Goal: Task Accomplishment & Management: Manage account settings

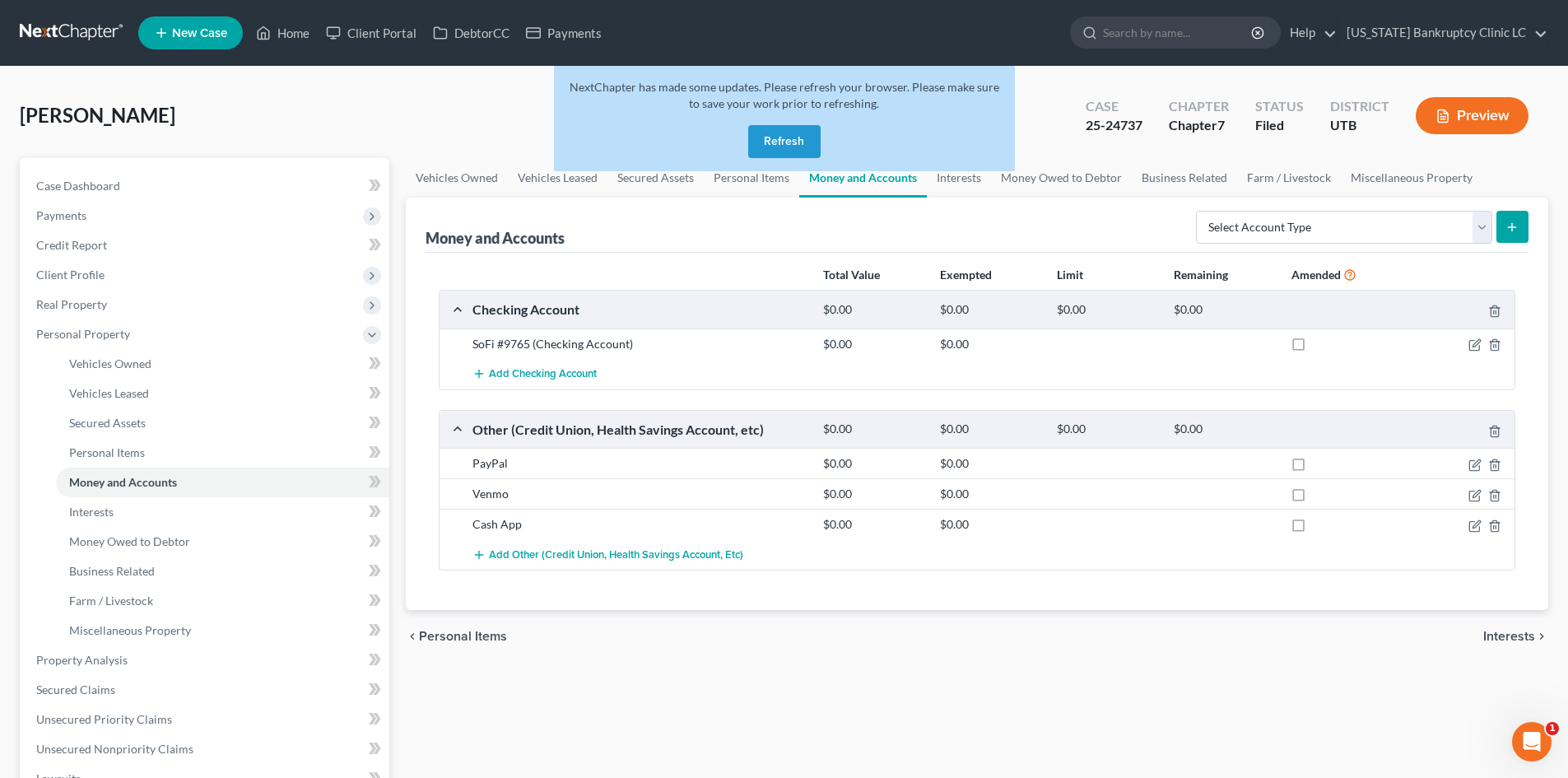
click at [795, 126] on button "Refresh" at bounding box center [784, 142] width 72 height 33
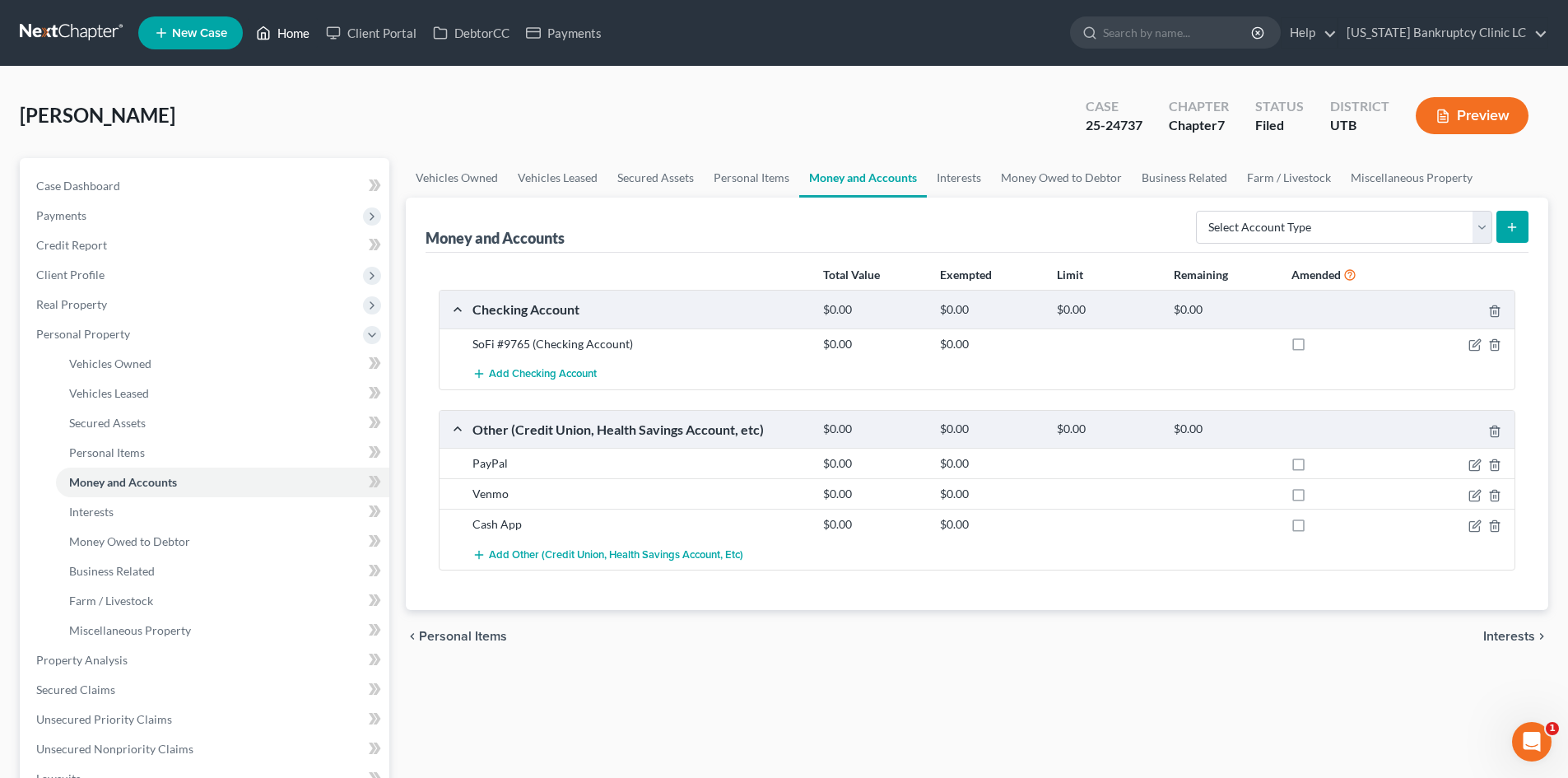
click at [299, 27] on link "Home" at bounding box center [283, 33] width 70 height 30
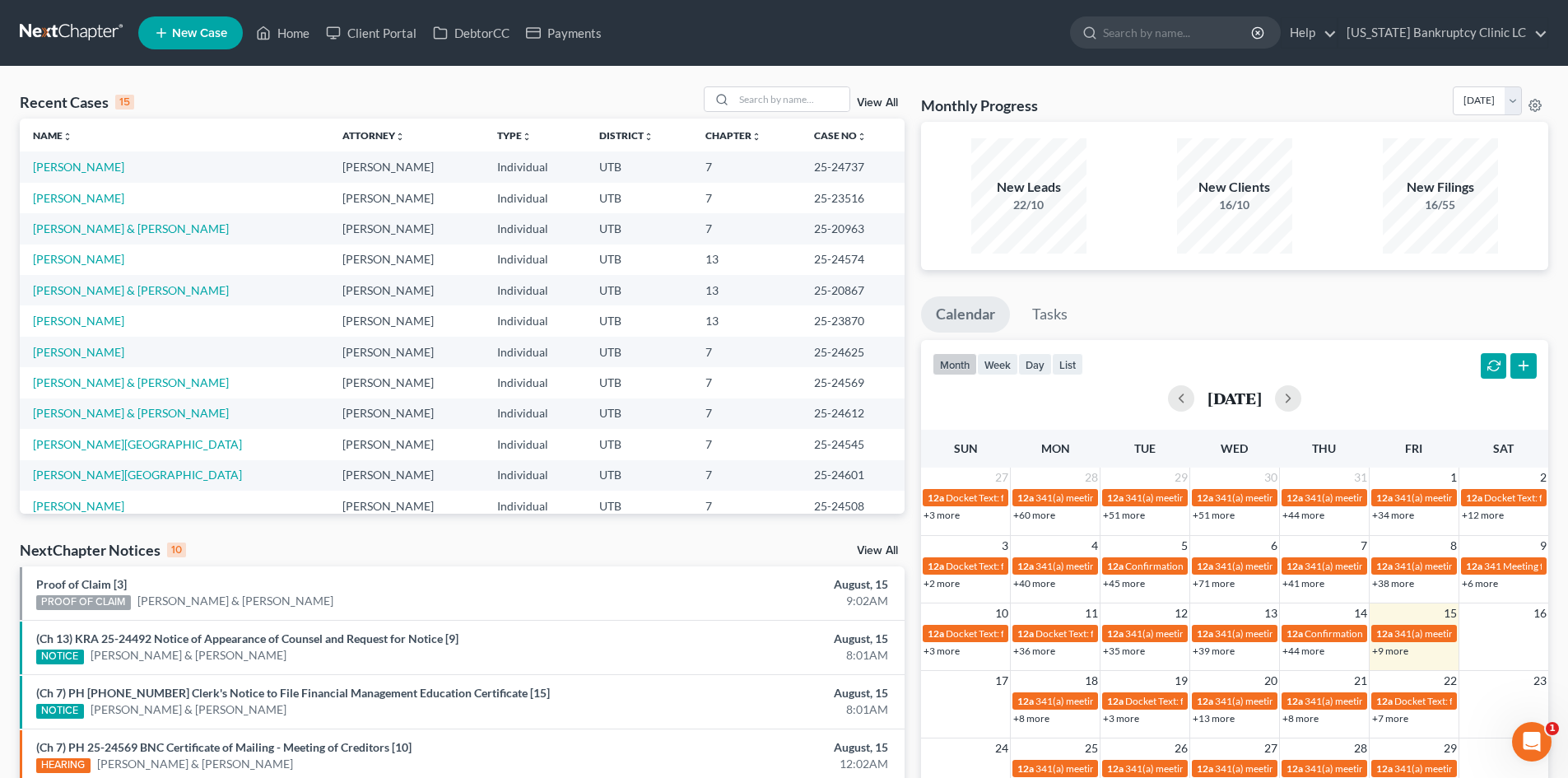
click at [1517, 733] on div "Open Intercom Messenger" at bounding box center [1531, 741] width 54 height 54
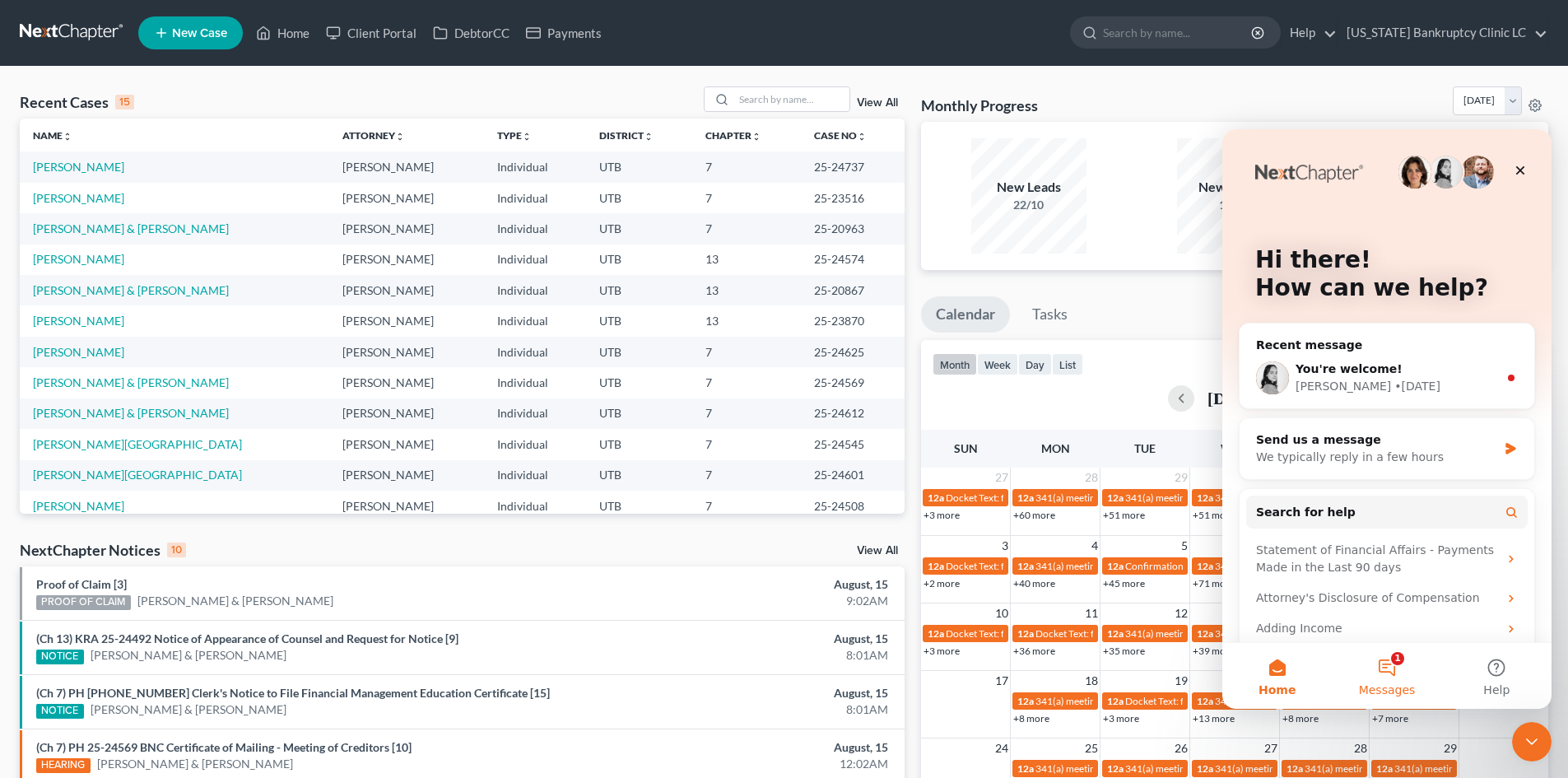
click at [1380, 670] on button "1 Messages" at bounding box center [1386, 676] width 109 height 66
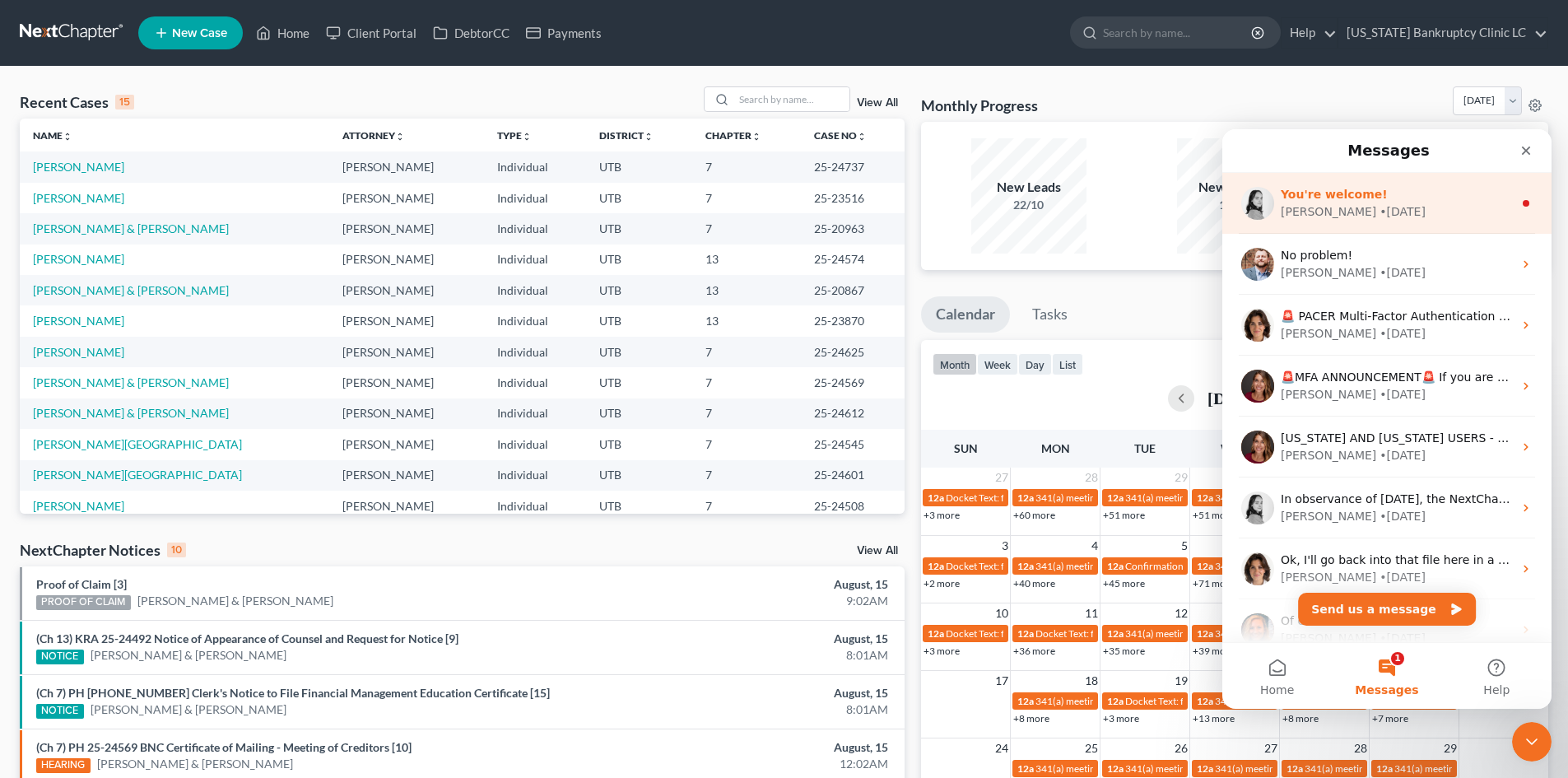
click at [1388, 194] on div "You're welcome!" at bounding box center [1396, 195] width 233 height 17
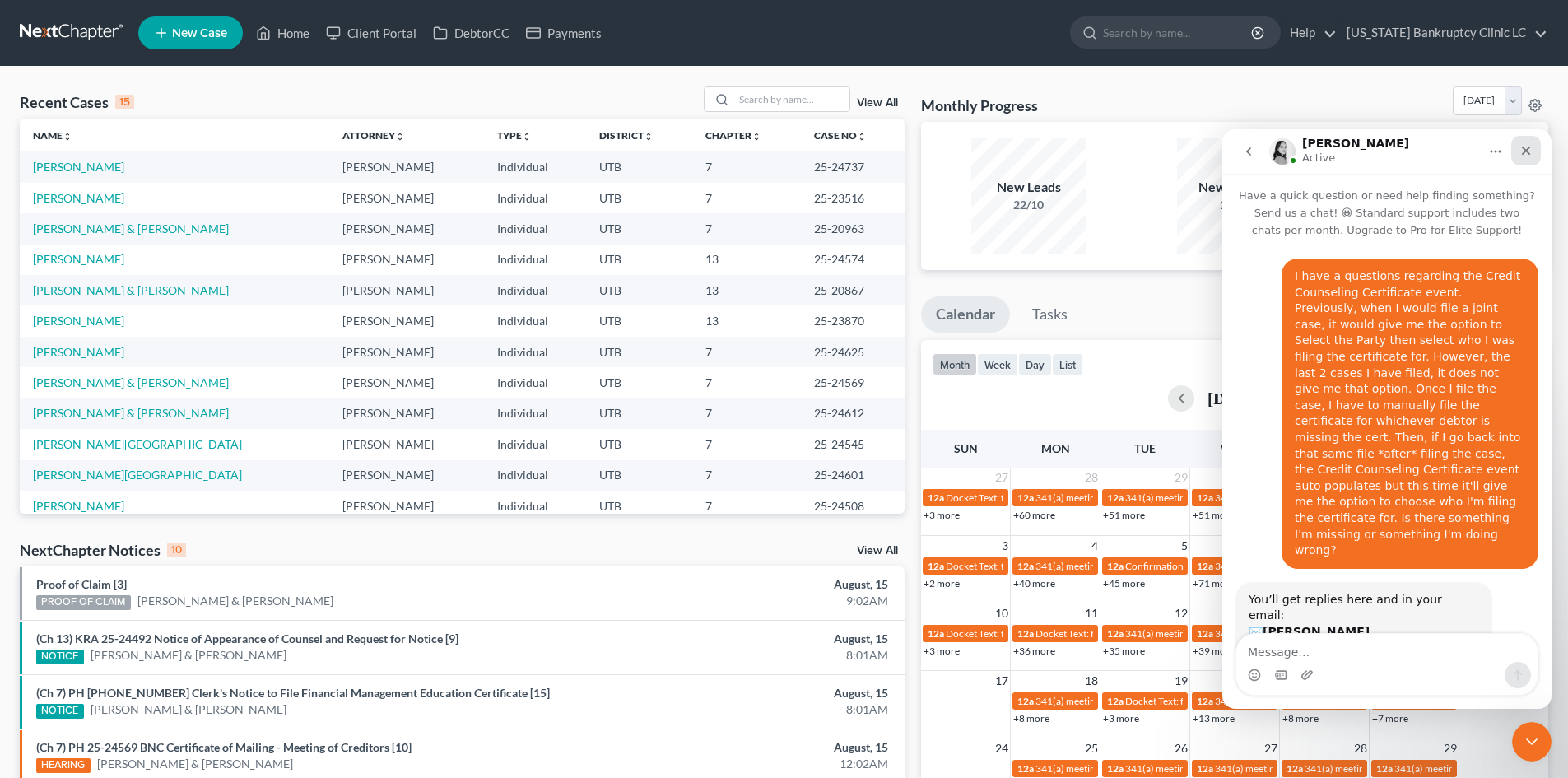
scroll to position [84, 0]
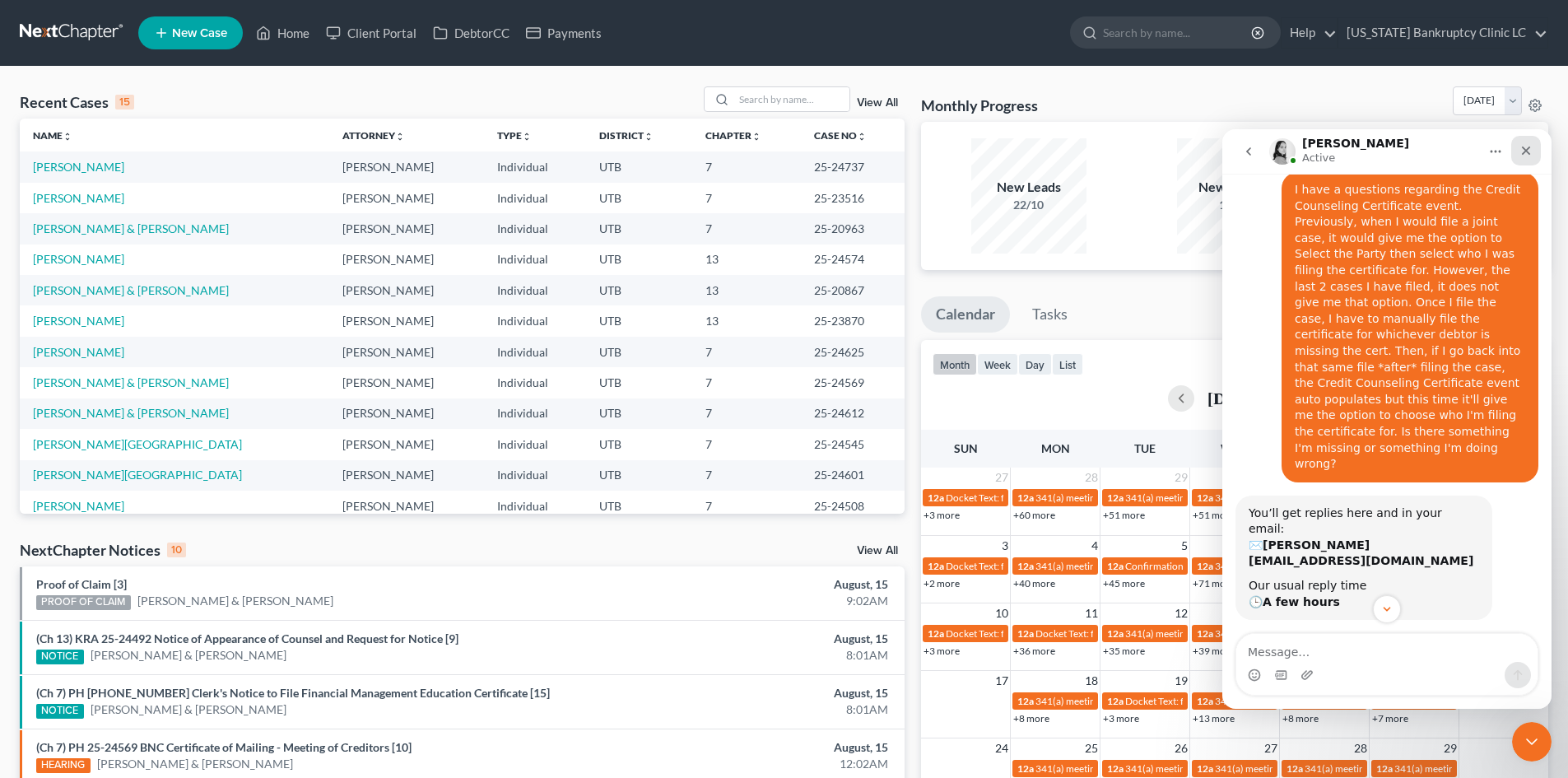
click at [1526, 152] on icon "Close" at bounding box center [1526, 151] width 9 height 9
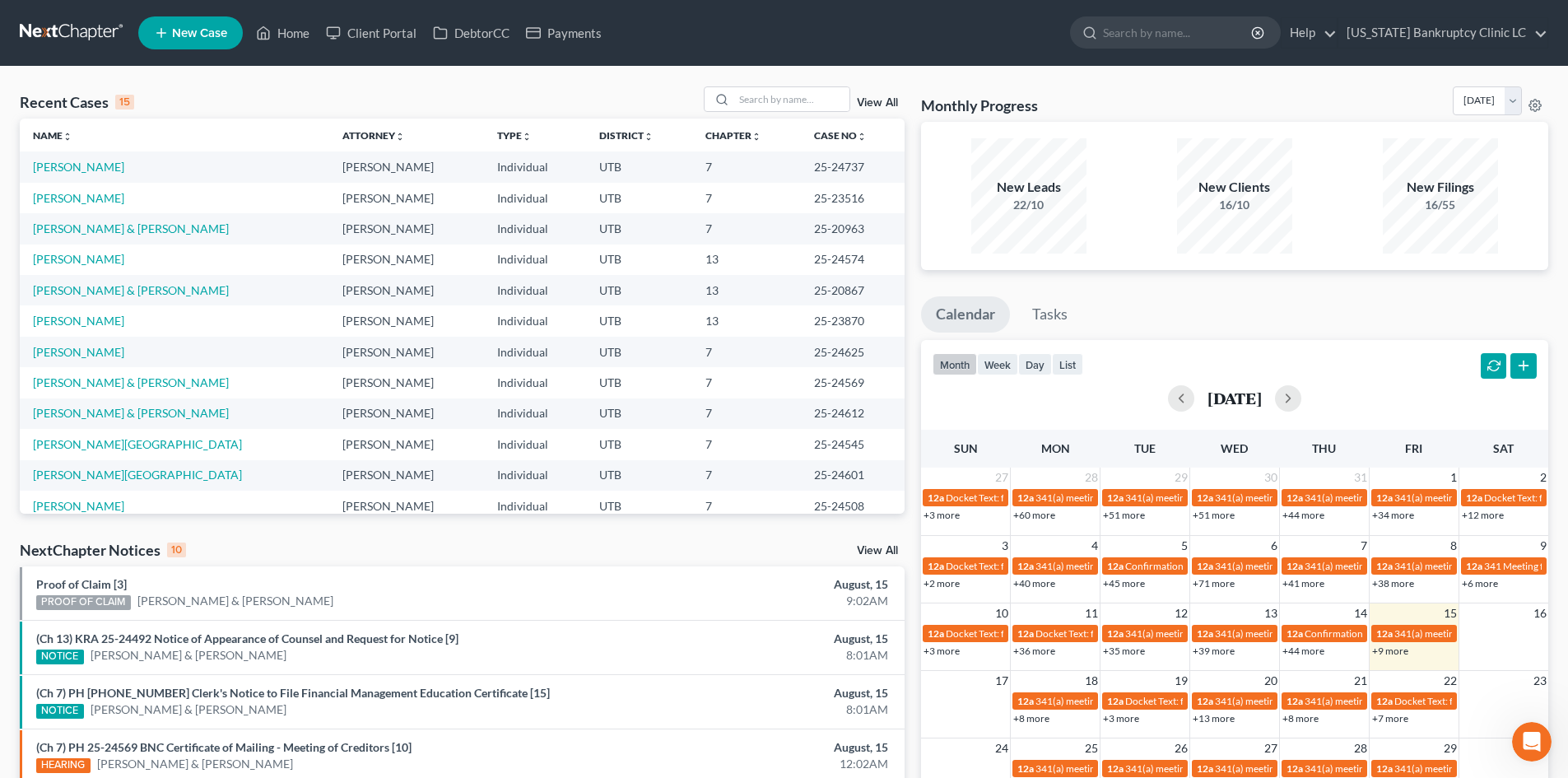
scroll to position [1894, 0]
click at [747, 103] on input "search" at bounding box center [791, 98] width 115 height 24
paste input "hancock"
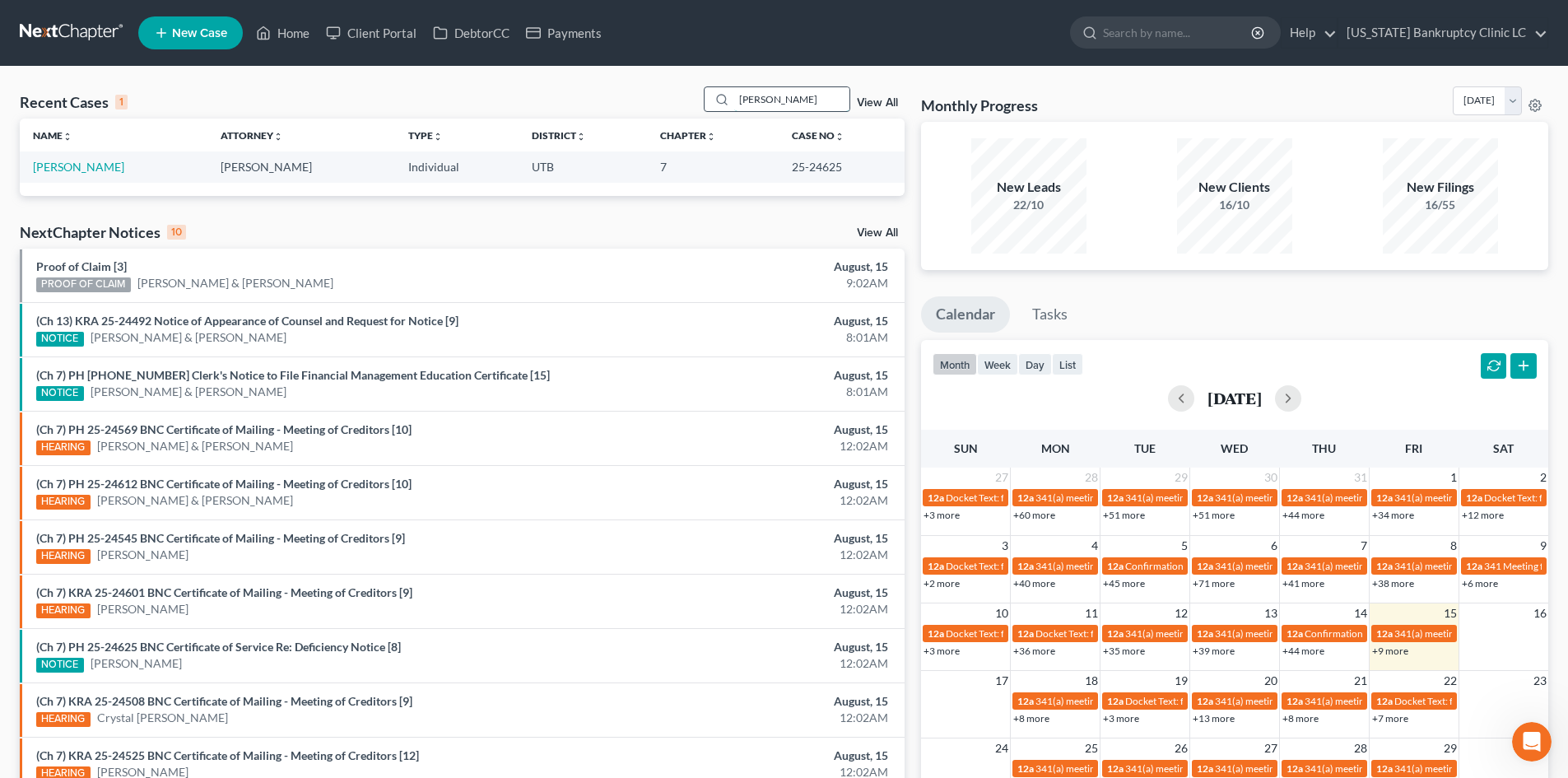
click at [775, 93] on input "hancock" at bounding box center [791, 98] width 115 height 24
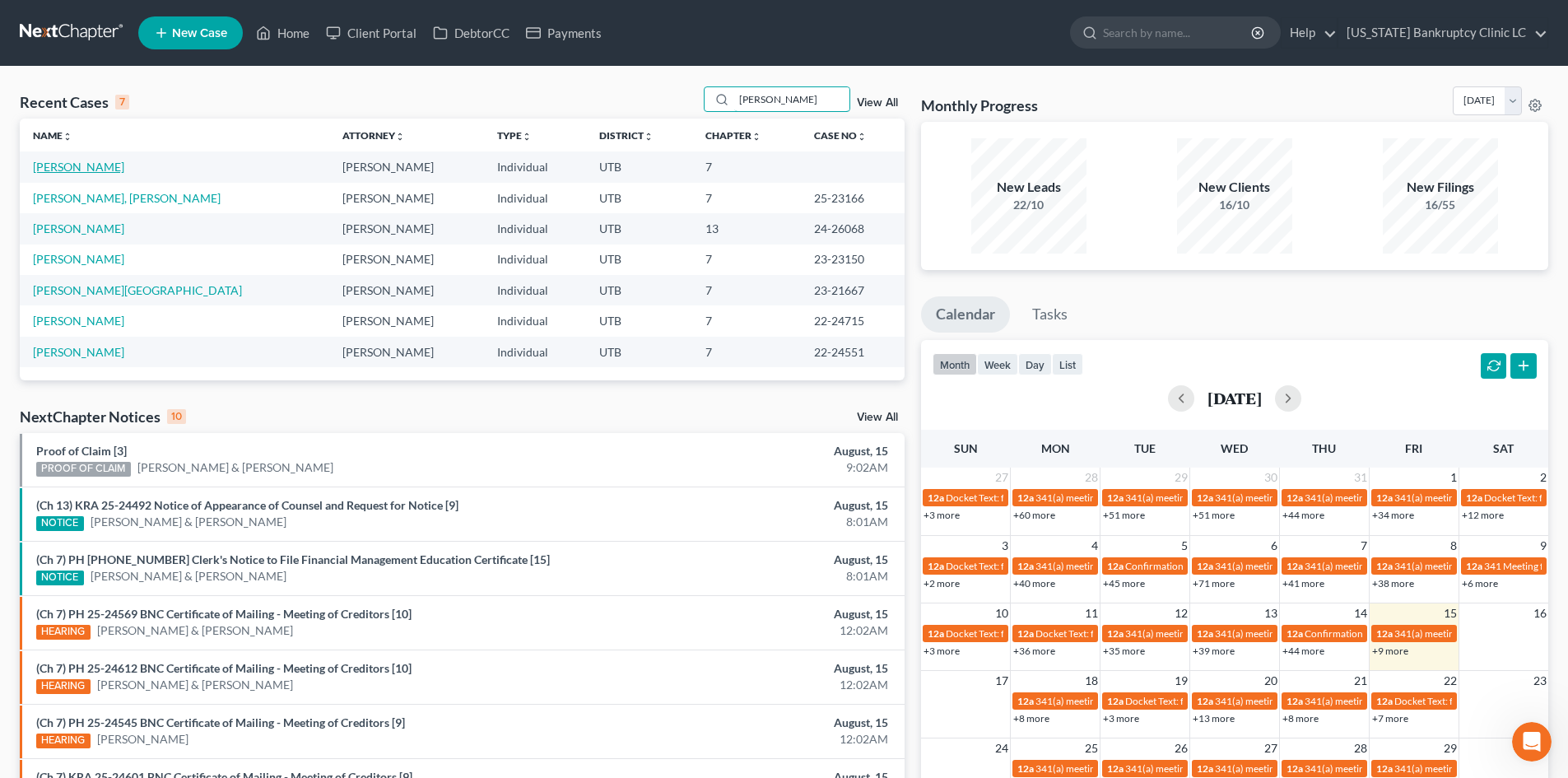
type input "gonzalez"
click at [107, 164] on link "[PERSON_NAME]" at bounding box center [78, 166] width 92 height 14
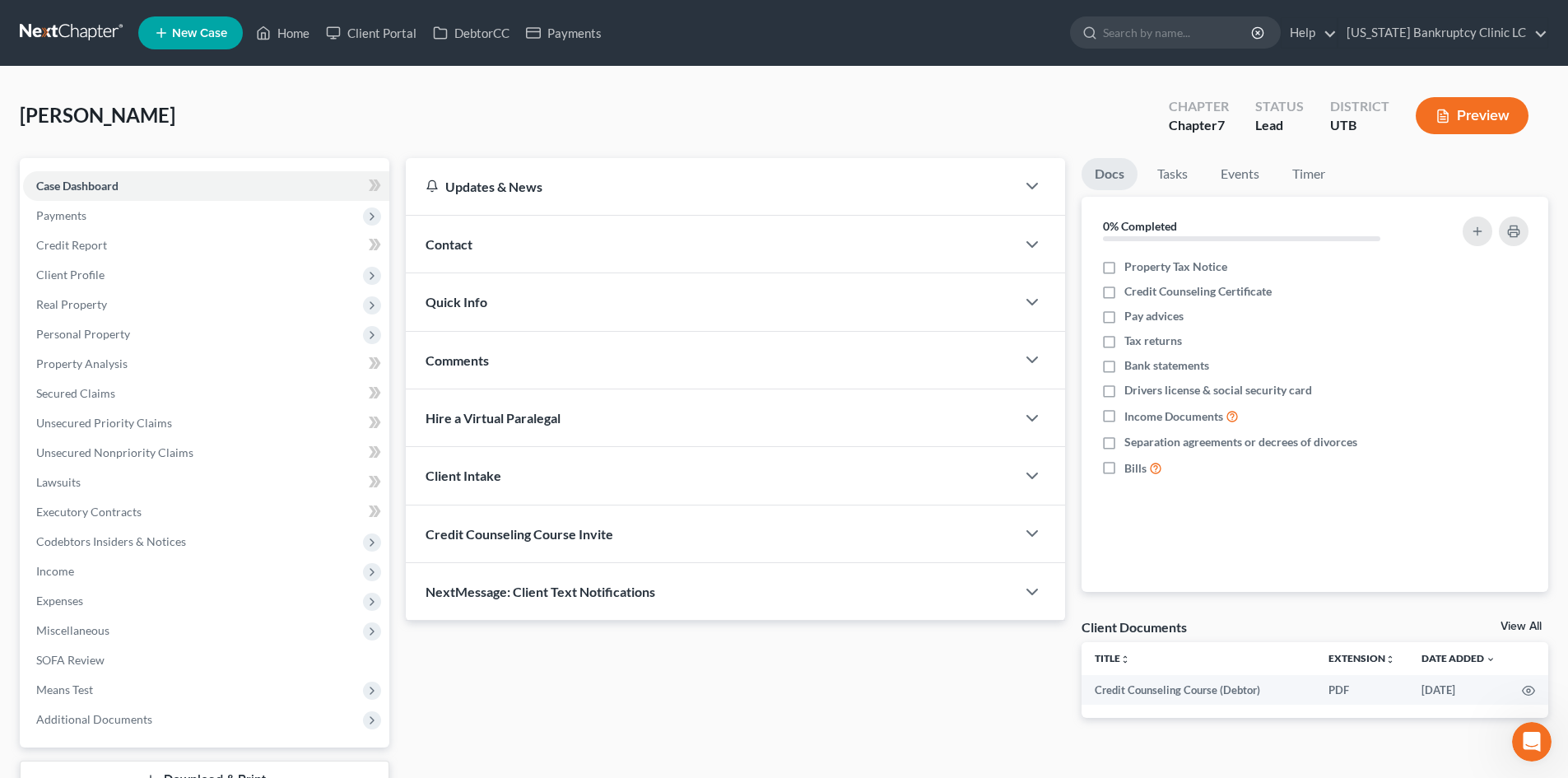
click at [241, 98] on div "Gonzalez-Torres, Jose Upgraded Chapter Chapter 7 Status Lead District UTB Previ…" at bounding box center [784, 123] width 1528 height 71
click at [365, 116] on div "Gonzalez-Torres, Jose Upgraded Chapter Chapter 7 Status Lead District UTB Previ…" at bounding box center [784, 123] width 1528 height 71
click at [345, 114] on div "Gonzalez-Torres, Jose Upgraded Chapter Chapter 7 Status Lead District UTB Previ…" at bounding box center [784, 123] width 1528 height 71
drag, startPoint x: 311, startPoint y: 97, endPoint x: 233, endPoint y: 141, distance: 89.6
click at [311, 97] on div "Gonzalez-Torres, Jose Upgraded Chapter Chapter 7 Status Lead District UTB Previ…" at bounding box center [784, 123] width 1528 height 71
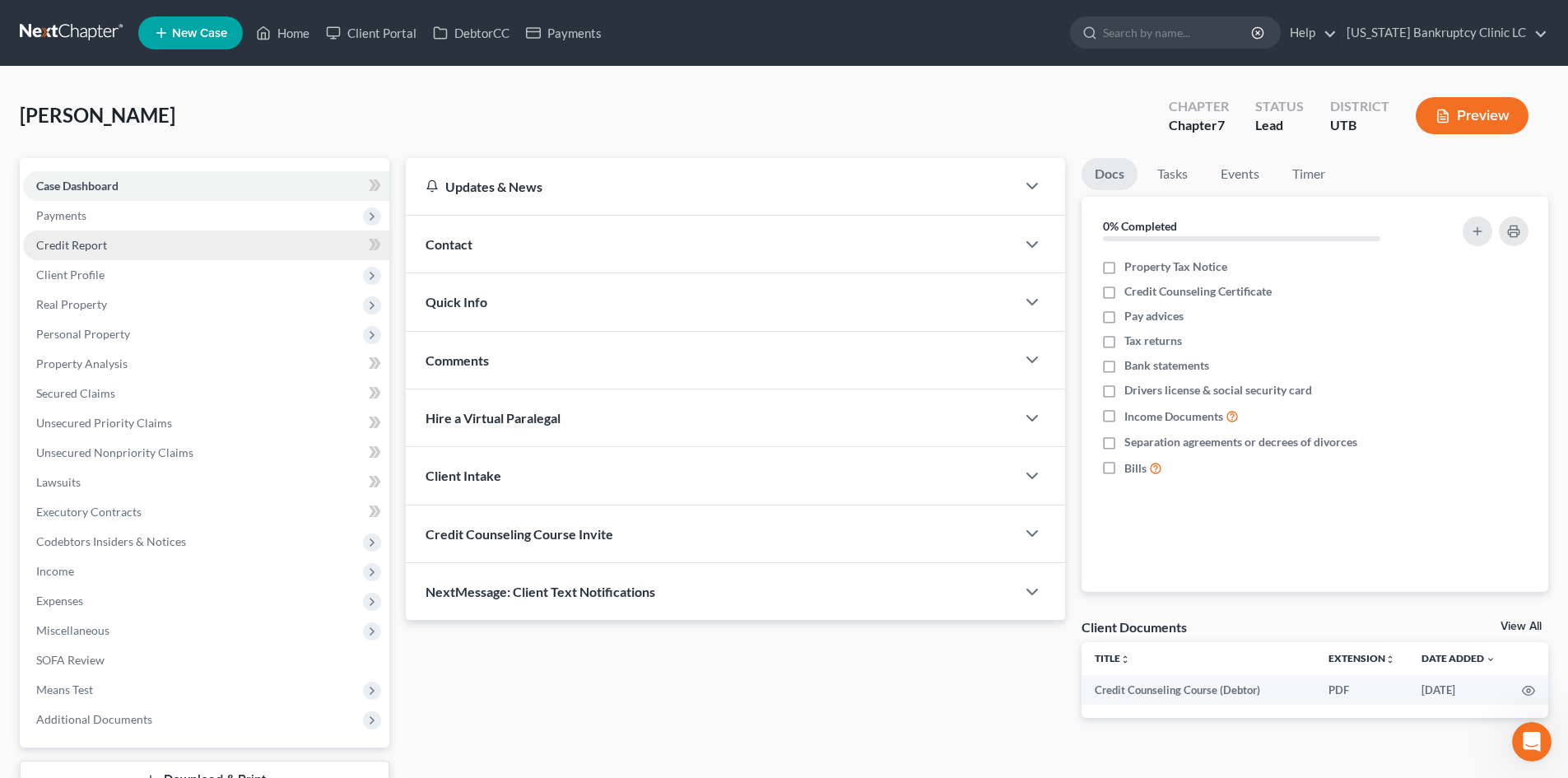
click at [102, 251] on span "Credit Report" at bounding box center [71, 245] width 70 height 14
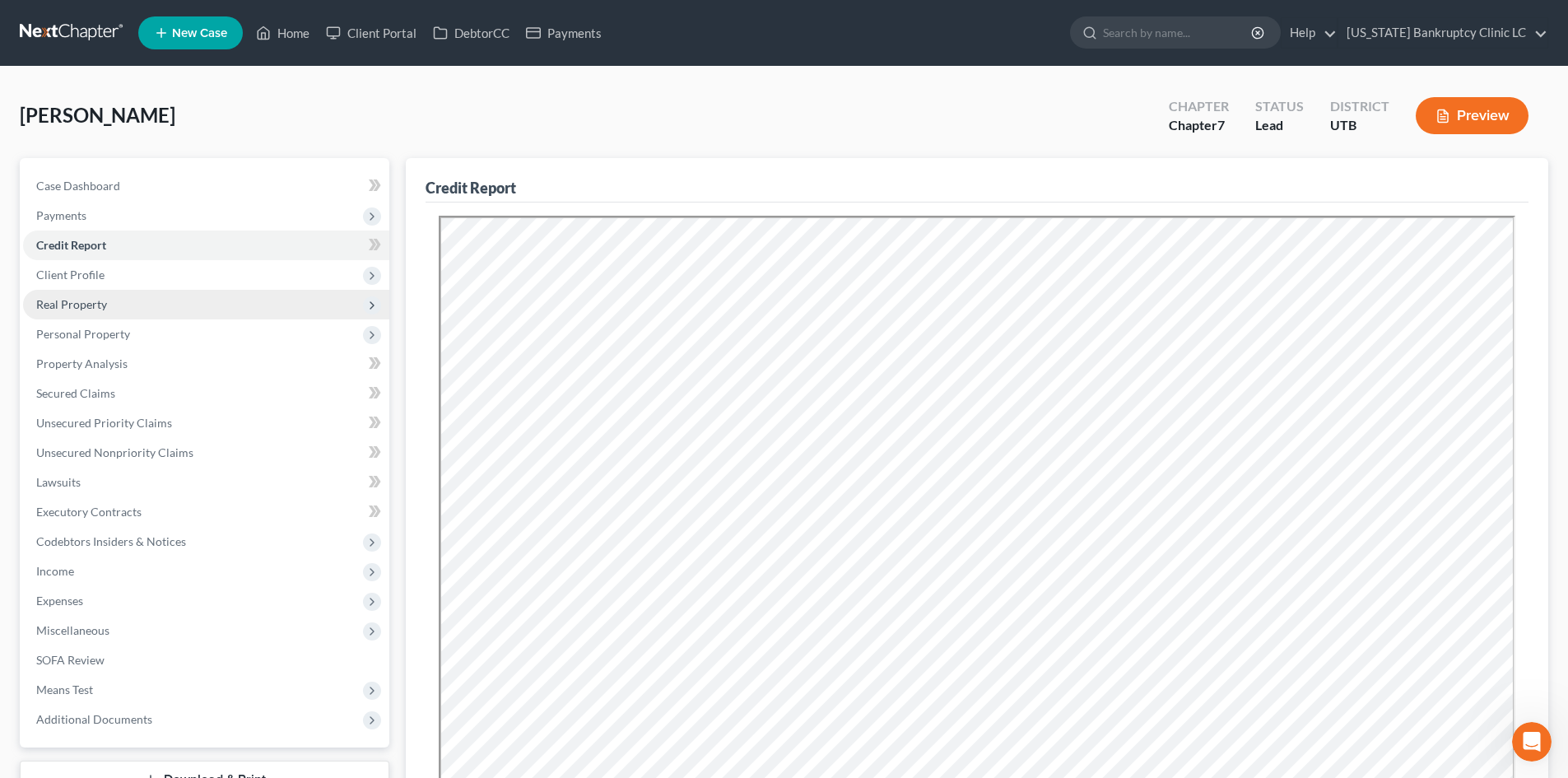
click at [92, 290] on span "Real Property" at bounding box center [206, 304] width 367 height 30
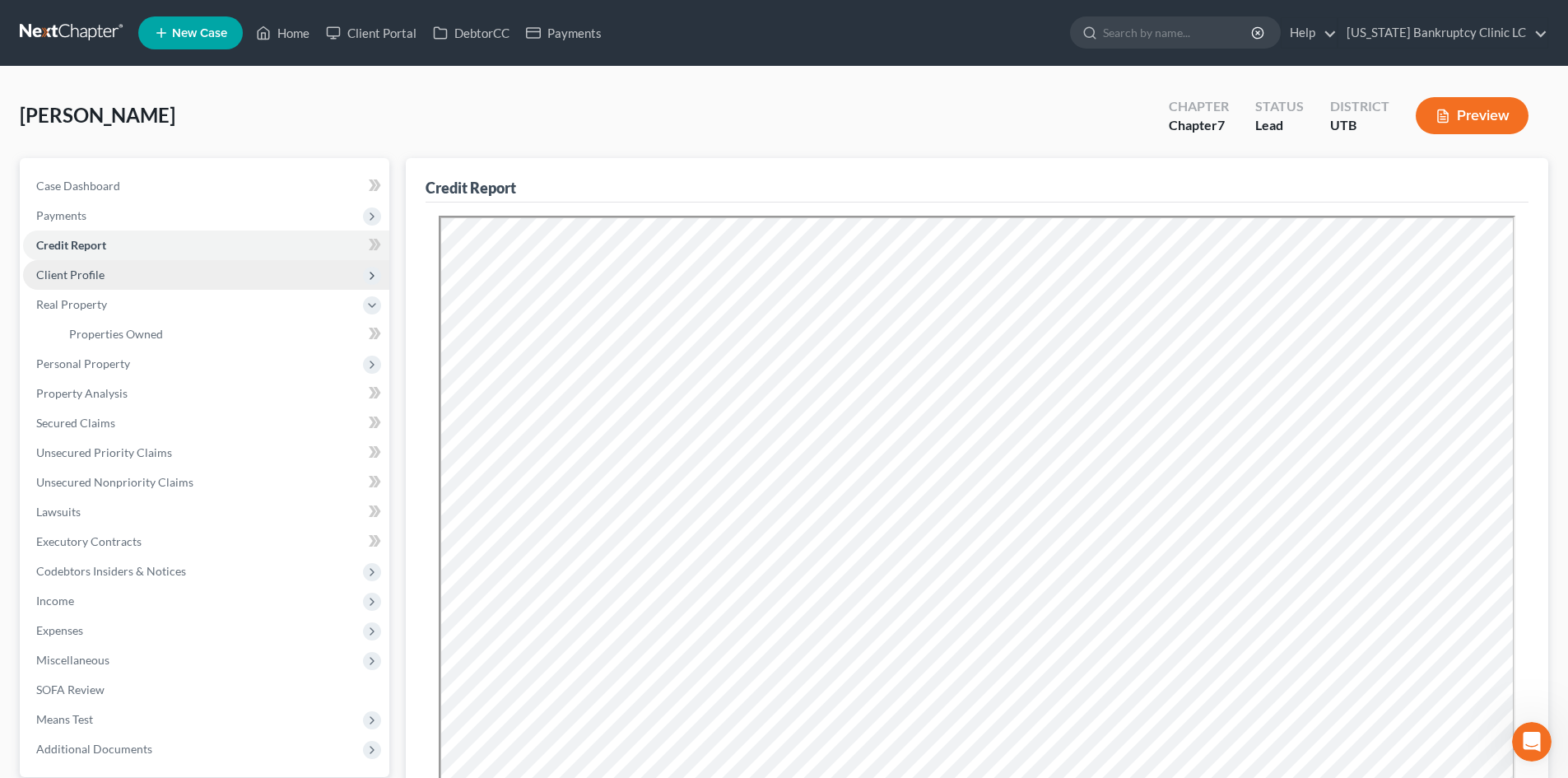
click at [88, 268] on span "Client Profile" at bounding box center [70, 274] width 69 height 14
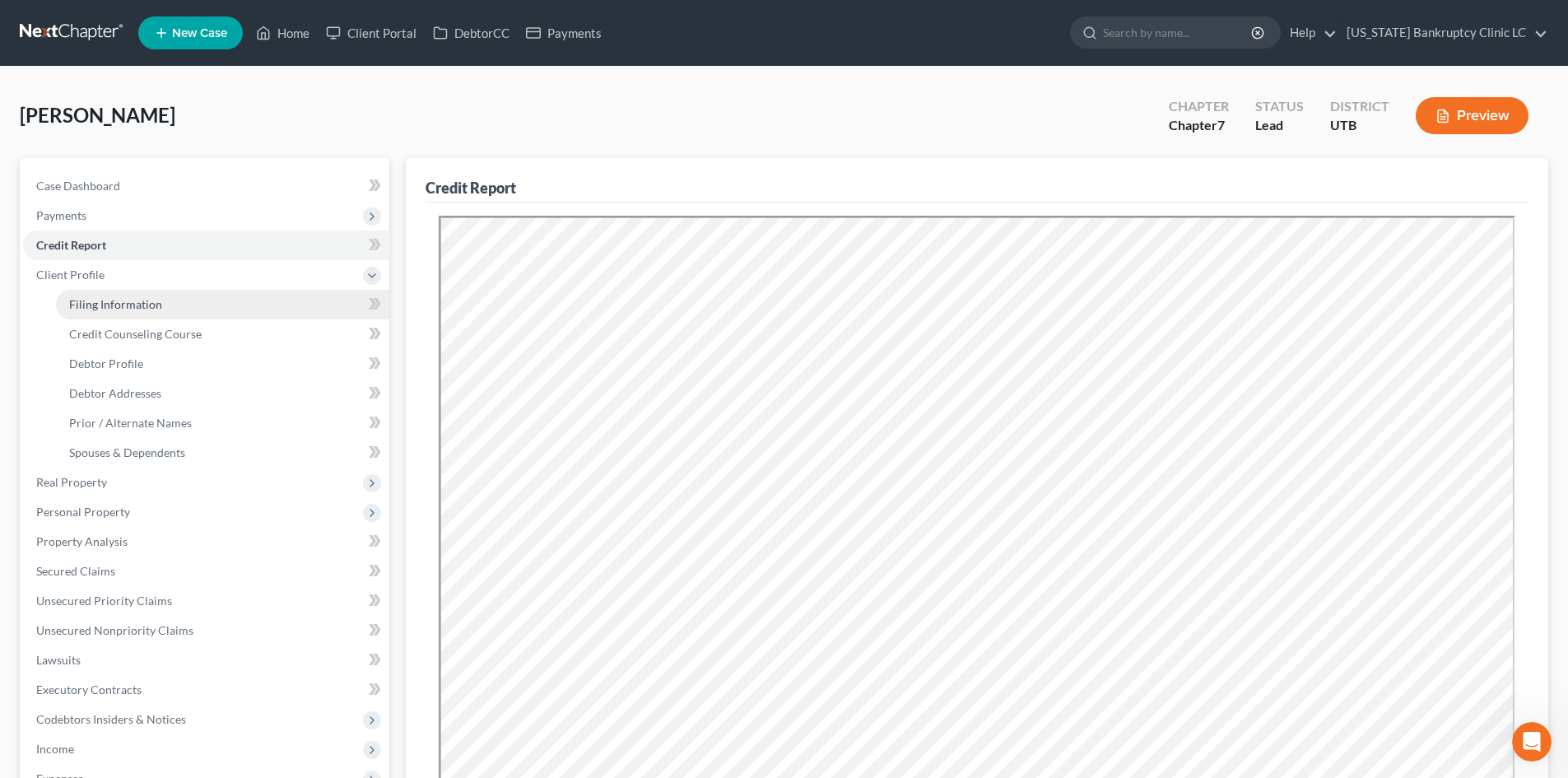
click at [104, 306] on span "Filing Information" at bounding box center [116, 304] width 93 height 14
select select "1"
select select "0"
select select "46"
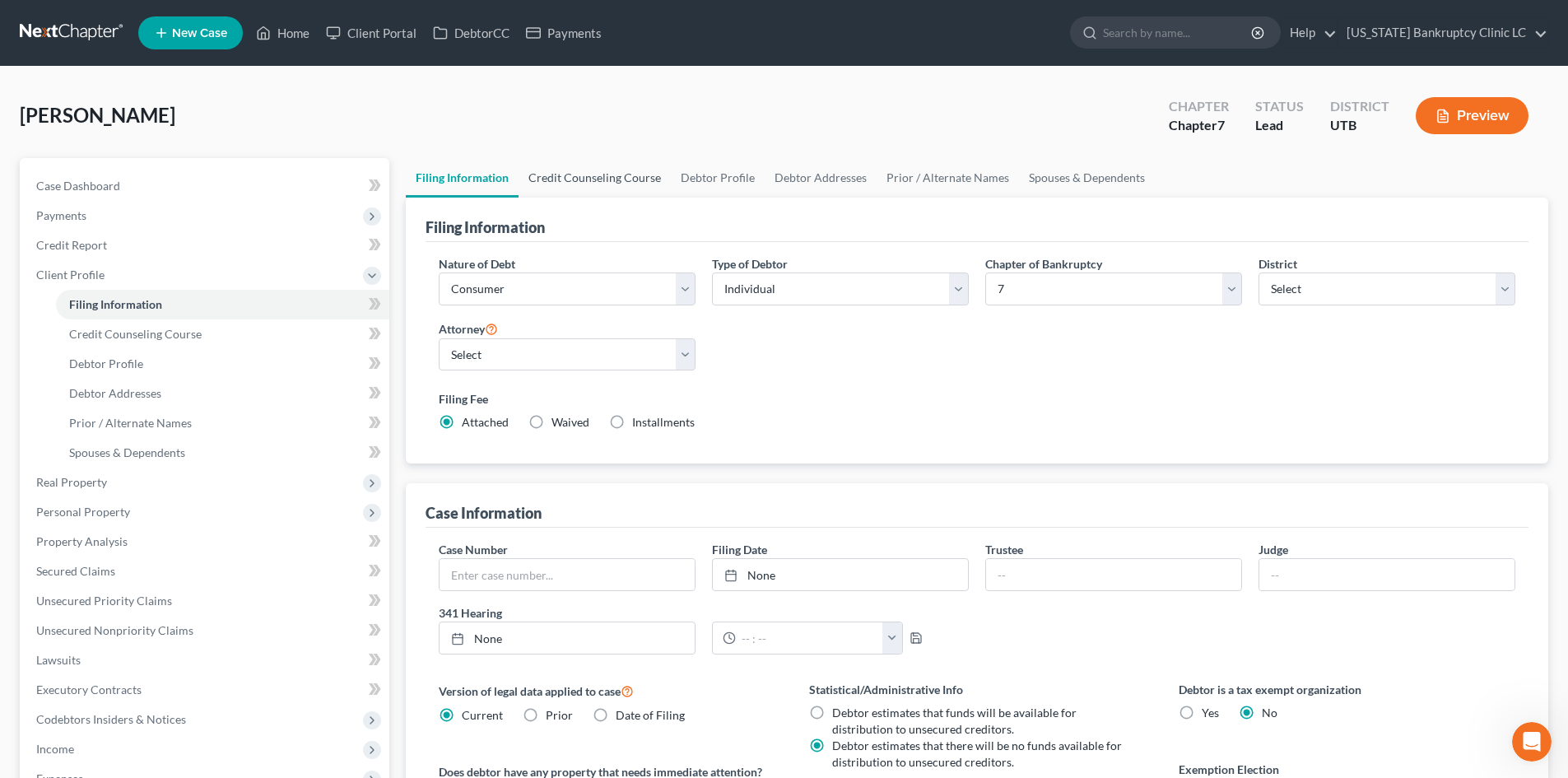
click at [633, 175] on link "Credit Counseling Course" at bounding box center [594, 178] width 152 height 40
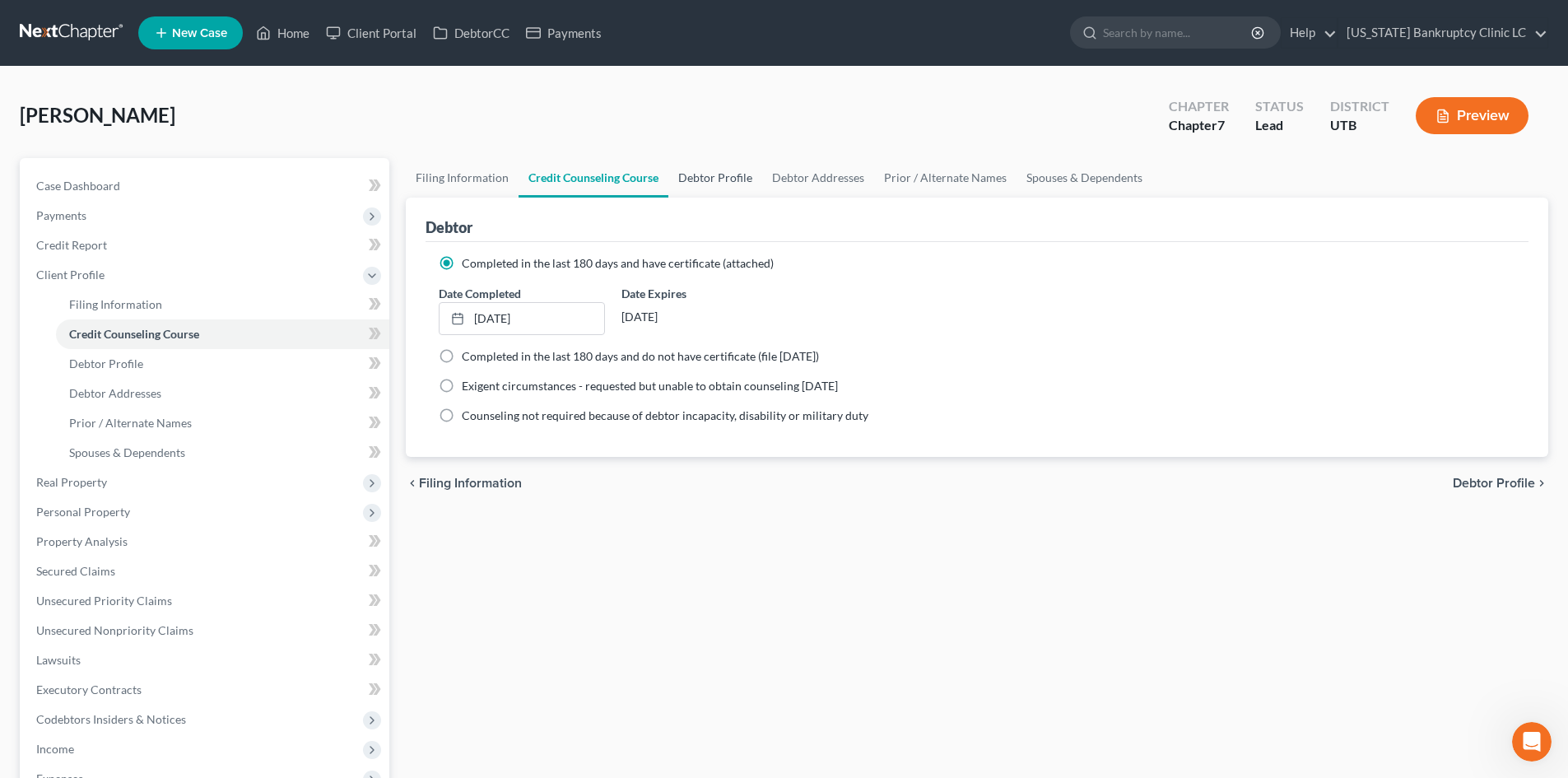
click at [694, 173] on link "Debtor Profile" at bounding box center [715, 178] width 94 height 40
select select "1"
select select "4"
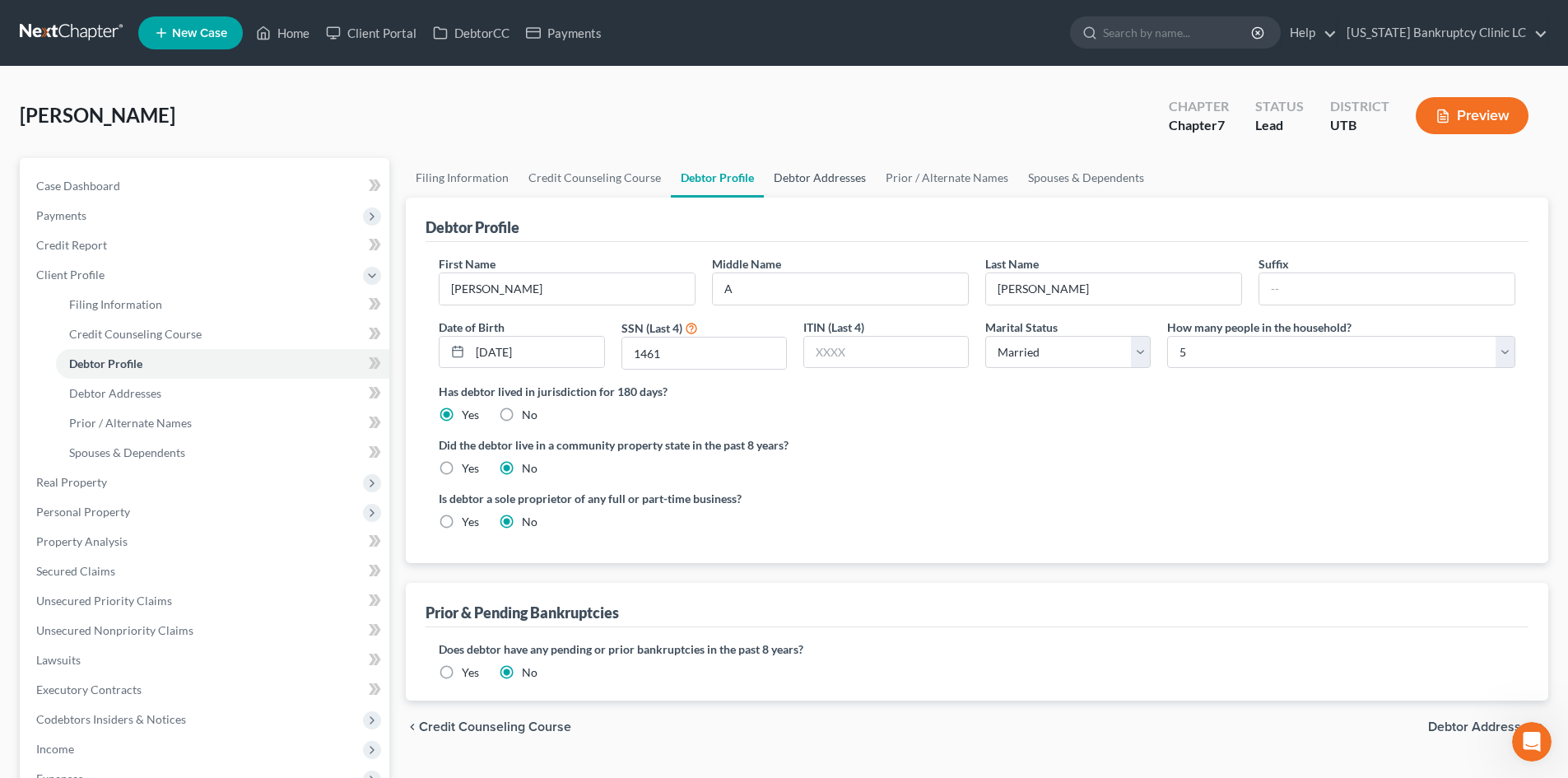
click at [797, 178] on link "Debtor Addresses" at bounding box center [820, 178] width 112 height 40
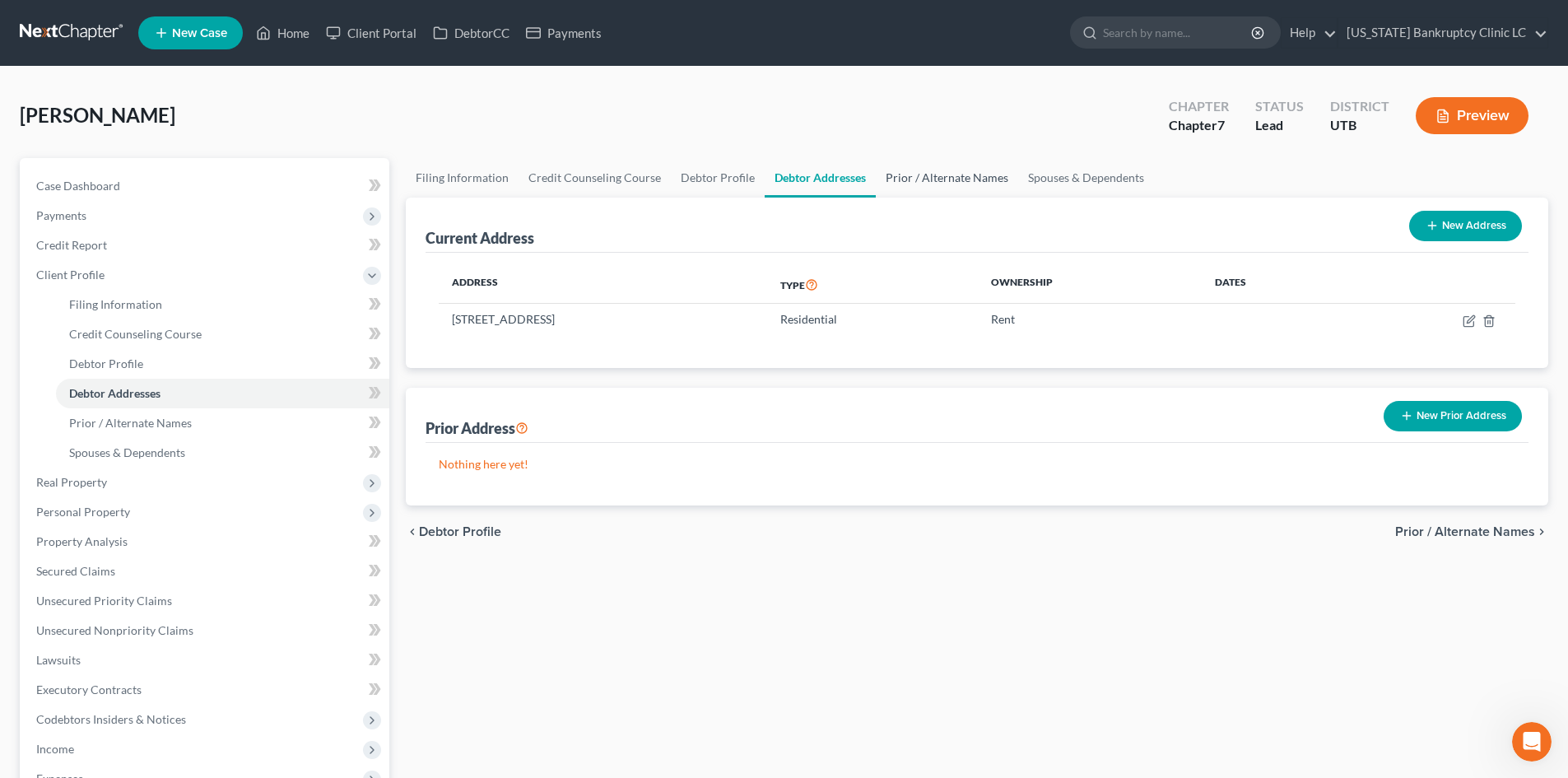
click at [942, 179] on link "Prior / Alternate Names" at bounding box center [948, 178] width 143 height 40
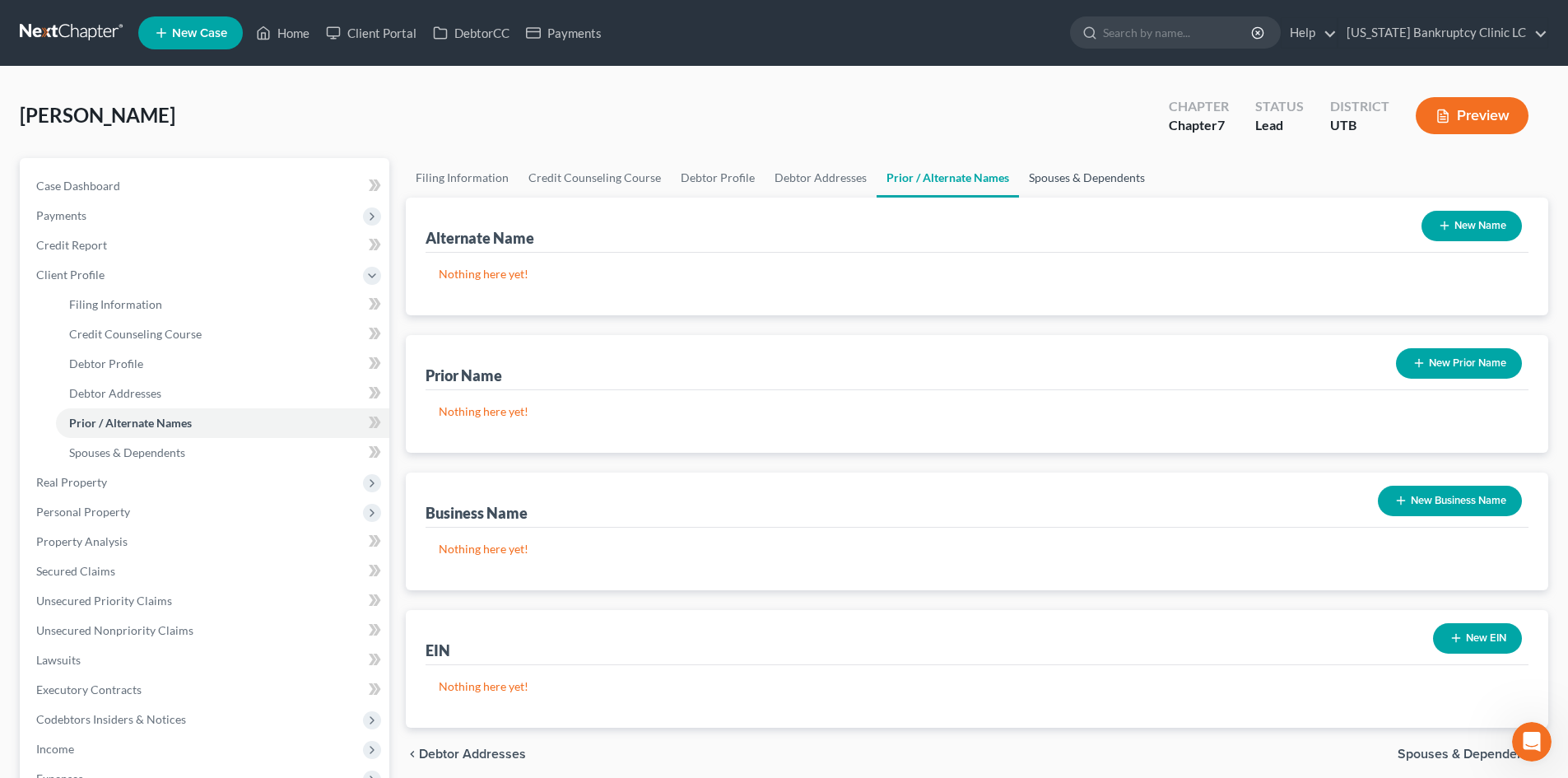
click at [1058, 177] on link "Spouses & Dependents" at bounding box center [1087, 178] width 136 height 40
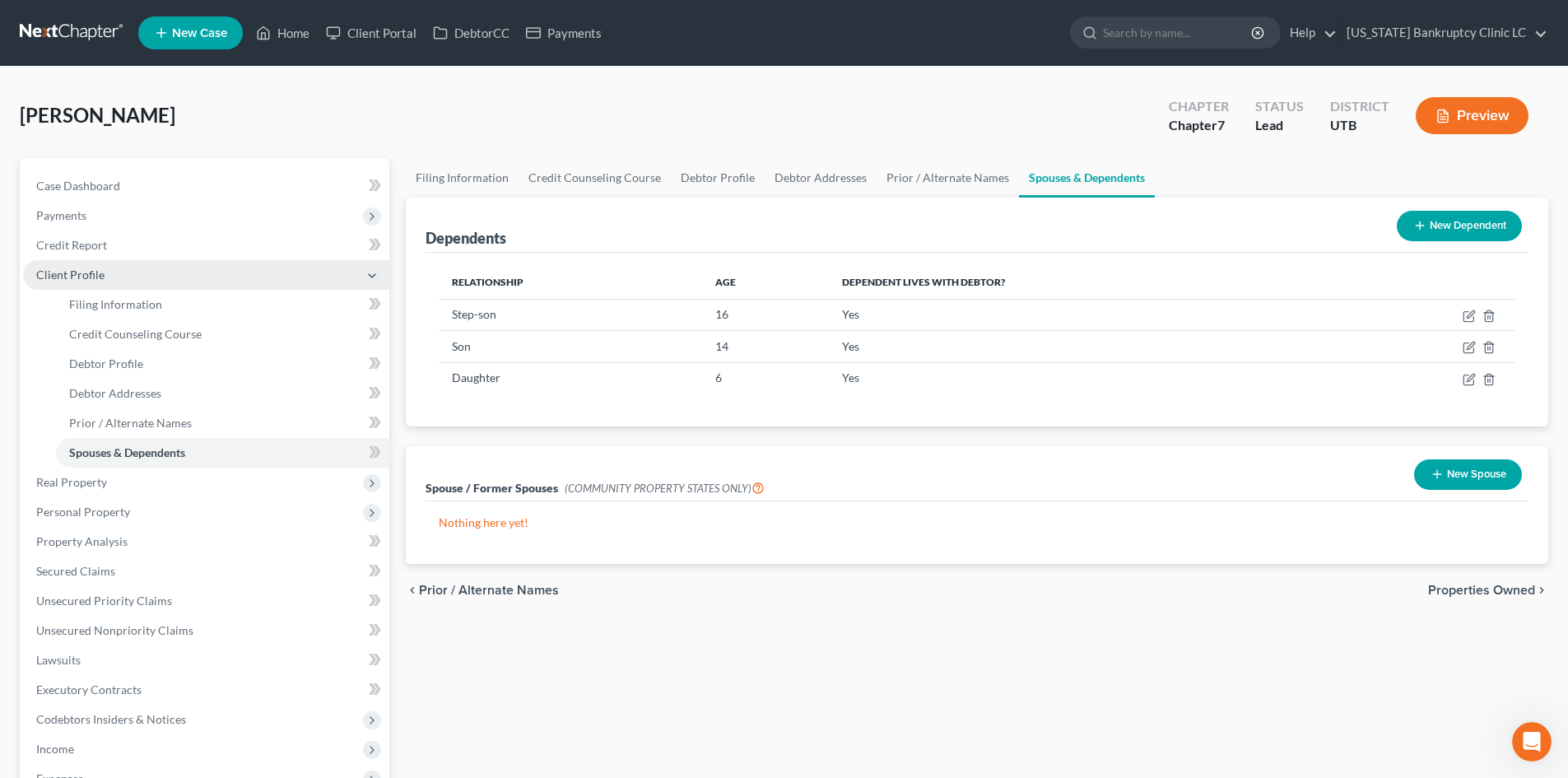
click at [91, 277] on span "Client Profile" at bounding box center [70, 274] width 69 height 14
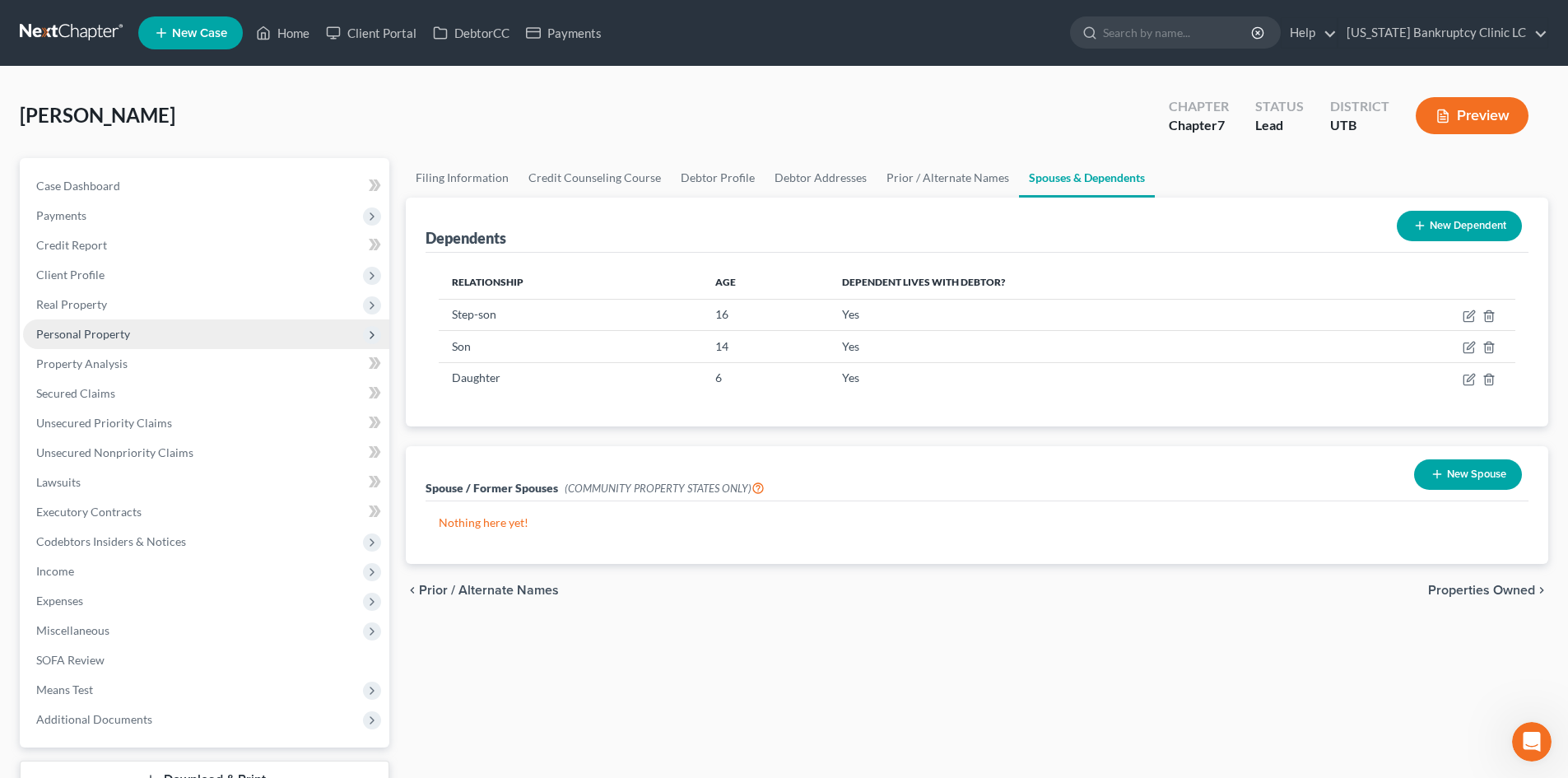
click at [85, 331] on span "Personal Property" at bounding box center [83, 334] width 94 height 14
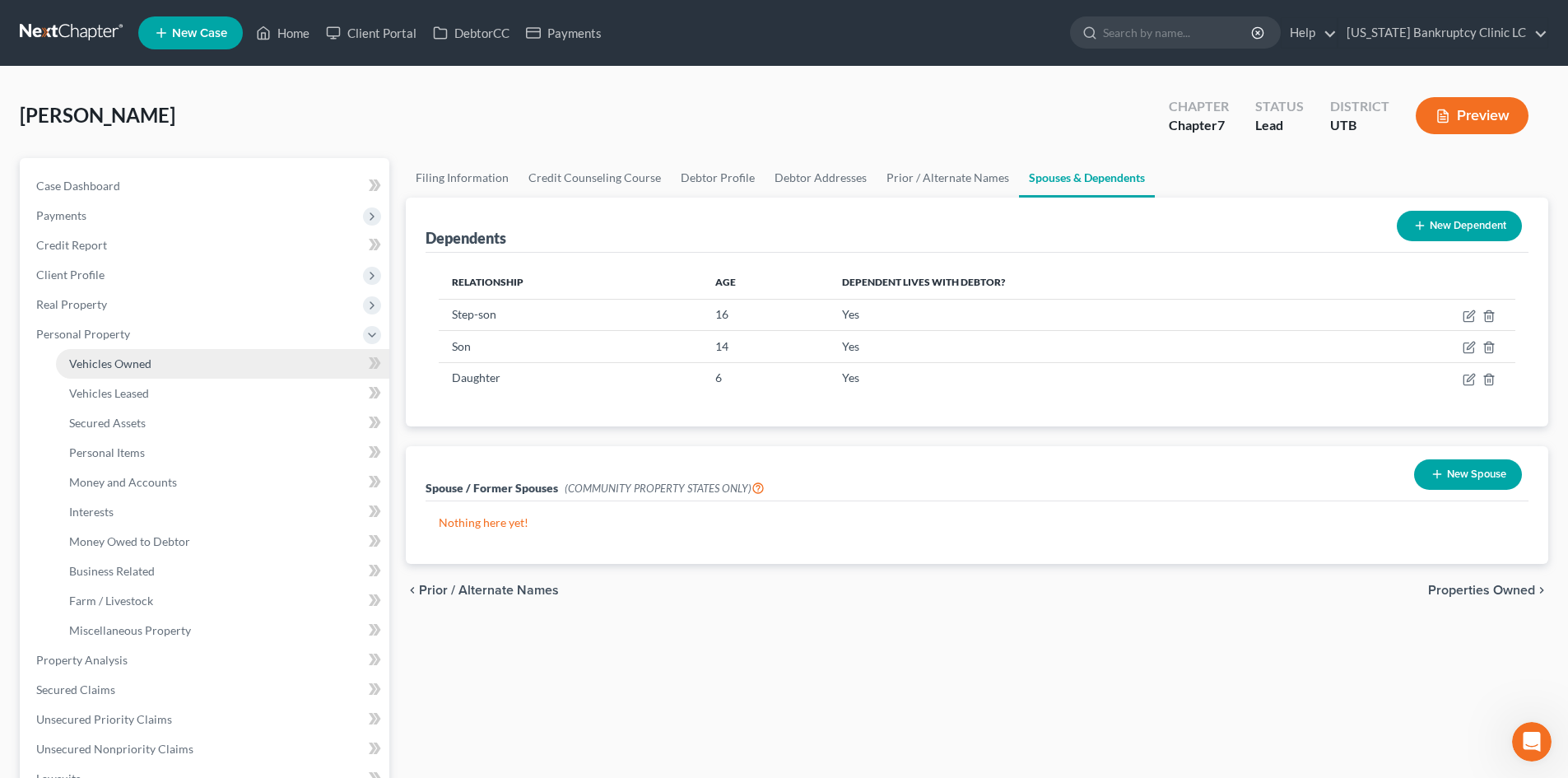
click at [124, 367] on span "Vehicles Owned" at bounding box center [110, 363] width 82 height 14
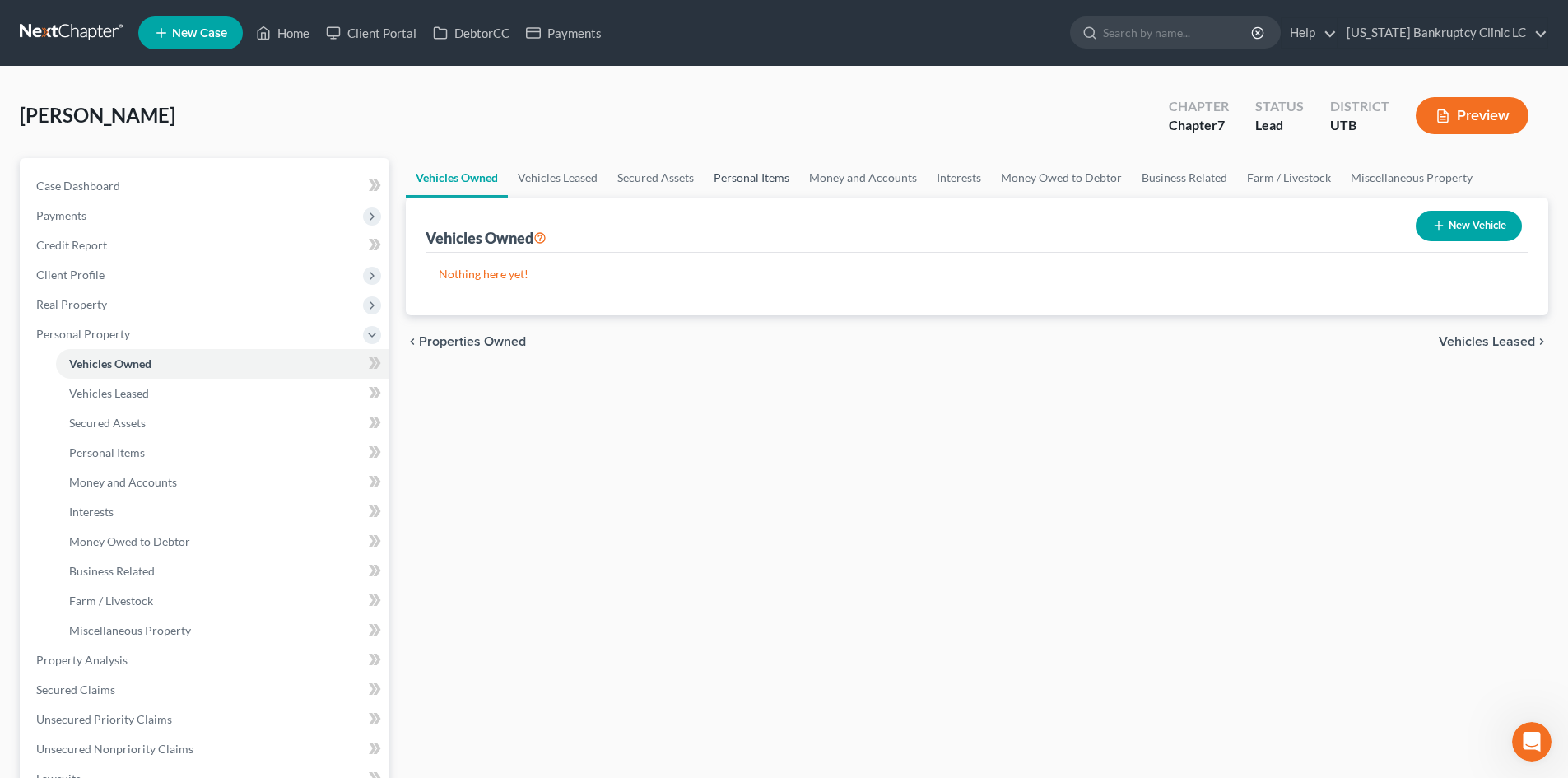
click at [749, 178] on link "Personal Items" at bounding box center [751, 178] width 96 height 40
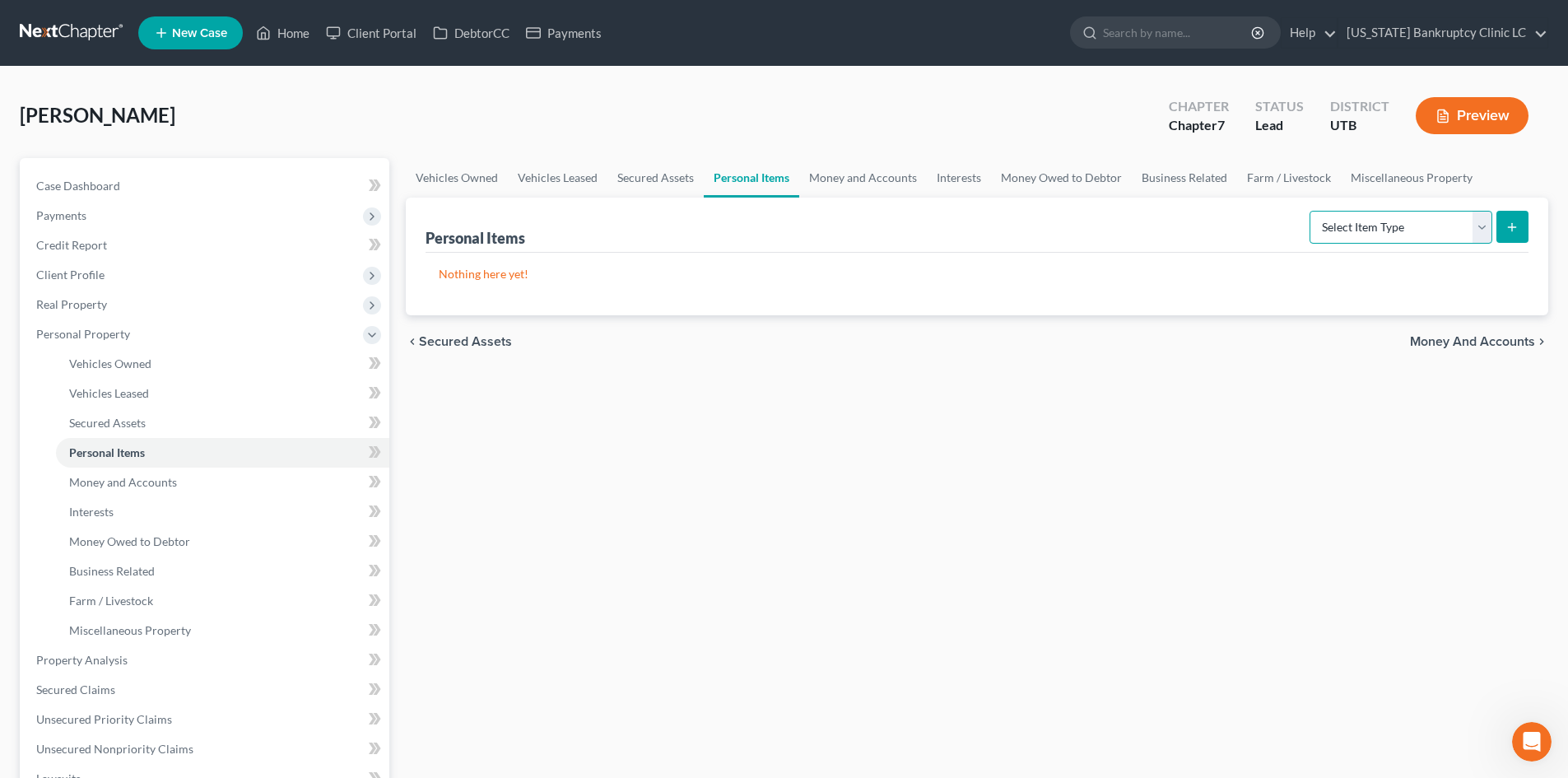
click at [1380, 232] on select "Select Item Type Clothing Collectibles Of Value Electronics Firearms Household …" at bounding box center [1400, 227] width 182 height 33
select select "clothing"
click at [1311, 210] on select "Select Item Type Clothing Collectibles Of Value Electronics Firearms Household …" at bounding box center [1400, 227] width 182 height 33
click at [1516, 233] on icon "submit" at bounding box center [1512, 228] width 14 height 14
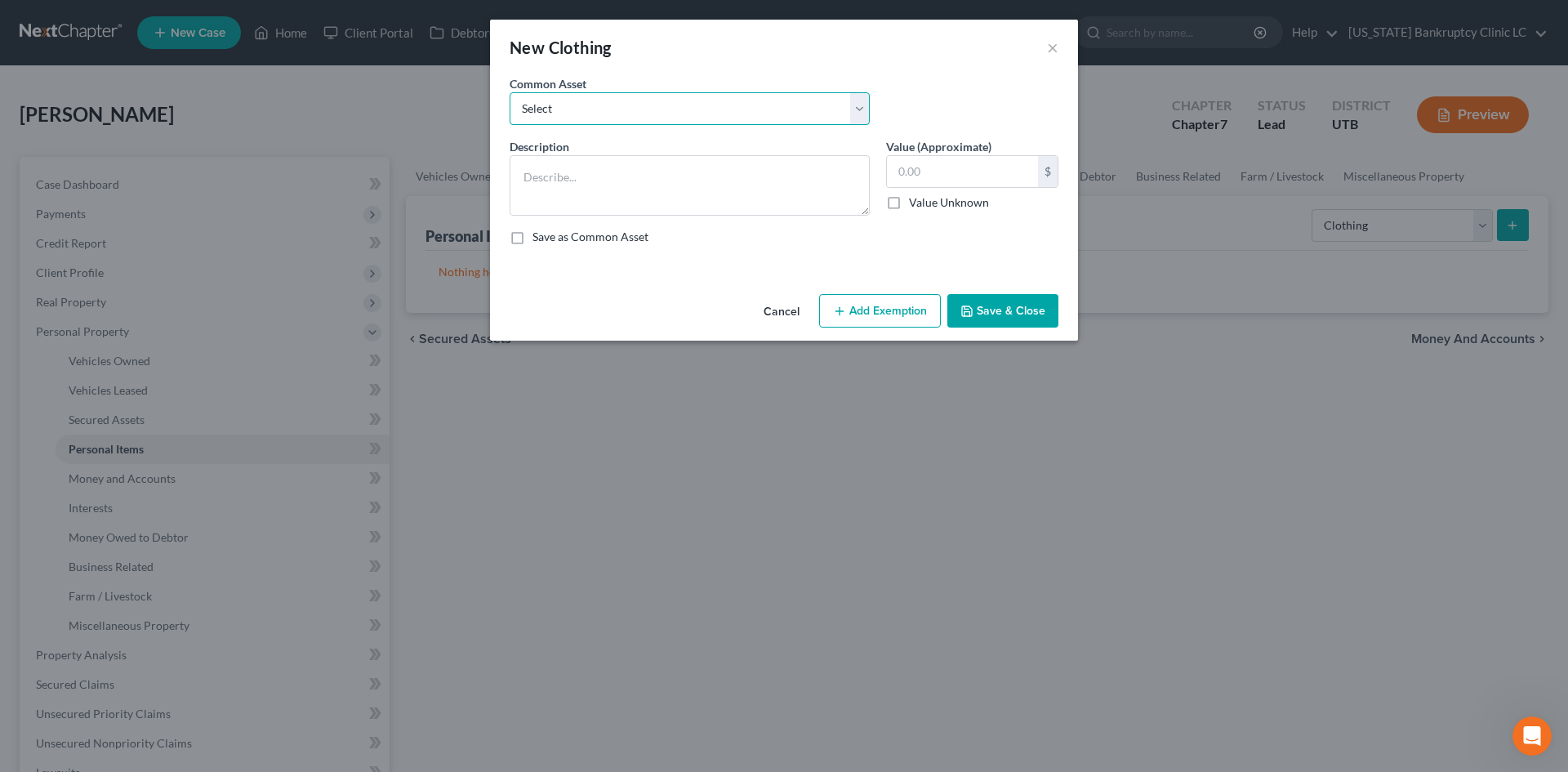
click at [670, 98] on select "Select All Clothing" at bounding box center [689, 108] width 360 height 33
select select "0"
click at [509, 92] on select "Select All Clothing" at bounding box center [689, 108] width 360 height 33
type textarea "All Clothing"
click at [901, 172] on input "500.00" at bounding box center [962, 171] width 151 height 31
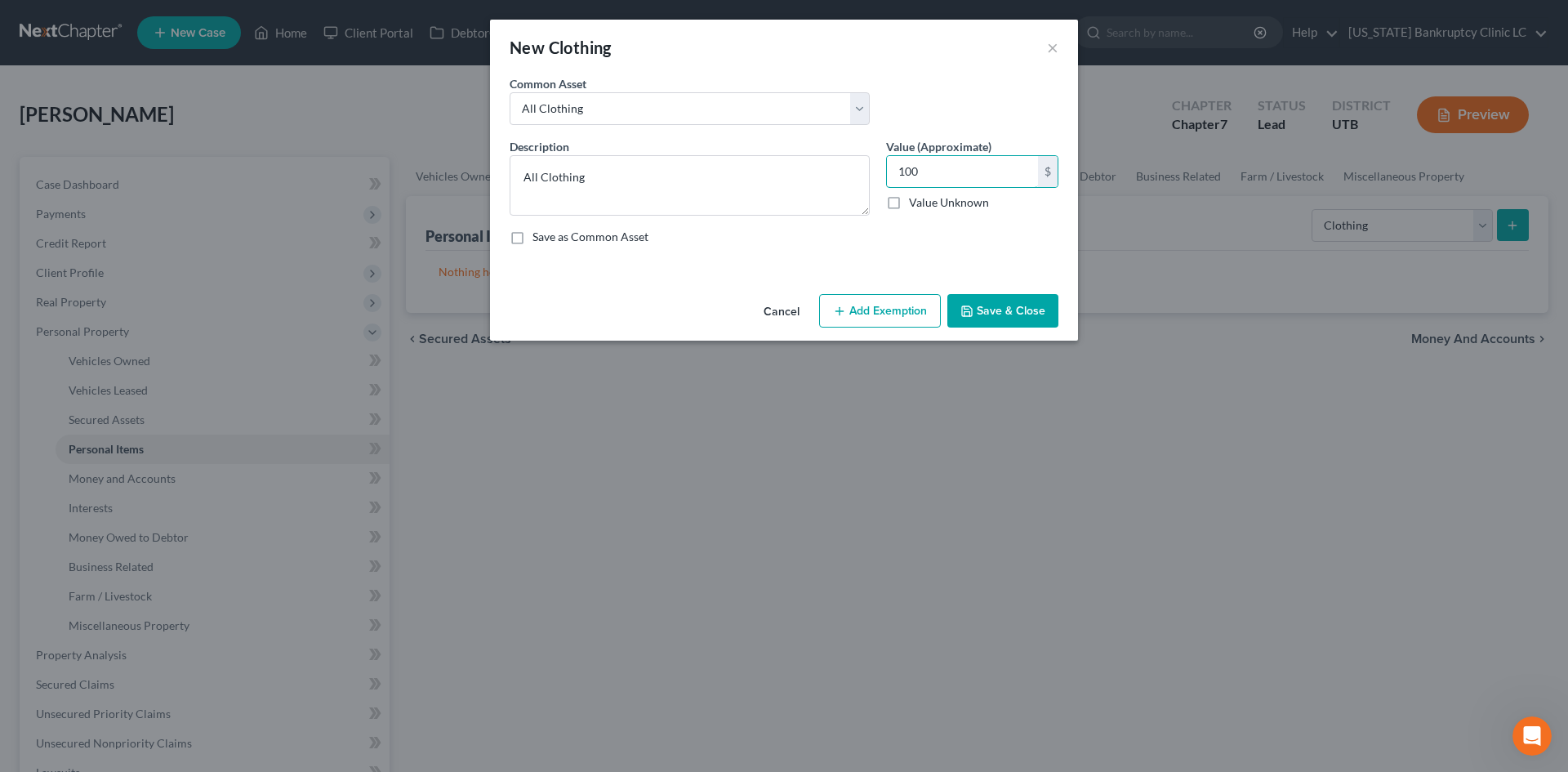
type input "100"
click at [901, 302] on button "Add Exemption" at bounding box center [880, 311] width 122 height 34
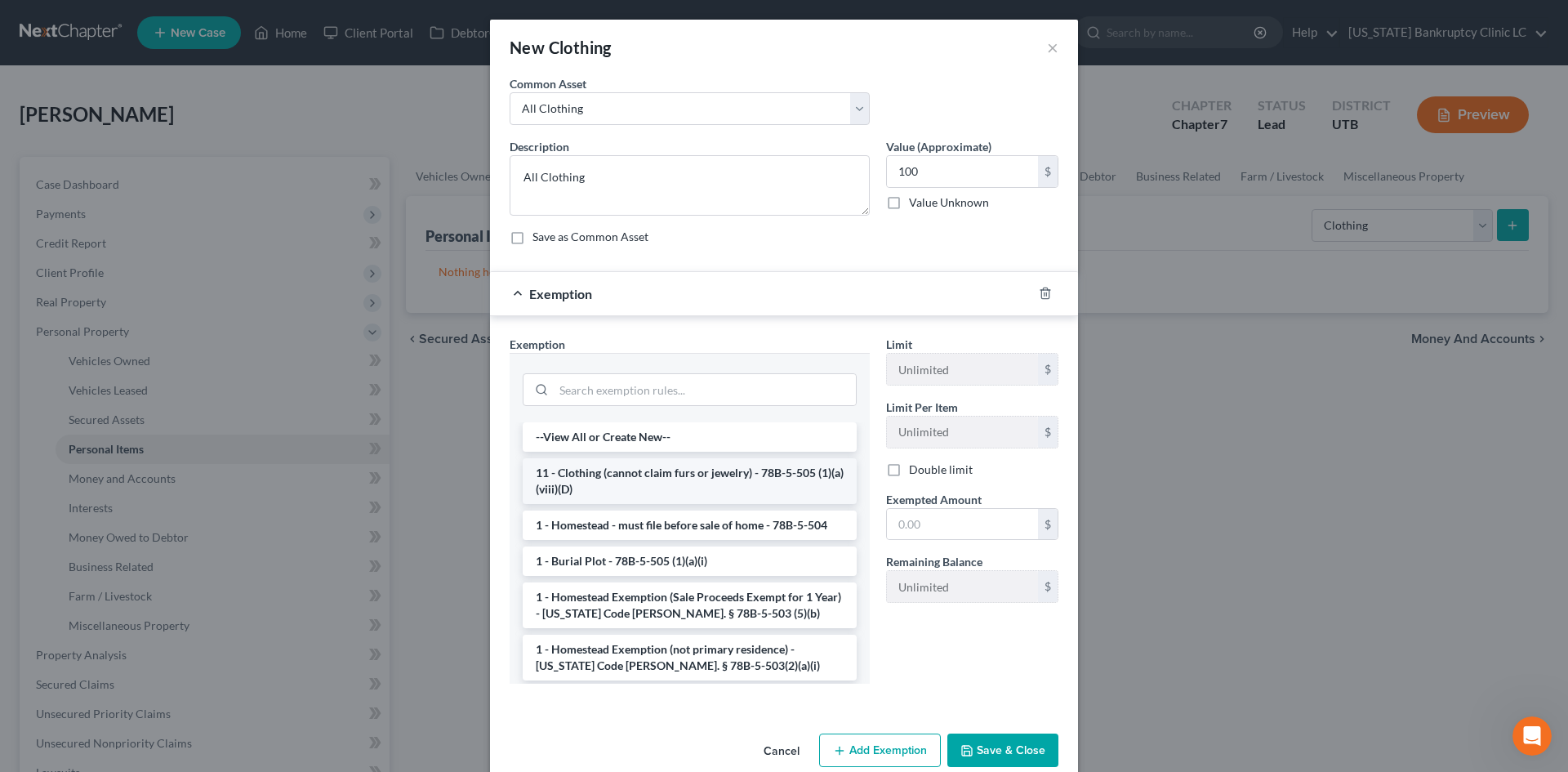
click at [592, 488] on li "11 - Clothing (cannot claim furs or jewelry) - 78B-5-505 (1)(a)(viii)(D)" at bounding box center [689, 482] width 334 height 46
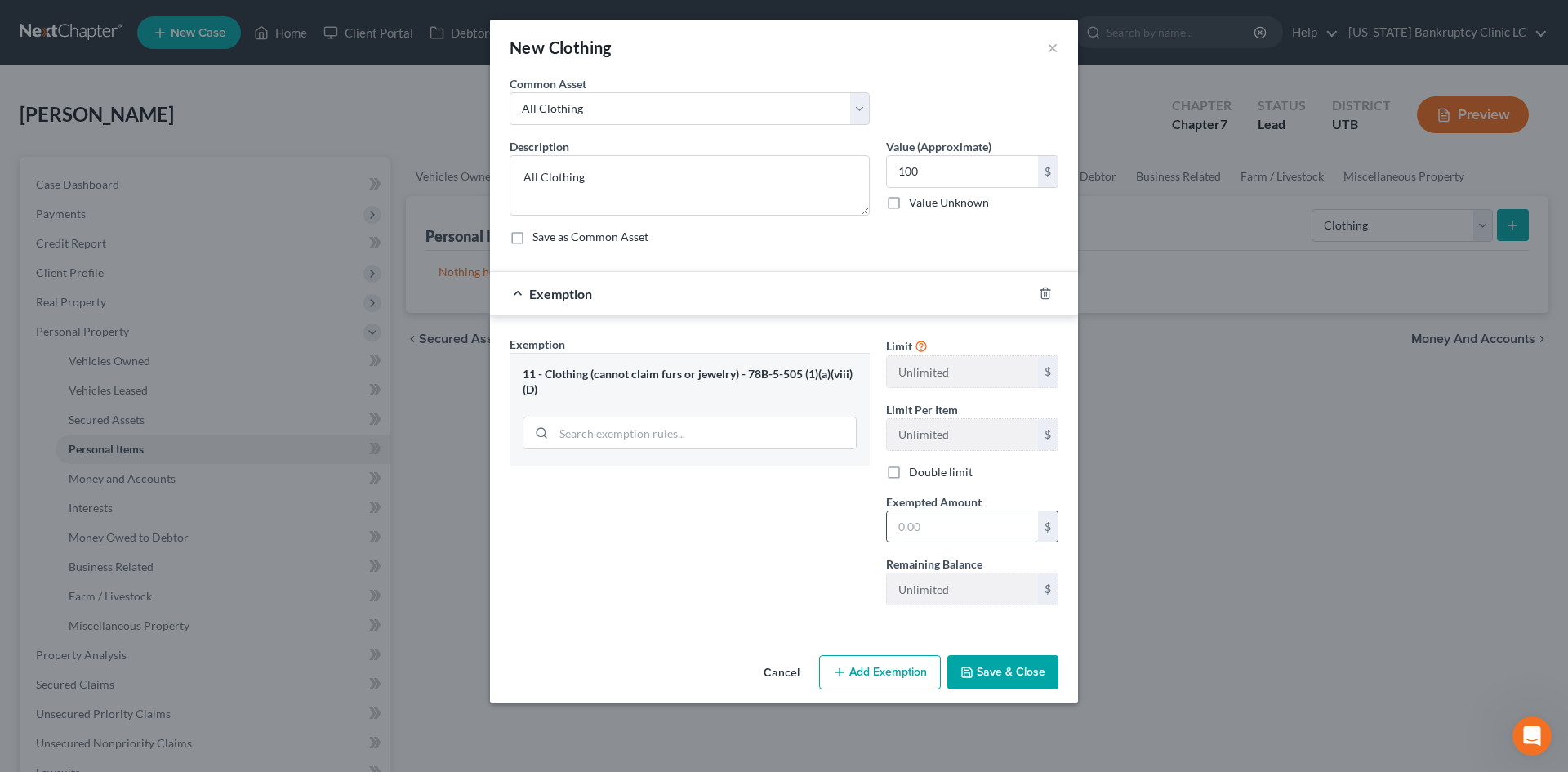
click at [972, 518] on input "text" at bounding box center [962, 527] width 151 height 31
type input "100"
click at [782, 540] on div "Exemption Set must be selected for CA. Exemption * 11 - Clothing (cannot claim …" at bounding box center [689, 477] width 376 height 283
click at [1041, 690] on div "Cancel Add Exemption Save & Close" at bounding box center [784, 675] width 588 height 54
click at [1038, 682] on button "Save & Close" at bounding box center [1002, 672] width 111 height 34
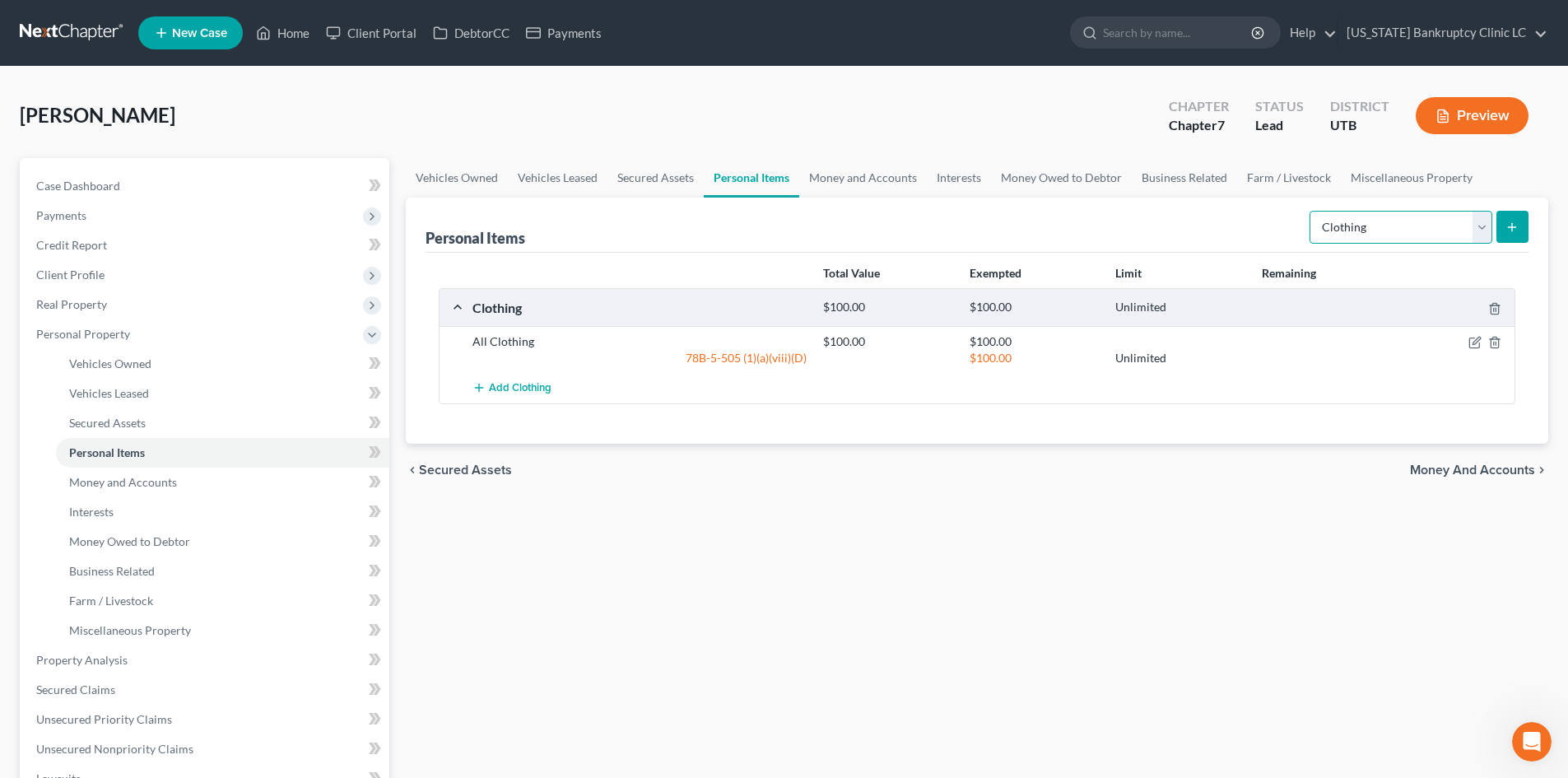
click at [1360, 239] on select "Select Item Type Clothing Collectibles Of Value Electronics Firearms Household …" at bounding box center [1400, 227] width 182 height 33
click at [1362, 590] on div "Vehicles Owned Vehicles Leased Secured Assets Personal Items Money and Accounts…" at bounding box center [977, 649] width 1159 height 981
click at [784, 489] on div "chevron_left Secured Assets Money and Accounts chevron_right" at bounding box center [977, 470] width 1142 height 53
click at [1008, 507] on div "Vehicles Owned Vehicles Leased Secured Assets Personal Items Money and Accounts…" at bounding box center [977, 649] width 1159 height 981
click at [881, 527] on div "Vehicles Owned Vehicles Leased Secured Assets Personal Items Money and Accounts…" at bounding box center [977, 649] width 1159 height 981
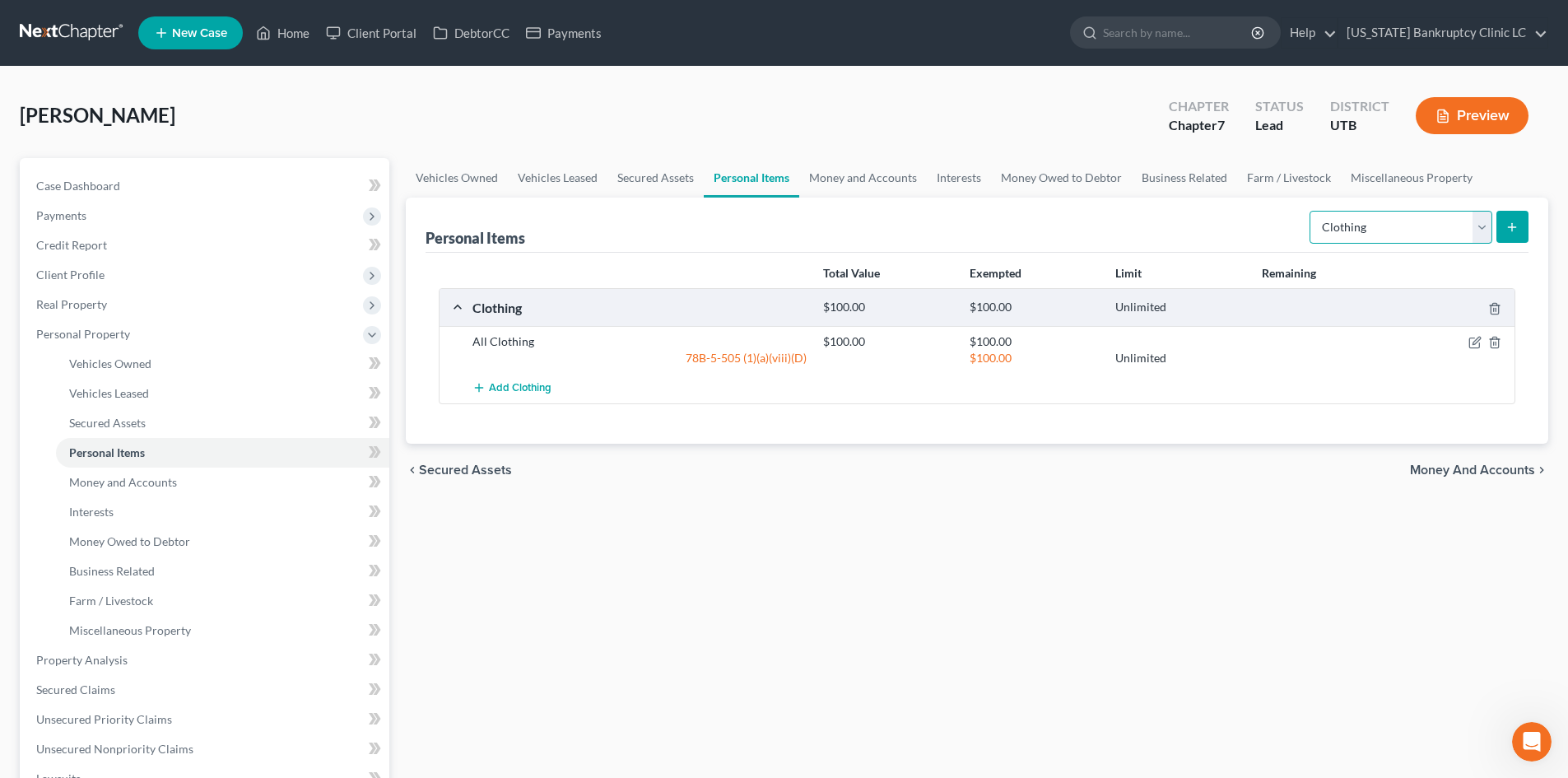
click at [1373, 227] on select "Select Item Type Clothing Collectibles Of Value Electronics Firearms Household …" at bounding box center [1400, 227] width 182 height 33
click at [1311, 210] on select "Select Item Type Clothing Collectibles Of Value Electronics Firearms Household …" at bounding box center [1400, 227] width 182 height 33
click at [1364, 371] on div "All Clothing $100.00 $100.00 78B-5-505 (1)(a)(viii)(D) $100.00 Unlimited" at bounding box center [977, 349] width 1075 height 47
drag, startPoint x: 1388, startPoint y: 225, endPoint x: 1384, endPoint y: 243, distance: 18.4
click at [1388, 227] on select "Select Item Type Clothing Collectibles Of Value Electronics Firearms Household …" at bounding box center [1400, 227] width 182 height 33
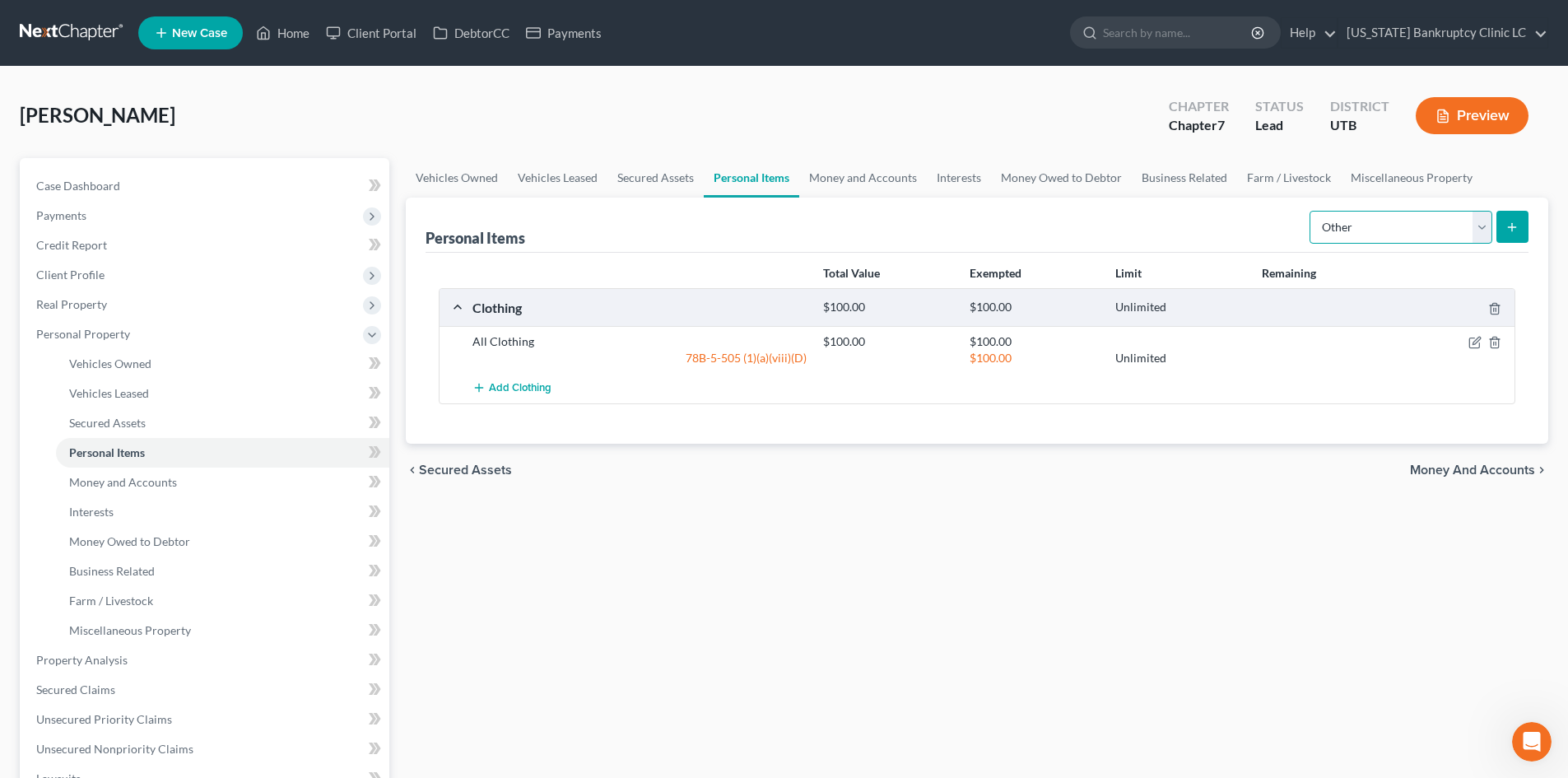
select select "jewelry"
click at [1311, 210] on select "Select Item Type Clothing Collectibles Of Value Electronics Firearms Household …" at bounding box center [1400, 227] width 182 height 33
click at [1502, 232] on button "submit" at bounding box center [1512, 226] width 32 height 32
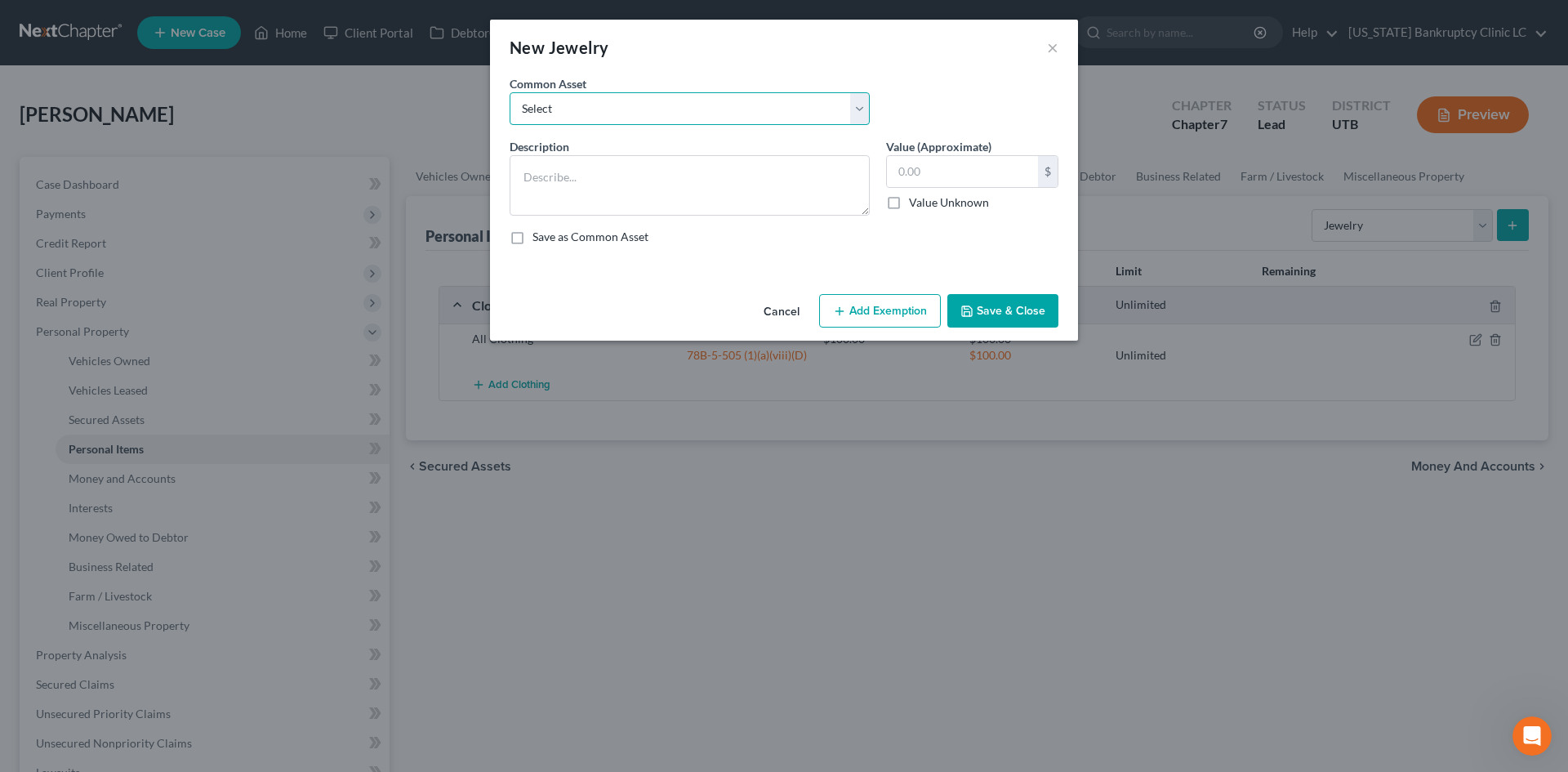
click at [636, 112] on select "Select Jewelry, Watches & Accessories Jewelry, Watches & Accessories Wedding Ri…" at bounding box center [689, 108] width 360 height 33
select select "2"
click at [509, 92] on select "Select Jewelry, Watches & Accessories Jewelry, Watches & Accessories Wedding Ri…" at bounding box center [689, 108] width 360 height 33
type textarea "Wedding Rings"
click at [935, 170] on input "300.00" at bounding box center [962, 171] width 151 height 31
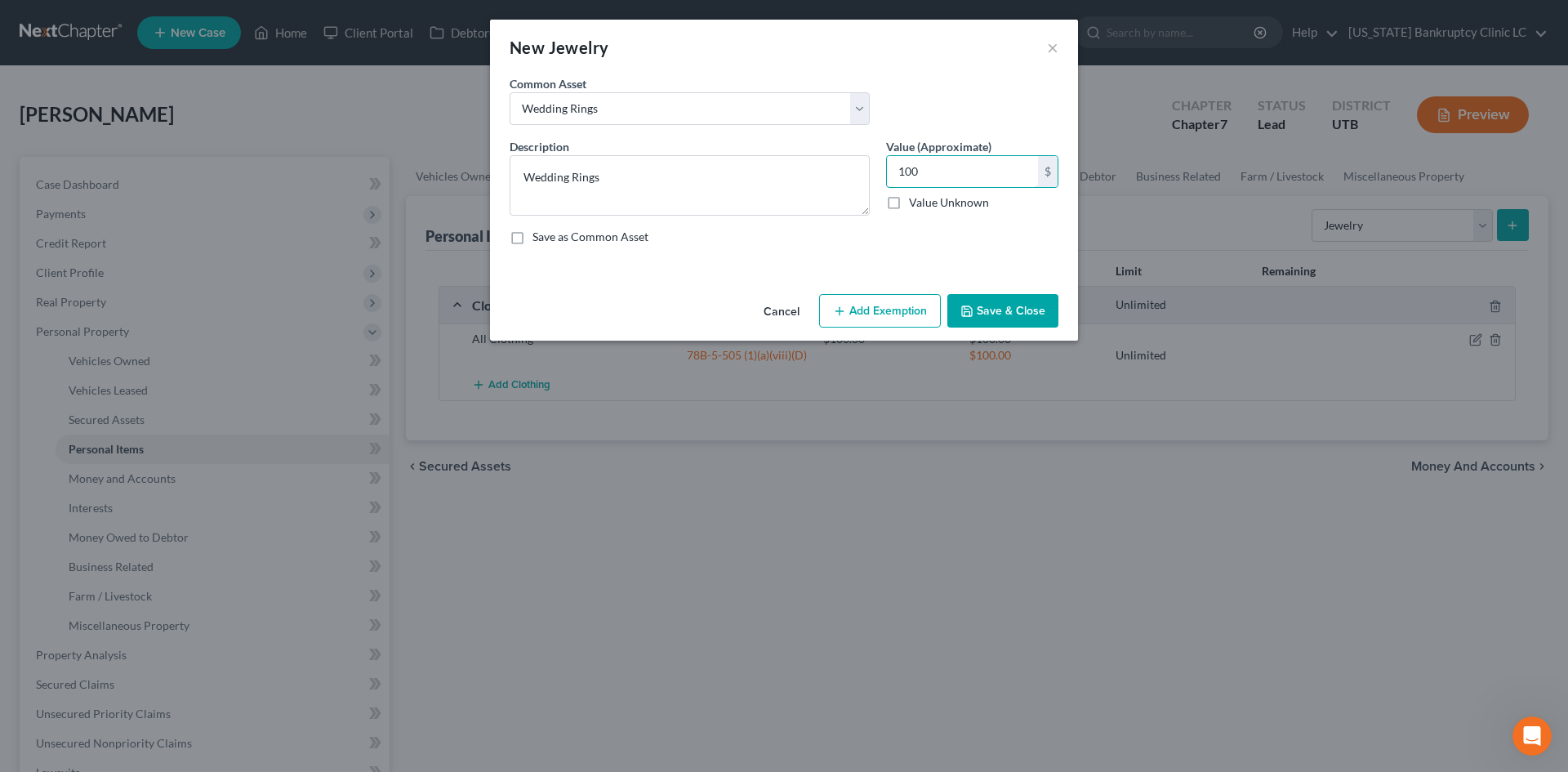
type input "100"
click at [969, 313] on icon "button" at bounding box center [967, 311] width 13 height 13
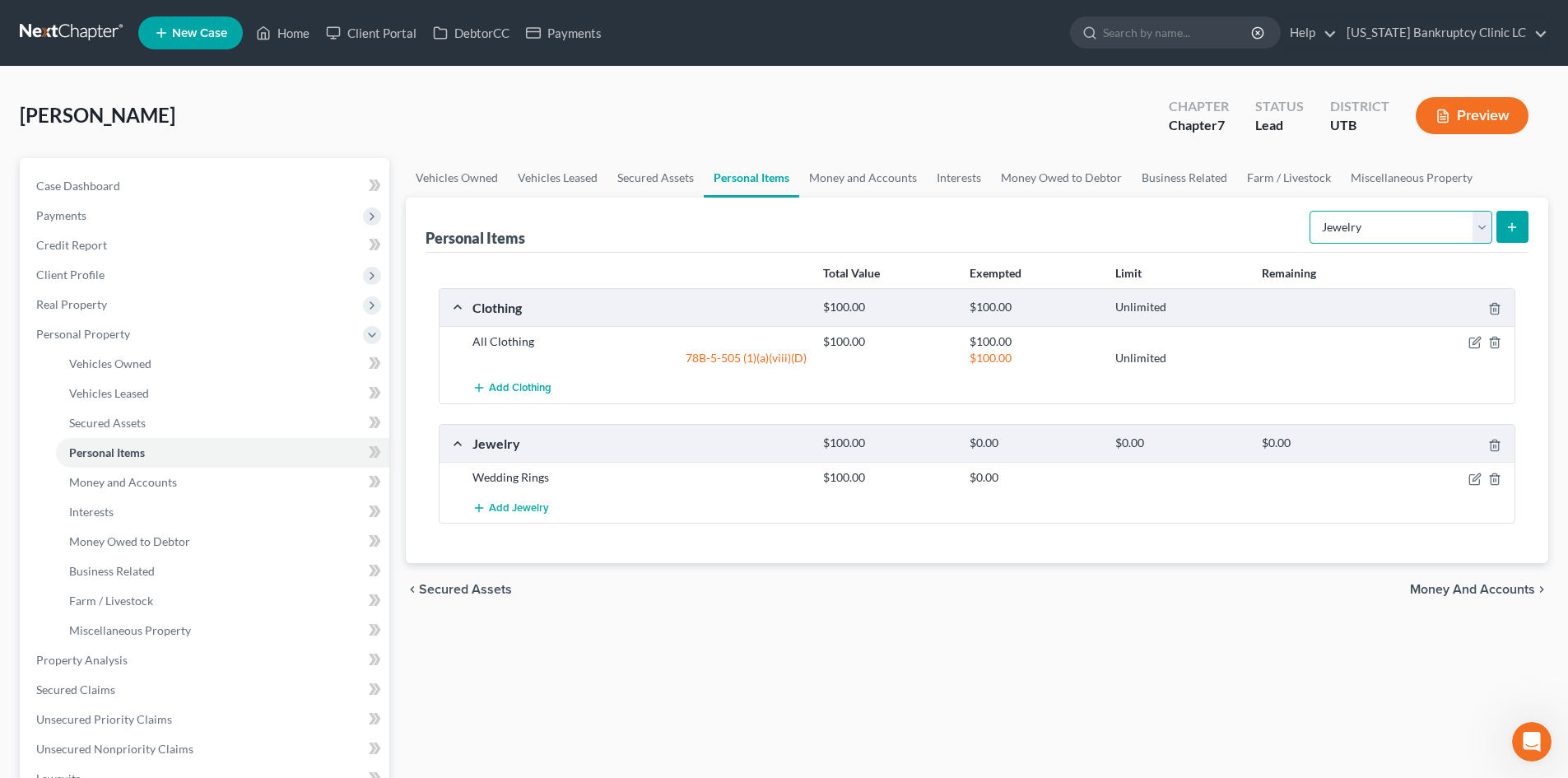
click at [1386, 225] on select "Select Item Type Clothing Collectibles Of Value Electronics Firearms Household …" at bounding box center [1400, 227] width 182 height 33
select select "household_goods"
click at [1311, 210] on select "Select Item Type Clothing Collectibles Of Value Electronics Firearms Household …" at bounding box center [1400, 227] width 182 height 33
click at [1508, 223] on icon "submit" at bounding box center [1512, 228] width 14 height 14
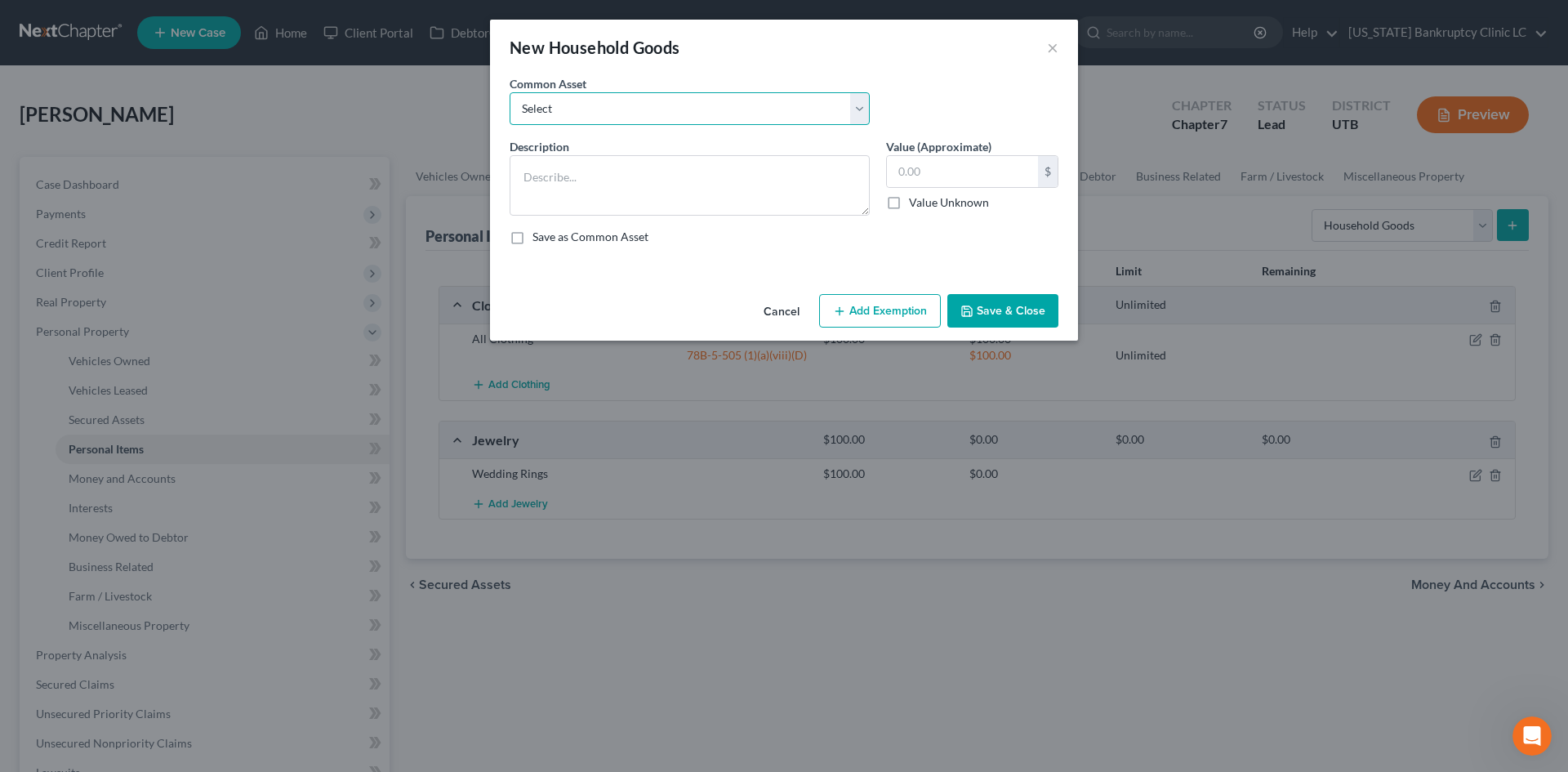
click at [741, 108] on select "Select Couch Chair Entertainment Center End/Coffee Table Stove/Cooking unit Sof…" at bounding box center [689, 108] width 360 height 33
select select "13"
click at [509, 92] on select "Select Couch Chair Entertainment Center End/Coffee Table Stove/Cooking unit Sof…" at bounding box center [689, 108] width 360 height 33
type textarea "Kitchen Table & Chairs"
click at [967, 191] on div "50.00 $ Value Unknown" at bounding box center [972, 183] width 172 height 56
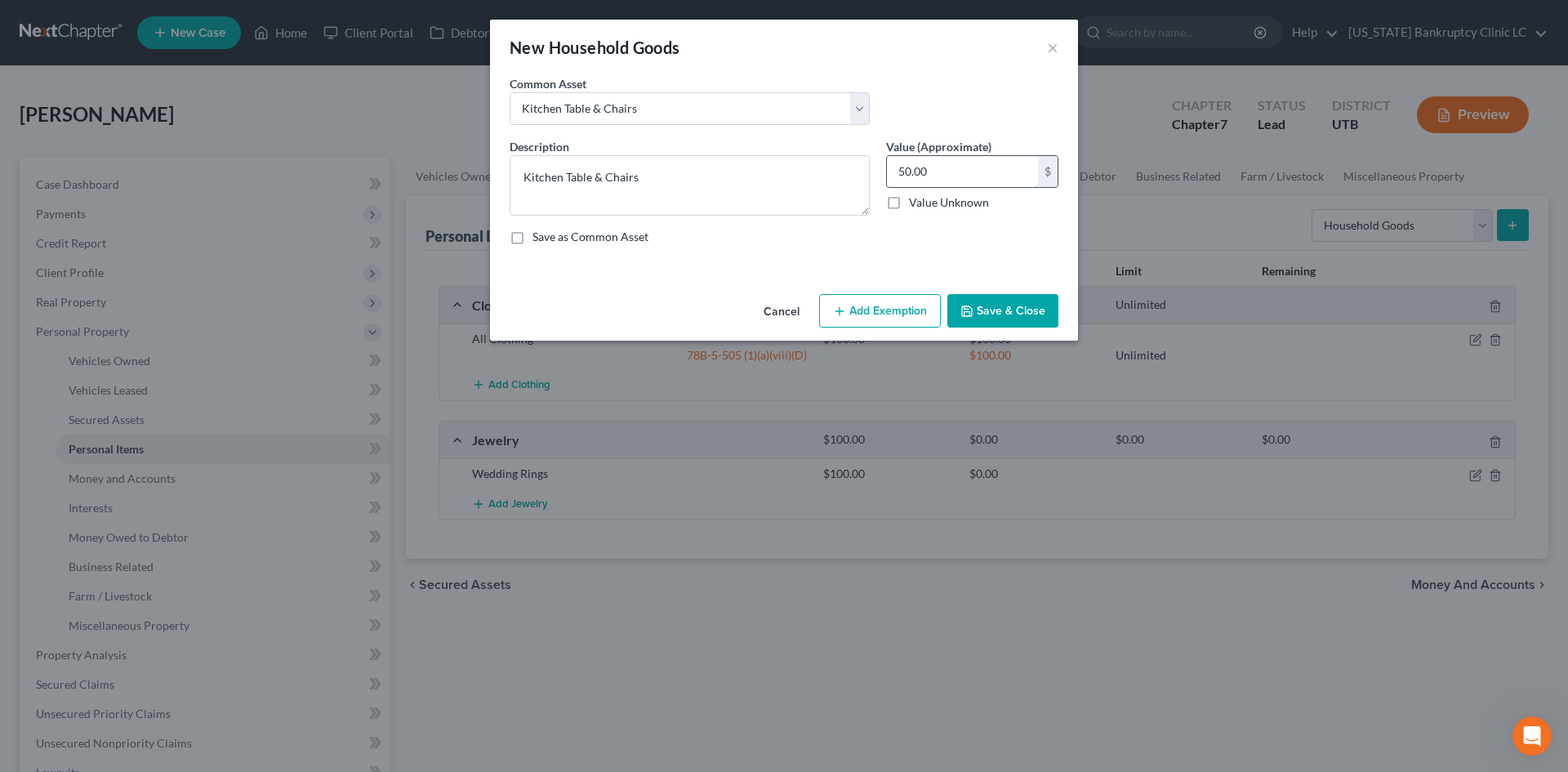
click at [962, 170] on input "50.00" at bounding box center [962, 171] width 151 height 31
type input "100"
click at [892, 321] on button "Add Exemption" at bounding box center [880, 311] width 122 height 34
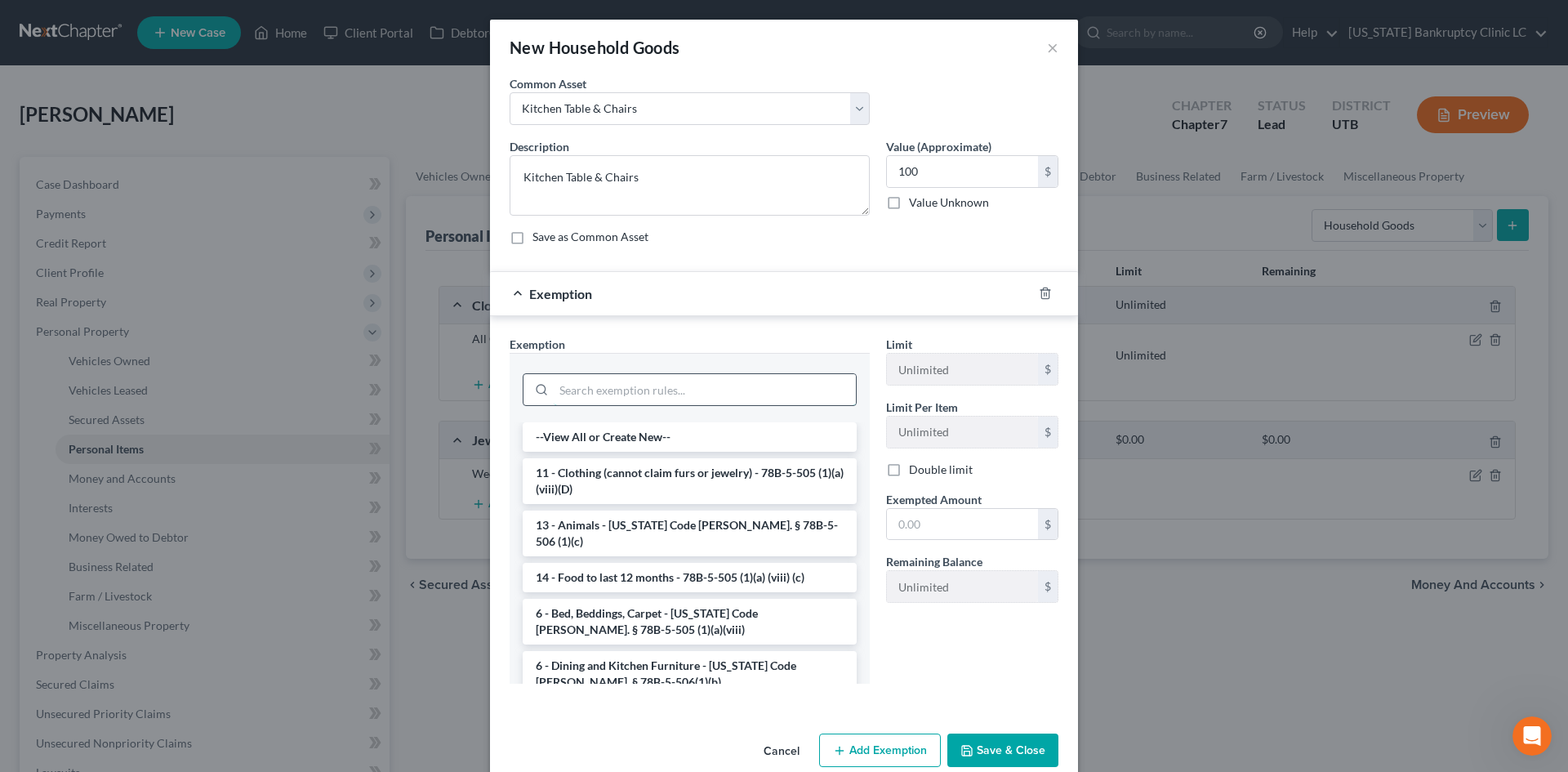
click at [656, 404] on input "search" at bounding box center [705, 390] width 302 height 31
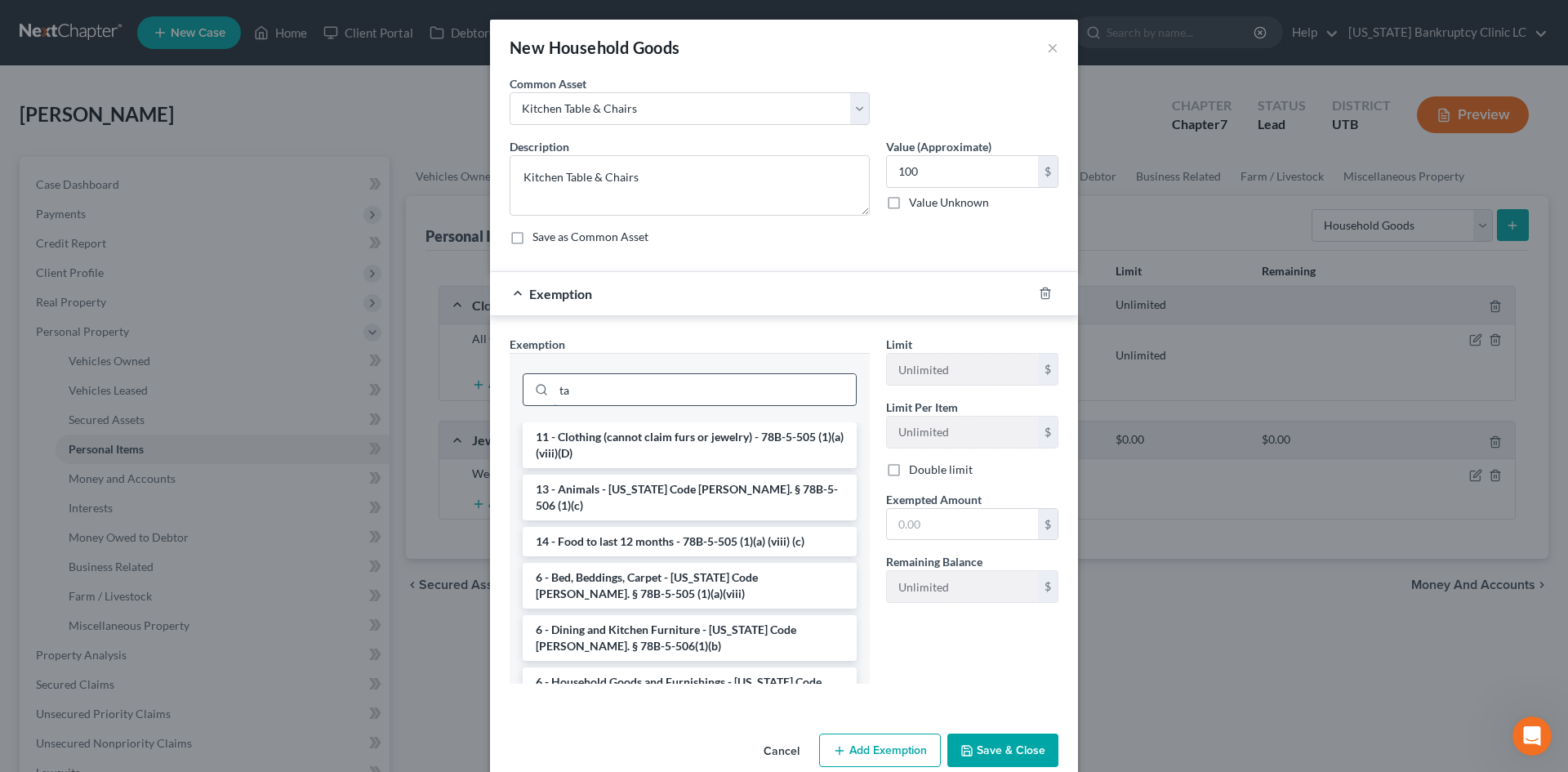
type input "t"
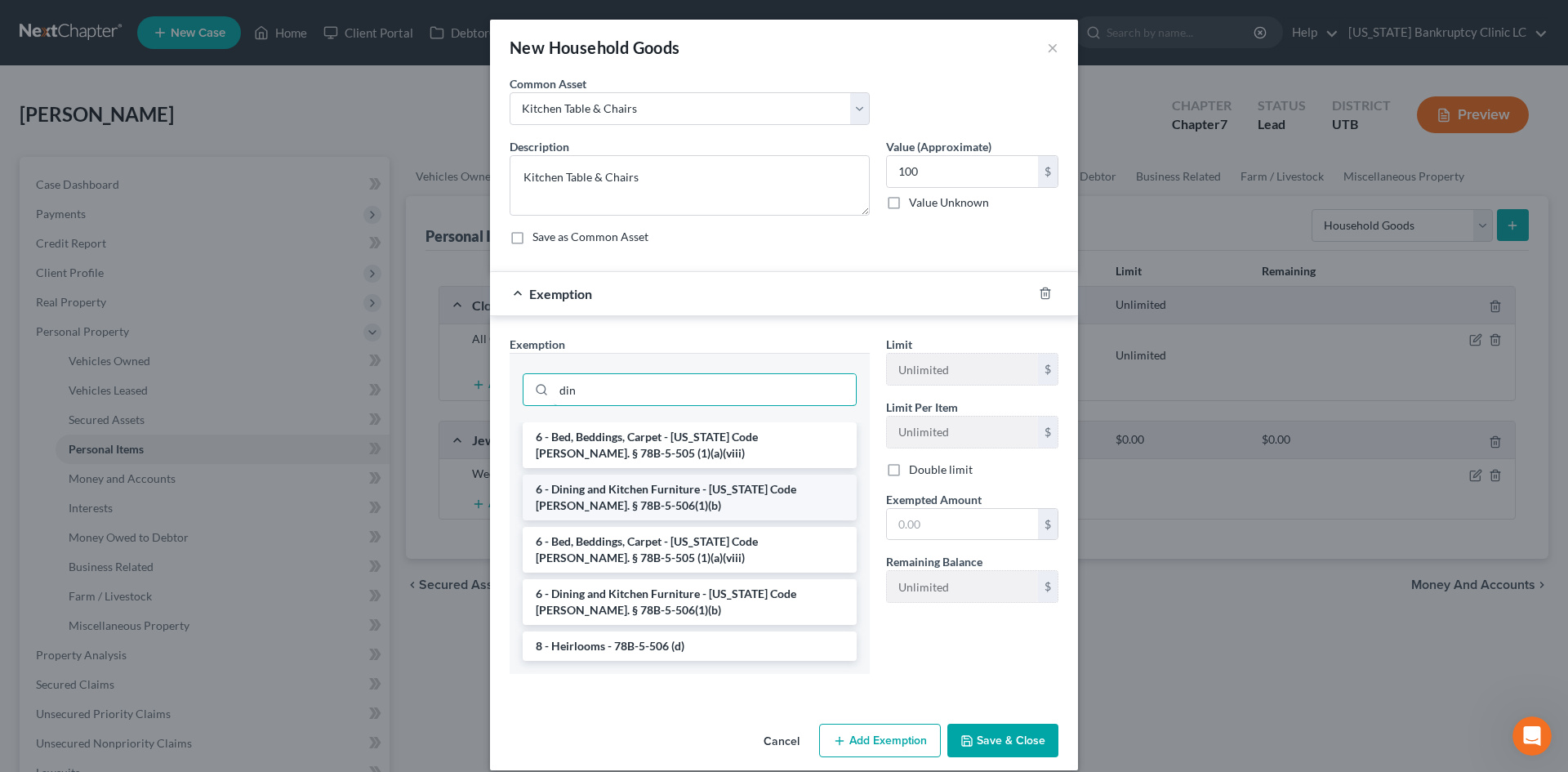
type input "din"
click at [669, 490] on li "6 - Dining and Kitchen Furniture - [US_STATE] Code [PERSON_NAME]. § 78B-5-506(1…" at bounding box center [689, 498] width 334 height 46
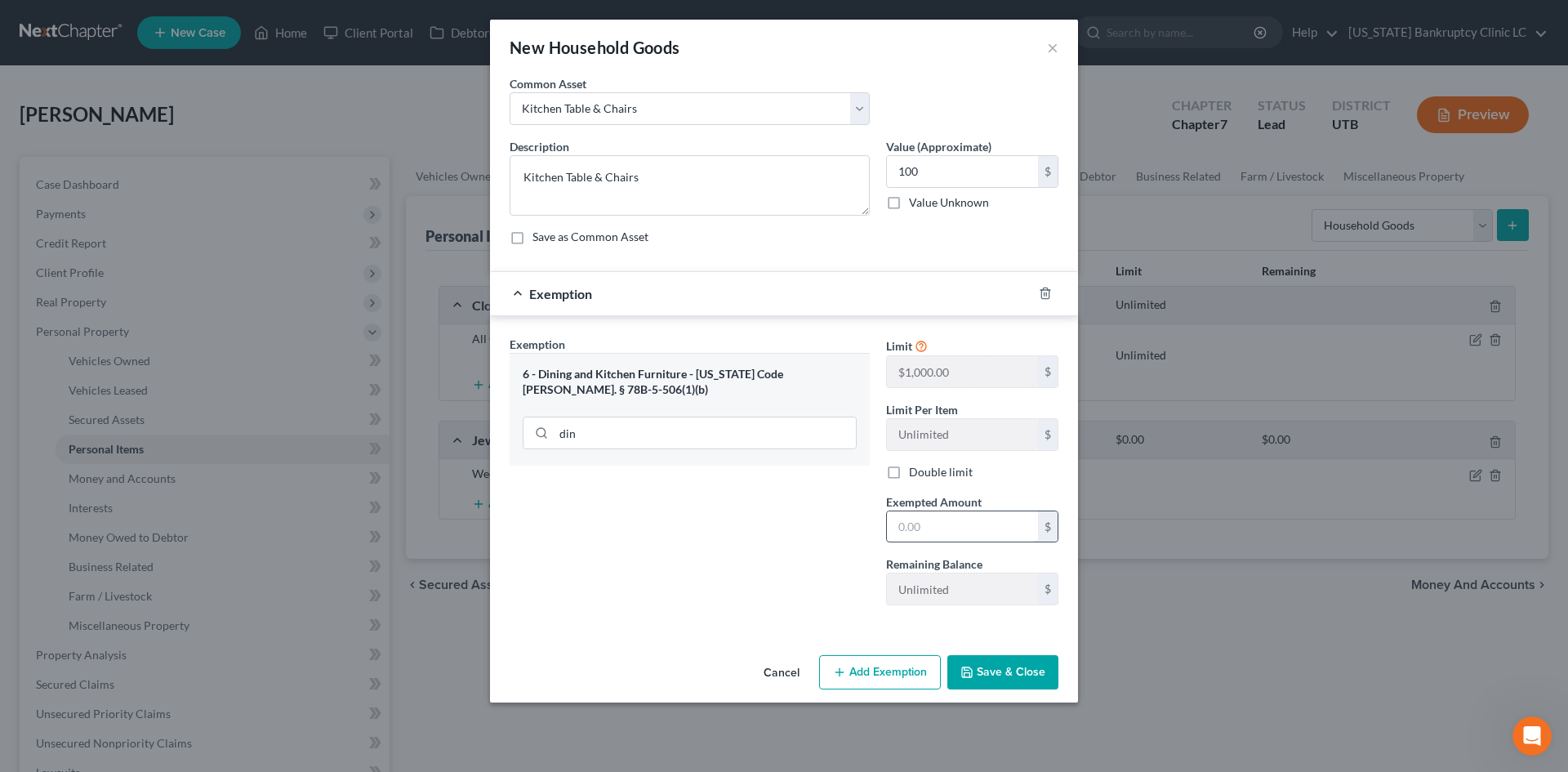
click at [987, 530] on input "text" at bounding box center [962, 527] width 151 height 31
type input "100"
click at [773, 499] on div "Exemption Set must be selected for CA. Exemption * 6 - Dining and Kitchen Furni…" at bounding box center [689, 477] width 376 height 283
click at [1006, 681] on button "Save & Close" at bounding box center [1002, 672] width 111 height 34
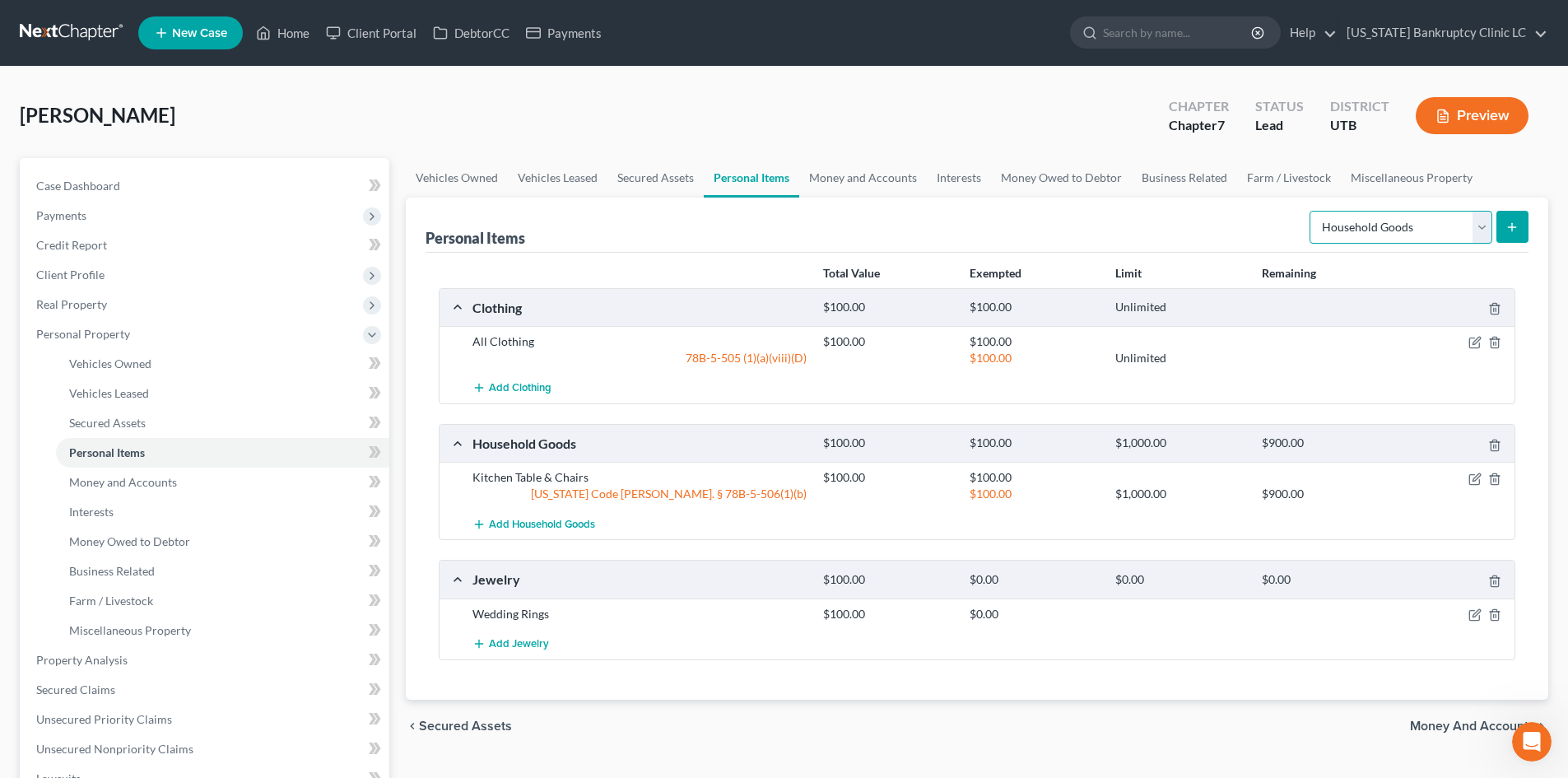
click at [1403, 238] on select "Select Item Type Clothing Collectibles Of Value Electronics Firearms Household …" at bounding box center [1400, 227] width 182 height 33
click at [1517, 232] on icon "submit" at bounding box center [1512, 228] width 14 height 14
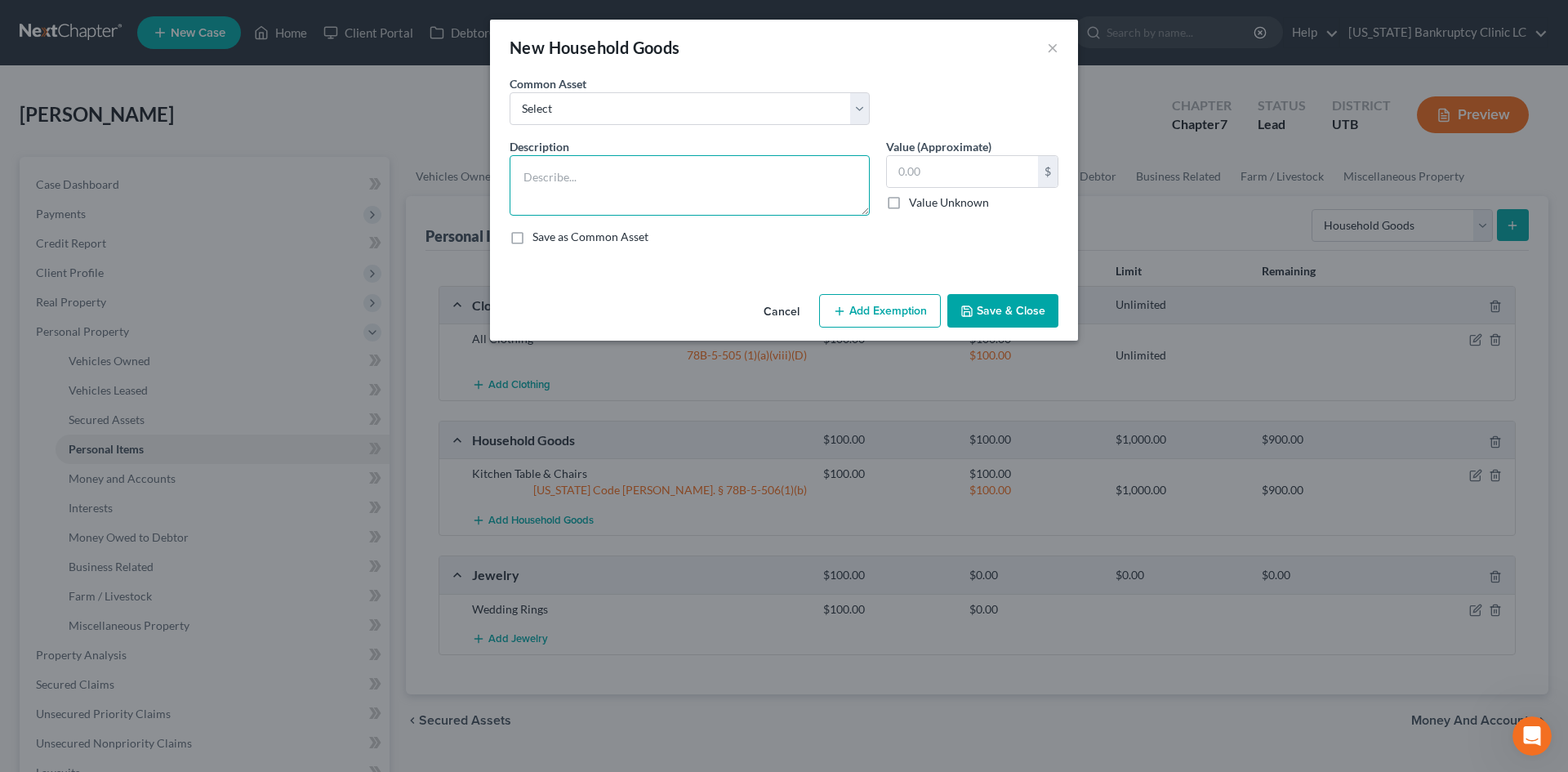
click at [681, 190] on textarea at bounding box center [689, 185] width 360 height 60
type textarea "Couch Entertainment Center"
click at [887, 314] on button "Add Exemption" at bounding box center [880, 311] width 122 height 34
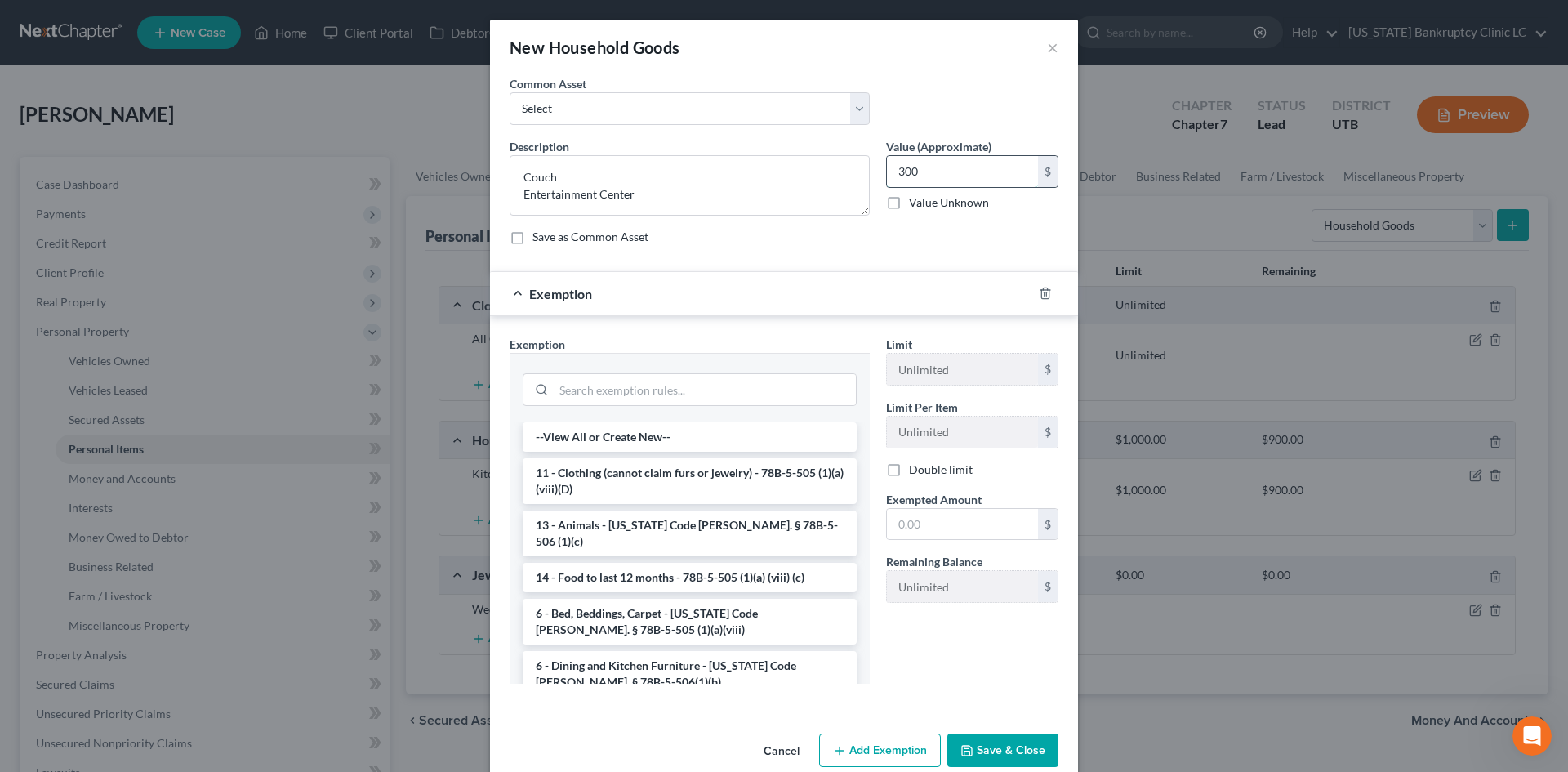
click at [942, 166] on input "300" at bounding box center [962, 171] width 151 height 31
type input "200"
click at [919, 542] on div "Limit Unlimited $ Limit Per Item Unlimited $ Double limit Exempted Amount * $ R…" at bounding box center [972, 476] width 189 height 281
drag, startPoint x: 919, startPoint y: 525, endPoint x: 885, endPoint y: 518, distance: 34.7
click at [919, 525] on input "text" at bounding box center [962, 524] width 151 height 31
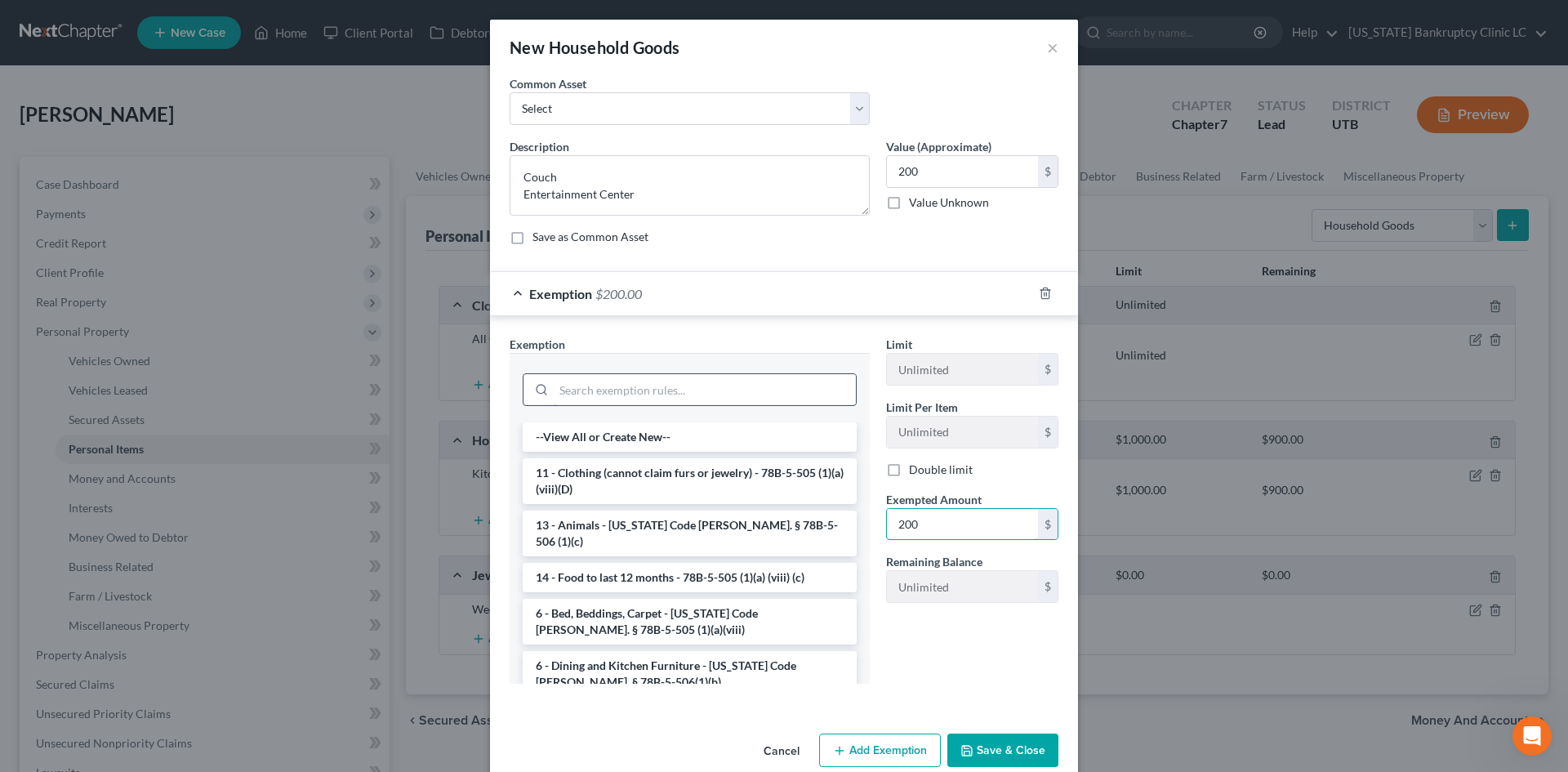
type input "200"
click at [641, 403] on input "search" at bounding box center [705, 390] width 302 height 31
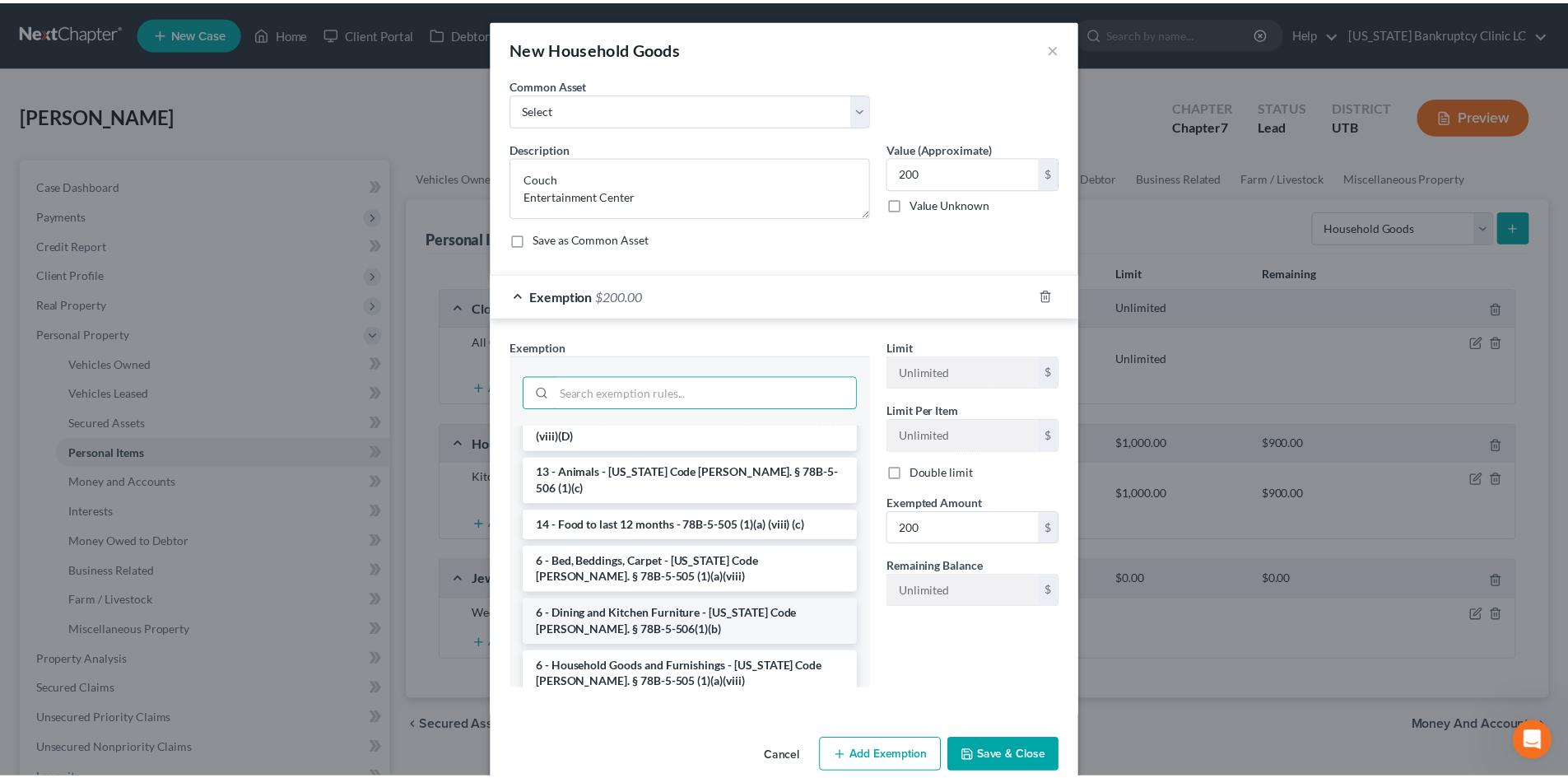
scroll to position [165, 0]
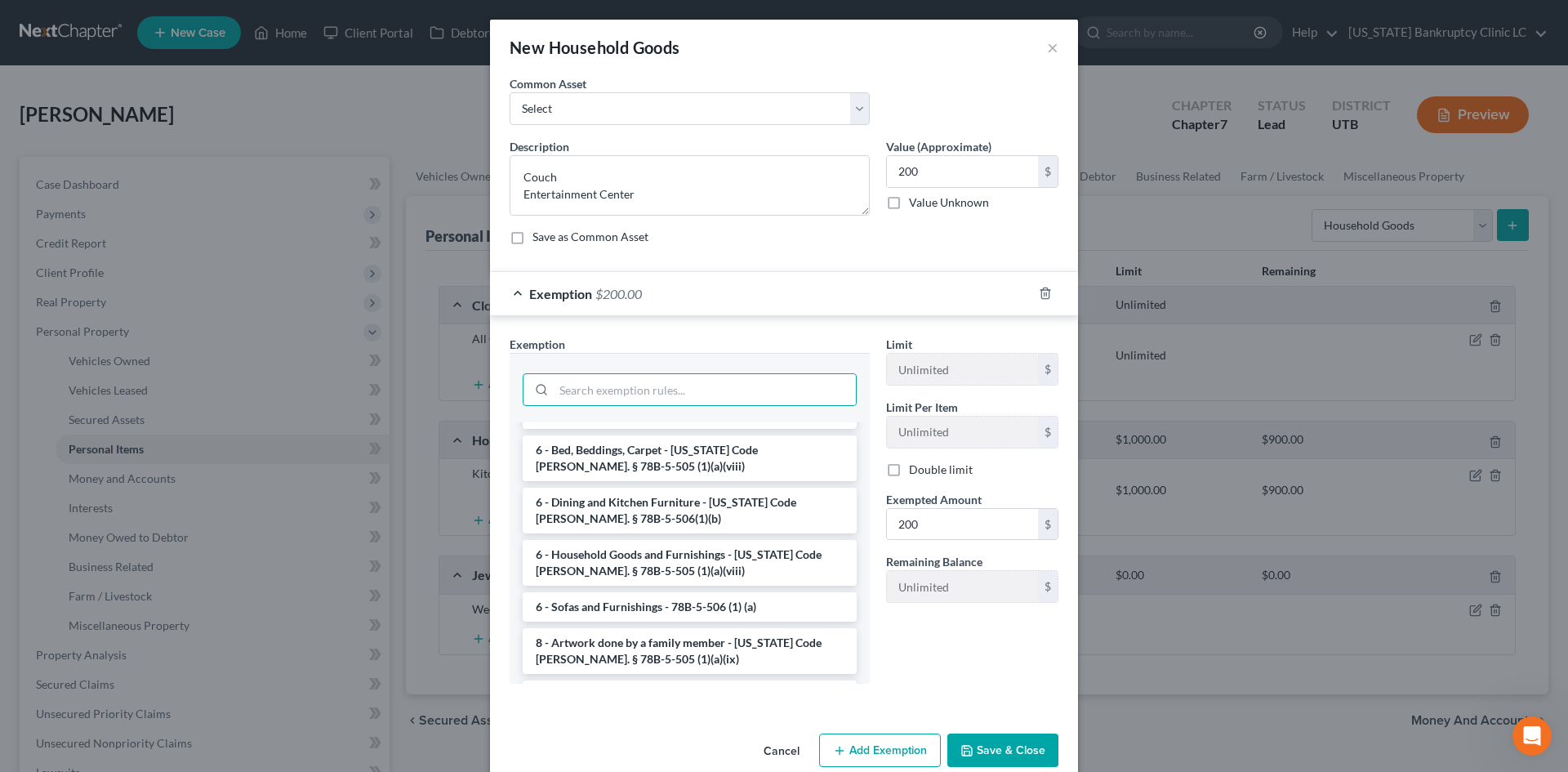
drag, startPoint x: 649, startPoint y: 593, endPoint x: 685, endPoint y: 611, distance: 40.2
click at [649, 592] on li "6 - Sofas and Furnishings - 78B-5-506 (1) (a)" at bounding box center [689, 606] width 334 height 30
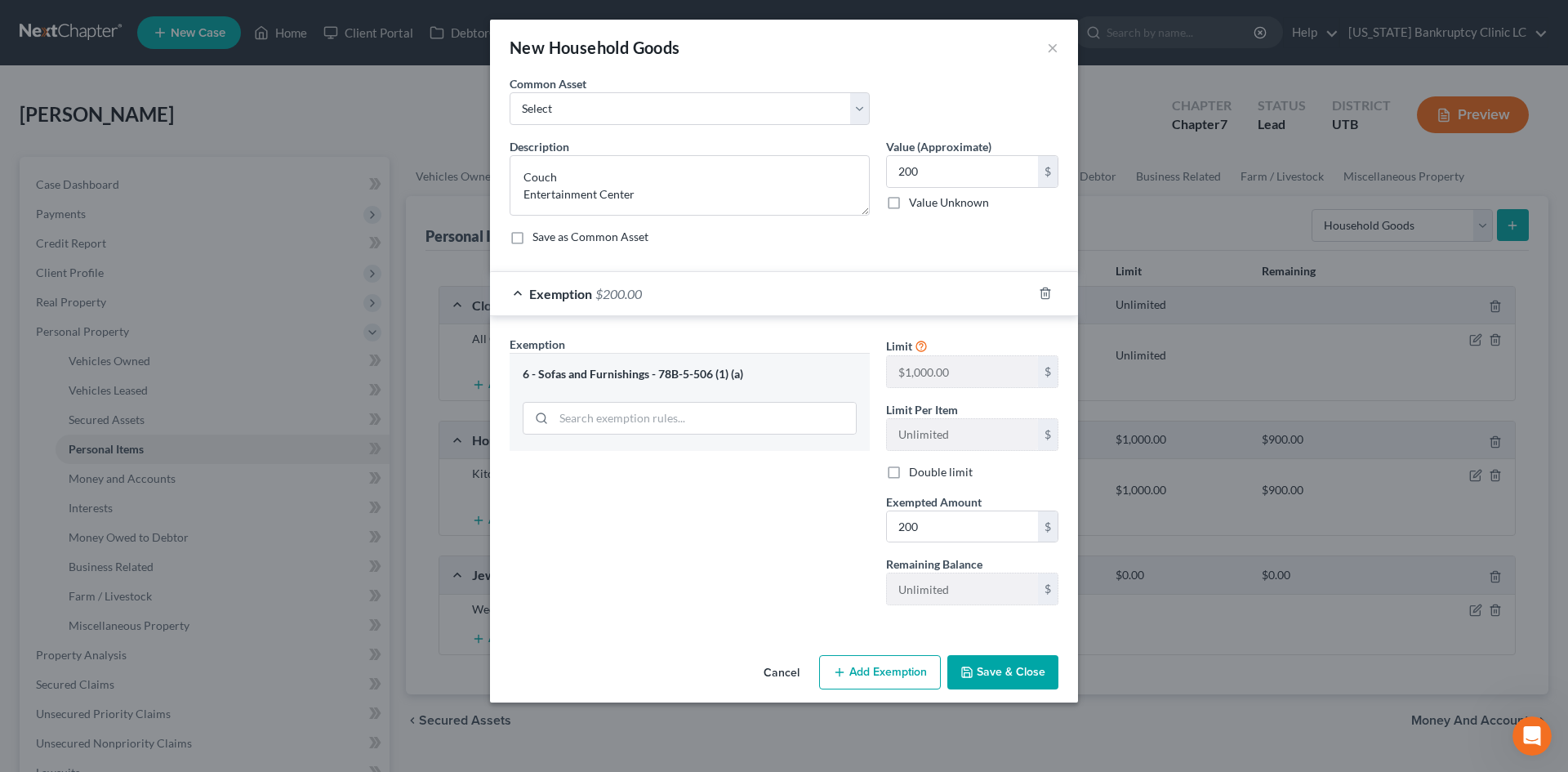
click at [981, 670] on button "Save & Close" at bounding box center [1002, 672] width 111 height 34
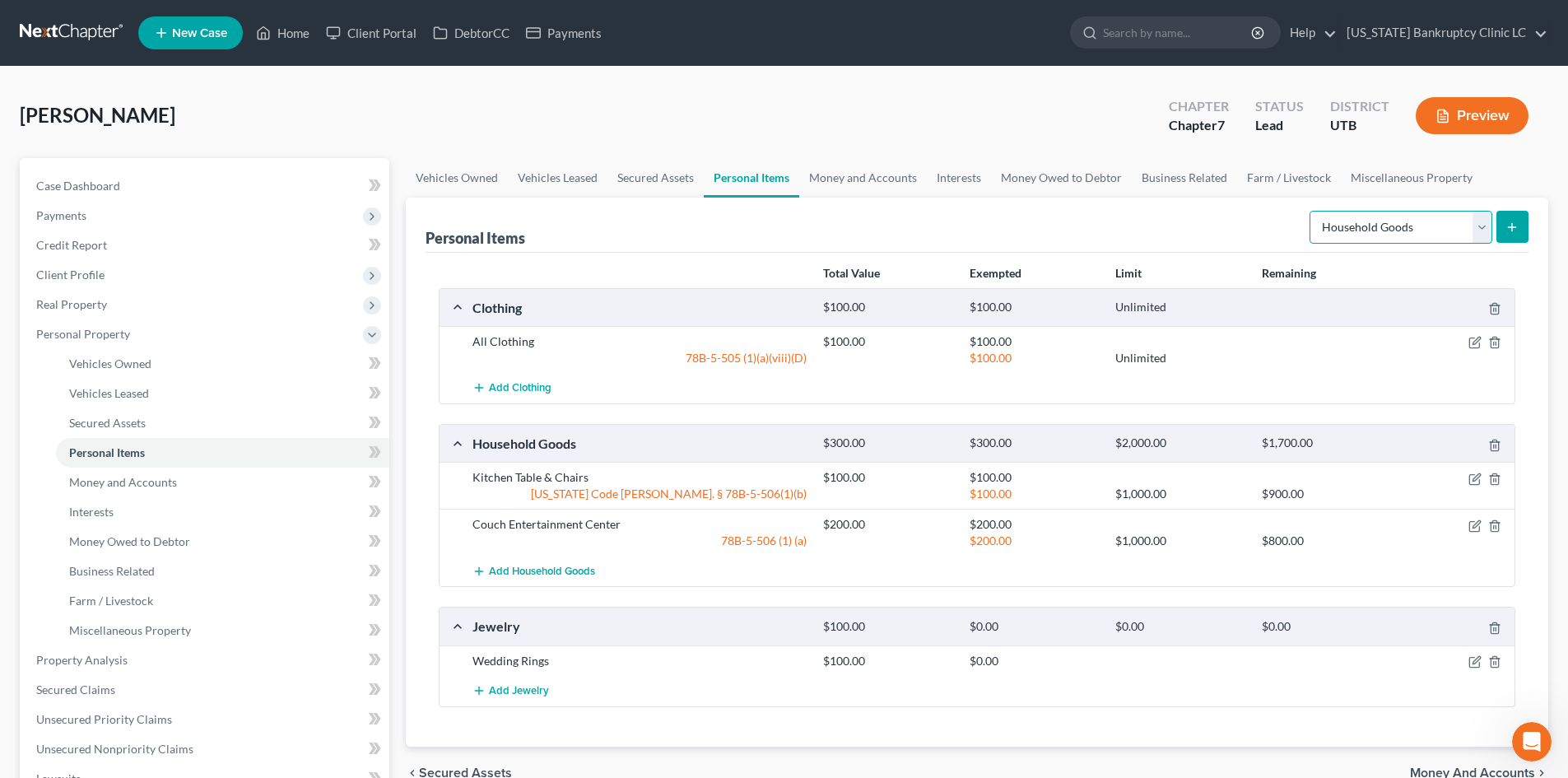
click at [1457, 232] on select "Select Item Type Clothing Collectibles Of Value Electronics Firearms Household …" at bounding box center [1400, 227] width 182 height 33
click at [1528, 229] on div "Personal Items Select Item Type Clothing Collectibles Of Value Electronics Fire…" at bounding box center [977, 472] width 1142 height 549
click at [1506, 224] on icon "submit" at bounding box center [1512, 228] width 14 height 14
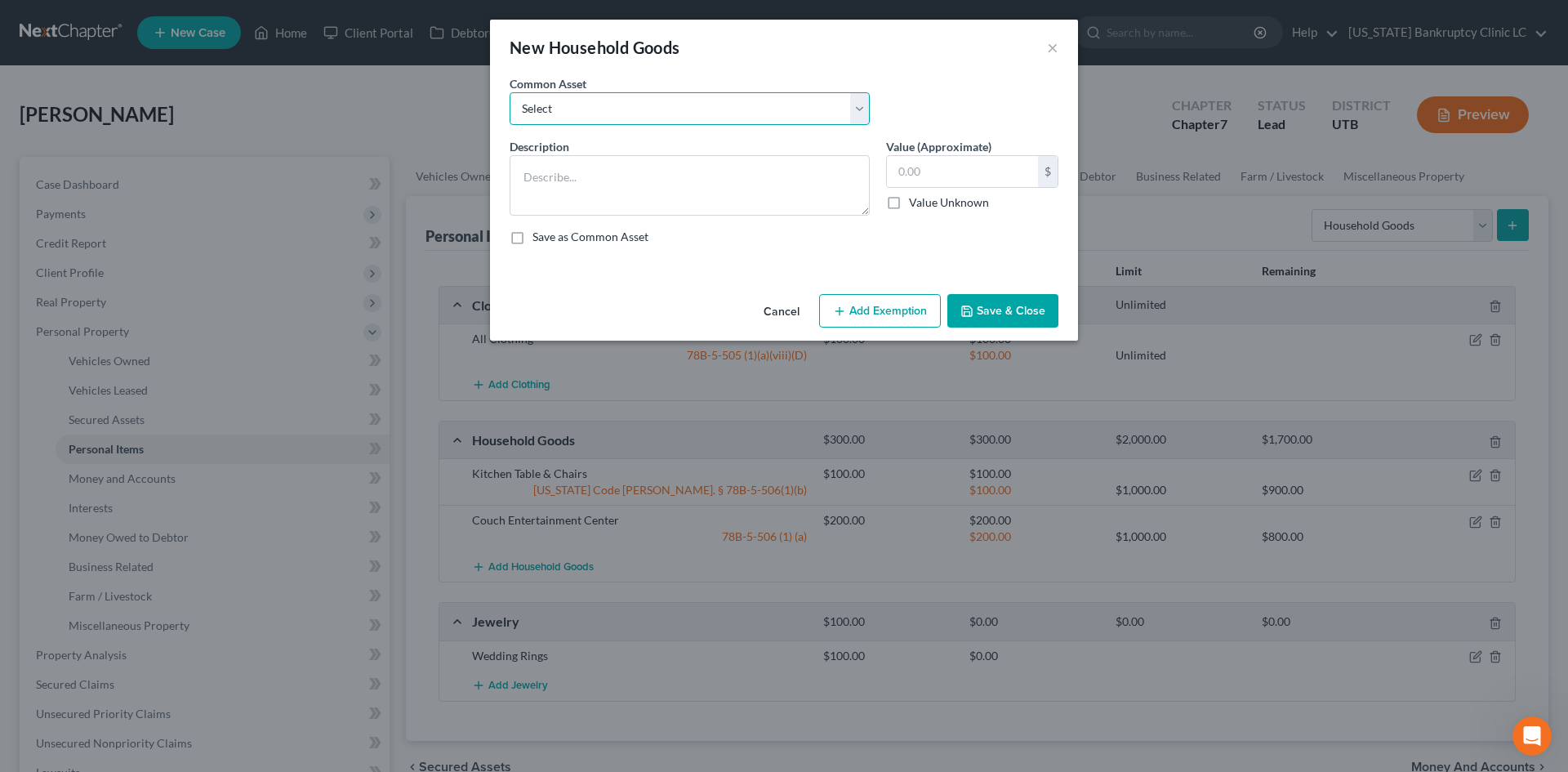
click at [600, 123] on select "Select Couch Chair Entertainment Center End/Coffee Table Stove/Cooking unit Sof…" at bounding box center [689, 108] width 360 height 33
select select "9"
click at [509, 92] on select "Select Couch Chair Entertainment Center End/Coffee Table Stove/Cooking unit Sof…" at bounding box center [689, 108] width 360 height 33
type textarea "Bed(s) Bedding"
click at [952, 171] on input "550.00" at bounding box center [962, 171] width 151 height 31
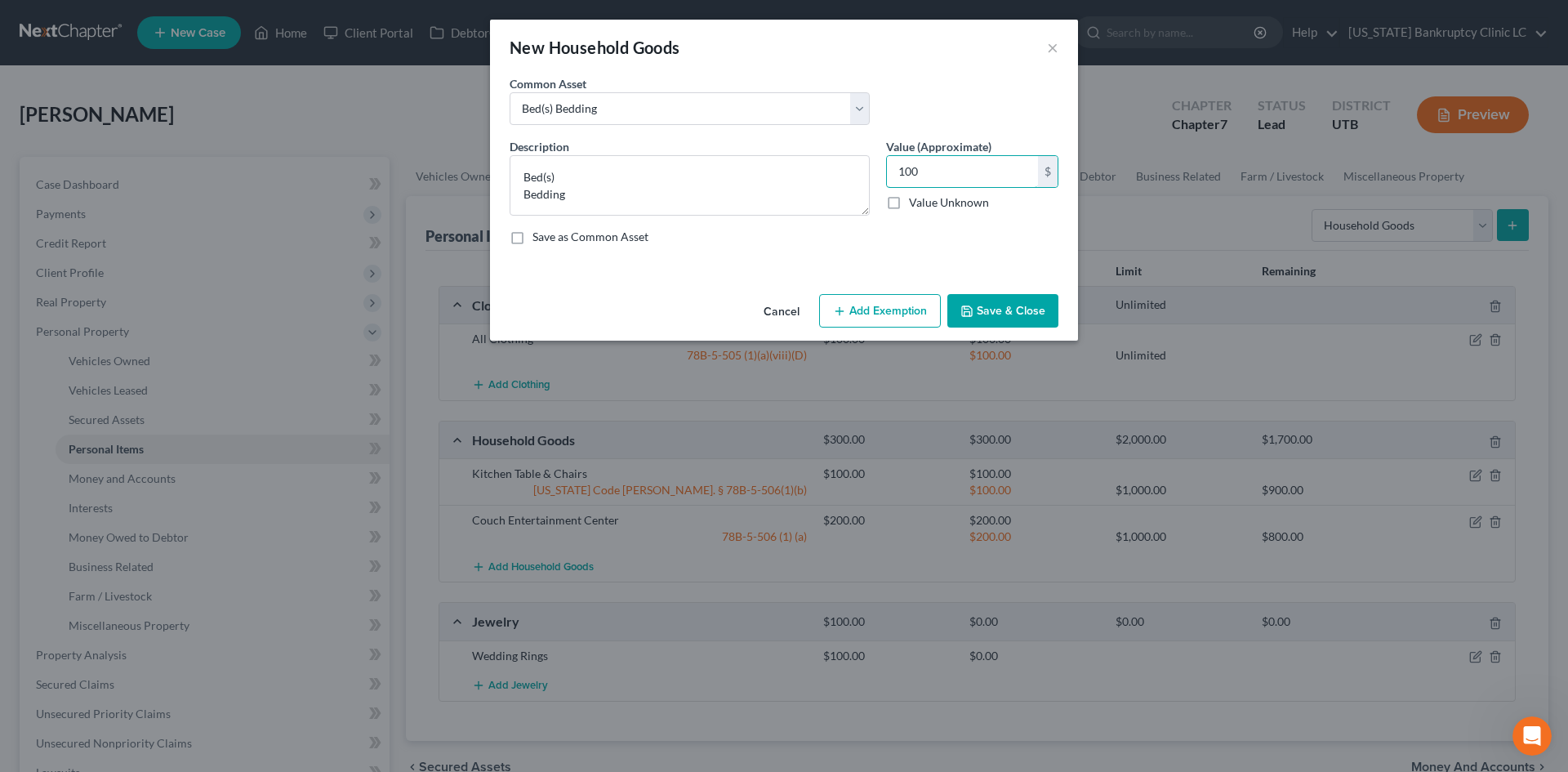
type input "100"
click at [906, 320] on button "Add Exemption" at bounding box center [880, 311] width 122 height 34
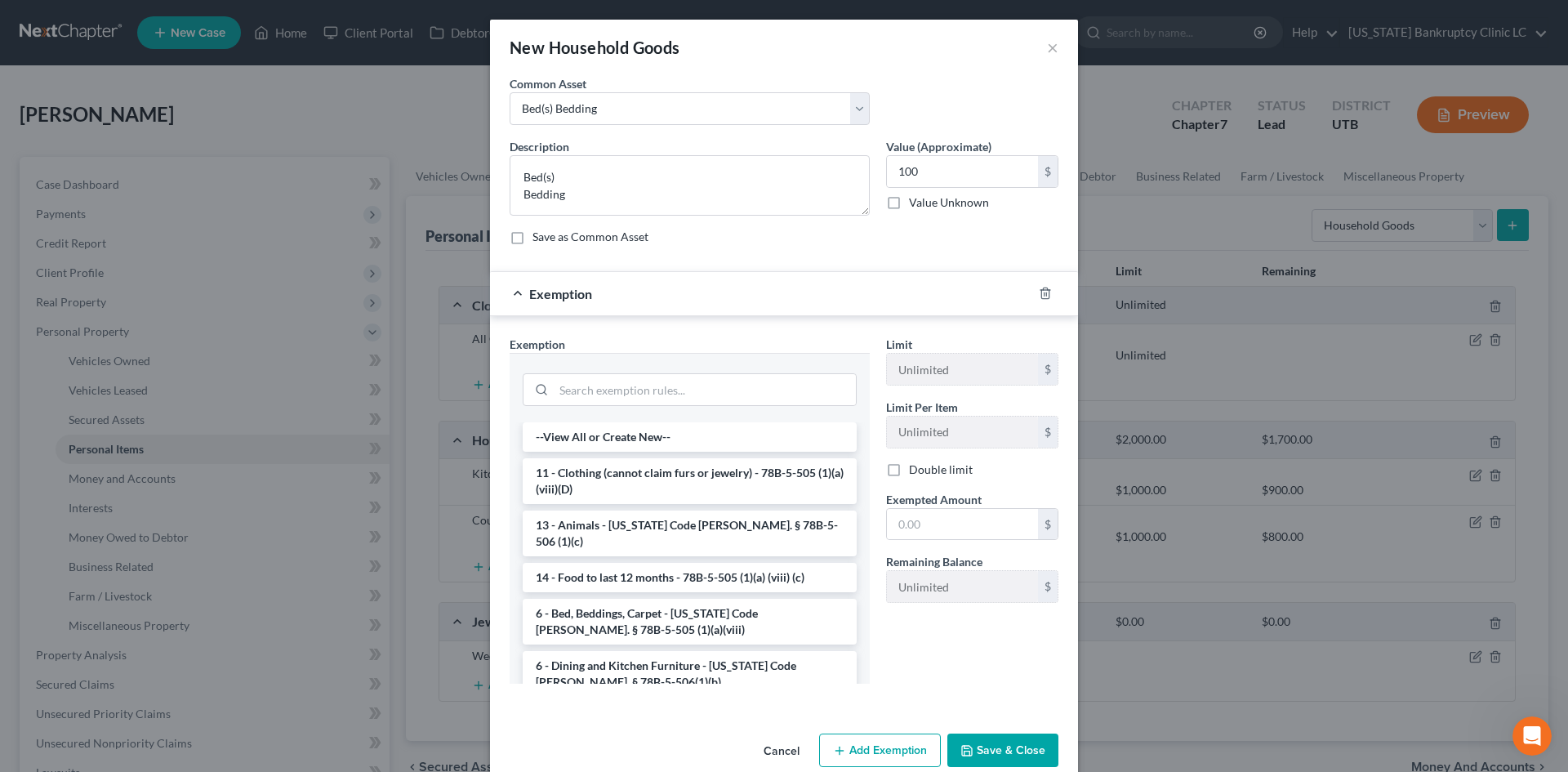
click at [650, 599] on li "6 - Bed, Beddings, Carpet - [US_STATE] Code [PERSON_NAME]. § 78B-5-505 (1)(a)(v…" at bounding box center [689, 622] width 334 height 46
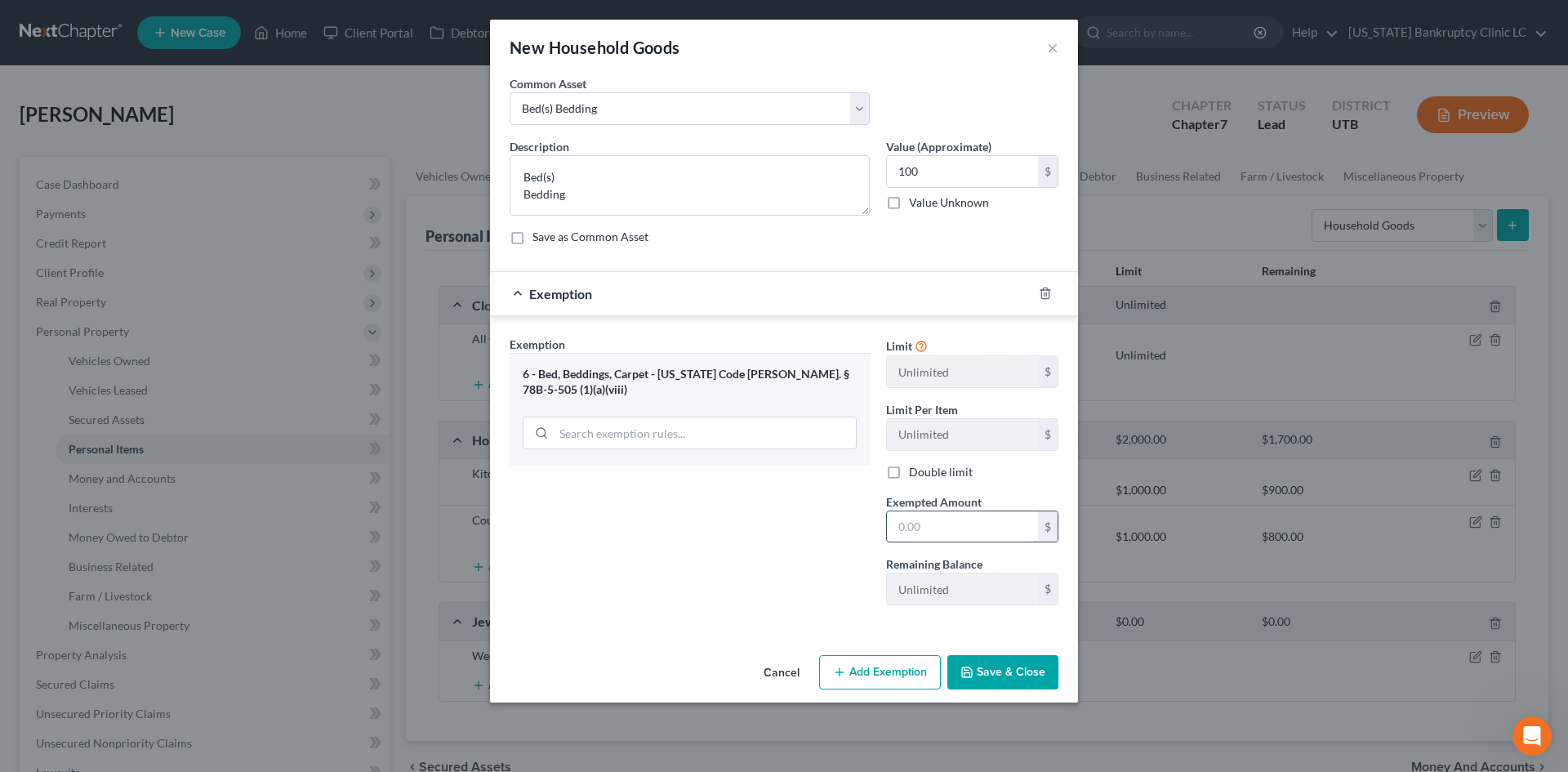
click at [917, 519] on input "text" at bounding box center [962, 527] width 151 height 31
type input "100"
click at [769, 631] on div "Exemption Set must be selected for CA. Exemption * 6 - Bed, Beddings, Carpet - …" at bounding box center [784, 474] width 588 height 316
click at [1020, 675] on button "Save & Close" at bounding box center [1002, 672] width 111 height 34
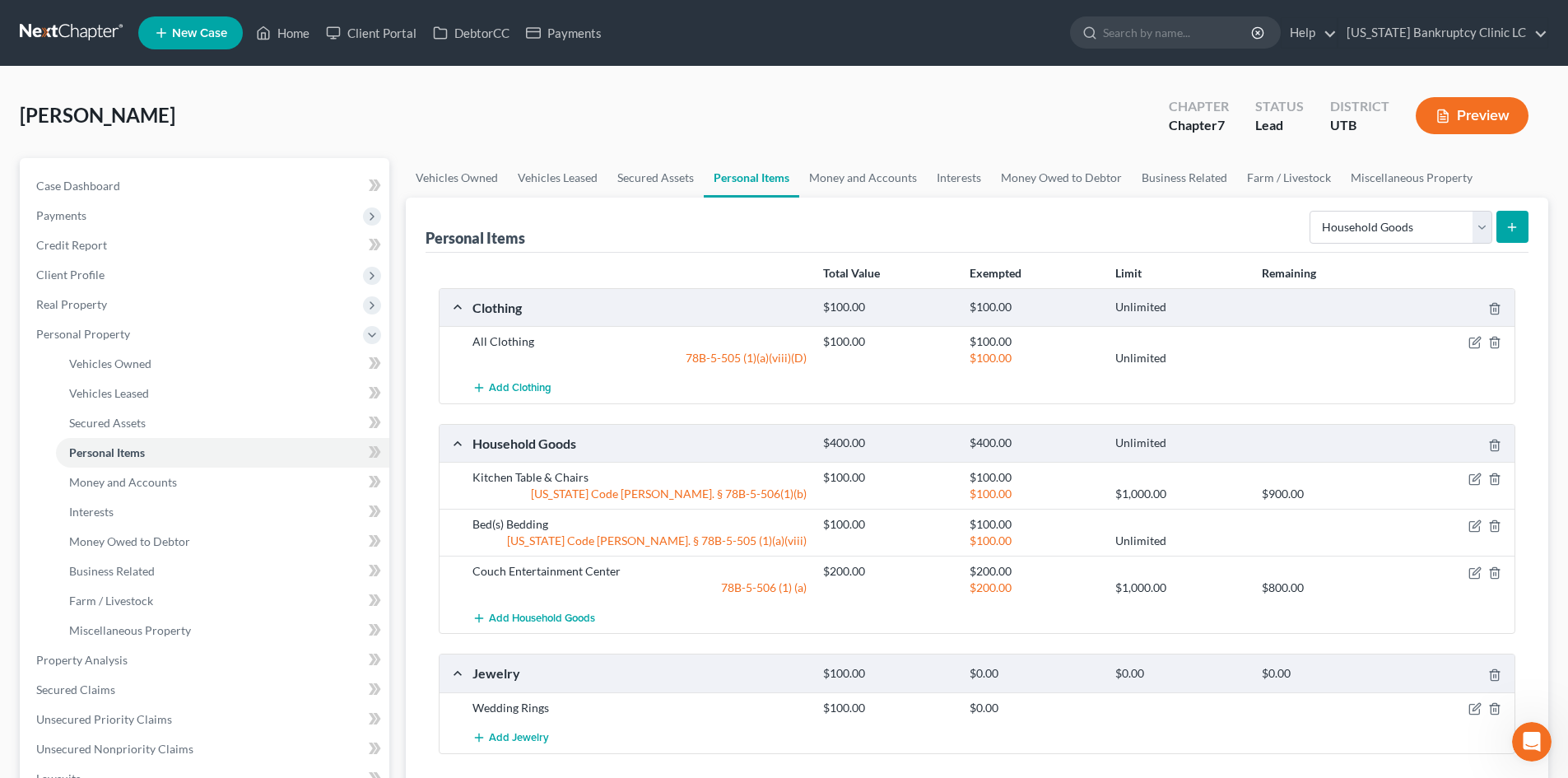
click at [1520, 225] on button "submit" at bounding box center [1512, 226] width 32 height 32
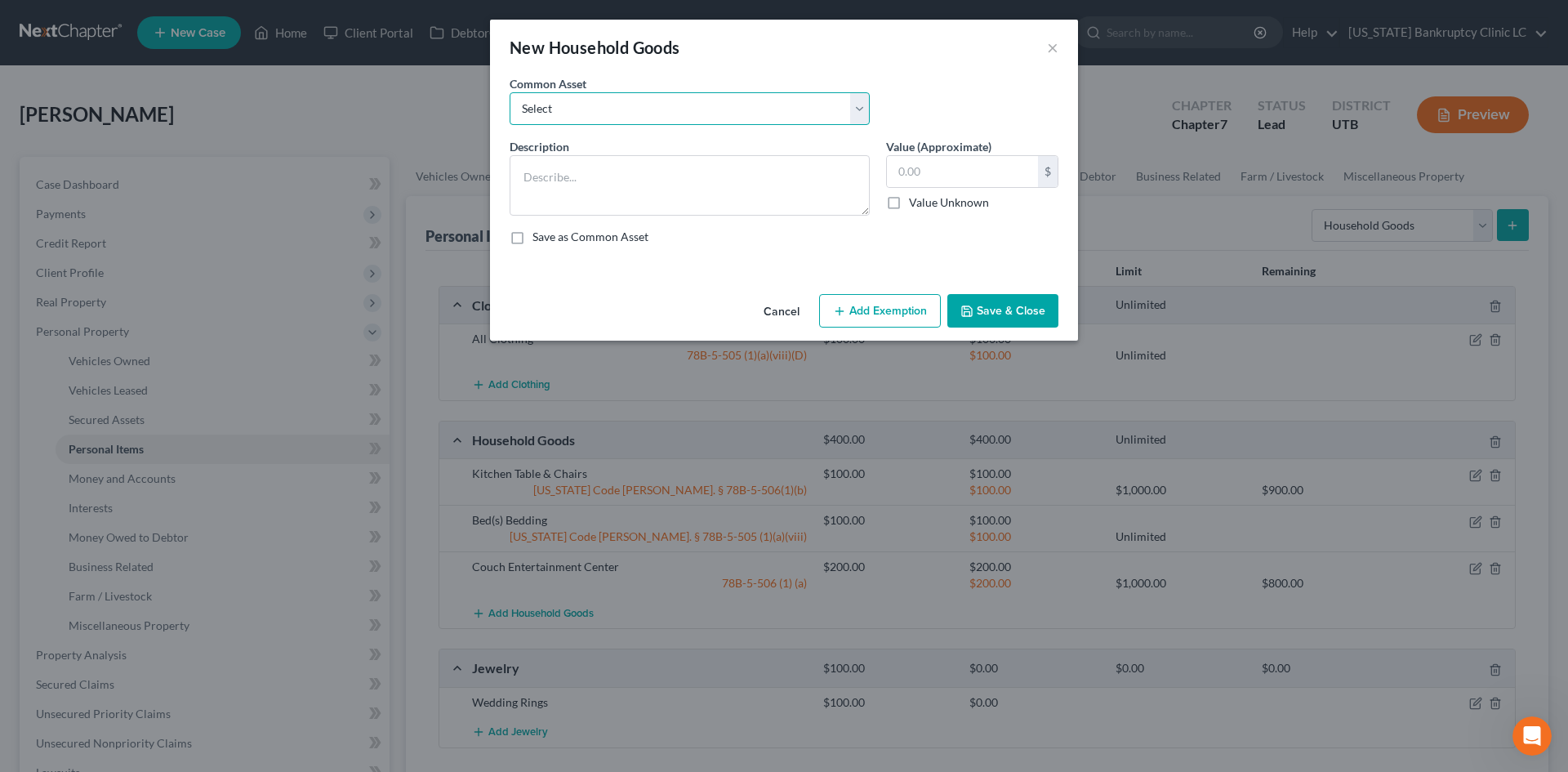
click at [622, 112] on select "Select Couch Chair Entertainment Center End/Coffee Table Stove/Cooking unit Sof…" at bounding box center [689, 108] width 360 height 33
select select "20"
click at [509, 92] on select "Select Couch Chair Entertainment Center End/Coffee Table Stove/Cooking unit Sof…" at bounding box center [689, 108] width 360 height 33
type textarea "Dresser(s) Chest of Drawers"
click at [963, 168] on input "50.00" at bounding box center [962, 171] width 151 height 31
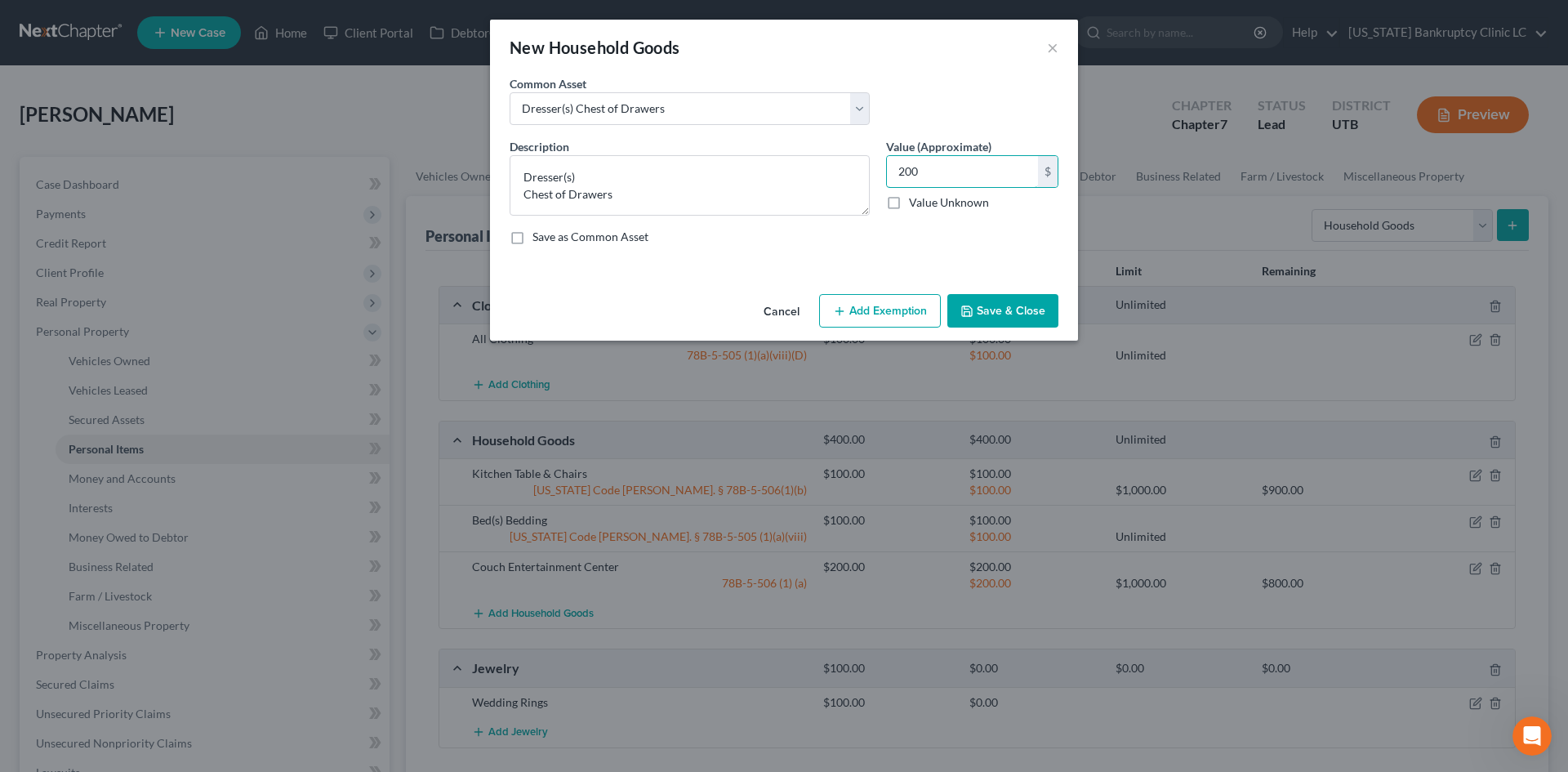
type input "200"
click at [897, 317] on button "Add Exemption" at bounding box center [880, 311] width 122 height 34
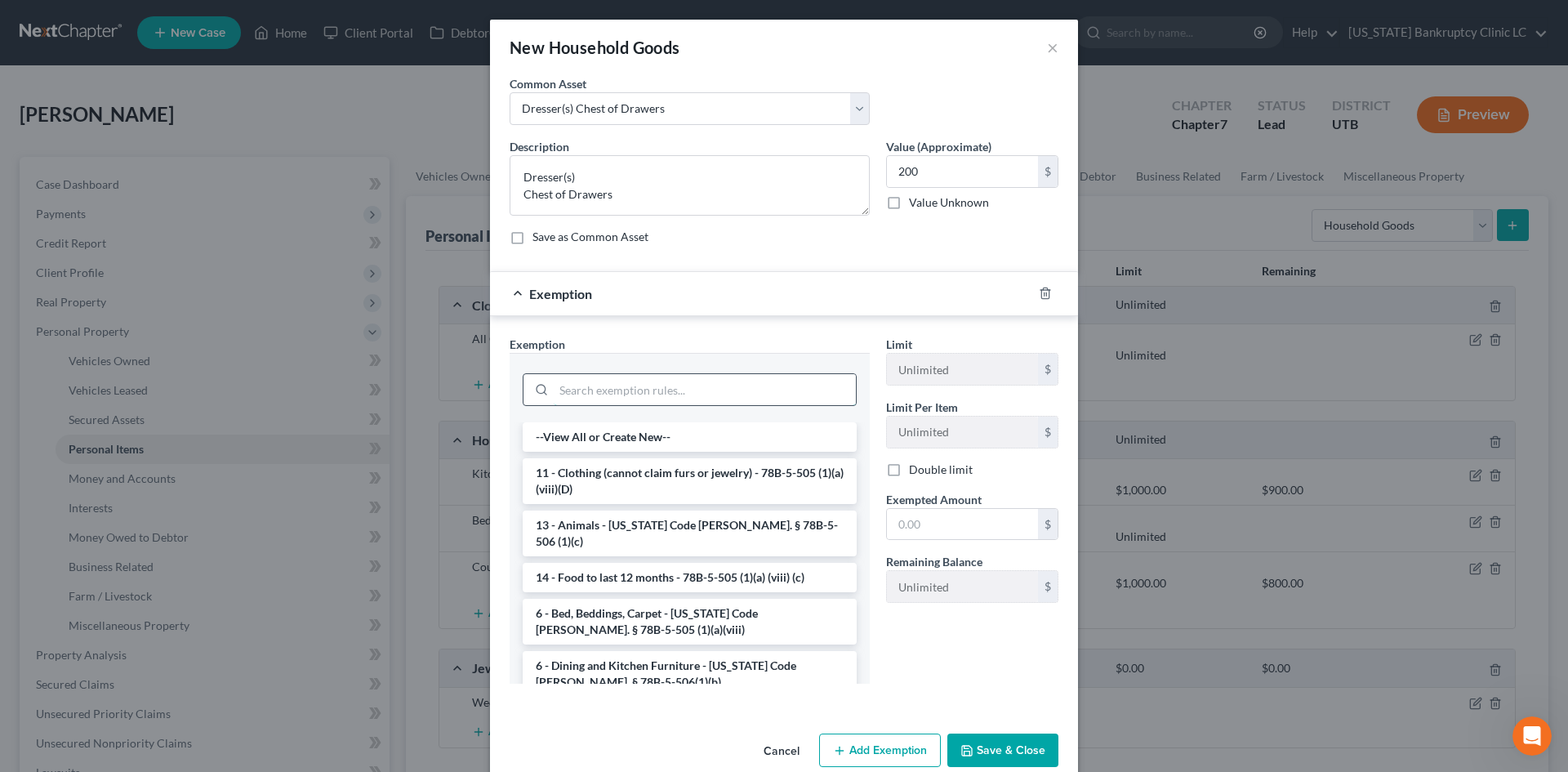
click at [663, 395] on input "search" at bounding box center [705, 390] width 302 height 31
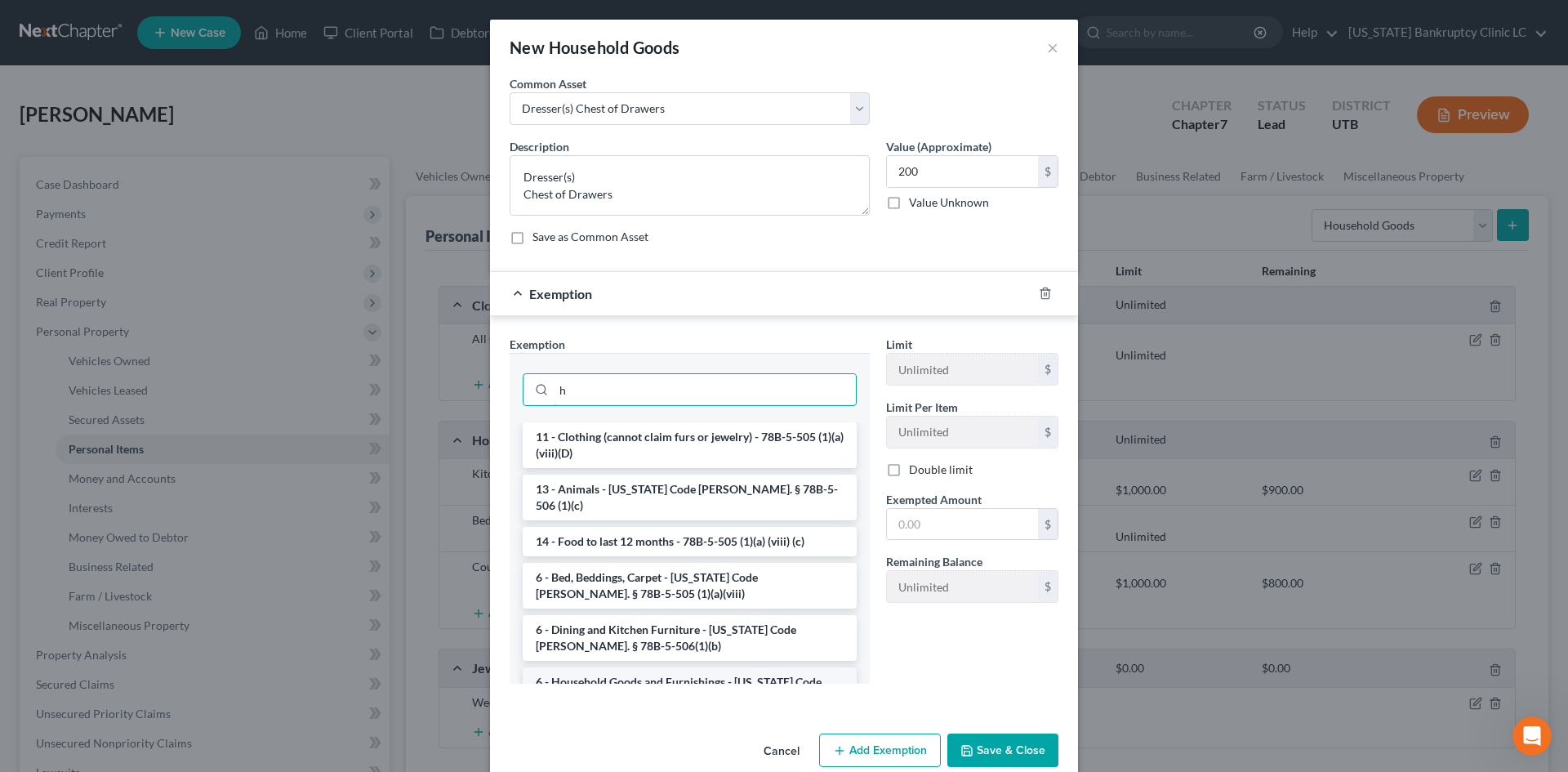
type input "h"
click at [635, 668] on li "6 - Household Goods and Furnishings - [US_STATE] Code [PERSON_NAME]. § 78B-5-50…" at bounding box center [689, 691] width 334 height 46
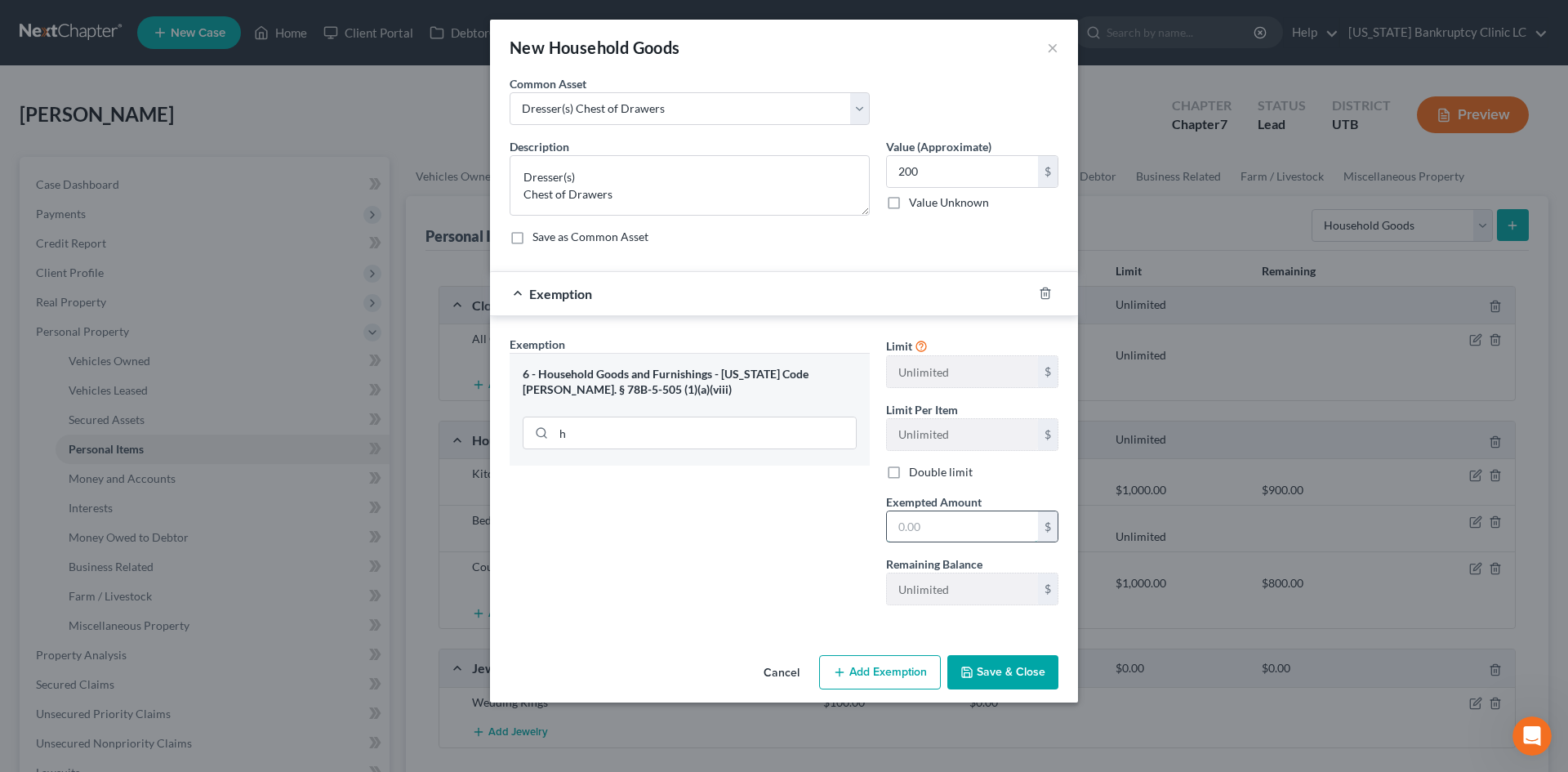
click at [958, 520] on input "text" at bounding box center [962, 527] width 151 height 31
type input "200"
drag, startPoint x: 714, startPoint y: 534, endPoint x: 728, endPoint y: 545, distance: 17.8
click at [714, 534] on div "Exemption Set must be selected for CA. Exemption * 6 - Household Goods and Furn…" at bounding box center [689, 477] width 376 height 283
click at [972, 658] on button "Save & Close" at bounding box center [1002, 672] width 111 height 34
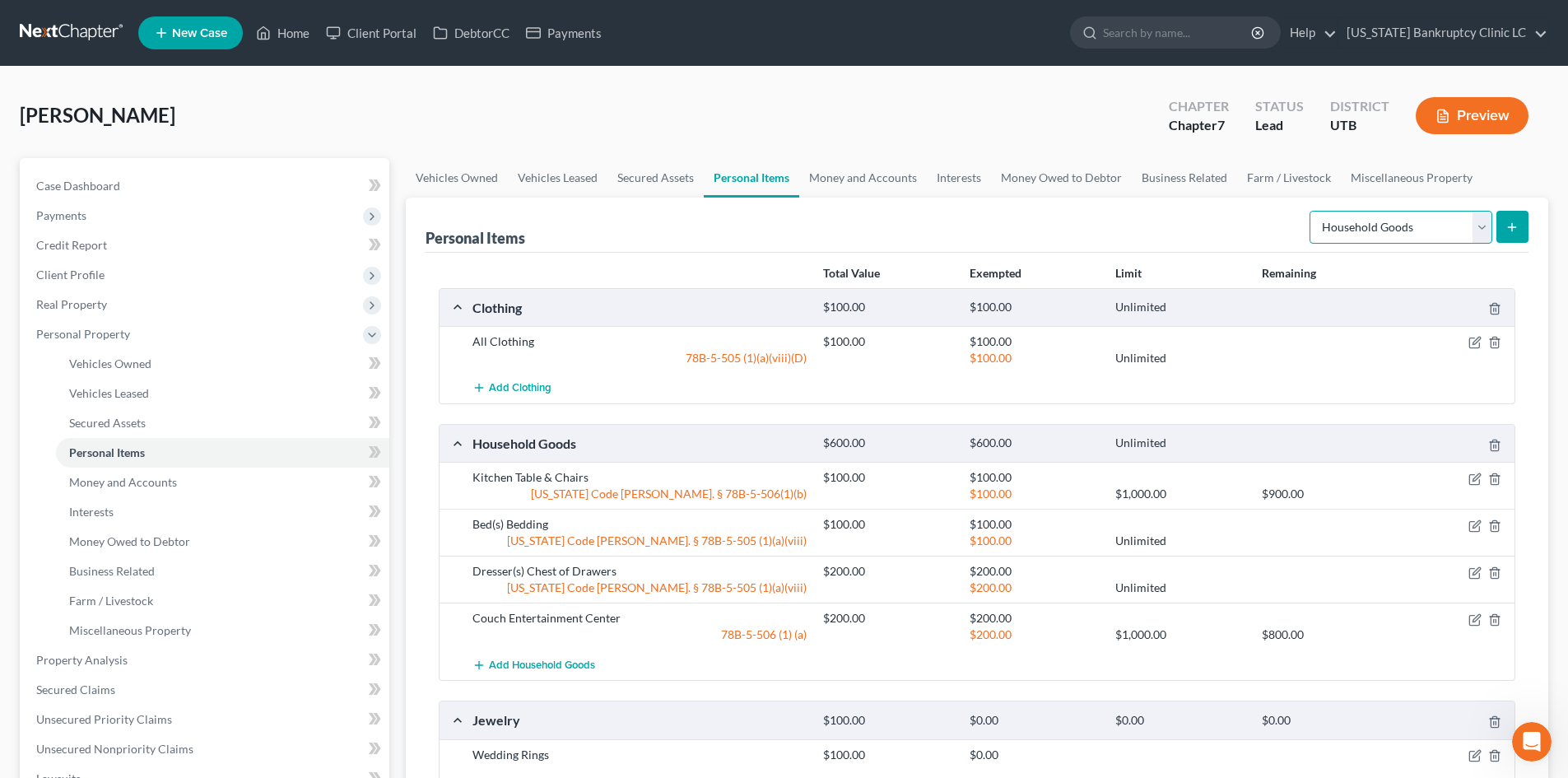
click at [1394, 235] on select "Select Item Type Clothing Collectibles Of Value Electronics Firearms Household …" at bounding box center [1400, 227] width 182 height 33
select select "electronics"
click at [1311, 210] on select "Select Item Type Clothing Collectibles Of Value Electronics Firearms Household …" at bounding box center [1400, 227] width 182 height 33
click at [1515, 236] on button "submit" at bounding box center [1512, 226] width 32 height 32
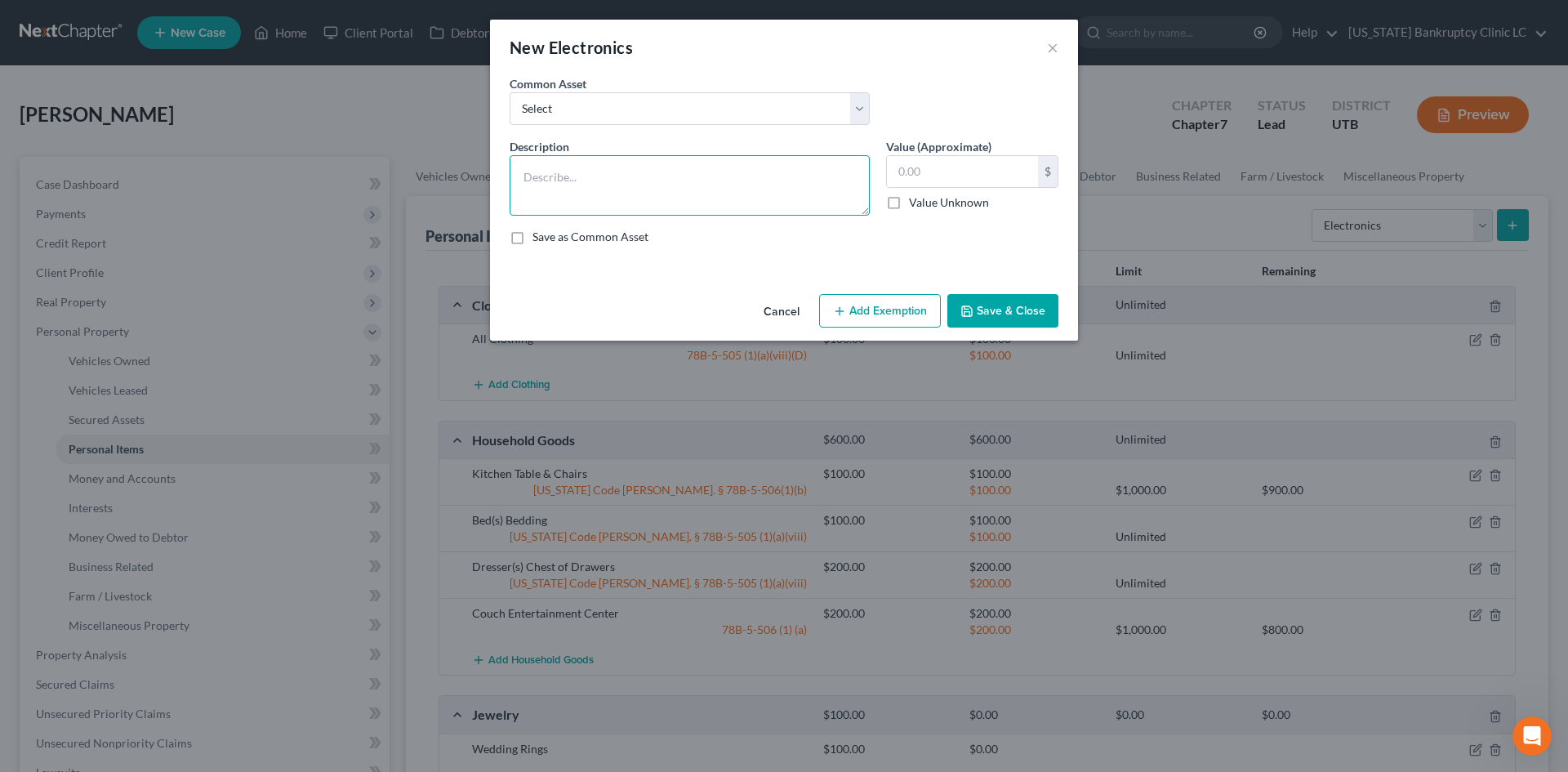
click at [679, 193] on textarea at bounding box center [689, 185] width 360 height 60
type textarea "Tv Cellphones"
type input "300"
drag, startPoint x: 1002, startPoint y: 307, endPoint x: 1504, endPoint y: 328, distance: 502.4
click at [1003, 307] on button "Save & Close" at bounding box center [1002, 311] width 111 height 34
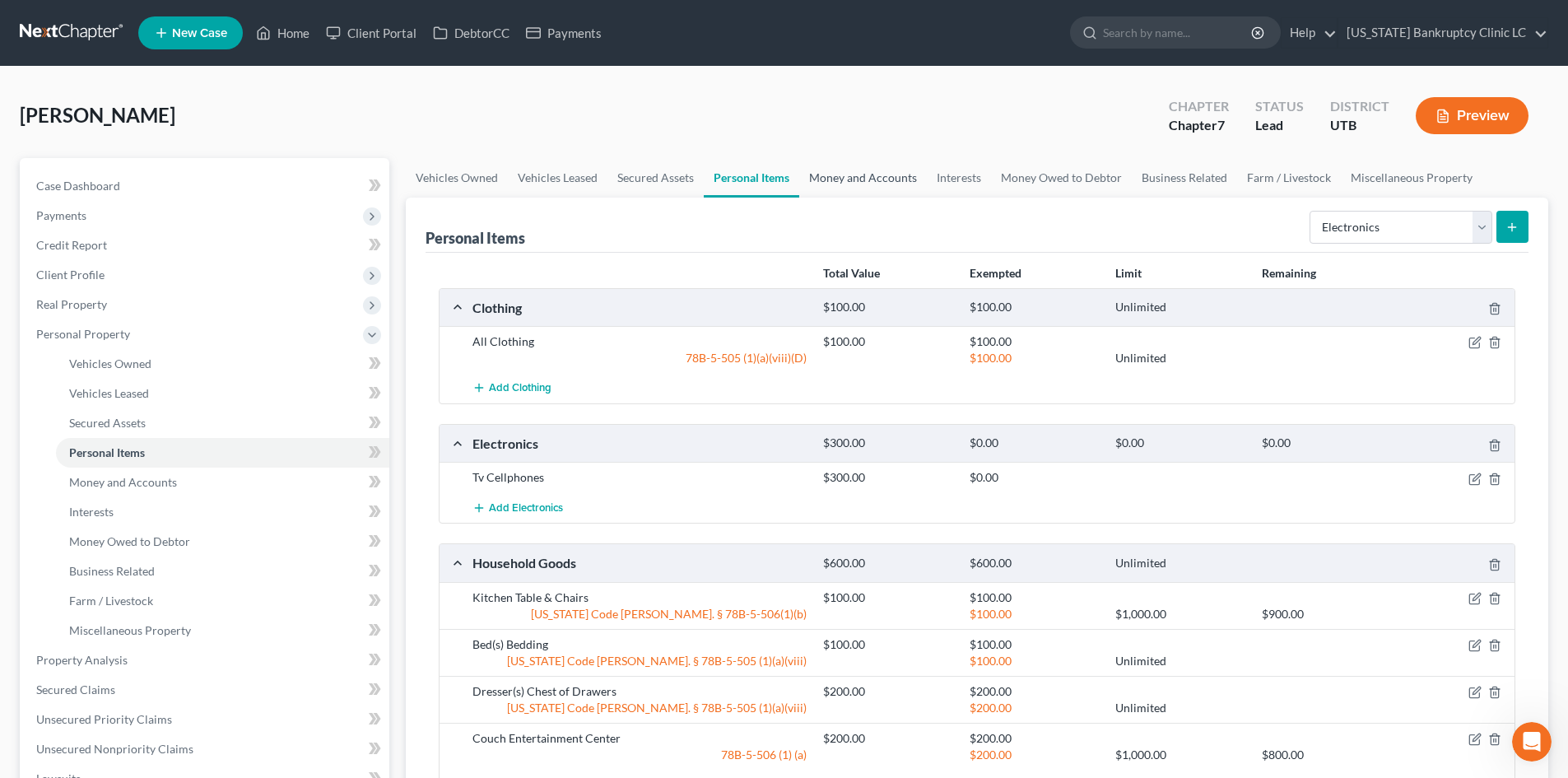
click at [892, 182] on link "Money and Accounts" at bounding box center [863, 178] width 127 height 40
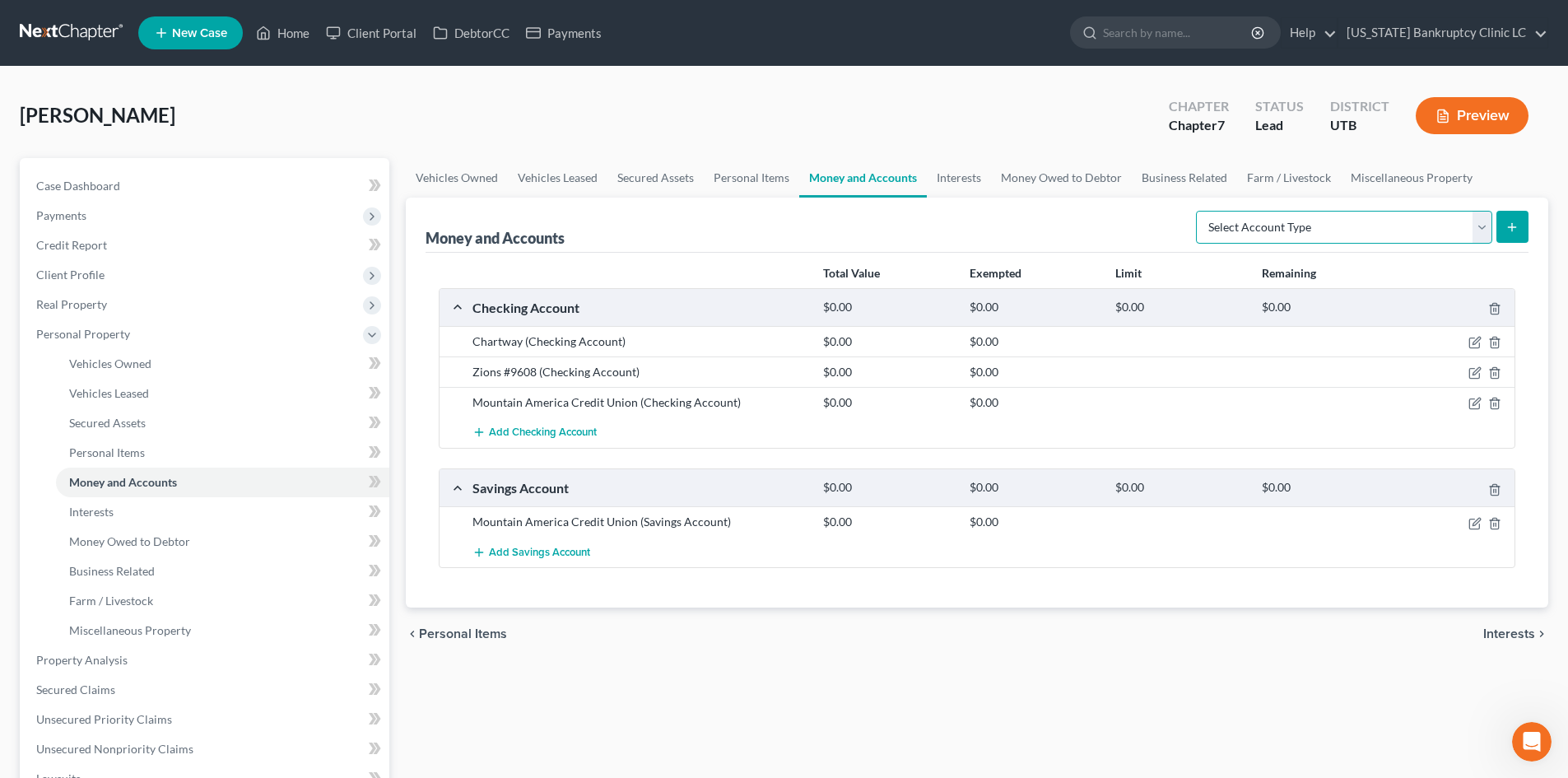
click at [1260, 220] on select "Select Account Type Brokerage Cash on Hand Certificates of Deposit Checking Acc…" at bounding box center [1343, 227] width 296 height 33
select select "security_deposits"
click at [1199, 210] on select "Select Account Type Brokerage Cash on Hand Certificates of Deposit Checking Acc…" at bounding box center [1343, 227] width 296 height 33
click at [1518, 238] on button "submit" at bounding box center [1512, 226] width 32 height 32
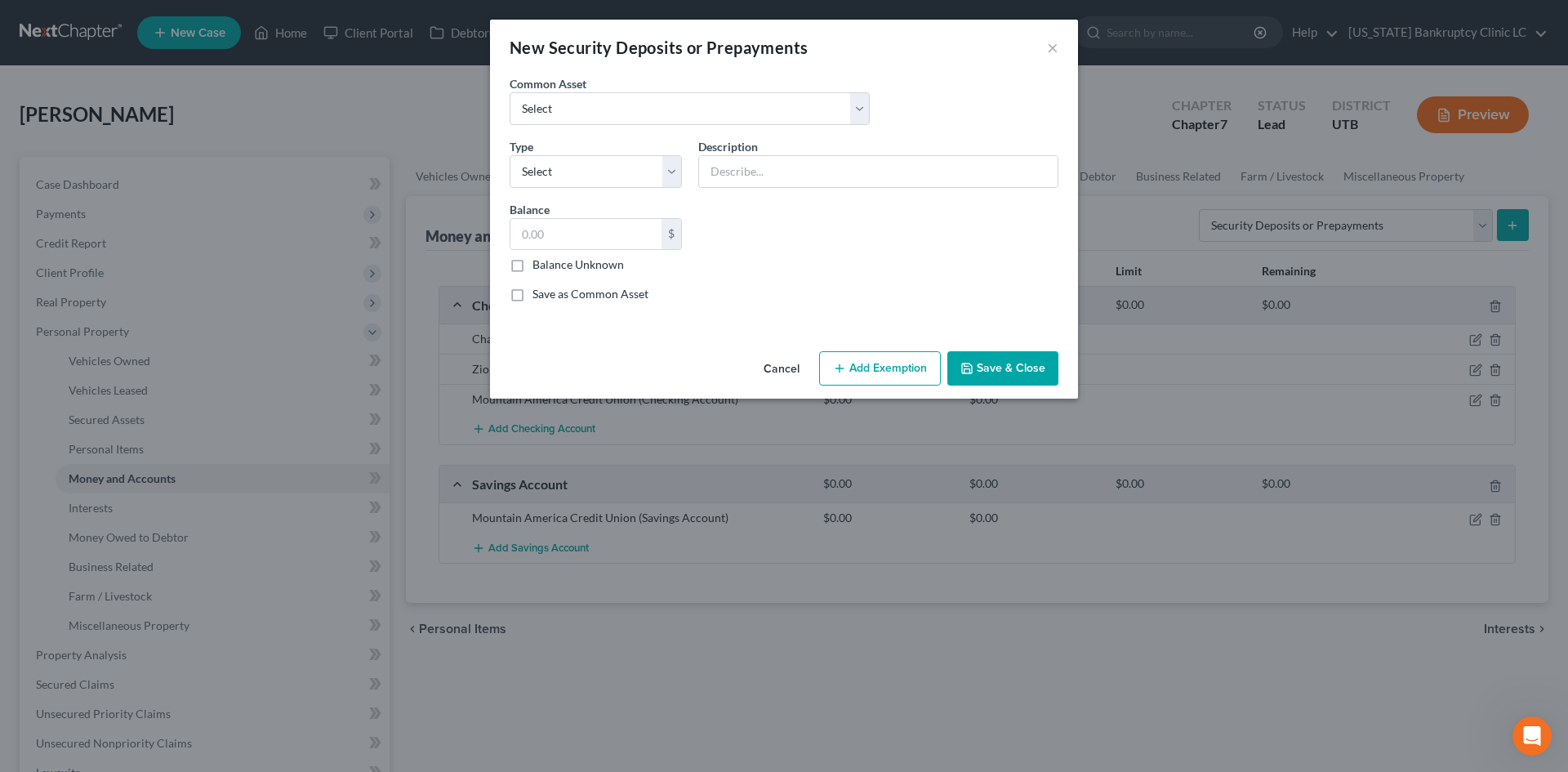
click at [594, 125] on div "Common Asset Select Rent Deposit w/Landlord" at bounding box center [784, 106] width 565 height 63
click at [596, 117] on select "Select Rent Deposit w/Landlord" at bounding box center [689, 108] width 360 height 33
select select "0"
click at [509, 92] on select "Select Rent Deposit w/Landlord" at bounding box center [689, 108] width 360 height 33
type input "Rent Deposit w/Landlord"
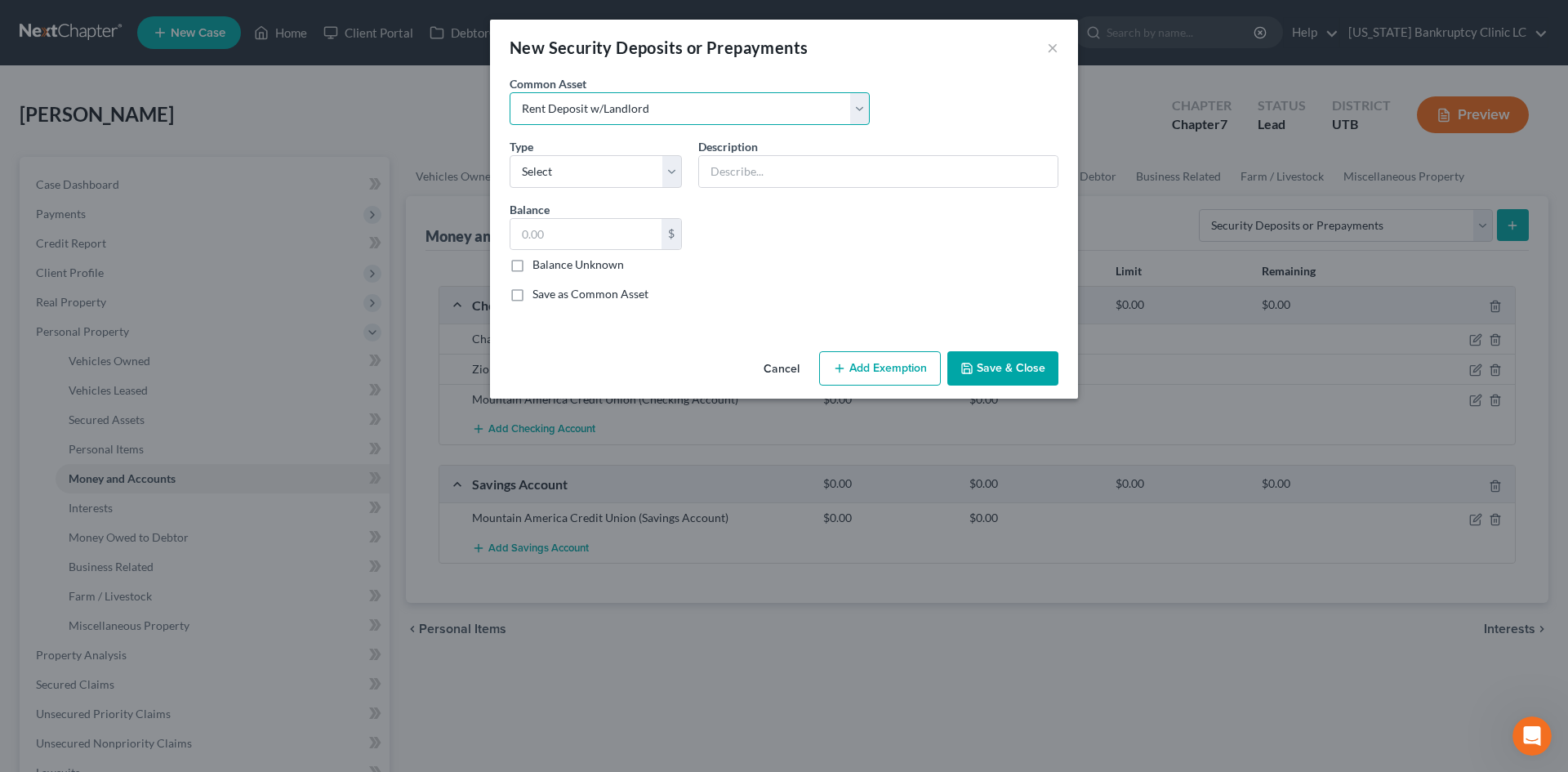
type input "800.00"
click at [594, 169] on select "Select Electric Gas Heating Oil Security Deposit On Rental Unit Prepaid Rent Te…" at bounding box center [595, 171] width 172 height 33
select select "3"
click at [509, 155] on select "Select Electric Gas Heating Oil Security Deposit On Rental Unit Prepaid Rent Te…" at bounding box center [595, 171] width 172 height 33
click at [600, 237] on input "800.00" at bounding box center [586, 235] width 151 height 31
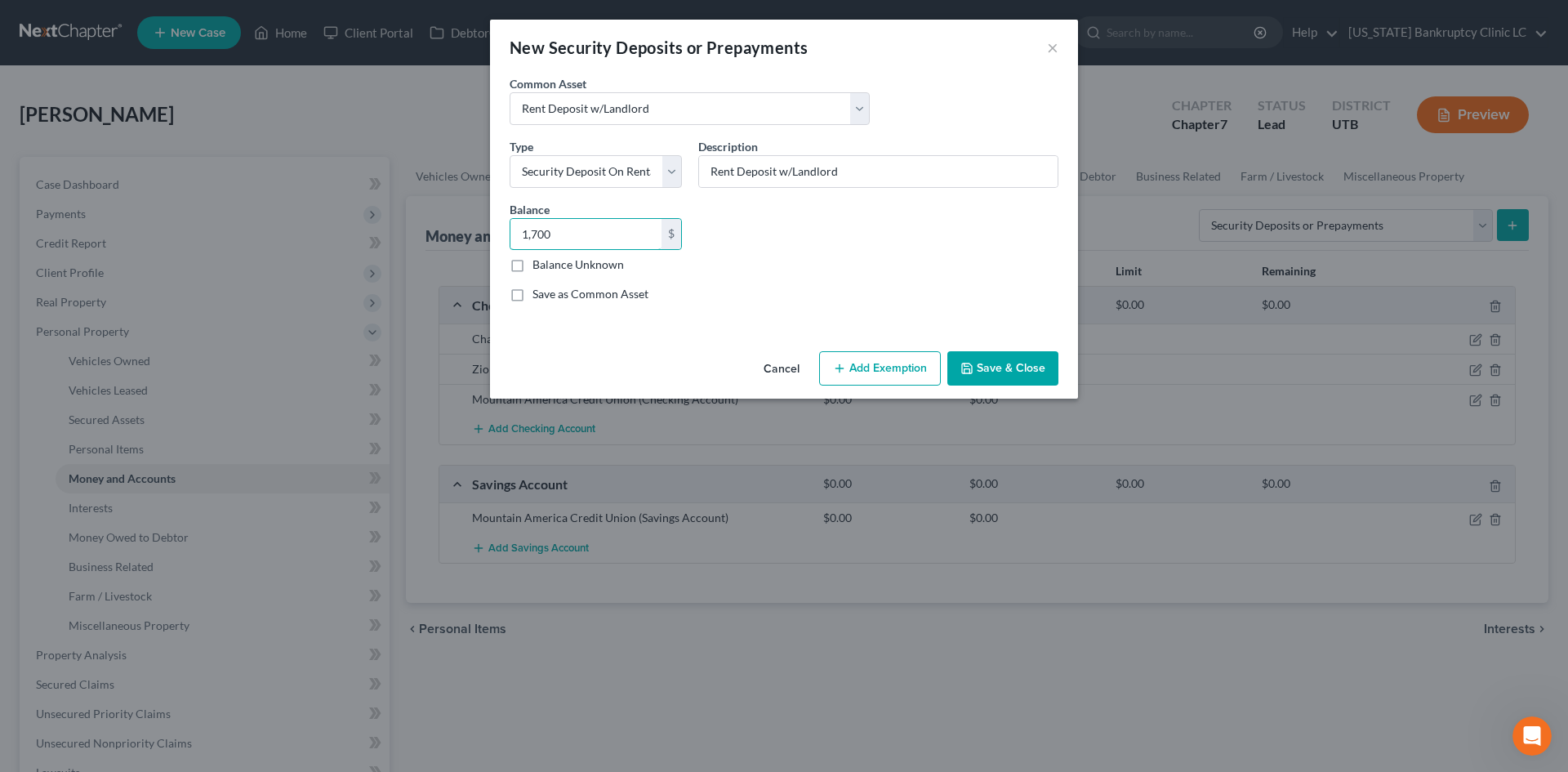
type input "1,700"
click at [1045, 362] on button "Save & Close" at bounding box center [1002, 369] width 111 height 34
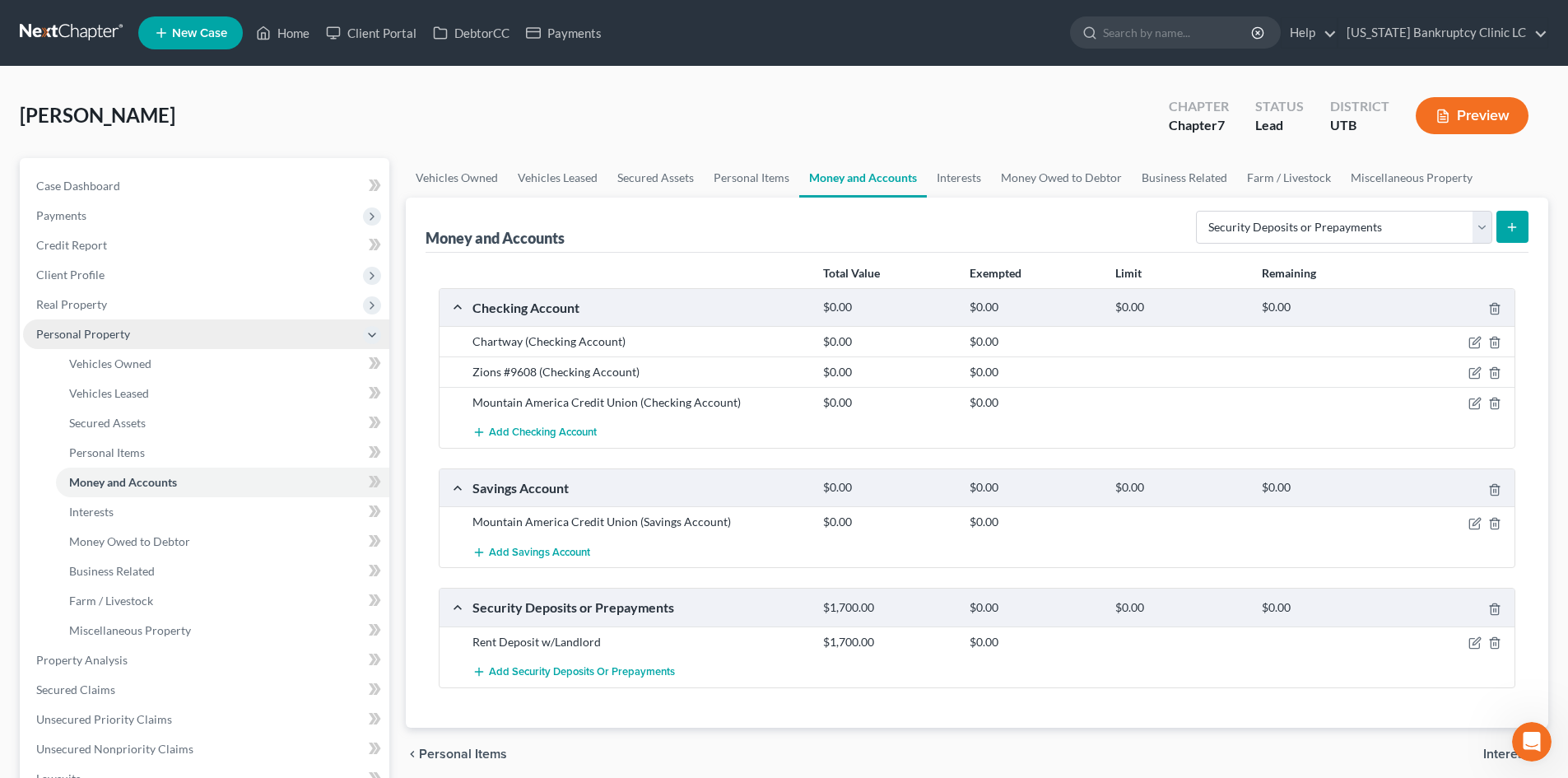
click at [74, 332] on span "Personal Property" at bounding box center [83, 334] width 94 height 14
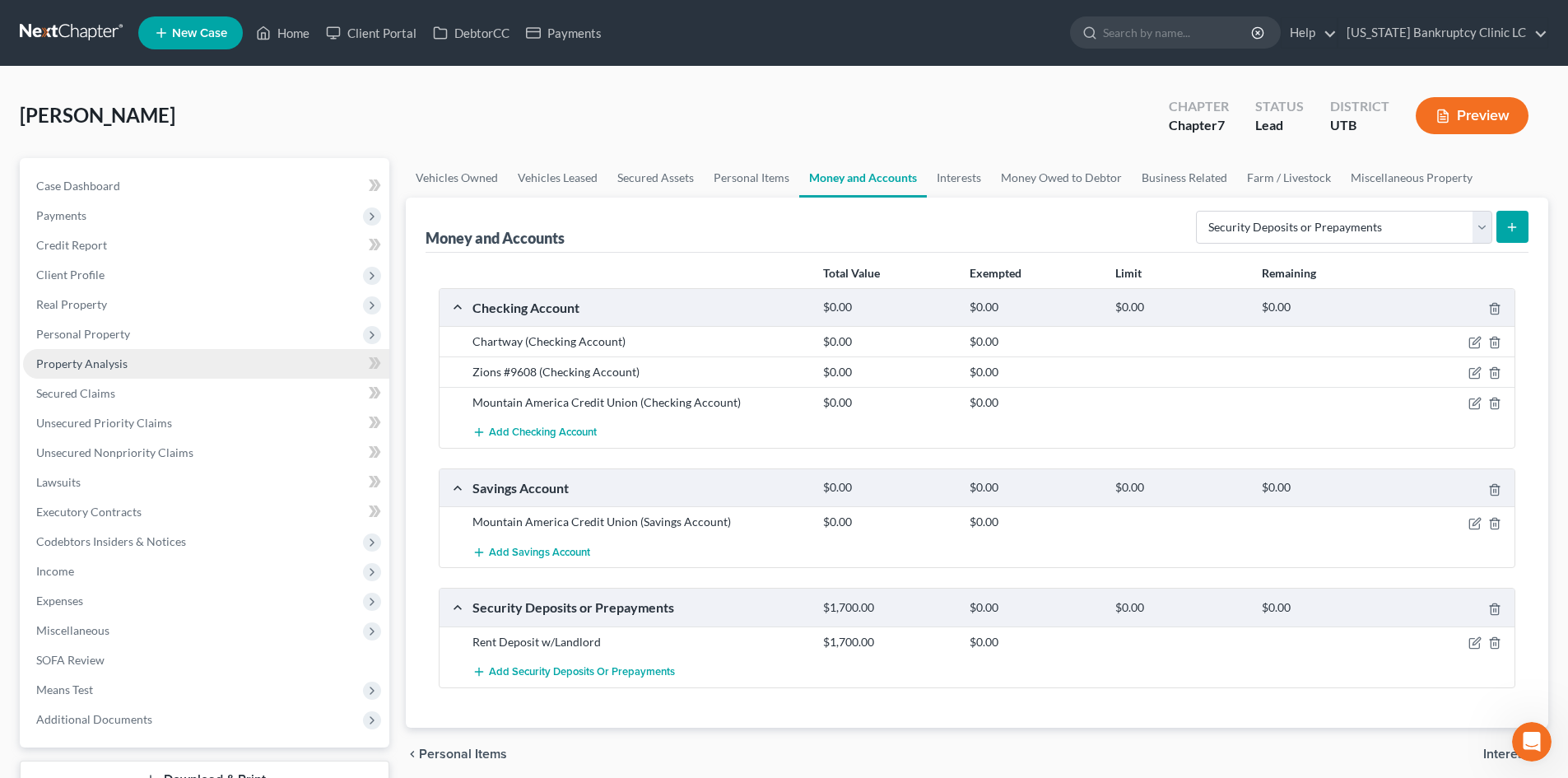
click at [93, 373] on link "Property Analysis" at bounding box center [206, 364] width 367 height 30
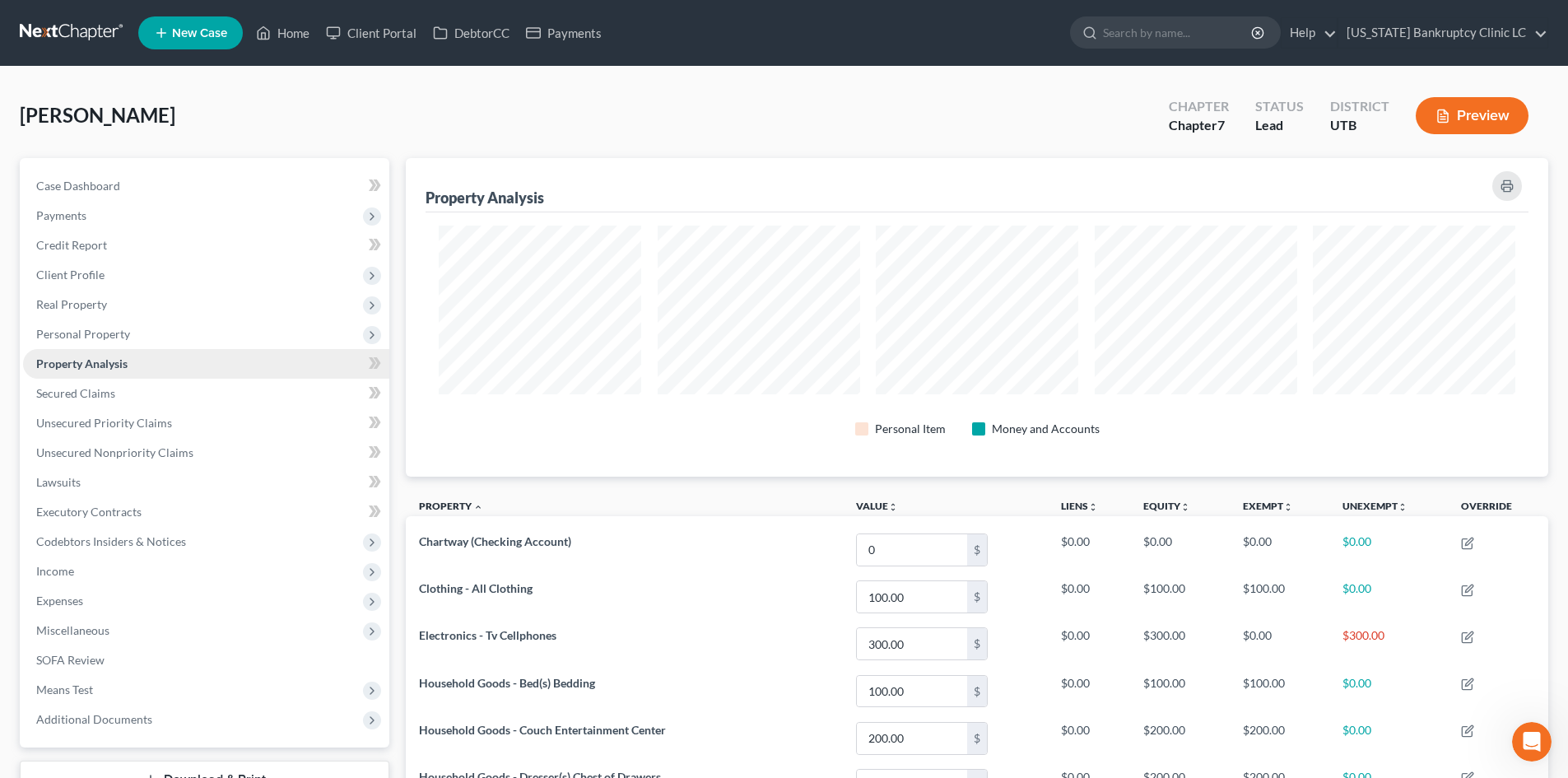
scroll to position [319, 1142]
click at [106, 477] on link "Lawsuits" at bounding box center [206, 482] width 367 height 30
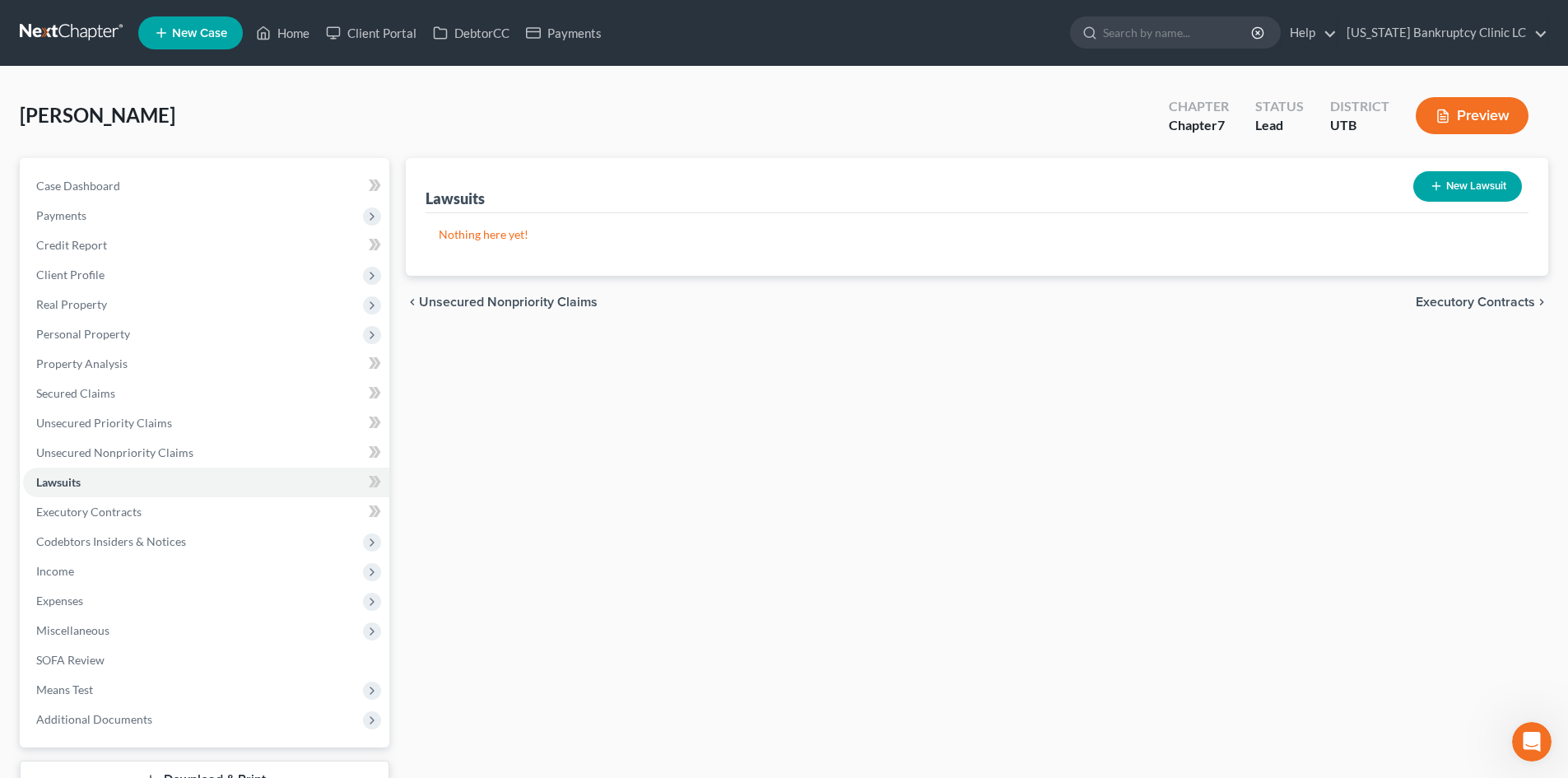
click at [1440, 185] on icon "button" at bounding box center [1437, 186] width 14 height 14
select select "0"
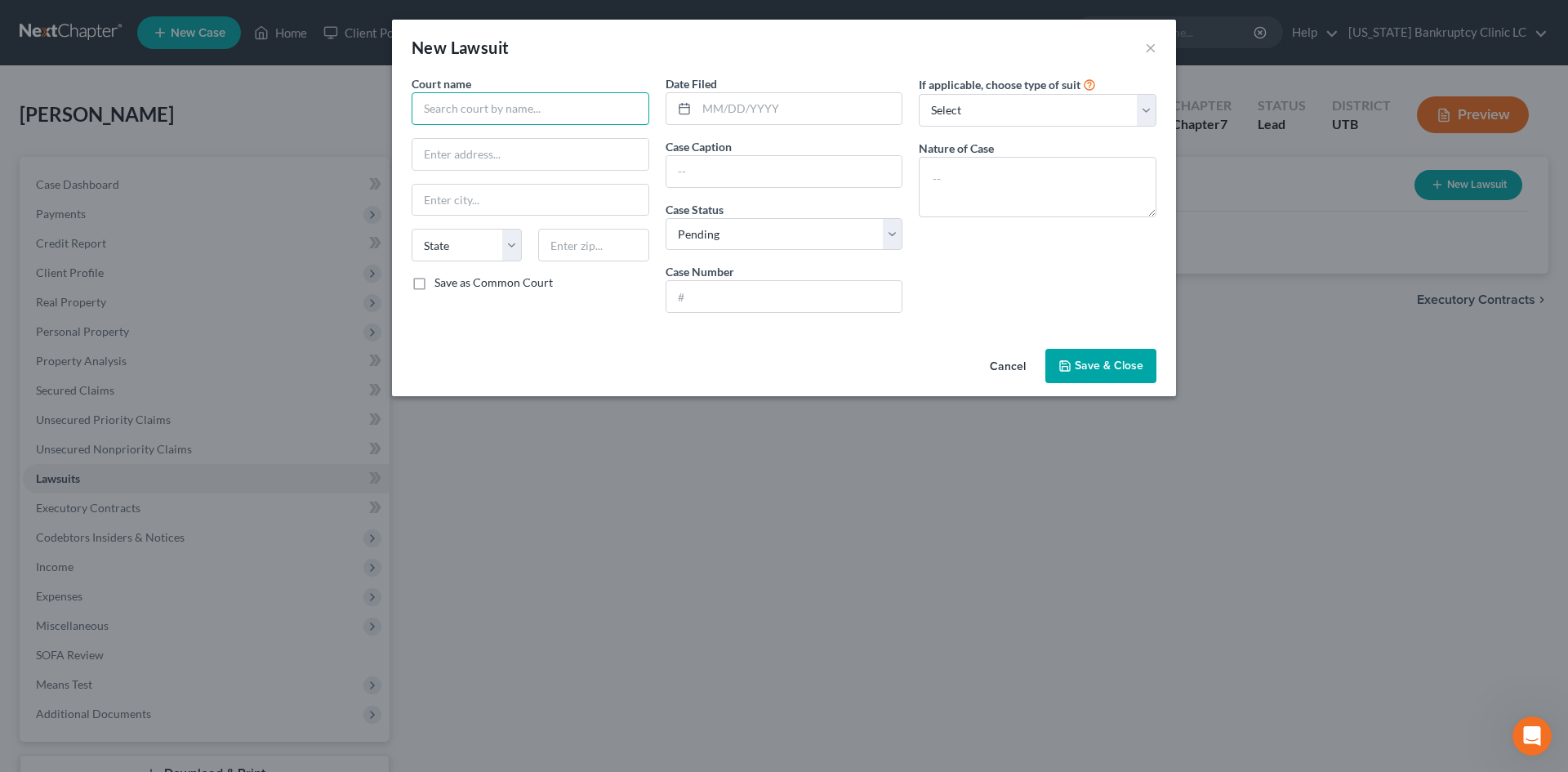
click at [551, 114] on input "text" at bounding box center [530, 108] width 237 height 33
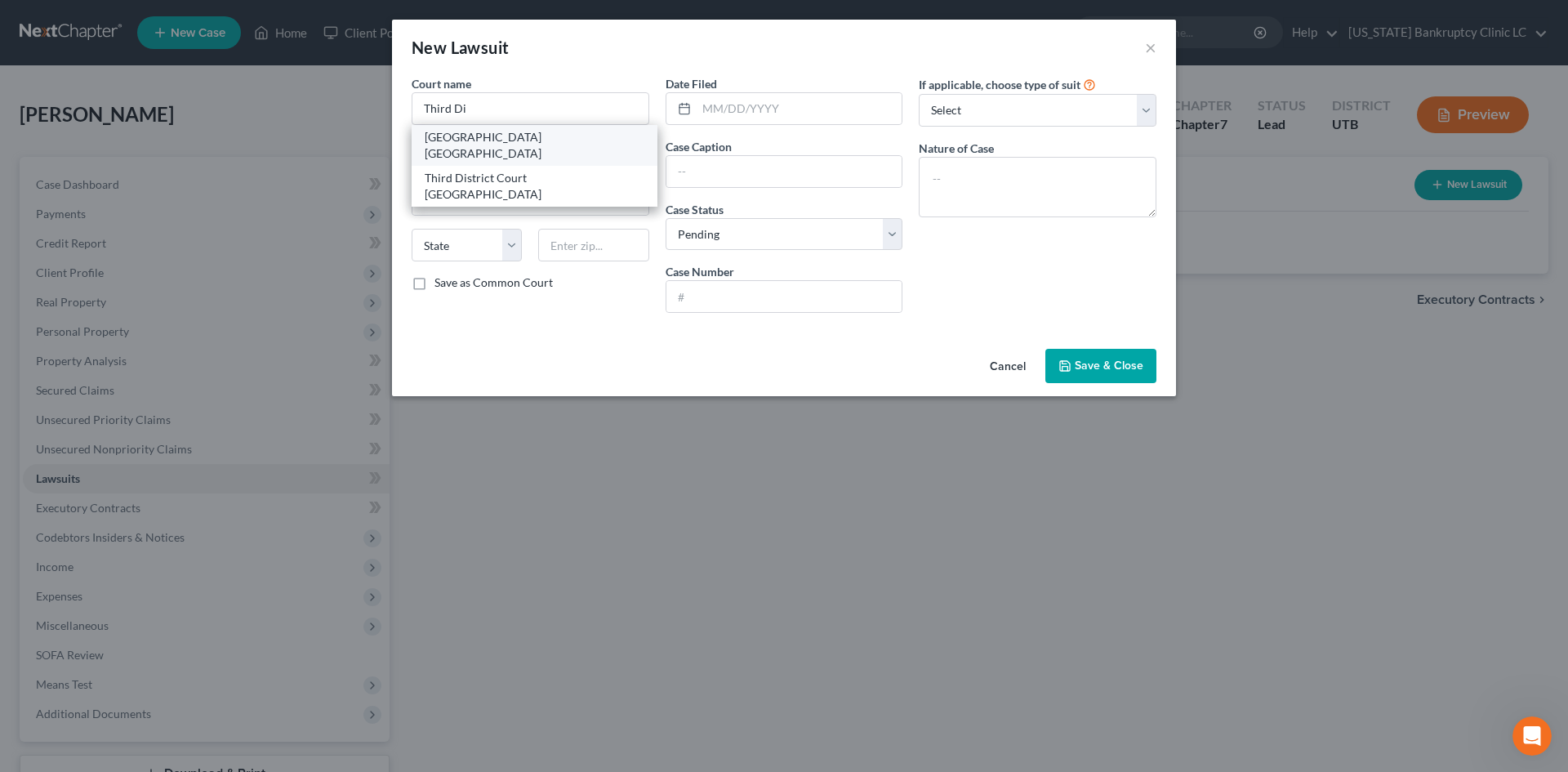
click at [544, 138] on div "Third District Court Salt Lake City" at bounding box center [534, 146] width 219 height 33
type input "Third District Court Salt Lake City"
type input "450 South State Street"
type input "[GEOGRAPHIC_DATA]"
select select "46"
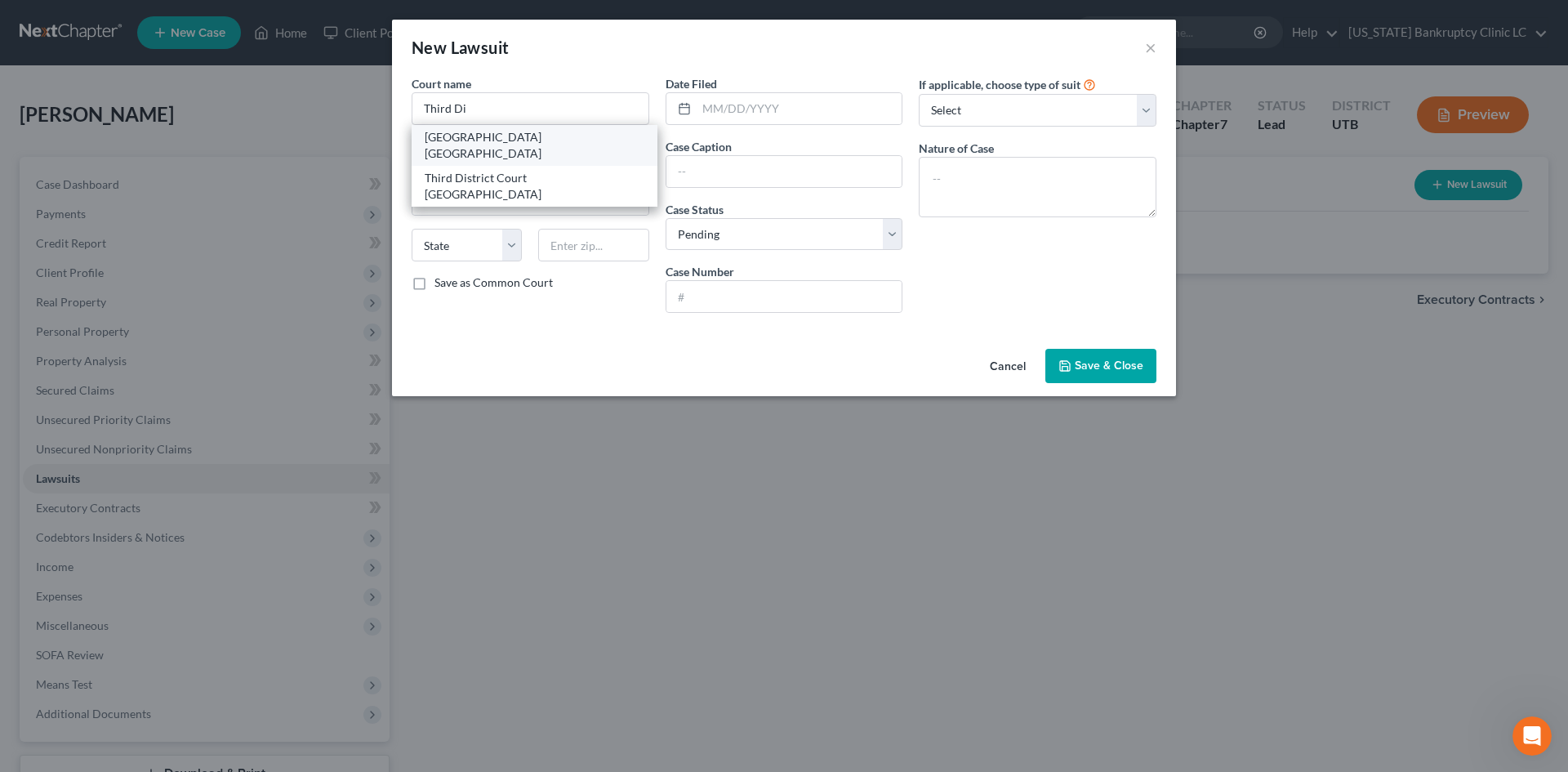
type input "84114"
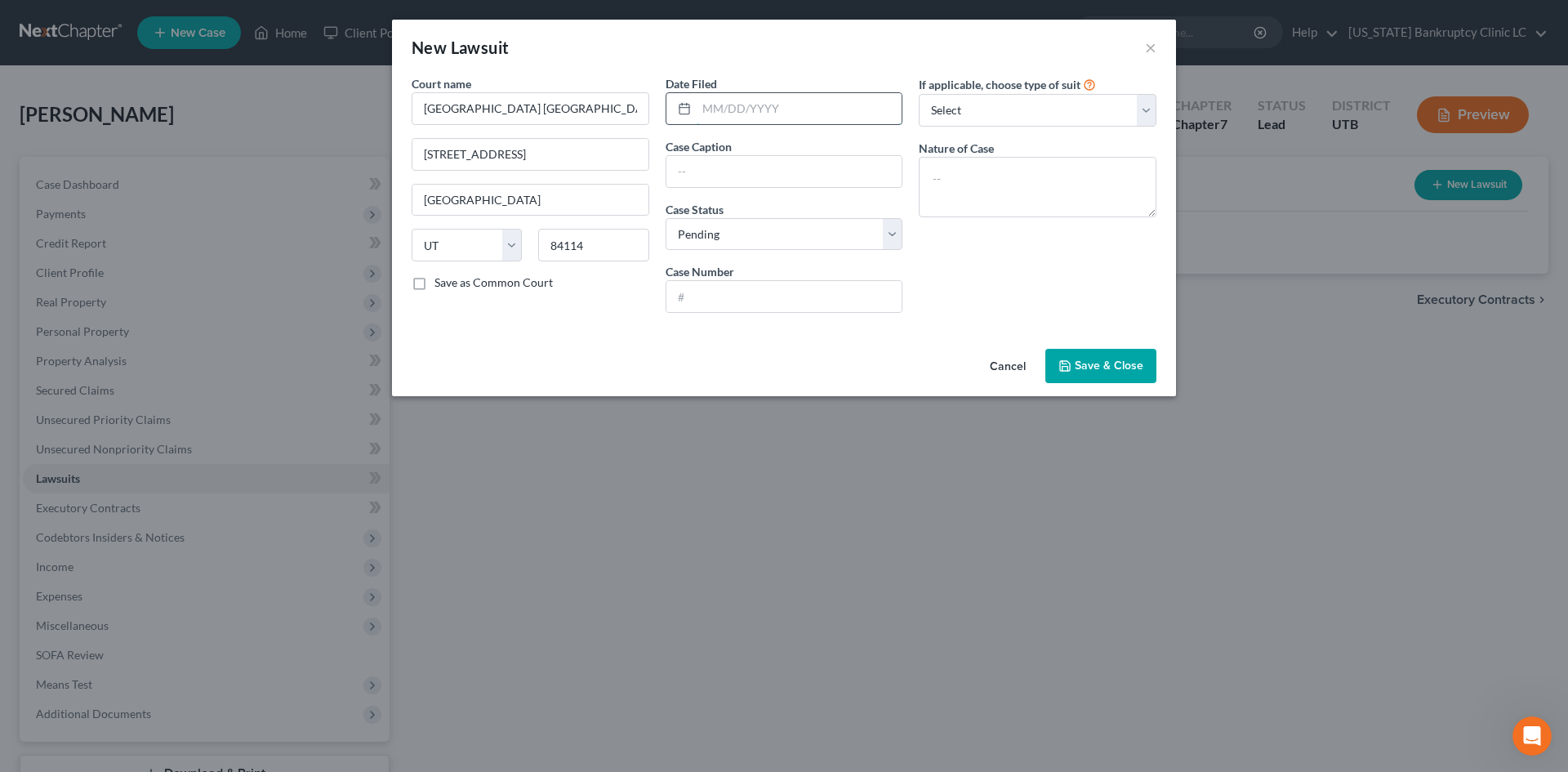
click at [779, 124] on input "text" at bounding box center [799, 108] width 206 height 31
type input "07/07/2025"
type input "Nathan Seely v. Jose Gonzalez et al."
click at [768, 306] on input "text" at bounding box center [784, 296] width 236 height 31
type input "220901250"
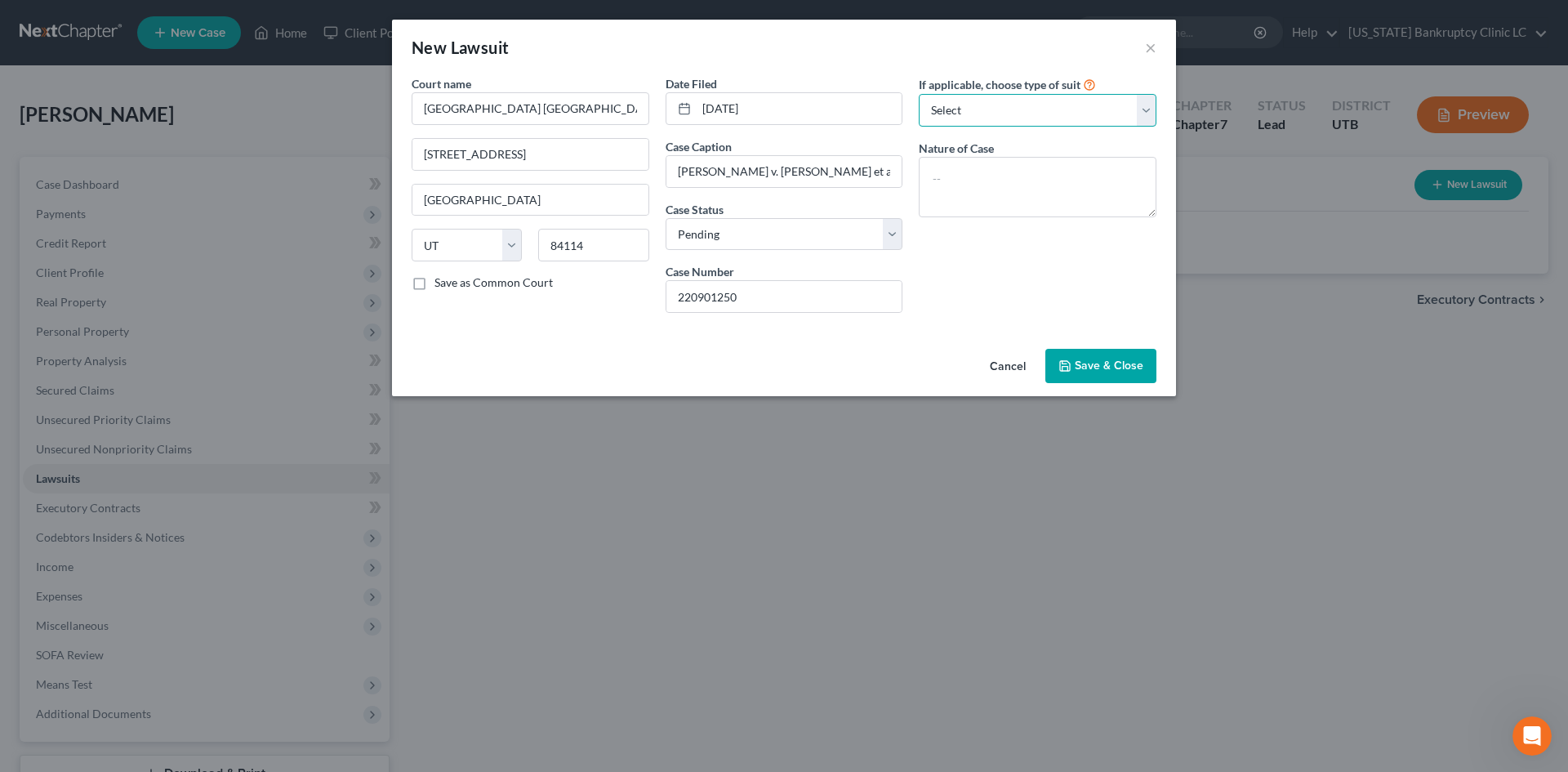
click at [1061, 108] on select "Select Repossession Garnishment Foreclosure Attached, Seized, Or Levied Other" at bounding box center [1038, 110] width 237 height 33
select select "1"
click at [919, 94] on select "Select Repossession Garnishment Foreclosure Attached, Seized, Or Levied Other" at bounding box center [1038, 110] width 237 height 33
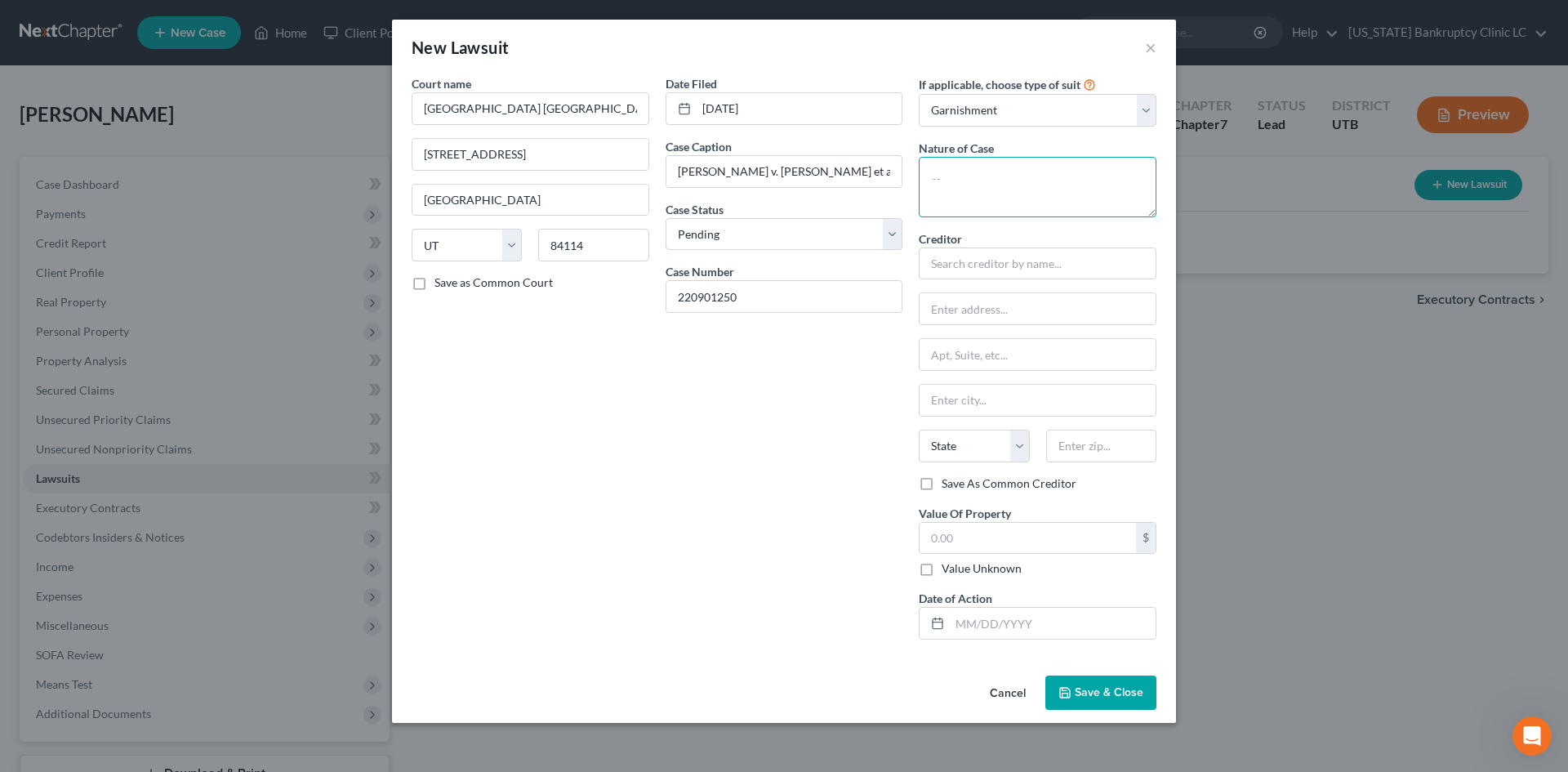
click at [1018, 187] on textarea at bounding box center [1038, 187] width 237 height 60
type textarea "Wage Garnishment"
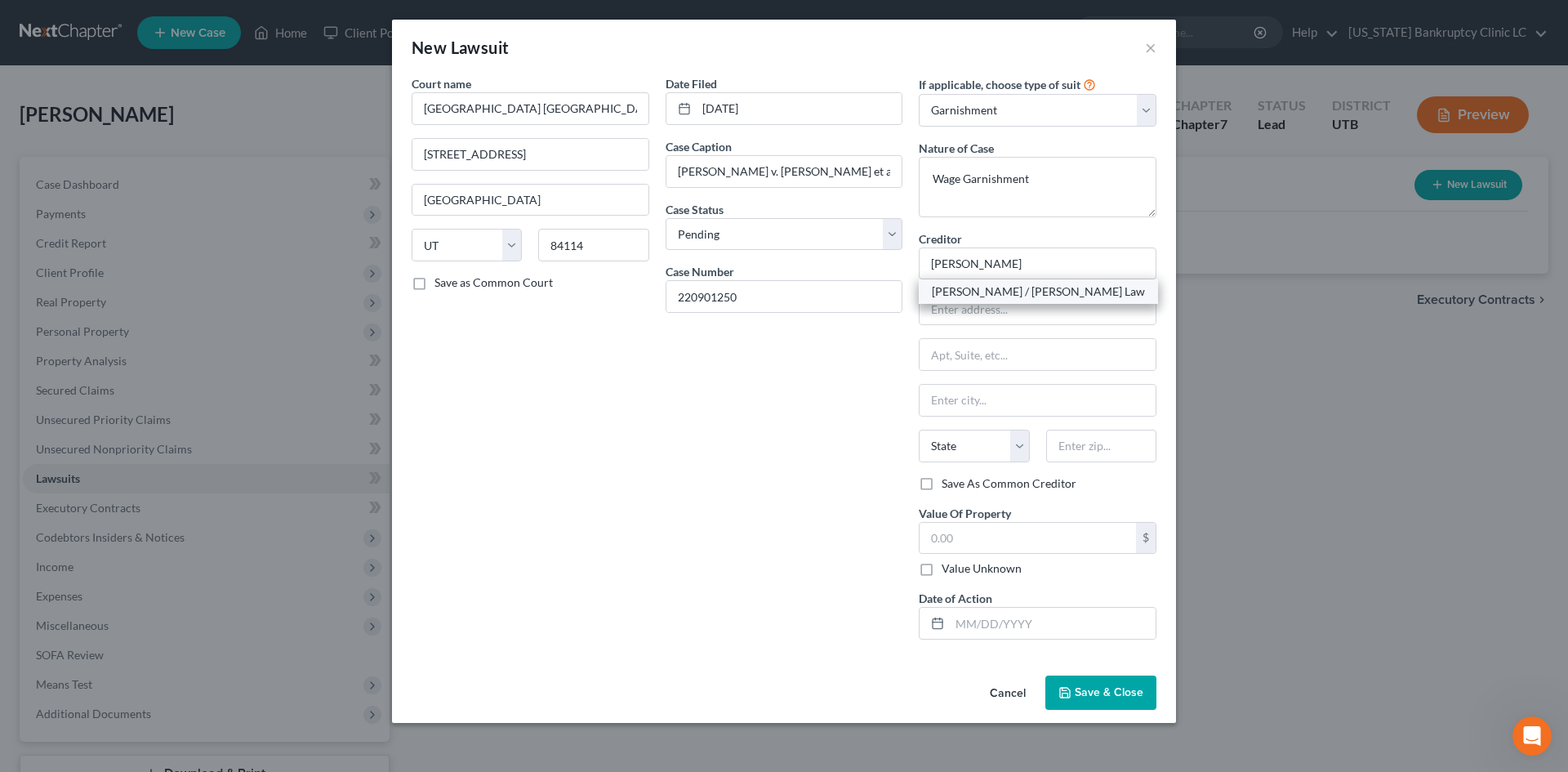
click at [991, 281] on div "Jonathan D. Kirk / Kirk Law" at bounding box center [1039, 292] width 239 height 25
type input "Jonathan D. Kirk / Kirk Law"
type input "180 S 100 W"
type input "#1158"
type input "Pleasant Grove"
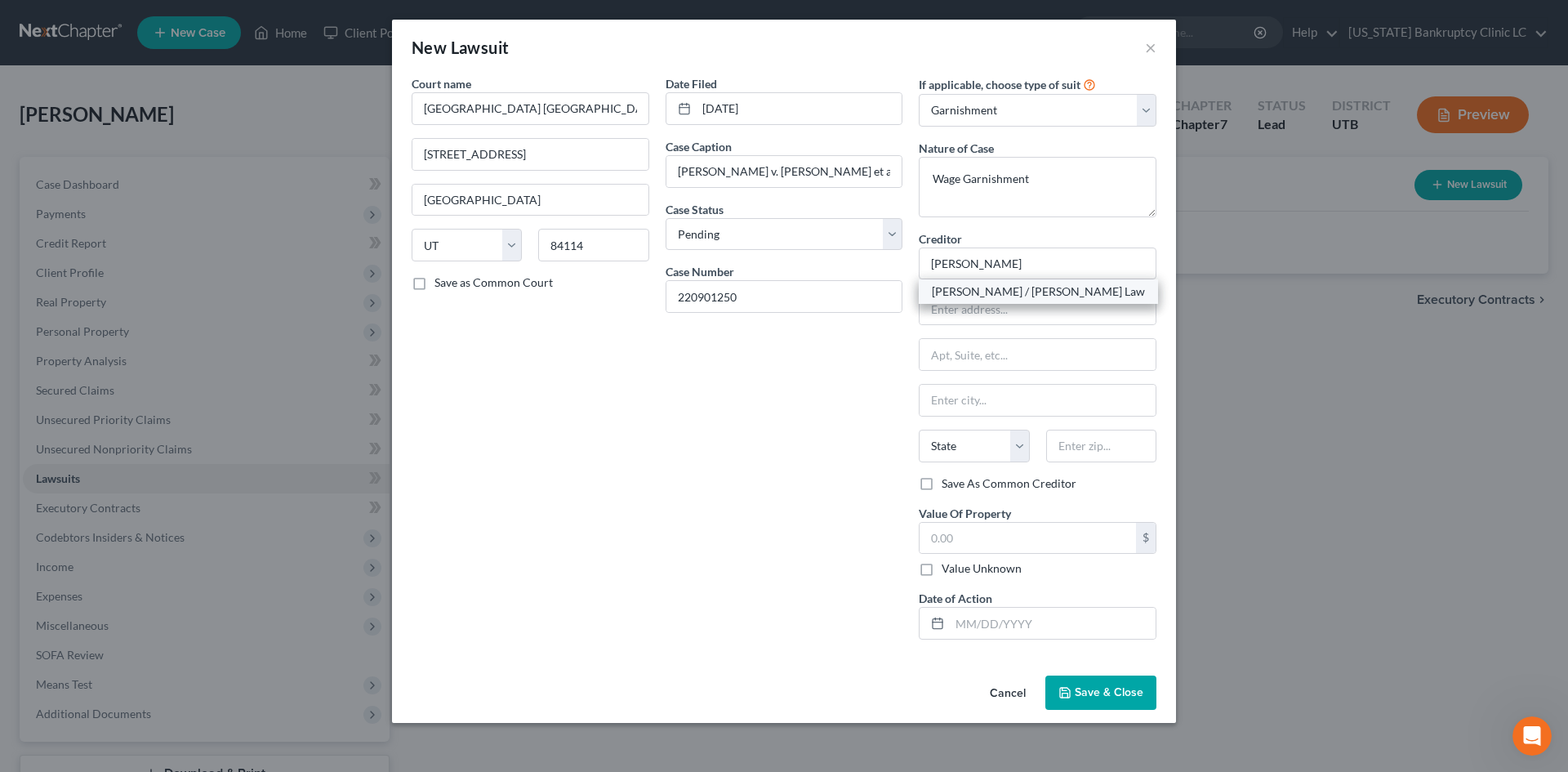
select select "46"
type input "84062"
click at [1046, 527] on input "text" at bounding box center [1027, 538] width 216 height 31
click at [997, 563] on label "Value Unknown" at bounding box center [981, 568] width 80 height 16
click at [958, 563] on input "Value Unknown" at bounding box center [952, 565] width 11 height 11
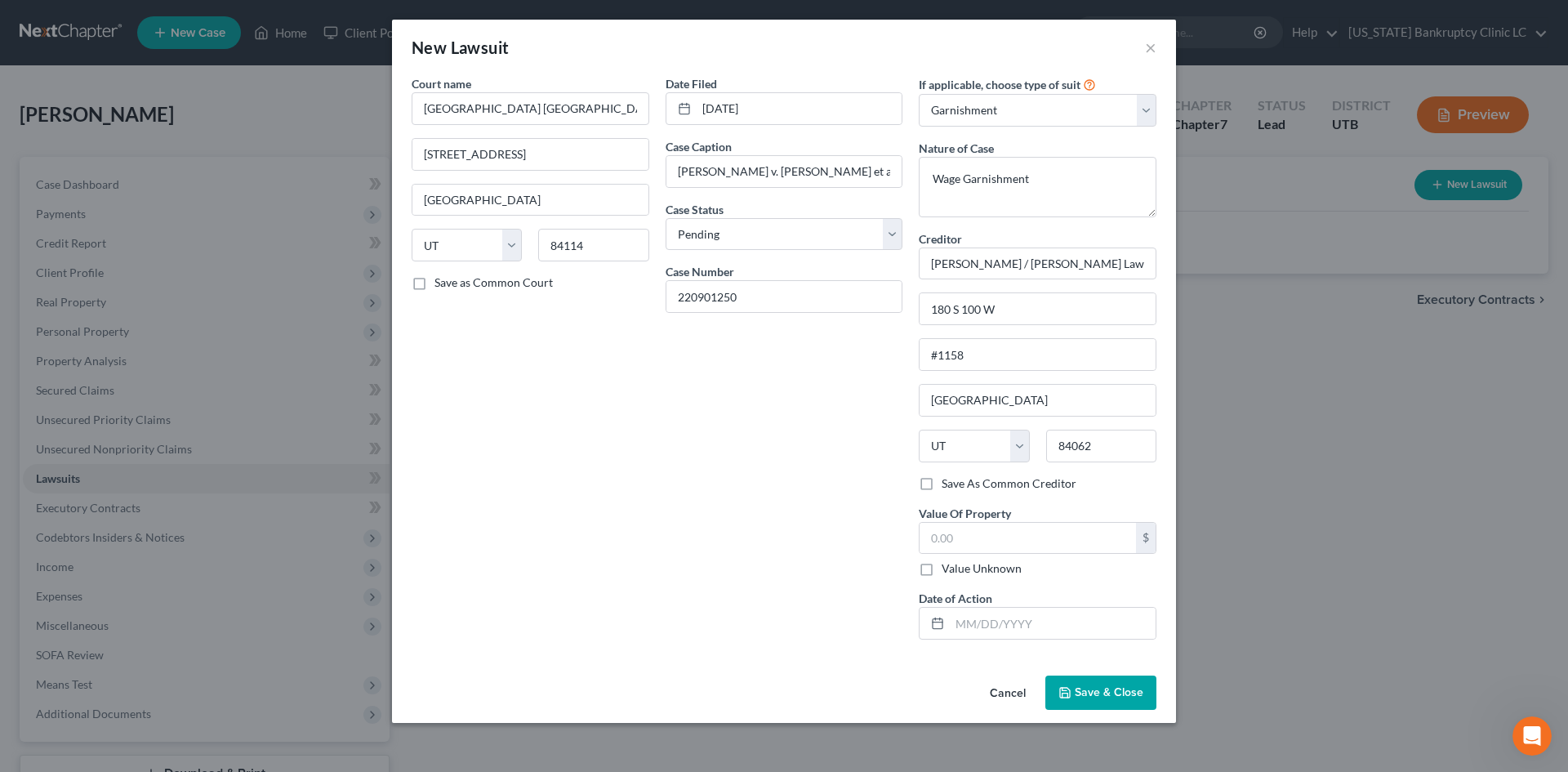
checkbox input "true"
type input "0.00"
click at [1108, 706] on button "Save & Close" at bounding box center [1101, 693] width 111 height 34
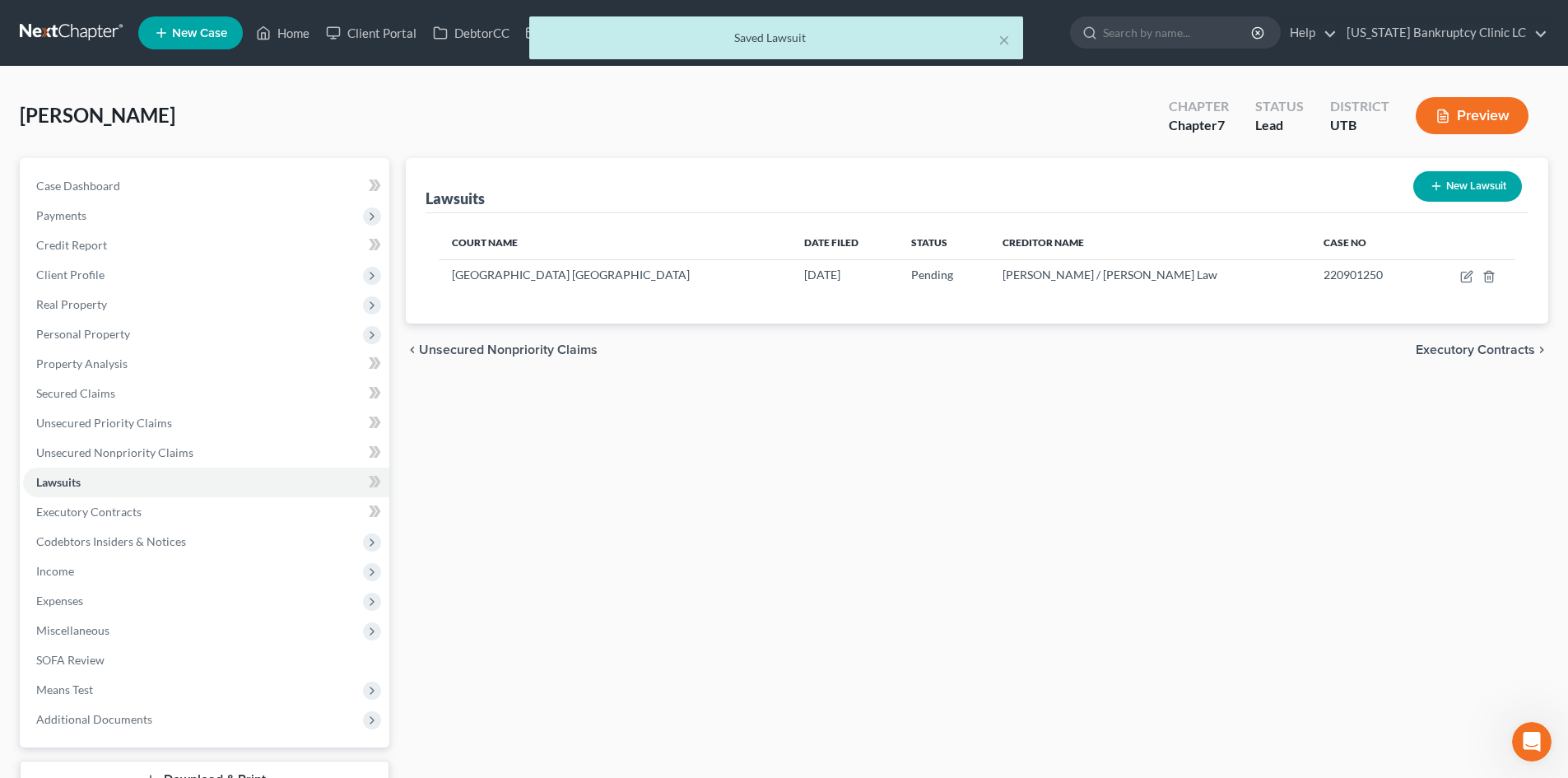
click at [1511, 198] on button "New Lawsuit" at bounding box center [1468, 186] width 109 height 31
select select "0"
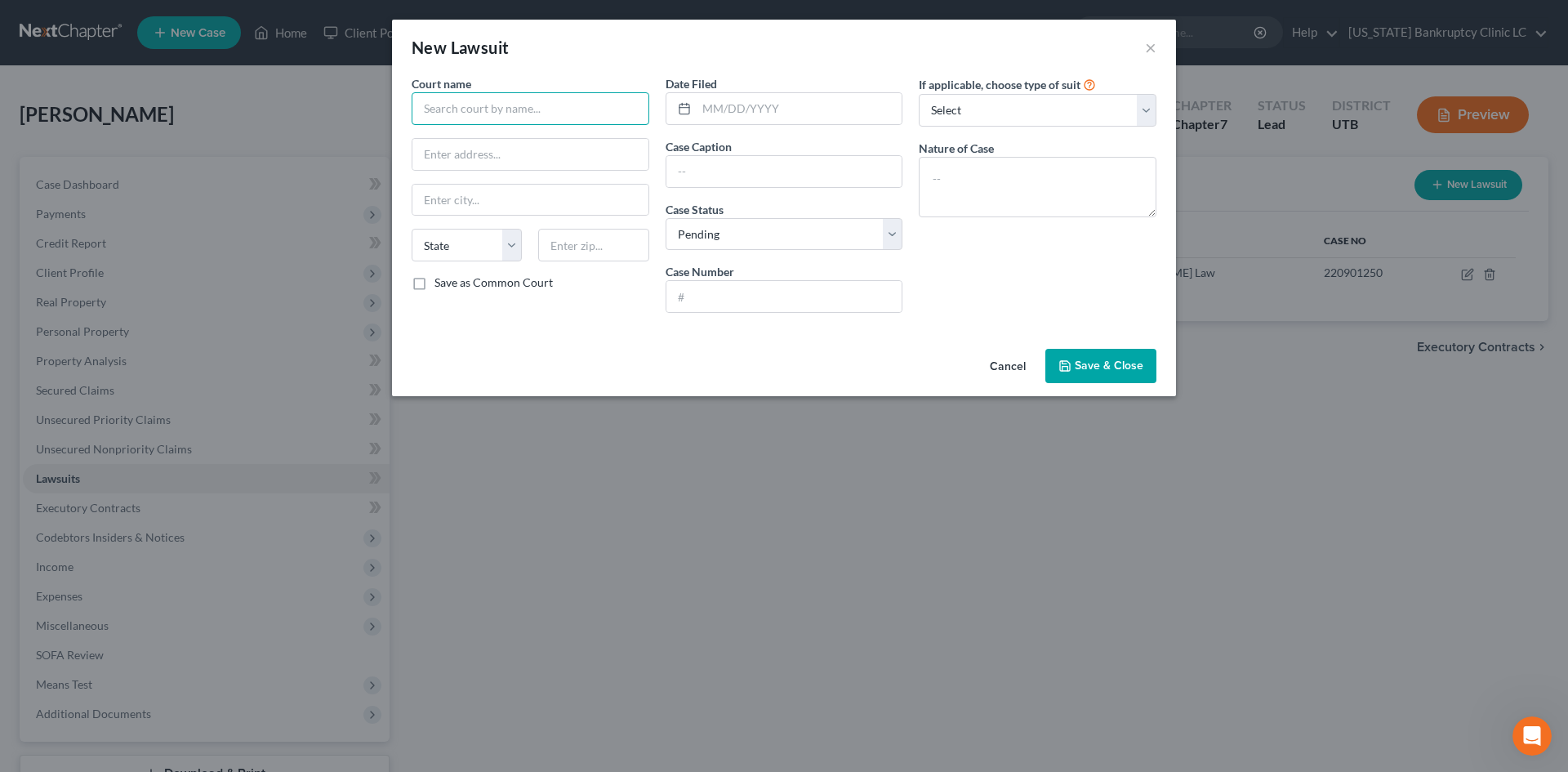
click at [507, 104] on input "text" at bounding box center [530, 108] width 237 height 33
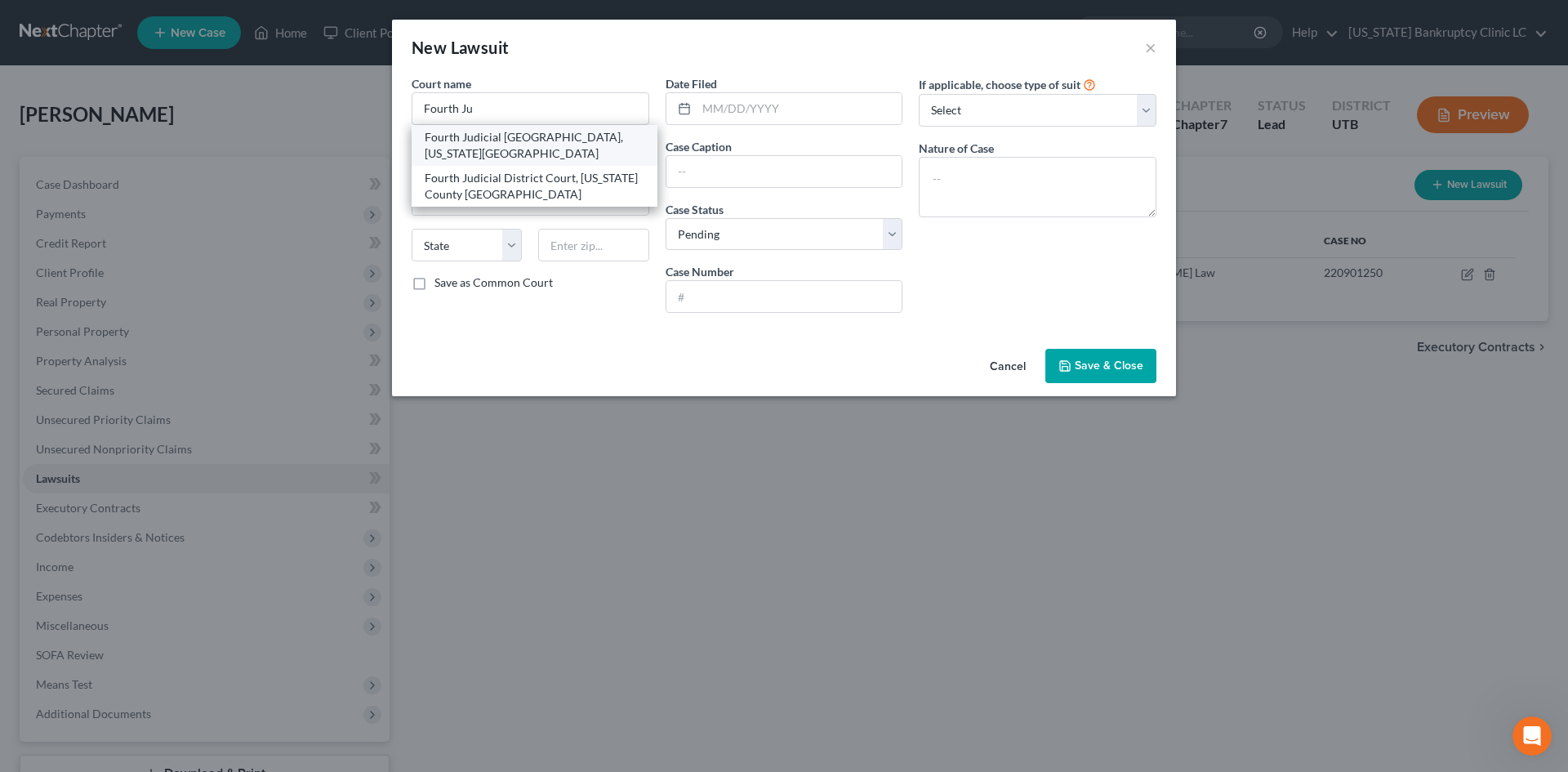
click at [514, 143] on div "Fourth Judicial [GEOGRAPHIC_DATA], [US_STATE][GEOGRAPHIC_DATA]" at bounding box center [534, 146] width 219 height 33
type input "Fourth Judicial [GEOGRAPHIC_DATA], [US_STATE][GEOGRAPHIC_DATA]"
type input "[STREET_ADDRESS]"
type input "Provo"
select select "46"
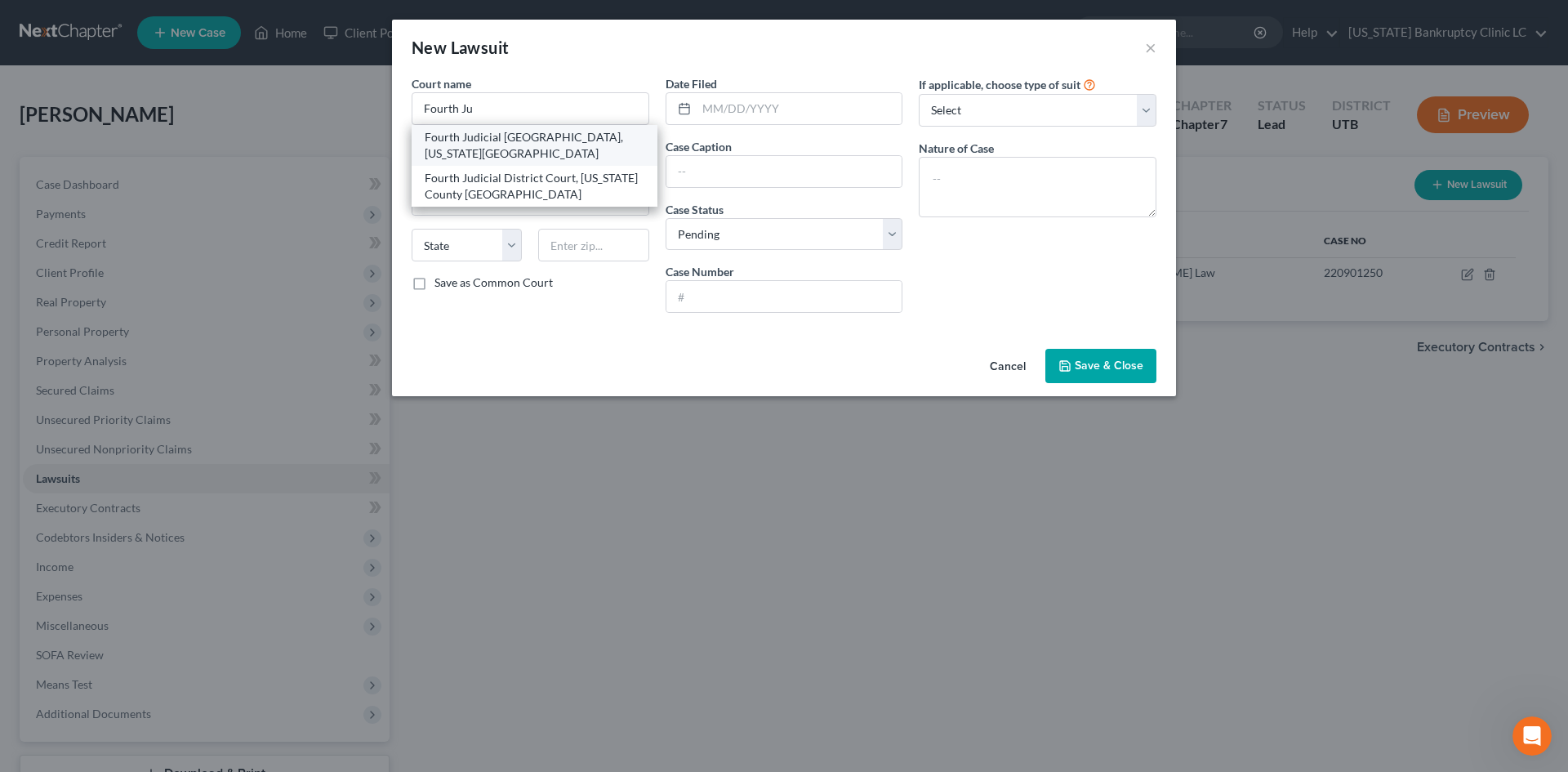
type input "84604"
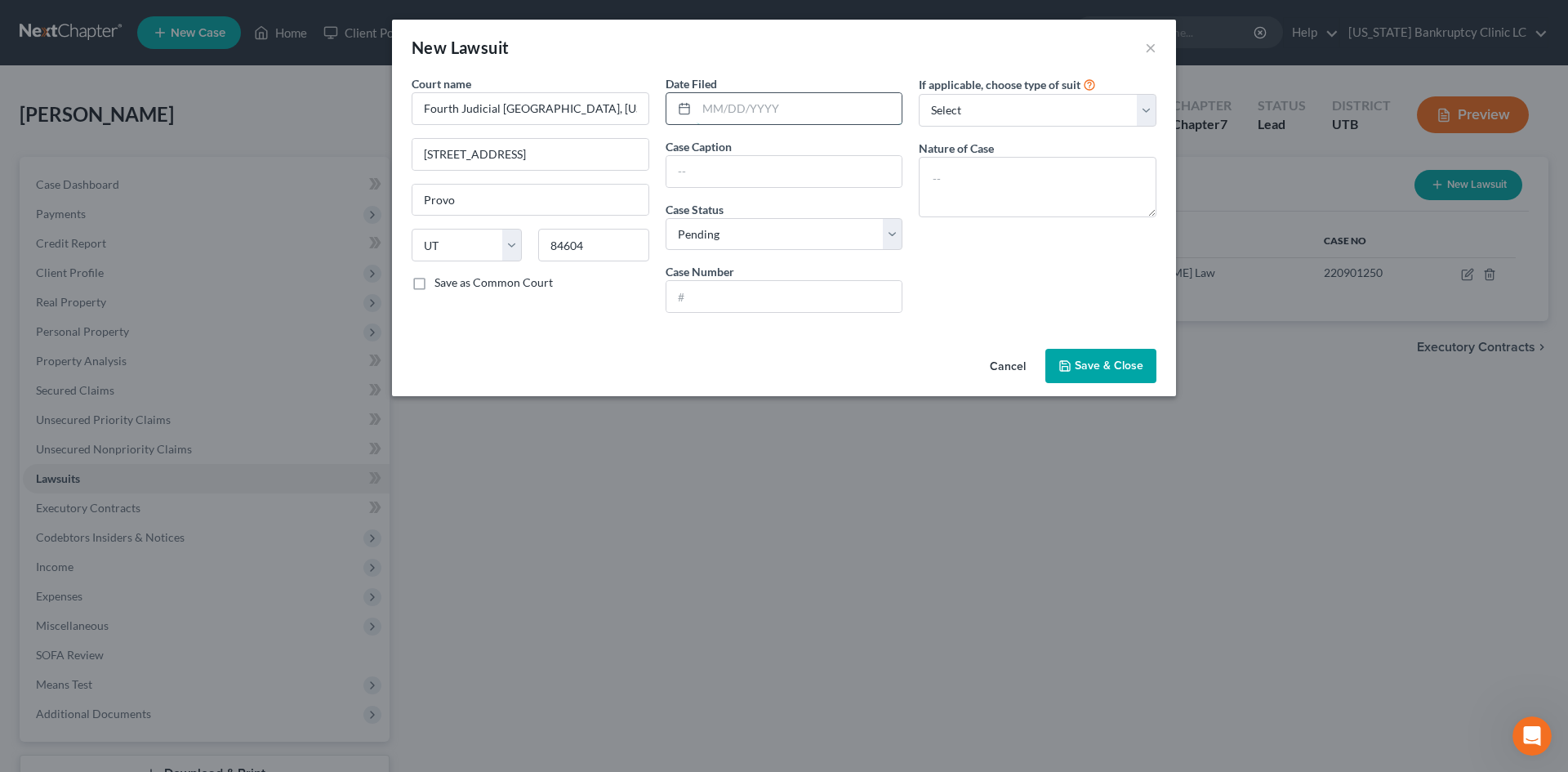
click at [779, 114] on input "text" at bounding box center [799, 108] width 206 height 31
type input "07/08/2025"
type input "Mountain Loan Centers Inc. vs. Jose Gonzalez"
click at [823, 167] on input "Mountain Loan Centers Inc. vs. Jose Gonzalez" at bounding box center [784, 171] width 236 height 31
click at [837, 170] on input "Mountain Loan Centers Inc. vs. Jose Gonzalez" at bounding box center [784, 171] width 236 height 31
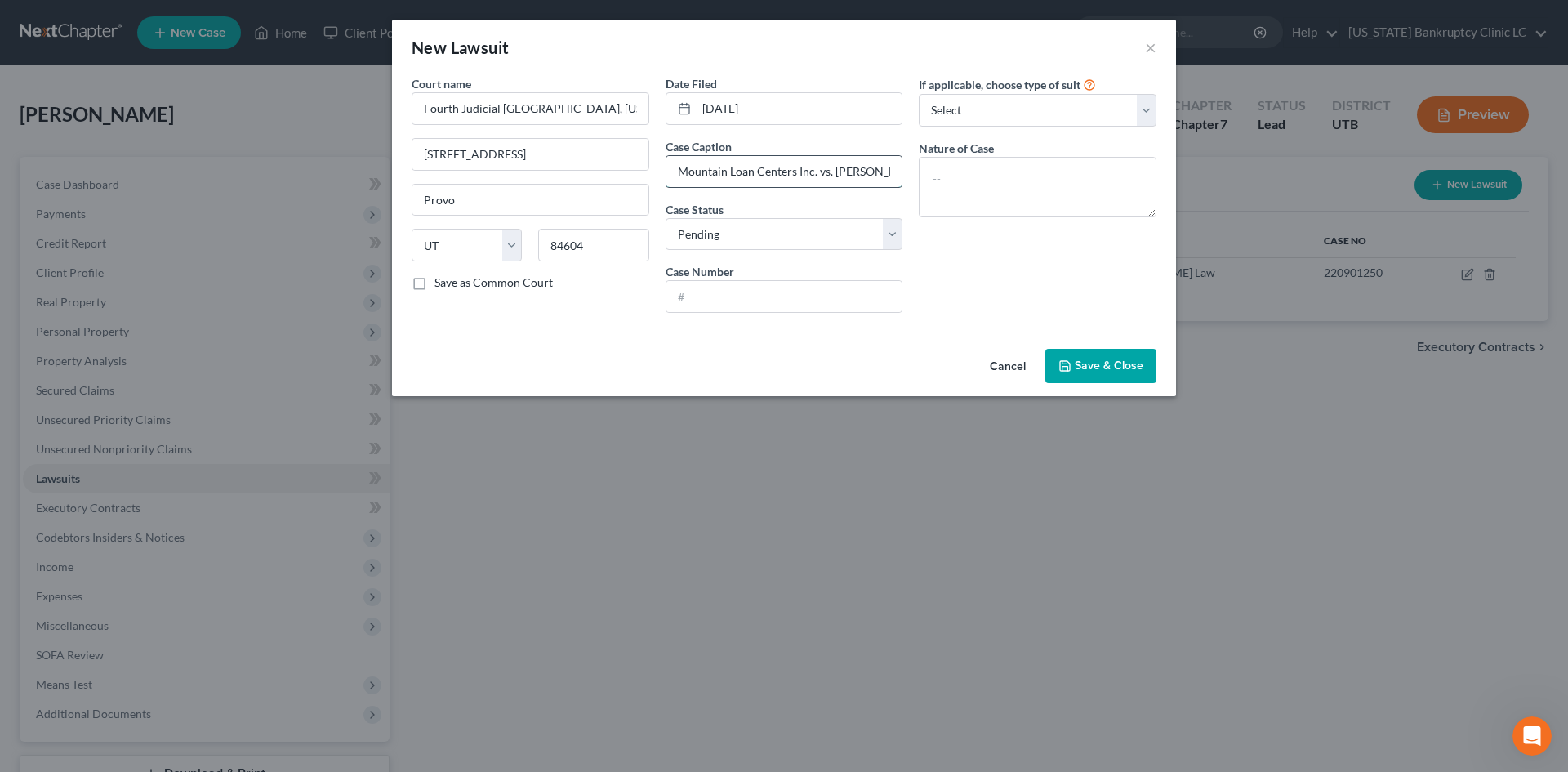
click at [844, 173] on input "Mountain Loan Centers Inc. vs. Jose Gonzalez" at bounding box center [784, 171] width 236 height 31
click at [822, 233] on select "Select Pending On Appeal Concluded" at bounding box center [784, 235] width 237 height 33
click at [795, 292] on input "text" at bounding box center [784, 296] width 236 height 31
type input "149405215"
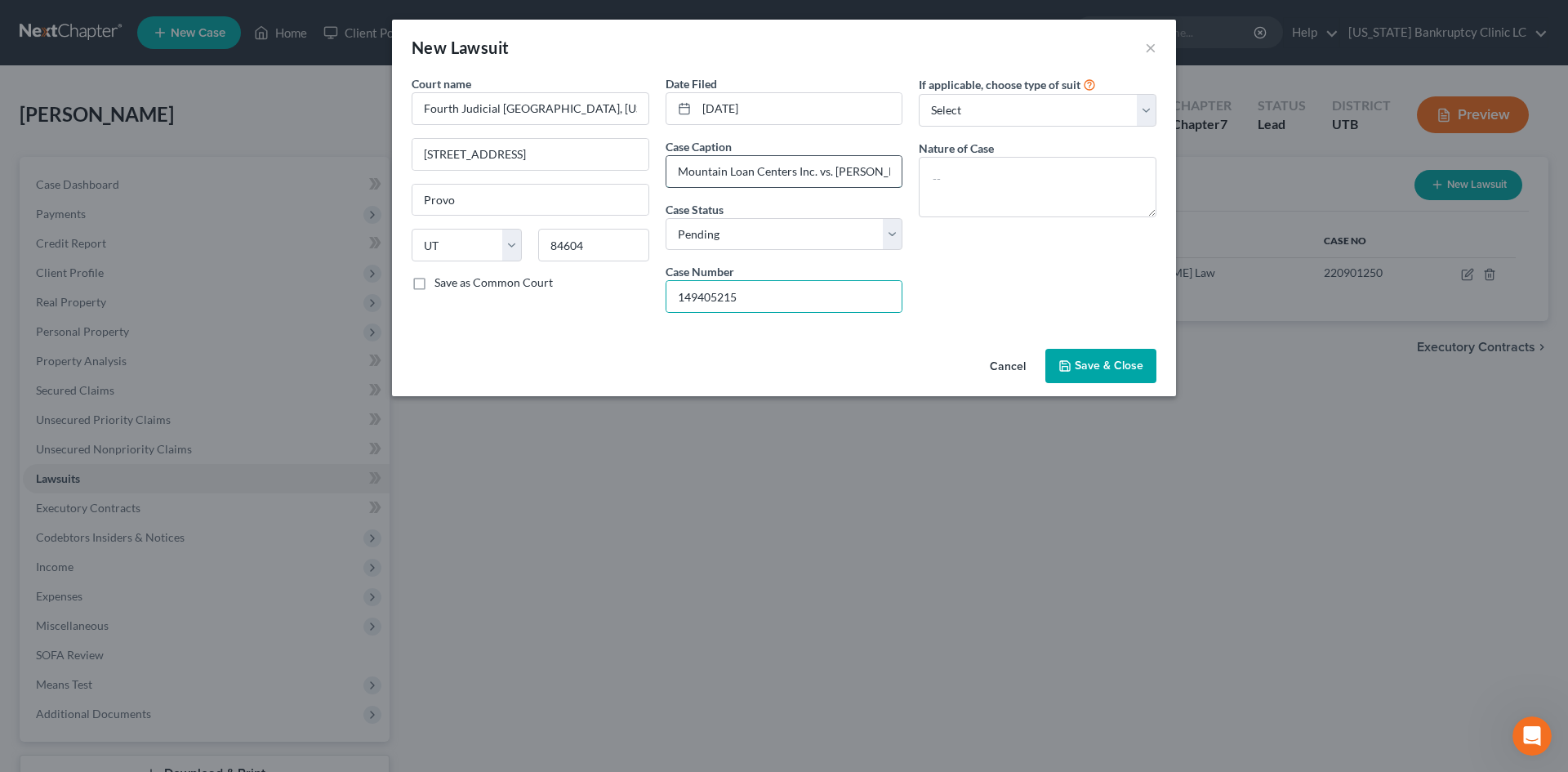
click at [808, 165] on input "Mountain Loan Centers Inc. vs. Jose Gonzalez" at bounding box center [784, 171] width 236 height 31
type input "Mountain Loan Centers Inc. vs. Jose Gonzalez"
click at [1020, 180] on textarea at bounding box center [1038, 187] width 237 height 60
click at [1008, 113] on select "Select Repossession Garnishment Foreclosure Attached, Seized, Or Levied Other" at bounding box center [1038, 110] width 237 height 33
select select "1"
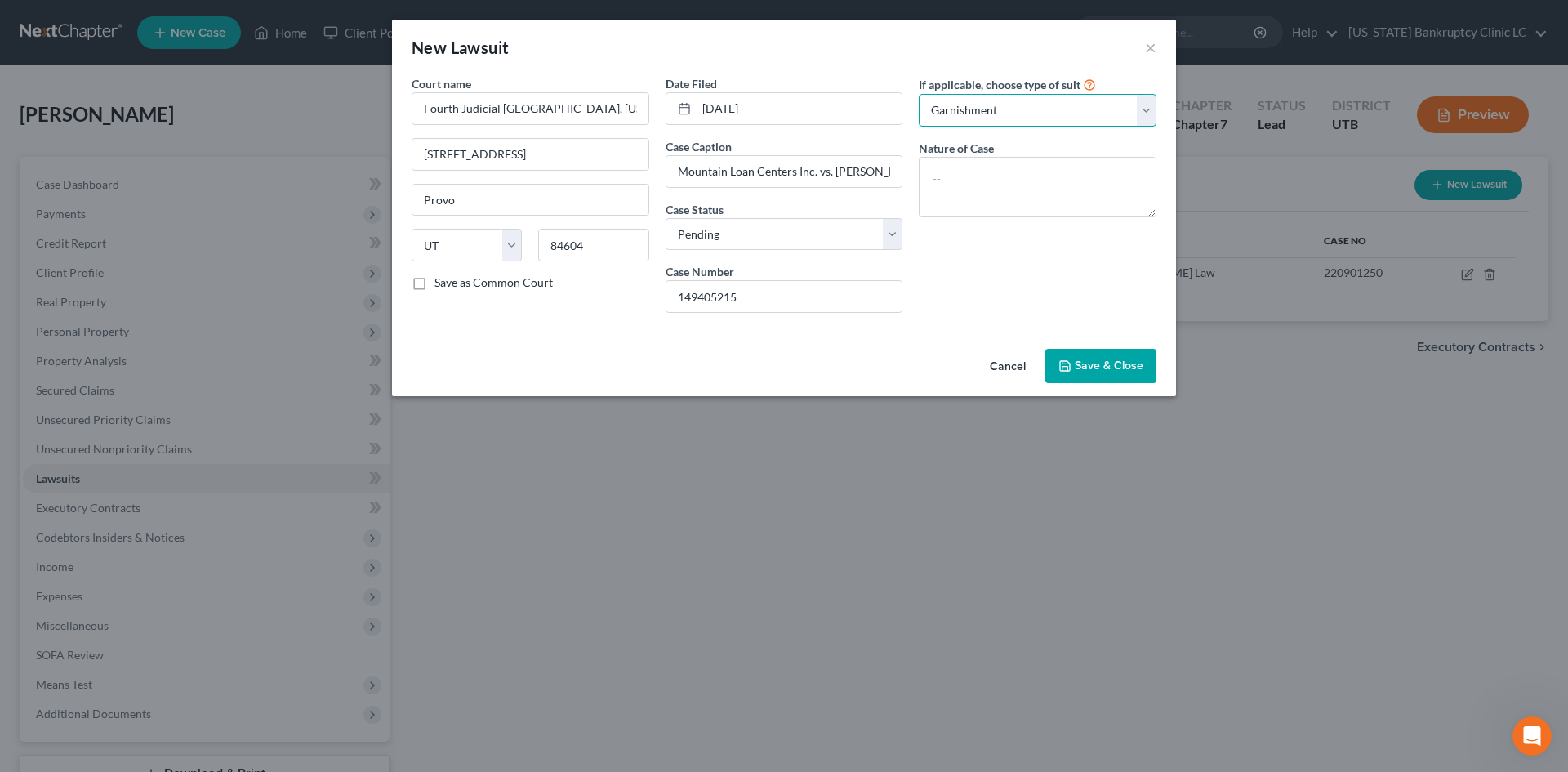
click at [919, 94] on select "Select Repossession Garnishment Foreclosure Attached, Seized, Or Levied Other" at bounding box center [1038, 110] width 237 height 33
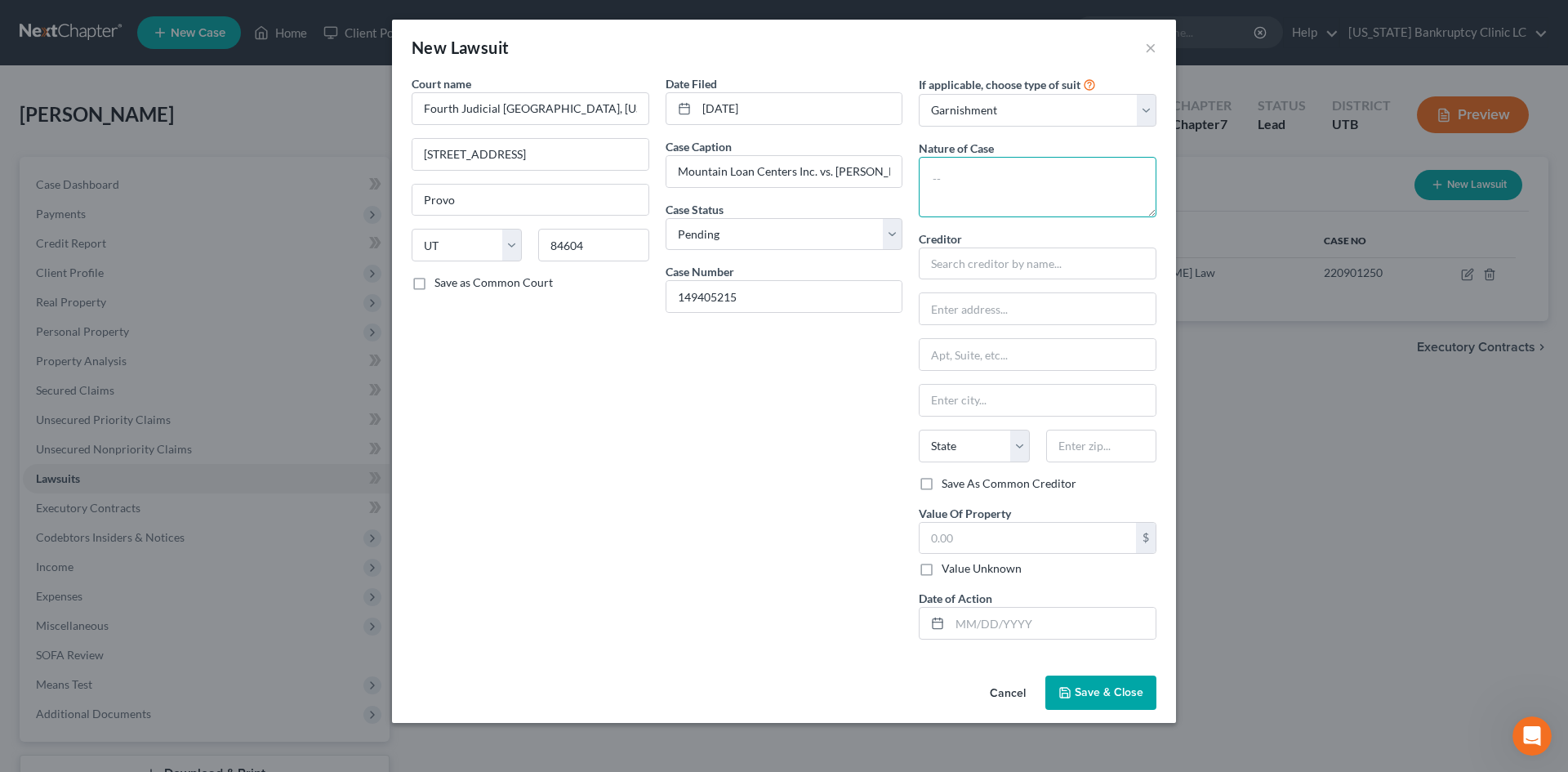
click at [989, 176] on textarea at bounding box center [1038, 187] width 237 height 60
type textarea "Wage Garnishment"
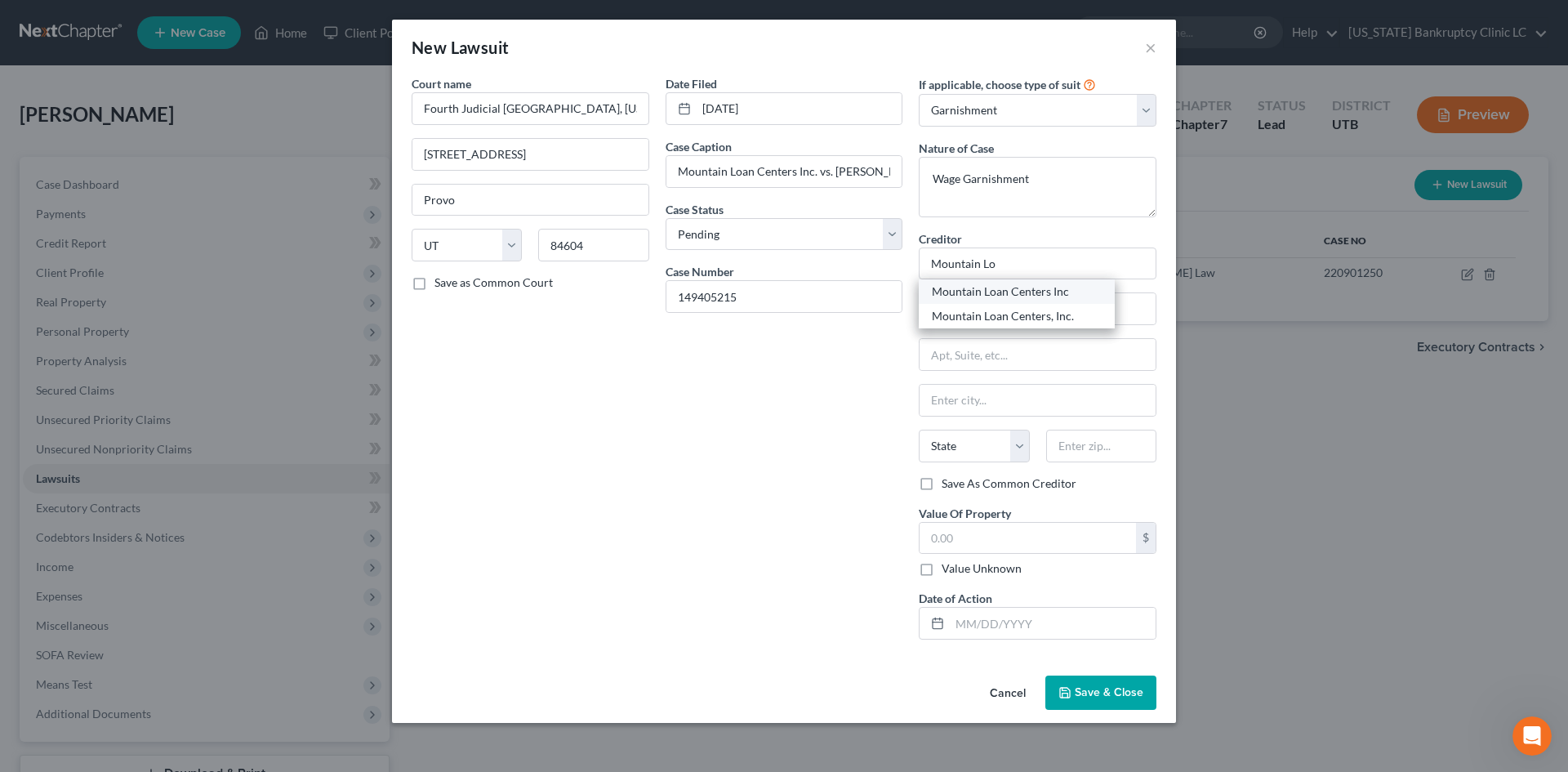
click at [985, 297] on div "Mountain Loan Centers Inc" at bounding box center [1016, 291] width 169 height 16
type input "Mountain Loan Centers Inc"
type input "5975 South 1900 West"
type input "Roy"
select select "46"
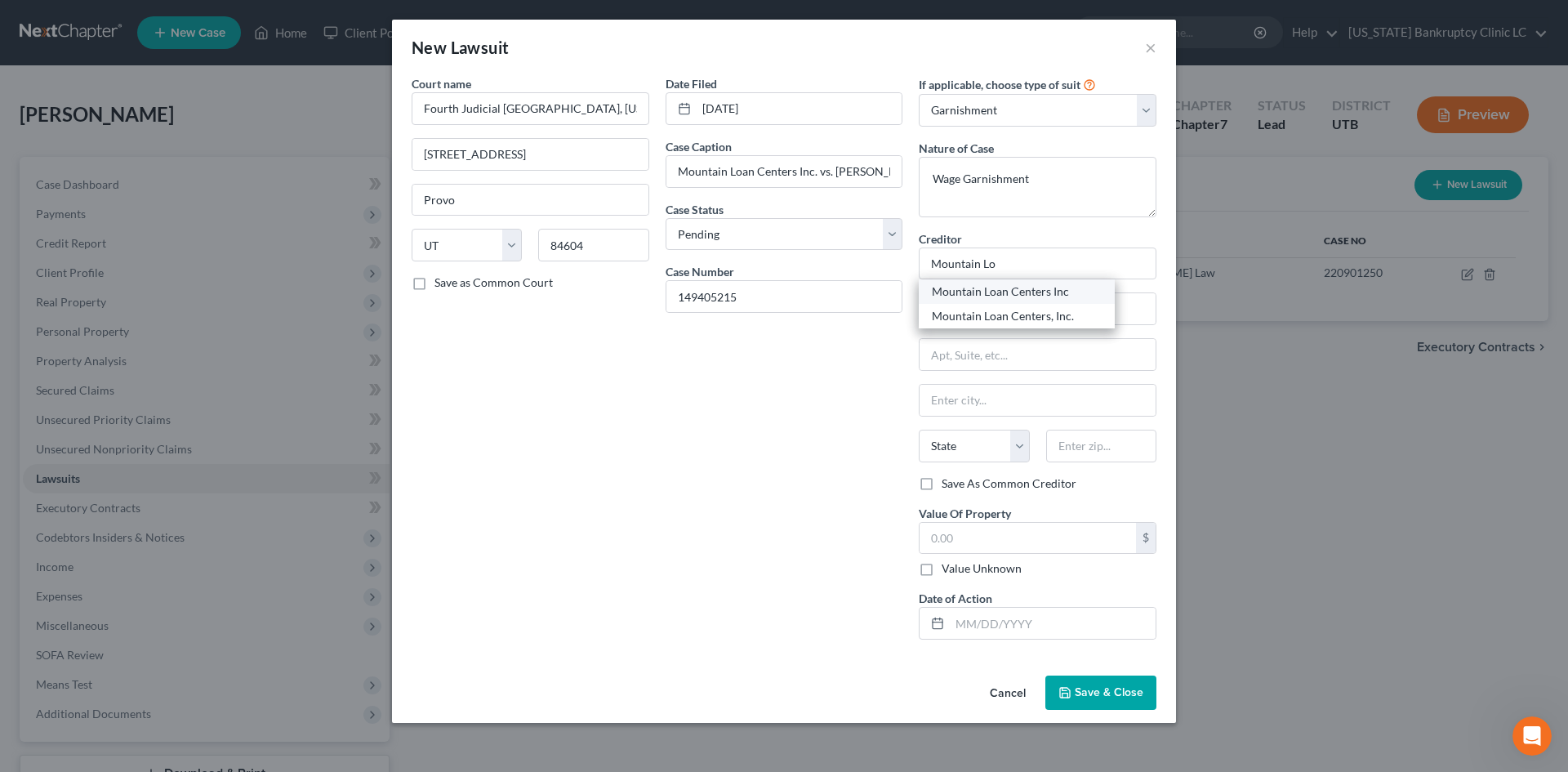
type input "84067"
click at [996, 564] on label "Value Unknown" at bounding box center [981, 568] width 80 height 16
click at [958, 564] on input "Value Unknown" at bounding box center [952, 565] width 11 height 11
checkbox input "true"
type input "0.00"
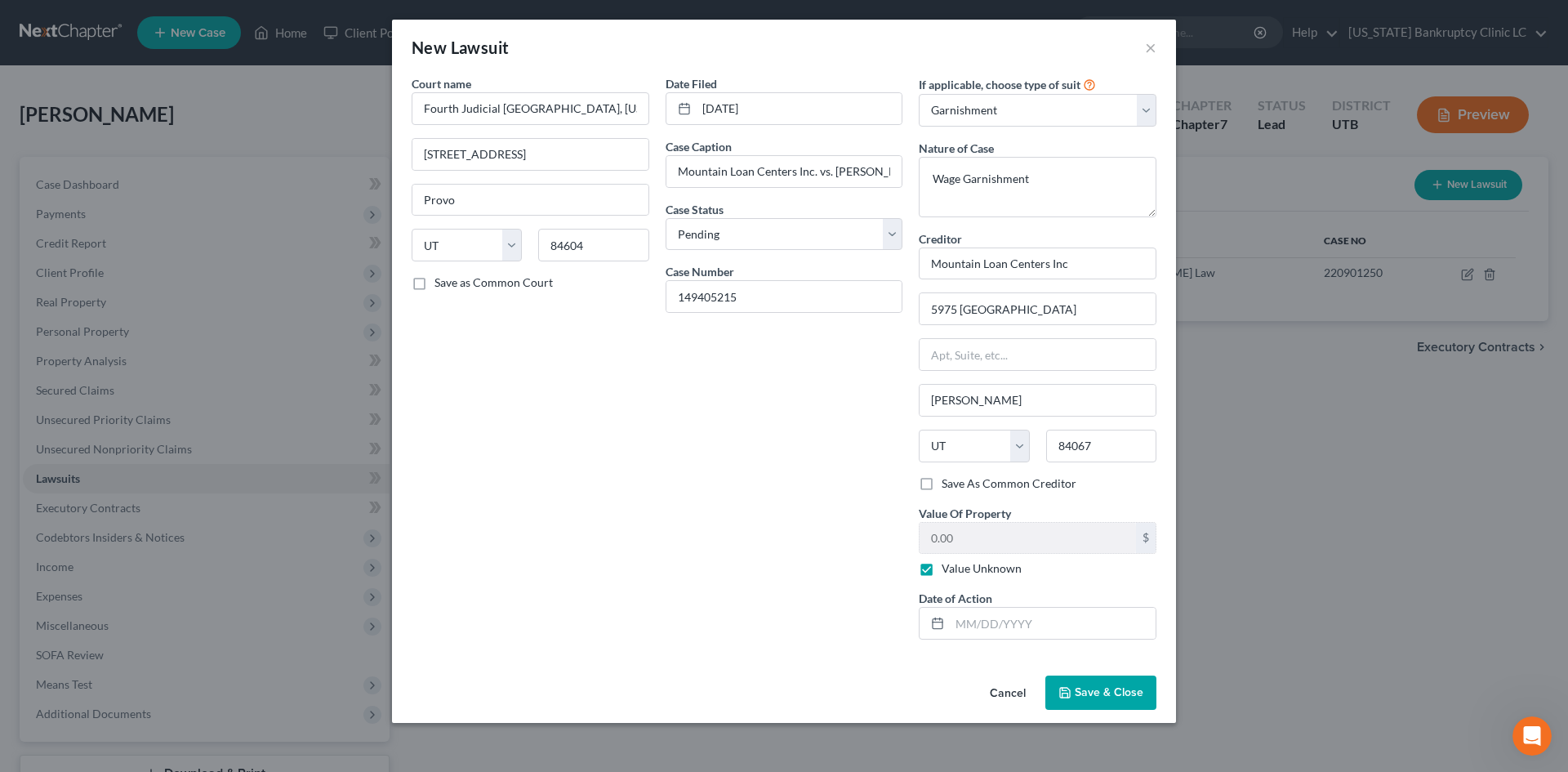
click at [1097, 706] on button "Save & Close" at bounding box center [1101, 693] width 111 height 34
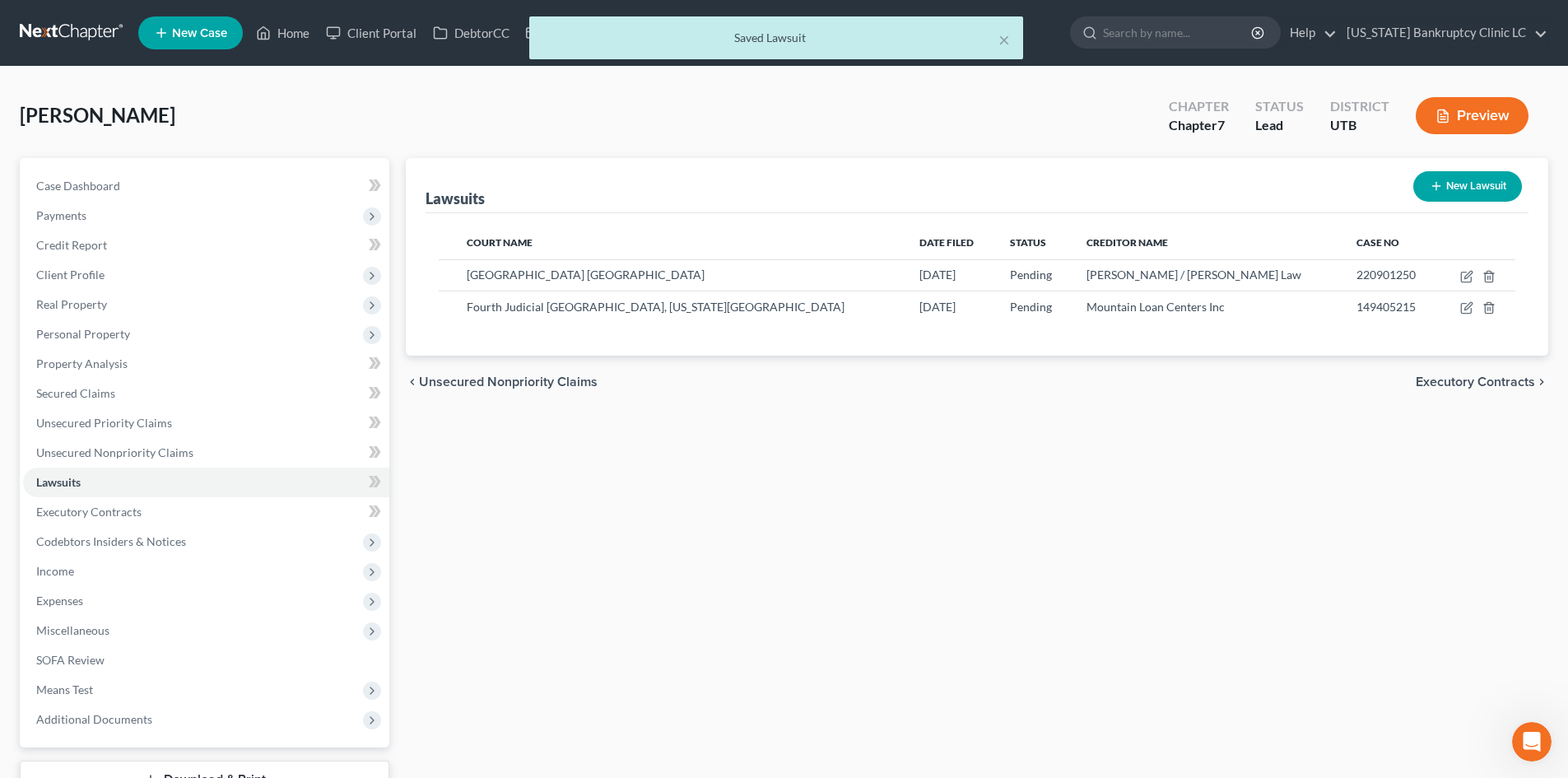
click at [1141, 460] on div "Lawsuits New Lawsuit Court Name Date Filed Status Creditor Name Case No Third D…" at bounding box center [977, 500] width 1159 height 684
click at [127, 451] on span "Unsecured Nonpriority Claims" at bounding box center [115, 452] width 157 height 14
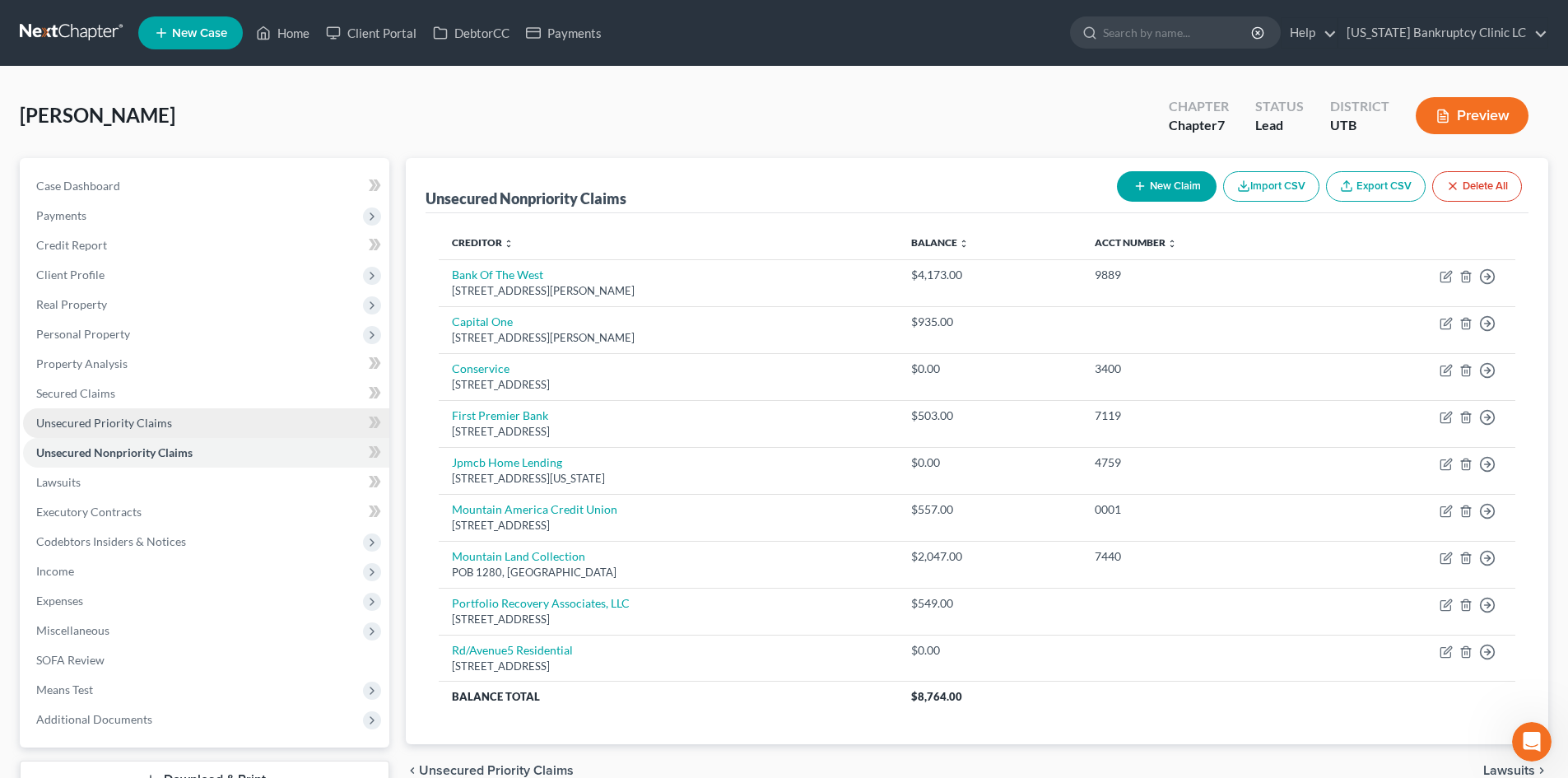
click at [138, 419] on span "Unsecured Priority Claims" at bounding box center [104, 423] width 136 height 14
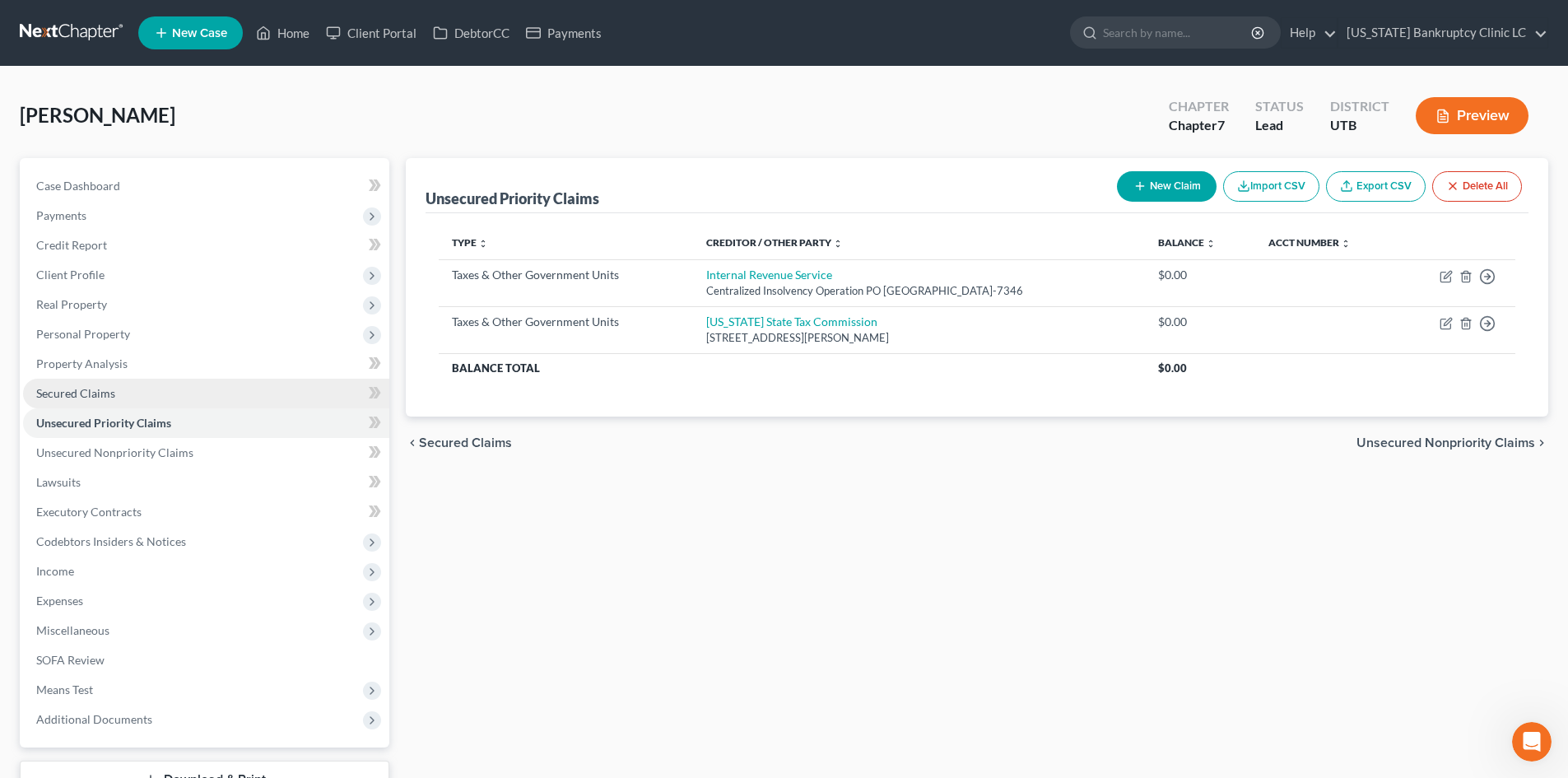
click at [148, 398] on link "Secured Claims" at bounding box center [206, 393] width 367 height 30
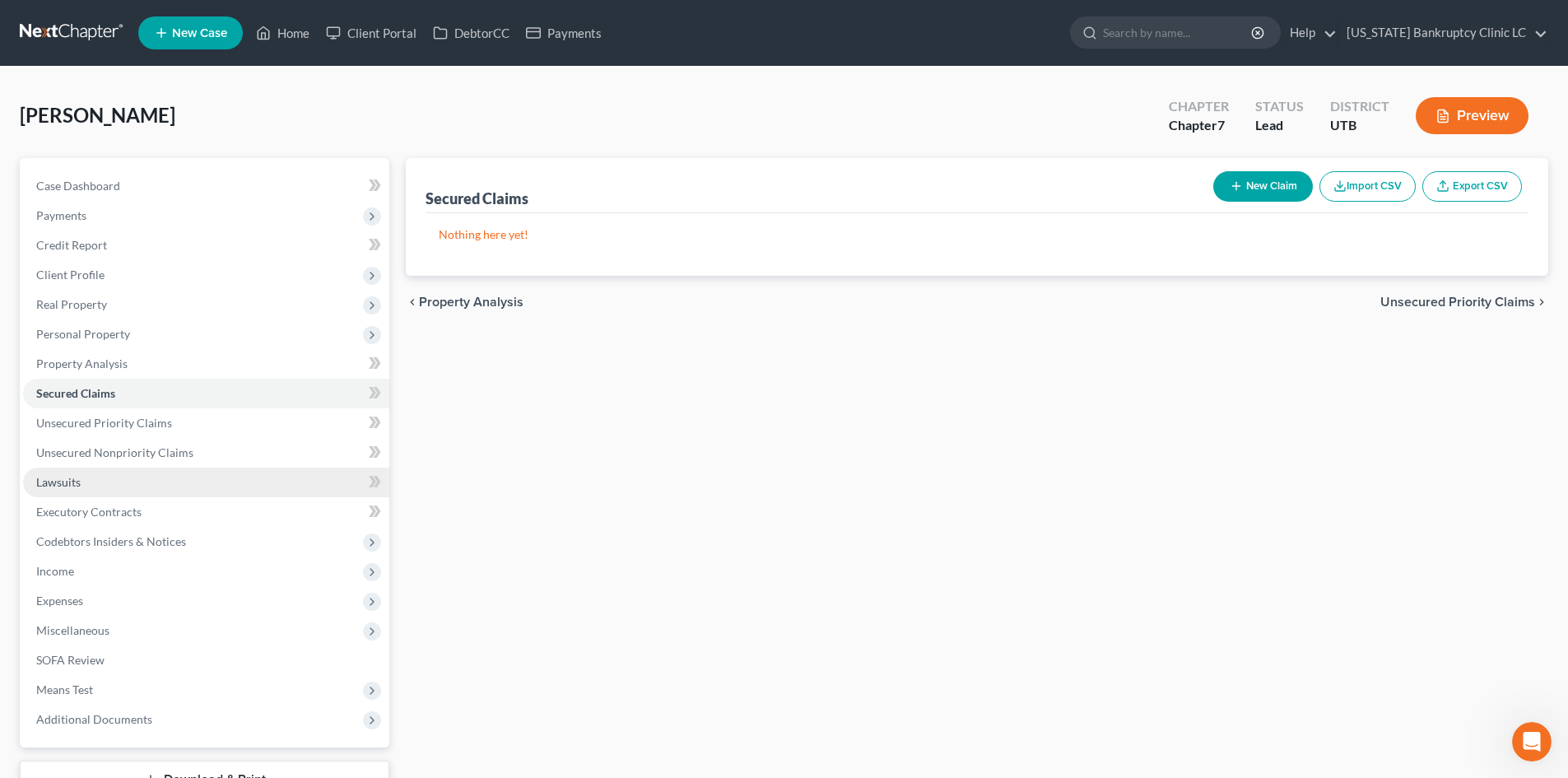
click at [148, 468] on link "Lawsuits" at bounding box center [206, 482] width 367 height 30
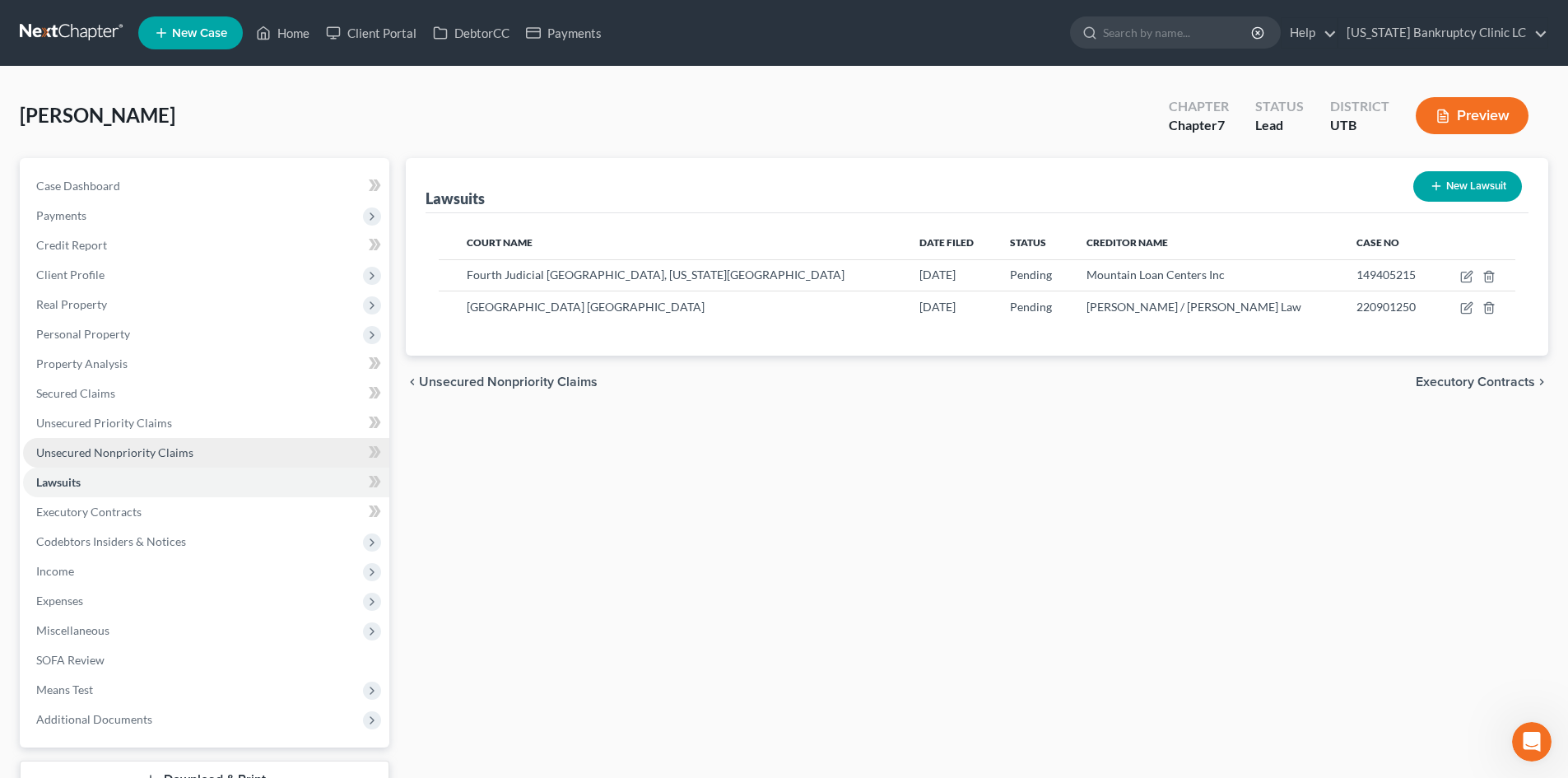
click at [151, 453] on span "Unsecured Nonpriority Claims" at bounding box center [115, 452] width 157 height 14
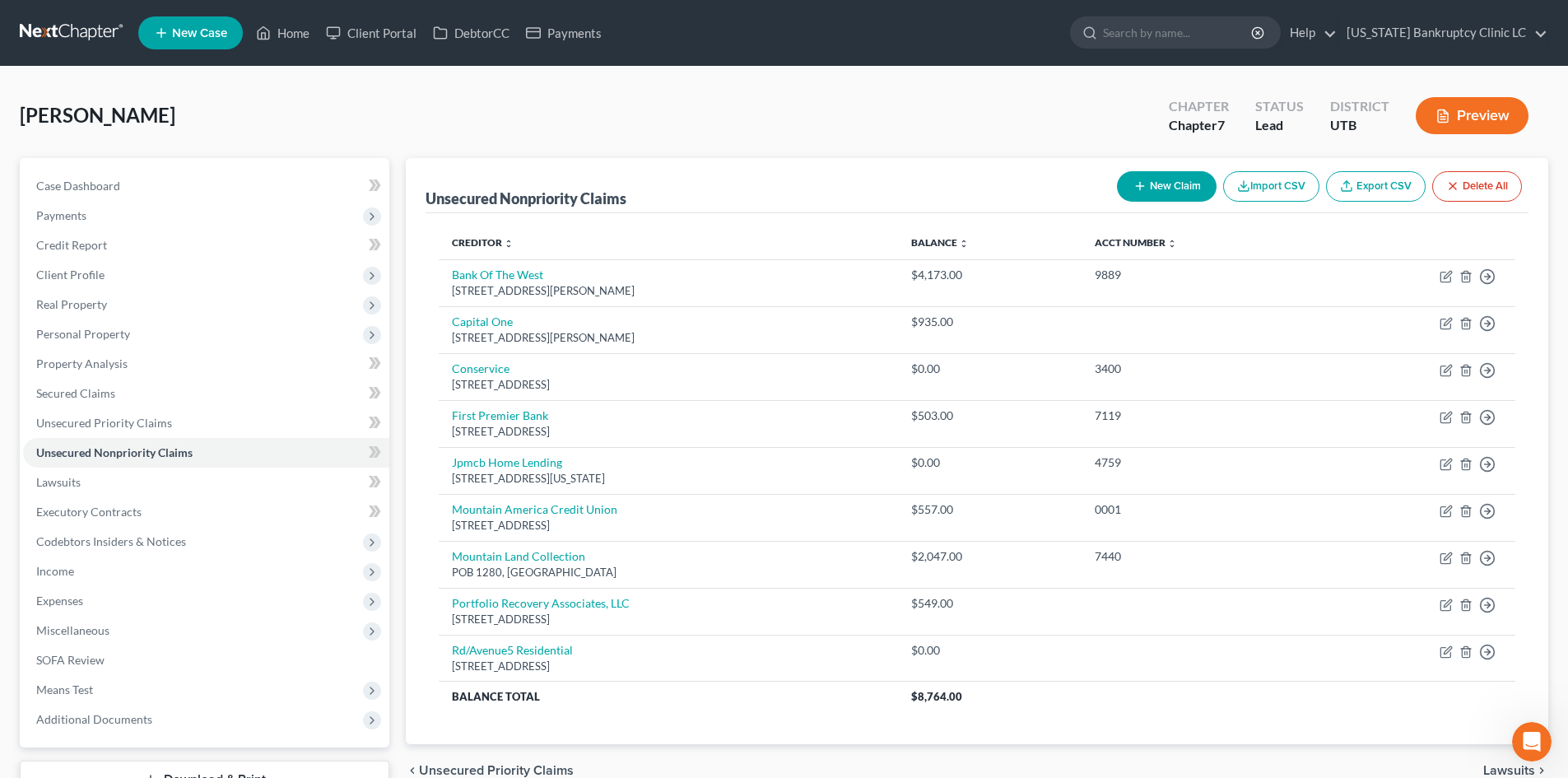
click at [1169, 178] on button "New Claim" at bounding box center [1166, 186] width 99 height 31
select select "0"
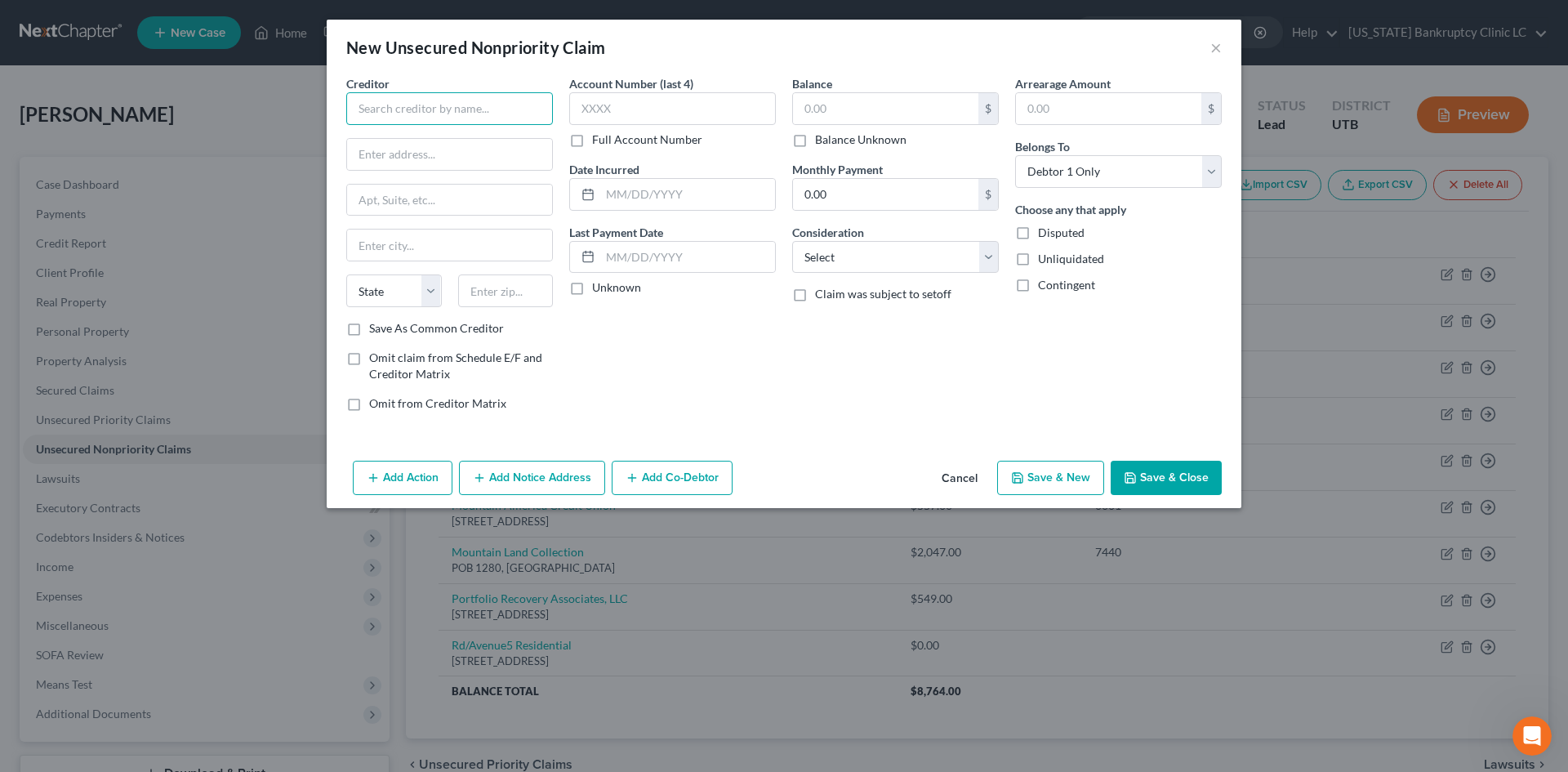
click at [464, 102] on input "text" at bounding box center [450, 108] width 207 height 33
click at [453, 170] on div "180 S 100 W #1158, Pleasant Grove, UT 84062" at bounding box center [453, 169] width 189 height 14
type input "Jonathan D. Kirk / Kirk Law"
type input "180 S 100 W"
type input "#1158"
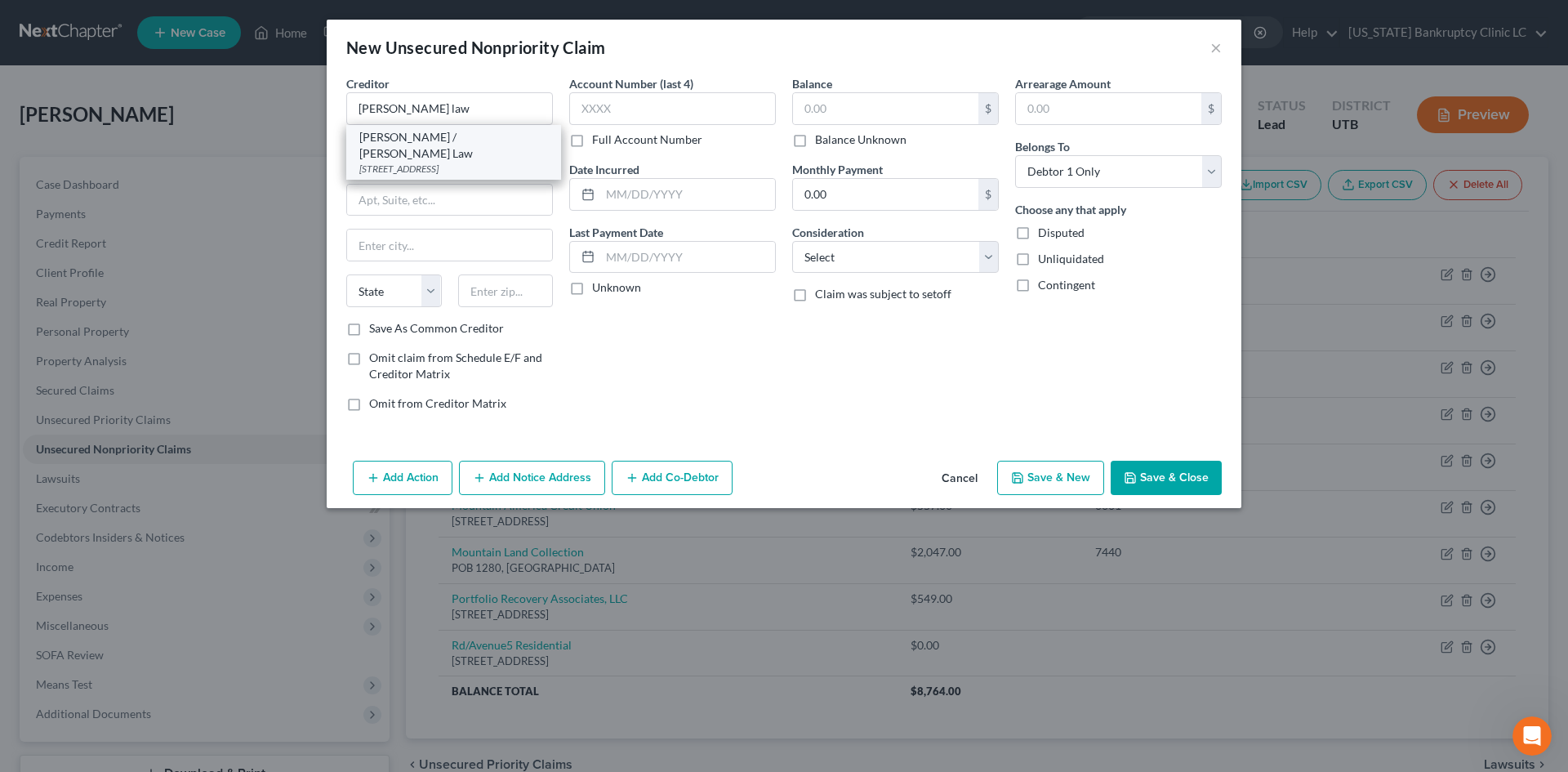
type input "Pleasant Grove"
select select "46"
type input "84062"
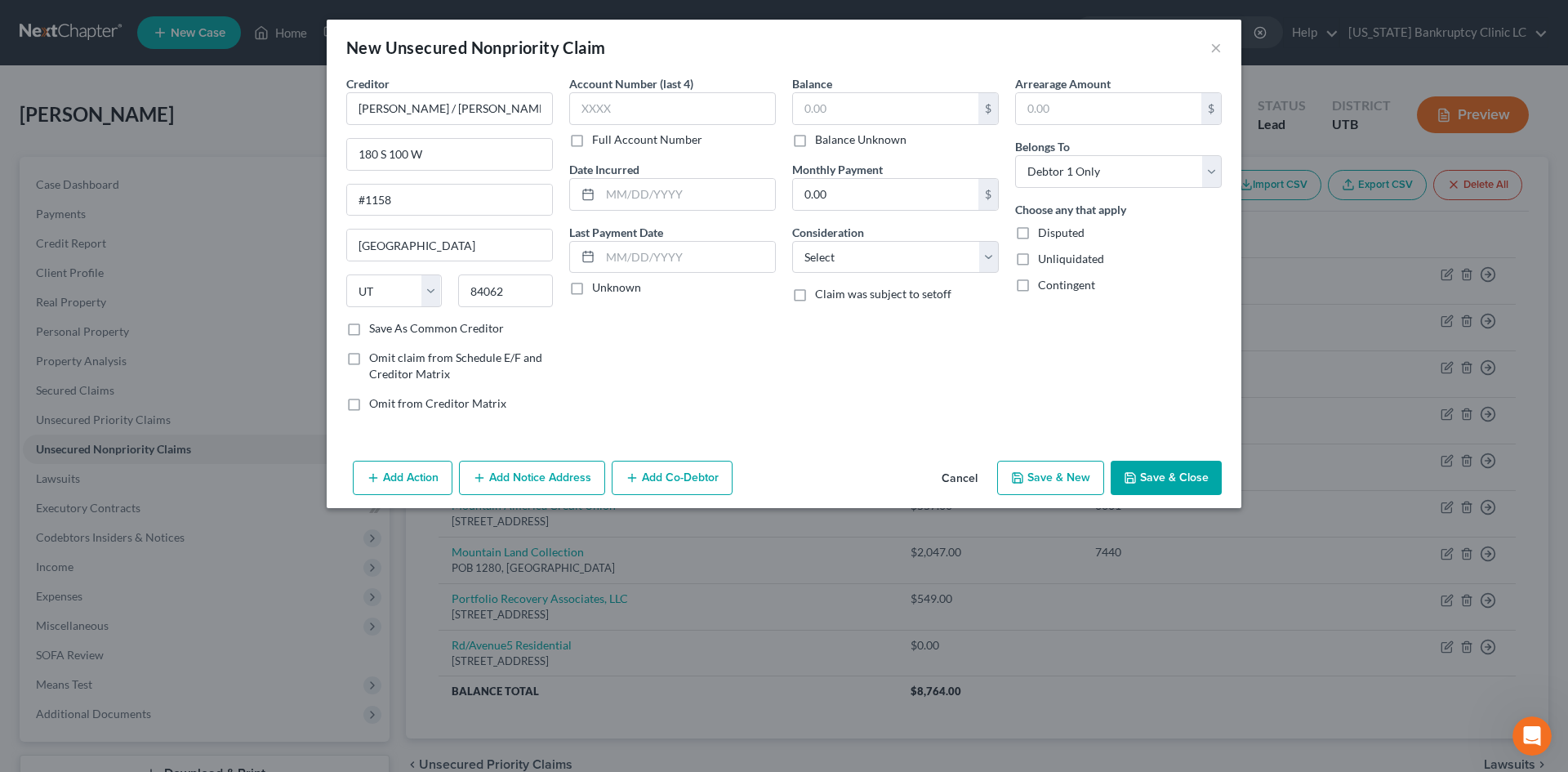
click at [1042, 475] on button "Save & New" at bounding box center [1050, 478] width 107 height 34
select select "0"
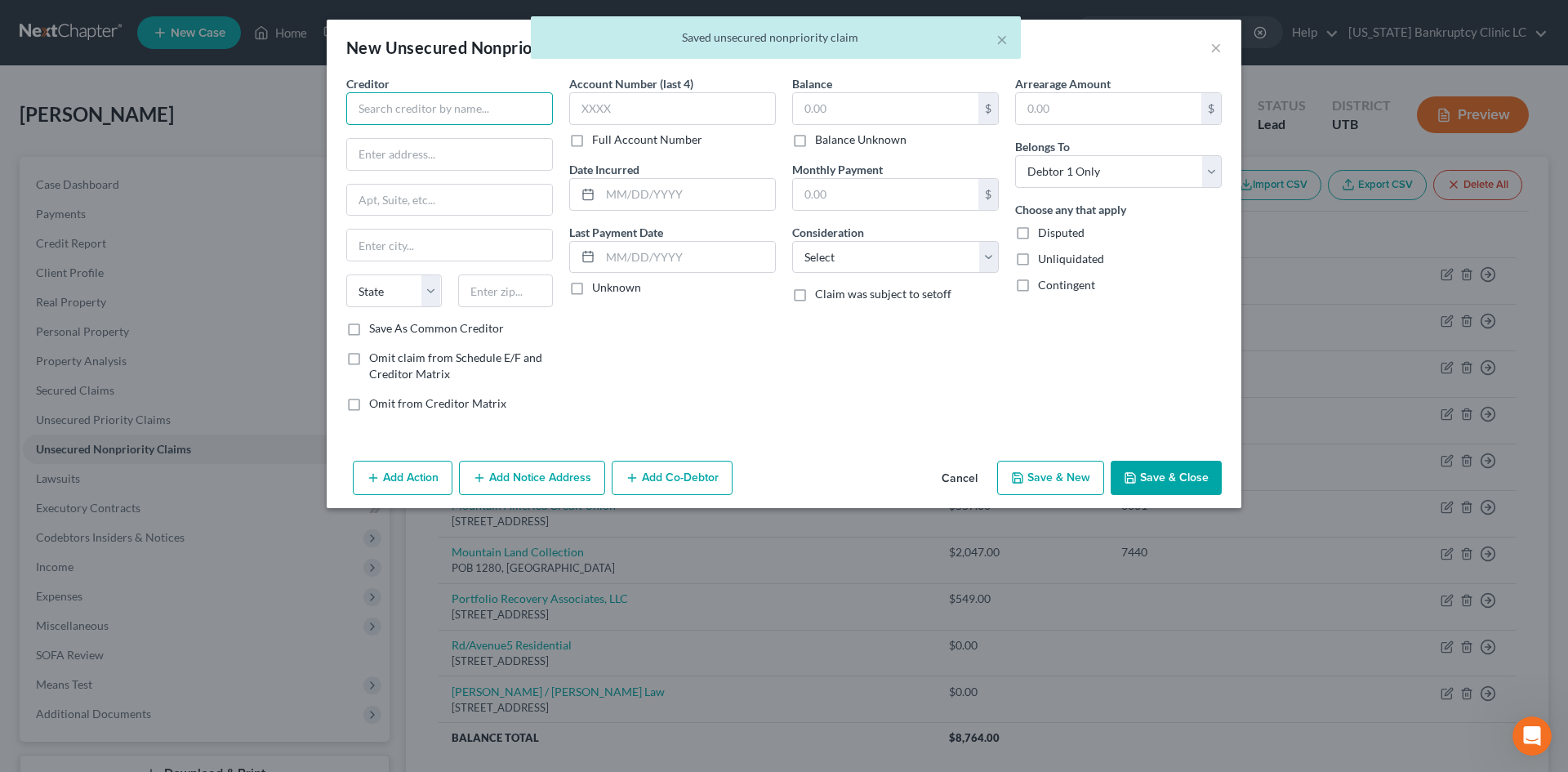
click at [449, 114] on input "text" at bounding box center [450, 108] width 207 height 33
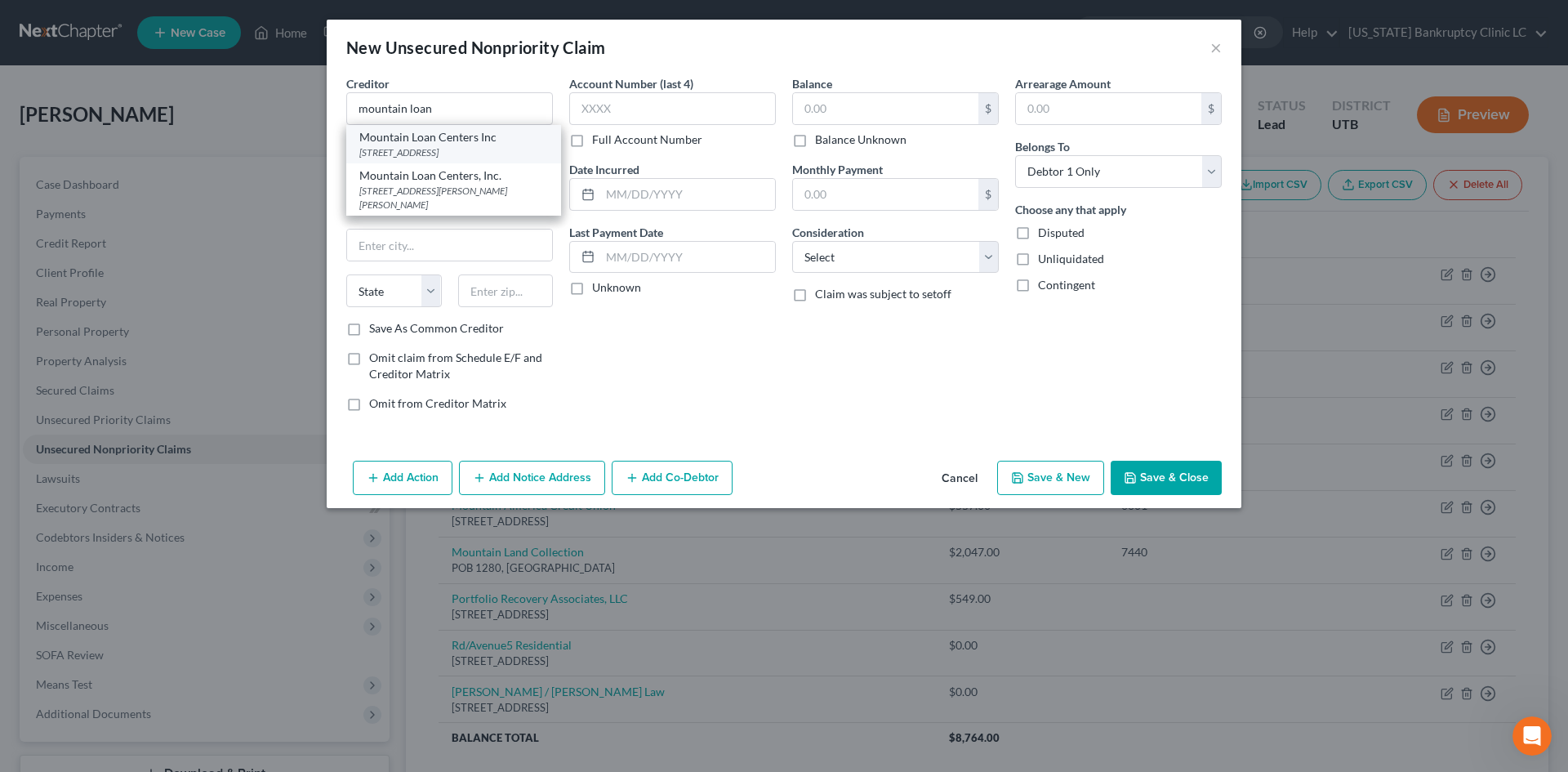
click at [453, 130] on div "Mountain Loan Centers Inc" at bounding box center [453, 137] width 189 height 16
type input "Mountain Loan Centers Inc"
type input "5975 South 1900 West"
type input "Roy"
select select "46"
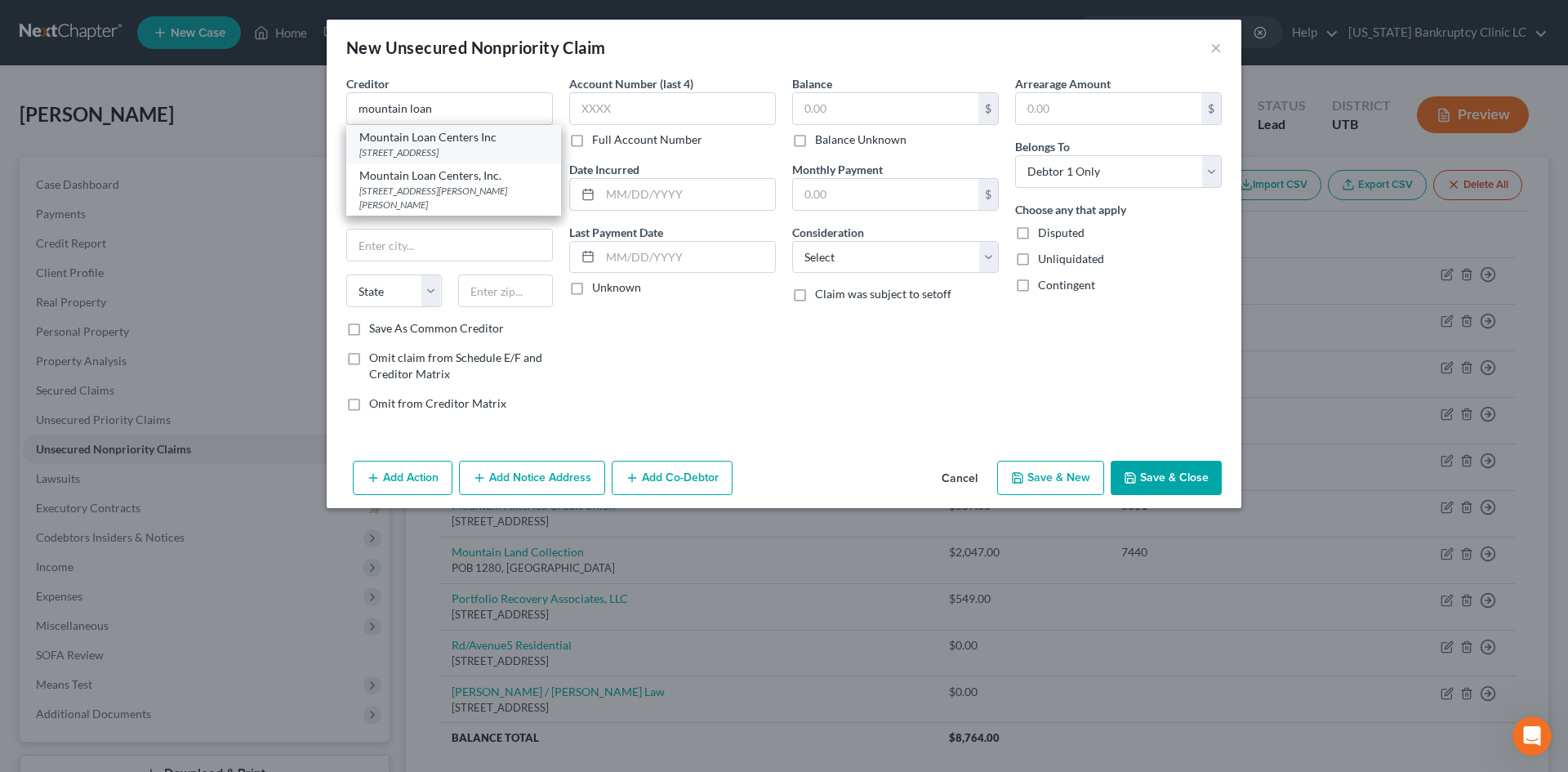
type input "84067"
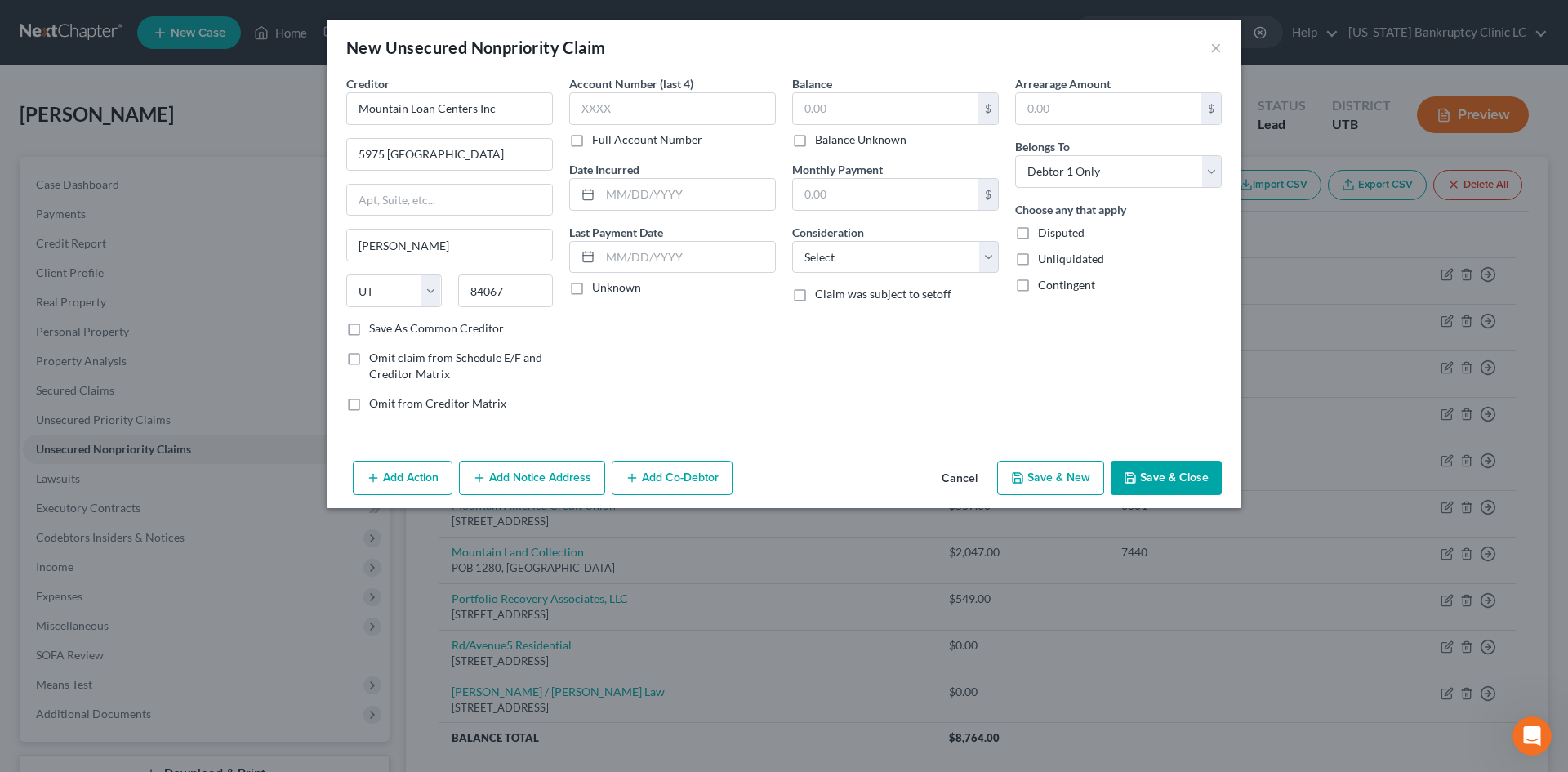
click at [1216, 491] on button "Save & Close" at bounding box center [1166, 478] width 111 height 34
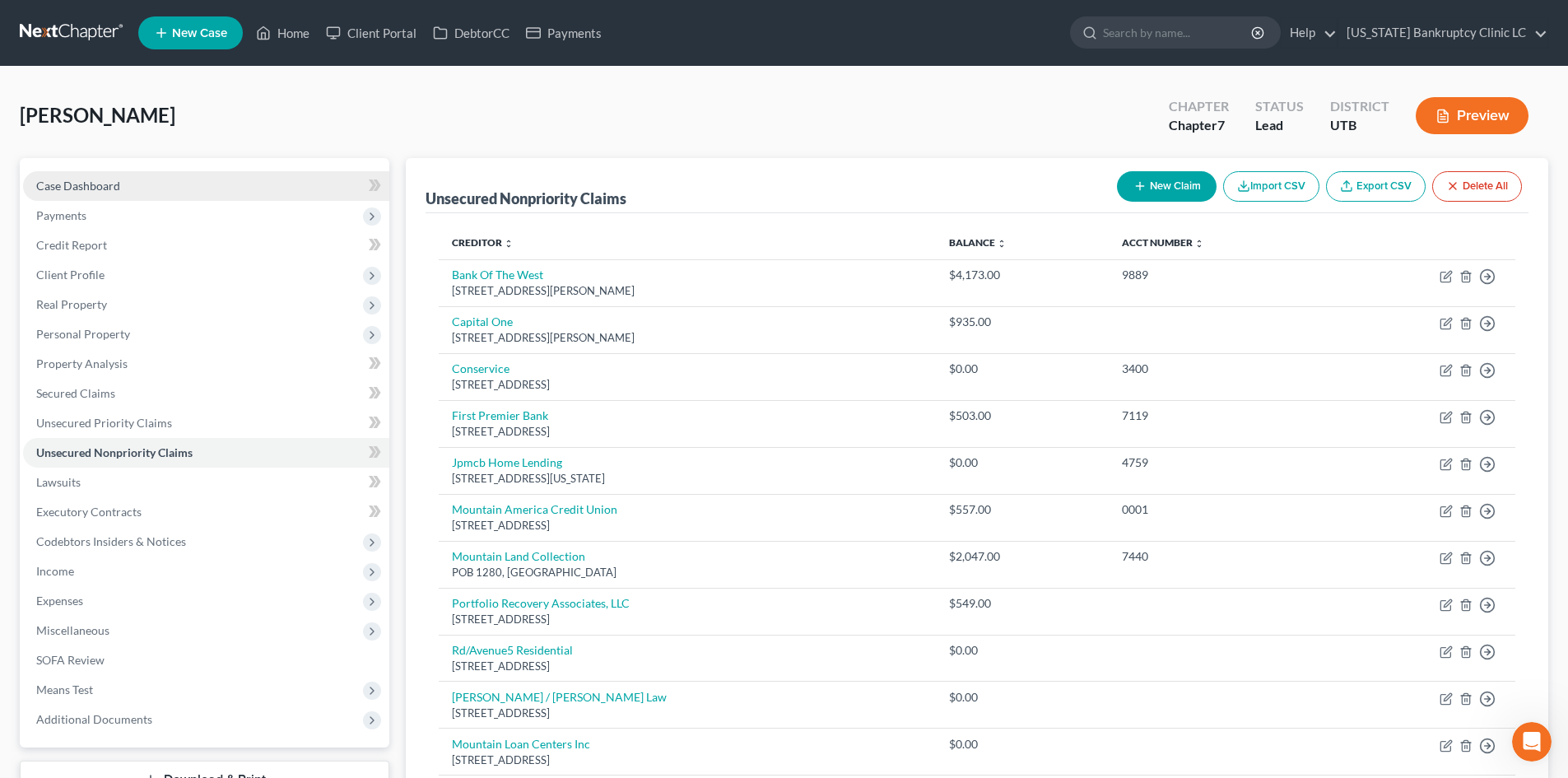
click at [133, 187] on link "Case Dashboard" at bounding box center [206, 185] width 367 height 30
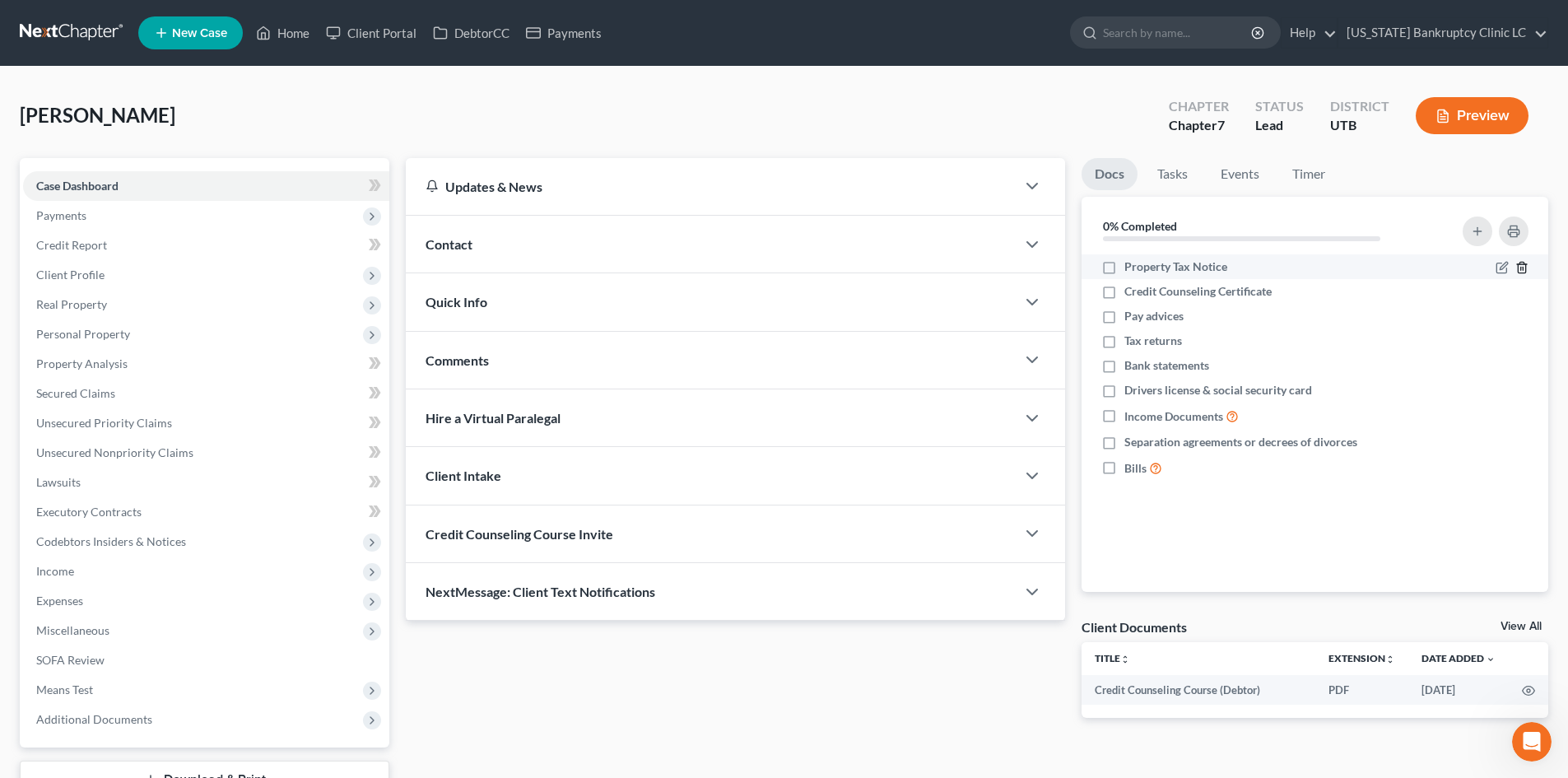
click at [1526, 264] on polyline "button" at bounding box center [1522, 264] width 10 height 0
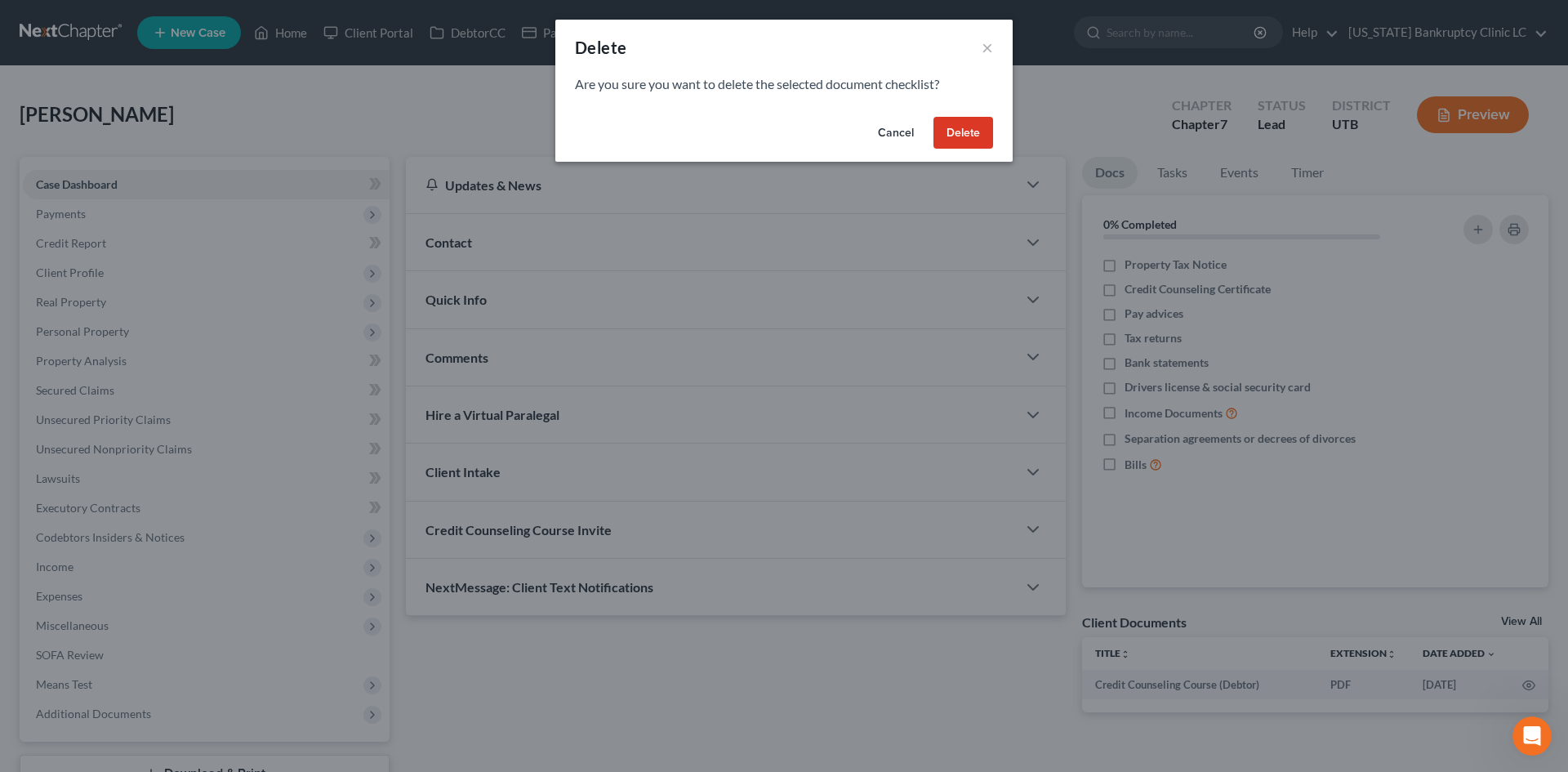
click at [984, 134] on button "Delete" at bounding box center [963, 133] width 59 height 33
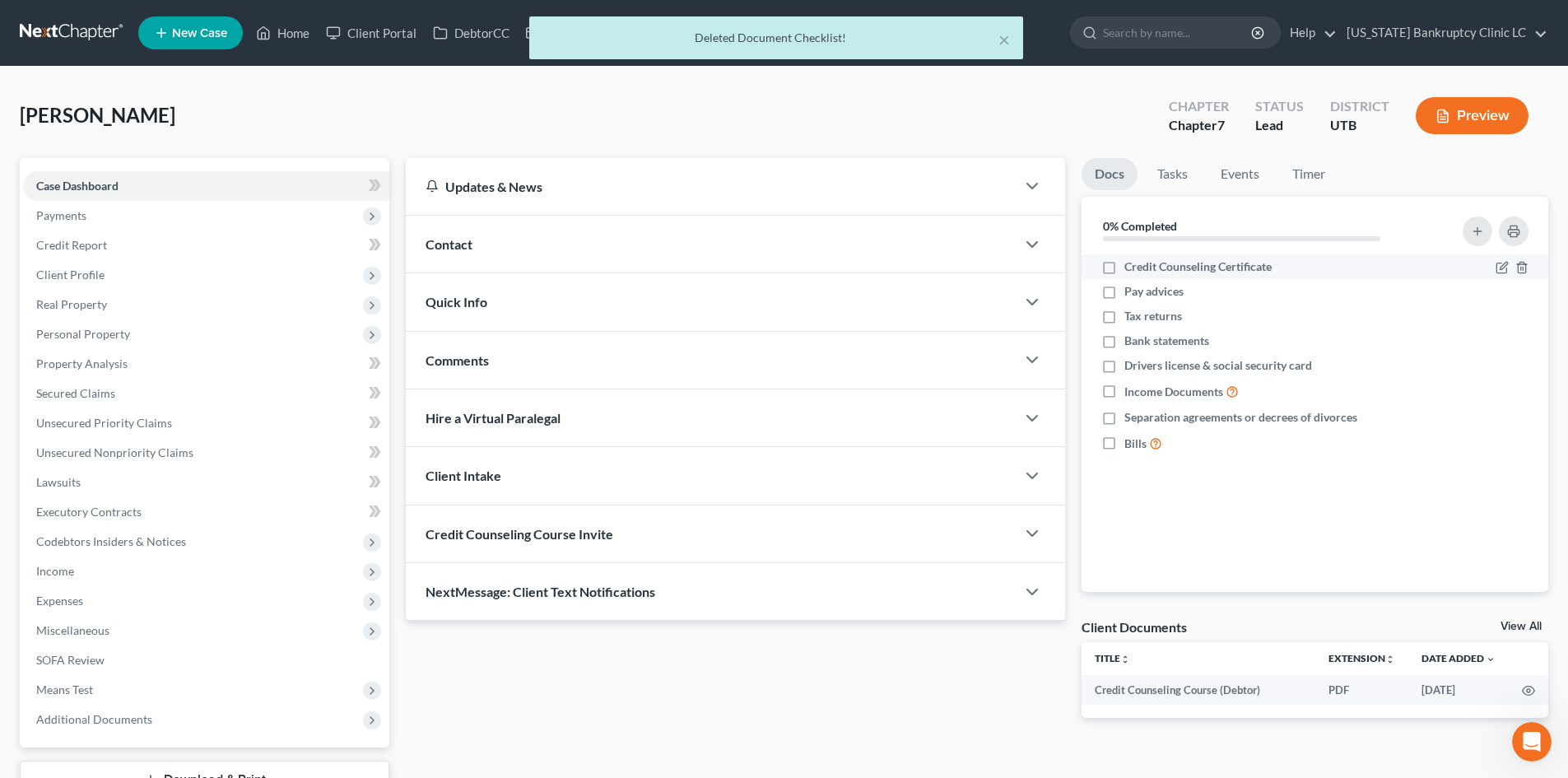
click at [1124, 268] on label "Credit Counseling Certificate" at bounding box center [1197, 266] width 148 height 16
click at [1131, 268] on input "Credit Counseling Certificate" at bounding box center [1136, 264] width 11 height 11
checkbox input "true"
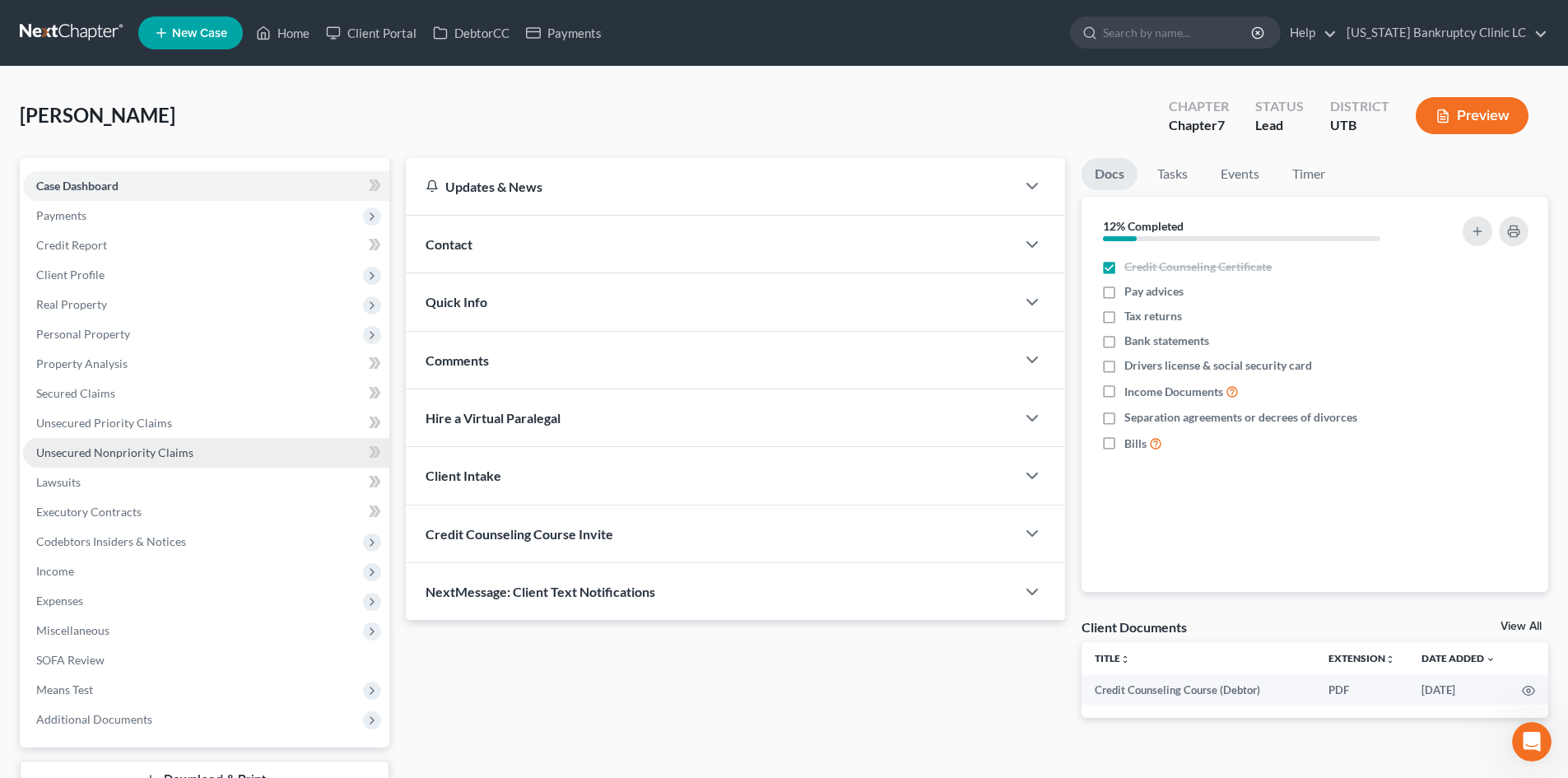
click at [128, 450] on span "Unsecured Nonpriority Claims" at bounding box center [115, 452] width 157 height 14
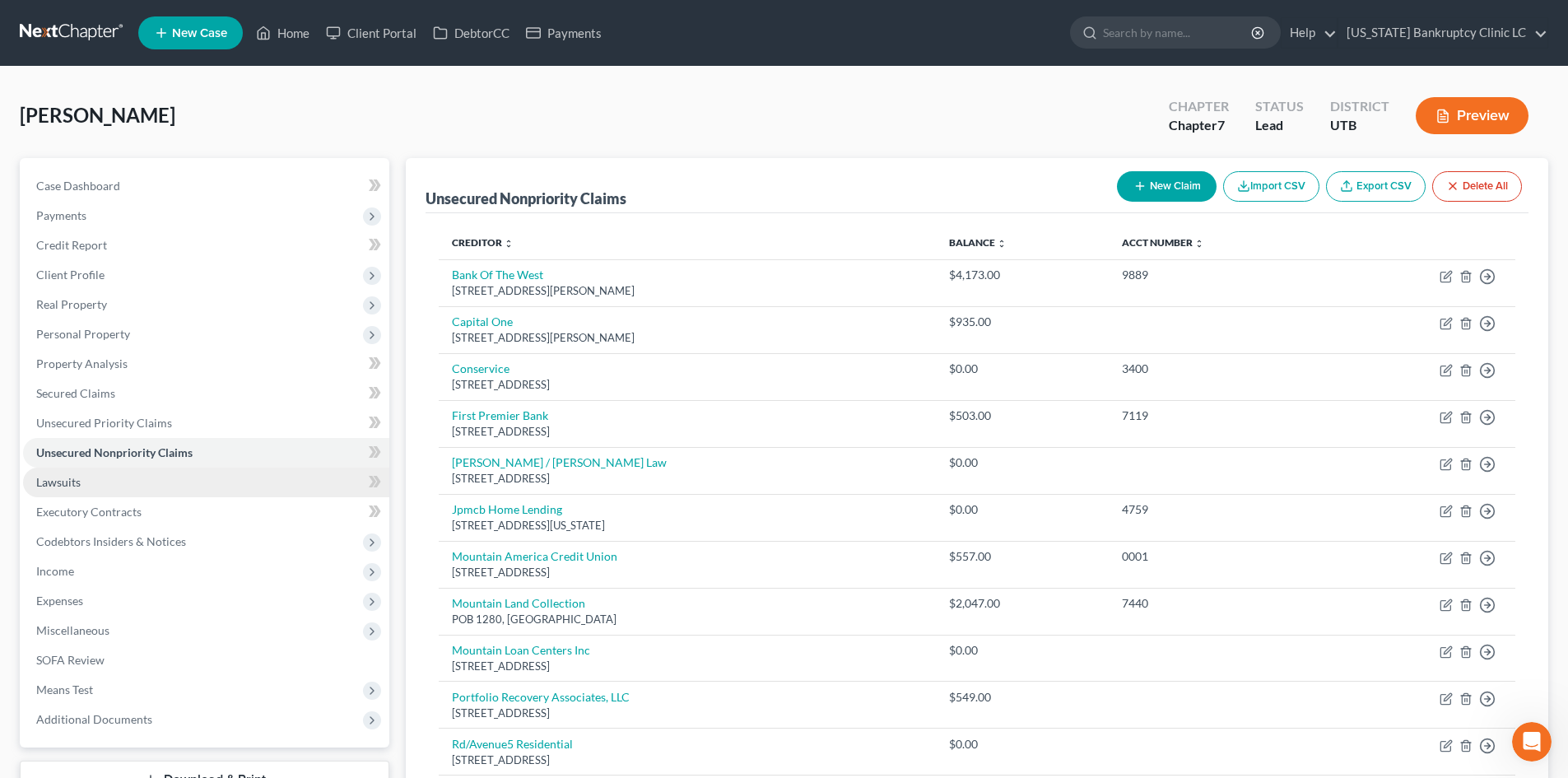
click at [77, 493] on link "Lawsuits" at bounding box center [206, 482] width 367 height 30
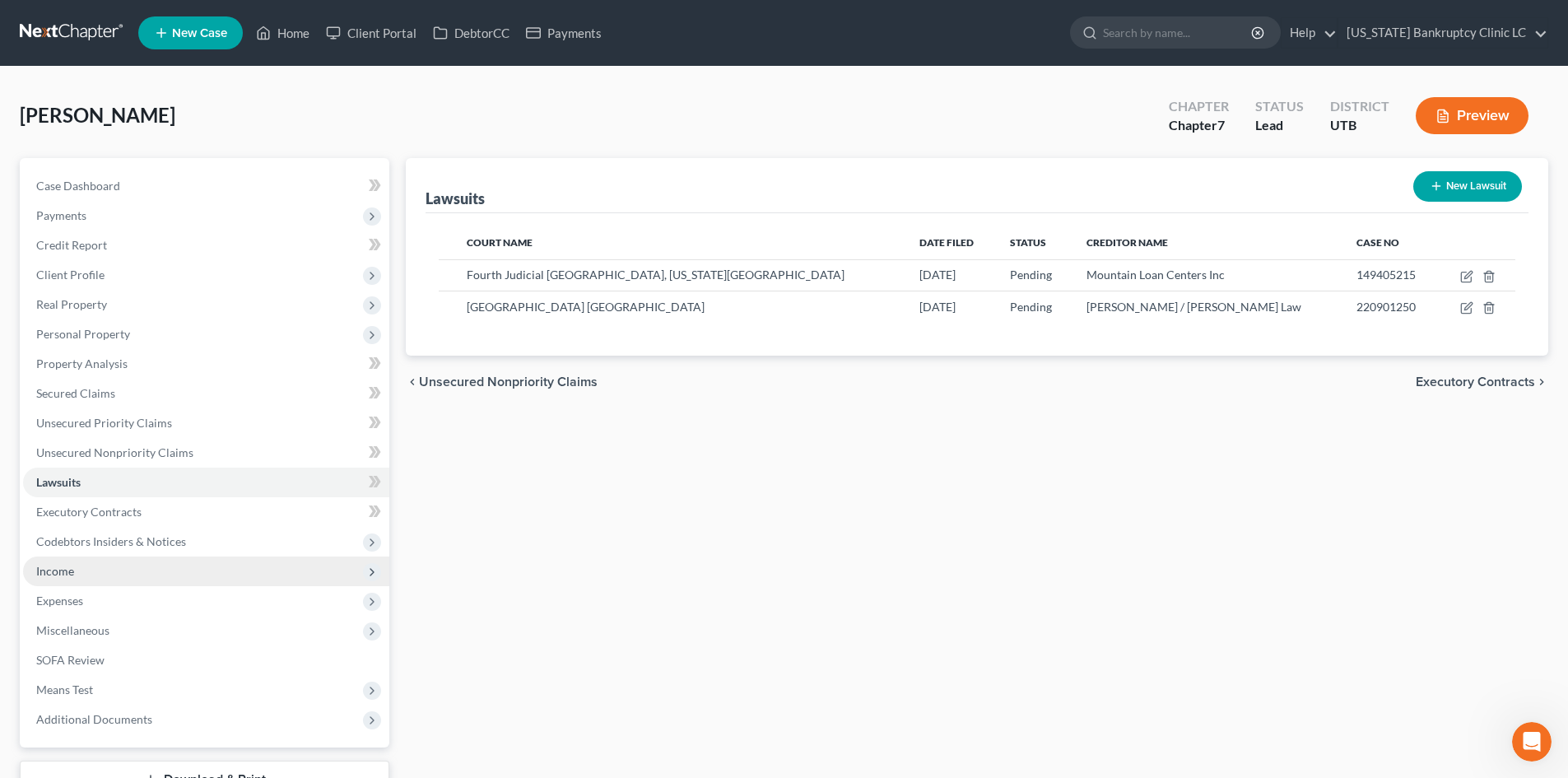
click at [73, 577] on span "Income" at bounding box center [55, 570] width 38 height 14
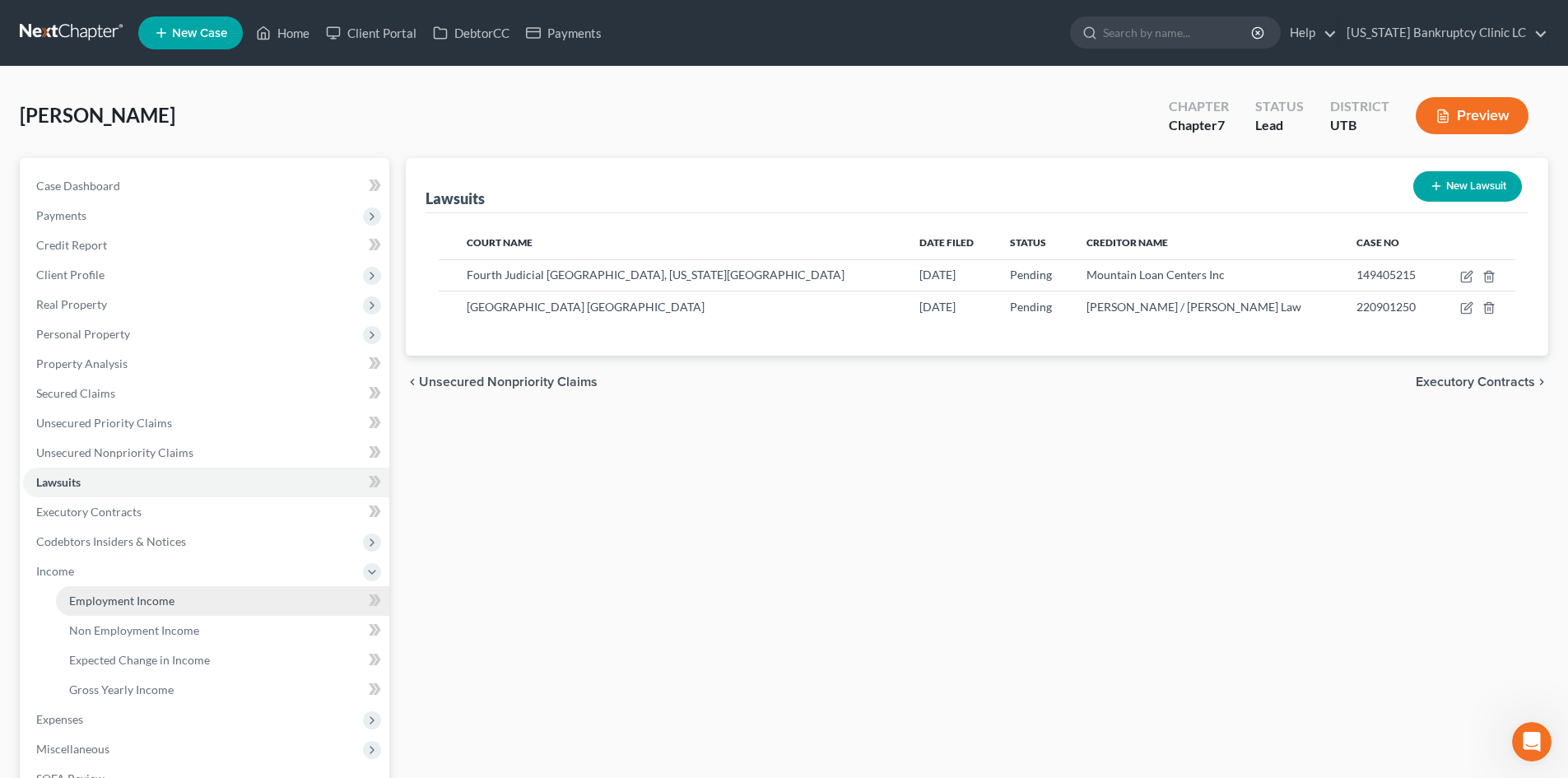
click at [79, 598] on span "Employment Income" at bounding box center [122, 600] width 105 height 14
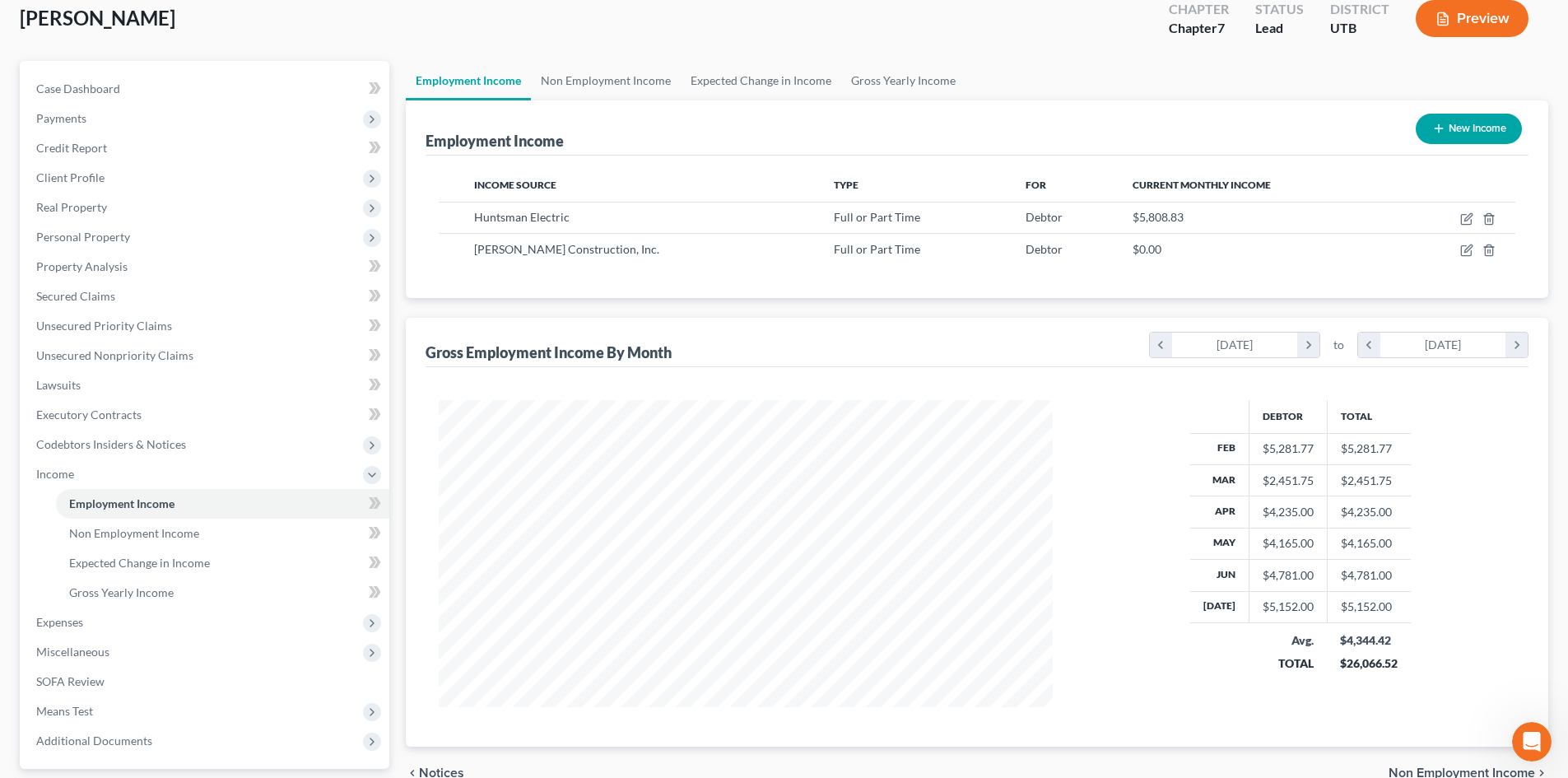
scroll to position [245, 0]
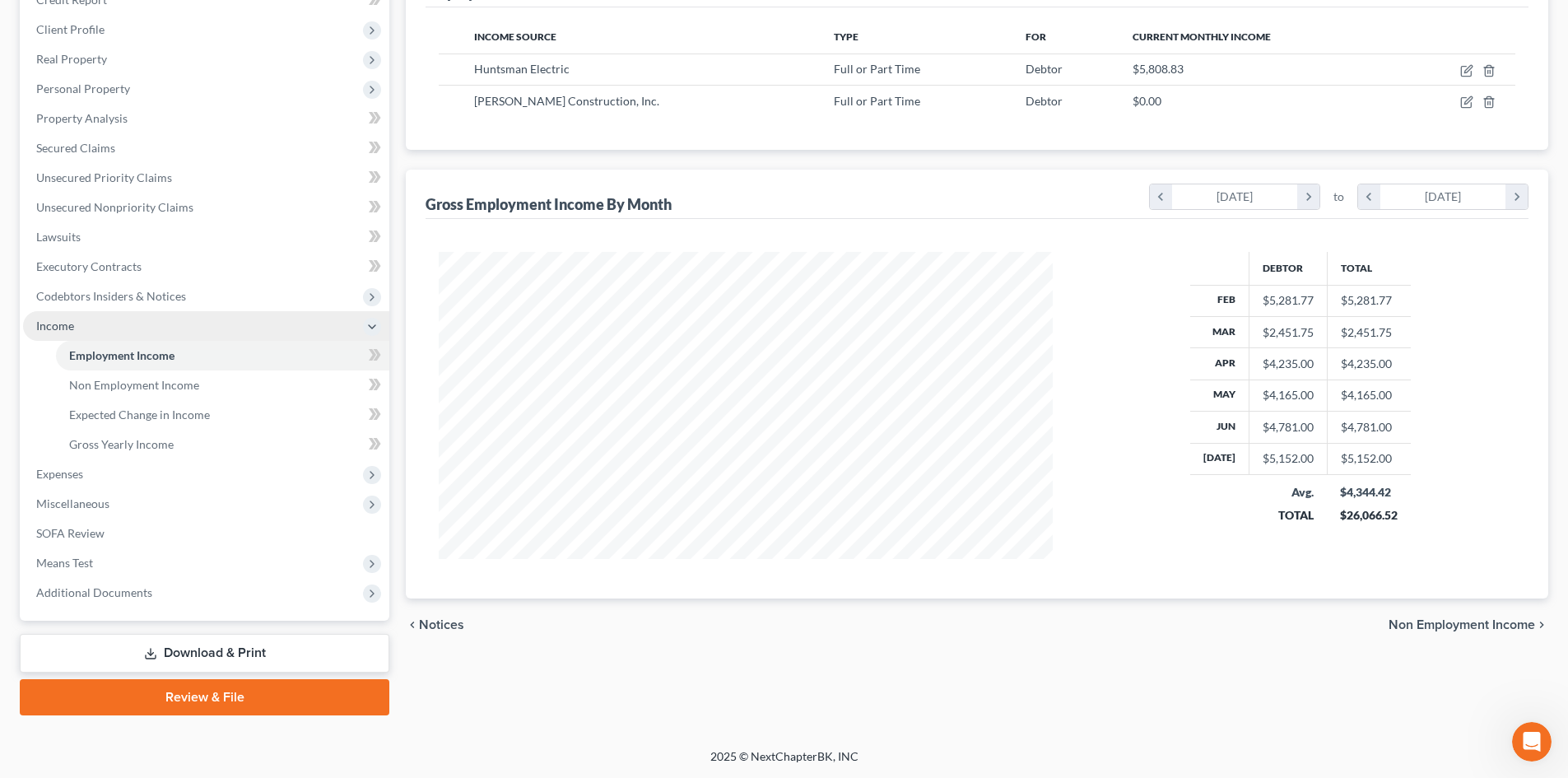
click at [143, 323] on span "Income" at bounding box center [206, 325] width 367 height 30
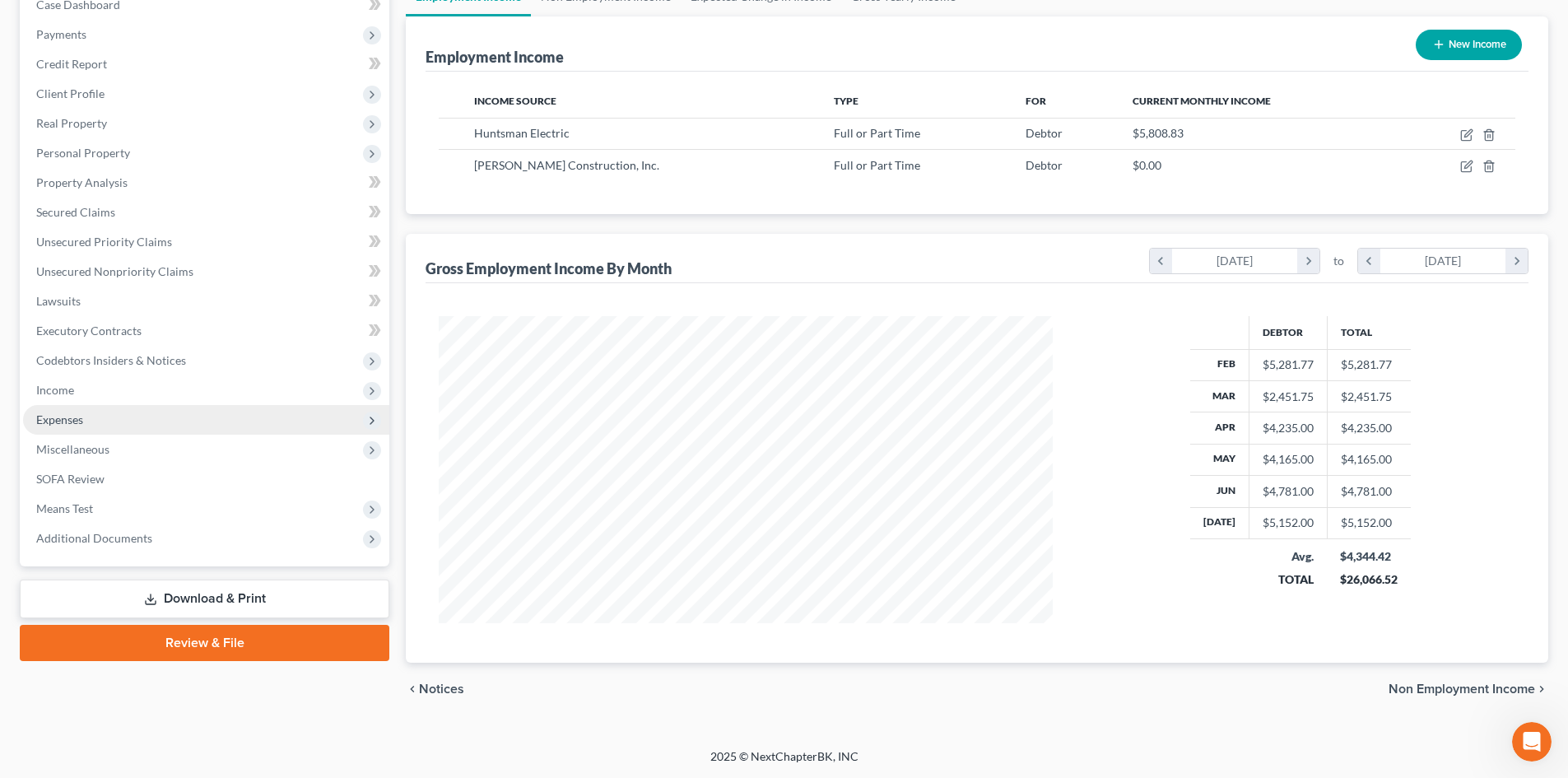
click at [108, 423] on span "Expenses" at bounding box center [206, 420] width 367 height 30
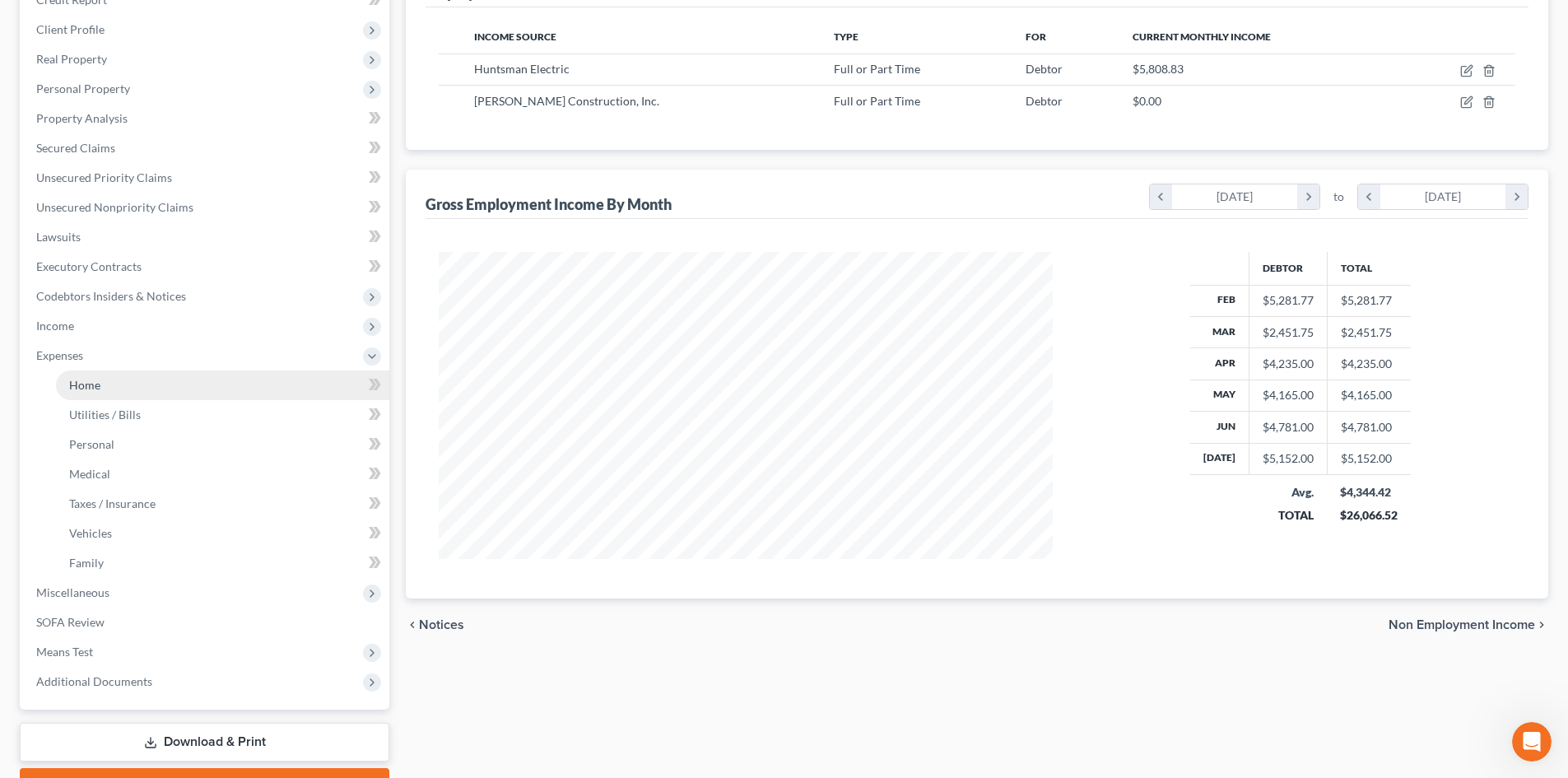
click at [122, 380] on link "Home" at bounding box center [222, 385] width 333 height 30
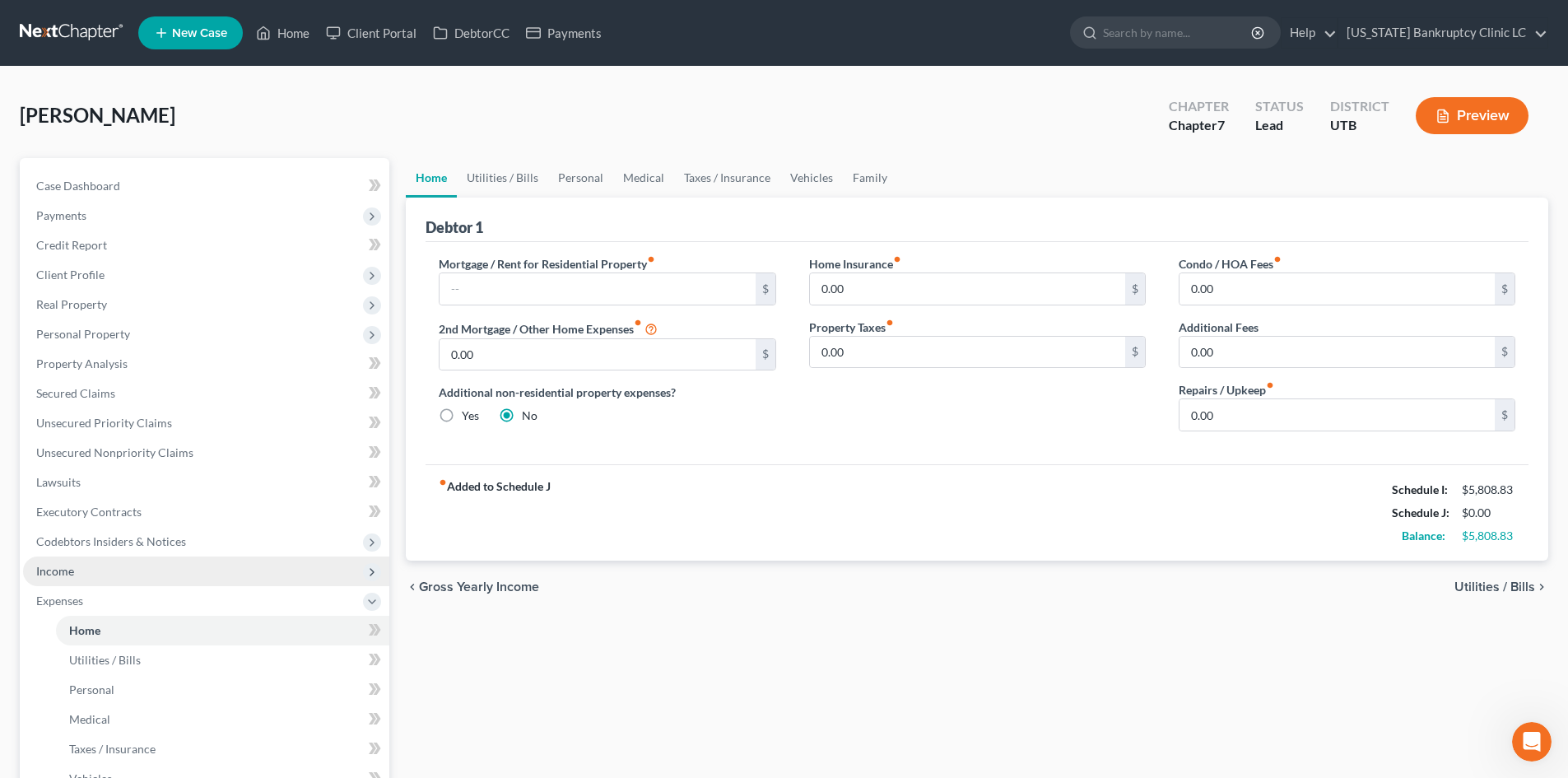
click at [96, 569] on span "Income" at bounding box center [206, 571] width 367 height 30
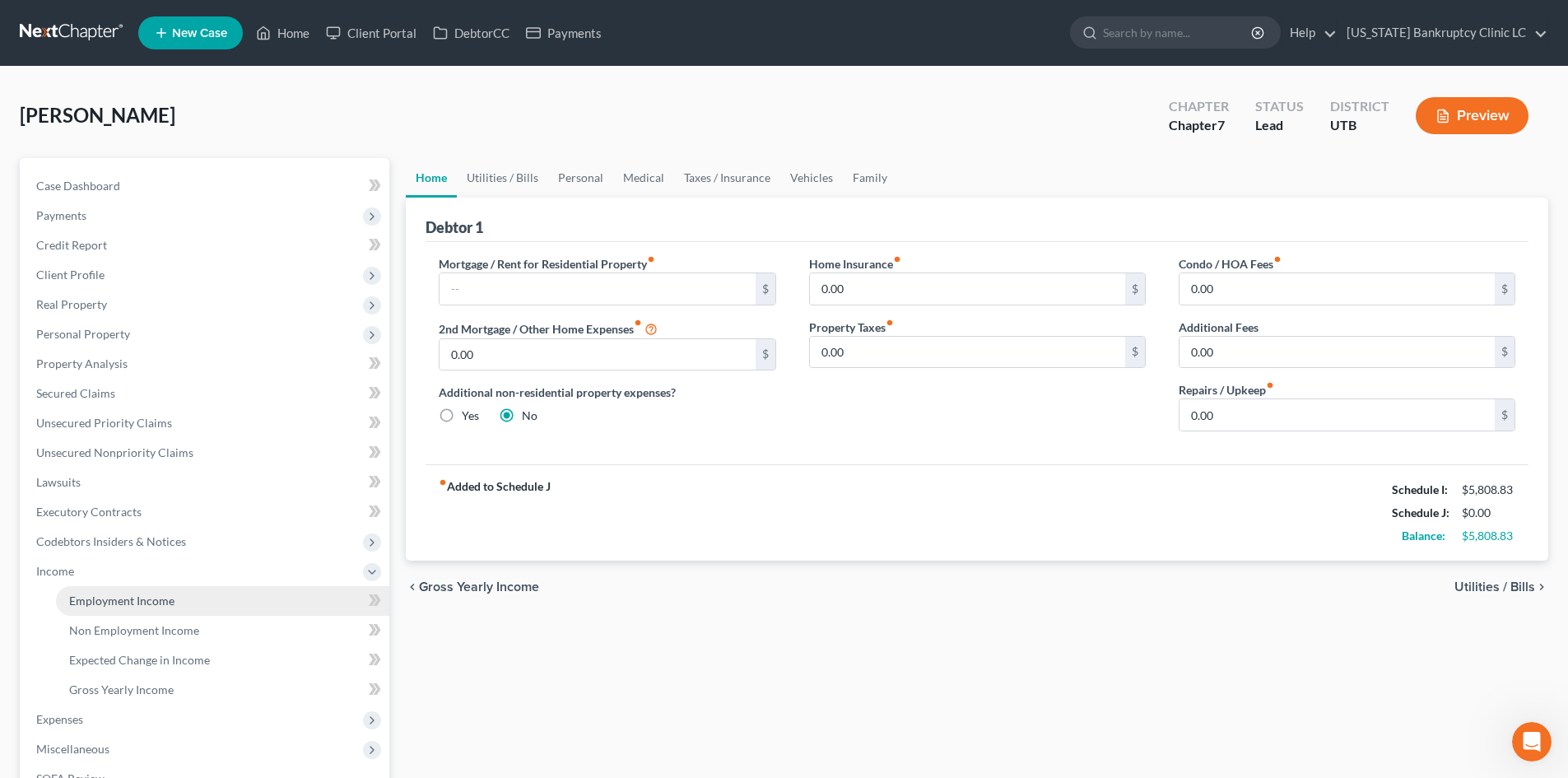
click at [96, 602] on span "Employment Income" at bounding box center [122, 600] width 105 height 14
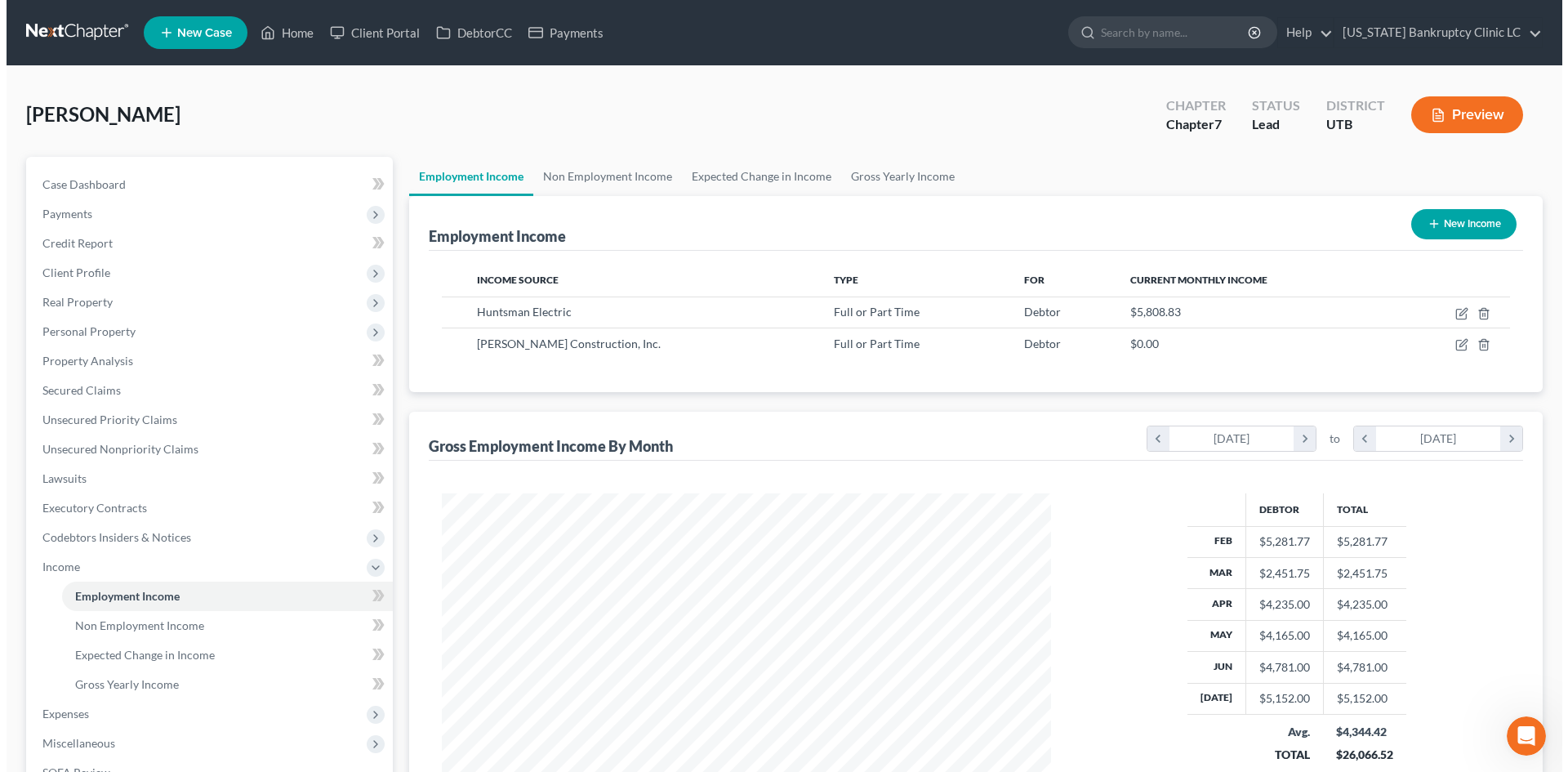
scroll to position [305, 641]
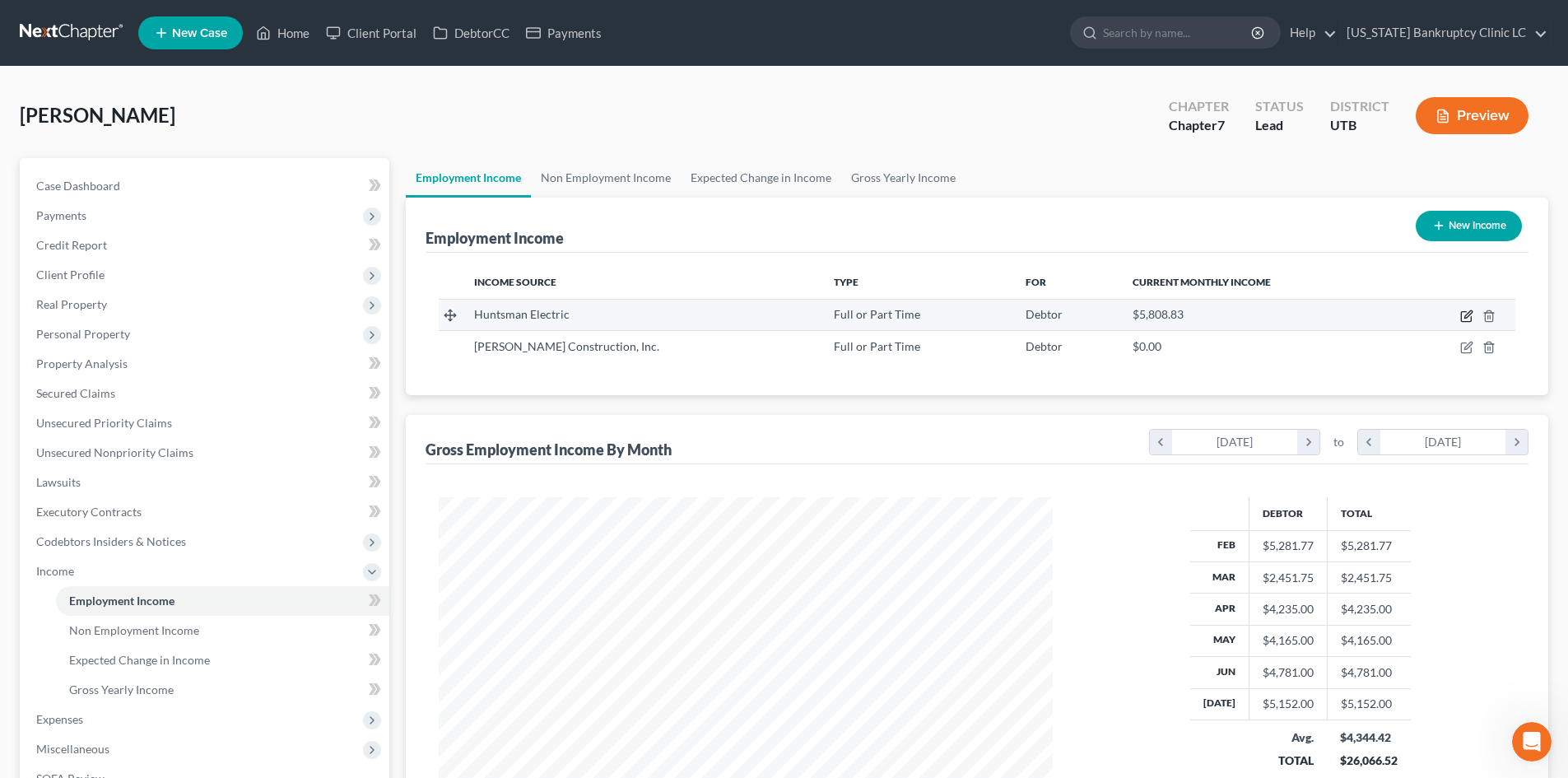
click at [1472, 317] on icon "button" at bounding box center [1467, 317] width 14 height 14
select select "0"
select select "46"
select select "2"
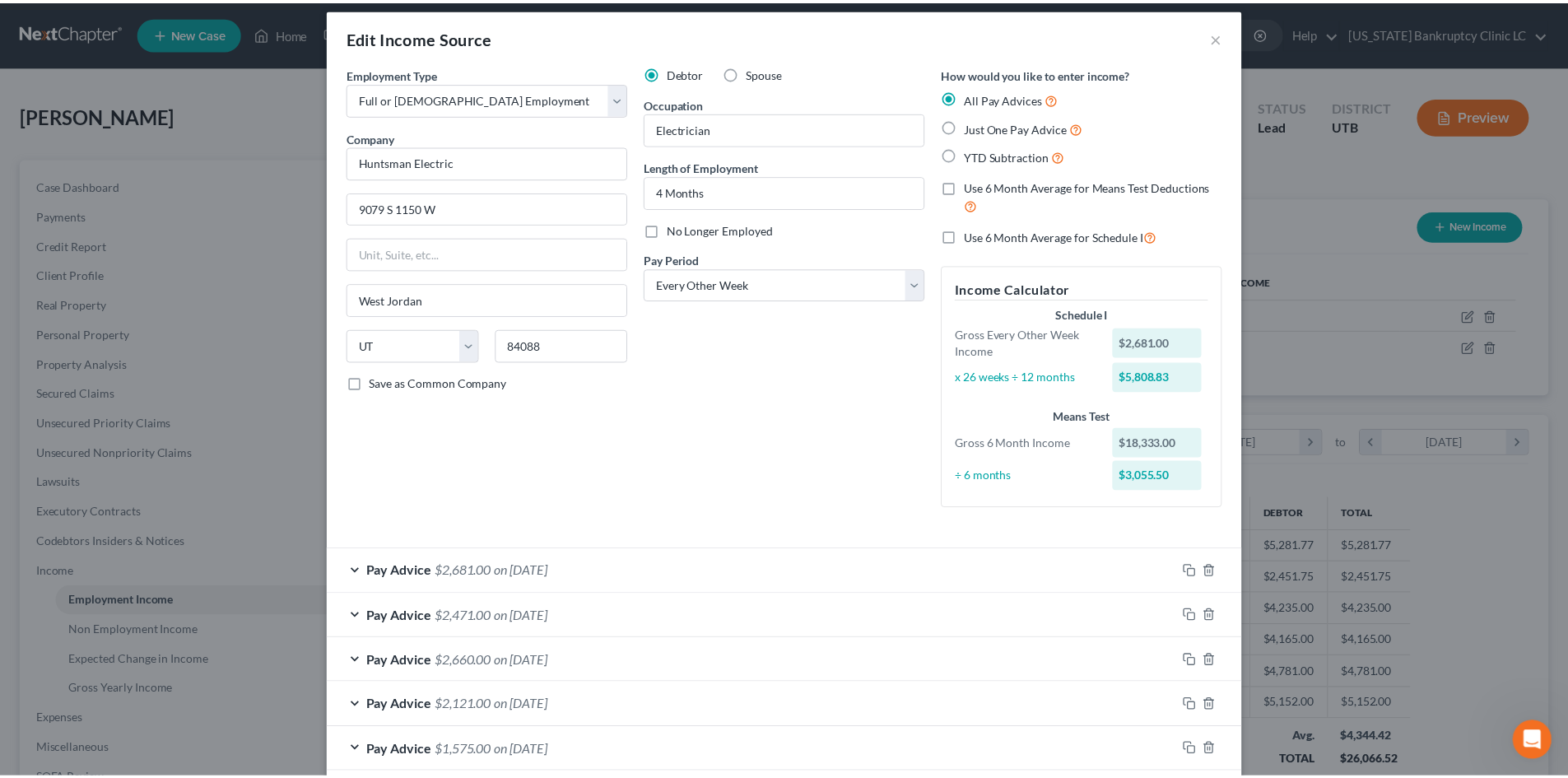
scroll to position [0, 0]
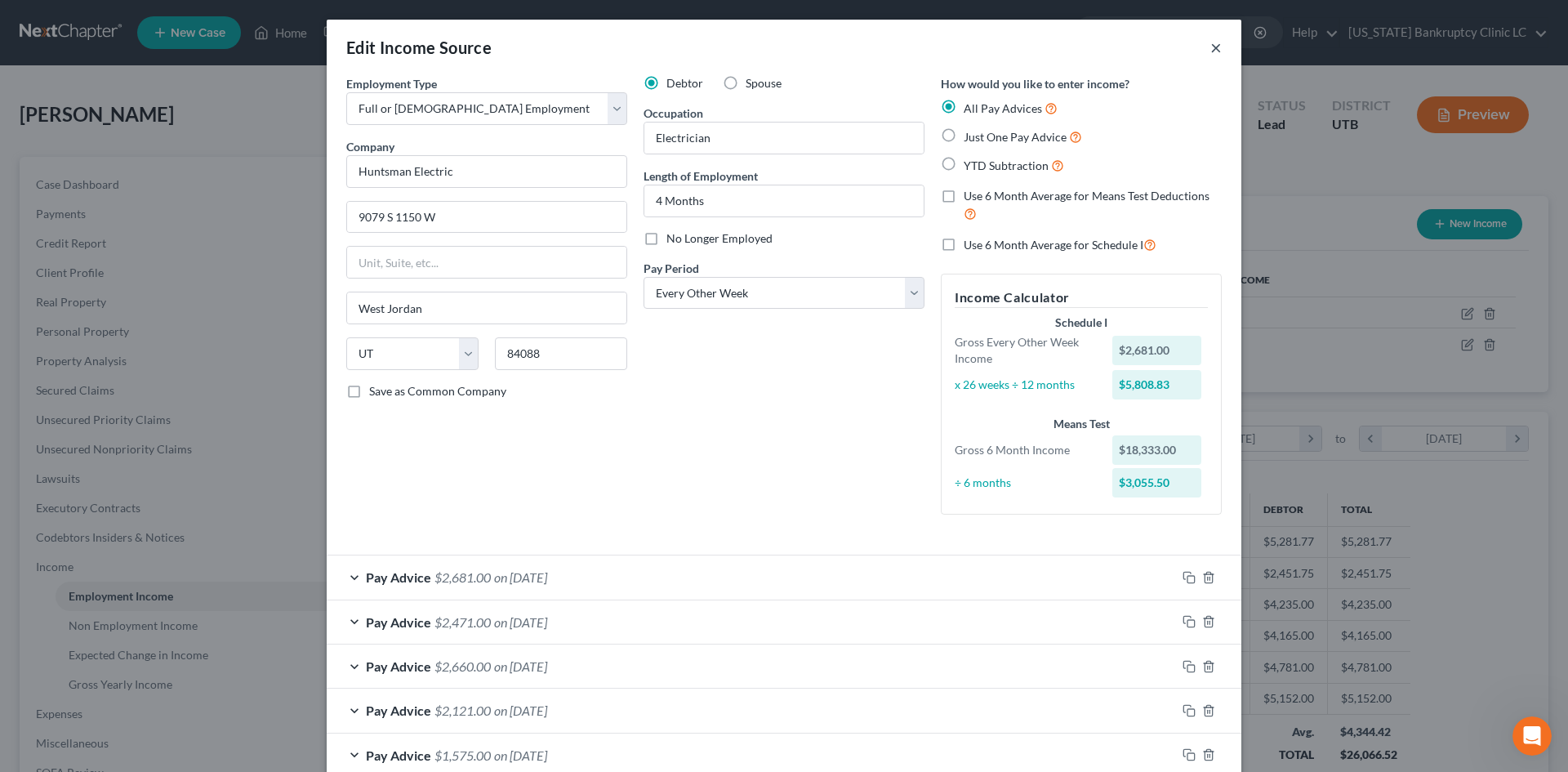
click at [1214, 55] on button "×" at bounding box center [1216, 47] width 11 height 19
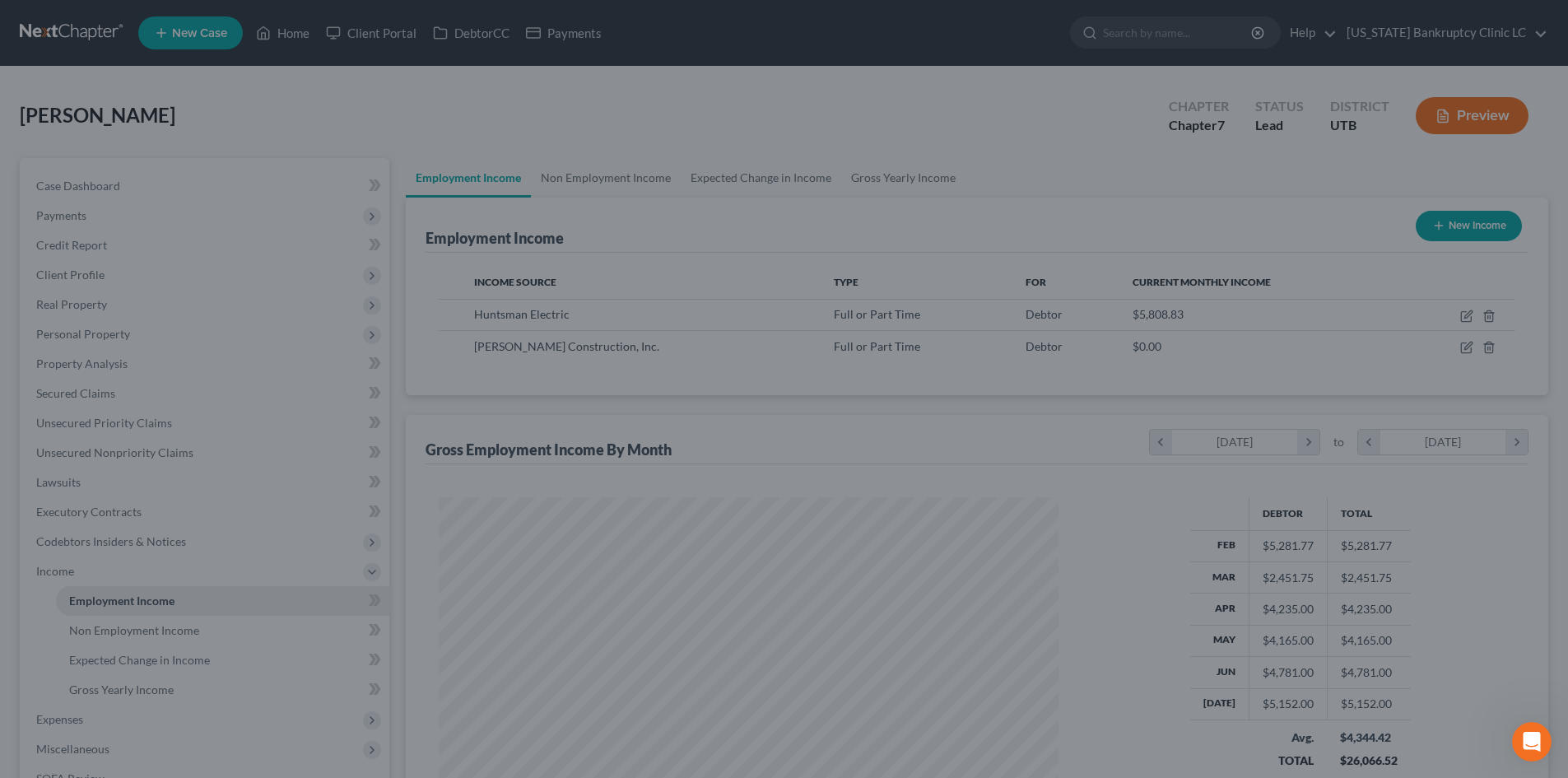
scroll to position [823010, 822383]
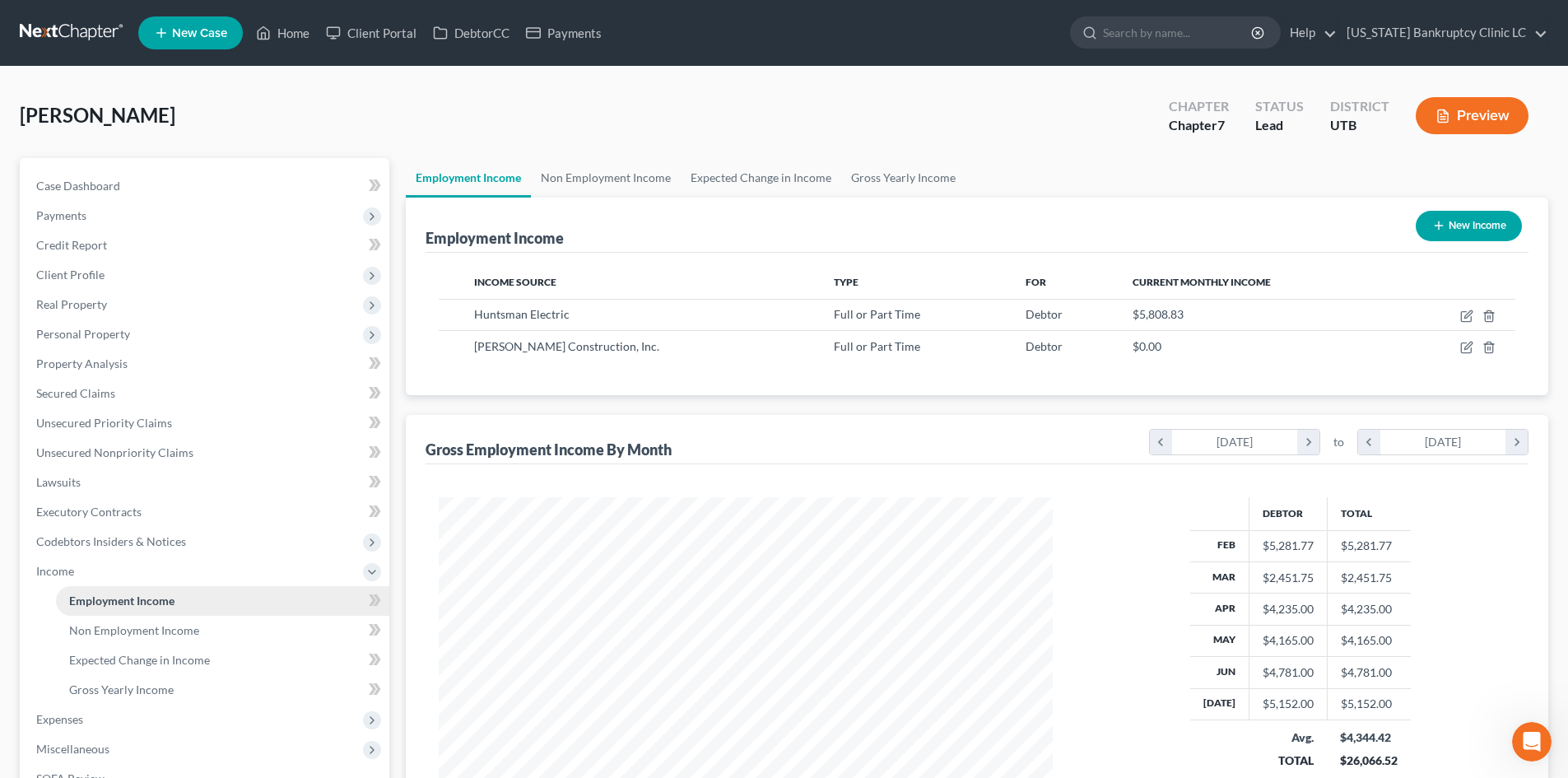
click at [74, 594] on span "Employment Income" at bounding box center [122, 600] width 105 height 14
click at [83, 582] on span "Income" at bounding box center [206, 571] width 367 height 30
click at [84, 599] on span "Expenses" at bounding box center [206, 600] width 367 height 30
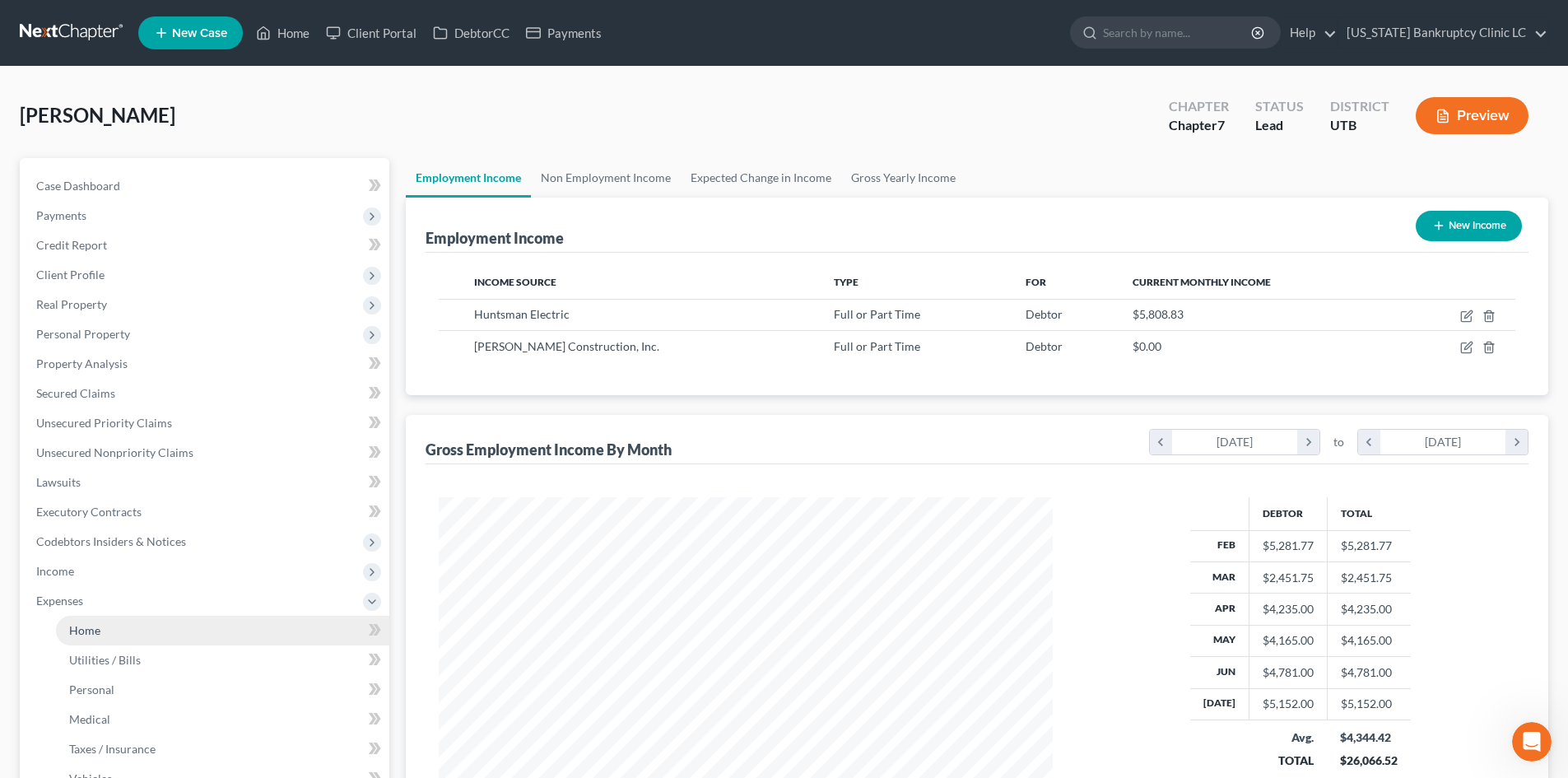
click at [87, 635] on span "Home" at bounding box center [85, 630] width 31 height 14
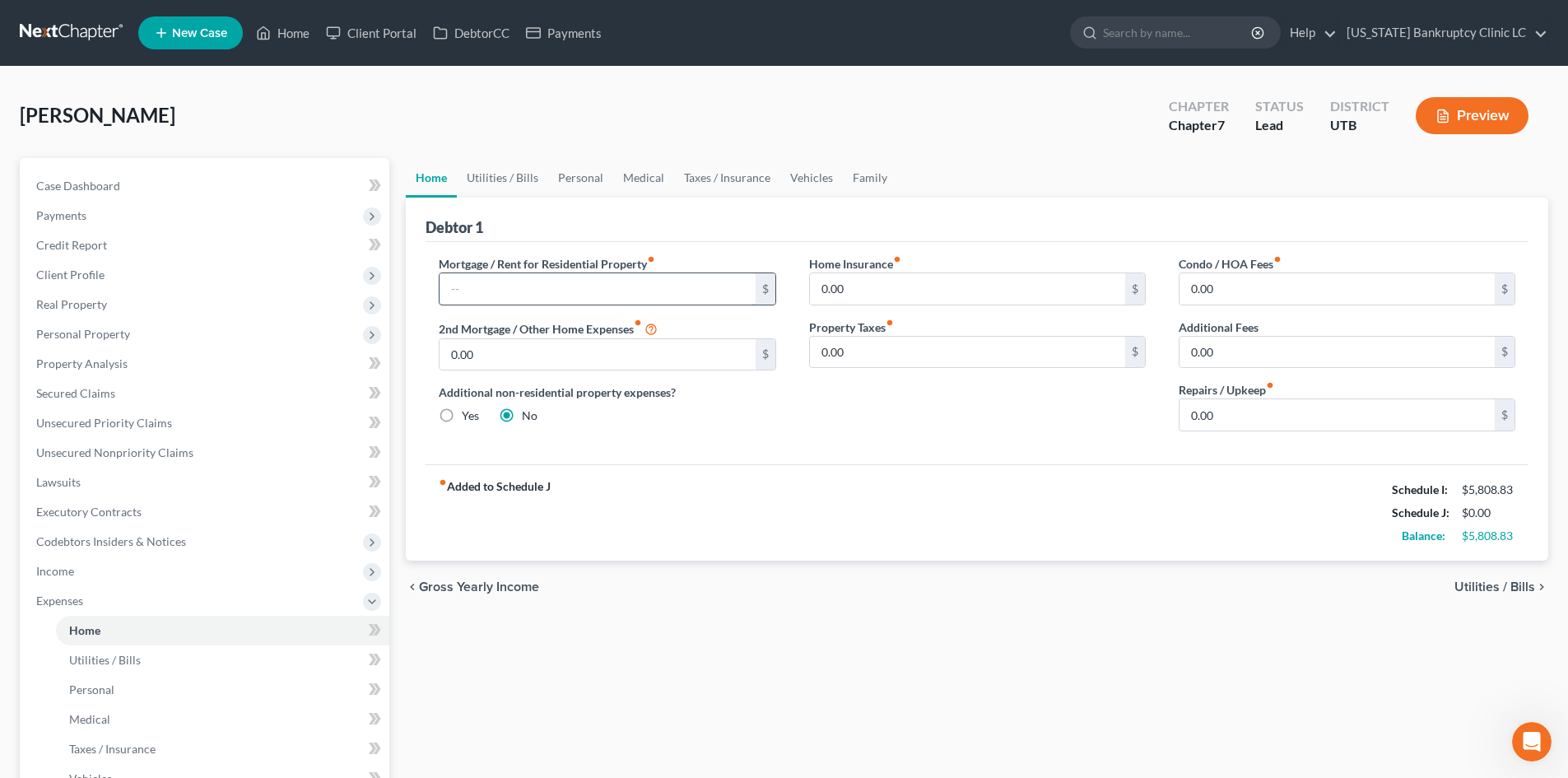
click at [553, 291] on input "text" at bounding box center [596, 289] width 316 height 31
type input "1,700"
click at [514, 182] on link "Utilities / Bills" at bounding box center [502, 178] width 92 height 40
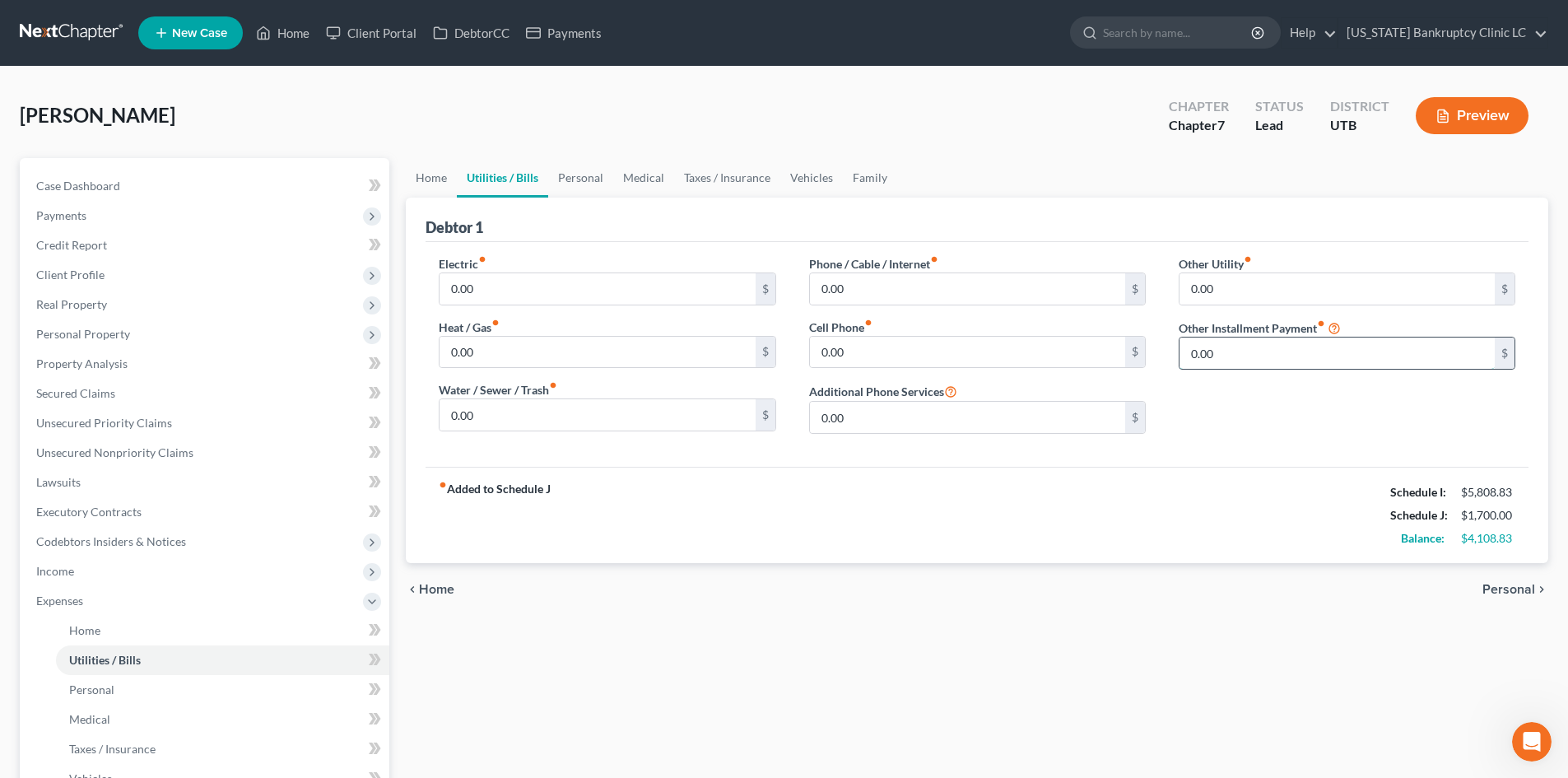
click at [1266, 356] on input "0.00" at bounding box center [1336, 353] width 316 height 31
type input "5"
type input "240.67"
type input "BK Attorney Fee"
drag, startPoint x: 691, startPoint y: 296, endPoint x: 680, endPoint y: 296, distance: 11.0
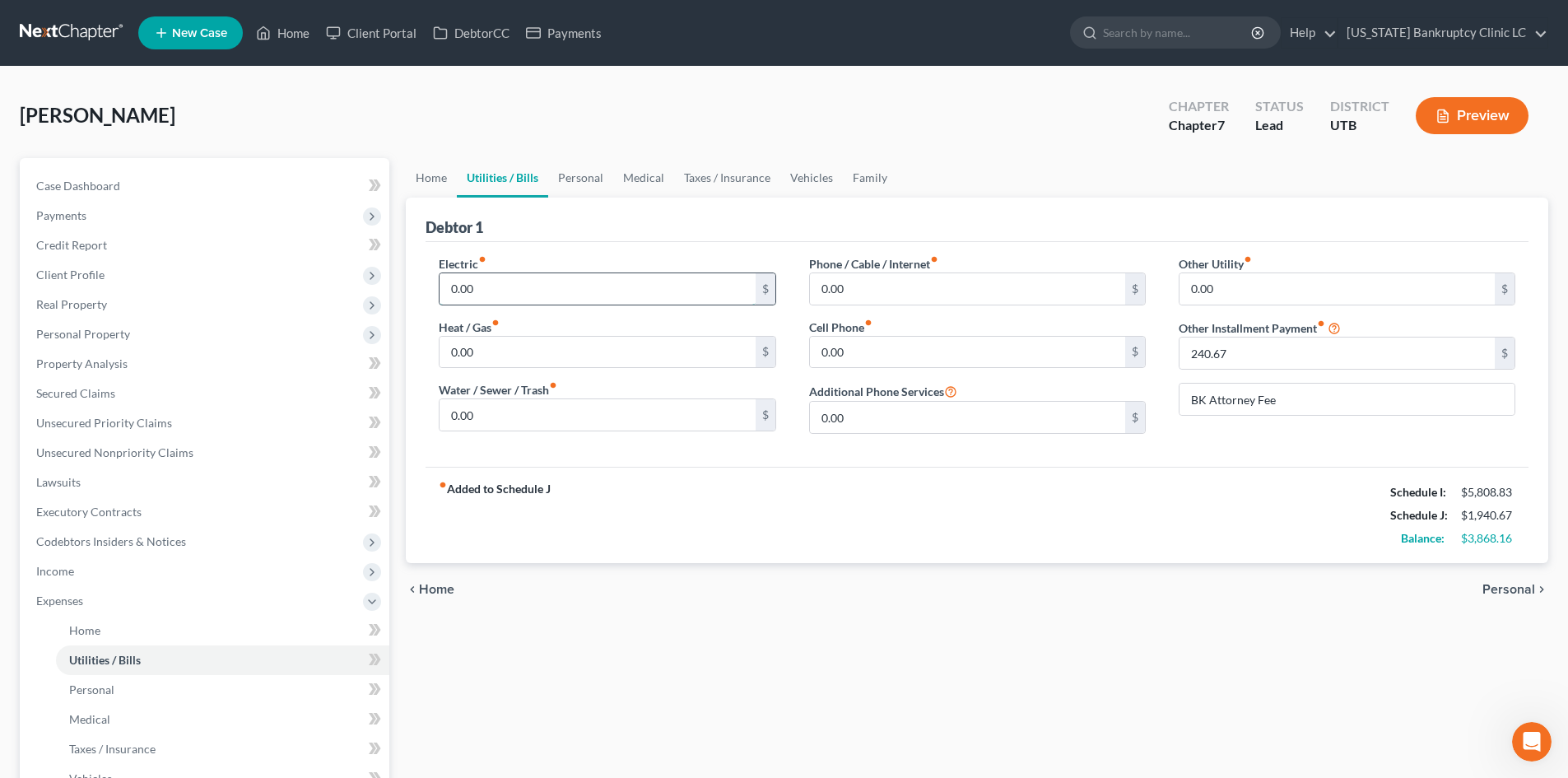
click at [689, 296] on input "0.00" at bounding box center [596, 289] width 316 height 31
type input "120"
type input "100"
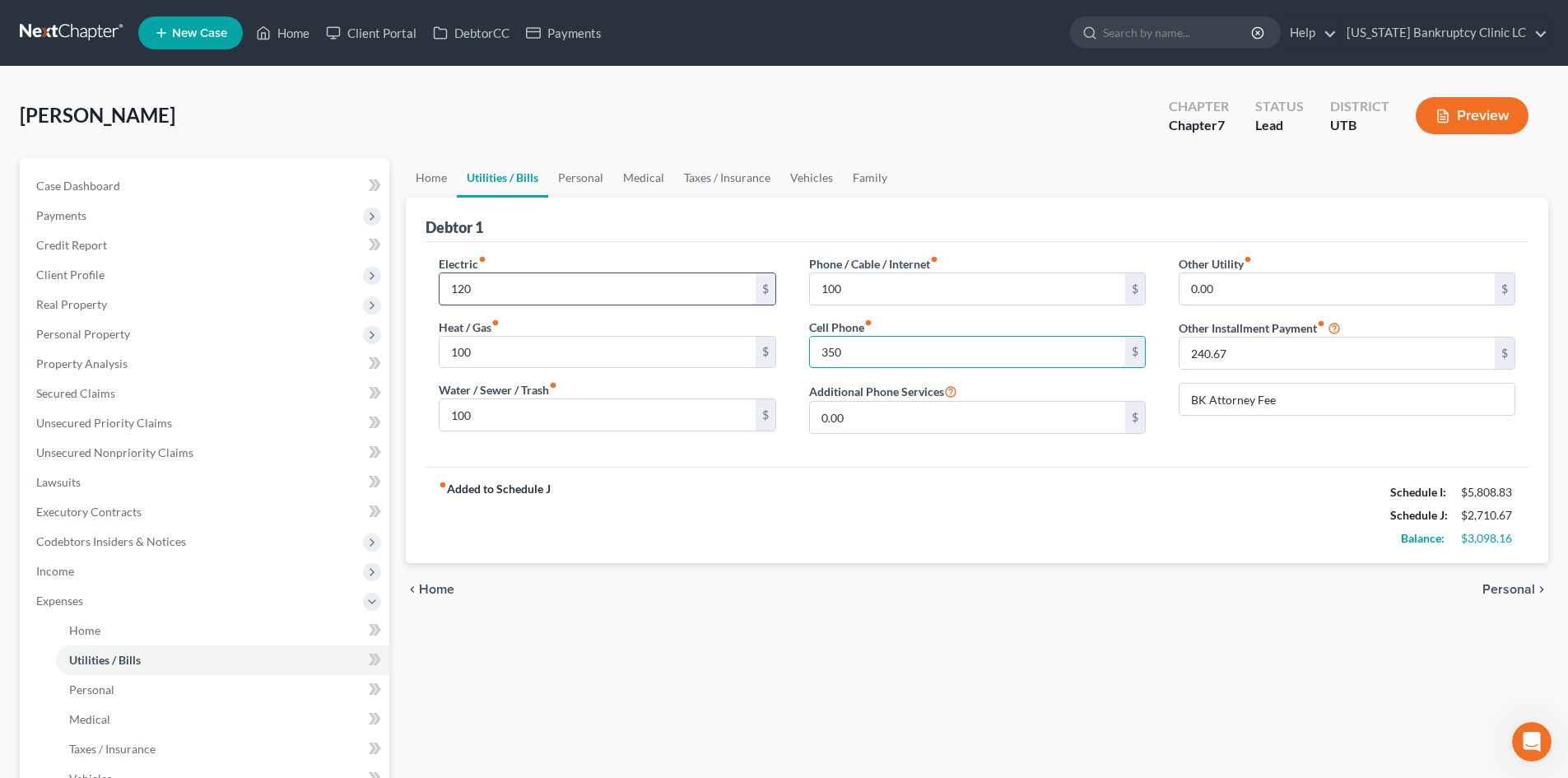
type input "350"
click at [579, 182] on link "Personal" at bounding box center [580, 178] width 65 height 40
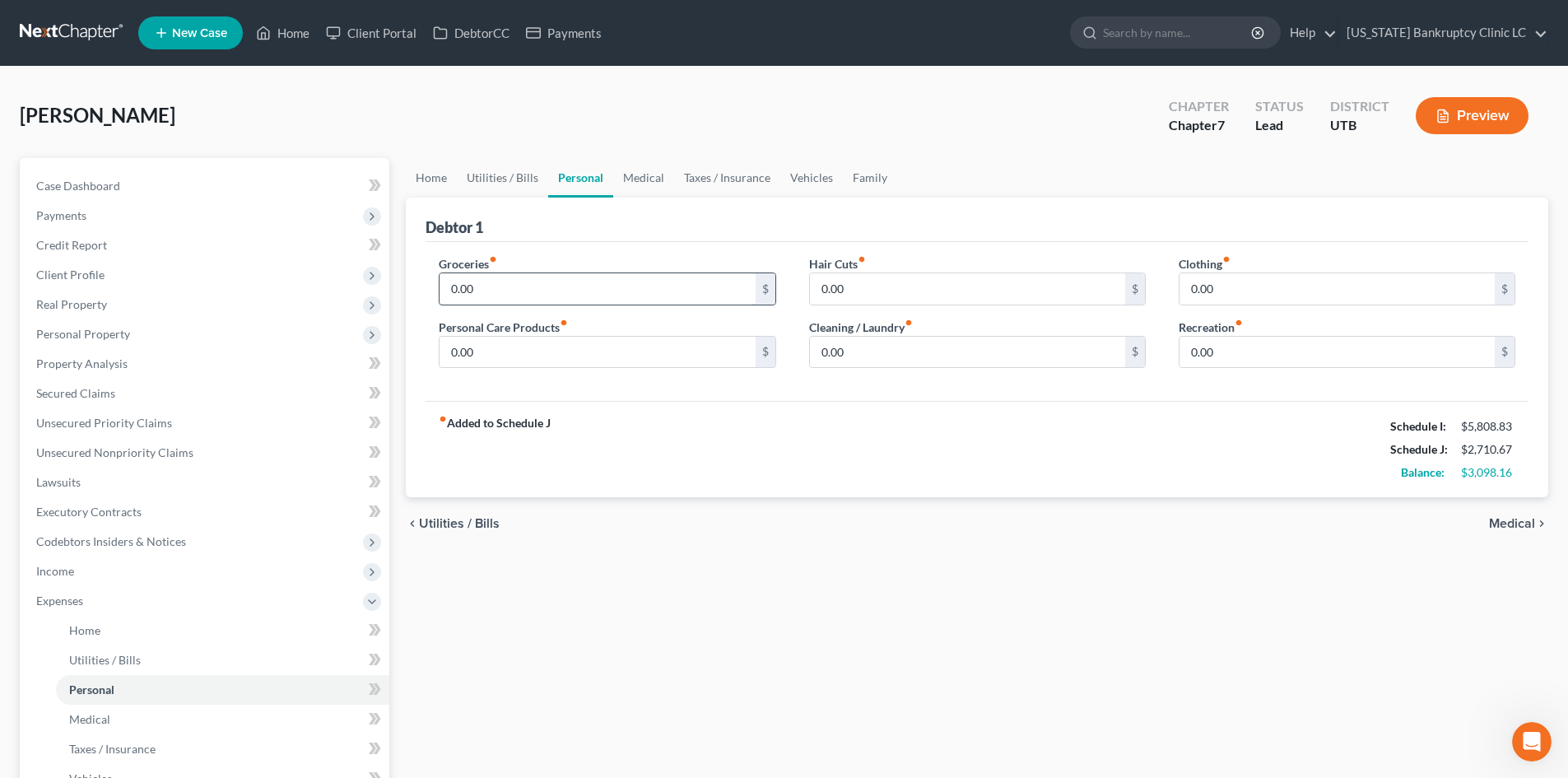
click at [505, 298] on input "0.00" at bounding box center [596, 289] width 316 height 31
type input "500"
click at [495, 352] on input "0.00" at bounding box center [596, 352] width 316 height 31
click at [1333, 278] on input "0.00" at bounding box center [1336, 289] width 316 height 31
type input "100"
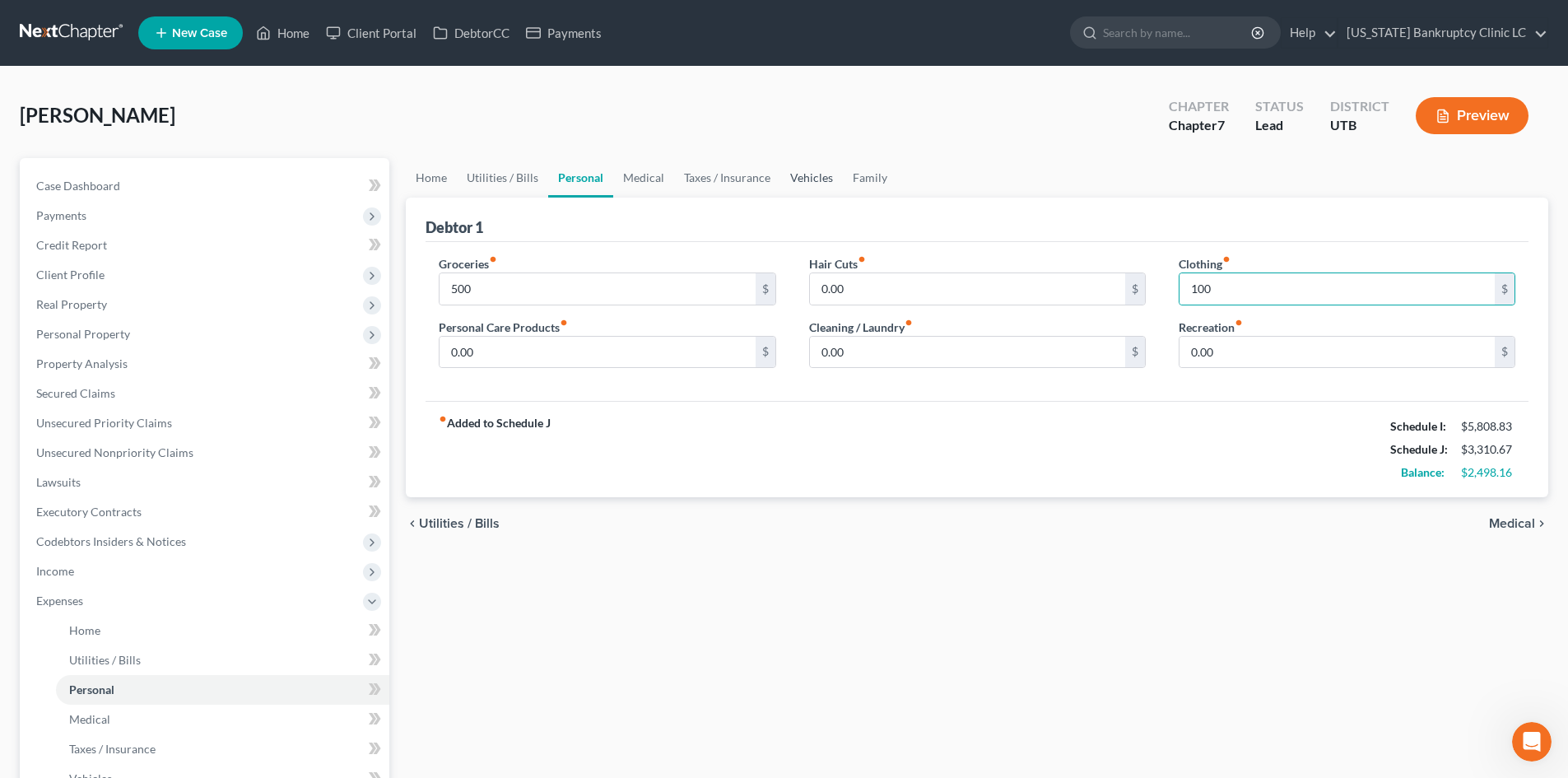
click at [803, 172] on link "Vehicles" at bounding box center [812, 178] width 63 height 40
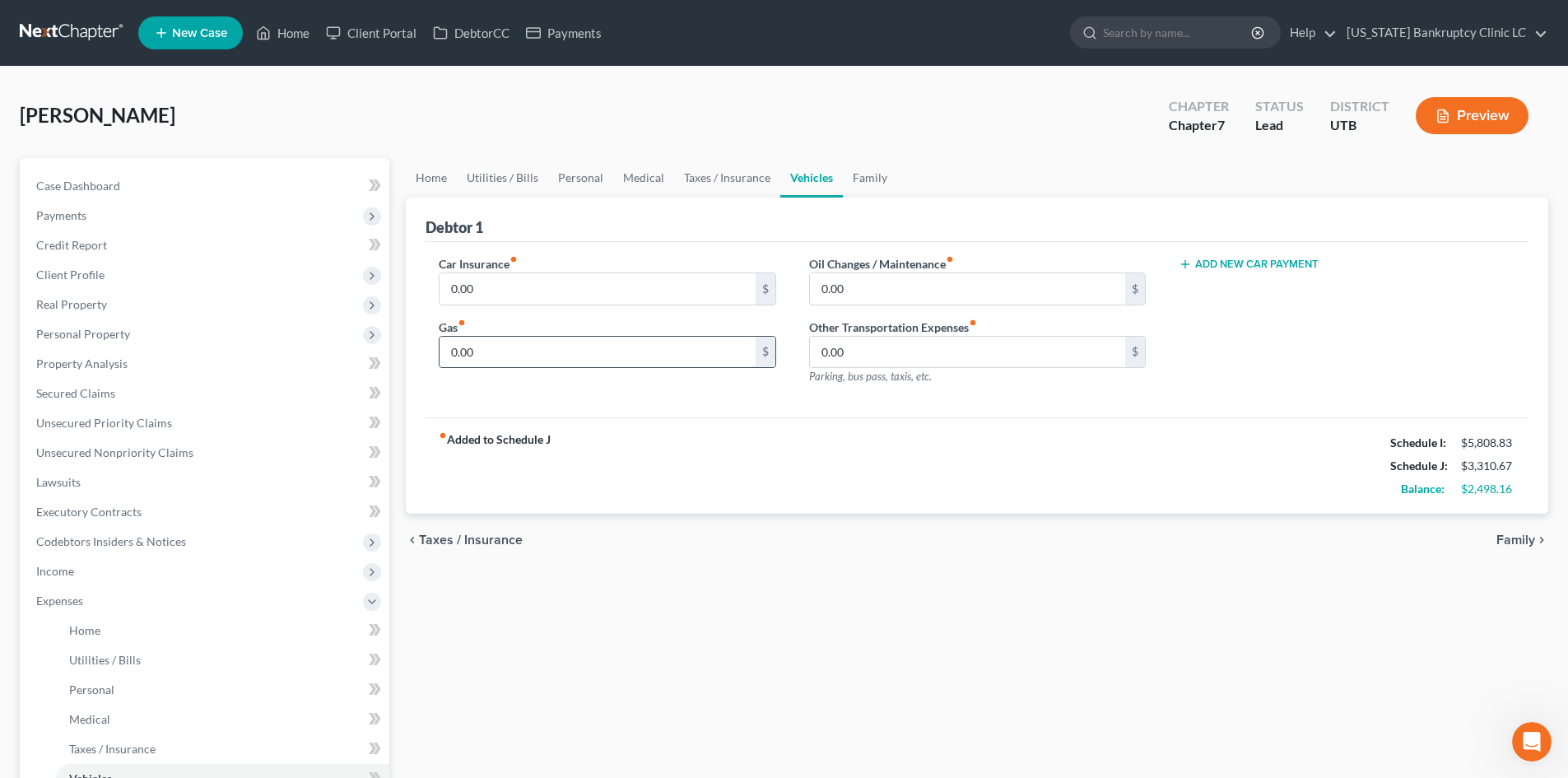
click at [526, 348] on input "0.00" at bounding box center [596, 352] width 316 height 31
type input "150"
click at [790, 402] on div "Car Insurance fiber_manual_record 0.00 $ Gas fiber_manual_record 150 $ Oil Chan…" at bounding box center [977, 330] width 1103 height 177
drag, startPoint x: 922, startPoint y: 279, endPoint x: 910, endPoint y: 273, distance: 13.4
click at [924, 278] on input "0.00" at bounding box center [967, 289] width 316 height 31
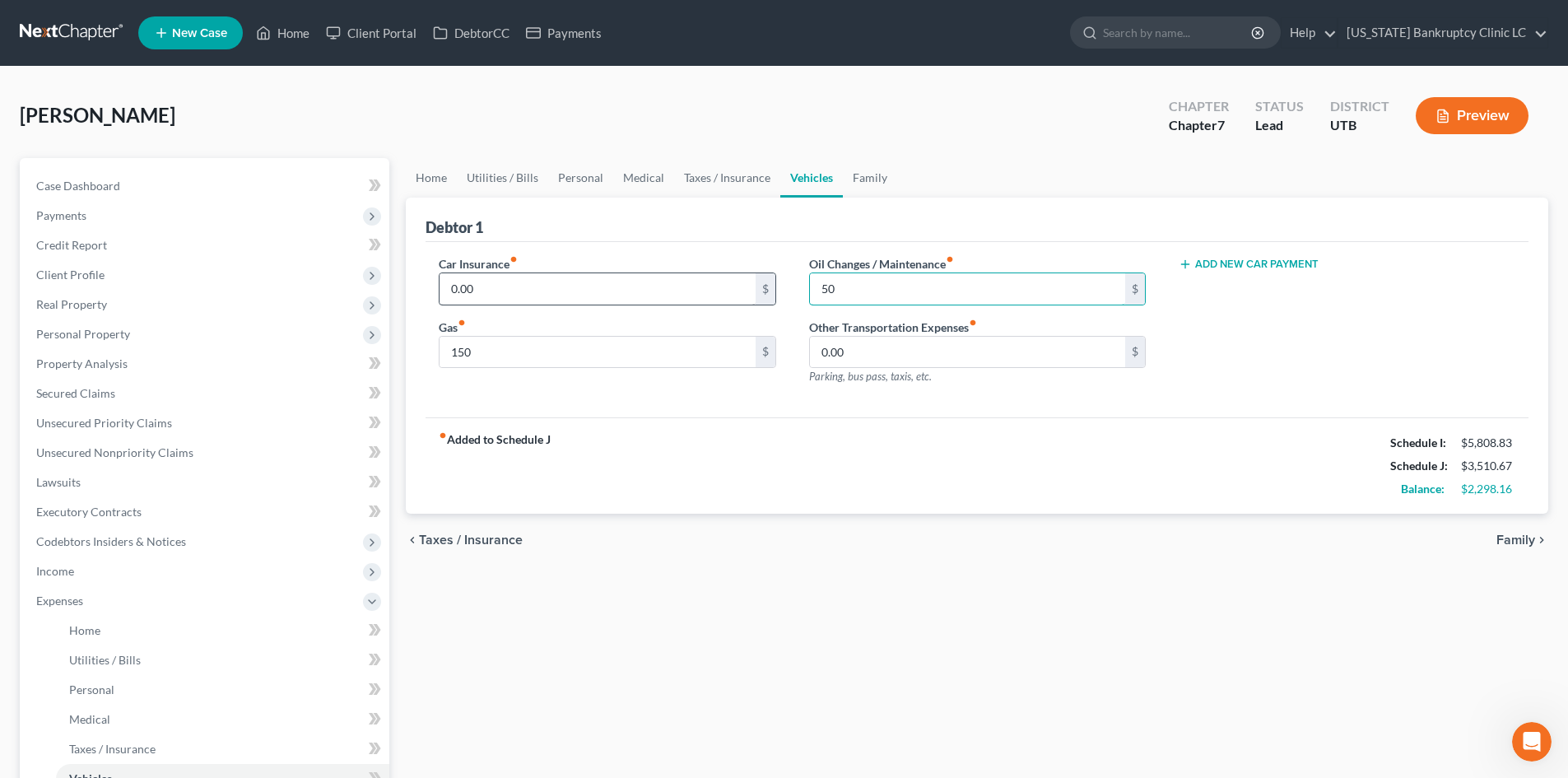
type input "50"
click at [578, 298] on input "0.00" at bounding box center [596, 289] width 316 height 31
type input "120"
click at [946, 488] on div "fiber_manual_record Added to Schedule J Schedule I: $5,808.83 Schedule J: $3,63…" at bounding box center [977, 465] width 1103 height 97
click at [859, 179] on link "Family" at bounding box center [869, 178] width 54 height 40
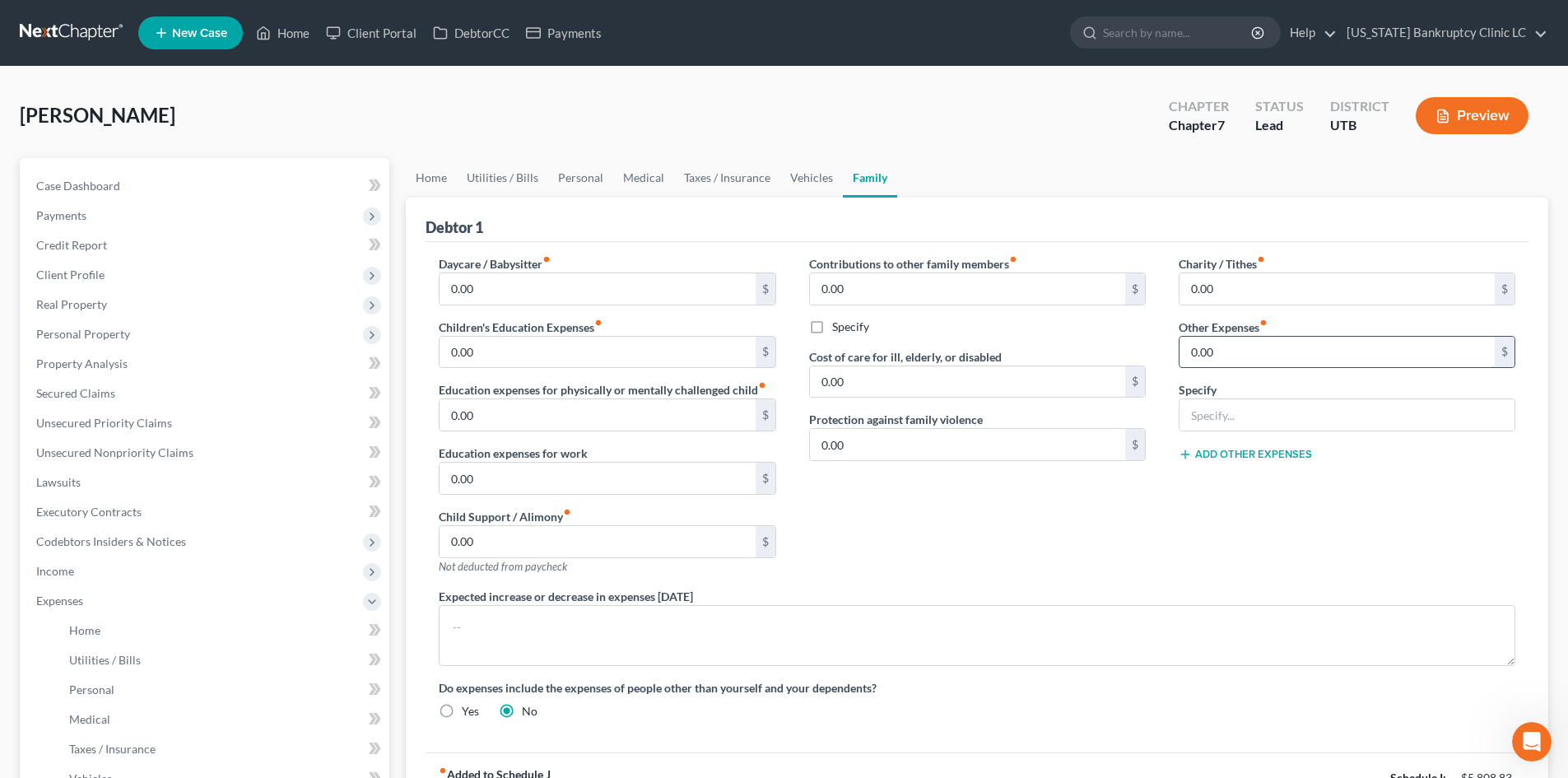
click at [1238, 354] on input "0.00" at bounding box center [1336, 352] width 316 height 31
type input "50"
type input "Pet Expenses"
click at [1334, 487] on div "Charity / Tithes fiber_manual_record 0.00 $ Other Expenses fiber_manual_record …" at bounding box center [1346, 421] width 370 height 333
click at [670, 298] on input "0.00" at bounding box center [596, 289] width 316 height 31
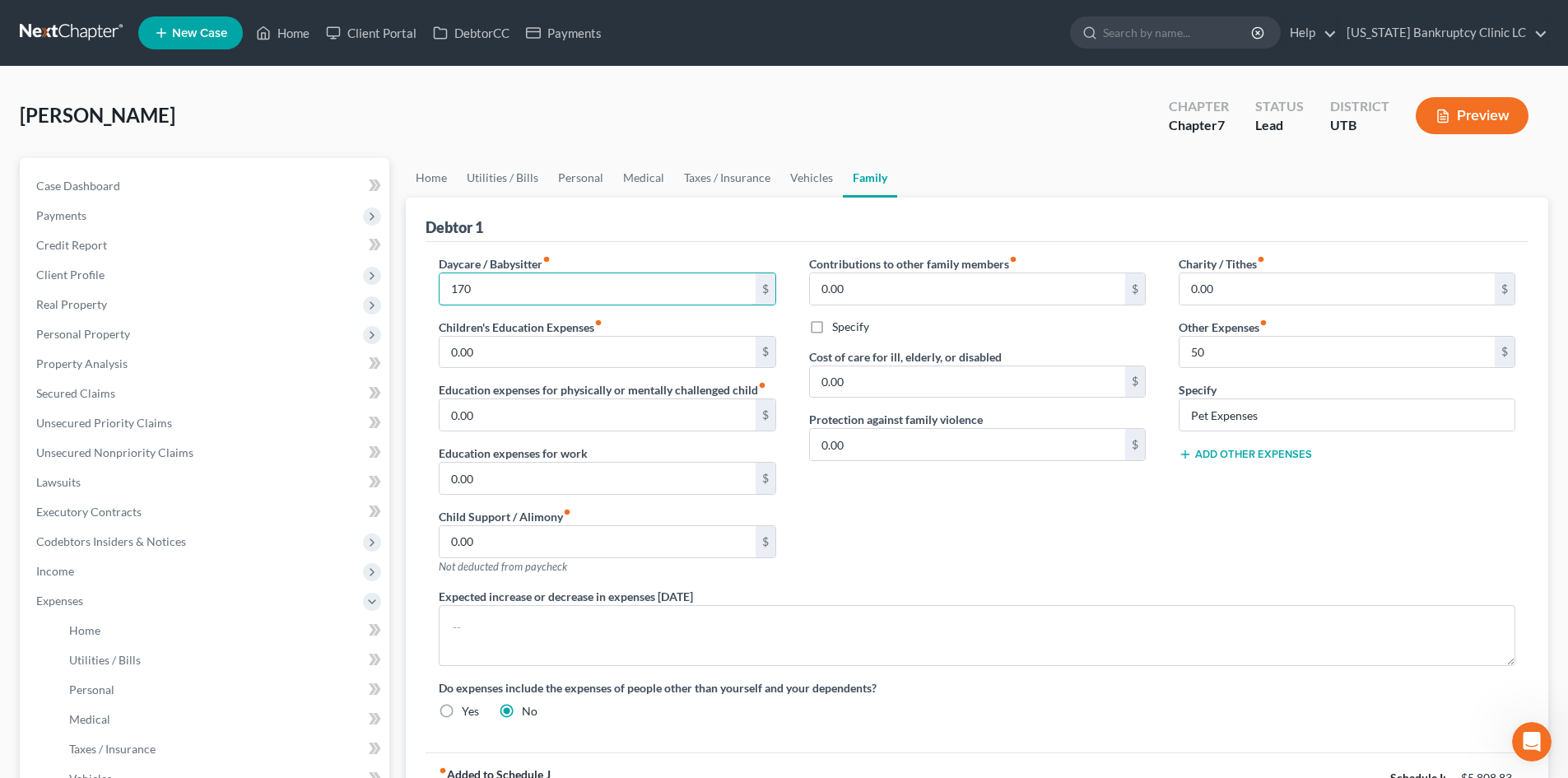
type input "170"
click at [925, 518] on div "Contributions to other family members fiber_manual_record 0.00 $ Specify Cost o…" at bounding box center [977, 421] width 370 height 333
click at [495, 177] on link "Utilities / Bills" at bounding box center [502, 178] width 92 height 40
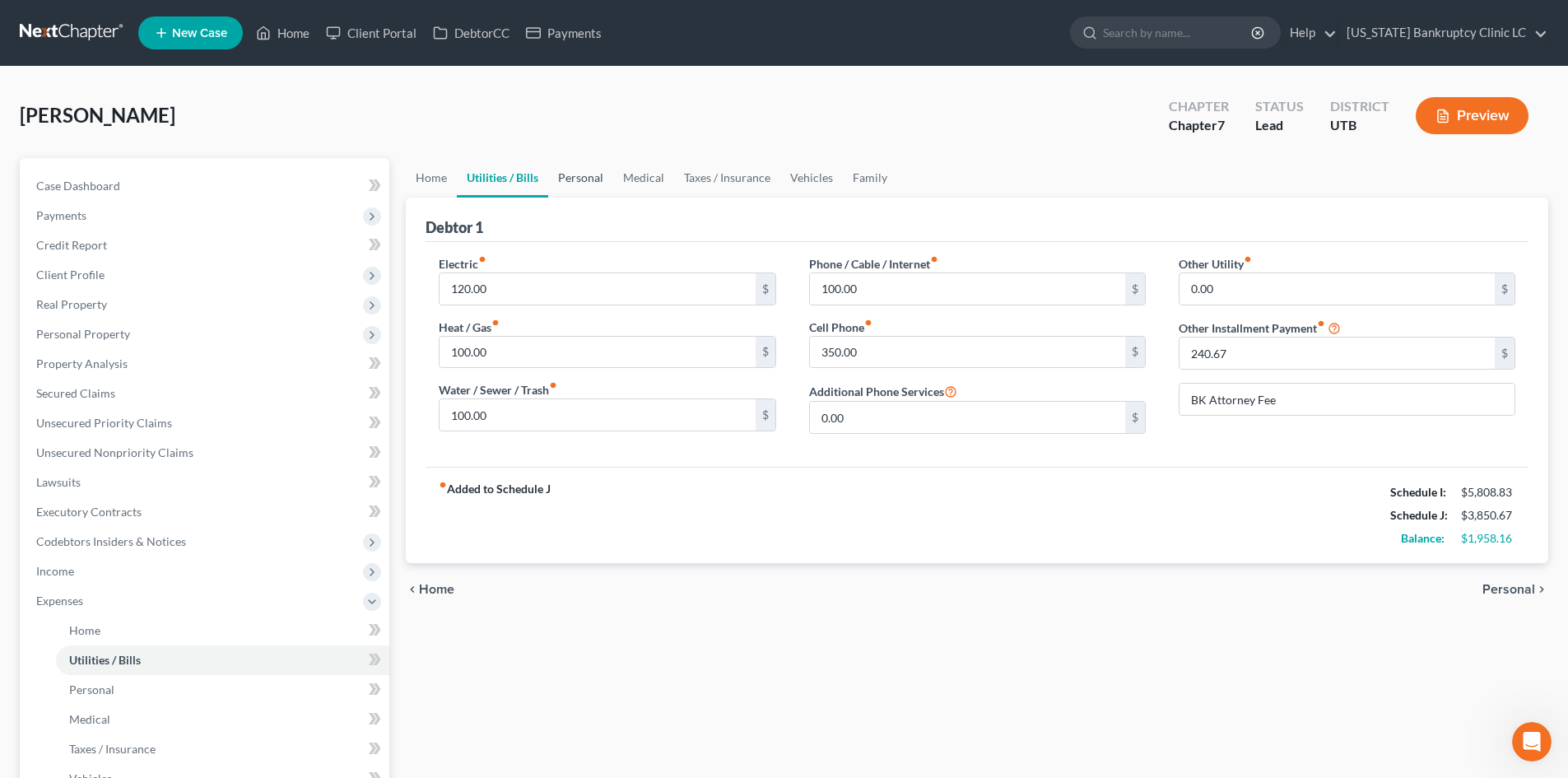
click at [585, 178] on link "Personal" at bounding box center [580, 178] width 65 height 40
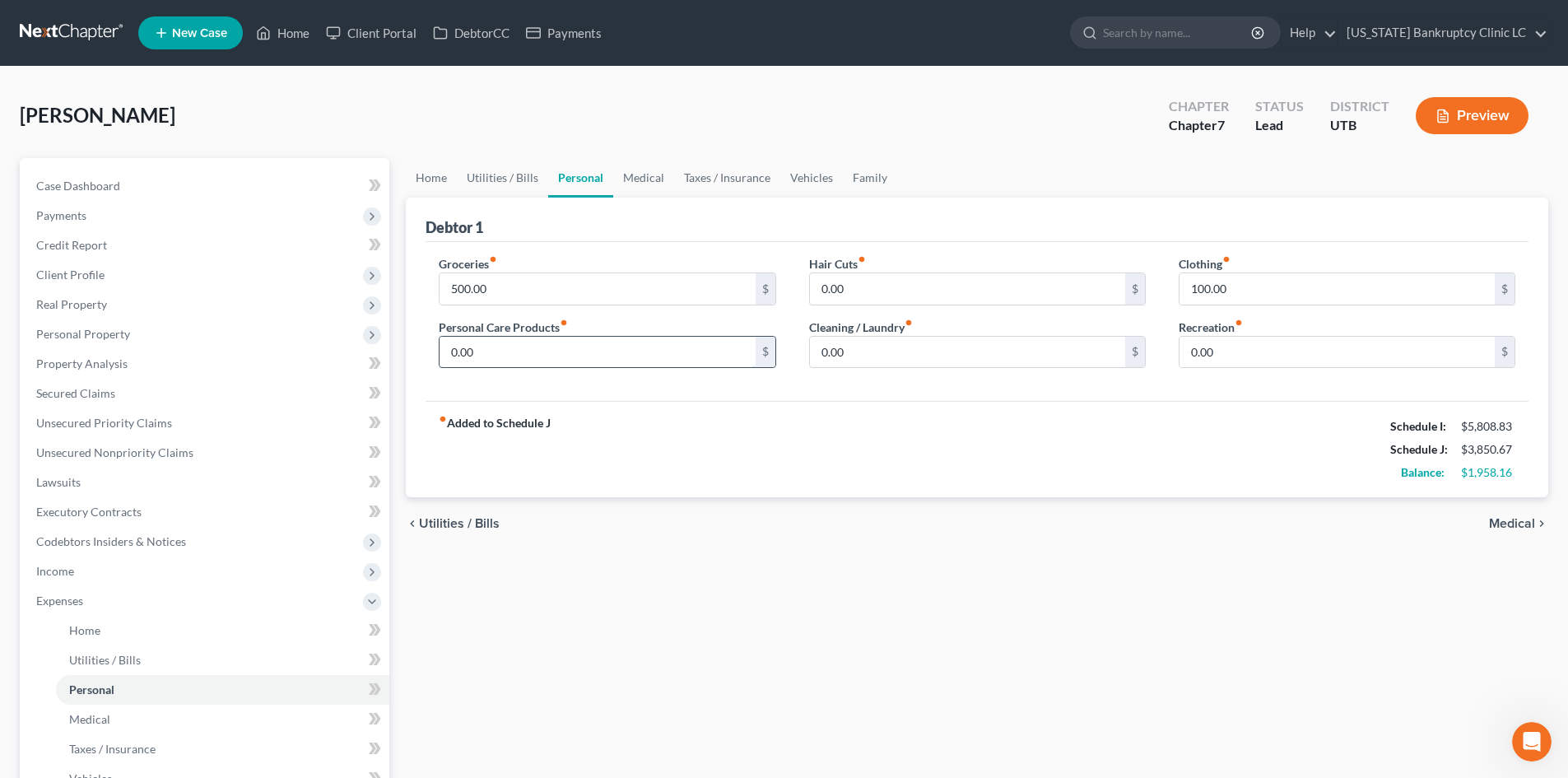
click at [498, 342] on input "0.00" at bounding box center [596, 352] width 316 height 31
click at [560, 364] on input "0.00" at bounding box center [596, 352] width 316 height 31
click at [560, 363] on input "0.00" at bounding box center [596, 352] width 316 height 31
type input "100"
type input "80"
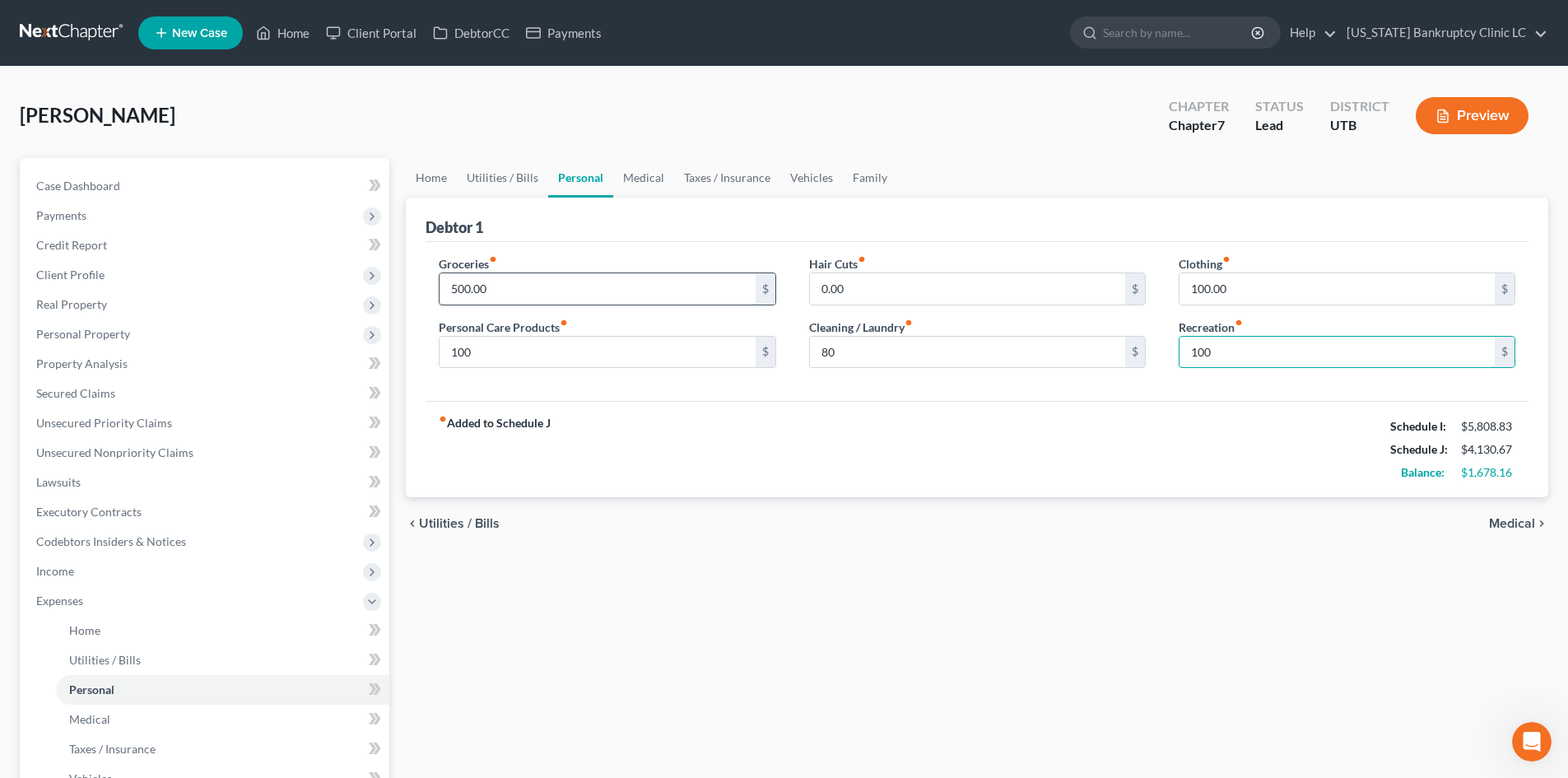
type input "100"
click at [458, 277] on input "500.00" at bounding box center [596, 289] width 316 height 31
click at [775, 430] on div "fiber_manual_record Added to Schedule J Schedule I: $5,808.83 Schedule J: $4,83…" at bounding box center [977, 449] width 1103 height 97
click at [79, 591] on span "Expenses" at bounding box center [206, 600] width 367 height 30
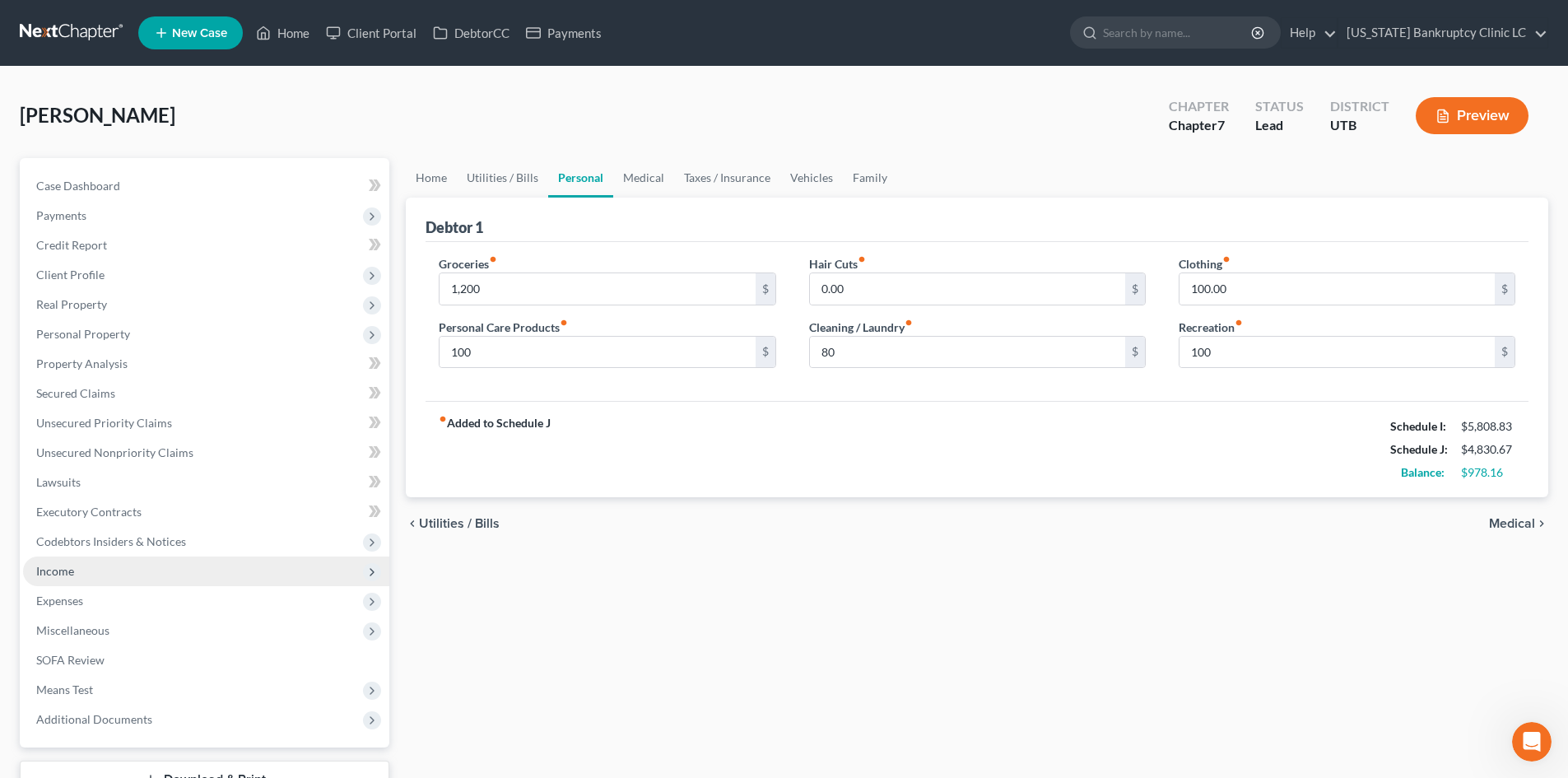
click at [98, 569] on span "Income" at bounding box center [206, 571] width 367 height 30
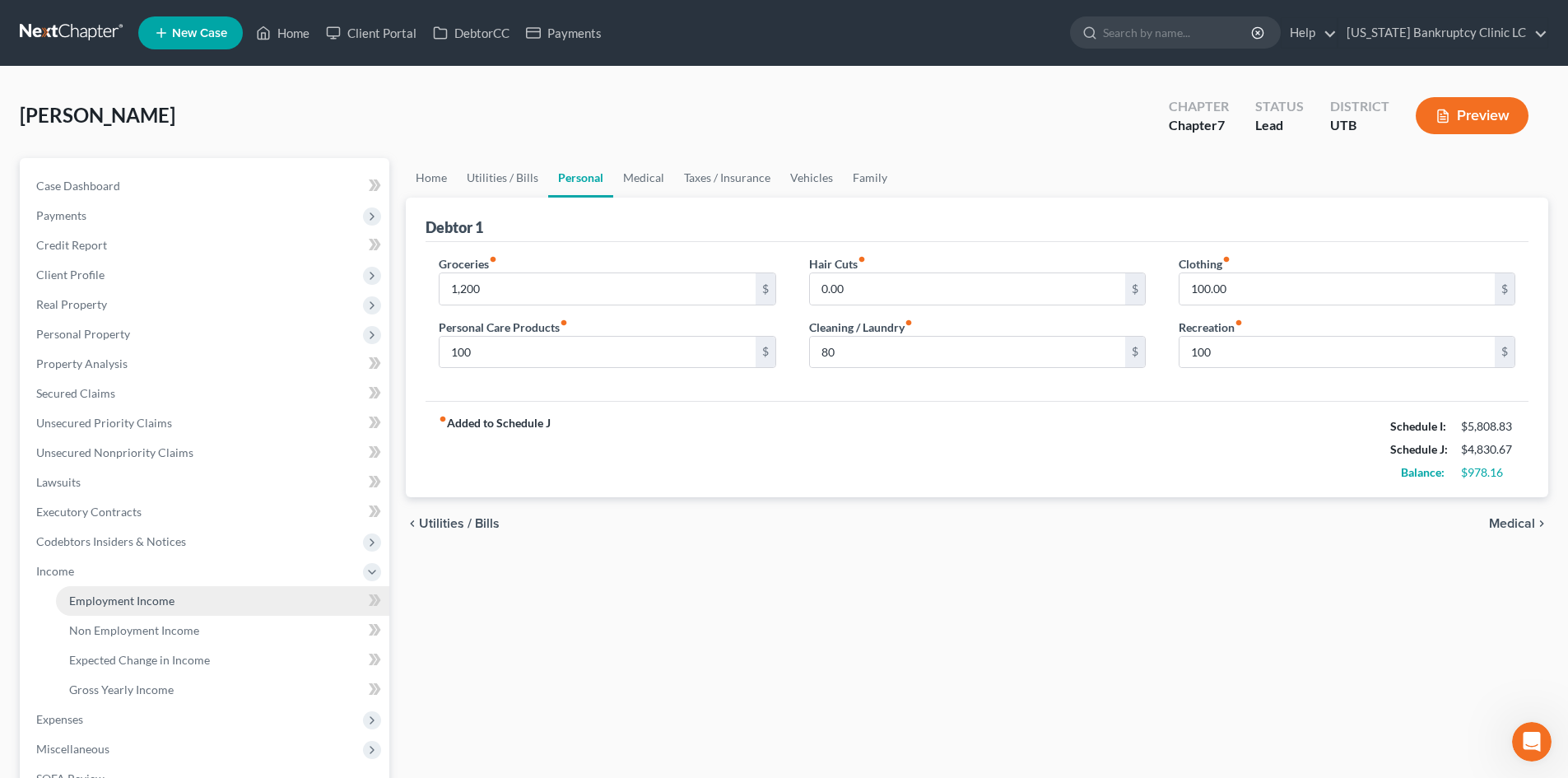
click at [90, 597] on span "Employment Income" at bounding box center [122, 600] width 105 height 14
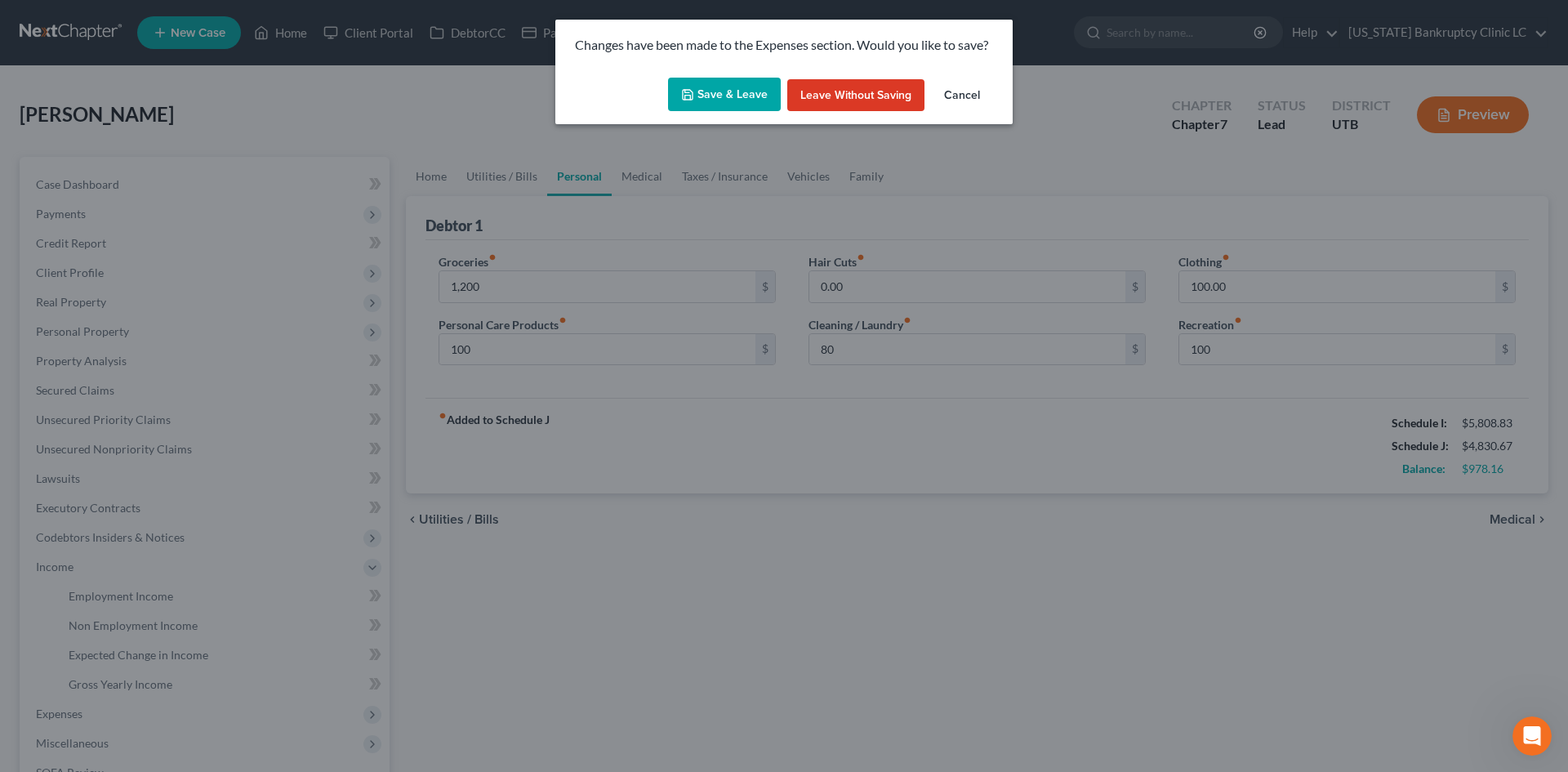
click at [720, 95] on button "Save & Leave" at bounding box center [725, 95] width 113 height 34
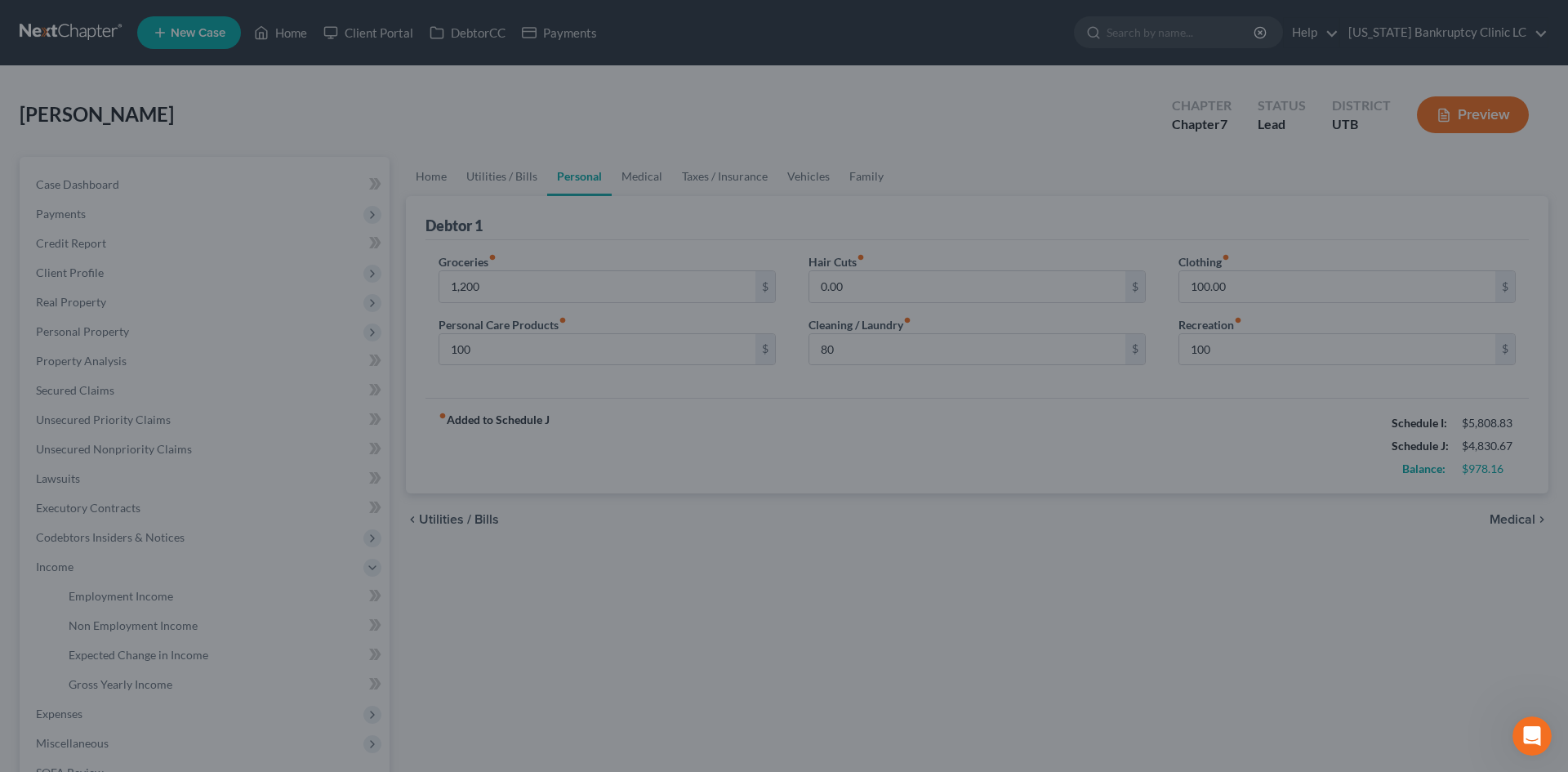
type input "1,200.00"
type input "100.00"
type input "80.00"
type input "100.00"
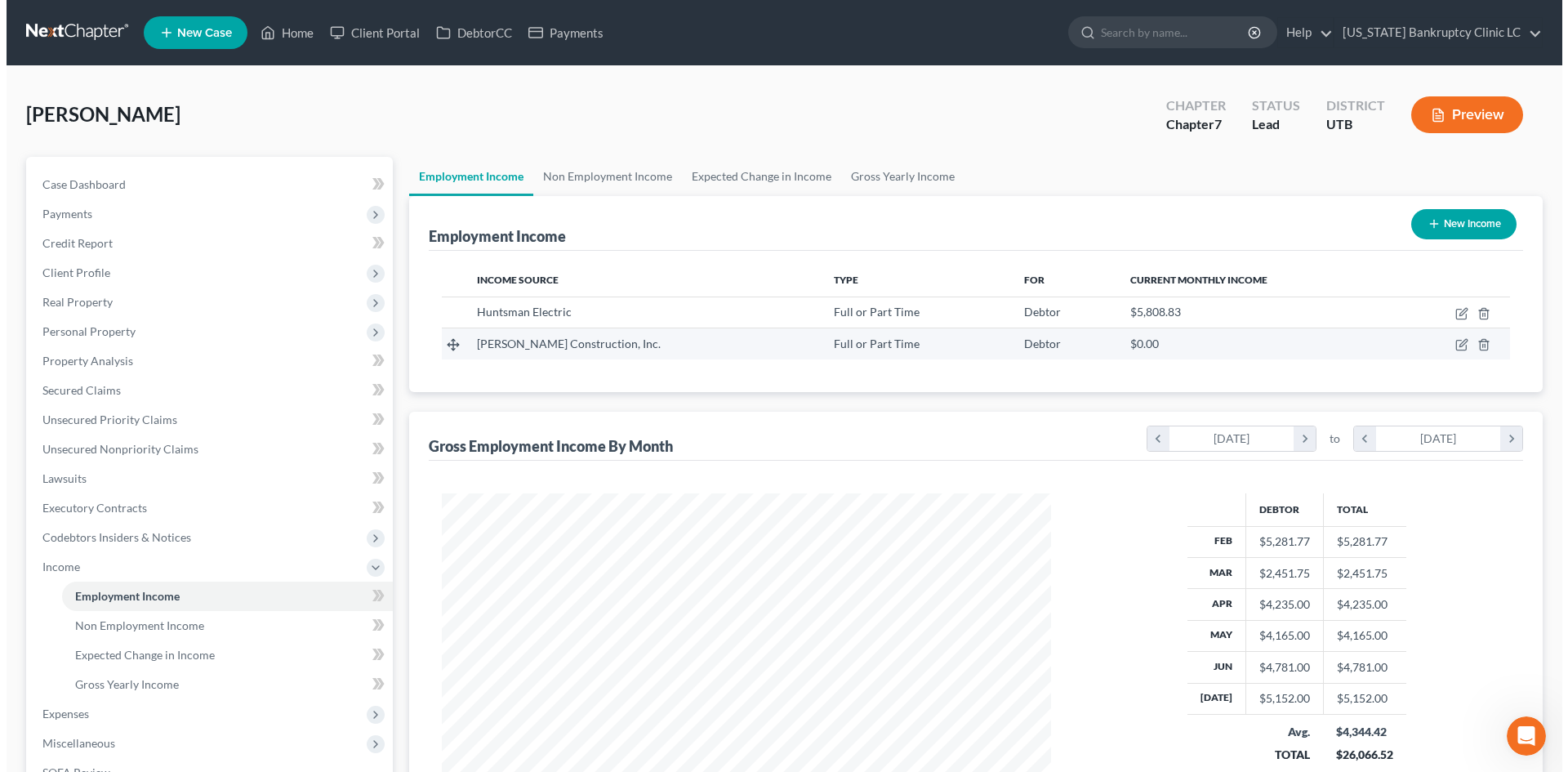
scroll to position [305, 641]
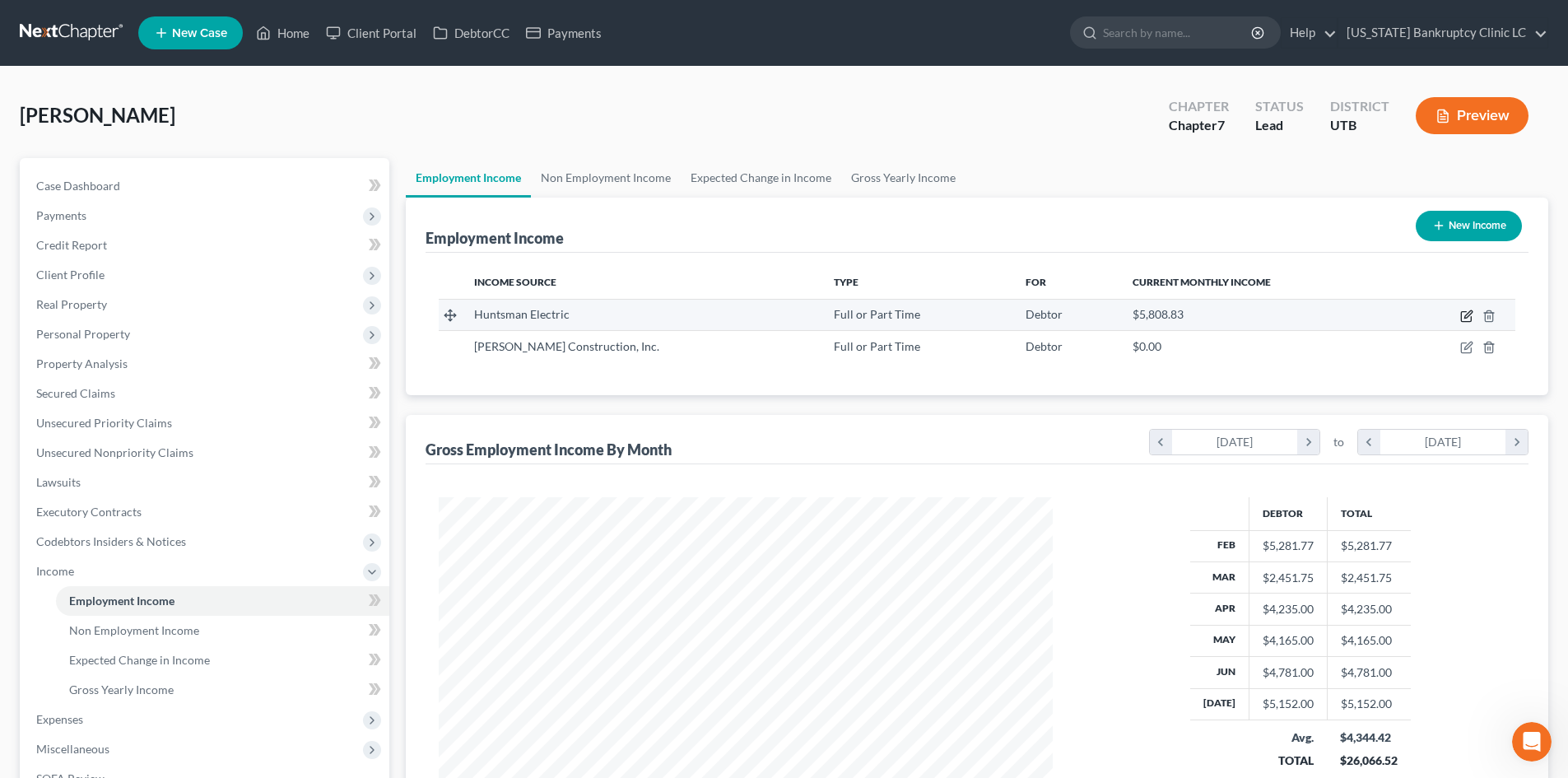
click at [1468, 314] on icon "button" at bounding box center [1468, 315] width 8 height 8
select select "0"
select select "46"
select select "2"
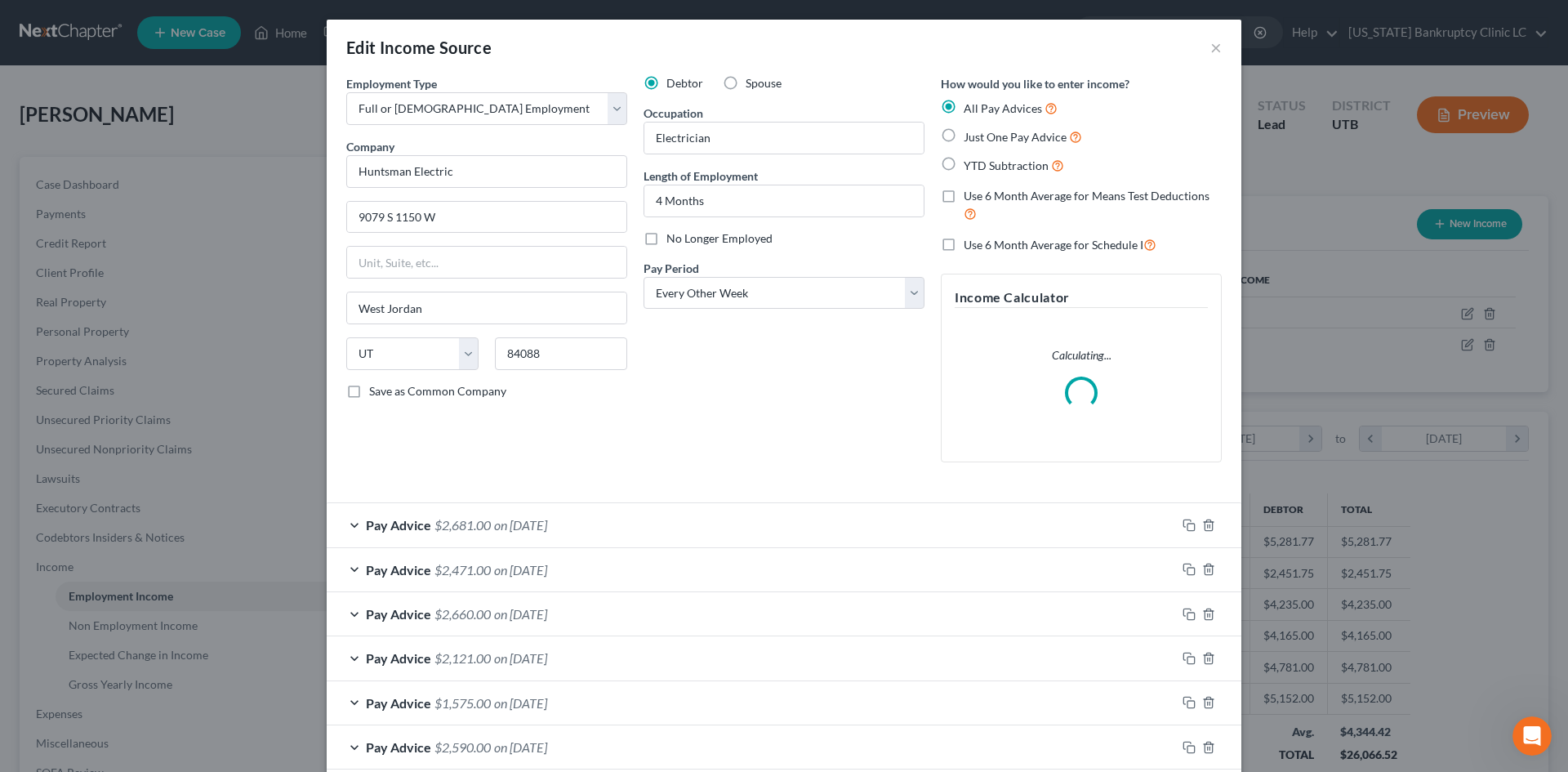
scroll to position [307, 647]
click at [611, 567] on div "Pay Advice $2,681.00 on 07/18/2025 Use on Schedule I Received On * 07/18/2025 W…" at bounding box center [783, 681] width 914 height 356
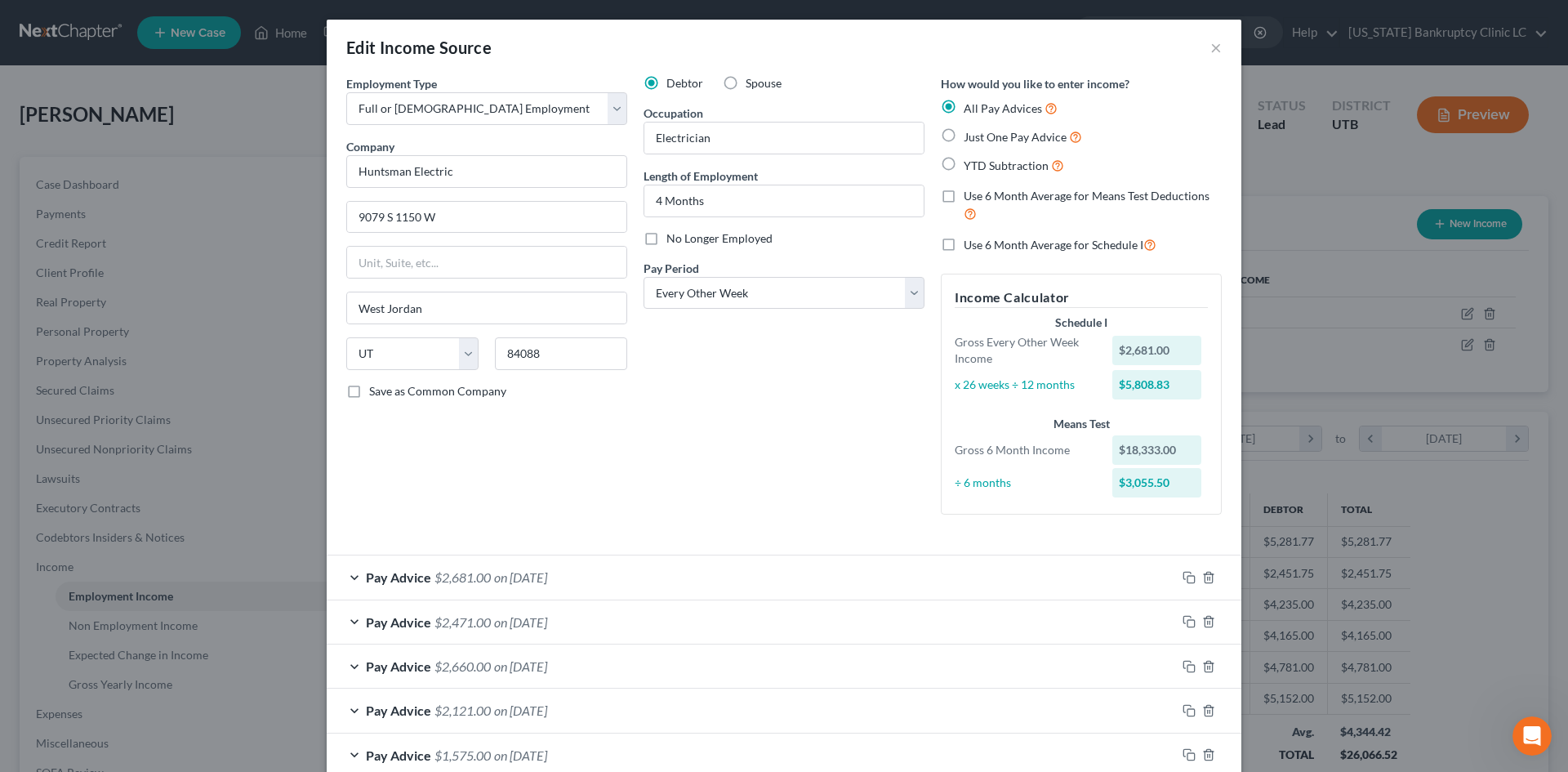
click at [631, 619] on div "Pay Advice $2,471.00 on 07/03/2025" at bounding box center [750, 622] width 849 height 43
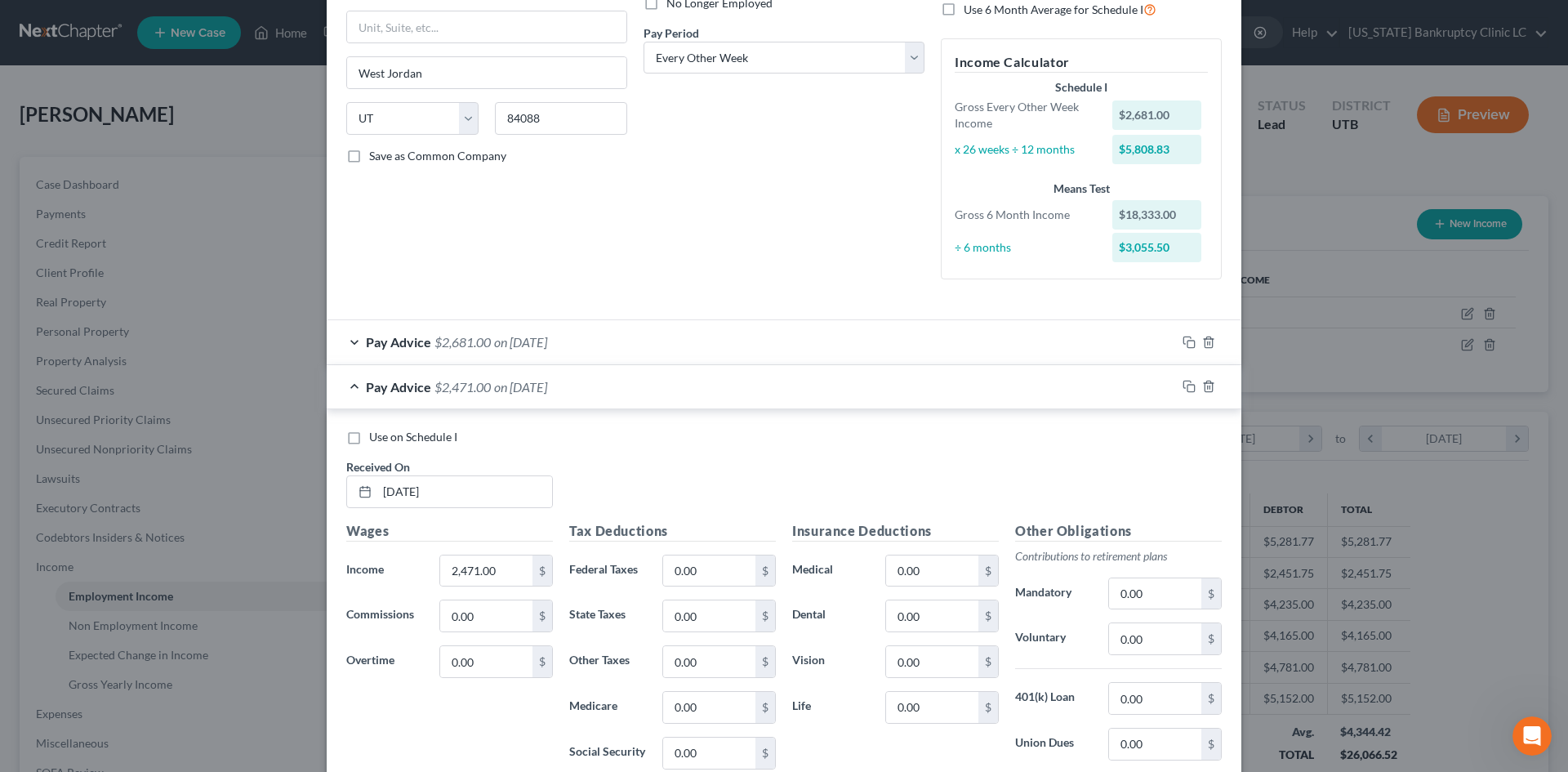
scroll to position [245, 0]
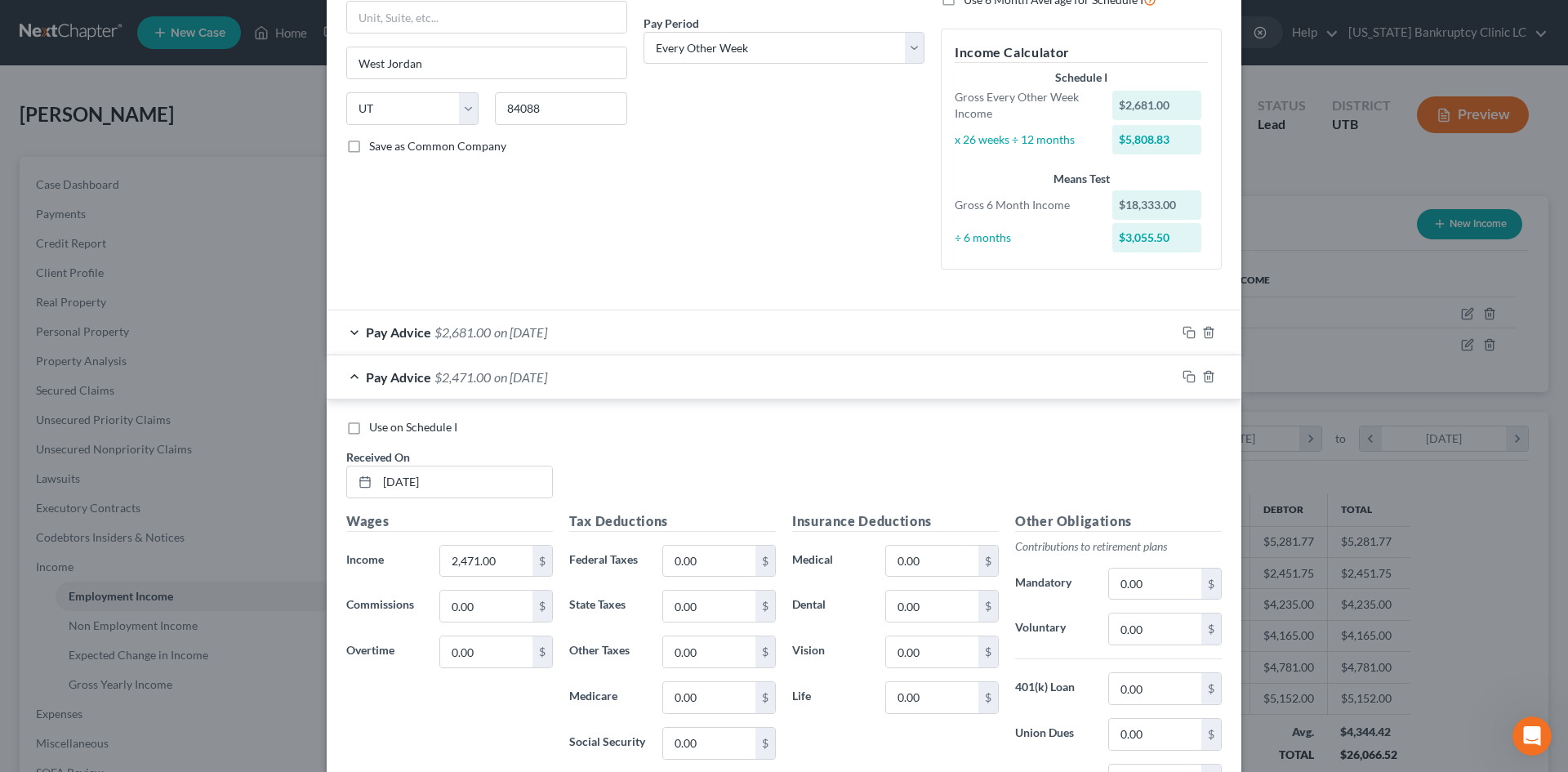
click at [399, 434] on label "Use on Schedule I" at bounding box center [414, 427] width 88 height 16
click at [386, 430] on input "Use on Schedule I" at bounding box center [380, 424] width 11 height 11
checkbox input "true"
type input "120"
type input "100"
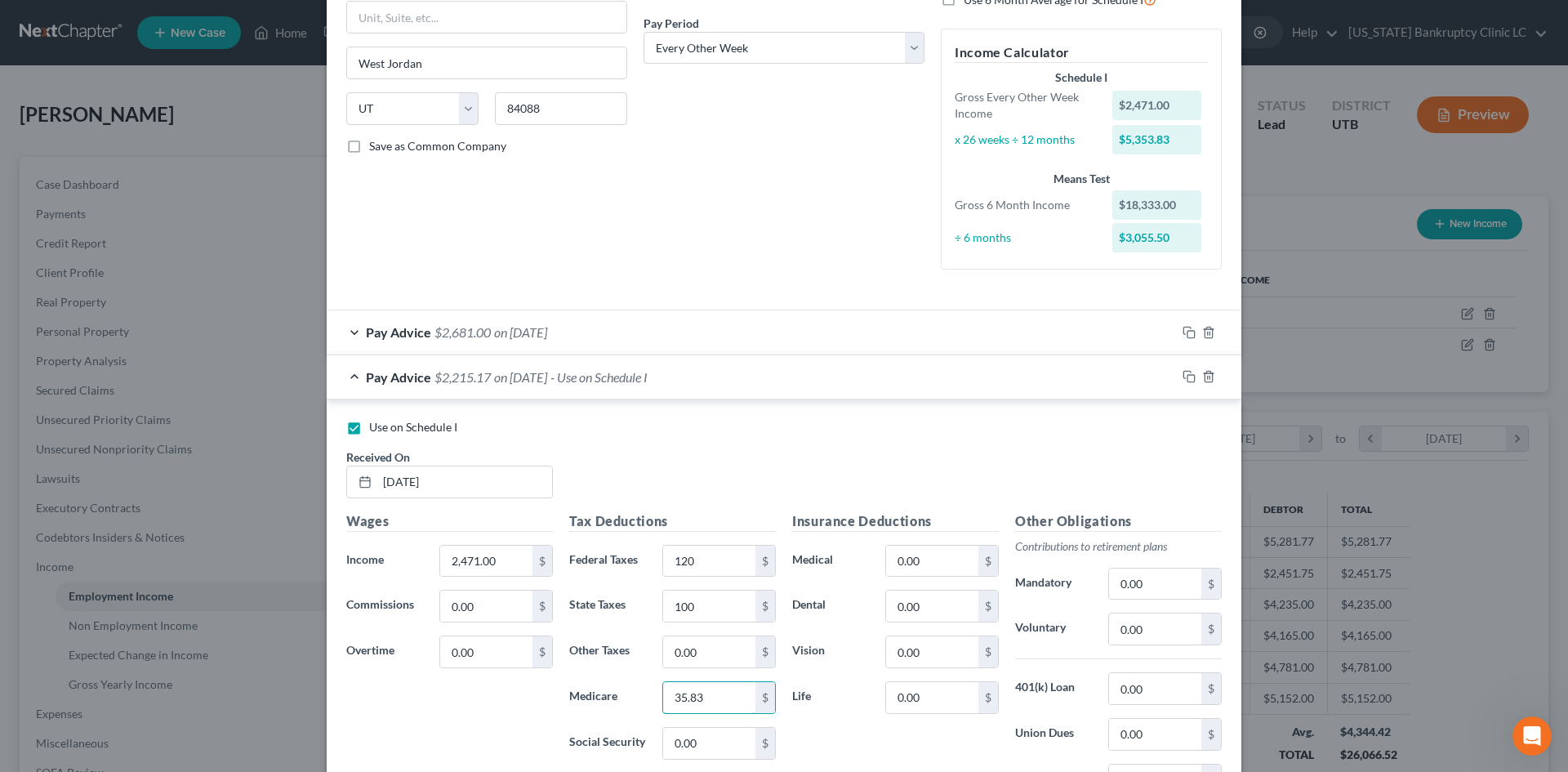
type input "35.83"
type input "153.20"
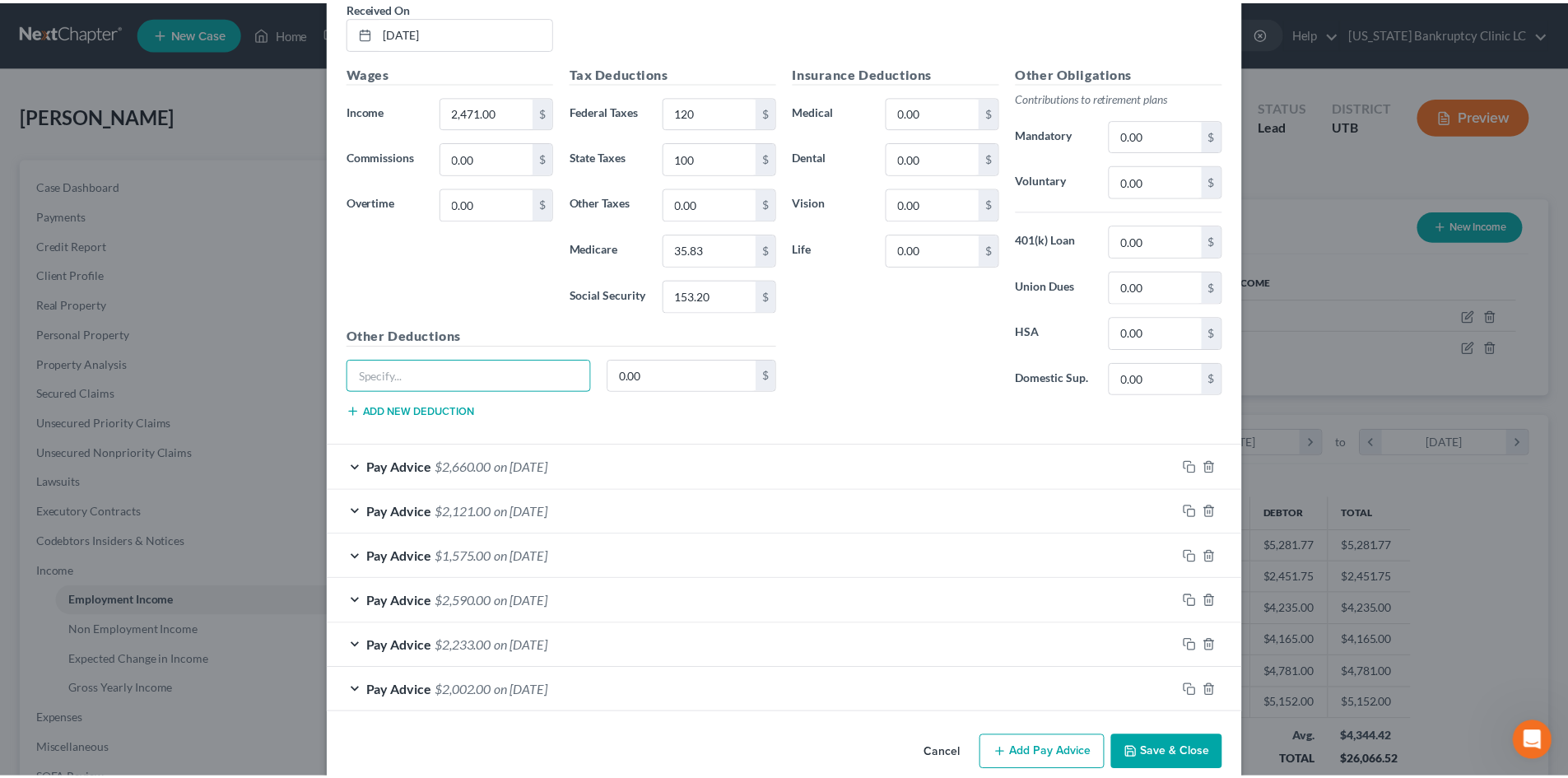
scroll to position [726, 0]
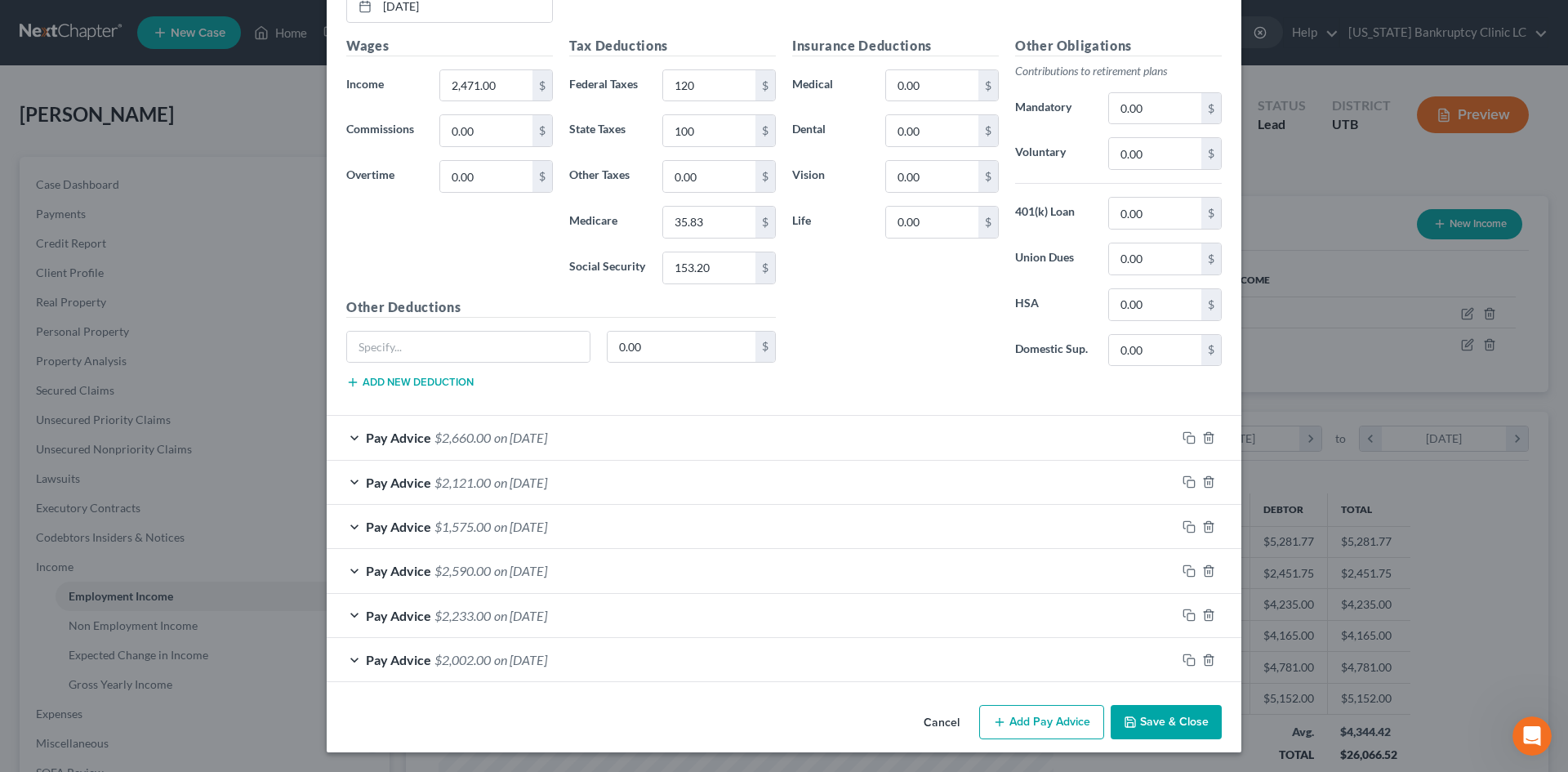
click at [1173, 724] on button "Save & Close" at bounding box center [1166, 722] width 111 height 34
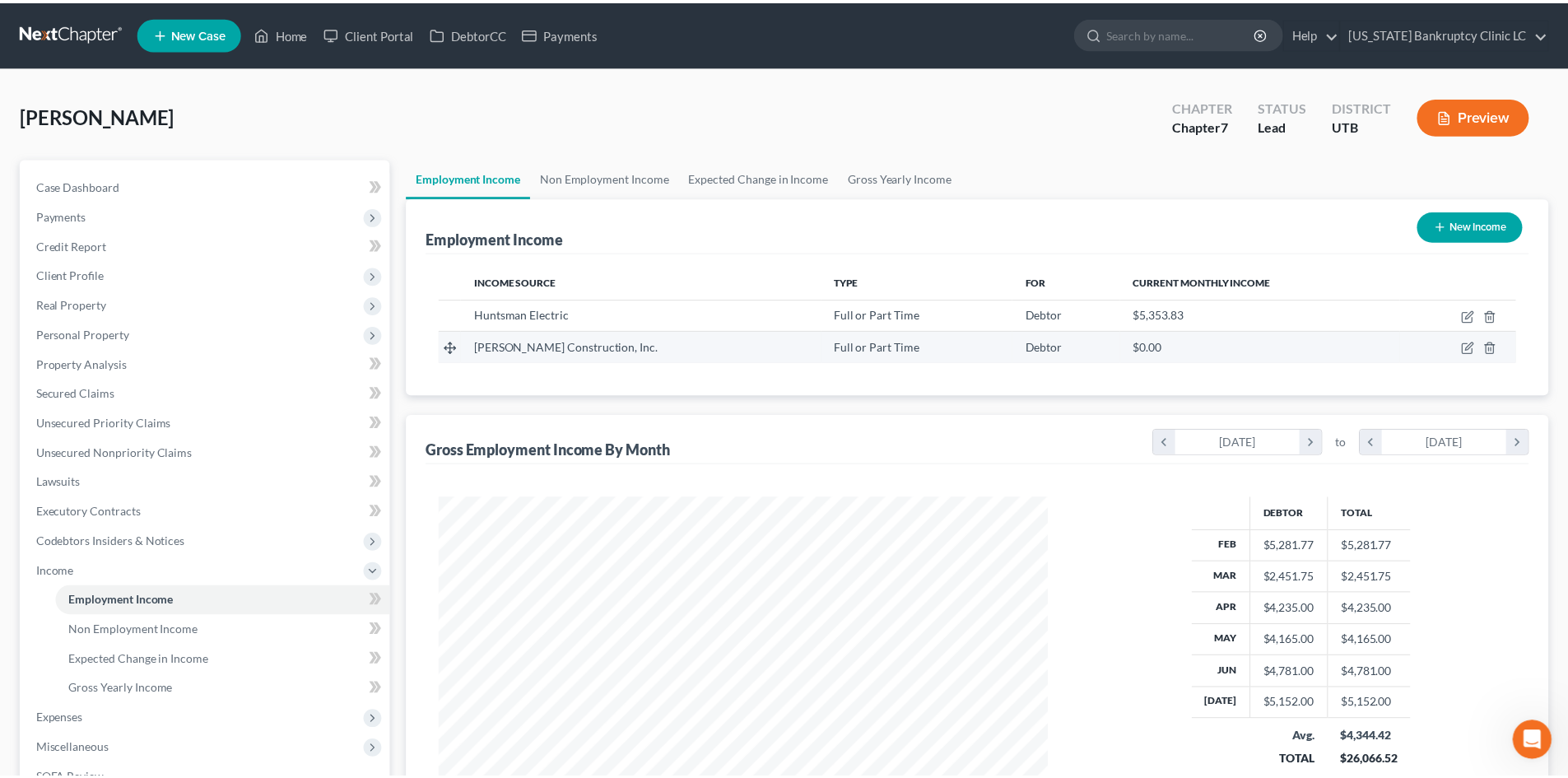
scroll to position [823010, 822383]
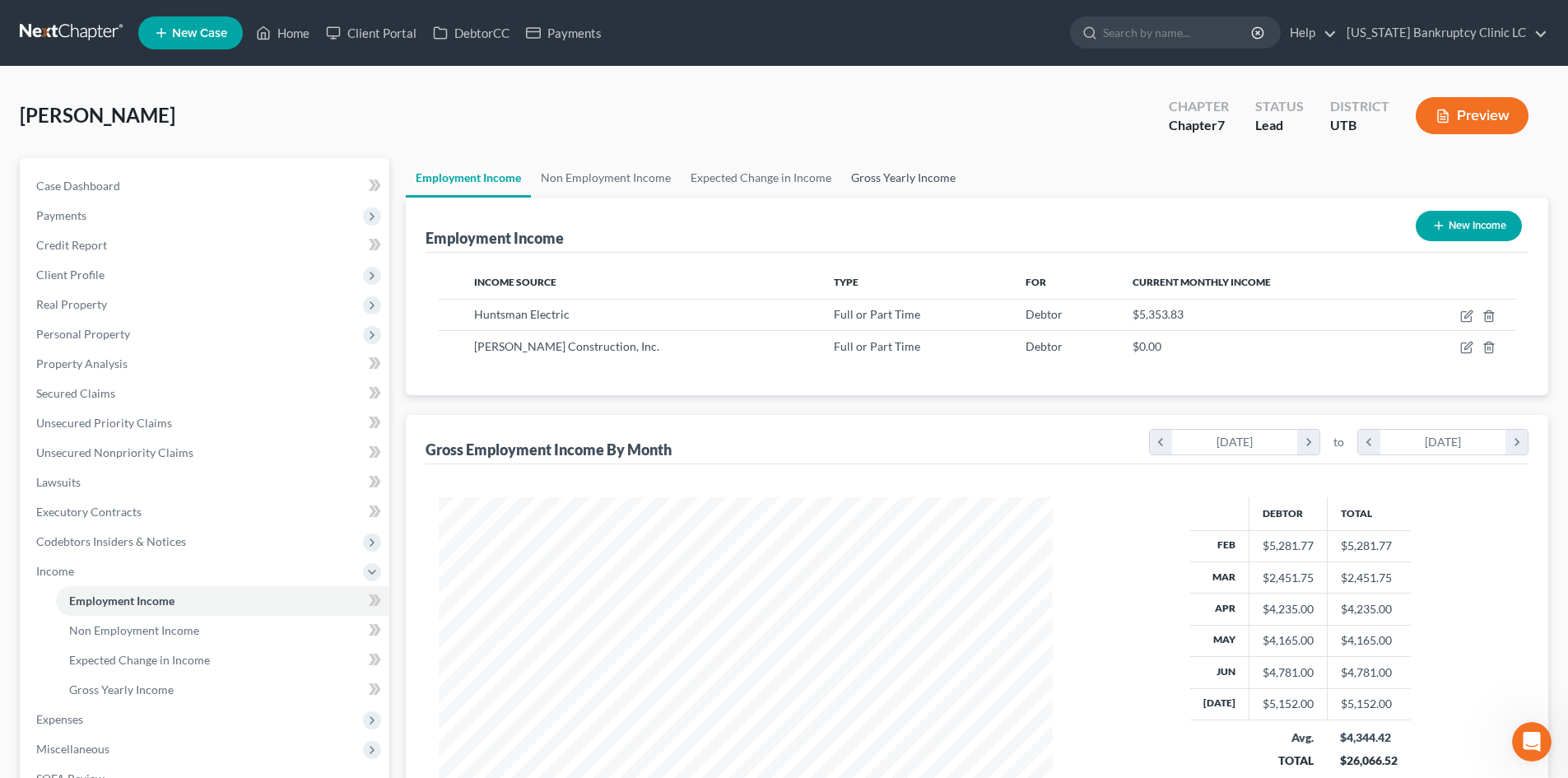
click at [921, 164] on link "Gross Yearly Income" at bounding box center [903, 178] width 124 height 40
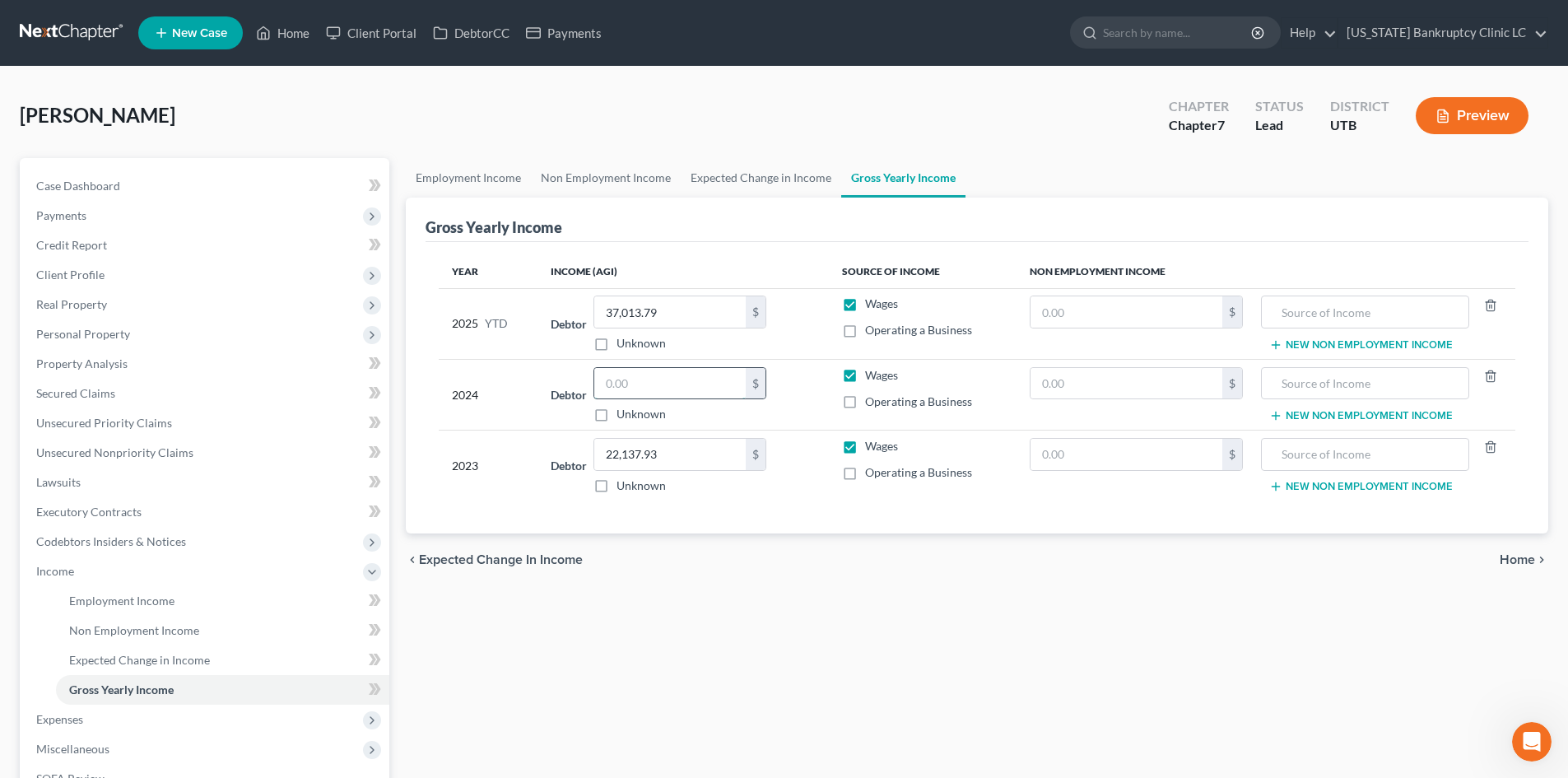
click at [656, 390] on input "text" at bounding box center [670, 383] width 151 height 31
click at [93, 568] on span "Income" at bounding box center [206, 571] width 367 height 30
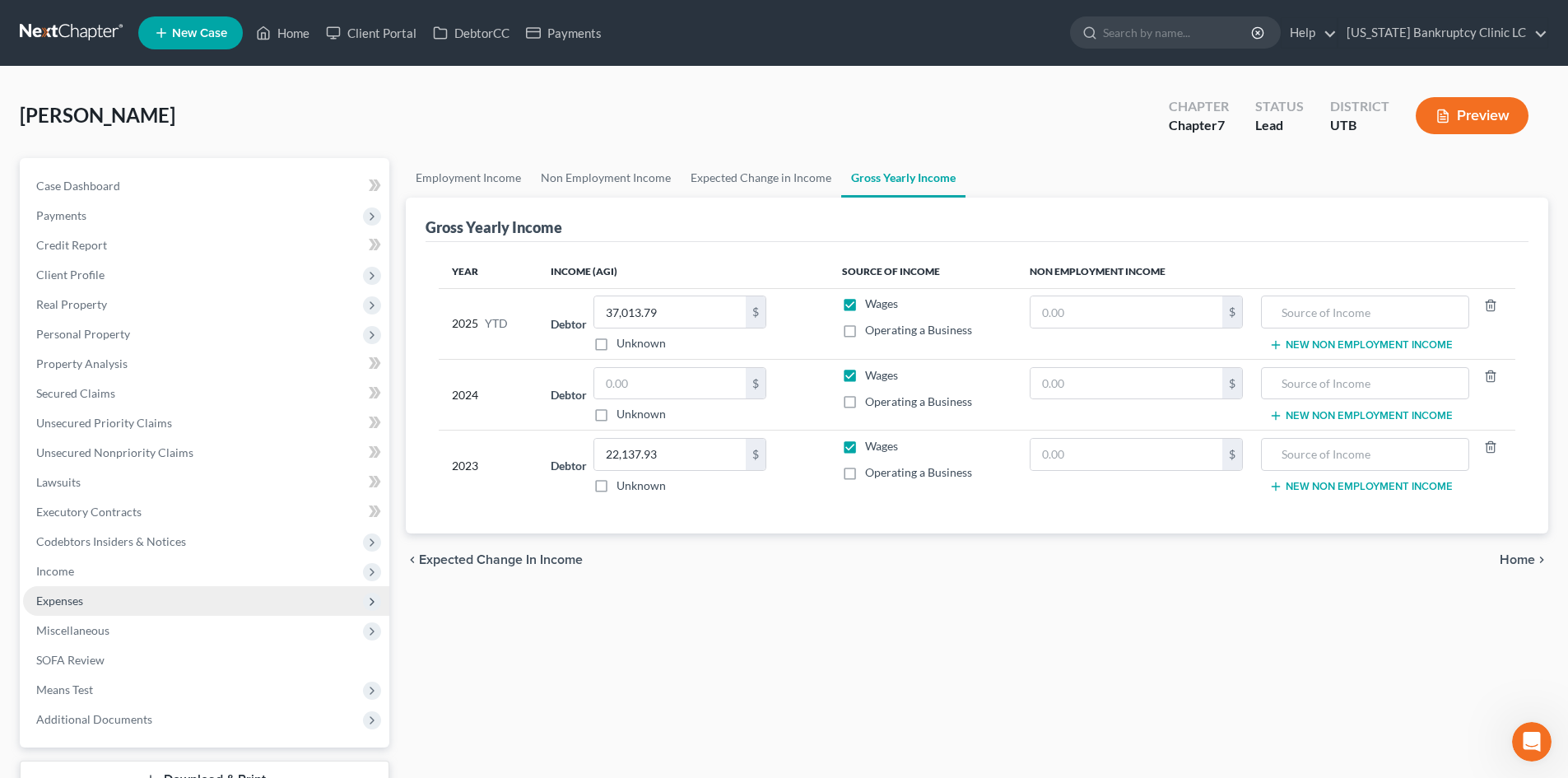
click at [93, 601] on span "Expenses" at bounding box center [206, 600] width 367 height 30
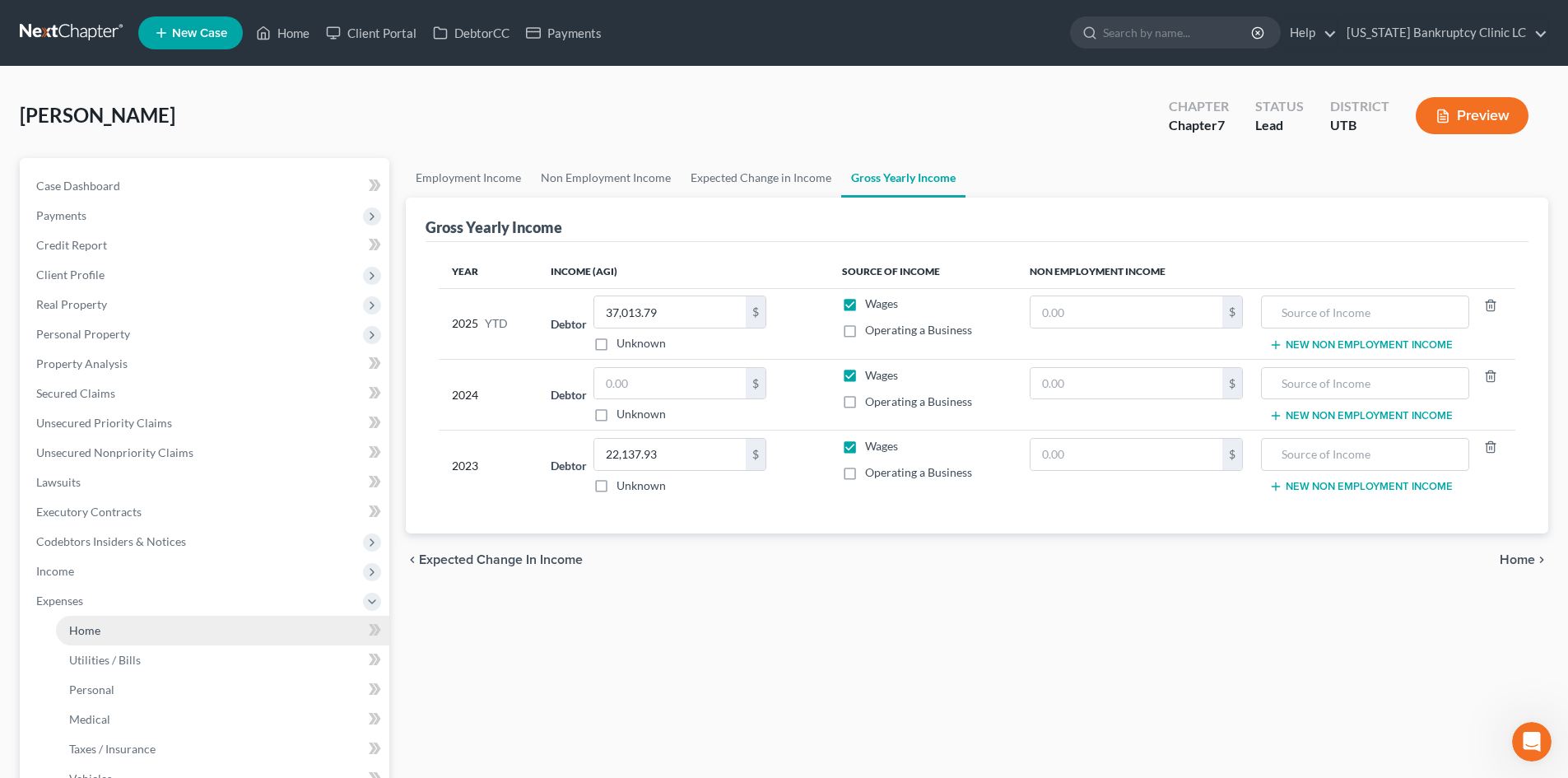
click at [96, 629] on span "Home" at bounding box center [85, 630] width 31 height 14
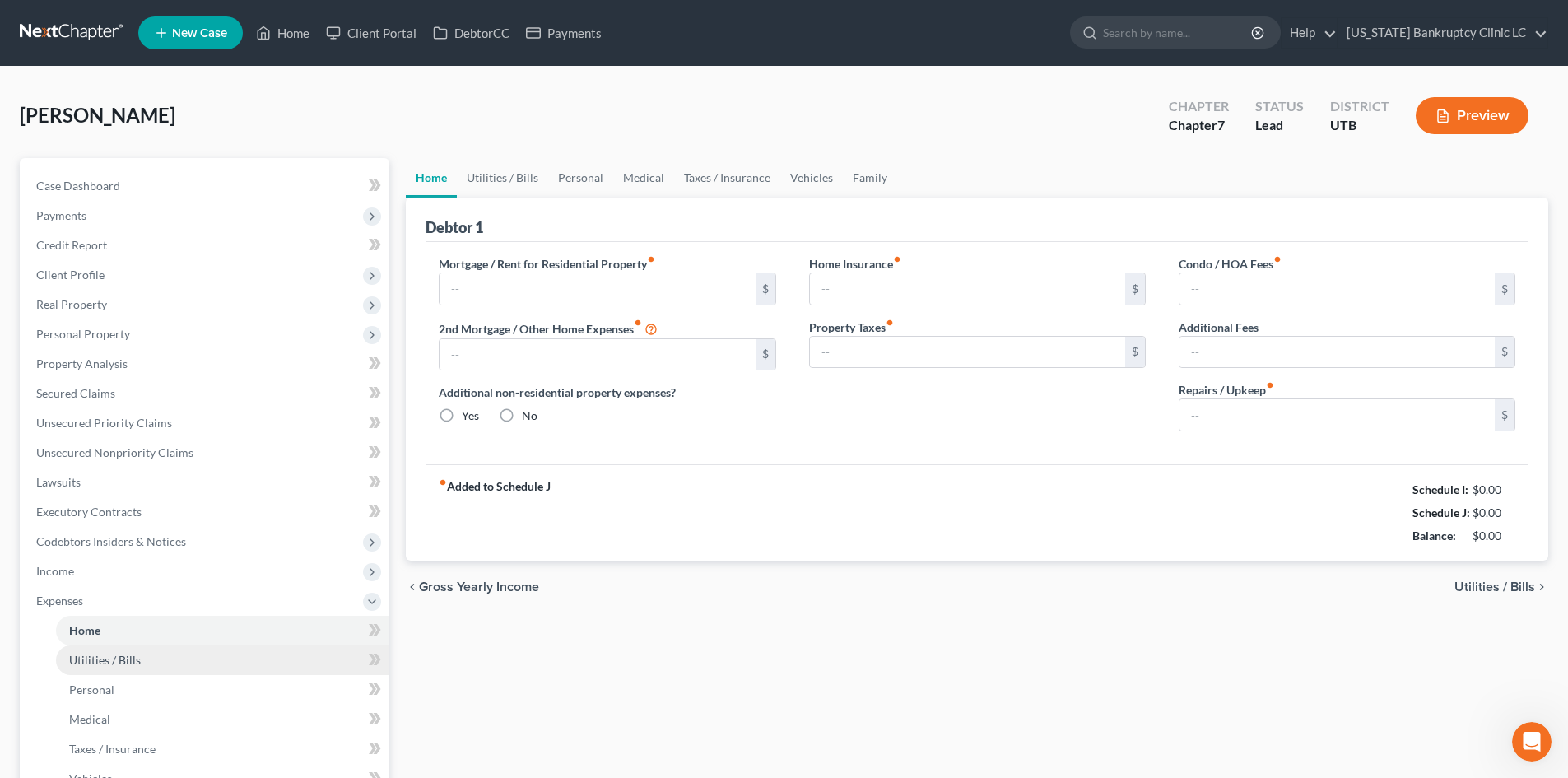
type input "1,700.00"
type input "0.00"
radio input "true"
type input "0.00"
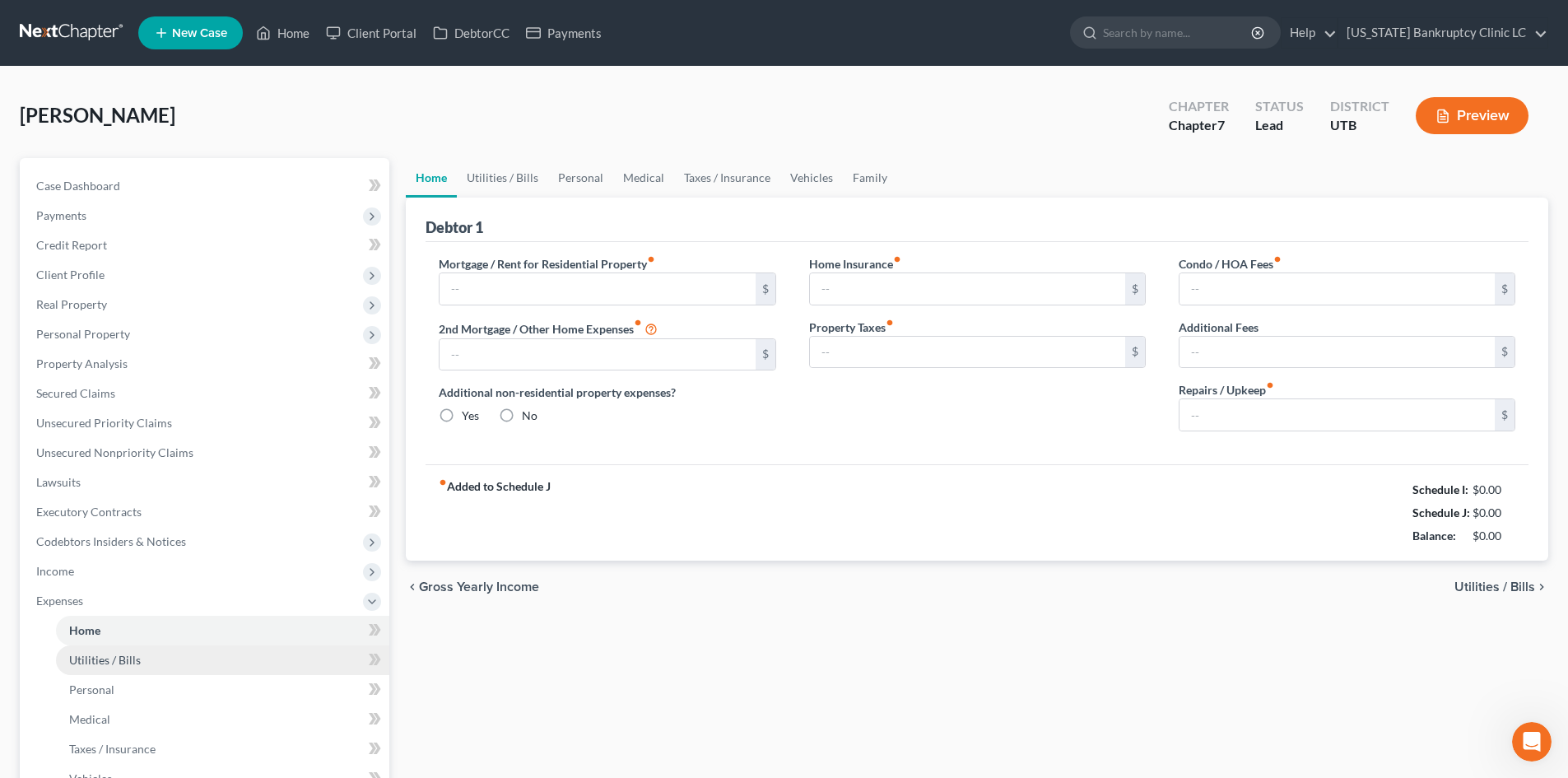
type input "0.00"
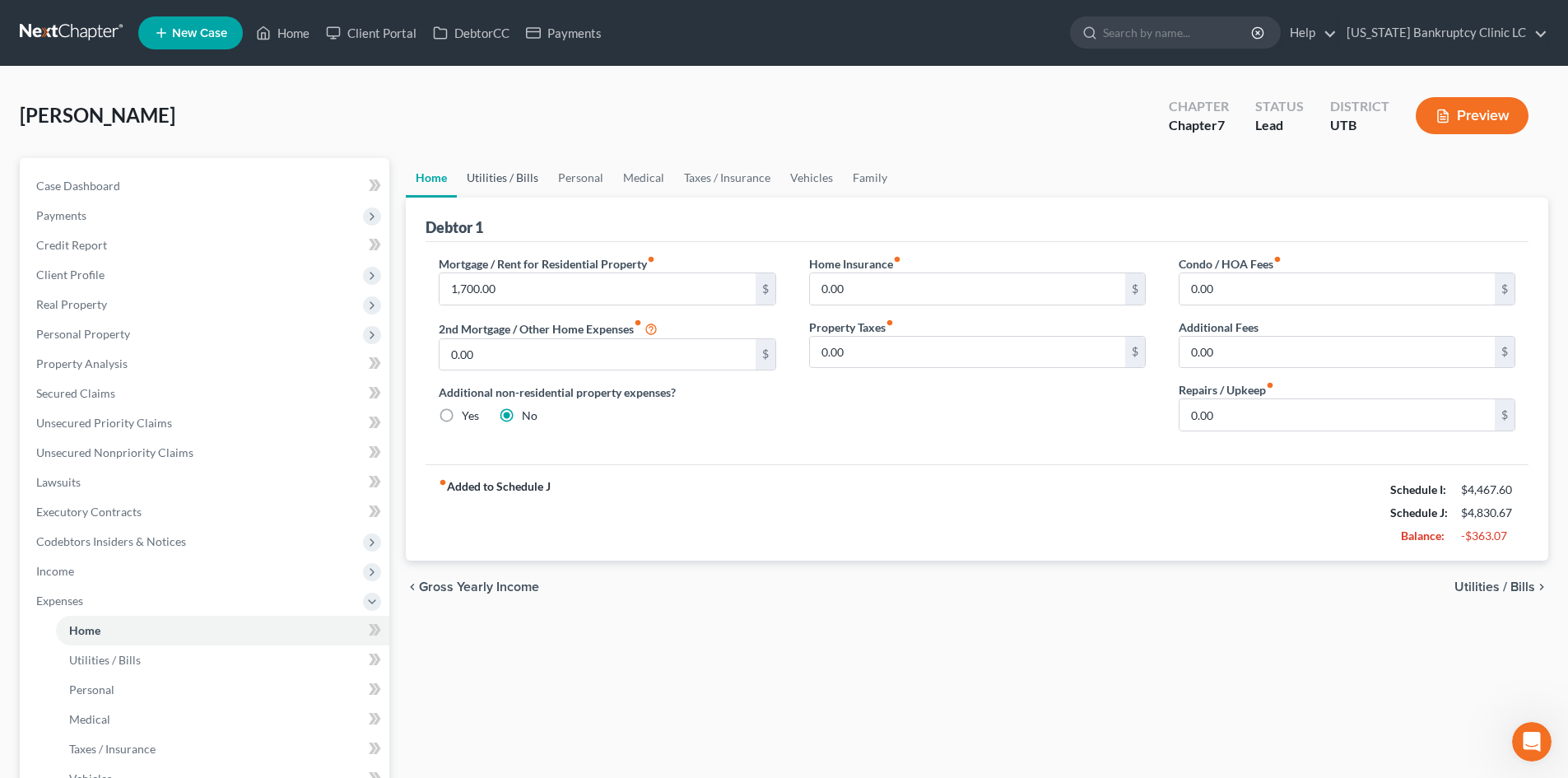
click at [518, 177] on link "Utilities / Bills" at bounding box center [502, 178] width 92 height 40
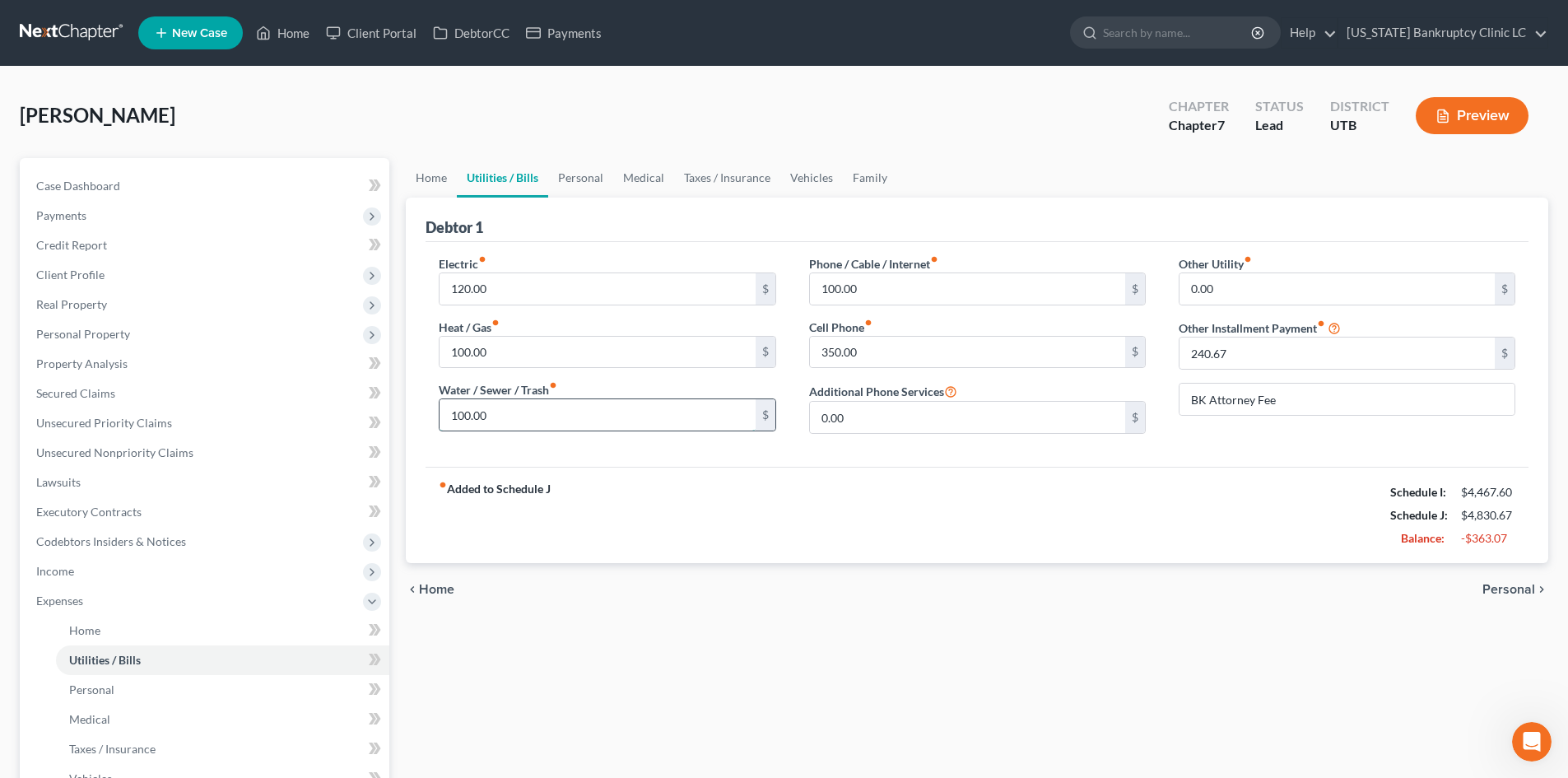
click at [530, 411] on input "100.00" at bounding box center [596, 415] width 316 height 31
type input "80"
click at [536, 330] on div "Heat / Gas fiber_manual_record 100.00 $" at bounding box center [607, 344] width 337 height 50
click at [511, 372] on div "Electric fiber_manual_record 120.00 $ Heat / Gas fiber_manual_record 100.00 $ W…" at bounding box center [607, 350] width 370 height 192
click at [511, 352] on input "100.00" at bounding box center [596, 352] width 316 height 31
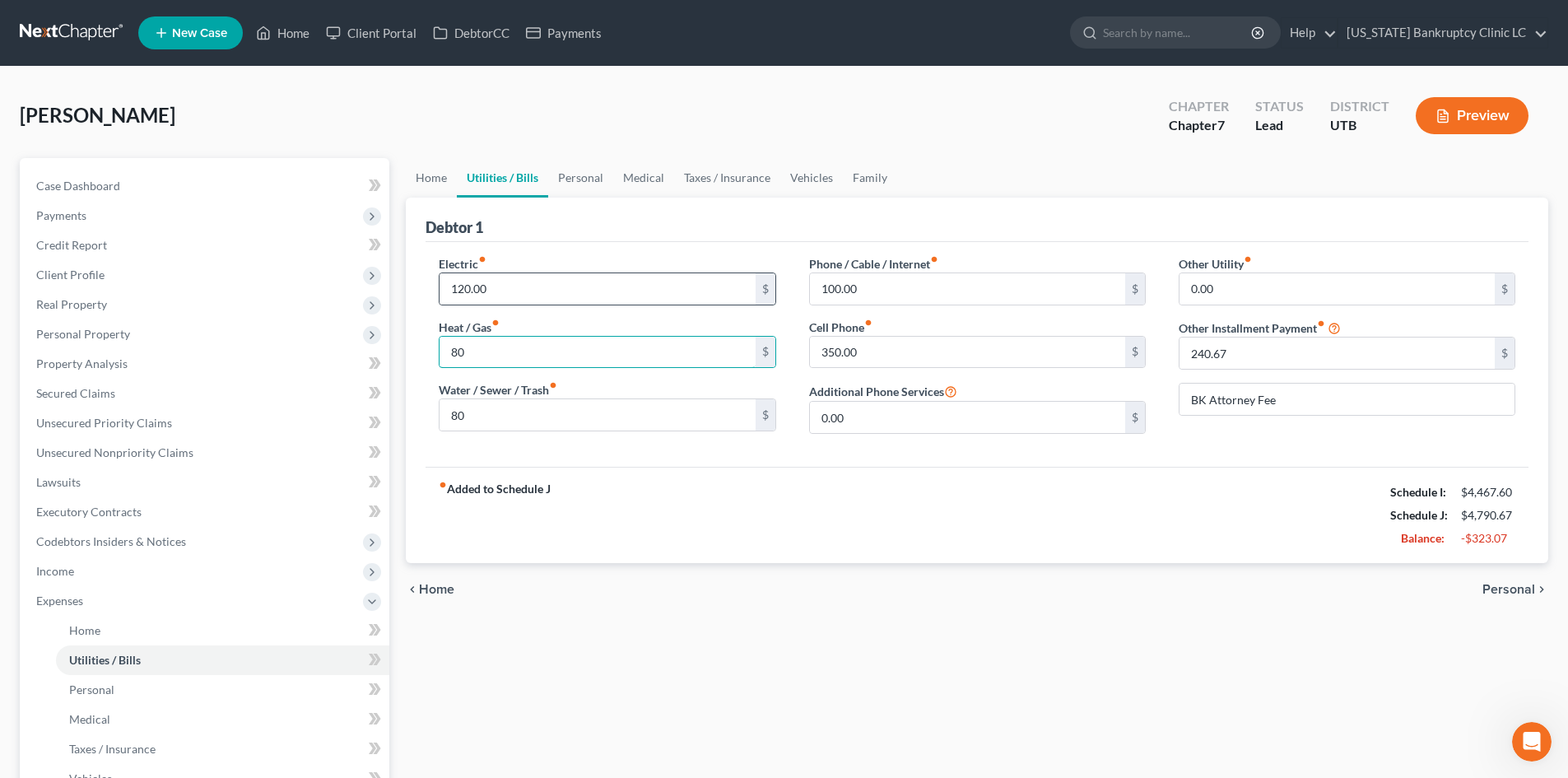
type input "8"
type input "90"
click at [563, 186] on link "Personal" at bounding box center [580, 178] width 65 height 40
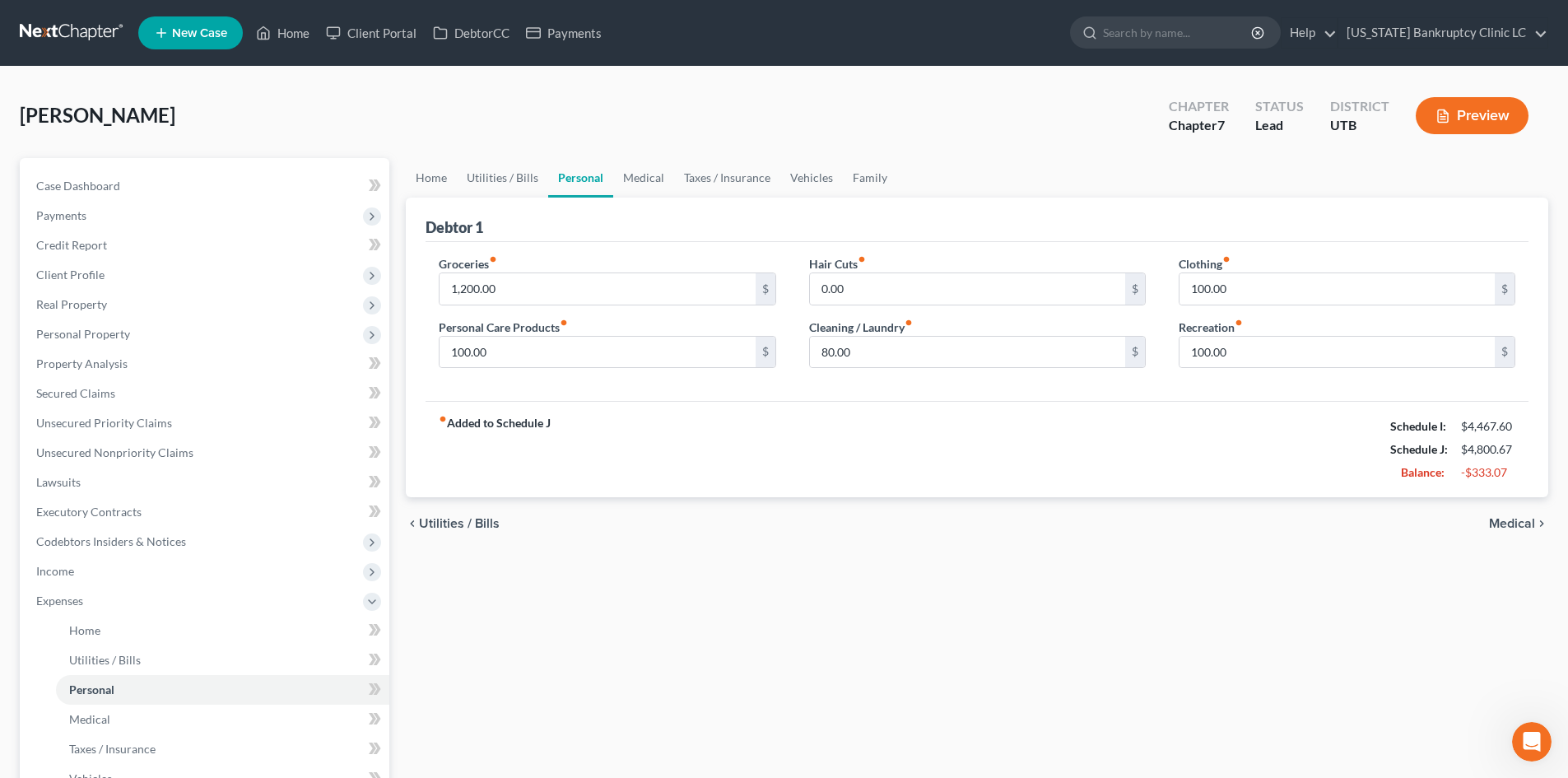
click at [476, 305] on div "Groceries fiber_manual_record 1,200.00 $ Personal Care Products fiber_manual_re…" at bounding box center [607, 318] width 370 height 126
click at [484, 289] on input "1,200.00" at bounding box center [596, 289] width 316 height 31
type input "1,000"
click at [490, 355] on input "100.00" at bounding box center [596, 352] width 316 height 31
type input "8"
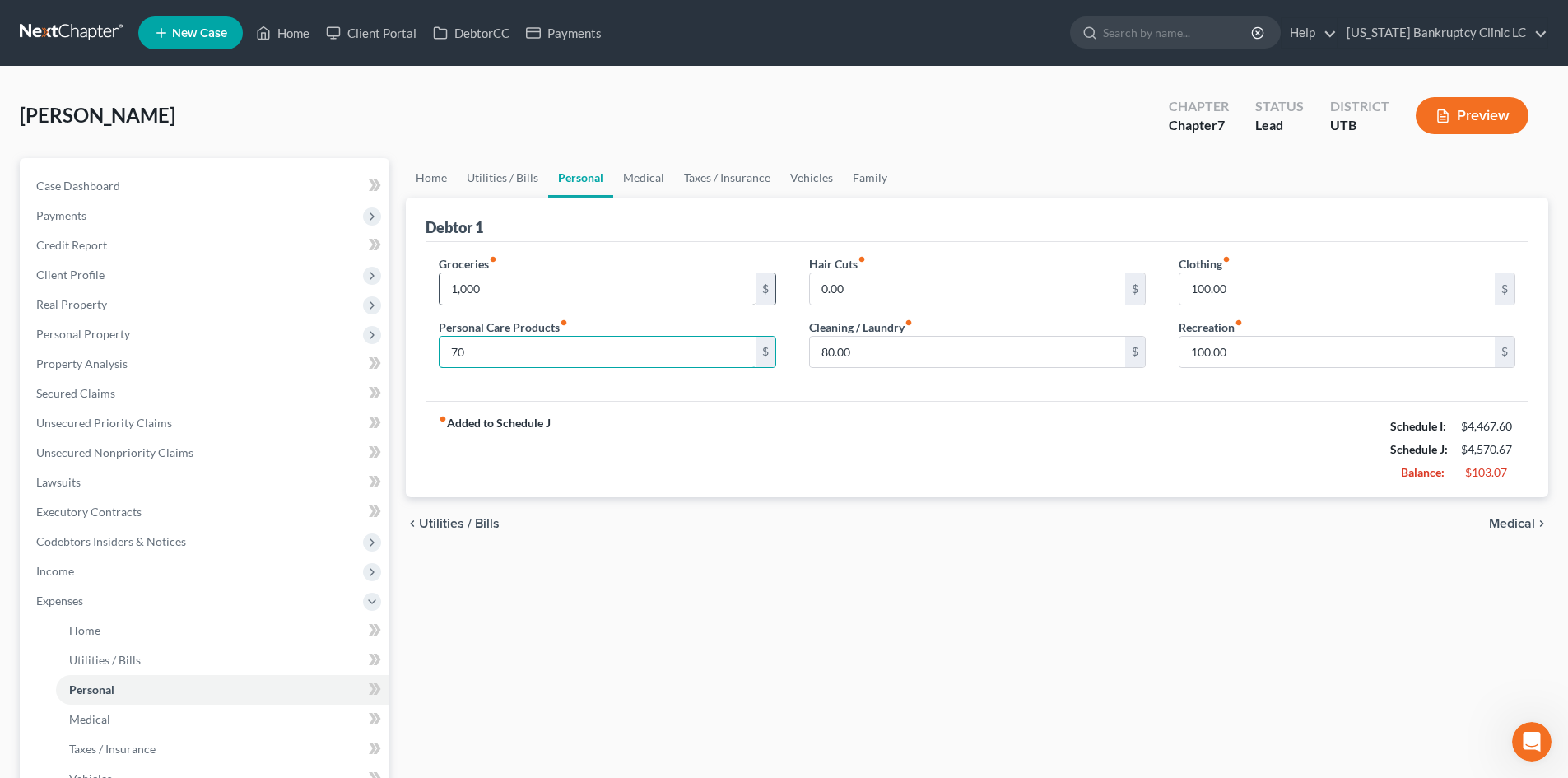
type input "70"
click at [581, 294] on input "1,000" at bounding box center [596, 289] width 316 height 31
type input "900"
click at [640, 184] on link "Medical" at bounding box center [643, 178] width 61 height 40
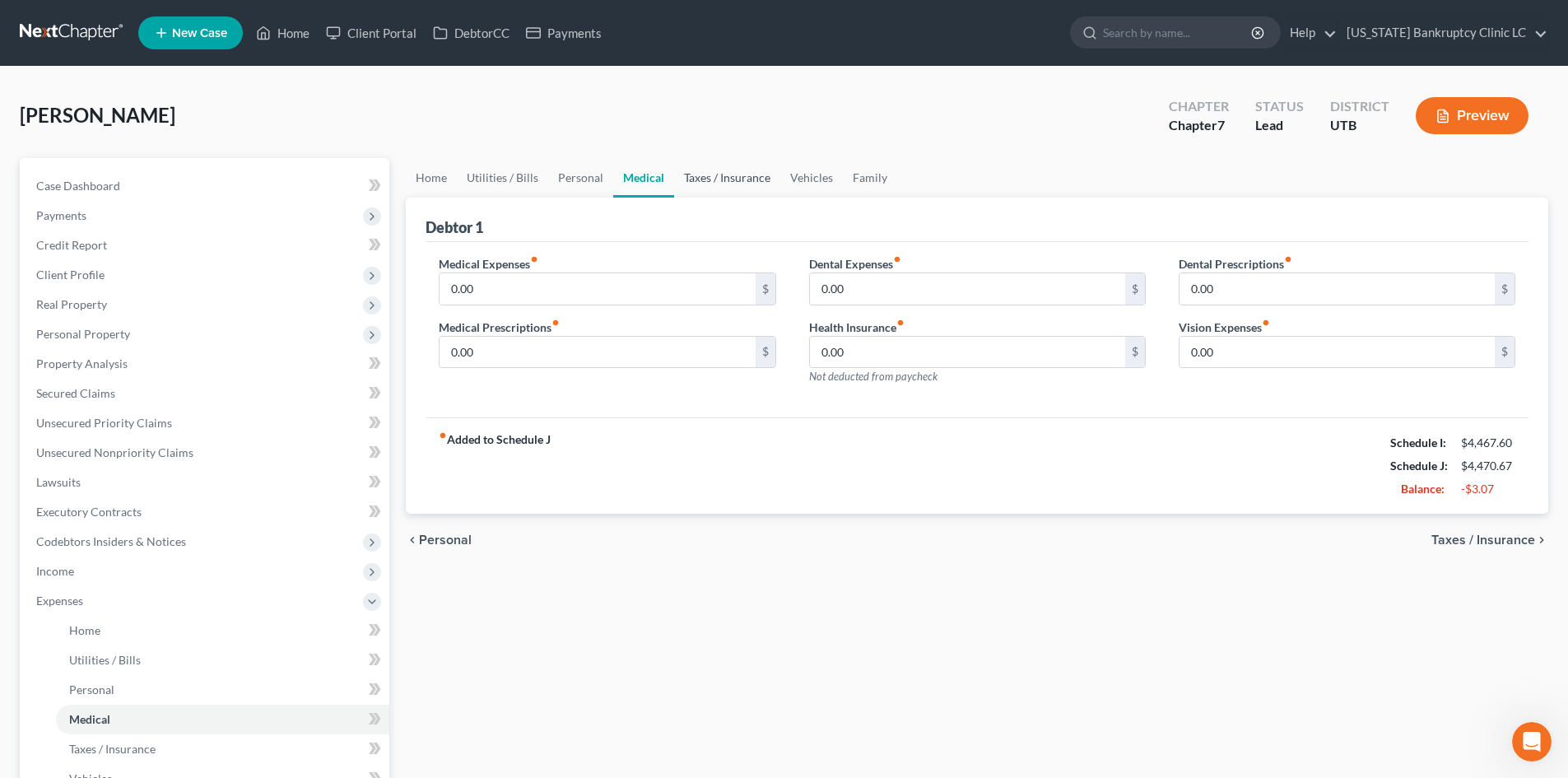
click at [699, 185] on link "Taxes / Insurance" at bounding box center [728, 178] width 106 height 40
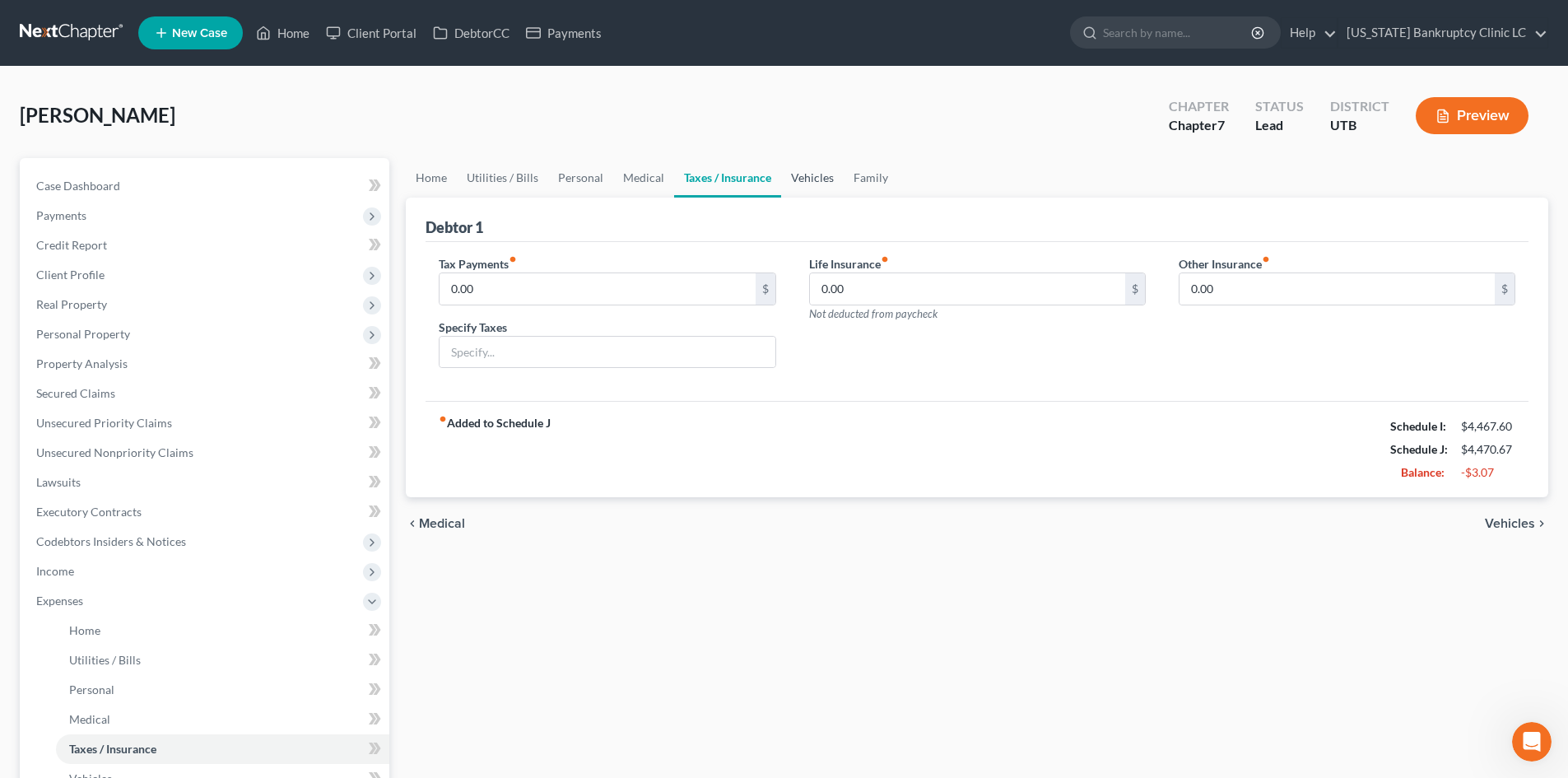
click at [788, 184] on link "Vehicles" at bounding box center [812, 178] width 63 height 40
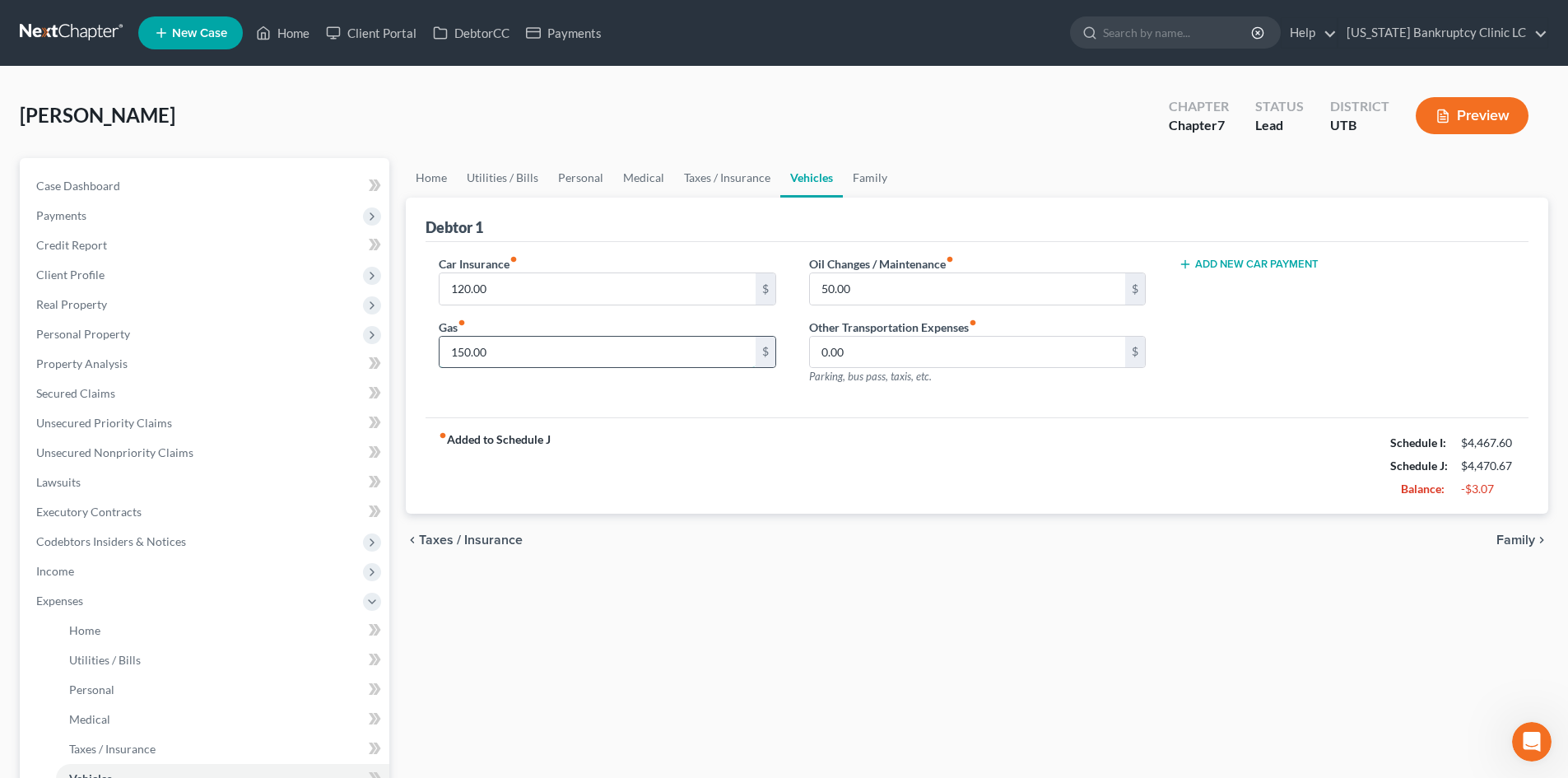
click at [612, 359] on input "150.00" at bounding box center [596, 352] width 316 height 31
click at [855, 294] on input "50.00" at bounding box center [967, 289] width 316 height 31
click at [594, 191] on link "Personal" at bounding box center [580, 178] width 65 height 40
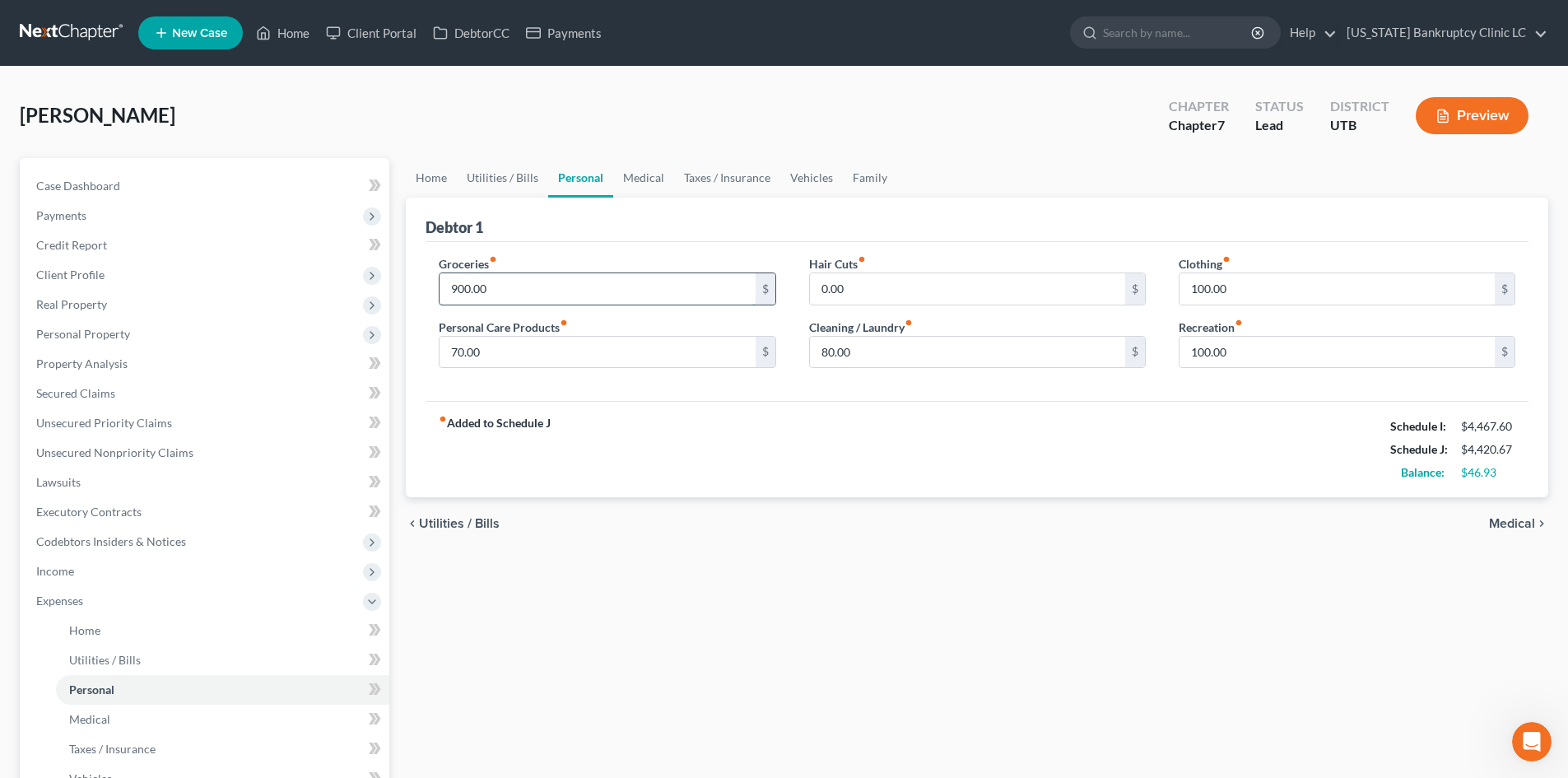
click at [535, 283] on input "900.00" at bounding box center [596, 289] width 316 height 31
type input "950"
click at [596, 421] on div "fiber_manual_record Added to Schedule J Schedule I: $4,467.60 Schedule J: $4,47…" at bounding box center [977, 449] width 1103 height 97
click at [1242, 293] on input "100.00" at bounding box center [1336, 289] width 316 height 31
click at [1232, 353] on input "100.00" at bounding box center [1336, 352] width 316 height 31
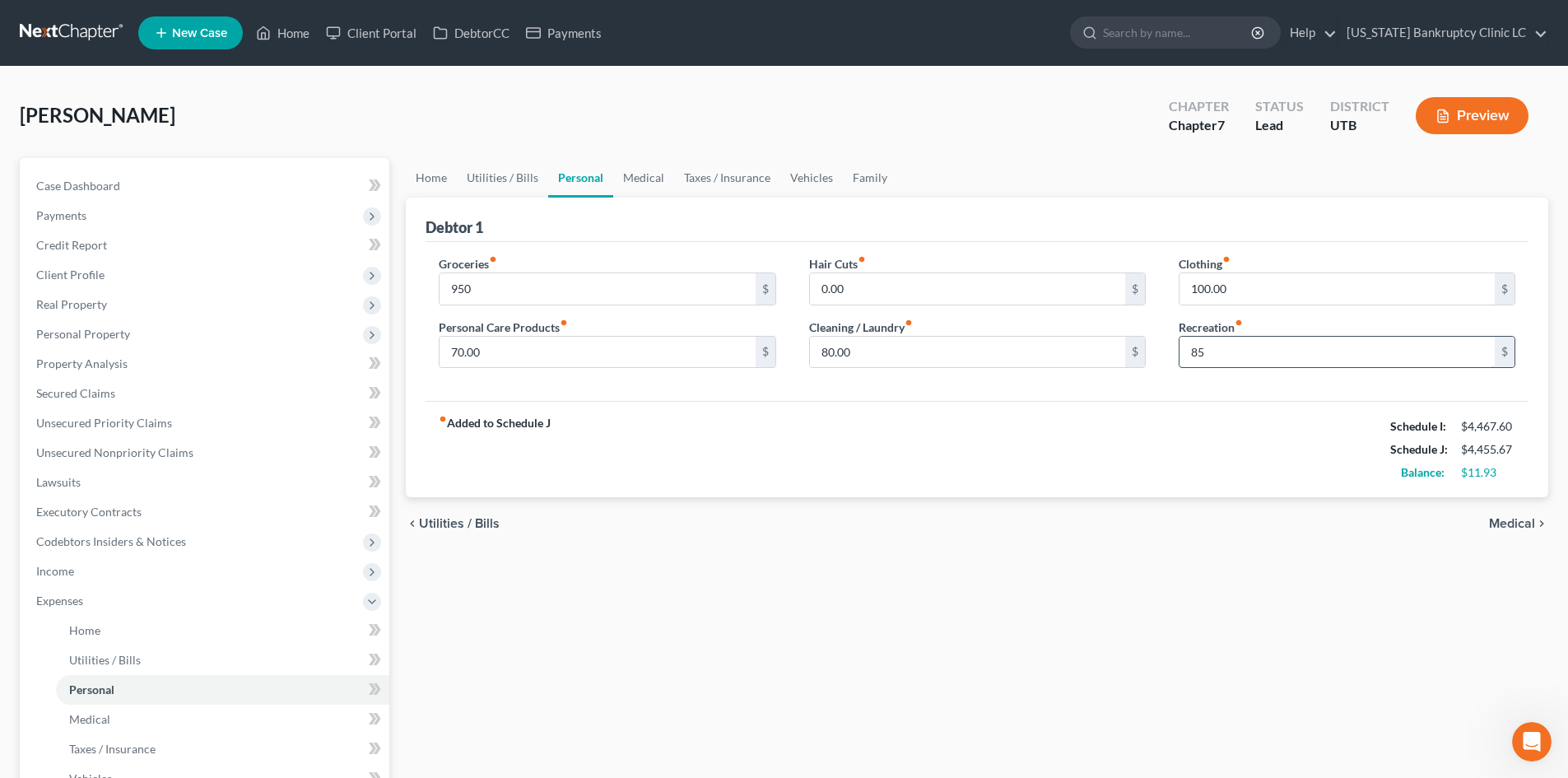
type input "8"
click at [1246, 274] on input "100.00" at bounding box center [1336, 289] width 316 height 31
drag, startPoint x: 1217, startPoint y: 351, endPoint x: 1218, endPoint y: 340, distance: 11.0
click at [1217, 351] on input "90" at bounding box center [1336, 352] width 316 height 31
type input "100"
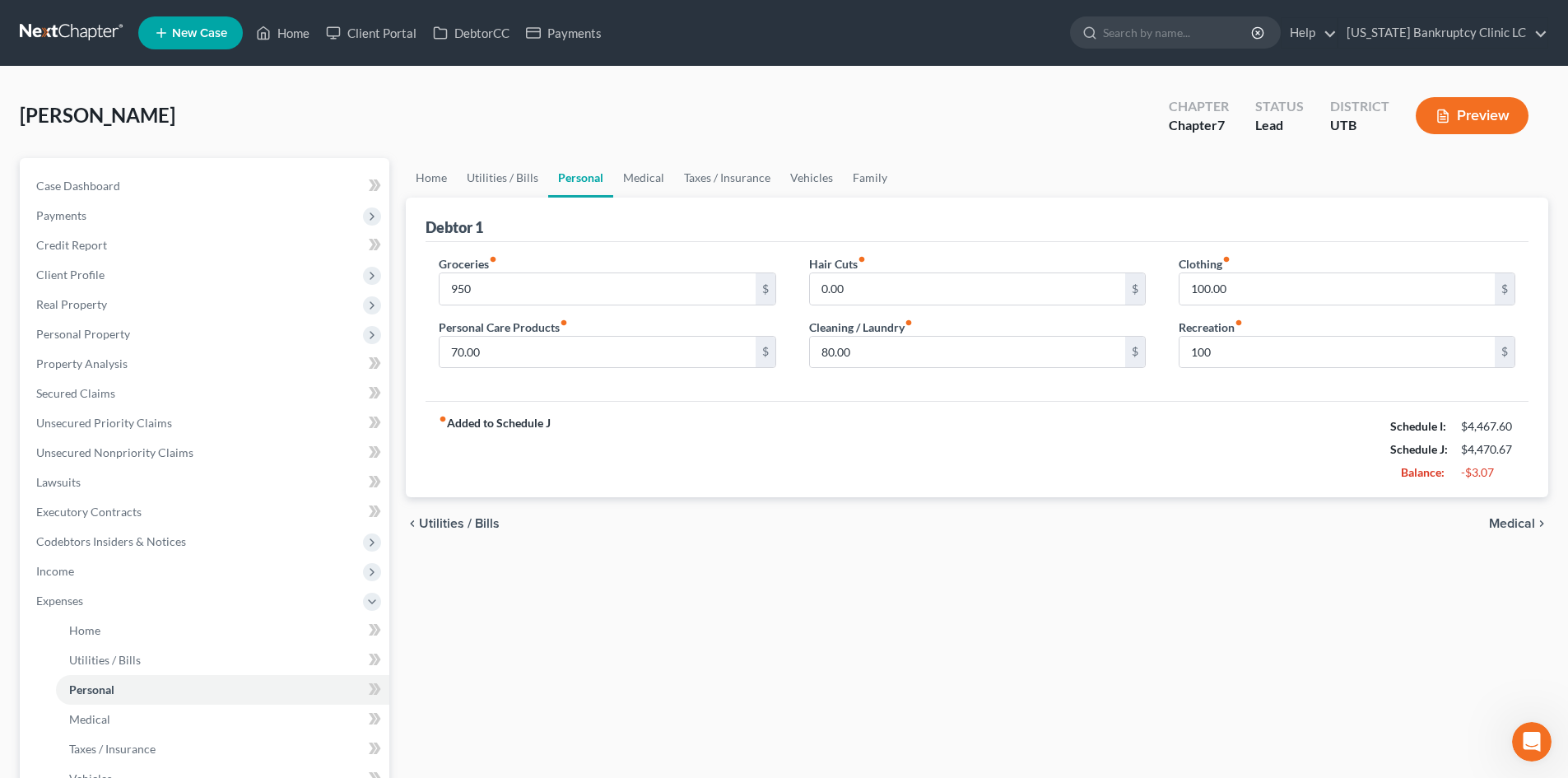
click at [1235, 305] on div "Clothing fiber_manual_record 100.00 $ Recreation fiber_manual_record 100 $" at bounding box center [1346, 318] width 370 height 126
click at [1243, 289] on input "100.00" at bounding box center [1336, 289] width 316 height 31
type input "90"
drag, startPoint x: 966, startPoint y: 399, endPoint x: 695, endPoint y: 235, distance: 316.8
click at [966, 399] on div "Groceries fiber_manual_record 950 $ Personal Care Products fiber_manual_record …" at bounding box center [977, 321] width 1103 height 159
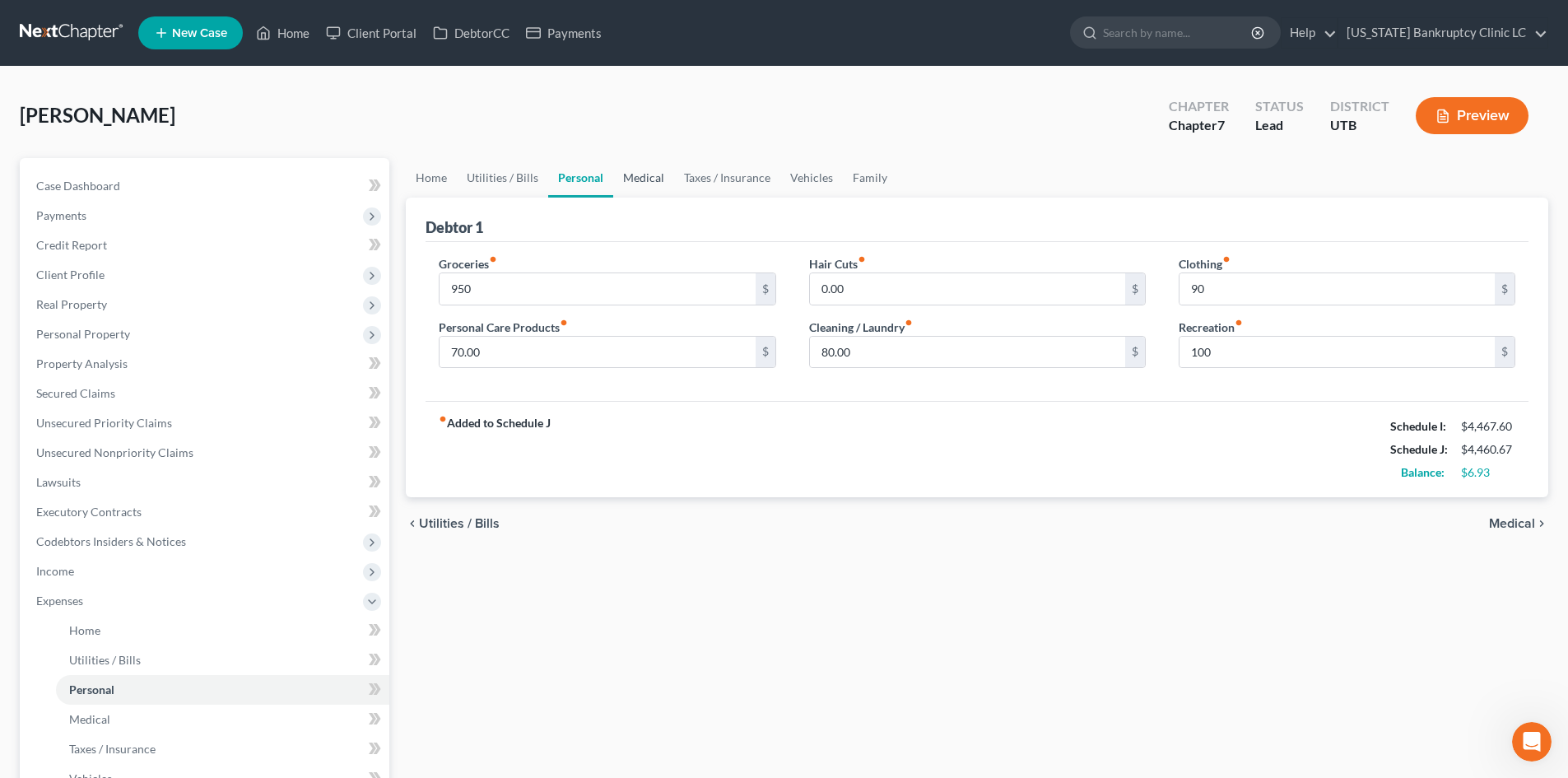
click at [637, 181] on link "Medical" at bounding box center [643, 178] width 61 height 40
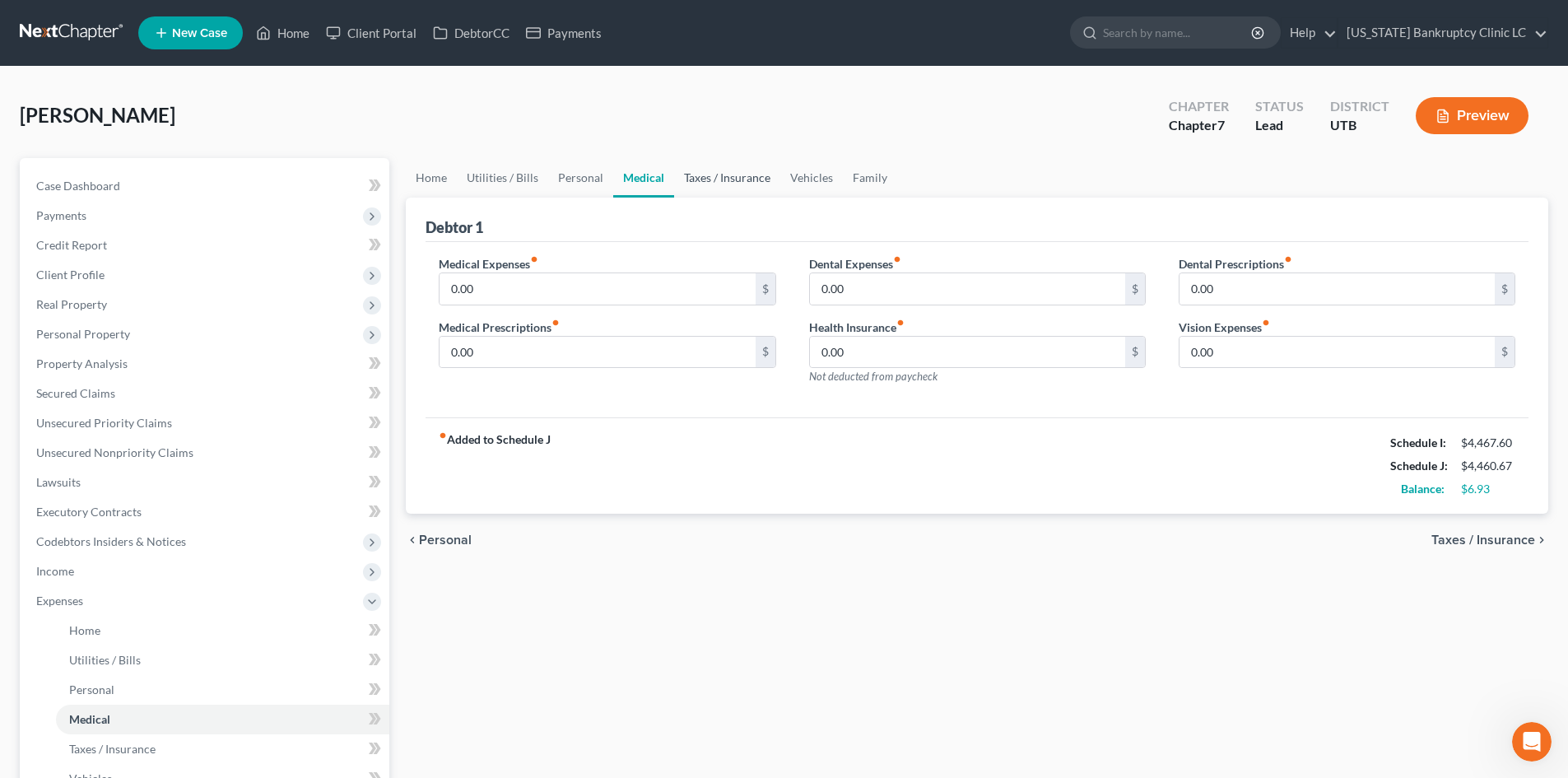
click at [702, 182] on link "Taxes / Insurance" at bounding box center [728, 178] width 106 height 40
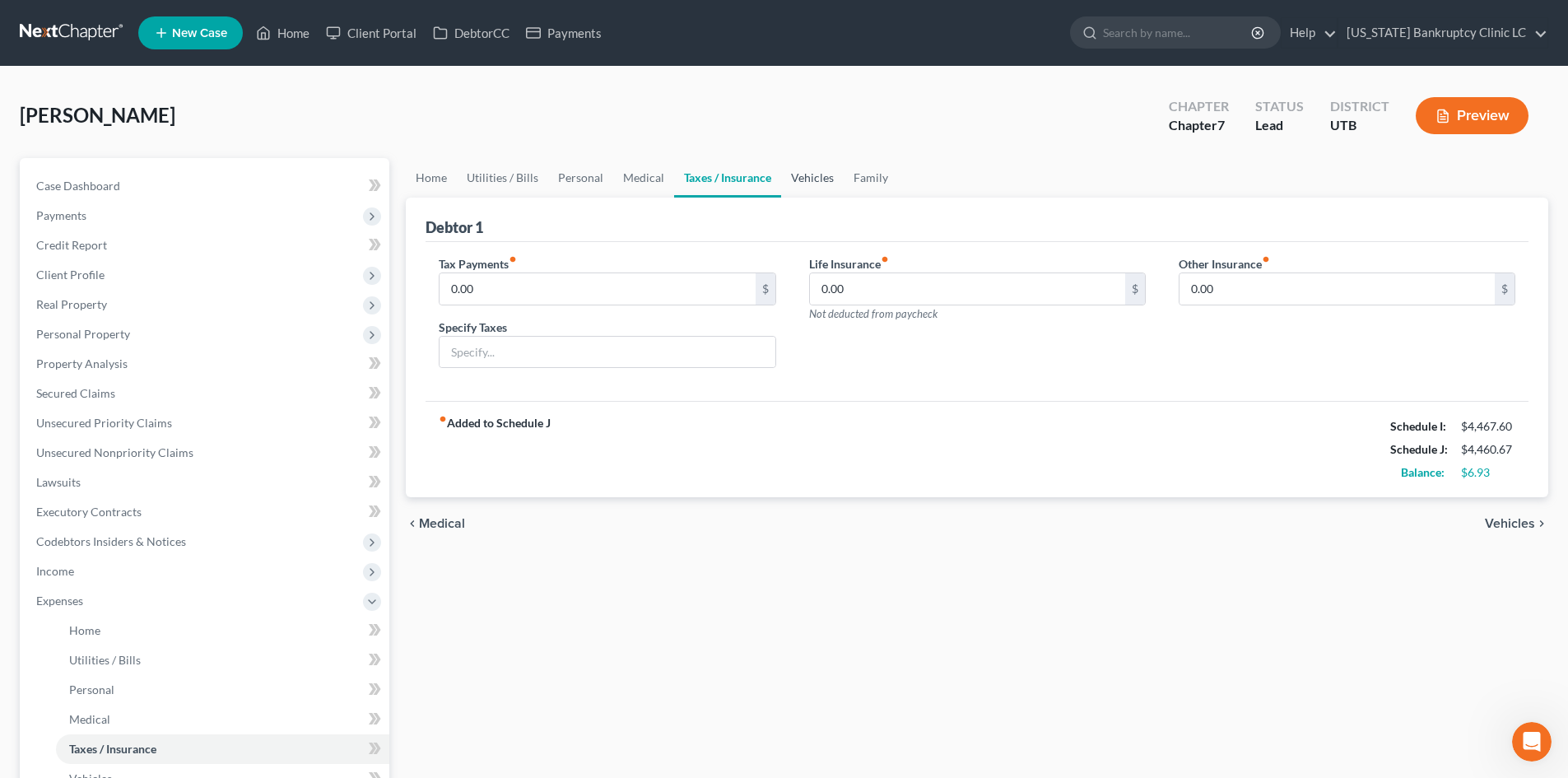
click at [820, 185] on link "Vehicles" at bounding box center [812, 178] width 63 height 40
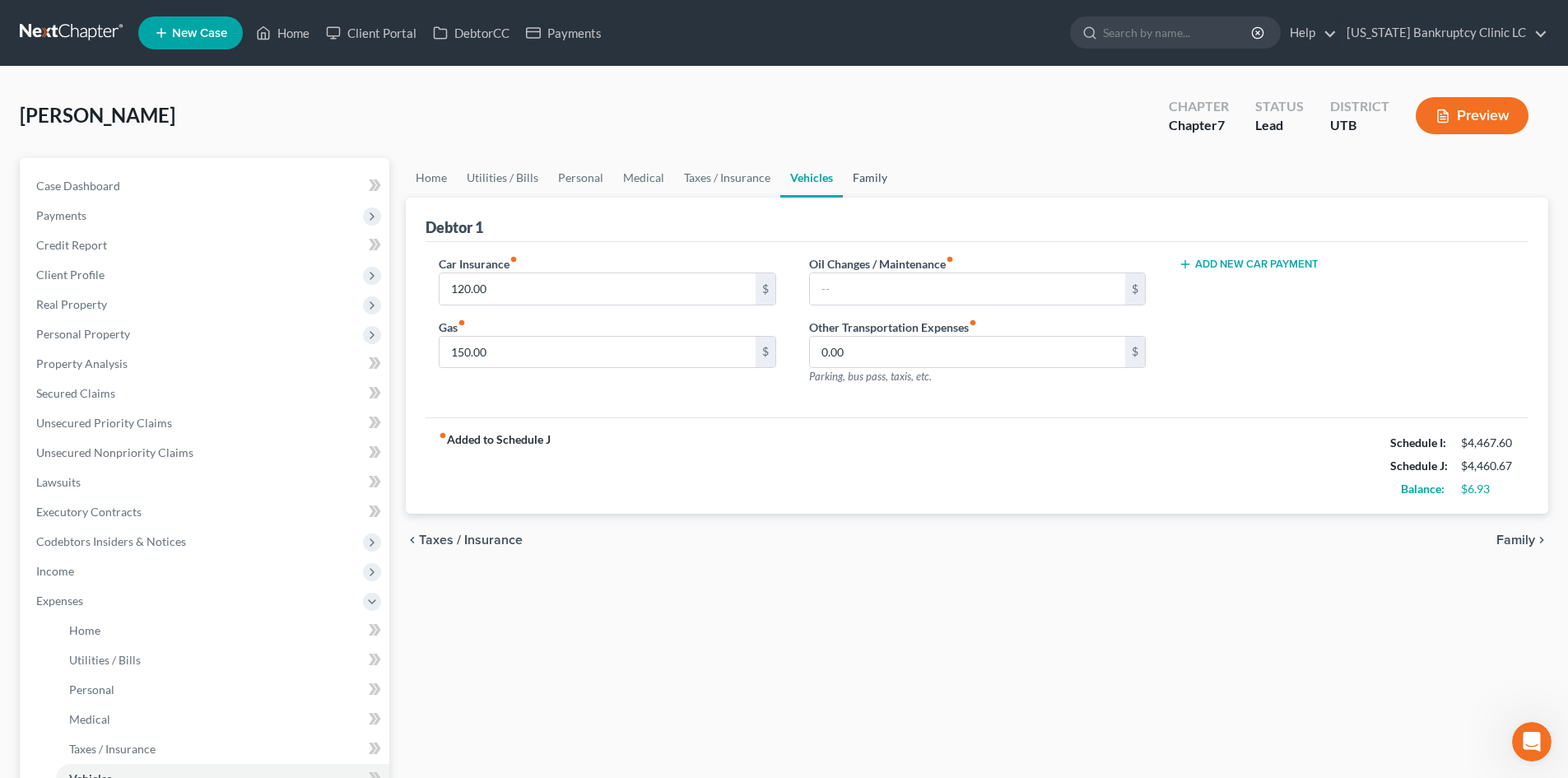
click at [878, 184] on link "Family" at bounding box center [869, 178] width 54 height 40
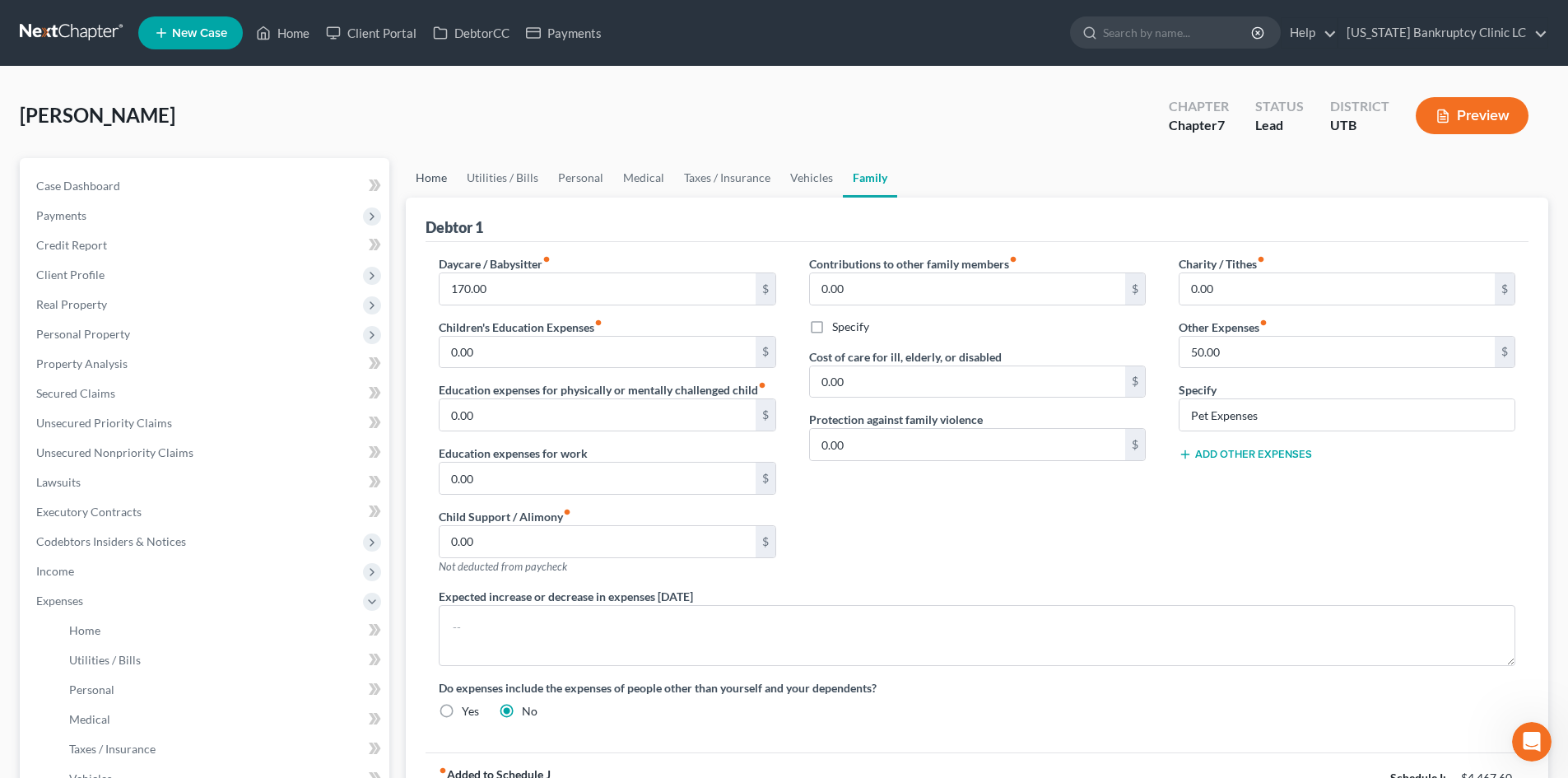
click at [431, 187] on link "Home" at bounding box center [431, 178] width 51 height 40
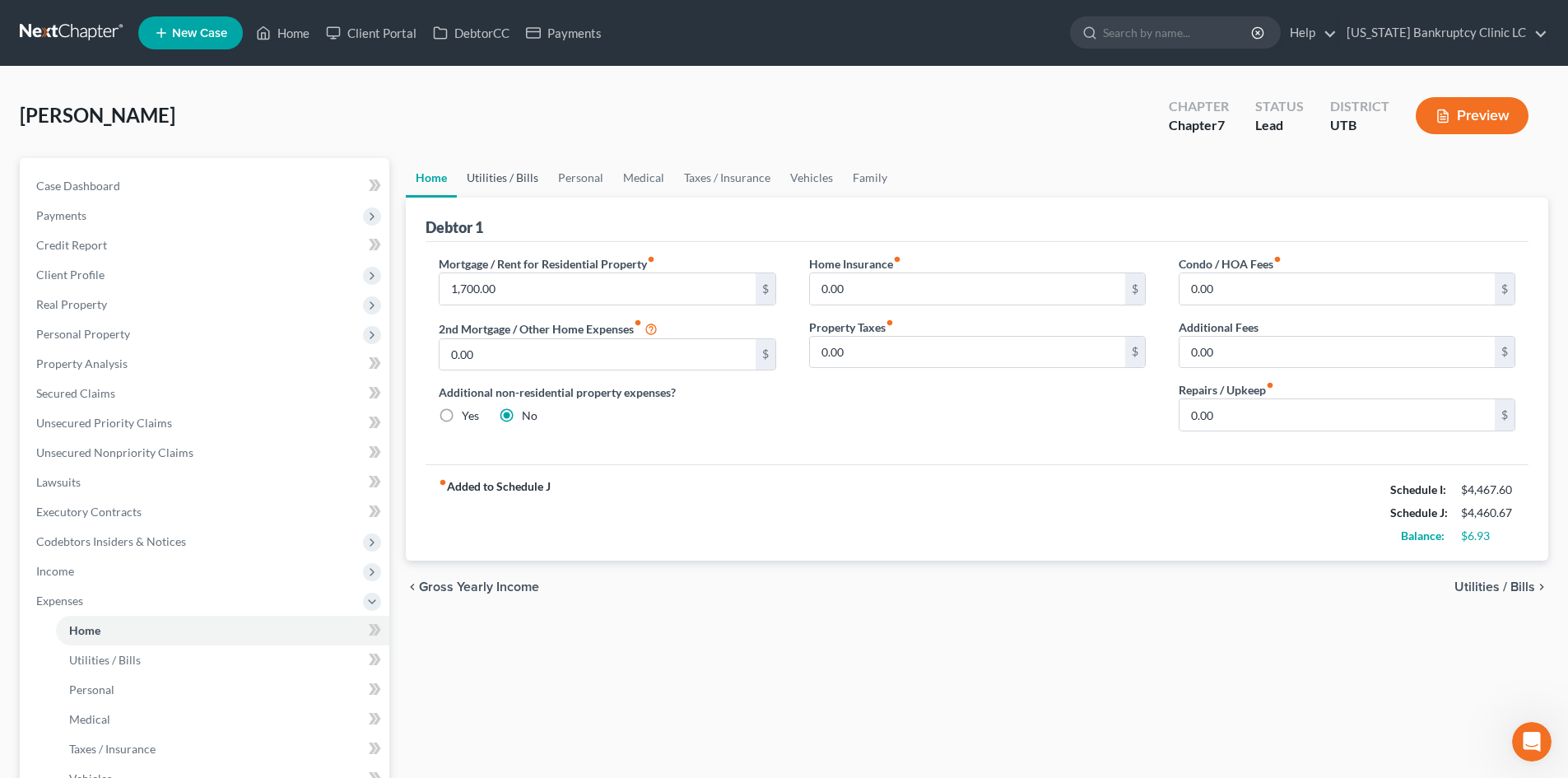
click at [501, 170] on link "Utilities / Bills" at bounding box center [502, 178] width 92 height 40
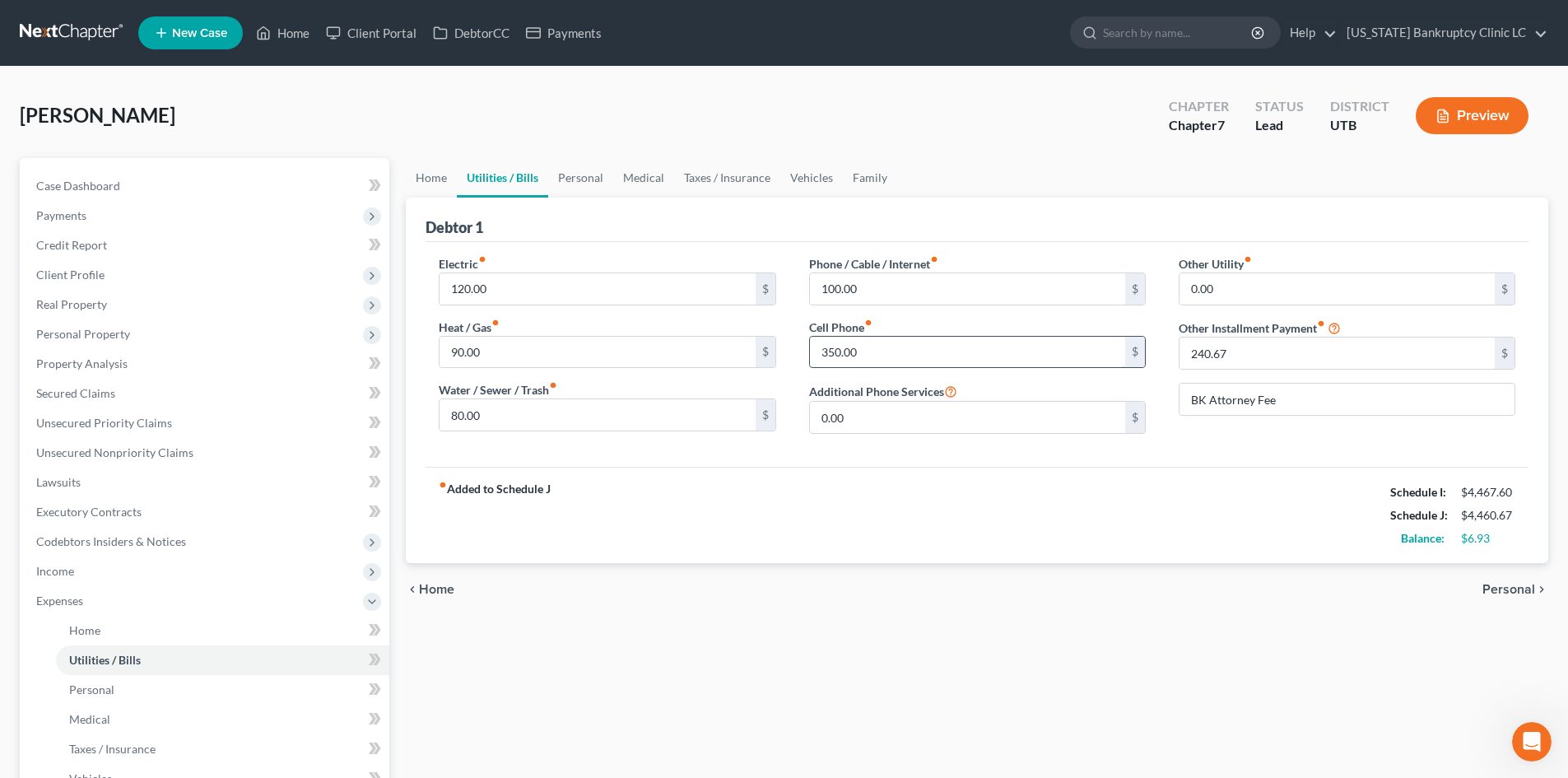
click at [894, 361] on input "350.00" at bounding box center [967, 352] width 316 height 31
click at [722, 455] on div "Electric fiber_manual_record 120.00 $ Heat / Gas fiber_manual_record 90.00 $ Wa…" at bounding box center [977, 354] width 1103 height 225
click at [43, 601] on span "Expenses" at bounding box center [60, 600] width 47 height 14
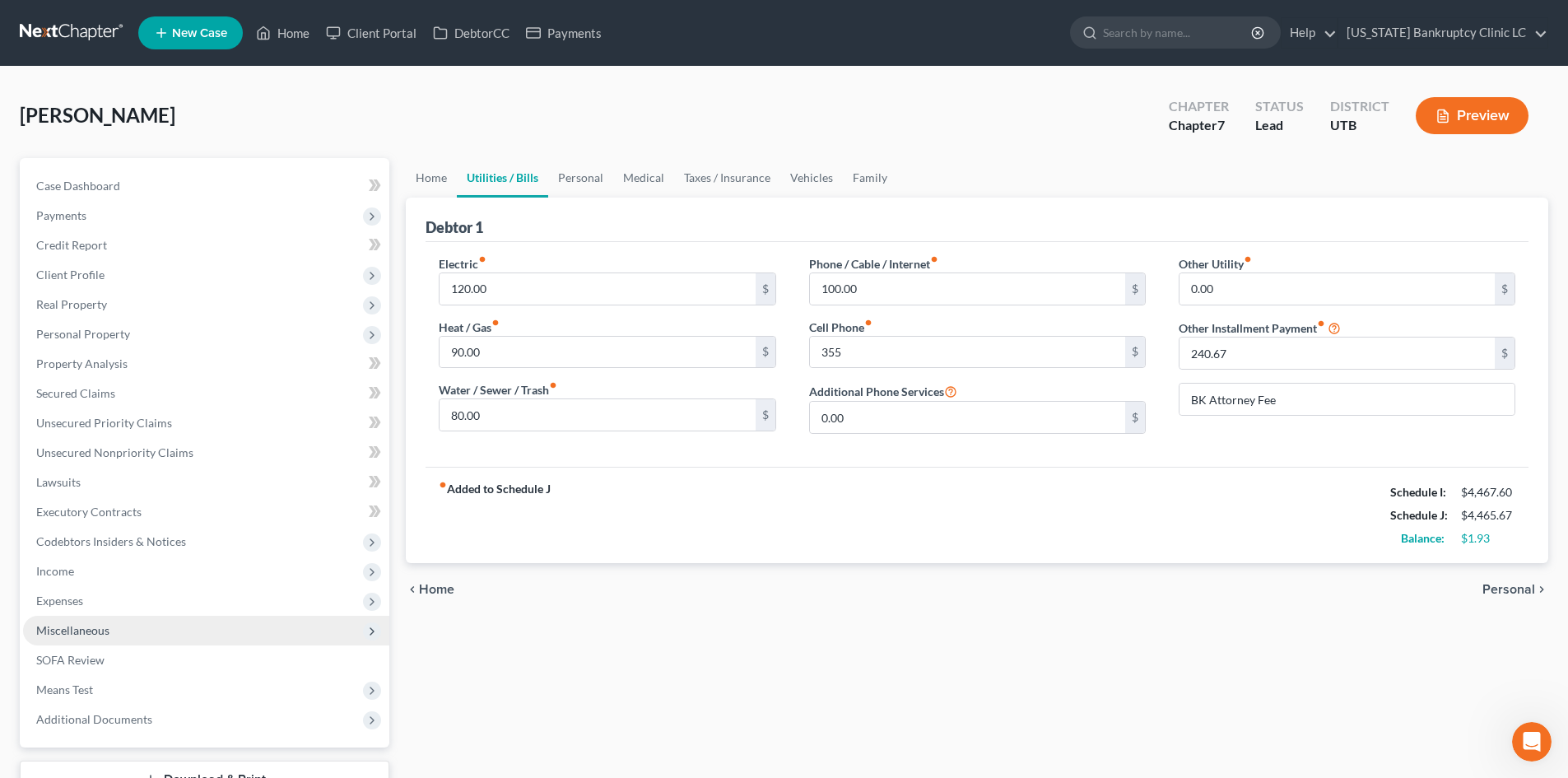
scroll to position [126, 0]
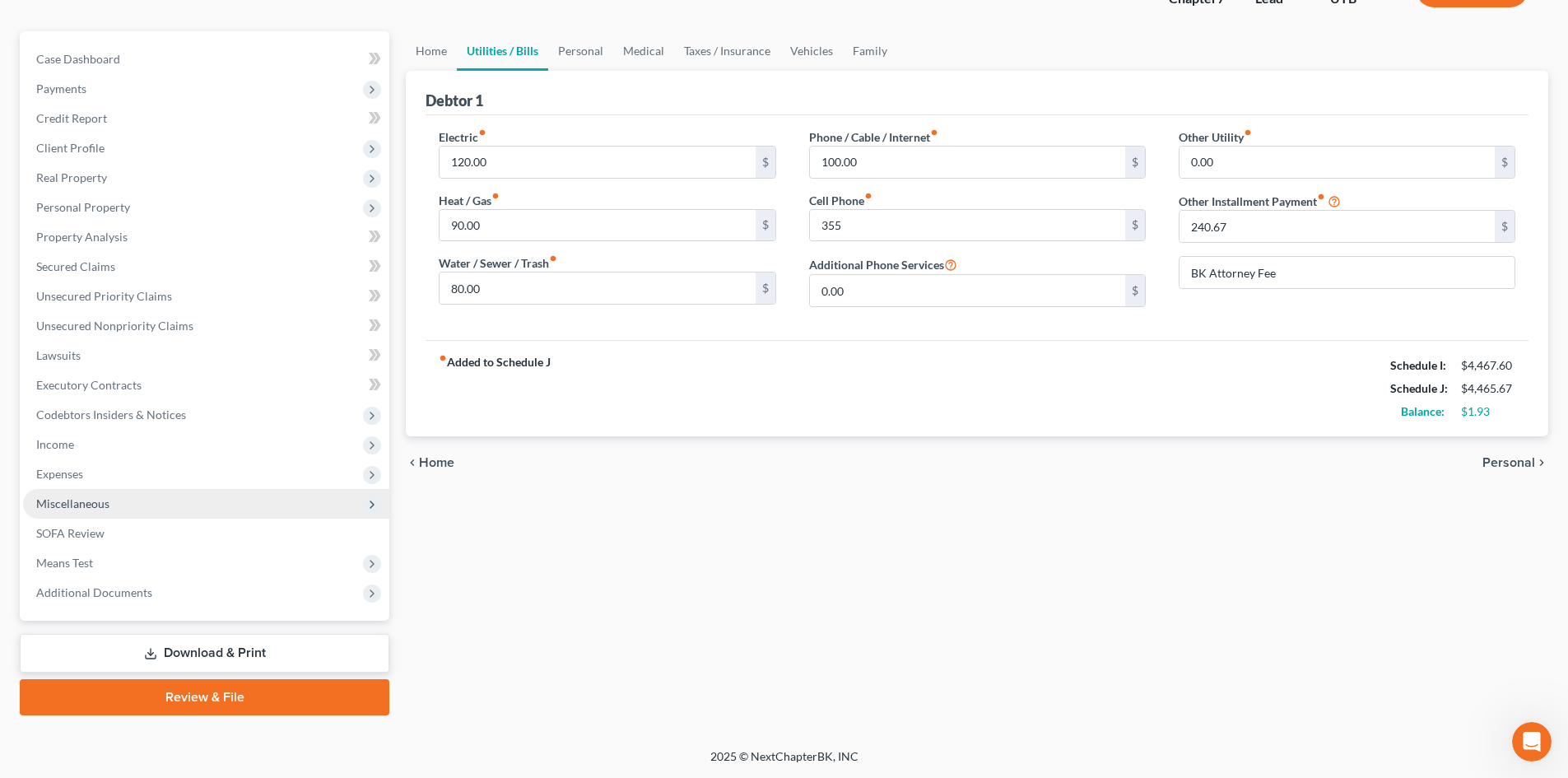
click at [119, 502] on span "Miscellaneous" at bounding box center [206, 504] width 367 height 30
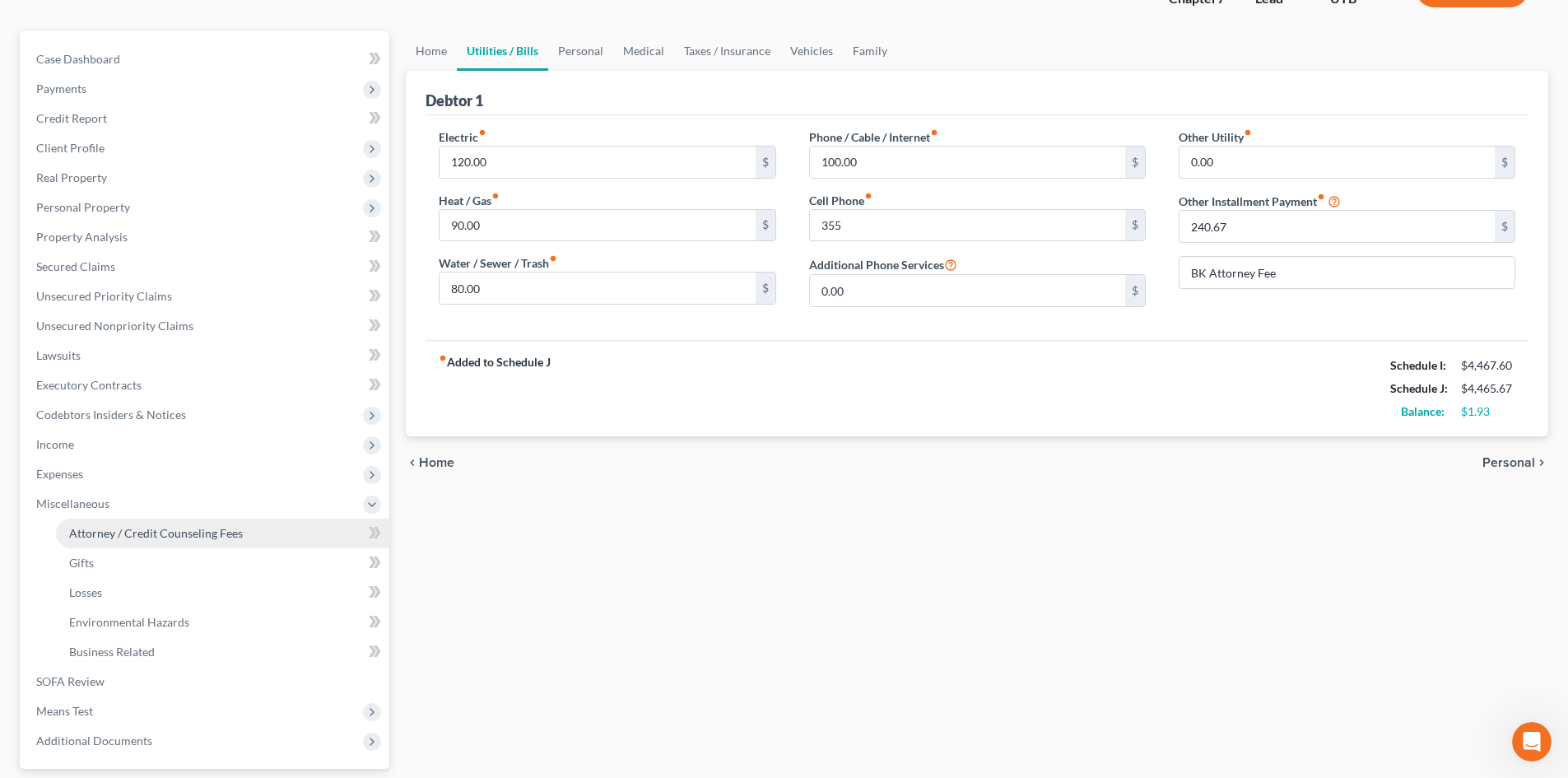
click at [119, 536] on span "Attorney / Credit Counseling Fees" at bounding box center [156, 533] width 174 height 14
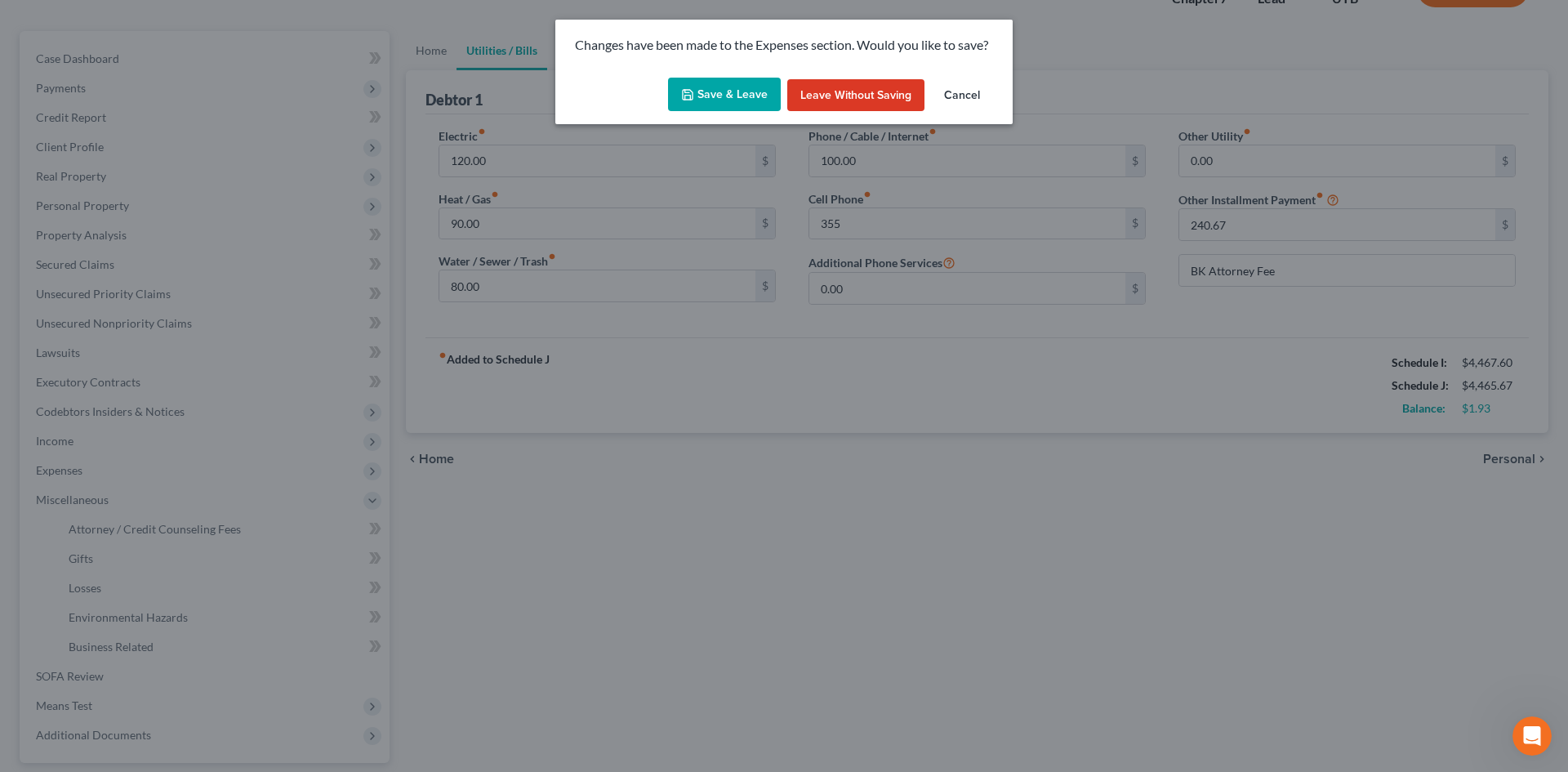
click at [712, 86] on button "Save & Leave" at bounding box center [725, 95] width 113 height 34
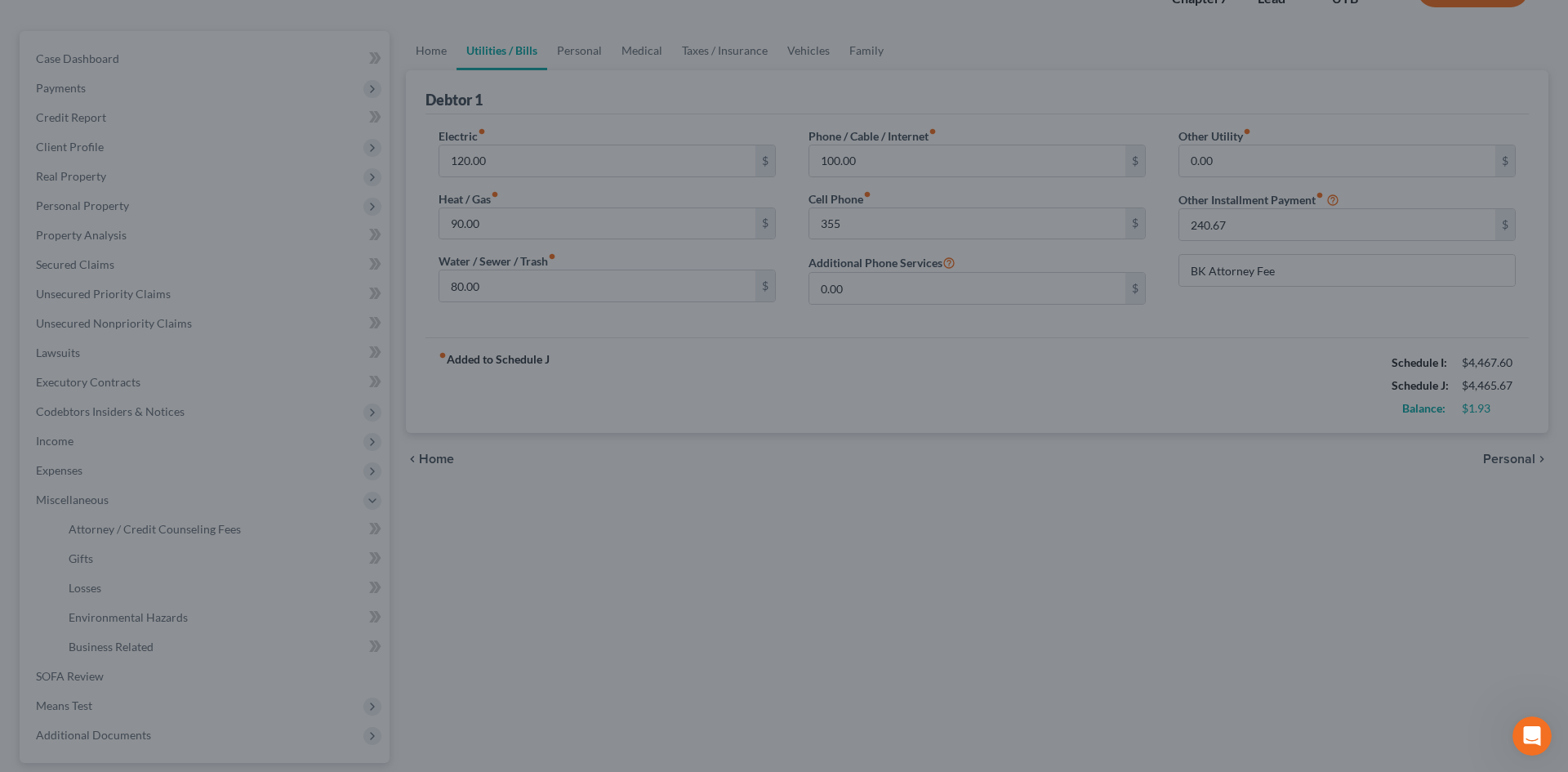
type input "355.00"
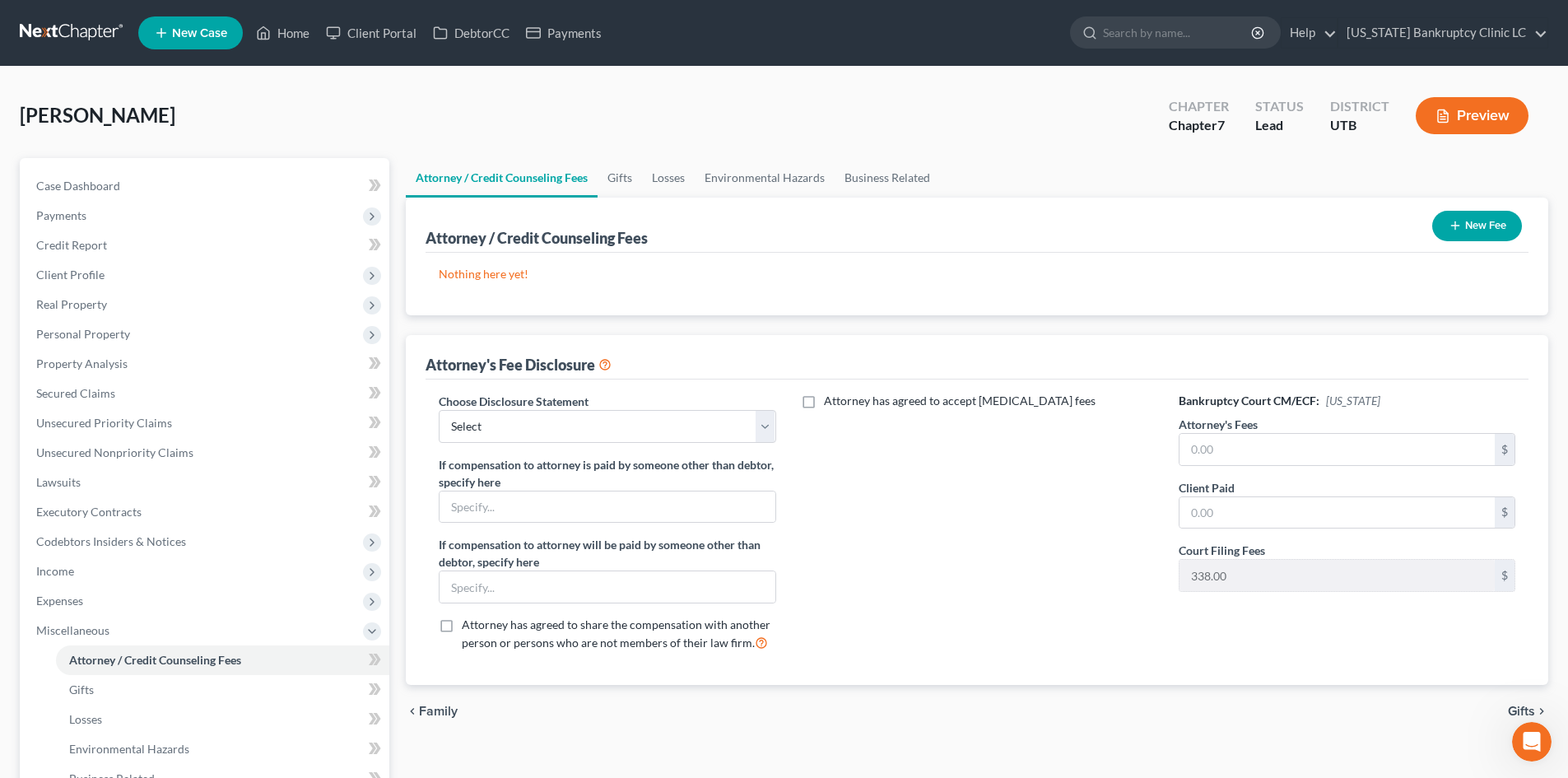
click at [589, 403] on label "Choose Disclosure Statement" at bounding box center [513, 402] width 150 height 17
click at [578, 429] on select "Select Installment Chapter 7 Cases Salt Lake Custom Disclosure Fresh Start Fund…" at bounding box center [607, 427] width 337 height 33
select select "0"
click at [439, 410] on select "Select Installment Chapter 7 Cases Salt Lake Custom Disclosure Fresh Start Fund…" at bounding box center [607, 427] width 337 height 33
click at [1216, 465] on div "$" at bounding box center [1346, 450] width 337 height 33
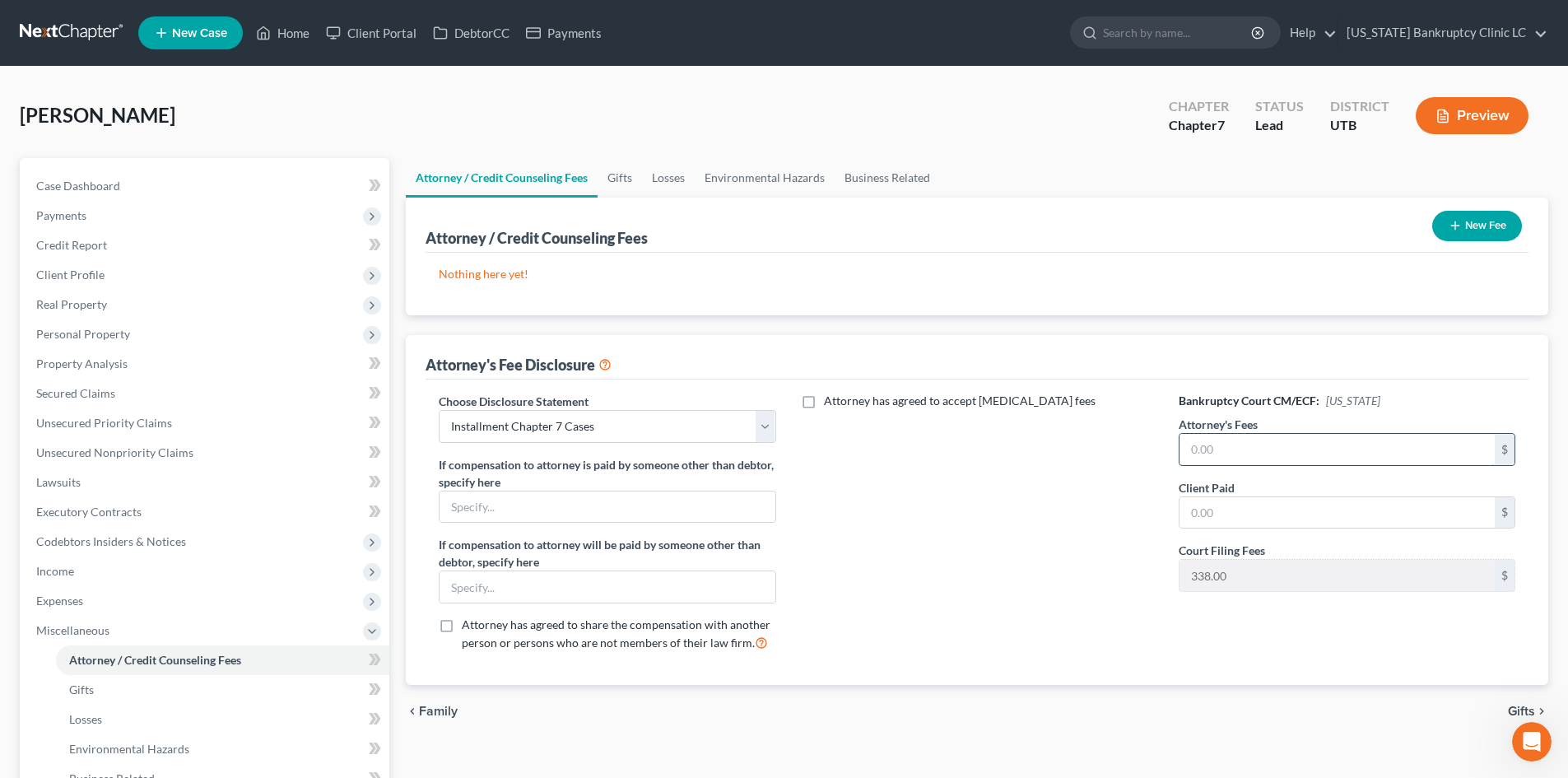
click at [1231, 452] on input "text" at bounding box center [1336, 450] width 316 height 31
type input "2,900"
click at [1039, 529] on div "Attorney has agreed to accept [MEDICAL_DATA] fees" at bounding box center [977, 529] width 370 height 272
click at [144, 624] on span "Miscellaneous" at bounding box center [206, 630] width 367 height 30
click at [137, 665] on link "SOFA Review" at bounding box center [206, 660] width 367 height 30
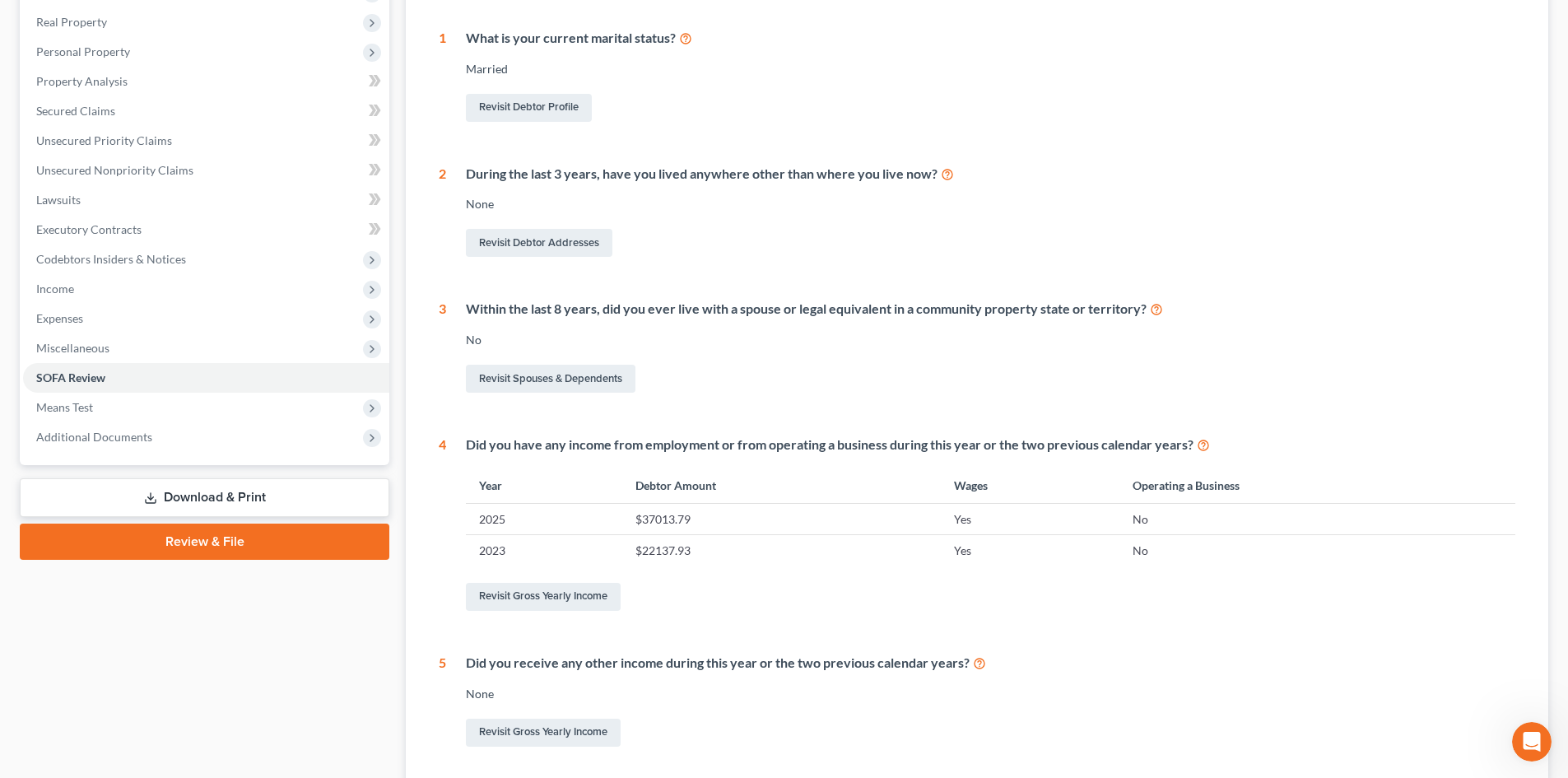
scroll to position [17, 0]
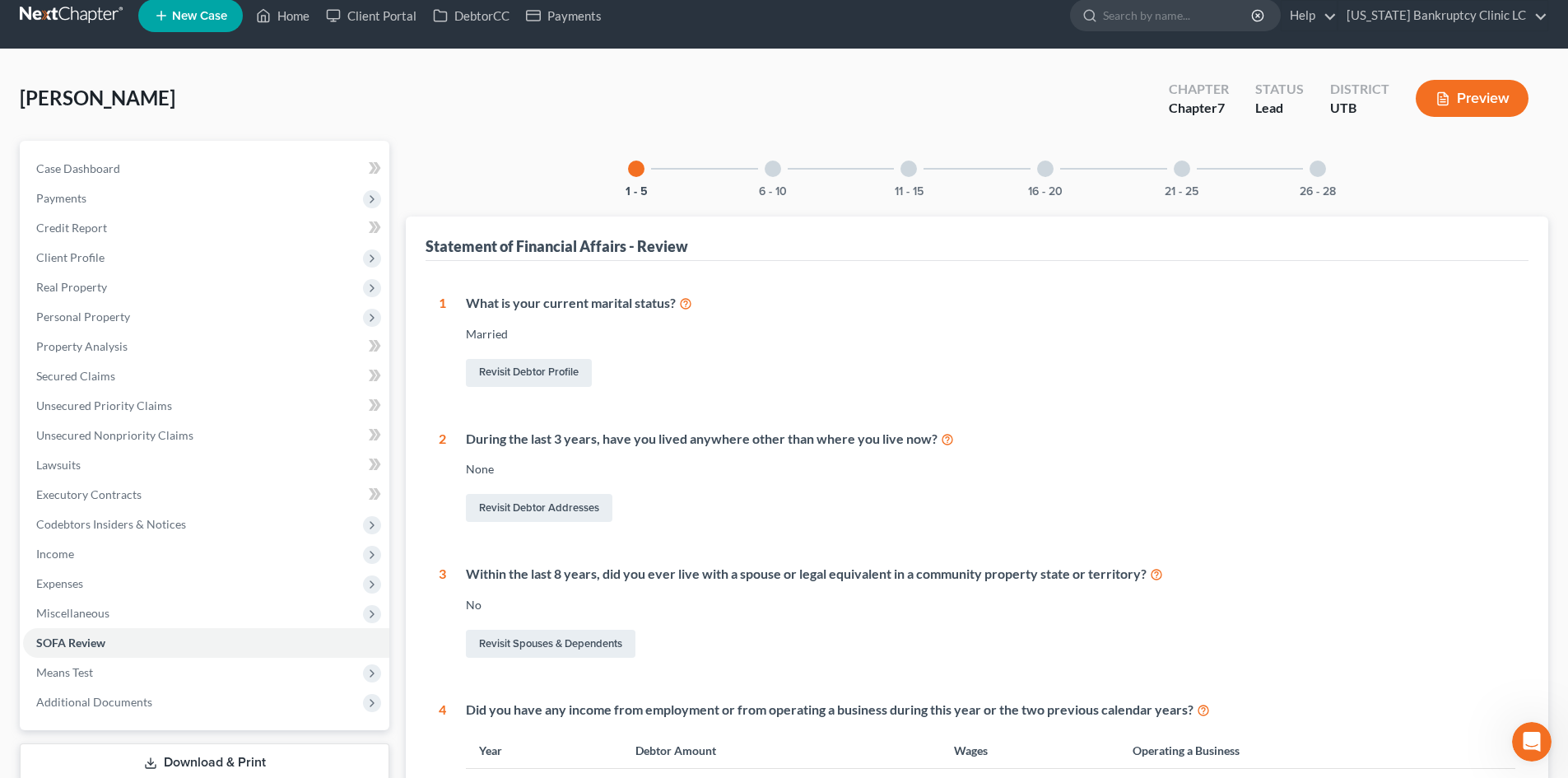
click at [777, 173] on div at bounding box center [772, 168] width 16 height 16
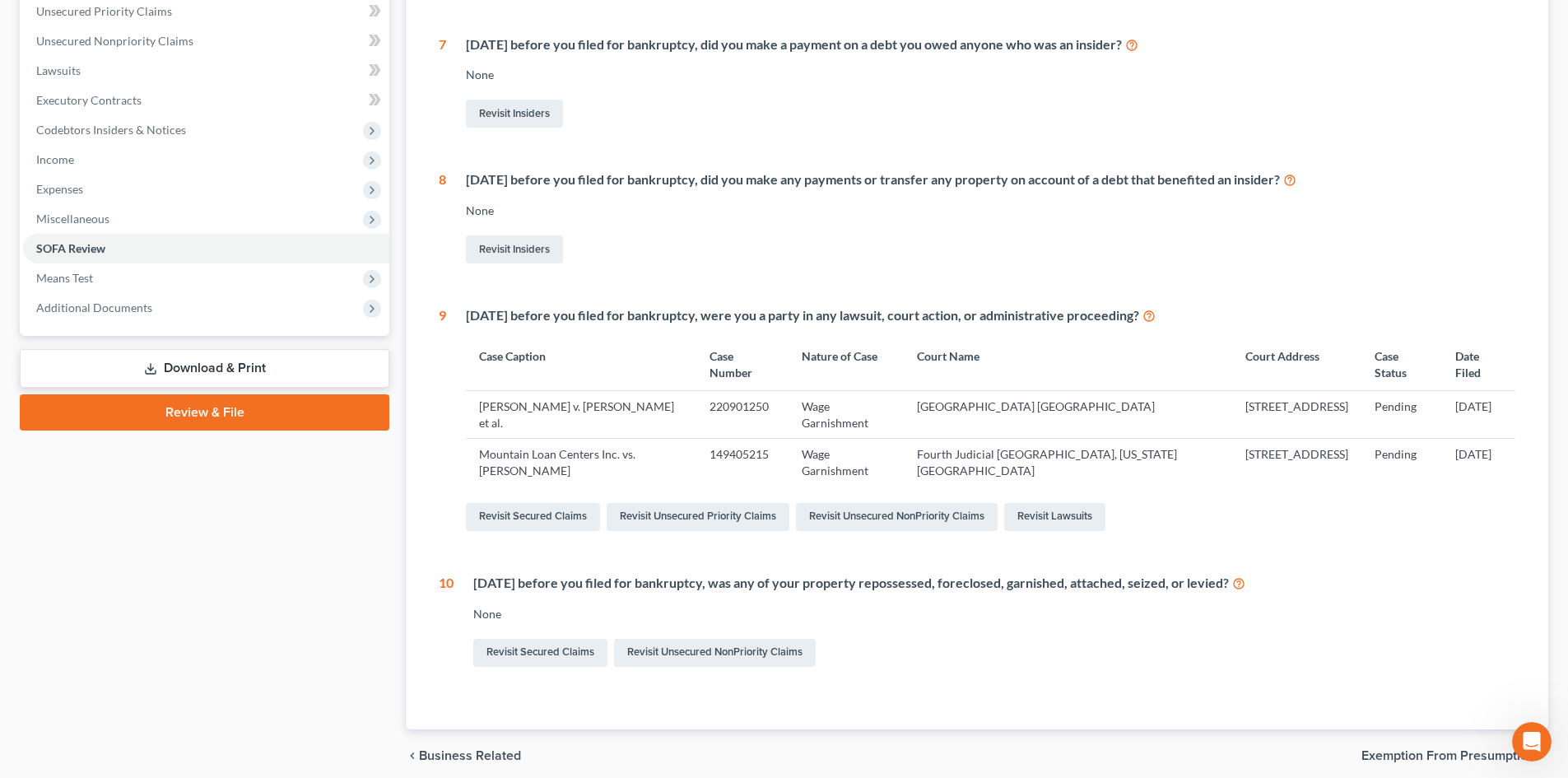
scroll to position [479, 0]
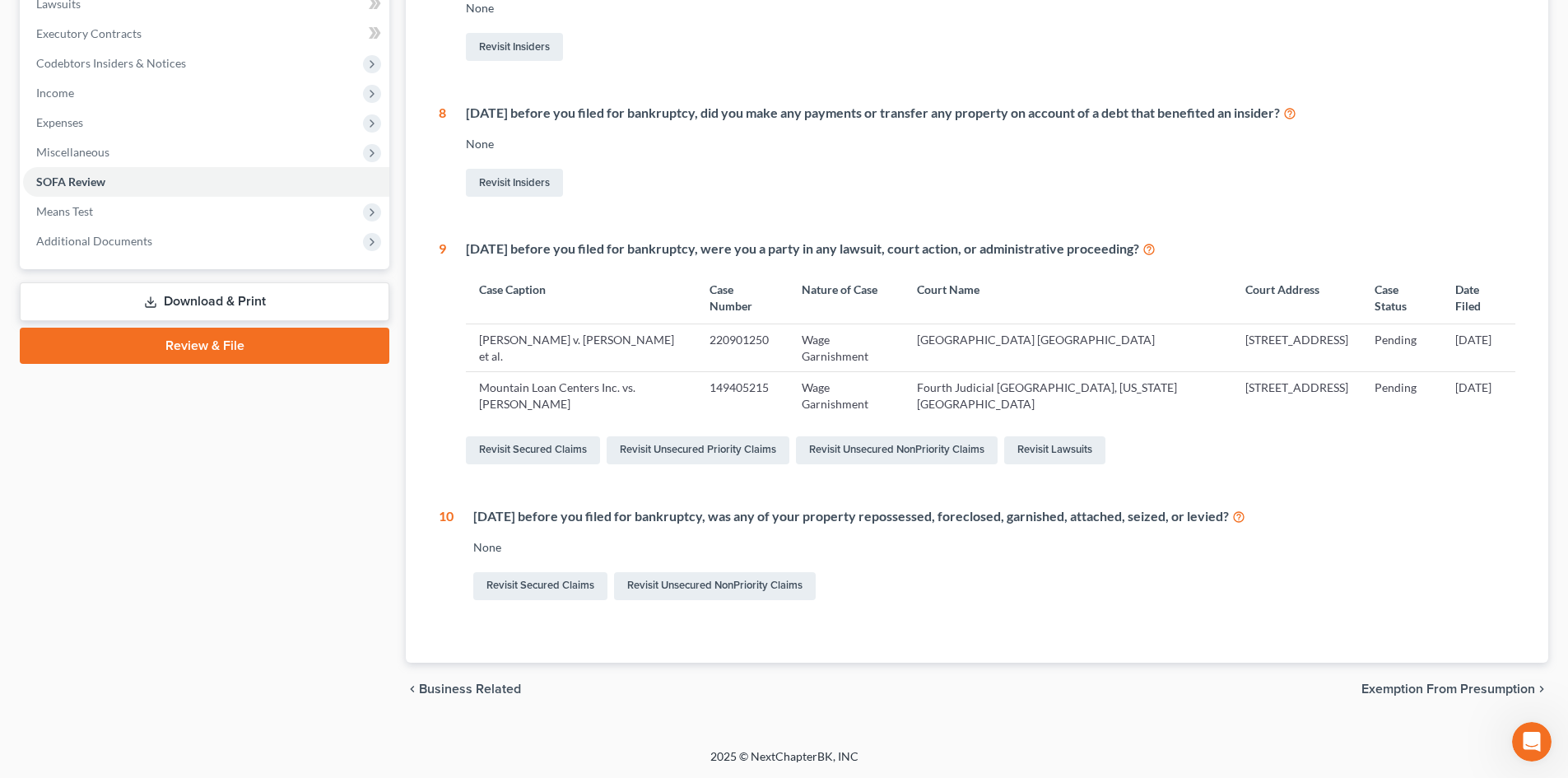
click at [200, 346] on link "Review & File" at bounding box center [204, 346] width 370 height 37
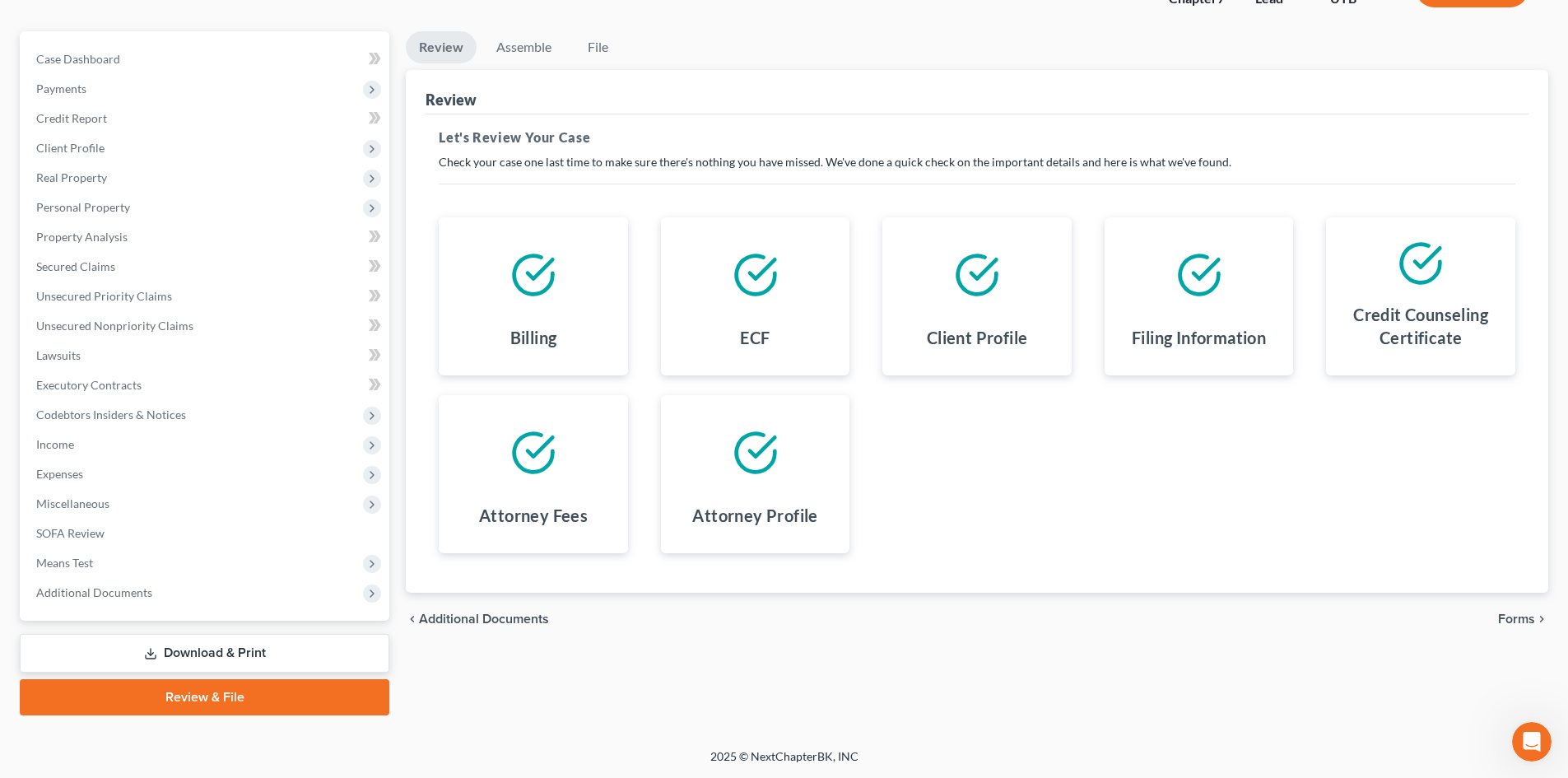
click at [186, 644] on link "Download & Print" at bounding box center [204, 653] width 370 height 39
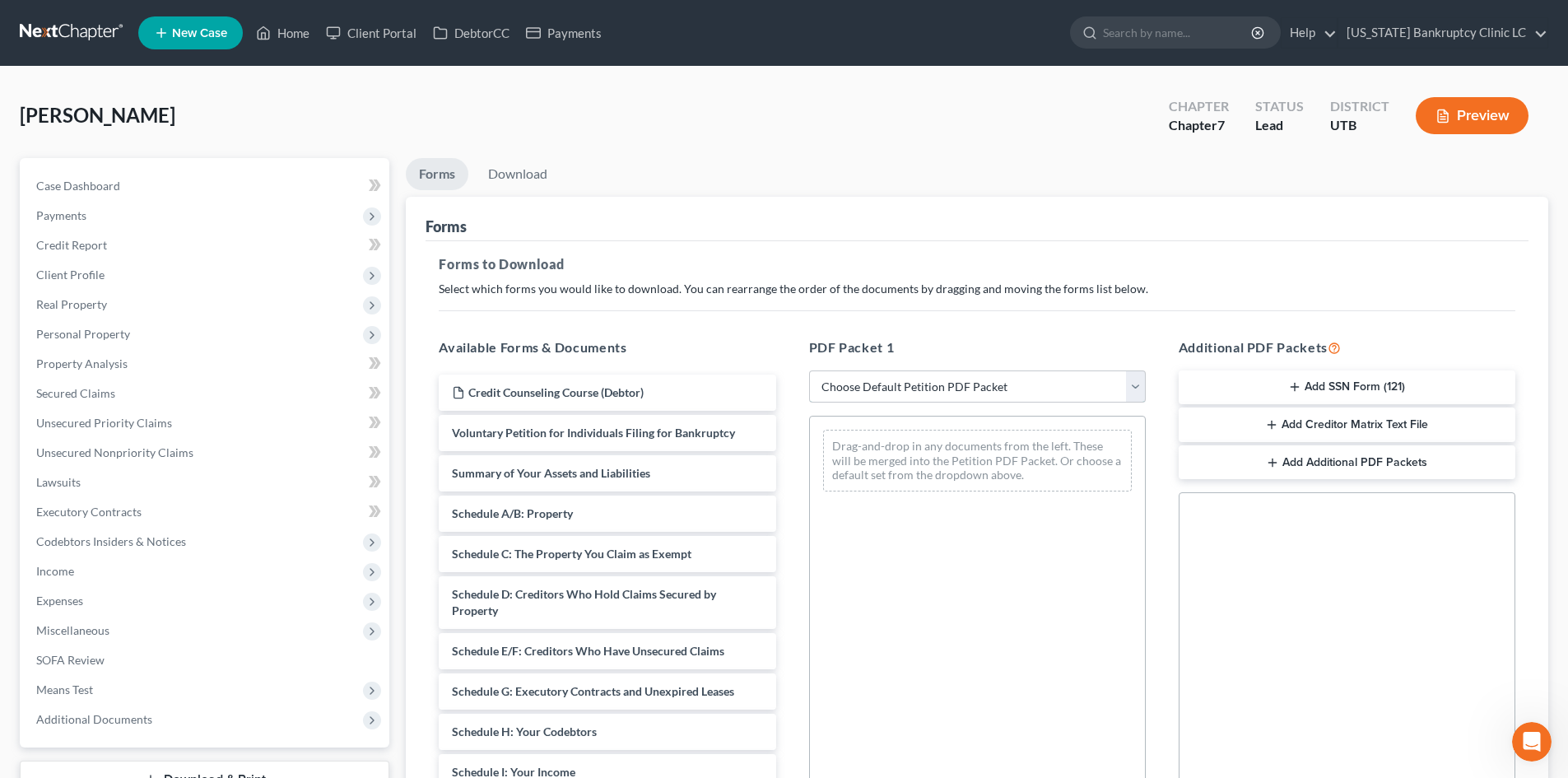
click at [954, 384] on select "Choose Default Petition PDF Packet Complete Bankruptcy Petition (all forms and …" at bounding box center [977, 387] width 337 height 33
select select "0"
click at [809, 371] on select "Choose Default Petition PDF Packet Complete Bankruptcy Petition (all forms and …" at bounding box center [977, 387] width 337 height 33
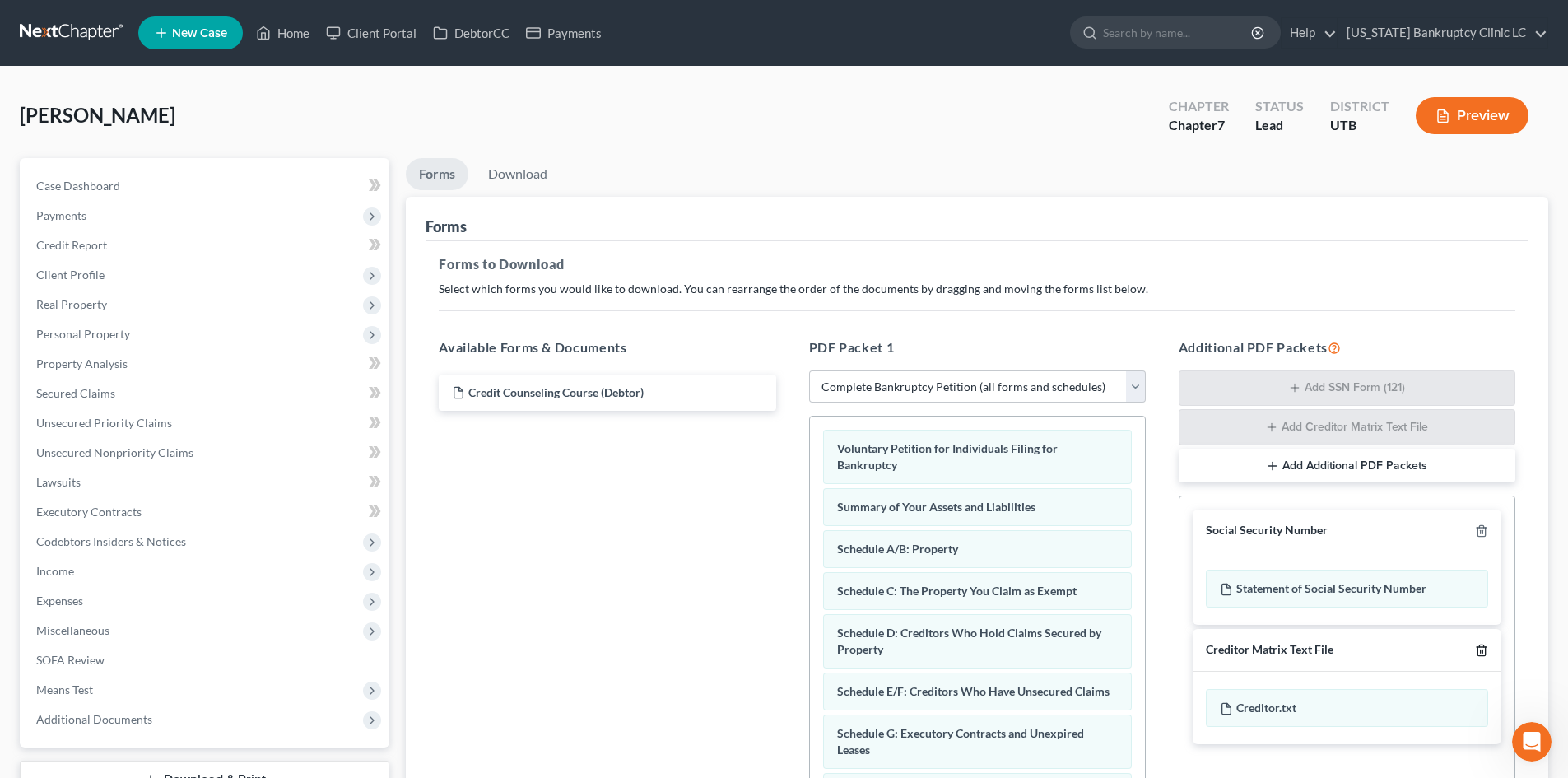
click at [1478, 653] on icon "button" at bounding box center [1481, 650] width 8 height 11
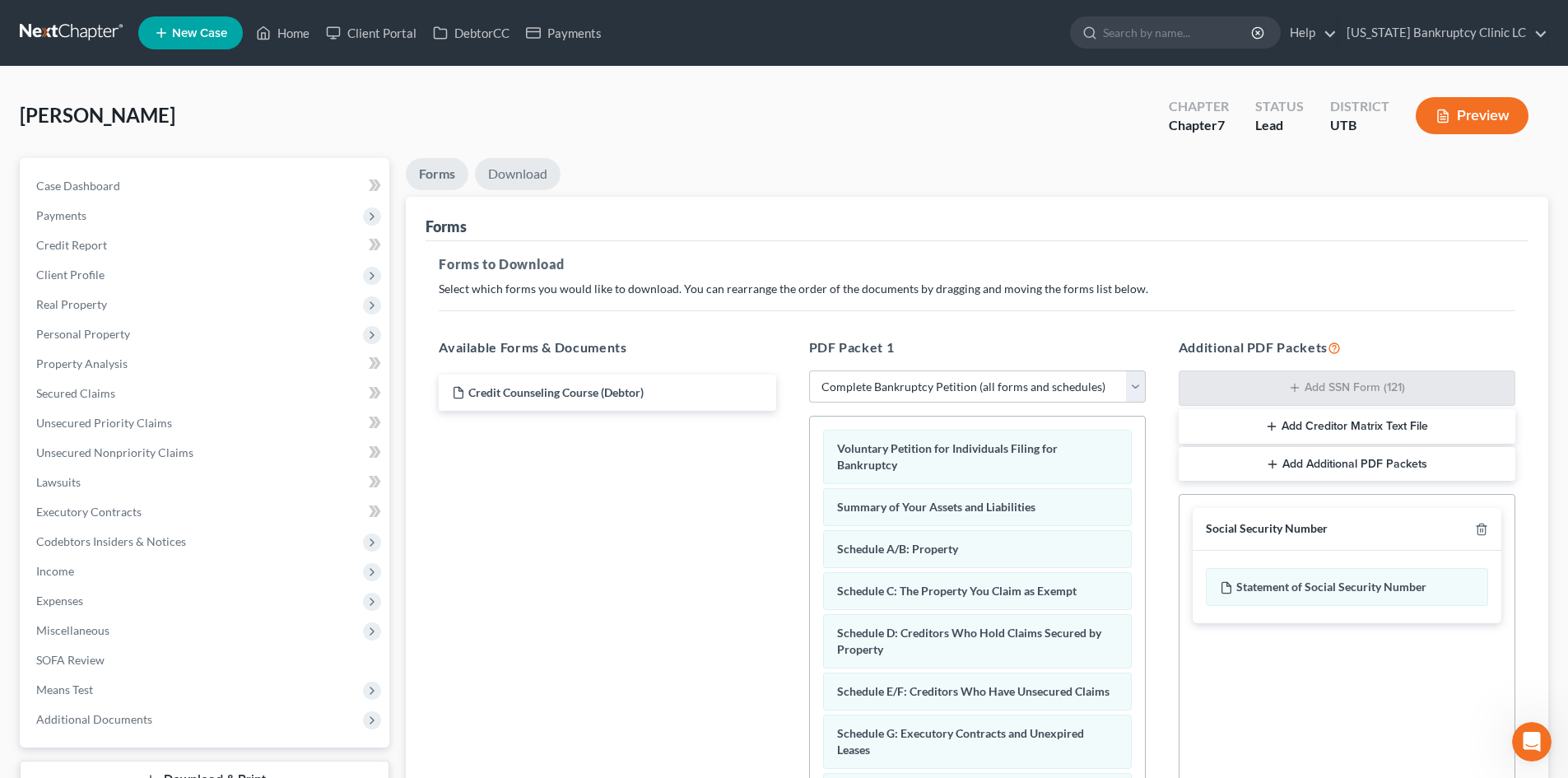
click at [541, 176] on link "Download" at bounding box center [517, 174] width 86 height 32
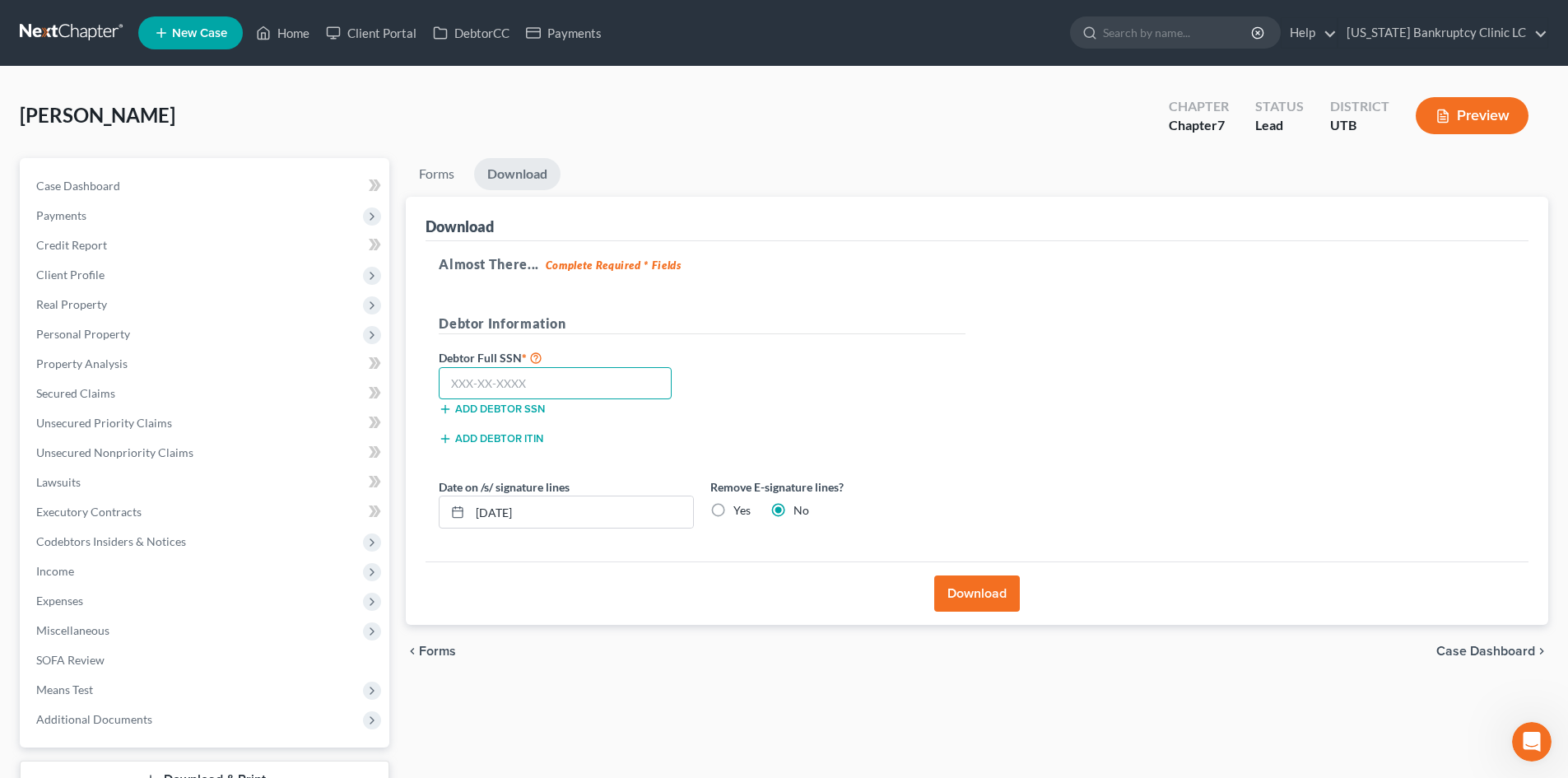
click at [623, 384] on input "text" at bounding box center [555, 383] width 233 height 33
type input "647-38-1461"
click at [964, 574] on div "Download" at bounding box center [977, 594] width 1103 height 64
click at [966, 588] on button "Download" at bounding box center [977, 594] width 86 height 37
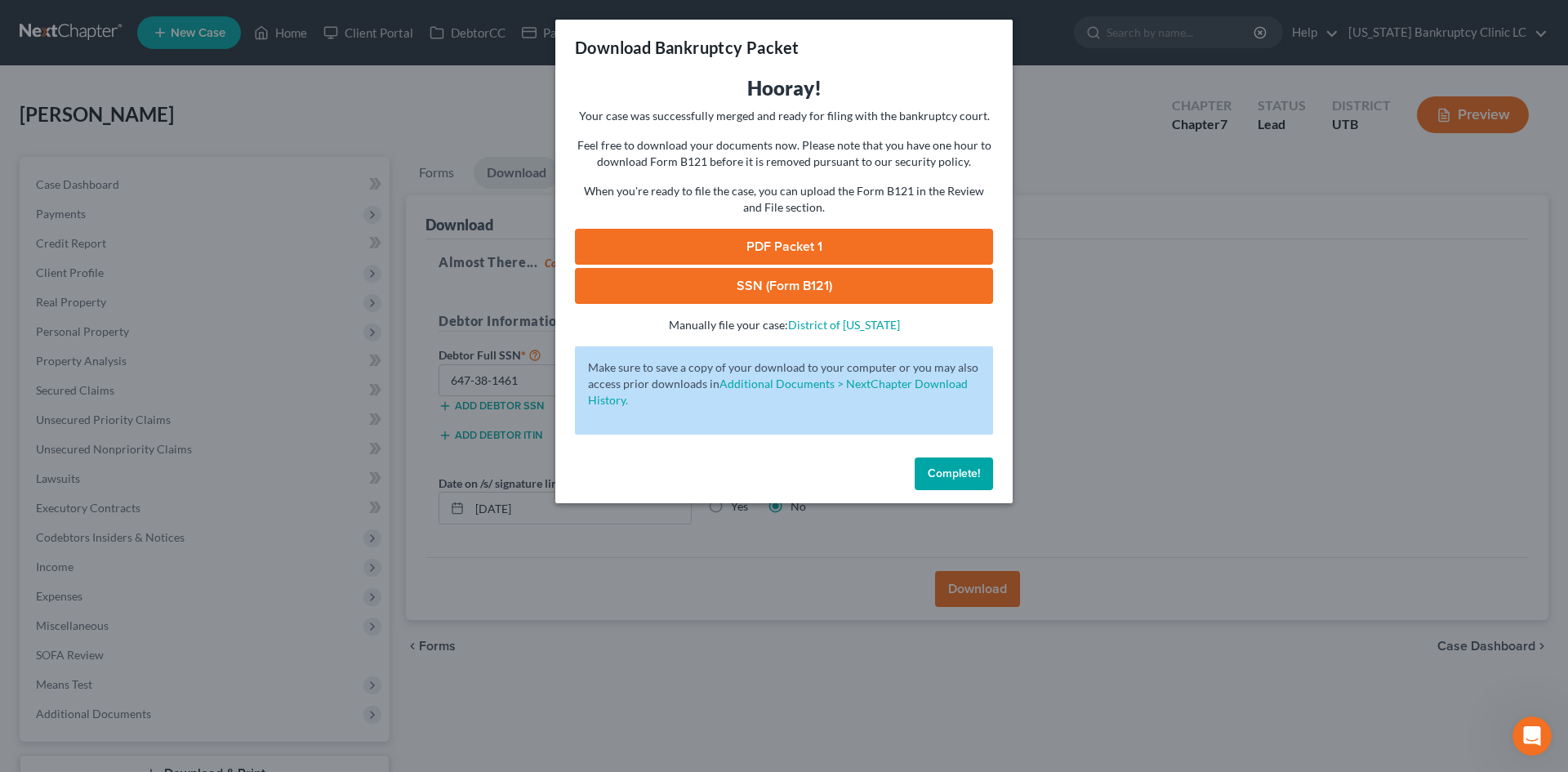
click at [787, 248] on link "PDF Packet 1" at bounding box center [783, 247] width 418 height 36
click at [661, 303] on link "SSN (Form B121)" at bounding box center [783, 286] width 418 height 36
click at [956, 459] on button "Complete!" at bounding box center [953, 474] width 78 height 33
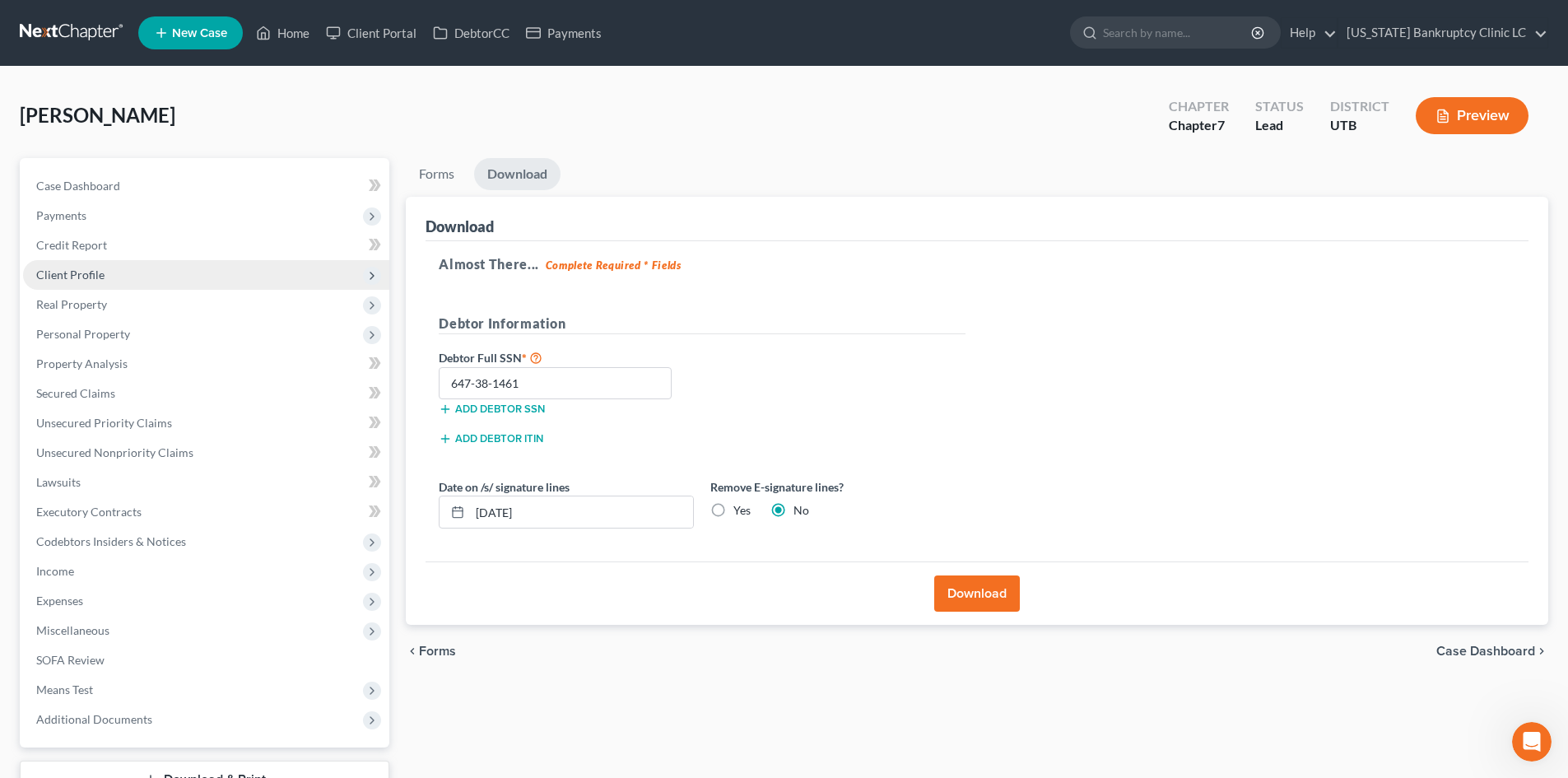
click at [87, 267] on span "Client Profile" at bounding box center [70, 274] width 69 height 14
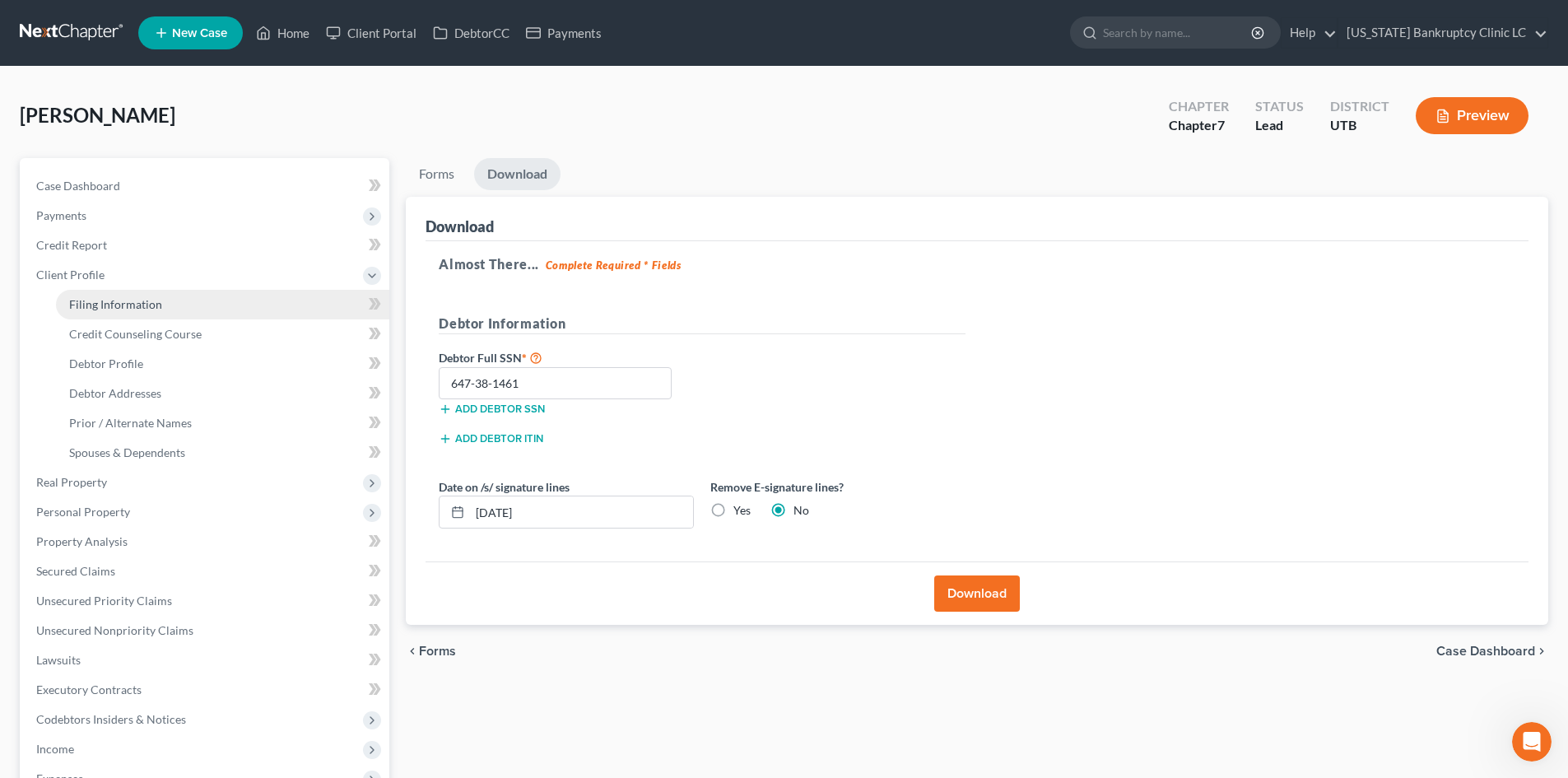
click at [118, 310] on span "Filing Information" at bounding box center [116, 304] width 93 height 14
select select "1"
select select "0"
select select "81"
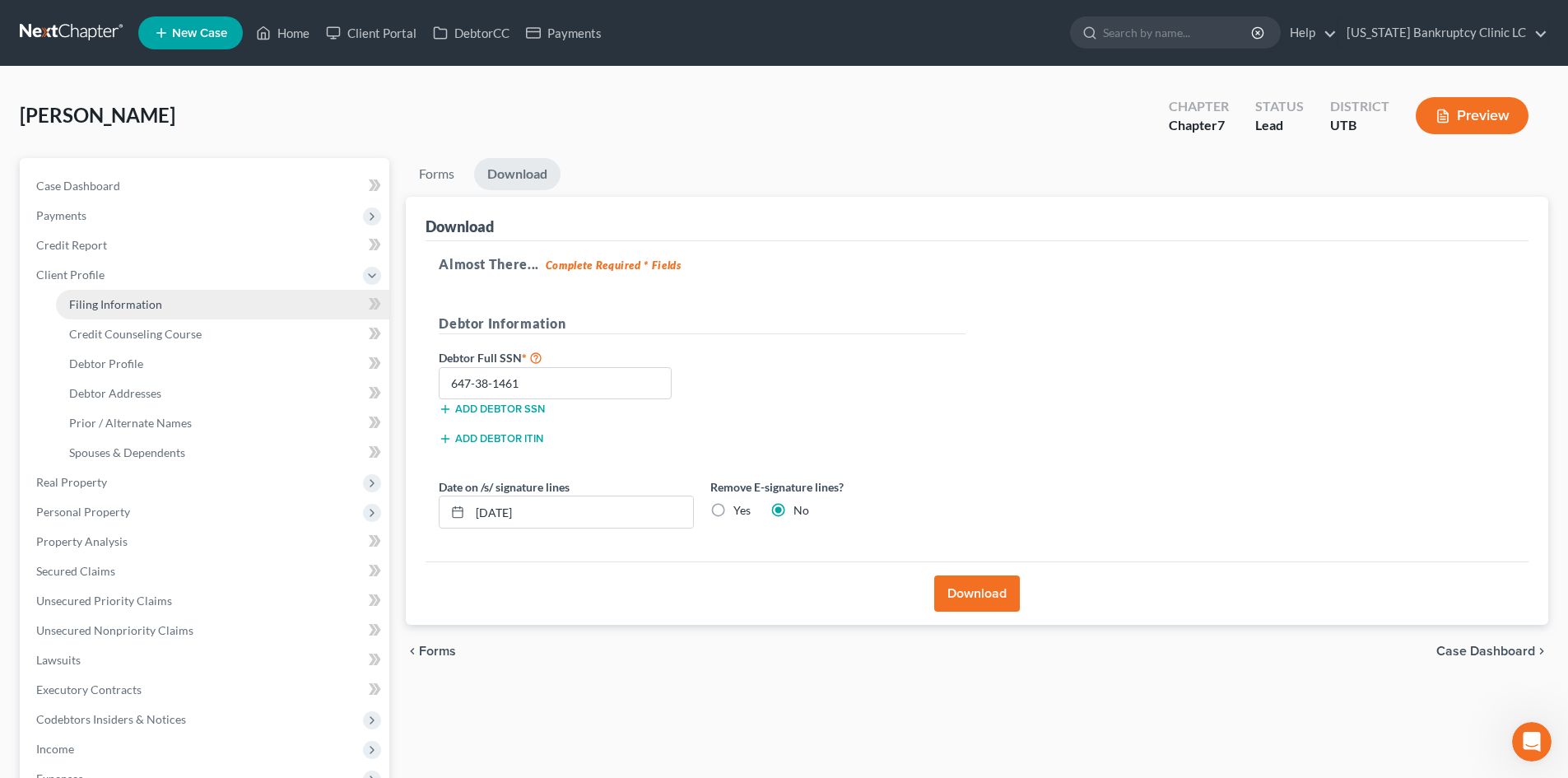
select select "0"
select select "46"
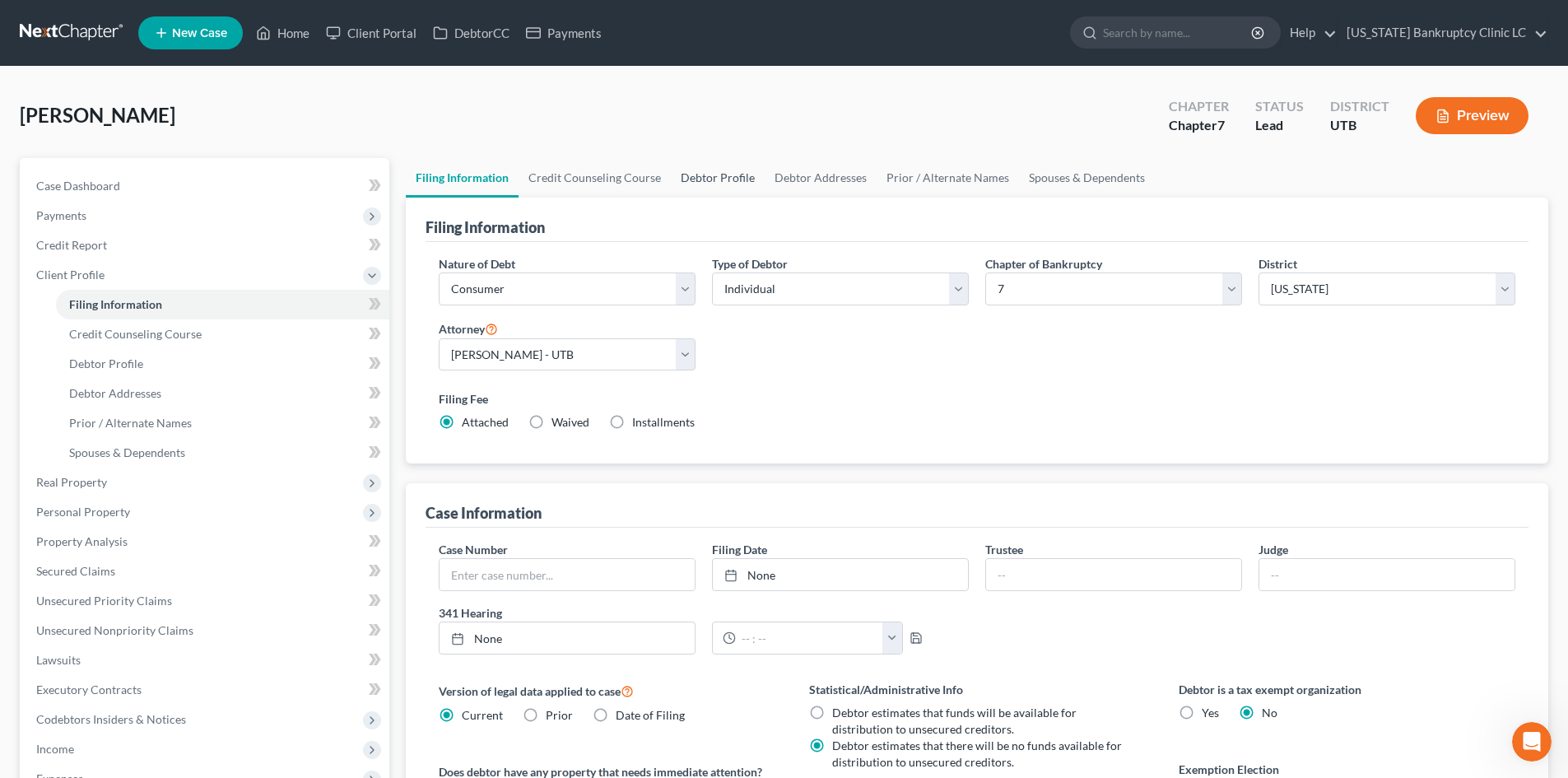
click at [694, 181] on link "Debtor Profile" at bounding box center [717, 178] width 94 height 40
select select "1"
select select "4"
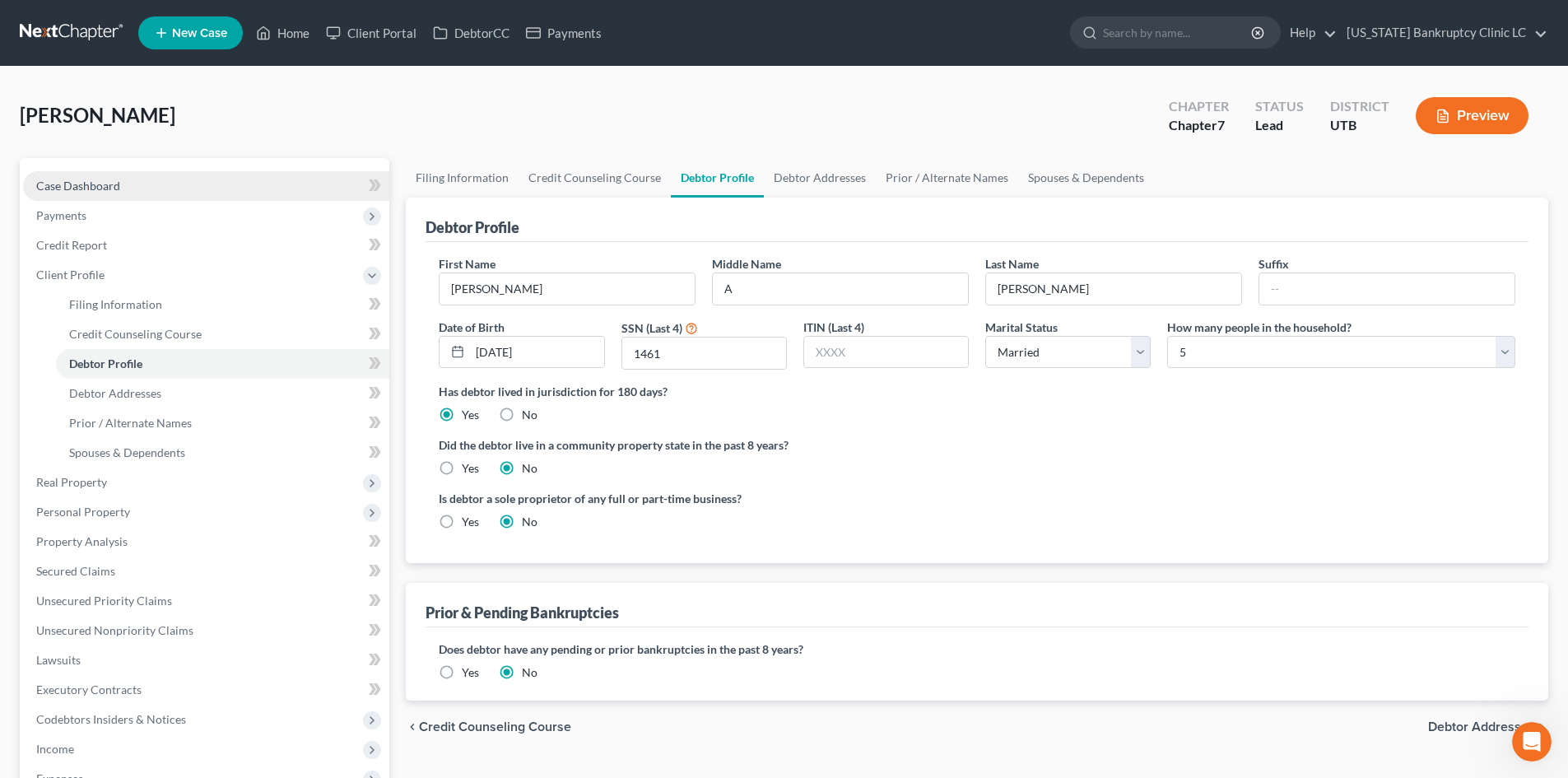
click at [149, 174] on link "Case Dashboard" at bounding box center [206, 185] width 367 height 30
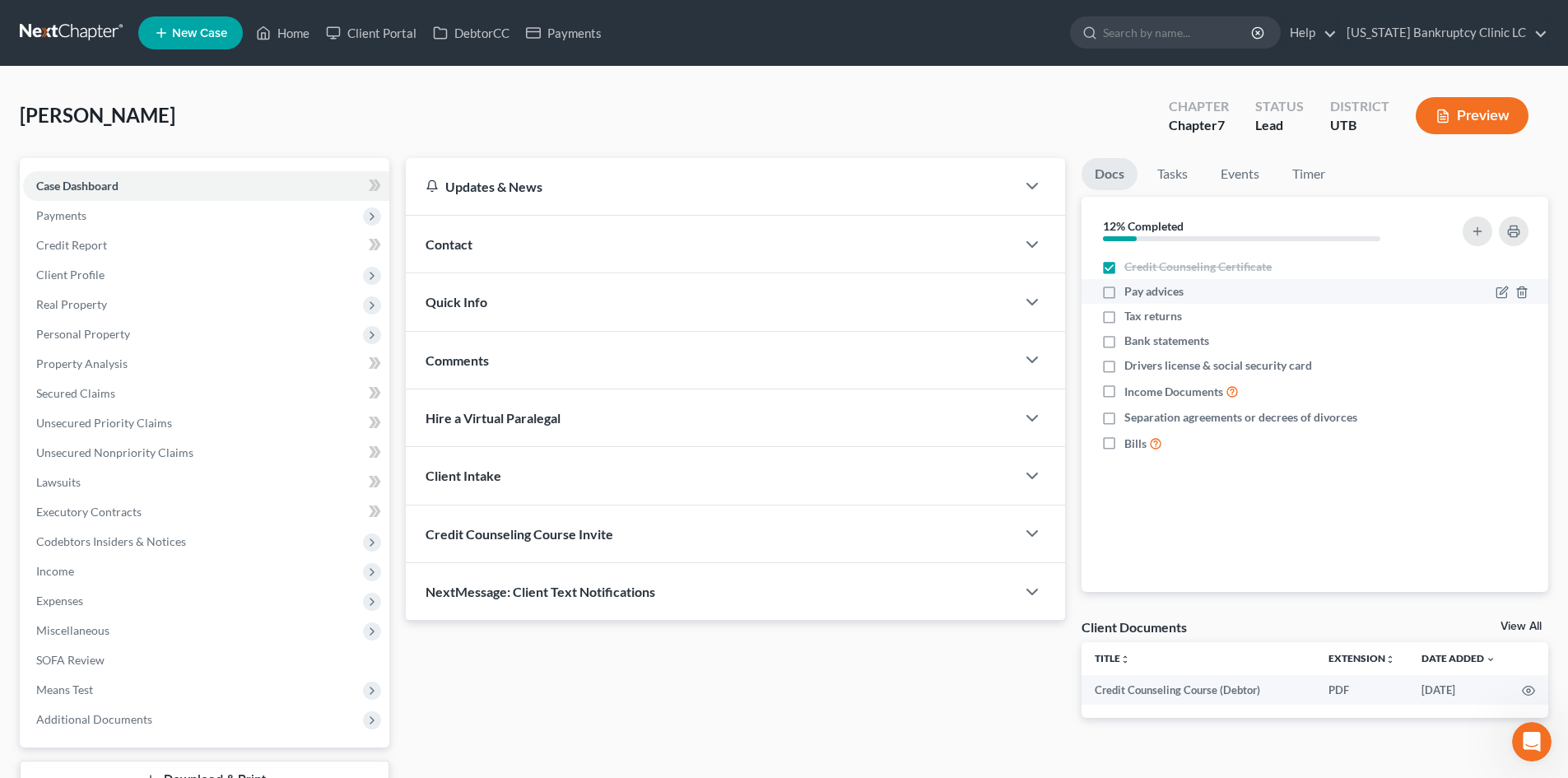
click at [1124, 292] on label "Pay advices" at bounding box center [1153, 291] width 59 height 16
click at [1131, 292] on input "Pay advices" at bounding box center [1136, 288] width 11 height 11
checkbox input "true"
click at [1516, 338] on icon "button" at bounding box center [1522, 342] width 14 height 14
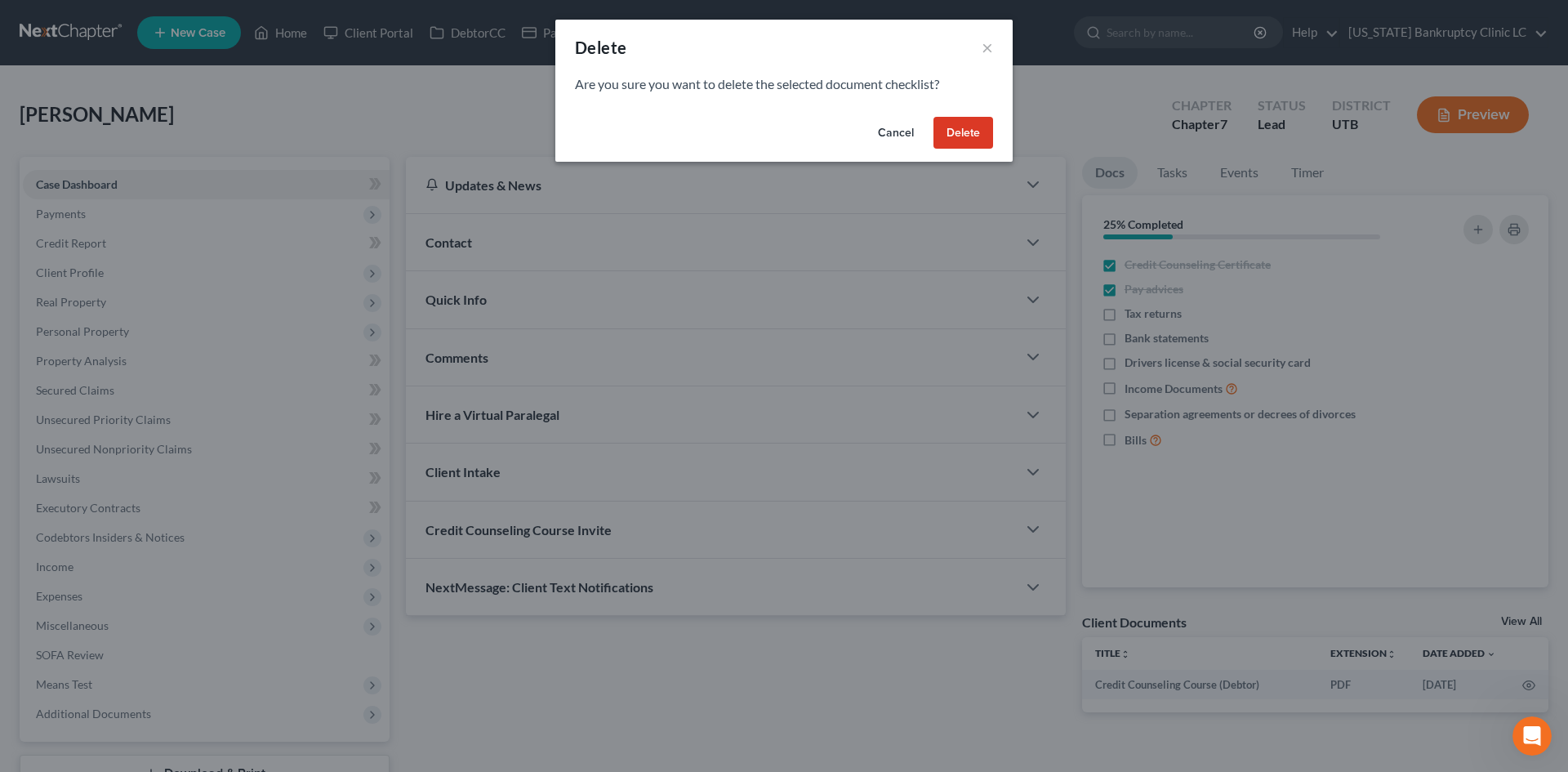
click at [973, 138] on button "Delete" at bounding box center [963, 133] width 59 height 33
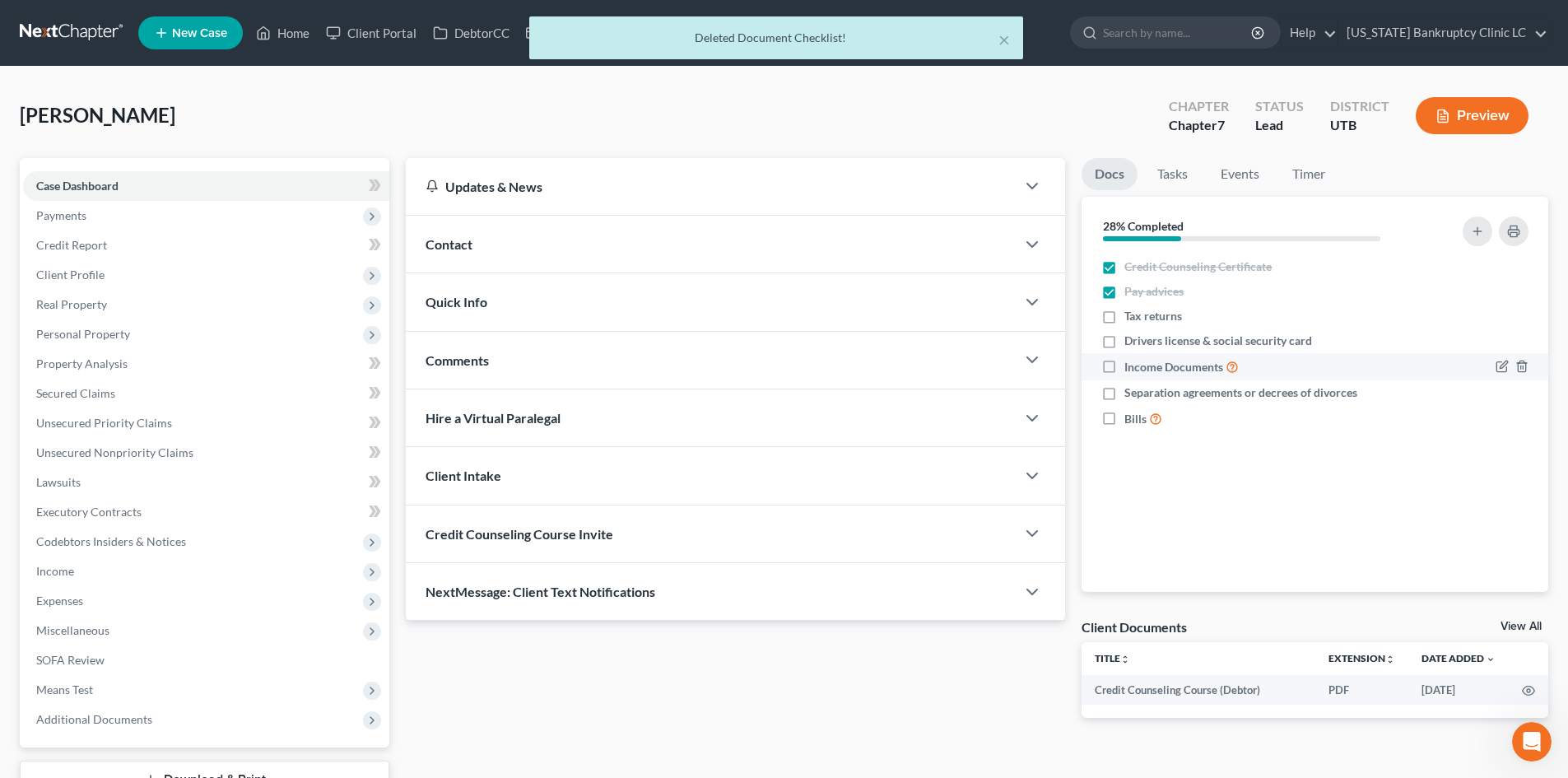
click at [1124, 340] on label "Drivers license & social security card" at bounding box center [1218, 341] width 187 height 16
click at [1131, 340] on input "Drivers license & social security card" at bounding box center [1136, 338] width 11 height 11
checkbox input "true"
click at [1522, 371] on icon "button" at bounding box center [1522, 367] width 14 height 14
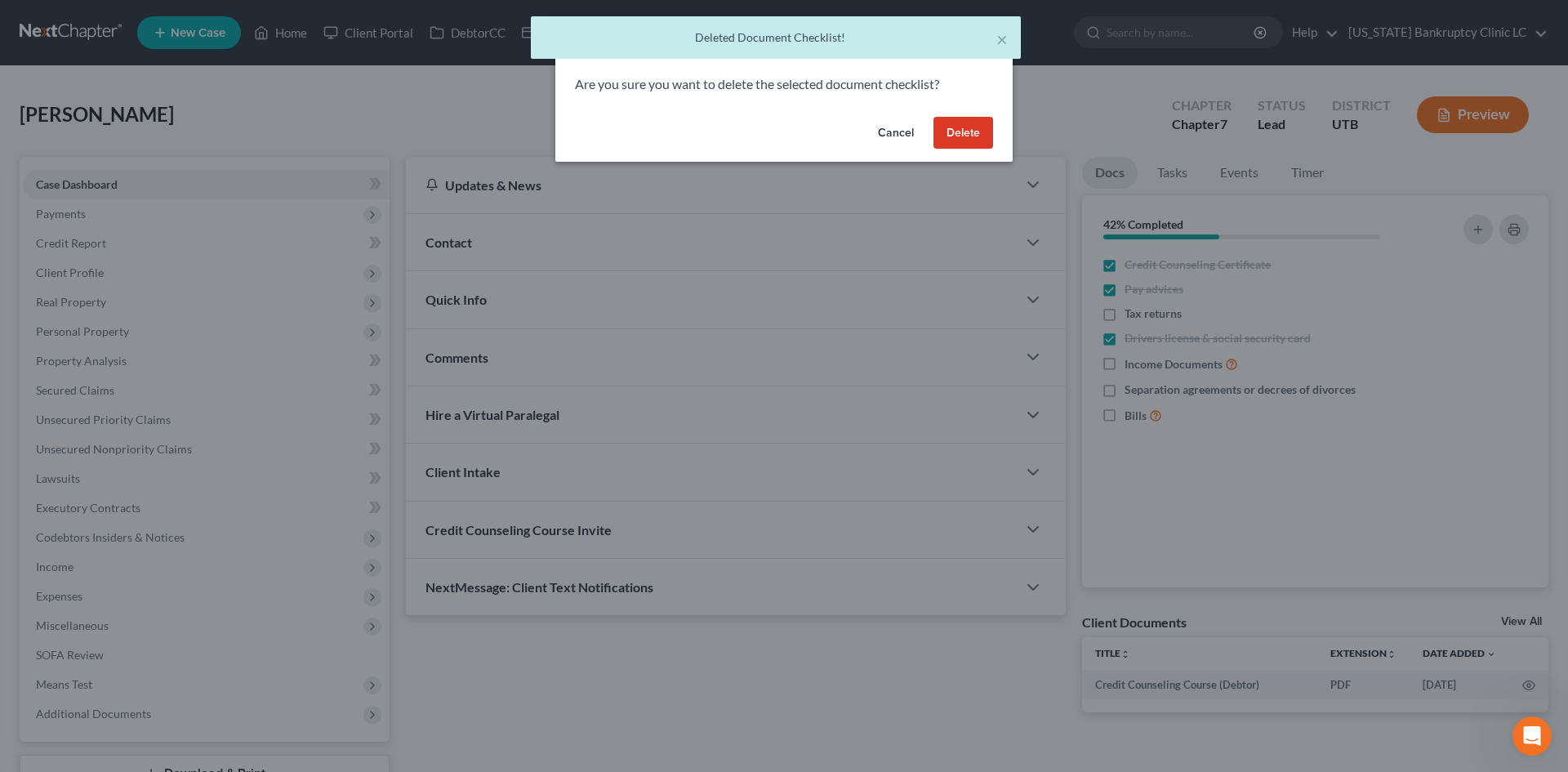
click at [958, 129] on button "Delete" at bounding box center [963, 133] width 59 height 33
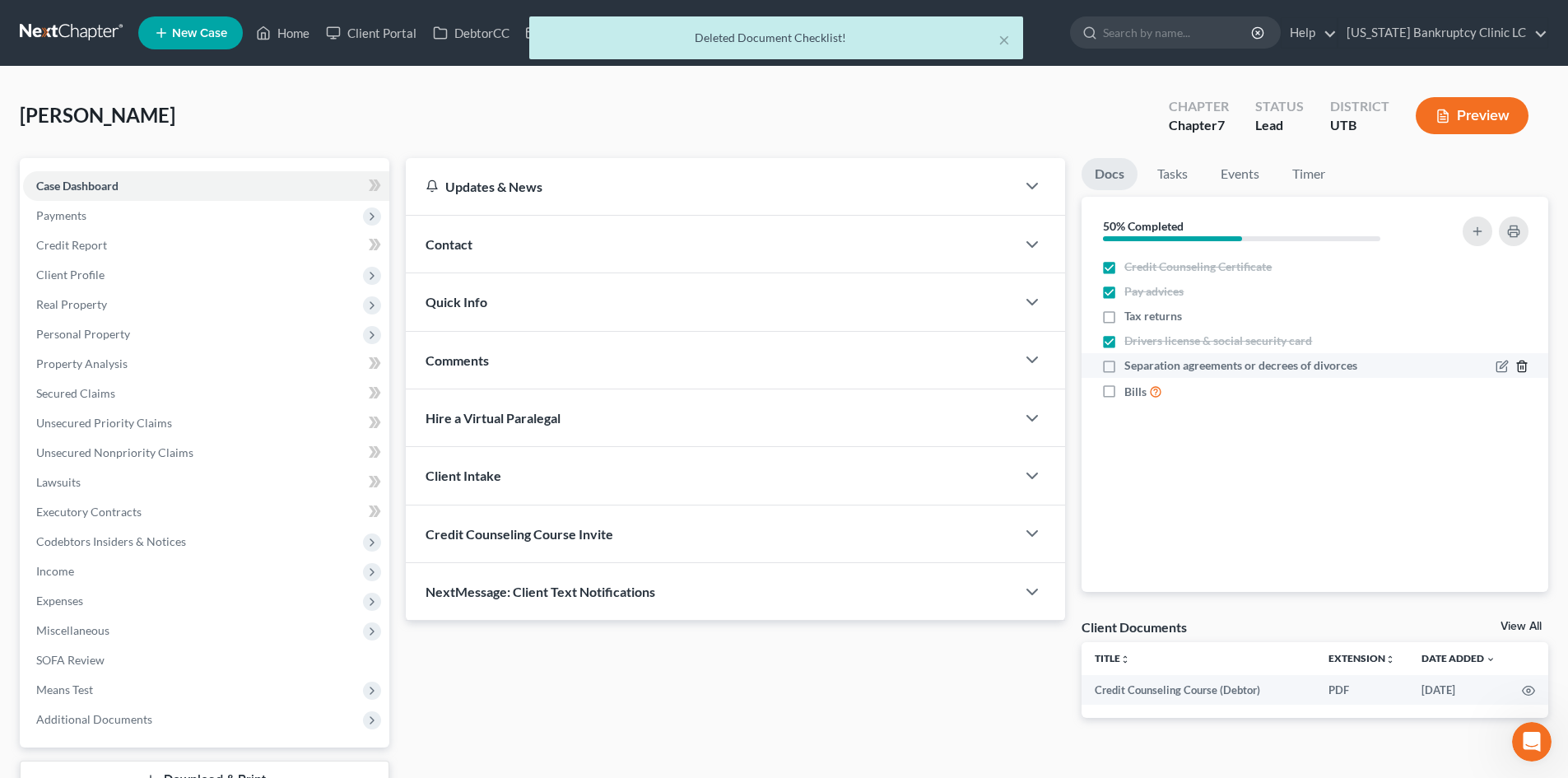
click at [1519, 364] on icon "button" at bounding box center [1522, 366] width 8 height 11
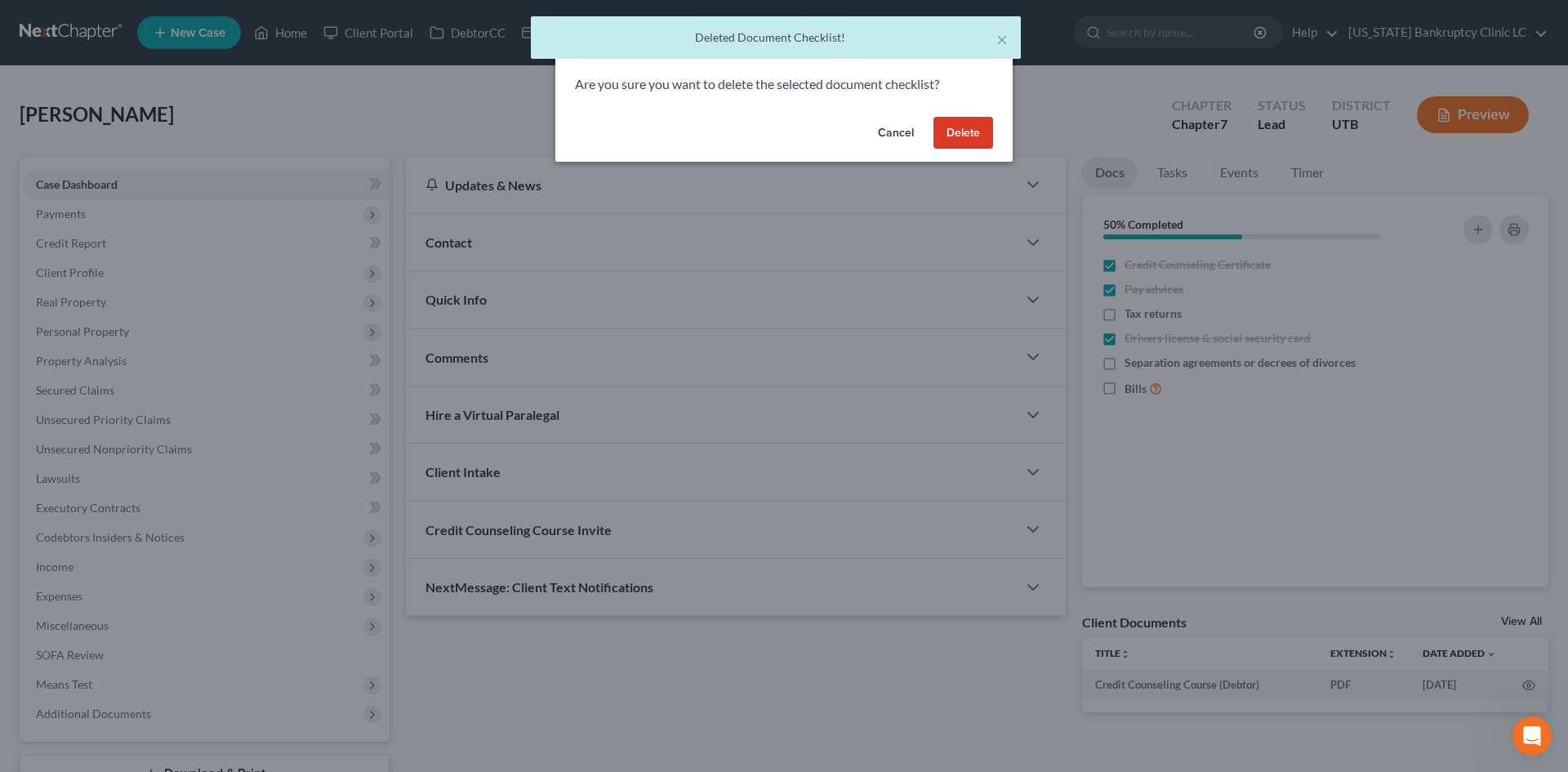
drag, startPoint x: 968, startPoint y: 137, endPoint x: 1120, endPoint y: 380, distance: 286.6
click at [967, 137] on button "Delete" at bounding box center [963, 133] width 59 height 33
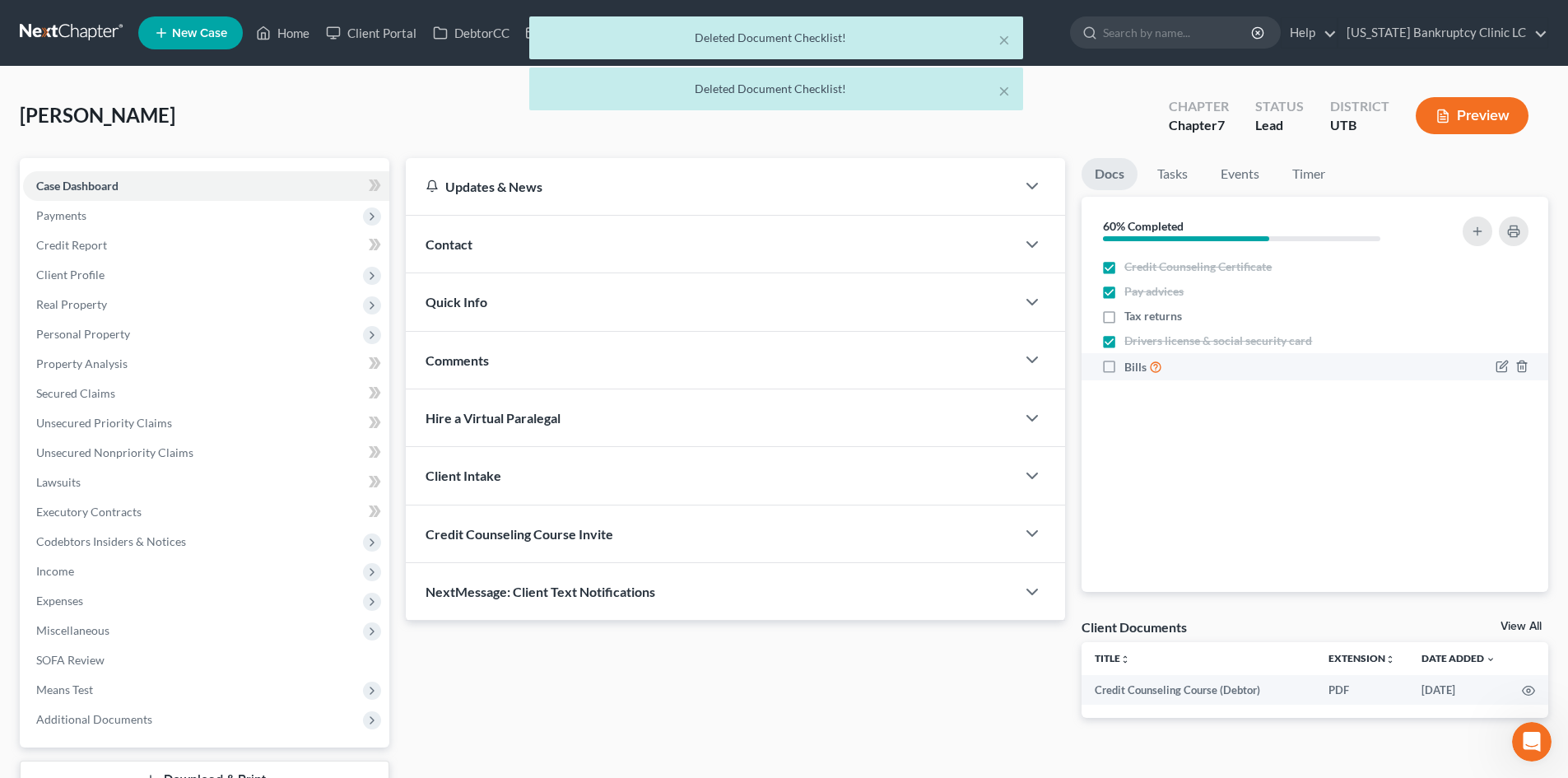
click at [1124, 369] on label "Bills" at bounding box center [1142, 367] width 38 height 19
click at [1131, 368] on input "Bills" at bounding box center [1136, 362] width 11 height 11
checkbox input "true"
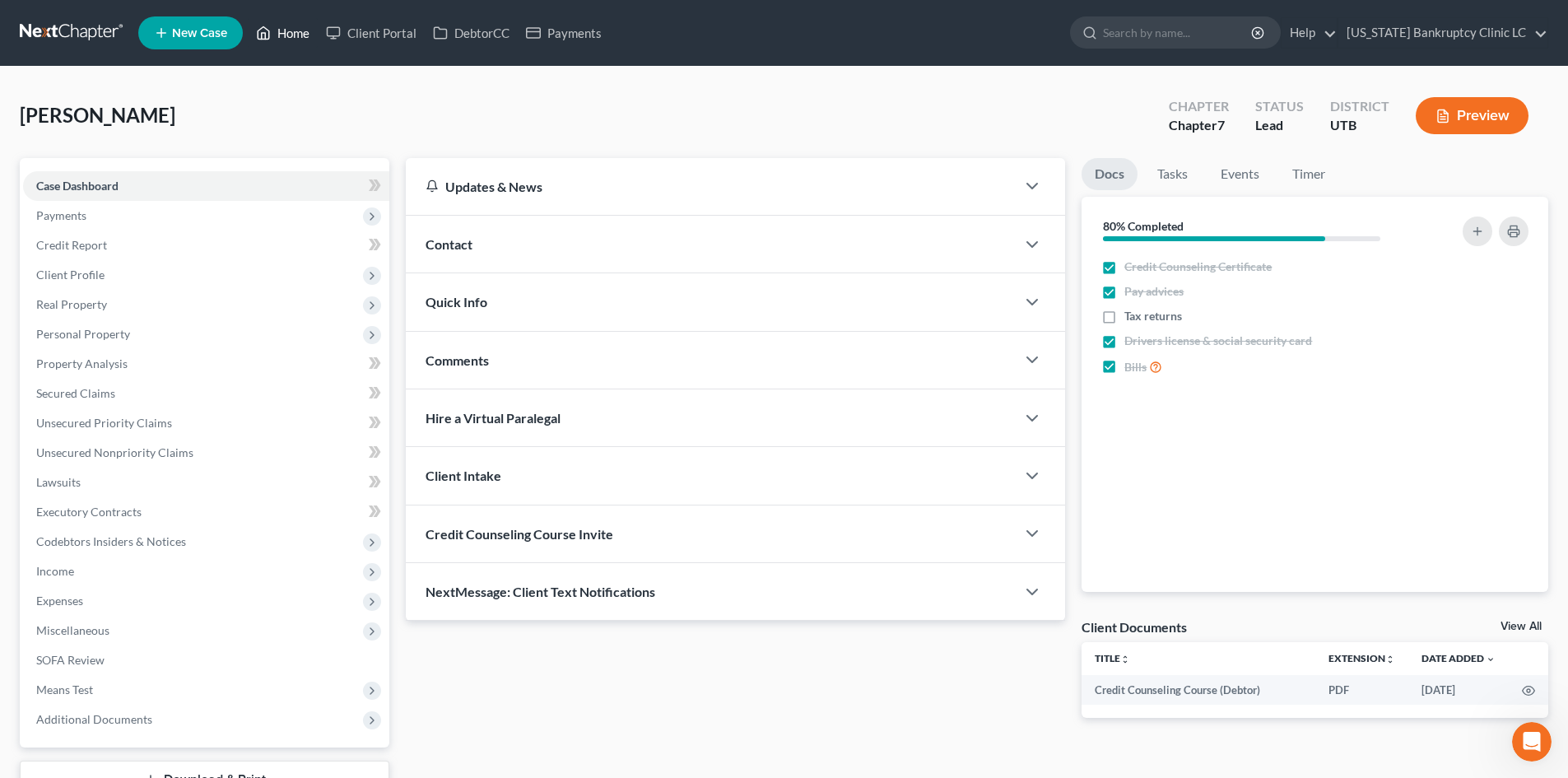
click at [289, 41] on link "Home" at bounding box center [283, 33] width 70 height 30
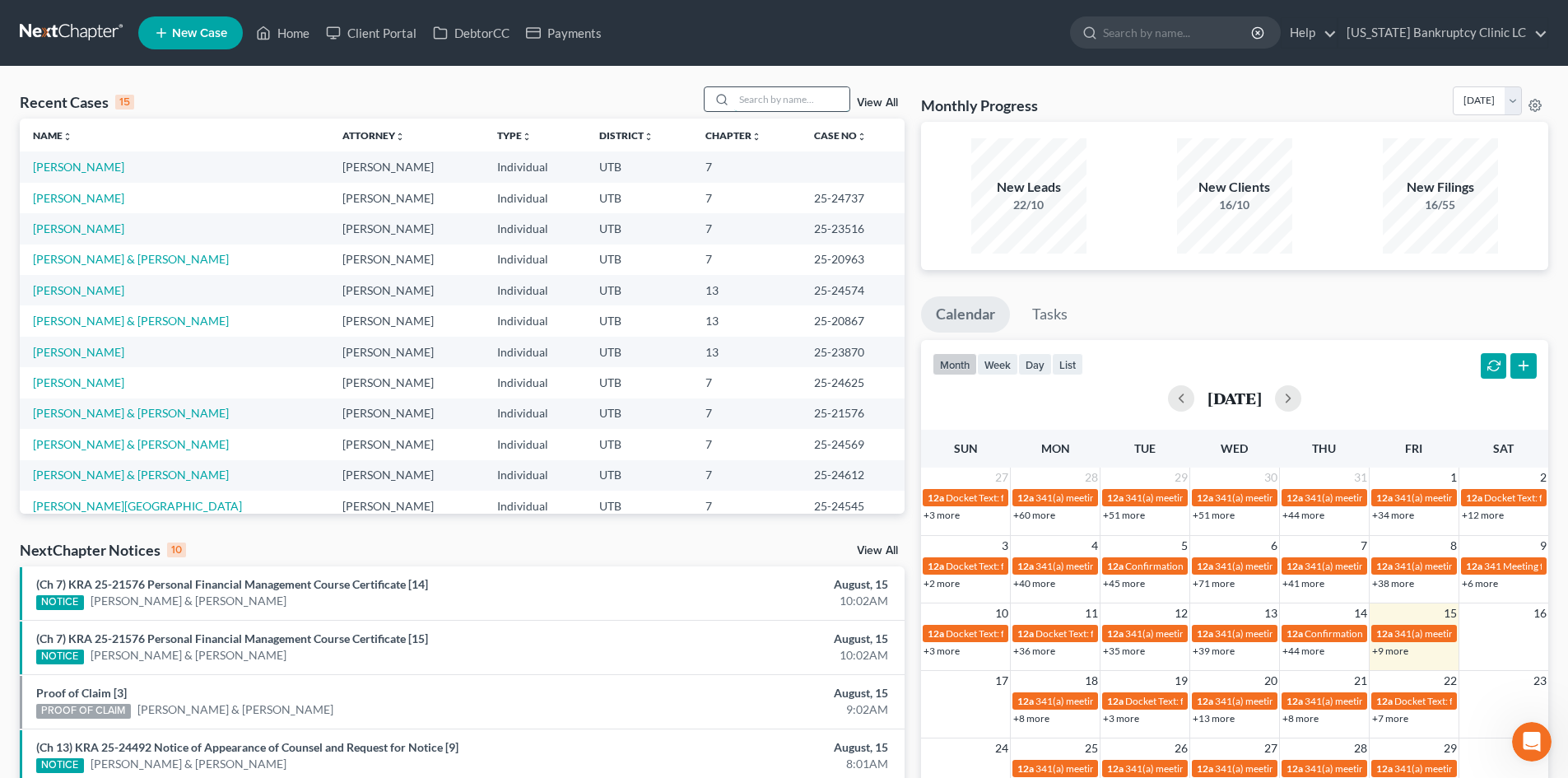
click at [794, 103] on input "search" at bounding box center [791, 98] width 115 height 24
paste input "25-23336"
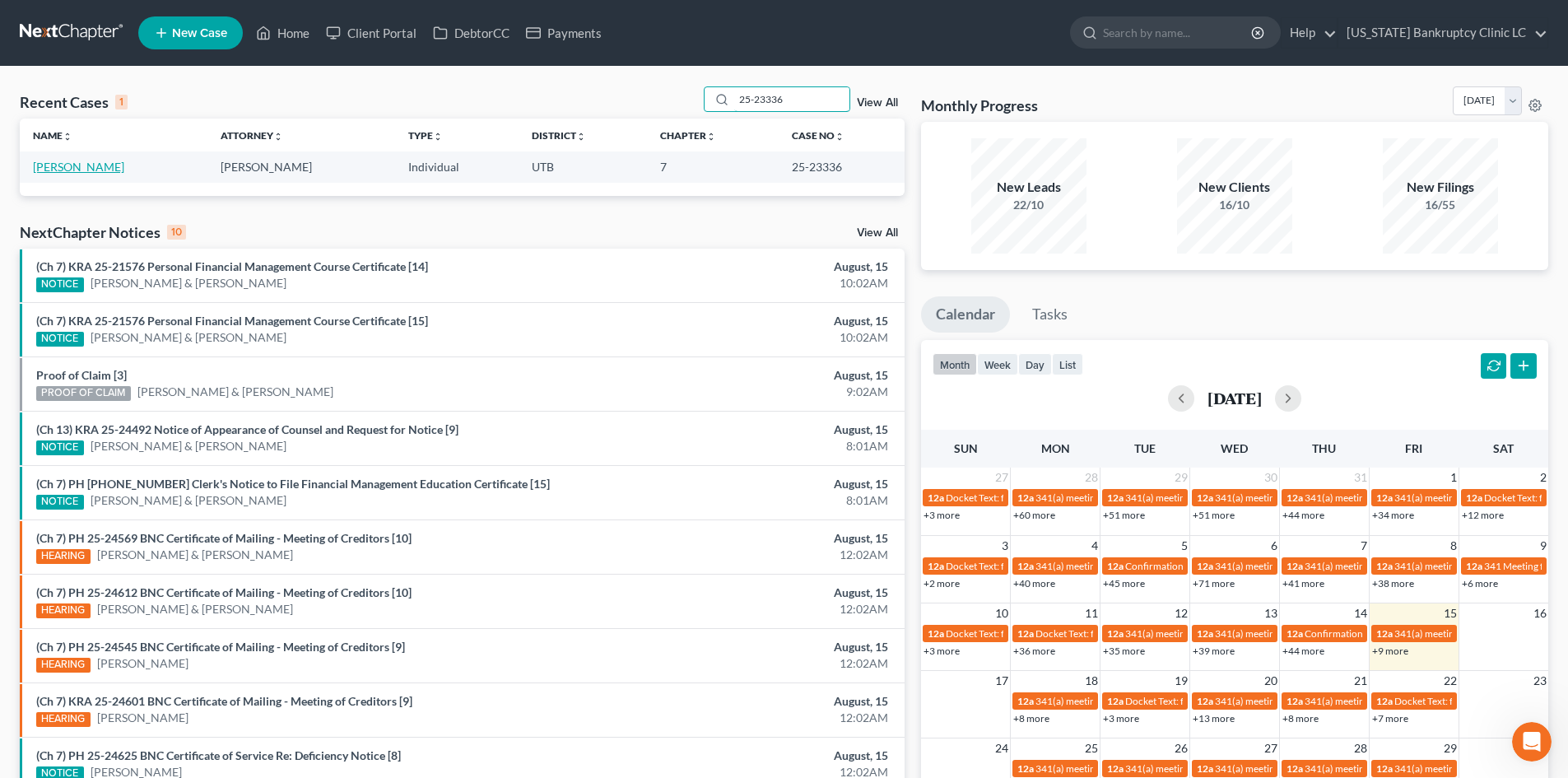
type input "25-23336"
click at [94, 165] on link "[PERSON_NAME]" at bounding box center [78, 166] width 92 height 14
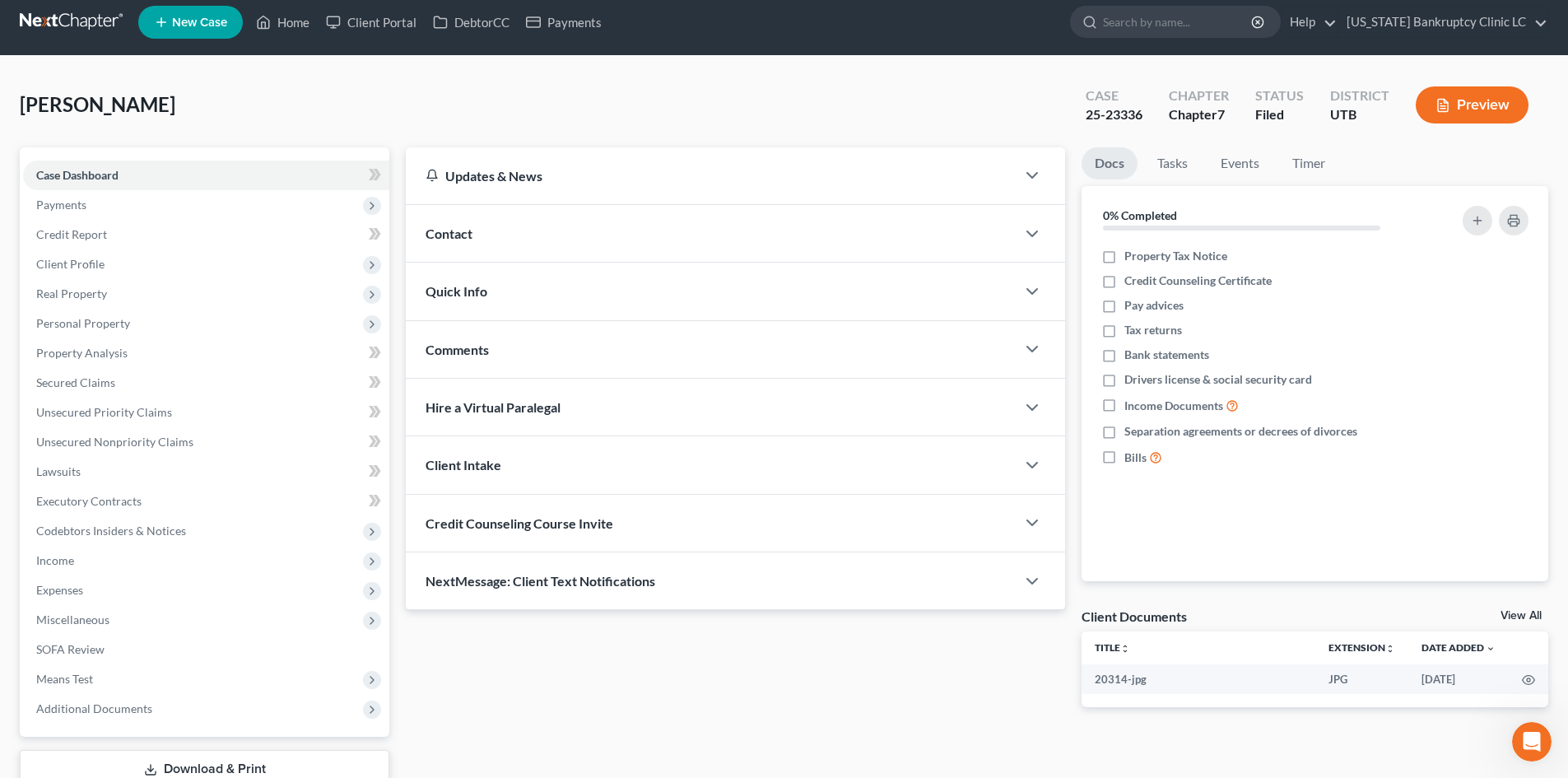
scroll to position [126, 0]
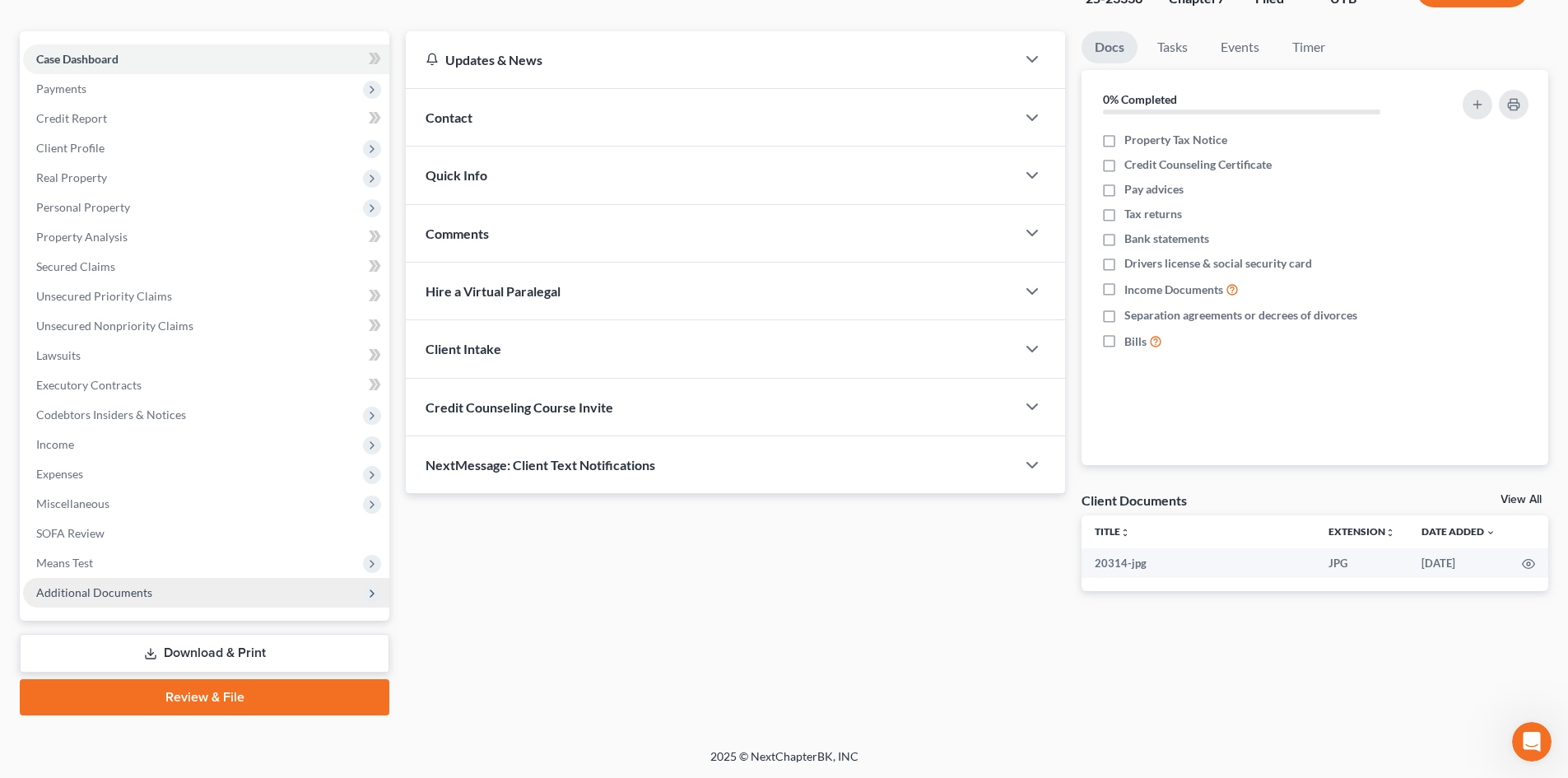
click at [170, 589] on span "Additional Documents" at bounding box center [206, 593] width 367 height 30
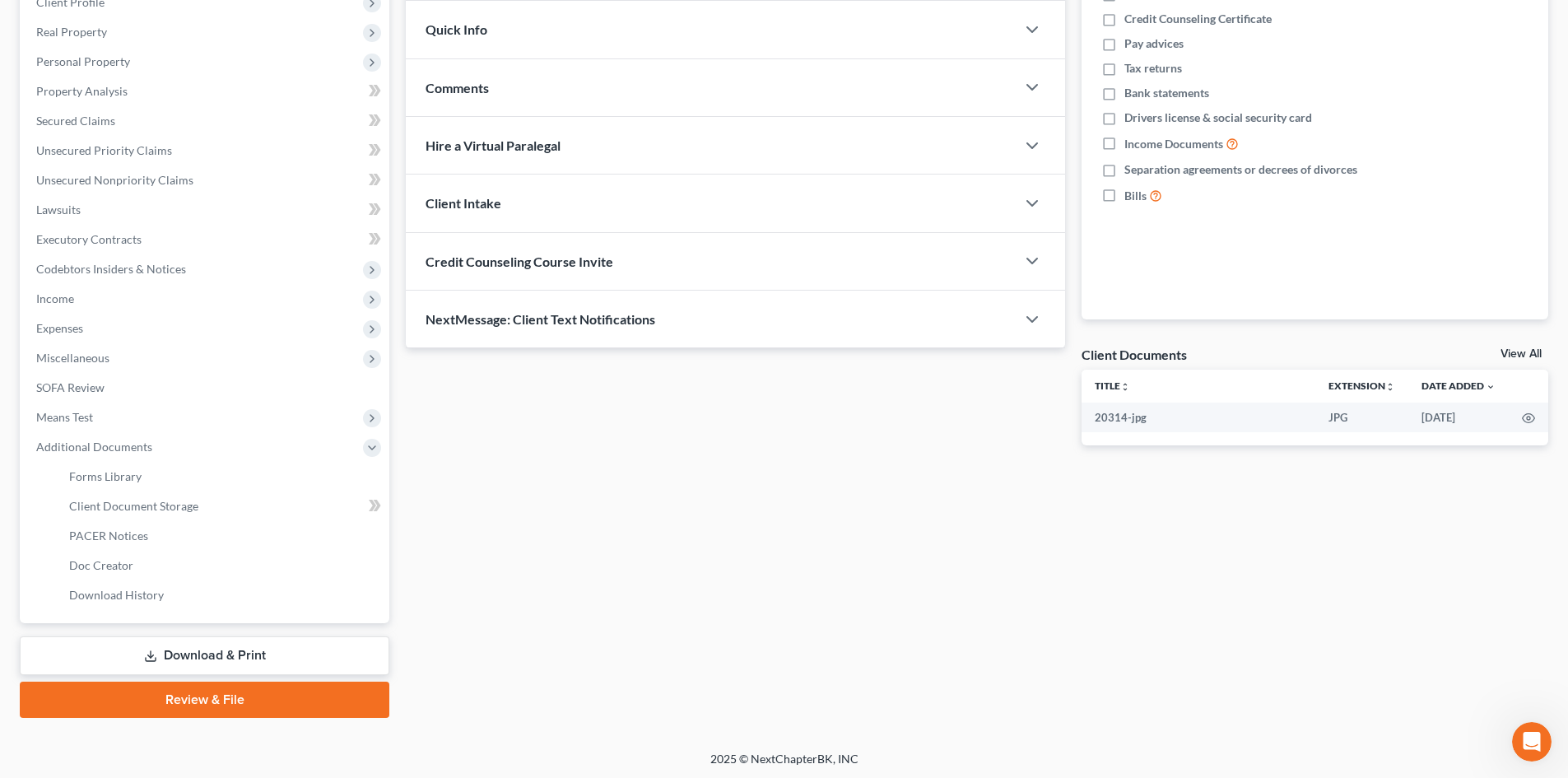
scroll to position [275, 0]
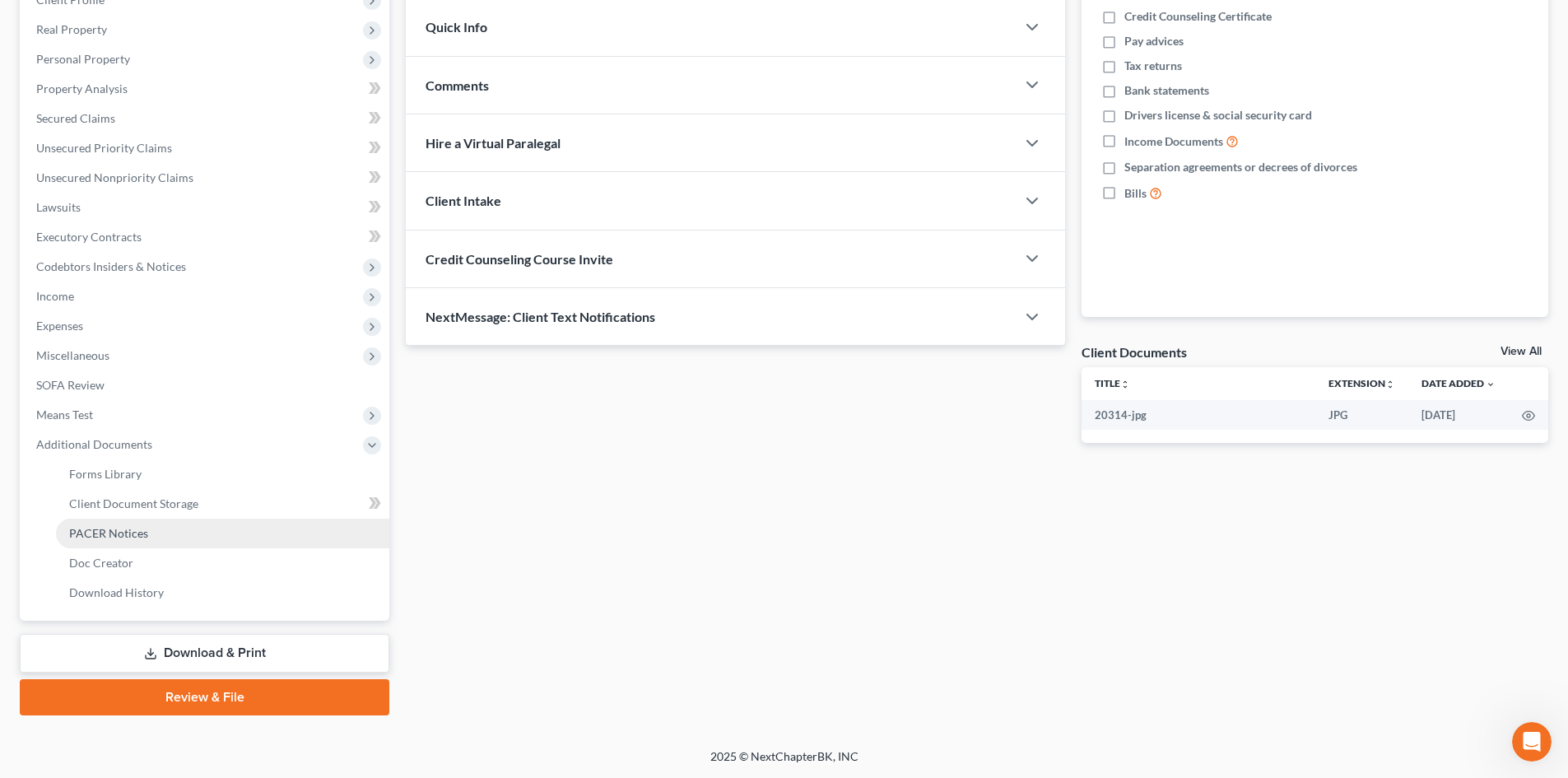
click at [192, 525] on link "PACER Notices" at bounding box center [222, 533] width 333 height 30
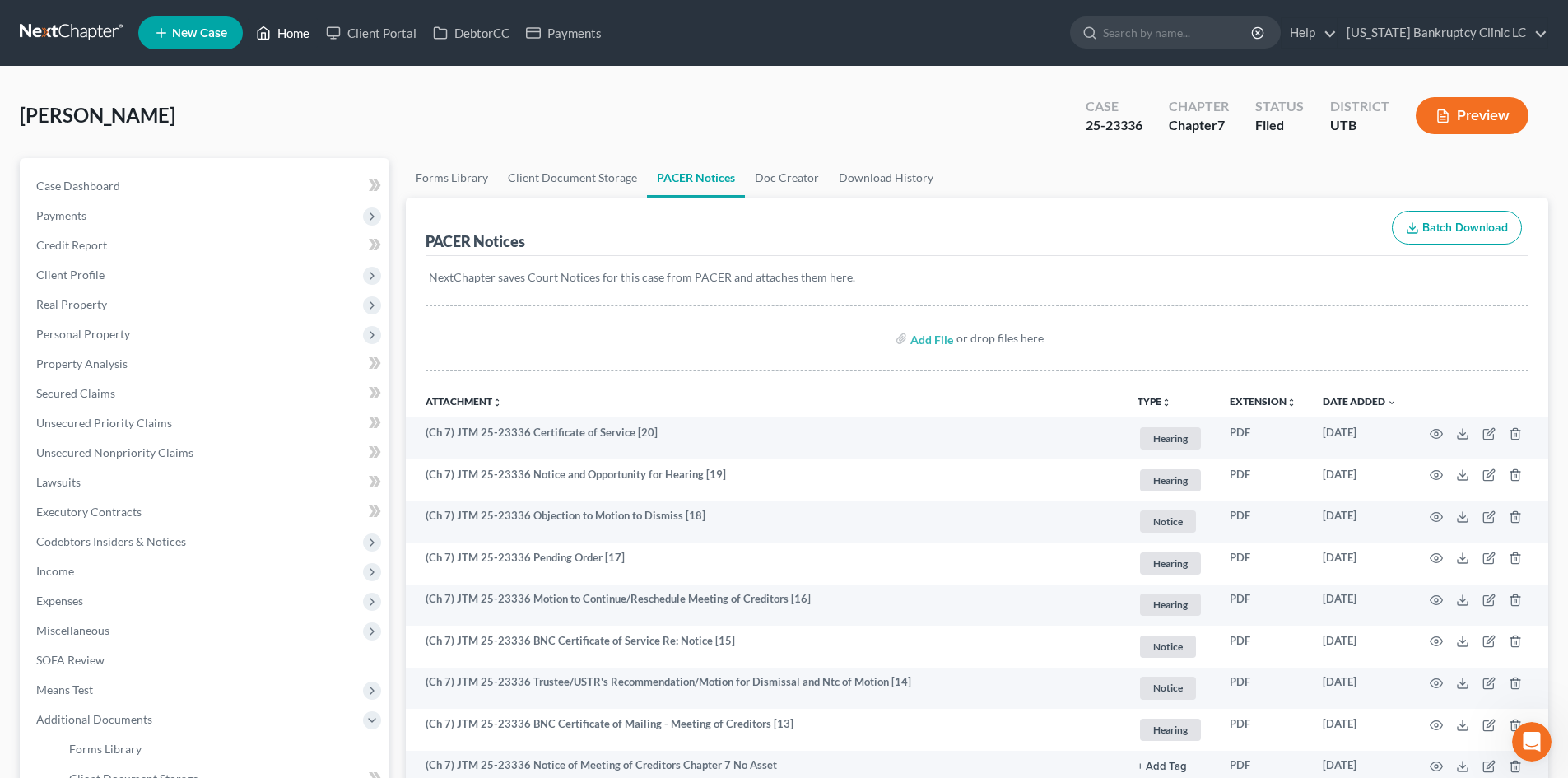
click at [280, 42] on link "Home" at bounding box center [283, 33] width 70 height 30
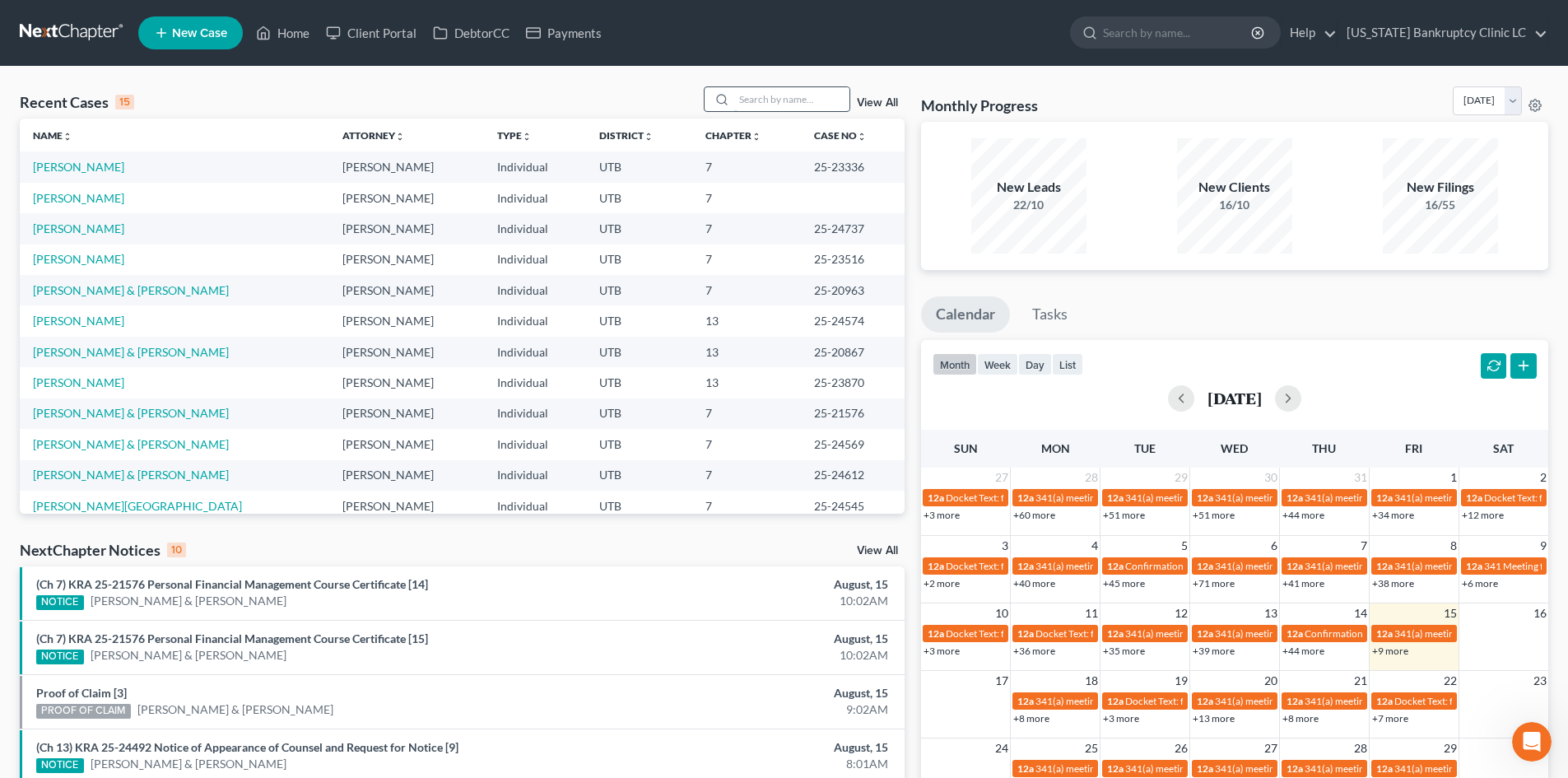
click at [780, 98] on input "search" at bounding box center [791, 98] width 115 height 24
click at [92, 205] on td "[PERSON_NAME]" at bounding box center [174, 198] width 310 height 31
click at [124, 191] on link "[PERSON_NAME]" at bounding box center [78, 198] width 92 height 14
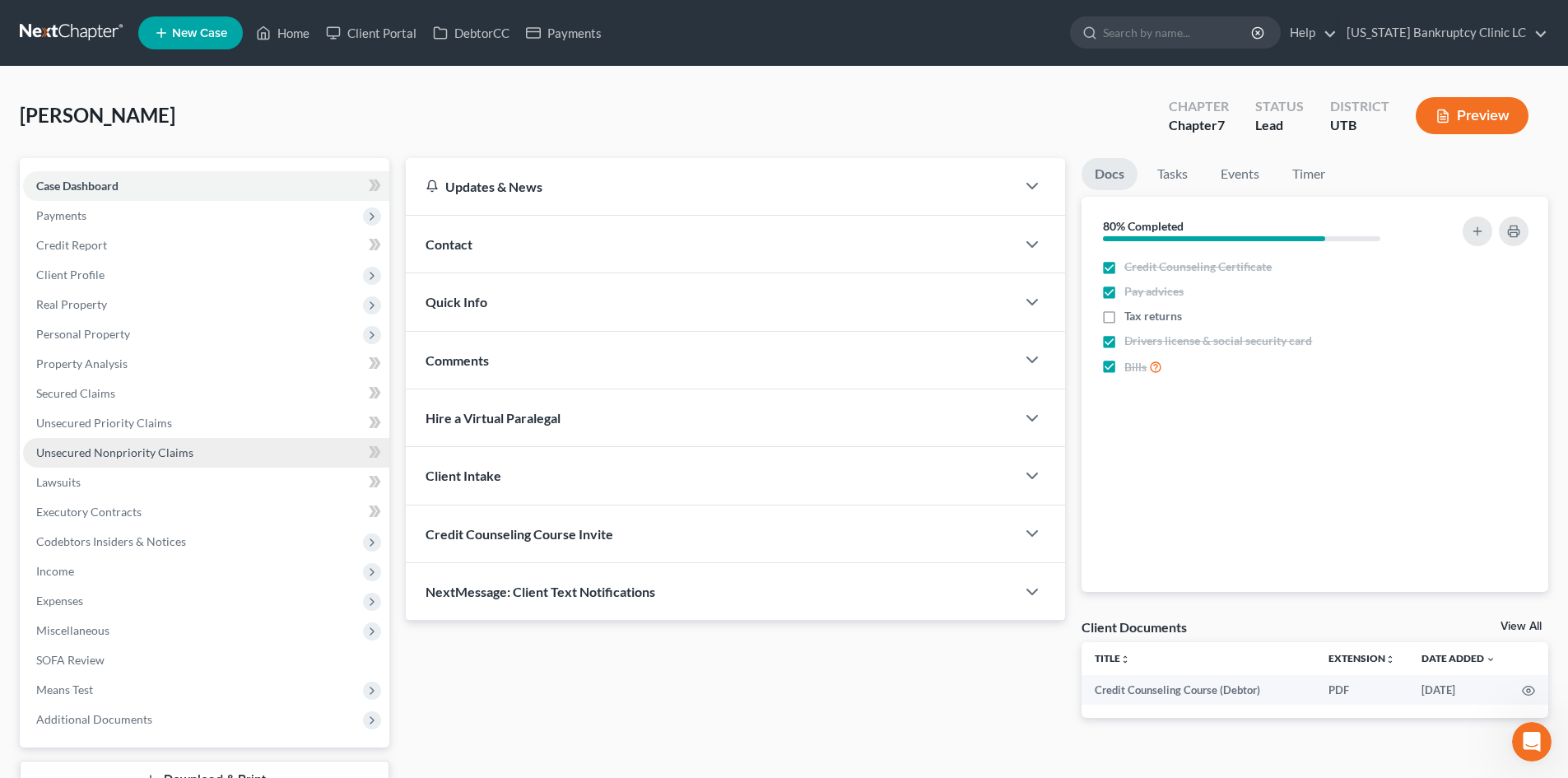
click at [136, 451] on span "Unsecured Nonpriority Claims" at bounding box center [115, 452] width 157 height 14
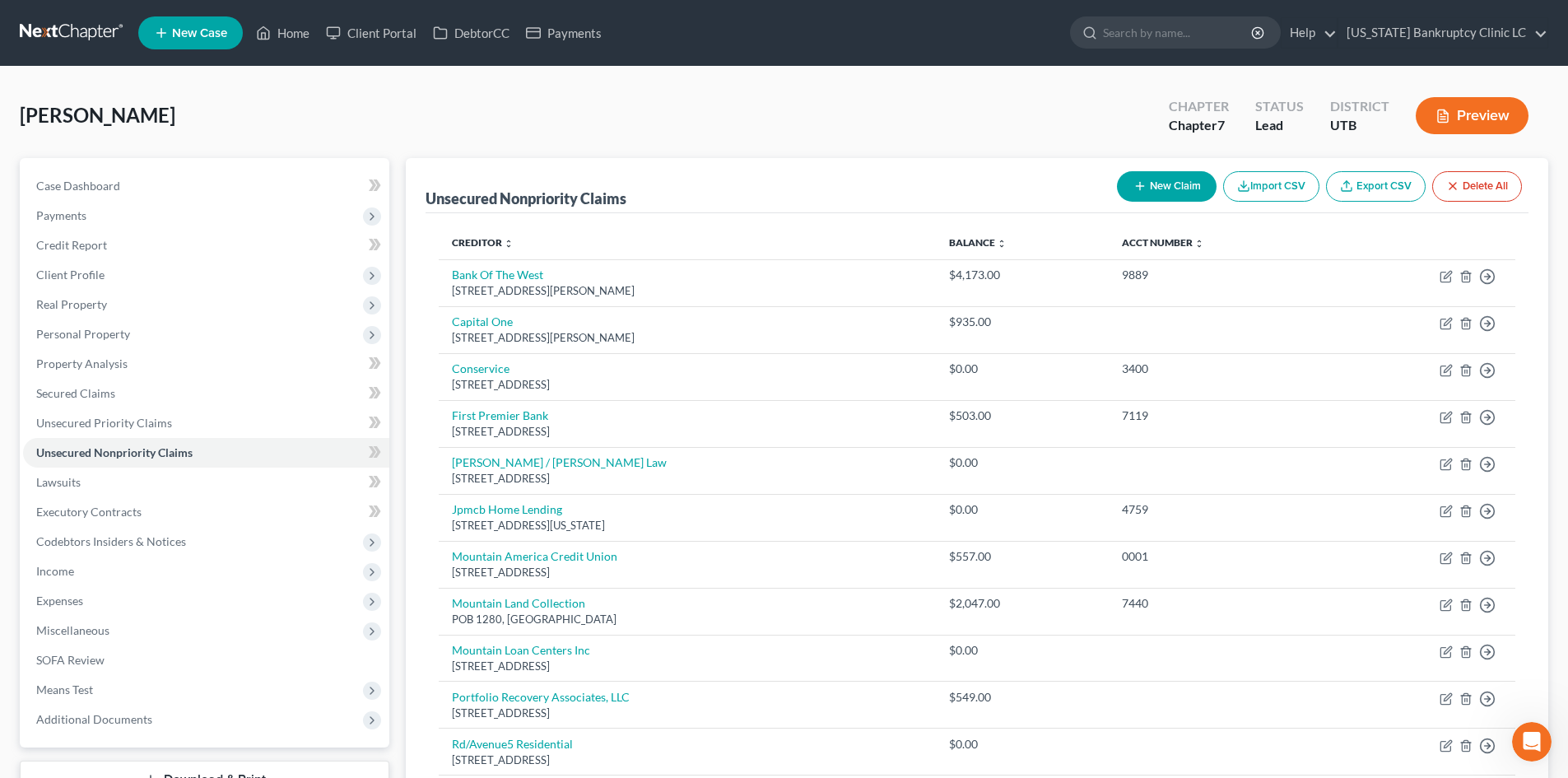
click at [1157, 193] on button "New Claim" at bounding box center [1166, 186] width 99 height 31
select select "0"
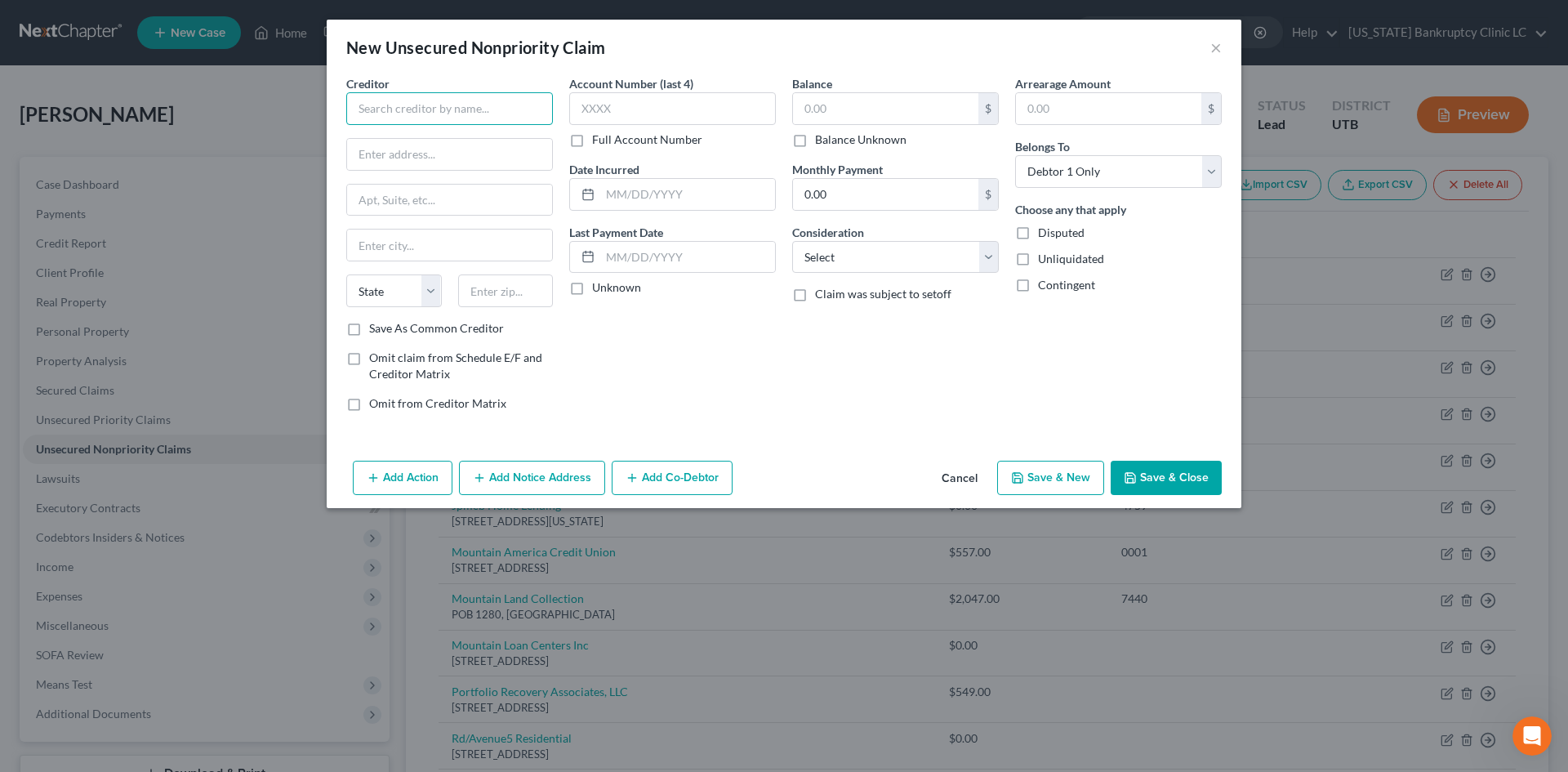
click at [411, 118] on input "text" at bounding box center [450, 108] width 207 height 33
click at [454, 146] on div "8088 S Uinta Vw Wy, West Jordan, UT 84081" at bounding box center [443, 152] width 169 height 14
type input "Affinity 56"
type input "8088 S Uinta Vw Wy"
type input "West Jordan"
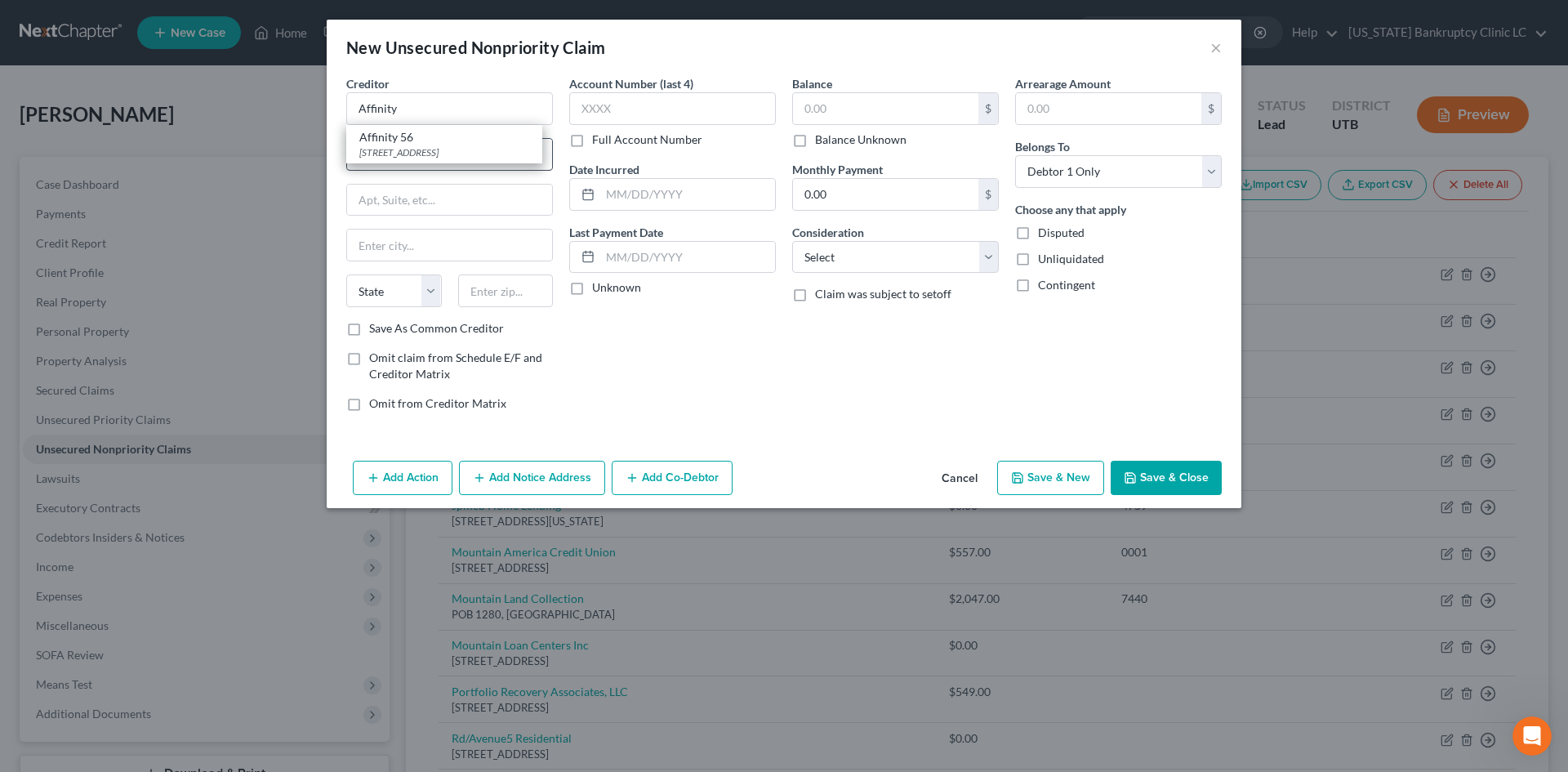
select select "46"
type input "84081"
click at [1042, 488] on button "Save & New" at bounding box center [1050, 478] width 107 height 34
select select "0"
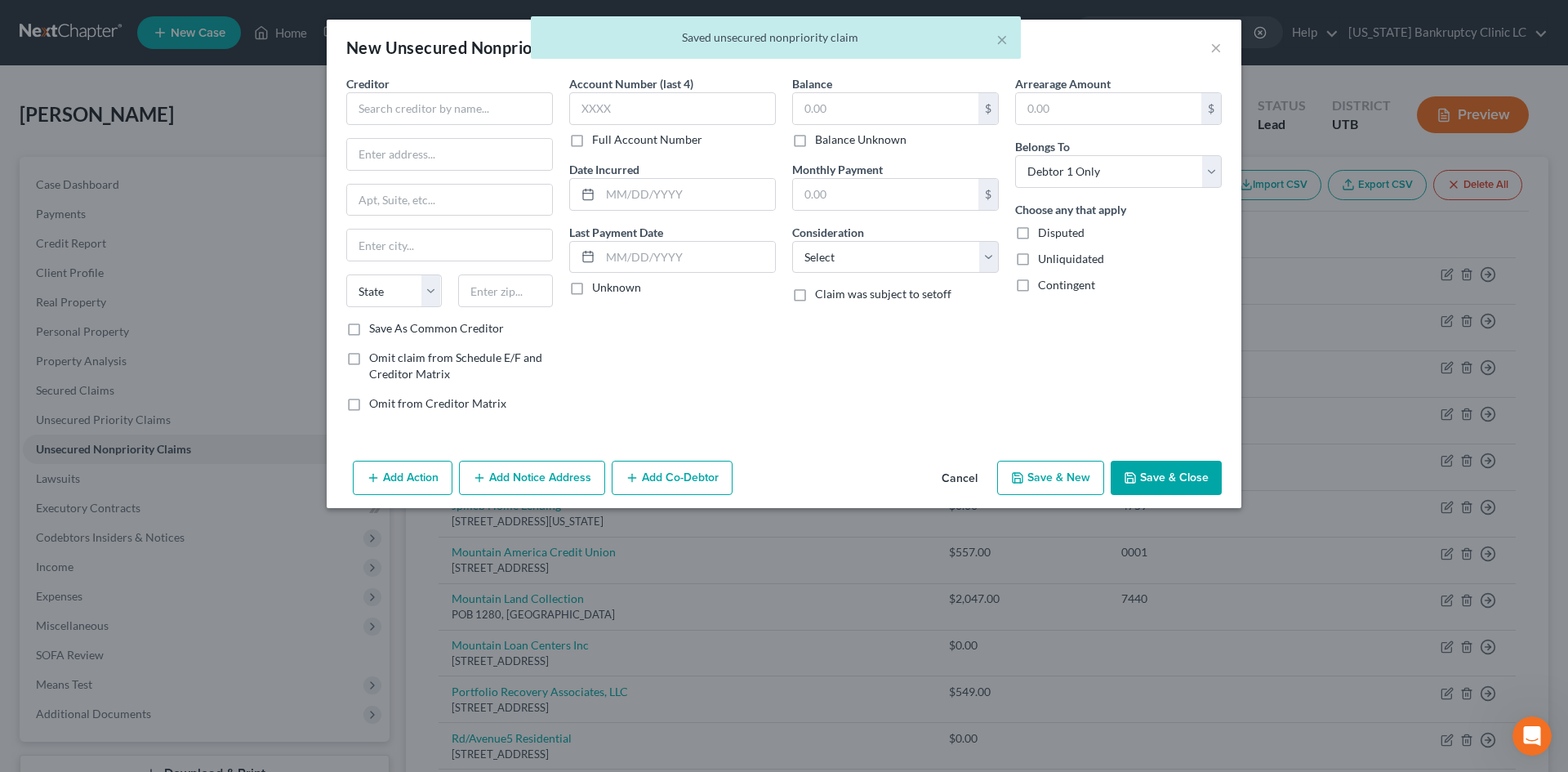
type input "0.00"
click at [442, 108] on input "text" at bounding box center [450, 108] width 207 height 33
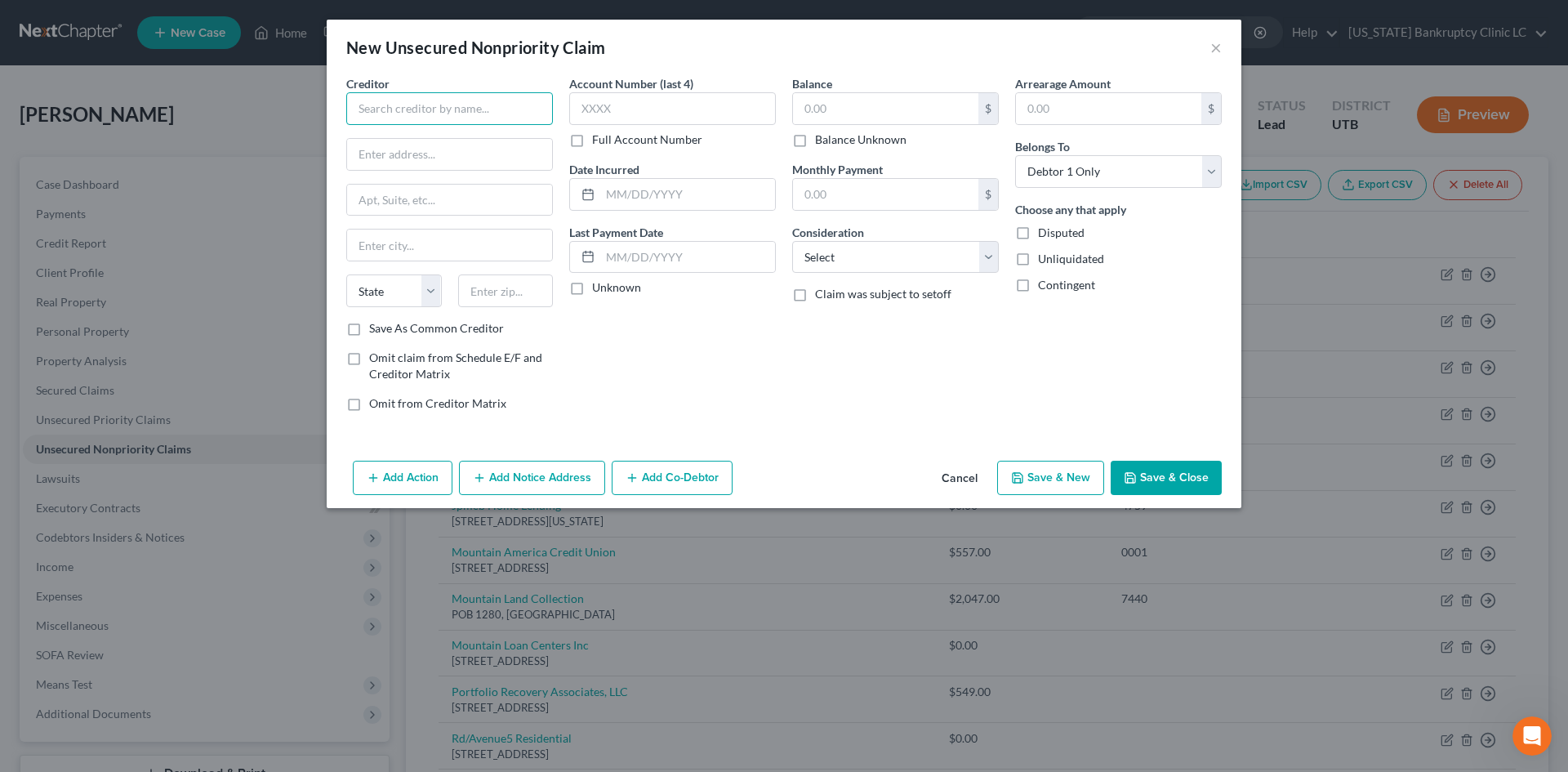
paste input "Nxt Property Management"
type input "Nxt Property Management"
click at [520, 166] on input "text" at bounding box center [450, 154] width 205 height 31
paste input "10897 S River Front Pkwy"
type input "10897 S River Front Pkwy"
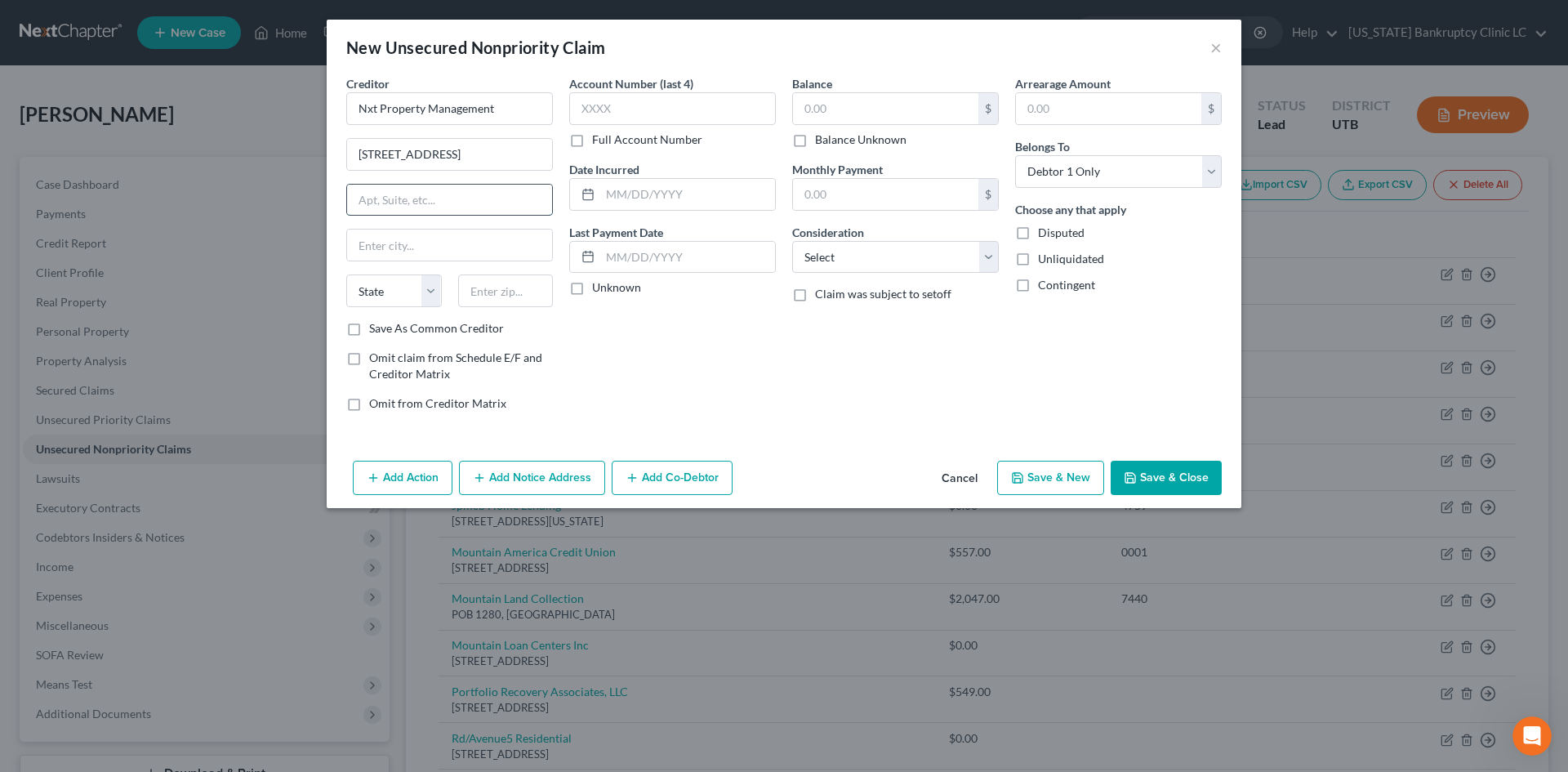
click at [407, 211] on input "text" at bounding box center [450, 200] width 205 height 31
type input "200"
type input "84095"
type input "South Jordan"
select select "46"
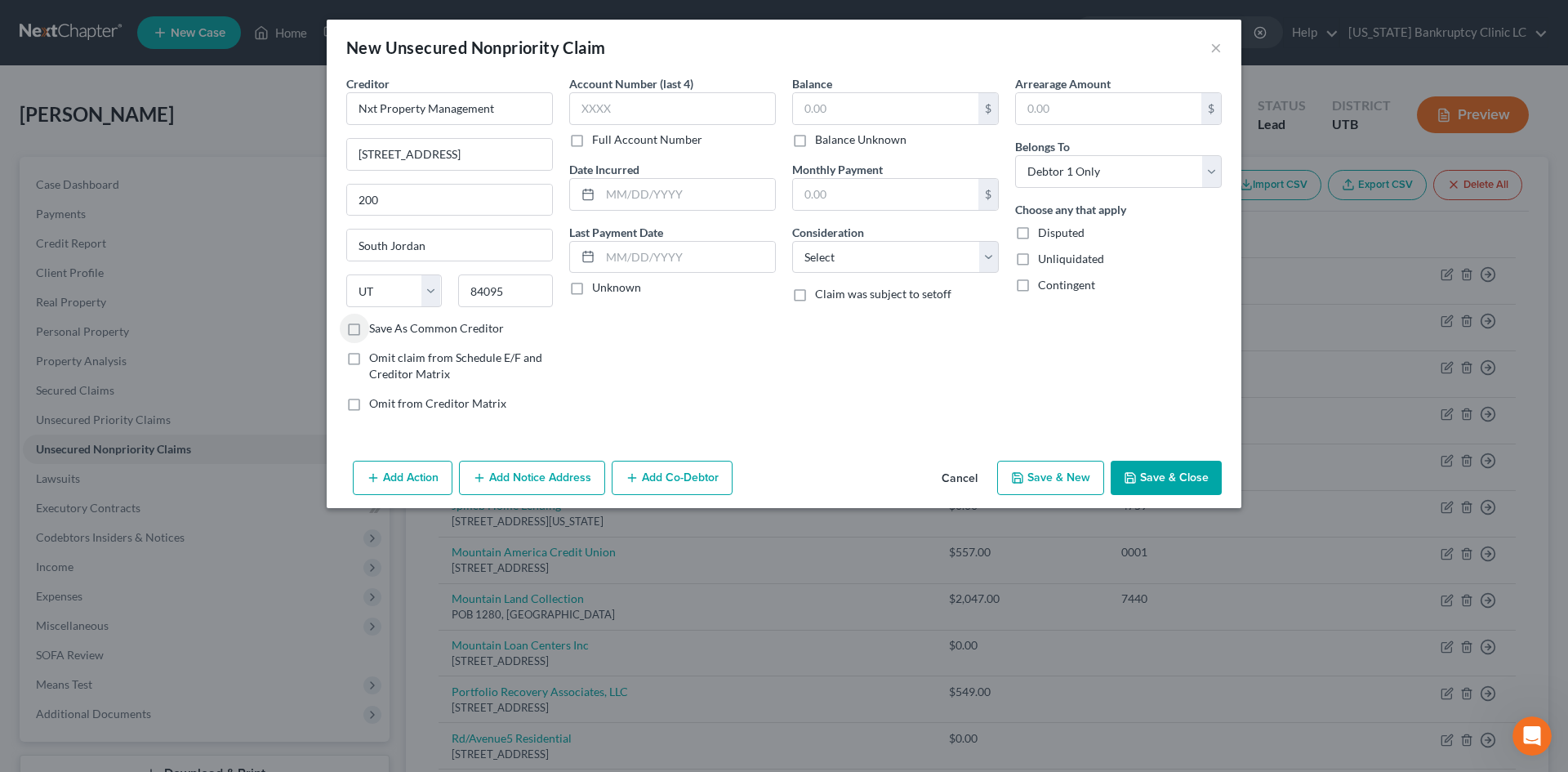
click at [445, 322] on label "Save As Common Creditor" at bounding box center [437, 328] width 135 height 16
click at [386, 322] on input "Save As Common Creditor" at bounding box center [380, 325] width 11 height 11
click at [1048, 475] on button "Save & New" at bounding box center [1050, 478] width 107 height 34
checkbox input "false"
select select "0"
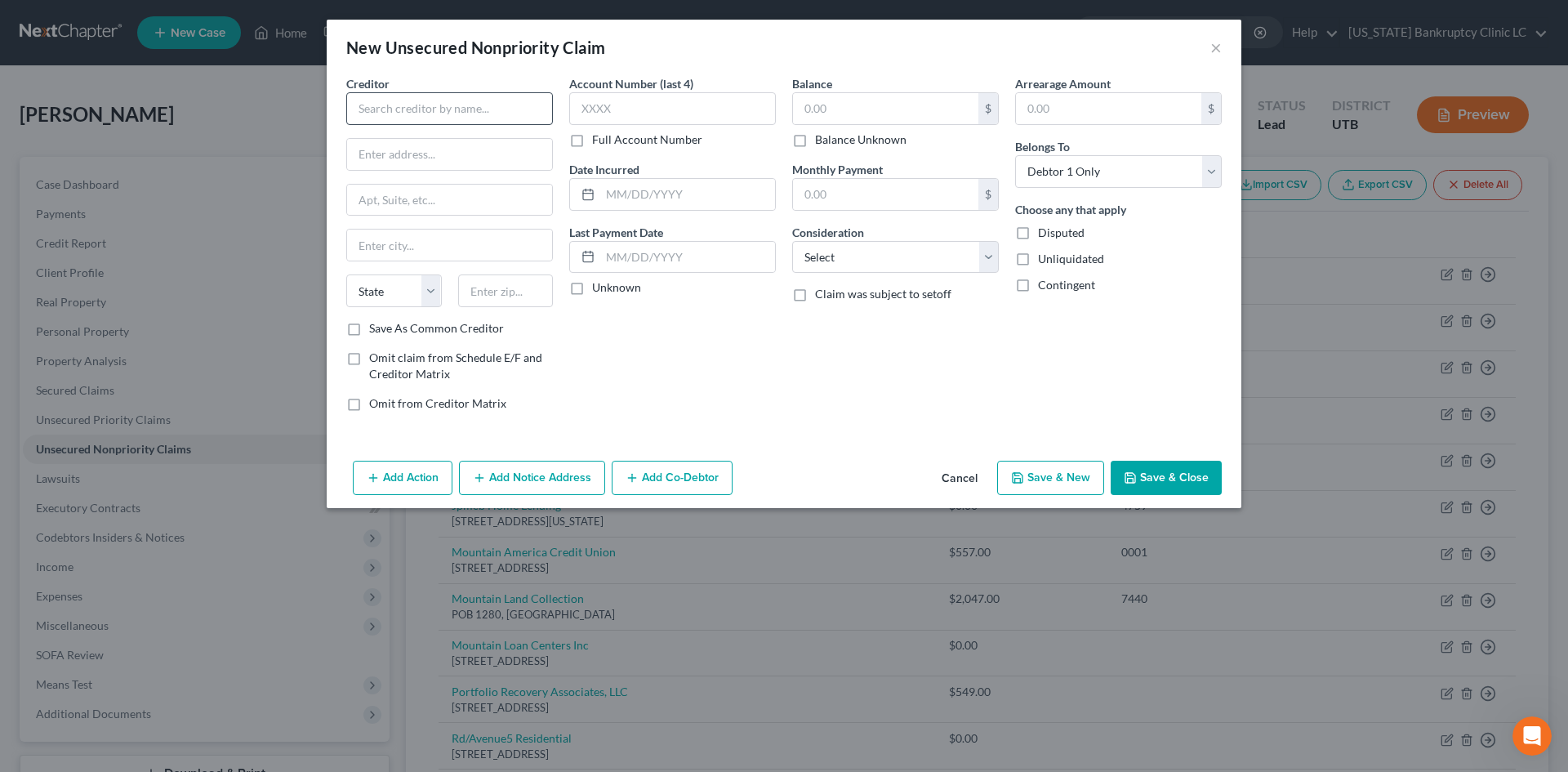
type input "0.00"
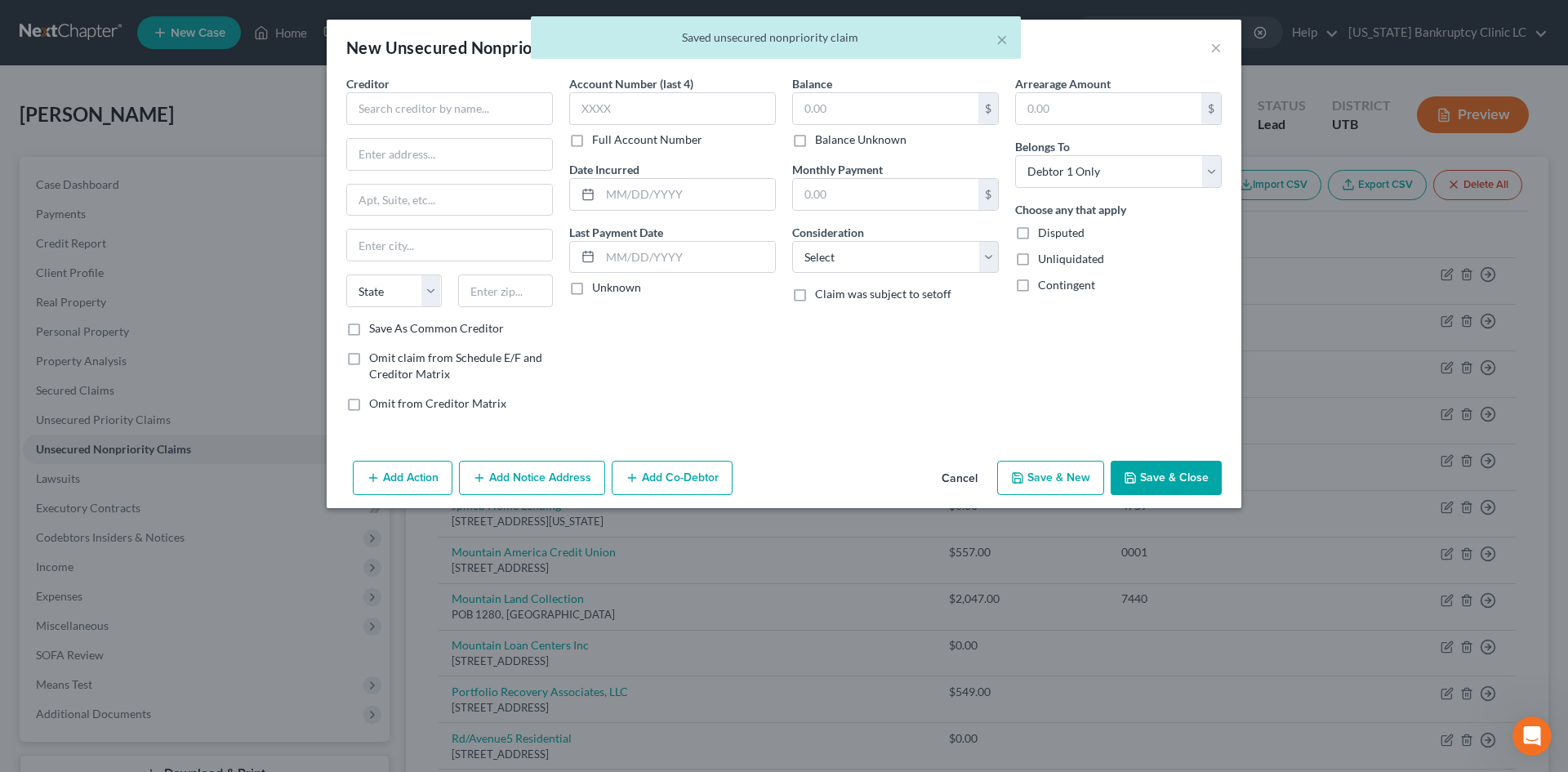
click at [460, 87] on div "Creditor *" at bounding box center [450, 100] width 207 height 50
click at [450, 110] on input "text" at bounding box center [450, 108] width 207 height 33
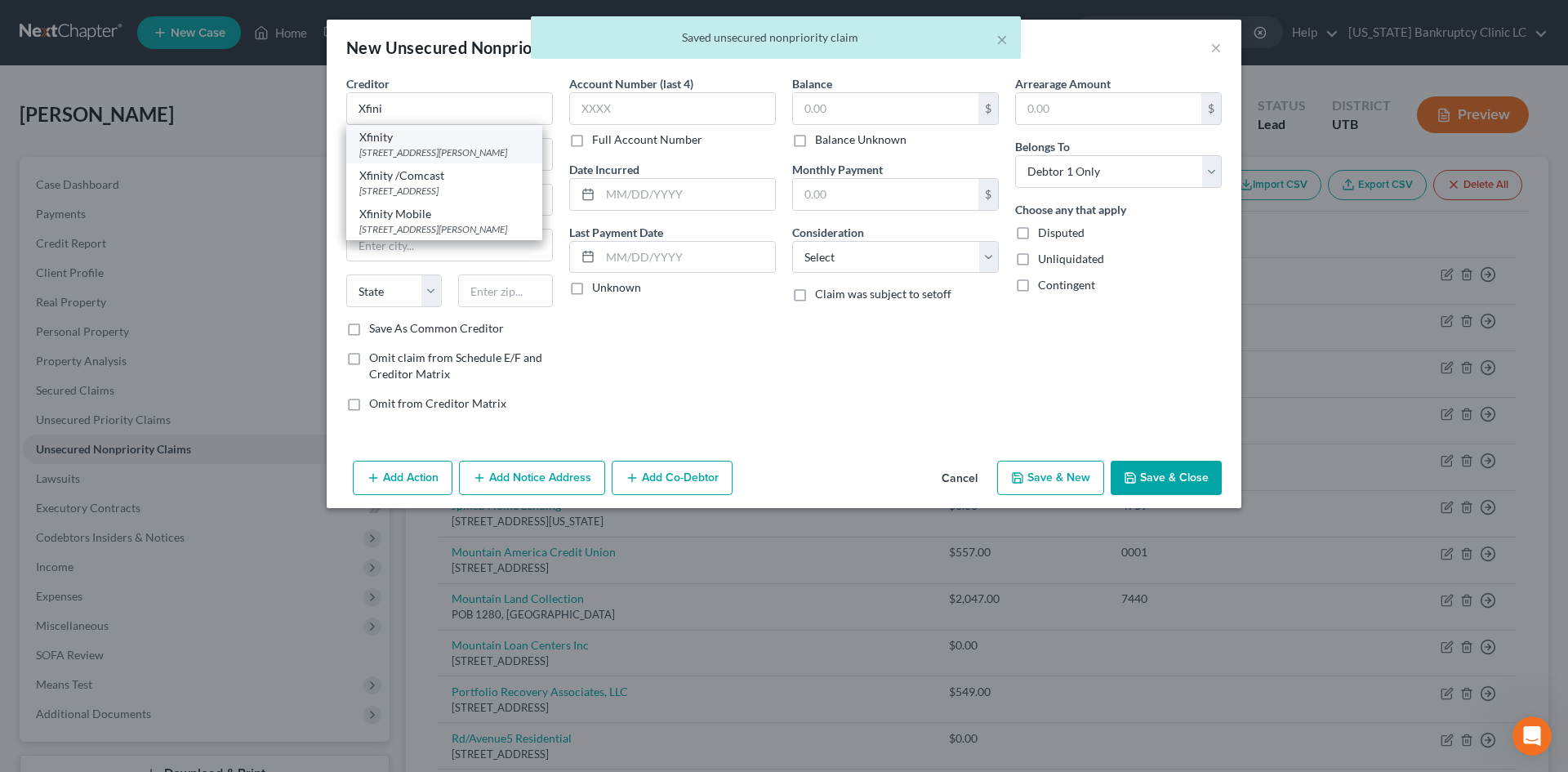
click at [453, 136] on div "Xfinity" at bounding box center [443, 137] width 169 height 16
type input "Xfinity"
type input "1701 John F. Kennedy Blvd."
type input "[GEOGRAPHIC_DATA]"
select select "39"
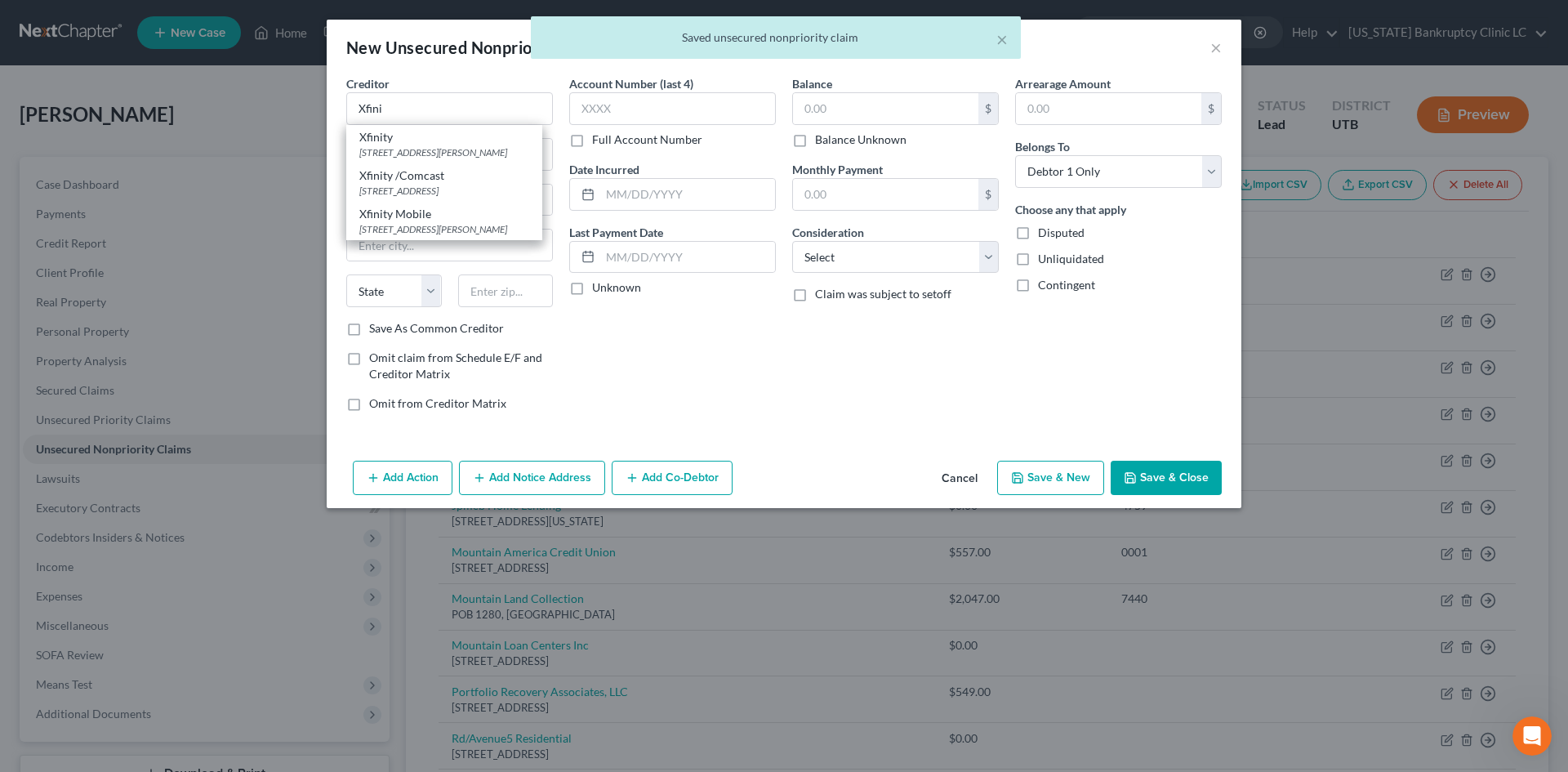
type input "19103"
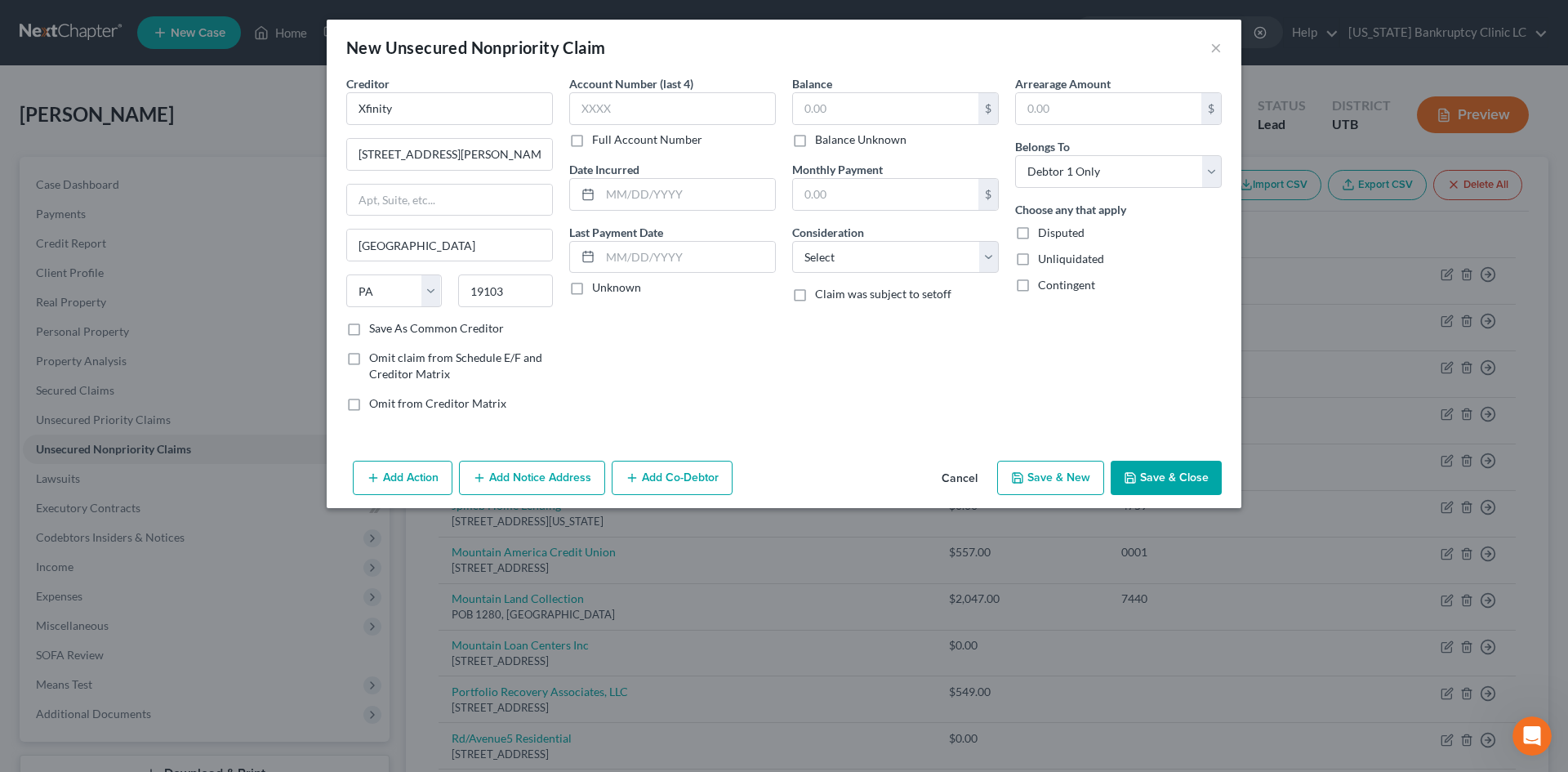
click at [1075, 468] on button "Save & New" at bounding box center [1050, 478] width 107 height 34
select select "0"
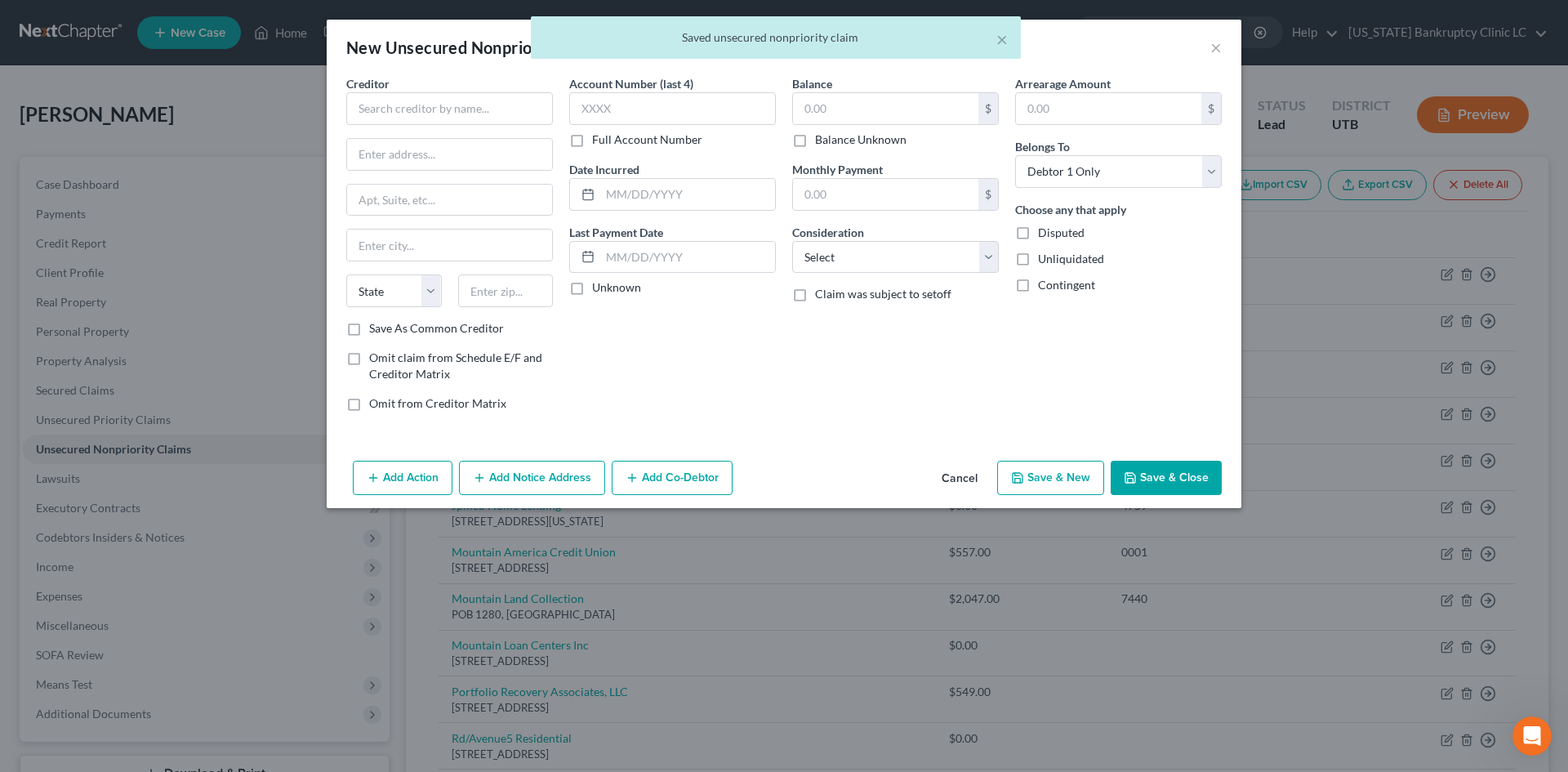
type input "0.00"
click at [447, 105] on input "text" at bounding box center [450, 108] width 207 height 33
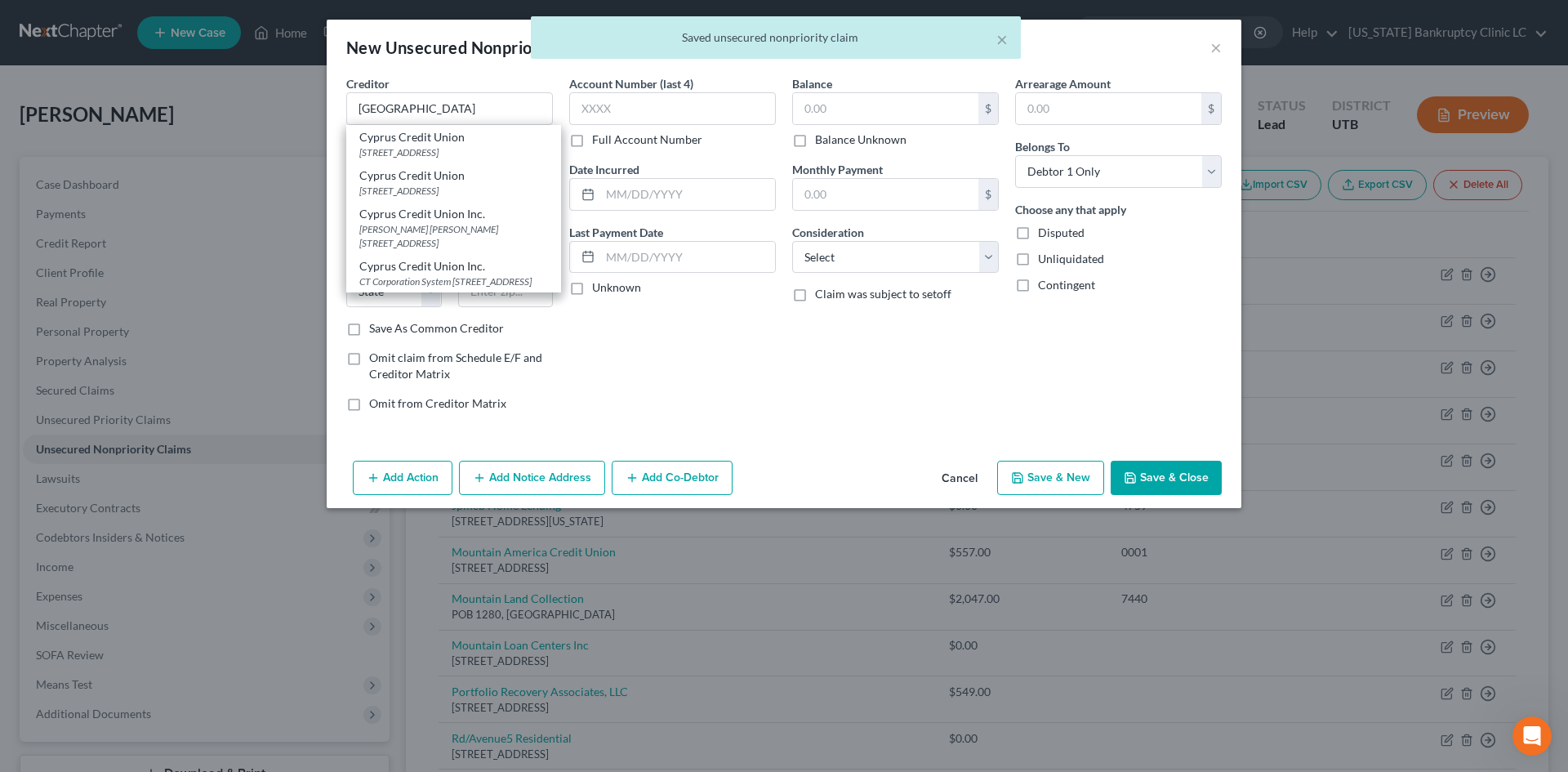
click at [475, 140] on div "Cyprus Credit Union" at bounding box center [453, 137] width 189 height 16
type input "Cyprus Credit Union"
type input "3876 Center View"
type input "West Jordan"
select select "46"
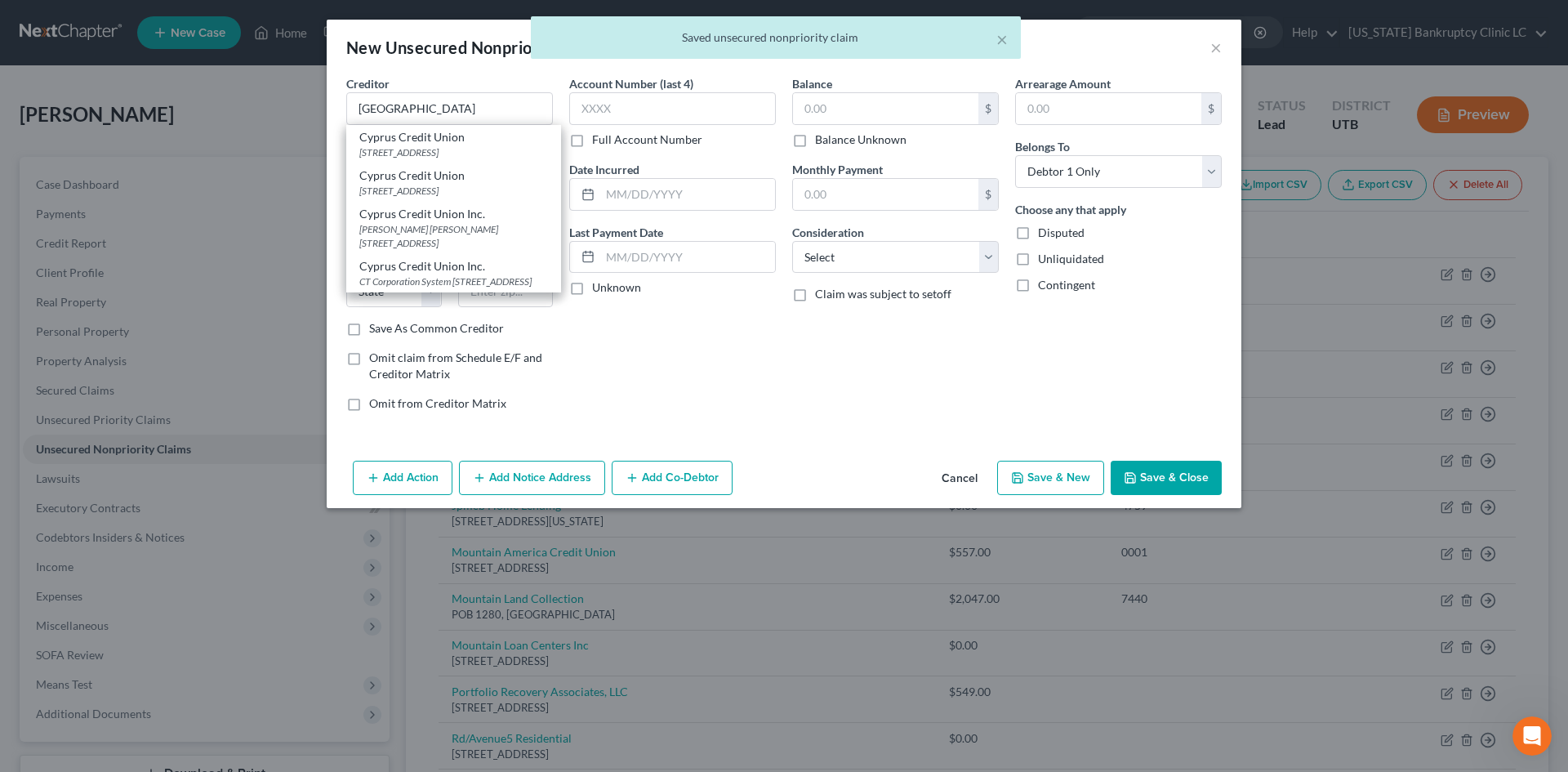
type input "84084"
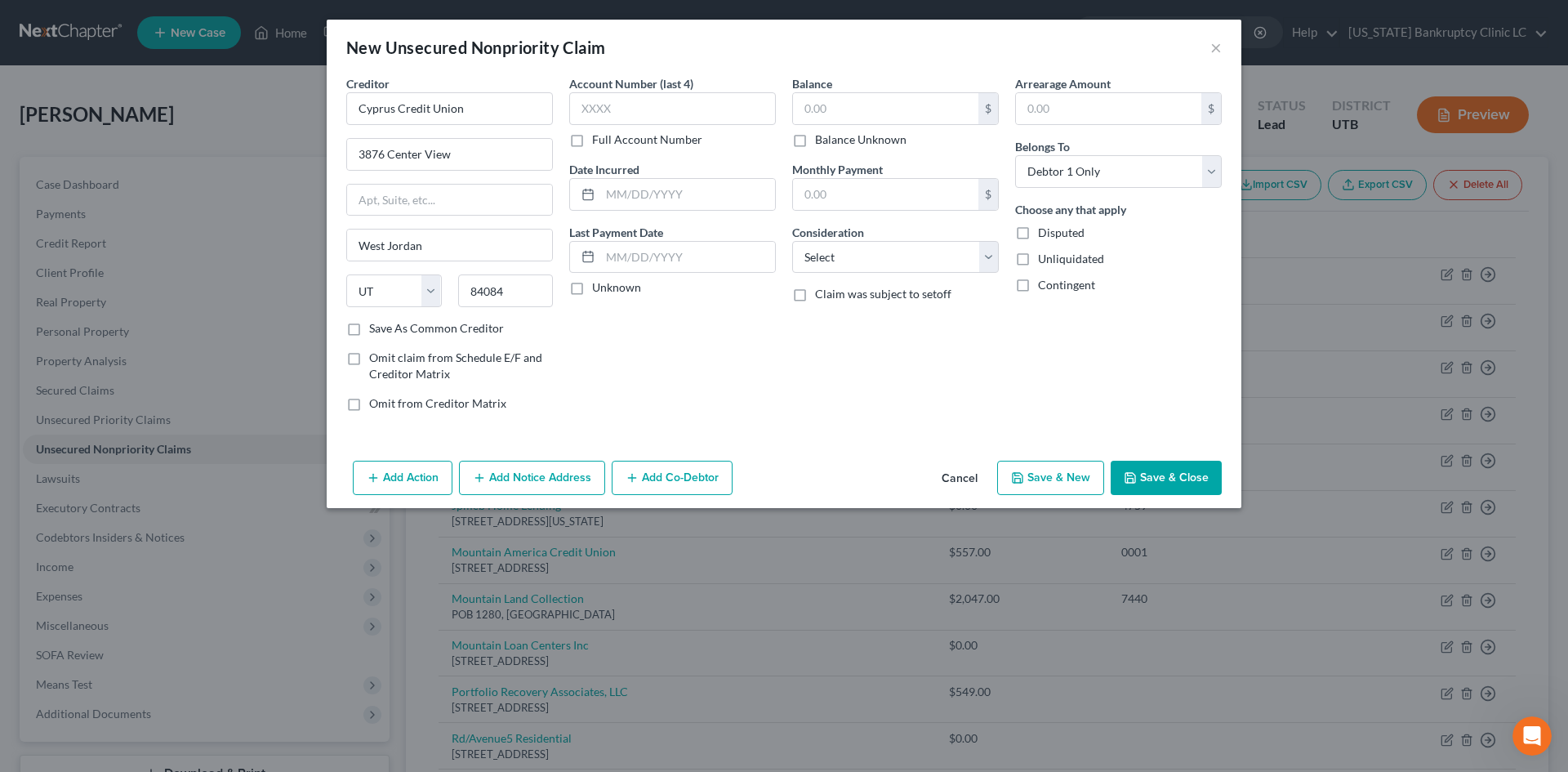
click at [1059, 470] on button "Save & New" at bounding box center [1050, 478] width 107 height 34
select select "0"
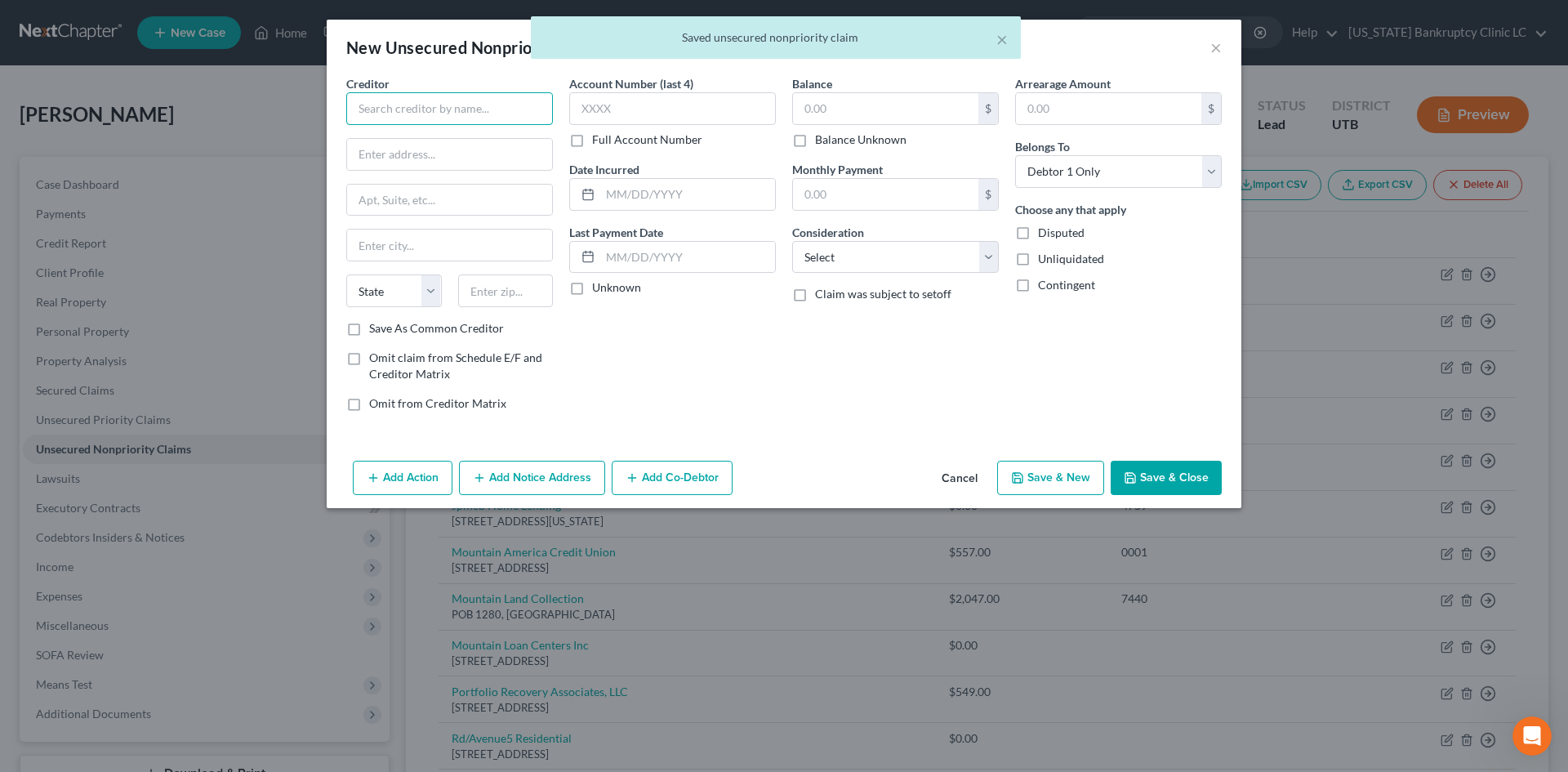
click at [463, 114] on input "text" at bounding box center [450, 108] width 207 height 33
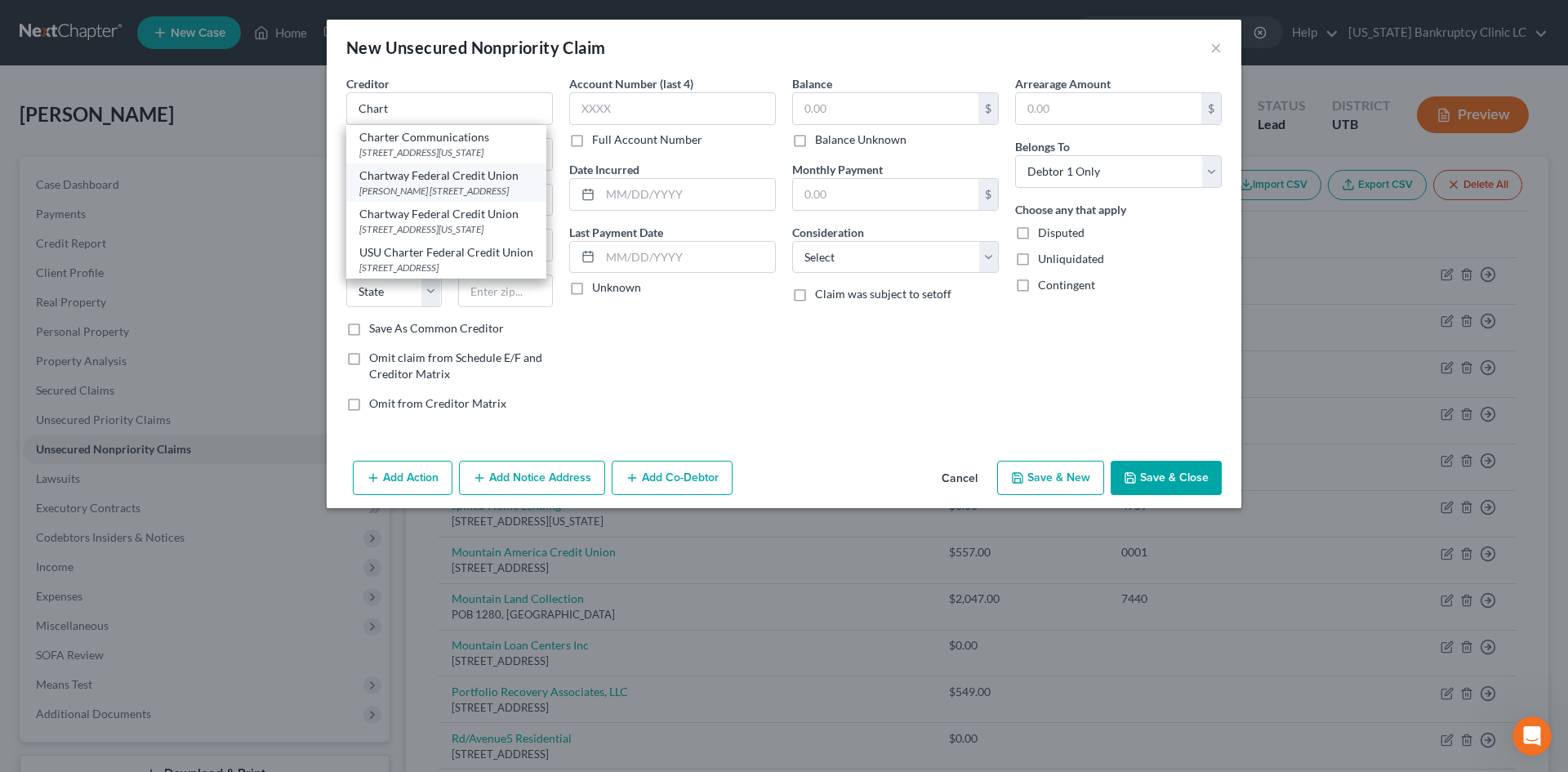
click at [458, 170] on div "Chartway Federal Credit Union" at bounding box center [446, 175] width 174 height 16
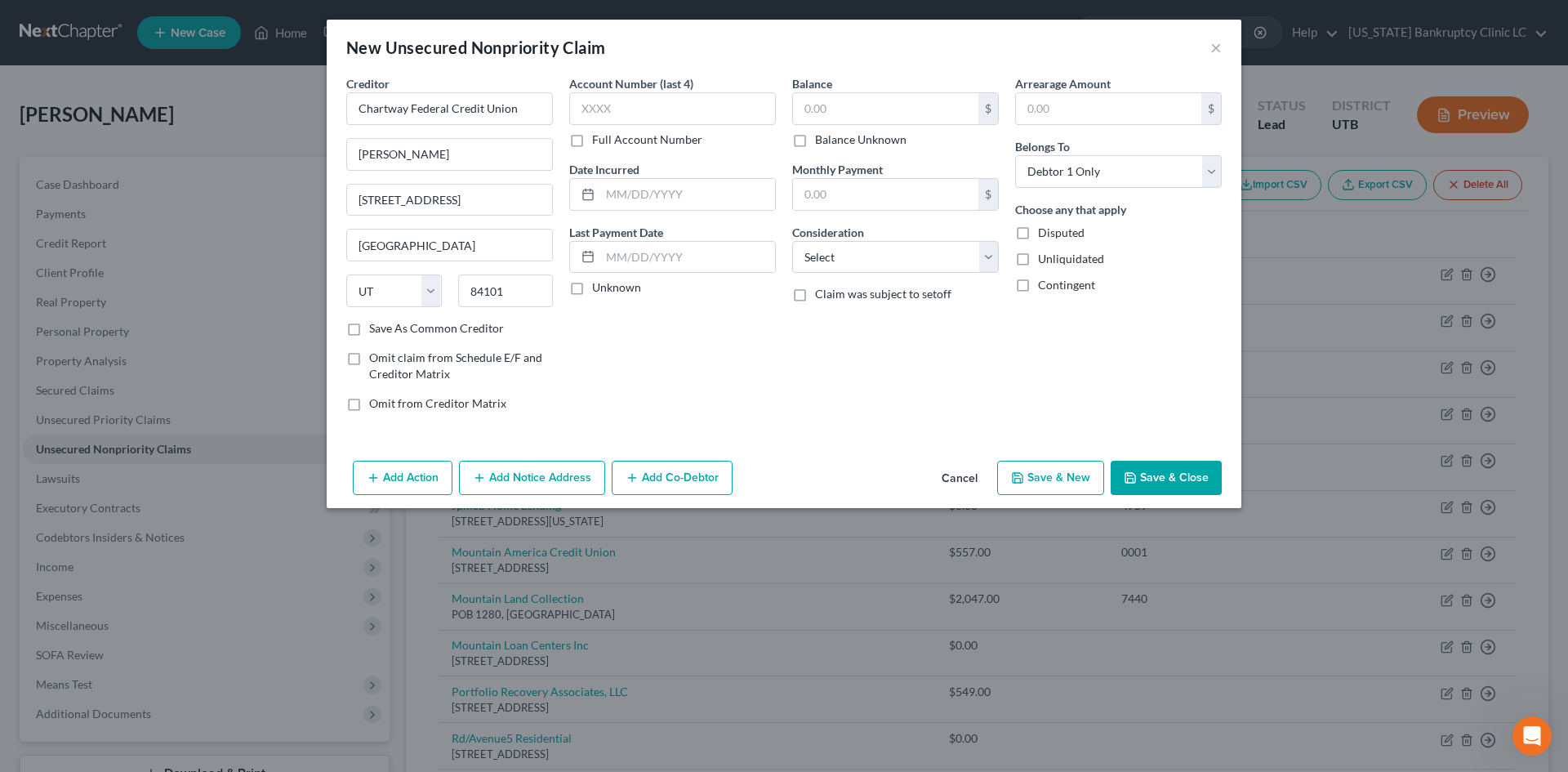
click at [1052, 466] on button "Save & New" at bounding box center [1050, 478] width 107 height 34
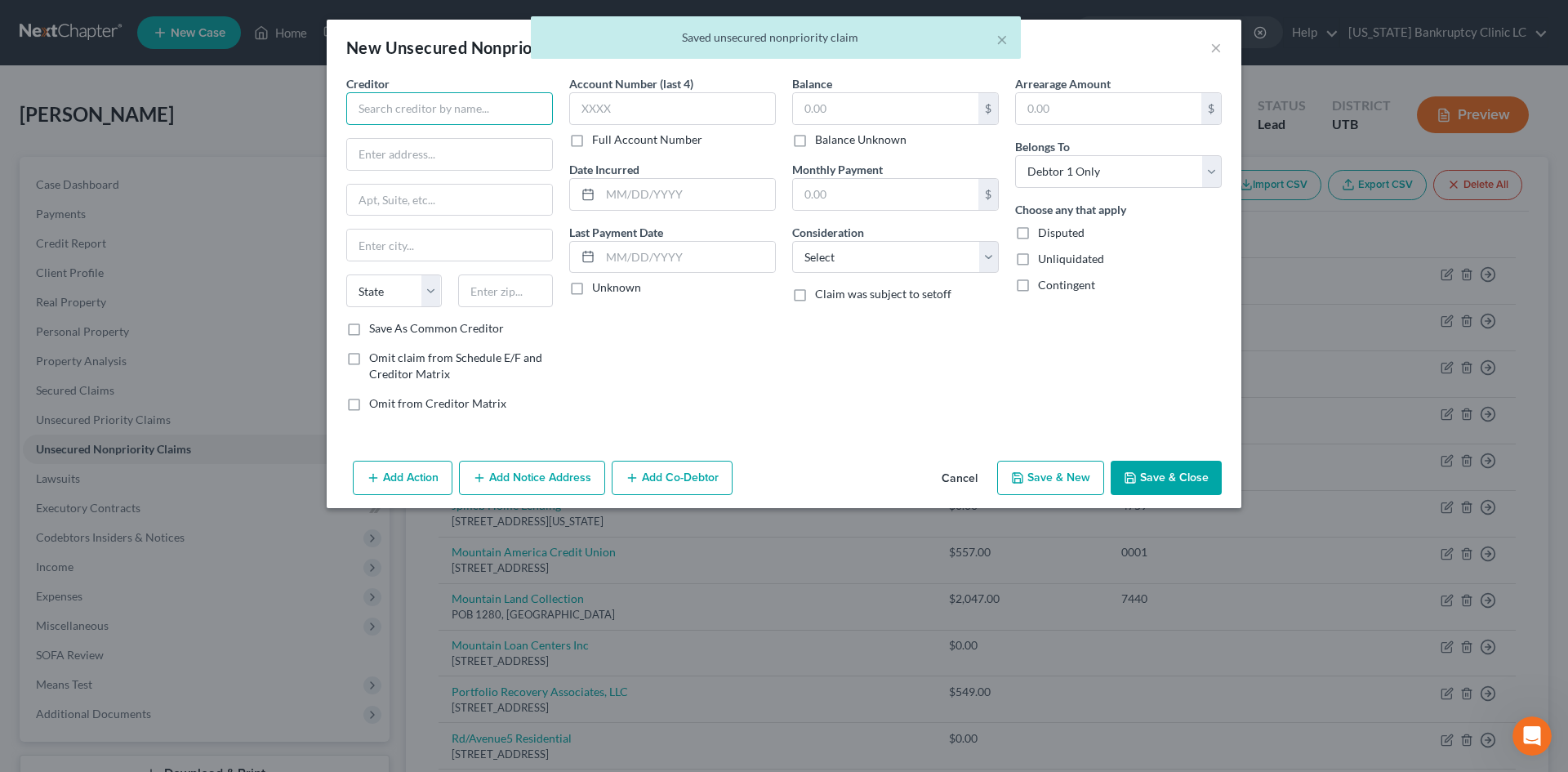
click at [414, 107] on input "text" at bounding box center [450, 108] width 207 height 33
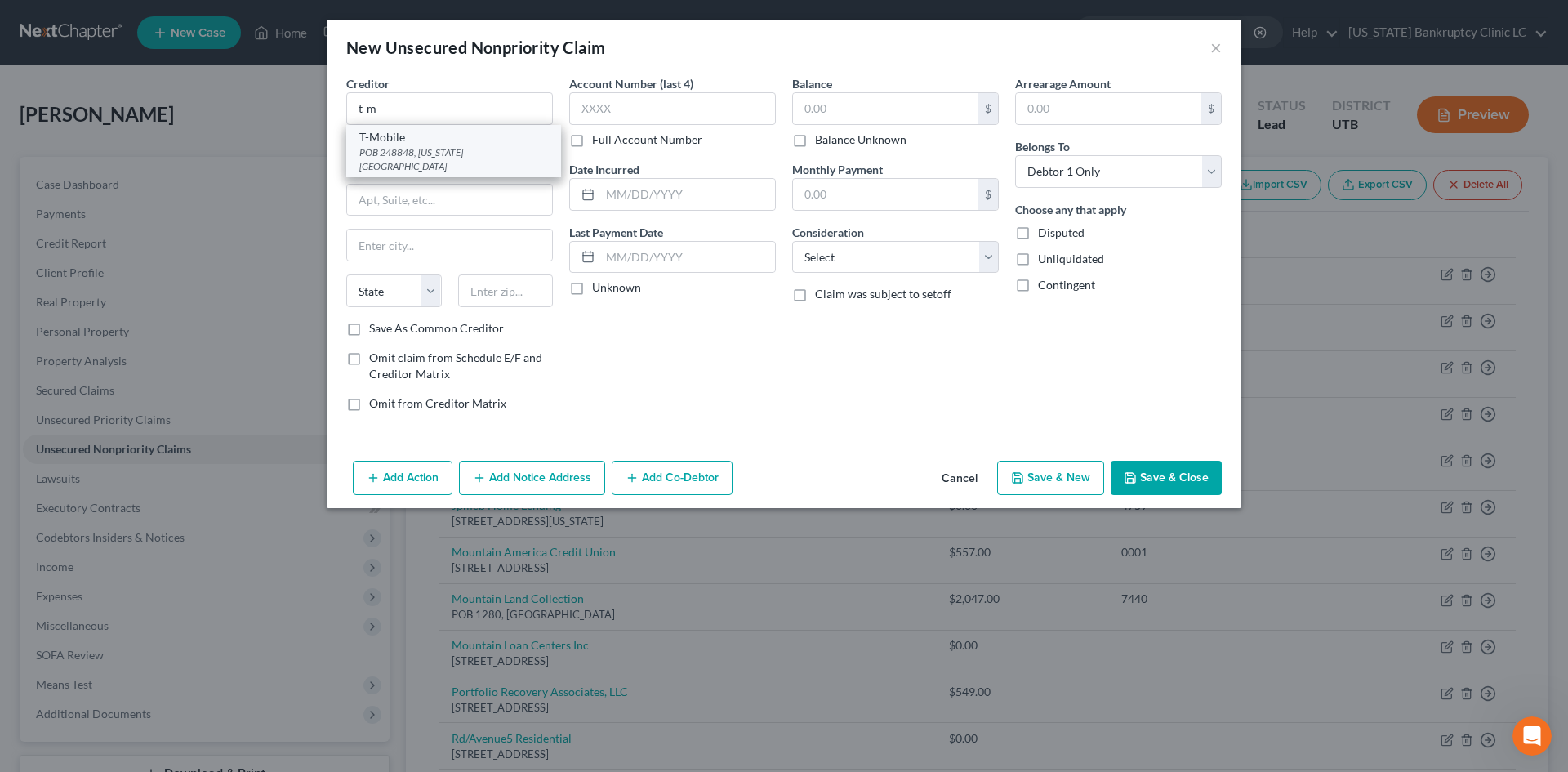
click at [414, 146] on div "POB 248848, [US_STATE][GEOGRAPHIC_DATA]" at bounding box center [453, 159] width 189 height 28
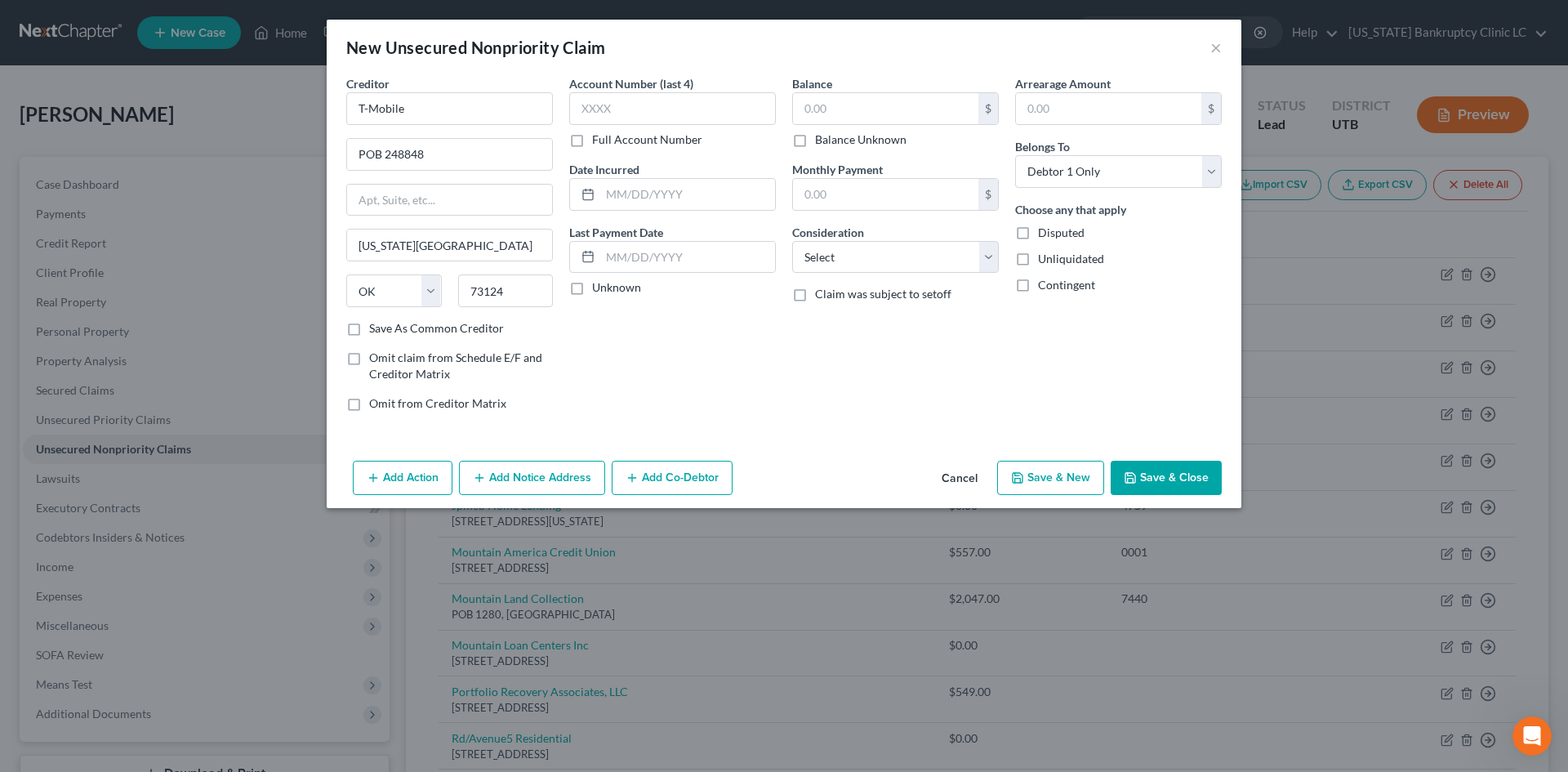
click at [1077, 491] on button "Save & New" at bounding box center [1050, 478] width 107 height 34
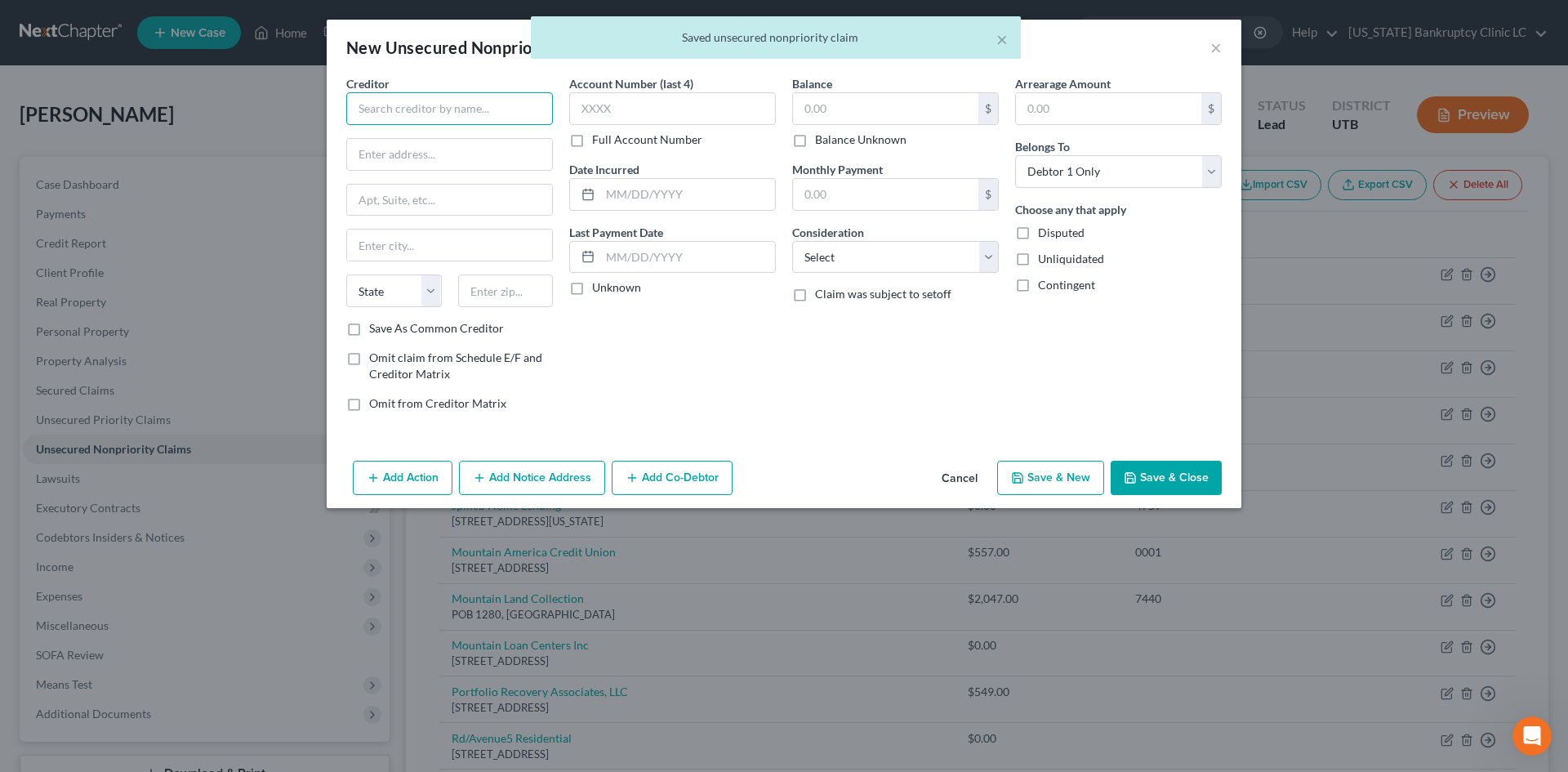
click at [453, 108] on input "text" at bounding box center [450, 108] width 207 height 33
click at [445, 142] on div "Geico" at bounding box center [443, 137] width 169 height 16
click at [1074, 481] on button "Save & New" at bounding box center [1050, 478] width 107 height 34
click at [433, 110] on input "text" at bounding box center [450, 108] width 207 height 33
click at [434, 156] on div "1200 E 3900 S, Salt Lake City, UT 84124" at bounding box center [443, 152] width 169 height 14
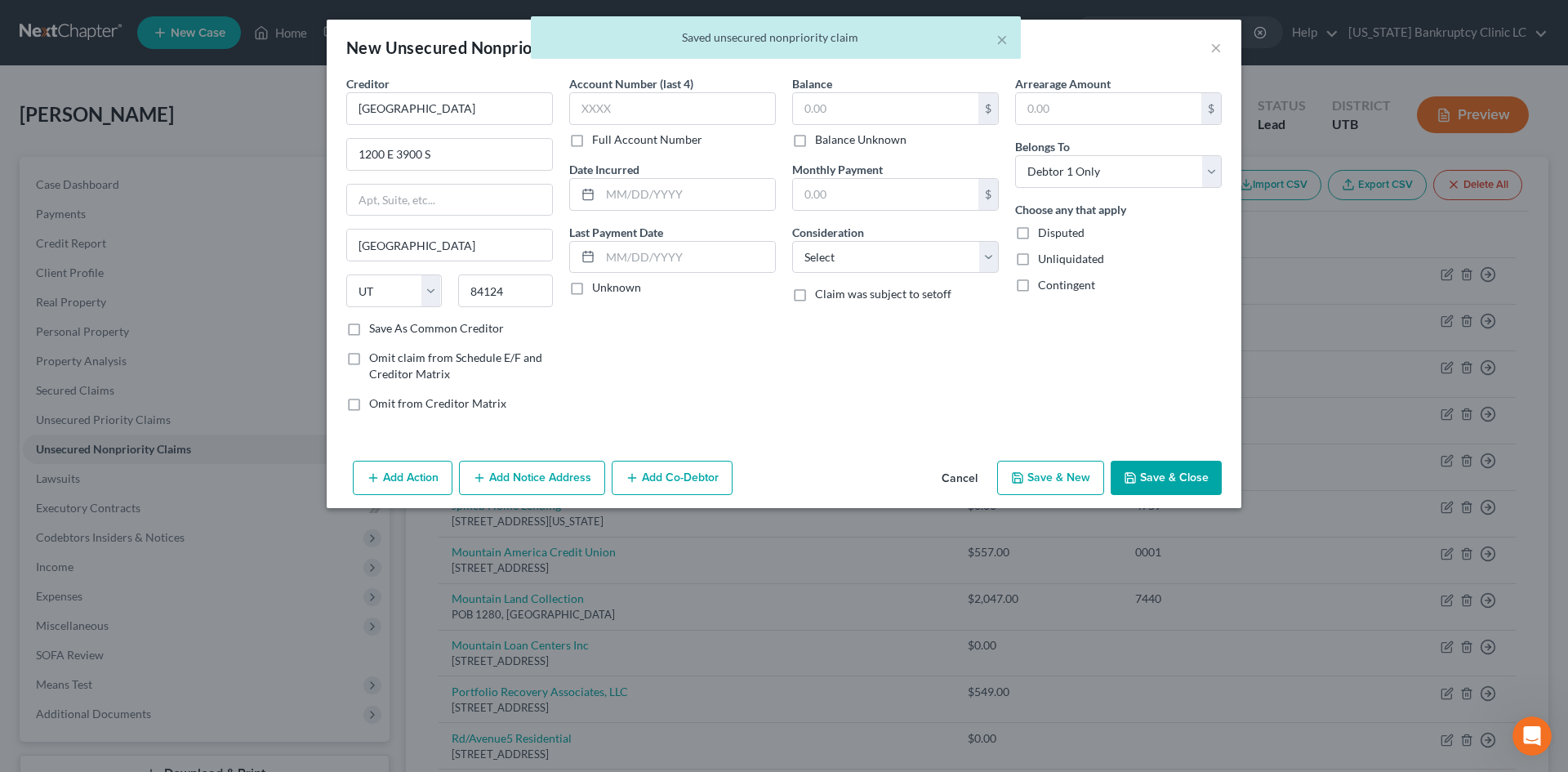
click at [1053, 489] on button "Save & New" at bounding box center [1050, 478] width 107 height 34
click at [459, 114] on input "text" at bounding box center [450, 108] width 207 height 33
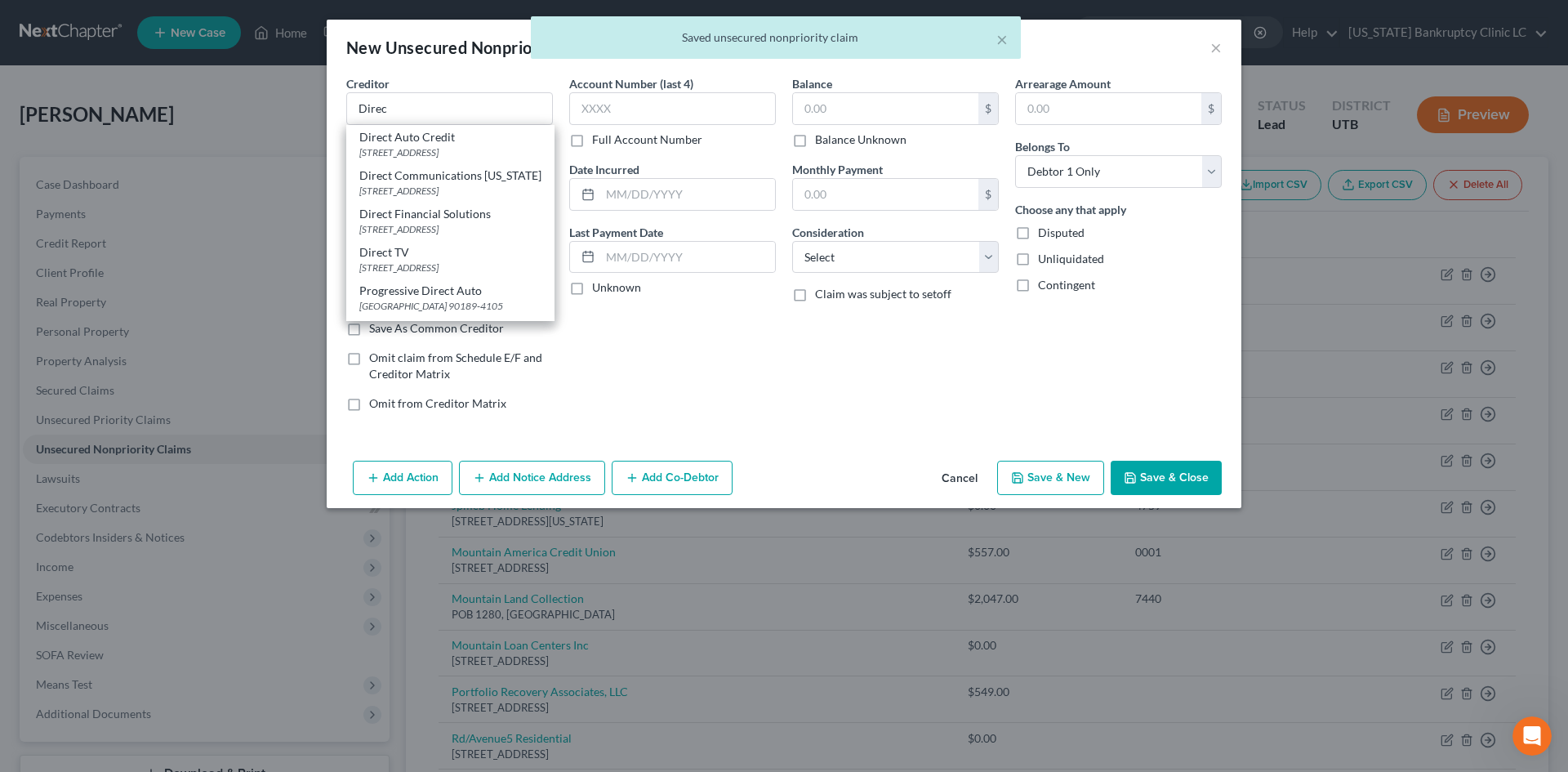
click at [407, 261] on div "Direct TV" at bounding box center [450, 252] width 182 height 16
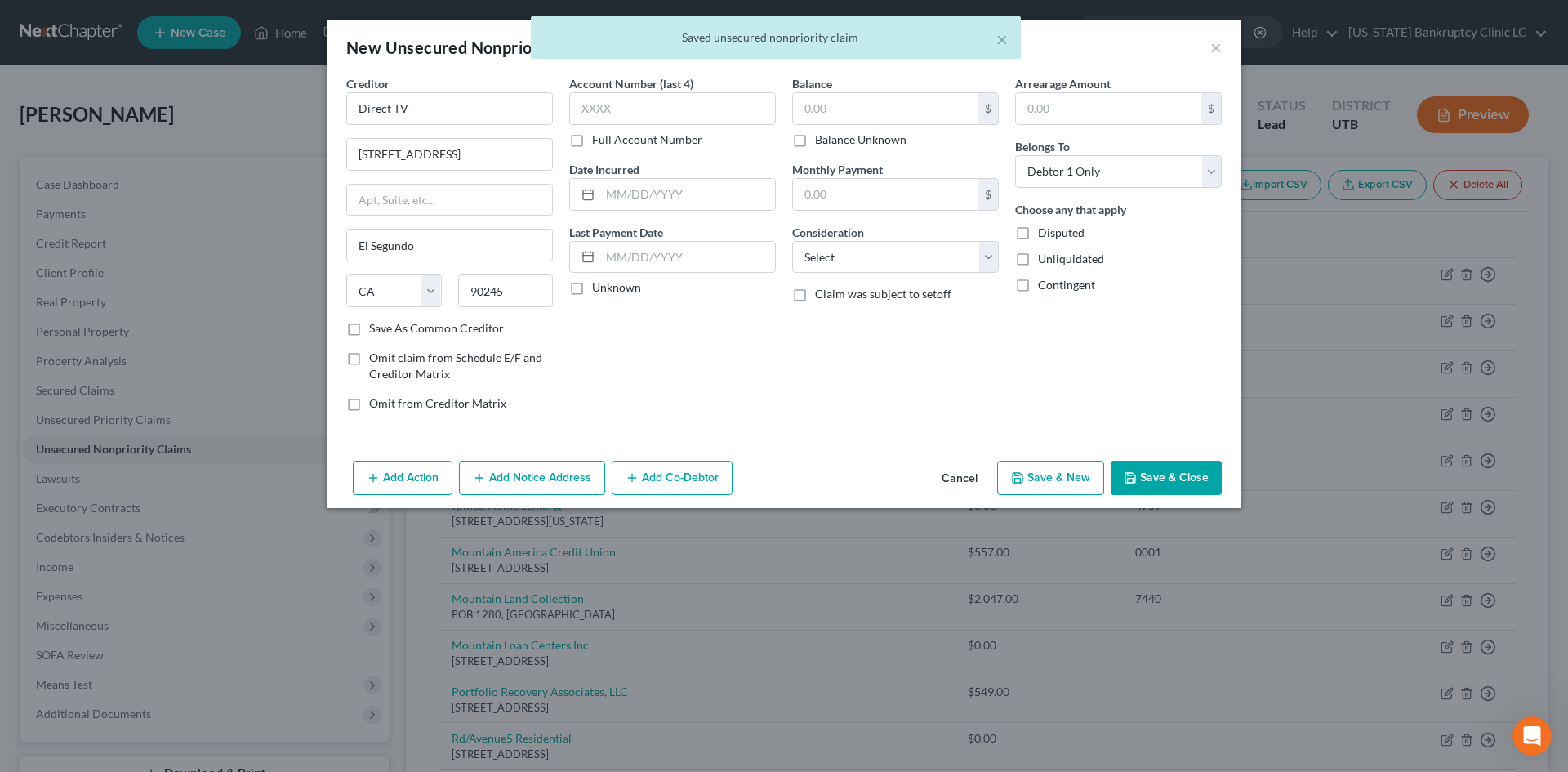
click at [1044, 477] on button "Save & New" at bounding box center [1050, 478] width 107 height 34
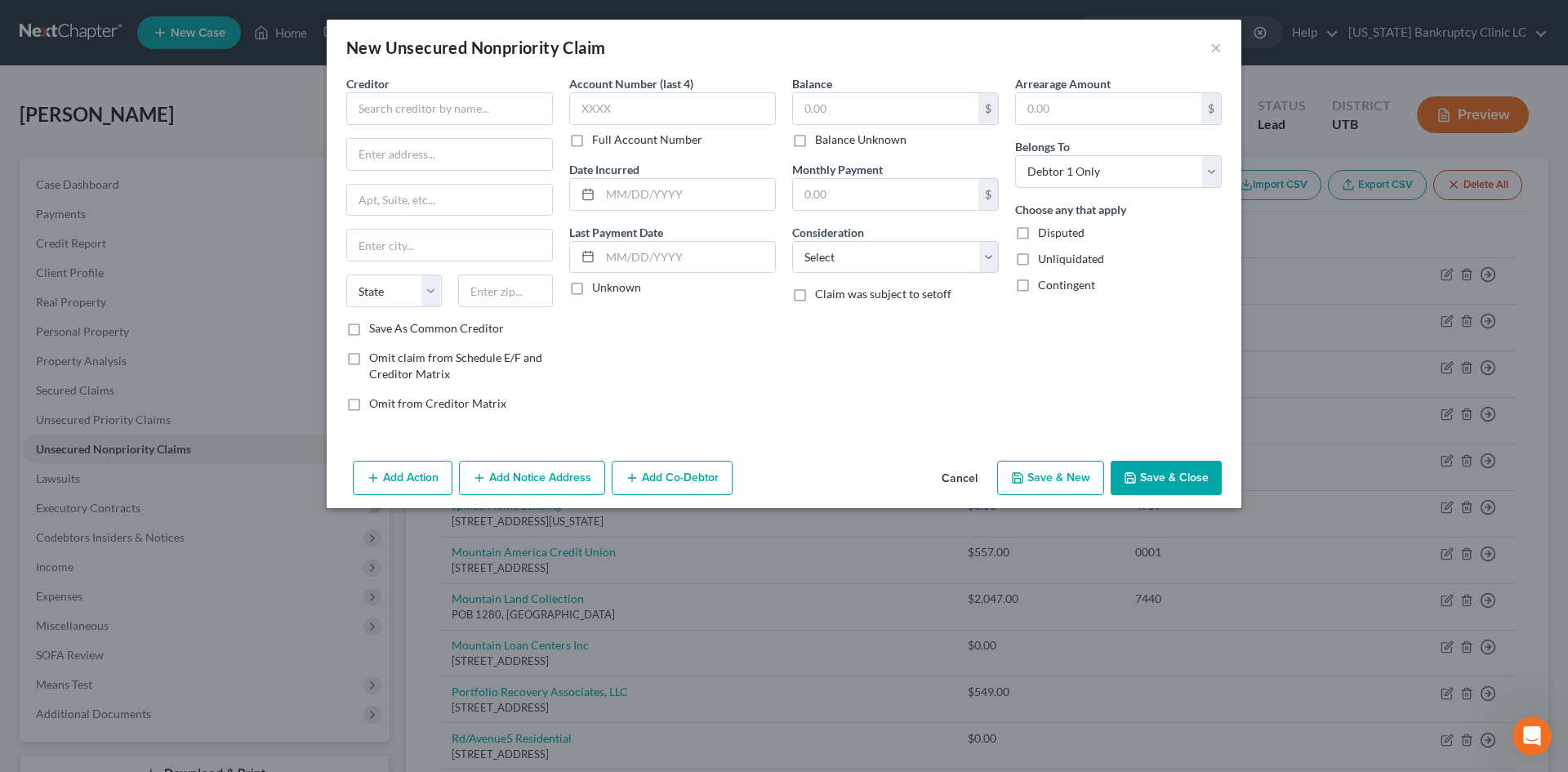
click at [952, 478] on button "Cancel" at bounding box center [959, 479] width 62 height 33
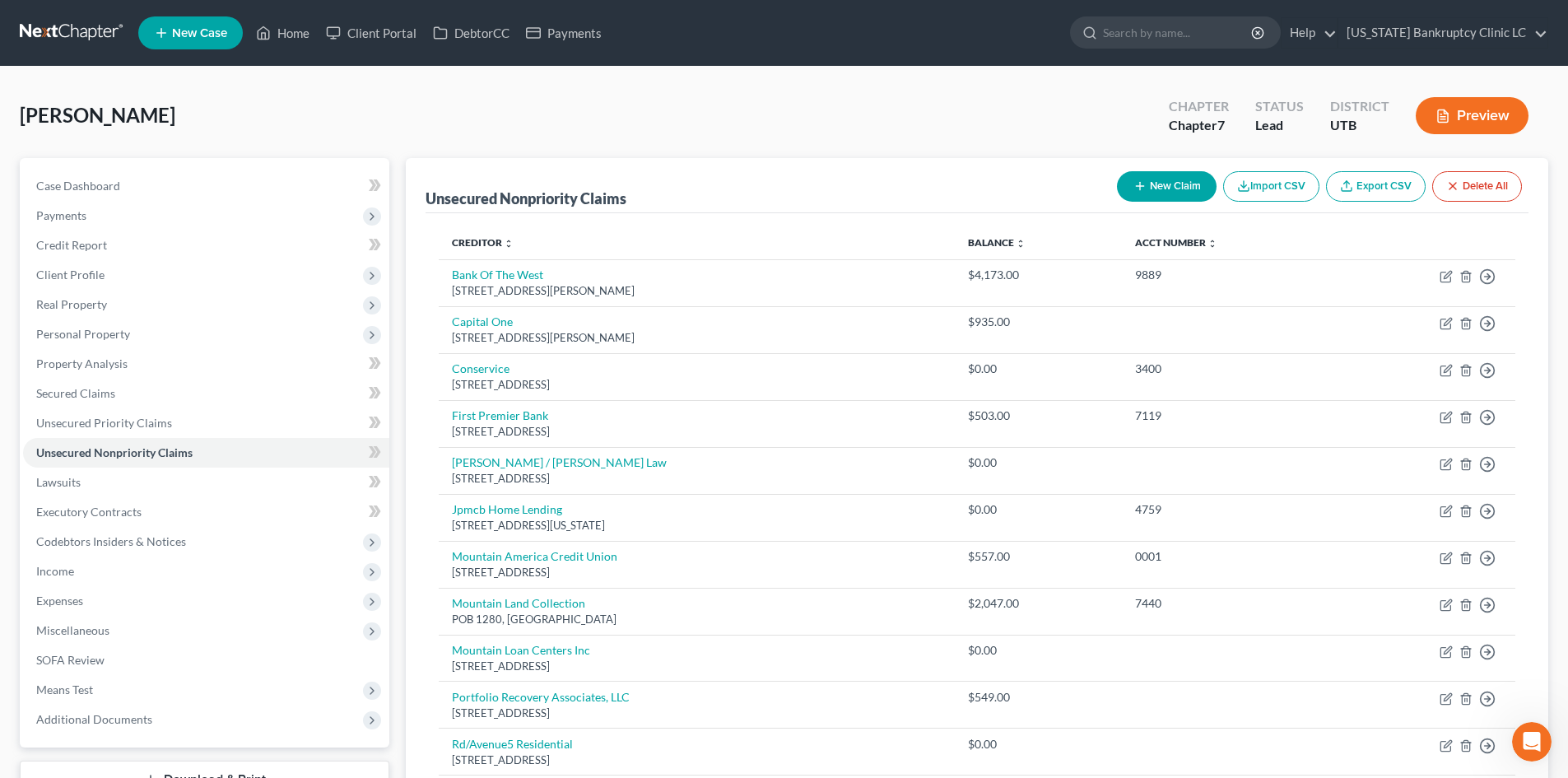
click at [350, 95] on div "Gonzalez-Torres, Jose Upgraded Chapter Chapter 7 Status Lead District UTB Previ…" at bounding box center [784, 123] width 1528 height 71
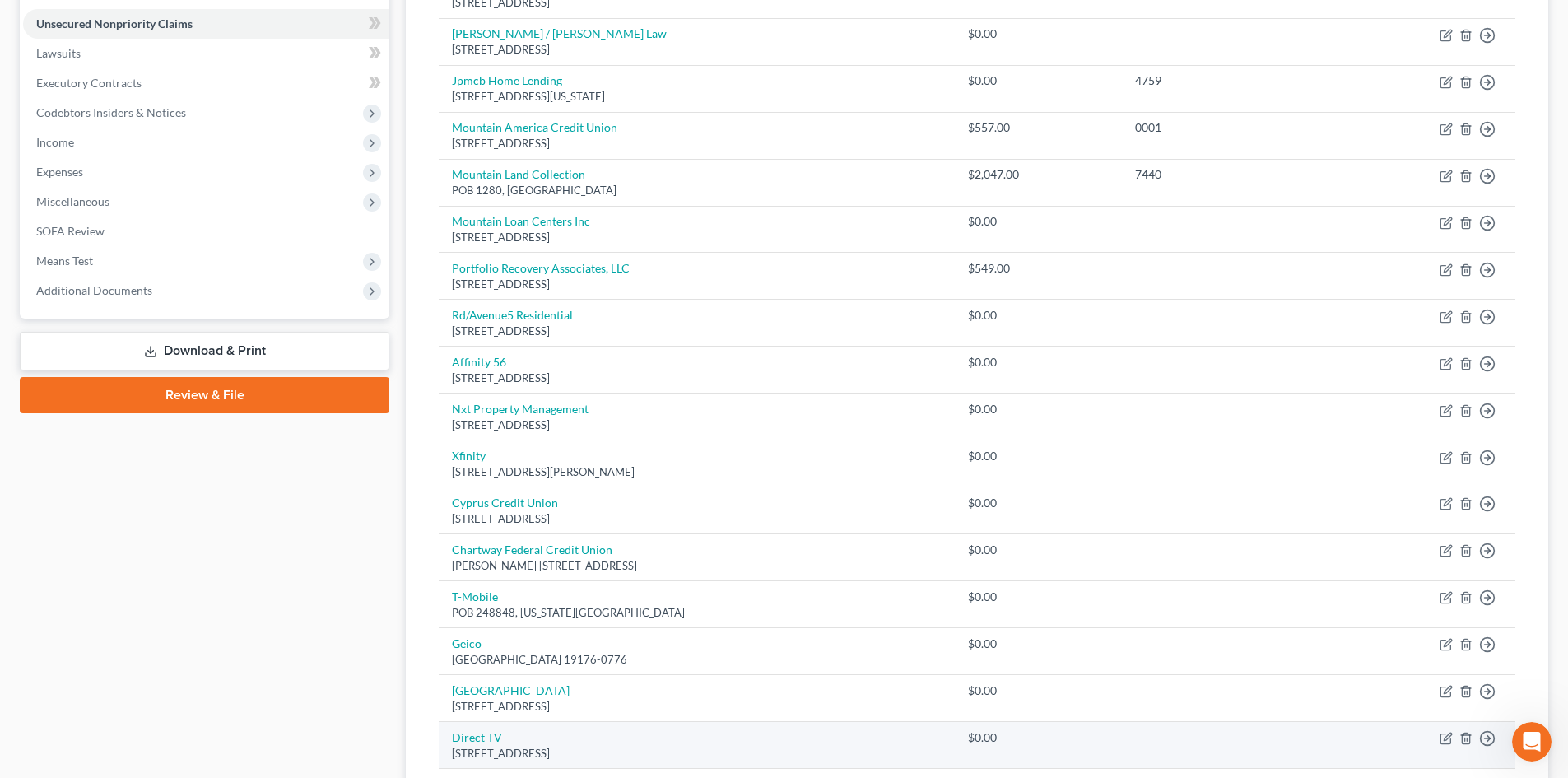
scroll to position [597, 0]
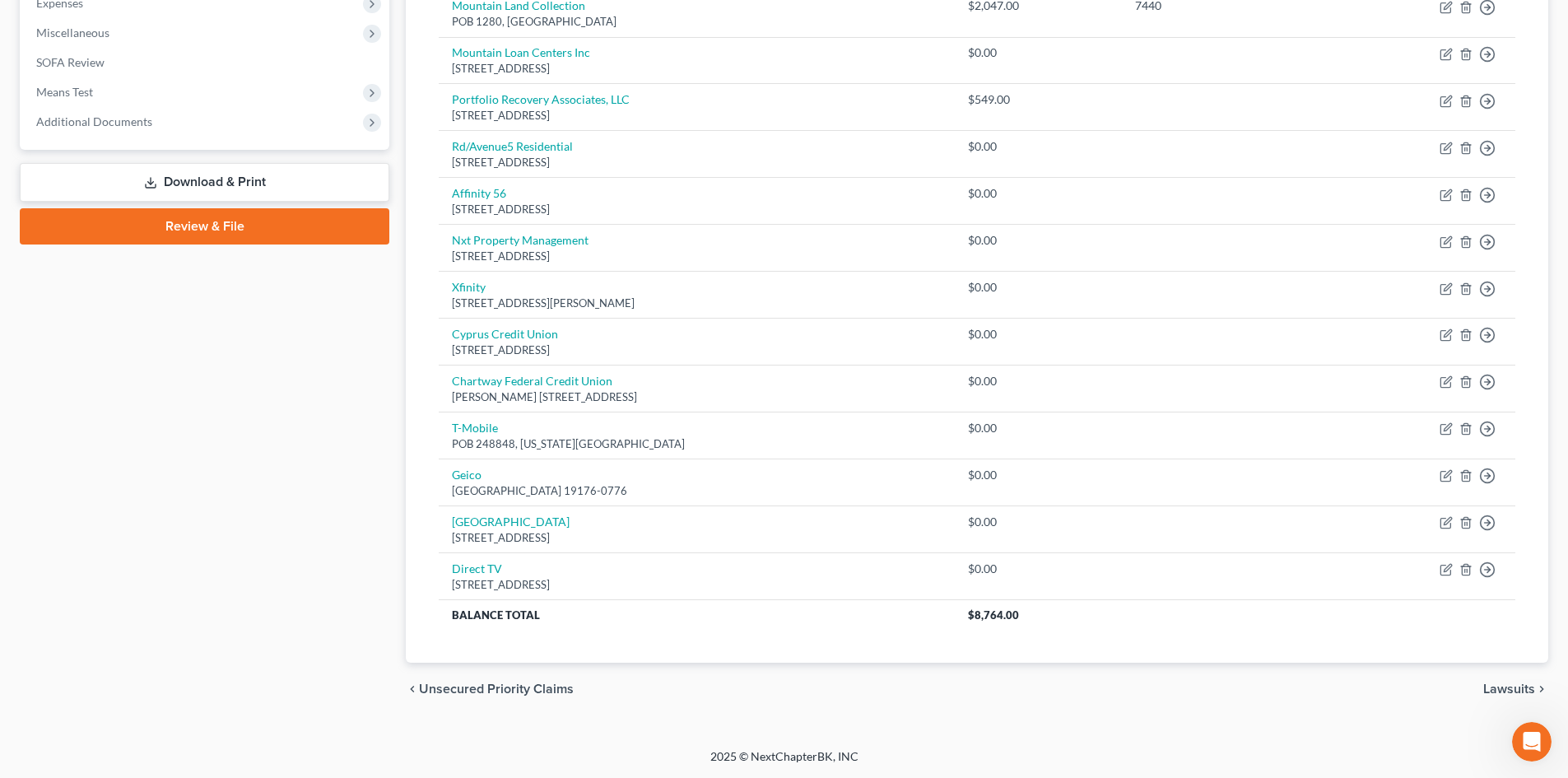
click at [221, 229] on link "Review & File" at bounding box center [204, 227] width 370 height 37
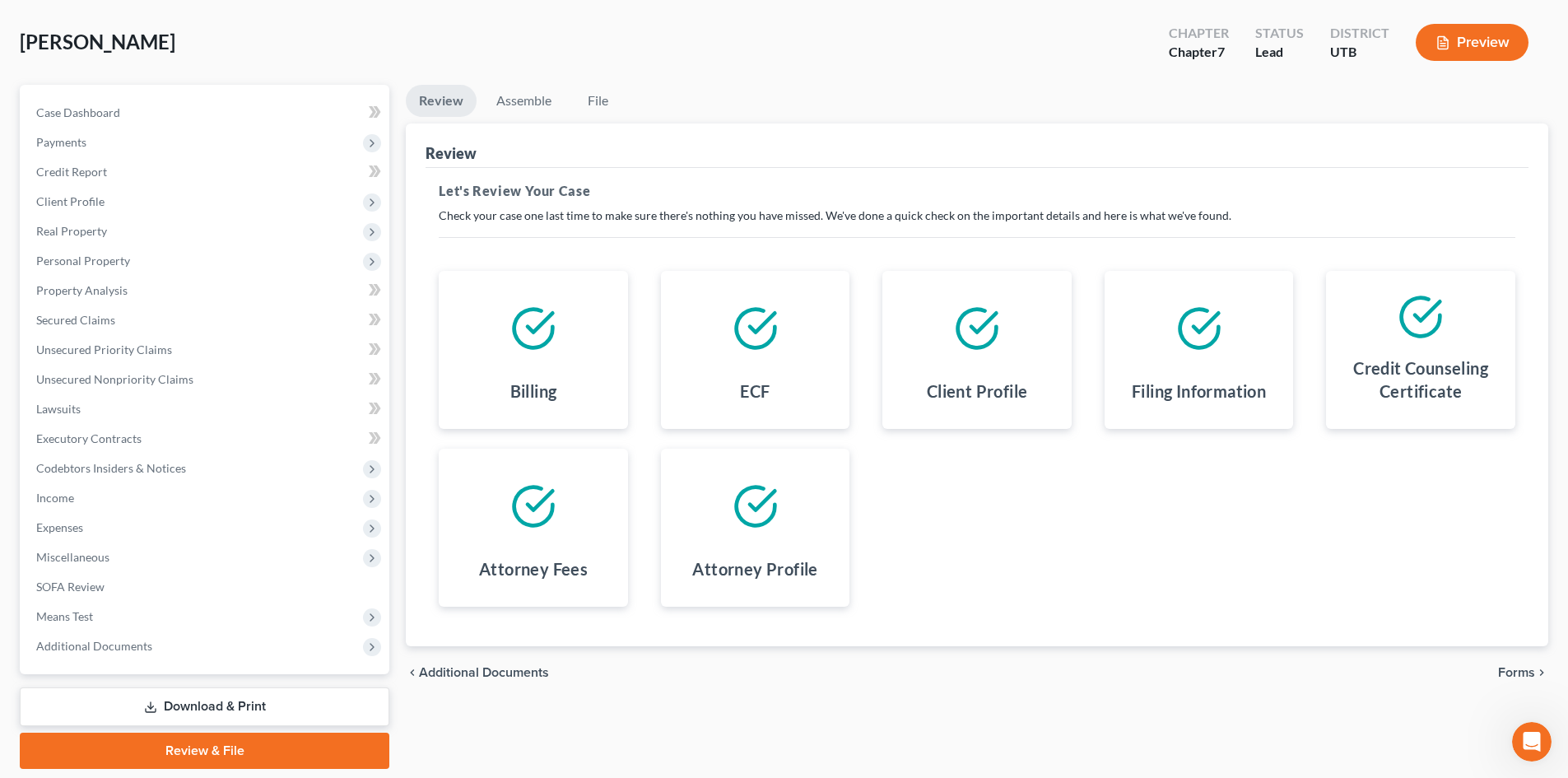
scroll to position [126, 0]
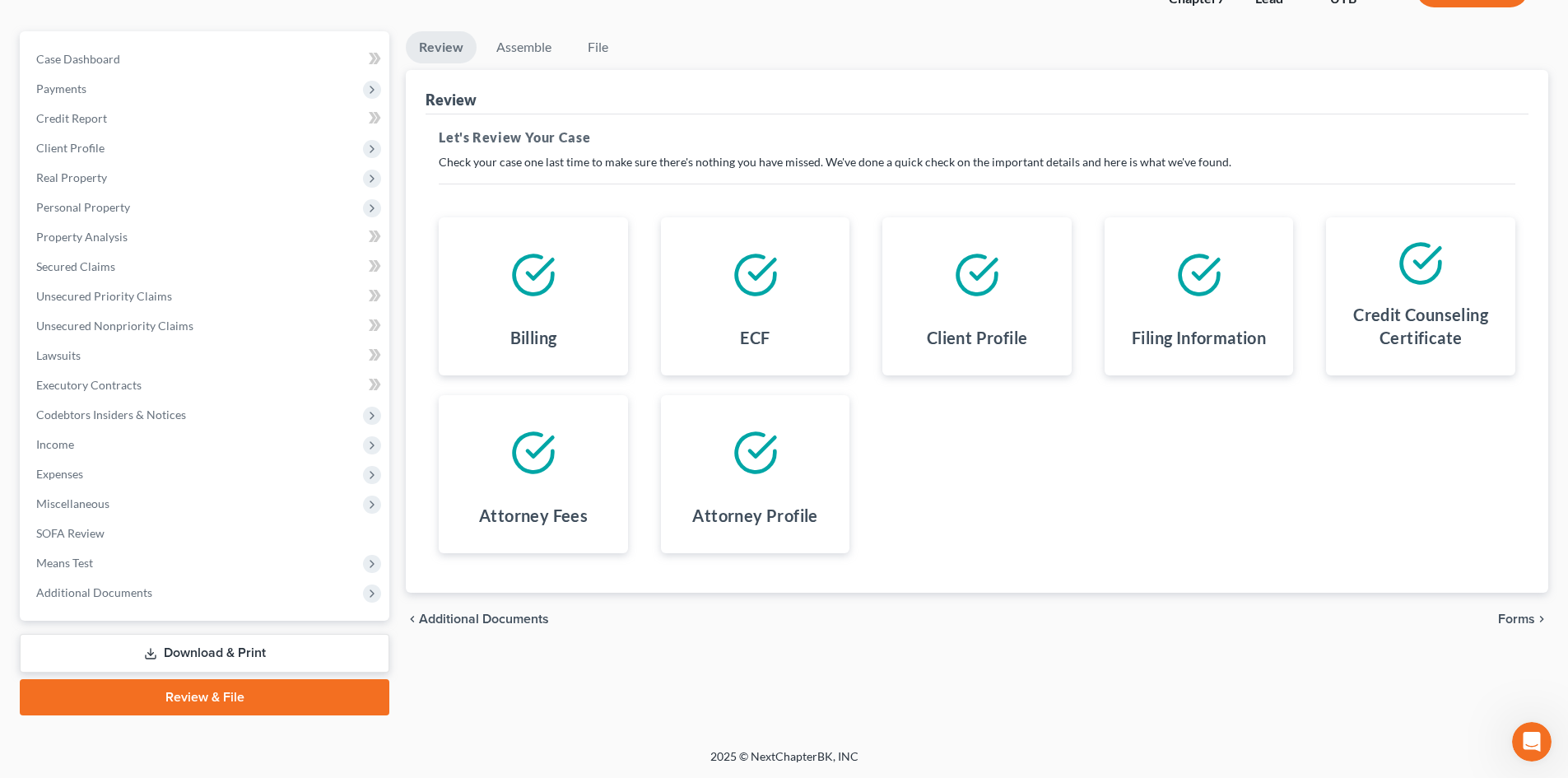
click at [267, 692] on link "Review & File" at bounding box center [204, 698] width 370 height 37
click at [325, 701] on link "Review & File" at bounding box center [204, 698] width 370 height 37
click at [538, 68] on li "Assemble" at bounding box center [524, 50] width 81 height 39
click at [535, 48] on link "Assemble" at bounding box center [524, 46] width 81 height 32
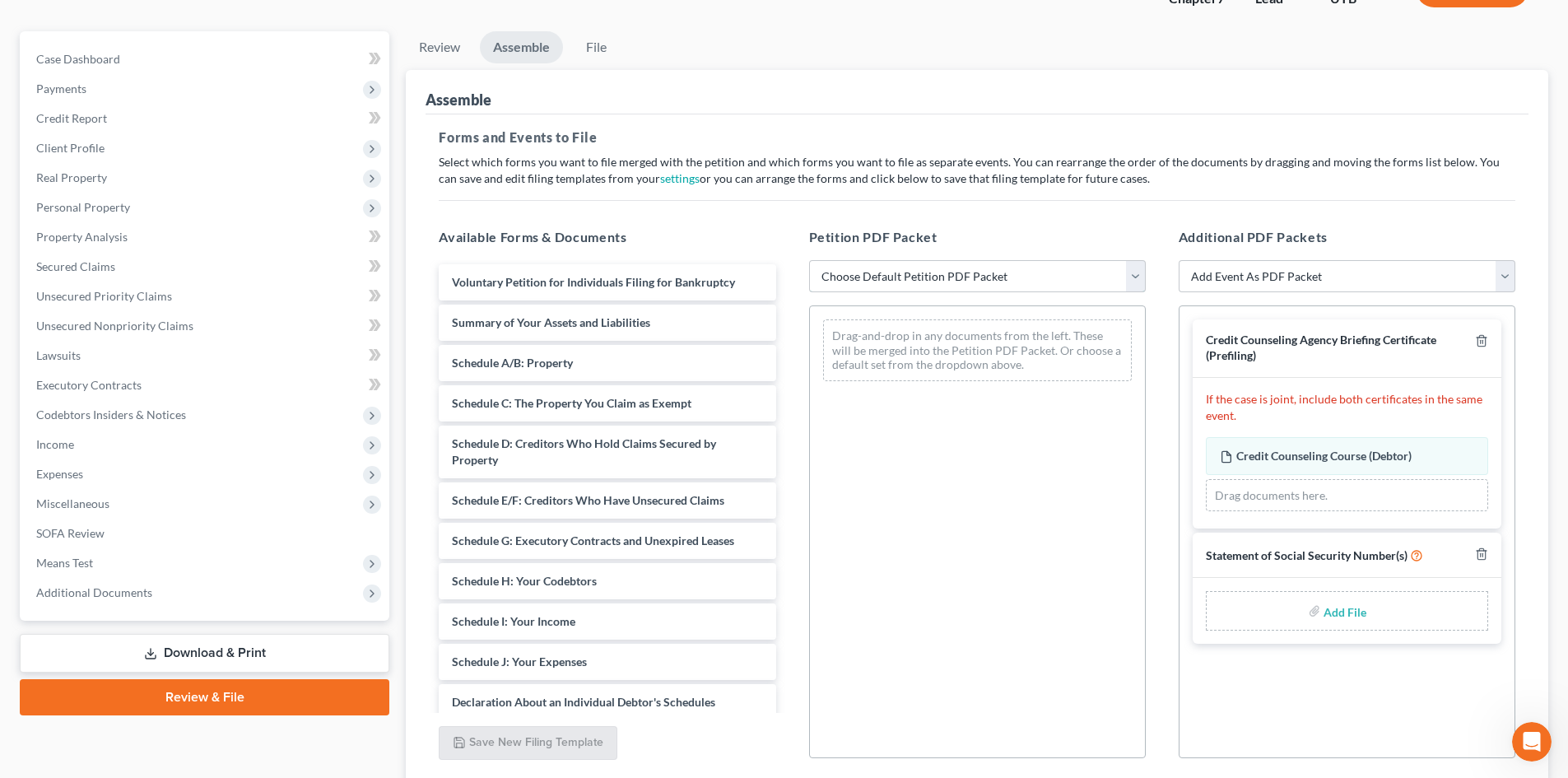
click at [1022, 289] on select "Choose Default Petition PDF Packet Emergency Filing (Voluntary Petition and Cre…" at bounding box center [977, 277] width 337 height 33
click at [809, 261] on select "Choose Default Petition PDF Packet Emergency Filing (Voluntary Petition and Cre…" at bounding box center [977, 277] width 337 height 33
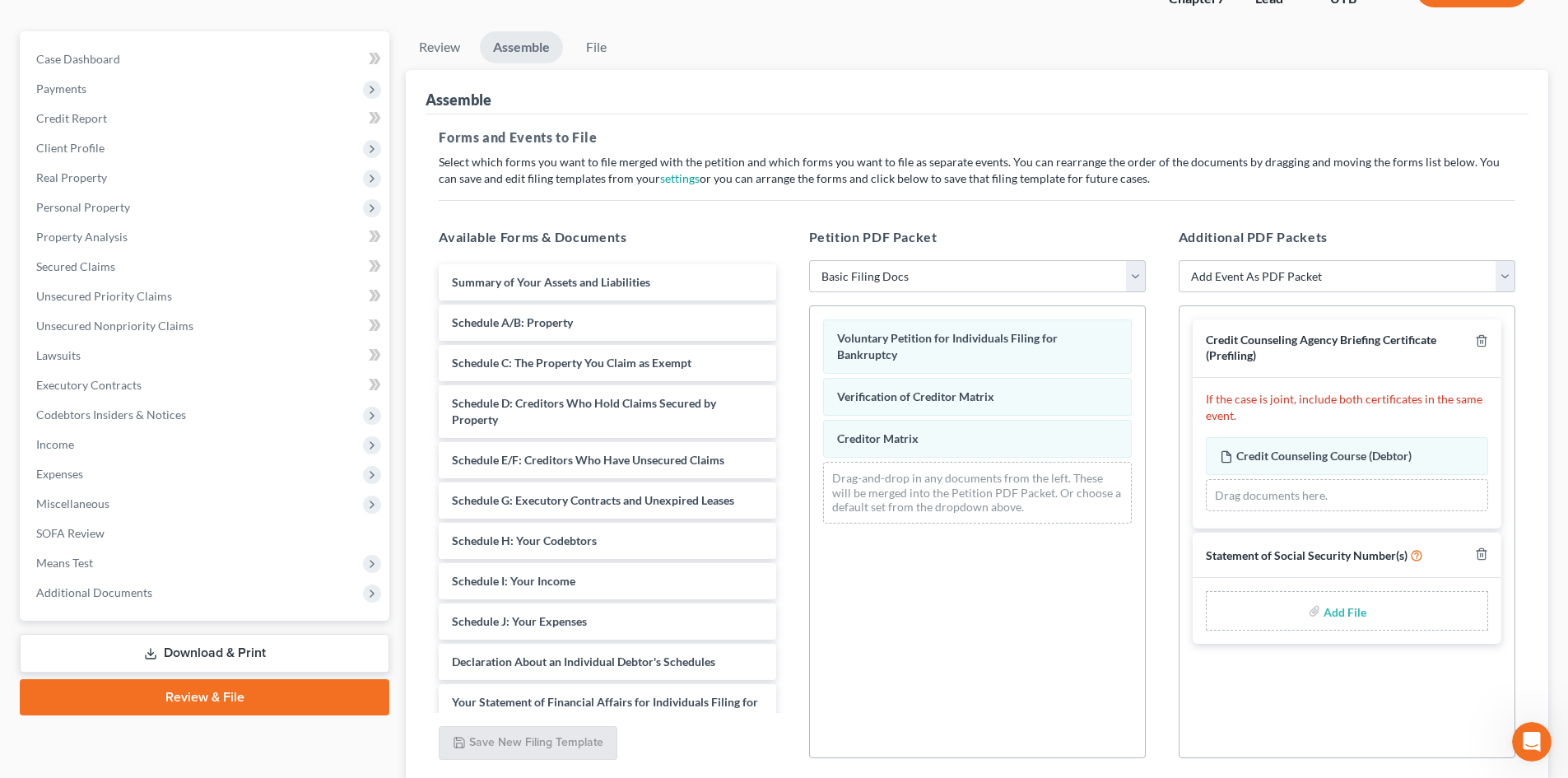
click at [1344, 621] on input "file" at bounding box center [1343, 611] width 40 height 30
click at [581, 46] on link "File" at bounding box center [595, 46] width 53 height 32
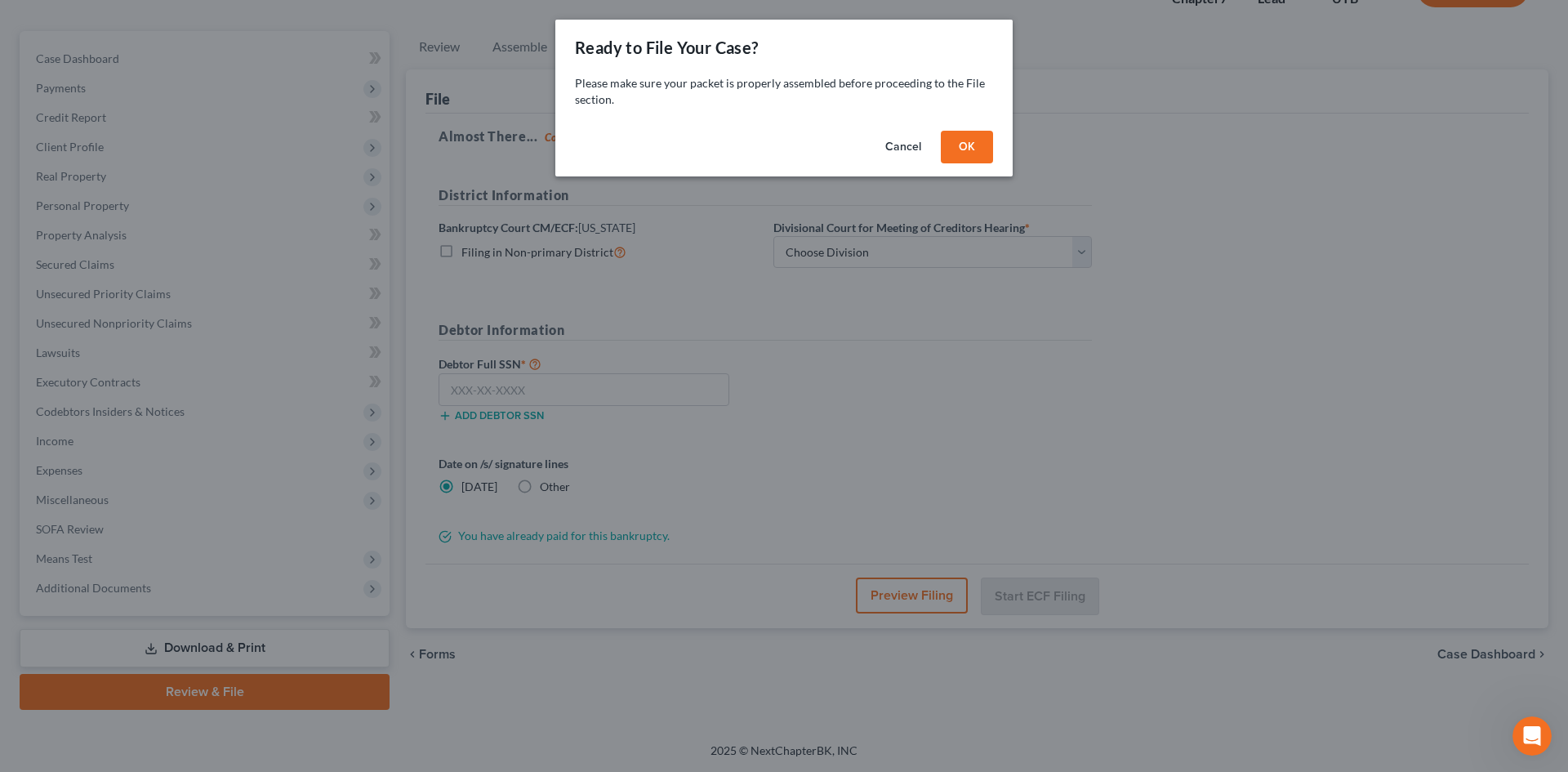
click at [987, 142] on button "OK" at bounding box center [967, 147] width 53 height 33
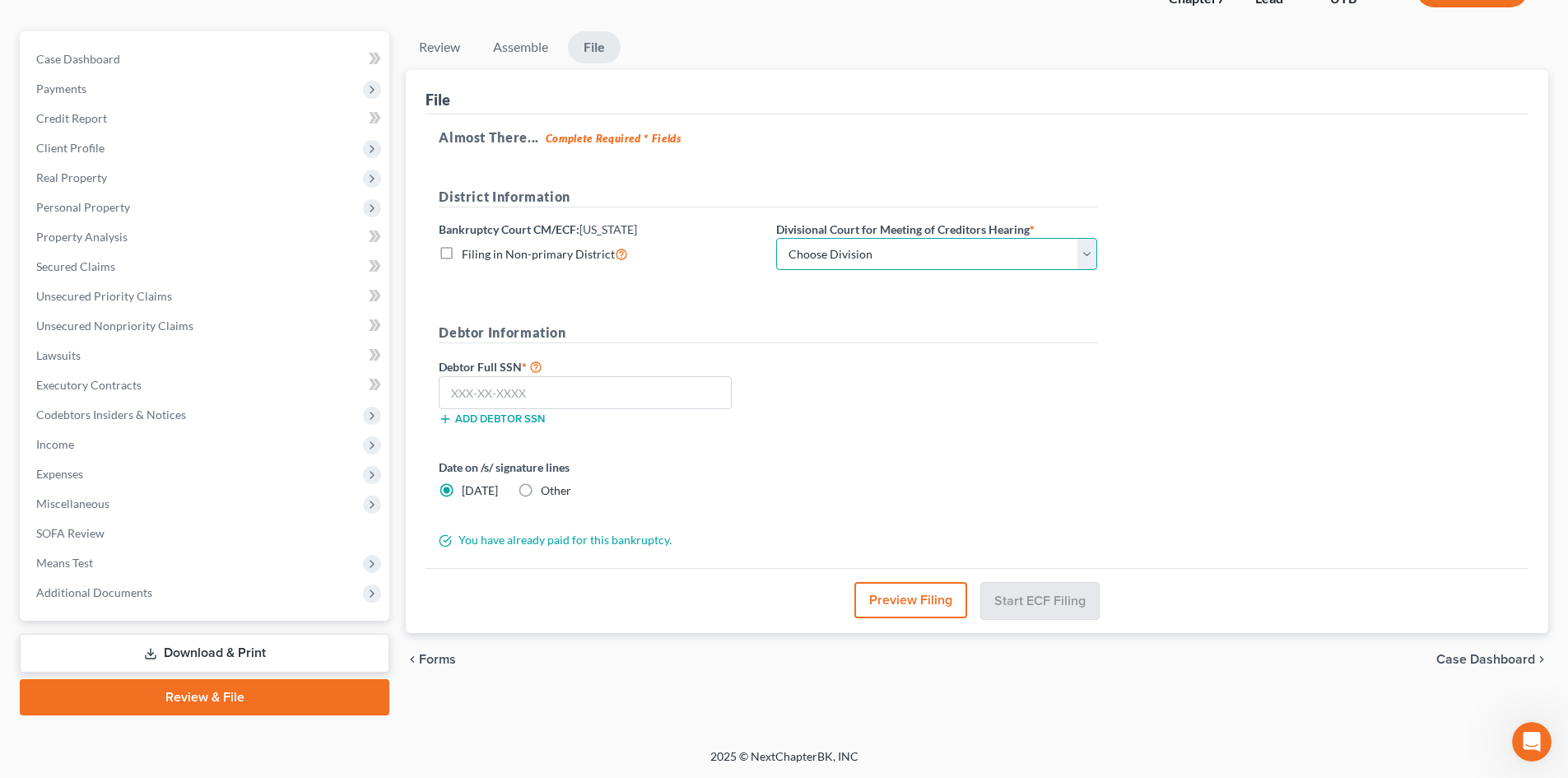
drag, startPoint x: 932, startPoint y: 247, endPoint x: 925, endPoint y: 258, distance: 13.0
click at [932, 247] on select "Choose Division [GEOGRAPHIC_DATA]" at bounding box center [936, 255] width 321 height 33
click at [776, 238] on select "Choose Division [GEOGRAPHIC_DATA]" at bounding box center [936, 255] width 321 height 33
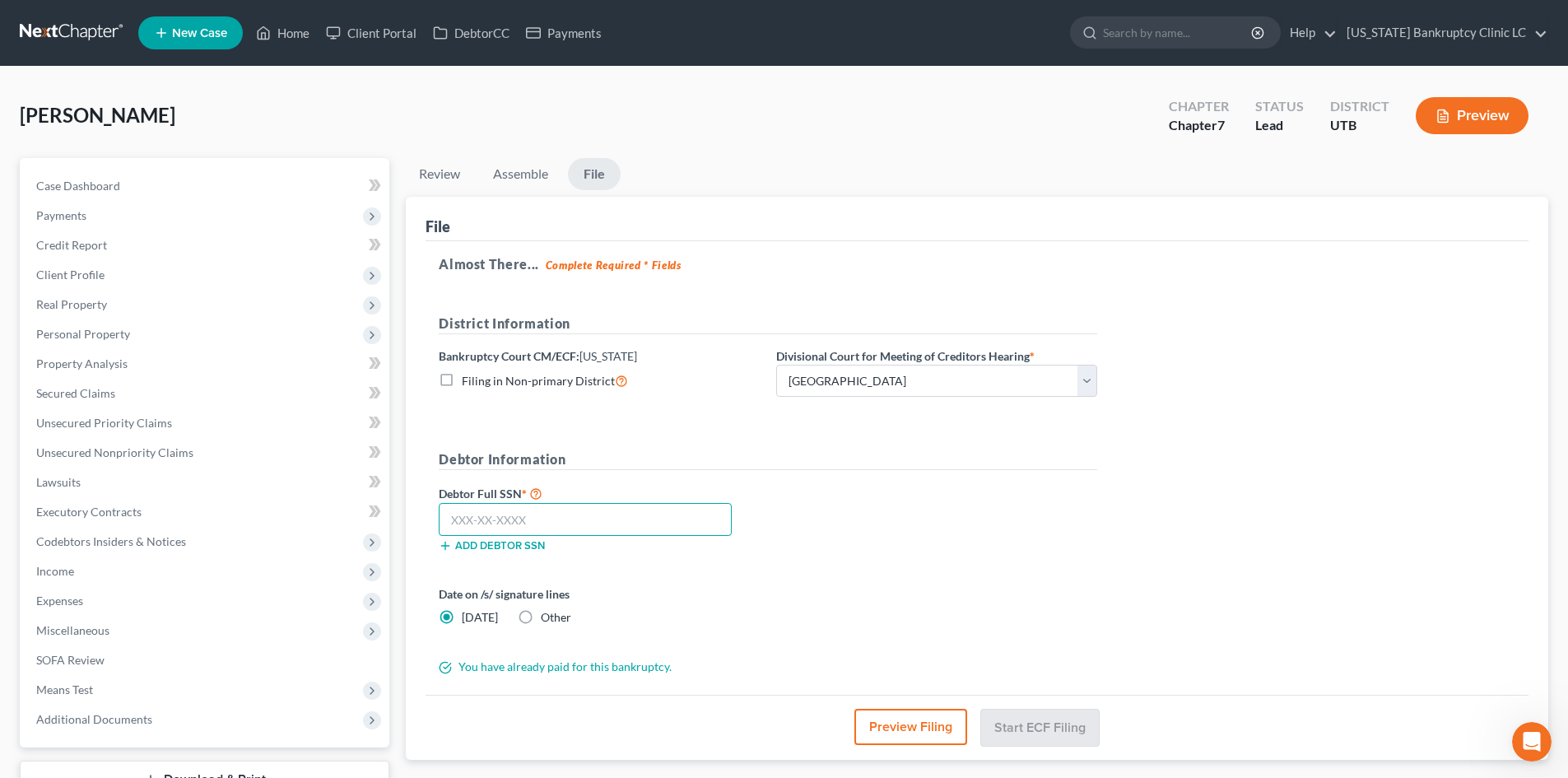
click at [612, 519] on input "text" at bounding box center [586, 519] width 293 height 33
click at [1044, 729] on button "Start ECF Filing" at bounding box center [1040, 727] width 118 height 37
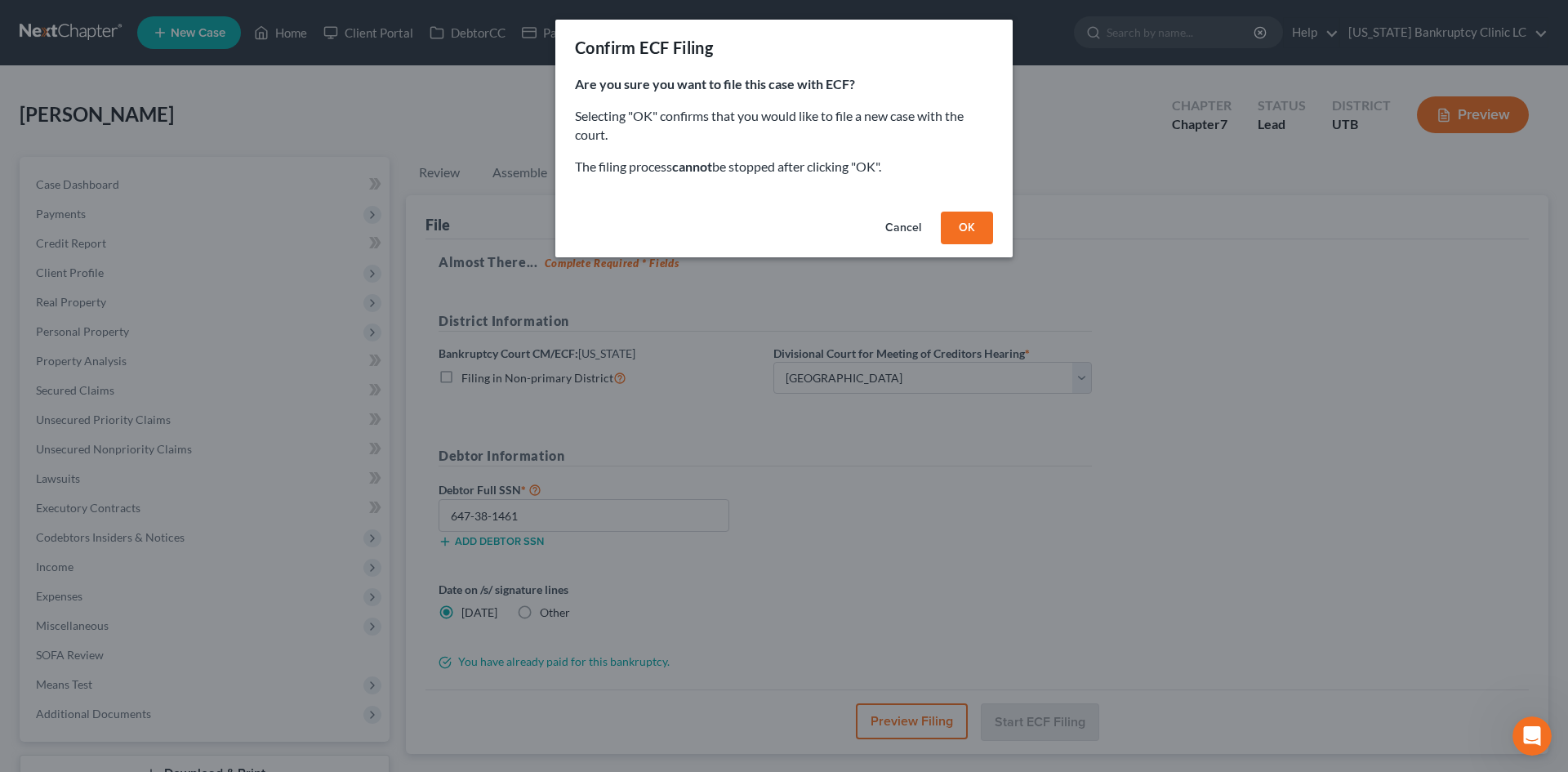
click at [984, 220] on button "OK" at bounding box center [967, 228] width 53 height 33
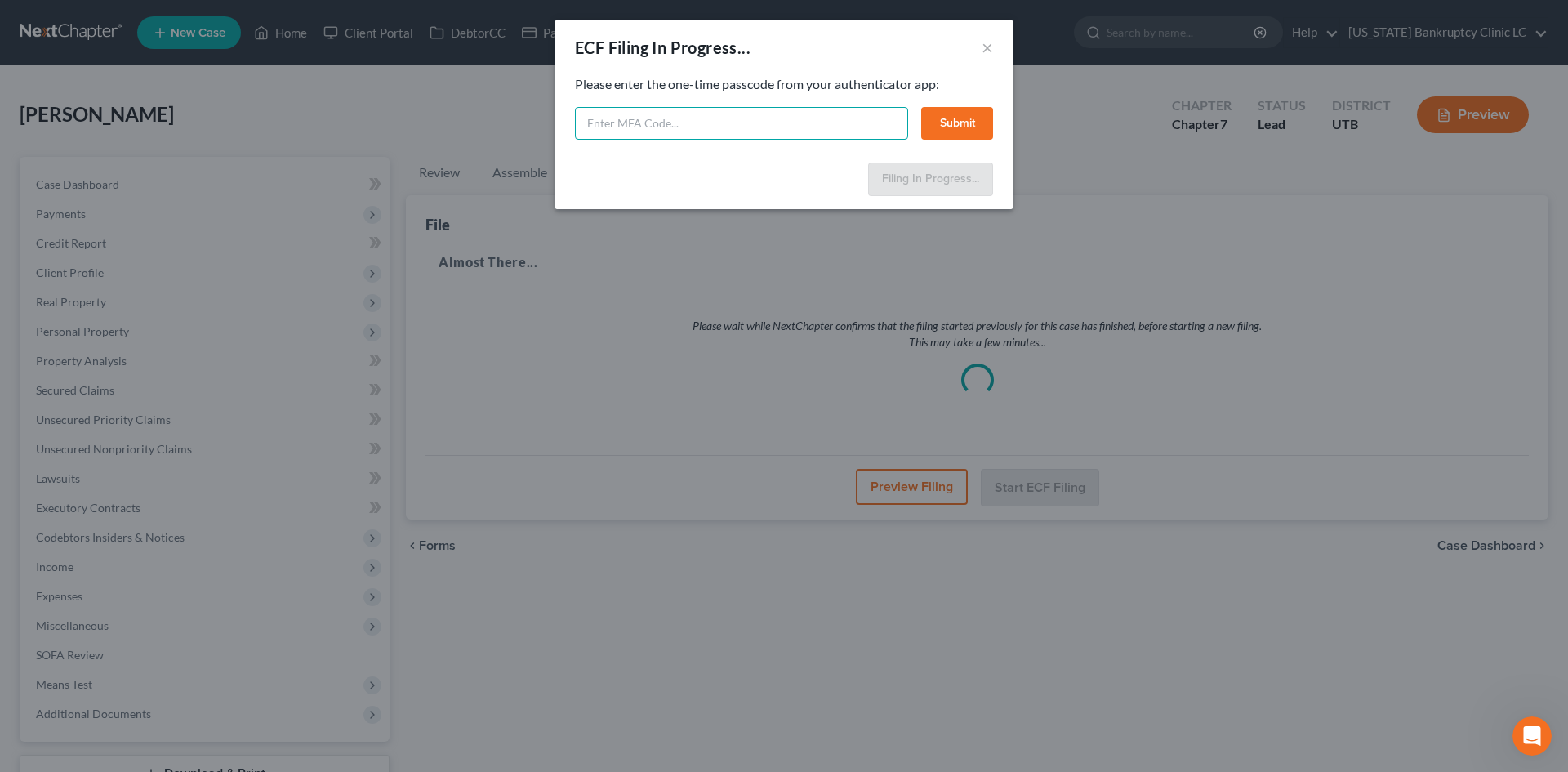
click at [824, 130] on input "text" at bounding box center [741, 124] width 333 height 33
click at [925, 108] on button "Submit" at bounding box center [956, 124] width 72 height 33
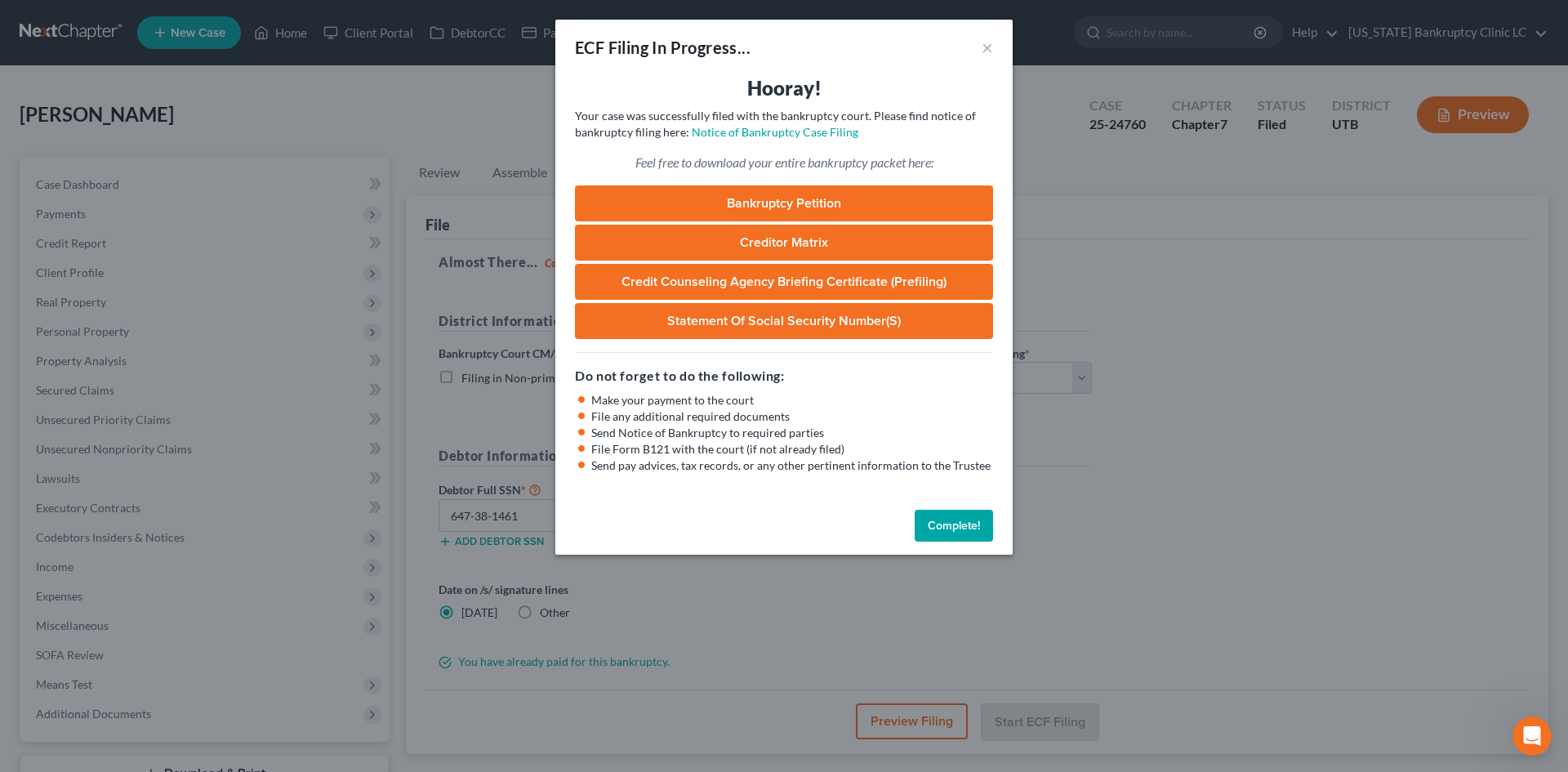
click at [947, 525] on button "Complete!" at bounding box center [953, 526] width 78 height 33
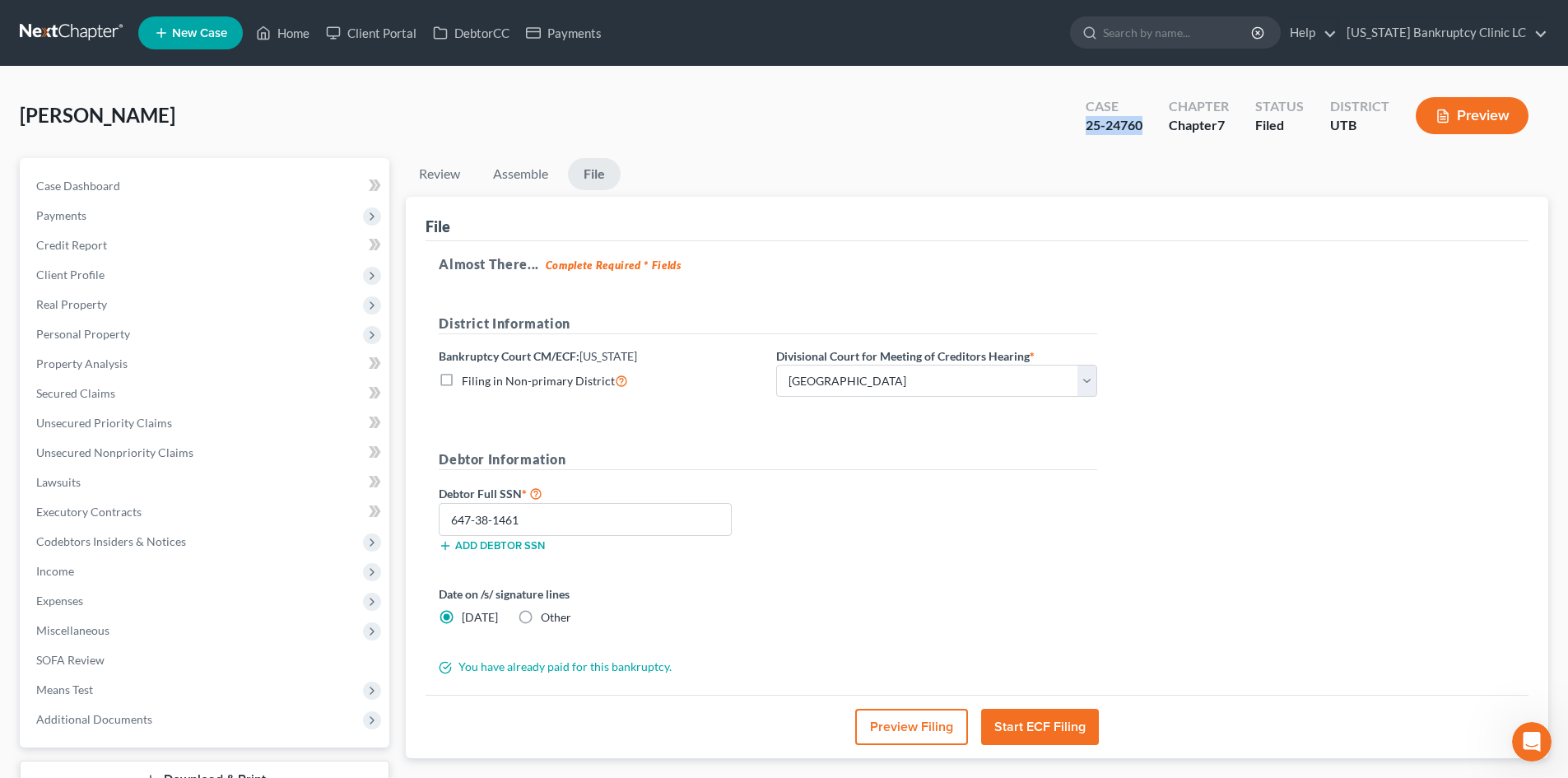
drag, startPoint x: 1086, startPoint y: 128, endPoint x: 1145, endPoint y: 120, distance: 59.5
click at [1145, 120] on div "Case 25-24760" at bounding box center [1114, 117] width 83 height 48
copy div "25-24760"
click at [1425, 575] on div "Almost There... Complete Required * Fields District Information Bankruptcy Cour…" at bounding box center [977, 468] width 1103 height 455
click at [121, 330] on span "Personal Property" at bounding box center [83, 334] width 94 height 14
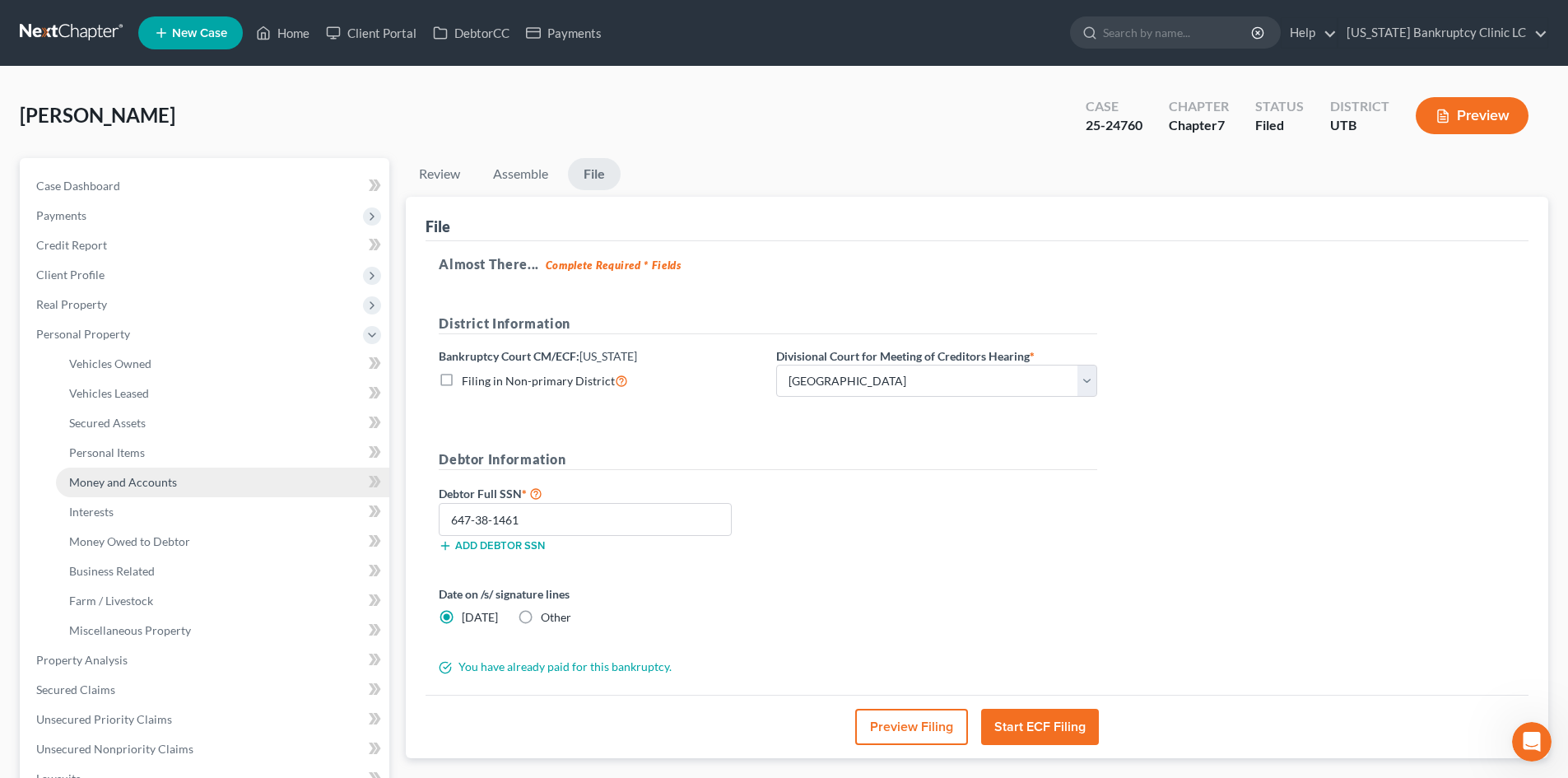
click at [134, 495] on link "Money and Accounts" at bounding box center [222, 482] width 333 height 30
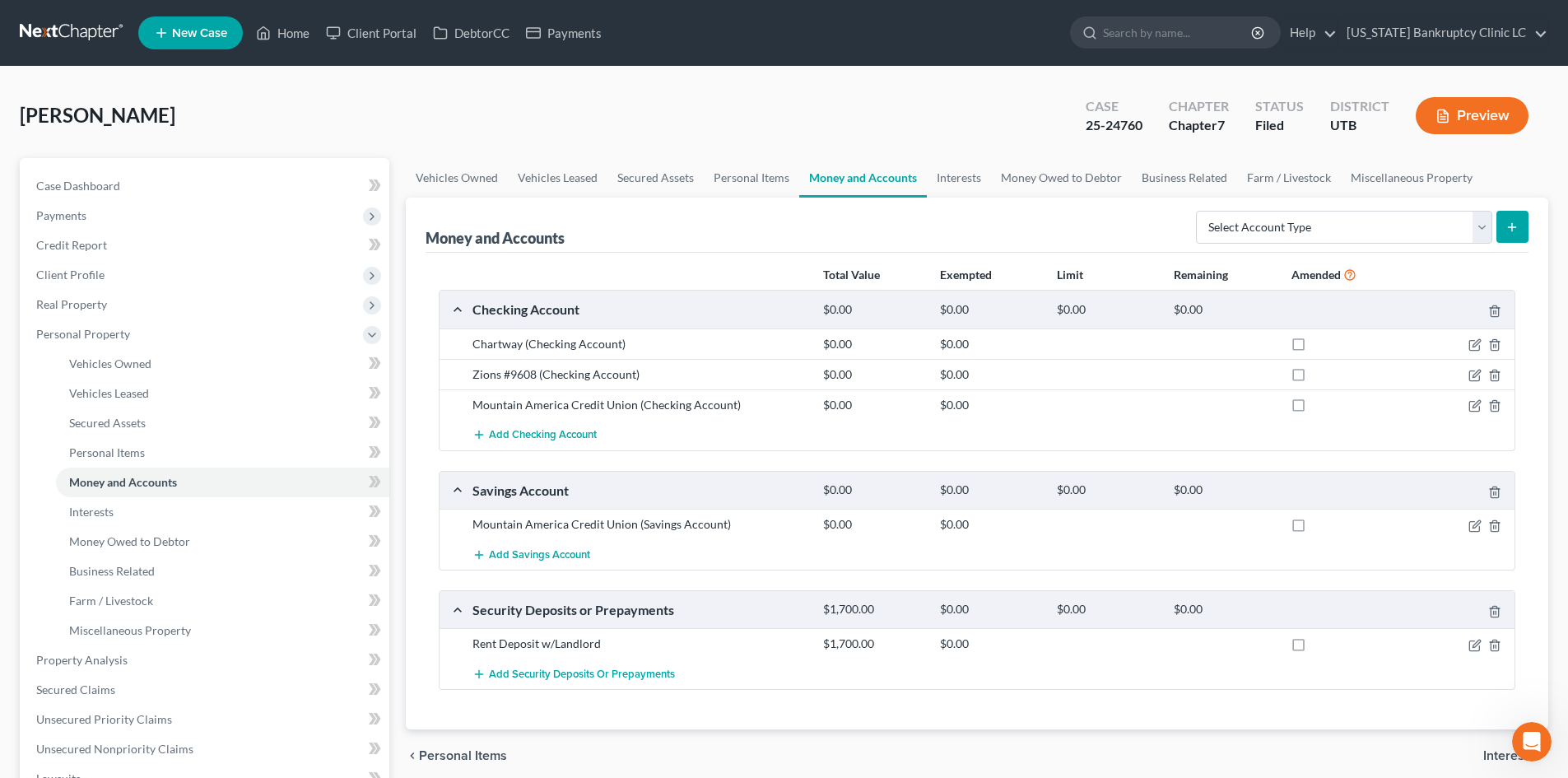
drag, startPoint x: 301, startPoint y: 129, endPoint x: 294, endPoint y: 59, distance: 70.3
click at [301, 128] on div "Gonzalez-Torres, Jose Upgraded Case 25-24760 Chapter Chapter 7 Status Filed Dis…" at bounding box center [784, 123] width 1528 height 71
click at [294, 34] on link "Home" at bounding box center [283, 33] width 70 height 30
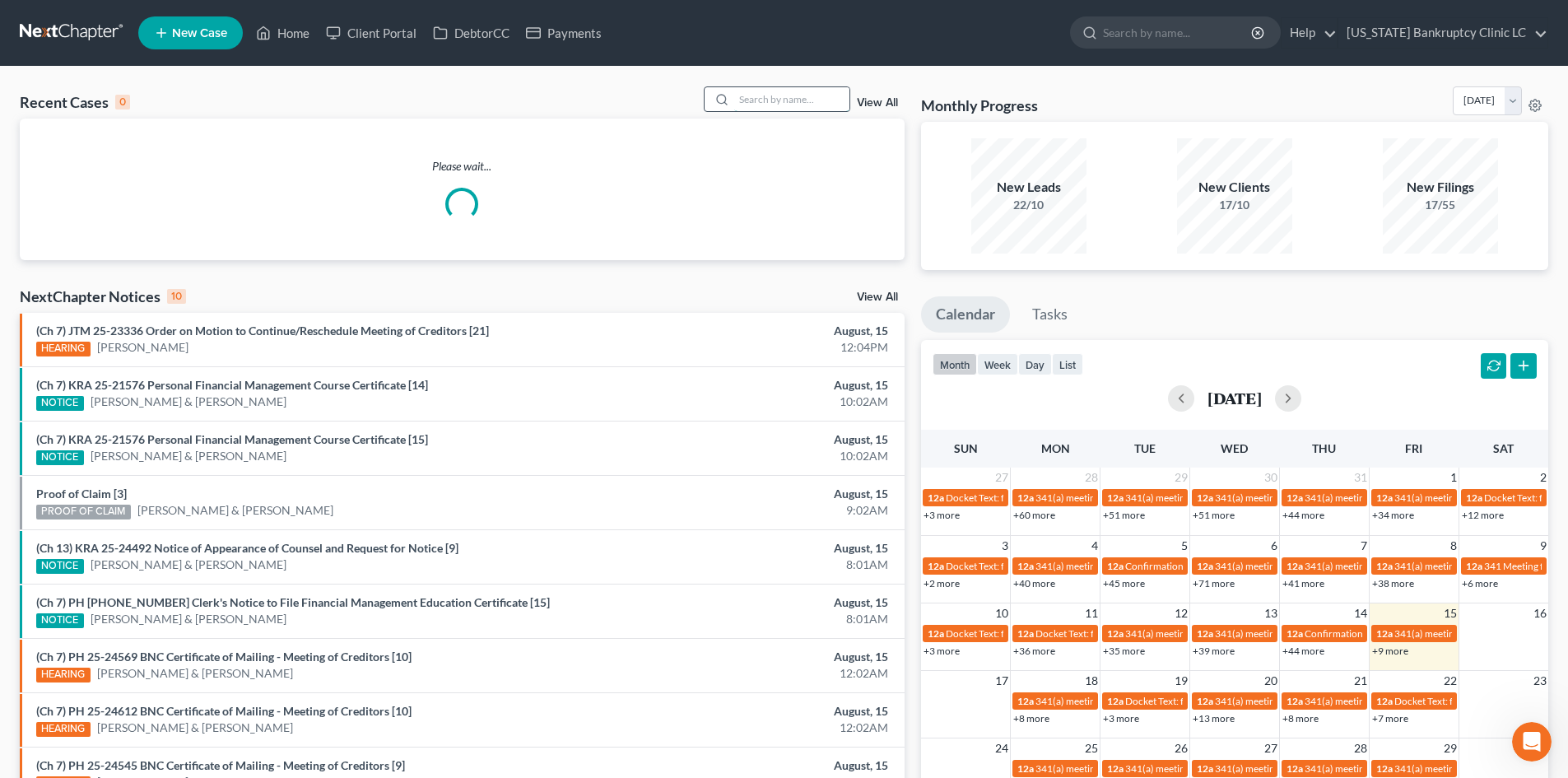
click at [775, 100] on input "search" at bounding box center [791, 98] width 115 height 24
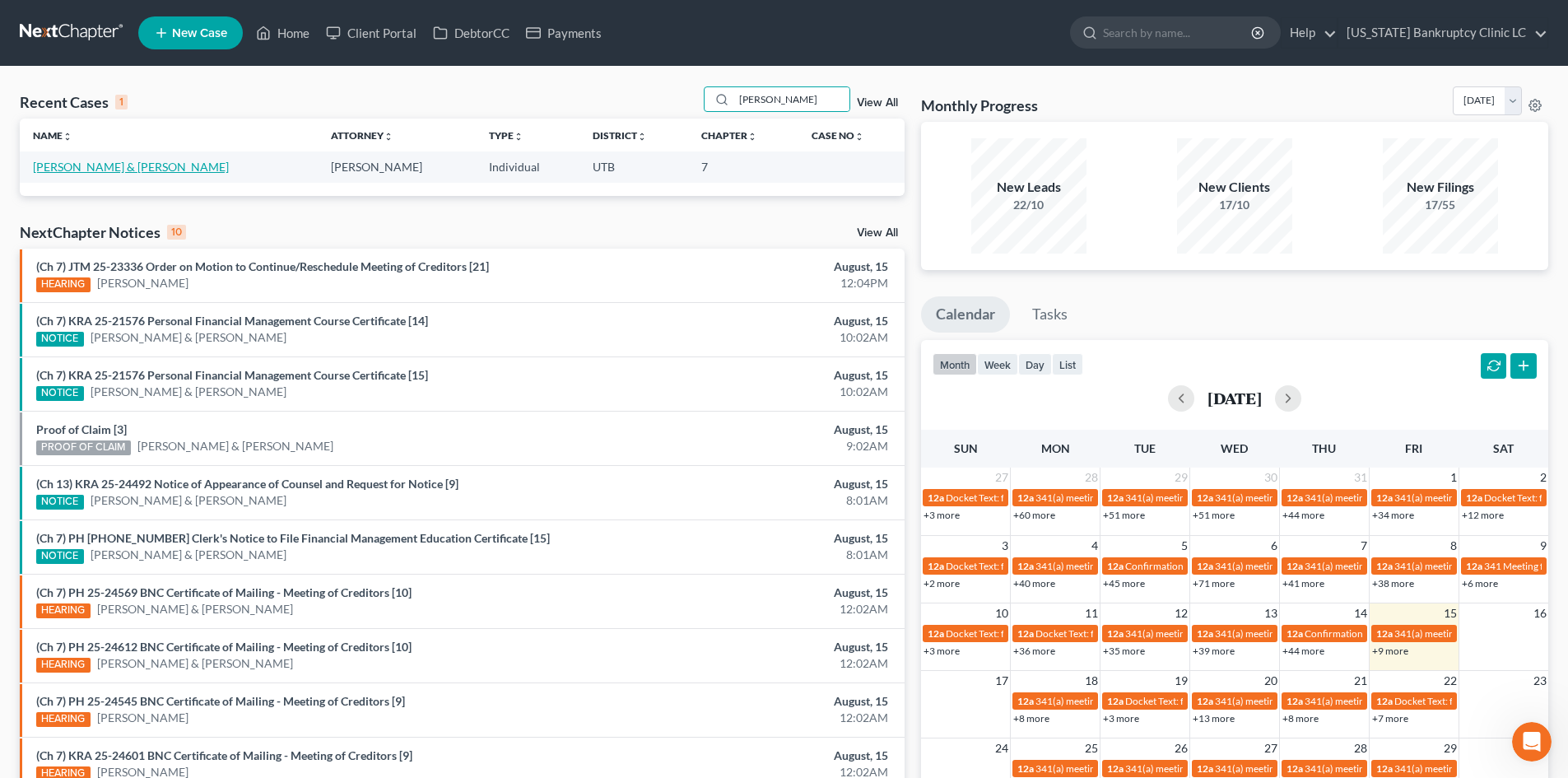
click at [63, 163] on link "[PERSON_NAME] & [PERSON_NAME]" at bounding box center [130, 166] width 196 height 14
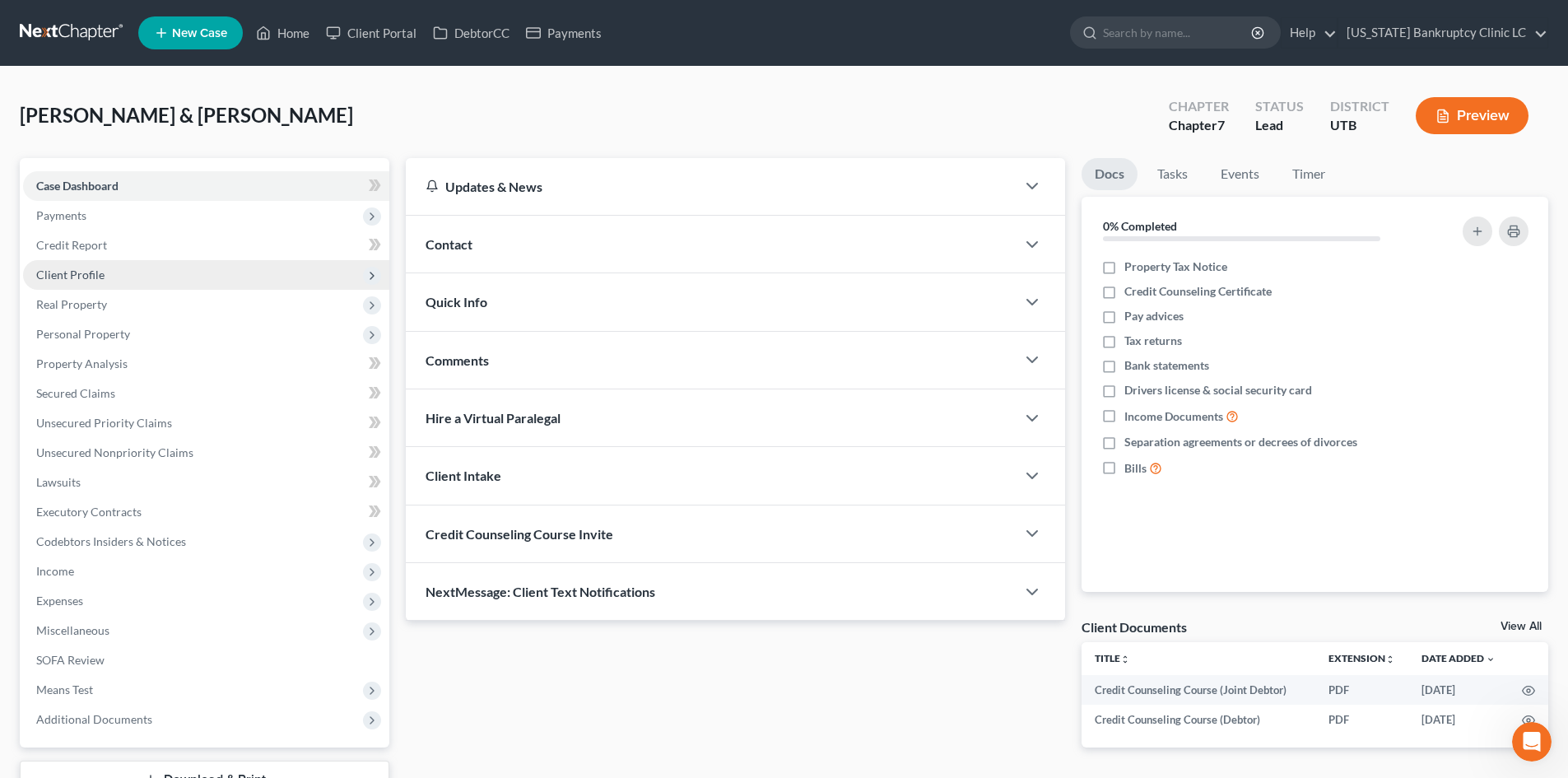
click at [101, 281] on span "Client Profile" at bounding box center [70, 274] width 69 height 14
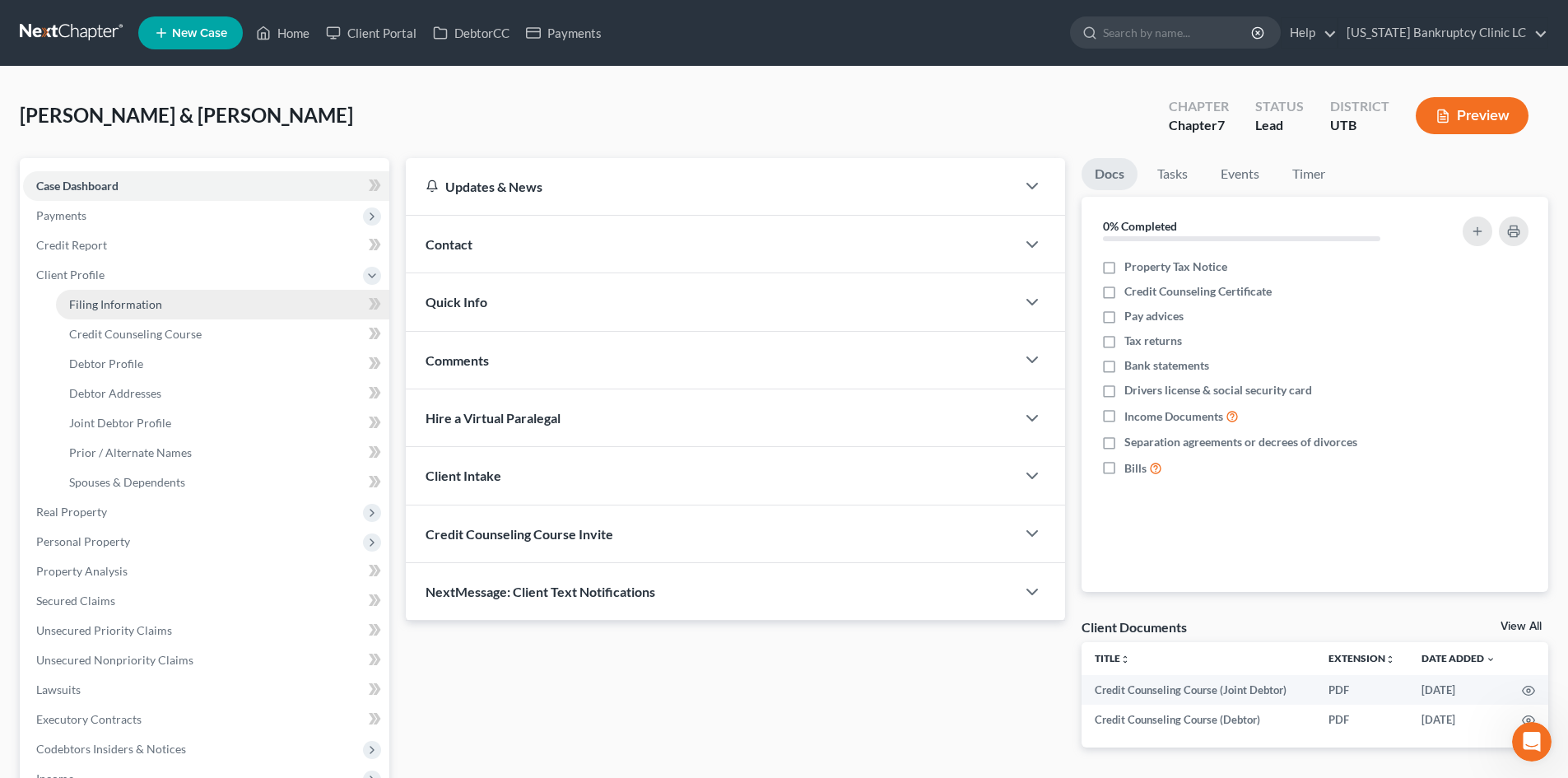
click at [111, 308] on span "Filing Information" at bounding box center [116, 304] width 93 height 14
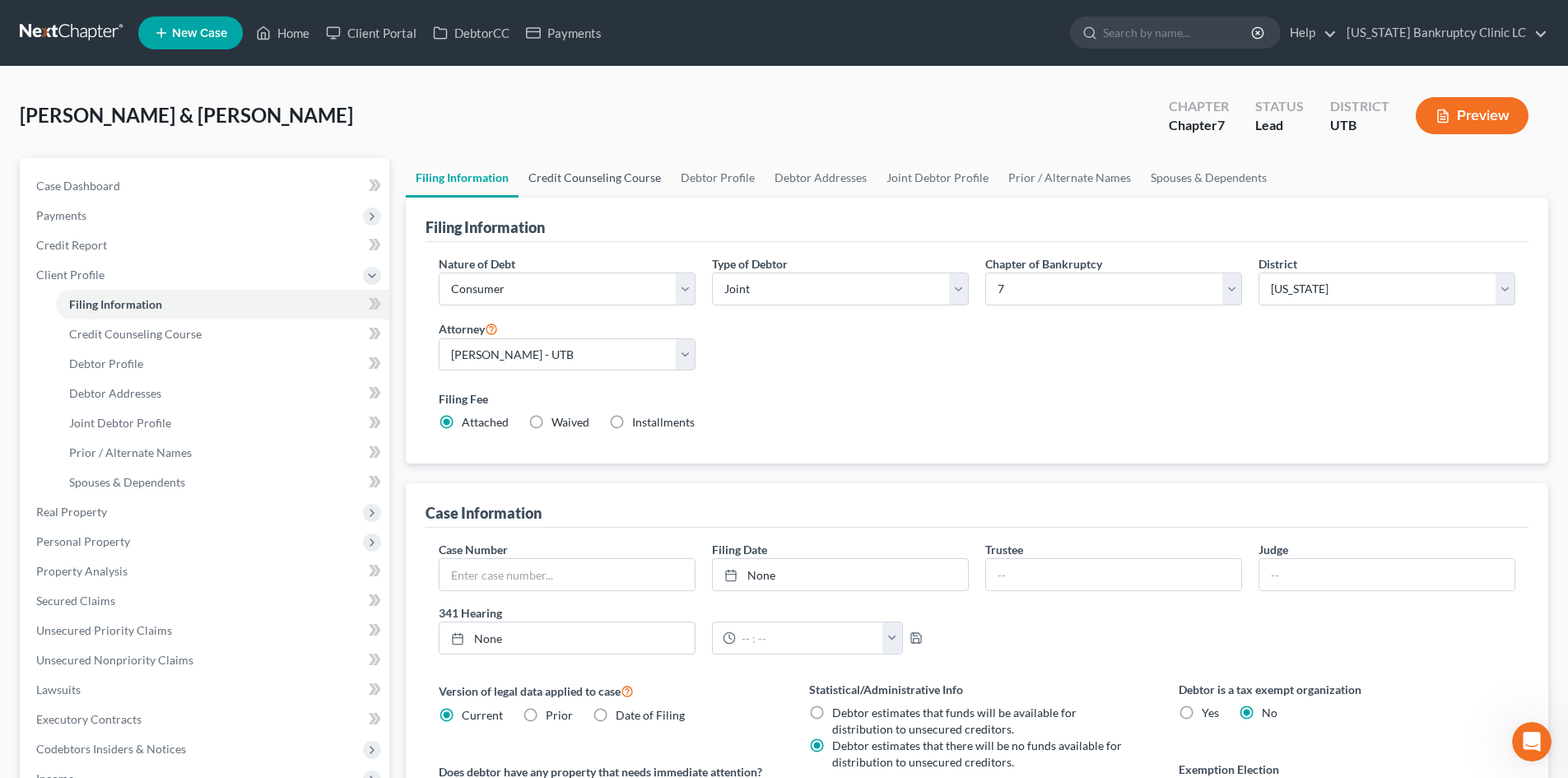
click at [625, 182] on link "Credit Counseling Course" at bounding box center [594, 178] width 152 height 40
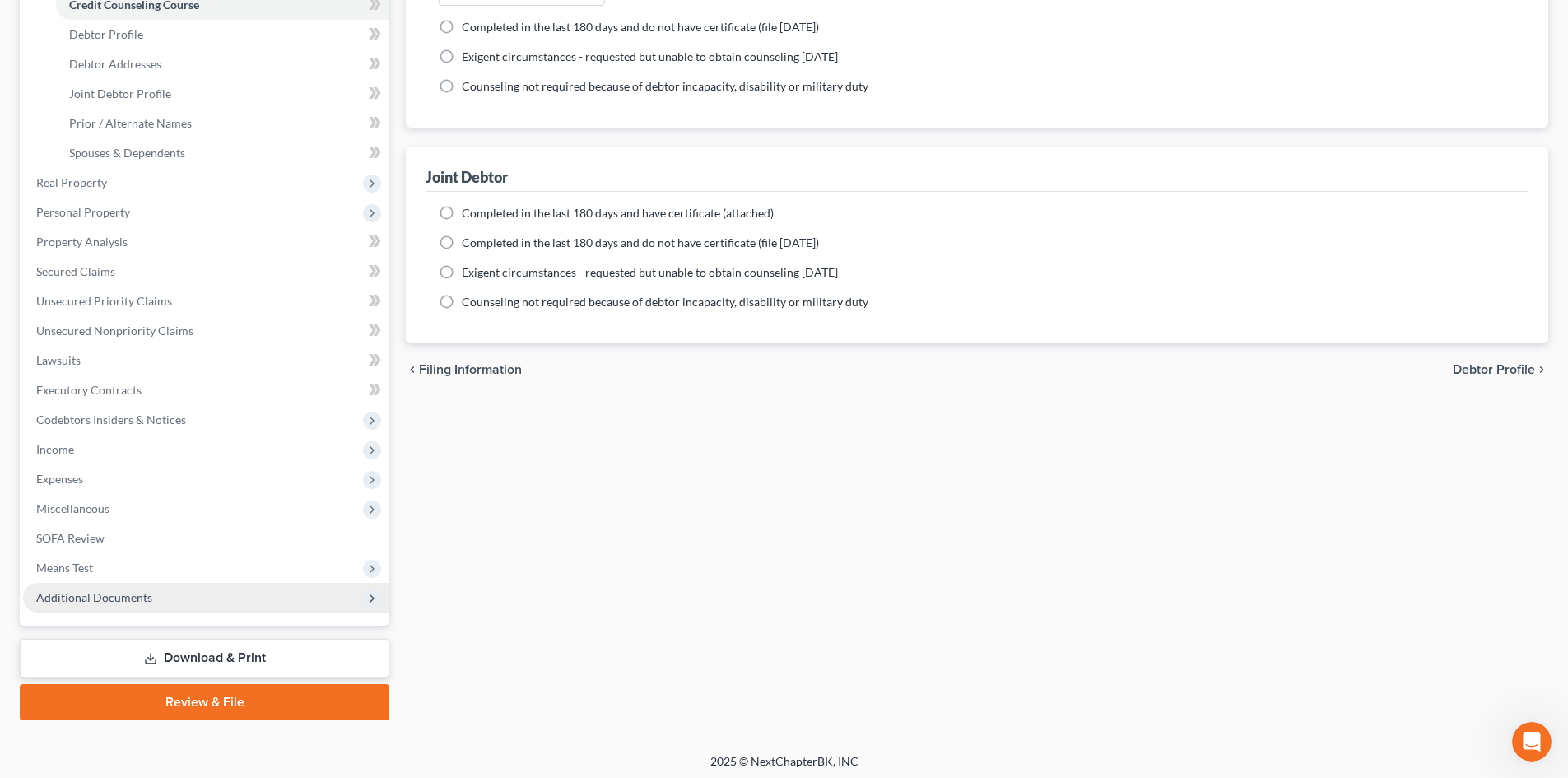
click at [151, 605] on span "Additional Documents" at bounding box center [206, 597] width 367 height 30
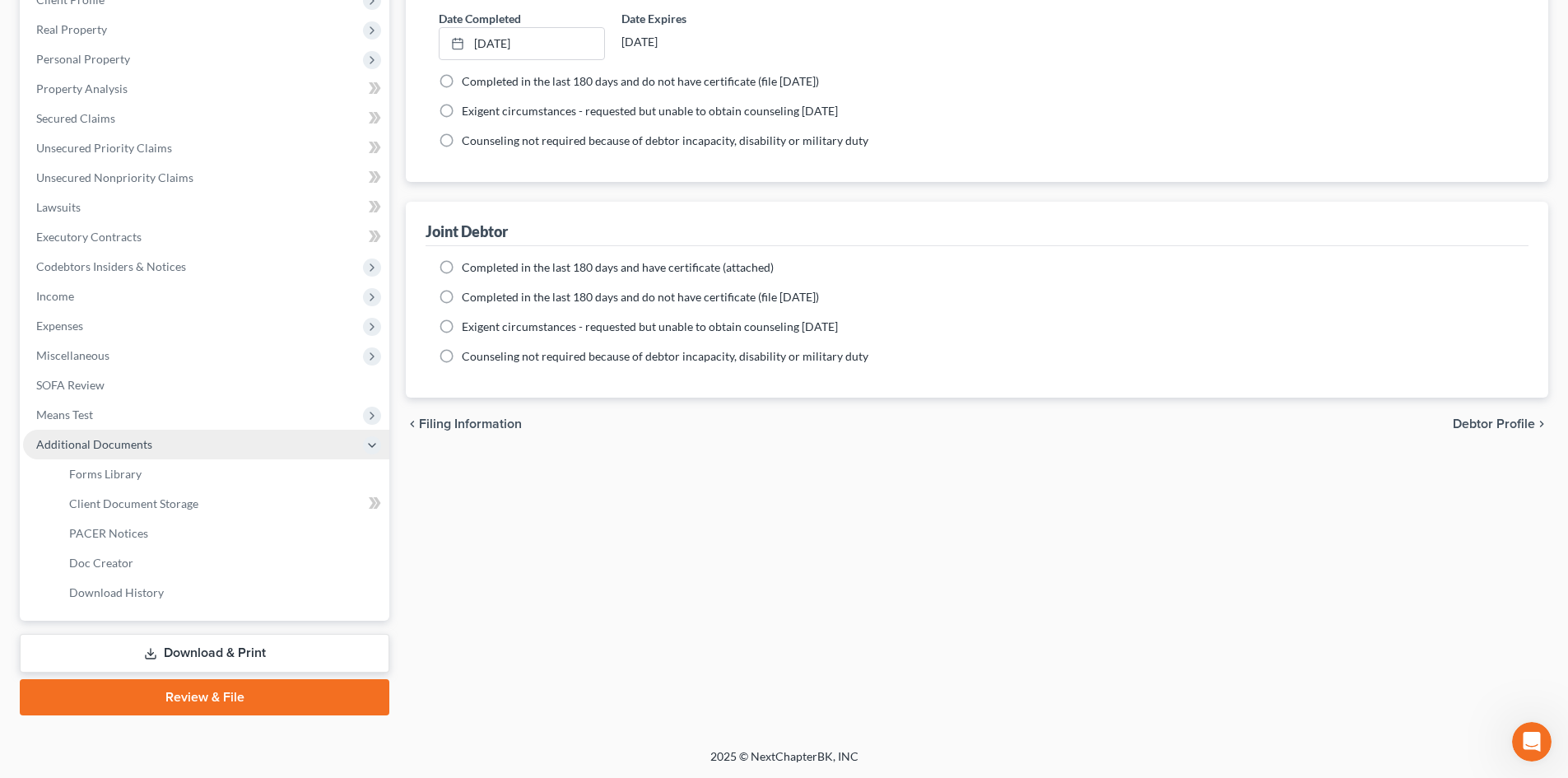
scroll to position [275, 0]
click at [197, 497] on link "Client Document Storage" at bounding box center [222, 504] width 333 height 30
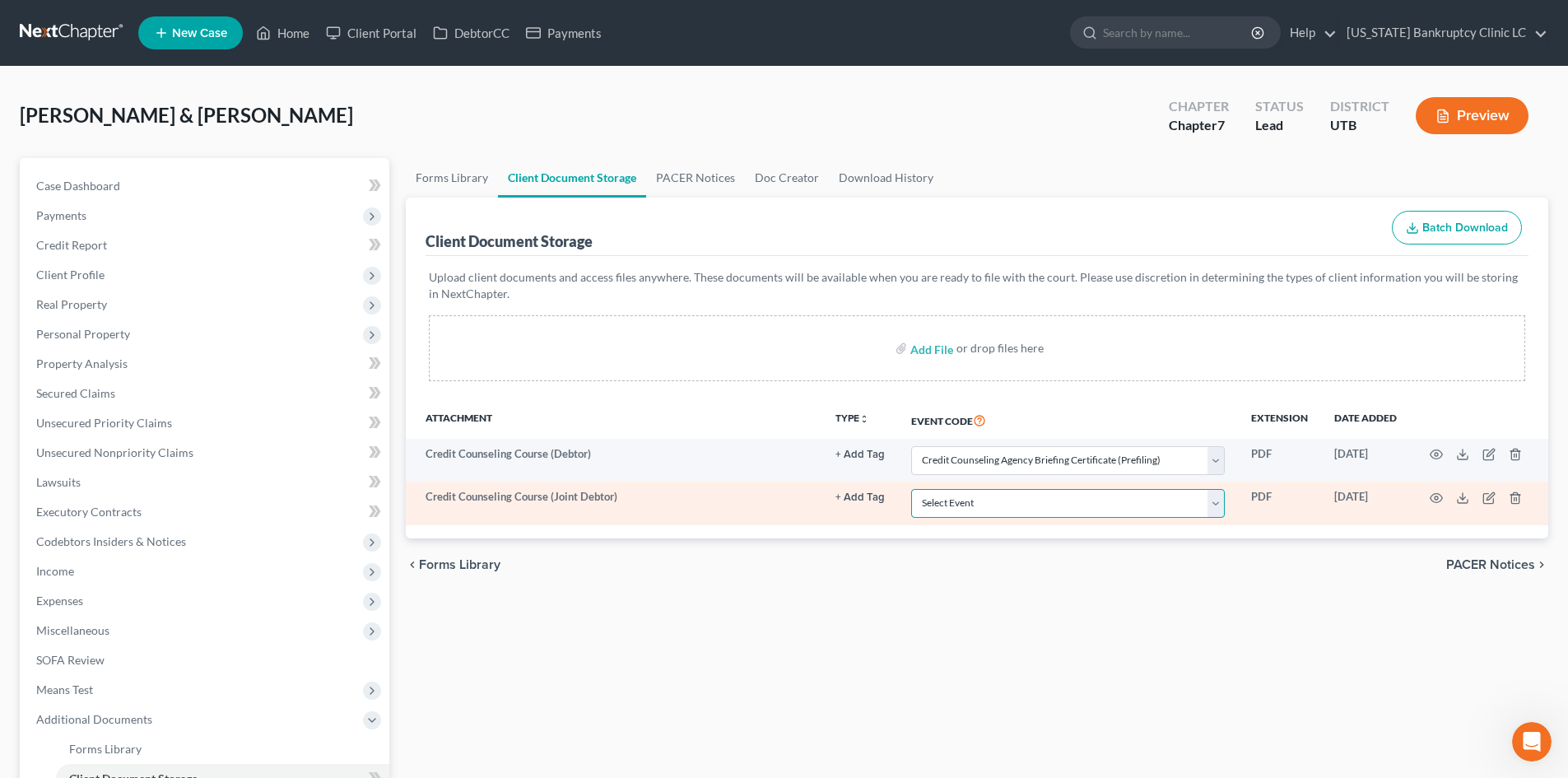
click at [1045, 516] on select "Select Event Affidavit/Declaration Amended Chapter 11 Plan Amended Disclosure S…" at bounding box center [1067, 504] width 314 height 29
click at [911, 489] on select "Select Event Affidavit/Declaration Amended Chapter 11 Plan Amended Disclosure S…" at bounding box center [1067, 504] width 314 height 29
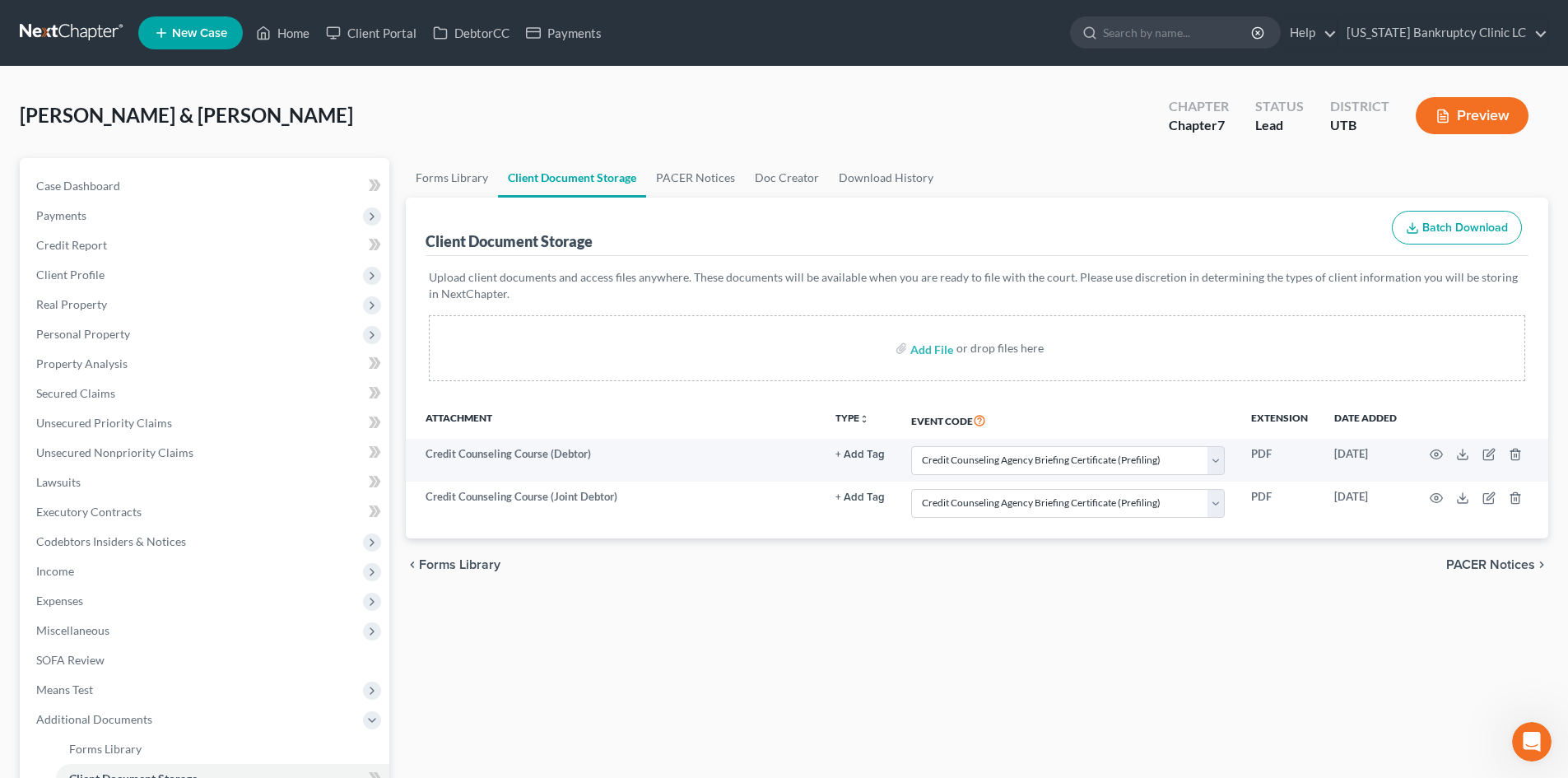
click at [1004, 553] on div "chevron_left Forms Library PACER Notices chevron_right" at bounding box center [977, 565] width 1142 height 53
click at [98, 723] on span "Additional Documents" at bounding box center [95, 719] width 116 height 14
click at [126, 243] on link "Credit Report" at bounding box center [206, 245] width 367 height 30
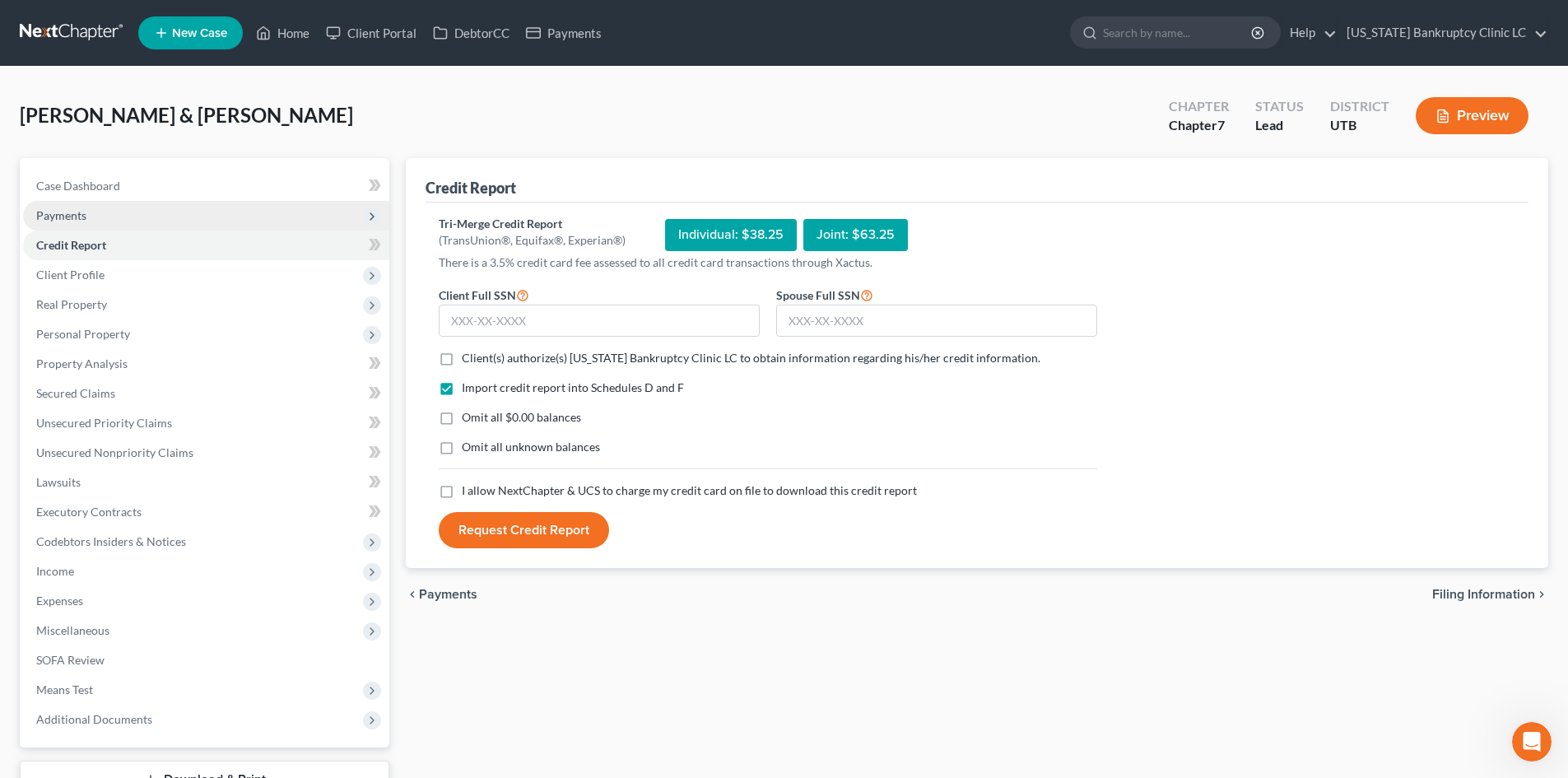
click at [127, 223] on span "Payments" at bounding box center [206, 215] width 367 height 30
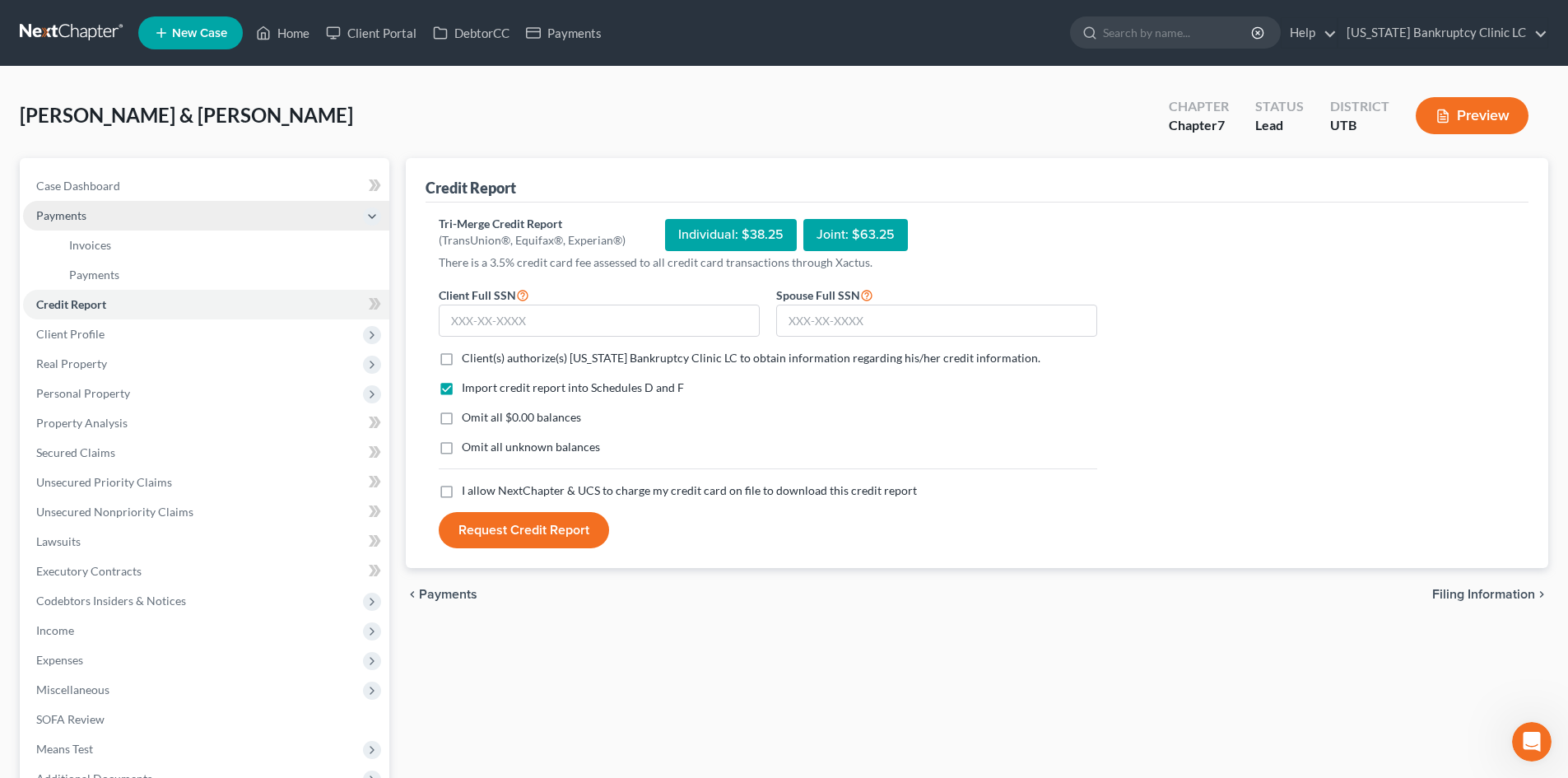
click at [127, 228] on span "Payments" at bounding box center [206, 215] width 367 height 30
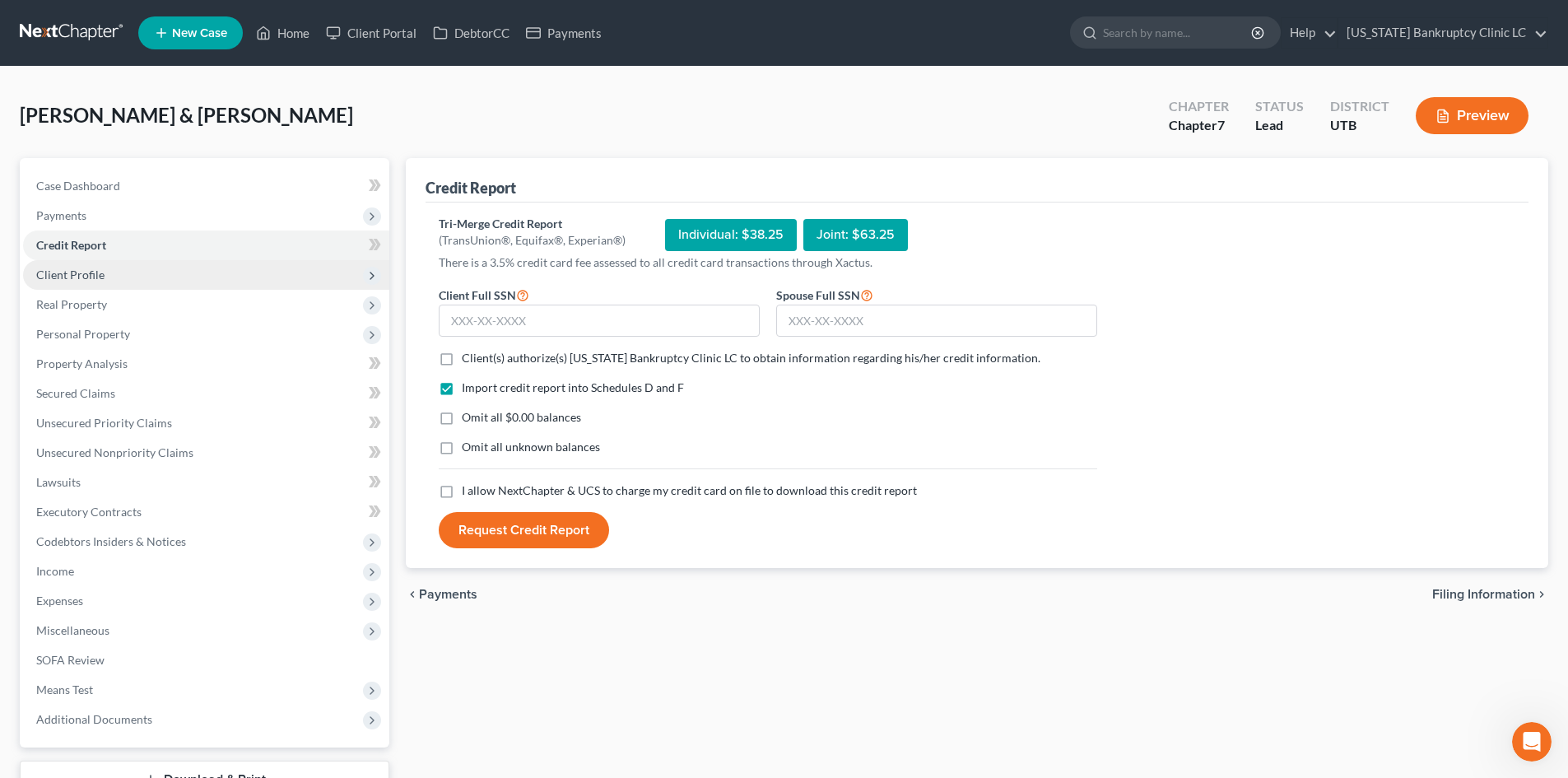
click at [123, 275] on span "Client Profile" at bounding box center [206, 275] width 367 height 30
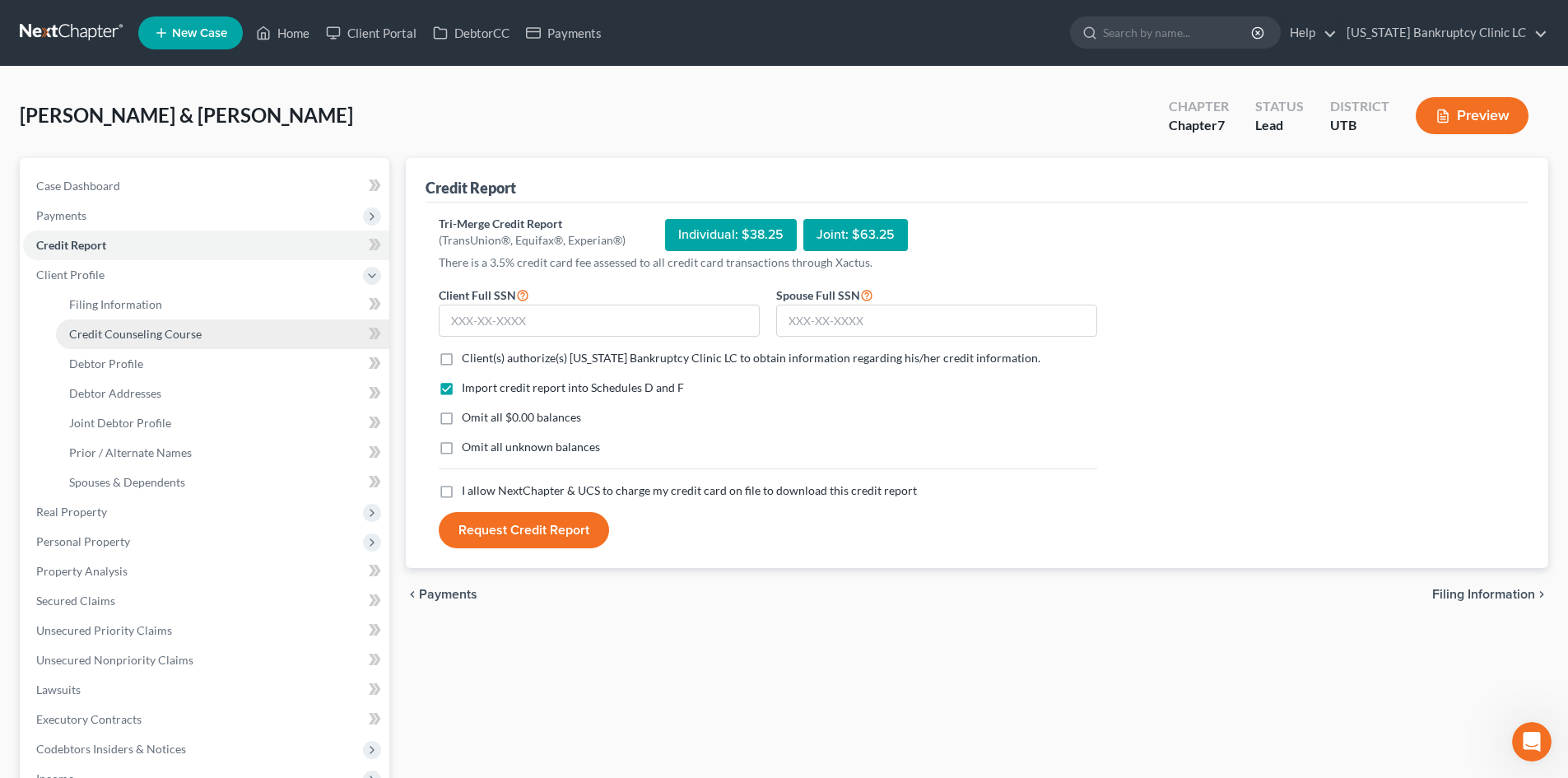
click at [126, 328] on span "Credit Counseling Course" at bounding box center [135, 334] width 132 height 14
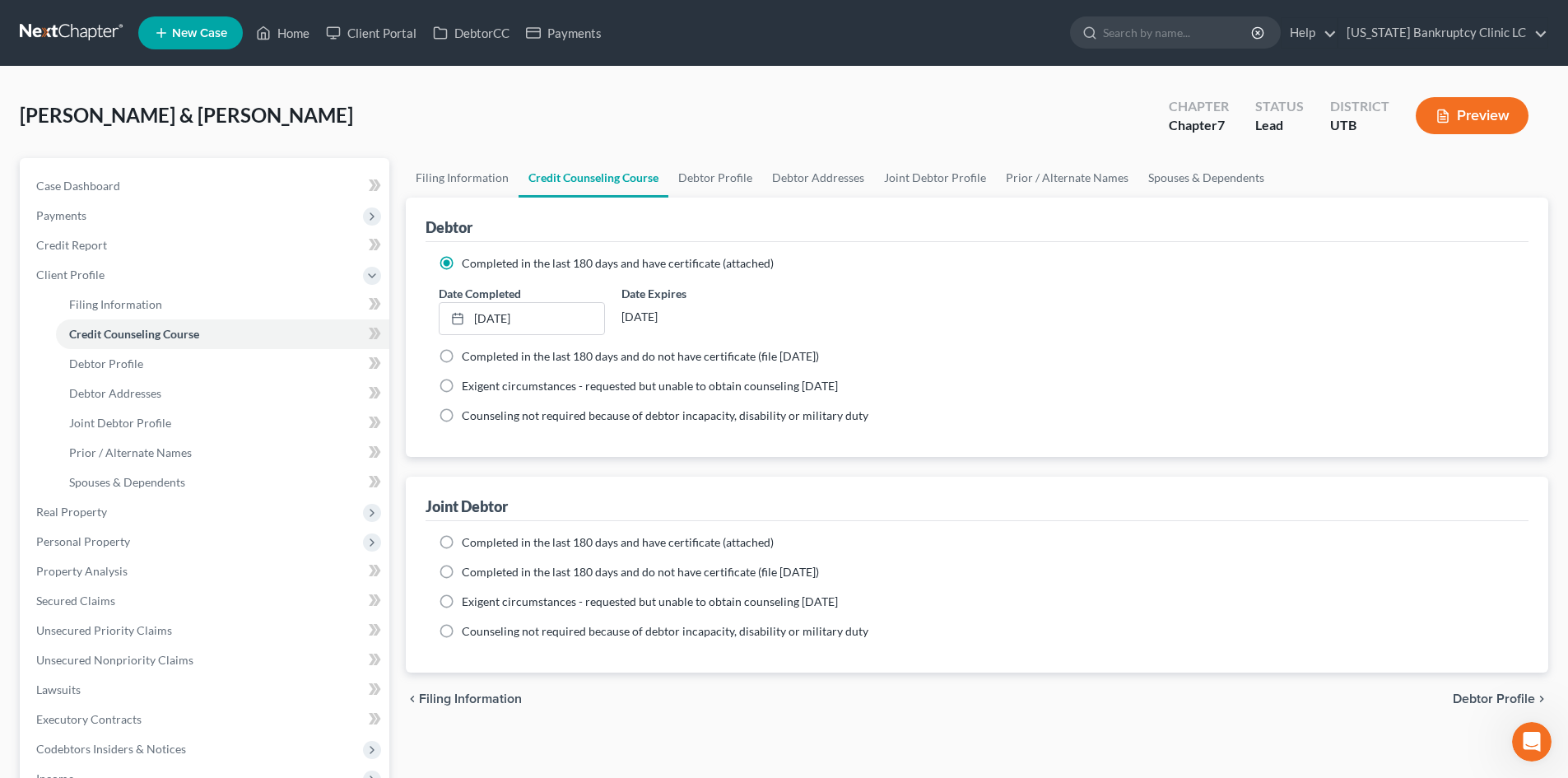
click at [462, 547] on label "Completed in the last 180 days and have certificate (attached)" at bounding box center [618, 542] width 312 height 16
click at [468, 545] on input "Completed in the last 180 days and have certificate (attached)" at bounding box center [473, 540] width 11 height 11
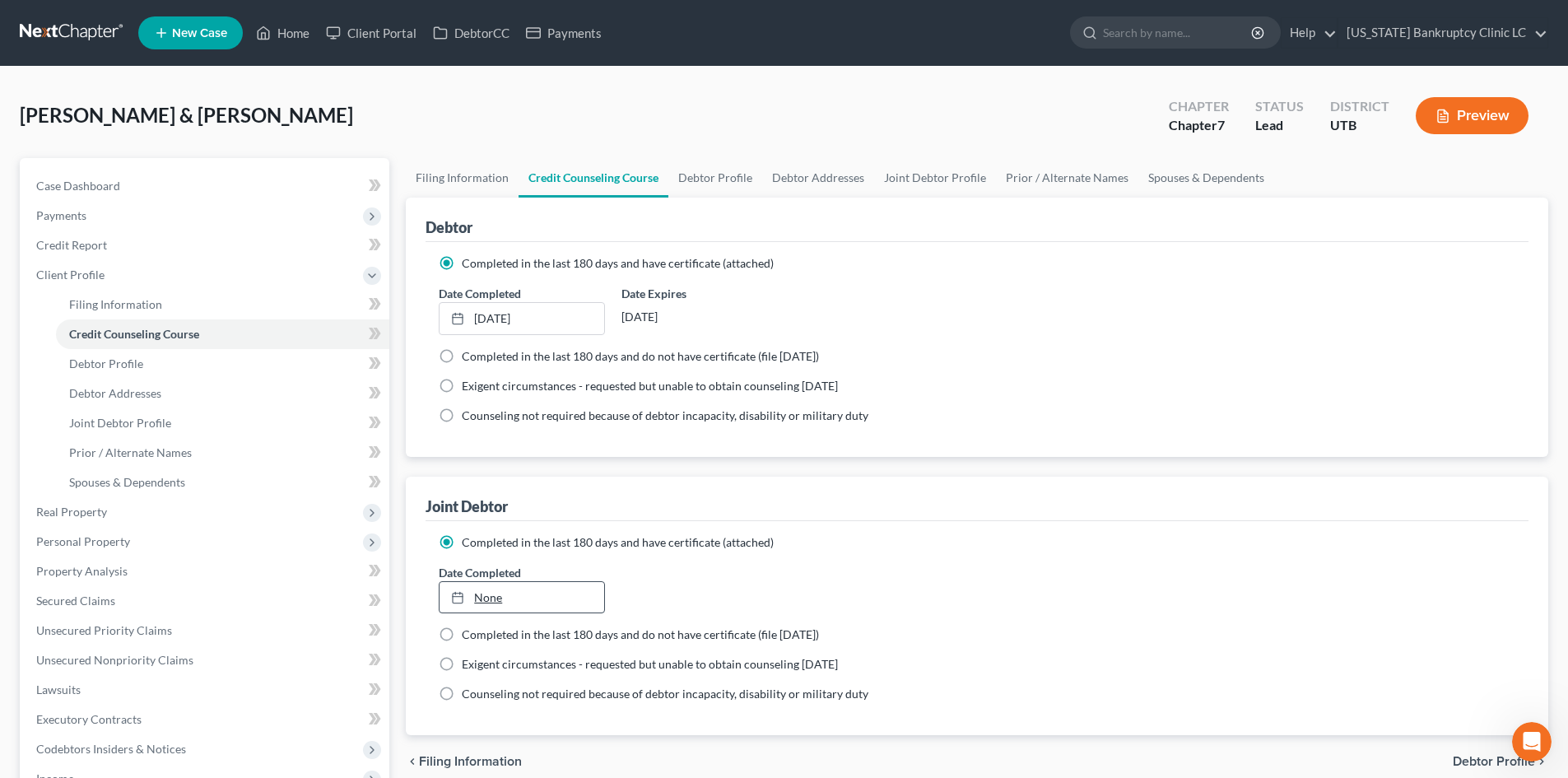
click at [481, 608] on link "None" at bounding box center [521, 597] width 164 height 31
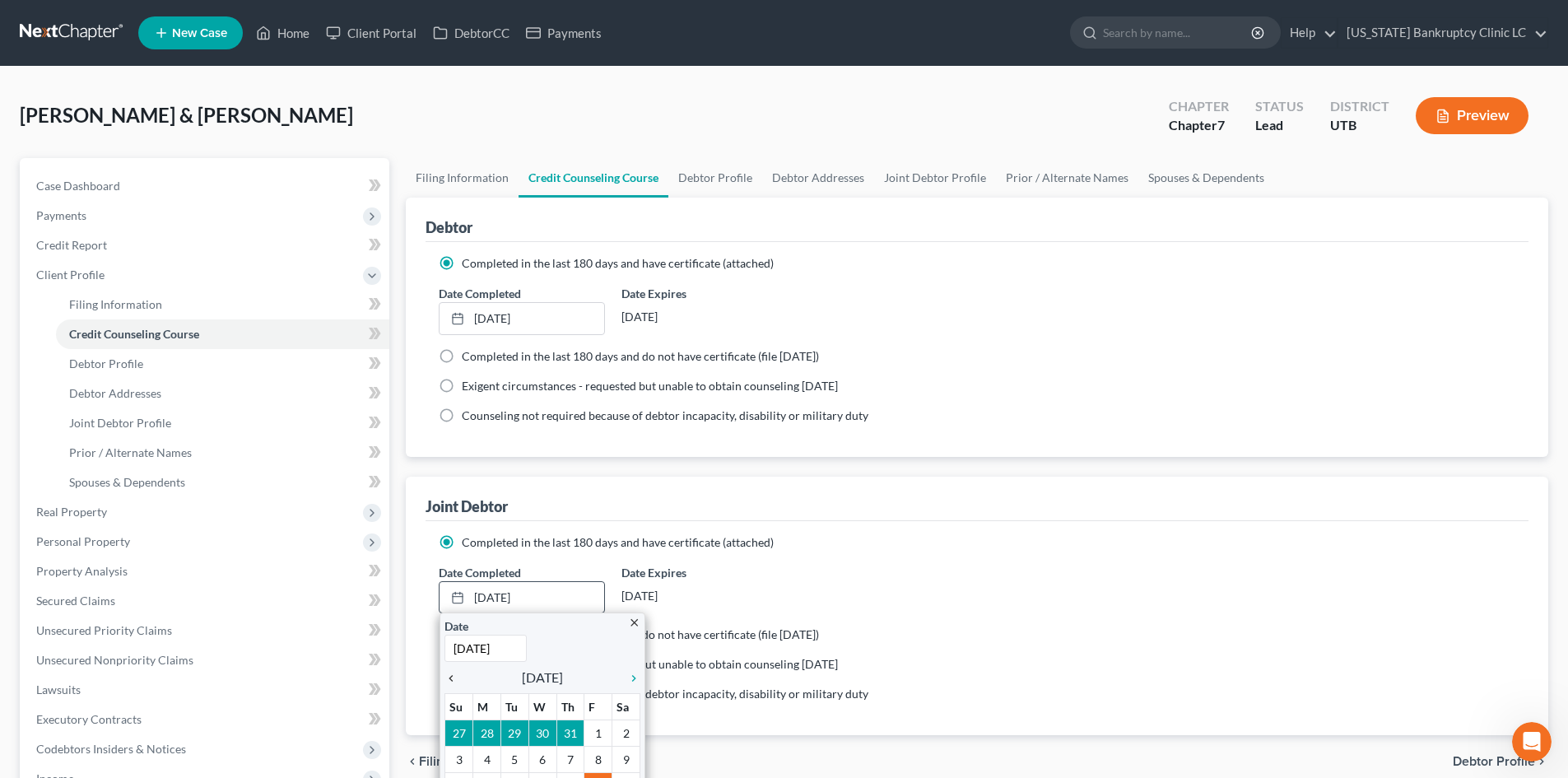
click at [448, 676] on icon "chevron_left" at bounding box center [455, 679] width 21 height 14
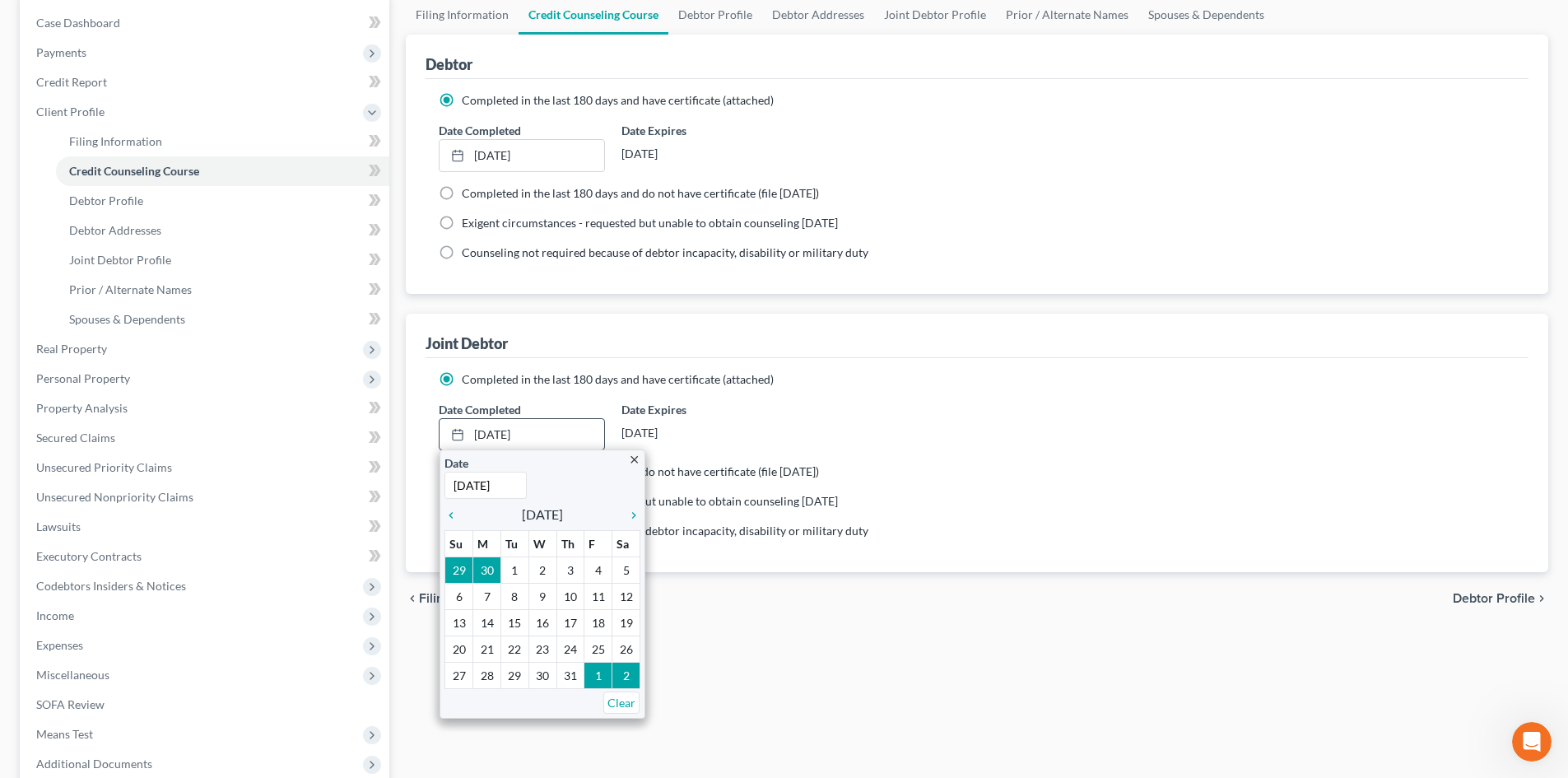
scroll to position [165, 0]
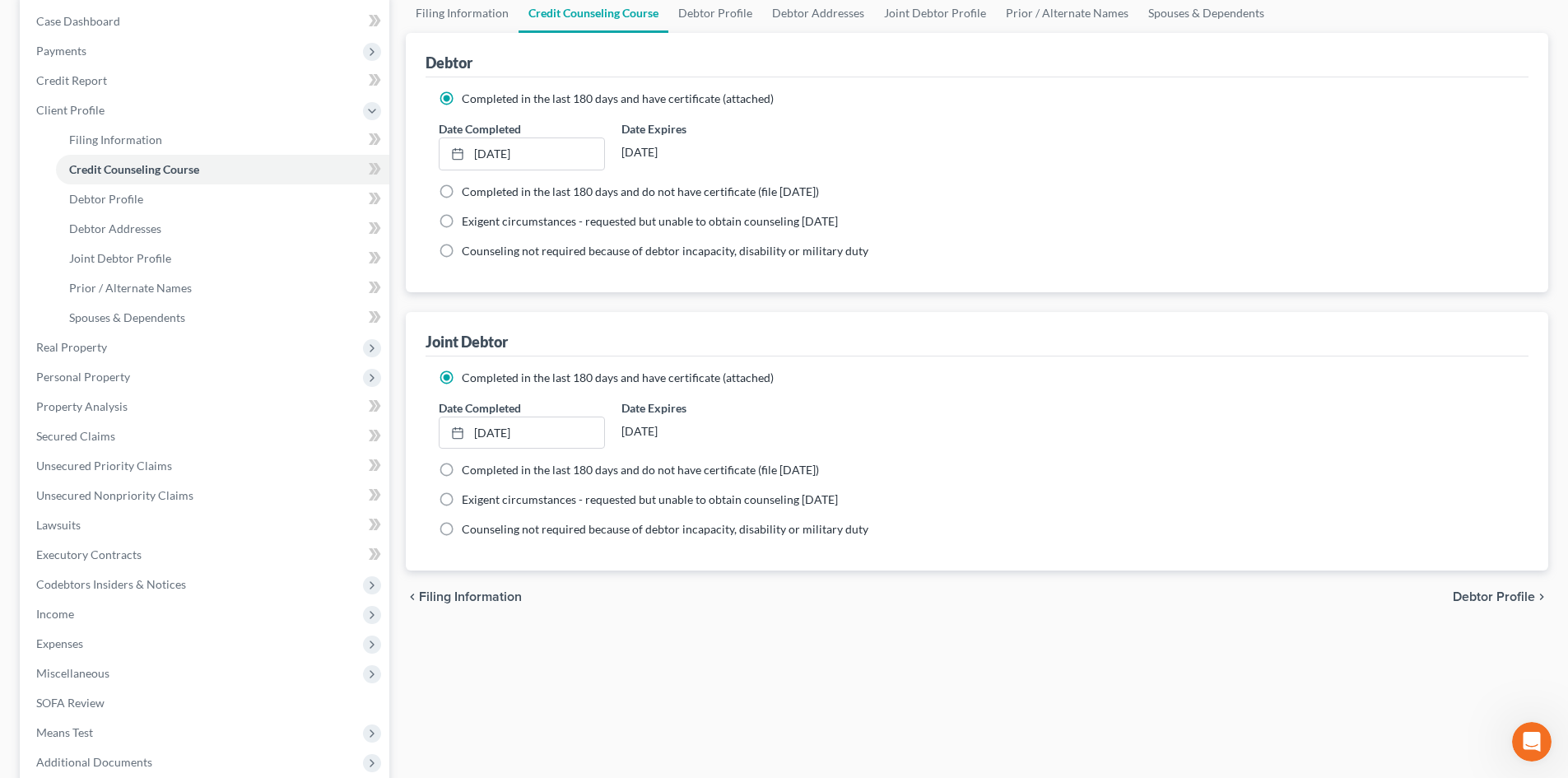
click at [703, 622] on div "chevron_left Filing Information Debtor Profile chevron_right" at bounding box center [977, 597] width 1142 height 53
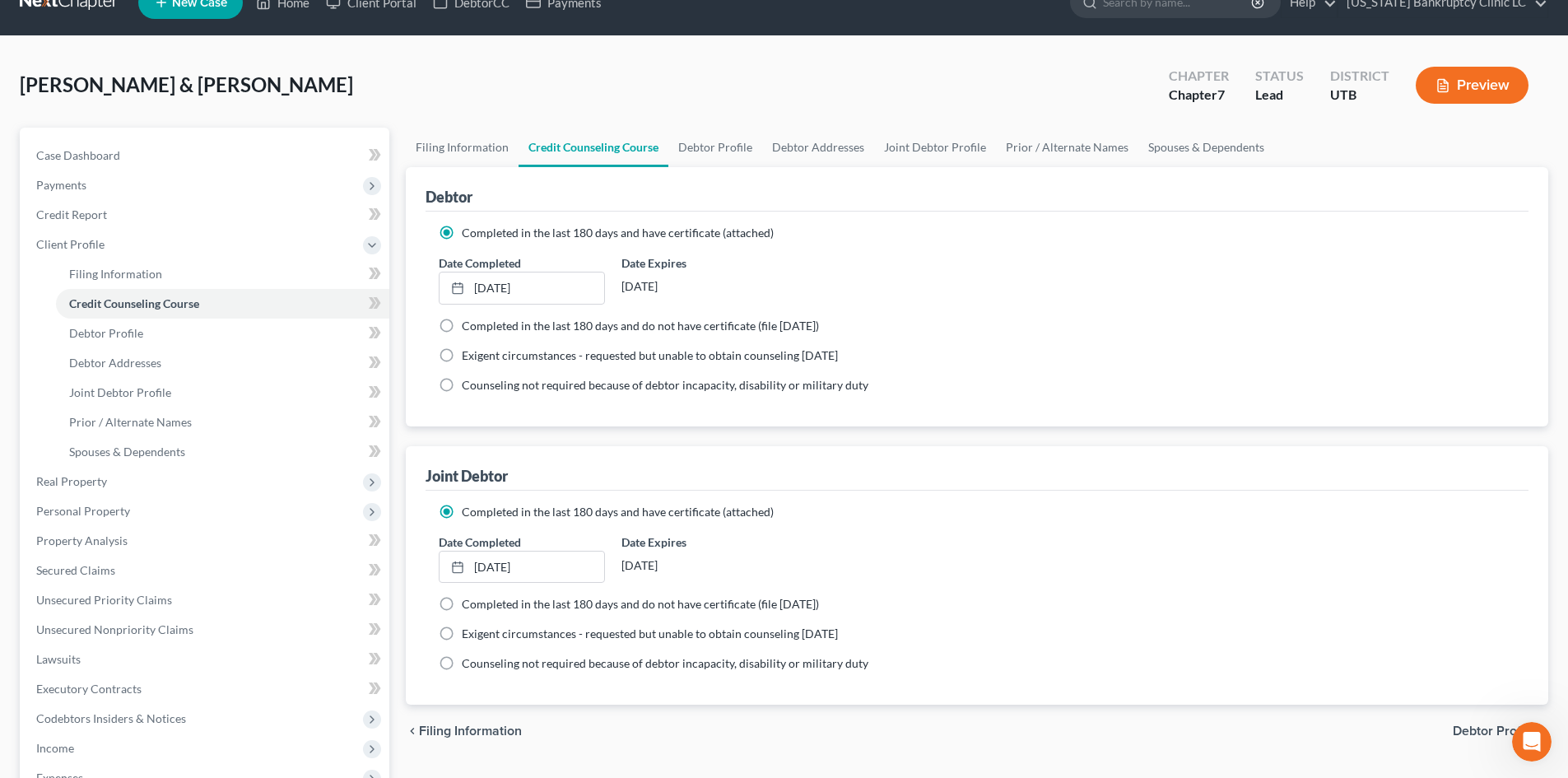
scroll to position [0, 0]
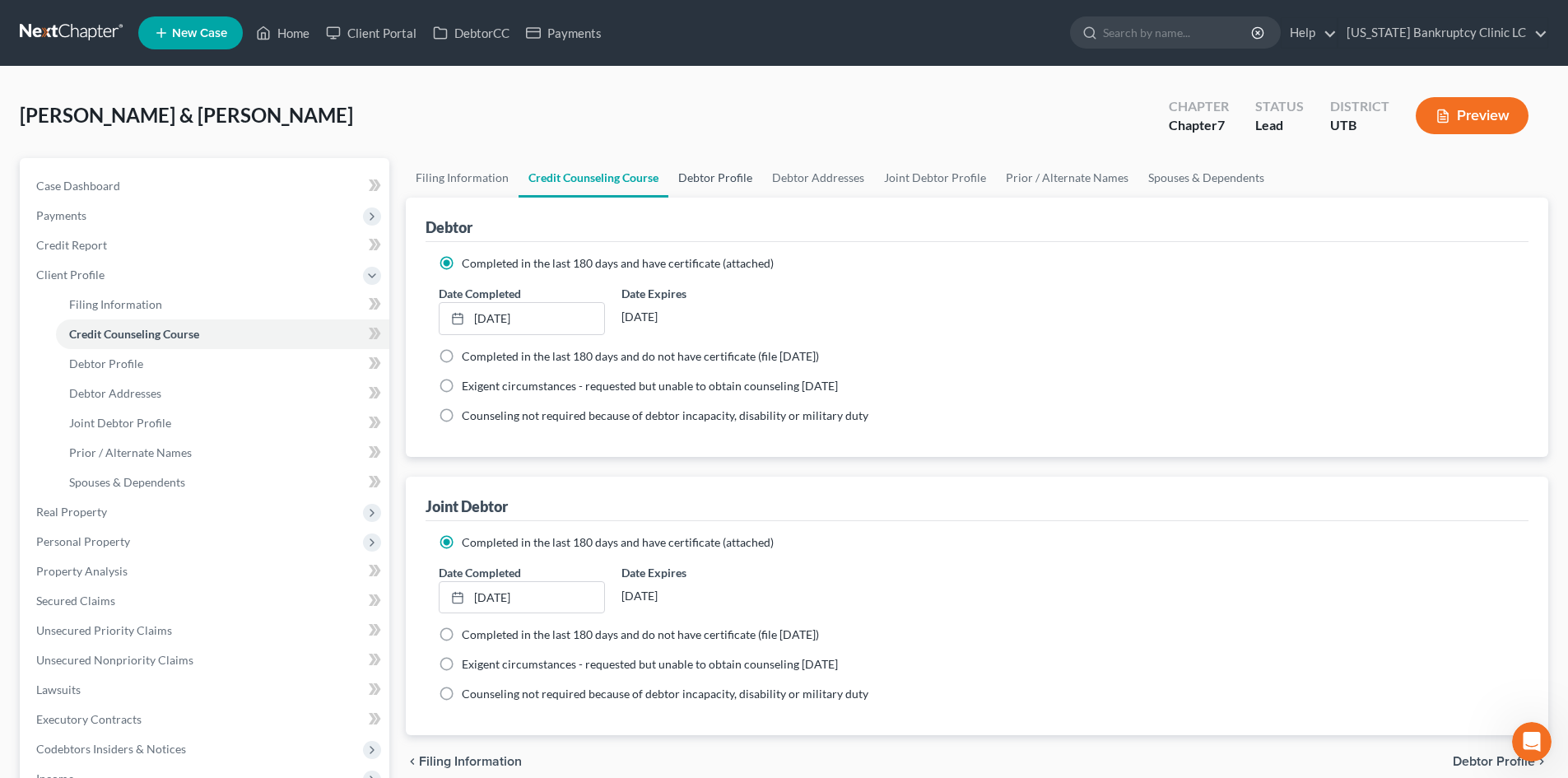
click at [686, 180] on link "Debtor Profile" at bounding box center [715, 178] width 94 height 40
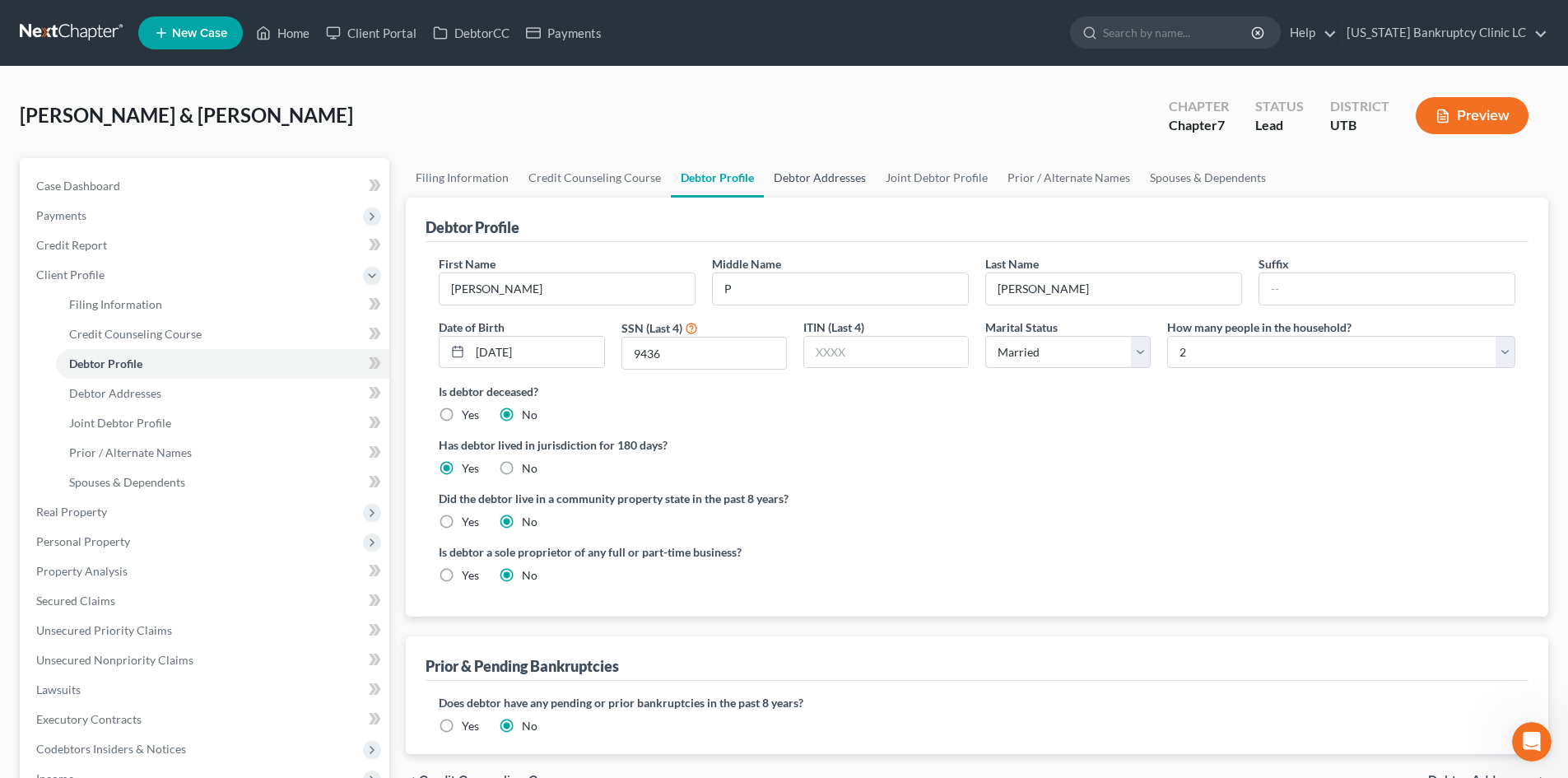
click at [849, 187] on link "Debtor Addresses" at bounding box center [820, 178] width 112 height 40
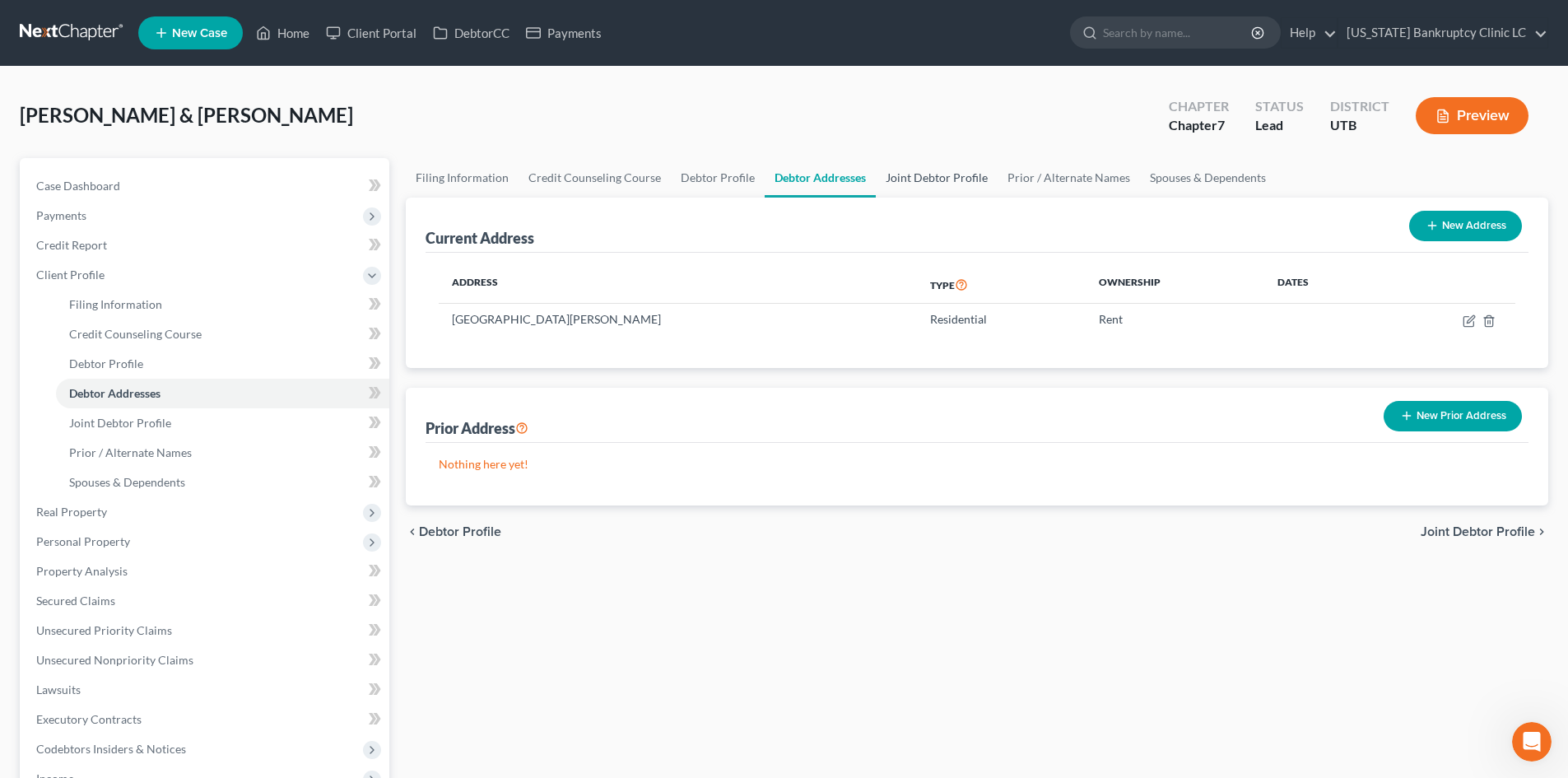
click at [935, 188] on link "Joint Debtor Profile" at bounding box center [937, 178] width 122 height 40
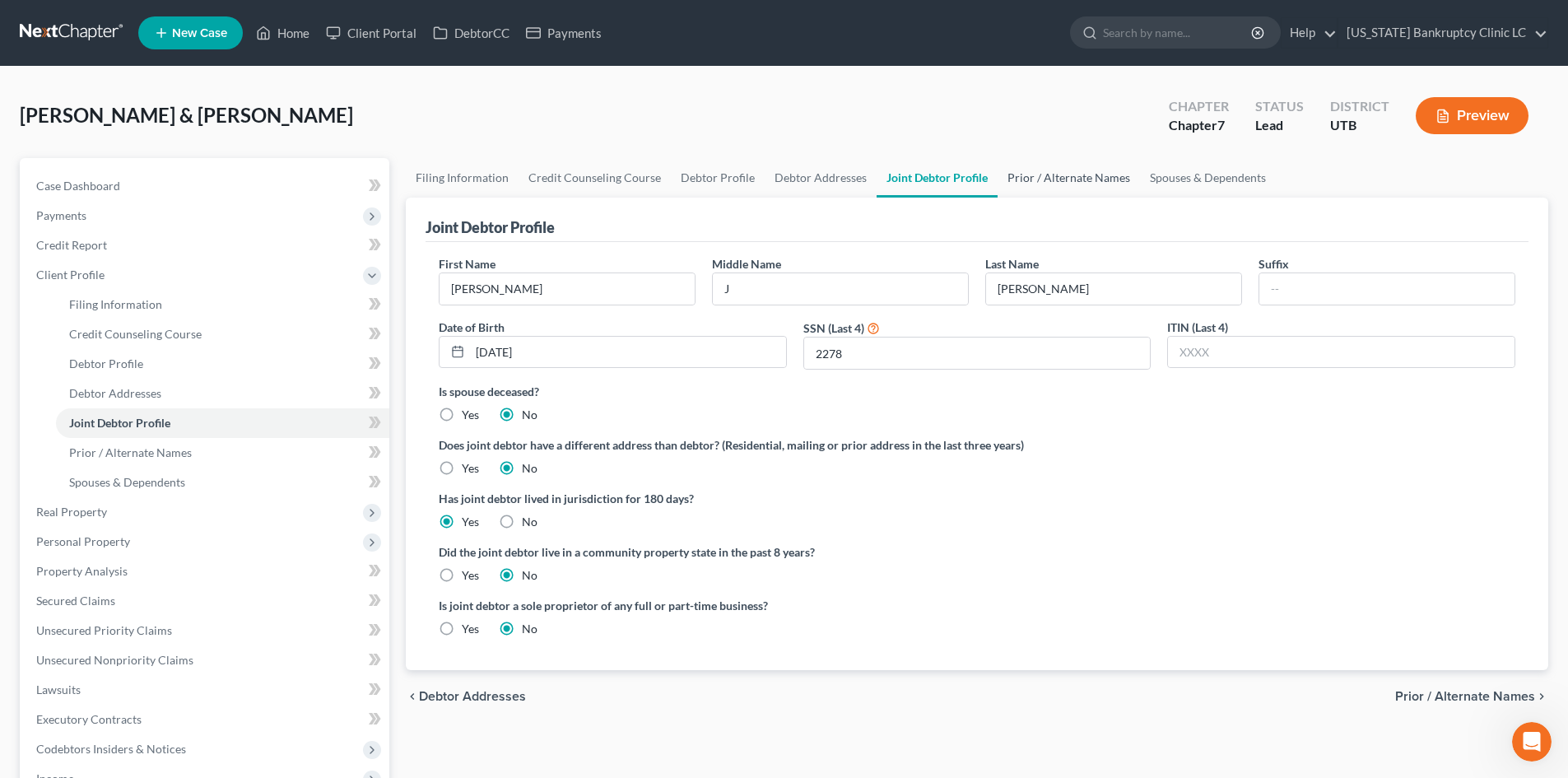
click at [1032, 187] on link "Prior / Alternate Names" at bounding box center [1069, 178] width 143 height 40
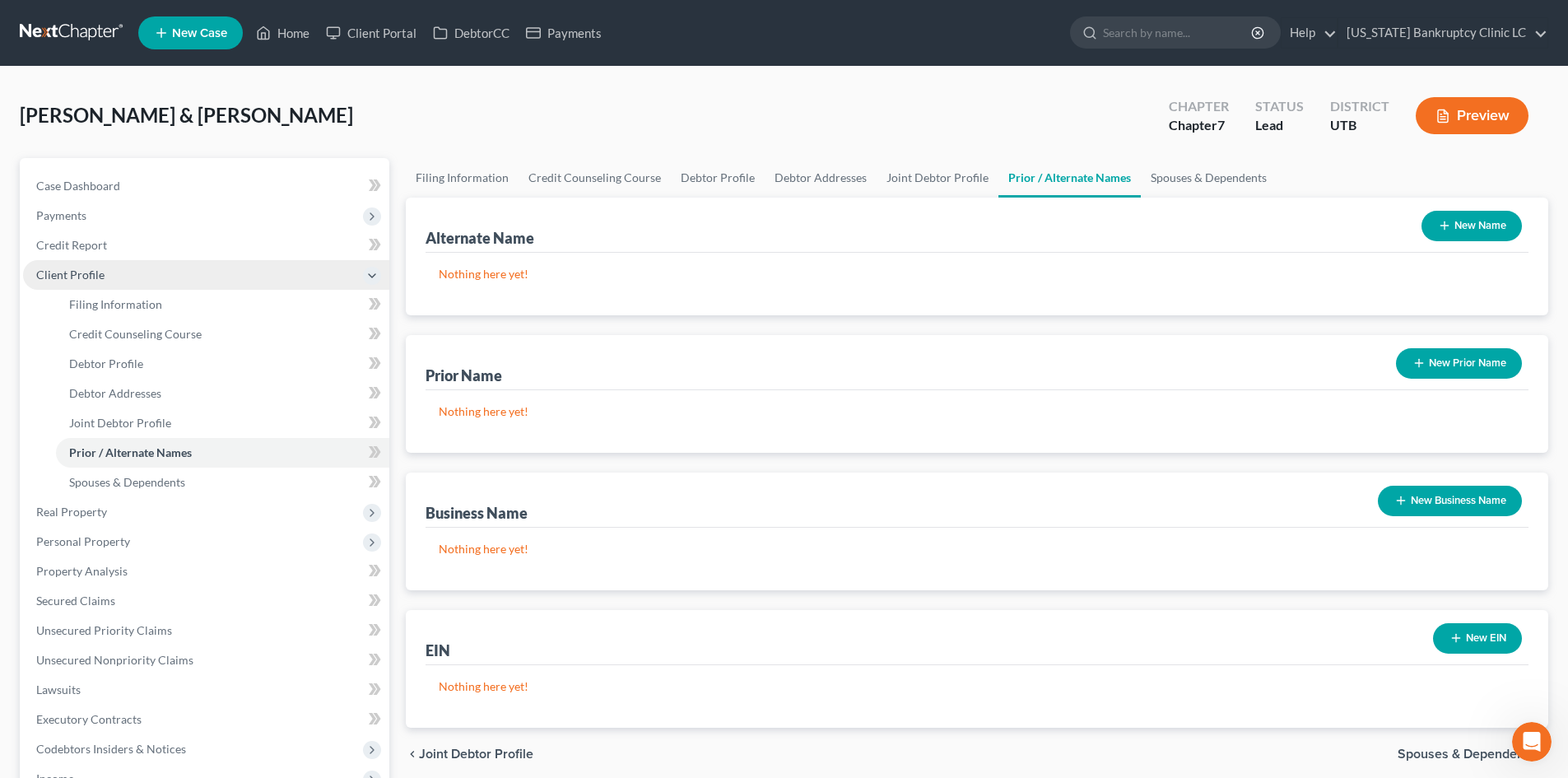
click at [109, 271] on span "Client Profile" at bounding box center [206, 275] width 367 height 30
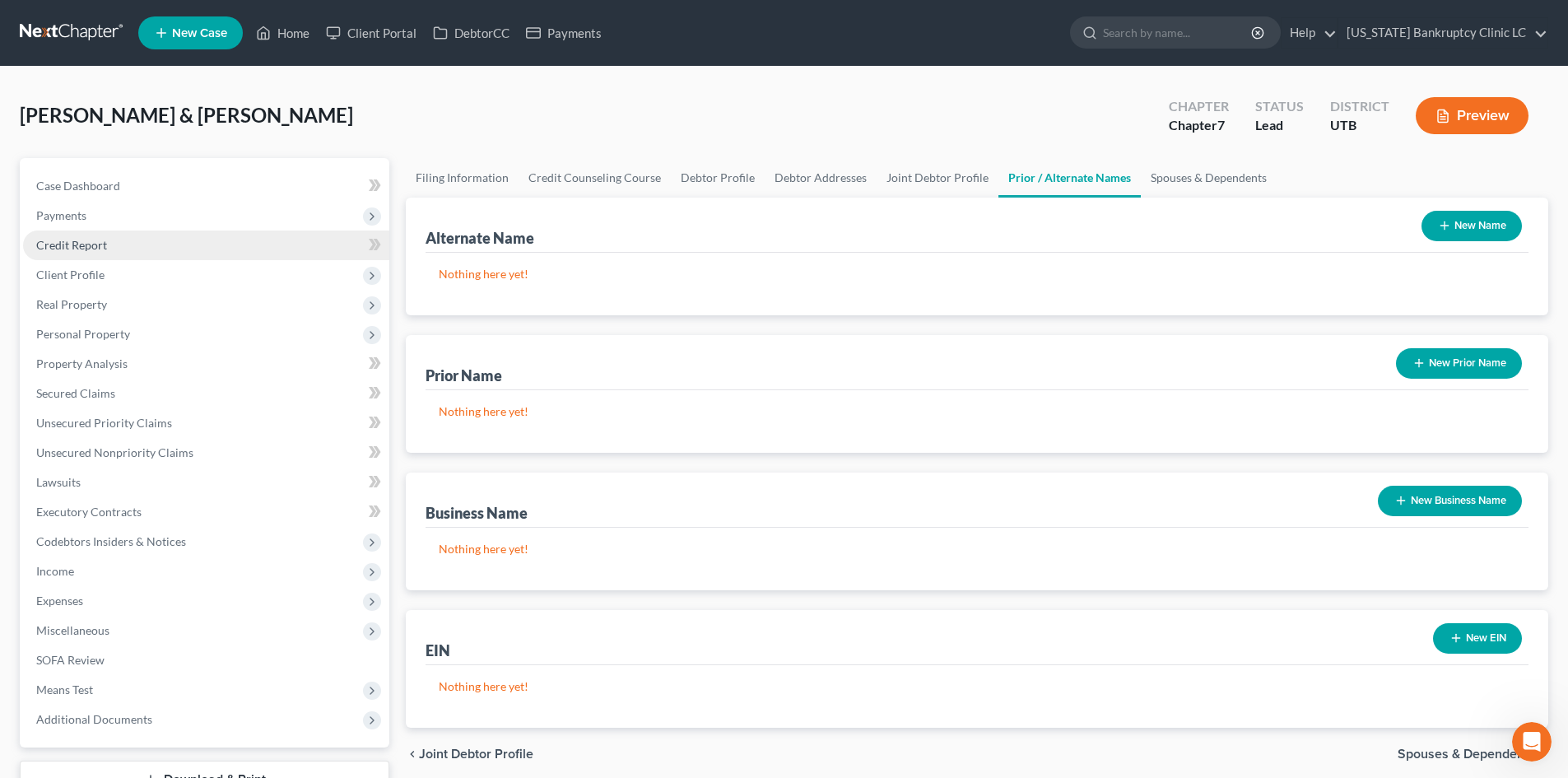
click at [102, 247] on span "Credit Report" at bounding box center [71, 245] width 70 height 14
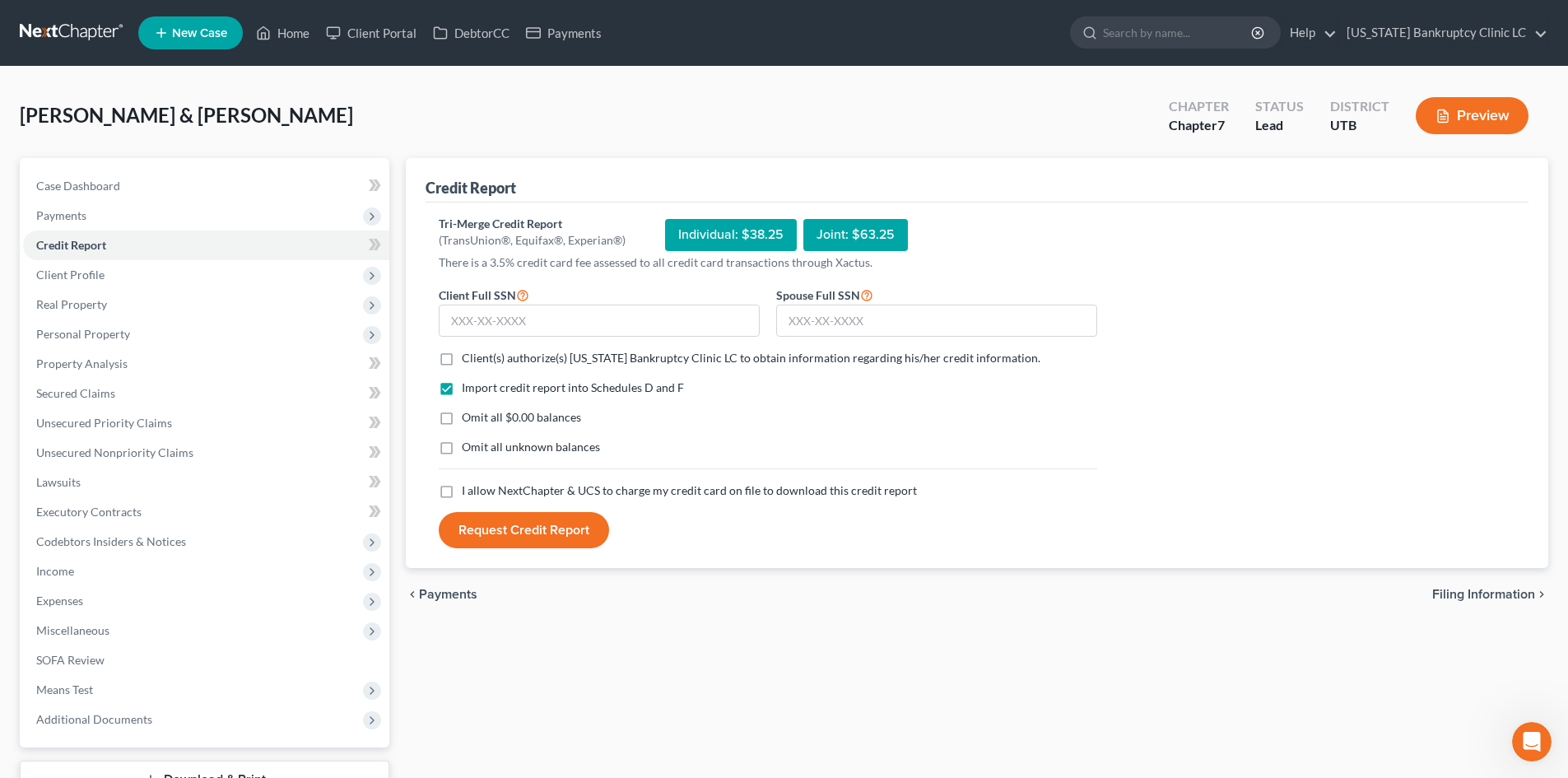
click at [512, 357] on span "Client(s) authorize(s) [US_STATE] Bankruptcy Clinic LC to obtain information re…" at bounding box center [752, 357] width 579 height 14
click at [479, 357] on input "Client(s) authorize(s) [US_STATE] Bankruptcy Clinic LC to obtain information re…" at bounding box center [473, 355] width 11 height 11
click at [485, 496] on span "I allow NextChapter & UCS to charge my credit card on file to download this cre…" at bounding box center [690, 490] width 455 height 14
click at [479, 493] on input "I allow NextChapter & UCS to charge my credit card on file to download this cre…" at bounding box center [473, 487] width 11 height 11
click at [496, 317] on input "text" at bounding box center [599, 321] width 321 height 33
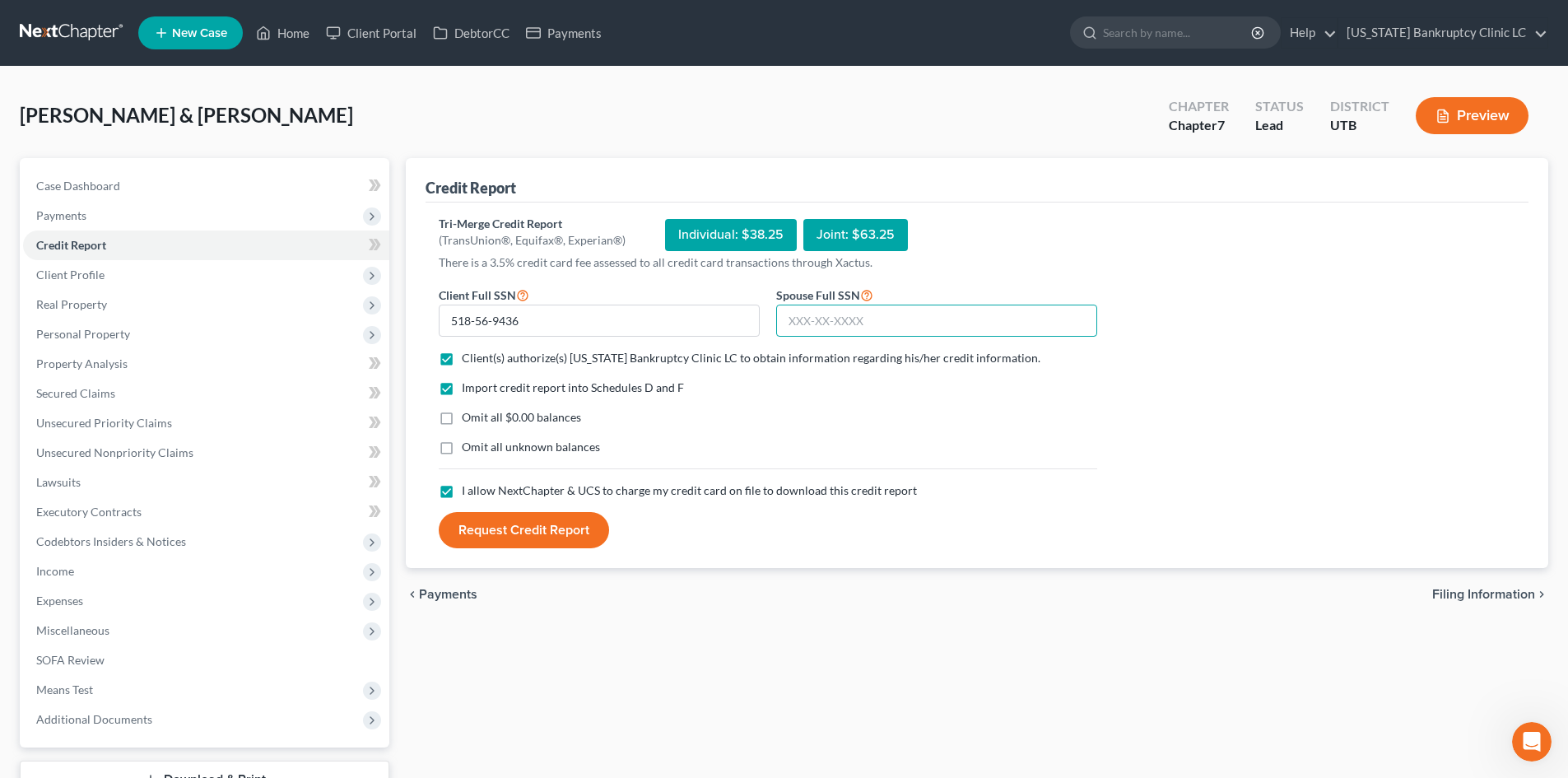
click at [904, 330] on input "text" at bounding box center [936, 321] width 321 height 33
click at [546, 540] on button "Request Credit Report" at bounding box center [524, 531] width 171 height 37
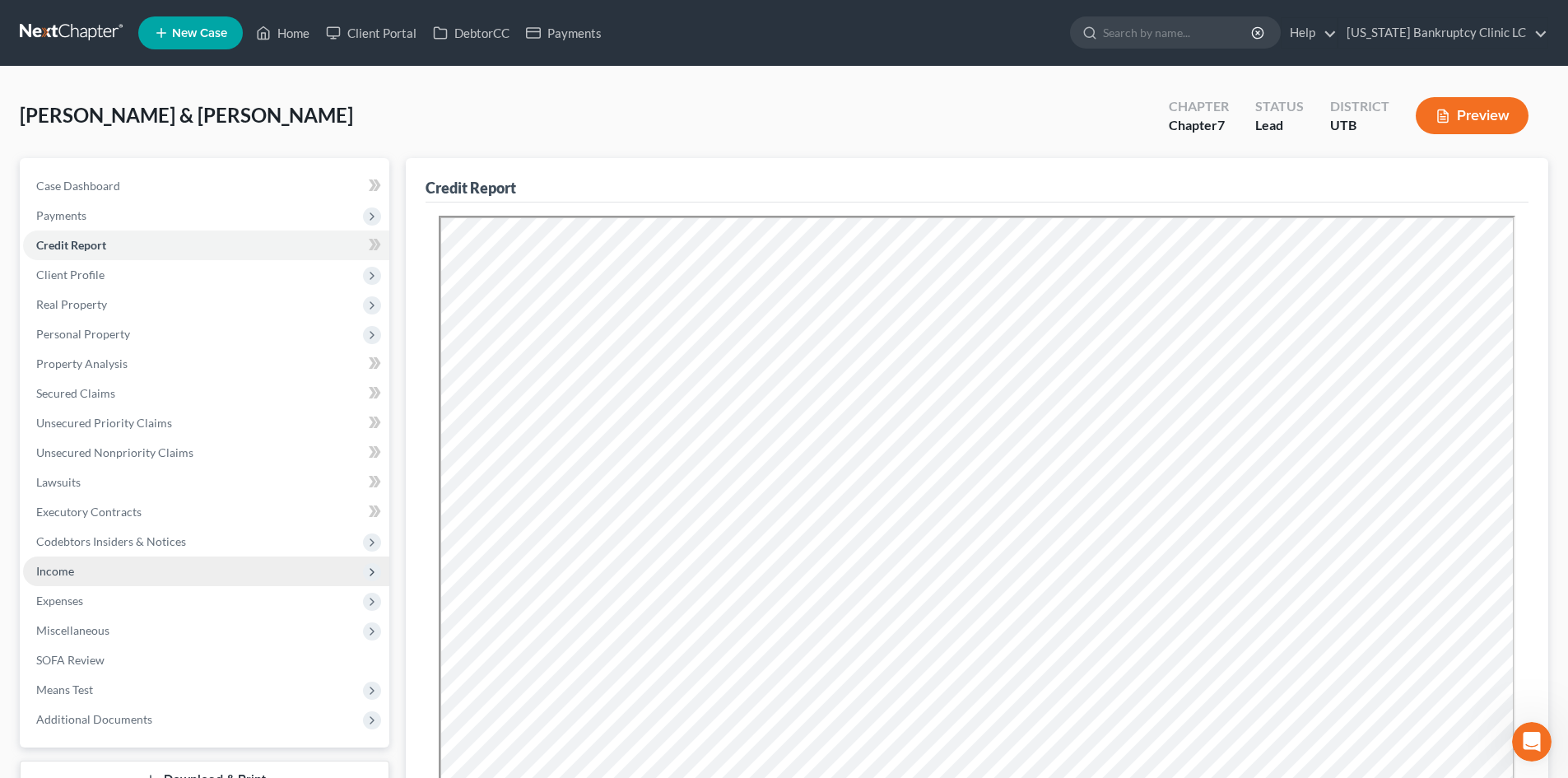
click at [78, 570] on span "Income" at bounding box center [206, 571] width 367 height 30
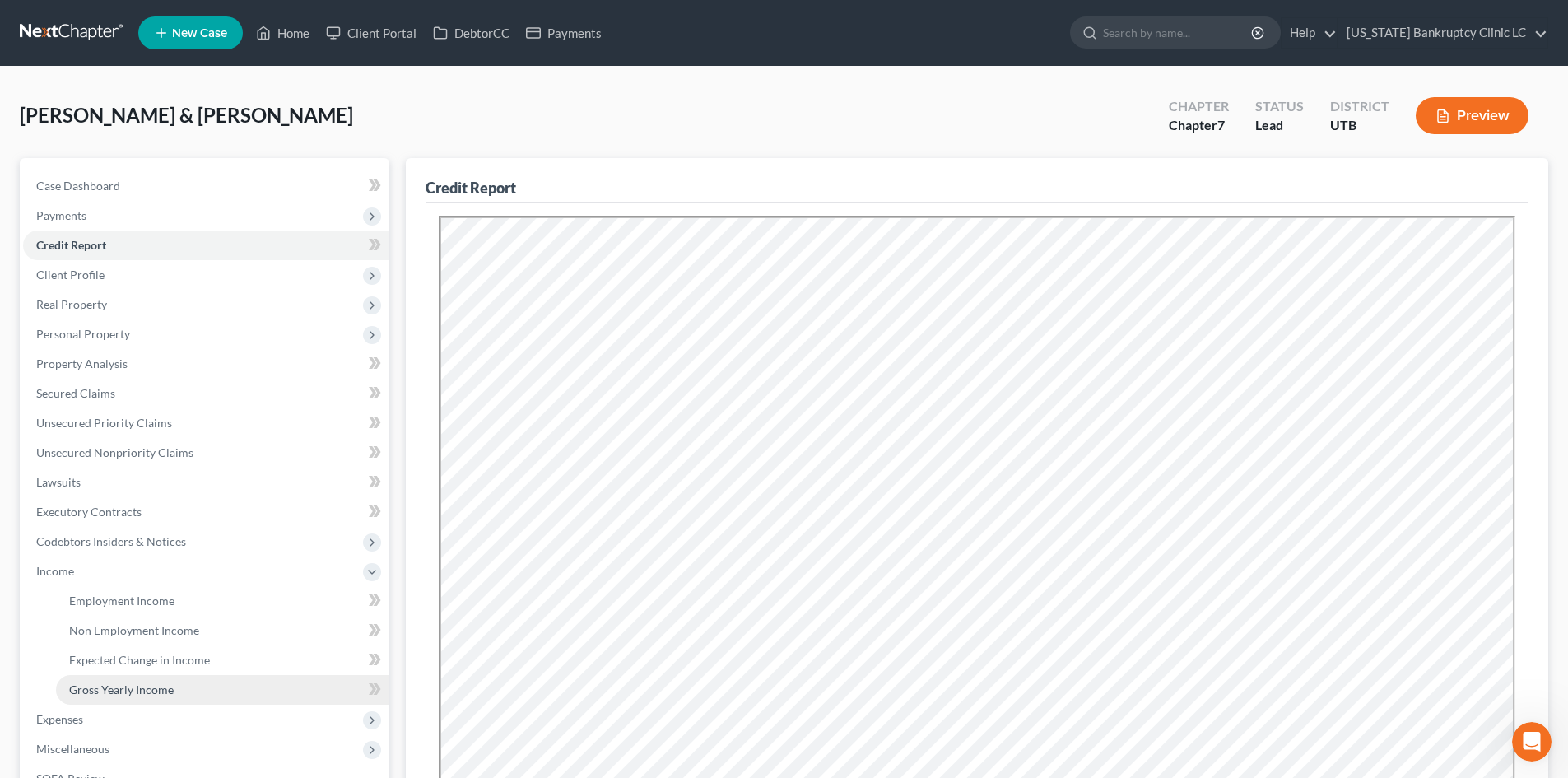
click at [117, 682] on span "Gross Yearly Income" at bounding box center [122, 689] width 104 height 14
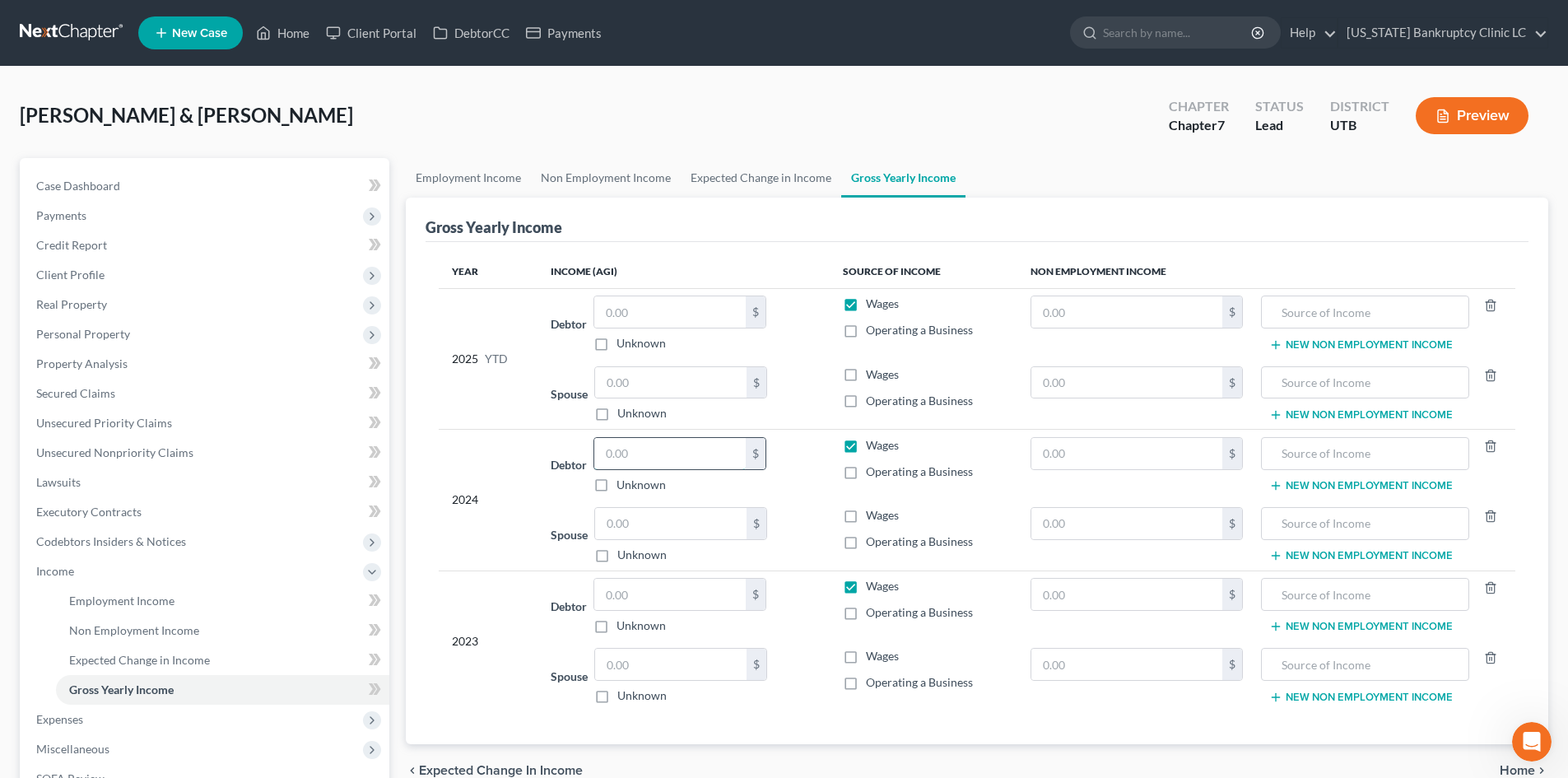
click at [653, 449] on input "text" at bounding box center [670, 454] width 151 height 31
click at [635, 591] on input "text" at bounding box center [670, 595] width 151 height 31
click at [636, 303] on input "text" at bounding box center [670, 312] width 151 height 31
click at [1083, 306] on input "text" at bounding box center [1127, 312] width 192 height 31
click at [1122, 455] on input "text" at bounding box center [1127, 454] width 192 height 31
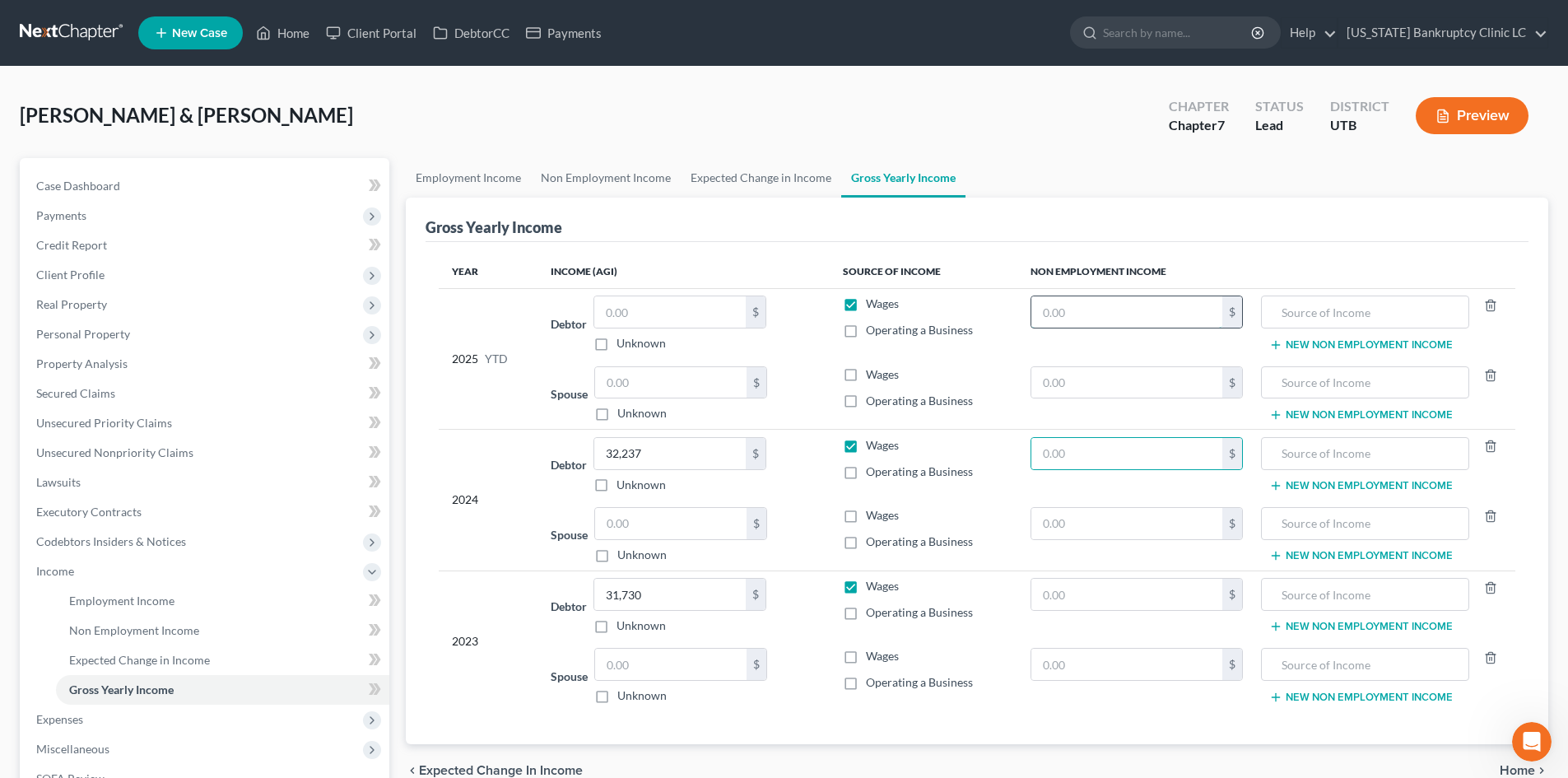
click at [1156, 318] on input "text" at bounding box center [1127, 312] width 192 height 31
click at [1088, 440] on input "text" at bounding box center [1127, 454] width 192 height 31
click at [1072, 596] on input "text" at bounding box center [1127, 595] width 192 height 31
click at [1354, 315] on input "text" at bounding box center [1364, 312] width 189 height 31
click at [1352, 453] on input "text" at bounding box center [1364, 454] width 189 height 31
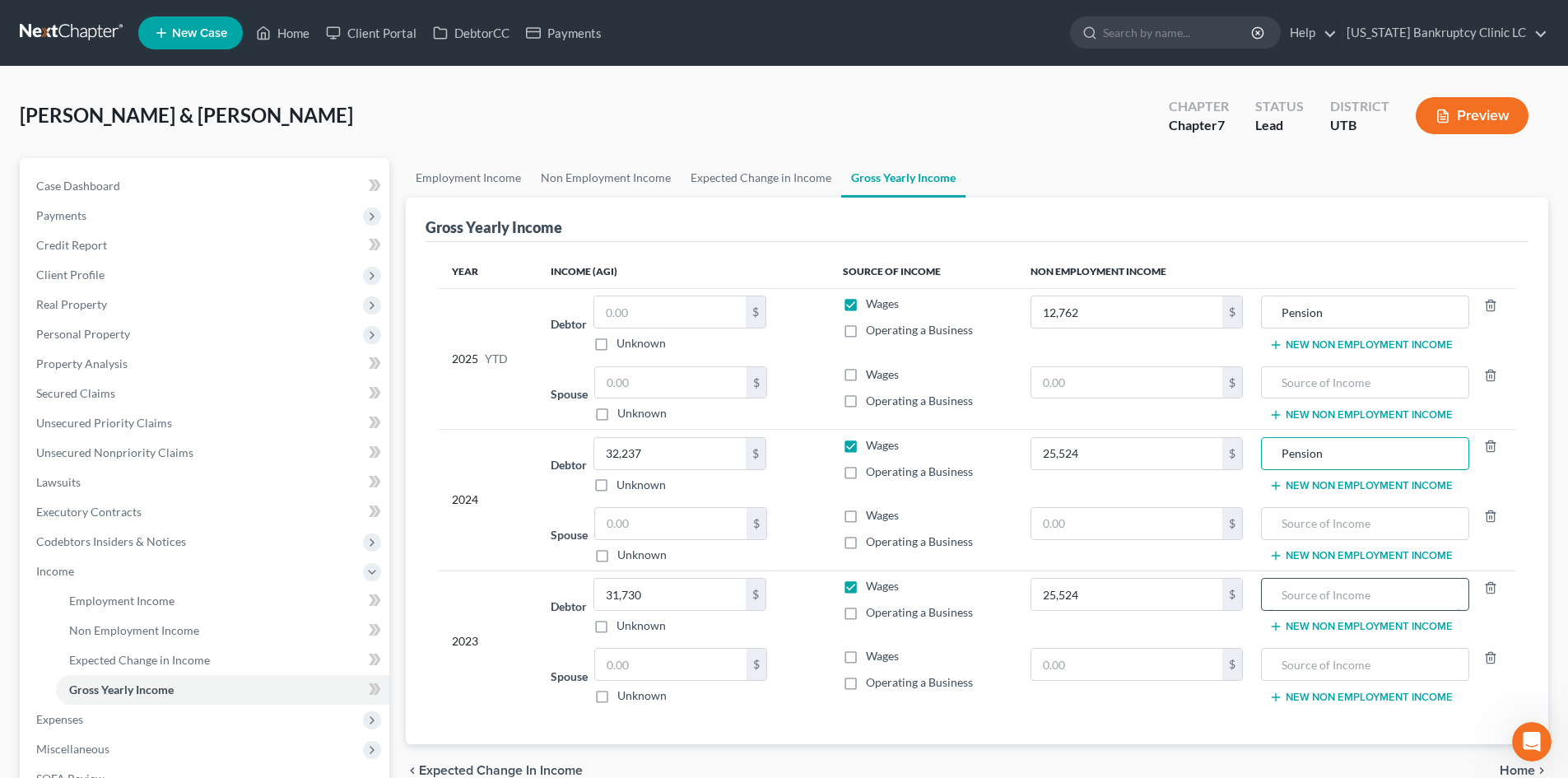
click at [1346, 592] on input "text" at bounding box center [1364, 595] width 189 height 31
click at [1119, 387] on input "text" at bounding box center [1127, 382] width 192 height 31
click at [1326, 351] on td "Pension New Non Employment Income" at bounding box center [1386, 323] width 260 height 70
click at [1326, 349] on button "New Non Employment Income" at bounding box center [1361, 346] width 183 height 14
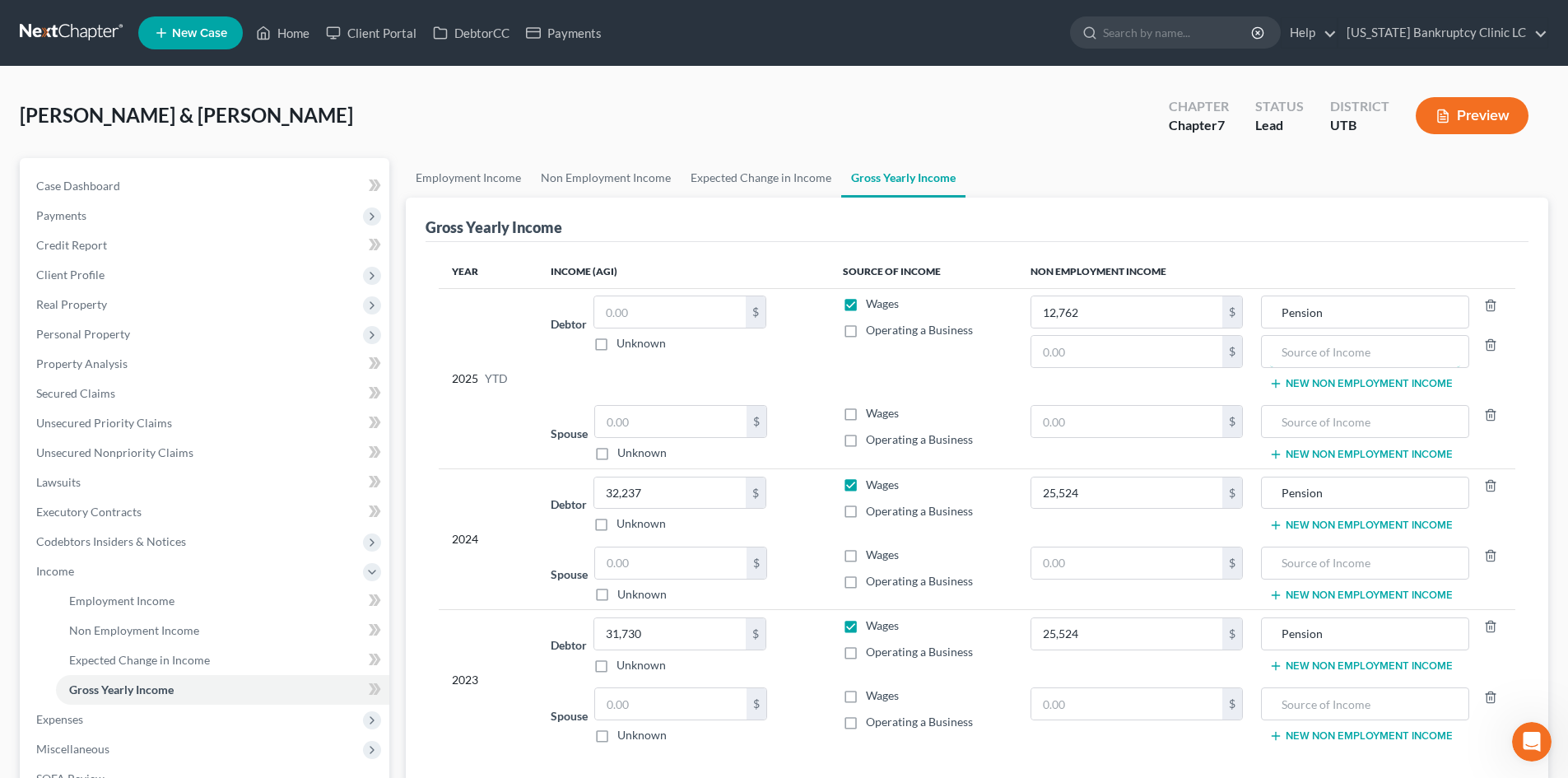
click at [1328, 338] on input "text" at bounding box center [1364, 351] width 189 height 31
click at [1154, 357] on input "text" at bounding box center [1127, 351] width 192 height 31
click at [1290, 360] on input "Pension" at bounding box center [1364, 351] width 189 height 31
click at [1290, 359] on input "Pension" at bounding box center [1364, 351] width 189 height 31
click at [1345, 526] on button "New Non Employment Income" at bounding box center [1361, 525] width 183 height 14
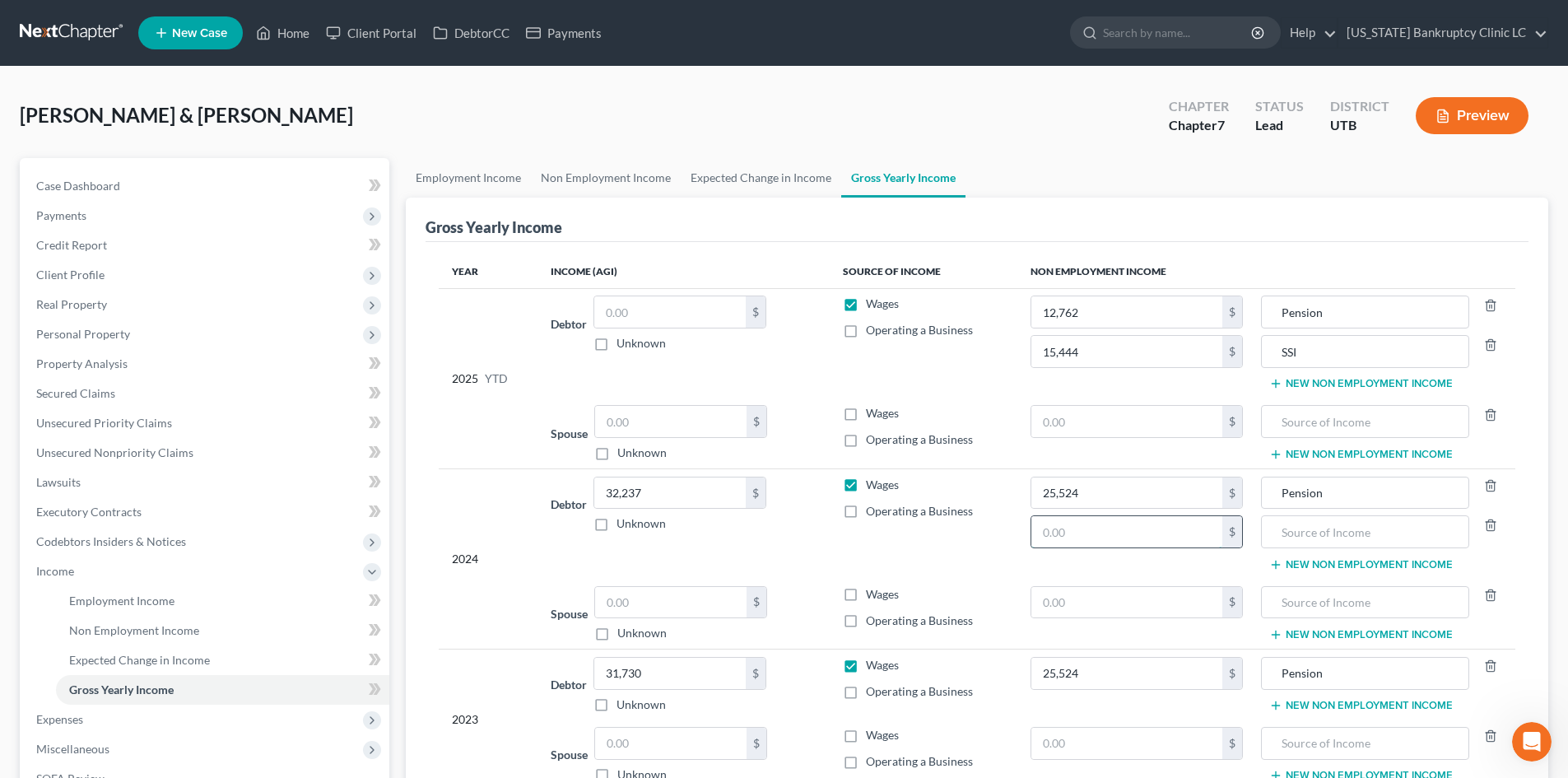
click at [1094, 523] on input "text" at bounding box center [1127, 532] width 192 height 31
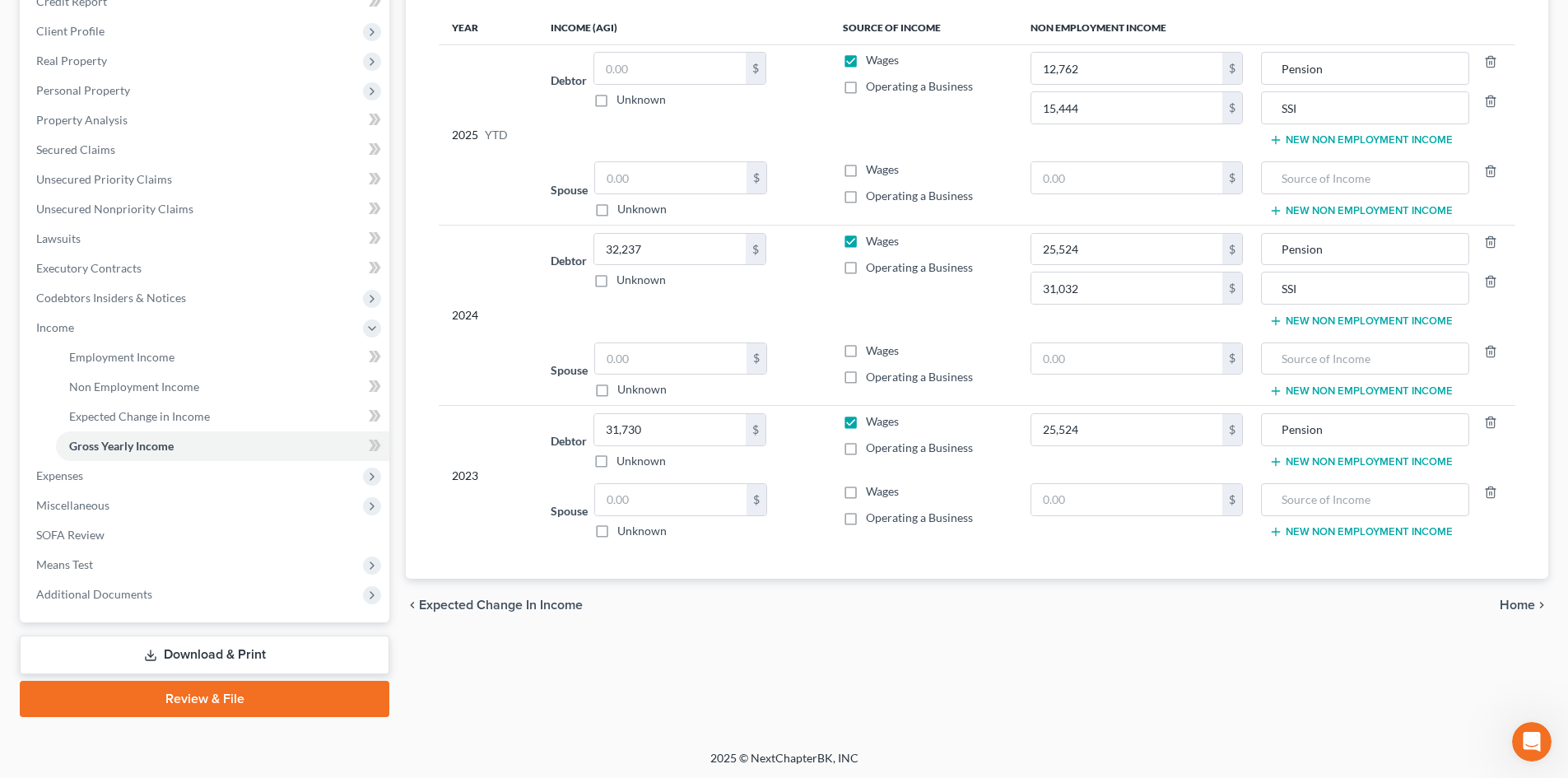
scroll to position [245, 0]
click at [1340, 459] on button "New Non Employment Income" at bounding box center [1361, 460] width 183 height 14
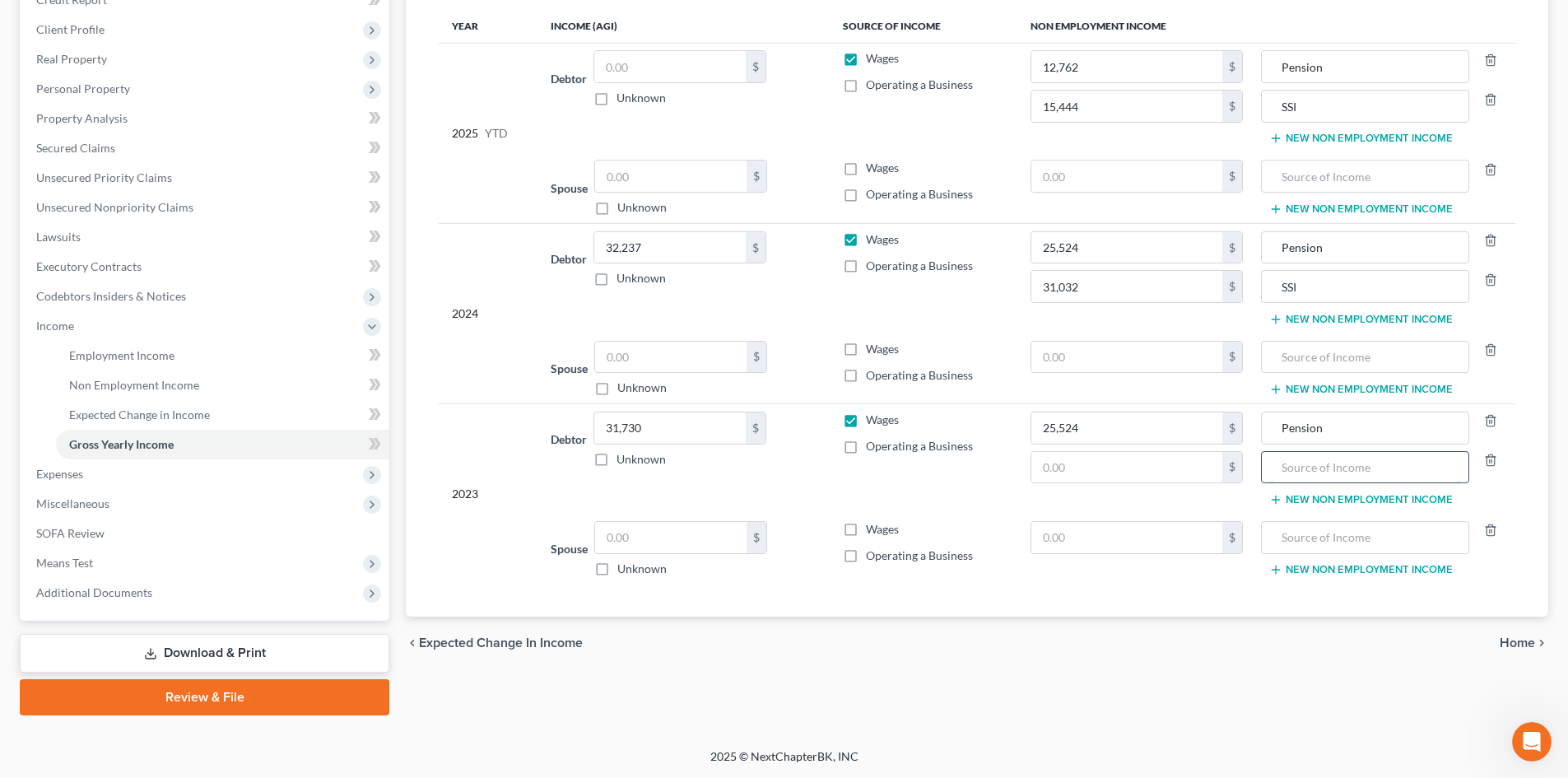
click at [1316, 472] on input "text" at bounding box center [1364, 467] width 189 height 31
click at [1099, 444] on div "25,524 $" at bounding box center [1137, 428] width 213 height 33
drag, startPoint x: 1095, startPoint y: 451, endPoint x: 1091, endPoint y: 459, distance: 8.9
click at [1094, 451] on div "$" at bounding box center [1137, 467] width 213 height 33
click at [1089, 461] on input "text" at bounding box center [1127, 467] width 192 height 31
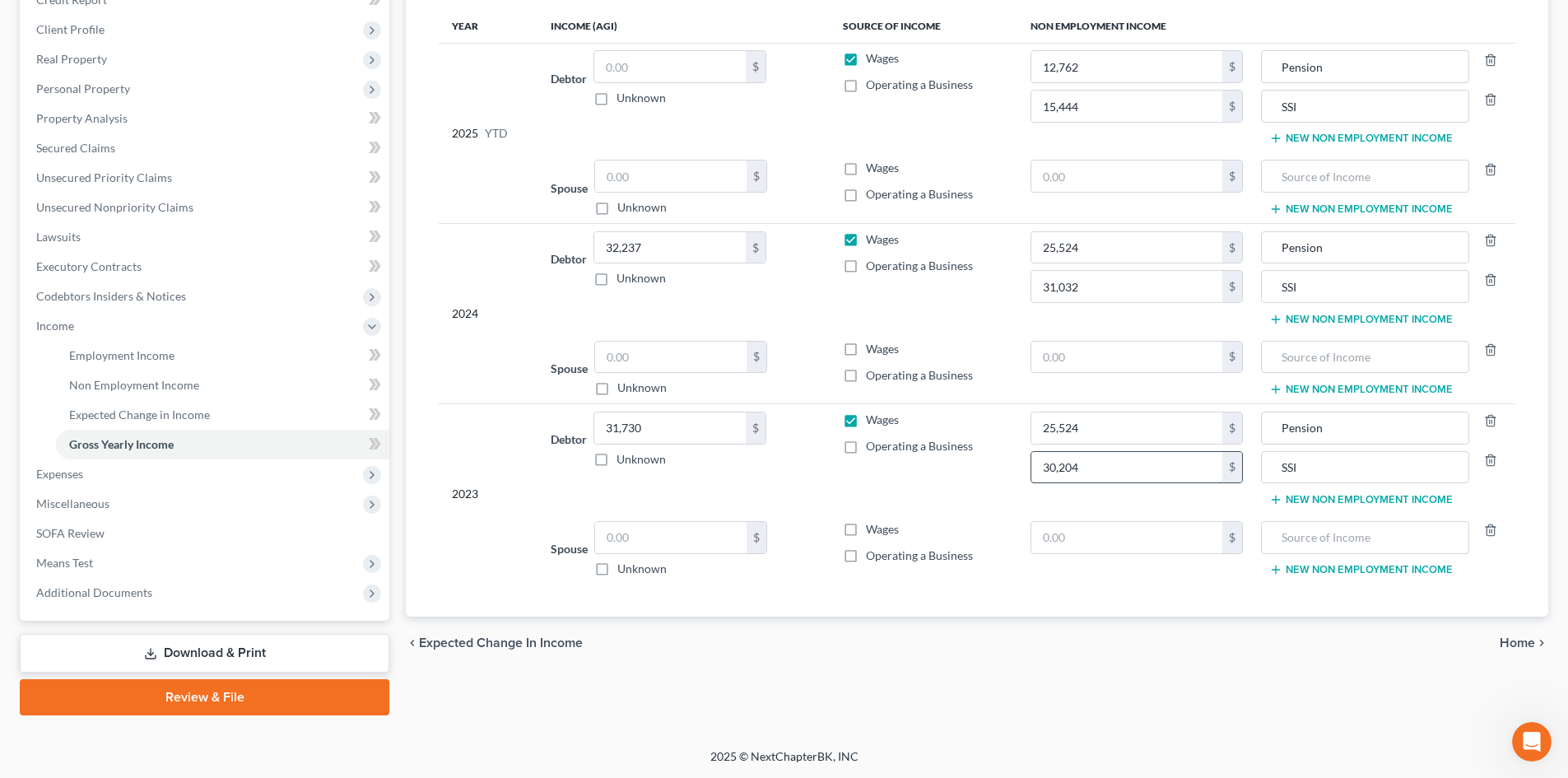
scroll to position [163, 0]
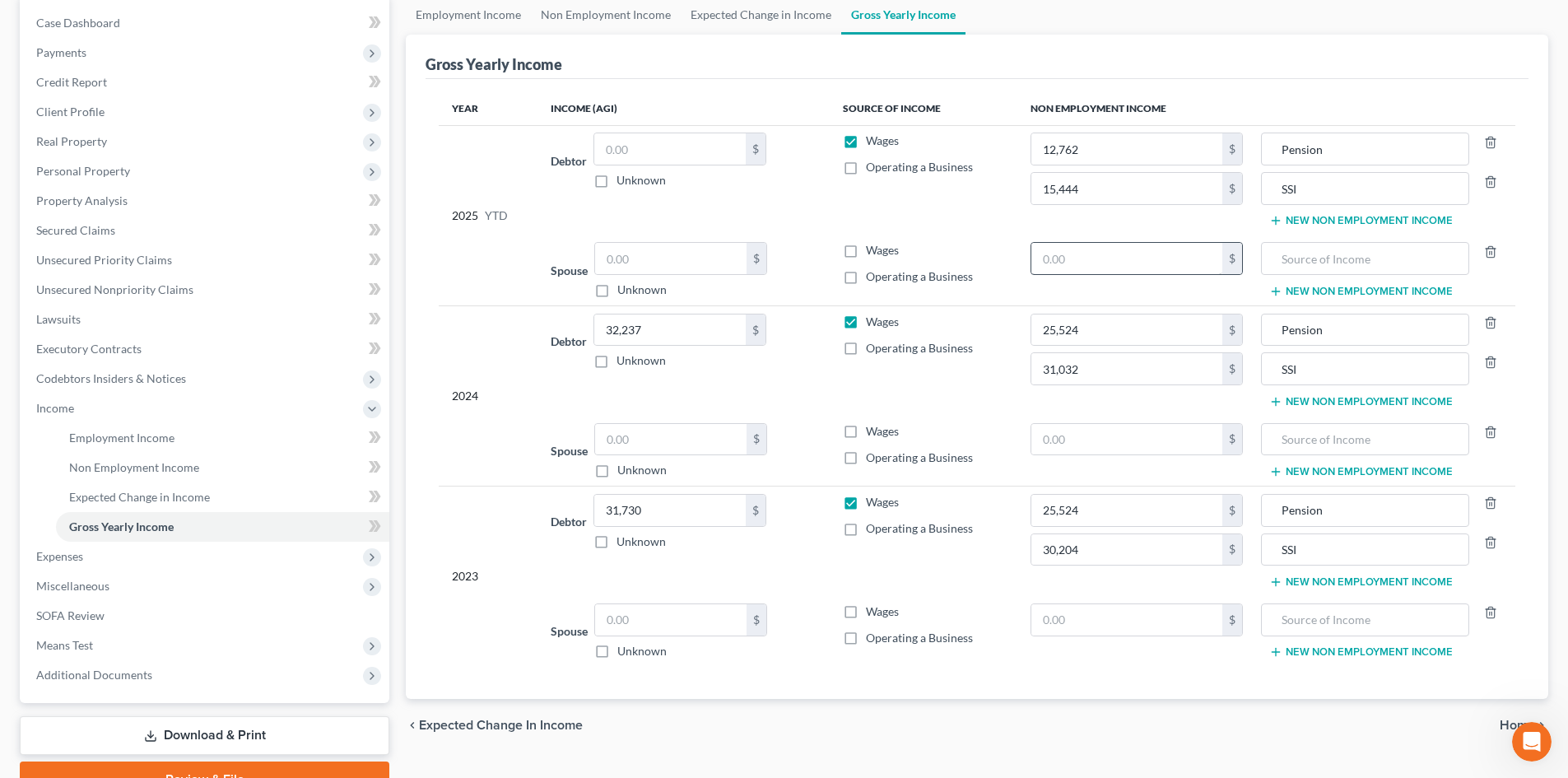
click at [1156, 238] on td "$" at bounding box center [1137, 270] width 239 height 70
click at [1146, 262] on input "text" at bounding box center [1127, 259] width 192 height 31
click at [1114, 261] on input "text" at bounding box center [1127, 259] width 192 height 31
click at [1328, 262] on input "text" at bounding box center [1364, 259] width 189 height 31
click at [1144, 437] on input "text" at bounding box center [1127, 439] width 192 height 31
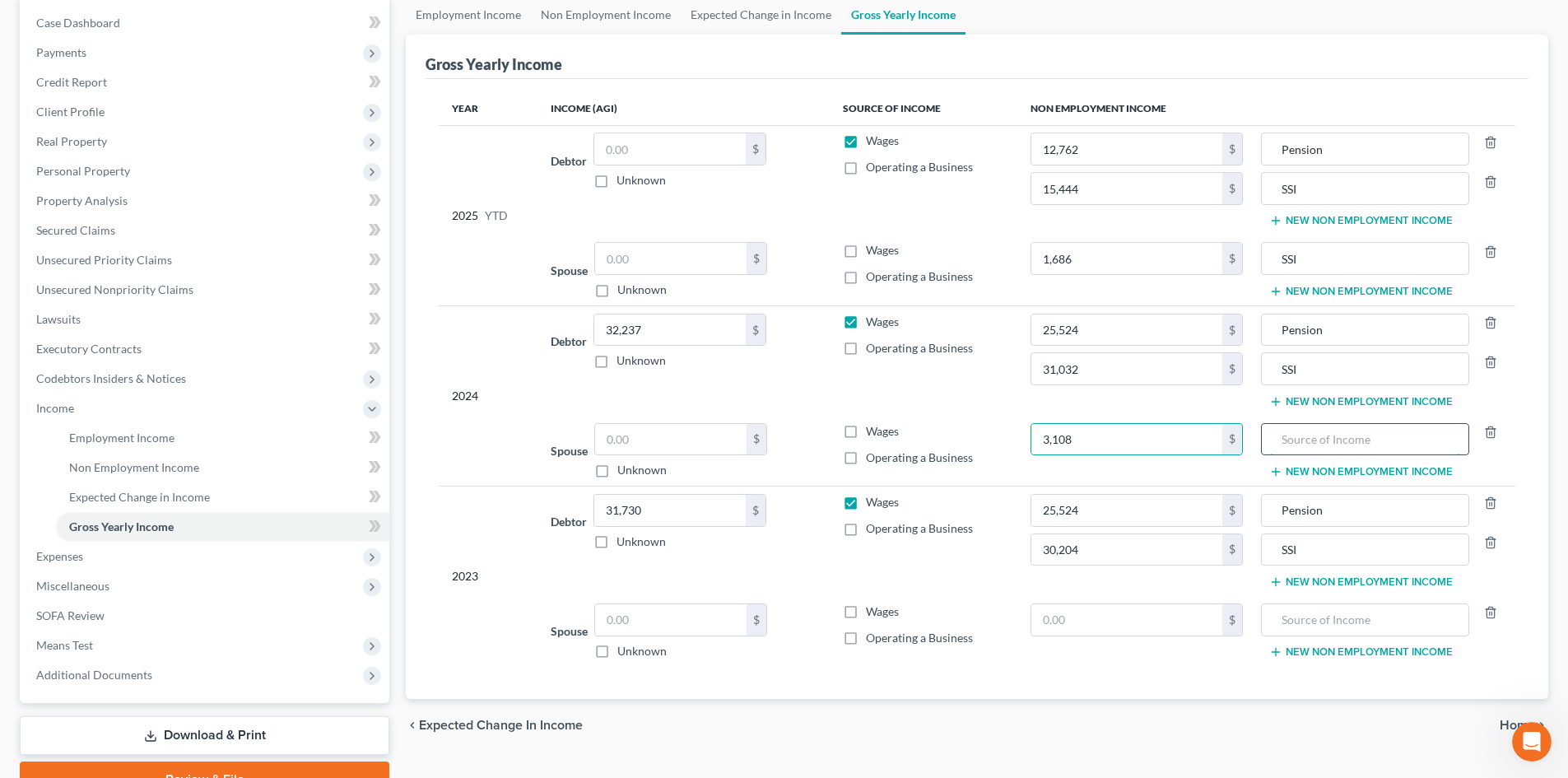
click at [1297, 441] on input "text" at bounding box center [1364, 439] width 189 height 31
click at [1159, 626] on input "text" at bounding box center [1127, 620] width 192 height 31
click at [1283, 624] on input "text" at bounding box center [1364, 620] width 189 height 31
drag, startPoint x: 143, startPoint y: 462, endPoint x: 179, endPoint y: 463, distance: 36.0
click at [144, 462] on span "Non Employment Income" at bounding box center [134, 467] width 130 height 14
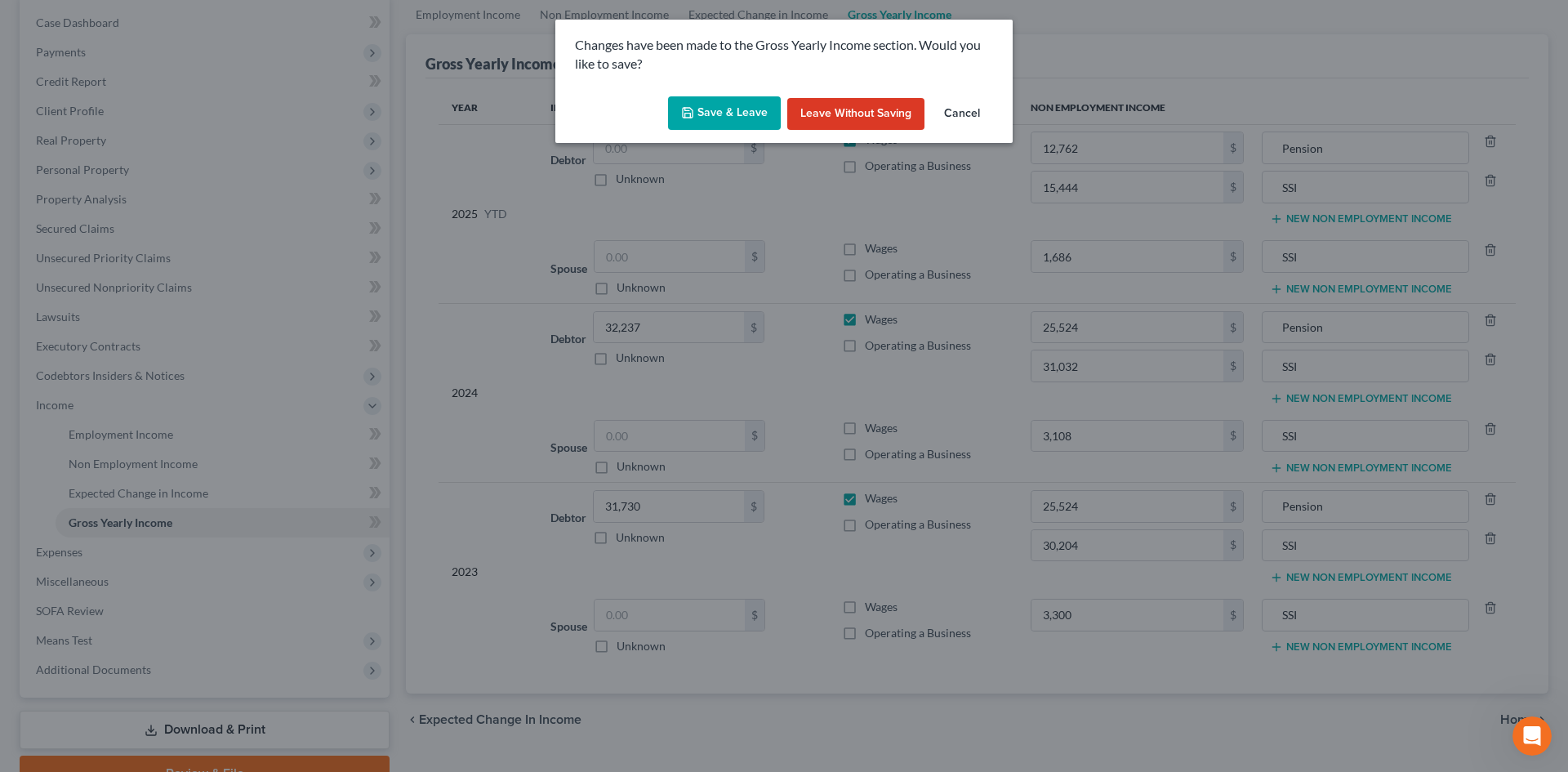
click at [769, 108] on button "Save & Leave" at bounding box center [725, 114] width 113 height 34
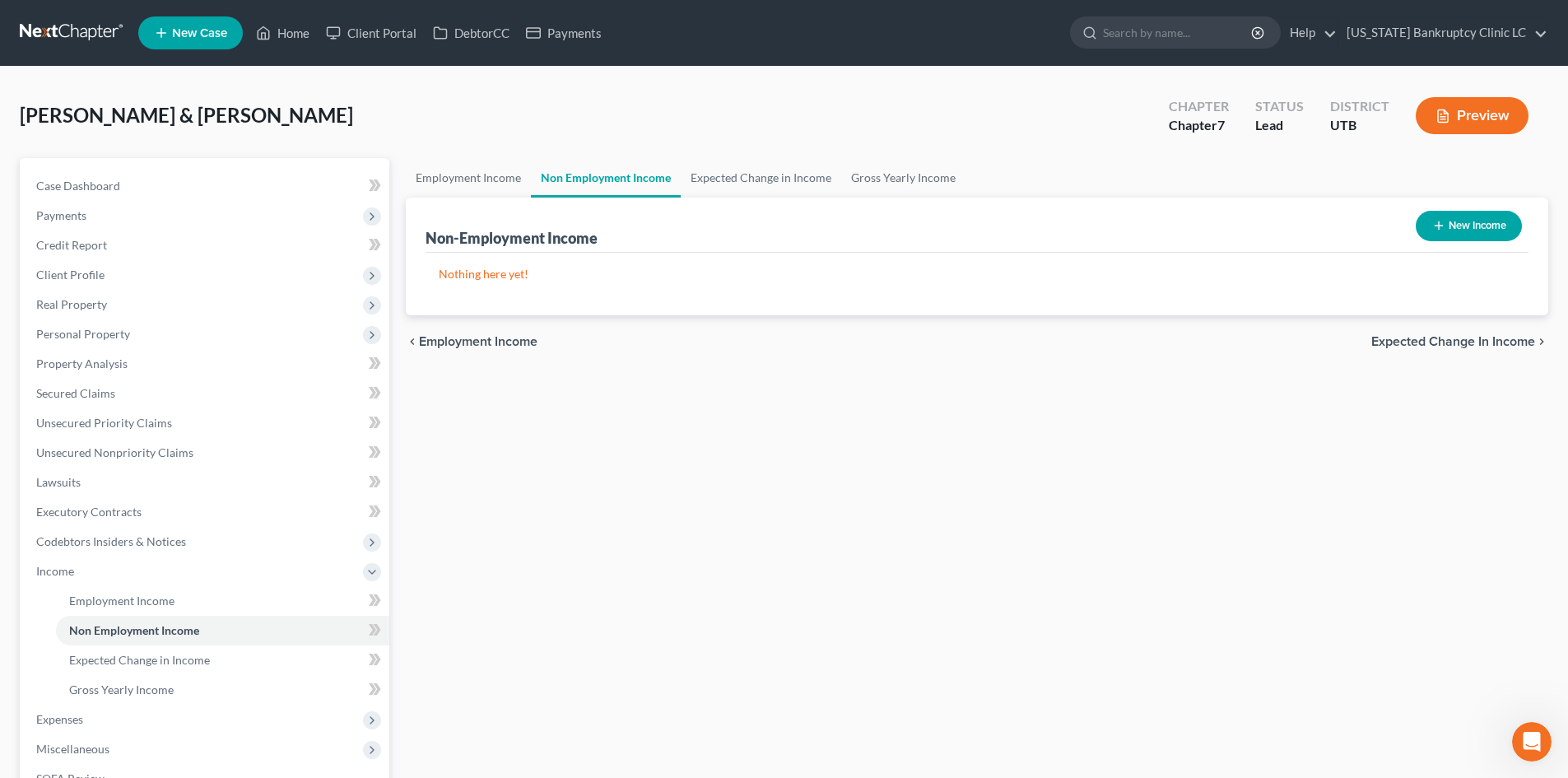
click at [1451, 225] on button "New Income" at bounding box center [1469, 226] width 106 height 31
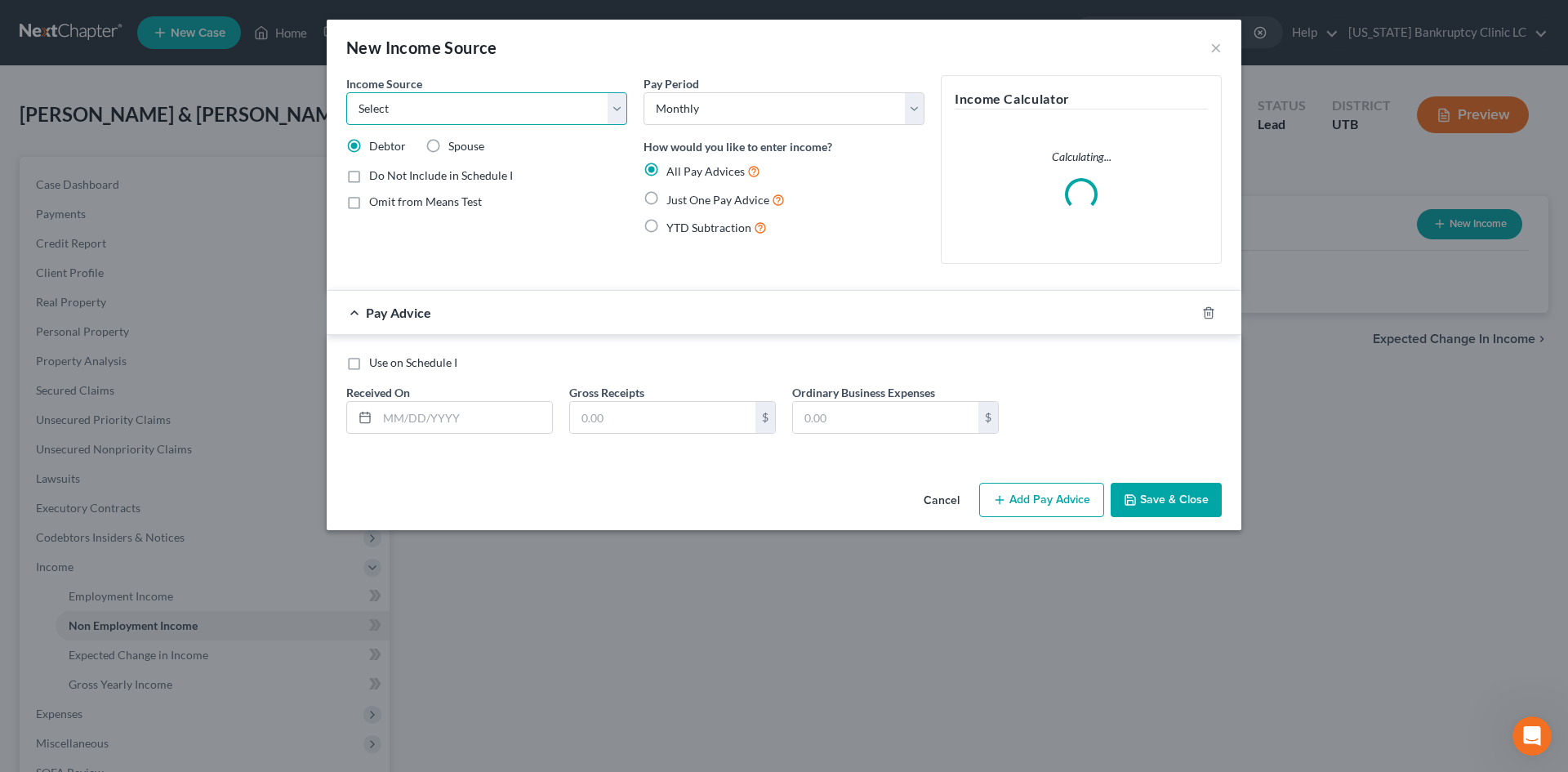
click at [447, 114] on select "Select Unemployment Disability (from employer) Pension Retirement Social Securi…" at bounding box center [486, 108] width 280 height 33
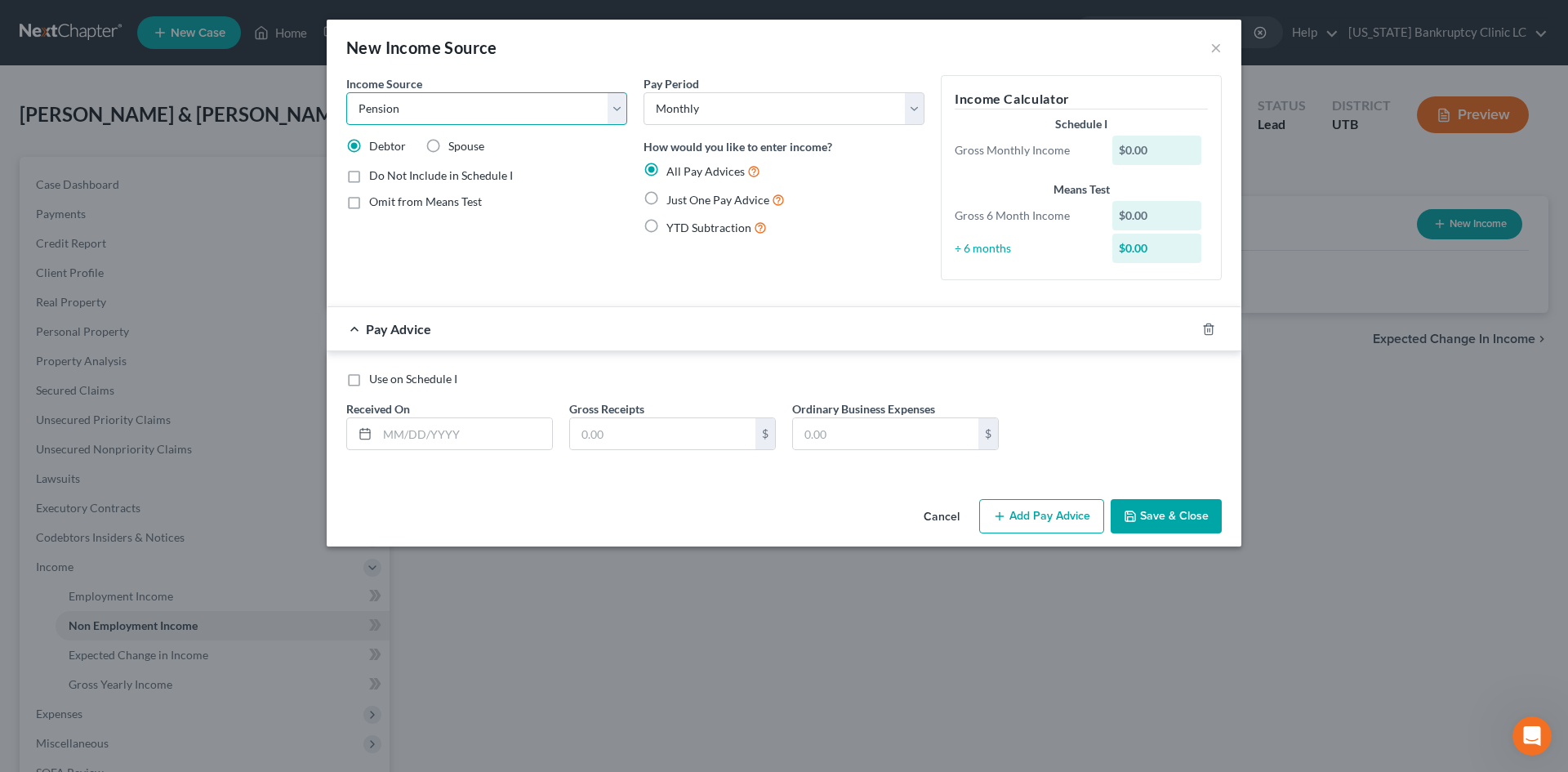
click at [347, 92] on select "Select Unemployment Disability (from employer) Pension Retirement Social Securi…" at bounding box center [486, 108] width 280 height 33
click at [456, 430] on input "text" at bounding box center [464, 434] width 175 height 31
click at [706, 203] on span "Just One Pay Advice" at bounding box center [717, 199] width 102 height 14
click at [683, 201] on input "Just One Pay Advice" at bounding box center [678, 195] width 11 height 11
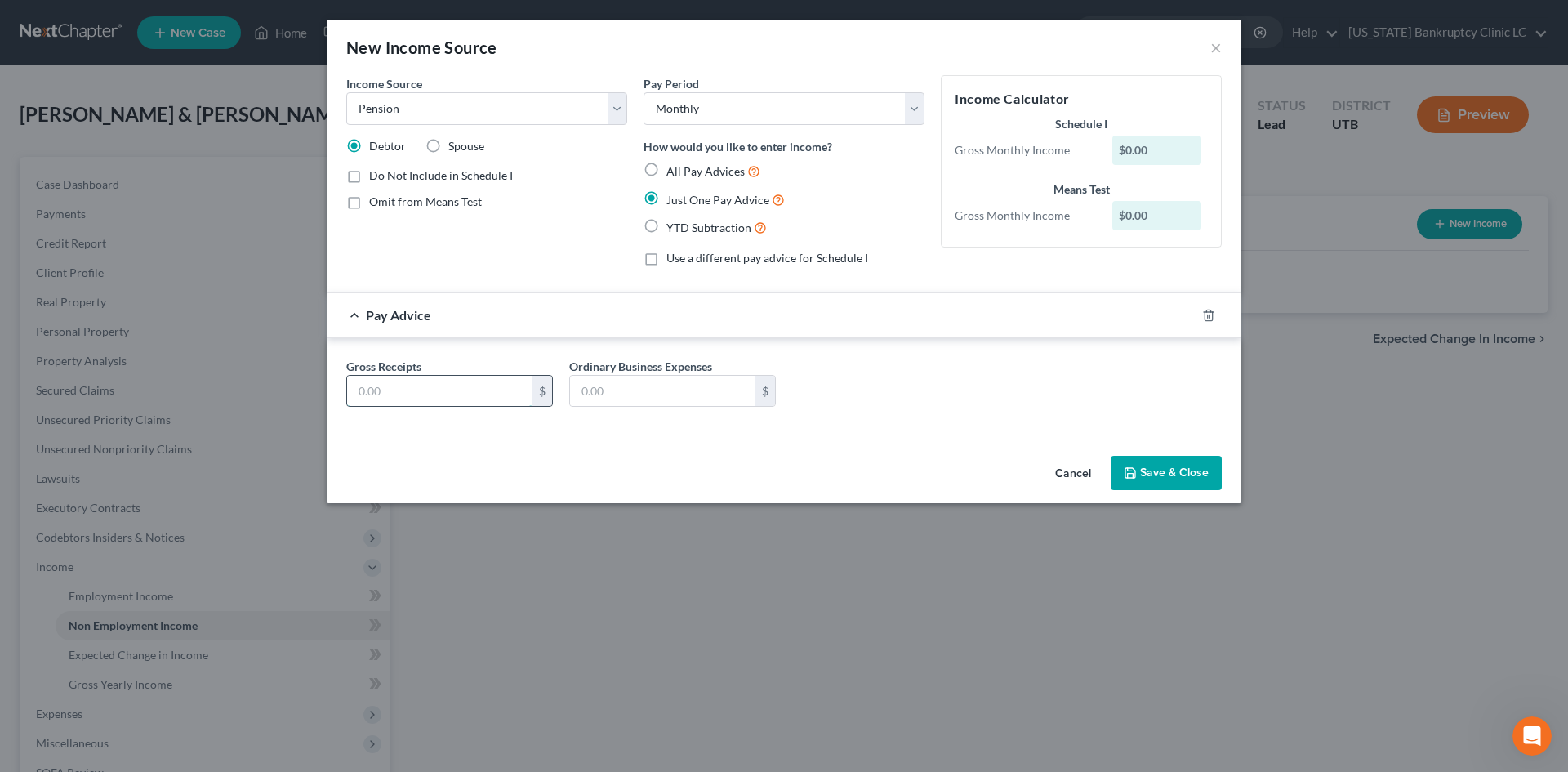
click at [504, 398] on input "text" at bounding box center [440, 391] width 186 height 31
click at [497, 398] on input "text" at bounding box center [440, 391] width 186 height 31
drag, startPoint x: 499, startPoint y: 390, endPoint x: 508, endPoint y: 268, distance: 122.3
click at [499, 390] on input "text" at bounding box center [440, 391] width 186 height 31
click at [500, 123] on select "Select Unemployment Disability (from employer) Pension Retirement Social Securi…" at bounding box center [486, 108] width 280 height 33
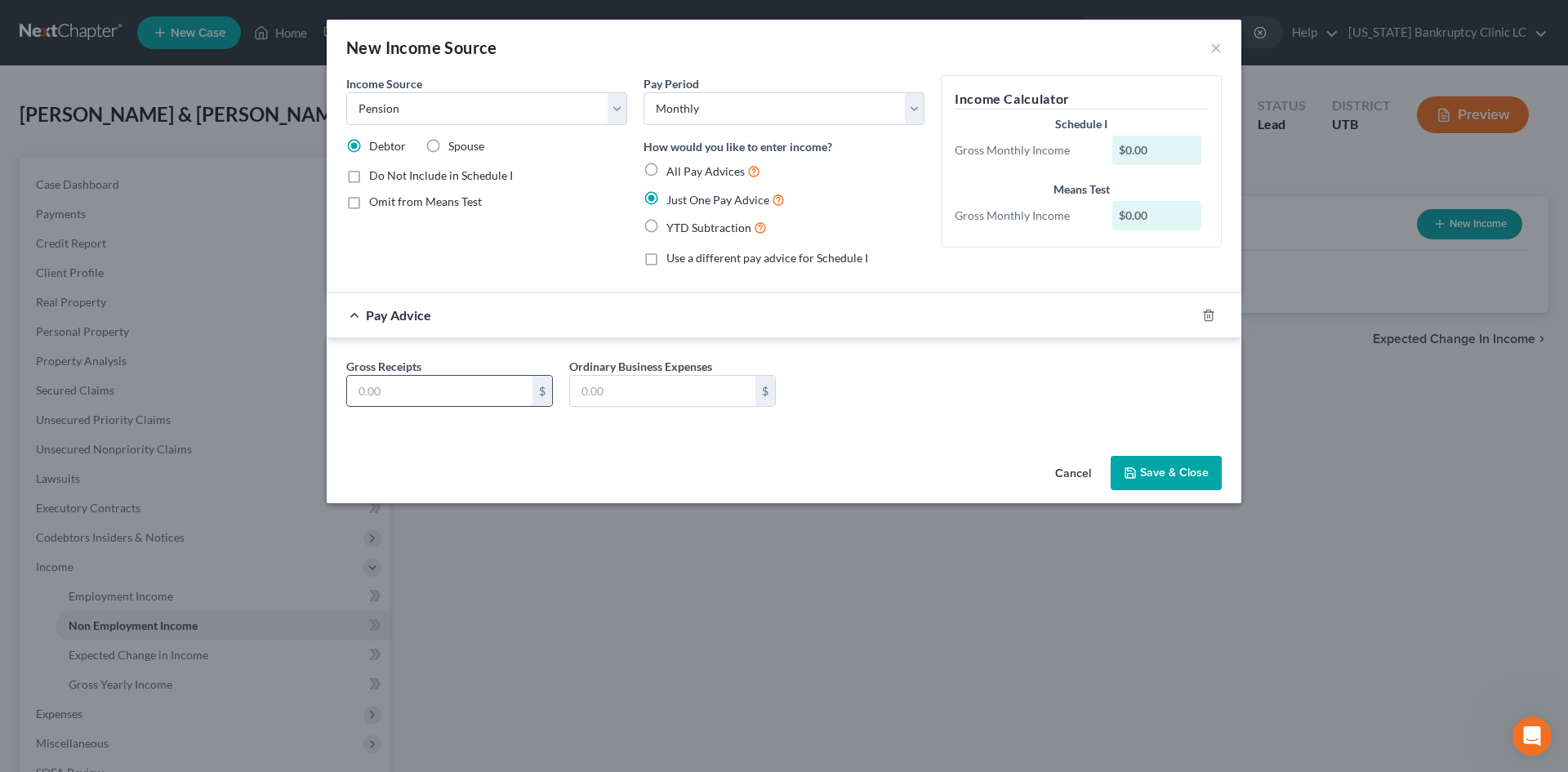
drag, startPoint x: 427, startPoint y: 390, endPoint x: 417, endPoint y: 382, distance: 12.8
click at [427, 390] on input "text" at bounding box center [440, 391] width 186 height 31
click at [414, 384] on input "2,652" at bounding box center [440, 391] width 186 height 31
click at [620, 403] on input "text" at bounding box center [662, 391] width 186 height 31
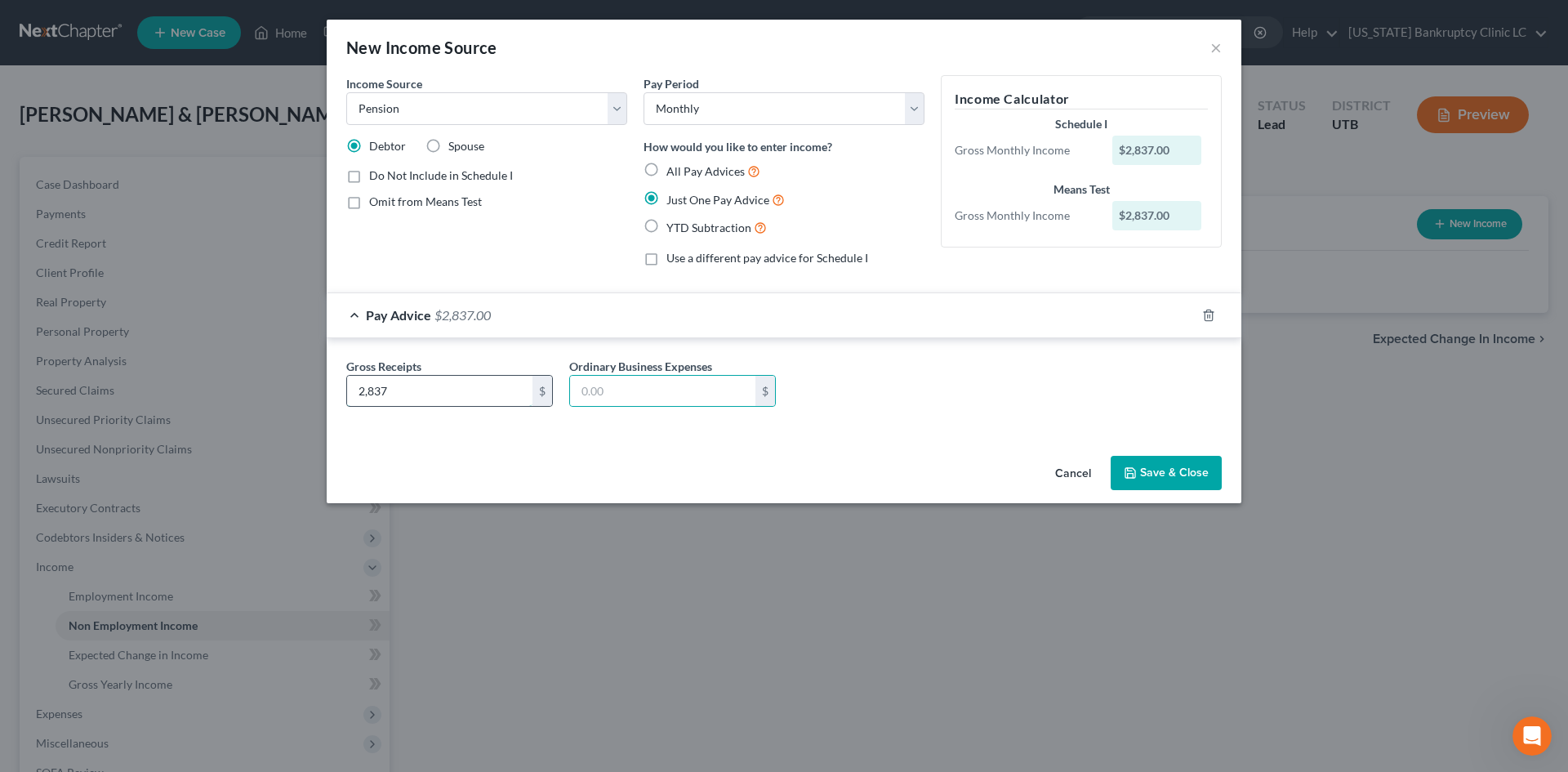
click at [414, 390] on input "2,837" at bounding box center [440, 391] width 186 height 31
click at [908, 443] on div "Income Source * Select Unemployment Disability (from employer) Pension Retireme…" at bounding box center [783, 261] width 914 height 375
click at [1187, 469] on button "Save & Close" at bounding box center [1166, 473] width 111 height 34
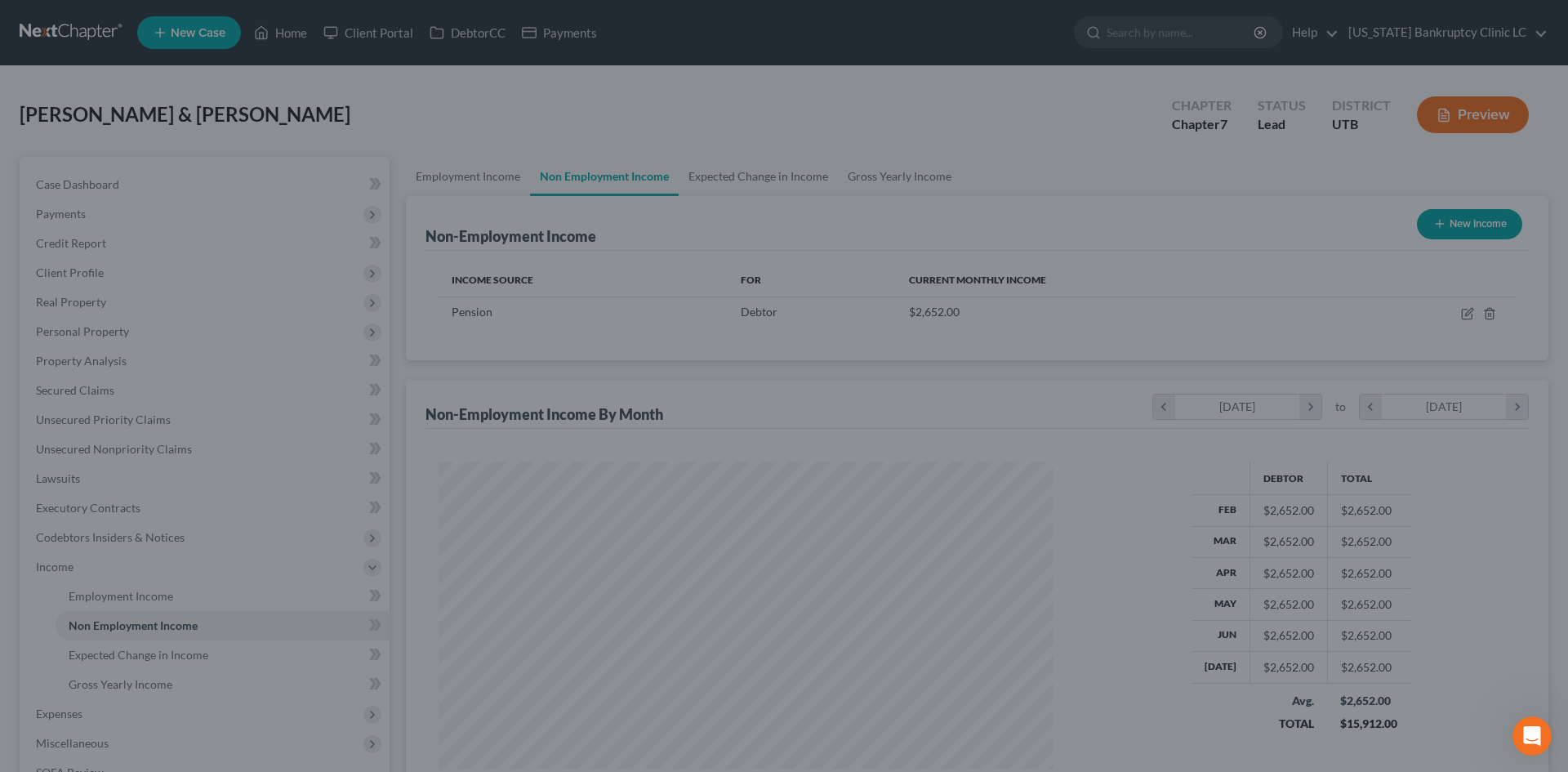
scroll to position [305, 641]
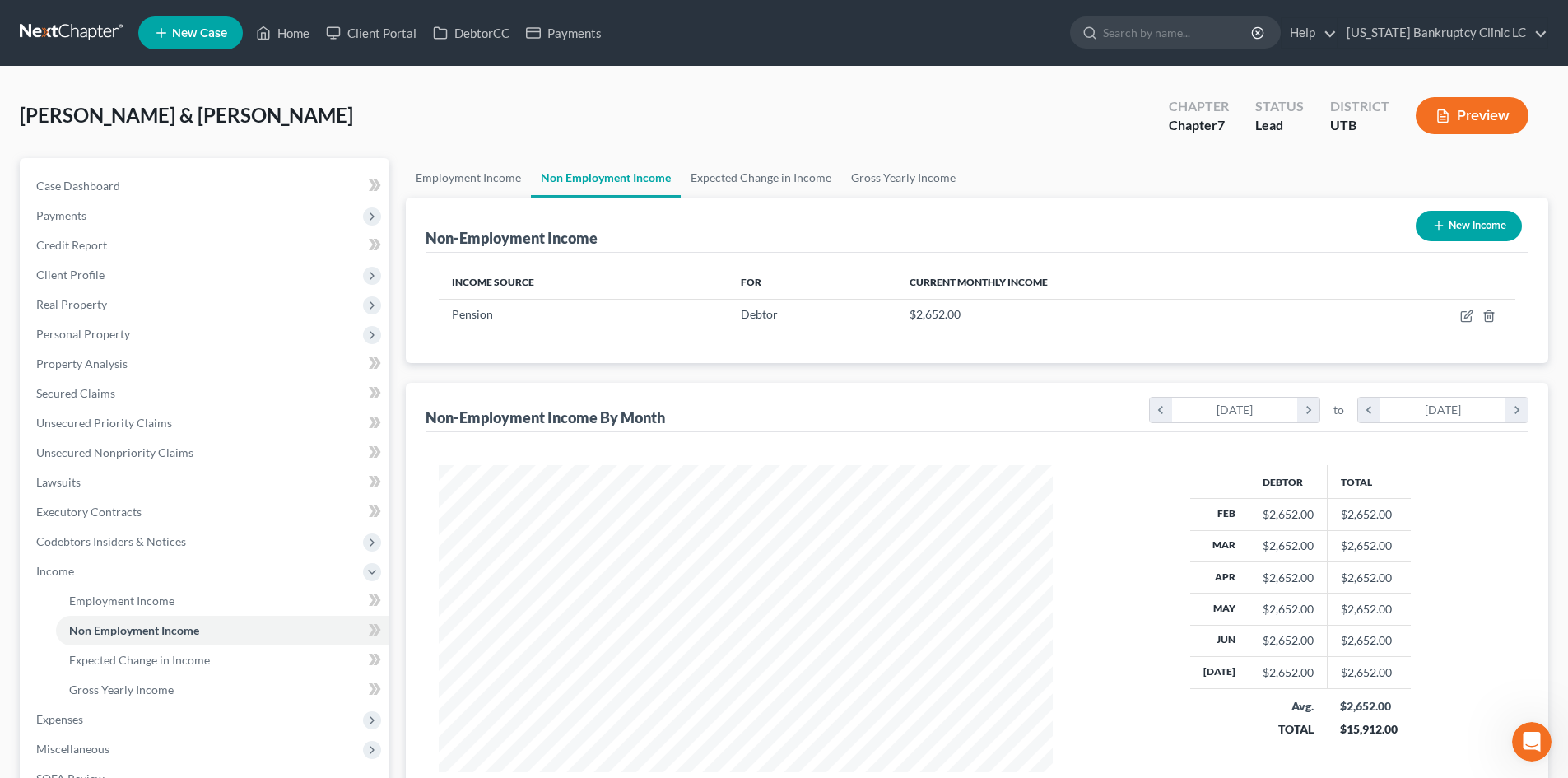
click at [1487, 236] on button "New Income" at bounding box center [1469, 226] width 106 height 31
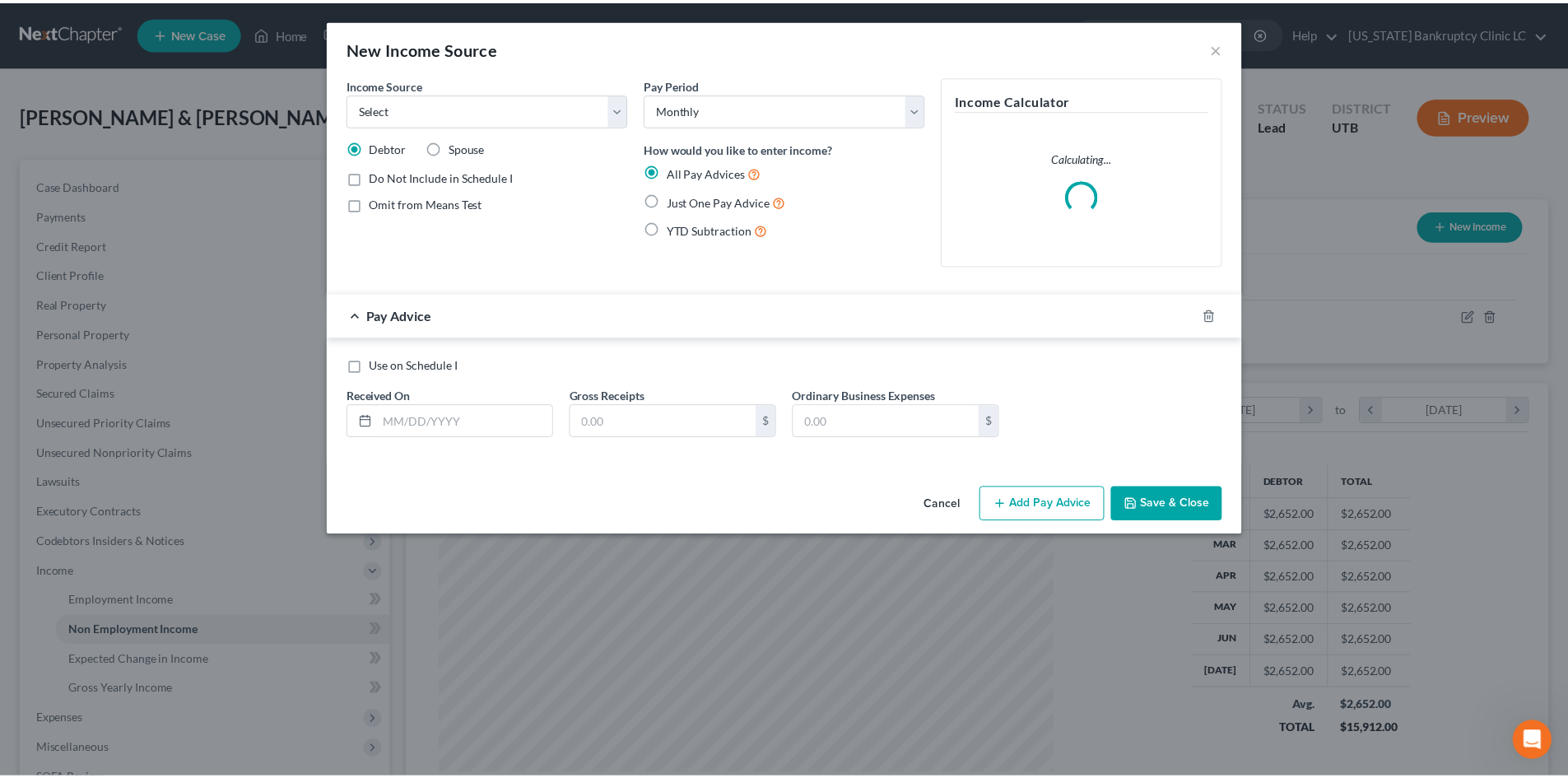
scroll to position [310, 652]
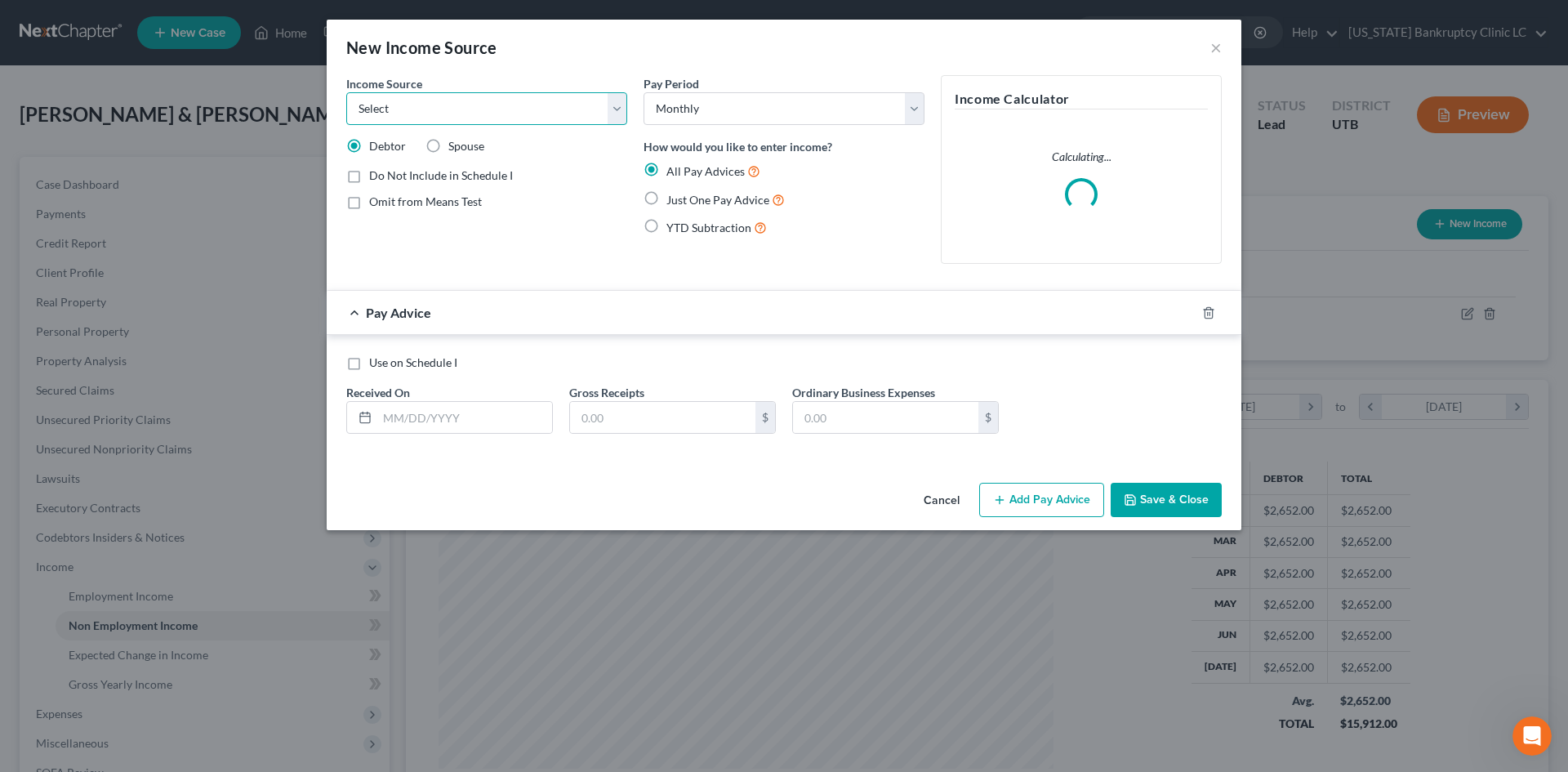
click at [508, 121] on select "Select Unemployment Disability (from employer) Pension Retirement Social Securi…" at bounding box center [486, 108] width 280 height 33
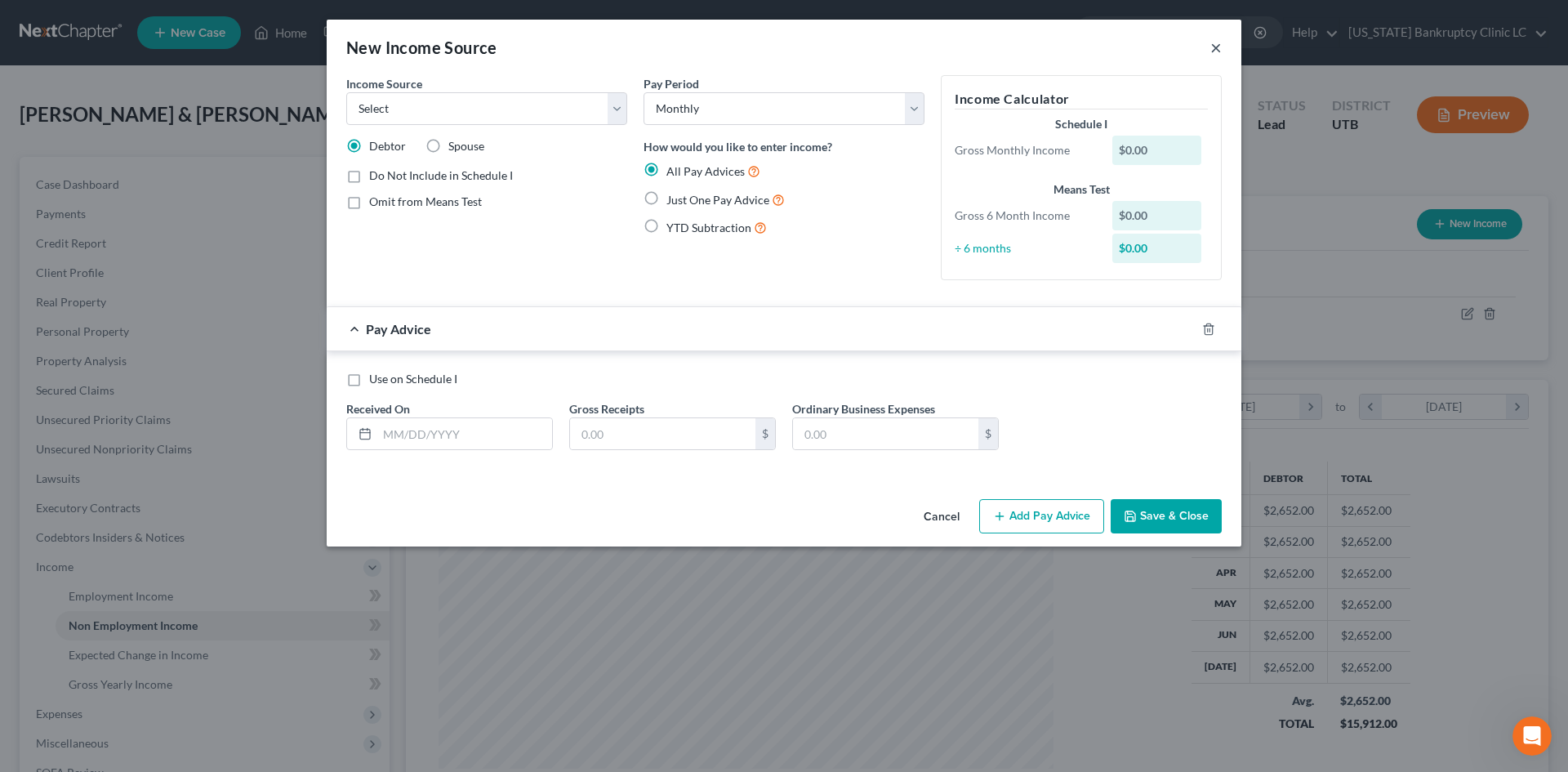
click at [1221, 47] on button "×" at bounding box center [1216, 47] width 11 height 19
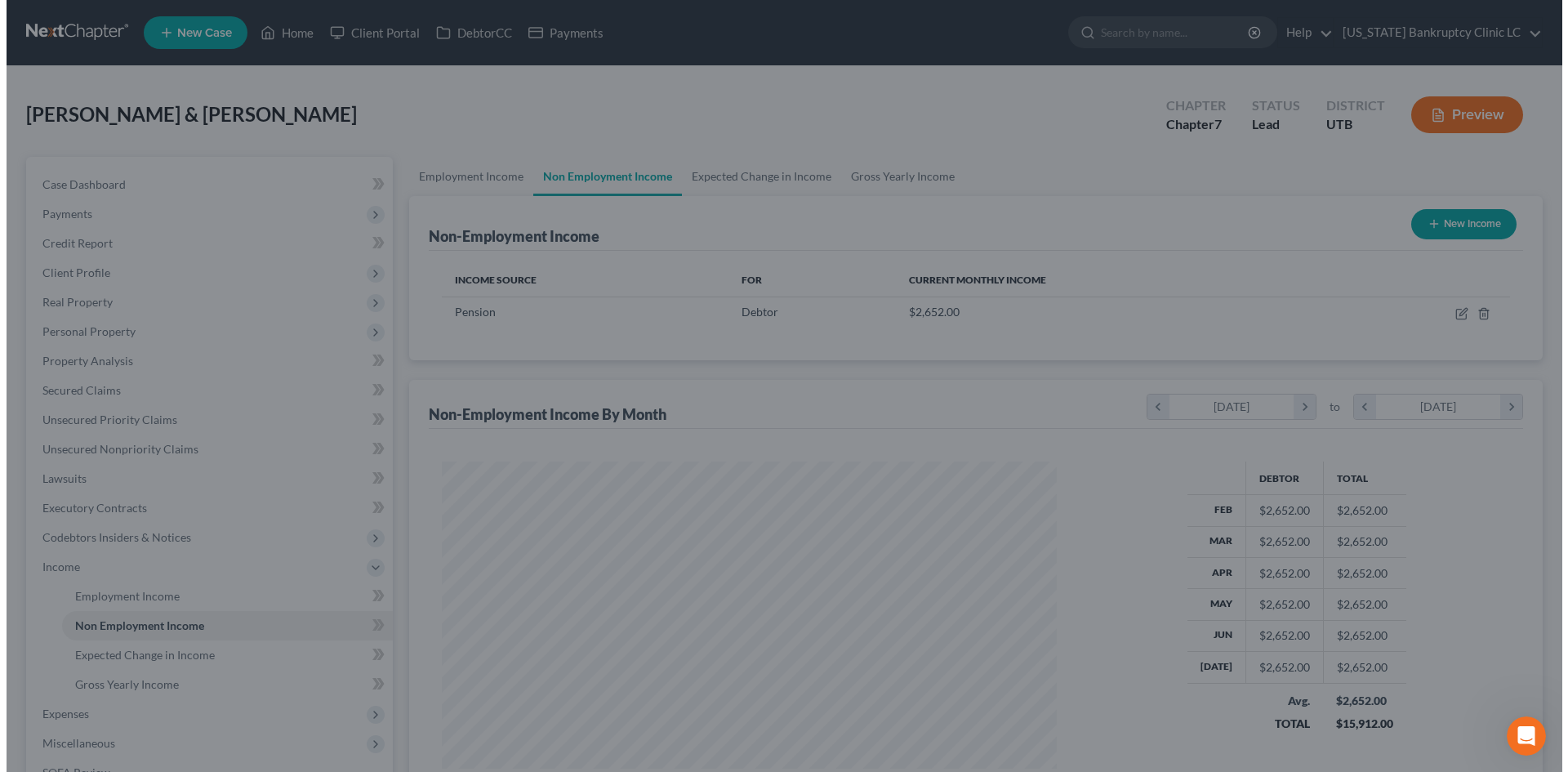
scroll to position [816663, 815856]
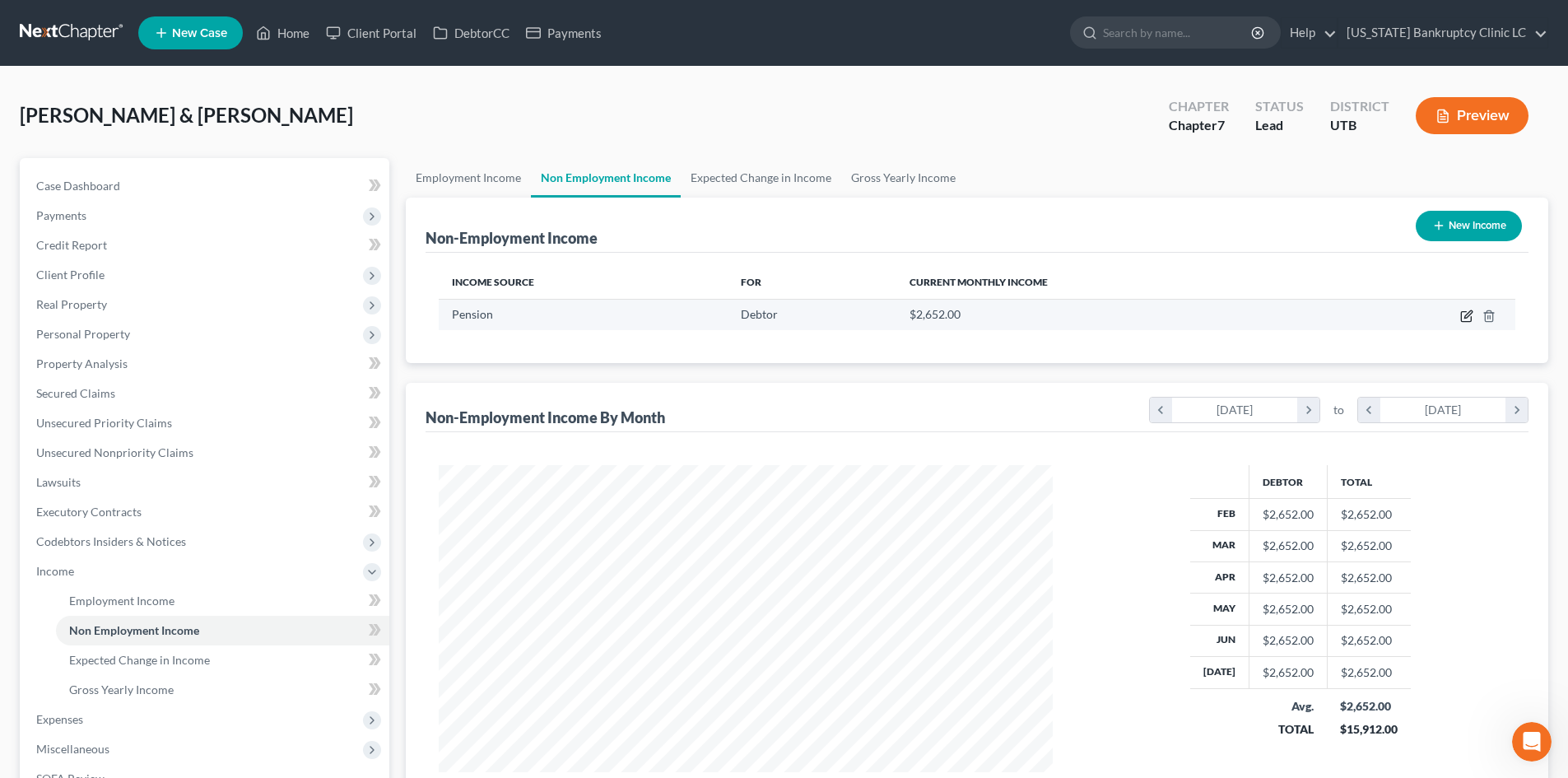
click at [1465, 310] on icon "button" at bounding box center [1467, 317] width 14 height 14
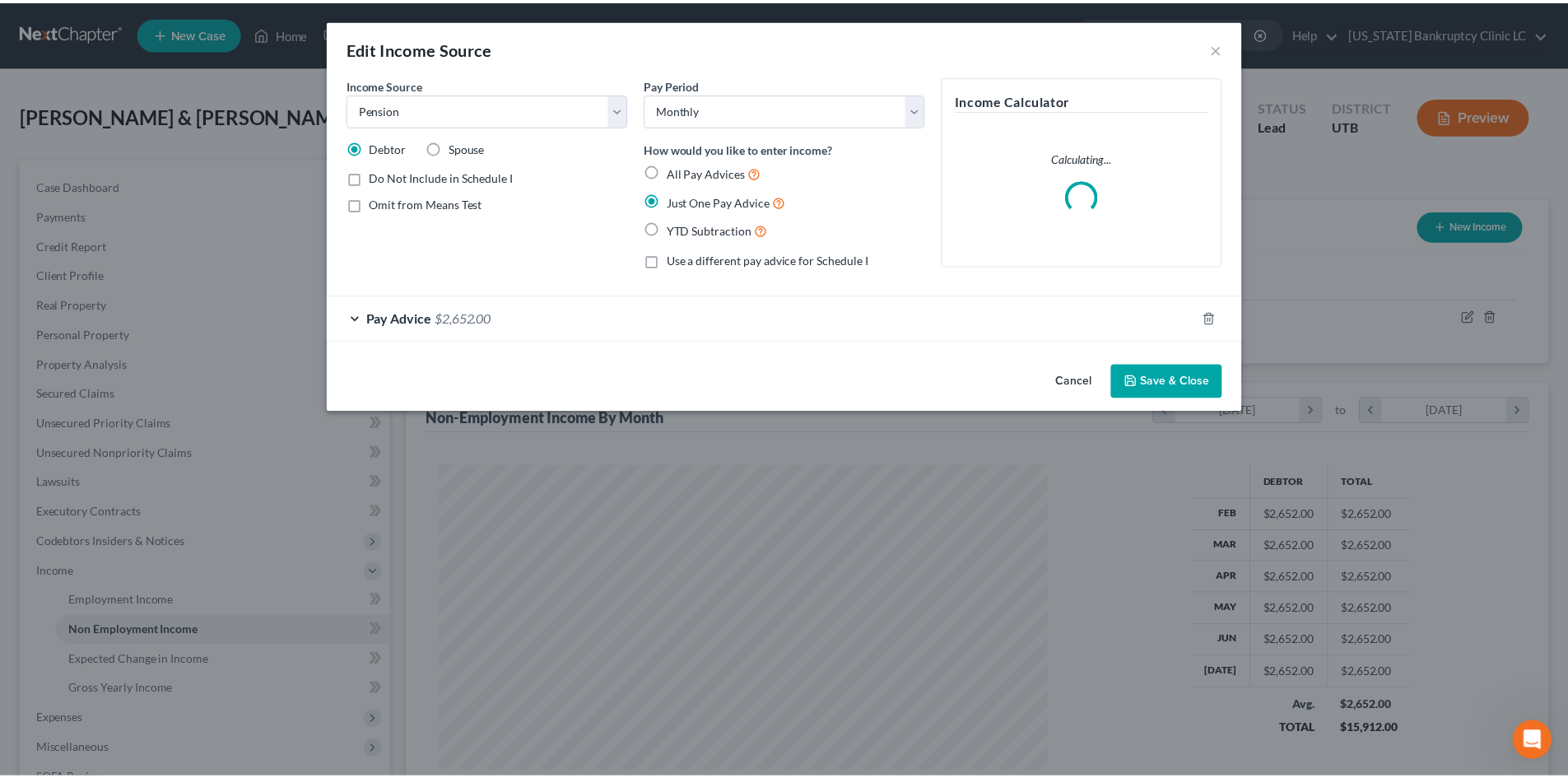
scroll to position [310, 652]
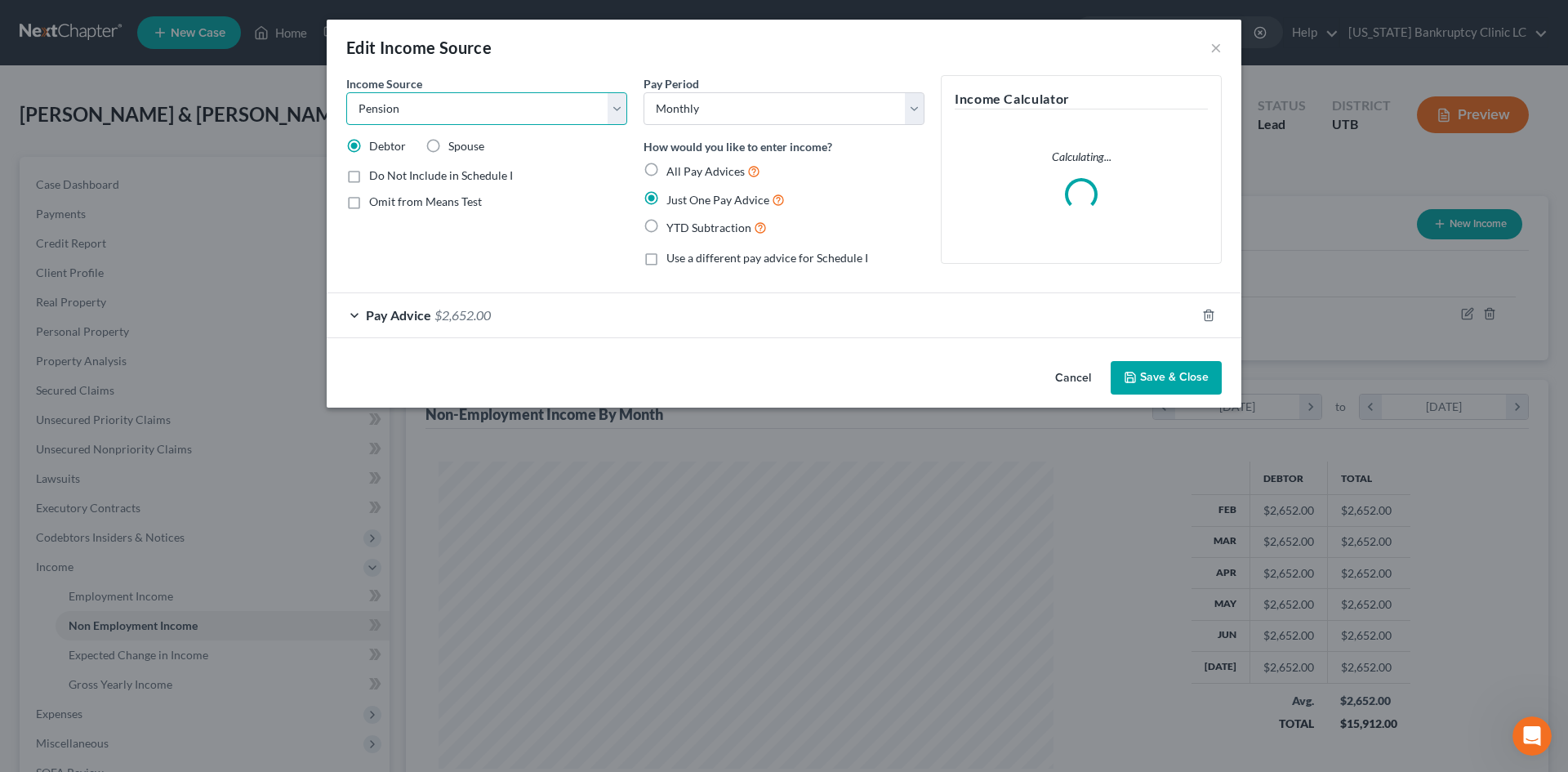
click at [443, 103] on select "Select Unemployment Disability (from employer) Pension Retirement Social Securi…" at bounding box center [486, 108] width 280 height 33
click at [347, 92] on select "Select Unemployment Disability (from employer) Pension Retirement Social Securi…" at bounding box center [486, 108] width 280 height 33
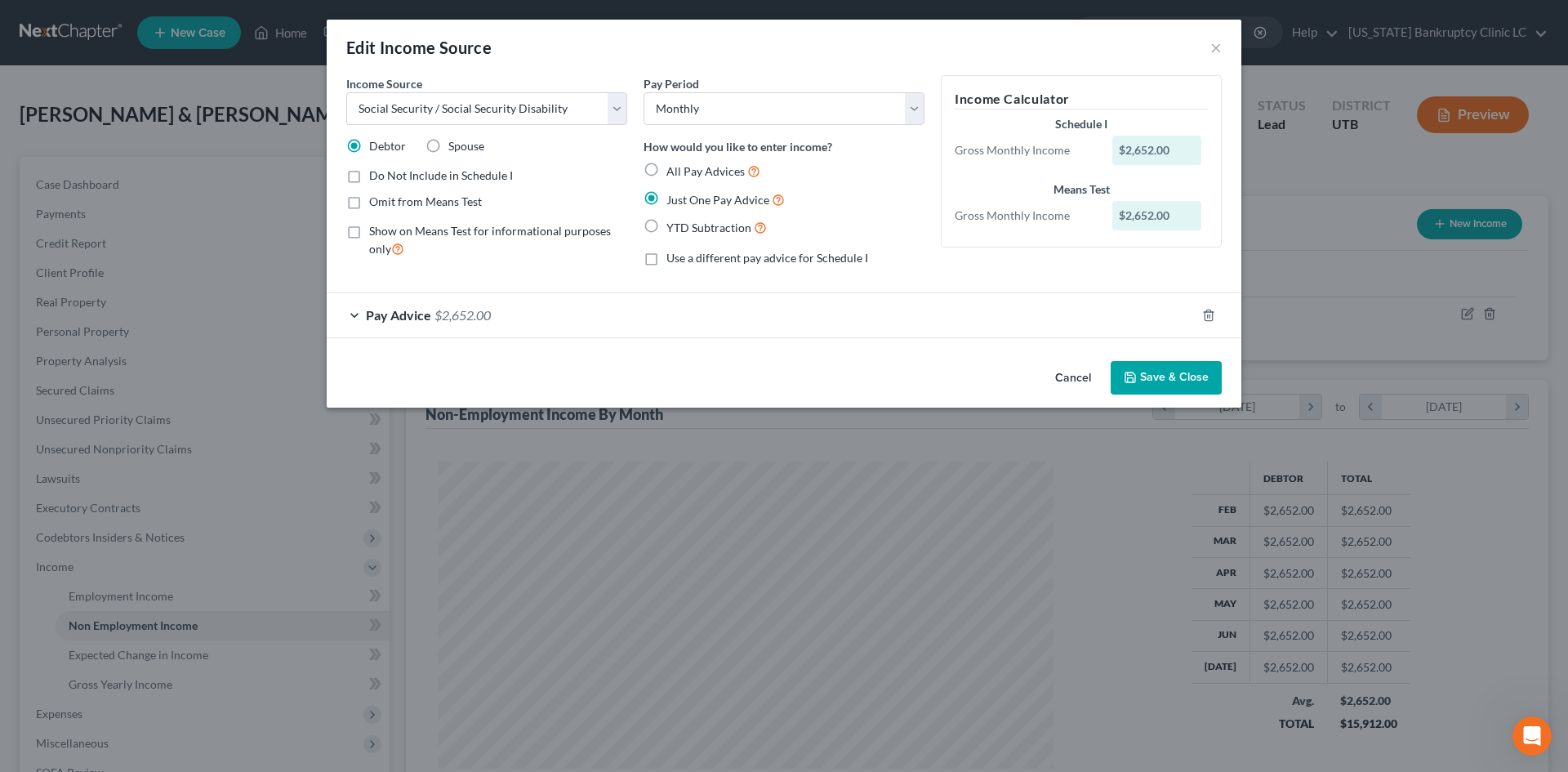
click at [1163, 368] on button "Save & Close" at bounding box center [1166, 378] width 111 height 34
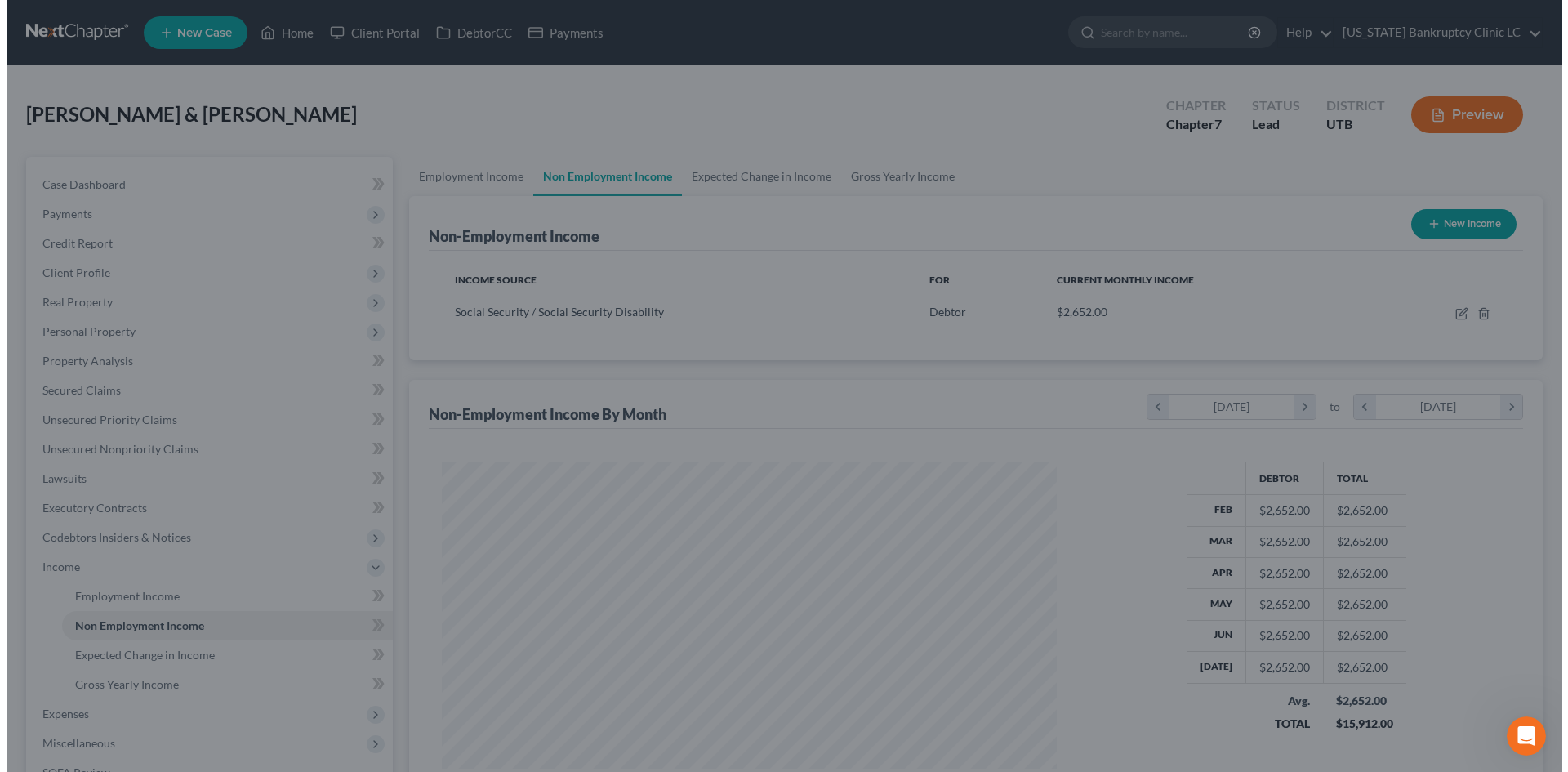
scroll to position [816663, 815856]
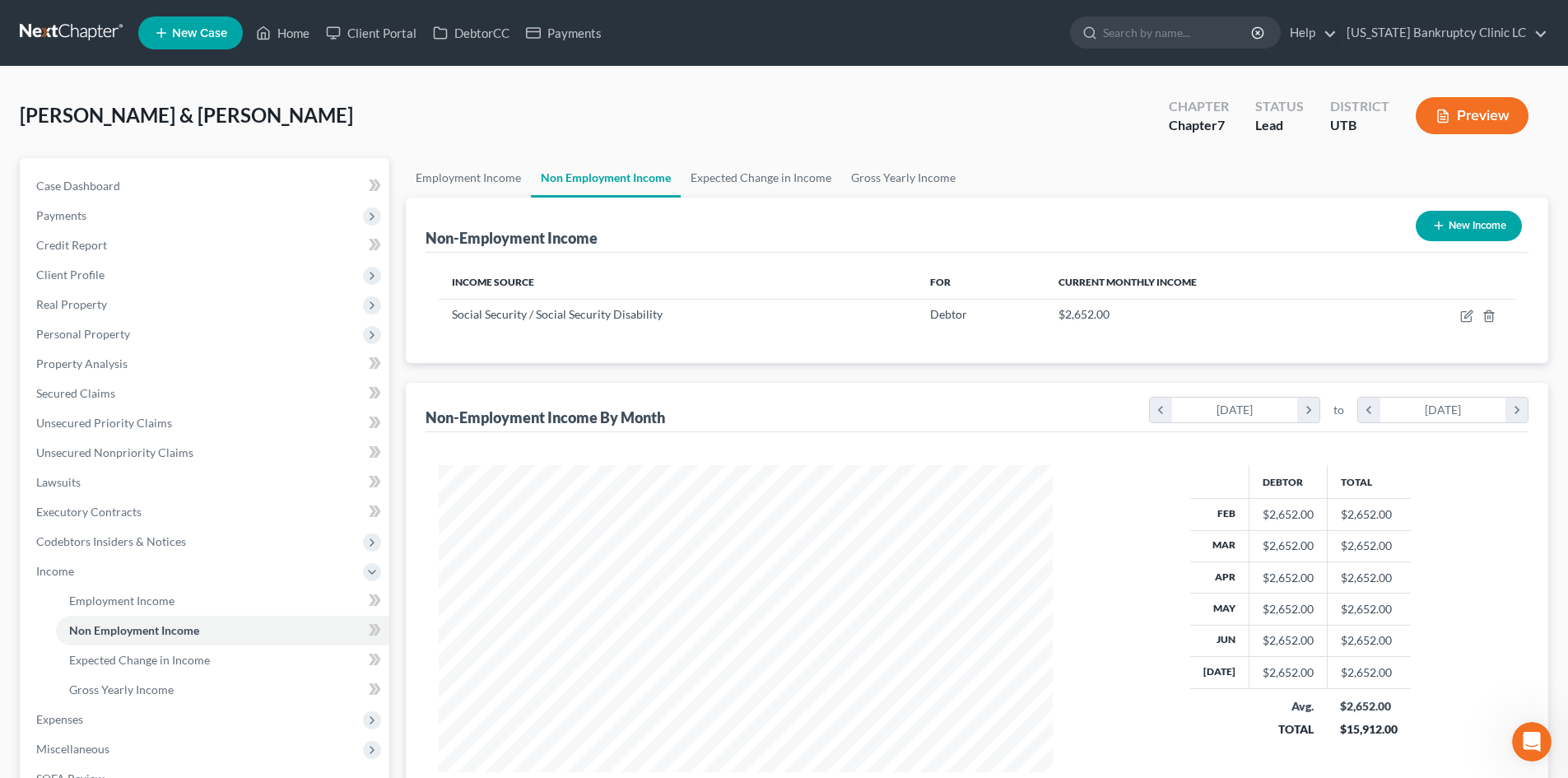
click at [1520, 215] on div "New Income" at bounding box center [1469, 226] width 120 height 43
click at [1503, 227] on button "New Income" at bounding box center [1469, 226] width 106 height 31
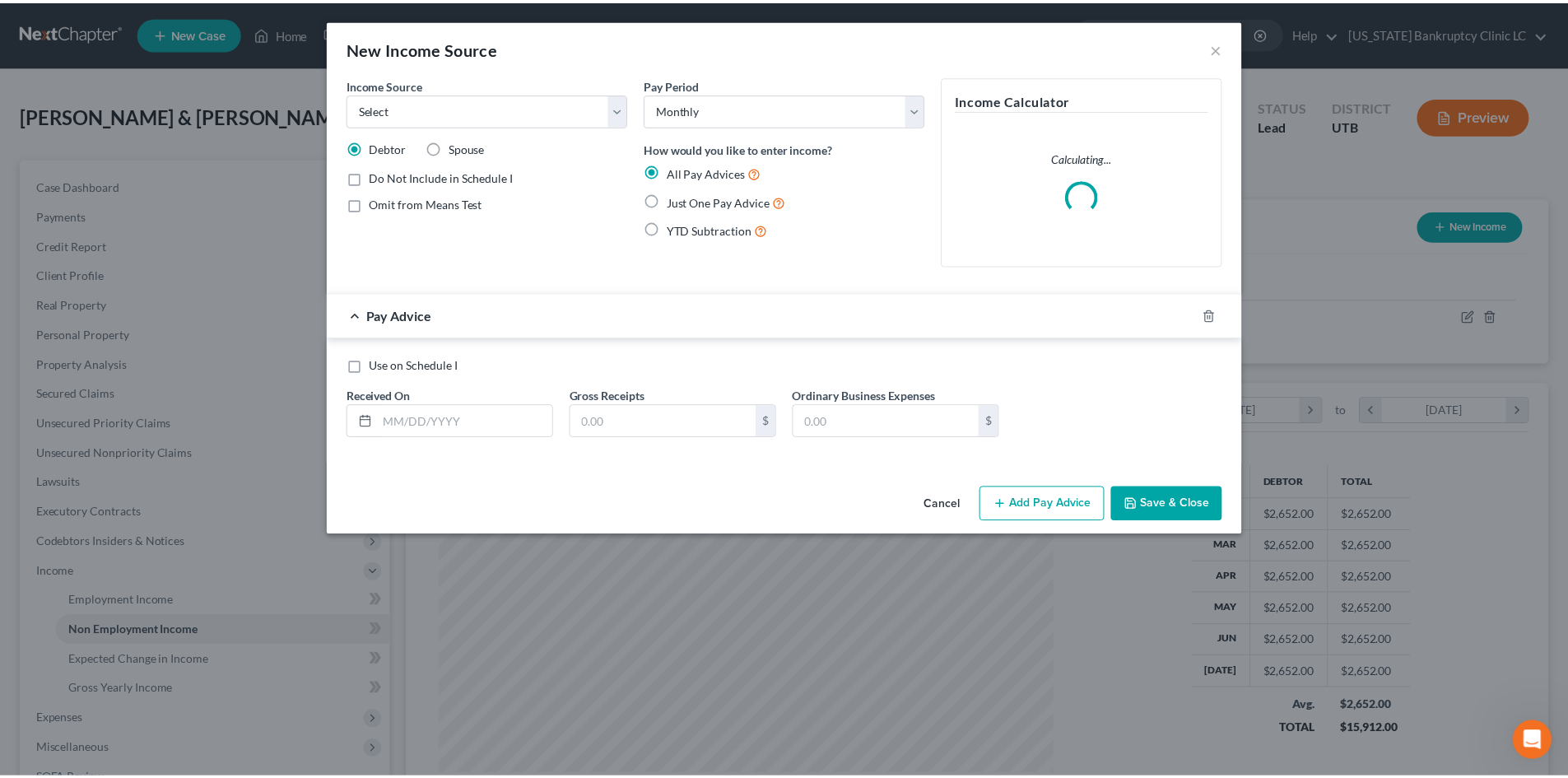
scroll to position [310, 652]
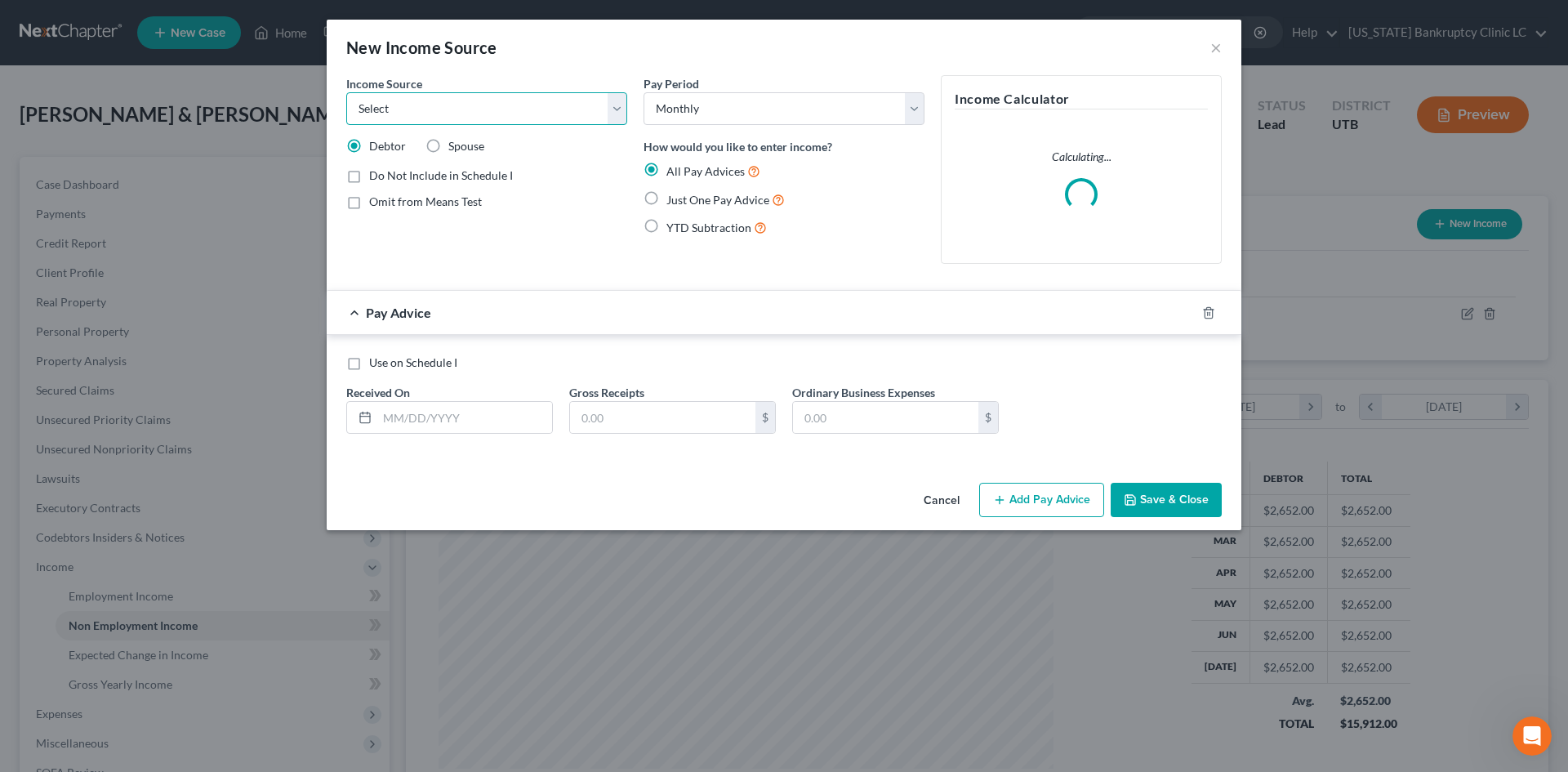
click at [453, 102] on select "Select Unemployment Disability (from employer) Pension Retirement Social Securi…" at bounding box center [486, 108] width 280 height 33
click at [347, 92] on select "Select Unemployment Disability (from employer) Pension Retirement Social Securi…" at bounding box center [486, 108] width 280 height 33
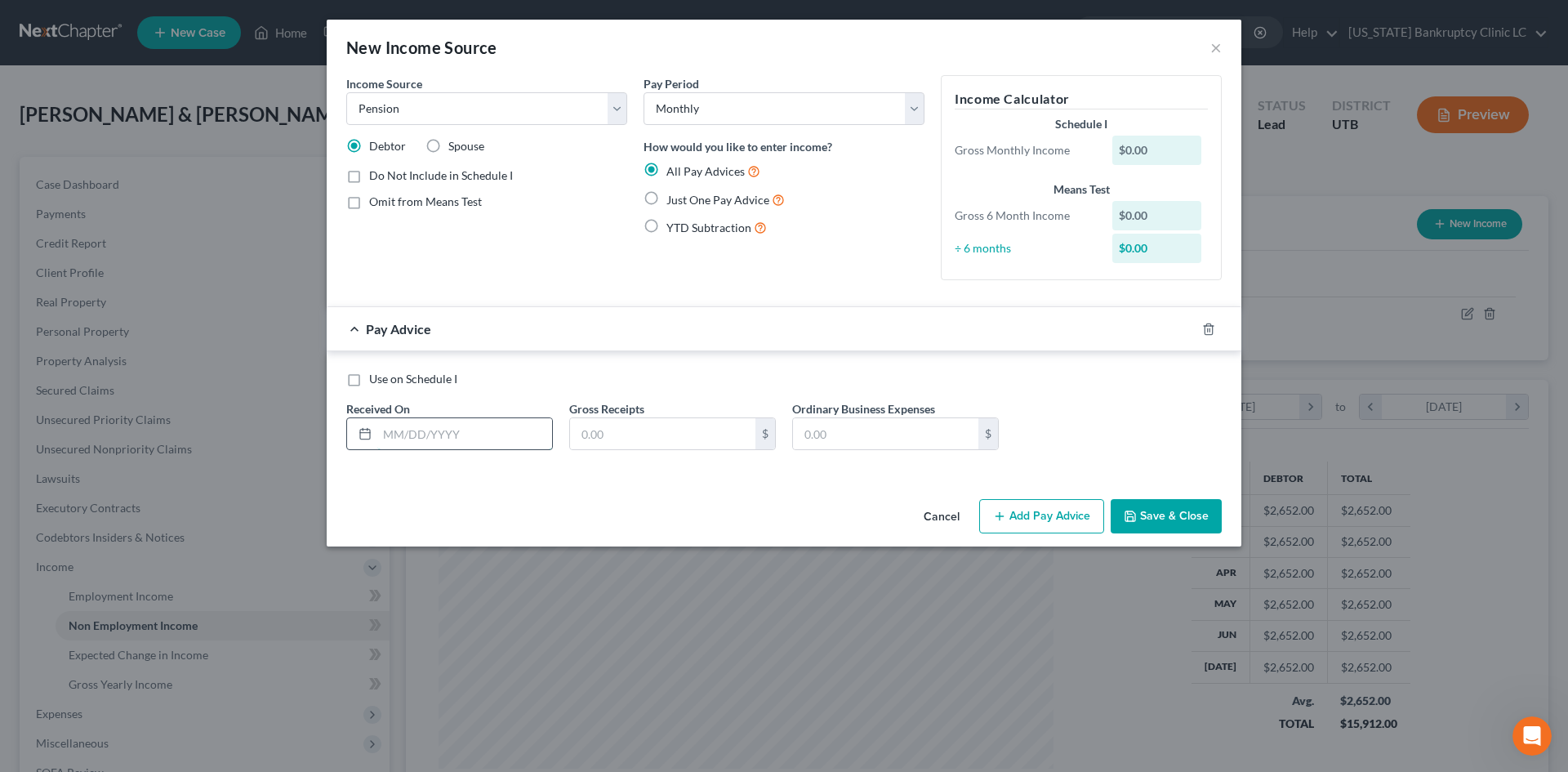
click at [408, 424] on input "text" at bounding box center [464, 434] width 175 height 31
drag, startPoint x: 734, startPoint y: 204, endPoint x: 477, endPoint y: 416, distance: 333.2
click at [733, 204] on span "Just One Pay Advice" at bounding box center [717, 199] width 102 height 14
click at [683, 201] on input "Just One Pay Advice" at bounding box center [678, 195] width 11 height 11
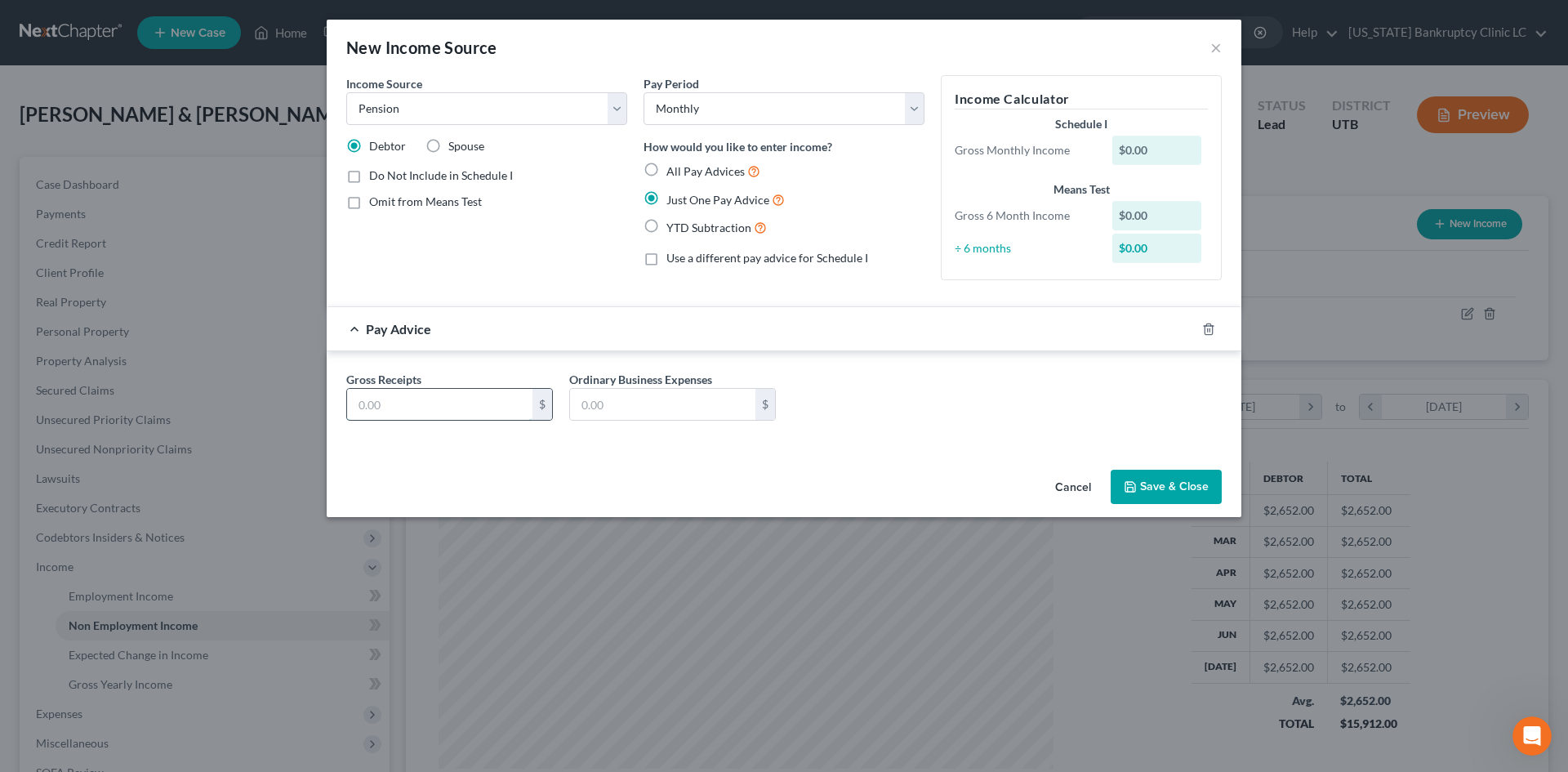
click at [467, 410] on input "text" at bounding box center [440, 404] width 186 height 31
click at [948, 409] on div "Gross Receipts 2,132.69 $ Ordinary Business Expenses $" at bounding box center [783, 402] width 891 height 63
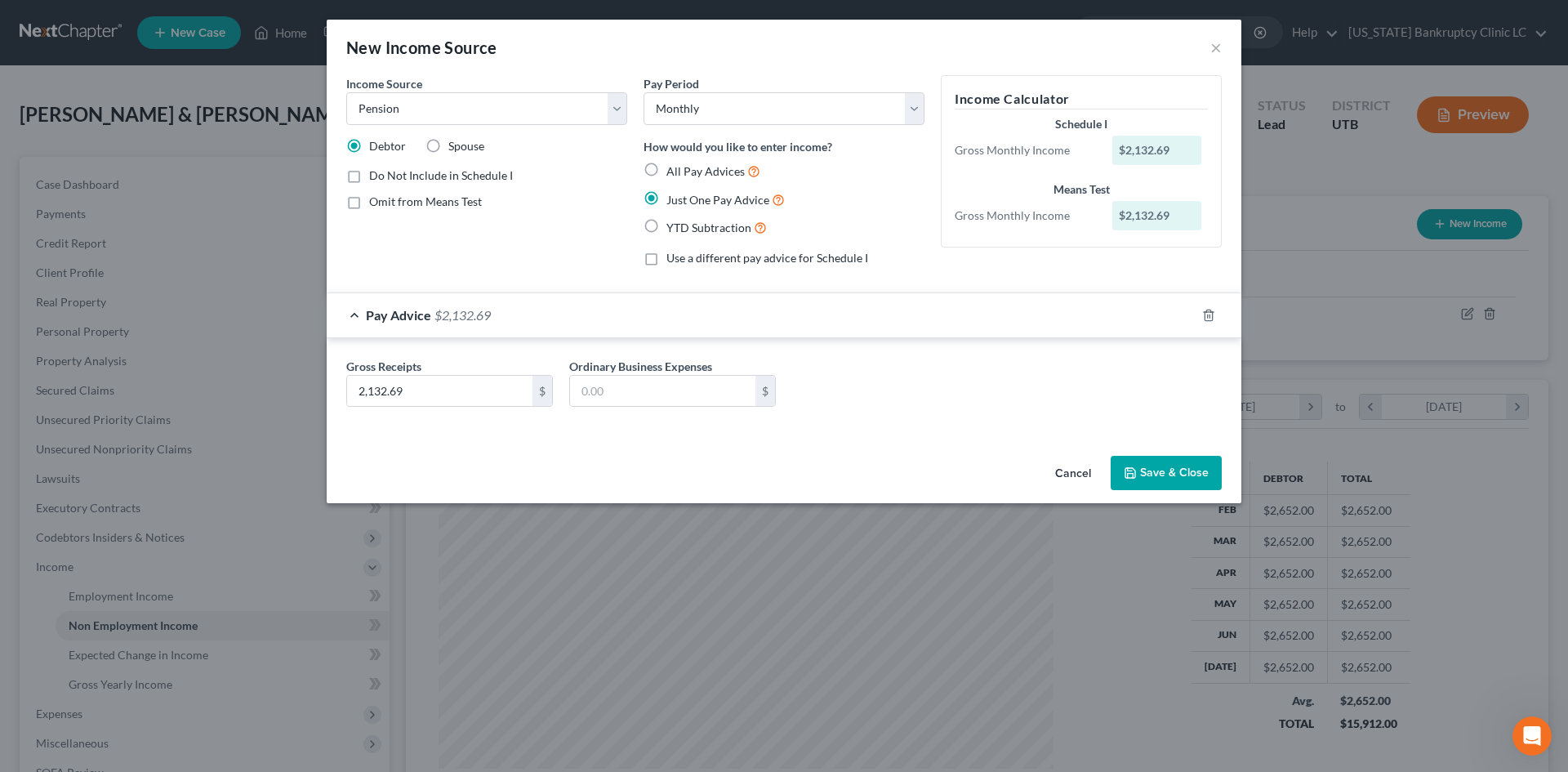
click at [1197, 468] on button "Save & Close" at bounding box center [1166, 473] width 111 height 34
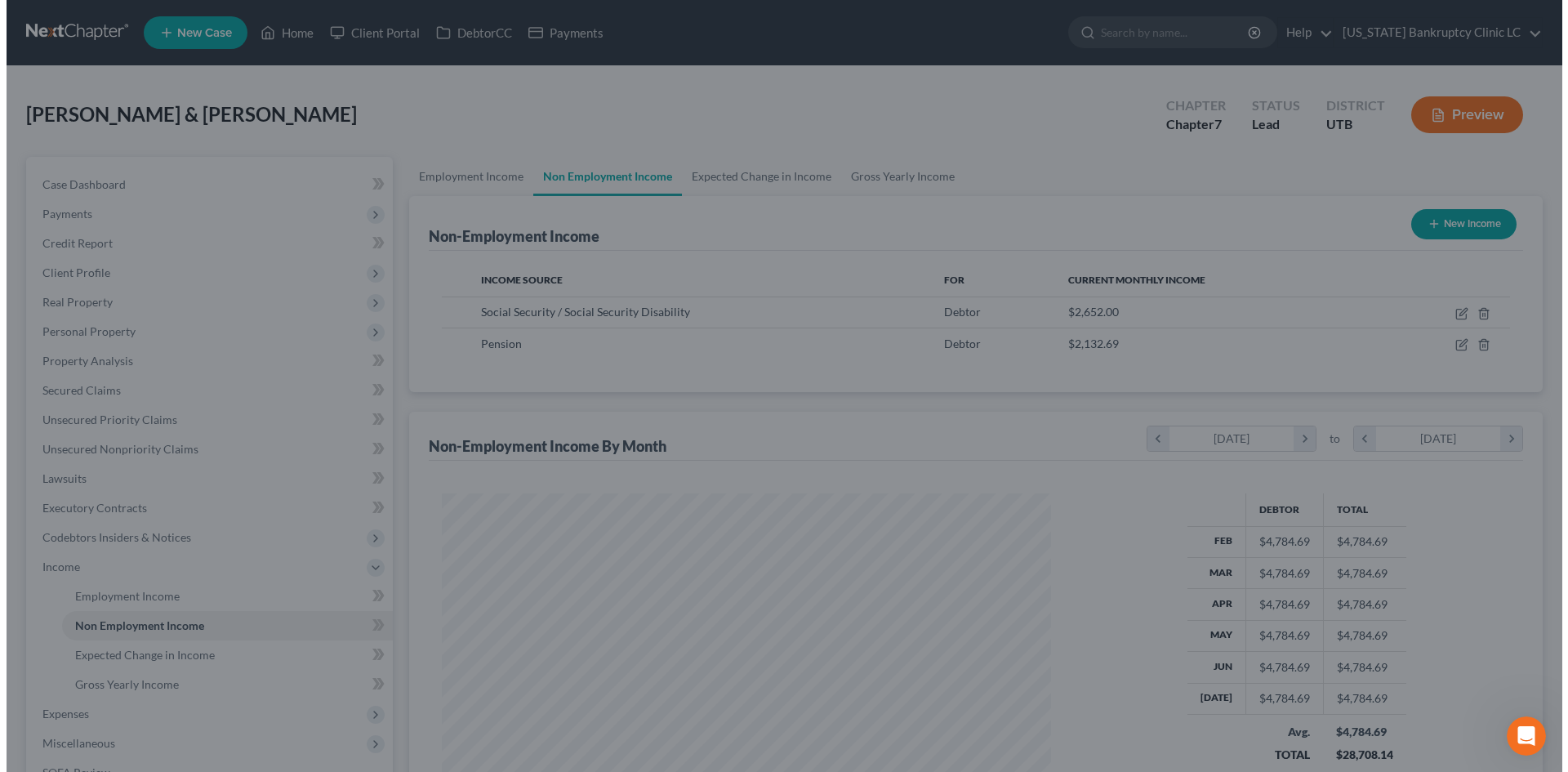
scroll to position [816663, 815856]
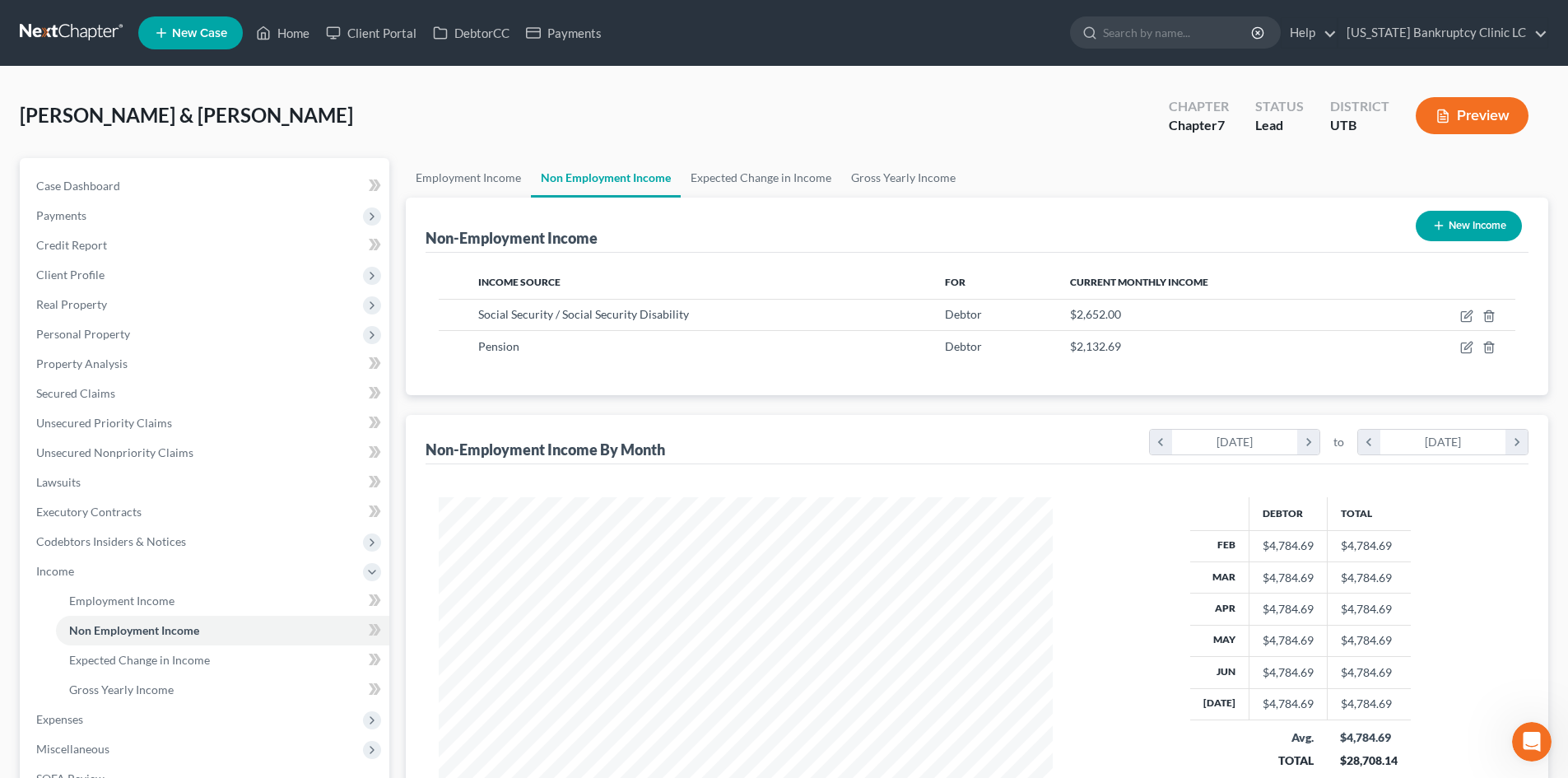
click at [1490, 226] on button "New Income" at bounding box center [1469, 226] width 106 height 31
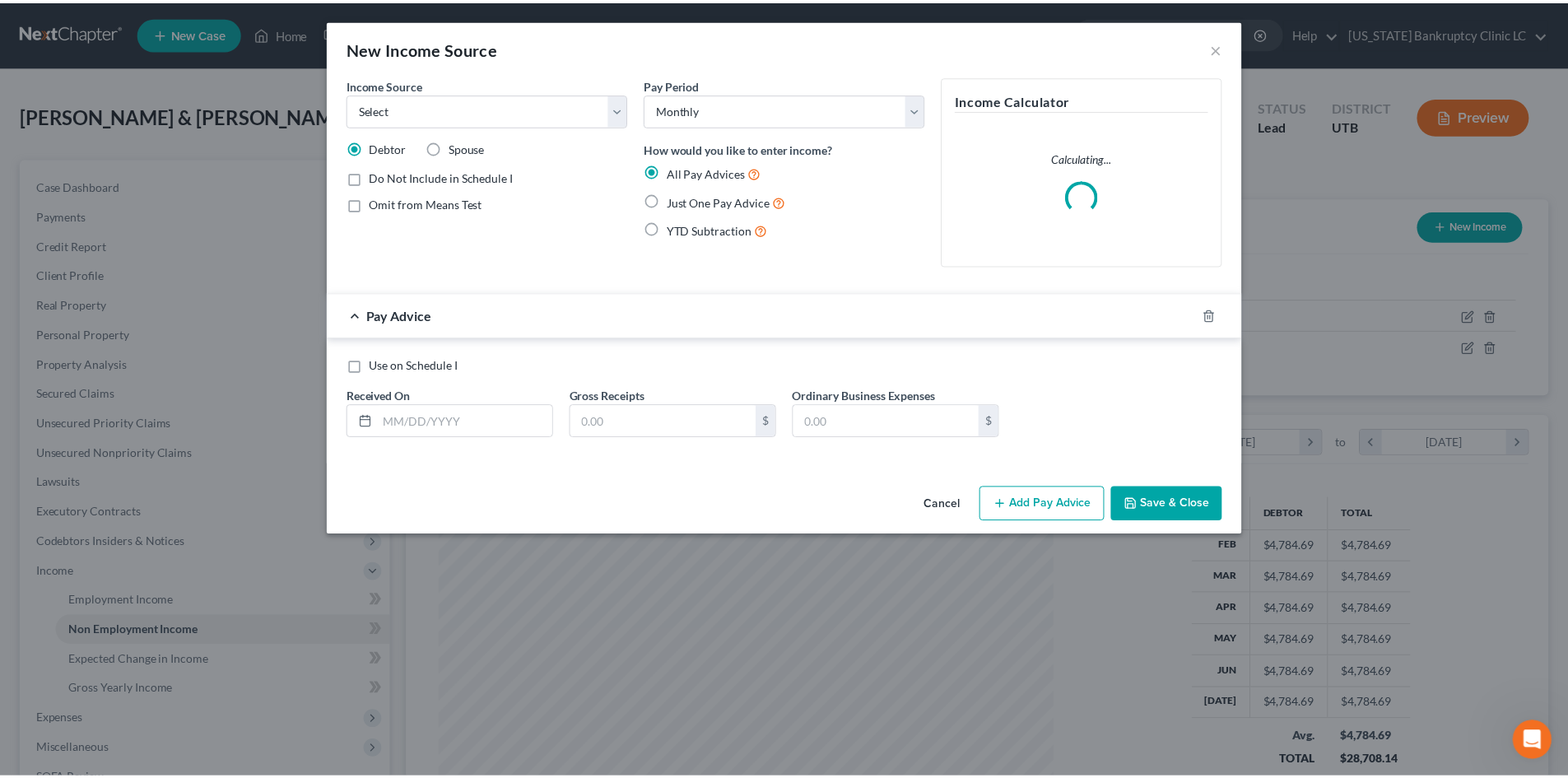
scroll to position [310, 652]
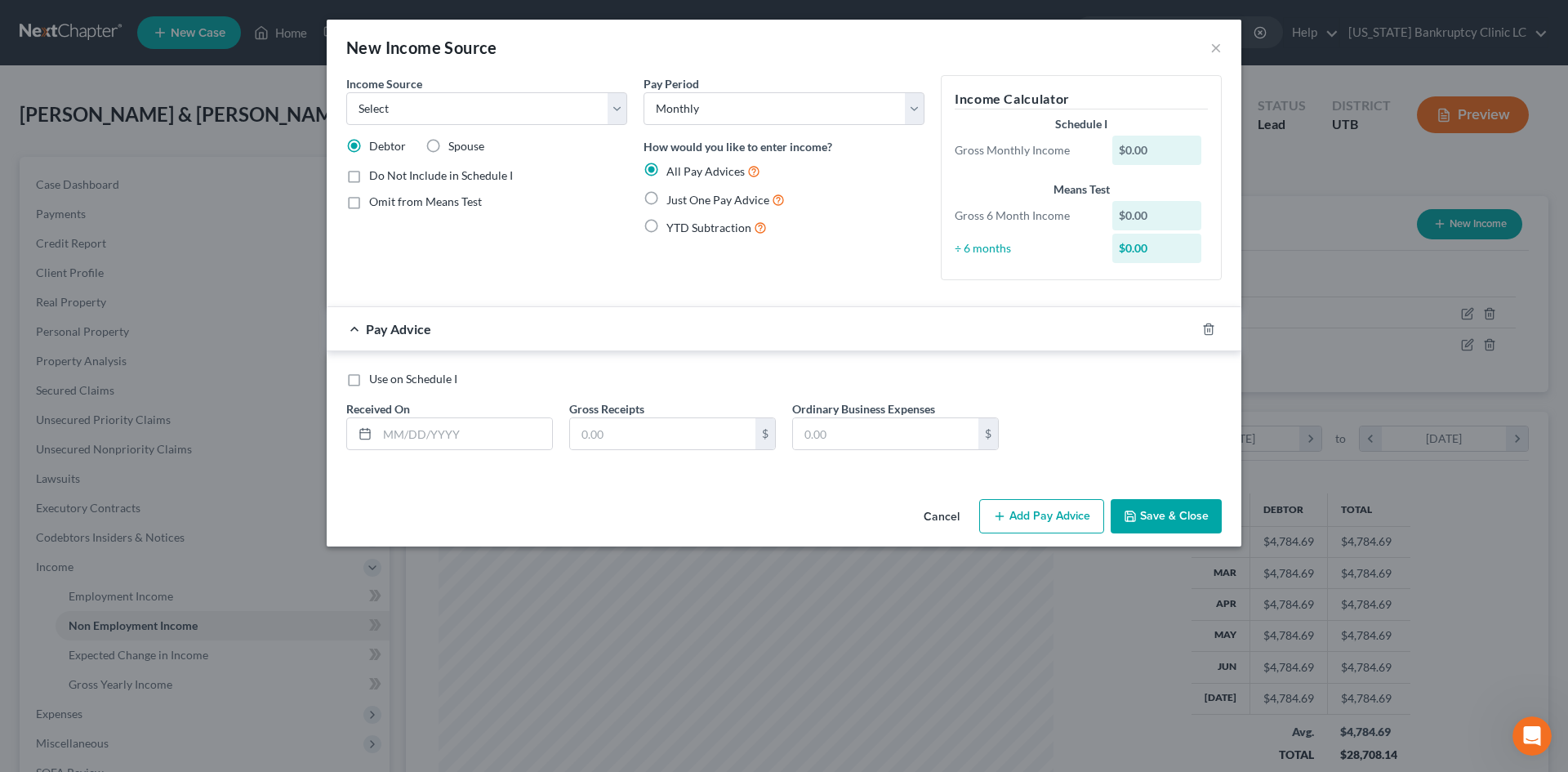
click at [463, 142] on span "Spouse" at bounding box center [466, 146] width 36 height 14
click at [463, 142] on input "Spouse" at bounding box center [459, 143] width 11 height 11
click at [392, 108] on select "Select Unemployment Disability (from employer) Pension Retirement Social Securi…" at bounding box center [486, 108] width 280 height 33
click at [347, 92] on select "Select Unemployment Disability (from employer) Pension Retirement Social Securi…" at bounding box center [486, 108] width 280 height 33
drag, startPoint x: 445, startPoint y: 430, endPoint x: 459, endPoint y: 428, distance: 14.1
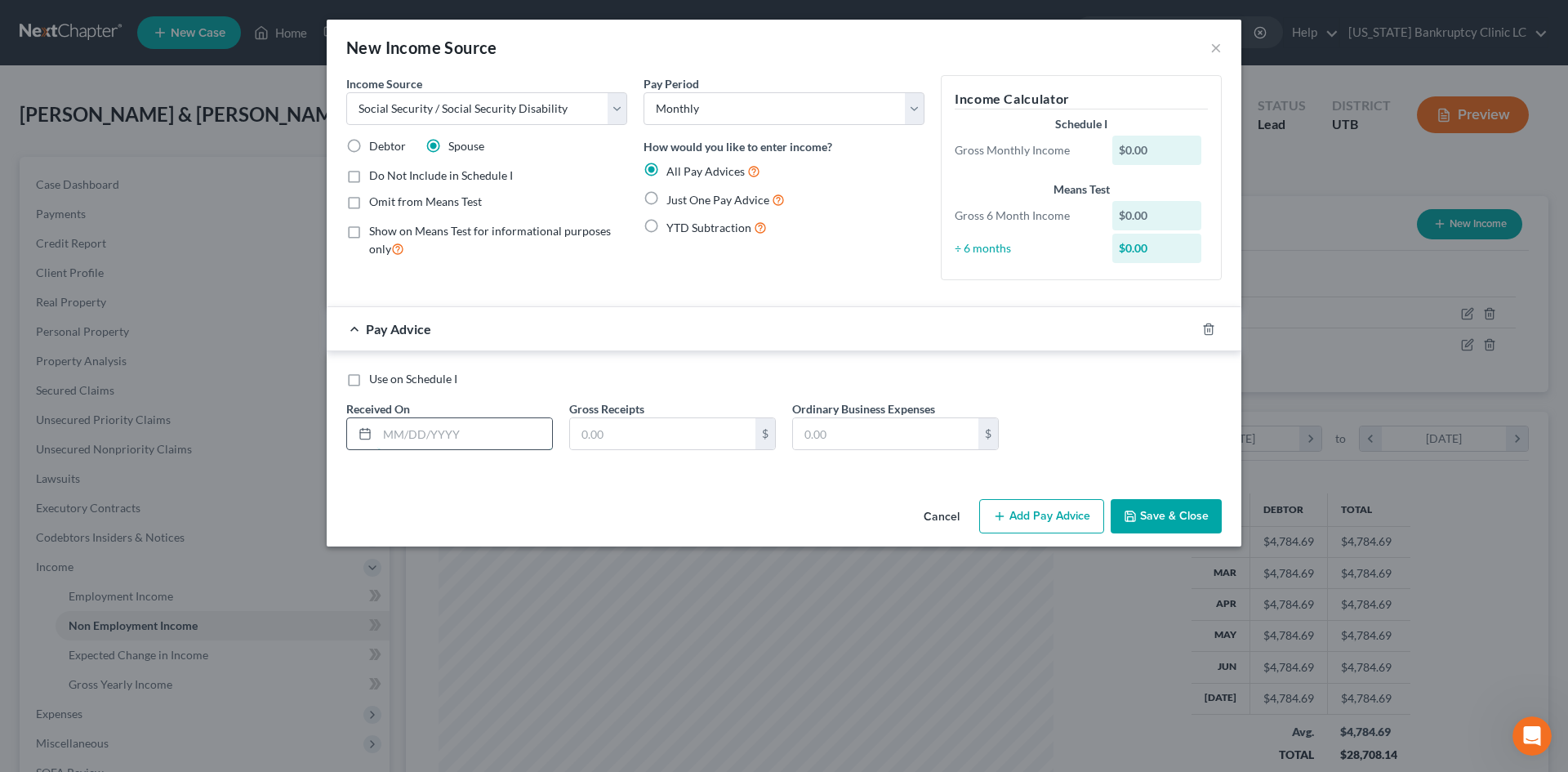
click at [448, 430] on input "text" at bounding box center [464, 434] width 175 height 31
click at [447, 435] on input "text" at bounding box center [464, 434] width 175 height 31
click at [725, 204] on span "Just One Pay Advice" at bounding box center [717, 199] width 102 height 14
click at [683, 201] on input "Just One Pay Advice" at bounding box center [678, 195] width 11 height 11
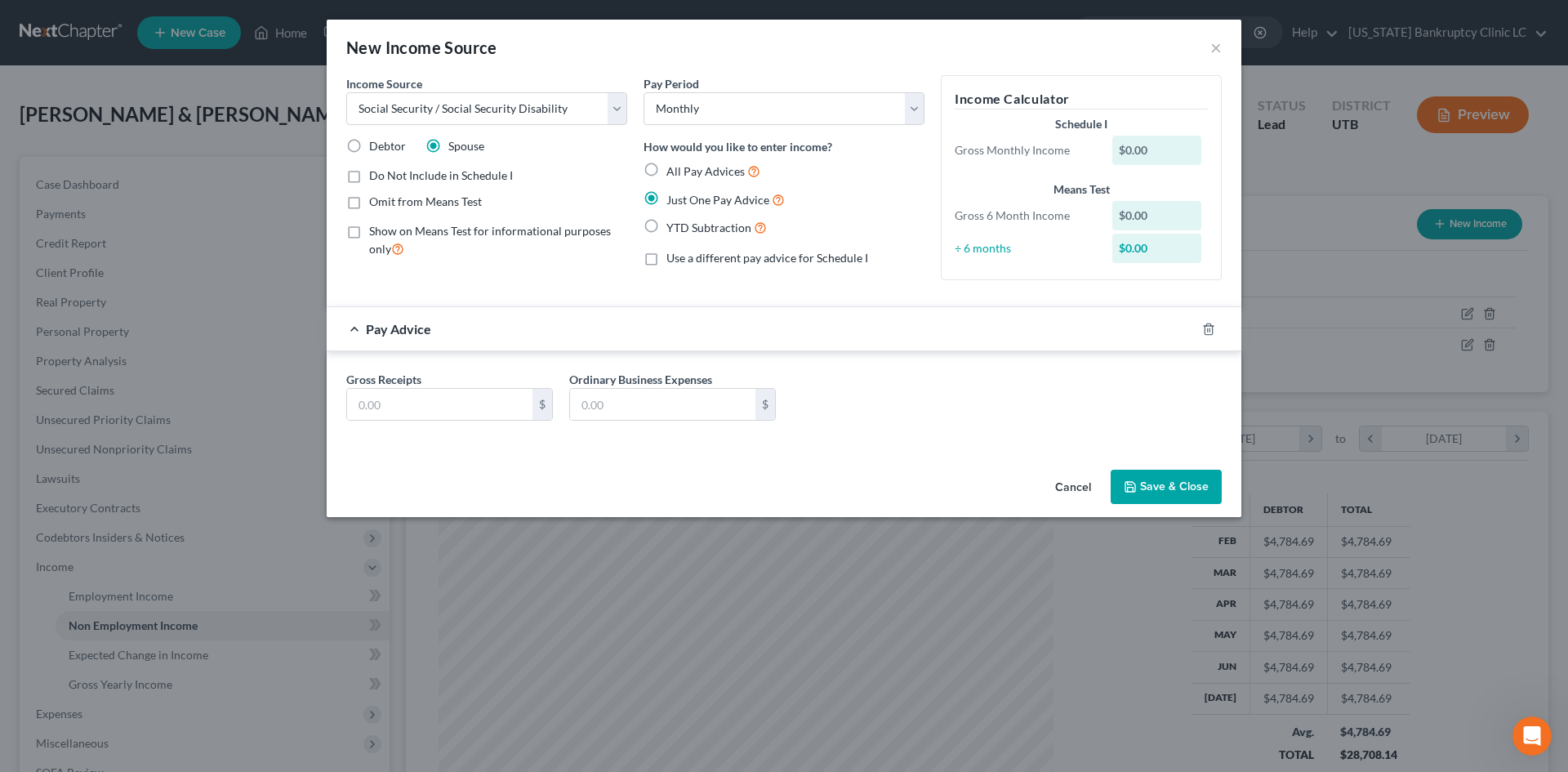
click at [453, 421] on div "Gross Receipts $ Ordinary Business Expenses $" at bounding box center [783, 402] width 891 height 63
click at [453, 410] on input "text" at bounding box center [440, 404] width 186 height 31
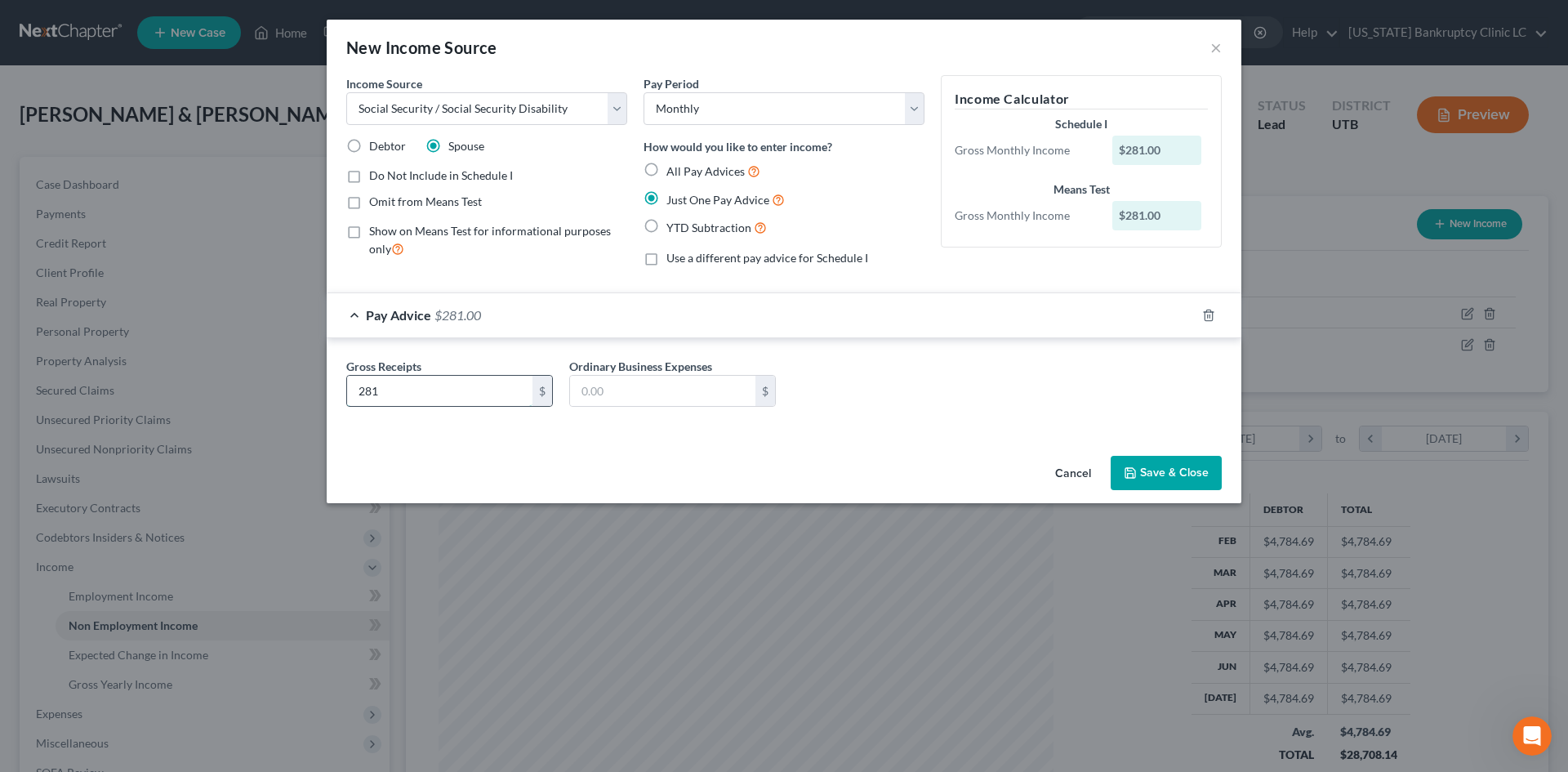
click at [494, 376] on input "281" at bounding box center [440, 391] width 186 height 31
click at [1162, 489] on button "Save & Close" at bounding box center [1166, 473] width 111 height 34
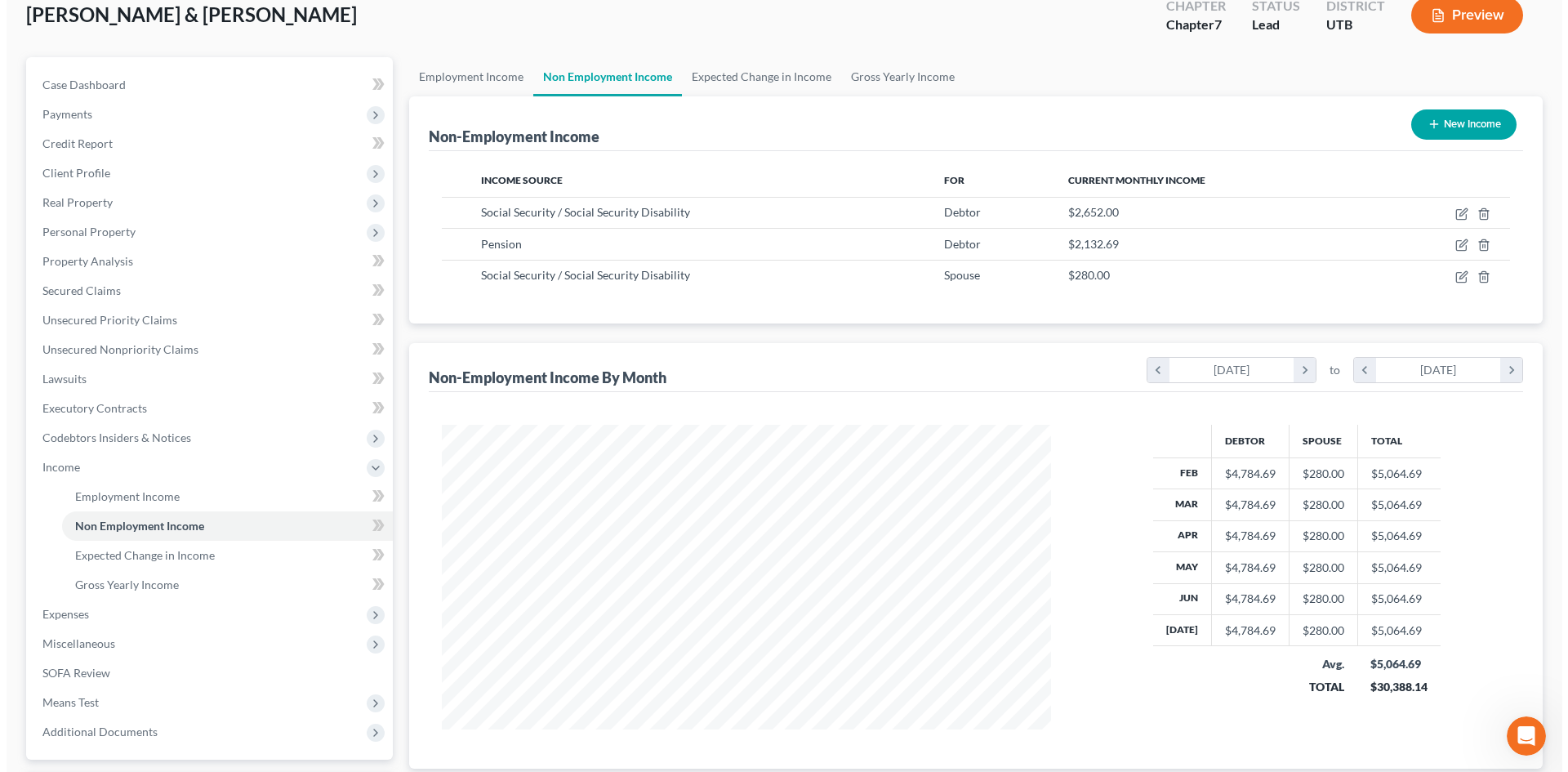
scroll to position [0, 0]
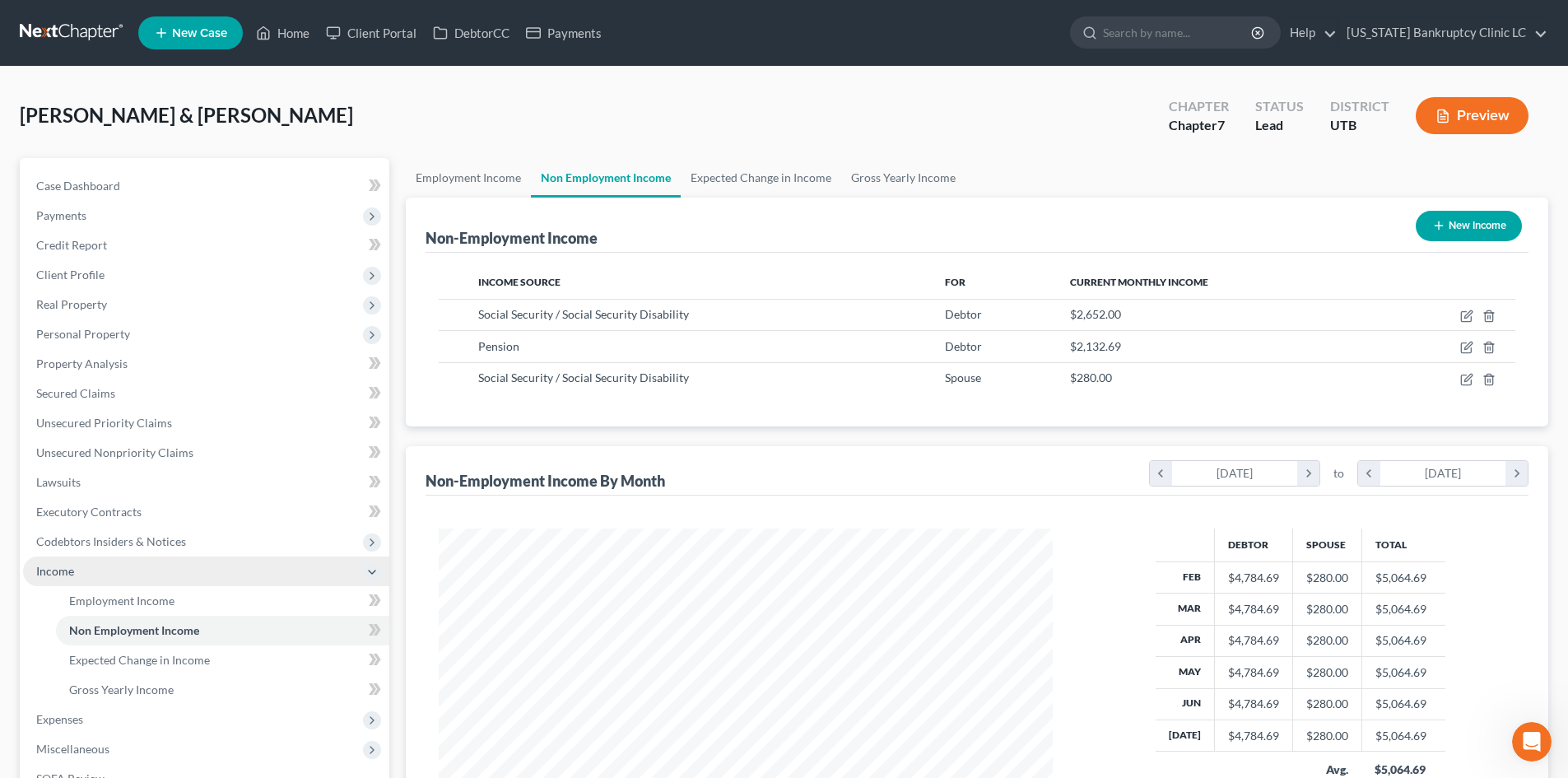
click at [67, 574] on span "Income" at bounding box center [55, 570] width 38 height 14
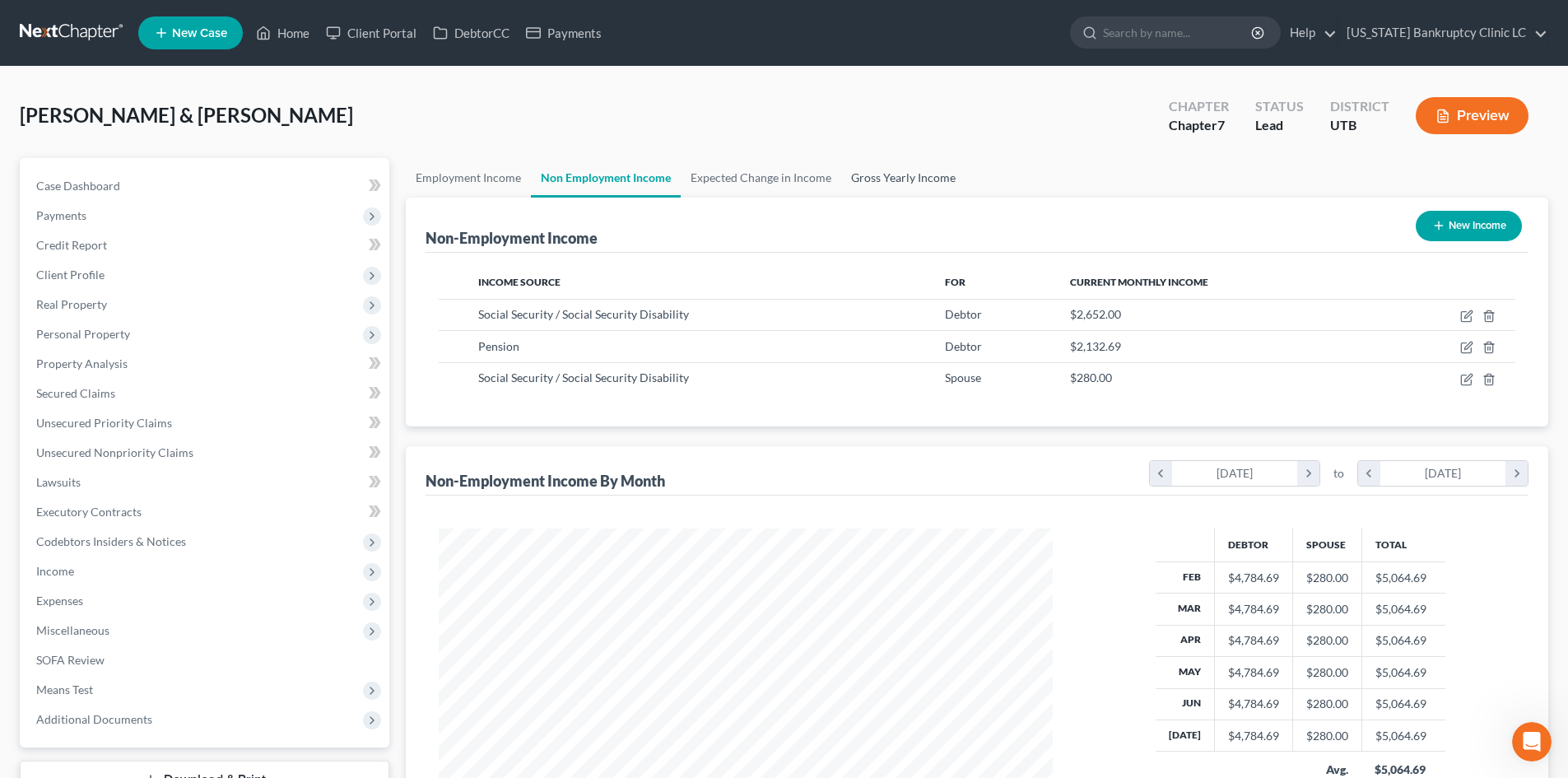
click at [893, 181] on link "Gross Yearly Income" at bounding box center [903, 178] width 124 height 40
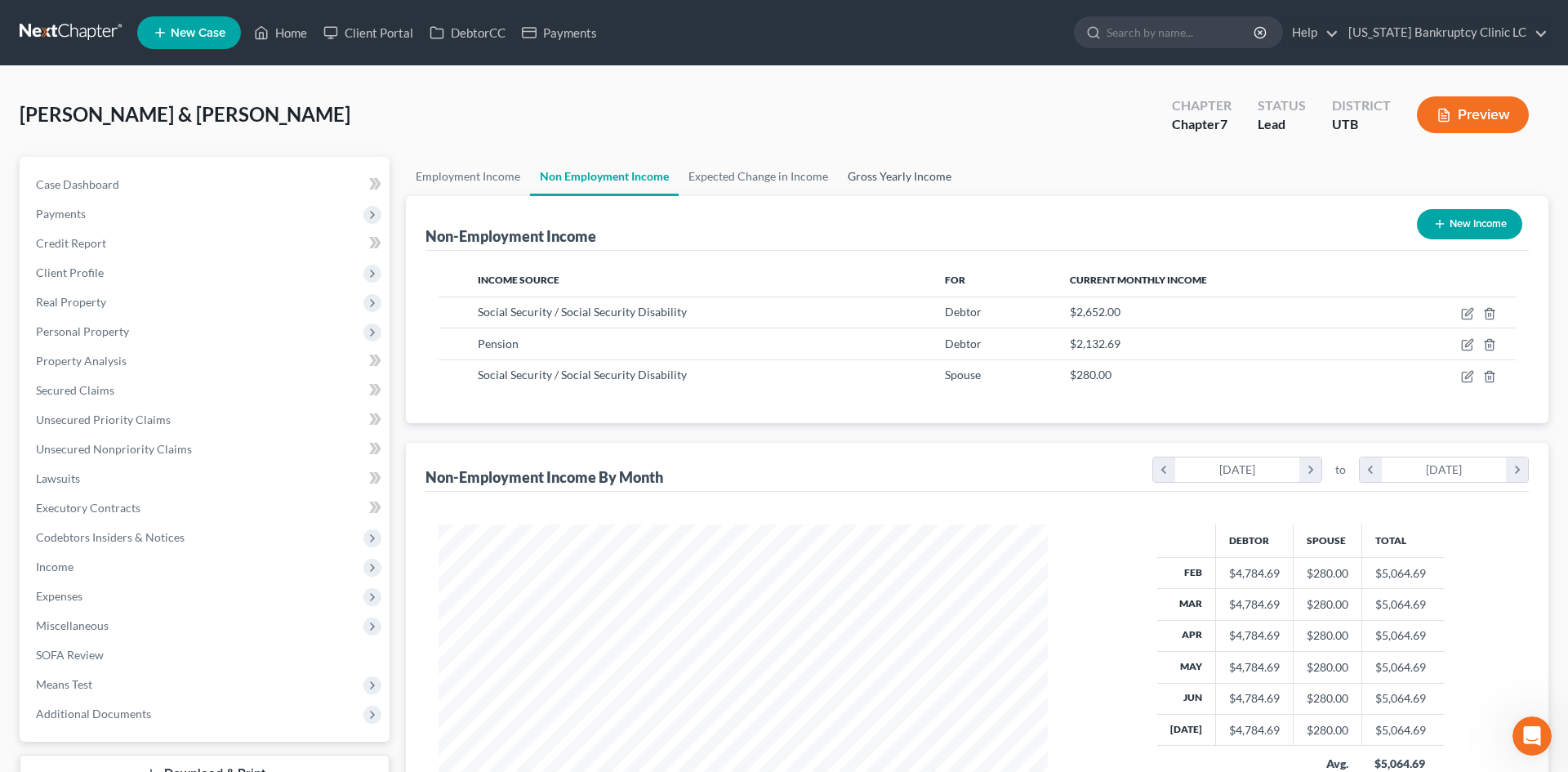
scroll to position [307, 647]
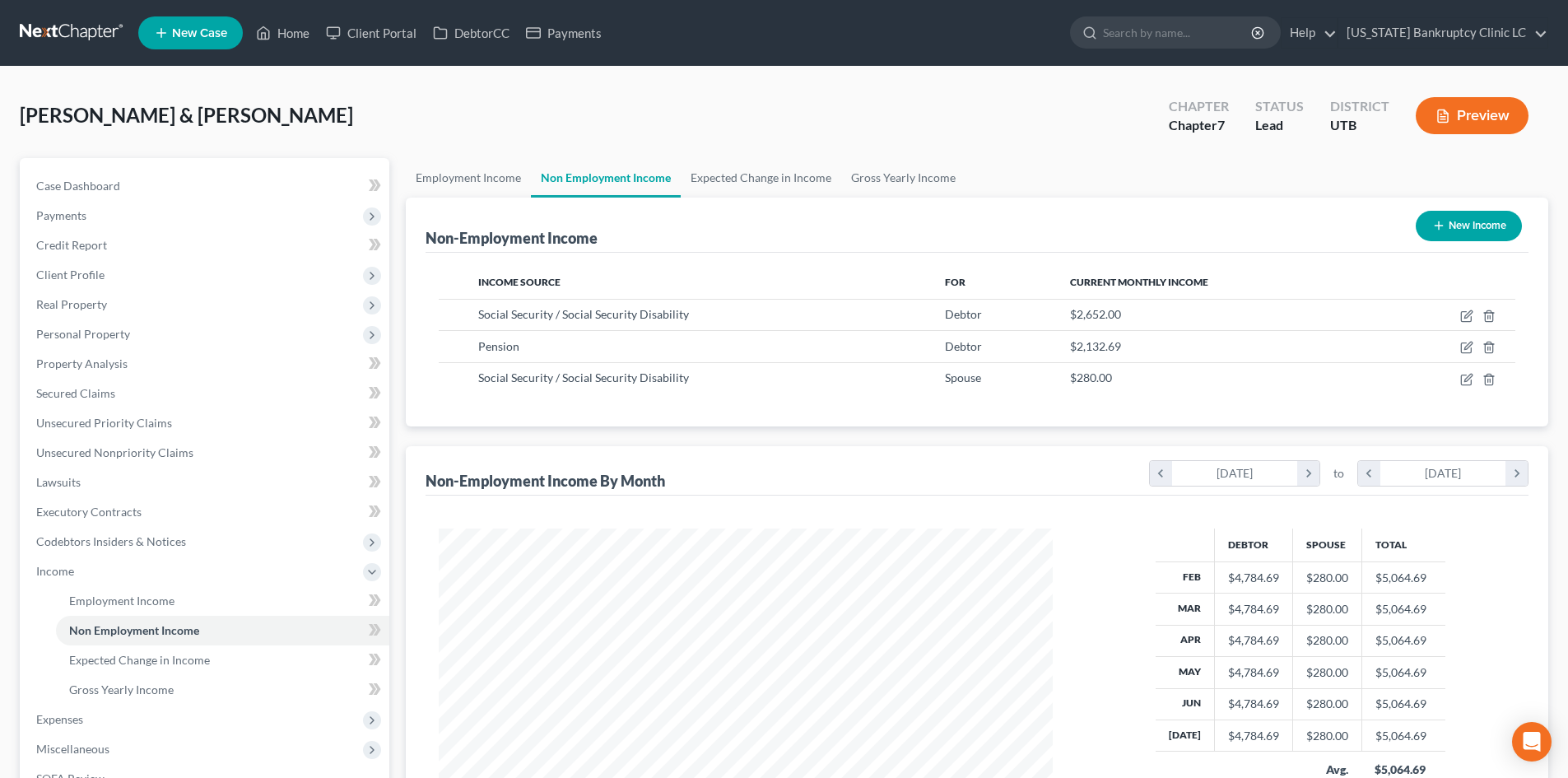
scroll to position [307, 646]
click at [126, 572] on span "Income" at bounding box center [206, 571] width 367 height 30
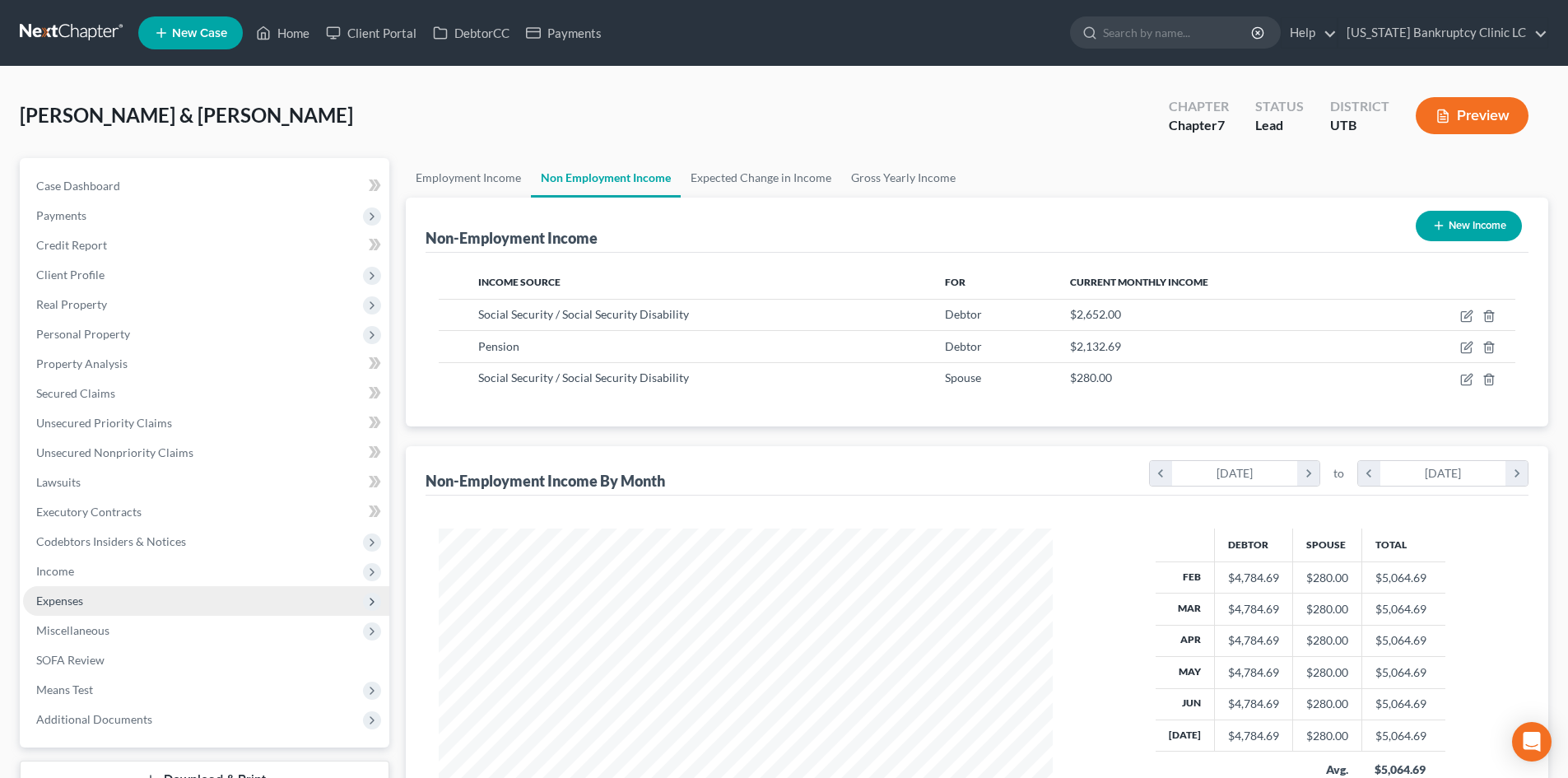
click at [124, 596] on span "Expenses" at bounding box center [206, 600] width 367 height 30
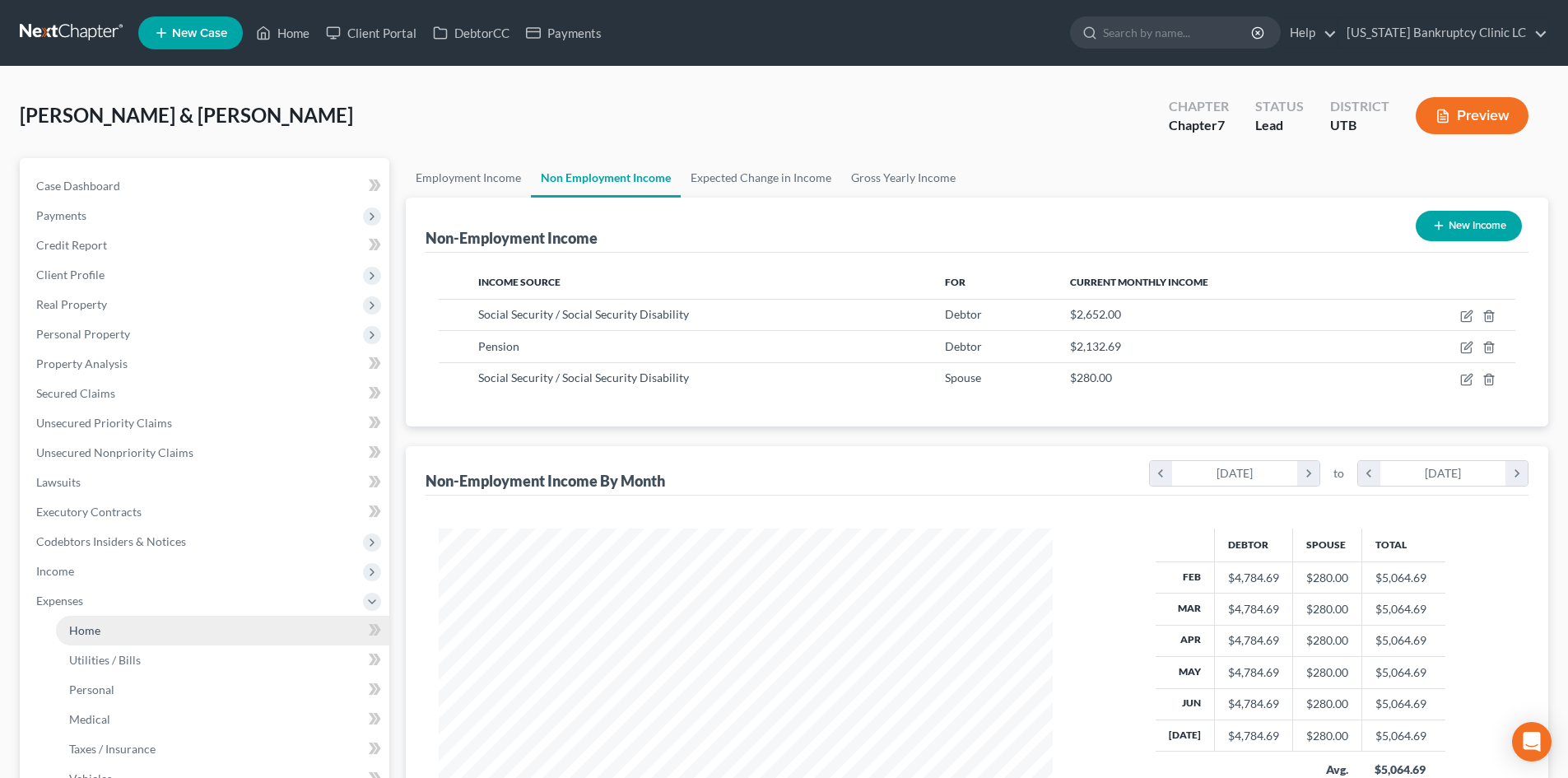
click at [135, 625] on link "Home" at bounding box center [222, 630] width 333 height 30
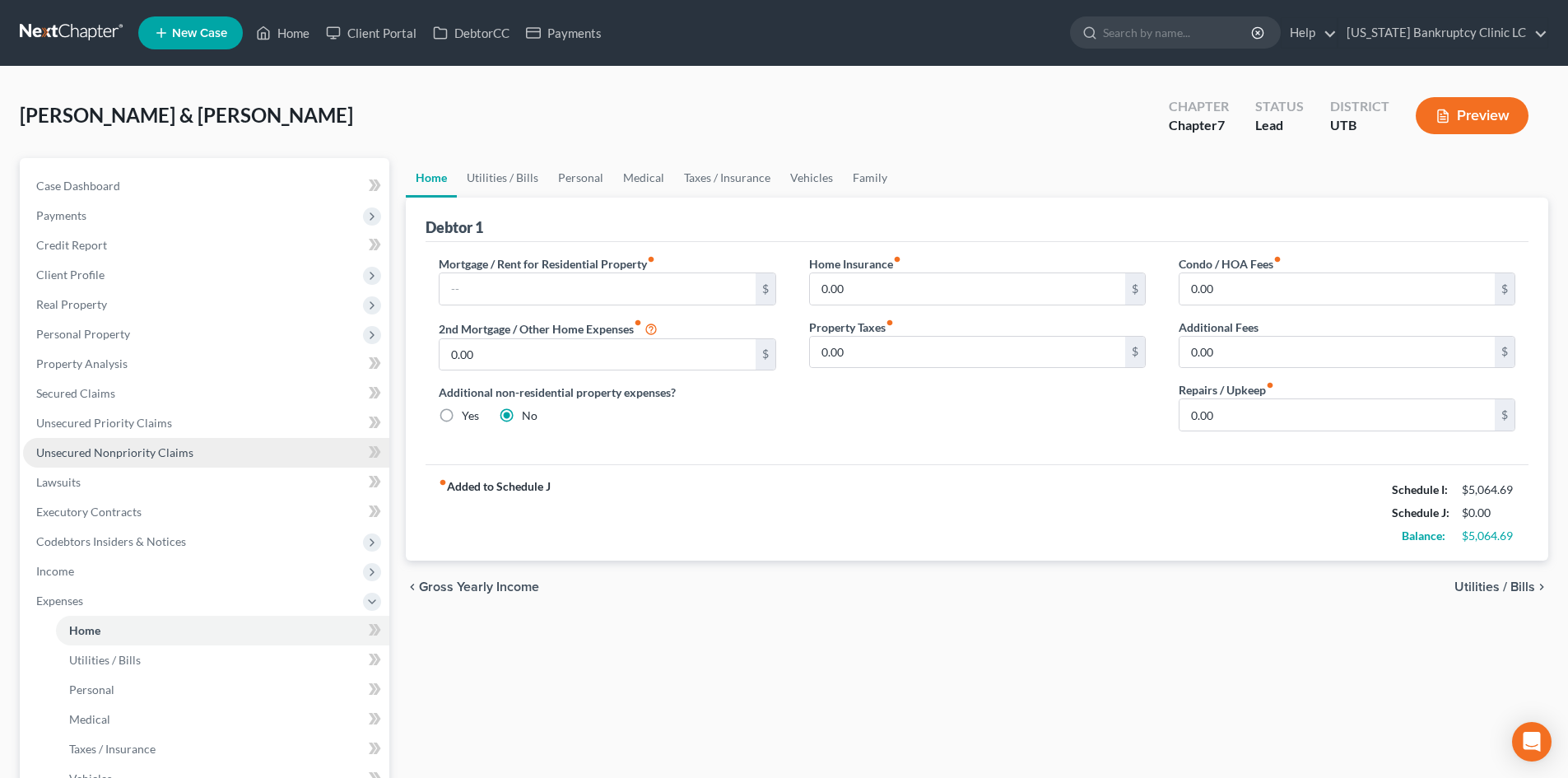
click at [146, 458] on span "Unsecured Nonpriority Claims" at bounding box center [115, 452] width 157 height 14
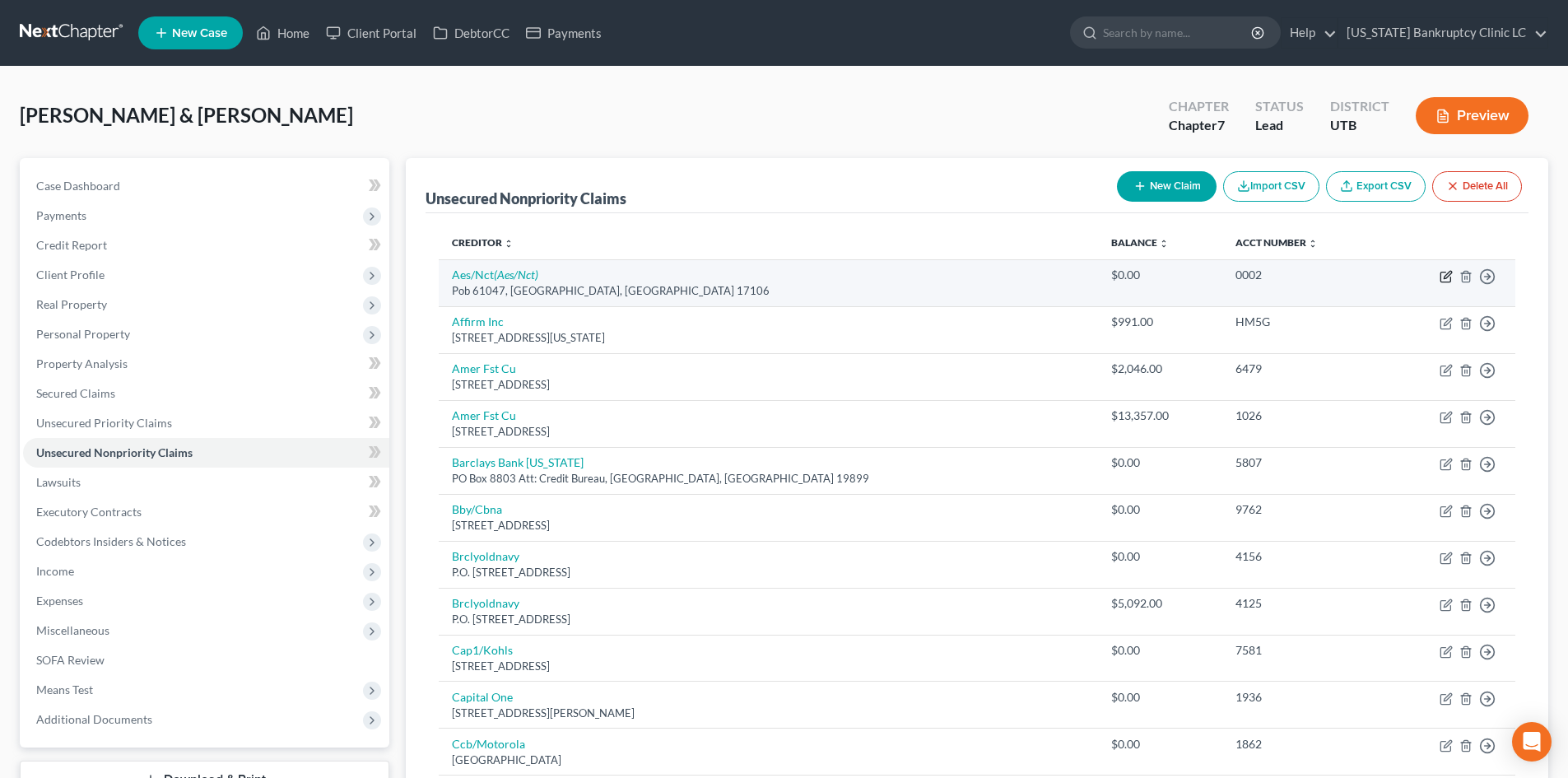
click at [1445, 283] on icon "button" at bounding box center [1445, 277] width 10 height 10
select select "39"
select select "17"
select select "0"
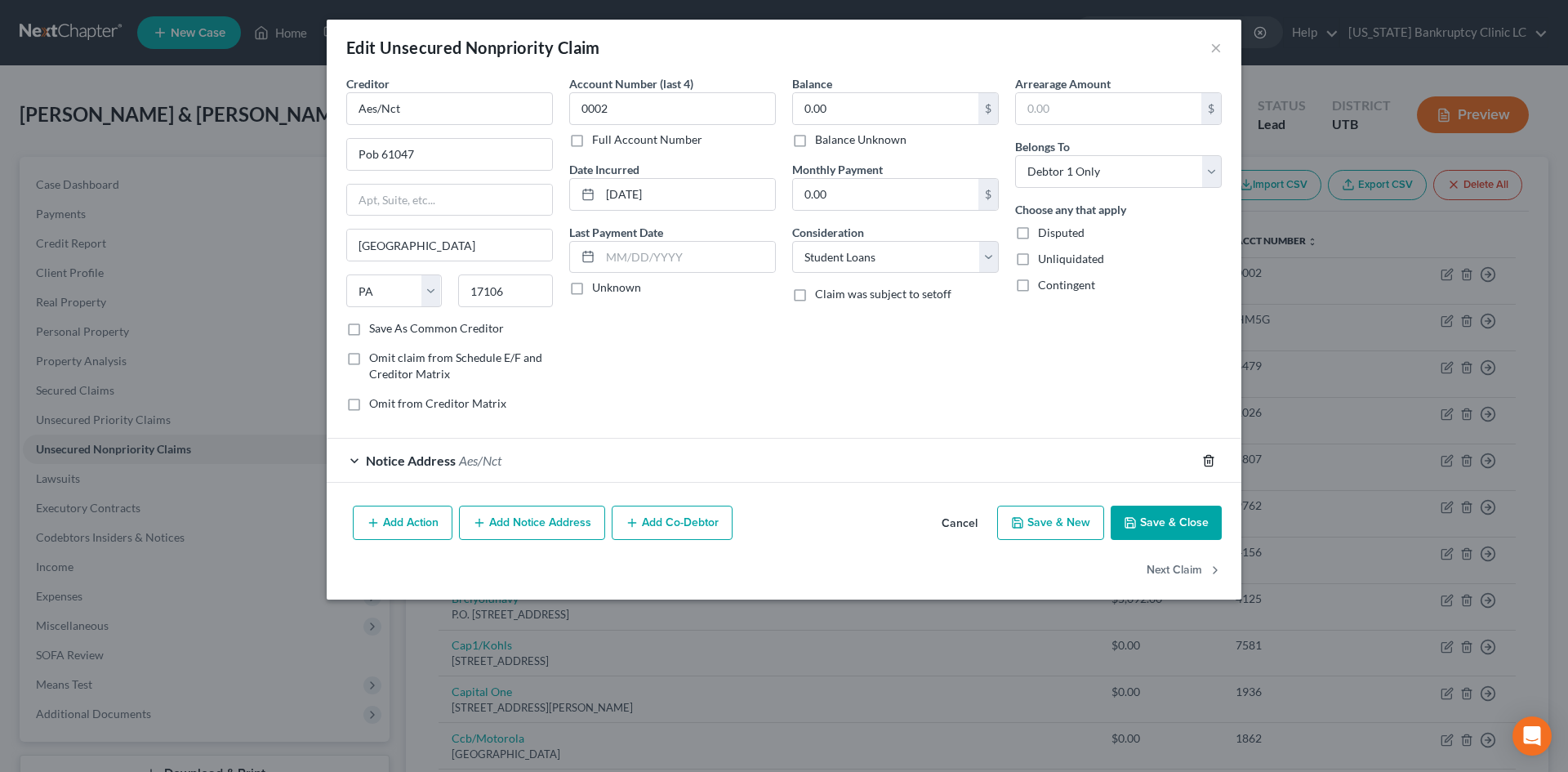
click at [1208, 459] on icon "button" at bounding box center [1209, 461] width 13 height 13
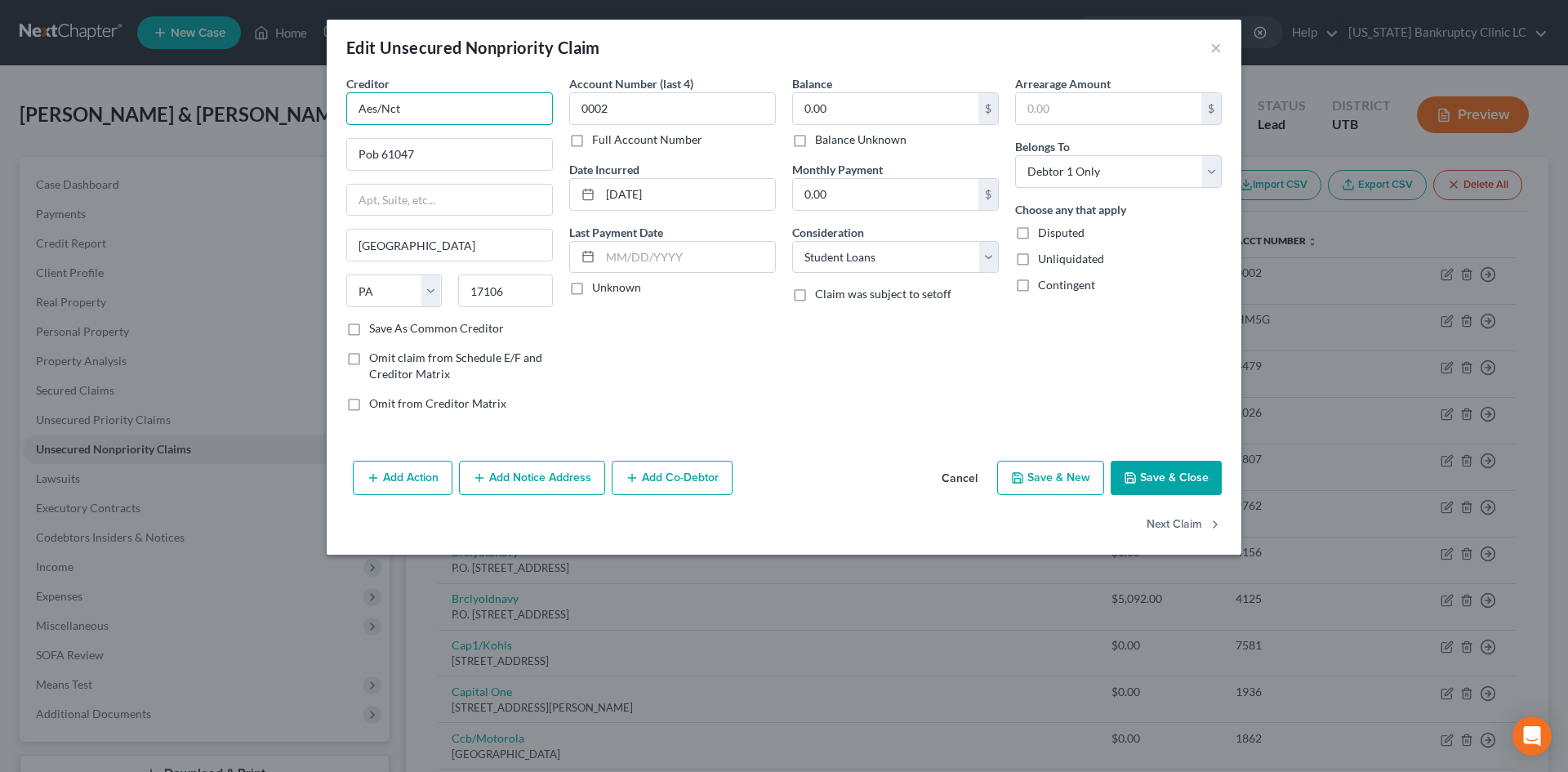
click at [474, 103] on input "Aes/Nct" at bounding box center [450, 108] width 207 height 33
click at [1205, 488] on button "Save & Close" at bounding box center [1166, 478] width 111 height 34
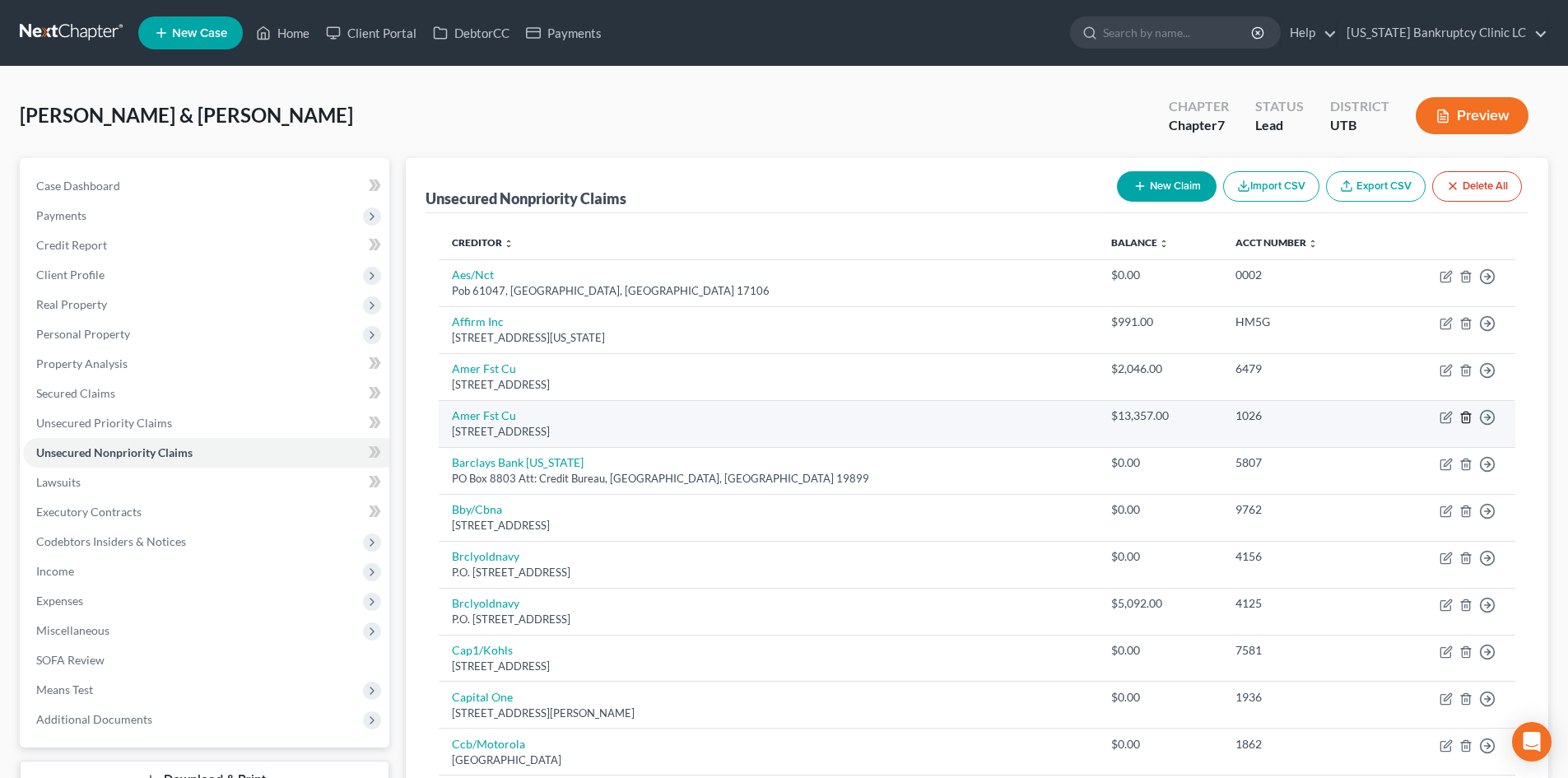
click at [1464, 417] on icon "button" at bounding box center [1466, 418] width 14 height 14
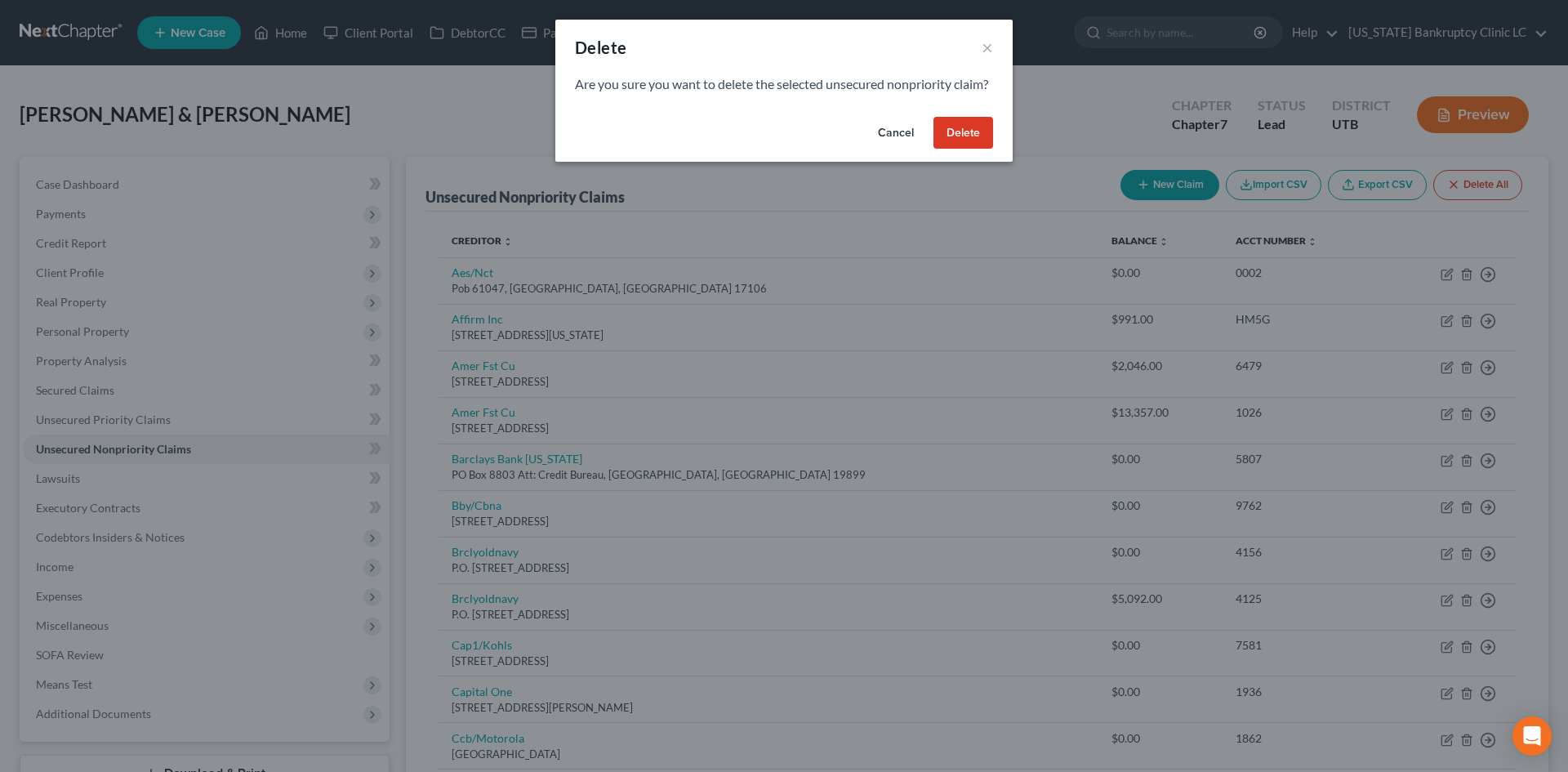
click at [964, 149] on button "Delete" at bounding box center [963, 133] width 59 height 33
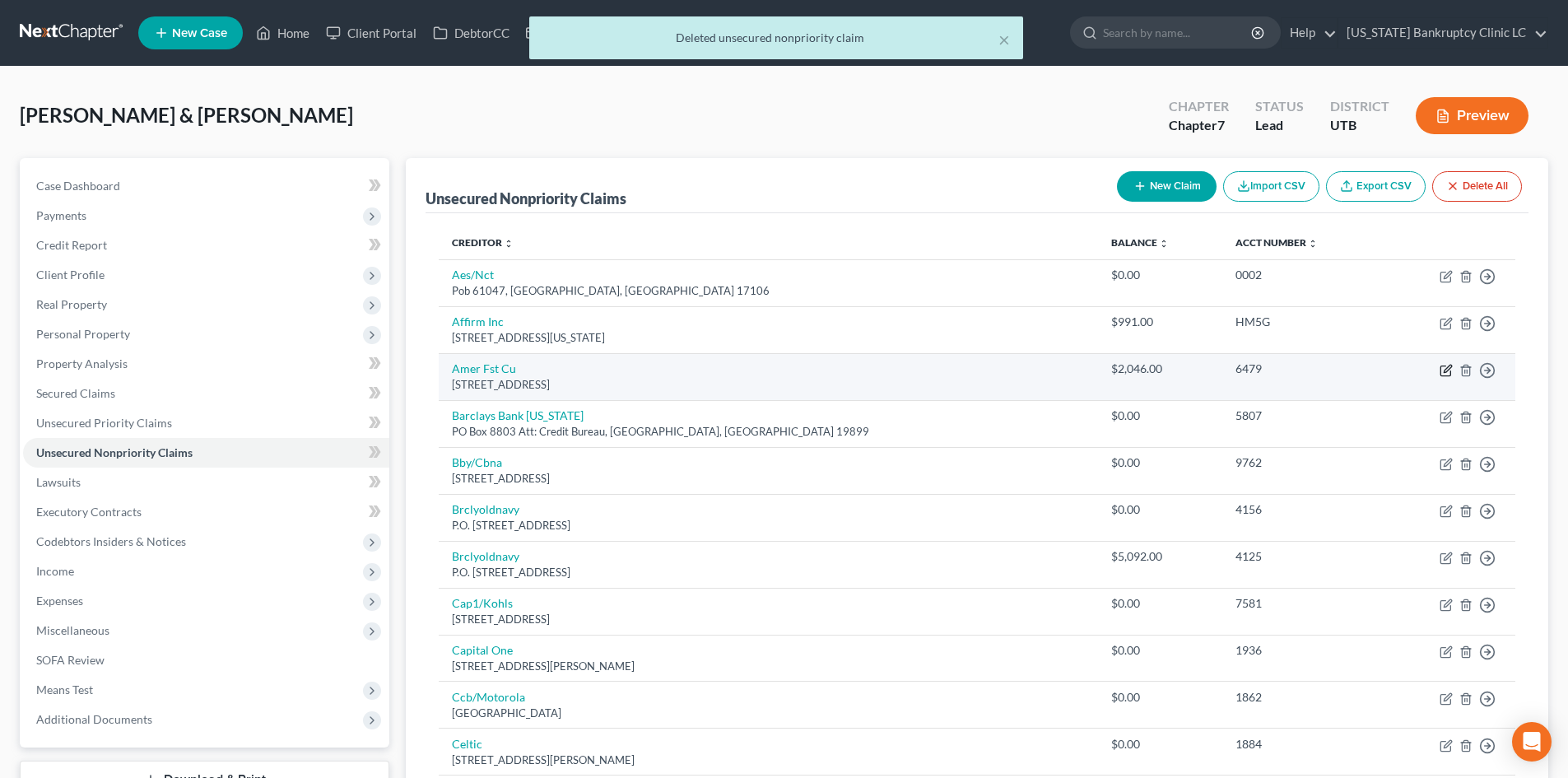
click at [1449, 371] on icon "button" at bounding box center [1446, 371] width 14 height 14
select select "46"
select select "2"
select select "0"
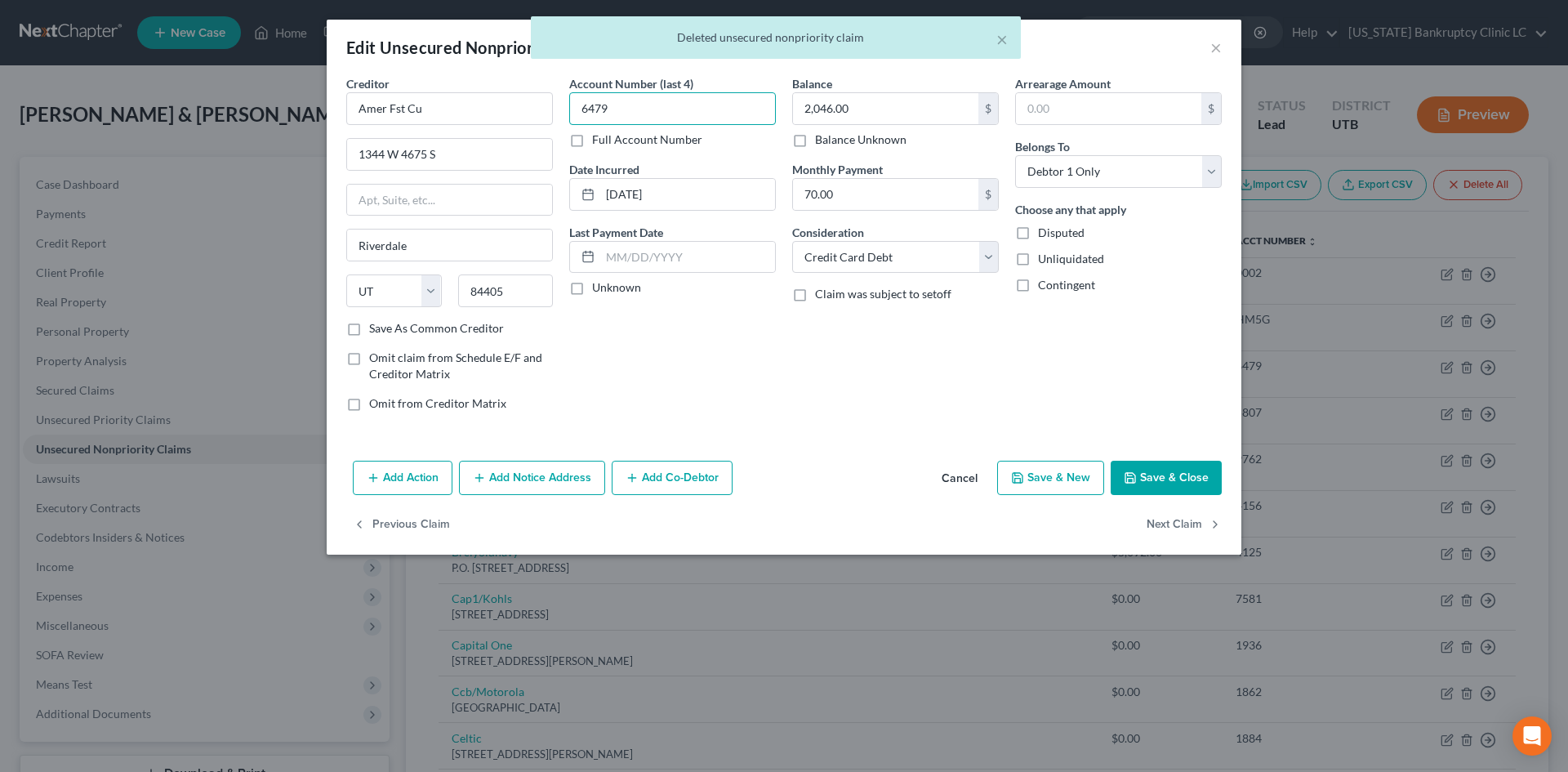
click at [710, 110] on input "6479" at bounding box center [673, 108] width 207 height 33
click at [851, 108] on input "2,046.00" at bounding box center [885, 108] width 186 height 31
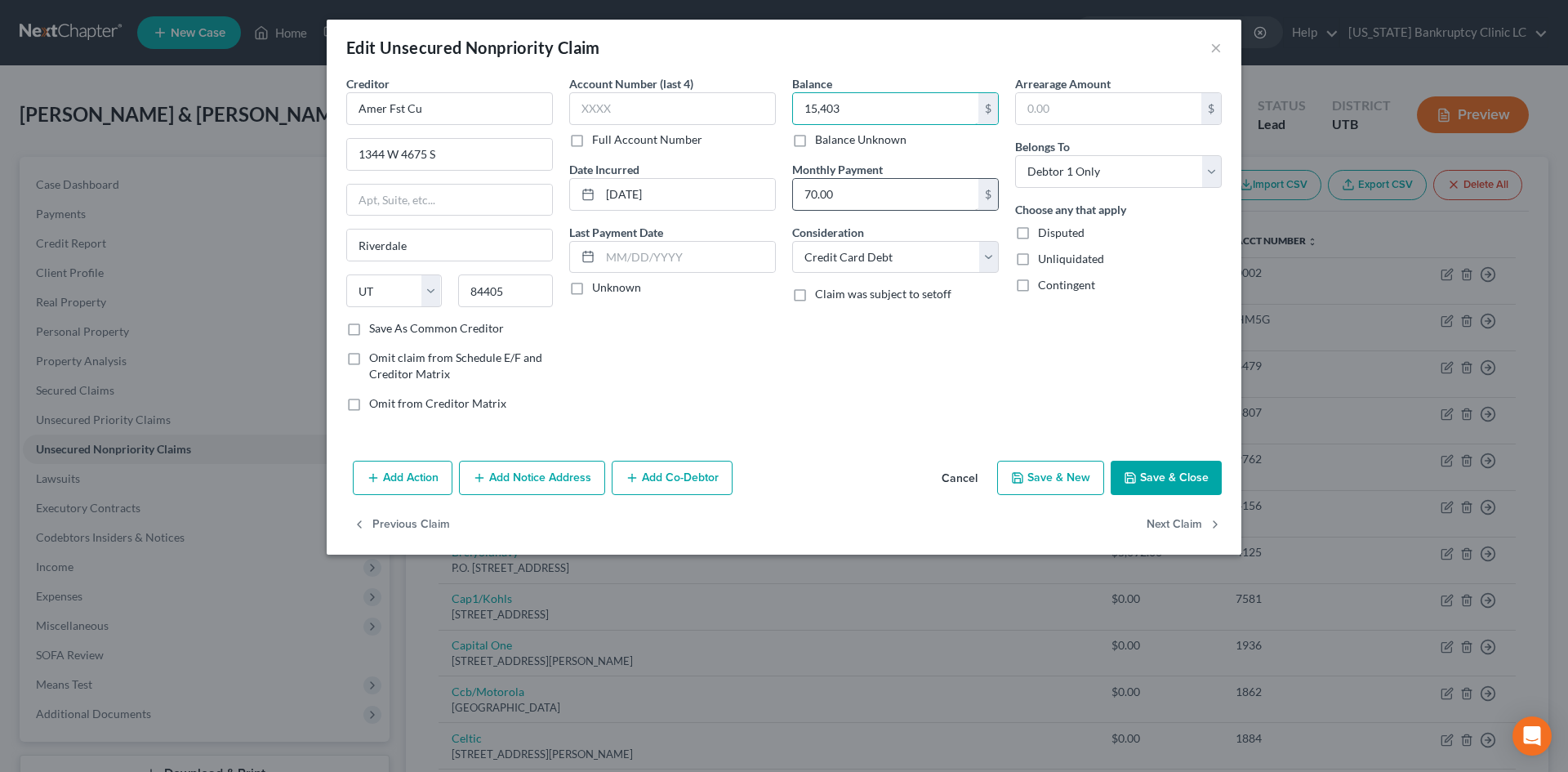
type input "15,403"
click at [850, 203] on input "70.00" at bounding box center [885, 194] width 186 height 31
click at [875, 255] on select "Select Cable / Satellite Services Collection Agency Credit Card Debt Debt Couns…" at bounding box center [895, 258] width 207 height 33
select select
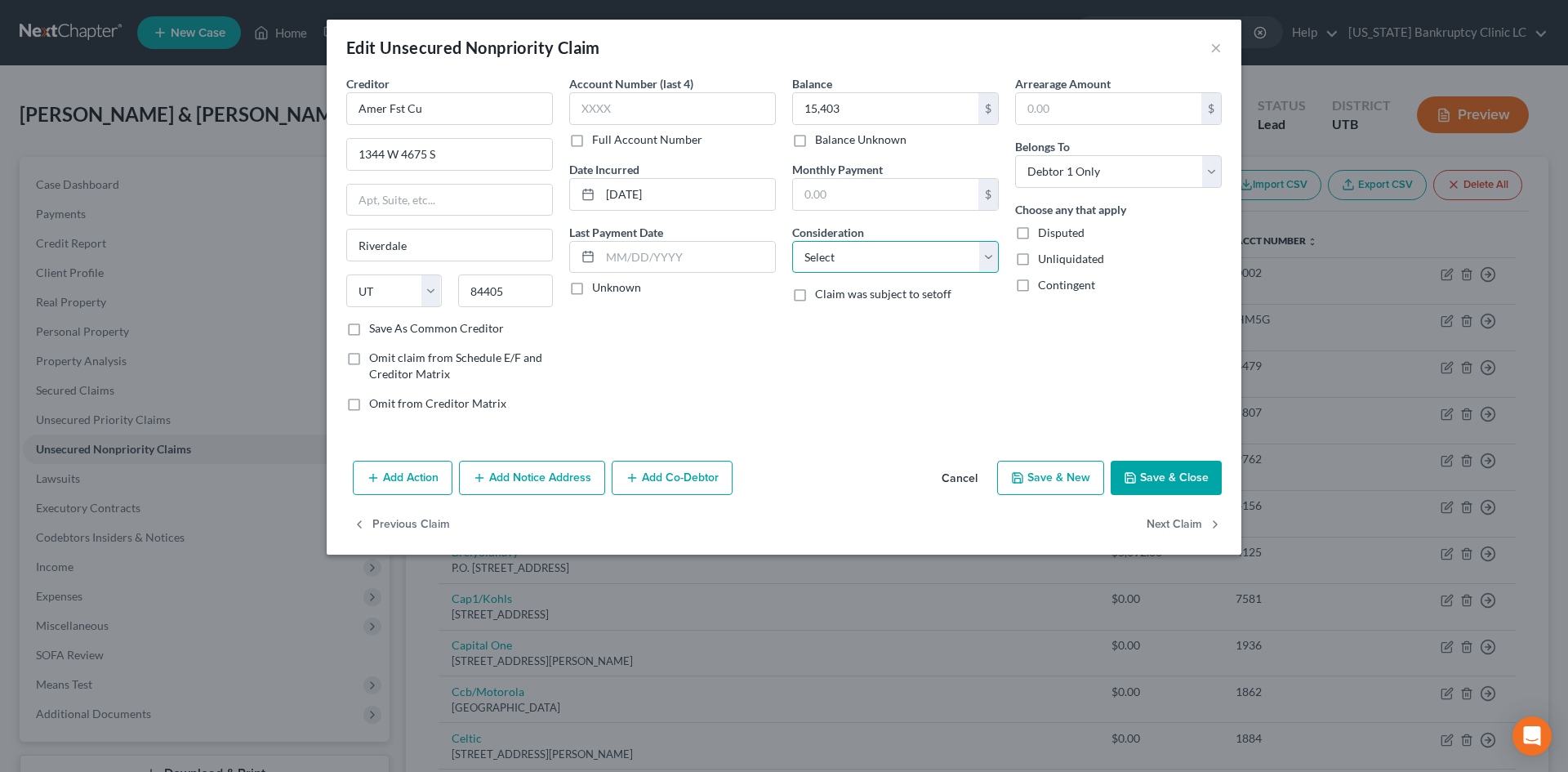
click at [792, 241] on select "Select Cable / Satellite Services Collection Agency Credit Card Debt Debt Couns…" at bounding box center [895, 258] width 207 height 33
drag, startPoint x: 477, startPoint y: 103, endPoint x: 212, endPoint y: 60, distance: 268.5
click at [215, 63] on div "Edit Unsecured Nonpriority Claim × Creditor * Amer Fst Cu 1344 W [GEOGRAPHIC_DA…" at bounding box center [784, 386] width 1568 height 772
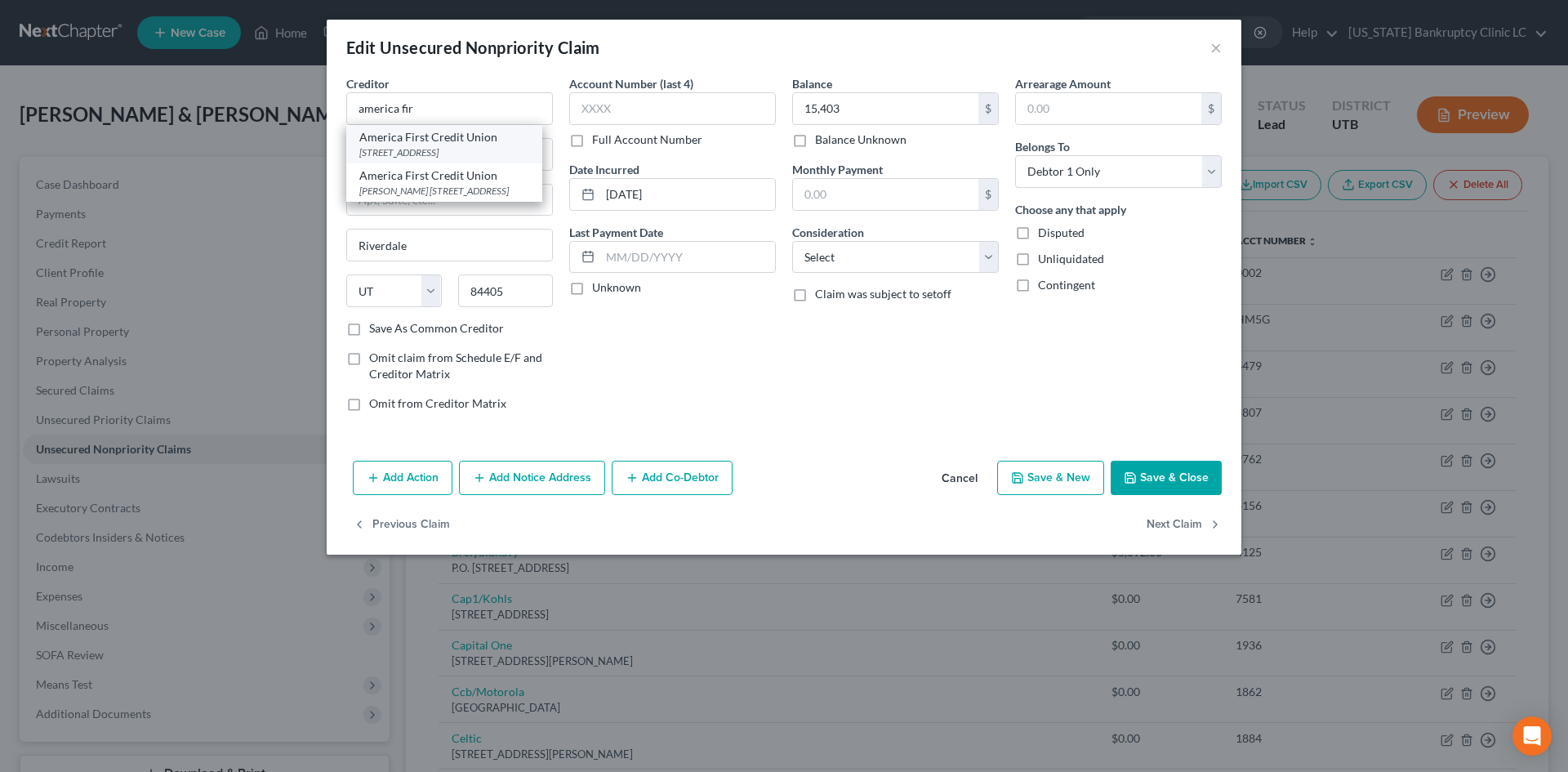
click at [452, 137] on div "America First Credit Union" at bounding box center [443, 137] width 169 height 16
type input "America First Credit Union"
type input "PO Box 9199"
type input "[PERSON_NAME]"
type input "84409"
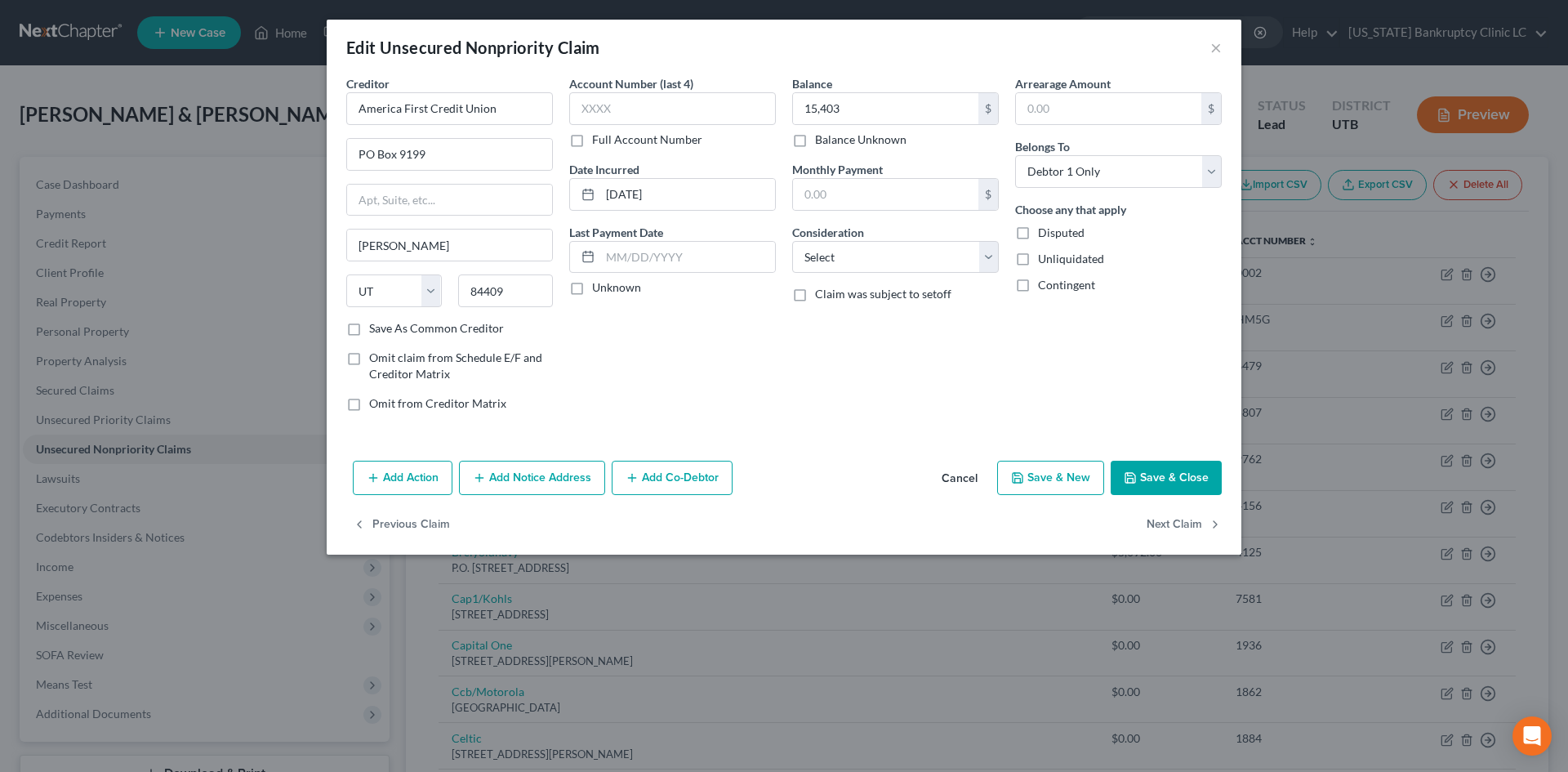
click at [1176, 495] on div "Add Action Add Notice Address Add Co-Debtor Cancel Save & New Save & Close" at bounding box center [783, 481] width 914 height 54
click at [1188, 484] on button "Save & Close" at bounding box center [1166, 478] width 111 height 34
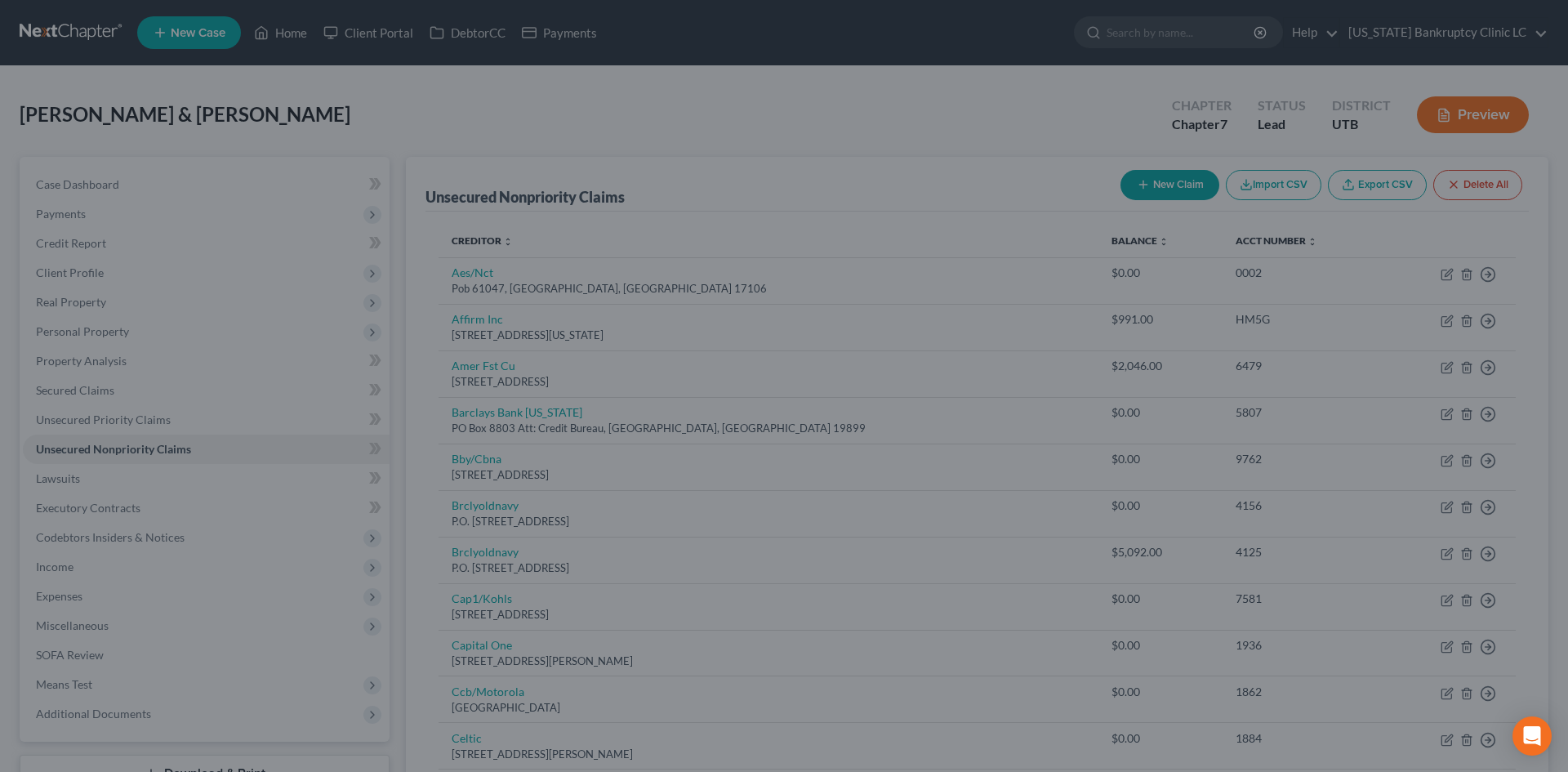
type input "15,403.00"
type input "0"
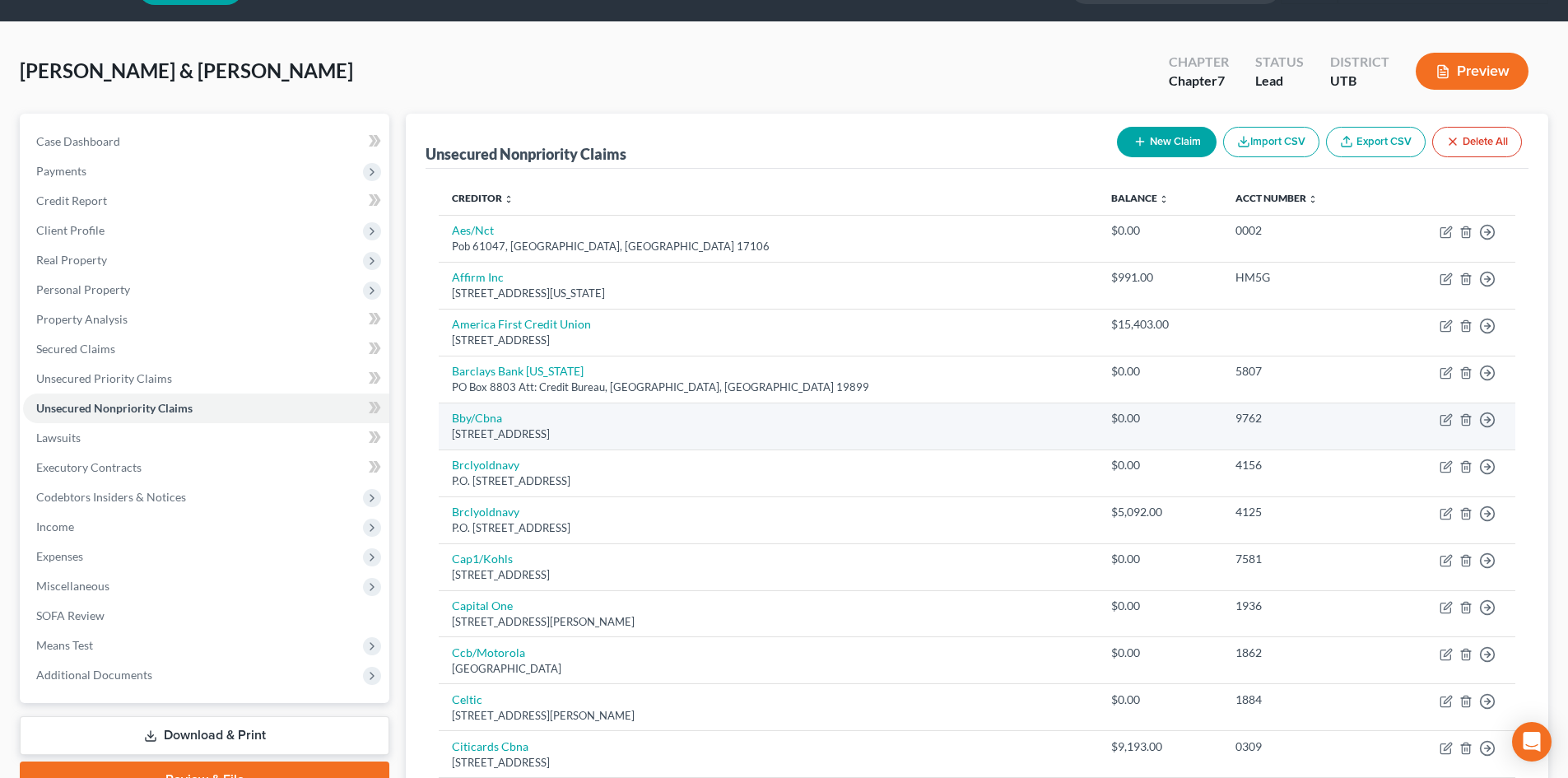
scroll to position [82, 0]
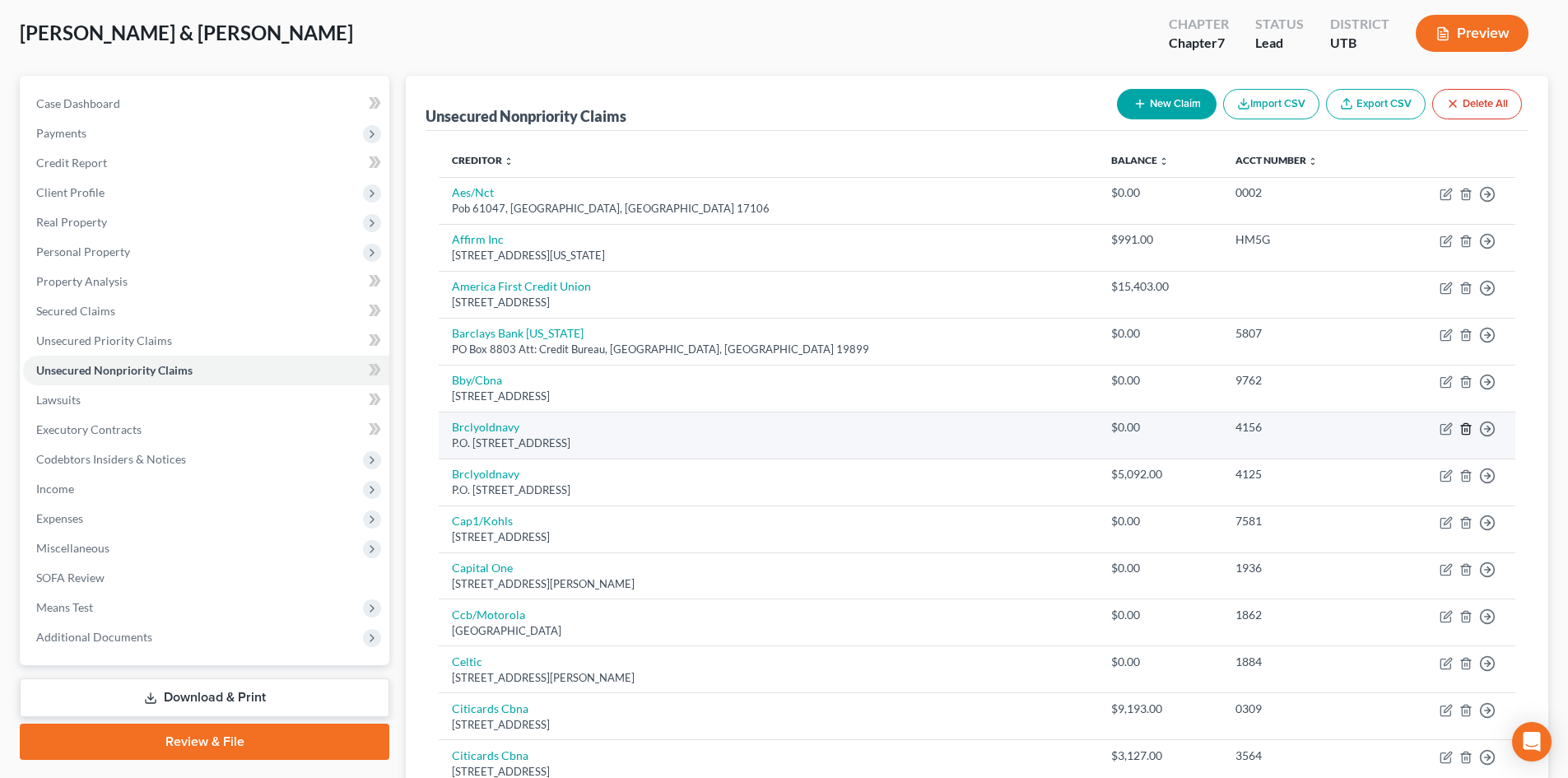
click at [1467, 429] on line "button" at bounding box center [1467, 430] width 0 height 3
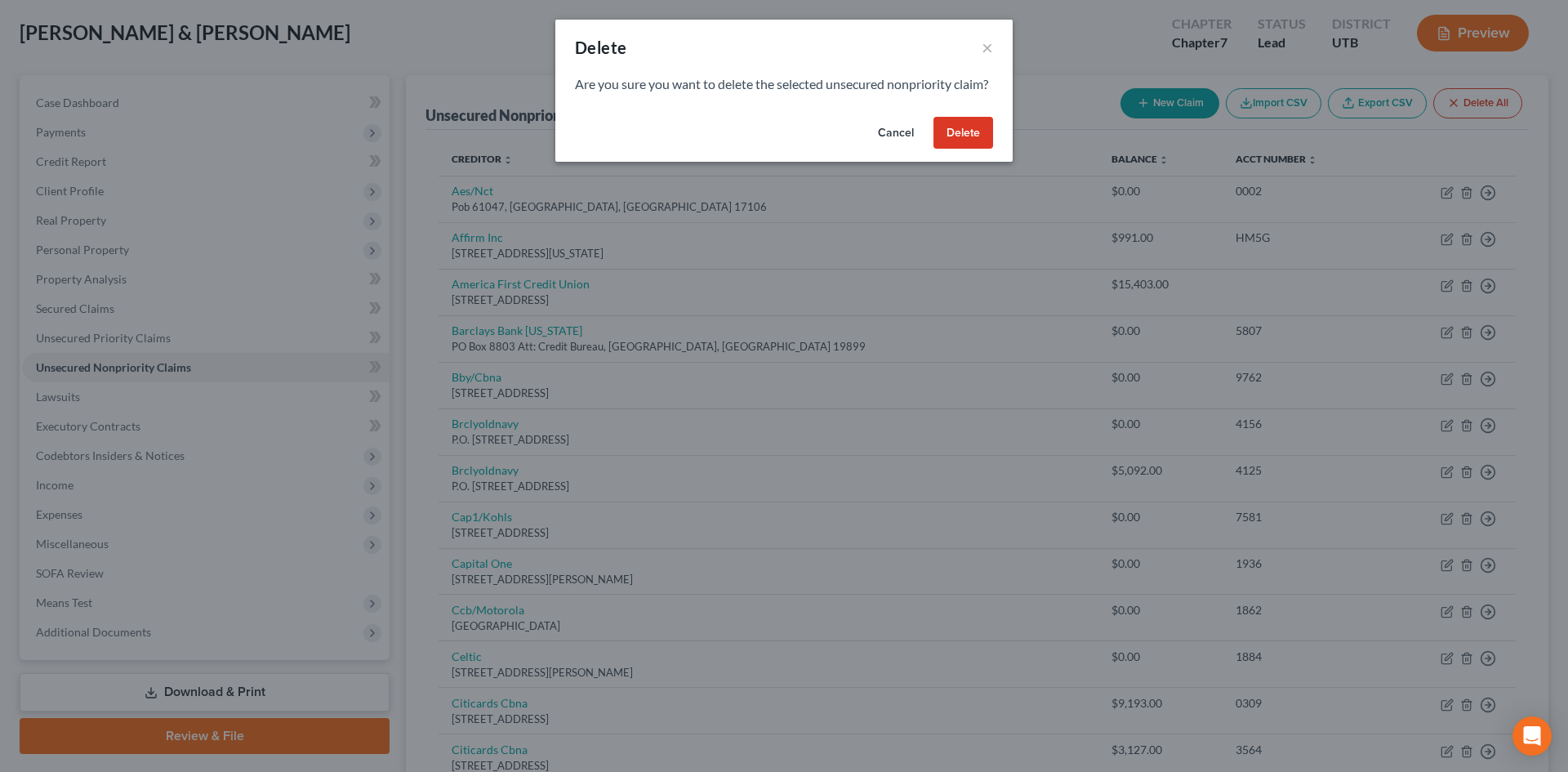
click at [952, 149] on button "Delete" at bounding box center [963, 133] width 59 height 33
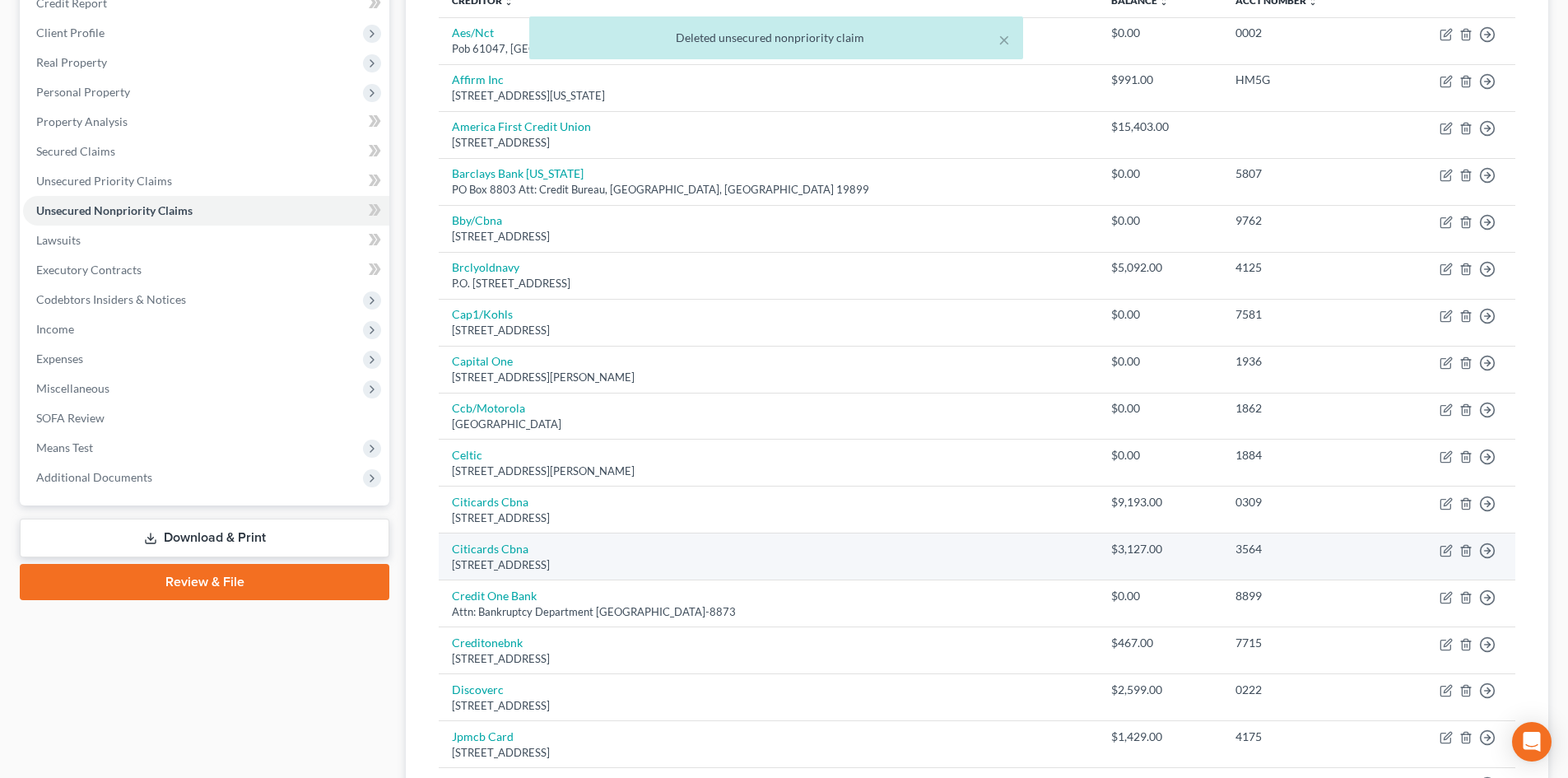
scroll to position [247, 0]
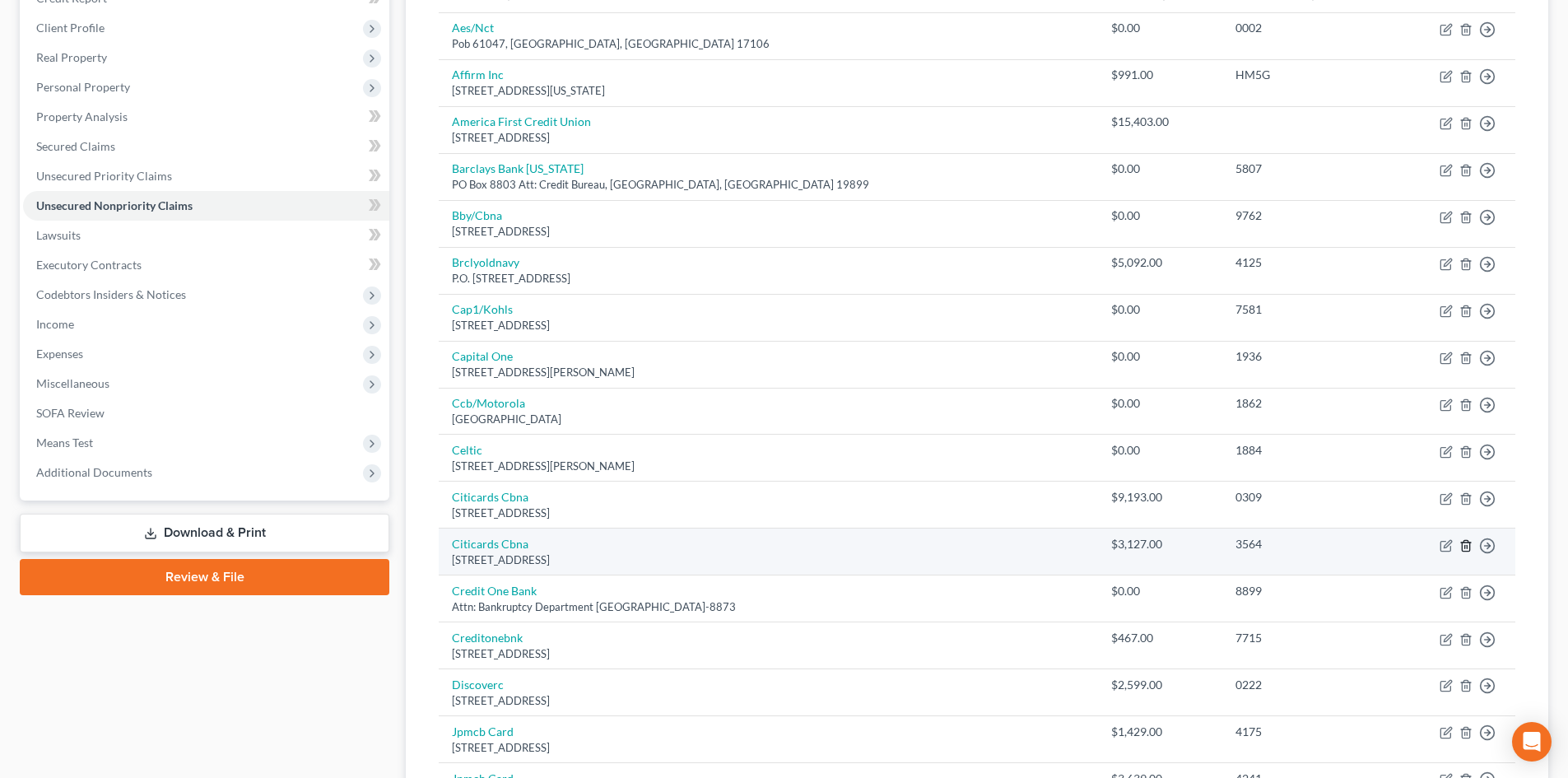
click at [1460, 551] on icon "button" at bounding box center [1466, 546] width 14 height 14
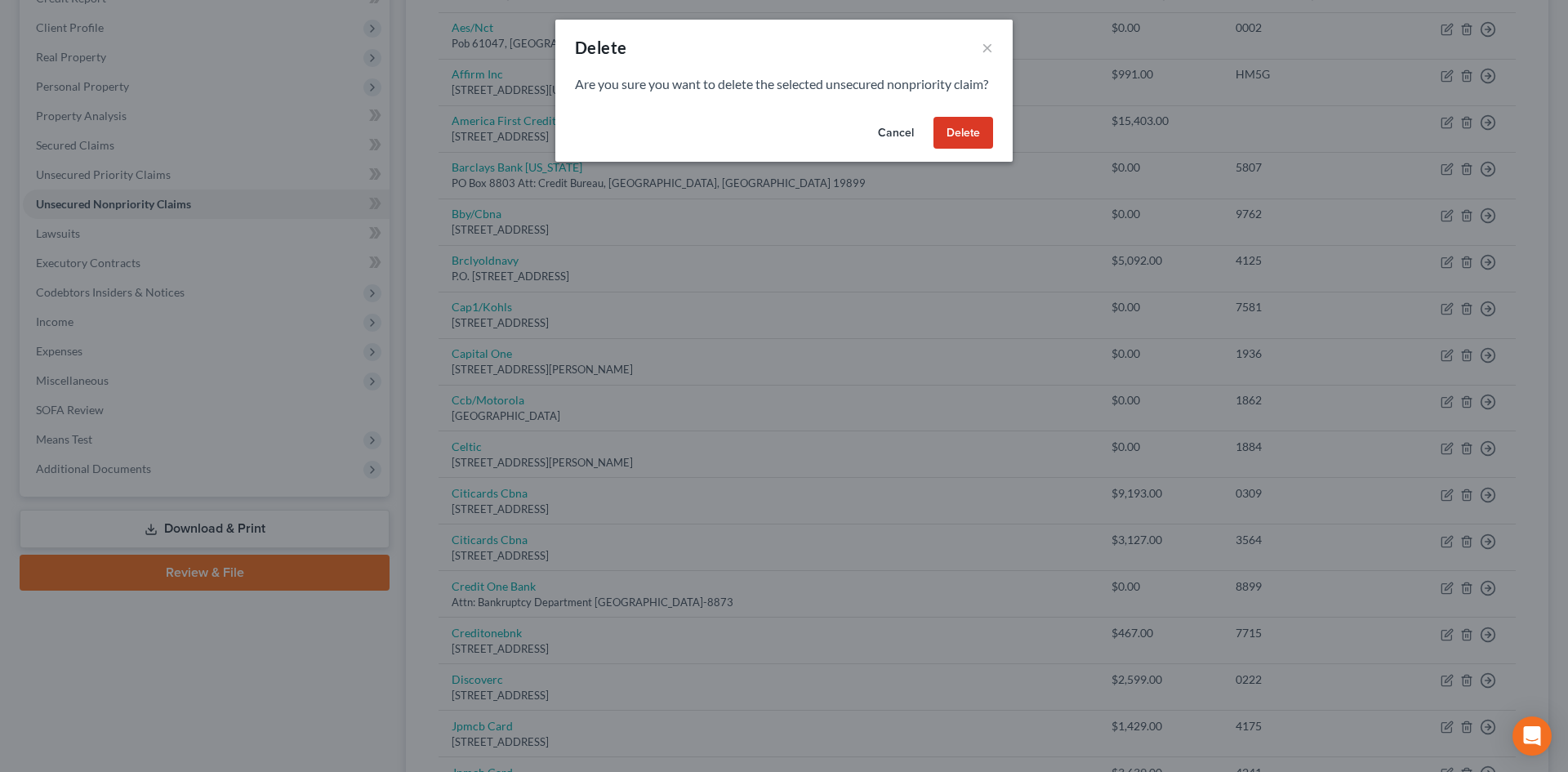
click at [975, 149] on button "Delete" at bounding box center [963, 133] width 59 height 33
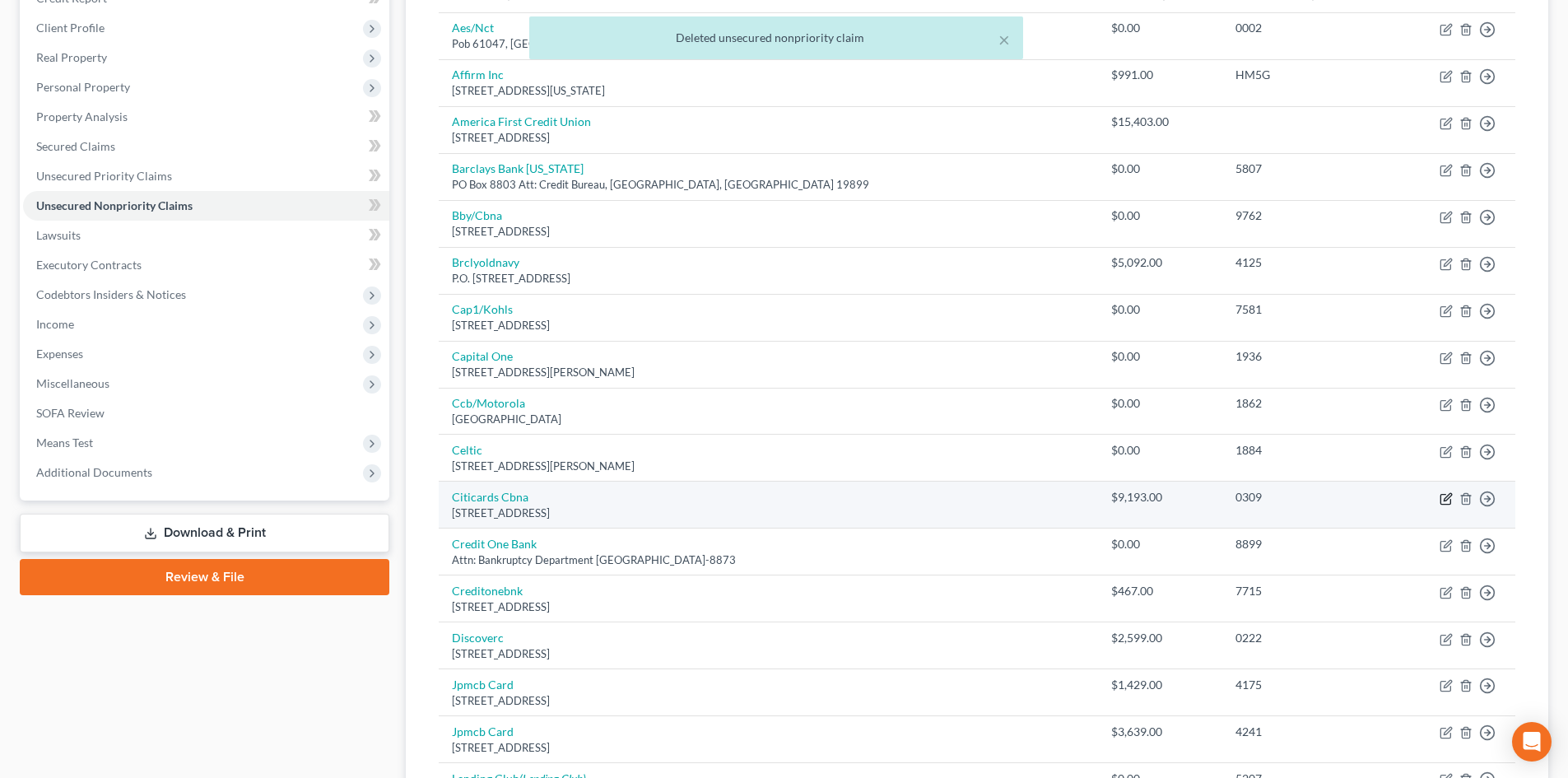
click at [1445, 500] on icon "button" at bounding box center [1446, 499] width 14 height 14
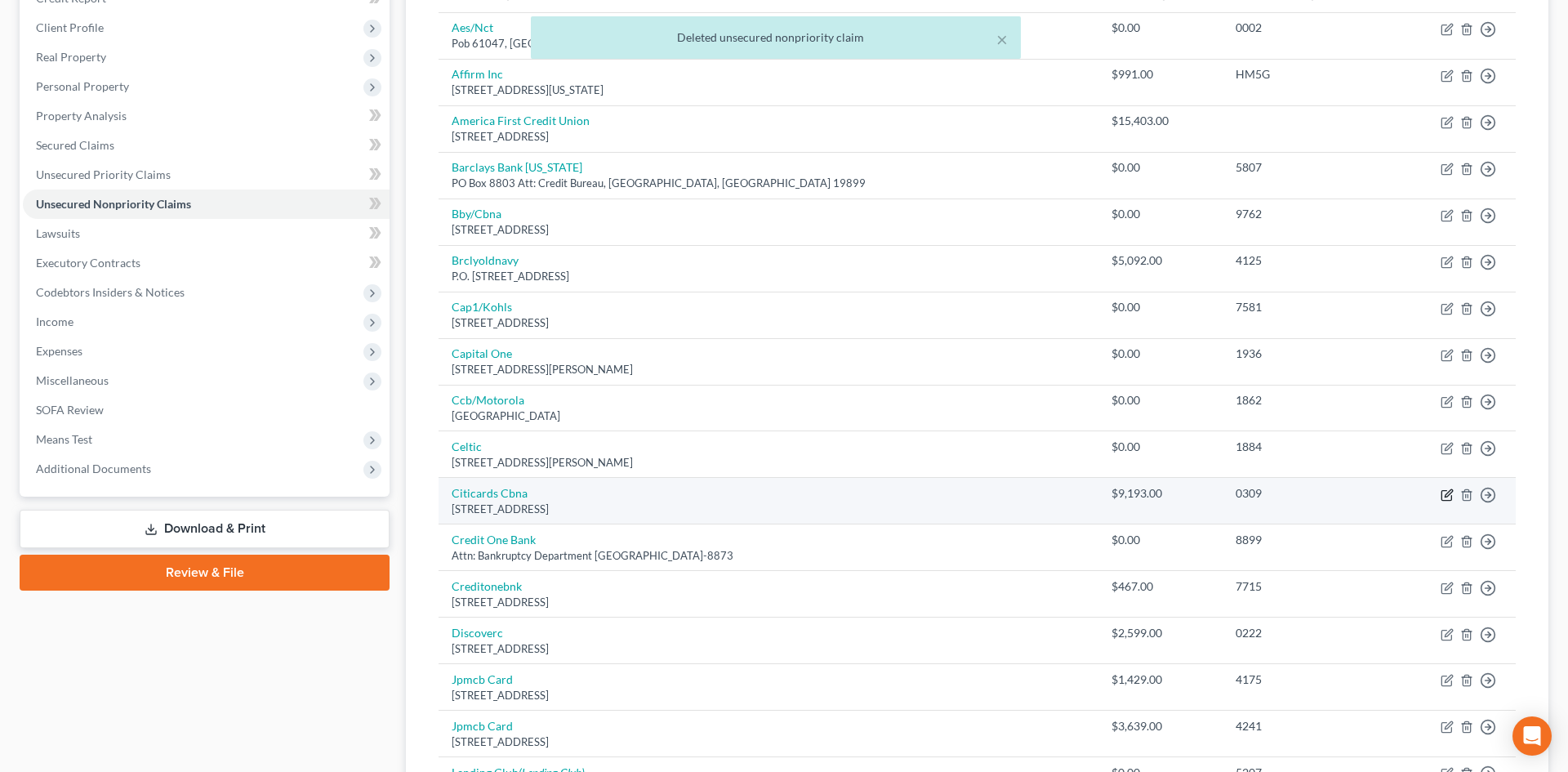
select select "43"
select select "2"
select select "1"
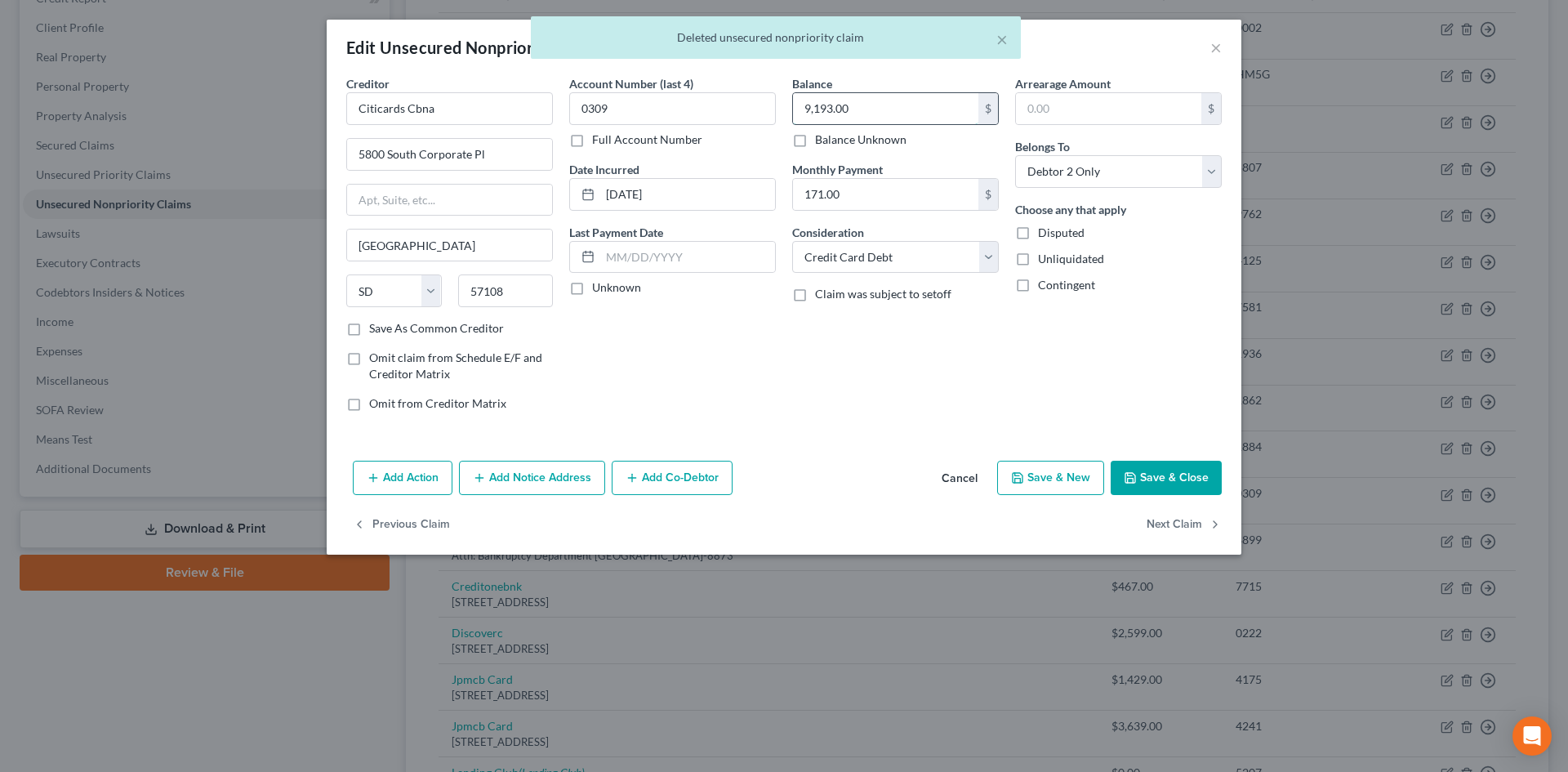
click at [860, 106] on input "9,193.00" at bounding box center [885, 108] width 186 height 31
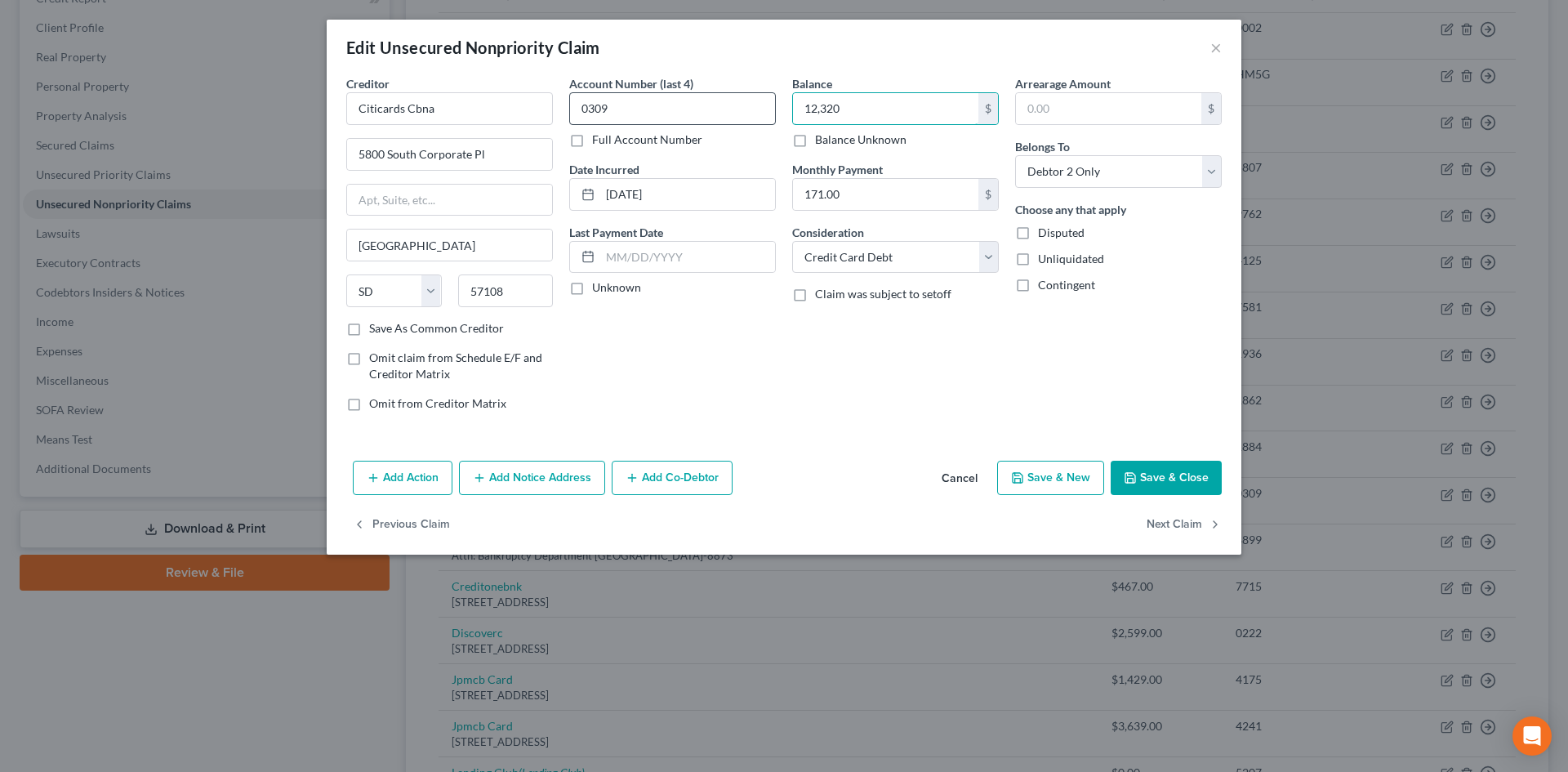
type input "12,320"
drag, startPoint x: 698, startPoint y: 107, endPoint x: 550, endPoint y: 95, distance: 148.5
click at [550, 94] on div "Creditor * Citicards Cbna 5800 South Corporate Pl [GEOGRAPHIC_DATA] [US_STATE][…" at bounding box center [783, 249] width 891 height 350
type input "1"
click at [867, 249] on select "Select Cable / Satellite Services Collection Agency Credit Card Debt Debt Couns…" at bounding box center [895, 258] width 207 height 33
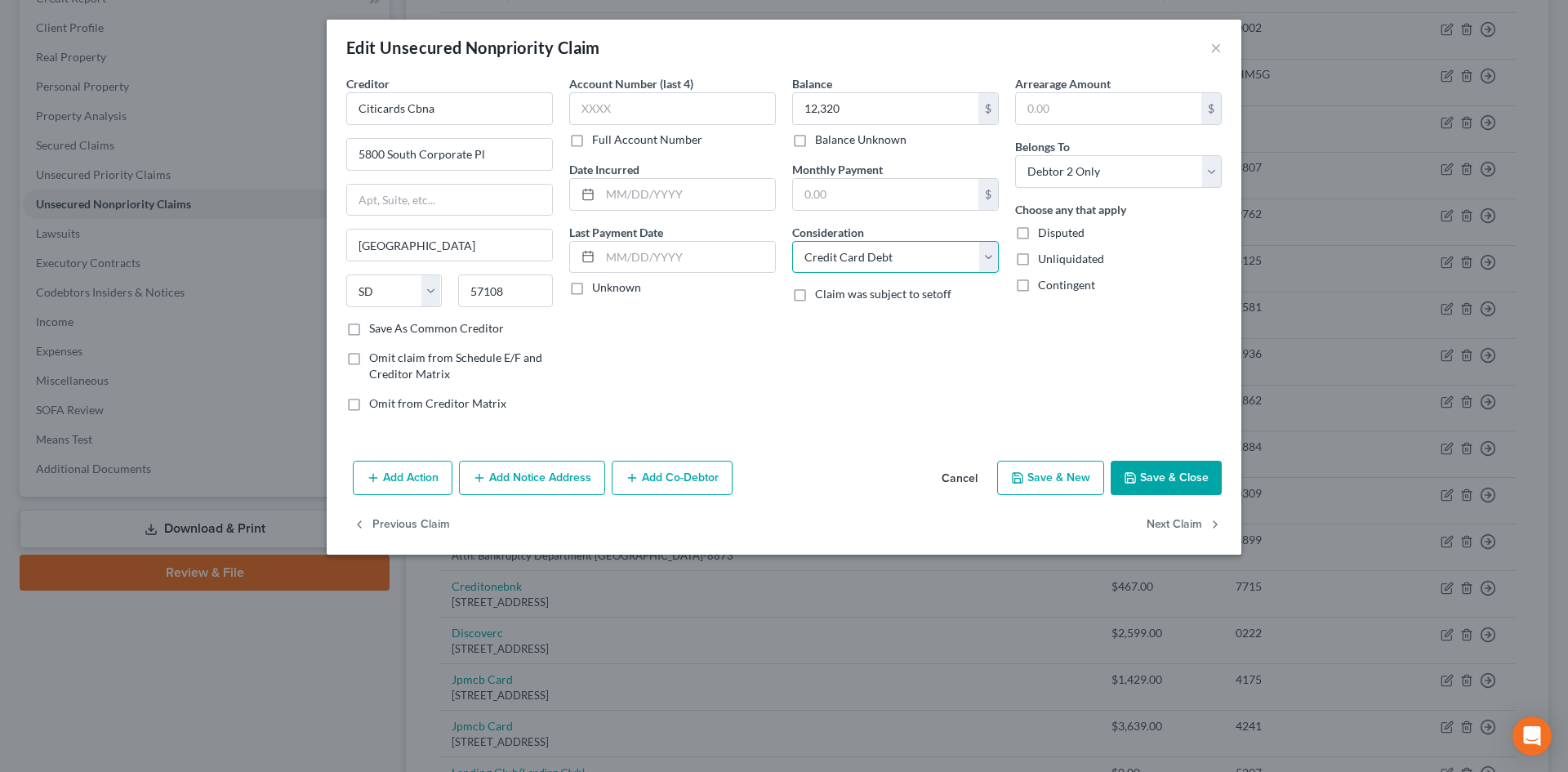
select select
click at [792, 241] on select "Select Cable / Satellite Services Collection Agency Credit Card Debt Debt Couns…" at bounding box center [895, 258] width 207 height 33
click at [1173, 482] on button "Save & Close" at bounding box center [1166, 478] width 111 height 34
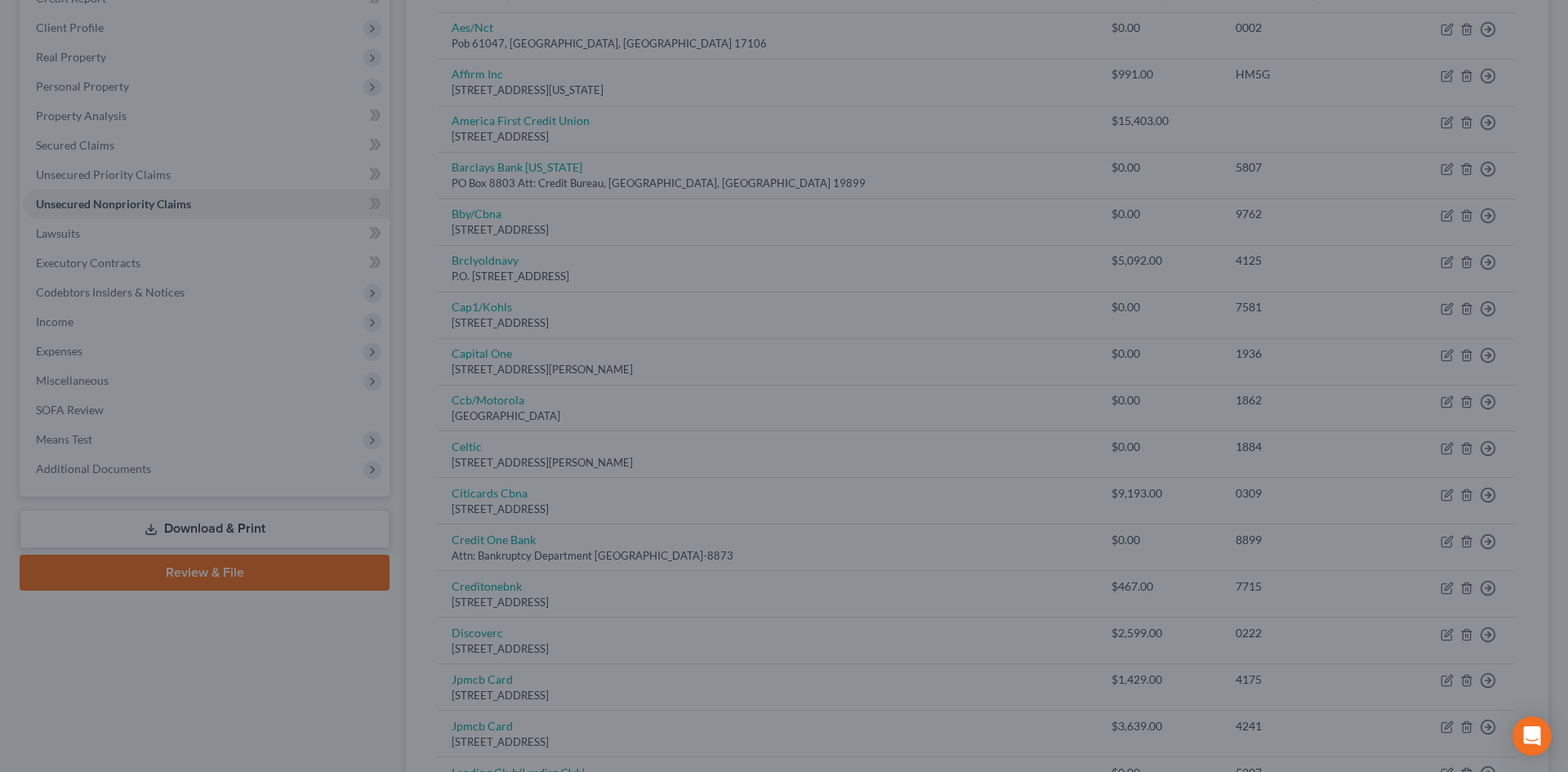
type input "12,320.00"
type input "0"
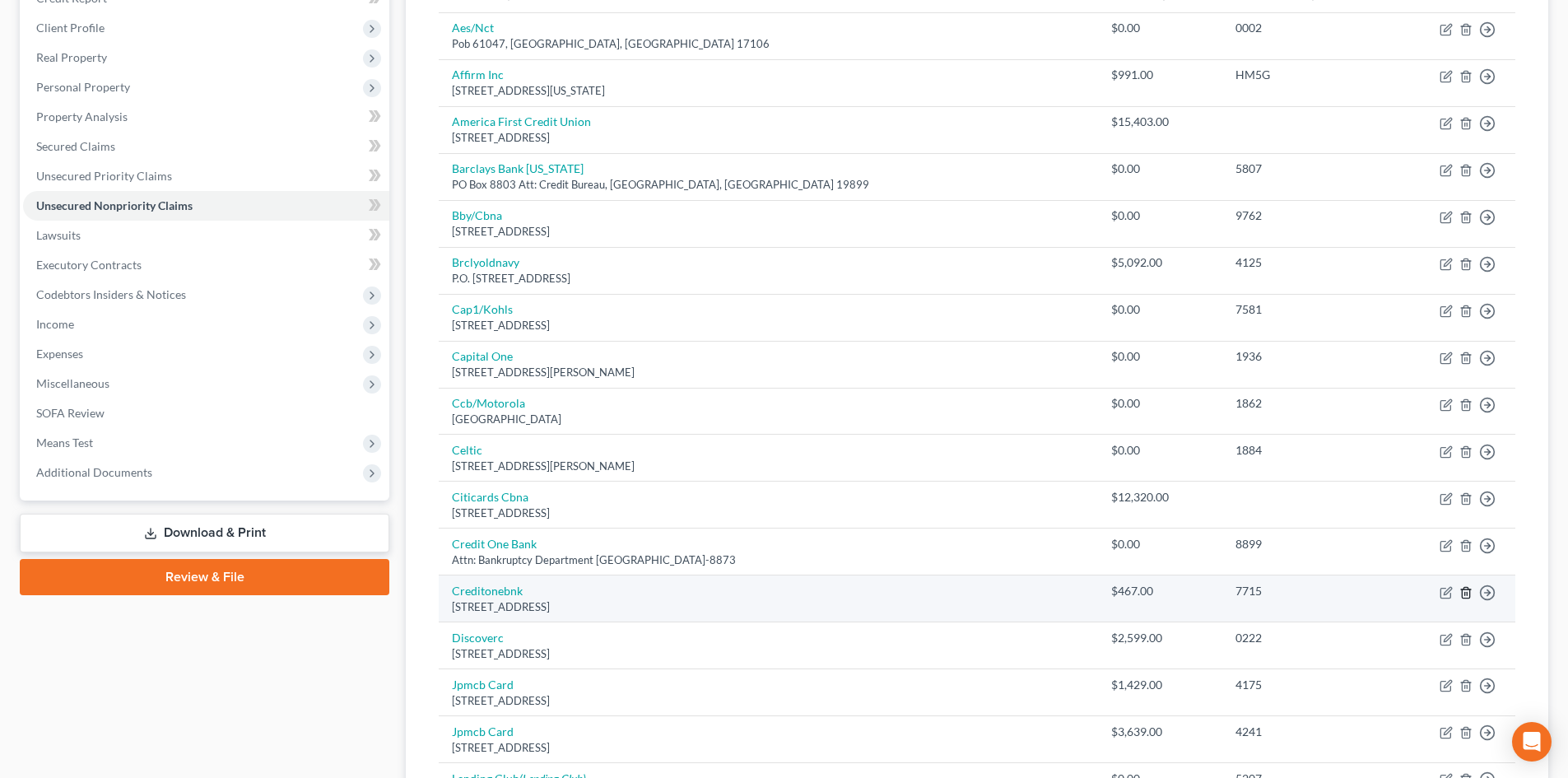
click at [1461, 592] on icon "button" at bounding box center [1466, 593] width 14 height 14
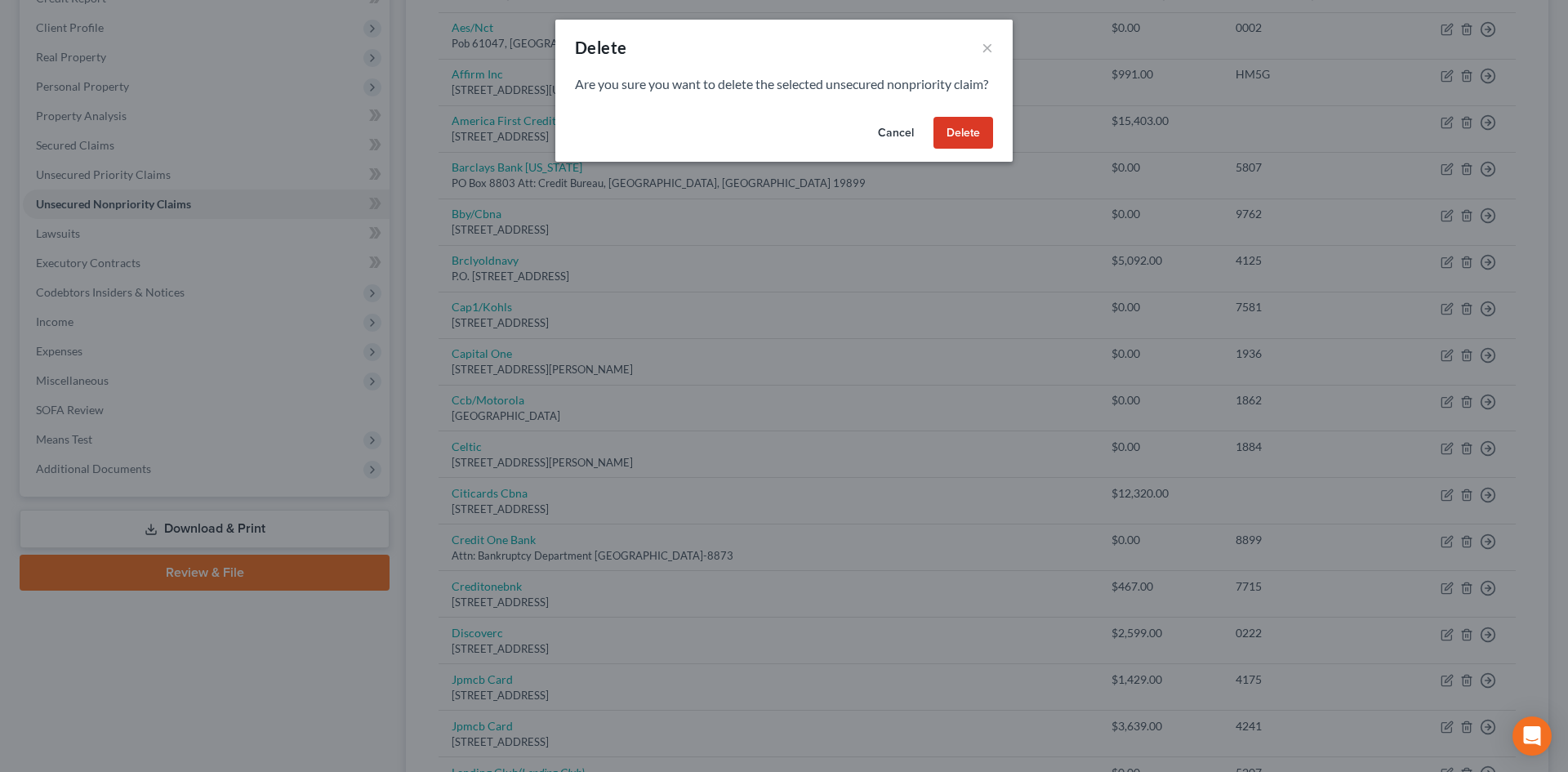
click at [974, 145] on button "Delete" at bounding box center [963, 133] width 59 height 33
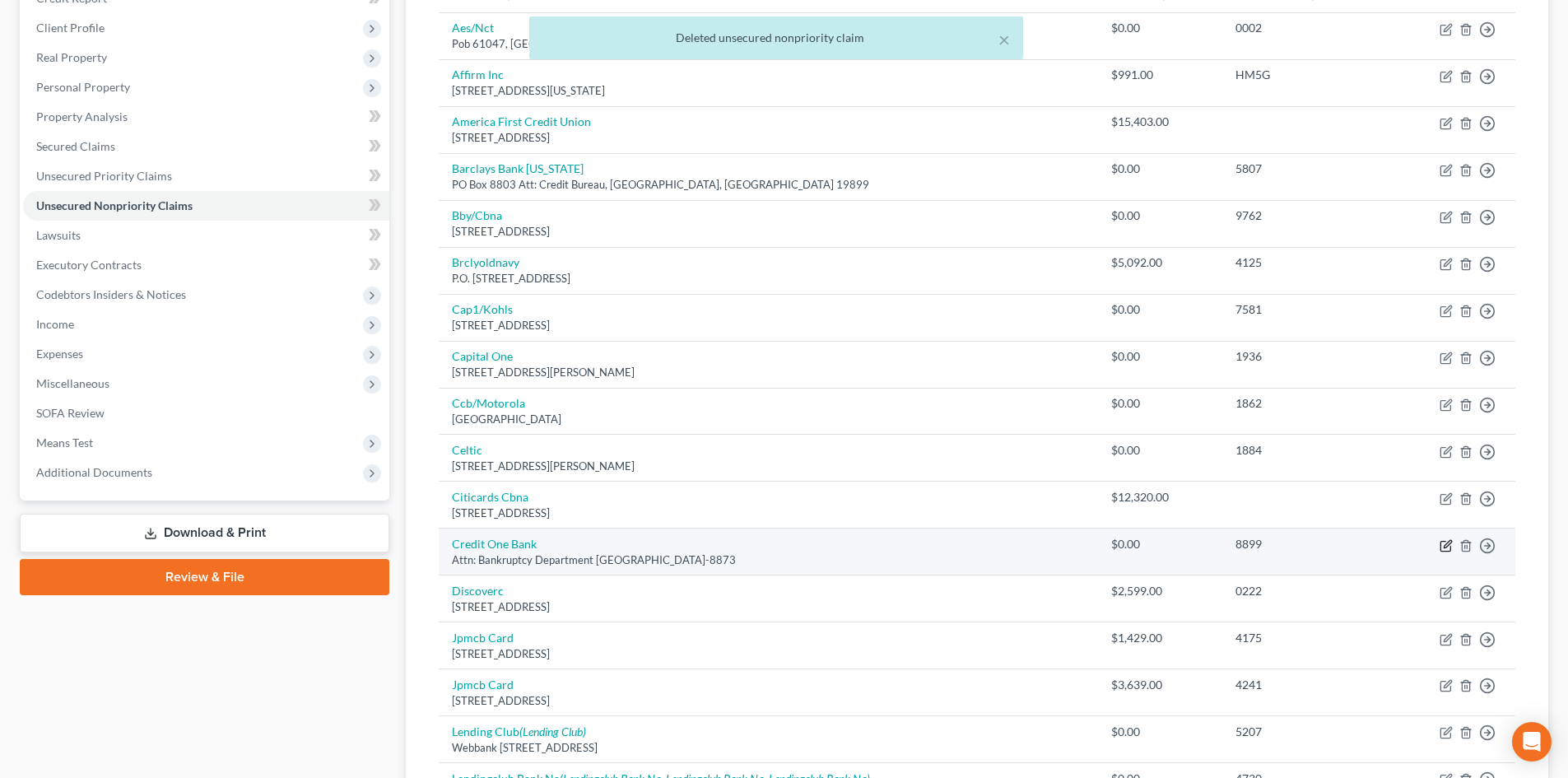
click at [1442, 547] on icon "button" at bounding box center [1446, 546] width 14 height 14
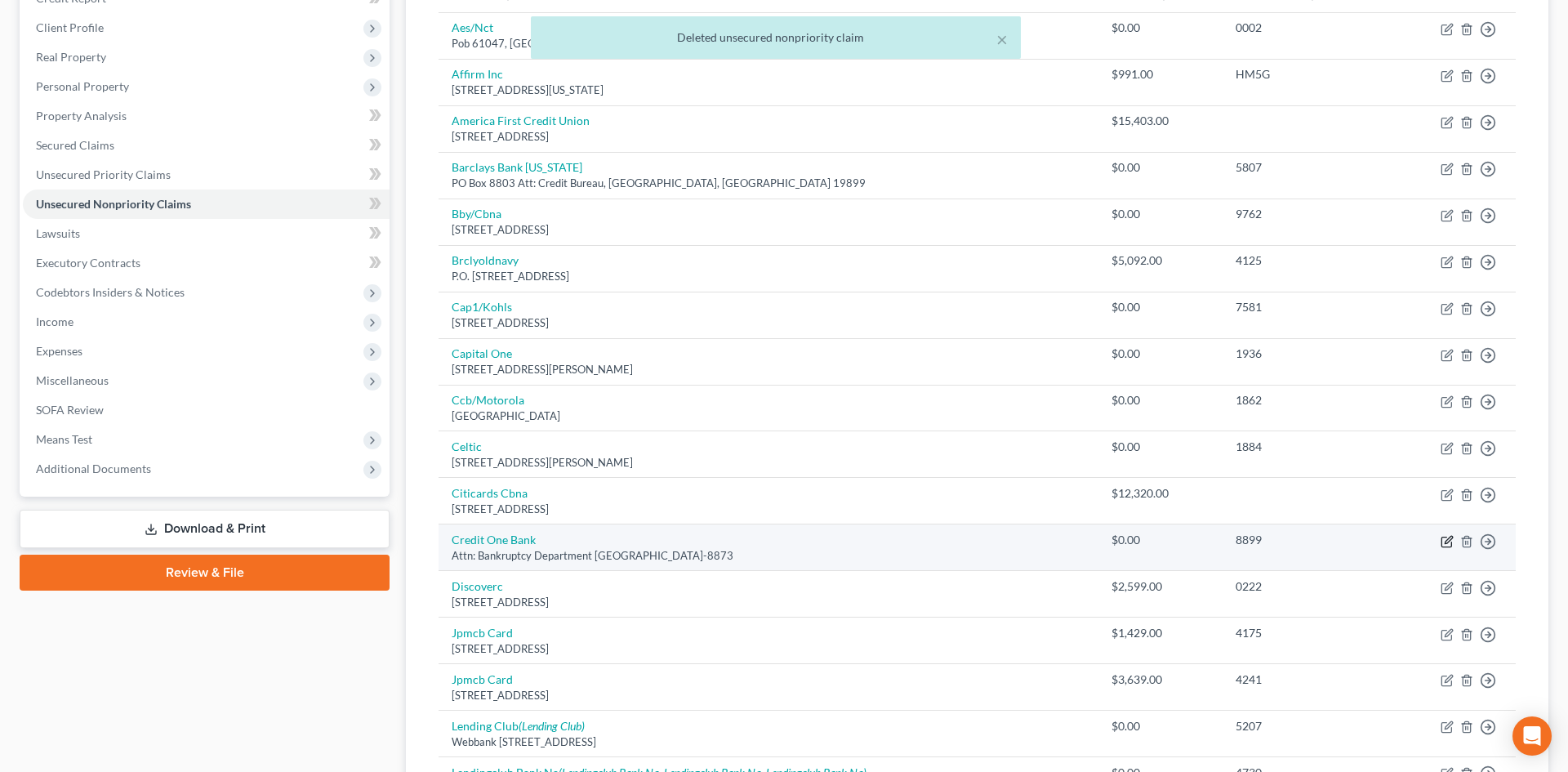
select select "31"
select select "2"
select select "1"
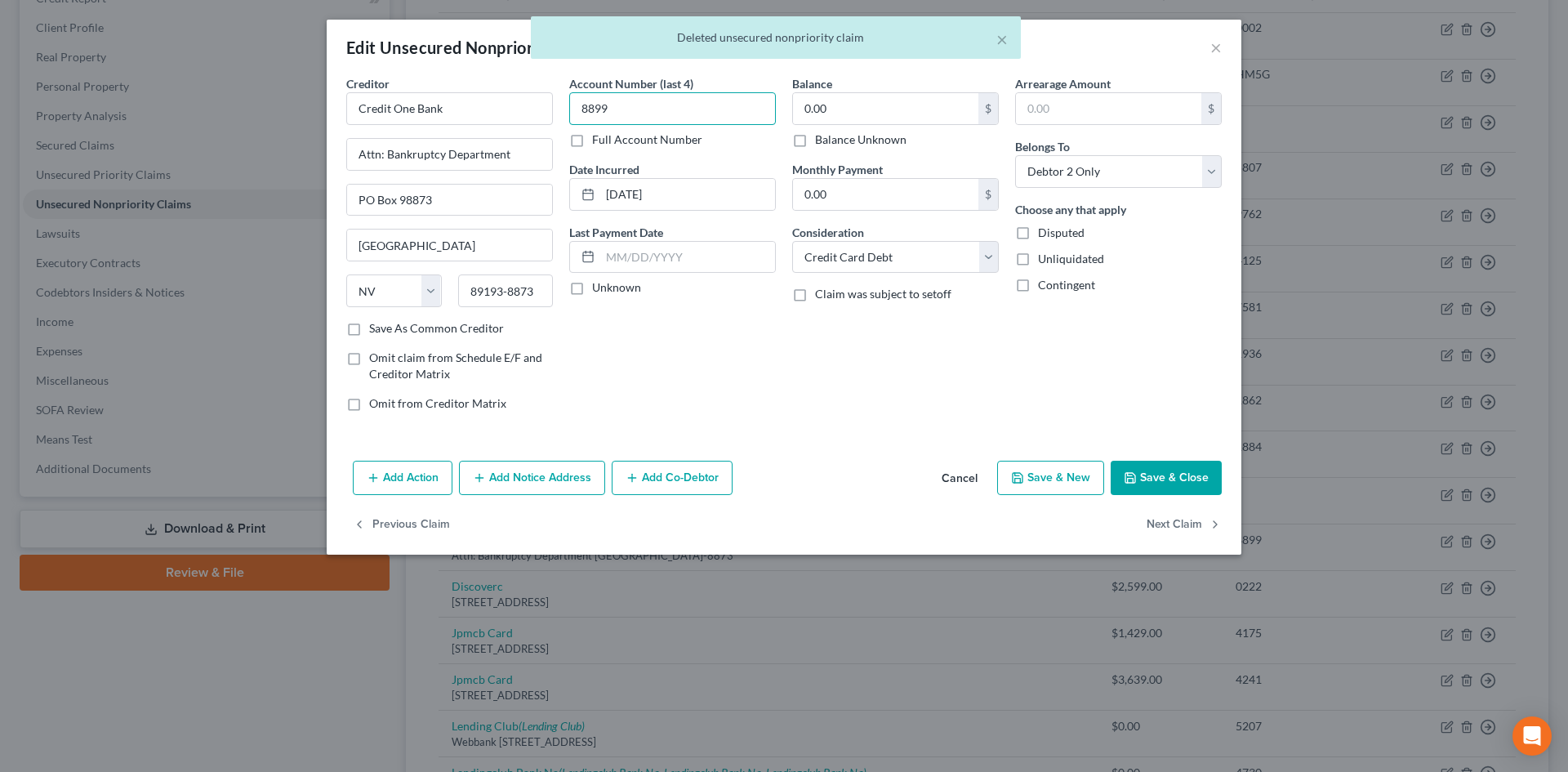
click at [697, 106] on input "8899" at bounding box center [673, 108] width 207 height 33
click at [912, 107] on input "0.00" at bounding box center [885, 108] width 186 height 31
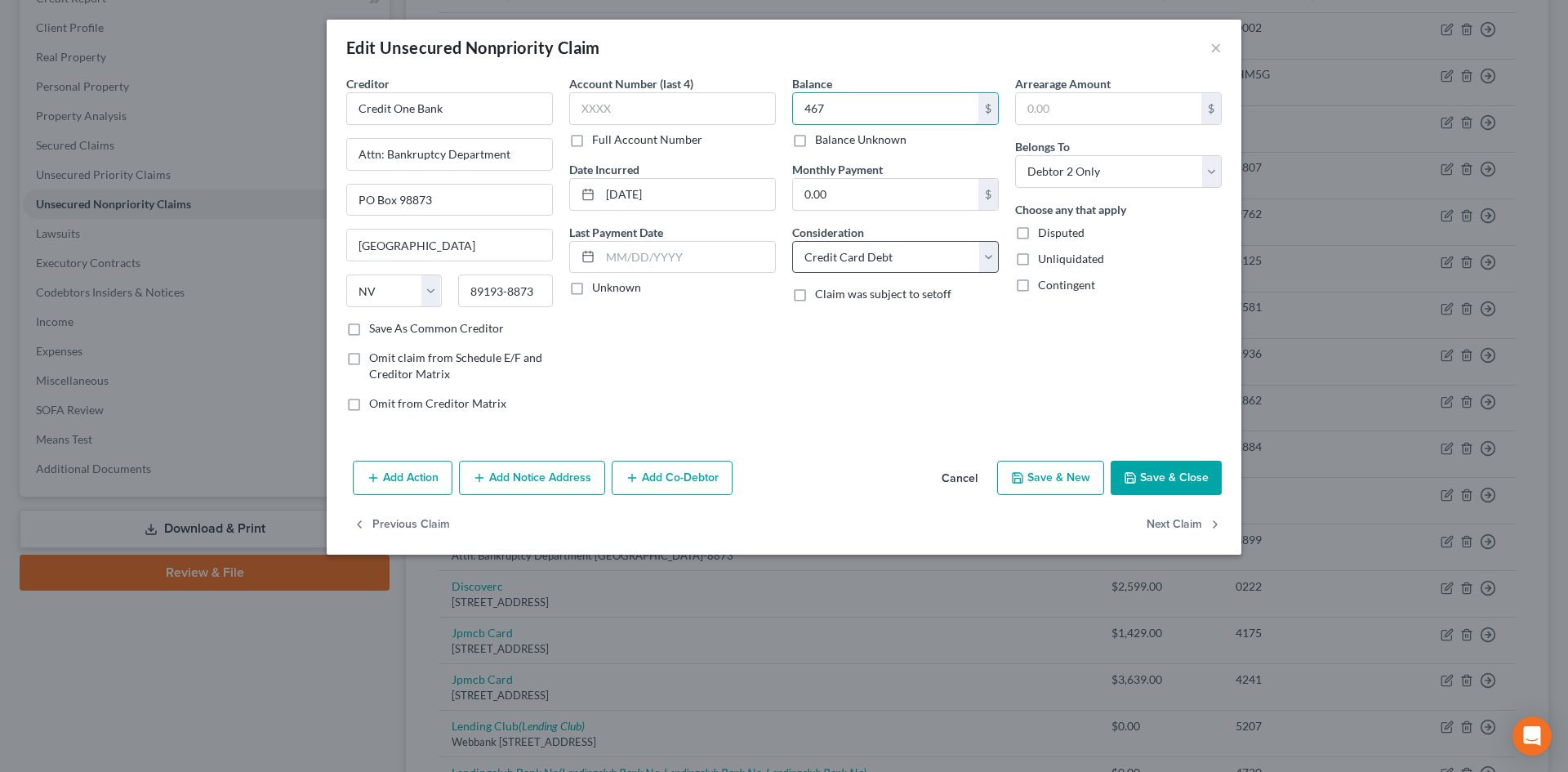
type input "467"
click at [891, 250] on select "Select Cable / Satellite Services Collection Agency Credit Card Debt Debt Couns…" at bounding box center [895, 258] width 207 height 33
select select
click at [792, 241] on select "Select Cable / Satellite Services Collection Agency Credit Card Debt Debt Couns…" at bounding box center [895, 258] width 207 height 33
click at [1145, 469] on button "Save & Close" at bounding box center [1166, 478] width 111 height 34
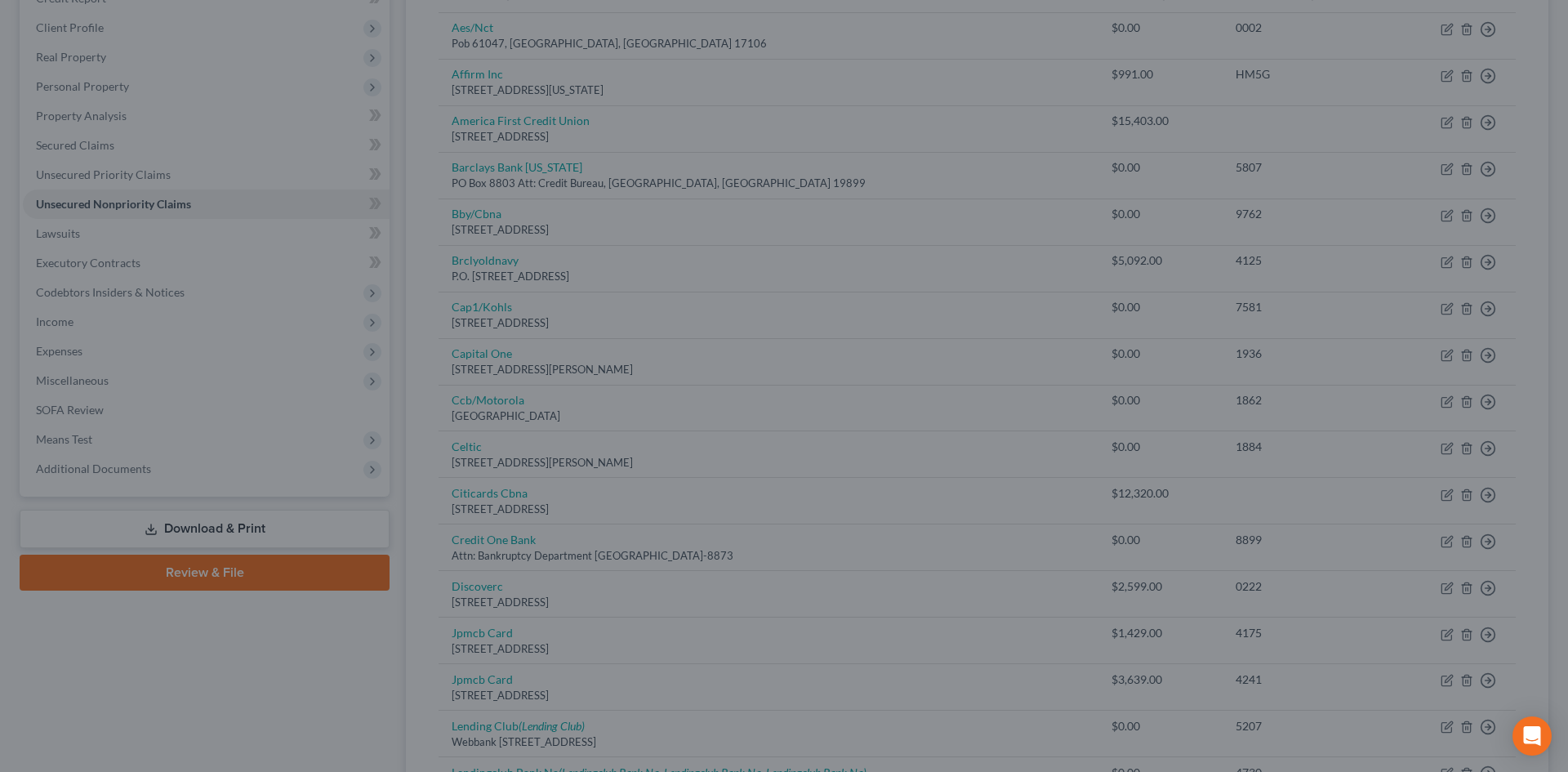
type input "467.00"
type input "0"
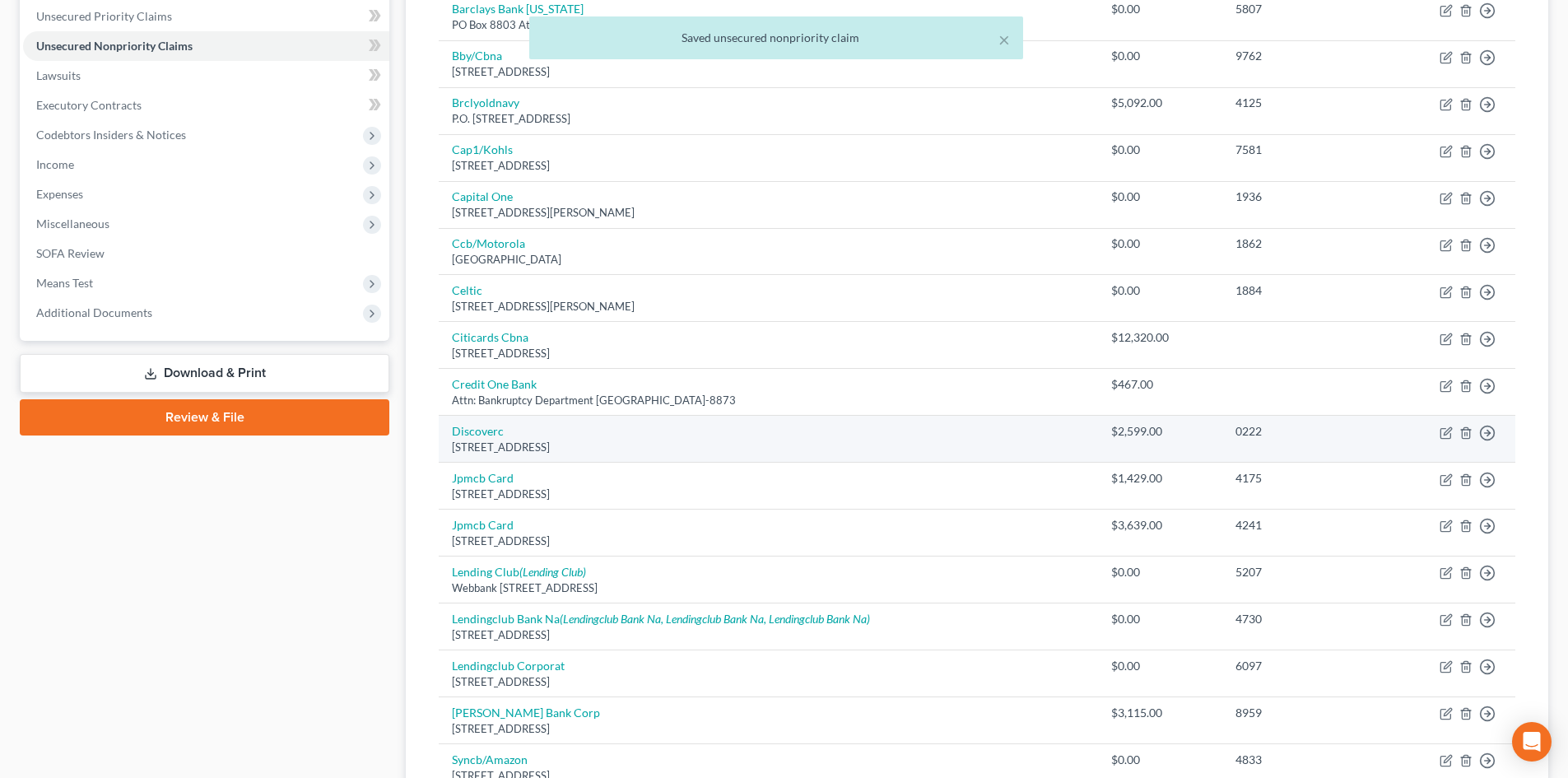
scroll to position [411, 0]
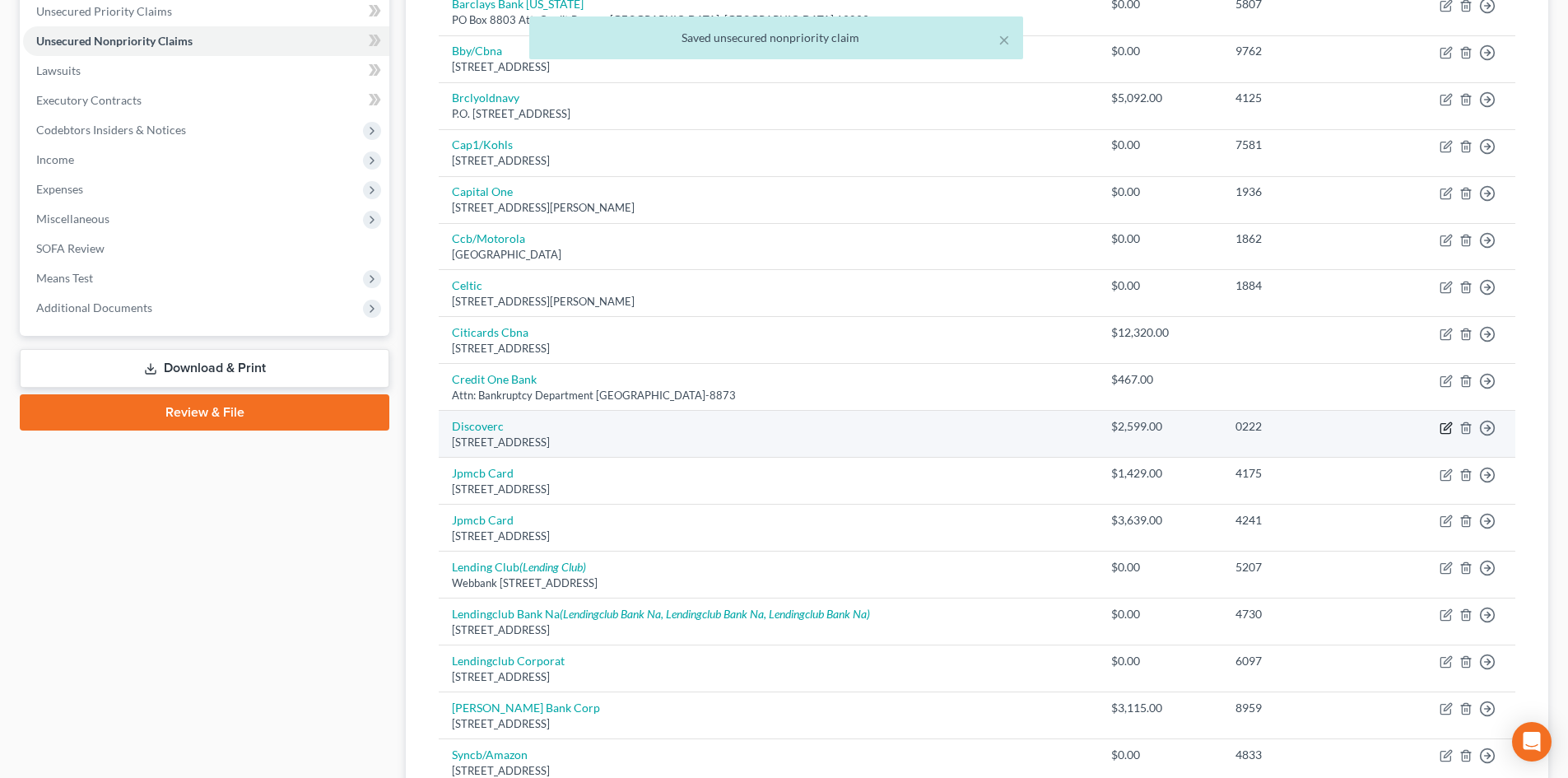
click at [1446, 430] on icon "button" at bounding box center [1446, 429] width 14 height 14
select select "46"
select select "2"
select select "0"
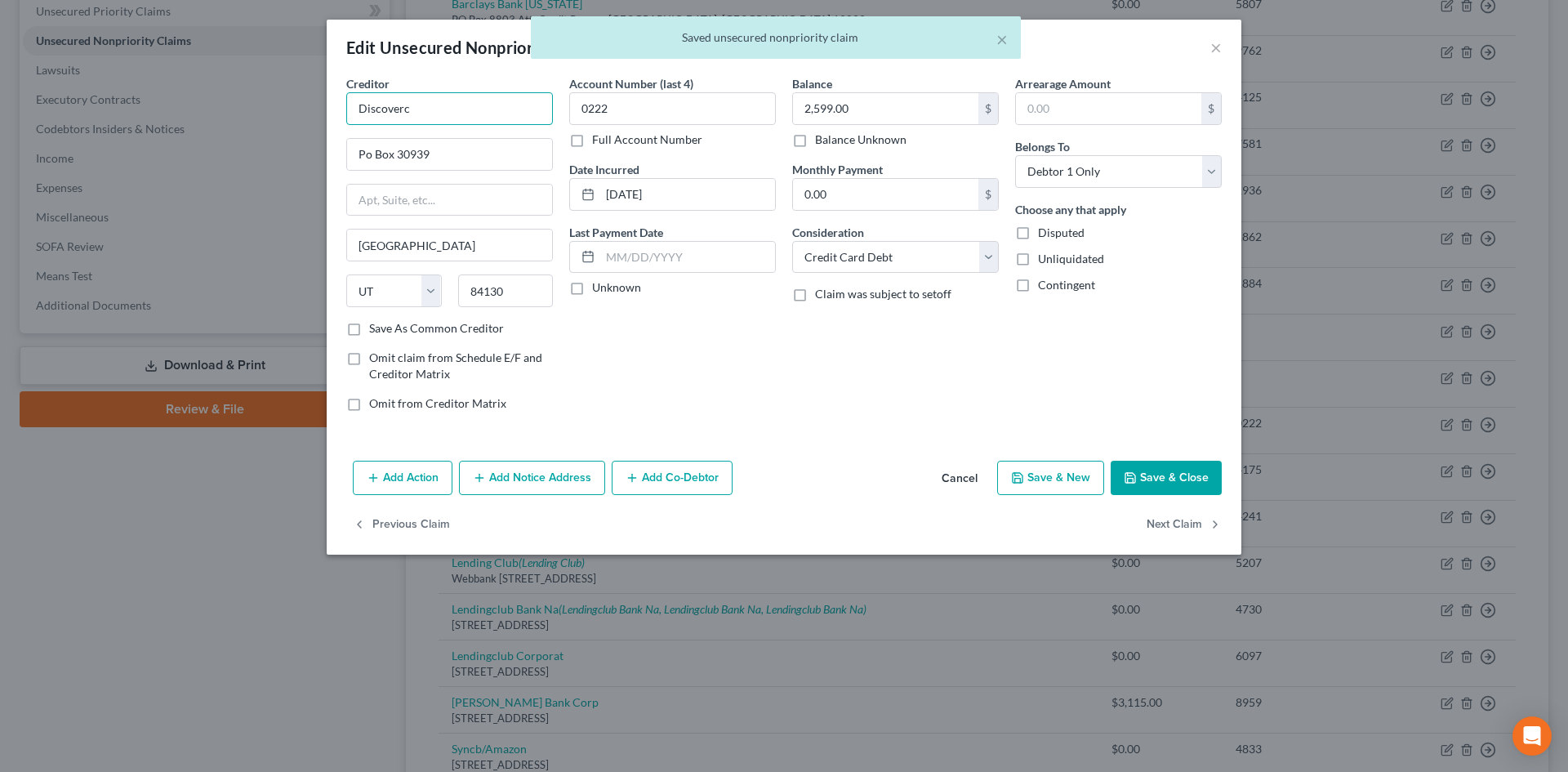
click at [511, 106] on input "Discoverc" at bounding box center [450, 108] width 207 height 33
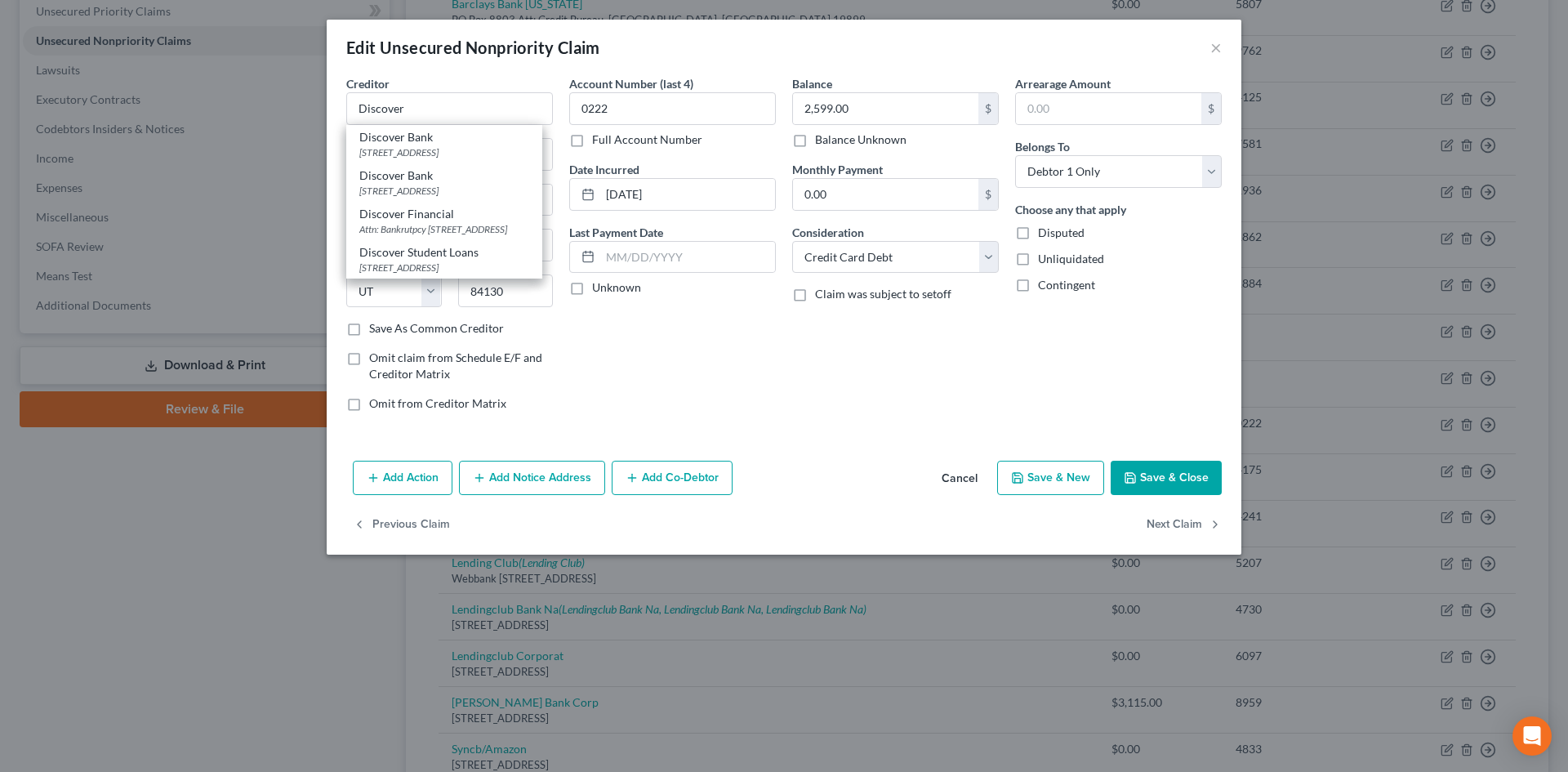
click at [433, 136] on div "Discover Bank" at bounding box center [443, 137] width 169 height 16
type input "Discover Bank"
type input "PO Box 30939"
click at [1203, 486] on button "Save & Close" at bounding box center [1166, 478] width 111 height 34
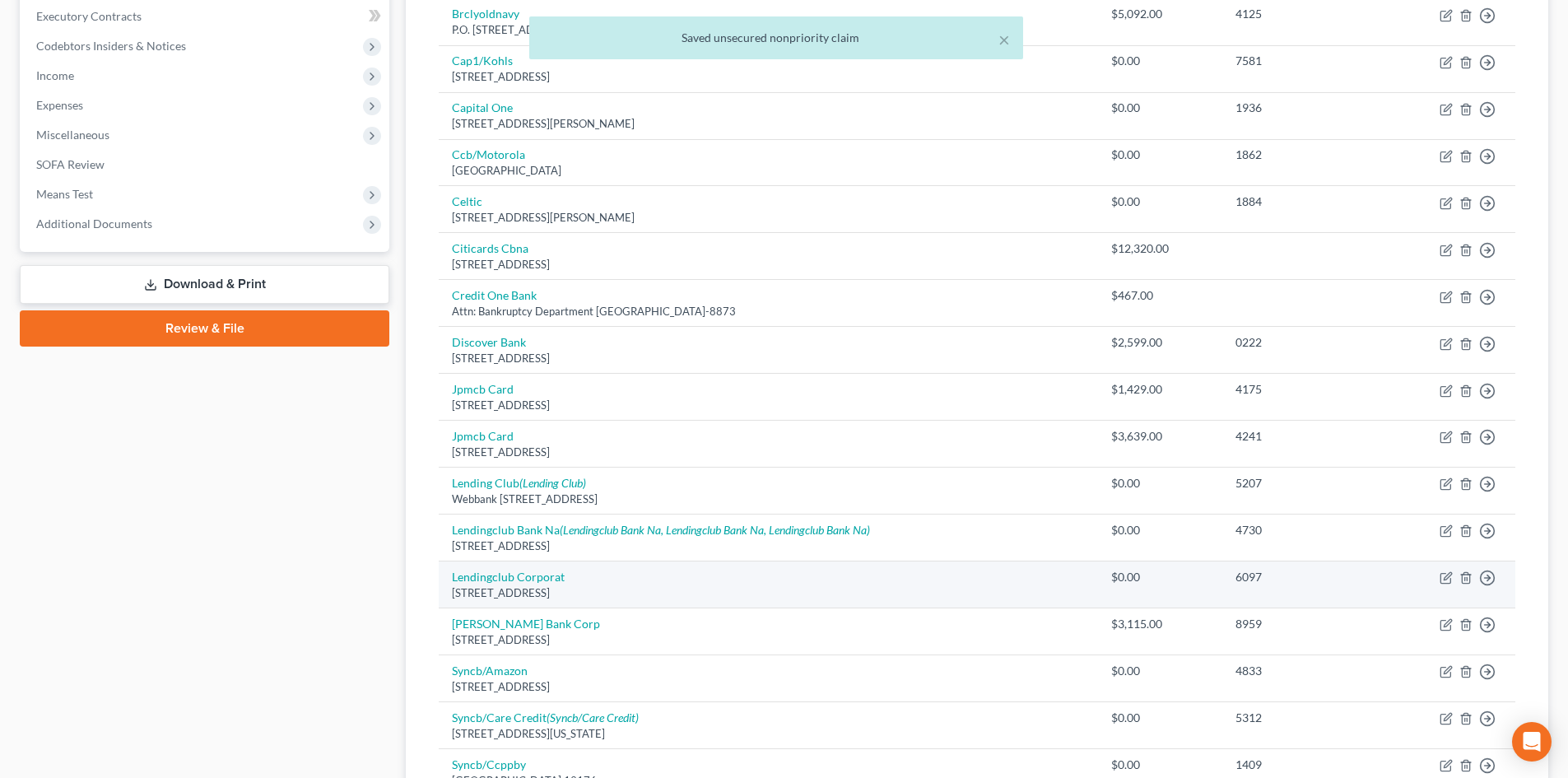
scroll to position [576, 0]
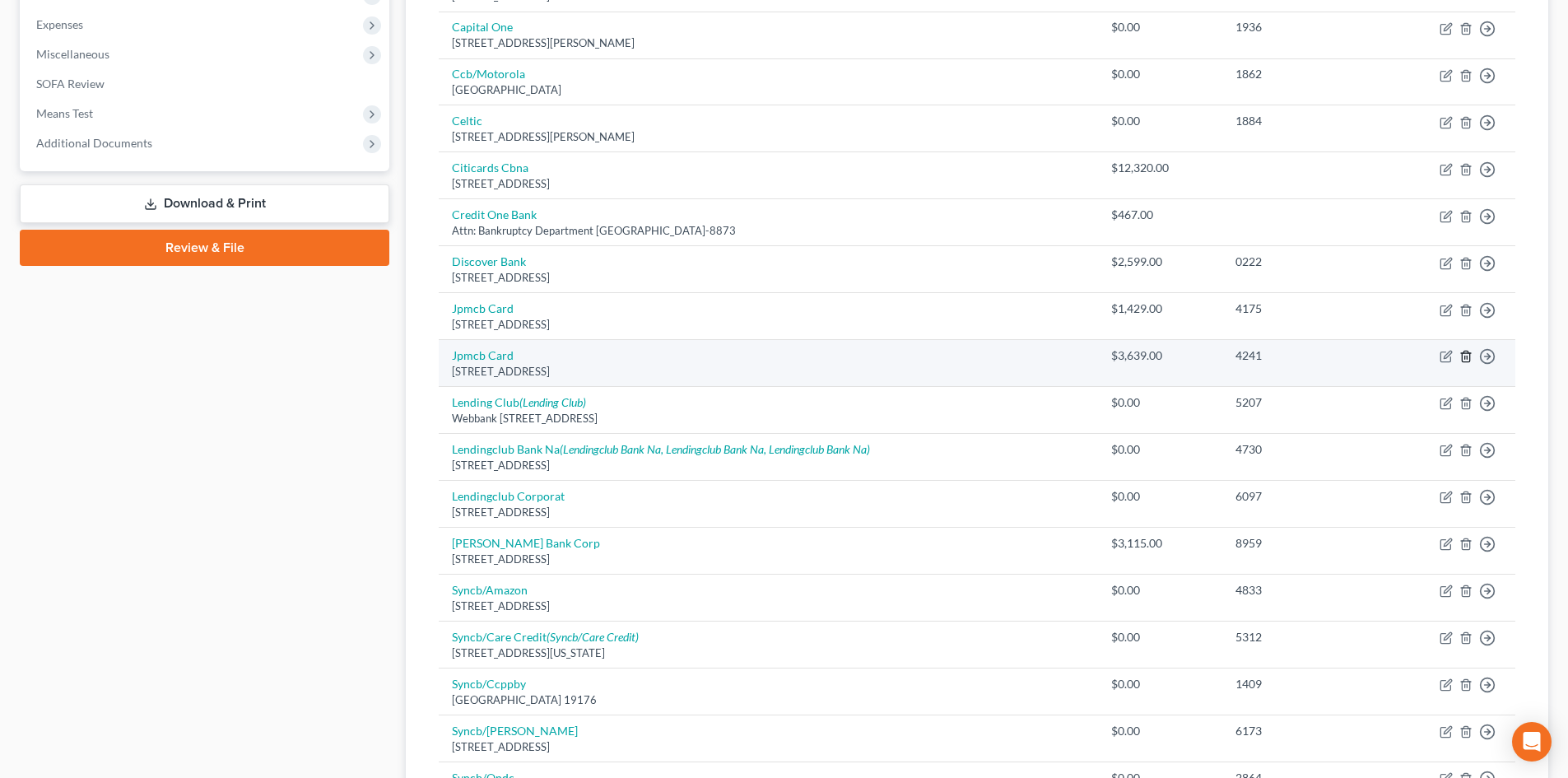
click at [1465, 358] on line "button" at bounding box center [1465, 357] width 0 height 3
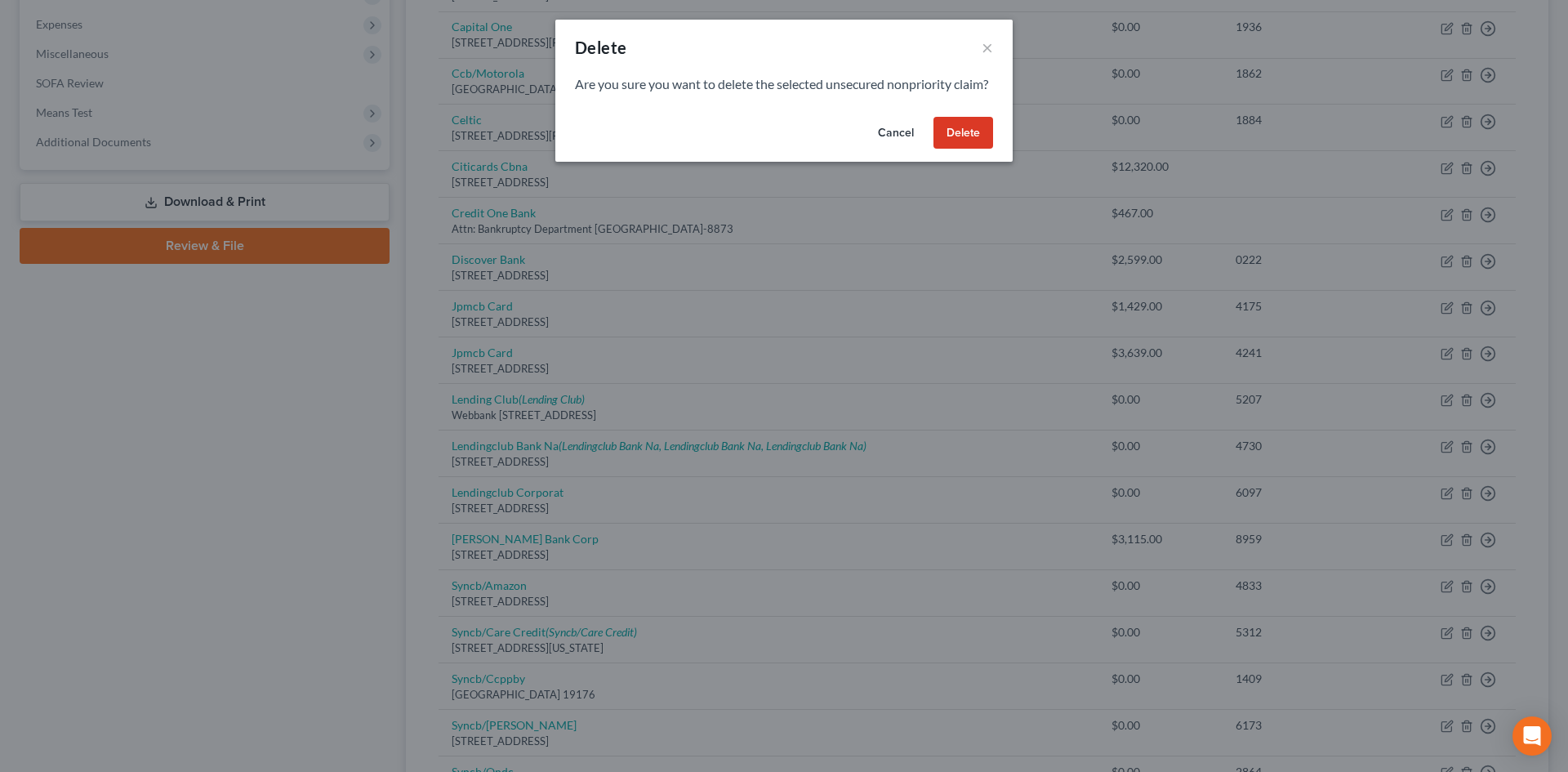
click at [974, 147] on button "Delete" at bounding box center [963, 133] width 59 height 33
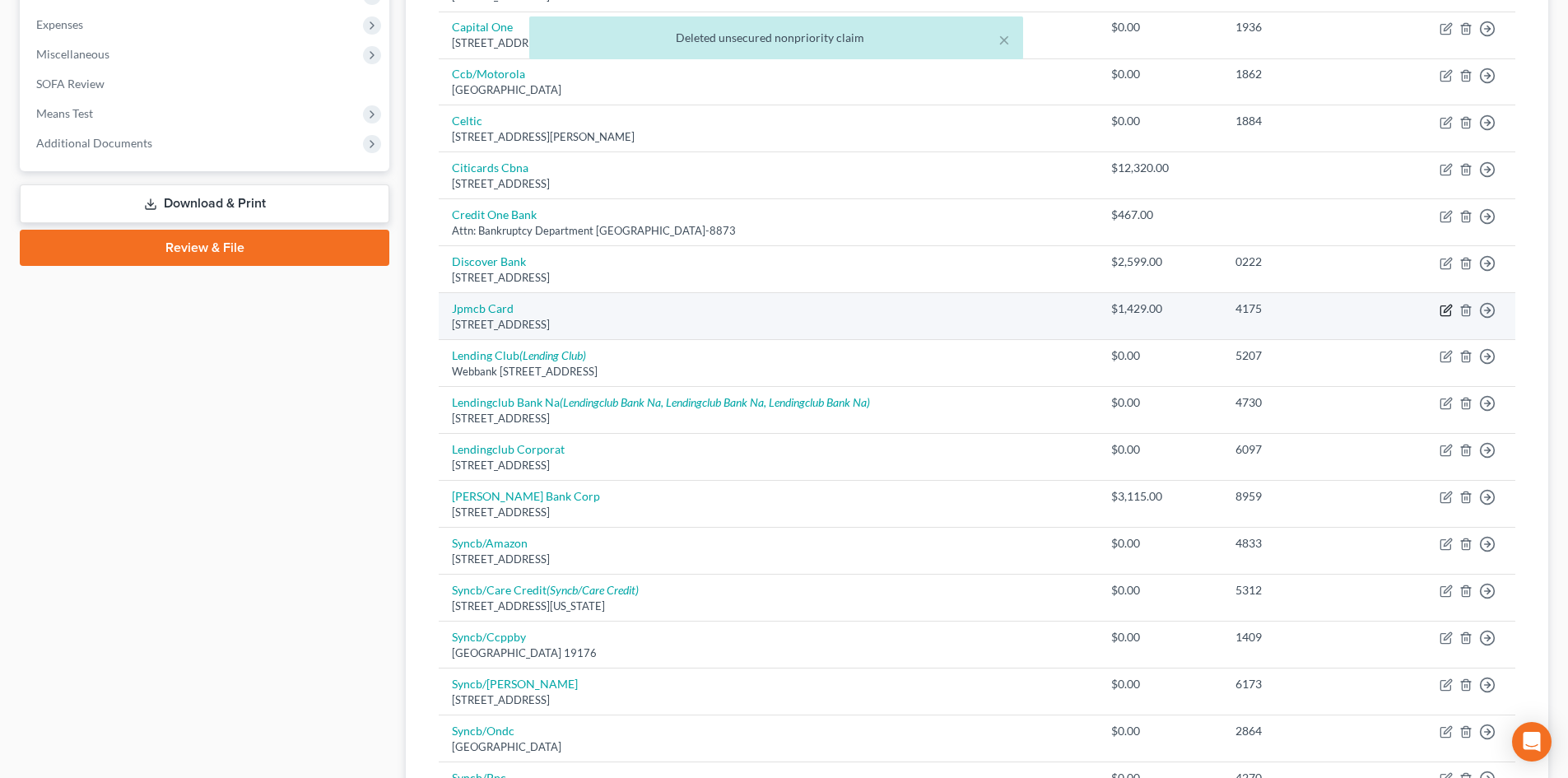
click at [1450, 316] on icon "button" at bounding box center [1445, 310] width 10 height 10
select select "7"
select select "0"
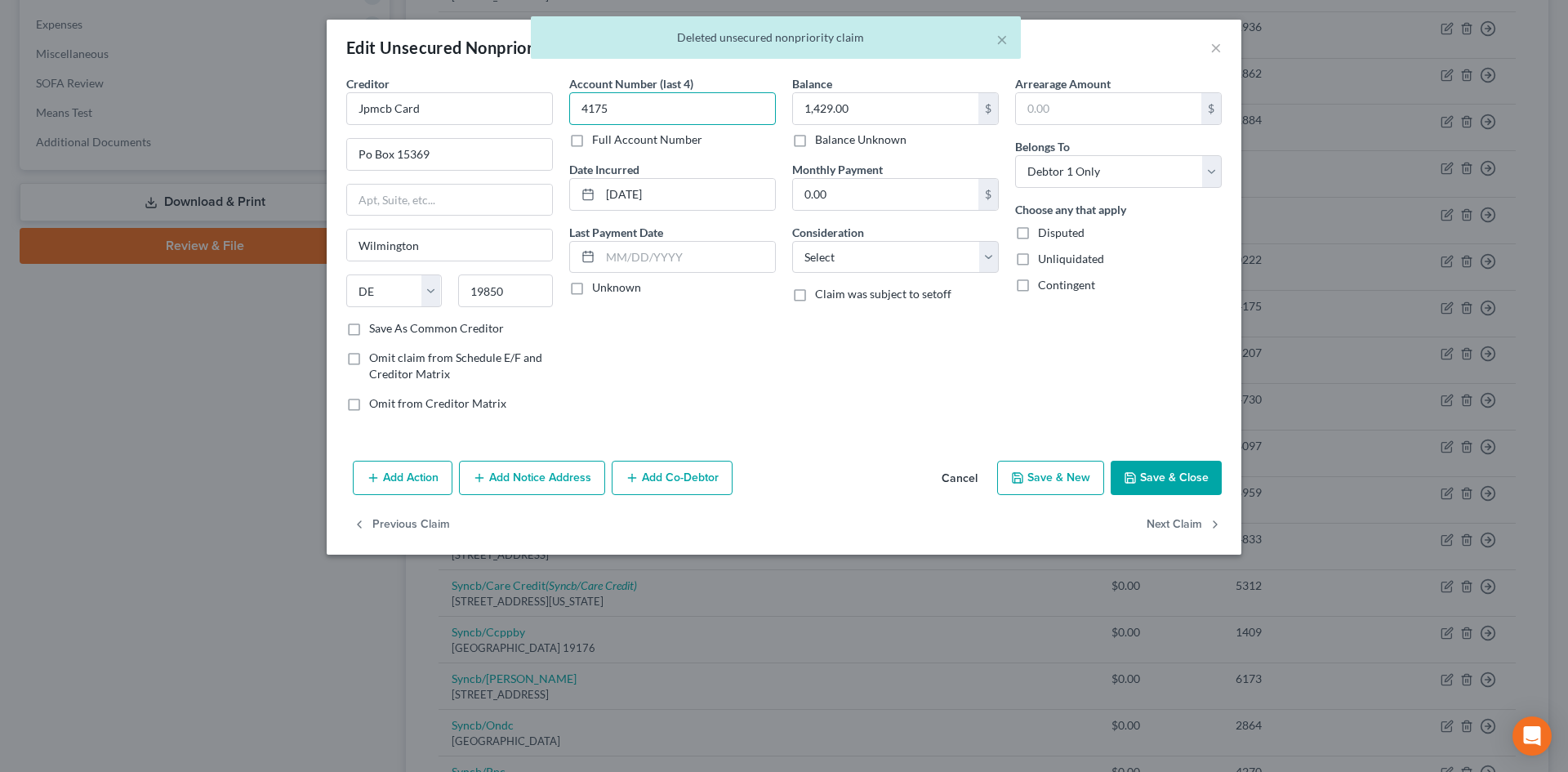
click at [728, 112] on input "4175" at bounding box center [673, 108] width 207 height 33
click at [872, 112] on input "1,429.00" at bounding box center [885, 108] width 186 height 31
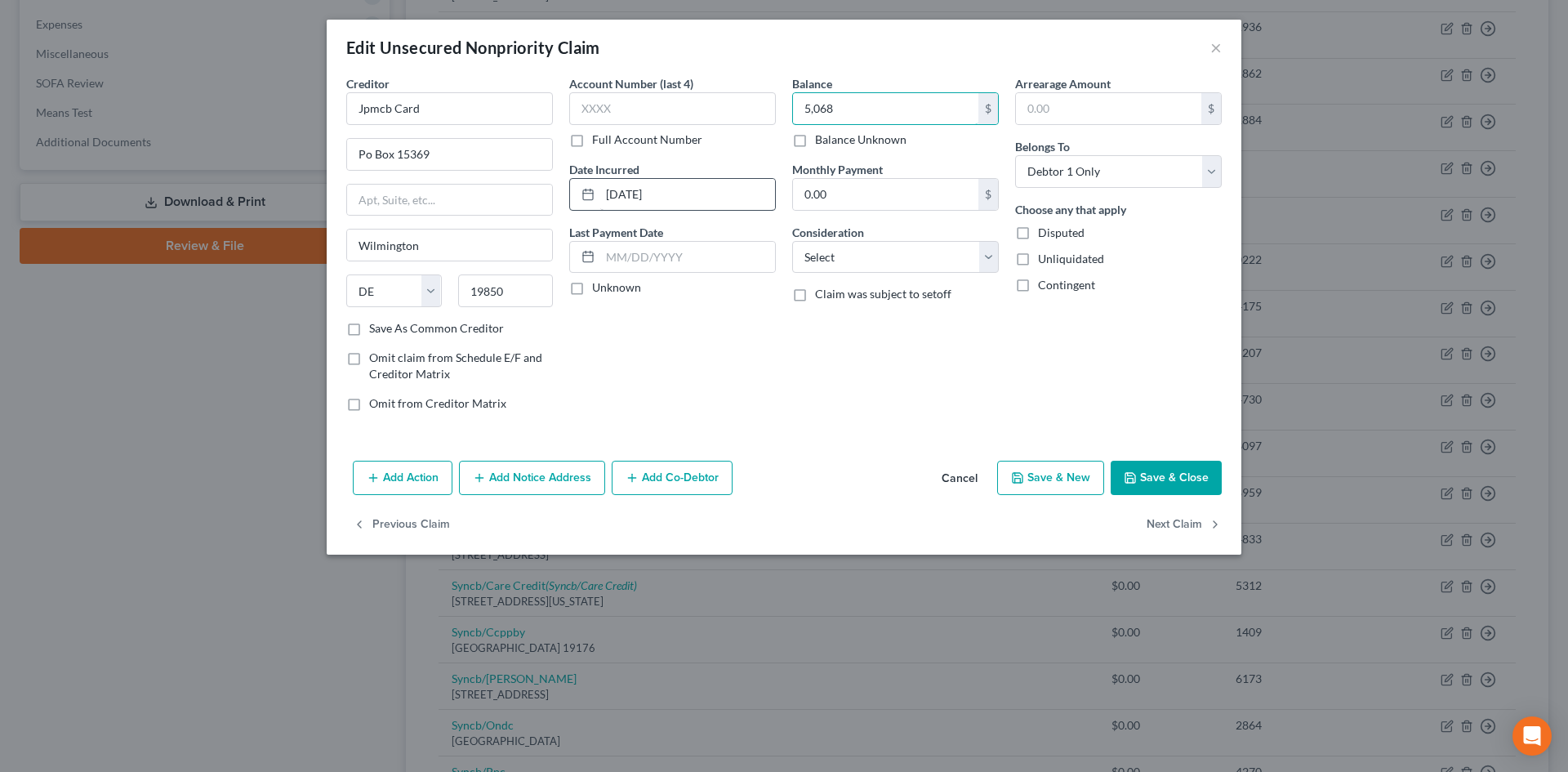
type input "5,068"
click at [713, 199] on input "[DATE]" at bounding box center [687, 194] width 175 height 31
type input "1"
click at [1180, 490] on button "Save & Close" at bounding box center [1166, 478] width 111 height 34
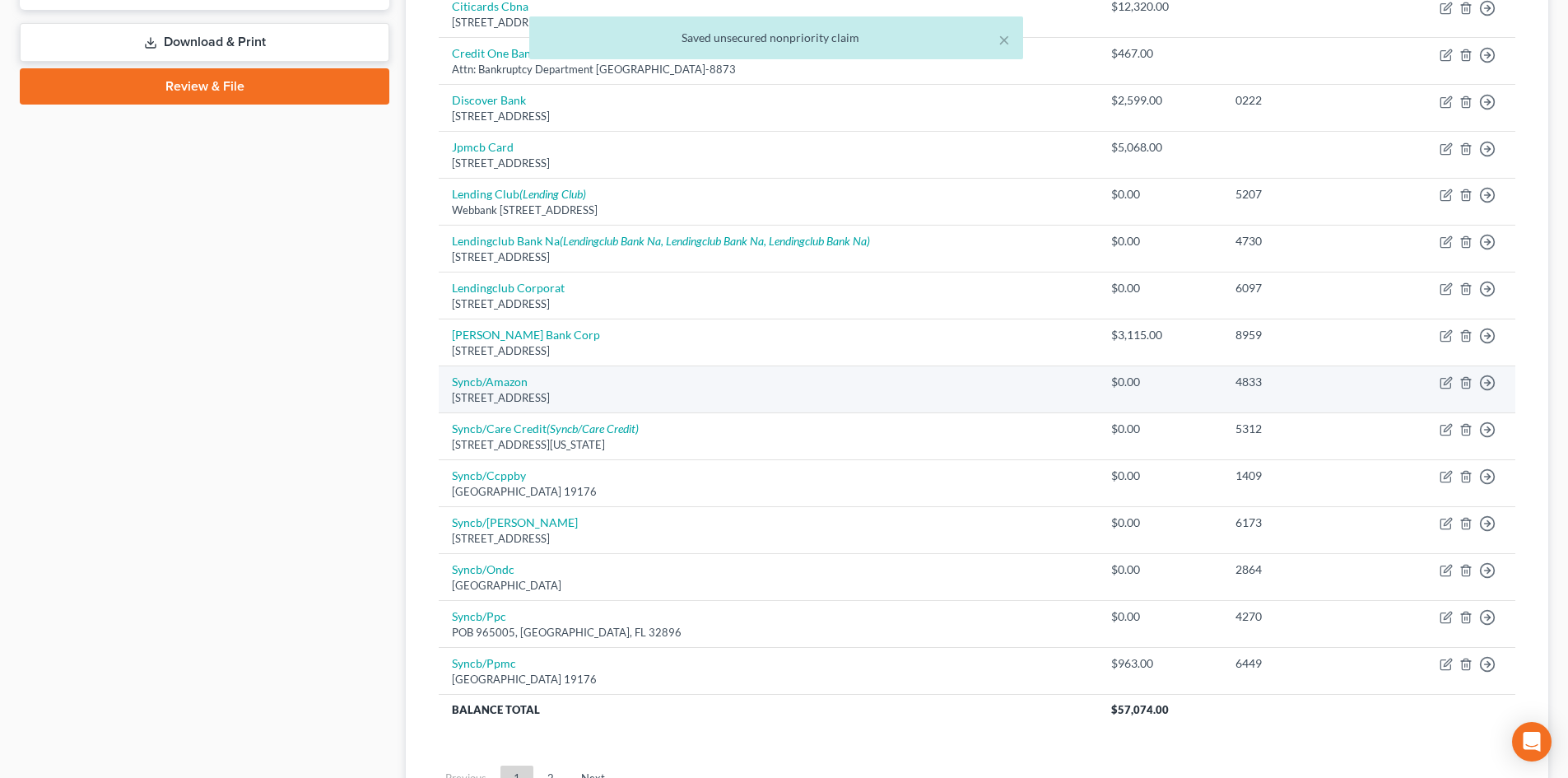
scroll to position [741, 0]
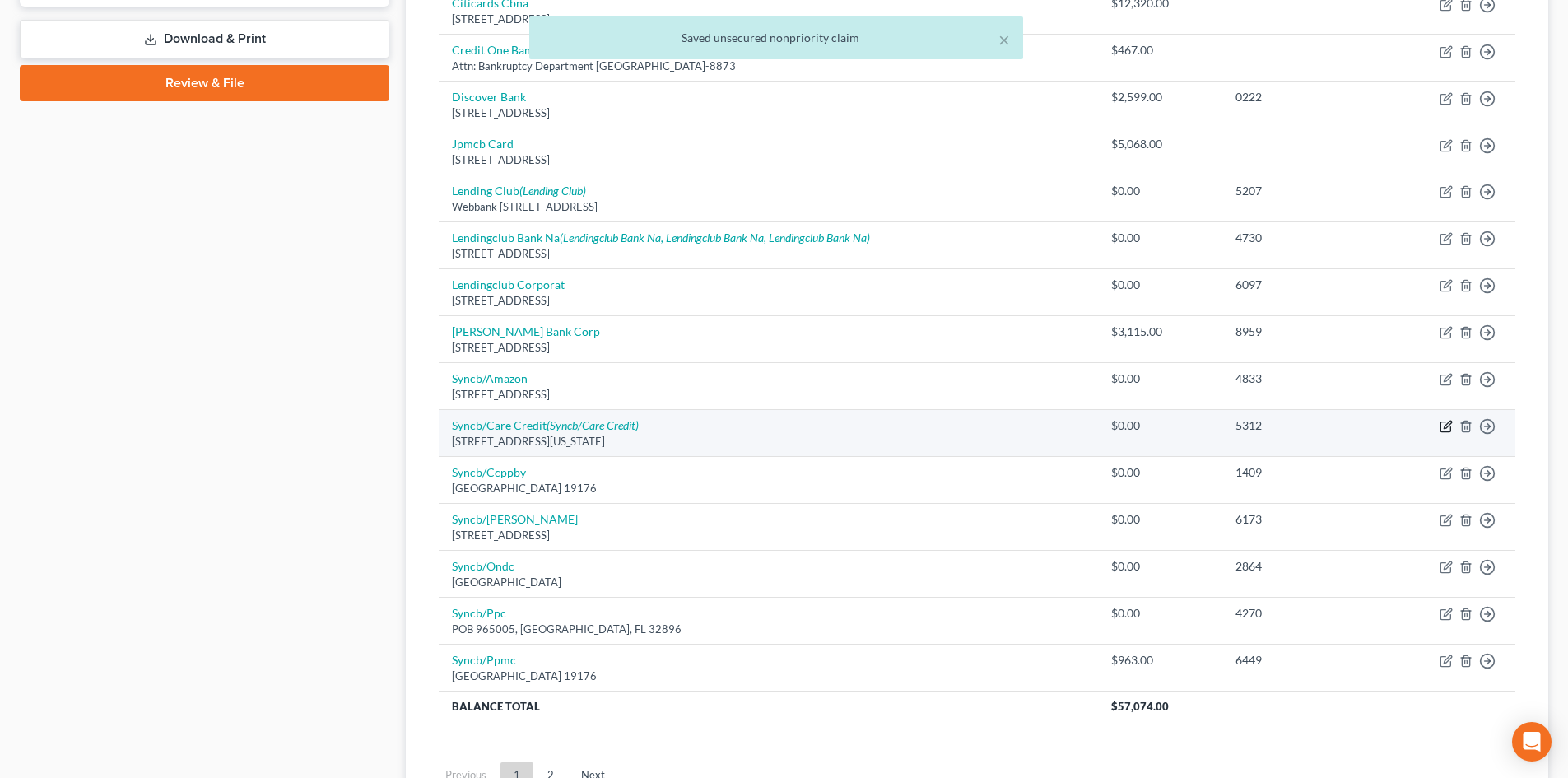
click at [1446, 429] on icon "button" at bounding box center [1446, 427] width 14 height 14
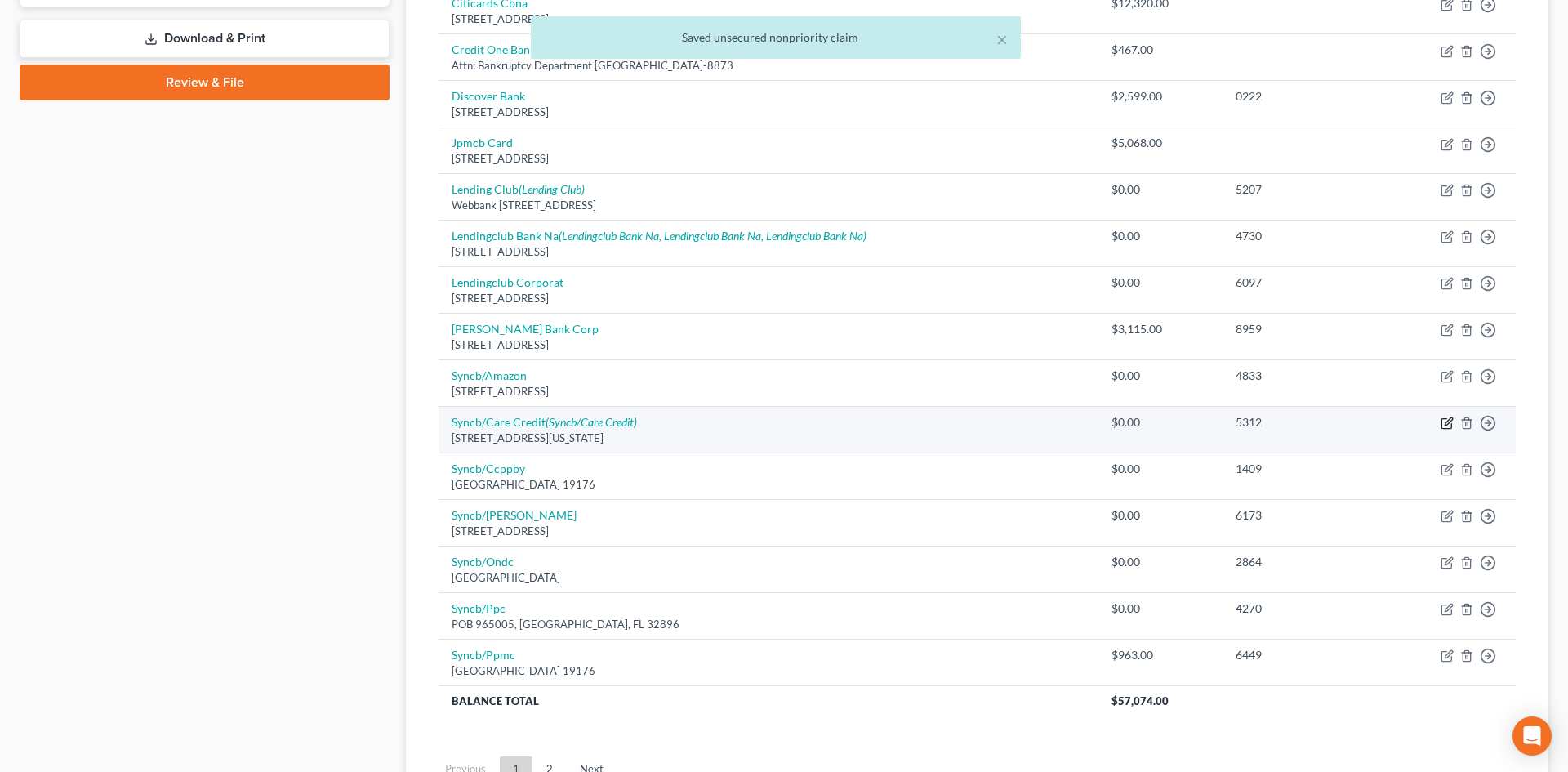
select select "8"
select select "2"
select select "1"
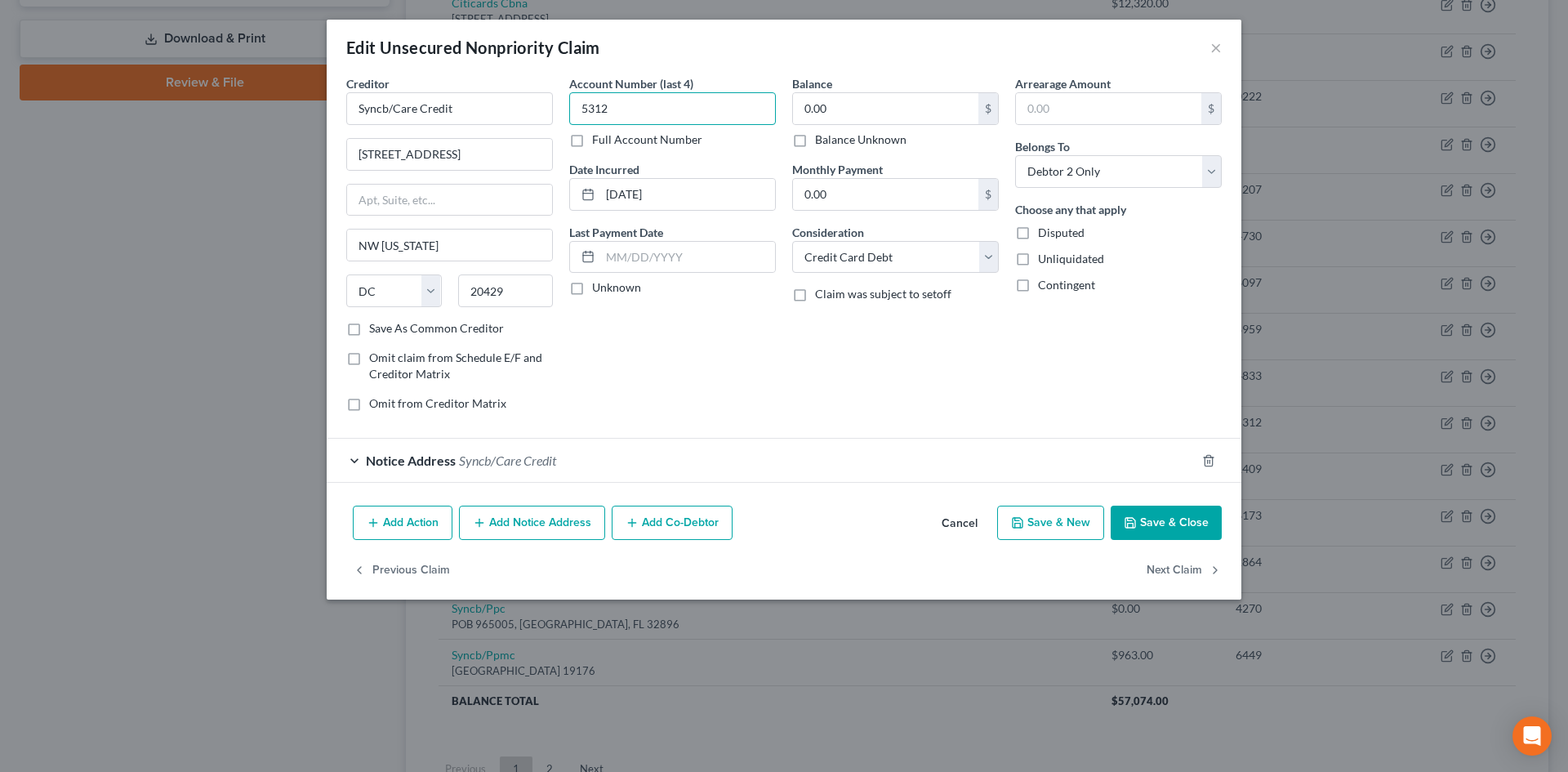
click at [711, 106] on input "5312" at bounding box center [673, 108] width 207 height 33
click at [710, 106] on input "5312" at bounding box center [673, 108] width 207 height 33
drag, startPoint x: 683, startPoint y: 198, endPoint x: 518, endPoint y: 181, distance: 165.9
click at [518, 181] on div "Creditor * Syncb/Care Credit [STREET_ADDRESS][GEOGRAPHIC_DATA][US_STATE][US_STA…" at bounding box center [783, 249] width 891 height 350
click at [911, 253] on select "Select Cable / Satellite Services Collection Agency Credit Card Debt Debt Couns…" at bounding box center [895, 258] width 207 height 33
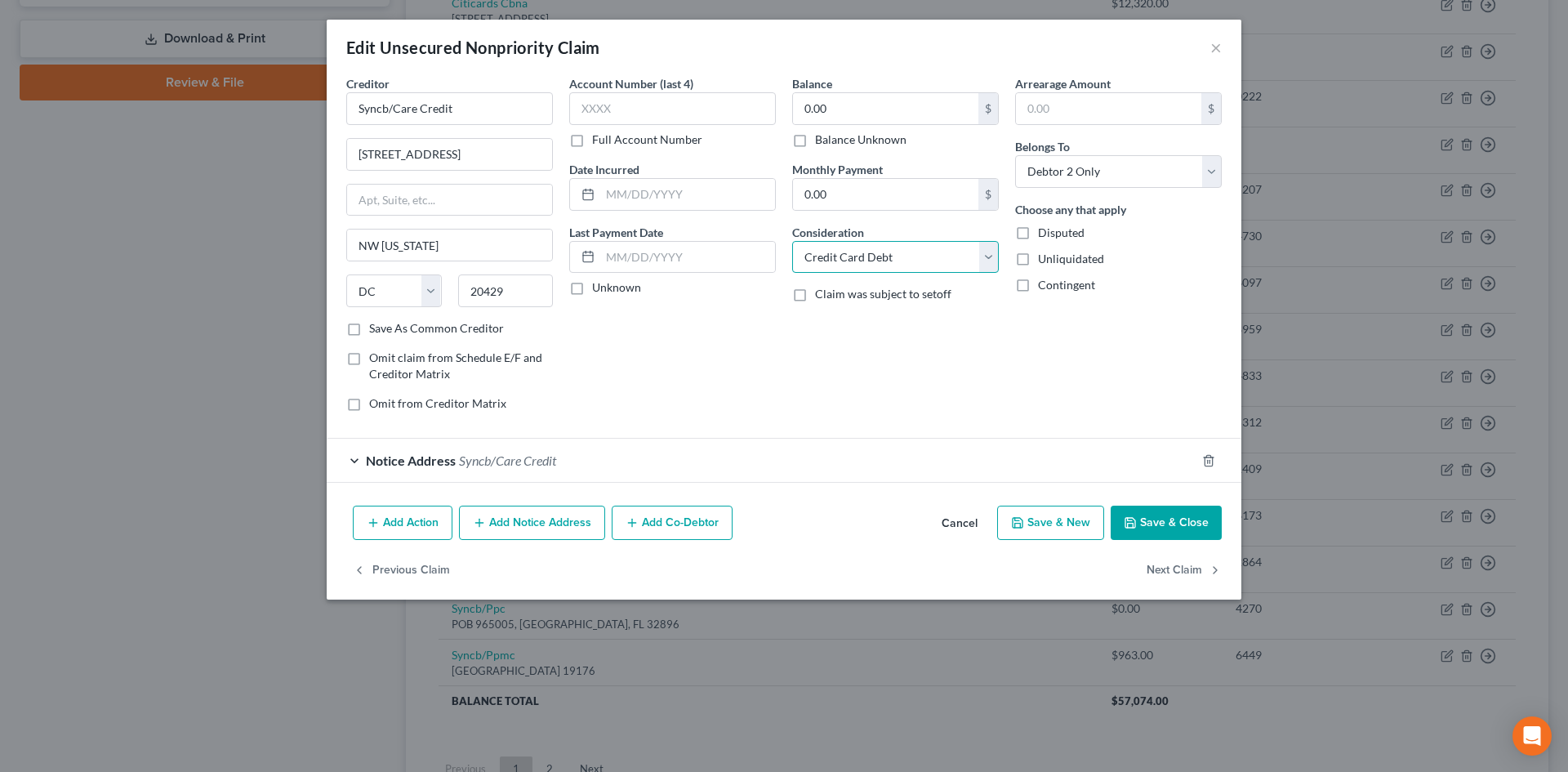
select select
click at [792, 241] on select "Select Cable / Satellite Services Collection Agency Credit Card Debt Debt Couns…" at bounding box center [895, 258] width 207 height 33
click at [1169, 524] on button "Save & Close" at bounding box center [1166, 523] width 111 height 34
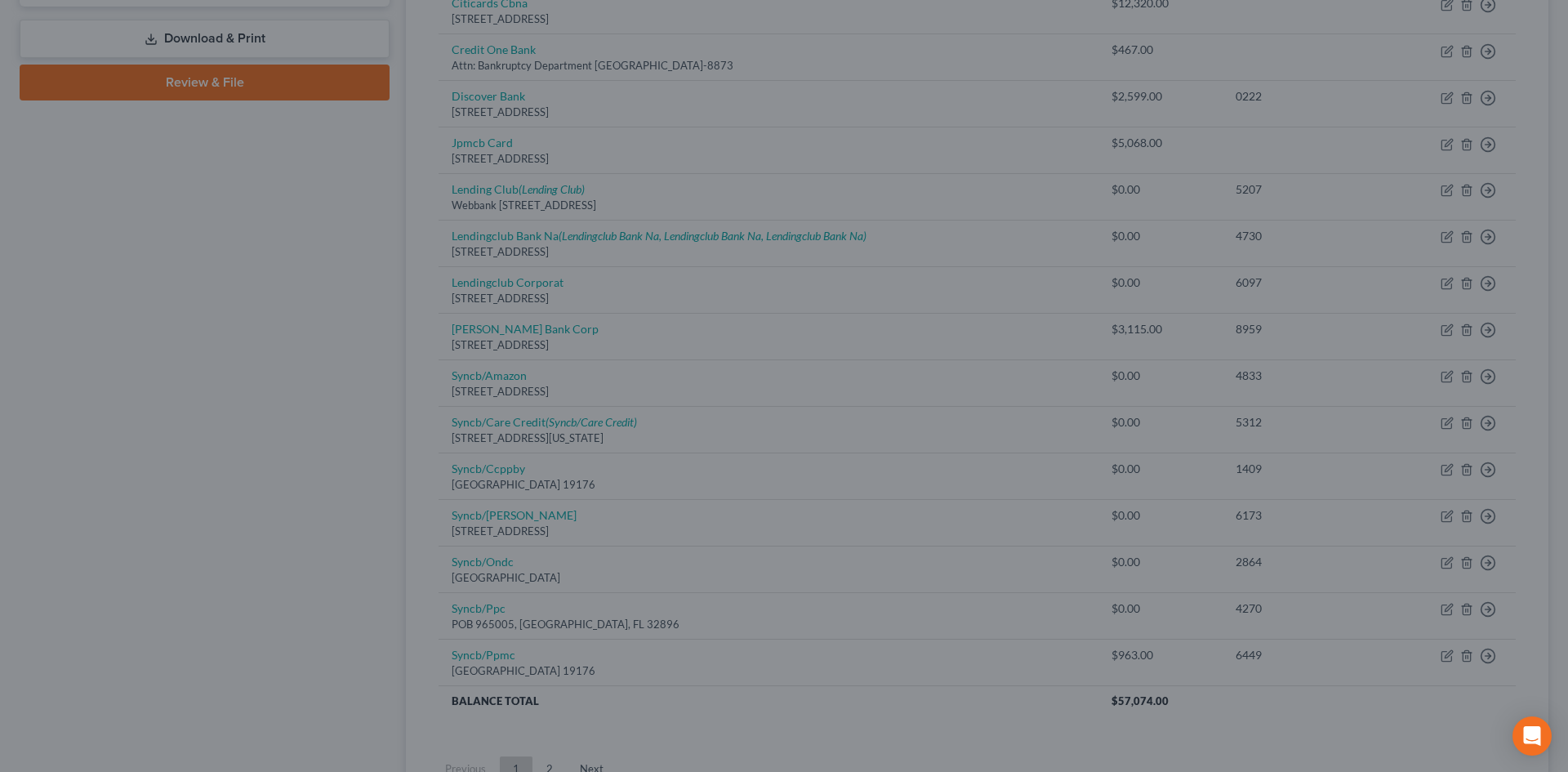
type input "0"
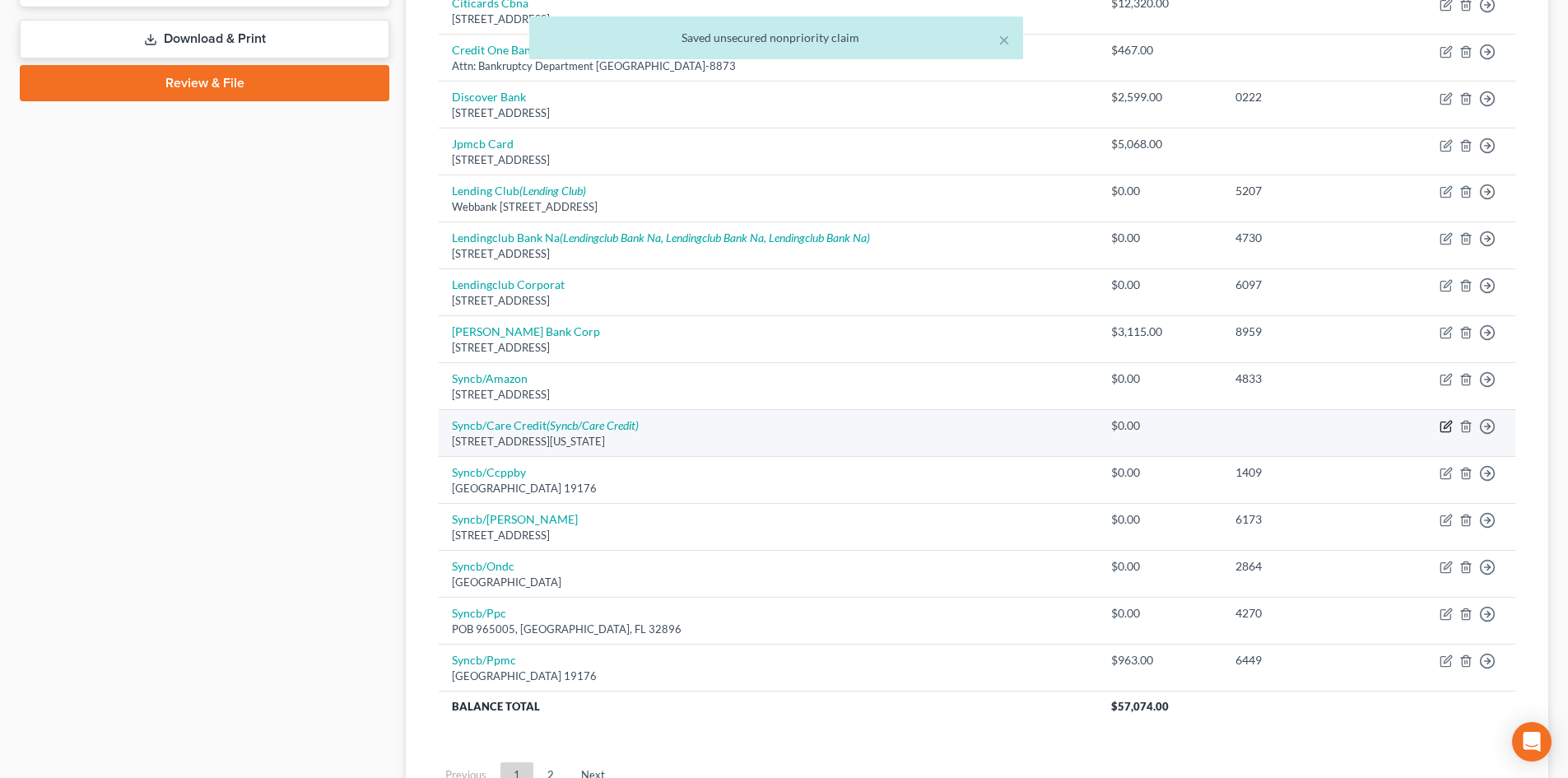
click at [1447, 429] on icon "button" at bounding box center [1446, 427] width 14 height 14
select select "8"
select select "1"
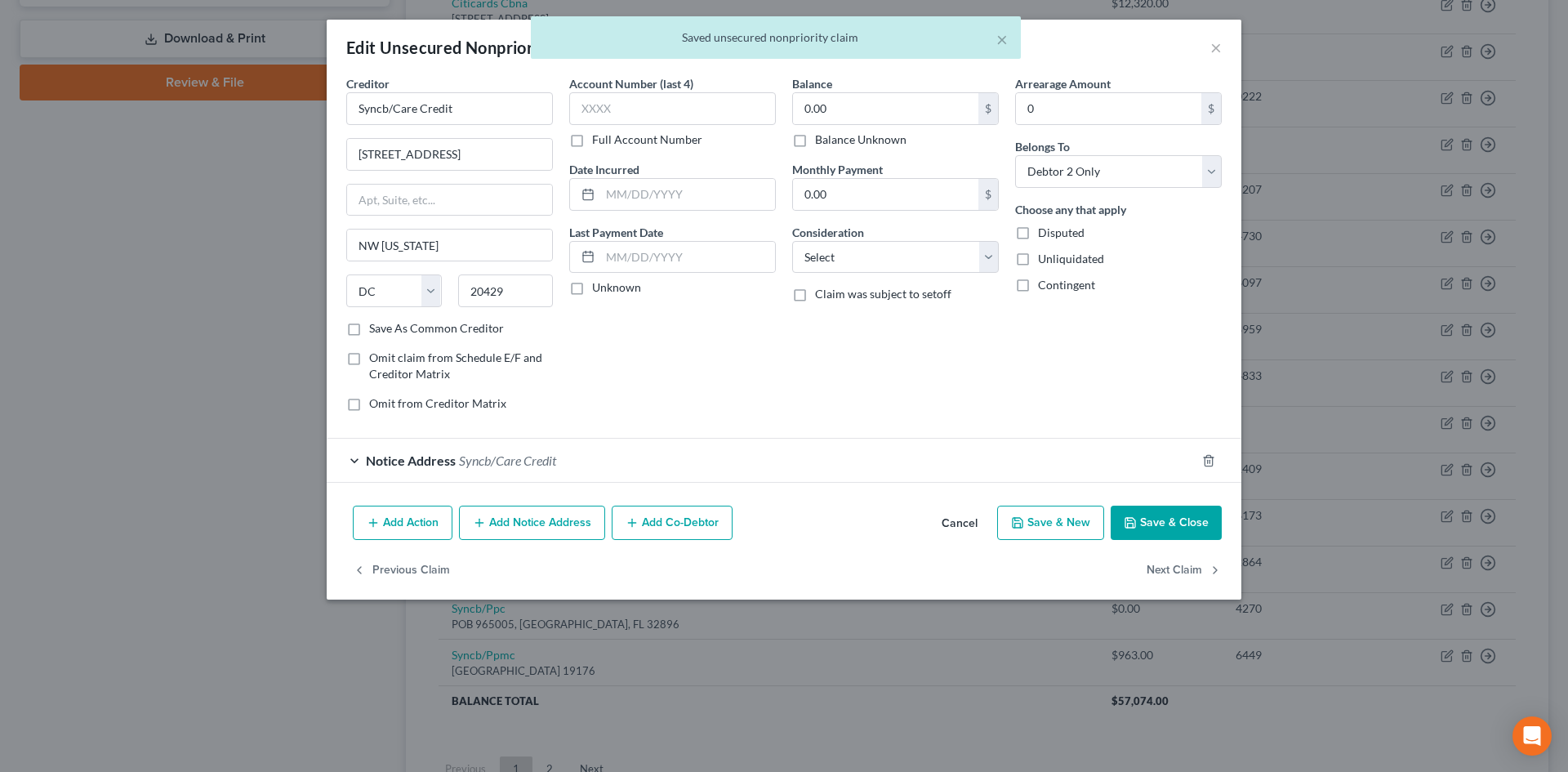
click at [1200, 458] on div at bounding box center [1219, 460] width 46 height 26
click at [1208, 459] on icon "button" at bounding box center [1209, 461] width 13 height 13
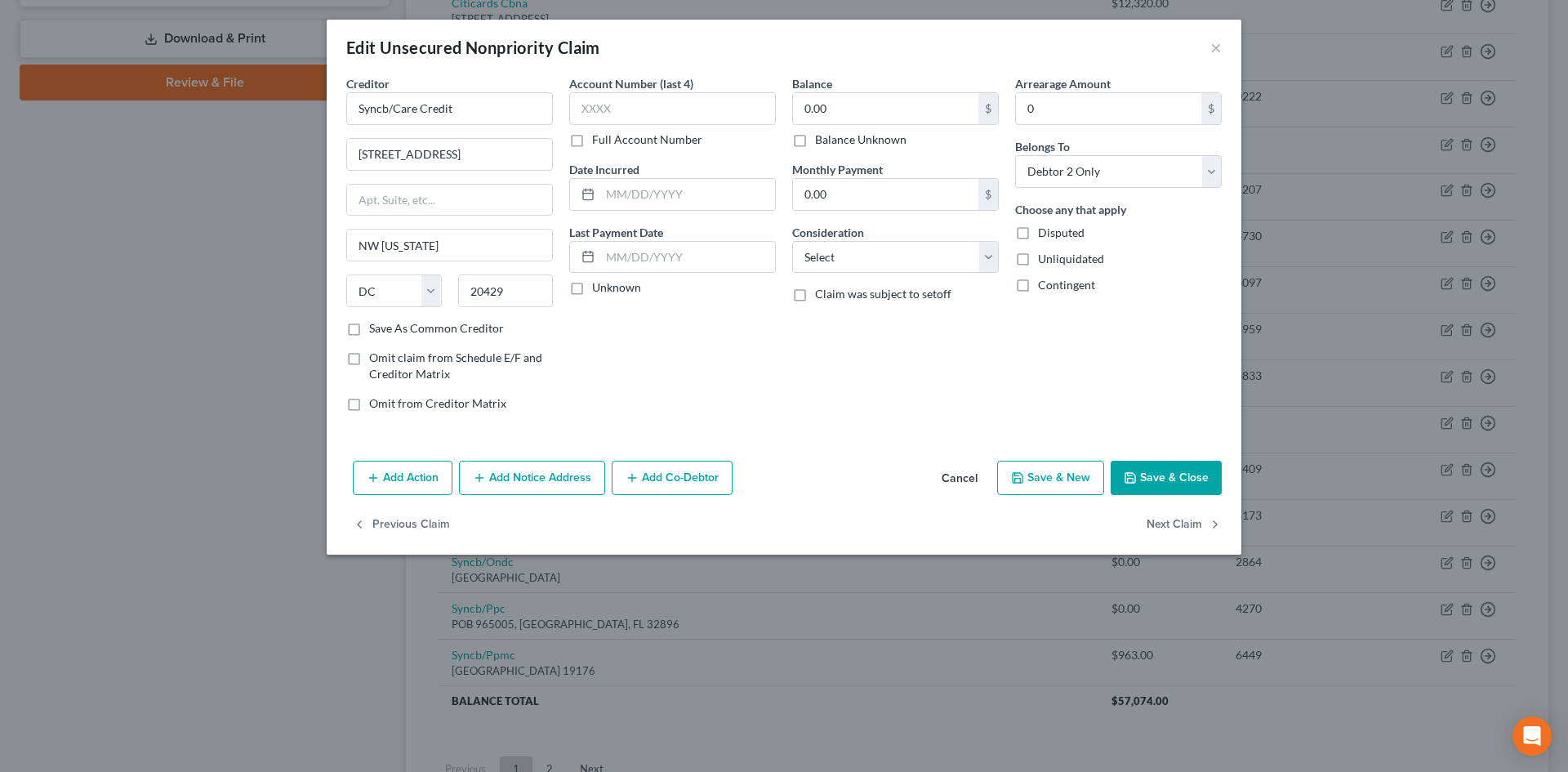
click at [1160, 475] on button "Save & Close" at bounding box center [1166, 478] width 111 height 34
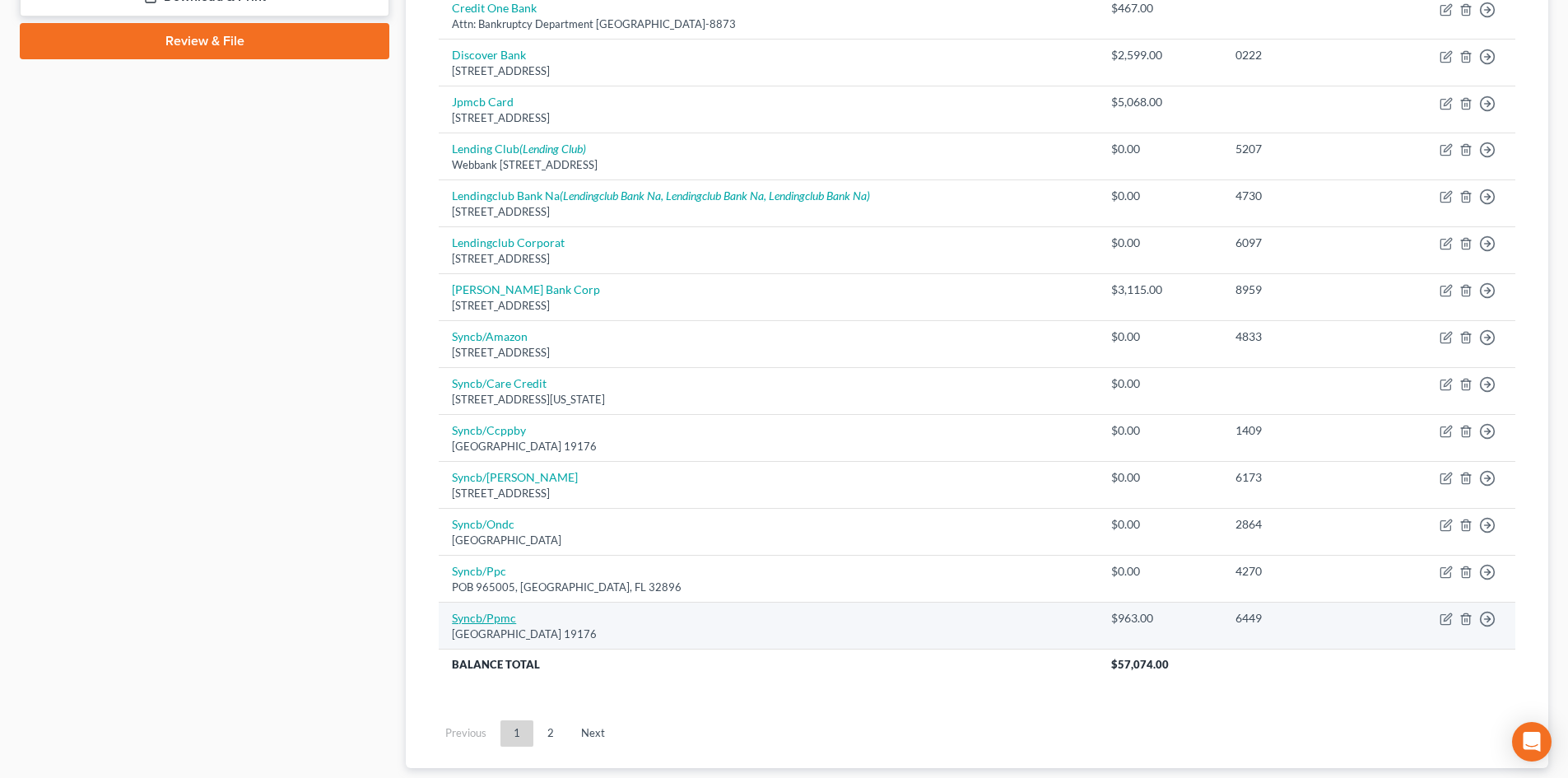
scroll to position [823, 0]
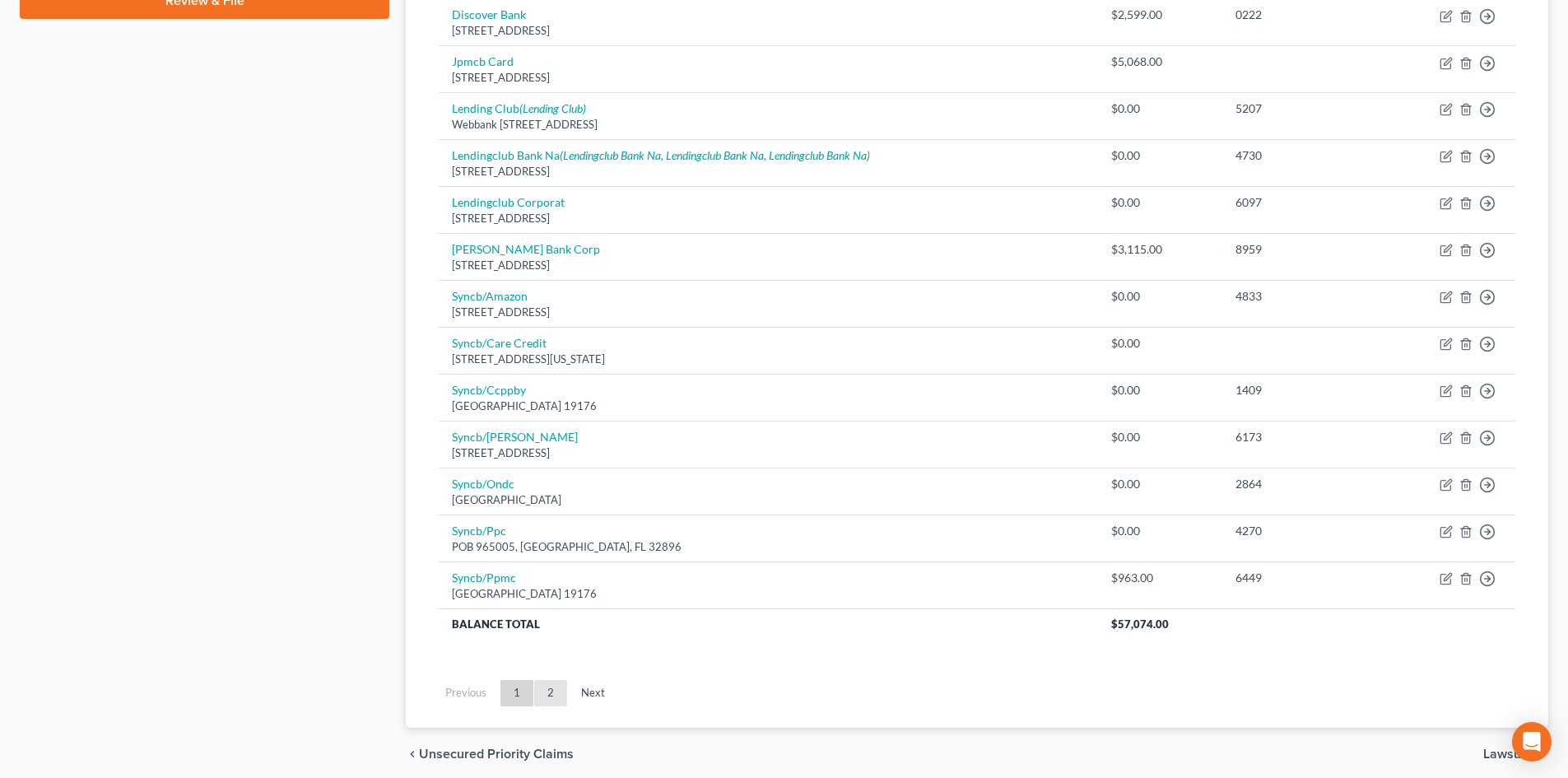
click at [547, 693] on link "2" at bounding box center [551, 693] width 33 height 26
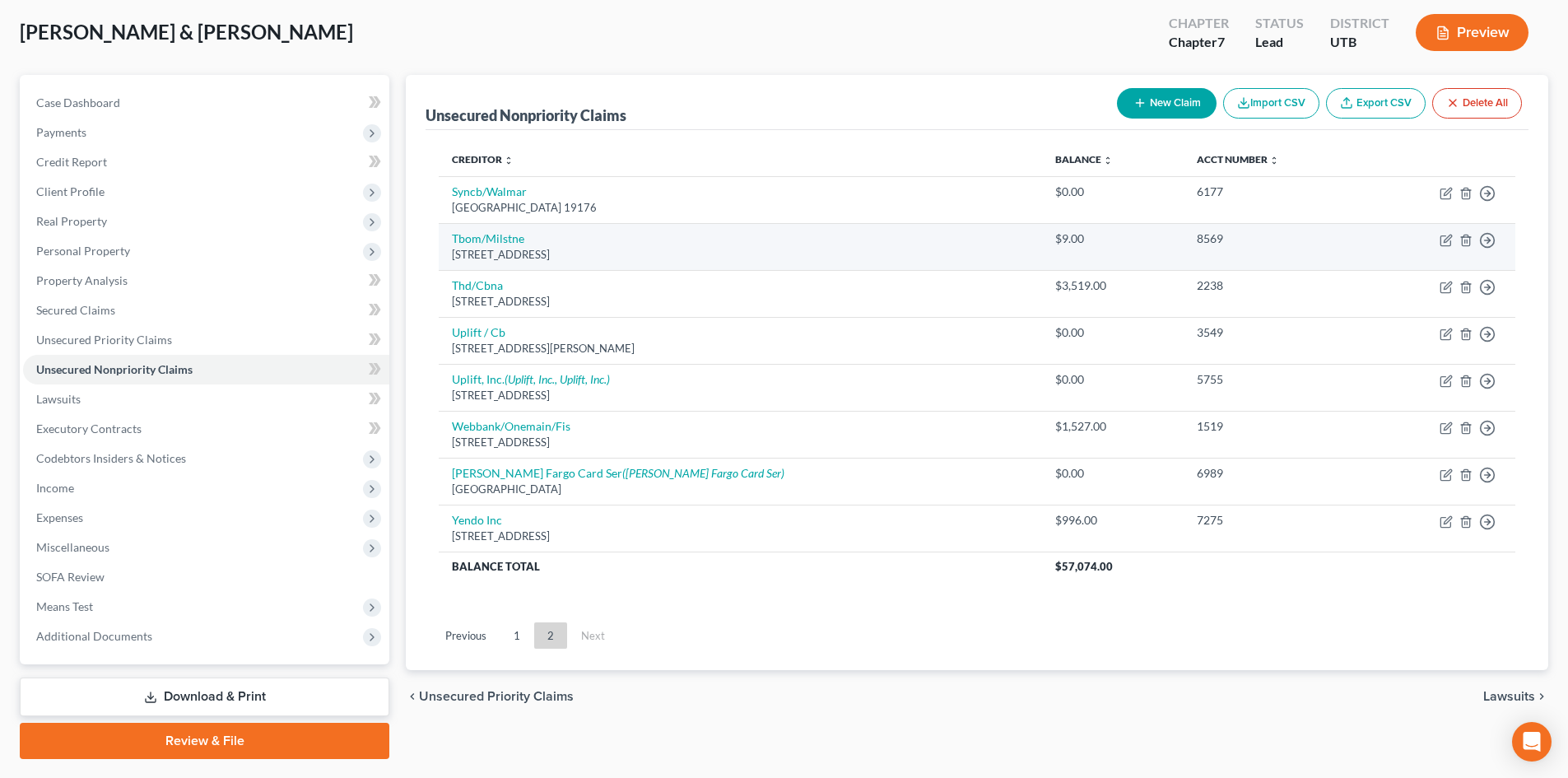
scroll to position [0, 0]
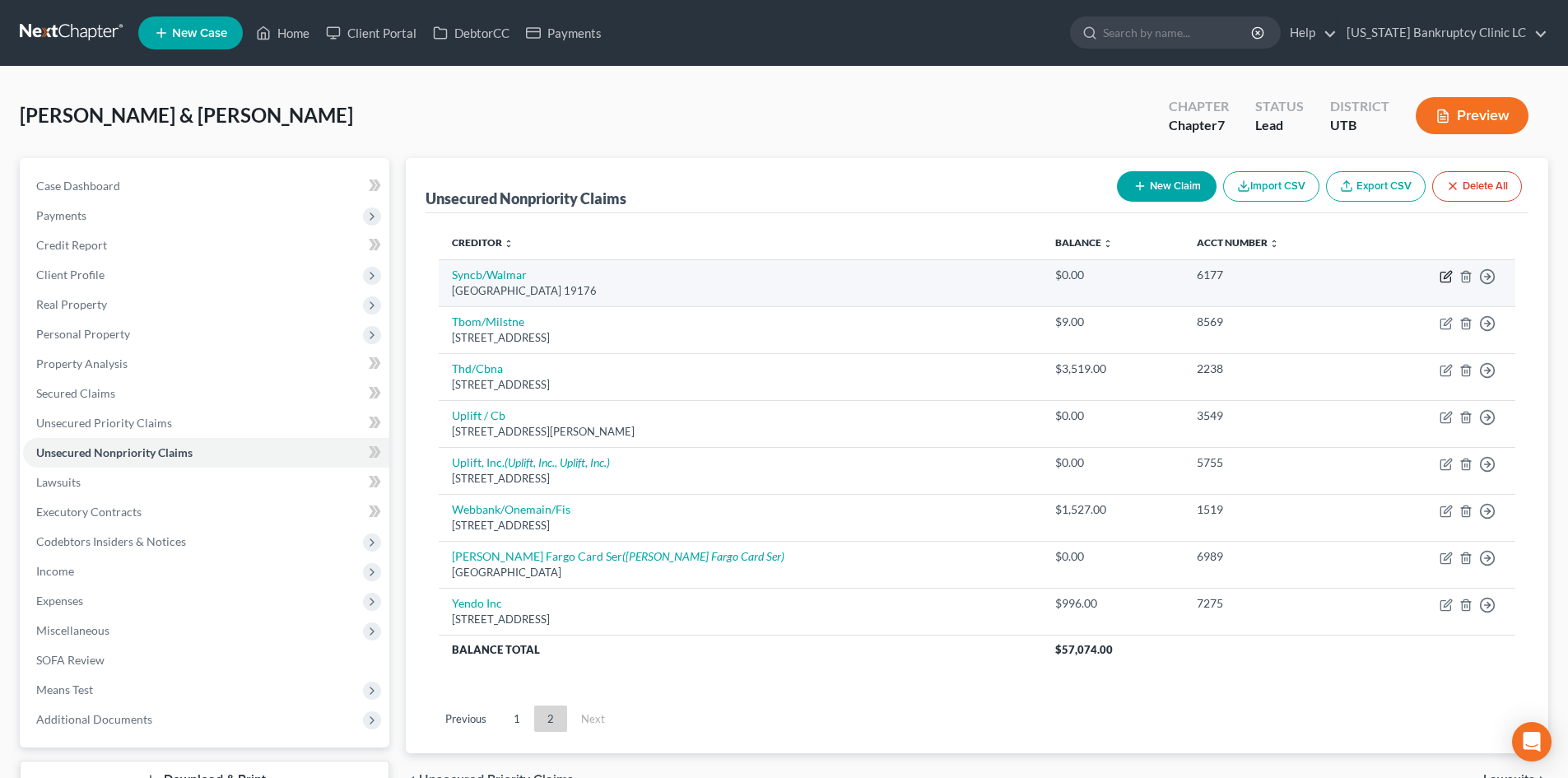
click at [1450, 277] on icon "button" at bounding box center [1446, 277] width 14 height 14
select select "39"
select select "2"
select select "1"
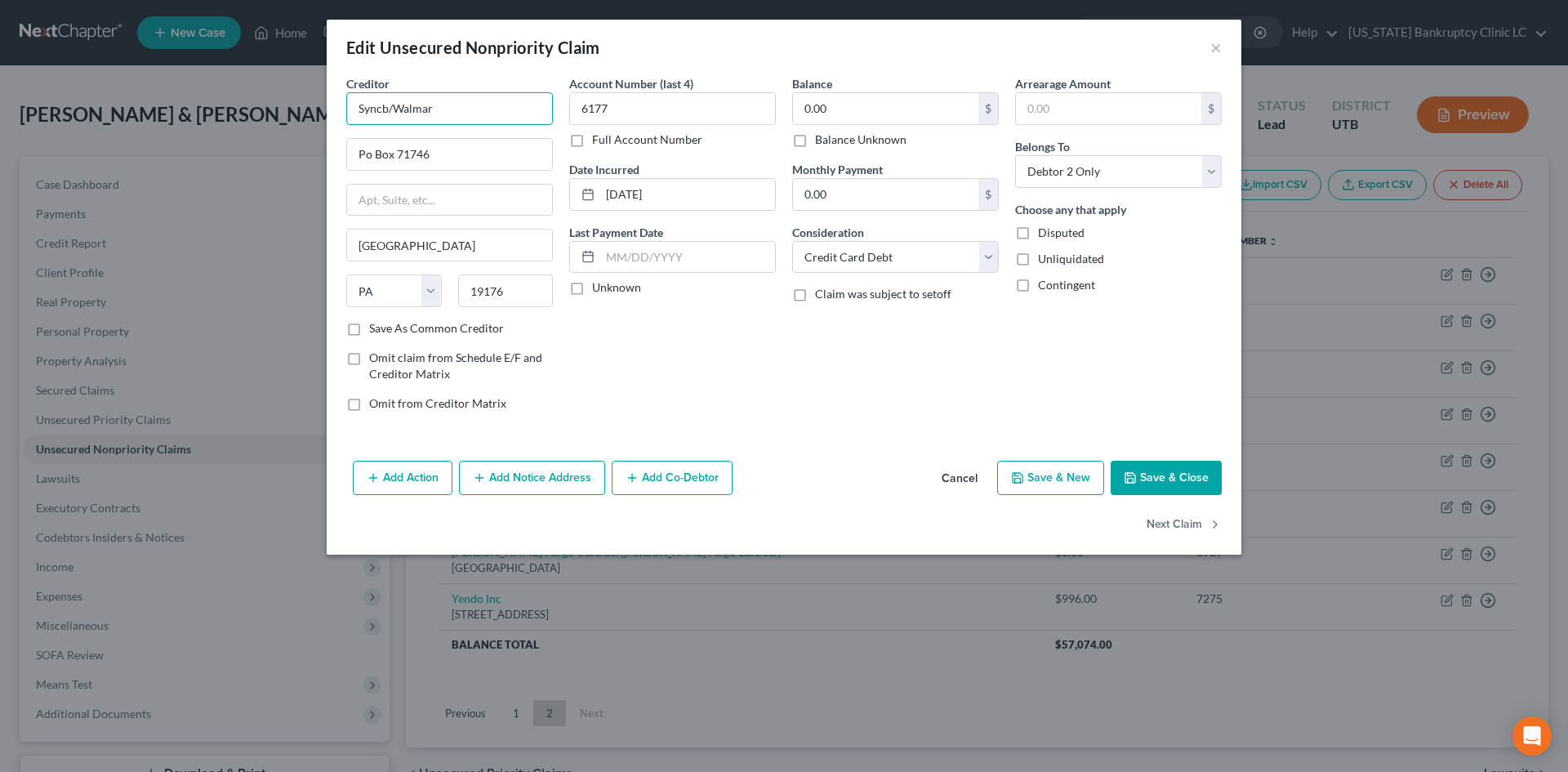
click at [532, 106] on input "Syncb/Walmar" at bounding box center [450, 108] width 207 height 33
click at [462, 146] on div "[STREET_ADDRESS]" at bounding box center [443, 152] width 169 height 14
type input "Syncb/Walmart"
type input "[STREET_ADDRESS]"
type input "Alpharetta"
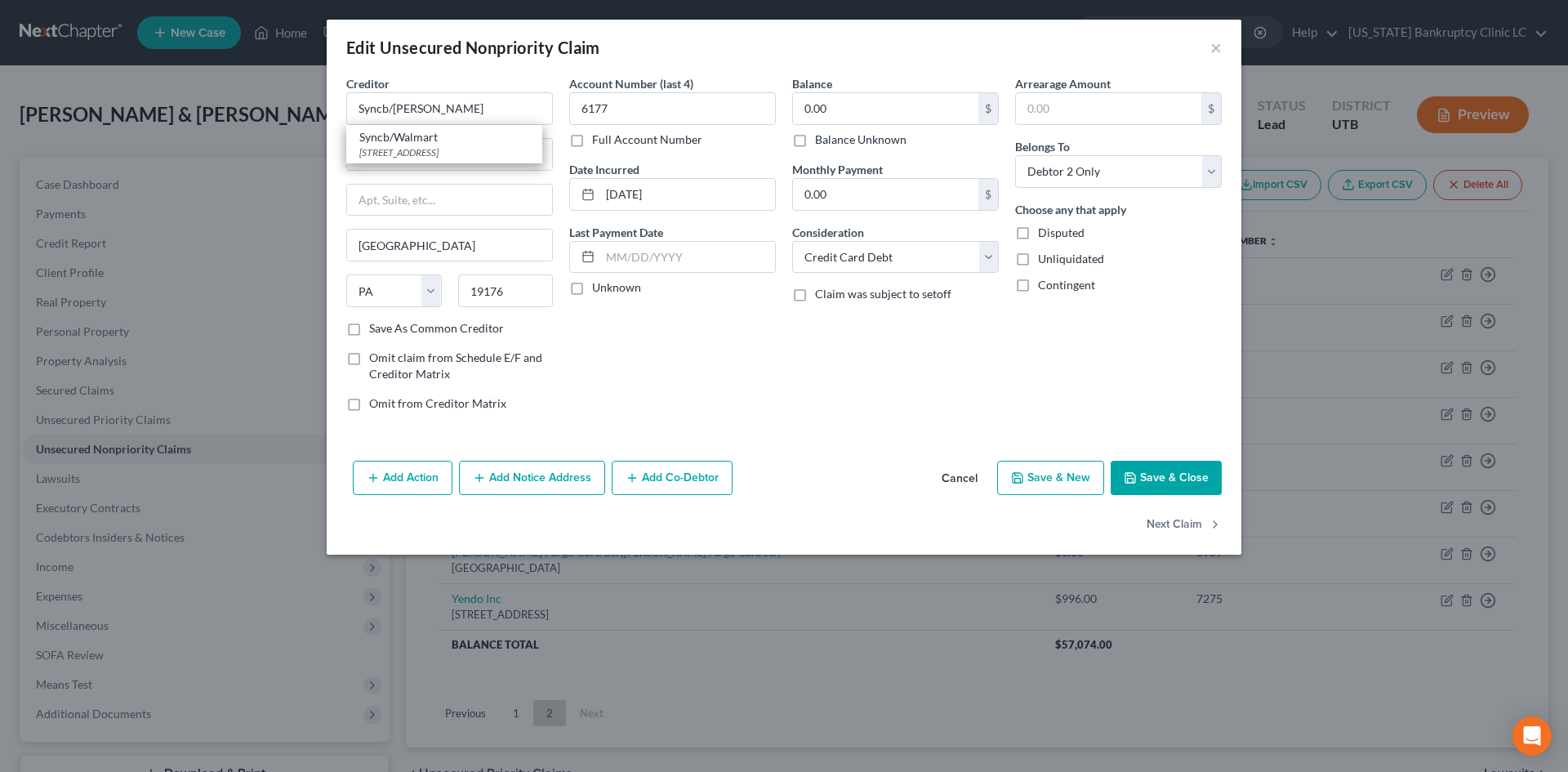
select select "10"
type input "30005"
click at [642, 106] on input "6177" at bounding box center [673, 108] width 207 height 33
click at [1180, 477] on button "Save & Close" at bounding box center [1166, 478] width 111 height 34
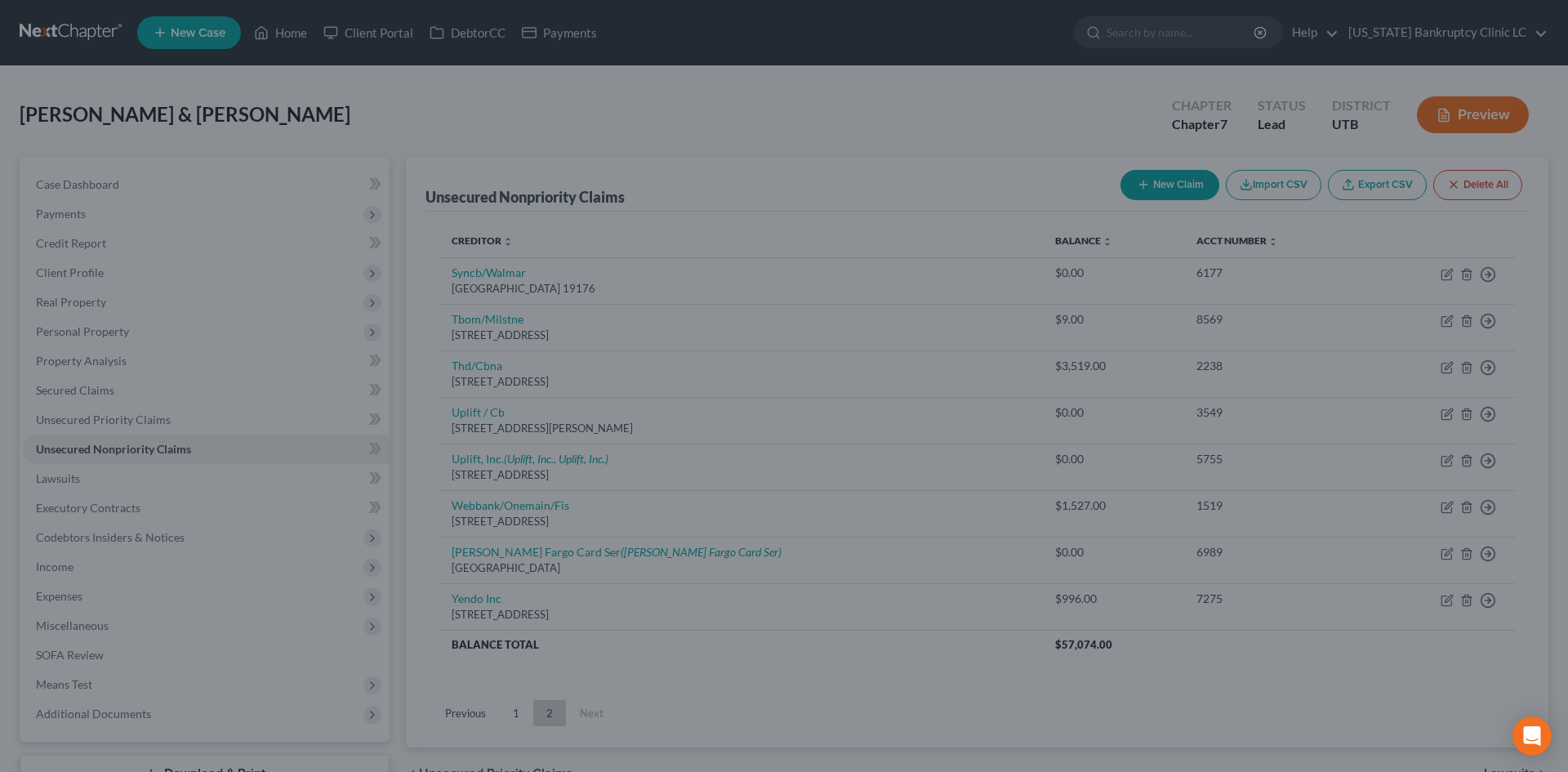
type input "0"
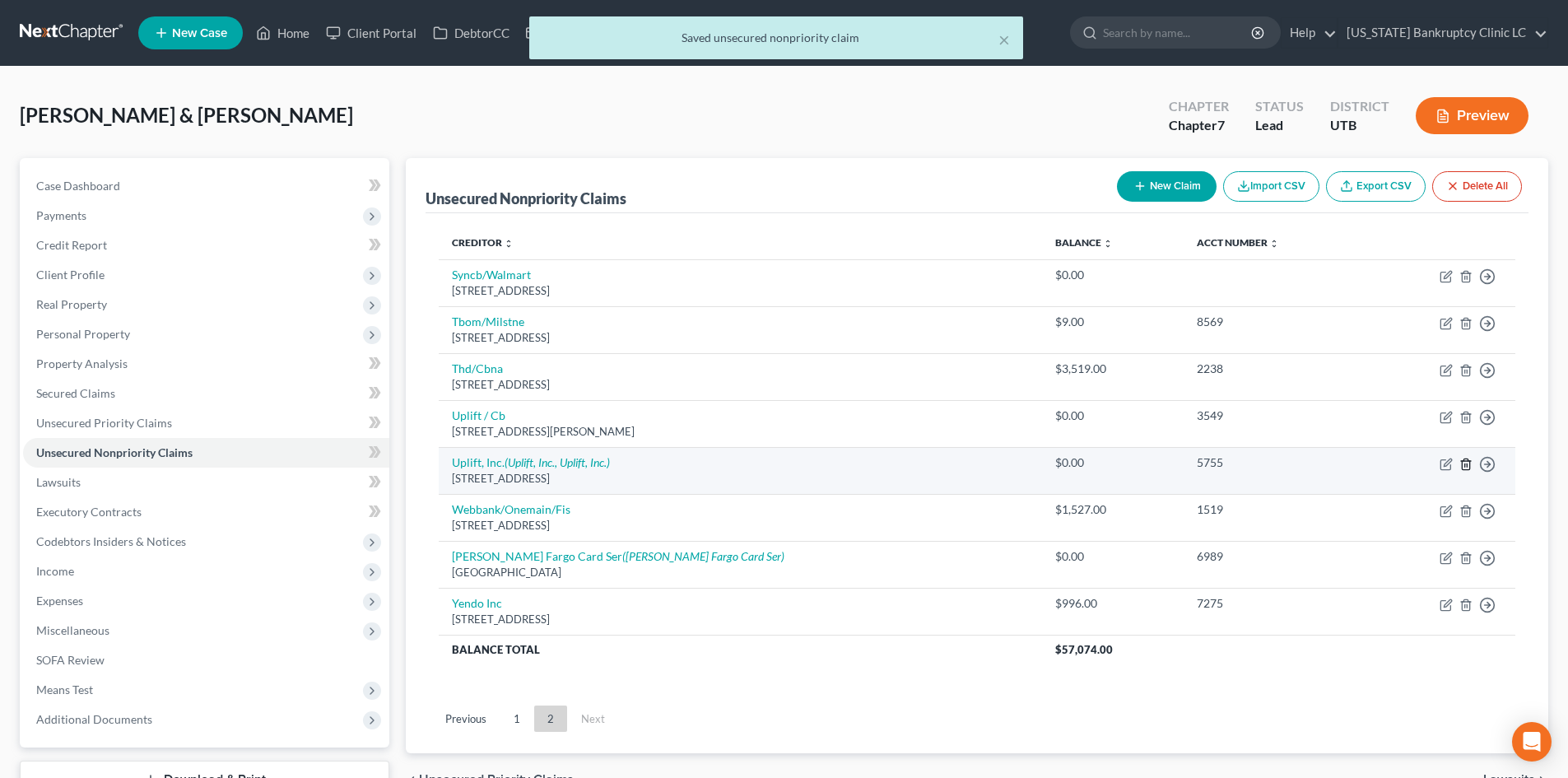
click at [1465, 464] on line "button" at bounding box center [1465, 464] width 0 height 3
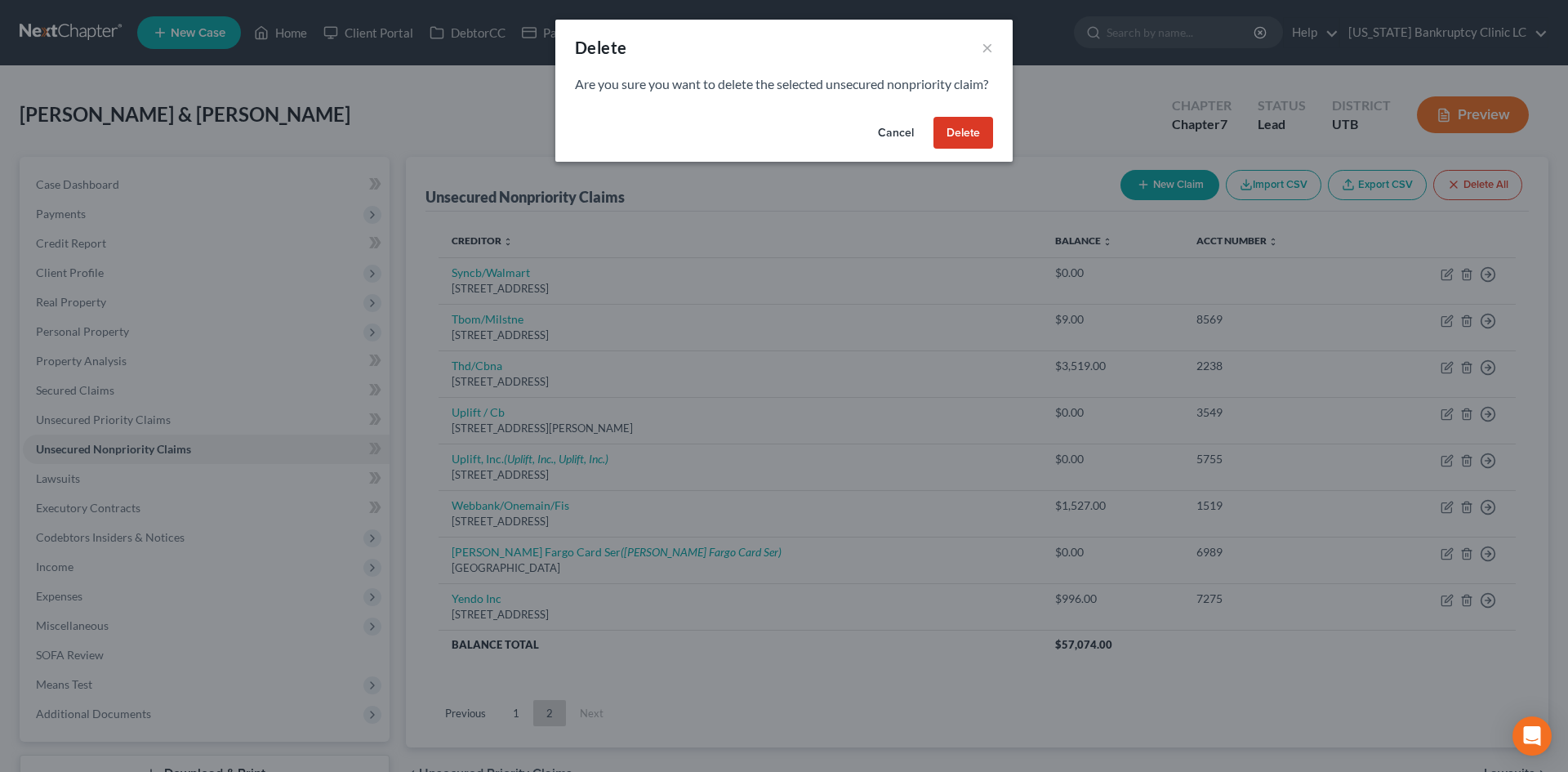
drag, startPoint x: 959, startPoint y: 156, endPoint x: 980, endPoint y: 275, distance: 120.8
click at [977, 261] on div "Delete × Are you sure you want to delete the selected unsecured nonpriority cla…" at bounding box center [784, 386] width 1568 height 772
click at [889, 149] on button "Cancel" at bounding box center [895, 133] width 62 height 33
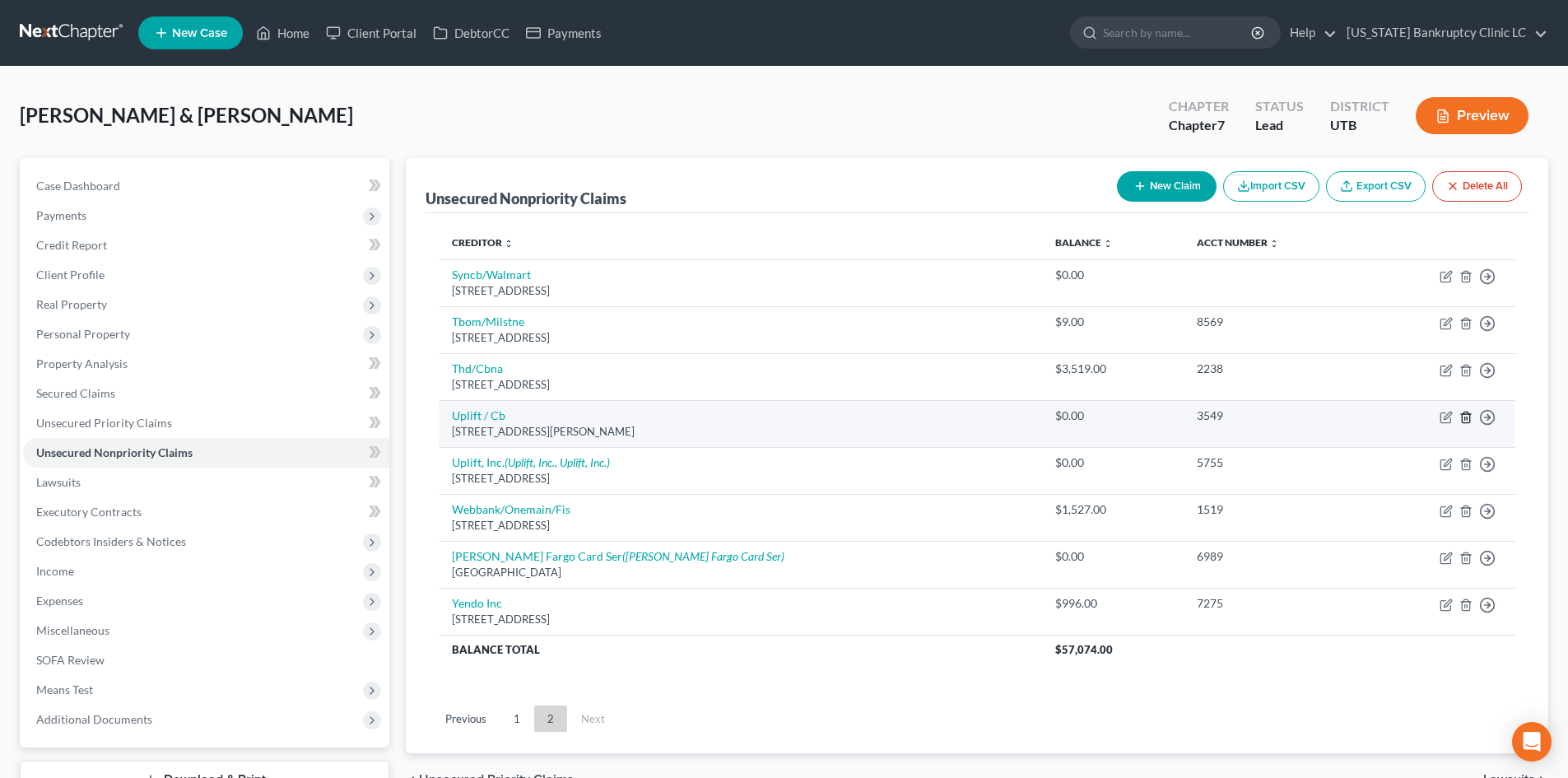
click at [1465, 421] on icon "button" at bounding box center [1466, 418] width 14 height 14
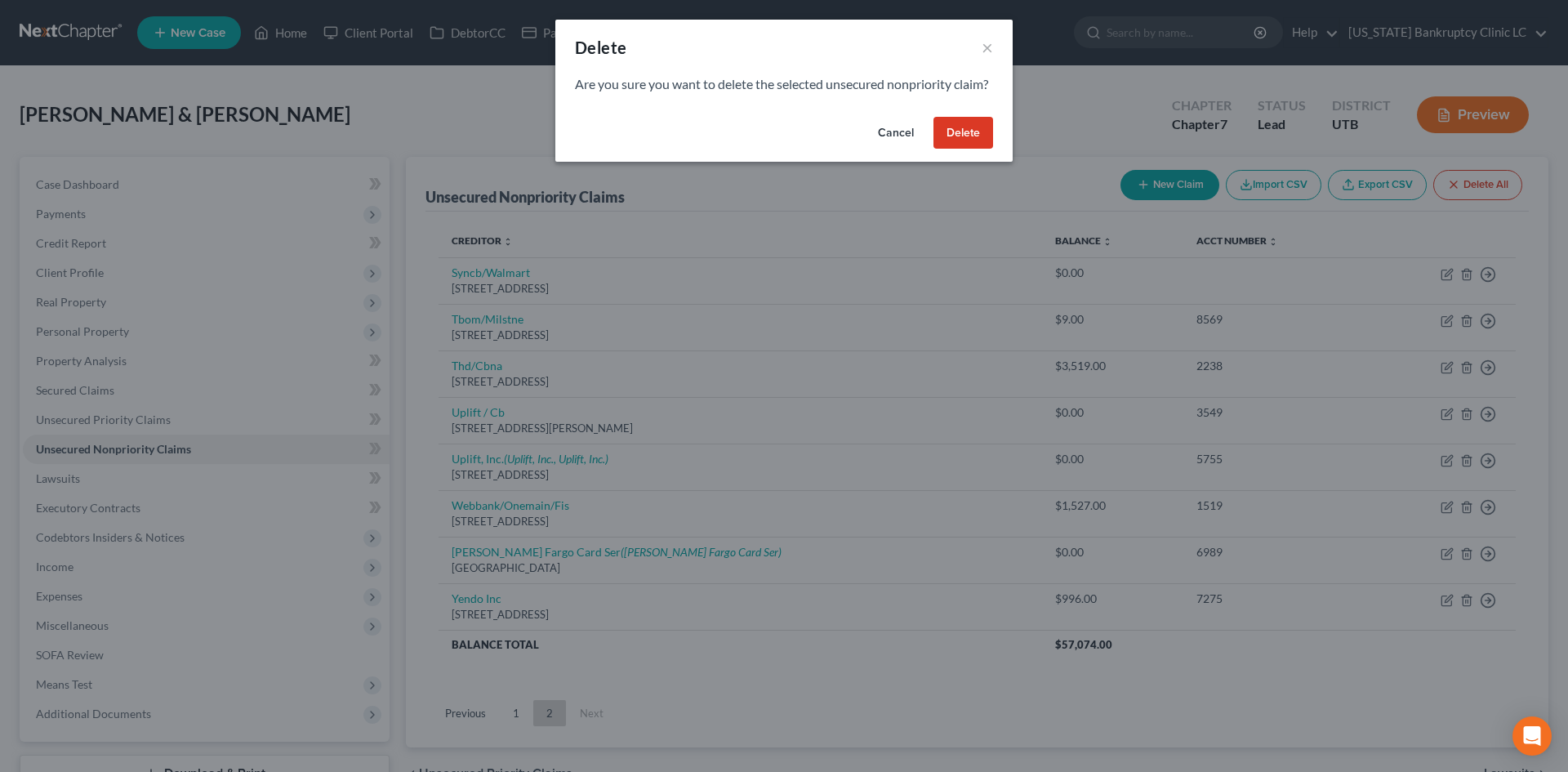
click at [984, 149] on button "Delete" at bounding box center [963, 133] width 59 height 33
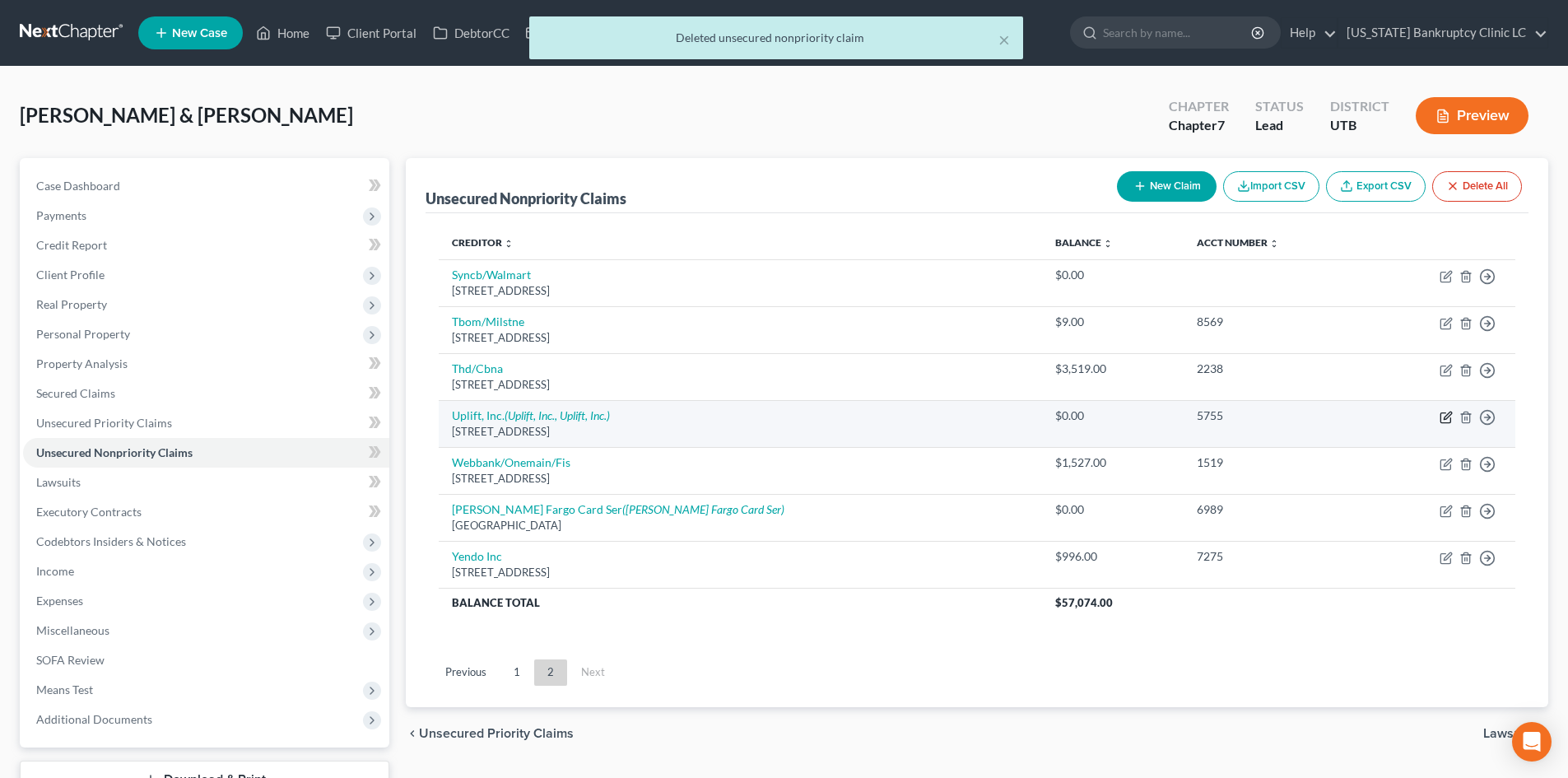
click at [1443, 416] on icon "button" at bounding box center [1446, 418] width 14 height 14
select select "31"
select select "0"
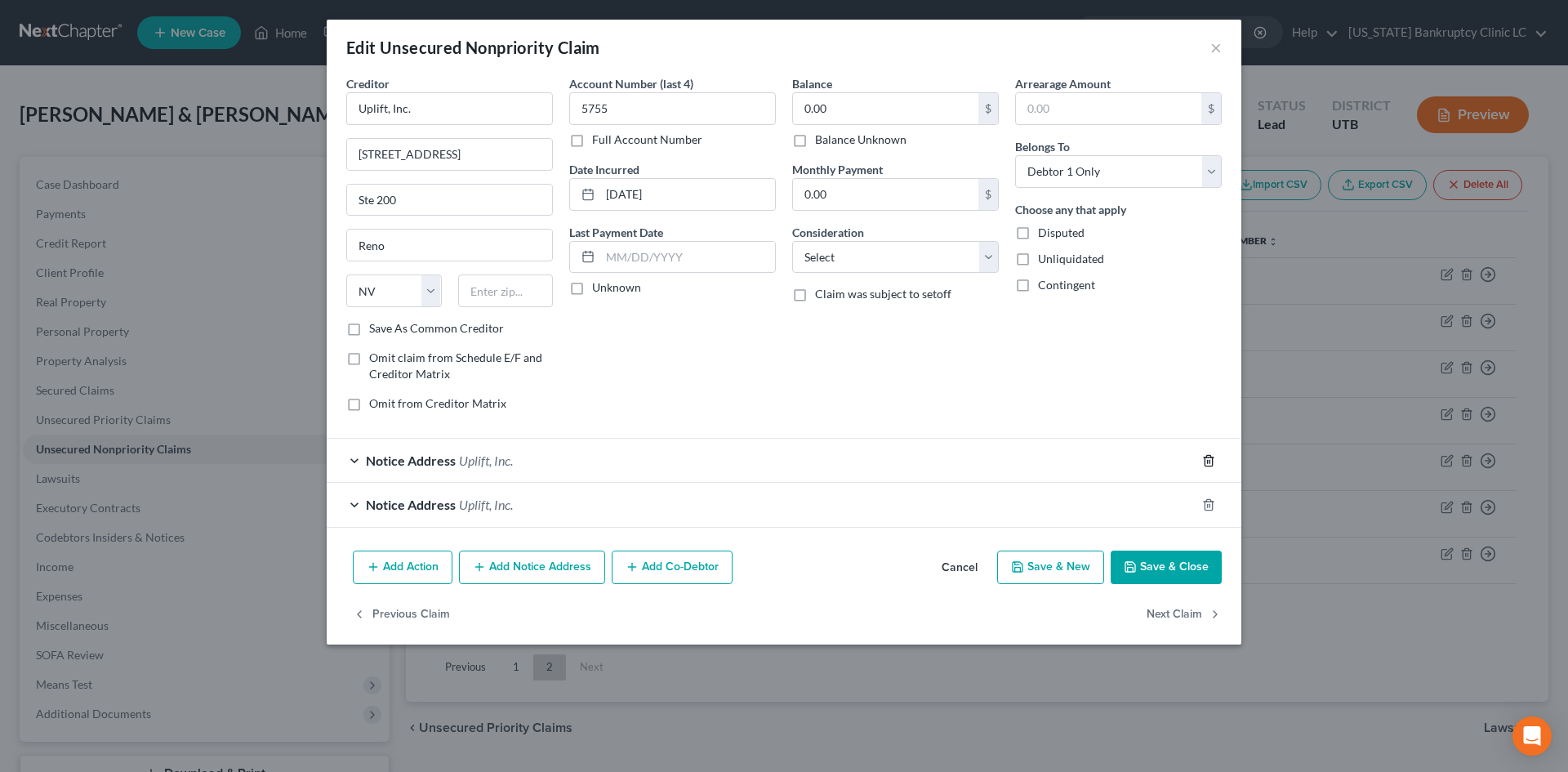
click at [1209, 459] on icon "button" at bounding box center [1209, 461] width 13 height 13
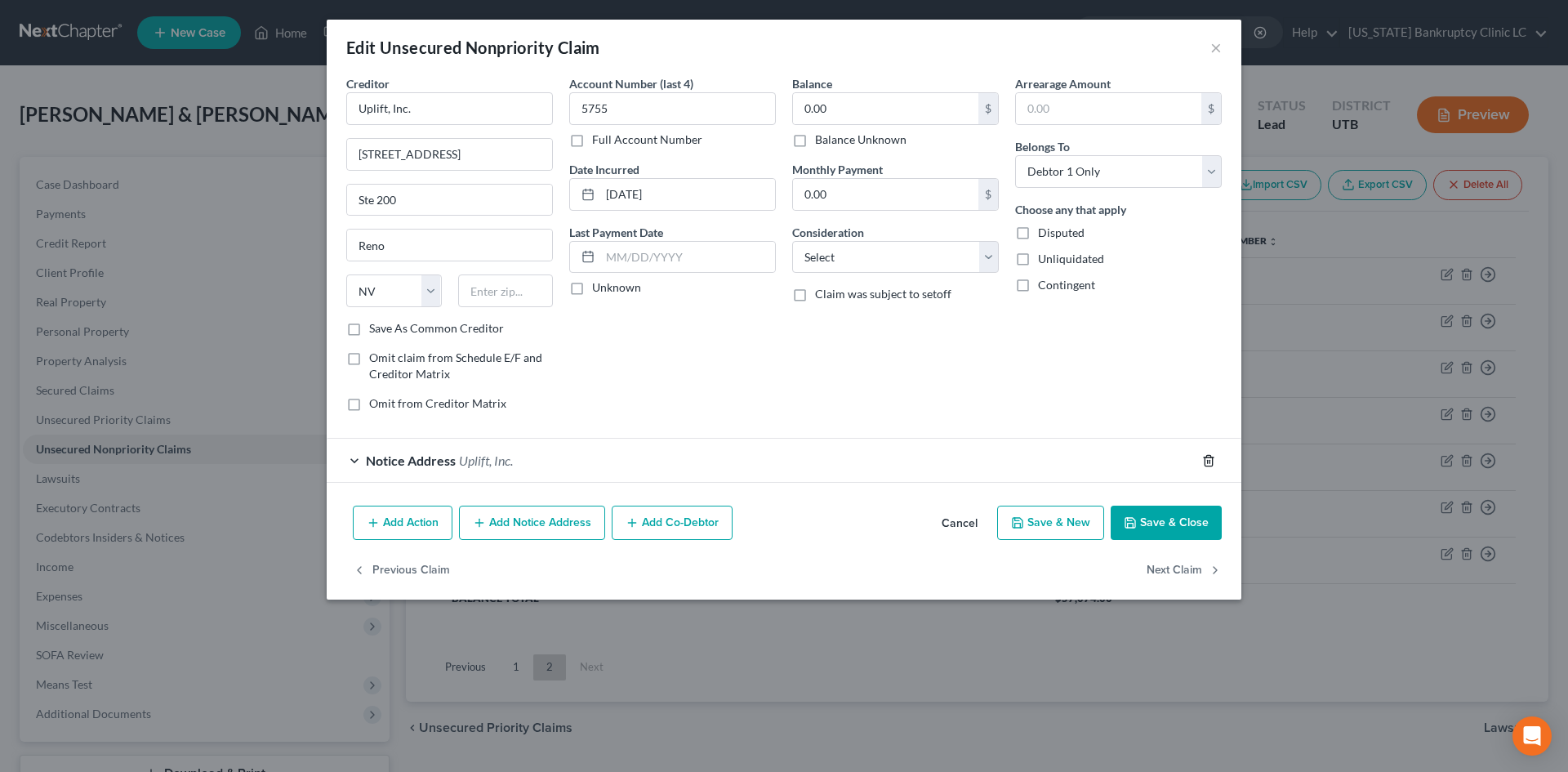
click at [1209, 459] on icon "button" at bounding box center [1209, 461] width 13 height 13
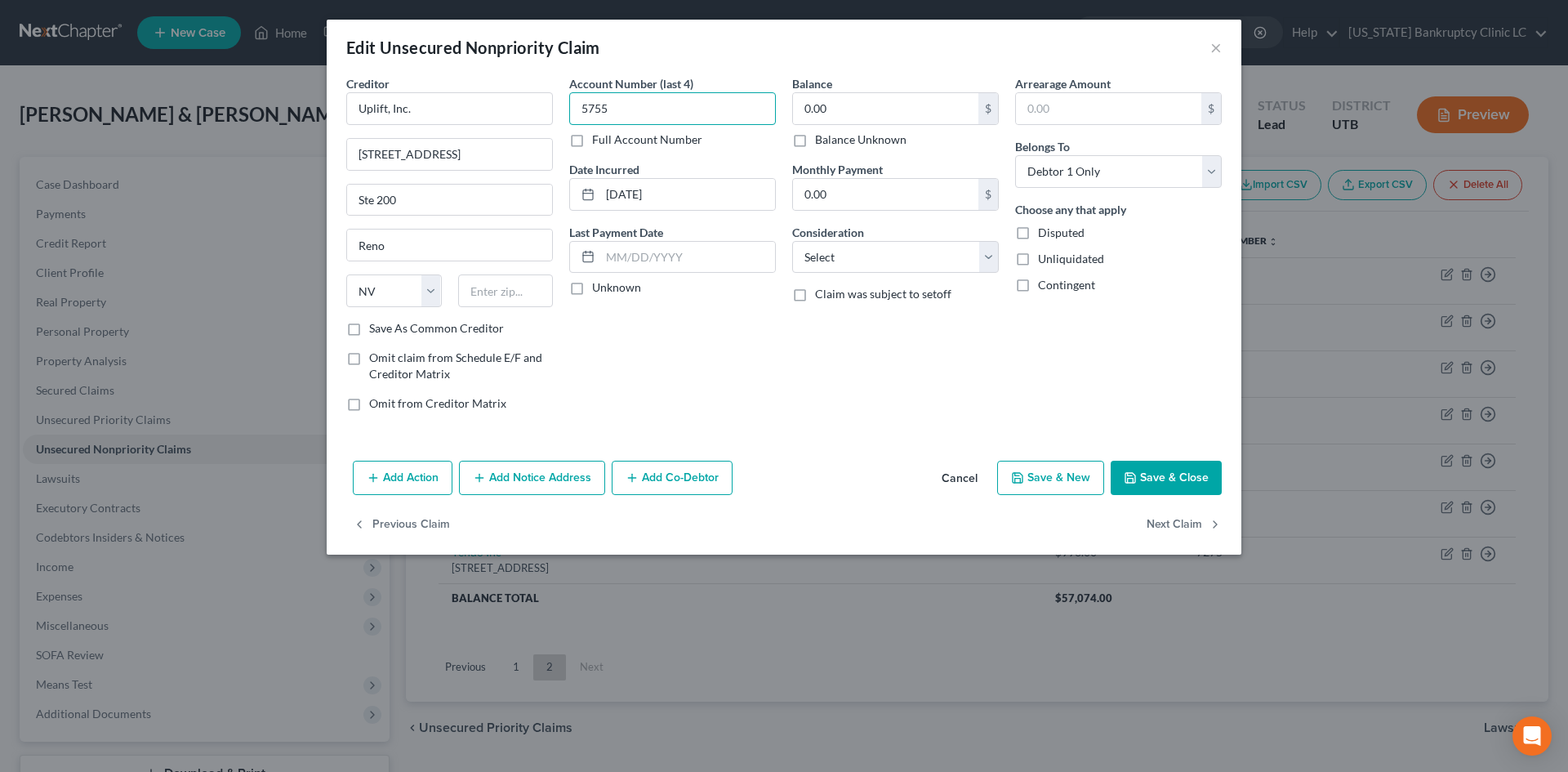
click at [638, 111] on input "5755" at bounding box center [673, 108] width 207 height 33
click at [657, 188] on input "[DATE]" at bounding box center [687, 194] width 175 height 31
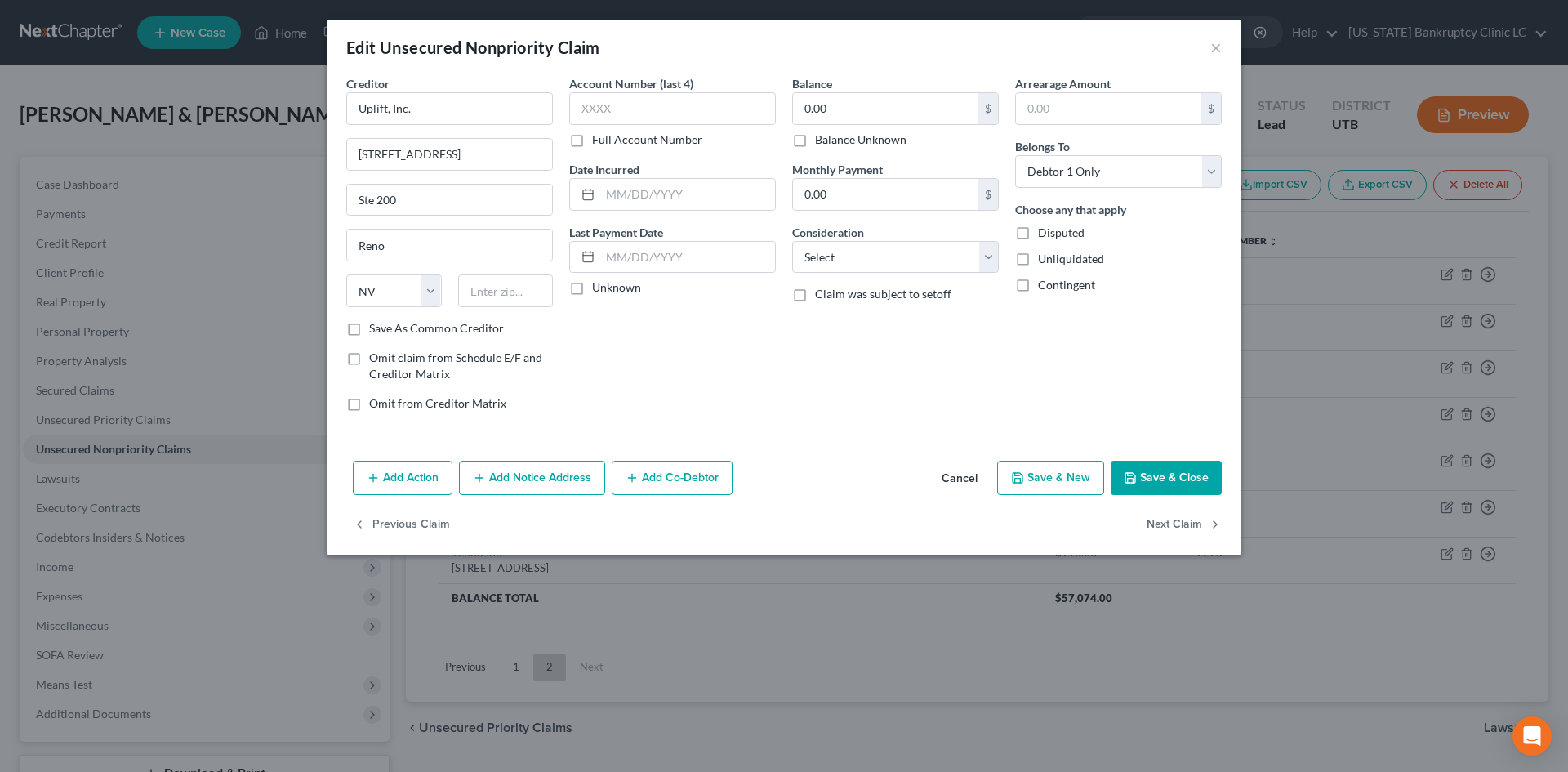
click at [1145, 461] on button "Save & Close" at bounding box center [1166, 478] width 111 height 34
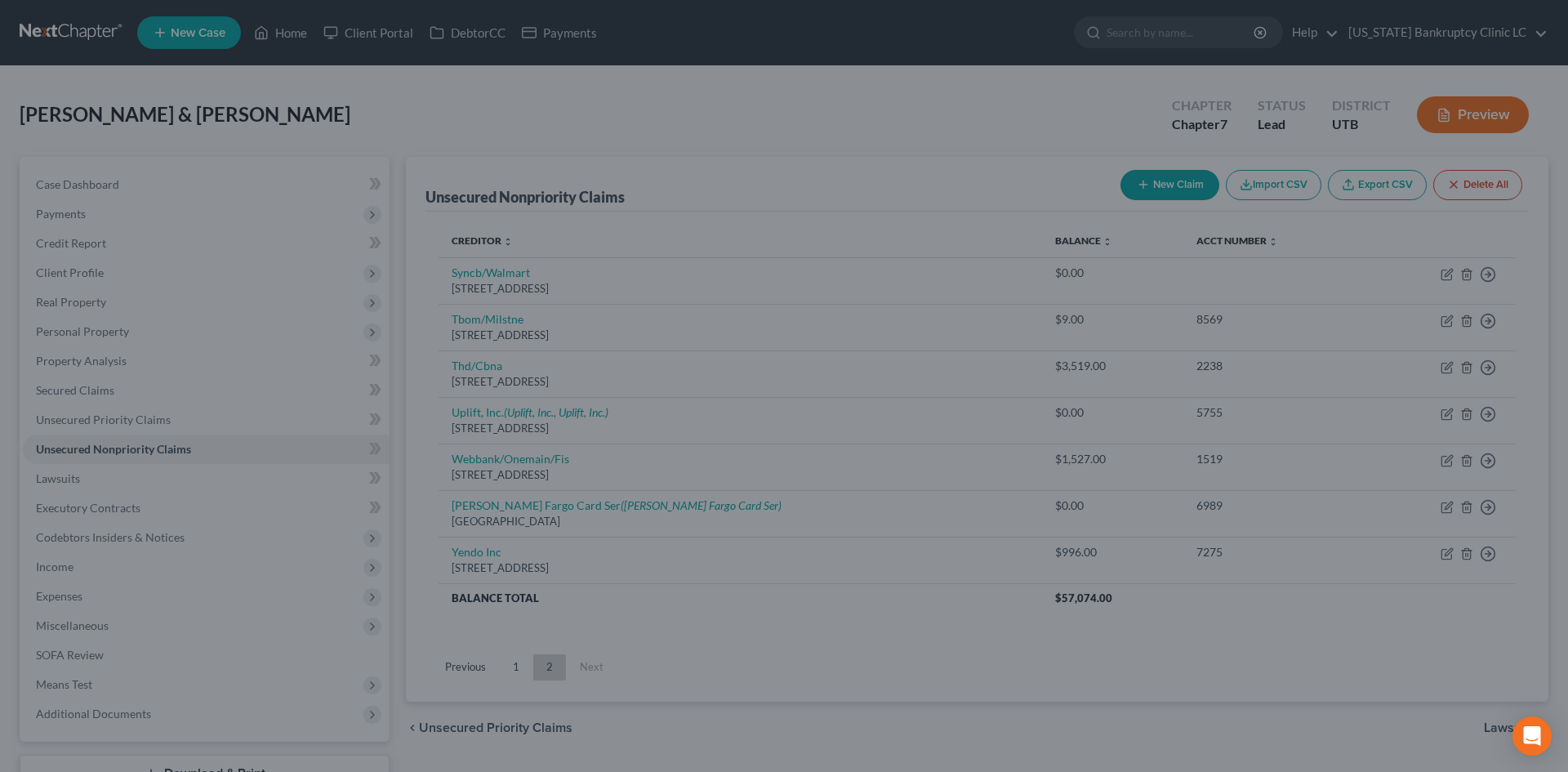
type input "0"
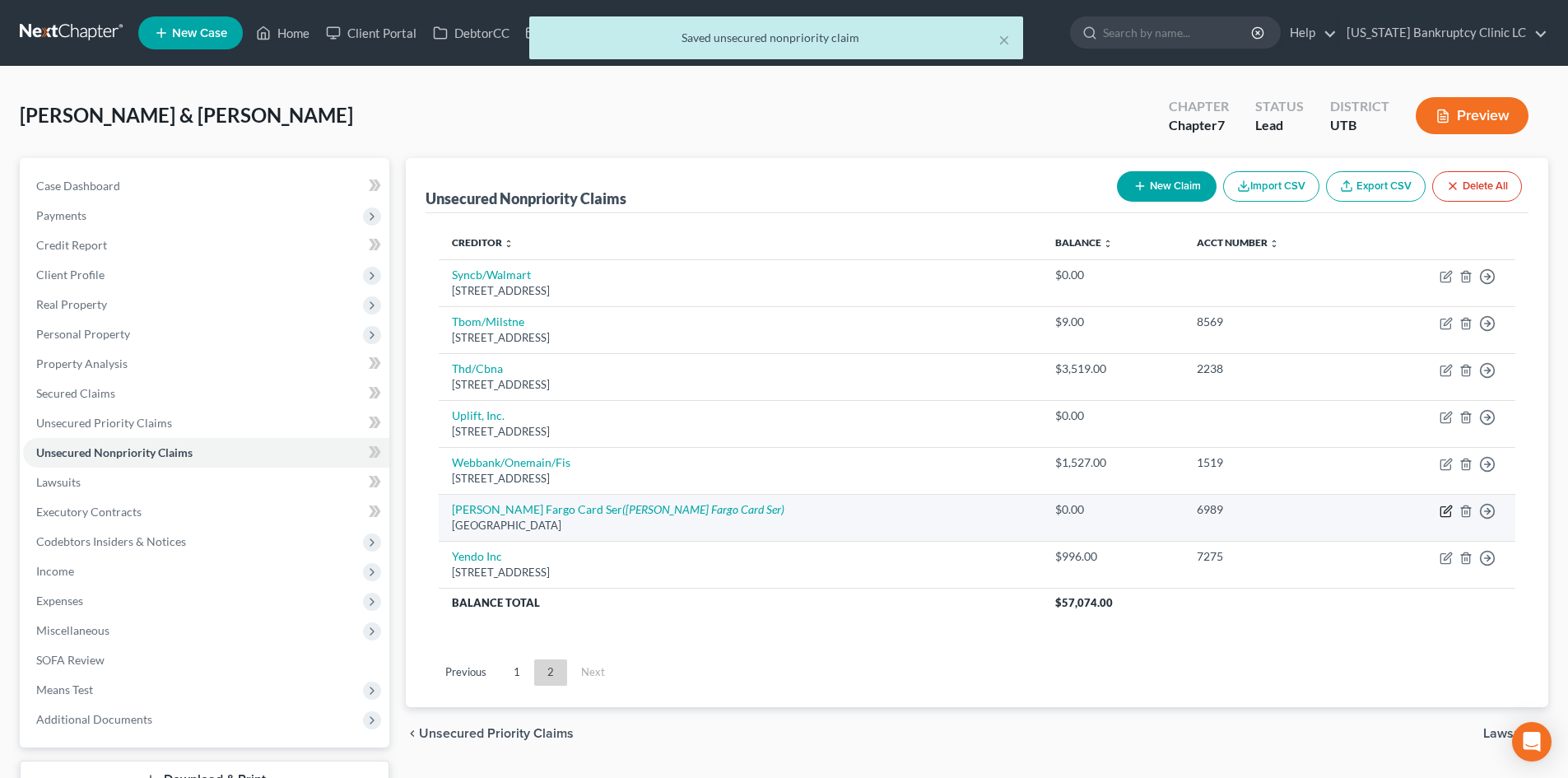
click at [1444, 515] on icon "button" at bounding box center [1446, 512] width 14 height 14
select select "24"
select select "2"
select select "0"
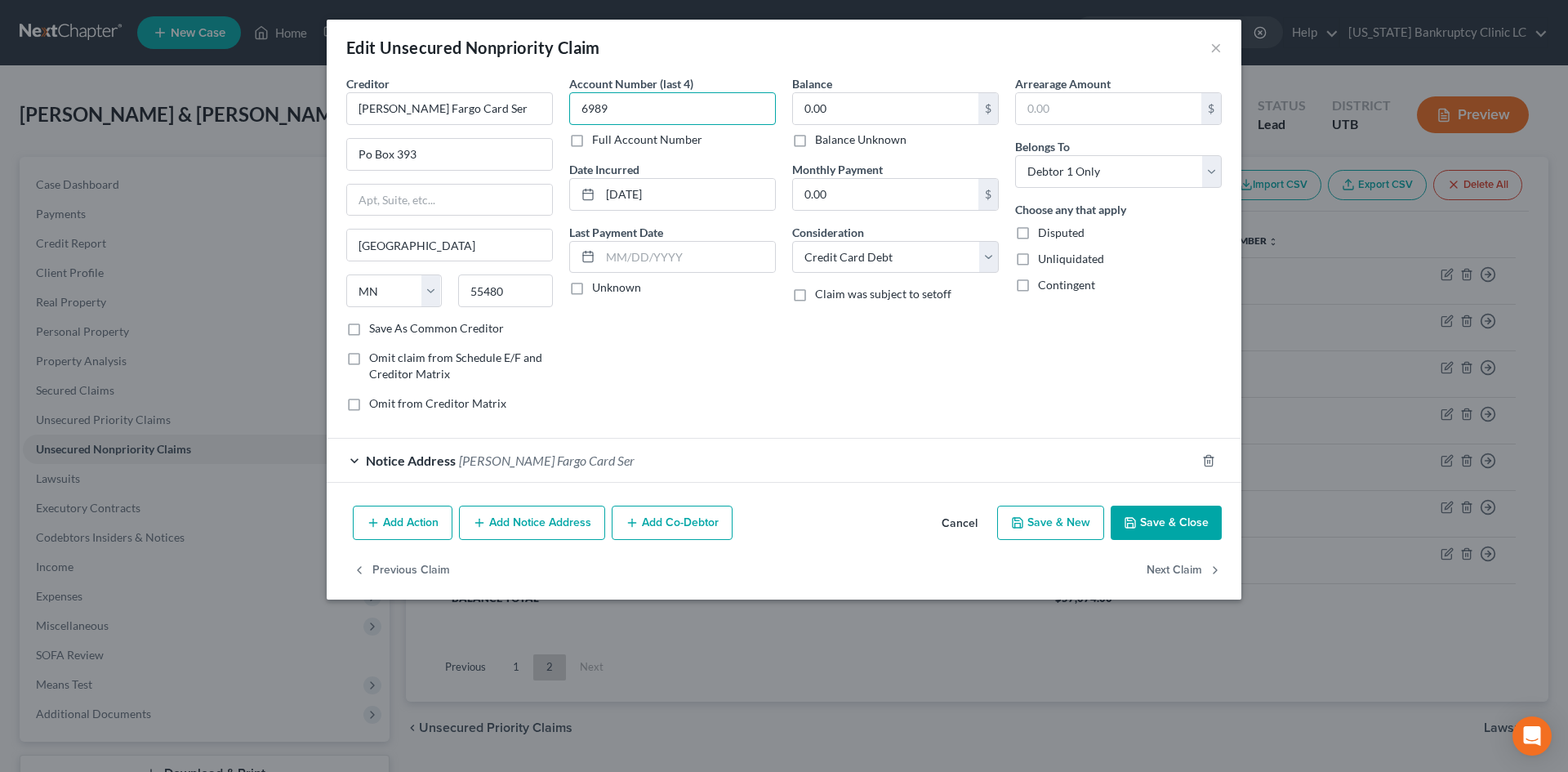
click at [651, 116] on input "6989" at bounding box center [673, 108] width 207 height 33
drag, startPoint x: 678, startPoint y: 186, endPoint x: 568, endPoint y: 172, distance: 110.9
click at [568, 172] on div "Account Number (last 4) Full Account Number Date Incurred [DATE] Last Payment D…" at bounding box center [672, 249] width 223 height 350
click at [478, 98] on input "[PERSON_NAME] Fargo Card Ser" at bounding box center [450, 108] width 207 height 33
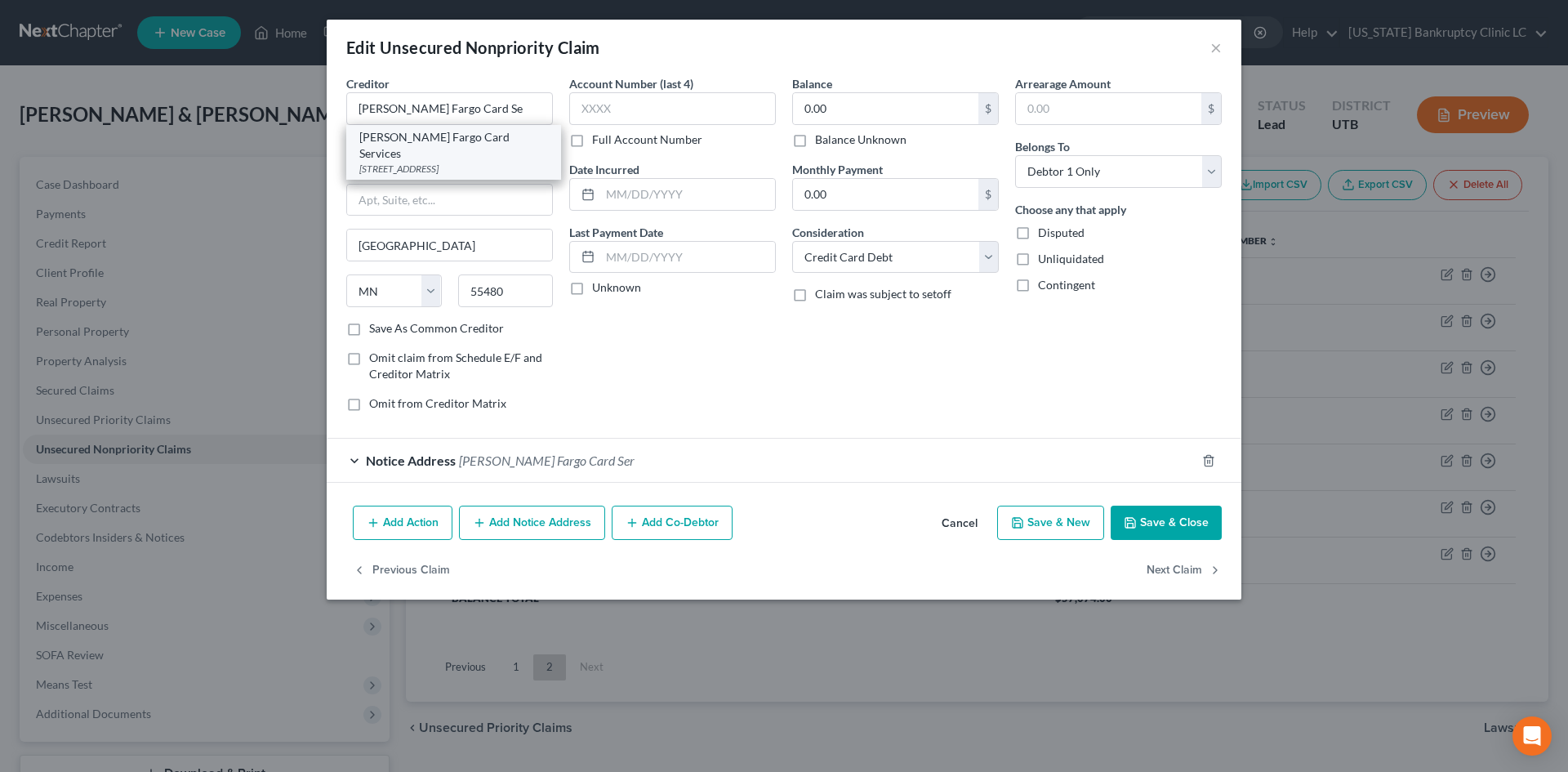
click at [496, 160] on div "[PERSON_NAME] Fargo Card Services [STREET_ADDRESS]" at bounding box center [454, 152] width 214 height 55
type input "[PERSON_NAME] Fargo Card Services"
type input "PO Box 10335"
type input "Des Moines"
select select "16"
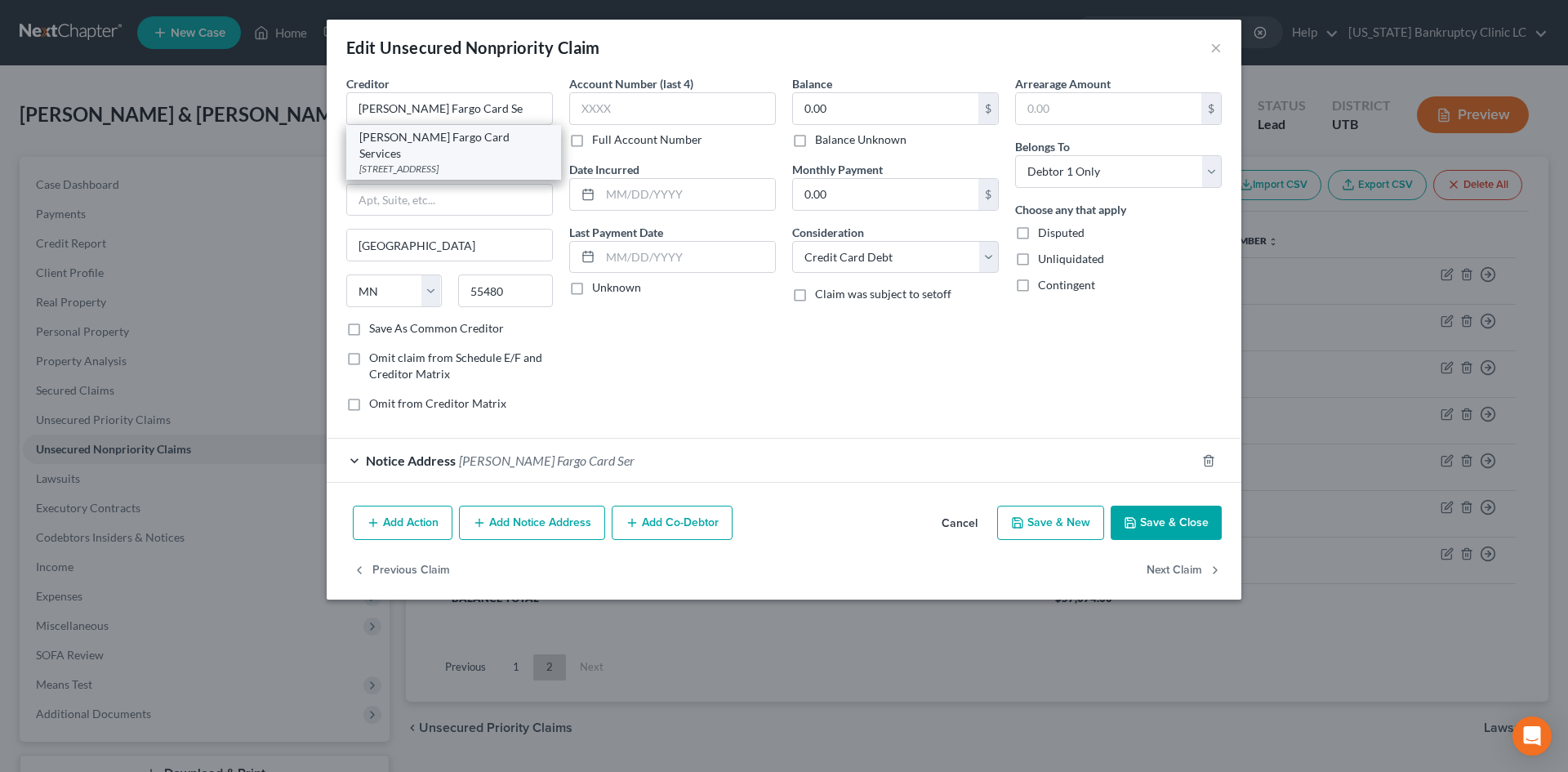
type input "50306"
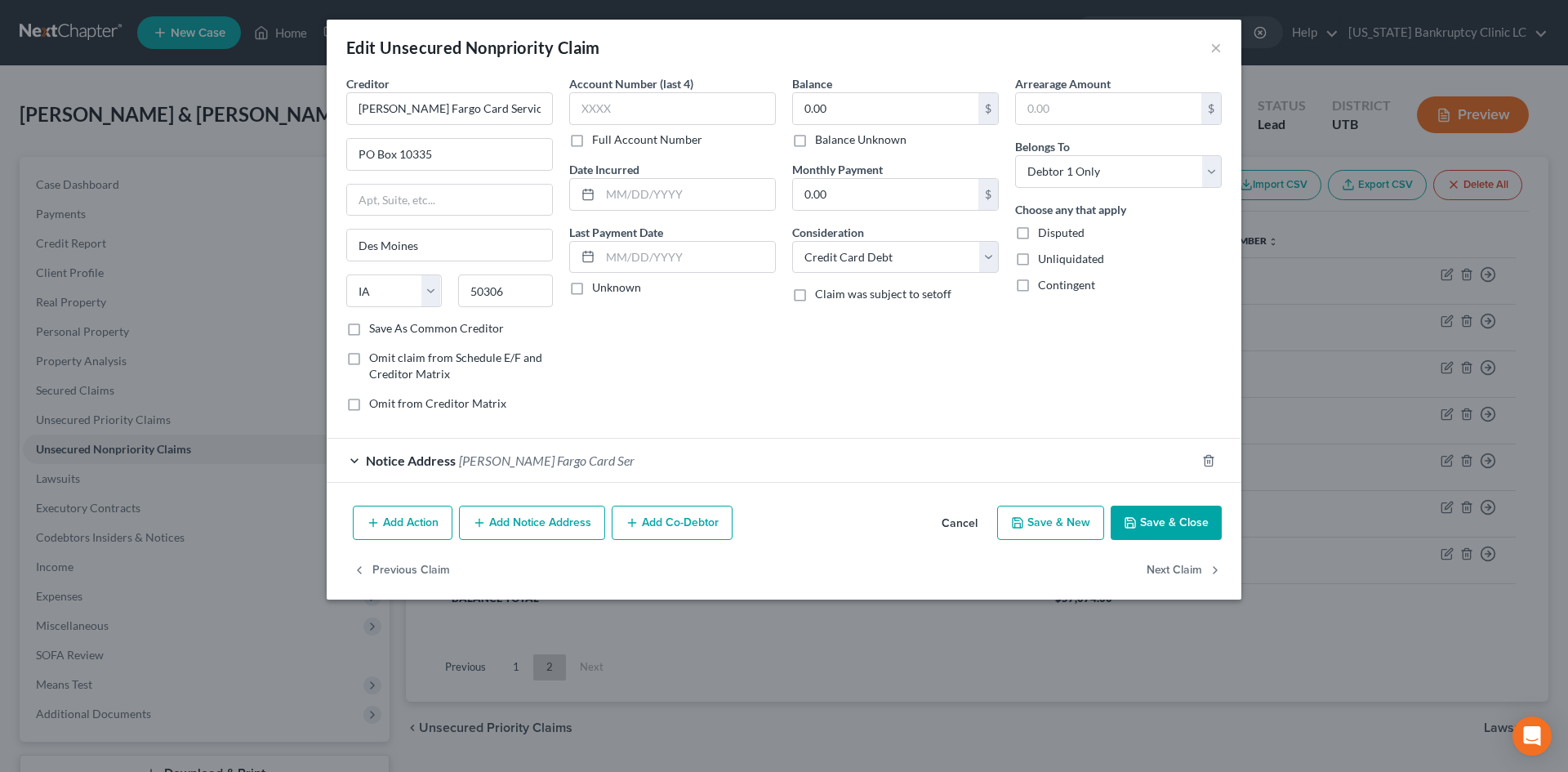
click at [1185, 522] on button "Save & Close" at bounding box center [1166, 523] width 111 height 34
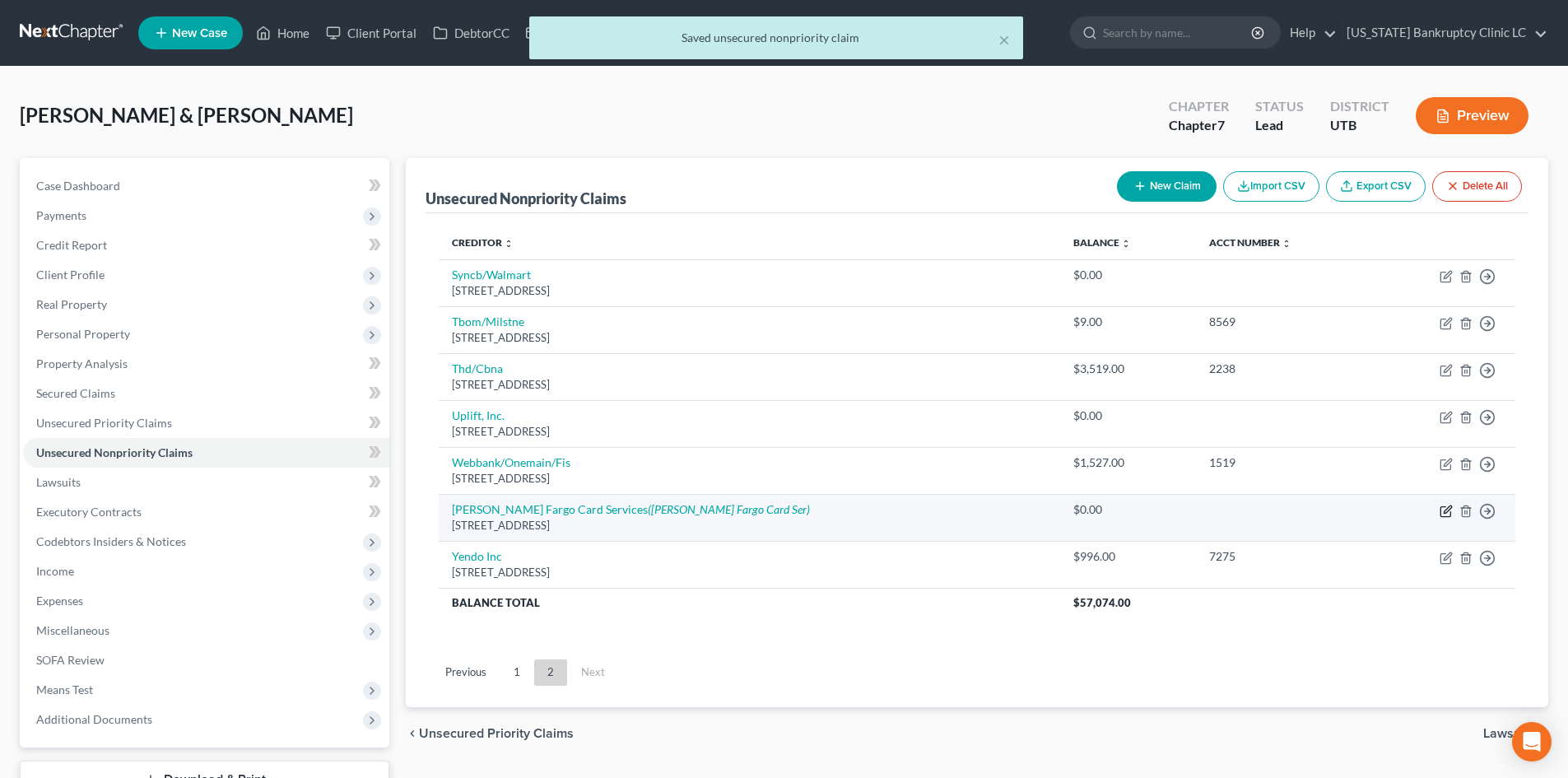
click at [1437, 508] on td "Move to D Move to E Move to G Move to Notice Only" at bounding box center [1443, 517] width 144 height 47
click at [1440, 510] on icon "button" at bounding box center [1446, 512] width 14 height 14
select select "16"
select select "2"
select select "0"
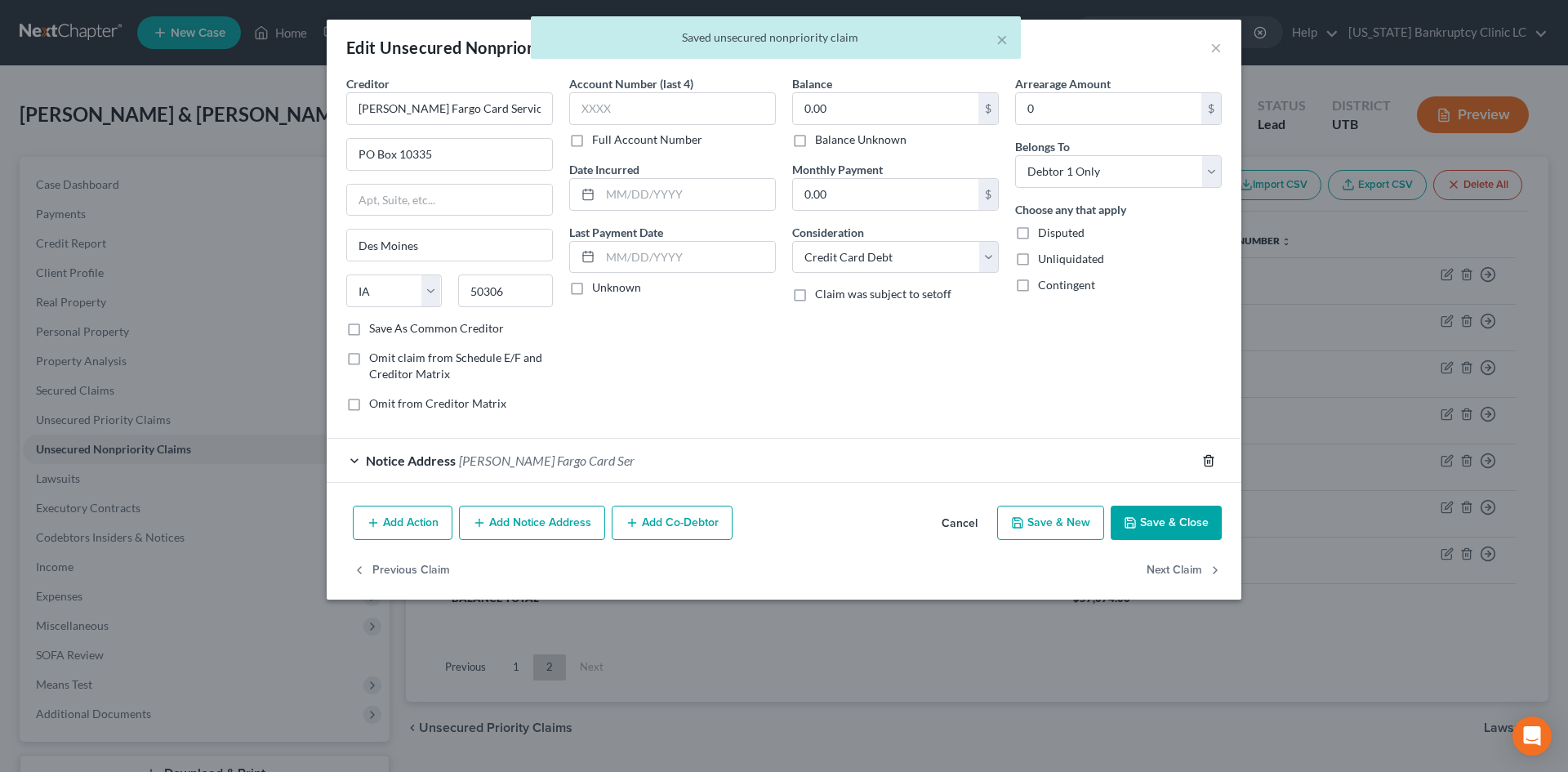
click at [1212, 460] on icon "button" at bounding box center [1208, 460] width 8 height 11
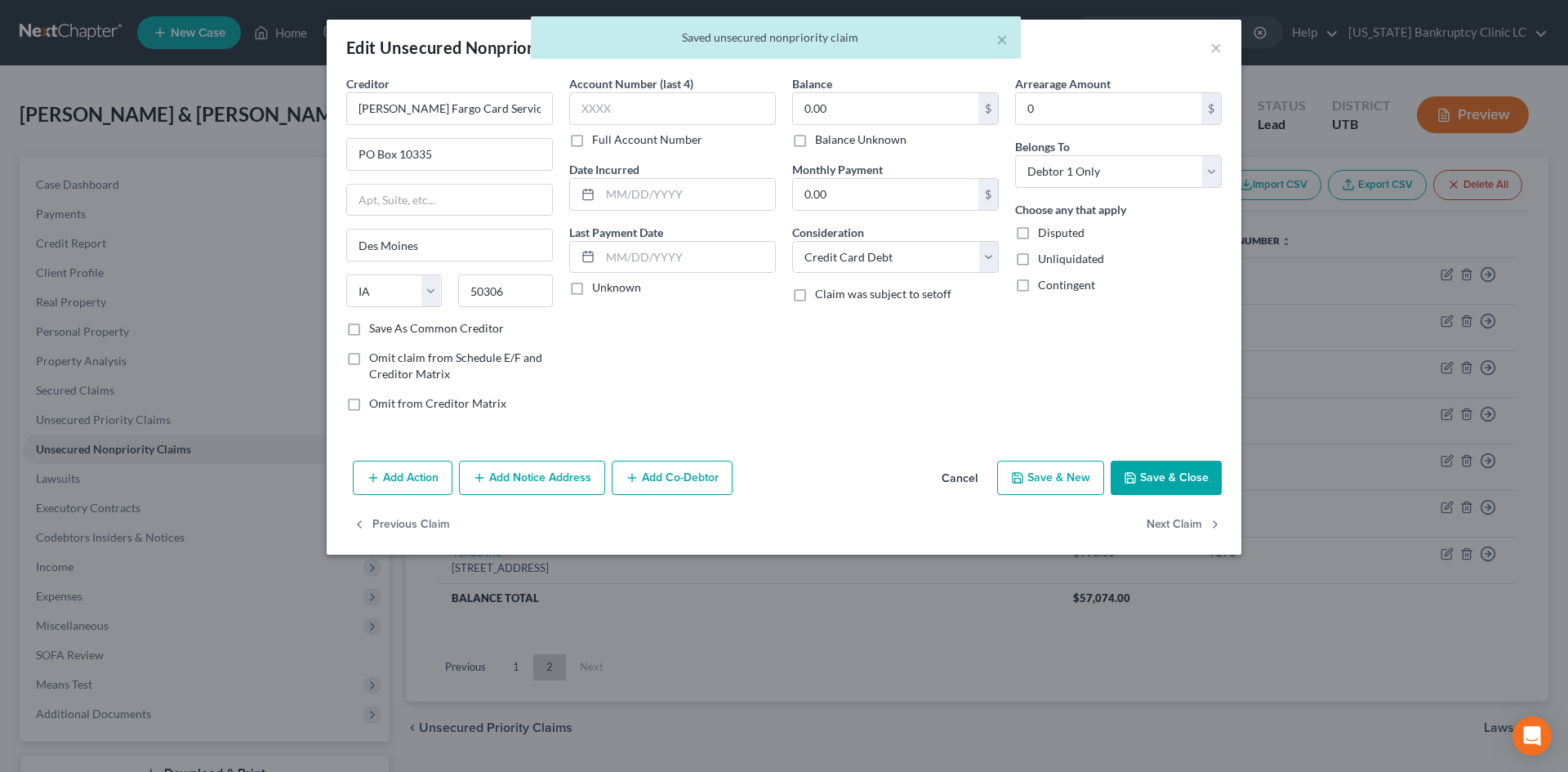
click at [1213, 475] on button "Save & Close" at bounding box center [1166, 478] width 111 height 34
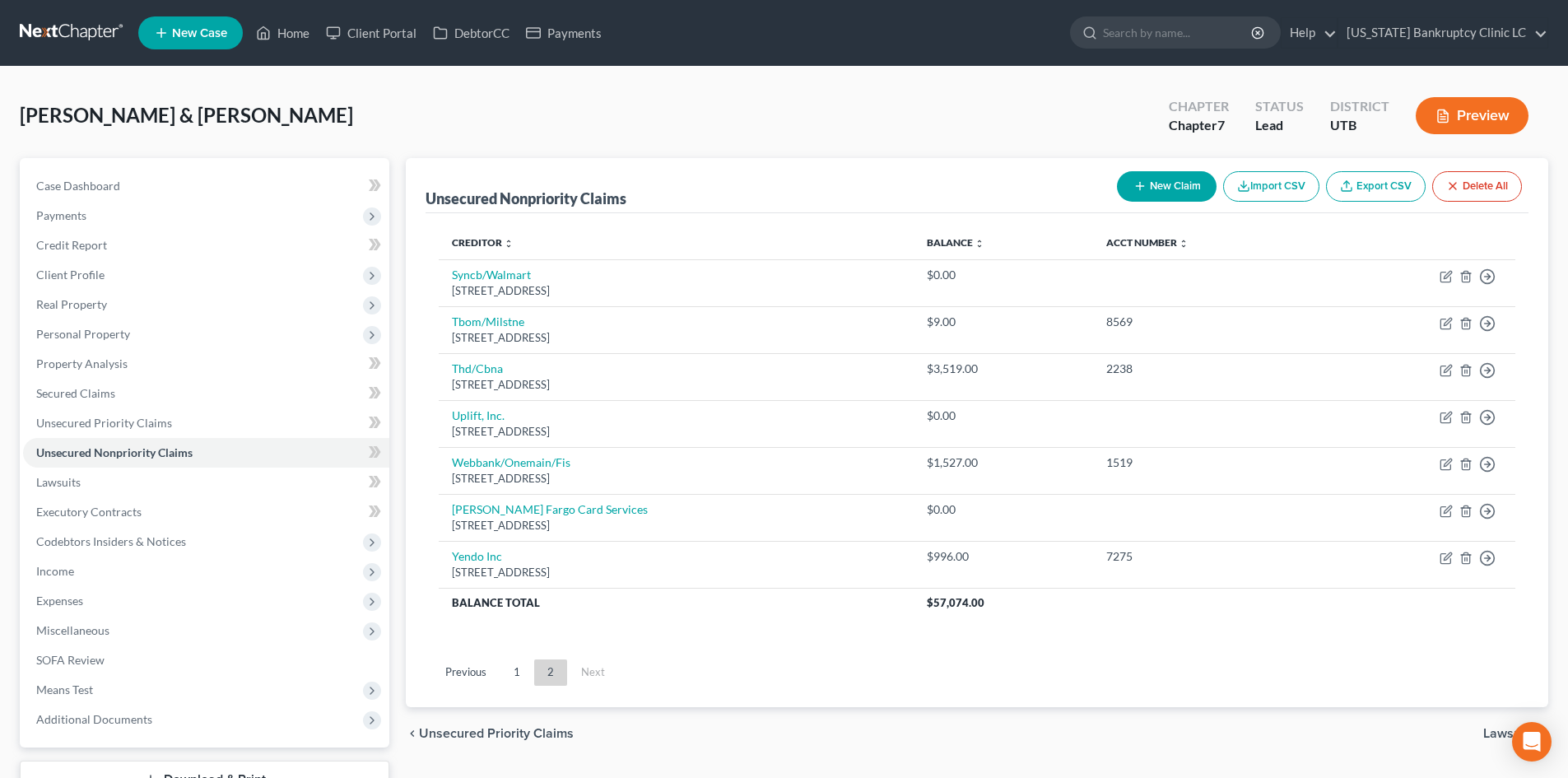
click at [1172, 181] on button "New Claim" at bounding box center [1166, 186] width 99 height 31
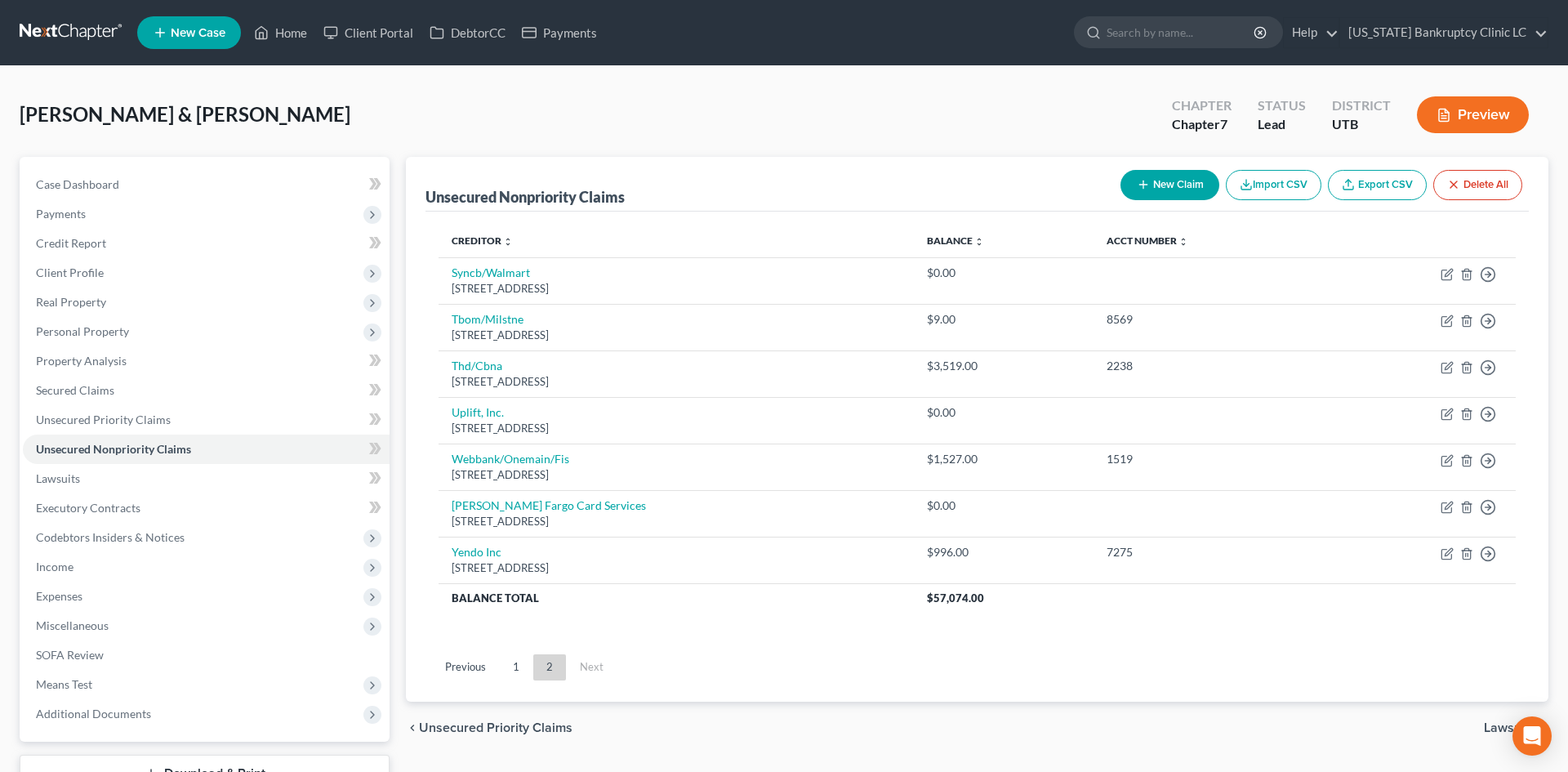
select select "2"
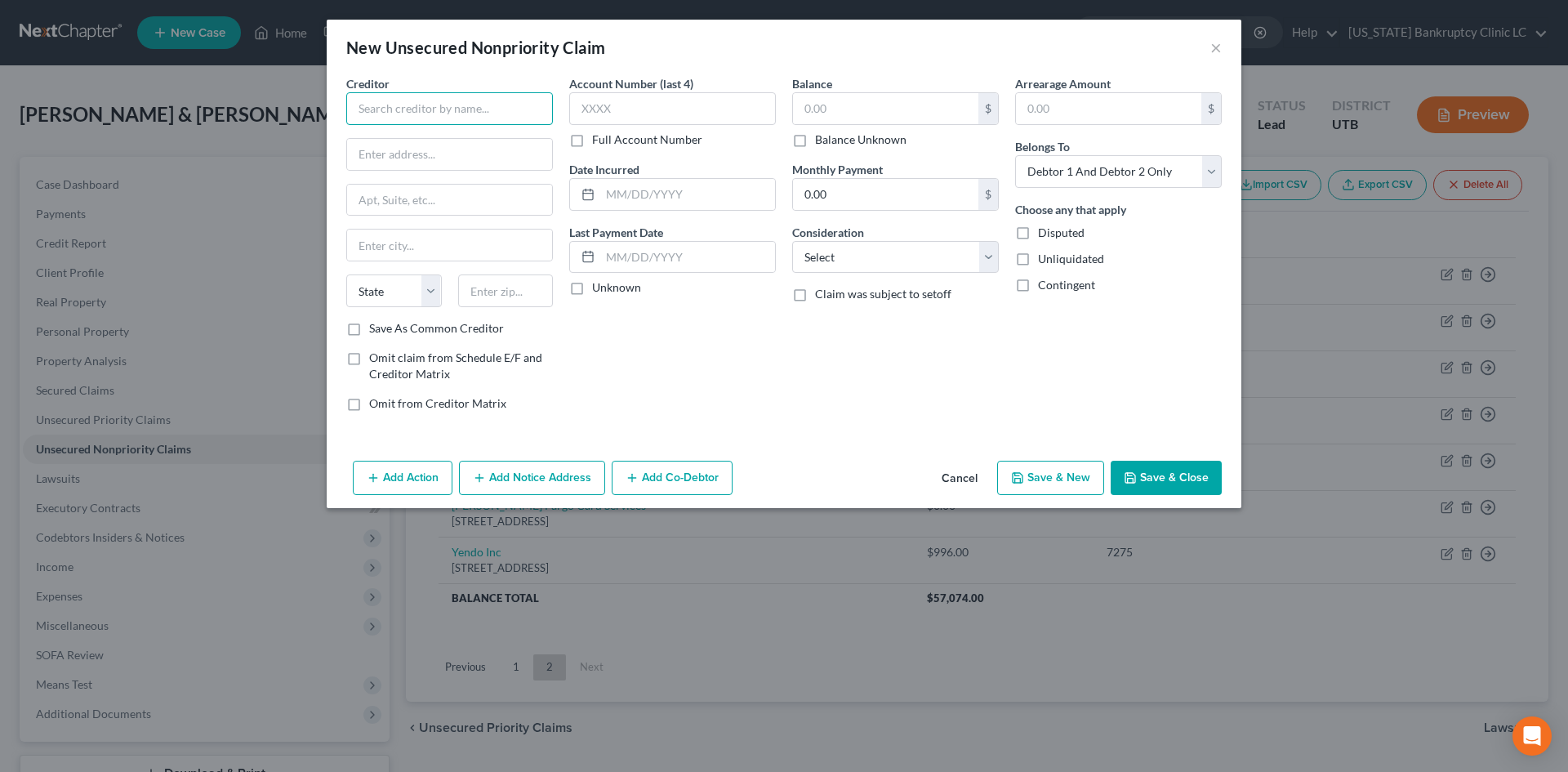
click at [471, 116] on input "text" at bounding box center [450, 108] width 207 height 33
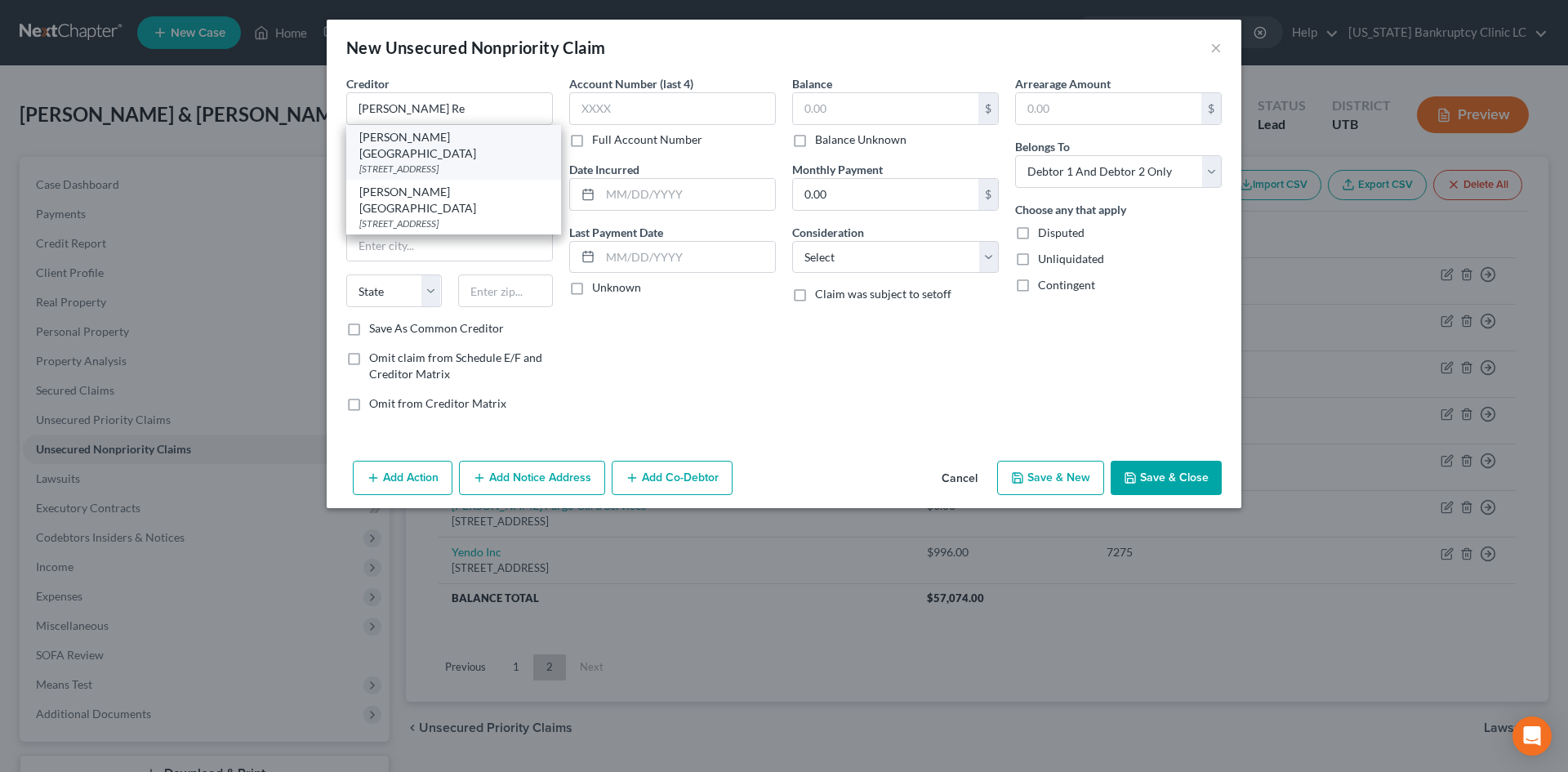
click at [519, 142] on div "[PERSON_NAME][GEOGRAPHIC_DATA] [STREET_ADDRESS]" at bounding box center [454, 152] width 214 height 55
type input "[PERSON_NAME][GEOGRAPHIC_DATA]"
type input "5475 S 500 E"
type input "[PERSON_NAME]"
select select "46"
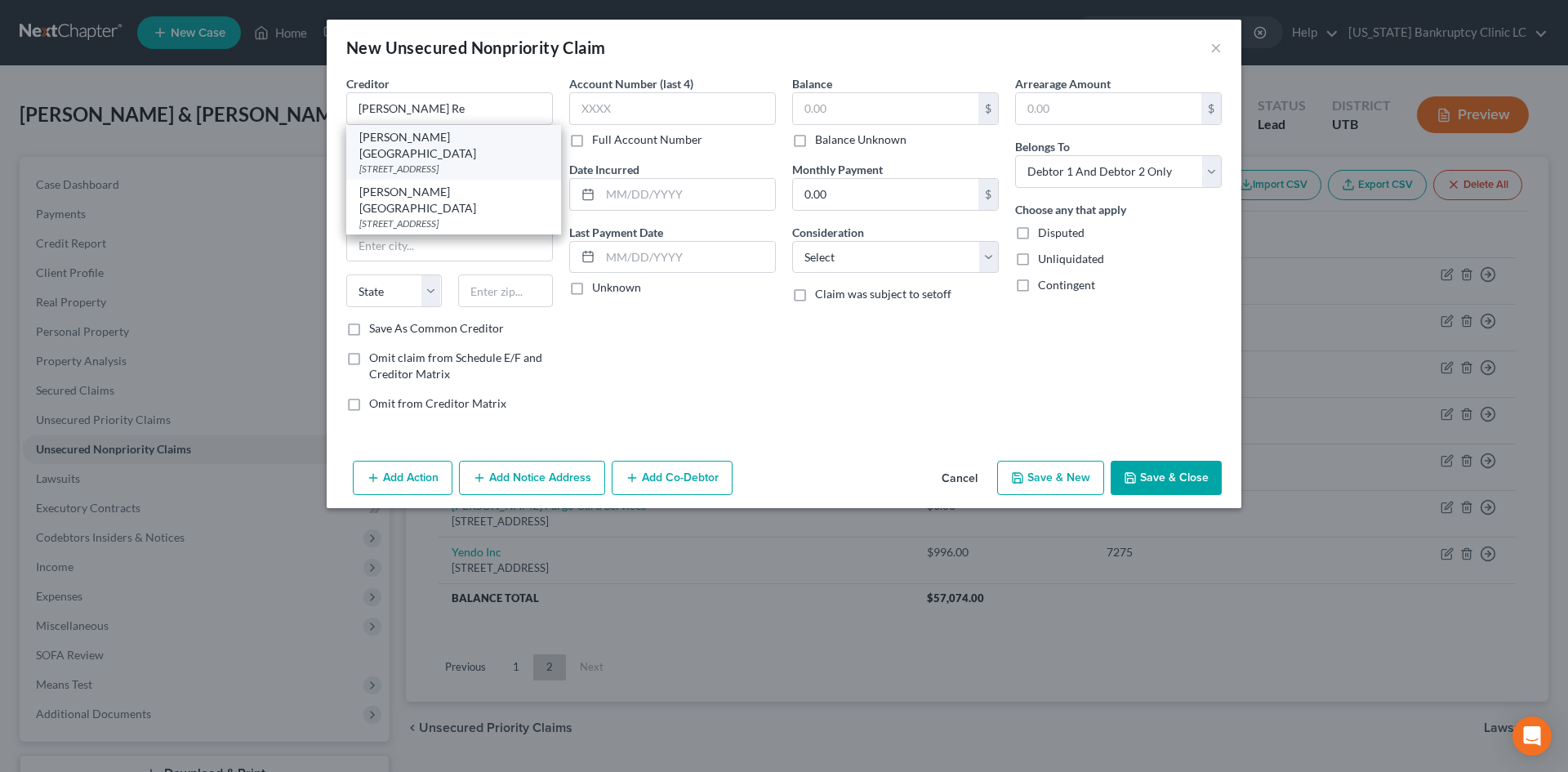
type input "84405"
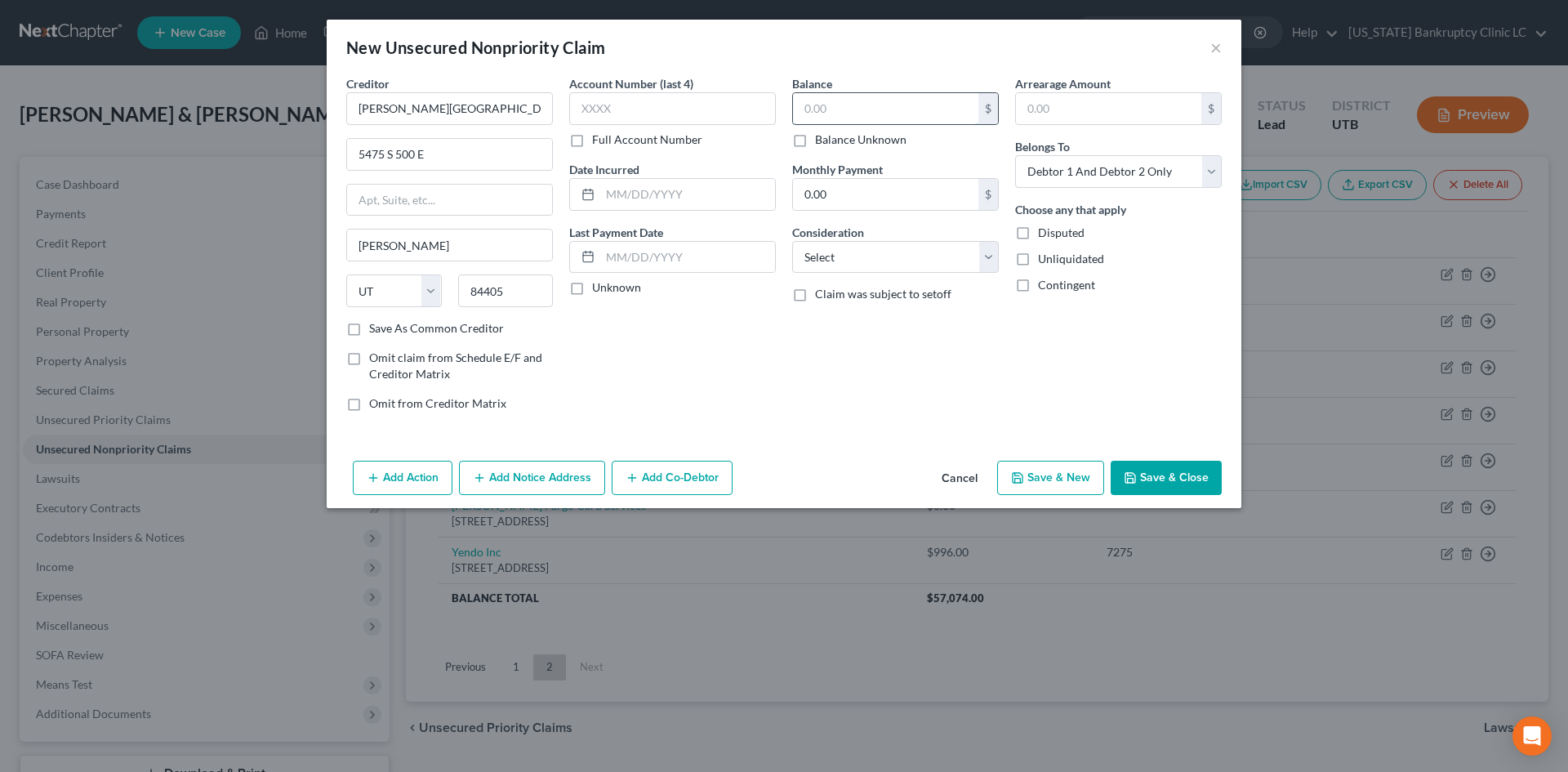
click at [908, 101] on input "text" at bounding box center [885, 108] width 186 height 31
type input "5,000"
click at [649, 184] on input "text" at bounding box center [687, 194] width 175 height 31
click at [631, 254] on input "text" at bounding box center [687, 257] width 175 height 31
type input "[DATE]"
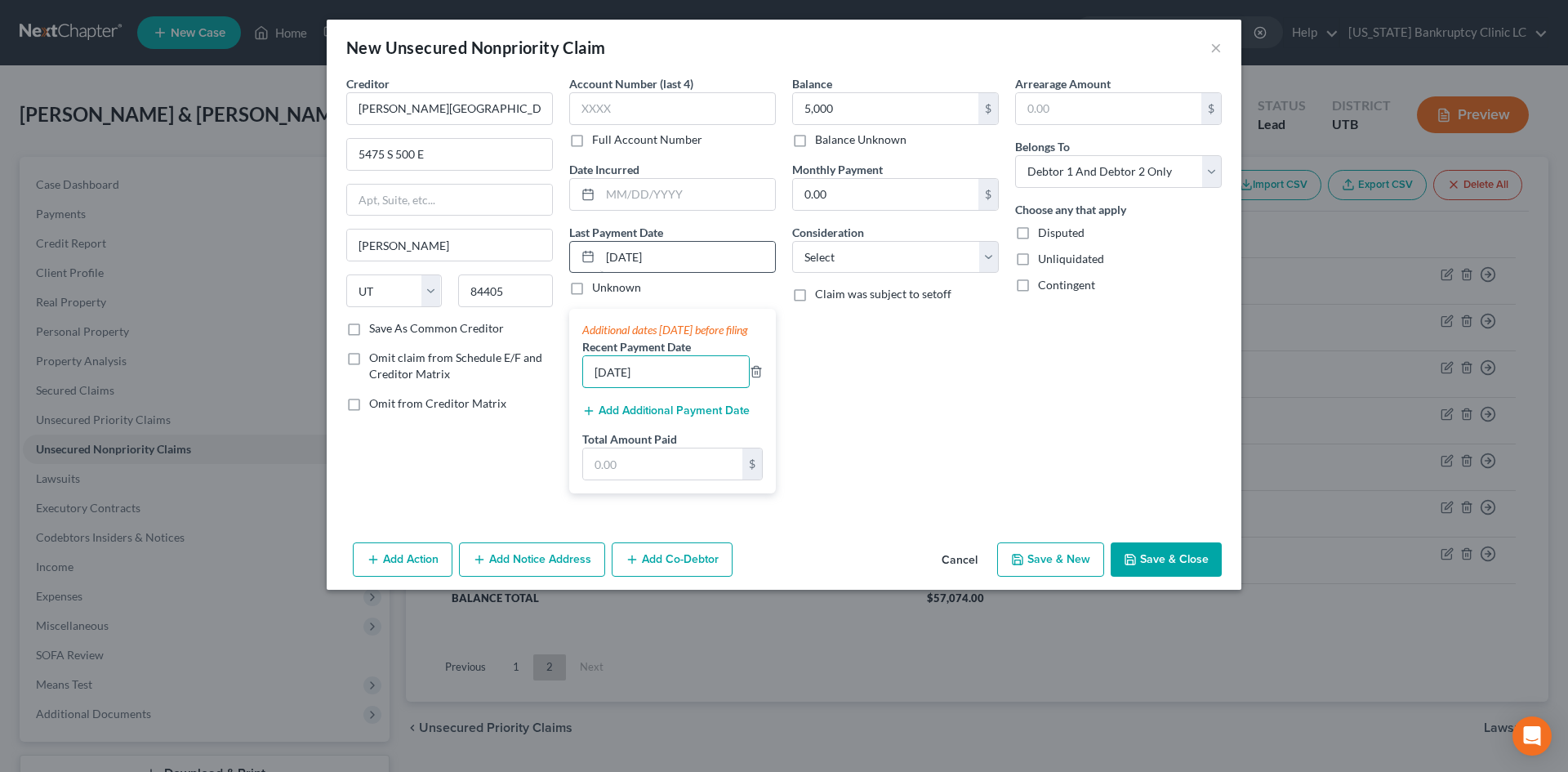
type input "[DATE]"
click at [616, 480] on input "text" at bounding box center [662, 464] width 159 height 31
type input "550"
click at [1024, 484] on div "Arrearage Amount $ Belongs To * Select Debtor 1 Only Debtor 2 Only Debtor 1 And…" at bounding box center [1118, 290] width 223 height 431
drag, startPoint x: 1202, startPoint y: 579, endPoint x: 1557, endPoint y: 558, distance: 355.6
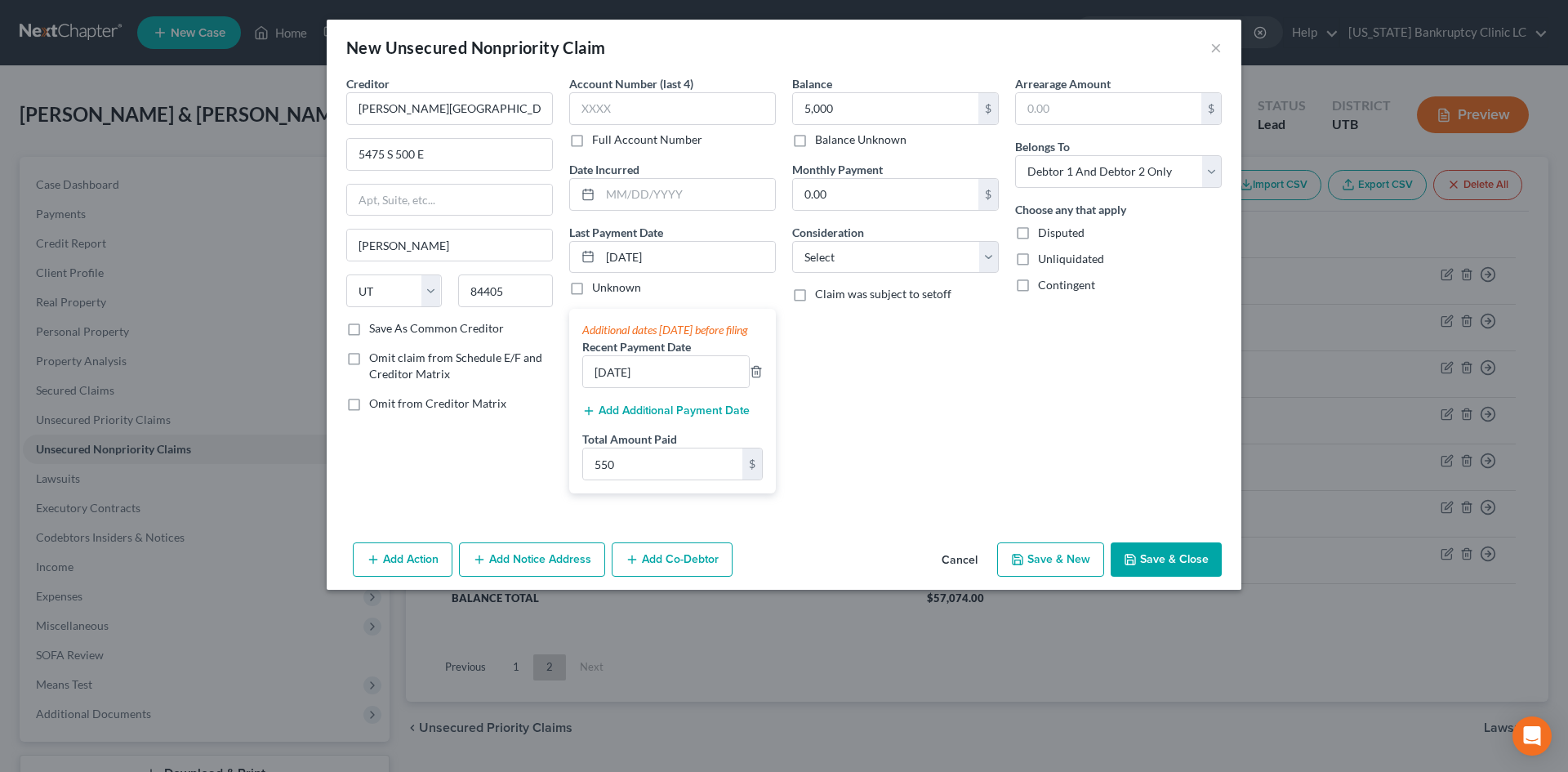
click at [1202, 577] on button "Save & Close" at bounding box center [1166, 559] width 111 height 34
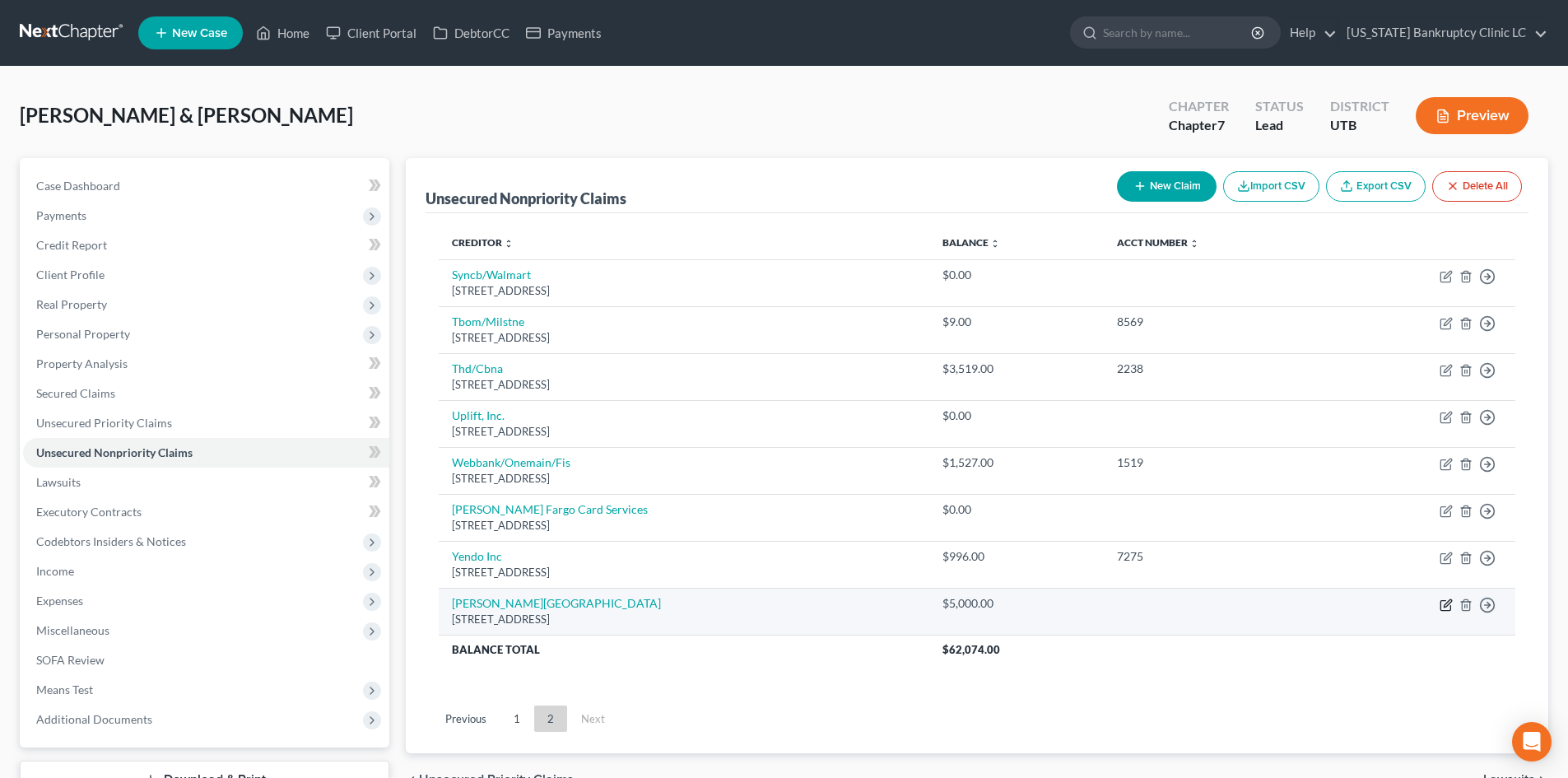
click at [1446, 604] on icon "button" at bounding box center [1446, 605] width 14 height 14
select select "46"
select select "2"
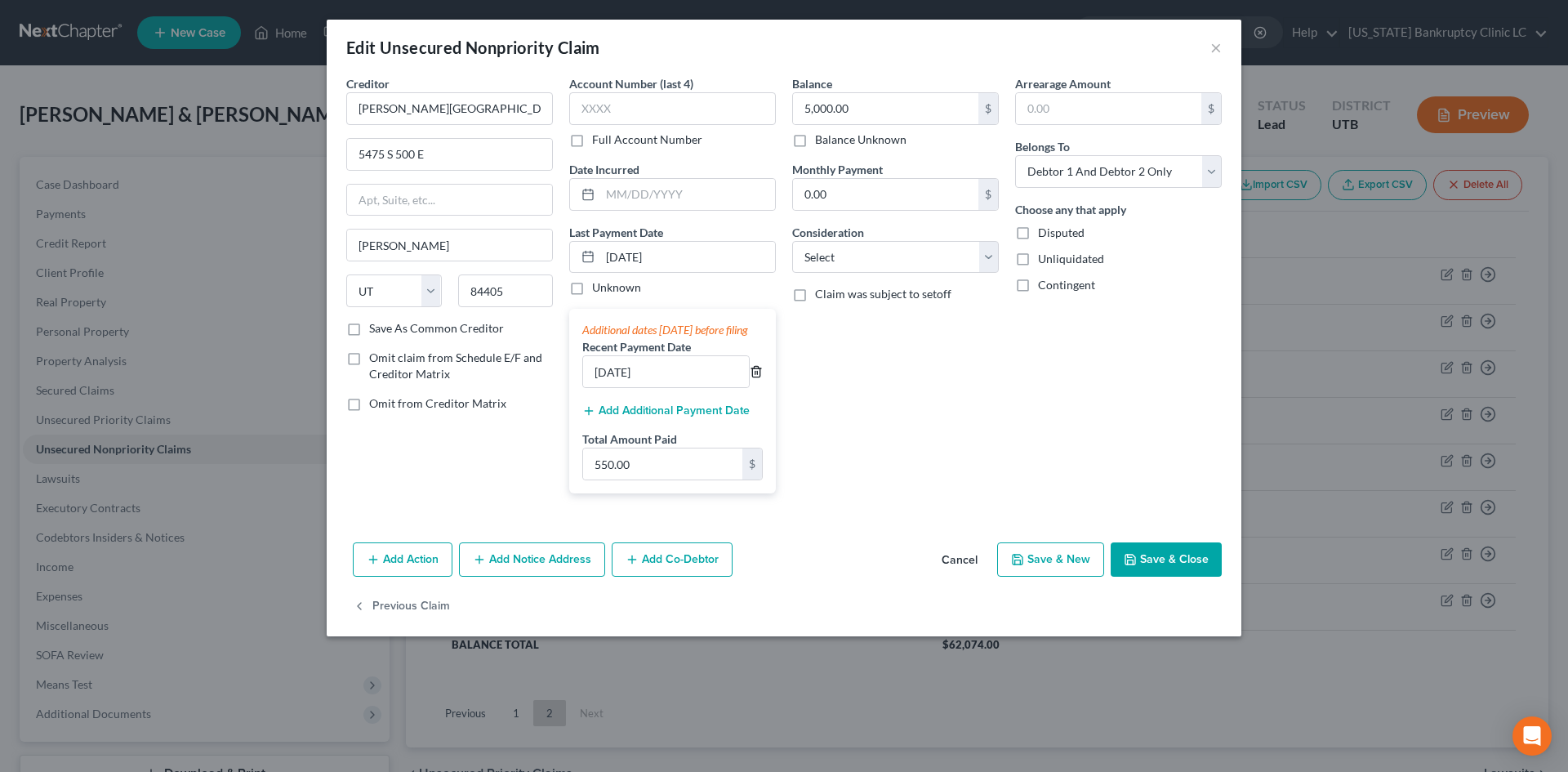
click at [758, 377] on icon "button" at bounding box center [756, 372] width 8 height 11
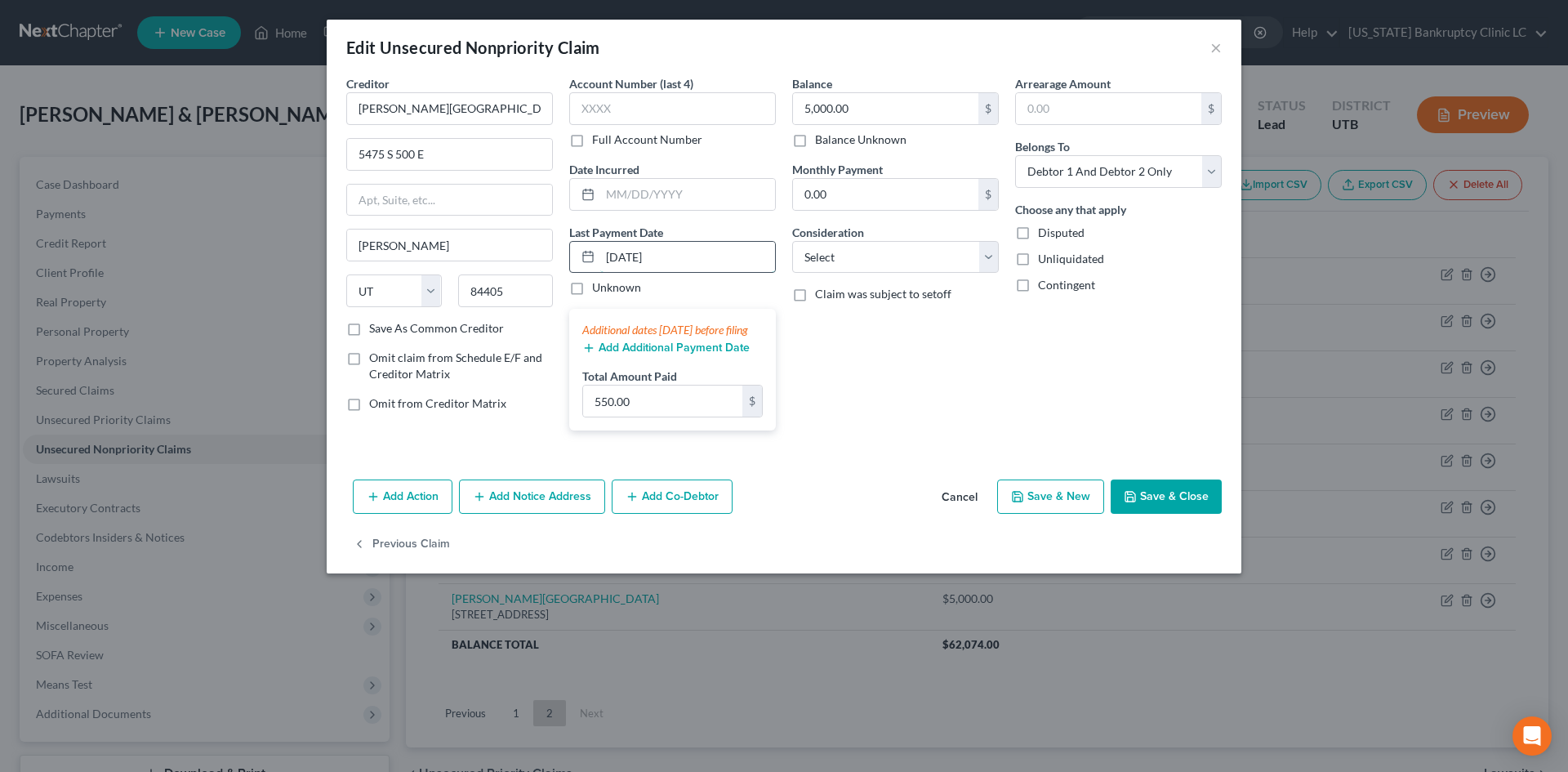
click at [702, 261] on input "[DATE]" at bounding box center [687, 257] width 175 height 31
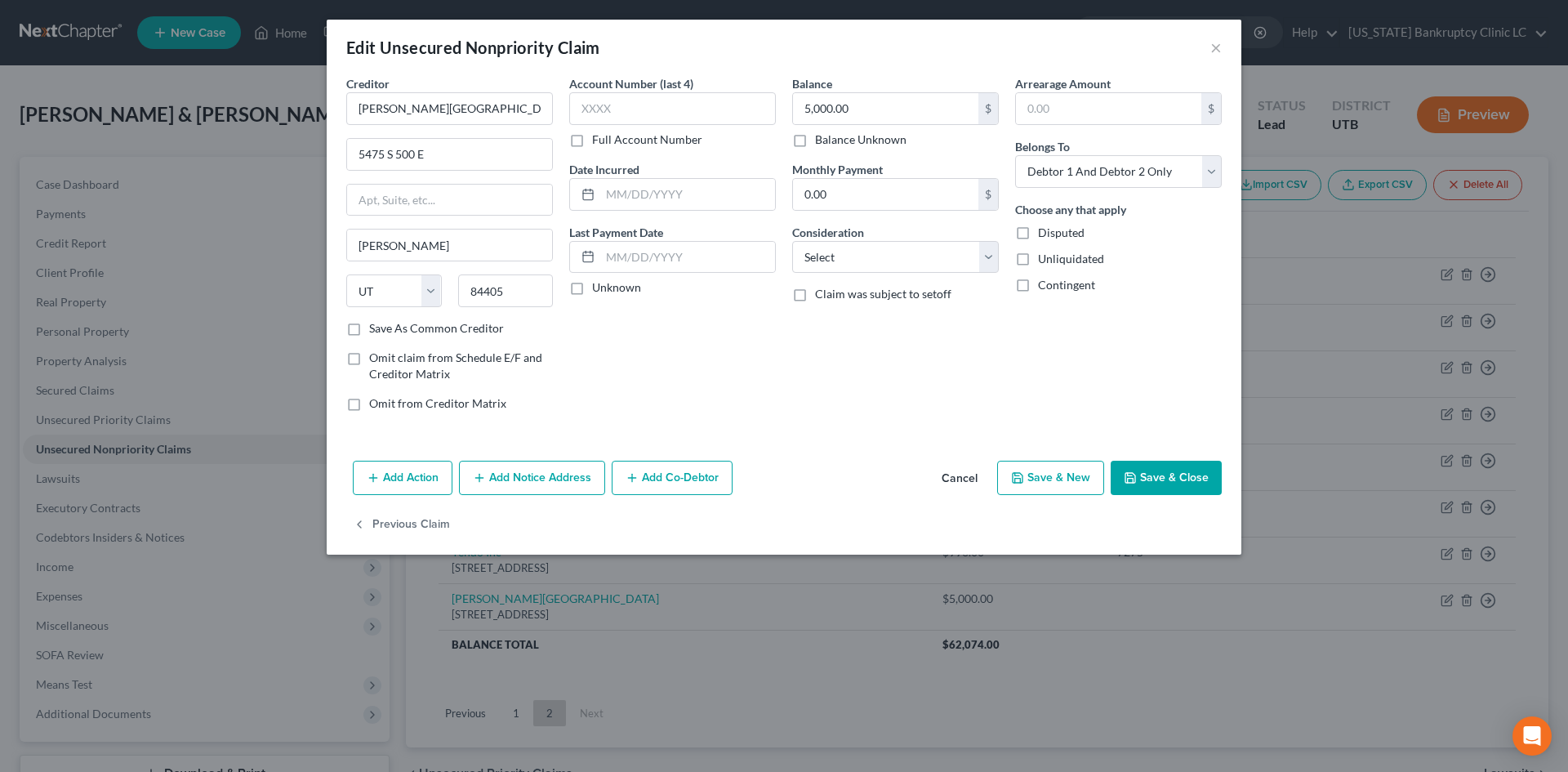
click at [1166, 488] on button "Save & Close" at bounding box center [1166, 478] width 111 height 34
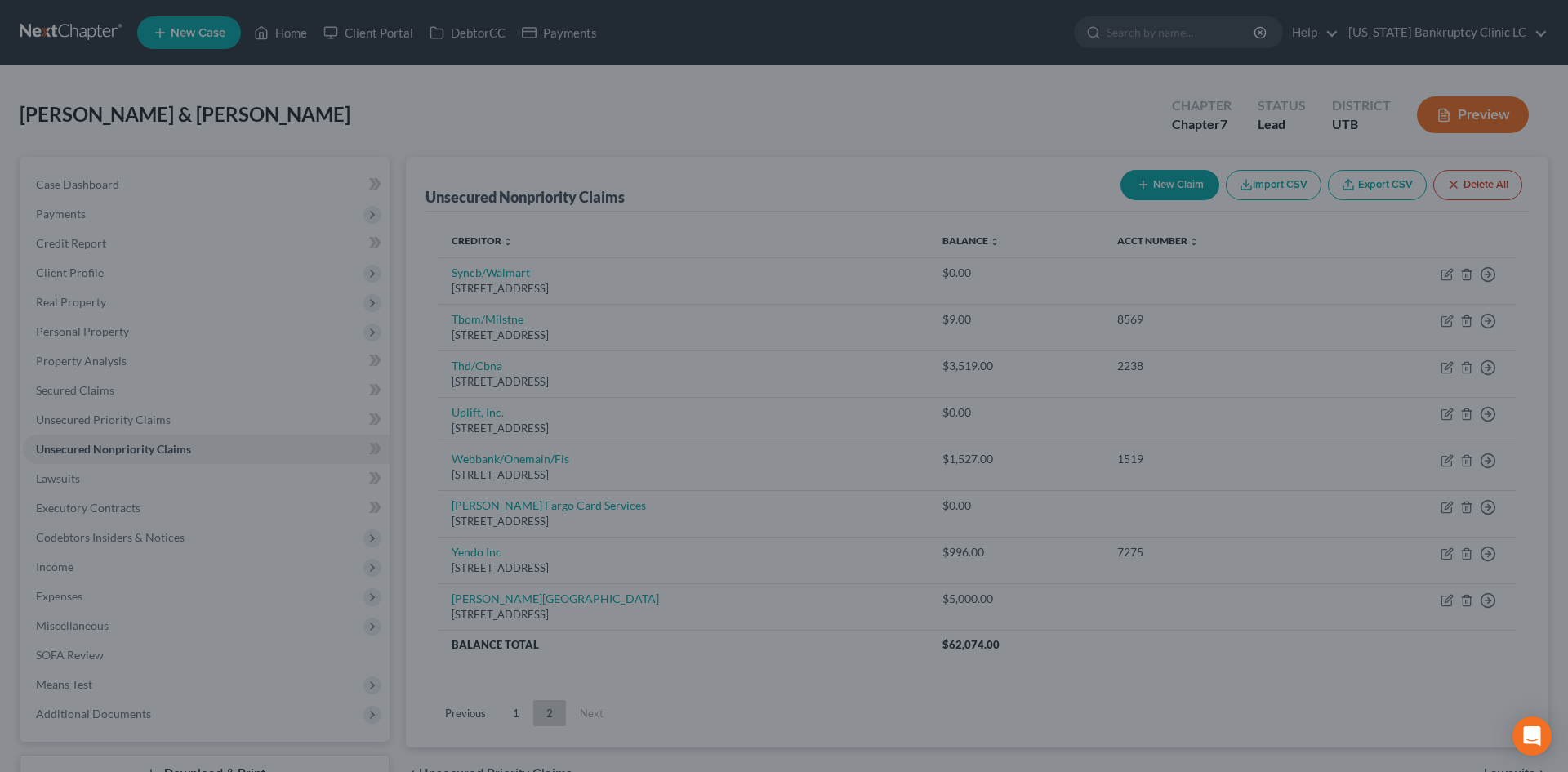
type input "0"
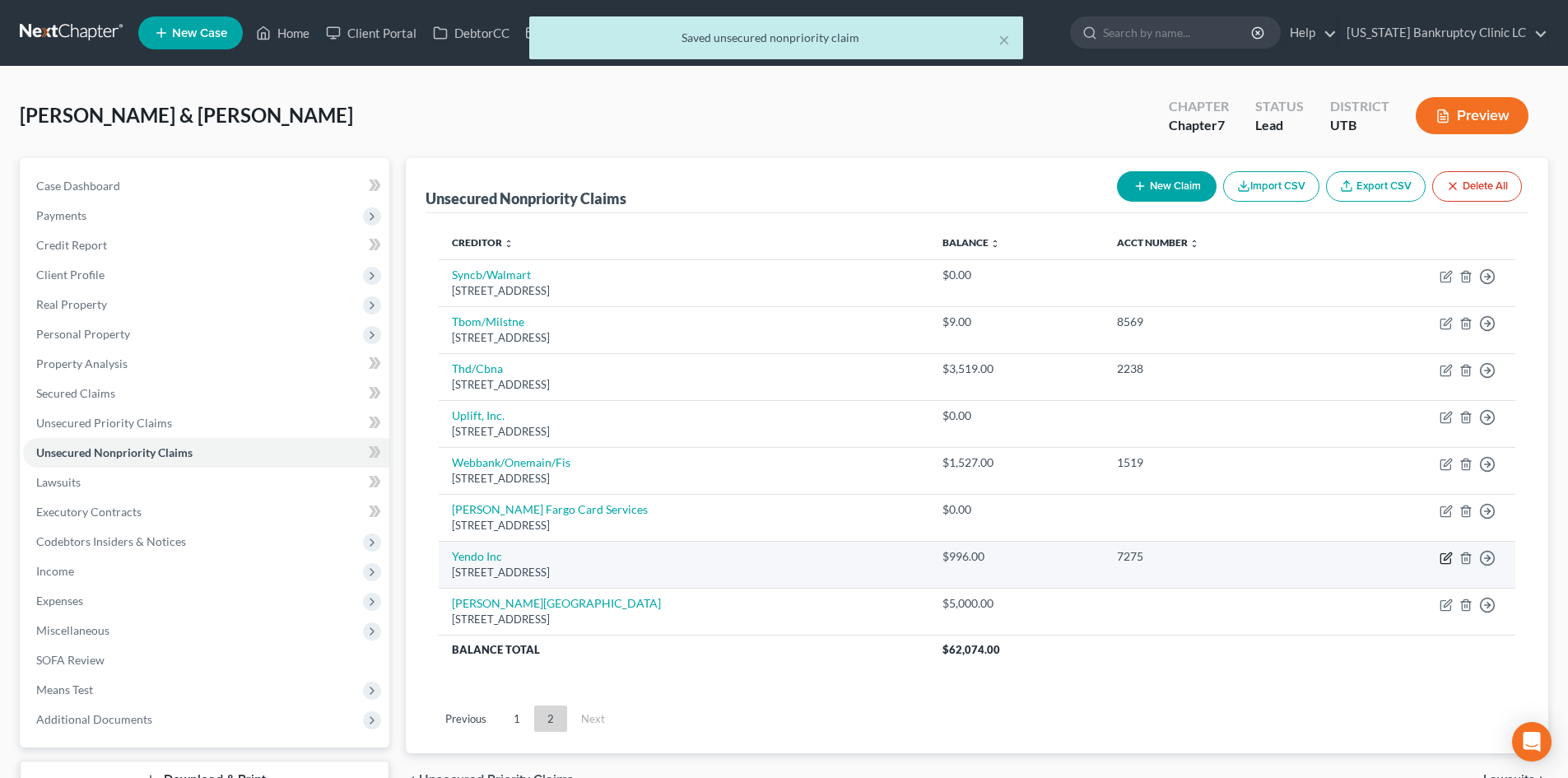
click at [1445, 559] on icon "button" at bounding box center [1446, 558] width 14 height 14
select select "45"
select select "2"
select select "0"
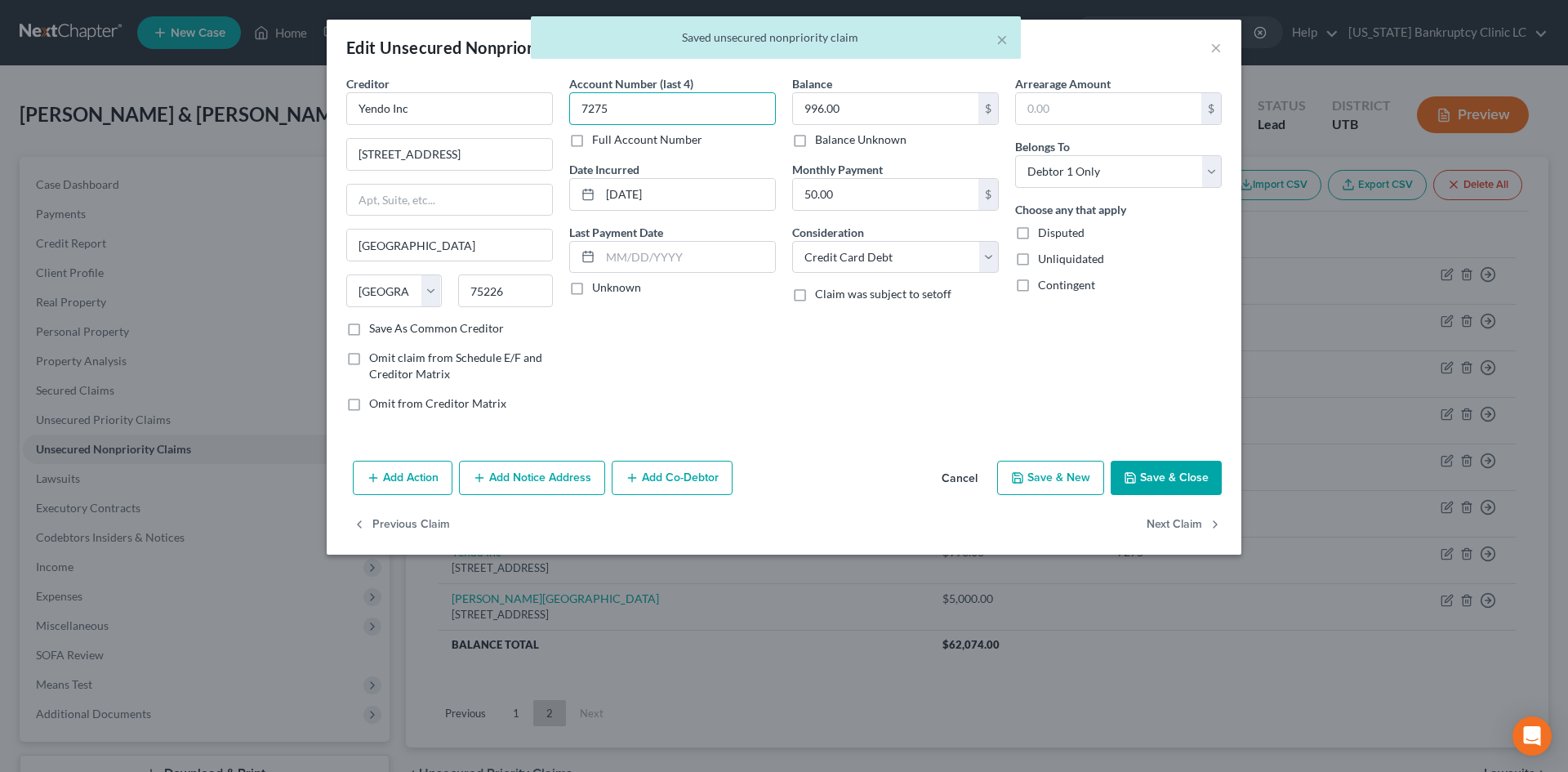
click at [687, 108] on input "7275" at bounding box center [673, 108] width 207 height 33
drag, startPoint x: 677, startPoint y: 190, endPoint x: 601, endPoint y: 191, distance: 76.0
click at [601, 191] on input "[DATE]" at bounding box center [687, 194] width 175 height 31
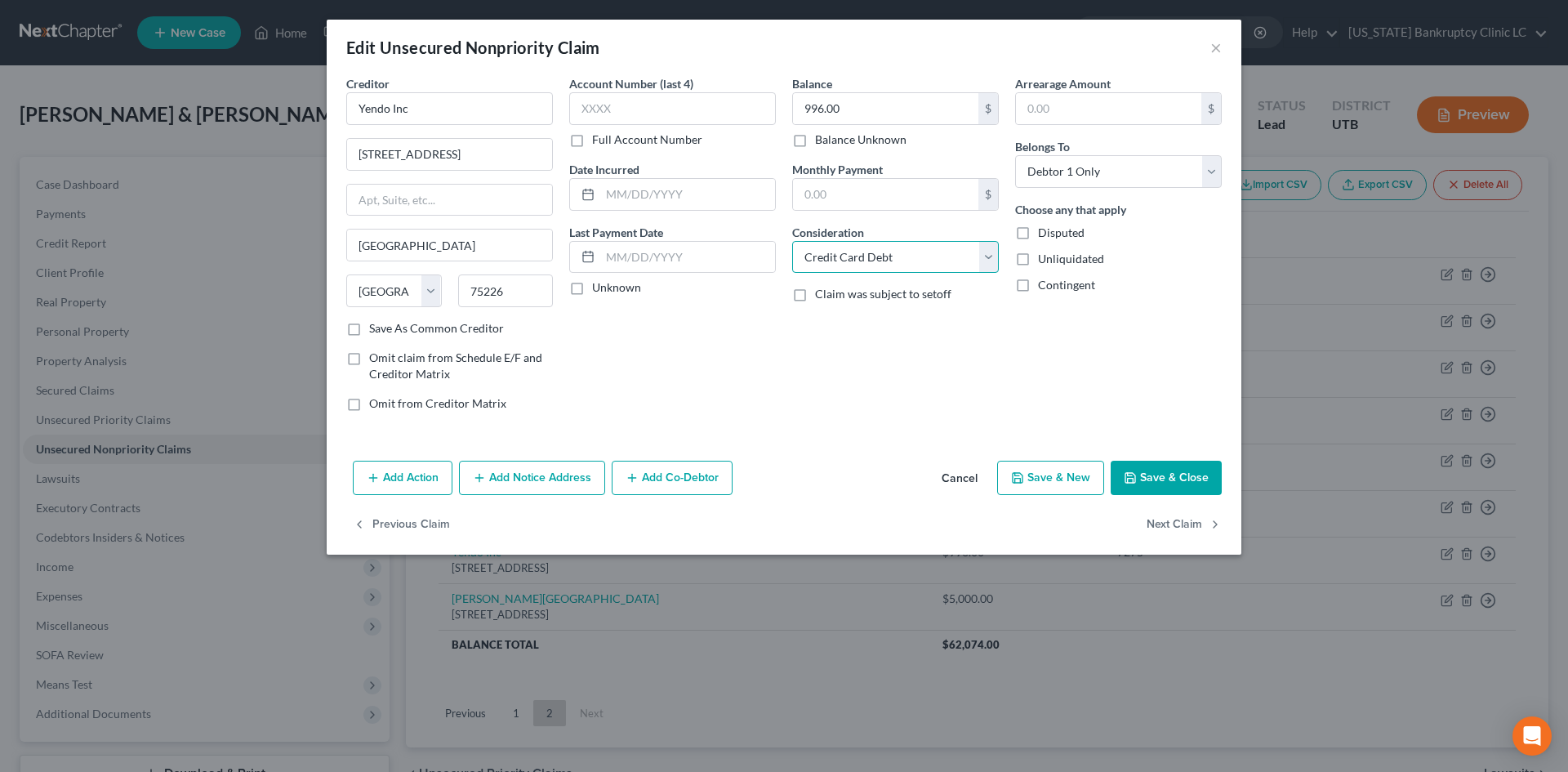
drag, startPoint x: 907, startPoint y: 258, endPoint x: 870, endPoint y: 265, distance: 37.7
click at [907, 258] on select "Select Cable / Satellite Services Collection Agency Credit Card Debt Debt Couns…" at bounding box center [895, 258] width 207 height 33
select select
click at [792, 241] on select "Select Cable / Satellite Services Collection Agency Credit Card Debt Debt Couns…" at bounding box center [895, 258] width 207 height 33
click at [681, 246] on input "text" at bounding box center [687, 257] width 175 height 31
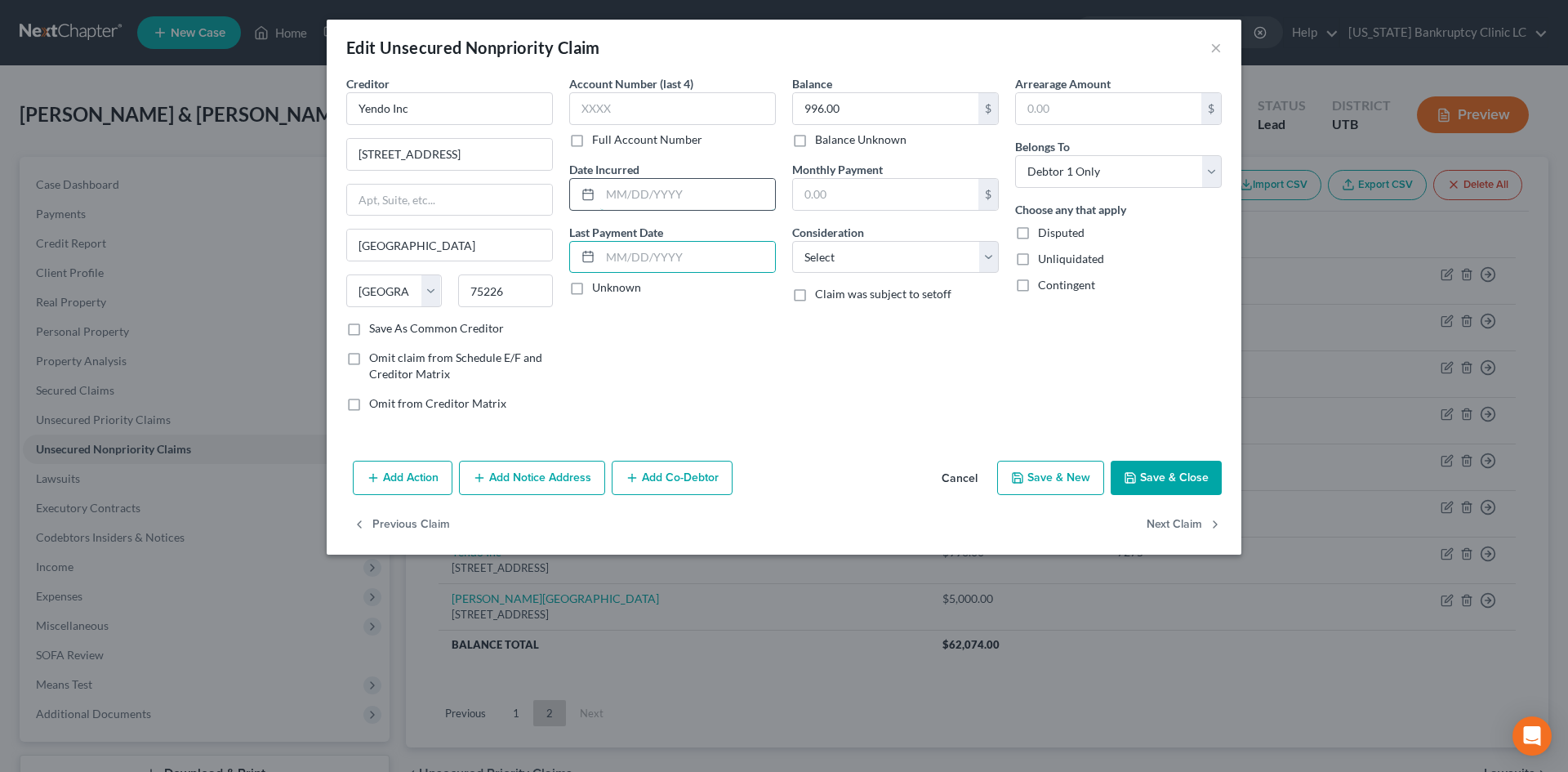
click at [648, 180] on input "text" at bounding box center [687, 194] width 175 height 31
click at [644, 247] on input "text" at bounding box center [687, 257] width 175 height 31
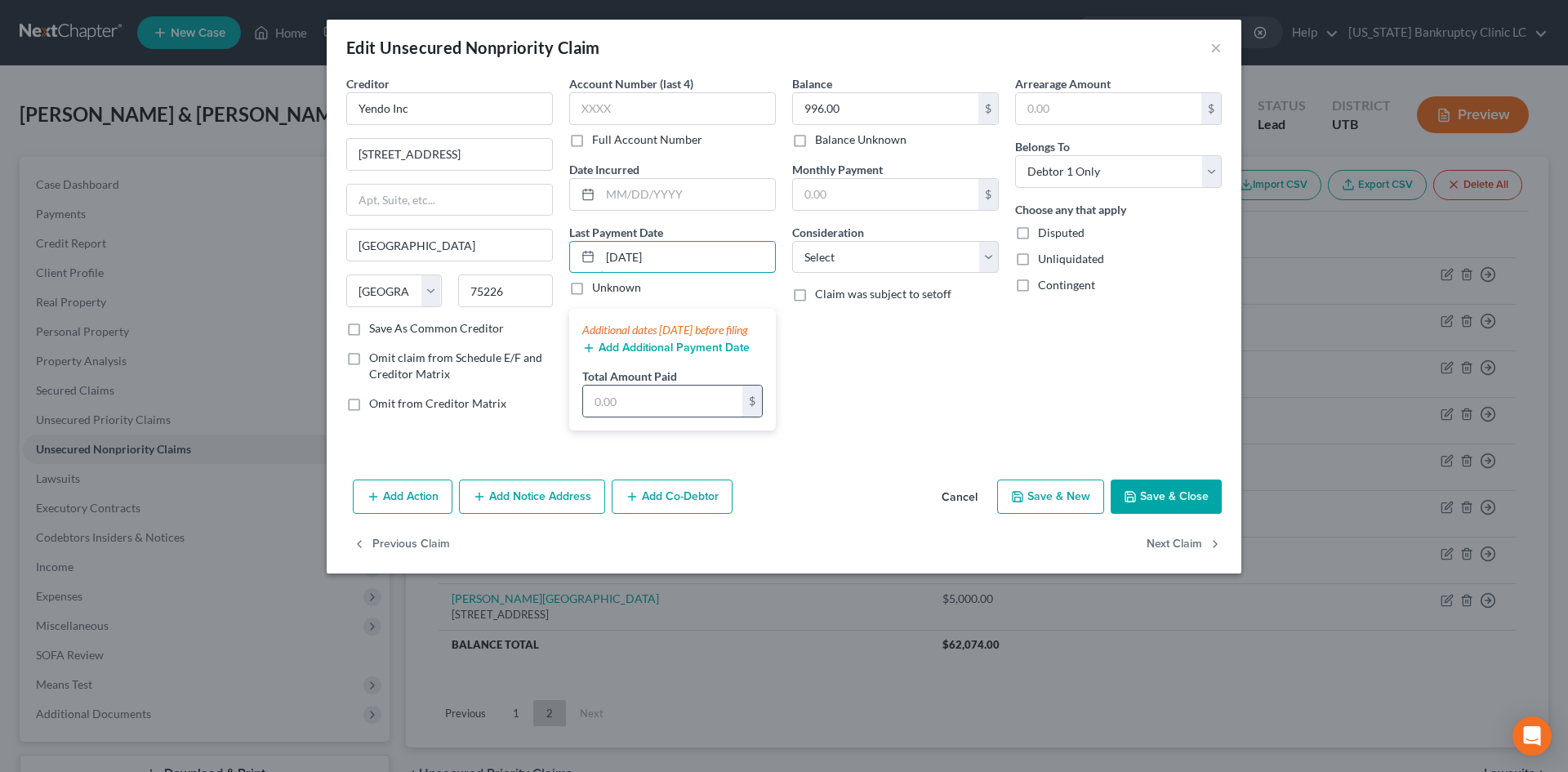
type input "[DATE]"
click at [638, 401] on div "$" at bounding box center [672, 401] width 181 height 33
click at [639, 411] on input "text" at bounding box center [662, 401] width 159 height 31
type input "550"
click at [976, 427] on div "Balance 996.00 $ Balance Unknown Balance Undetermined 996.00 $ Balance Unknown …" at bounding box center [895, 259] width 223 height 369
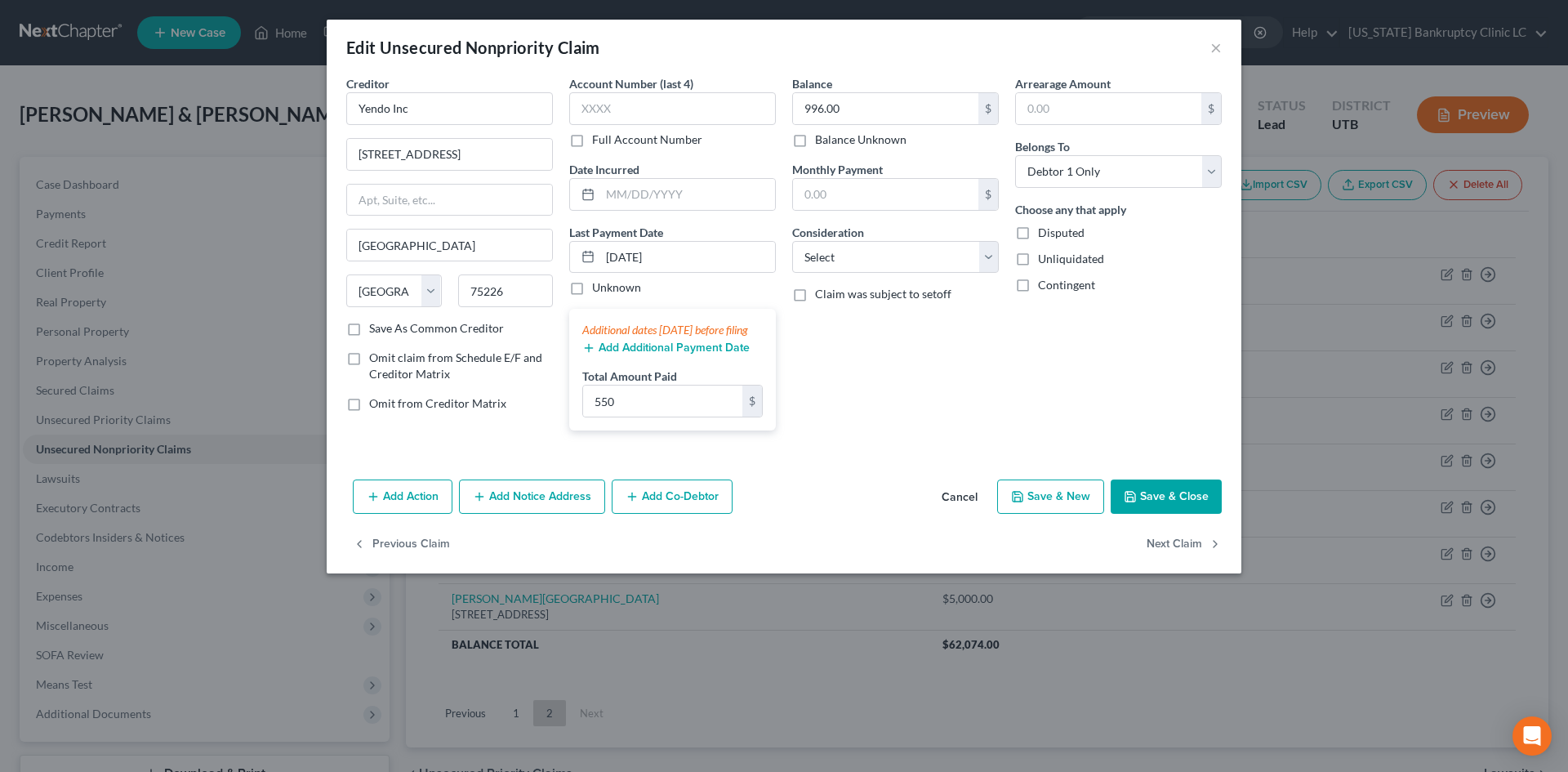
click at [1186, 509] on button "Save & Close" at bounding box center [1166, 497] width 111 height 34
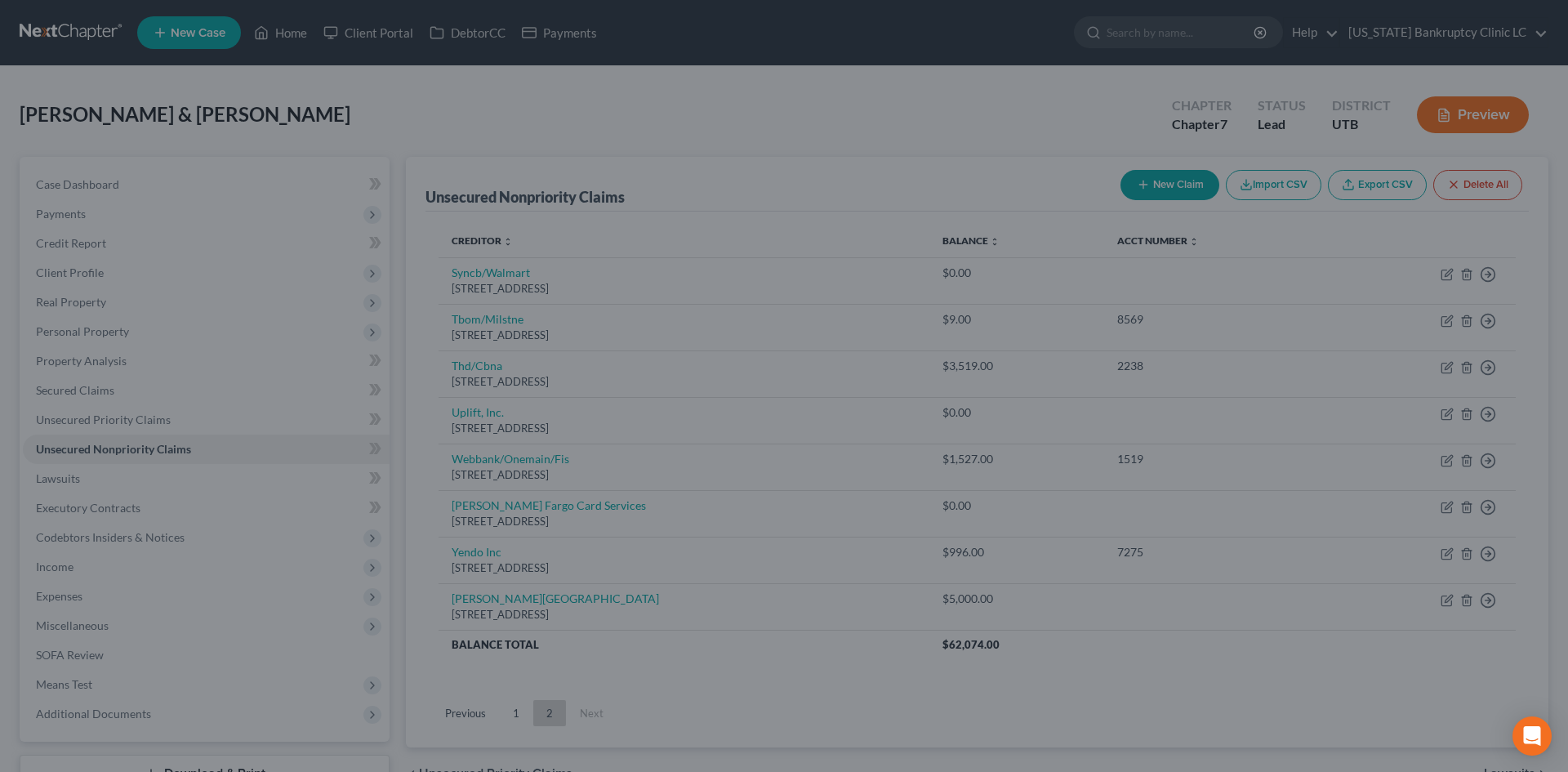
type input "0"
type input "550.00"
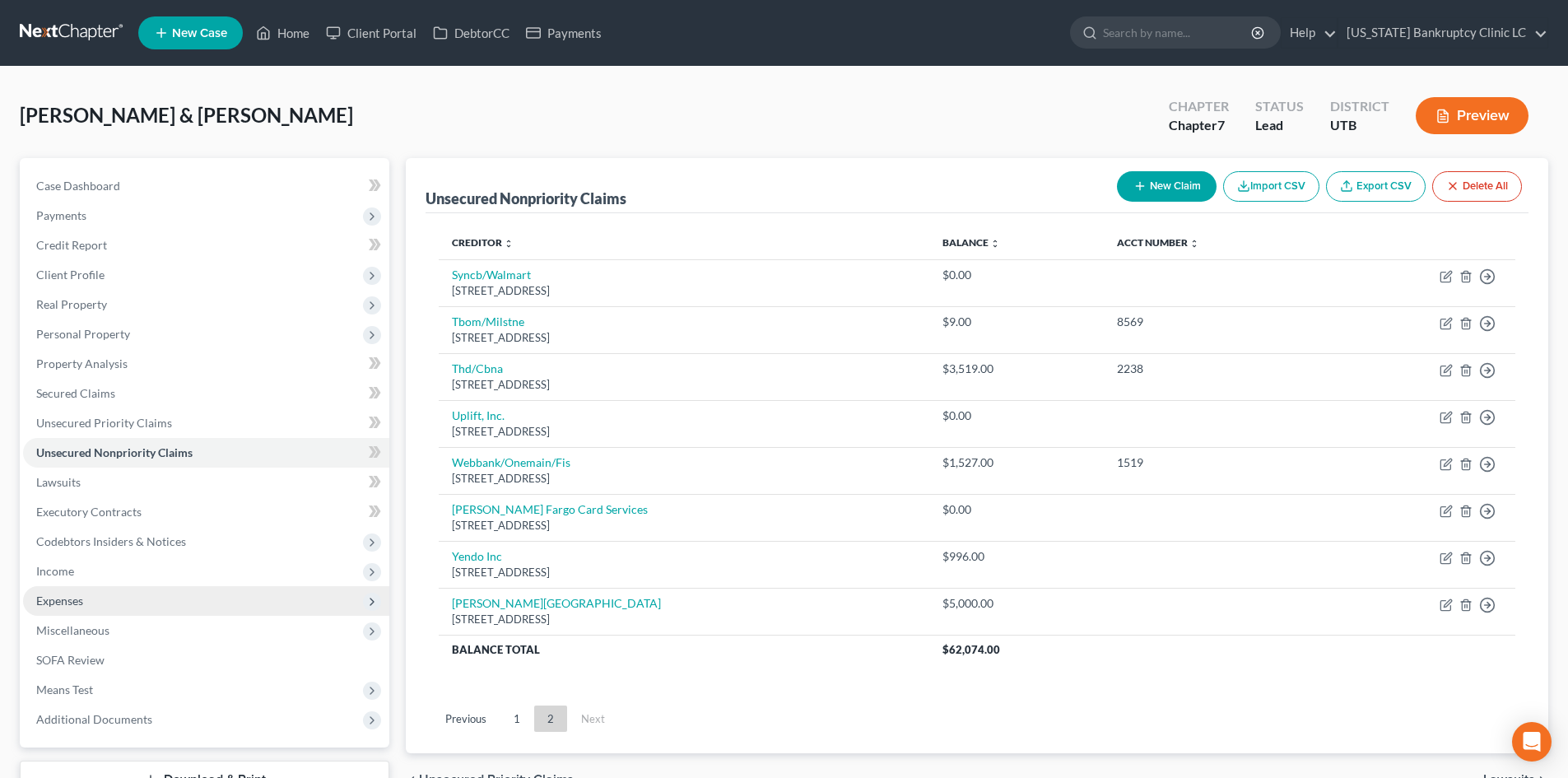
click at [109, 596] on span "Expenses" at bounding box center [206, 600] width 367 height 30
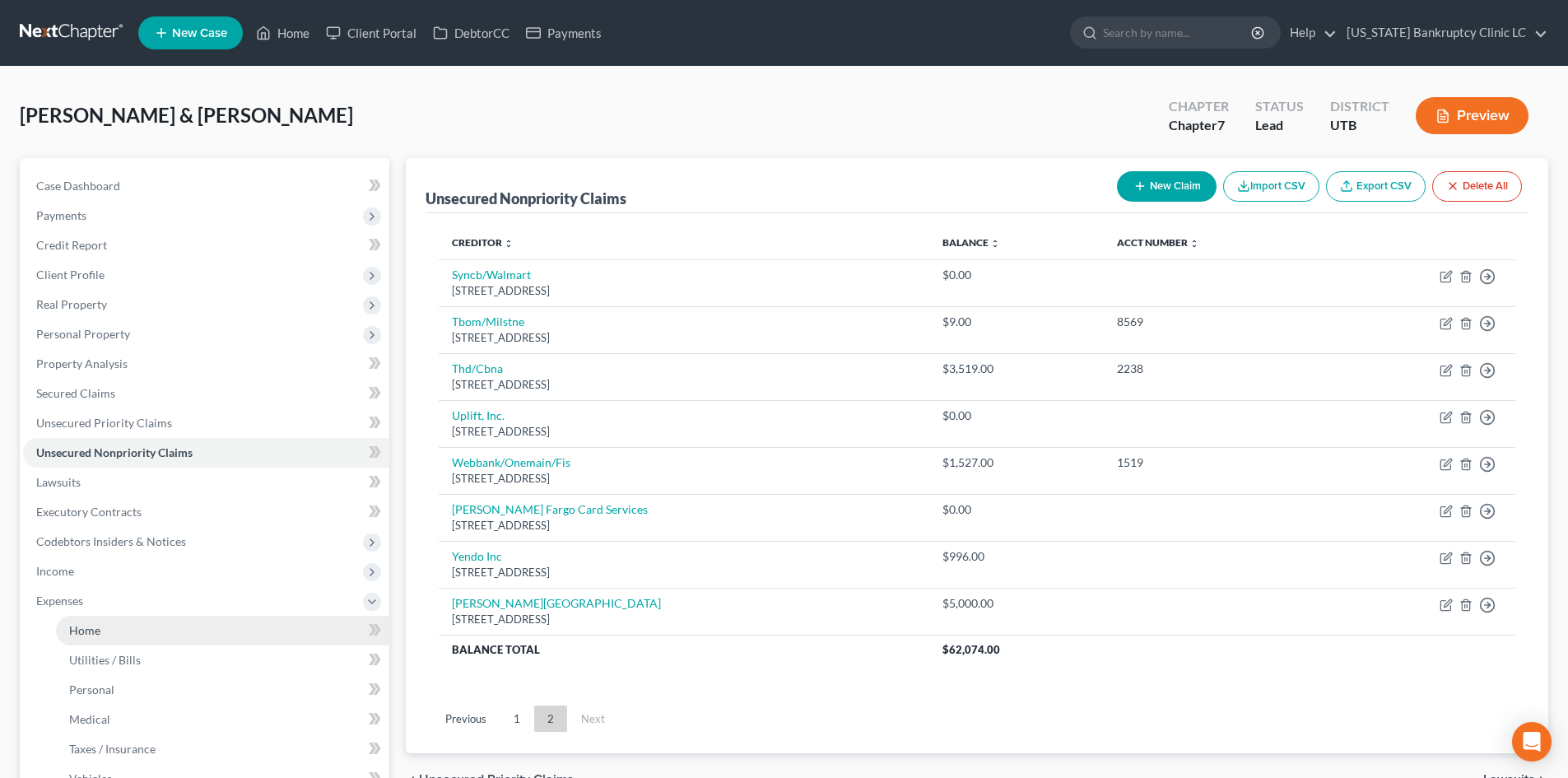
click at [112, 623] on link "Home" at bounding box center [222, 630] width 333 height 30
click at [105, 625] on link "Home" at bounding box center [222, 630] width 333 height 30
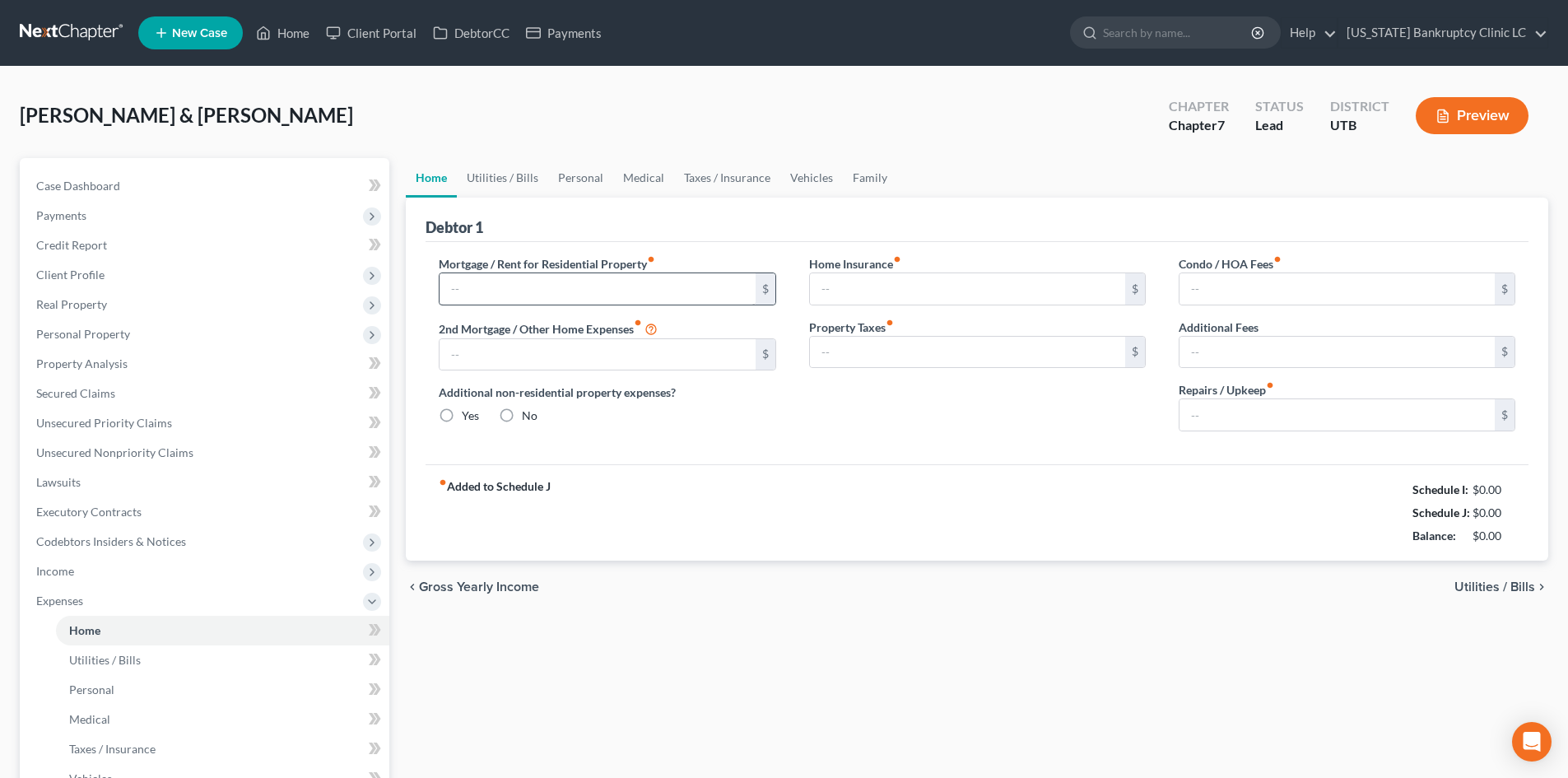
type input "0.00"
radio input "true"
type input "0.00"
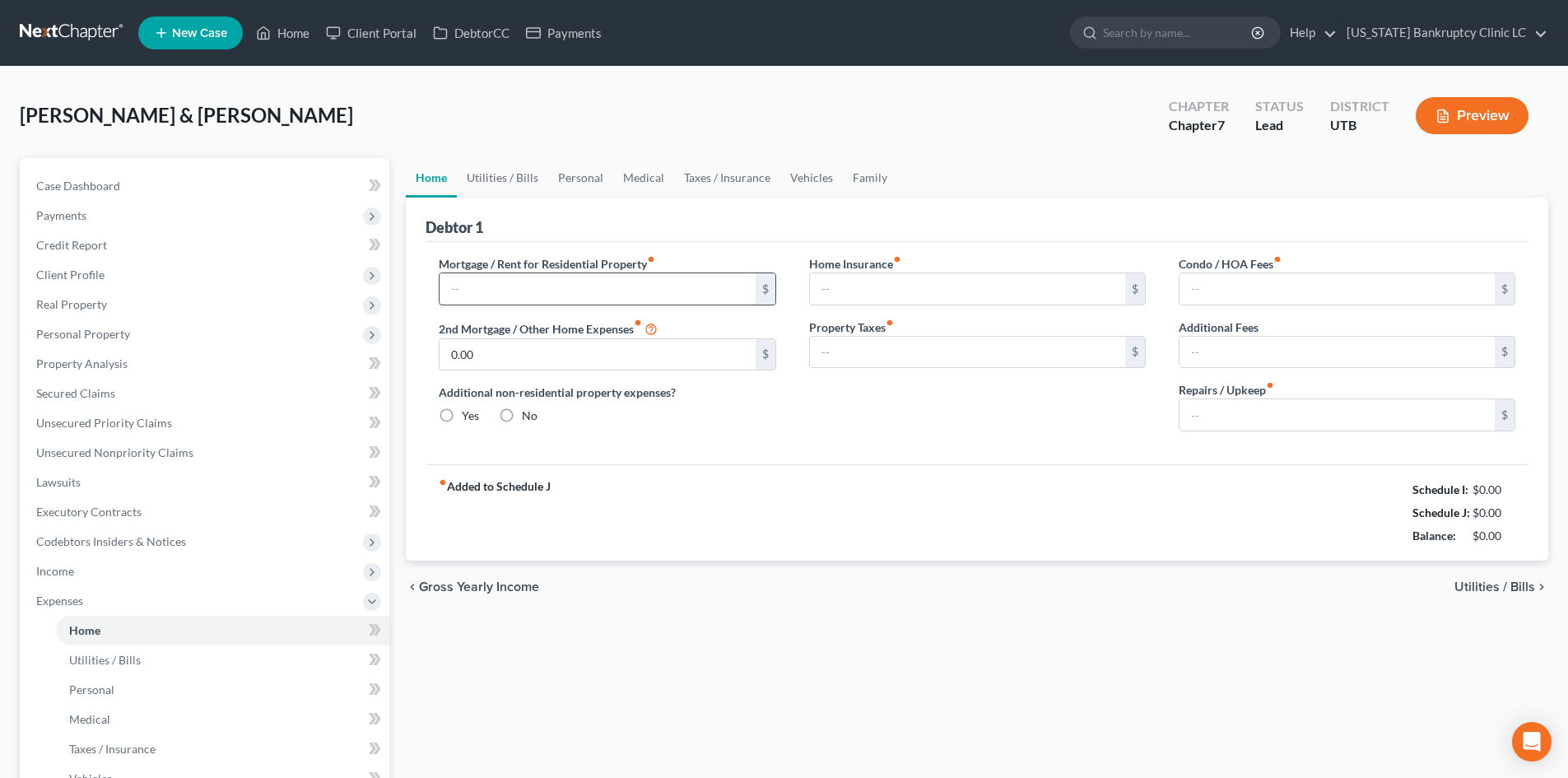
type input "0.00"
click at [518, 275] on input "text" at bounding box center [596, 289] width 316 height 31
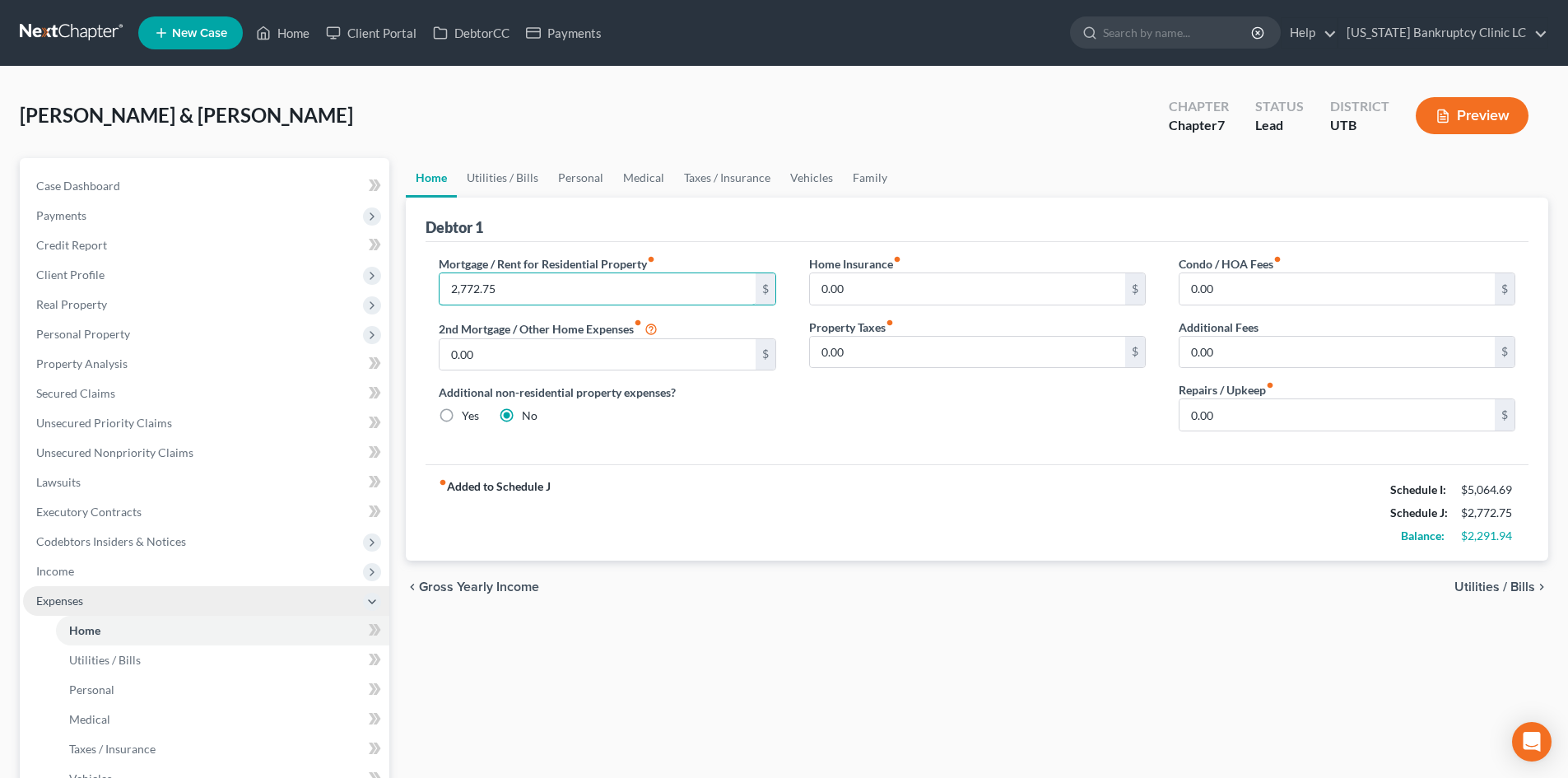
type input "2,772.75"
click at [72, 599] on span "Expenses" at bounding box center [60, 600] width 47 height 14
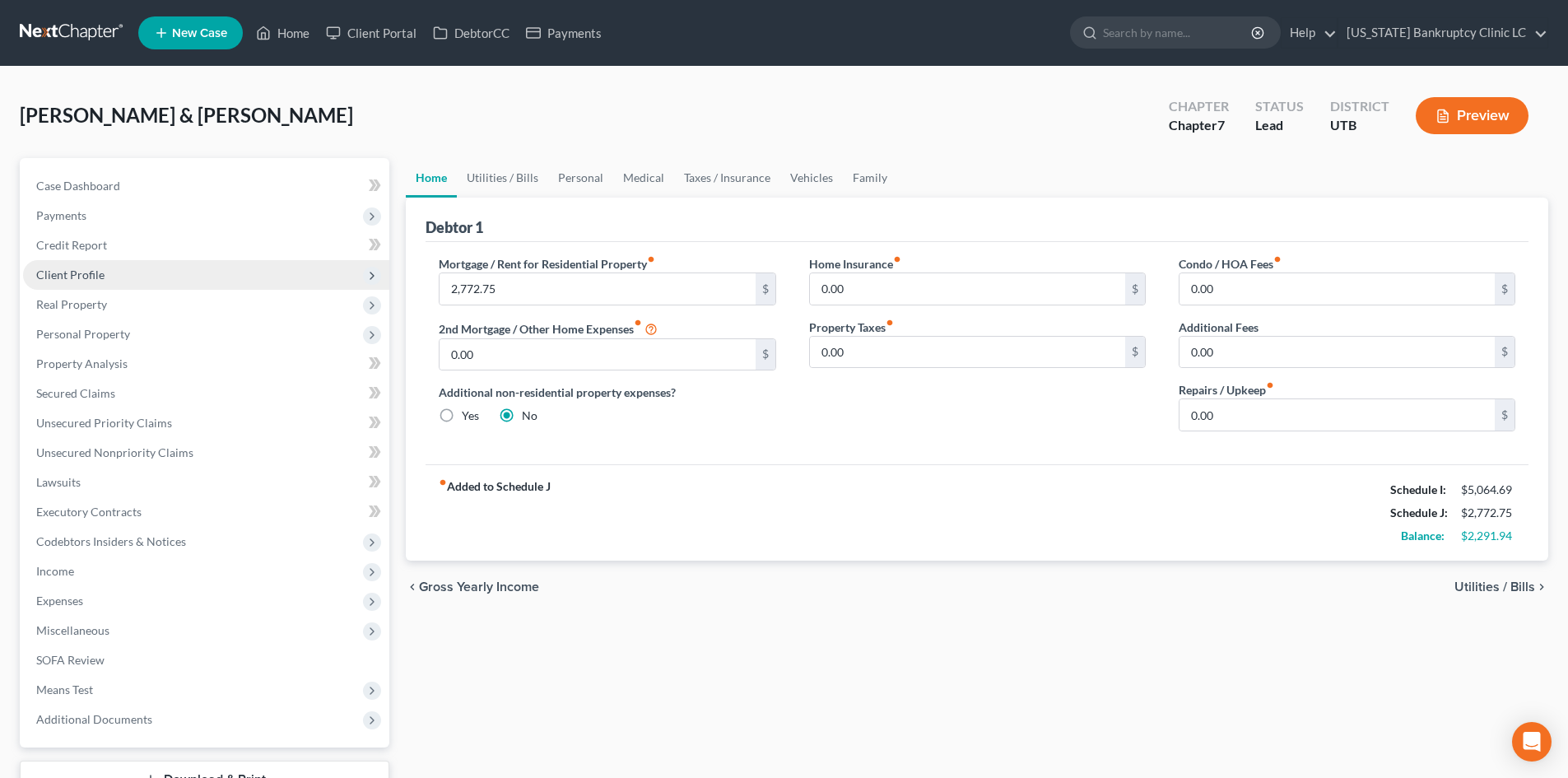
click at [115, 274] on span "Client Profile" at bounding box center [206, 275] width 367 height 30
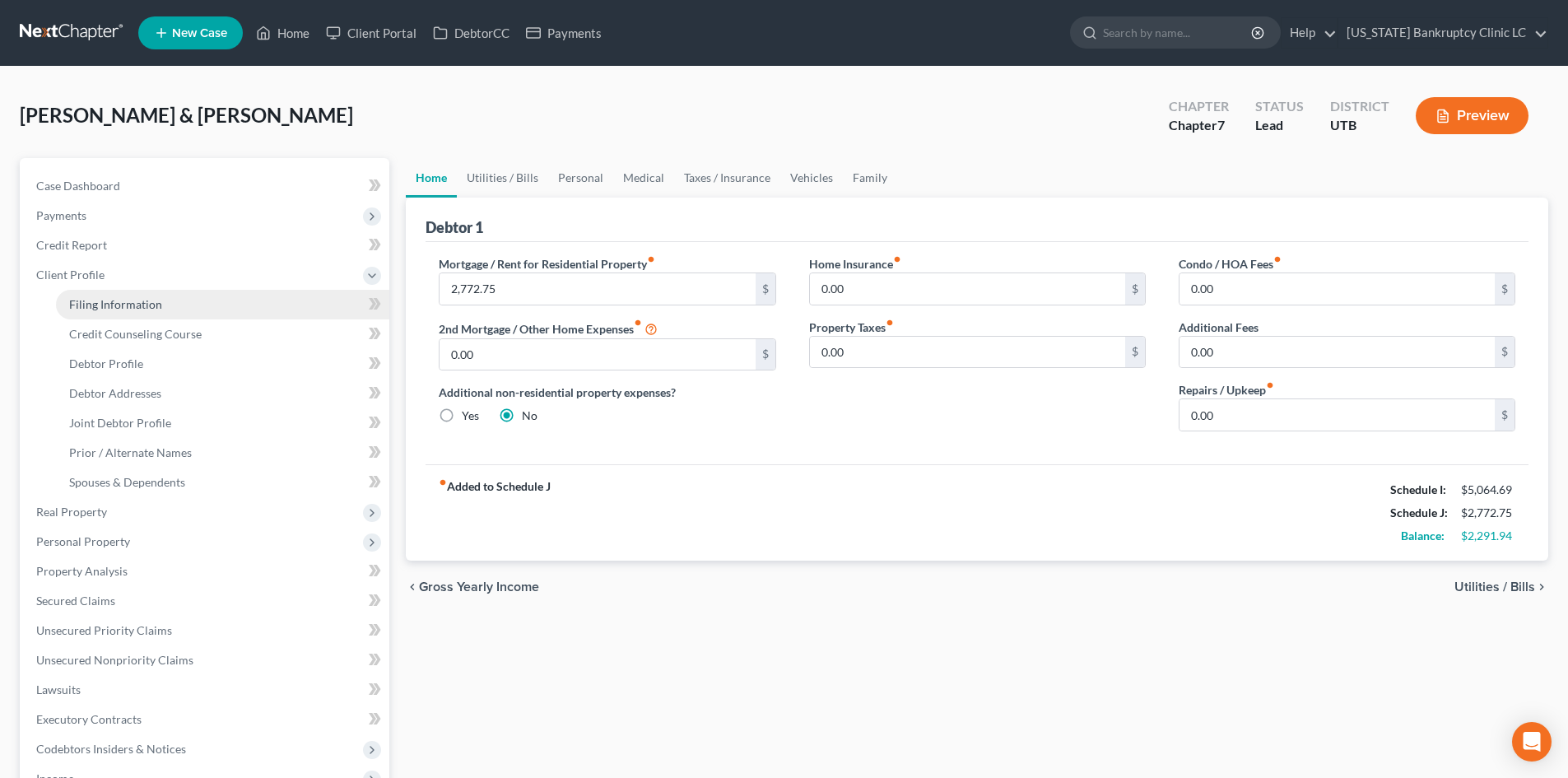
click at [127, 311] on link "Filing Information" at bounding box center [222, 304] width 333 height 30
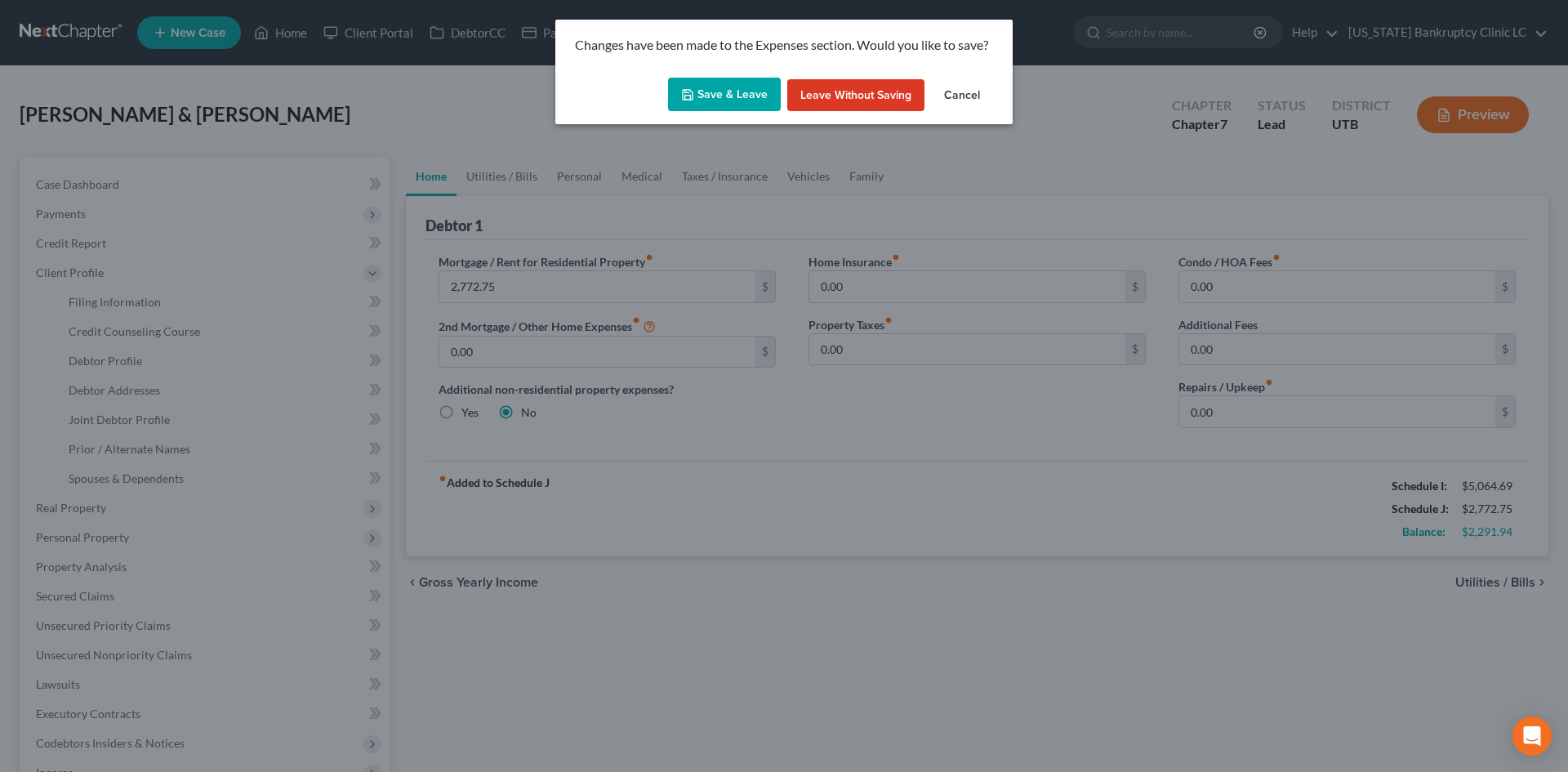
click at [694, 98] on icon "button" at bounding box center [687, 95] width 13 height 13
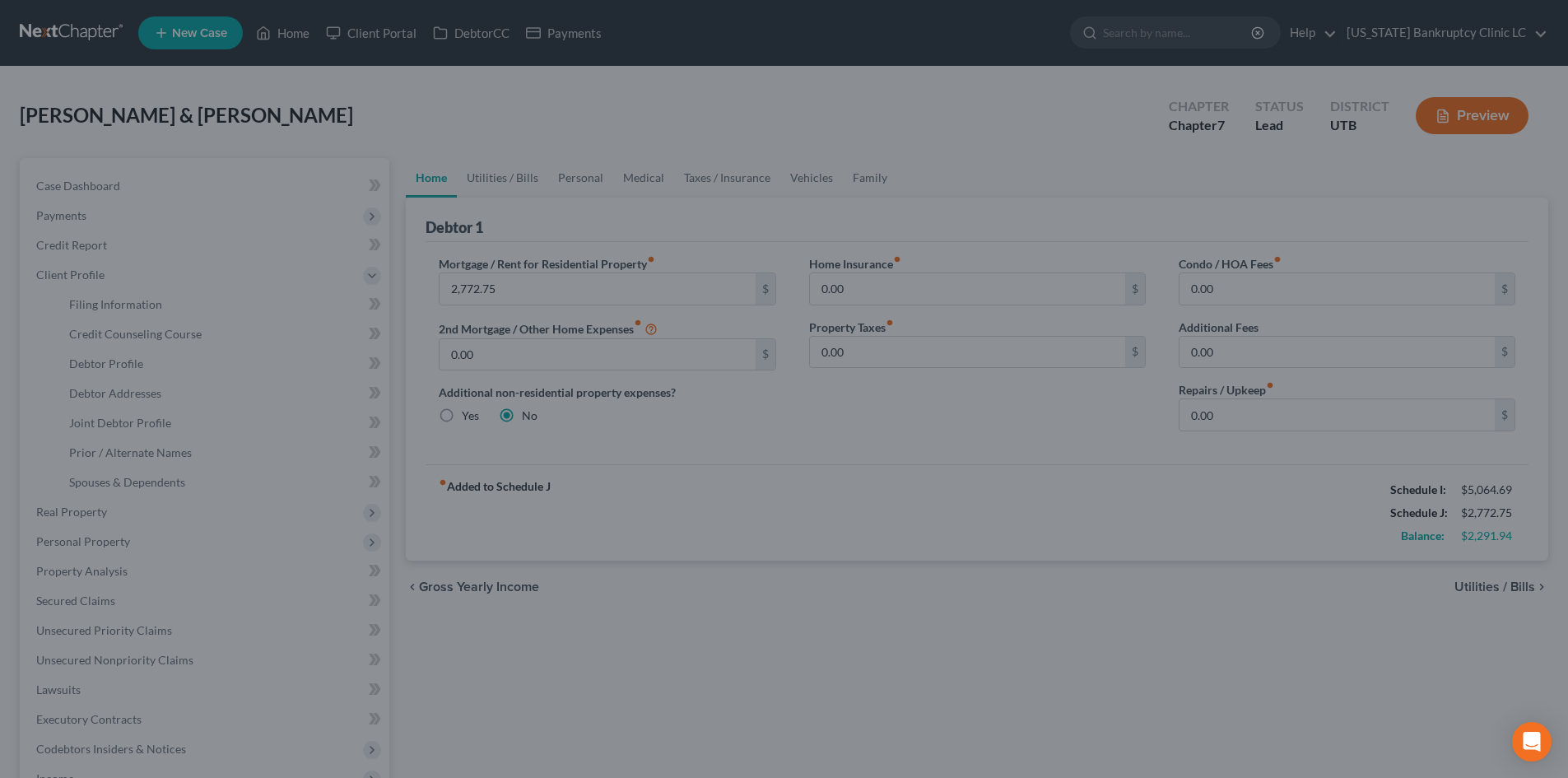
select select "1"
select select "0"
select select "46"
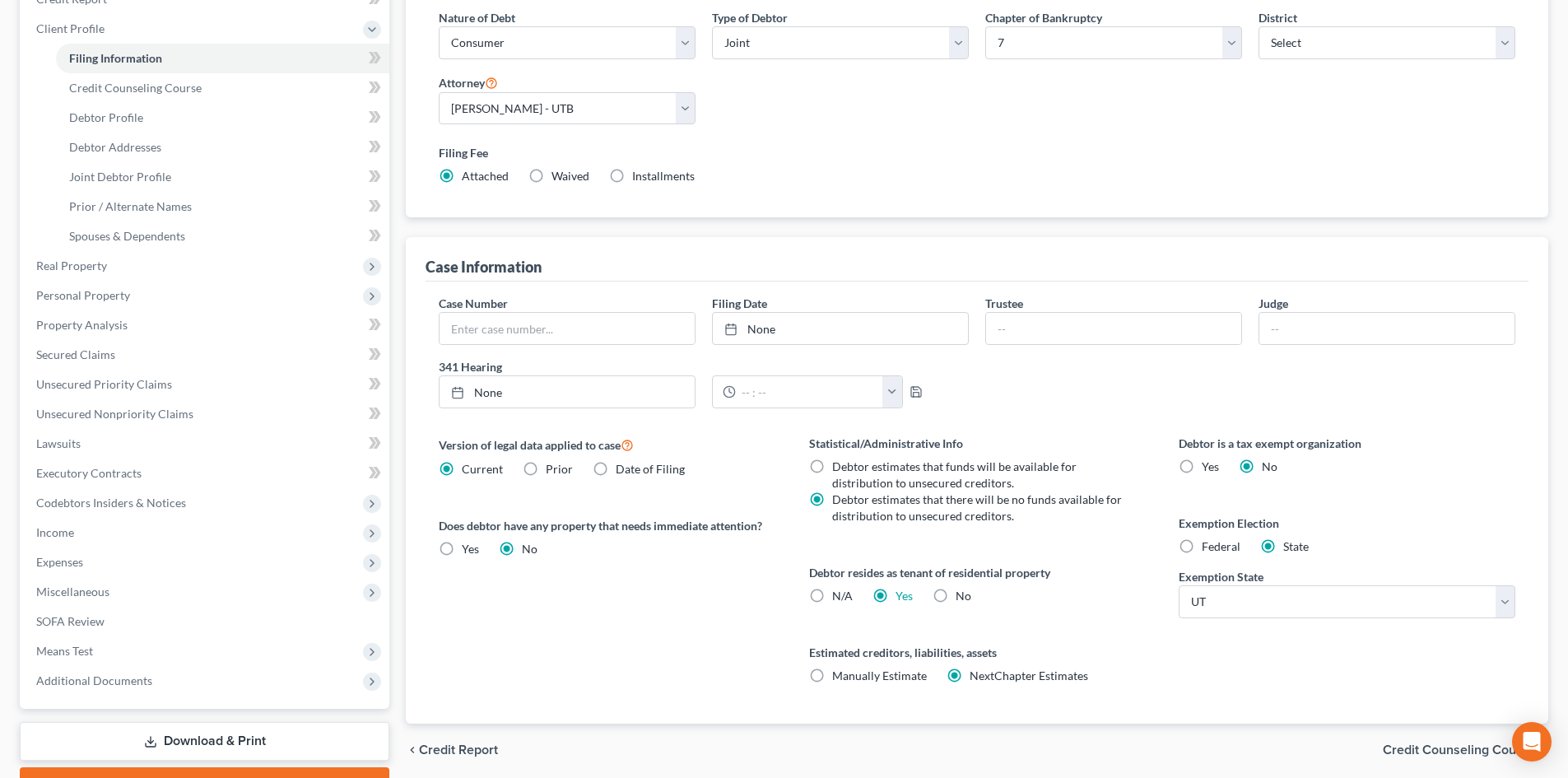
scroll to position [247, 0]
click at [955, 597] on label "No" at bounding box center [963, 595] width 15 height 16
click at [962, 597] on input "No" at bounding box center [967, 592] width 11 height 11
radio input "true"
radio input "false"
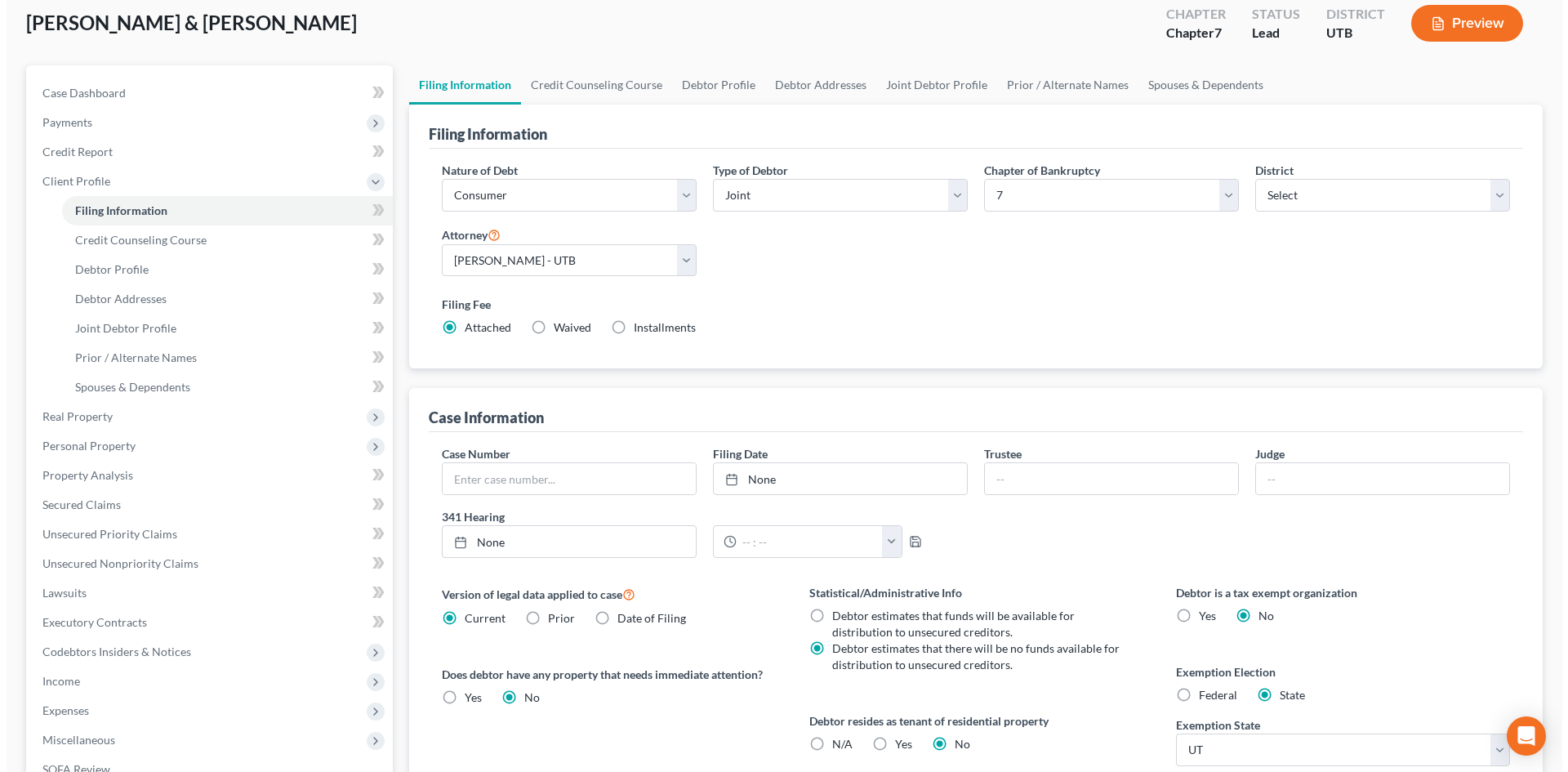
scroll to position [0, 0]
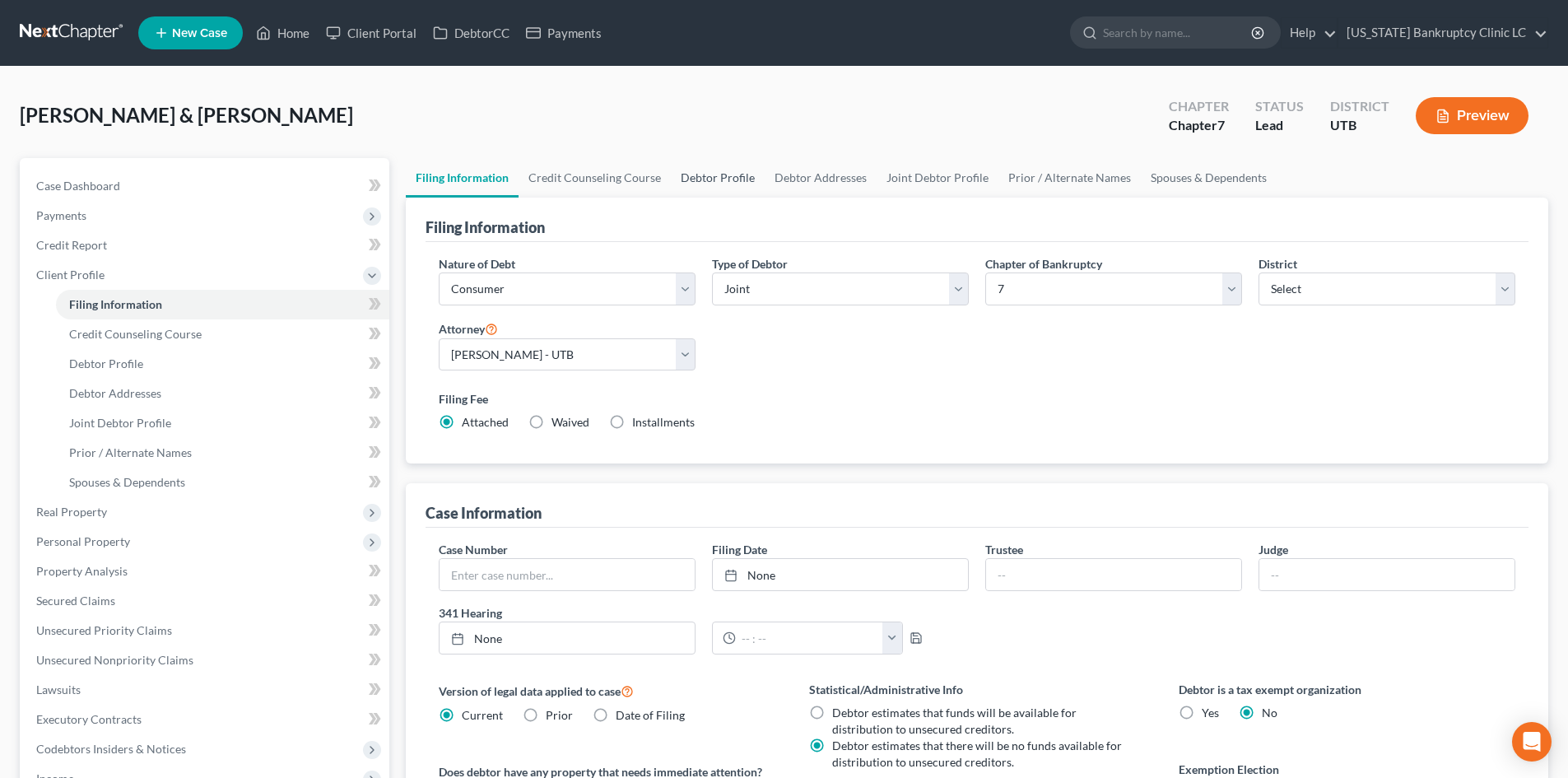
click at [726, 191] on link "Debtor Profile" at bounding box center [717, 178] width 94 height 40
select select "1"
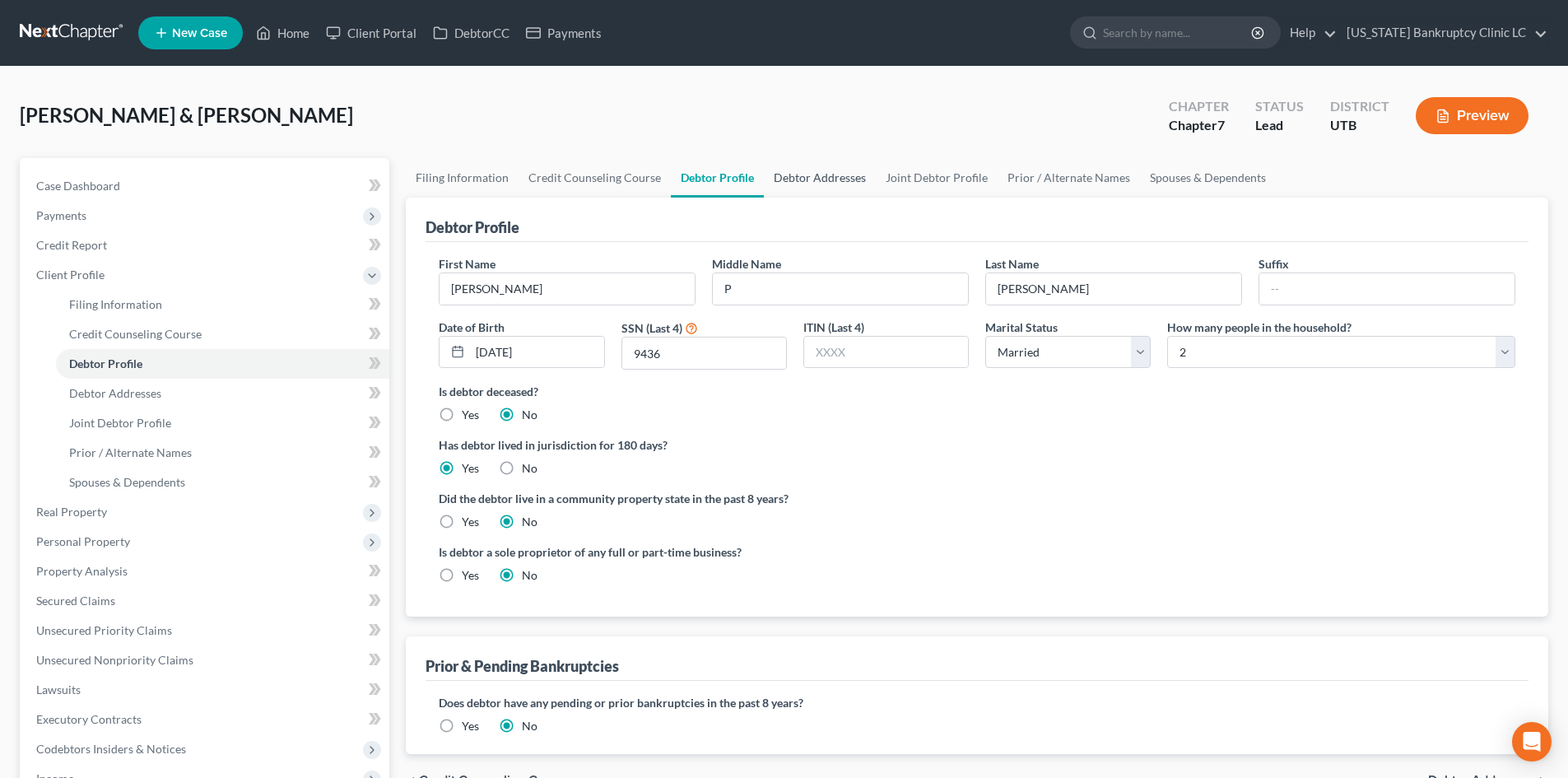
click at [799, 188] on link "Debtor Addresses" at bounding box center [820, 178] width 112 height 40
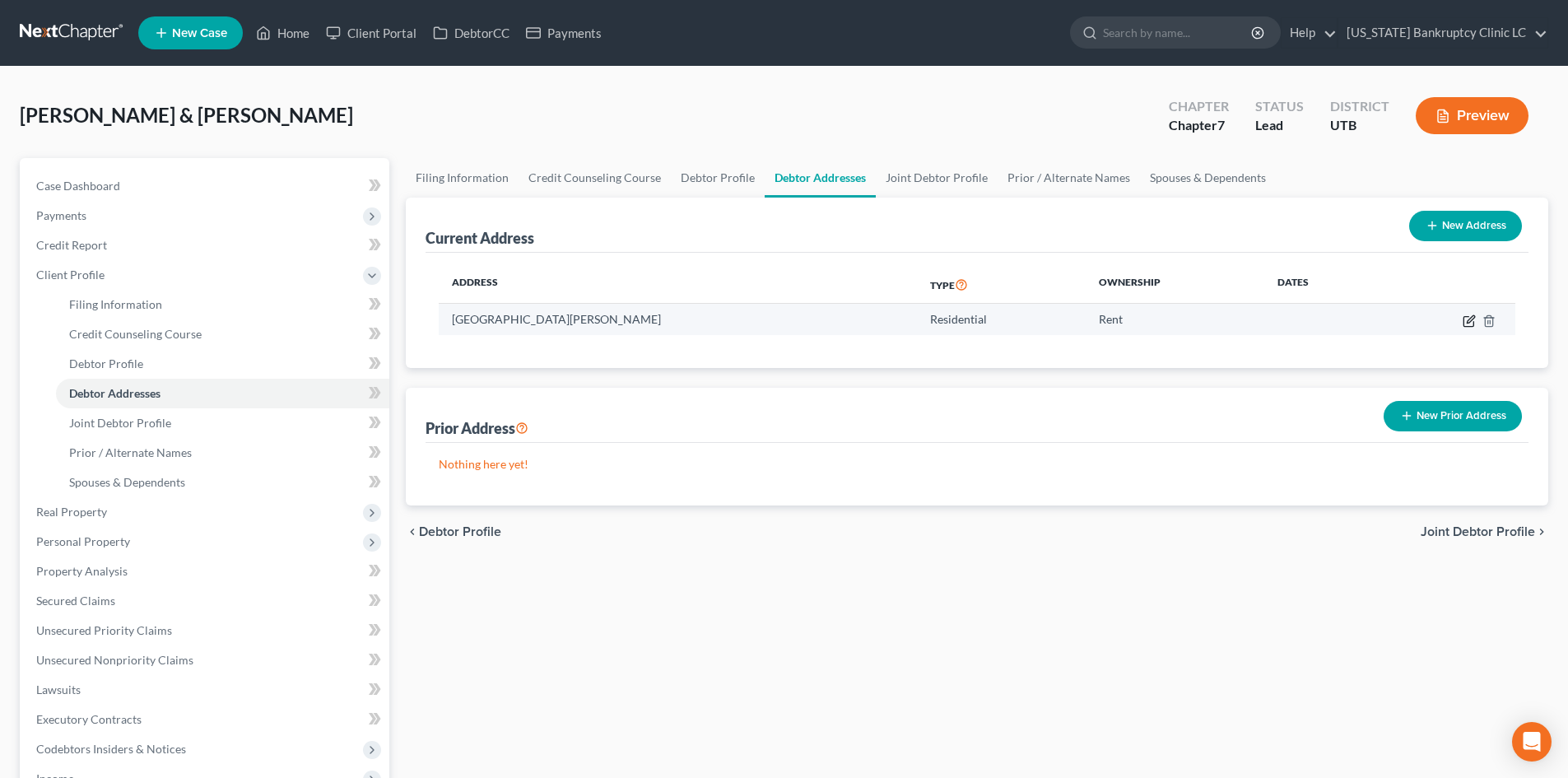
click at [1468, 322] on icon "button" at bounding box center [1471, 320] width 8 height 8
select select "46"
select select "28"
select select "0"
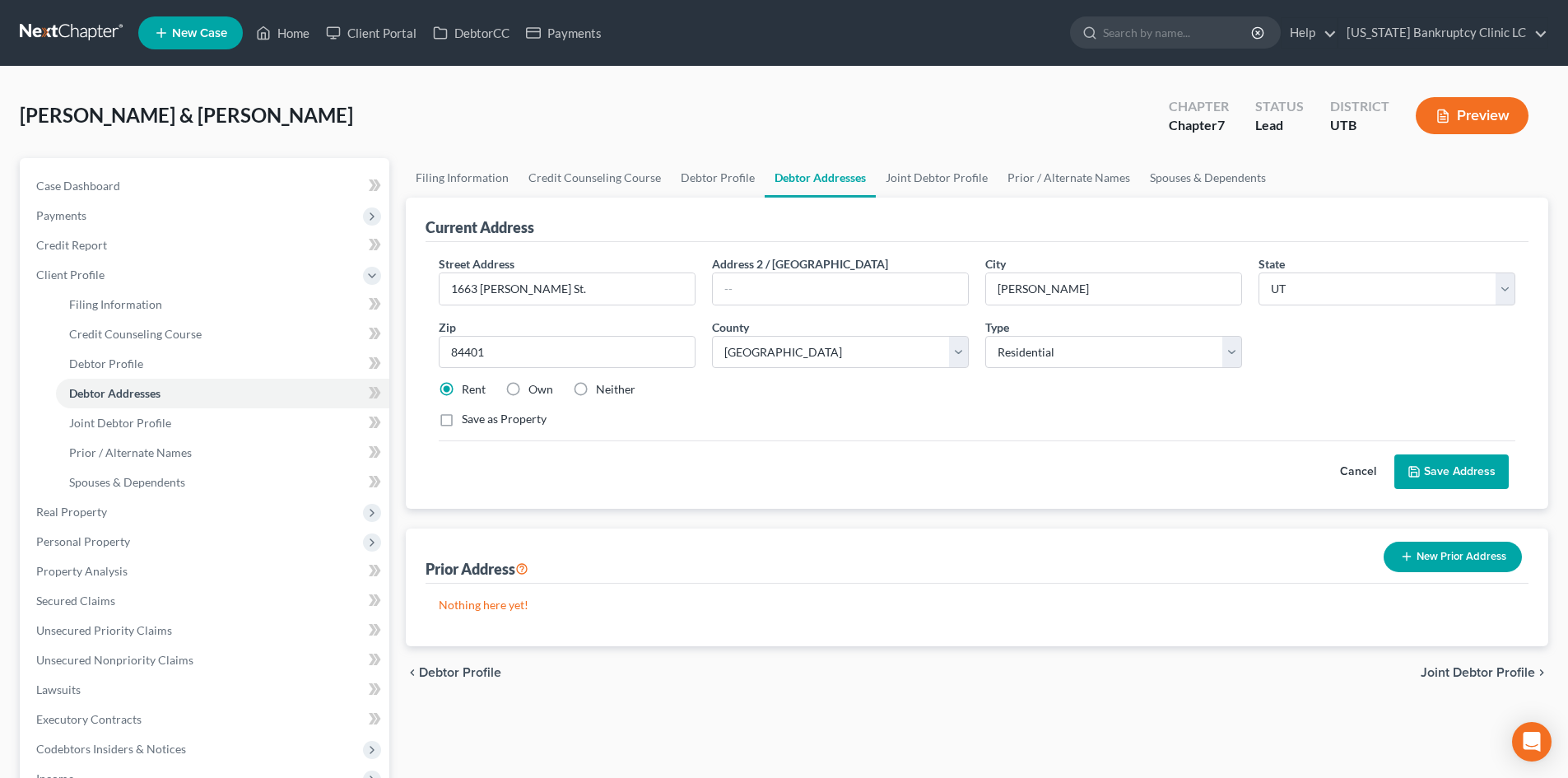
click at [535, 384] on label "Own" at bounding box center [541, 389] width 25 height 16
click at [535, 384] on input "Own" at bounding box center [539, 386] width 11 height 11
radio input "true"
click at [1488, 486] on button "Save Address" at bounding box center [1451, 472] width 115 height 35
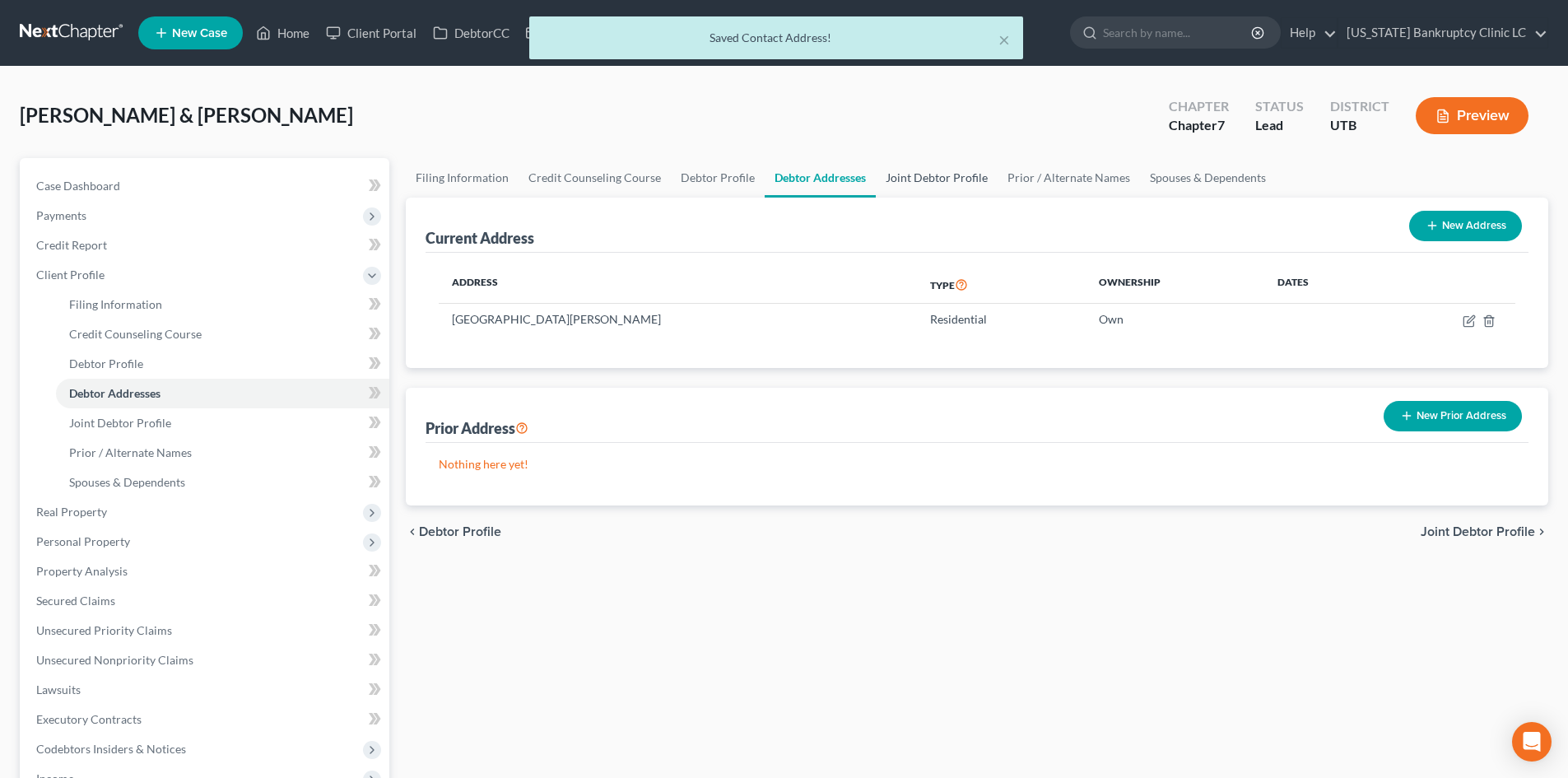
click at [915, 184] on link "Joint Debtor Profile" at bounding box center [937, 178] width 122 height 40
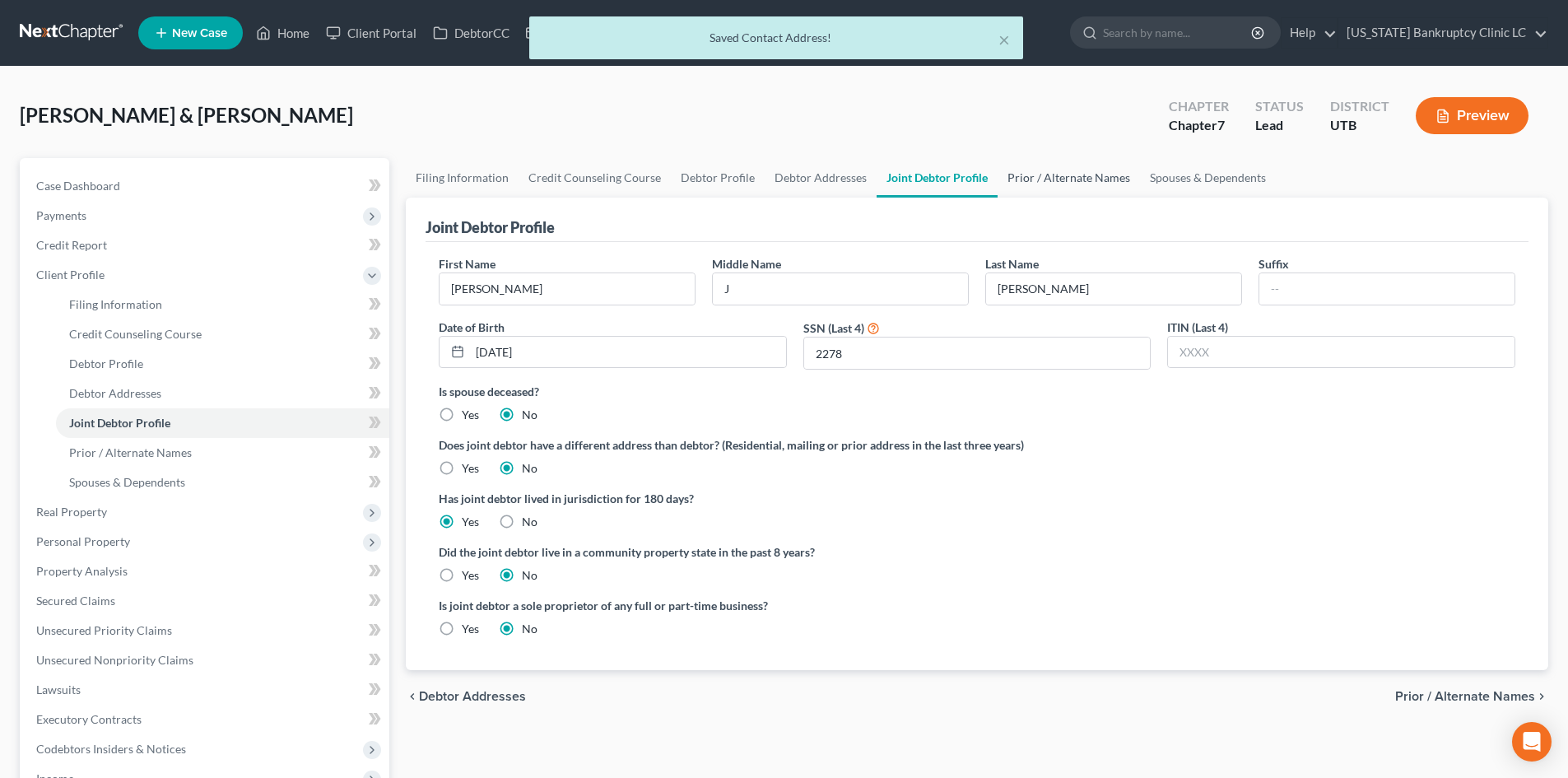
click at [1041, 190] on link "Prior / Alternate Names" at bounding box center [1069, 178] width 143 height 40
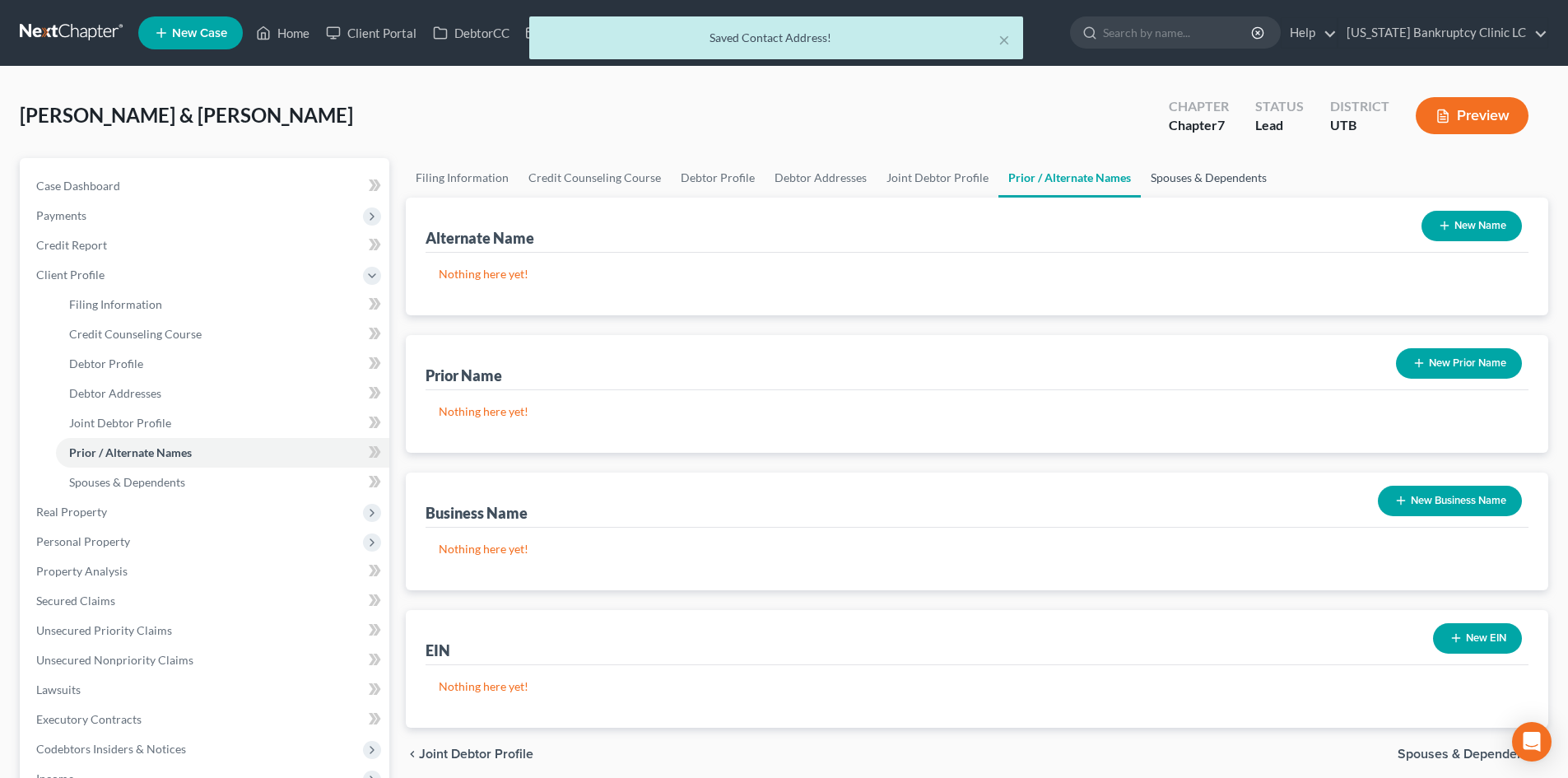
click at [1195, 190] on link "Spouses & Dependents" at bounding box center [1208, 178] width 136 height 40
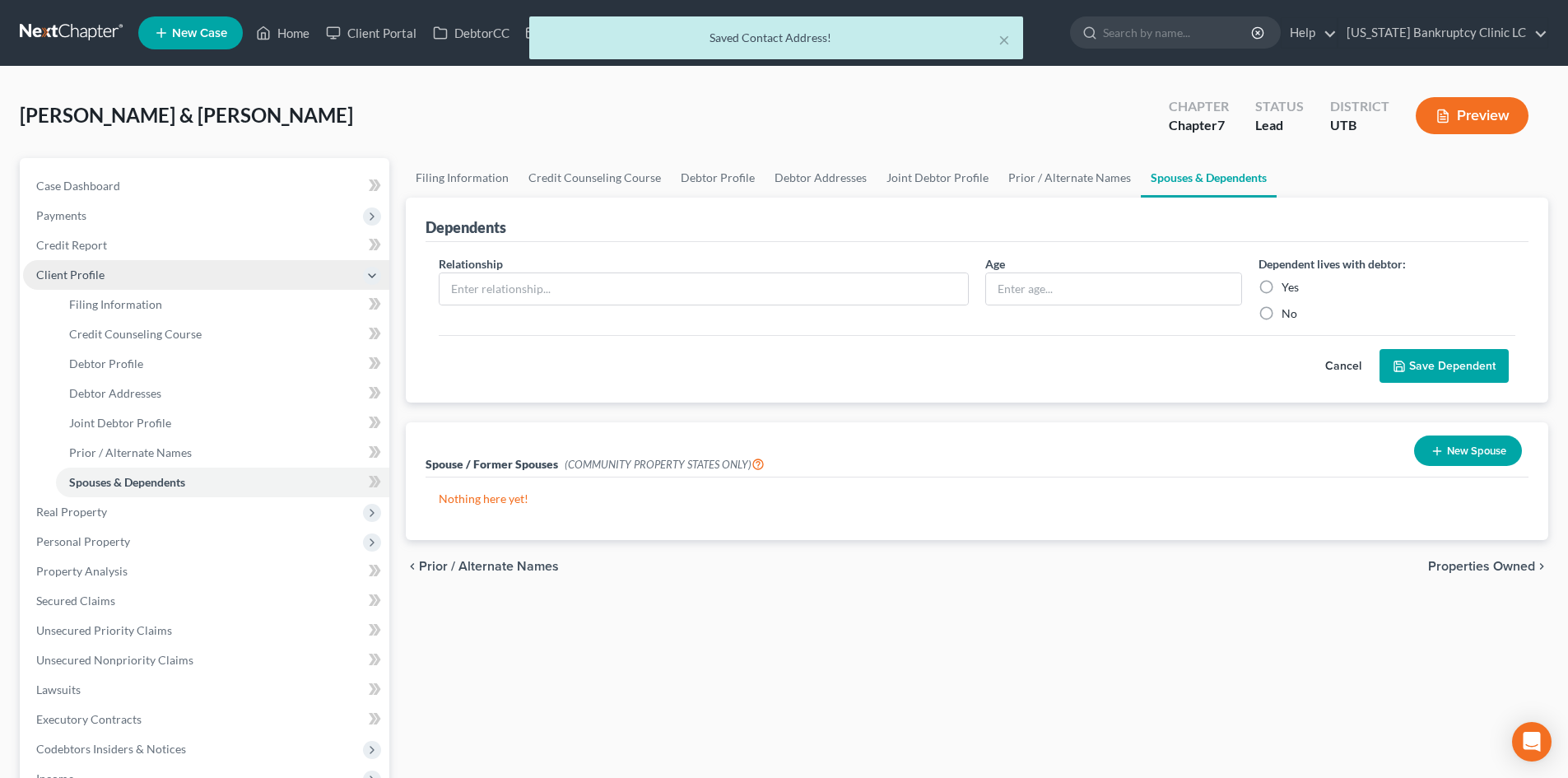
click at [124, 269] on span "Client Profile" at bounding box center [206, 275] width 367 height 30
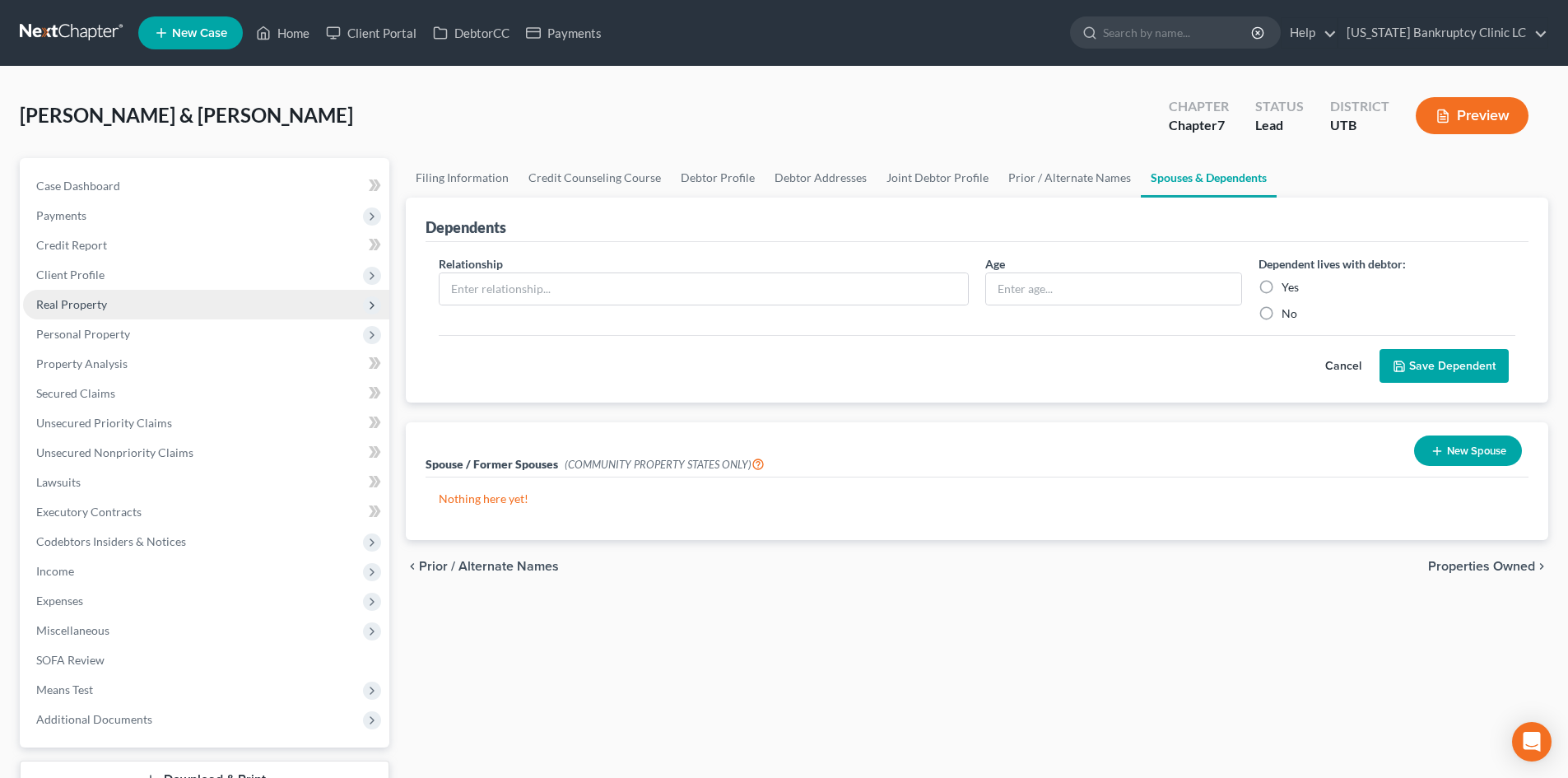
click at [124, 304] on span "Real Property" at bounding box center [206, 304] width 367 height 30
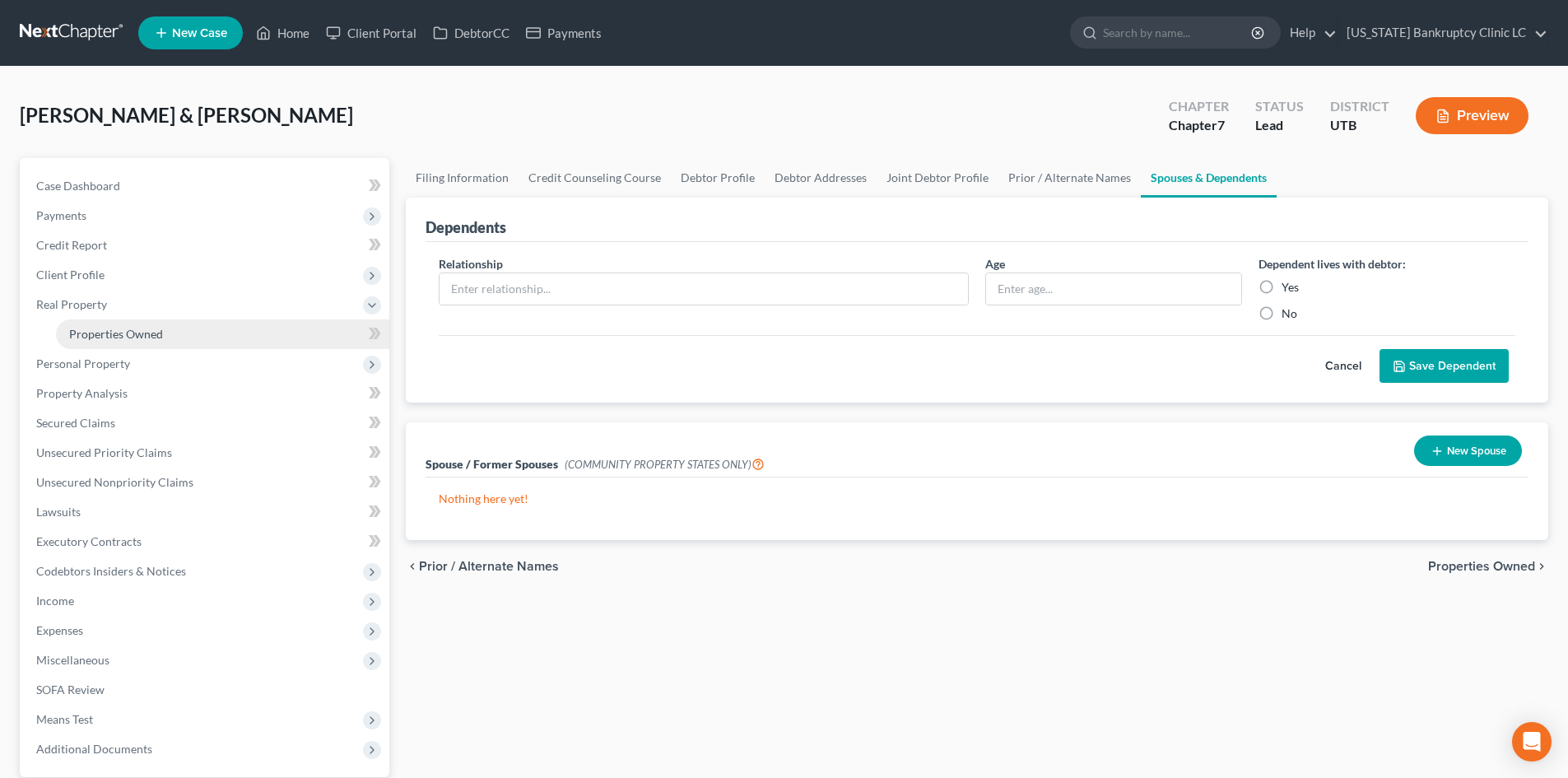
click at [131, 335] on span "Properties Owned" at bounding box center [116, 334] width 94 height 14
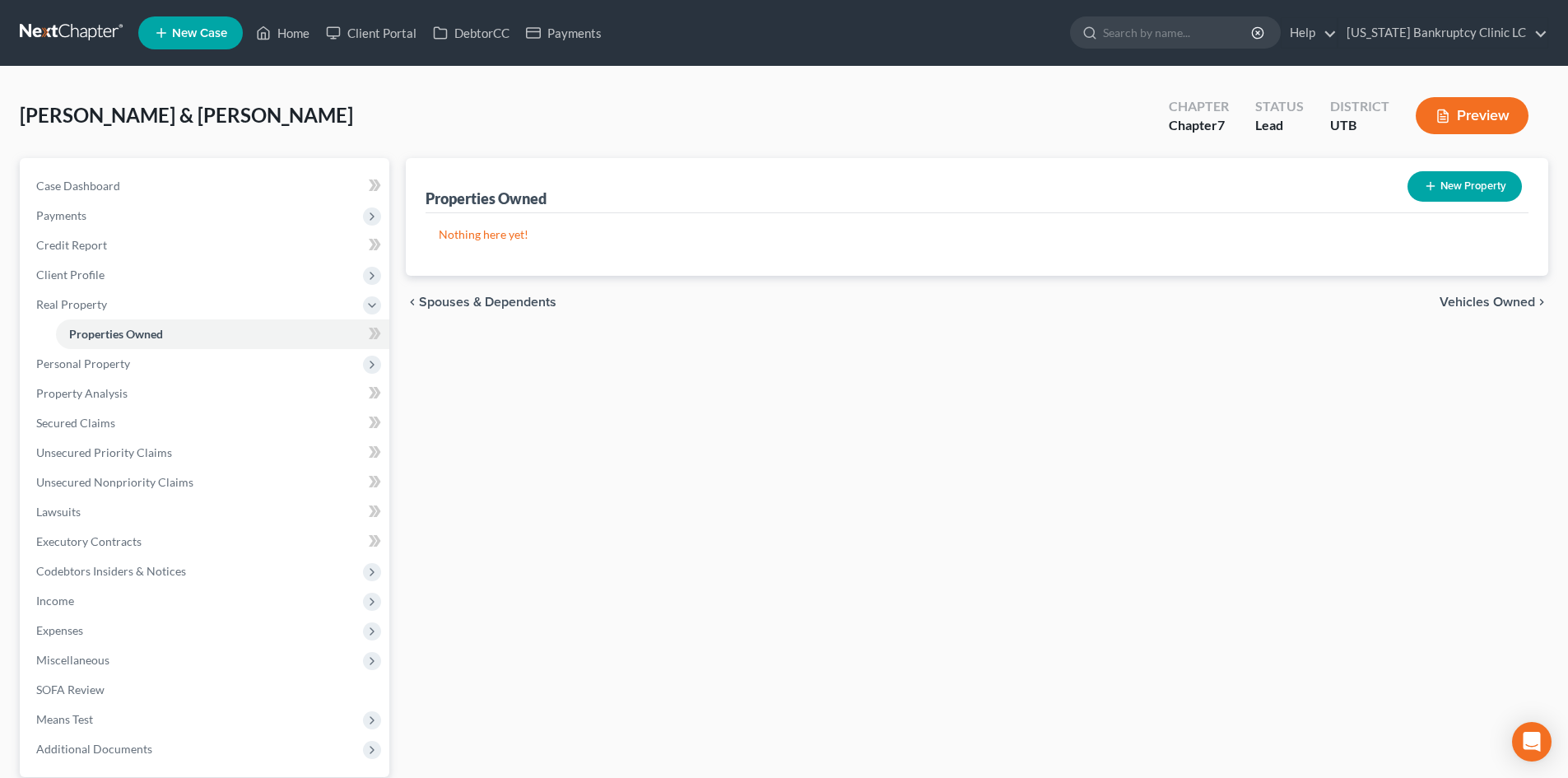
click at [1482, 189] on button "New Property" at bounding box center [1465, 186] width 115 height 31
select select "46"
select select "28"
select select "2"
select select "0"
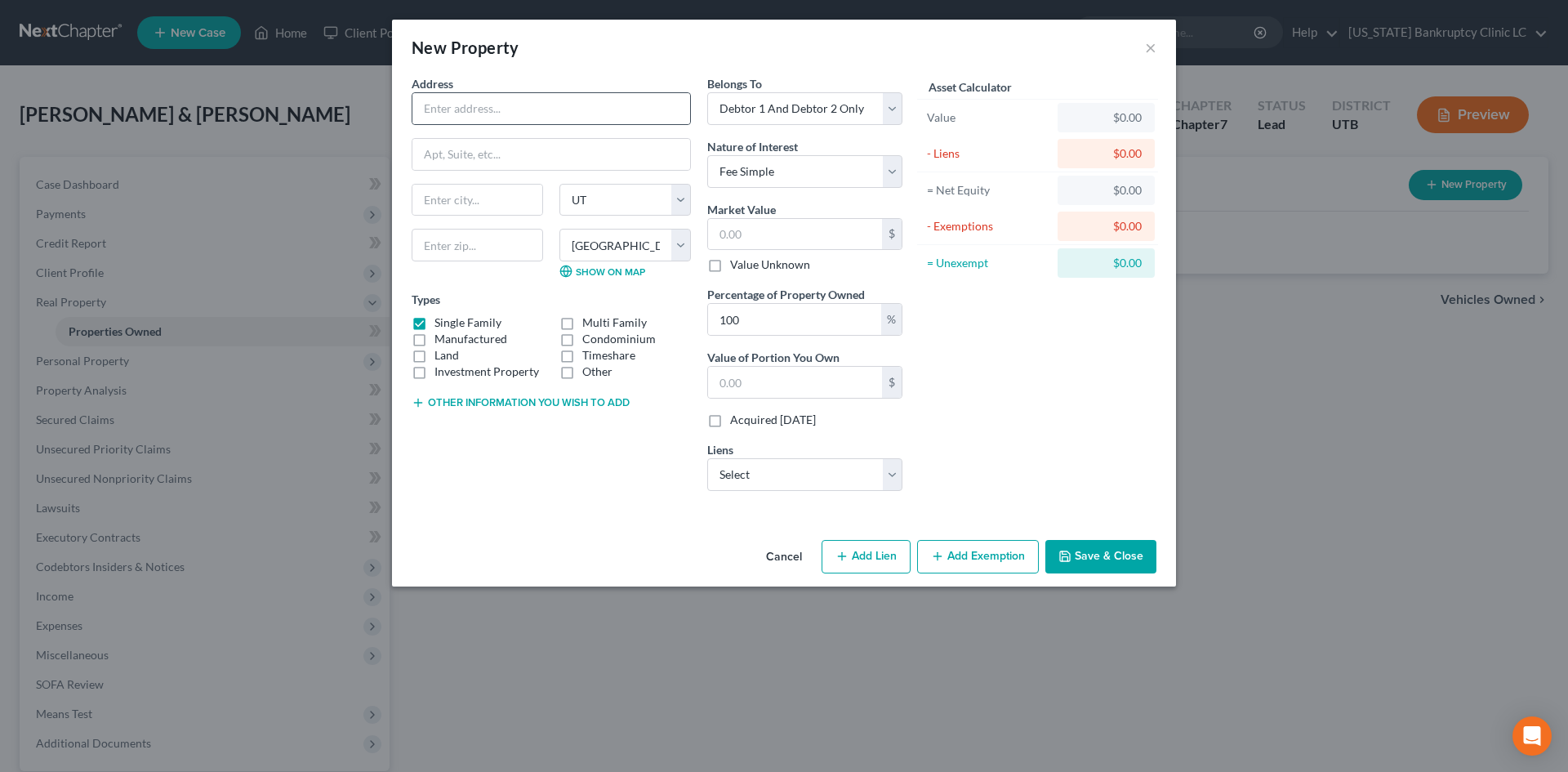
click at [470, 92] on div at bounding box center [551, 108] width 280 height 33
click at [466, 115] on input "text" at bounding box center [551, 108] width 278 height 31
type input "1663 [PERSON_NAME] St."
click at [500, 241] on input "text" at bounding box center [477, 245] width 131 height 33
type input "84401"
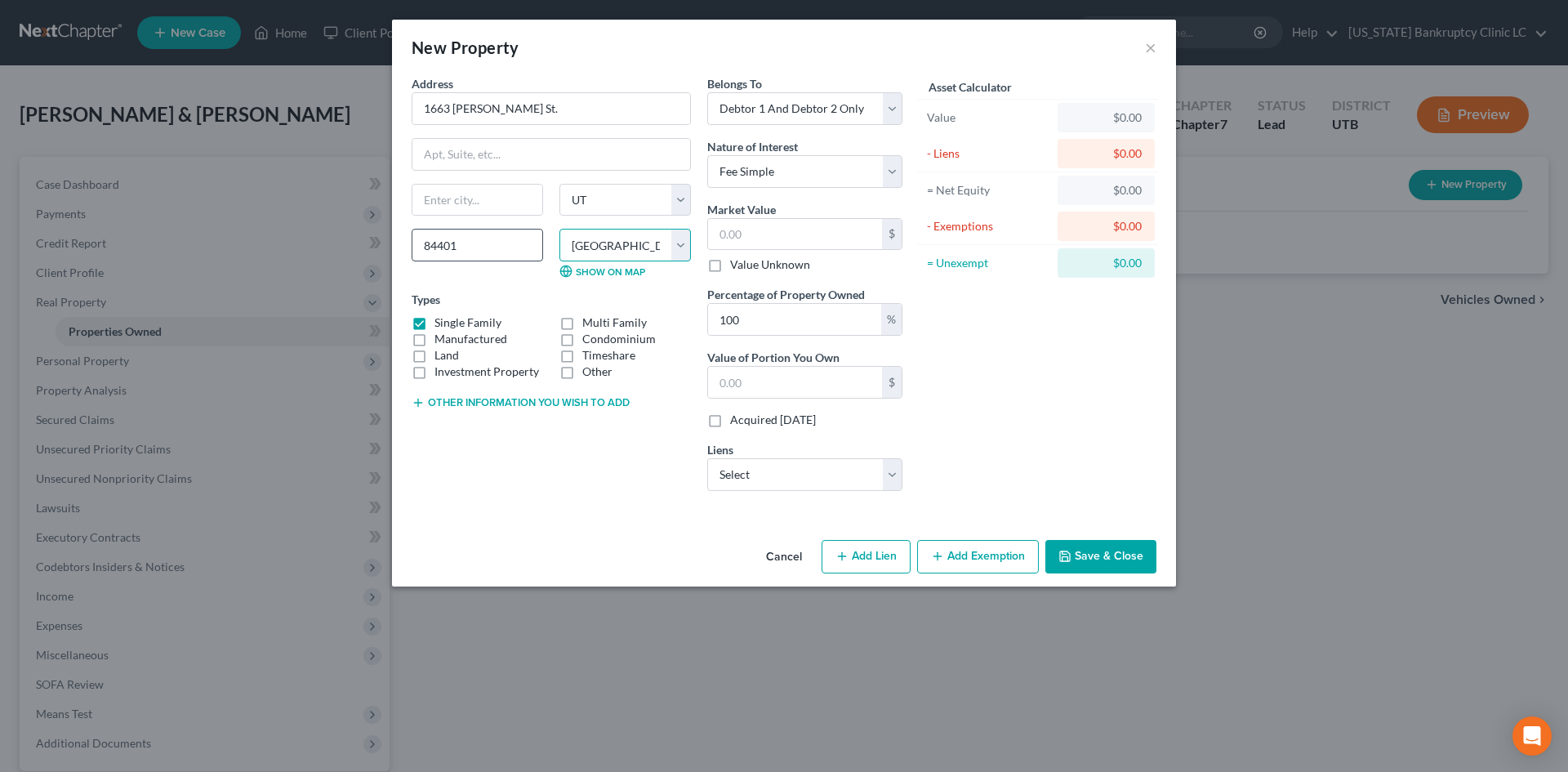
type input "[PERSON_NAME]"
click at [778, 184] on select "Select Fee Simple Joint Tenant Life Estate Equitable Interest Future Interest T…" at bounding box center [805, 171] width 195 height 33
select select "7"
click at [707, 155] on select "Select Fee Simple Joint Tenant Life Estate Equitable Interest Future Interest T…" at bounding box center [805, 171] width 195 height 33
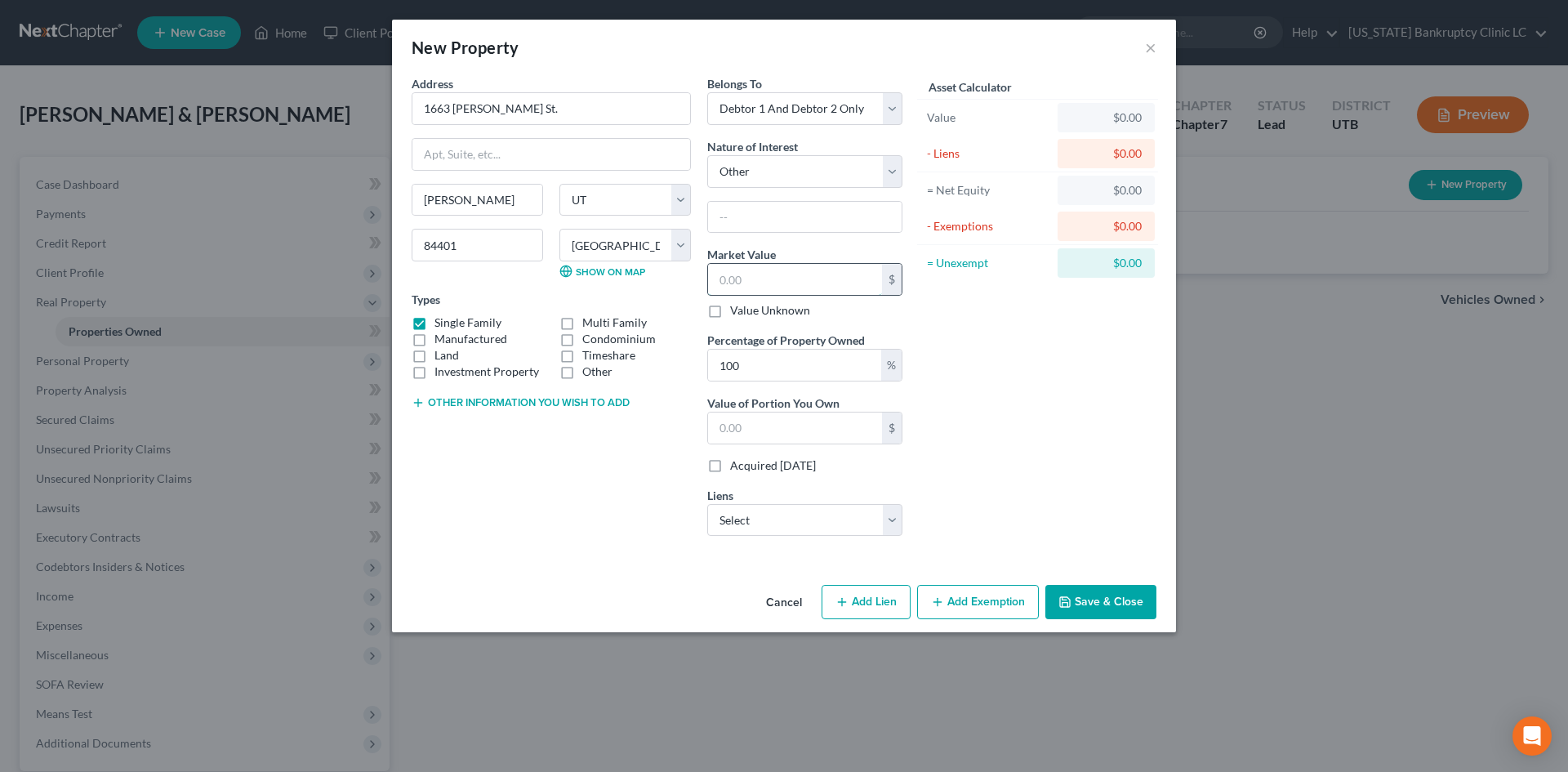
click at [750, 270] on input "text" at bounding box center [795, 280] width 174 height 31
click at [755, 281] on input "text" at bounding box center [795, 280] width 174 height 31
type input "4"
type input "4.00"
type input "46"
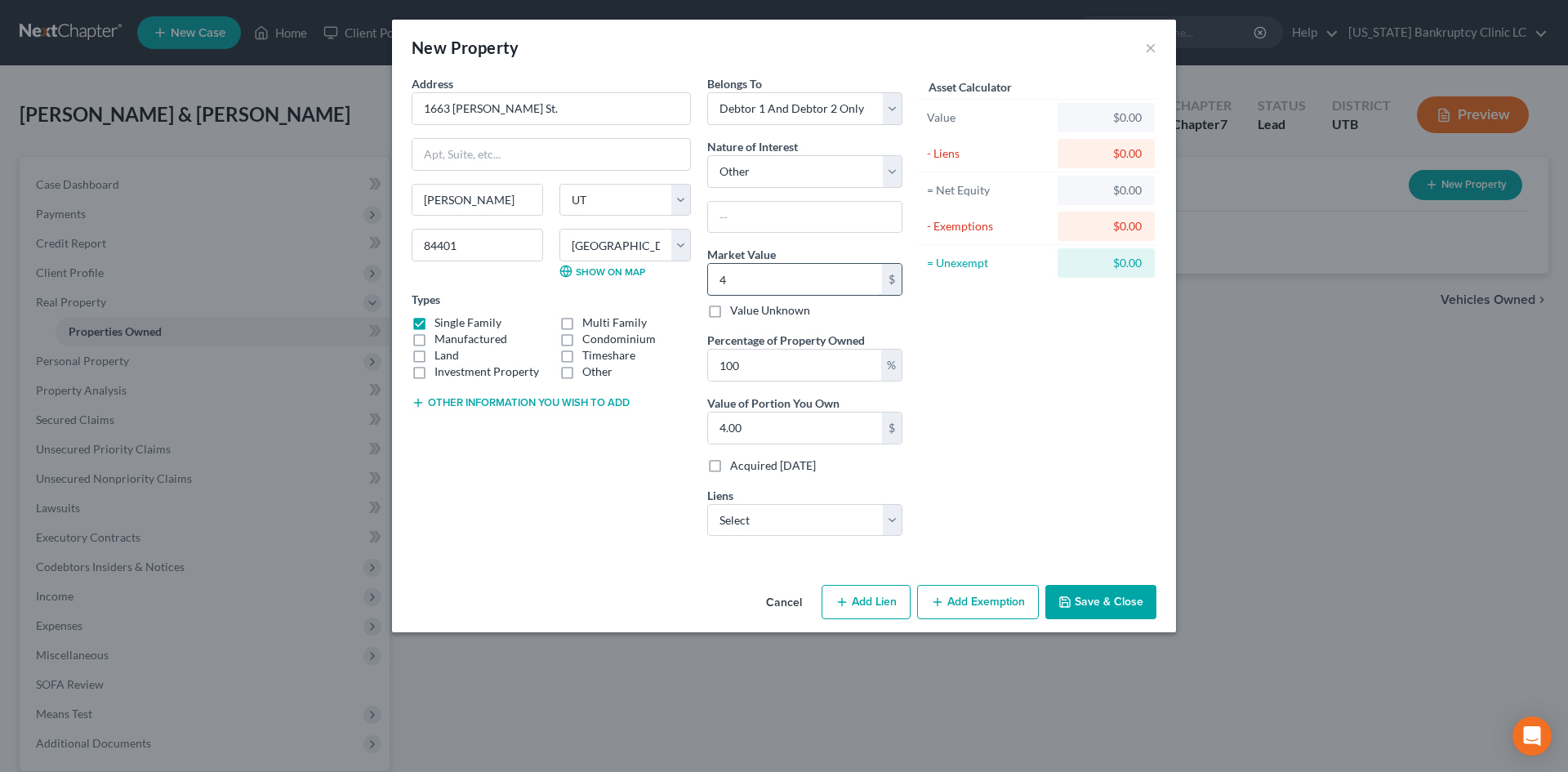
type input "46.00"
type input "460"
type input "460.00"
type input "4600"
type input "4,600.00"
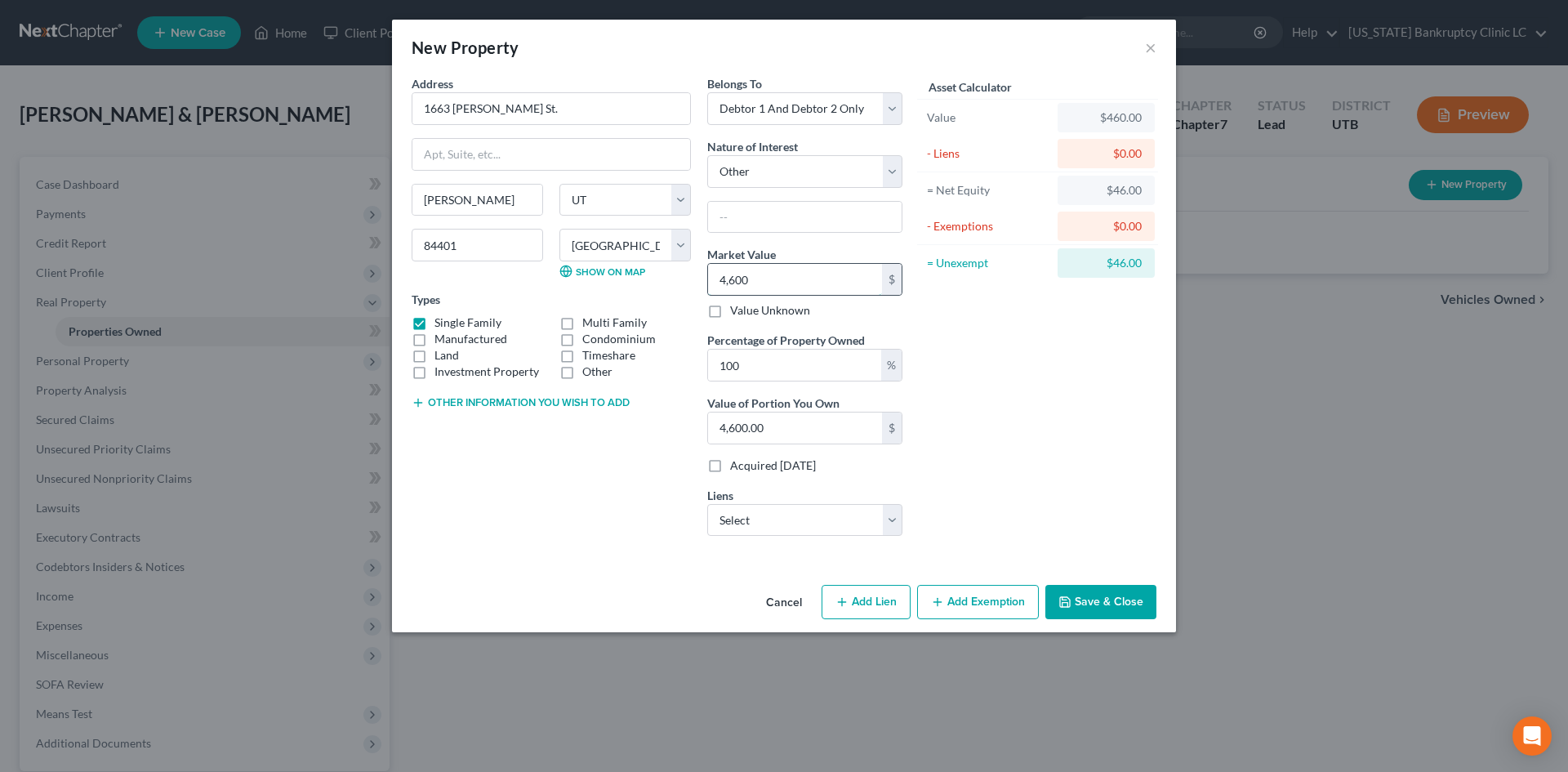
type input "4,6000"
type input "46,000.00"
type input "46,0000"
type input "460,000.00"
type input "460,000"
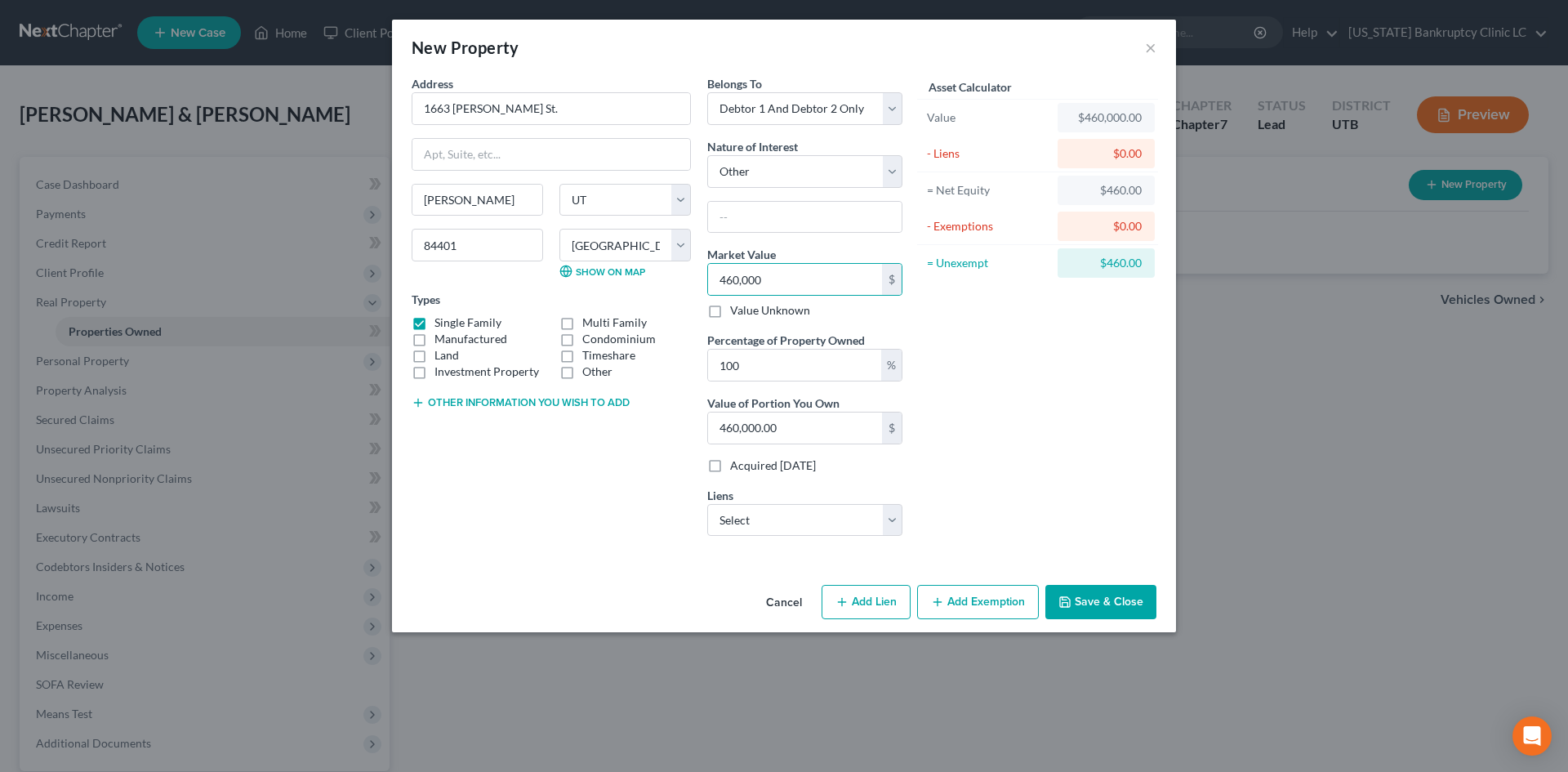
click at [808, 540] on div "Belongs To * Select Debtor 1 Only Debtor 2 Only Debtor 1 And Debtor 2 Only At L…" at bounding box center [804, 311] width 212 height 474
click at [809, 531] on select "Select [DOMAIN_NAME] - $371,782.00 Amer Fst Cu - $40,522.00 Amer Fst Cu - $0.00…" at bounding box center [805, 520] width 195 height 33
click at [958, 503] on div "Asset Calculator Value $460,000.00 - Liens $0.00 = Net Equity $460.00 - Exempti…" at bounding box center [1037, 311] width 254 height 474
click at [956, 602] on button "Add Exemption" at bounding box center [977, 602] width 122 height 34
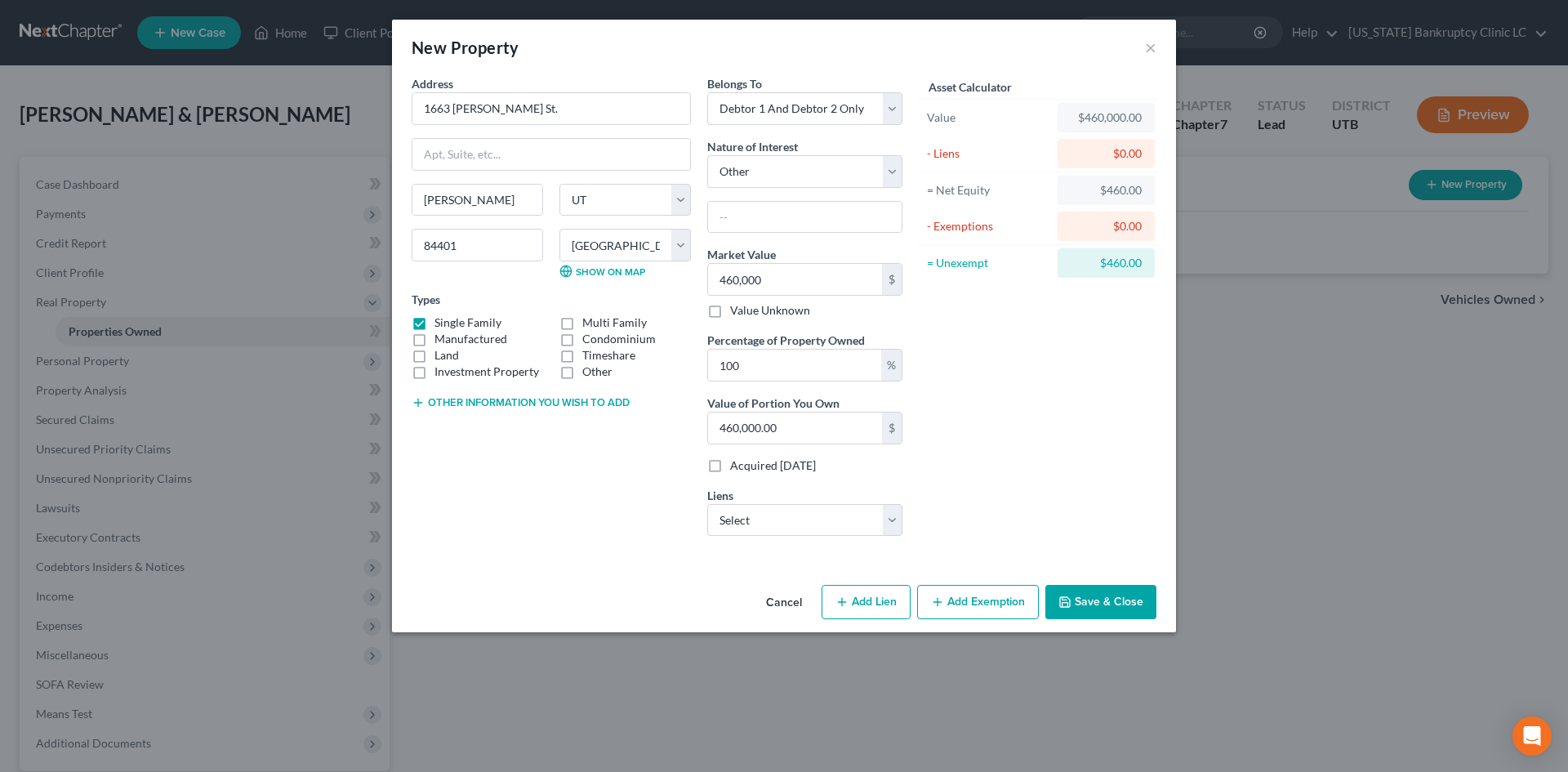
select select "2"
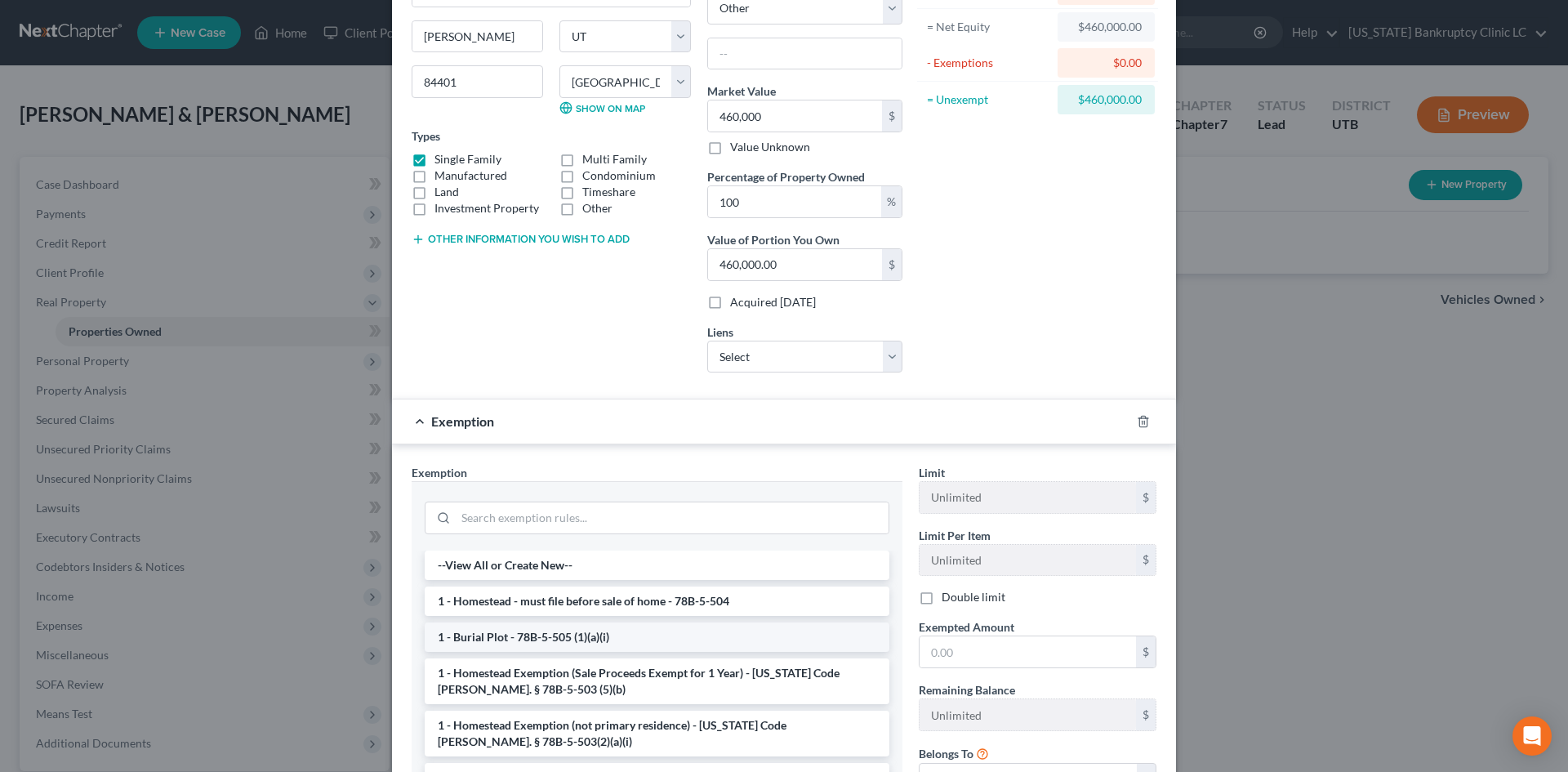
scroll to position [245, 0]
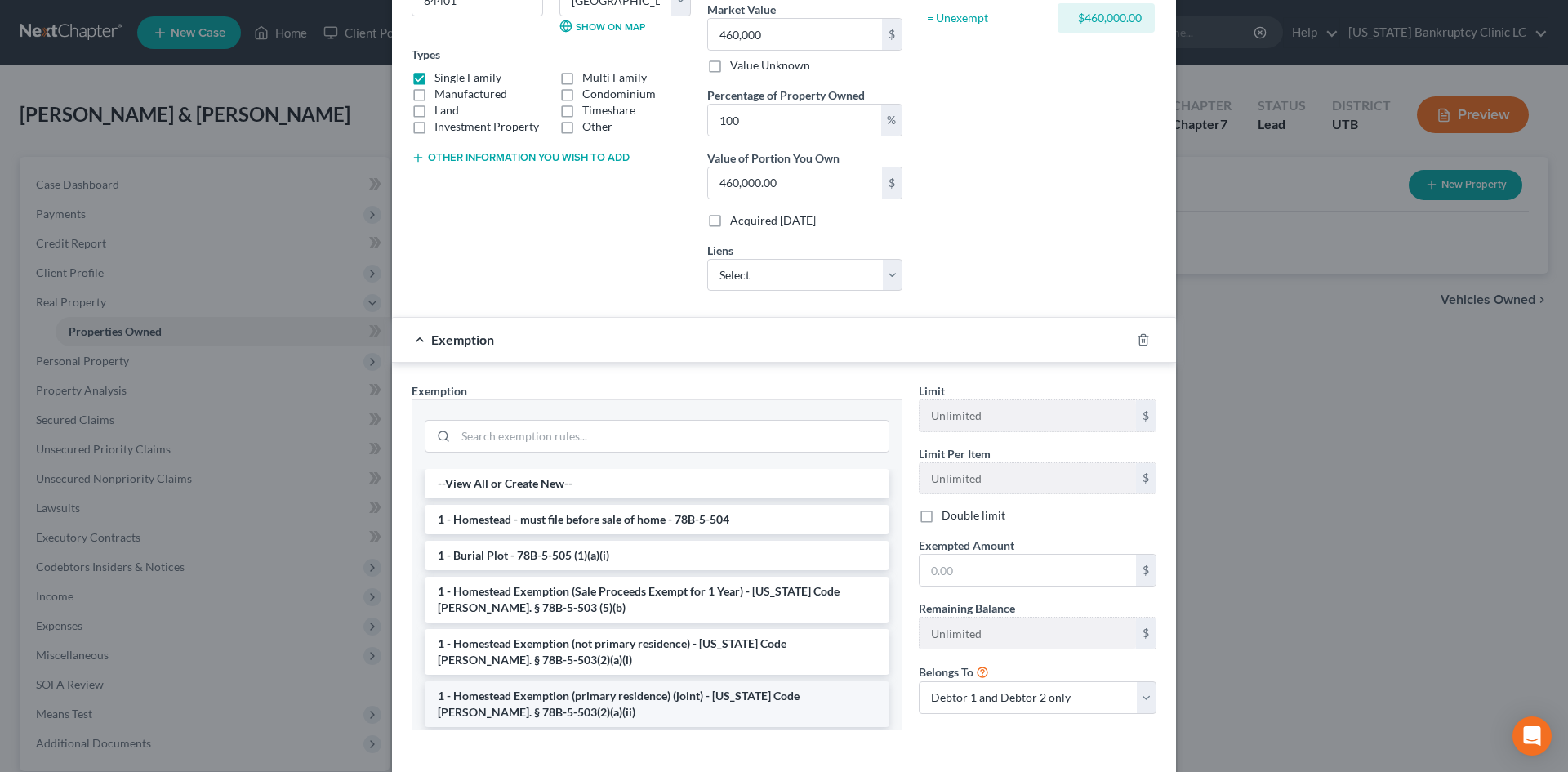
click at [620, 696] on li "1 - Homestead Exemption (primary residence) (joint) - [US_STATE] Code [PERSON_N…" at bounding box center [657, 704] width 464 height 46
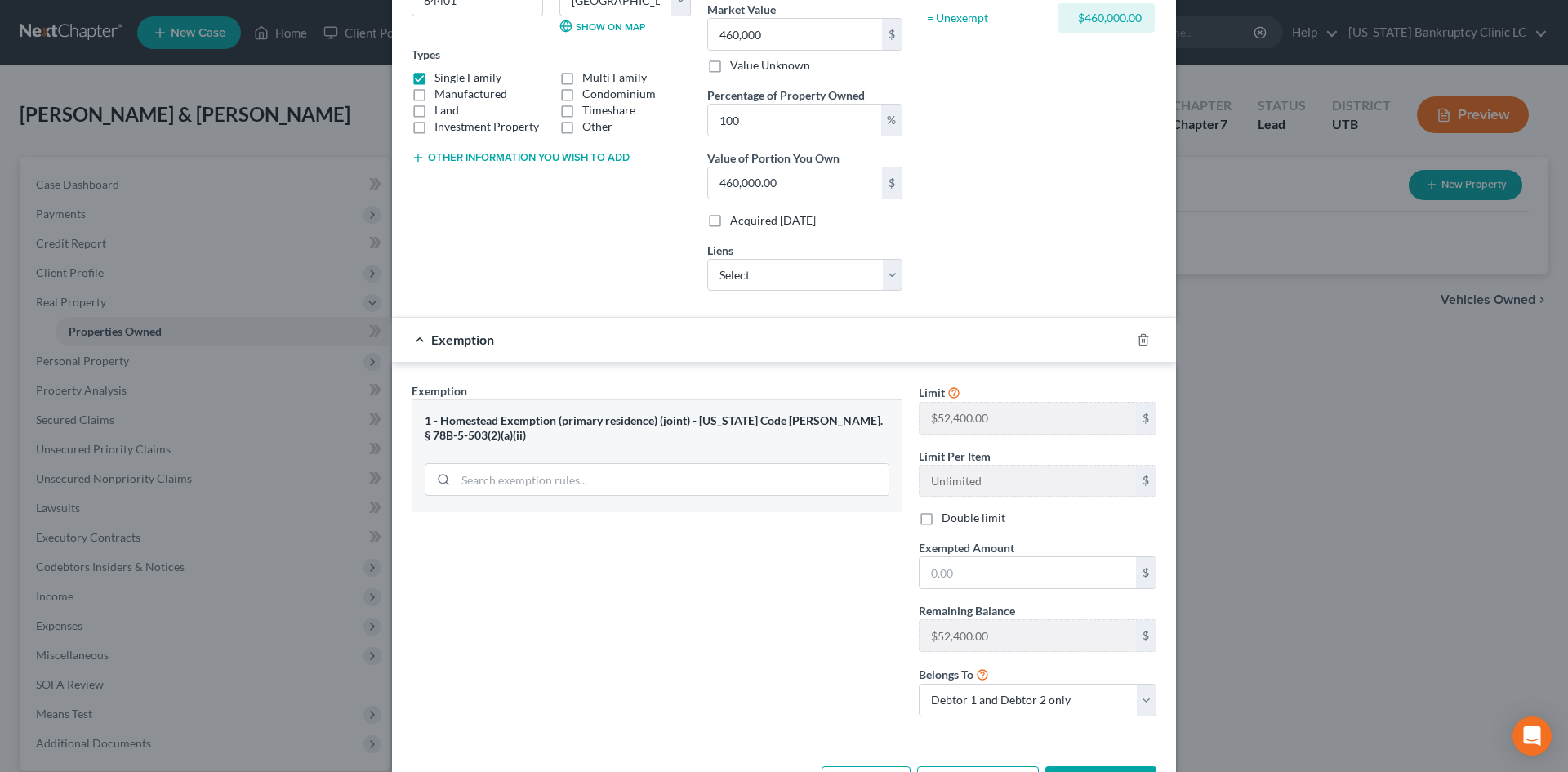
click at [957, 519] on label "Double limit" at bounding box center [973, 517] width 64 height 16
click at [957, 519] on input "Double limit" at bounding box center [952, 514] width 11 height 11
checkbox input "true"
click at [961, 560] on input "text" at bounding box center [1027, 573] width 216 height 31
type input "104,800"
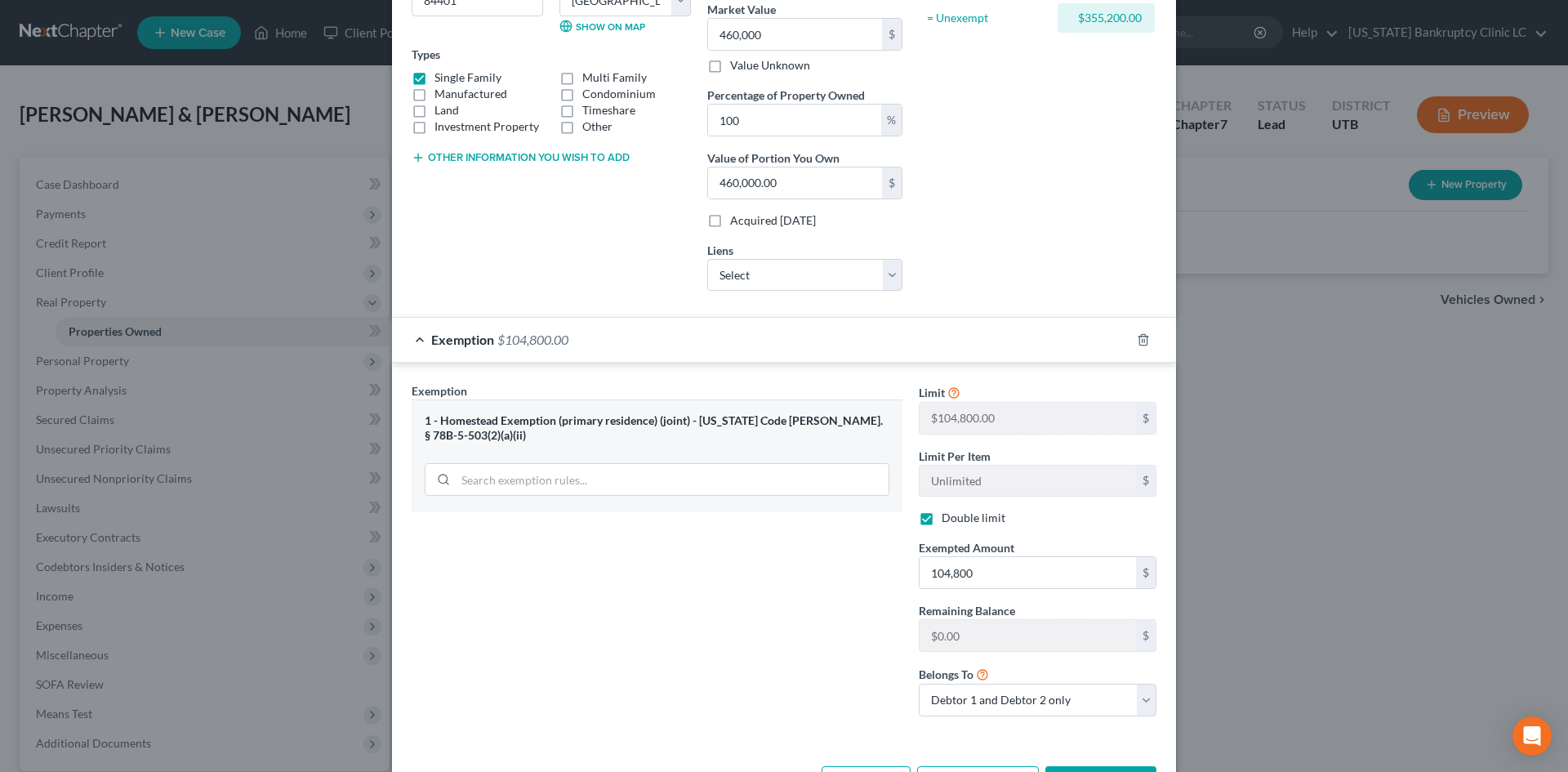
click at [808, 632] on div "Exemption Set must be selected for CA. Exemption * 1 - Homestead Exemption (pri…" at bounding box center [657, 556] width 507 height 348
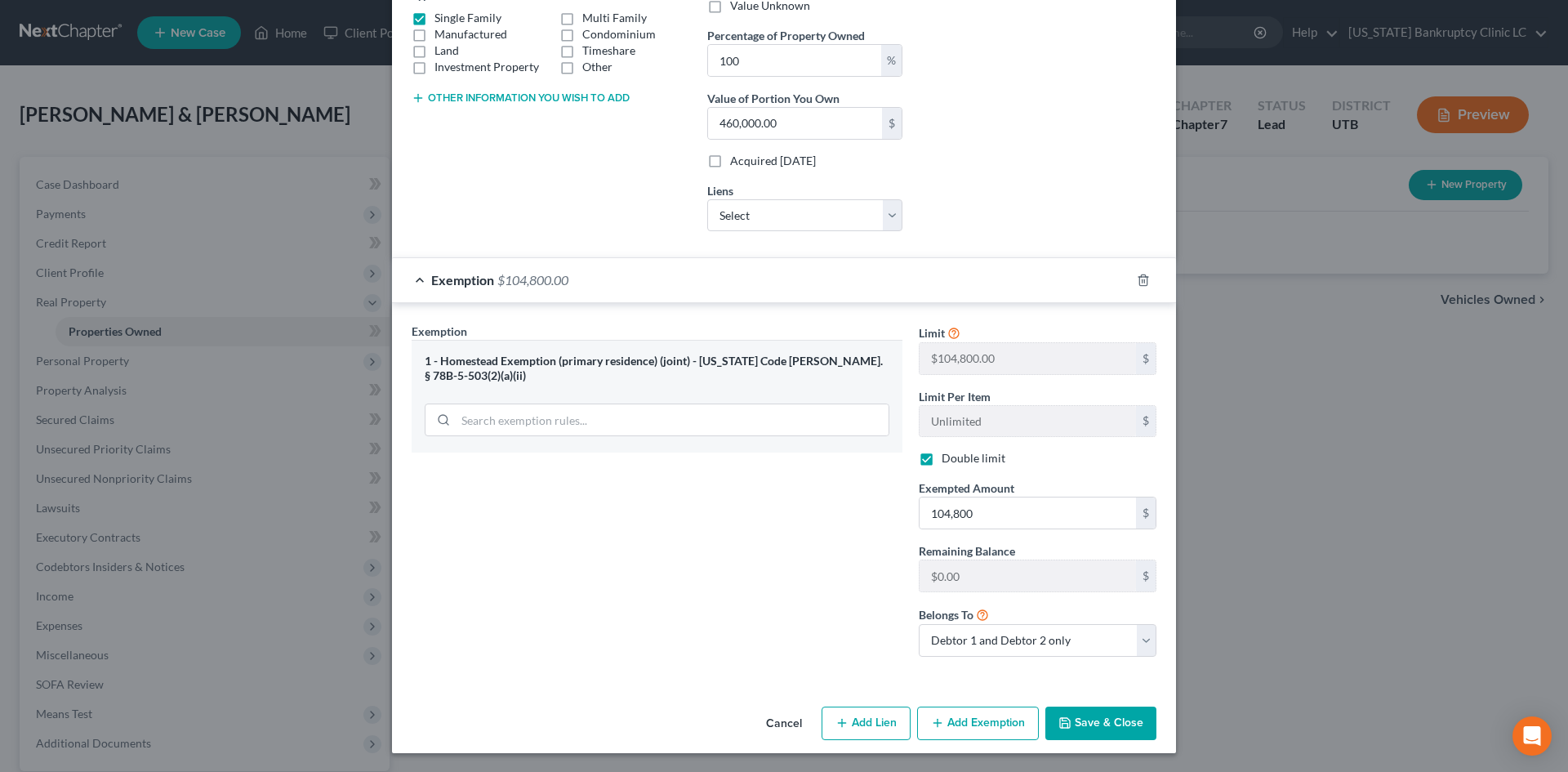
scroll to position [306, 0]
click at [1115, 719] on button "Save & Close" at bounding box center [1101, 723] width 111 height 34
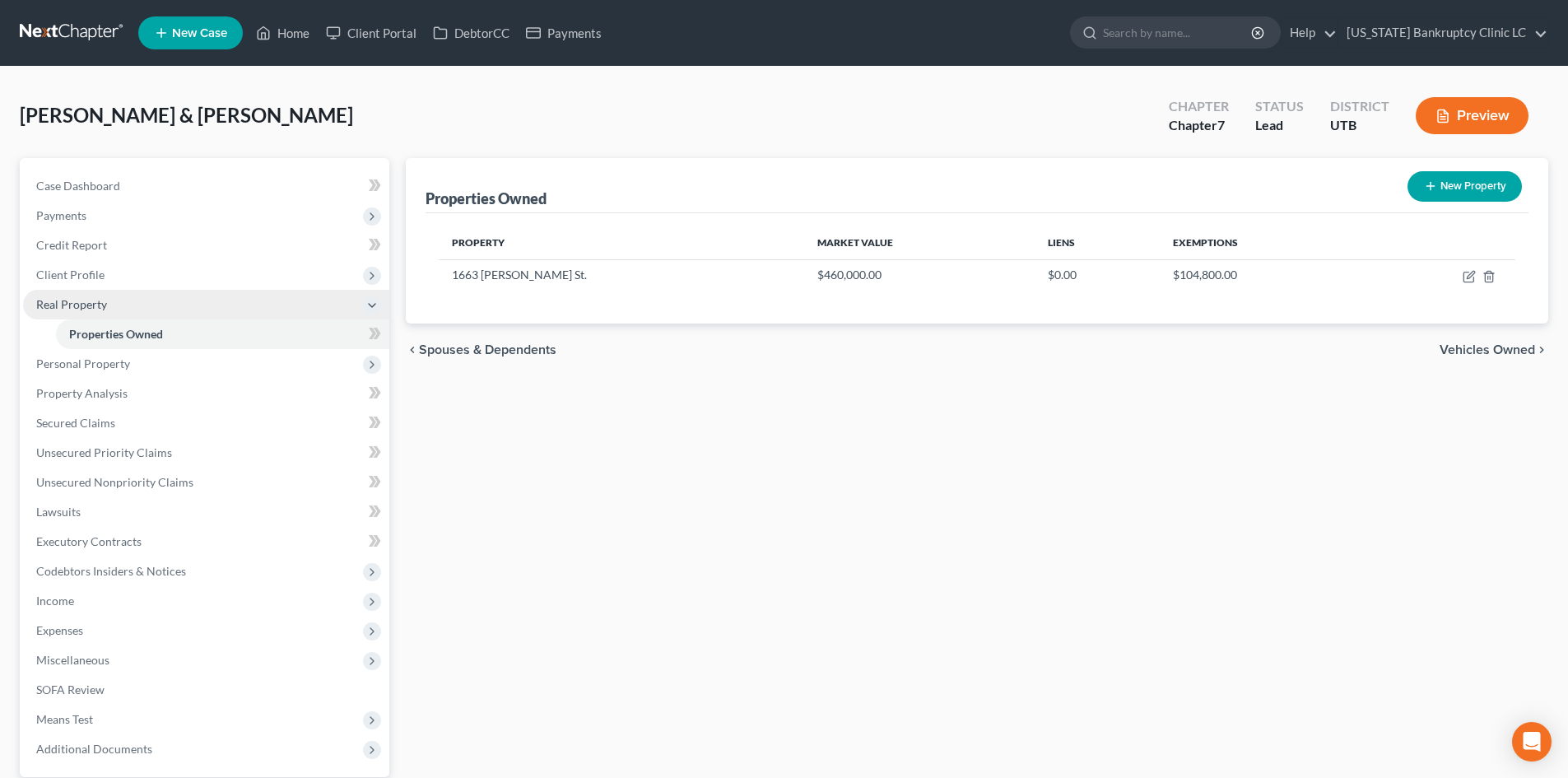
click at [81, 297] on span "Real Property" at bounding box center [71, 304] width 70 height 14
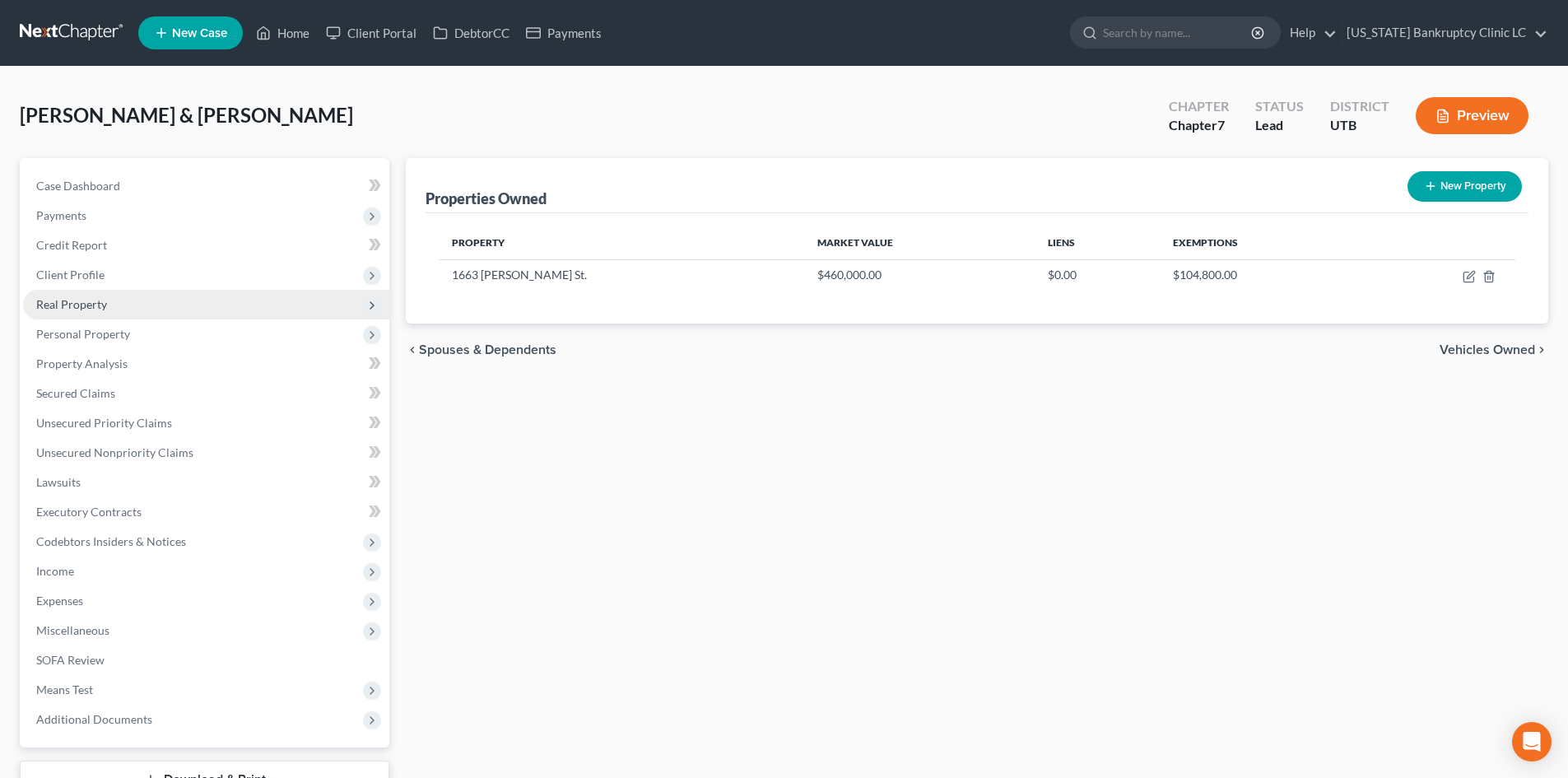
click at [124, 305] on span "Real Property" at bounding box center [206, 304] width 367 height 30
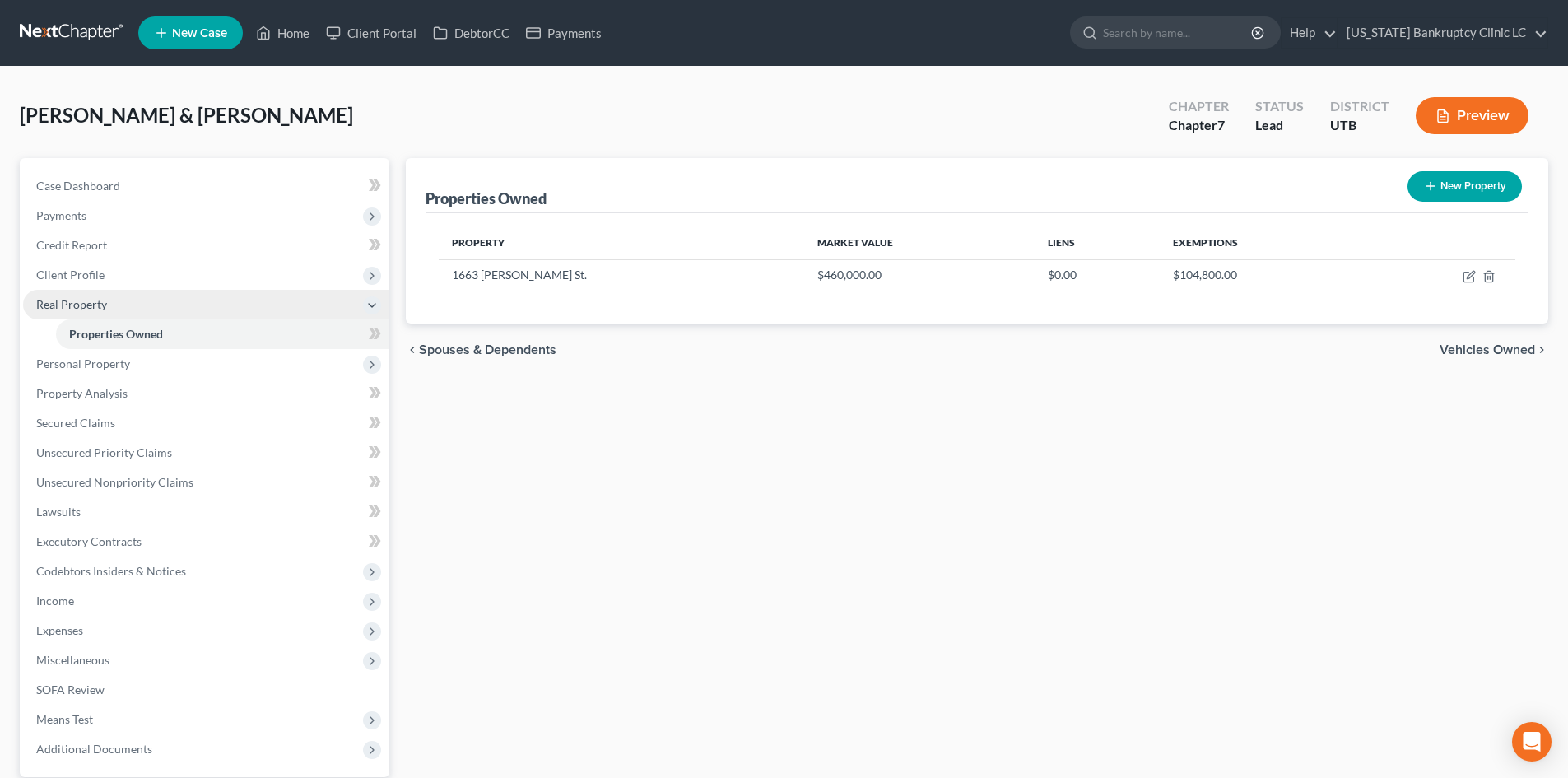
click at [124, 305] on span "Real Property" at bounding box center [206, 304] width 367 height 30
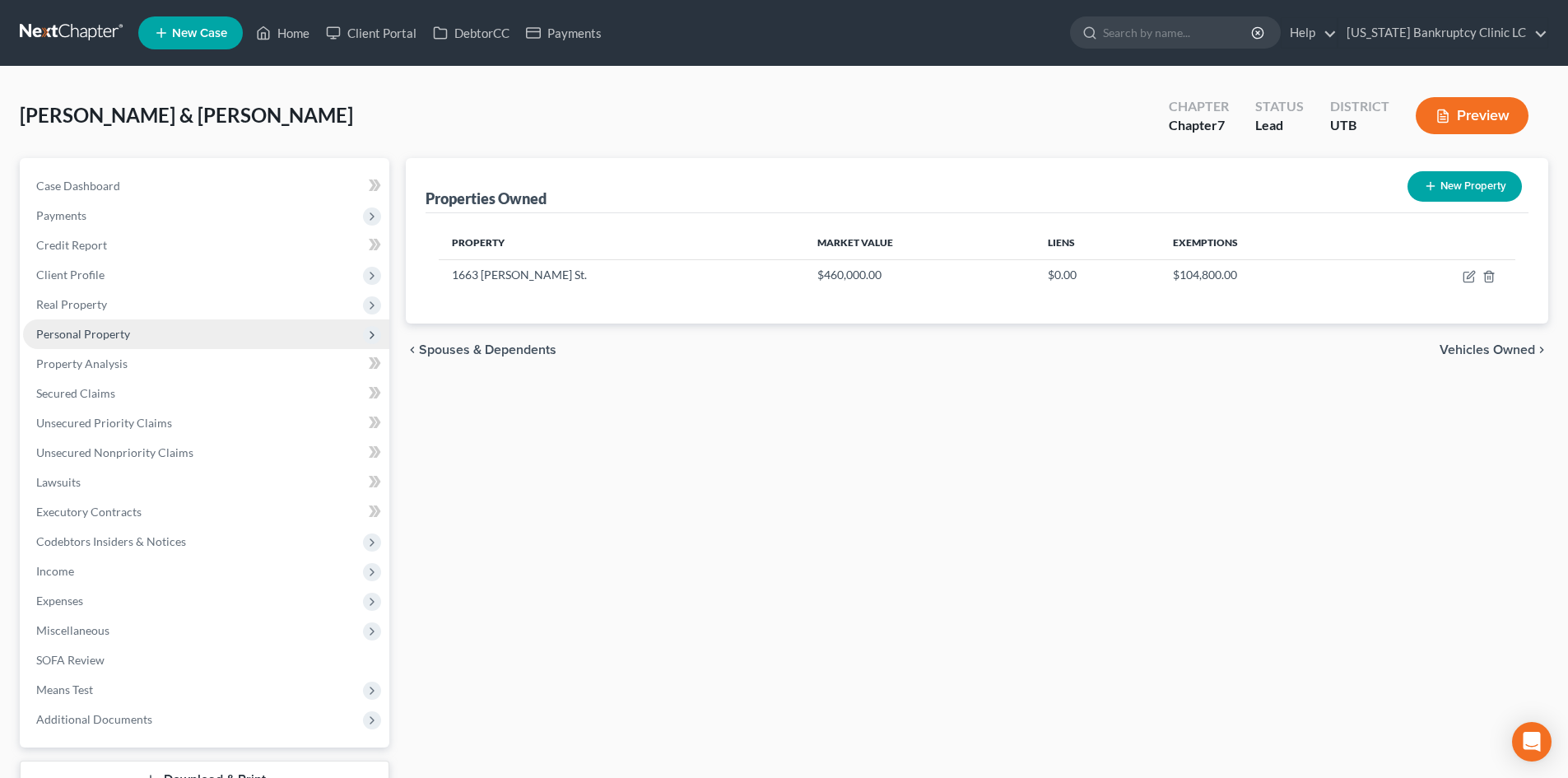
click at [107, 339] on span "Personal Property" at bounding box center [83, 334] width 94 height 14
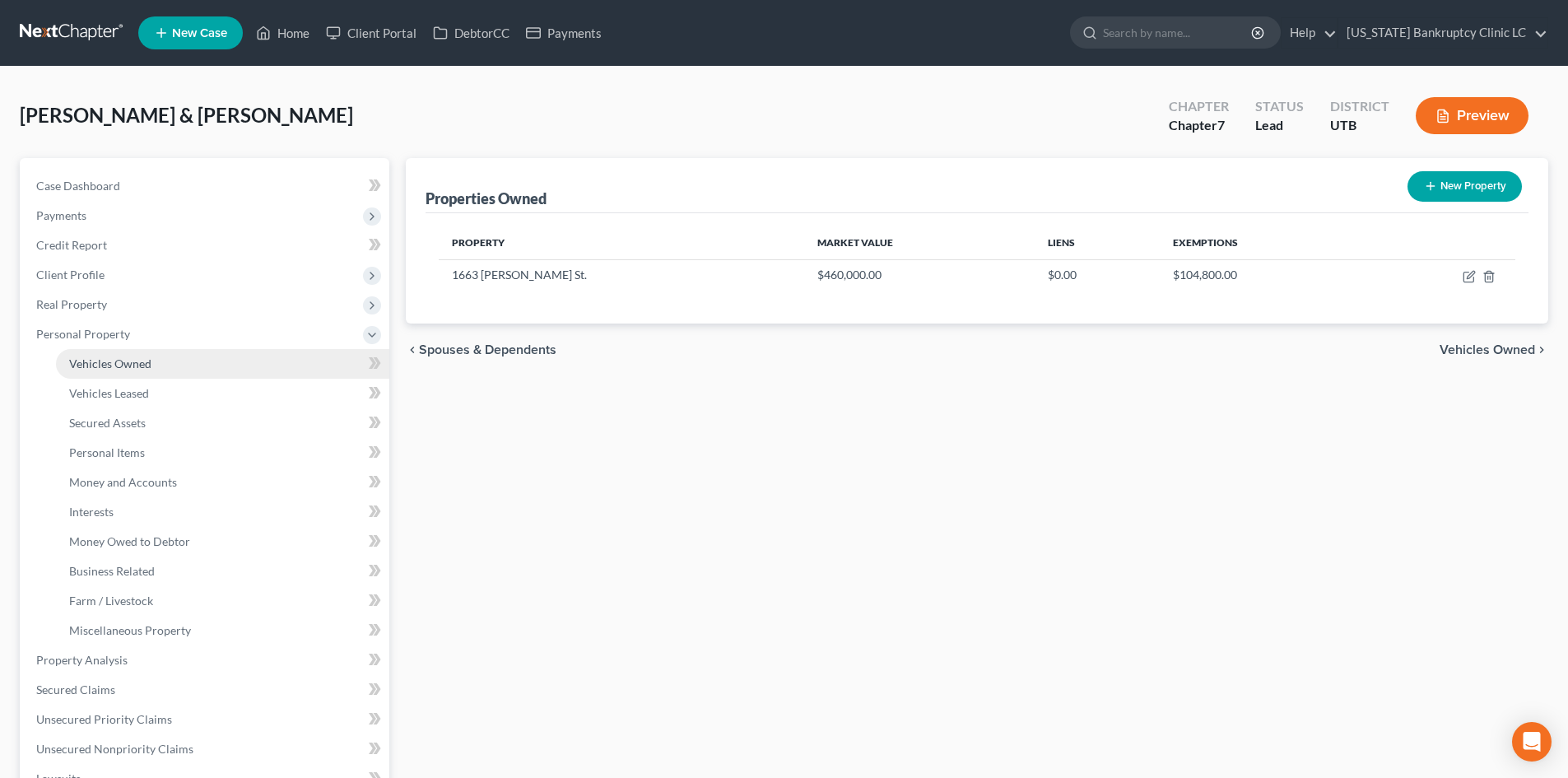
click at [115, 358] on span "Vehicles Owned" at bounding box center [110, 363] width 82 height 14
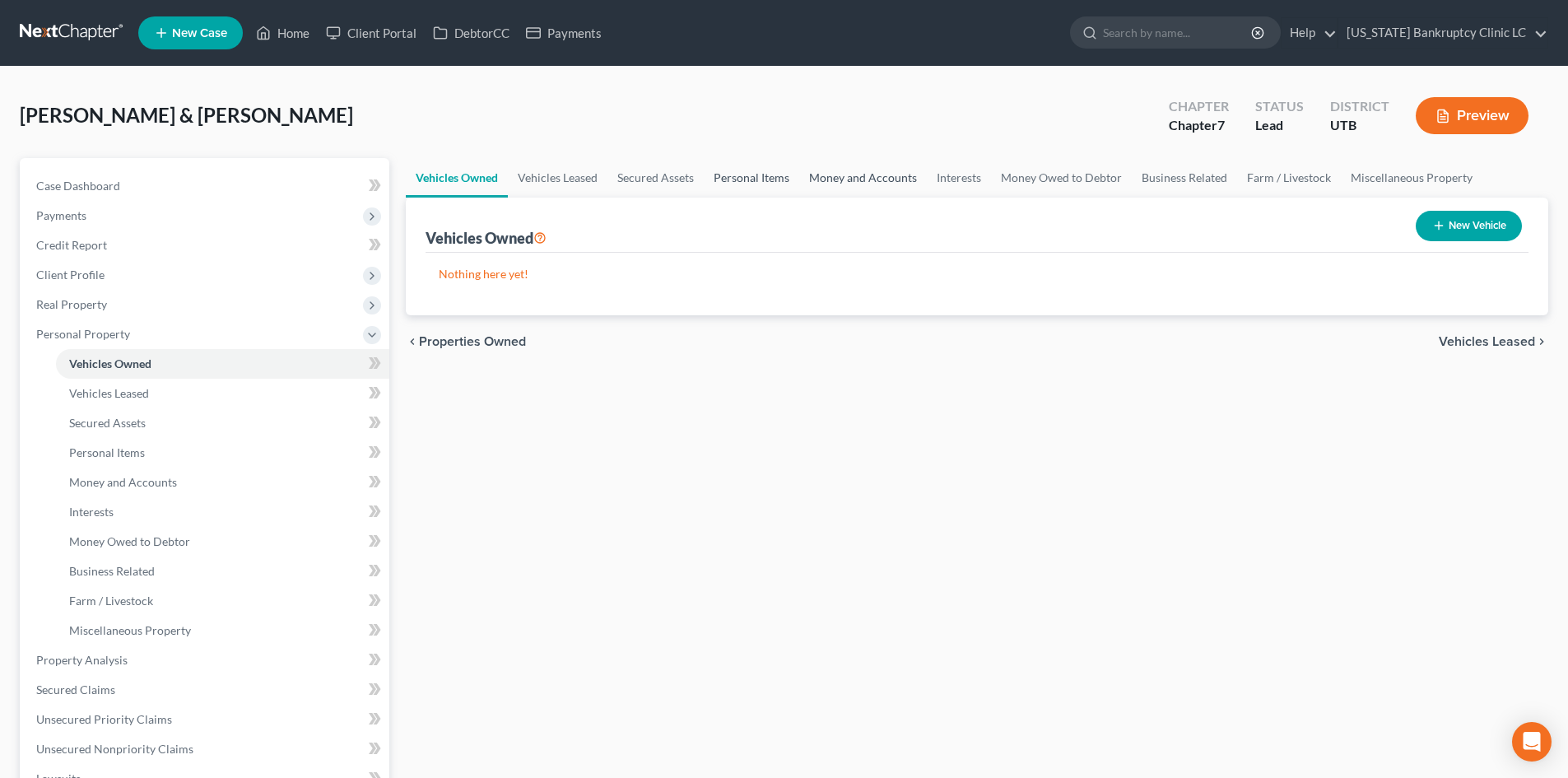
drag, startPoint x: 754, startPoint y: 179, endPoint x: 866, endPoint y: 175, distance: 112.1
click at [754, 179] on link "Personal Items" at bounding box center [751, 178] width 96 height 40
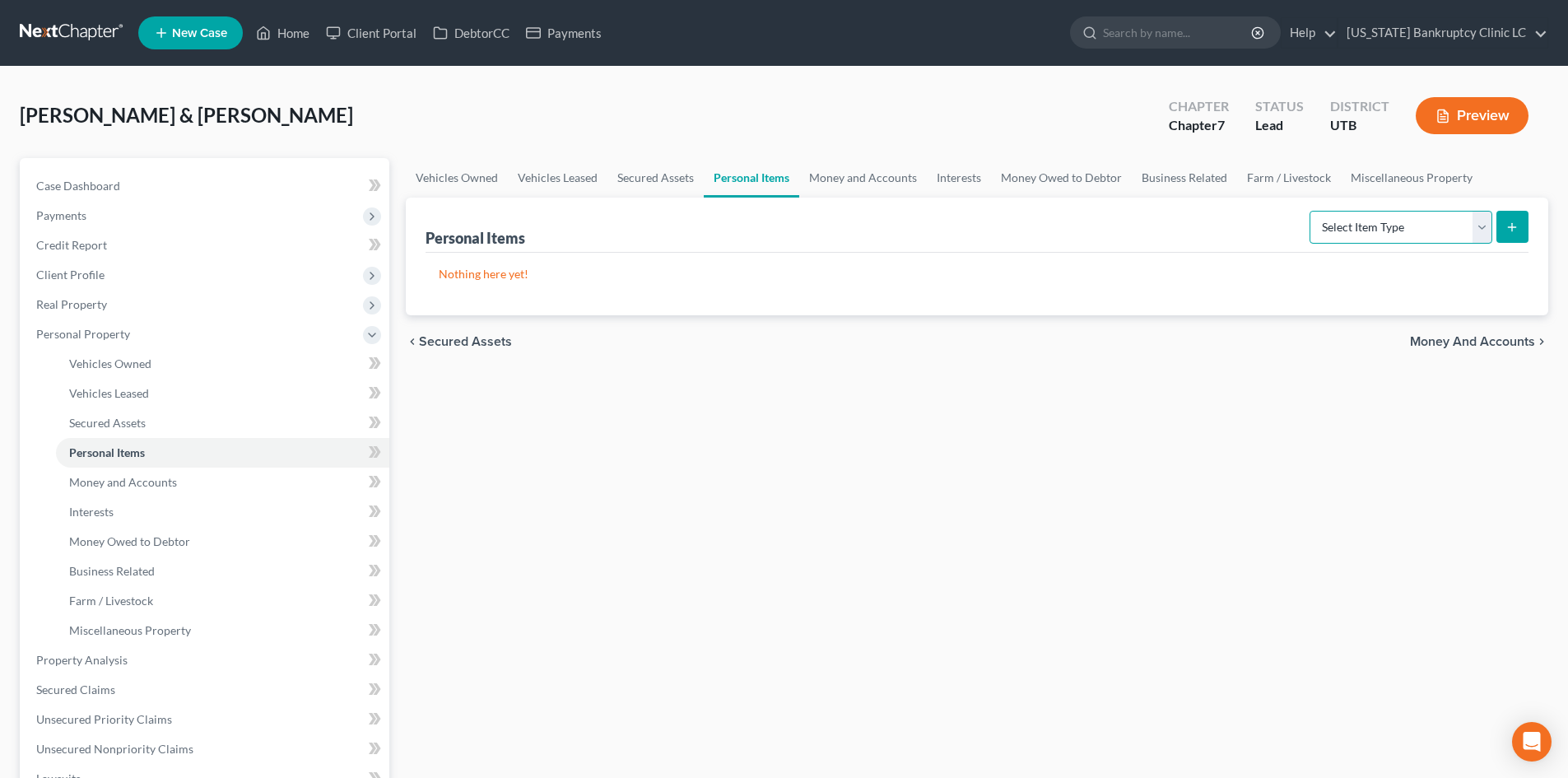
click at [1374, 230] on select "Select Item Type Clothing Collectibles Of Value Electronics Firearms Household …" at bounding box center [1400, 227] width 182 height 33
select select "clothing"
click at [1311, 210] on select "Select Item Type Clothing Collectibles Of Value Electronics Firearms Household …" at bounding box center [1400, 227] width 182 height 33
click at [1516, 227] on line "submit" at bounding box center [1512, 227] width 8 height 0
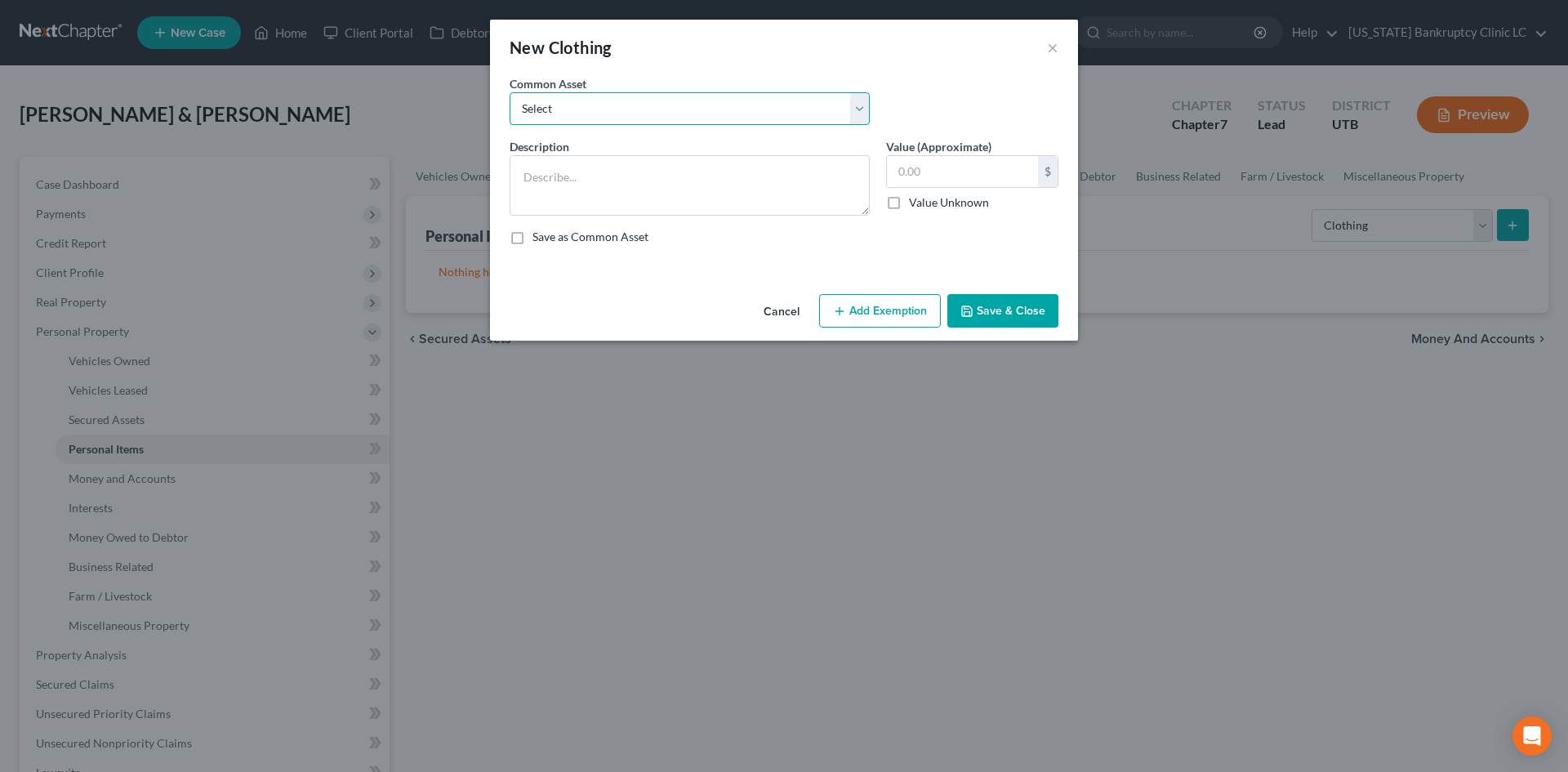
drag, startPoint x: 575, startPoint y: 111, endPoint x: 573, endPoint y: 125, distance: 14.1
click at [575, 111] on select "Select All Clothing" at bounding box center [689, 108] width 360 height 33
select select "0"
click at [509, 92] on select "Select All Clothing" at bounding box center [689, 108] width 360 height 33
type textarea "All Clothing"
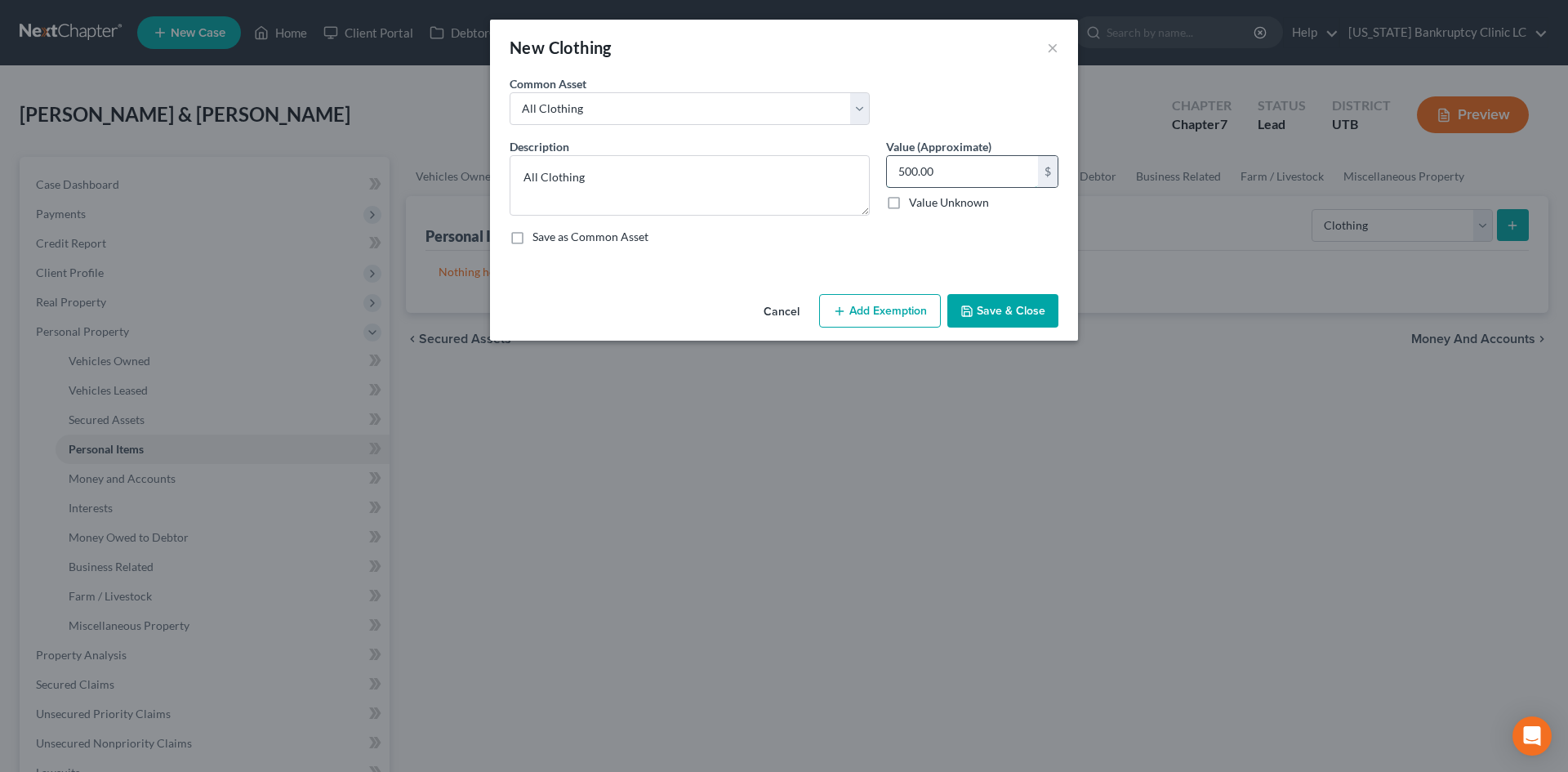
click at [930, 166] on input "500.00" at bounding box center [962, 171] width 151 height 31
type input "100"
click at [858, 326] on button "Add Exemption" at bounding box center [880, 311] width 122 height 34
select select "2"
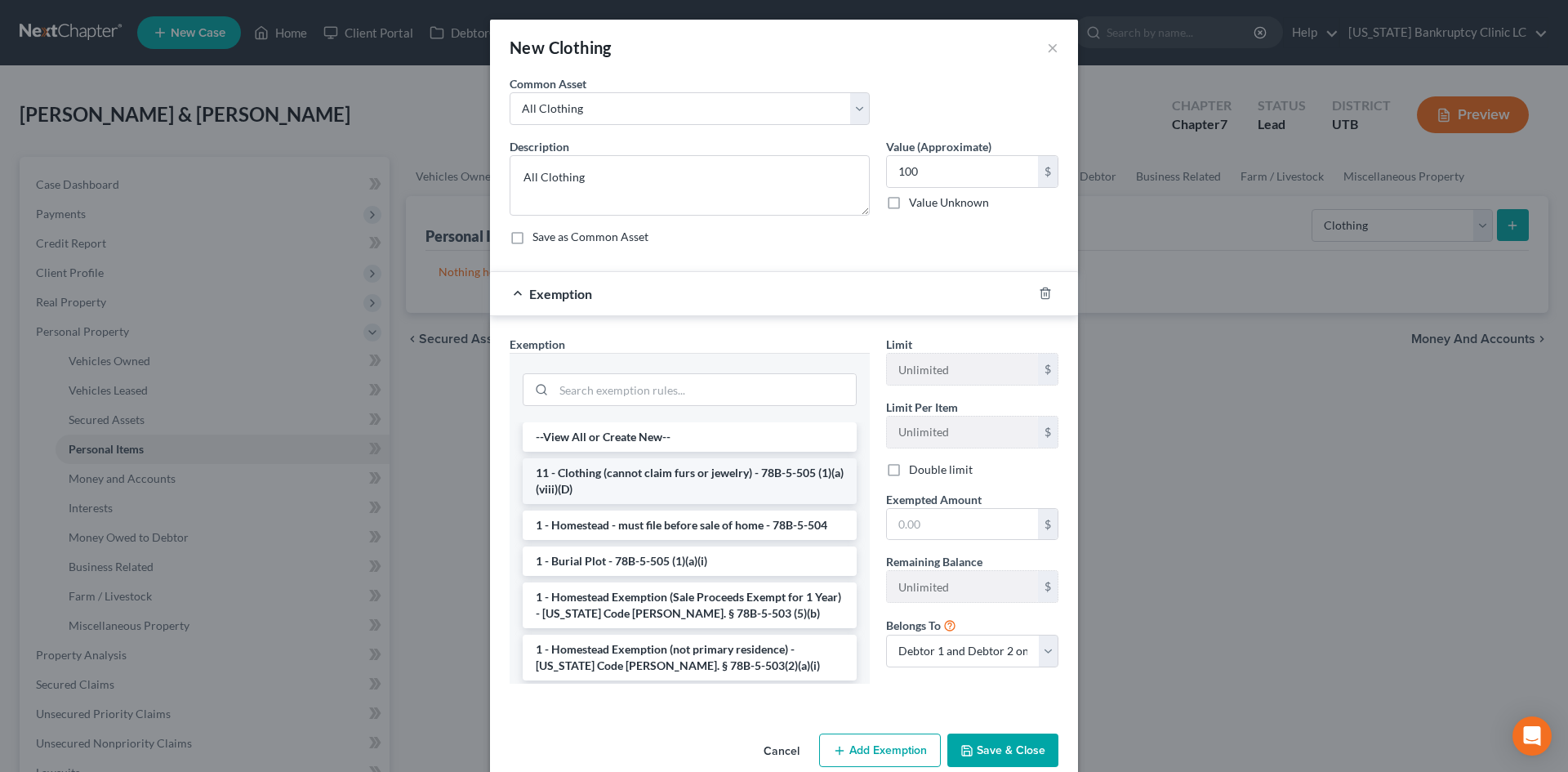
click at [638, 473] on li "11 - Clothing (cannot claim furs or jewelry) - 78B-5-505 (1)(a)(viii)(D)" at bounding box center [689, 482] width 334 height 46
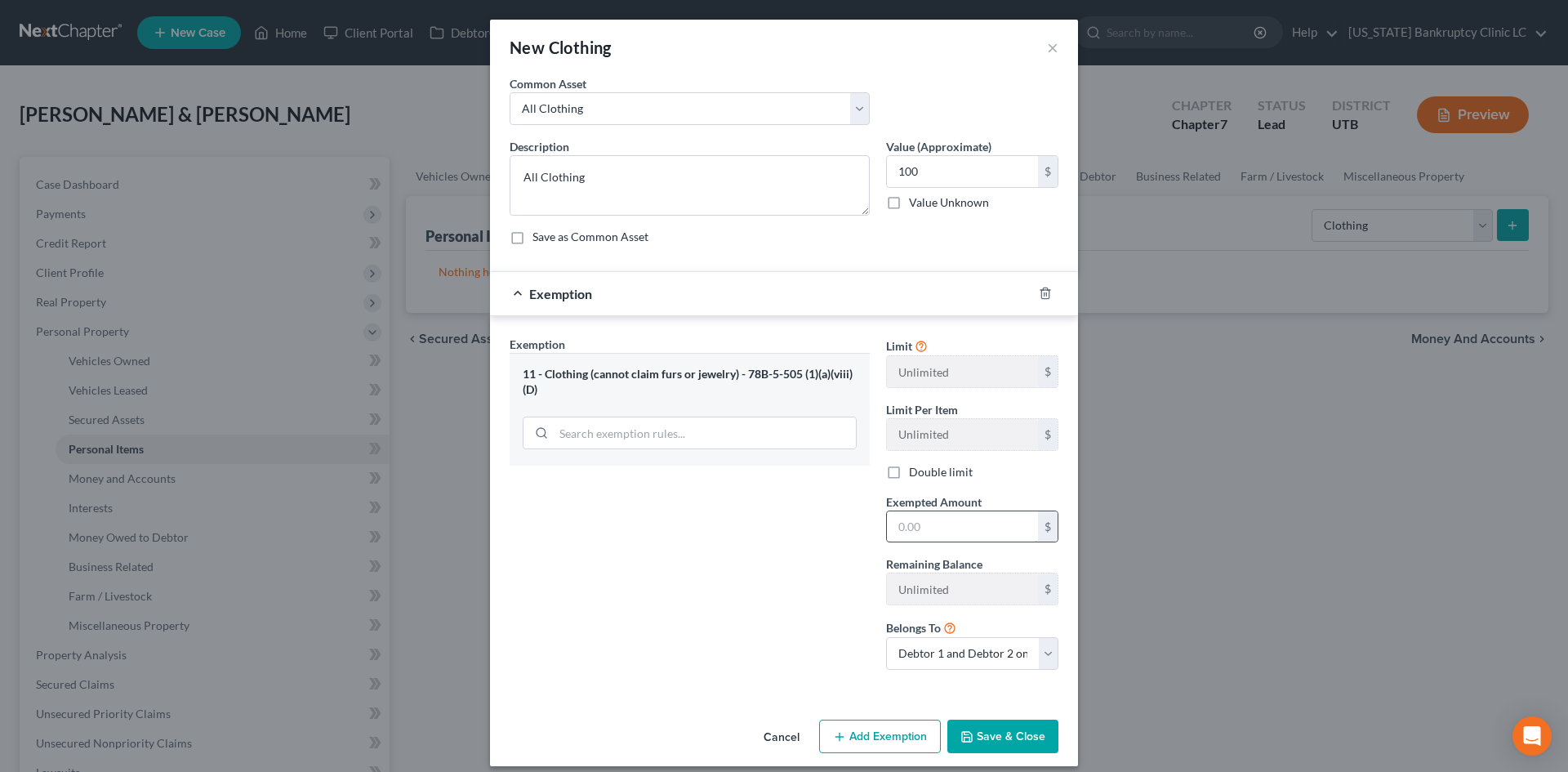
click at [951, 519] on input "text" at bounding box center [962, 527] width 151 height 31
type input "100"
click at [783, 544] on div "Exemption Set must be selected for CA. Exemption * 11 - Clothing (cannot claim …" at bounding box center [689, 510] width 376 height 348
click at [1028, 729] on button "Save & Close" at bounding box center [1002, 737] width 111 height 34
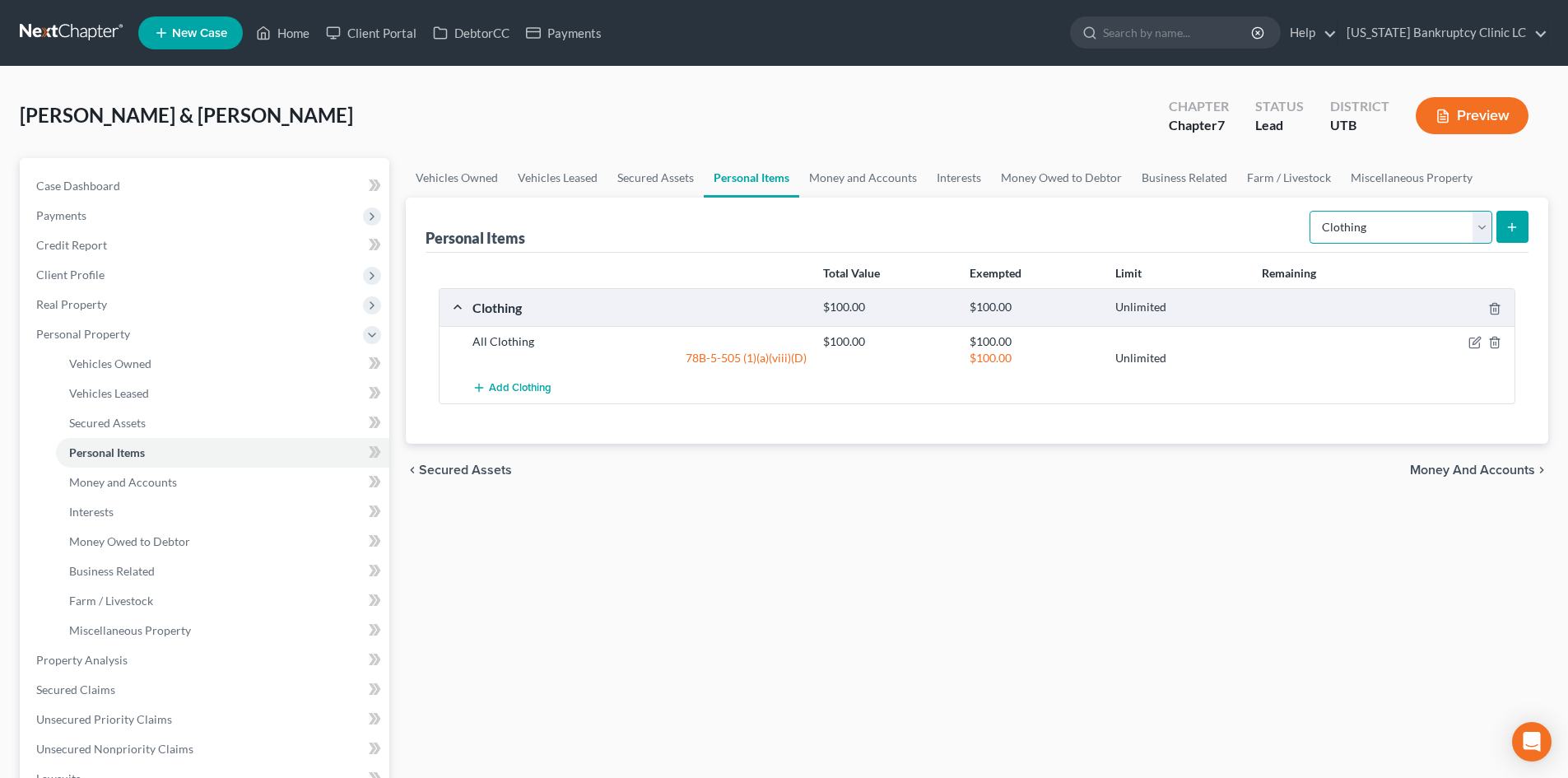
click at [1391, 228] on select "Select Item Type Clothing Collectibles Of Value Electronics Firearms Household …" at bounding box center [1400, 227] width 182 height 33
select select "collectibles_of_value"
click at [1311, 210] on select "Select Item Type Clothing Collectibles Of Value Electronics Firearms Household …" at bounding box center [1400, 227] width 182 height 33
click at [1497, 227] on button "submit" at bounding box center [1512, 226] width 32 height 32
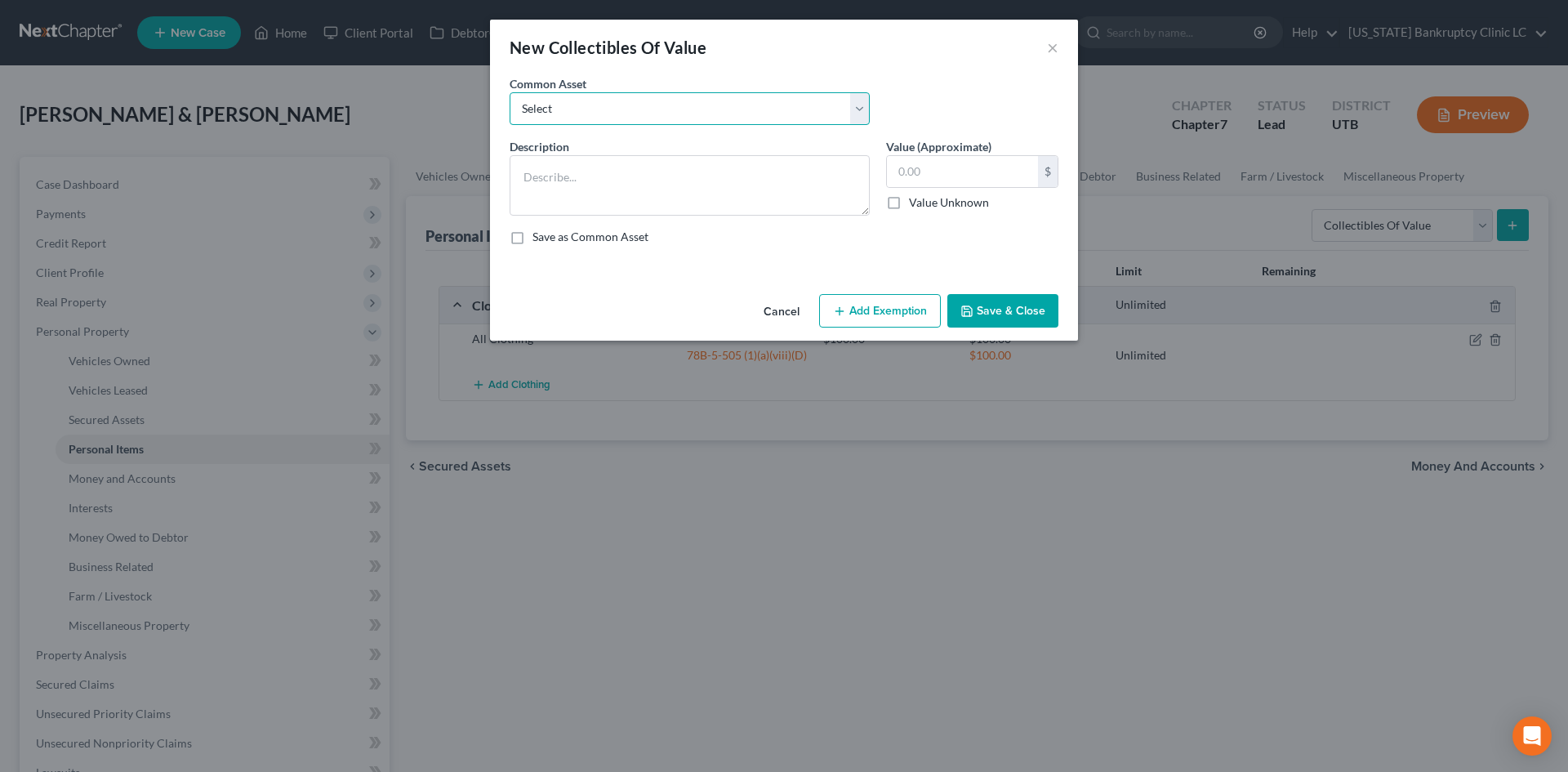
click at [628, 114] on select "Select Prints/Paintings/Art Collectibles" at bounding box center [689, 108] width 360 height 33
select select "1"
click at [509, 92] on select "Select Prints/Paintings/Art Collectibles" at bounding box center [689, 108] width 360 height 33
type textarea "Collectibles"
click at [953, 165] on input "35.00" at bounding box center [962, 171] width 151 height 31
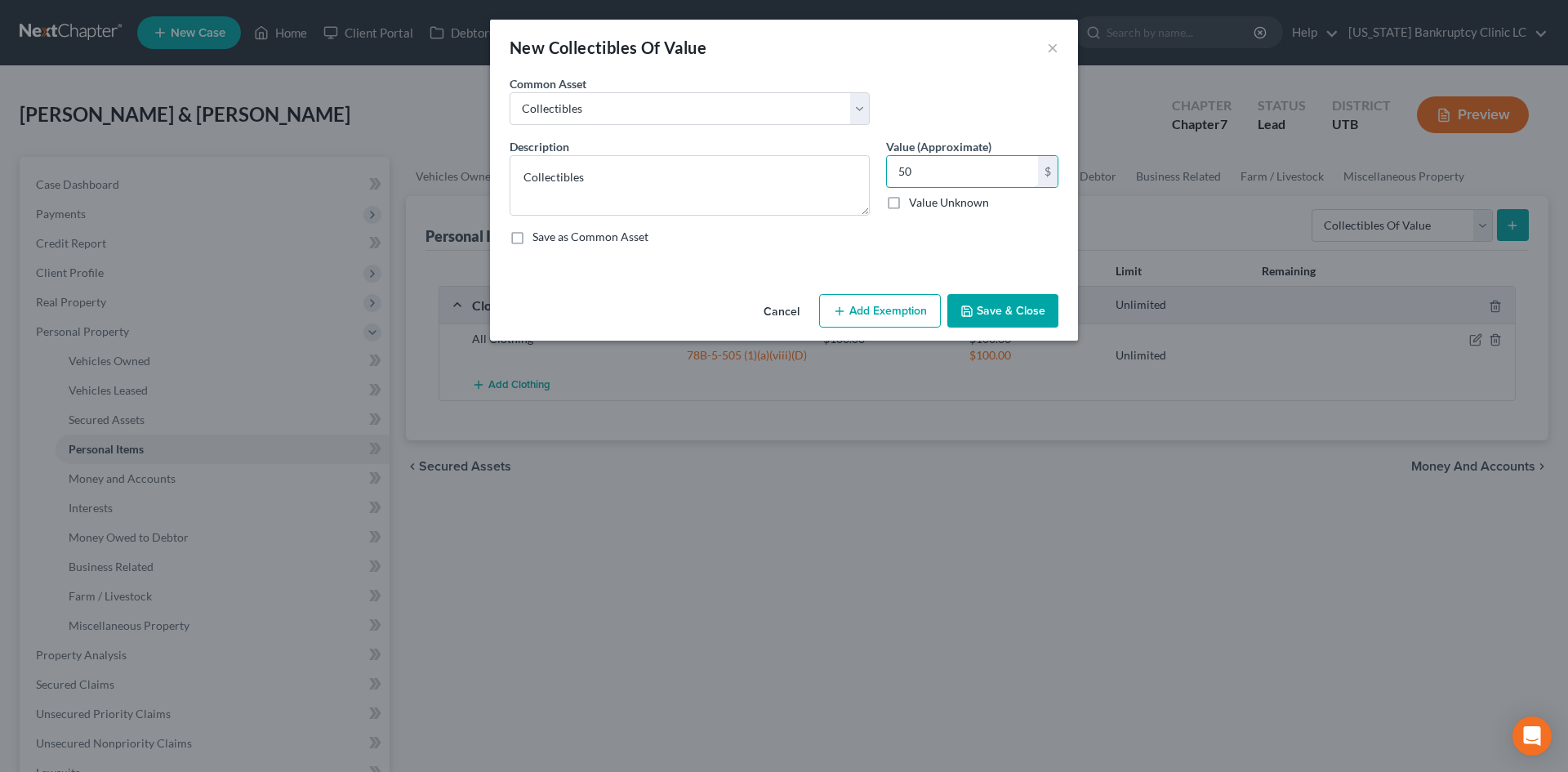
type input "50"
click at [1041, 311] on button "Save & Close" at bounding box center [1002, 311] width 111 height 34
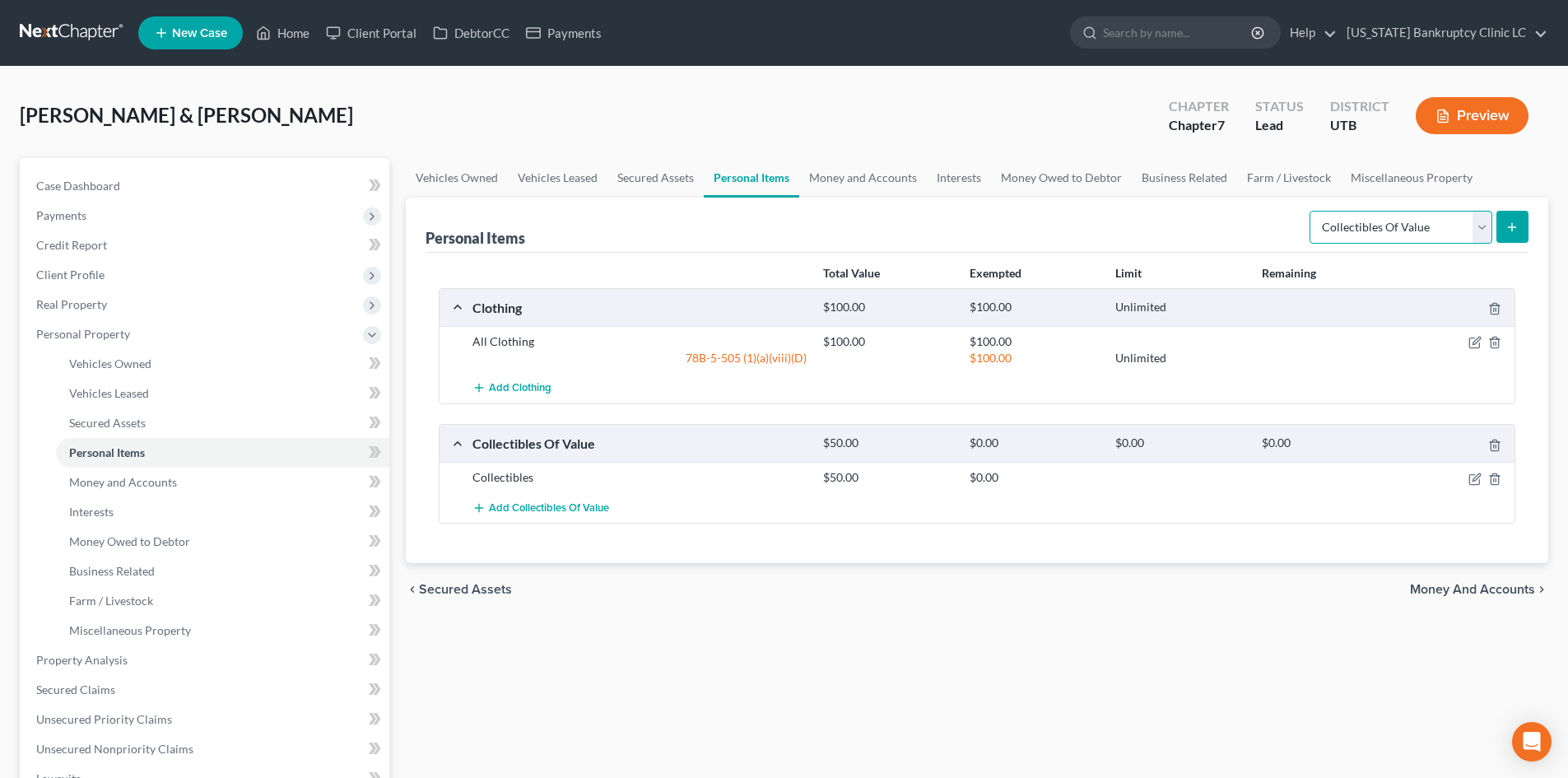
click at [1389, 222] on select "Select Item Type Clothing Collectibles Of Value Electronics Firearms Household …" at bounding box center [1400, 227] width 182 height 33
select select "electronics"
click at [1311, 210] on select "Select Item Type Clothing Collectibles Of Value Electronics Firearms Household …" at bounding box center [1400, 227] width 182 height 33
click at [1499, 236] on button "submit" at bounding box center [1512, 226] width 32 height 32
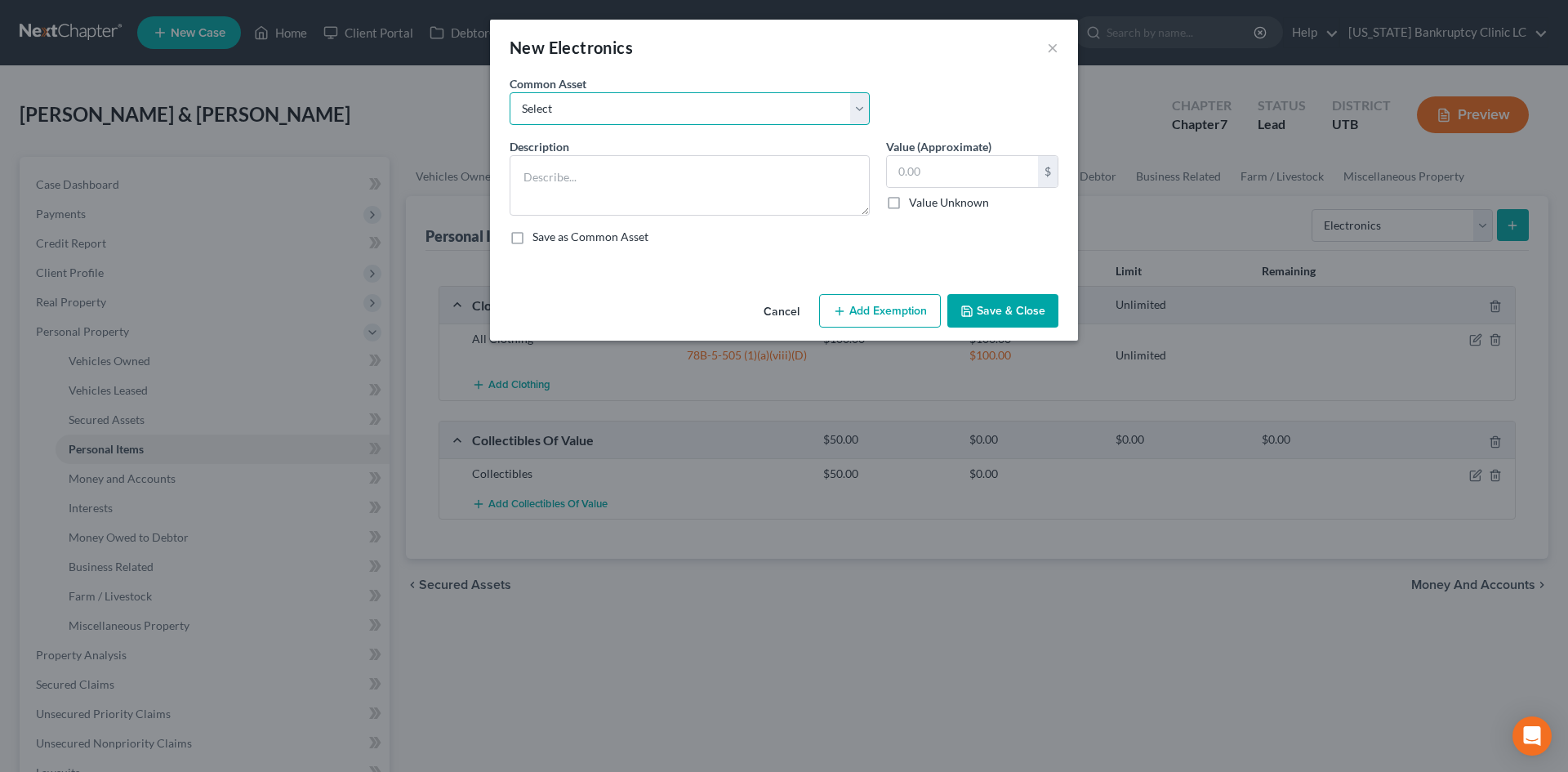
click at [614, 110] on select "Select Television Tablet Computer Printer Cell Phone Gaming Console Smart Watch…" at bounding box center [689, 108] width 360 height 33
select select "0"
click at [509, 92] on select "Select Television Tablet Computer Printer Cell Phone Gaming Console Smart Watch…" at bounding box center [689, 108] width 360 height 33
type textarea "Television Tablet Computer Printer Cell Phone Gaming Console Smart Watch Drone"
type input "300.00"
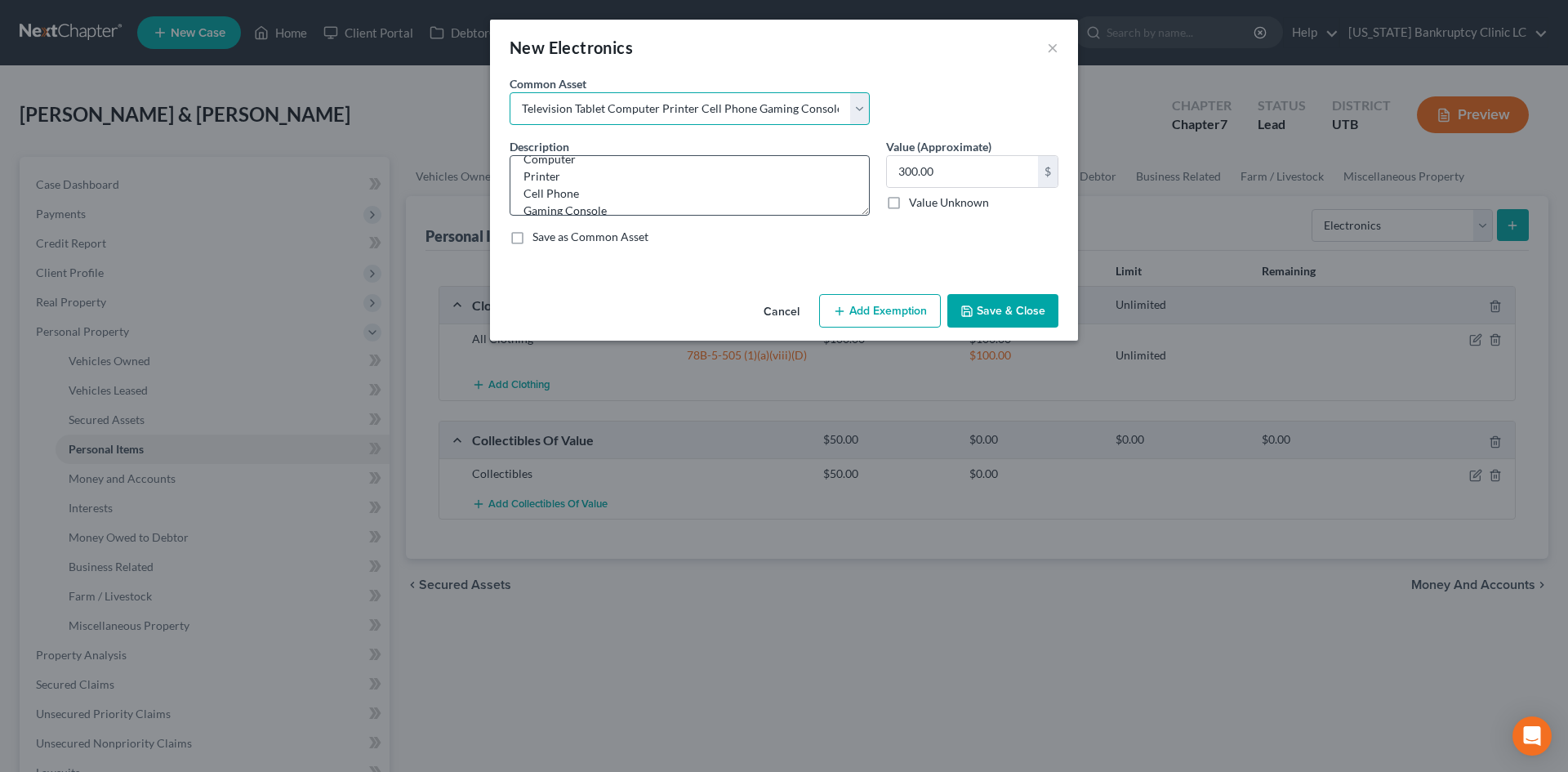
scroll to position [102, 0]
click at [564, 202] on textarea "Television Tablet Computer Printer Cell Phone Gaming Console Smart Watch Drone" at bounding box center [689, 185] width 360 height 60
drag, startPoint x: 568, startPoint y: 199, endPoint x: 512, endPoint y: 177, distance: 60.2
click at [512, 177] on textarea "Television Tablet Computer Printer Cell Phone Gaming Console Smart Watch Drone" at bounding box center [689, 185] width 360 height 60
click at [560, 178] on textarea "Television Tablet Computer Printer Cell Phone Gaming Console" at bounding box center [689, 185] width 360 height 60
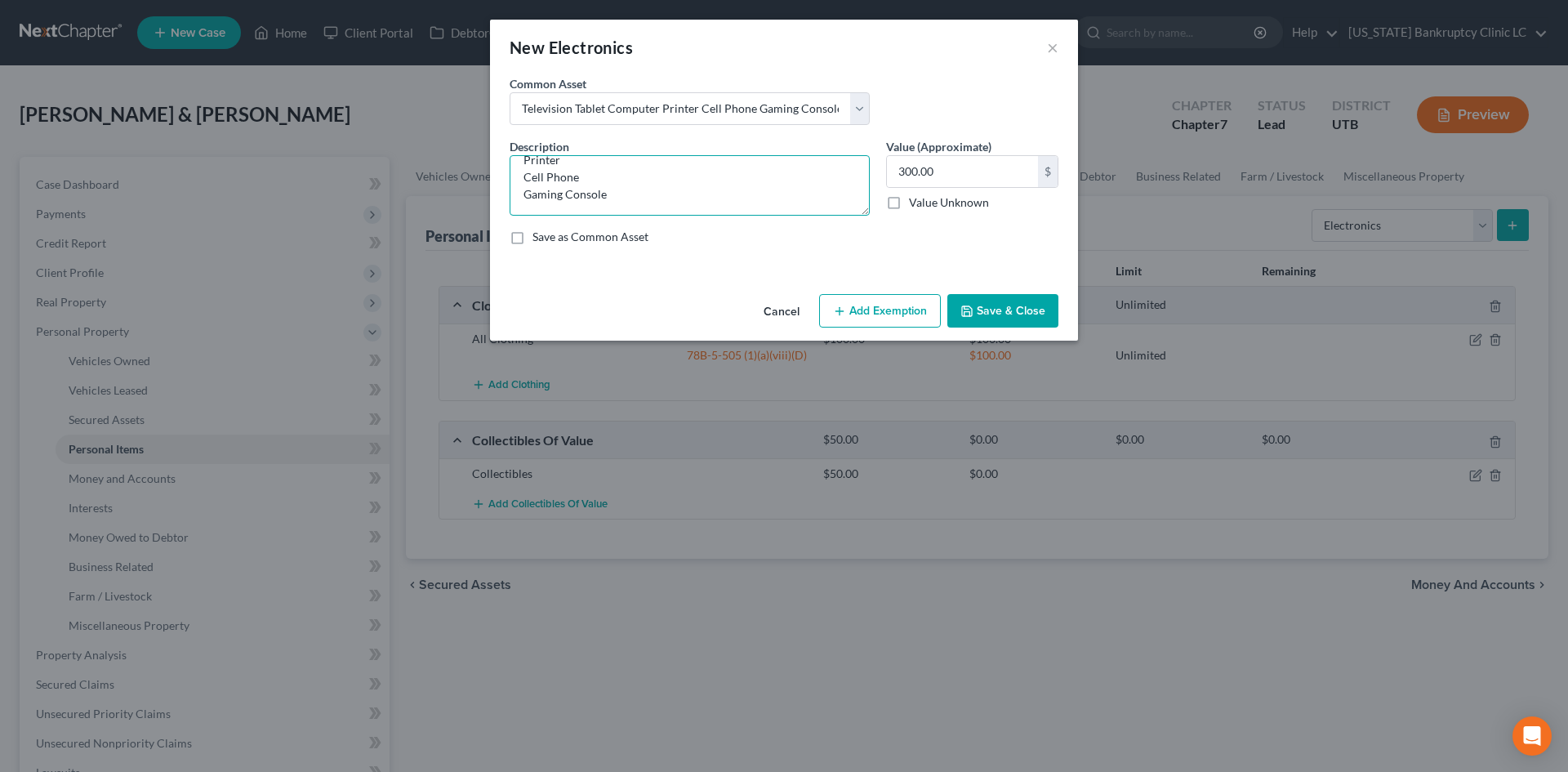
click at [560, 178] on textarea "Television Tablet Computer Printer Cell Phone Gaming Console" at bounding box center [689, 185] width 360 height 60
type textarea "Television Tablet Computer Printer Cell Phone"
click at [975, 175] on input "300.00" at bounding box center [962, 171] width 151 height 31
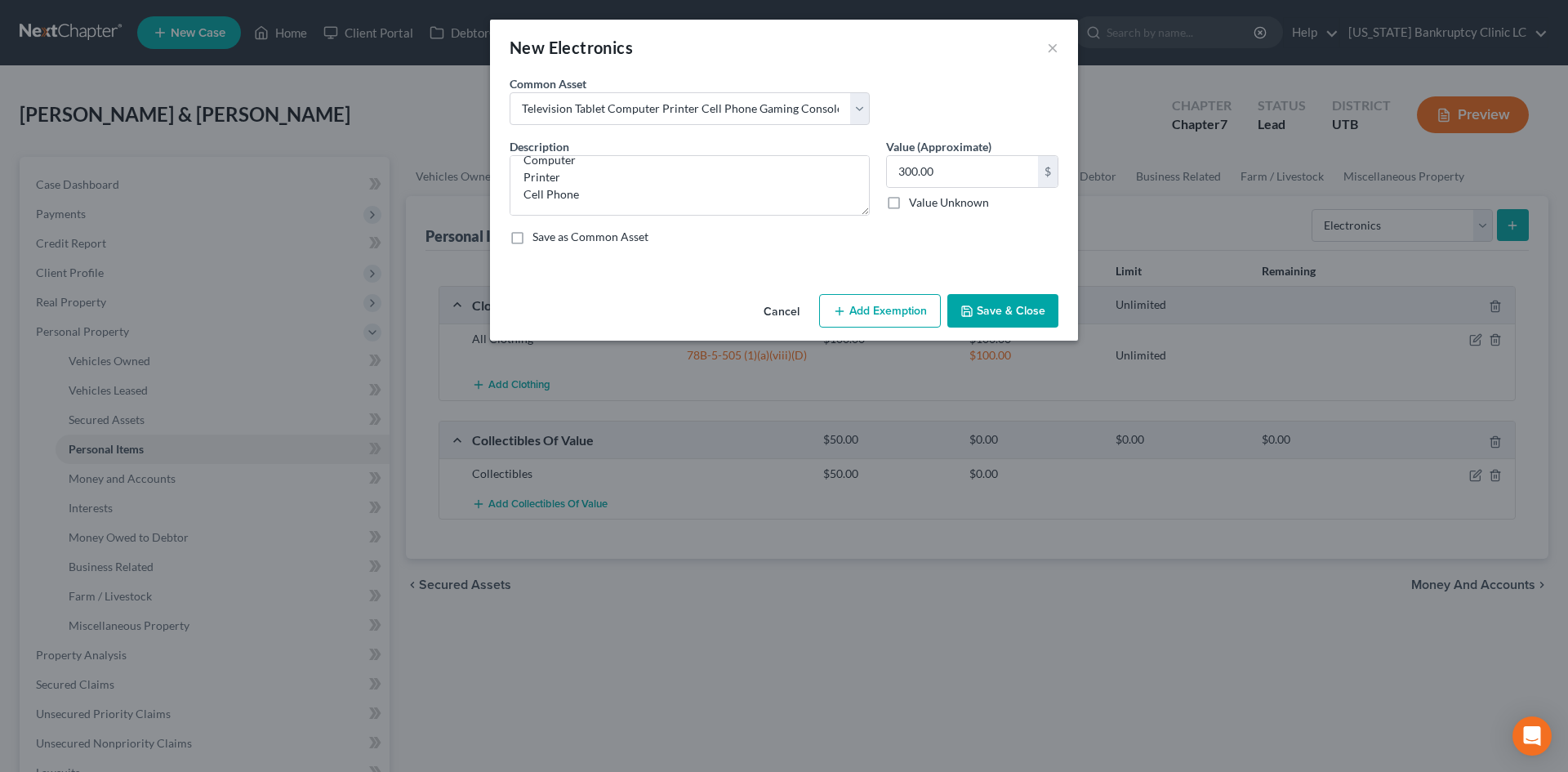
click at [1006, 322] on button "Save & Close" at bounding box center [1002, 311] width 111 height 34
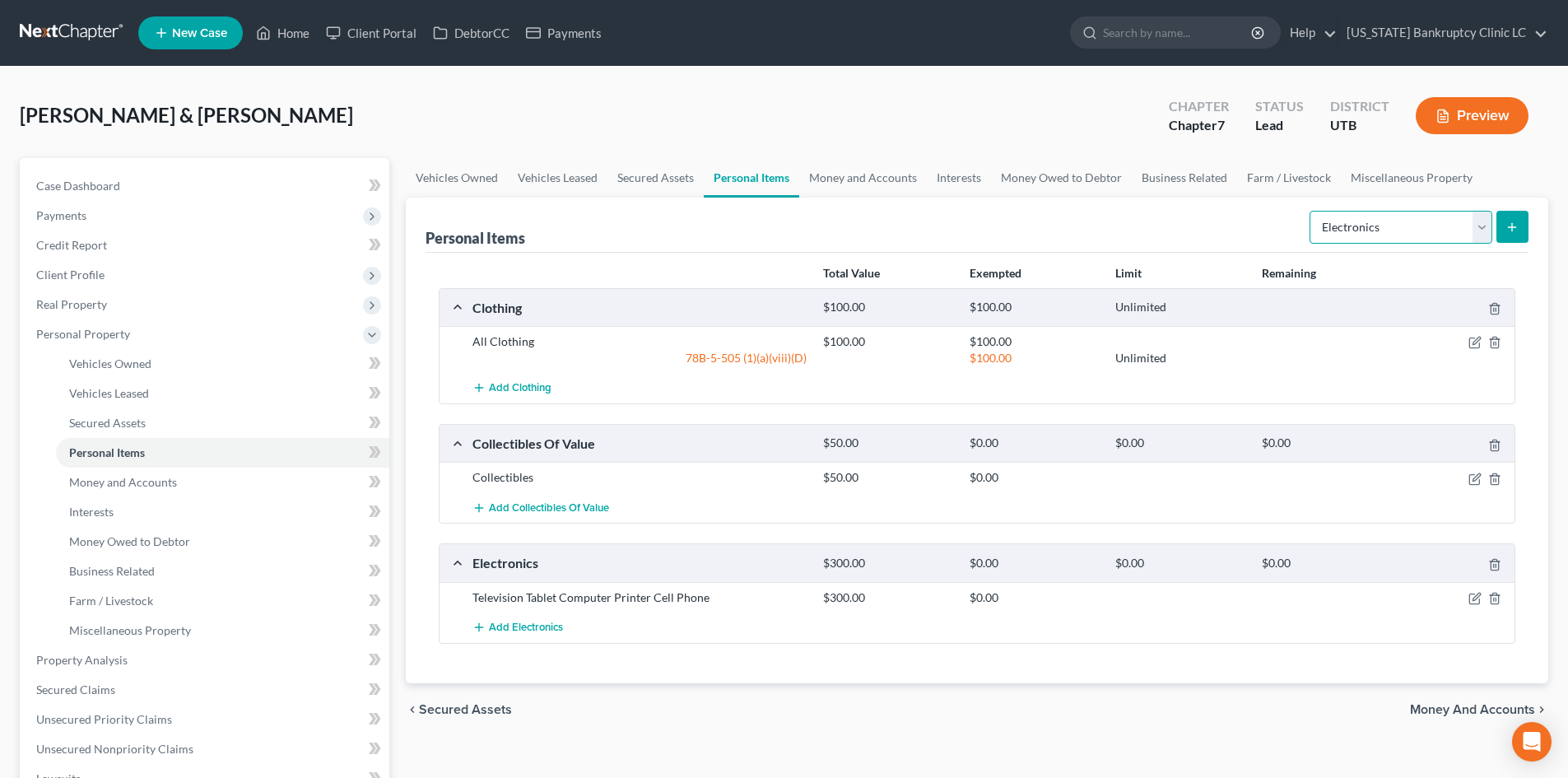
click at [1402, 220] on select "Select Item Type Clothing Collectibles Of Value Electronics Firearms Household …" at bounding box center [1400, 227] width 182 height 33
select select "household_goods"
click at [1311, 210] on select "Select Item Type Clothing Collectibles Of Value Electronics Firearms Household …" at bounding box center [1400, 227] width 182 height 33
click at [1506, 235] on button "submit" at bounding box center [1512, 226] width 32 height 32
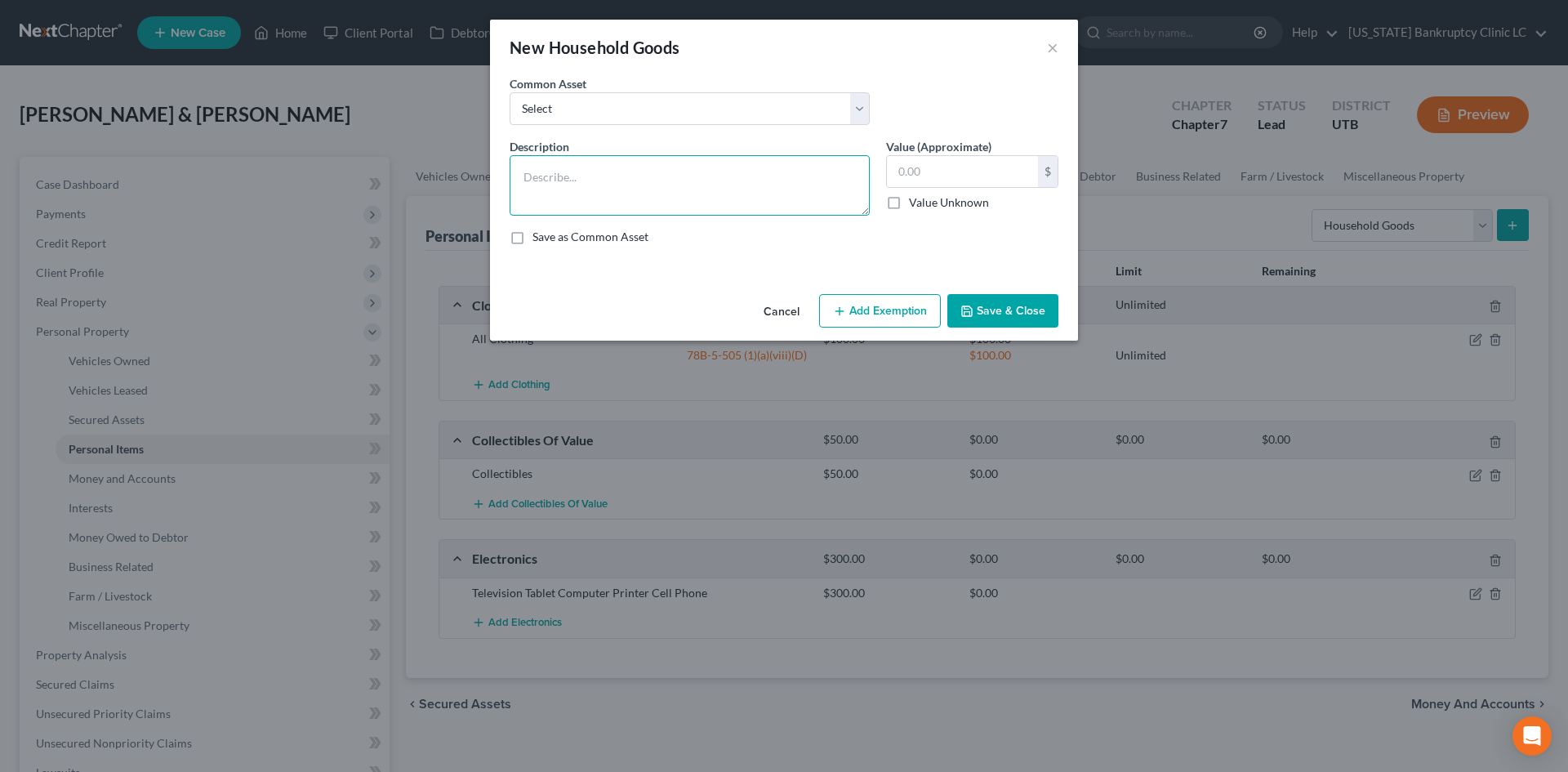
click at [664, 191] on textarea at bounding box center [689, 185] width 360 height 60
click at [672, 111] on select "Select Couch Chair Entertainment Center End/Coffee Table Stove/Cooking unit Sof…" at bounding box center [689, 108] width 360 height 33
select select "1"
click at [509, 92] on select "Select Couch Chair Entertainment Center End/Coffee Table Stove/Cooking unit Sof…" at bounding box center [689, 108] width 360 height 33
type textarea "Stove/Cooking unit"
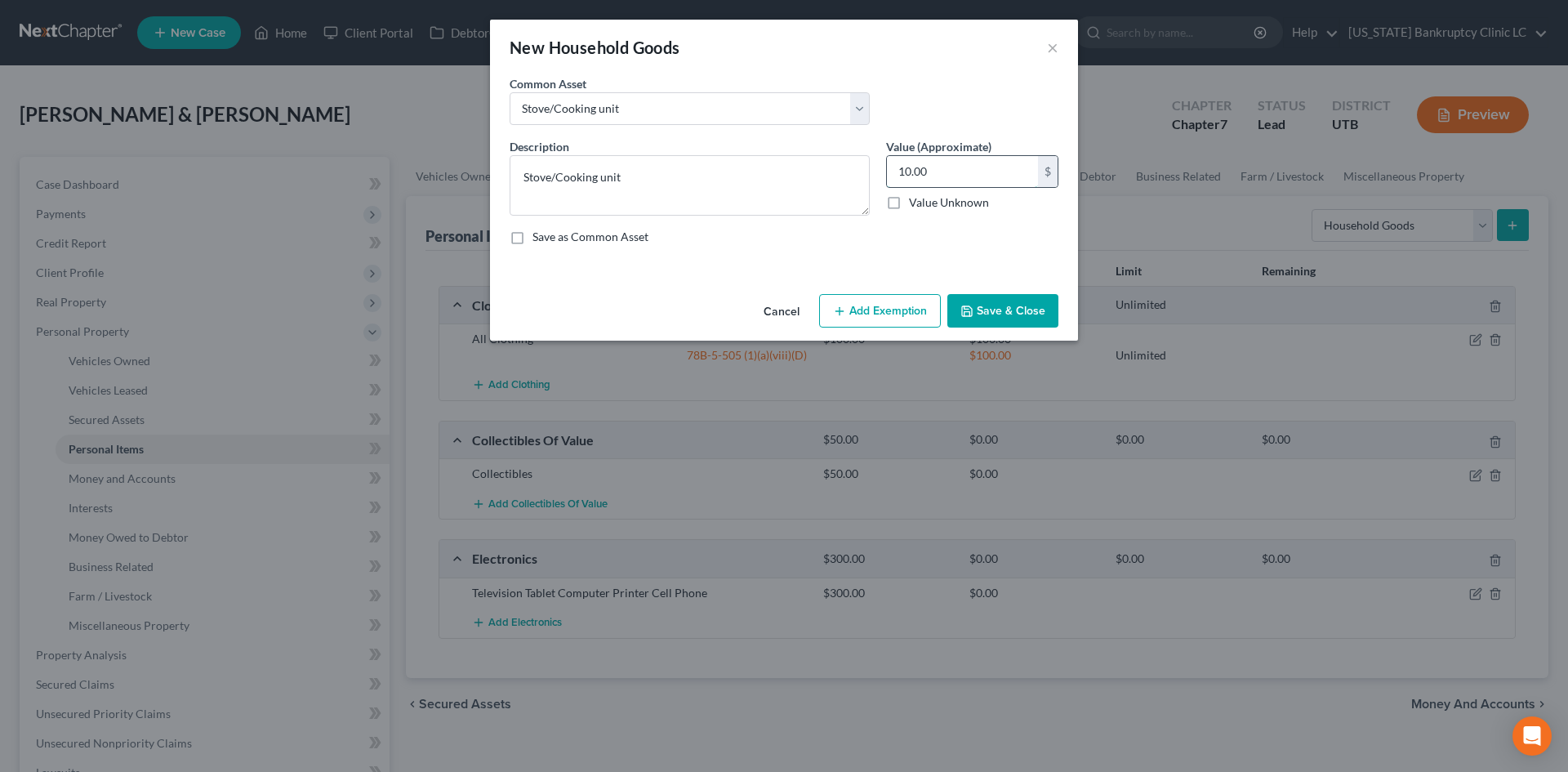
click at [983, 170] on input "10.00" at bounding box center [962, 171] width 151 height 31
type input "50"
click at [887, 314] on button "Add Exemption" at bounding box center [880, 311] width 122 height 34
select select "2"
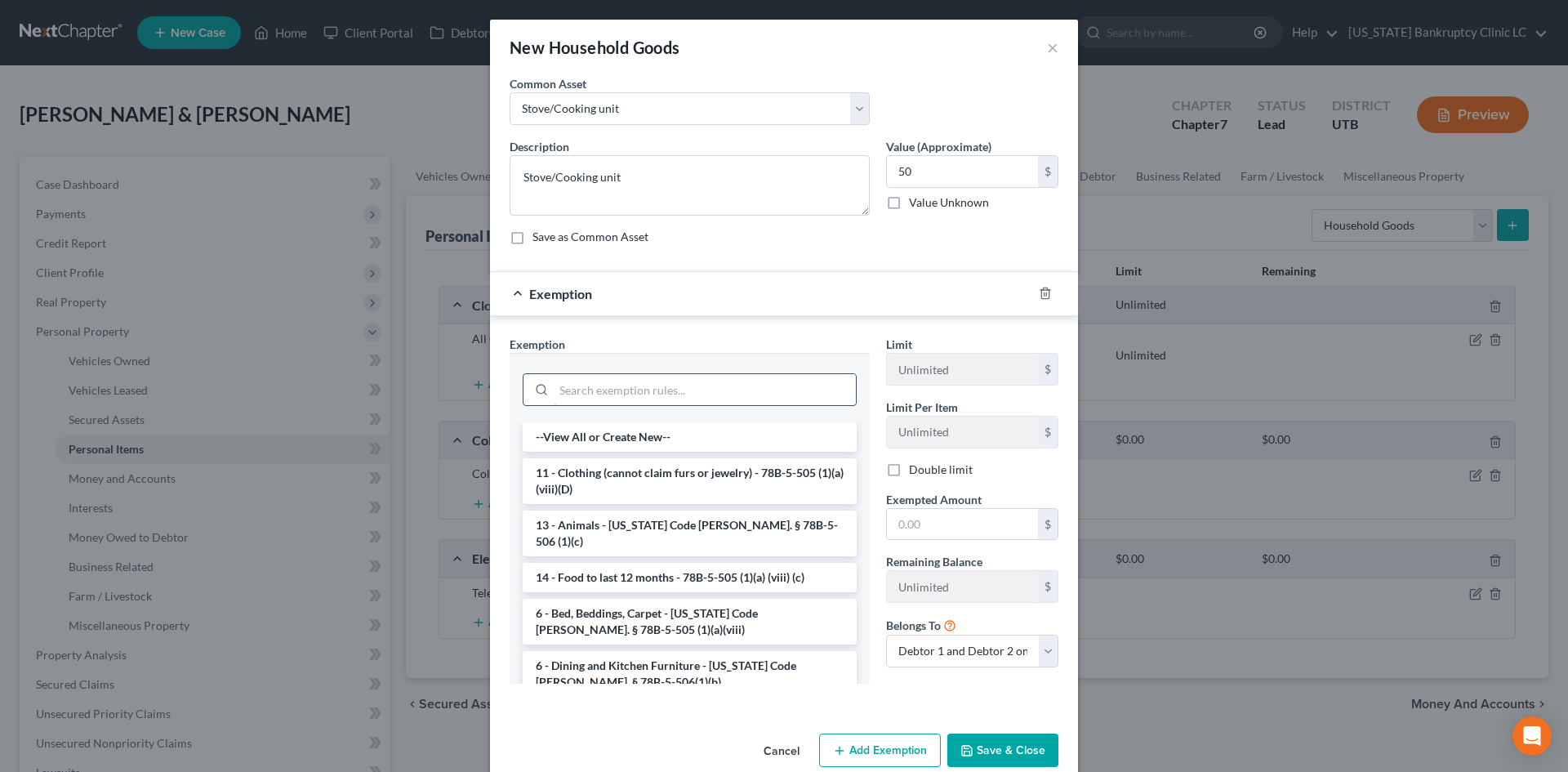
click at [692, 390] on input "search" at bounding box center [705, 390] width 302 height 31
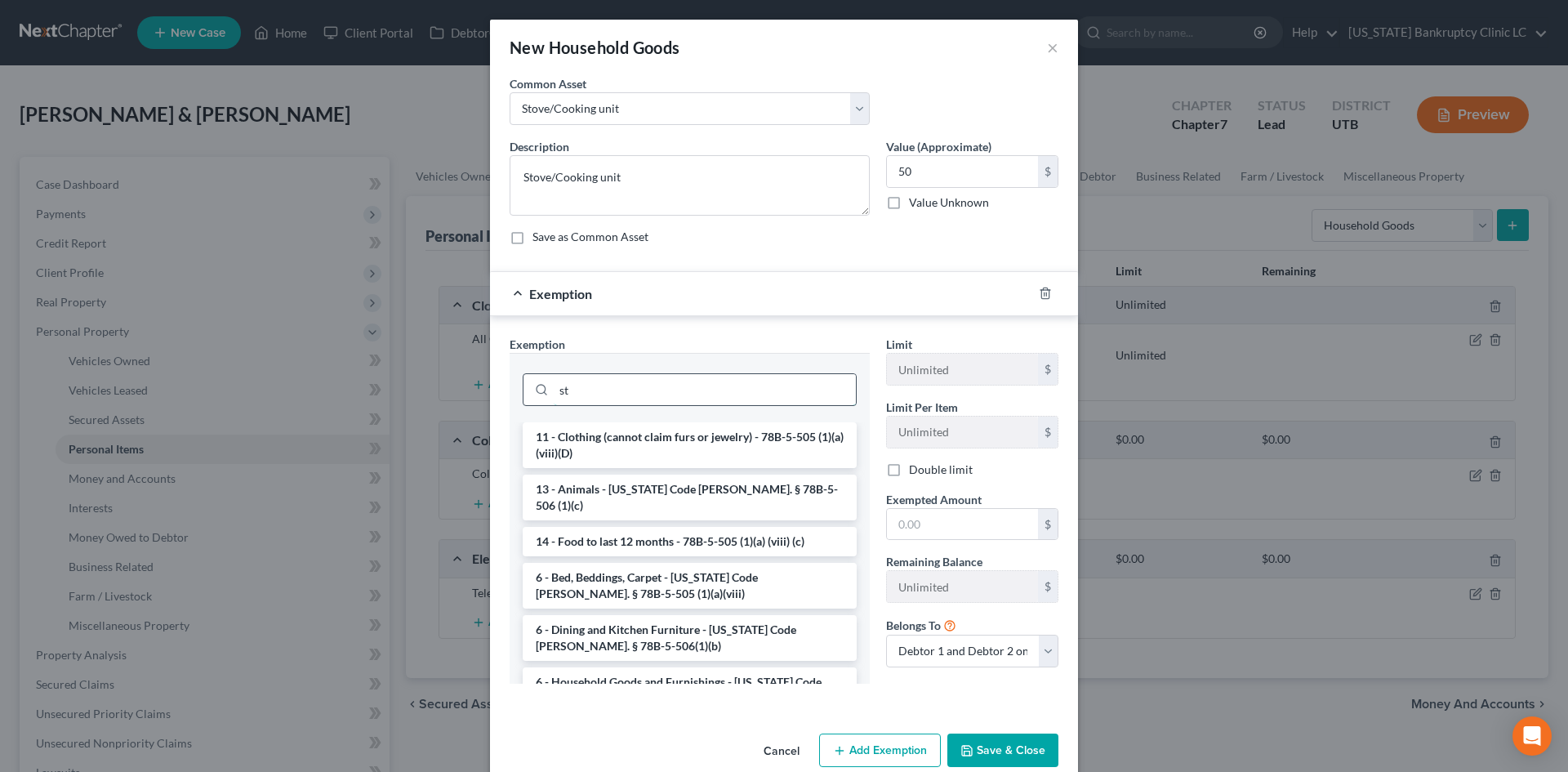
type input "s"
type input "c"
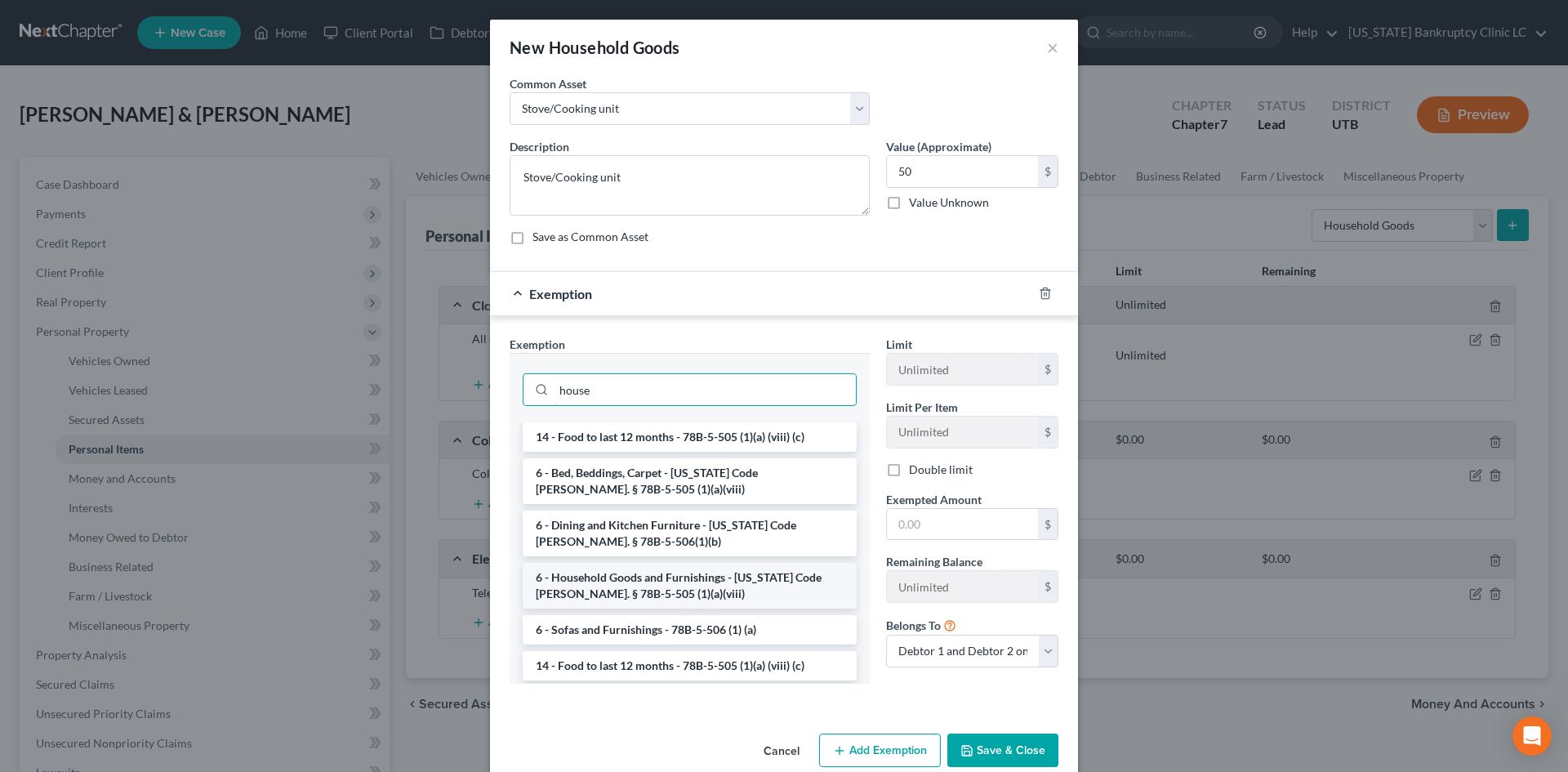
type input "house"
click at [653, 575] on li "6 - Household Goods and Furnishings - [US_STATE] Code [PERSON_NAME]. § 78B-5-50…" at bounding box center [689, 586] width 334 height 46
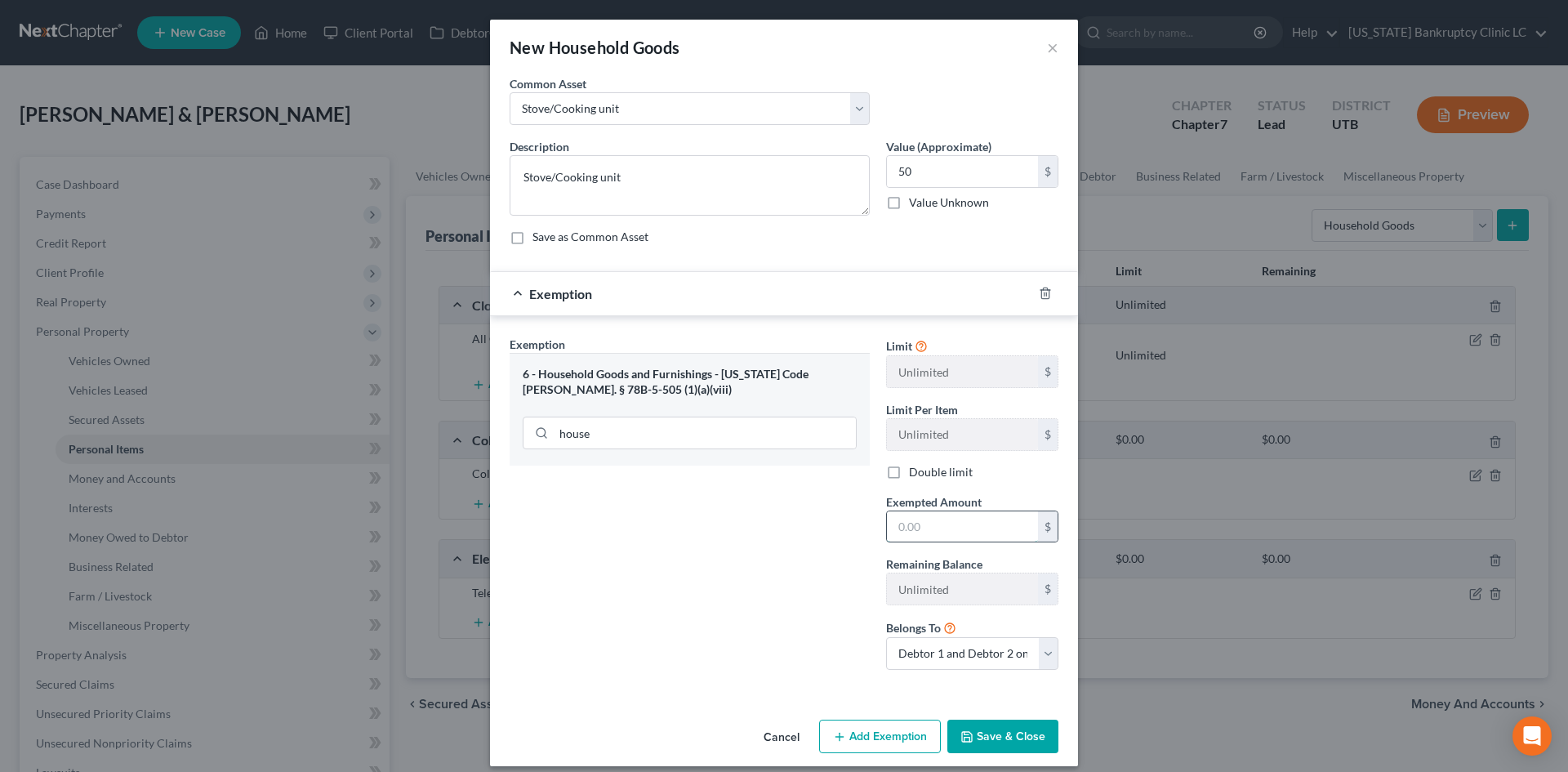
click at [923, 527] on input "text" at bounding box center [962, 527] width 151 height 31
type input "50"
click at [800, 614] on div "Exemption Set must be selected for CA. Exemption * 6 - Household Goods and Furn…" at bounding box center [689, 510] width 376 height 348
click at [980, 719] on button "Save & Close" at bounding box center [1002, 737] width 111 height 34
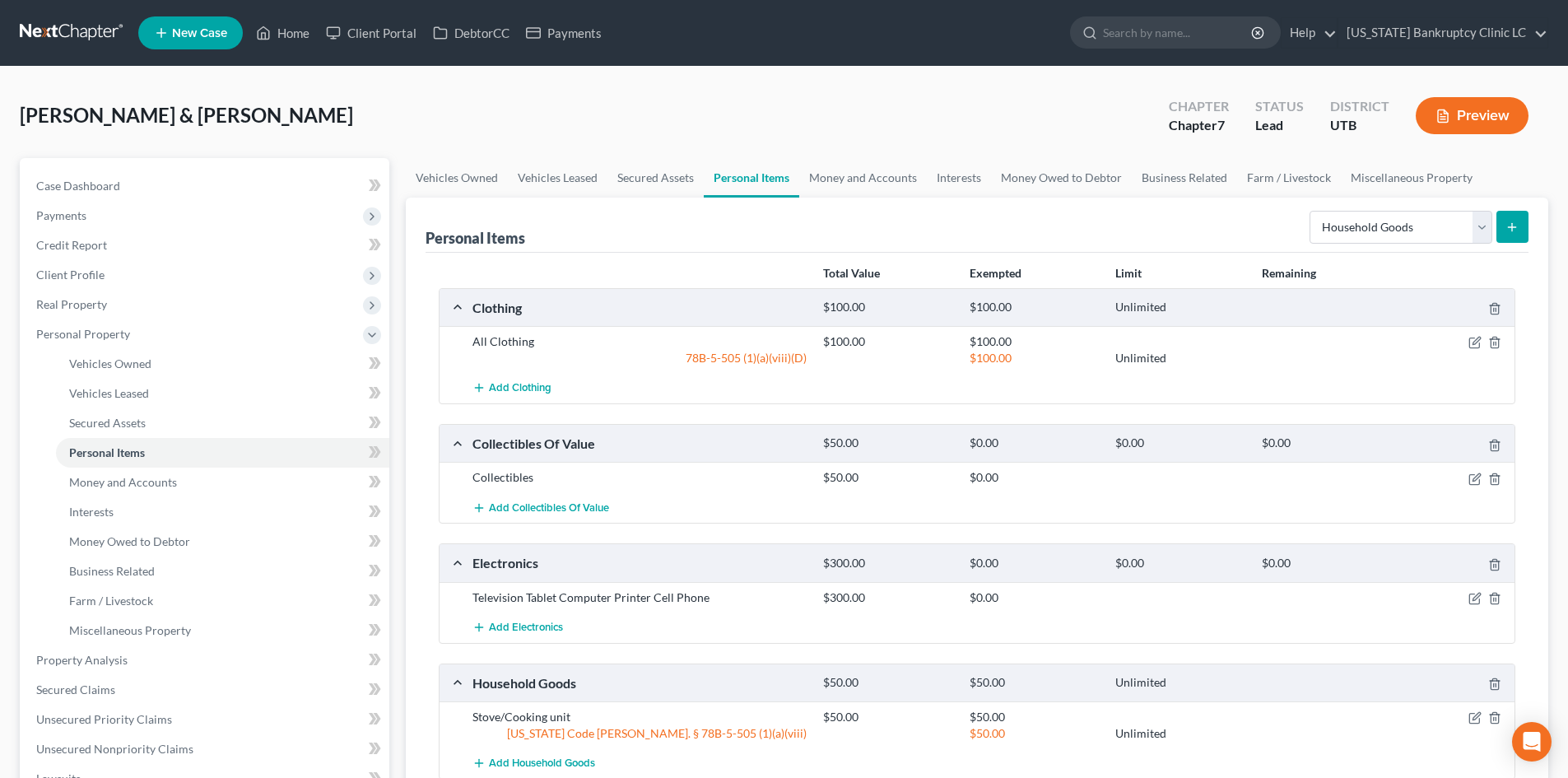
click at [1510, 232] on icon "submit" at bounding box center [1512, 228] width 14 height 14
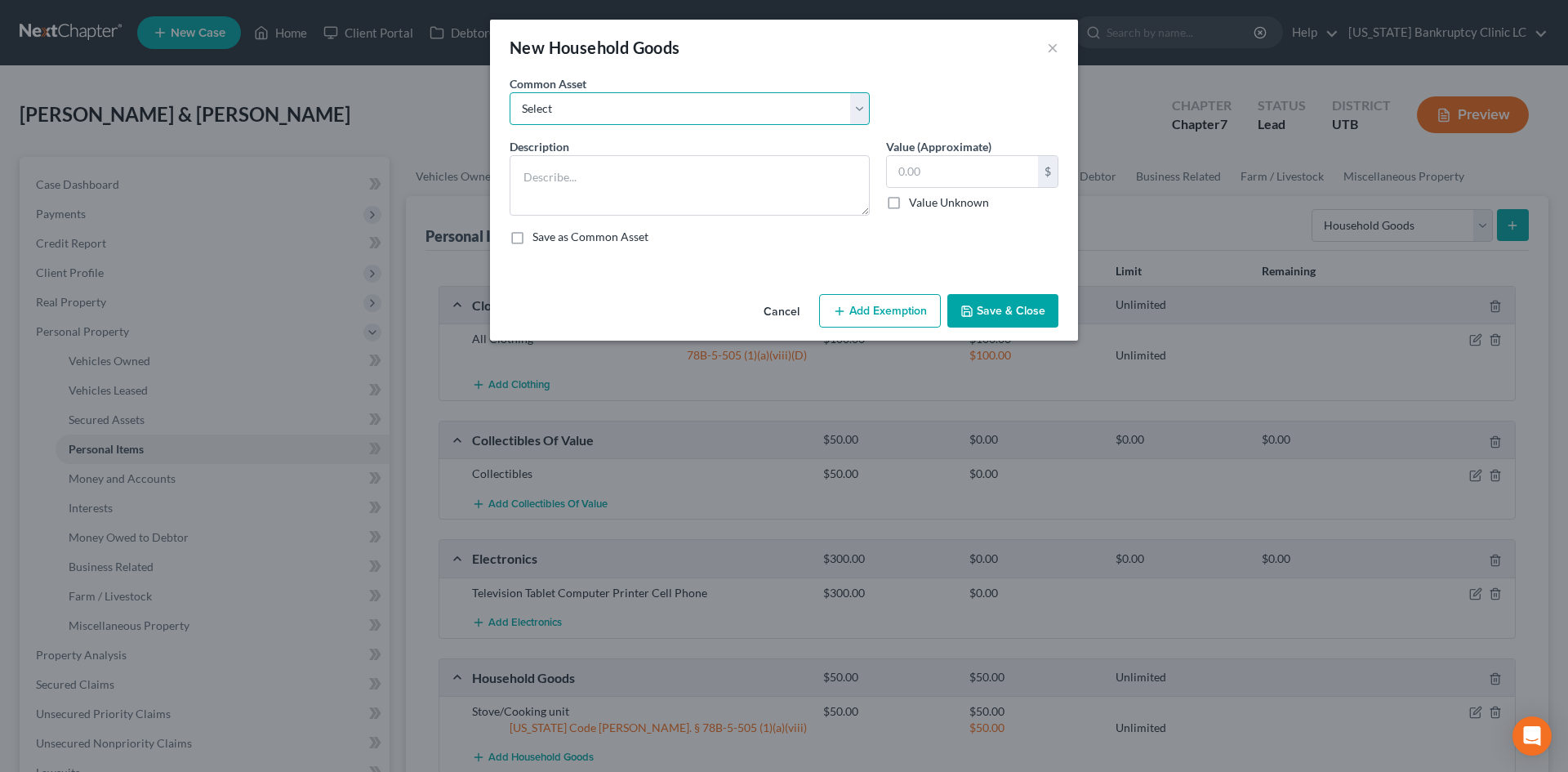
click at [654, 110] on select "Select Couch Chair Entertainment Center End/Coffee Table Stove/Cooking unit Sof…" at bounding box center [689, 108] width 360 height 33
select select "5"
click at [509, 92] on select "Select Couch Chair Entertainment Center End/Coffee Table Stove/Cooking unit Sof…" at bounding box center [689, 108] width 360 height 33
type textarea "Refrigerator Microwave Washer/Dryer"
click at [1009, 173] on input "2,000.00" at bounding box center [962, 171] width 151 height 31
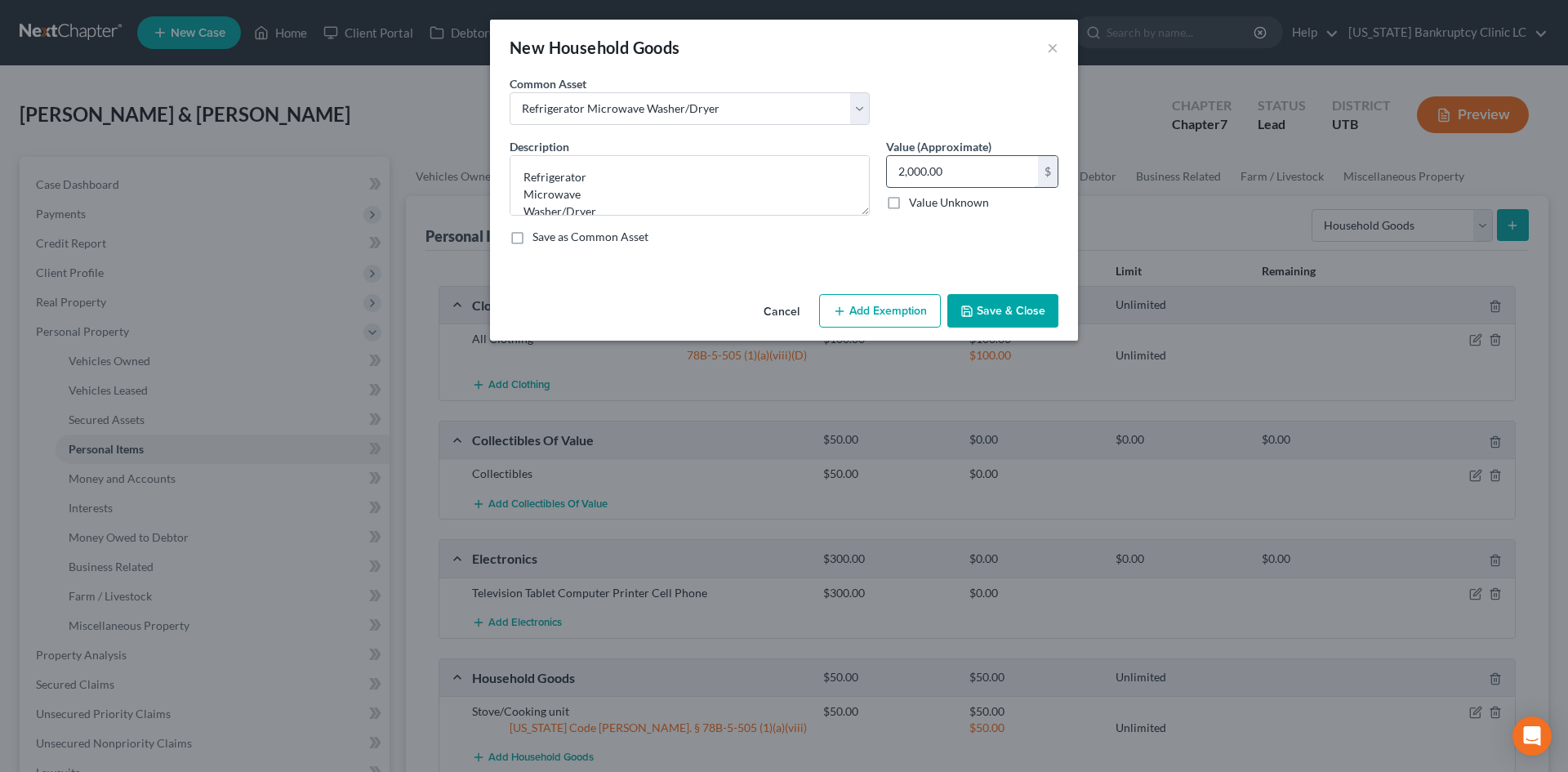
click at [1009, 173] on input "2,000.00" at bounding box center [962, 171] width 151 height 31
type input "250"
click at [876, 304] on button "Add Exemption" at bounding box center [880, 311] width 122 height 34
select select "2"
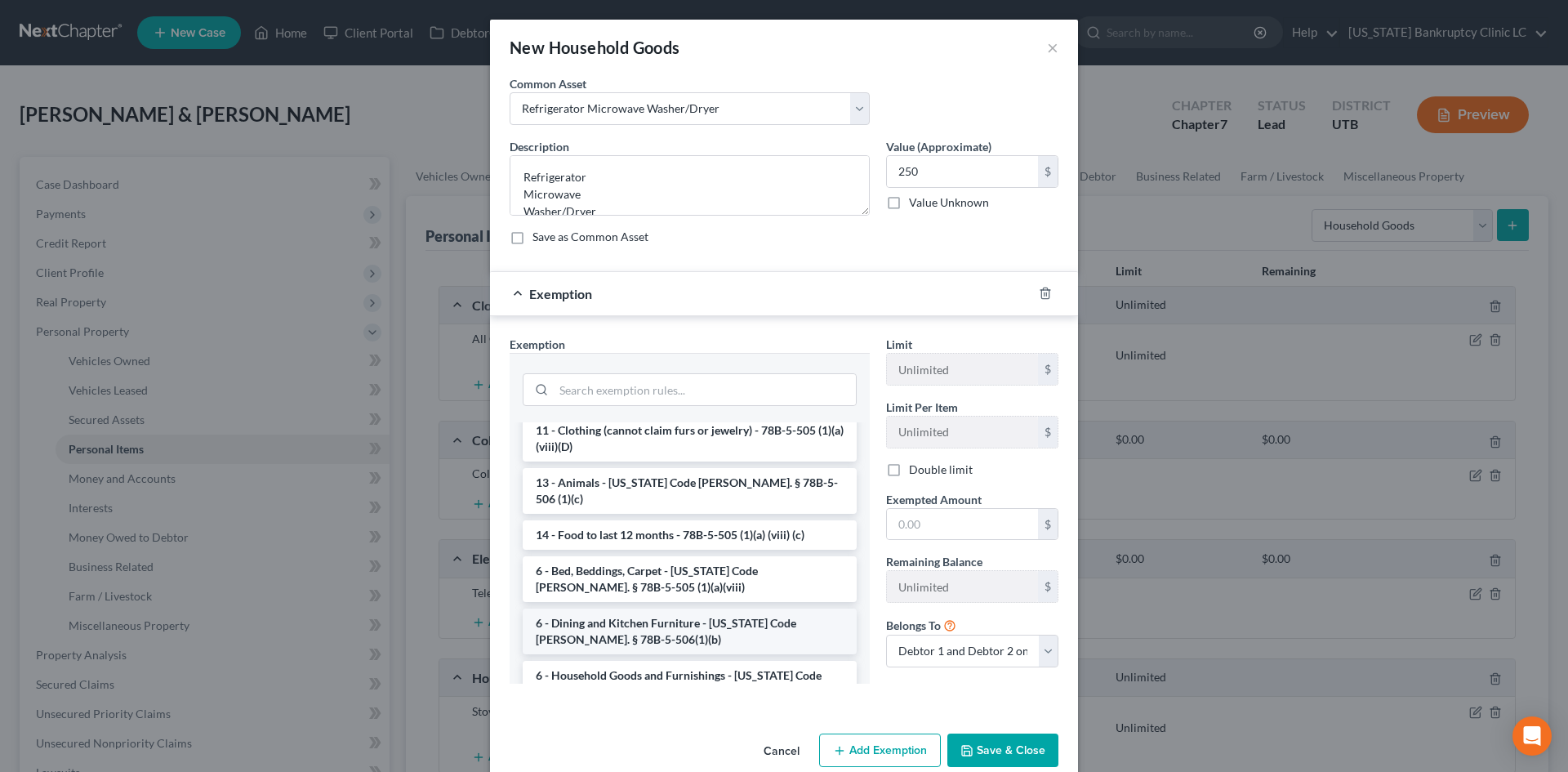
scroll to position [81, 0]
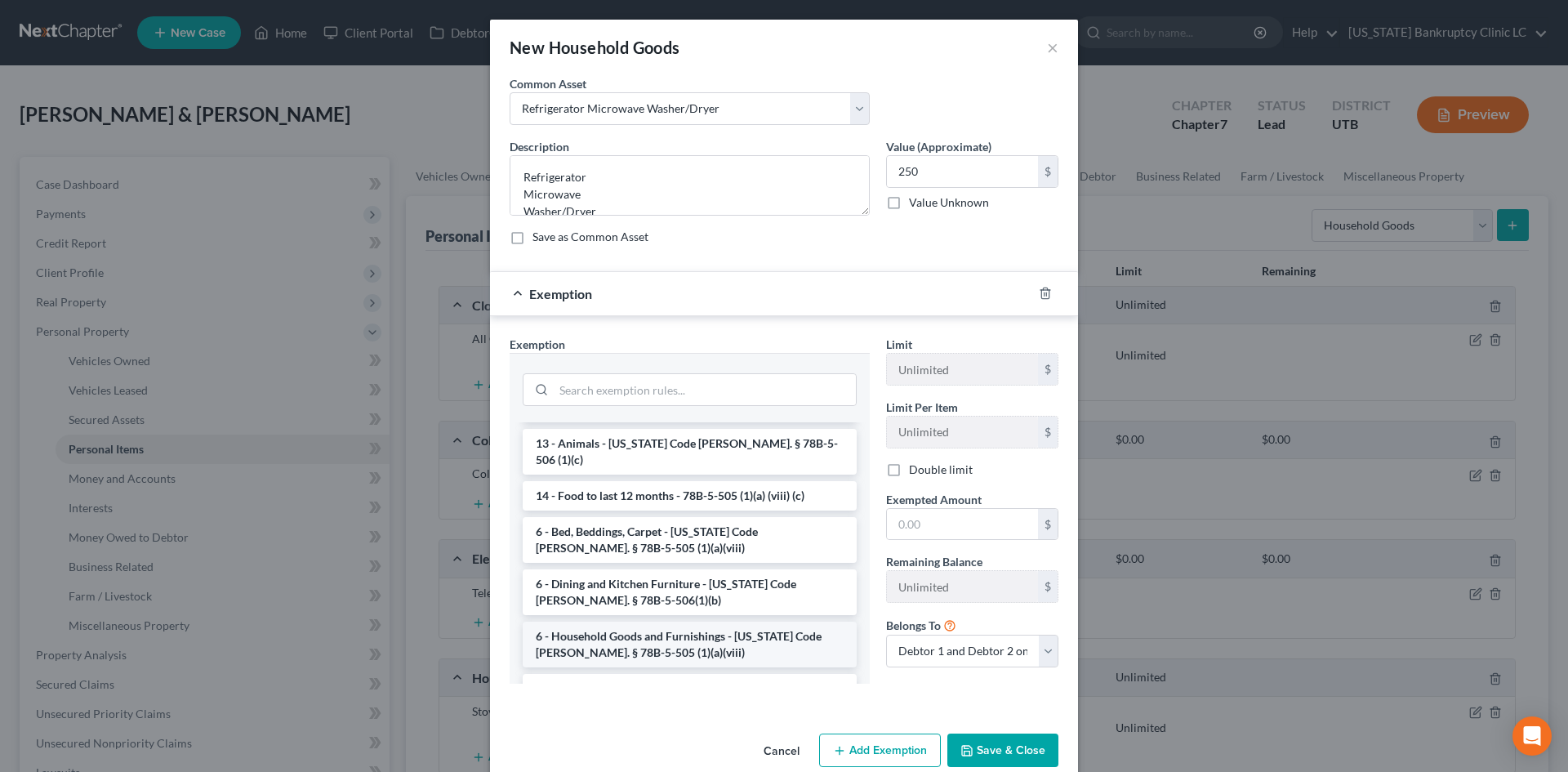
click at [656, 622] on li "6 - Household Goods and Furnishings - [US_STATE] Code [PERSON_NAME]. § 78B-5-50…" at bounding box center [689, 645] width 334 height 46
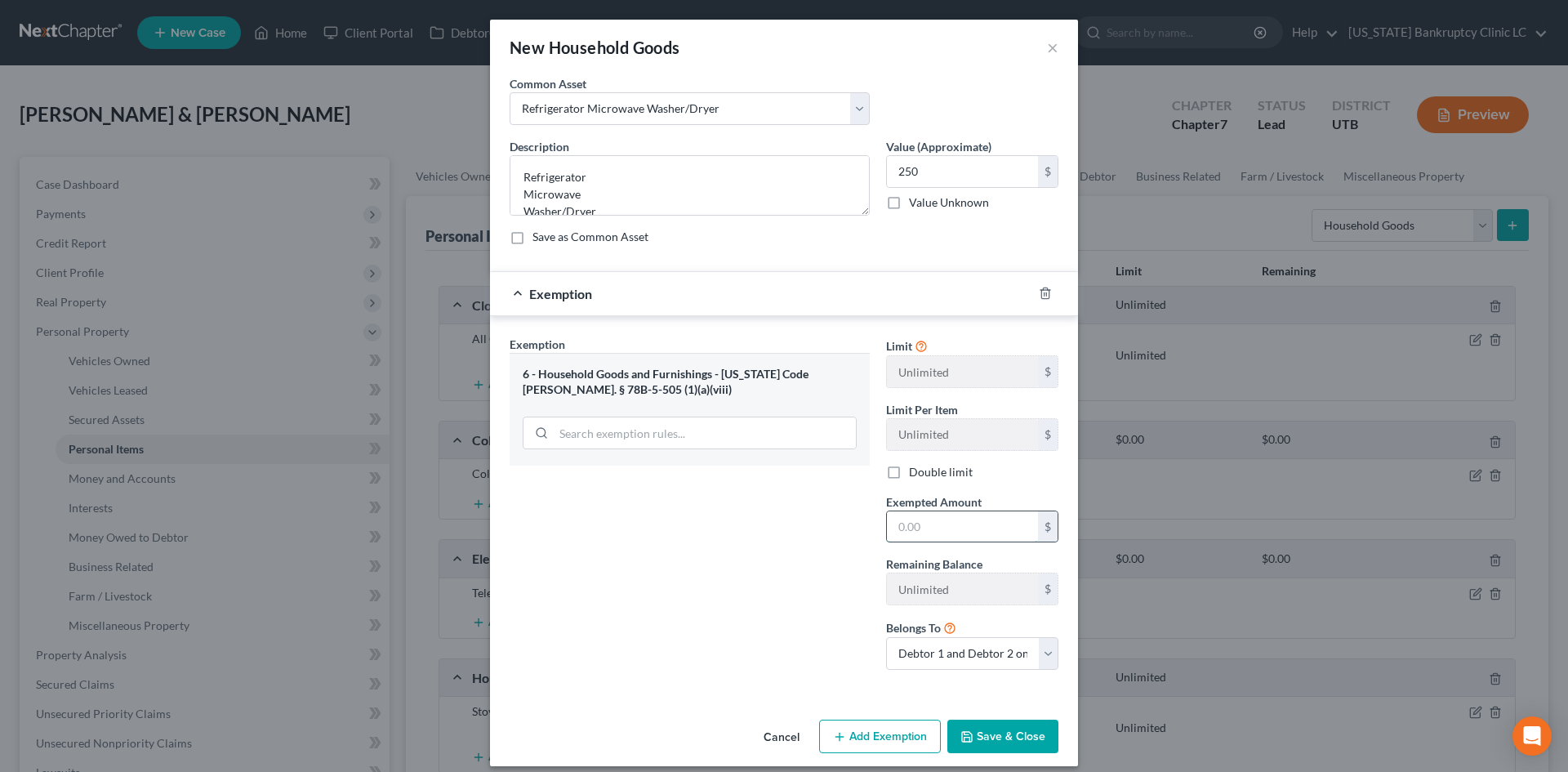
click at [970, 533] on input "text" at bounding box center [962, 527] width 151 height 31
type input "250"
click at [828, 590] on div "Exemption Set must be selected for CA. Exemption * 6 - Household Goods and Furn…" at bounding box center [689, 510] width 376 height 348
click at [1002, 726] on button "Save & Close" at bounding box center [1002, 737] width 111 height 34
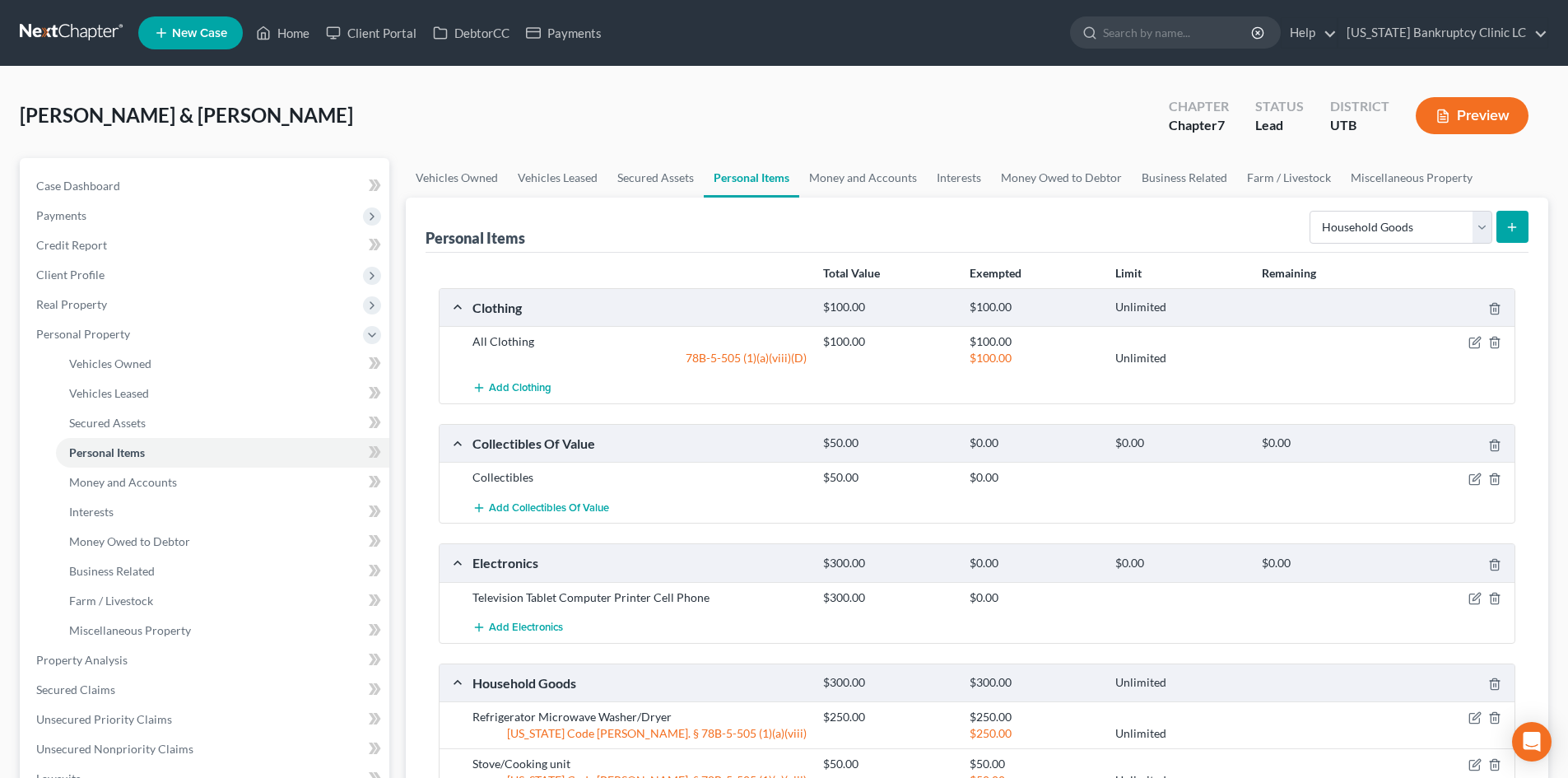
click at [1519, 239] on button "submit" at bounding box center [1512, 226] width 32 height 32
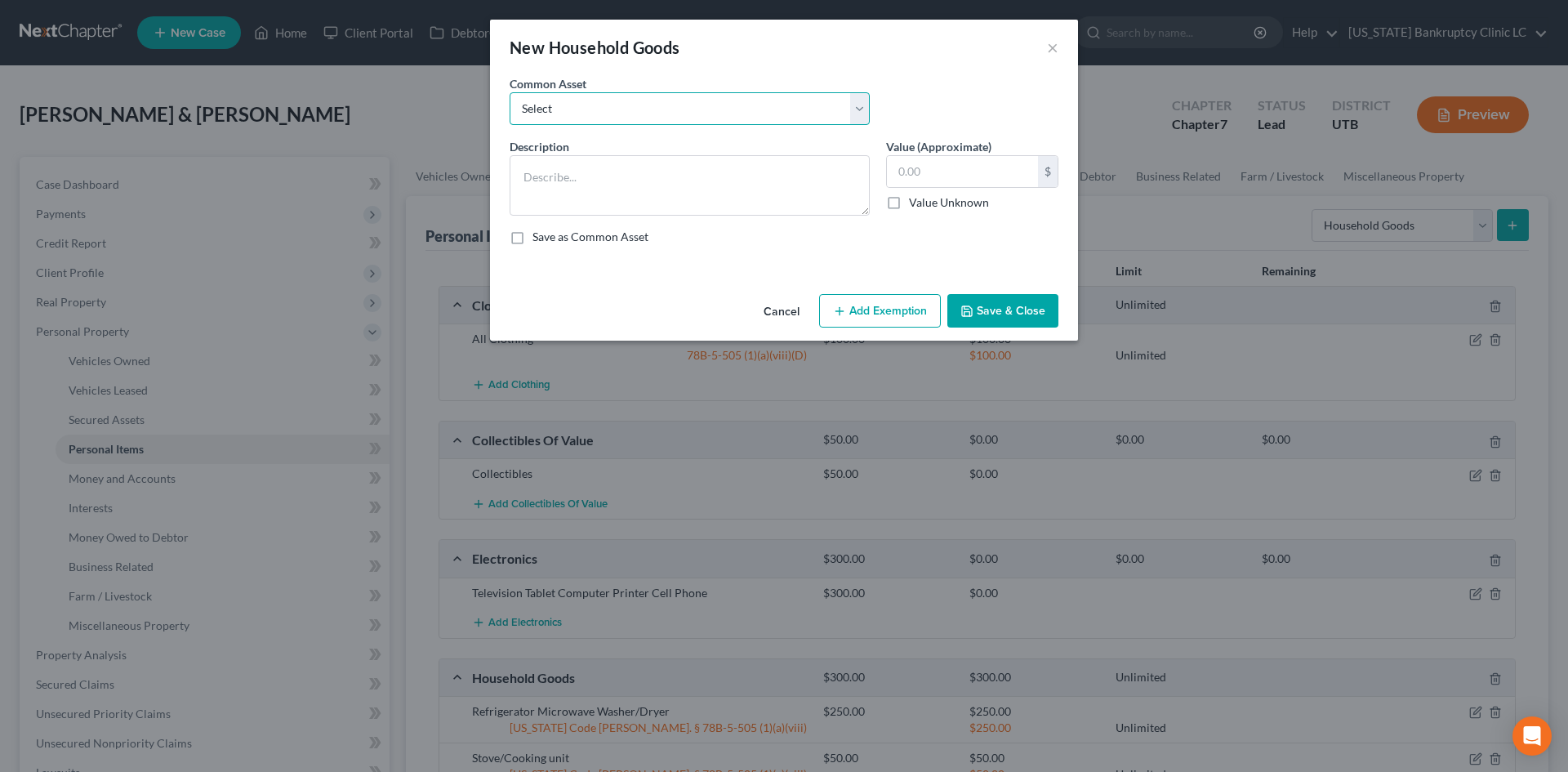
click at [779, 105] on select "Select Couch Chair Entertainment Center End/Coffee Table Stove/Cooking unit Sof…" at bounding box center [689, 108] width 360 height 33
select select "6"
click at [509, 92] on select "Select Couch Chair Entertainment Center End/Coffee Table Stove/Cooking unit Sof…" at bounding box center [689, 108] width 360 height 33
type textarea "Small Kitchen Appliances Cooking Utensils & Cookware Silverware/Flatware"
click at [931, 180] on input "550.00" at bounding box center [962, 171] width 151 height 31
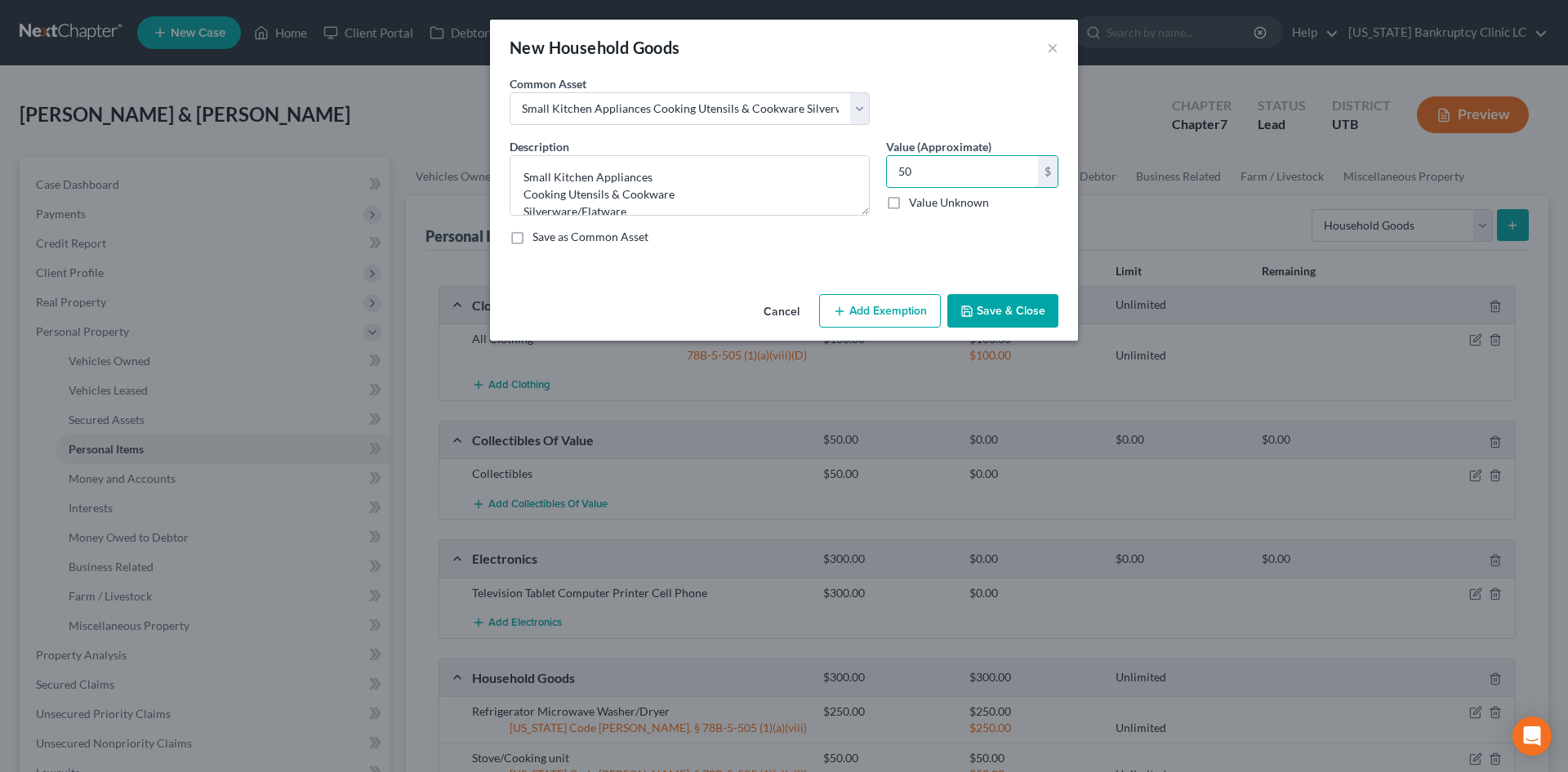
type input "50"
click at [852, 307] on button "Add Exemption" at bounding box center [880, 311] width 122 height 34
select select "2"
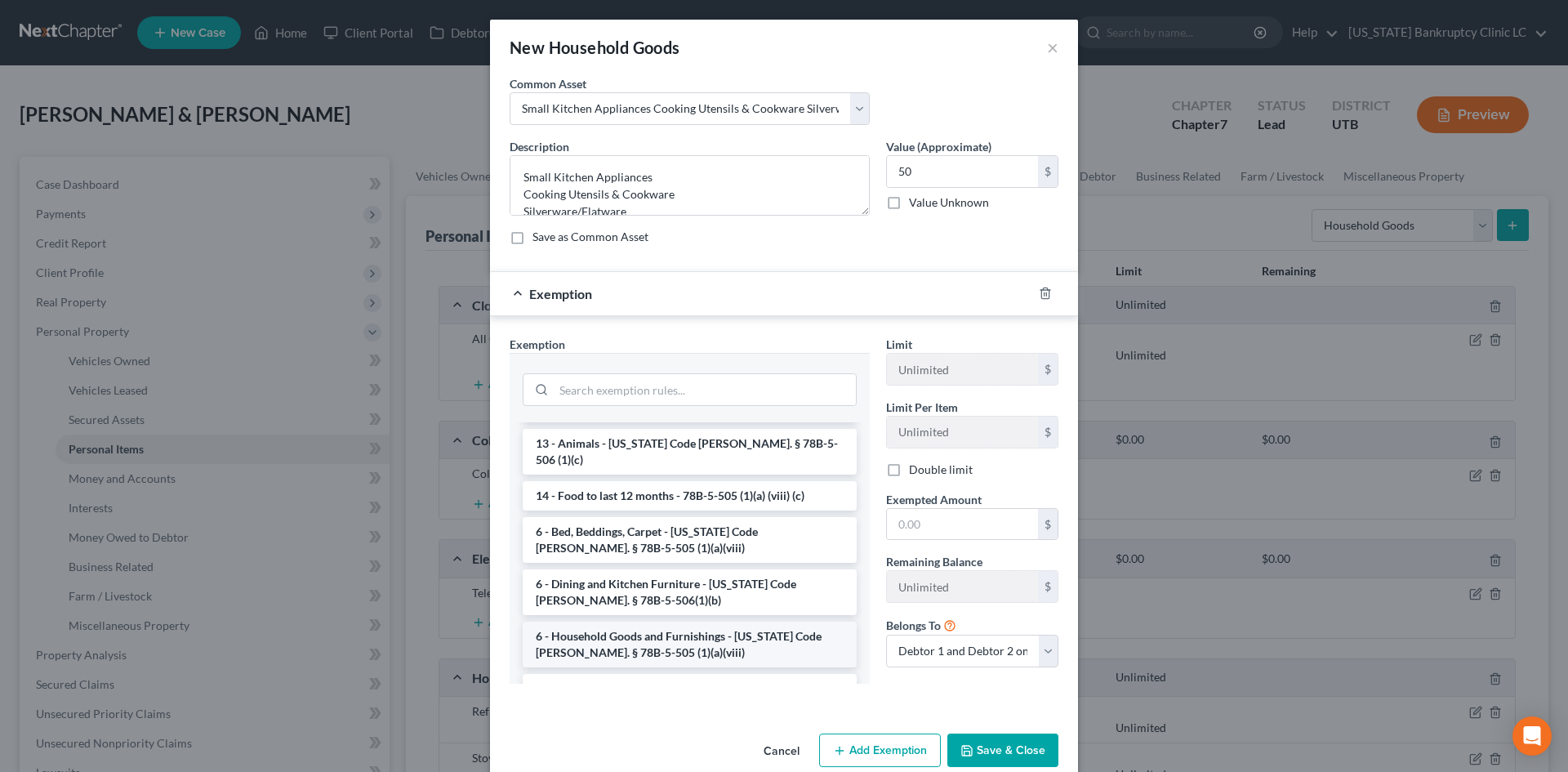
click at [680, 622] on li "6 - Household Goods and Furnishings - [US_STATE] Code [PERSON_NAME]. § 78B-5-50…" at bounding box center [689, 645] width 334 height 46
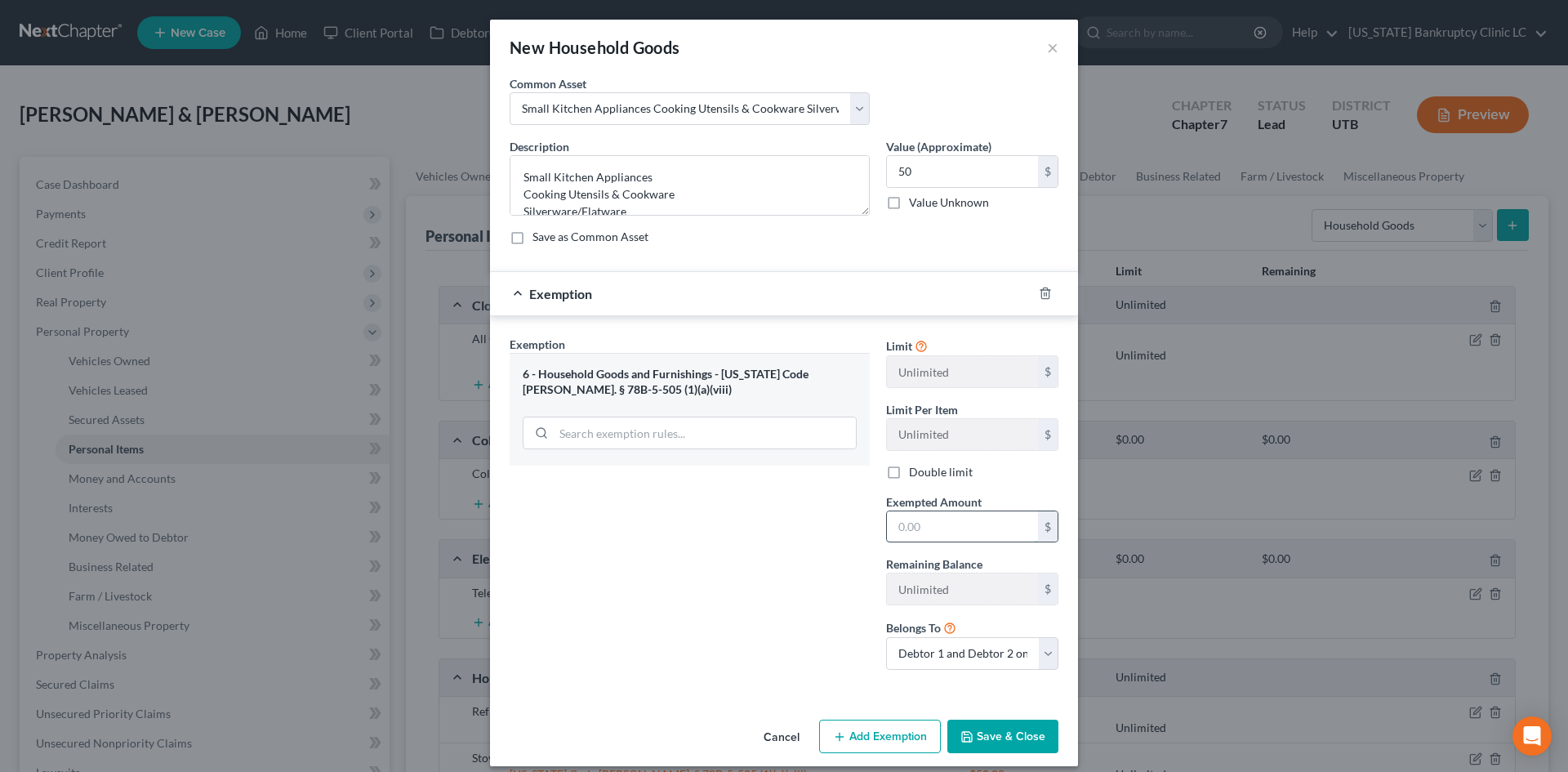
drag, startPoint x: 963, startPoint y: 525, endPoint x: 958, endPoint y: 517, distance: 9.4
click at [963, 525] on input "text" at bounding box center [962, 527] width 151 height 31
type input "50"
click at [774, 579] on div "Exemption Set must be selected for CA. Exemption * 6 - Household Goods and Furn…" at bounding box center [689, 510] width 376 height 348
click at [976, 716] on div "Cancel Add Exemption Save & Close" at bounding box center [784, 740] width 588 height 54
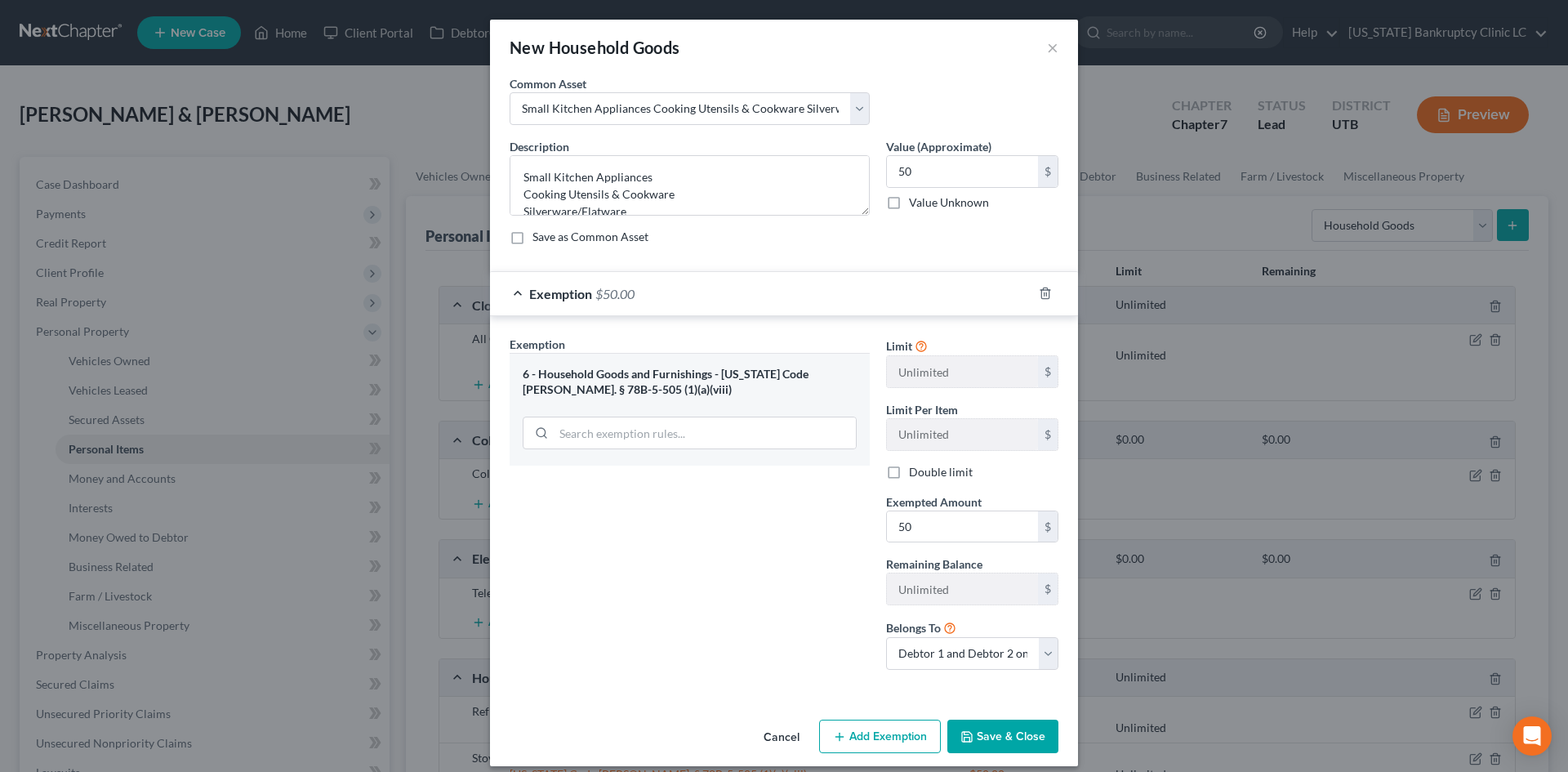
click at [979, 725] on button "Save & Close" at bounding box center [1002, 737] width 111 height 34
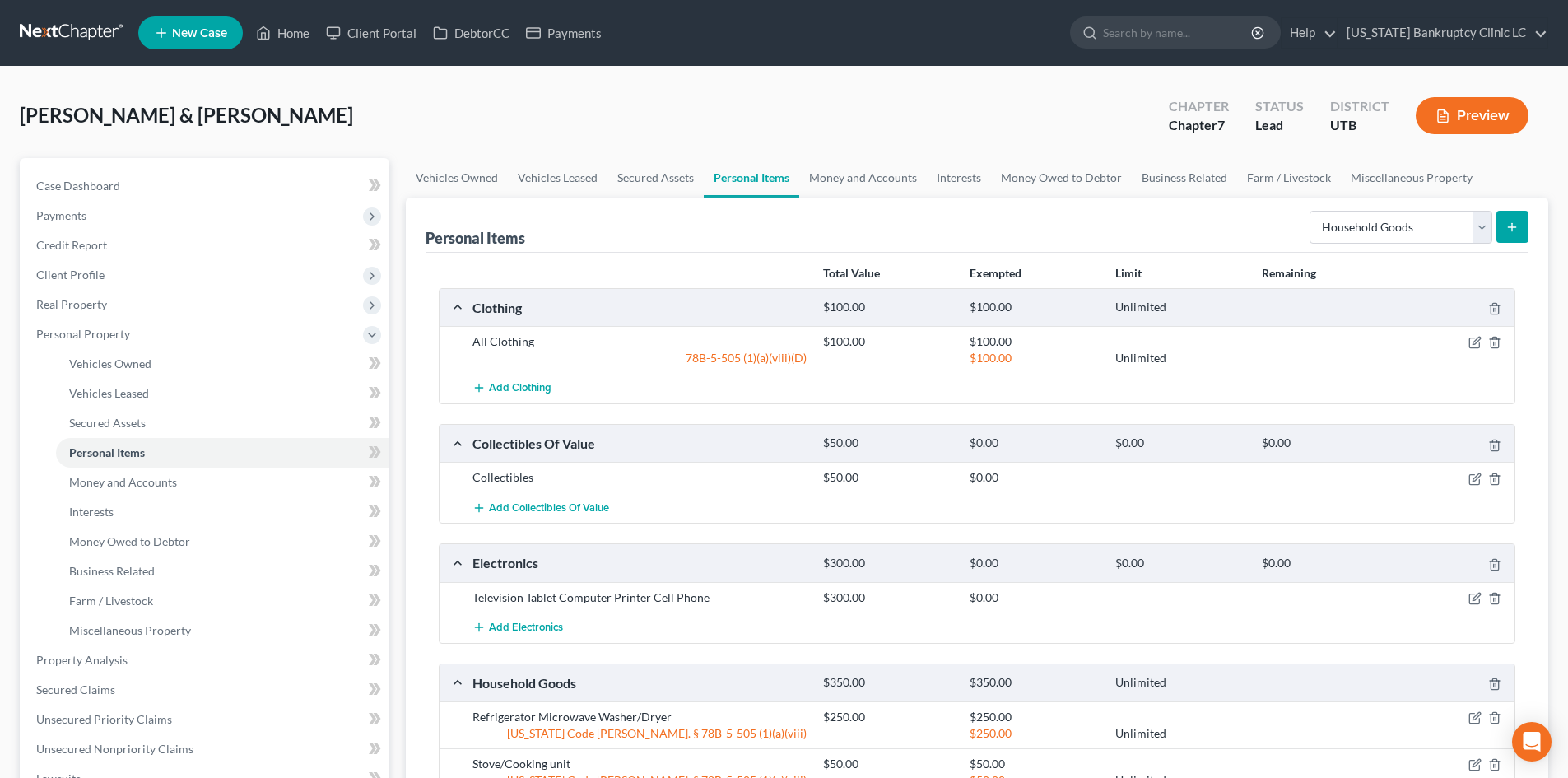
click at [1495, 236] on form "Select Item Type Clothing Collectibles Of Value Electronics Firearms Household …" at bounding box center [1418, 227] width 219 height 34
click at [1505, 233] on button "submit" at bounding box center [1512, 226] width 32 height 32
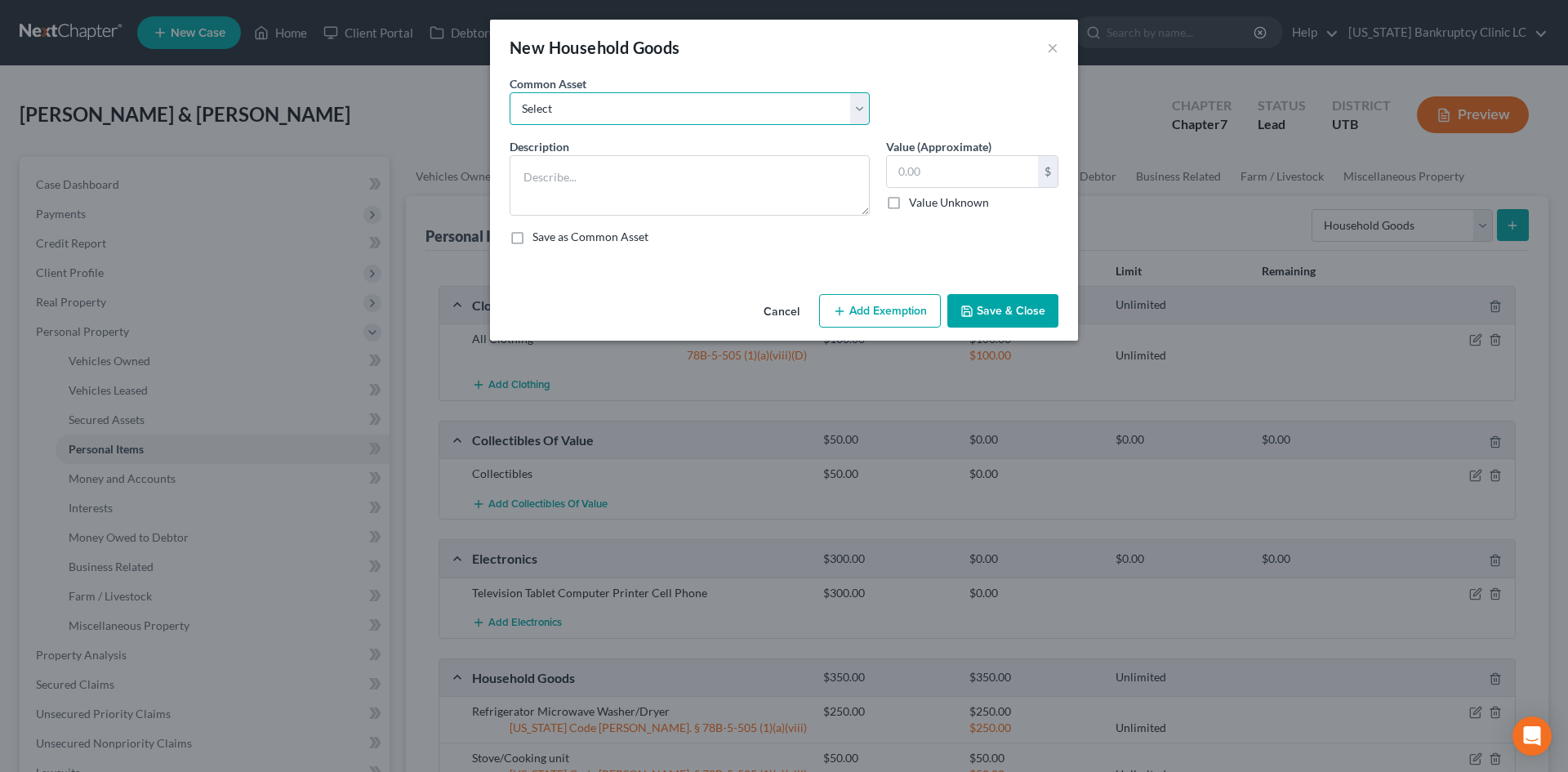
click at [646, 109] on select "Select Couch Chair Entertainment Center End/Coffee Table Stove/Cooking unit Sof…" at bounding box center [689, 108] width 360 height 33
select select "13"
click at [509, 92] on select "Select Couch Chair Entertainment Center End/Coffee Table Stove/Cooking unit Sof…" at bounding box center [689, 108] width 360 height 33
type textarea "Kitchen Table & Chairs"
click at [948, 180] on input "50.00" at bounding box center [962, 171] width 151 height 31
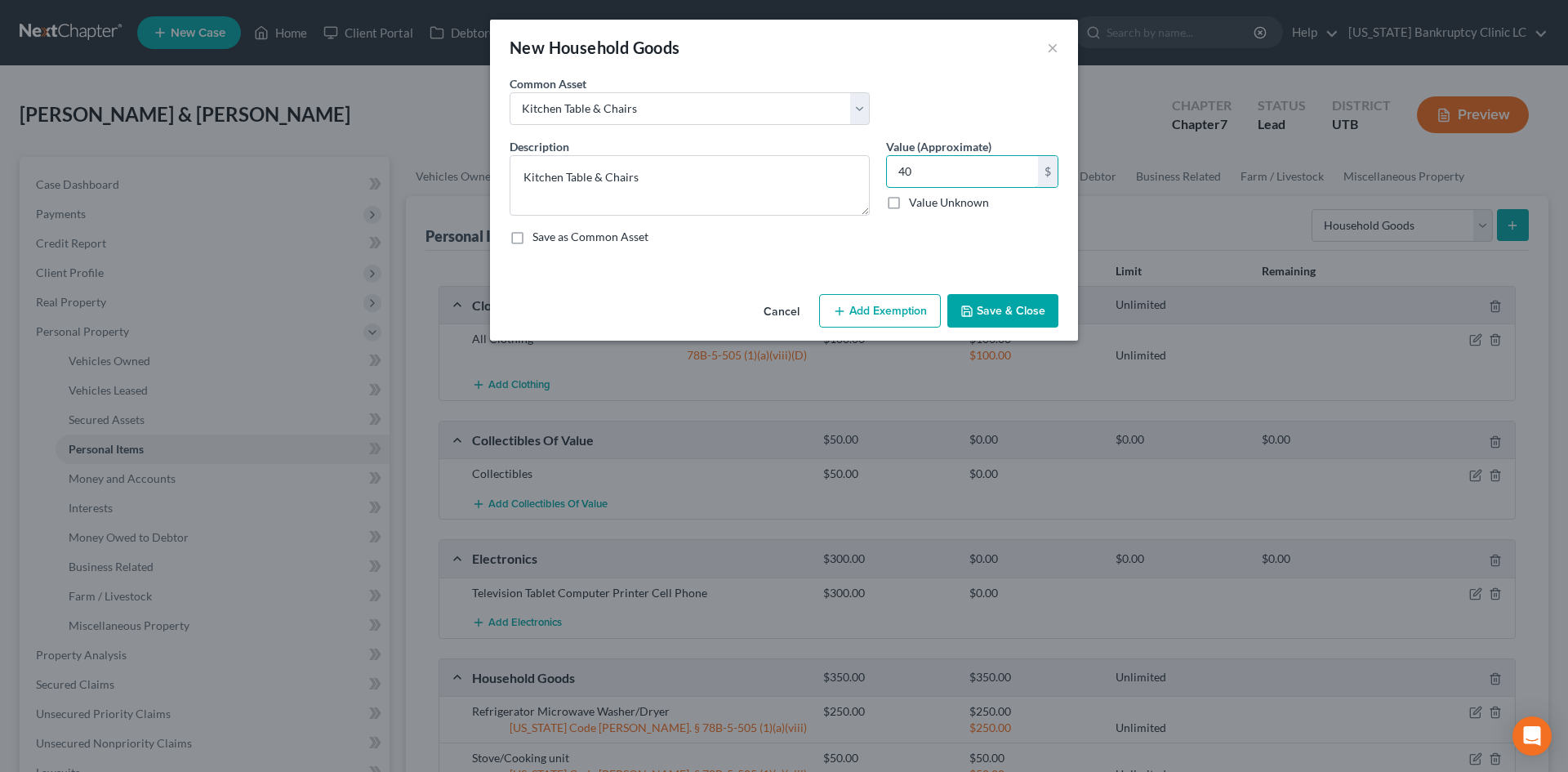
type input "40"
click at [891, 298] on button "Add Exemption" at bounding box center [880, 311] width 122 height 34
select select "2"
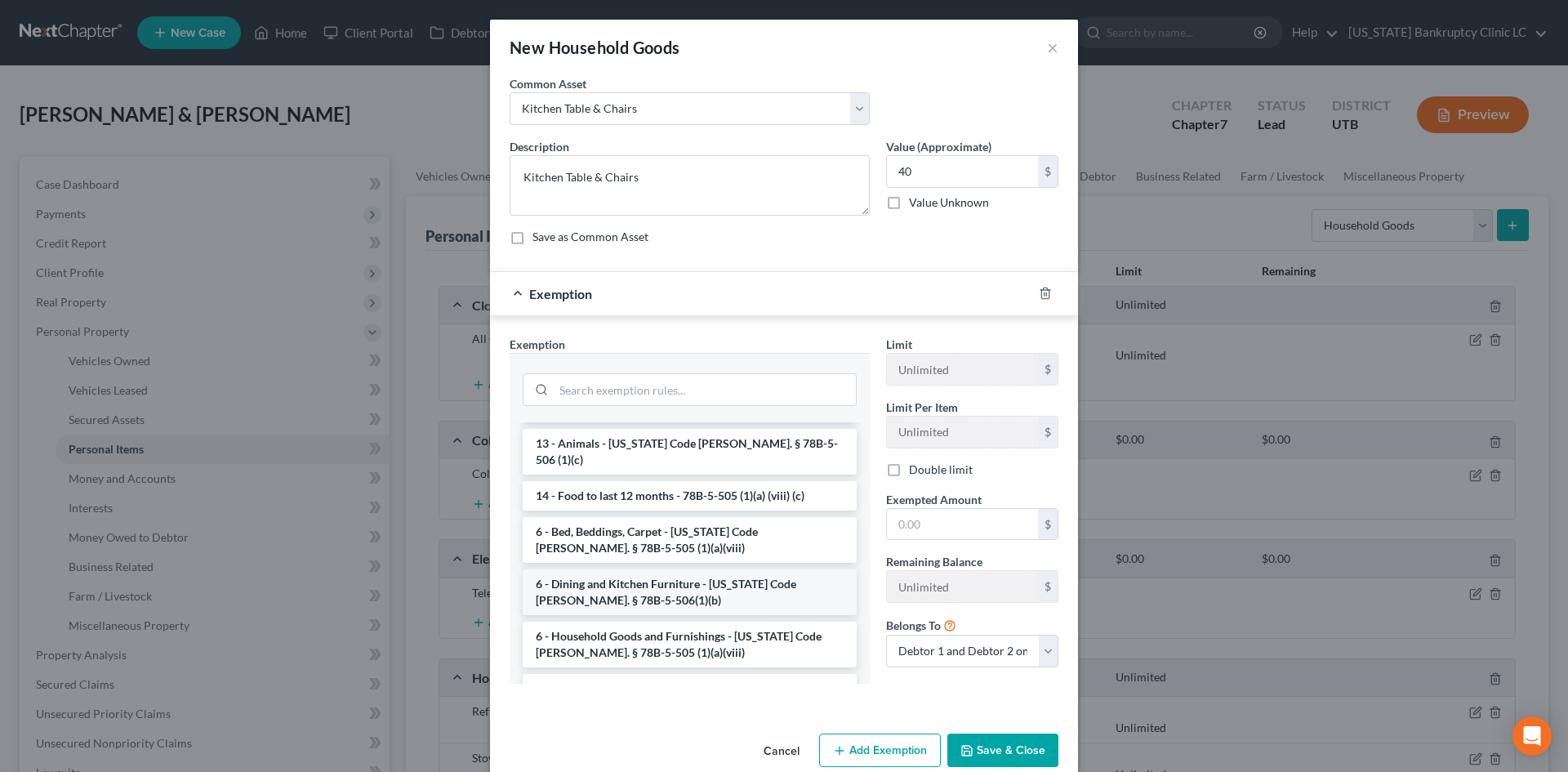
click at [661, 570] on li "6 - Dining and Kitchen Furniture - [US_STATE] Code [PERSON_NAME]. § 78B-5-506(1…" at bounding box center [689, 593] width 334 height 46
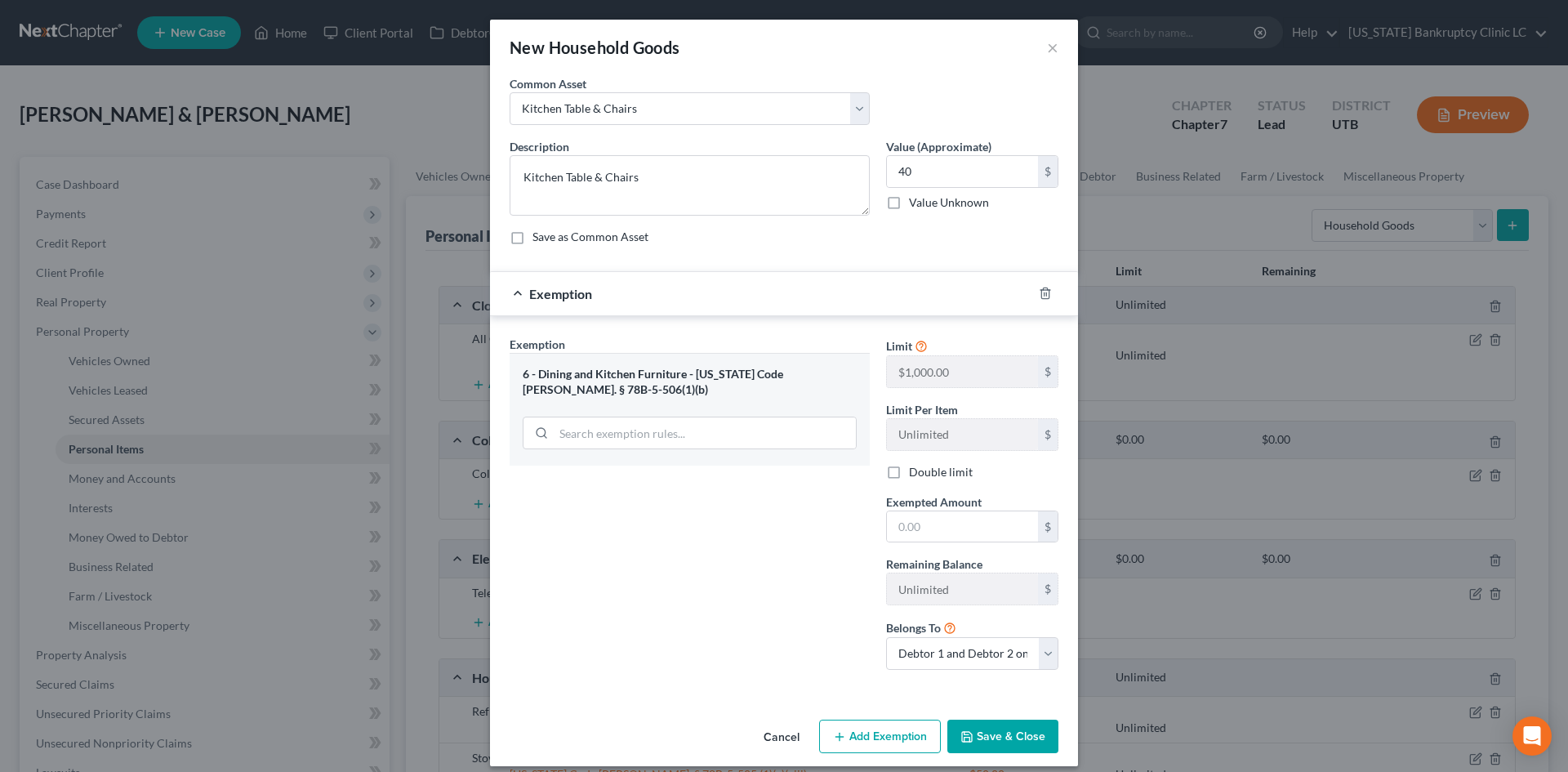
click at [911, 508] on span "Exempted Amount" at bounding box center [933, 502] width 96 height 14
click at [918, 519] on input "text" at bounding box center [962, 527] width 151 height 31
type input "40"
click at [829, 545] on div "Exemption Set must be selected for CA. Exemption * 6 - Dining and Kitchen Furni…" at bounding box center [689, 510] width 376 height 348
click at [997, 739] on button "Save & Close" at bounding box center [1002, 737] width 111 height 34
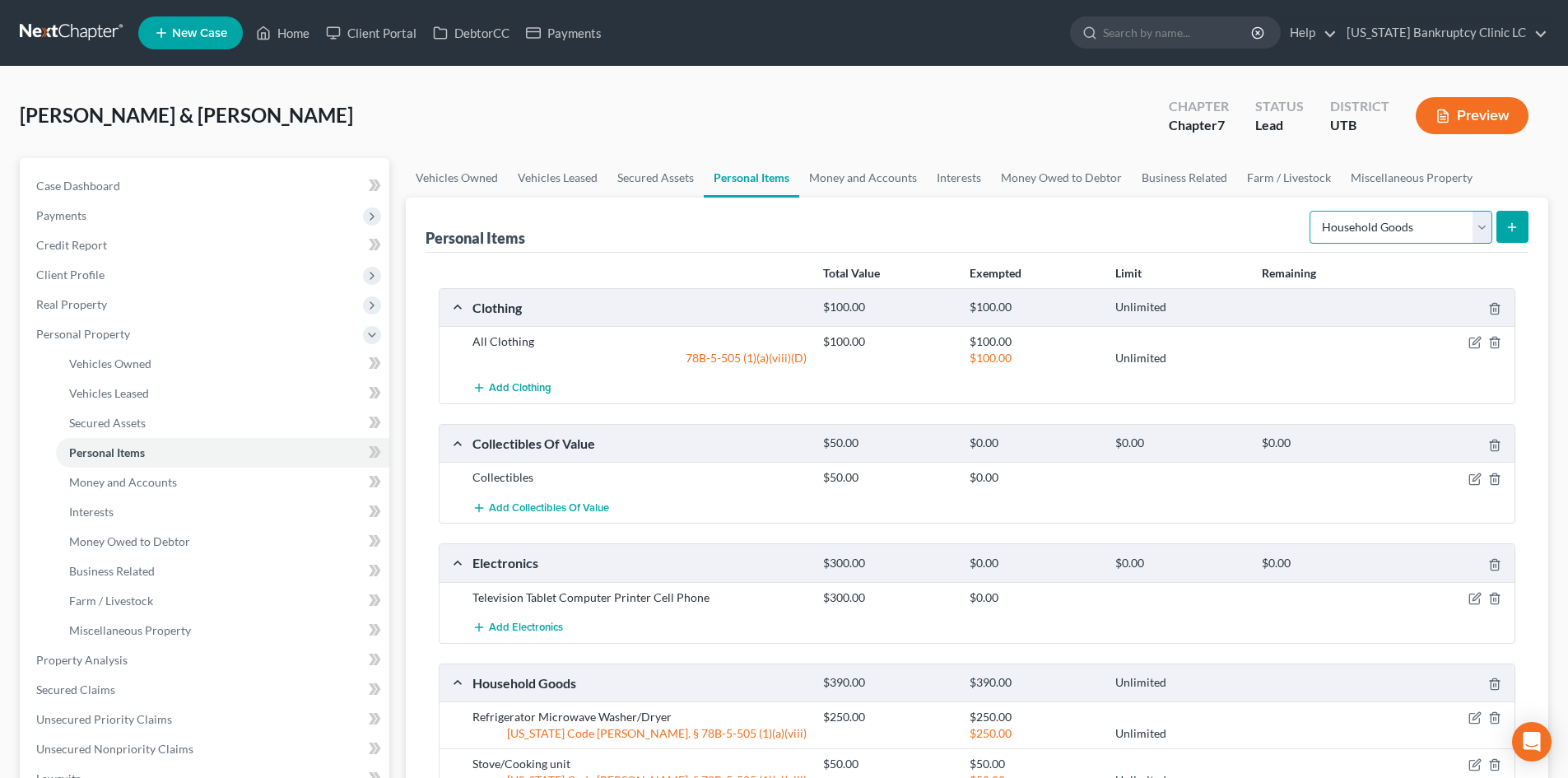
drag, startPoint x: 1406, startPoint y: 241, endPoint x: 1448, endPoint y: 234, distance: 42.6
click at [1406, 241] on select "Select Item Type Clothing Collectibles Of Value Electronics Firearms Household …" at bounding box center [1400, 227] width 182 height 33
click at [1515, 230] on icon "submit" at bounding box center [1512, 228] width 14 height 14
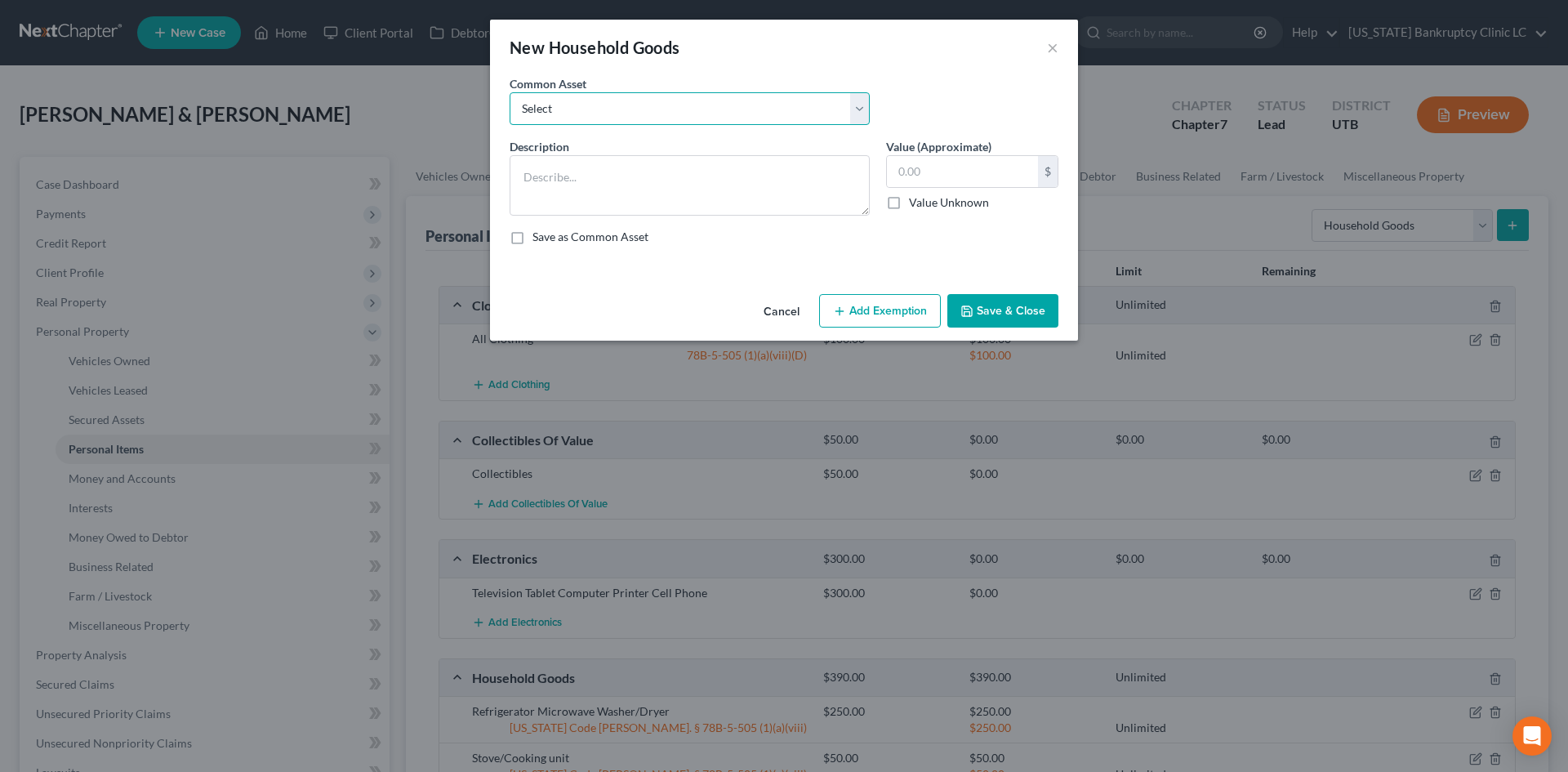
click at [632, 115] on select "Select Couch Chair Entertainment Center End/Coffee Table Stove/Cooking unit Sof…" at bounding box center [689, 108] width 360 height 33
select select "0"
click at [509, 92] on select "Select Couch Chair Entertainment Center End/Coffee Table Stove/Cooking unit Sof…" at bounding box center [689, 108] width 360 height 33
type textarea "Couch Chair Entertainment Center End/Coffee Table"
type input "200.00"
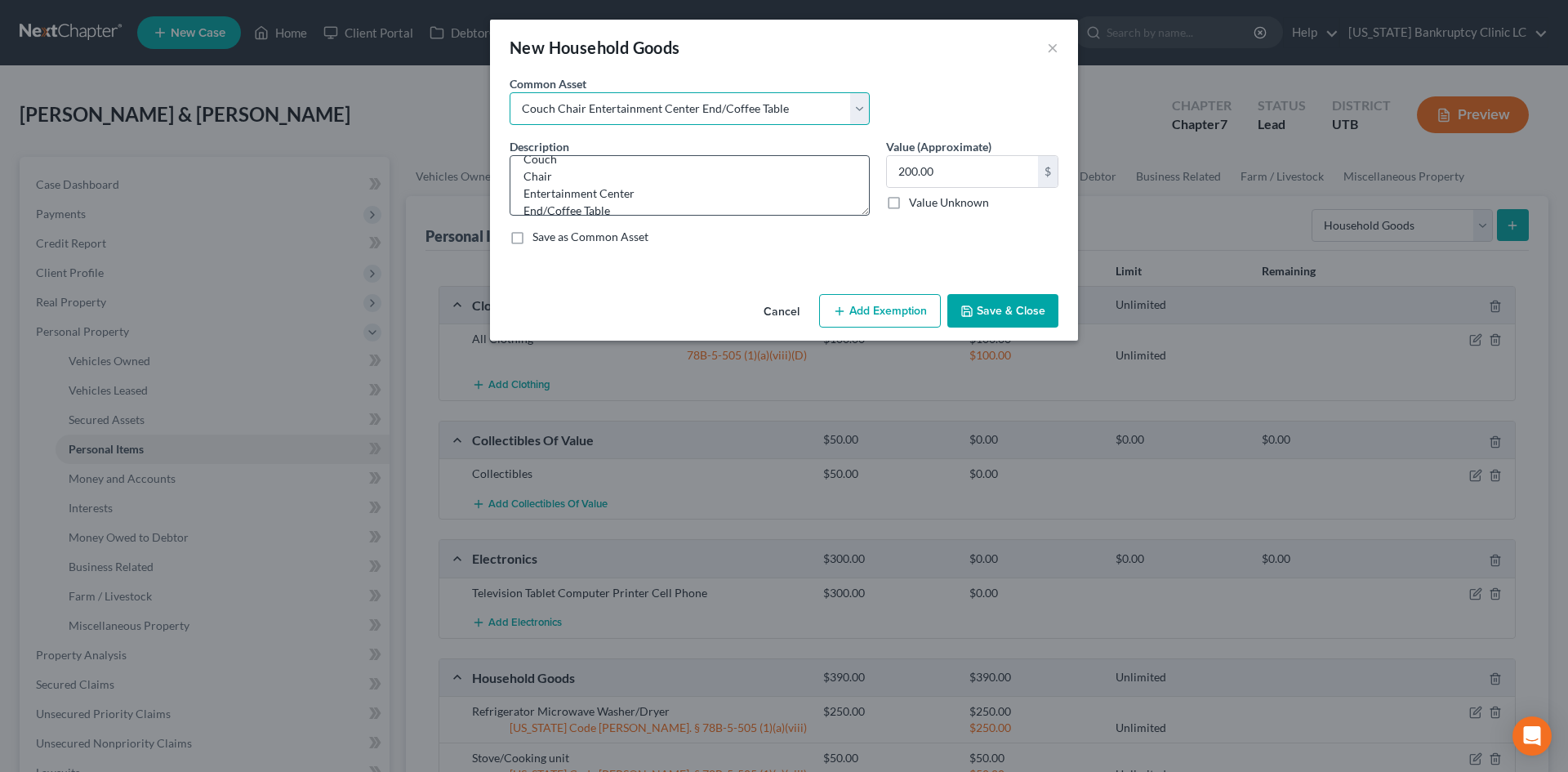
scroll to position [34, 0]
click at [579, 182] on textarea "Couch Chair Entertainment Center End/Coffee Table" at bounding box center [689, 185] width 360 height 60
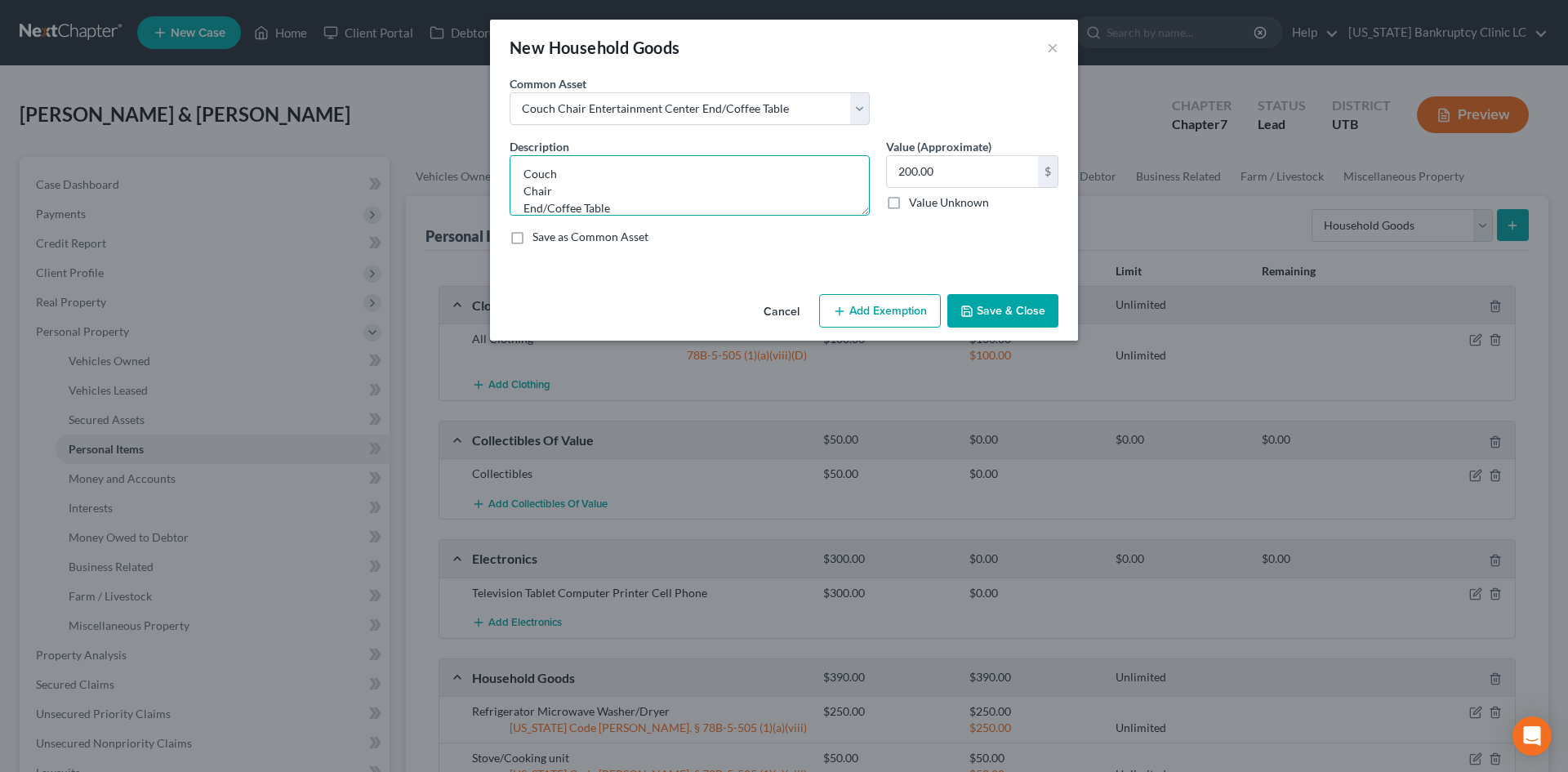
click at [697, 212] on textarea "Couch Chair End/Coffee Table" at bounding box center [689, 185] width 360 height 60
type textarea "Couch Chair End/Coffee Table Lamps & Accessories"
click at [992, 175] on input "200.00" at bounding box center [962, 171] width 151 height 31
type input "400"
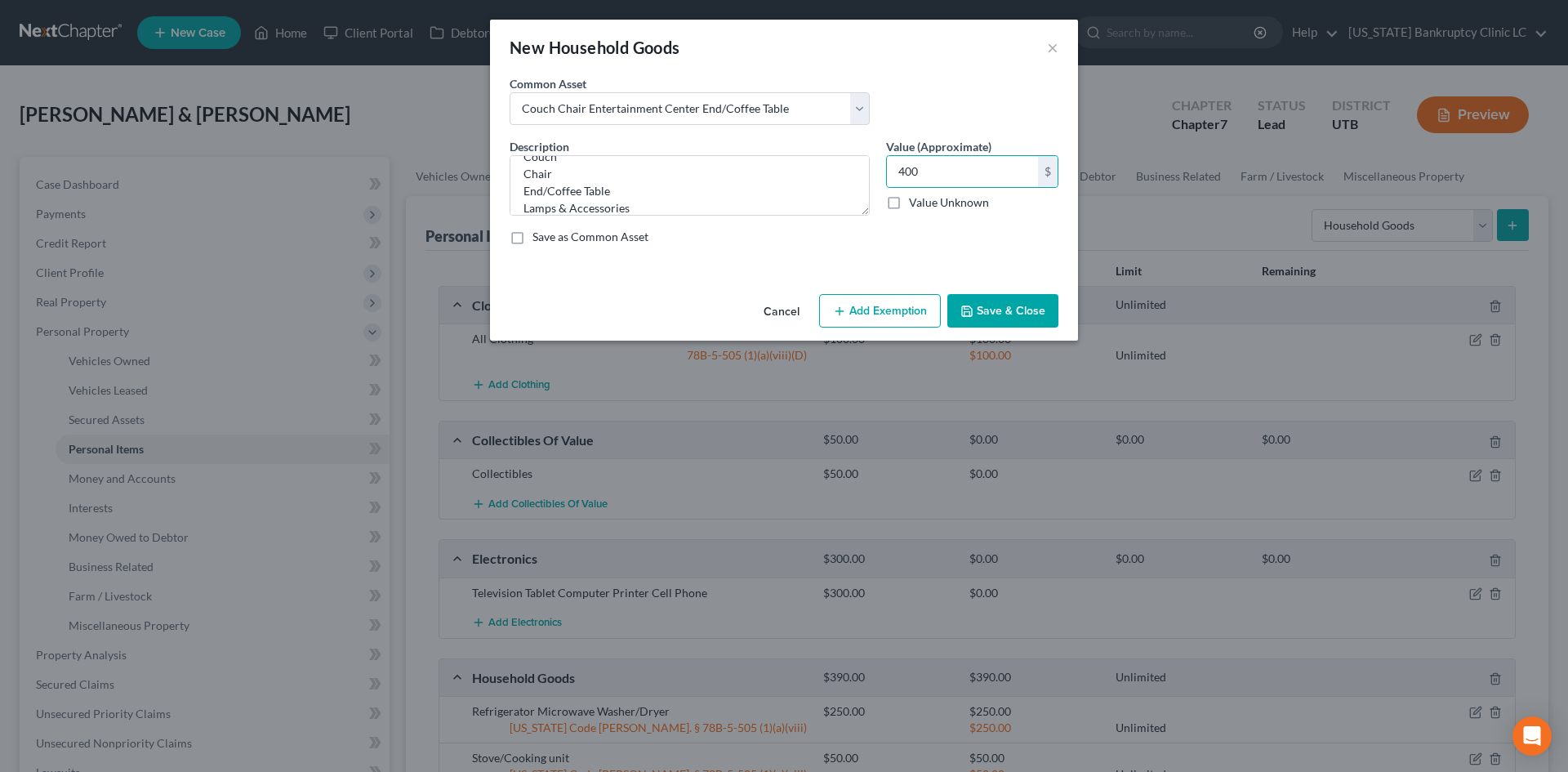
click at [883, 307] on button "Add Exemption" at bounding box center [880, 311] width 122 height 34
select select "2"
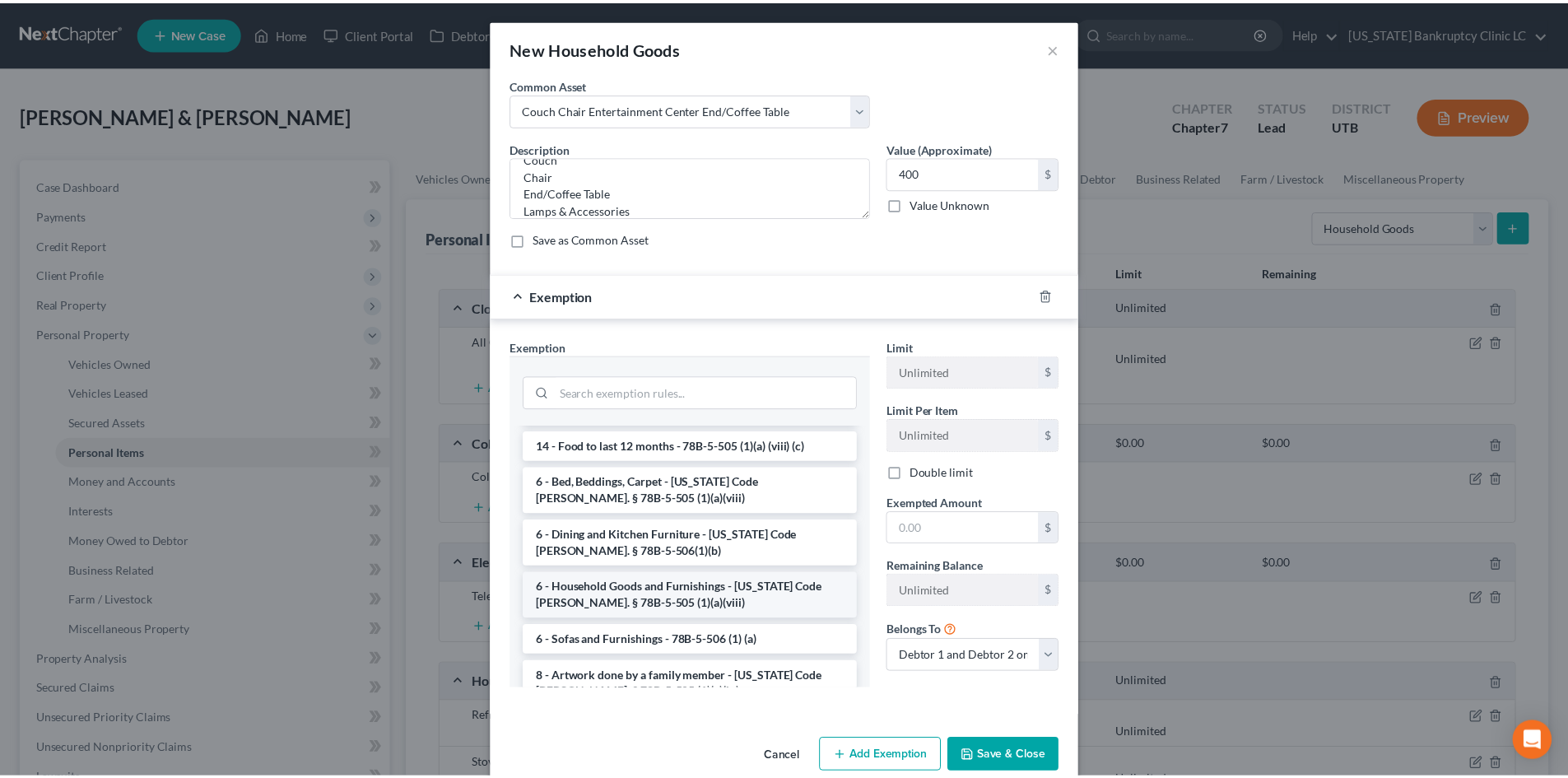
scroll to position [165, 0]
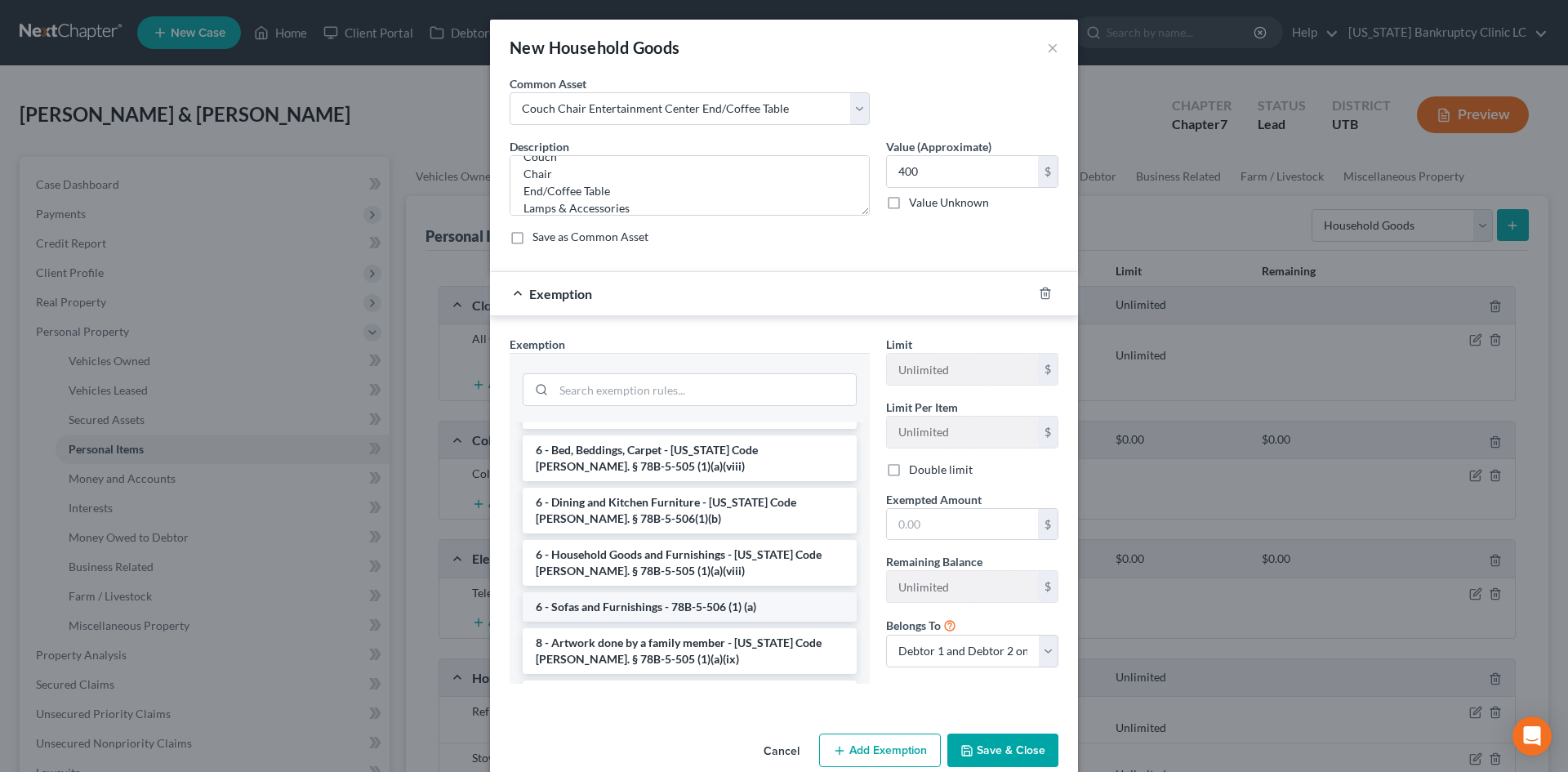
click at [681, 601] on li "6 - Sofas and Furnishings - 78B-5-506 (1) (a)" at bounding box center [689, 606] width 334 height 30
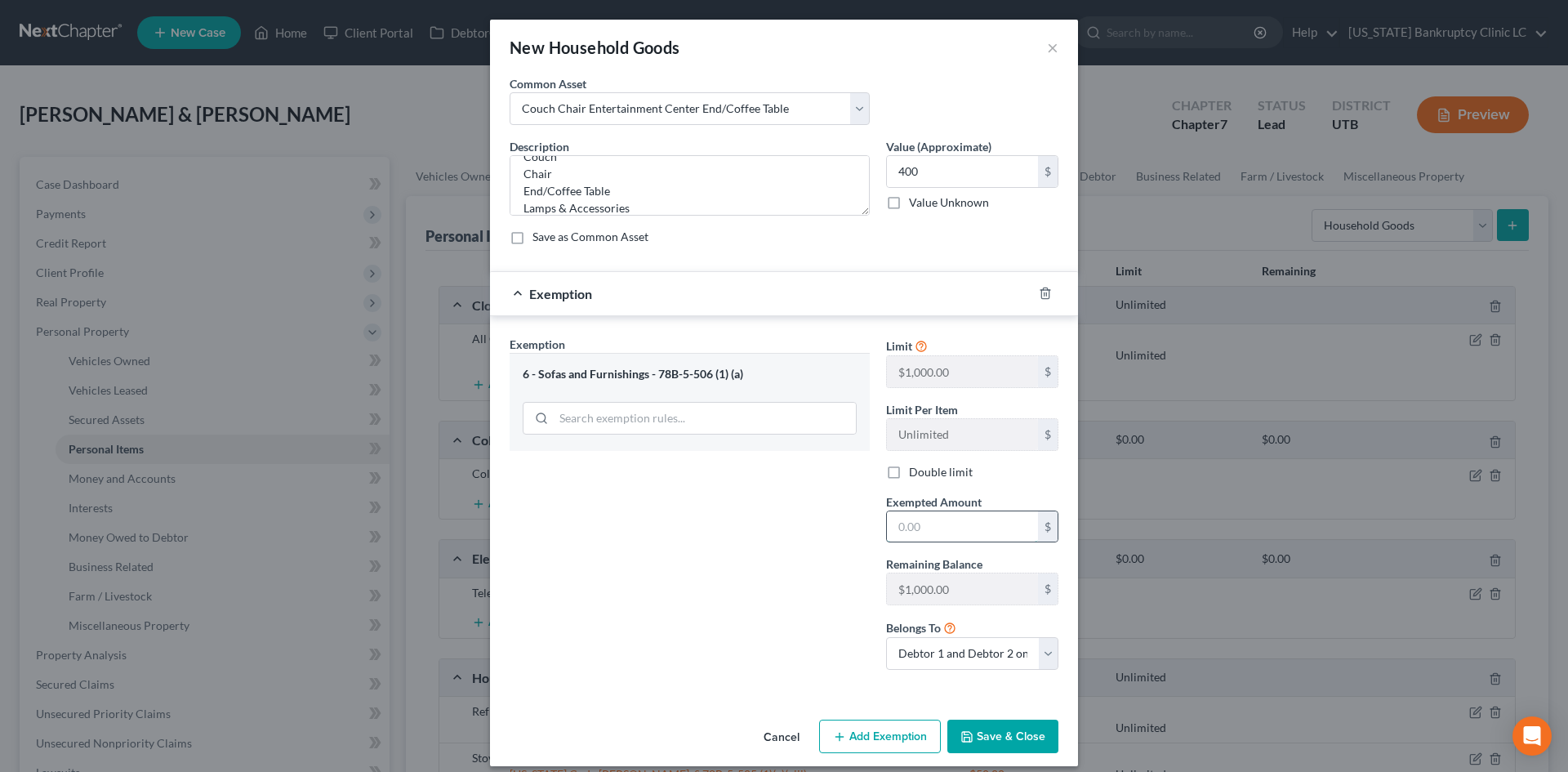
click at [918, 517] on input "text" at bounding box center [962, 527] width 151 height 31
click at [777, 598] on div "Exemption Set must be selected for CA. Exemption * 6 - Sofas and Furnishings - …" at bounding box center [689, 510] width 376 height 348
click at [996, 726] on button "Save & Close" at bounding box center [1002, 737] width 111 height 34
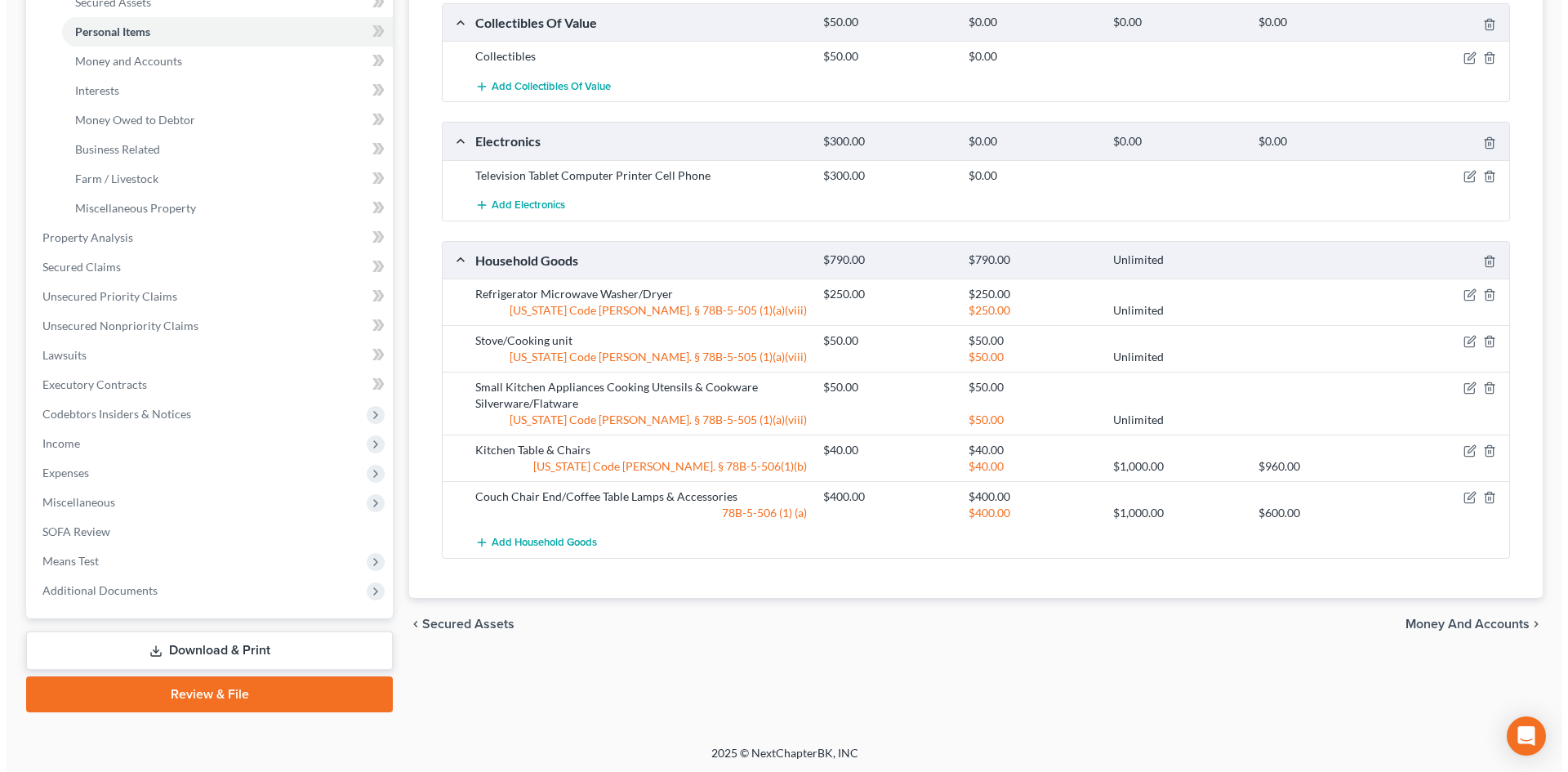
scroll to position [420, 0]
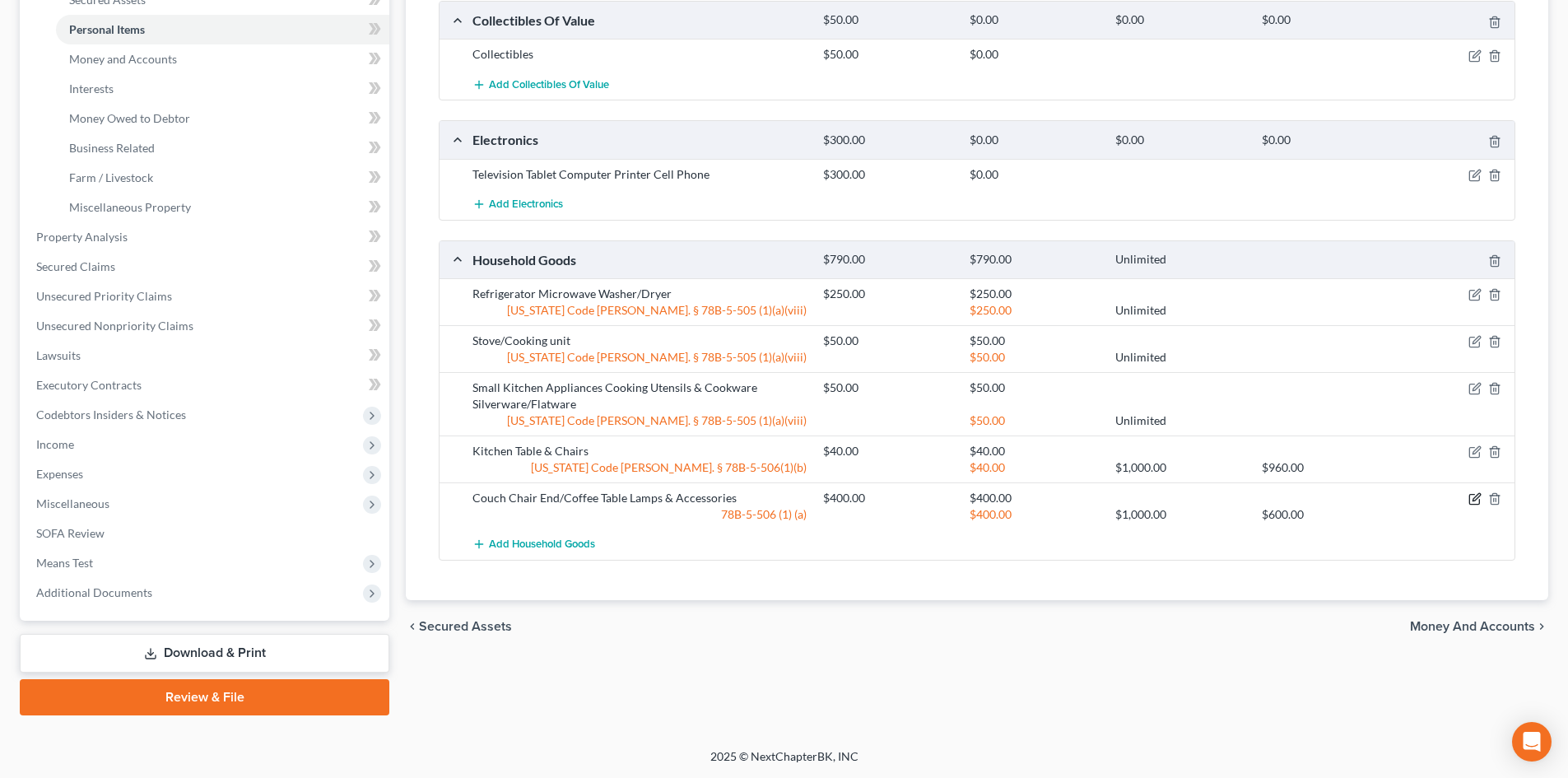
click at [1473, 496] on icon "button" at bounding box center [1475, 499] width 14 height 14
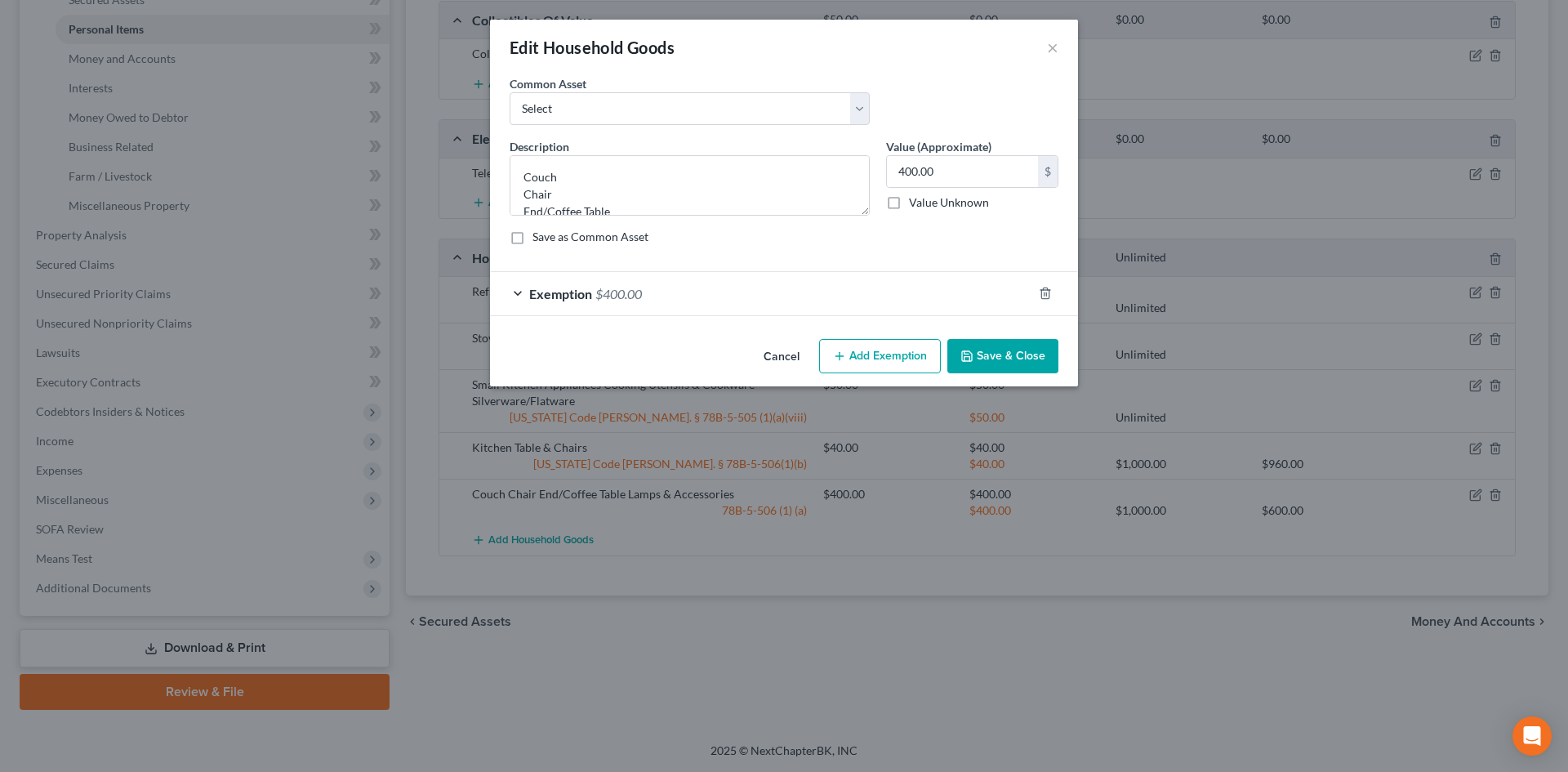
click at [893, 297] on div "Exemption $400.00" at bounding box center [761, 293] width 542 height 43
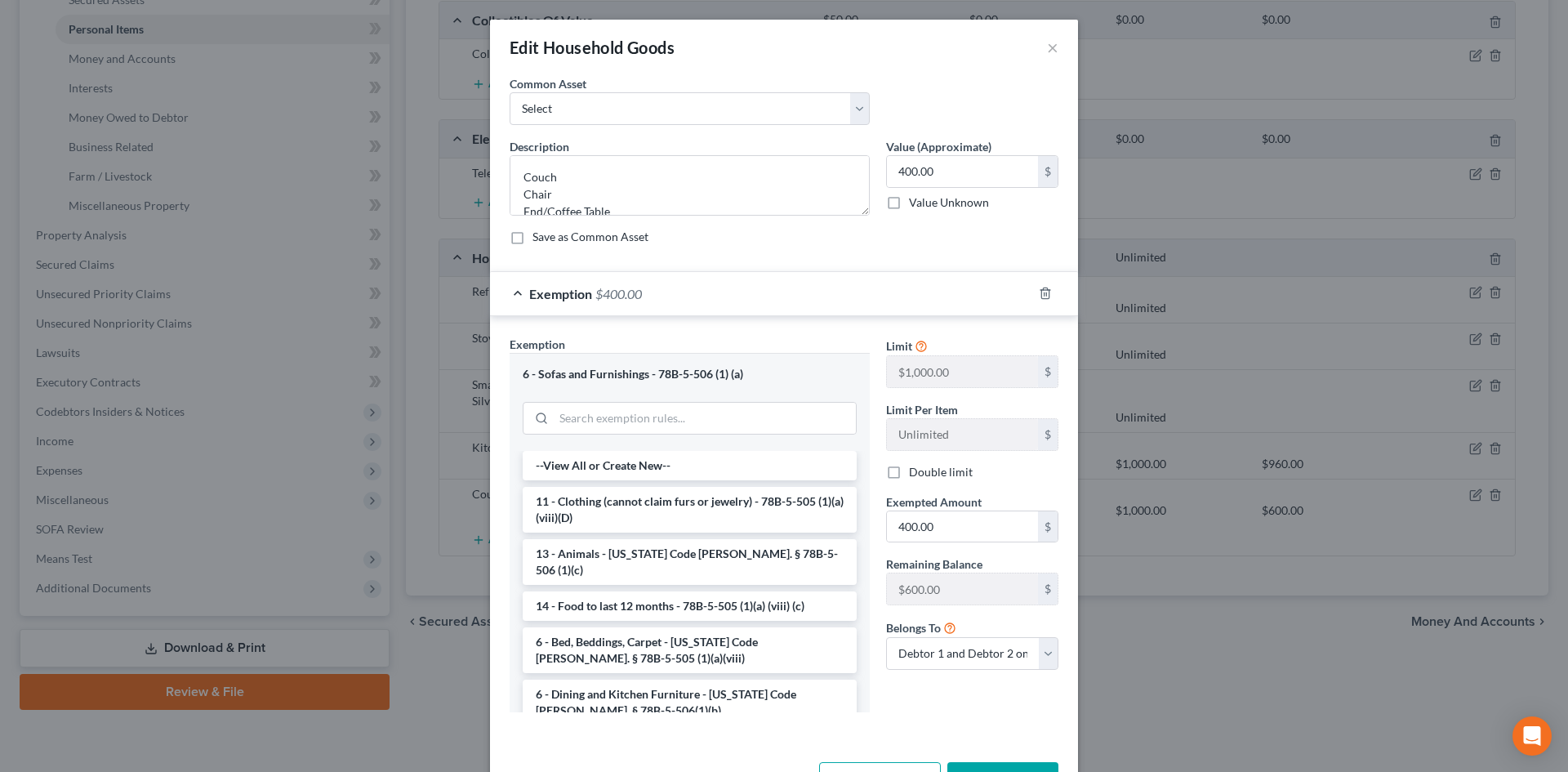
click at [930, 466] on label "Double limit" at bounding box center [940, 471] width 64 height 16
click at [926, 466] on input "Double limit" at bounding box center [920, 468] width 11 height 11
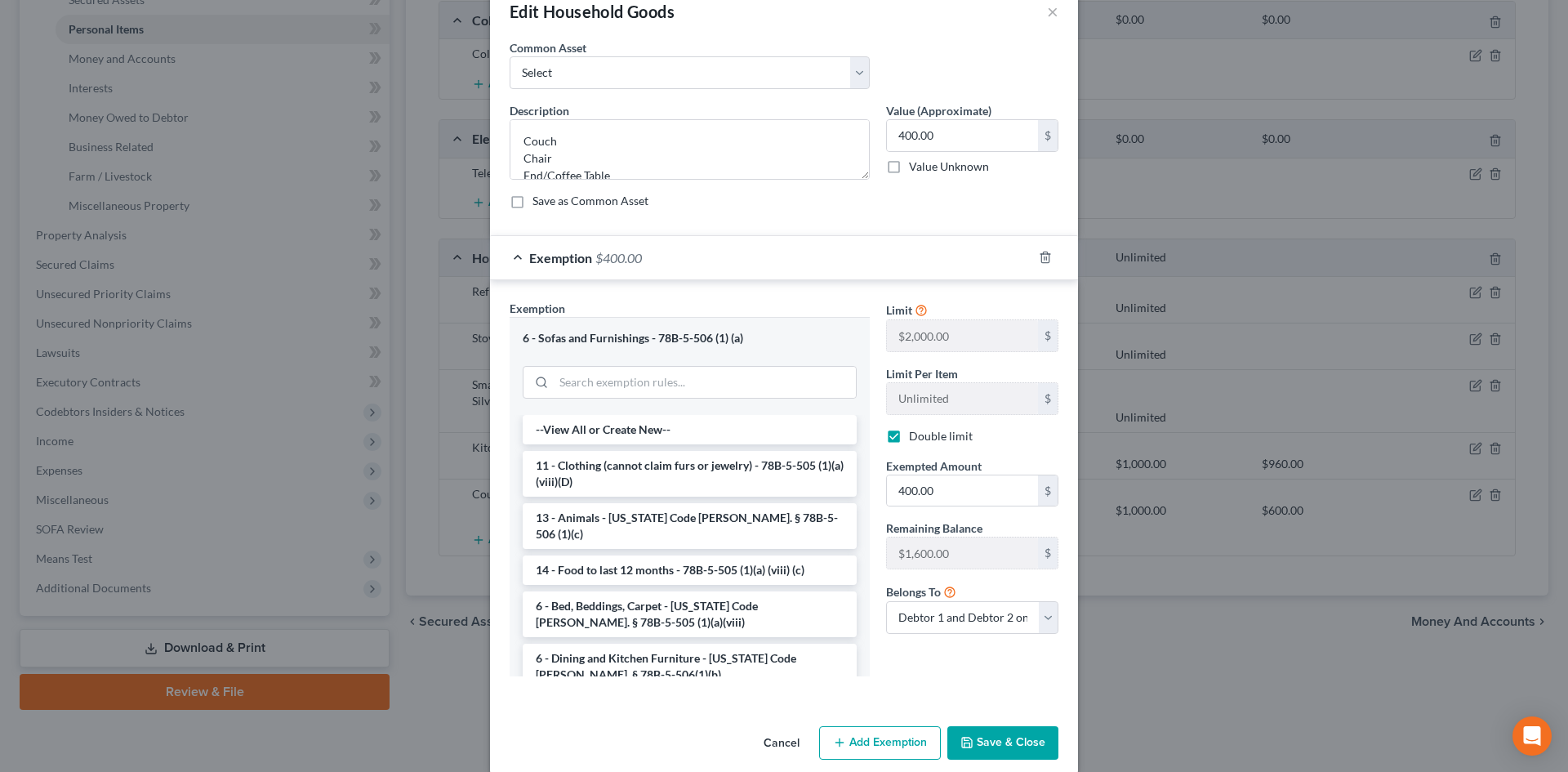
scroll to position [57, 0]
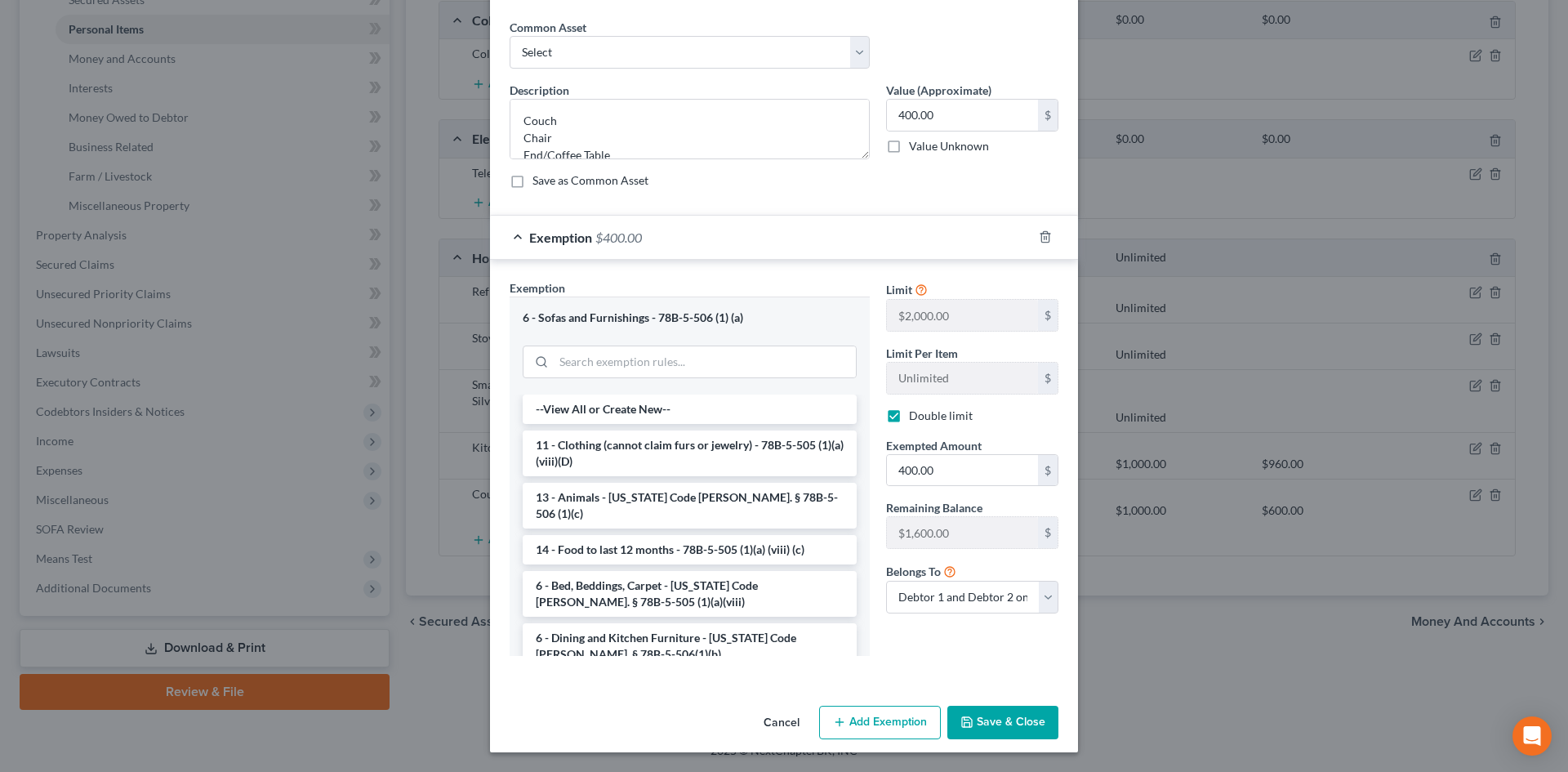
click at [1040, 722] on button "Save & Close" at bounding box center [1002, 723] width 111 height 34
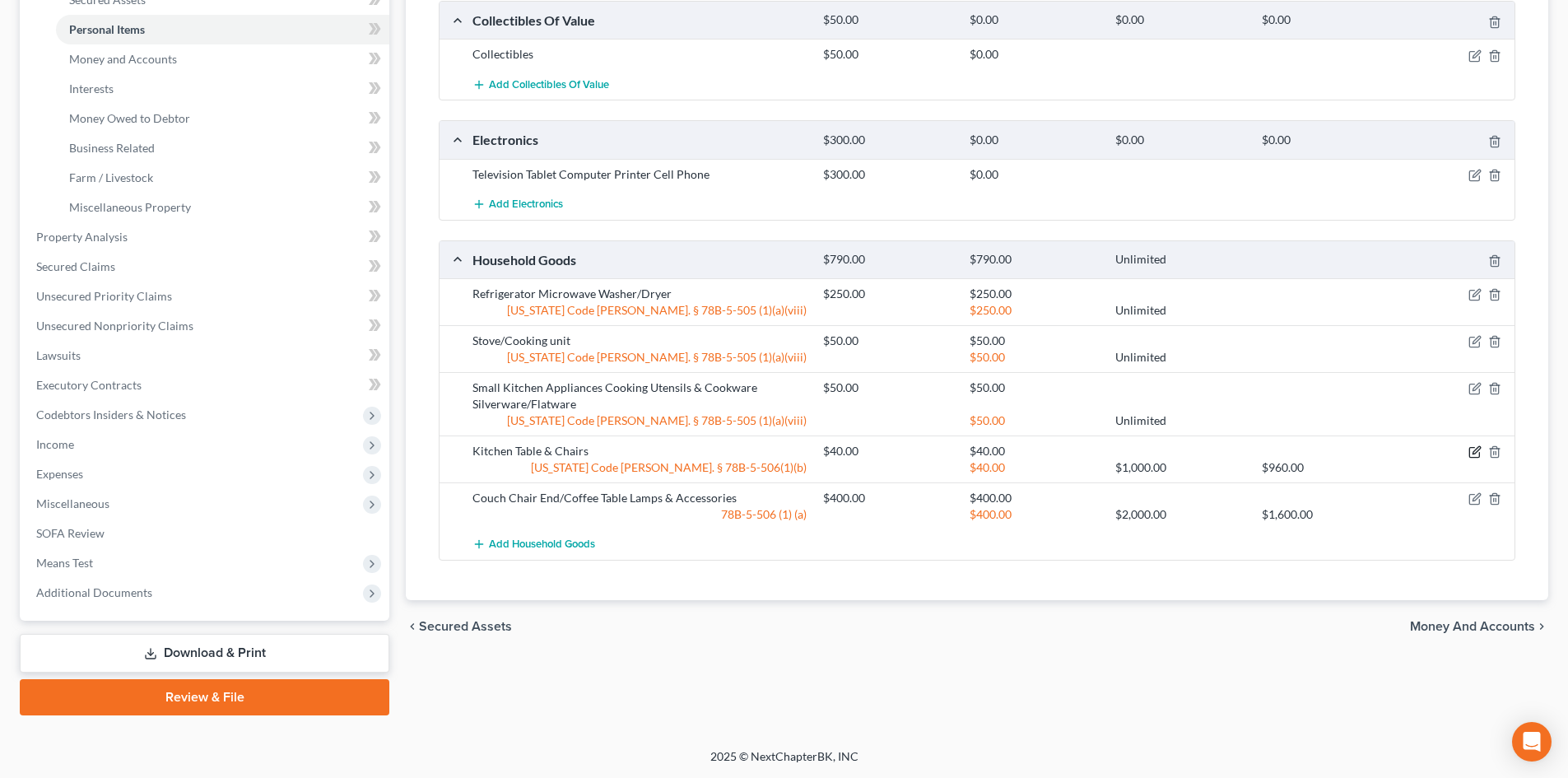
click at [1478, 454] on icon "button" at bounding box center [1475, 452] width 14 height 14
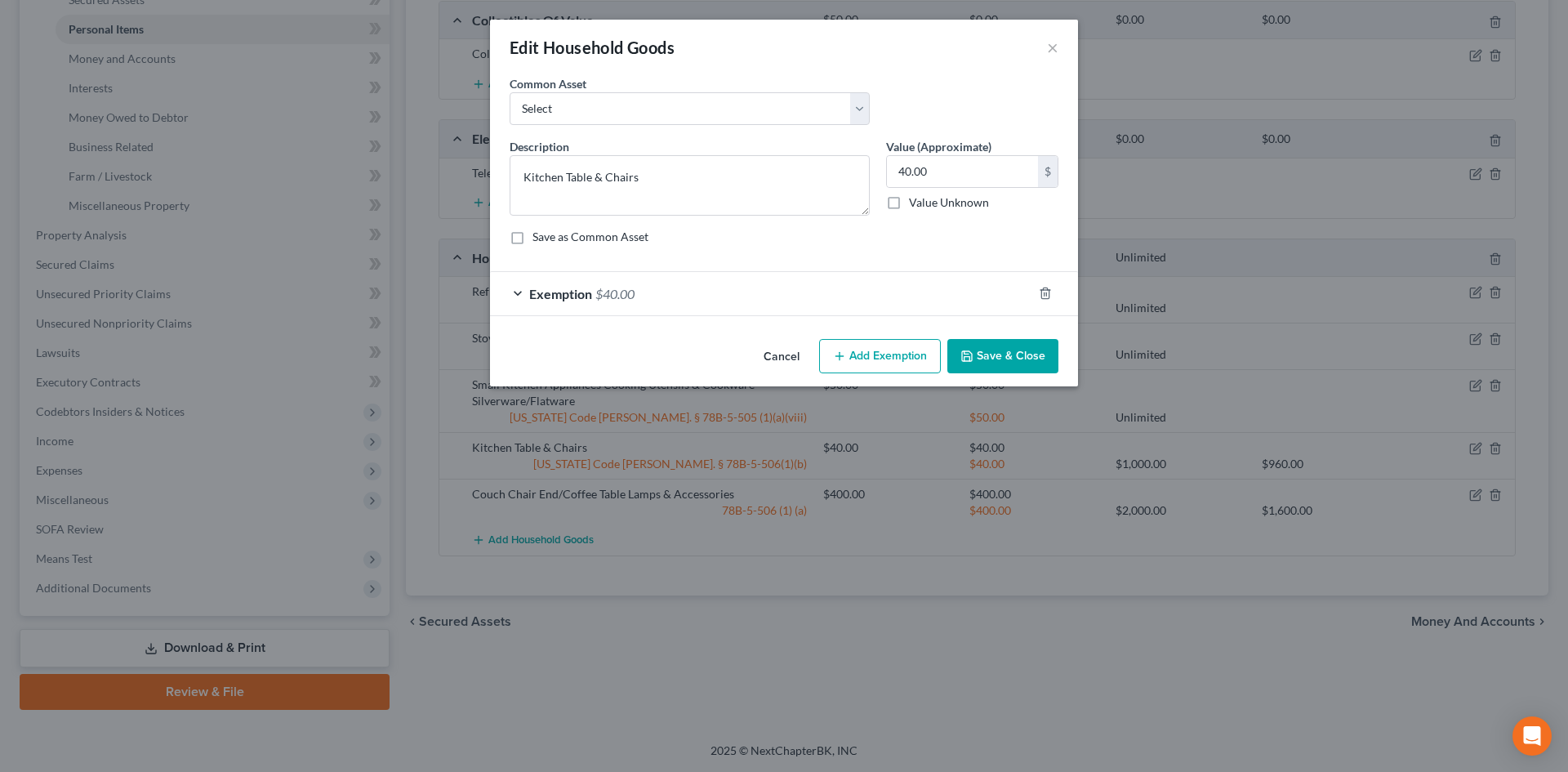
click at [892, 299] on div "Exemption $40.00" at bounding box center [761, 293] width 542 height 43
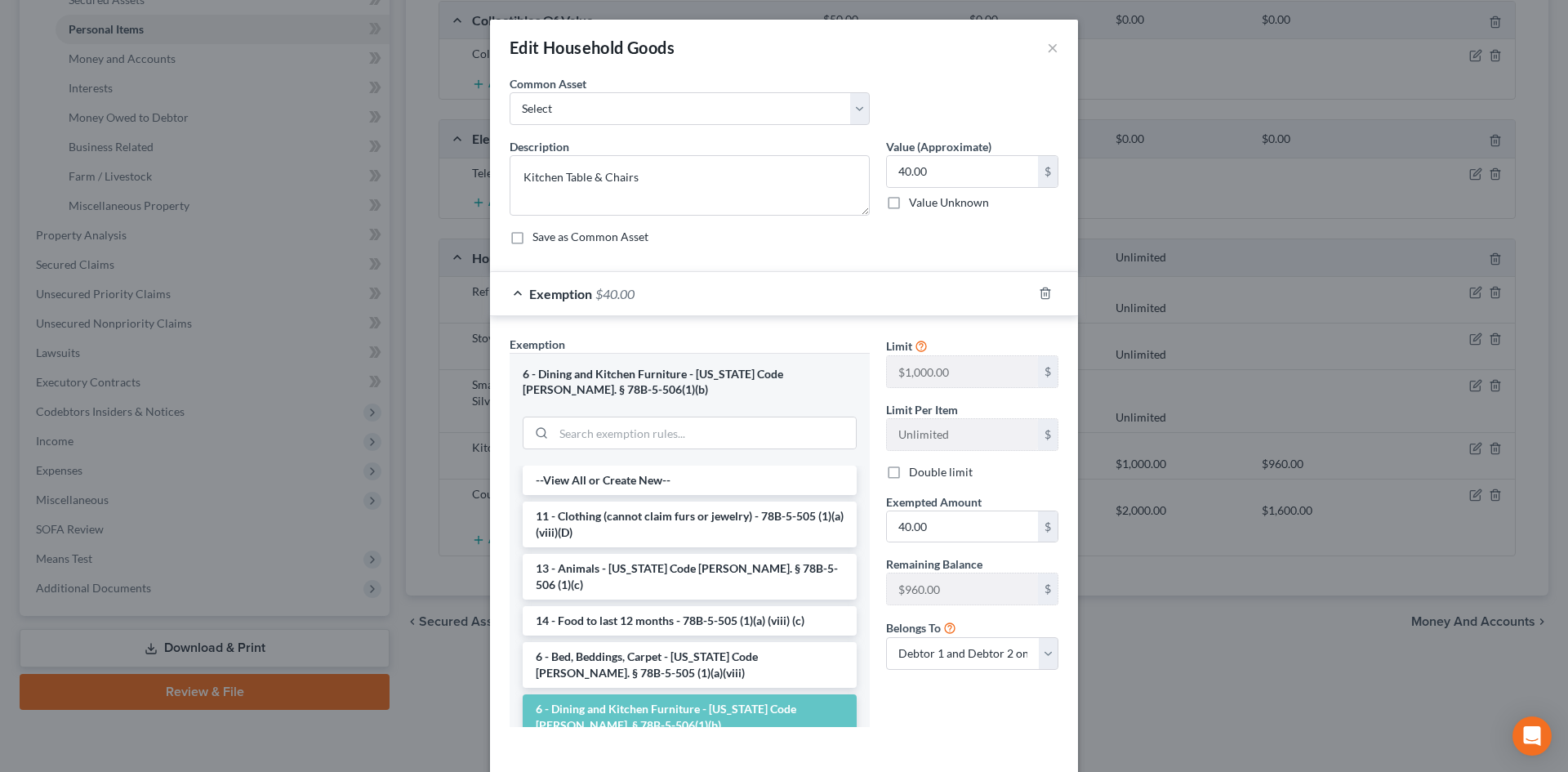
click at [948, 477] on label "Double limit" at bounding box center [940, 471] width 64 height 16
click at [926, 475] on input "Double limit" at bounding box center [920, 468] width 11 height 11
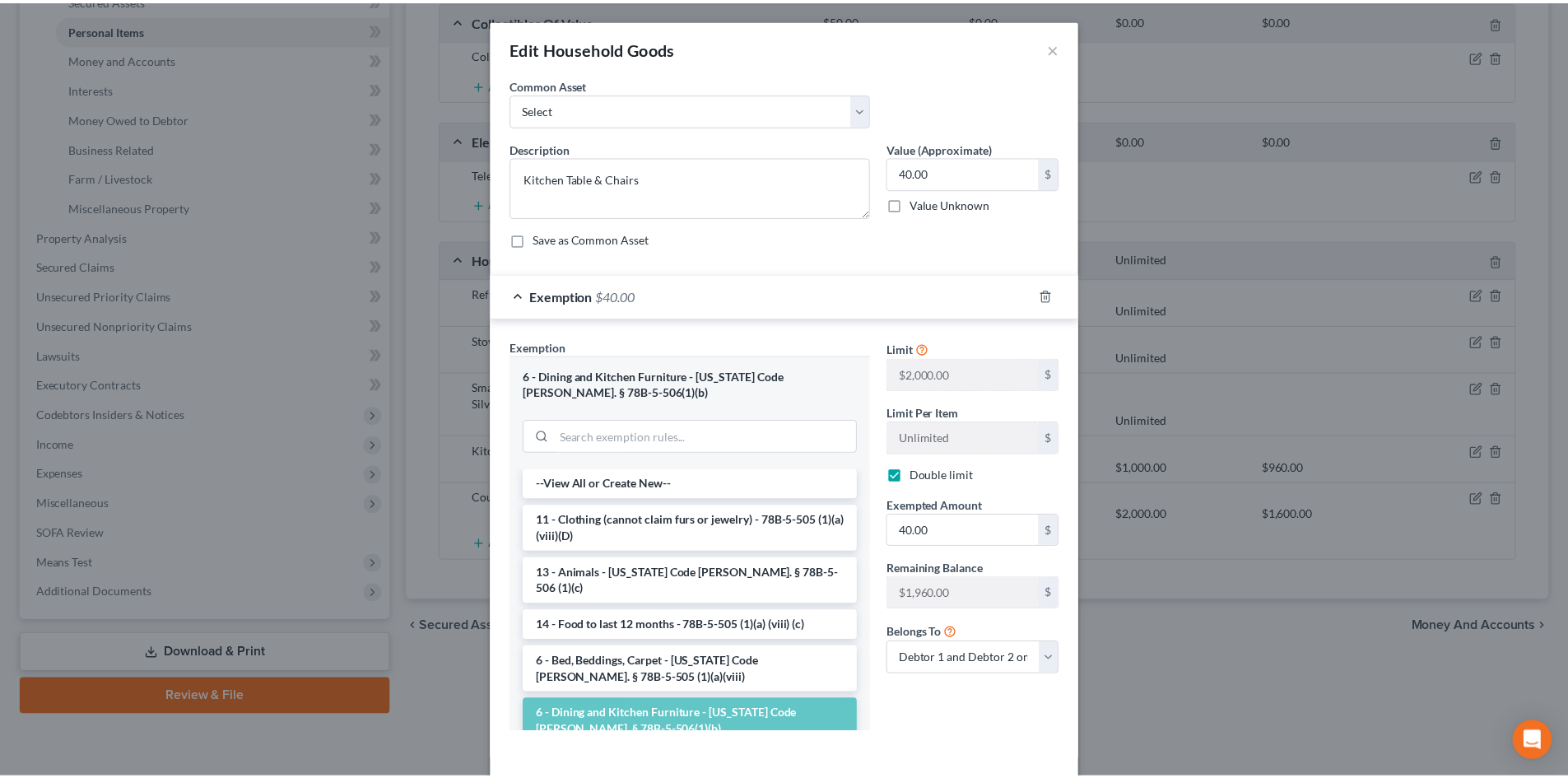
scroll to position [72, 0]
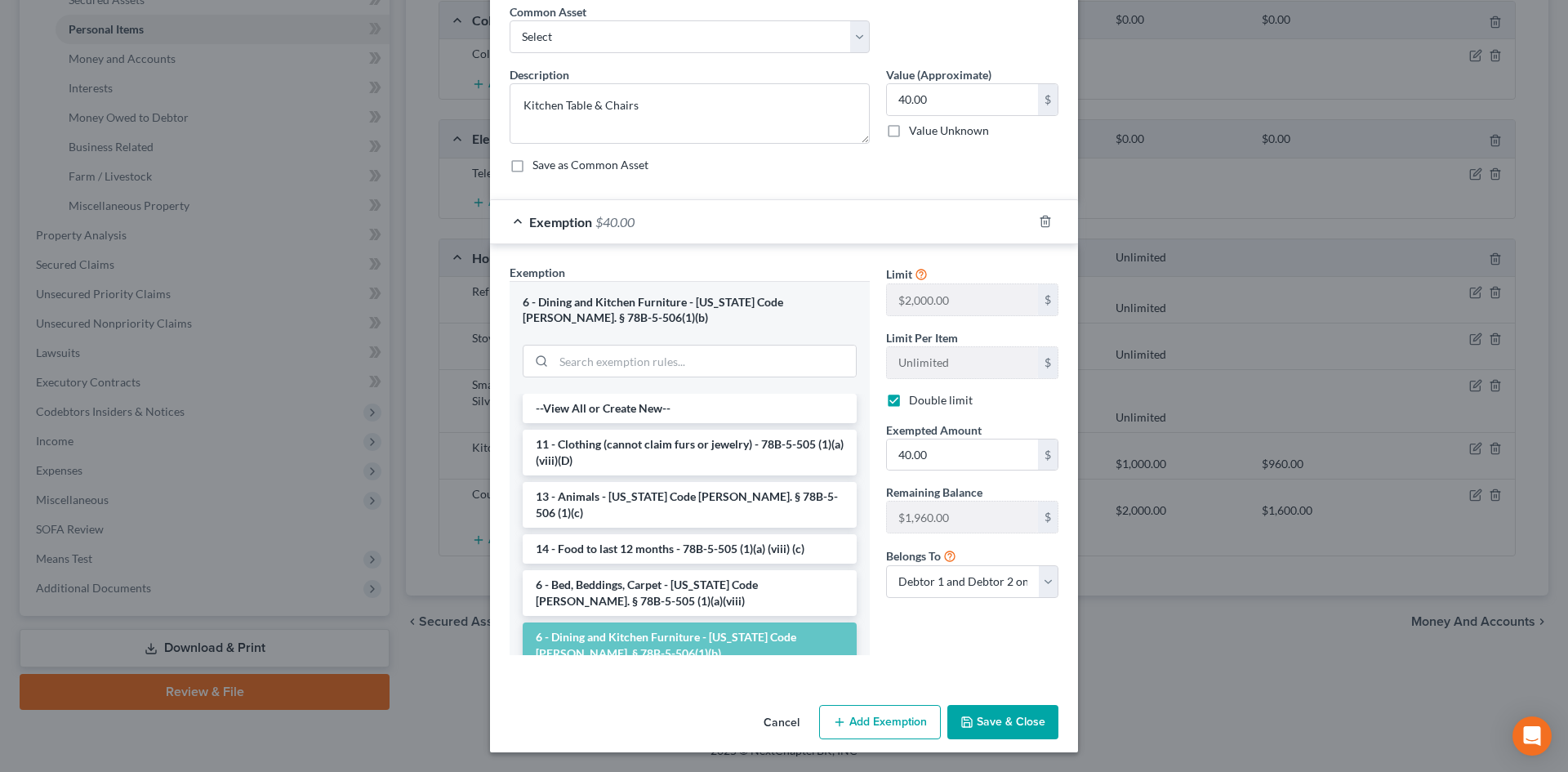
click at [1018, 714] on button "Save & Close" at bounding box center [1002, 722] width 111 height 34
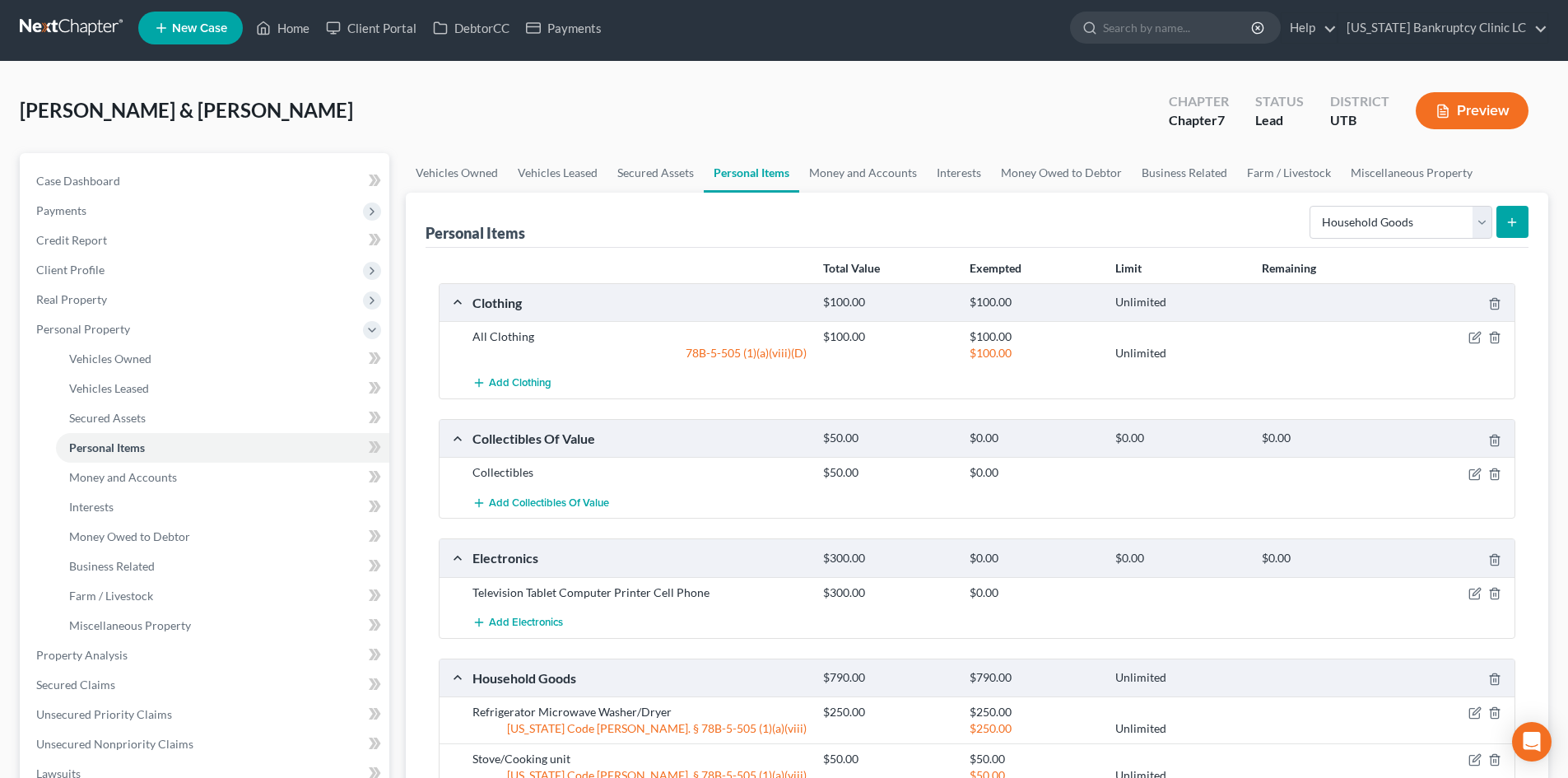
scroll to position [0, 0]
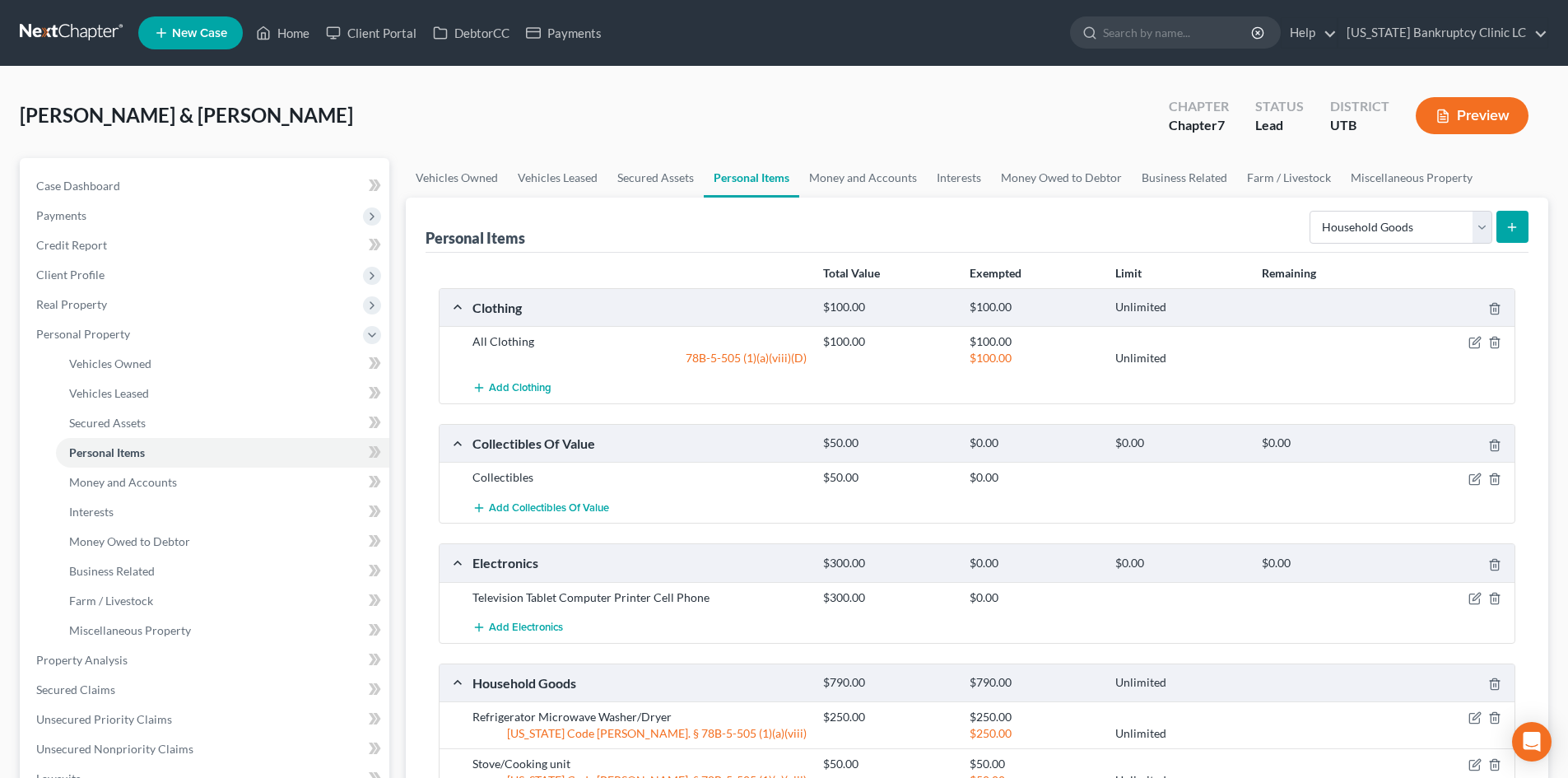
click at [1508, 221] on icon "submit" at bounding box center [1512, 228] width 14 height 14
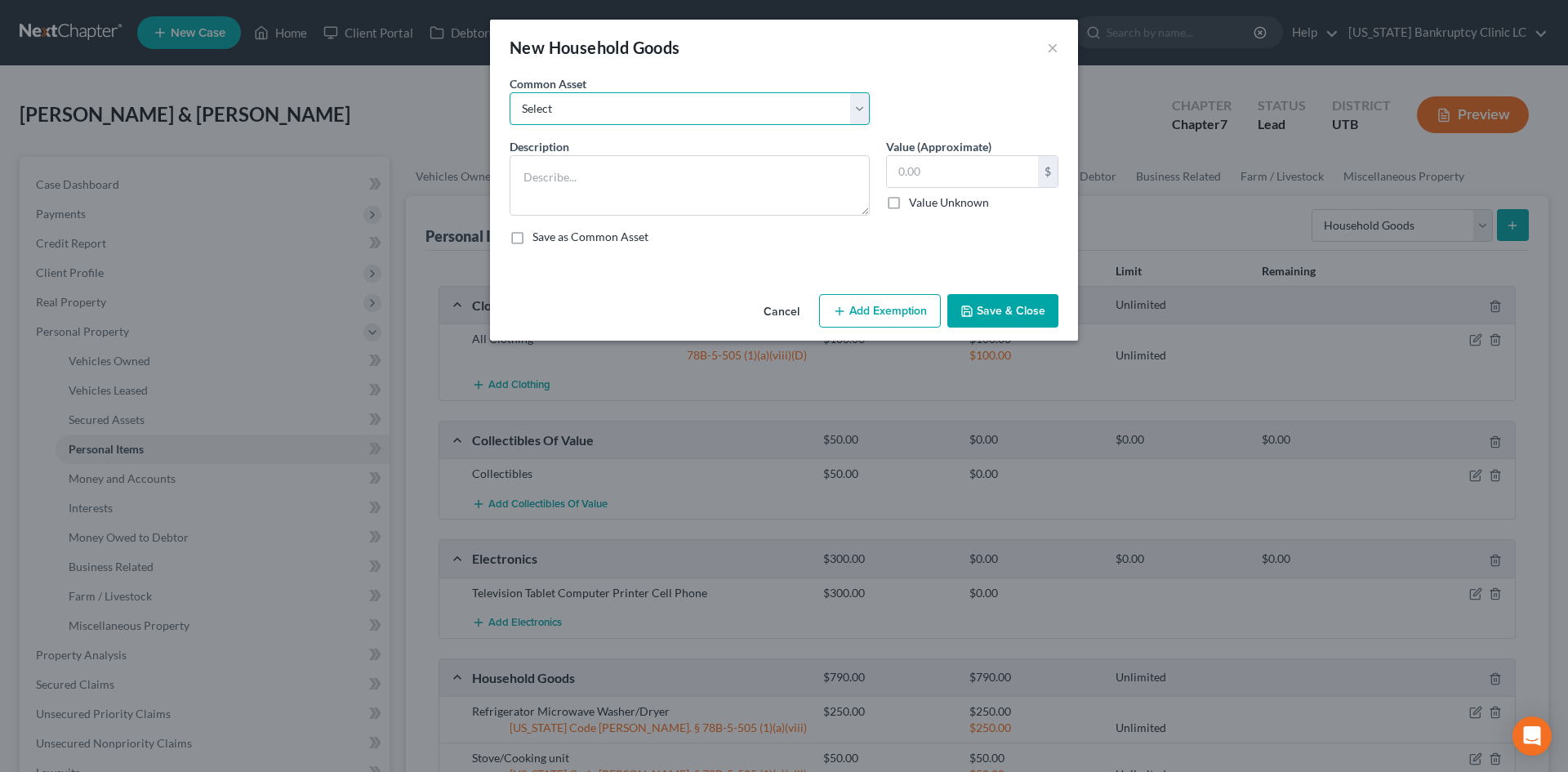
click at [580, 108] on select "Select Couch Chair Entertainment Center End/Coffee Table Stove/Cooking unit Sof…" at bounding box center [689, 108] width 360 height 33
click at [509, 92] on select "Select Couch Chair Entertainment Center End/Coffee Table Stove/Cooking unit Sof…" at bounding box center [689, 108] width 360 height 33
click at [976, 175] on input "550.00" at bounding box center [962, 171] width 151 height 31
click at [846, 308] on icon "button" at bounding box center [840, 311] width 13 height 13
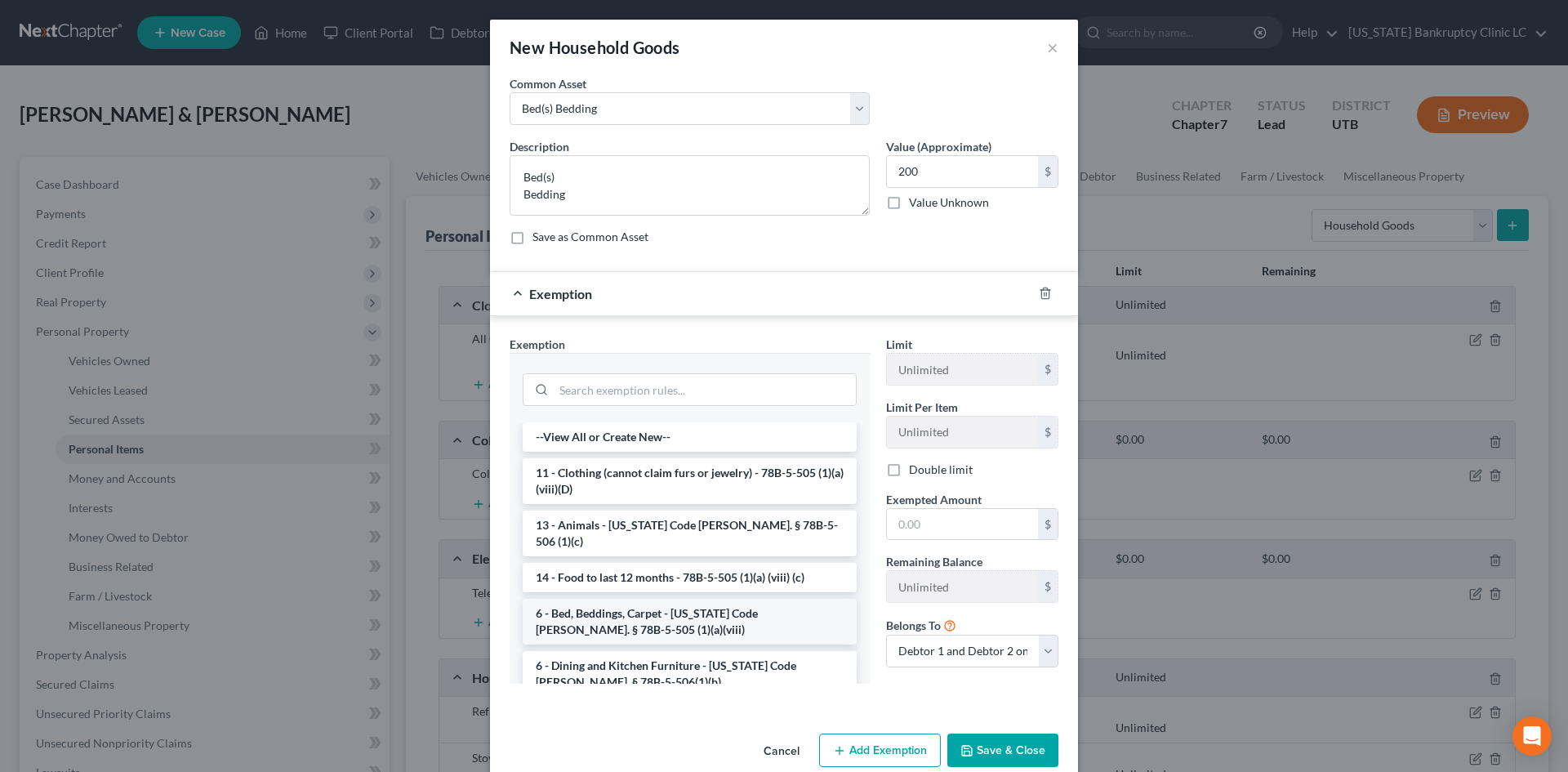
click at [654, 599] on li "6 - Bed, Beddings, Carpet - [US_STATE] Code [PERSON_NAME]. § 78B-5-505 (1)(a)(v…" at bounding box center [689, 622] width 334 height 46
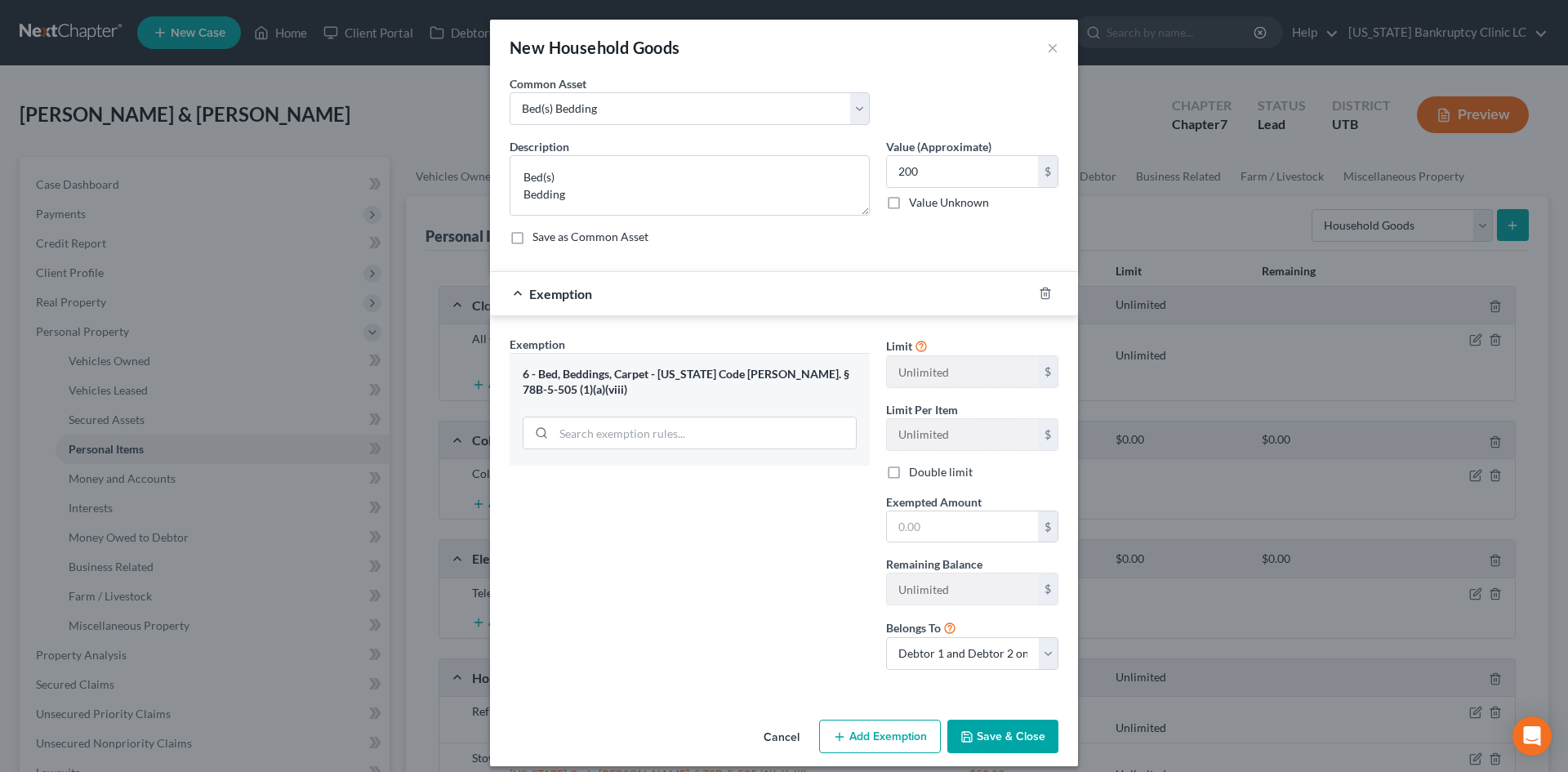
click at [1003, 729] on button "Save & Close" at bounding box center [1002, 737] width 111 height 34
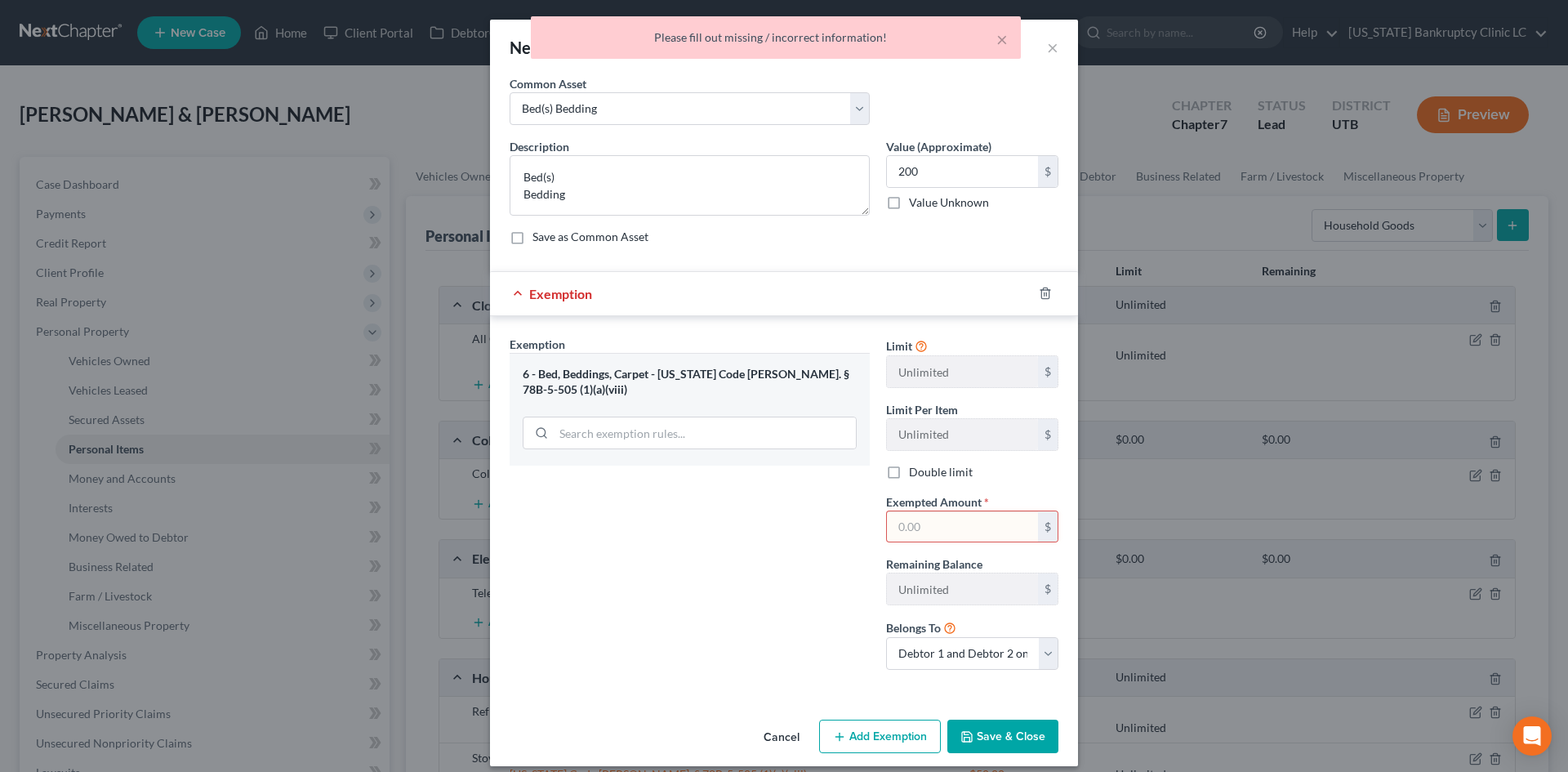
drag, startPoint x: 928, startPoint y: 519, endPoint x: 928, endPoint y: 511, distance: 8.0
click at [930, 515] on input "text" at bounding box center [962, 527] width 151 height 31
click at [836, 586] on div "Exemption Set must be selected for CA. Exemption * 6 - Bed, Beddings, Carpet - …" at bounding box center [689, 510] width 376 height 348
click at [1019, 733] on button "Save & Close" at bounding box center [1002, 737] width 111 height 34
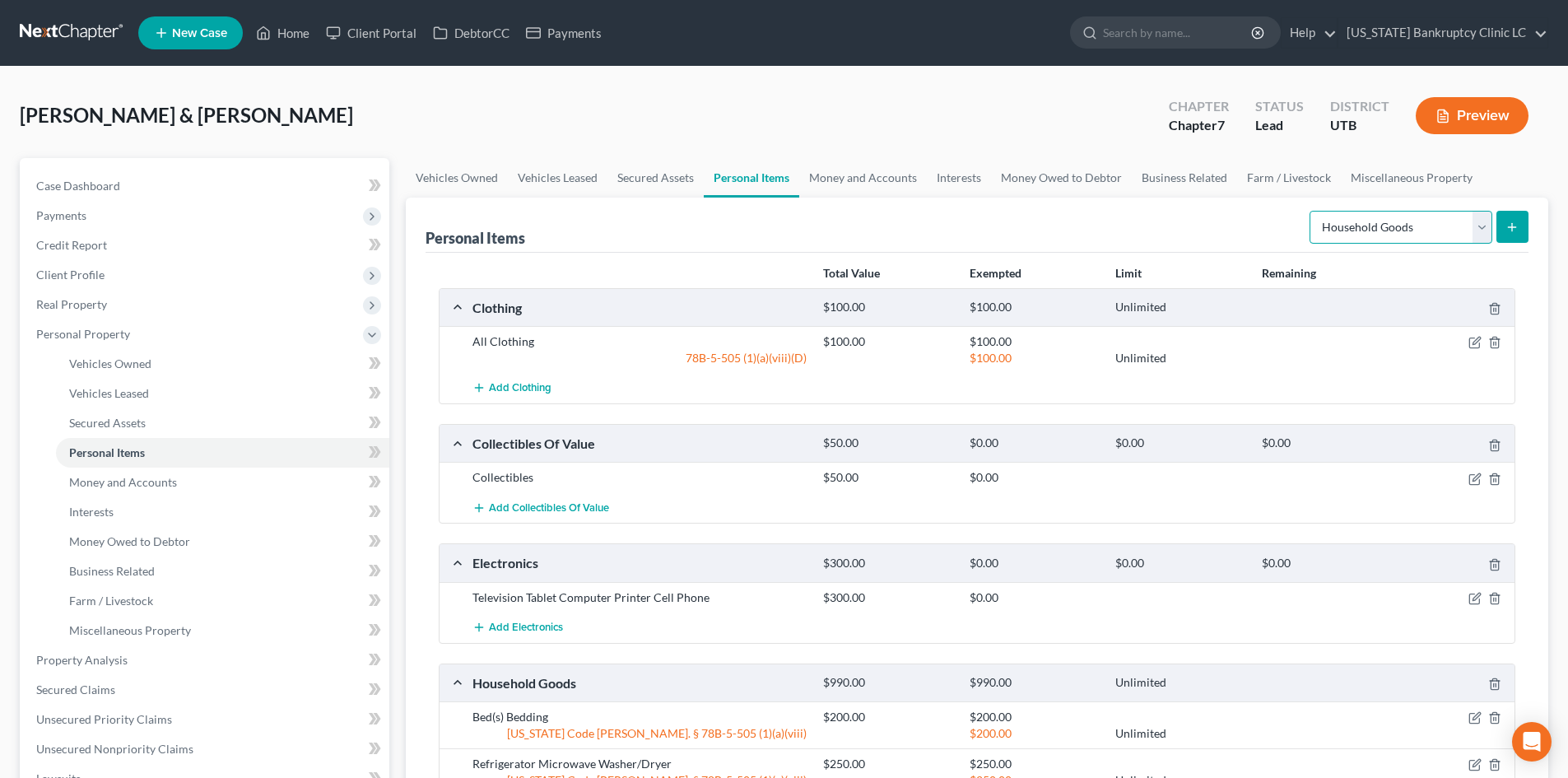
click at [1438, 230] on select "Select Item Type Clothing Collectibles Of Value Electronics Firearms Household …" at bounding box center [1400, 227] width 182 height 33
click at [1311, 210] on select "Select Item Type Clothing Collectibles Of Value Electronics Firearms Household …" at bounding box center [1400, 227] width 182 height 33
click at [1502, 221] on button "submit" at bounding box center [1512, 226] width 32 height 32
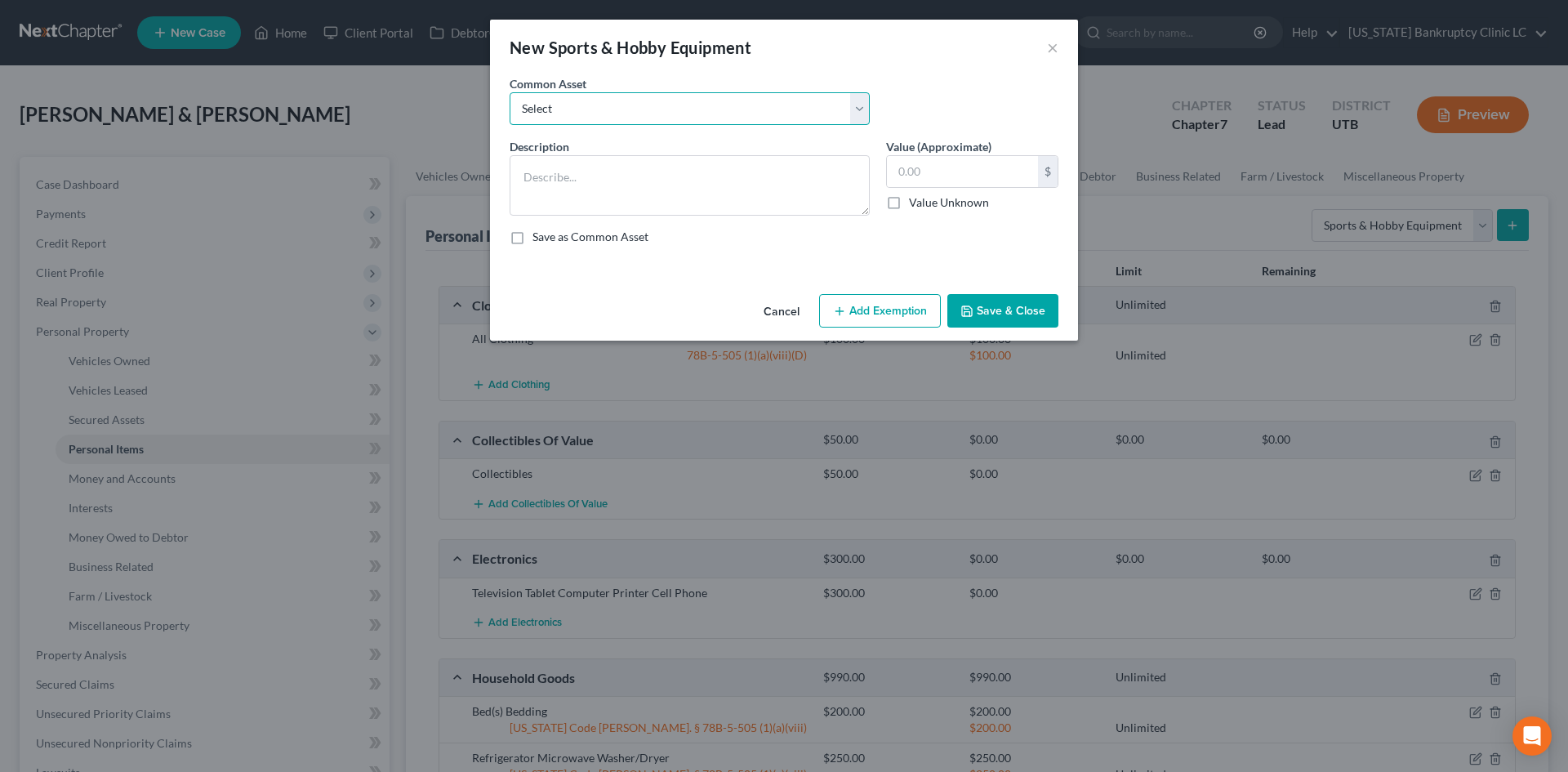
click at [707, 93] on select "Select Snowboard Golf Clubs Fishing Poles and tac Camera Sports/Hobby Equipment…" at bounding box center [689, 108] width 360 height 33
click at [509, 92] on select "Select Snowboard Golf Clubs Fishing Poles and tac Camera Sports/Hobby Equipment…" at bounding box center [689, 108] width 360 height 33
click at [923, 169] on input "200.00" at bounding box center [962, 171] width 151 height 31
click at [1006, 311] on button "Save & Close" at bounding box center [1002, 311] width 111 height 34
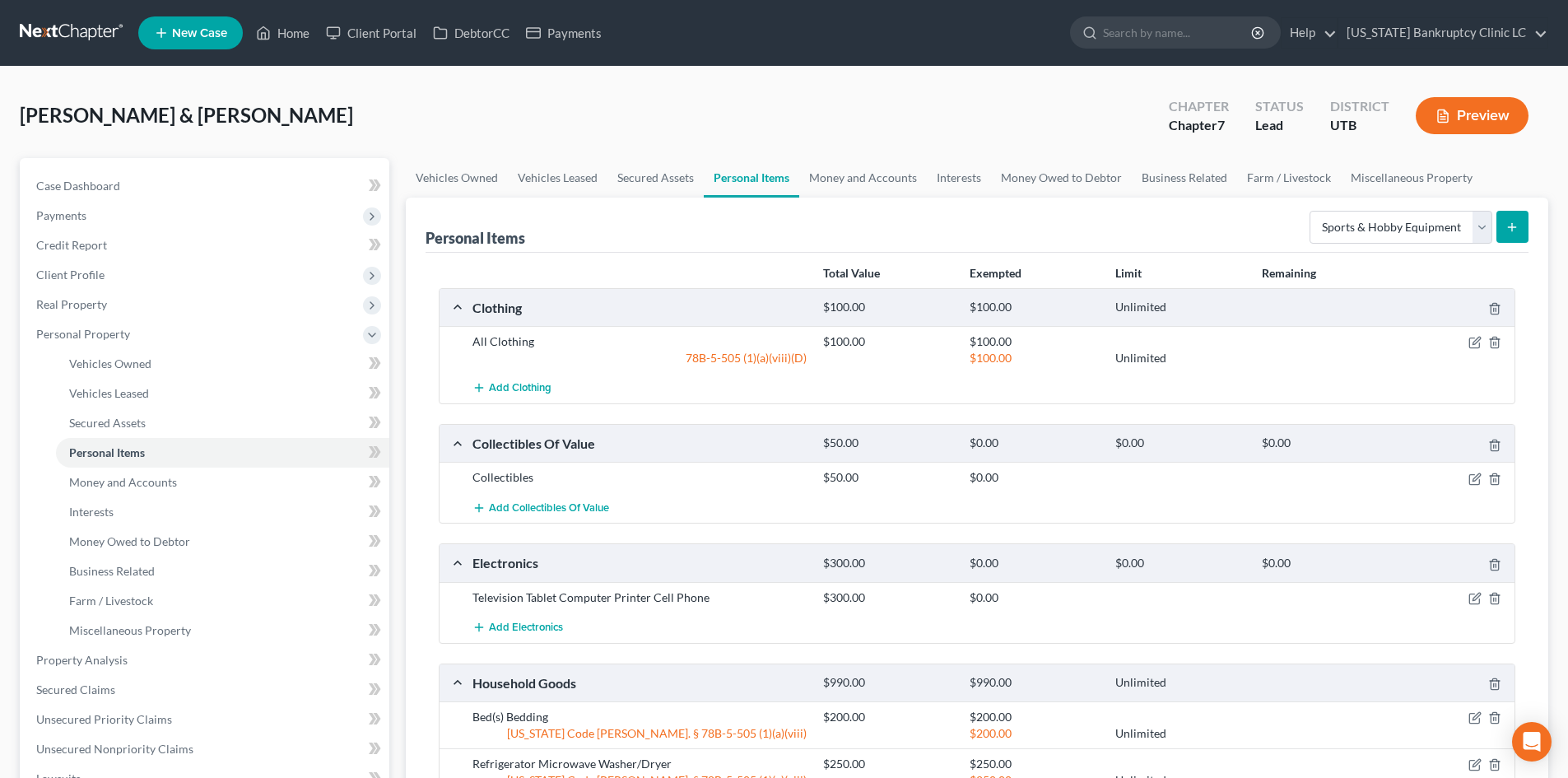
scroll to position [411, 0]
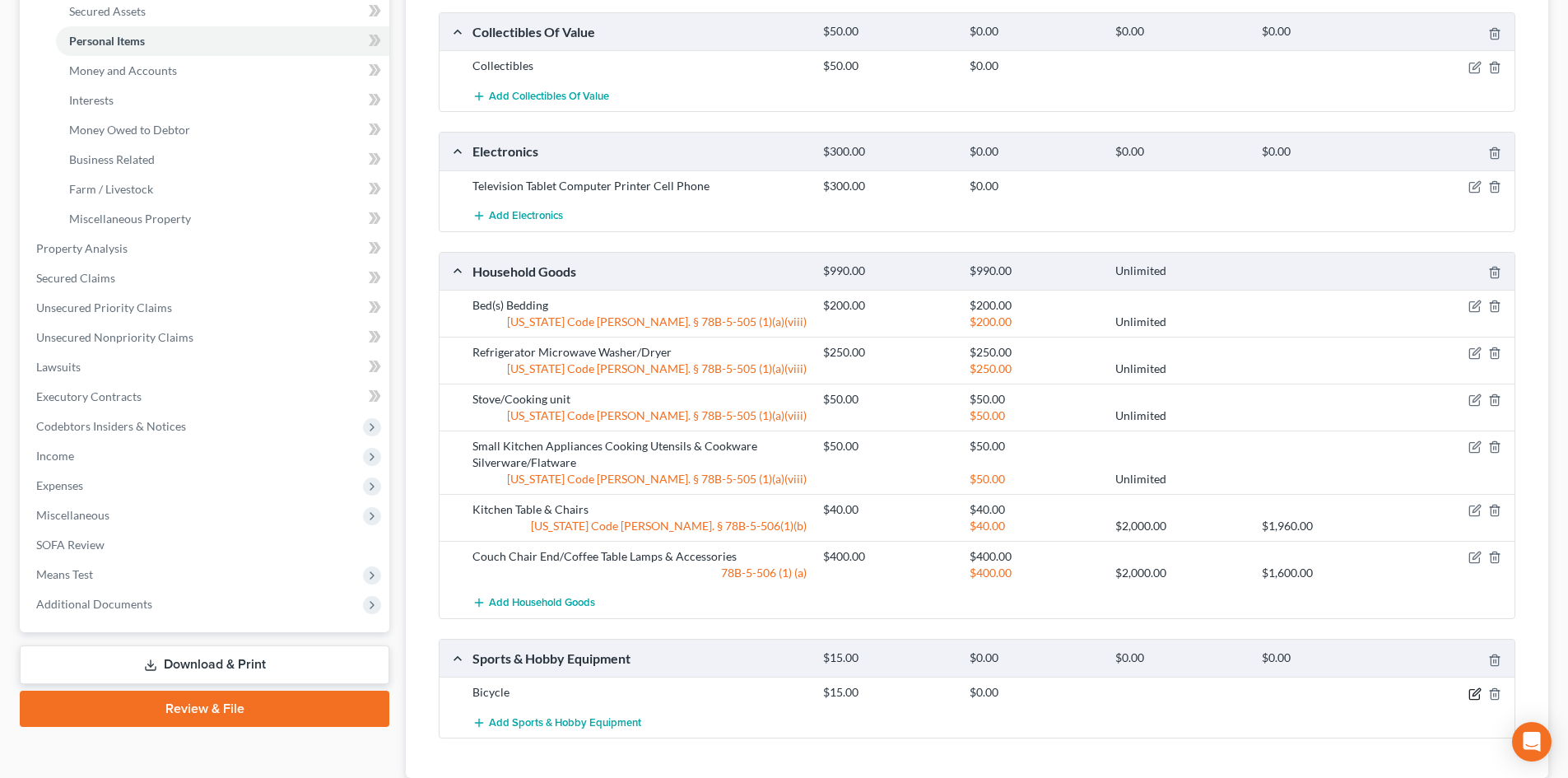
click at [1480, 697] on icon "button" at bounding box center [1475, 694] width 14 height 14
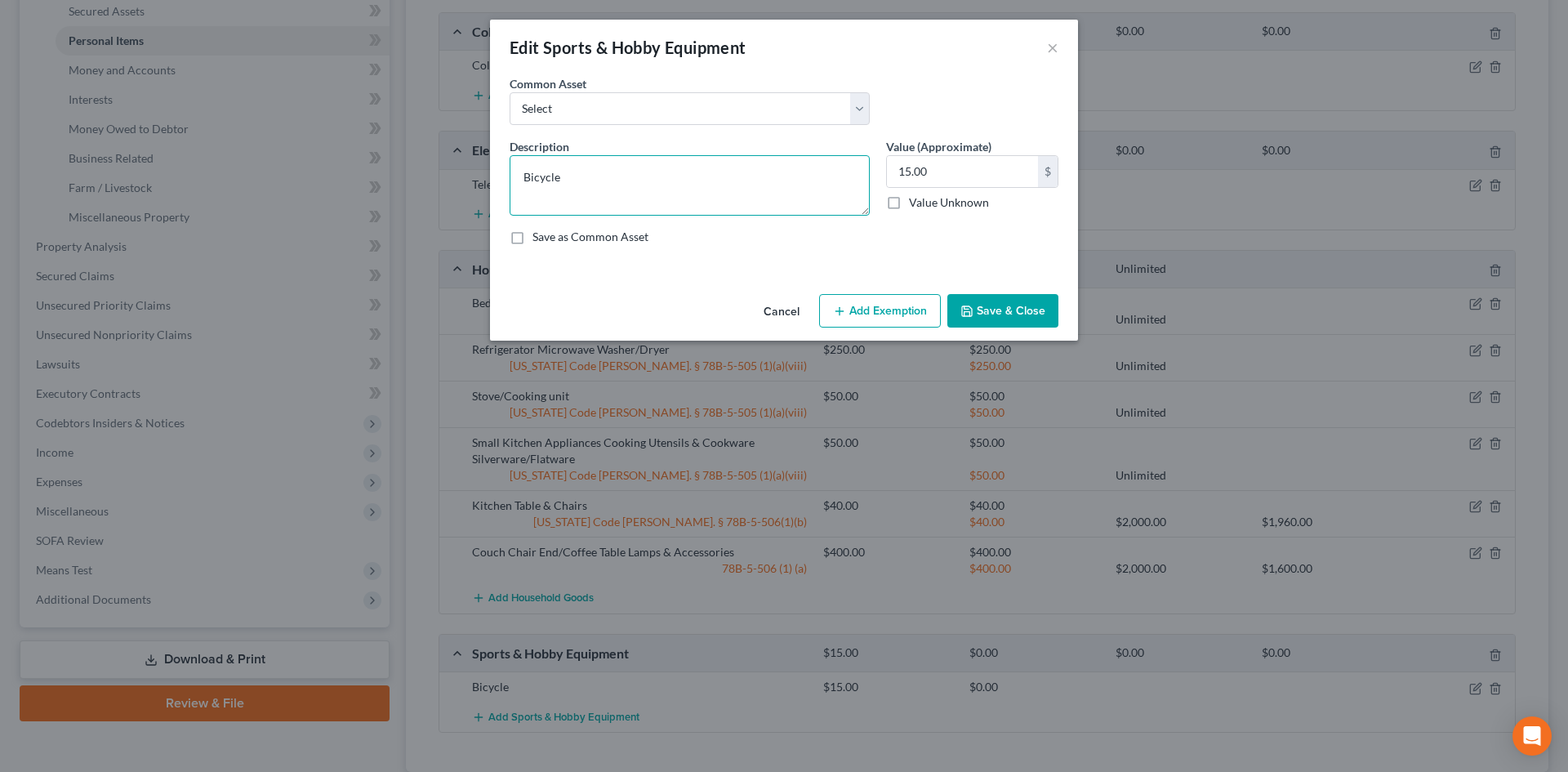
click at [611, 178] on textarea "Bicycle" at bounding box center [689, 185] width 360 height 60
click at [983, 332] on div "Cancel Add Exemption Save & Close" at bounding box center [784, 314] width 588 height 54
click at [987, 307] on button "Save & Close" at bounding box center [1002, 311] width 111 height 34
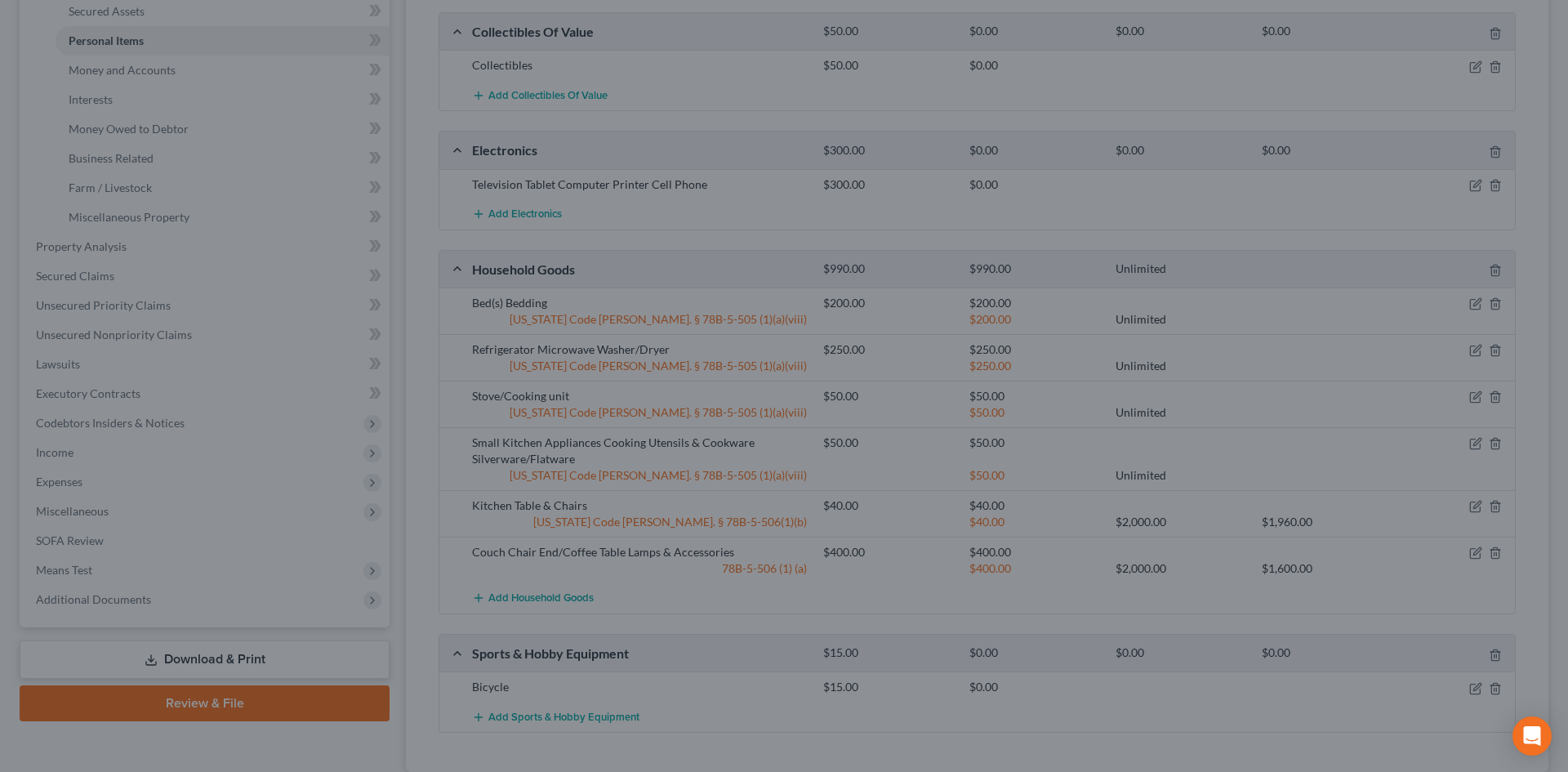
click at [987, 307] on button "Save & Close" at bounding box center [974, 294] width 97 height 30
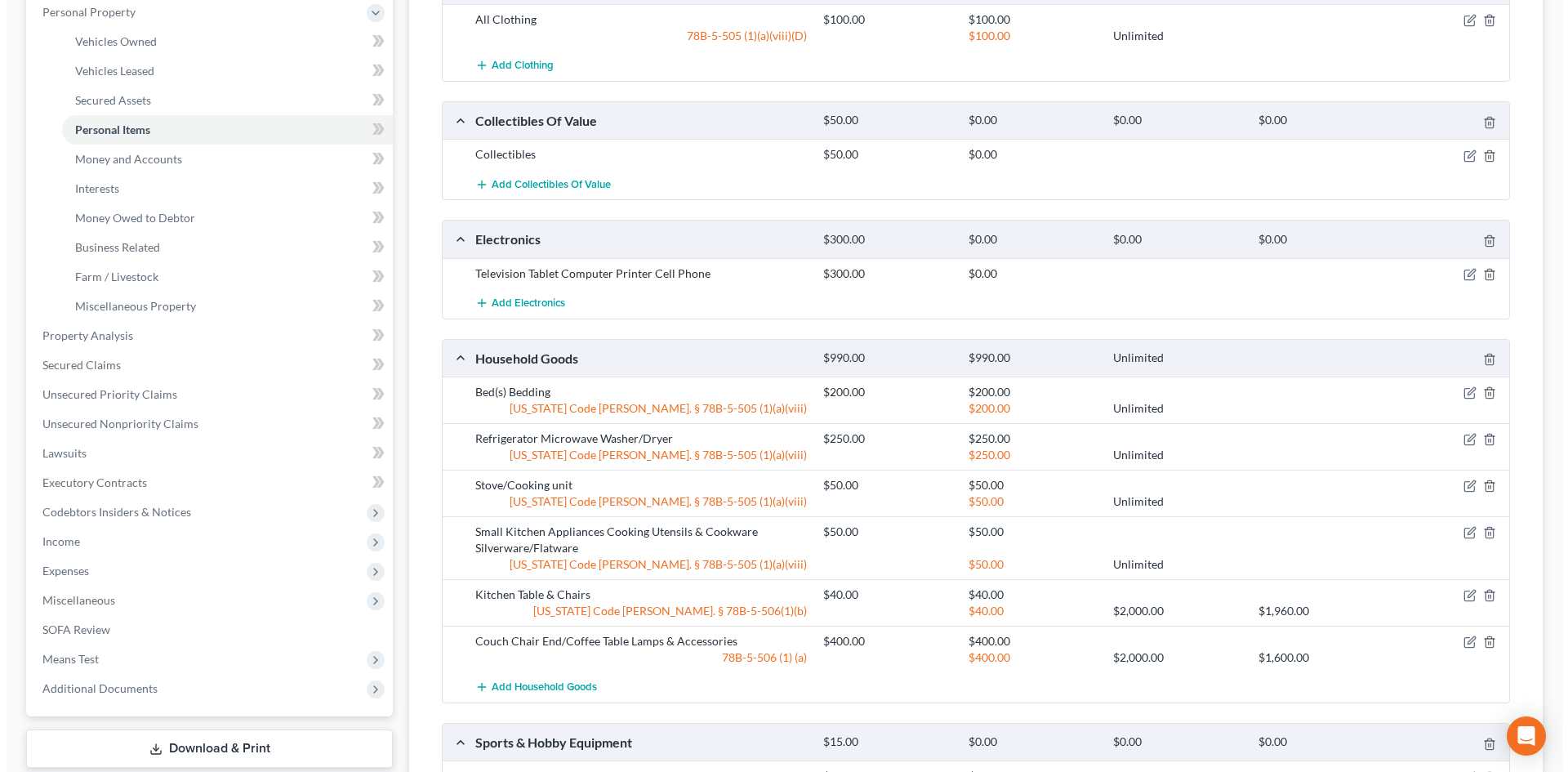
scroll to position [164, 0]
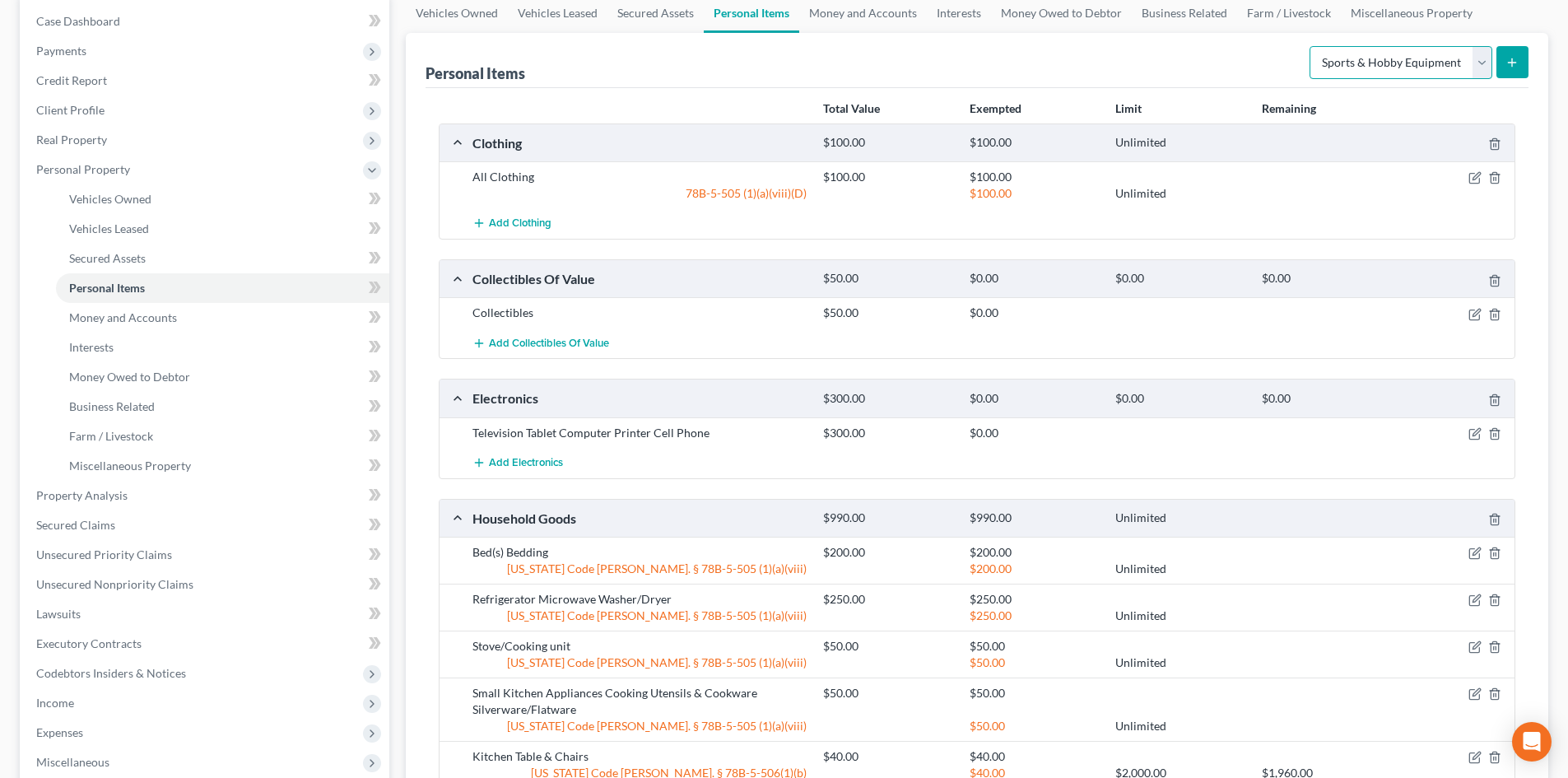
click at [1438, 62] on select "Select Item Type Clothing Collectibles Of Value Electronics Firearms Household …" at bounding box center [1400, 63] width 182 height 33
click at [1311, 46] on select "Select Item Type Clothing Collectibles Of Value Electronics Firearms Household …" at bounding box center [1400, 63] width 182 height 33
click at [1500, 59] on button "submit" at bounding box center [1512, 62] width 32 height 32
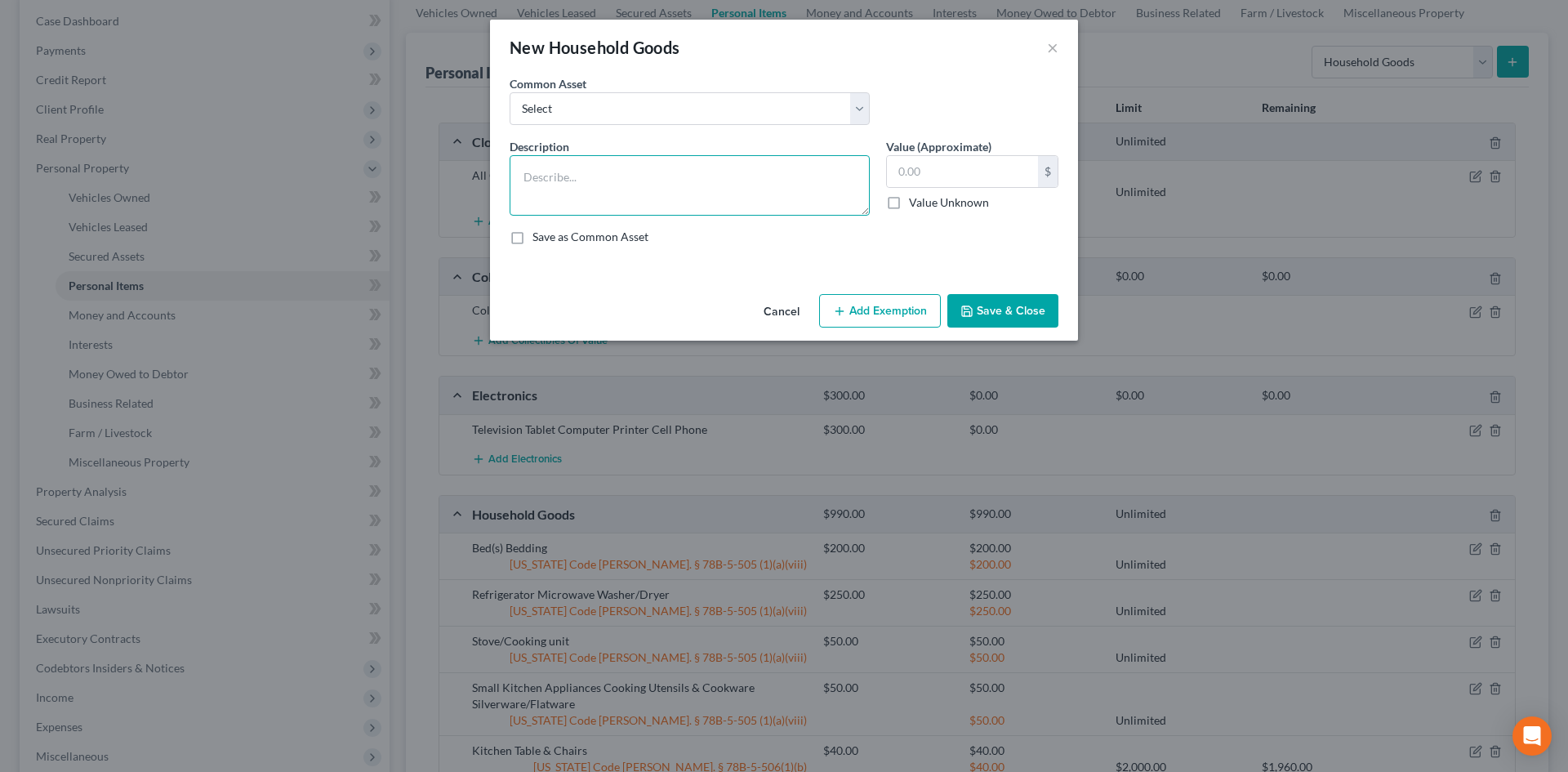
click at [611, 179] on textarea at bounding box center [689, 185] width 360 height 60
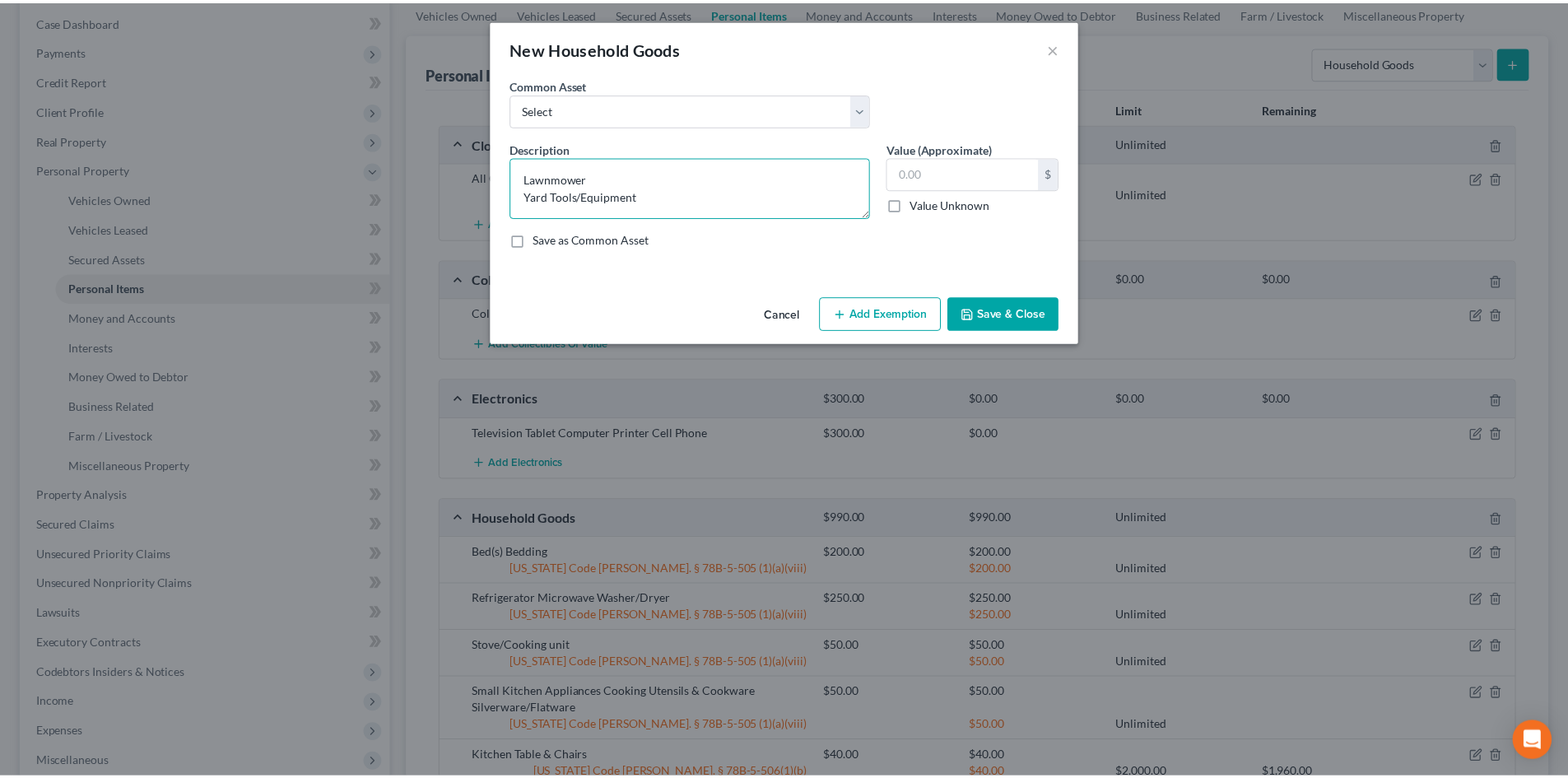
scroll to position [3, 0]
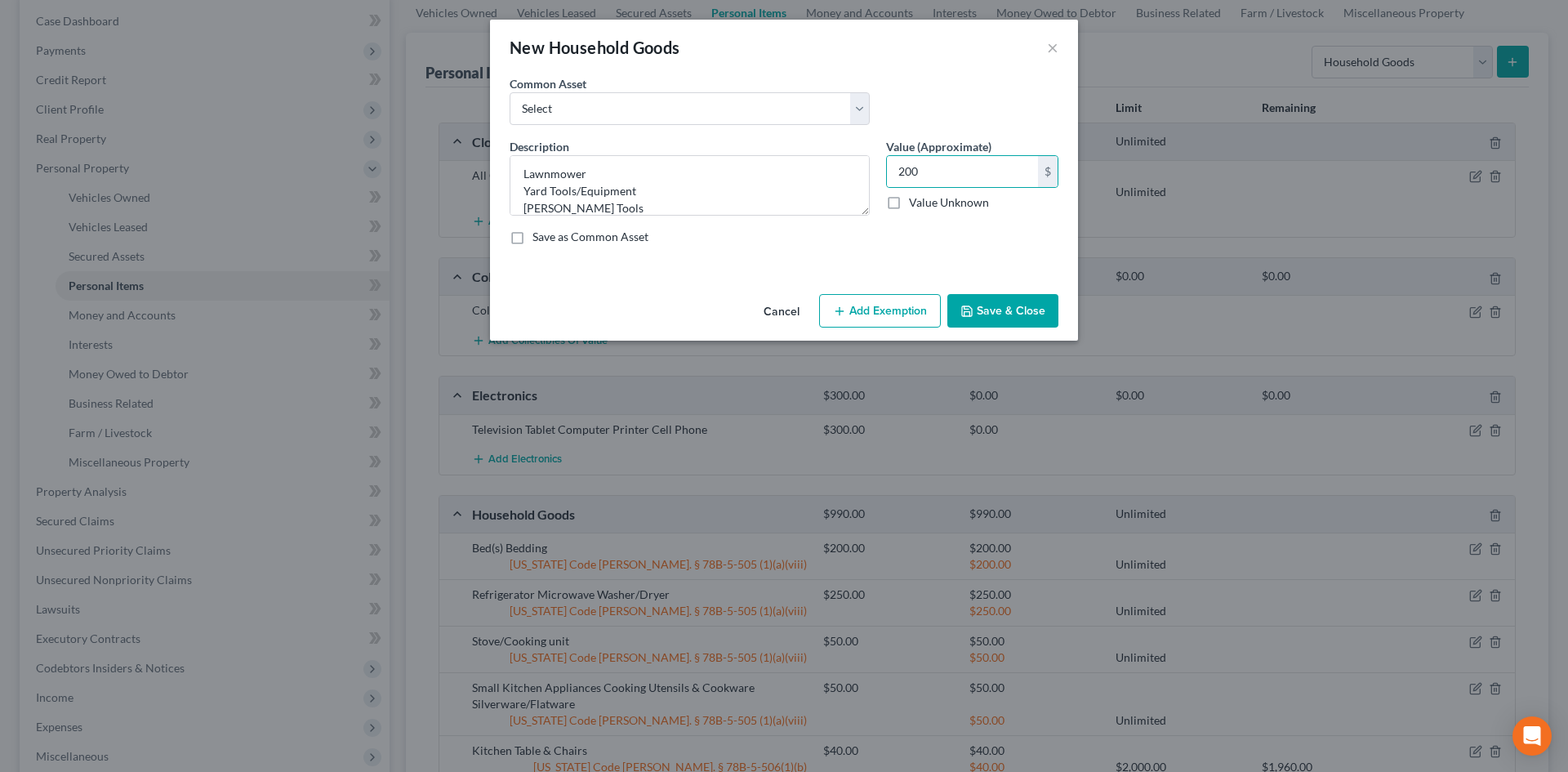
click at [982, 319] on button "Save & Close" at bounding box center [1002, 311] width 111 height 34
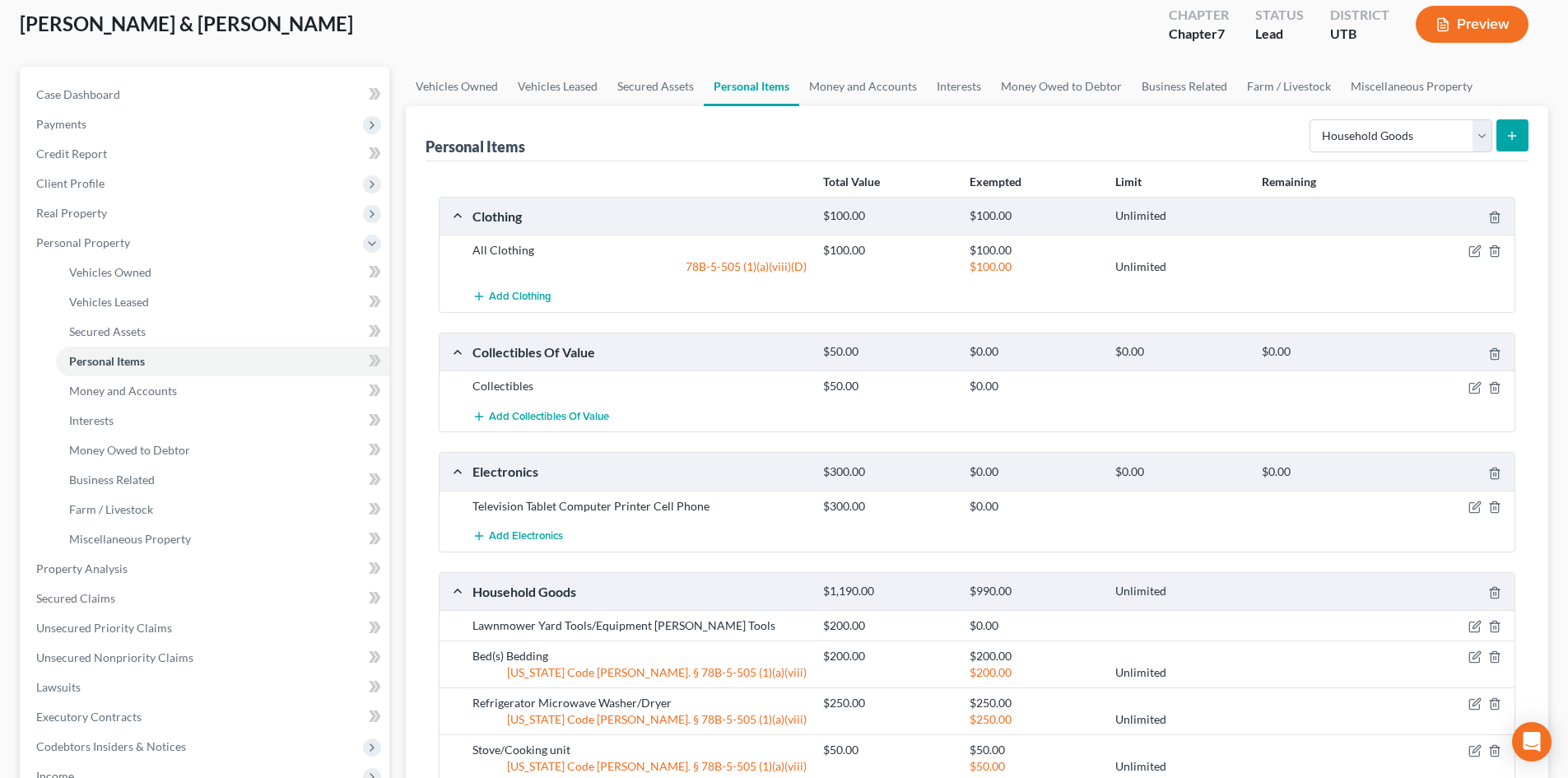
scroll to position [0, 0]
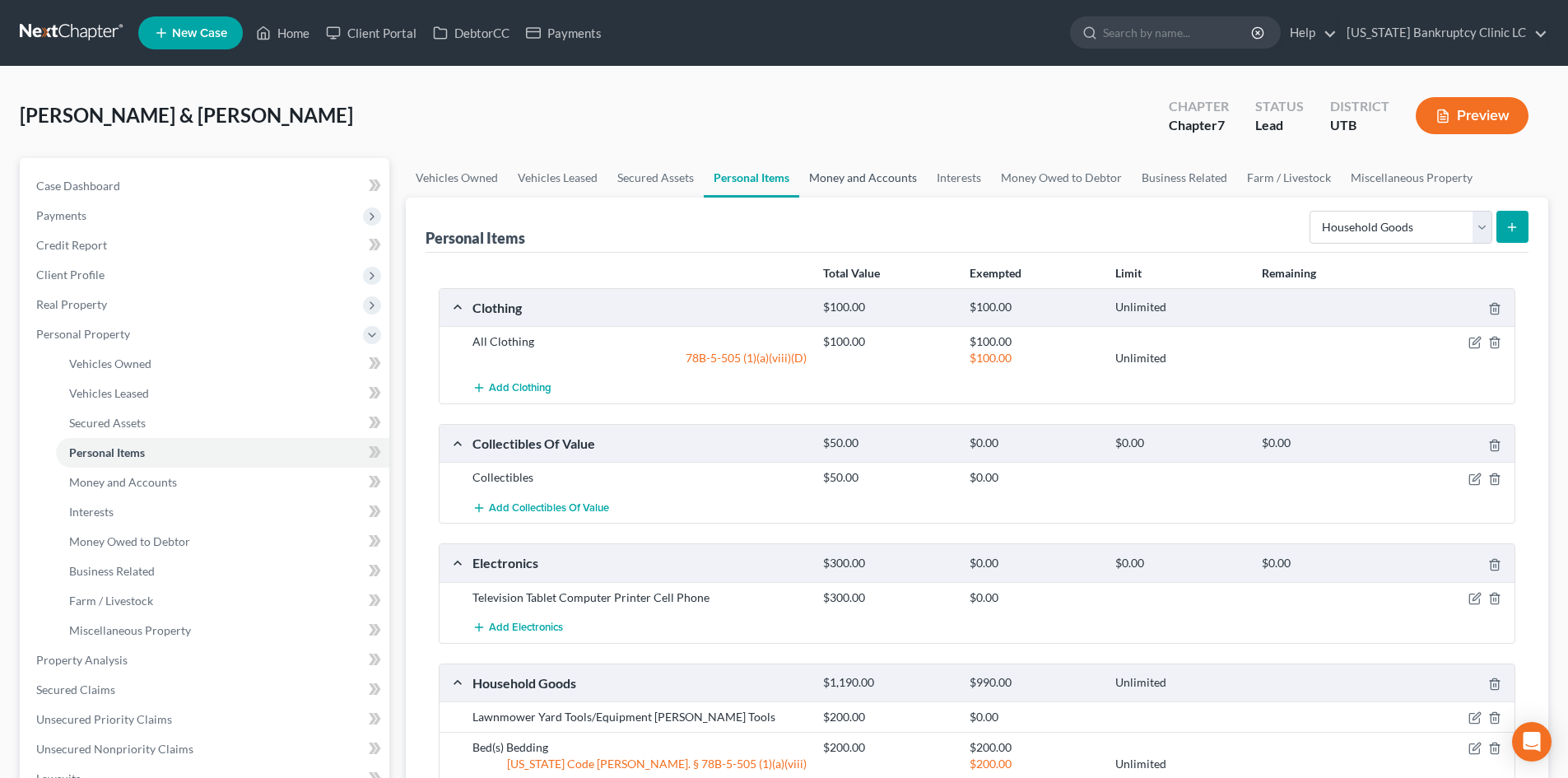
click at [873, 182] on link "Money and Accounts" at bounding box center [863, 178] width 127 height 40
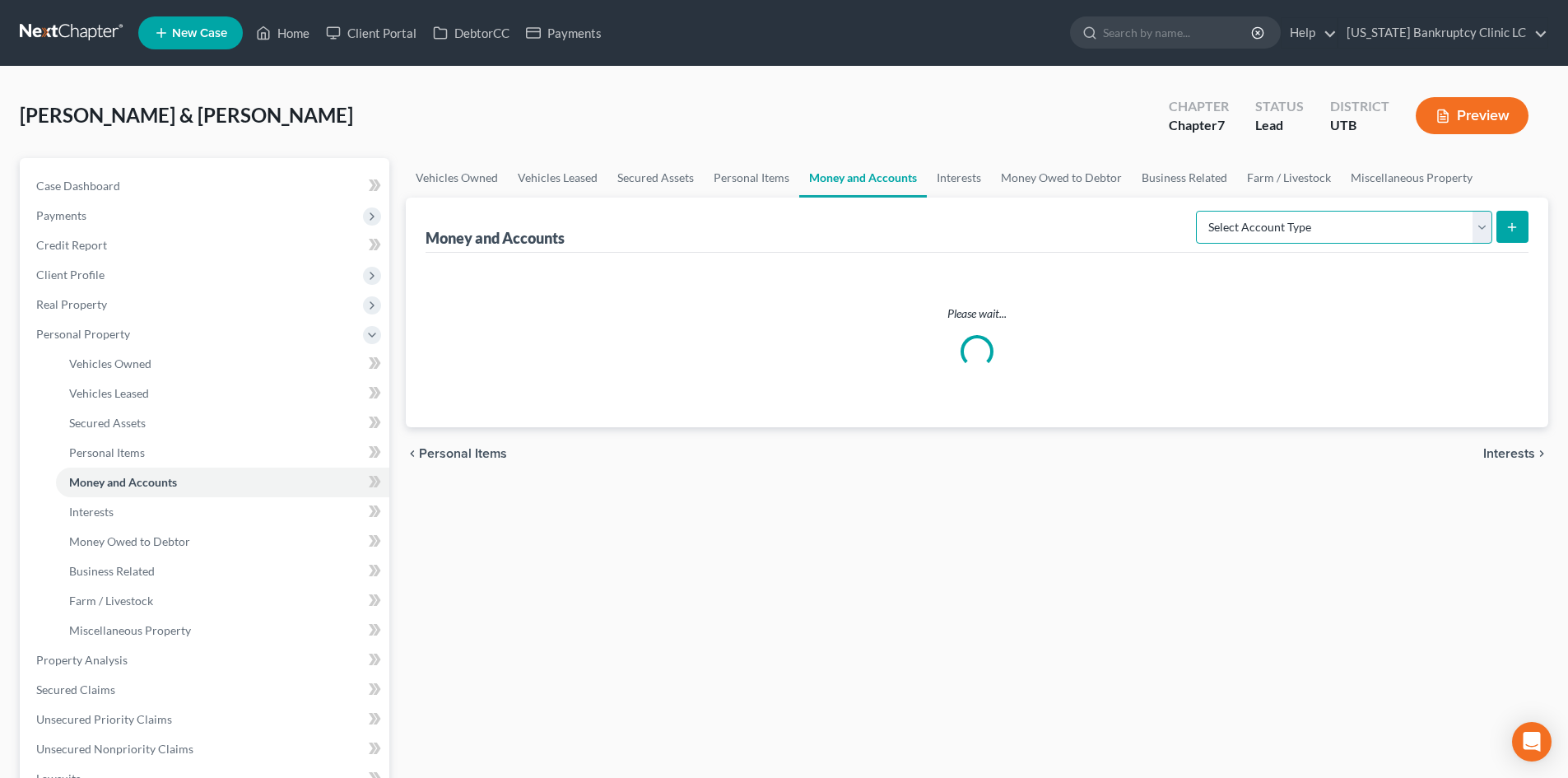
click at [1252, 233] on select "Select Account Type Brokerage Cash on Hand Certificates of Deposit Checking Acc…" at bounding box center [1343, 227] width 296 height 33
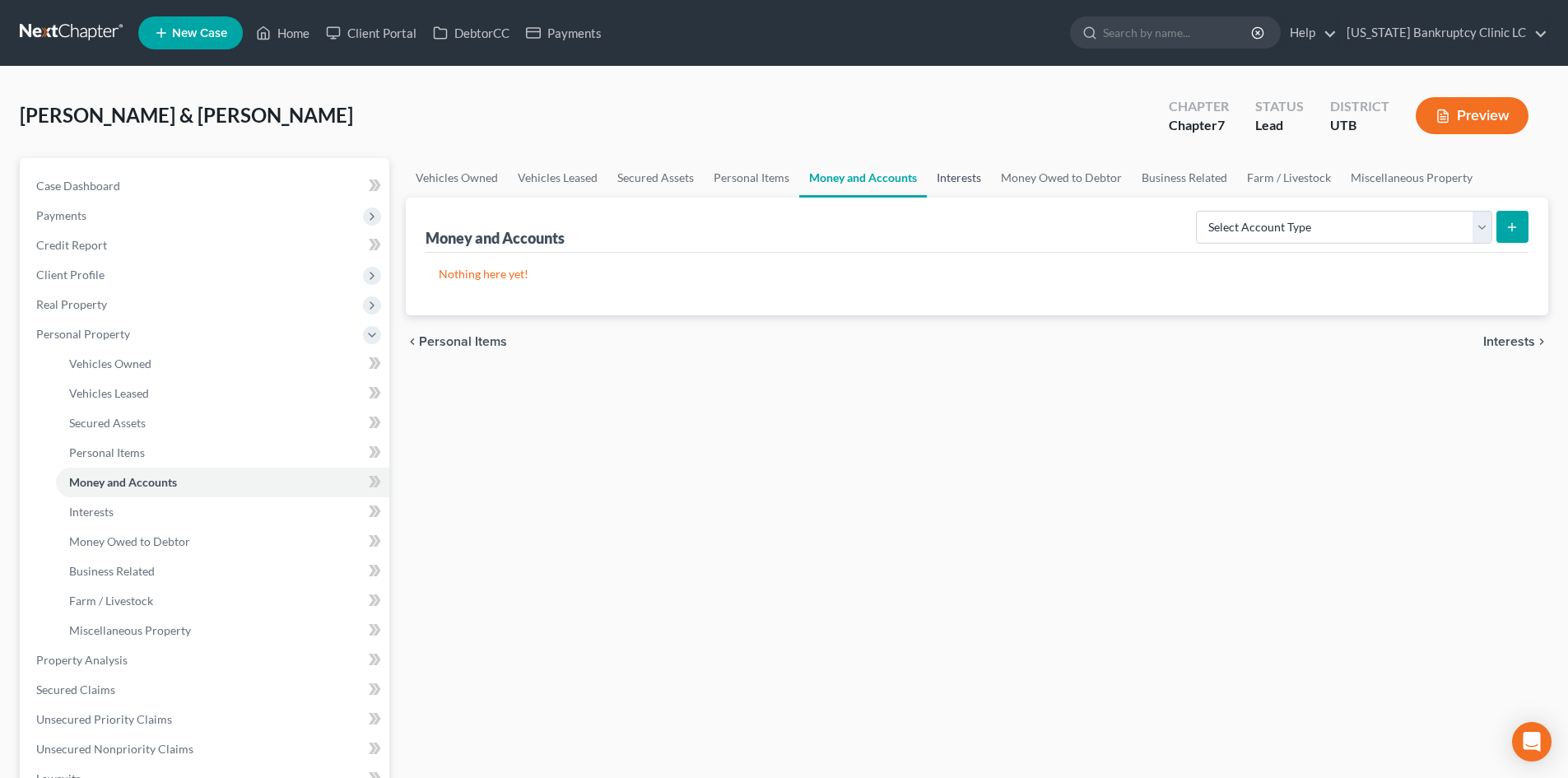
click at [952, 172] on link "Interests" at bounding box center [958, 178] width 65 height 40
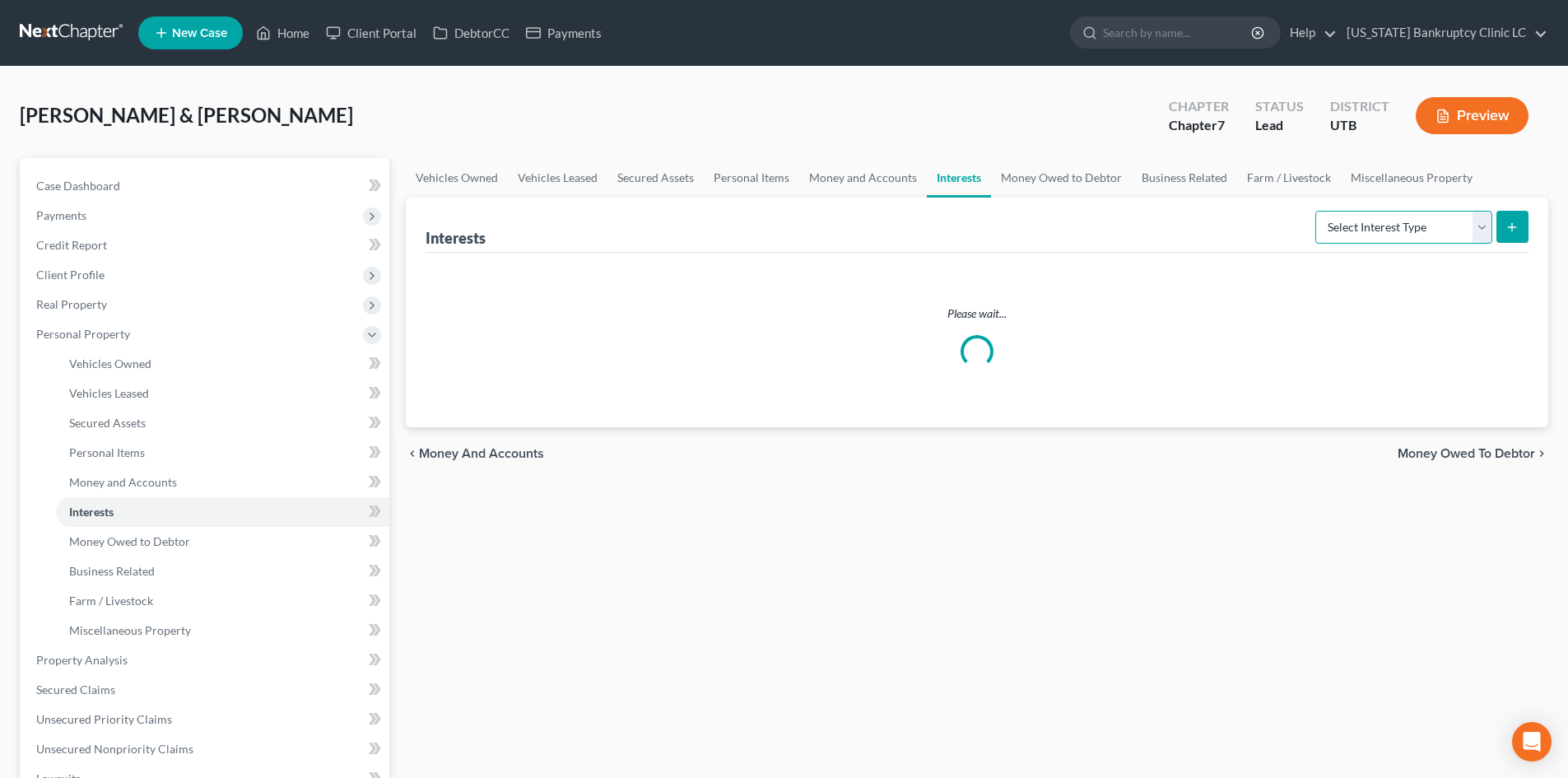
click at [1376, 238] on select "Select Interest Type 401K Annuity Bond Education IRA Government Bond Government…" at bounding box center [1403, 227] width 177 height 33
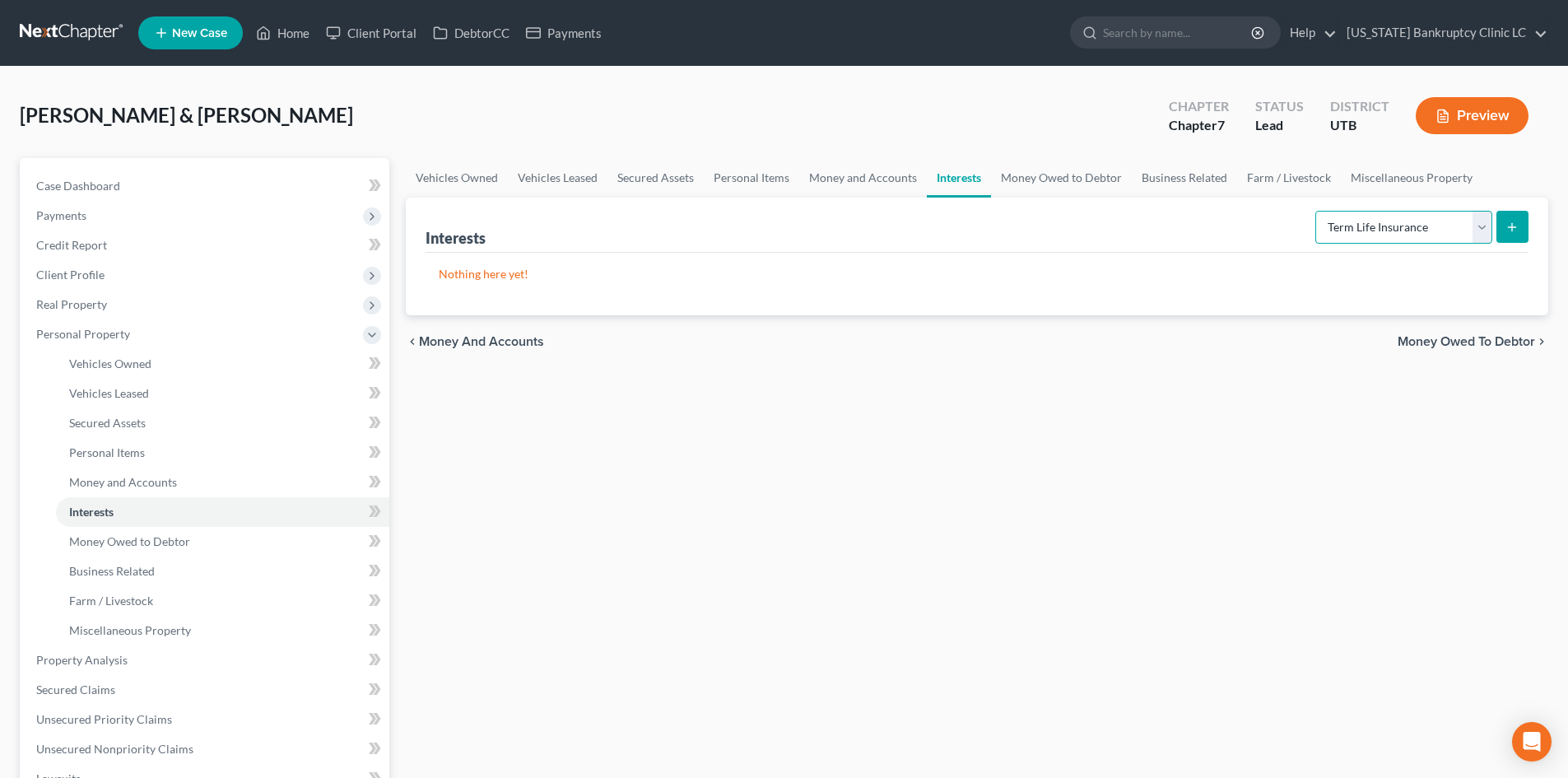
click at [1317, 210] on select "Select Interest Type 401K Annuity Bond Education IRA Government Bond Government…" at bounding box center [1403, 227] width 177 height 33
click at [1510, 230] on icon "submit" at bounding box center [1512, 228] width 14 height 14
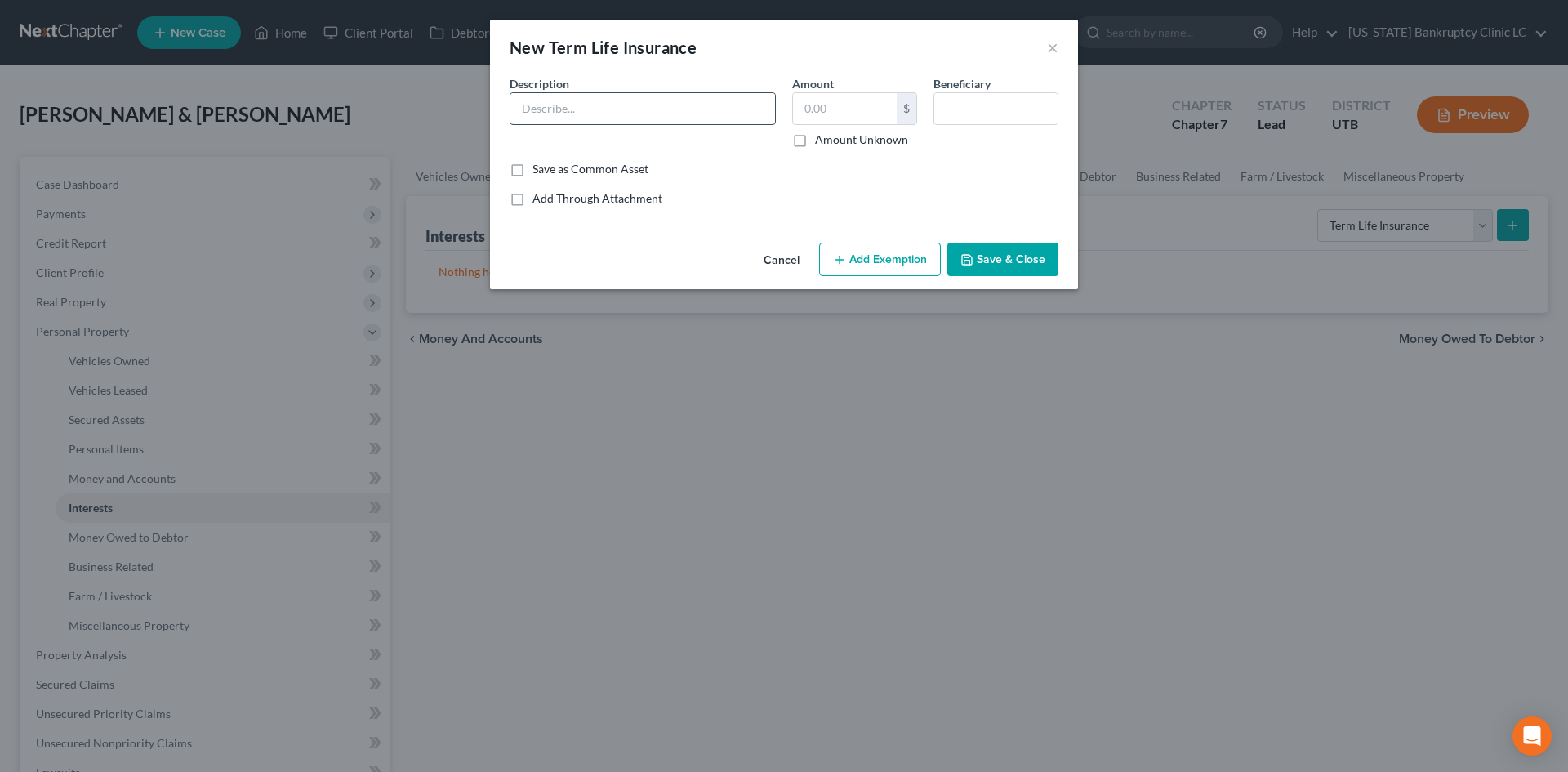
click at [611, 113] on input "text" at bounding box center [642, 108] width 264 height 31
click at [1051, 56] on button "×" at bounding box center [1052, 47] width 11 height 19
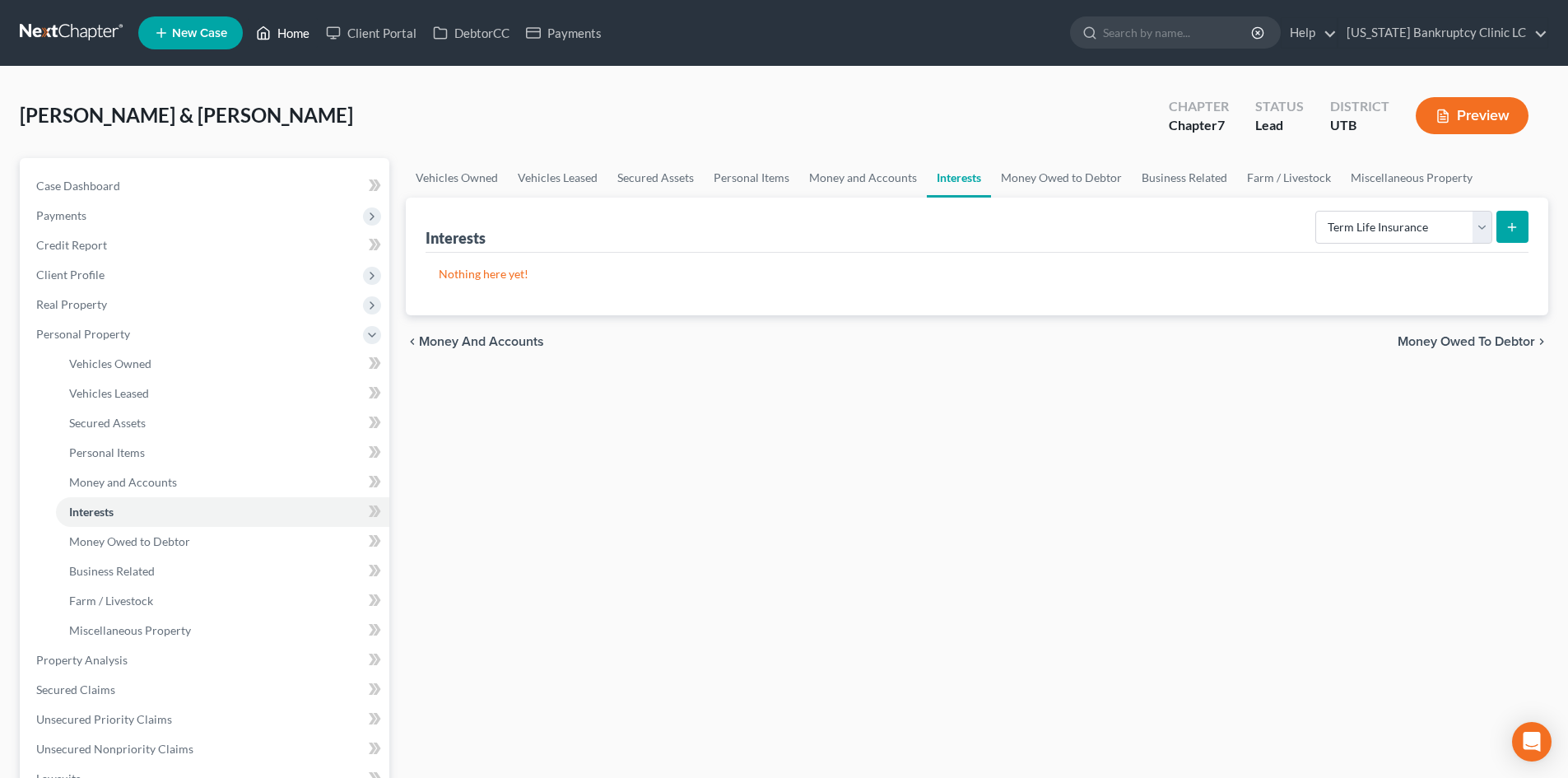
click at [289, 30] on link "Home" at bounding box center [283, 33] width 70 height 30
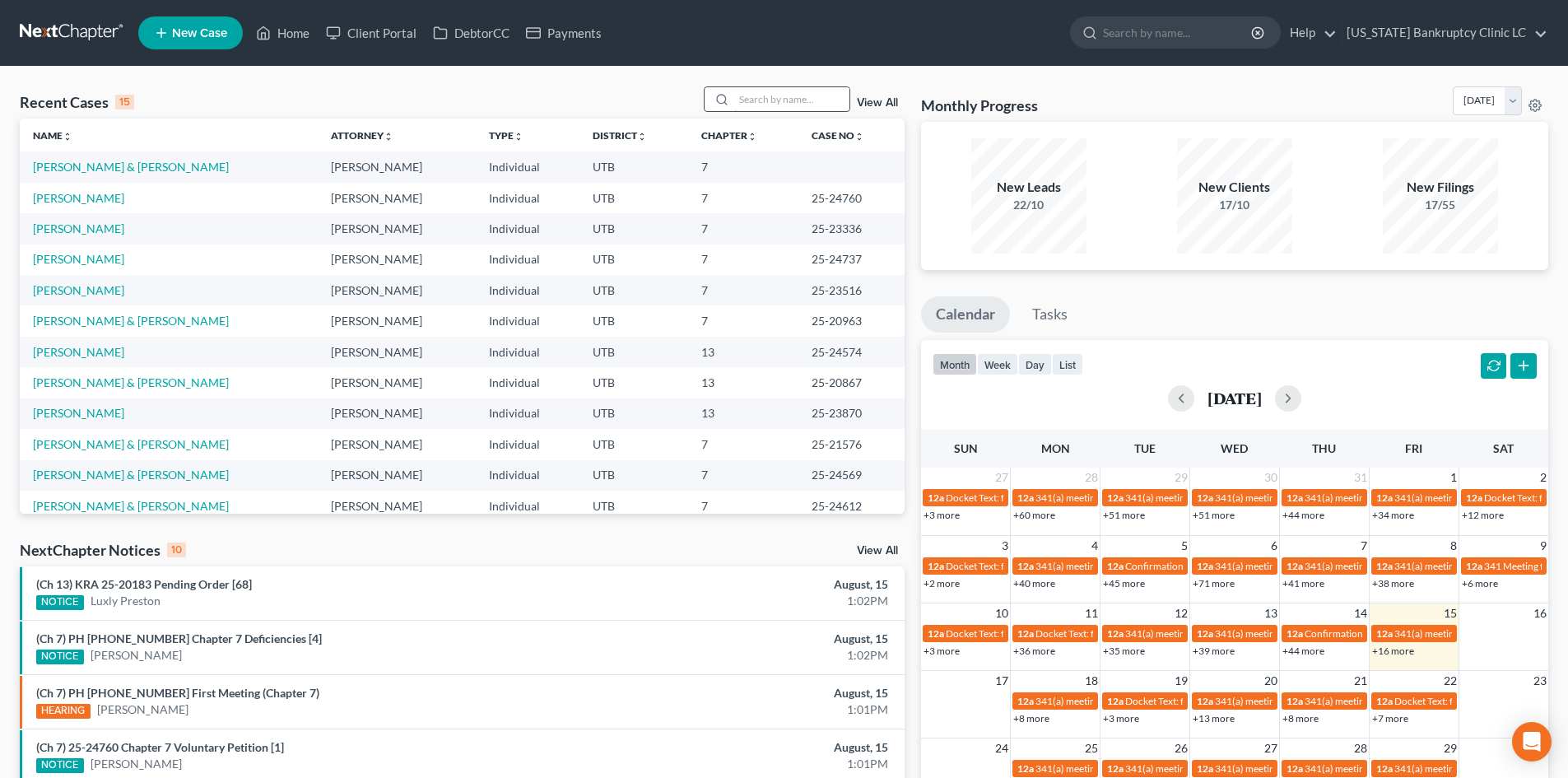
click at [778, 97] on input "search" at bounding box center [791, 98] width 115 height 24
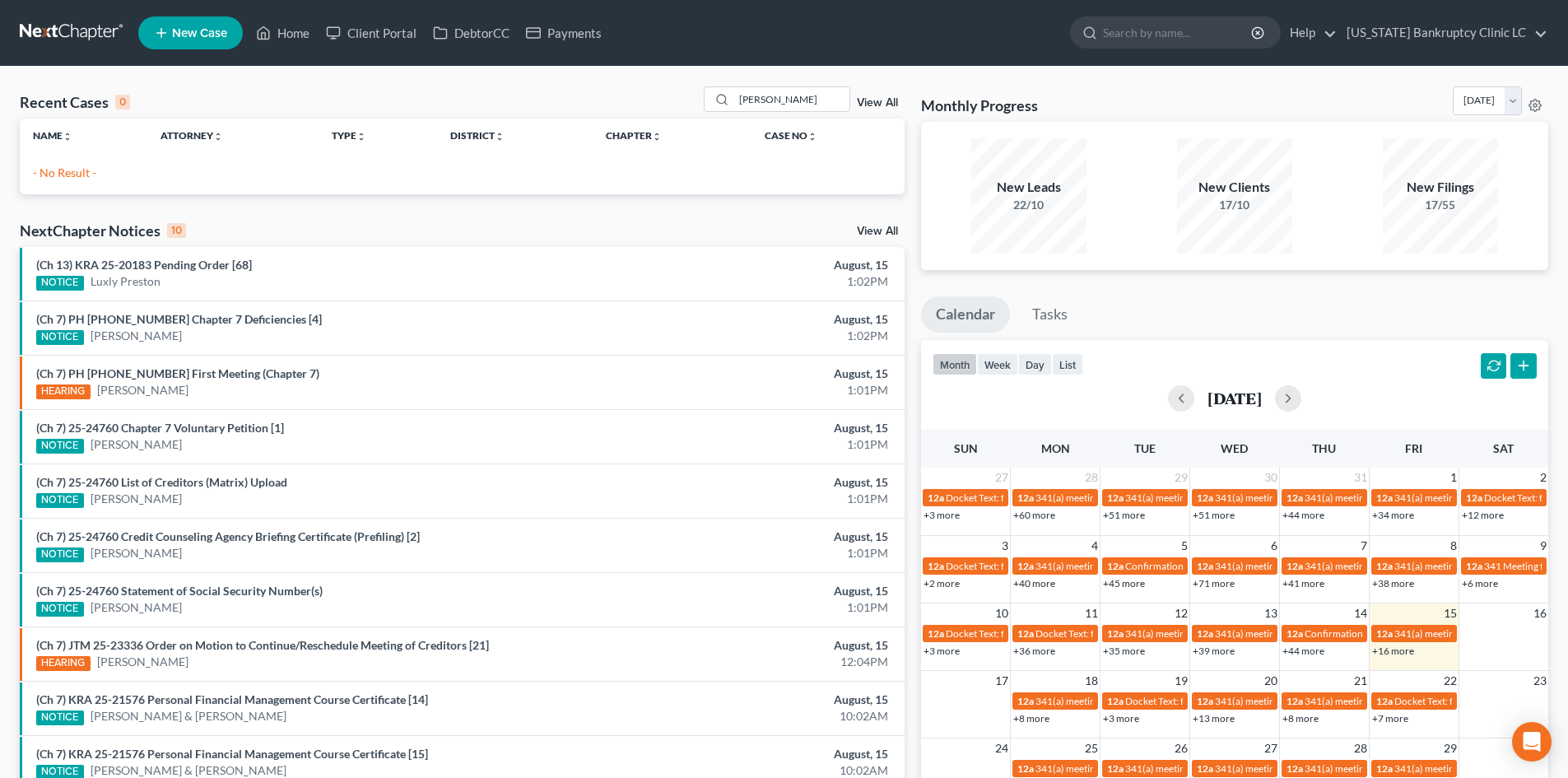
click at [224, 38] on span "New Case" at bounding box center [199, 33] width 55 height 13
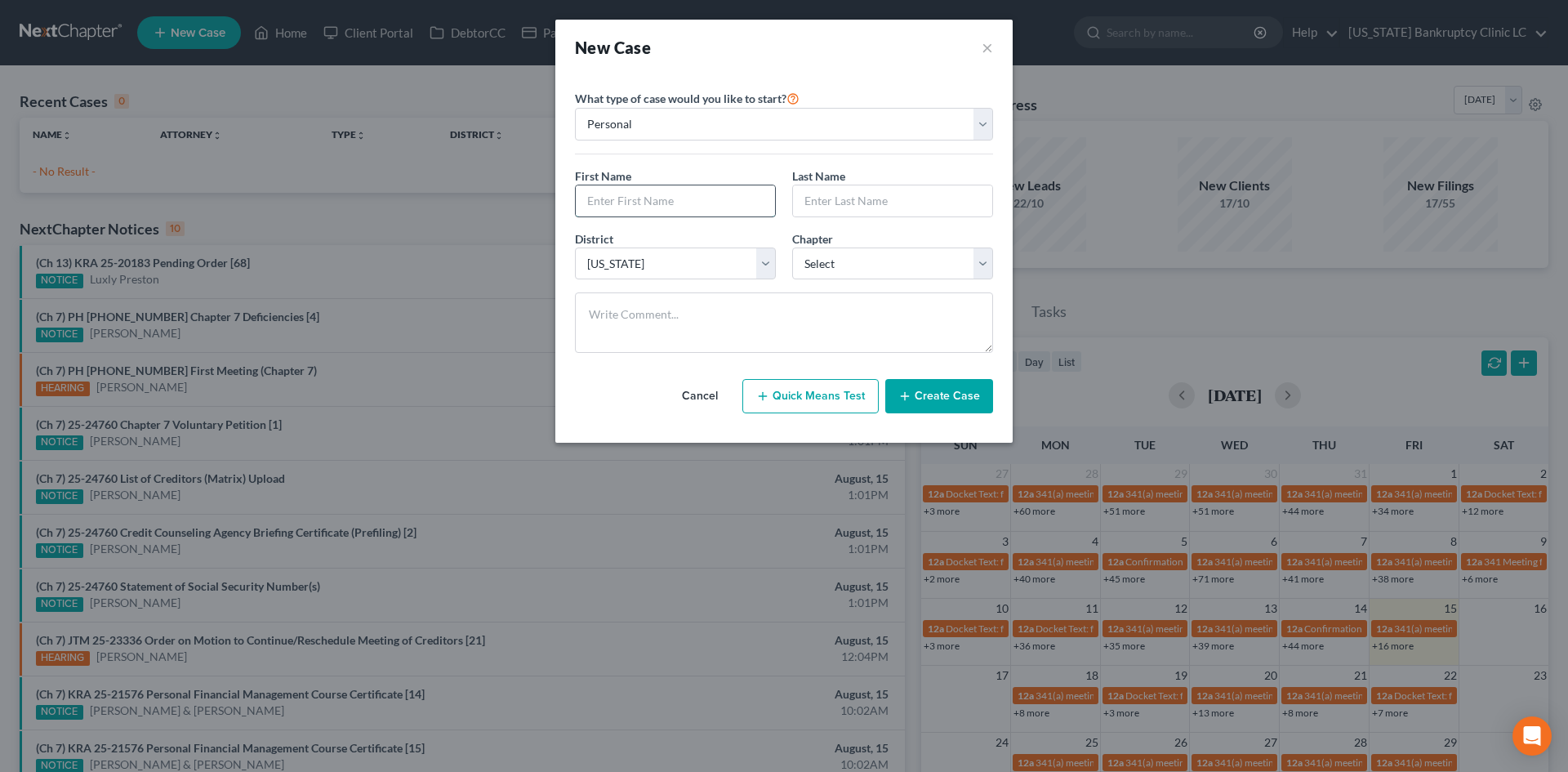
click at [728, 203] on input "text" at bounding box center [675, 201] width 199 height 31
click at [942, 409] on button "Create Case" at bounding box center [939, 397] width 108 height 34
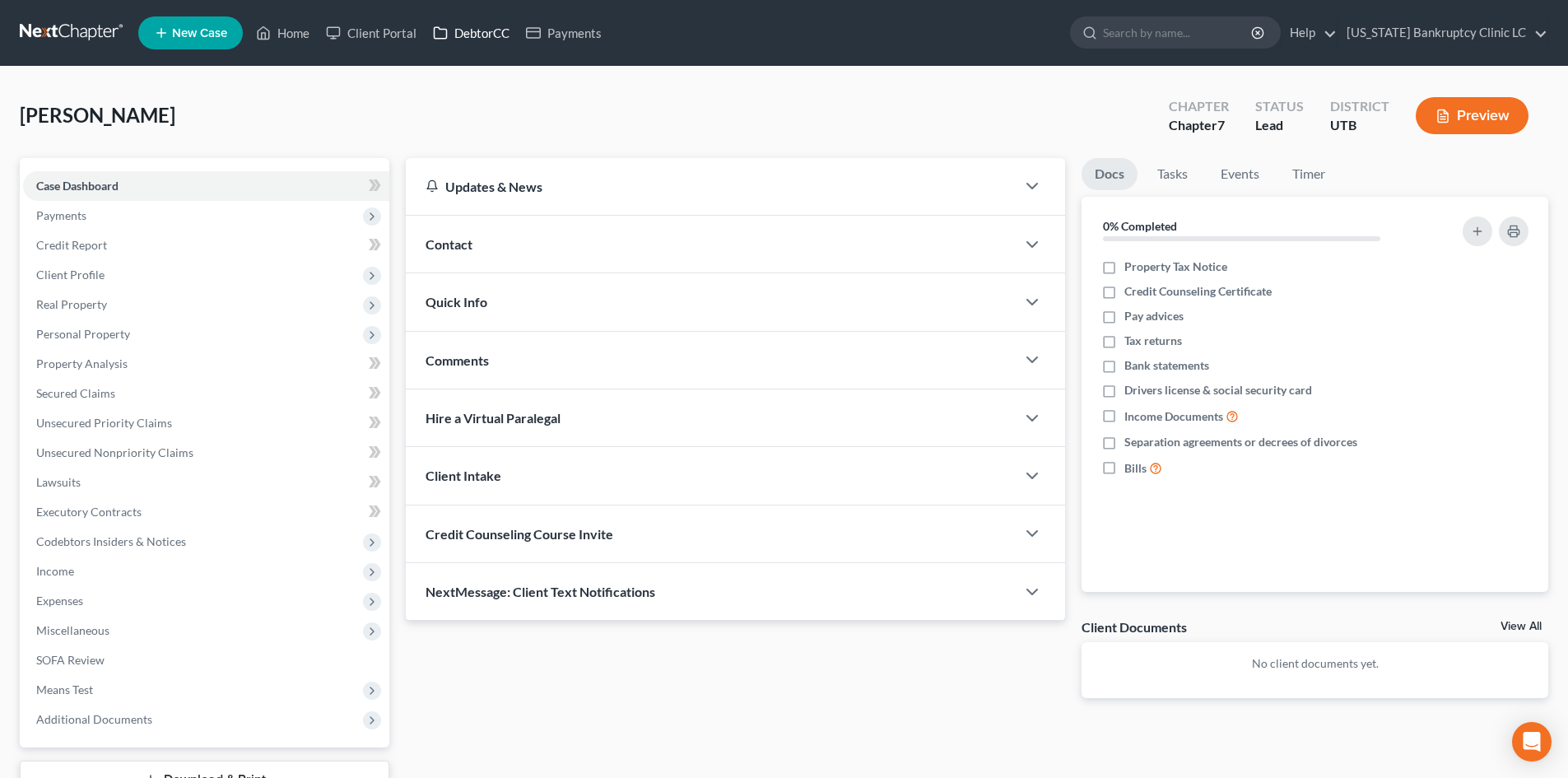
click at [476, 29] on link "DebtorCC" at bounding box center [471, 33] width 93 height 30
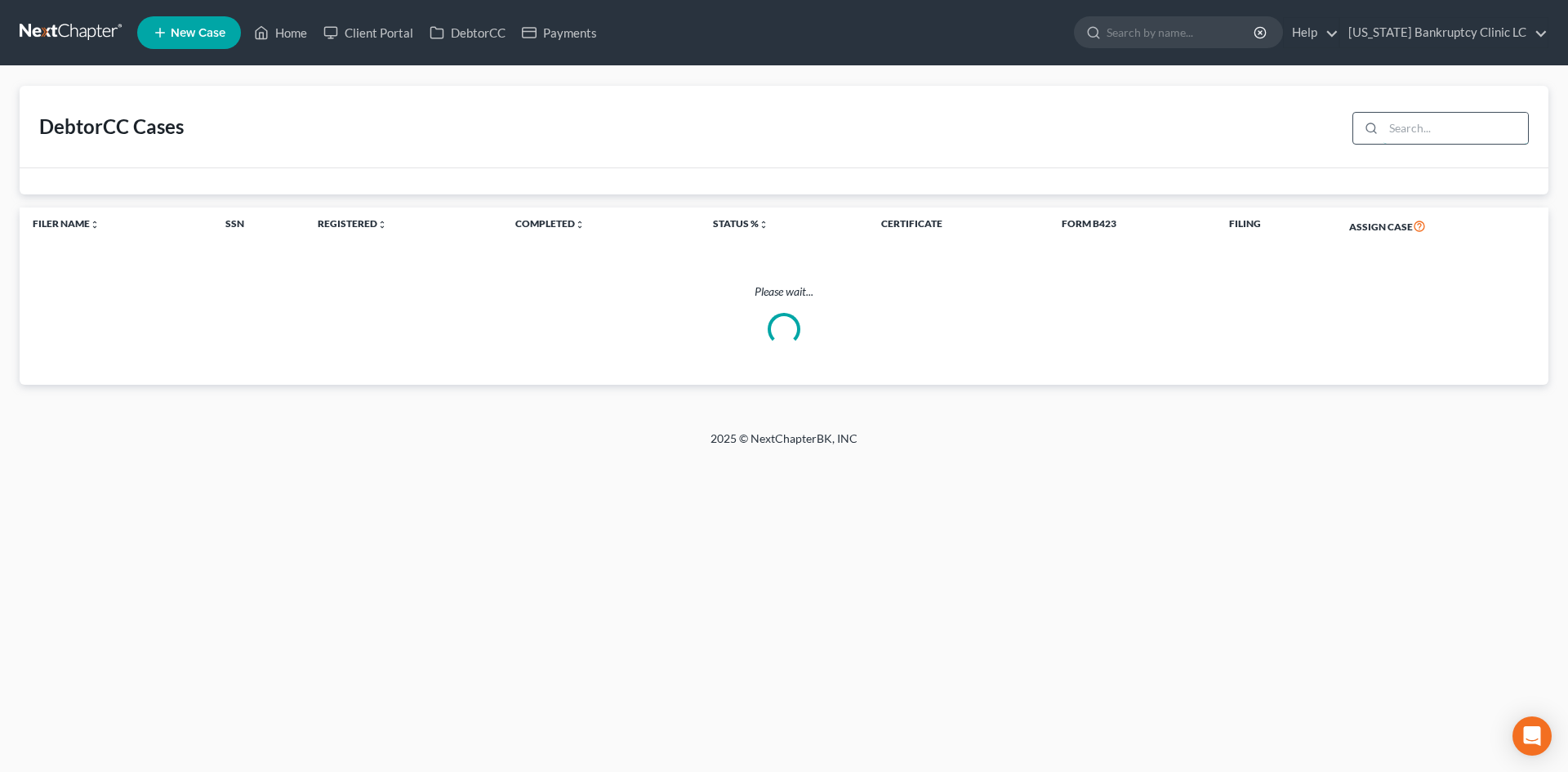
click at [1420, 132] on input "search" at bounding box center [1455, 128] width 145 height 31
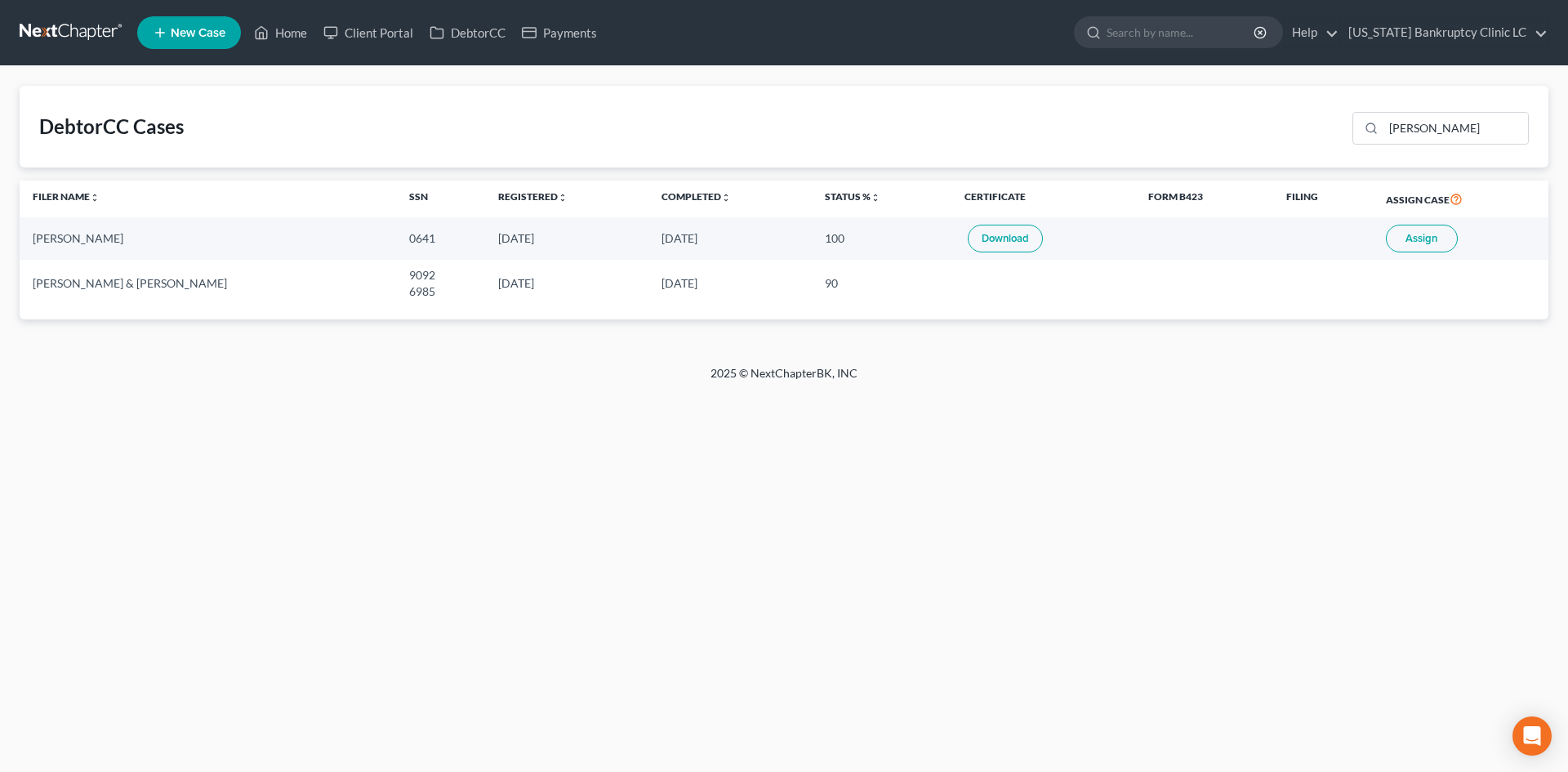
click at [1413, 247] on button "Assign" at bounding box center [1421, 238] width 72 height 28
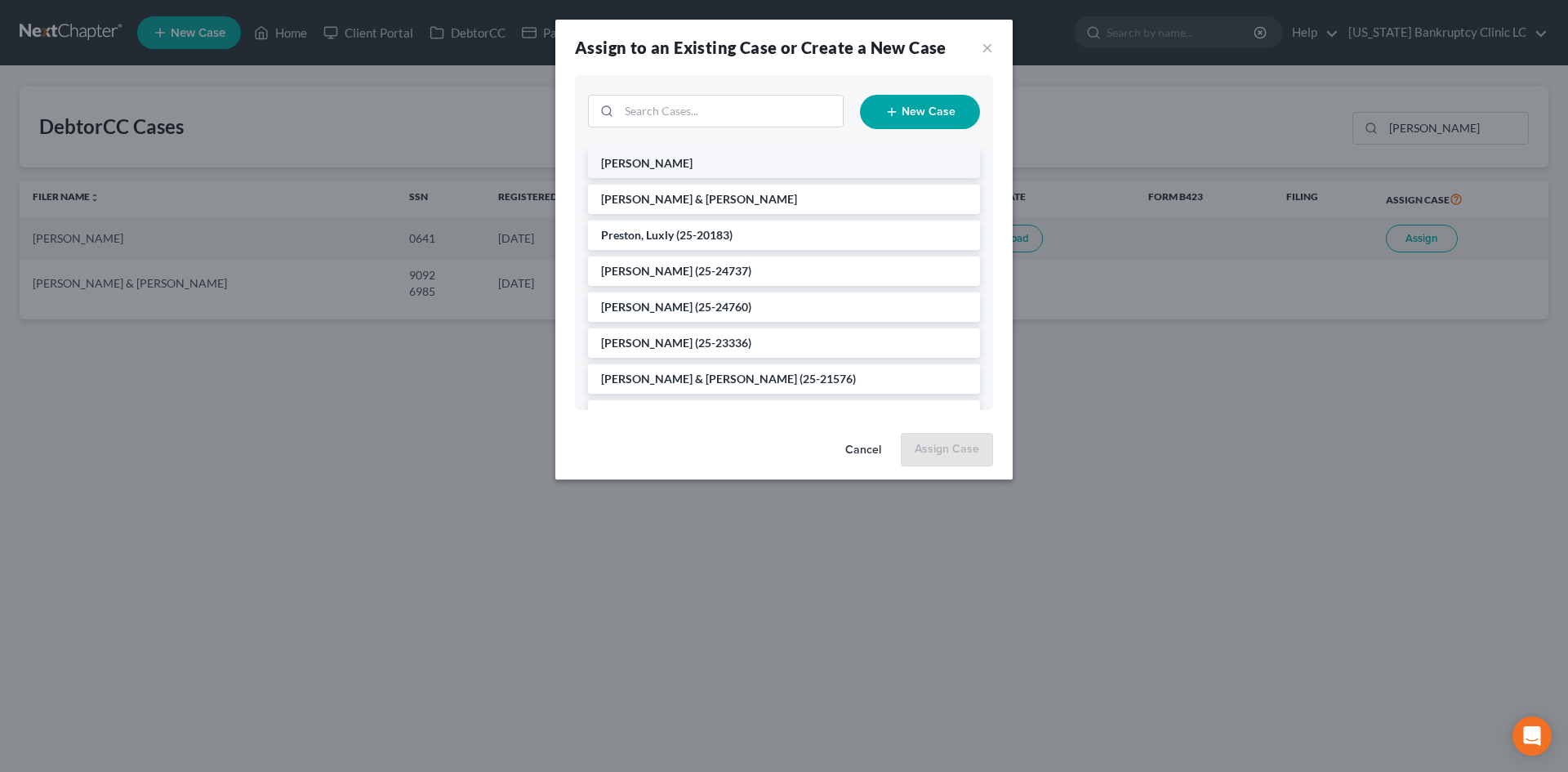
click at [650, 167] on span "[PERSON_NAME]" at bounding box center [647, 163] width 92 height 14
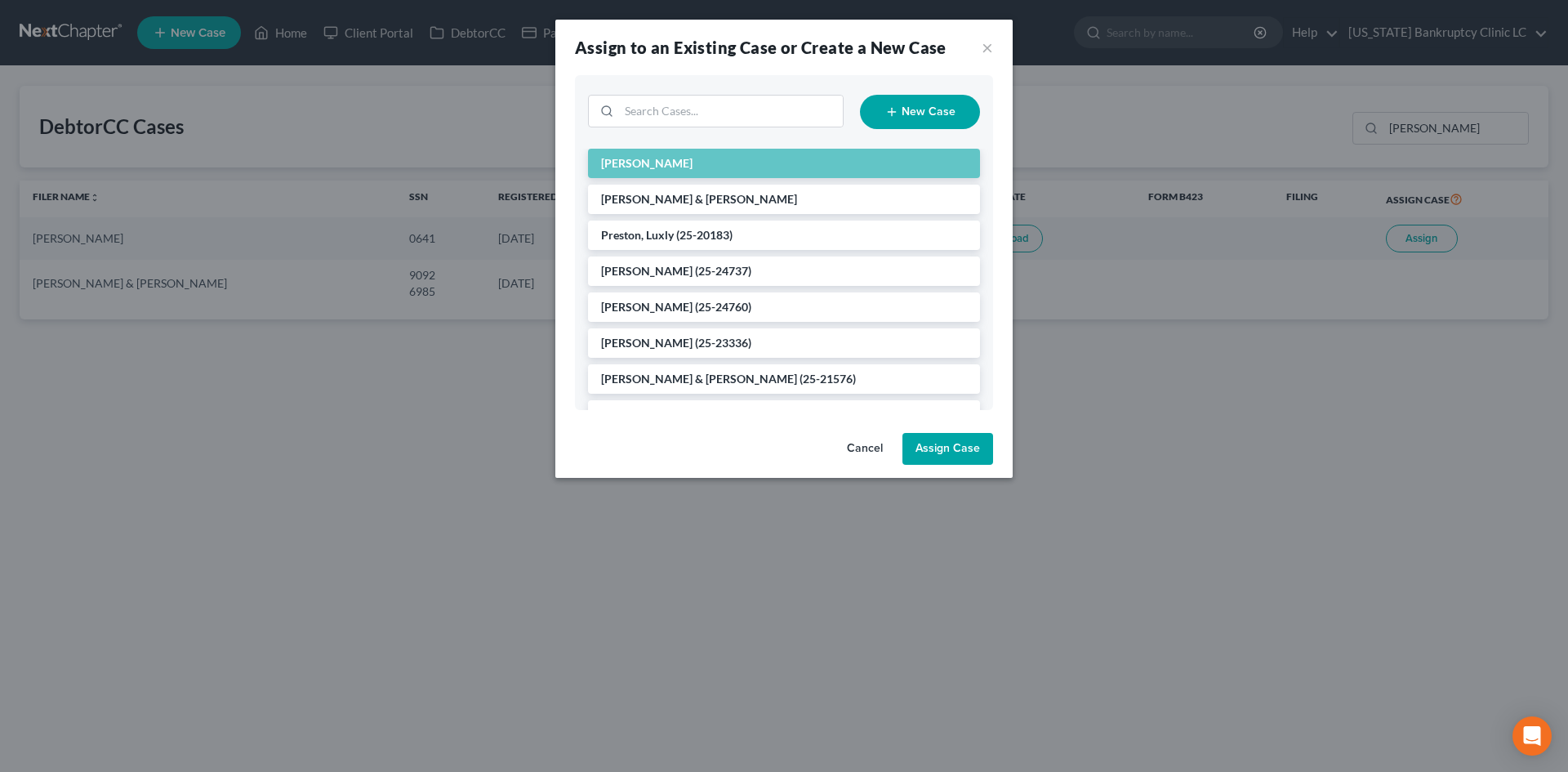
click at [945, 446] on button "Assign Case" at bounding box center [948, 449] width 91 height 33
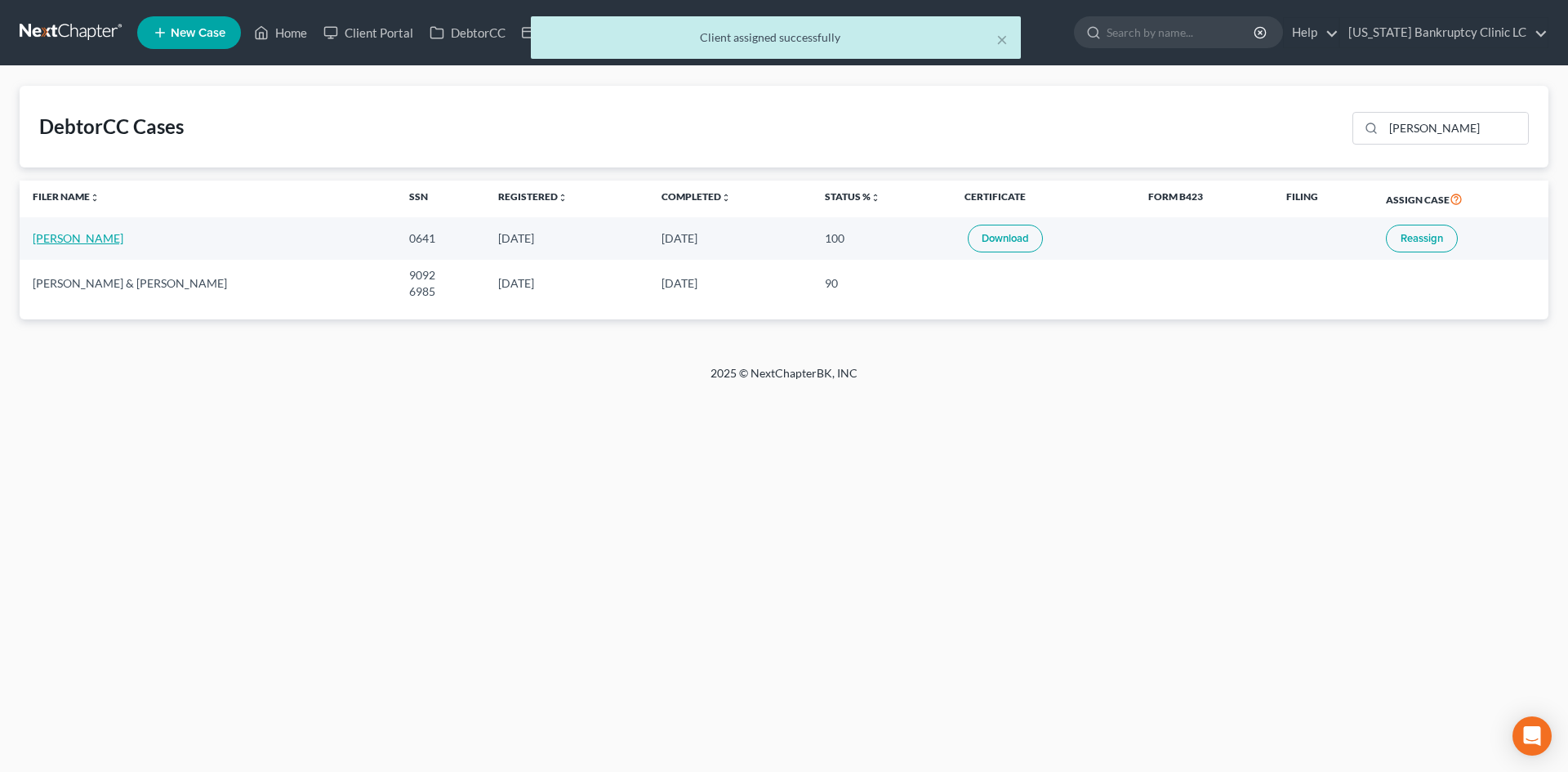
click at [75, 241] on link "[PERSON_NAME]" at bounding box center [78, 238] width 91 height 14
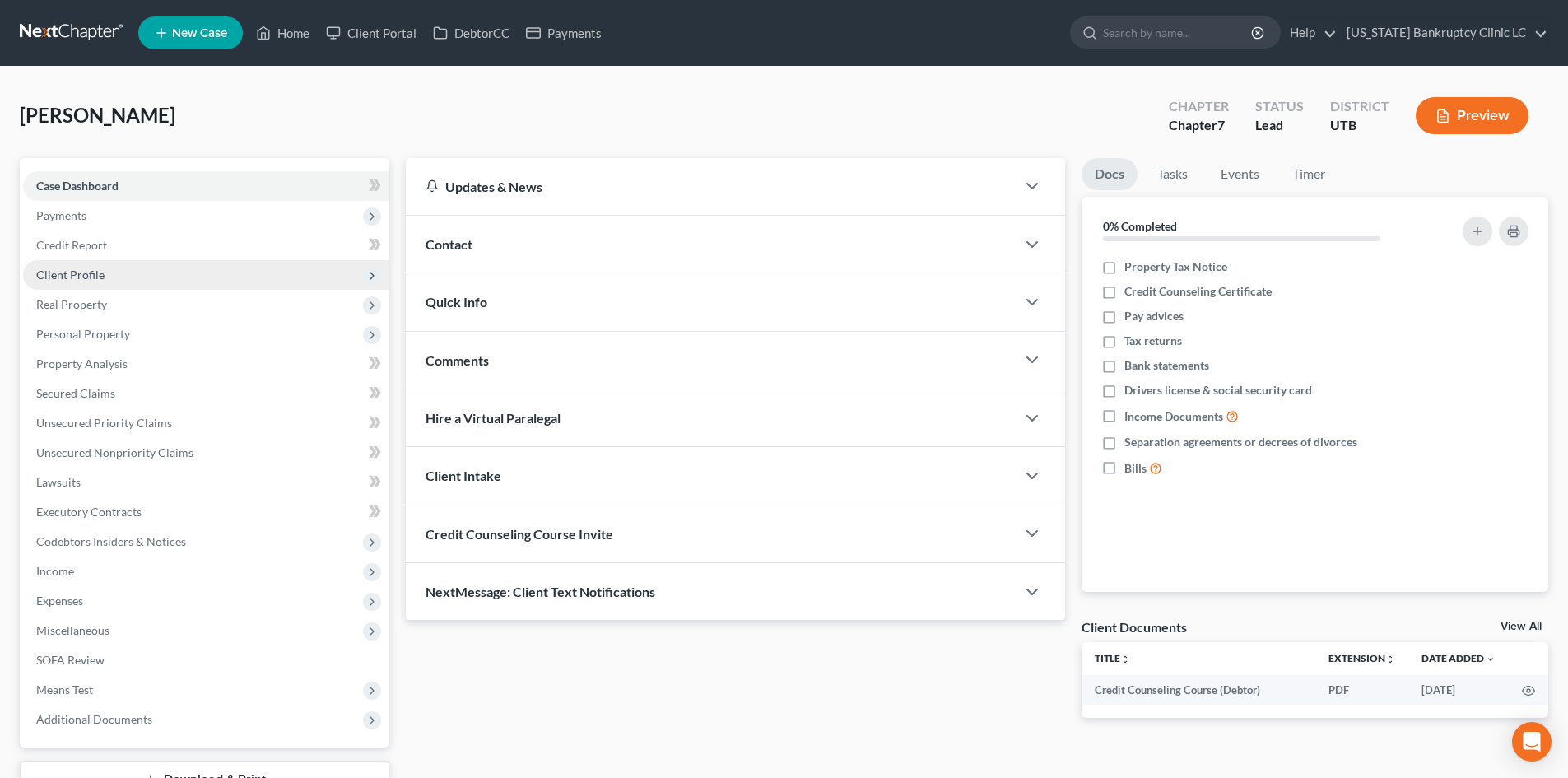
click at [109, 279] on span "Client Profile" at bounding box center [206, 275] width 367 height 30
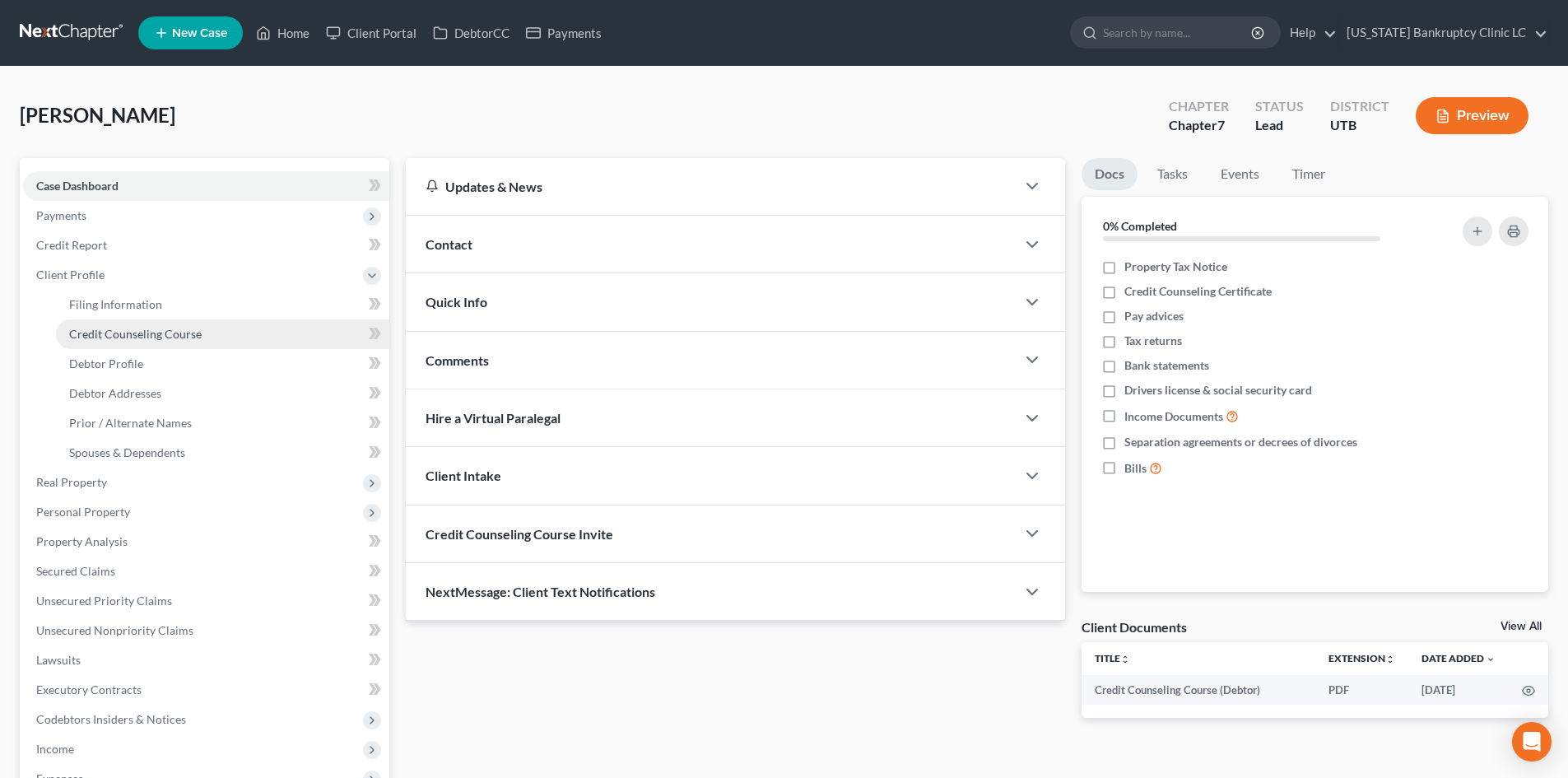
click at [139, 321] on link "Credit Counseling Course" at bounding box center [222, 334] width 333 height 30
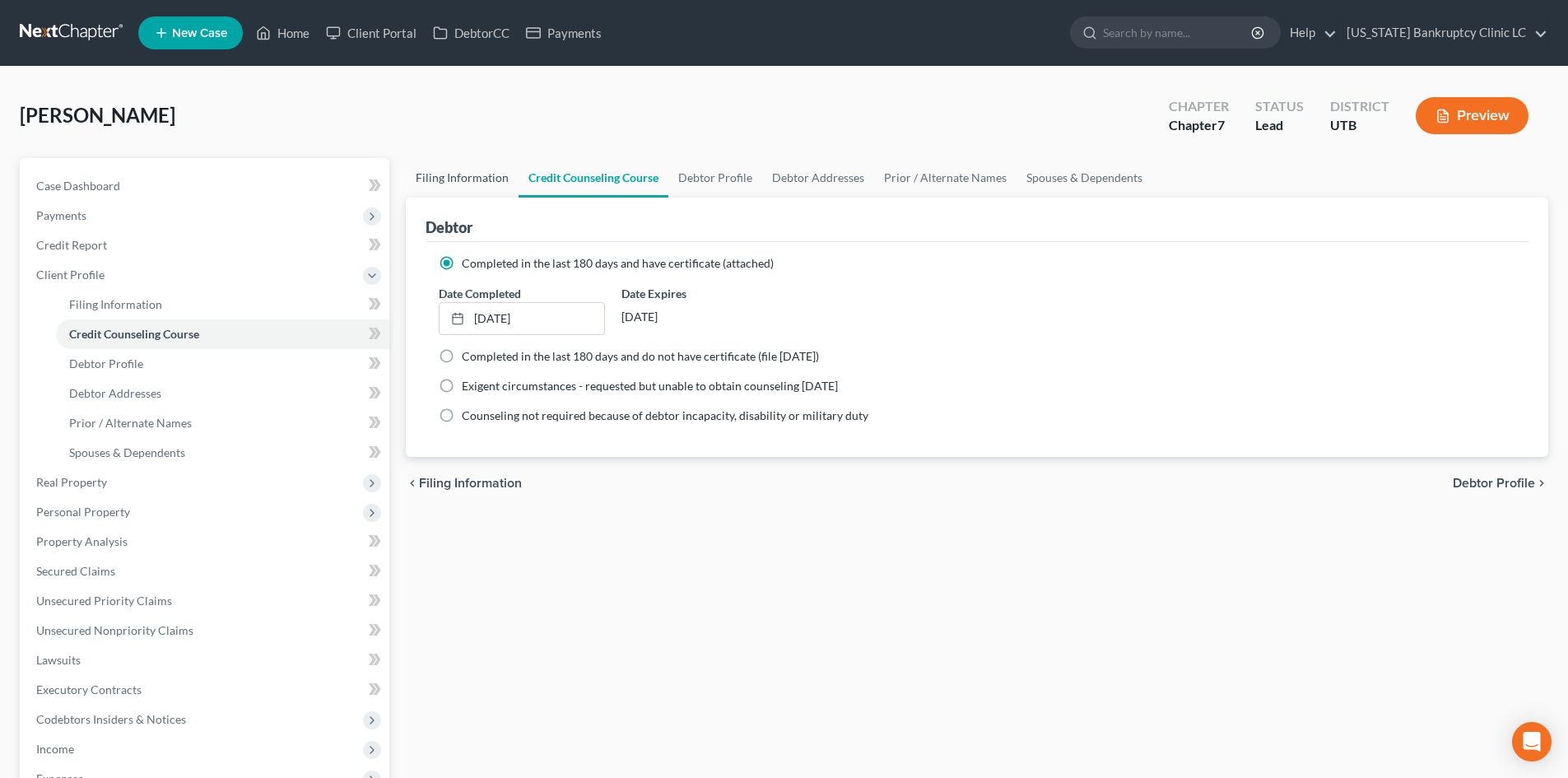
click at [490, 176] on link "Filing Information" at bounding box center [462, 178] width 113 height 40
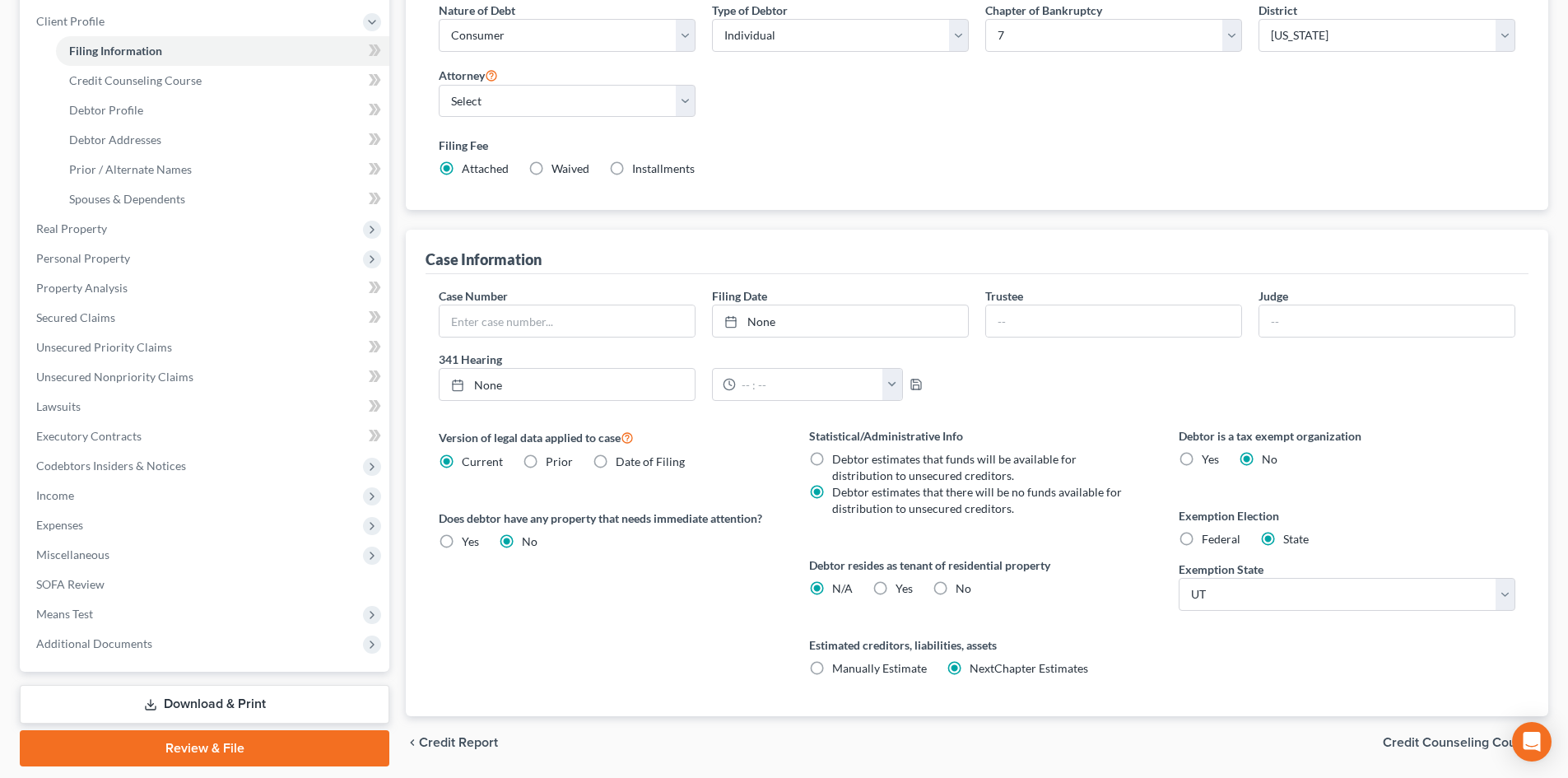
scroll to position [307, 0]
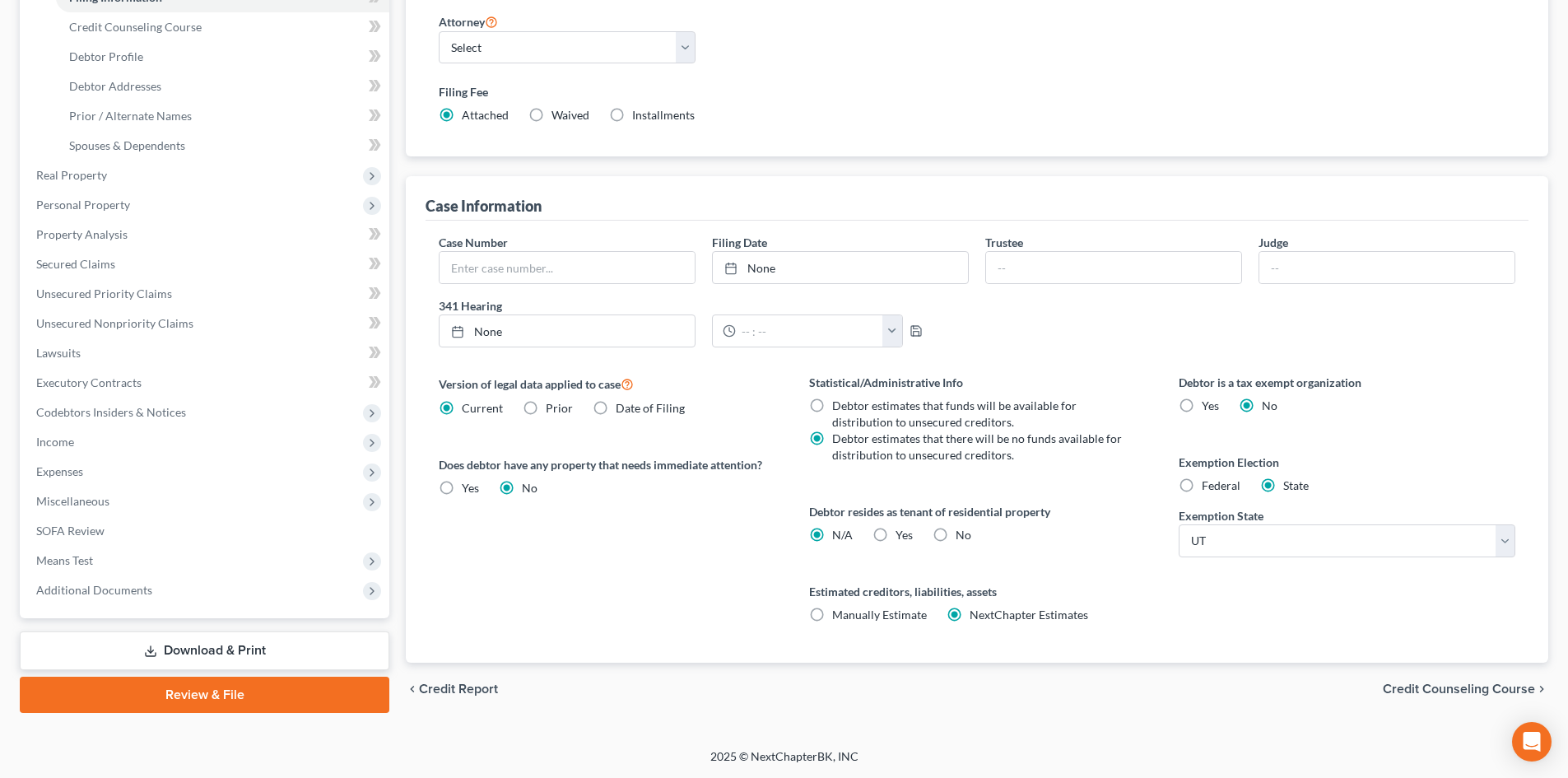
click at [893, 544] on div "Statistical/Administrative Info Debtor estimates that funds will be available f…" at bounding box center [977, 517] width 370 height 289
click at [895, 536] on label "Yes Yes" at bounding box center [904, 535] width 17 height 16
click at [902, 536] on input "Yes Yes" at bounding box center [907, 532] width 11 height 11
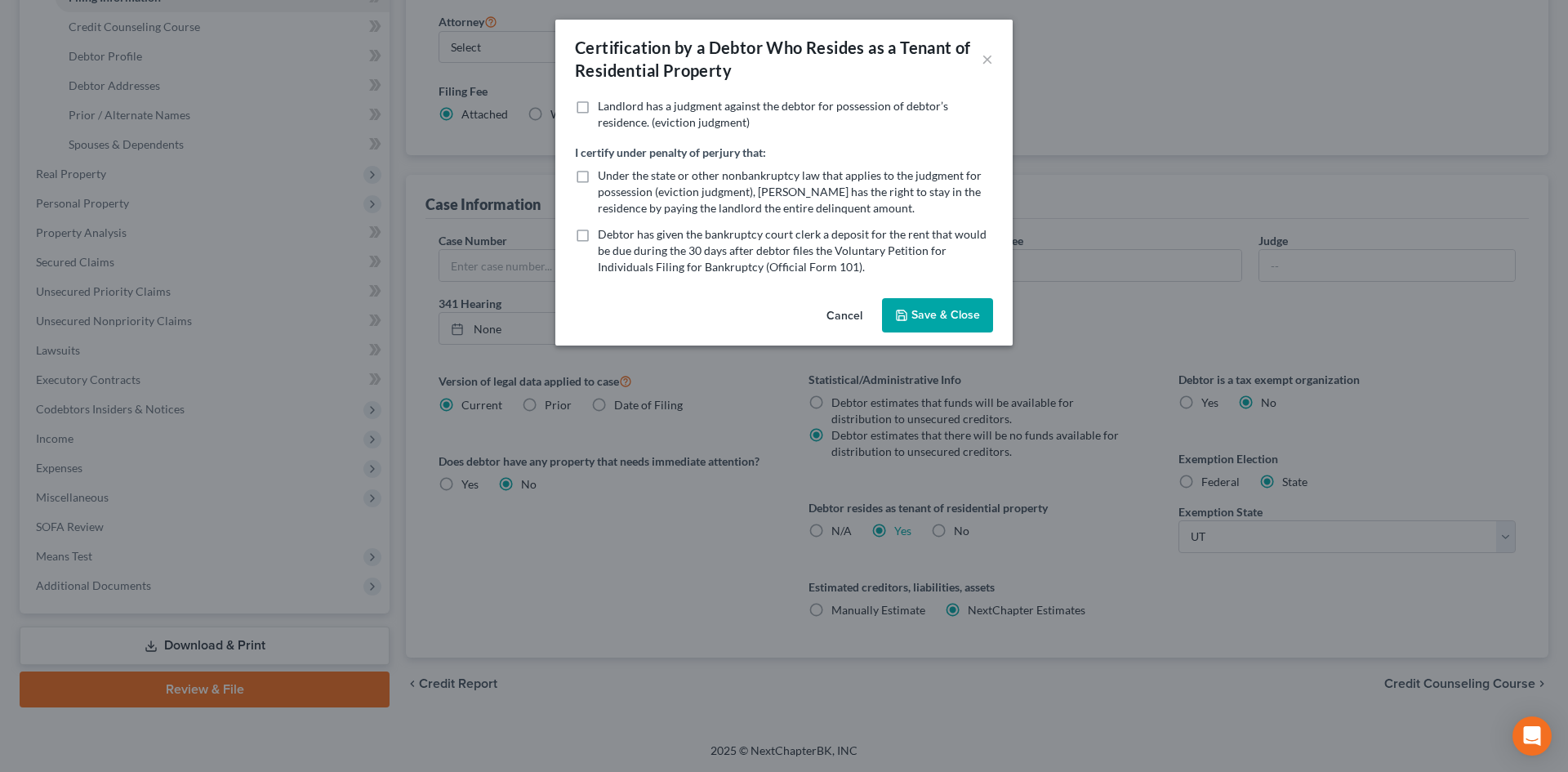
click at [969, 314] on button "Save & Close" at bounding box center [937, 315] width 111 height 34
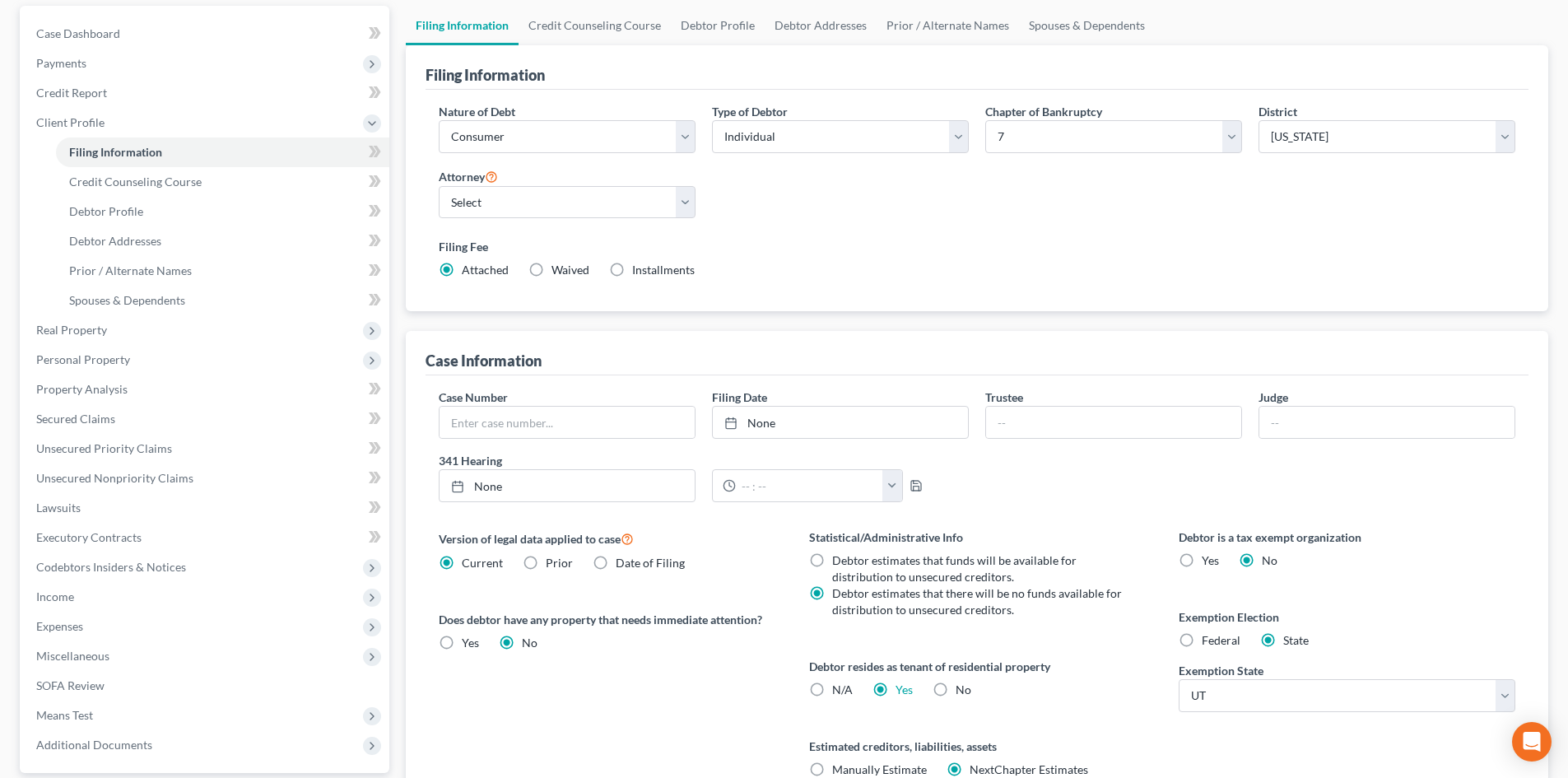
scroll to position [0, 0]
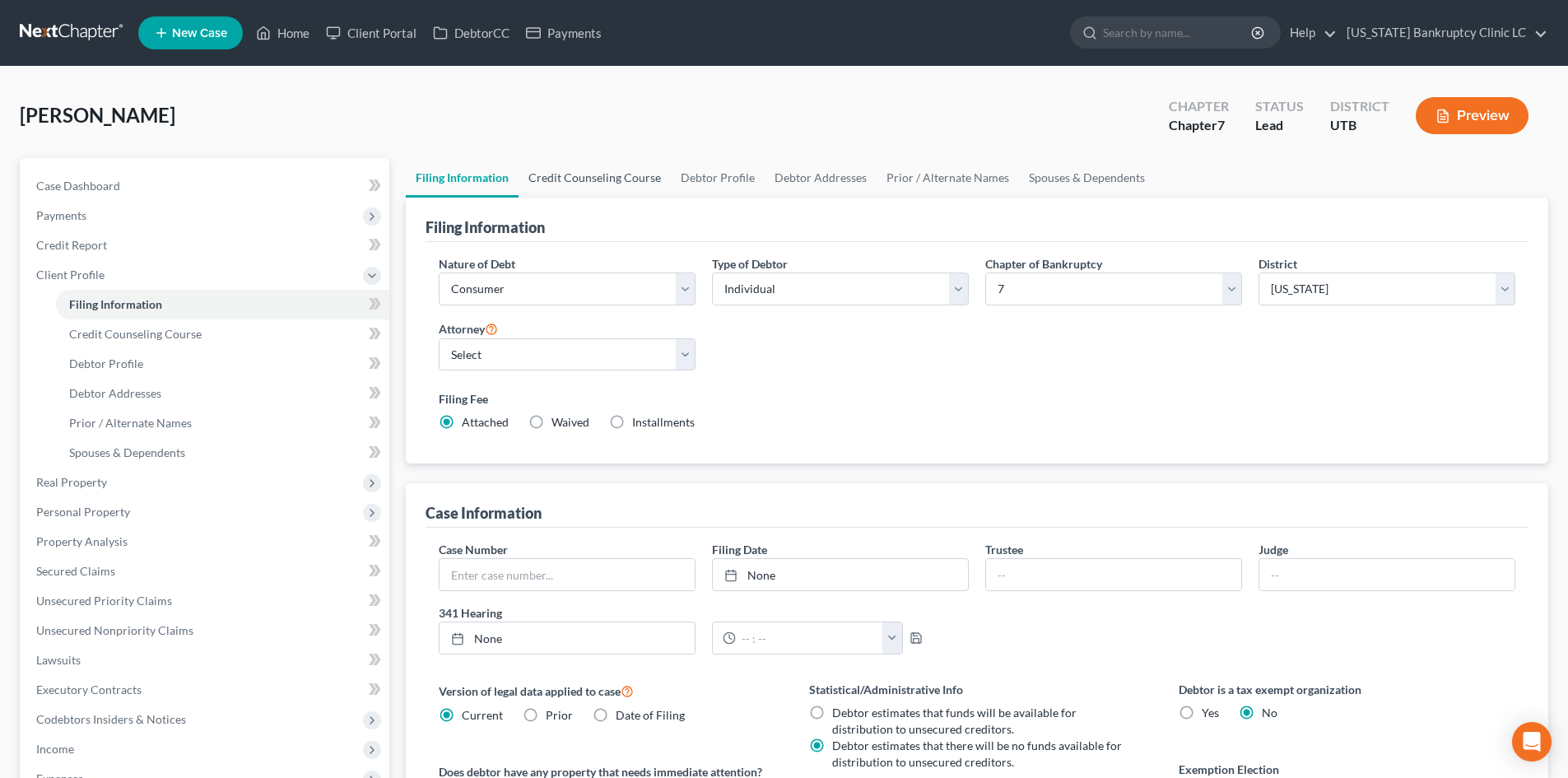
click at [574, 170] on link "Credit Counseling Course" at bounding box center [594, 178] width 152 height 40
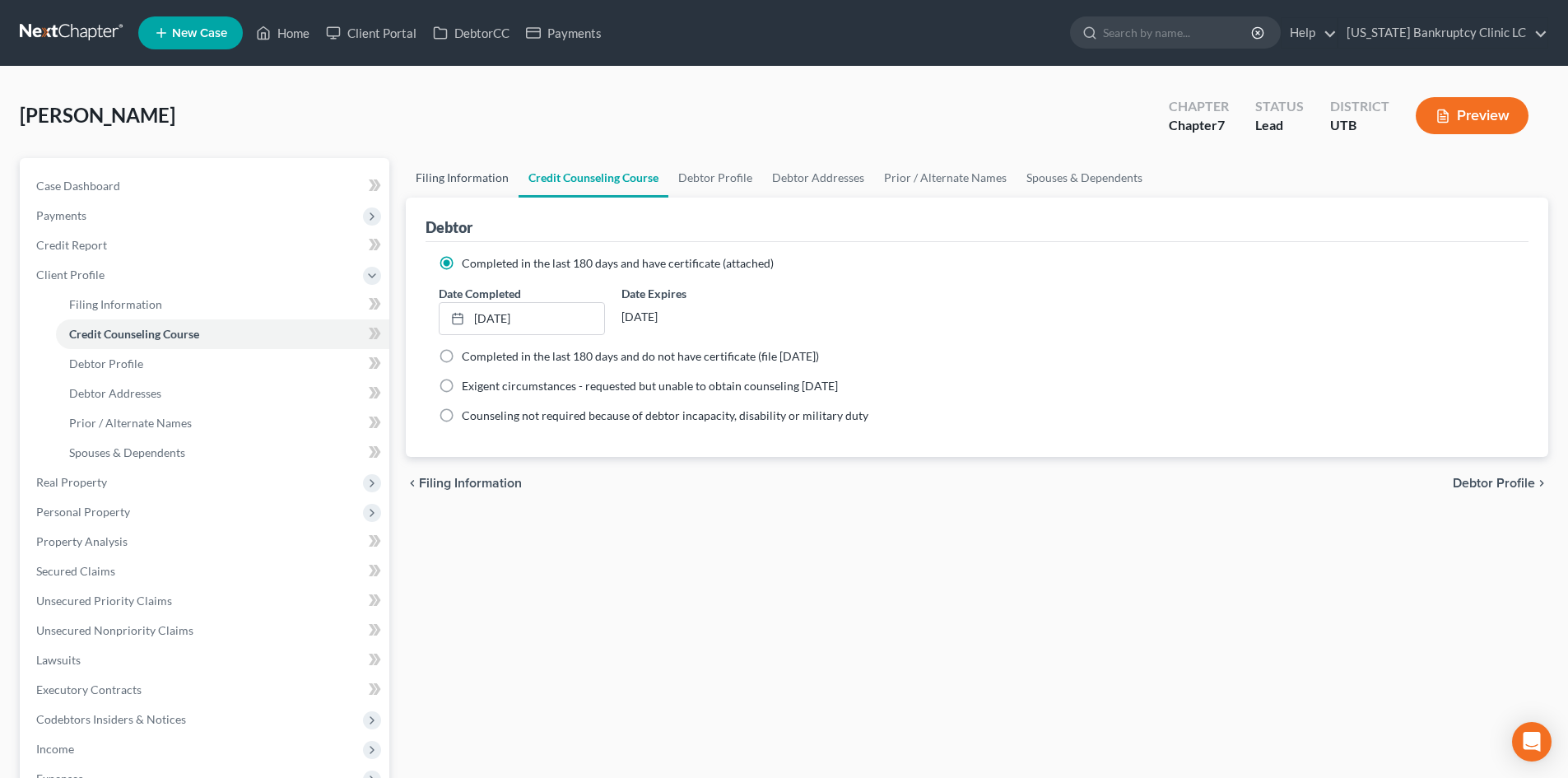
click at [450, 174] on link "Filing Information" at bounding box center [462, 178] width 113 height 40
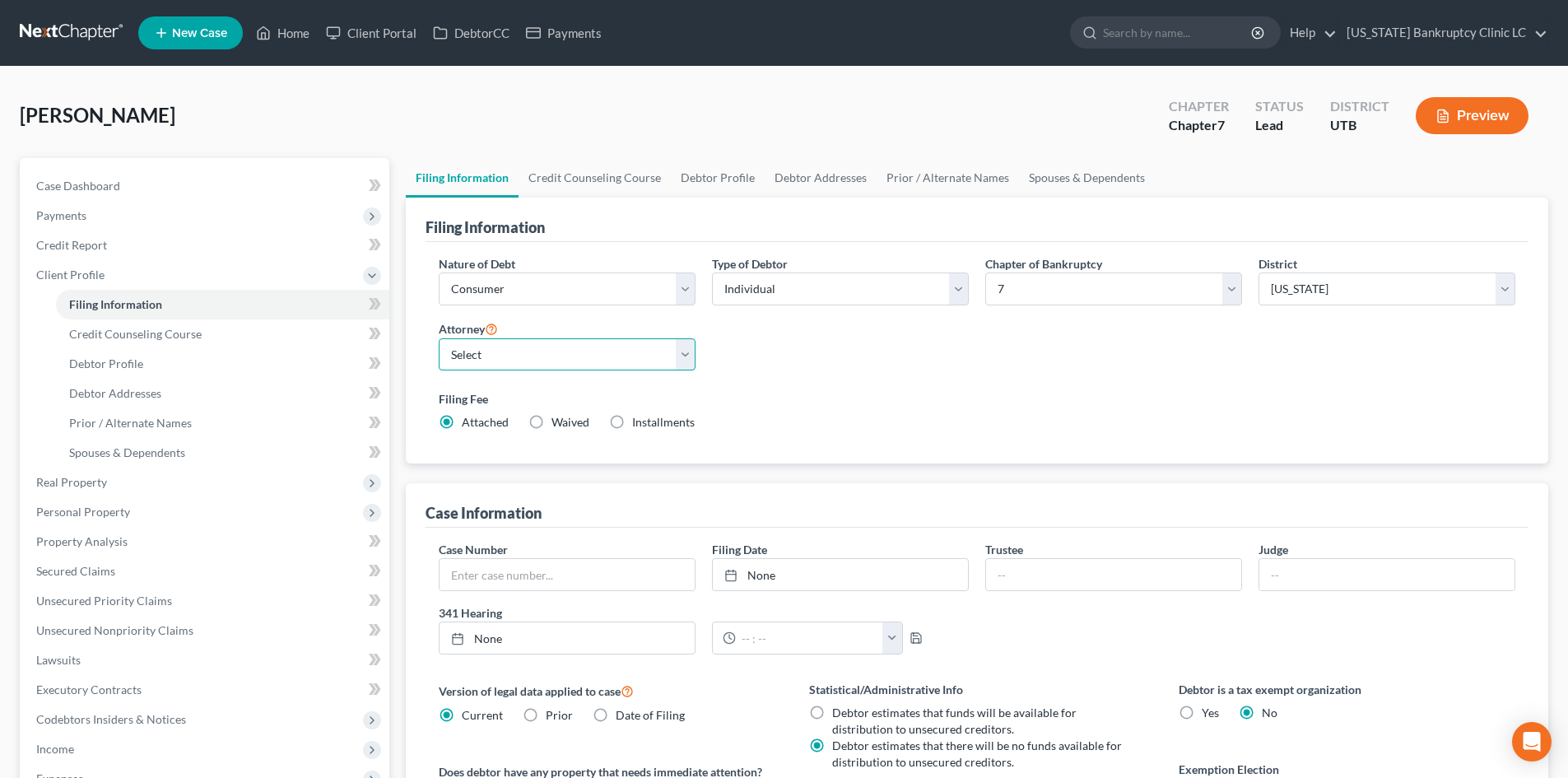
click at [568, 354] on select "Select [PERSON_NAME] - UTB [PERSON_NAME] - UT" at bounding box center [567, 355] width 257 height 33
click at [439, 339] on select "Select [PERSON_NAME] - UTB [PERSON_NAME] - UT" at bounding box center [567, 355] width 257 height 33
click at [927, 394] on label "Filing Fee" at bounding box center [977, 399] width 1077 height 17
click at [729, 180] on link "Debtor Profile" at bounding box center [717, 178] width 94 height 40
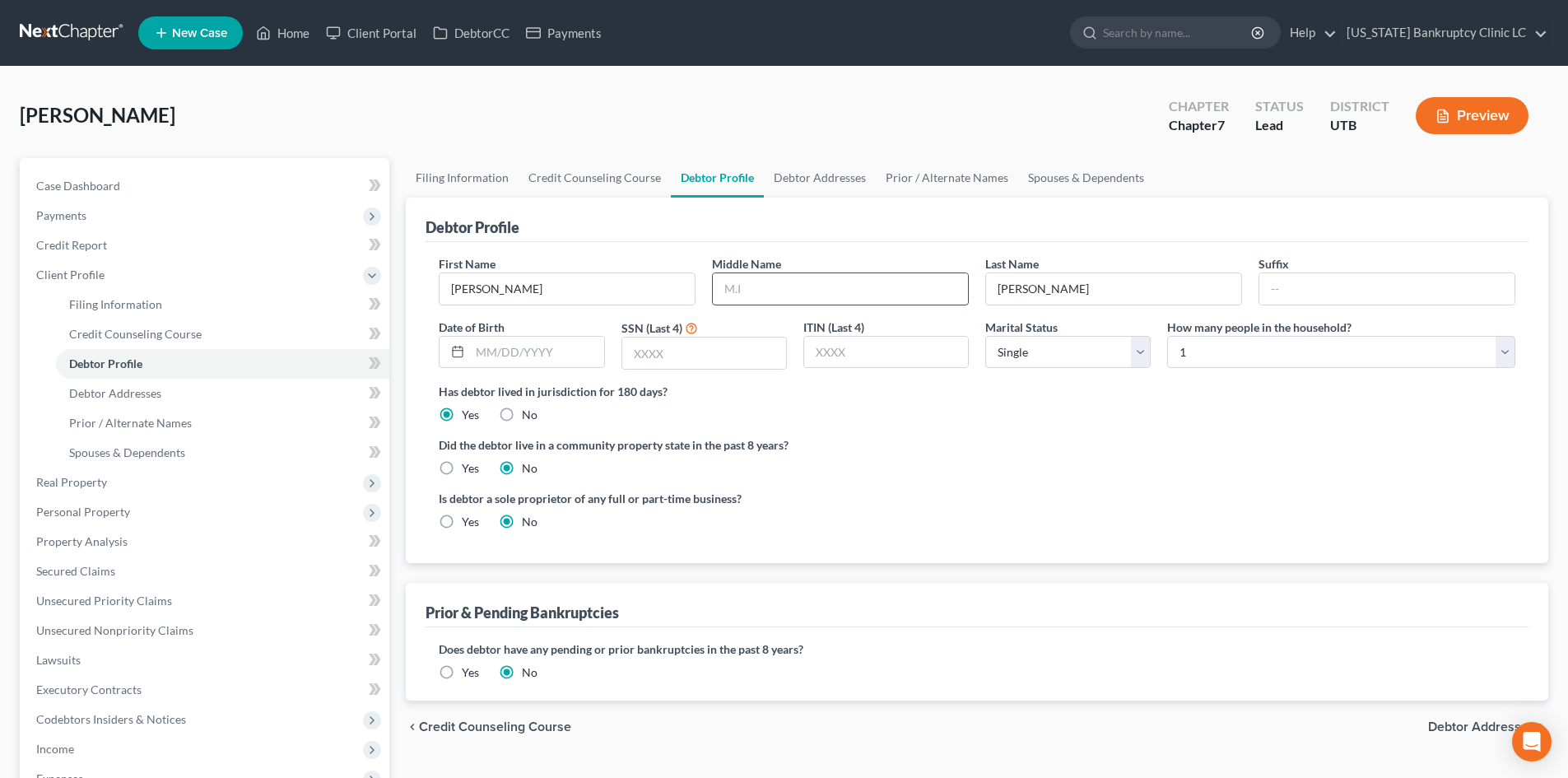
click at [866, 292] on input "text" at bounding box center [840, 289] width 255 height 31
click at [531, 347] on input "text" at bounding box center [536, 352] width 133 height 31
click at [790, 186] on link "Debtor Addresses" at bounding box center [820, 178] width 112 height 40
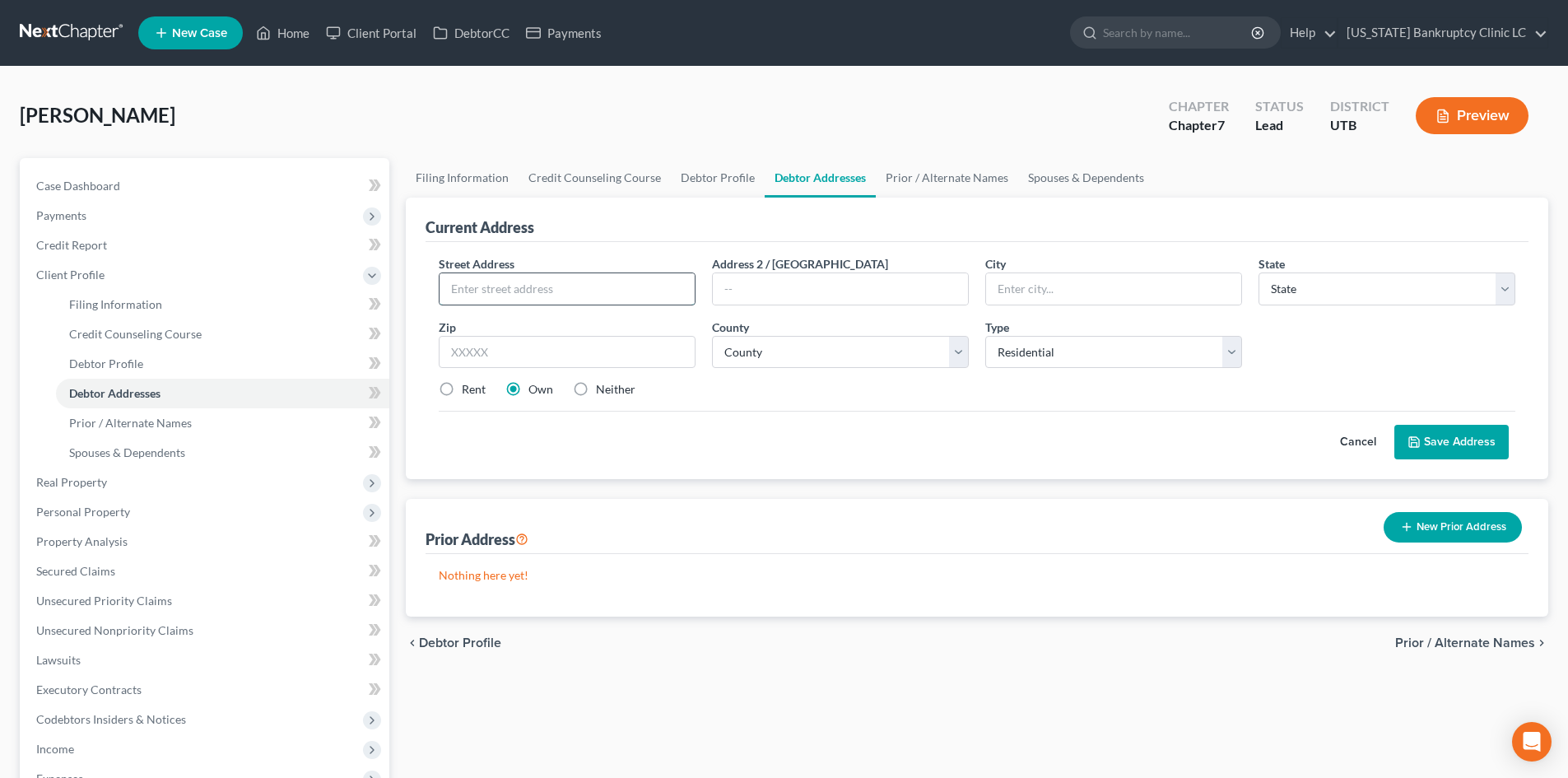
click at [521, 283] on input "text" at bounding box center [566, 289] width 255 height 31
click at [462, 393] on label "Rent" at bounding box center [474, 389] width 24 height 16
click at [468, 392] on input "Rent" at bounding box center [473, 386] width 11 height 11
click at [1462, 436] on button "Save Address" at bounding box center [1451, 442] width 115 height 35
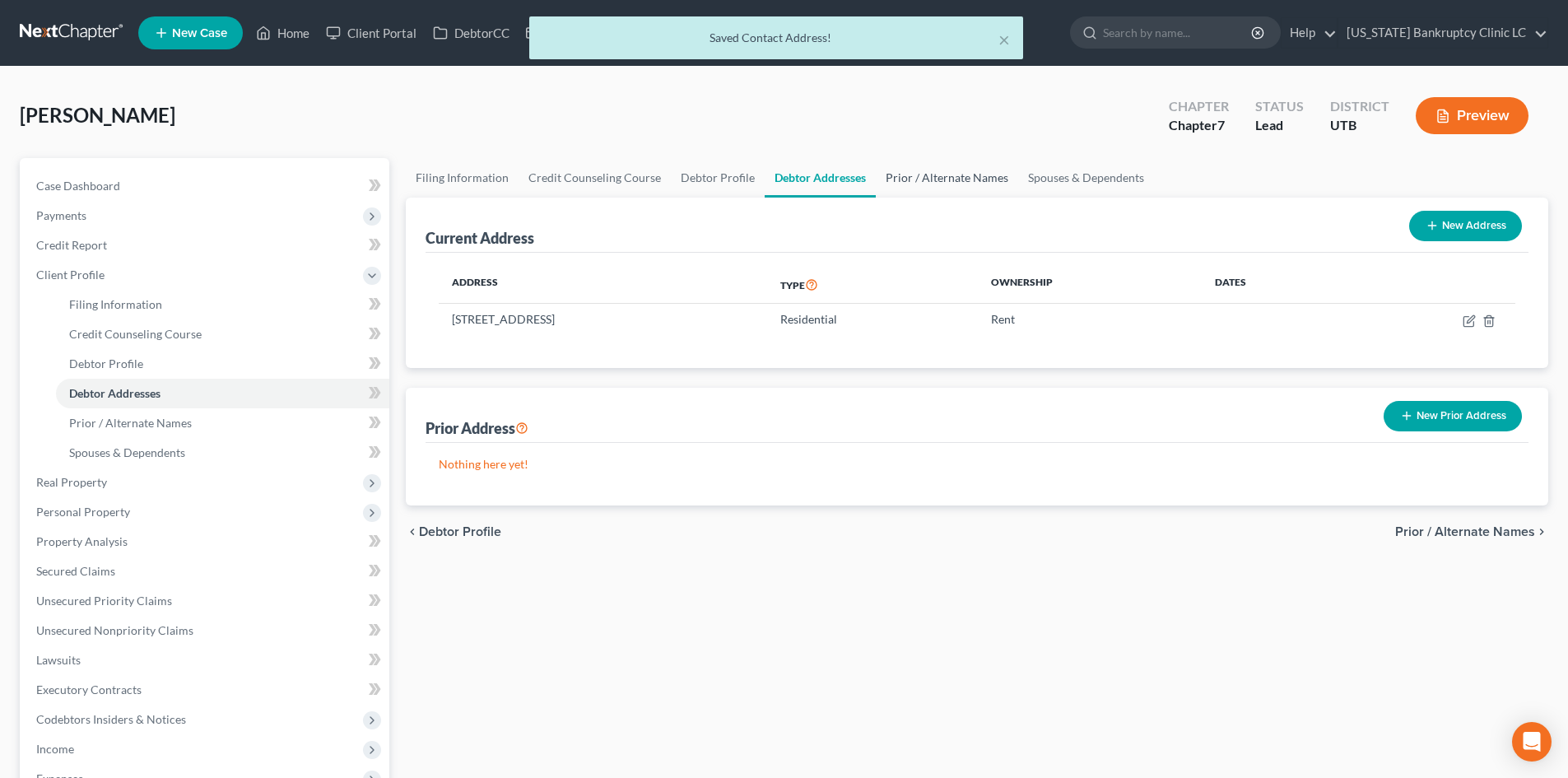
click at [935, 172] on link "Prior / Alternate Names" at bounding box center [948, 178] width 143 height 40
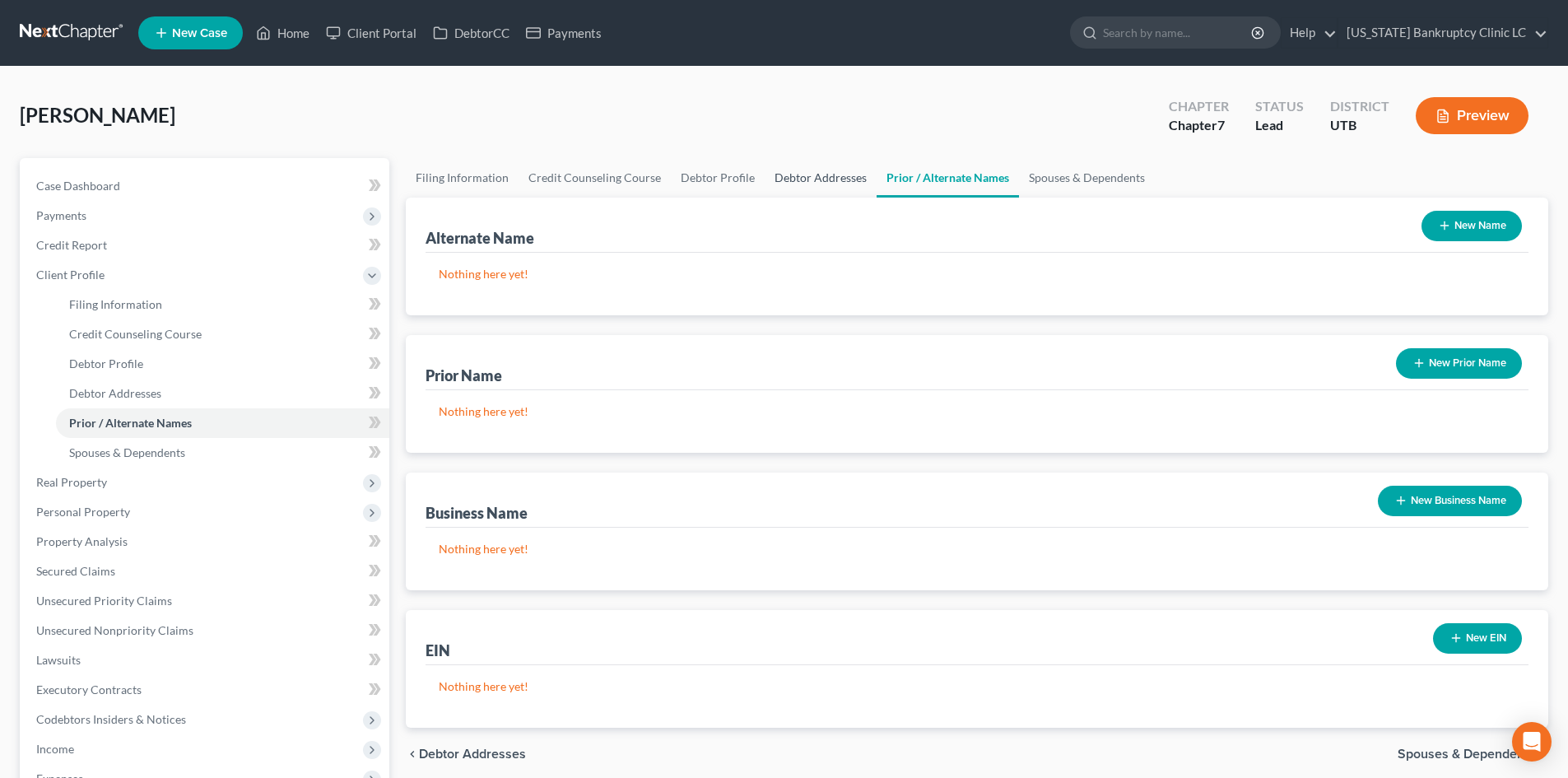
click at [798, 174] on link "Debtor Addresses" at bounding box center [820, 178] width 112 height 40
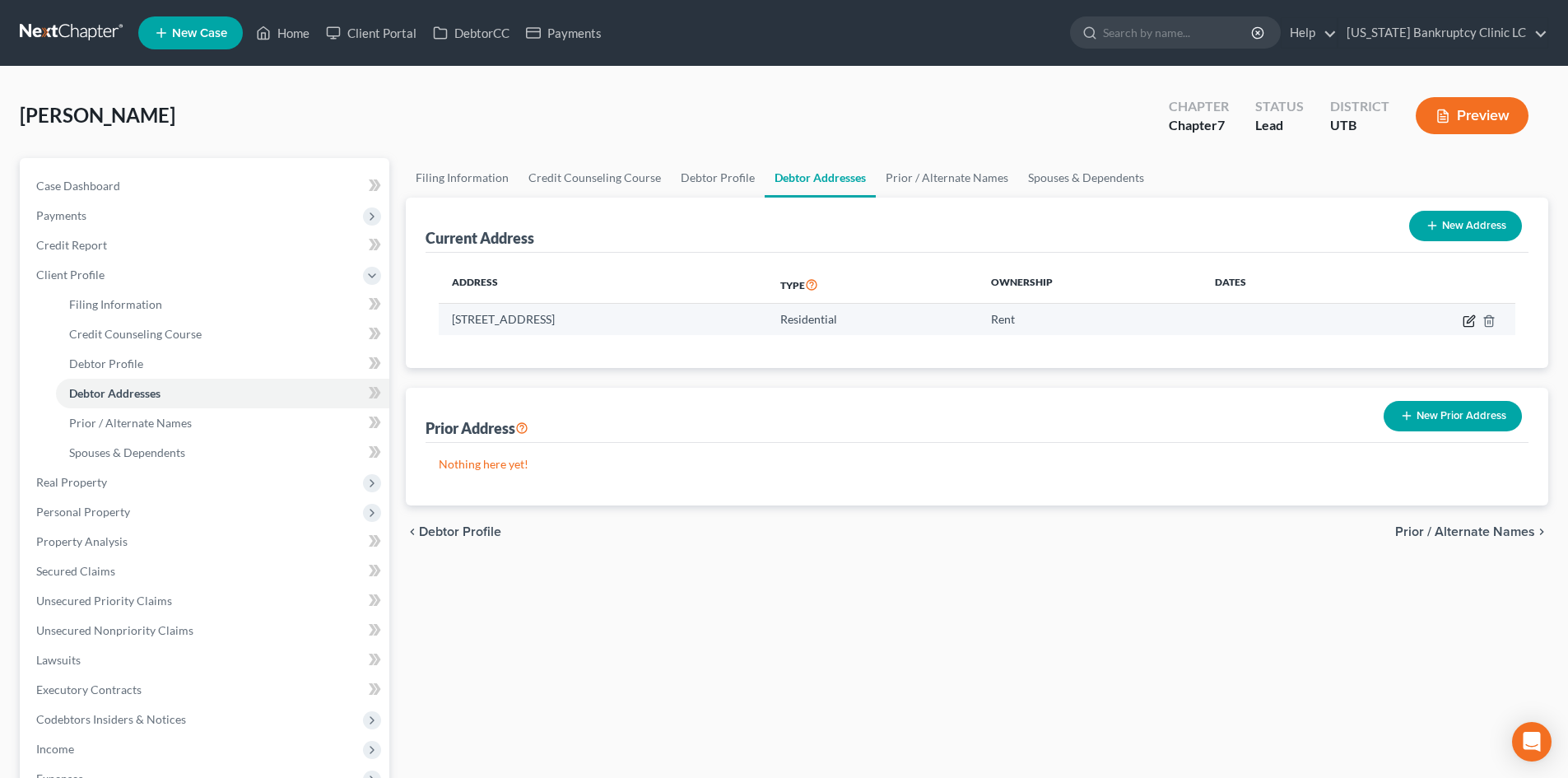
click at [1470, 316] on icon "button" at bounding box center [1470, 321] width 14 height 14
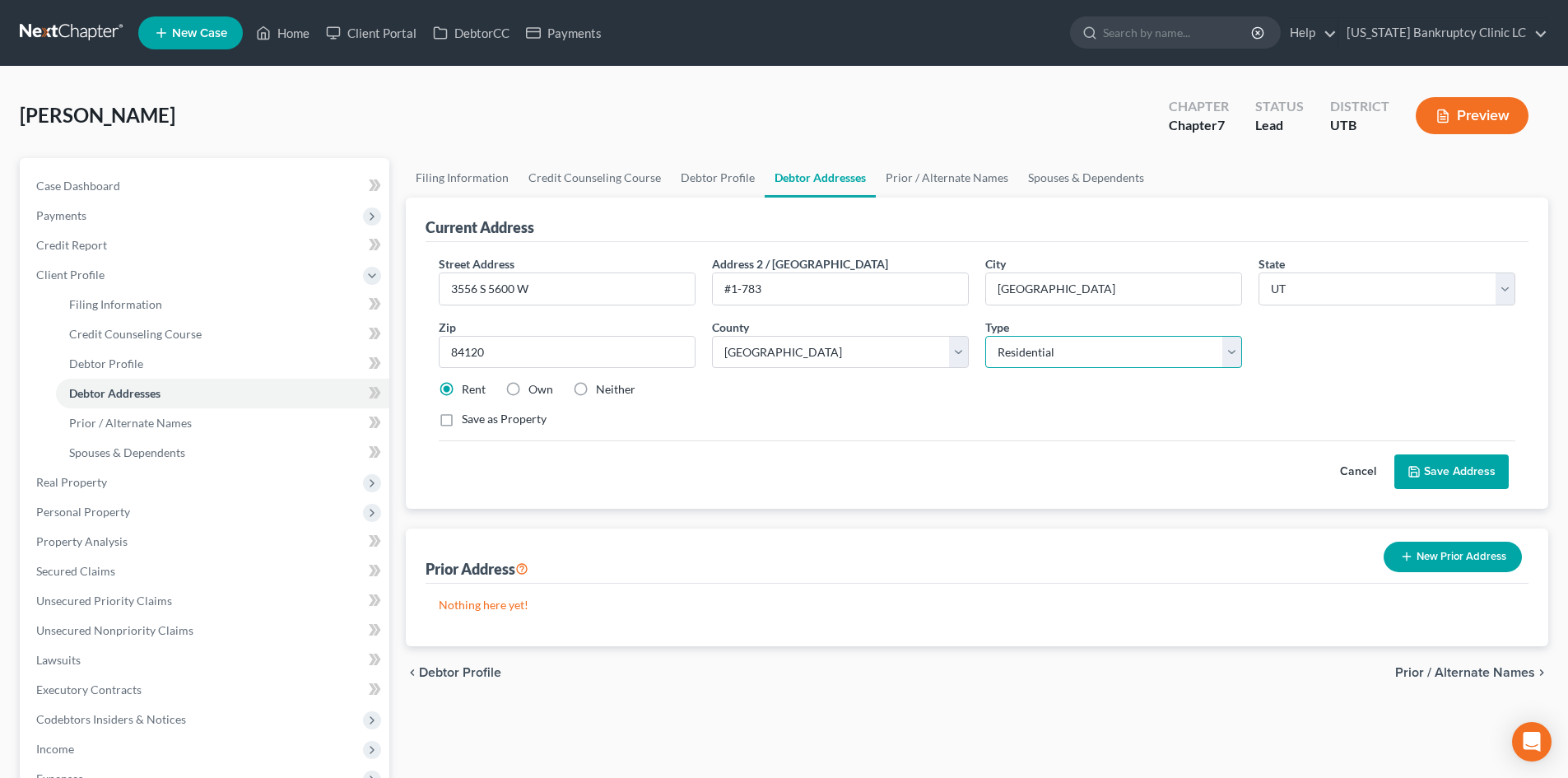
click at [1078, 345] on select "Select Residential Mailing Rental Business" at bounding box center [1114, 352] width 257 height 33
click at [985, 336] on select "Select Residential Mailing Rental Business" at bounding box center [1114, 352] width 257 height 33
click at [1119, 361] on select "Select Mailing Rental Business" at bounding box center [1114, 352] width 257 height 33
click at [985, 336] on select "Select Mailing Rental Business" at bounding box center [1114, 352] width 257 height 33
click at [1458, 479] on button "Save Address" at bounding box center [1451, 472] width 115 height 35
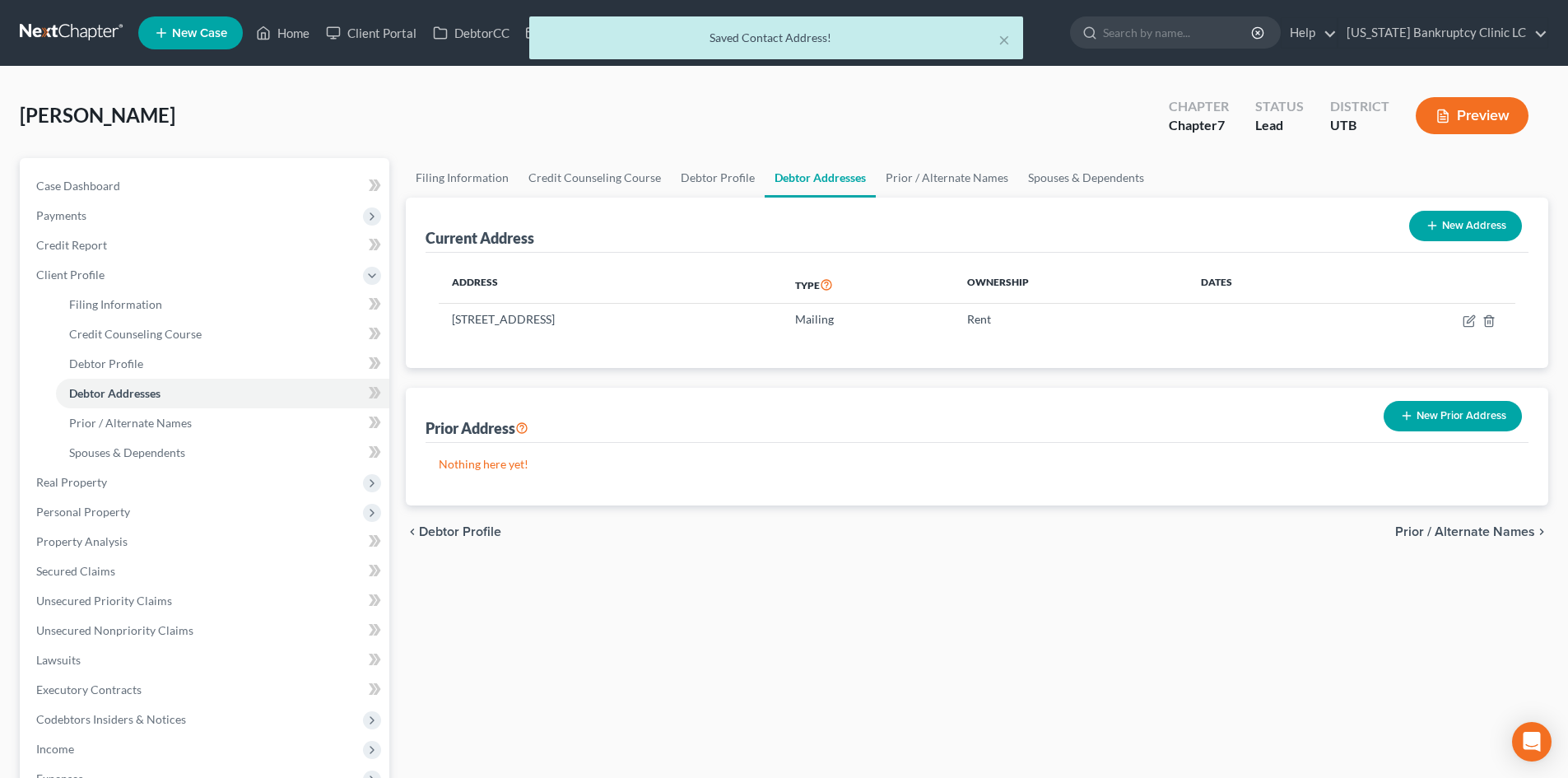
click at [1499, 227] on button "New Address" at bounding box center [1465, 226] width 113 height 31
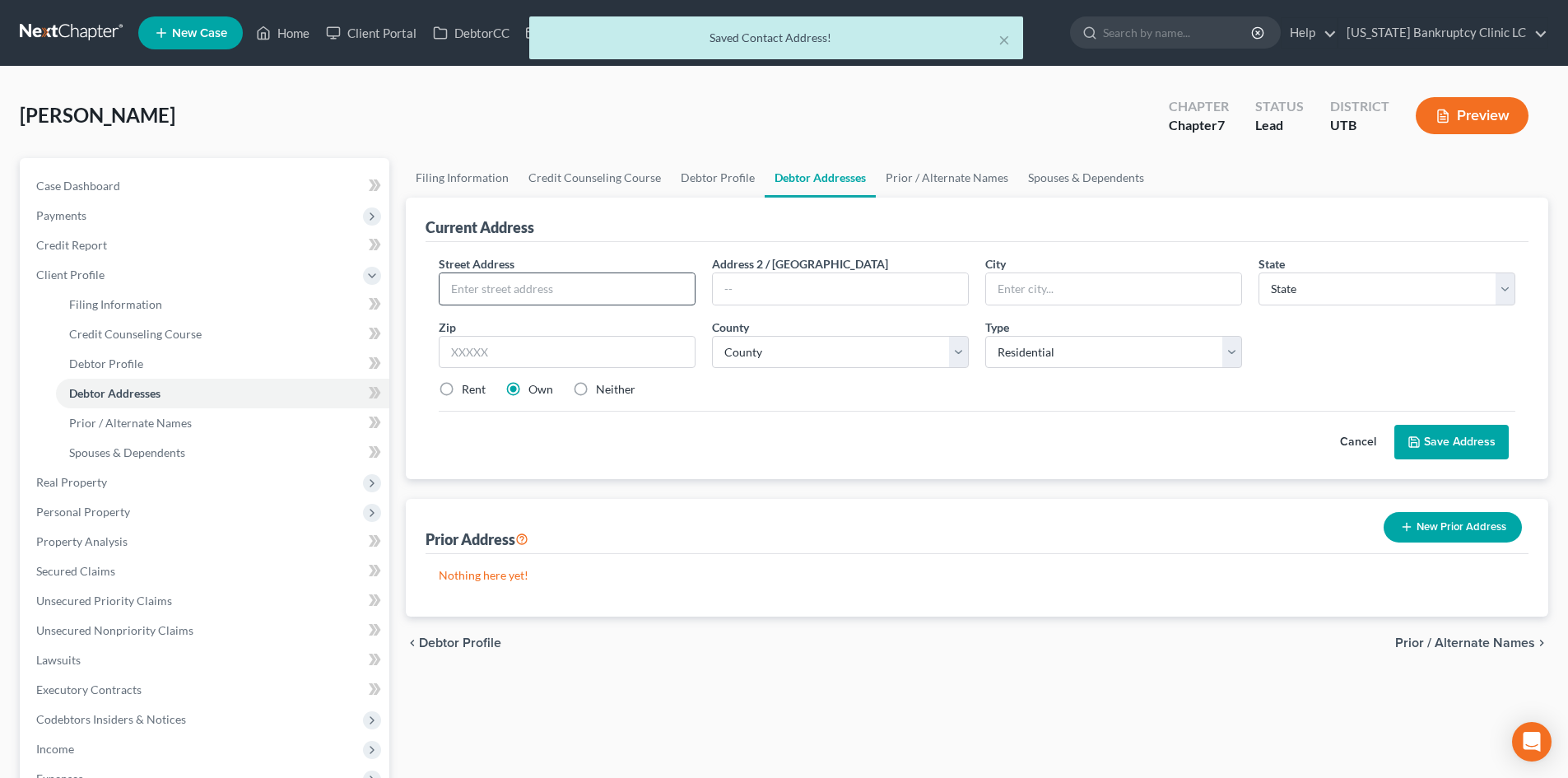
drag, startPoint x: 518, startPoint y: 271, endPoint x: 533, endPoint y: 273, distance: 15.1
click at [522, 272] on div at bounding box center [567, 289] width 257 height 33
click at [533, 289] on input "text" at bounding box center [566, 289] width 255 height 31
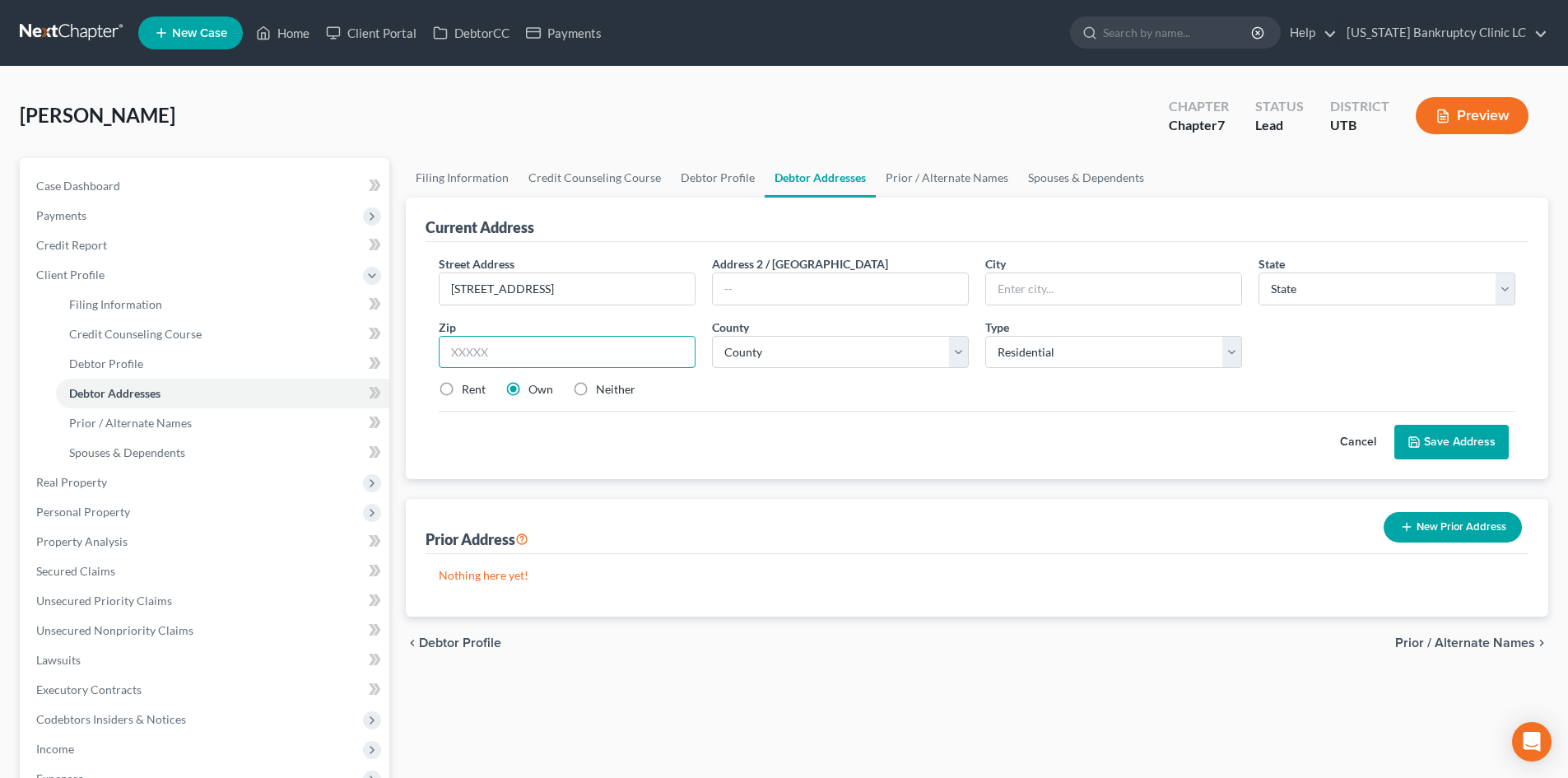
click at [516, 345] on input "text" at bounding box center [567, 352] width 257 height 33
click at [863, 373] on div "Street Address * [STREET_ADDRESS] Cluses Address 2 / [GEOGRAPHIC_DATA] * State …" at bounding box center [977, 333] width 1093 height 156
click at [851, 357] on select "County" at bounding box center [840, 352] width 257 height 33
click at [975, 434] on div "Cancel Save Address" at bounding box center [977, 435] width 1077 height 48
click at [1375, 443] on button "Cancel" at bounding box center [1358, 442] width 72 height 33
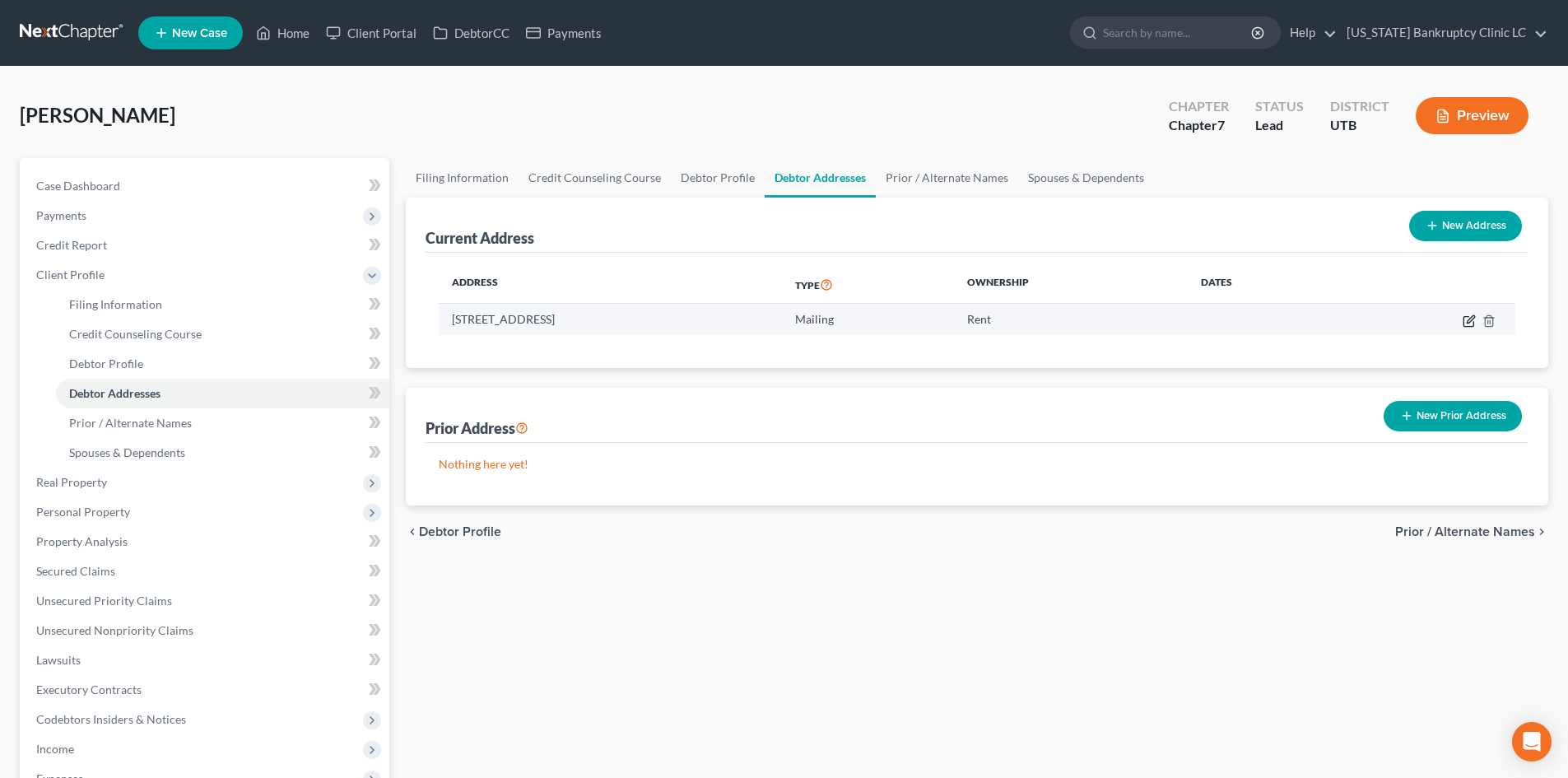
click at [1474, 320] on icon "button" at bounding box center [1470, 321] width 14 height 14
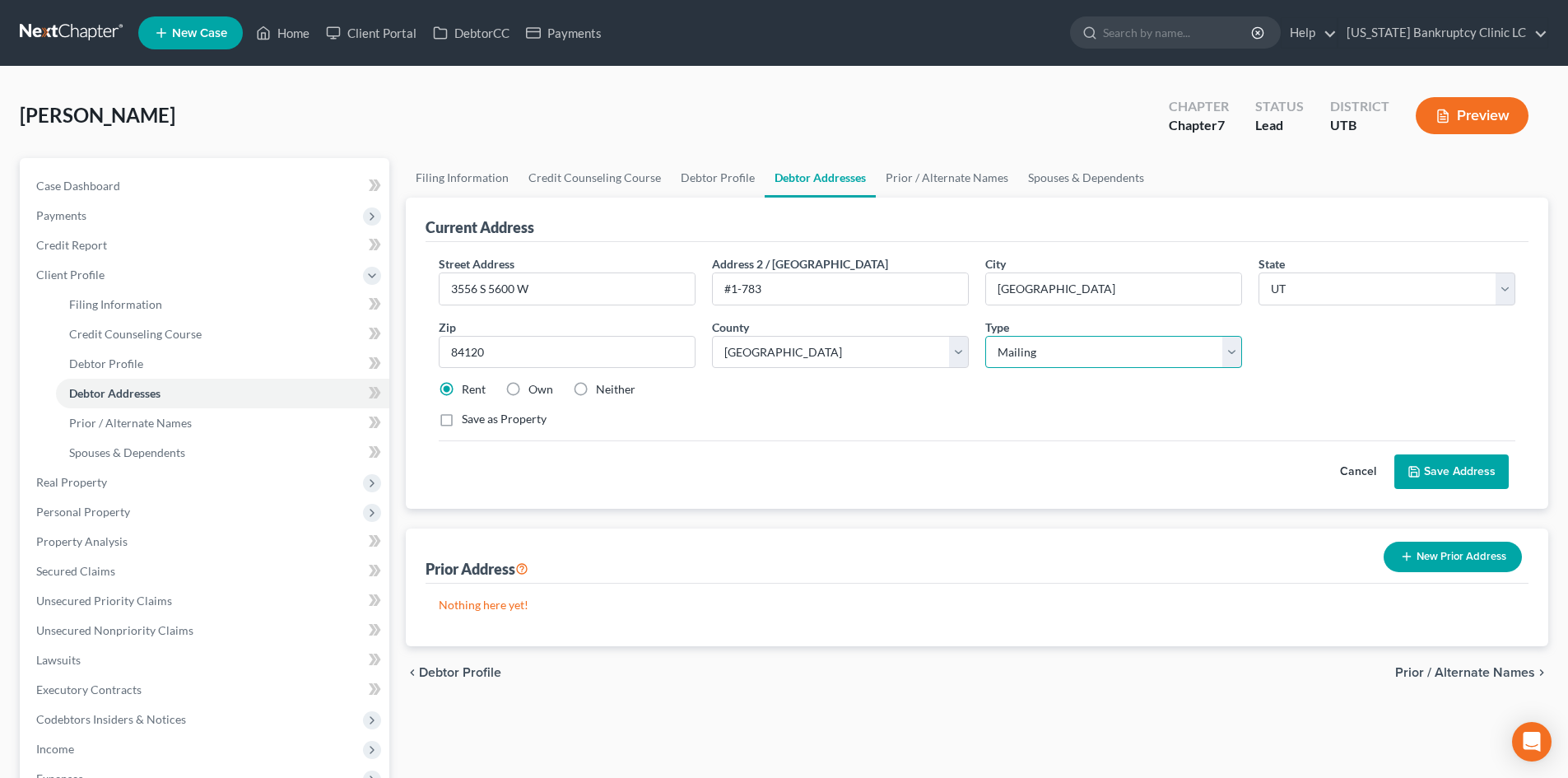
click at [1027, 356] on select "Select Residential Mailing Rental Business" at bounding box center [1114, 352] width 257 height 33
click at [985, 336] on select "Select Residential Mailing Rental Business" at bounding box center [1114, 352] width 257 height 33
click at [1026, 401] on div "Street Address * [STREET_ADDRESS] * [GEOGRAPHIC_DATA] * State [US_STATE] AK AR …" at bounding box center [977, 347] width 1093 height 186
click at [1439, 473] on button "Save Address" at bounding box center [1451, 472] width 115 height 35
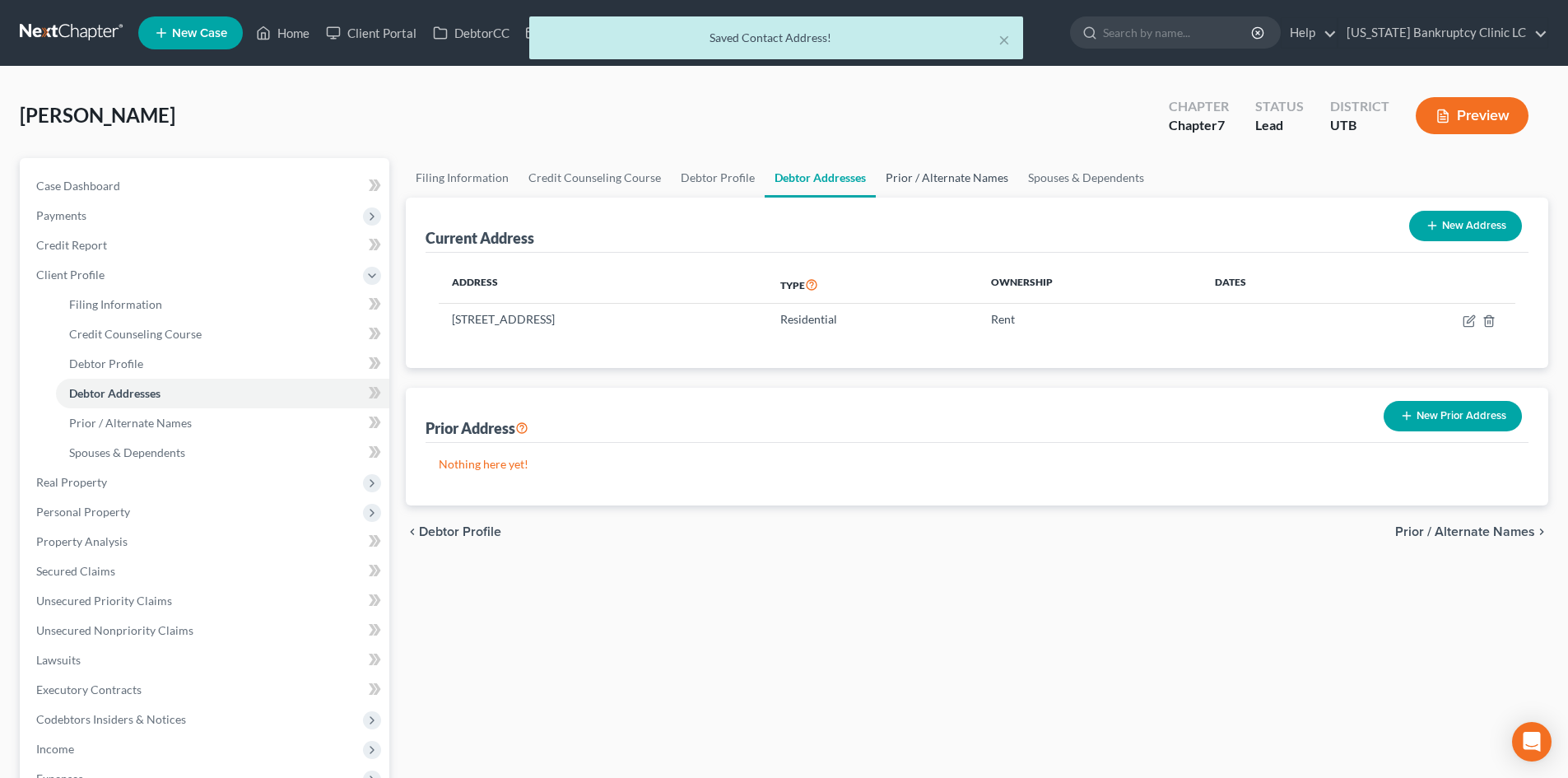
click at [914, 185] on link "Prior / Alternate Names" at bounding box center [948, 178] width 143 height 40
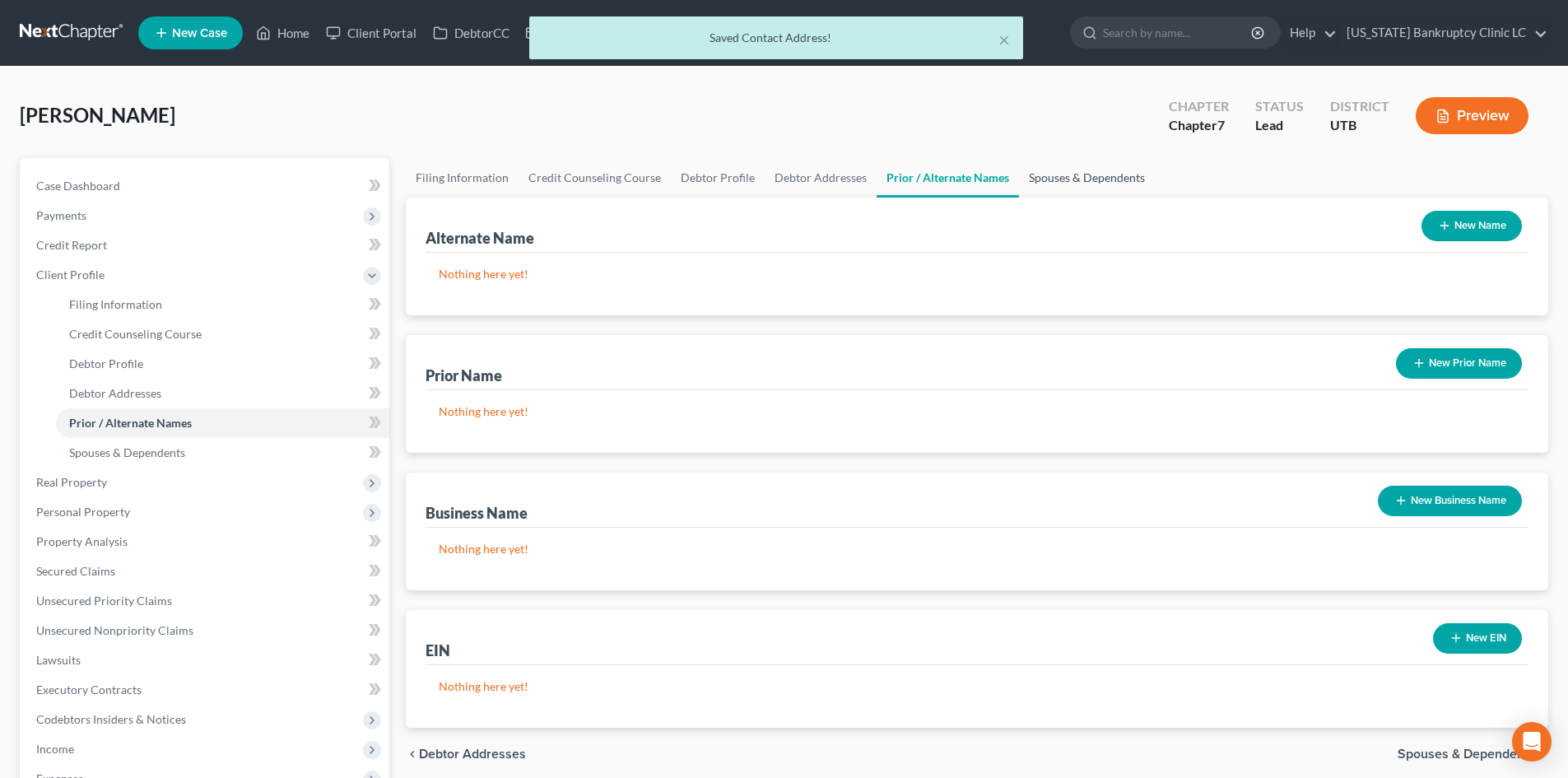
click at [1085, 185] on link "Spouses & Dependents" at bounding box center [1087, 178] width 136 height 40
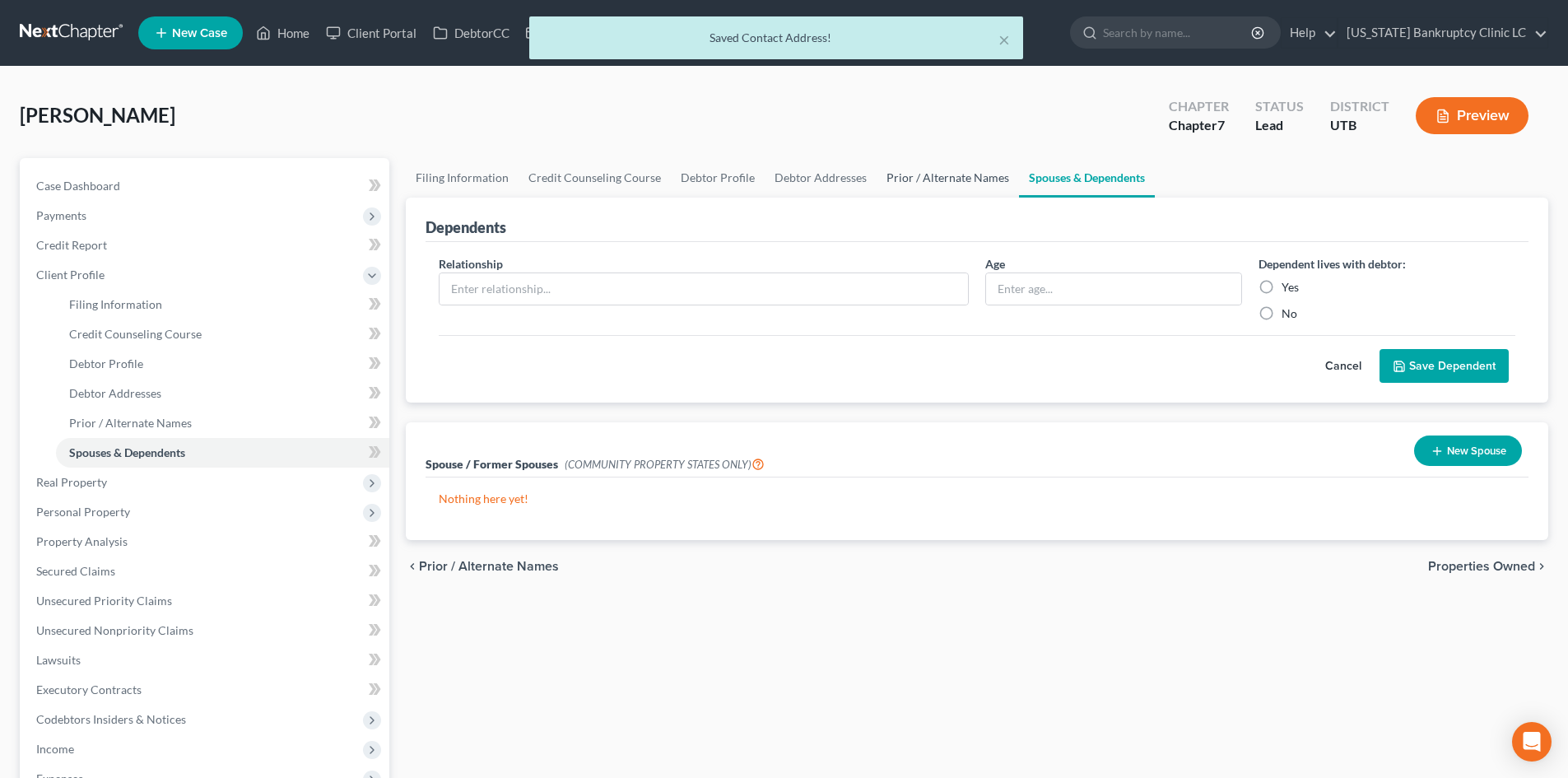
click at [949, 185] on link "Prior / Alternate Names" at bounding box center [948, 178] width 143 height 40
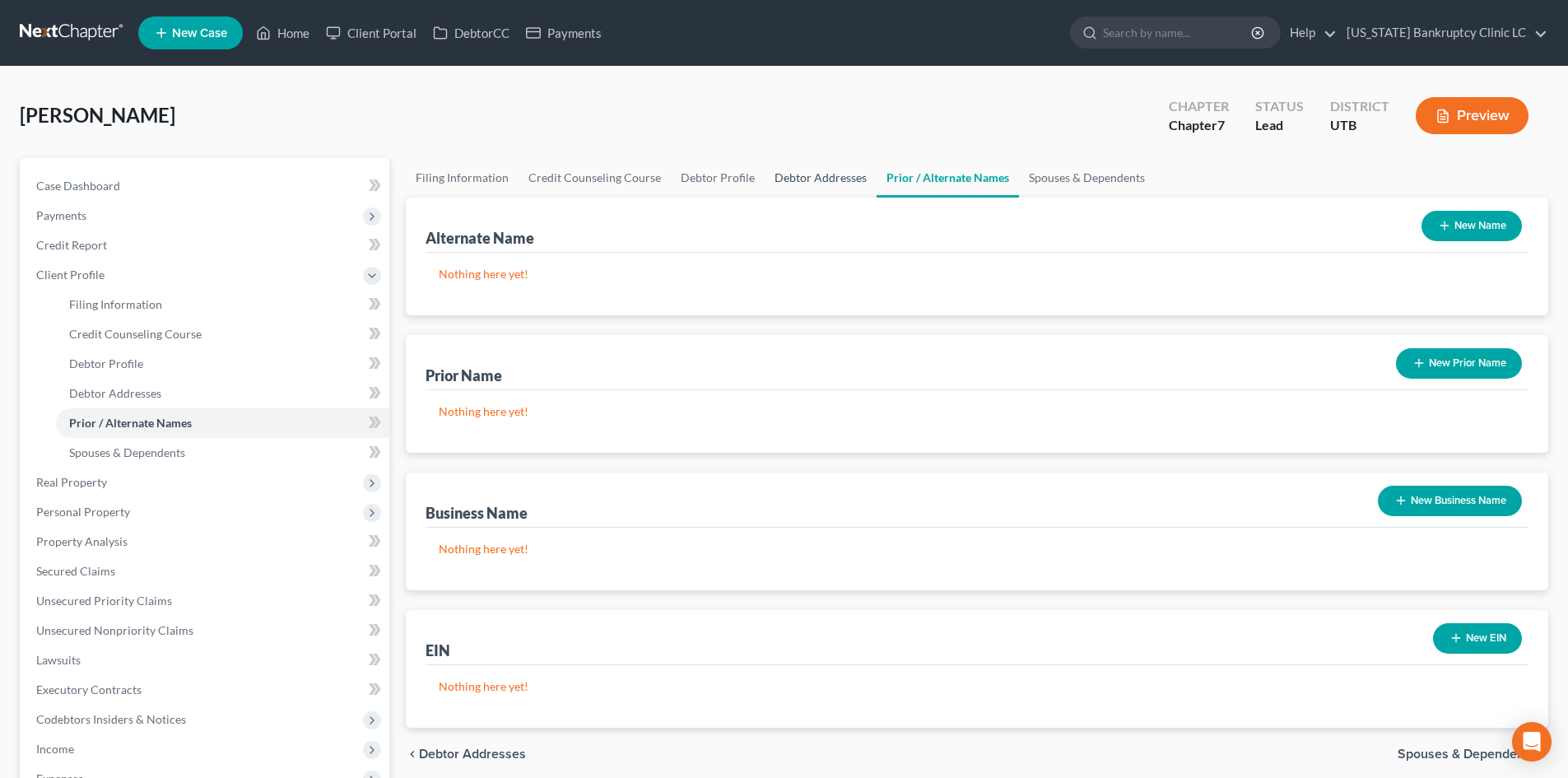
click at [794, 177] on link "Debtor Addresses" at bounding box center [820, 178] width 112 height 40
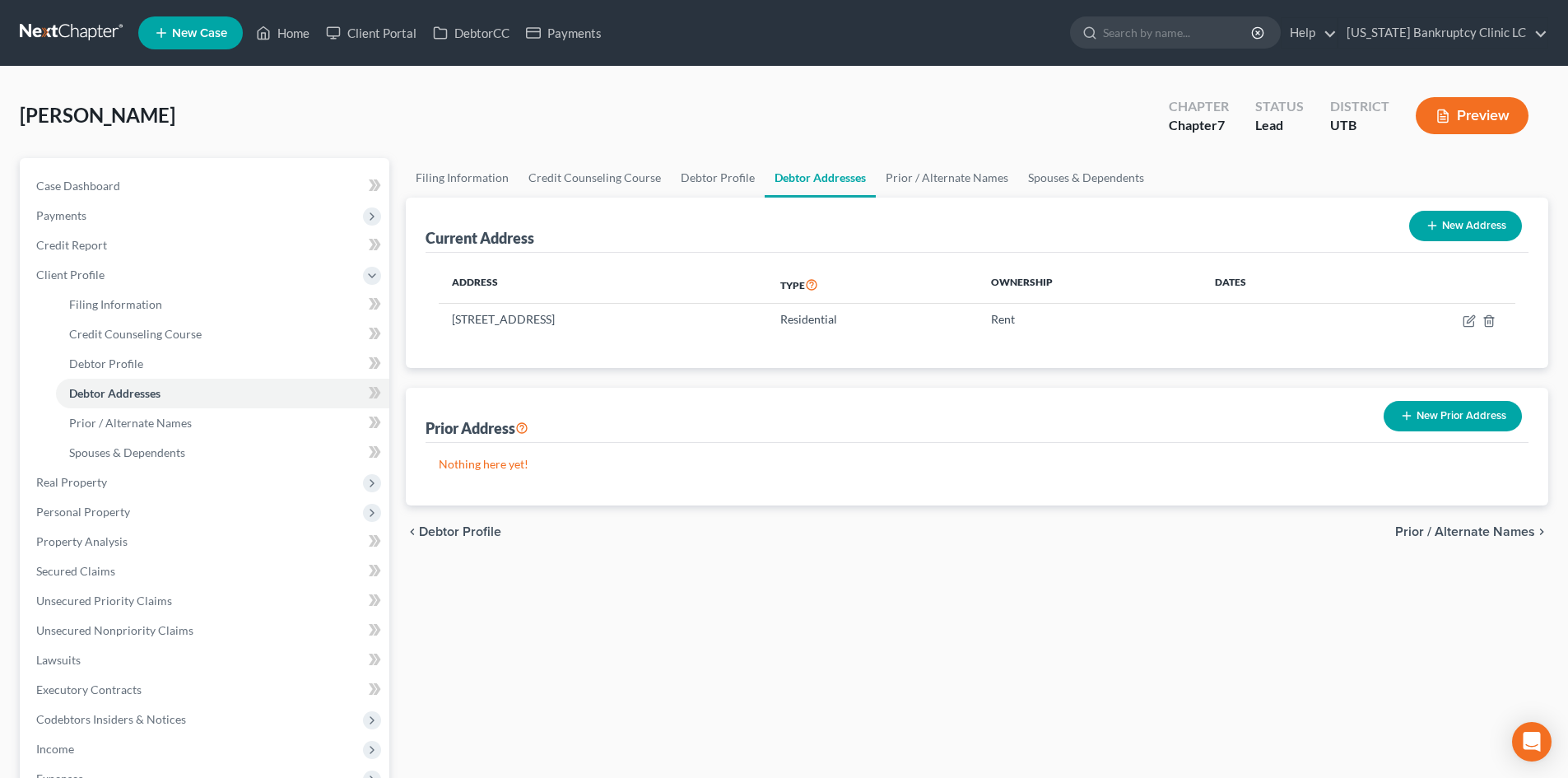
click at [1507, 431] on div "New Prior Address" at bounding box center [1452, 416] width 151 height 43
click at [1506, 429] on button "New Prior Address" at bounding box center [1452, 416] width 138 height 31
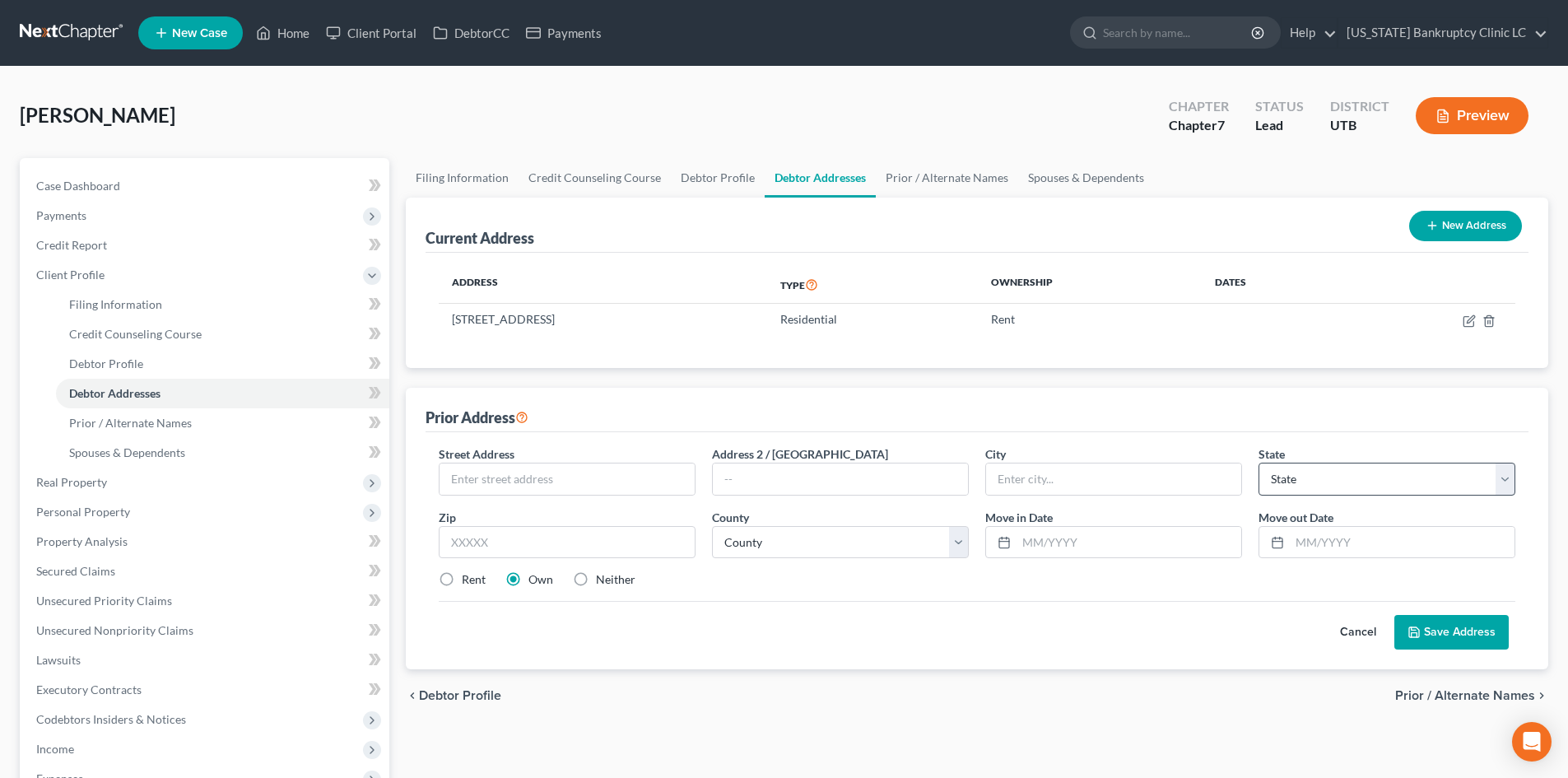
scroll to position [82, 0]
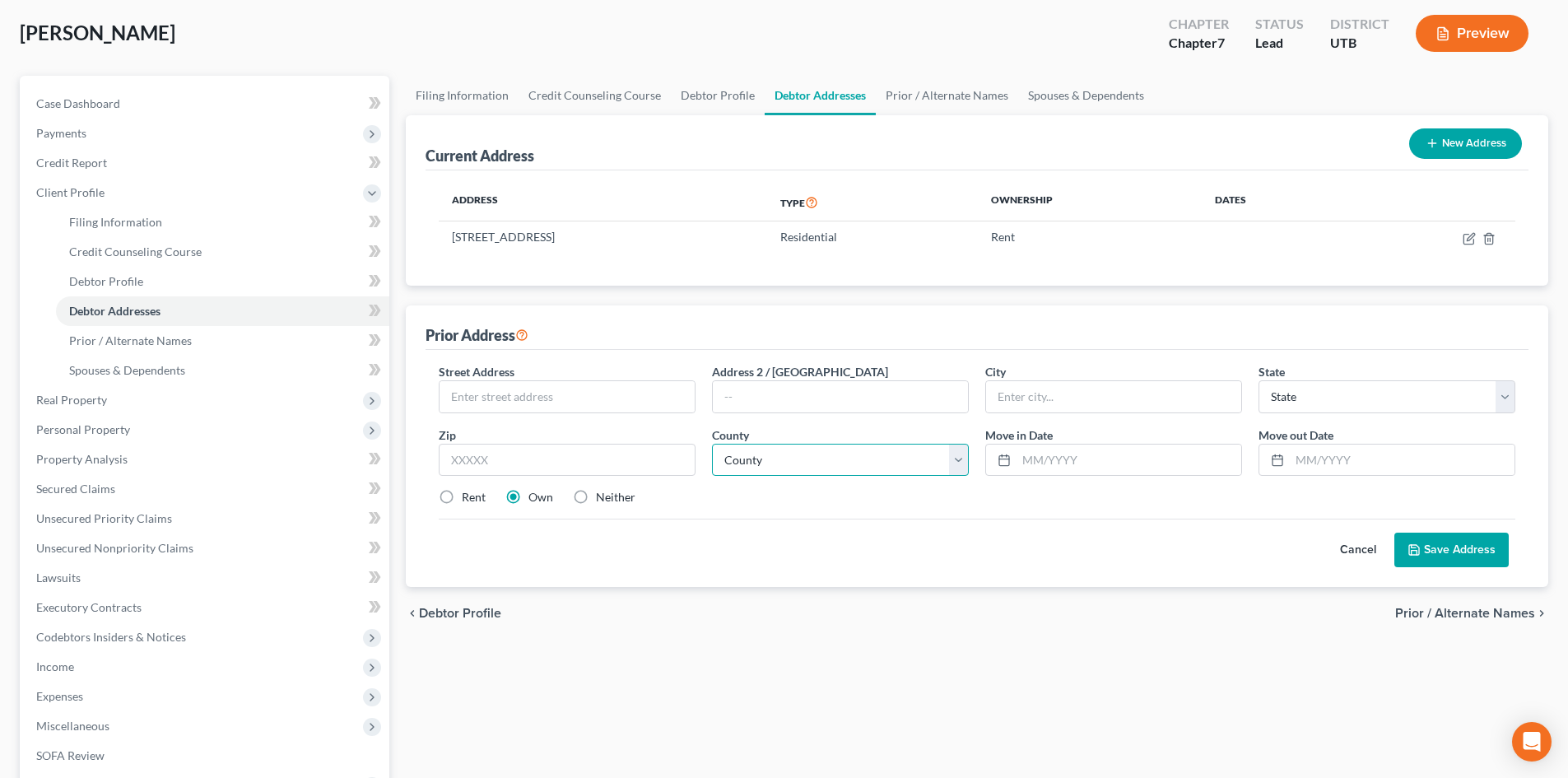
click at [820, 457] on select "County" at bounding box center [840, 460] width 257 height 33
click at [1405, 375] on div "State * State [US_STATE] AK AR AZ CA CO CT DE DC [GEOGRAPHIC_DATA] [GEOGRAPHIC_…" at bounding box center [1387, 388] width 273 height 50
click at [1400, 391] on select "State [US_STATE] AK AR AZ CA CO CT DE DC [GEOGRAPHIC_DATA] [GEOGRAPHIC_DATA] GU…" at bounding box center [1387, 397] width 257 height 33
click at [1116, 325] on div "Prior Address" at bounding box center [977, 327] width 1103 height 44
click at [764, 705] on div "Filing Information Credit Counseling Course Debtor Profile Debtor Addresses Pri…" at bounding box center [977, 506] width 1159 height 862
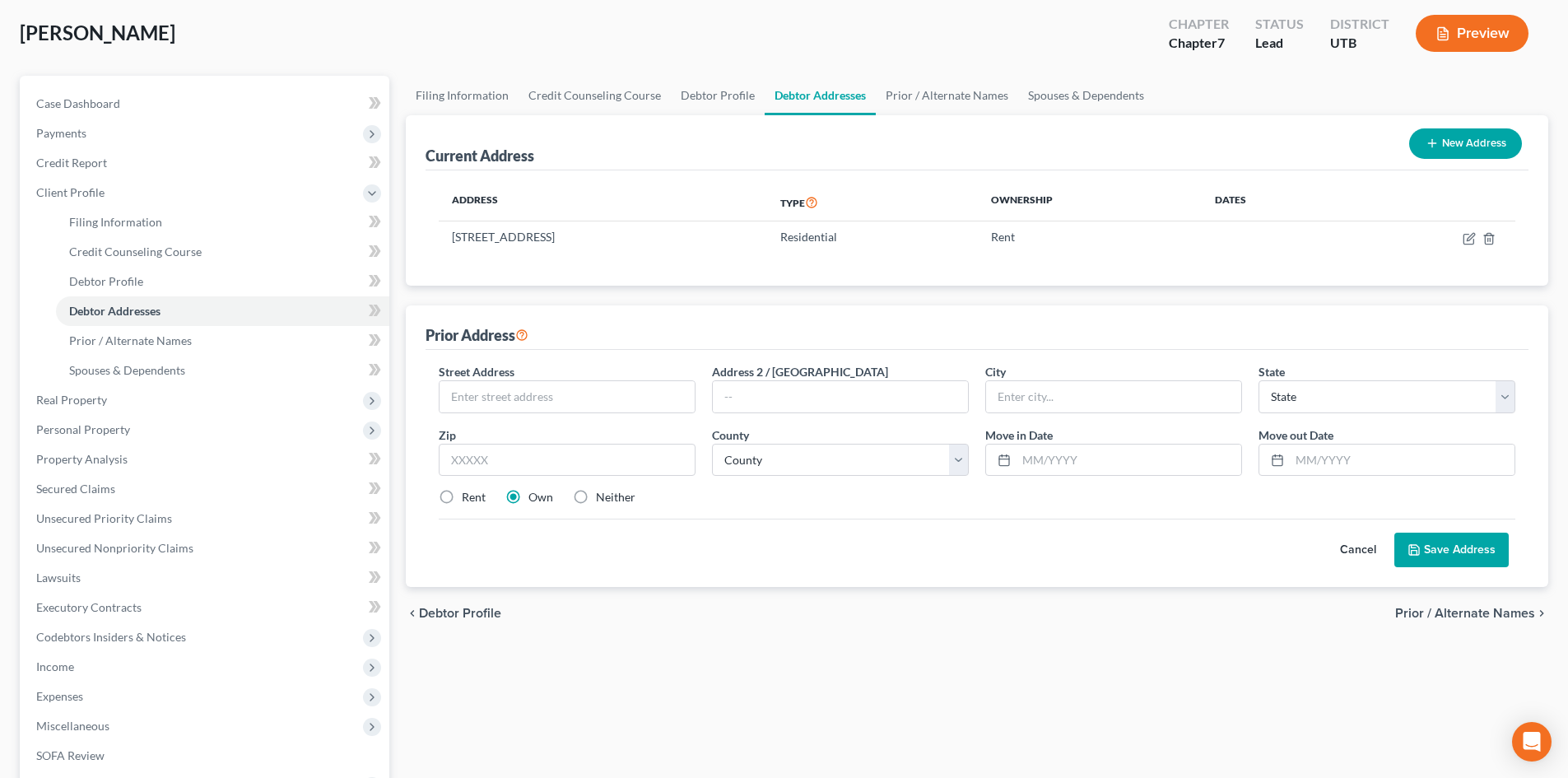
click at [1364, 557] on button "Cancel" at bounding box center [1358, 550] width 72 height 33
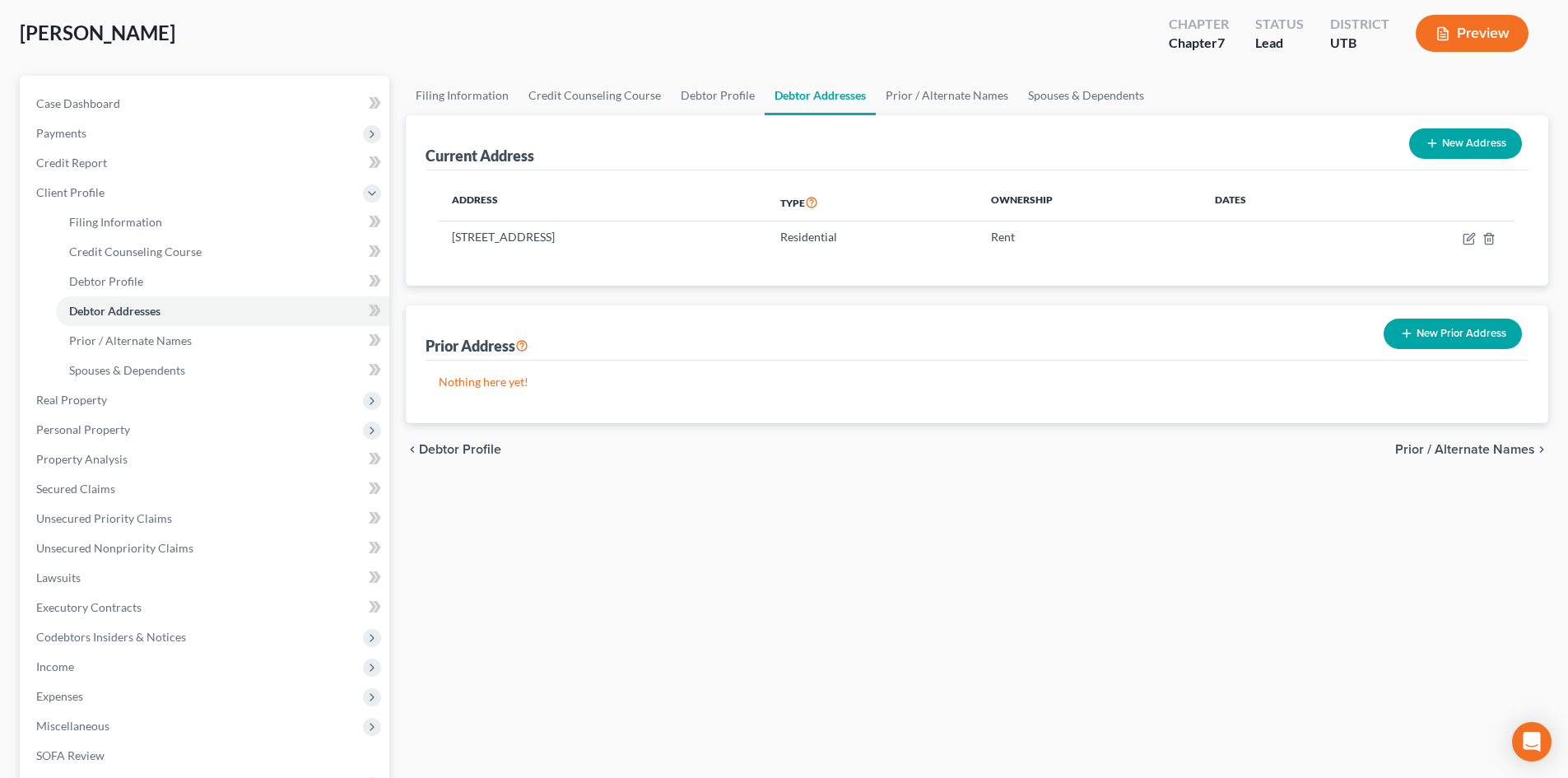
click at [1457, 341] on button "New Prior Address" at bounding box center [1452, 334] width 138 height 31
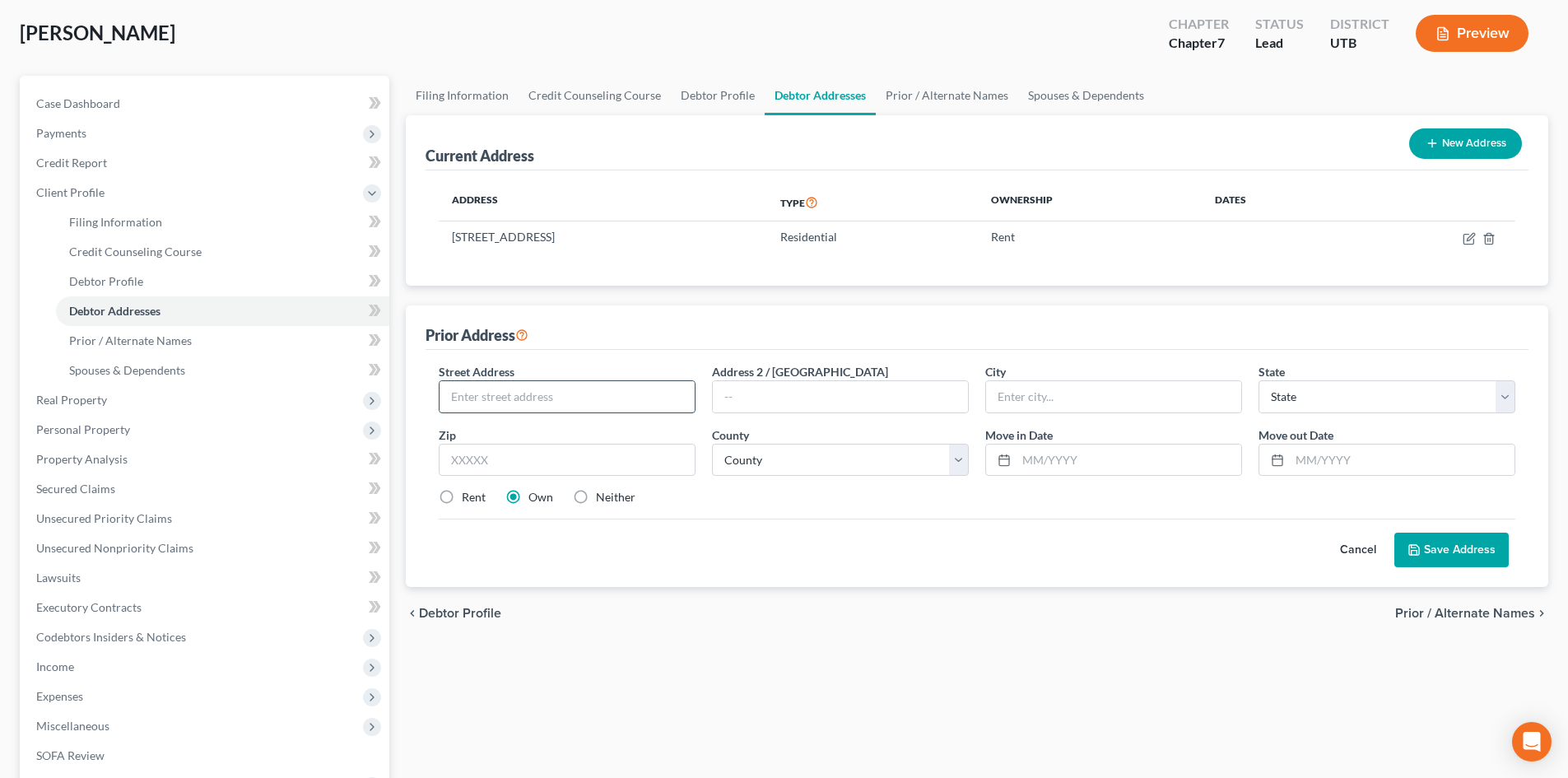
click at [522, 404] on input "text" at bounding box center [566, 397] width 255 height 31
click at [625, 395] on input "text" at bounding box center [566, 397] width 255 height 31
paste input "[STREET_ADDRESS]"
click at [577, 461] on input "text" at bounding box center [567, 460] width 257 height 33
paste input "84129"
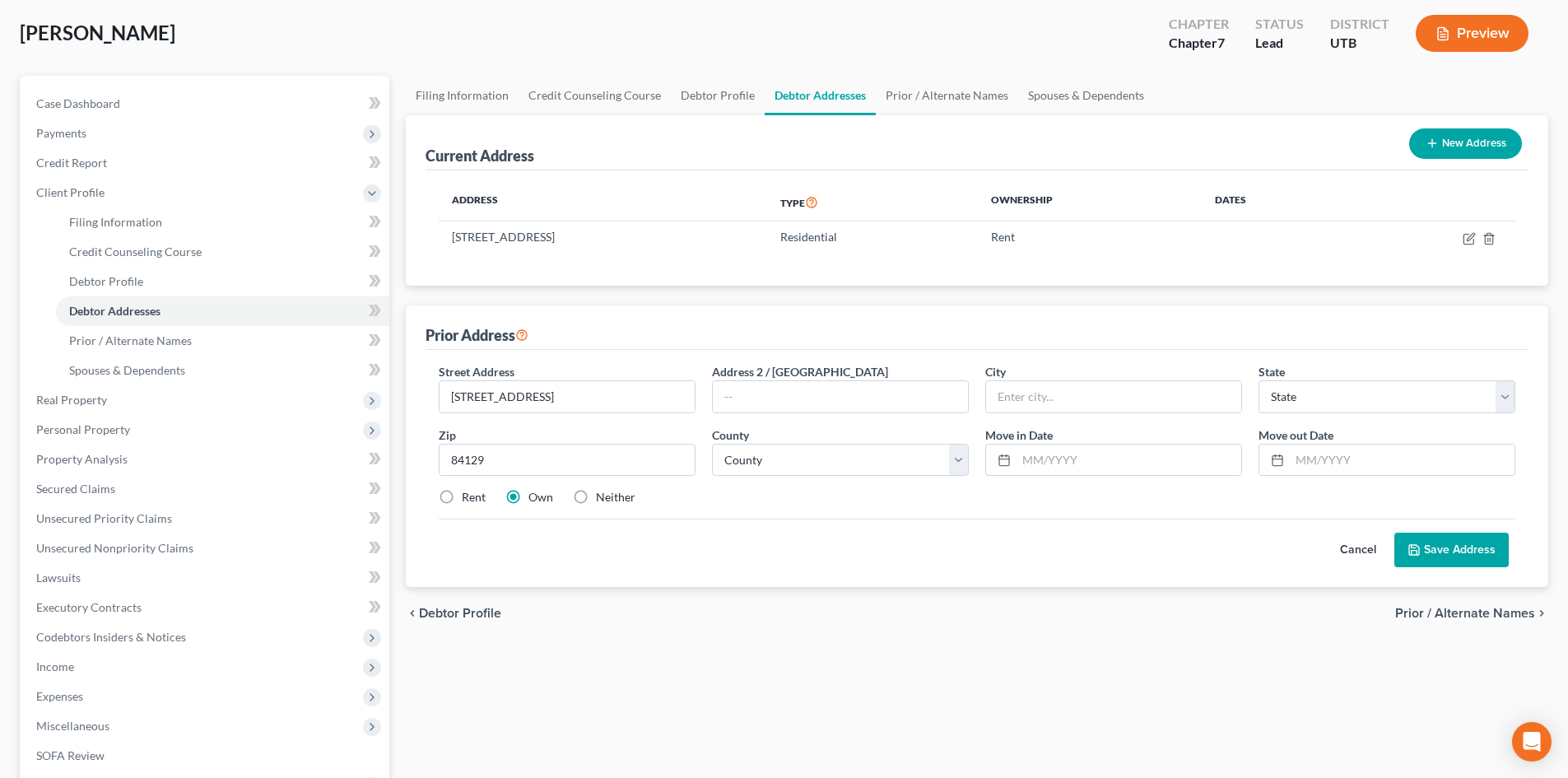
click at [462, 498] on label "Rent" at bounding box center [474, 497] width 24 height 16
click at [468, 498] on input "Rent" at bounding box center [473, 494] width 11 height 11
click at [596, 455] on input "84129" at bounding box center [567, 460] width 257 height 33
click at [602, 460] on input "84129" at bounding box center [567, 460] width 257 height 33
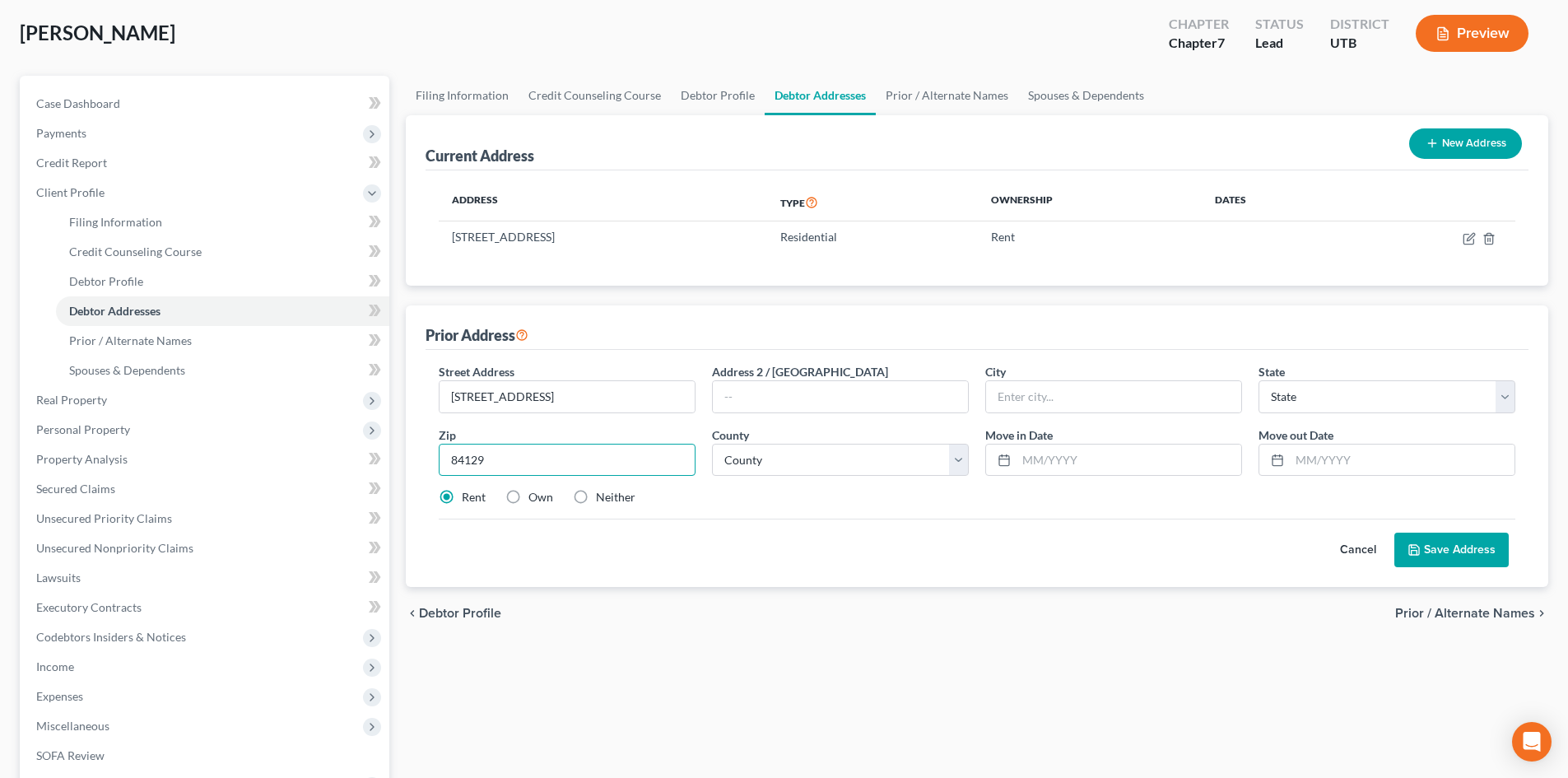
click at [602, 460] on input "84129" at bounding box center [567, 460] width 257 height 33
click at [626, 462] on input "84129" at bounding box center [567, 460] width 257 height 33
click at [1064, 393] on input "text" at bounding box center [1114, 397] width 255 height 31
drag, startPoint x: 840, startPoint y: 452, endPoint x: 849, endPoint y: 457, distance: 10.3
click at [846, 457] on select "County [GEOGRAPHIC_DATA] [GEOGRAPHIC_DATA] [GEOGRAPHIC_DATA] [GEOGRAPHIC_DATA] …" at bounding box center [840, 460] width 257 height 33
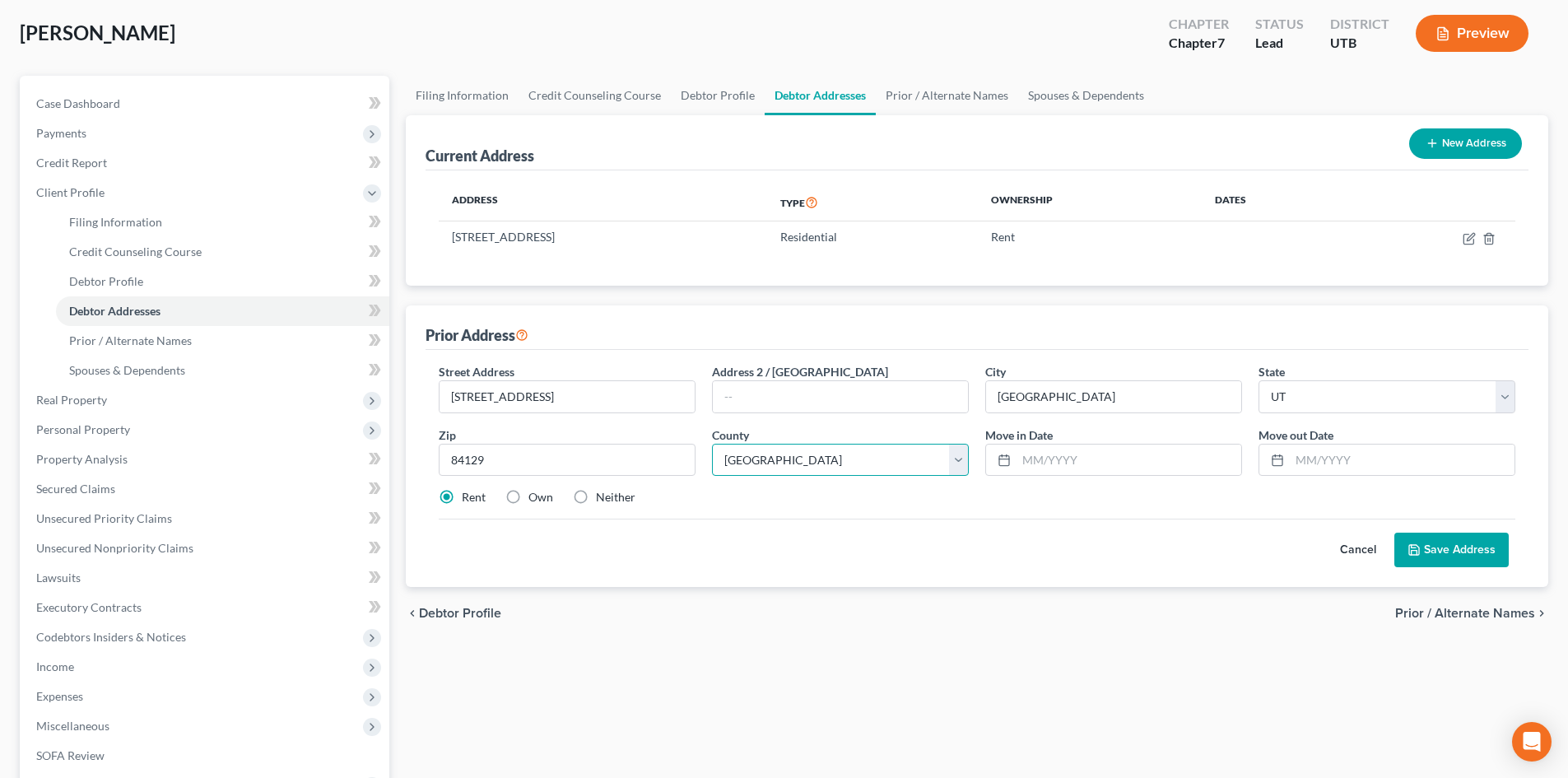
click at [712, 444] on select "County [GEOGRAPHIC_DATA] [GEOGRAPHIC_DATA] [GEOGRAPHIC_DATA] [GEOGRAPHIC_DATA] …" at bounding box center [840, 460] width 257 height 33
click at [1083, 473] on input "text" at bounding box center [1128, 460] width 225 height 31
click at [1122, 468] on input "text" at bounding box center [1128, 460] width 225 height 31
click at [1441, 536] on button "Save Address" at bounding box center [1451, 550] width 115 height 35
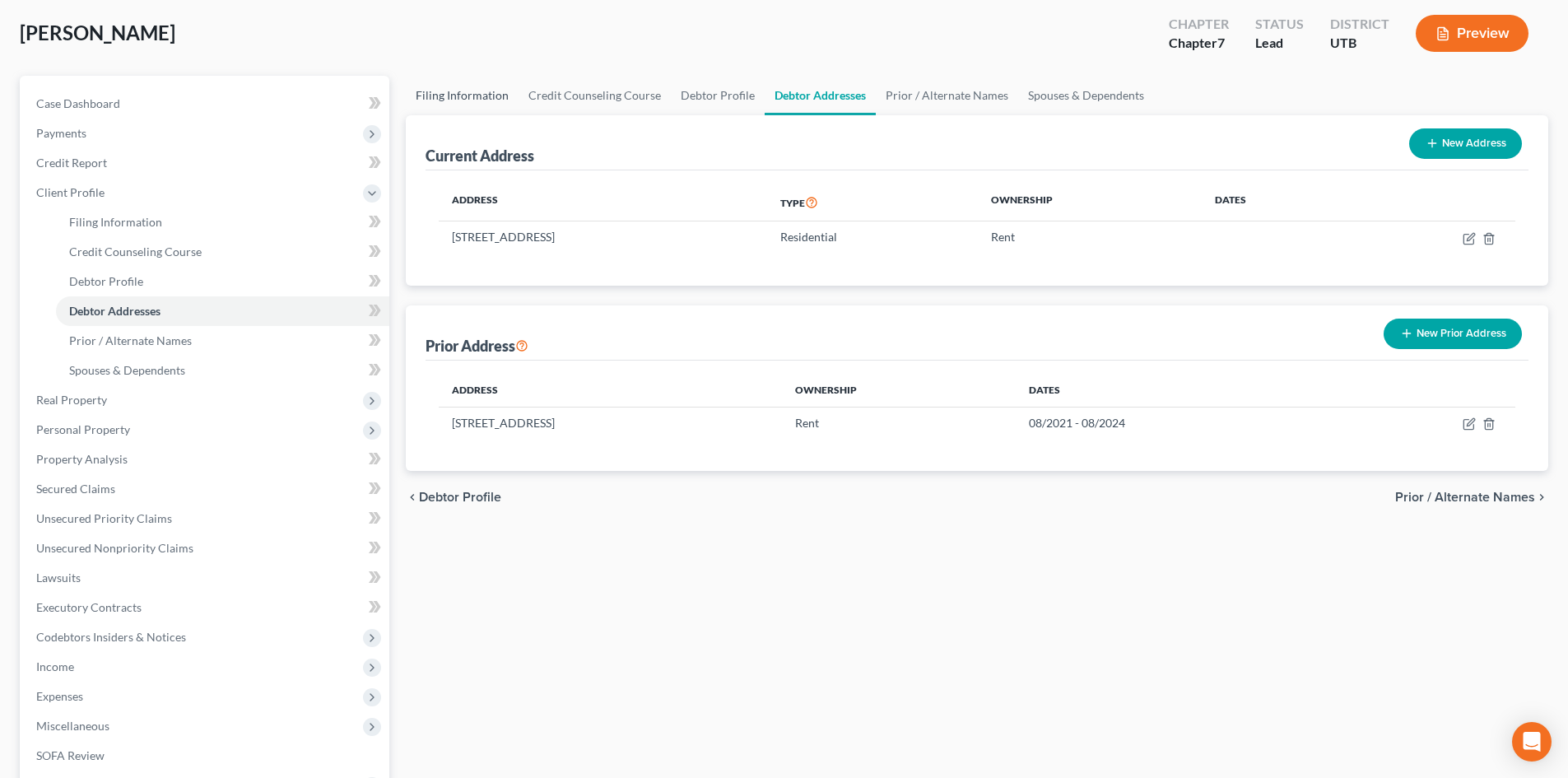
click at [474, 91] on link "Filing Information" at bounding box center [462, 95] width 113 height 40
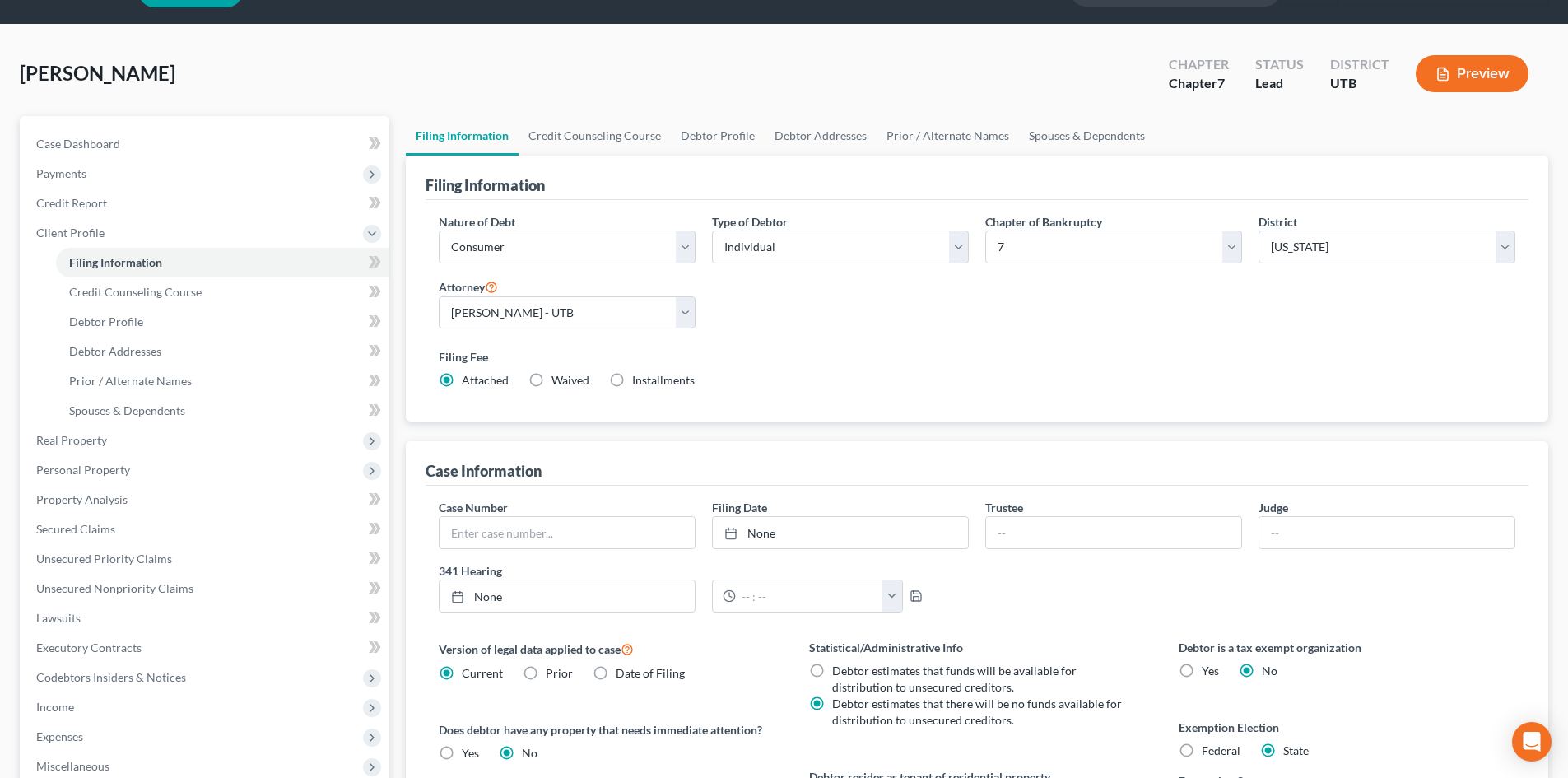
scroll to position [82, 0]
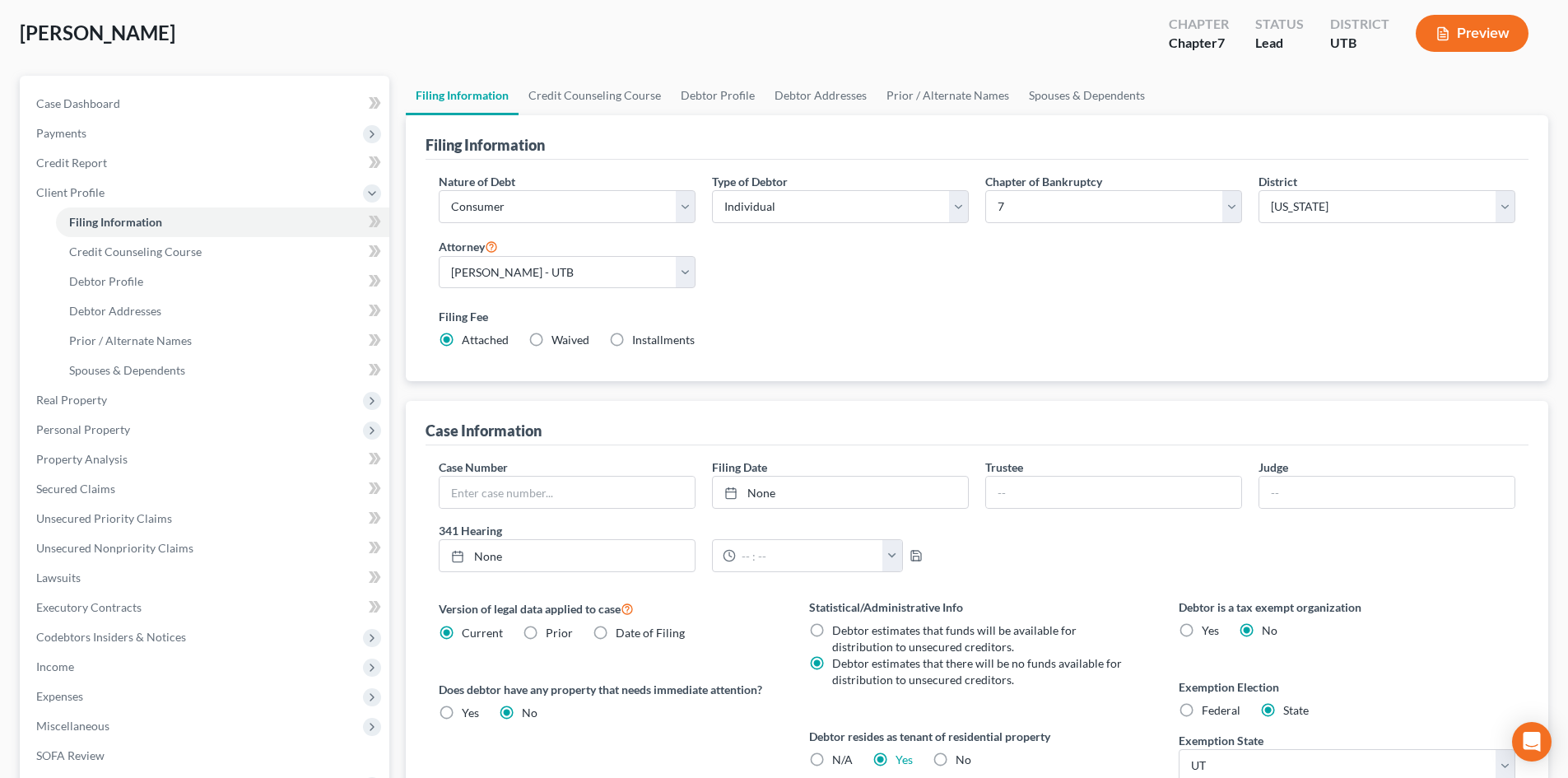
click at [445, 93] on link "Filing Information" at bounding box center [462, 95] width 113 height 40
click at [561, 94] on link "Credit Counseling Course" at bounding box center [594, 95] width 152 height 40
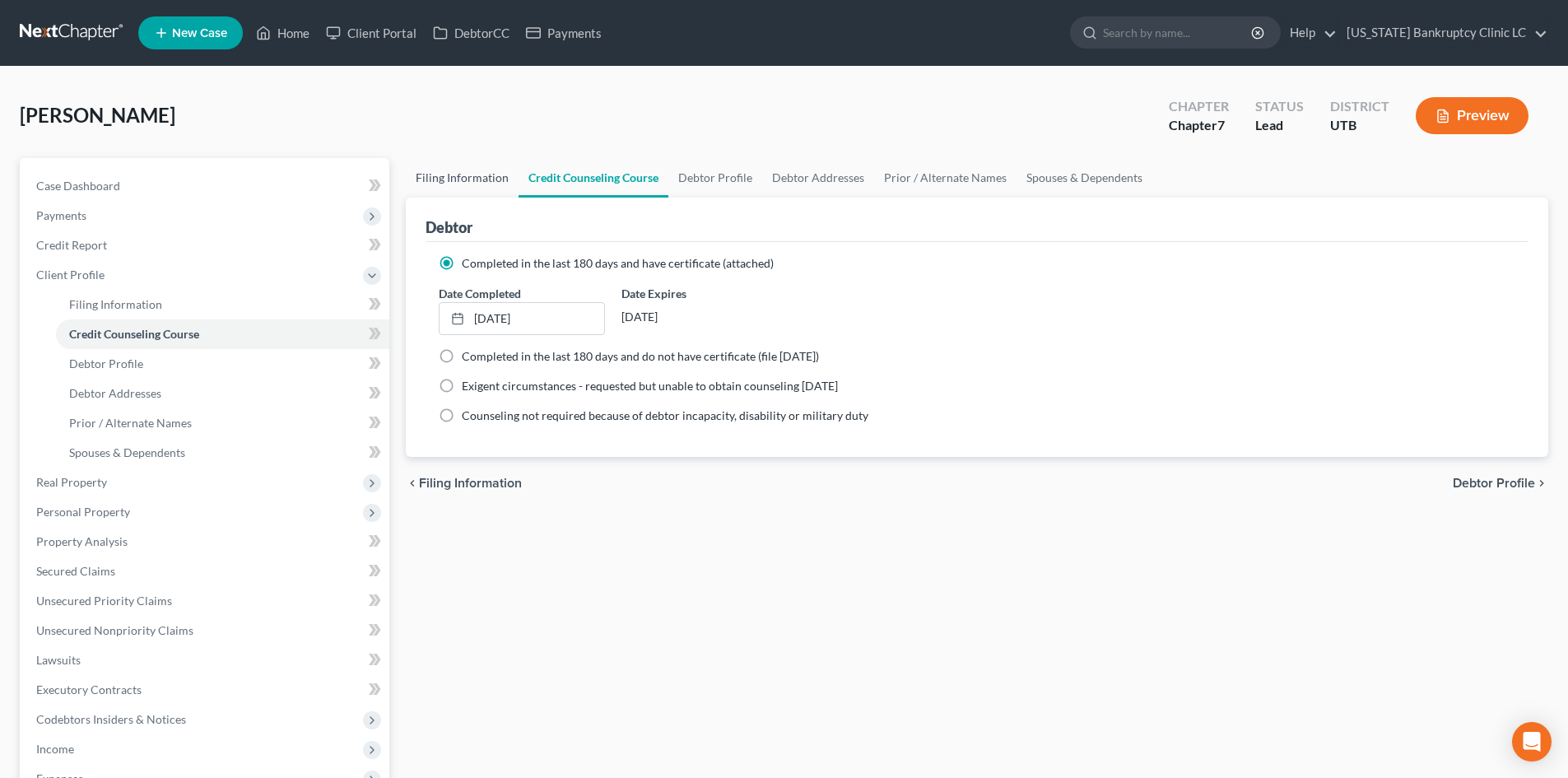
click at [512, 177] on link "Filing Information" at bounding box center [462, 178] width 113 height 40
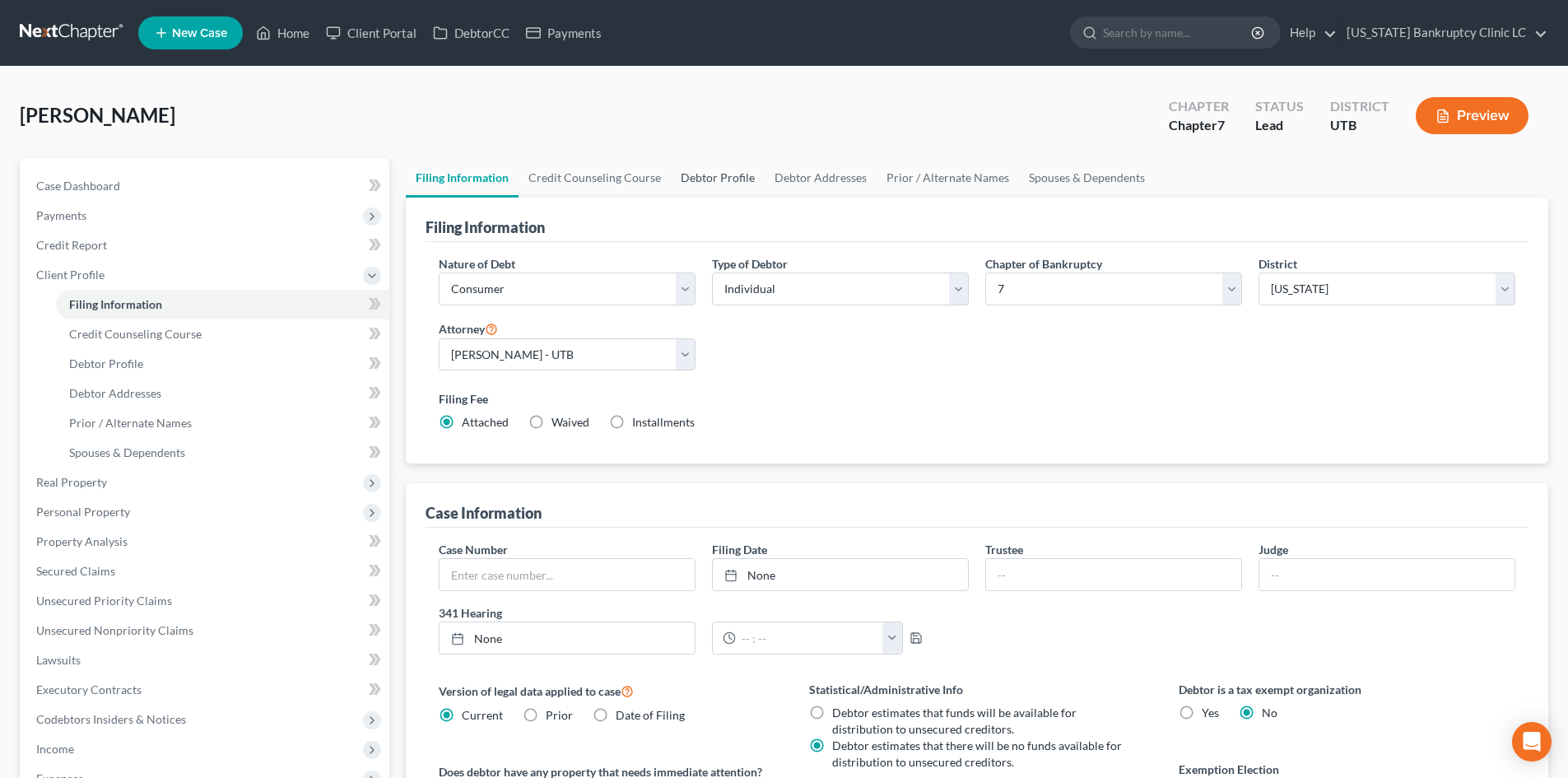
click at [676, 177] on link "Debtor Profile" at bounding box center [717, 178] width 94 height 40
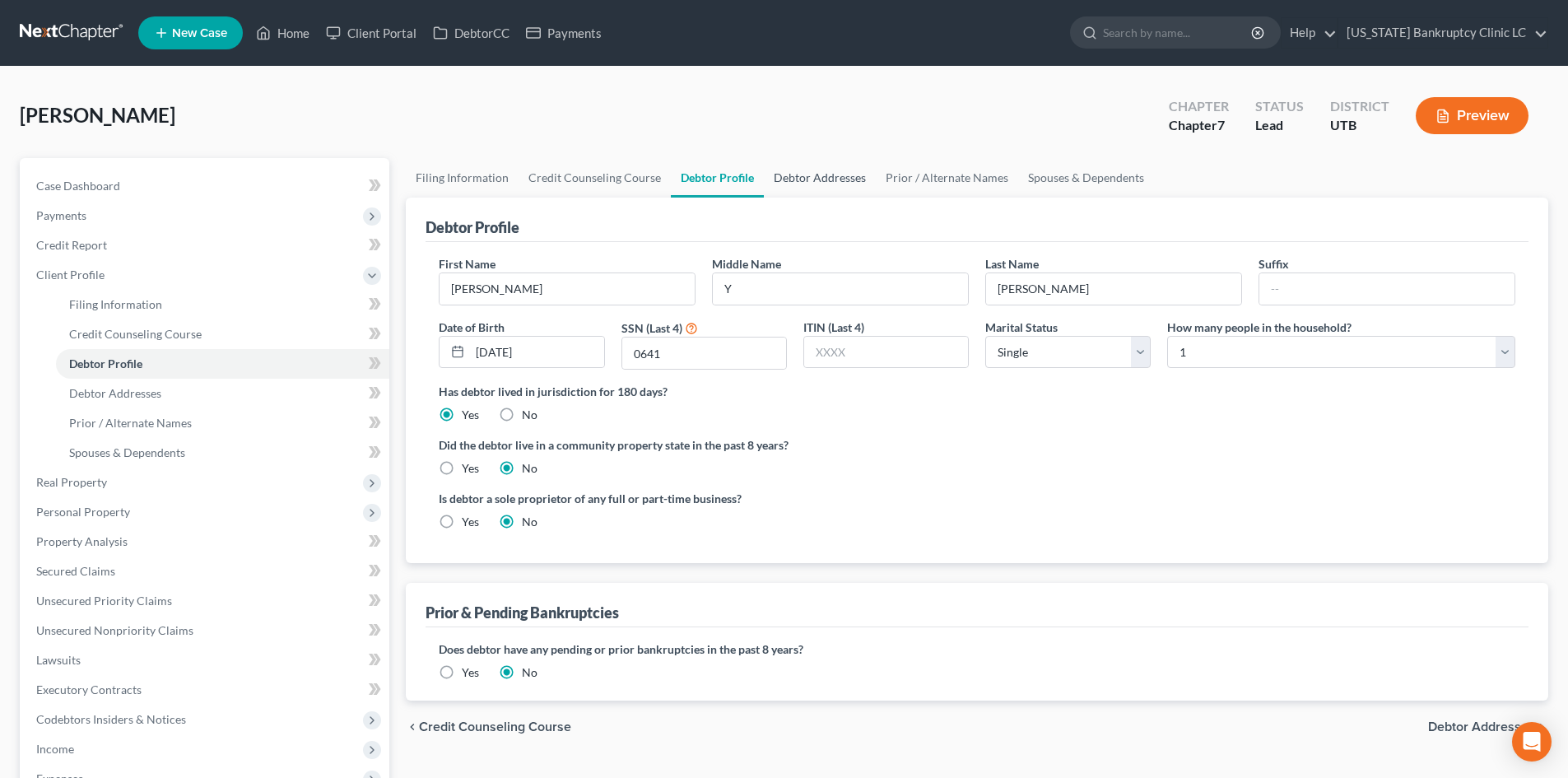
click at [812, 185] on link "Debtor Addresses" at bounding box center [820, 178] width 112 height 40
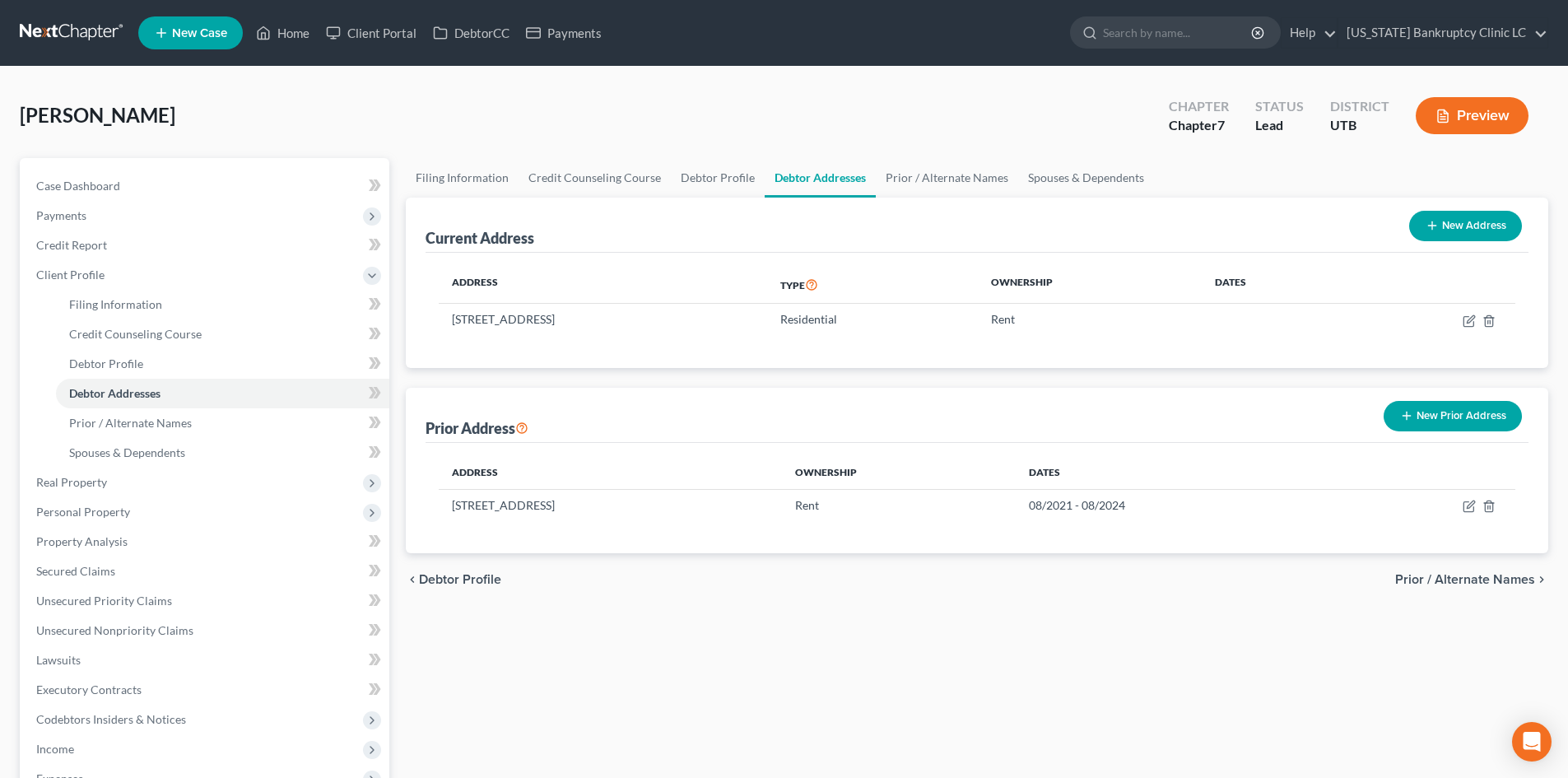
click at [1470, 422] on button "New Prior Address" at bounding box center [1452, 416] width 138 height 31
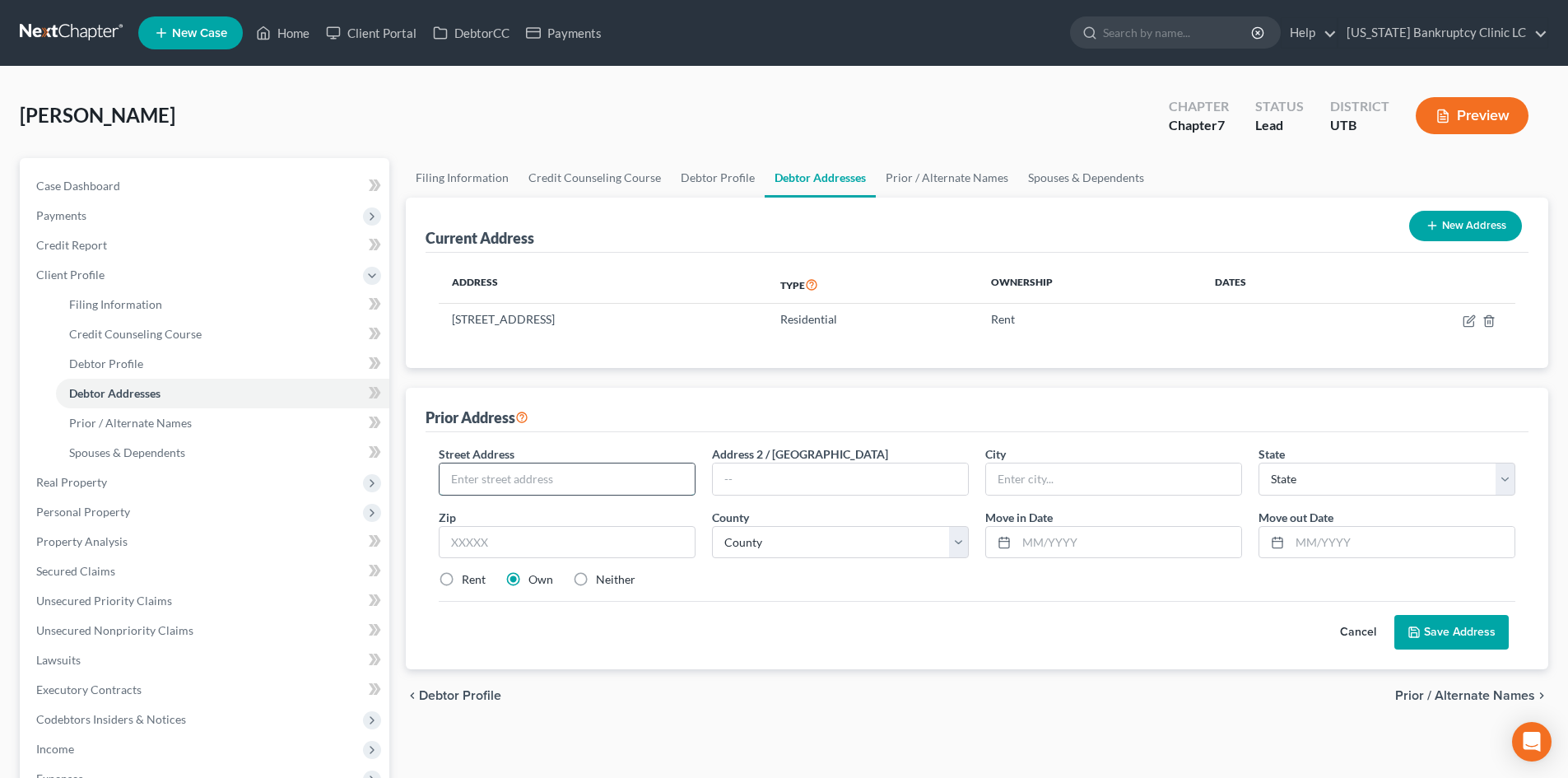
click at [563, 473] on input "text" at bounding box center [566, 479] width 255 height 31
click at [867, 563] on div "Street Address * [STREET_ADDRESS] * [GEOGRAPHIC_DATA] * State [US_STATE] AK AR …" at bounding box center [977, 523] width 1093 height 156
click at [866, 554] on select "County [GEOGRAPHIC_DATA] [GEOGRAPHIC_DATA] [GEOGRAPHIC_DATA] [GEOGRAPHIC_DATA] …" at bounding box center [840, 542] width 257 height 33
click at [712, 526] on select "County [GEOGRAPHIC_DATA] [GEOGRAPHIC_DATA] [GEOGRAPHIC_DATA] [GEOGRAPHIC_DATA] …" at bounding box center [840, 542] width 257 height 33
click at [1027, 536] on input "text" at bounding box center [1128, 542] width 225 height 31
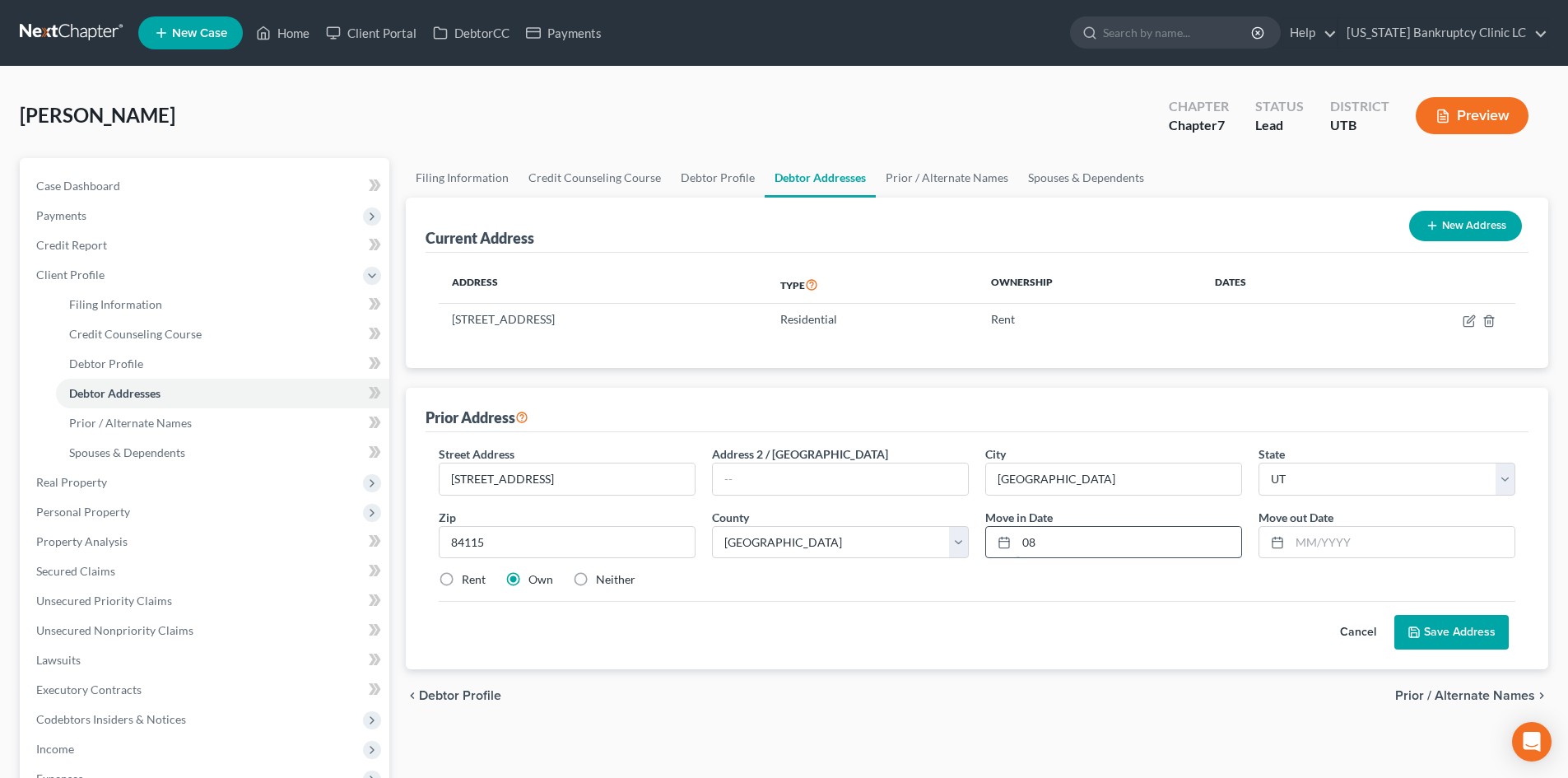
click at [1073, 544] on input "08" at bounding box center [1128, 542] width 225 height 31
click at [1036, 629] on div "Cancel Save Address" at bounding box center [977, 625] width 1077 height 48
click at [1452, 620] on button "Save Address" at bounding box center [1451, 632] width 115 height 35
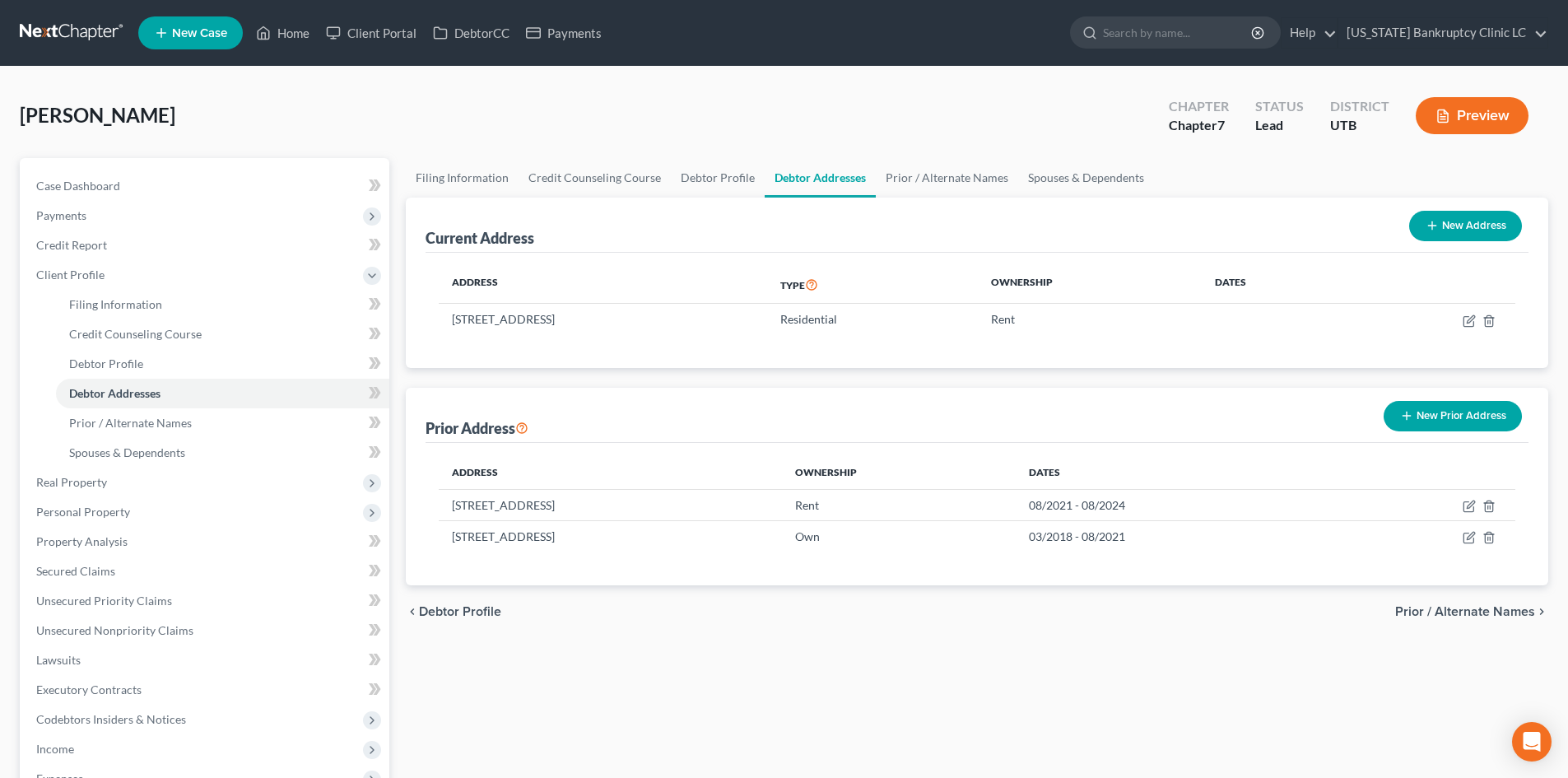
click at [1013, 643] on div "Filing Information Credit Counseling Course Debtor Profile Debtor Addresses Pri…" at bounding box center [977, 589] width 1159 height 862
click at [934, 171] on link "Prior / Alternate Names" at bounding box center [948, 178] width 143 height 40
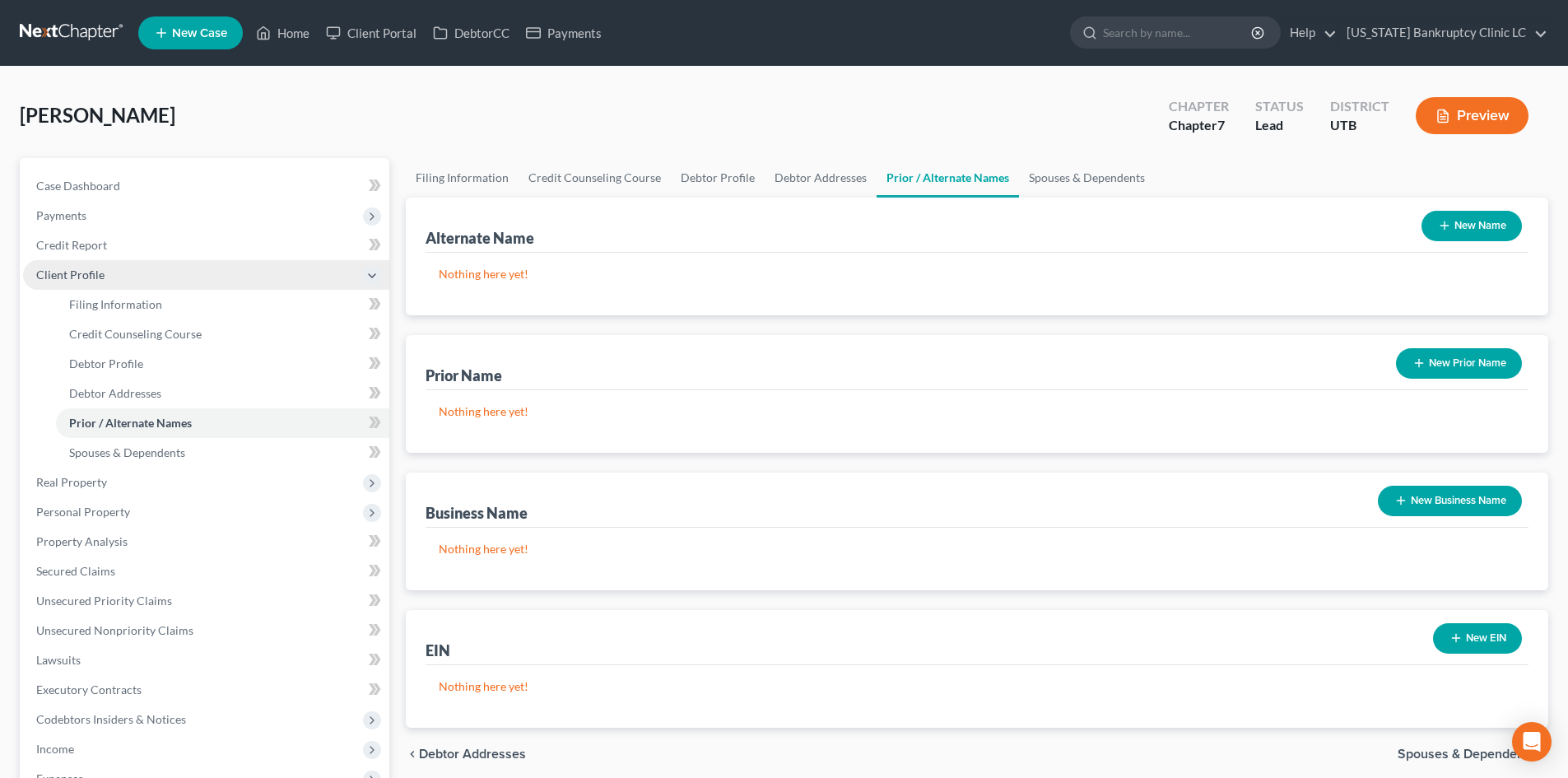
click at [87, 275] on span "Client Profile" at bounding box center [70, 274] width 69 height 14
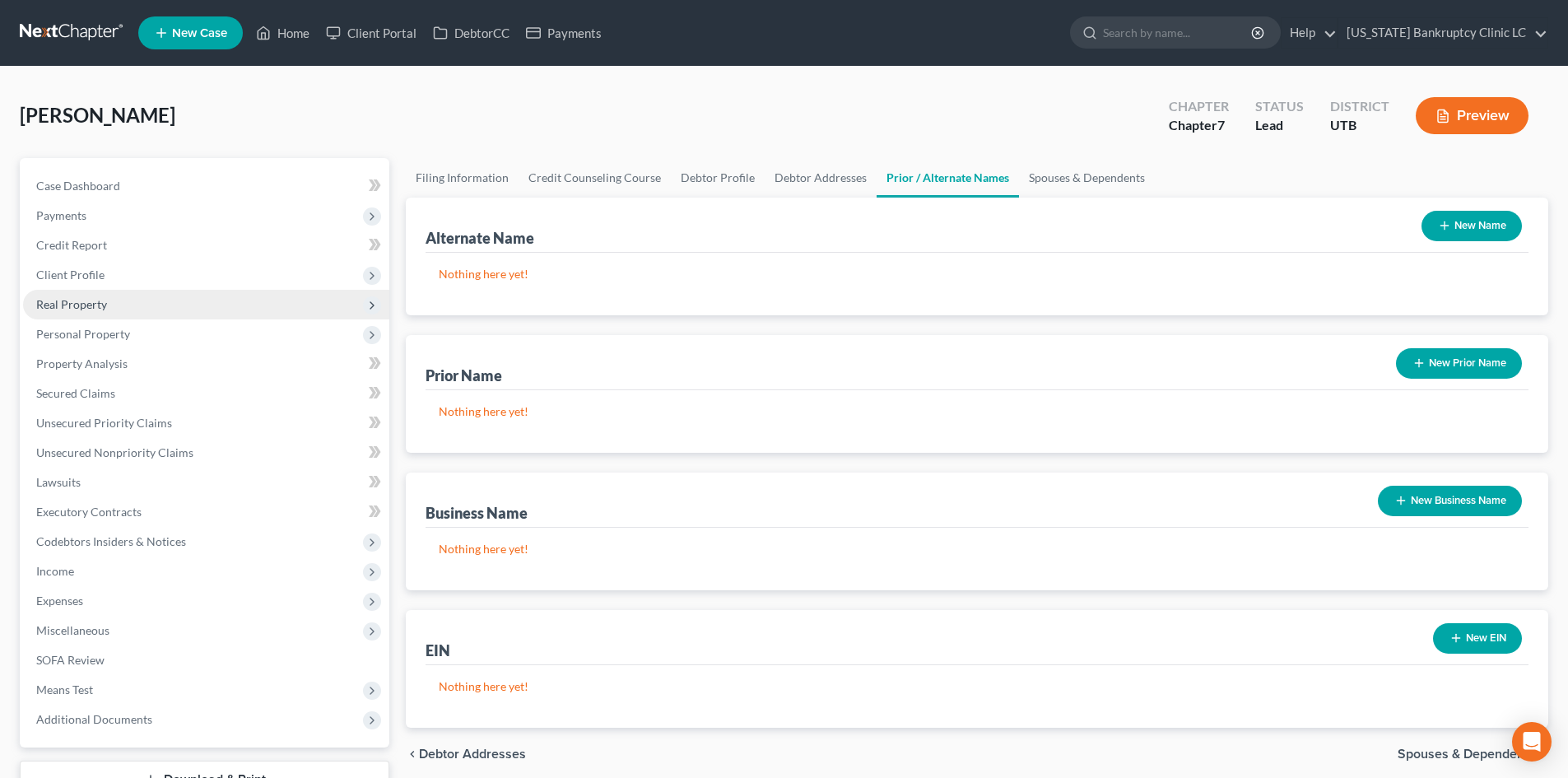
click at [95, 312] on span "Real Property" at bounding box center [206, 304] width 367 height 30
click at [95, 311] on span "Real Property" at bounding box center [206, 304] width 367 height 30
click at [98, 329] on span "Personal Property" at bounding box center [83, 334] width 94 height 14
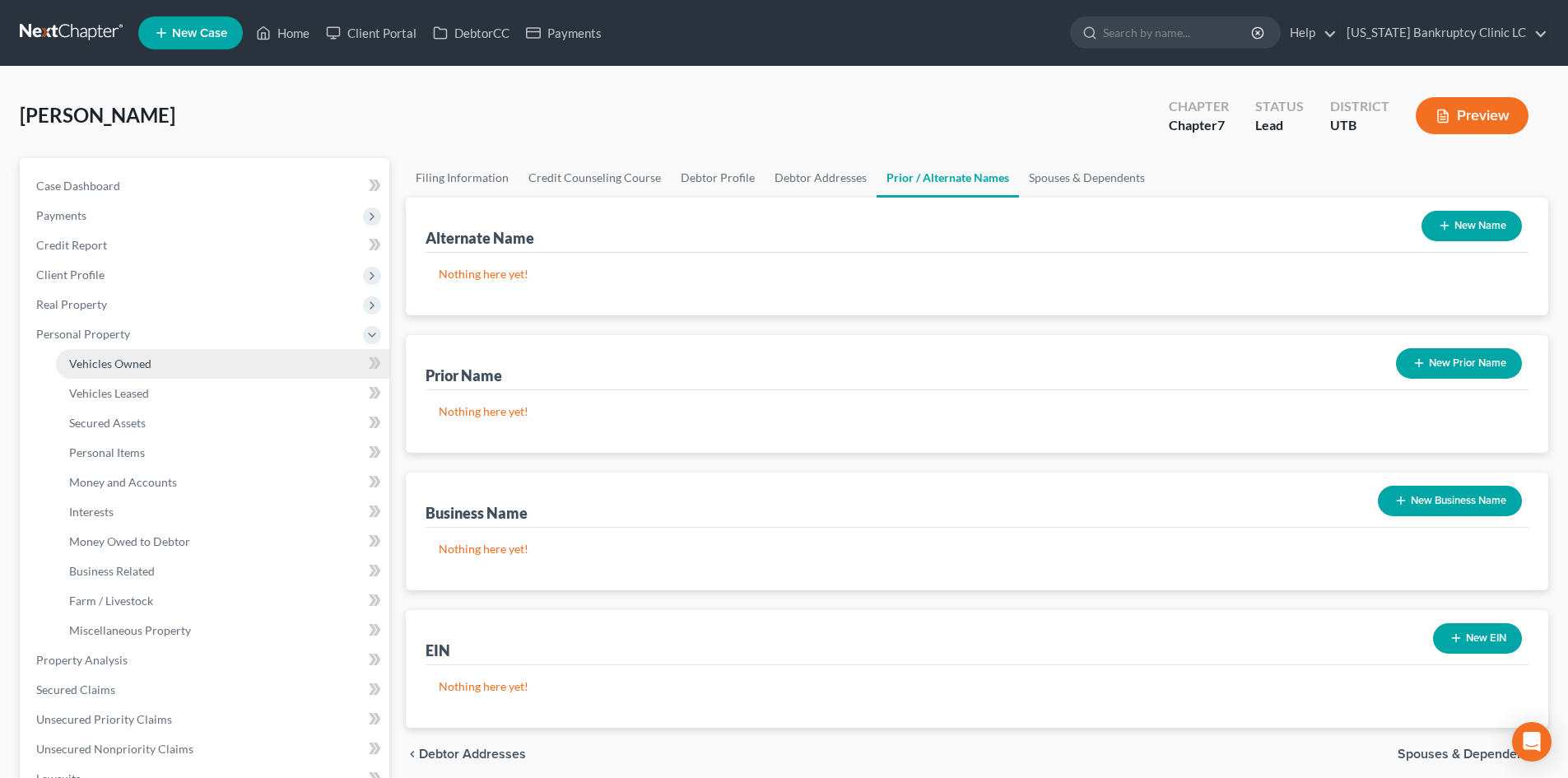
click at [109, 356] on span "Vehicles Owned" at bounding box center [110, 363] width 82 height 14
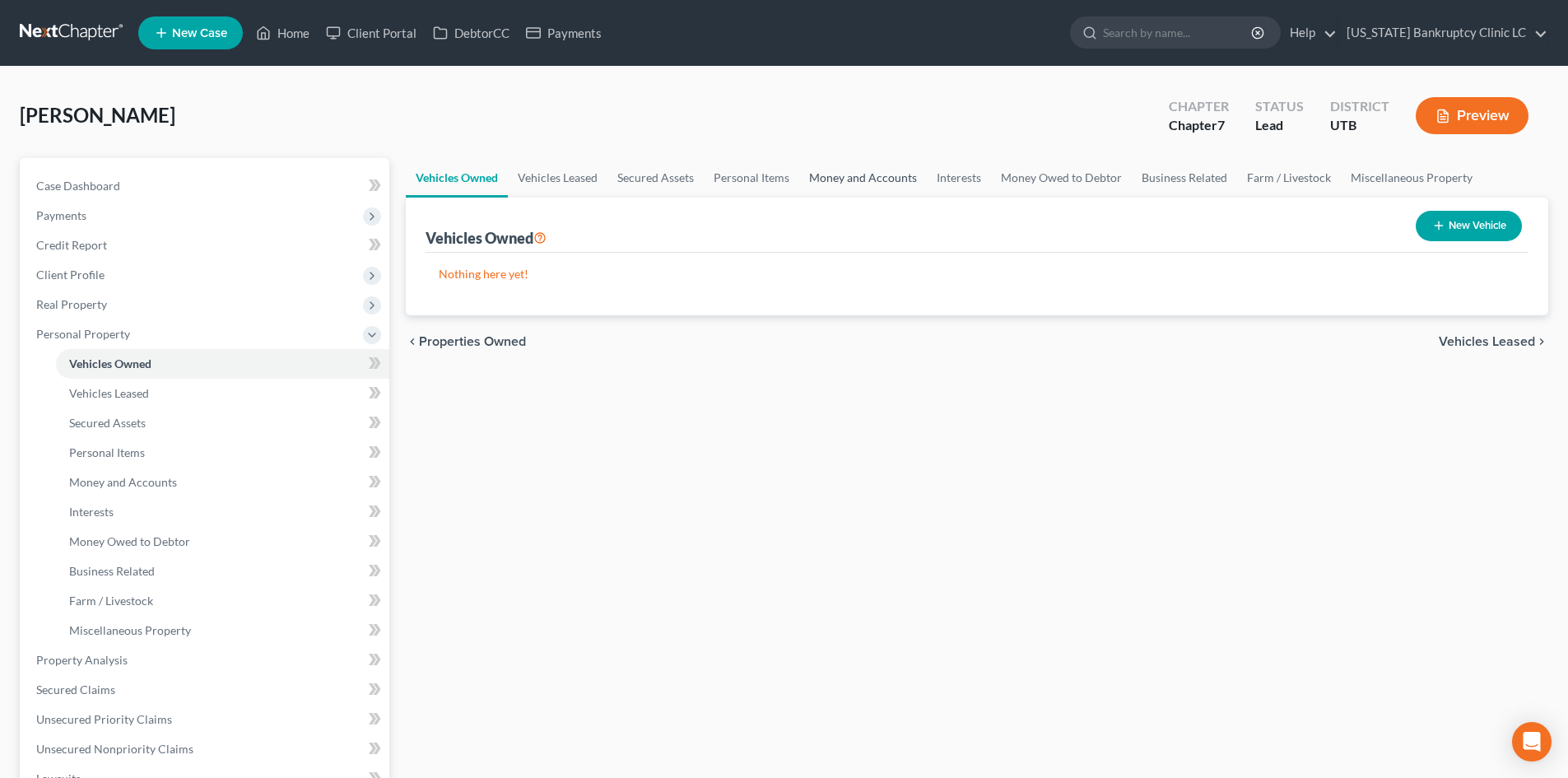
click at [820, 173] on link "Money and Accounts" at bounding box center [863, 178] width 127 height 40
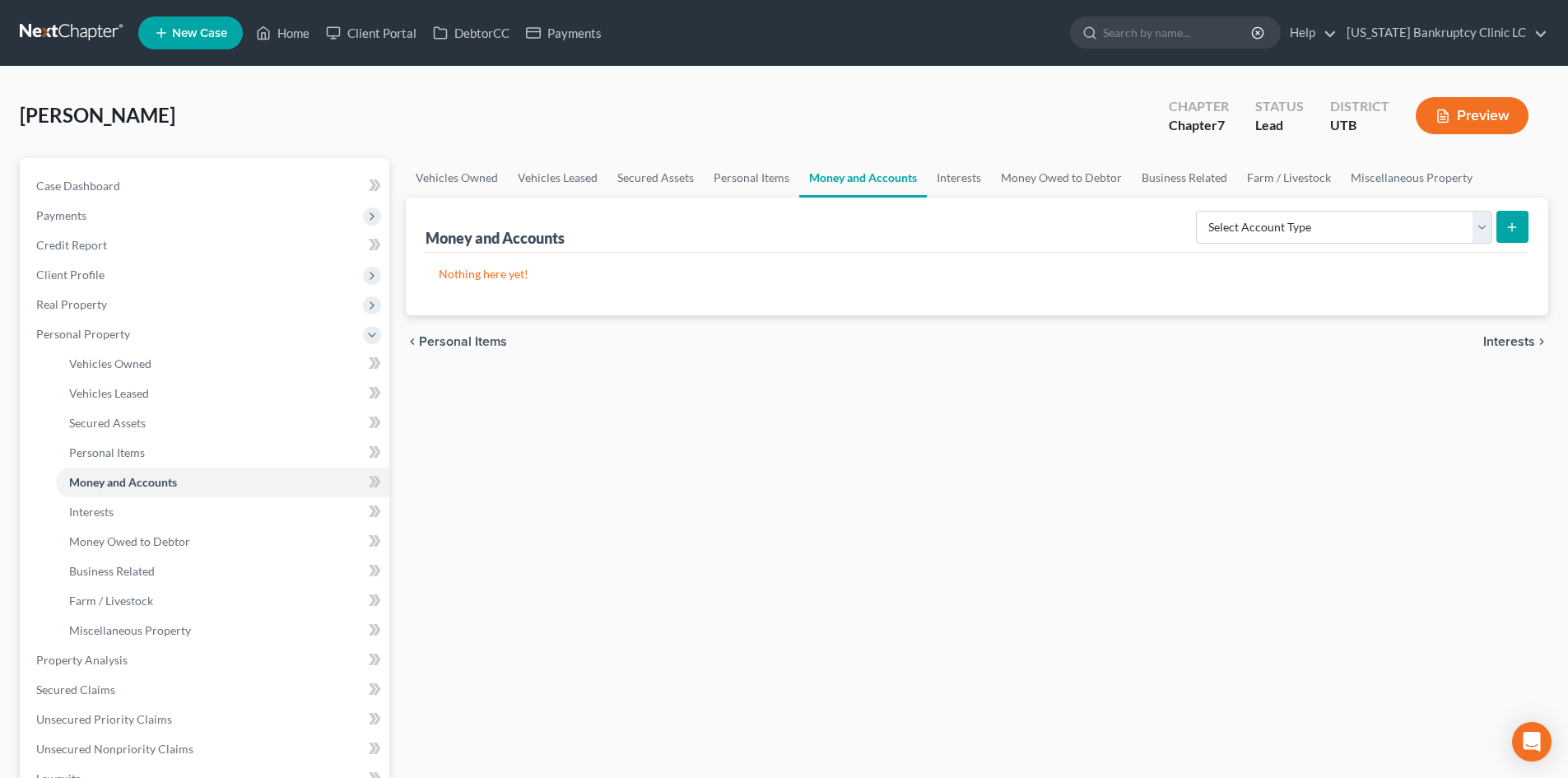
click at [1309, 208] on div "Select Account Type Brokerage Cash on Hand Certificates of Deposit Checking Acc…" at bounding box center [1359, 226] width 339 height 43
click at [1309, 232] on select "Select Account Type Brokerage Cash on Hand Certificates of Deposit Checking Acc…" at bounding box center [1343, 227] width 296 height 33
click at [1199, 210] on select "Select Account Type Brokerage Cash on Hand Certificates of Deposit Checking Acc…" at bounding box center [1343, 227] width 296 height 33
click at [1523, 231] on button "submit" at bounding box center [1512, 226] width 32 height 32
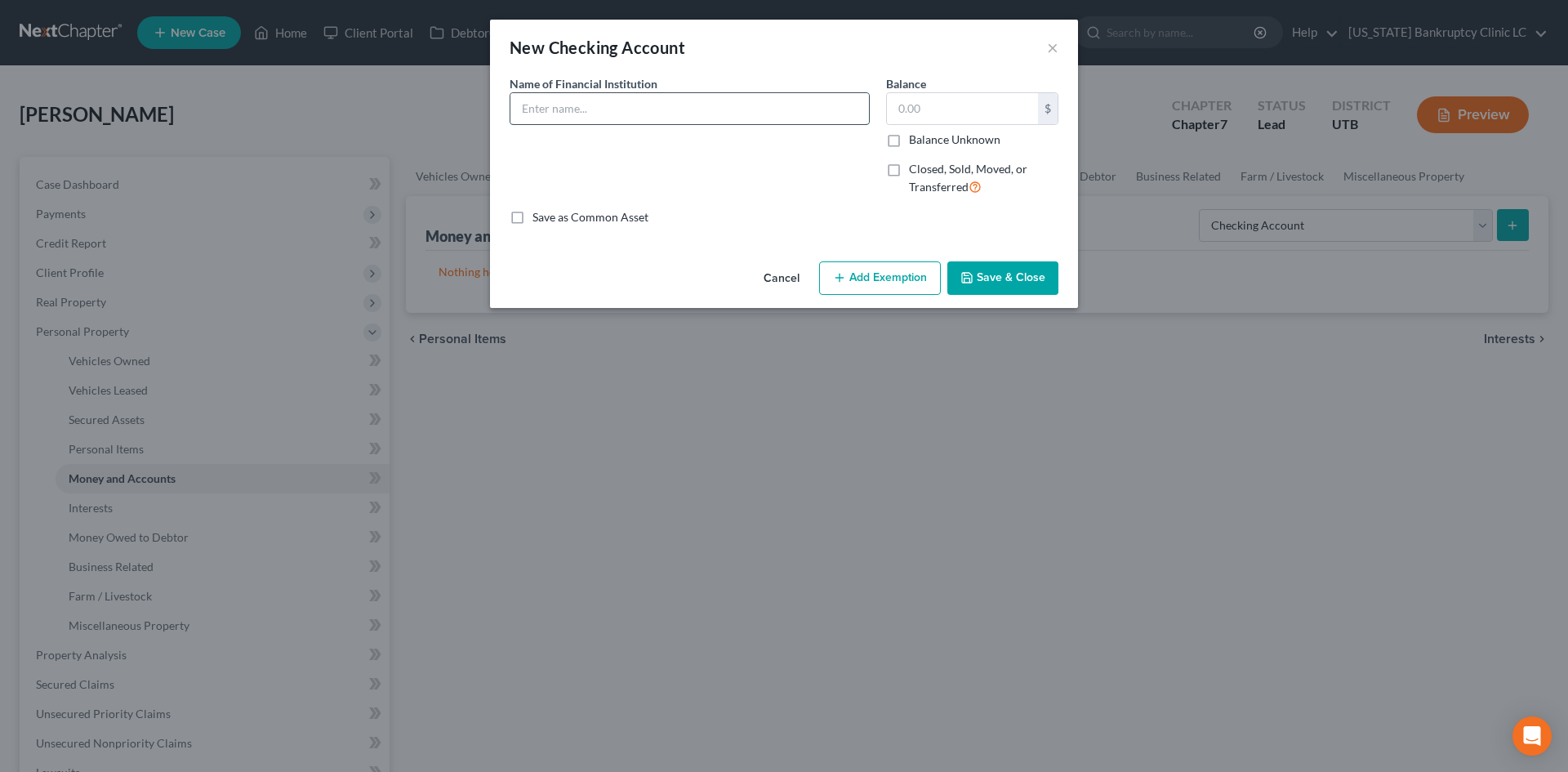
click at [584, 109] on input "text" at bounding box center [689, 108] width 358 height 31
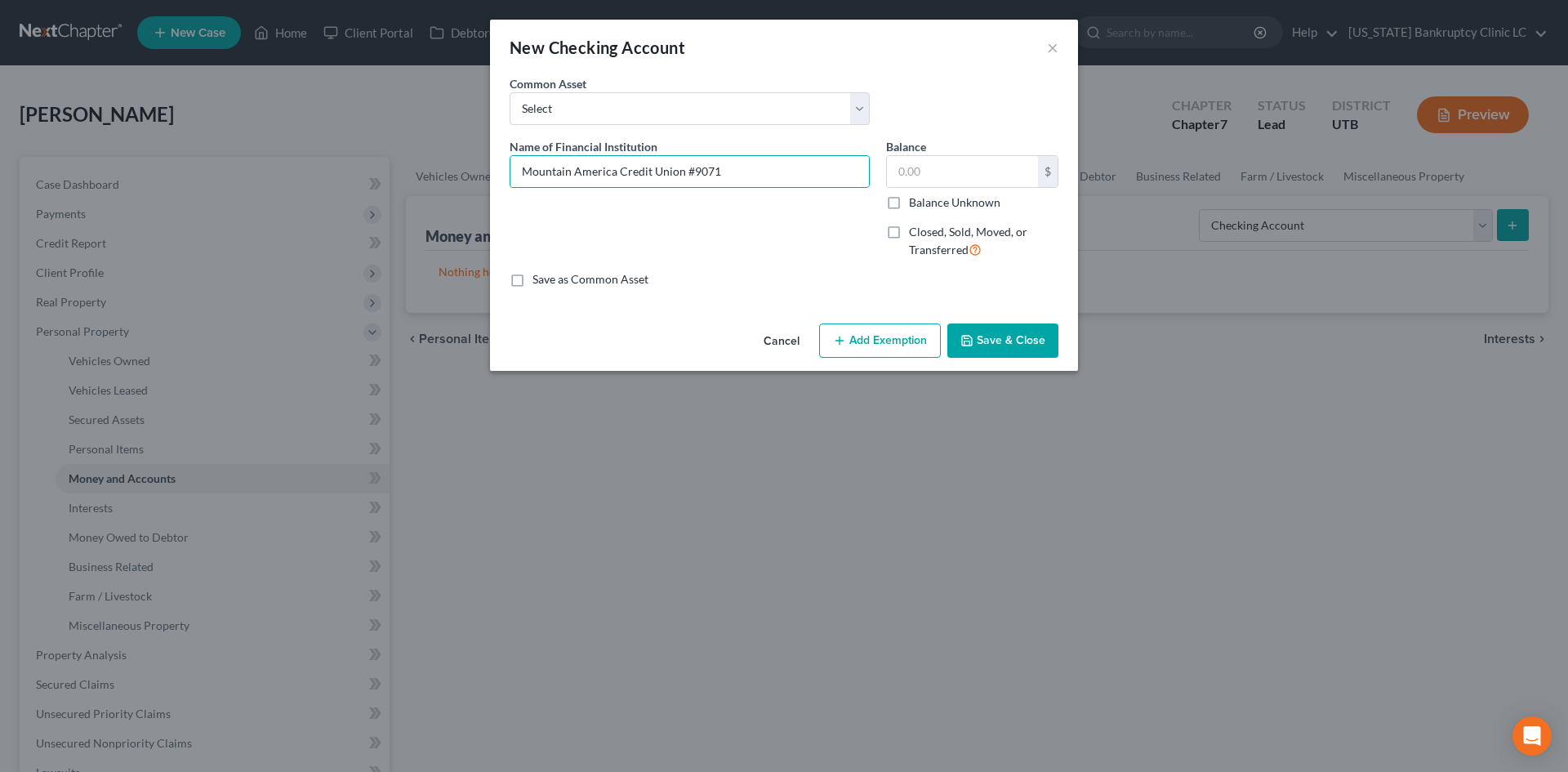
click at [1002, 333] on button "Save & Close" at bounding box center [1002, 341] width 111 height 34
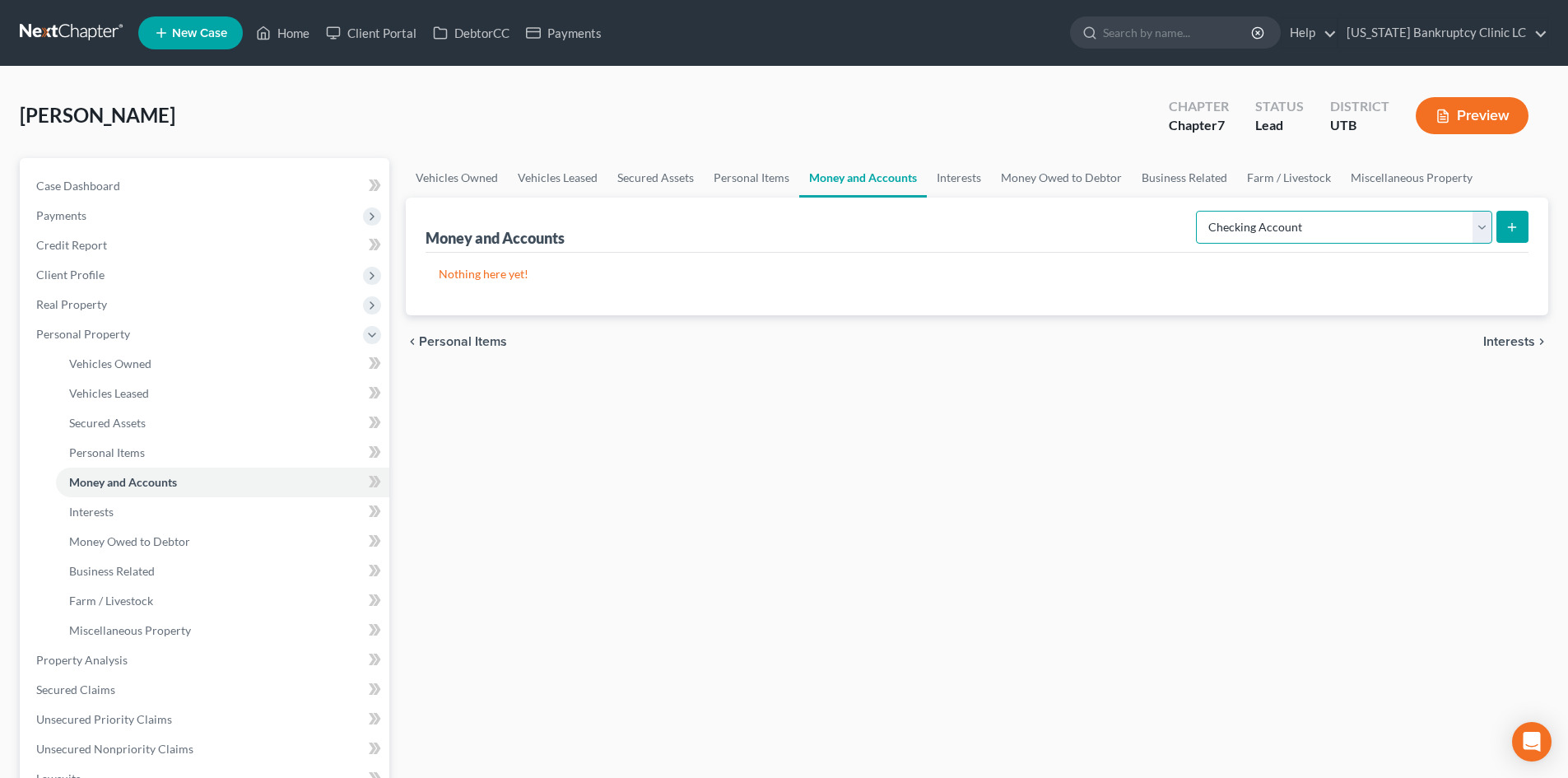
click at [1340, 224] on select "Select Account Type Brokerage Cash on Hand Certificates of Deposit Checking Acc…" at bounding box center [1343, 227] width 296 height 33
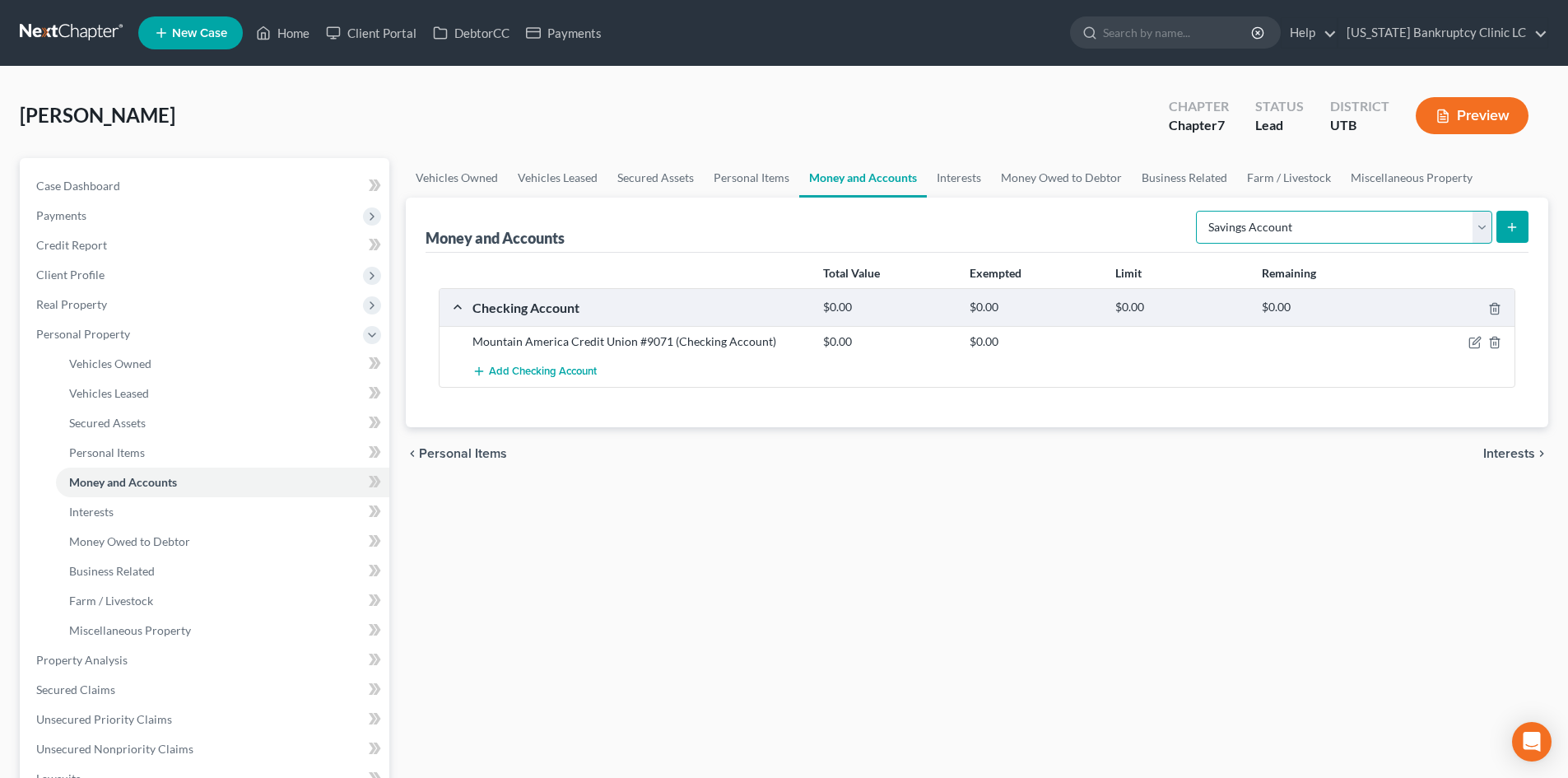
click at [1199, 210] on select "Select Account Type Brokerage Cash on Hand Certificates of Deposit Checking Acc…" at bounding box center [1343, 227] width 296 height 33
click at [1528, 230] on div "Money and Accounts Select Account Type Brokerage Cash on Hand Certificates of D…" at bounding box center [977, 313] width 1142 height 230
click at [1523, 230] on button "submit" at bounding box center [1512, 226] width 32 height 32
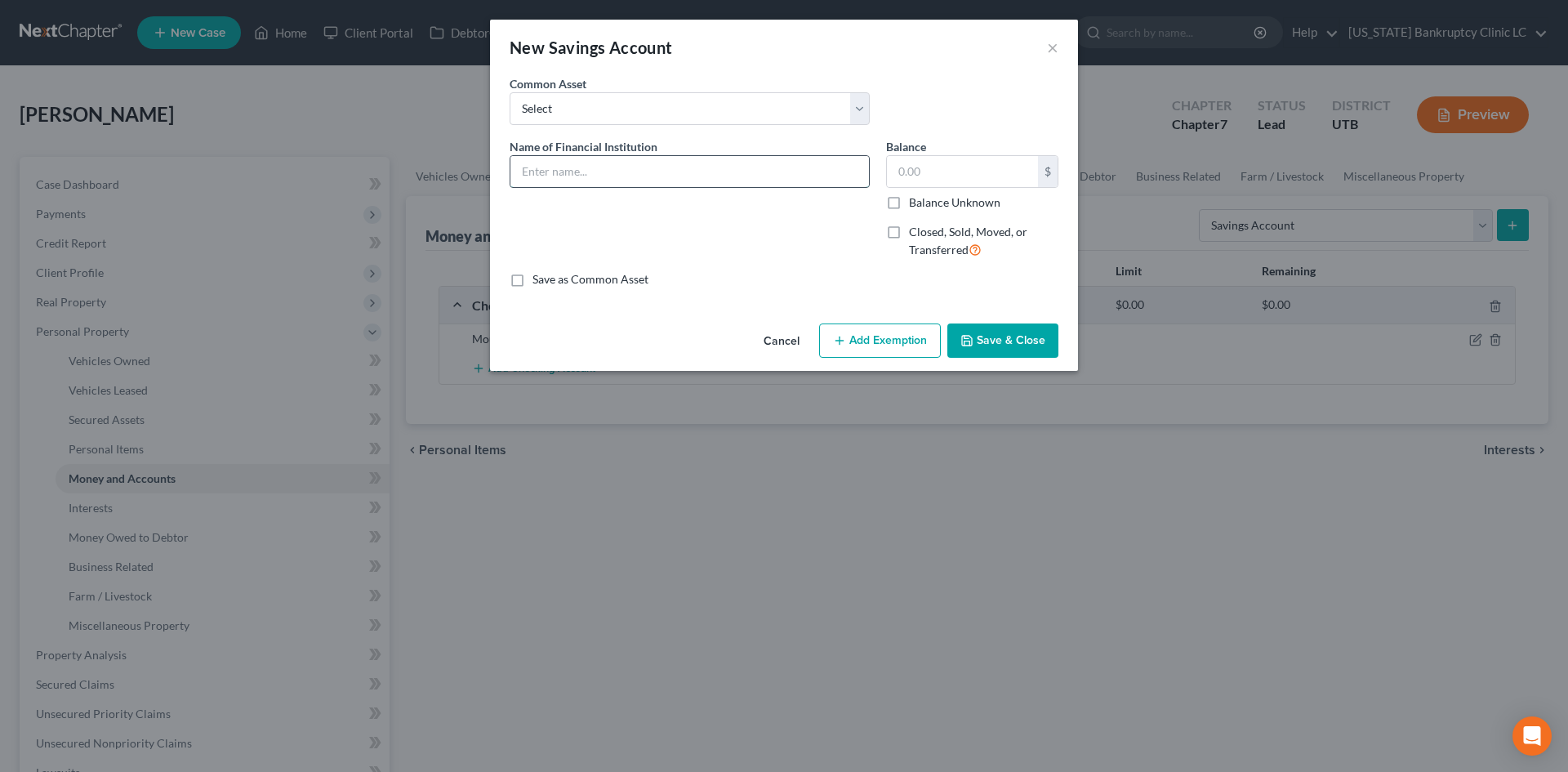
click at [642, 164] on input "text" at bounding box center [689, 171] width 358 height 31
paste input "Mountain America Credit Union #9071"
click at [1014, 344] on button "Save & Close" at bounding box center [1002, 341] width 111 height 34
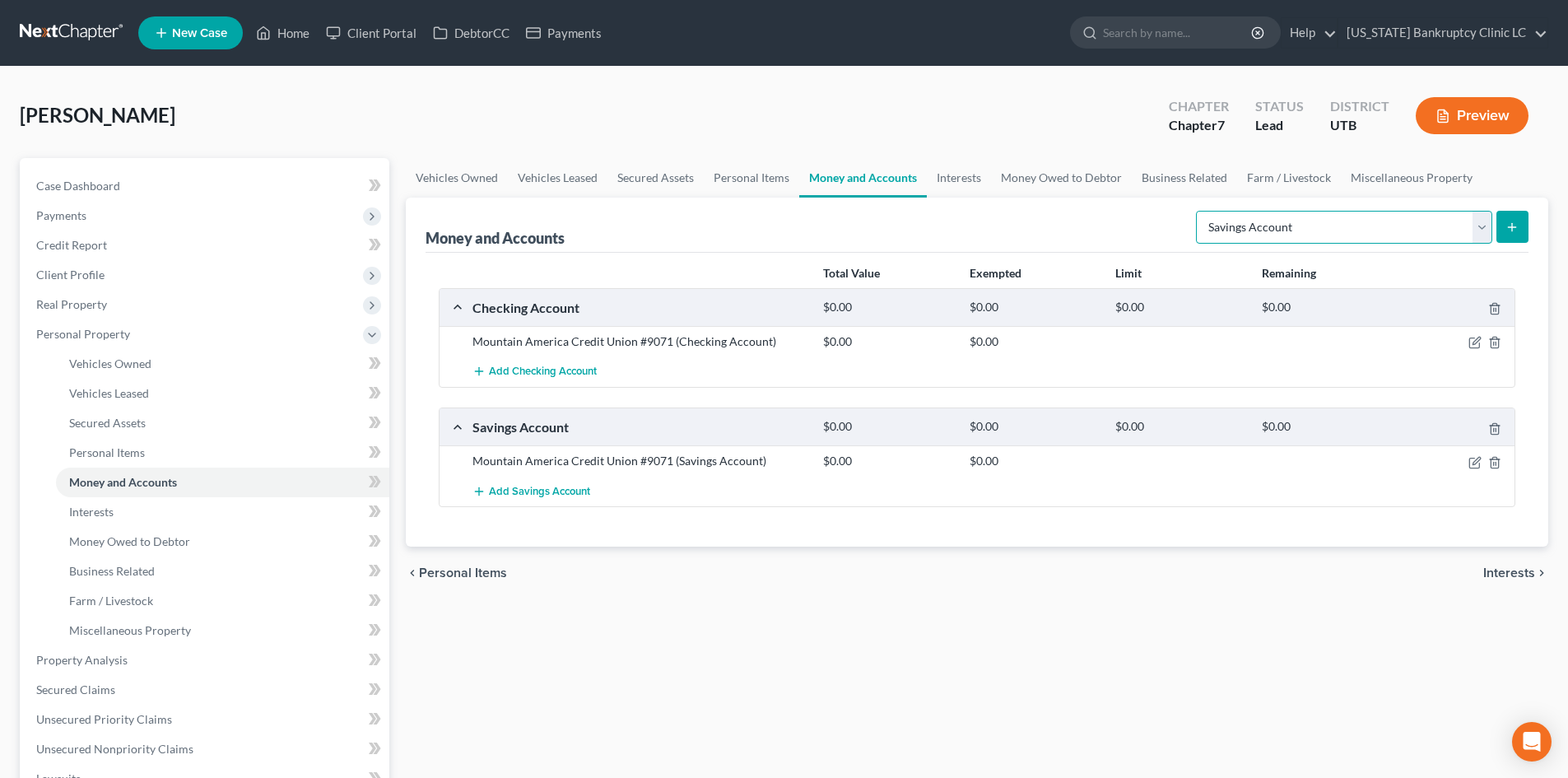
click at [1310, 223] on select "Select Account Type Brokerage Cash on Hand Certificates of Deposit Checking Acc…" at bounding box center [1343, 227] width 296 height 33
click at [1199, 210] on select "Select Account Type Brokerage Cash on Hand Certificates of Deposit Checking Acc…" at bounding box center [1343, 227] width 296 height 33
click at [1505, 222] on button "submit" at bounding box center [1512, 226] width 32 height 32
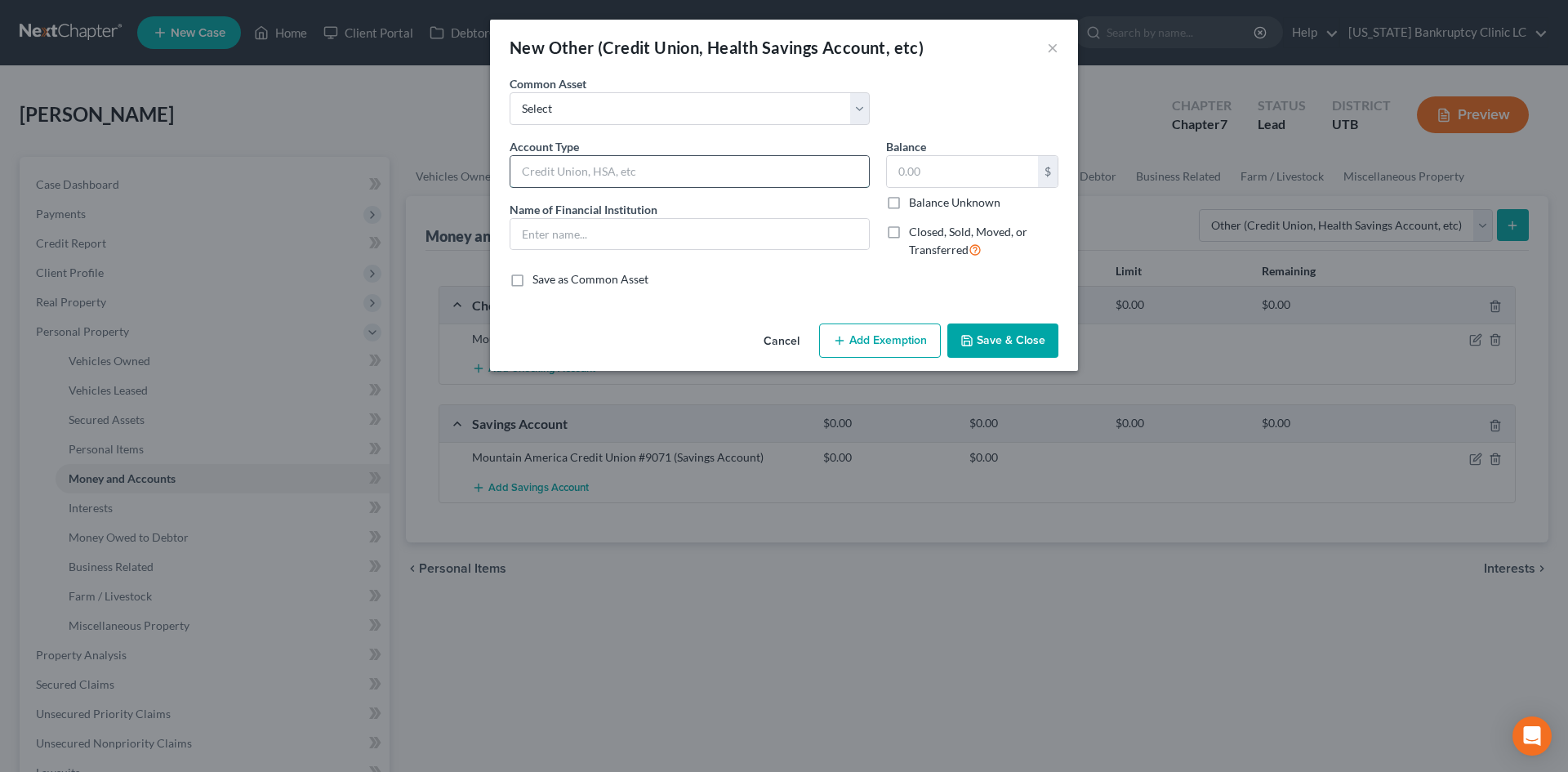
click at [624, 174] on input "text" at bounding box center [689, 171] width 358 height 31
click at [550, 226] on input "text" at bounding box center [689, 235] width 358 height 31
click at [985, 356] on button "Save & Close" at bounding box center [1002, 341] width 111 height 34
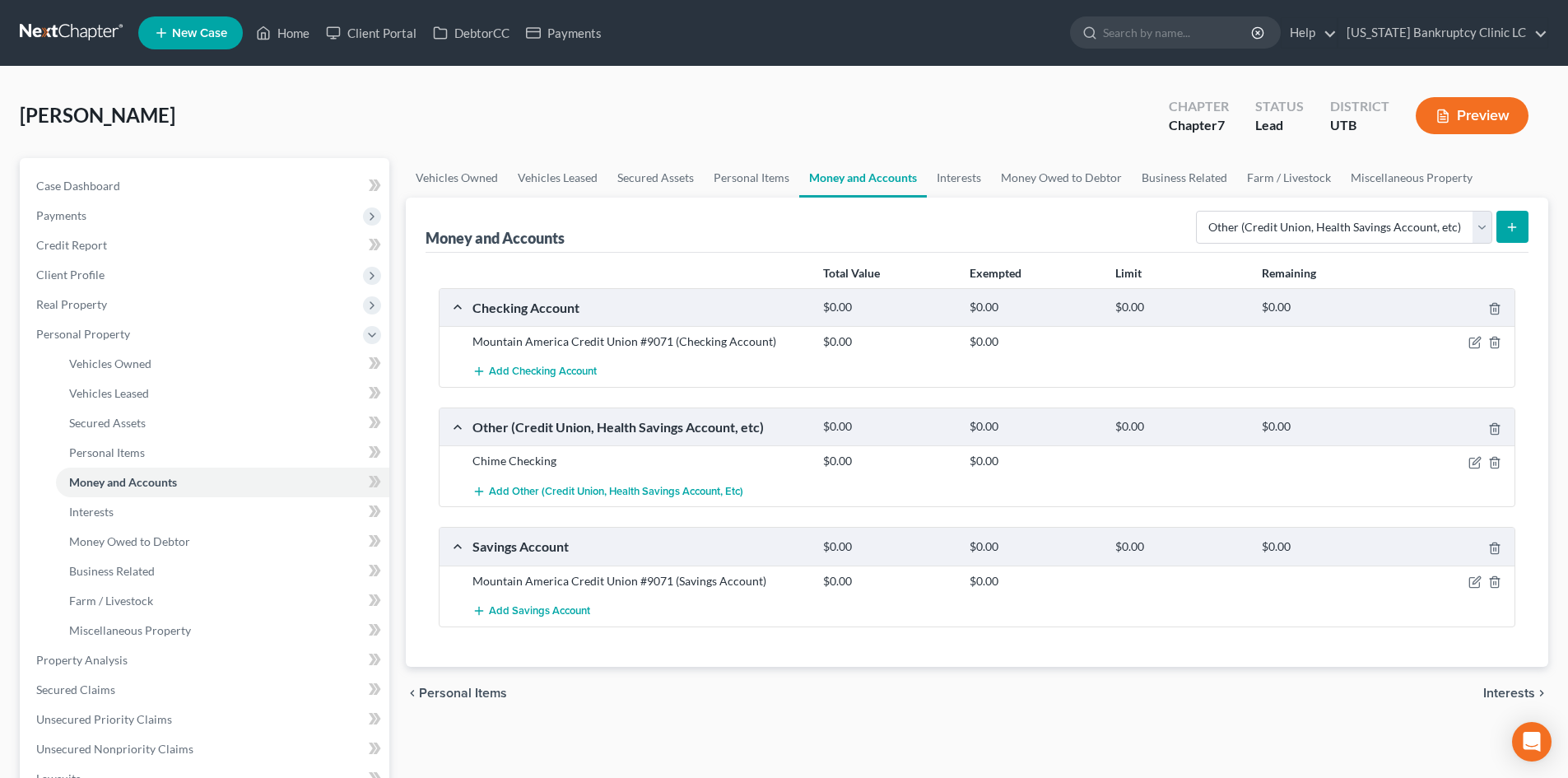
click at [1506, 236] on button "submit" at bounding box center [1512, 226] width 32 height 32
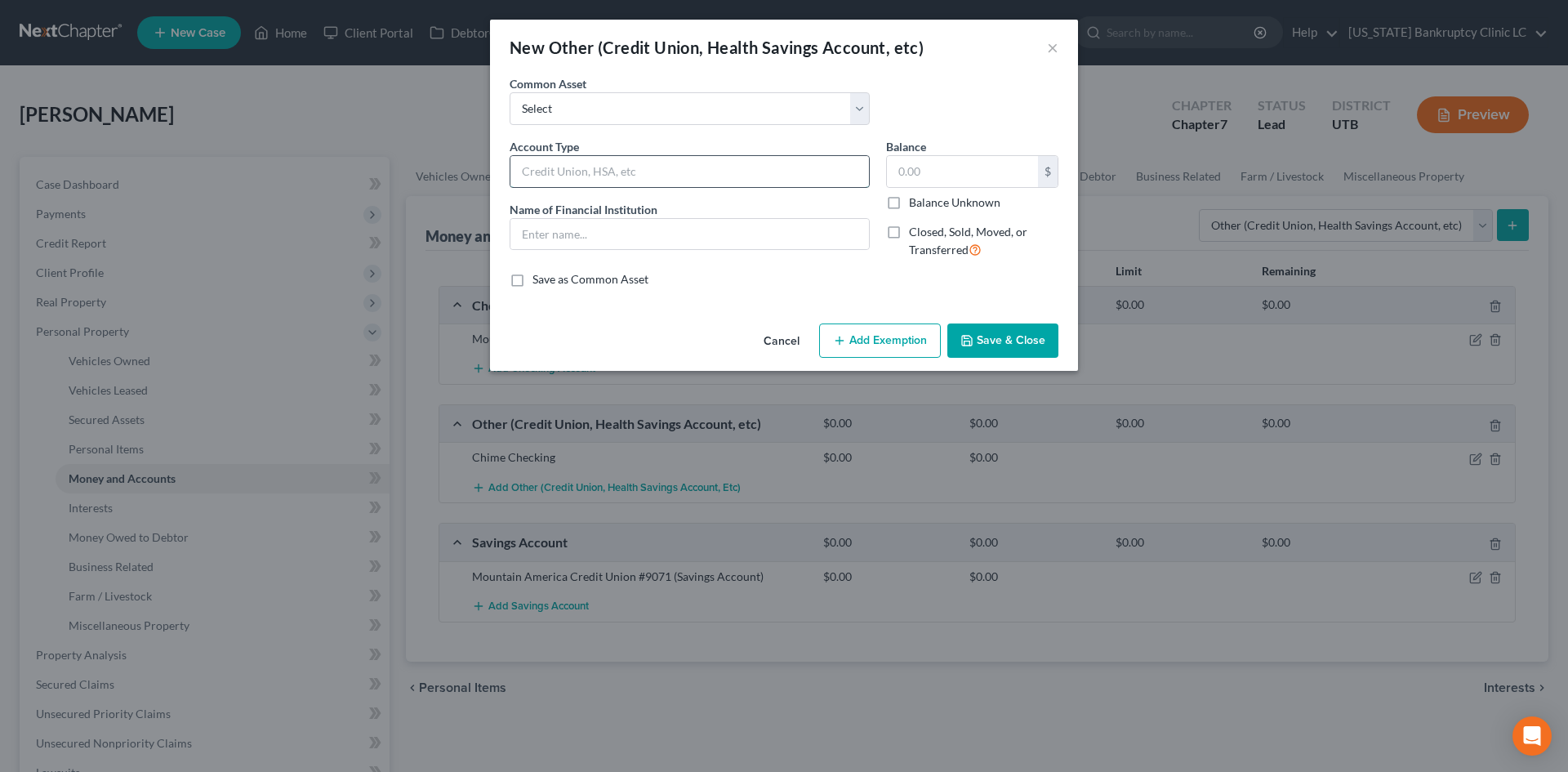
click at [660, 180] on input "text" at bounding box center [689, 171] width 358 height 31
drag, startPoint x: 1040, startPoint y: 342, endPoint x: 1052, endPoint y: 346, distance: 12.6
click at [1040, 342] on button "Save & Close" at bounding box center [1002, 341] width 111 height 34
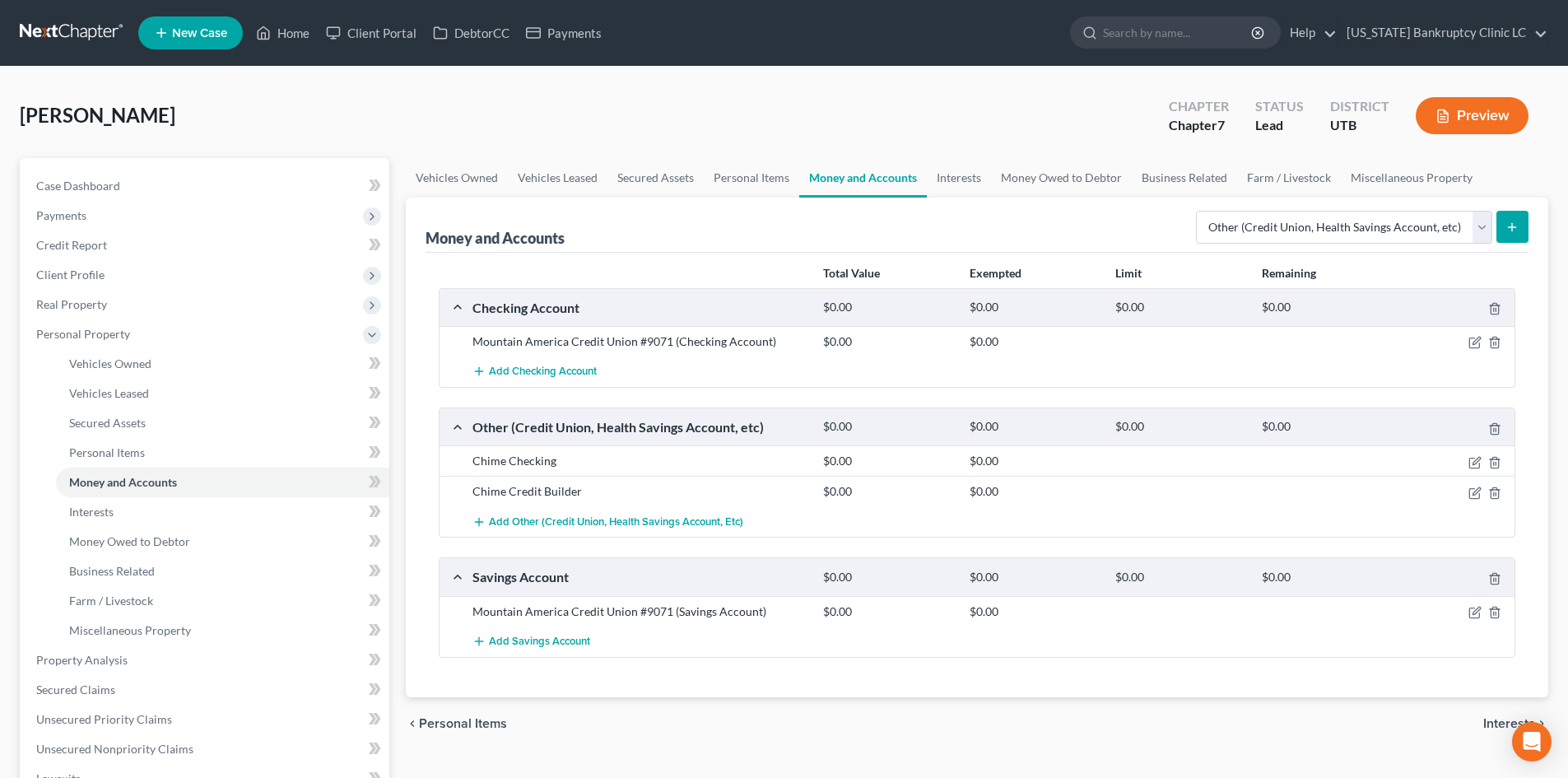
click at [1510, 216] on button "submit" at bounding box center [1512, 226] width 32 height 32
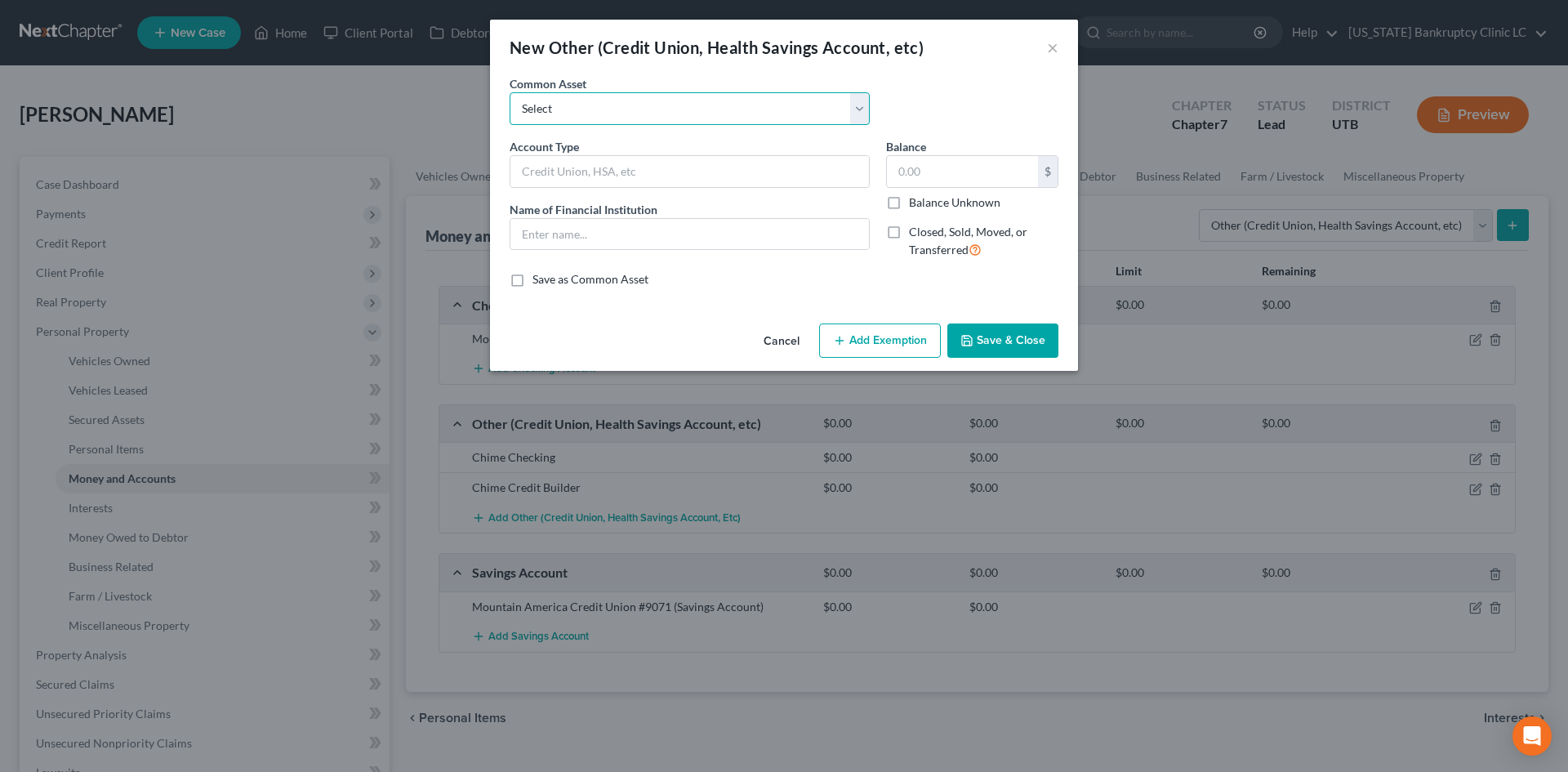
click at [584, 110] on select "Select [PERSON_NAME] #7871 Venmo Credit Union Credit Union Venmo PayPal Prepaid…" at bounding box center [689, 108] width 360 height 33
click at [509, 92] on select "Select [PERSON_NAME] #7871 Venmo Credit Union Credit Union Venmo PayPal Prepaid…" at bounding box center [689, 108] width 360 height 33
click at [1030, 336] on button "Save & Close" at bounding box center [1002, 341] width 111 height 34
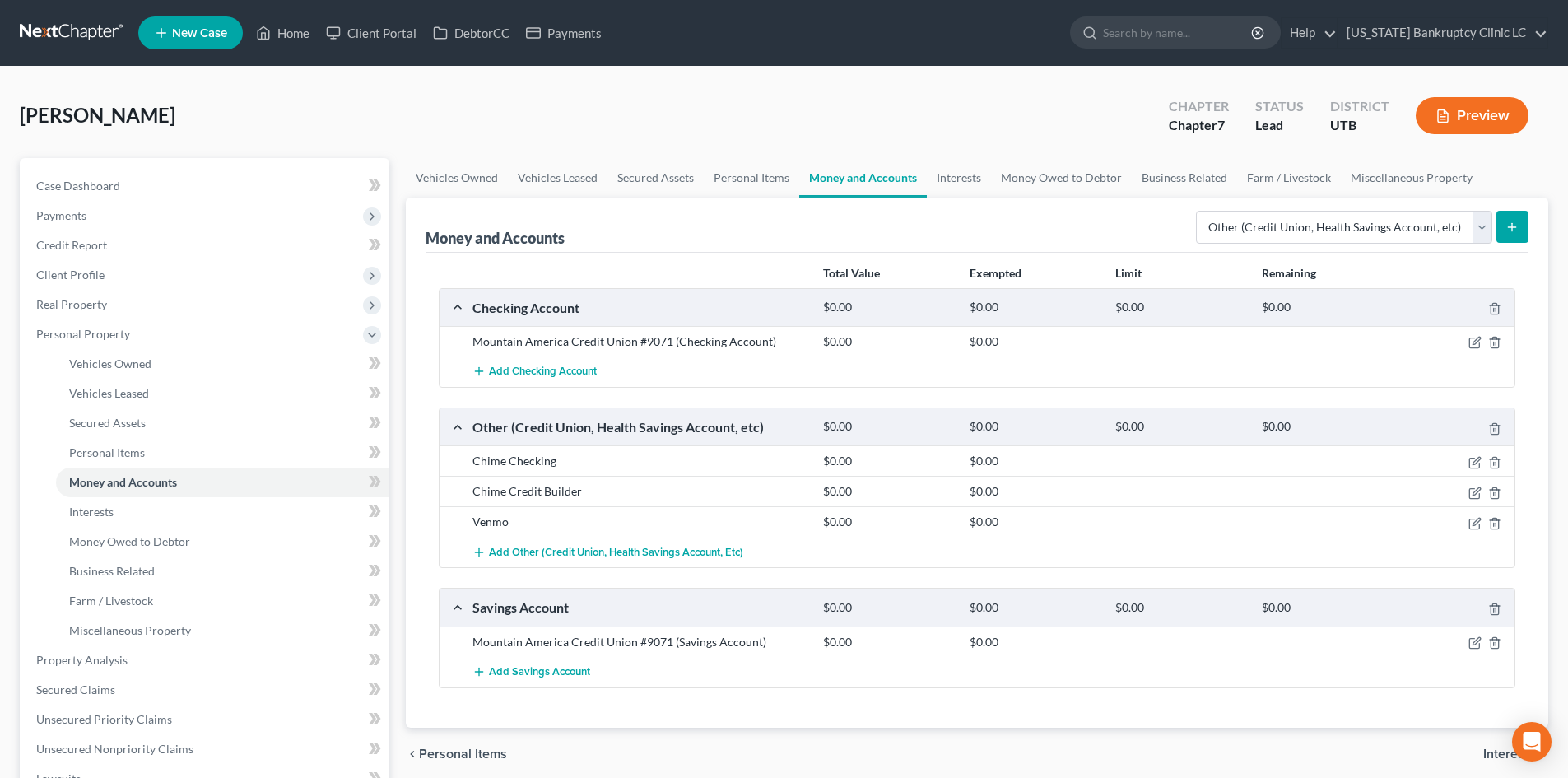
click at [1511, 236] on button "submit" at bounding box center [1512, 226] width 32 height 32
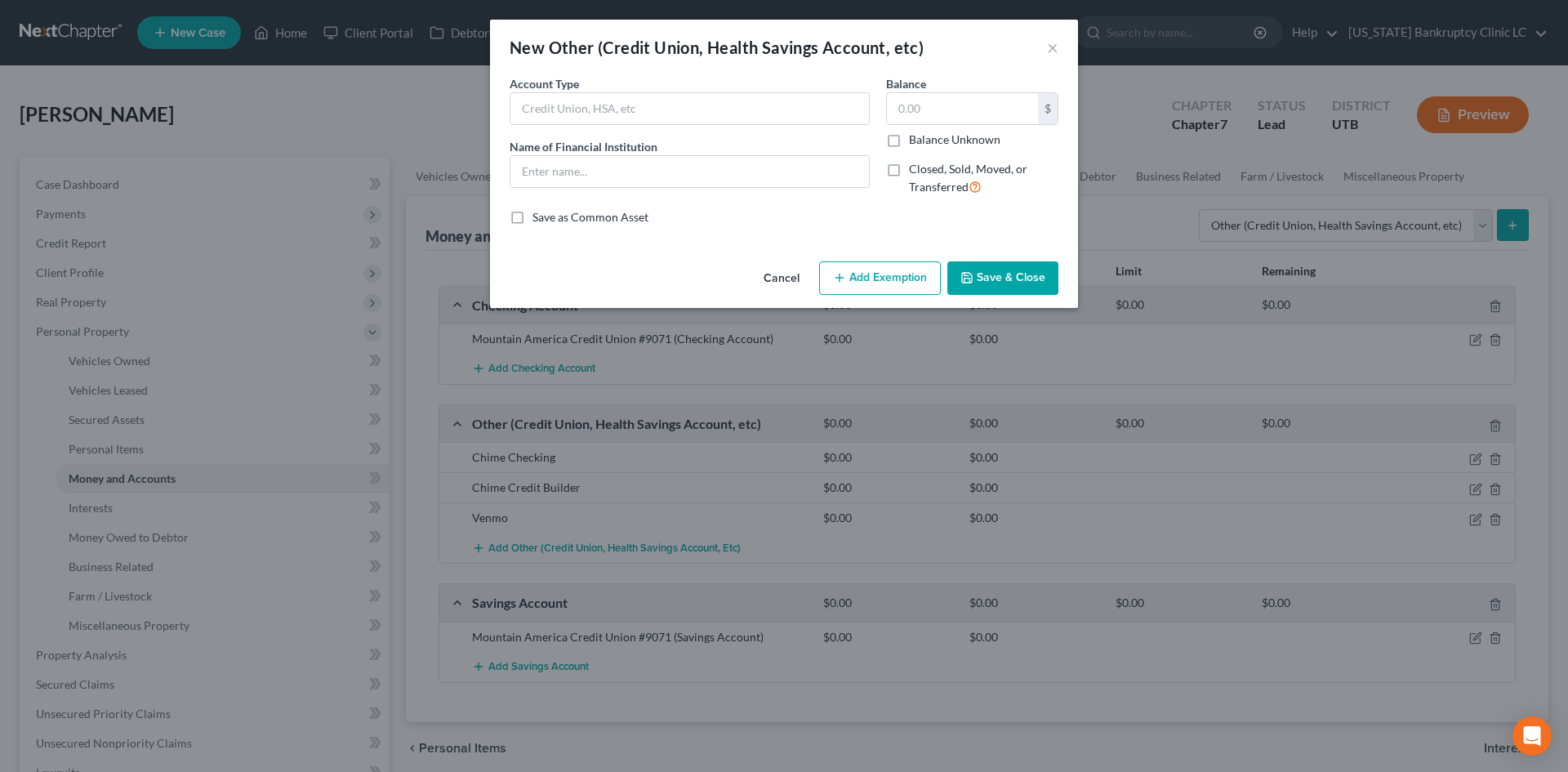
click at [0, 0] on select "Select" at bounding box center [0, 0] width 0 height 0
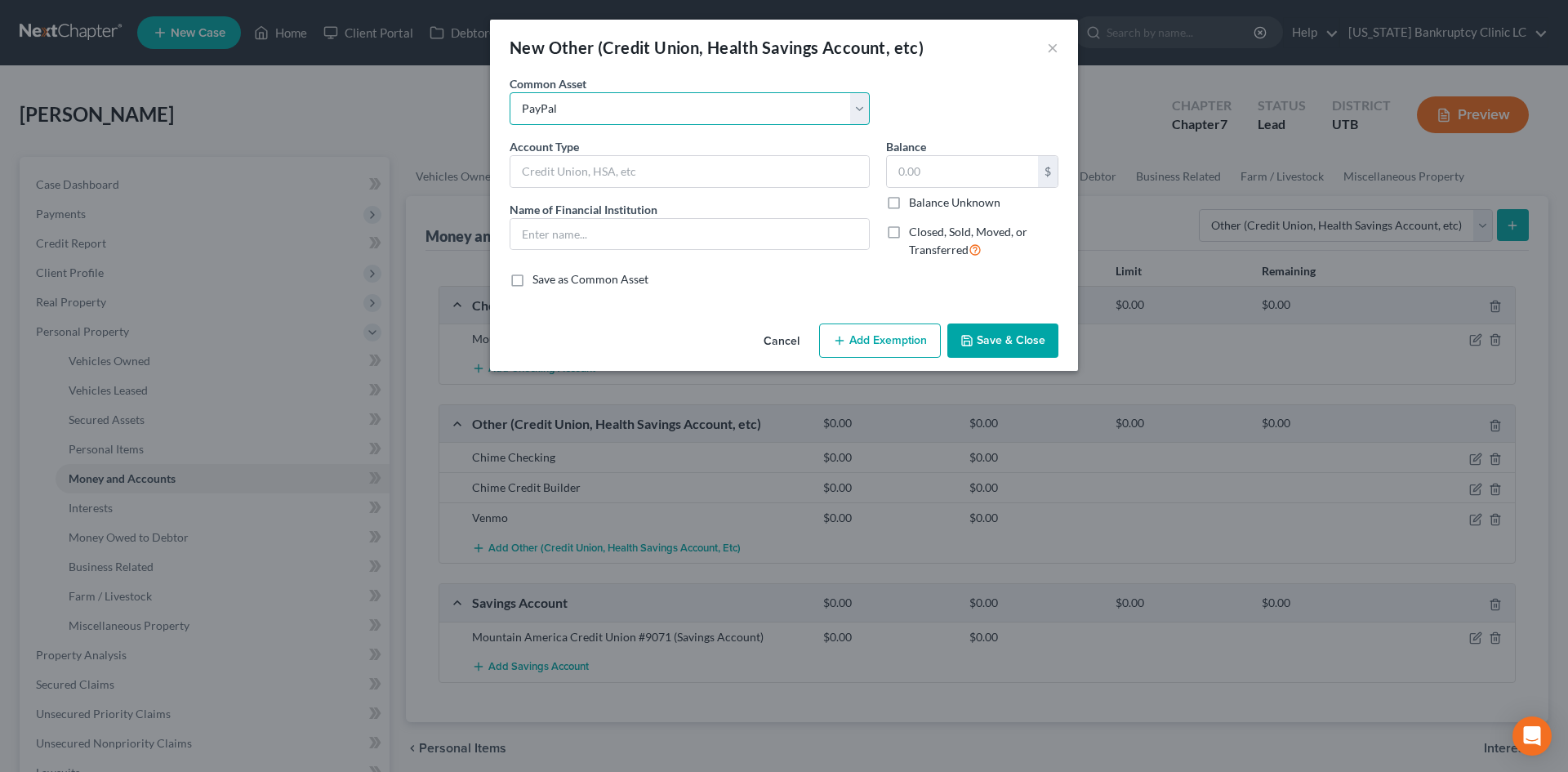
click at [509, 92] on select "Select [PERSON_NAME] #7871 Venmo Credit Union Credit Union Venmo PayPal Prepaid…" at bounding box center [689, 108] width 360 height 33
click at [1036, 340] on button "Save & Close" at bounding box center [1002, 341] width 111 height 34
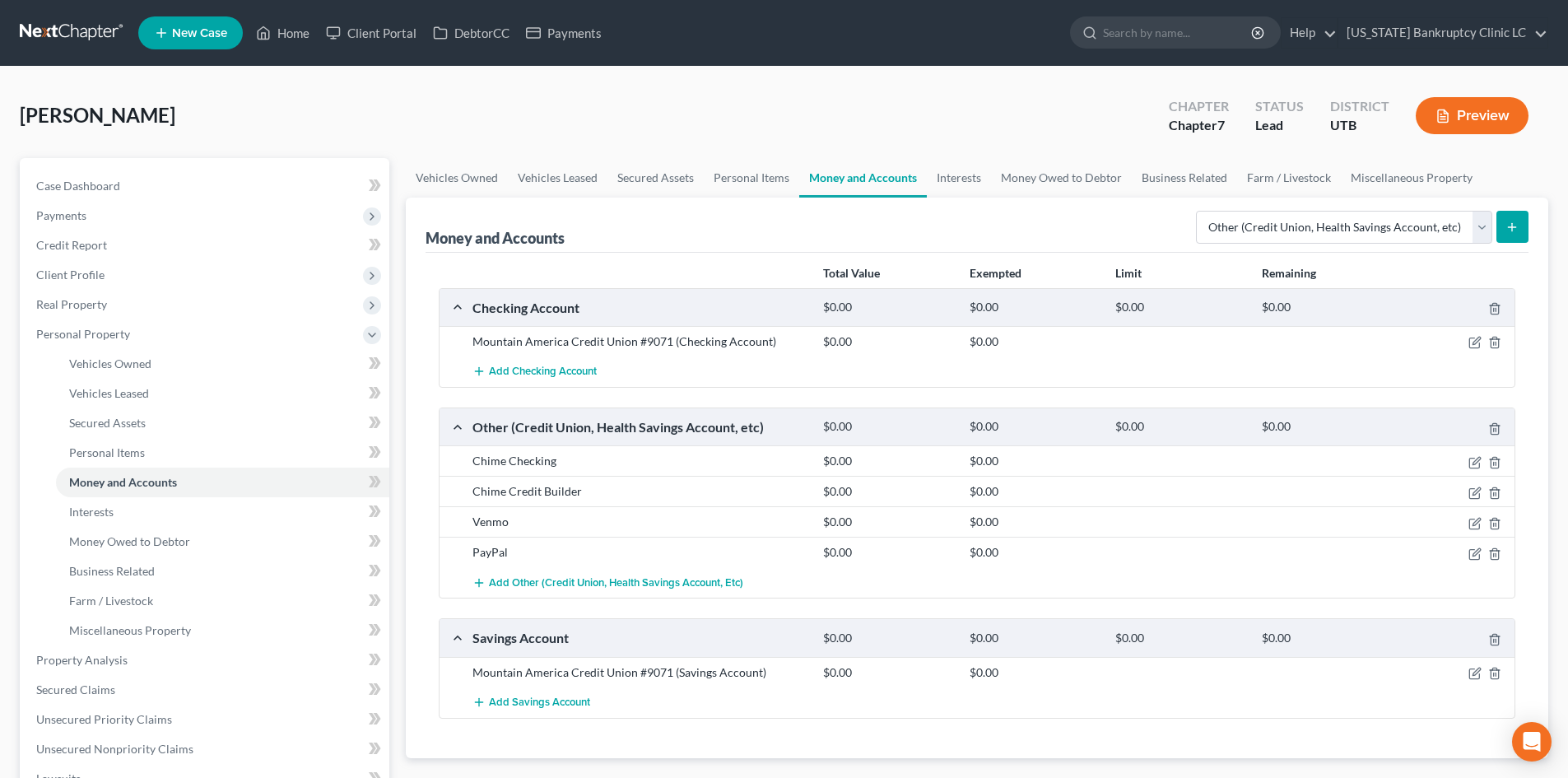
click at [1514, 227] on icon "submit" at bounding box center [1512, 228] width 14 height 14
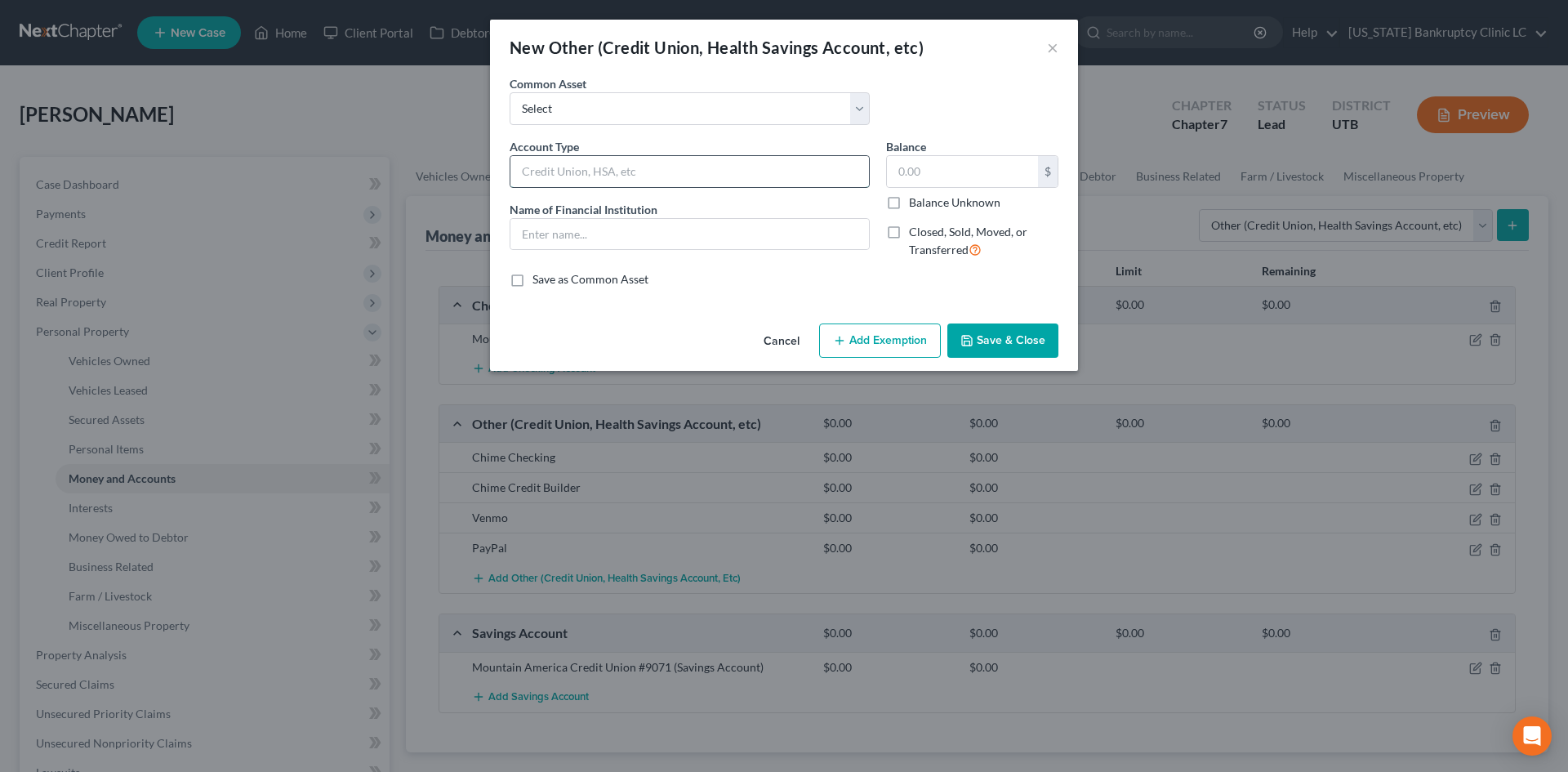
click at [562, 176] on input "text" at bounding box center [689, 171] width 358 height 31
drag, startPoint x: 570, startPoint y: 238, endPoint x: 565, endPoint y: 221, distance: 17.7
click at [571, 237] on input "text" at bounding box center [689, 235] width 358 height 31
click at [1028, 349] on button "Save & Close" at bounding box center [1002, 341] width 111 height 34
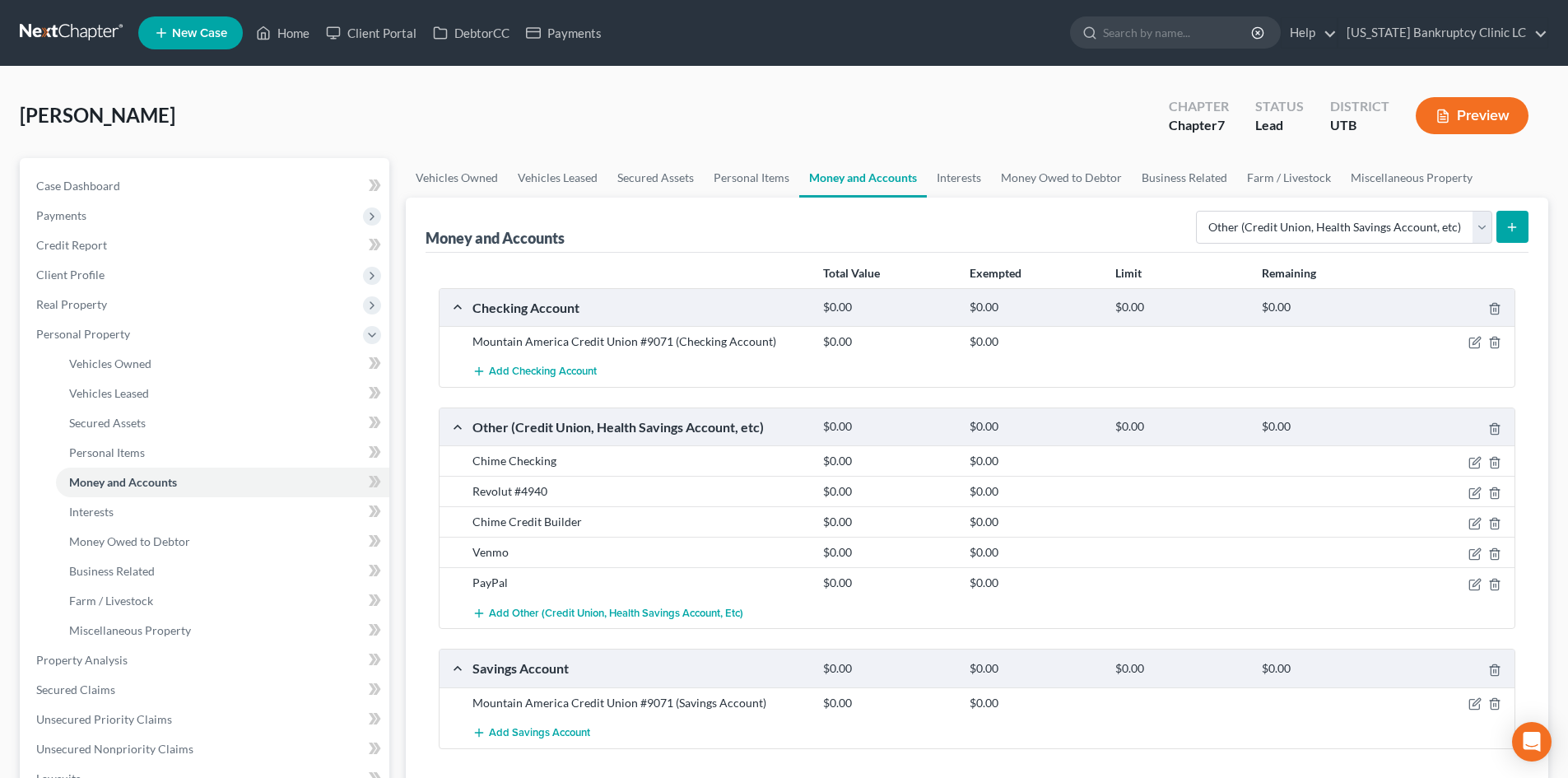
click at [1504, 231] on button "submit" at bounding box center [1512, 226] width 32 height 32
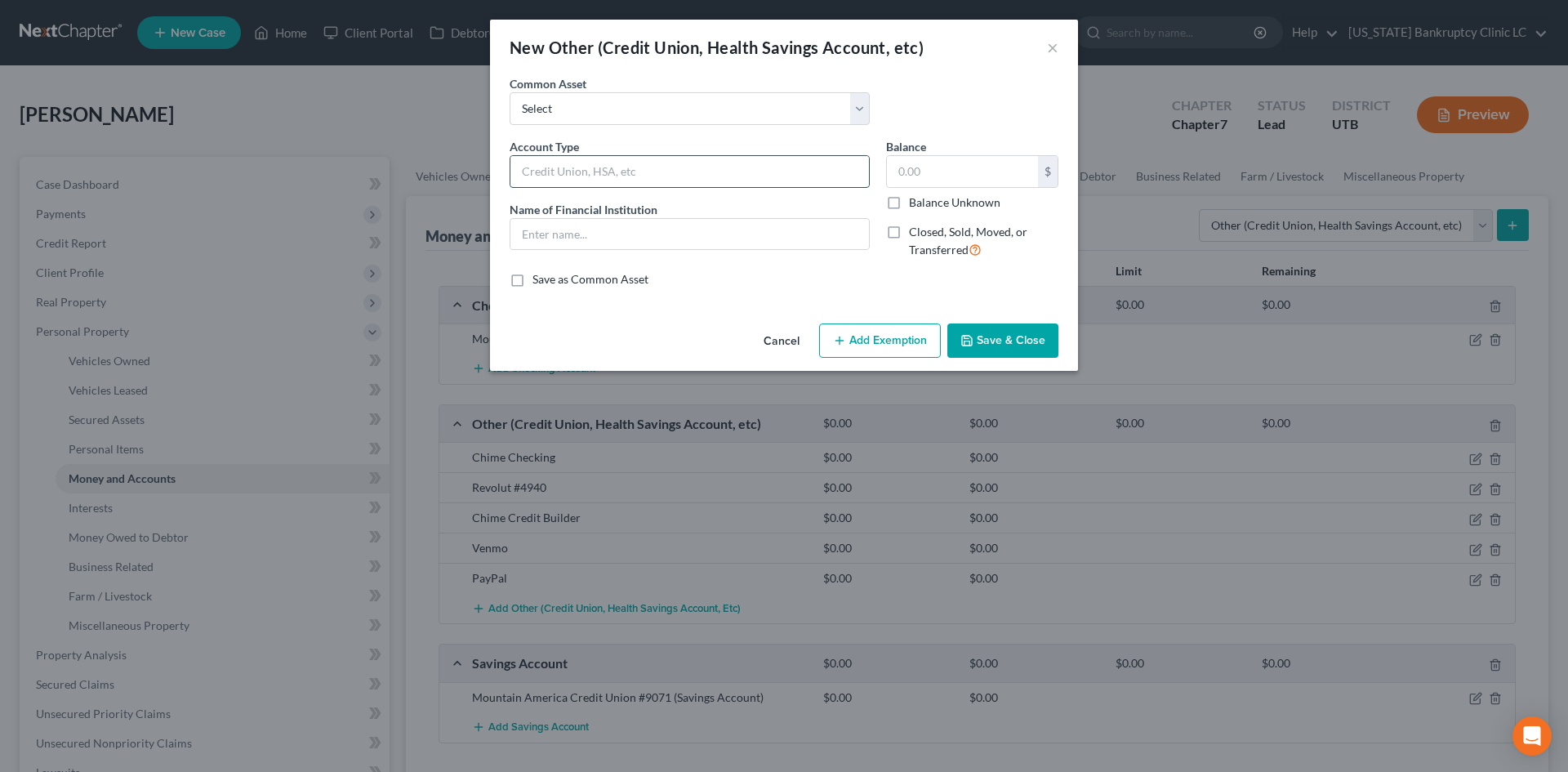
click at [610, 165] on input "text" at bounding box center [689, 171] width 358 height 31
click at [1024, 333] on button "Save & Close" at bounding box center [1002, 341] width 111 height 34
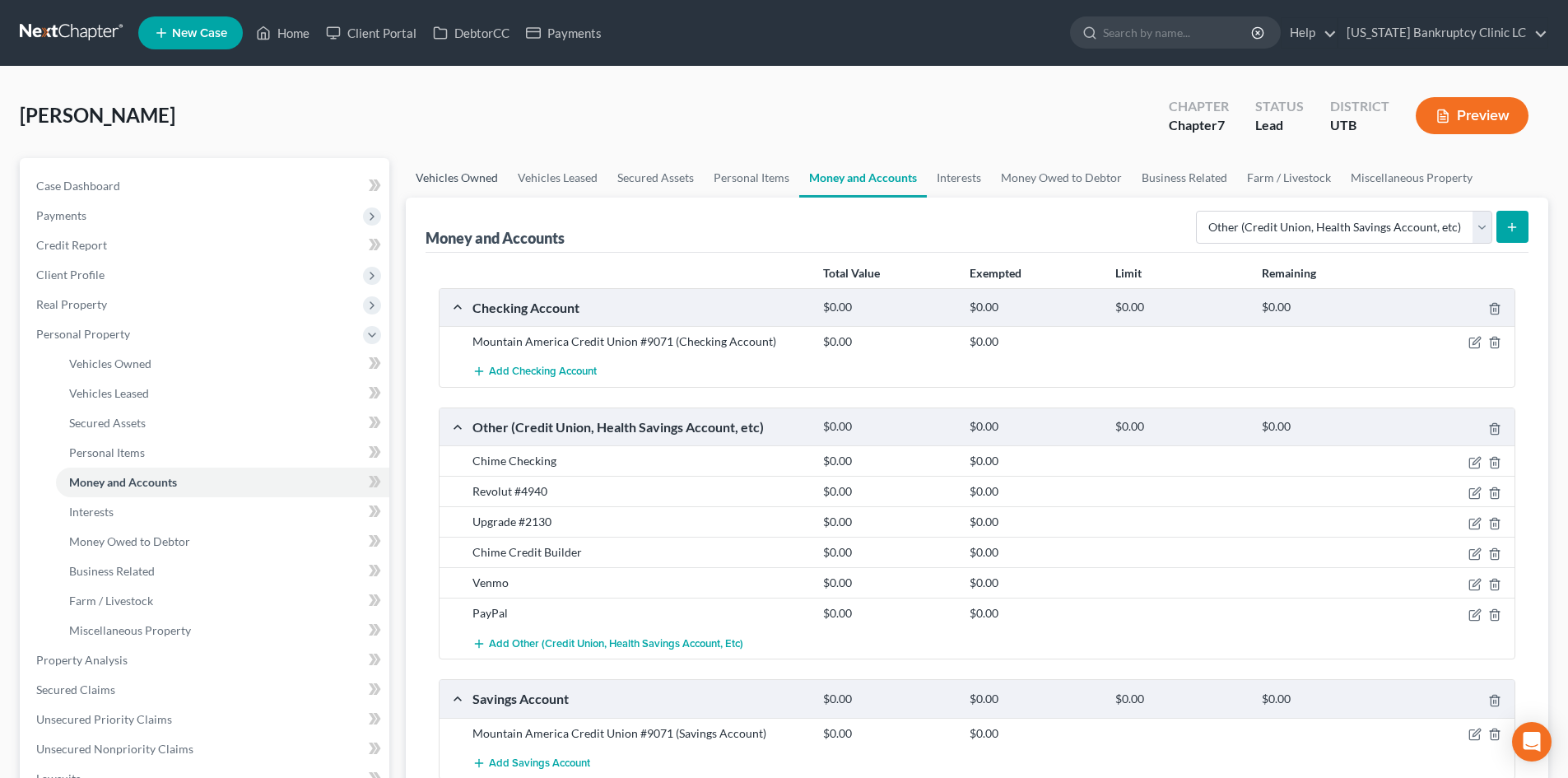
click at [483, 174] on link "Vehicles Owned" at bounding box center [457, 178] width 102 height 40
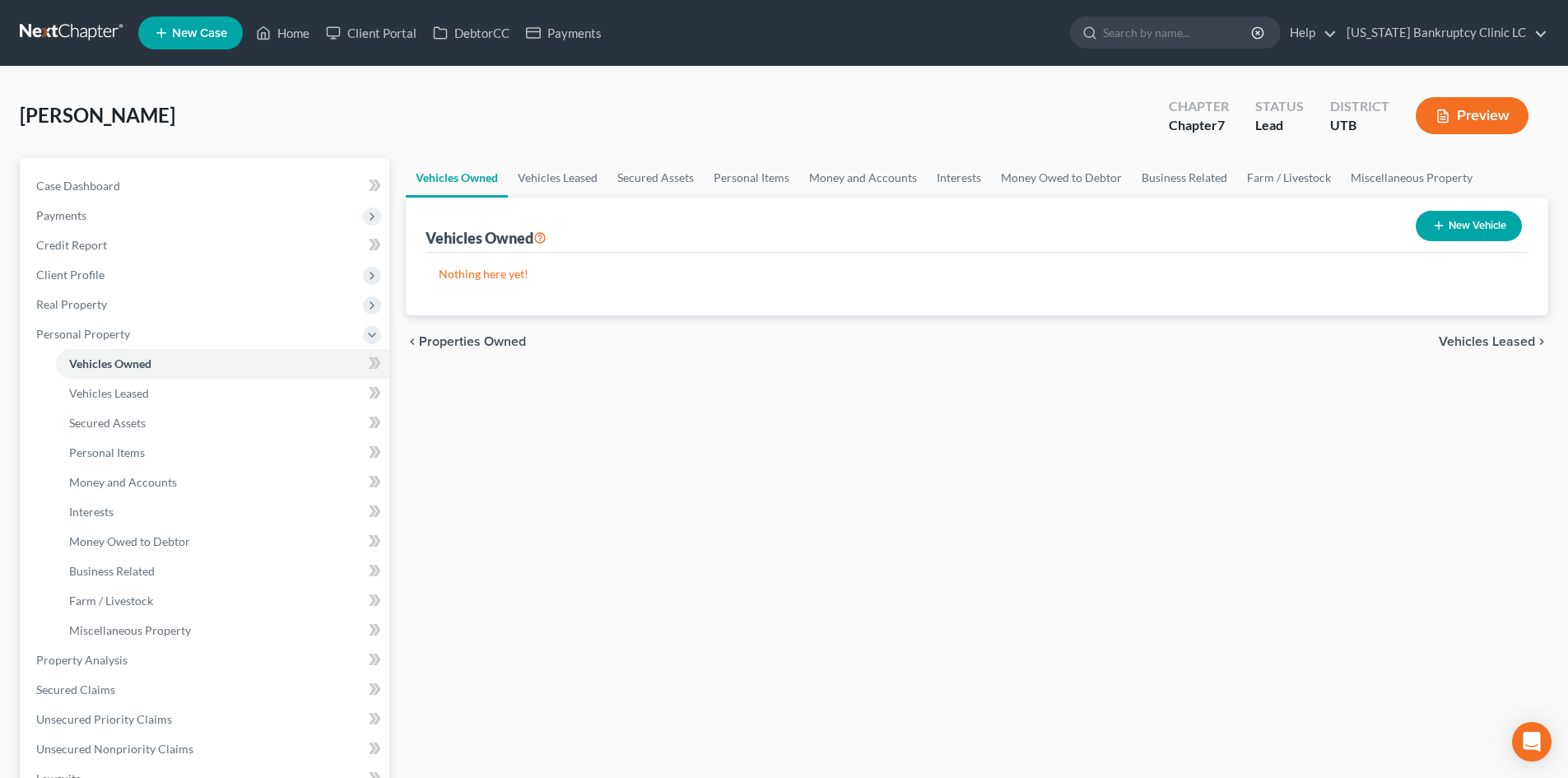
click at [1501, 238] on button "New Vehicle" at bounding box center [1469, 226] width 106 height 31
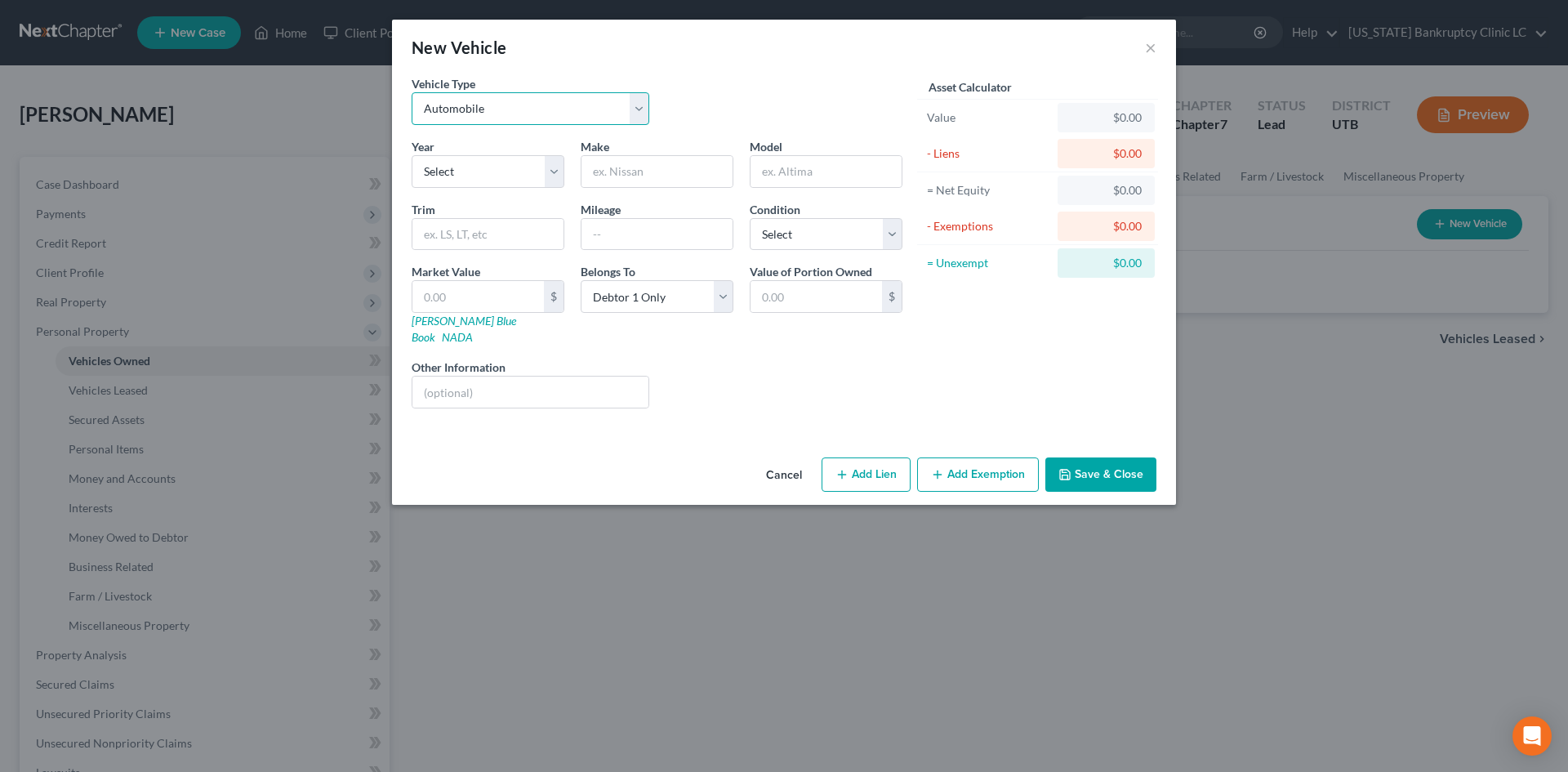
click at [529, 118] on select "Select Automobile Truck Trailer Watercraft Aircraft Motor Home Atv Other Vehicle" at bounding box center [530, 108] width 237 height 33
click at [449, 170] on select "Select 2026 2025 2024 2023 2022 2021 2020 2019 2018 2017 2016 2015 2014 2013 20…" at bounding box center [488, 171] width 153 height 33
click at [412, 155] on select "Select 2026 2025 2024 2023 2022 2021 2020 2019 2018 2017 2016 2015 2014 2013 20…" at bounding box center [488, 171] width 153 height 33
click at [632, 177] on input "text" at bounding box center [657, 171] width 151 height 31
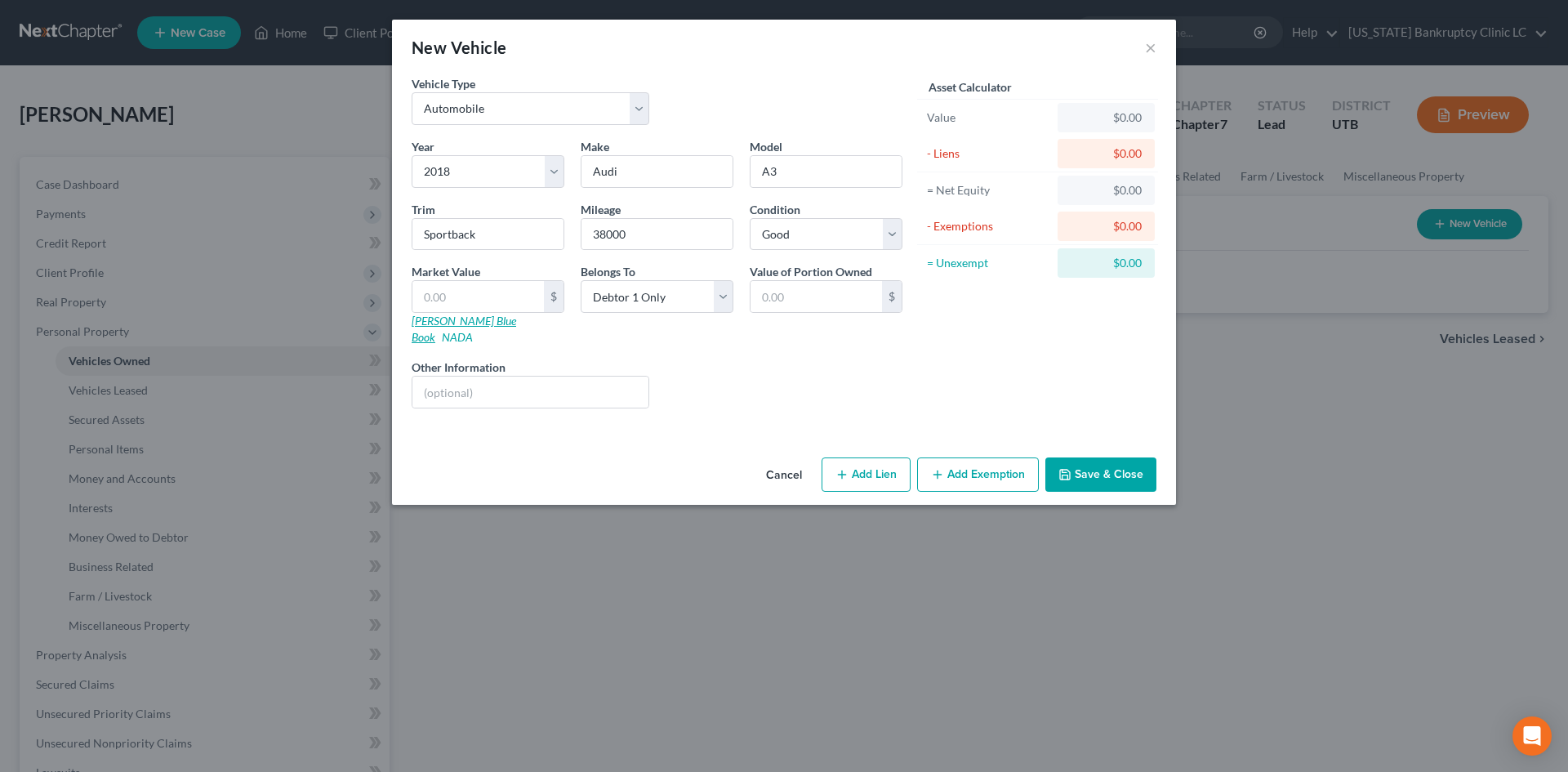
click at [443, 321] on link "[PERSON_NAME] Blue Book" at bounding box center [463, 329] width 104 height 31
click at [456, 291] on input "text" at bounding box center [478, 296] width 131 height 31
drag, startPoint x: 776, startPoint y: 348, endPoint x: 794, endPoint y: 421, distance: 75.2
click at [778, 358] on div "Liens Select" at bounding box center [784, 383] width 254 height 50
click at [996, 458] on button "Add Exemption" at bounding box center [977, 475] width 122 height 34
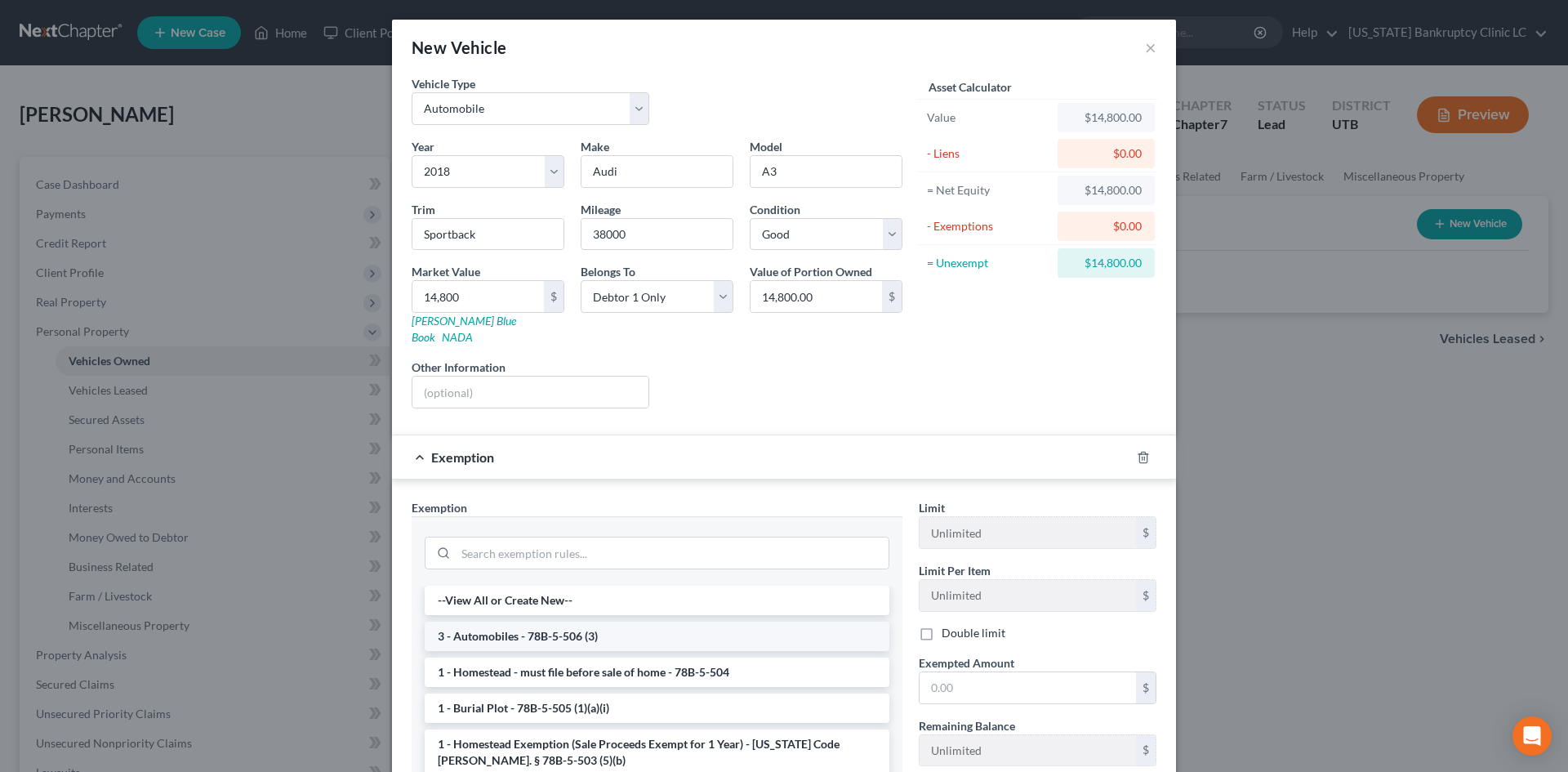
click at [674, 622] on li "3 - Automobiles - 78B-5-506 (3)" at bounding box center [657, 636] width 464 height 30
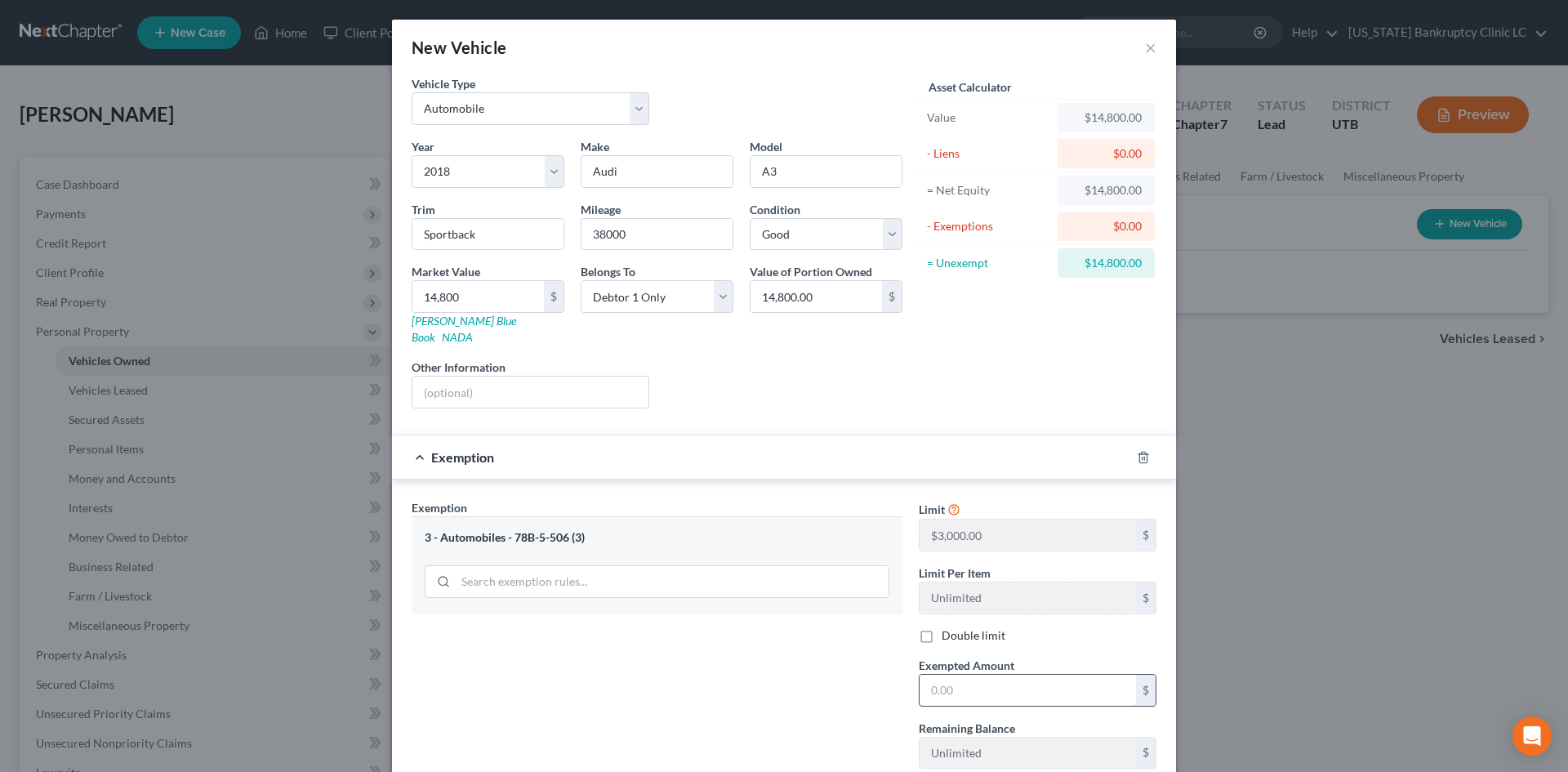
click at [983, 675] on input "text" at bounding box center [1027, 691] width 216 height 31
click at [805, 658] on div "Exemption Set must be selected for CA. Exemption * 3 - Automobiles - 78B-5-506 …" at bounding box center [657, 640] width 507 height 283
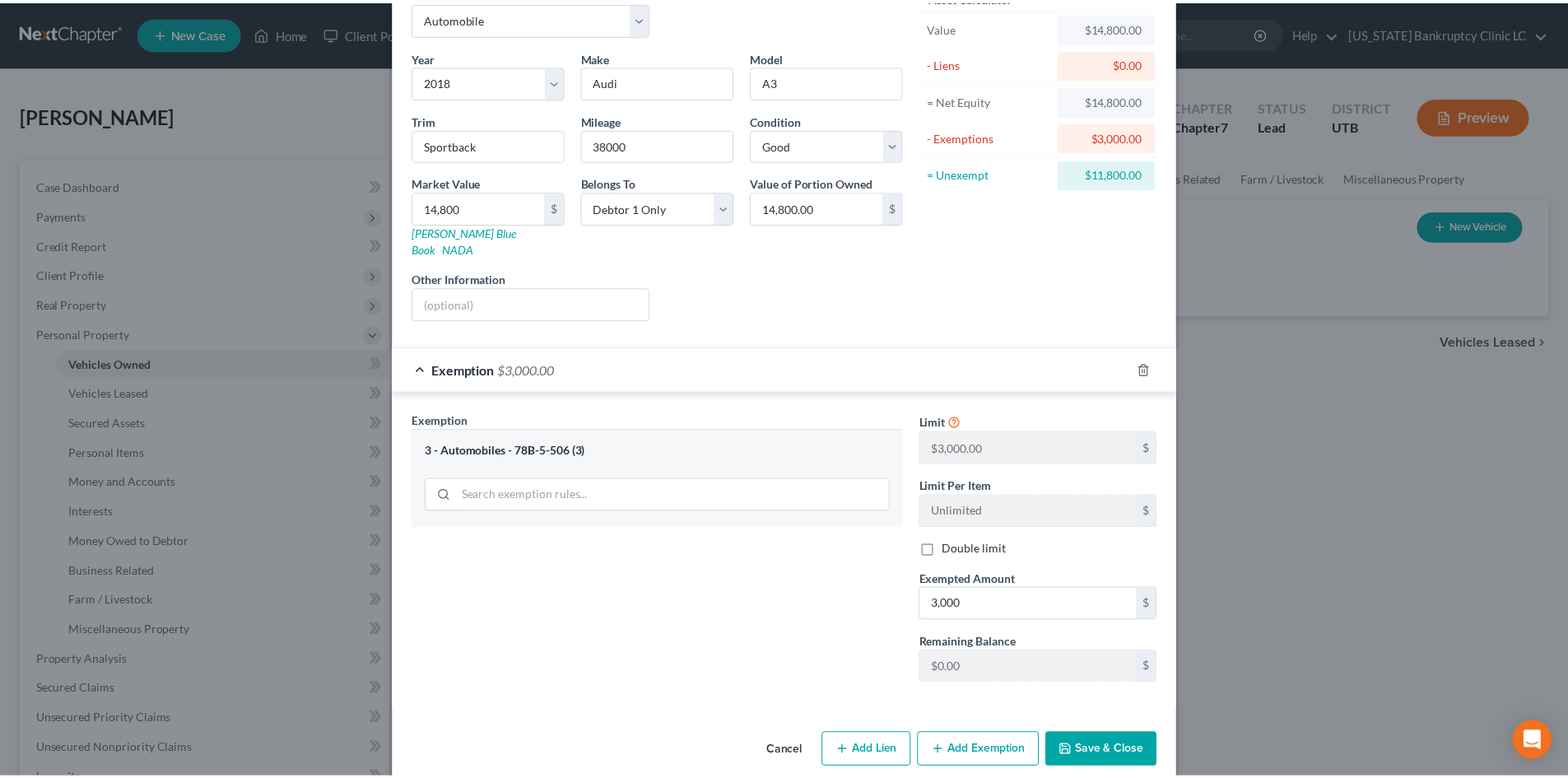
scroll to position [98, 0]
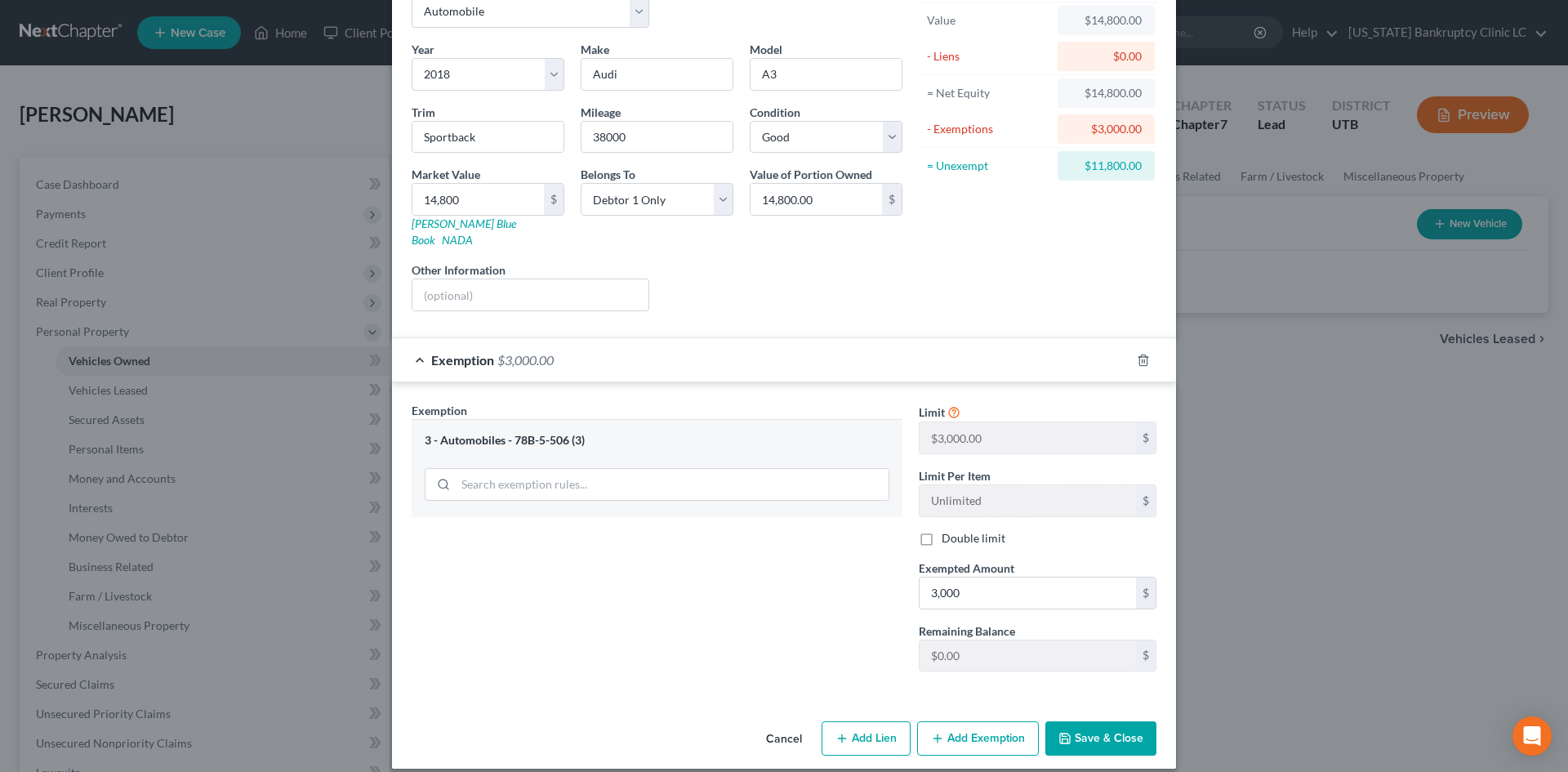
click at [1099, 721] on button "Save & Close" at bounding box center [1101, 738] width 111 height 34
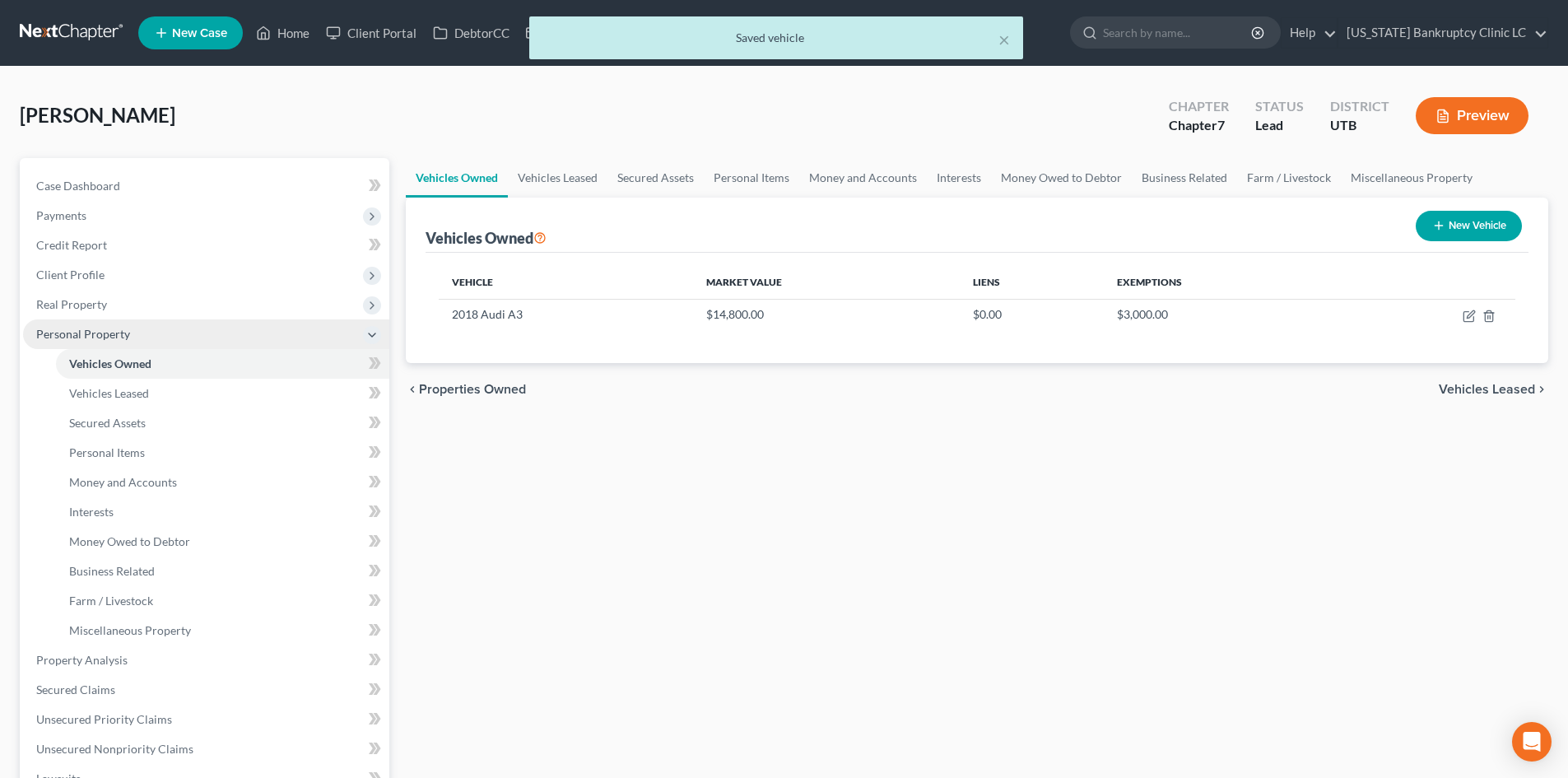
click at [143, 341] on span "Personal Property" at bounding box center [206, 334] width 367 height 30
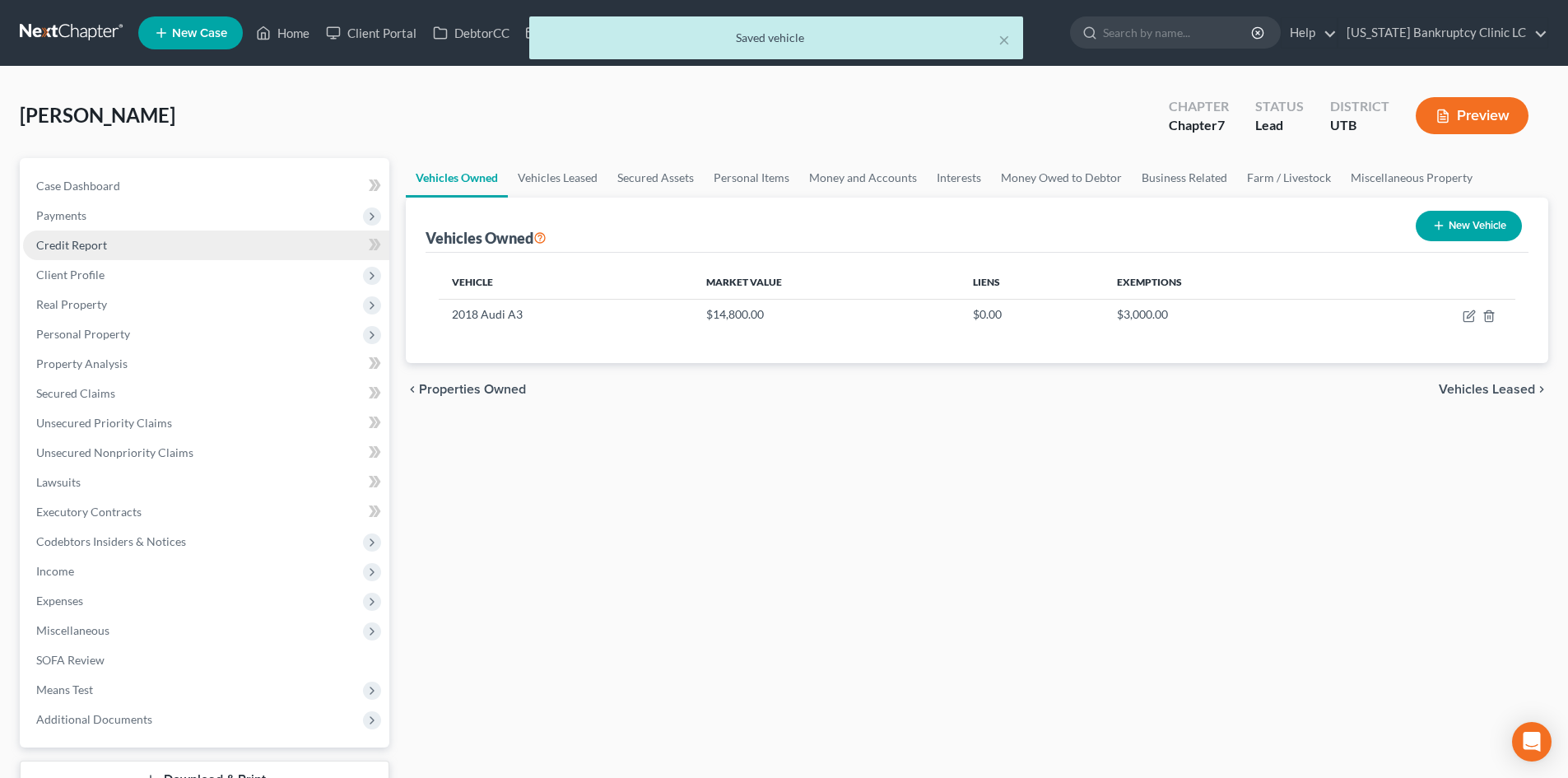
click at [143, 255] on link "Credit Report" at bounding box center [206, 245] width 367 height 30
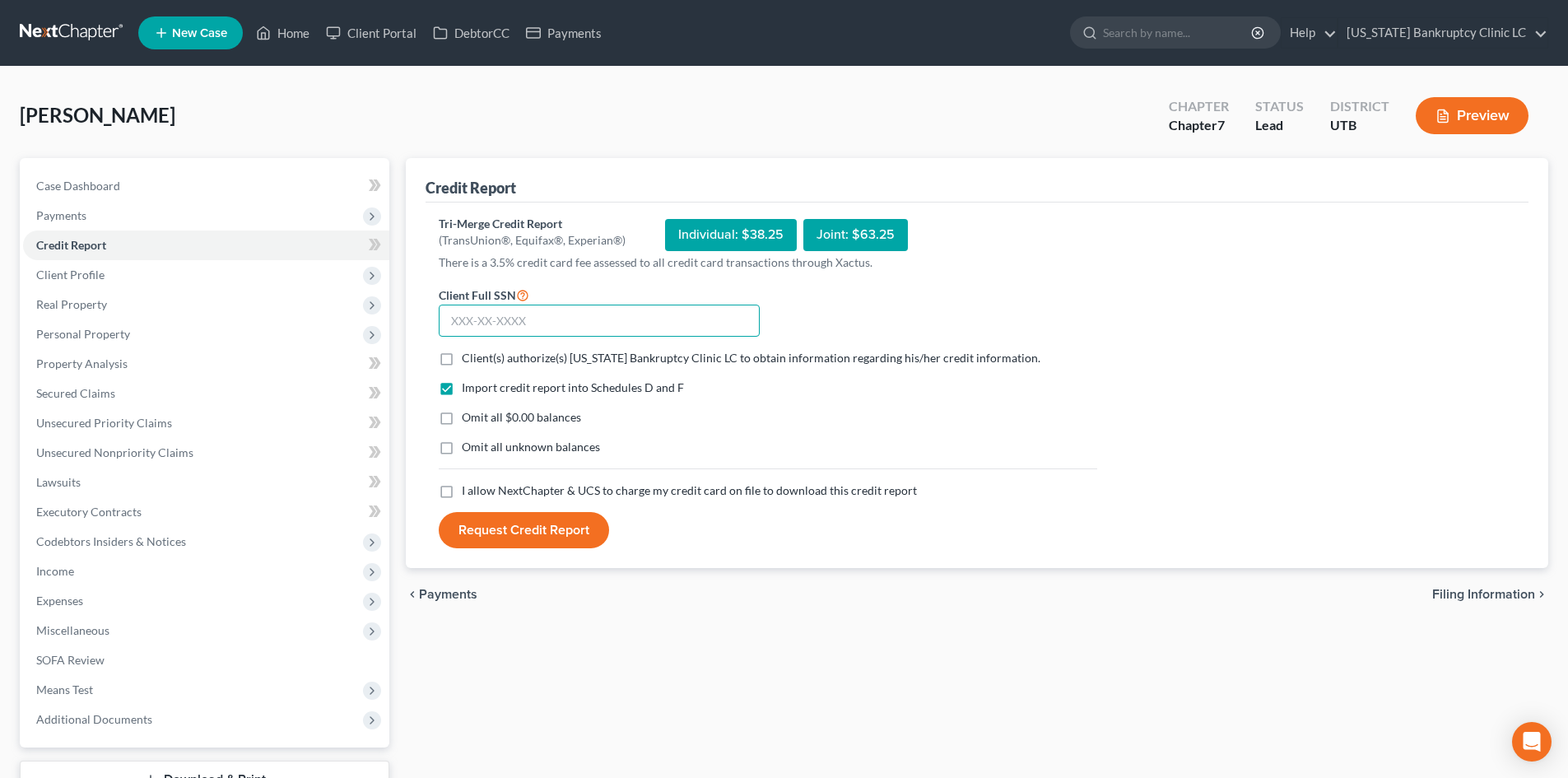
click at [547, 319] on input "text" at bounding box center [599, 321] width 321 height 33
click at [532, 362] on span "Client(s) authorize(s) [US_STATE] Bankruptcy Clinic LC to obtain information re…" at bounding box center [752, 357] width 579 height 14
click at [479, 361] on input "Client(s) authorize(s) [US_STATE] Bankruptcy Clinic LC to obtain information re…" at bounding box center [473, 355] width 11 height 11
click at [509, 490] on span "I allow NextChapter & UCS to charge my credit card on file to download this cre…" at bounding box center [690, 490] width 455 height 14
click at [479, 490] on input "I allow NextChapter & UCS to charge my credit card on file to download this cre…" at bounding box center [473, 487] width 11 height 11
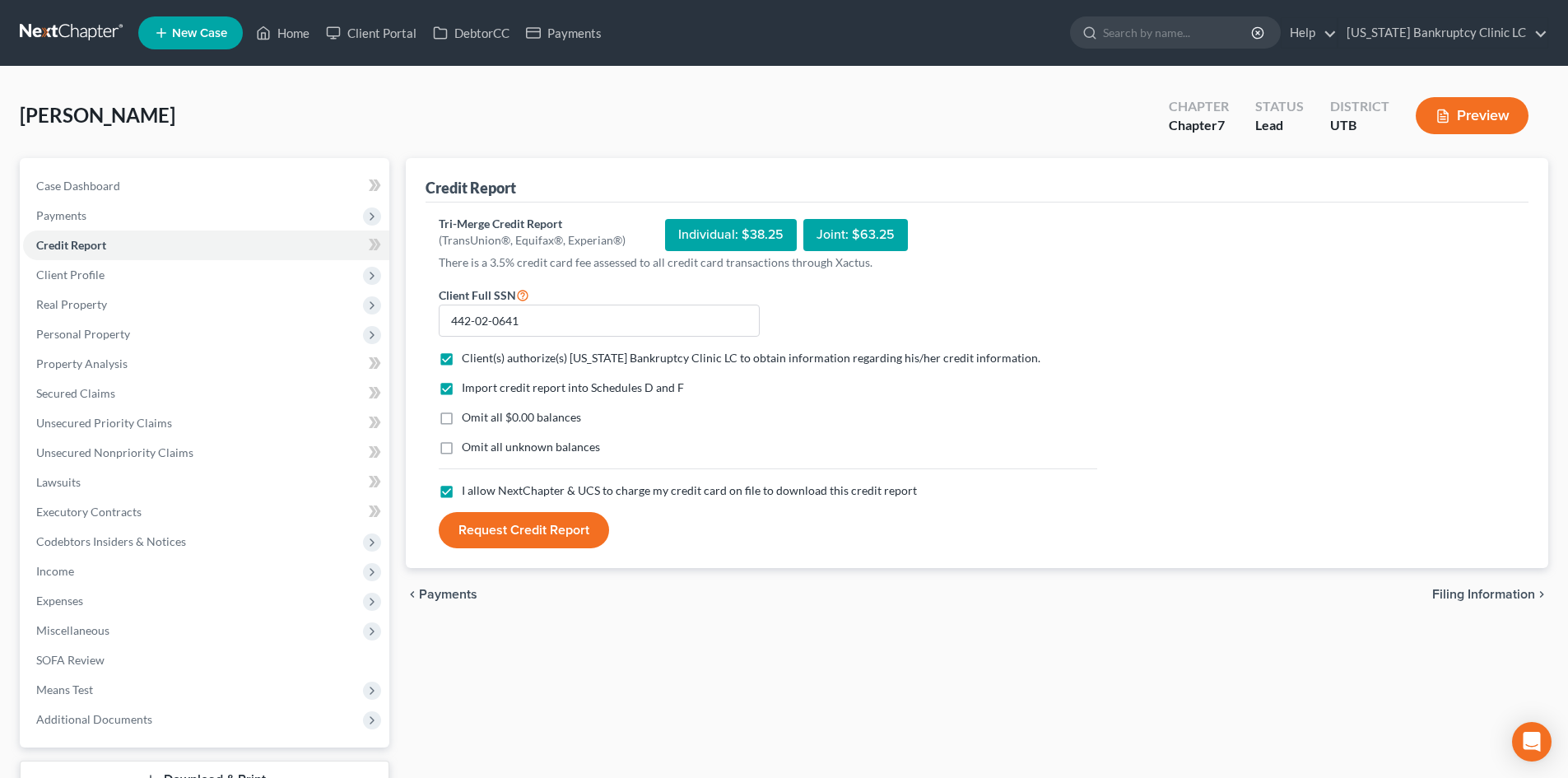
click at [518, 530] on button "Request Credit Report" at bounding box center [524, 531] width 171 height 37
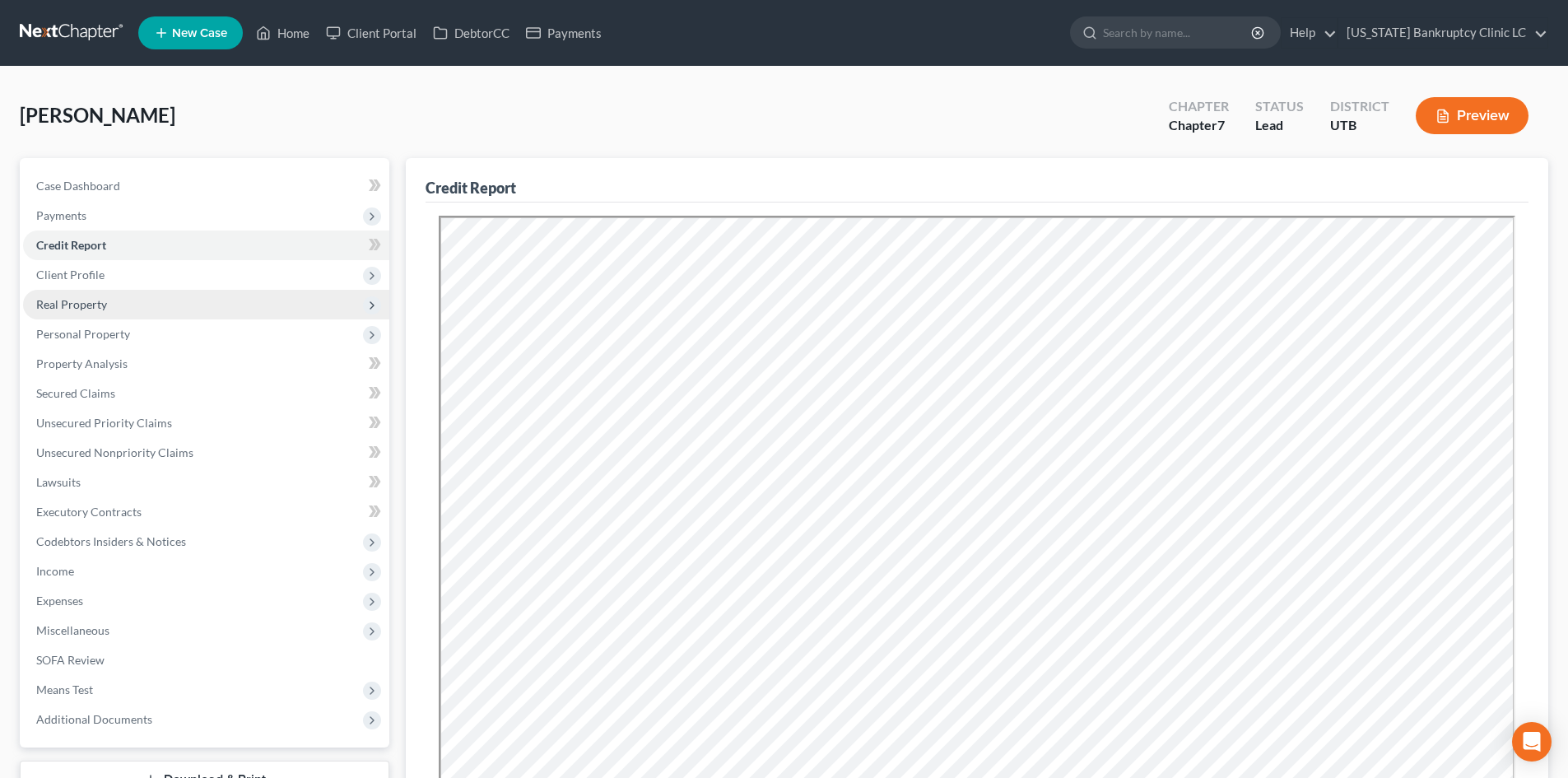
click at [102, 306] on span "Real Property" at bounding box center [71, 304] width 70 height 14
click at [103, 329] on span "Personal Property" at bounding box center [83, 334] width 94 height 14
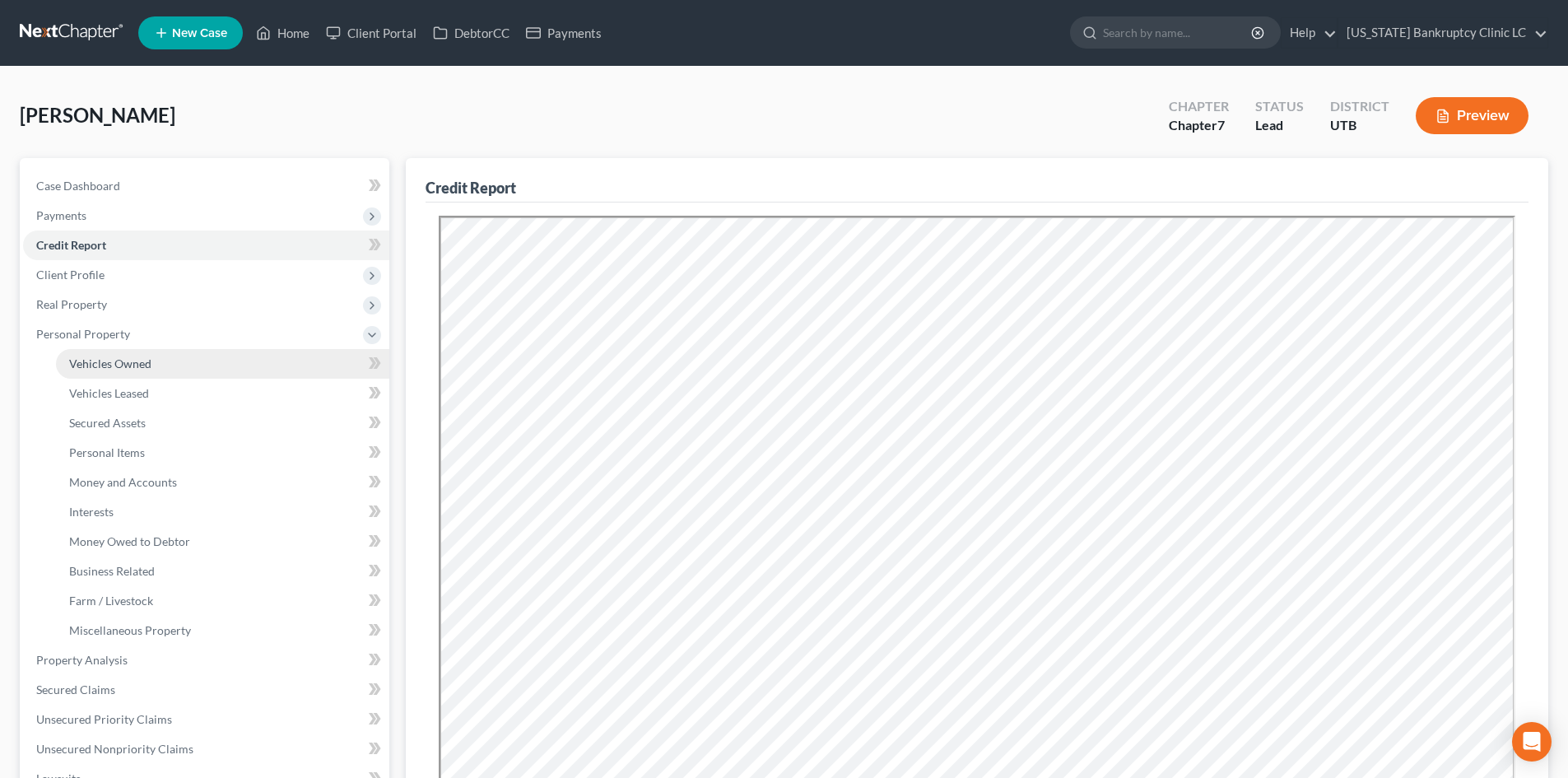
click at [118, 362] on span "Vehicles Owned" at bounding box center [110, 363] width 82 height 14
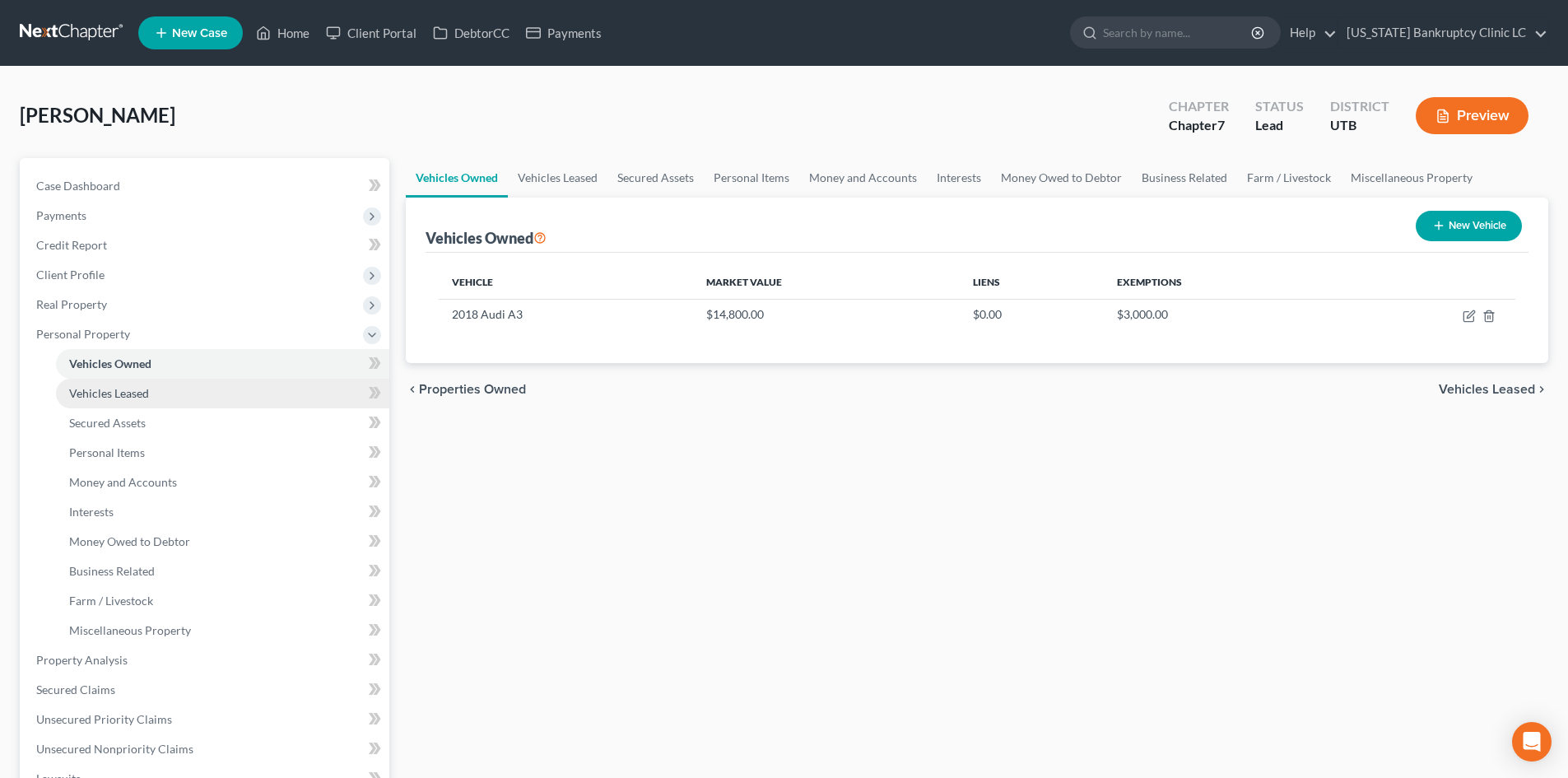
click at [118, 390] on span "Vehicles Leased" at bounding box center [109, 393] width 80 height 14
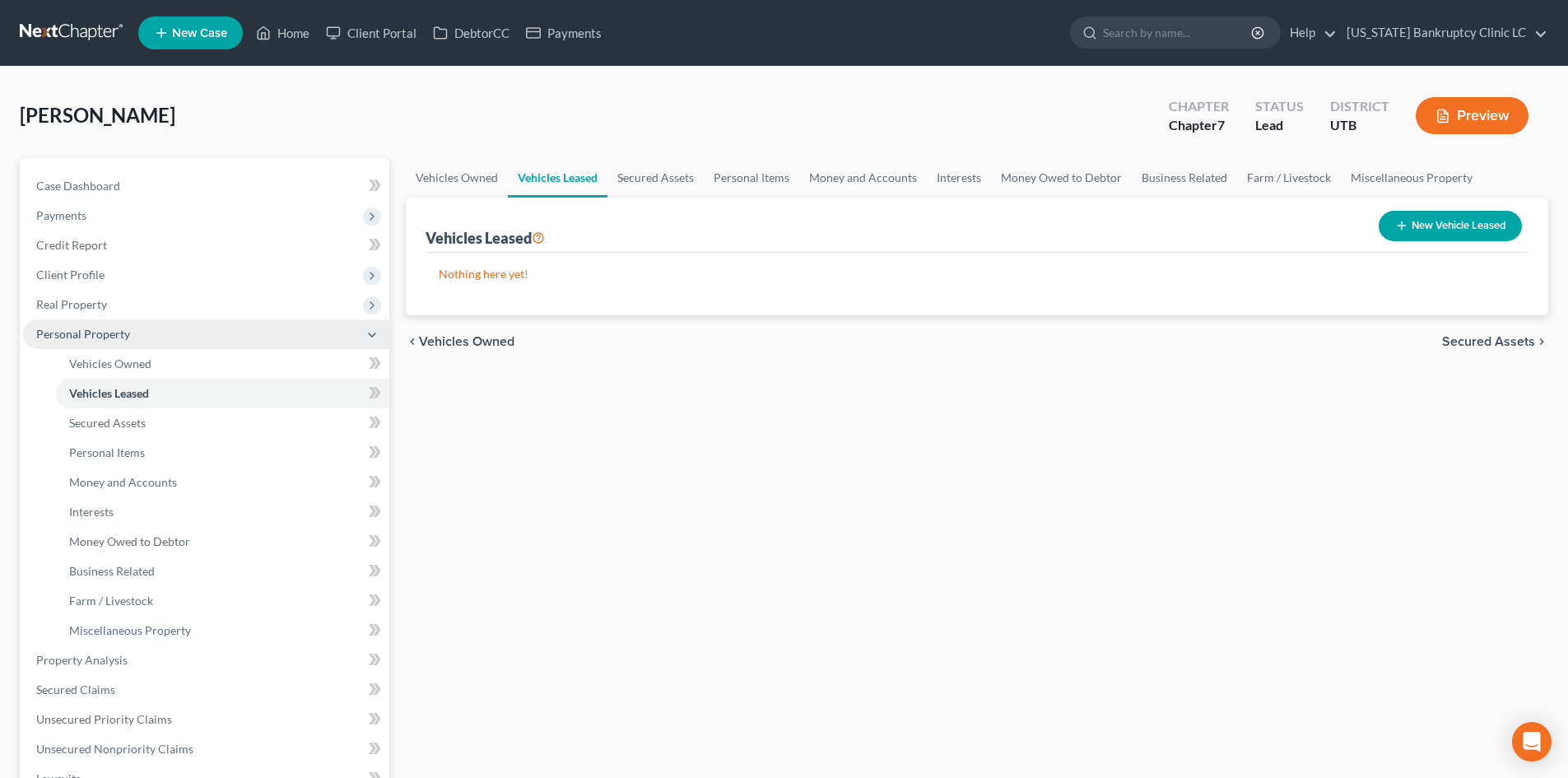
click at [113, 332] on span "Personal Property" at bounding box center [83, 334] width 94 height 14
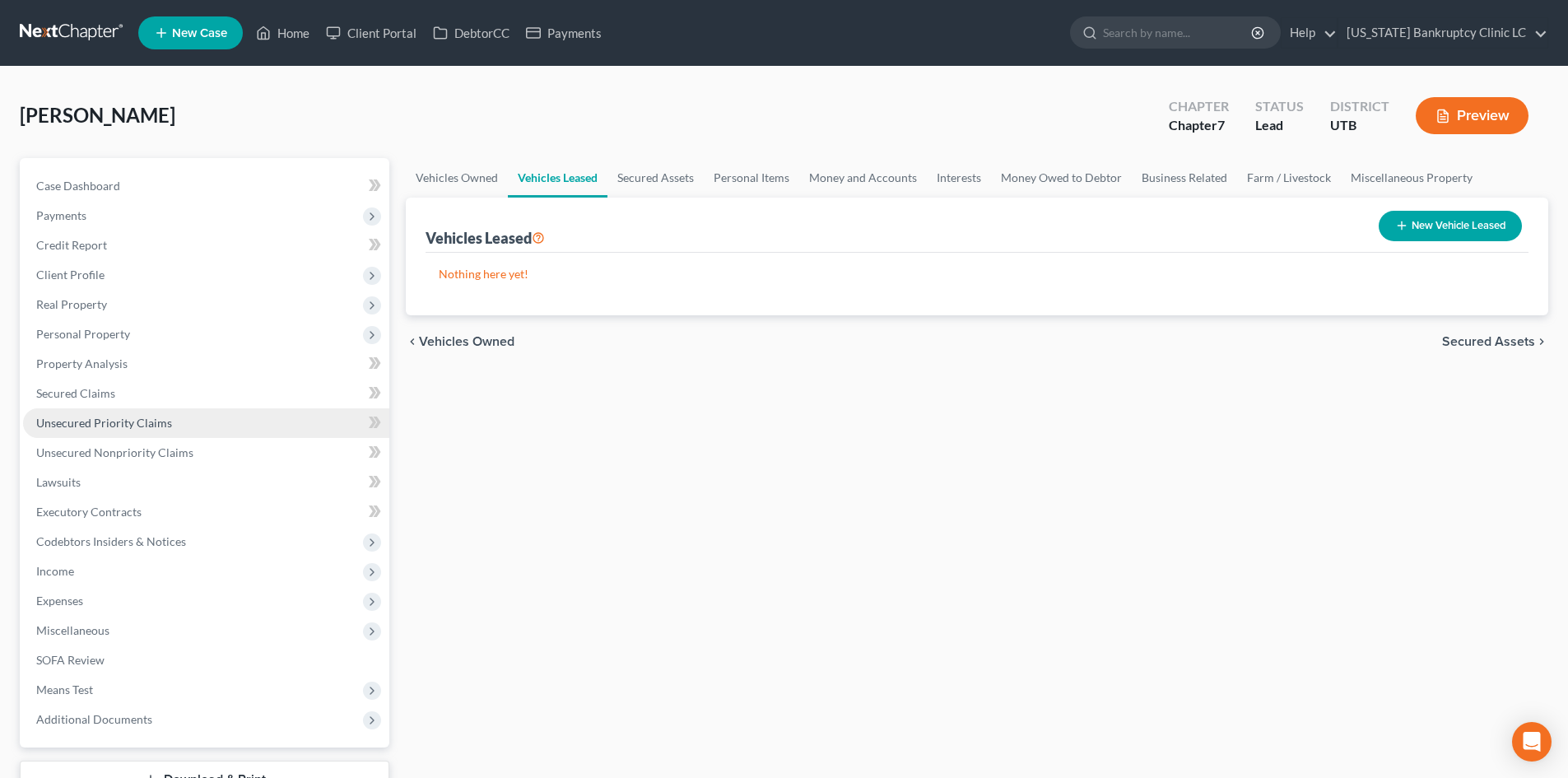
click at [118, 427] on span "Unsecured Priority Claims" at bounding box center [104, 423] width 136 height 14
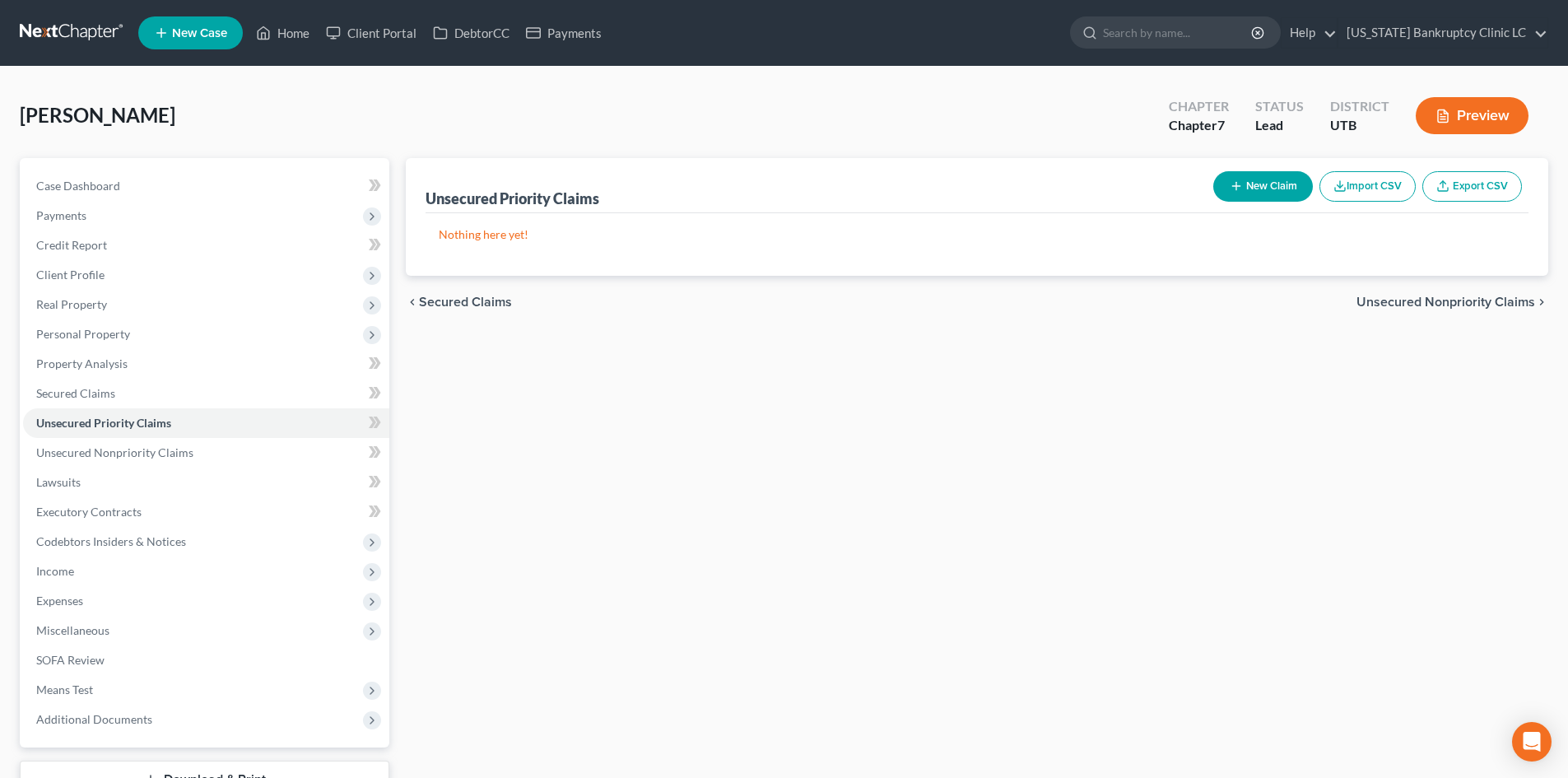
click at [1239, 195] on button "New Claim" at bounding box center [1262, 186] width 99 height 31
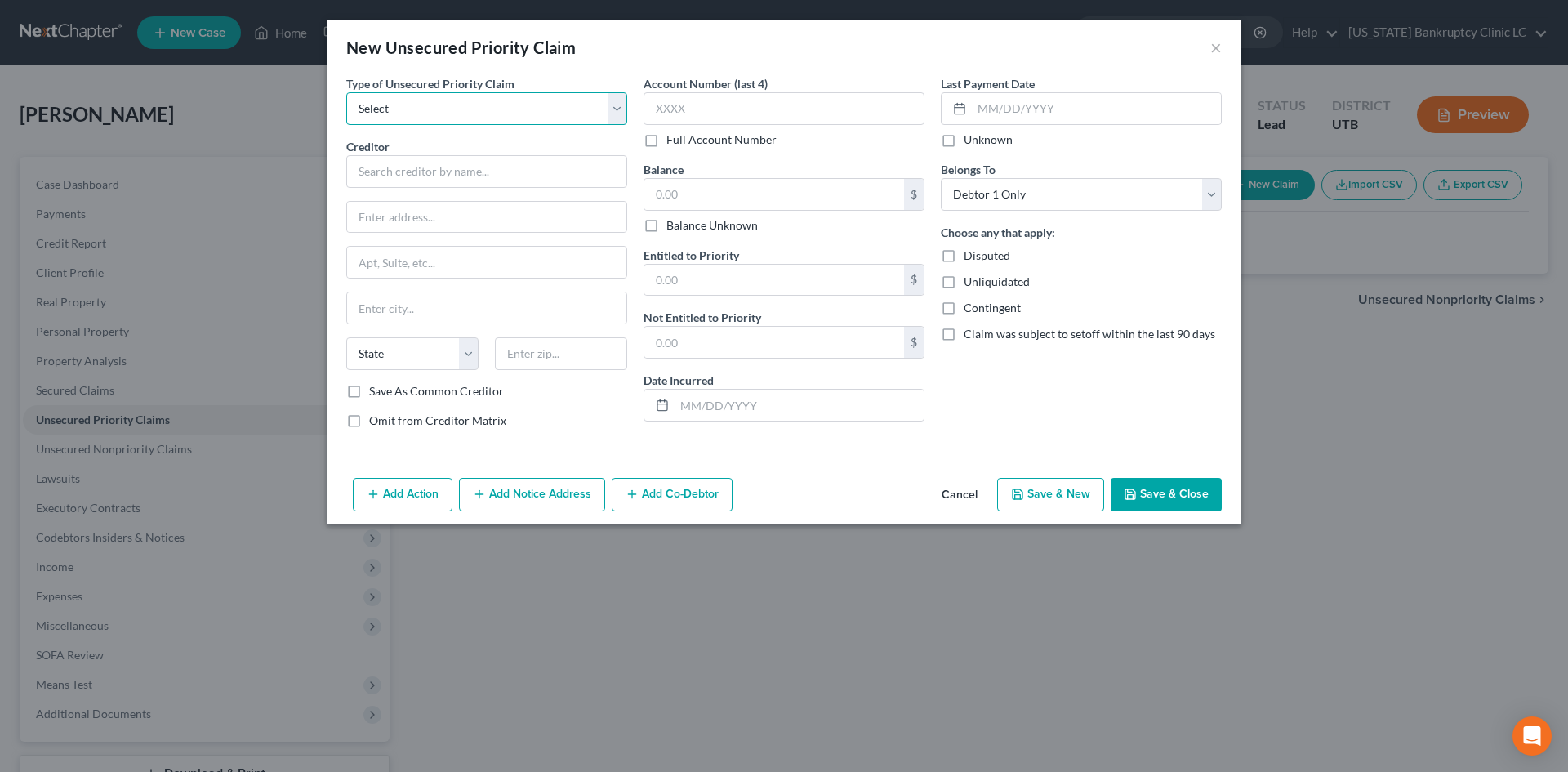
drag, startPoint x: 470, startPoint y: 108, endPoint x: 464, endPoint y: 124, distance: 17.1
click at [470, 108] on select "Select Taxes & Other Government Units Domestic Support Obligations Extensions o…" at bounding box center [486, 108] width 280 height 33
click at [347, 92] on select "Select Taxes & Other Government Units Domestic Support Obligations Extensions o…" at bounding box center [486, 108] width 280 height 33
drag, startPoint x: 464, startPoint y: 114, endPoint x: 459, endPoint y: 125, distance: 12.1
click at [464, 114] on select "Select Taxes & Other Government Units Domestic Support Obligations Extensions o…" at bounding box center [486, 108] width 280 height 33
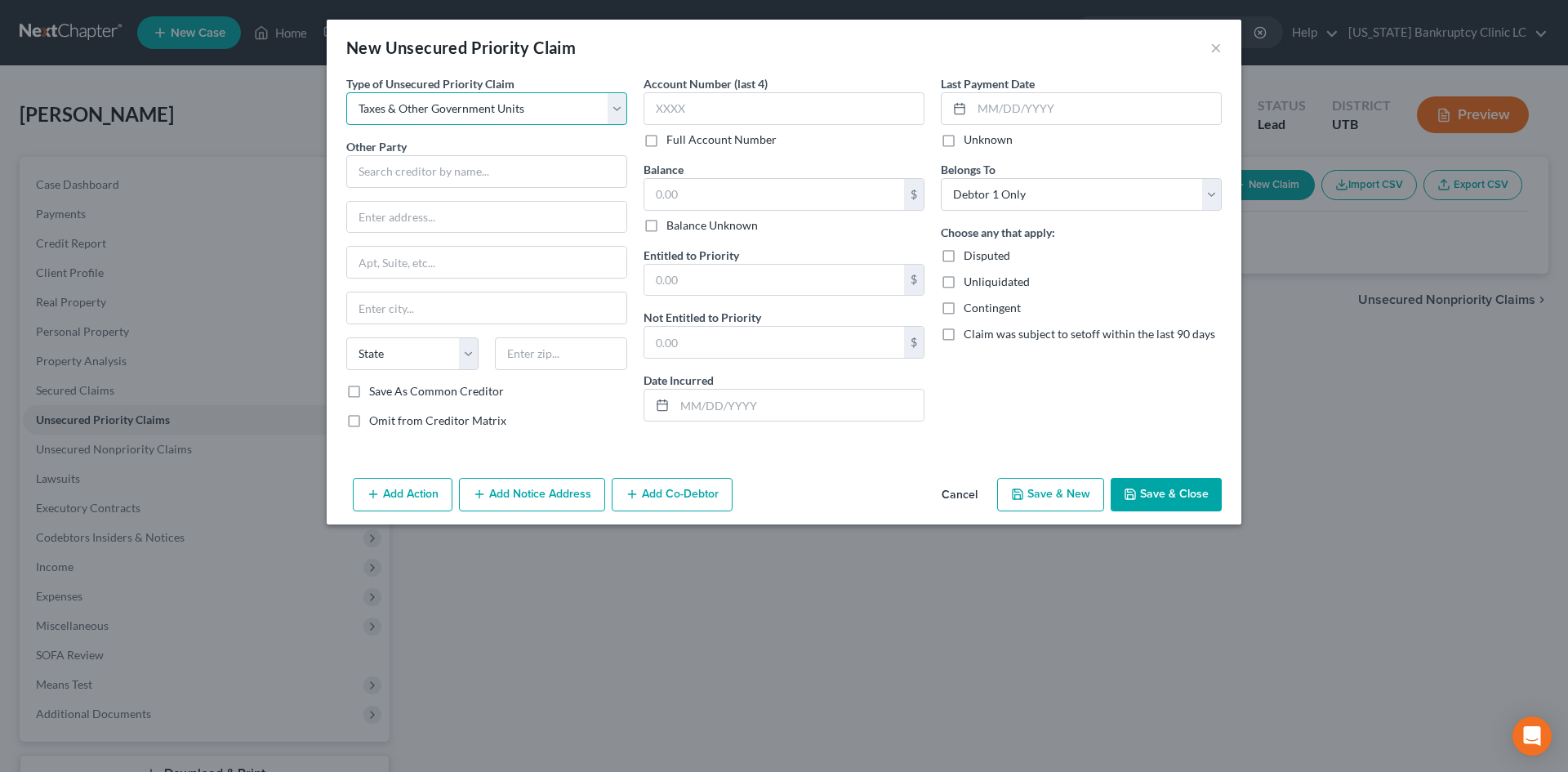
click at [347, 92] on select "Select Taxes & Other Government Units Domestic Support Obligations Extensions o…" at bounding box center [486, 108] width 280 height 33
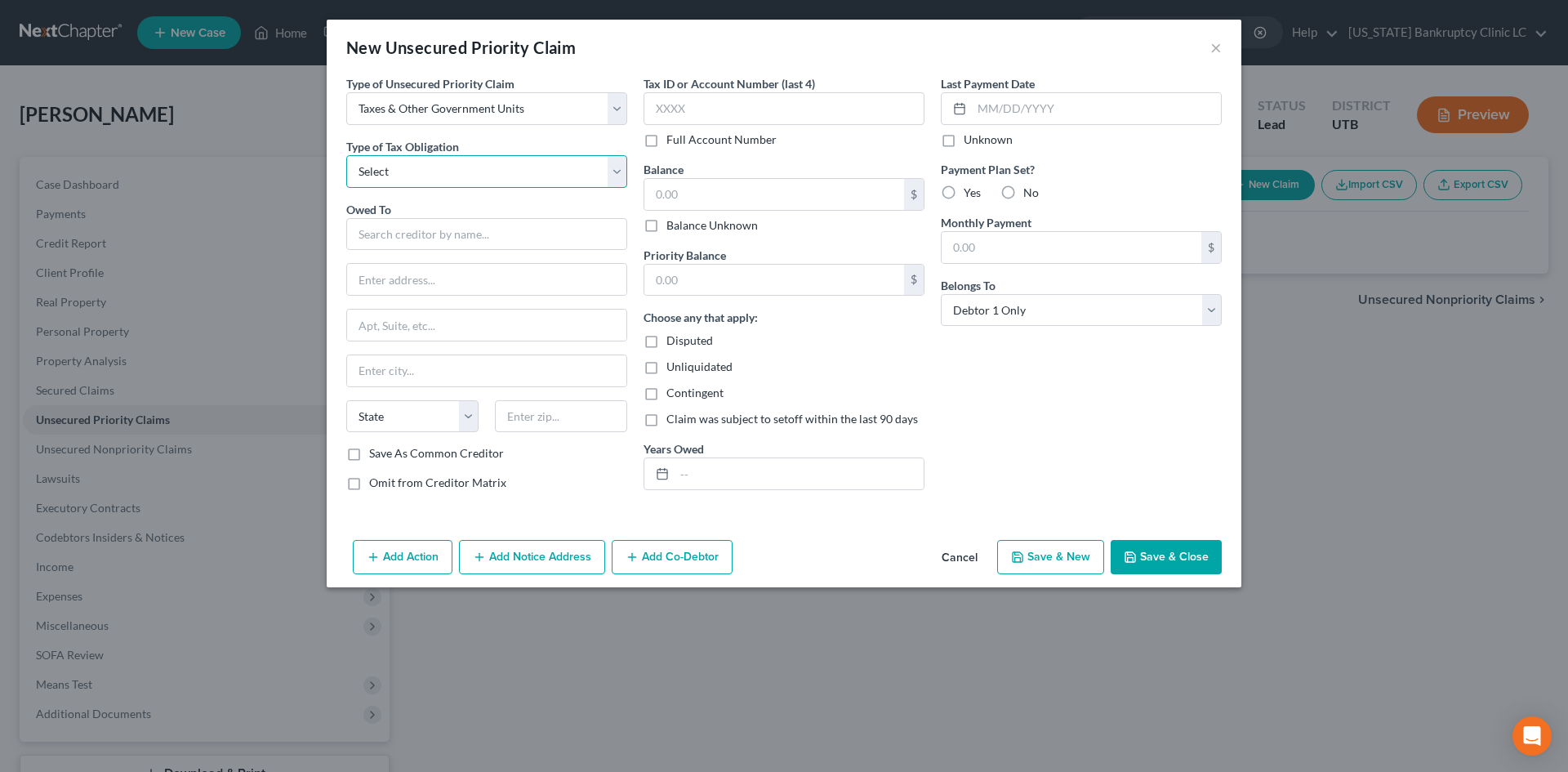
click at [442, 169] on select "Select Federal City State Franchise Tax Board Other" at bounding box center [486, 171] width 280 height 33
click at [347, 155] on select "Select Federal City State Franchise Tax Board Other" at bounding box center [486, 171] width 280 height 33
click at [436, 228] on input "text" at bounding box center [486, 235] width 280 height 33
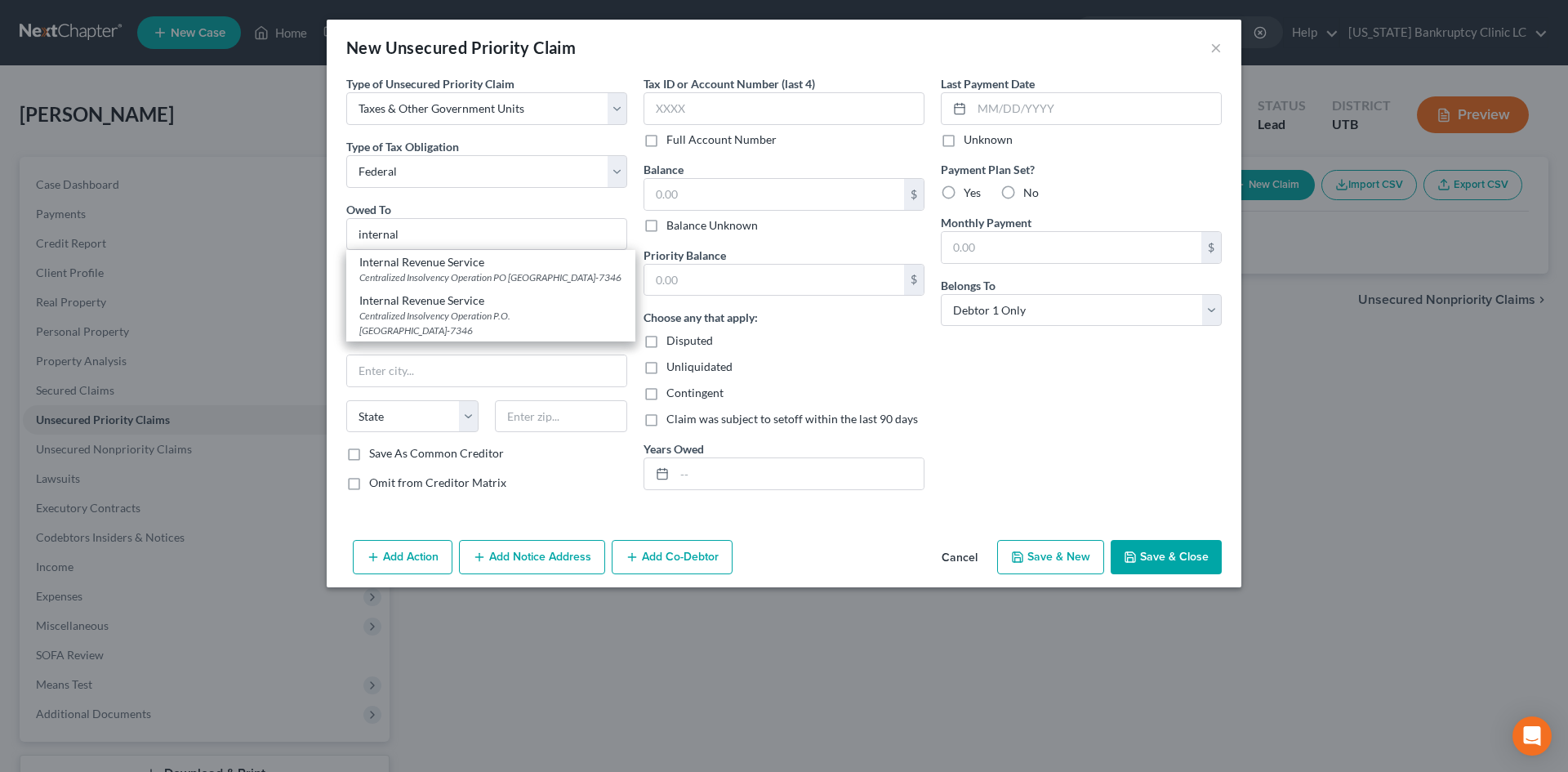
click at [477, 265] on div "Internal Revenue Service" at bounding box center [490, 261] width 263 height 16
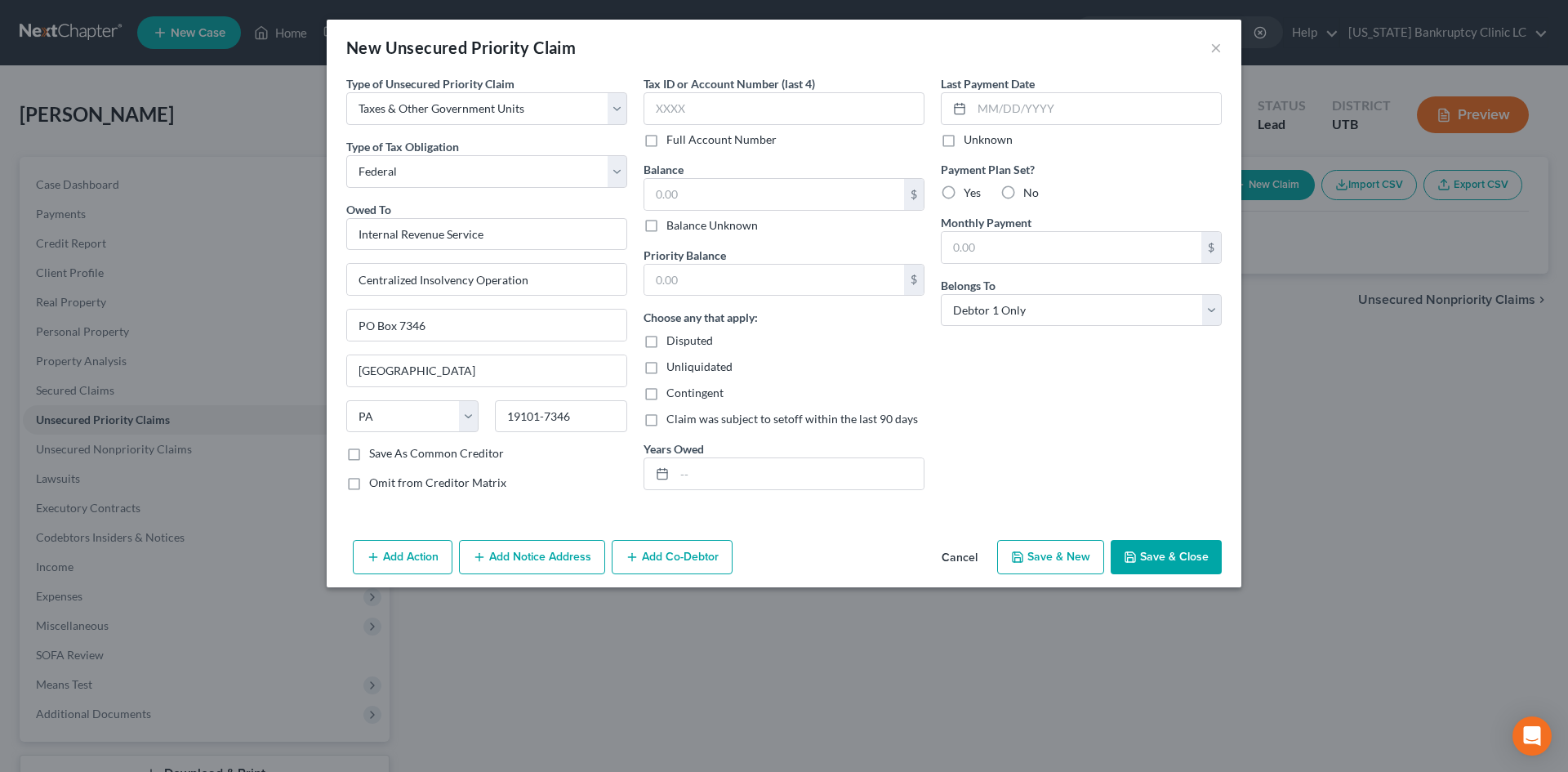
click at [1061, 568] on button "Save & New" at bounding box center [1050, 557] width 107 height 34
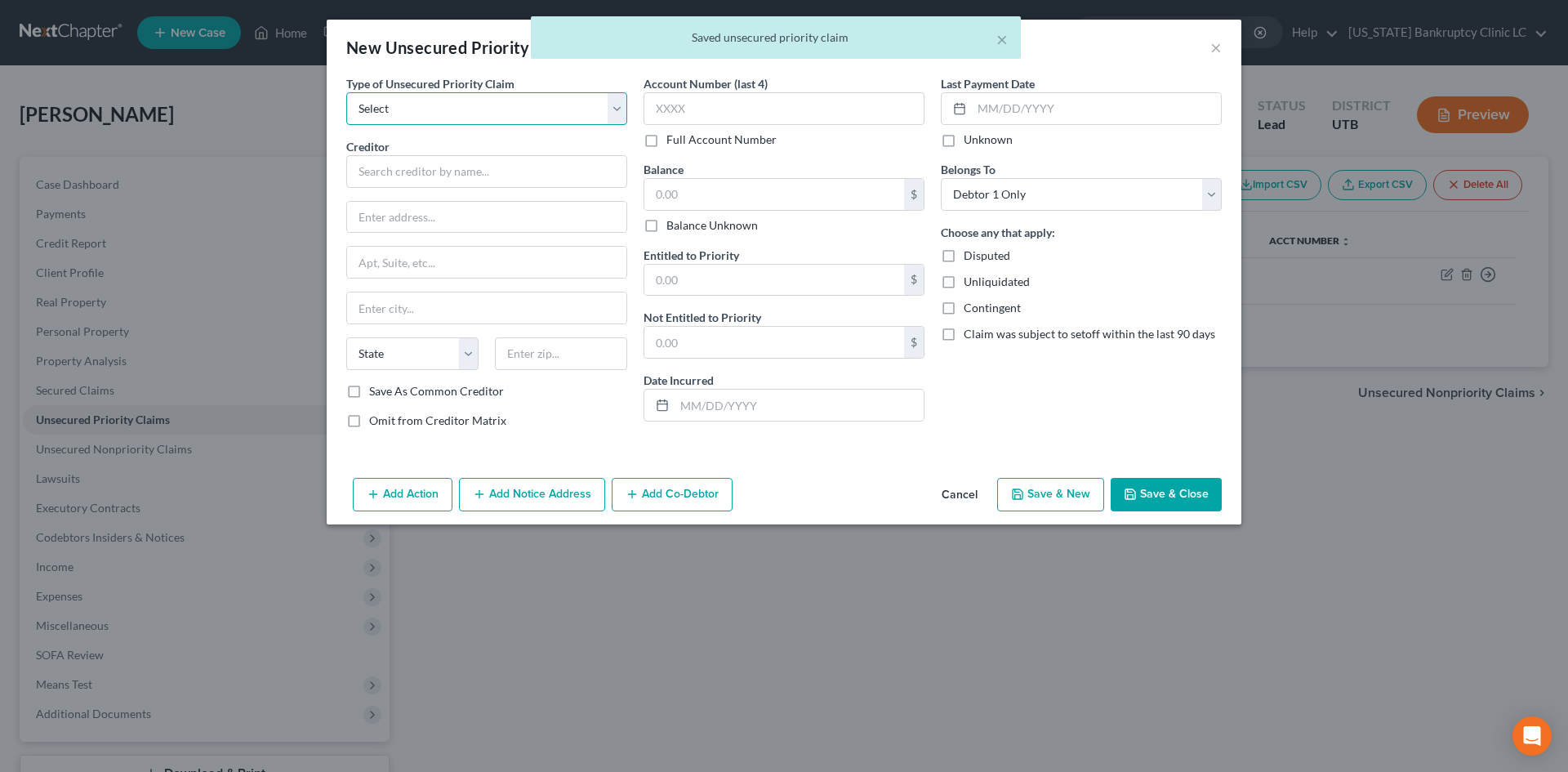
click at [394, 111] on select "Select Taxes & Other Government Units Domestic Support Obligations Extensions o…" at bounding box center [486, 108] width 280 height 33
click at [347, 92] on select "Select Taxes & Other Government Units Domestic Support Obligations Extensions o…" at bounding box center [486, 108] width 280 height 33
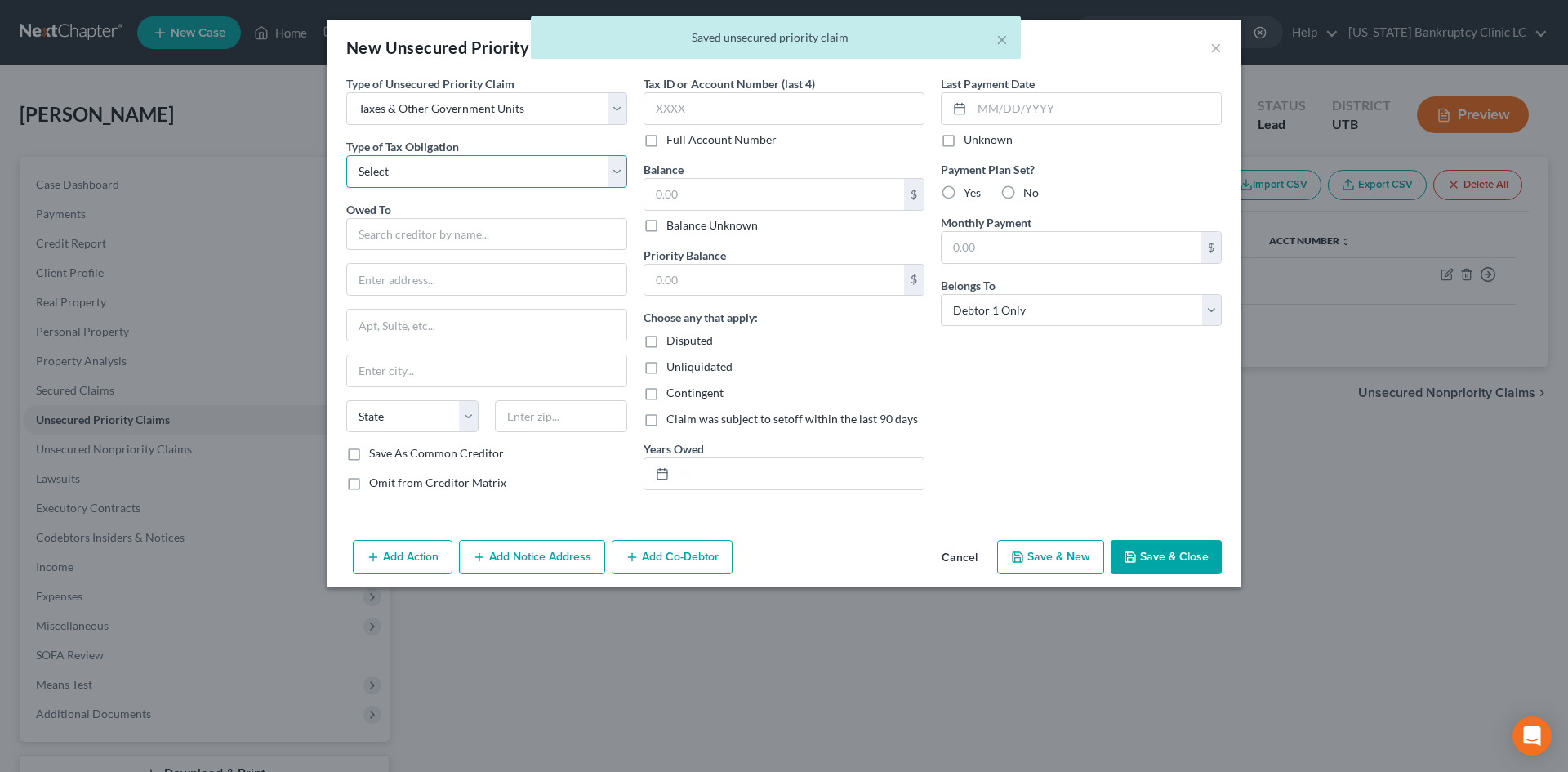
click at [392, 181] on select "Select Federal City State Franchise Tax Board Other" at bounding box center [486, 171] width 280 height 33
click at [347, 155] on select "Select Federal City State Franchise Tax Board Other" at bounding box center [486, 171] width 280 height 33
click at [413, 230] on input "text" at bounding box center [486, 235] width 280 height 33
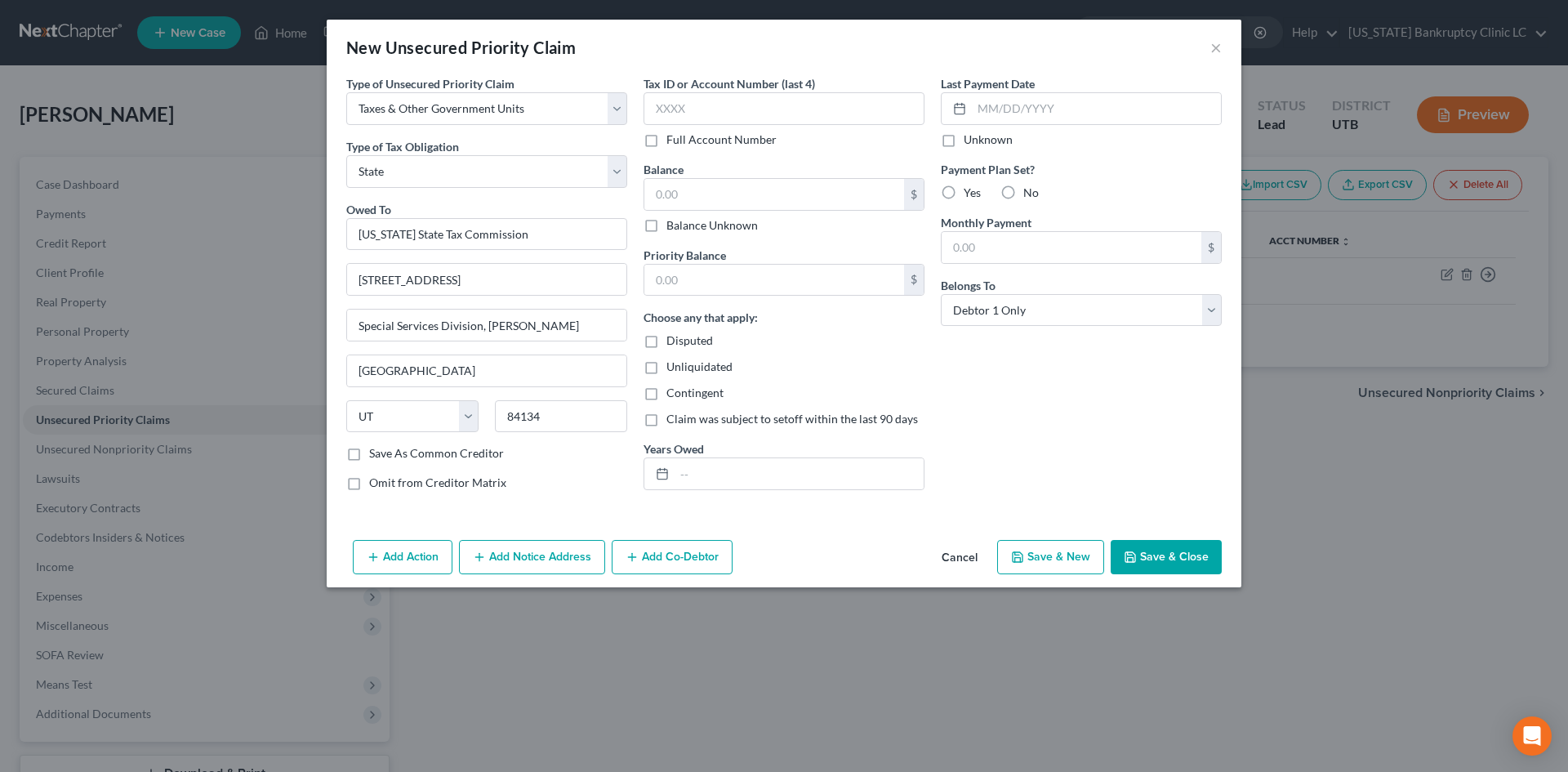
click at [1196, 556] on button "Save & Close" at bounding box center [1166, 557] width 111 height 34
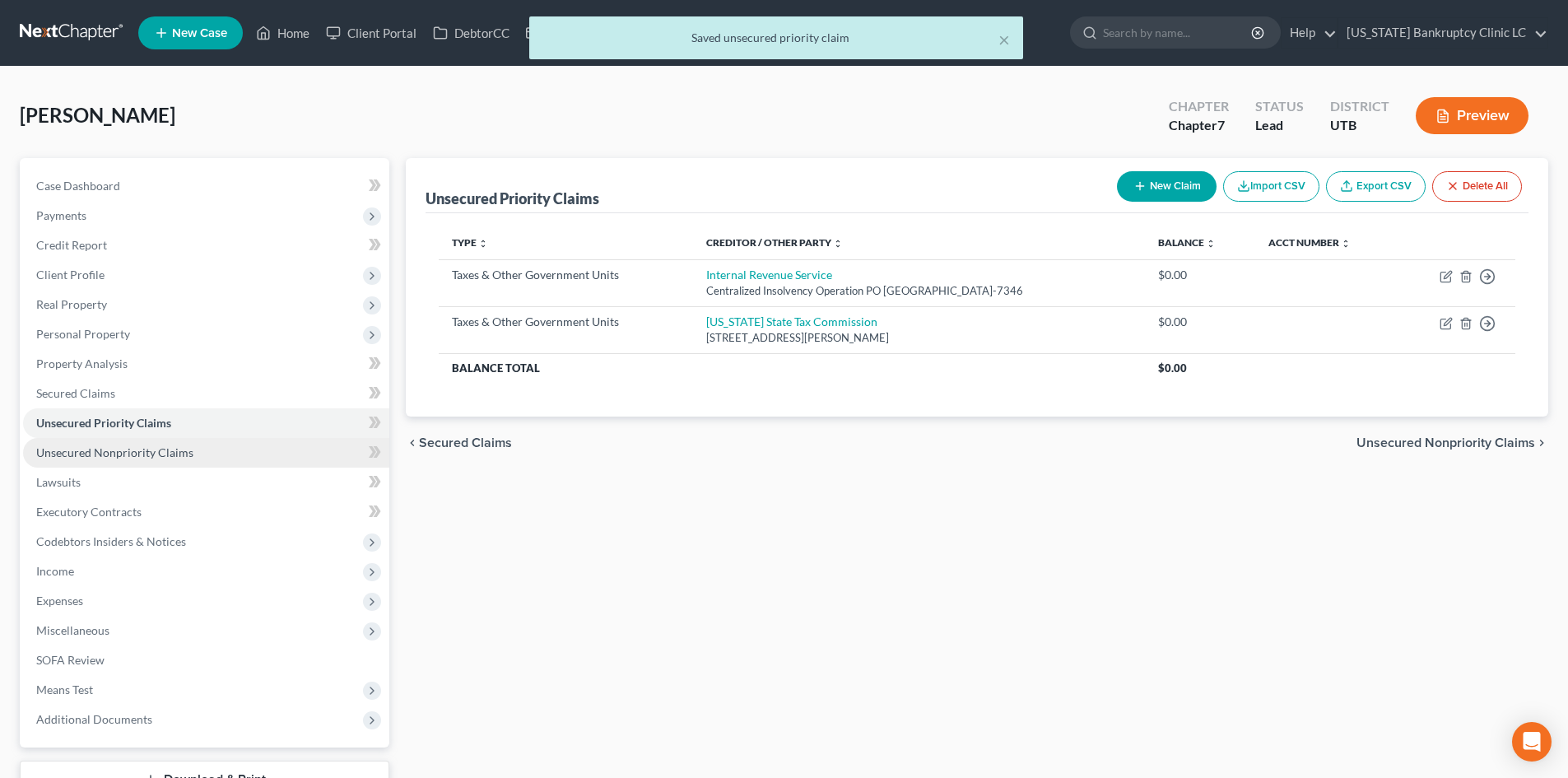
click at [168, 456] on span "Unsecured Nonpriority Claims" at bounding box center [115, 452] width 157 height 14
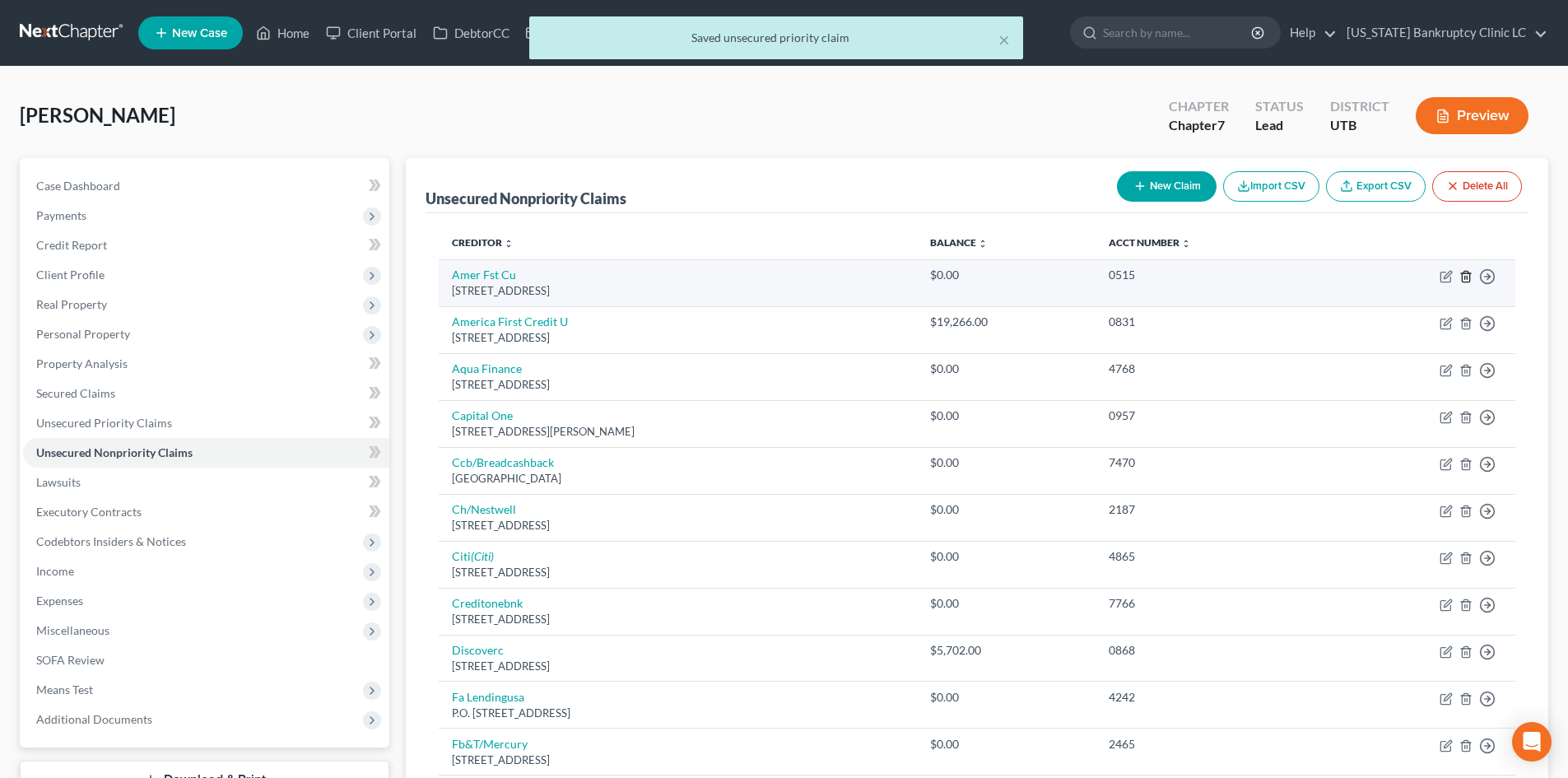
click at [1466, 277] on icon "button" at bounding box center [1466, 277] width 14 height 14
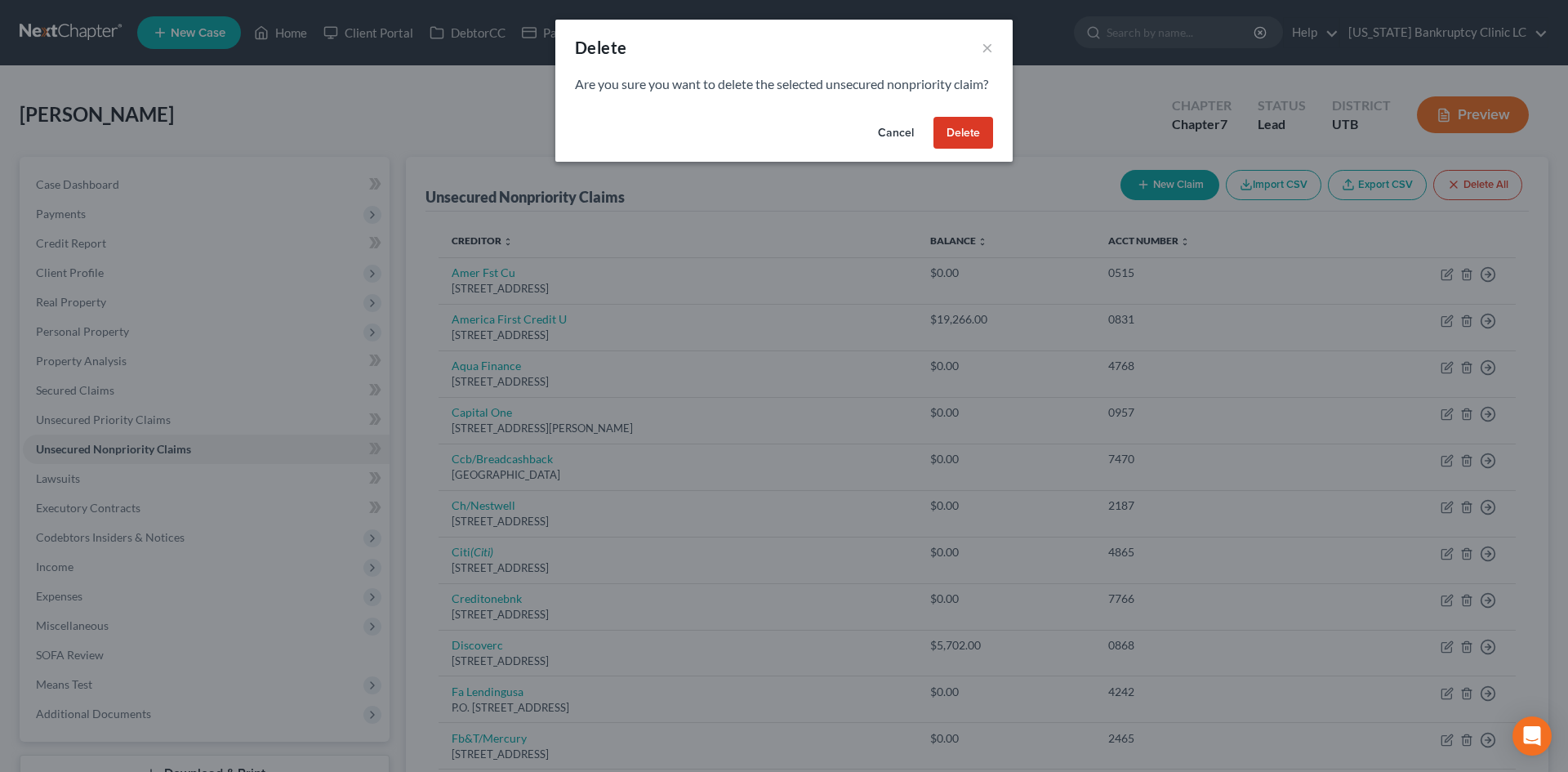
click at [974, 149] on button "Delete" at bounding box center [963, 133] width 59 height 33
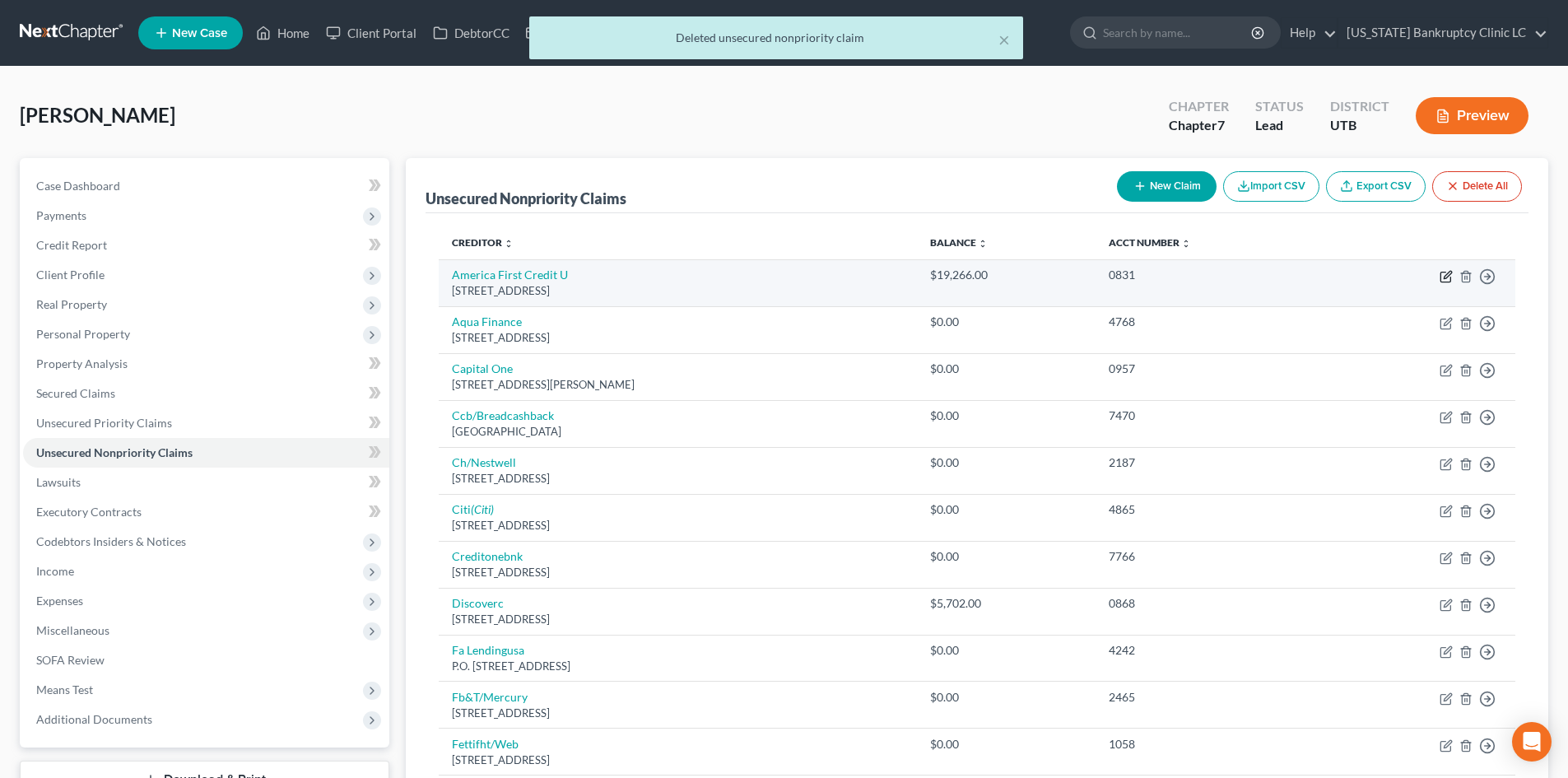
click at [1451, 283] on icon "button" at bounding box center [1446, 277] width 14 height 14
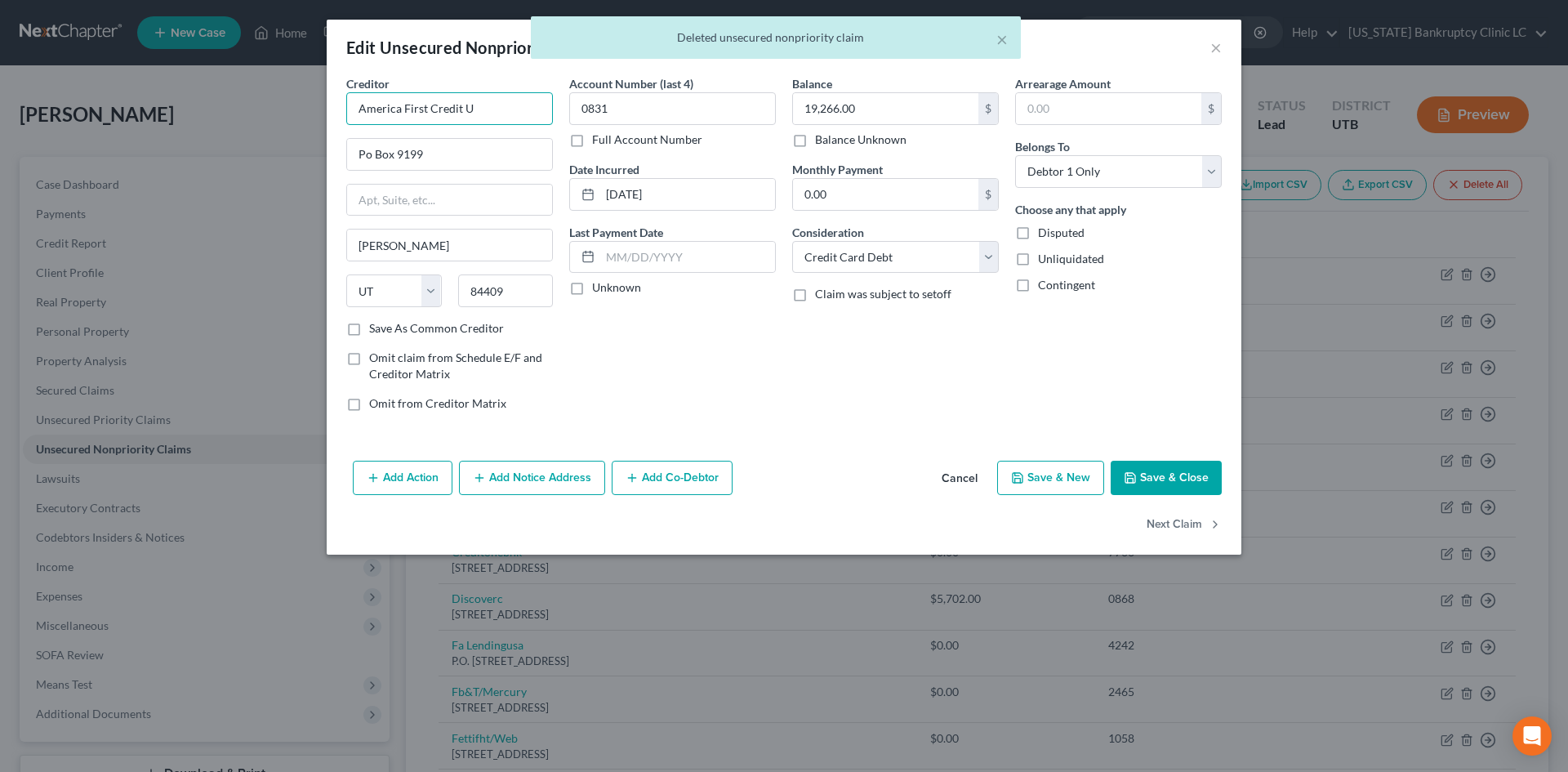
click at [516, 100] on input "America First Credit U" at bounding box center [450, 108] width 207 height 33
click at [492, 146] on div "[STREET_ADDRESS]" at bounding box center [443, 152] width 169 height 14
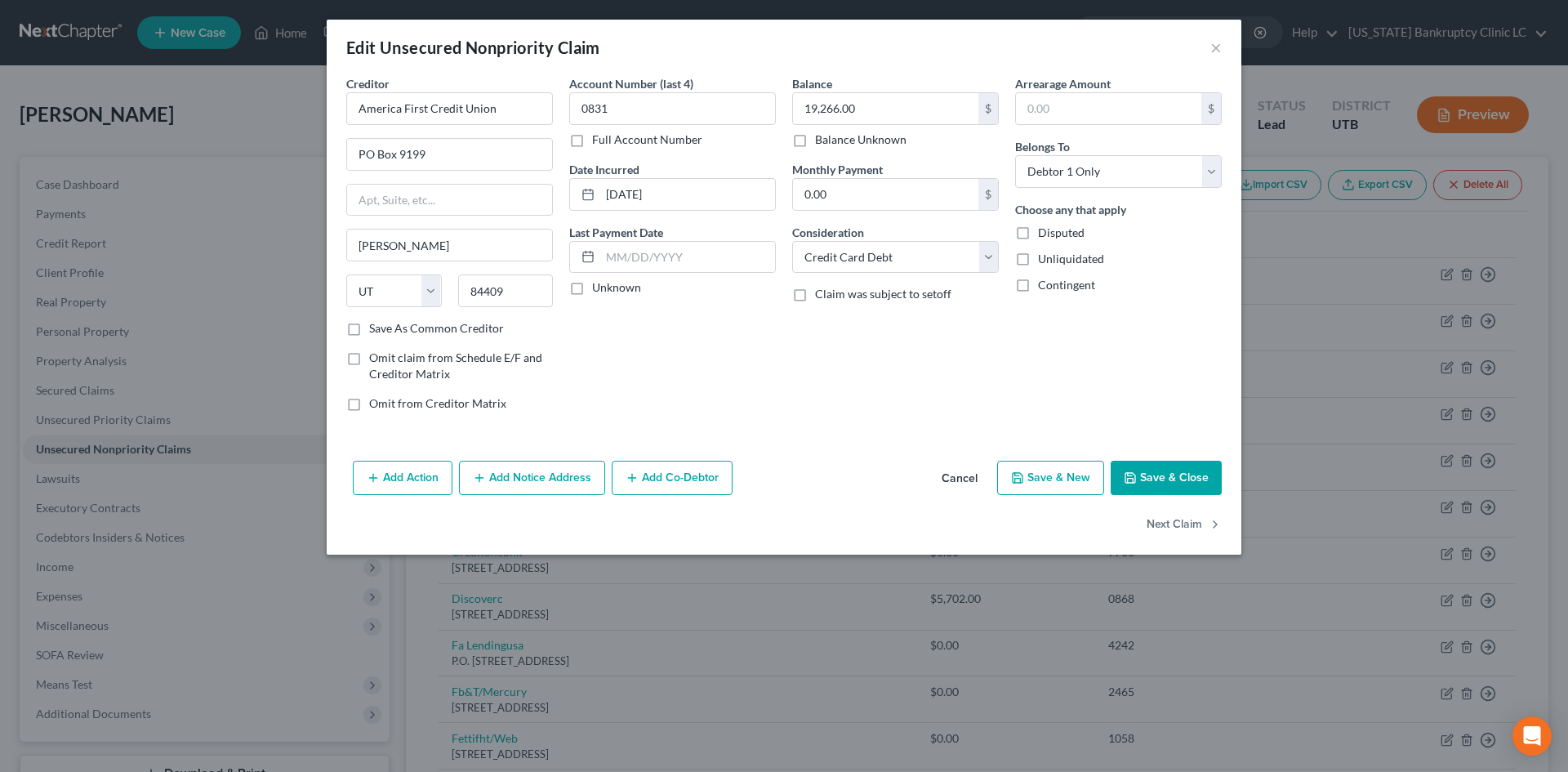
click at [1175, 476] on button "Save & Close" at bounding box center [1166, 478] width 111 height 34
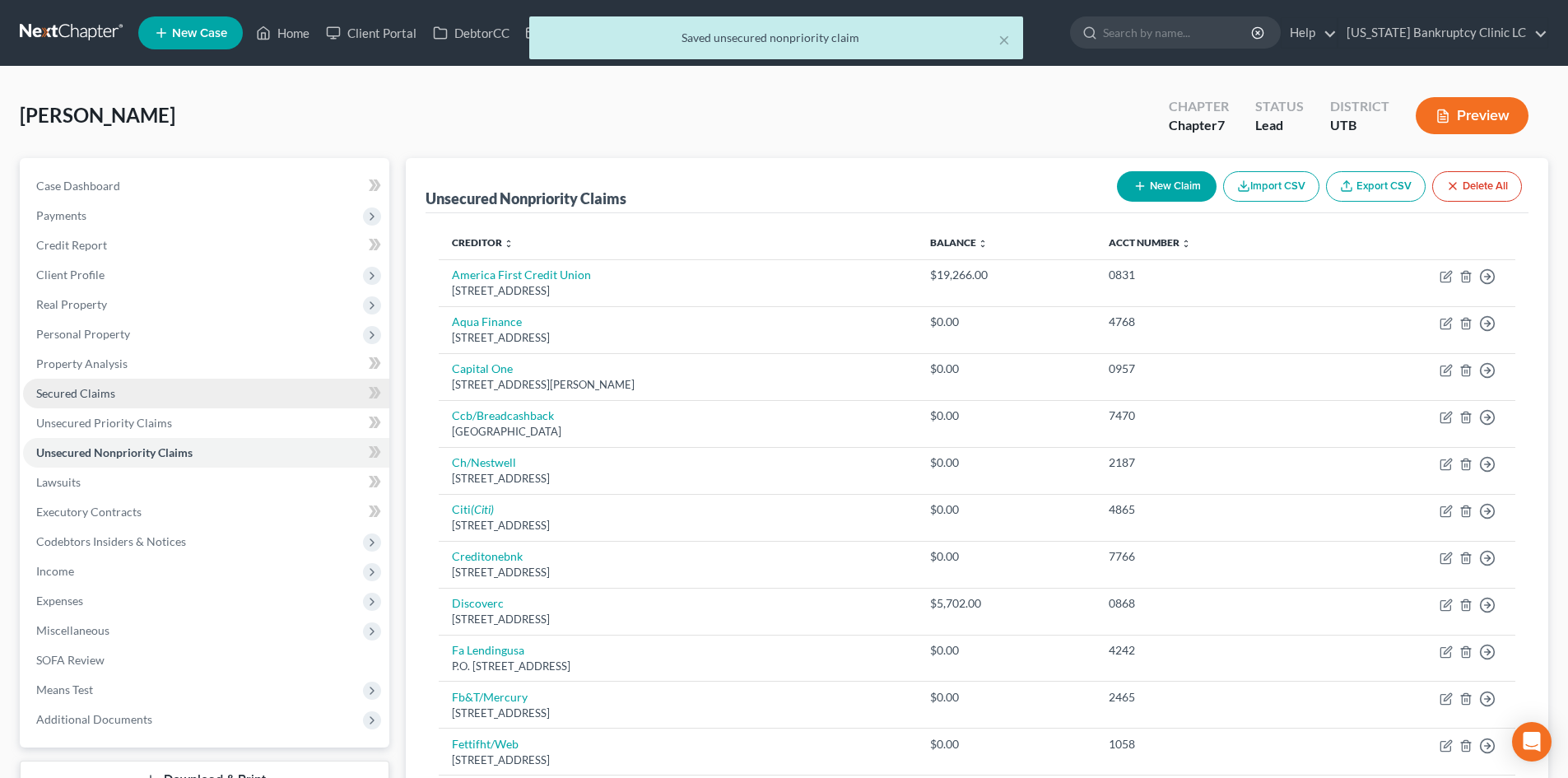
click at [89, 398] on span "Secured Claims" at bounding box center [76, 393] width 79 height 14
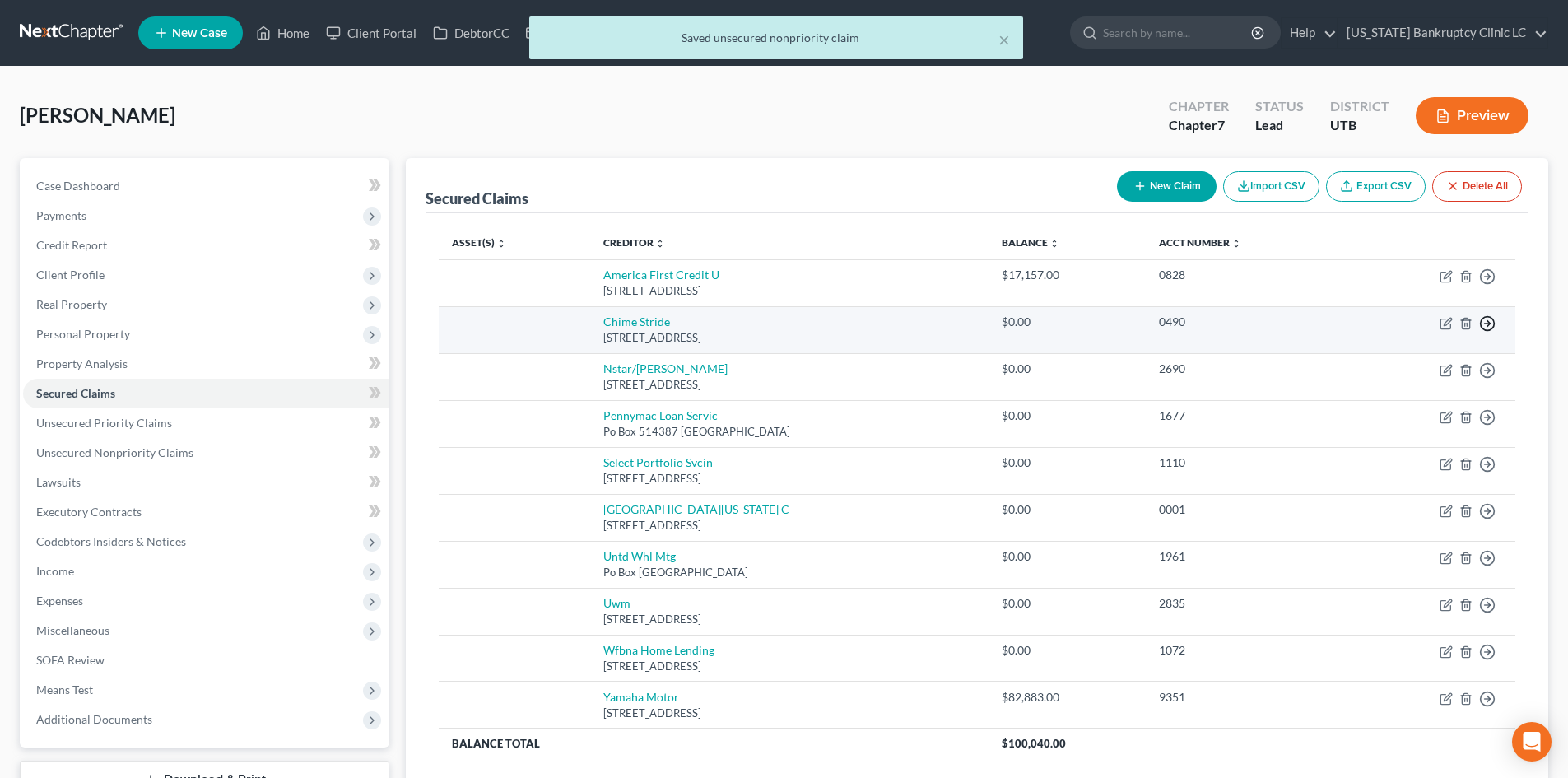
click at [1483, 285] on icon "button" at bounding box center [1487, 276] width 16 height 16
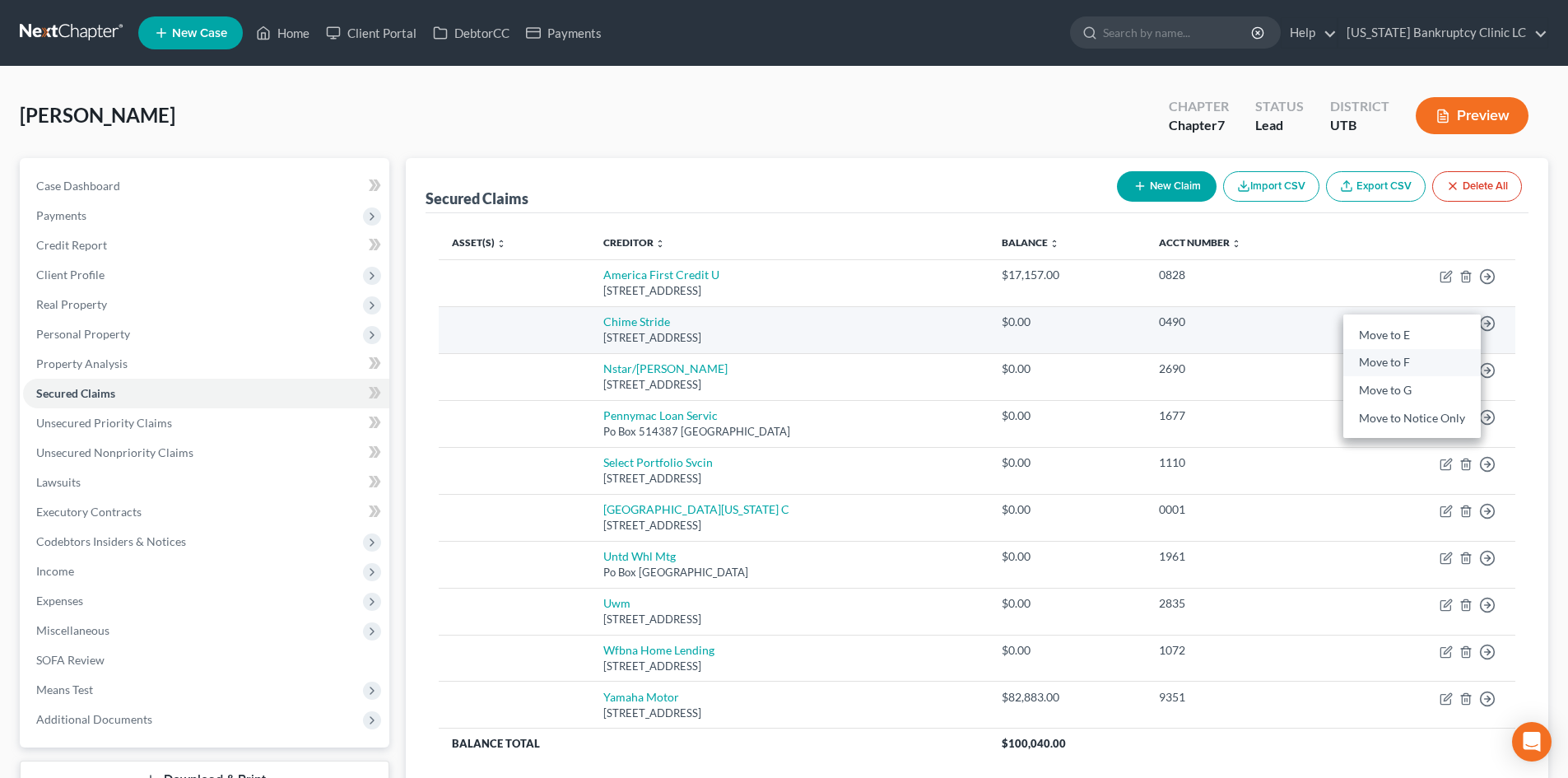
click at [1411, 358] on link "Move to F" at bounding box center [1412, 363] width 137 height 28
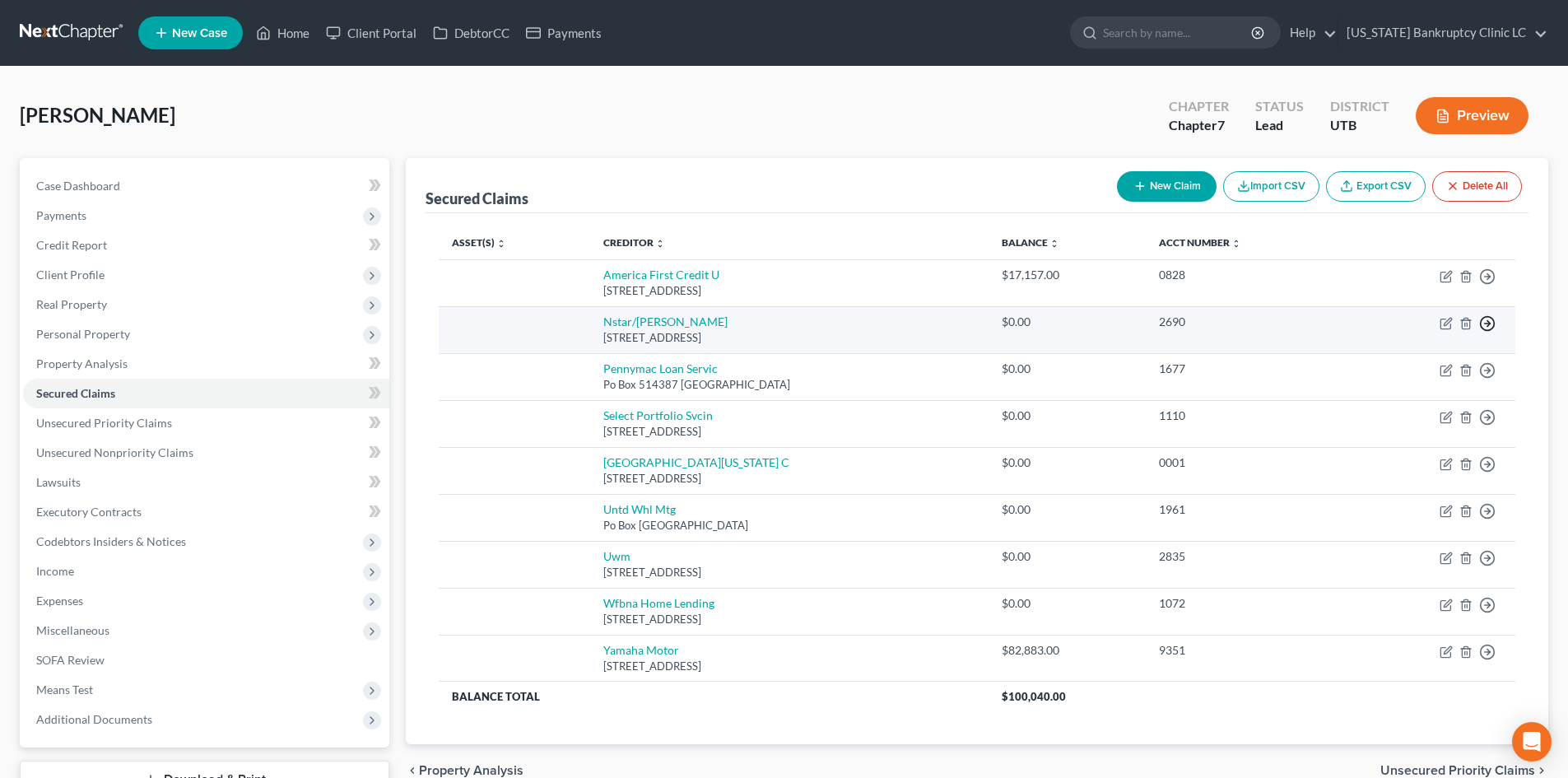
click at [1489, 285] on icon "button" at bounding box center [1487, 276] width 16 height 16
click at [1429, 354] on link "Move to F" at bounding box center [1412, 363] width 137 height 28
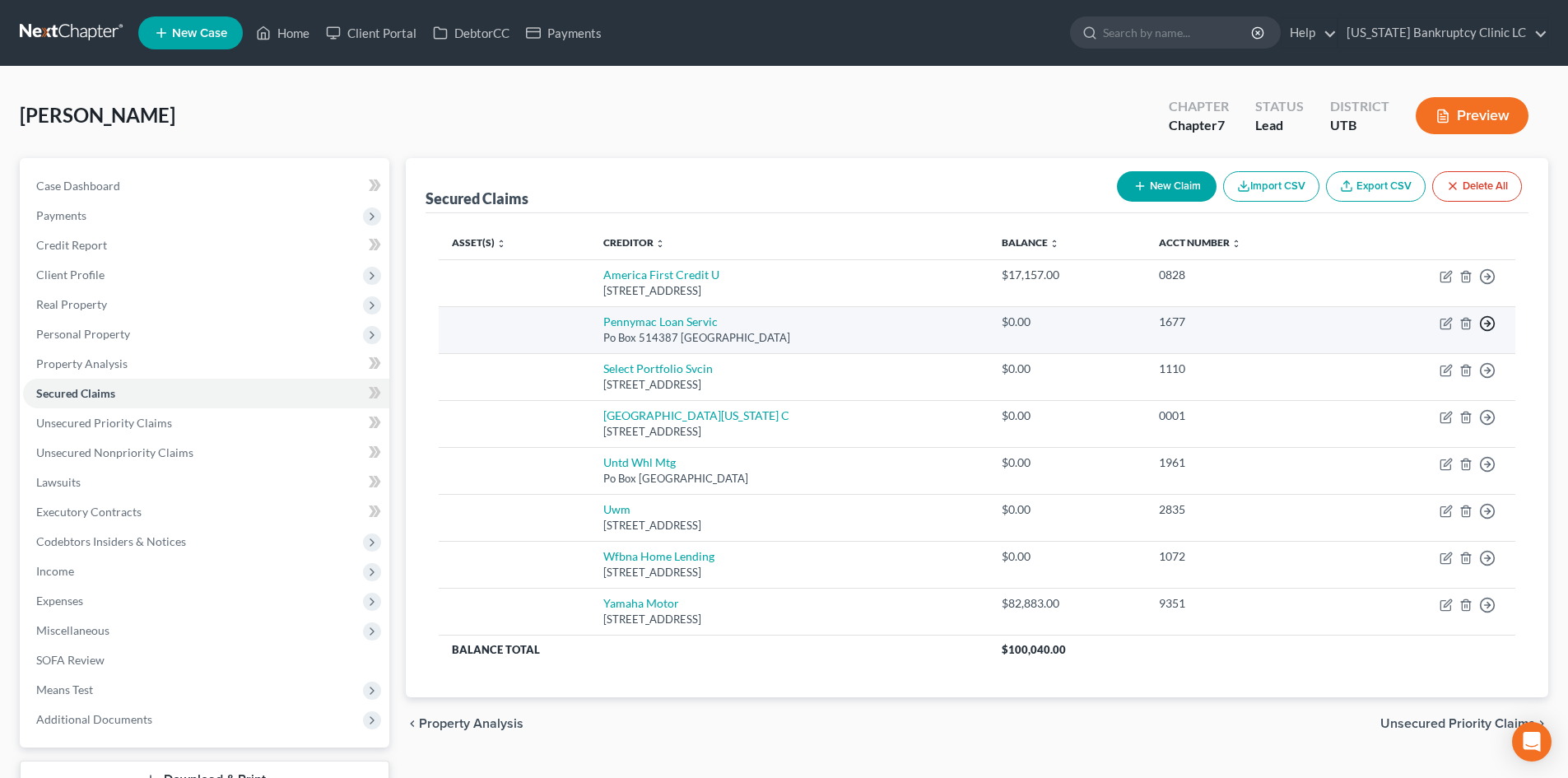
click at [1492, 285] on icon "button" at bounding box center [1487, 276] width 16 height 16
click at [1466, 351] on link "Move to F" at bounding box center [1412, 363] width 137 height 28
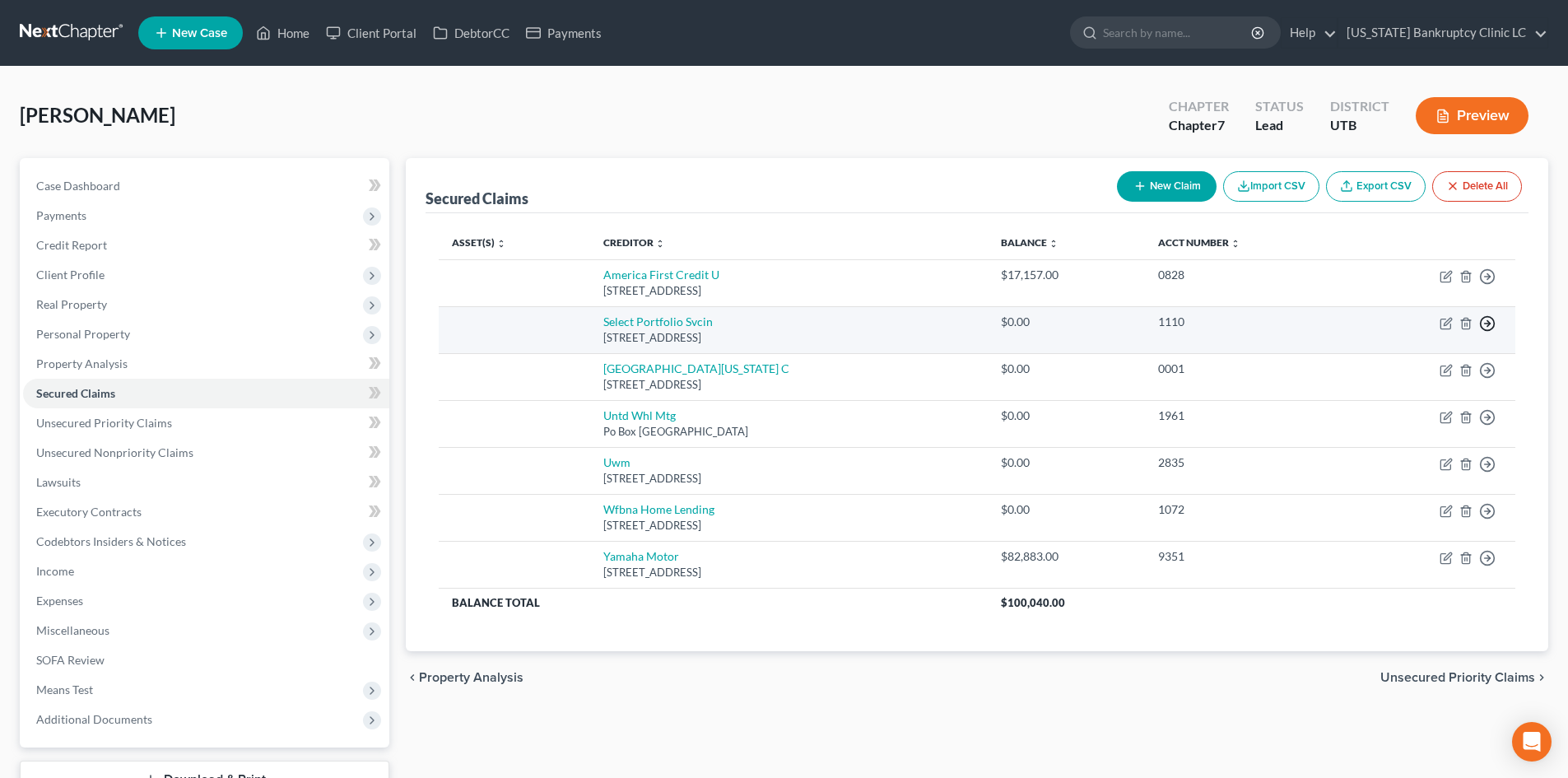
click at [1491, 285] on icon "button" at bounding box center [1487, 276] width 16 height 16
click at [1424, 355] on link "Move to F" at bounding box center [1412, 363] width 137 height 28
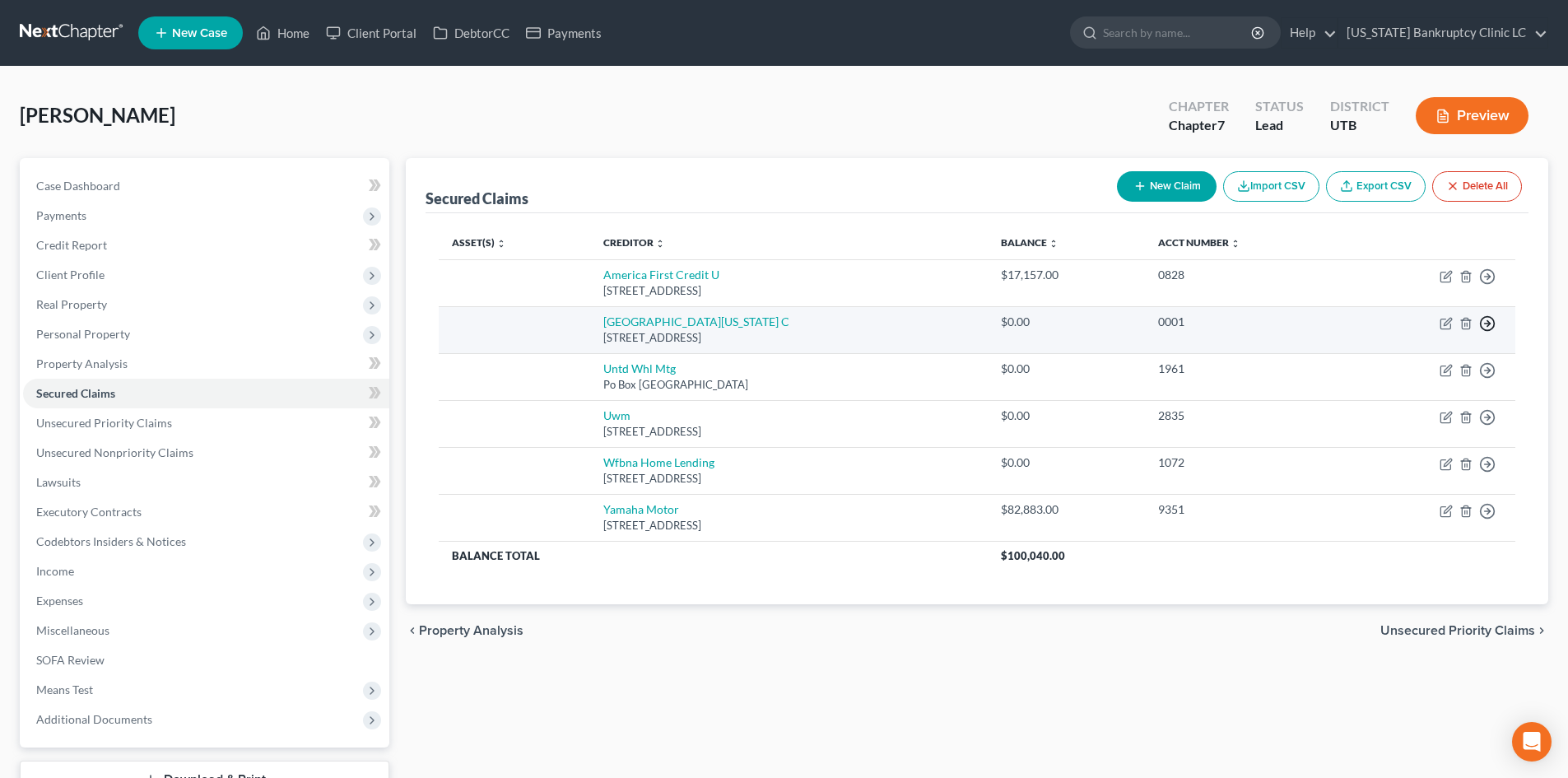
click at [1486, 285] on icon "button" at bounding box center [1487, 276] width 16 height 16
click at [1418, 359] on link "Move to F" at bounding box center [1412, 363] width 137 height 28
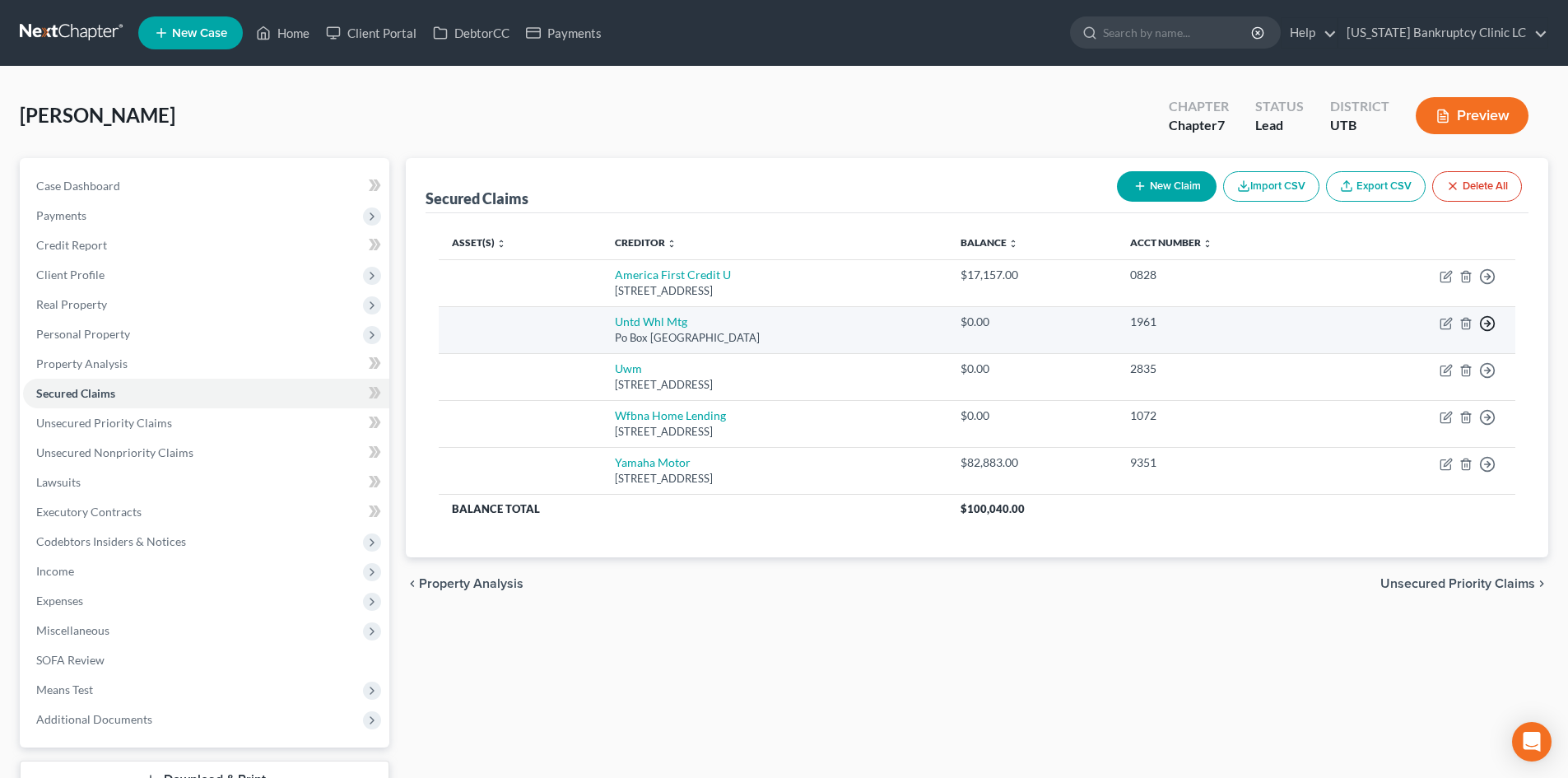
click at [1491, 277] on line "button" at bounding box center [1488, 277] width 6 height 0
click at [1439, 356] on link "Move to F" at bounding box center [1412, 363] width 137 height 28
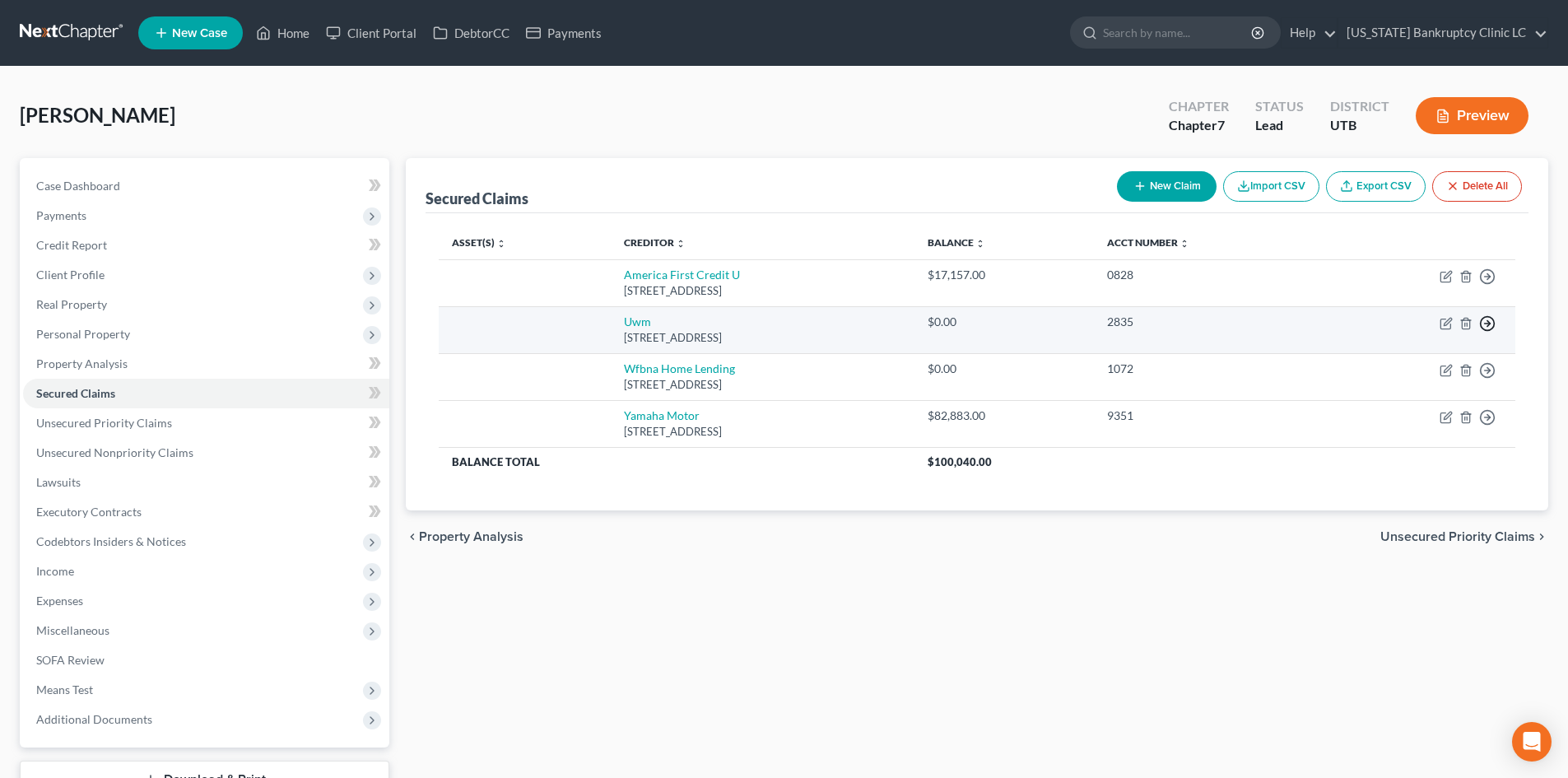
click at [1486, 285] on icon "button" at bounding box center [1487, 276] width 16 height 16
click at [1423, 359] on link "Move to F" at bounding box center [1412, 363] width 137 height 28
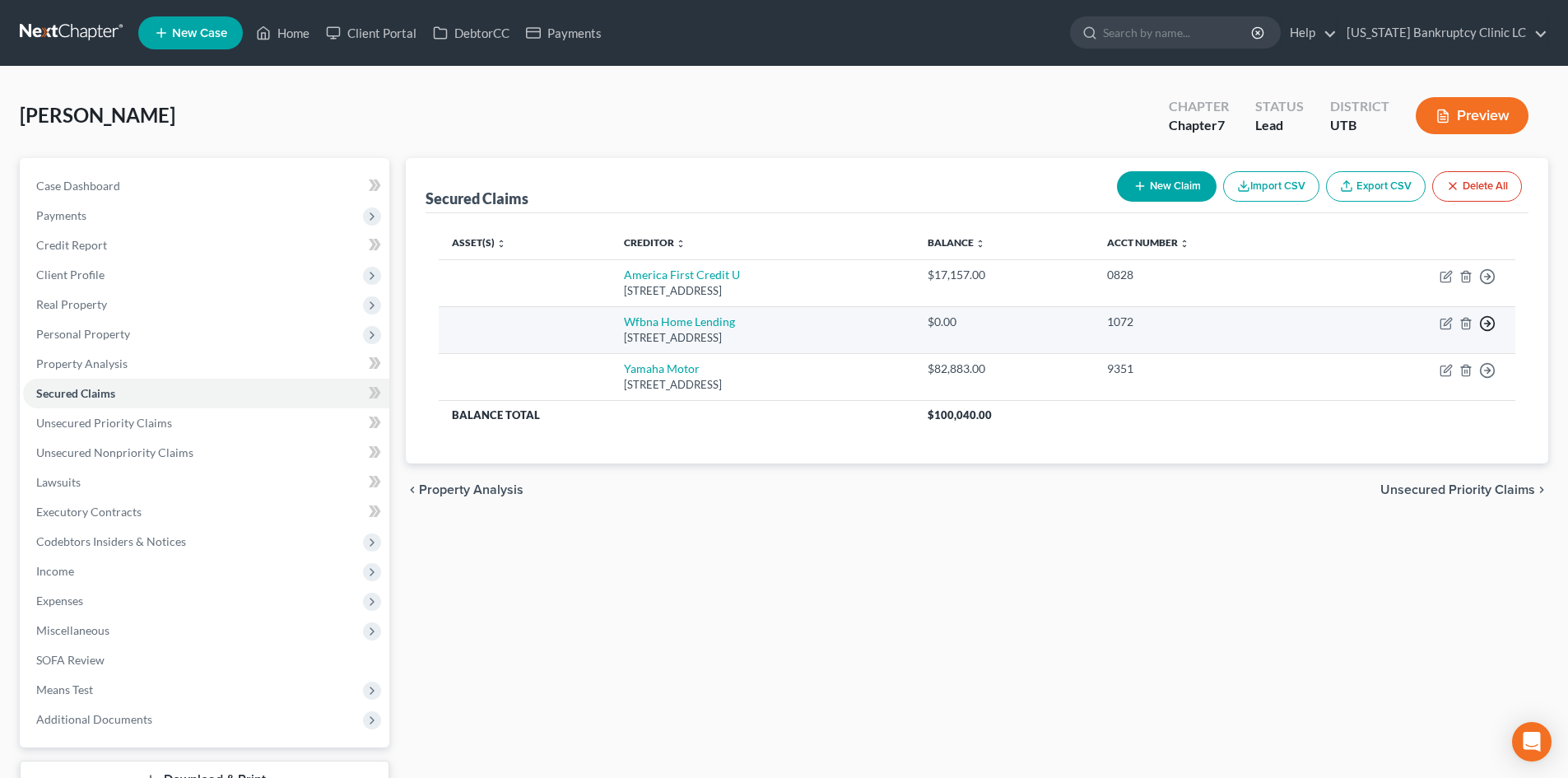
click at [1487, 280] on polyline "button" at bounding box center [1488, 277] width 3 height 6
click at [1440, 355] on link "Move to F" at bounding box center [1412, 363] width 137 height 28
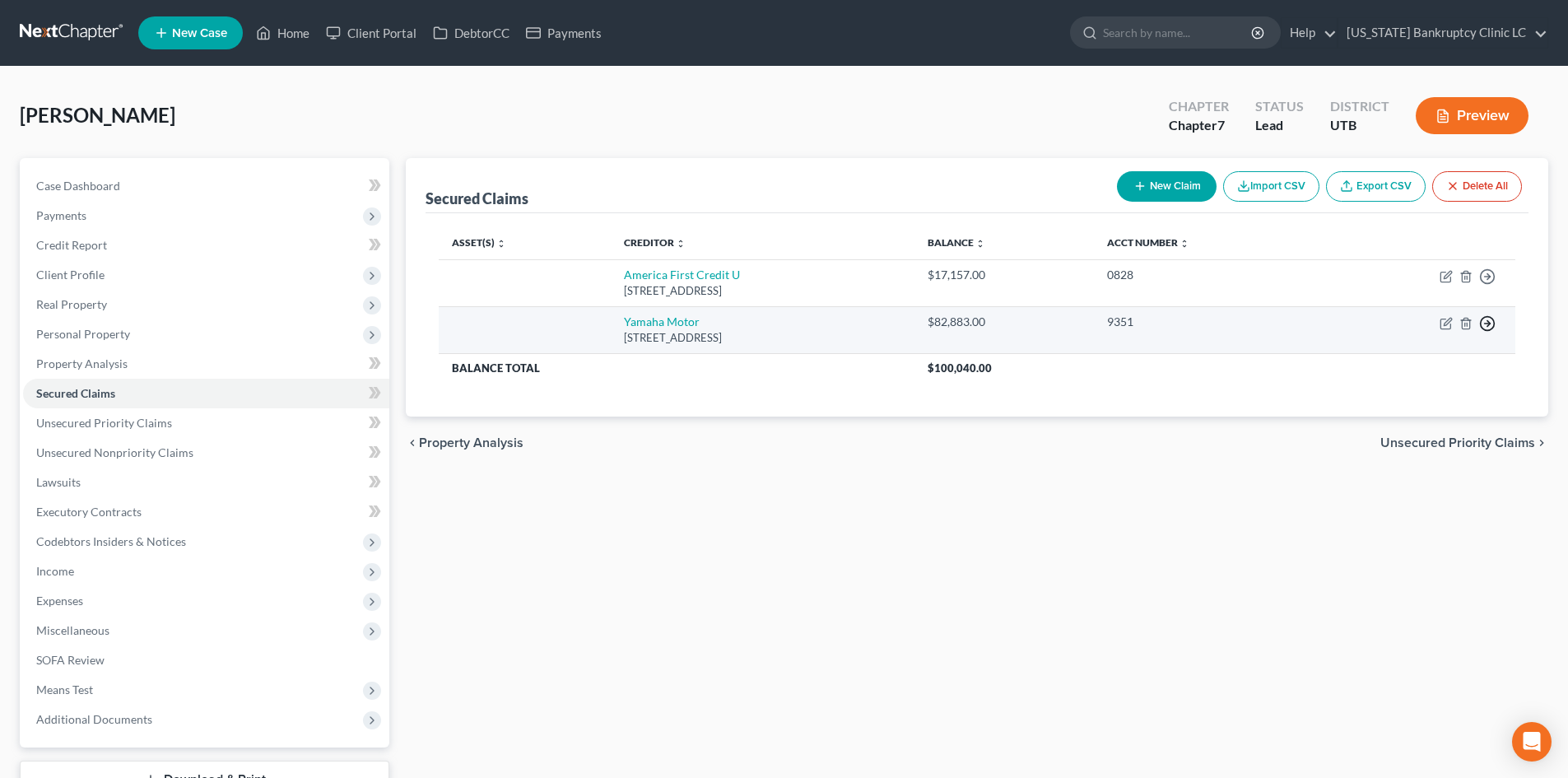
click at [1491, 285] on icon "button" at bounding box center [1487, 276] width 16 height 16
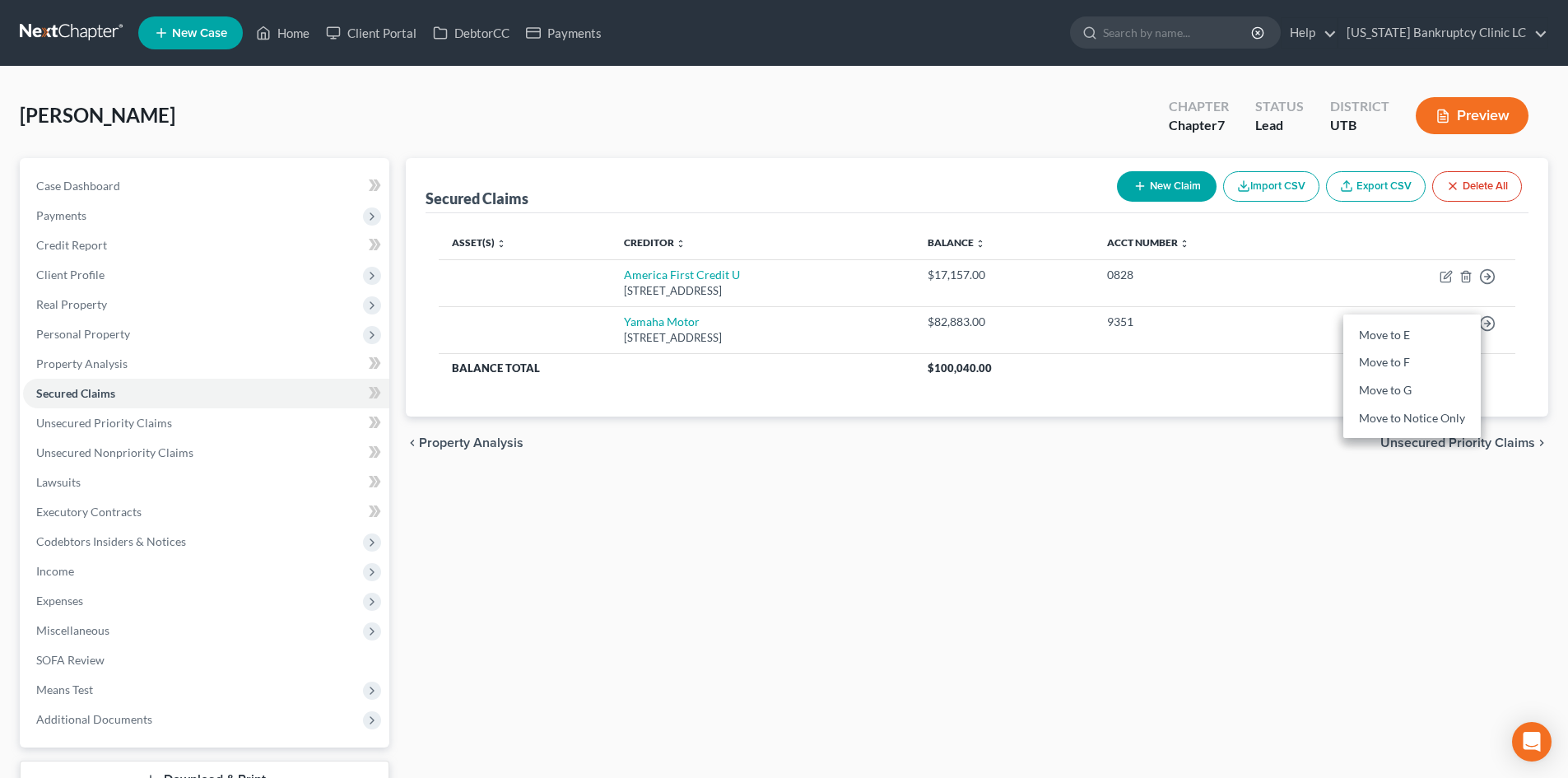
click at [1212, 384] on div "Asset(s) expand_more expand_less unfold_more Creditor expand_more expand_less u…" at bounding box center [977, 315] width 1103 height 204
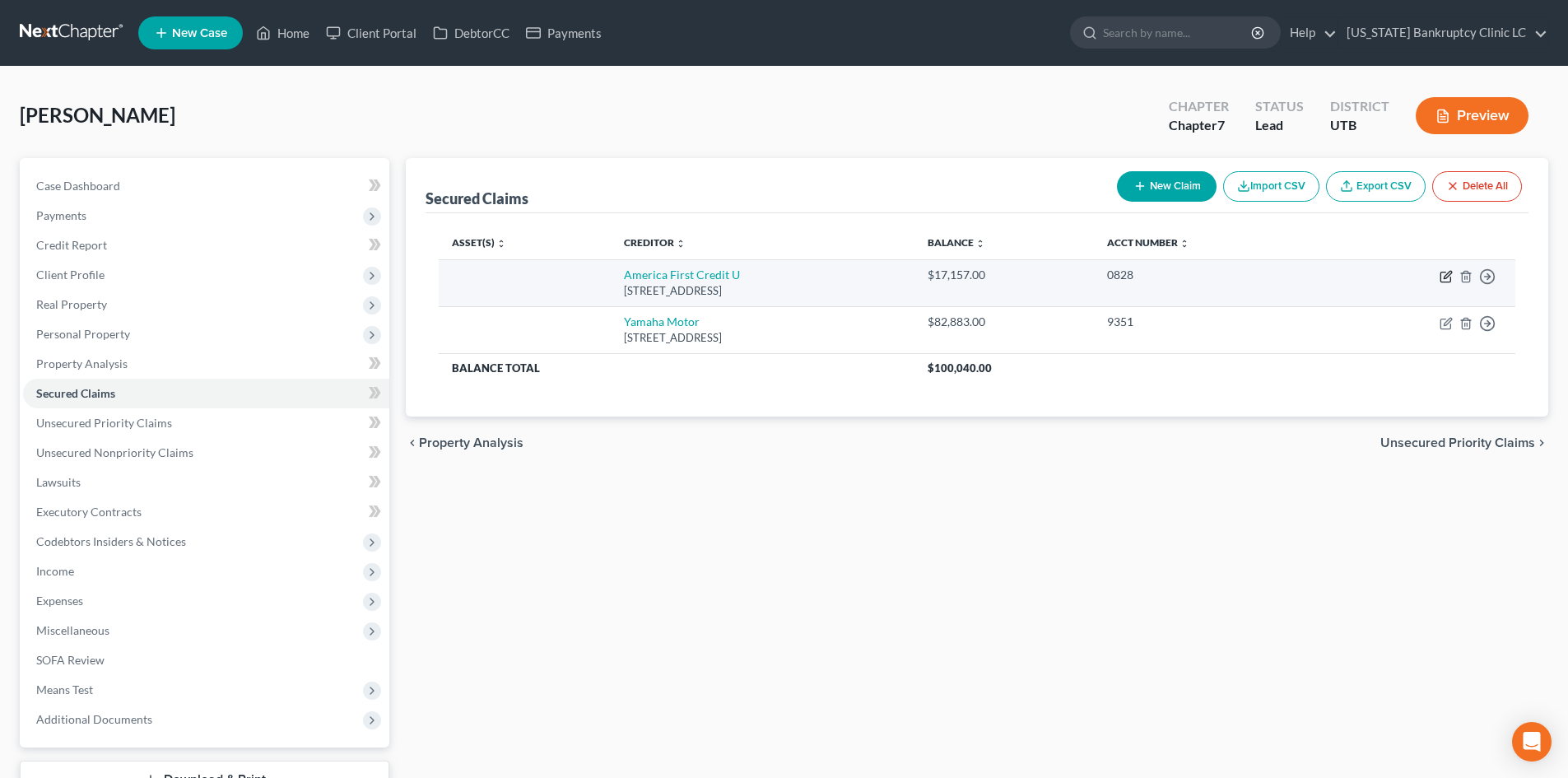
click at [1448, 278] on icon "button" at bounding box center [1446, 277] width 14 height 14
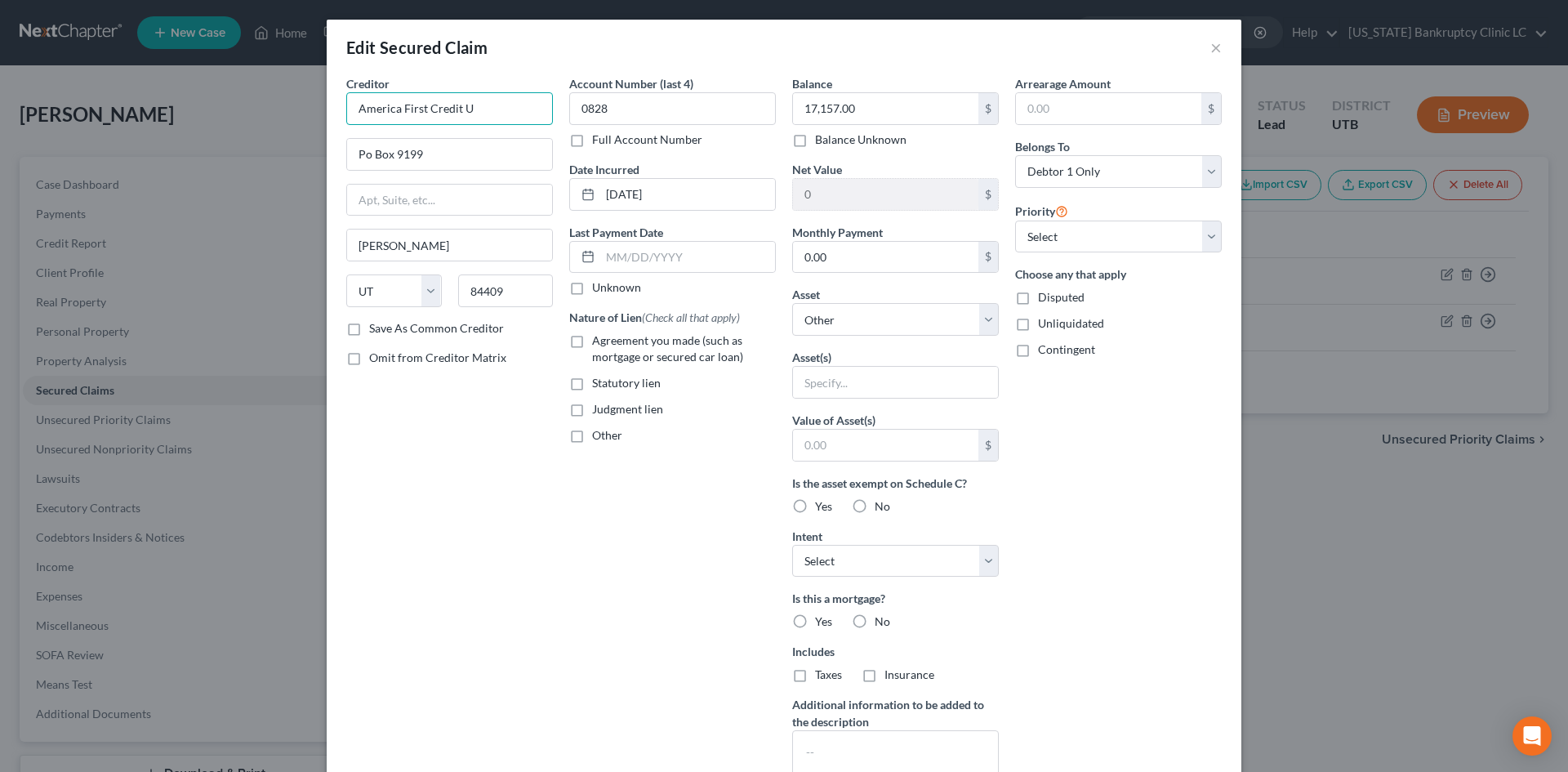
click at [505, 114] on input "America First Credit U" at bounding box center [450, 108] width 207 height 33
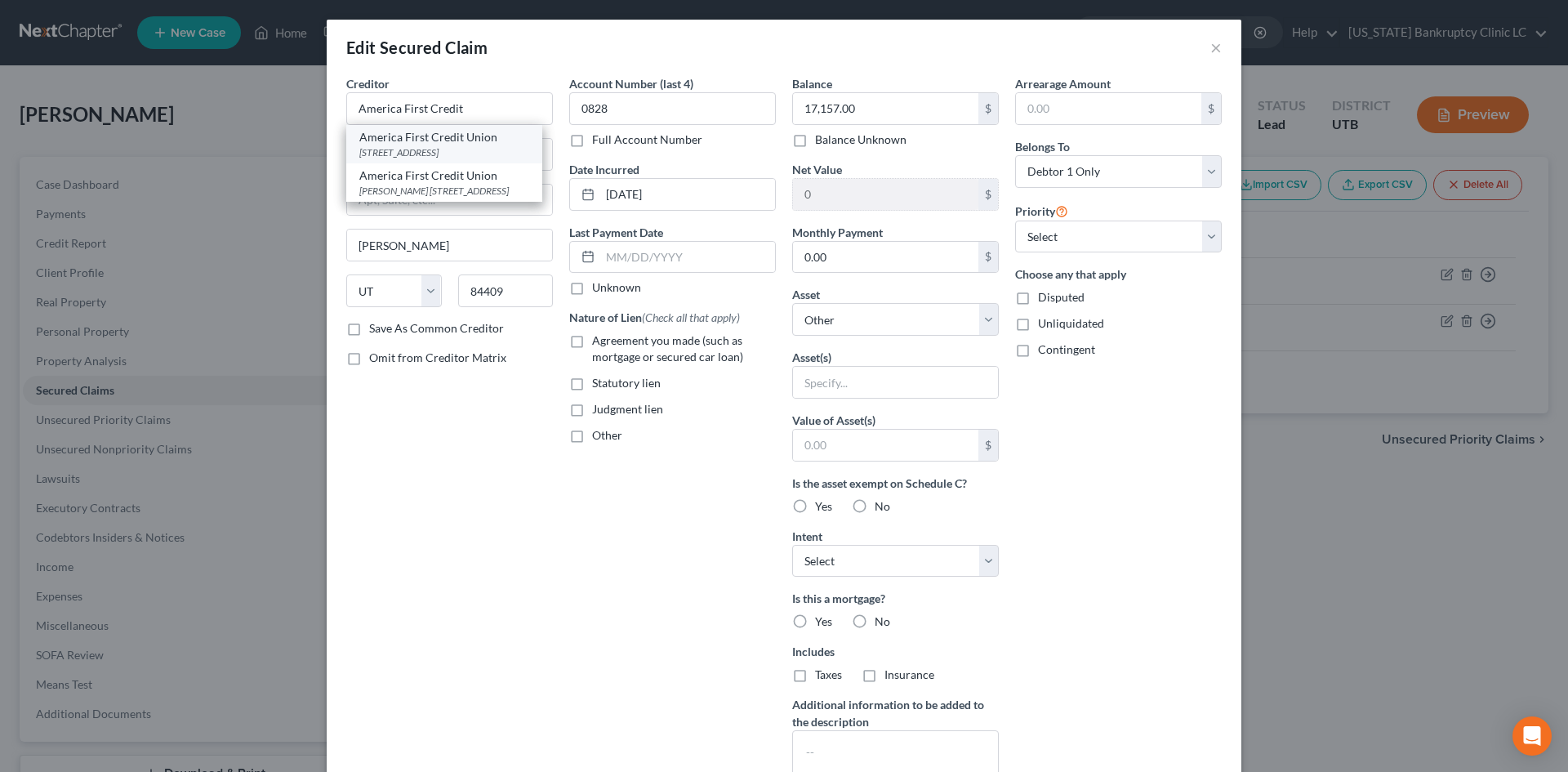
click at [483, 132] on div "America First Credit Union" at bounding box center [443, 137] width 169 height 16
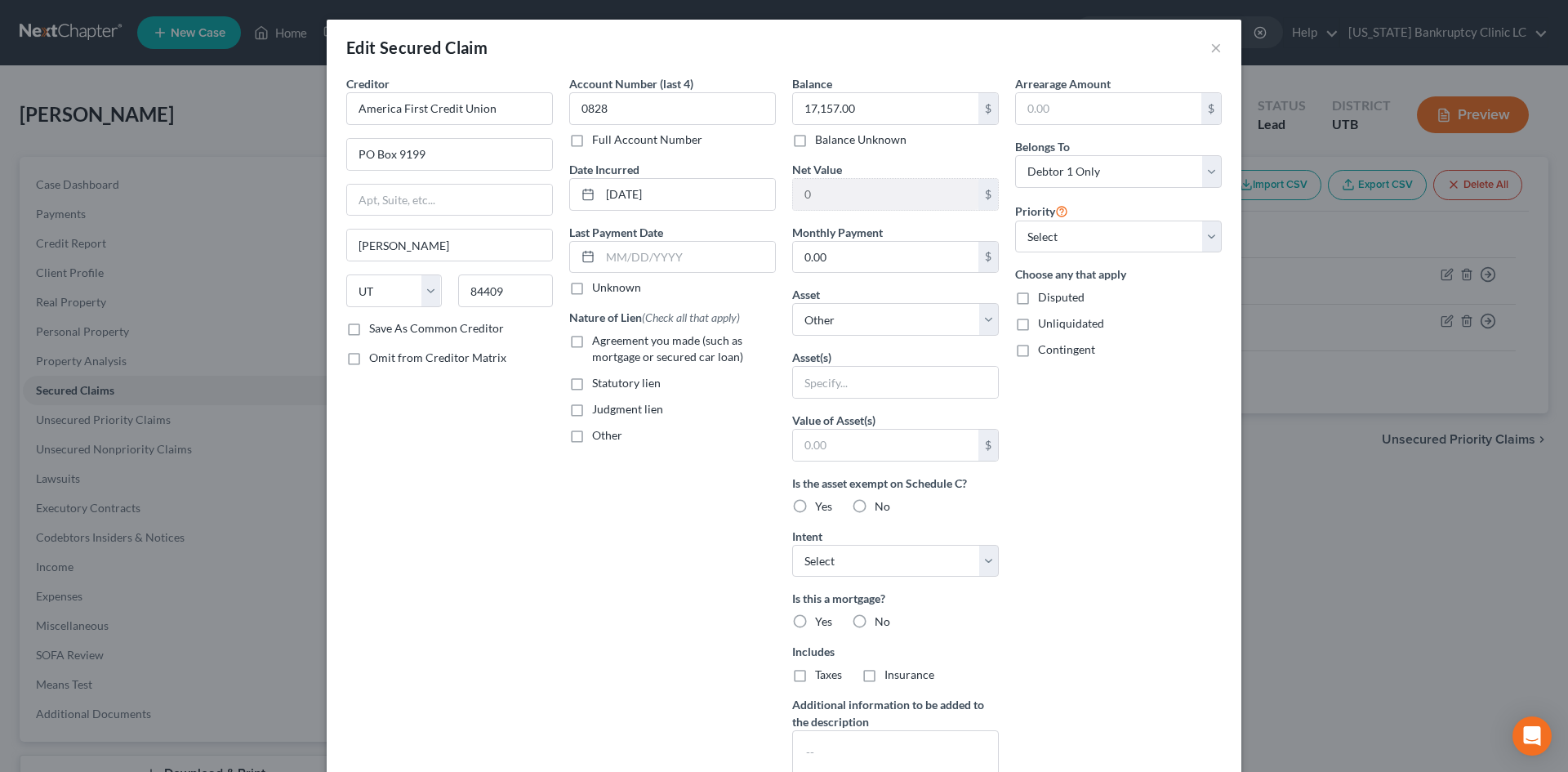
click at [1112, 625] on div "Arrearage Amount $ Belongs To * Select Debtor 1 Only Debtor 2 Only Debtor 1 And…" at bounding box center [1118, 439] width 223 height 729
click at [849, 321] on select "Select Other Multiple Assets Chime (Other (Credit Union, Health Savings Account…" at bounding box center [895, 319] width 207 height 33
click at [792, 303] on select "Select Other Multiple Assets Chime (Other (Credit Union, Health Savings Account…" at bounding box center [895, 319] width 207 height 33
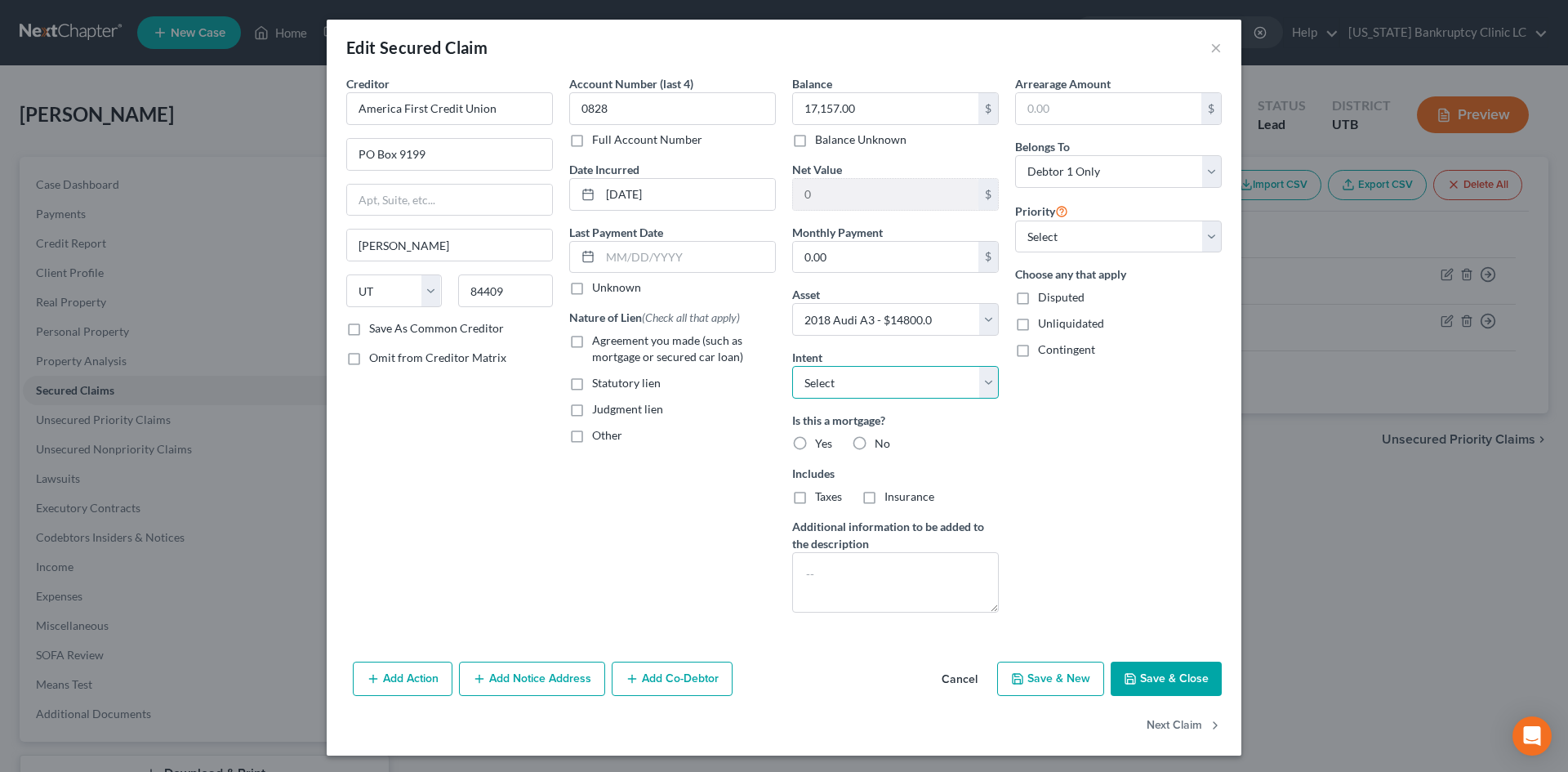
click at [870, 380] on select "Select Surrender Redeem Reaffirm Avoid Other" at bounding box center [895, 382] width 207 height 33
click at [792, 366] on select "Select Surrender Redeem Reaffirm Avoid Other" at bounding box center [895, 382] width 207 height 33
click at [1088, 534] on div "Arrearage Amount $ Belongs To * Select Debtor 1 Only Debtor 2 Only Debtor 1 And…" at bounding box center [1118, 350] width 223 height 551
click at [1149, 671] on button "Save & Close" at bounding box center [1166, 679] width 111 height 34
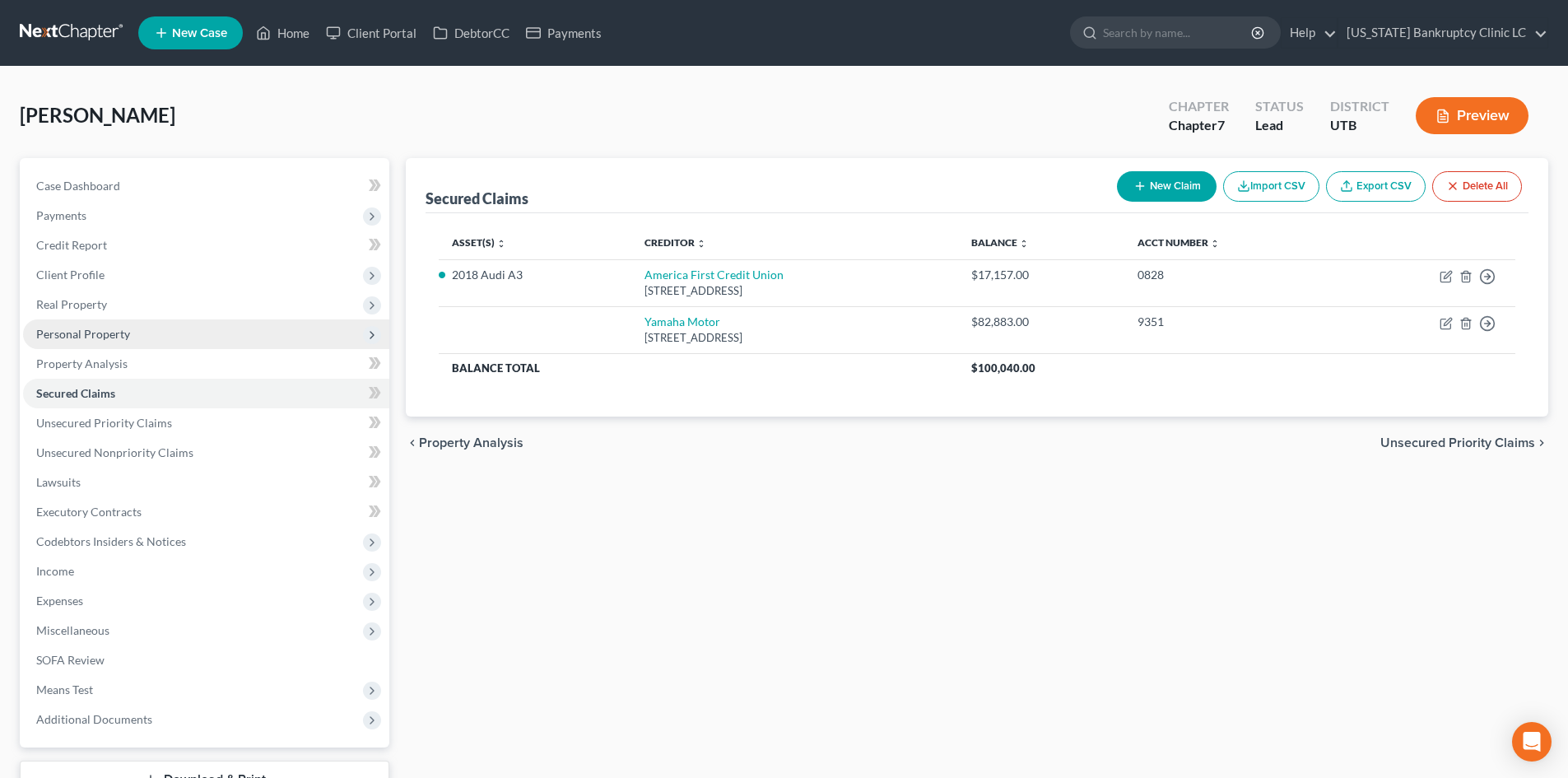
click at [158, 338] on span "Personal Property" at bounding box center [206, 334] width 367 height 30
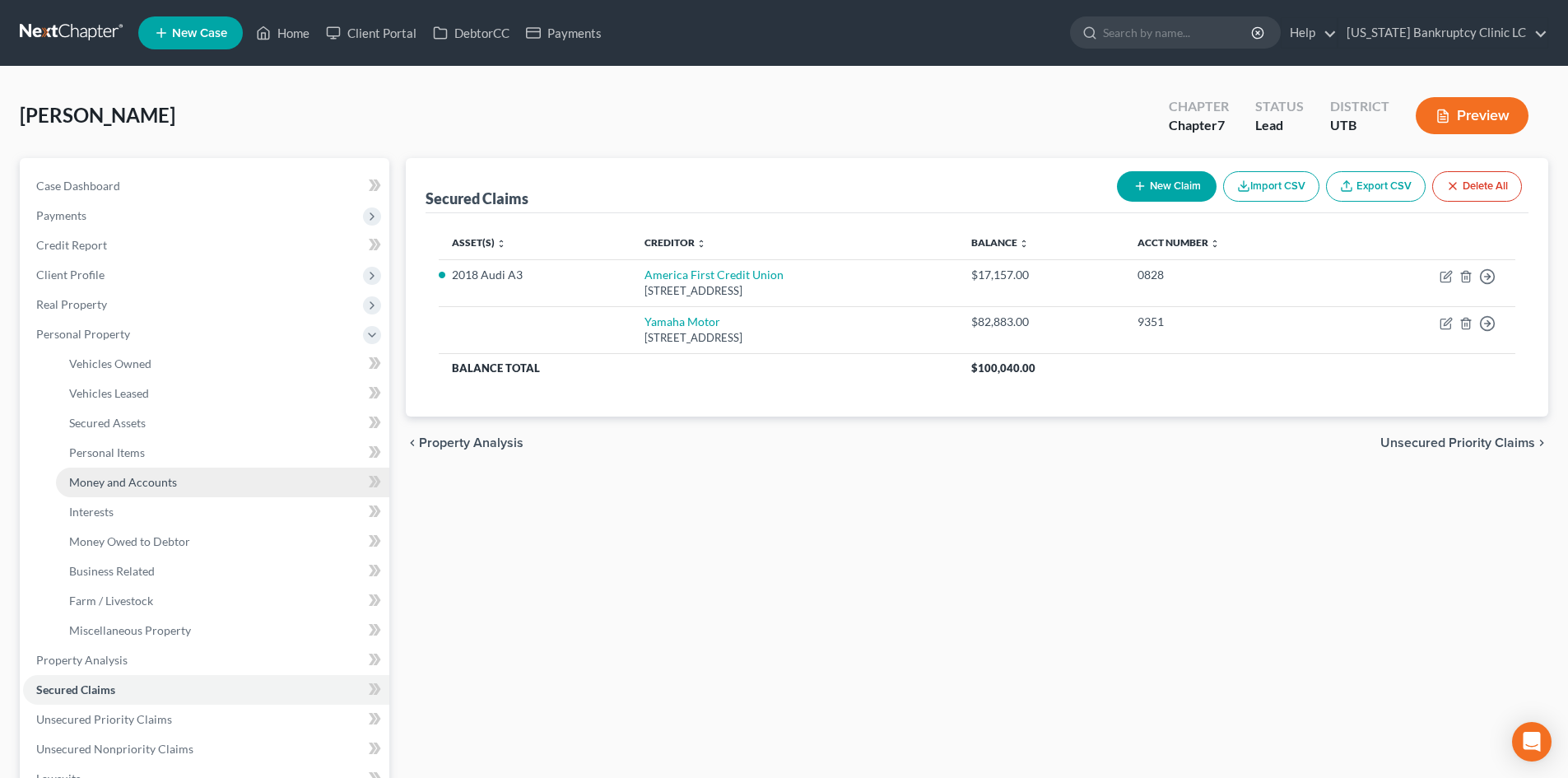
click at [145, 480] on span "Money and Accounts" at bounding box center [124, 482] width 108 height 14
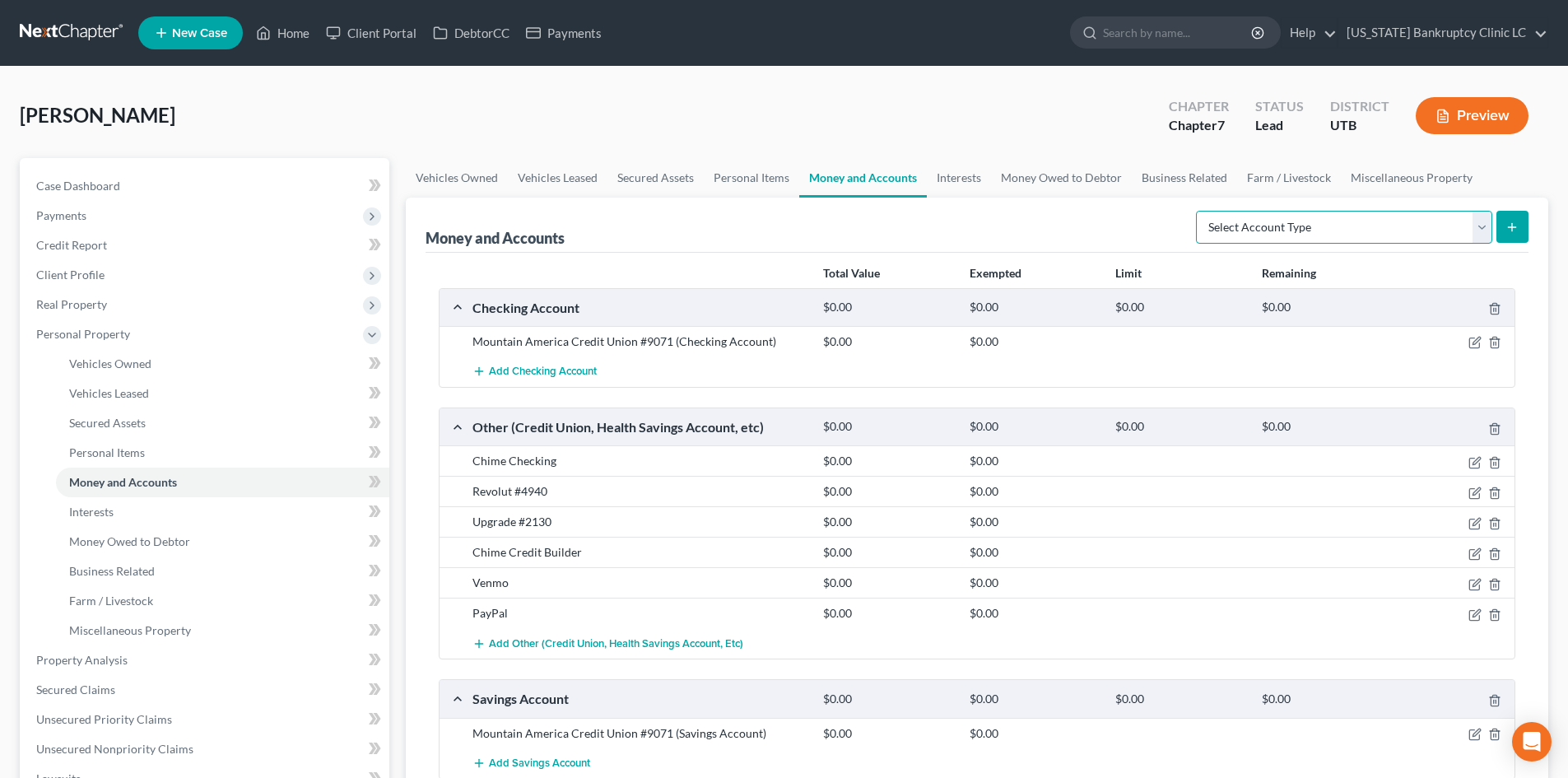
drag, startPoint x: 1427, startPoint y: 218, endPoint x: 1377, endPoint y: 236, distance: 53.1
click at [1427, 218] on select "Select Account Type Brokerage Cash on Hand Certificates of Deposit Checking Acc…" at bounding box center [1343, 227] width 296 height 33
click at [1199, 210] on select "Select Account Type Brokerage Cash on Hand Certificates of Deposit Checking Acc…" at bounding box center [1343, 227] width 296 height 33
click at [1506, 233] on icon "submit" at bounding box center [1512, 228] width 14 height 14
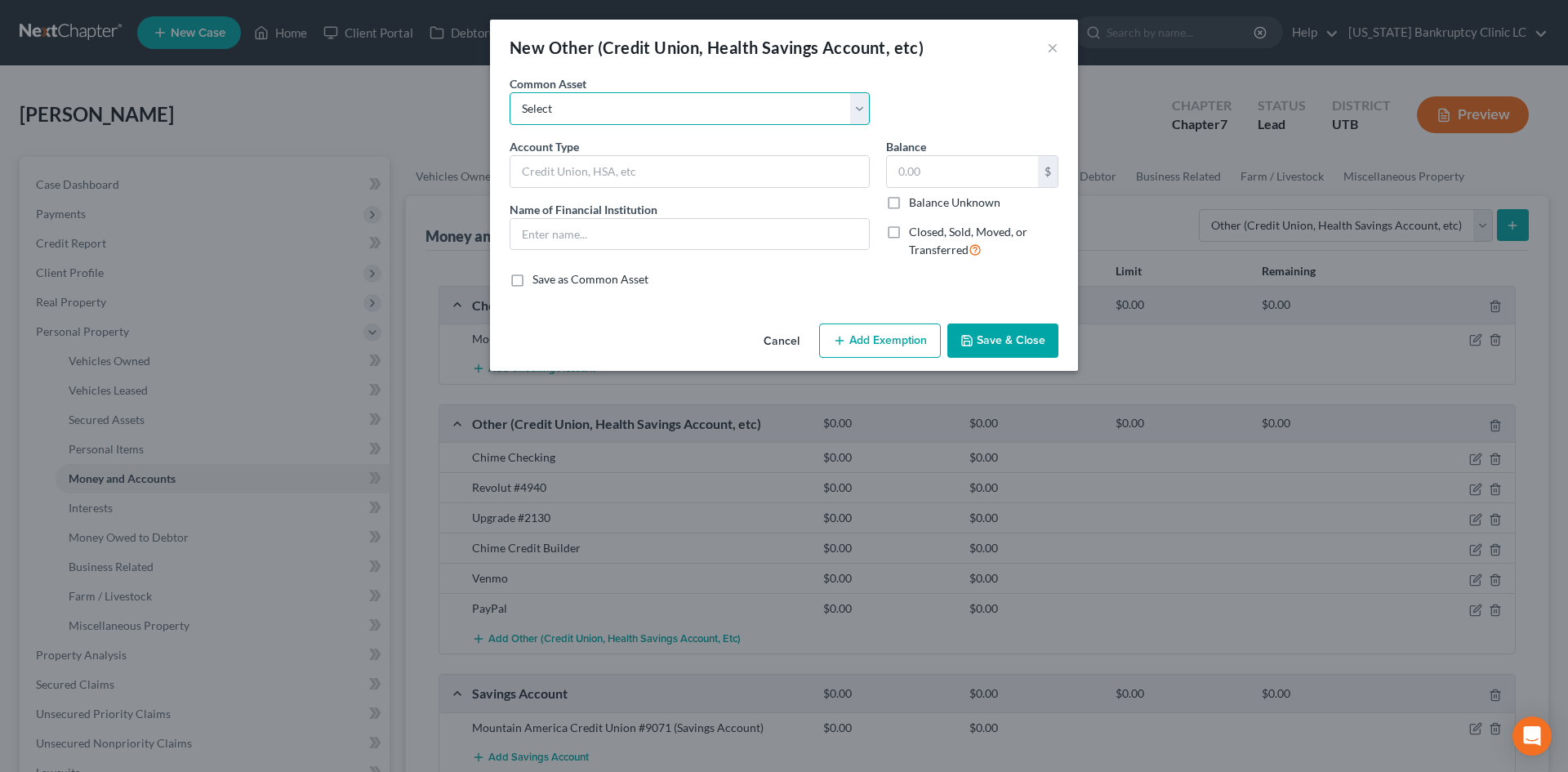
click at [597, 109] on select "Select [PERSON_NAME] #7871 Venmo Credit Union Credit Union Venmo PayPal Prepaid…" at bounding box center [689, 108] width 360 height 33
click at [509, 92] on select "Select [PERSON_NAME] #7871 Venmo Credit Union Credit Union Venmo PayPal Prepaid…" at bounding box center [689, 108] width 360 height 33
click at [978, 175] on input "0.29" at bounding box center [962, 171] width 151 height 31
click at [997, 271] on div "Save as Common Asset" at bounding box center [783, 279] width 549 height 16
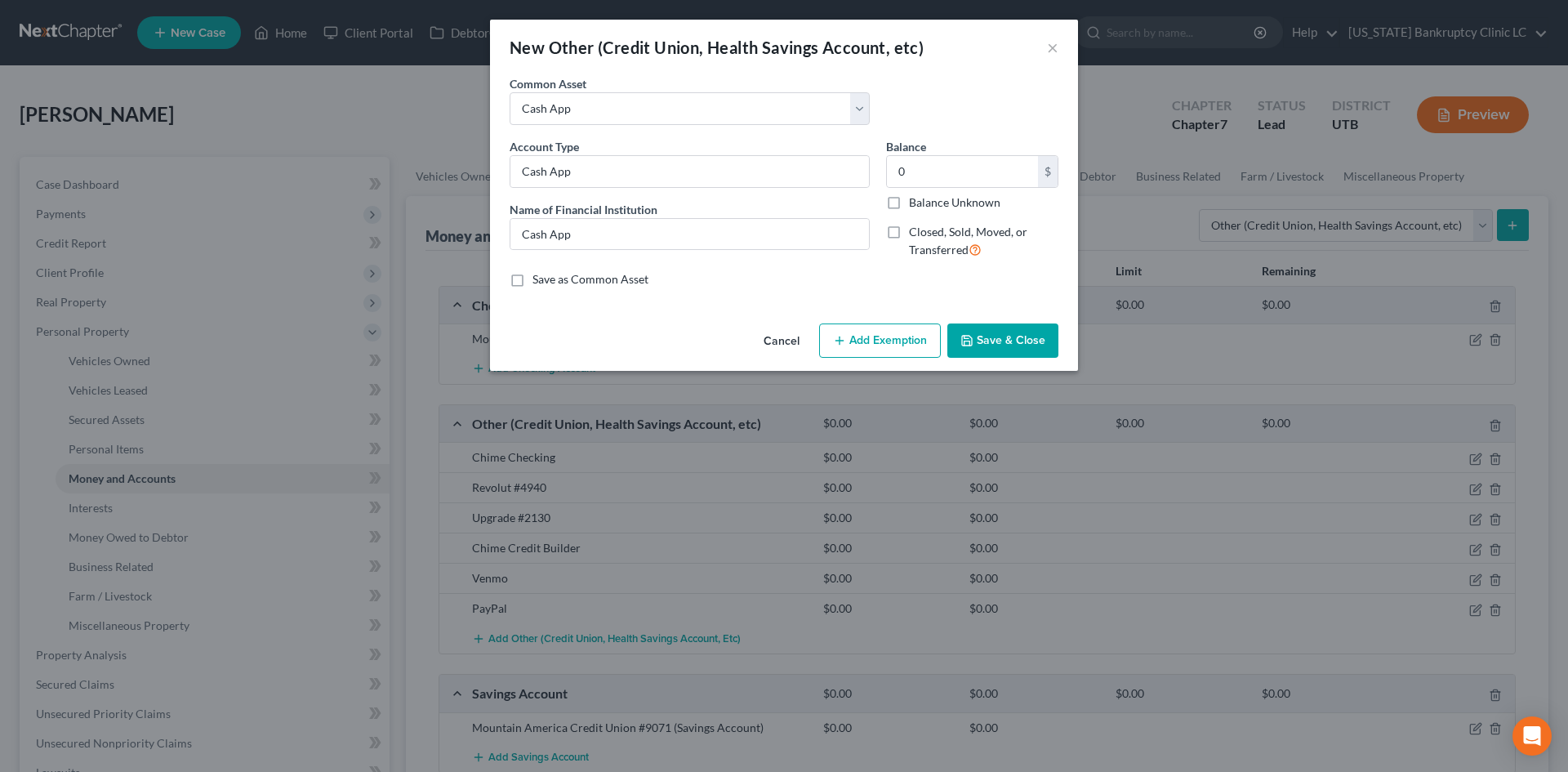
click at [1019, 338] on button "Save & Close" at bounding box center [1002, 341] width 111 height 34
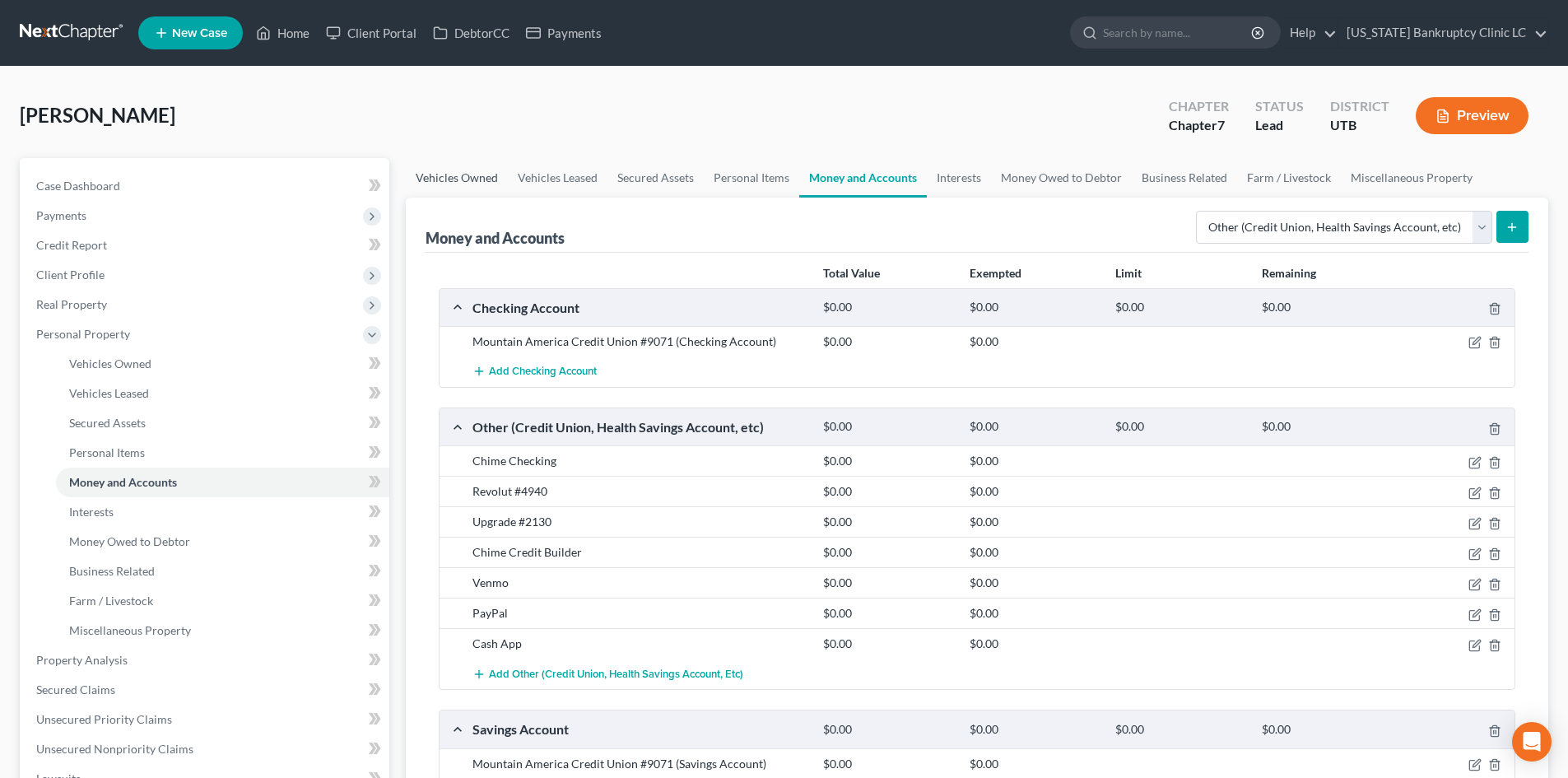
click at [477, 179] on link "Vehicles Owned" at bounding box center [457, 178] width 102 height 40
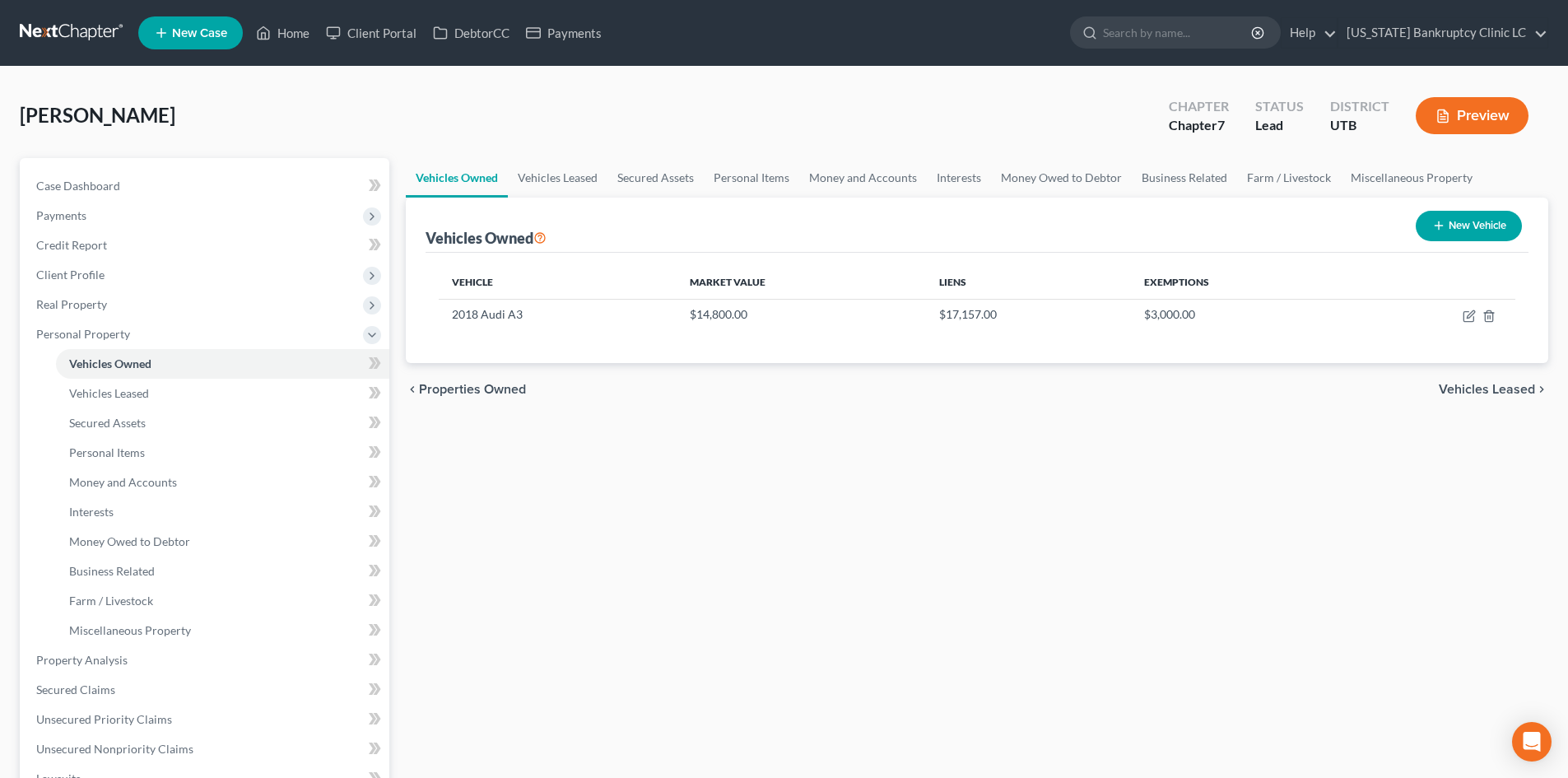
click at [1501, 229] on button "New Vehicle" at bounding box center [1469, 226] width 106 height 31
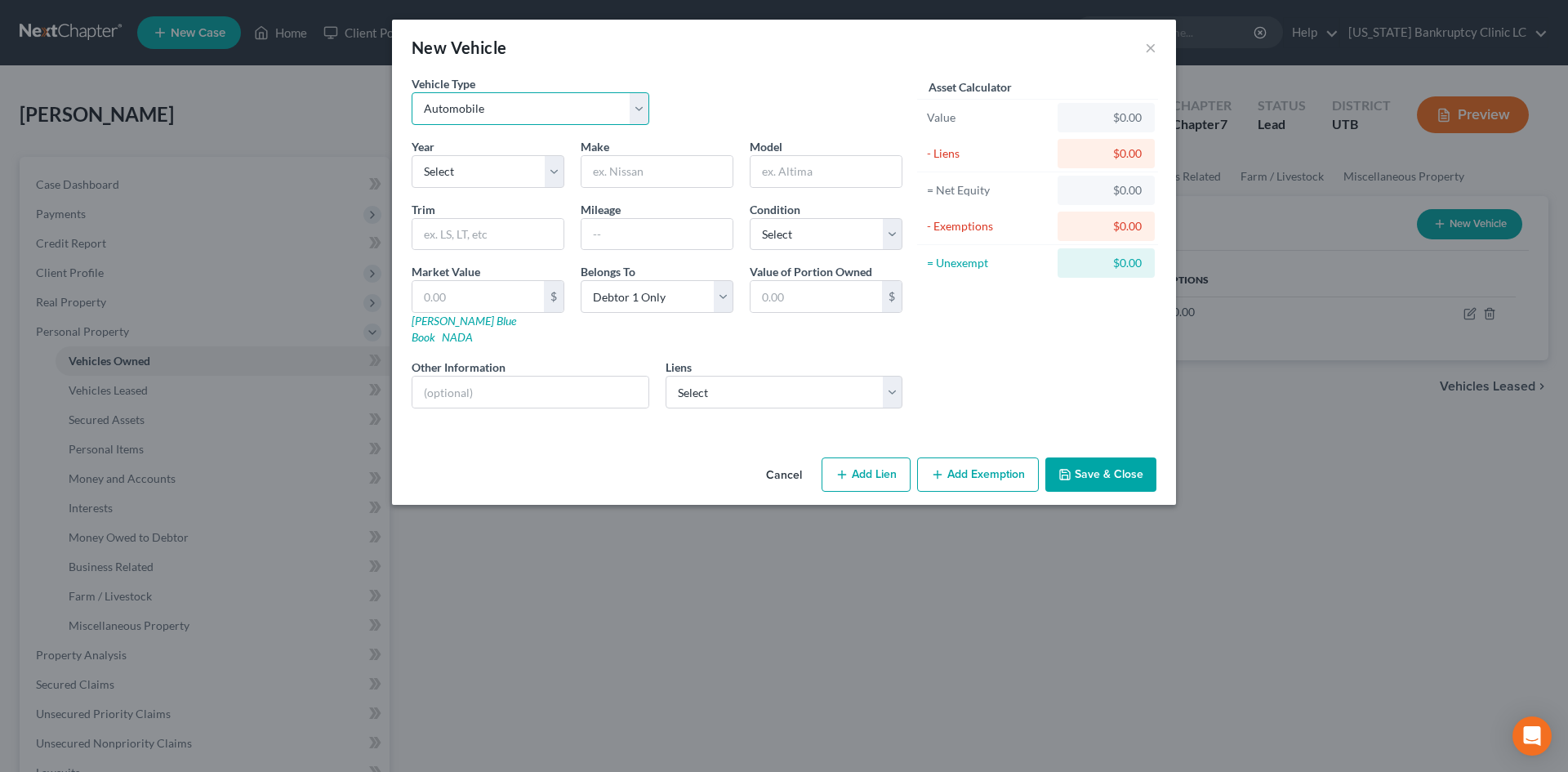
click at [497, 110] on select "Select Automobile Truck Trailer Watercraft Aircraft Motor Home Atv Other Vehicle" at bounding box center [530, 108] width 237 height 33
click at [412, 92] on select "Select Automobile Truck Trailer Watercraft Aircraft Motor Home Atv Other Vehicle" at bounding box center [530, 108] width 237 height 33
click at [495, 184] on select "Select 2026 2025 2024 2023 2022 2021 2020 2019 2018 2017 2016 2015 2014 2013 20…" at bounding box center [488, 171] width 153 height 33
click at [412, 155] on select "Select 2026 2025 2024 2023 2022 2021 2020 2019 2018 2017 2016 2015 2014 2013 20…" at bounding box center [488, 171] width 153 height 33
click at [613, 170] on input "text" at bounding box center [657, 171] width 151 height 31
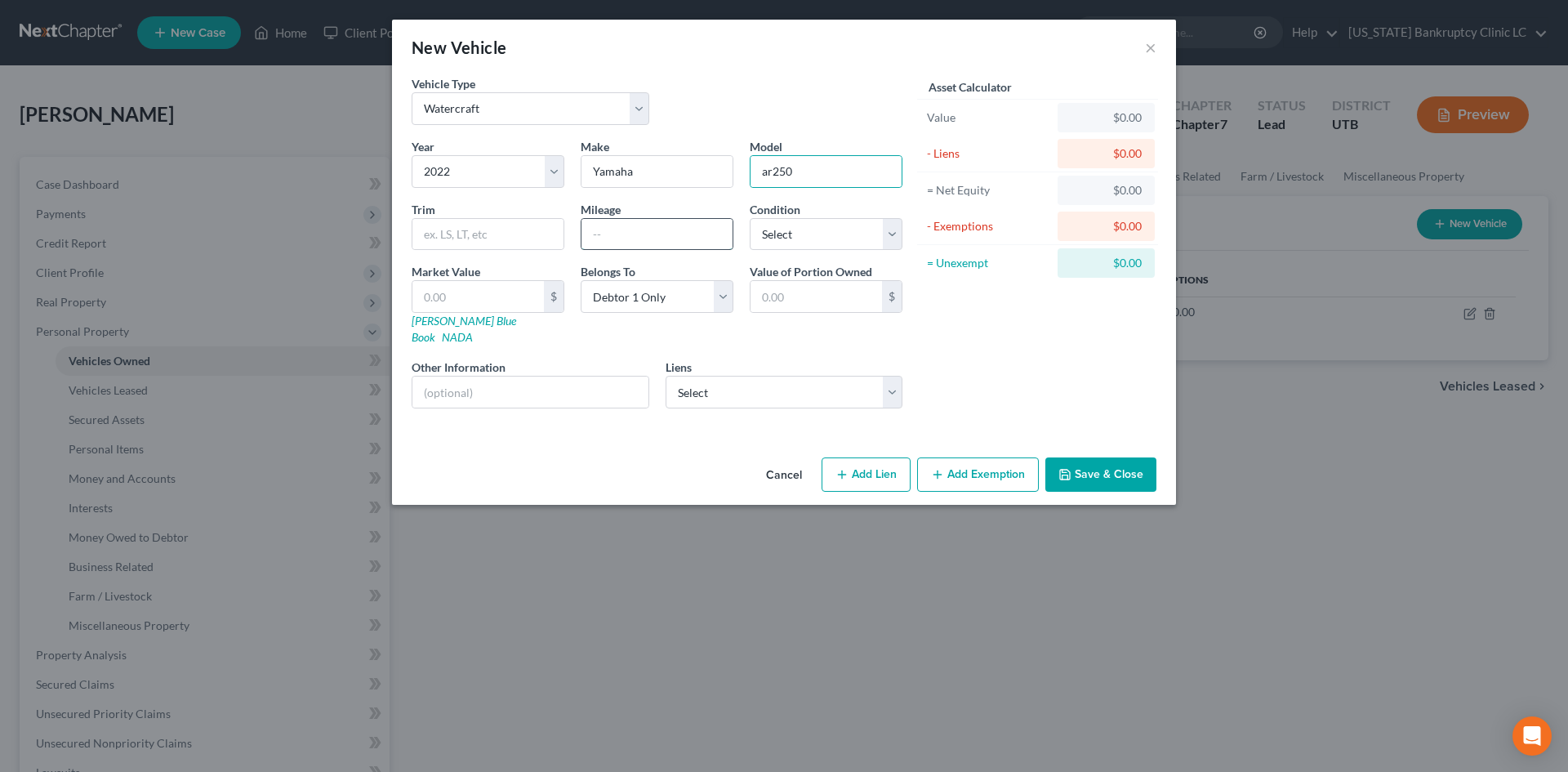
click at [636, 225] on input "text" at bounding box center [657, 235] width 151 height 31
click at [818, 231] on select "Select Excellent Very Good Good Fair Poor" at bounding box center [826, 235] width 153 height 33
click at [750, 218] on select "Select Excellent Very Good Good Fair Poor" at bounding box center [826, 235] width 153 height 33
click at [500, 304] on input "text" at bounding box center [478, 296] width 131 height 31
click at [683, 386] on select "Select Yamaha Motor - $82,883.00" at bounding box center [784, 392] width 237 height 33
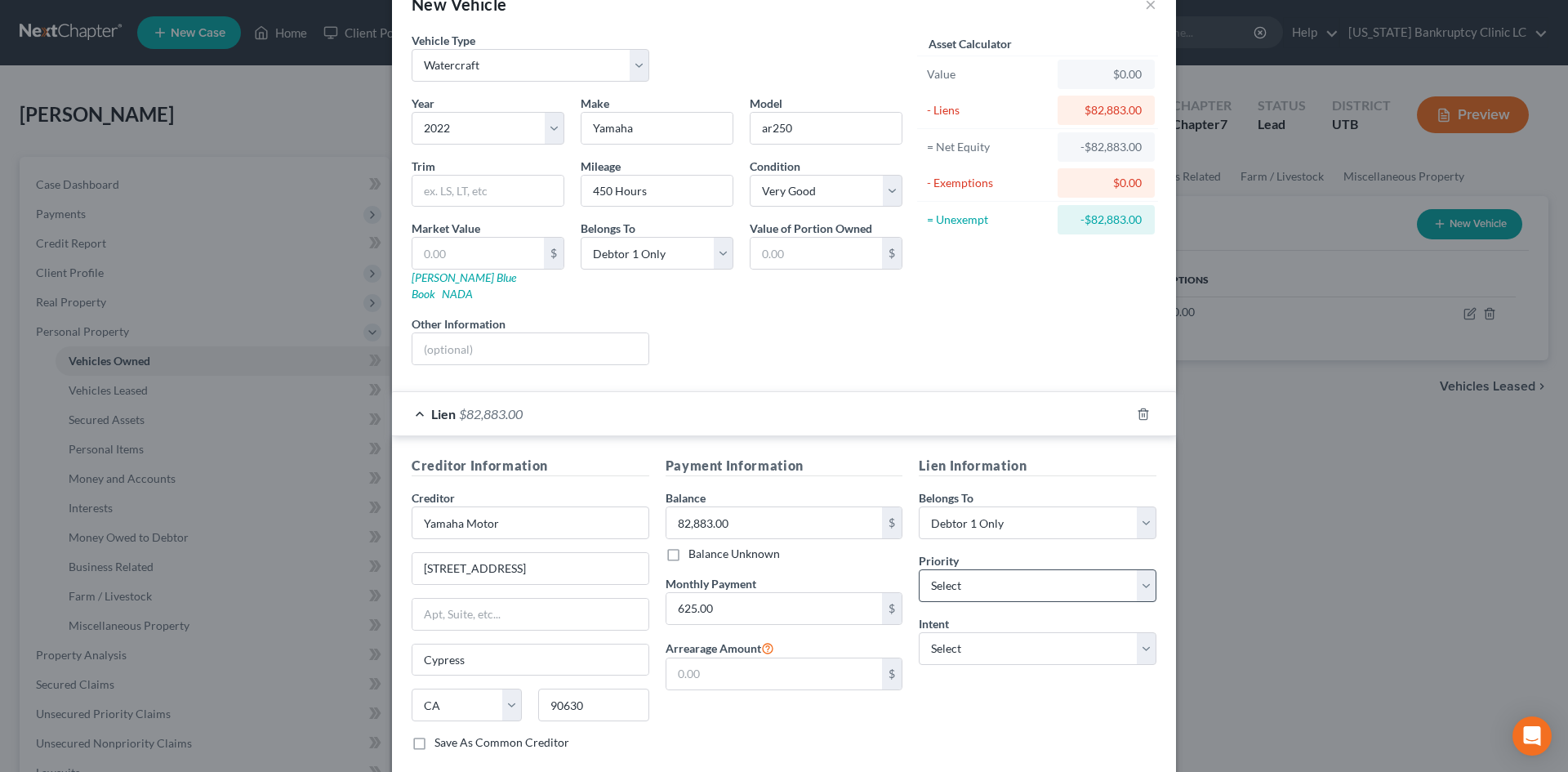
scroll to position [122, 0]
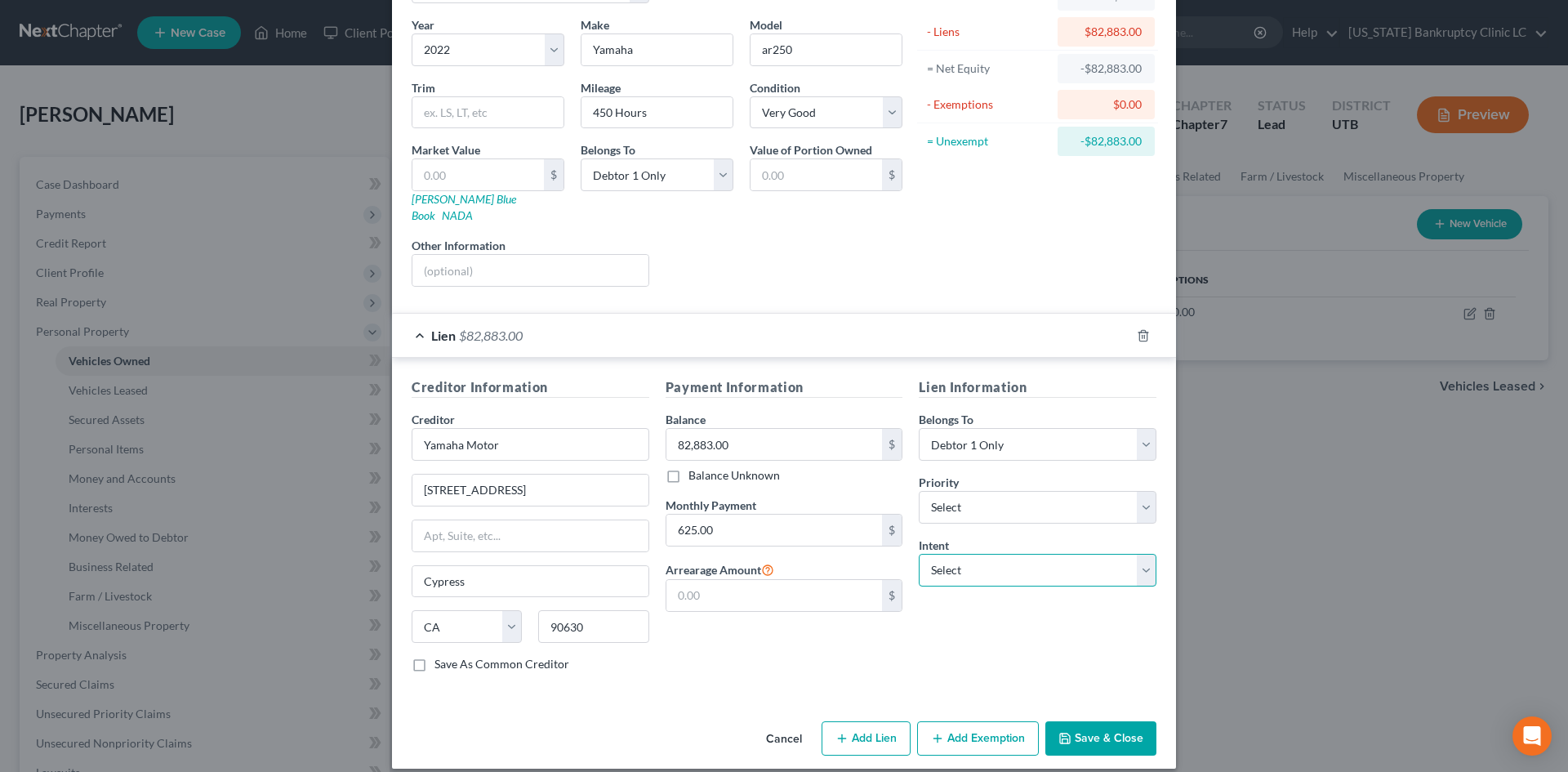
click at [986, 554] on select "Select Surrender Redeem Reaffirm Avoid Other" at bounding box center [1038, 570] width 237 height 33
click at [919, 554] on select "Select Surrender Redeem Reaffirm Avoid Other" at bounding box center [1038, 570] width 237 height 33
click at [990, 503] on select "Select 1st 2nd 3rd 4th 5th 6th 7th 8th 9th 10th 11th 12th 13th 14th 15th 16th 1…" at bounding box center [1038, 508] width 237 height 33
click at [987, 621] on div "Lien Information Belongs To * Select Debtor 1 Only Debtor 2 Only Debtor 1 And D…" at bounding box center [1037, 532] width 254 height 308
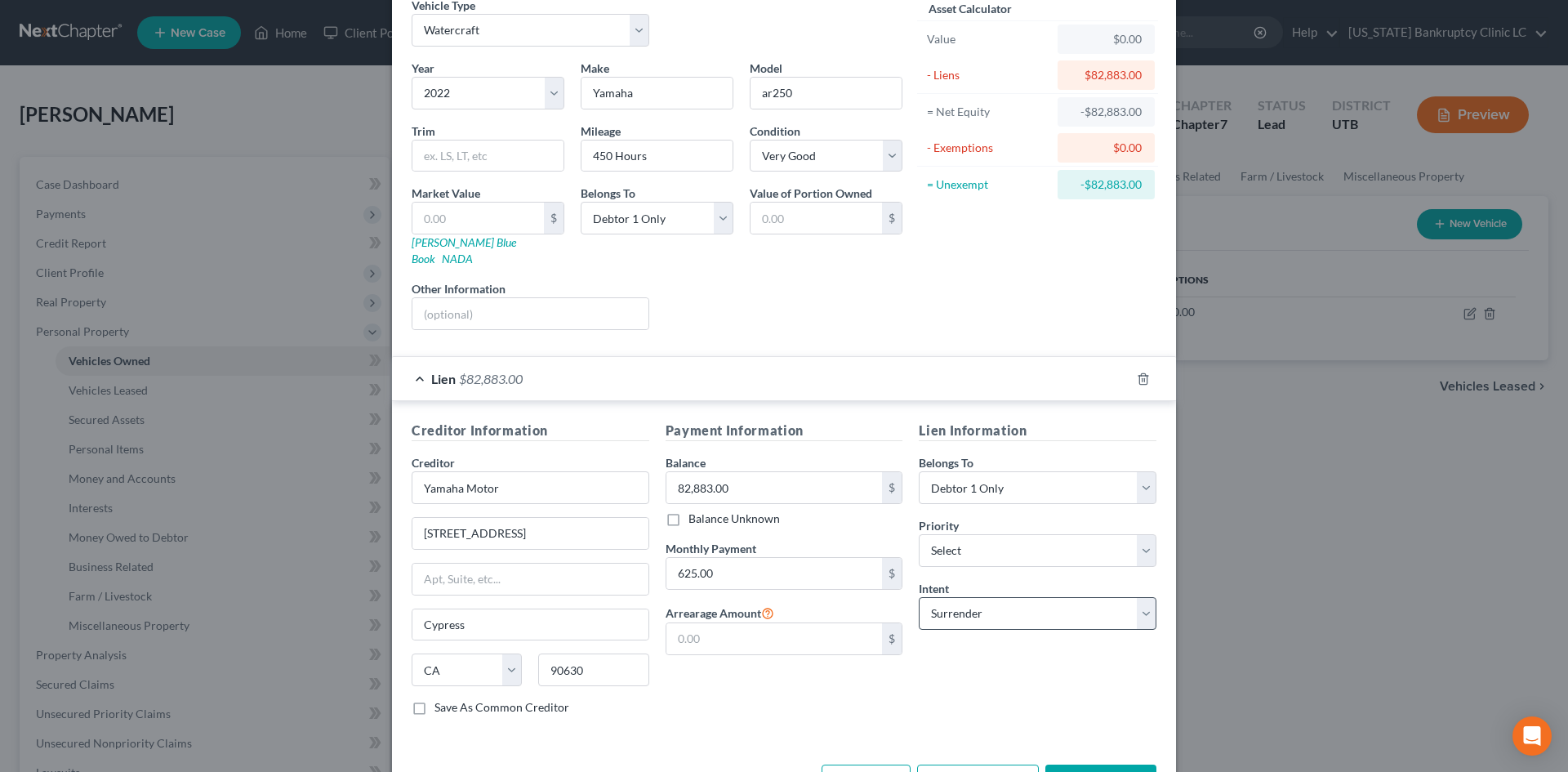
scroll to position [0, 0]
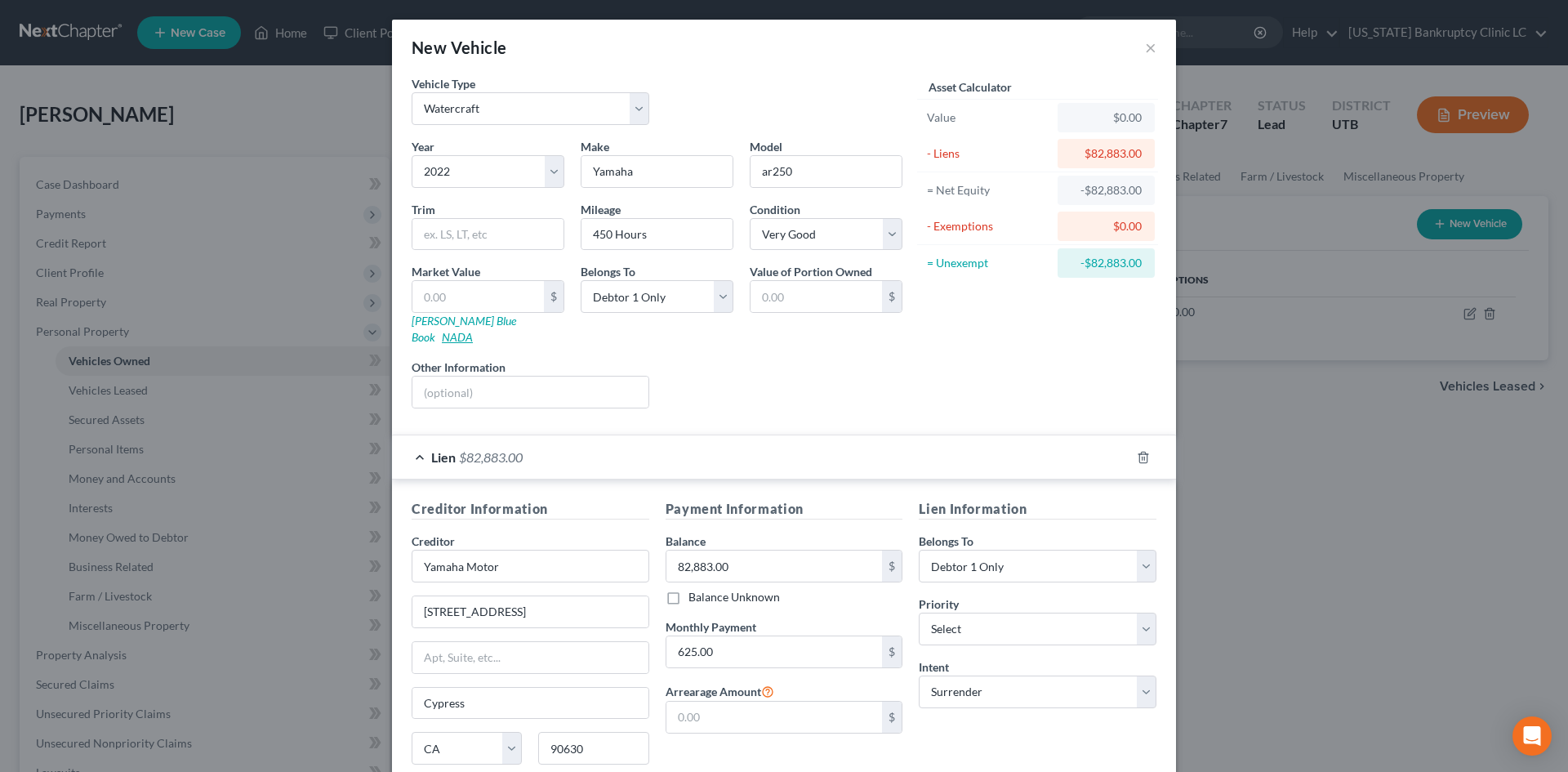
click at [473, 330] on link "NADA" at bounding box center [457, 337] width 31 height 14
click at [498, 302] on input "text" at bounding box center [478, 296] width 131 height 31
click at [861, 371] on div "Liens Select" at bounding box center [784, 383] width 254 height 50
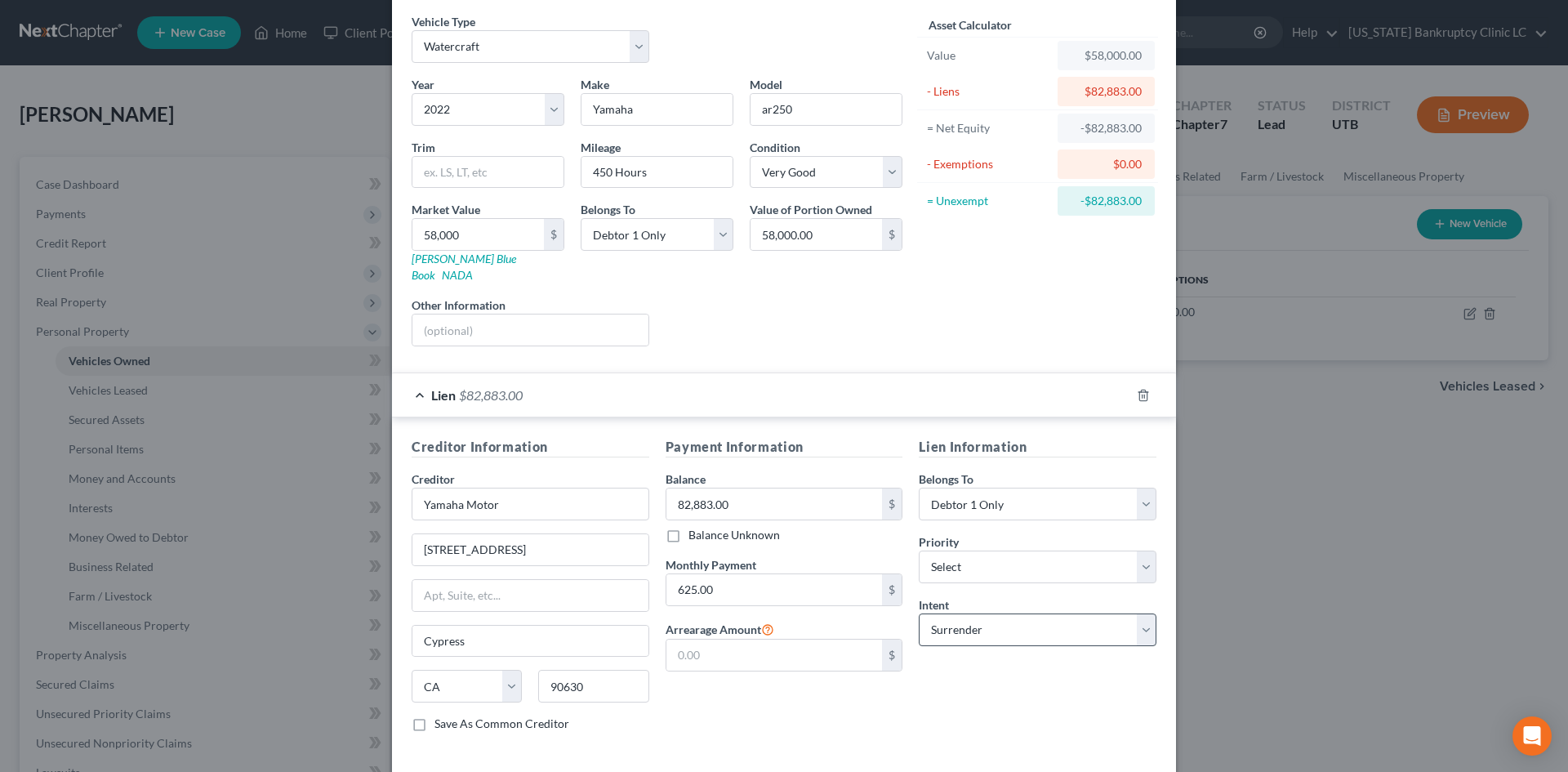
scroll to position [122, 0]
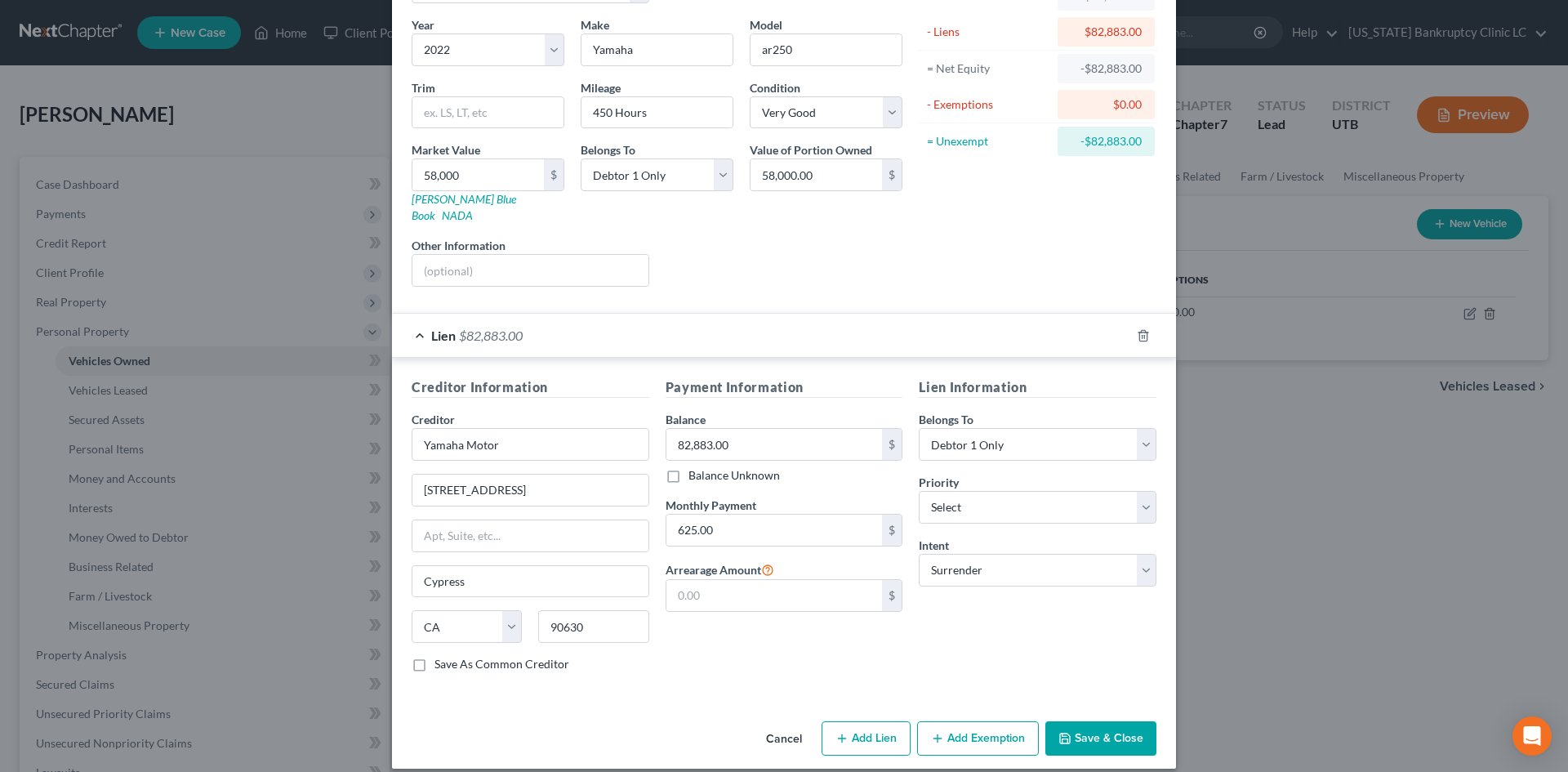
drag, startPoint x: 1133, startPoint y: 719, endPoint x: 916, endPoint y: 573, distance: 261.5
click at [1214, 663] on div "New Vehicle × Vehicle Type Select Automobile Truck Trailer Watercraft Aircraft …" at bounding box center [784, 386] width 1568 height 772
click at [744, 515] on input "625.00" at bounding box center [774, 530] width 216 height 31
click at [1029, 614] on div "Lien Information Belongs To * Select Debtor 1 Only Debtor 2 Only Debtor 1 And D…" at bounding box center [1037, 532] width 254 height 308
click at [1131, 725] on button "Save & Close" at bounding box center [1101, 738] width 111 height 34
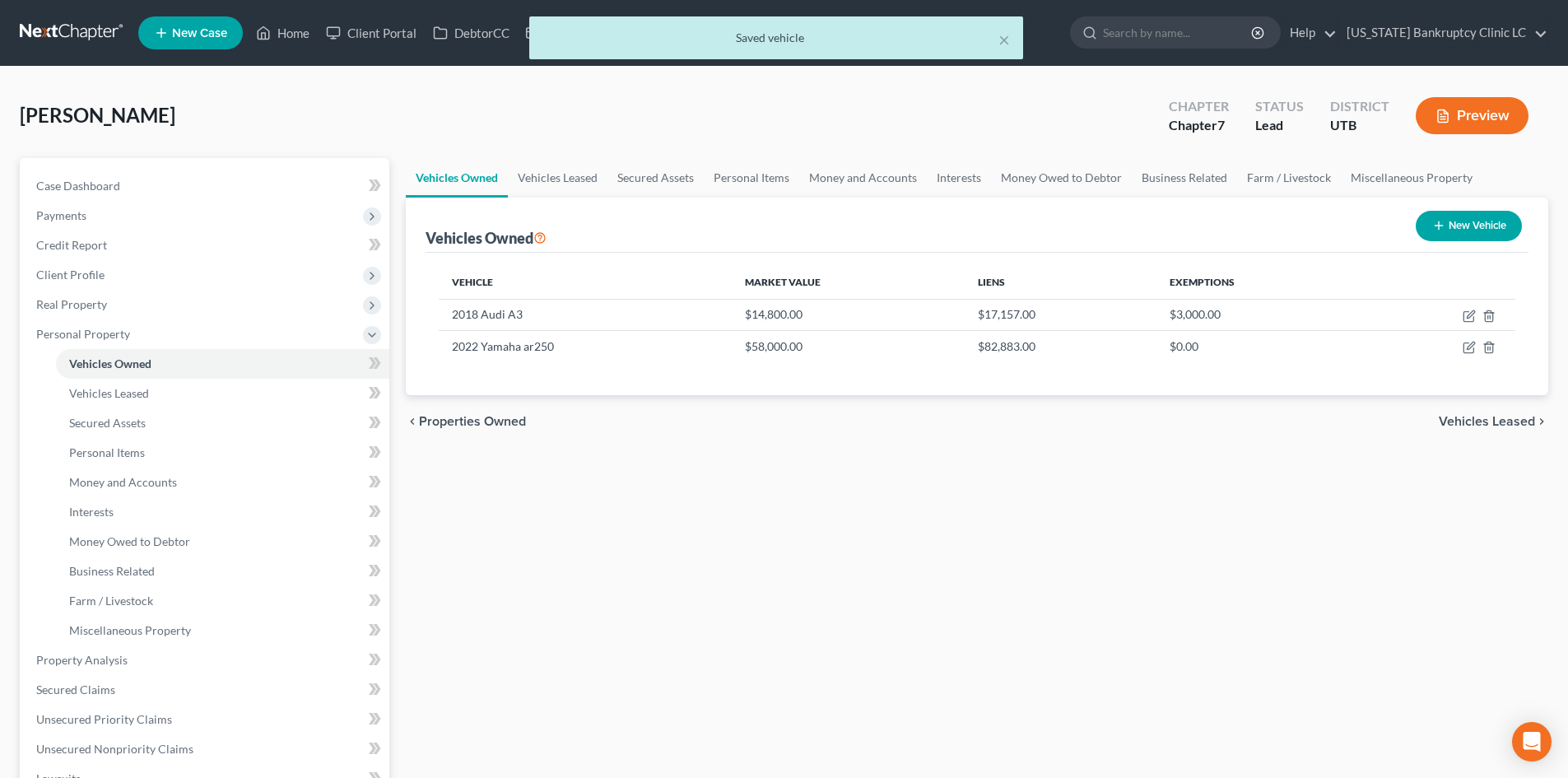
drag, startPoint x: 848, startPoint y: 576, endPoint x: 938, endPoint y: 551, distance: 93.4
click at [854, 570] on div "Vehicles Owned Vehicles Leased Secured Assets Personal Items Money and Accounts…" at bounding box center [977, 649] width 1159 height 981
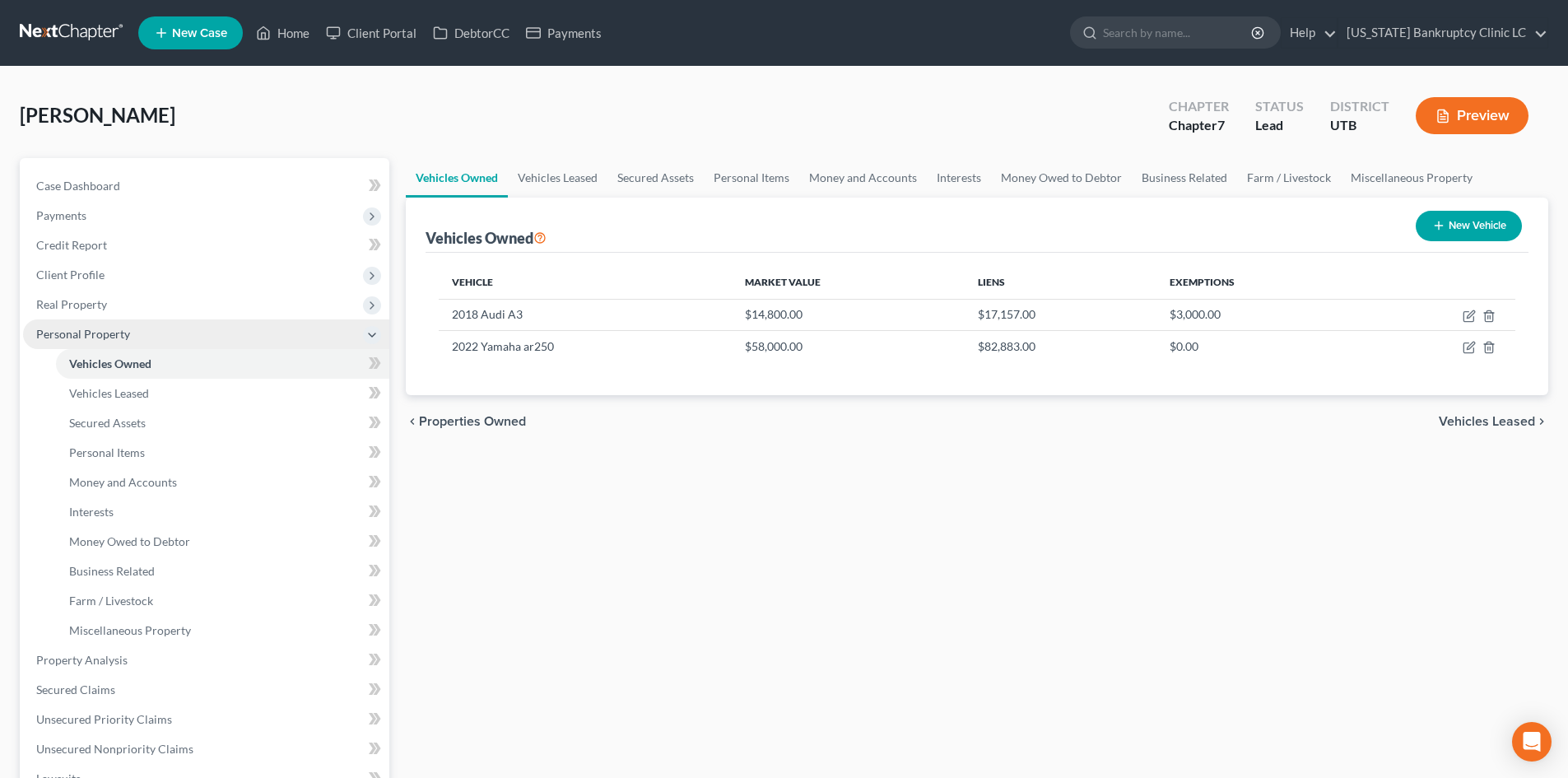
click at [127, 338] on span "Personal Property" at bounding box center [83, 334] width 94 height 14
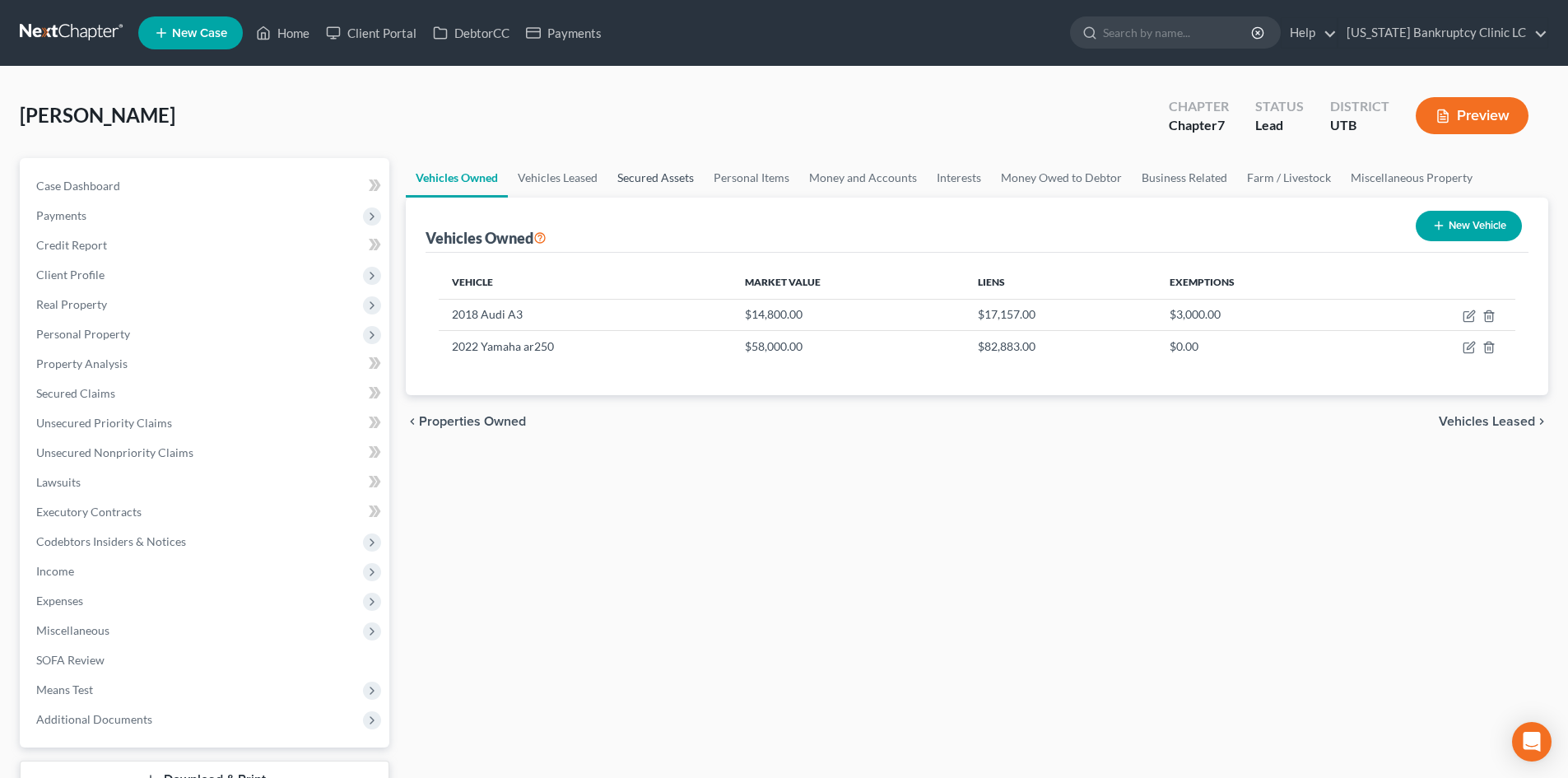
click at [646, 175] on link "Secured Assets" at bounding box center [655, 178] width 96 height 40
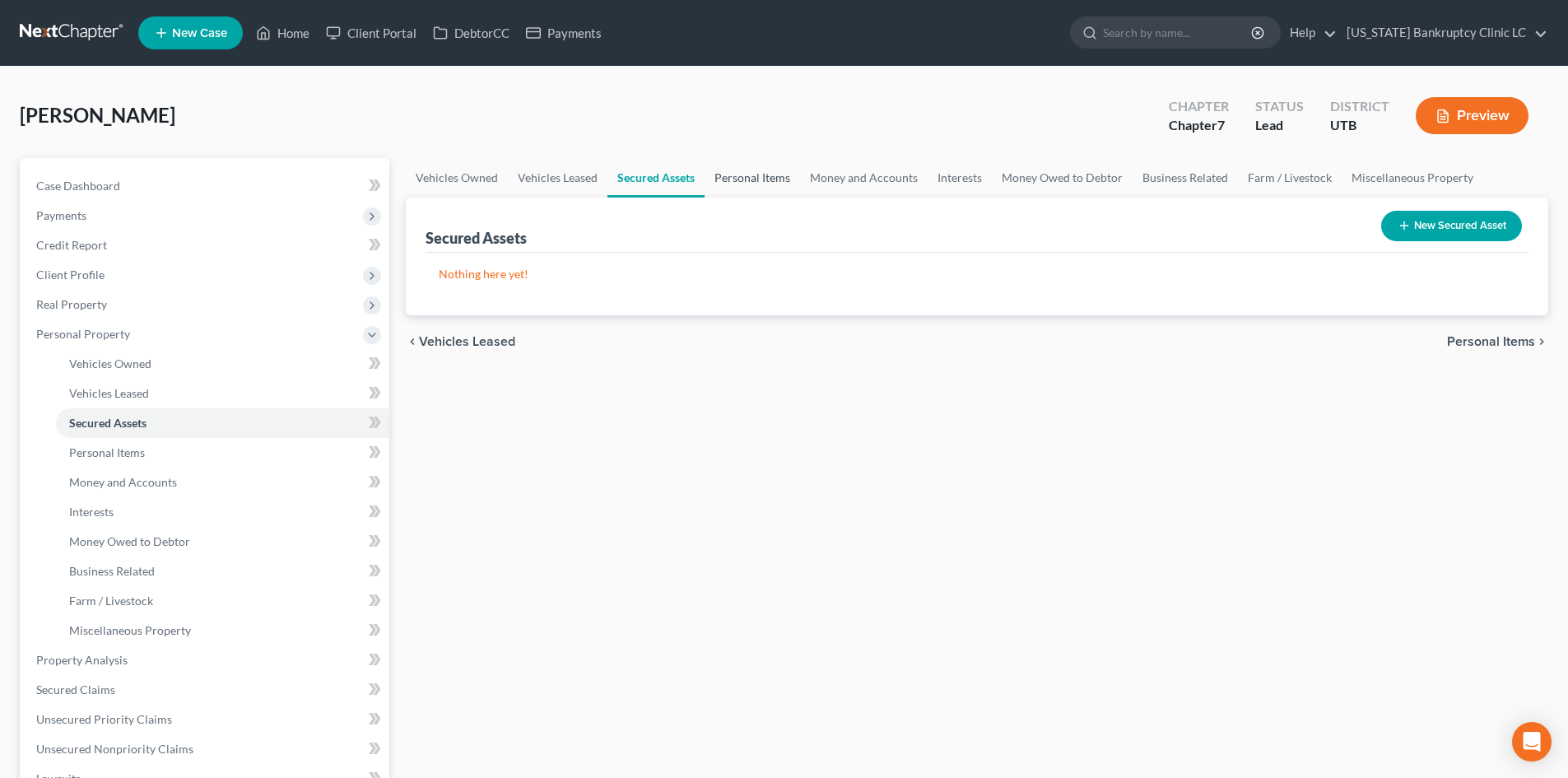
click at [744, 171] on link "Personal Items" at bounding box center [752, 178] width 96 height 40
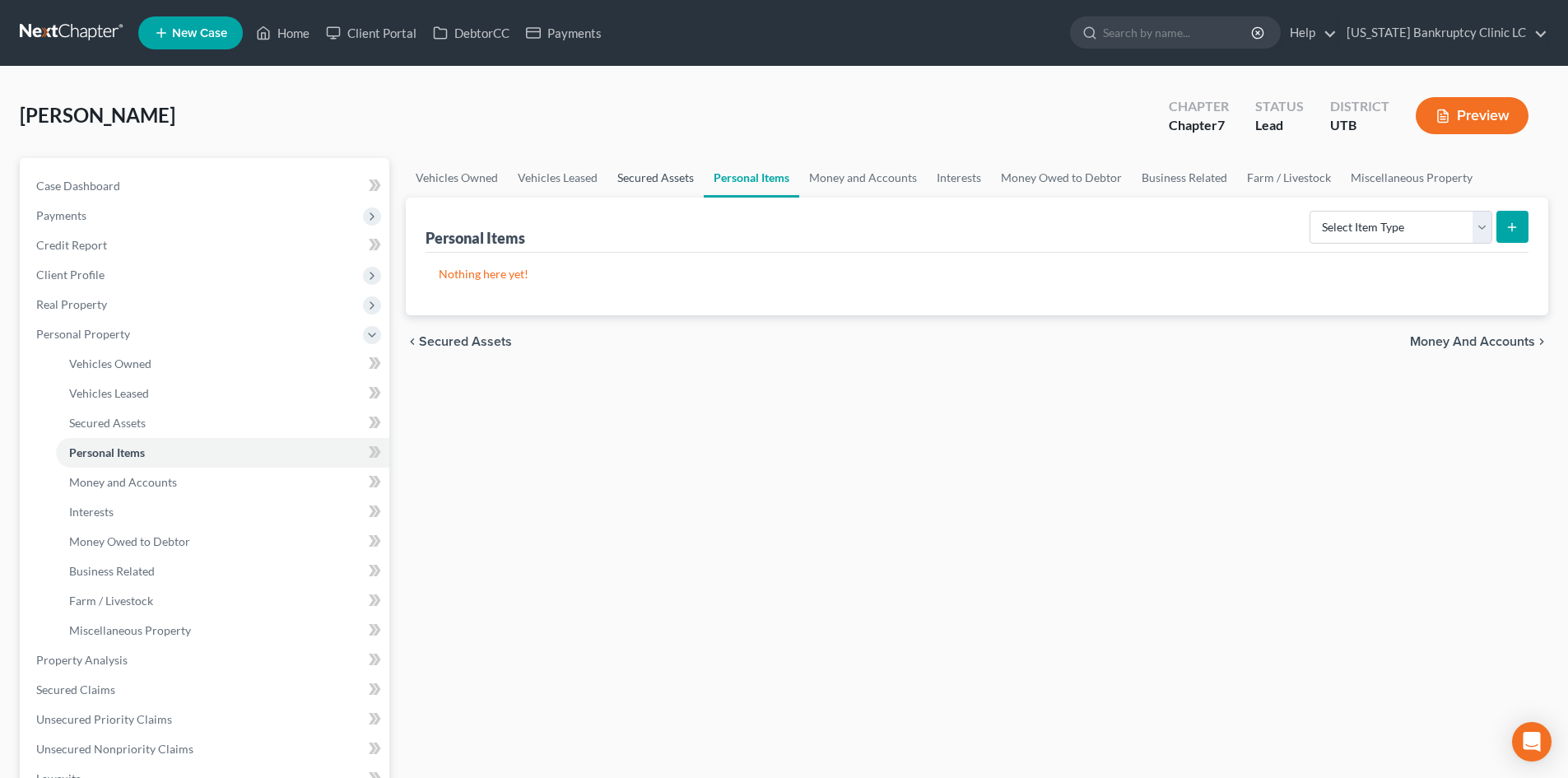
click at [658, 181] on link "Secured Assets" at bounding box center [655, 178] width 96 height 40
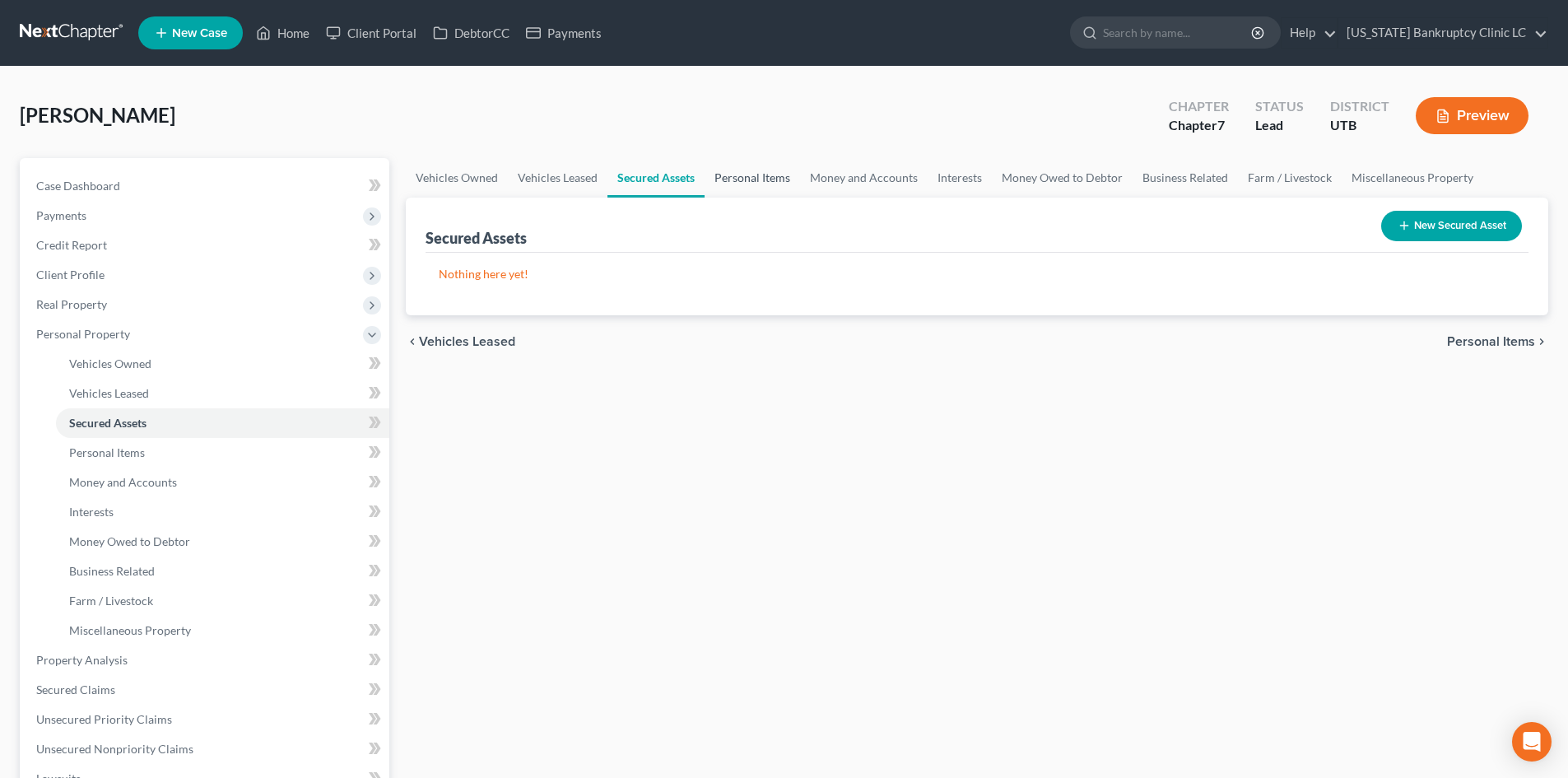
click at [762, 178] on link "Personal Items" at bounding box center [752, 178] width 96 height 40
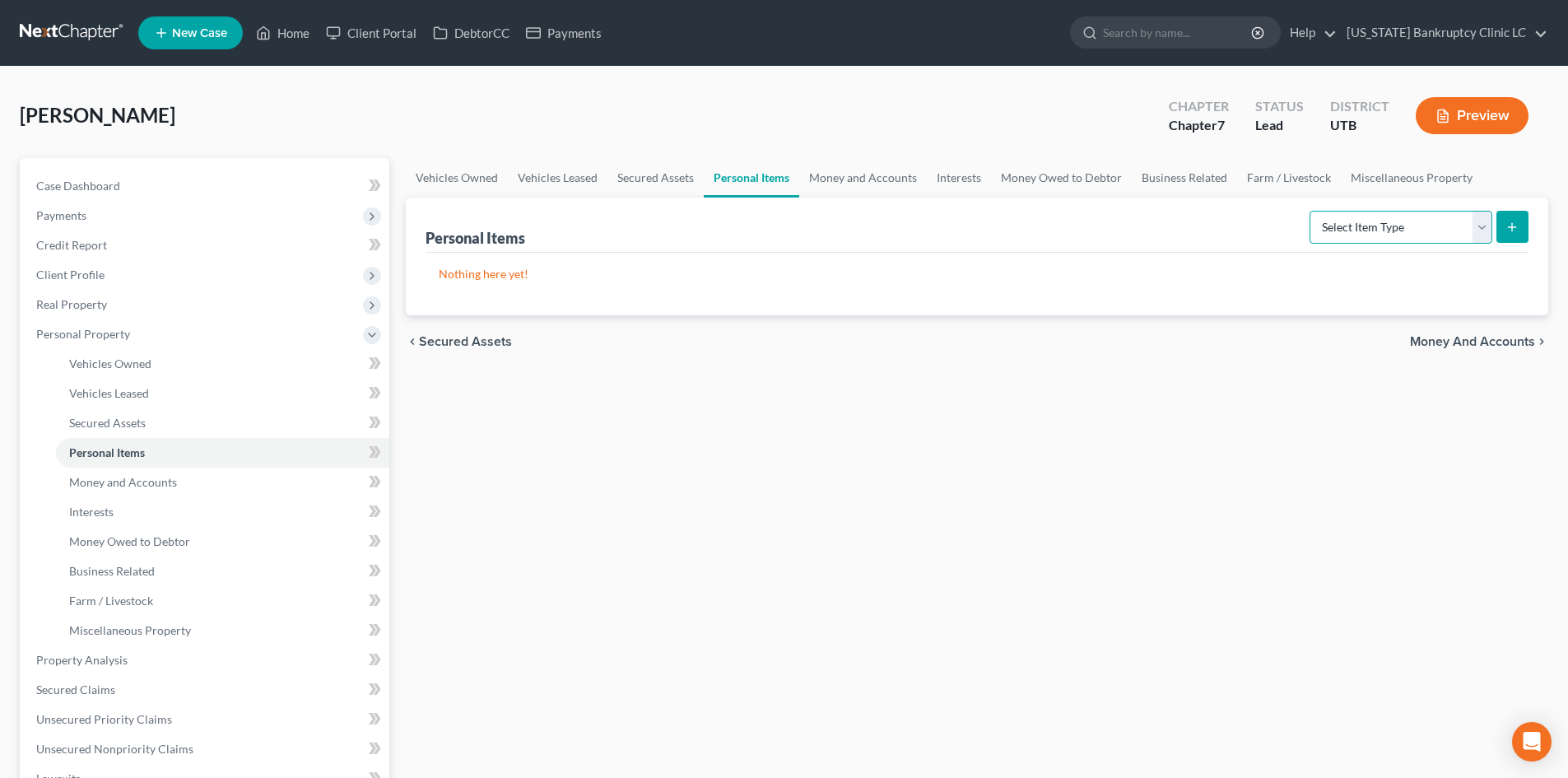
click at [1474, 231] on select "Select Item Type Clothing Collectibles Of Value Electronics Firearms Household …" at bounding box center [1400, 227] width 182 height 33
click at [1311, 210] on select "Select Item Type Clothing Collectibles Of Value Electronics Firearms Household …" at bounding box center [1400, 227] width 182 height 33
click at [1394, 242] on select "Select Item Type Clothing Collectibles Of Value Electronics Firearms Household …" at bounding box center [1400, 227] width 182 height 33
click at [1311, 210] on select "Select Item Type Clothing Collectibles Of Value Electronics Firearms Household …" at bounding box center [1400, 227] width 182 height 33
click at [1516, 228] on icon "submit" at bounding box center [1512, 228] width 14 height 14
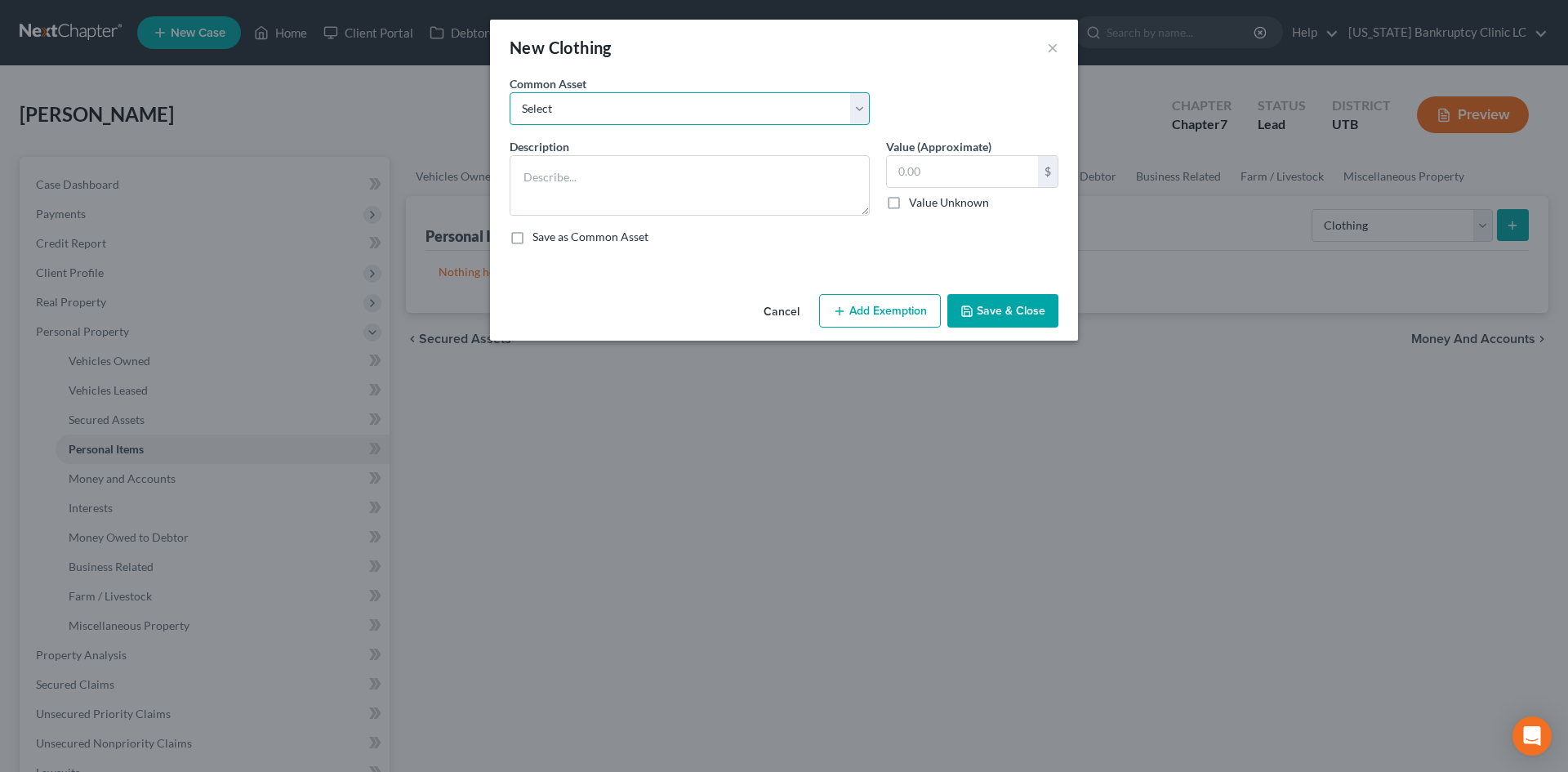
click at [647, 97] on select "Select All Clothing" at bounding box center [689, 108] width 360 height 33
click at [509, 92] on select "Select All Clothing" at bounding box center [689, 108] width 360 height 33
click at [951, 172] on input "500.00" at bounding box center [962, 171] width 151 height 31
click at [879, 319] on button "Add Exemption" at bounding box center [880, 311] width 122 height 34
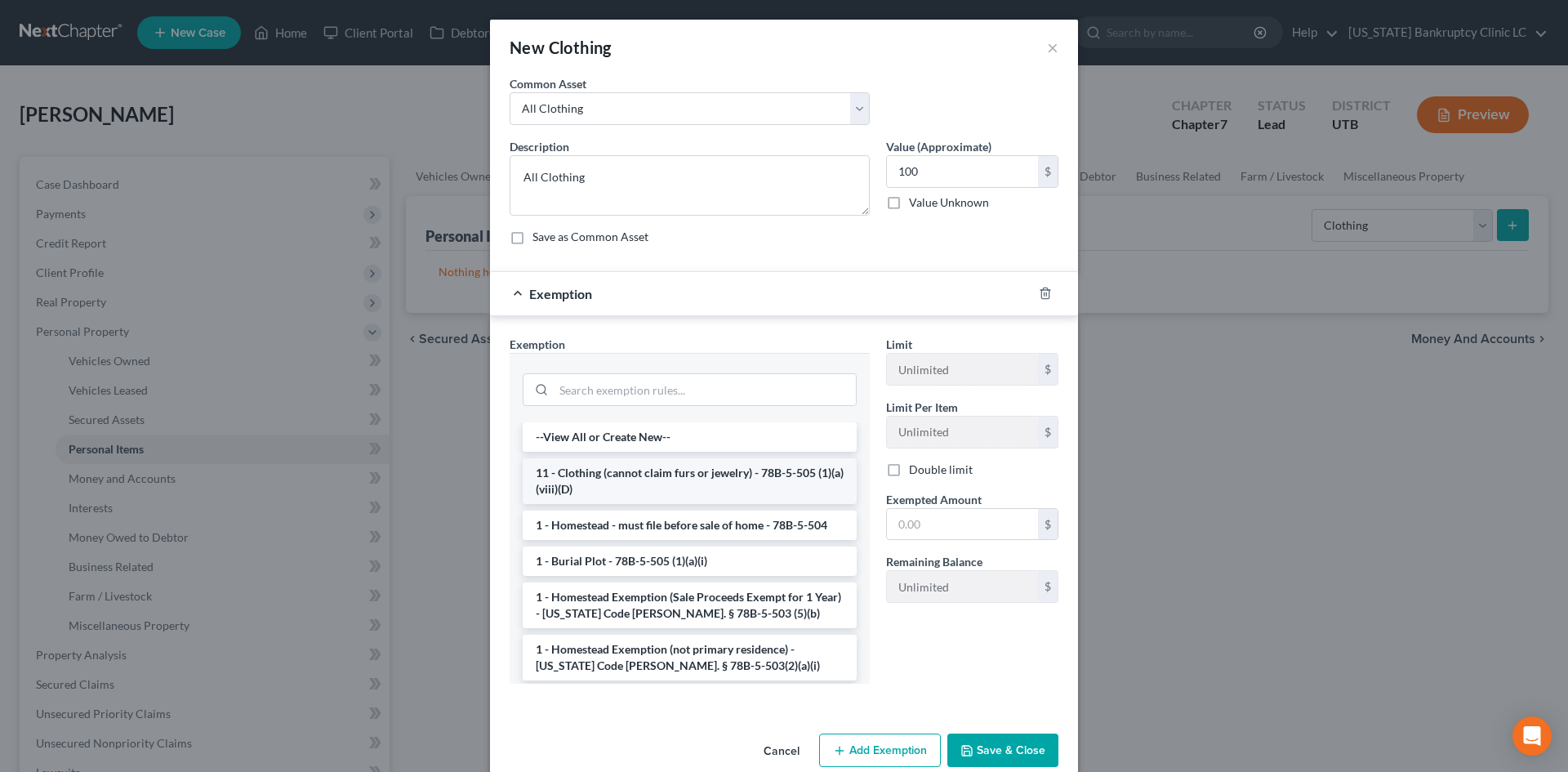
click at [656, 477] on li "11 - Clothing (cannot claim furs or jewelry) - 78B-5-505 (1)(a)(viii)(D)" at bounding box center [689, 482] width 334 height 46
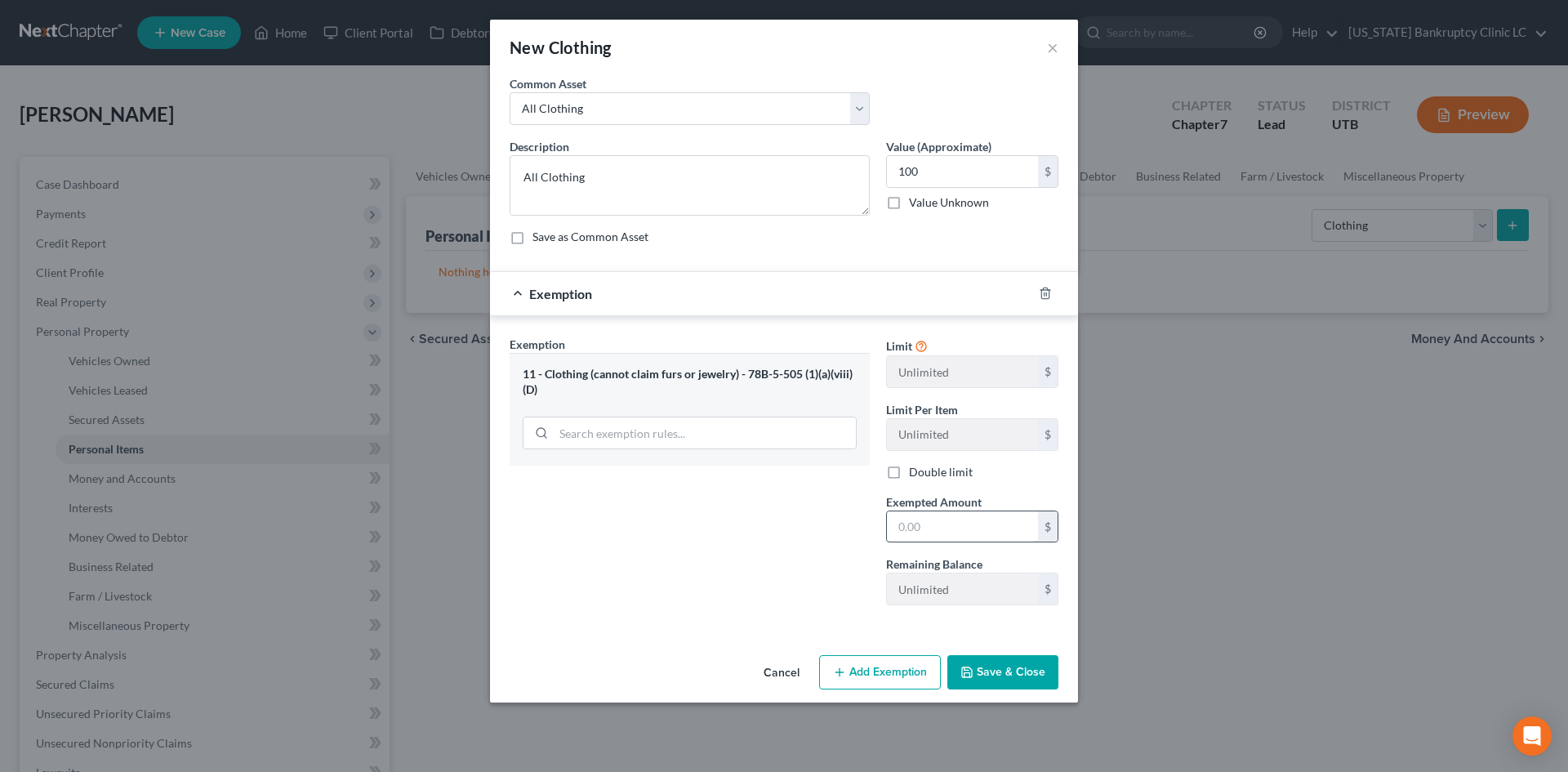
click at [967, 533] on input "text" at bounding box center [962, 527] width 151 height 31
drag, startPoint x: 829, startPoint y: 525, endPoint x: 862, endPoint y: 557, distance: 46.0
click at [829, 525] on div "Exemption Set must be selected for CA. Exemption * 11 - Clothing (cannot claim …" at bounding box center [689, 477] width 376 height 283
click at [993, 653] on div "Cancel Add Exemption Save & Close" at bounding box center [784, 675] width 588 height 54
click at [995, 664] on button "Save & Close" at bounding box center [1002, 672] width 111 height 34
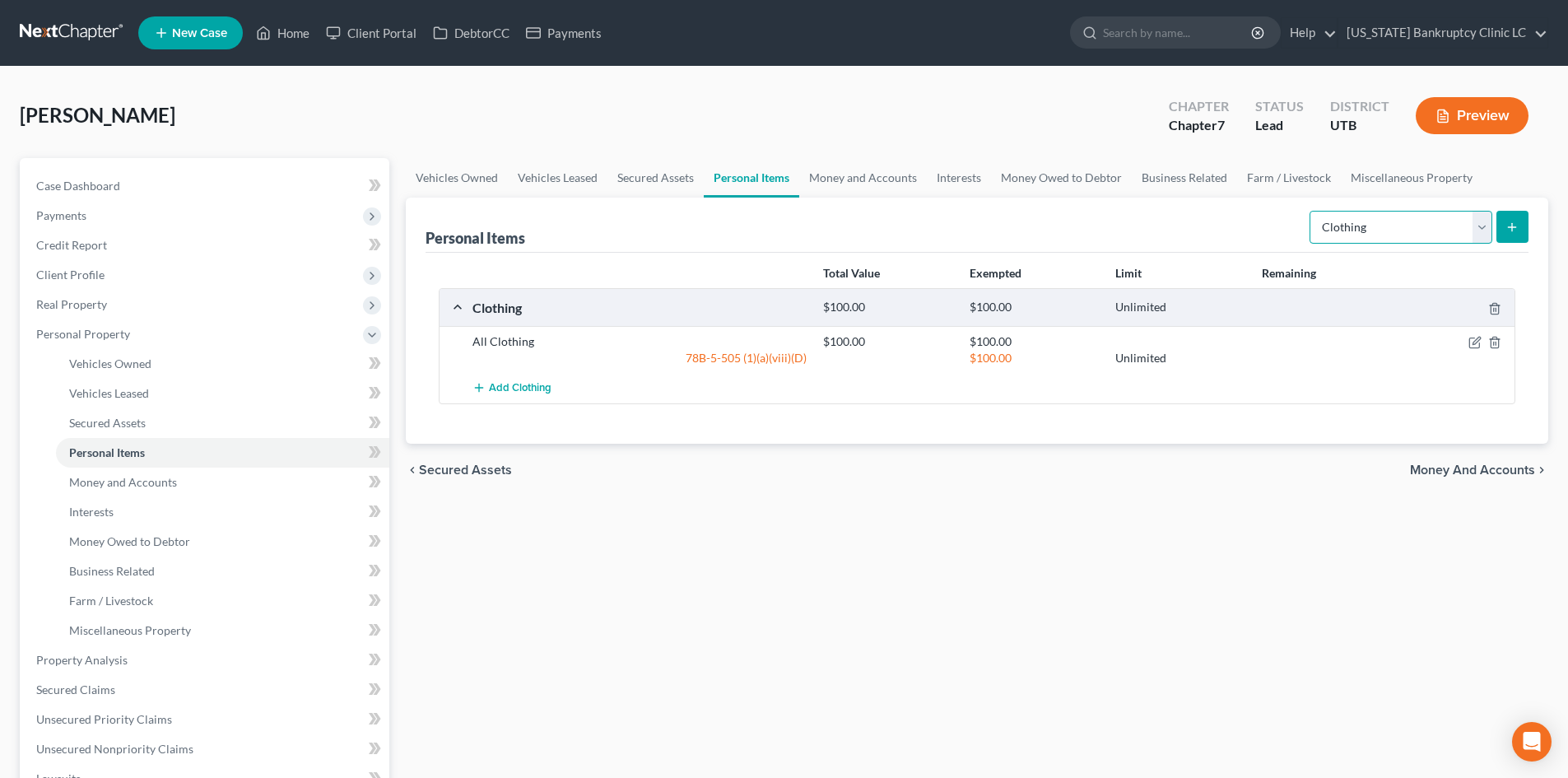
click at [1406, 227] on select "Select Item Type Clothing Collectibles Of Value Electronics Firearms Household …" at bounding box center [1400, 227] width 182 height 33
click at [1311, 210] on select "Select Item Type Clothing Collectibles Of Value Electronics Firearms Household …" at bounding box center [1400, 227] width 182 height 33
click at [1509, 231] on icon "submit" at bounding box center [1512, 228] width 14 height 14
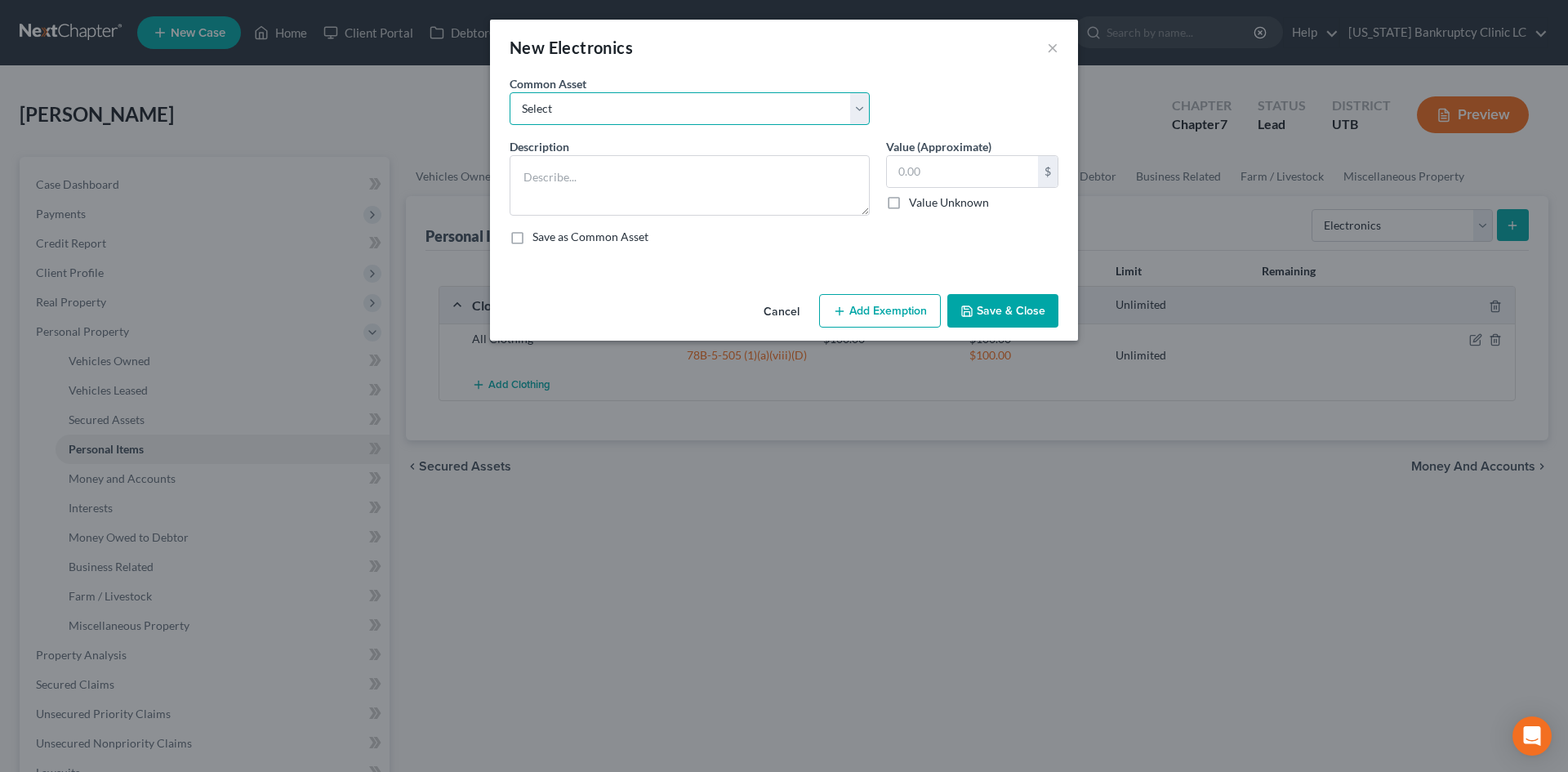
click at [654, 107] on select "Select Television Tablet Computer Printer Cell Phone Gaming Console Smart Watch…" at bounding box center [689, 108] width 360 height 33
drag, startPoint x: 654, startPoint y: 107, endPoint x: 641, endPoint y: 148, distance: 43.0
click at [654, 107] on select "Select Television Tablet Computer Printer Cell Phone Gaming Console Smart Watch…" at bounding box center [689, 108] width 360 height 33
click at [631, 176] on textarea at bounding box center [689, 185] width 360 height 60
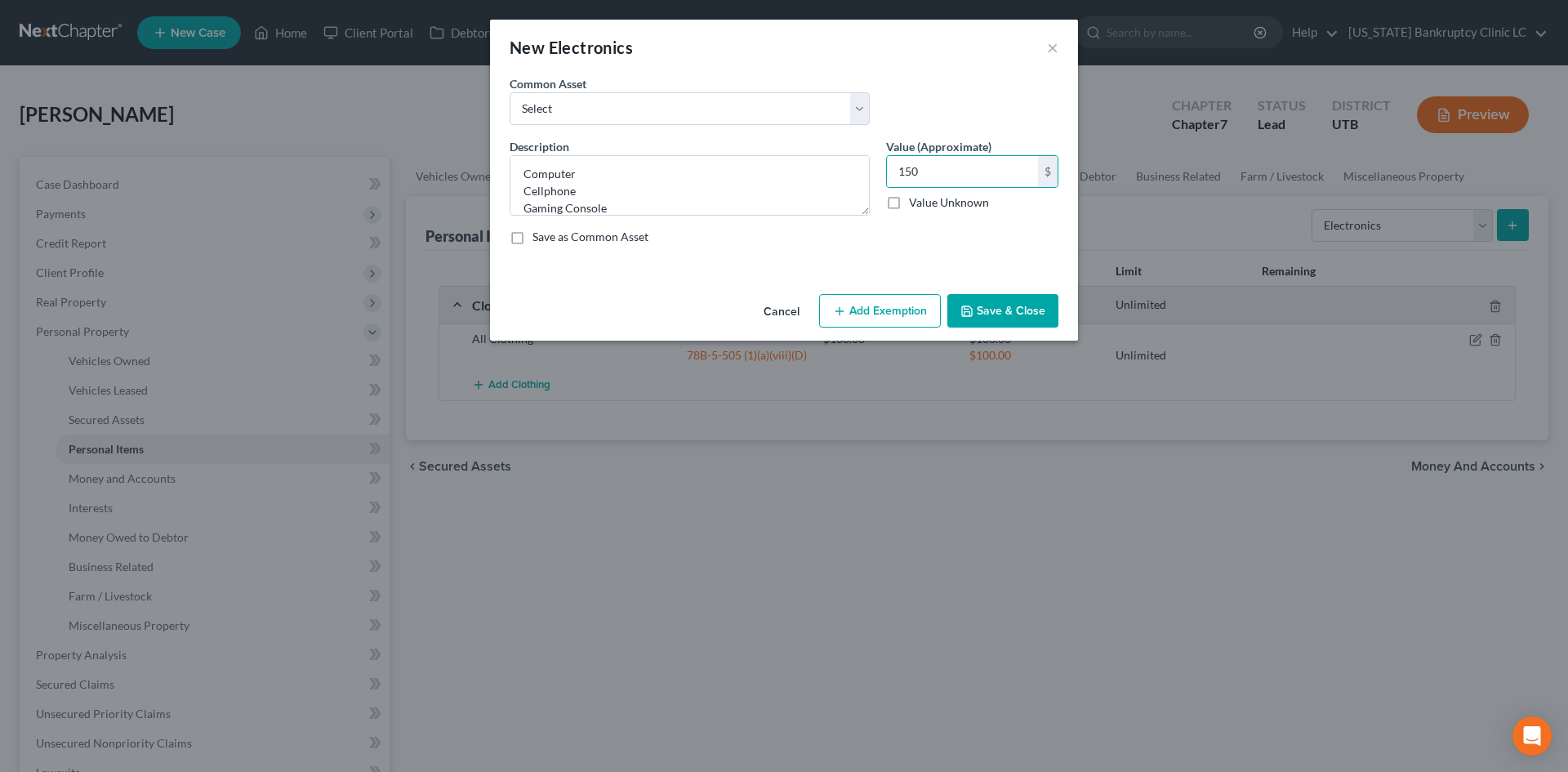
click at [1028, 316] on button "Save & Close" at bounding box center [1002, 311] width 111 height 34
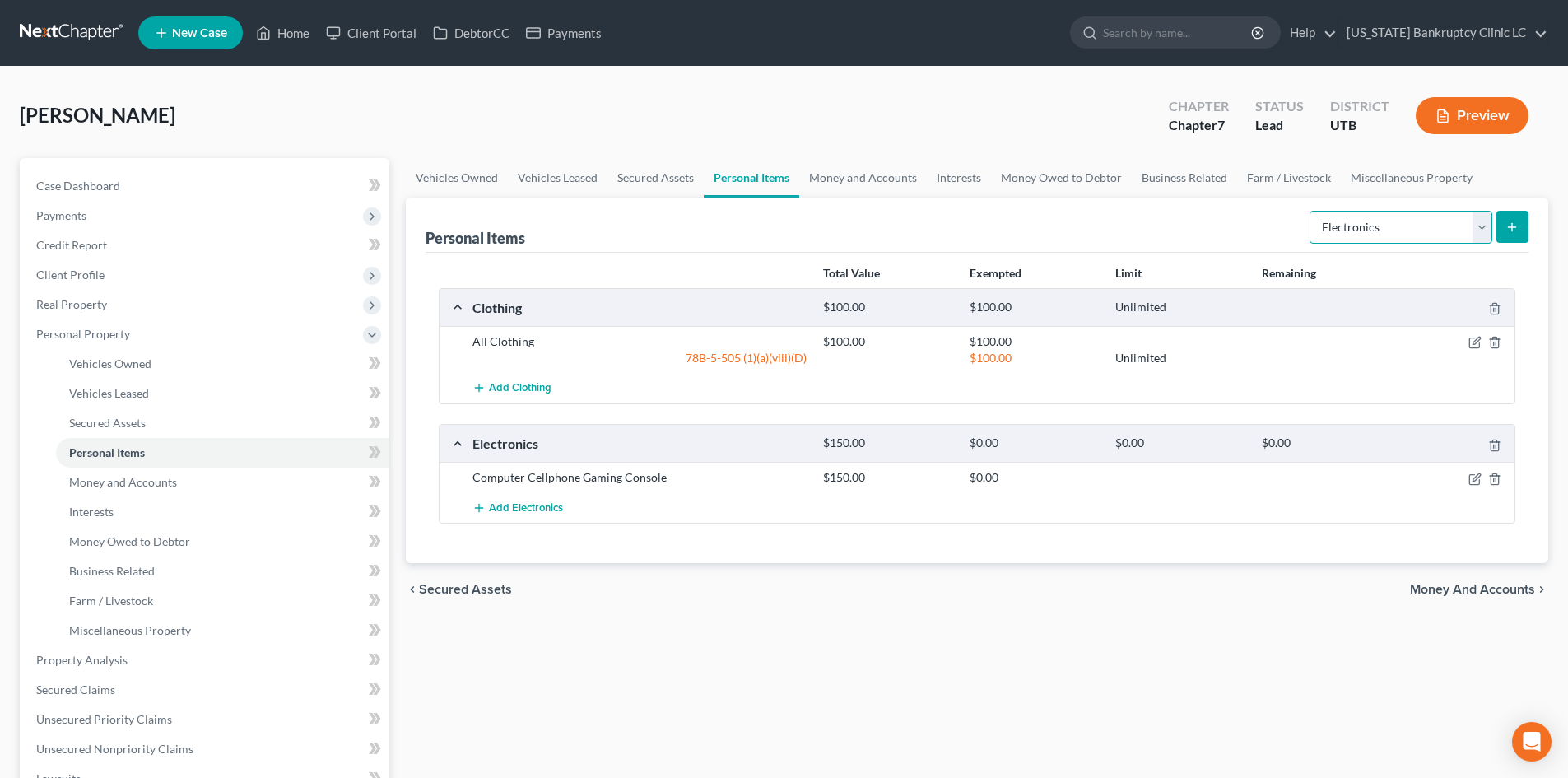
click at [1398, 221] on select "Select Item Type Clothing Collectibles Of Value Electronics Firearms Household …" at bounding box center [1400, 227] width 182 height 33
click at [1311, 210] on select "Select Item Type Clothing Collectibles Of Value Electronics Firearms Household …" at bounding box center [1400, 227] width 182 height 33
click at [1514, 227] on line "submit" at bounding box center [1512, 227] width 8 height 0
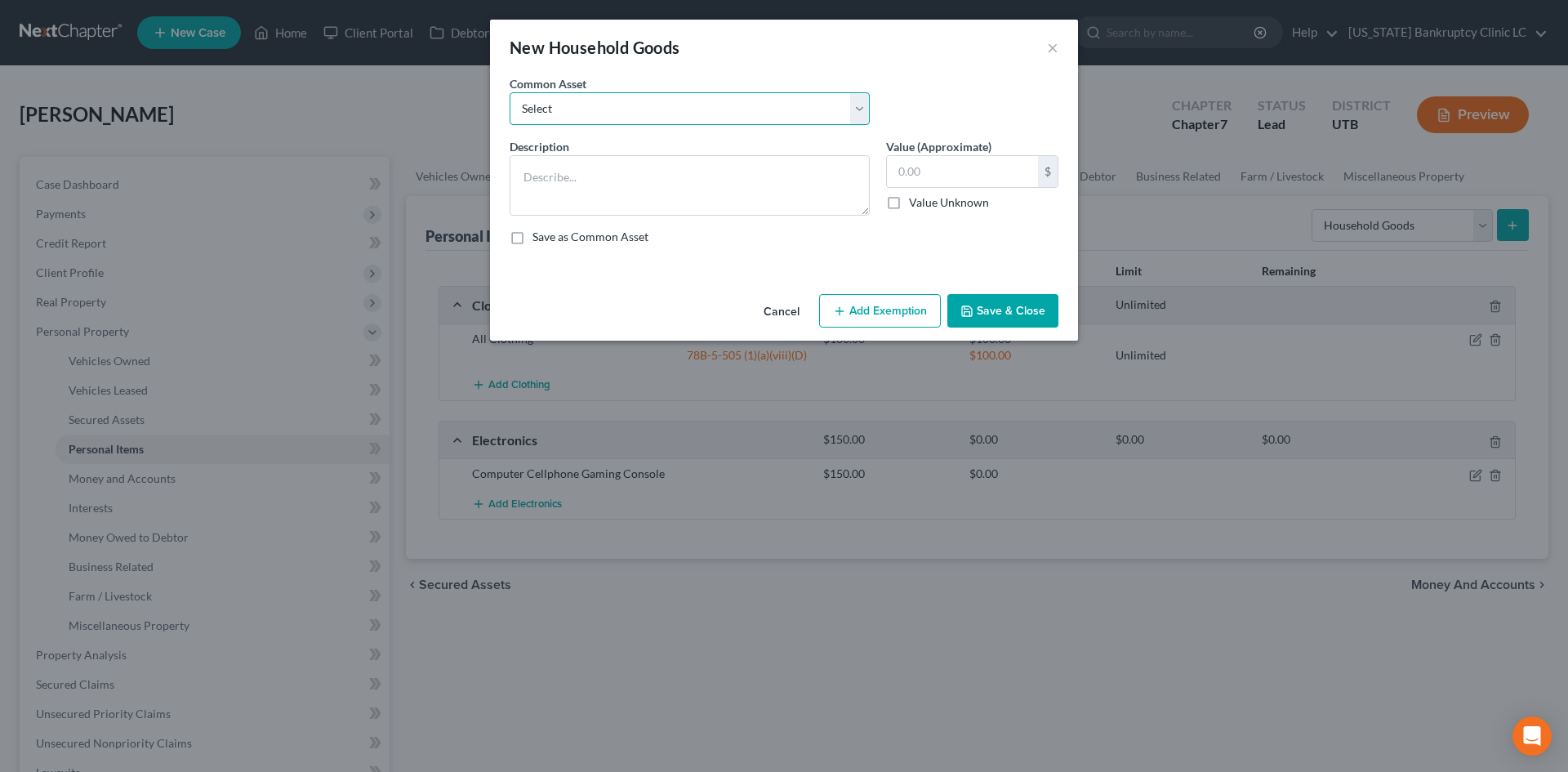
click at [591, 116] on select "Select Couch Chair Entertainment Center End/Coffee Table Stove/Cooking unit Sof…" at bounding box center [689, 108] width 360 height 33
click at [588, 181] on textarea at bounding box center [689, 185] width 360 height 60
click at [580, 185] on textarea "Fridge" at bounding box center [689, 185] width 360 height 60
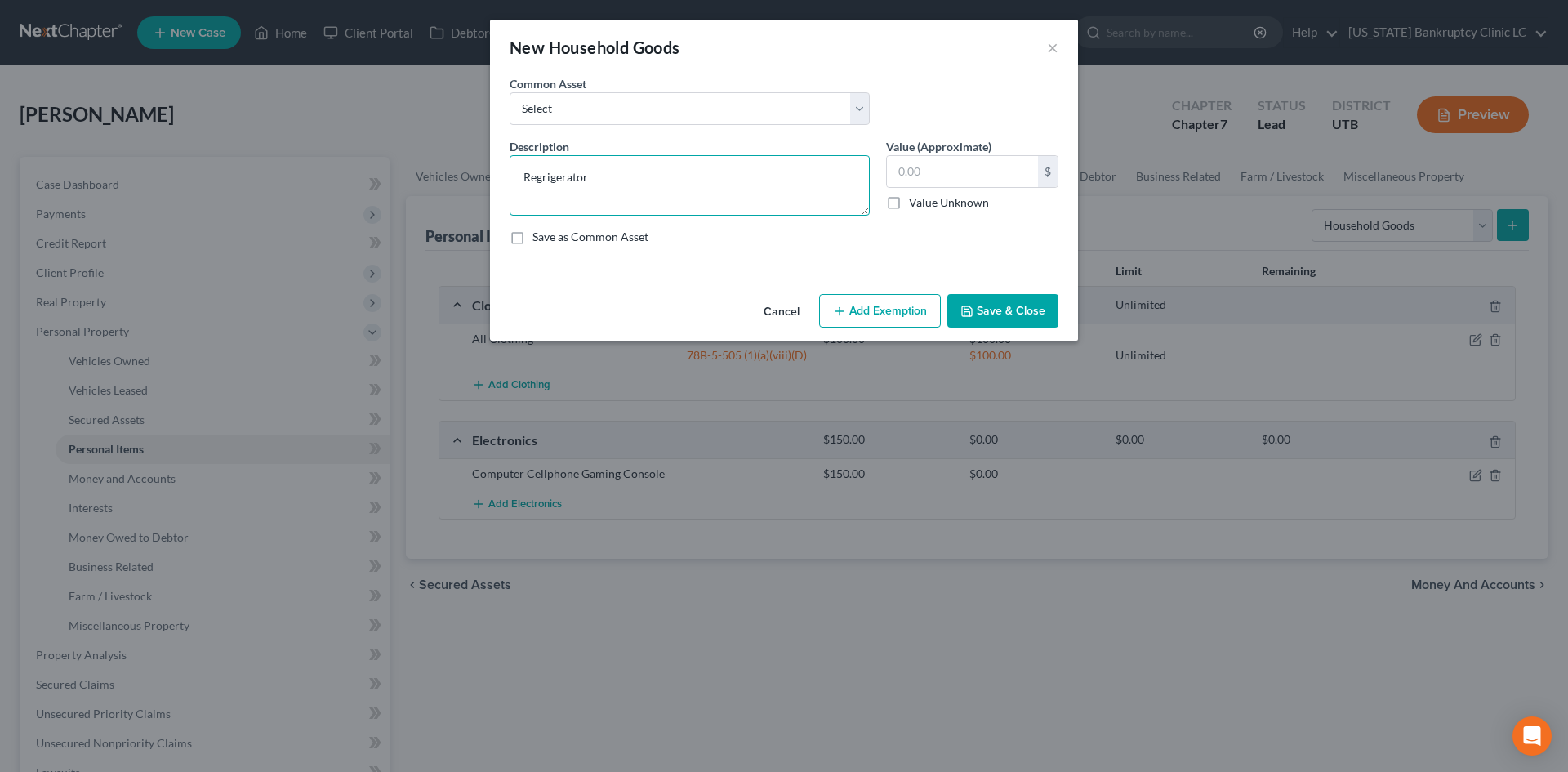
click at [541, 178] on textarea "Regrigerator" at bounding box center [689, 185] width 360 height 60
click at [974, 186] on input "text" at bounding box center [962, 171] width 151 height 31
click at [888, 308] on button "Add Exemption" at bounding box center [880, 311] width 122 height 34
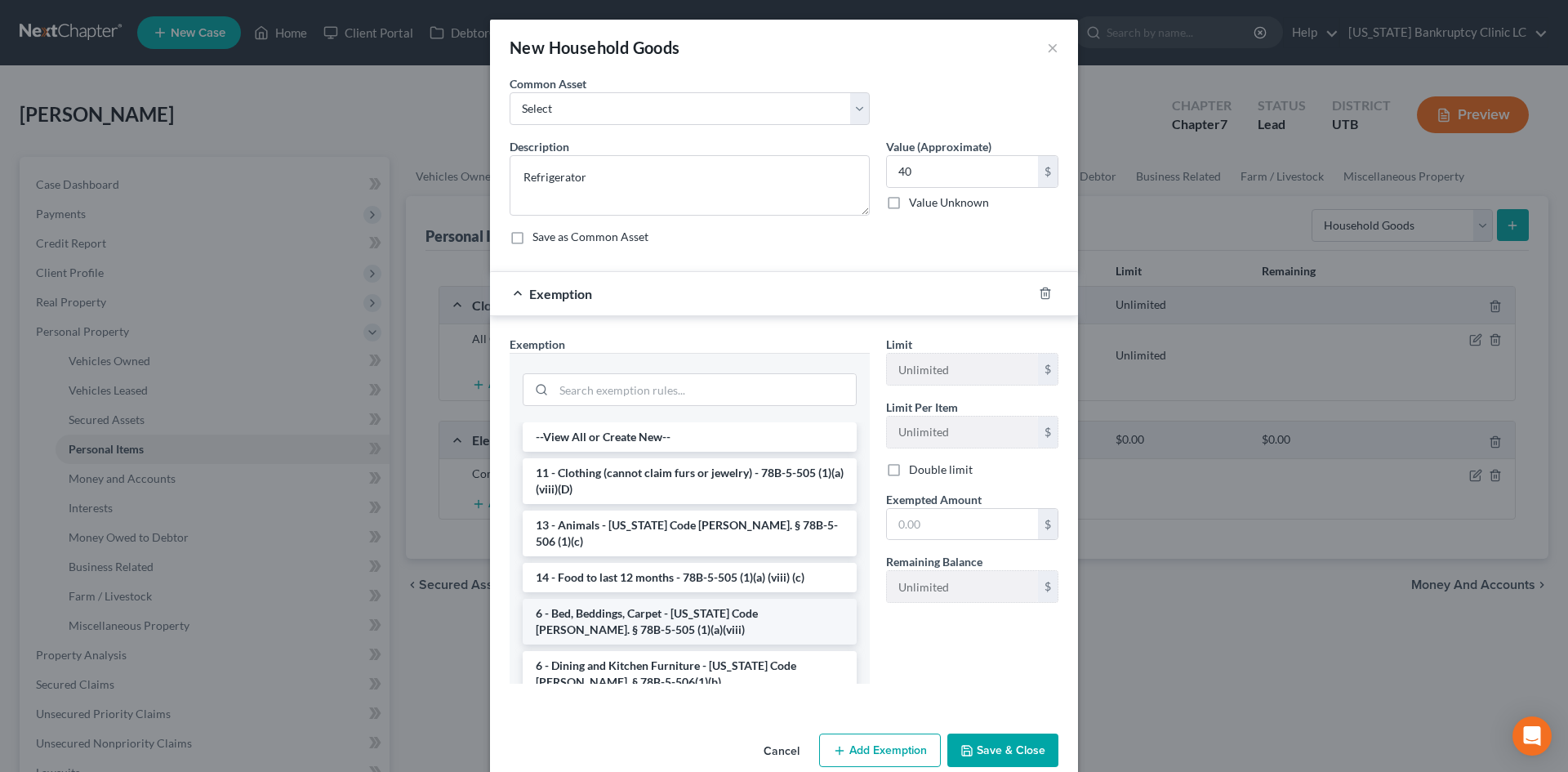
scroll to position [81, 0]
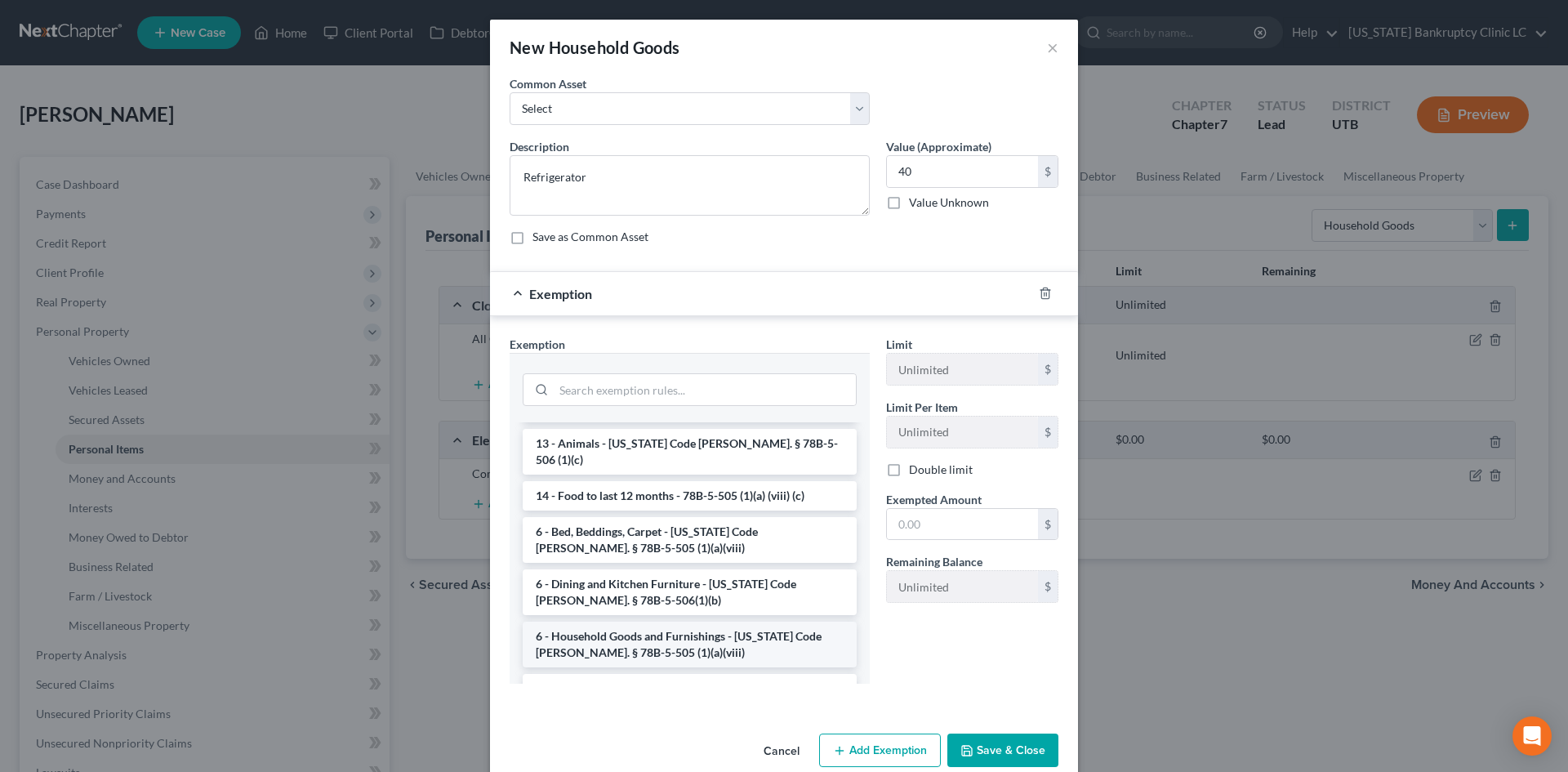
click at [639, 622] on li "6 - Household Goods and Furnishings - [US_STATE] Code [PERSON_NAME]. § 78B-5-50…" at bounding box center [689, 645] width 334 height 46
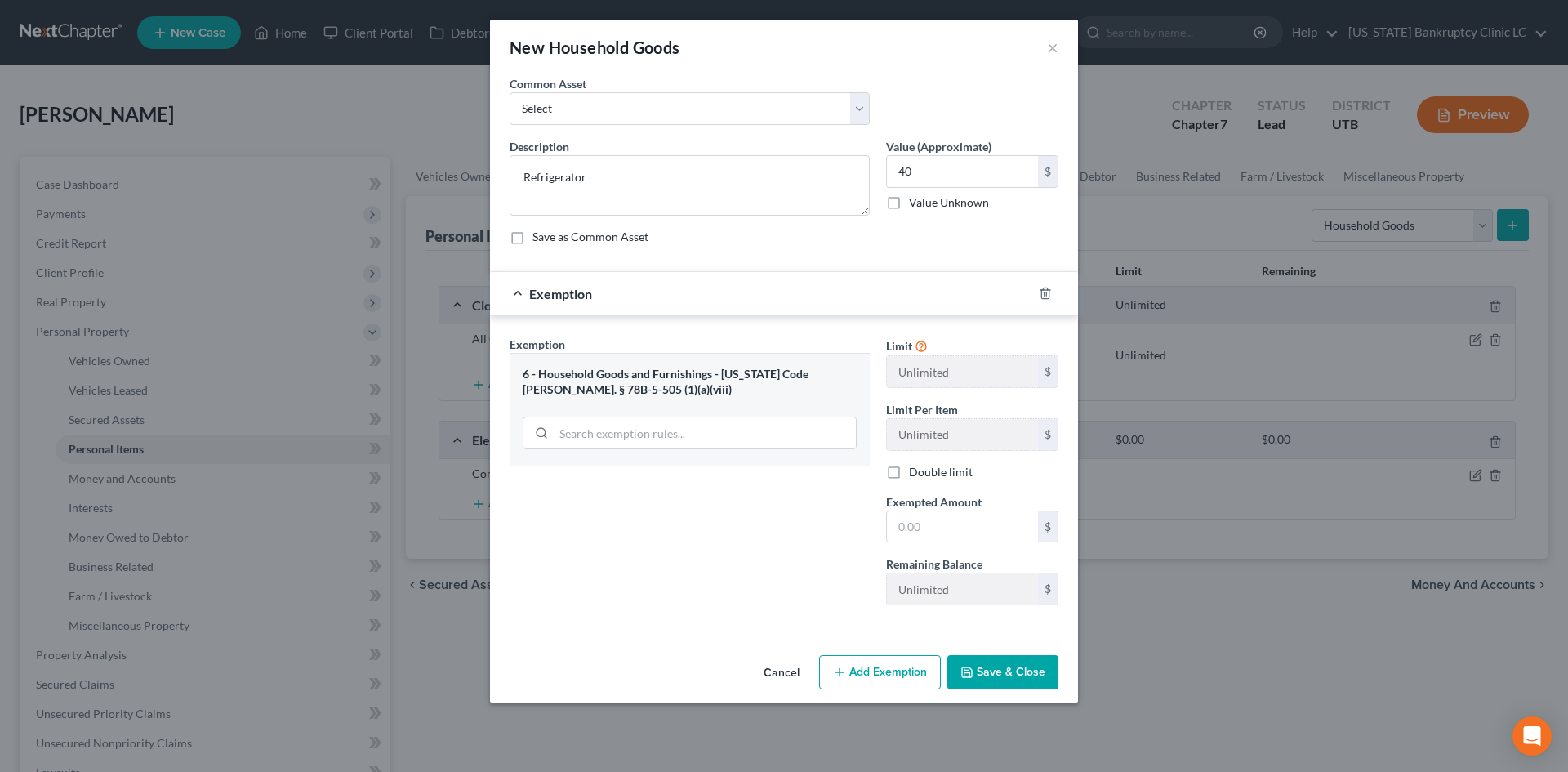
click at [952, 506] on span "Exempted Amount" at bounding box center [933, 502] width 96 height 14
click at [947, 528] on input "text" at bounding box center [962, 527] width 151 height 31
click at [818, 555] on div "Exemption Set must be selected for CA. Exemption * 6 - Household Goods and Furn…" at bounding box center [689, 477] width 376 height 283
click at [1040, 689] on button "Save & Close" at bounding box center [1002, 672] width 111 height 34
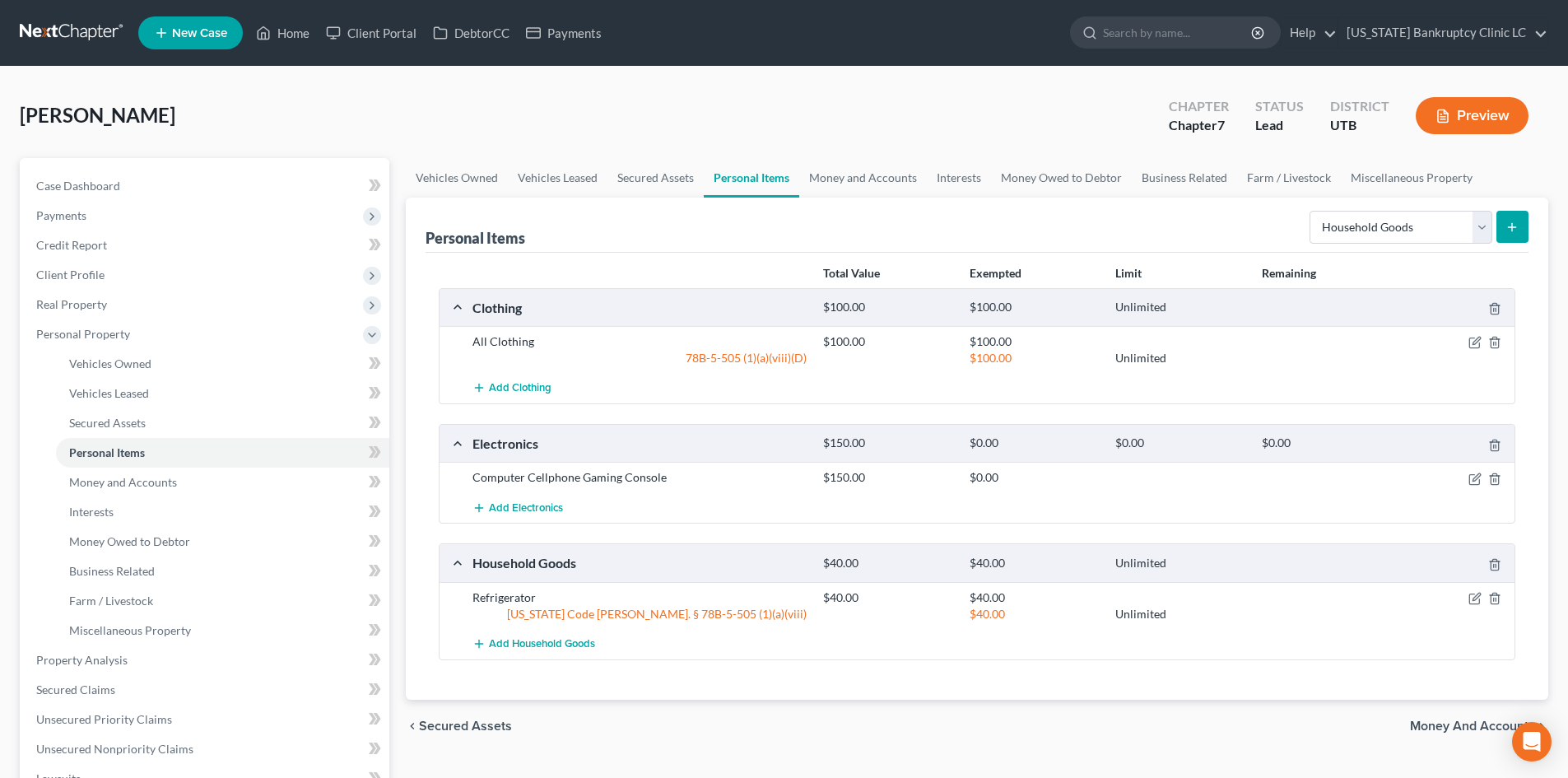
click at [1513, 234] on button "submit" at bounding box center [1512, 226] width 32 height 32
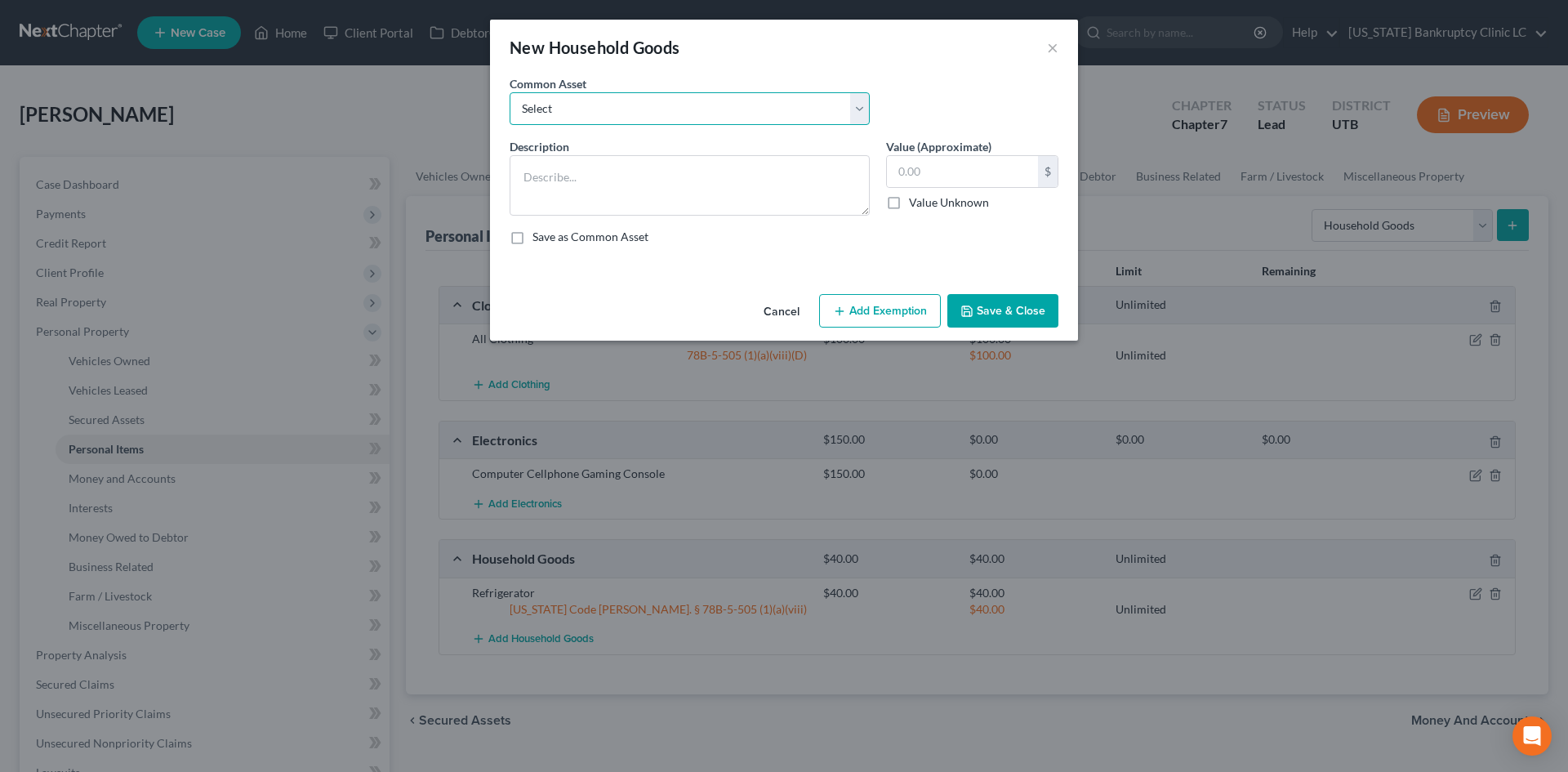
drag, startPoint x: 678, startPoint y: 113, endPoint x: 668, endPoint y: 105, distance: 12.8
click at [678, 113] on select "Select Couch Chair Entertainment Center End/Coffee Table Stove/Cooking unit Sof…" at bounding box center [689, 108] width 360 height 33
click at [509, 92] on select "Select Couch Chair Entertainment Center End/Coffee Table Stove/Cooking unit Sof…" at bounding box center [689, 108] width 360 height 33
click at [668, 104] on select "Select Couch Chair Entertainment Center End/Coffee Table Stove/Cooking unit Sof…" at bounding box center [689, 108] width 360 height 33
click at [509, 92] on select "Select Couch Chair Entertainment Center End/Coffee Table Stove/Cooking unit Sof…" at bounding box center [689, 108] width 360 height 33
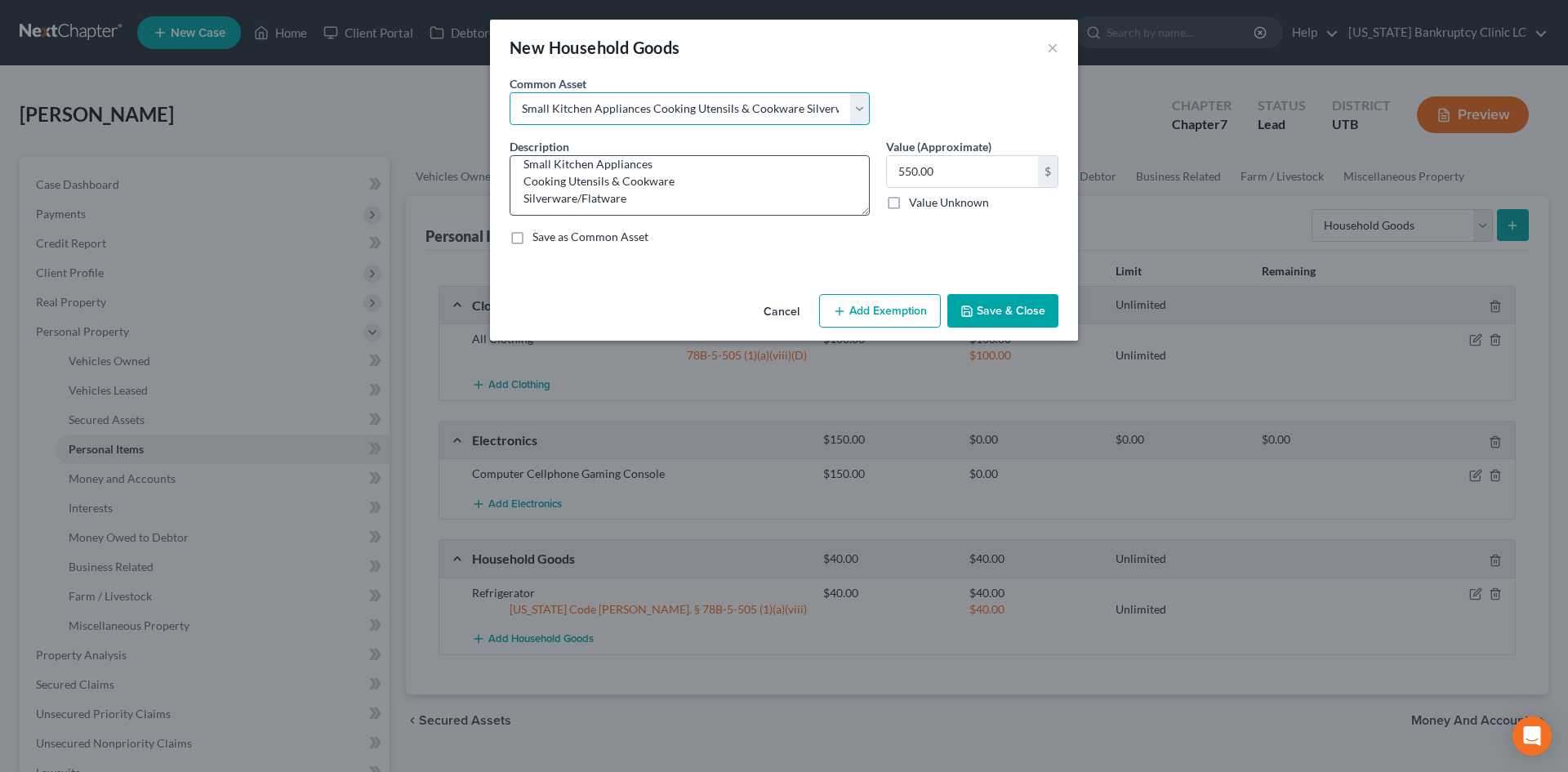
scroll to position [17, 0]
click at [1021, 175] on input "550.00" at bounding box center [962, 171] width 151 height 31
click at [860, 308] on button "Add Exemption" at bounding box center [880, 311] width 122 height 34
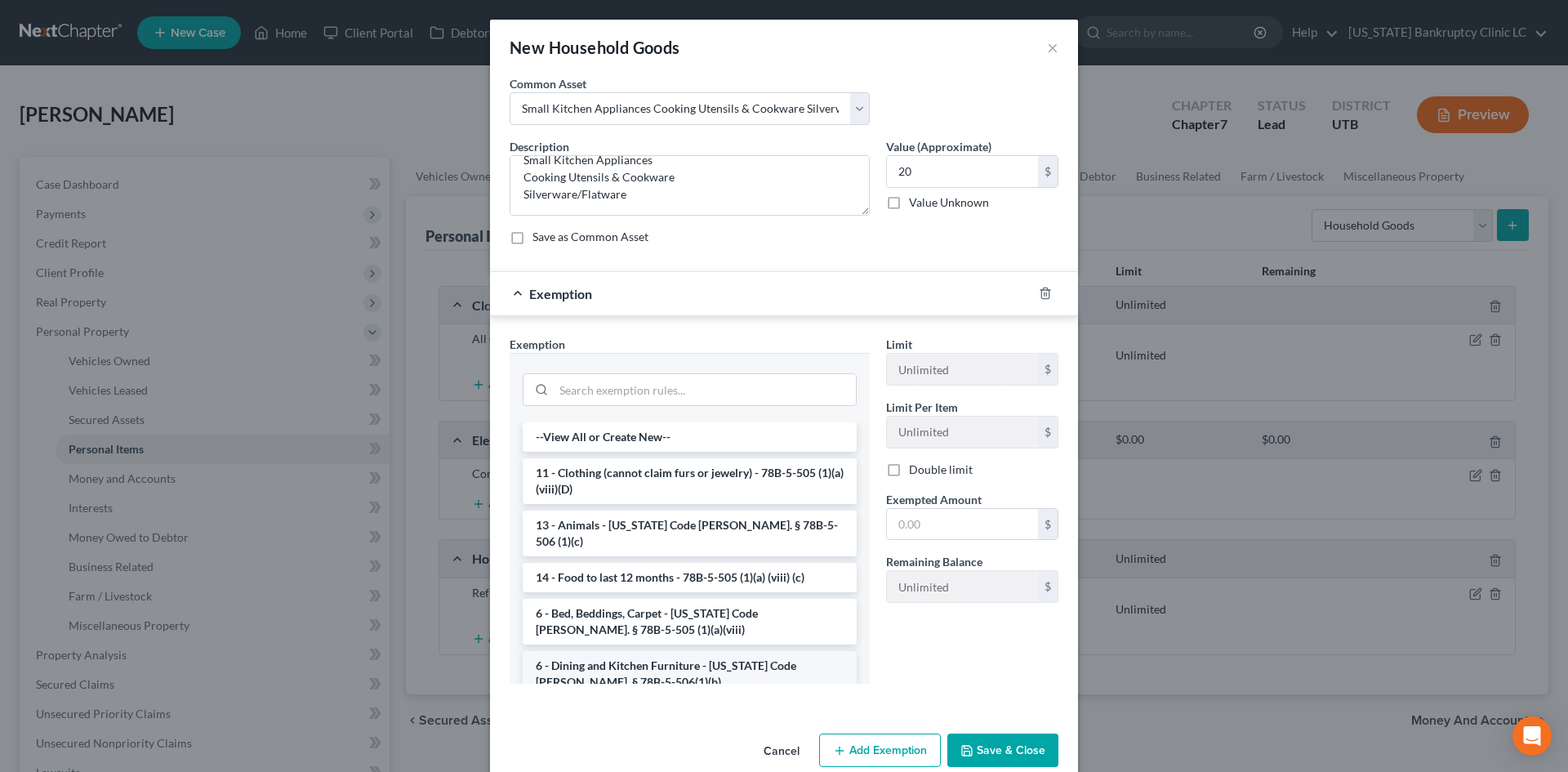
scroll to position [81, 0]
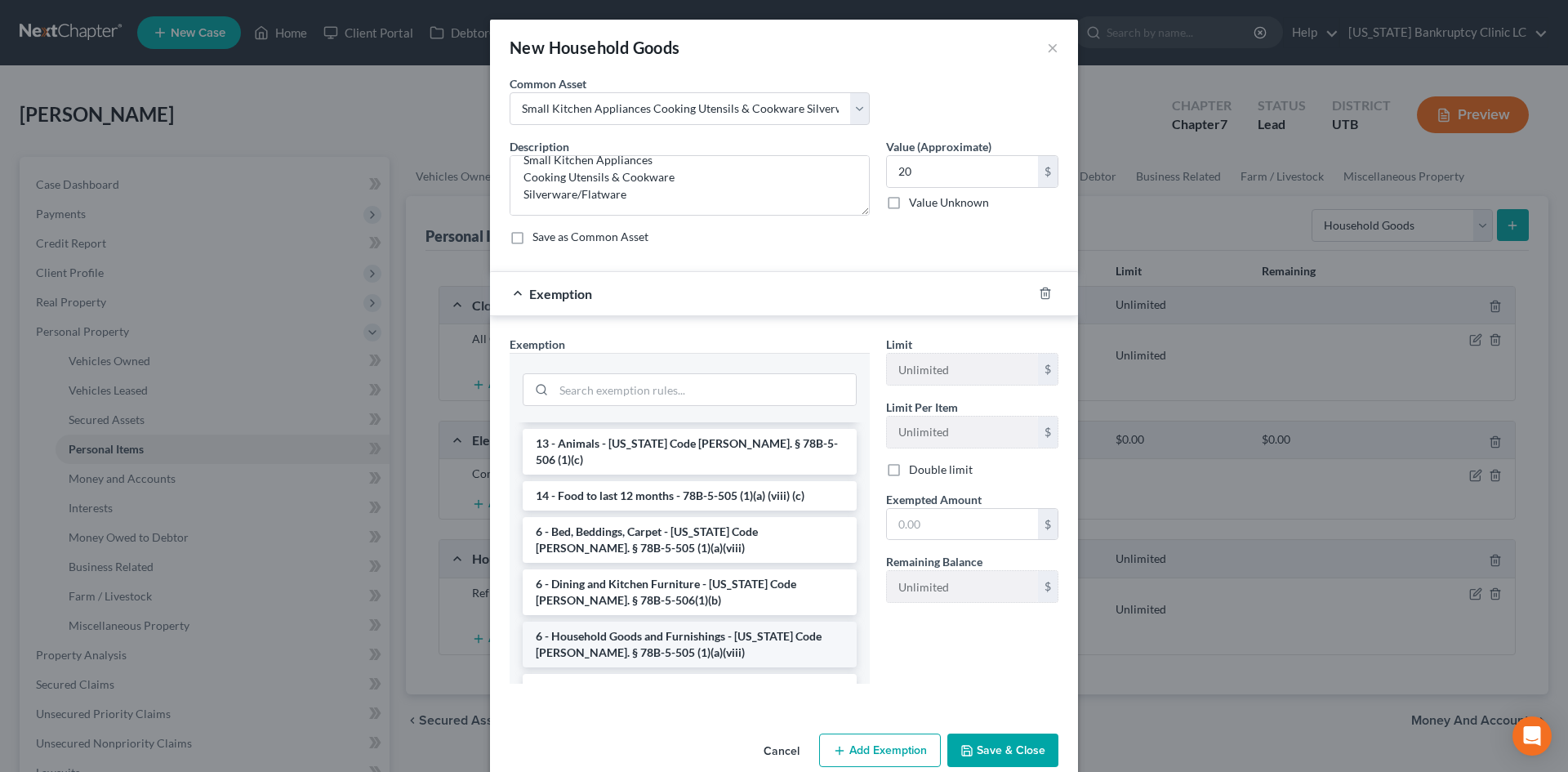
click at [627, 622] on li "6 - Household Goods and Furnishings - [US_STATE] Code [PERSON_NAME]. § 78B-5-50…" at bounding box center [689, 645] width 334 height 46
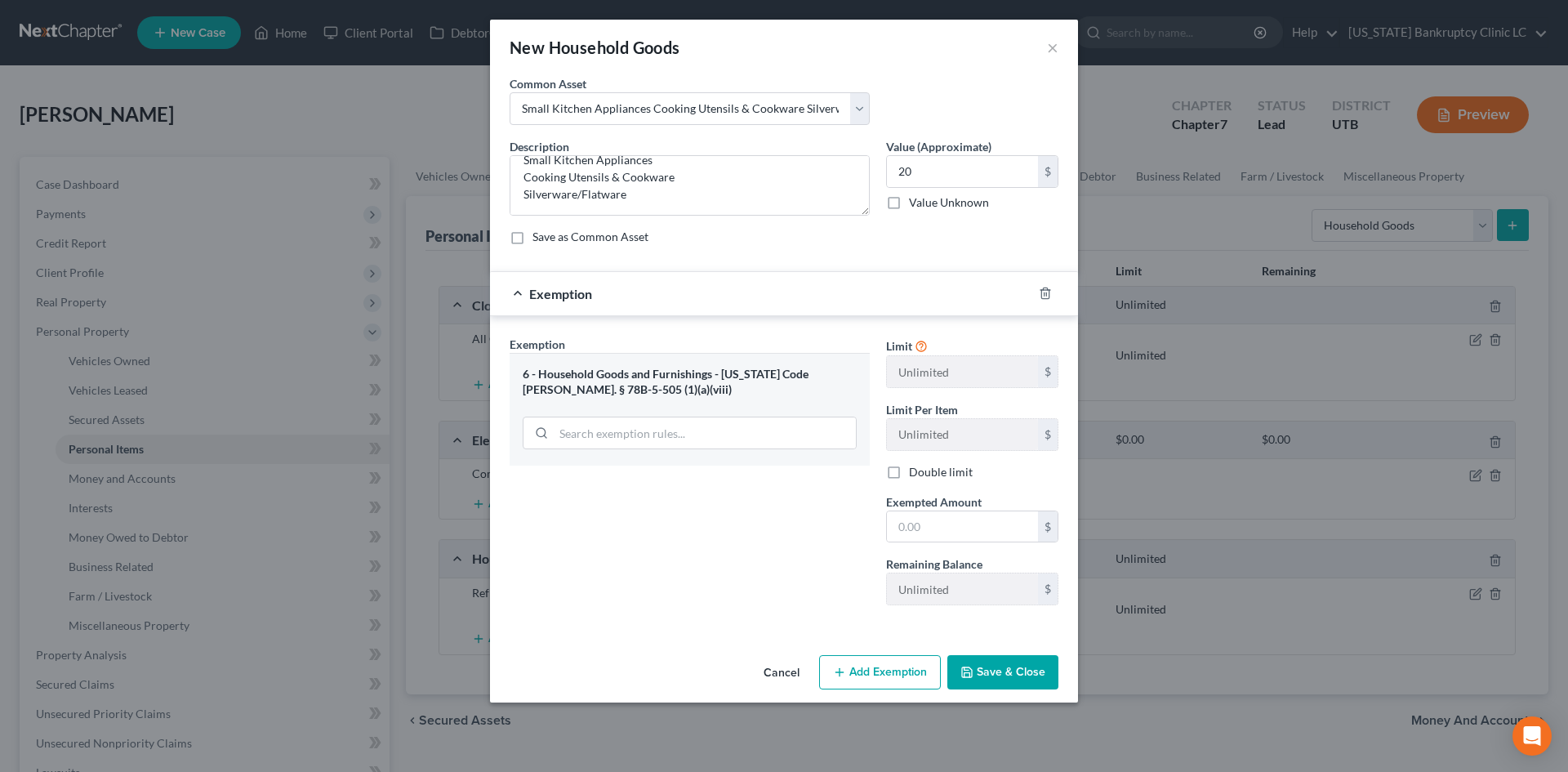
click at [956, 543] on div "Limit Unlimited $ Limit Per Item Unlimited $ Double limit Exempted Amount * $ R…" at bounding box center [972, 477] width 189 height 283
drag, startPoint x: 958, startPoint y: 534, endPoint x: 964, endPoint y: 526, distance: 10.0
click at [958, 534] on input "text" at bounding box center [962, 527] width 151 height 31
click at [741, 519] on div "Exemption Set must be selected for CA. Exemption * 6 - Household Goods and Furn…" at bounding box center [689, 477] width 376 height 283
click at [1005, 679] on button "Save & Close" at bounding box center [1002, 672] width 111 height 34
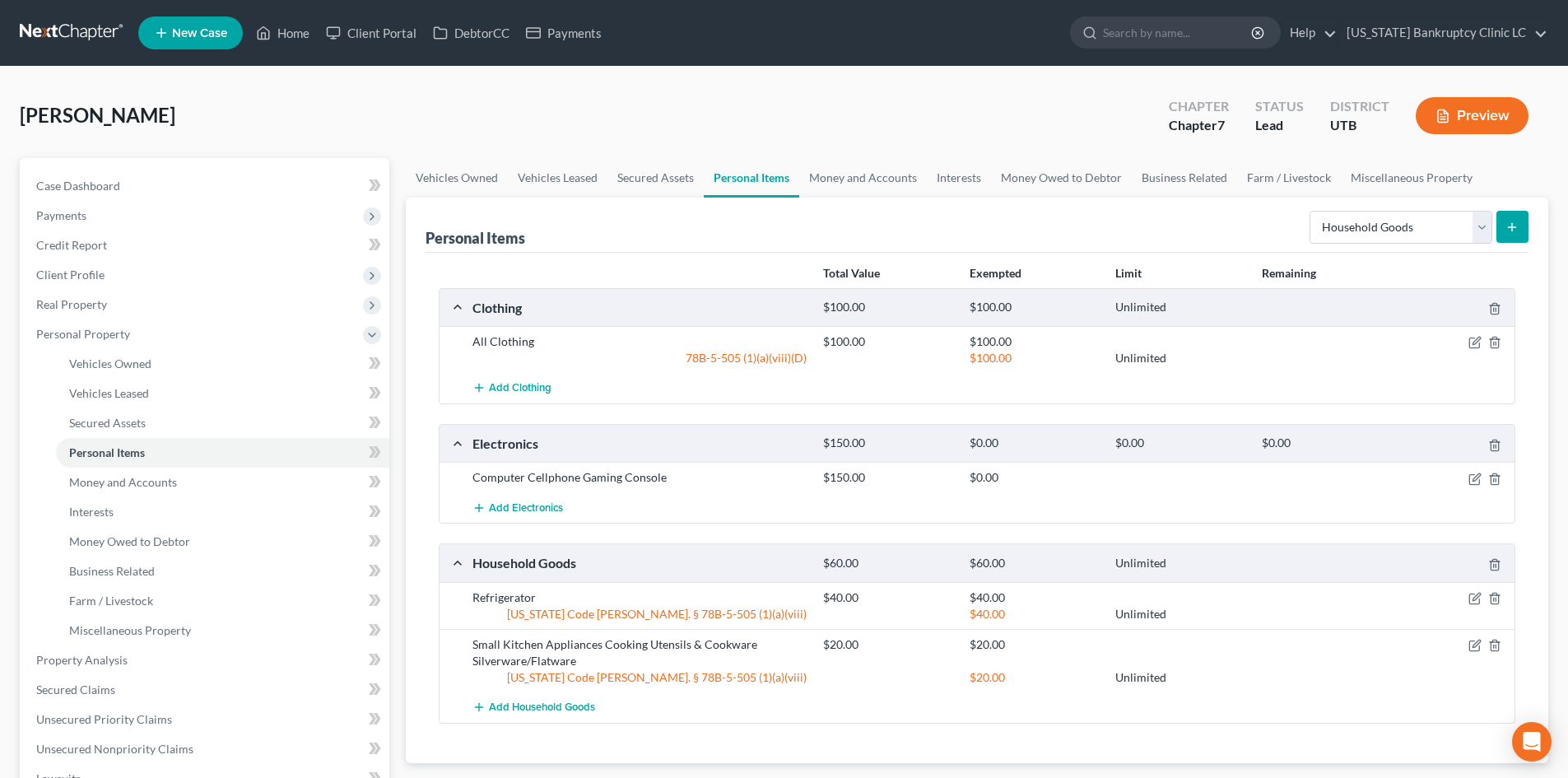
click at [1509, 228] on icon "submit" at bounding box center [1512, 228] width 14 height 14
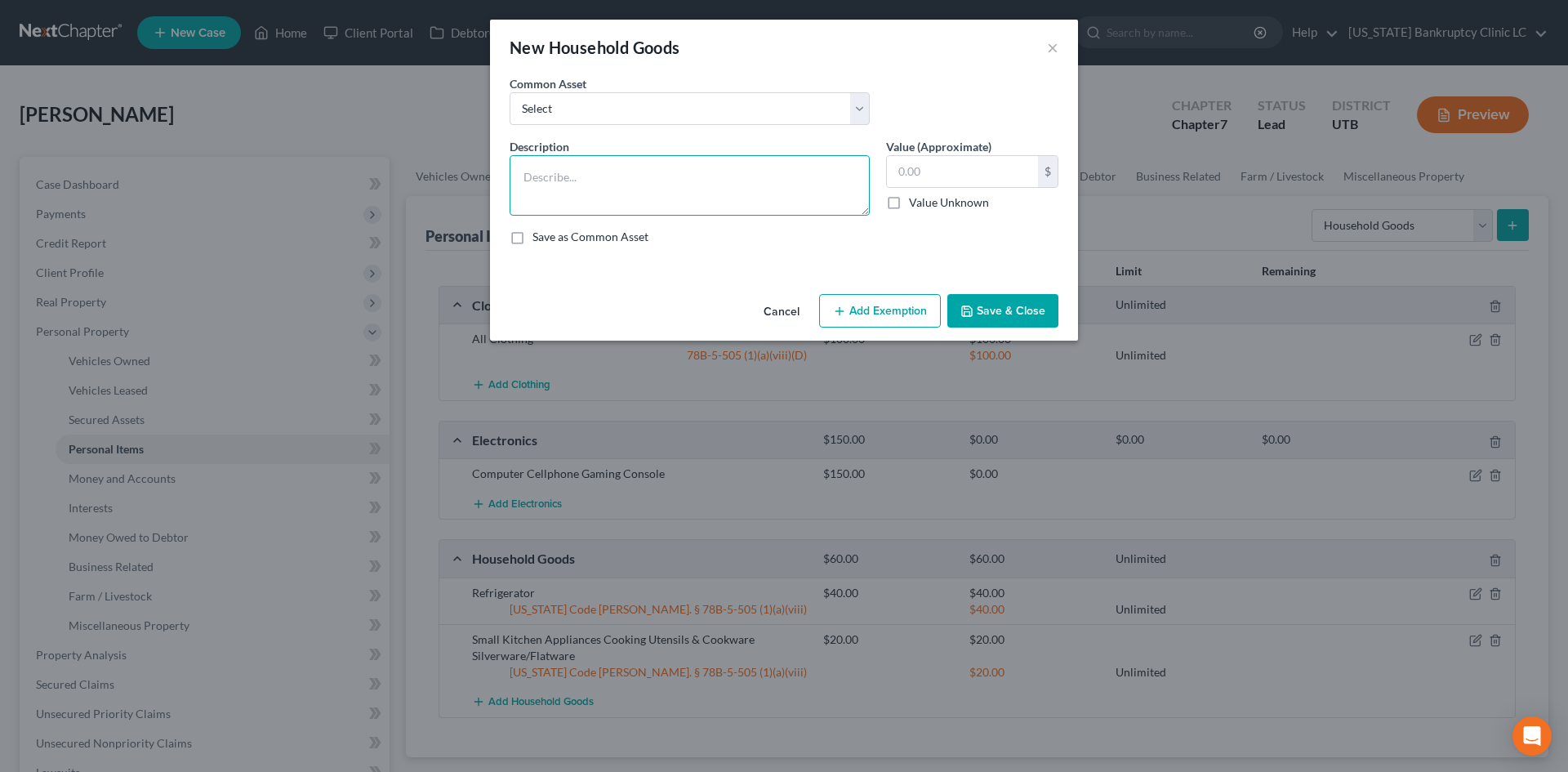
click at [825, 174] on textarea at bounding box center [689, 185] width 360 height 60
click at [900, 307] on button "Add Exemption" at bounding box center [880, 311] width 122 height 34
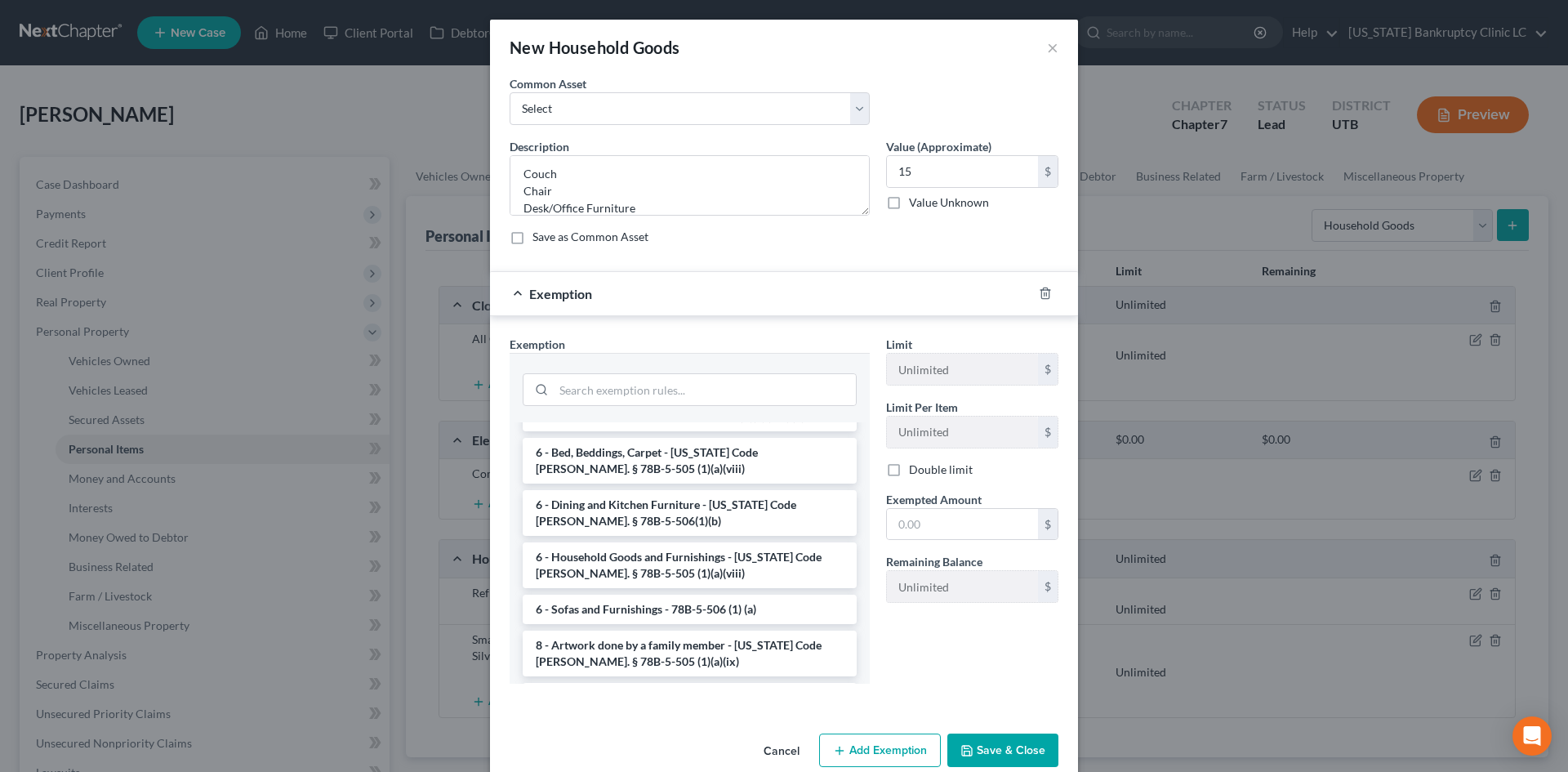
scroll to position [164, 0]
click at [689, 592] on li "6 - Sofas and Furnishings - 78B-5-506 (1) (a)" at bounding box center [689, 606] width 334 height 30
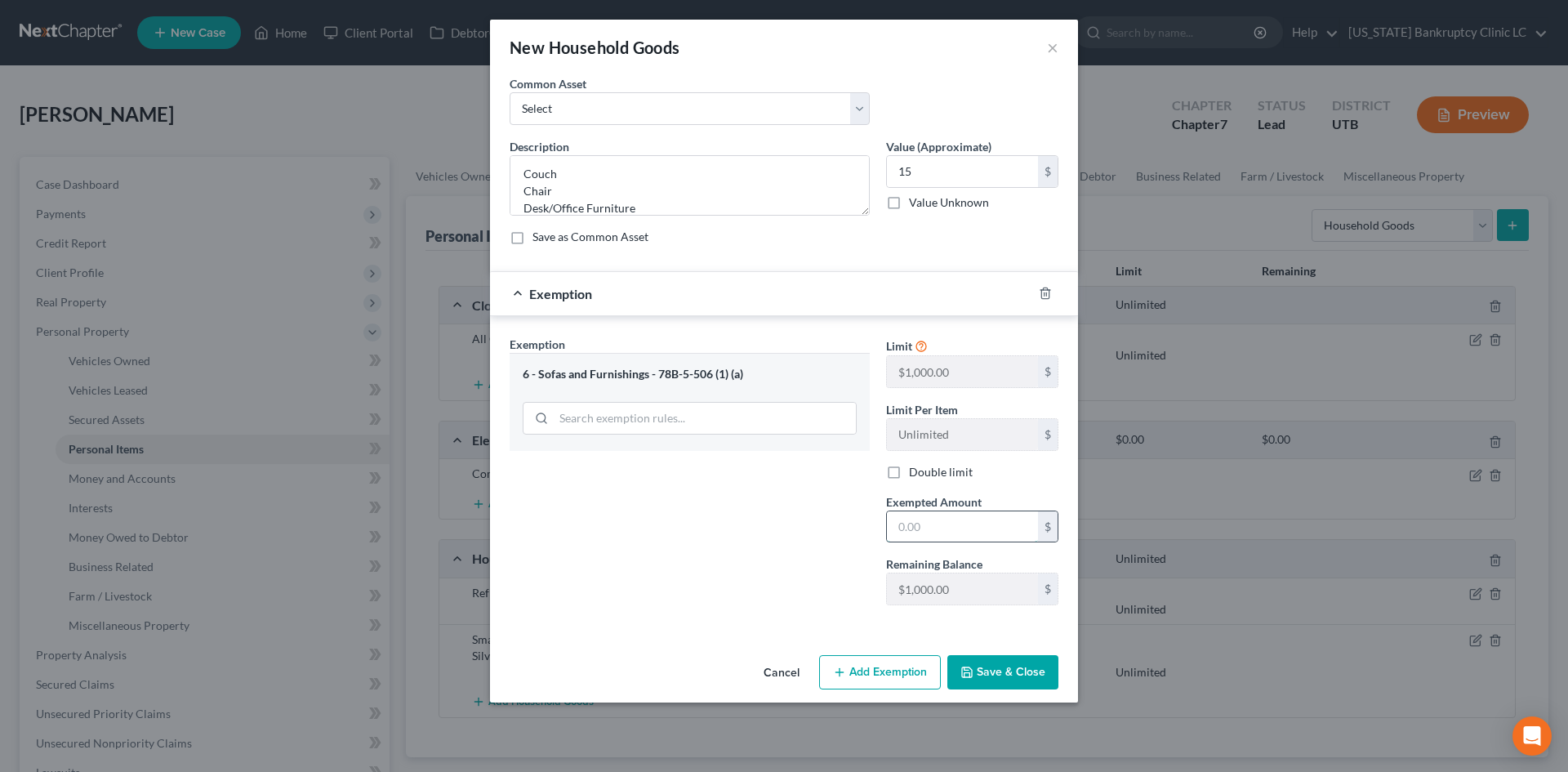
click at [895, 536] on input "text" at bounding box center [962, 527] width 151 height 31
drag, startPoint x: 780, startPoint y: 605, endPoint x: 940, endPoint y: 673, distance: 173.9
click at [780, 605] on div "Exemption Set must be selected for CA. Exemption * 6 - Sofas and Furnishings - …" at bounding box center [689, 477] width 376 height 283
click at [984, 675] on button "Save & Close" at bounding box center [1002, 672] width 111 height 34
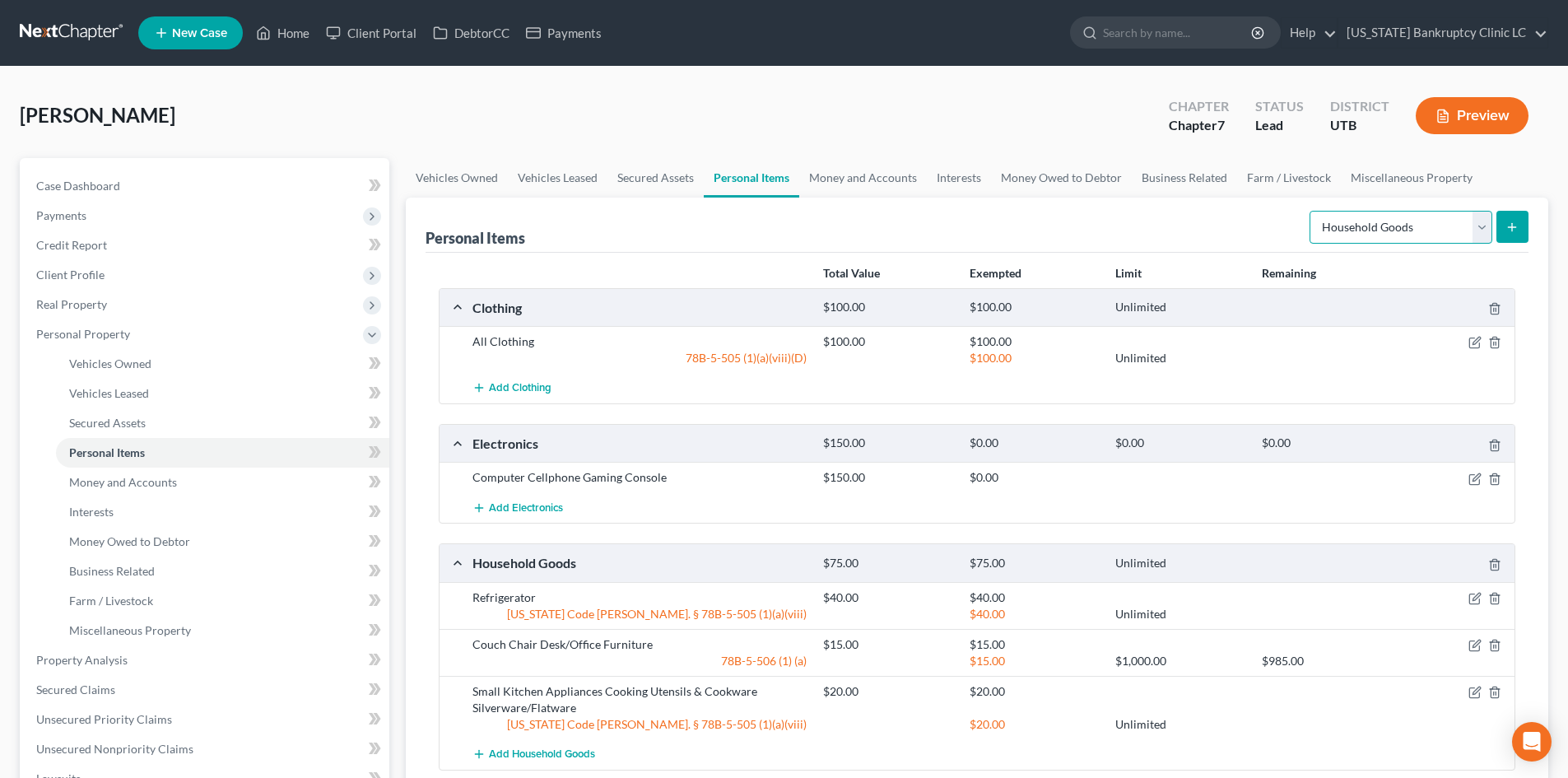
click at [1389, 235] on select "Select Item Type Clothing Collectibles Of Value Electronics Firearms Household …" at bounding box center [1400, 227] width 182 height 33
click at [1536, 226] on div "Personal Items Select Item Type Clothing Collectibles Of Value Electronics Fire…" at bounding box center [977, 504] width 1142 height 613
click at [1525, 230] on button "submit" at bounding box center [1512, 226] width 32 height 32
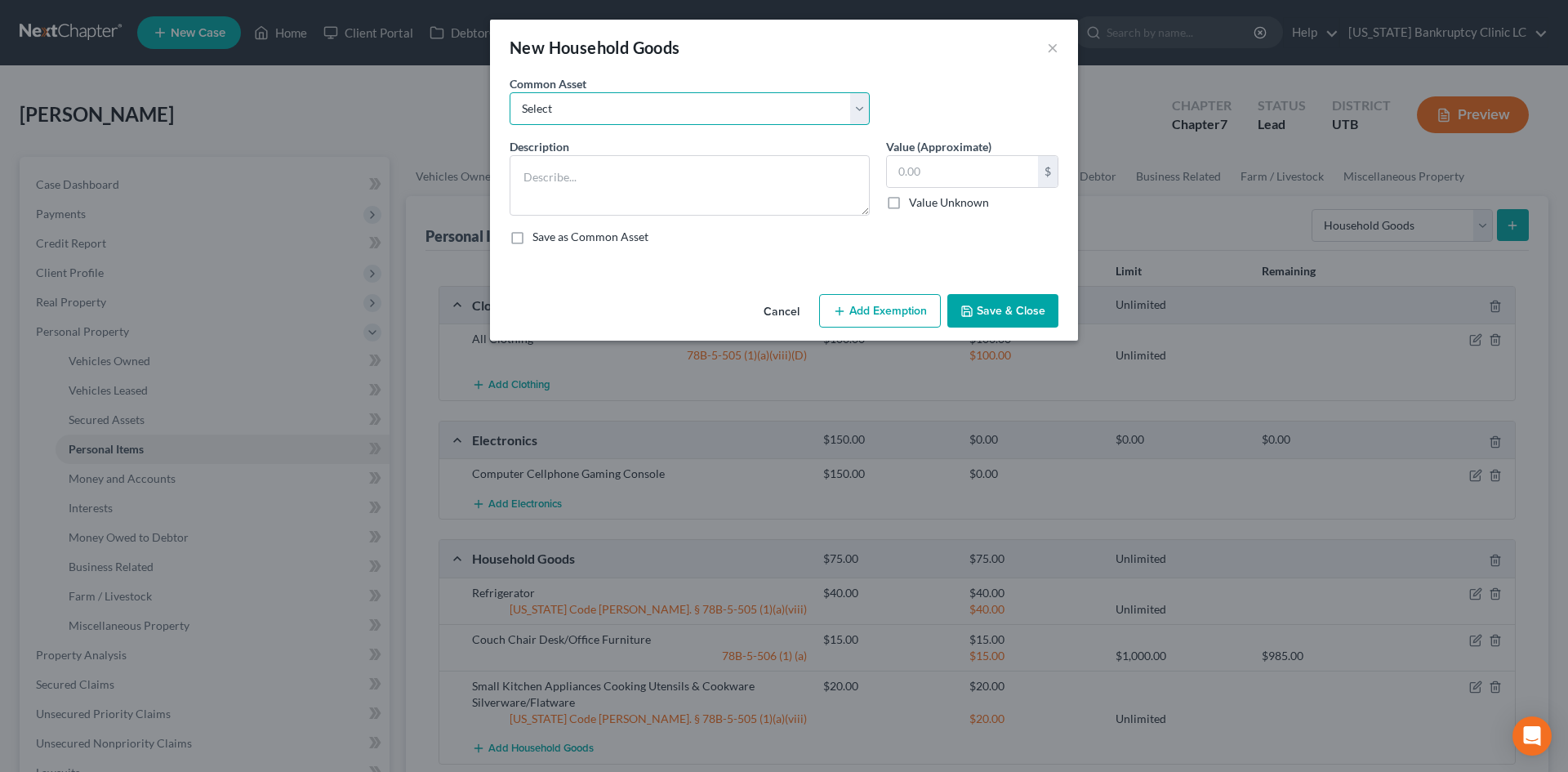
click at [558, 113] on select "Select Couch Chair Entertainment Center End/Coffee Table Stove/Cooking unit Sof…" at bounding box center [689, 108] width 360 height 33
click at [509, 92] on select "Select Couch Chair Entertainment Center End/Coffee Table Stove/Cooking unit Sof…" at bounding box center [689, 108] width 360 height 33
click at [968, 160] on input "50.00" at bounding box center [962, 171] width 151 height 31
click at [863, 324] on button "Add Exemption" at bounding box center [880, 311] width 122 height 34
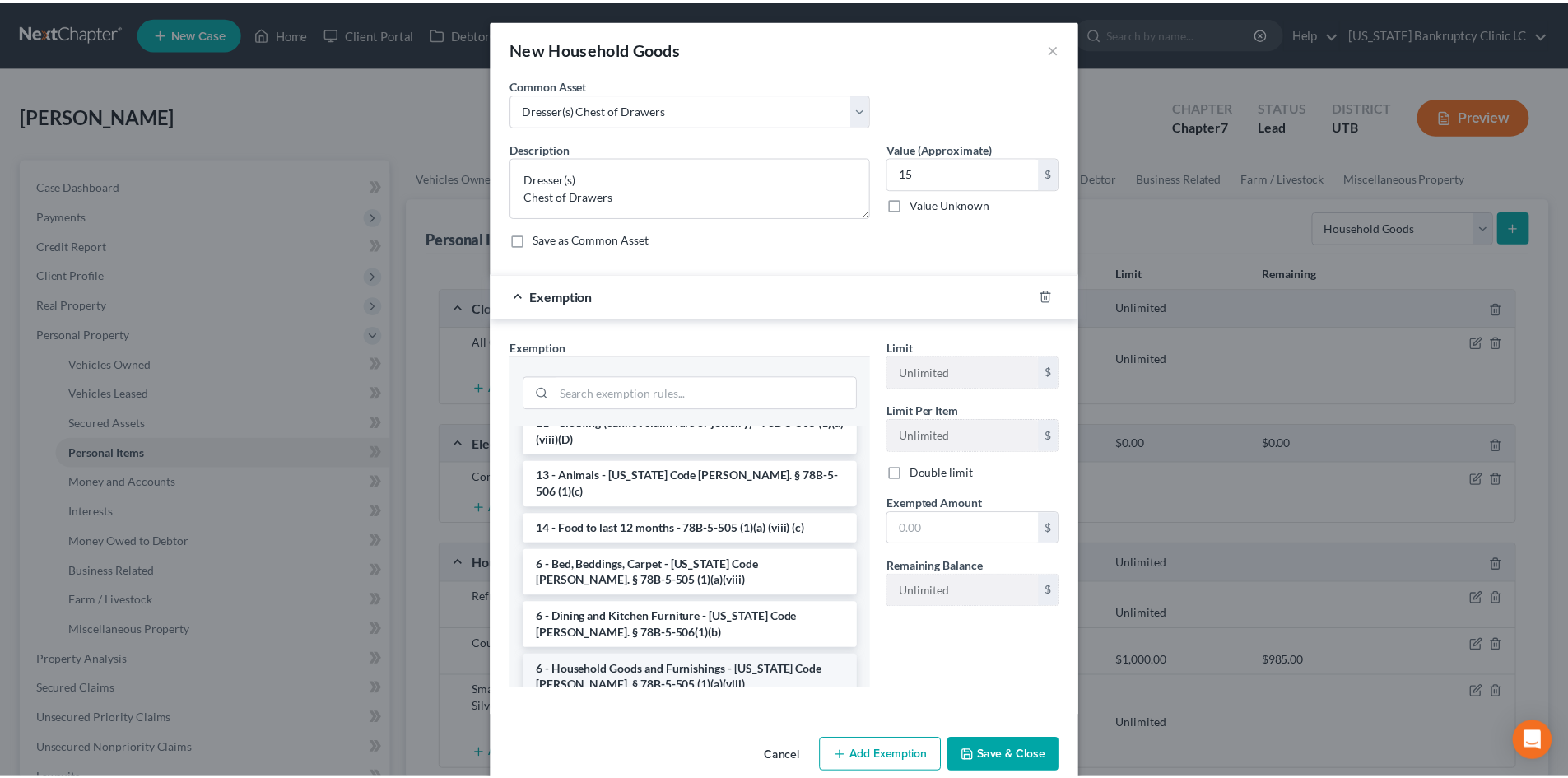
scroll to position [82, 0]
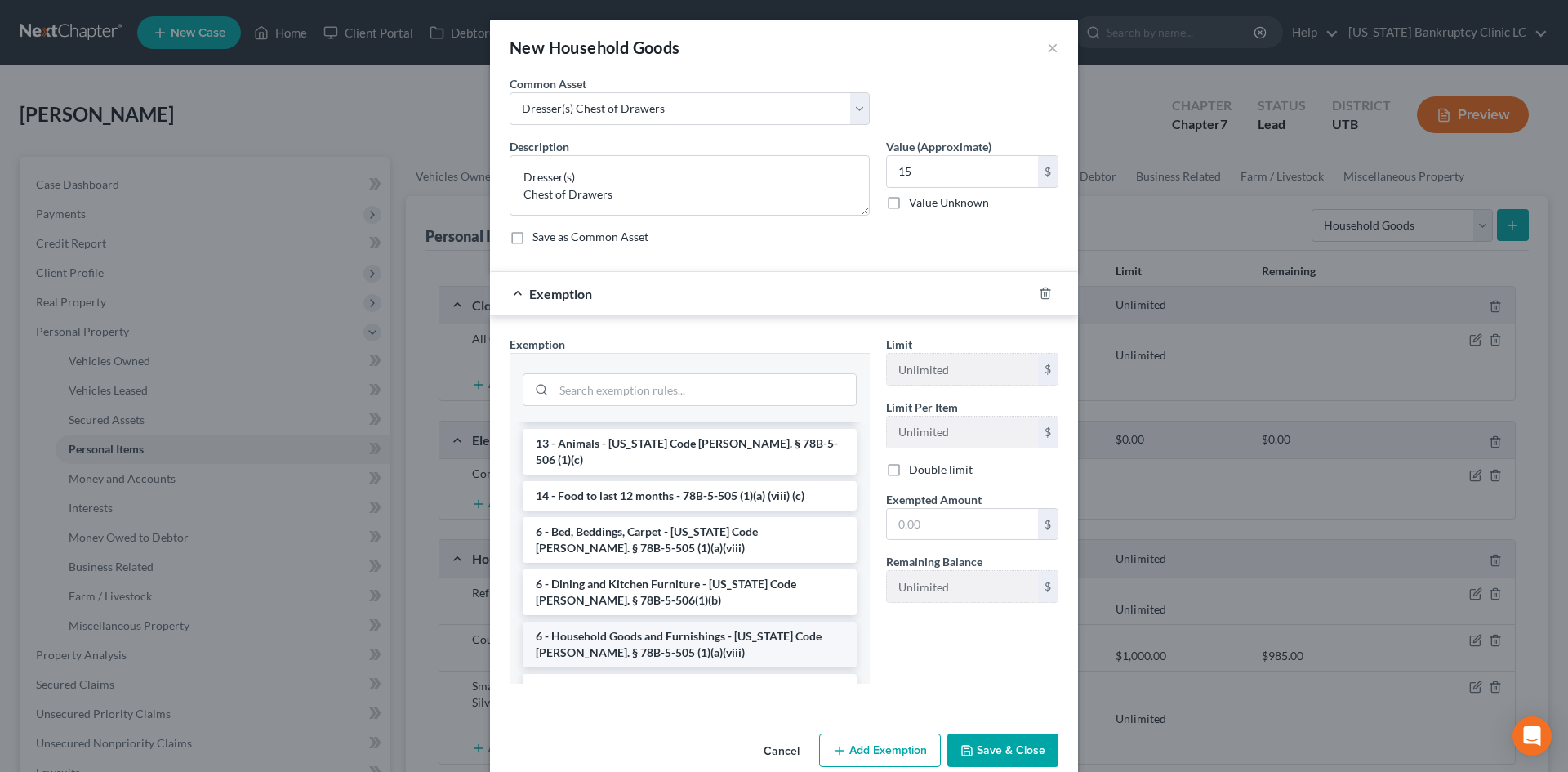
click at [650, 622] on li "6 - Household Goods and Furnishings - [US_STATE] Code [PERSON_NAME]. § 78B-5-50…" at bounding box center [689, 645] width 334 height 46
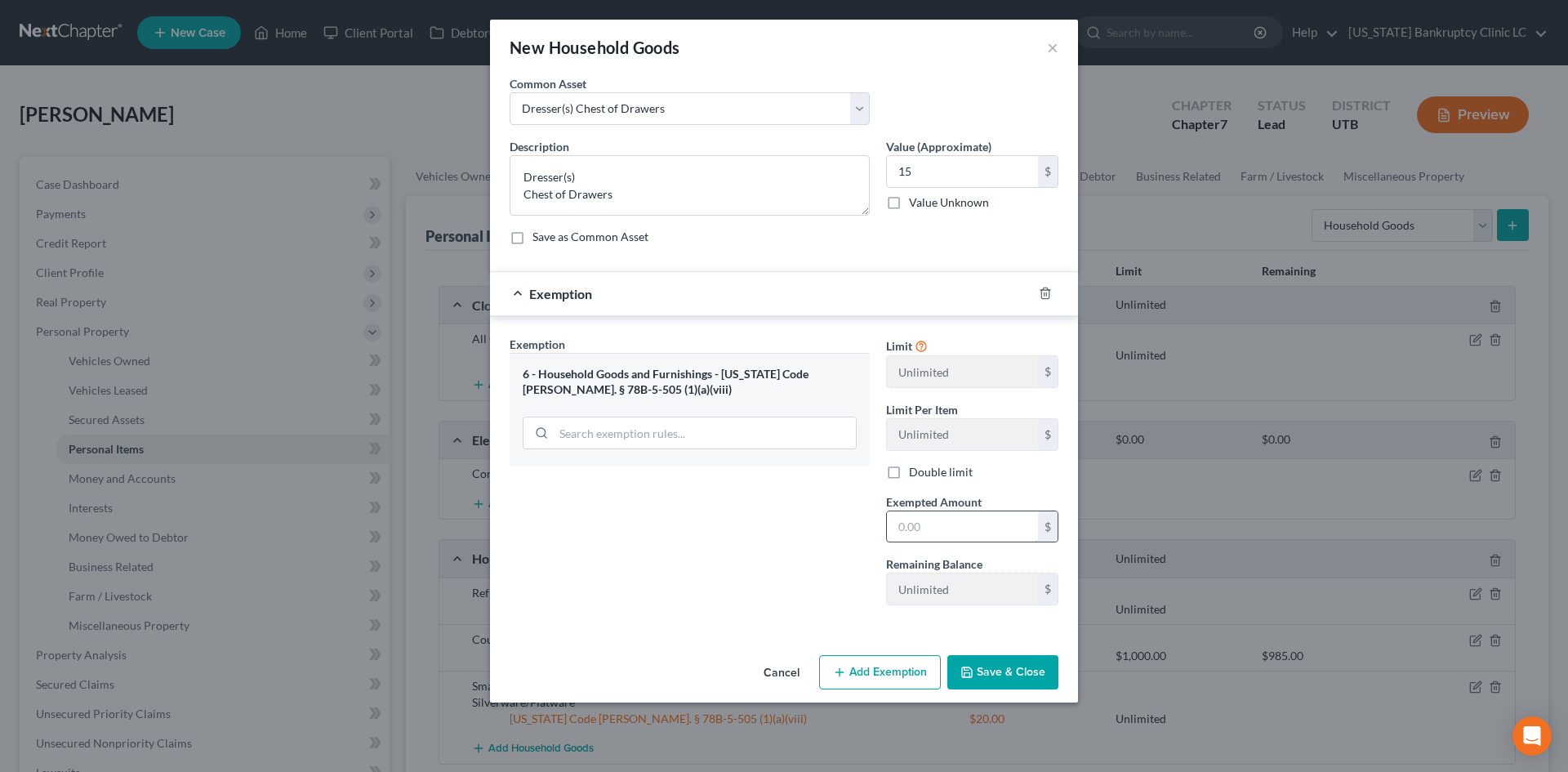
drag, startPoint x: 934, startPoint y: 519, endPoint x: 925, endPoint y: 519, distance: 9.0
click at [934, 519] on input "text" at bounding box center [962, 527] width 151 height 31
click at [723, 586] on div "Exemption Set must be selected for CA. Exemption * 6 - Household Goods and Furn…" at bounding box center [689, 477] width 376 height 283
click at [998, 670] on button "Save & Close" at bounding box center [1002, 672] width 111 height 34
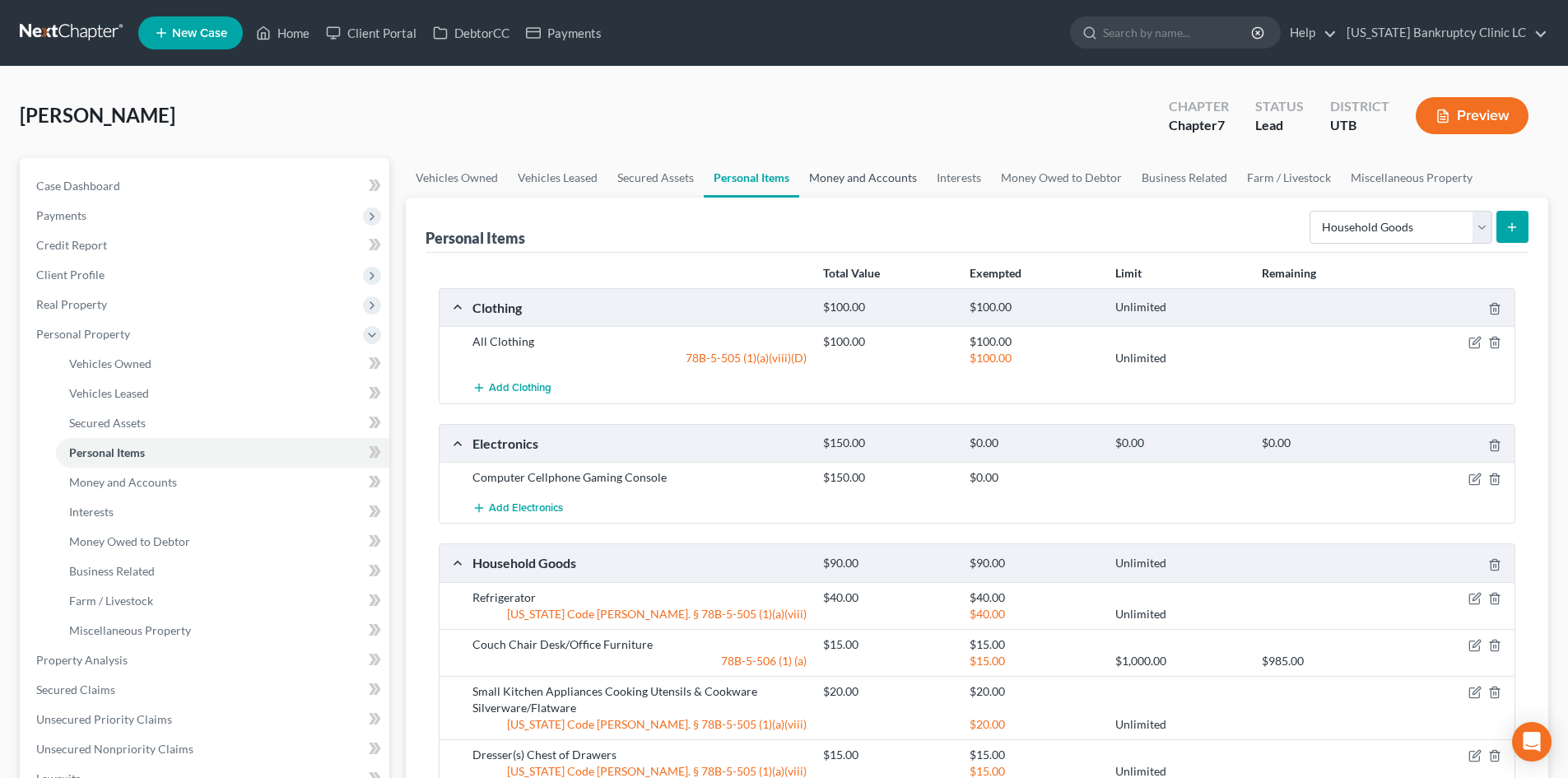
click at [861, 174] on link "Money and Accounts" at bounding box center [863, 178] width 127 height 40
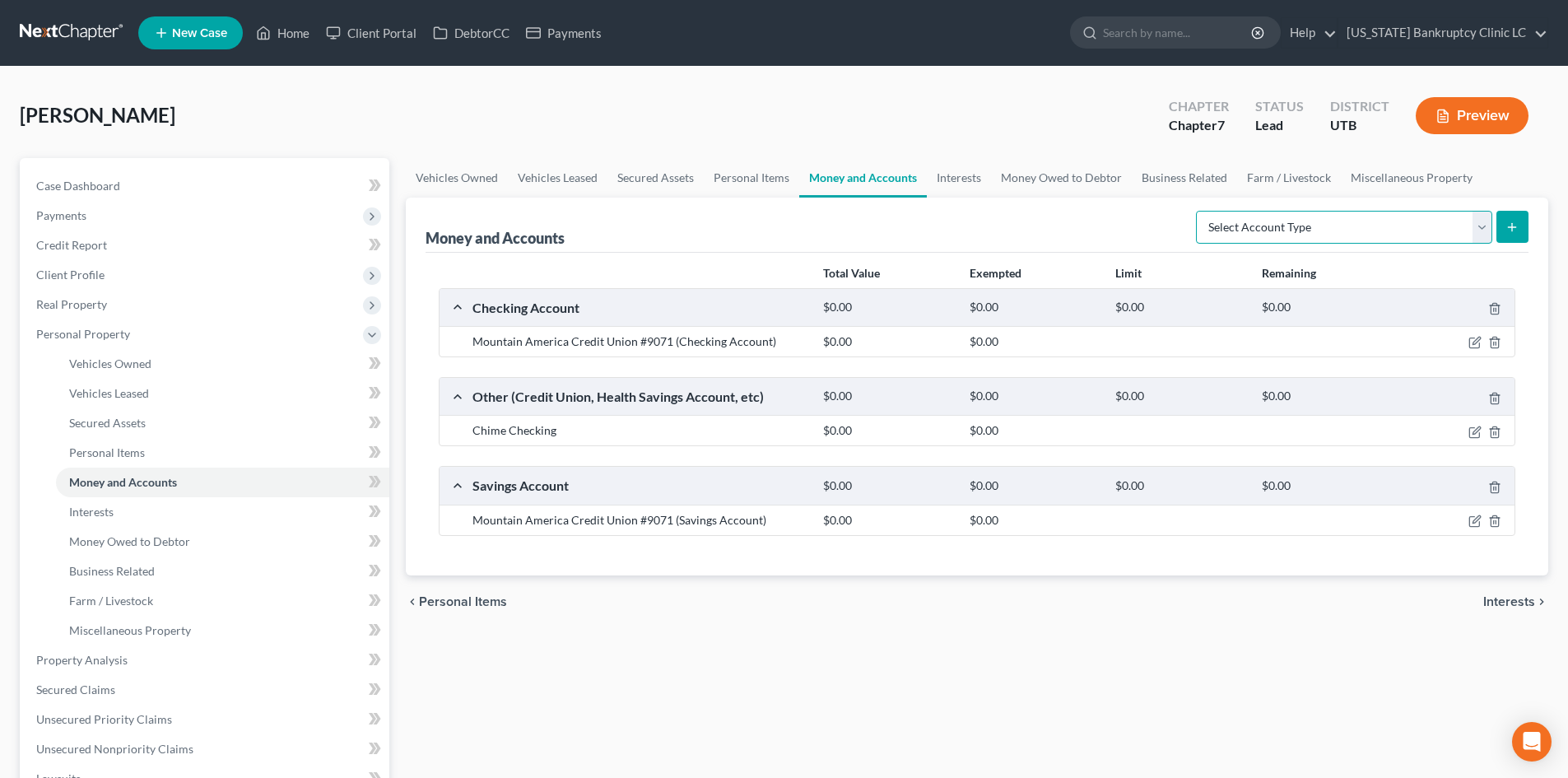
click at [1379, 230] on select "Select Account Type Brokerage Cash on Hand Certificates of Deposit Checking Acc…" at bounding box center [1343, 227] width 296 height 33
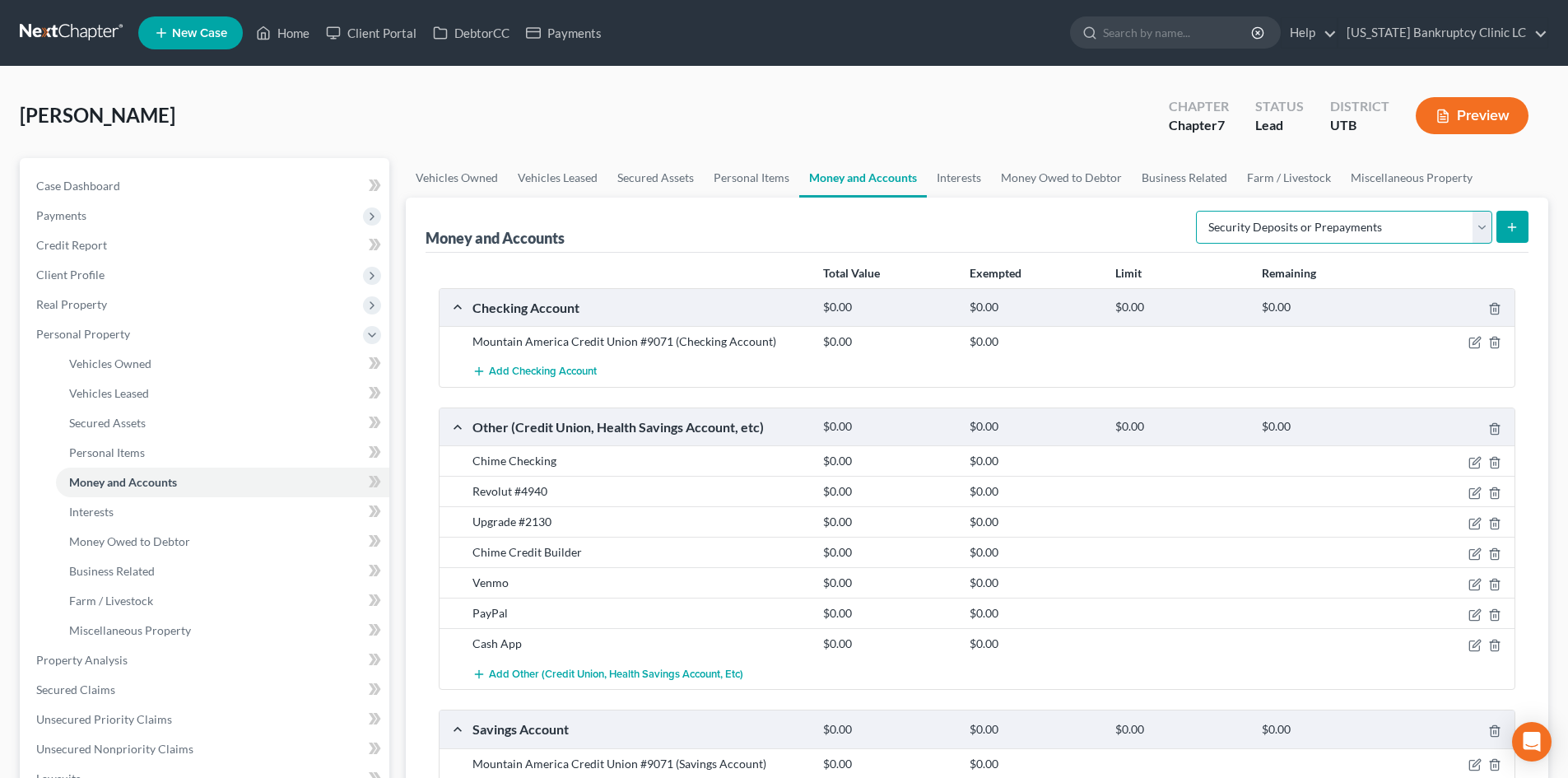
click at [1199, 210] on select "Select Account Type Brokerage Cash on Hand Certificates of Deposit Checking Acc…" at bounding box center [1343, 227] width 296 height 33
click at [1522, 227] on button "submit" at bounding box center [1512, 226] width 32 height 32
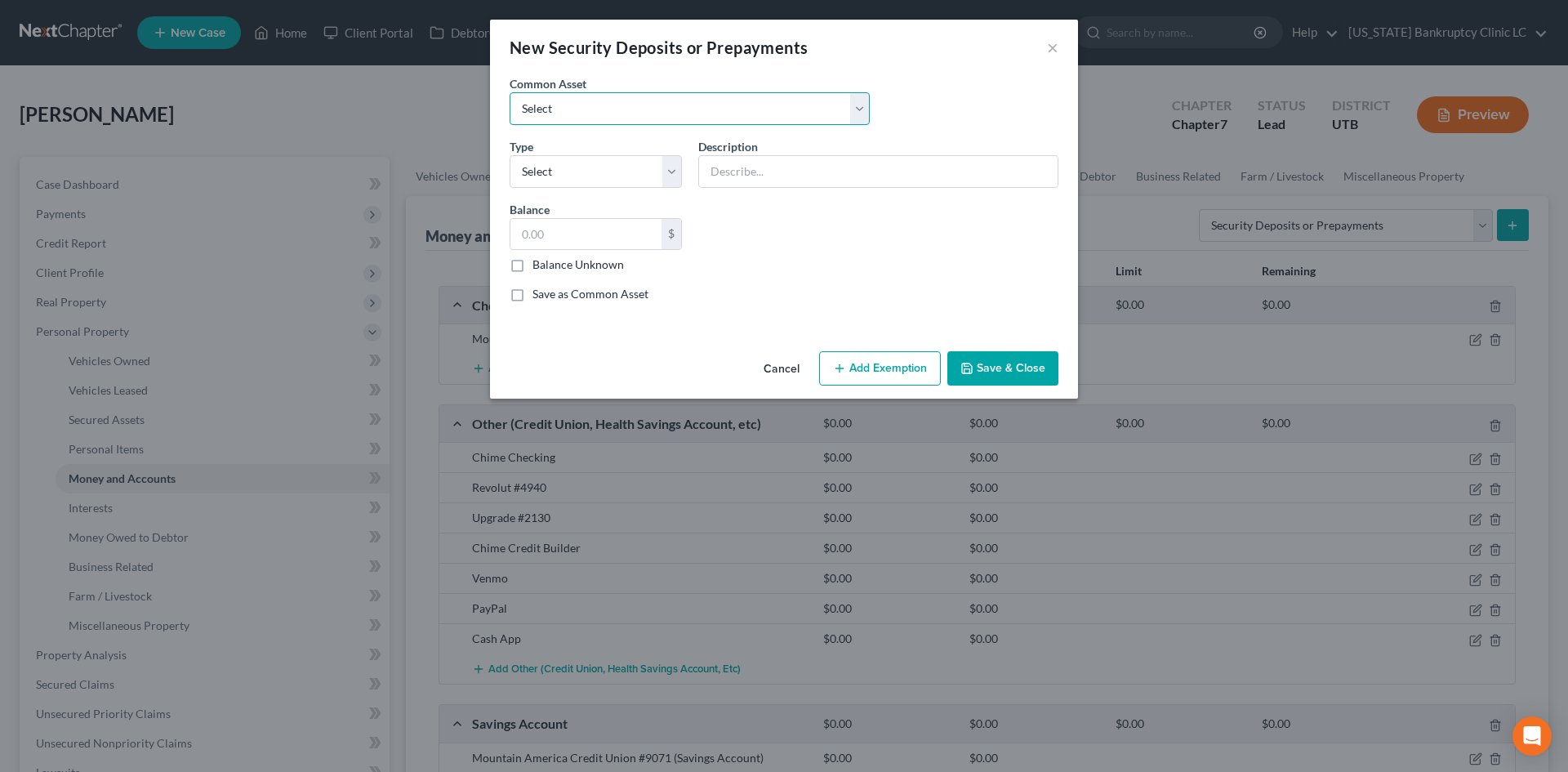
drag, startPoint x: 566, startPoint y: 109, endPoint x: 564, endPoint y: 124, distance: 15.1
click at [566, 109] on select "Select Rent Deposit w/Landlord" at bounding box center [689, 108] width 360 height 33
click at [509, 92] on select "Select Rent Deposit w/Landlord" at bounding box center [689, 108] width 360 height 33
drag, startPoint x: 580, startPoint y: 170, endPoint x: 586, endPoint y: 176, distance: 8.5
click at [580, 170] on select "Select Electric Gas Heating Oil Security Deposit On Rental Unit Prepaid Rent Te…" at bounding box center [595, 171] width 172 height 33
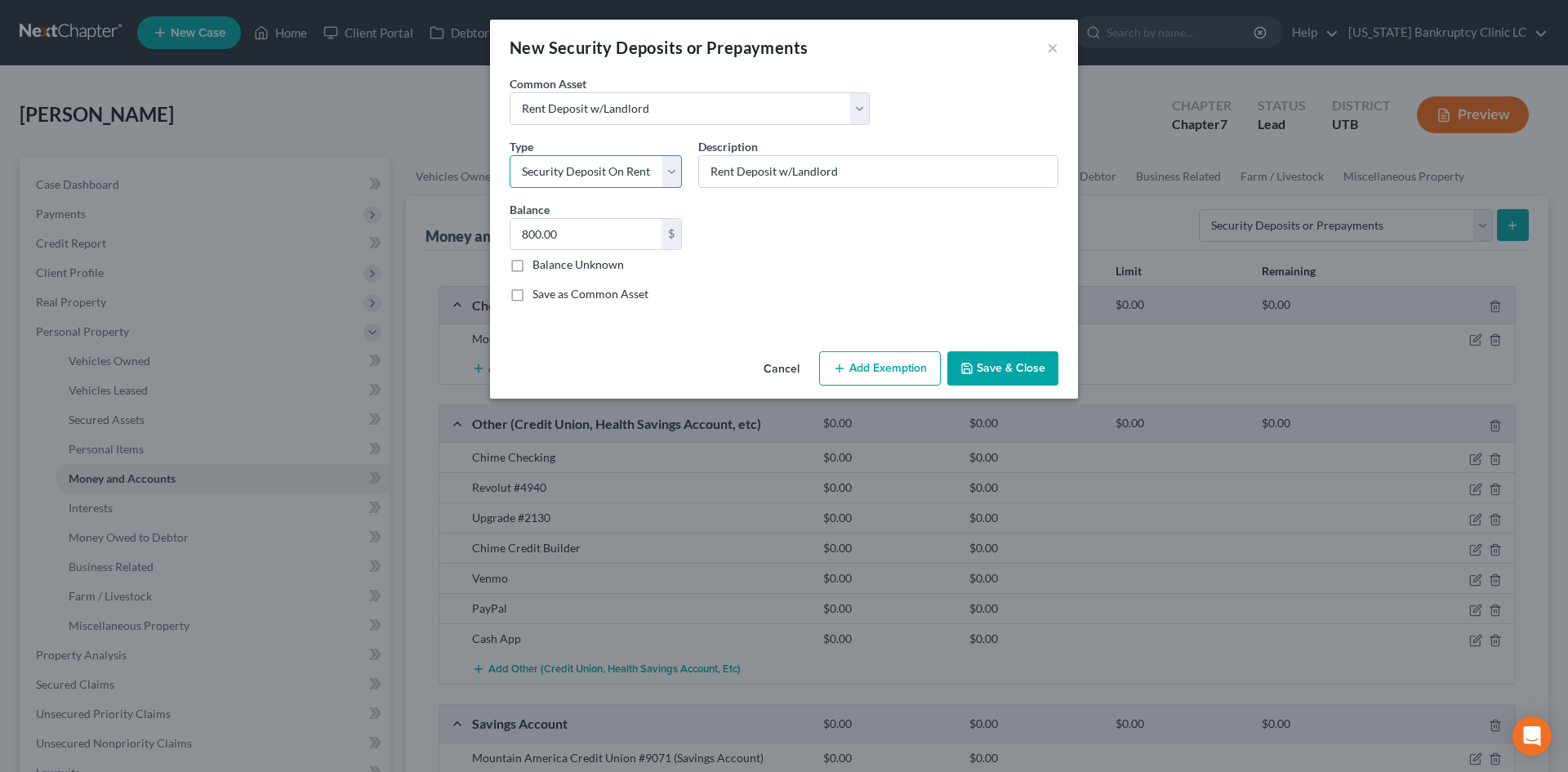
click at [509, 155] on select "Select Electric Gas Heating Oil Security Deposit On Rental Unit Prepaid Rent Te…" at bounding box center [595, 171] width 172 height 33
click at [595, 237] on input "800.00" at bounding box center [586, 235] width 151 height 31
click at [1046, 391] on div "Cancel Add Exemption Save & Close" at bounding box center [784, 372] width 588 height 54
click at [1034, 377] on button "Save & Close" at bounding box center [1002, 369] width 111 height 34
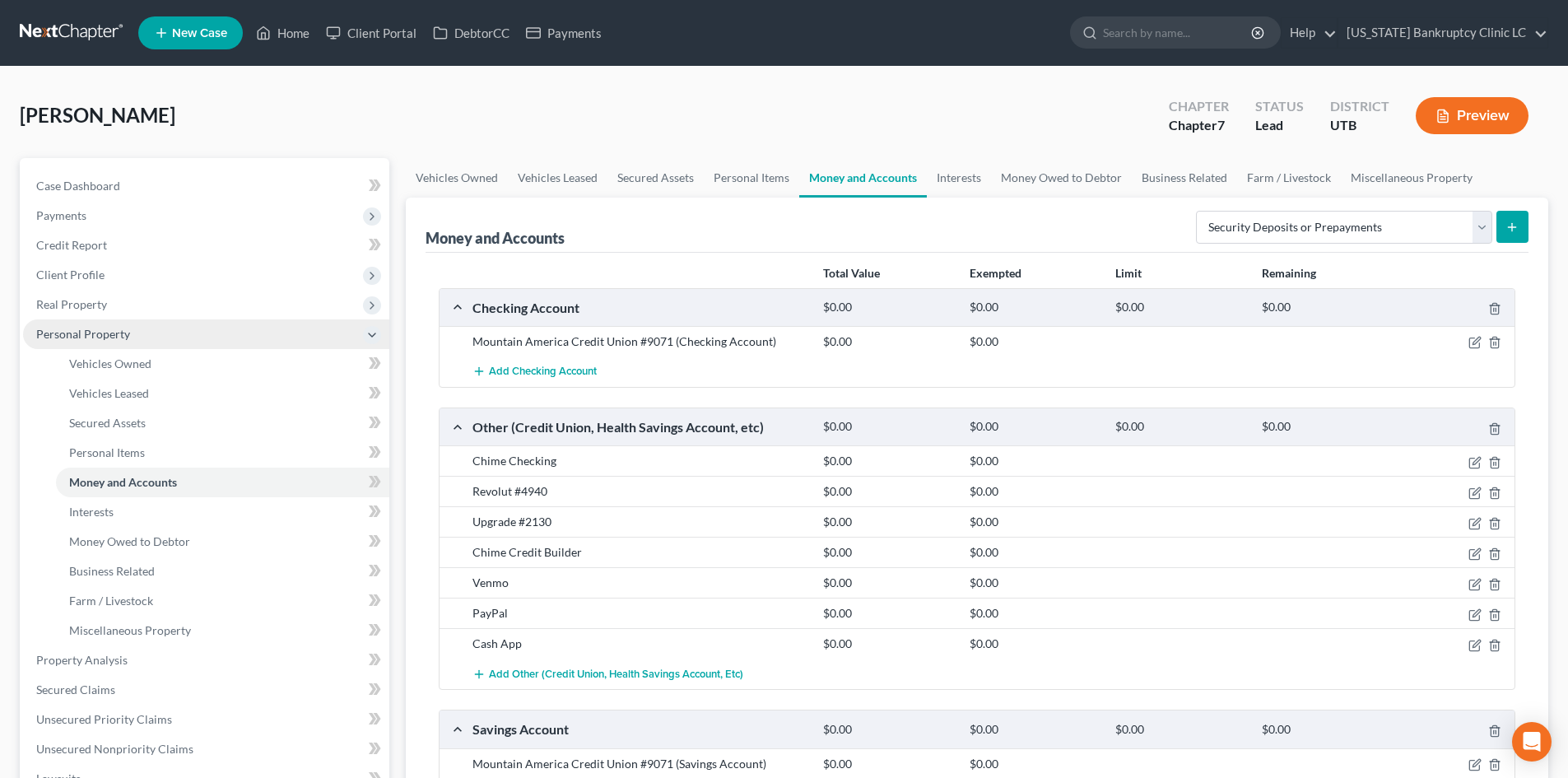
click at [93, 338] on span "Personal Property" at bounding box center [83, 334] width 94 height 14
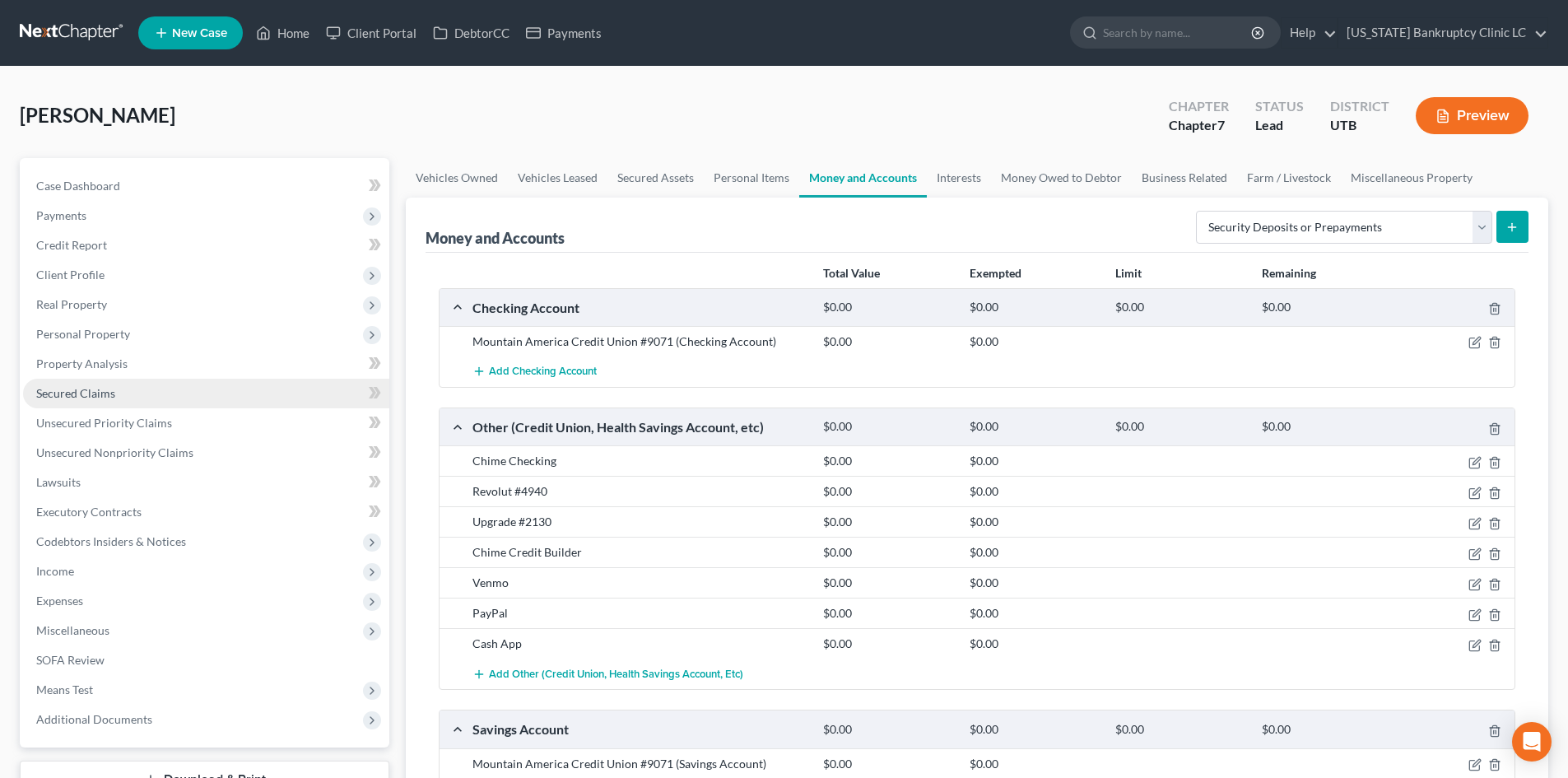
click at [92, 392] on span "Secured Claims" at bounding box center [76, 393] width 79 height 14
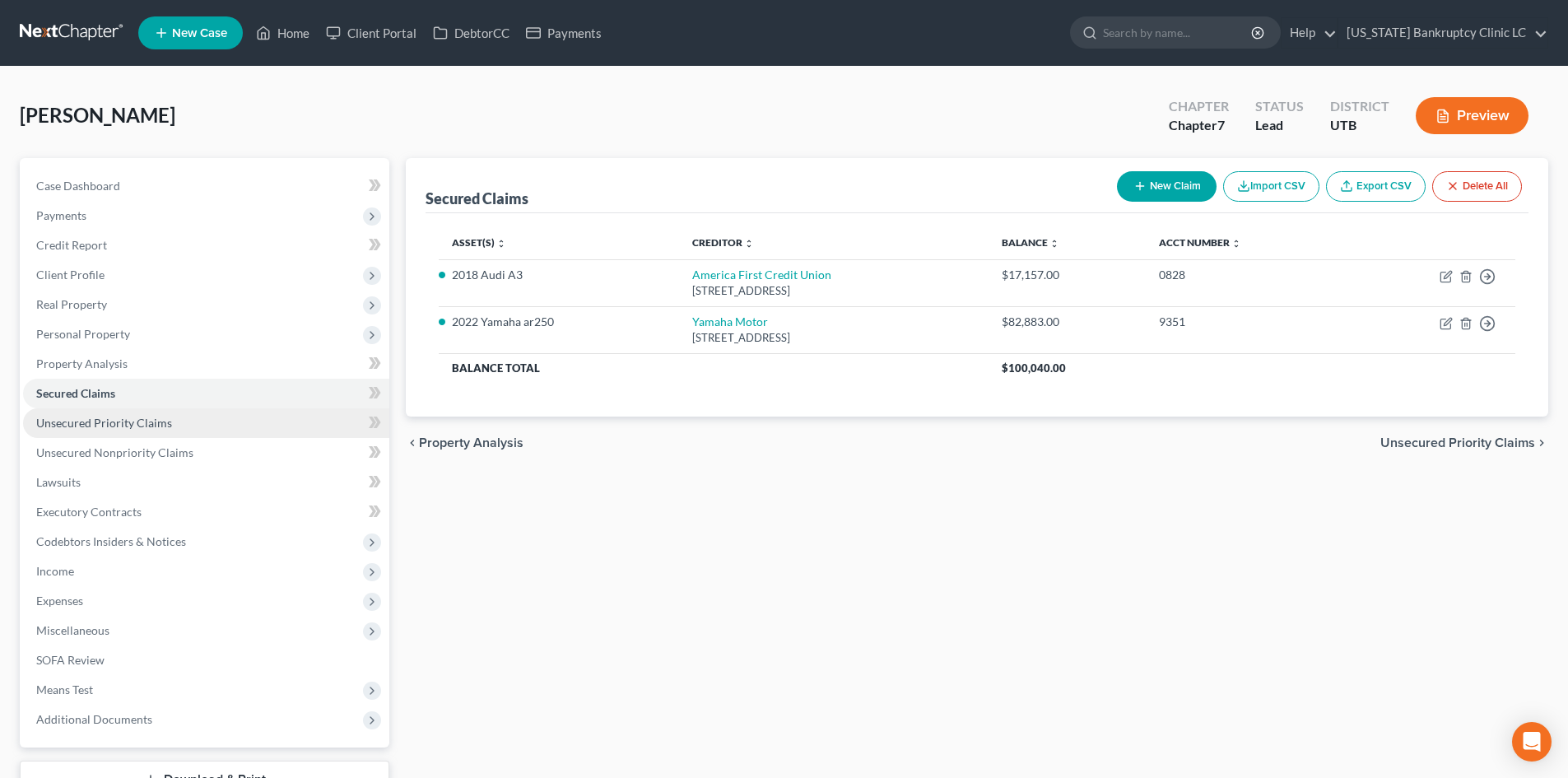
click at [147, 411] on link "Unsecured Priority Claims" at bounding box center [206, 423] width 367 height 30
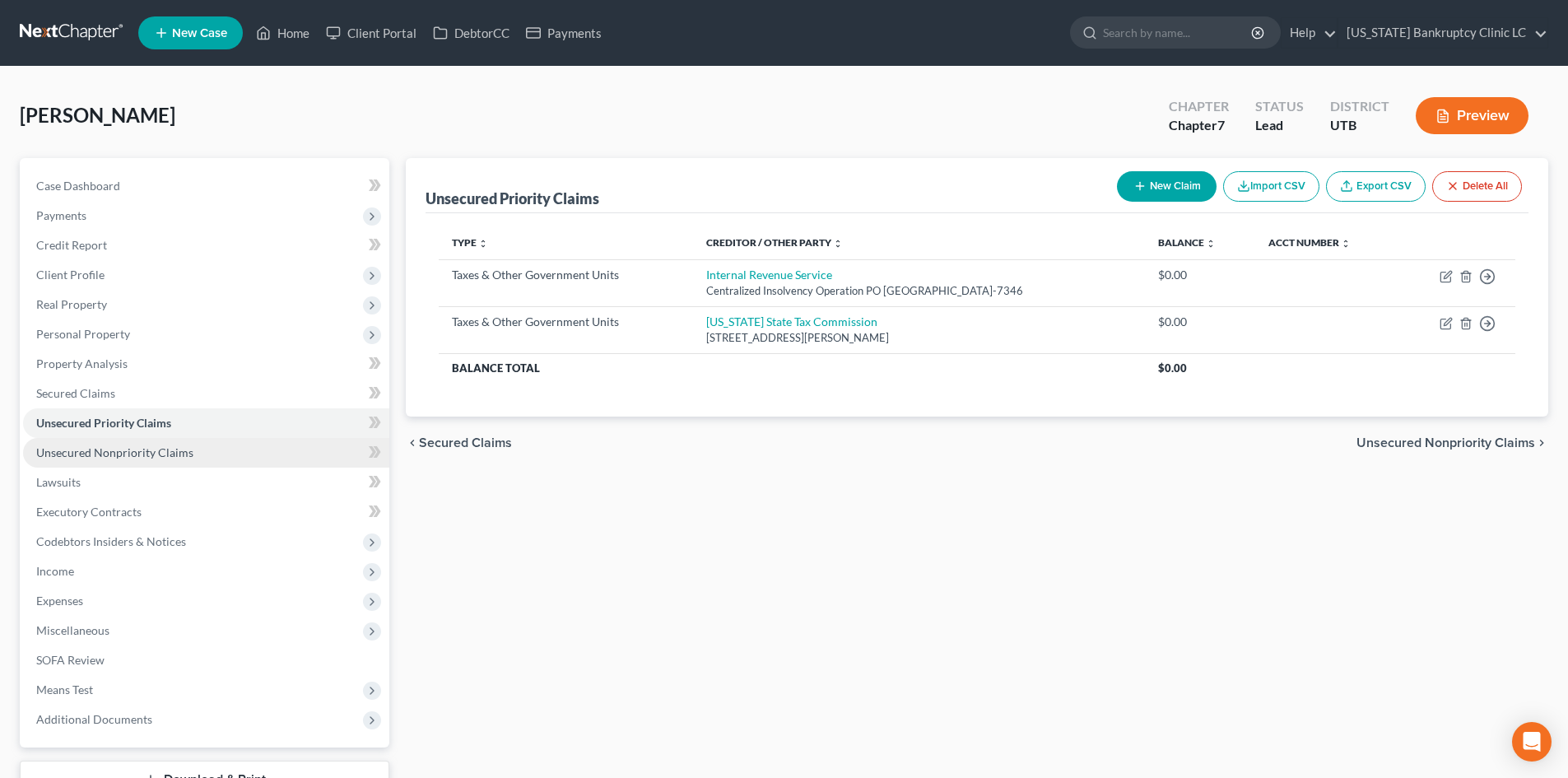
click at [145, 455] on span "Unsecured Nonpriority Claims" at bounding box center [115, 452] width 157 height 14
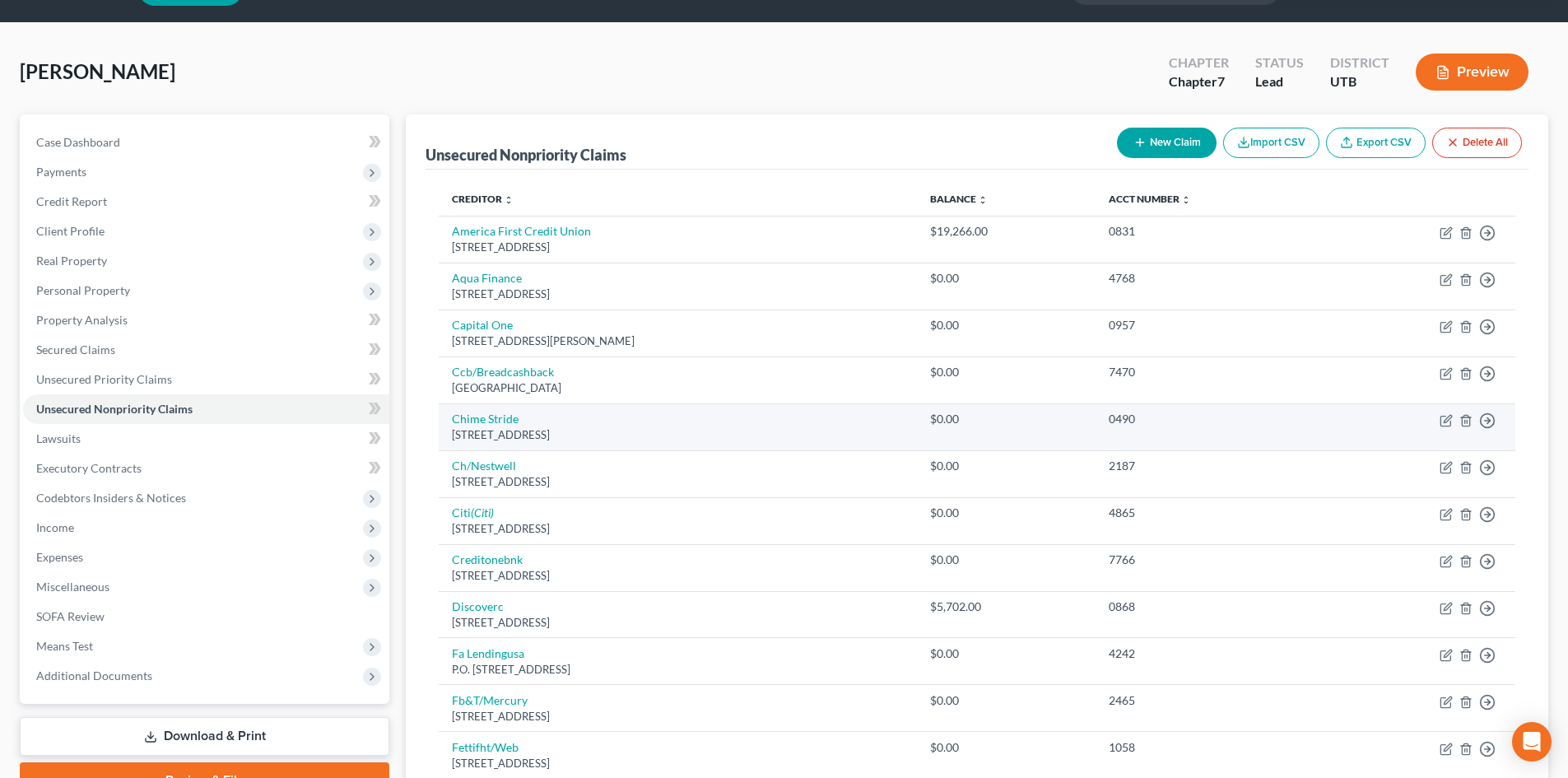
scroll to position [82, 0]
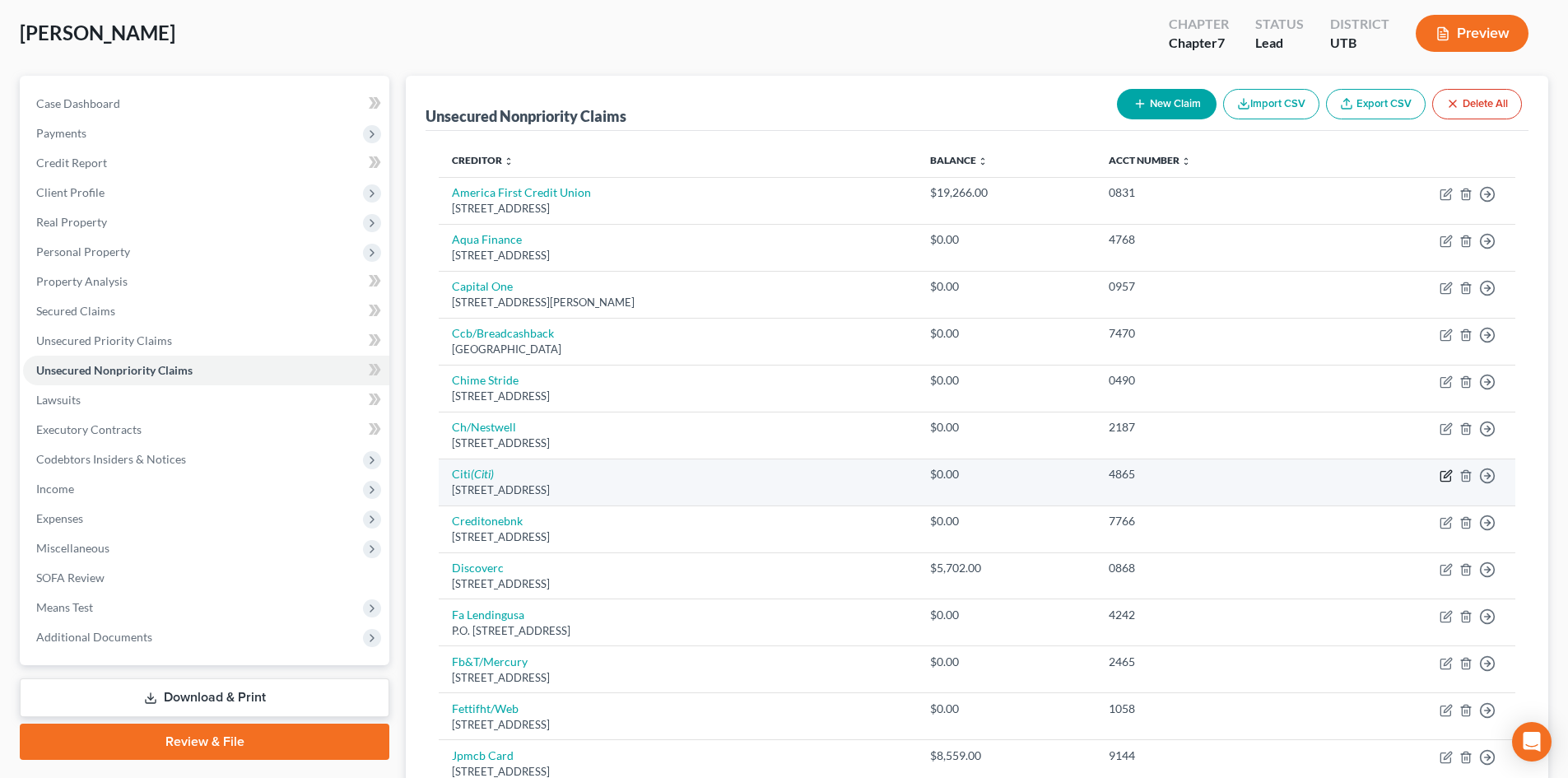
click at [1449, 476] on icon "button" at bounding box center [1446, 476] width 14 height 14
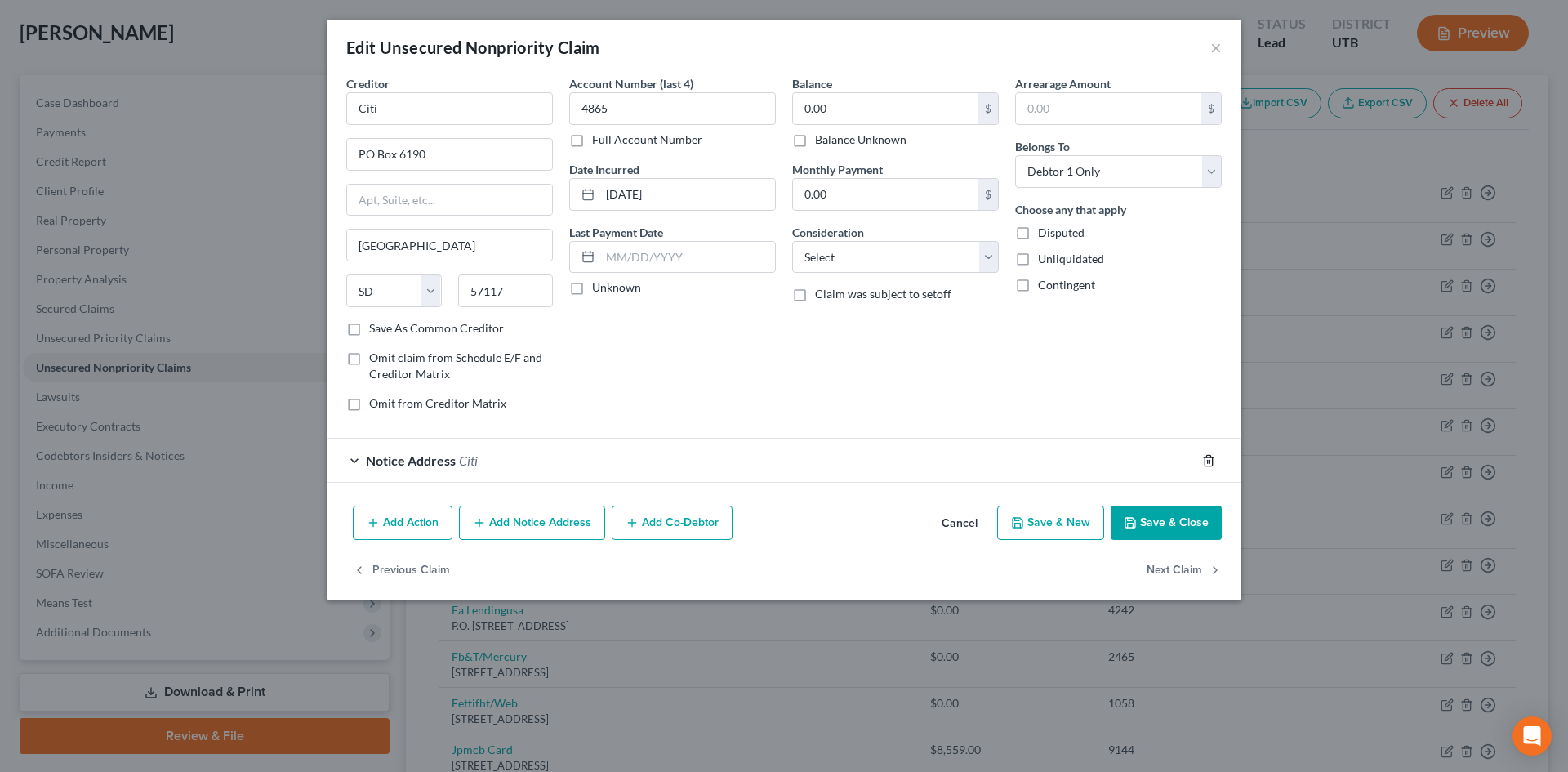
click at [1206, 458] on icon "button" at bounding box center [1208, 460] width 8 height 11
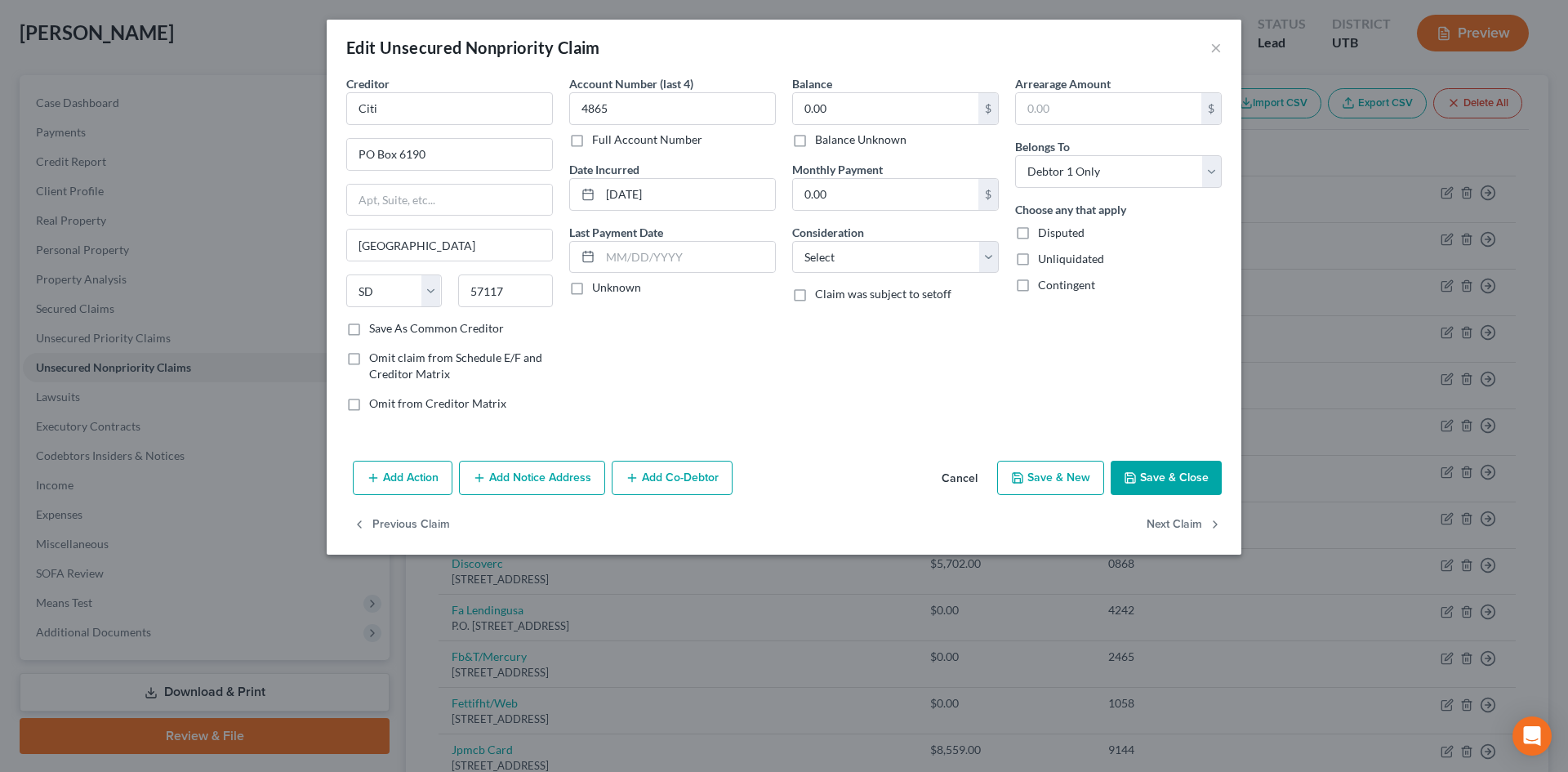
click at [1185, 481] on button "Save & Close" at bounding box center [1166, 478] width 111 height 34
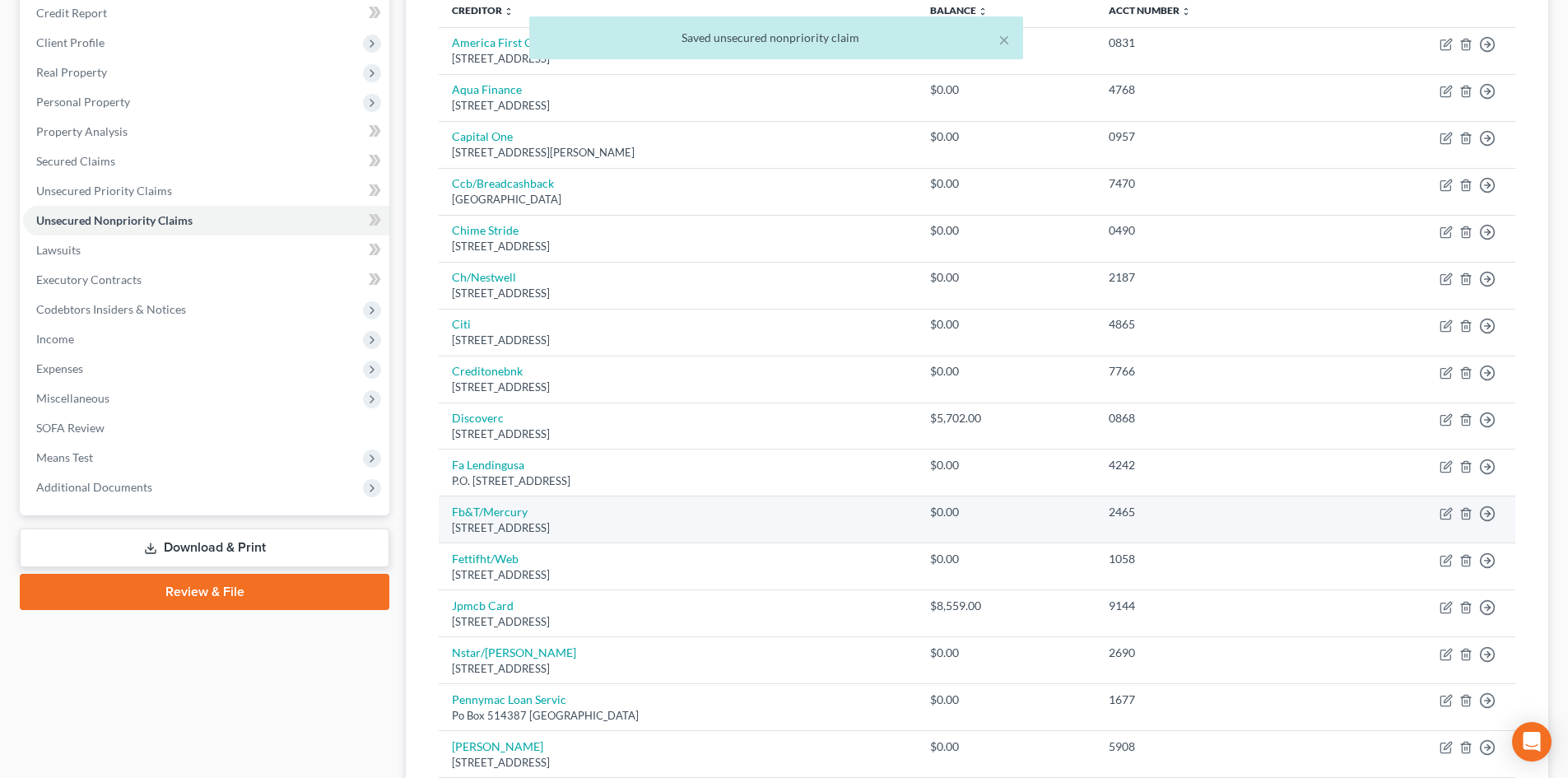
scroll to position [247, 0]
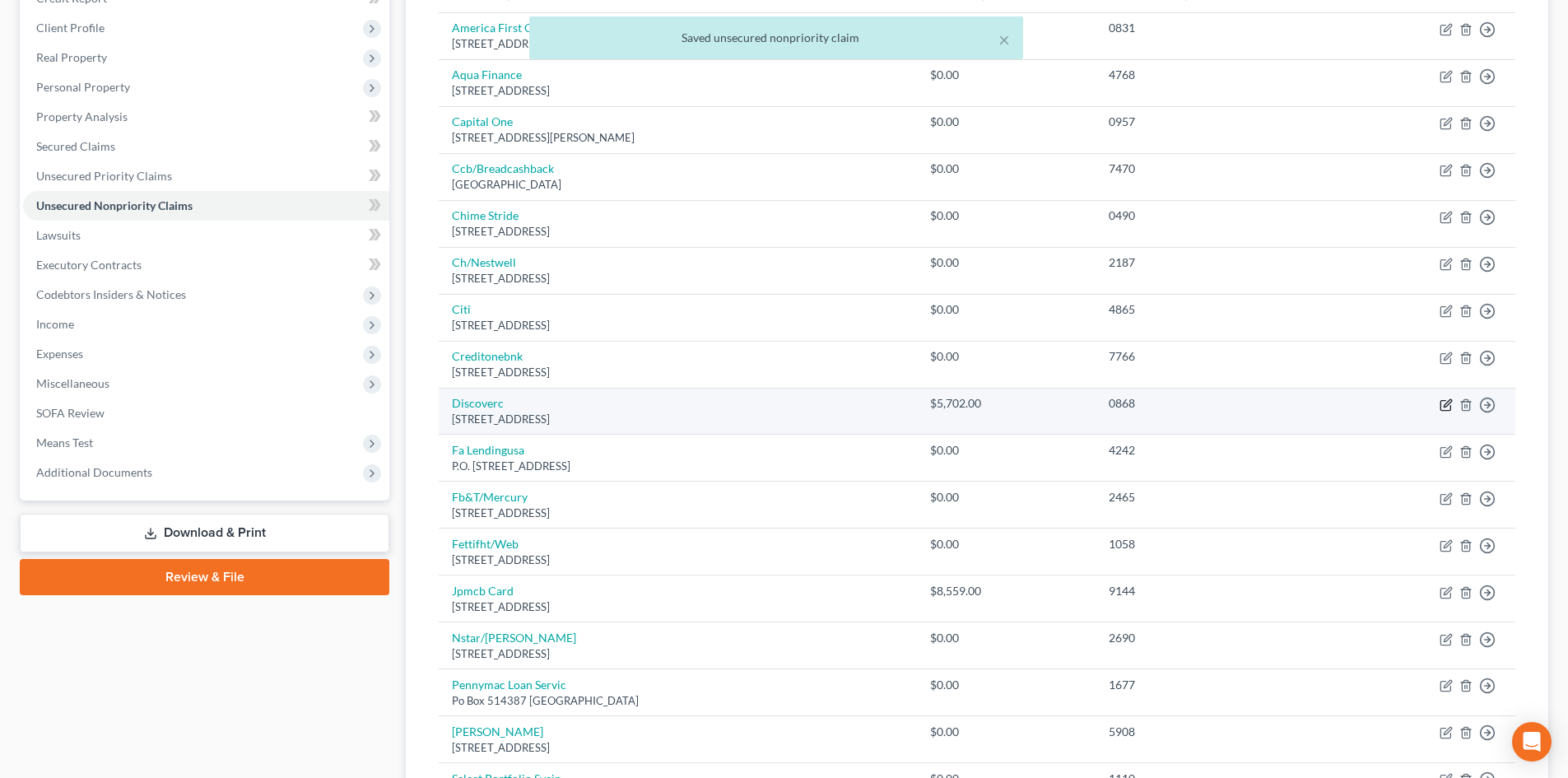
click at [1449, 401] on icon "button" at bounding box center [1447, 403] width 8 height 8
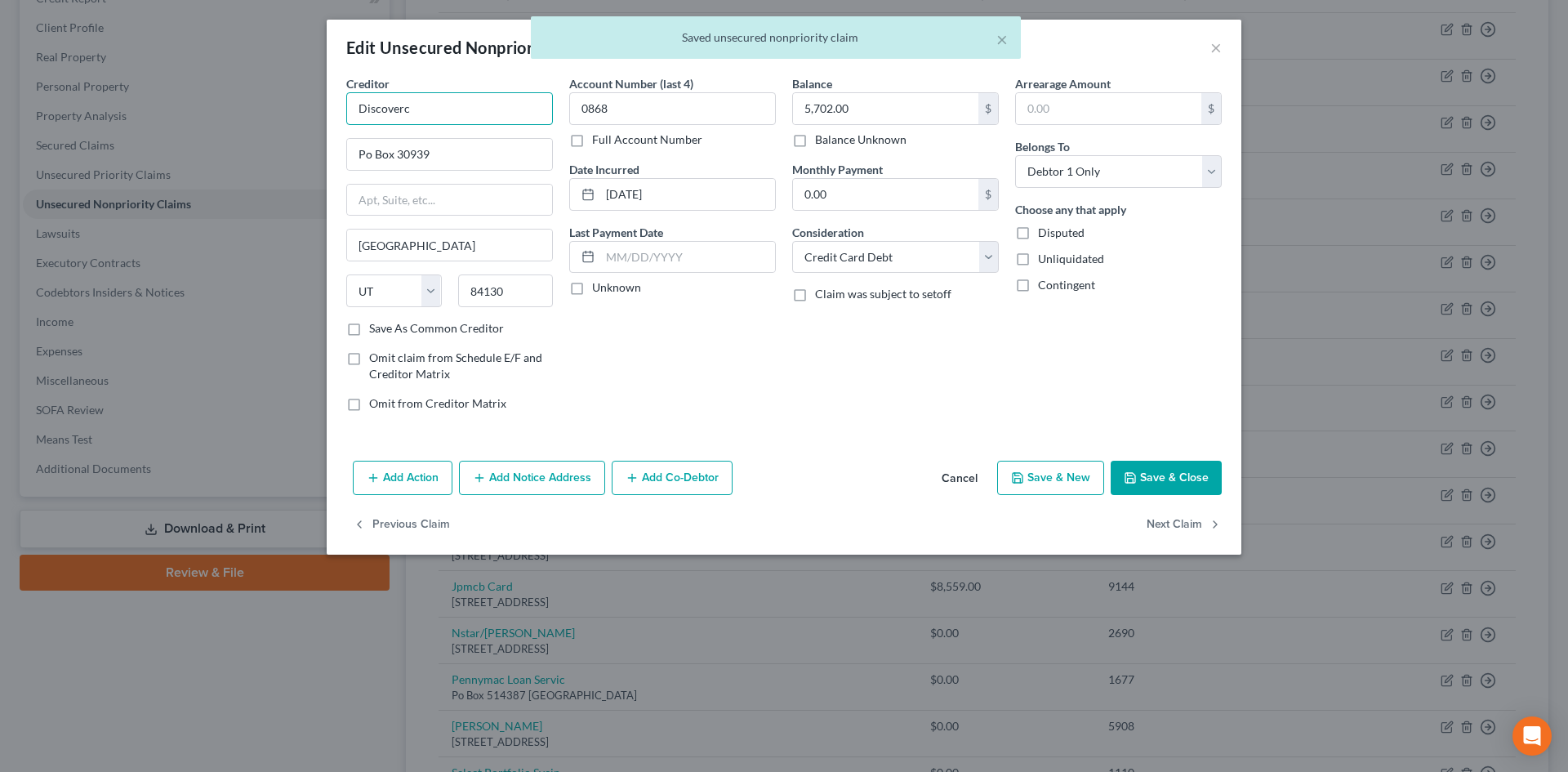
click at [520, 108] on input "Discoverc" at bounding box center [450, 108] width 207 height 33
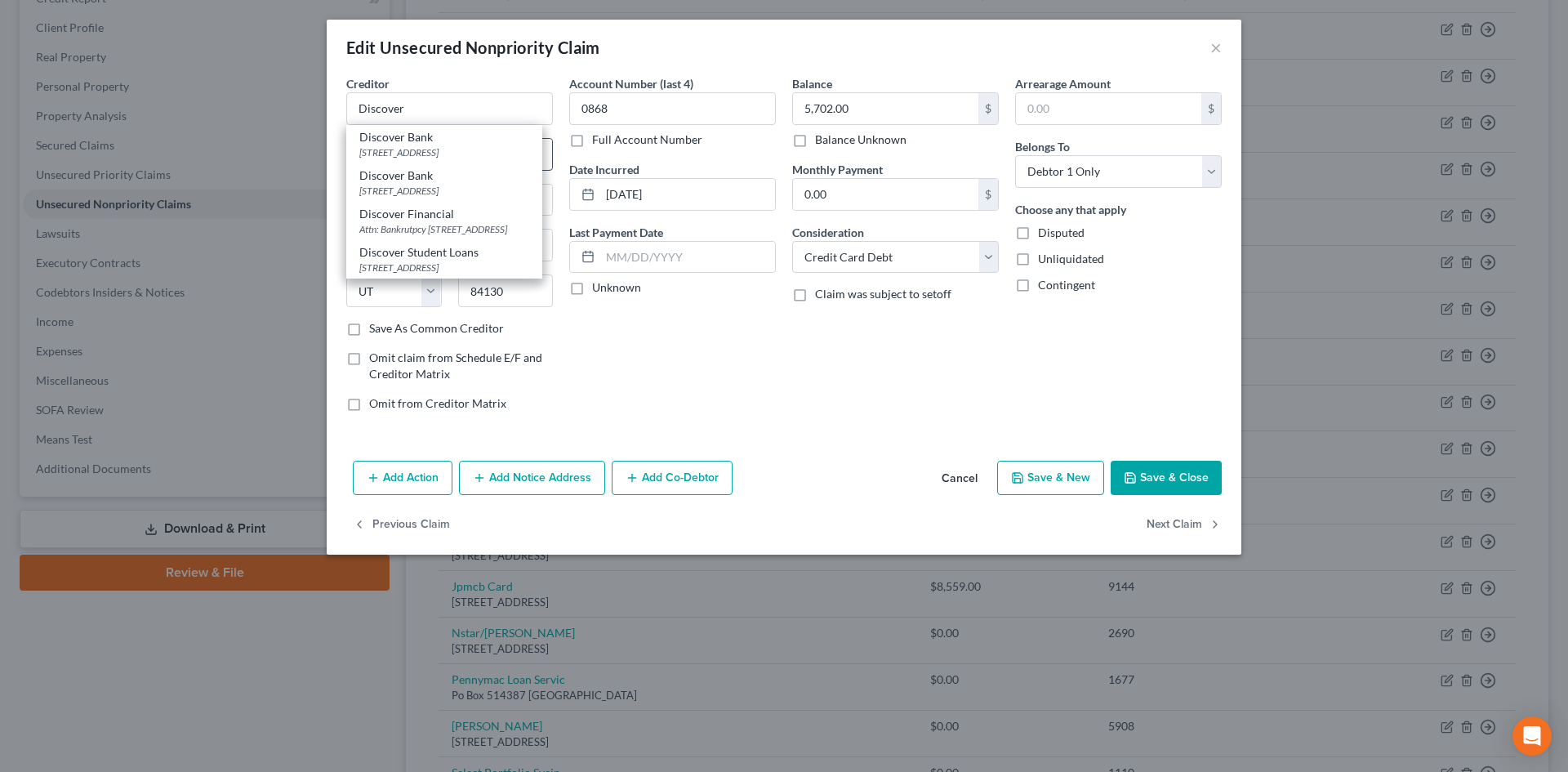
click at [437, 154] on div "[STREET_ADDRESS]" at bounding box center [443, 152] width 169 height 14
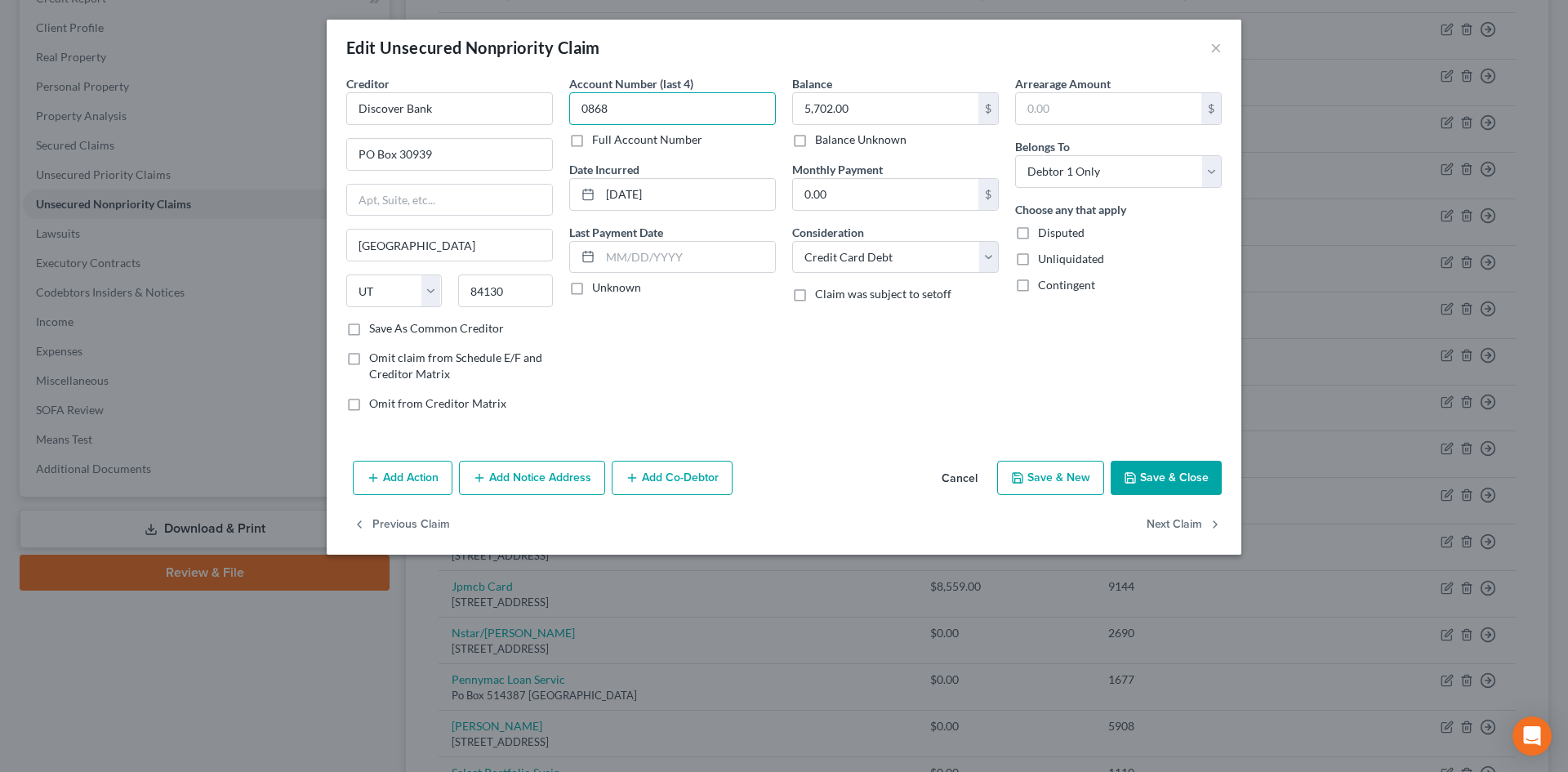
click at [641, 115] on input "0868" at bounding box center [673, 108] width 207 height 33
click at [1185, 483] on button "Save & Close" at bounding box center [1166, 478] width 111 height 34
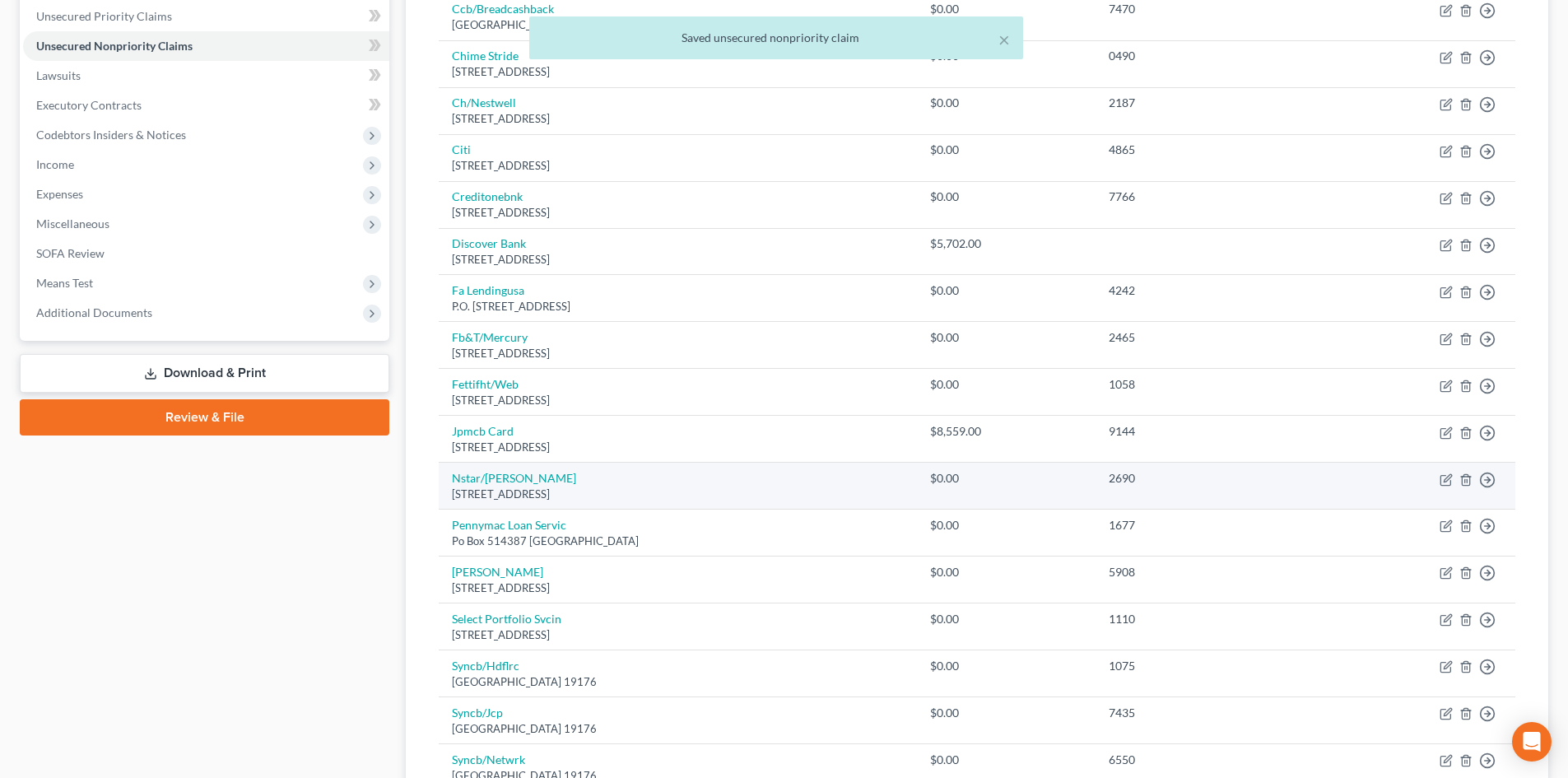
scroll to position [411, 0]
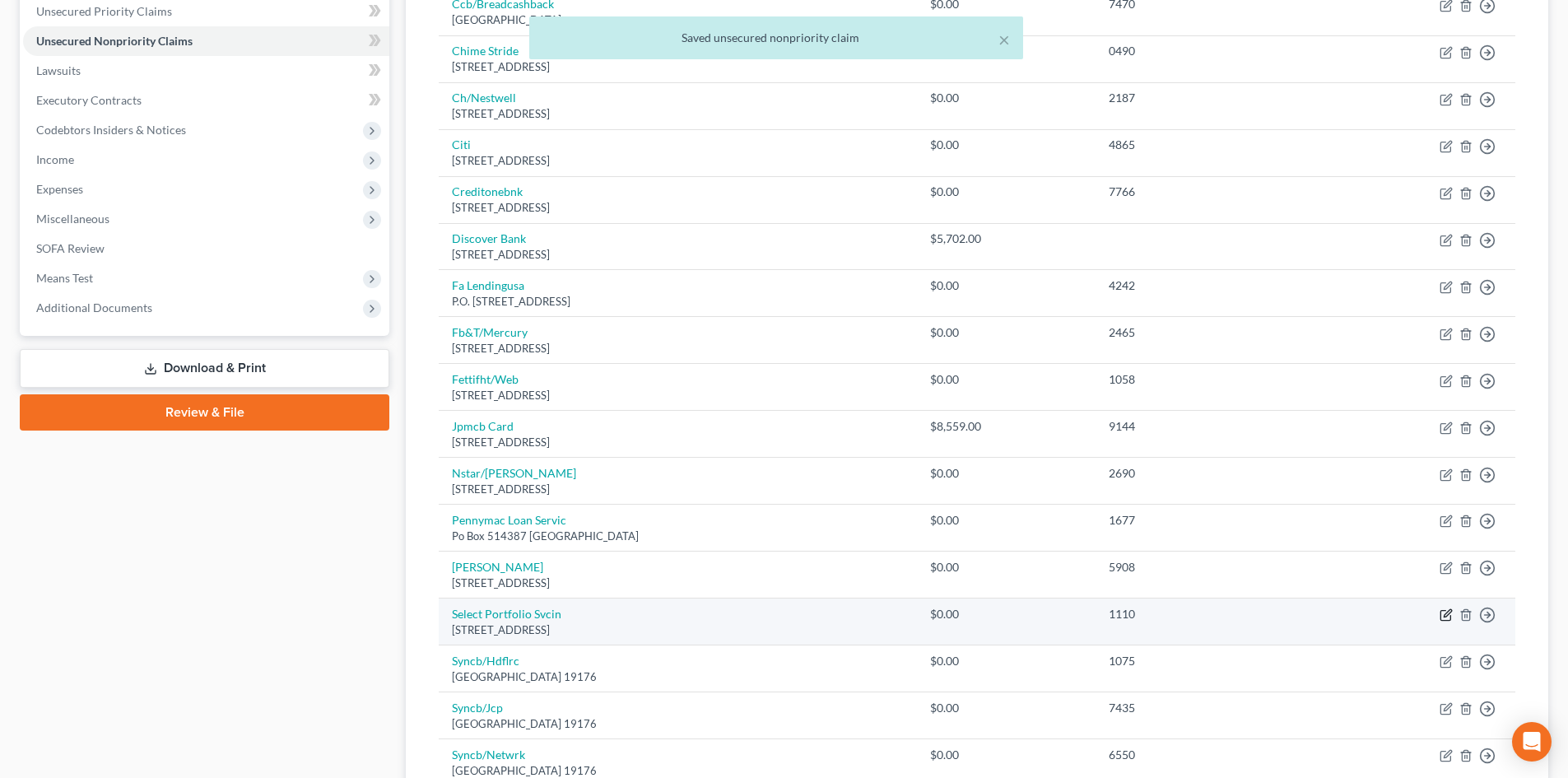
click at [1449, 613] on icon "button" at bounding box center [1446, 615] width 14 height 14
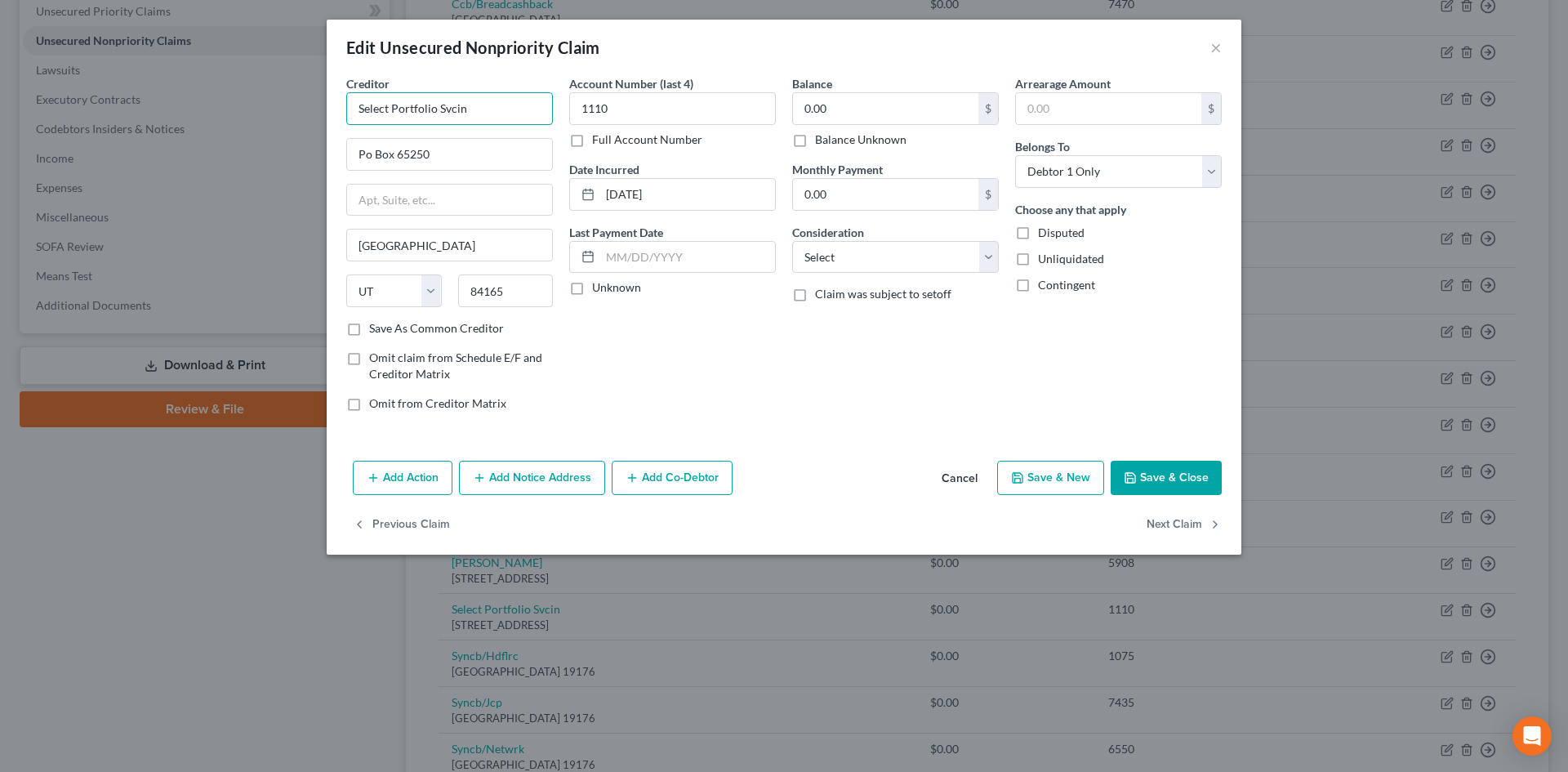
click at [494, 109] on input "Select Portfolio Svcin" at bounding box center [450, 108] width 207 height 33
click at [465, 149] on div "[STREET_ADDRESS][PERSON_NAME]" at bounding box center [443, 152] width 169 height 14
click at [613, 108] on input "1110" at bounding box center [673, 108] width 207 height 33
click at [1220, 487] on button "Save & Close" at bounding box center [1166, 478] width 111 height 34
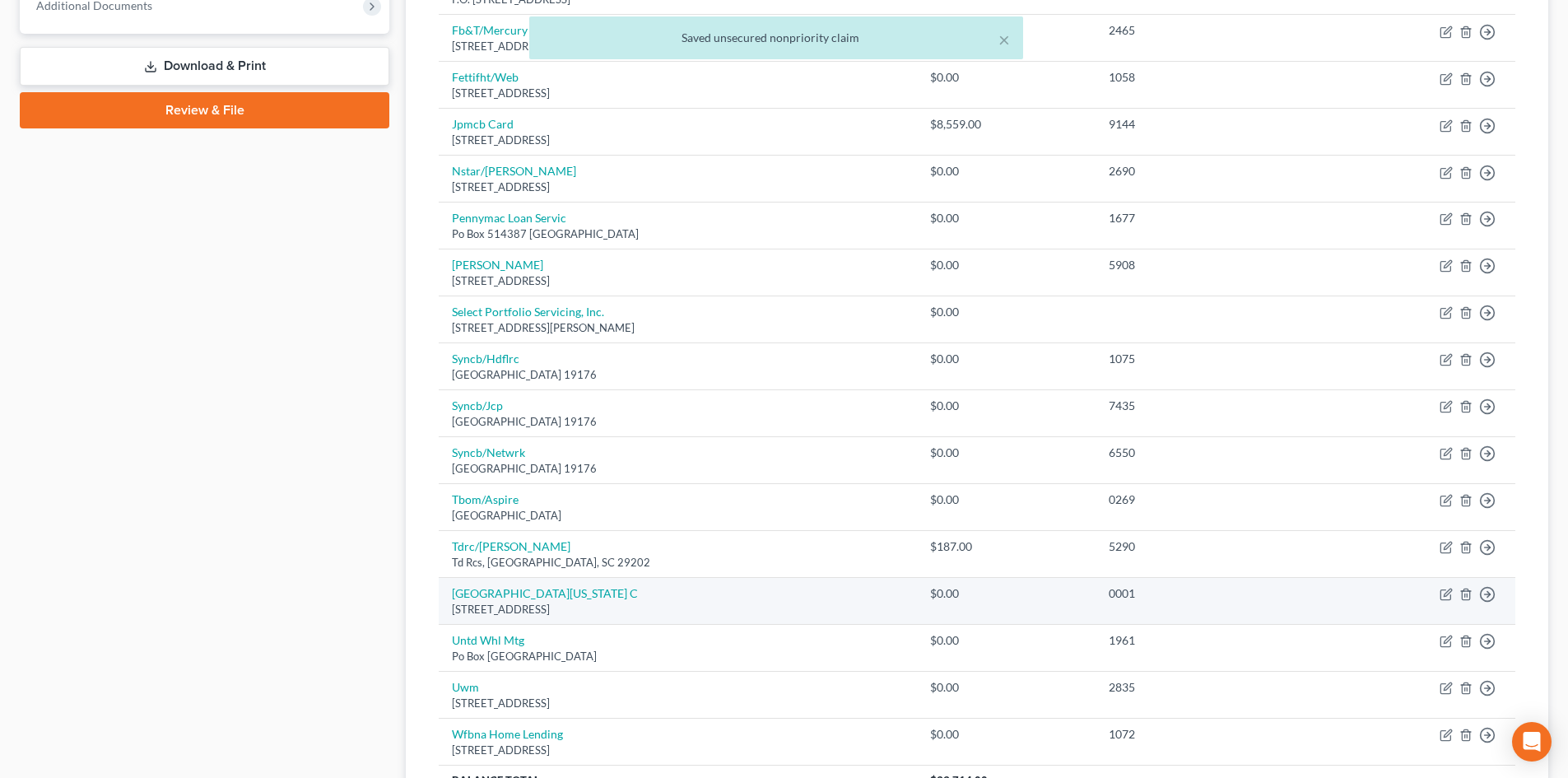
scroll to position [741, 0]
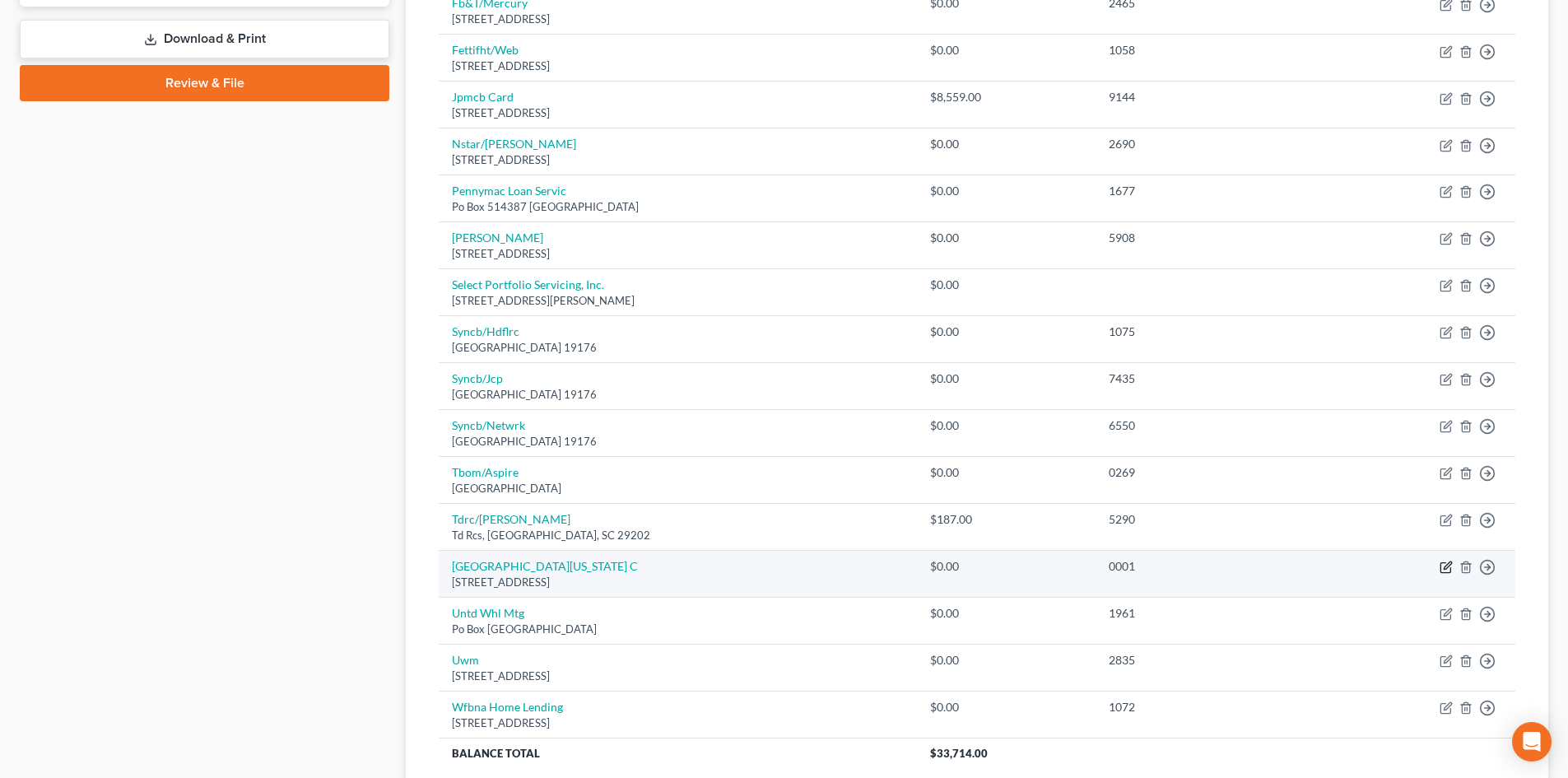
click at [1442, 570] on icon "button" at bounding box center [1446, 568] width 14 height 14
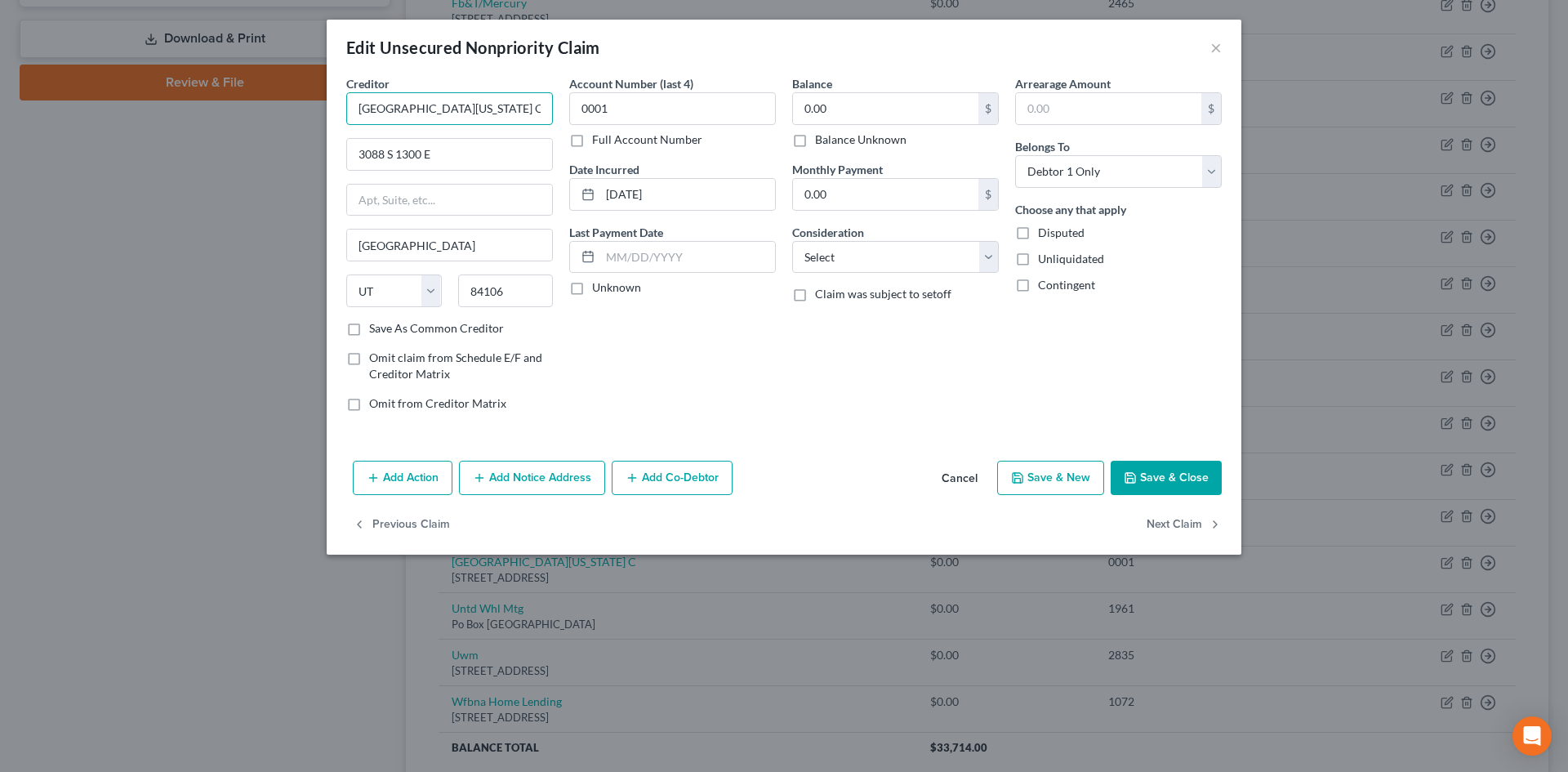
click at [513, 107] on input "[GEOGRAPHIC_DATA][US_STATE] C" at bounding box center [450, 108] width 207 height 33
click at [499, 142] on div "University of [US_STATE] Credit Union" at bounding box center [453, 146] width 189 height 33
click at [690, 100] on input "0001" at bounding box center [673, 108] width 207 height 33
click at [1175, 480] on button "Save & Close" at bounding box center [1166, 478] width 111 height 34
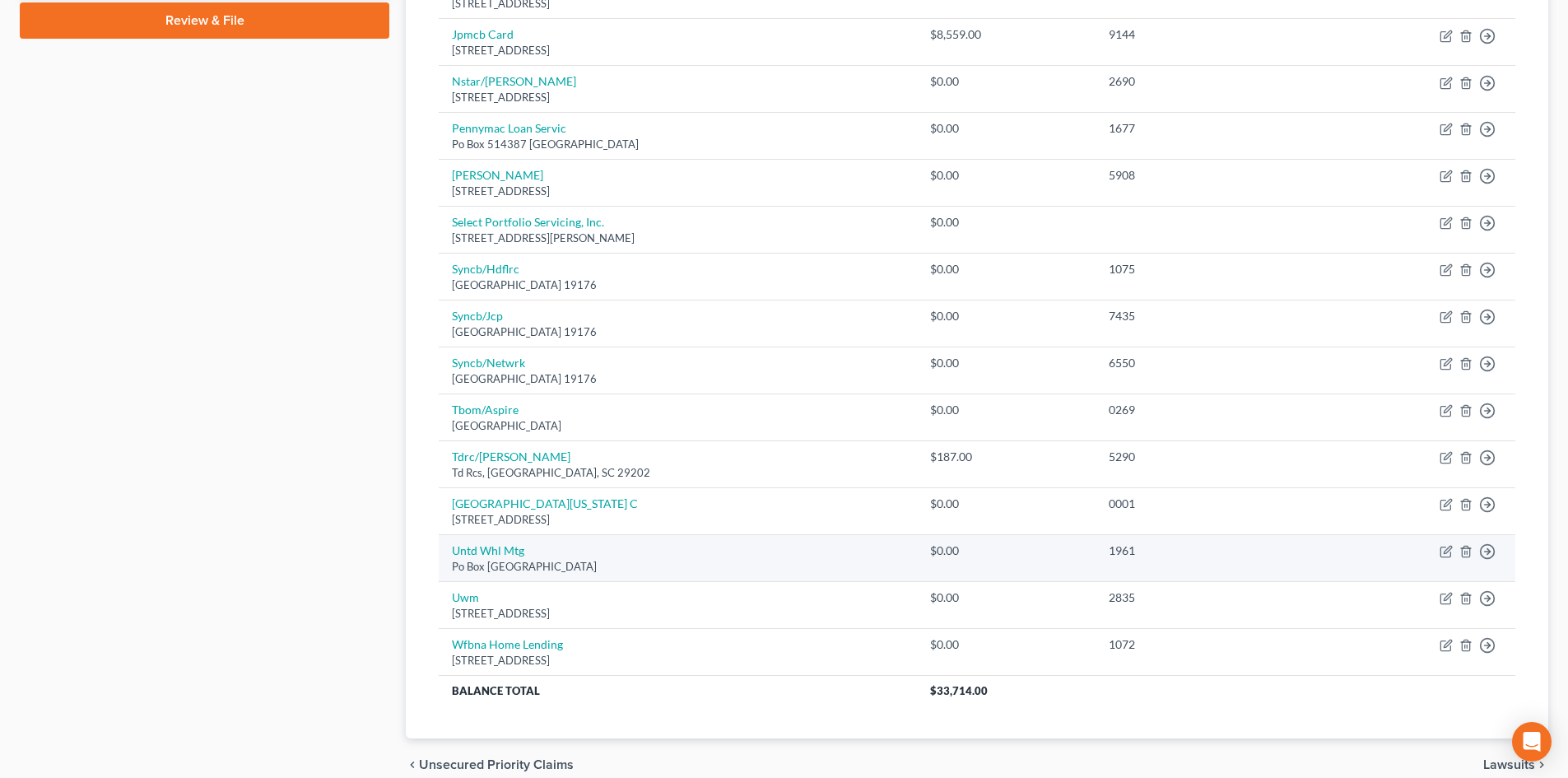
scroll to position [879, 0]
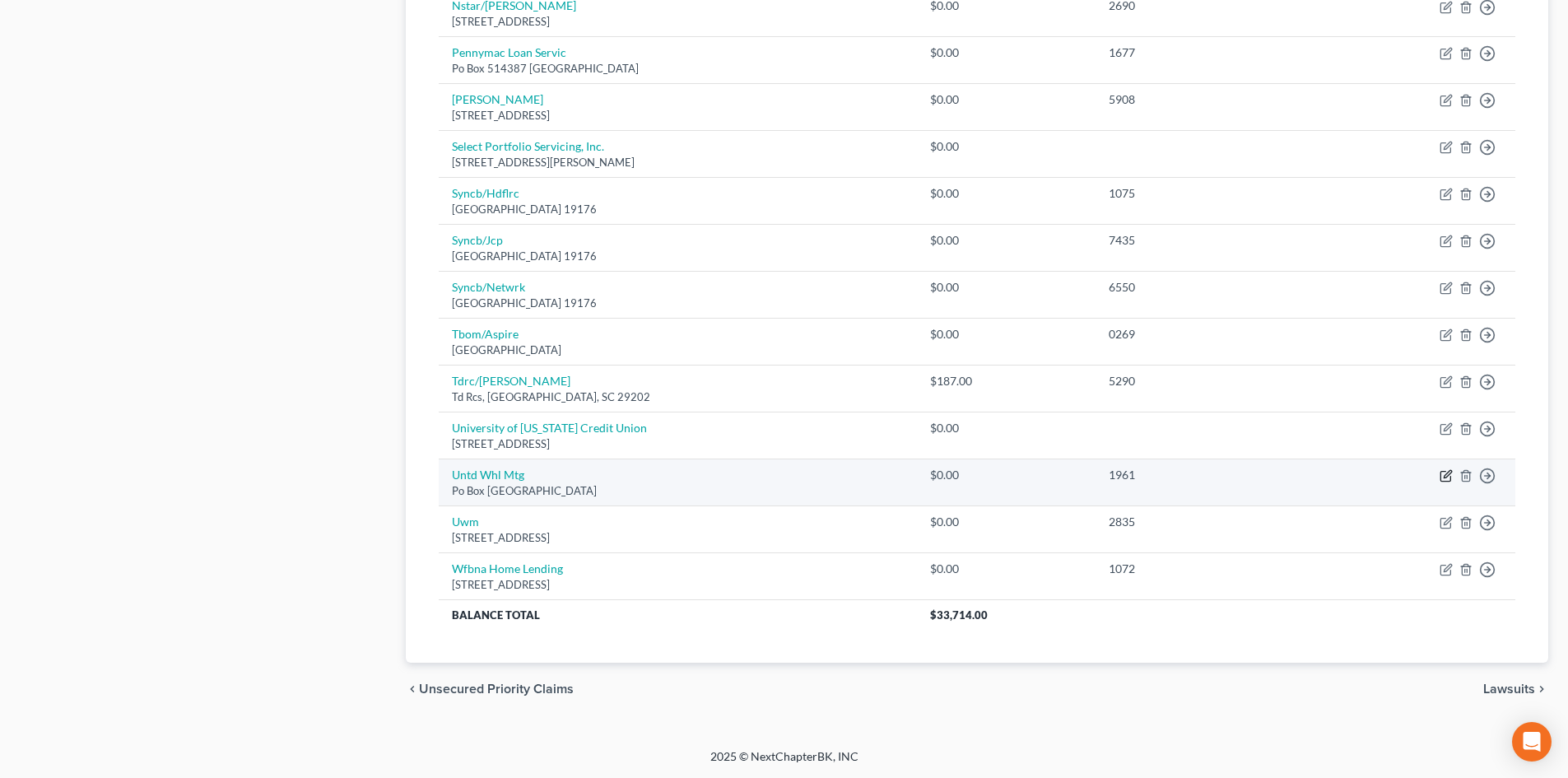
click at [1444, 478] on icon "button" at bounding box center [1447, 474] width 8 height 8
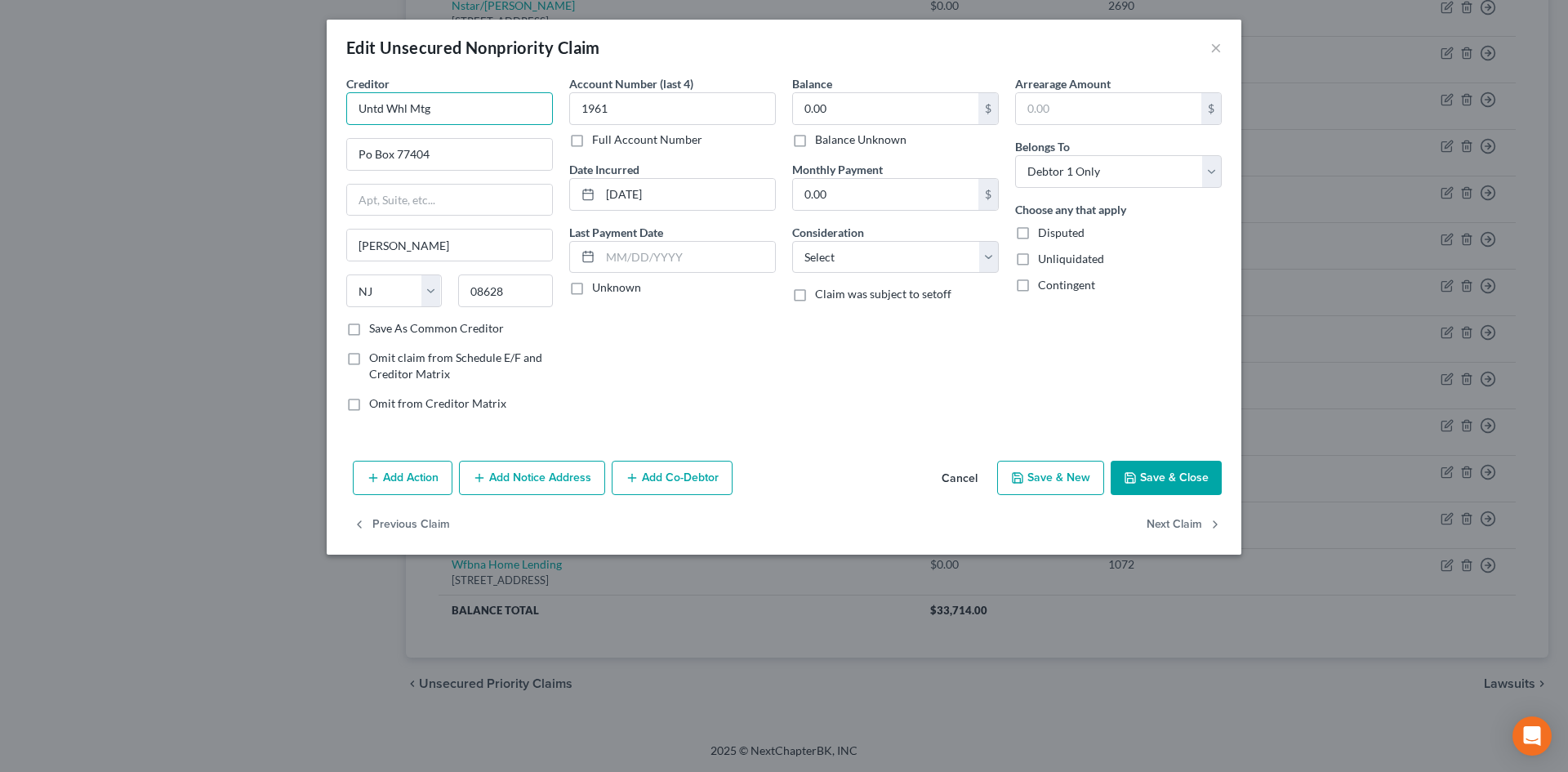
click at [444, 108] on input "Untd Whl Mtg" at bounding box center [450, 108] width 207 height 33
click at [629, 104] on input "1961" at bounding box center [673, 108] width 207 height 33
click at [1181, 486] on button "Save & Close" at bounding box center [1166, 478] width 111 height 34
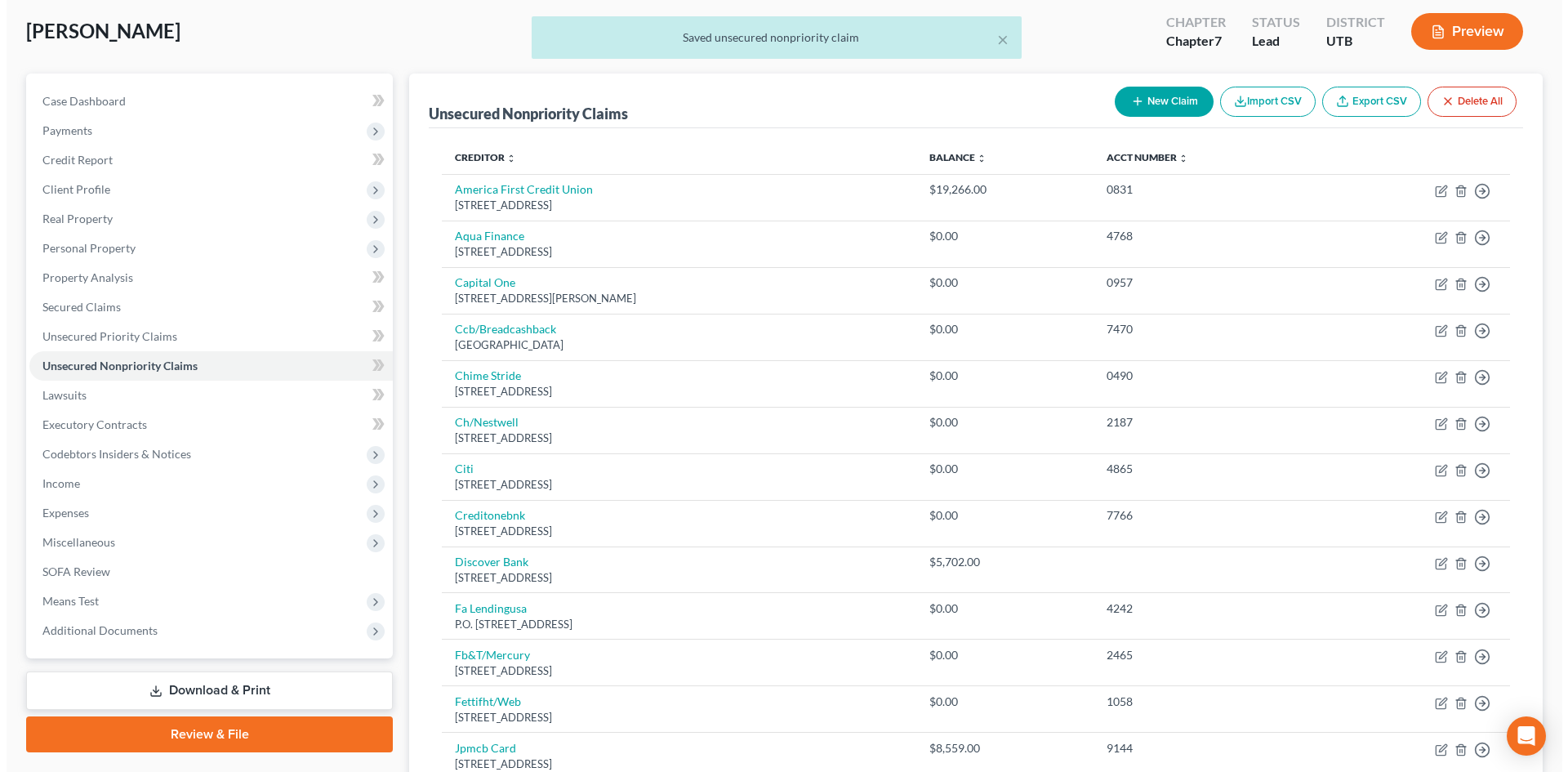
scroll to position [0, 0]
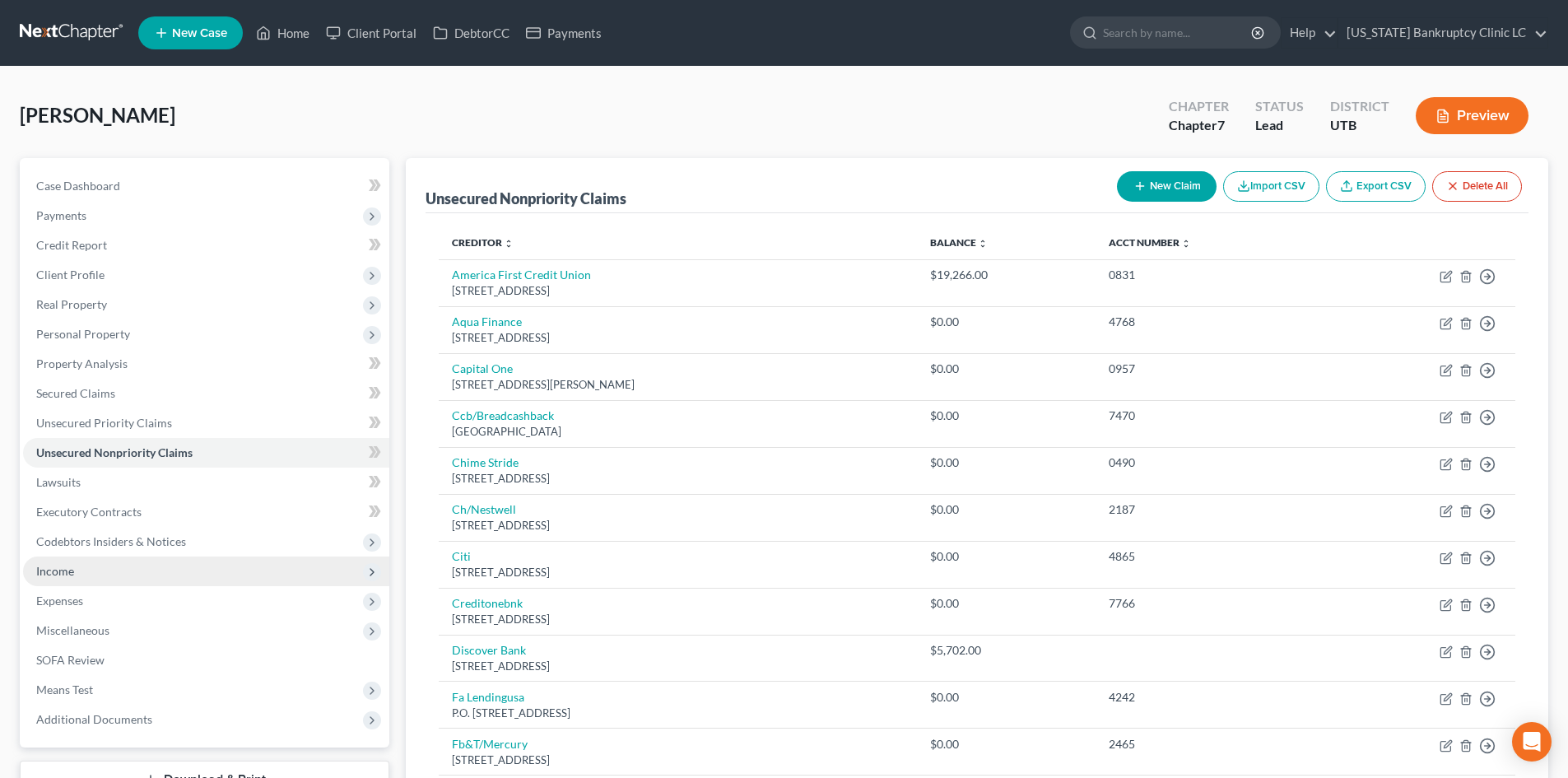
click at [105, 579] on span "Income" at bounding box center [206, 571] width 367 height 30
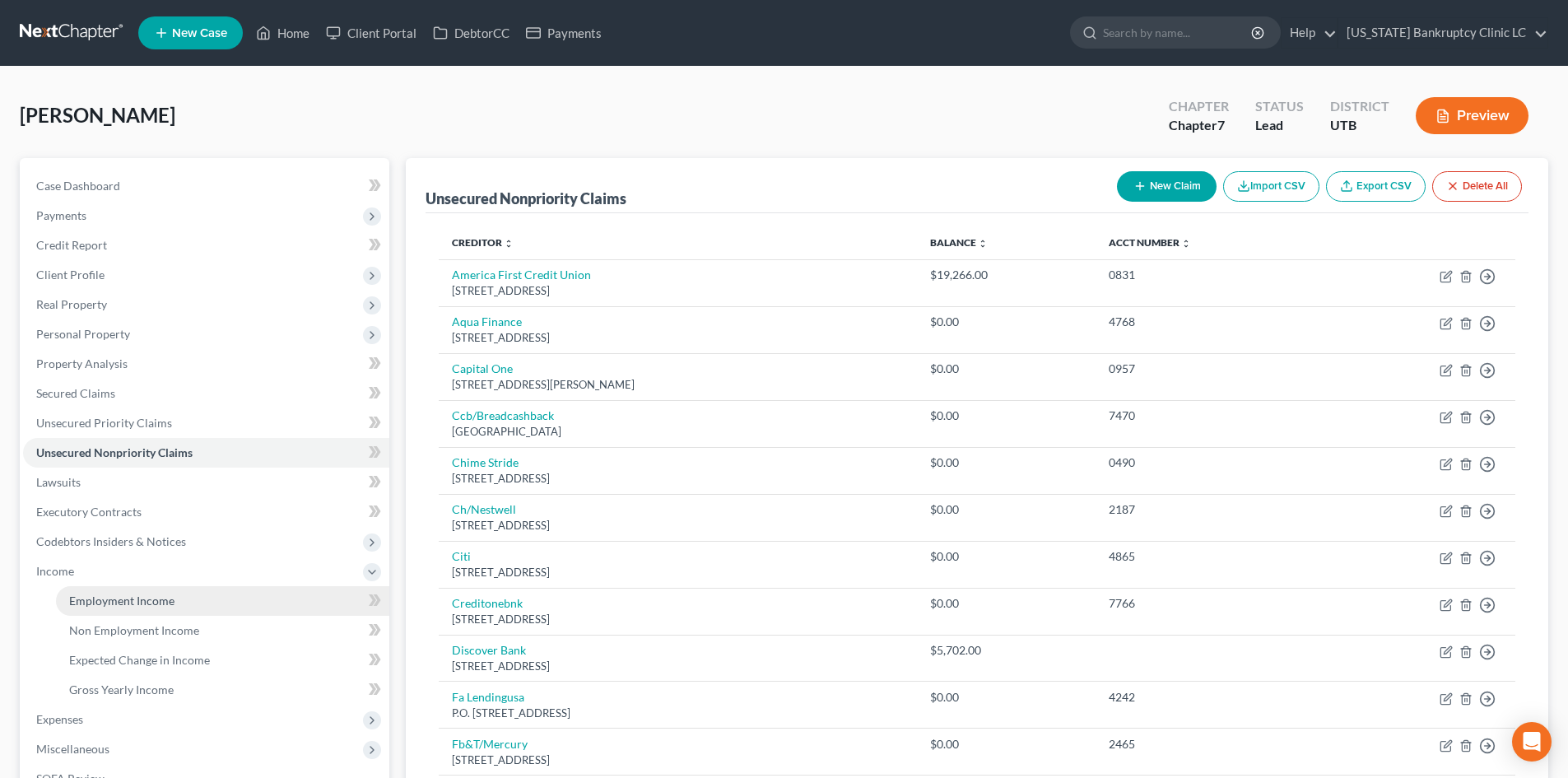
click at [155, 598] on span "Employment Income" at bounding box center [122, 600] width 105 height 14
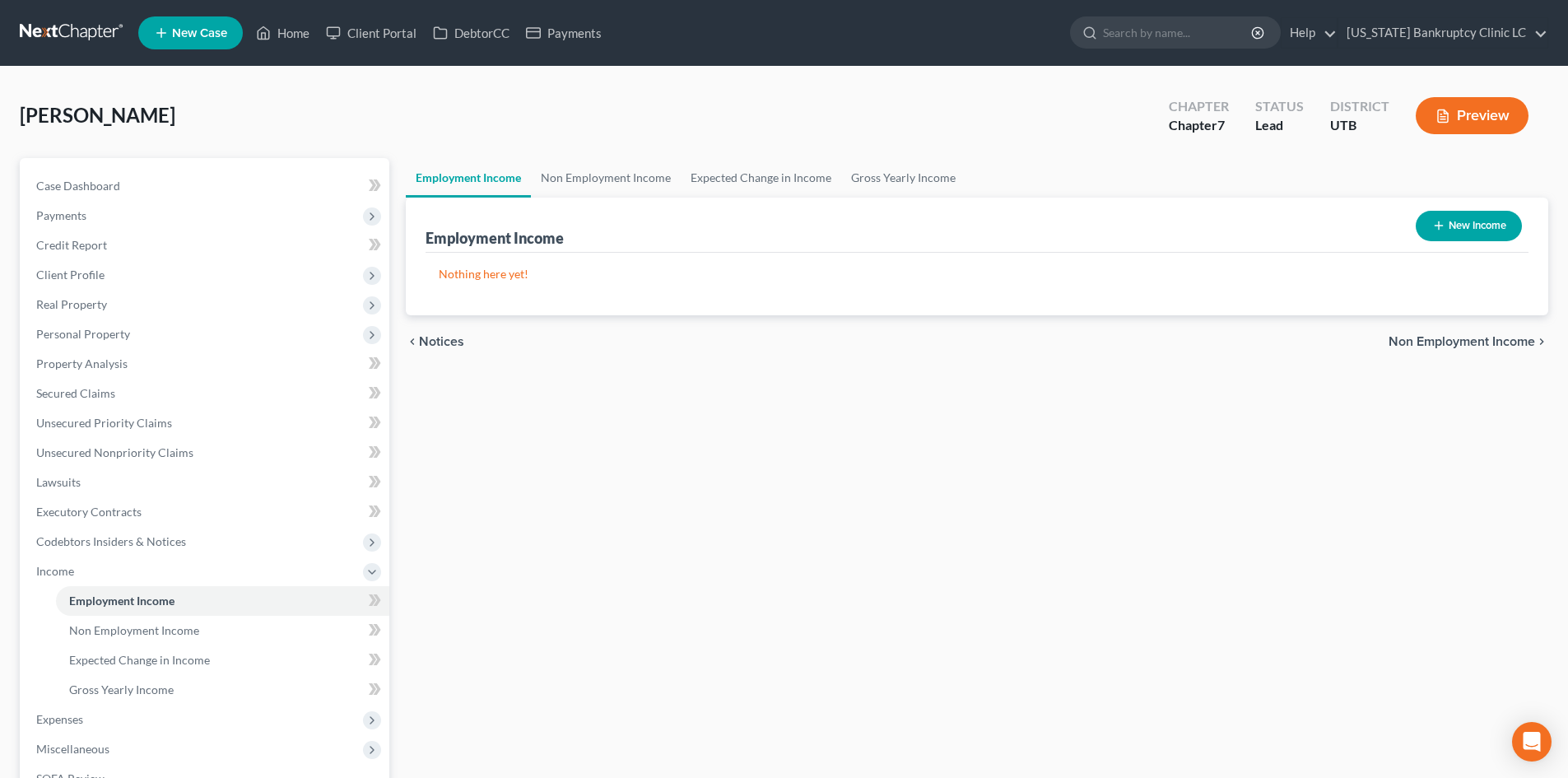
click at [702, 507] on div "Employment Income Non Employment Income Expected Change in Income Gross Yearly …" at bounding box center [977, 560] width 1159 height 803
click at [594, 160] on link "Non Employment Income" at bounding box center [605, 178] width 150 height 40
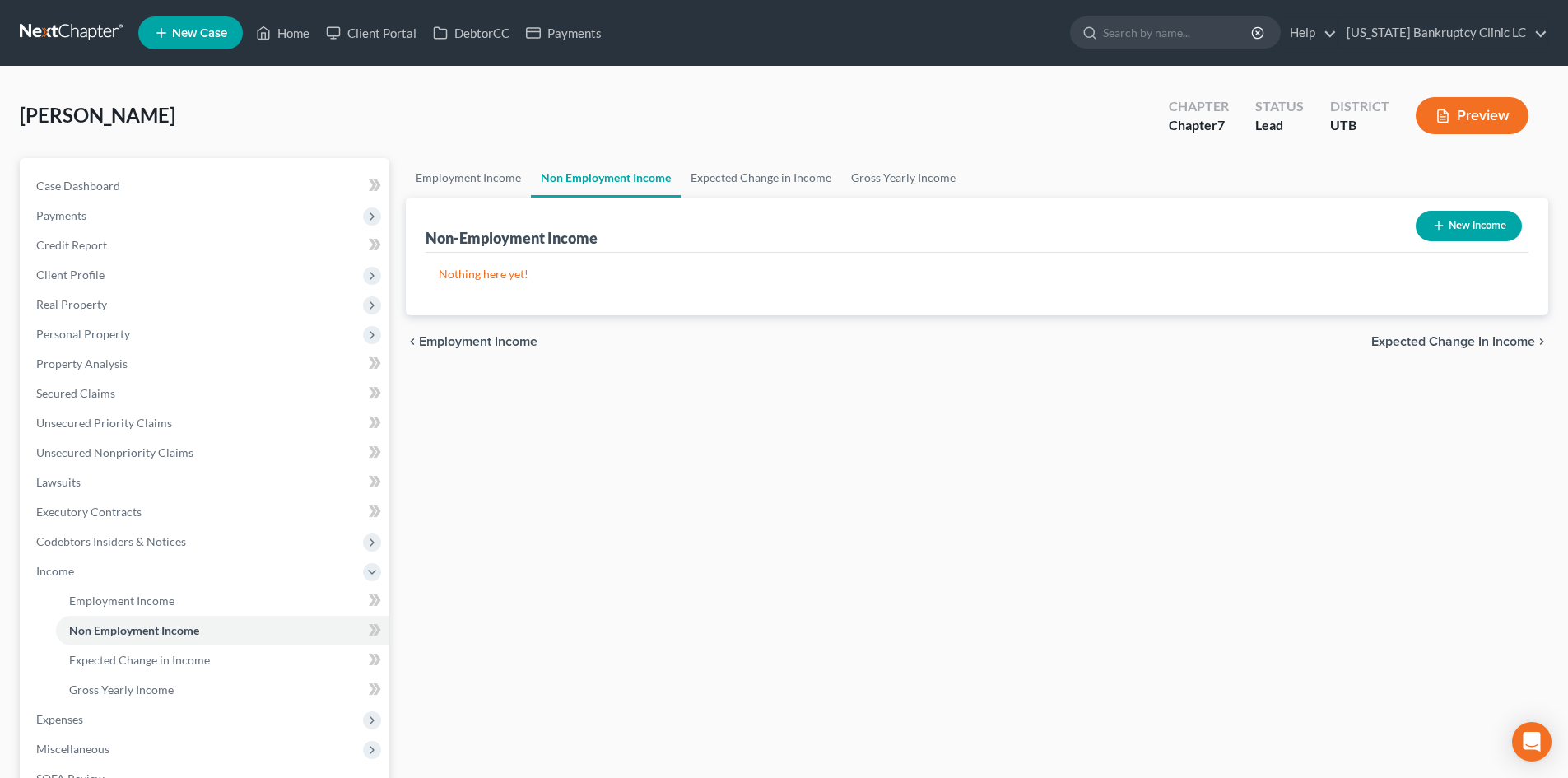
click at [1473, 215] on button "New Income" at bounding box center [1469, 226] width 106 height 31
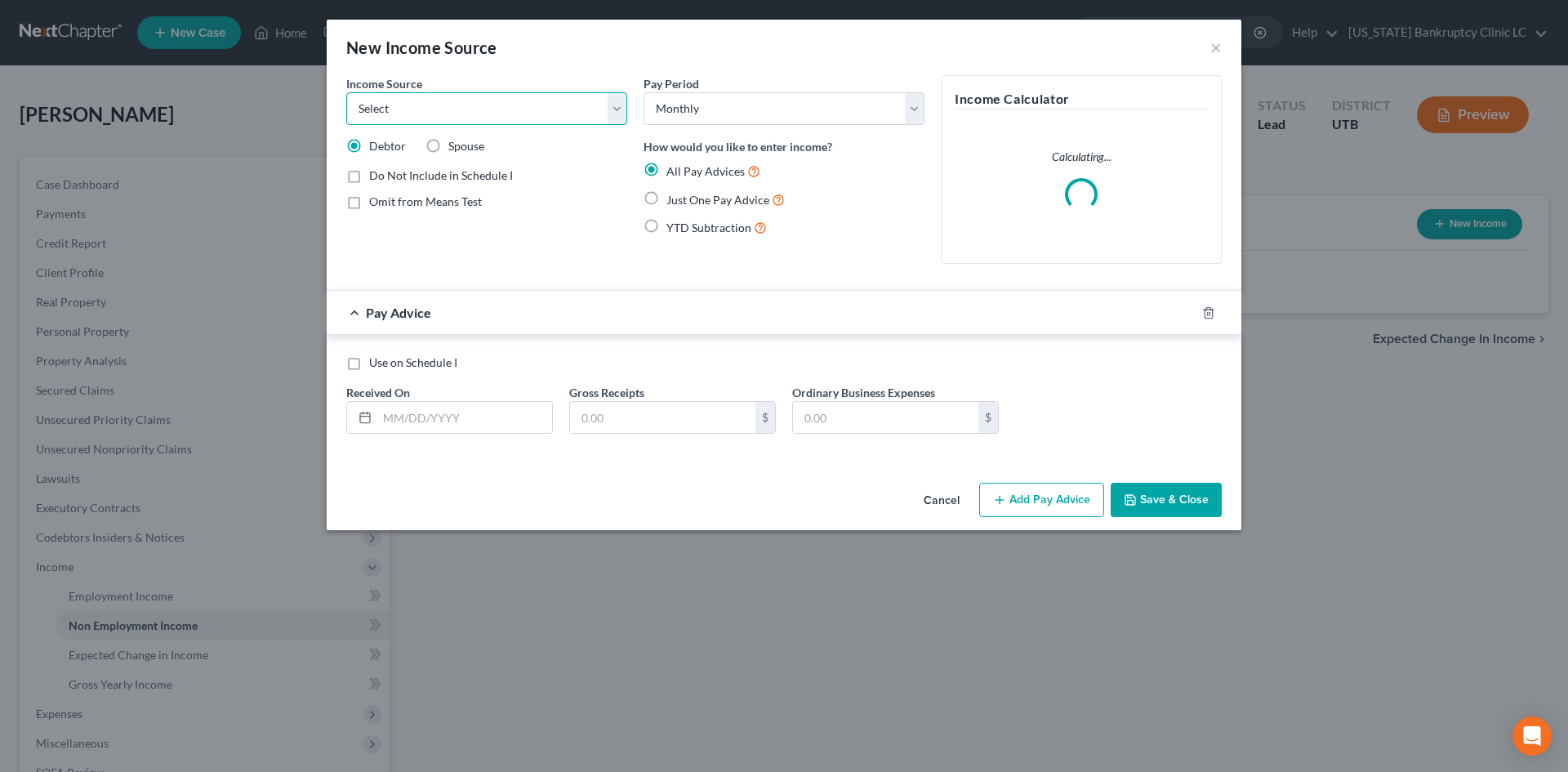
click at [517, 114] on select "Select Unemployment Disability (from employer) Pension Retirement Social Securi…" at bounding box center [486, 108] width 280 height 33
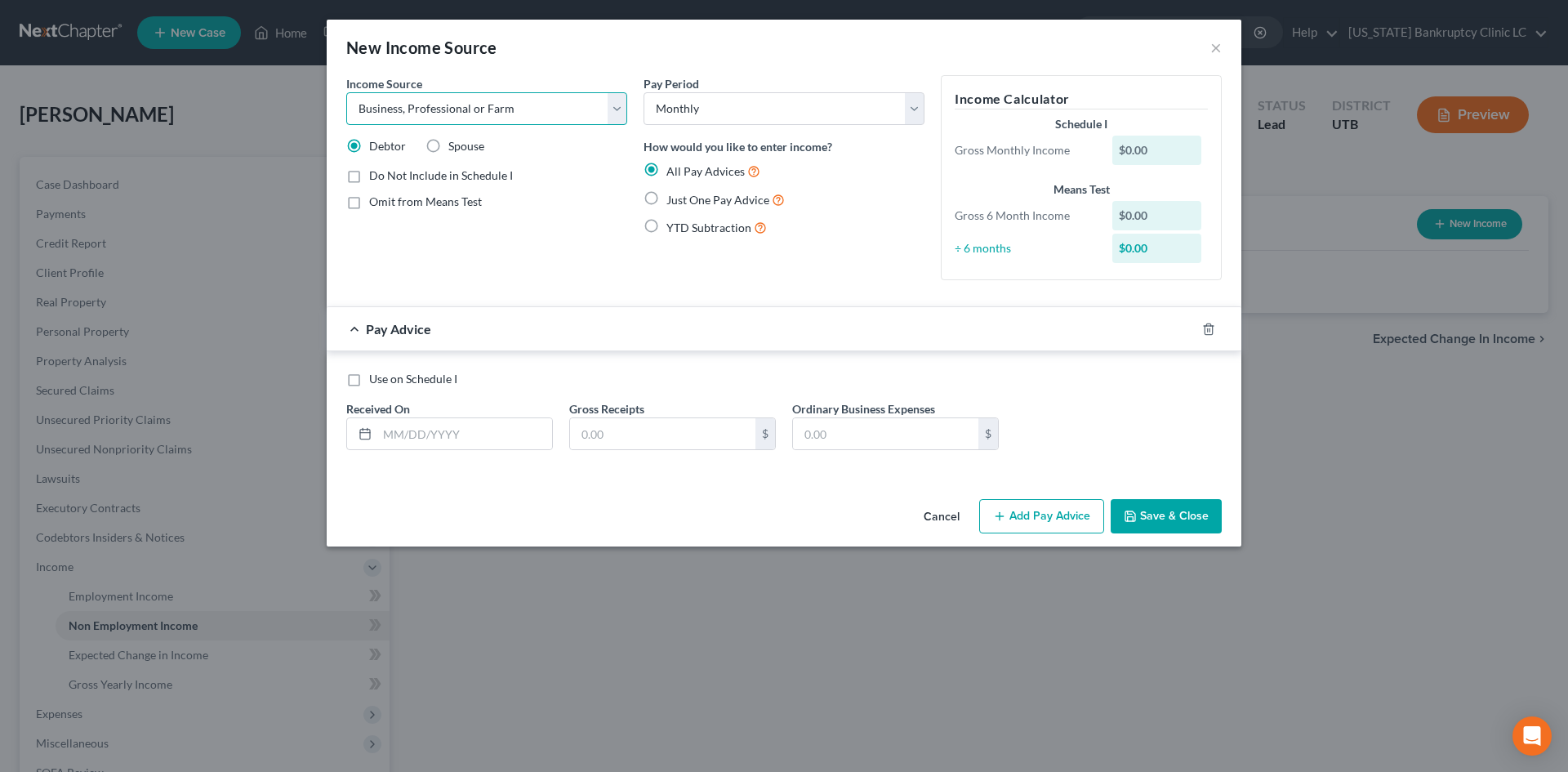
click at [347, 92] on select "Select Unemployment Disability (from employer) Pension Retirement Social Securi…" at bounding box center [486, 108] width 280 height 33
click at [491, 430] on input "text" at bounding box center [464, 434] width 175 height 31
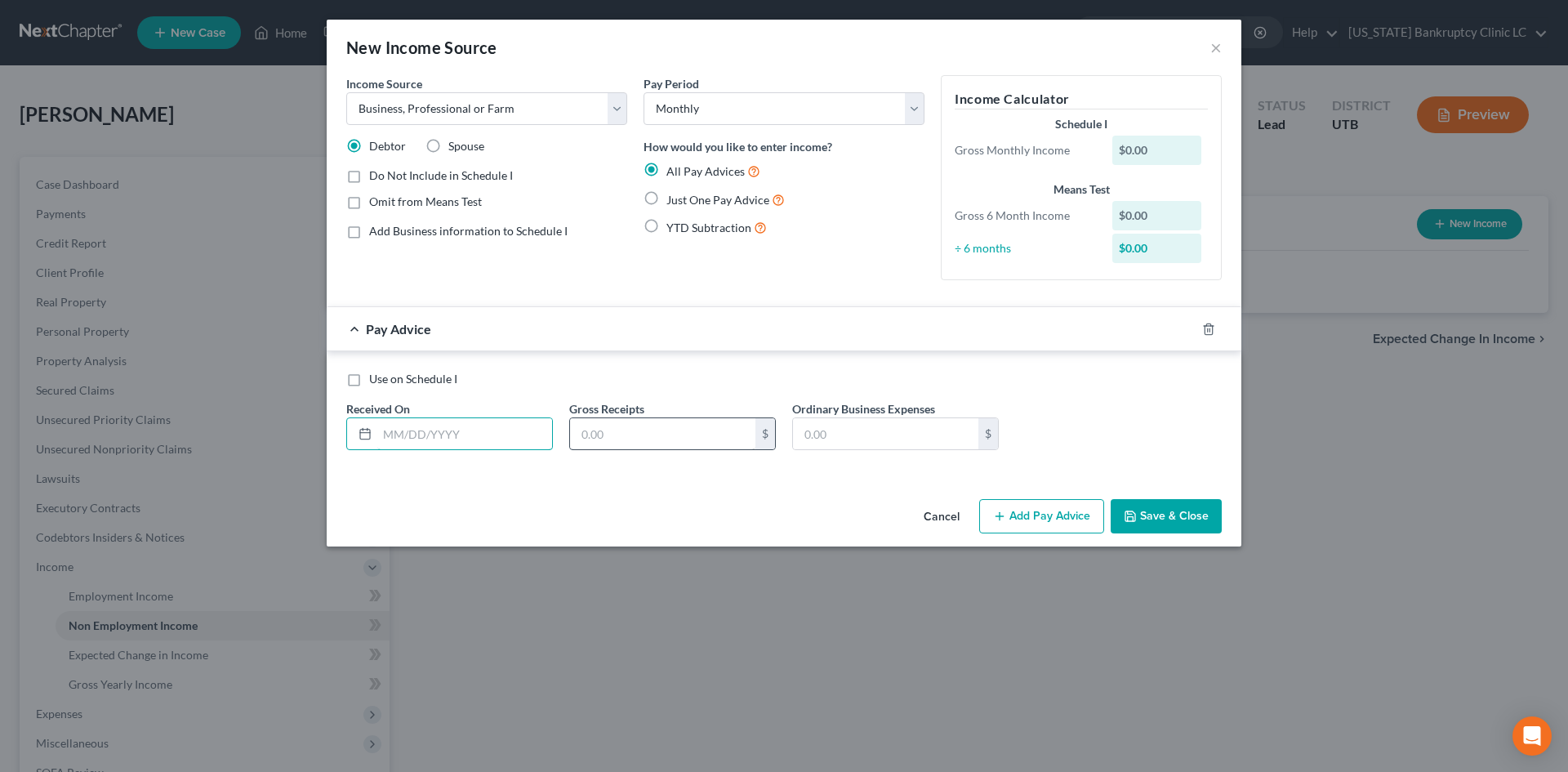
drag, startPoint x: 498, startPoint y: 430, endPoint x: 661, endPoint y: 424, distance: 163.1
click at [498, 430] on input "text" at bounding box center [464, 434] width 175 height 31
click at [482, 429] on input "text" at bounding box center [464, 434] width 175 height 31
click at [641, 449] on div "Use on Schedule I Received On * [DATE] Gross Receipts $ Ordinary Business Expen…" at bounding box center [783, 417] width 891 height 92
click at [642, 440] on input "text" at bounding box center [662, 434] width 186 height 31
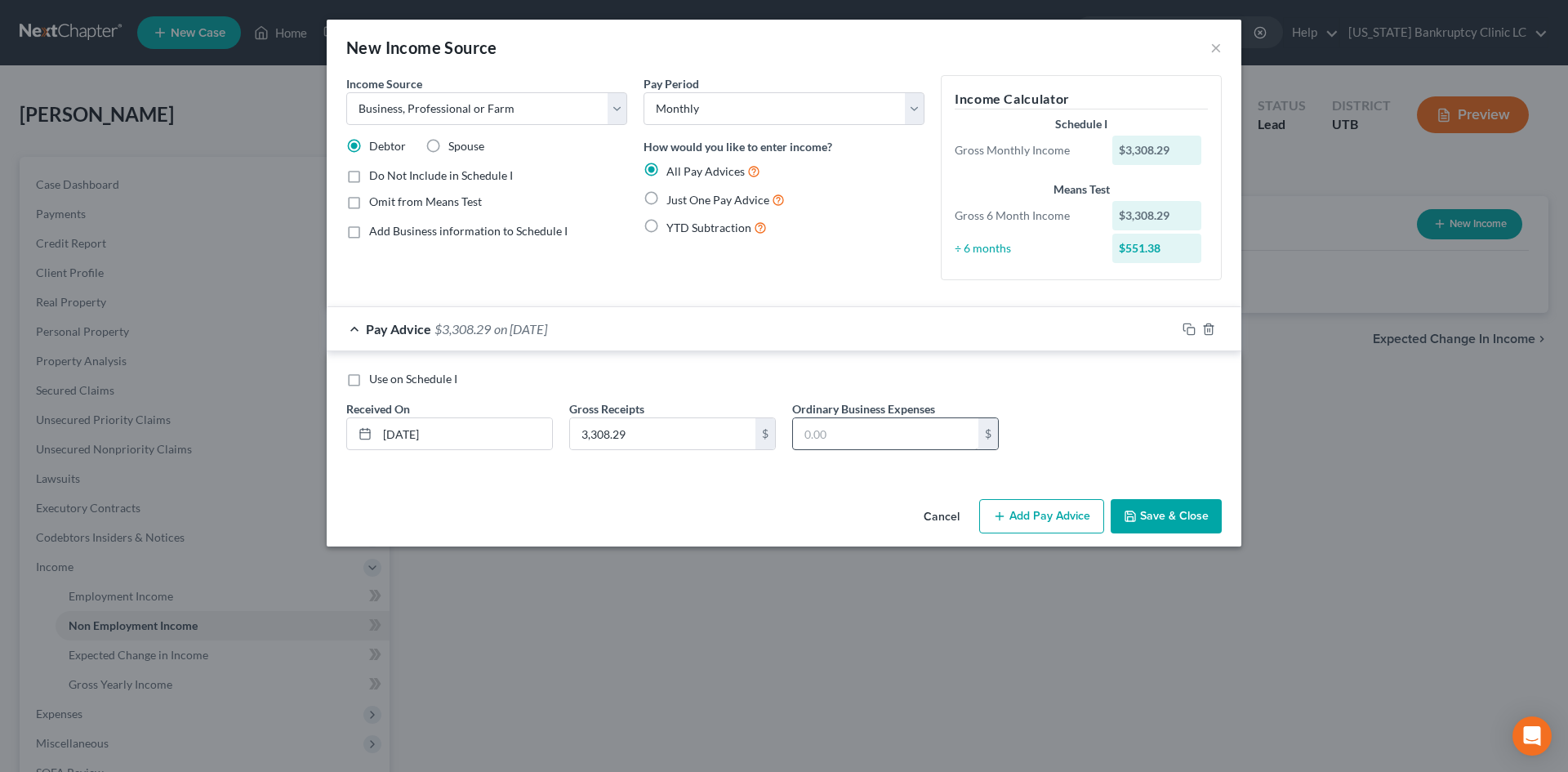
click at [781, 434] on div "Gross Receipts 3,308.29 $" at bounding box center [672, 425] width 223 height 50
click at [848, 418] on div "$" at bounding box center [895, 434] width 207 height 33
click at [848, 423] on input "text" at bounding box center [885, 434] width 186 height 31
click at [1061, 512] on button "Add Pay Advice" at bounding box center [1042, 516] width 125 height 34
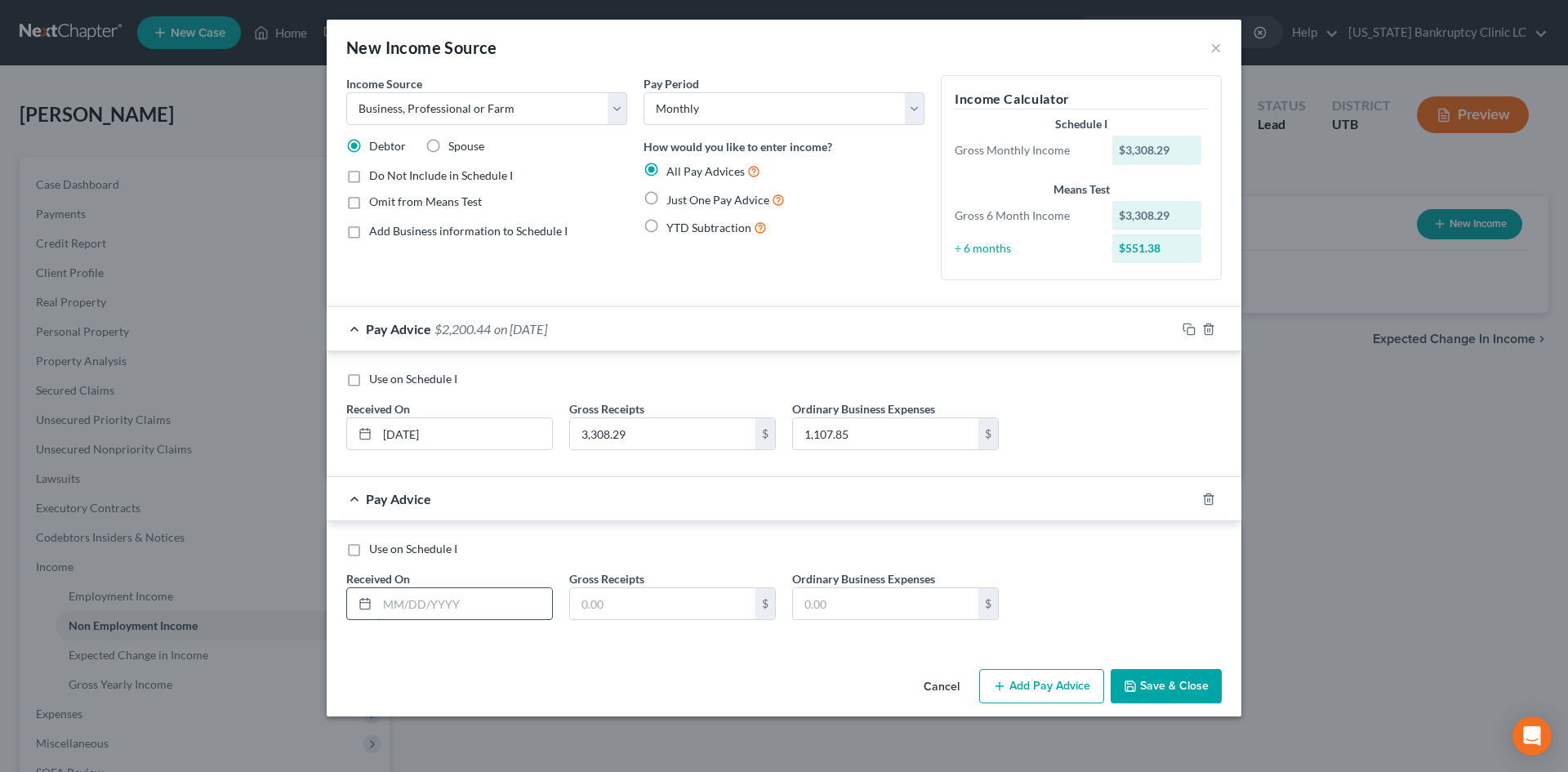
click at [490, 614] on input "text" at bounding box center [464, 603] width 175 height 31
click at [649, 606] on input "text" at bounding box center [662, 603] width 186 height 31
click at [681, 610] on input "text" at bounding box center [662, 603] width 186 height 31
click at [503, 609] on input "5236.80" at bounding box center [464, 603] width 175 height 31
paste input "5236.80"
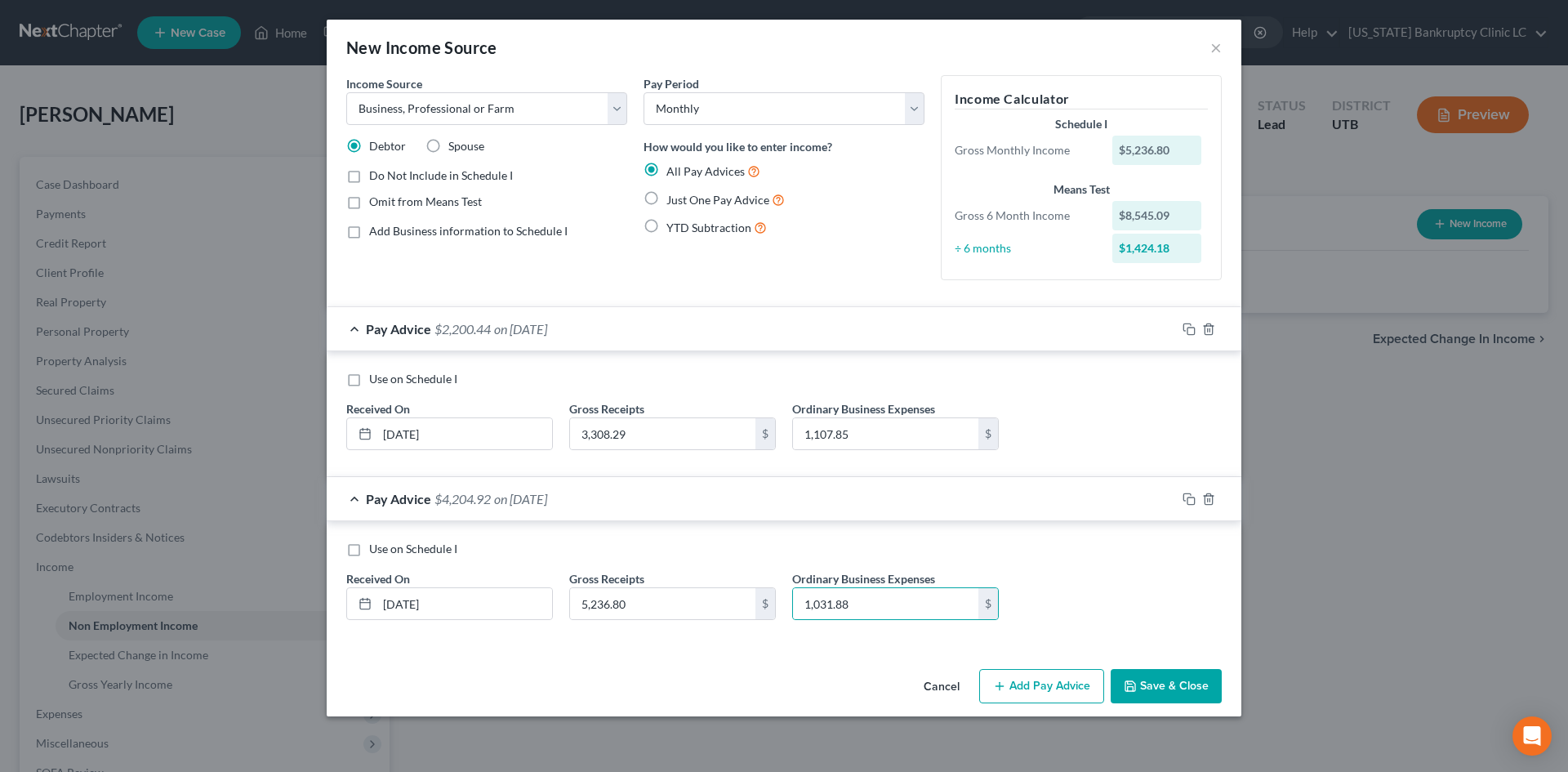
click at [1064, 693] on button "Add Pay Advice" at bounding box center [1042, 687] width 125 height 34
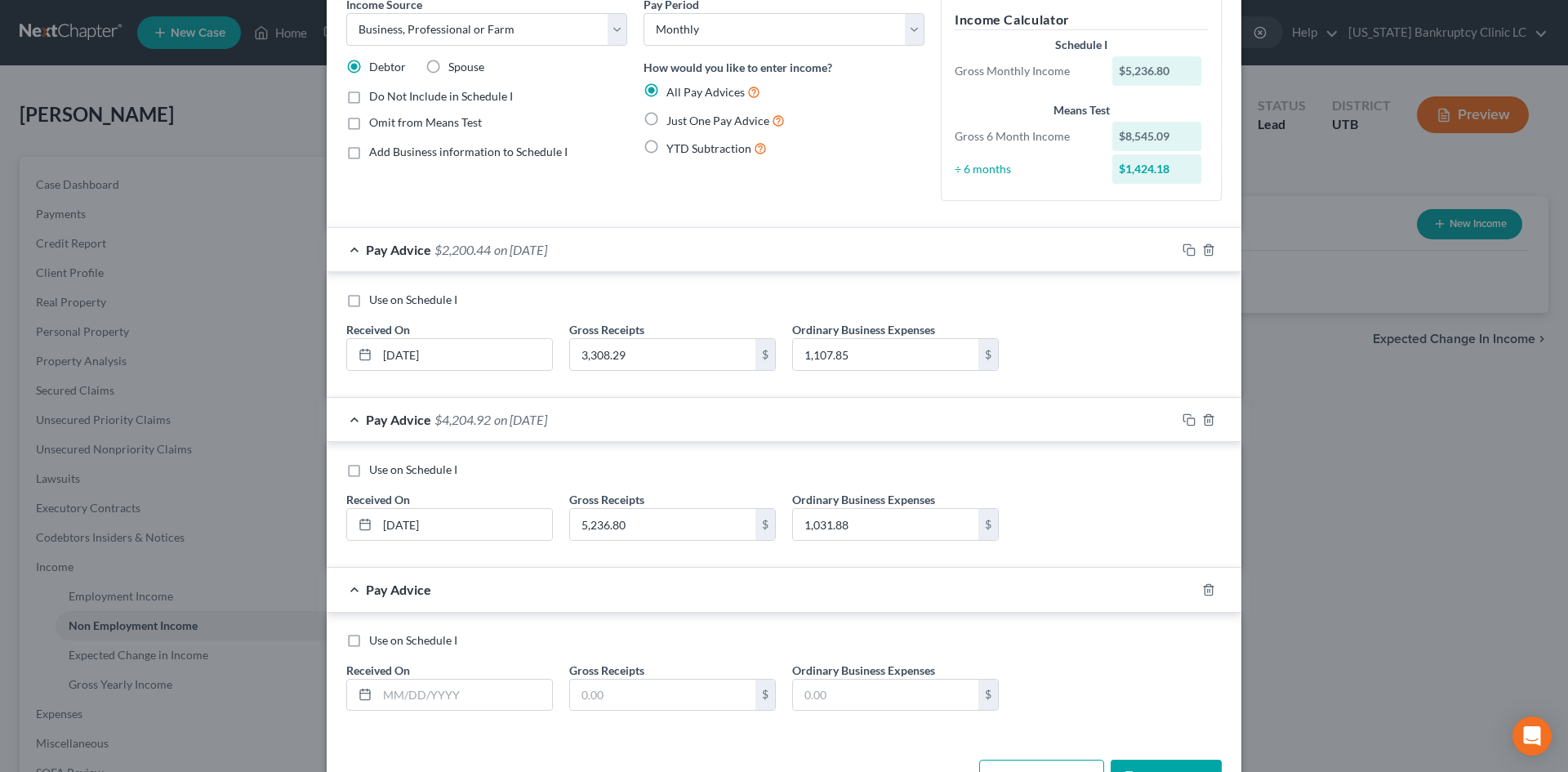
scroll to position [134, 0]
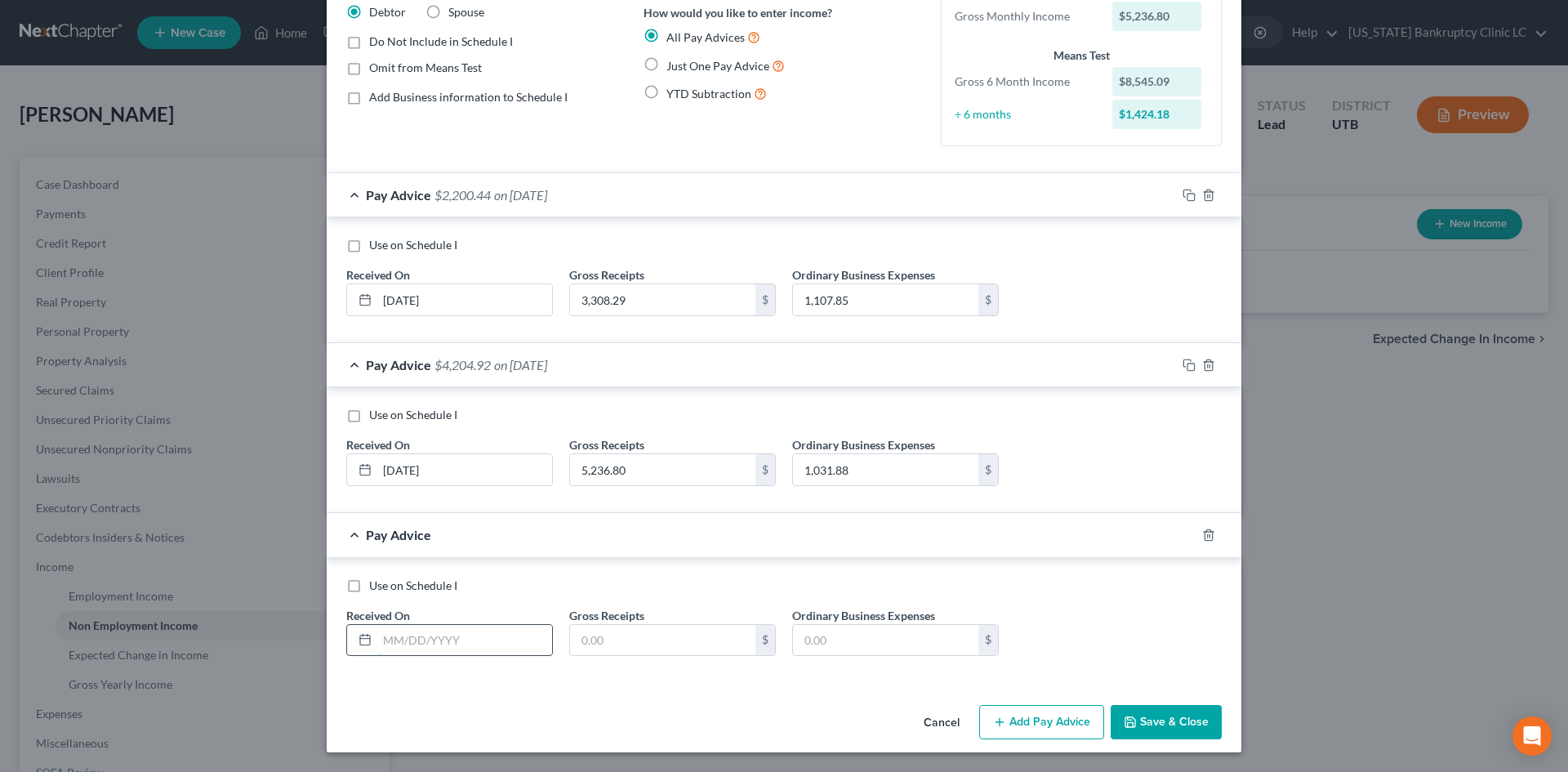
drag, startPoint x: 447, startPoint y: 641, endPoint x: 470, endPoint y: 636, distance: 23.5
click at [447, 642] on input "text" at bounding box center [464, 641] width 175 height 31
drag, startPoint x: 401, startPoint y: 466, endPoint x: 503, endPoint y: 508, distance: 110.3
click at [402, 466] on input "[DATE]" at bounding box center [464, 469] width 175 height 31
click at [613, 637] on input "text" at bounding box center [662, 641] width 186 height 31
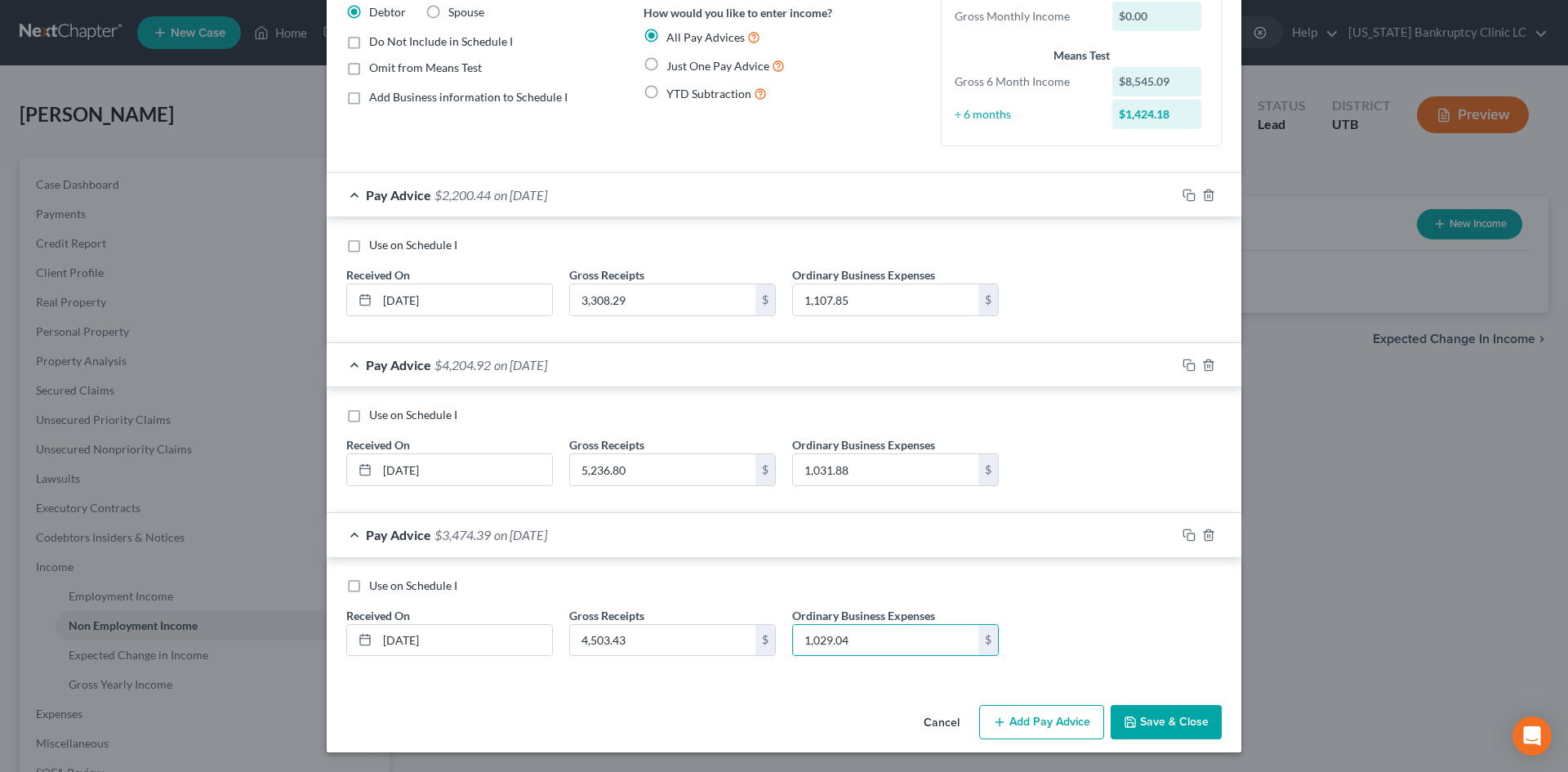
click at [1080, 630] on div "Use on Schedule I Received On * [DATE] Gross Receipts 4,503.43 $ Ordinary Busin…" at bounding box center [783, 624] width 891 height 92
click at [993, 719] on icon "button" at bounding box center [999, 722] width 13 height 13
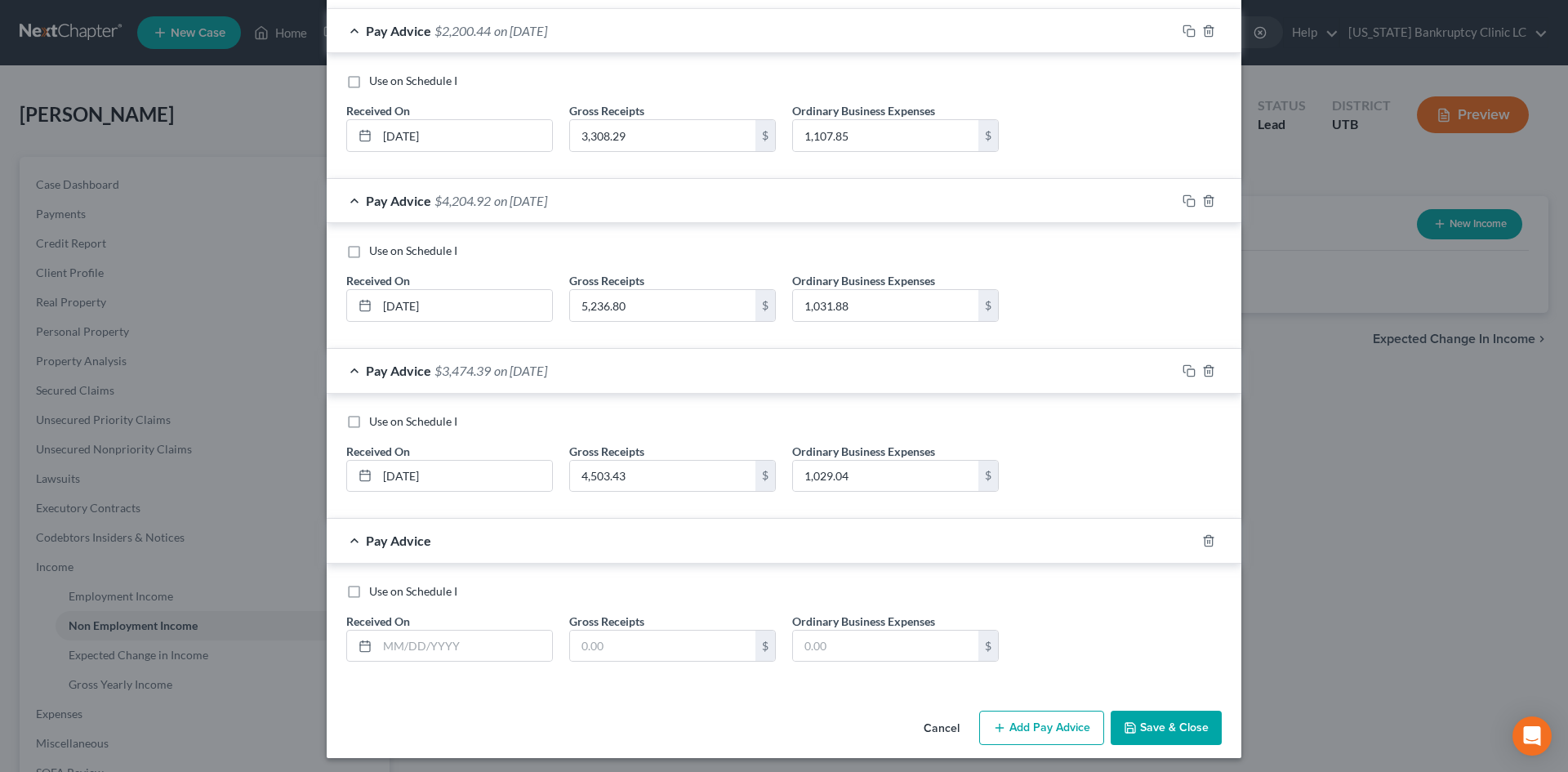
scroll to position [304, 0]
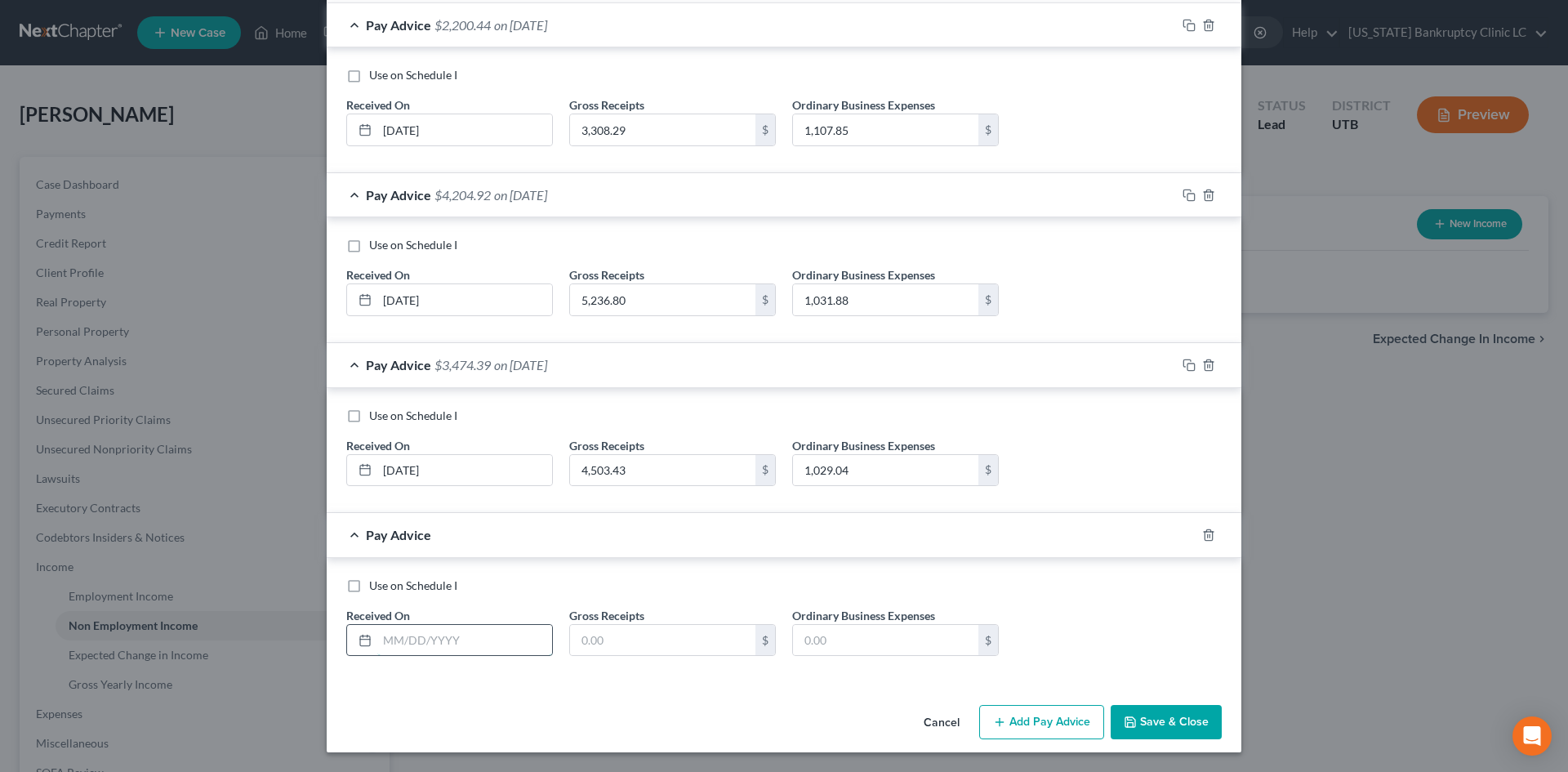
drag, startPoint x: 451, startPoint y: 633, endPoint x: 457, endPoint y: 626, distance: 9.2
click at [451, 633] on input "text" at bounding box center [464, 641] width 175 height 31
drag, startPoint x: 845, startPoint y: 661, endPoint x: 840, endPoint y: 645, distance: 16.8
click at [845, 660] on div "Use on Schedule I Received On * [DATE] Gross Receipts 1,249.71 $ Ordinary Busin…" at bounding box center [783, 624] width 891 height 92
click at [837, 638] on input "text" at bounding box center [885, 641] width 186 height 31
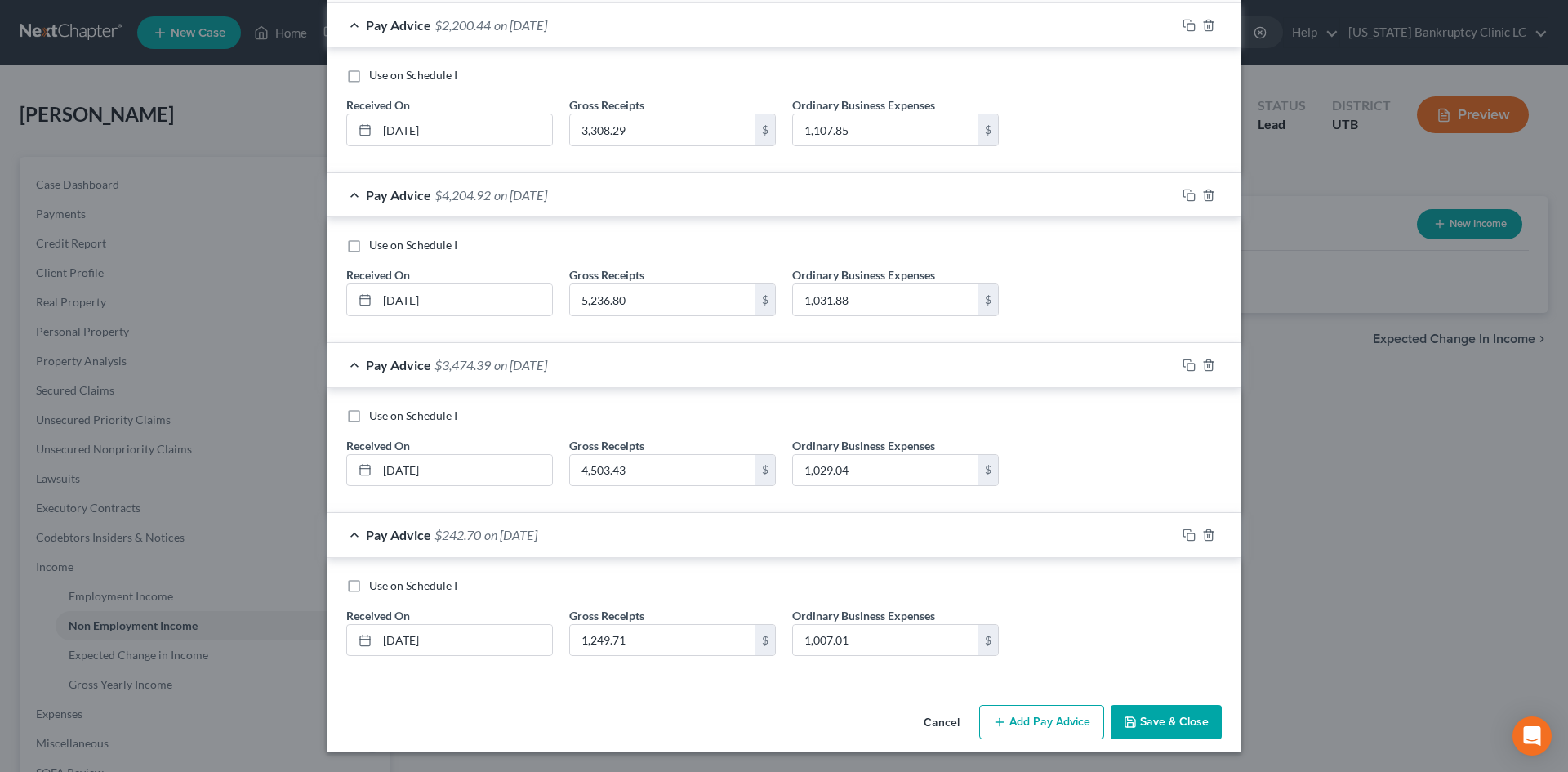
click at [1115, 646] on div "Use on Schedule I Received On * [DATE] Gross Receipts 1,249.71 $ Ordinary Busin…" at bounding box center [783, 624] width 891 height 92
click at [1036, 719] on button "Add Pay Advice" at bounding box center [1042, 722] width 125 height 34
click at [482, 639] on input "text" at bounding box center [464, 641] width 175 height 31
click at [880, 636] on input "text" at bounding box center [885, 641] width 186 height 31
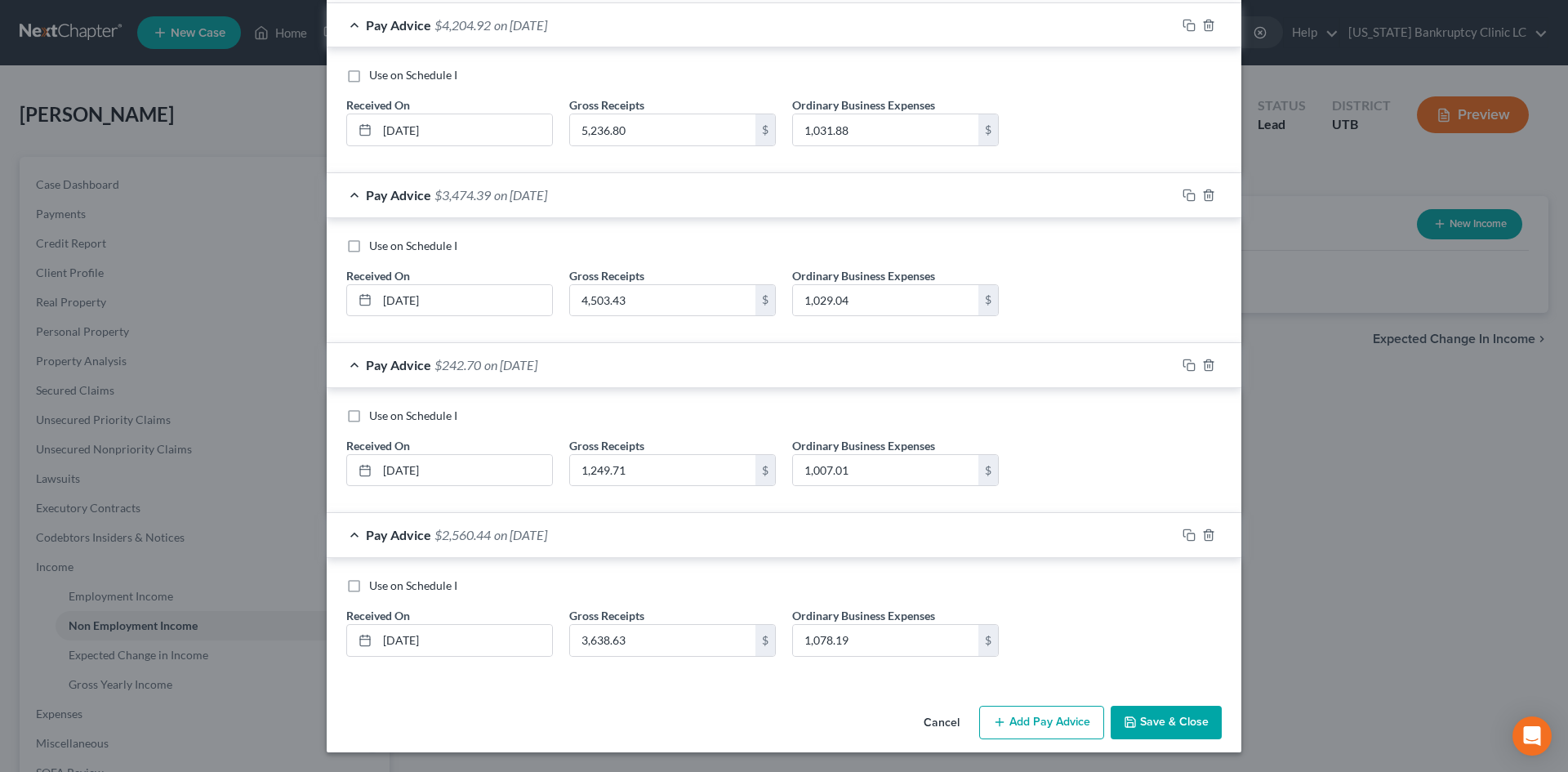
click at [1040, 721] on button "Add Pay Advice" at bounding box center [1042, 723] width 125 height 34
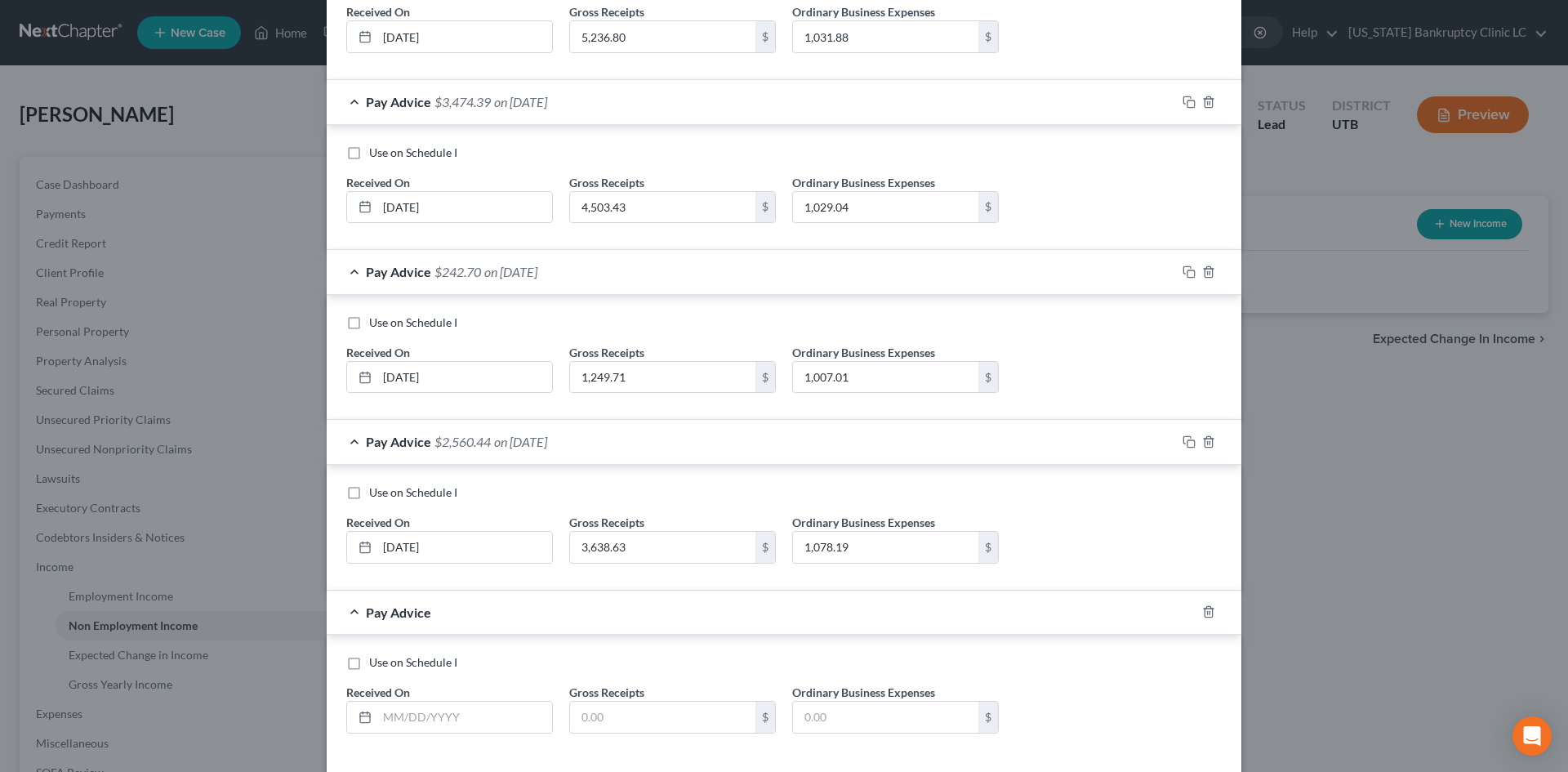
scroll to position [644, 0]
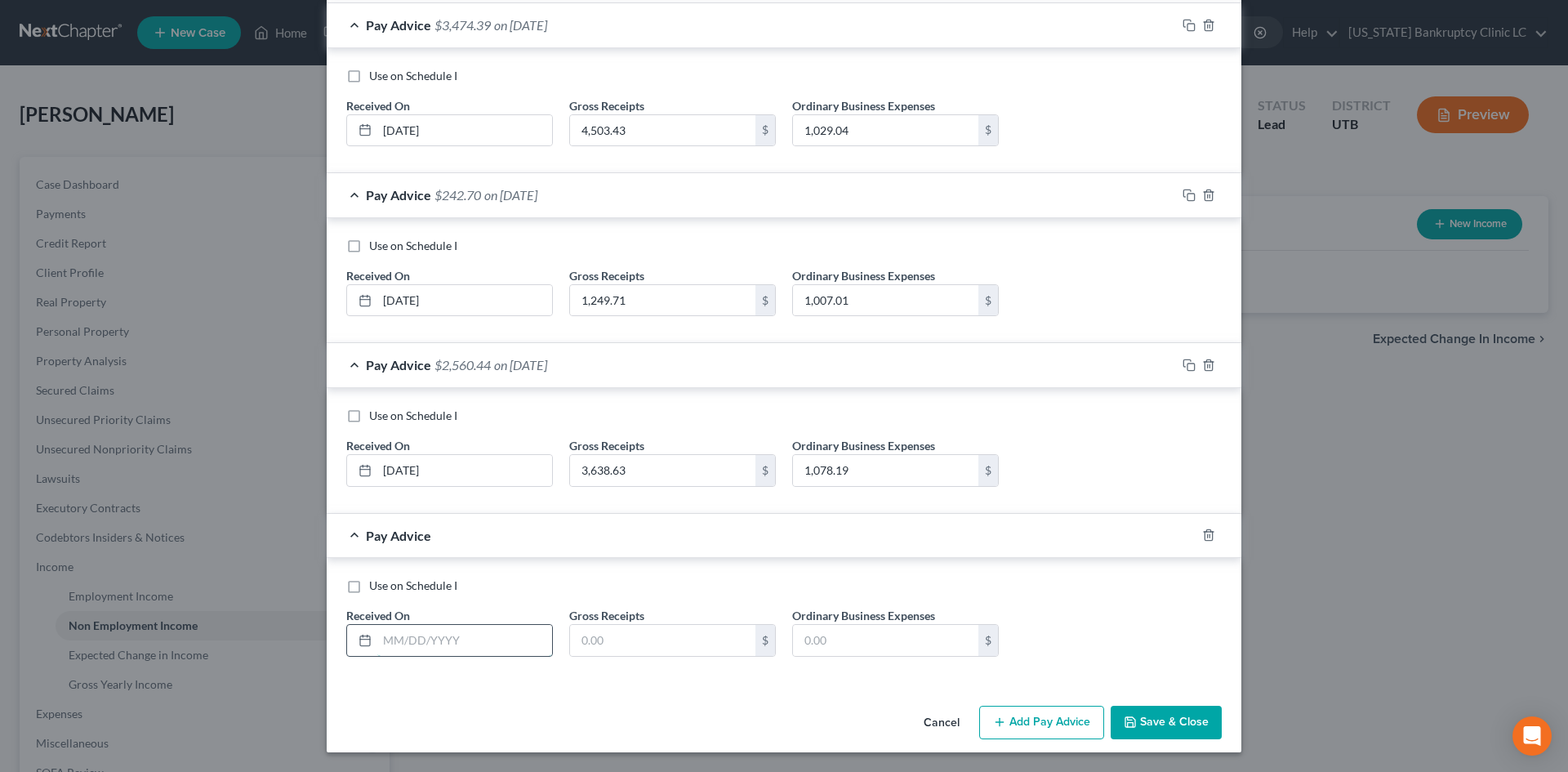
drag, startPoint x: 459, startPoint y: 638, endPoint x: 470, endPoint y: 624, distance: 17.8
click at [459, 638] on input "text" at bounding box center [464, 641] width 175 height 31
click at [1155, 733] on button "Save & Close" at bounding box center [1166, 723] width 111 height 34
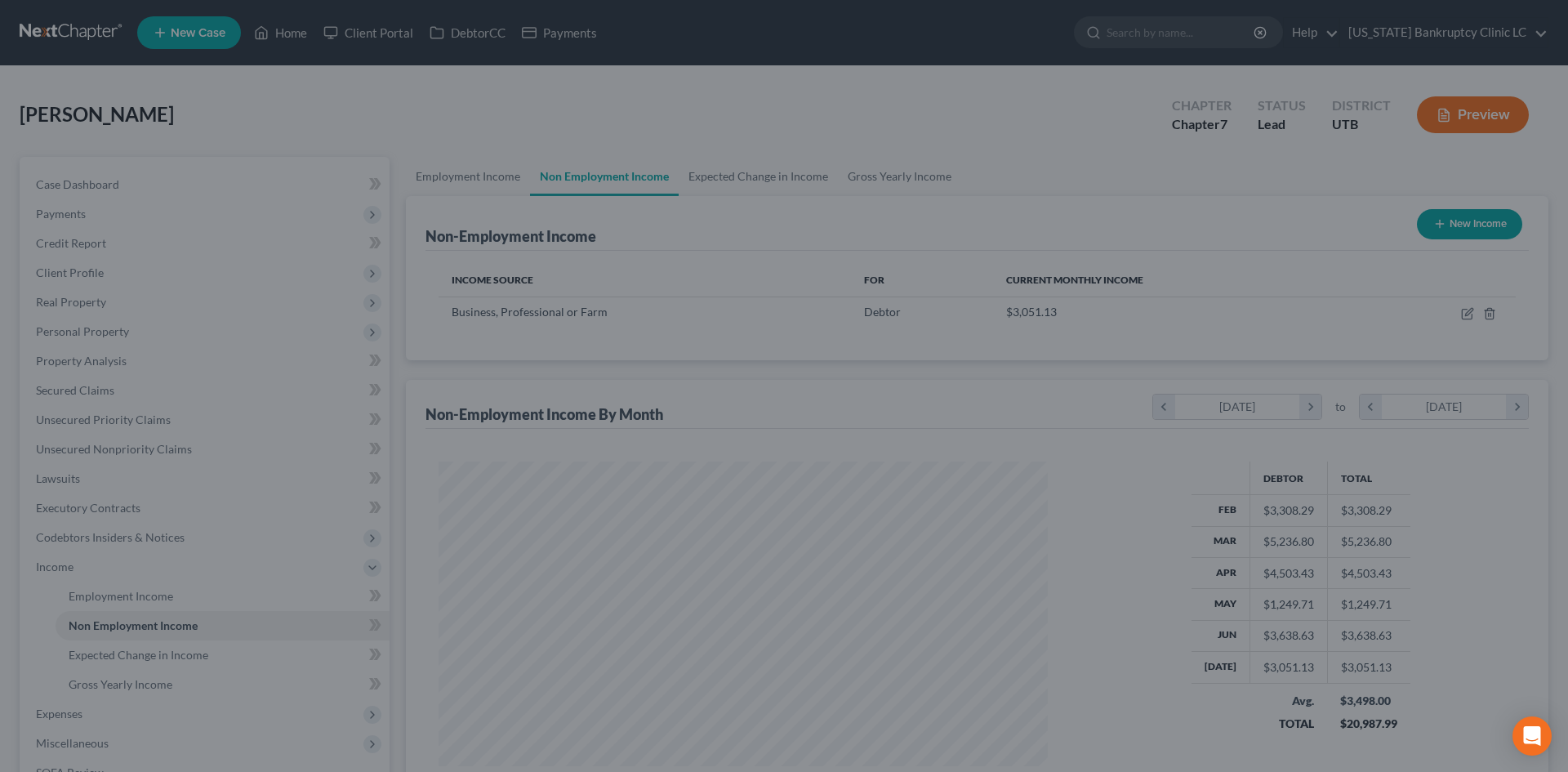
scroll to position [816663, 815856]
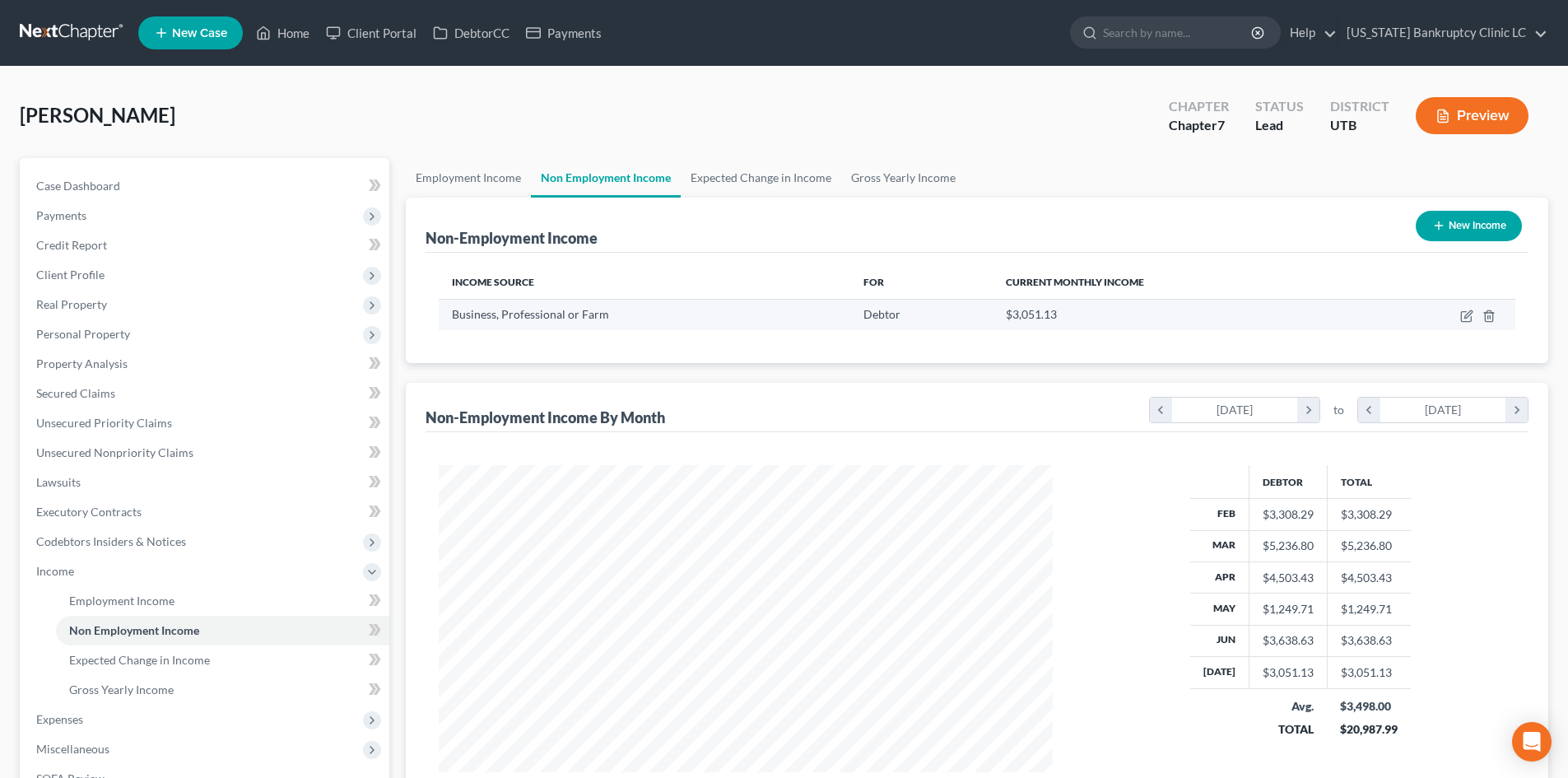
drag, startPoint x: 1478, startPoint y: 321, endPoint x: 1474, endPoint y: 329, distance: 8.9
click at [1475, 327] on td at bounding box center [1439, 315] width 153 height 31
click at [1466, 319] on icon "button" at bounding box center [1467, 317] width 14 height 14
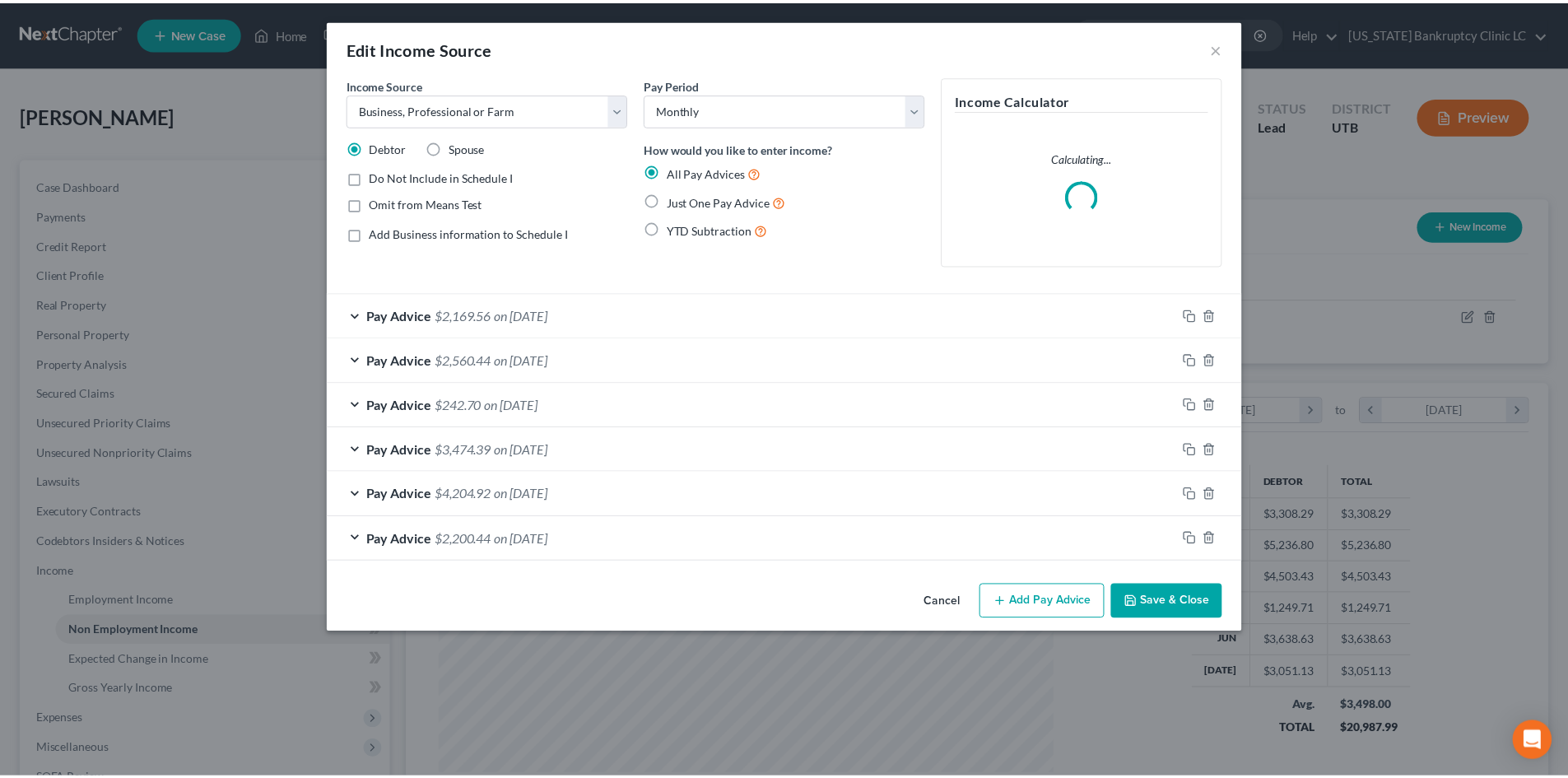
scroll to position [310, 652]
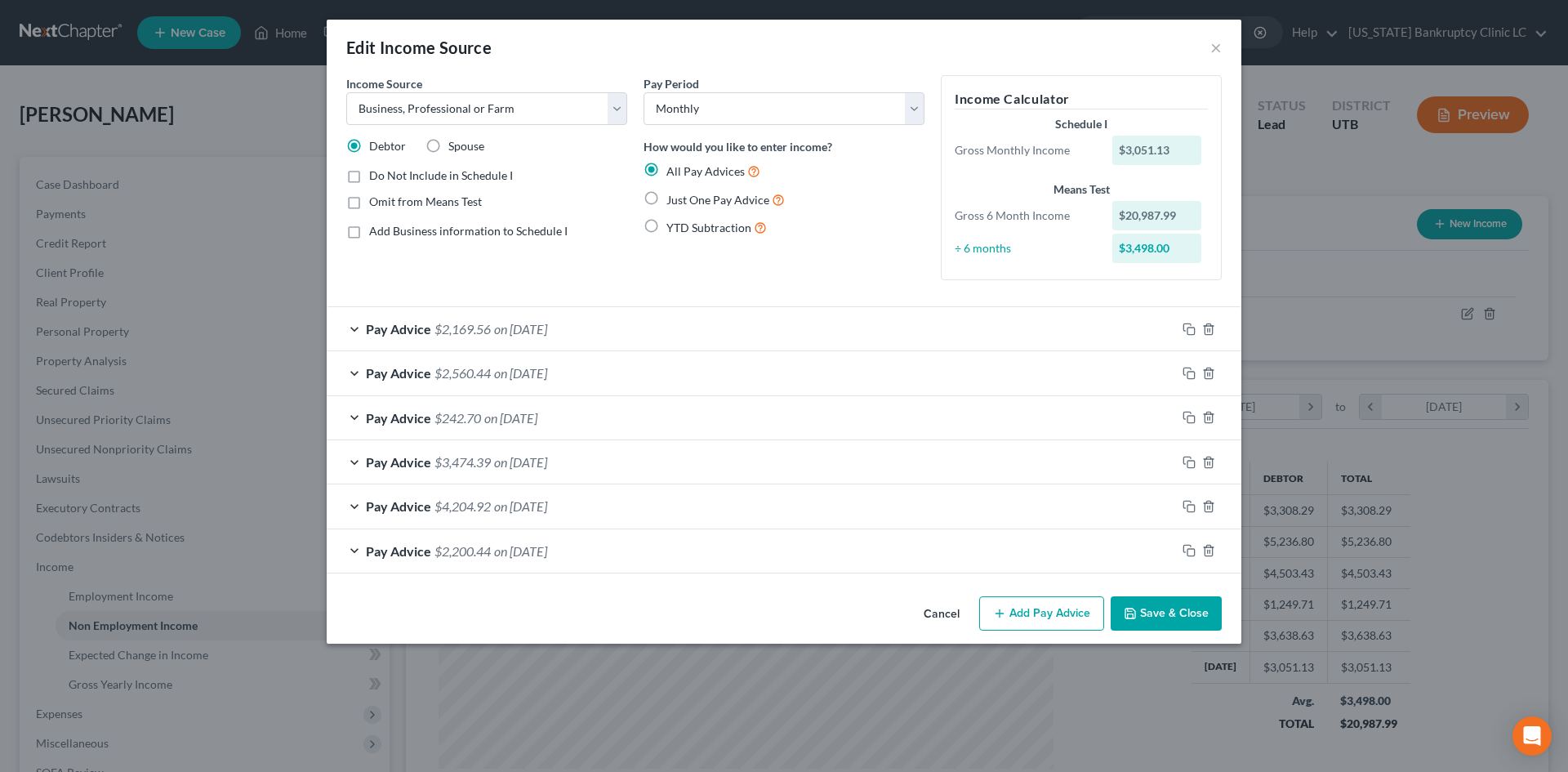
click at [1193, 609] on button "Save & Close" at bounding box center [1166, 614] width 111 height 34
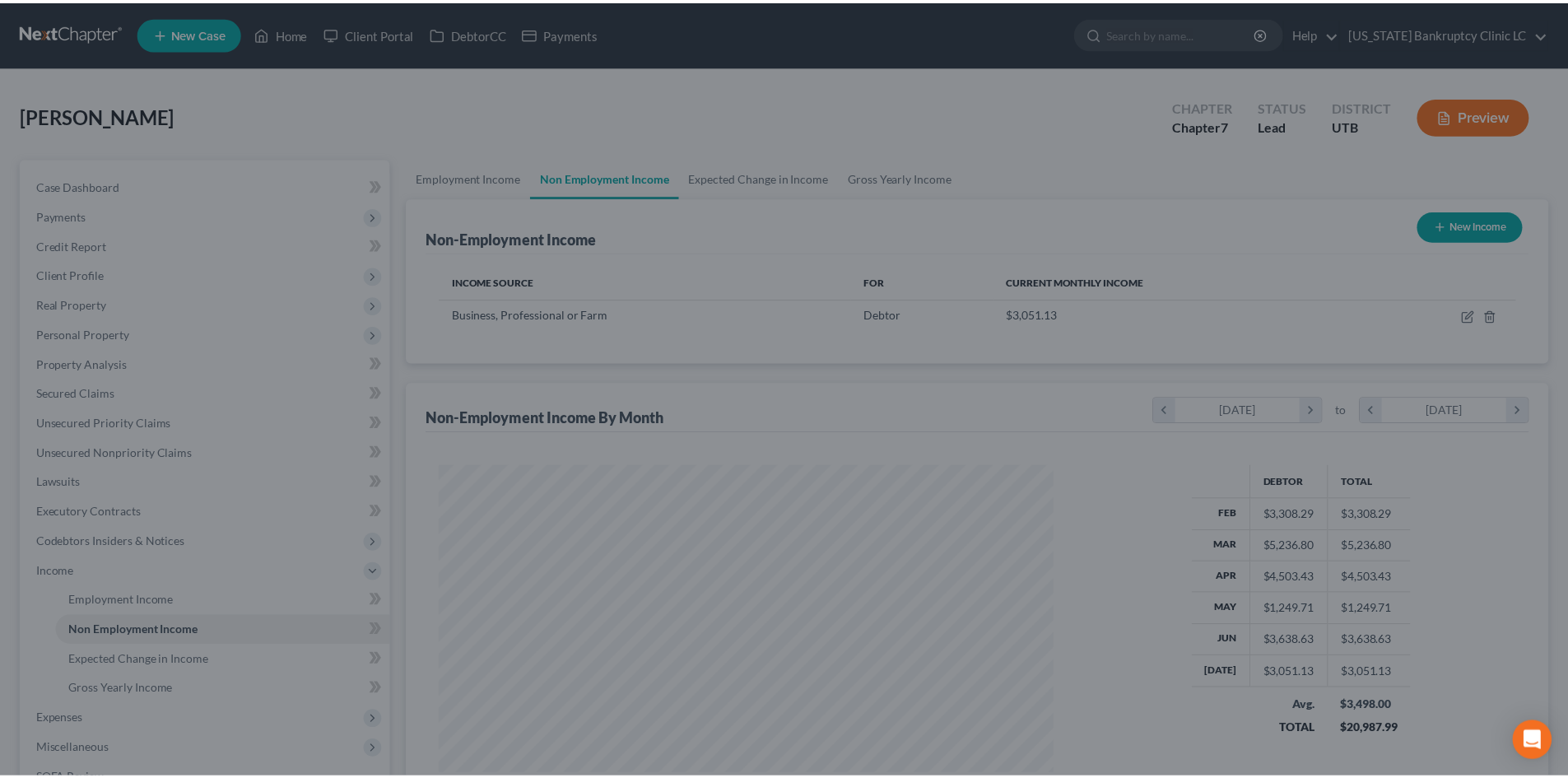
scroll to position [823010, 822383]
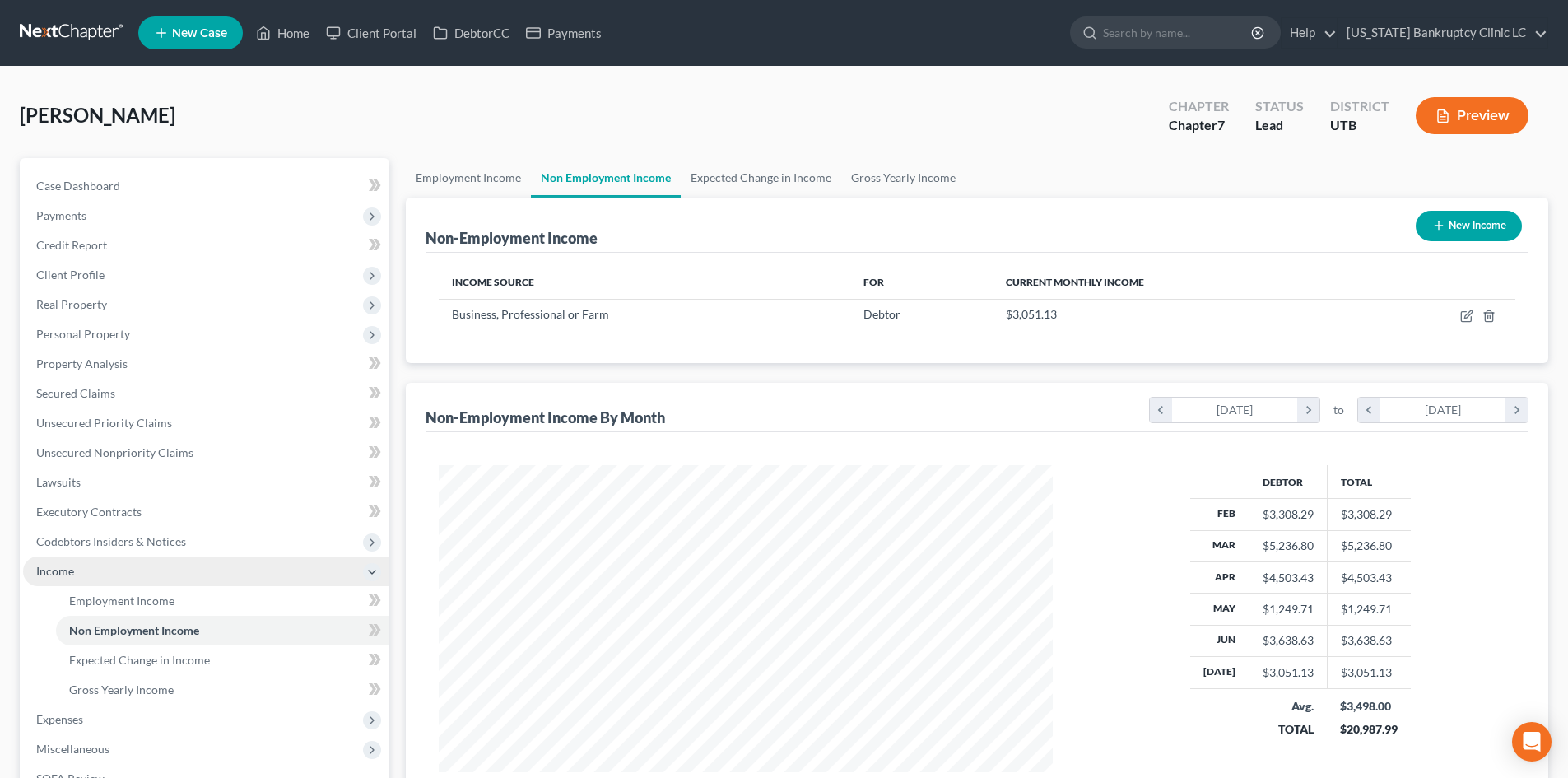
click at [130, 565] on span "Income" at bounding box center [206, 571] width 367 height 30
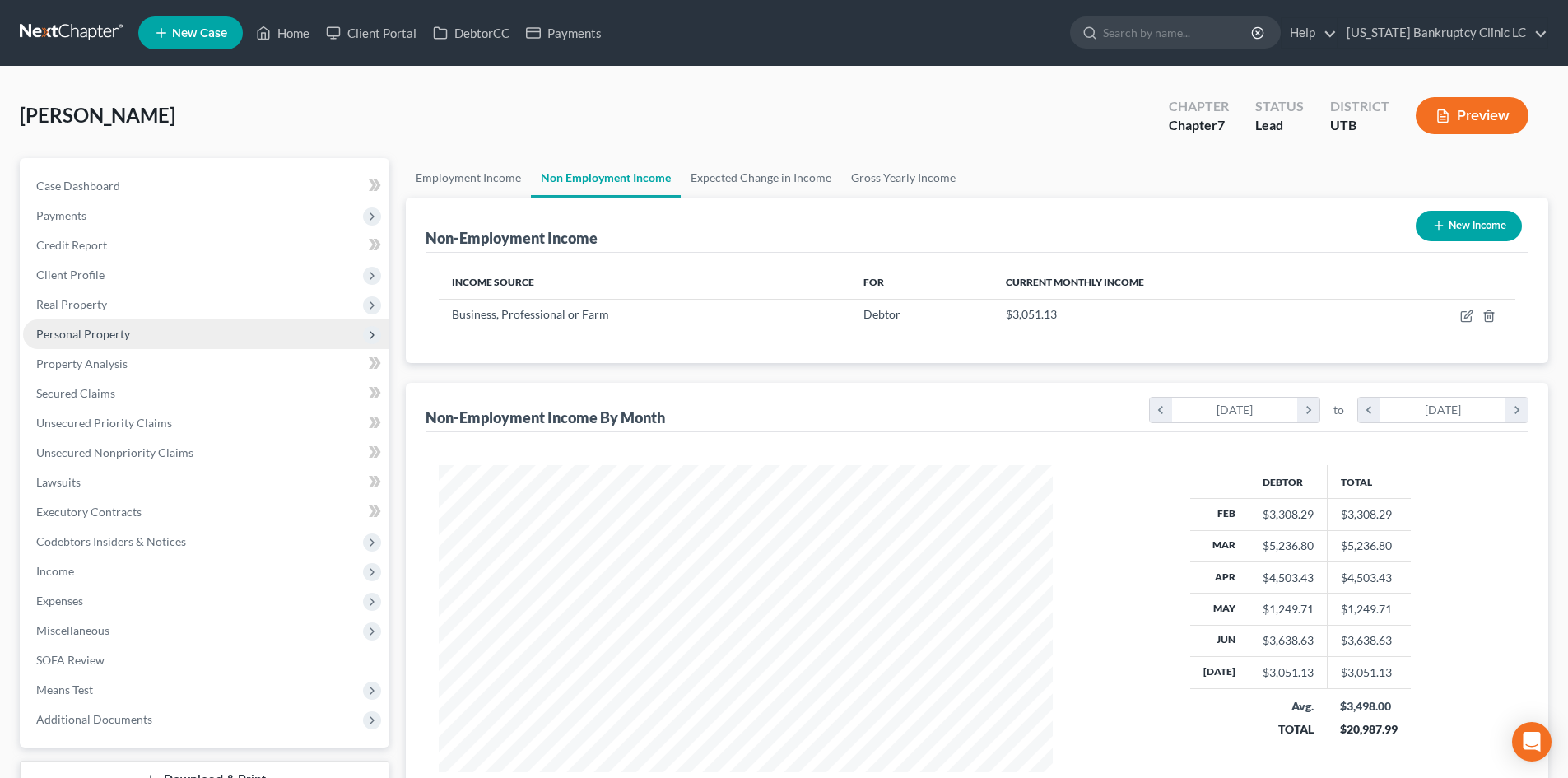
click at [129, 329] on span "Personal Property" at bounding box center [206, 334] width 367 height 30
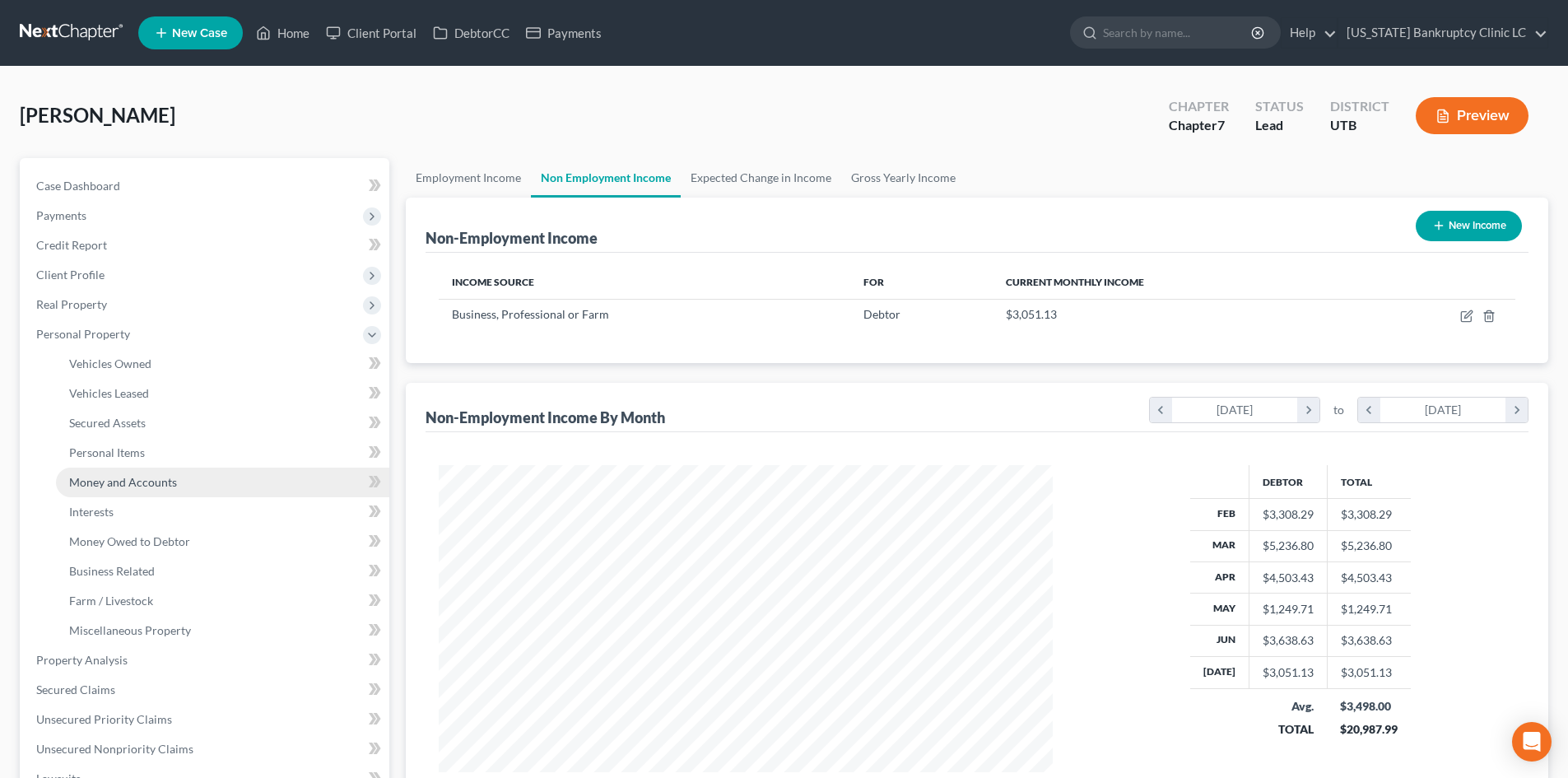
click at [160, 485] on span "Money and Accounts" at bounding box center [124, 482] width 108 height 14
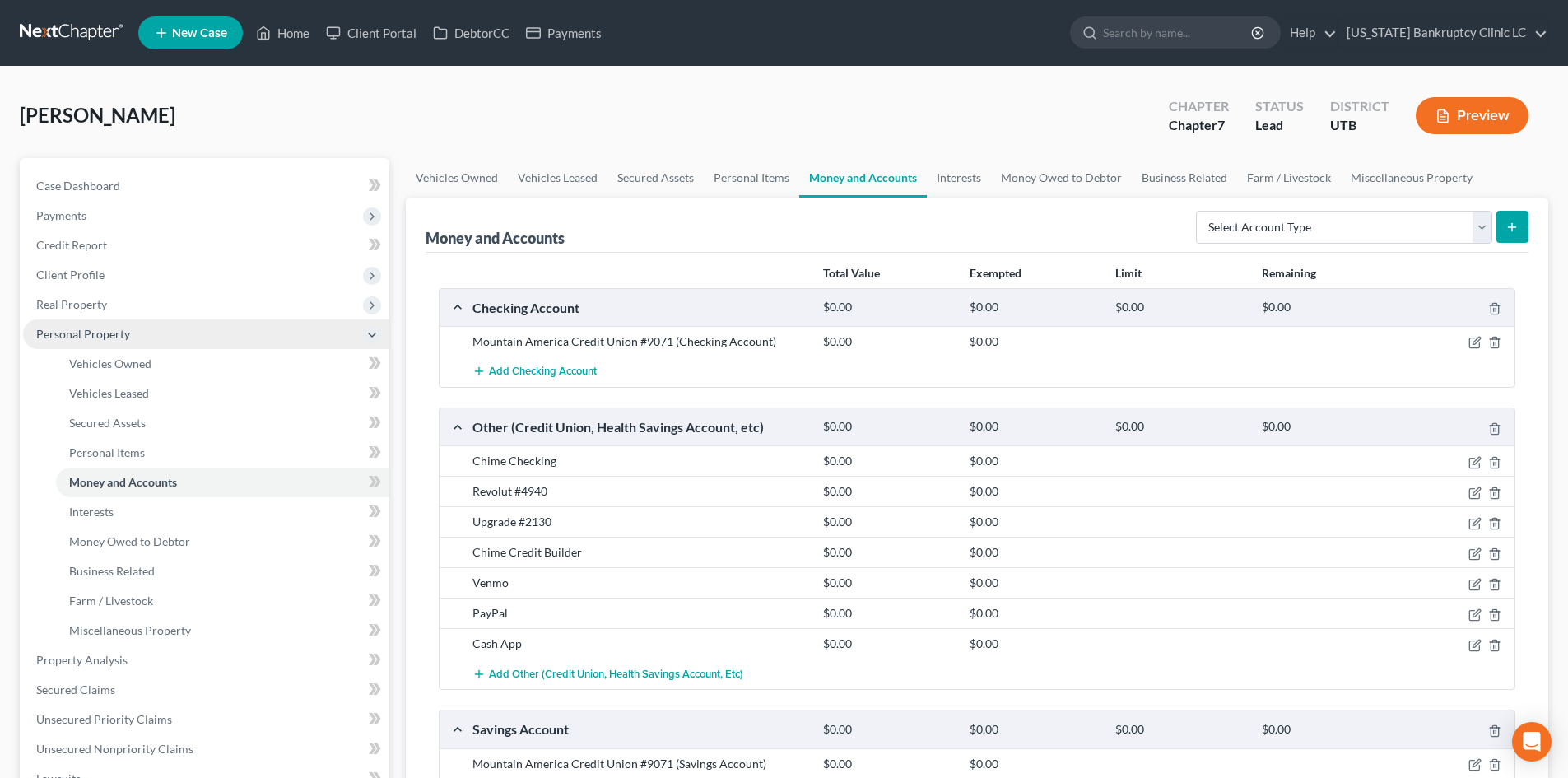
click at [100, 322] on span "Personal Property" at bounding box center [206, 334] width 367 height 30
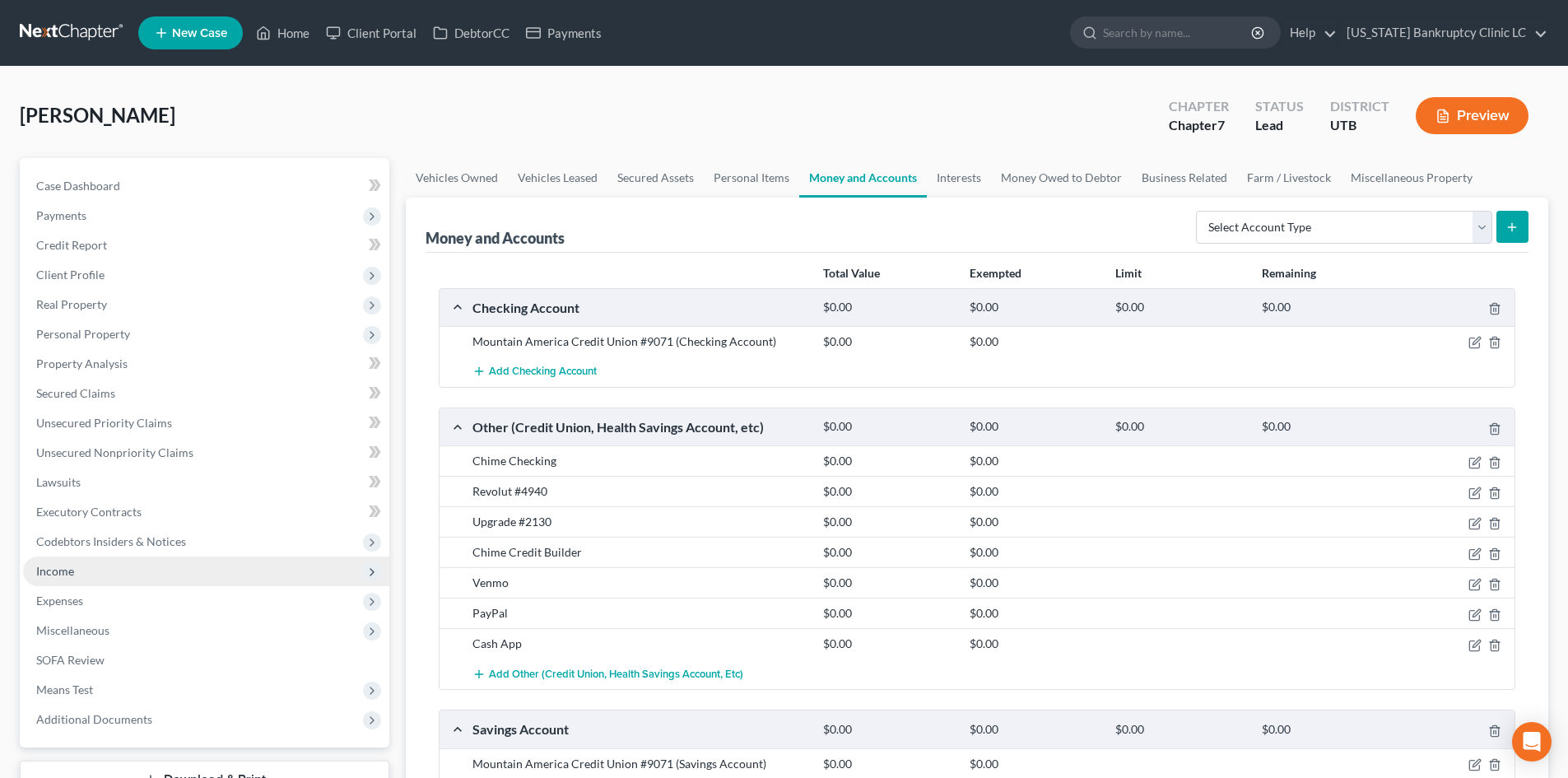
click at [88, 570] on span "Income" at bounding box center [206, 571] width 367 height 30
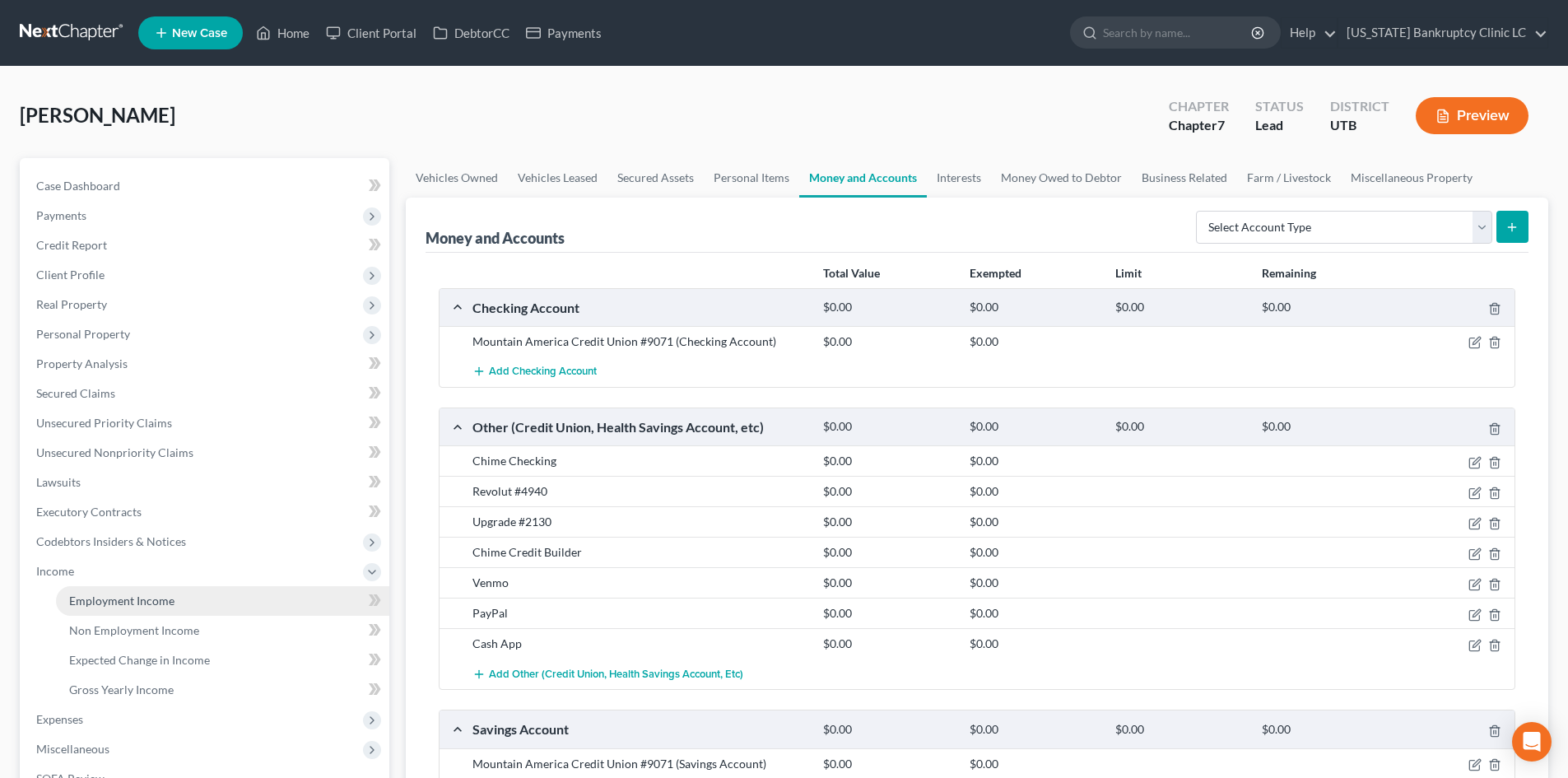
click at [103, 605] on span "Employment Income" at bounding box center [122, 600] width 105 height 14
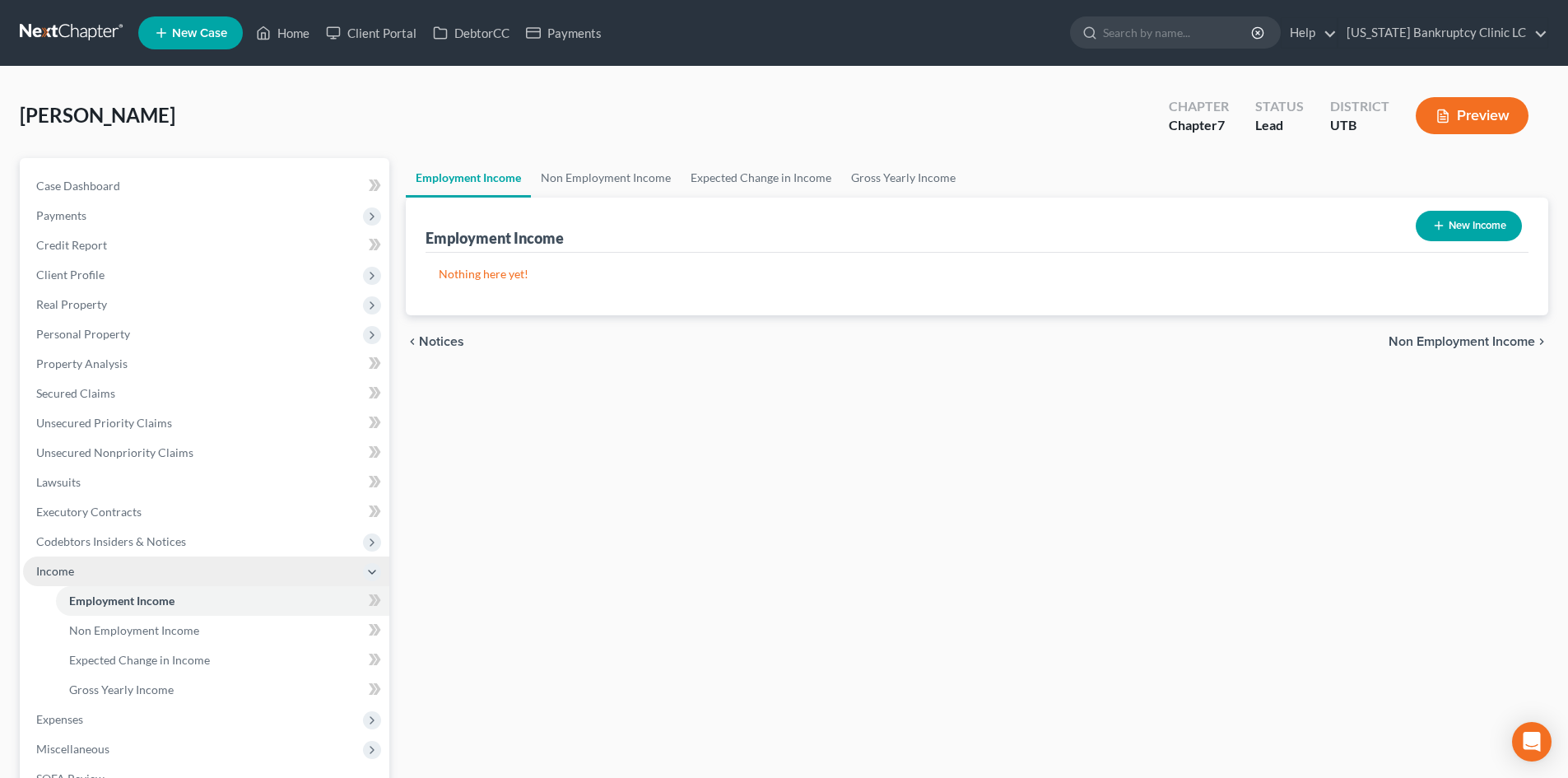
click at [74, 585] on span "Income" at bounding box center [206, 571] width 367 height 30
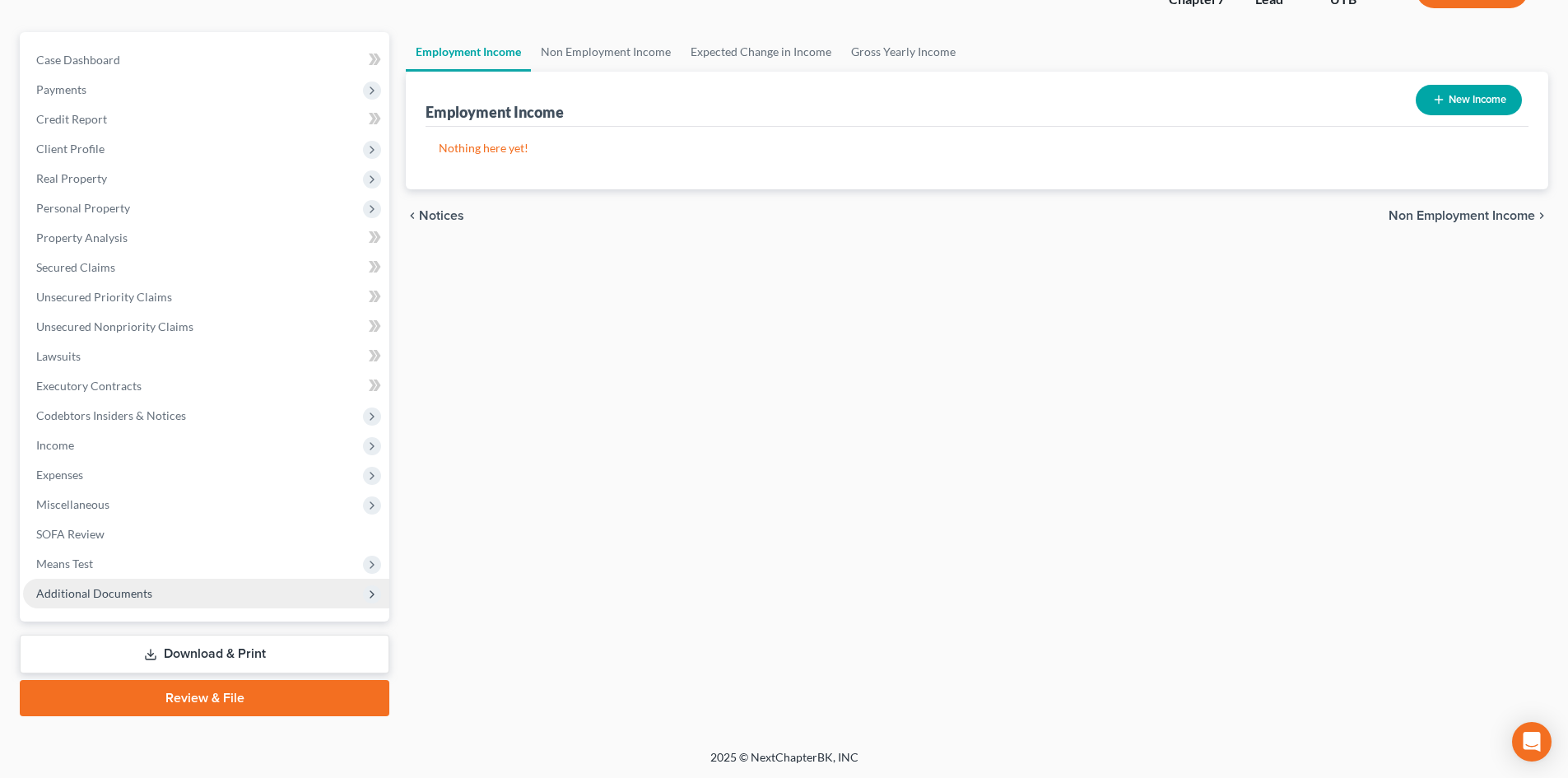
scroll to position [126, 0]
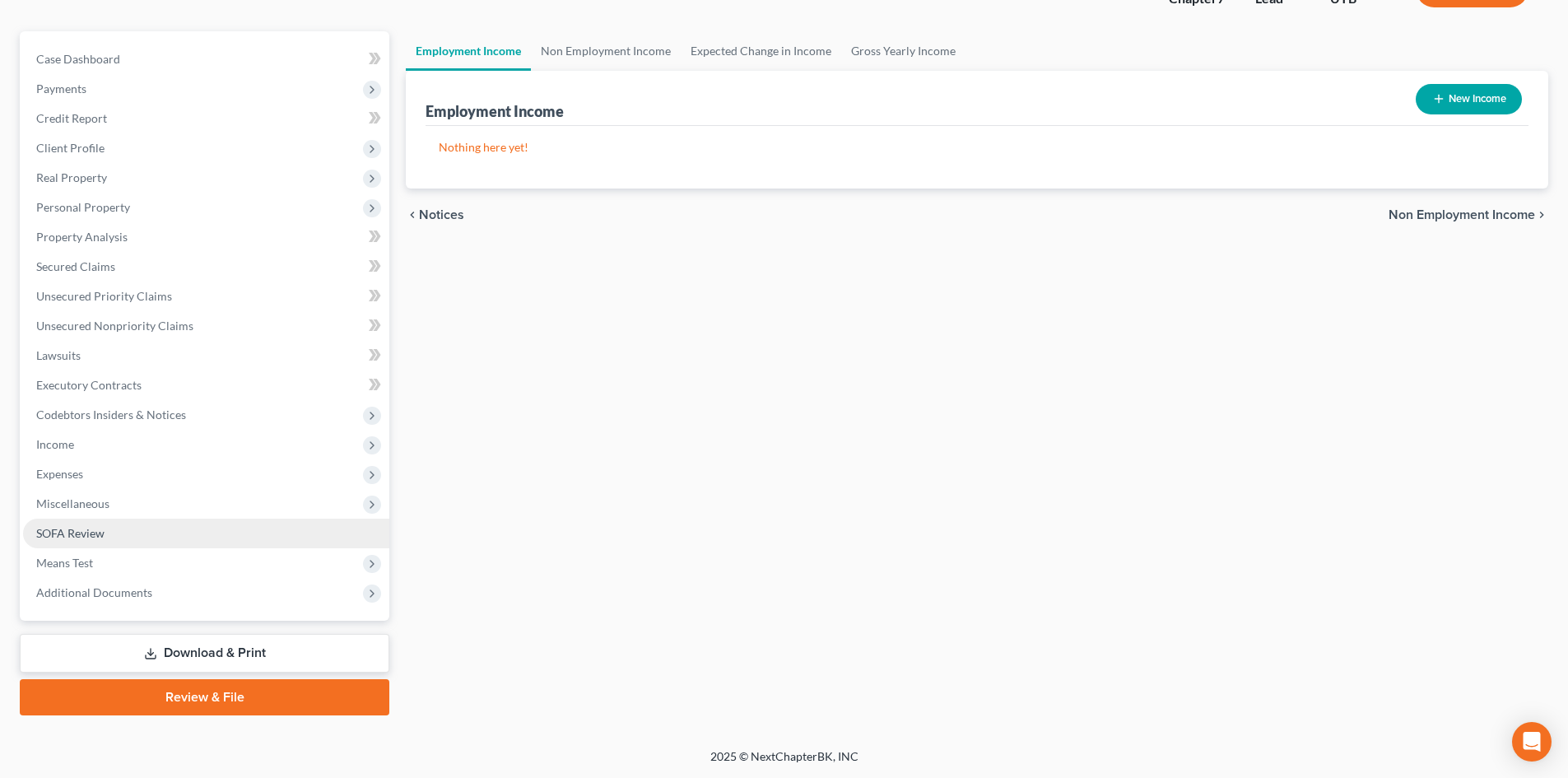
click at [88, 536] on span "SOFA Review" at bounding box center [70, 533] width 69 height 14
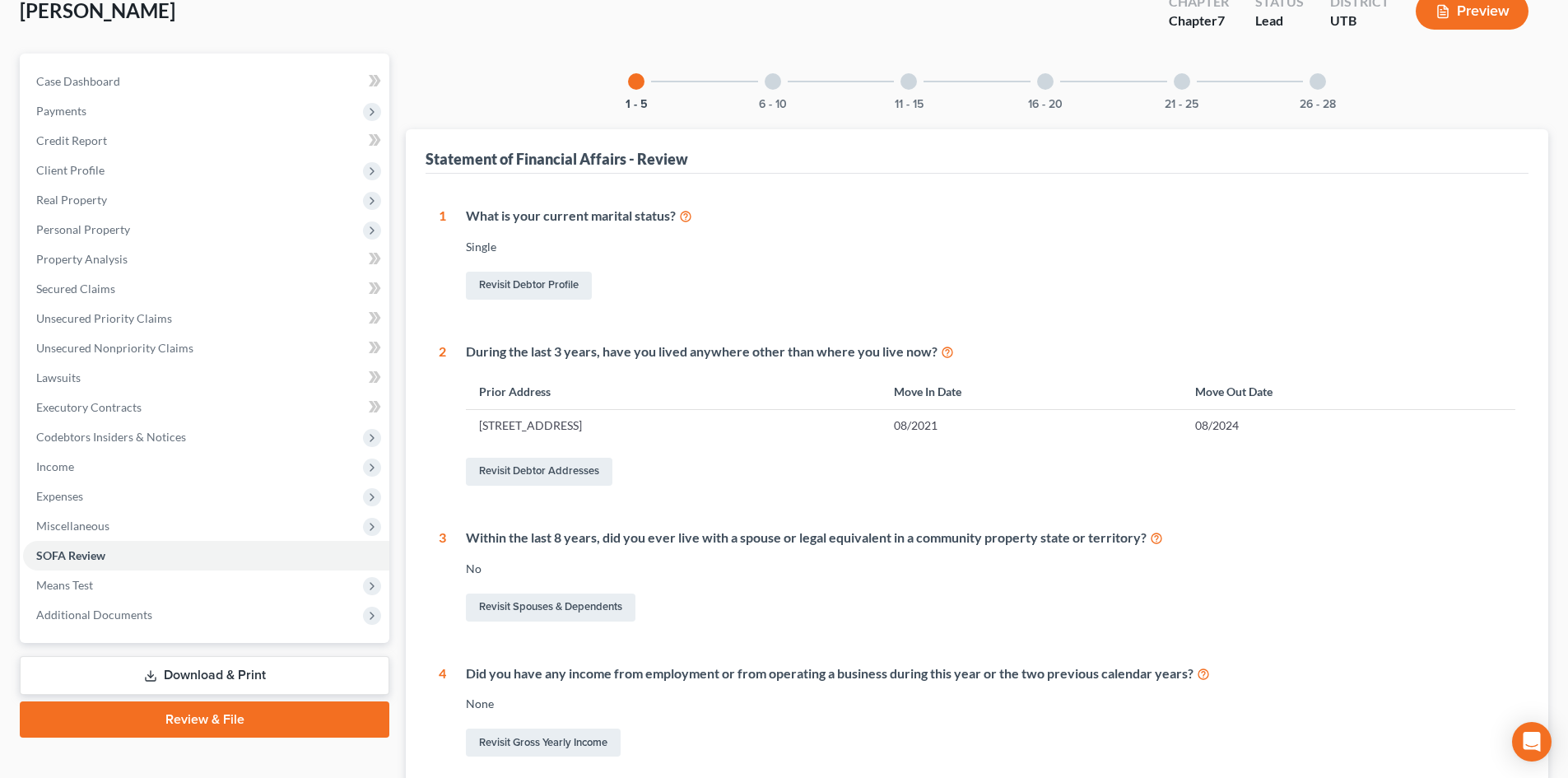
scroll to position [165, 0]
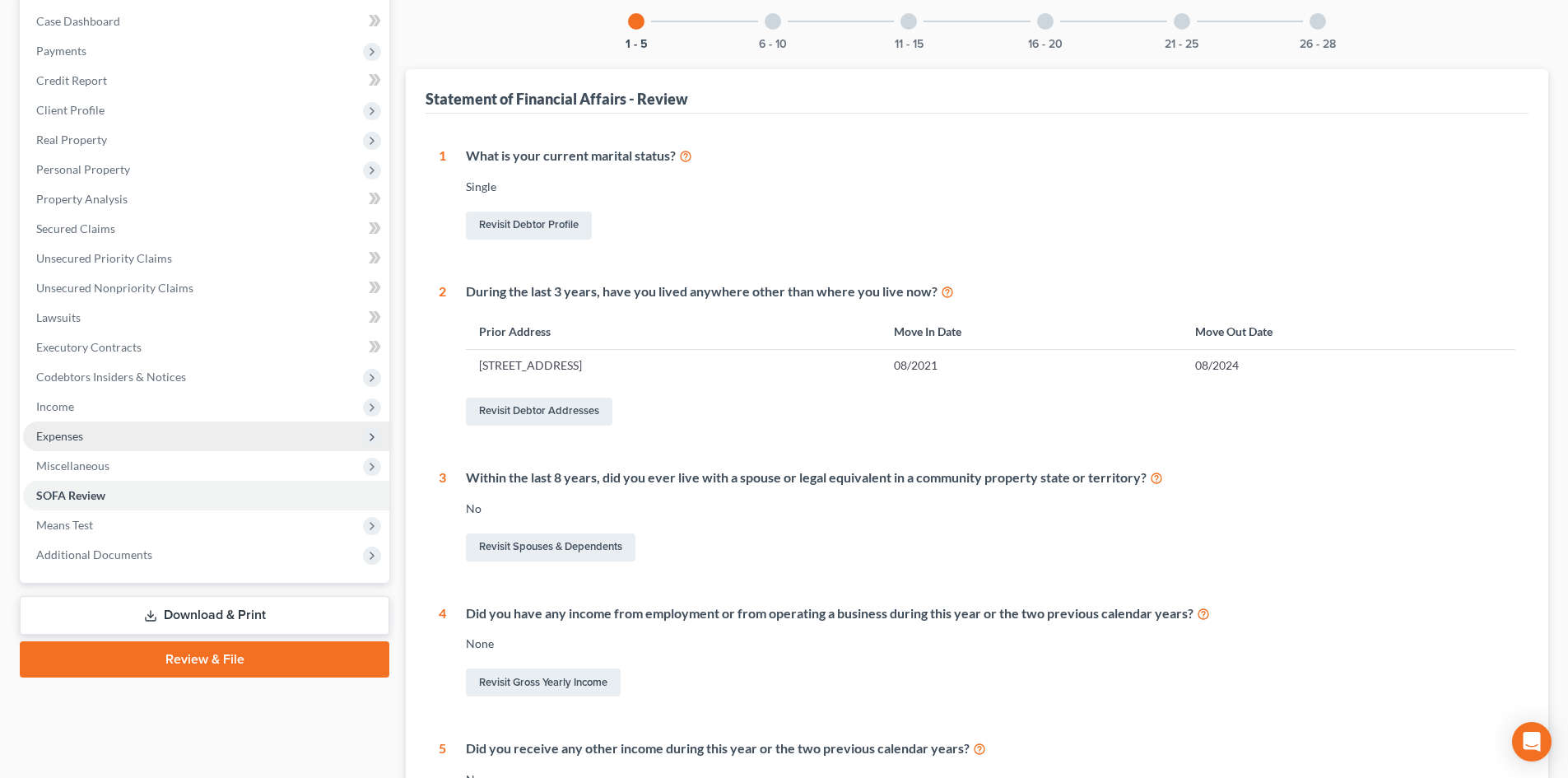
click at [136, 436] on span "Expenses" at bounding box center [206, 436] width 367 height 30
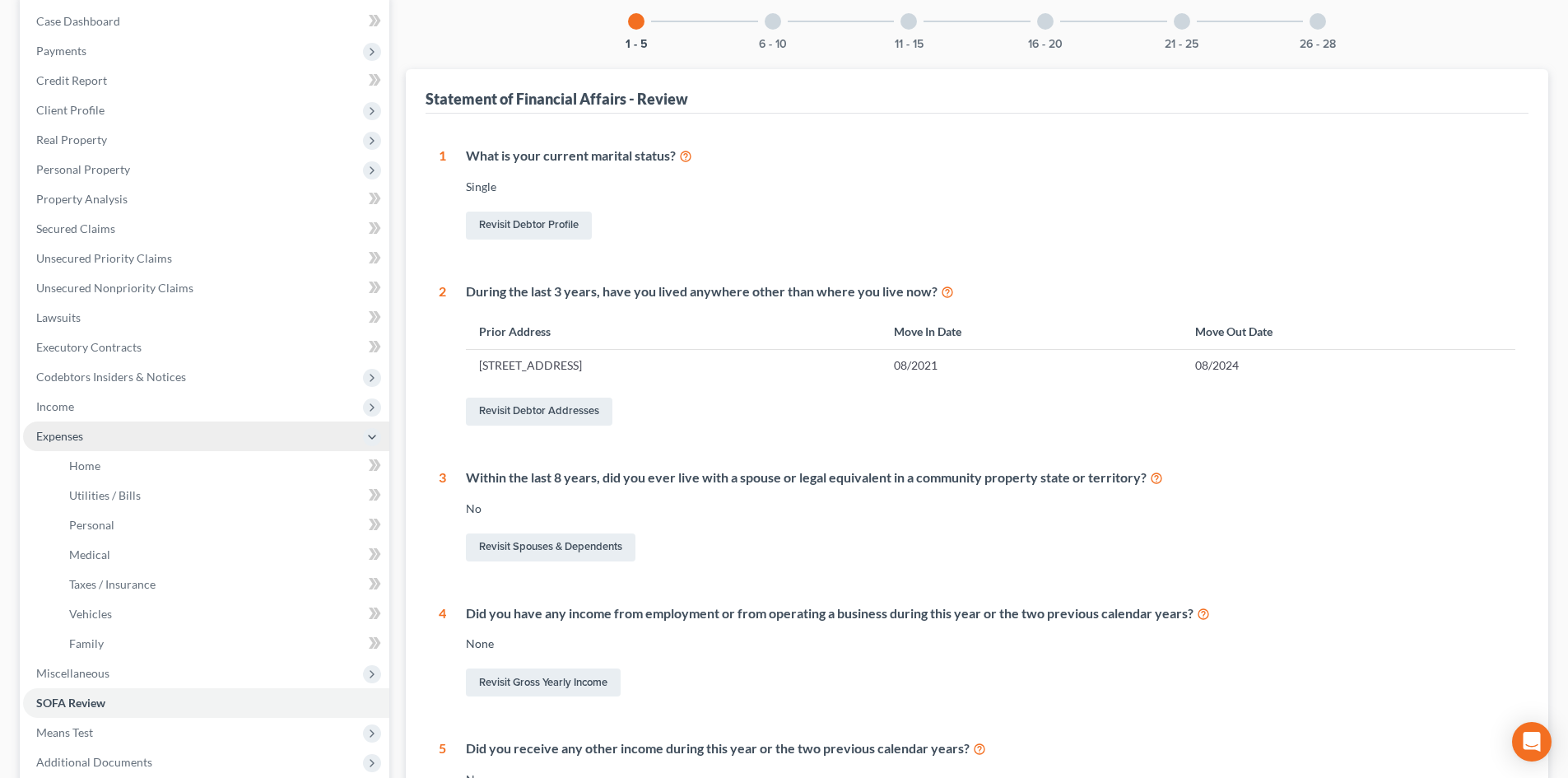
click at [127, 423] on span "Expenses" at bounding box center [206, 436] width 367 height 30
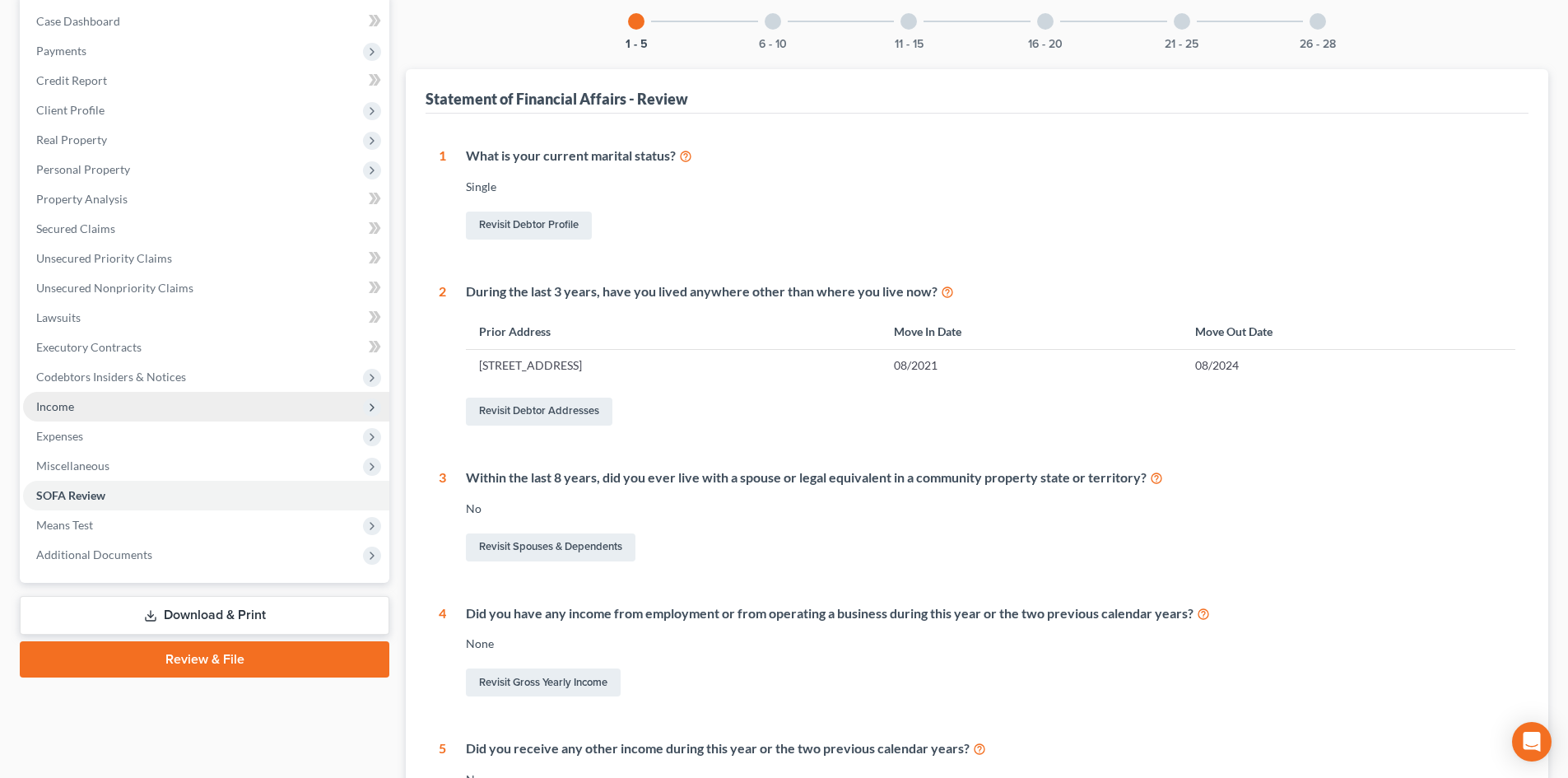
click at [124, 404] on span "Income" at bounding box center [206, 406] width 367 height 30
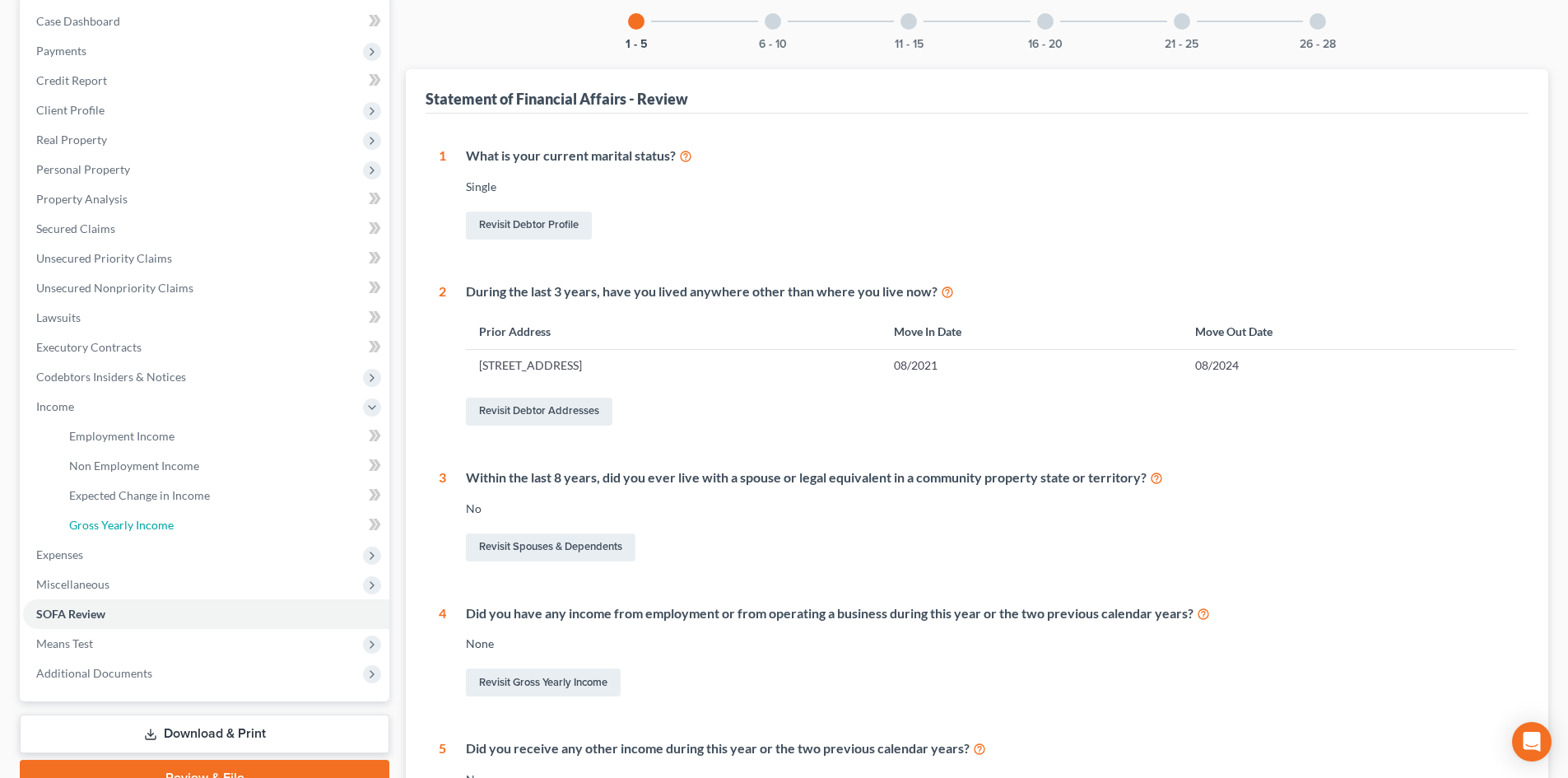
click at [113, 523] on span "Gross Yearly Income" at bounding box center [122, 525] width 104 height 14
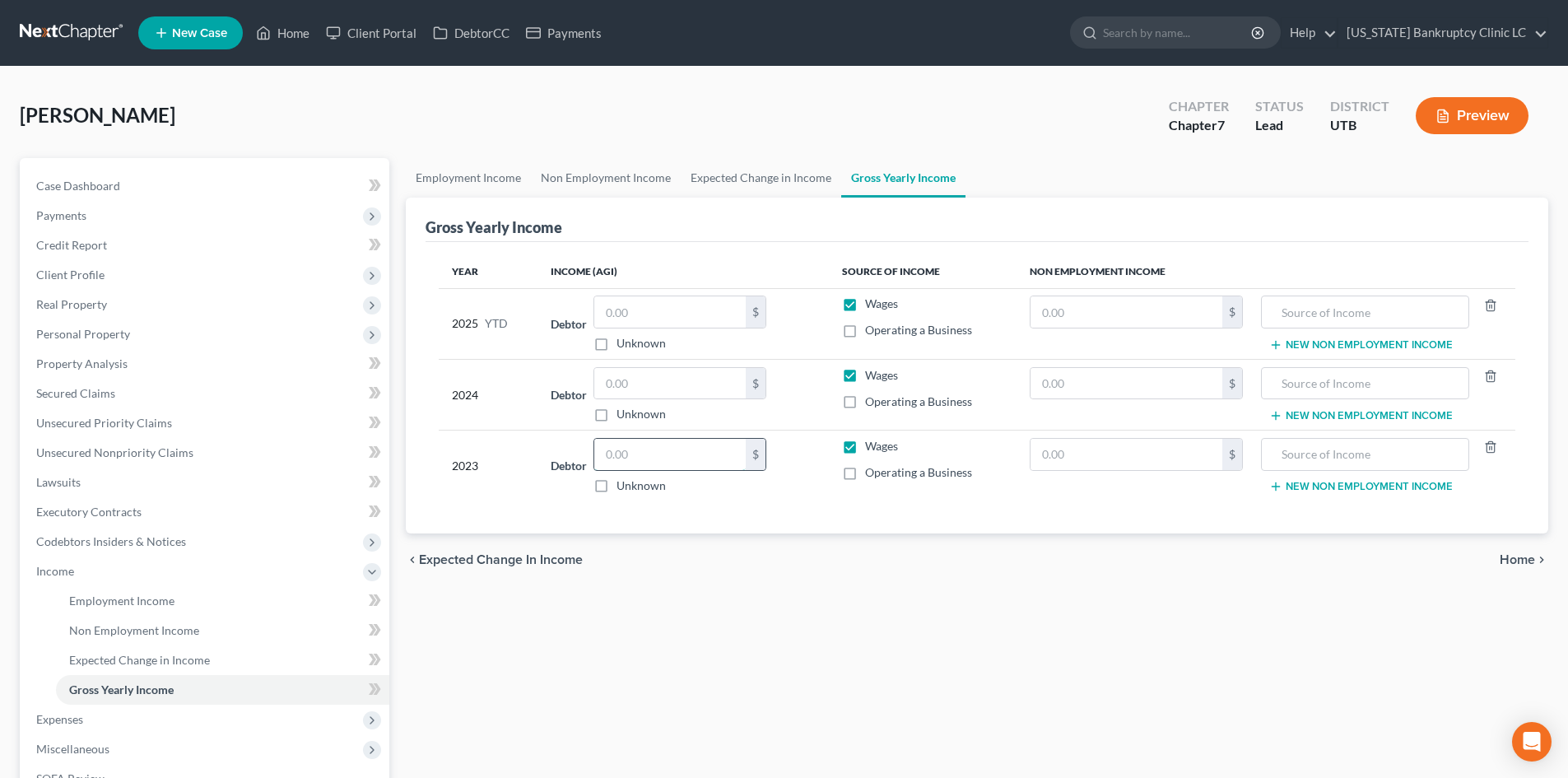
click at [686, 454] on input "text" at bounding box center [670, 455] width 151 height 31
click at [678, 374] on input "text" at bounding box center [670, 383] width 151 height 31
click at [669, 320] on input "text" at bounding box center [670, 312] width 151 height 31
click at [1220, 467] on input "text" at bounding box center [1126, 455] width 192 height 31
click at [65, 564] on span "Income" at bounding box center [55, 570] width 38 height 14
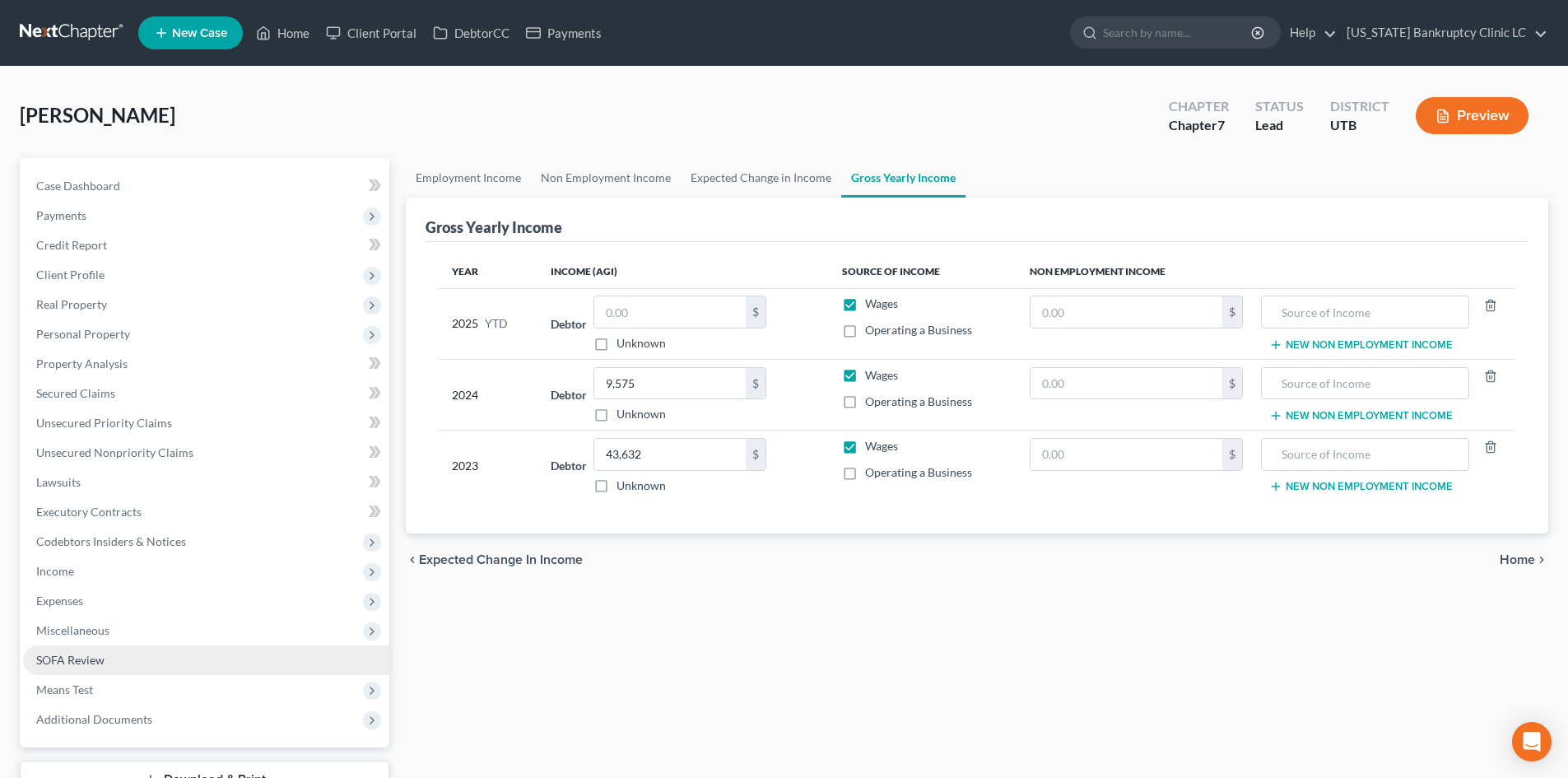
click at [84, 663] on span "SOFA Review" at bounding box center [70, 659] width 69 height 14
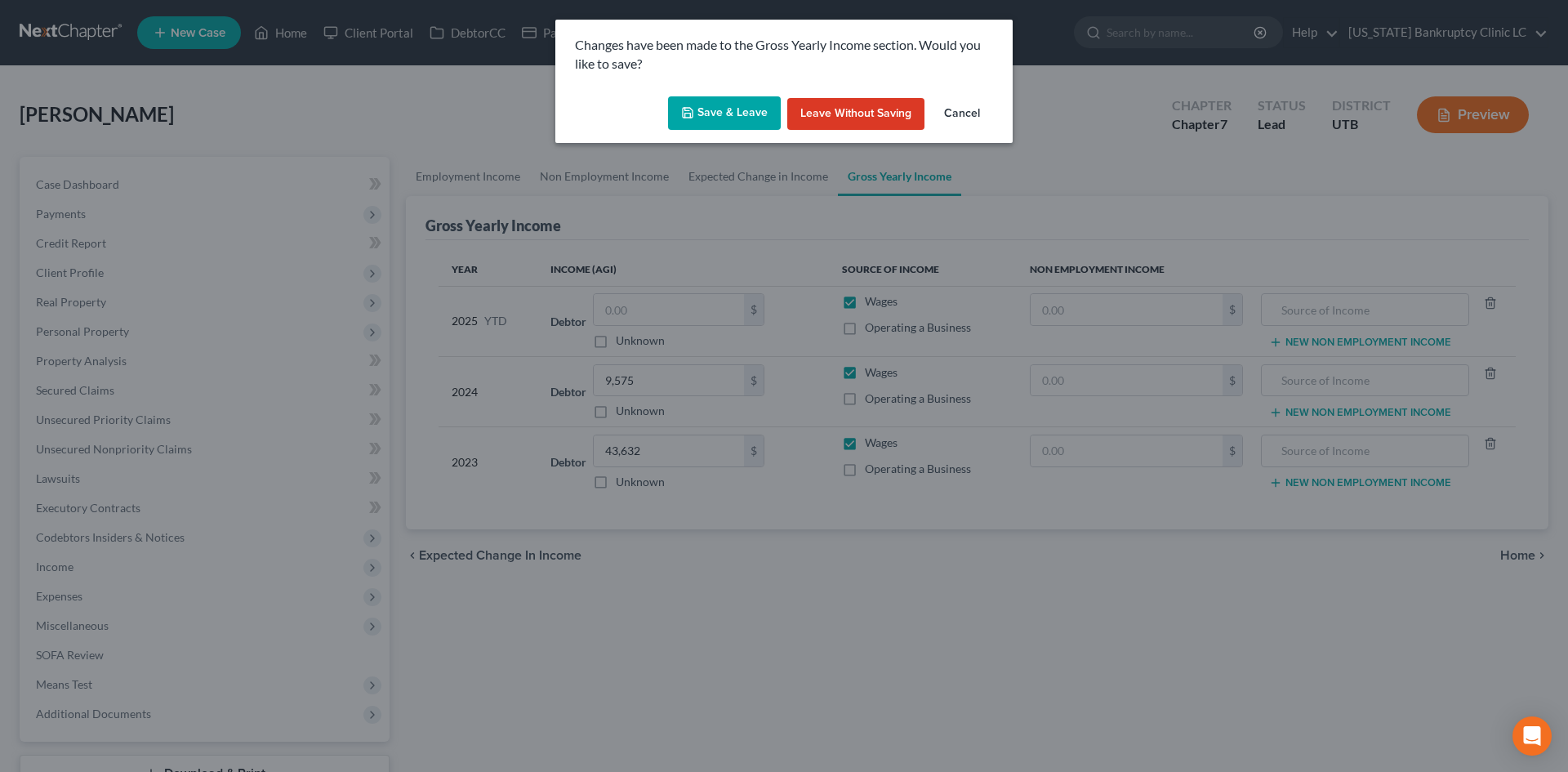
click at [724, 98] on button "Save & Leave" at bounding box center [725, 114] width 113 height 34
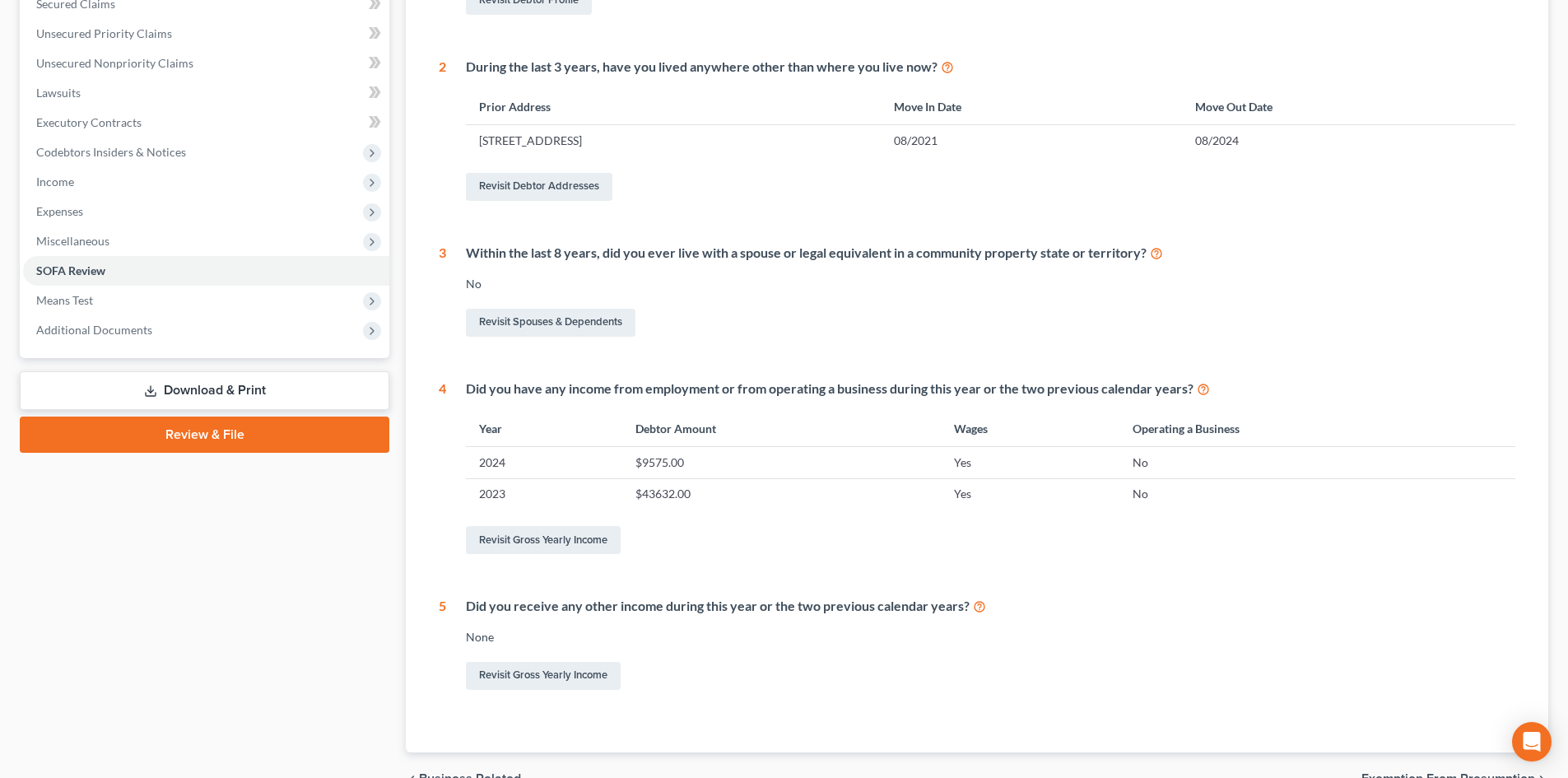
scroll to position [479, 0]
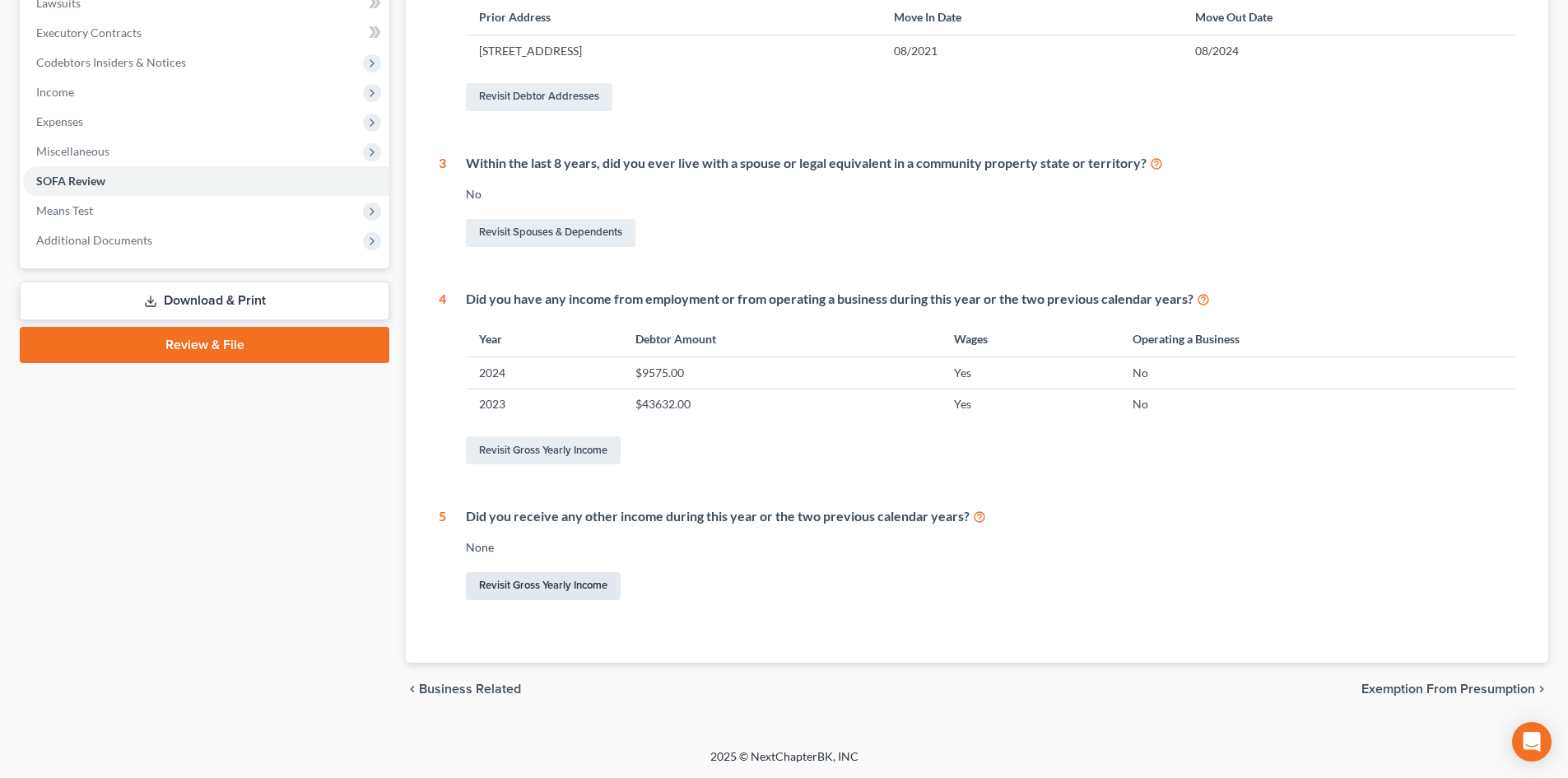
click at [569, 590] on link "Revisit Gross Yearly Income" at bounding box center [543, 586] width 154 height 28
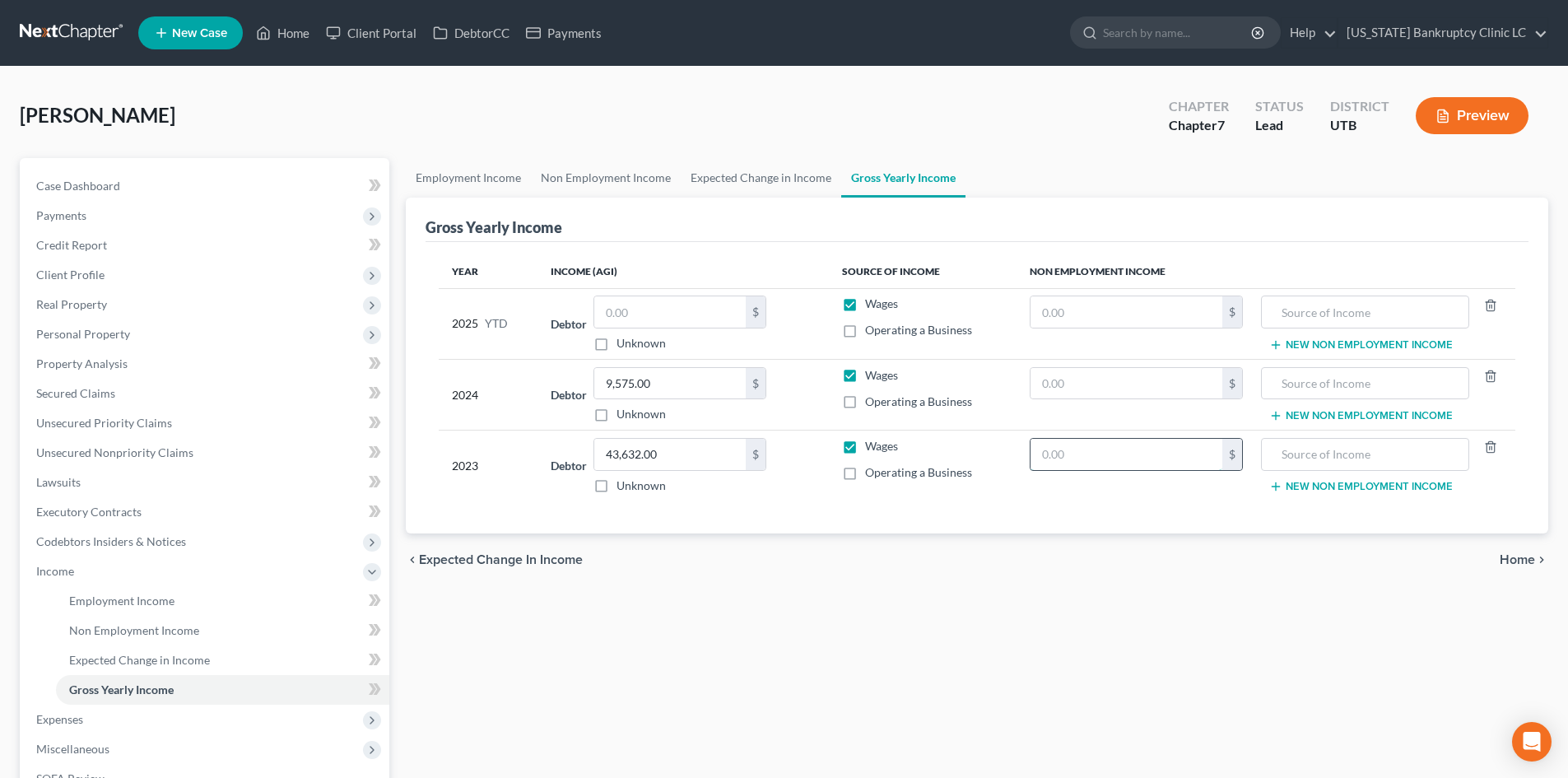
click at [1115, 468] on input "text" at bounding box center [1126, 455] width 192 height 31
click at [1311, 451] on input "text" at bounding box center [1364, 455] width 189 height 31
click at [481, 171] on link "Employment Income" at bounding box center [469, 178] width 125 height 40
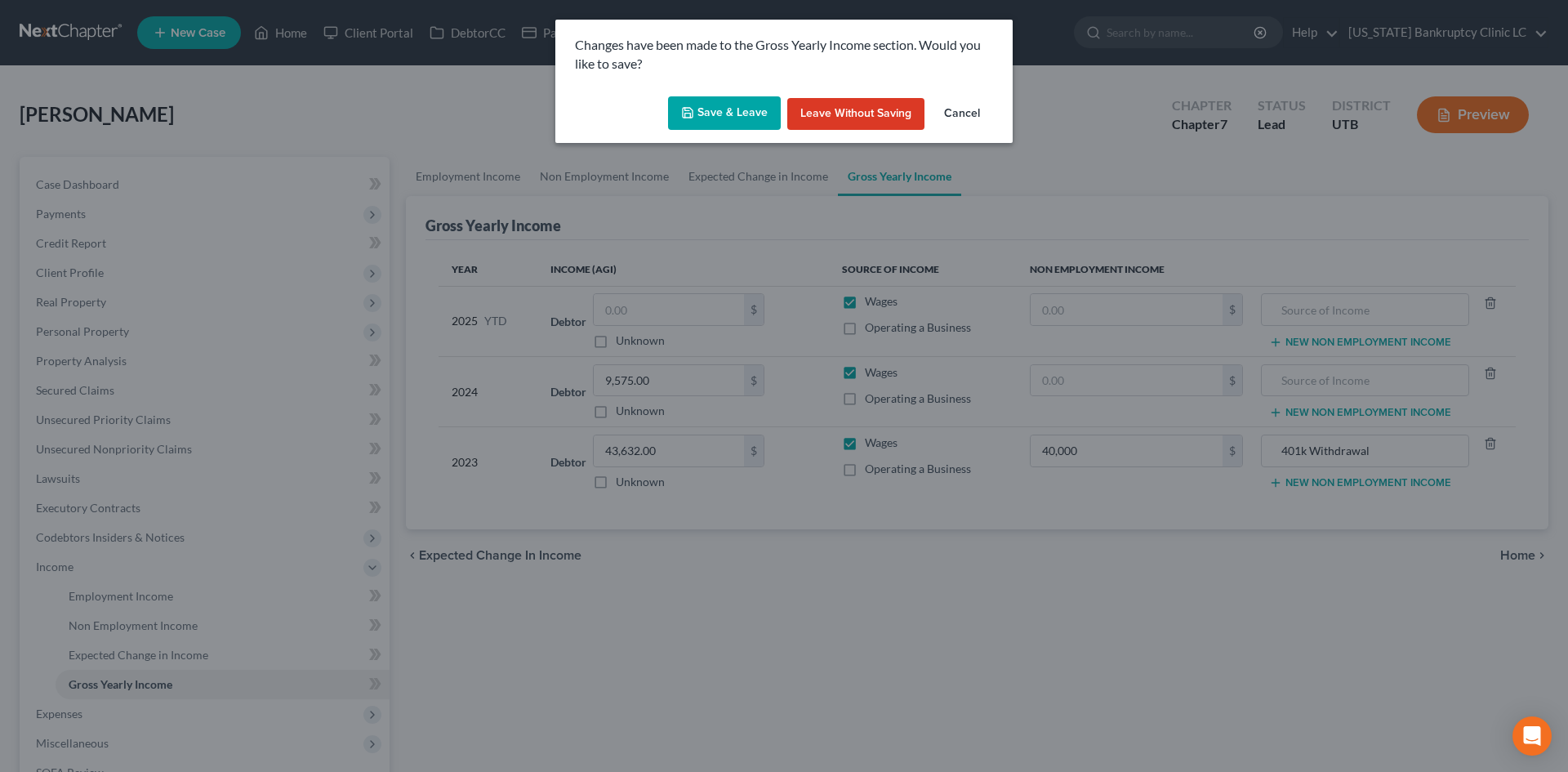
click at [741, 125] on button "Save & Leave" at bounding box center [725, 114] width 113 height 34
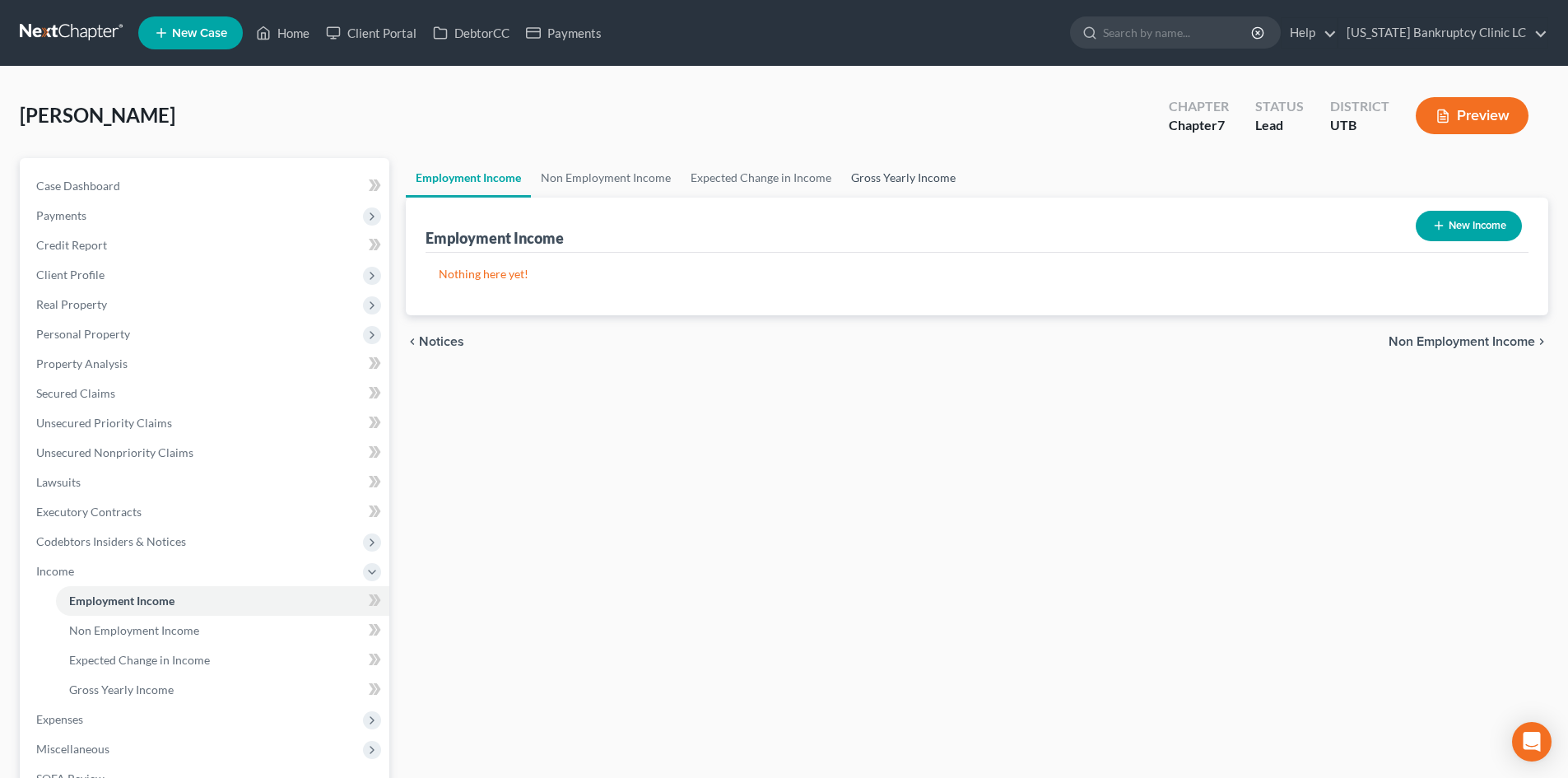
drag, startPoint x: 935, startPoint y: 177, endPoint x: 994, endPoint y: 186, distance: 59.7
click at [935, 177] on link "Gross Yearly Income" at bounding box center [903, 178] width 124 height 40
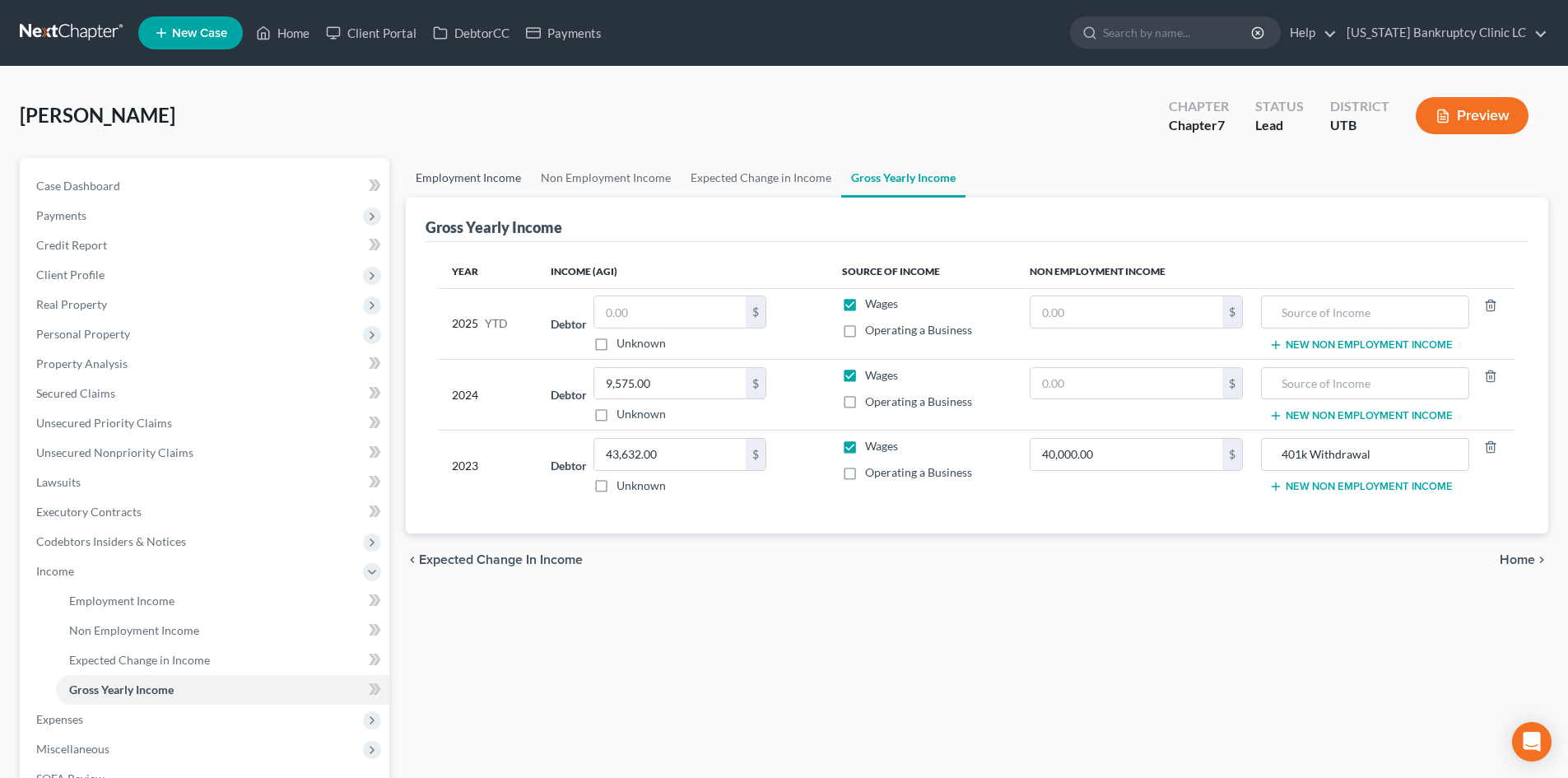
click at [451, 164] on link "Employment Income" at bounding box center [469, 178] width 125 height 40
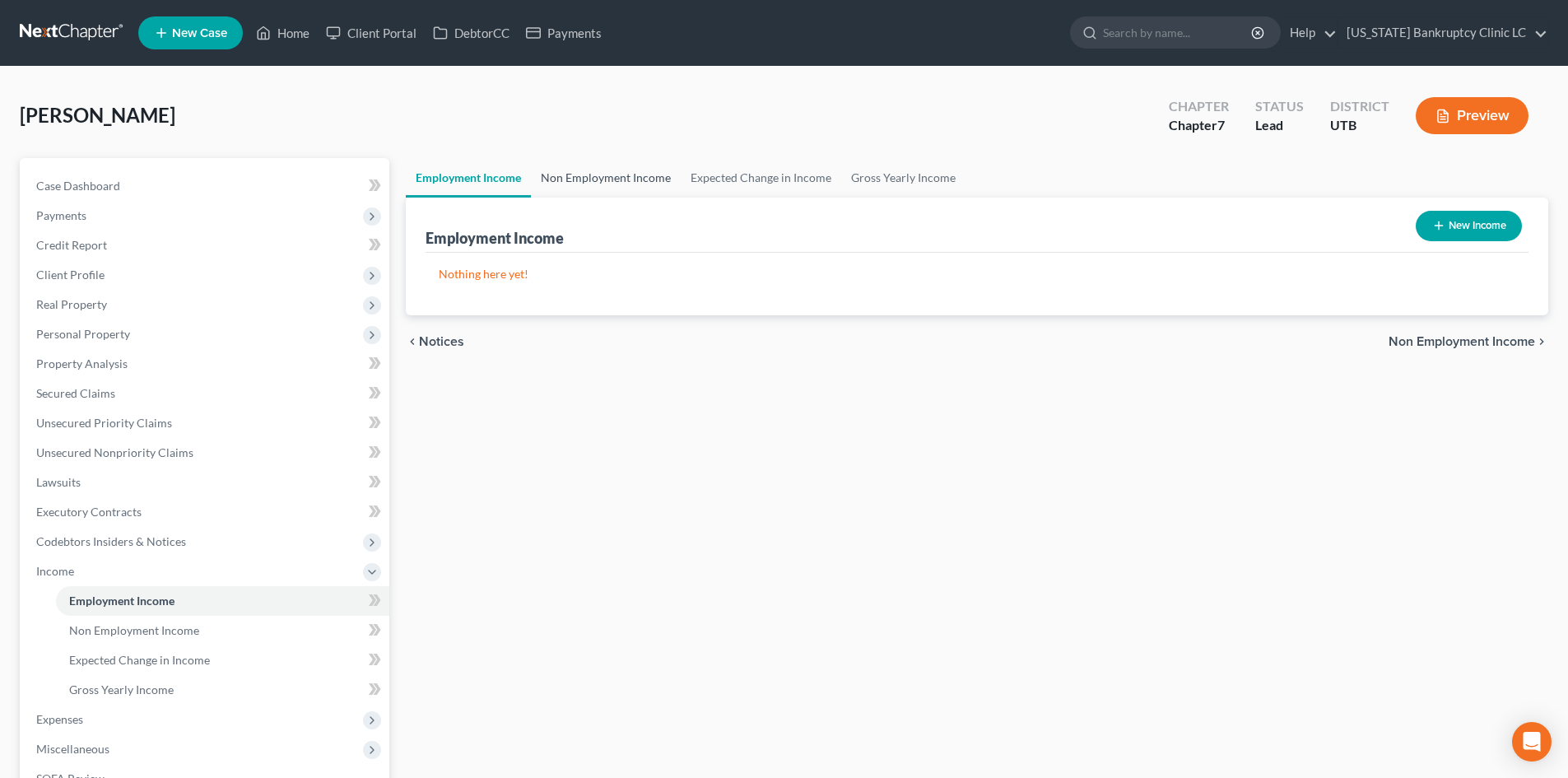
drag, startPoint x: 616, startPoint y: 168, endPoint x: 1396, endPoint y: 187, distance: 780.2
click at [617, 168] on link "Non Employment Income" at bounding box center [605, 178] width 150 height 40
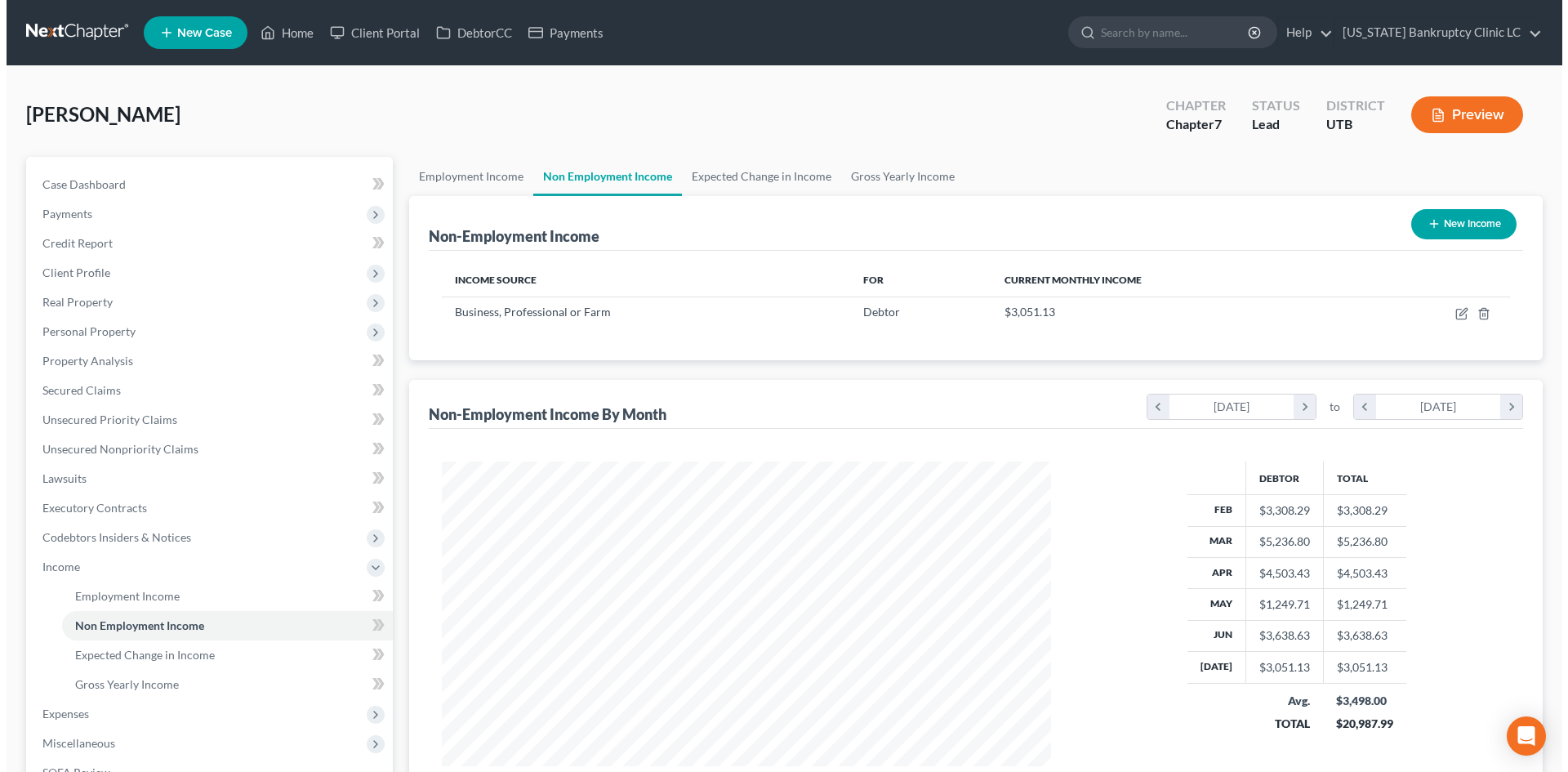
scroll to position [305, 641]
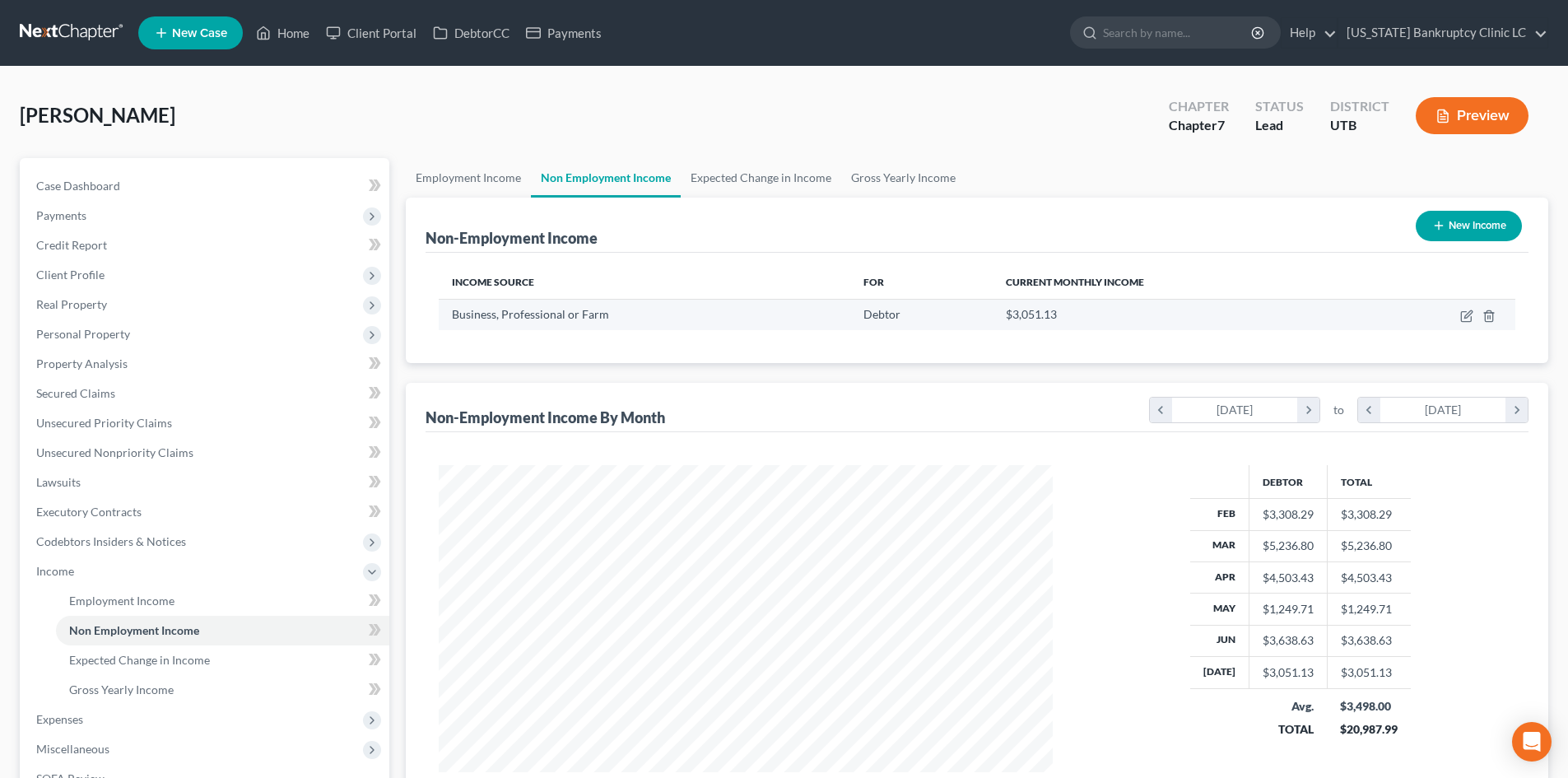
click at [1459, 320] on td at bounding box center [1439, 315] width 153 height 31
click at [1458, 315] on td at bounding box center [1439, 315] width 153 height 31
click at [1464, 316] on icon "button" at bounding box center [1467, 317] width 14 height 14
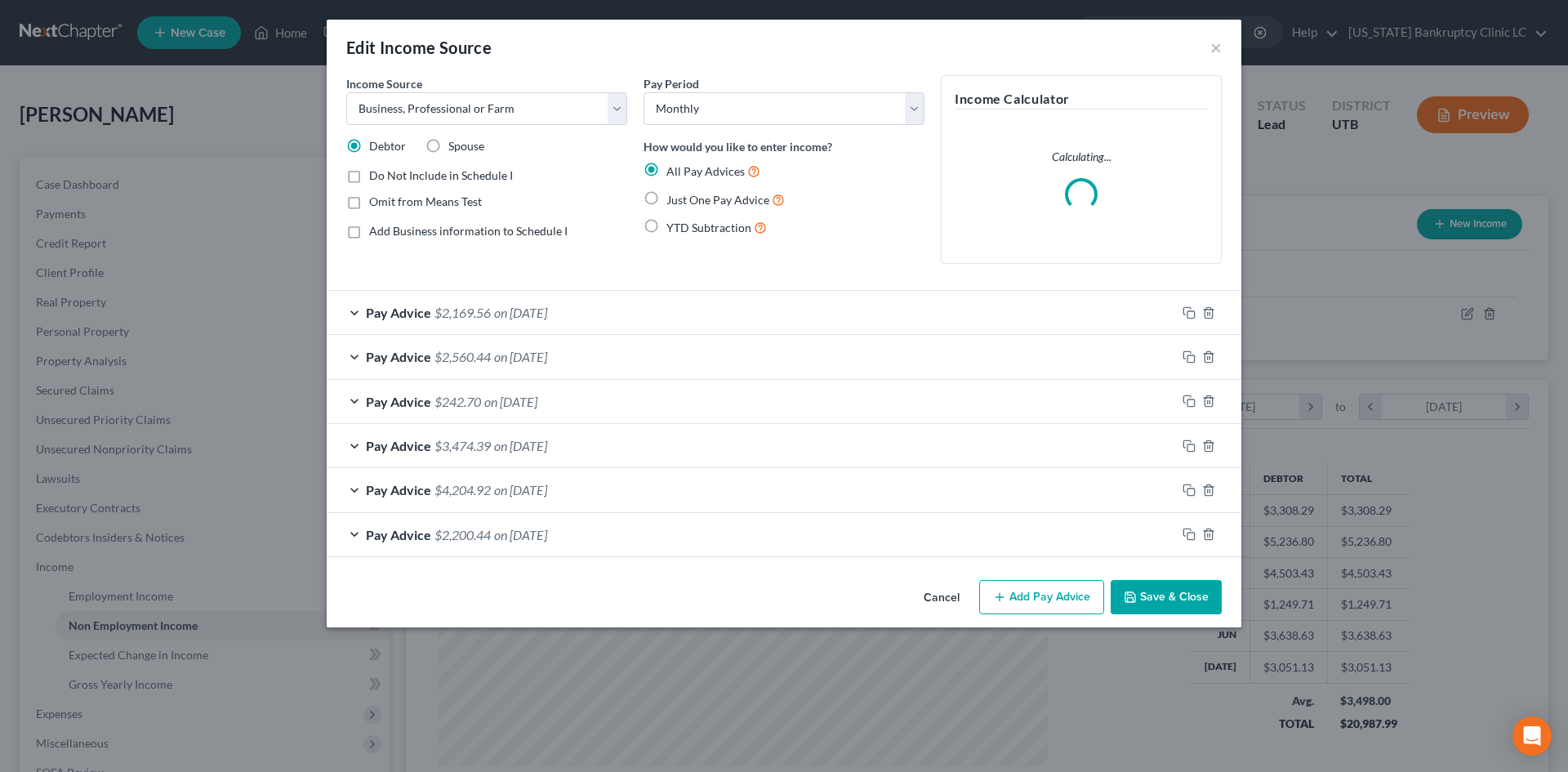
scroll to position [307, 647]
click at [851, 307] on div "Pay Advice $2,169.56 on [DATE]" at bounding box center [750, 312] width 849 height 43
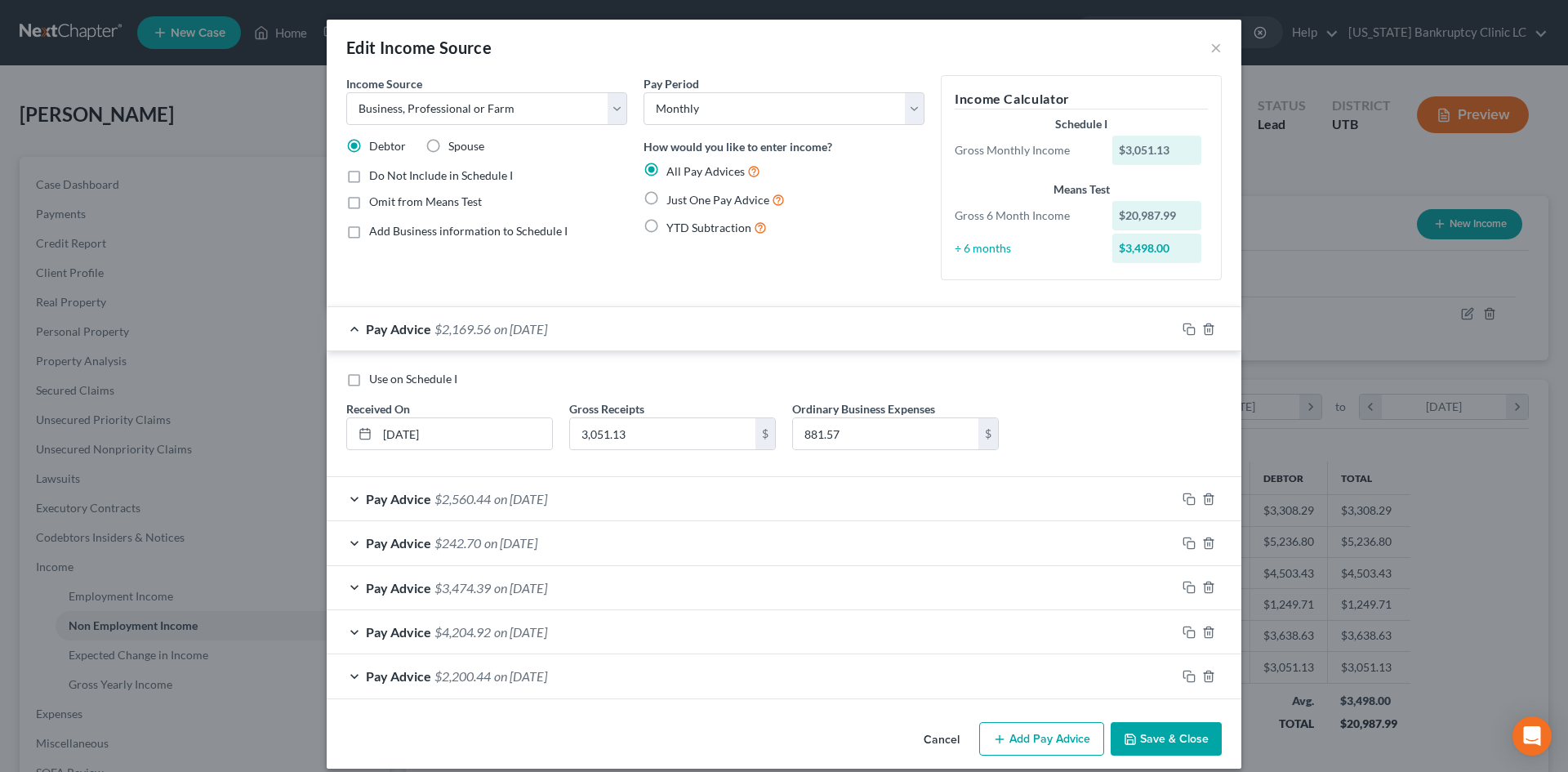
click at [1057, 487] on div "Pay Advice $2,560.44 on [DATE]" at bounding box center [750, 498] width 849 height 43
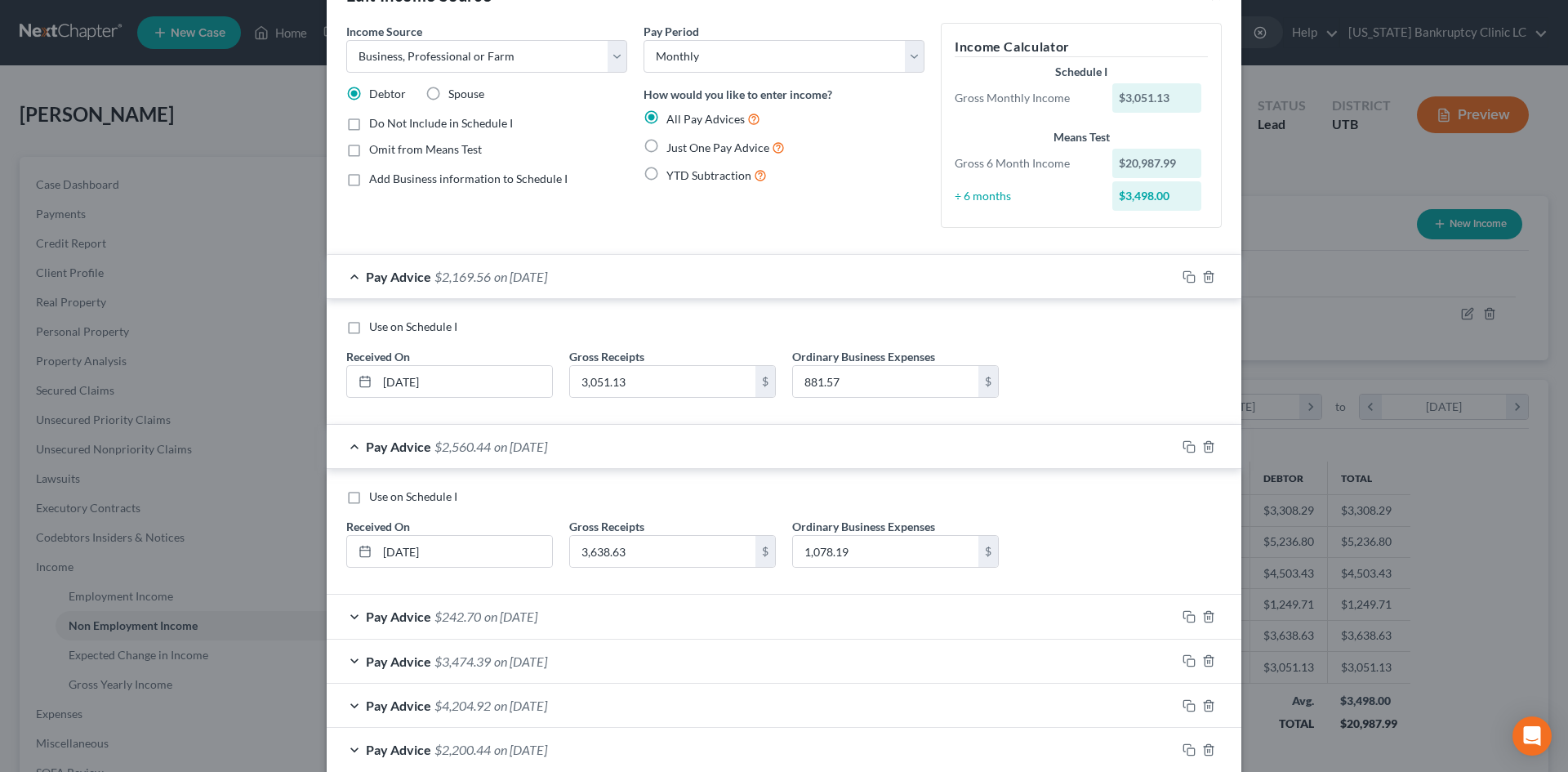
scroll to position [142, 0]
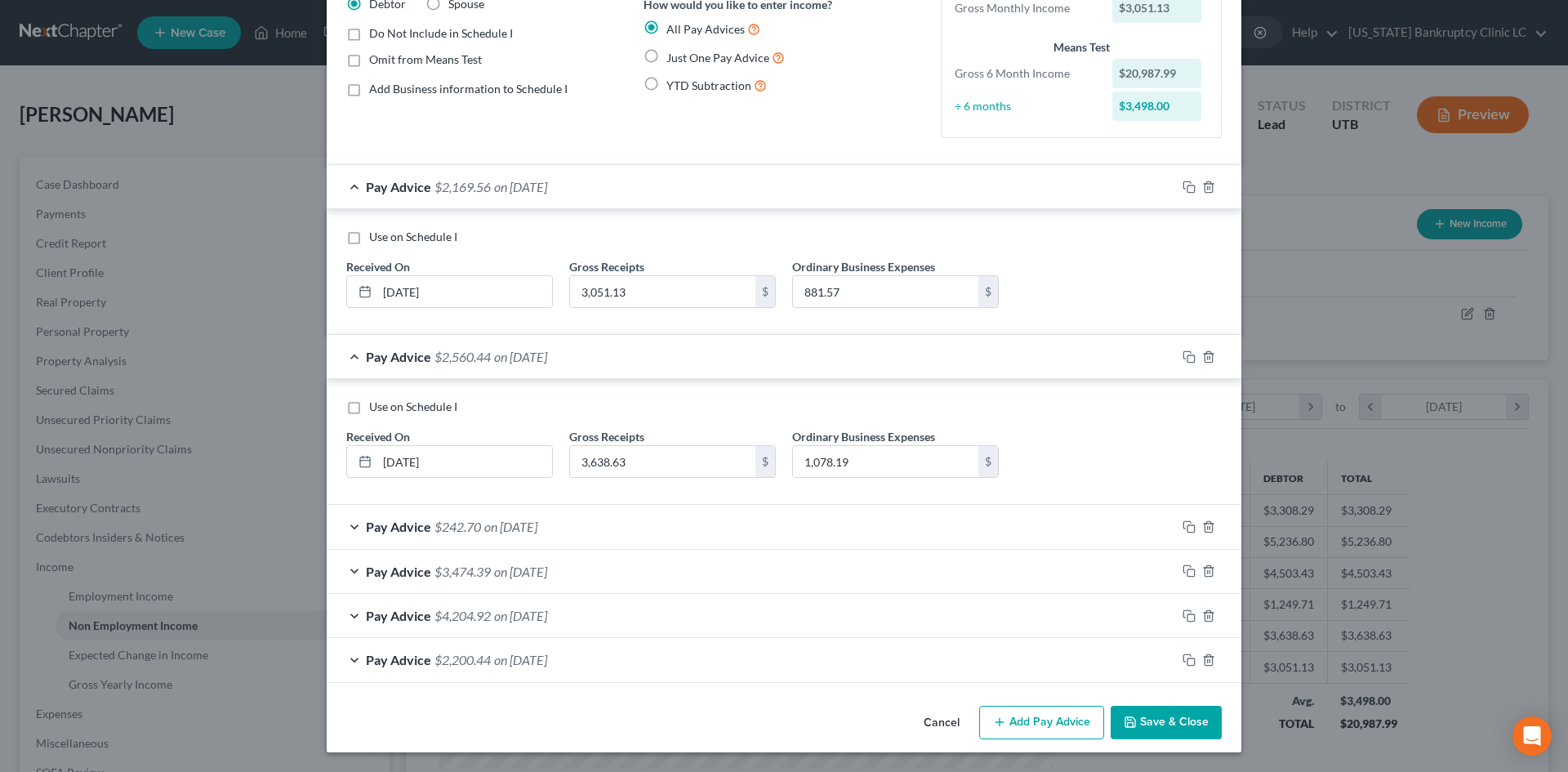
click at [908, 518] on div "Pay Advice $242.70 on [DATE]" at bounding box center [750, 526] width 849 height 43
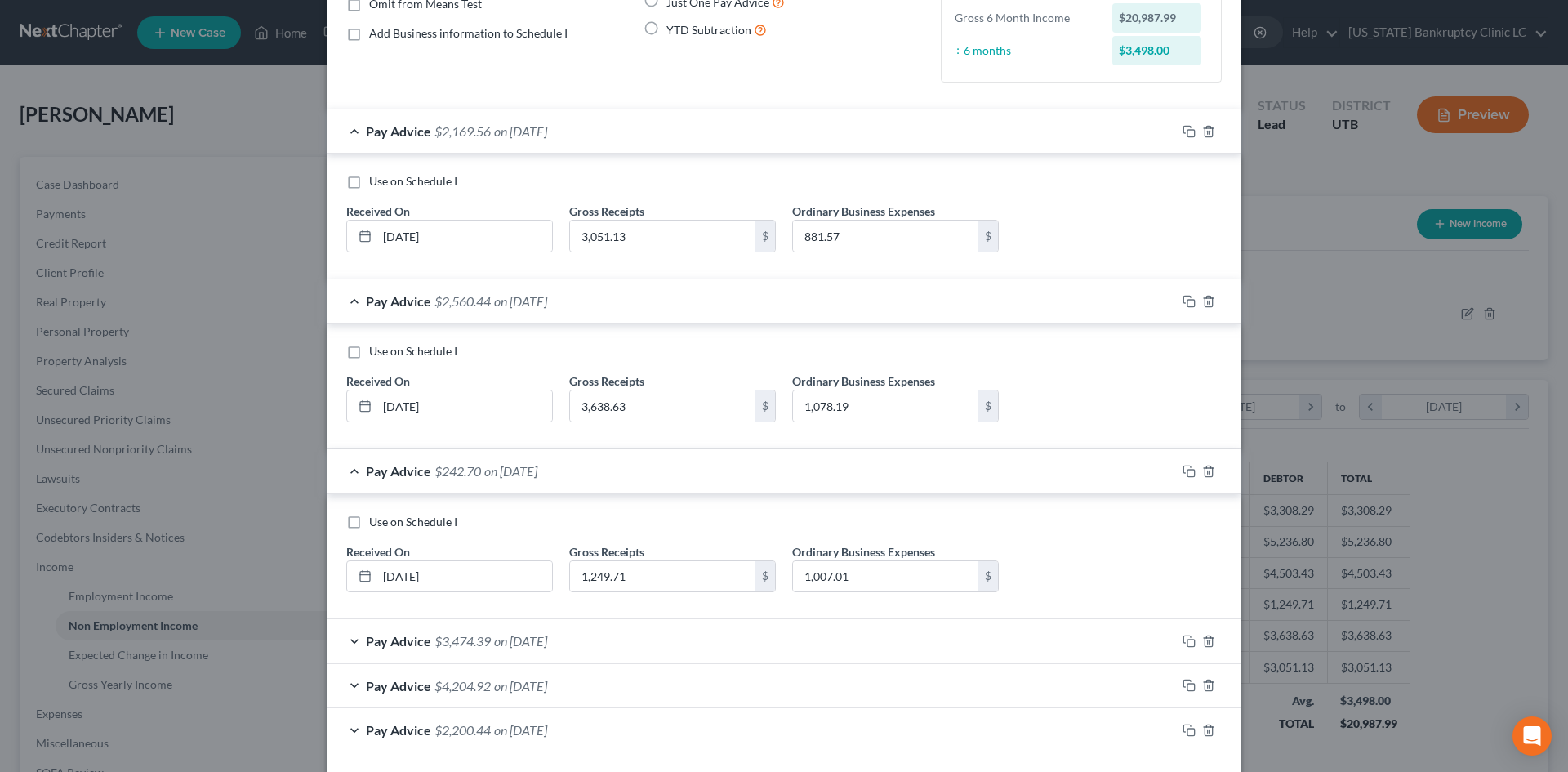
scroll to position [268, 0]
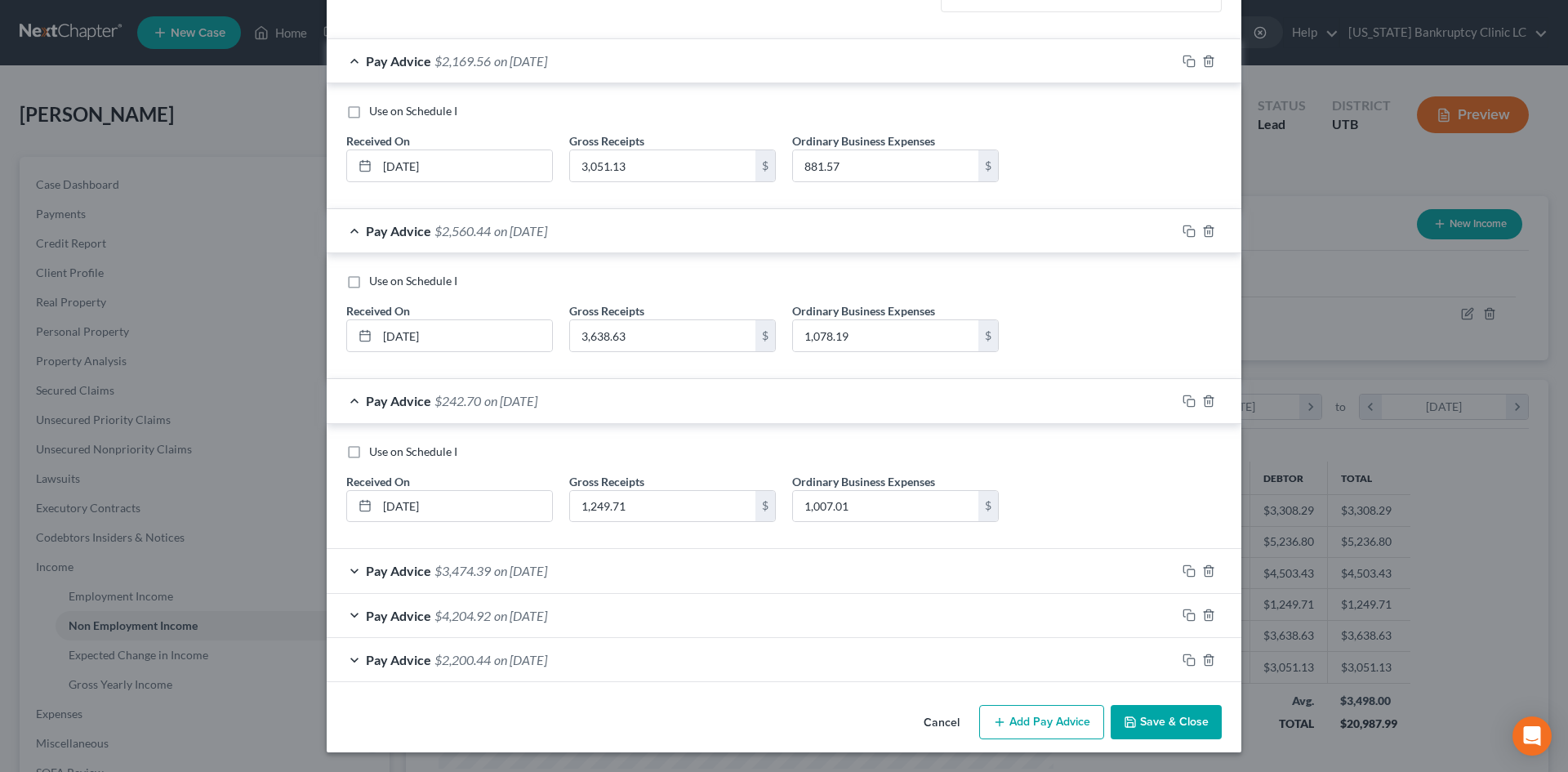
click at [1070, 576] on div "Pay Advice $3,474.39 on [DATE]" at bounding box center [750, 570] width 849 height 43
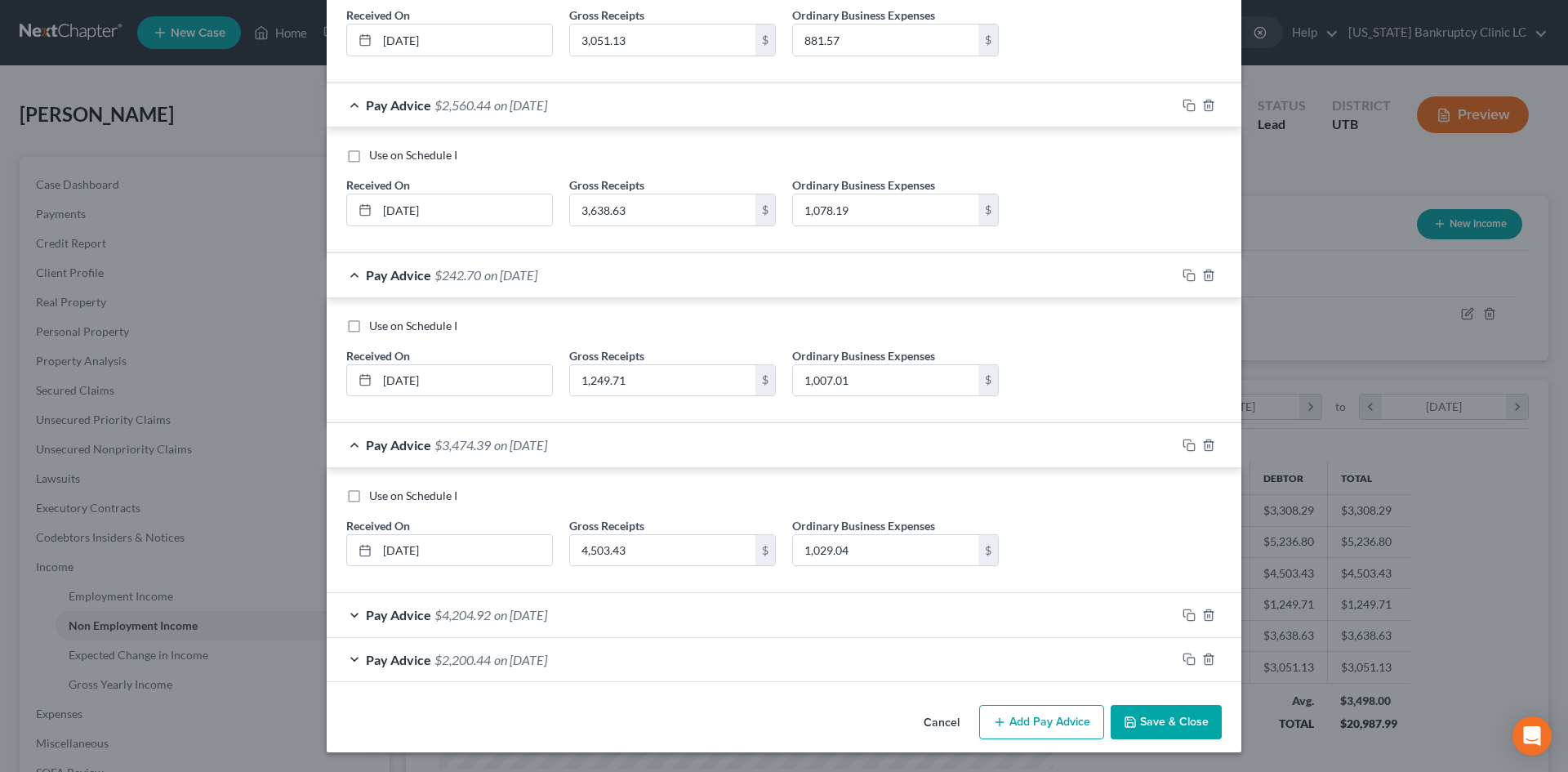
click at [919, 618] on div "Pay Advice $4,204.92 on [DATE]" at bounding box center [750, 614] width 849 height 43
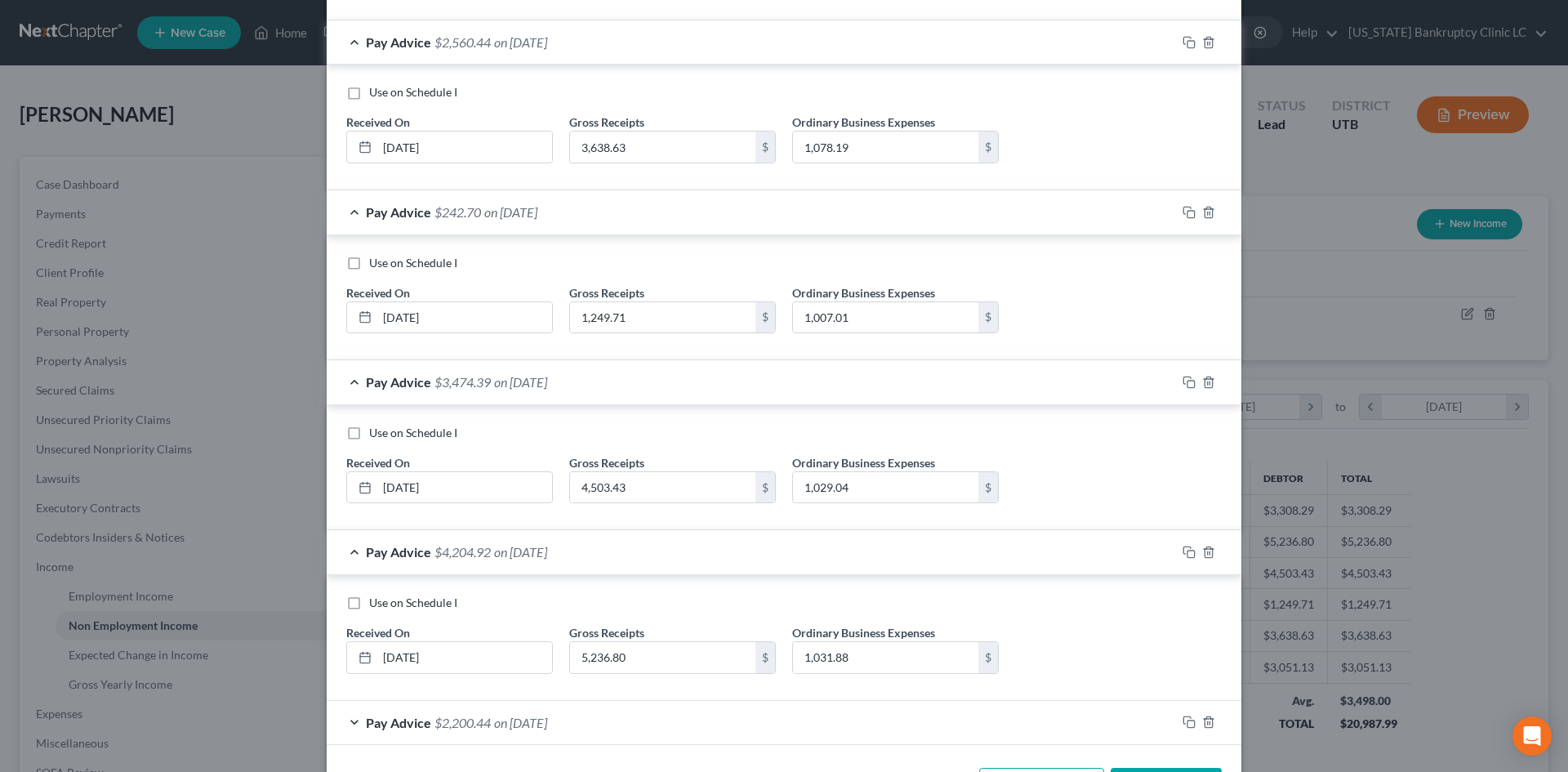
scroll to position [519, 0]
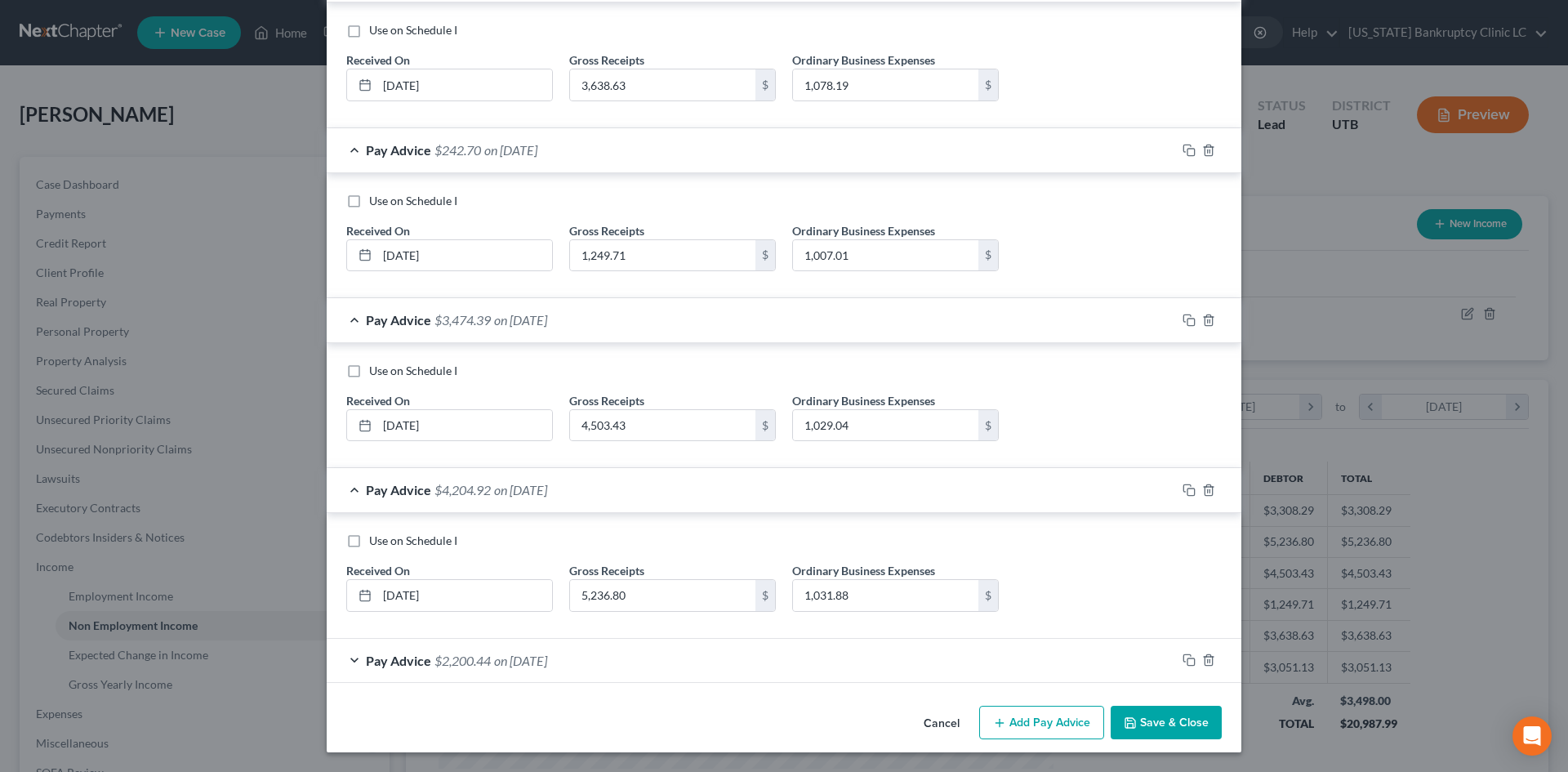
drag, startPoint x: 830, startPoint y: 664, endPoint x: 836, endPoint y: 643, distance: 21.8
click at [830, 664] on div "Pay Advice $2,200.44 on [DATE]" at bounding box center [750, 660] width 849 height 43
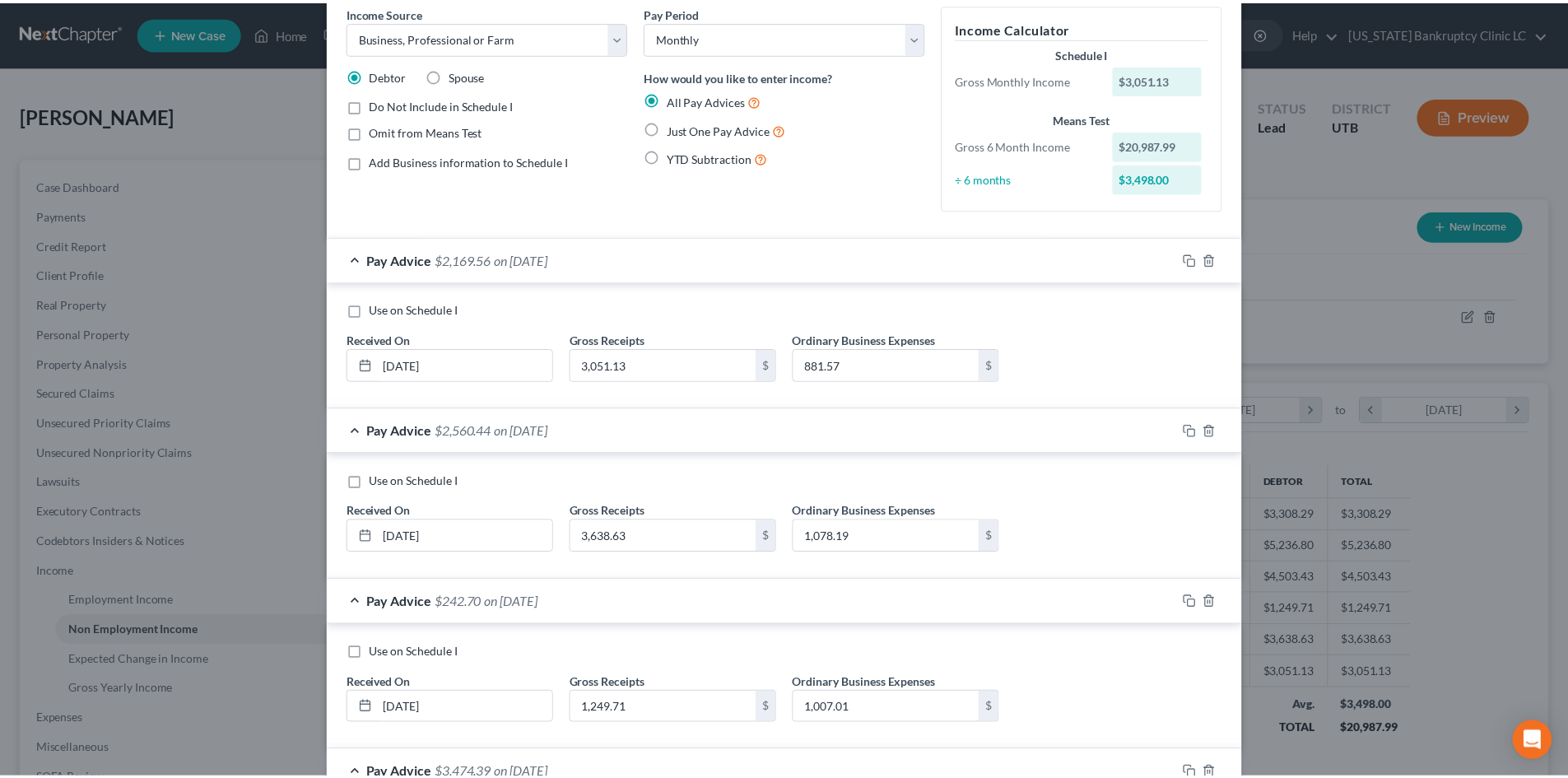
scroll to position [0, 0]
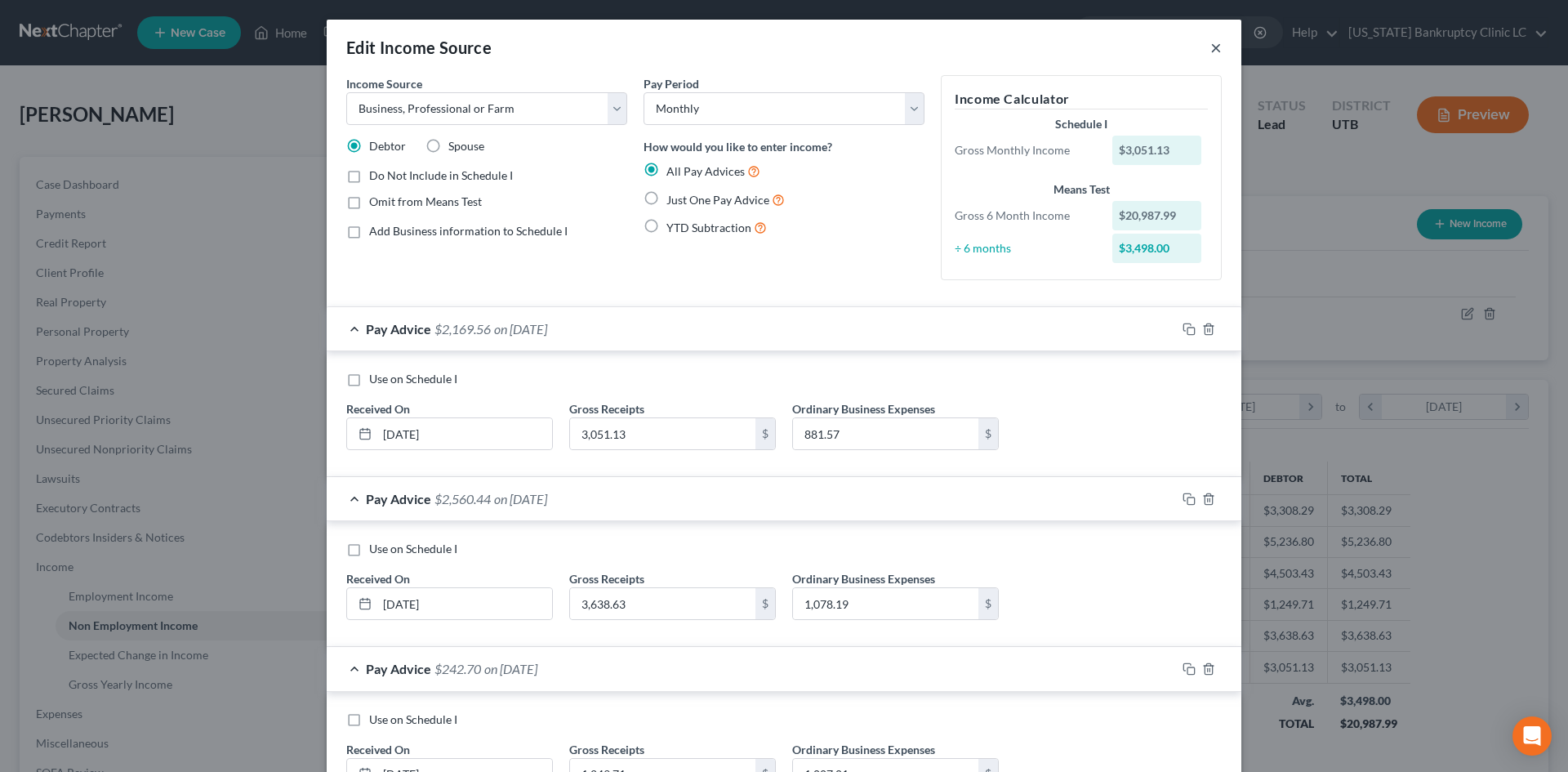
drag, startPoint x: 1213, startPoint y: 48, endPoint x: 1183, endPoint y: 65, distance: 34.5
click at [1213, 48] on button "×" at bounding box center [1216, 47] width 11 height 19
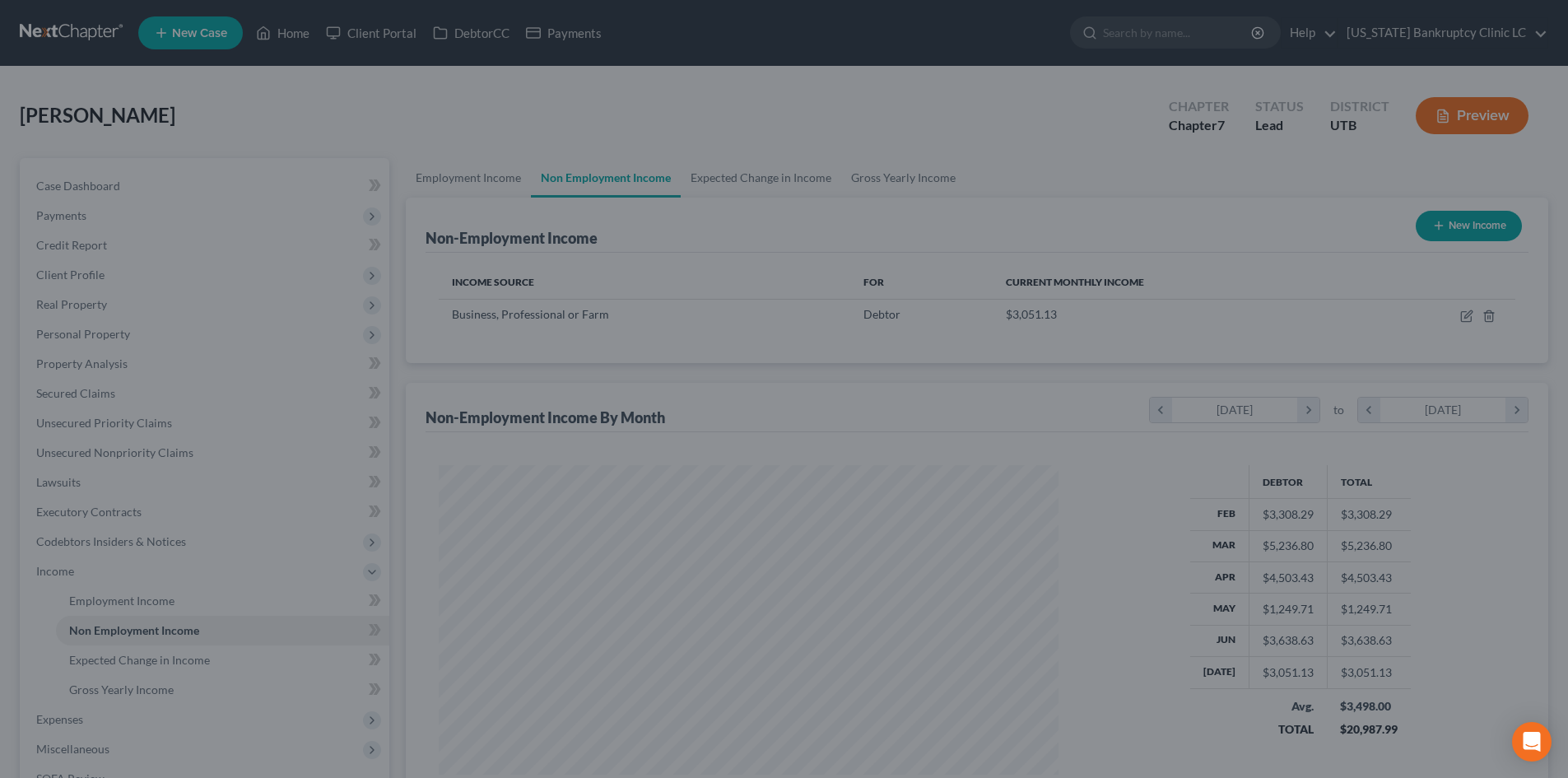
scroll to position [823010, 822383]
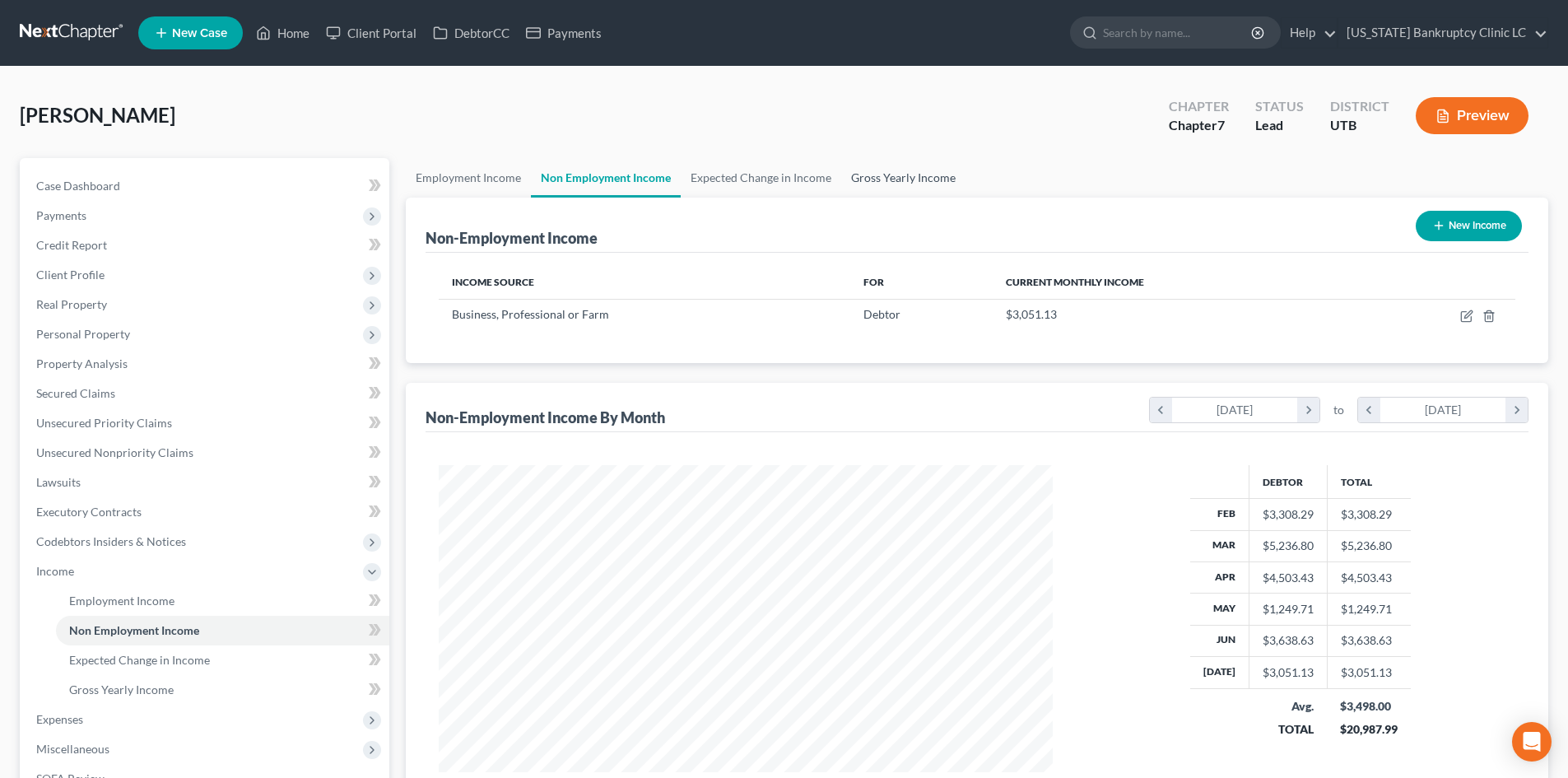
click at [907, 177] on link "Gross Yearly Income" at bounding box center [903, 178] width 124 height 40
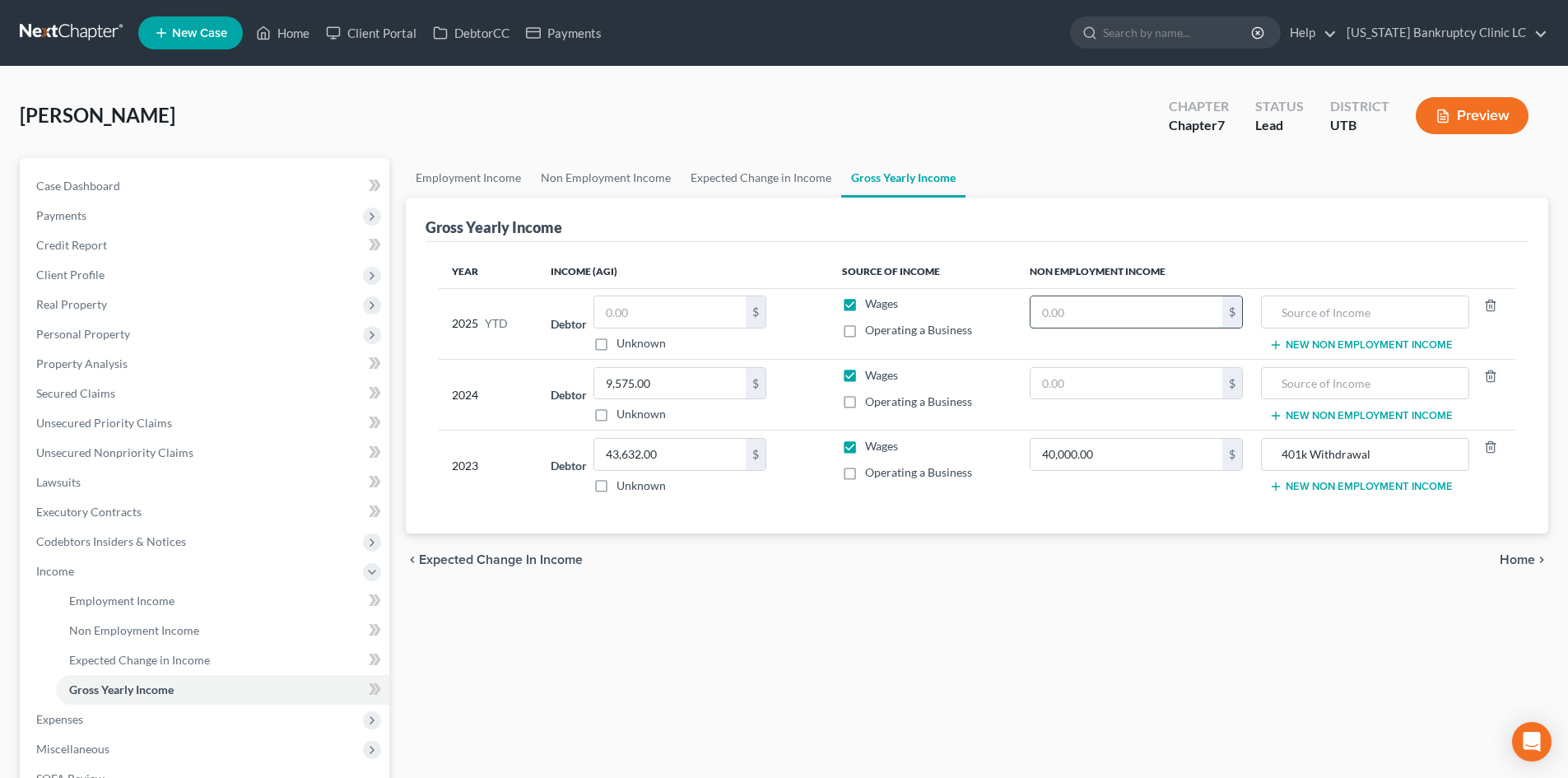
click at [1126, 308] on input "text" at bounding box center [1126, 312] width 192 height 31
click at [674, 317] on input "text" at bounding box center [670, 312] width 151 height 31
click at [865, 329] on label "Operating a Business" at bounding box center [918, 330] width 107 height 16
click at [871, 329] on input "Operating a Business" at bounding box center [876, 327] width 11 height 11
click at [865, 299] on label "Wages" at bounding box center [881, 303] width 33 height 16
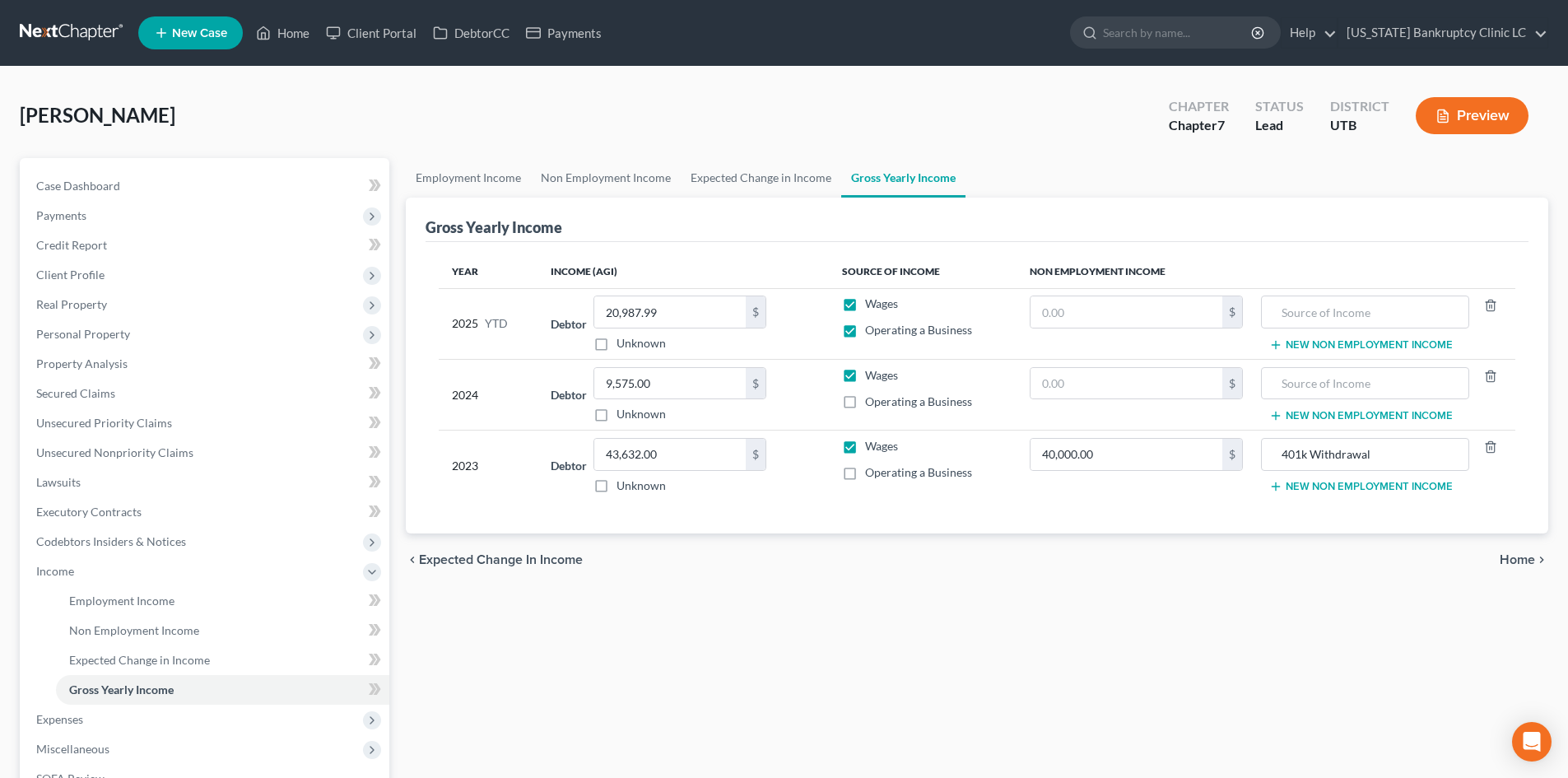
click at [871, 299] on input "Wages" at bounding box center [876, 300] width 11 height 11
click at [865, 403] on label "Operating a Business" at bounding box center [918, 402] width 107 height 16
click at [871, 403] on input "Operating a Business" at bounding box center [876, 399] width 11 height 11
click at [865, 378] on label "Wages" at bounding box center [881, 375] width 33 height 16
click at [871, 378] on input "Wages" at bounding box center [876, 372] width 11 height 11
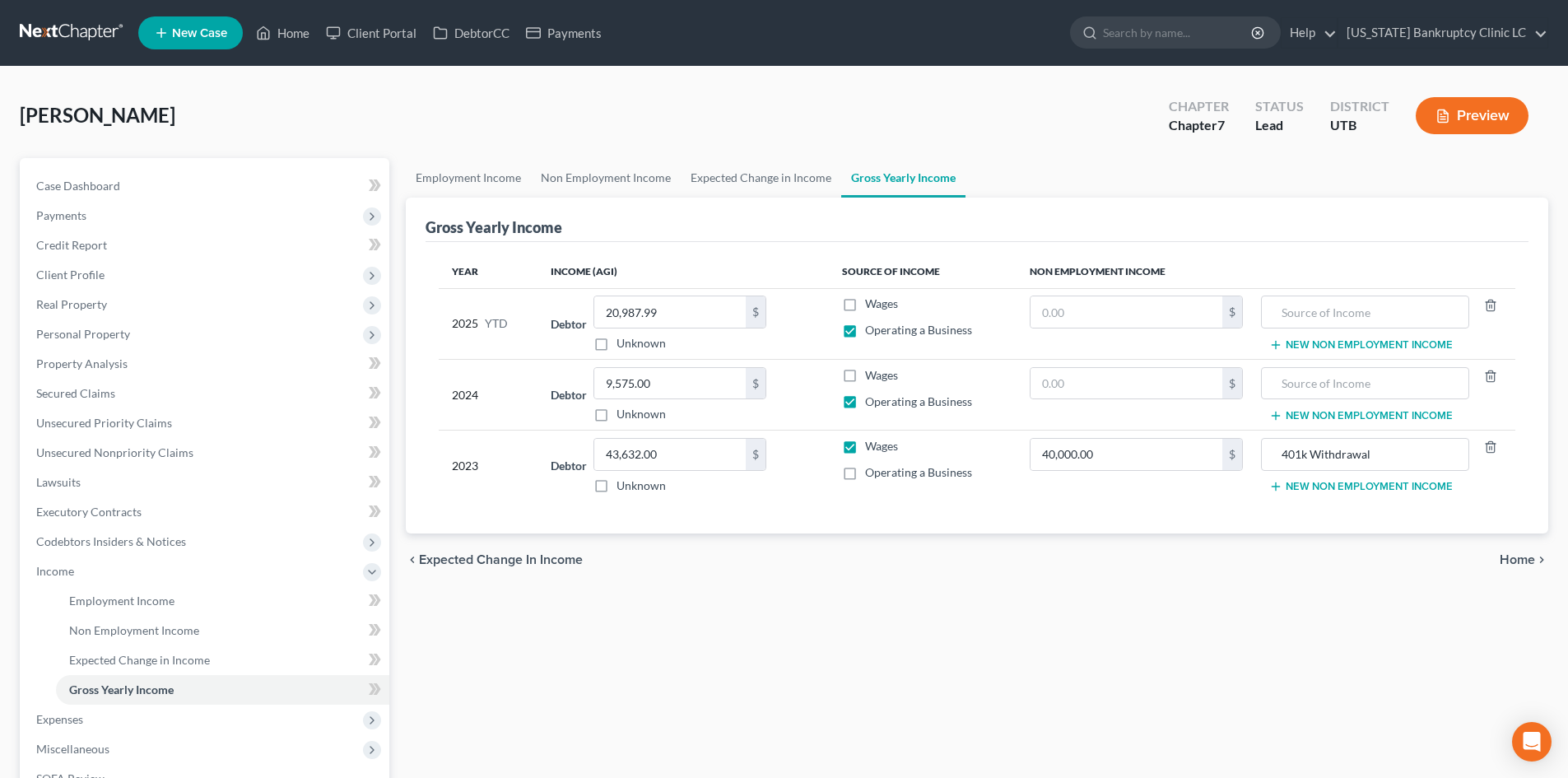
click at [865, 376] on label "Wages" at bounding box center [881, 375] width 33 height 16
click at [871, 376] on input "Wages" at bounding box center [876, 372] width 11 height 11
click at [865, 400] on label "Operating a Business" at bounding box center [918, 402] width 107 height 16
click at [871, 400] on input "Operating a Business" at bounding box center [876, 399] width 11 height 11
click at [72, 579] on span "Income" at bounding box center [206, 571] width 367 height 30
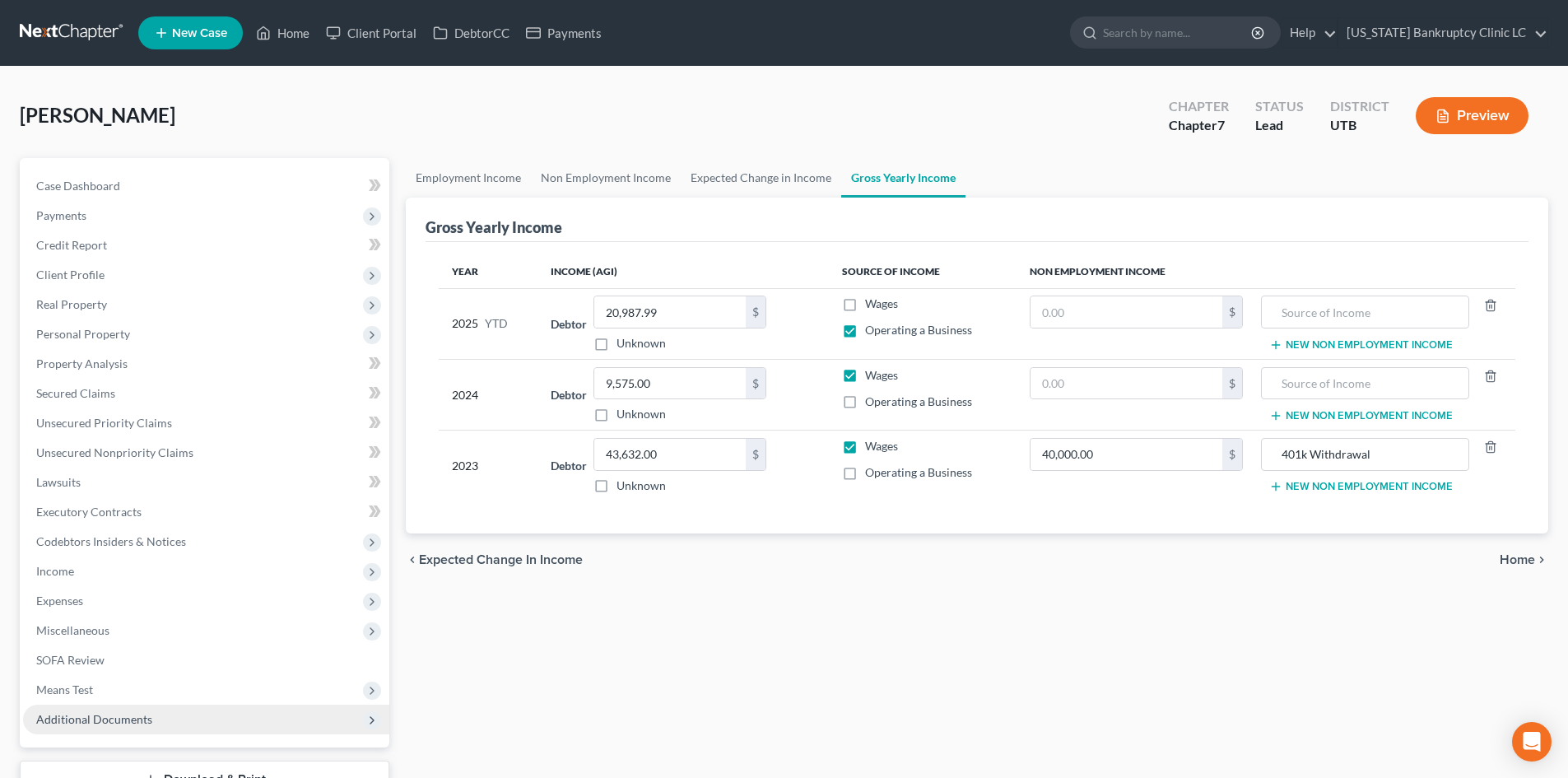
click at [99, 718] on span "Additional Documents" at bounding box center [95, 719] width 116 height 14
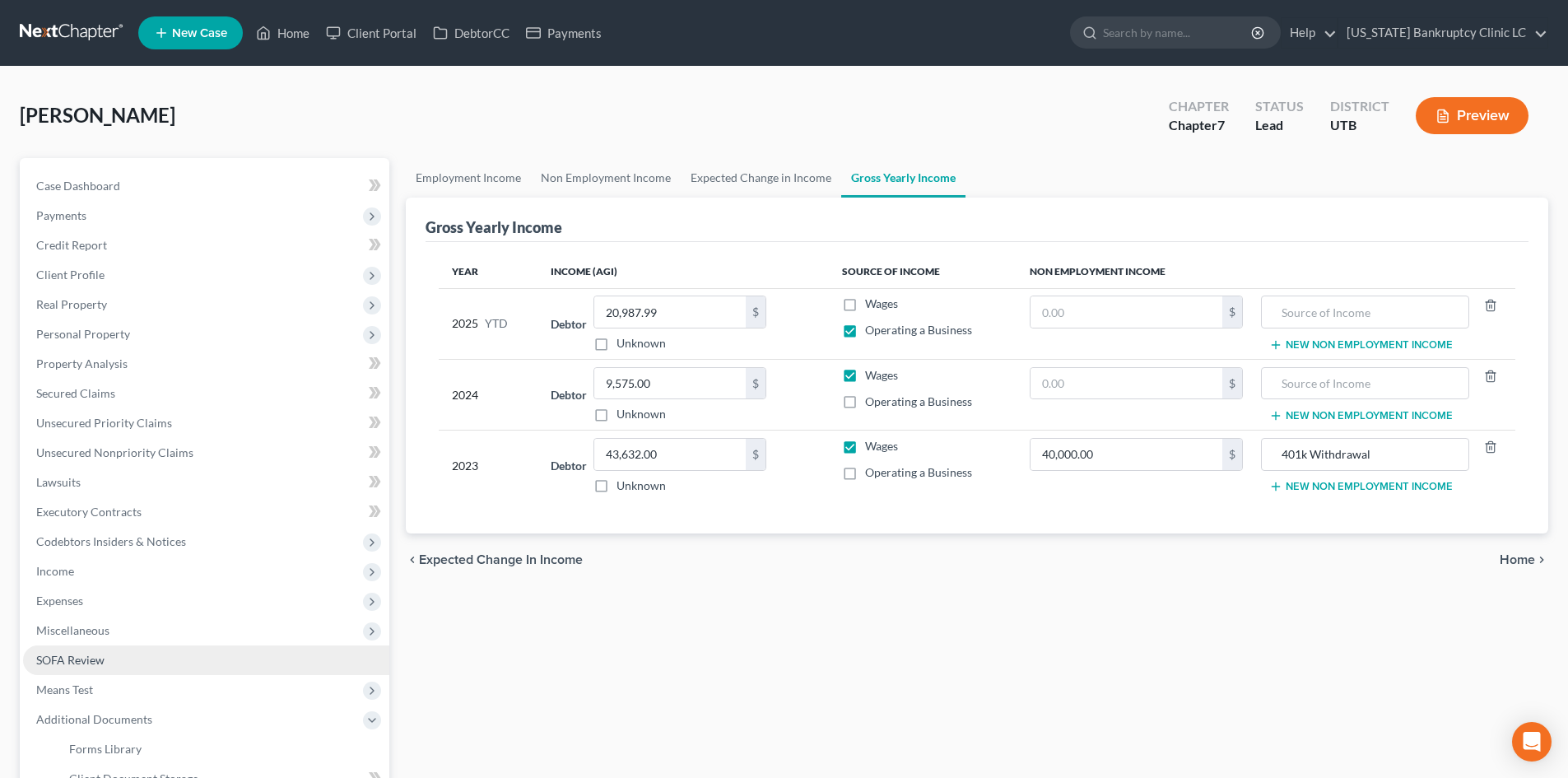
click at [111, 668] on link "SOFA Review" at bounding box center [206, 660] width 367 height 30
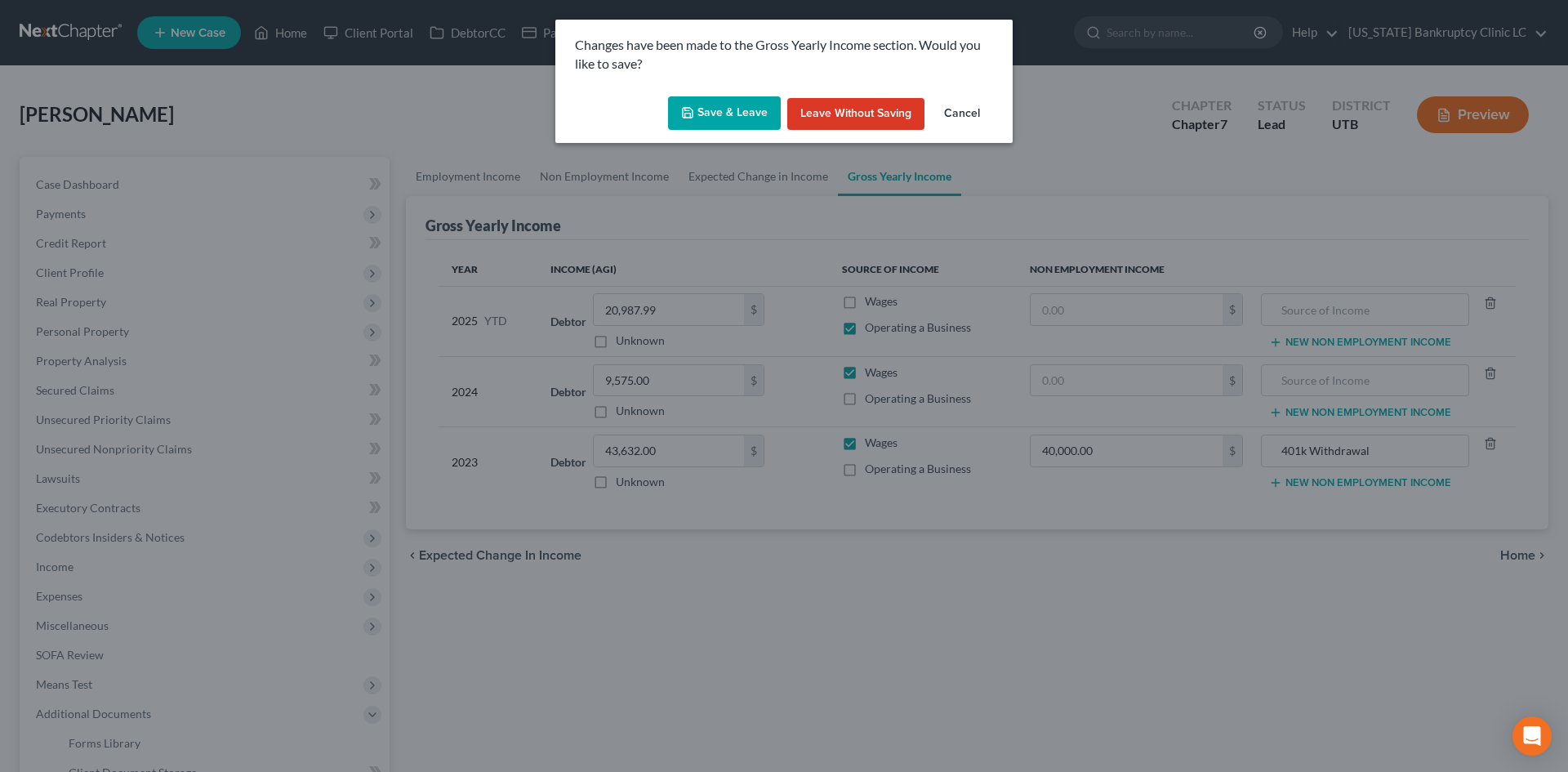
click at [741, 125] on button "Save & Leave" at bounding box center [725, 114] width 113 height 34
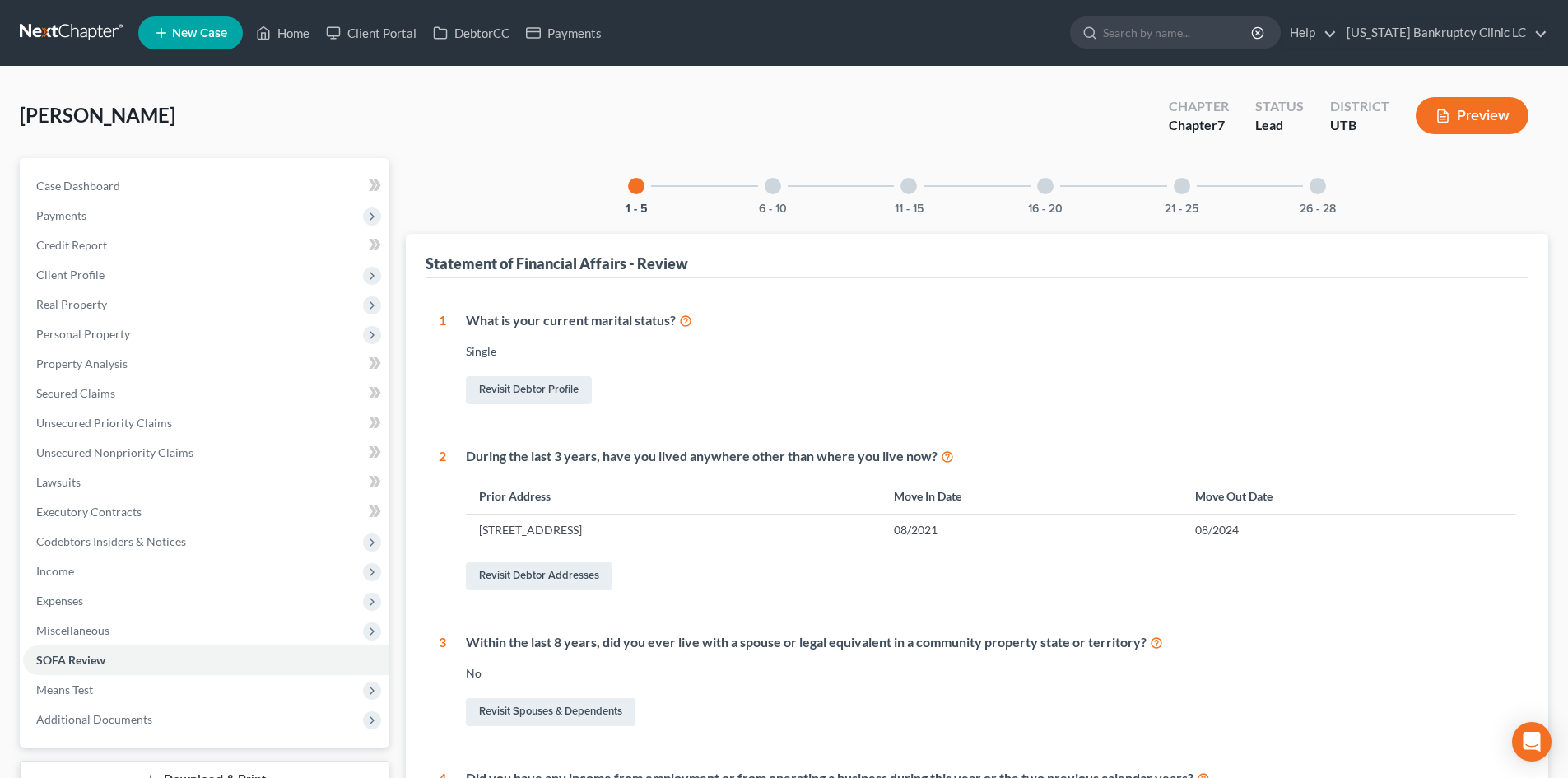
click at [1312, 186] on div at bounding box center [1317, 185] width 16 height 16
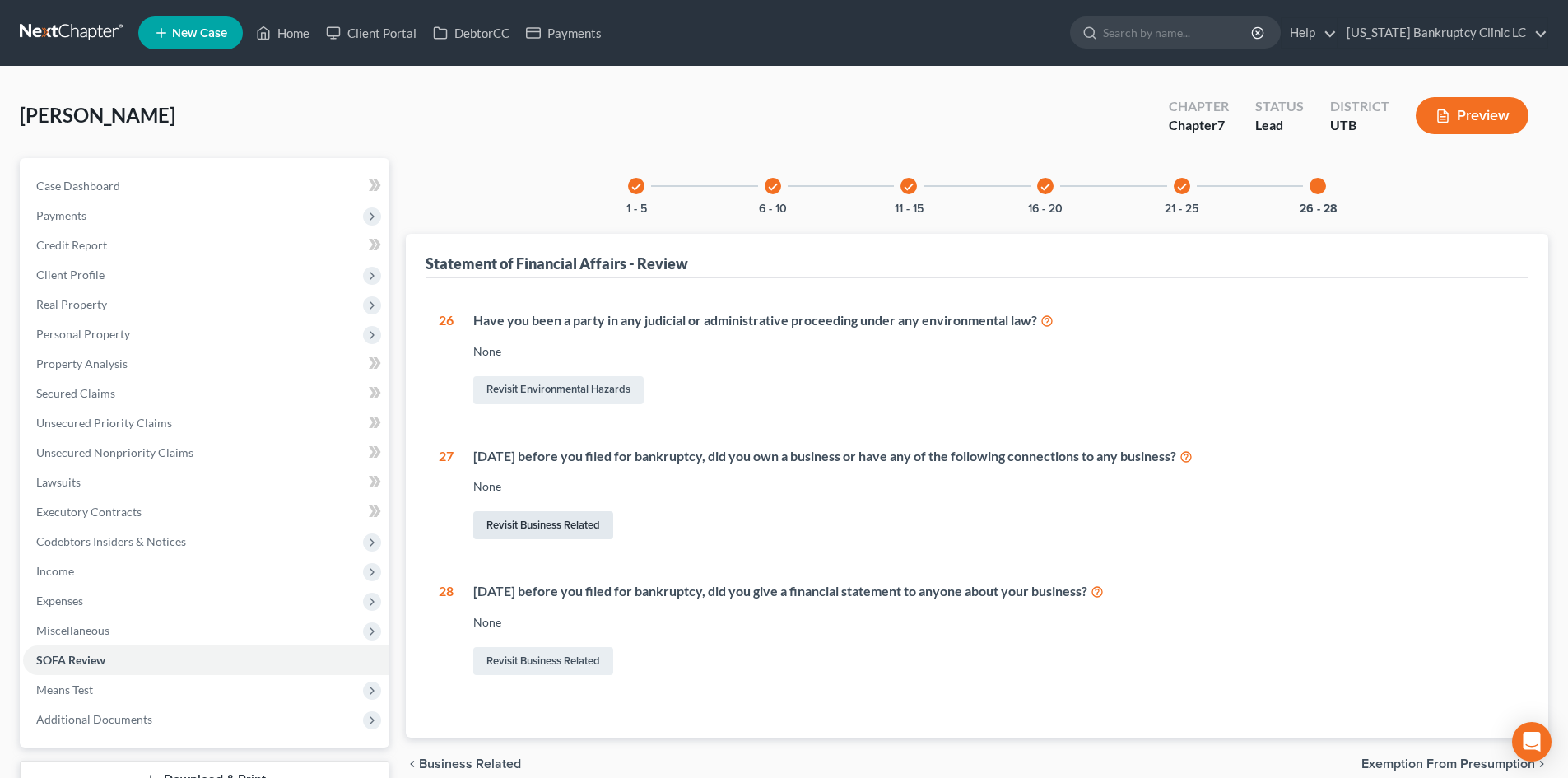
click at [570, 536] on link "Revisit Business Related" at bounding box center [542, 525] width 140 height 28
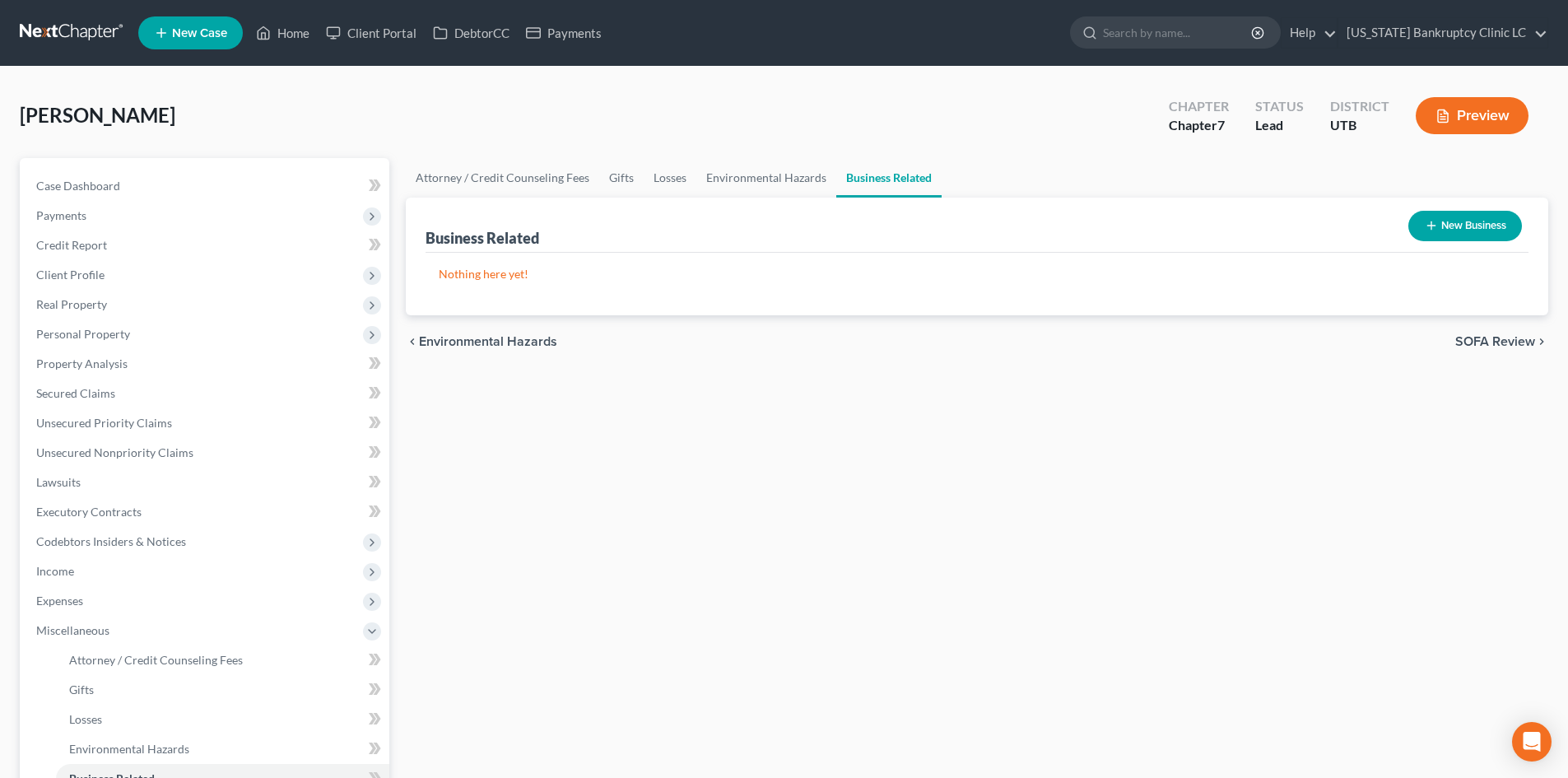
click at [1462, 232] on button "New Business" at bounding box center [1465, 226] width 114 height 31
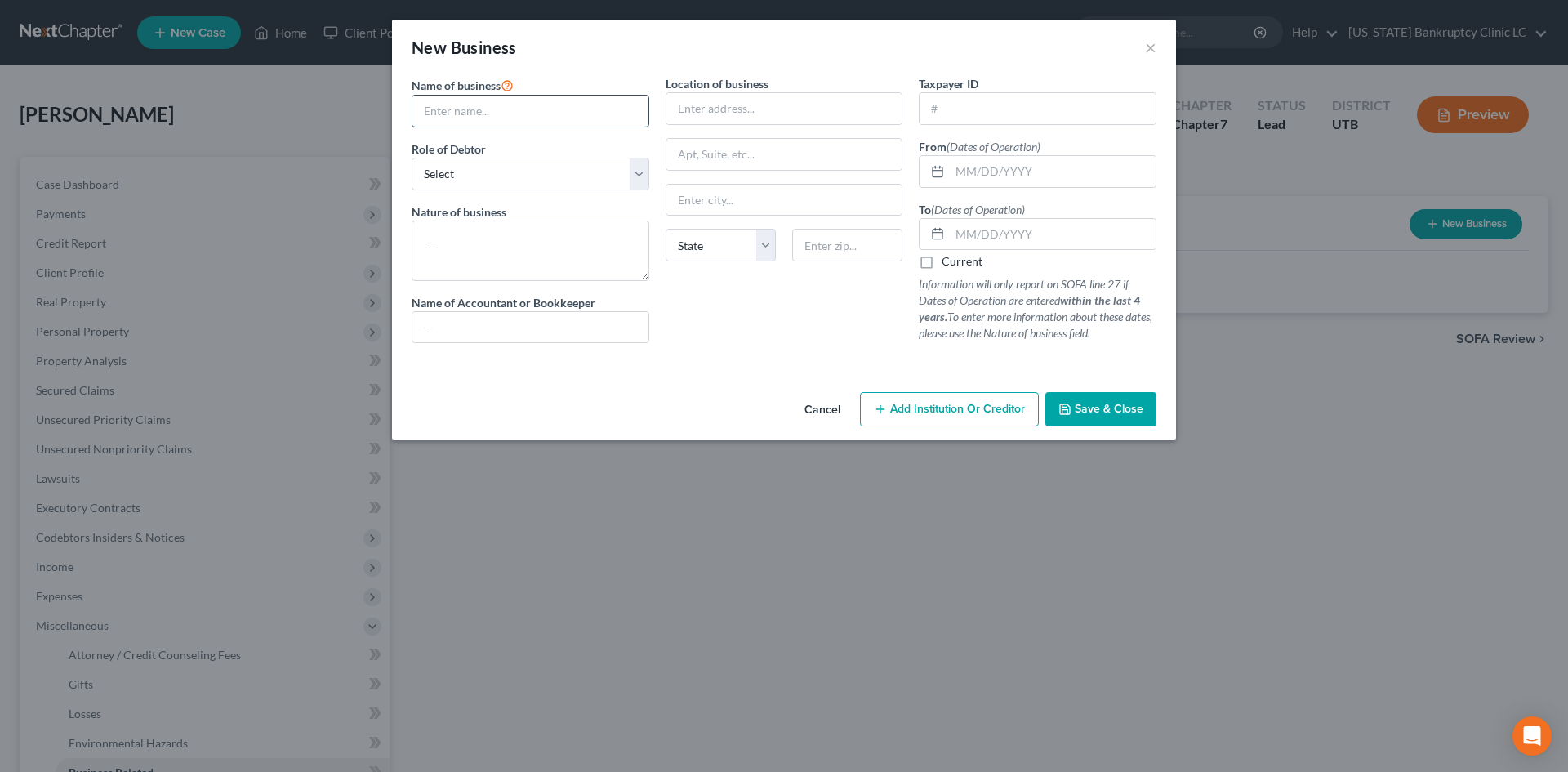
click at [536, 117] on input "text" at bounding box center [530, 111] width 236 height 31
click at [1002, 112] on input "text" at bounding box center [1037, 108] width 236 height 31
click at [997, 110] on input "text" at bounding box center [1037, 108] width 236 height 31
click at [1036, 178] on input "text" at bounding box center [1052, 171] width 206 height 31
click at [961, 262] on label "Current" at bounding box center [961, 261] width 41 height 16
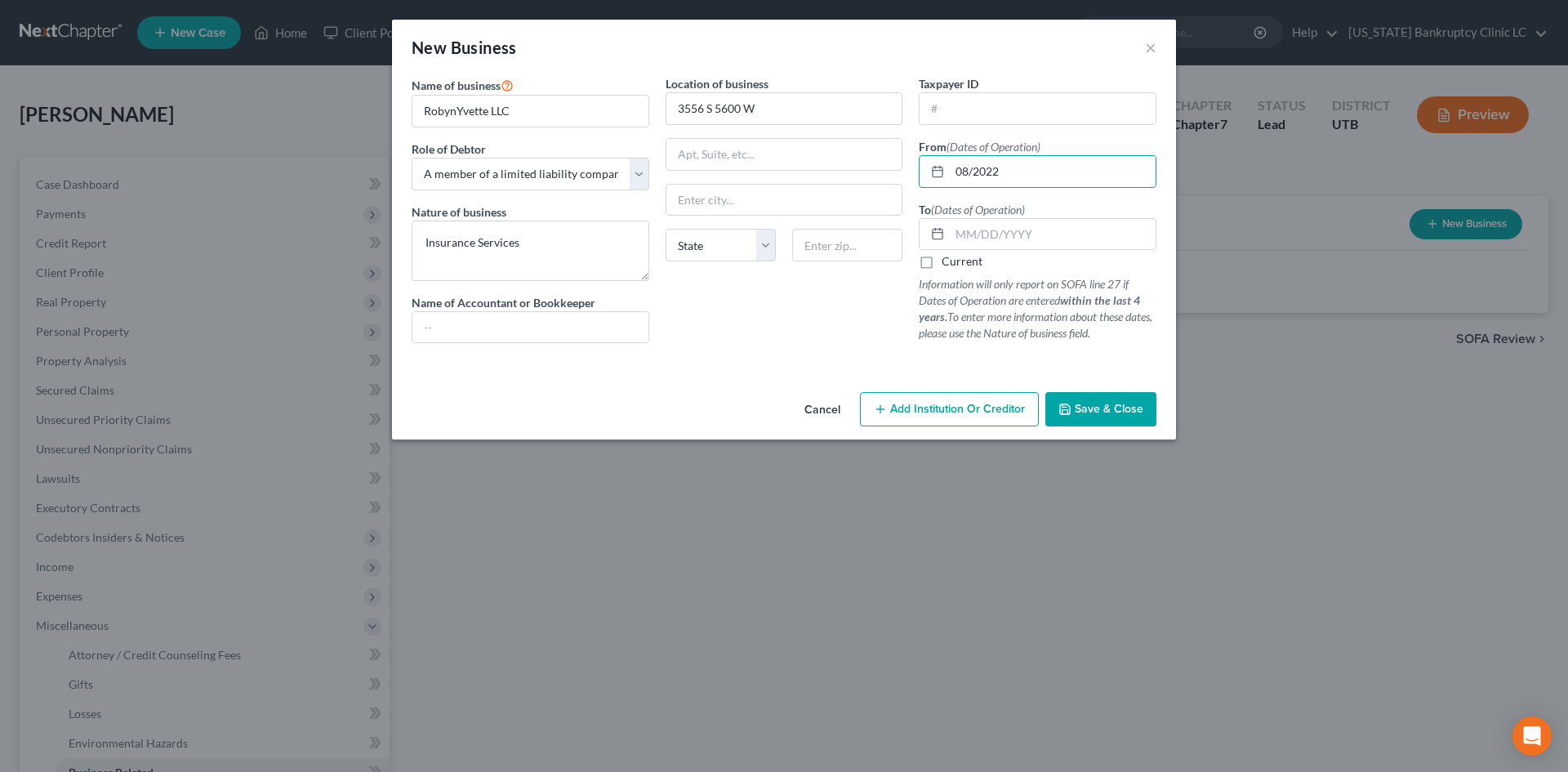
click at [958, 262] on input "Current" at bounding box center [952, 258] width 11 height 11
click at [995, 105] on input "text" at bounding box center [1037, 108] width 236 height 31
click at [974, 173] on input "08/2022" at bounding box center [1052, 171] width 206 height 31
click at [997, 102] on input "text" at bounding box center [1037, 108] width 236 height 31
drag, startPoint x: 816, startPoint y: 136, endPoint x: 796, endPoint y: 183, distance: 51.1
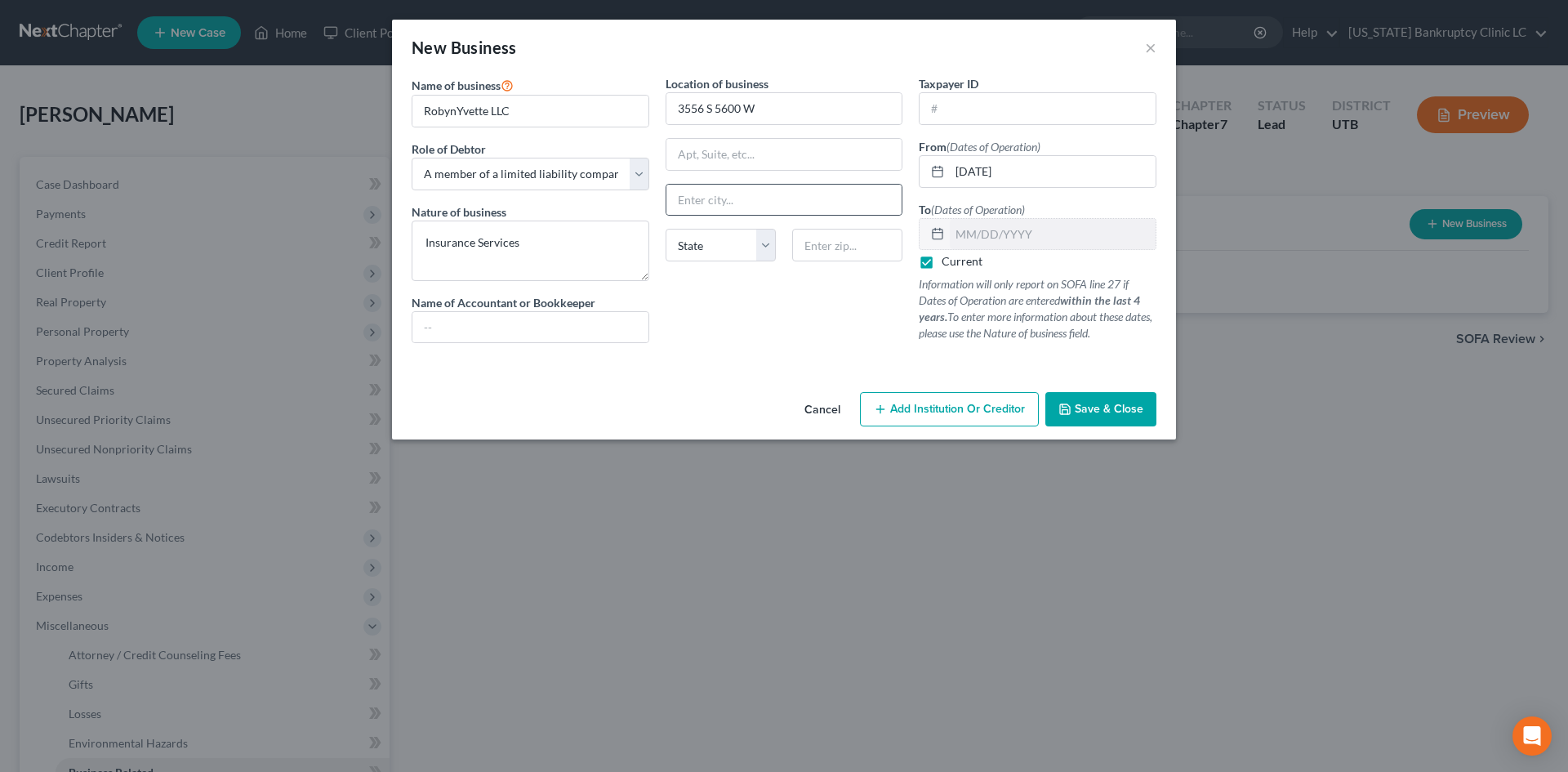
click at [816, 136] on div "Location of business [GEOGRAPHIC_DATA][US_STATE] AZ [GEOGRAPHIC_DATA] CO [GEOGR…" at bounding box center [784, 215] width 254 height 281
click at [788, 200] on input "text" at bounding box center [784, 200] width 236 height 31
click at [820, 244] on input "text" at bounding box center [846, 245] width 110 height 33
click at [804, 331] on div "Location of business [GEOGRAPHIC_DATA] W [GEOGRAPHIC_DATA] [US_STATE][GEOGRAPHI…" at bounding box center [784, 215] width 254 height 281
click at [1109, 419] on button "Save & Close" at bounding box center [1101, 409] width 111 height 34
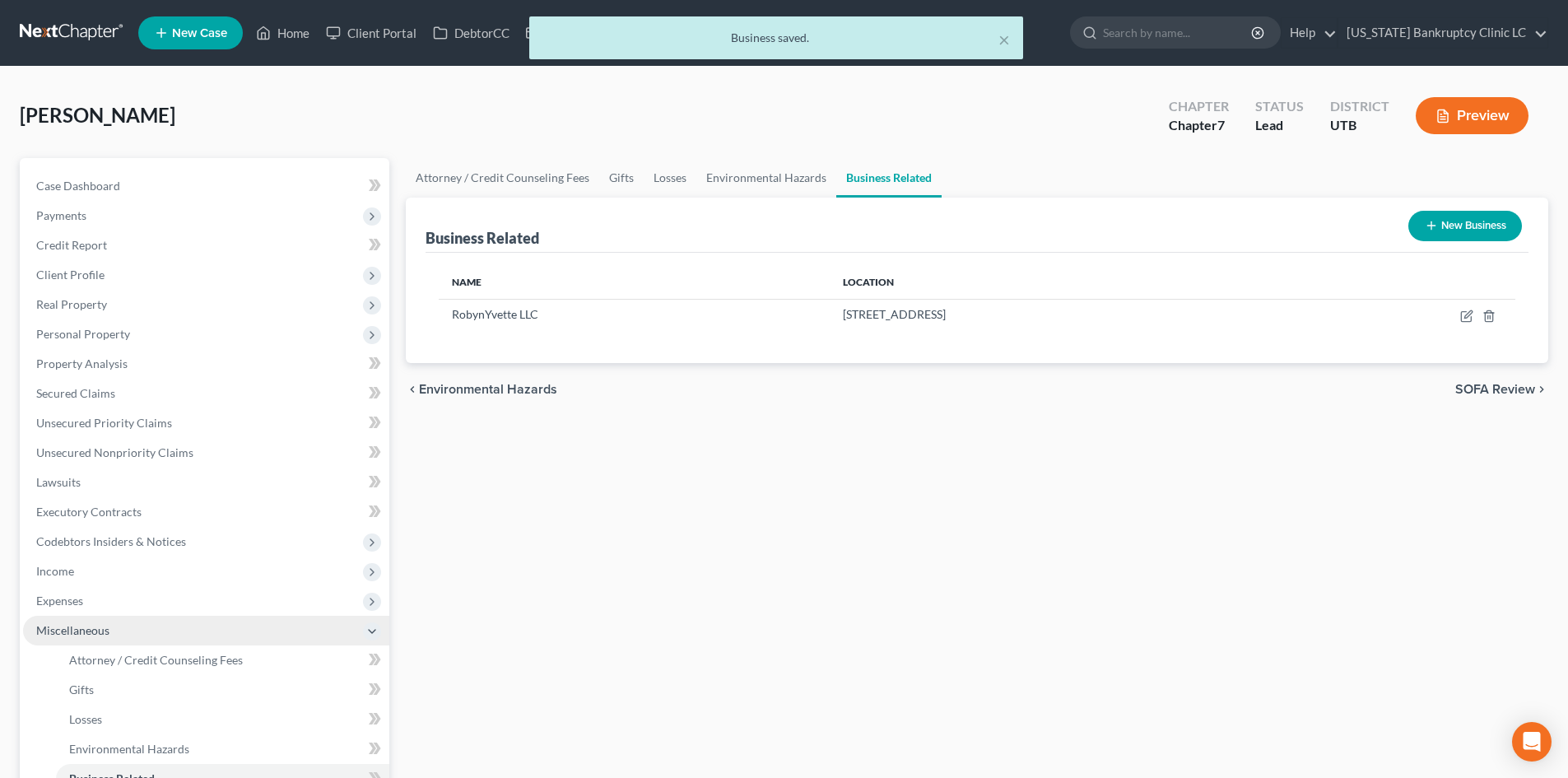
click at [151, 634] on span "Miscellaneous" at bounding box center [206, 630] width 367 height 30
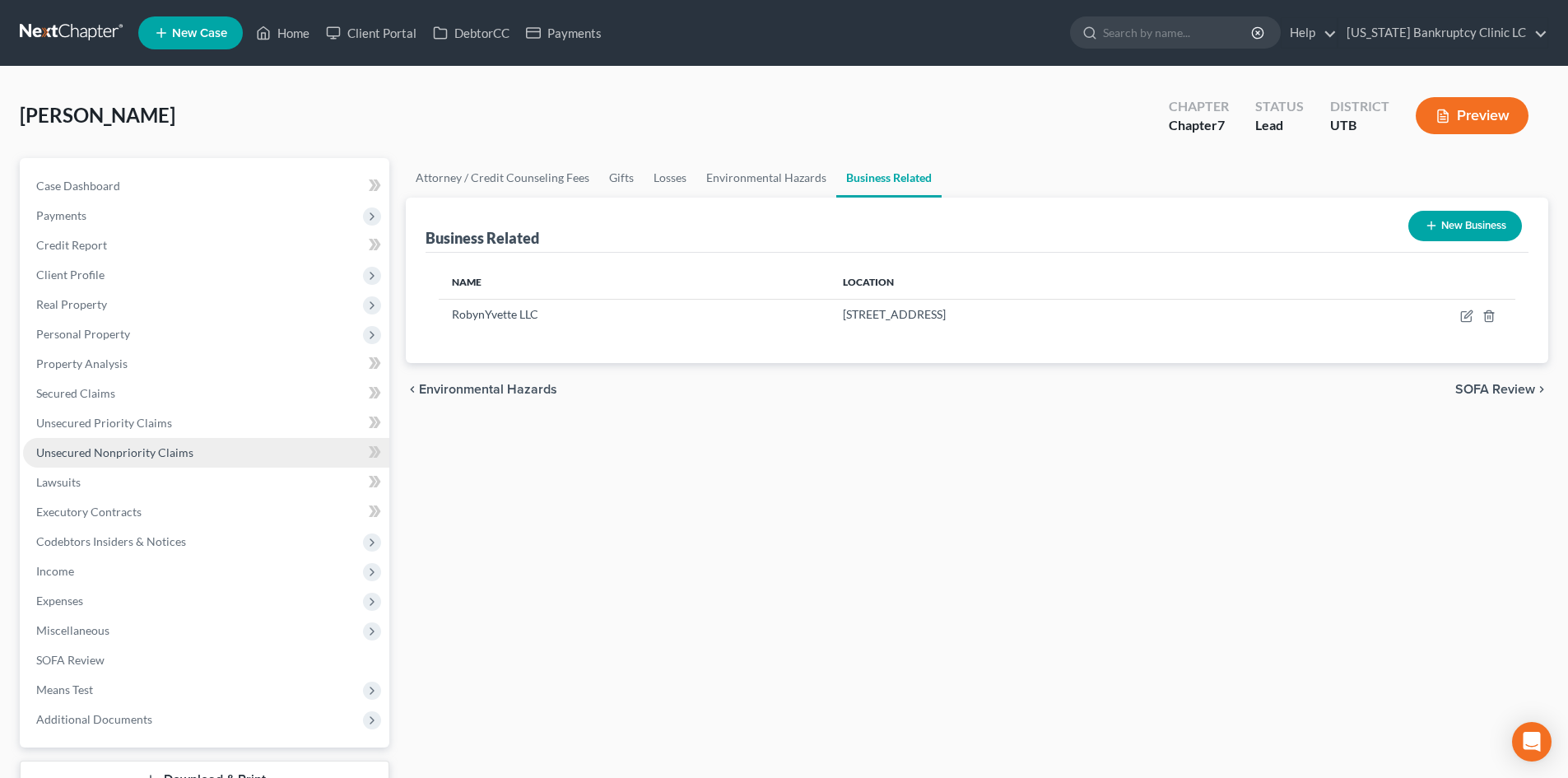
click at [154, 457] on span "Unsecured Nonpriority Claims" at bounding box center [115, 452] width 157 height 14
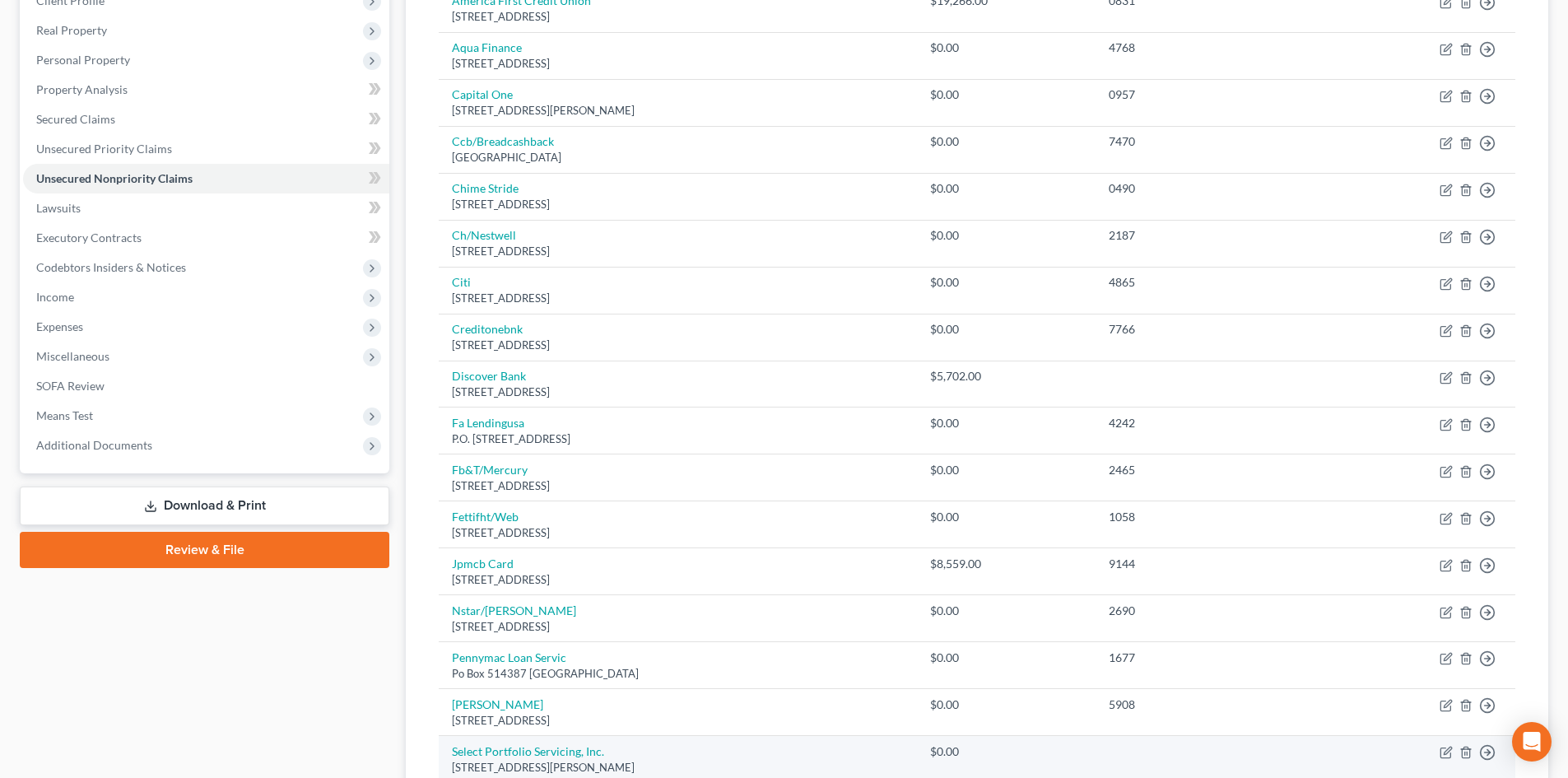
scroll to position [411, 0]
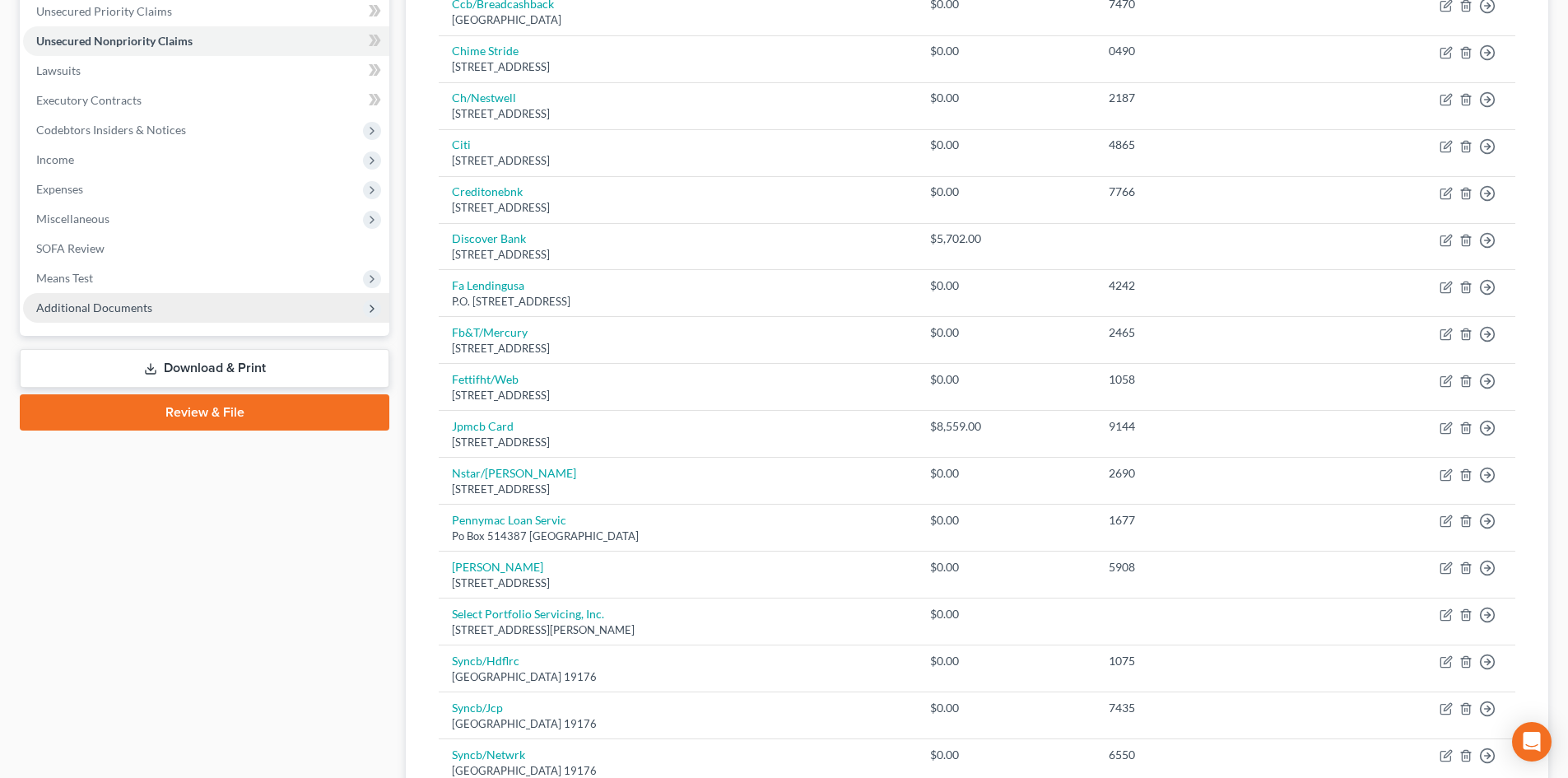
click at [190, 302] on span "Additional Documents" at bounding box center [206, 308] width 367 height 30
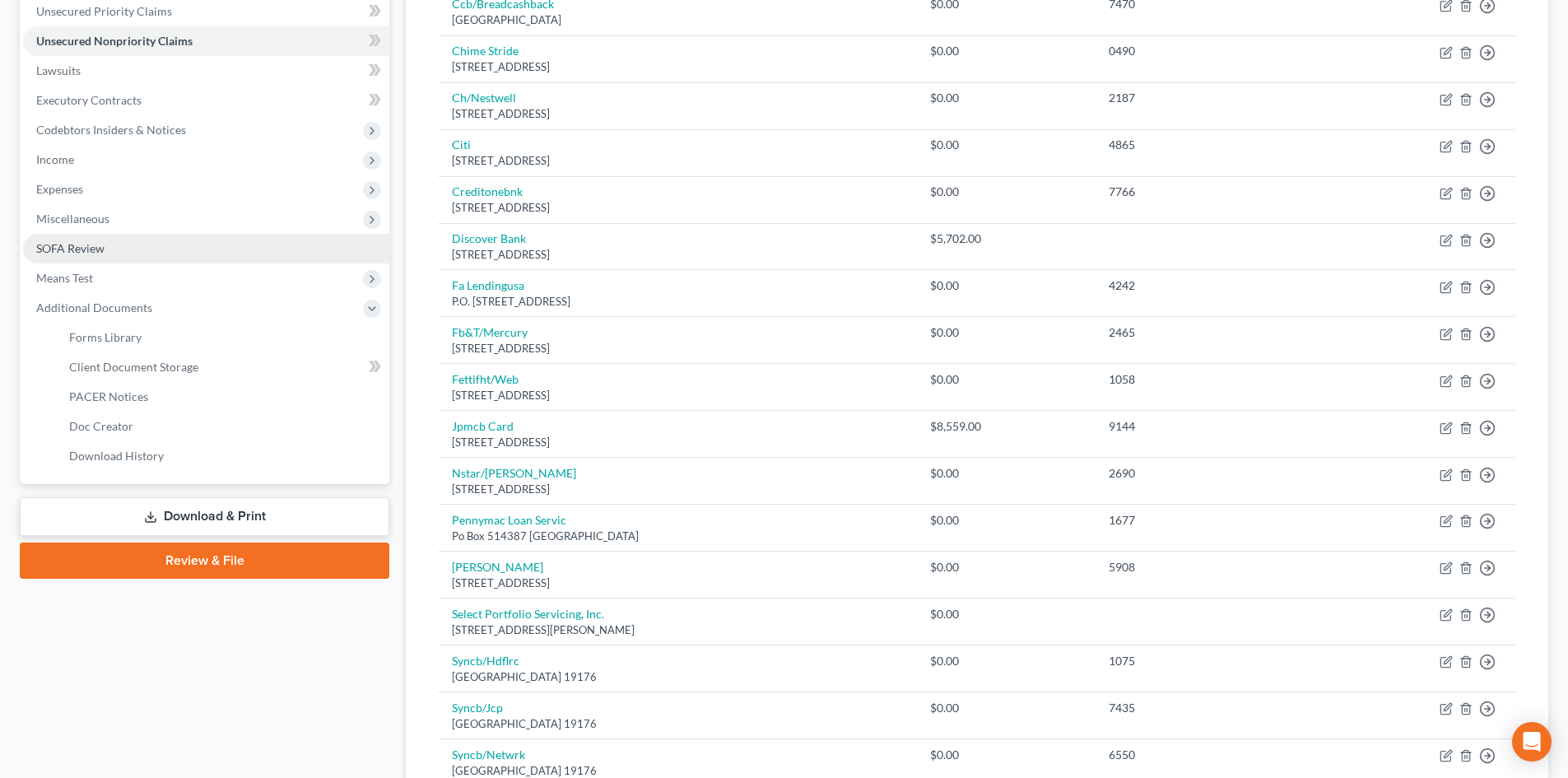
click at [159, 247] on link "SOFA Review" at bounding box center [206, 248] width 367 height 30
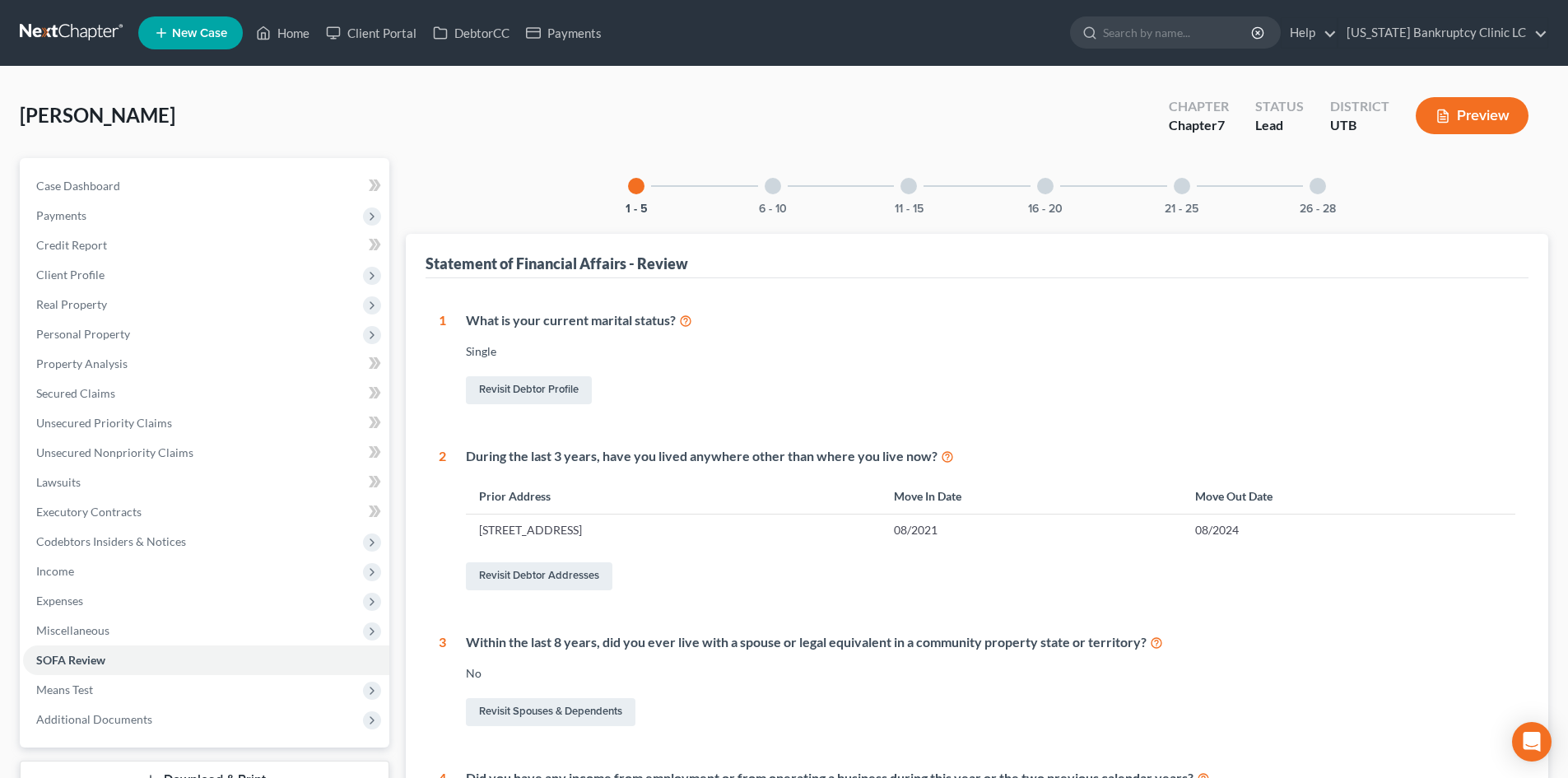
drag, startPoint x: 1048, startPoint y: 187, endPoint x: 1096, endPoint y: 267, distance: 93.3
click at [1049, 187] on div at bounding box center [1045, 185] width 16 height 16
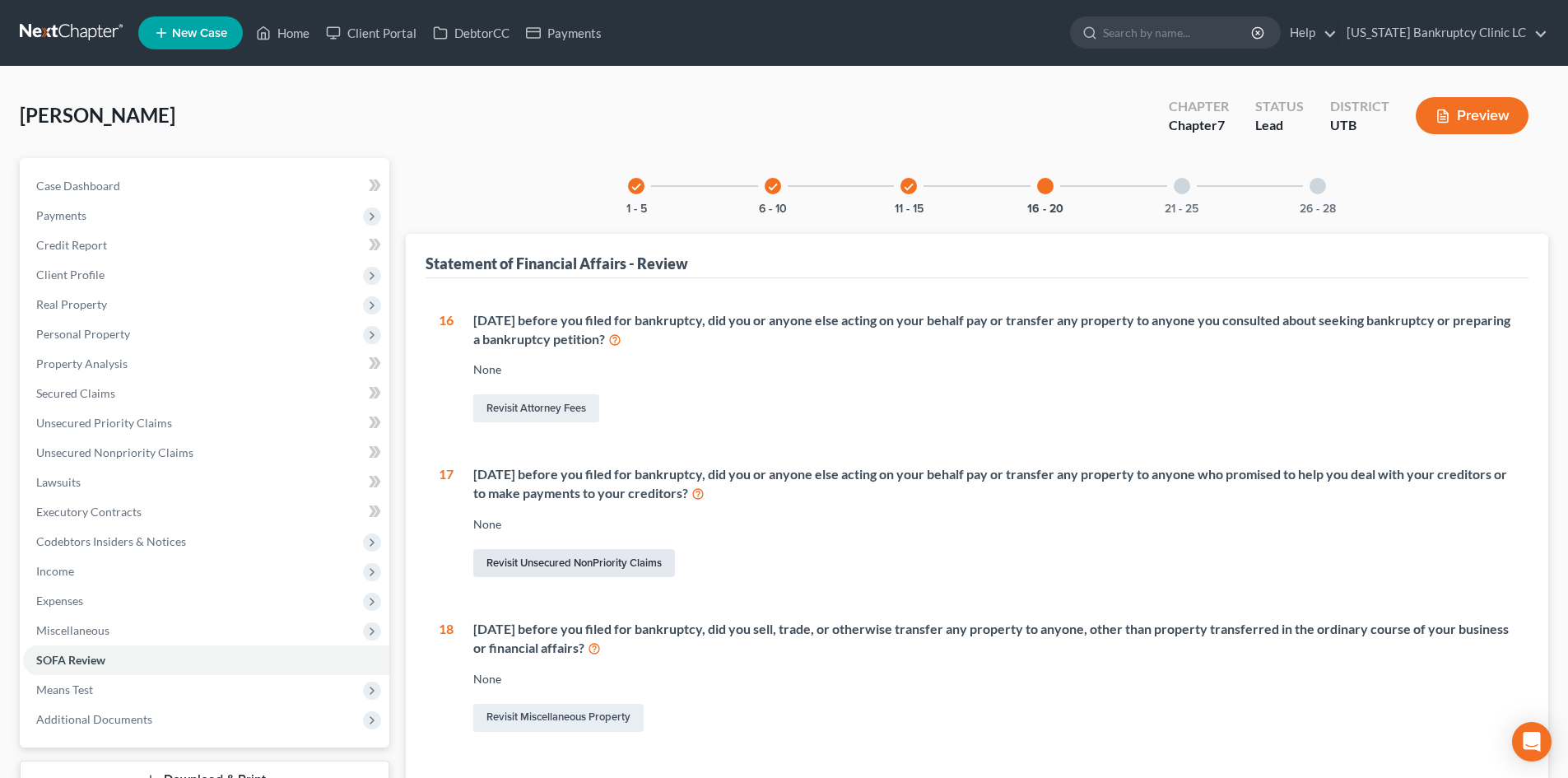
click at [591, 559] on link "Revisit Unsecured NonPriority Claims" at bounding box center [573, 563] width 202 height 28
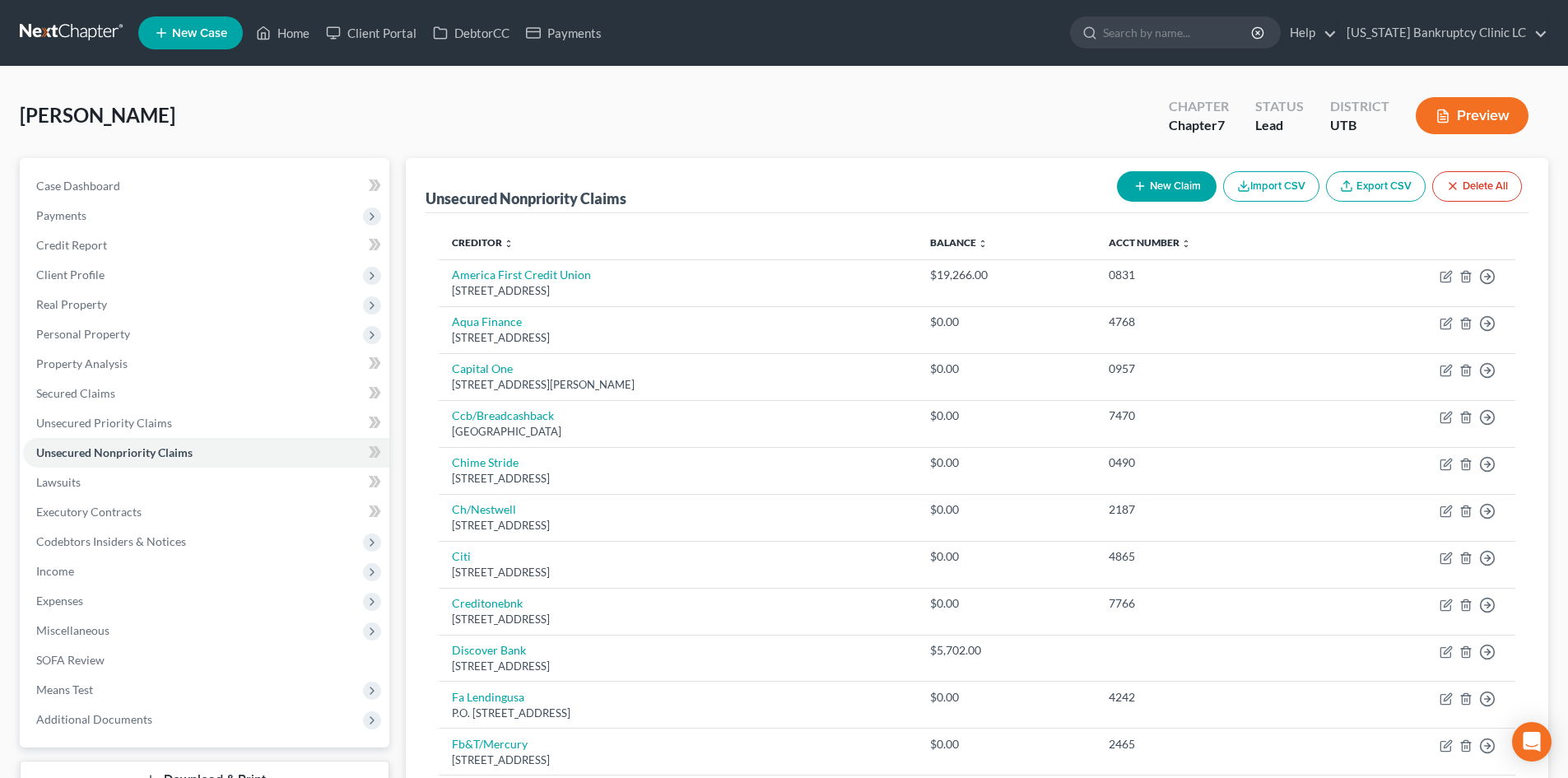
click at [1142, 182] on icon "button" at bounding box center [1141, 186] width 14 height 14
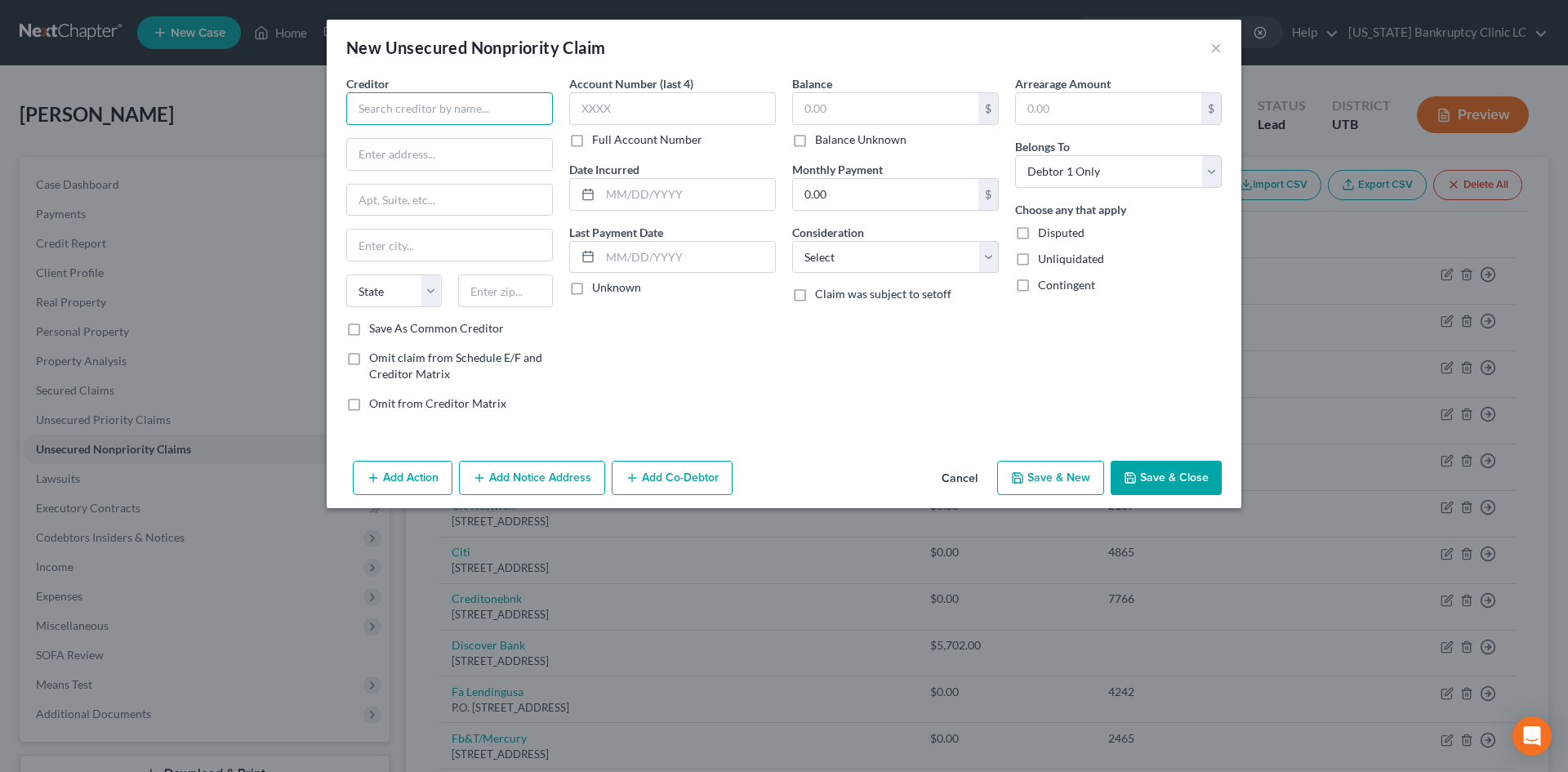
click at [436, 107] on input "text" at bounding box center [450, 108] width 207 height 33
click at [414, 146] on div "[STREET_ADDRESS][US_STATE]" at bounding box center [443, 152] width 169 height 14
click at [847, 107] on input "text" at bounding box center [885, 108] width 186 height 31
click at [647, 260] on input "text" at bounding box center [687, 257] width 175 height 31
click at [973, 370] on div "Balance $ Balance Unknown Balance Undetermined $ Balance Unknown Monthly Paymen…" at bounding box center [895, 249] width 223 height 350
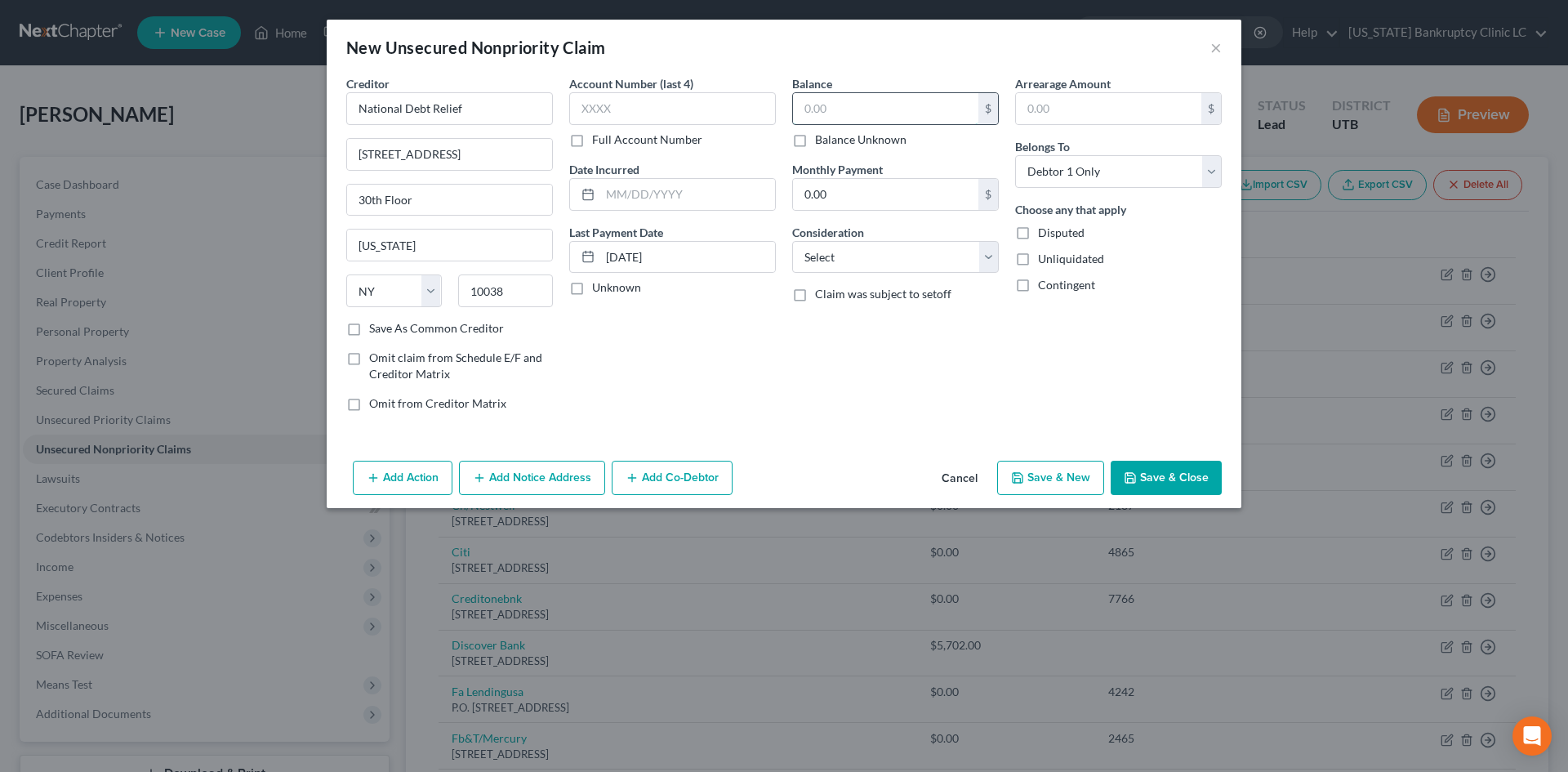
click at [885, 111] on input "text" at bounding box center [885, 108] width 186 height 31
click at [869, 252] on select "Select Cable / Satellite Services Collection Agency Credit Card Debt Debt Couns…" at bounding box center [895, 258] width 207 height 33
click at [792, 241] on select "Select Cable / Satellite Services Collection Agency Credit Card Debt Debt Couns…" at bounding box center [895, 258] width 207 height 33
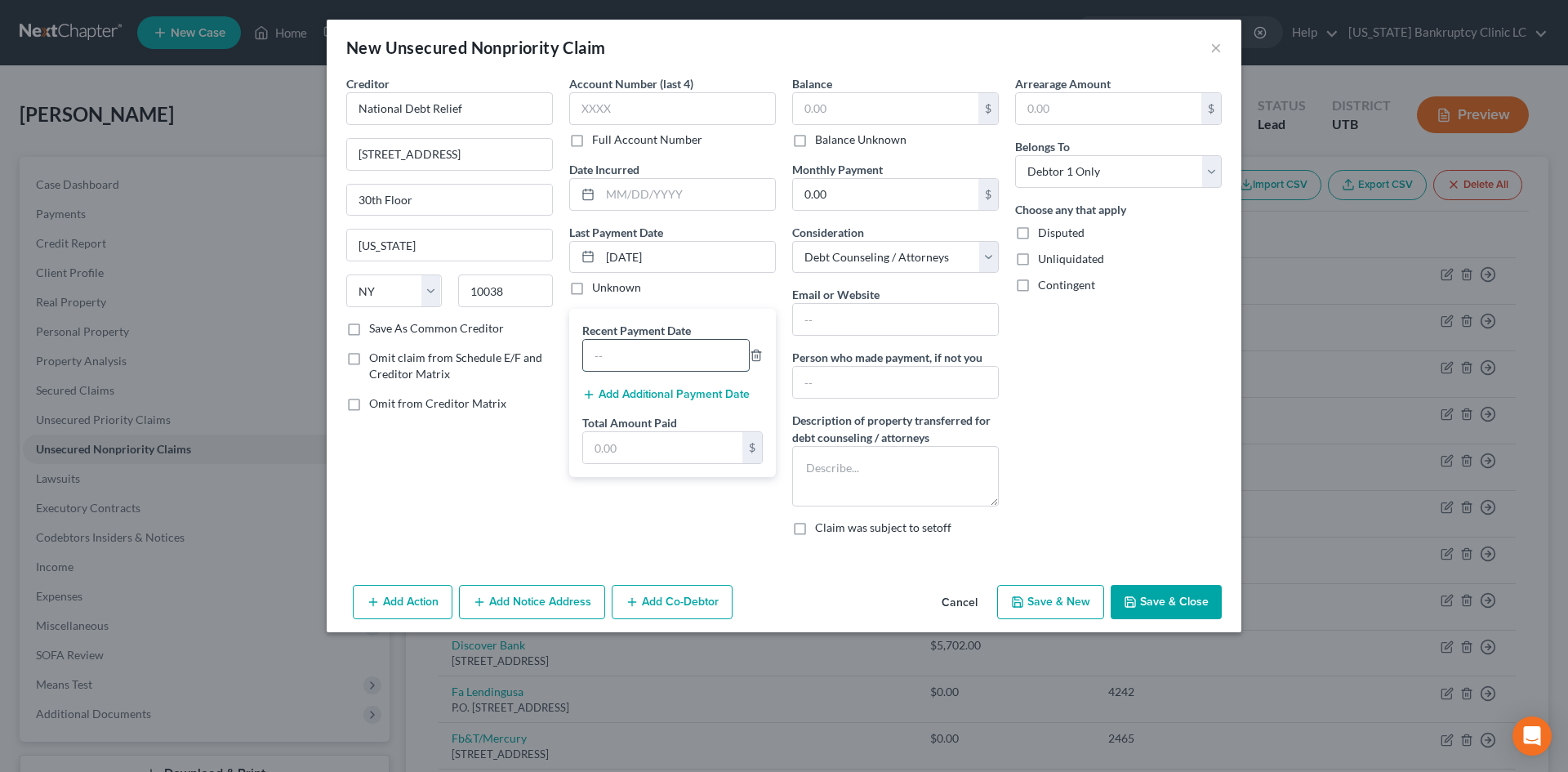
click at [662, 364] on input "text" at bounding box center [665, 355] width 166 height 31
click at [683, 435] on input "text" at bounding box center [662, 447] width 159 height 31
click at [899, 314] on input "text" at bounding box center [895, 319] width 205 height 31
click at [1184, 431] on div "Arrearage Amount $ Belongs To * Select Debtor 1 Only Debtor 2 Only Debtor 1 And…" at bounding box center [1118, 311] width 223 height 474
click at [925, 313] on input "text" at bounding box center [895, 319] width 205 height 31
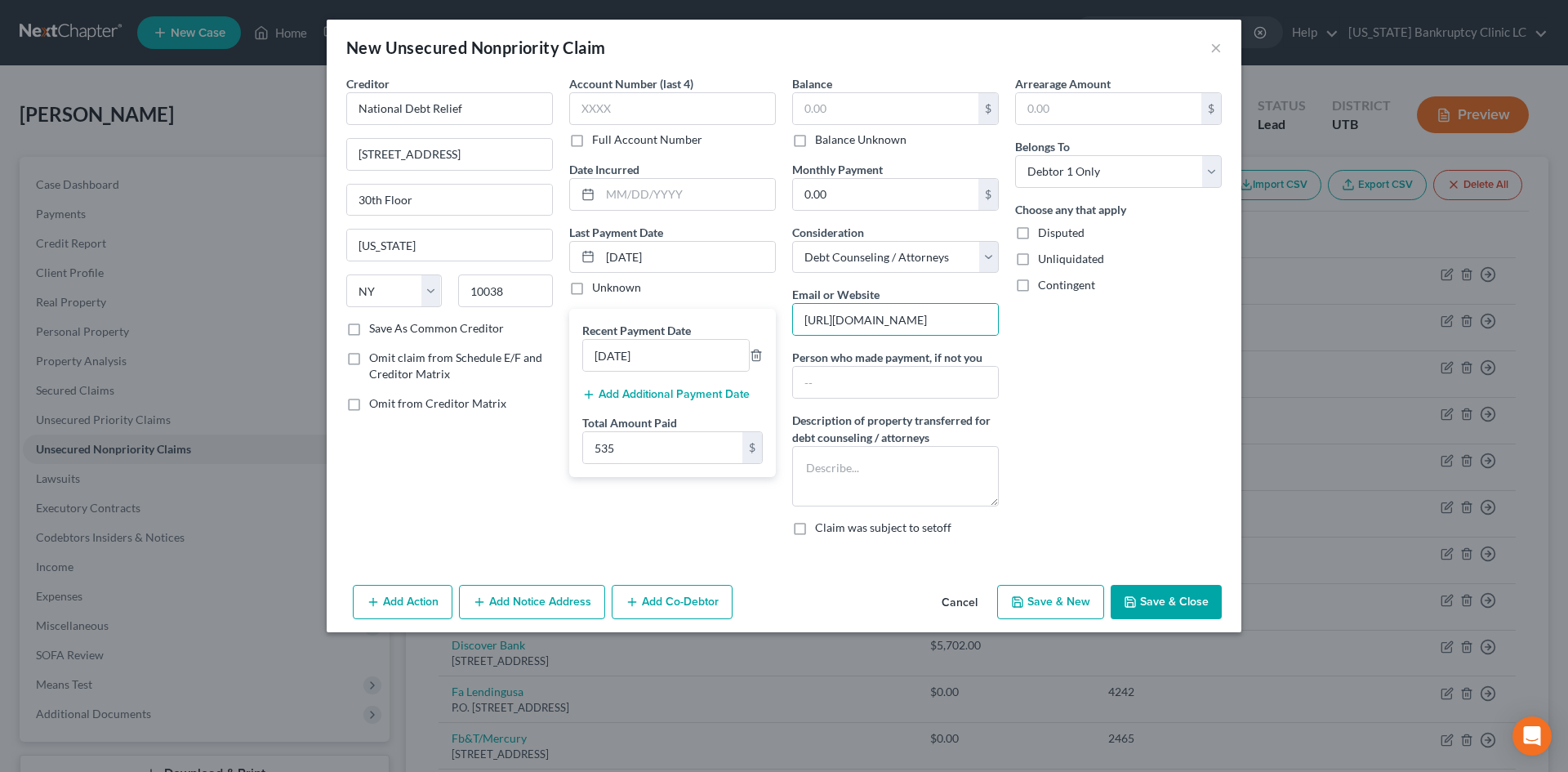
click at [1190, 438] on div "Arrearage Amount $ Belongs To * Select Debtor 1 Only Debtor 2 Only Debtor 1 And…" at bounding box center [1118, 311] width 223 height 474
click at [1154, 598] on button "Save & Close" at bounding box center [1166, 602] width 111 height 34
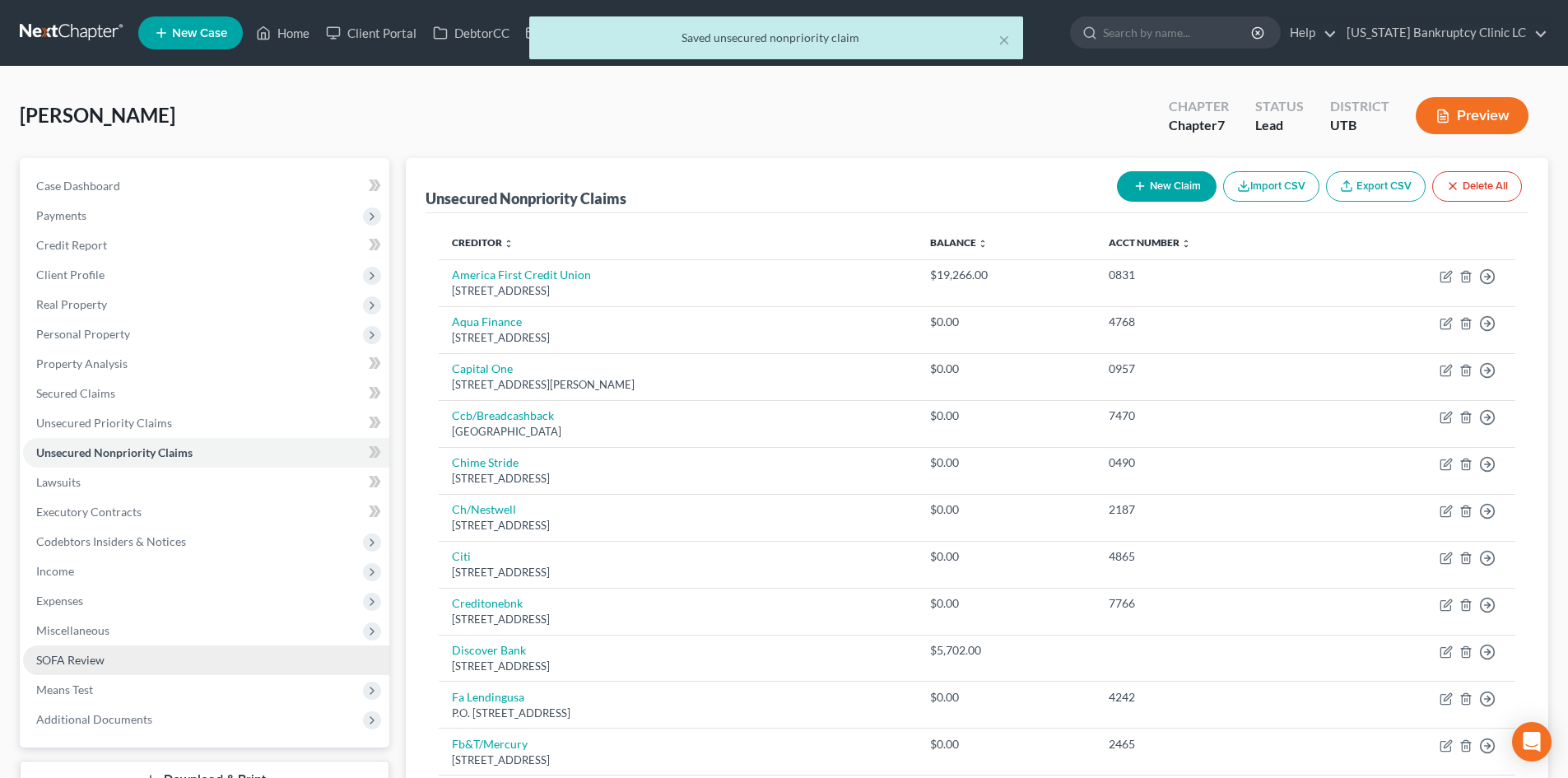
click at [174, 668] on link "SOFA Review" at bounding box center [206, 660] width 367 height 30
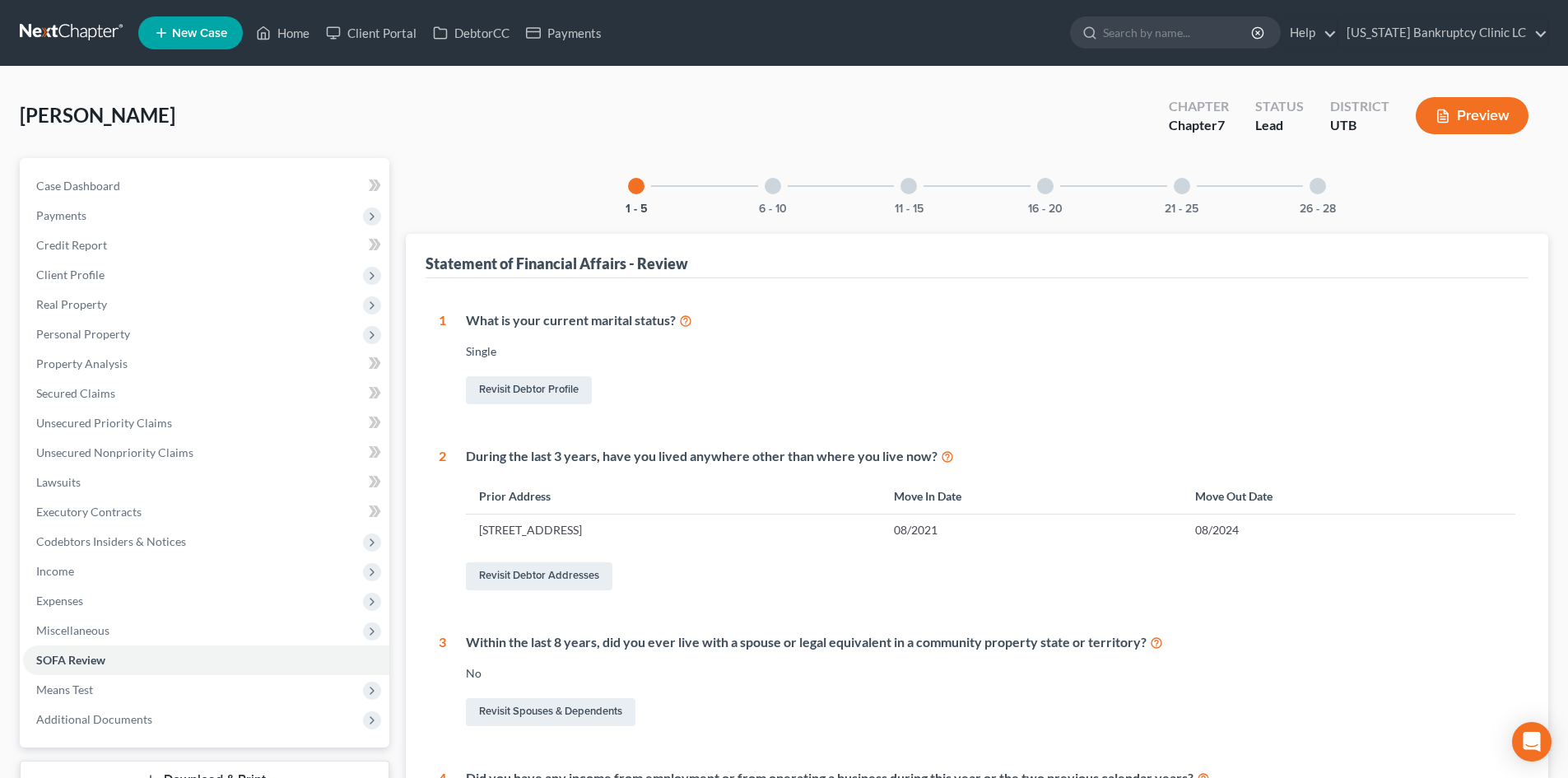
click at [1044, 184] on div at bounding box center [1045, 185] width 16 height 16
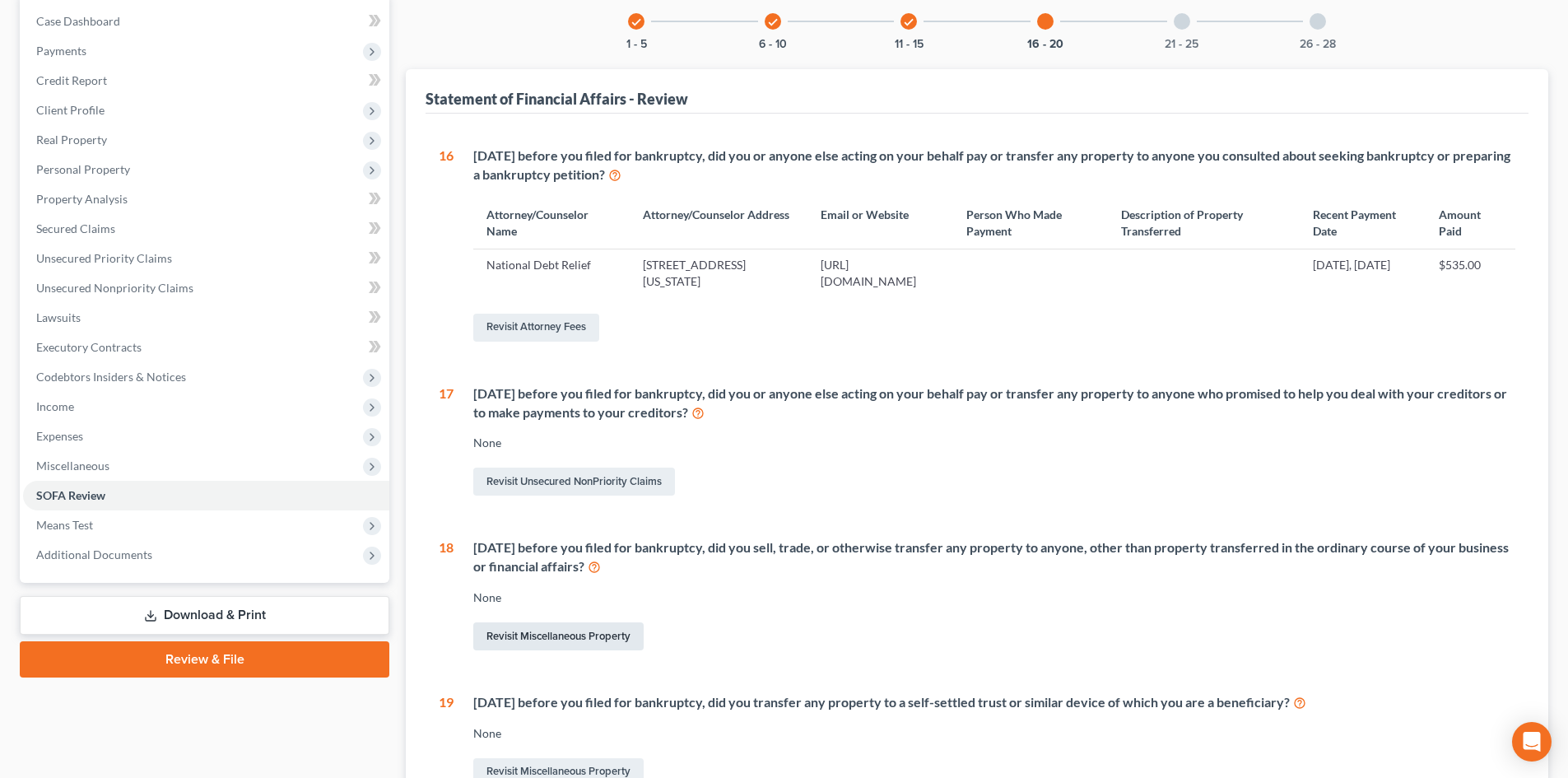
click at [600, 637] on link "Revisit Miscellaneous Property" at bounding box center [558, 636] width 171 height 28
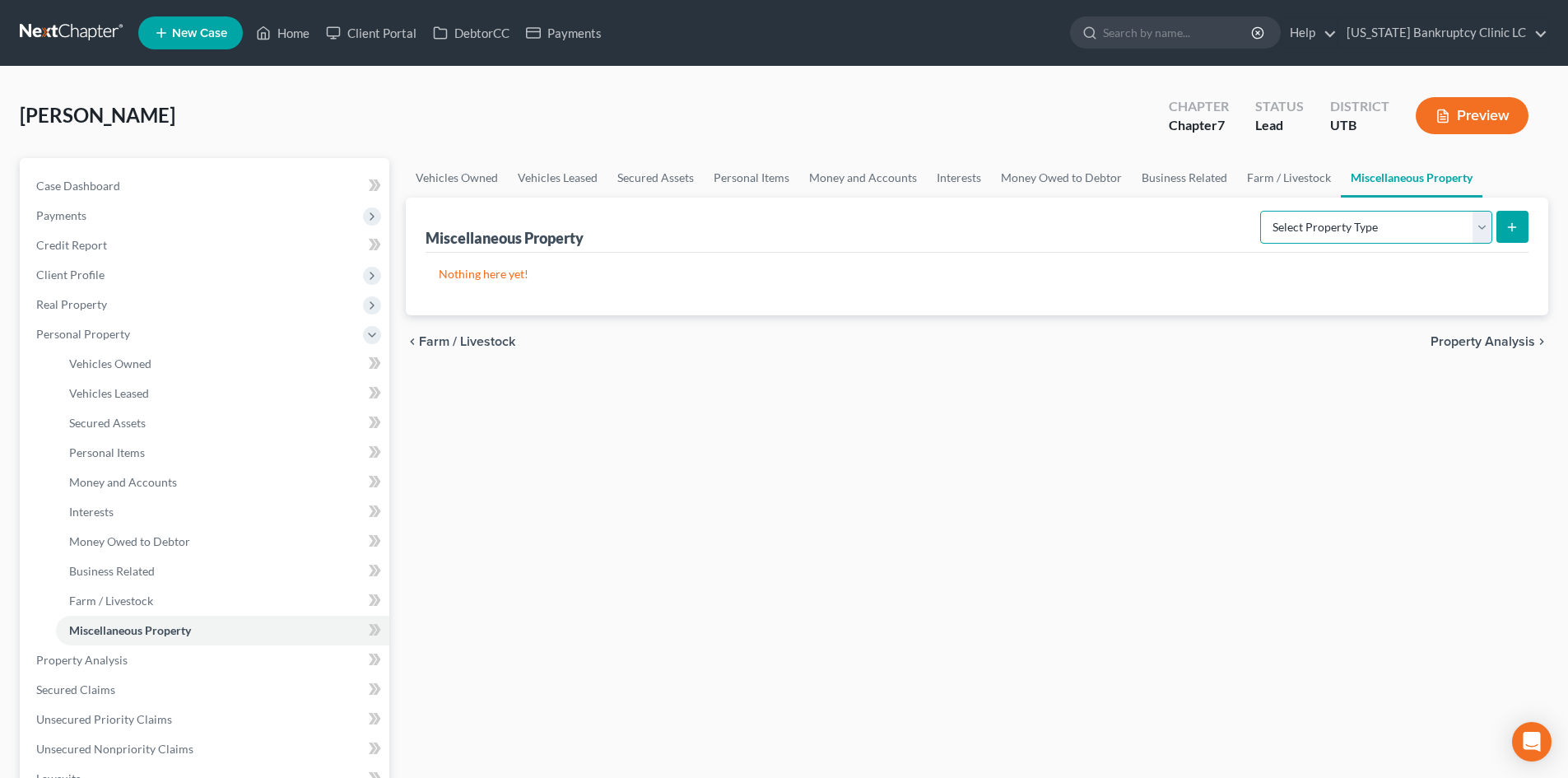
click at [1327, 222] on select "Select Property Type Assigned for Creditor Benefit [DATE] Holding for Another N…" at bounding box center [1376, 227] width 233 height 33
click at [1260, 210] on select "Select Property Type Assigned for Creditor Benefit [DATE] Holding for Another N…" at bounding box center [1376, 227] width 233 height 33
click at [1519, 223] on icon "submit" at bounding box center [1512, 228] width 14 height 14
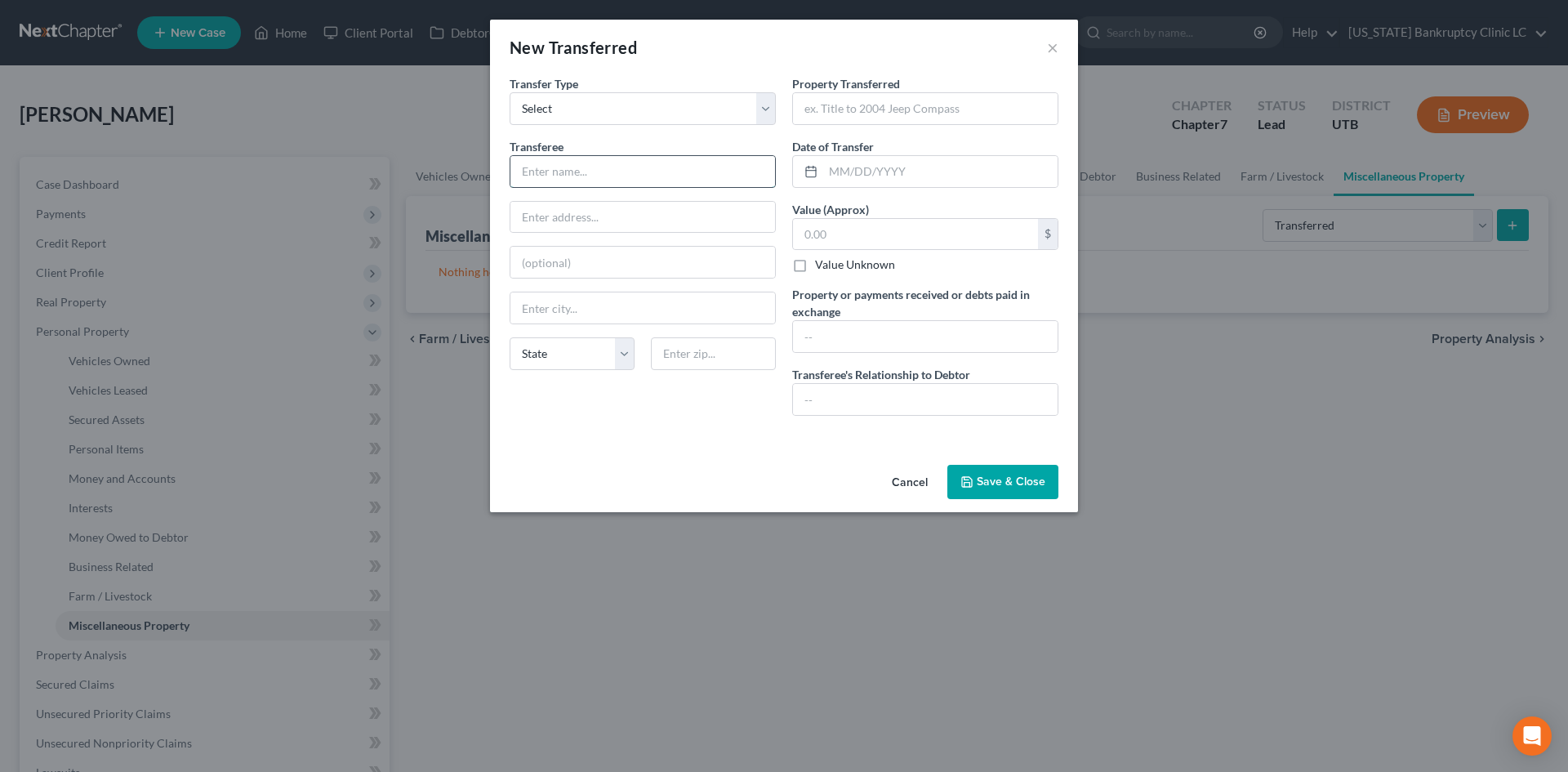
click at [586, 164] on input "text" at bounding box center [642, 171] width 264 height 31
click at [592, 102] on select "Select Ordinary ([DATE]) [DATE]" at bounding box center [642, 108] width 266 height 33
click at [601, 193] on div "Transferee * State [US_STATE] AK AR AZ CA CO CT DE DC [GEOGRAPHIC_DATA] [GEOGRA…" at bounding box center [642, 261] width 266 height 245
click at [600, 171] on input "text" at bounding box center [642, 171] width 264 height 31
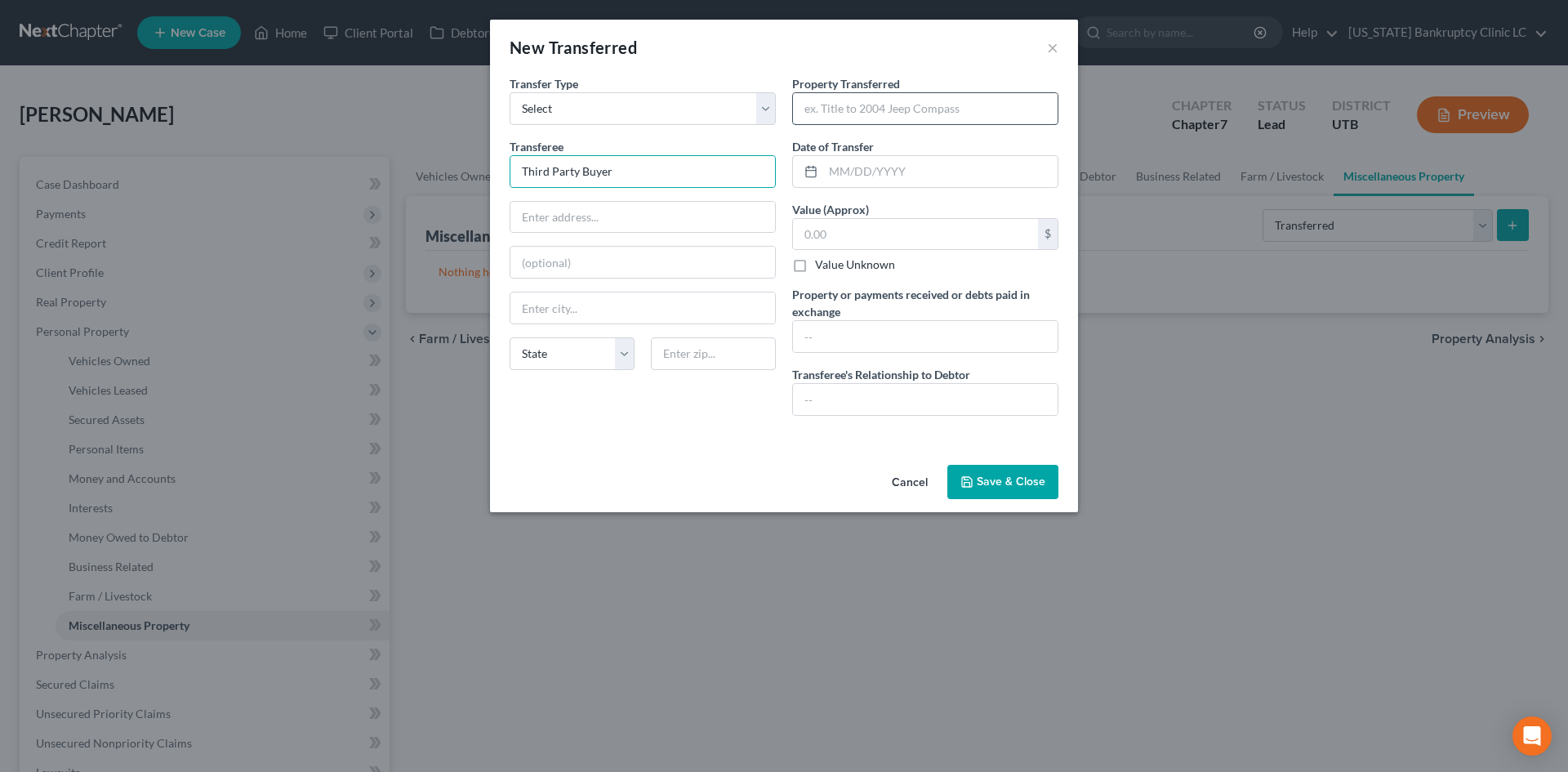
click at [878, 114] on input "text" at bounding box center [925, 108] width 264 height 31
click at [907, 112] on input "text" at bounding box center [925, 108] width 264 height 31
click at [858, 347] on input "text" at bounding box center [925, 336] width 264 height 31
click at [892, 414] on input "text" at bounding box center [925, 399] width 264 height 31
click at [1030, 489] on button "Save & Close" at bounding box center [1002, 482] width 111 height 34
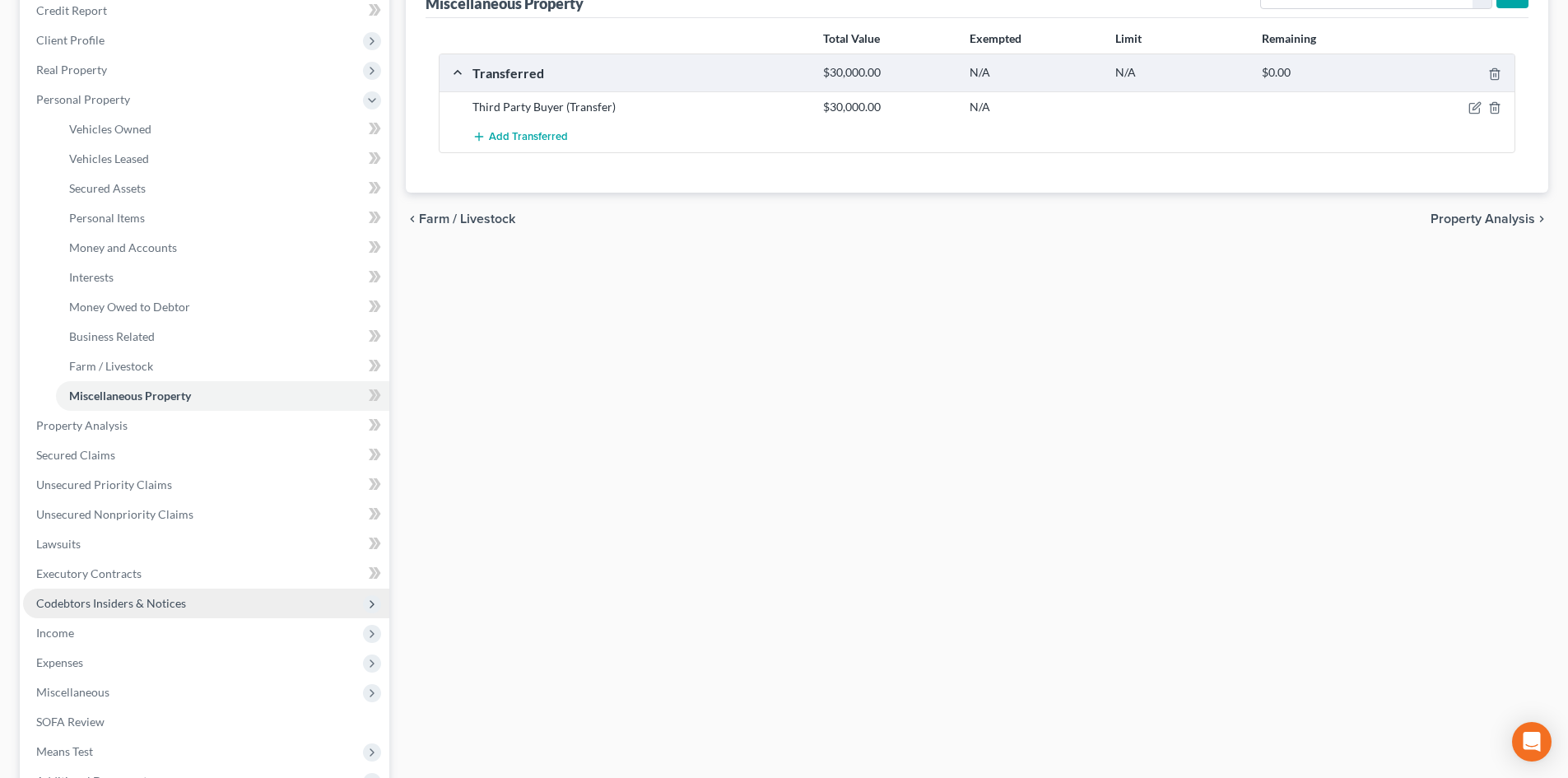
scroll to position [329, 0]
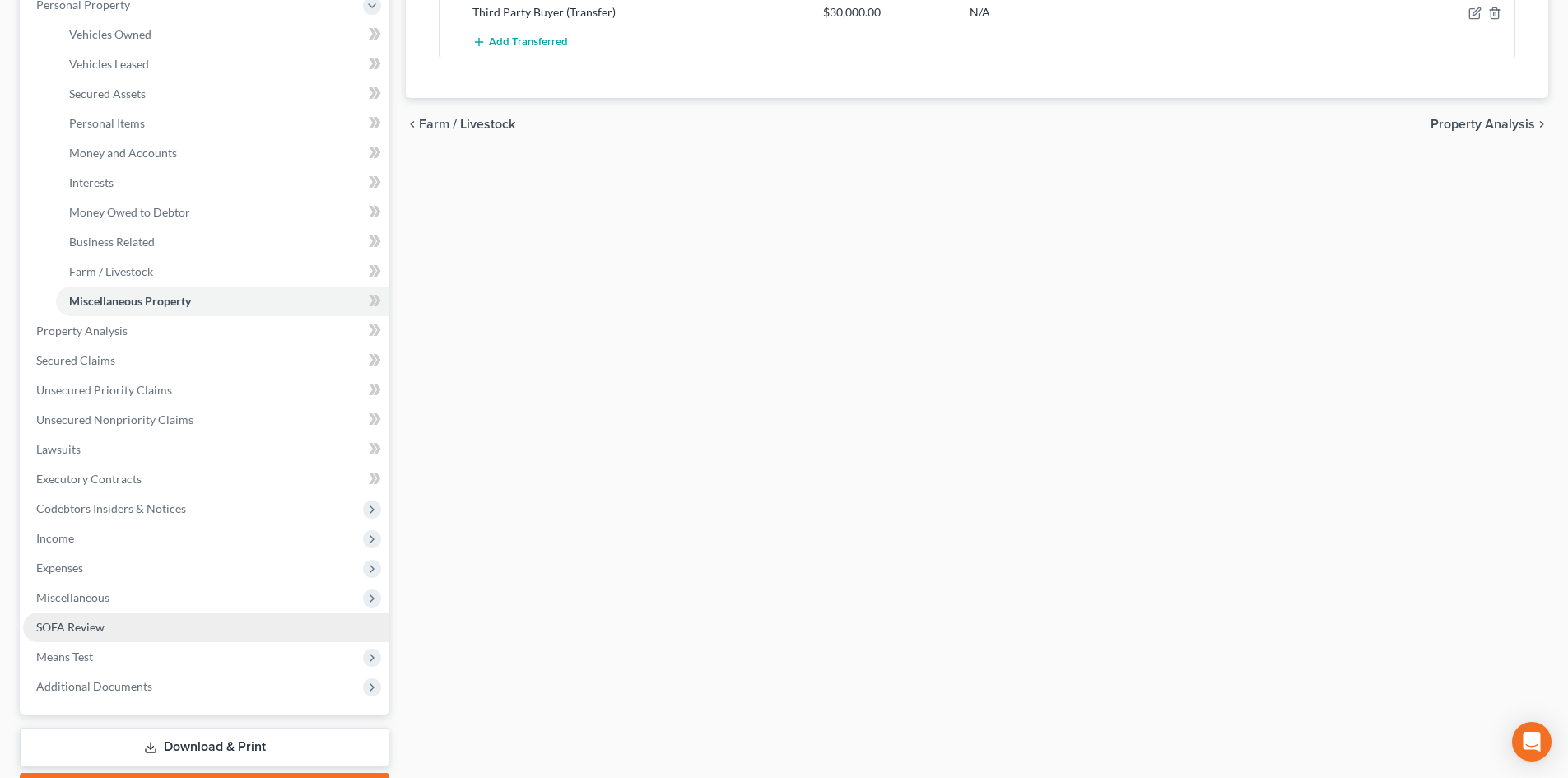
click at [133, 630] on link "SOFA Review" at bounding box center [206, 627] width 367 height 30
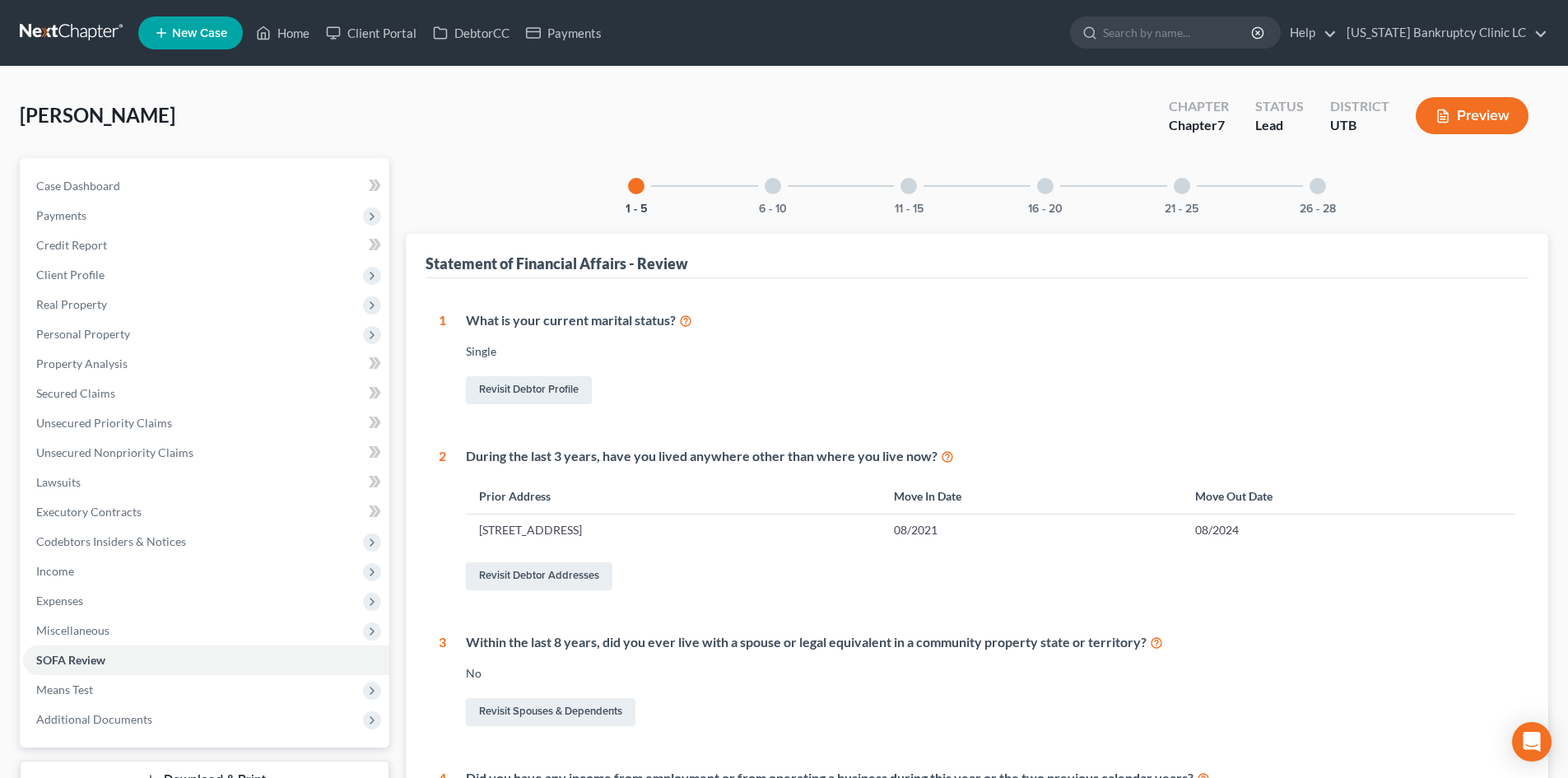
click at [1038, 186] on div at bounding box center [1045, 185] width 16 height 16
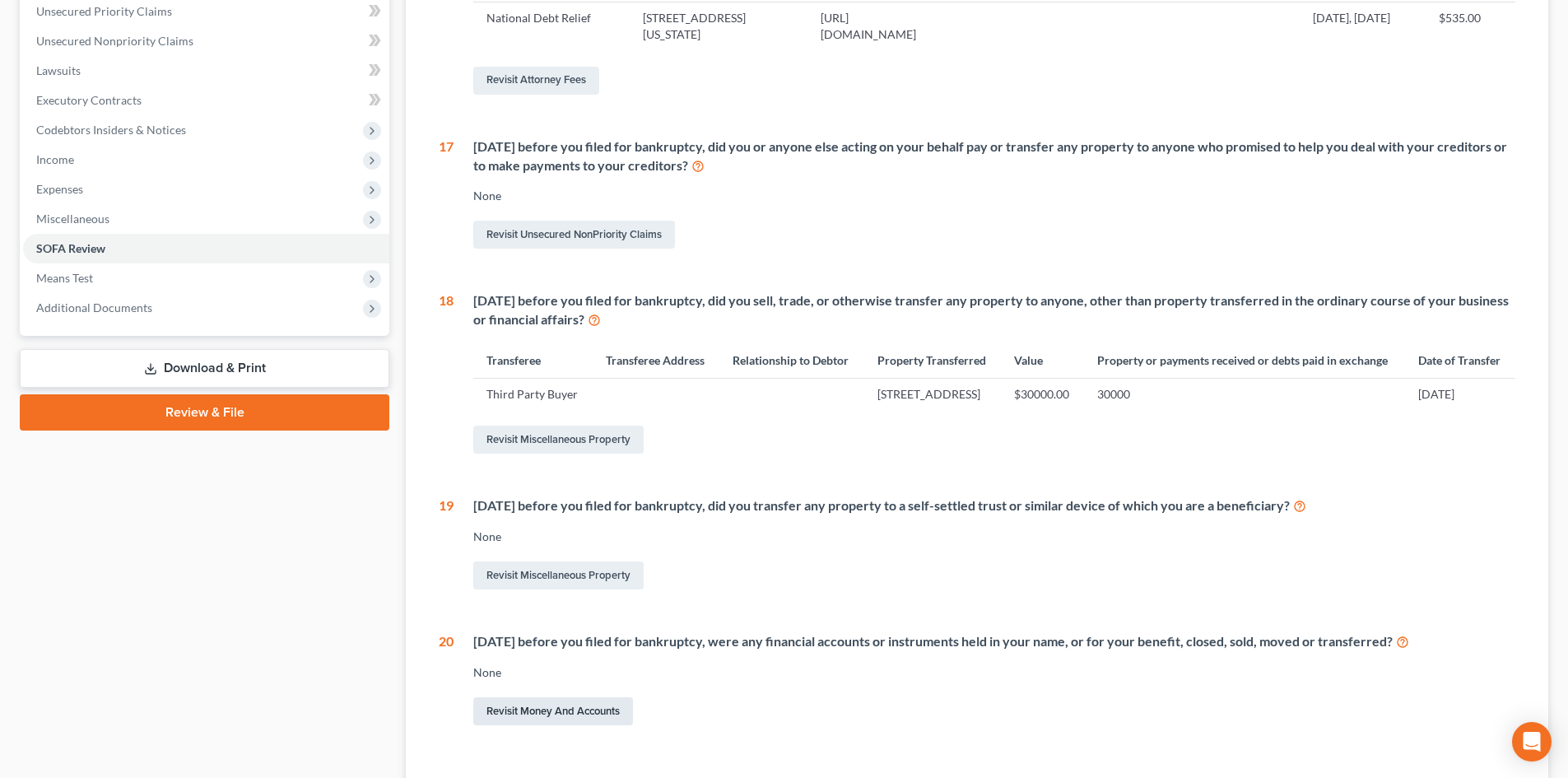
click at [535, 712] on link "Revisit Money and Accounts" at bounding box center [552, 710] width 159 height 28
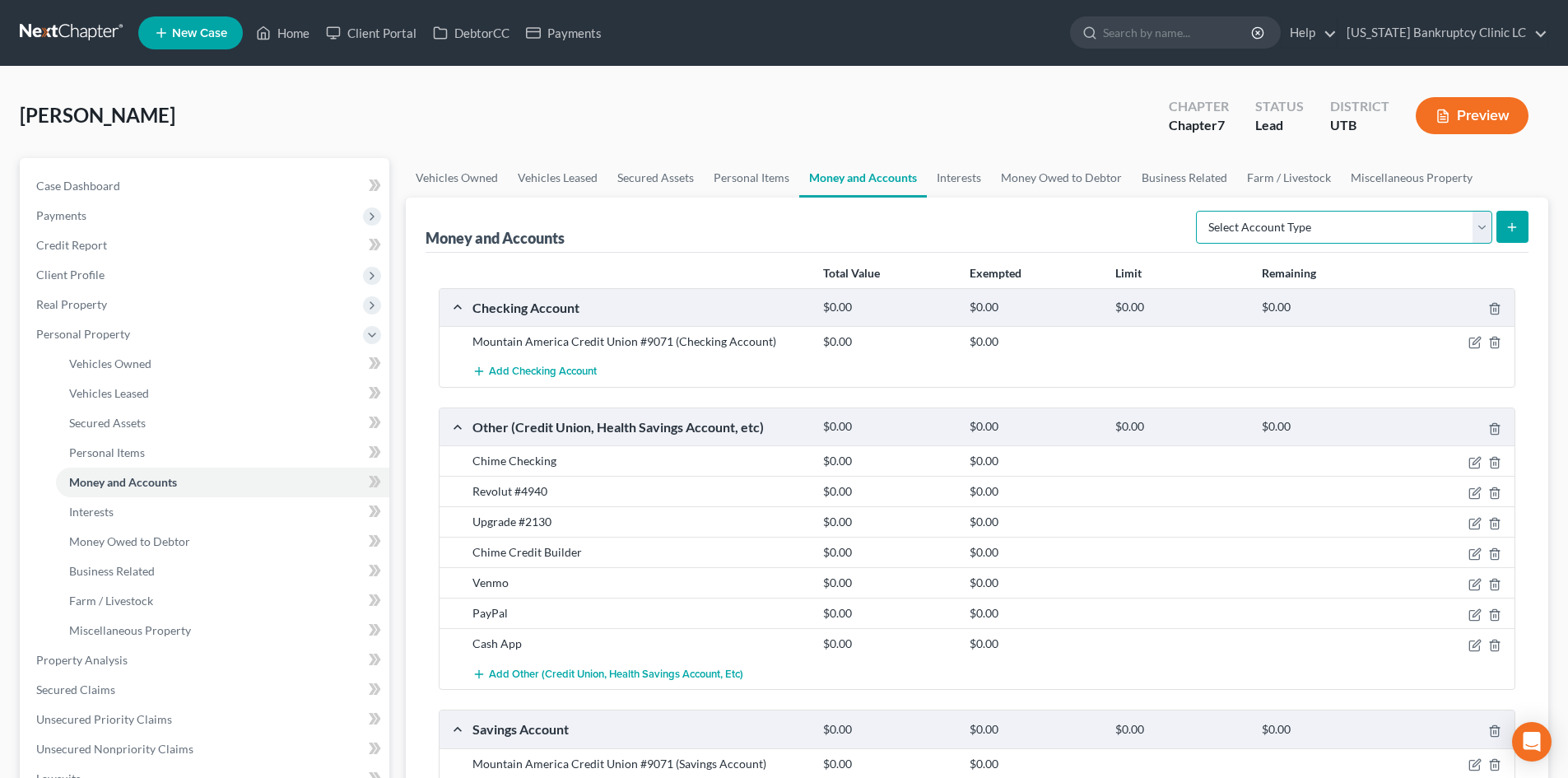
click at [1284, 232] on select "Select Account Type Brokerage Cash on Hand Certificates of Deposit Checking Acc…" at bounding box center [1343, 227] width 296 height 33
click at [1199, 210] on select "Select Account Type Brokerage Cash on Hand Certificates of Deposit Checking Acc…" at bounding box center [1343, 227] width 296 height 33
click at [1511, 221] on icon "submit" at bounding box center [1512, 228] width 14 height 14
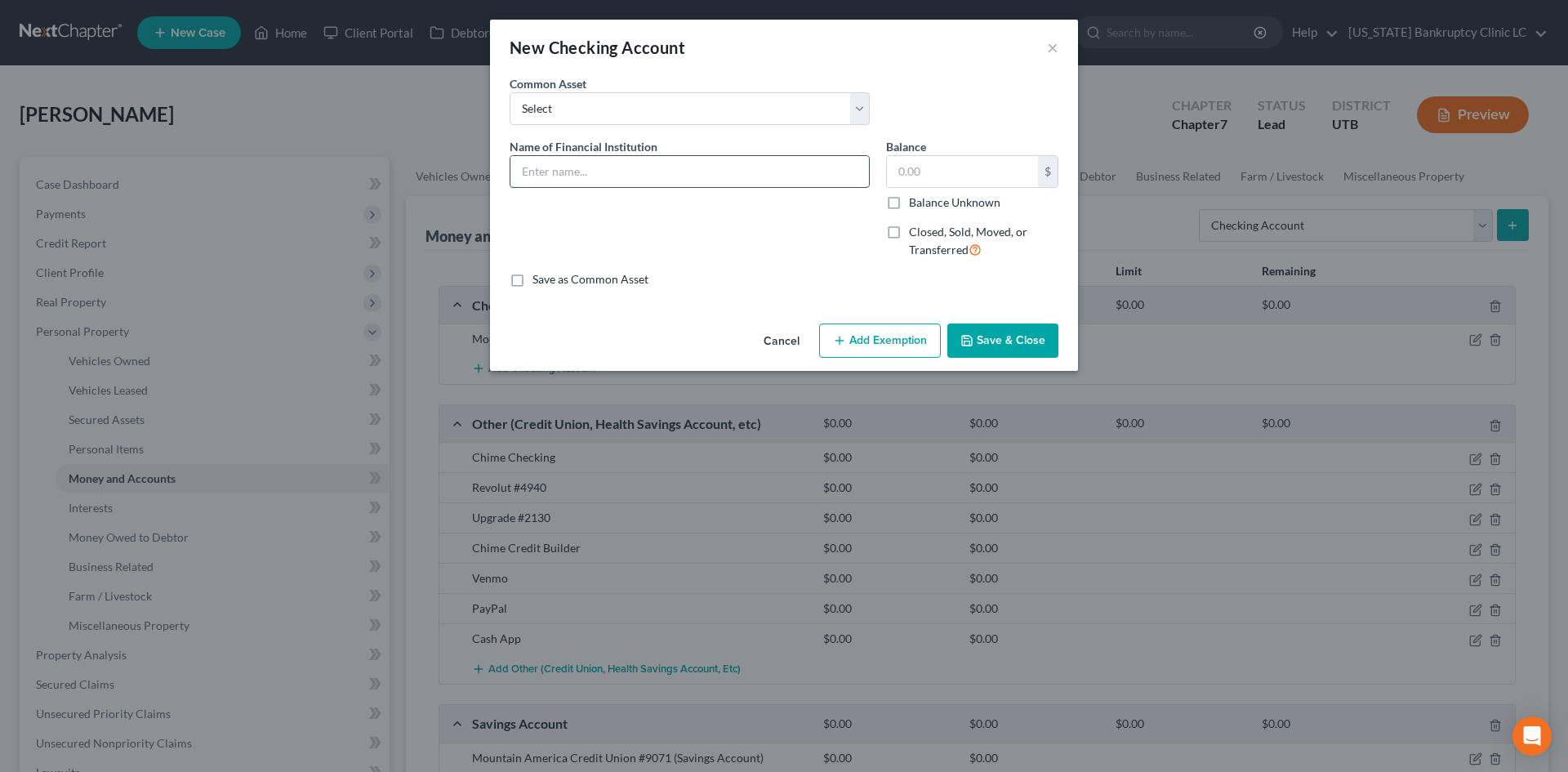
click at [581, 183] on input "text" at bounding box center [689, 171] width 358 height 31
click at [764, 180] on input "text" at bounding box center [689, 171] width 358 height 31
click at [974, 244] on icon at bounding box center [975, 249] width 13 height 15
click at [926, 235] on input "Closed, Sold, Moved, or Transferred" at bounding box center [920, 229] width 11 height 11
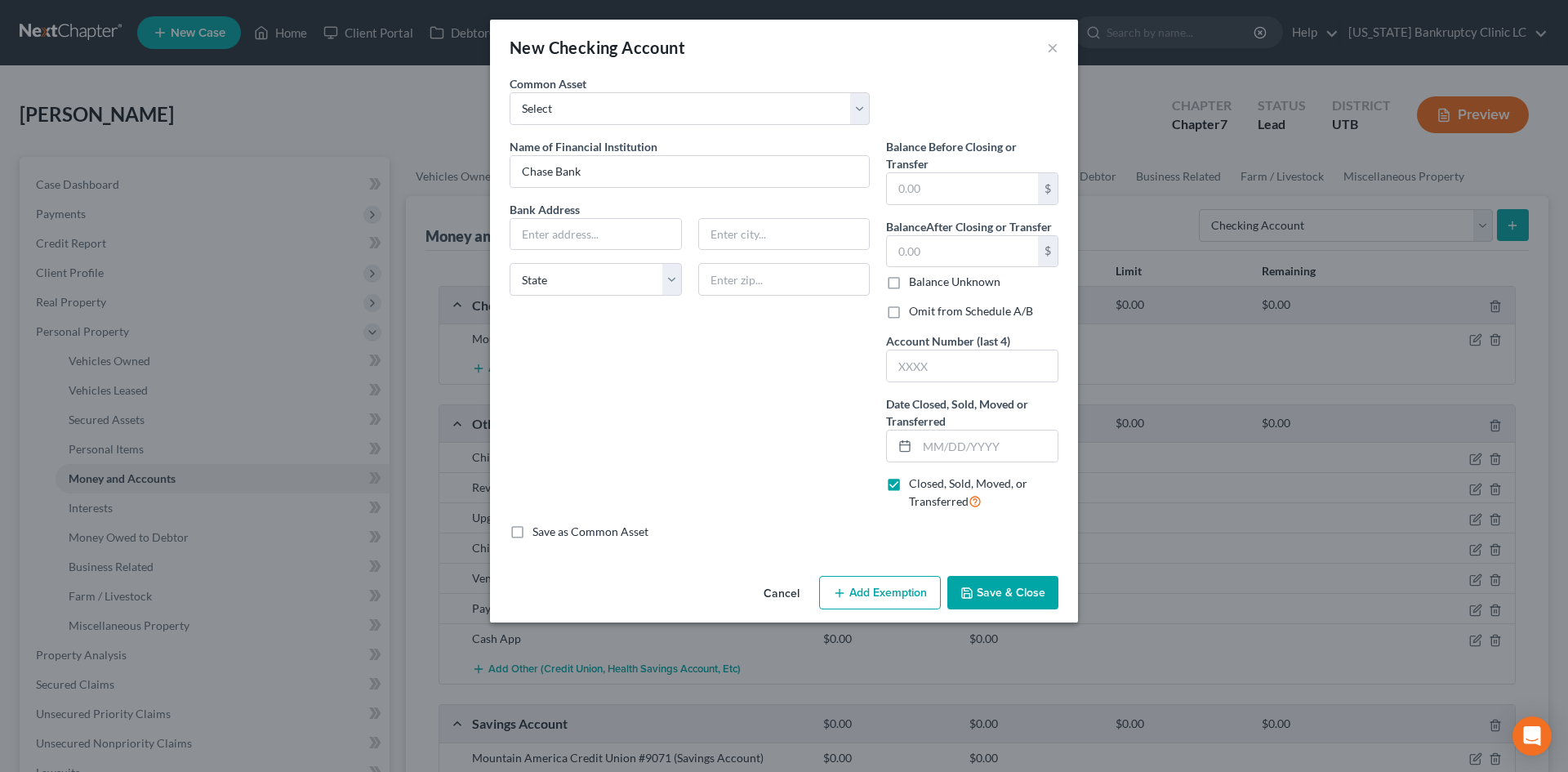
click at [912, 311] on label "Omit from Schedule A/B" at bounding box center [971, 310] width 124 height 16
click at [915, 311] on input "Omit from Schedule A/B" at bounding box center [920, 307] width 11 height 11
click at [949, 441] on input "text" at bounding box center [987, 446] width 141 height 31
click at [980, 589] on button "Save & Close" at bounding box center [1002, 593] width 111 height 34
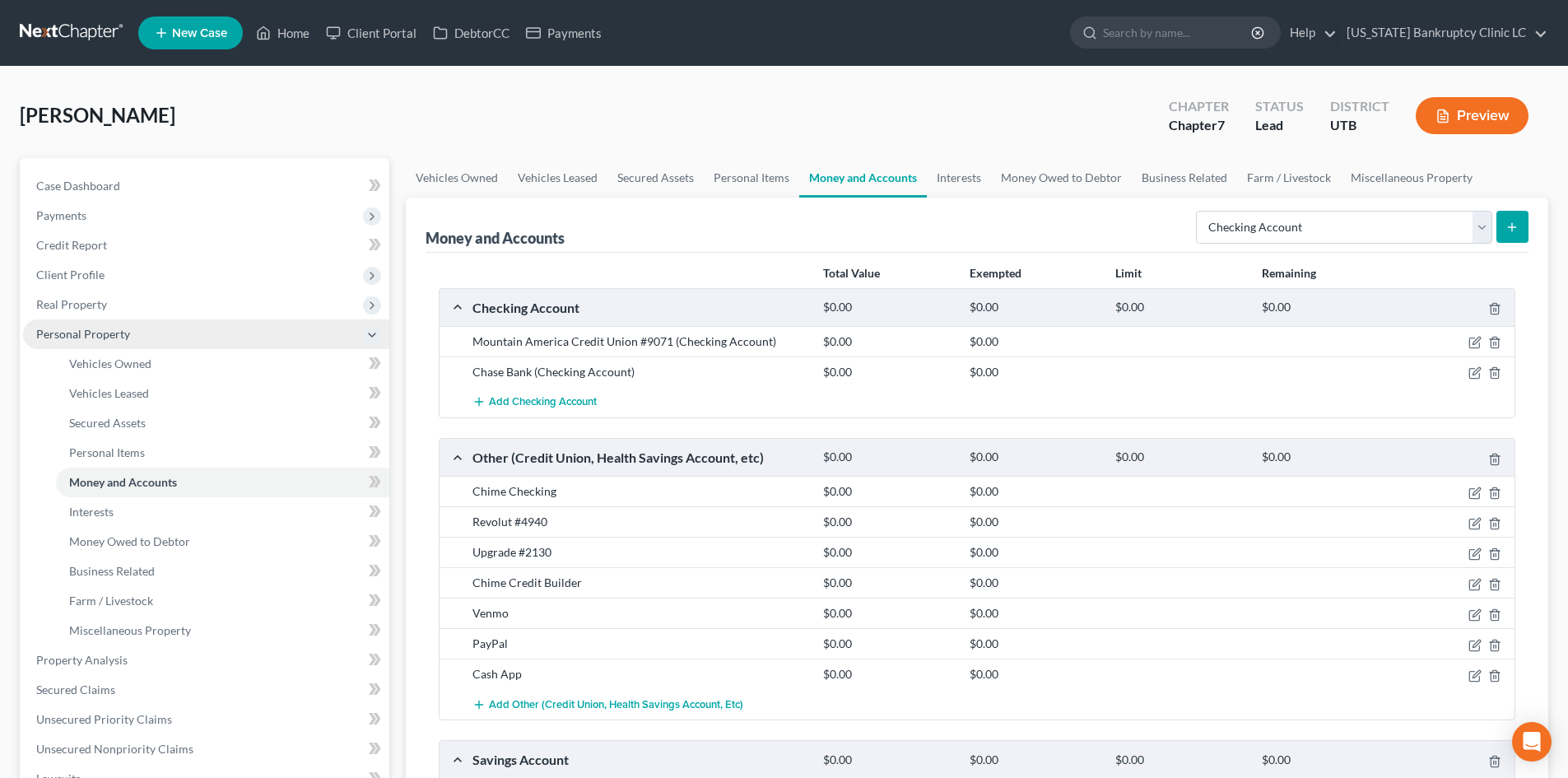
click at [109, 325] on span "Personal Property" at bounding box center [206, 334] width 367 height 30
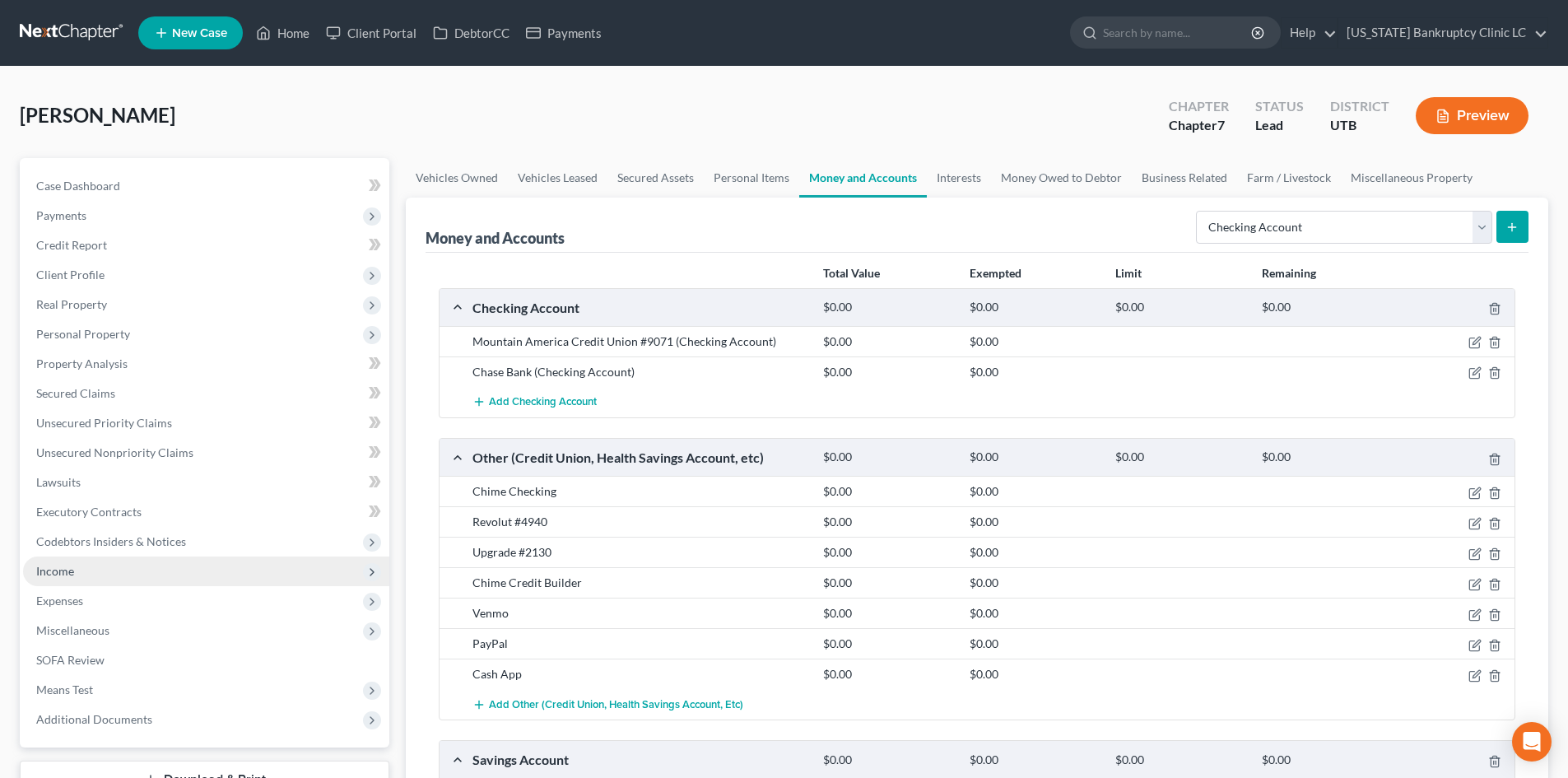
click at [90, 558] on span "Income" at bounding box center [206, 571] width 367 height 30
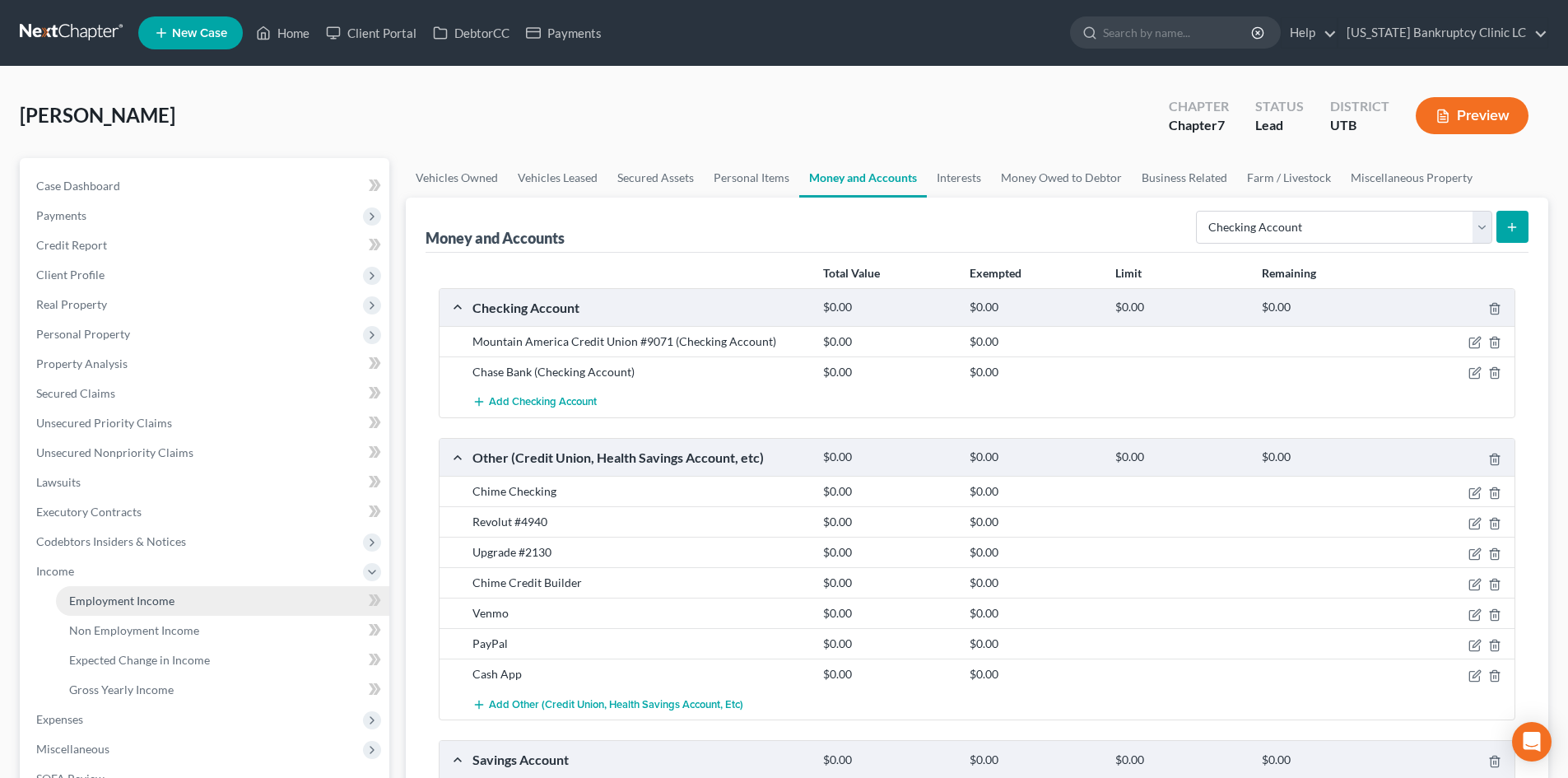
click at [96, 595] on span "Employment Income" at bounding box center [122, 600] width 105 height 14
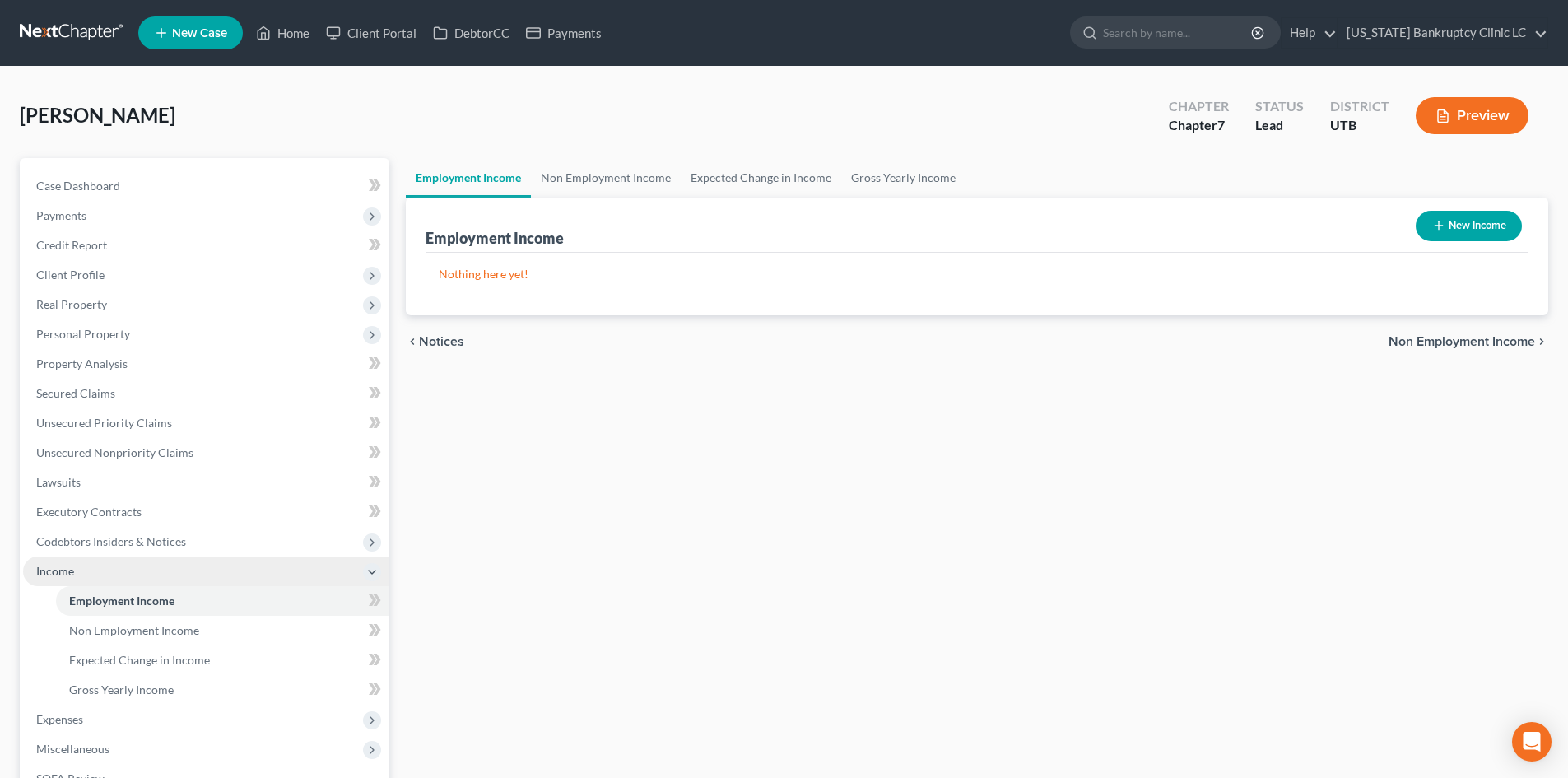
click at [108, 569] on span "Income" at bounding box center [206, 571] width 367 height 30
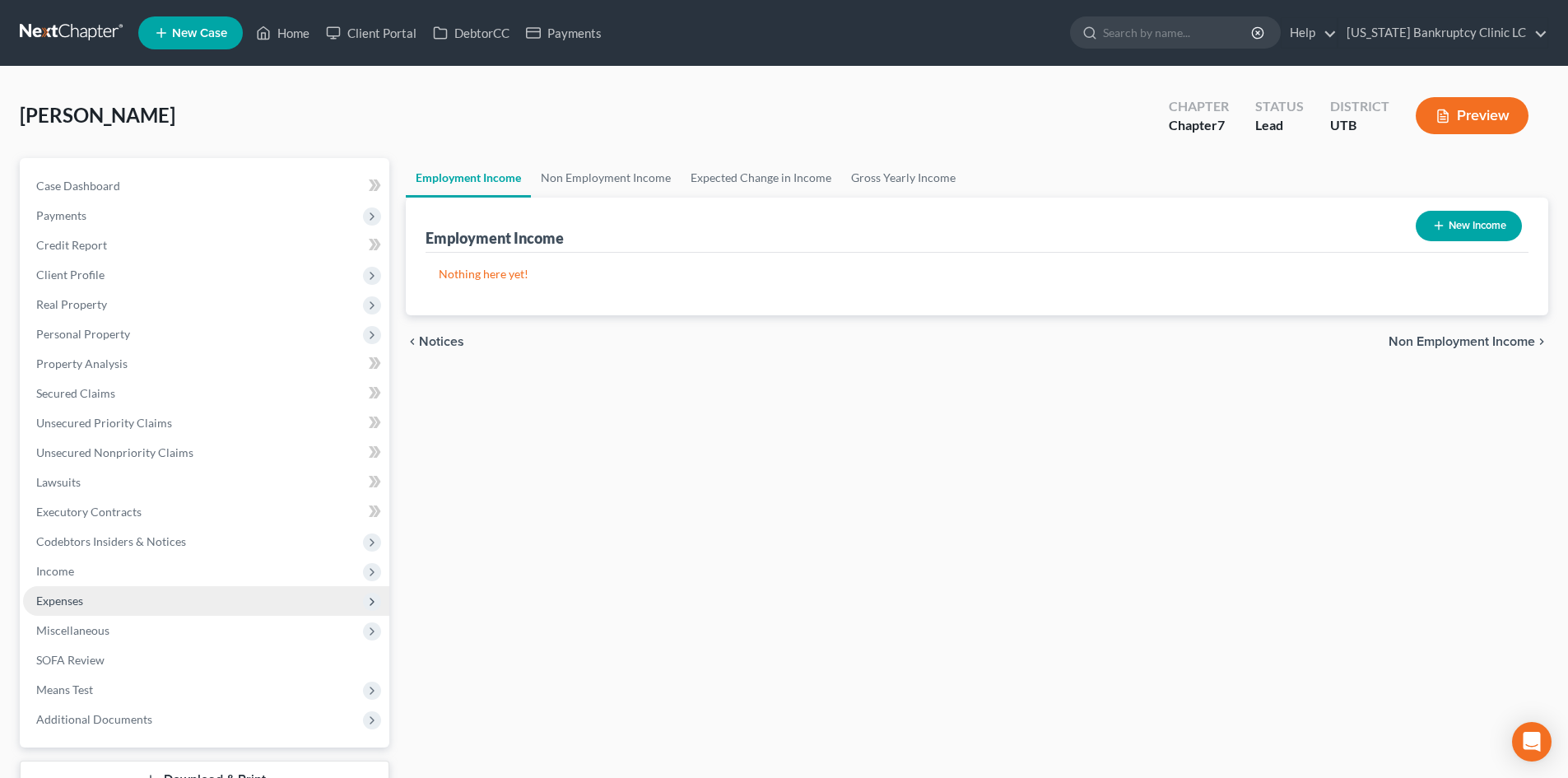
click at [109, 603] on span "Expenses" at bounding box center [206, 600] width 367 height 30
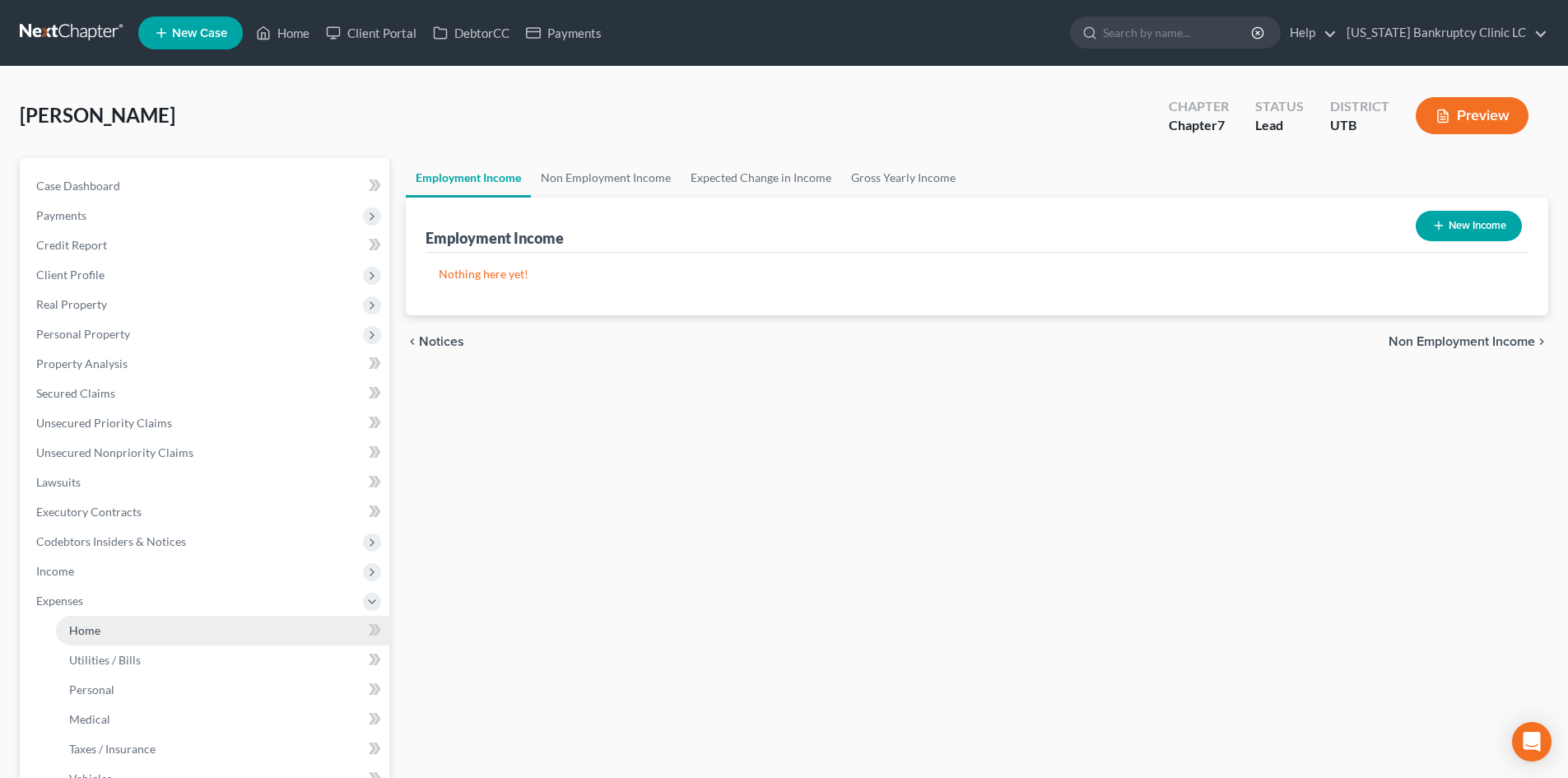
click at [114, 624] on link "Home" at bounding box center [222, 630] width 333 height 30
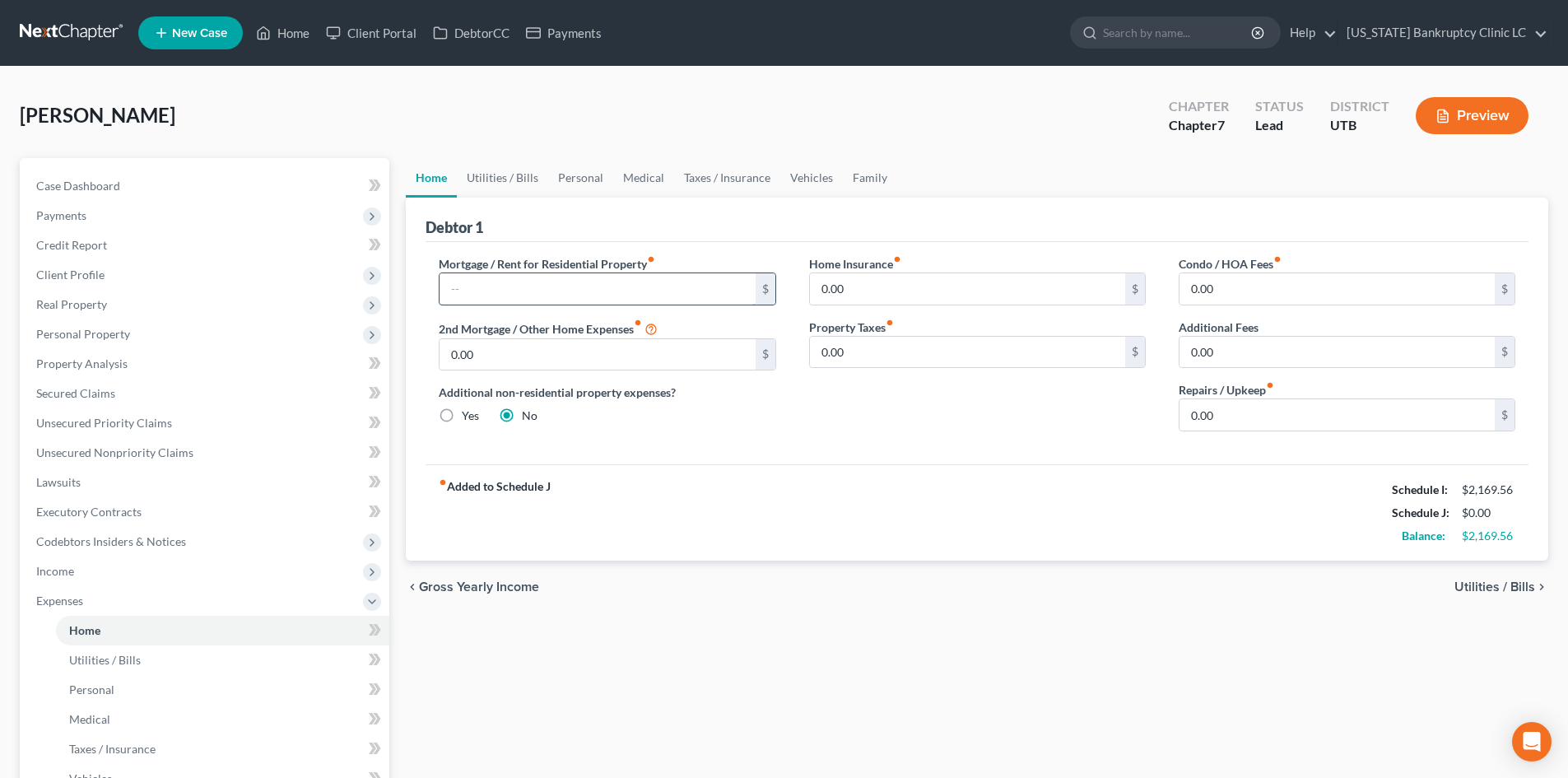
click at [530, 294] on input "text" at bounding box center [596, 289] width 316 height 31
click at [557, 289] on input "text" at bounding box center [596, 289] width 316 height 31
click at [517, 182] on link "Utilities / Bills" at bounding box center [502, 178] width 92 height 40
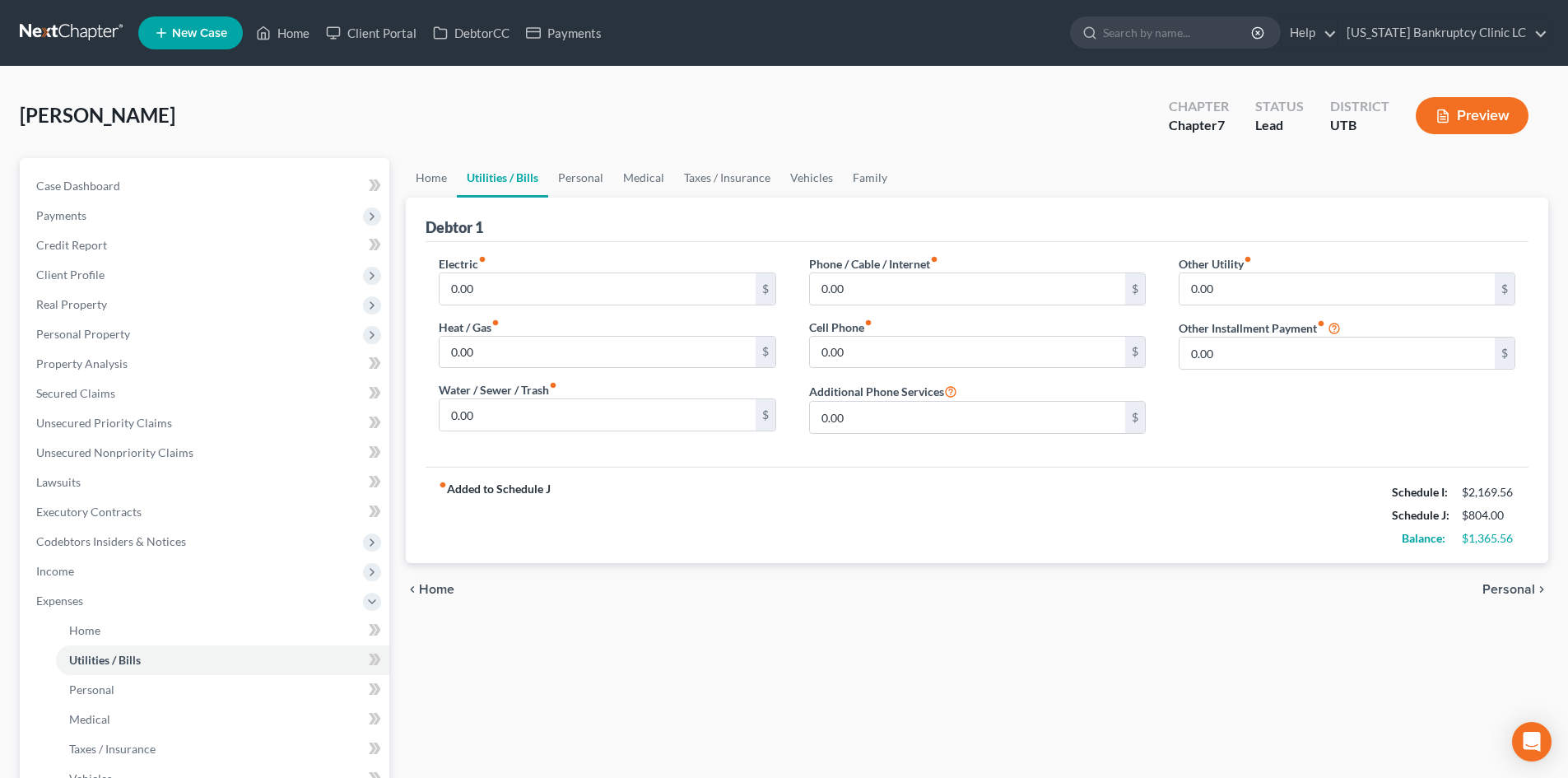
drag, startPoint x: 1175, startPoint y: 337, endPoint x: 1246, endPoint y: 351, distance: 72.4
click at [1176, 337] on div "Other Utility fiber_manual_record 0.00 $ Other Installment Payment fiber_manual…" at bounding box center [1346, 350] width 370 height 192
click at [1246, 351] on input "0.00" at bounding box center [1336, 353] width 316 height 31
click at [1263, 414] on input "text" at bounding box center [1346, 399] width 335 height 31
click at [1178, 474] on div "fiber_manual_record Added to Schedule J Schedule I: $2,169.56 Schedule J: $1,04…" at bounding box center [977, 515] width 1103 height 97
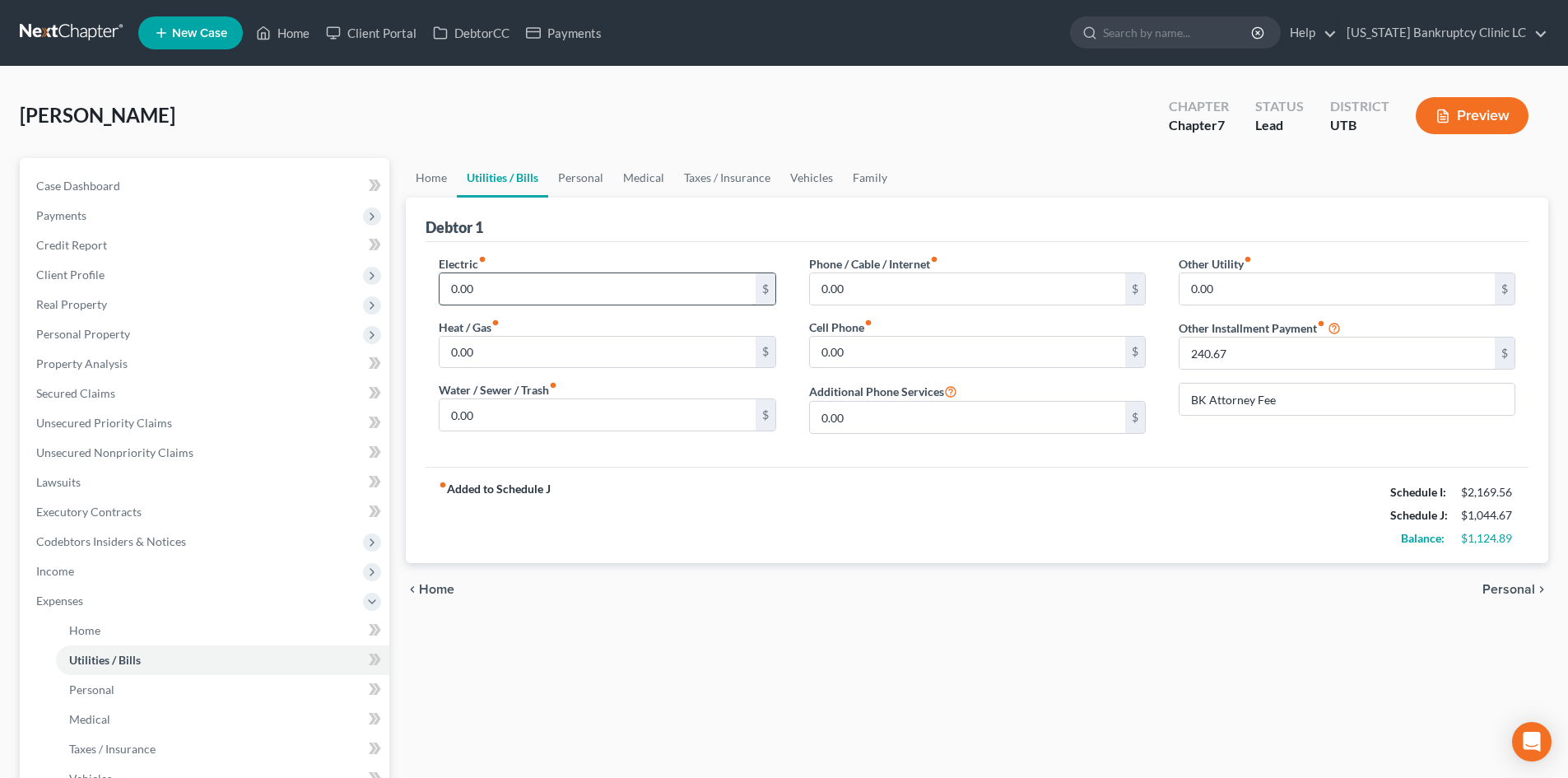
click at [560, 283] on input "0.00" at bounding box center [596, 289] width 316 height 31
click at [910, 494] on div "fiber_manual_record Added to Schedule J Schedule I: $2,169.56 Schedule J: $1,19…" at bounding box center [977, 515] width 1103 height 97
click at [578, 181] on link "Personal" at bounding box center [580, 178] width 65 height 40
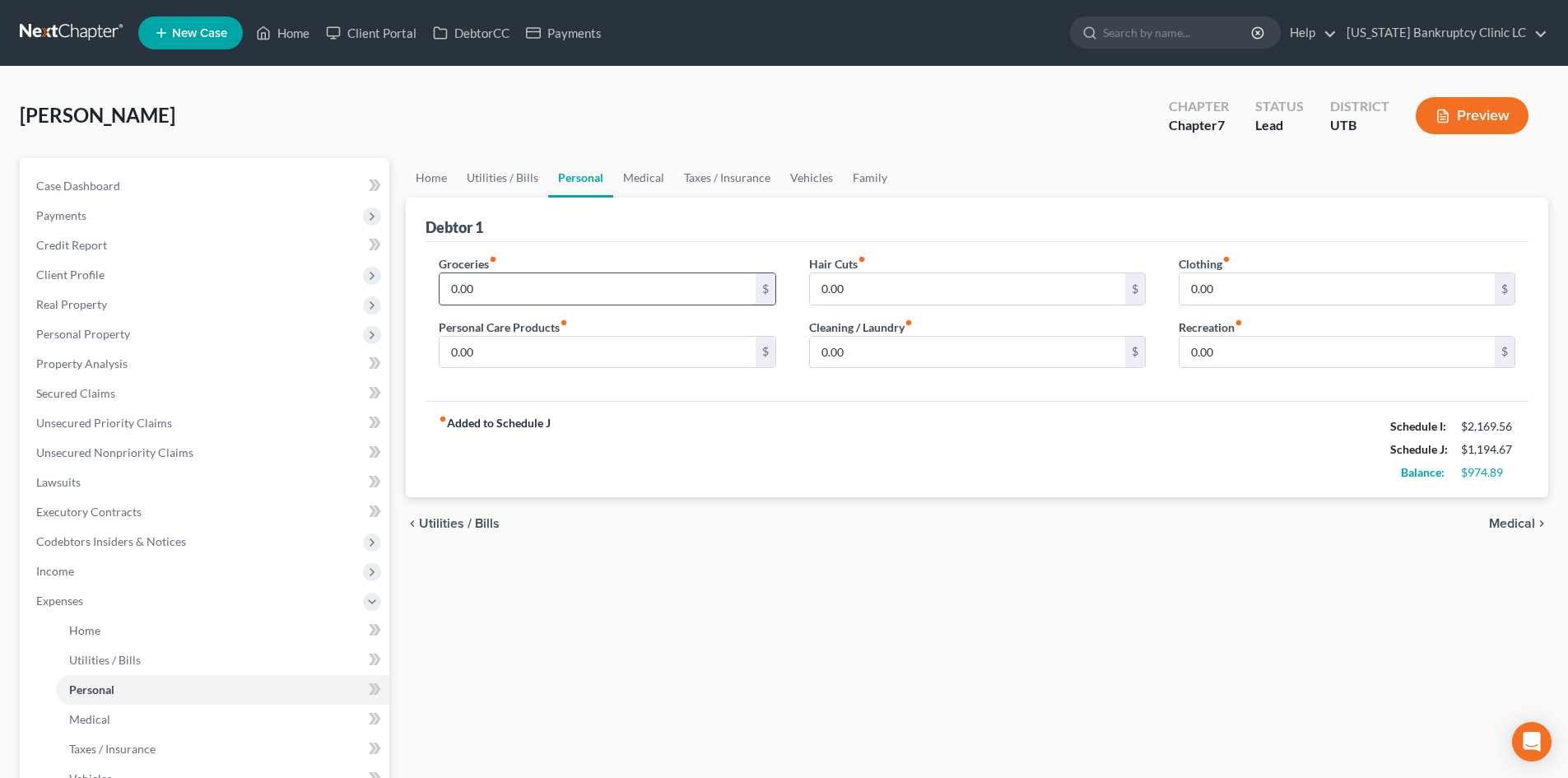
click at [528, 281] on input "0.00" at bounding box center [596, 289] width 316 height 31
drag, startPoint x: 784, startPoint y: 393, endPoint x: 831, endPoint y: 401, distance: 47.7
click at [784, 393] on div "Groceries fiber_manual_record 400 $ Personal Care Products fiber_manual_record …" at bounding box center [977, 321] width 1103 height 159
click at [714, 187] on link "Taxes / Insurance" at bounding box center [728, 178] width 106 height 40
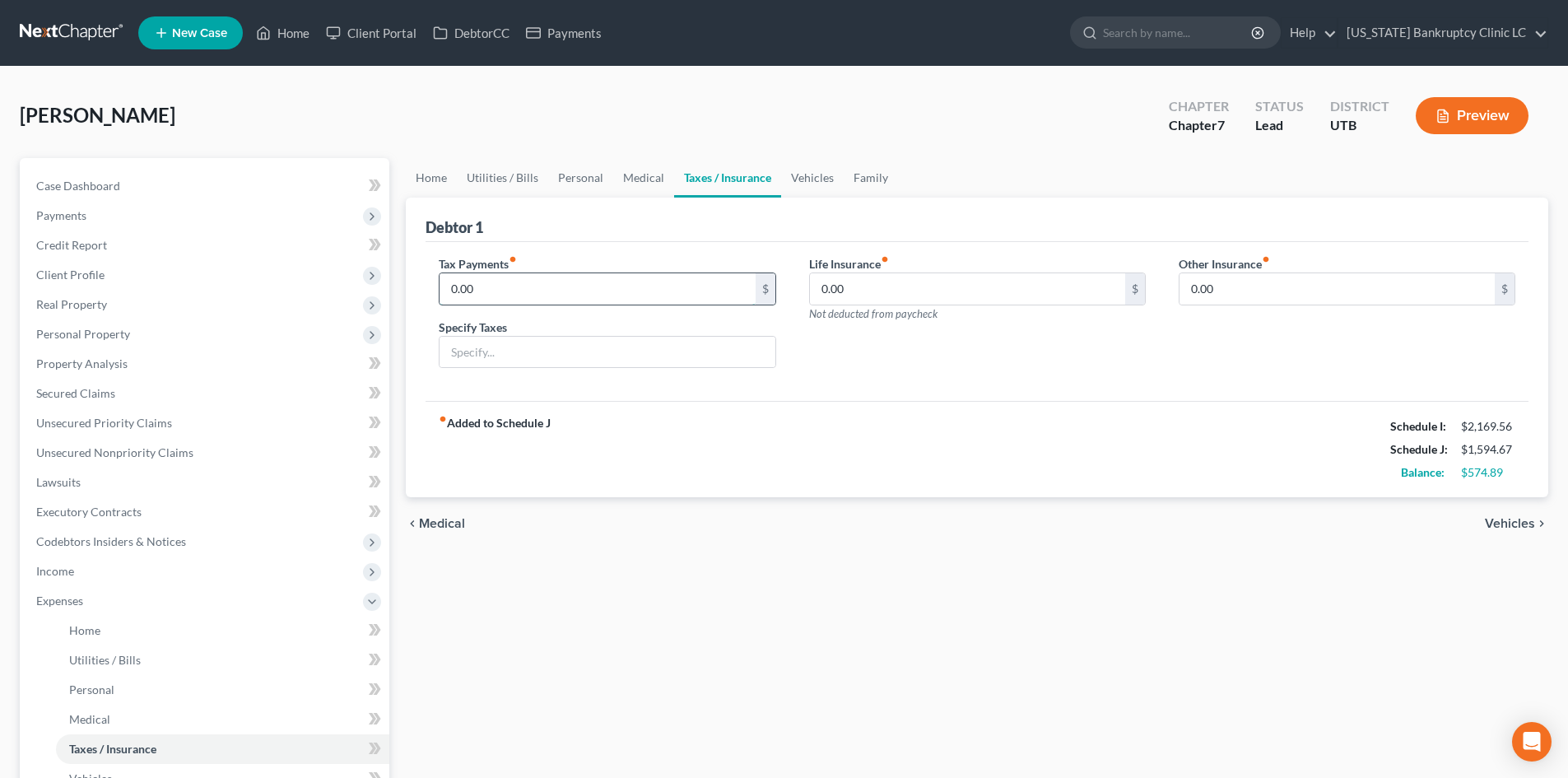
click at [587, 299] on input "0.00" at bounding box center [596, 289] width 316 height 31
drag, startPoint x: 1100, startPoint y: 448, endPoint x: 1121, endPoint y: 445, distance: 21.2
click at [1101, 448] on div "fiber_manual_record Added to Schedule J Schedule I: $2,169.56 Schedule J: $1,84…" at bounding box center [977, 449] width 1103 height 97
click at [562, 181] on link "Personal" at bounding box center [580, 178] width 65 height 40
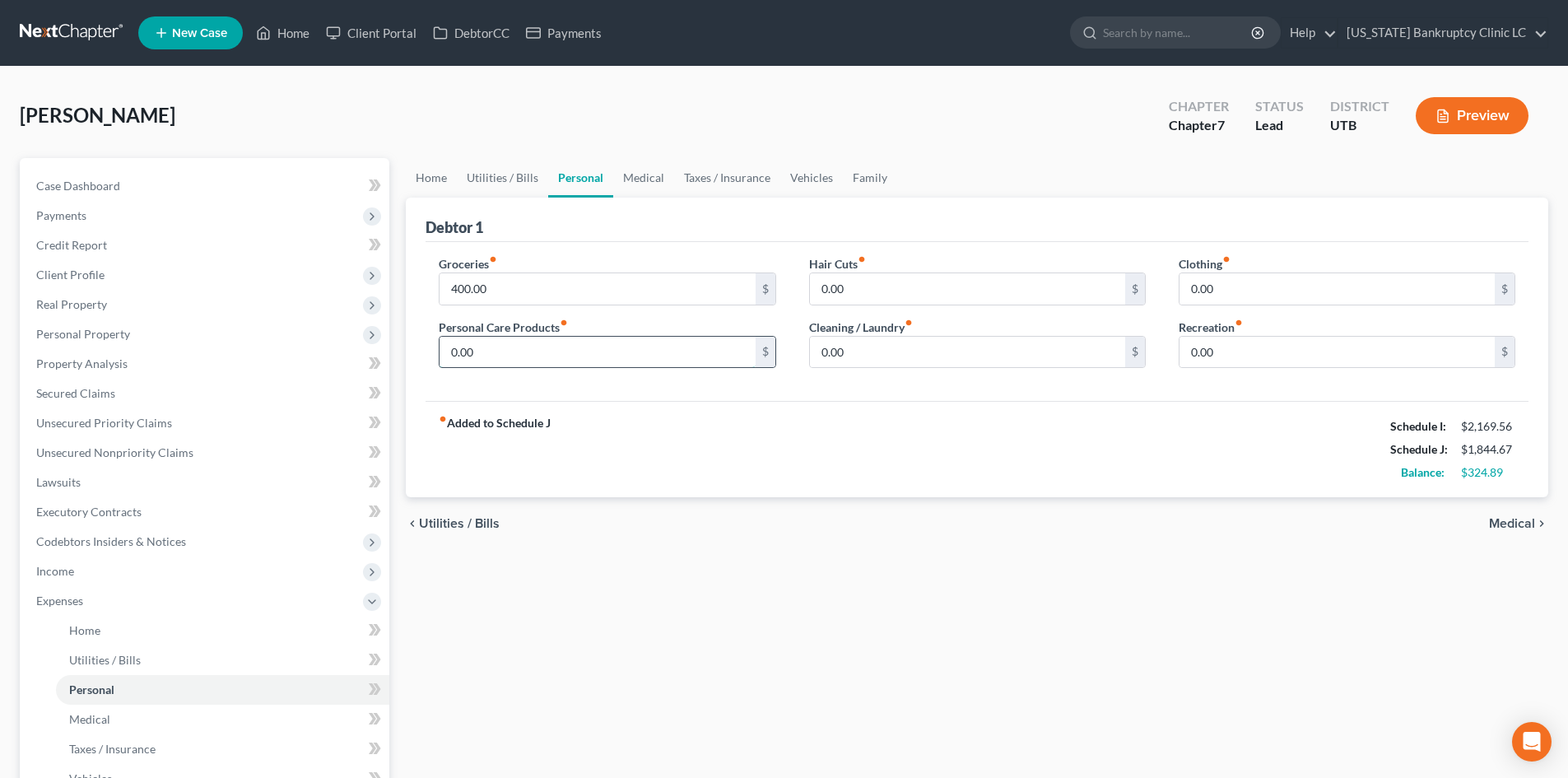
click at [500, 351] on input "0.00" at bounding box center [596, 352] width 316 height 31
drag, startPoint x: 983, startPoint y: 407, endPoint x: 1066, endPoint y: 498, distance: 123.2
click at [983, 407] on div "fiber_manual_record Added to Schedule J Schedule I: $2,169.56 Schedule J: $1,86…" at bounding box center [977, 449] width 1103 height 97
click at [786, 170] on link "Vehicles" at bounding box center [812, 178] width 63 height 40
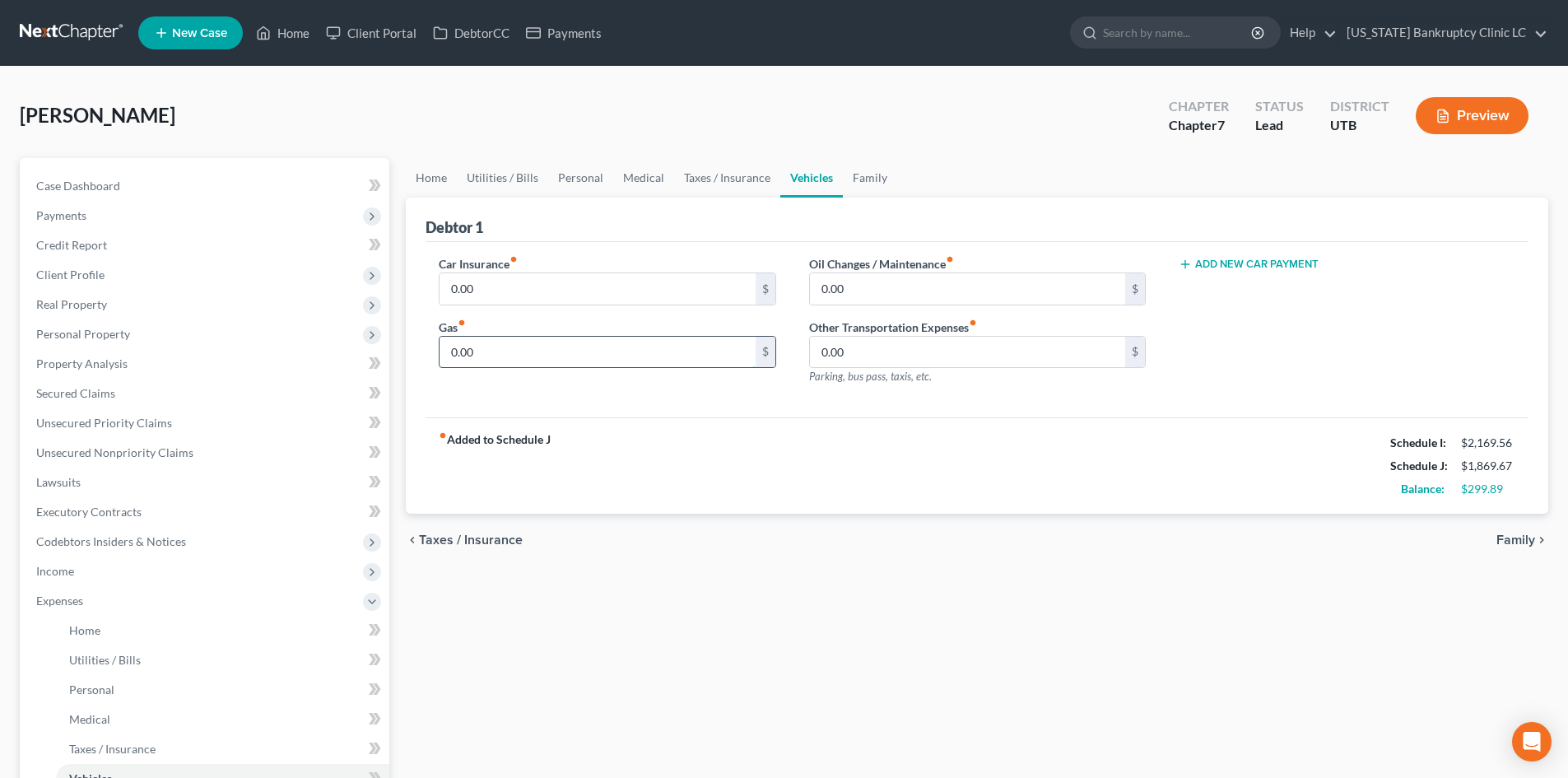
click at [544, 347] on input "0.00" at bounding box center [596, 352] width 316 height 31
click at [1032, 448] on div "fiber_manual_record Added to Schedule J Schedule I: $2,169.56 Schedule J: $1,90…" at bounding box center [977, 465] width 1103 height 97
click at [857, 182] on link "Family" at bounding box center [869, 178] width 54 height 40
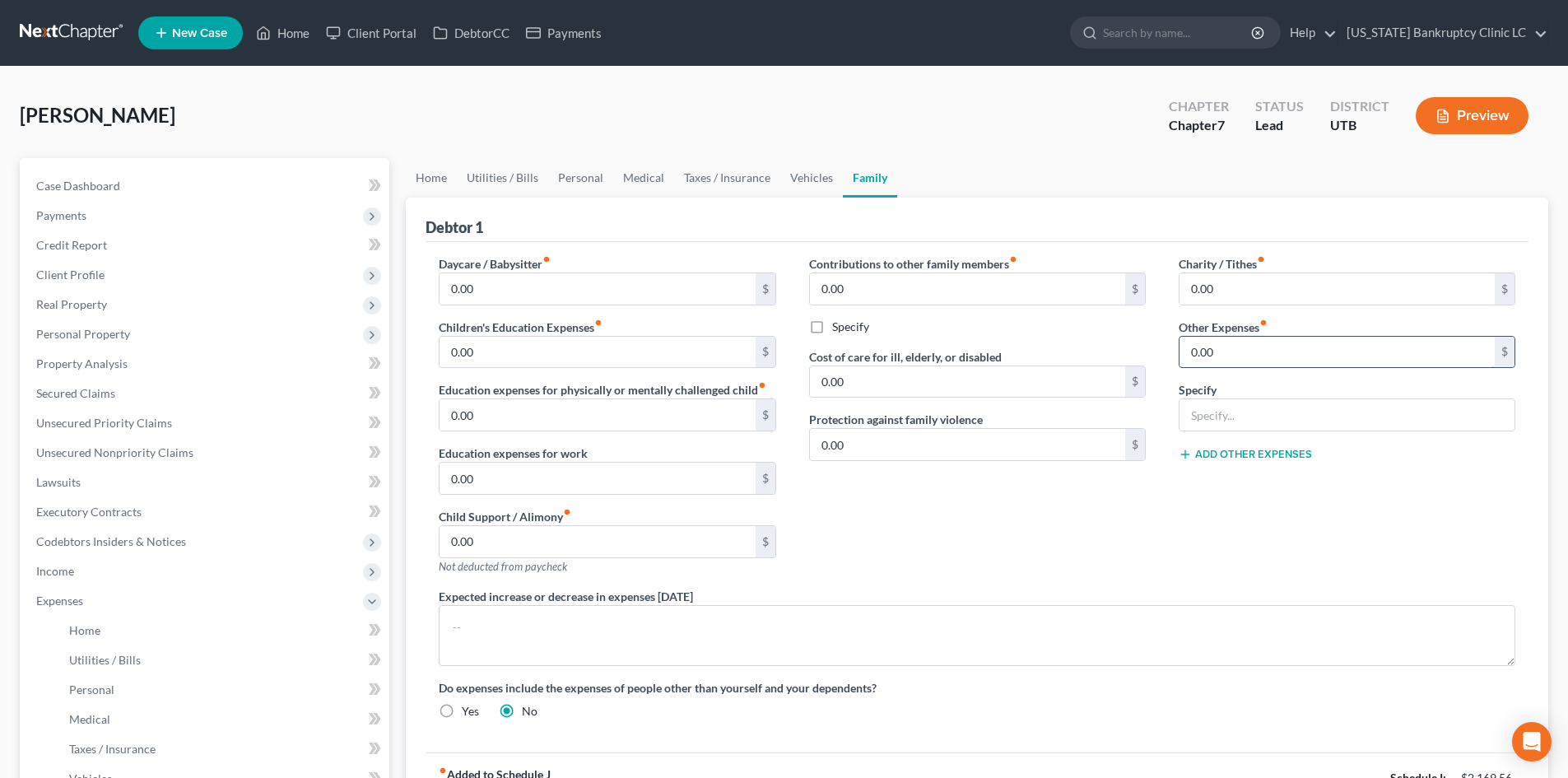
click at [1244, 347] on input "0.00" at bounding box center [1336, 352] width 316 height 31
click at [1206, 412] on input "text" at bounding box center [1346, 415] width 335 height 31
click at [1195, 494] on div "Charity / Tithes fiber_manual_record 0.00 $ Other Expenses fiber_manual_record …" at bounding box center [1346, 421] width 370 height 333
click at [482, 167] on link "Utilities / Bills" at bounding box center [502, 178] width 92 height 40
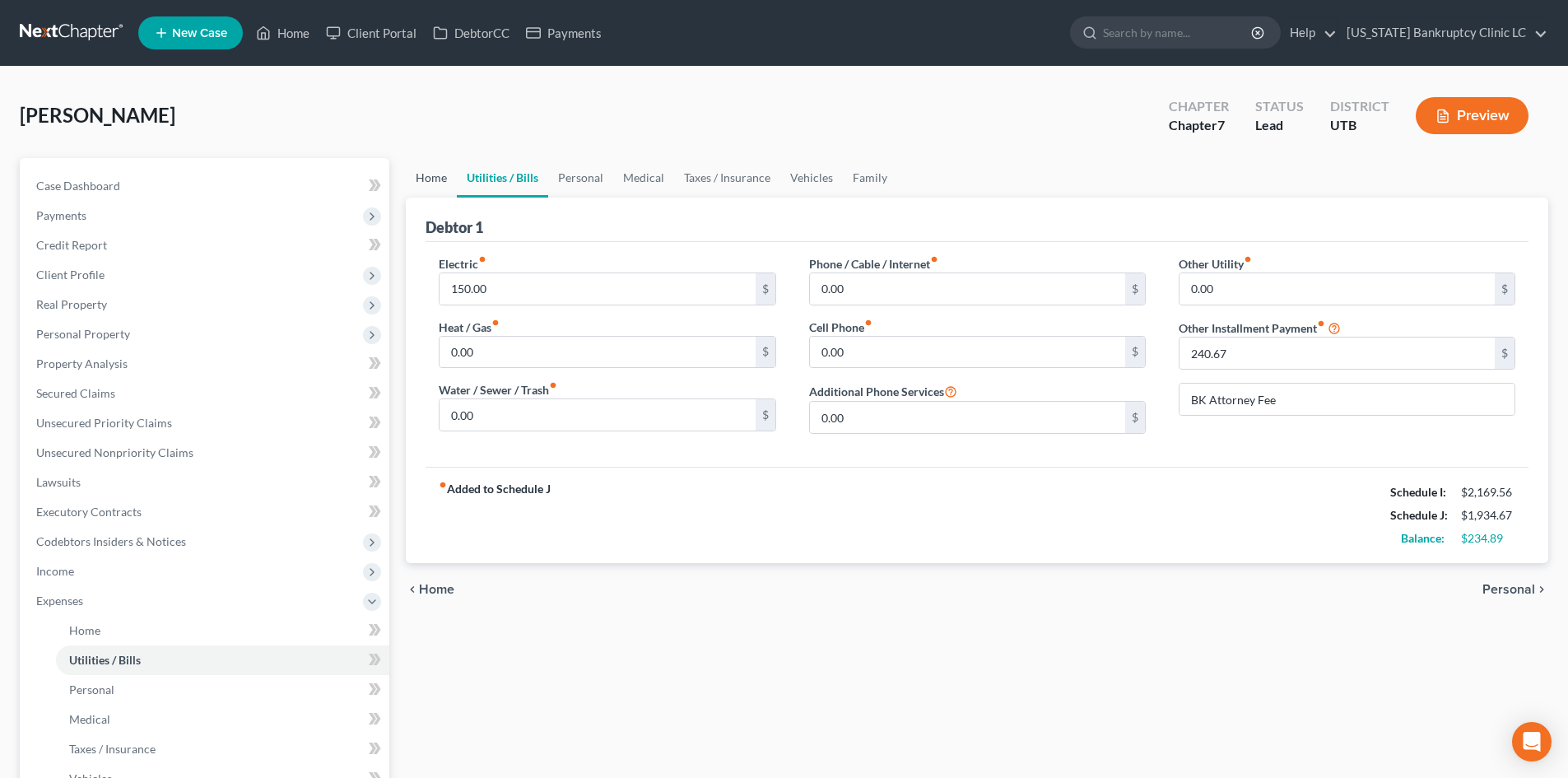
click at [428, 187] on link "Home" at bounding box center [431, 178] width 51 height 40
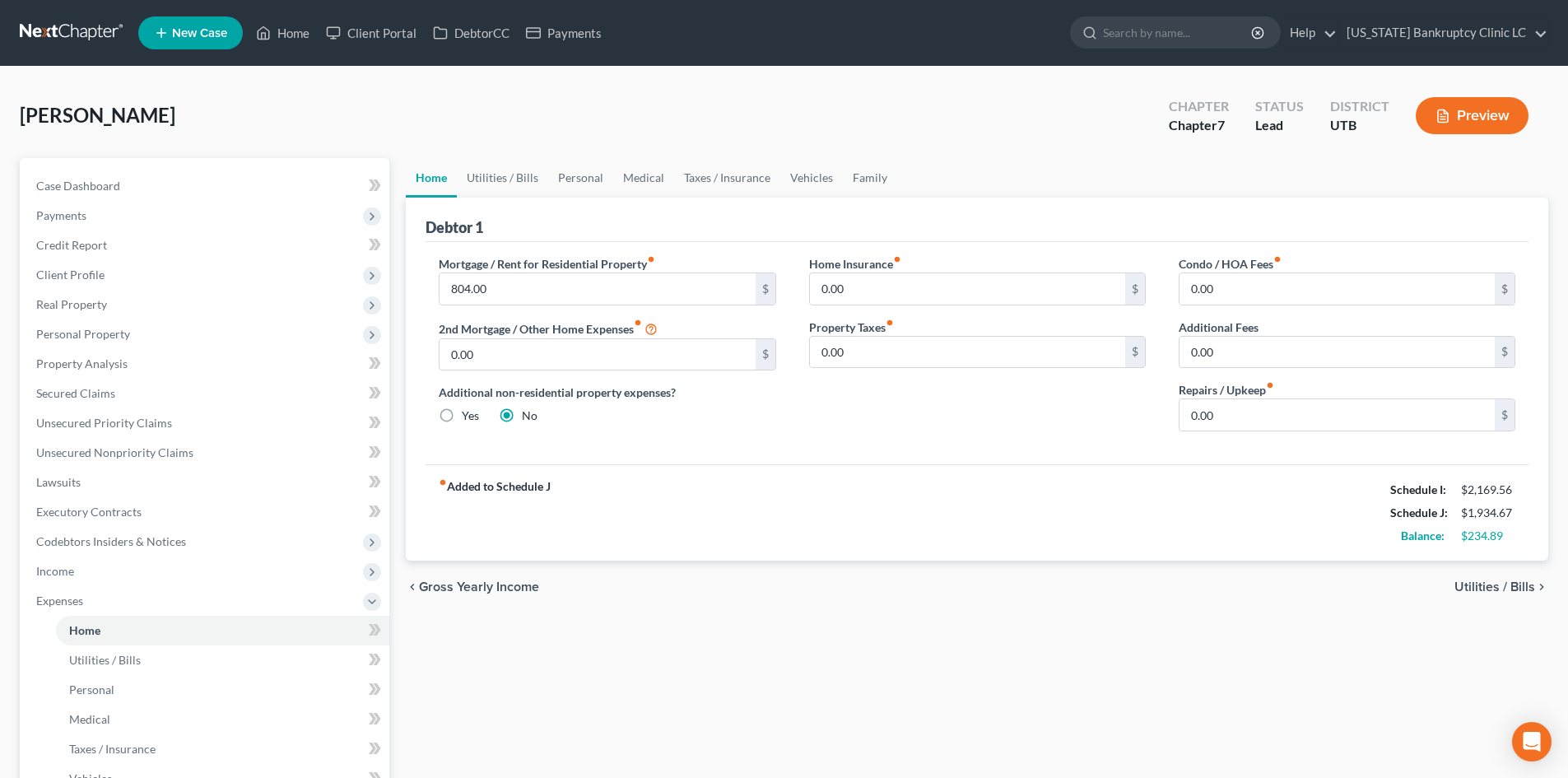
click at [884, 305] on div "Home Insurance fiber_manual_record 0.00 $ Property Taxes fiber_manual_record 0.…" at bounding box center [977, 349] width 370 height 189
click at [891, 298] on input "0.00" at bounding box center [967, 289] width 316 height 31
click at [969, 420] on div "Home Insurance fiber_manual_record 11 $ Property Taxes fiber_manual_record 0.00…" at bounding box center [977, 349] width 370 height 189
drag, startPoint x: 485, startPoint y: 174, endPoint x: 500, endPoint y: 205, distance: 34.4
click at [485, 173] on link "Utilities / Bills" at bounding box center [502, 178] width 92 height 40
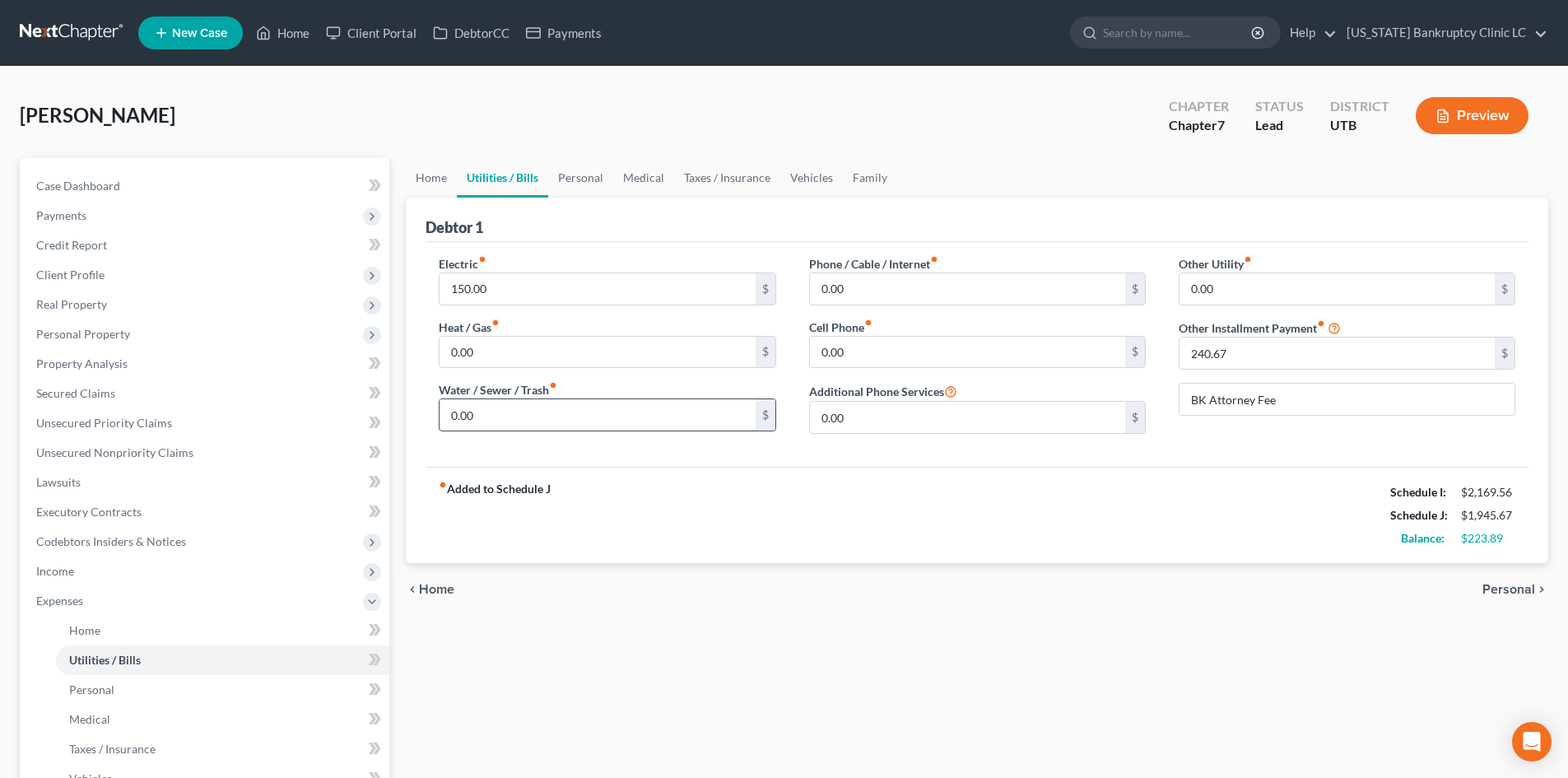
click at [521, 416] on input "0.00" at bounding box center [596, 415] width 316 height 31
click at [936, 296] on input "0.00" at bounding box center [967, 289] width 316 height 31
click at [948, 355] on input "0.00" at bounding box center [967, 352] width 316 height 31
click at [1205, 502] on div "fiber_manual_record Added to Schedule J Schedule I: $2,169.56 Schedule J: $2,14…" at bounding box center [977, 515] width 1103 height 97
click at [648, 174] on link "Medical" at bounding box center [643, 178] width 61 height 40
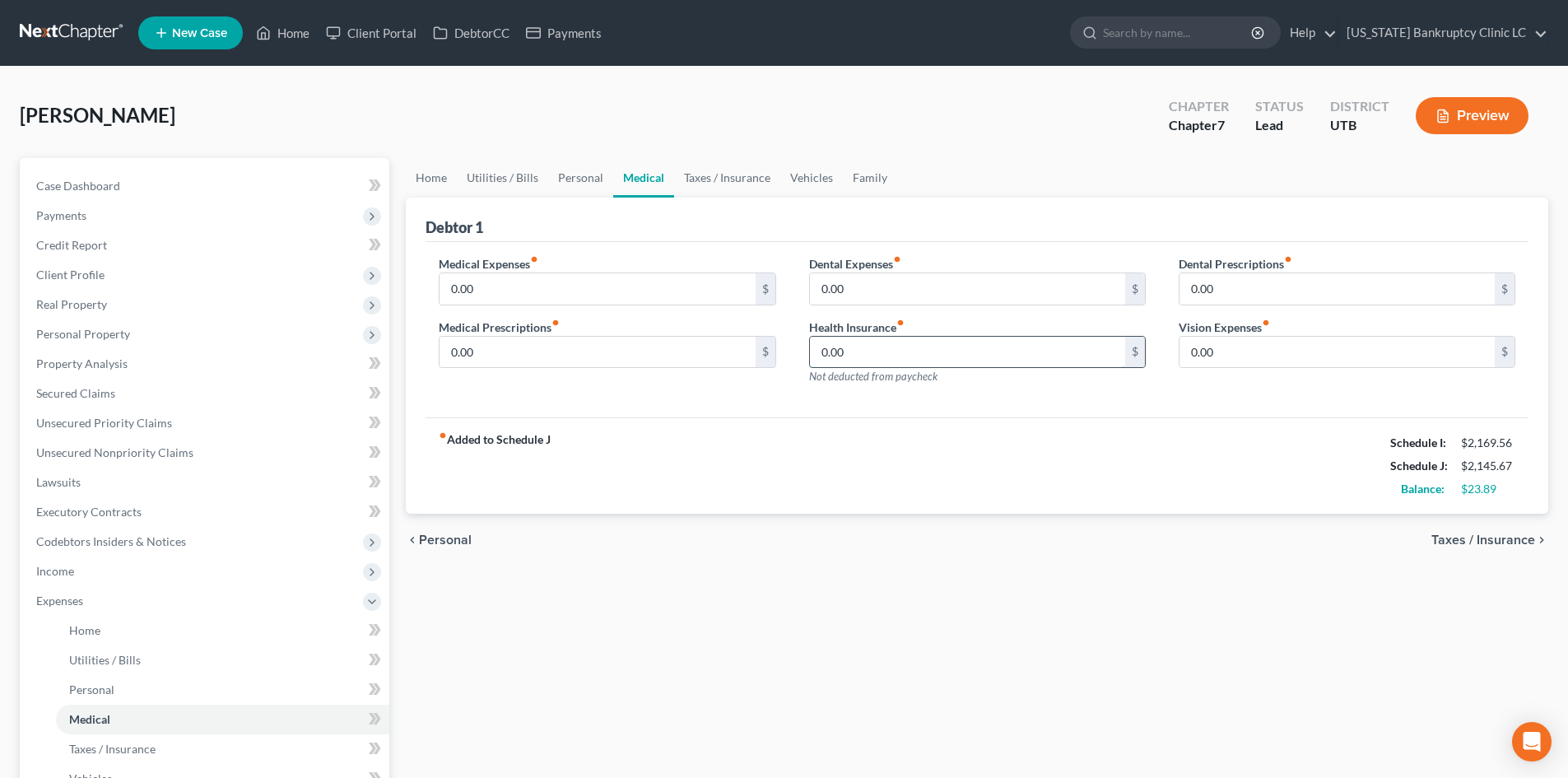
click at [864, 355] on input "0.00" at bounding box center [967, 352] width 316 height 31
click at [748, 457] on div "fiber_manual_record Added to Schedule J Schedule I: $2,169.56 Schedule J: $2,17…" at bounding box center [977, 465] width 1103 height 97
click at [797, 178] on link "Vehicles" at bounding box center [812, 178] width 63 height 40
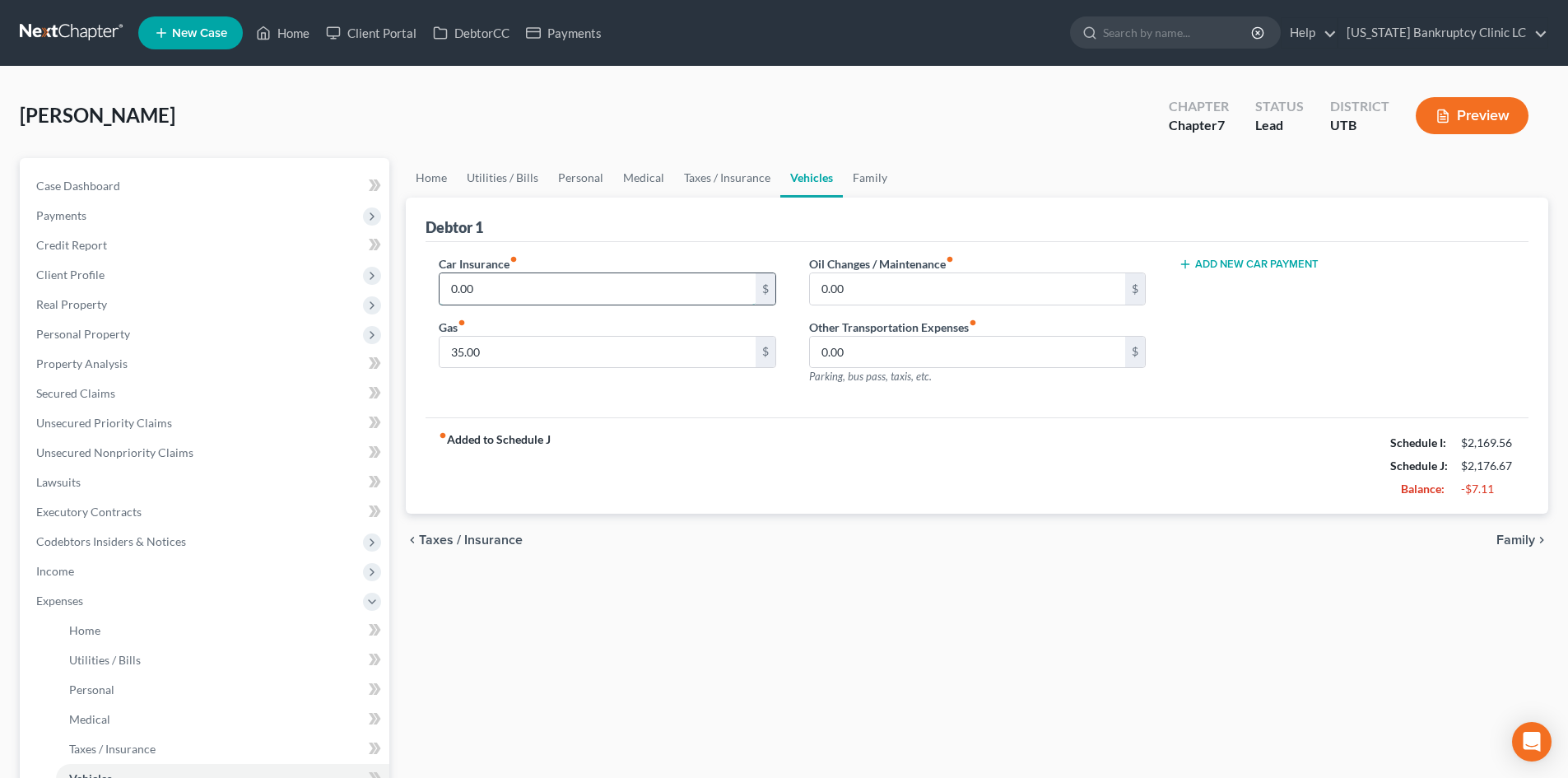
click at [514, 297] on input "0.00" at bounding box center [596, 289] width 316 height 31
click at [568, 185] on link "Personal" at bounding box center [580, 178] width 65 height 40
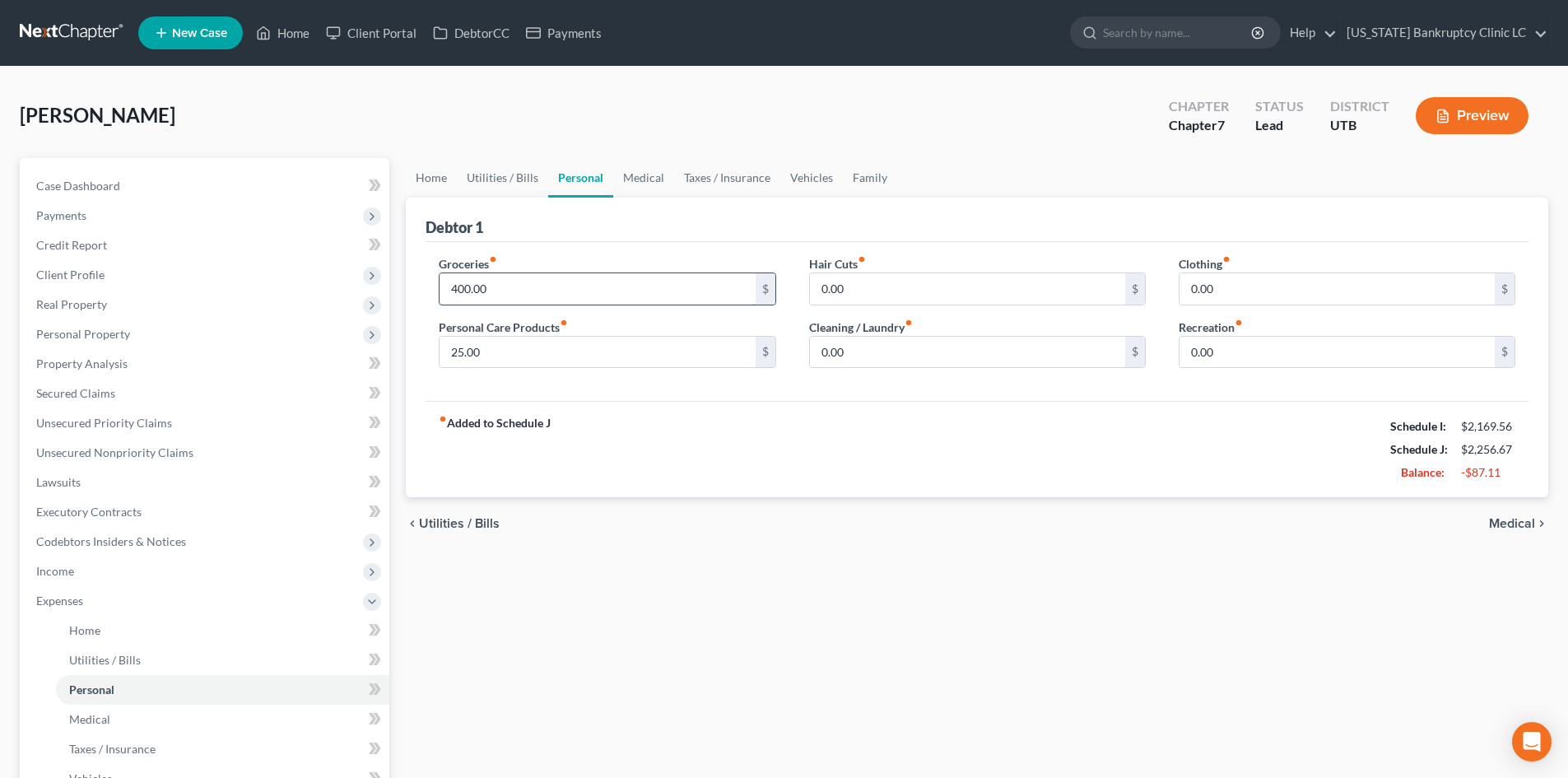
click at [493, 279] on input "400.00" at bounding box center [596, 289] width 316 height 31
click at [880, 425] on div "fiber_manual_record Added to Schedule J Schedule I: $2,169.56 Schedule J: $2,15…" at bounding box center [977, 449] width 1103 height 97
click at [449, 169] on link "Home" at bounding box center [431, 178] width 51 height 40
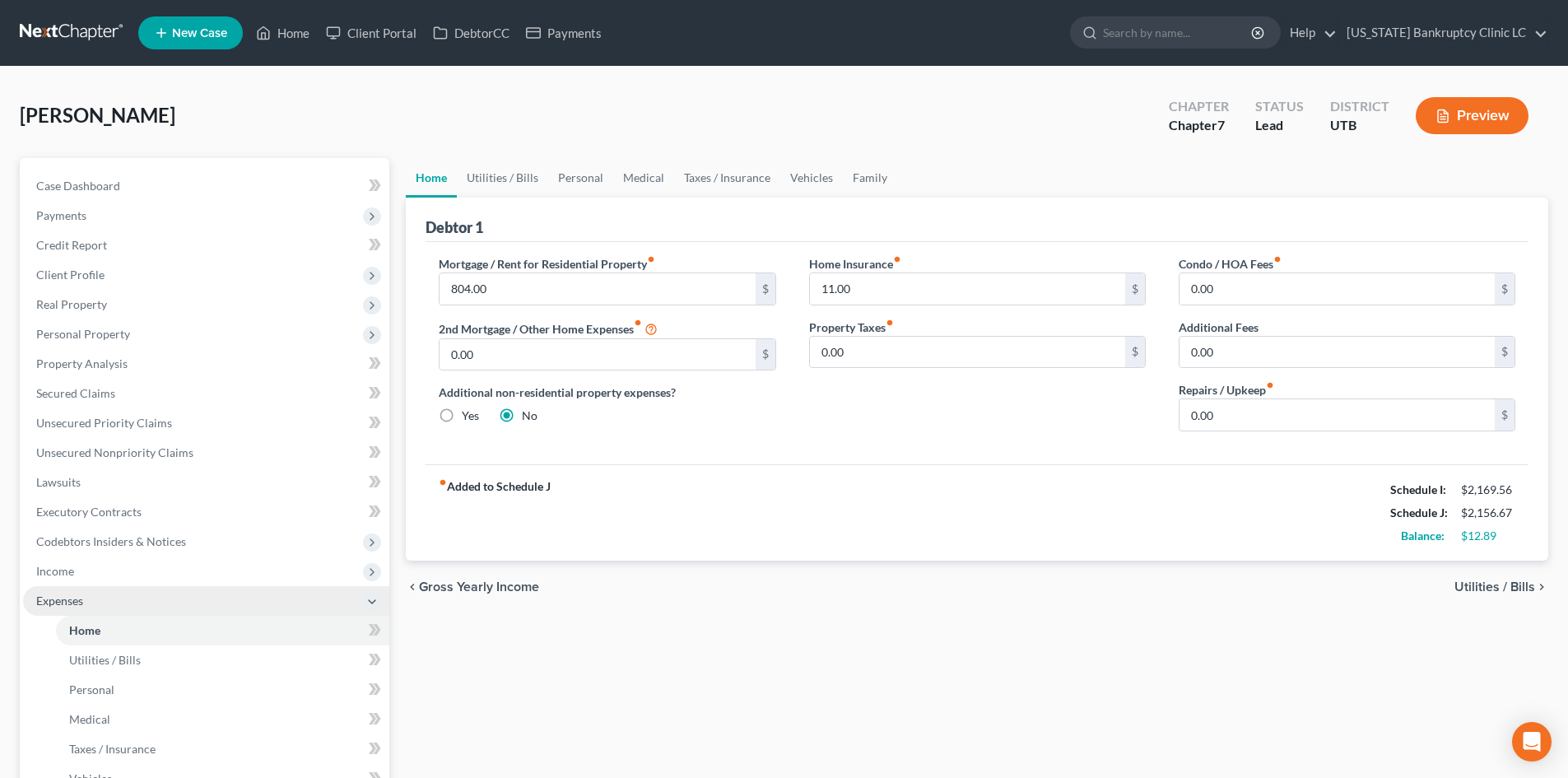
click at [140, 600] on span "Expenses" at bounding box center [206, 600] width 367 height 30
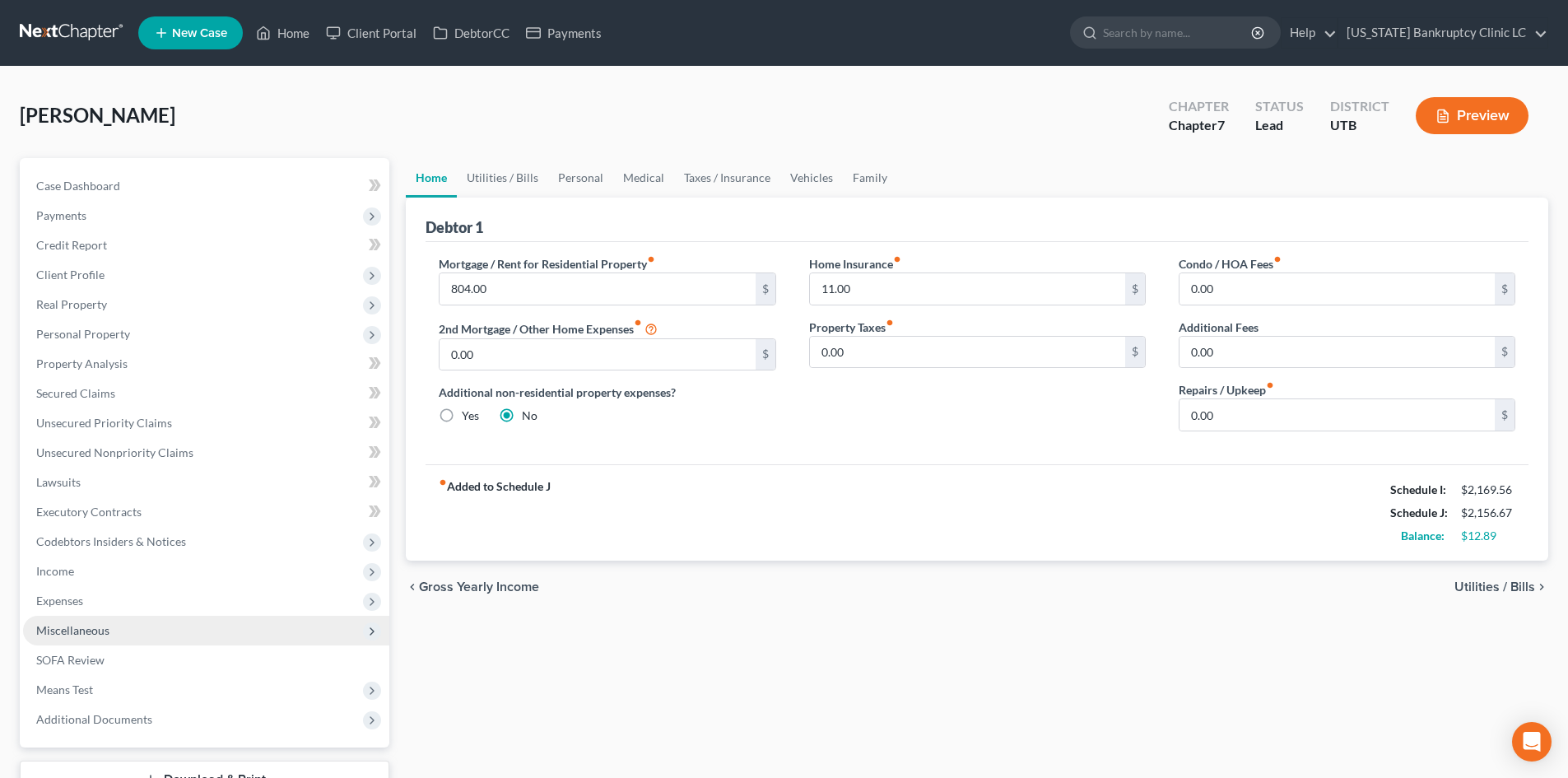
click at [144, 616] on span "Miscellaneous" at bounding box center [206, 630] width 367 height 30
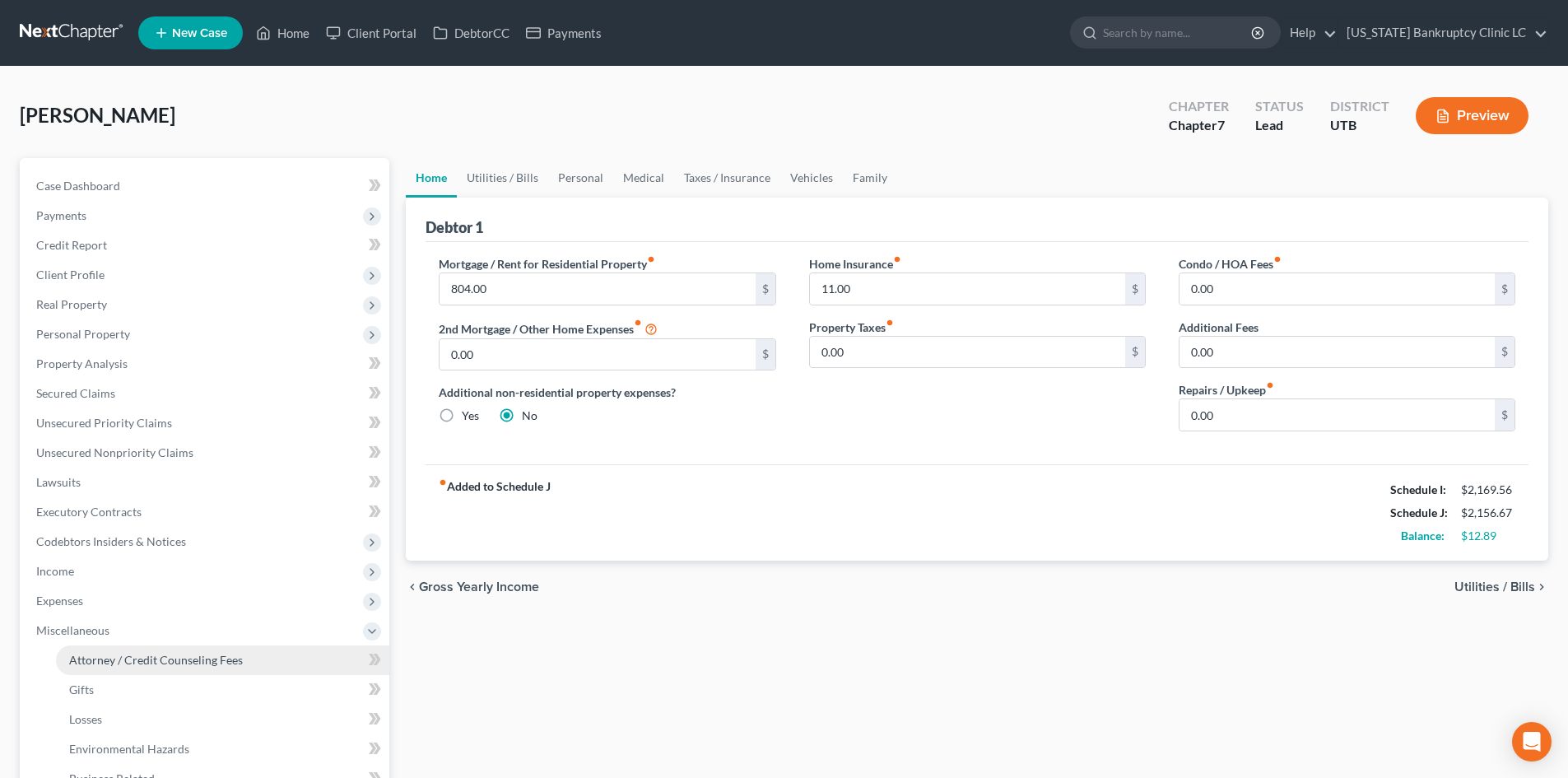
click at [124, 656] on span "Attorney / Credit Counseling Fees" at bounding box center [156, 659] width 174 height 14
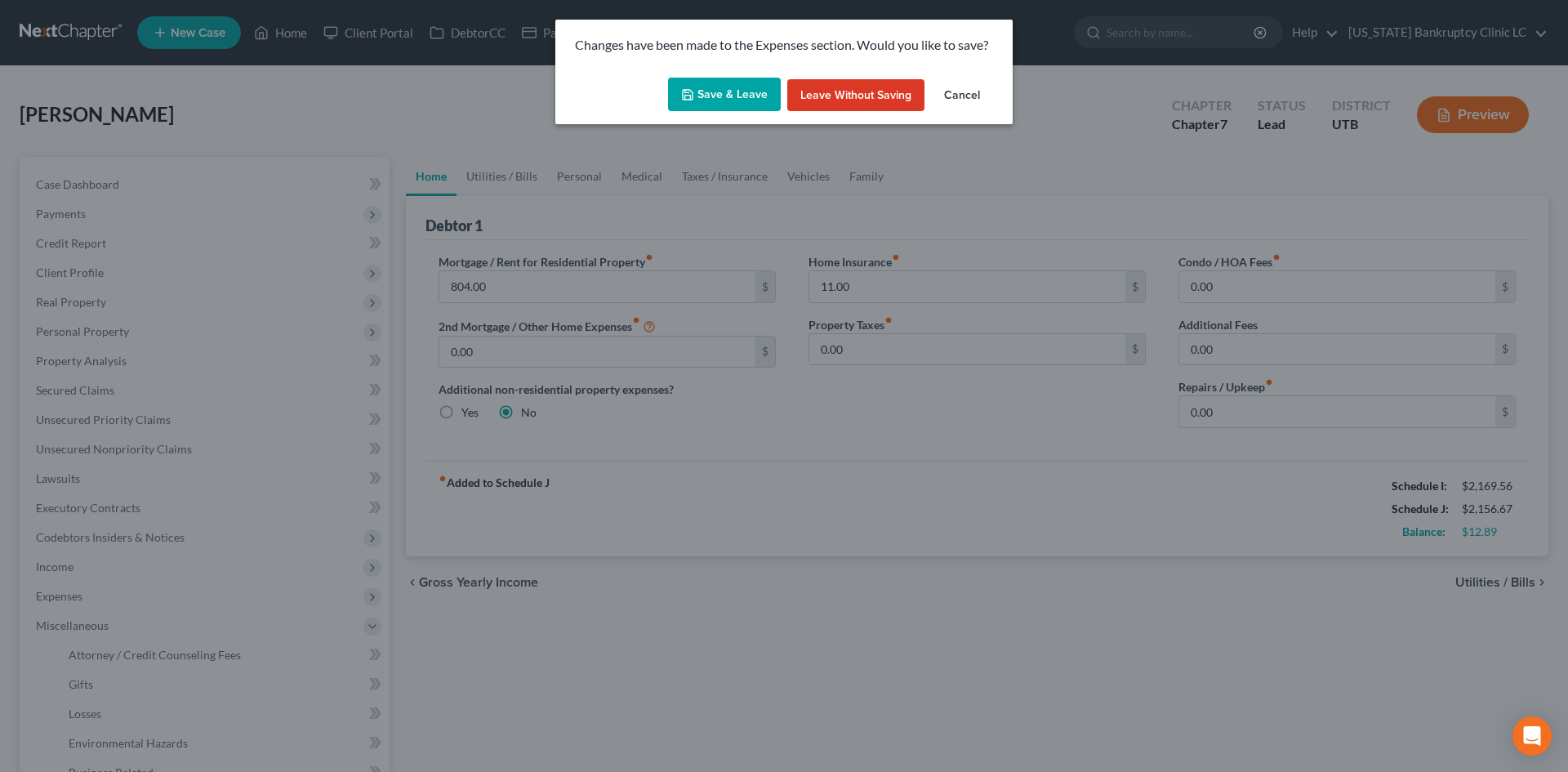
click at [720, 89] on button "Save & Leave" at bounding box center [725, 95] width 113 height 34
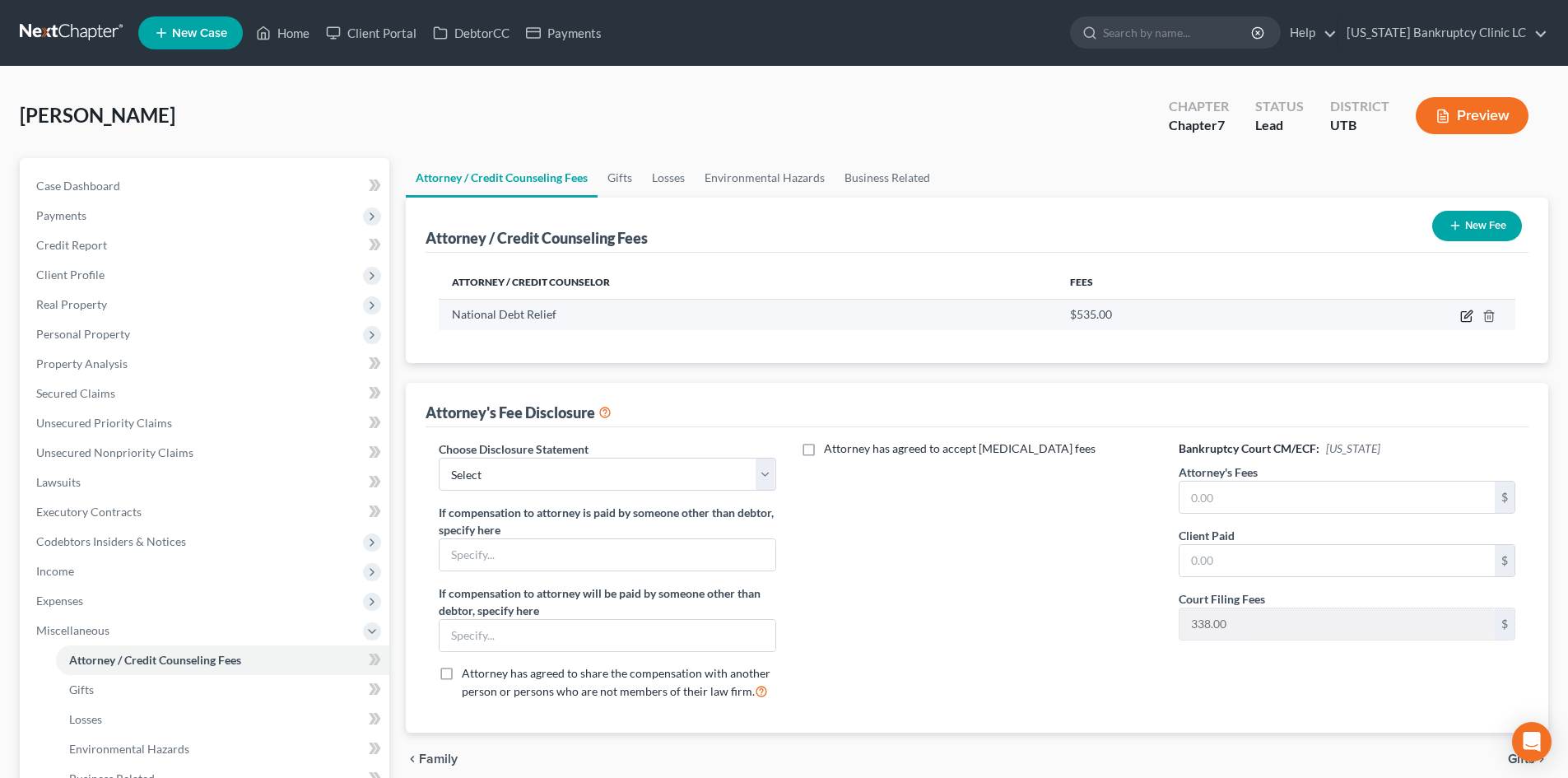
click at [1472, 316] on icon "button" at bounding box center [1467, 317] width 14 height 14
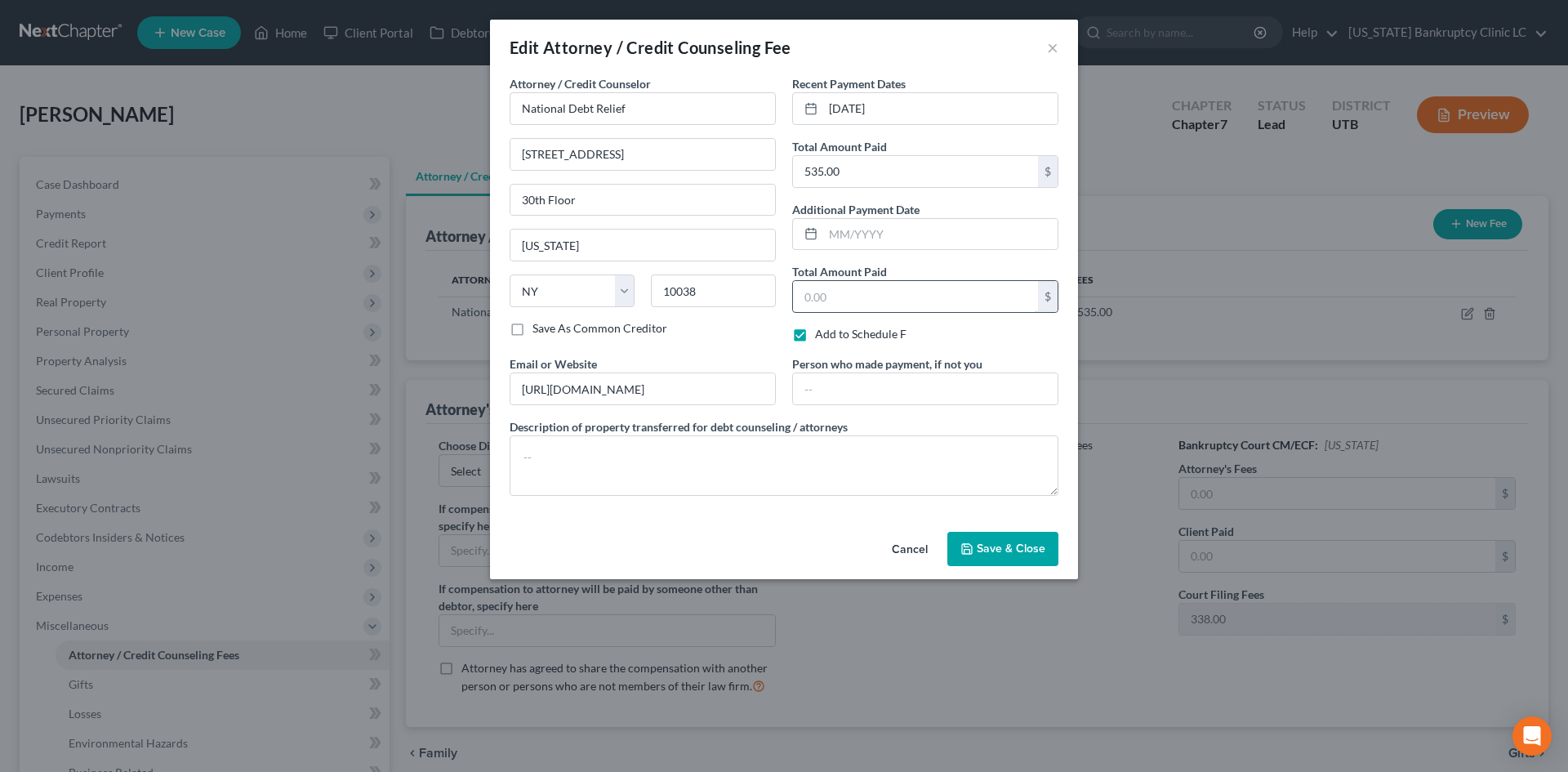
click at [892, 299] on input "text" at bounding box center [915, 296] width 245 height 31
click at [1031, 532] on button "Save & Close" at bounding box center [1002, 549] width 111 height 34
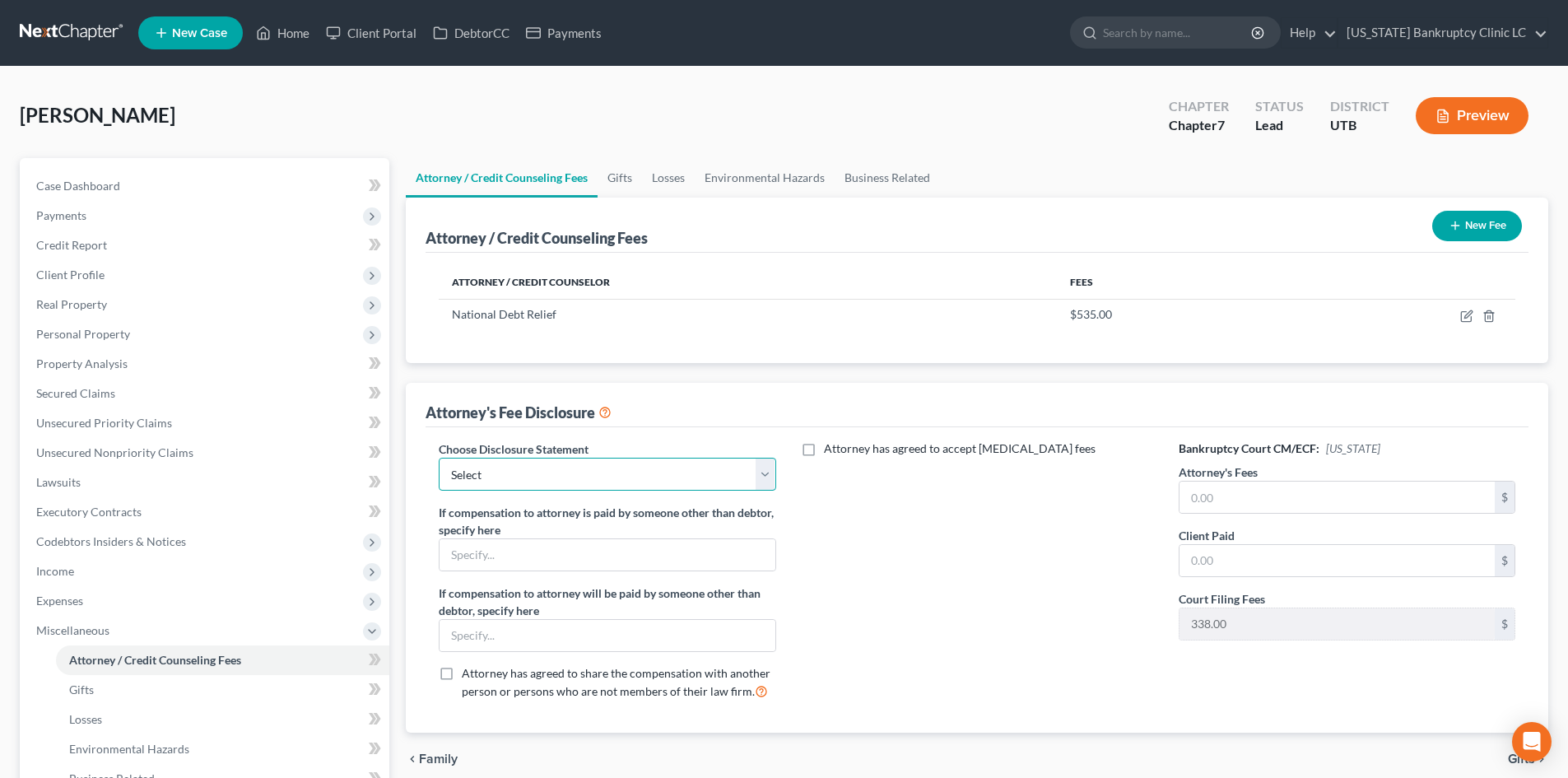
drag, startPoint x: 634, startPoint y: 475, endPoint x: 635, endPoint y: 490, distance: 15.0
click at [634, 475] on select "Select Installment Chapter 7 Cases Salt Lake Custom Disclosure Fresh Start Fund…" at bounding box center [607, 474] width 337 height 33
click at [439, 458] on select "Select Installment Chapter 7 Cases Salt Lake Custom Disclosure Fresh Start Fund…" at bounding box center [607, 474] width 337 height 33
click at [1256, 489] on input "text" at bounding box center [1336, 497] width 316 height 31
click at [942, 568] on div "Attorney has agreed to accept [MEDICAL_DATA] fees" at bounding box center [977, 576] width 370 height 272
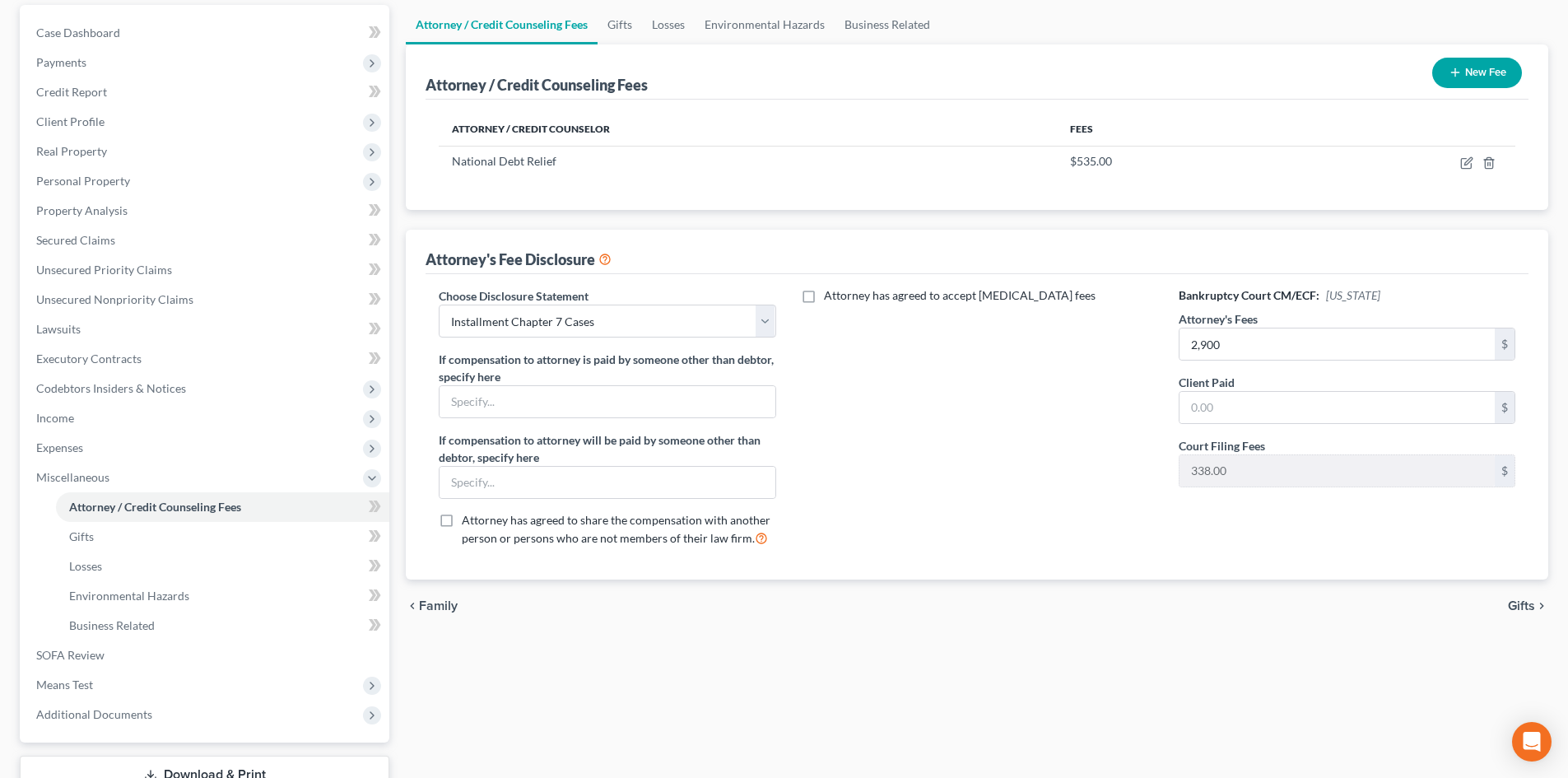
scroll to position [165, 0]
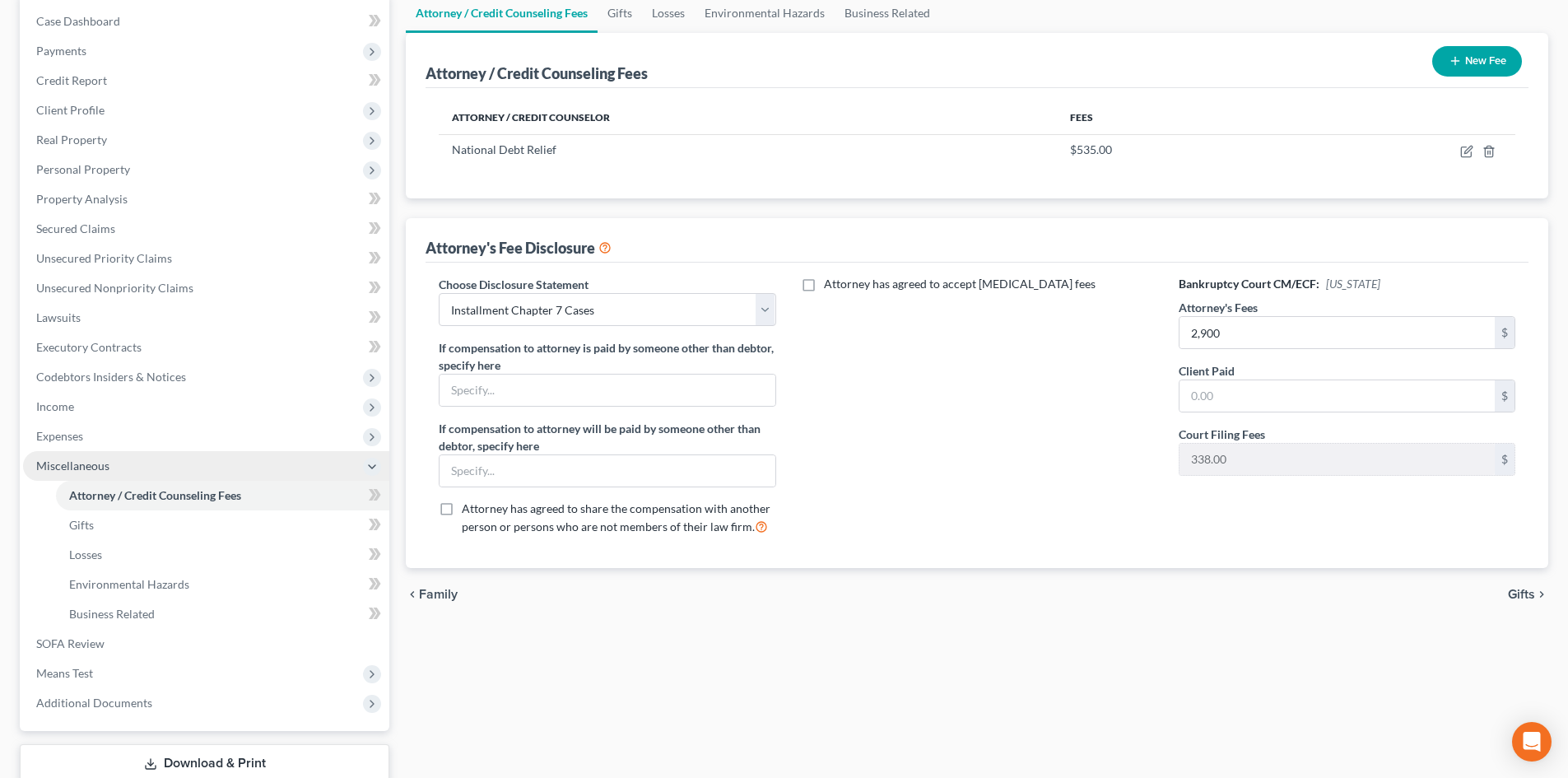
click at [151, 462] on span "Miscellaneous" at bounding box center [206, 465] width 367 height 30
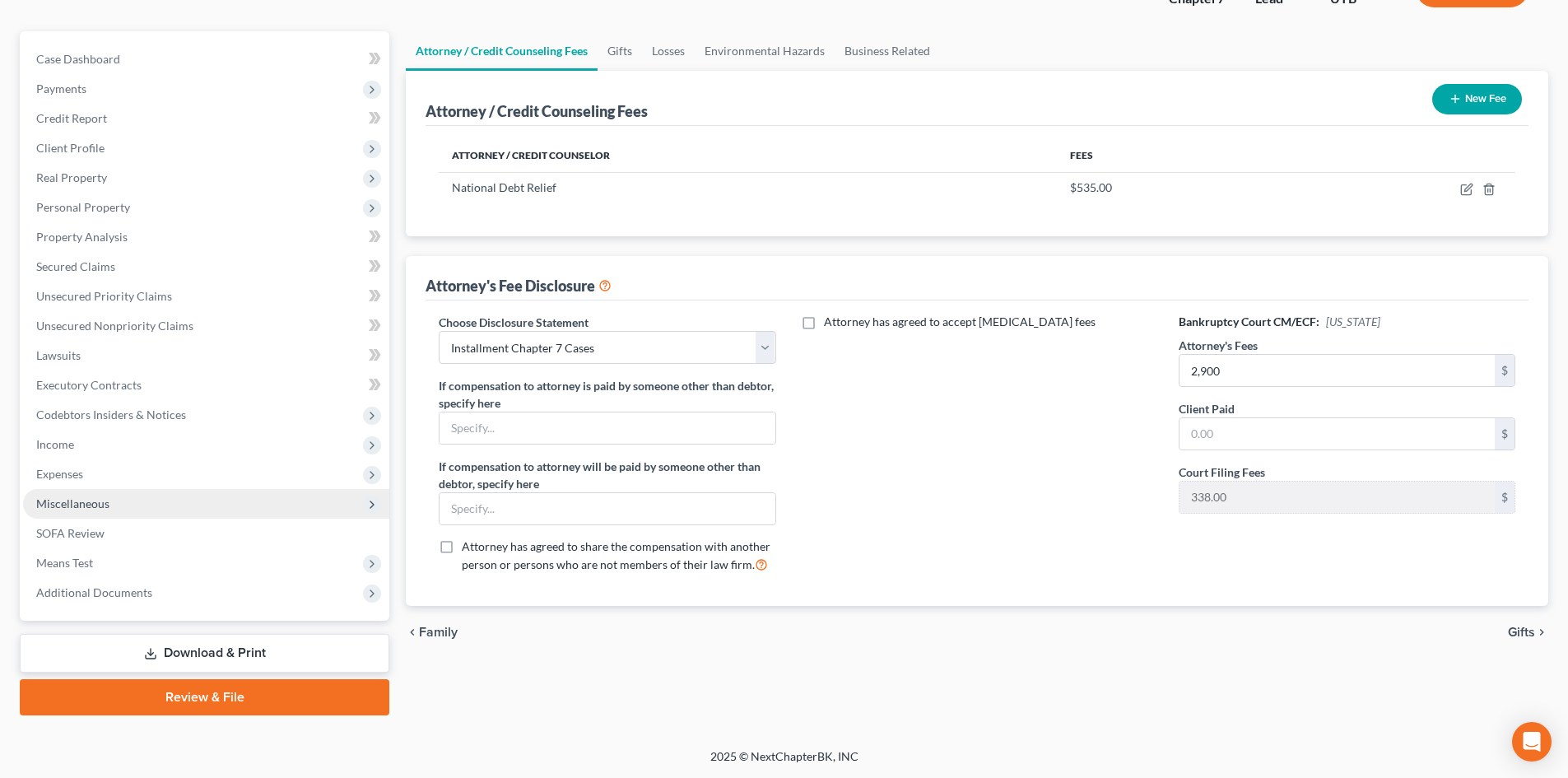
scroll to position [126, 0]
click at [214, 647] on link "Download & Print" at bounding box center [204, 653] width 370 height 39
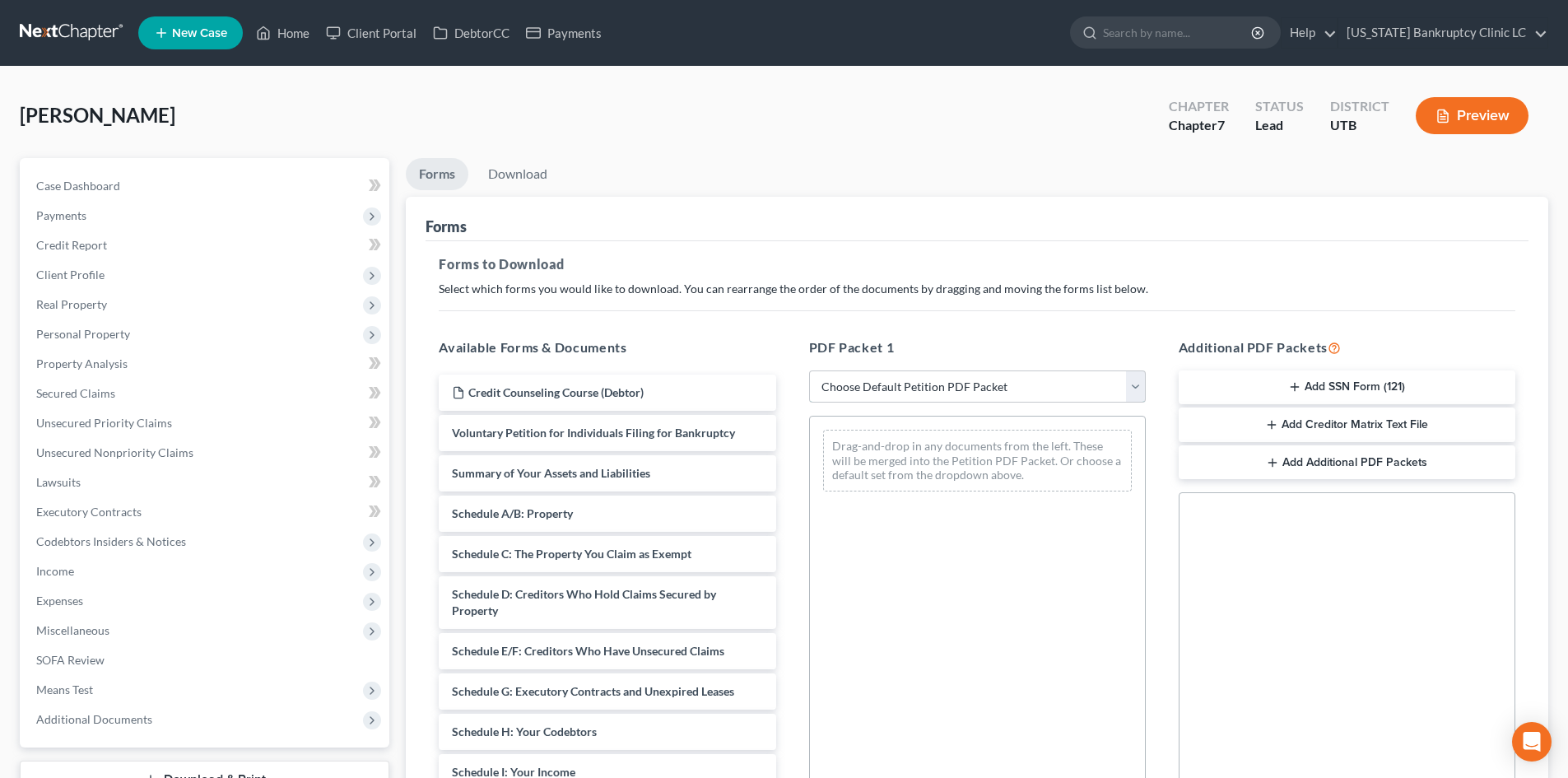
click at [925, 386] on select "Choose Default Petition PDF Packet Complete Bankruptcy Petition (all forms and …" at bounding box center [977, 387] width 337 height 33
click at [809, 371] on select "Choose Default Petition PDF Packet Complete Bankruptcy Petition (all forms and …" at bounding box center [977, 387] width 337 height 33
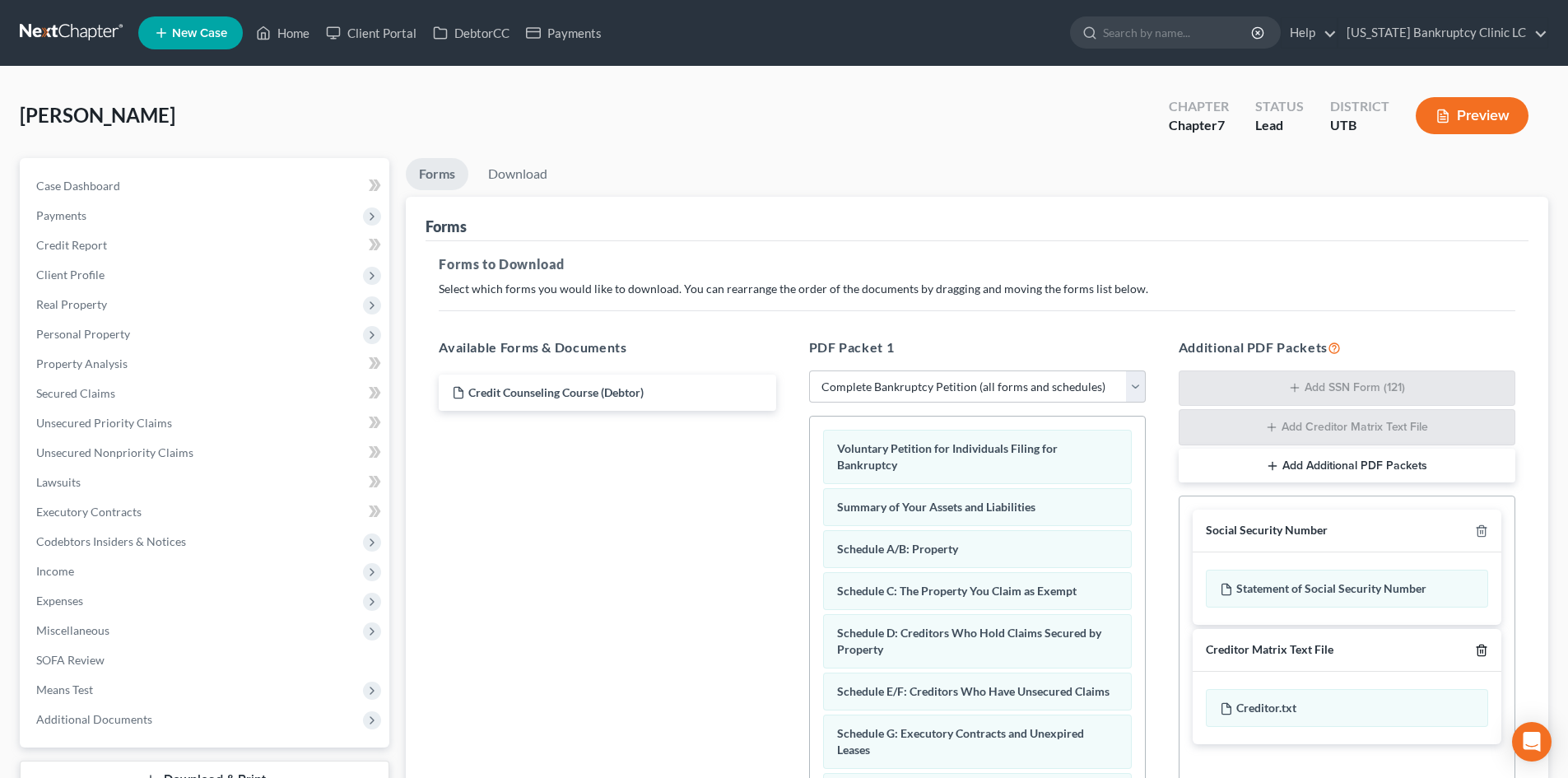
click at [1485, 653] on icon "button" at bounding box center [1481, 650] width 8 height 11
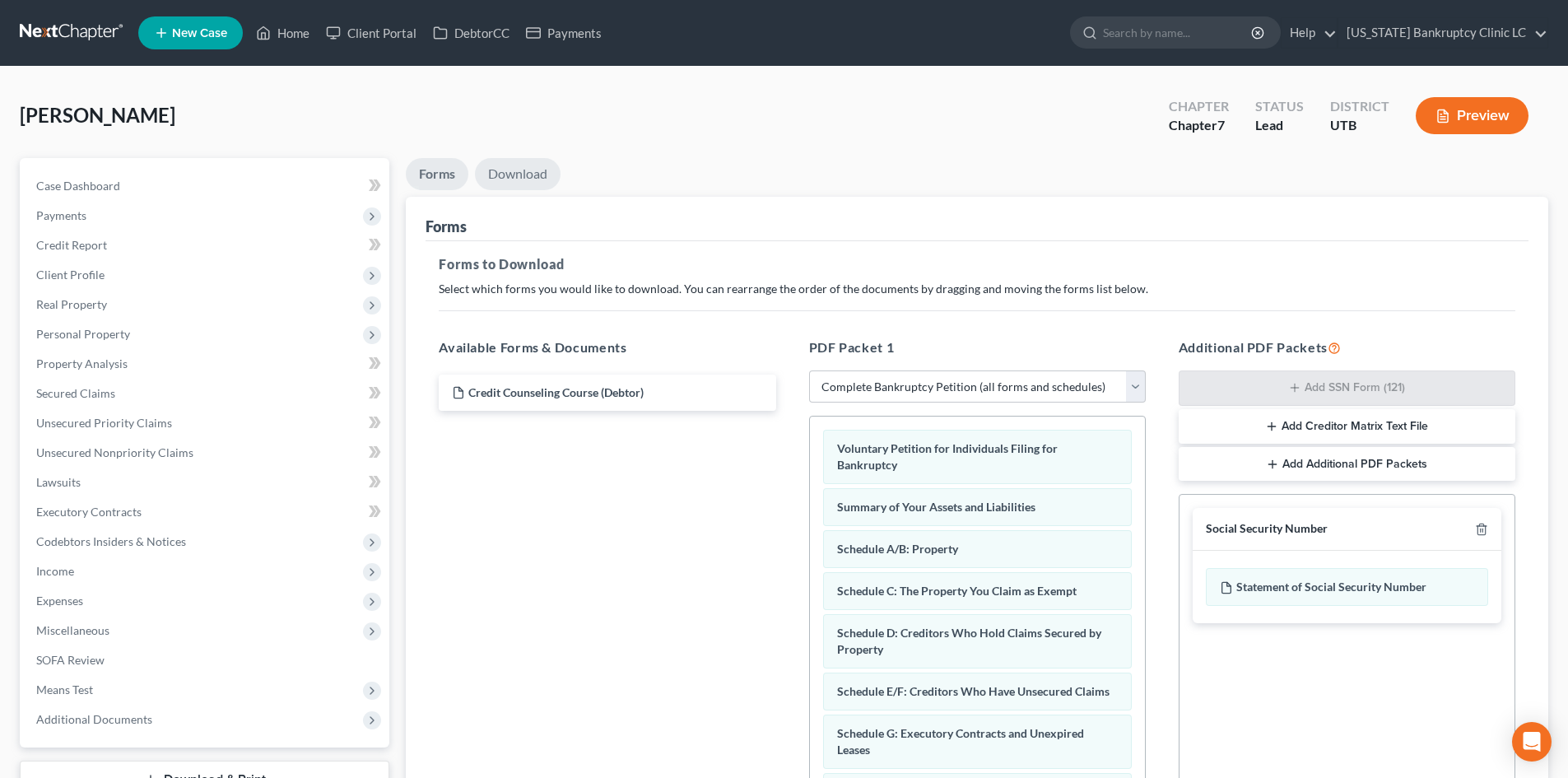
click at [529, 172] on link "Download" at bounding box center [517, 174] width 86 height 32
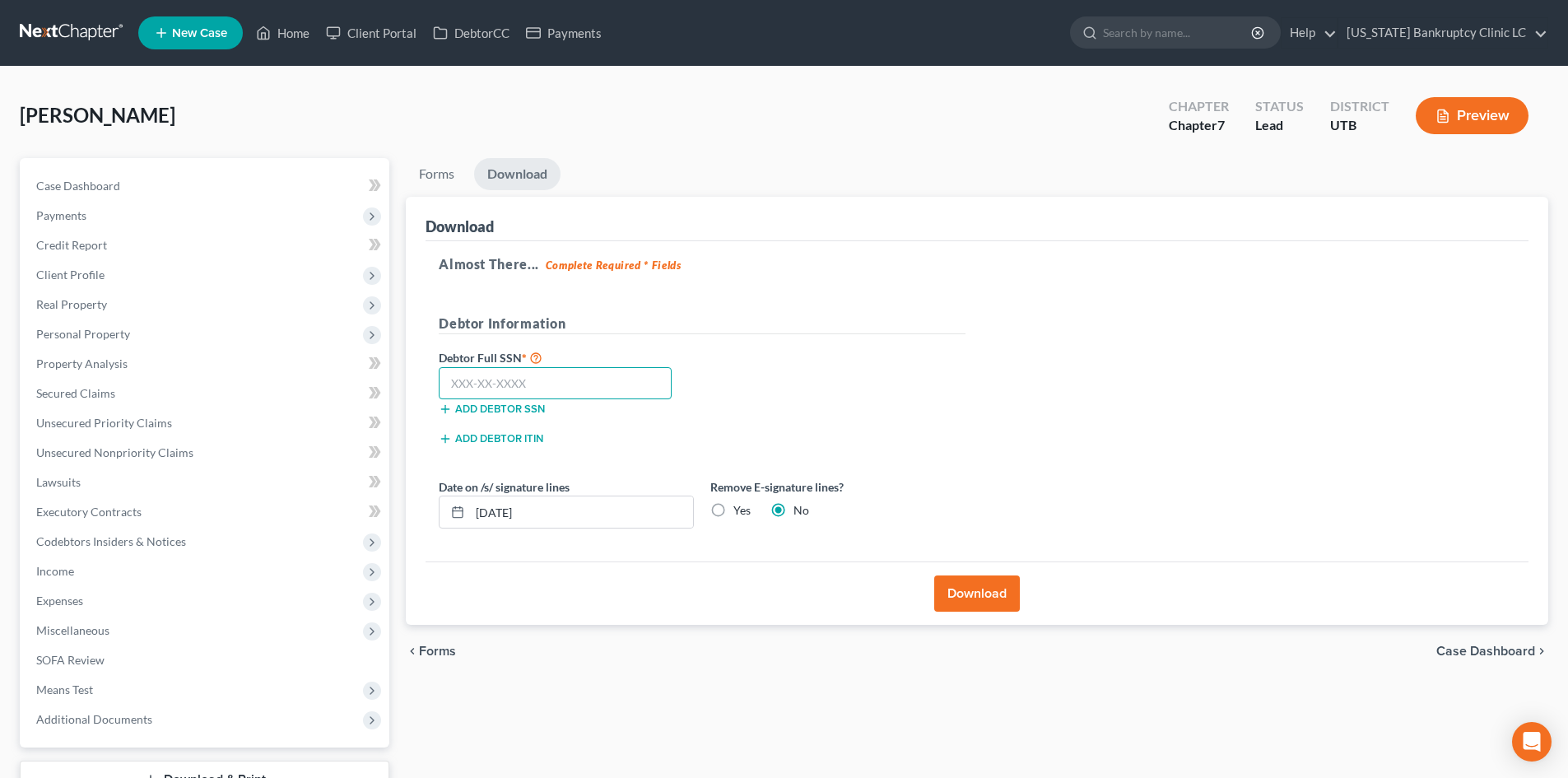
click at [613, 378] on input "text" at bounding box center [555, 383] width 233 height 33
click at [999, 600] on button "Download" at bounding box center [977, 594] width 86 height 37
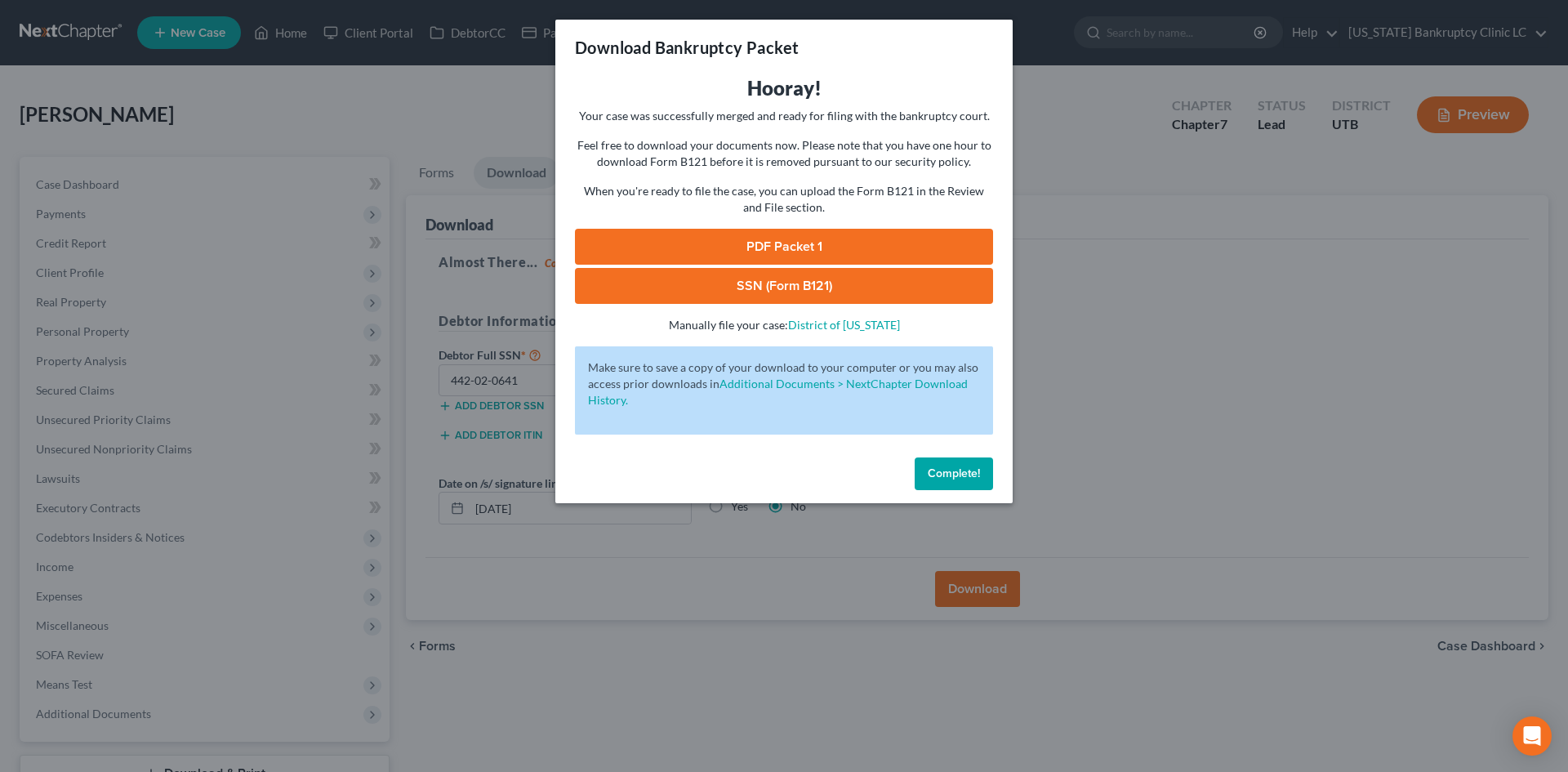
click at [791, 256] on link "PDF Packet 1" at bounding box center [783, 247] width 418 height 36
click at [794, 301] on link "SSN (Form B121)" at bounding box center [783, 286] width 418 height 36
drag, startPoint x: 943, startPoint y: 481, endPoint x: 491, endPoint y: 316, distance: 481.2
click at [945, 475] on button "Complete!" at bounding box center [953, 474] width 78 height 33
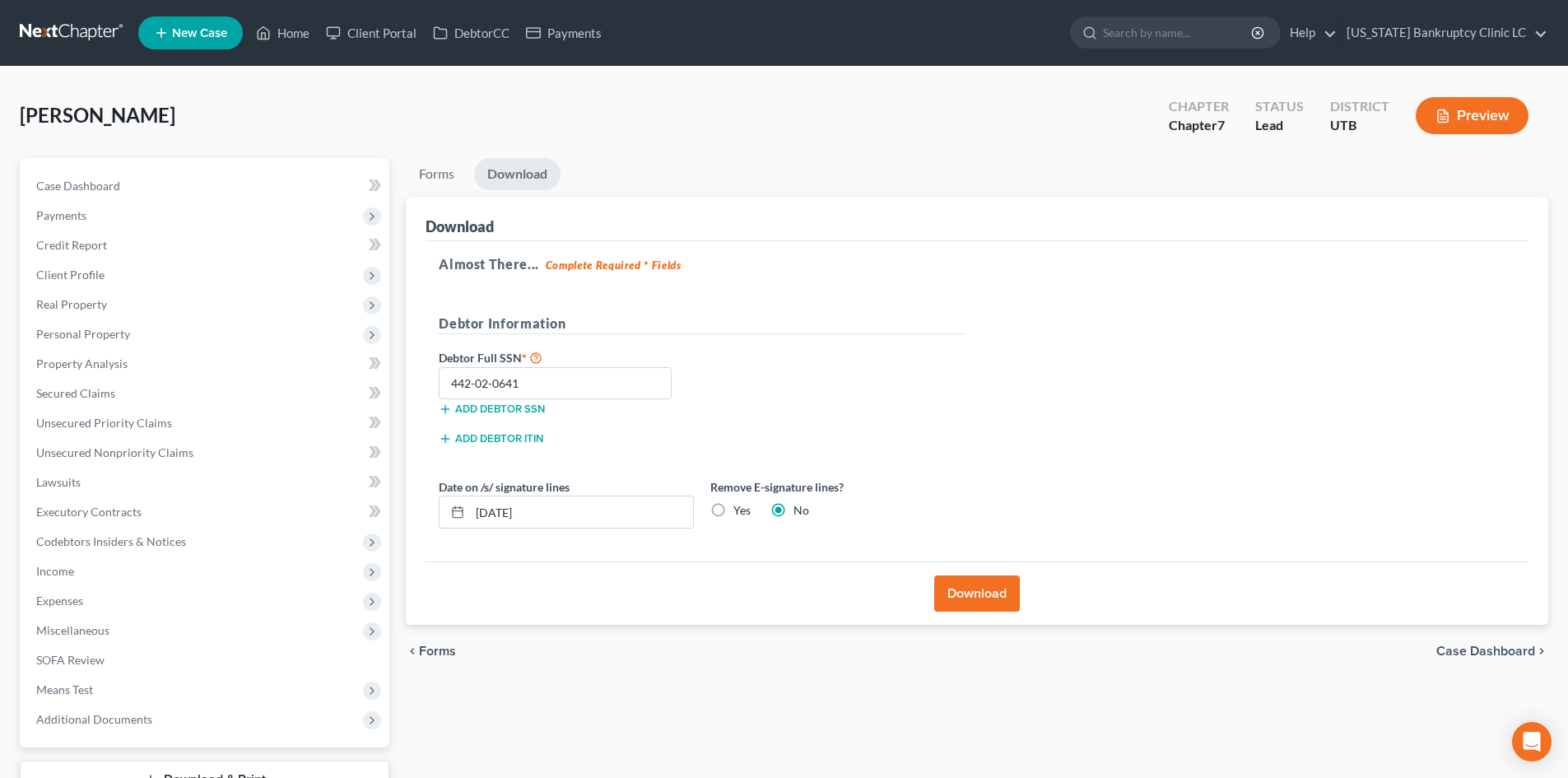
click at [273, 8] on nav "Home New Case Client Portal DebtorCC Payments [US_STATE] Bankruptcy Clinic LC […" at bounding box center [784, 33] width 1568 height 66
click at [278, 39] on link "Home" at bounding box center [283, 33] width 70 height 30
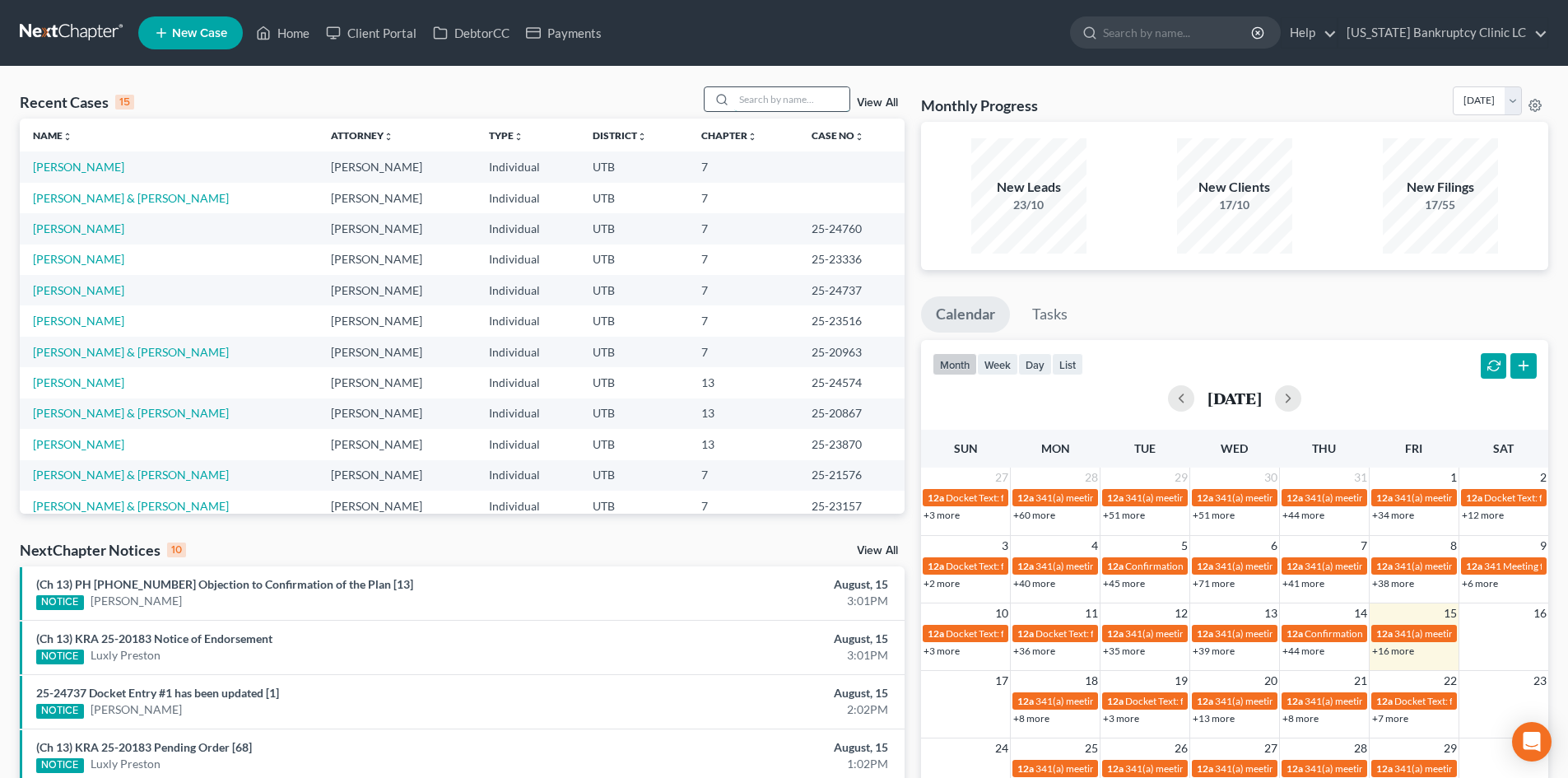
click at [770, 108] on input "search" at bounding box center [791, 98] width 115 height 24
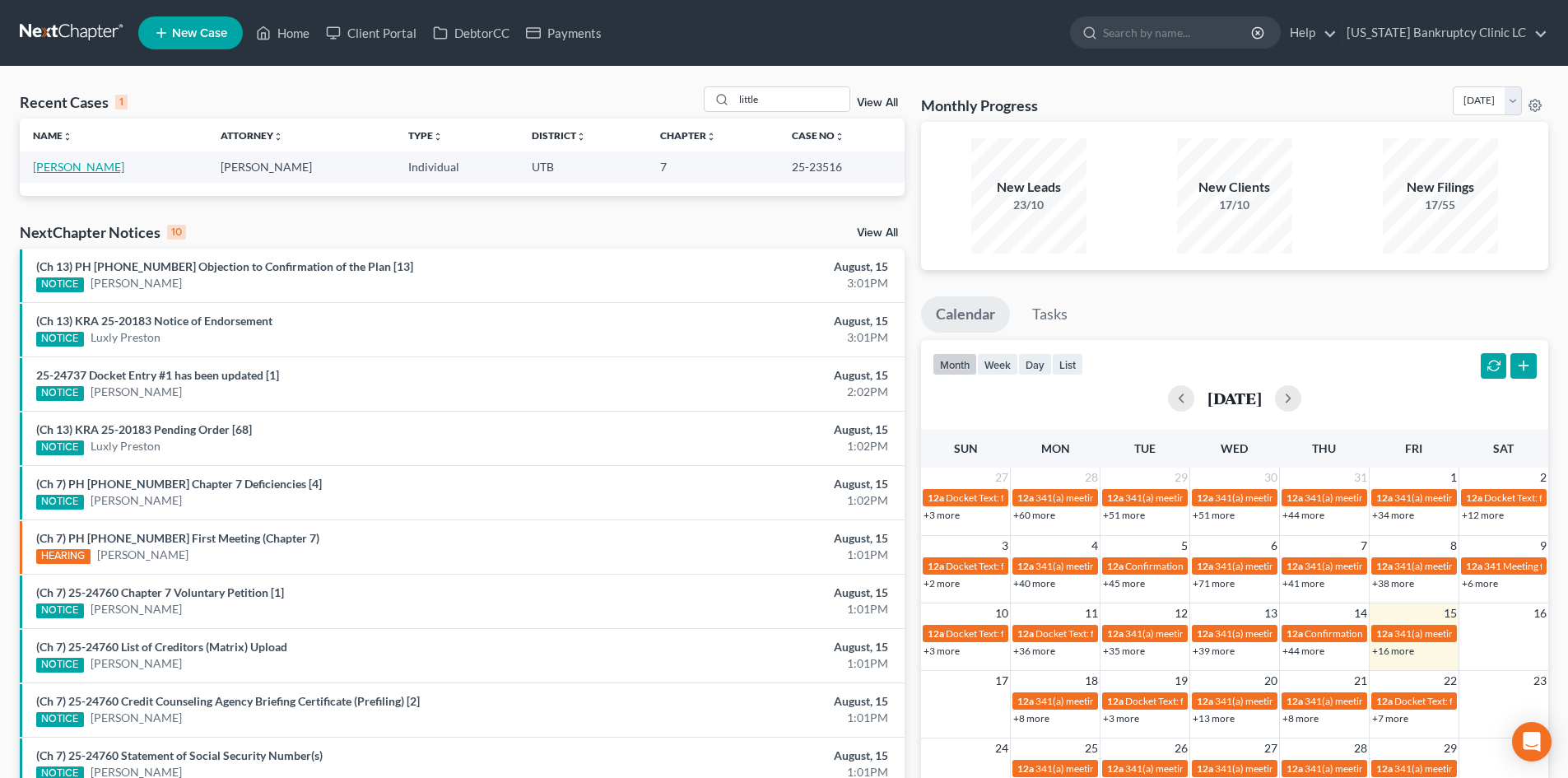
click at [53, 164] on link "[PERSON_NAME]" at bounding box center [78, 166] width 92 height 14
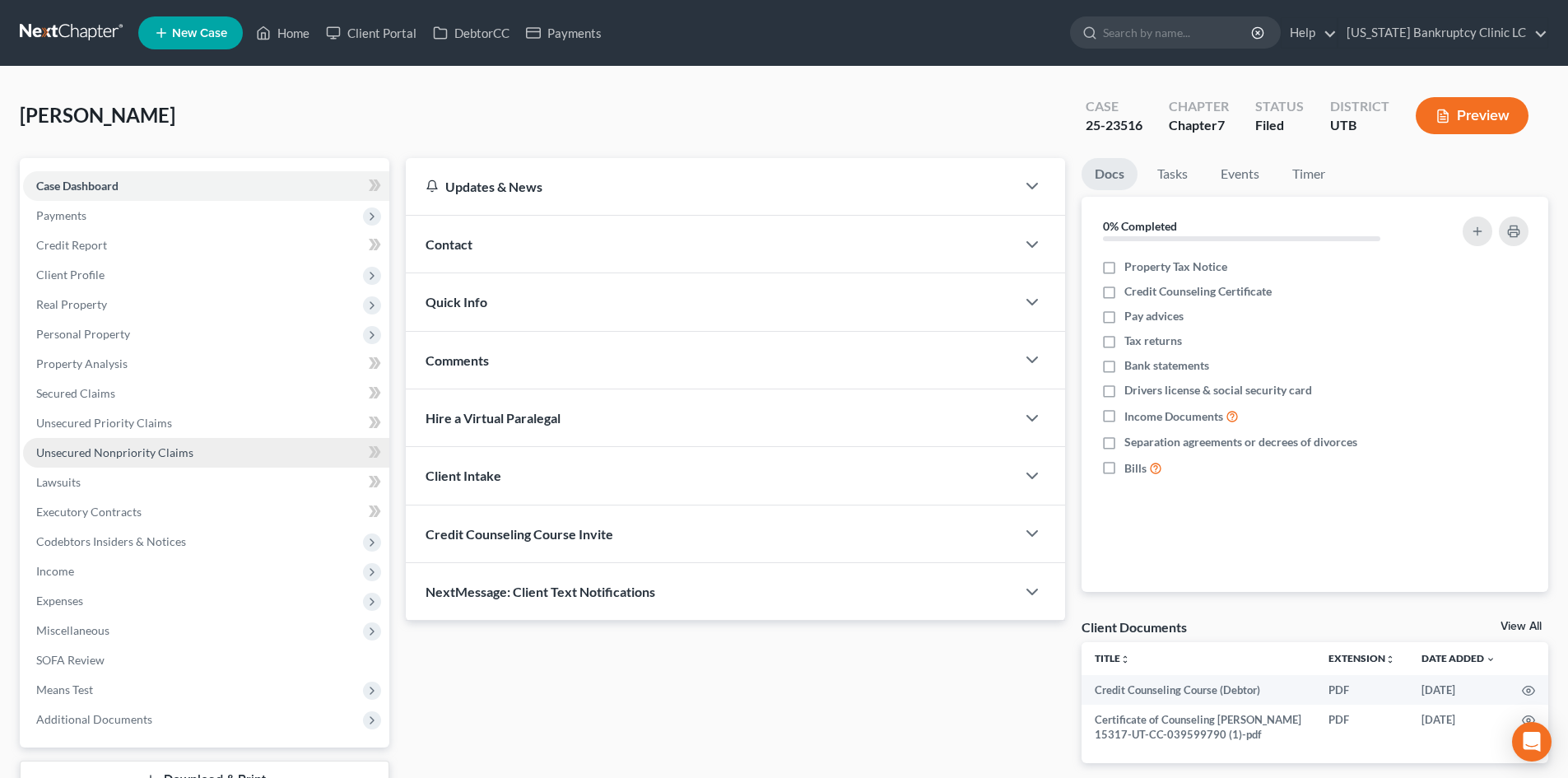
click at [109, 457] on span "Unsecured Nonpriority Claims" at bounding box center [115, 452] width 157 height 14
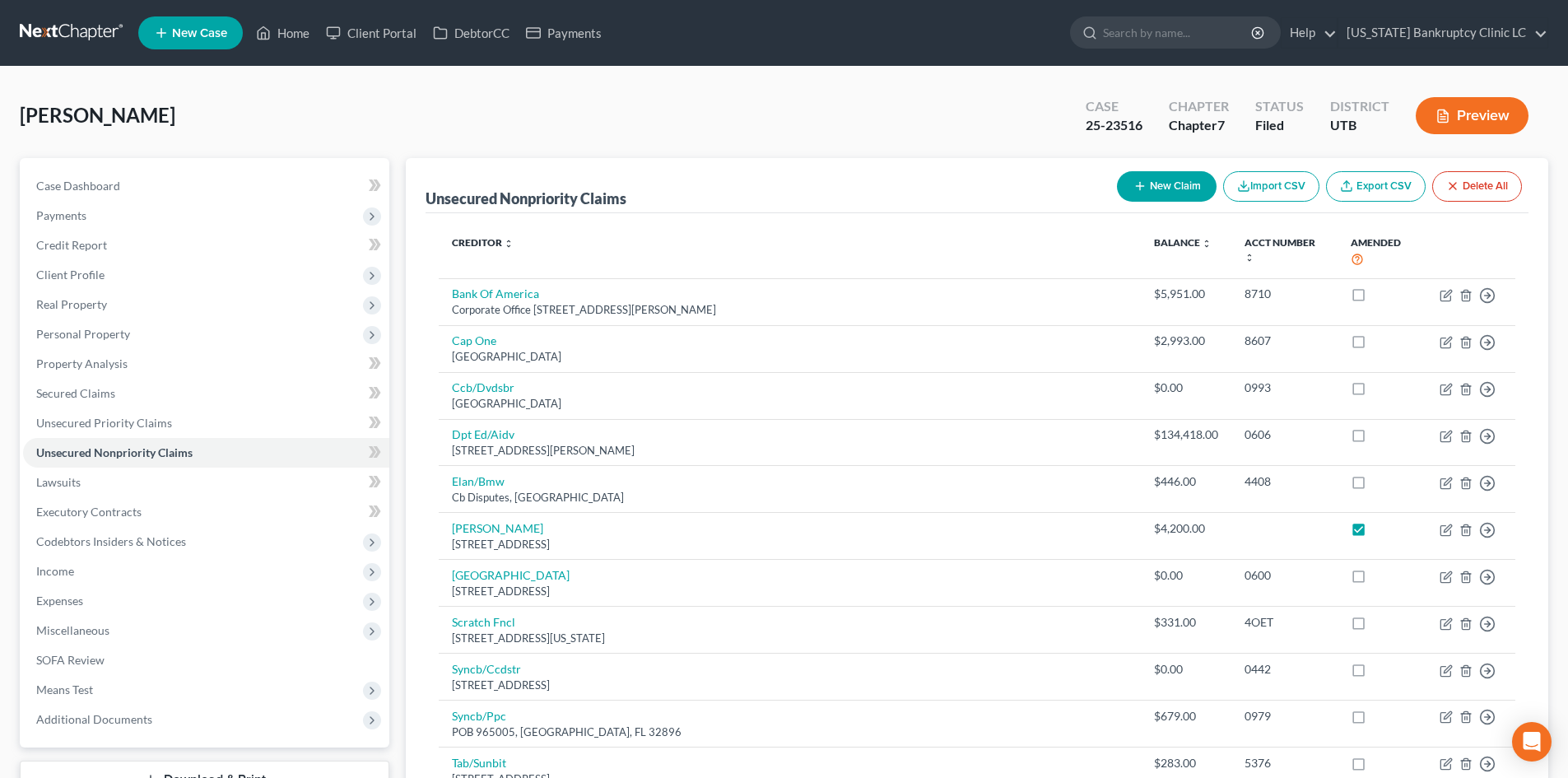
click at [1160, 184] on button "New Claim" at bounding box center [1166, 186] width 99 height 31
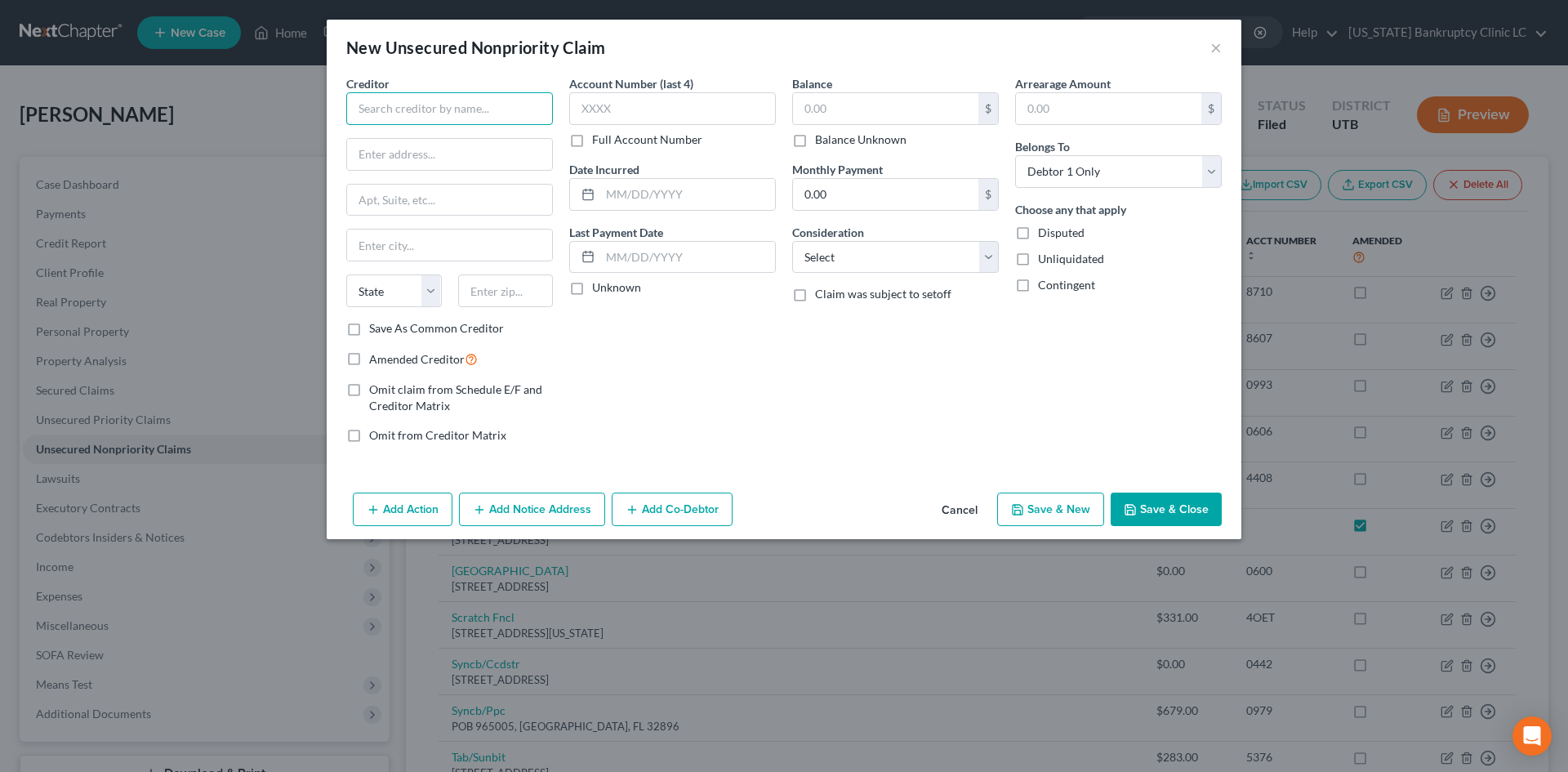
click at [425, 107] on input "text" at bounding box center [450, 108] width 207 height 33
click at [413, 150] on div "[STREET_ADDRESS]" at bounding box center [443, 152] width 169 height 14
click at [425, 148] on input "PO Box 30384" at bounding box center [450, 154] width 205 height 31
click at [509, 295] on input "84130" at bounding box center [506, 291] width 96 height 33
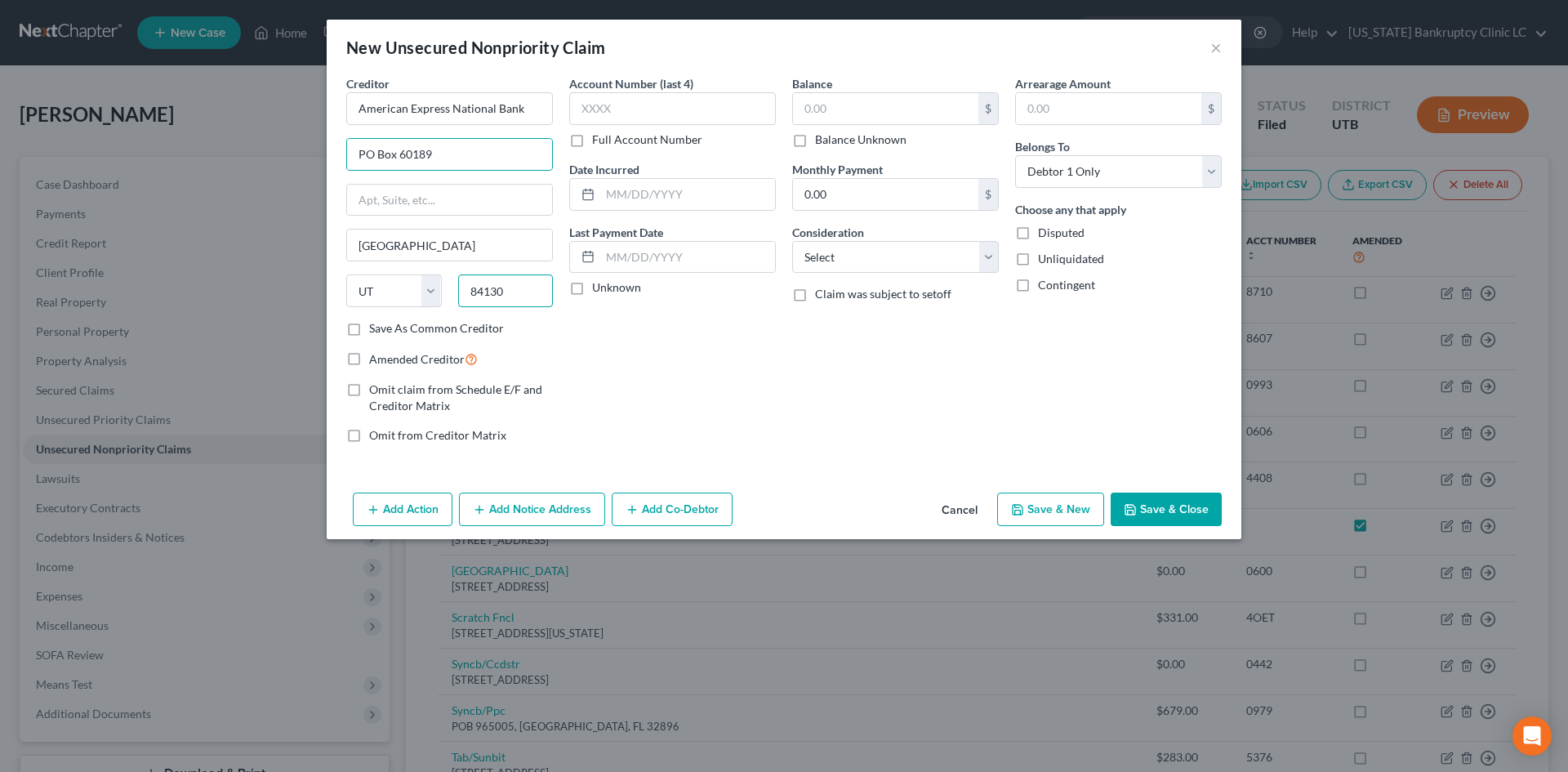
click at [509, 294] on input "84130" at bounding box center [506, 291] width 96 height 33
drag, startPoint x: 716, startPoint y: 81, endPoint x: 703, endPoint y: 102, distance: 24.7
click at [717, 80] on div "Account Number (last 4) Full Account Number" at bounding box center [673, 111] width 207 height 73
click at [702, 102] on input "text" at bounding box center [673, 108] width 207 height 33
click at [842, 90] on div "Balance $ Balance Unknown Balance Undetermined $ Balance Unknown" at bounding box center [895, 111] width 207 height 73
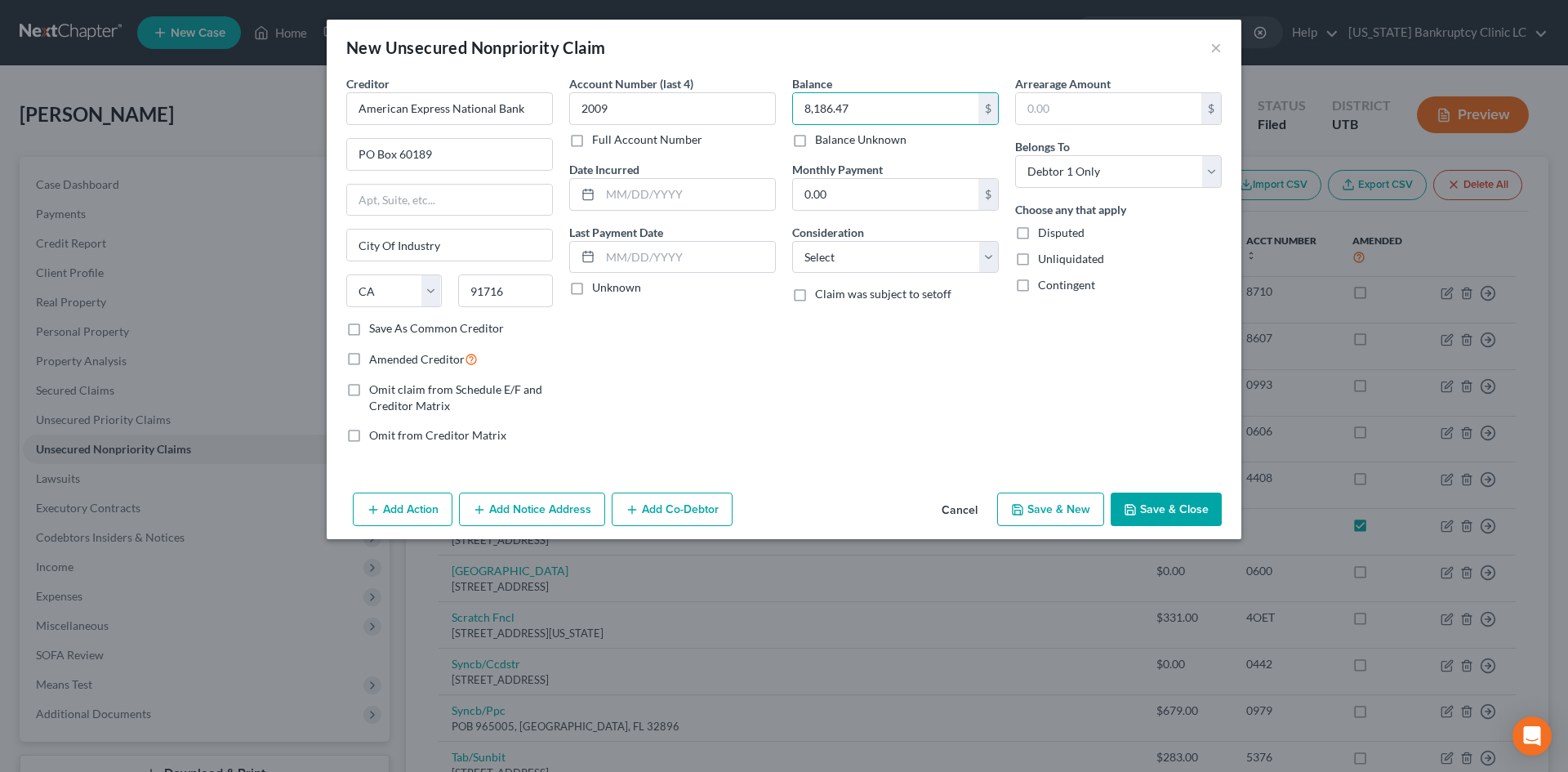
click at [392, 361] on span "Amended Creditor" at bounding box center [417, 359] width 96 height 14
click at [386, 360] on input "Amended Creditor" at bounding box center [380, 354] width 11 height 11
click at [1181, 518] on button "Save & Close" at bounding box center [1166, 510] width 111 height 34
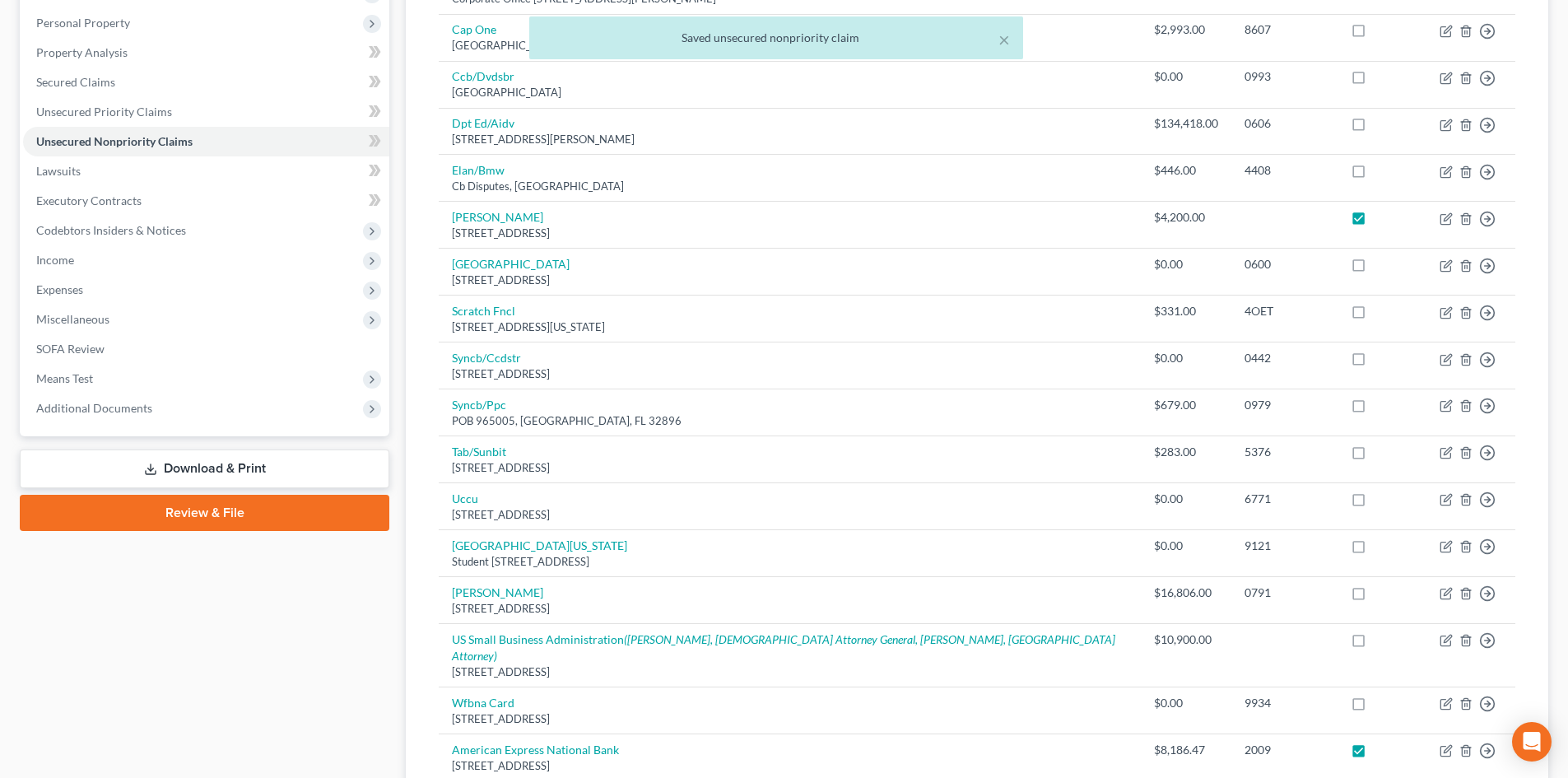
scroll to position [462, 0]
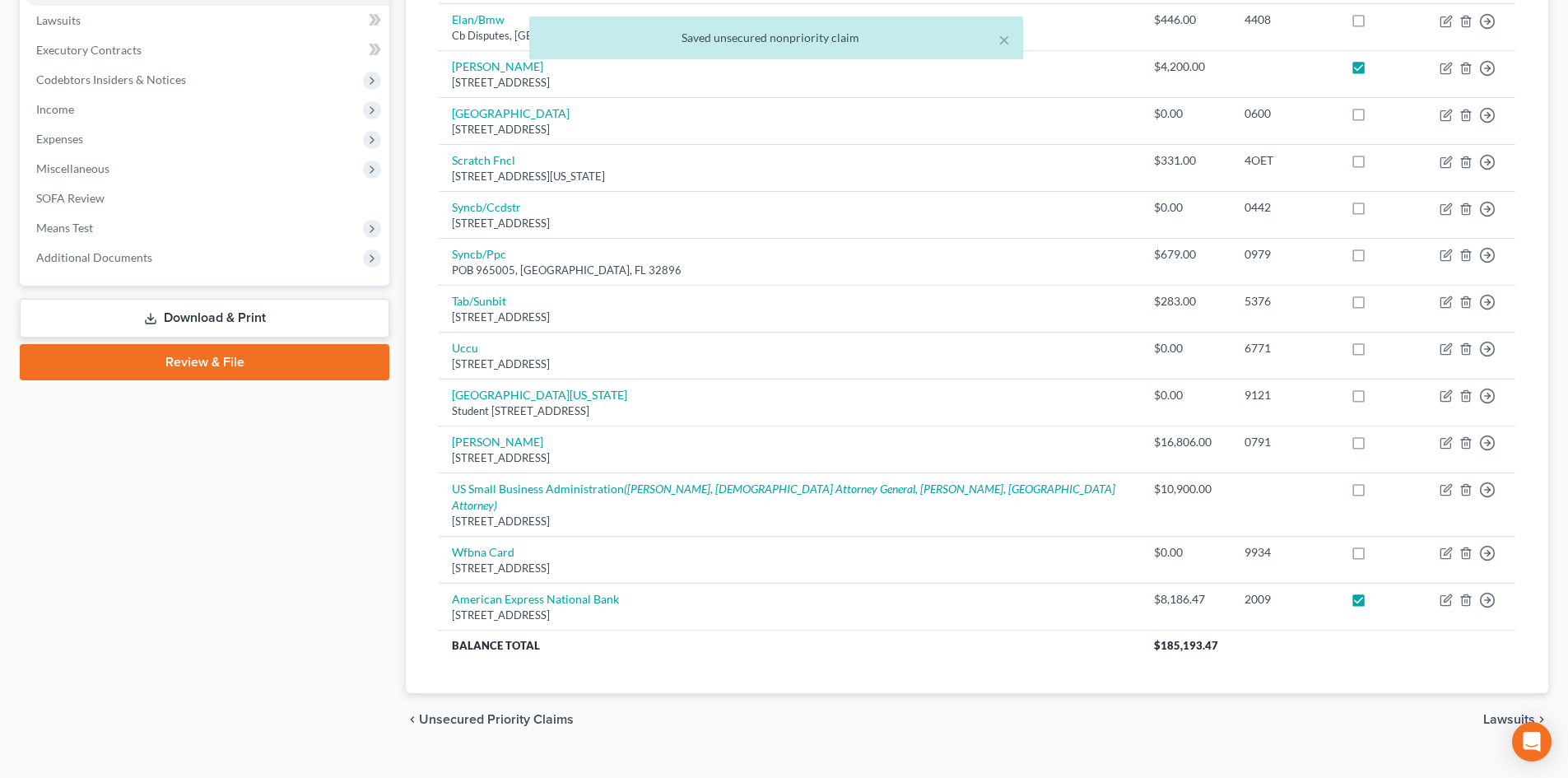
click at [218, 369] on link "Review & File" at bounding box center [204, 363] width 370 height 37
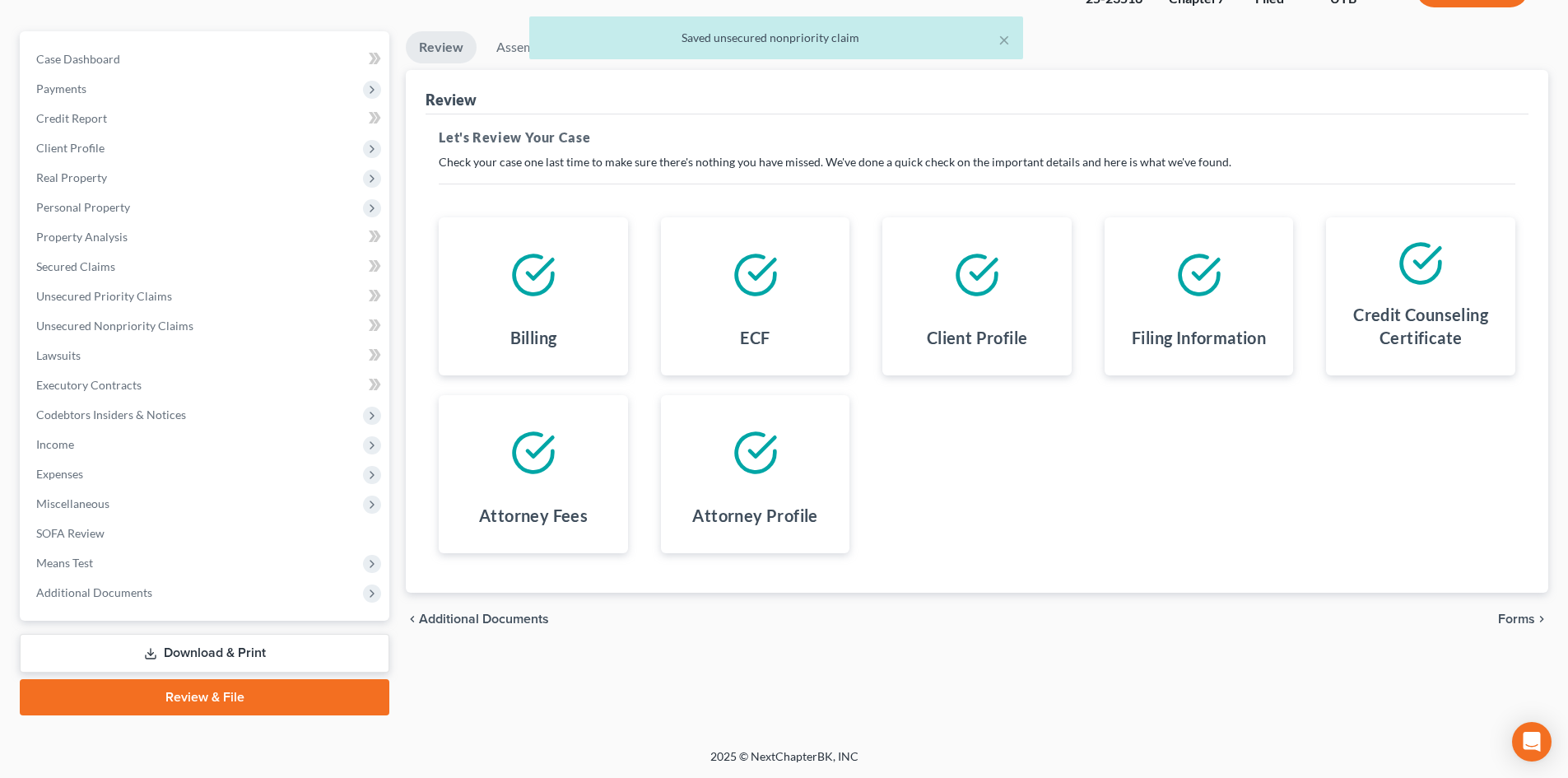
drag, startPoint x: 222, startPoint y: 648, endPoint x: 502, endPoint y: 607, distance: 283.0
click at [222, 647] on link "Download & Print" at bounding box center [204, 653] width 370 height 39
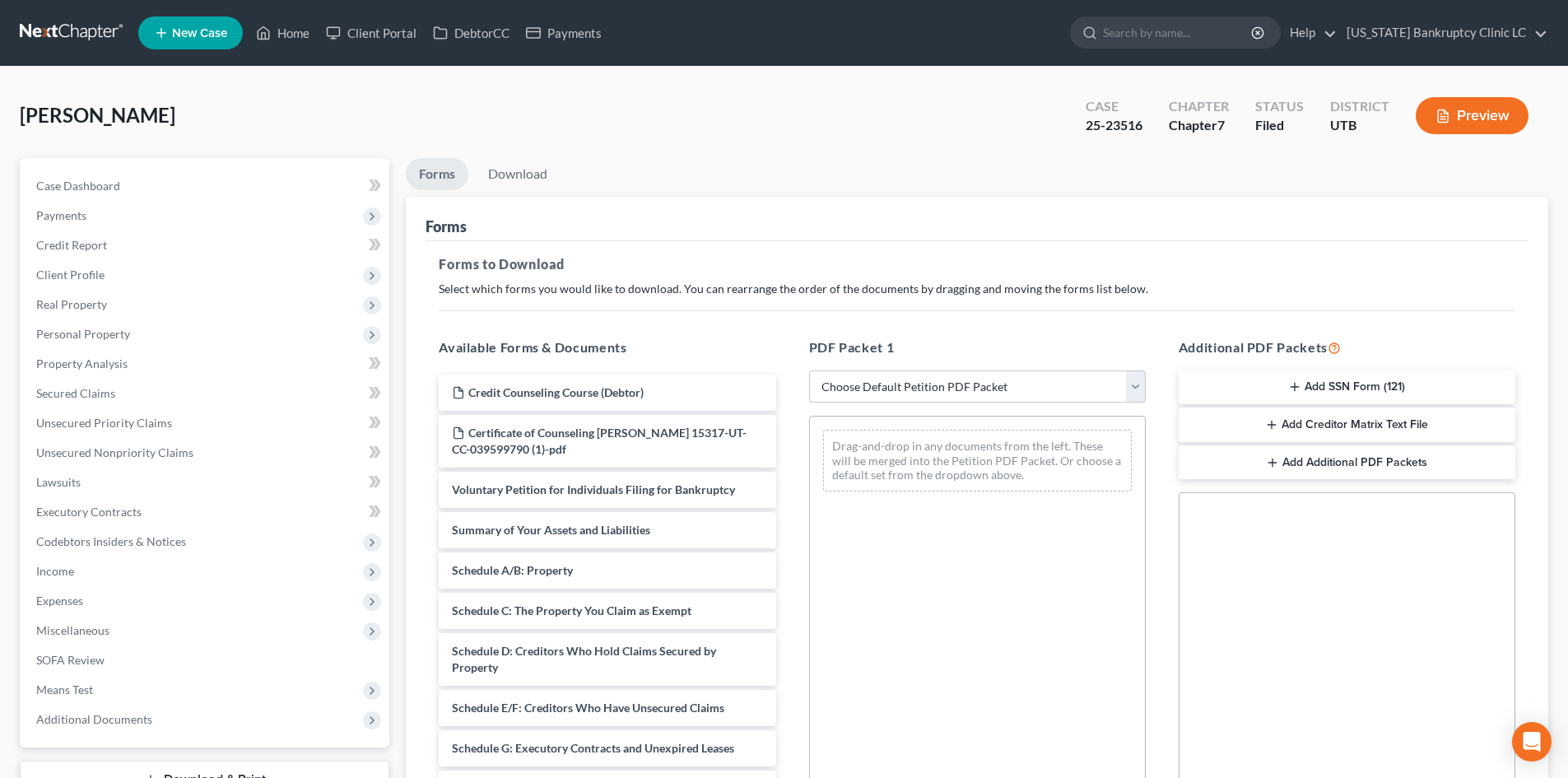
drag, startPoint x: 977, startPoint y: 375, endPoint x: 964, endPoint y: 397, distance: 25.6
click at [977, 375] on select "Choose Default Petition PDF Packet Complete Bankruptcy Petition (all forms and …" at bounding box center [977, 387] width 337 height 33
click at [809, 371] on select "Choose Default Petition PDF Packet Complete Bankruptcy Petition (all forms and …" at bounding box center [977, 387] width 337 height 33
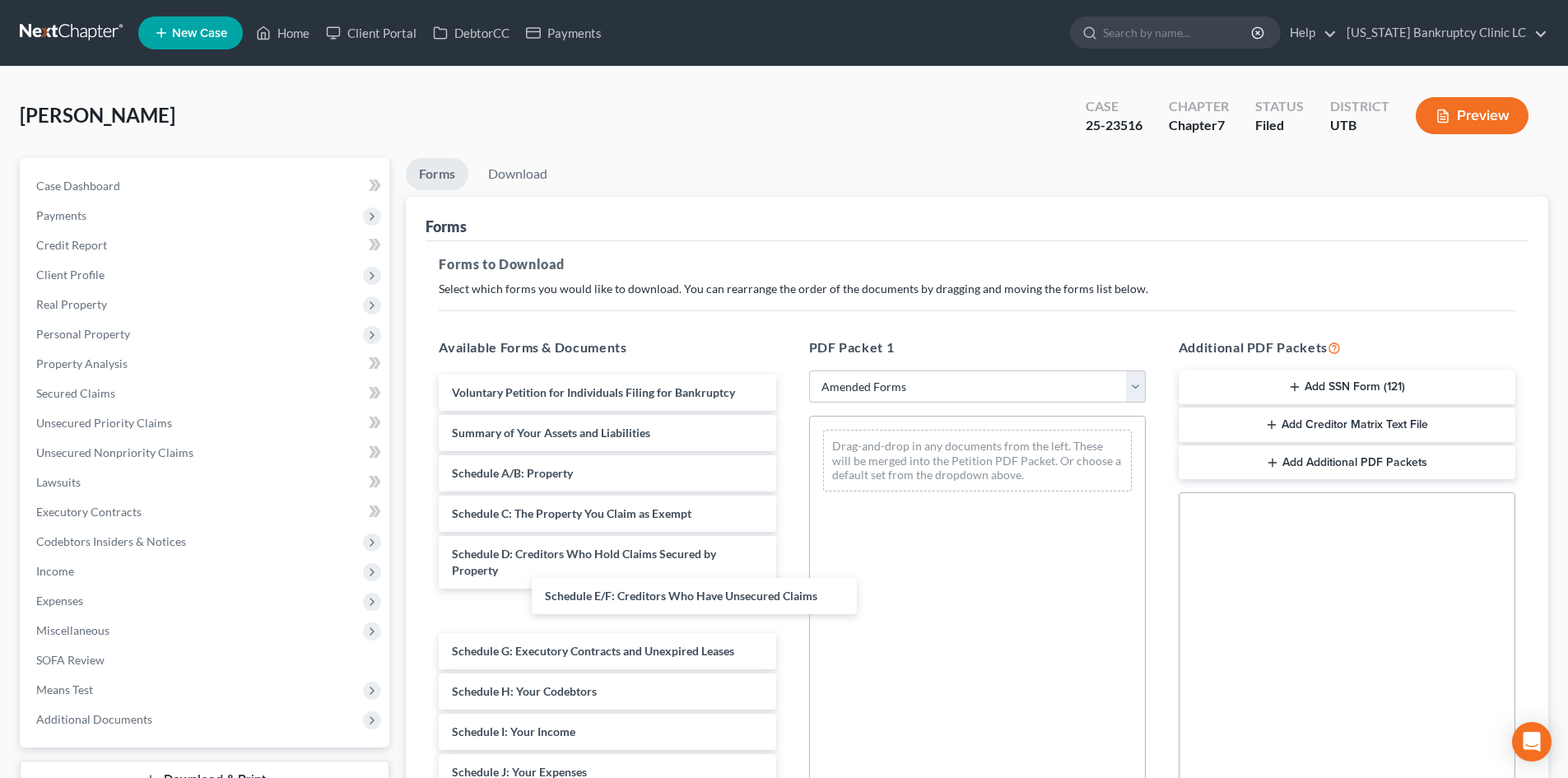
drag, startPoint x: 542, startPoint y: 623, endPoint x: 787, endPoint y: 530, distance: 262.1
click at [788, 445] on div "Schedule E/F: Creditors Who Have Unsecured Claims Voluntary Petition for Indivi…" at bounding box center [607, 768] width 363 height 788
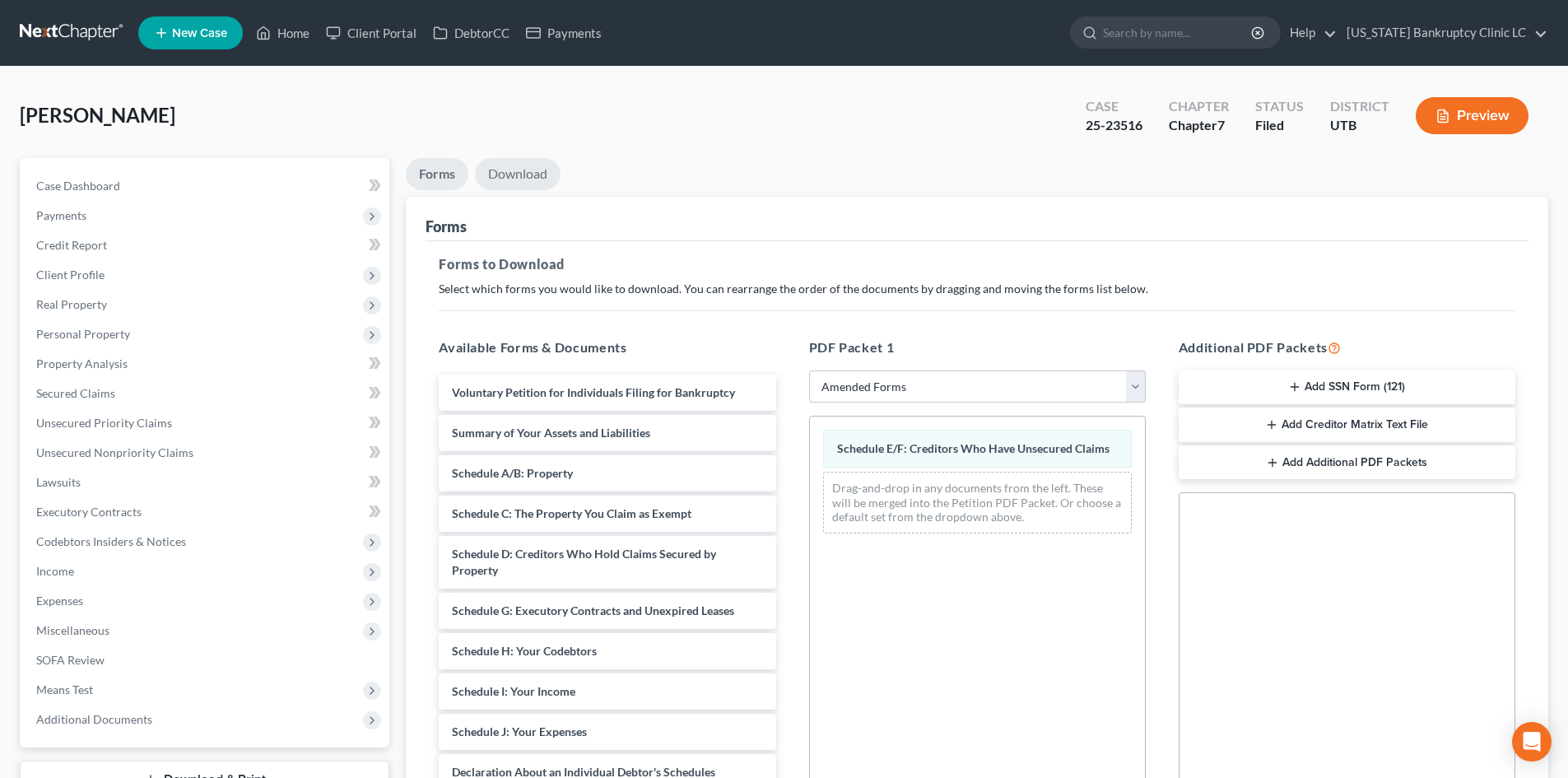
click at [511, 186] on link "Download" at bounding box center [517, 174] width 86 height 32
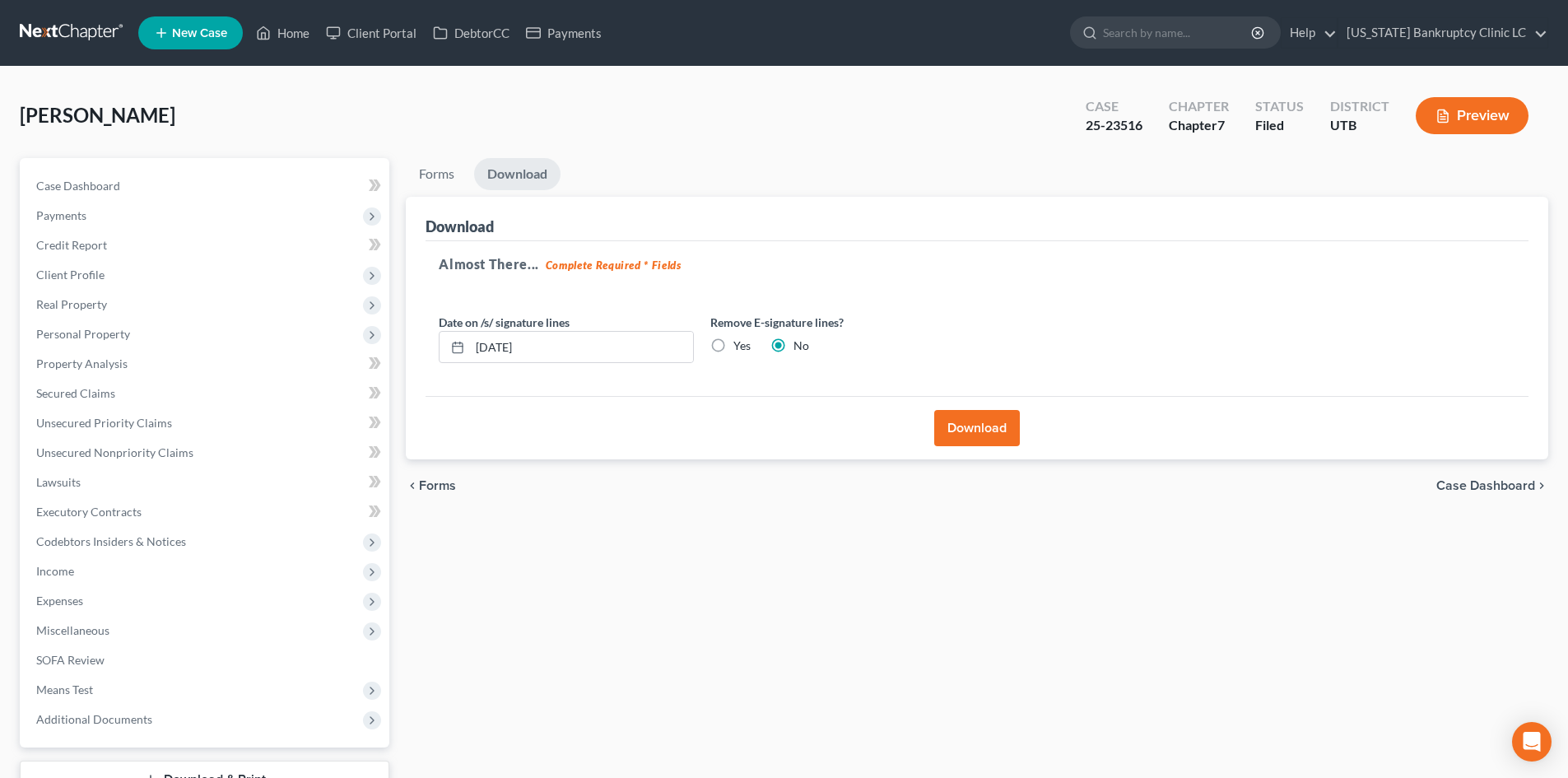
drag, startPoint x: 966, startPoint y: 430, endPoint x: 1481, endPoint y: 570, distance: 533.7
click at [966, 430] on button "Download" at bounding box center [977, 429] width 86 height 37
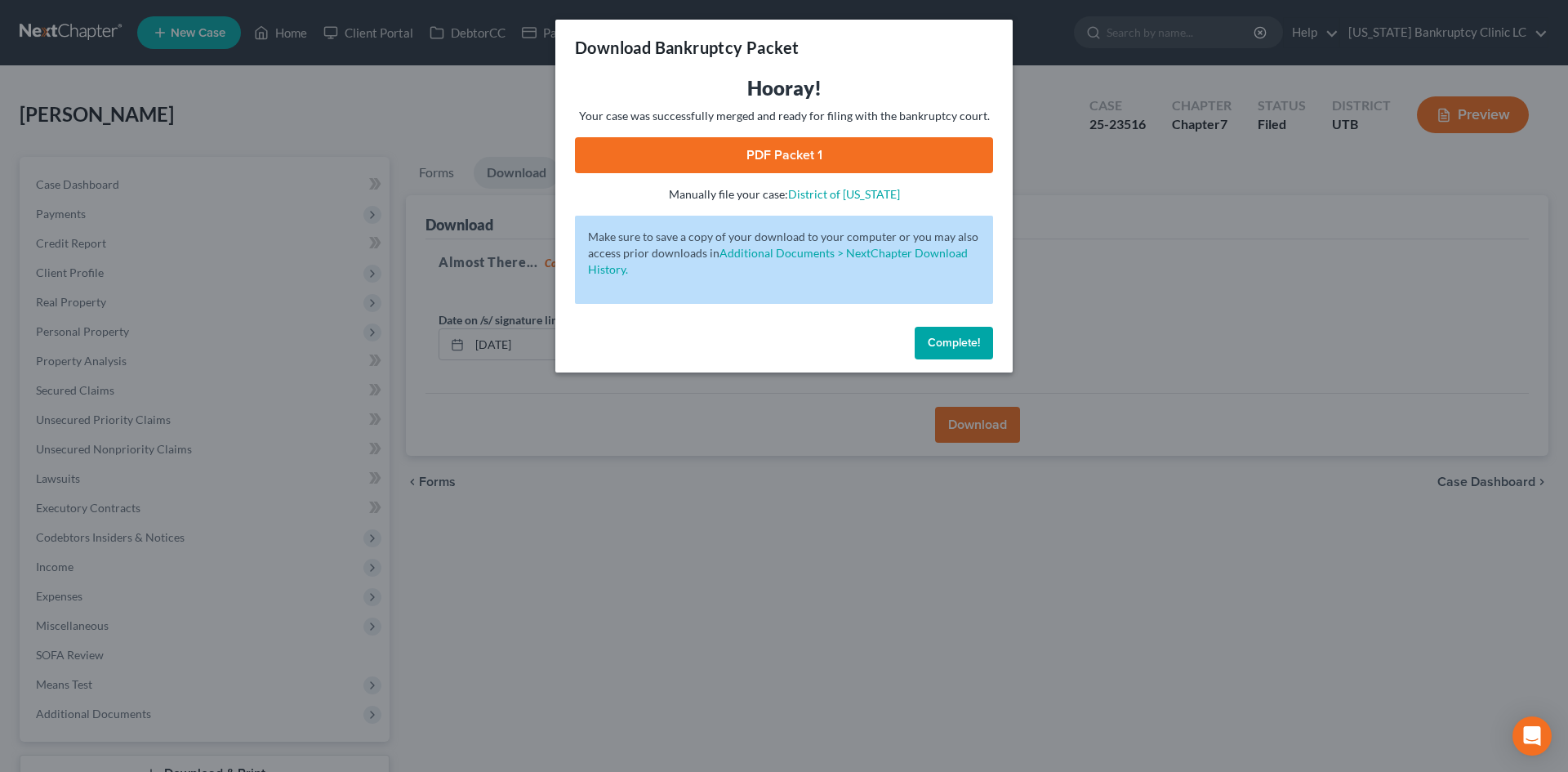
click at [897, 160] on link "PDF Packet 1" at bounding box center [783, 155] width 418 height 36
click at [939, 342] on span "Complete!" at bounding box center [953, 343] width 53 height 14
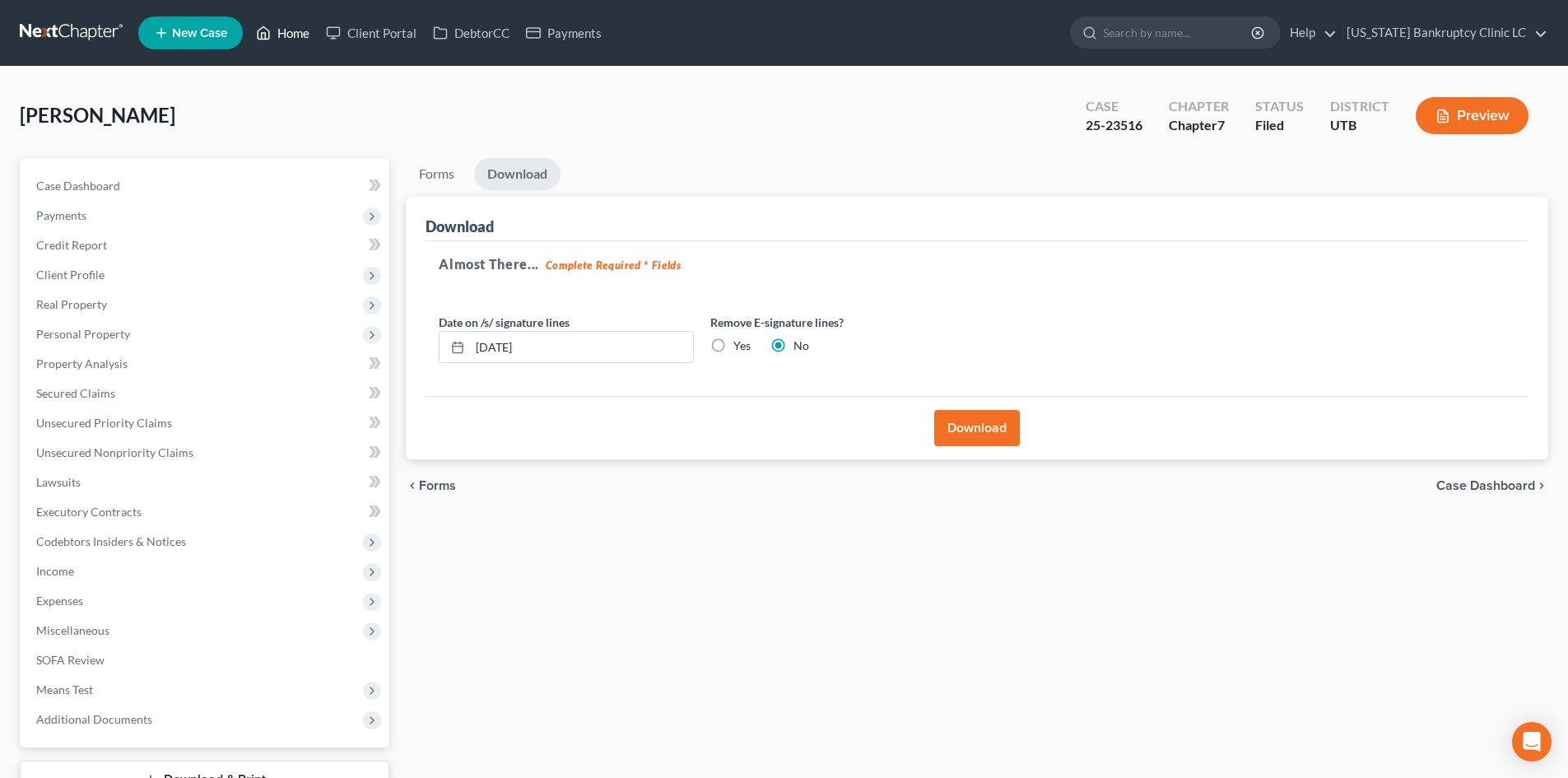
click at [271, 27] on icon at bounding box center [262, 33] width 14 height 19
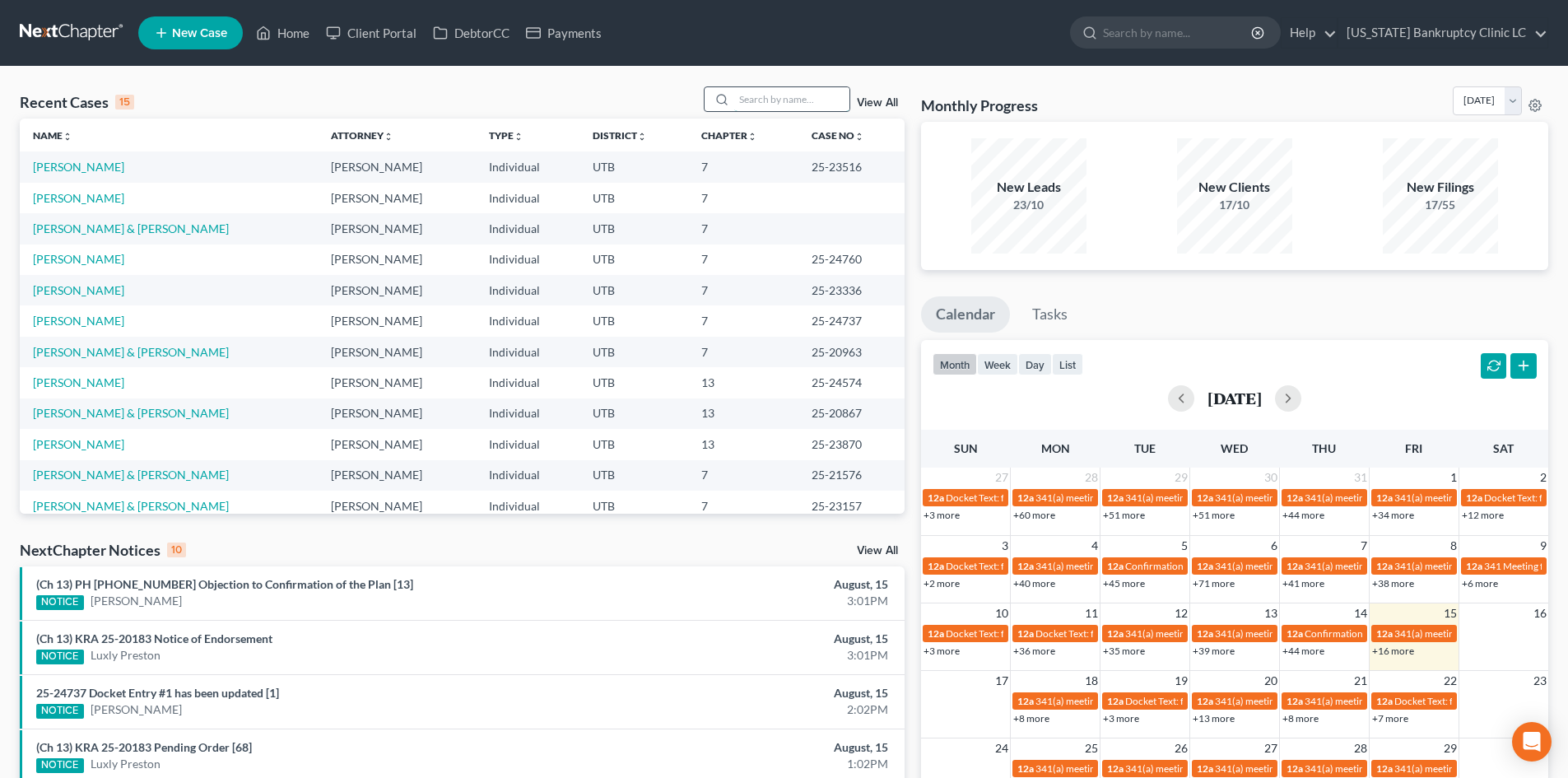
click at [775, 110] on input "search" at bounding box center [791, 98] width 115 height 24
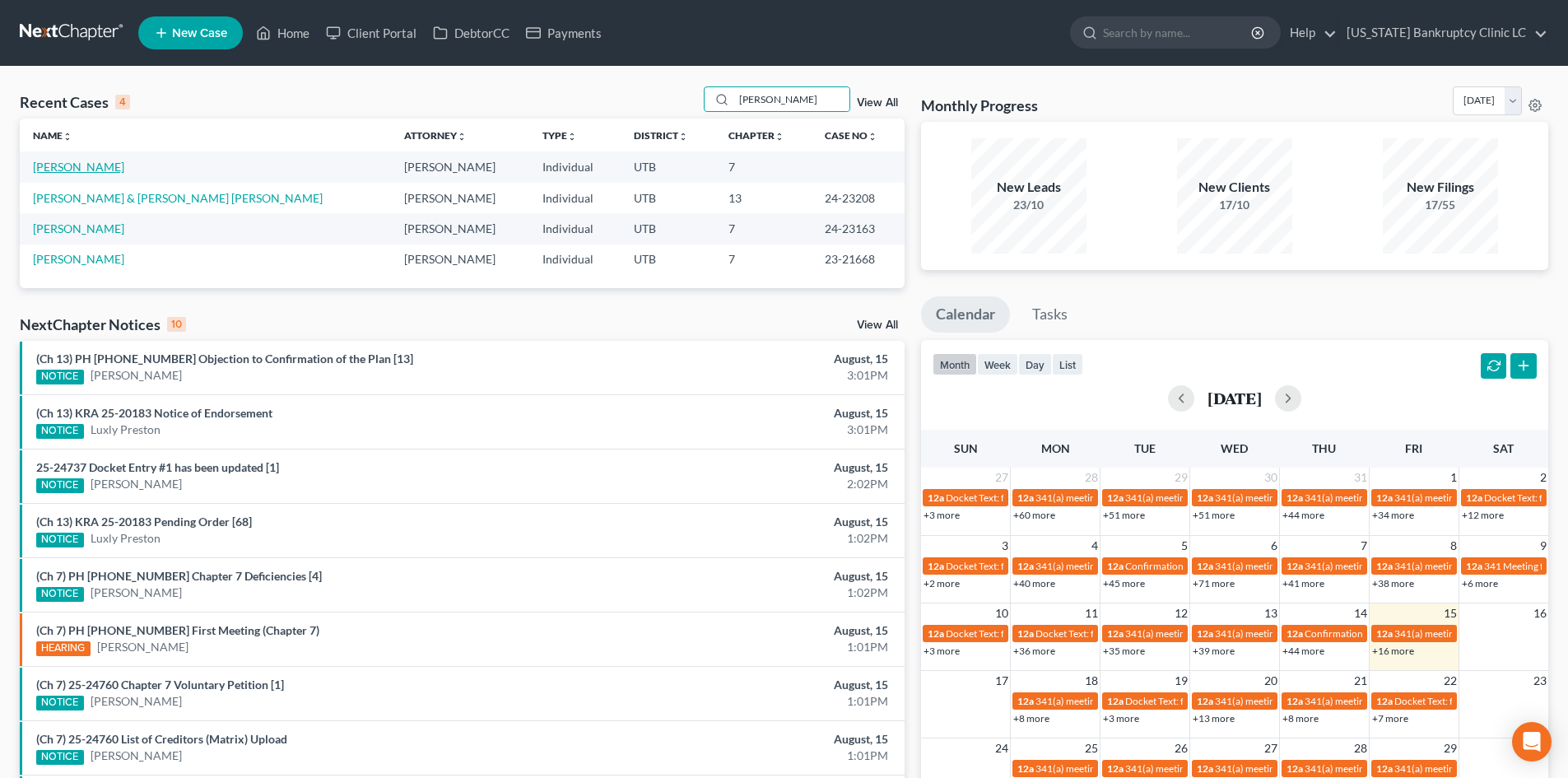
click at [69, 165] on link "[PERSON_NAME]" at bounding box center [78, 166] width 92 height 14
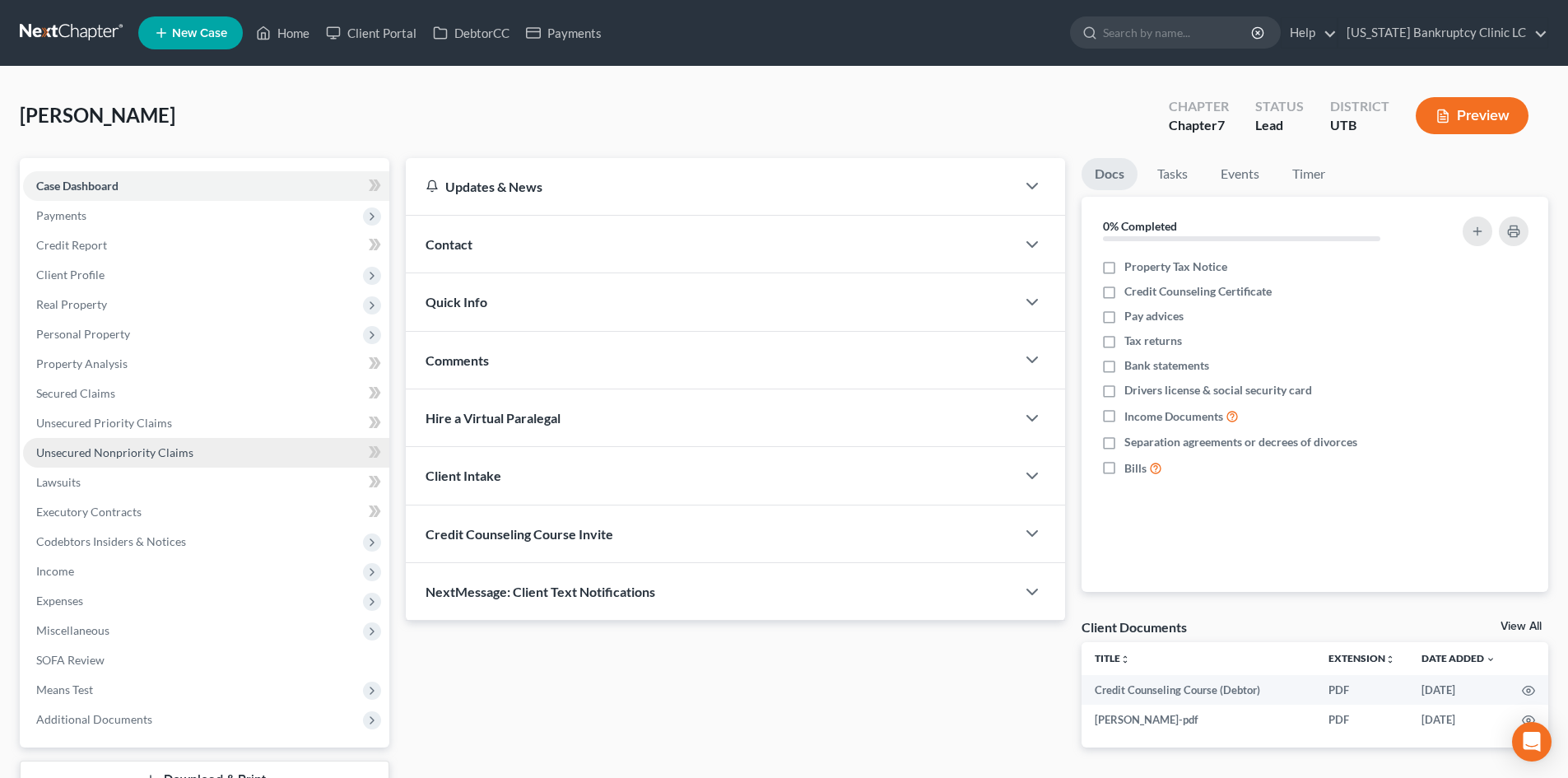
click at [118, 449] on span "Unsecured Nonpriority Claims" at bounding box center [115, 452] width 157 height 14
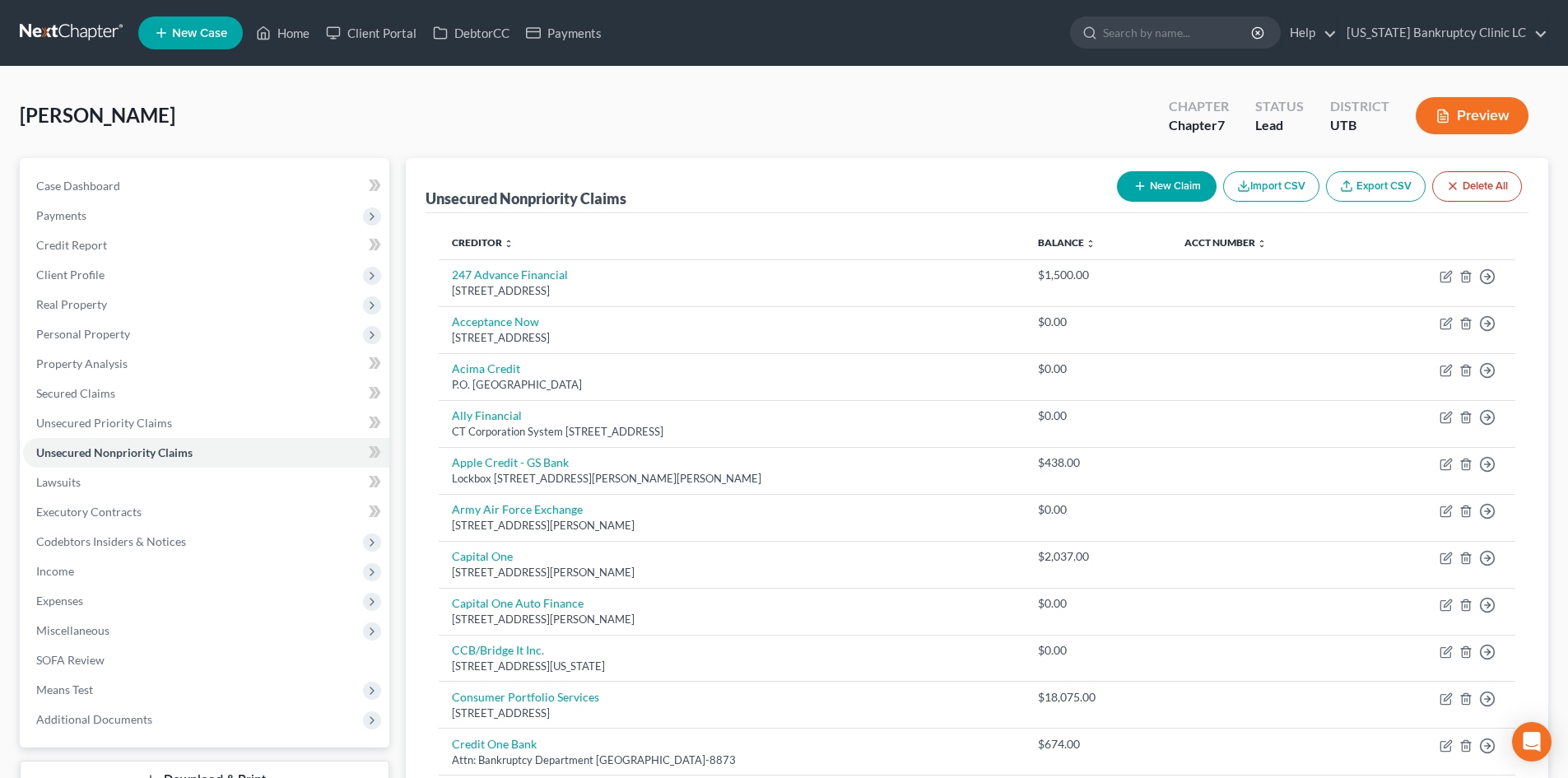
click at [1179, 183] on button "New Claim" at bounding box center [1166, 186] width 99 height 31
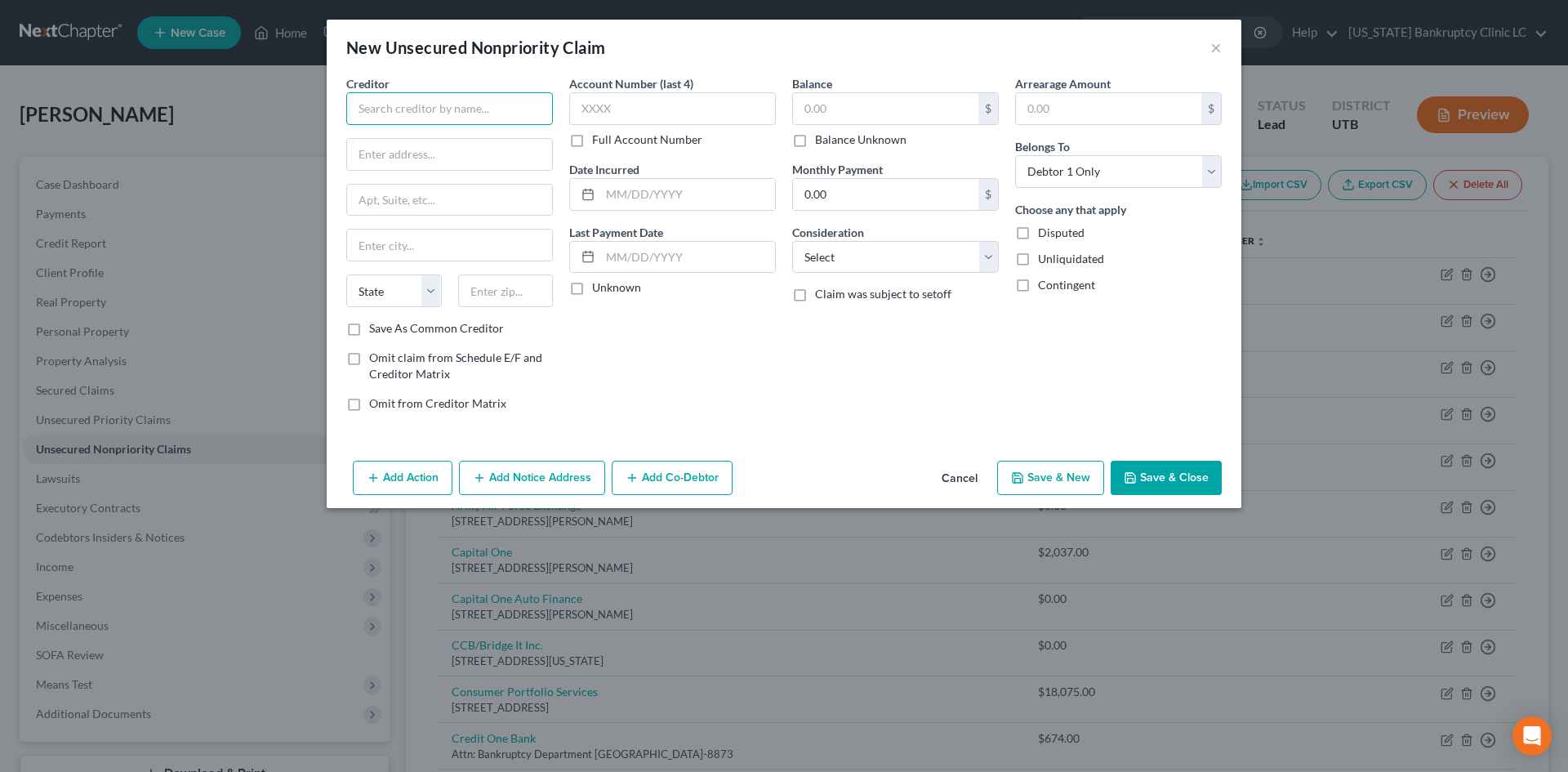
click at [517, 108] on input "text" at bounding box center [450, 108] width 207 height 33
drag, startPoint x: 447, startPoint y: 110, endPoint x: 439, endPoint y: 102, distance: 11.3
click at [447, 110] on input "Cred" at bounding box center [450, 108] width 207 height 33
click at [437, 137] on div "Credit Ninja" at bounding box center [443, 137] width 169 height 16
drag, startPoint x: 1189, startPoint y: 483, endPoint x: 1263, endPoint y: 531, distance: 88.2
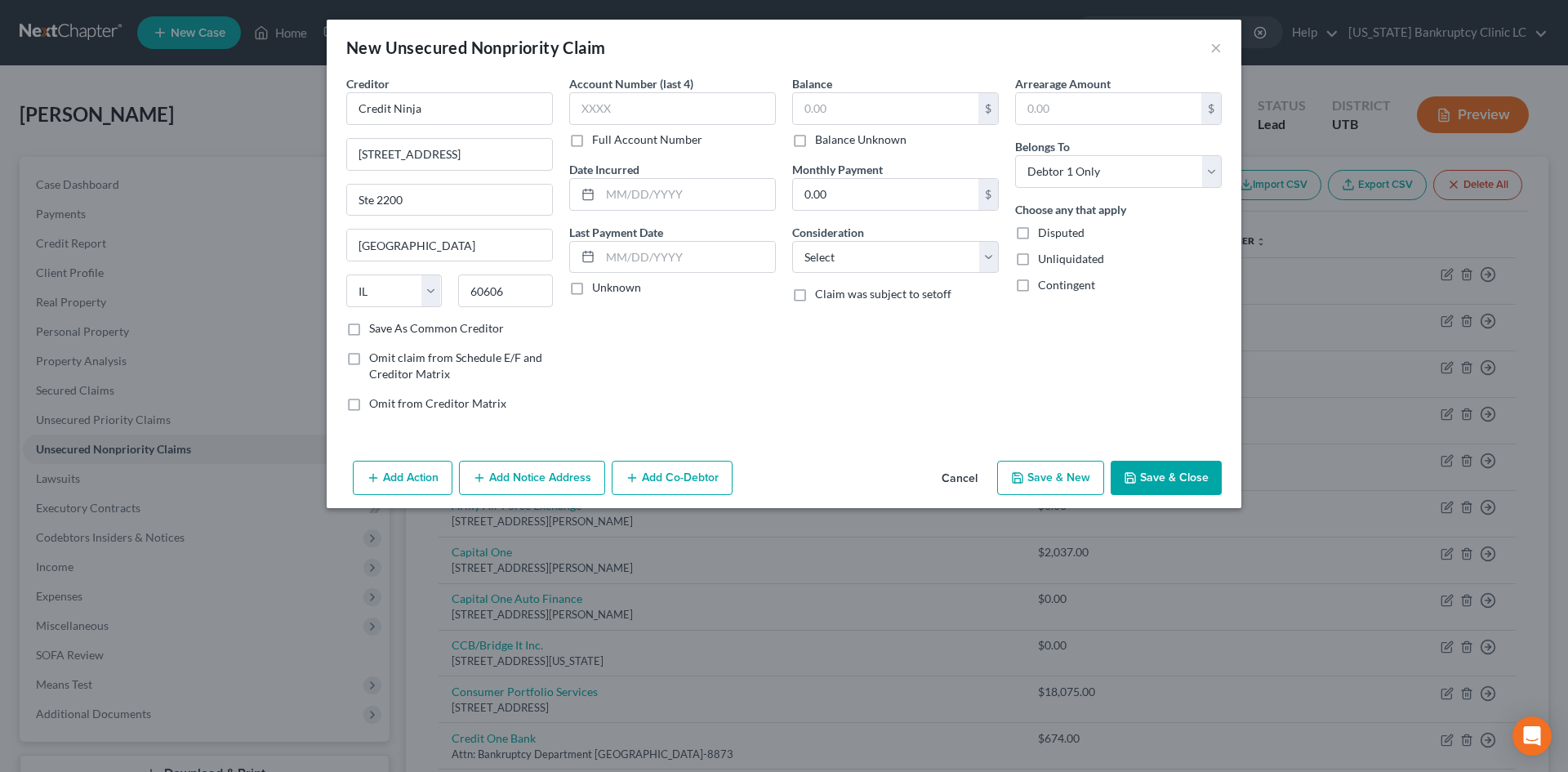
click at [1189, 482] on button "Save & Close" at bounding box center [1166, 478] width 111 height 34
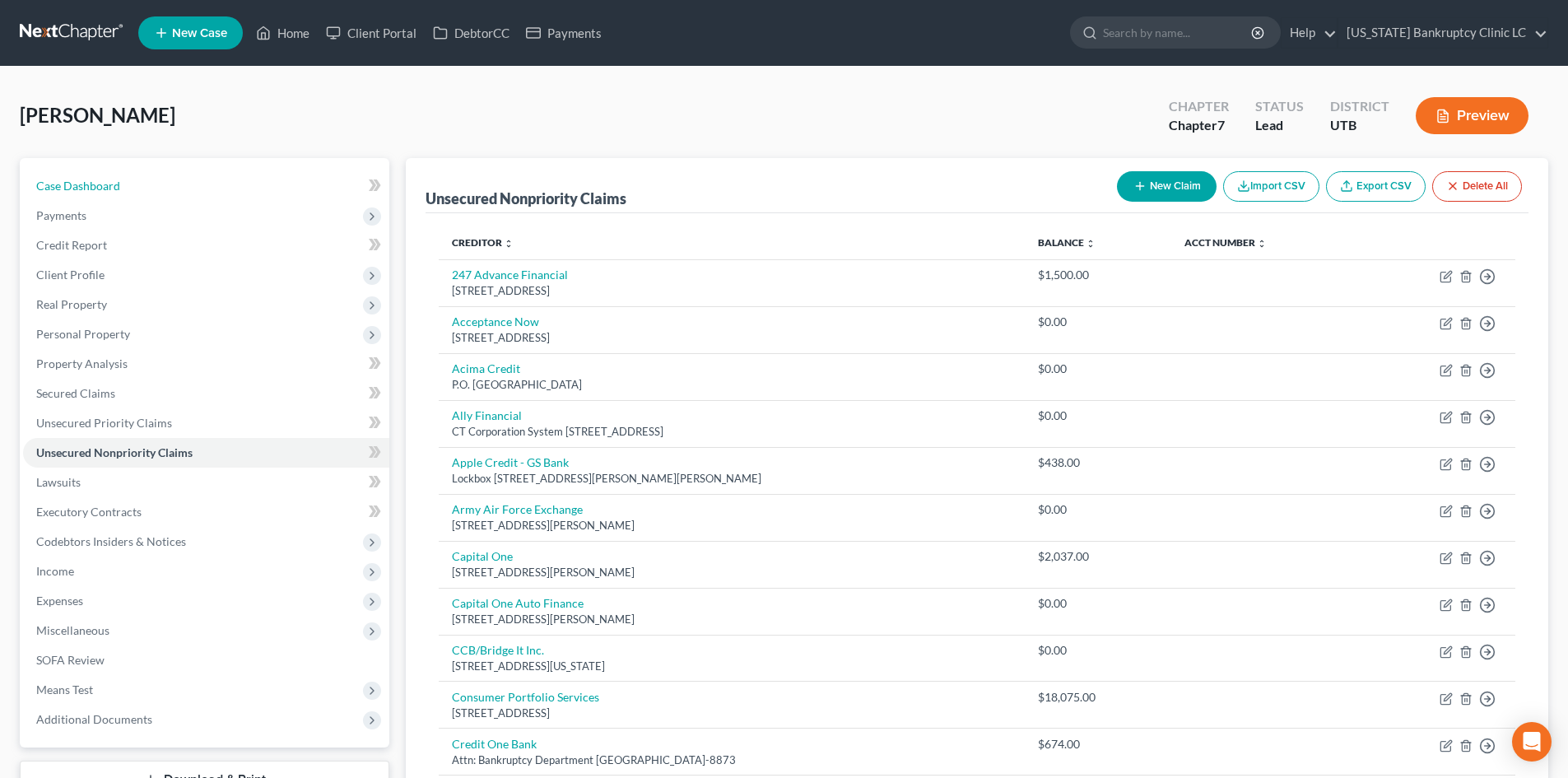
drag, startPoint x: 221, startPoint y: 180, endPoint x: 249, endPoint y: 0, distance: 182.2
click at [221, 180] on link "Case Dashboard" at bounding box center [206, 185] width 367 height 30
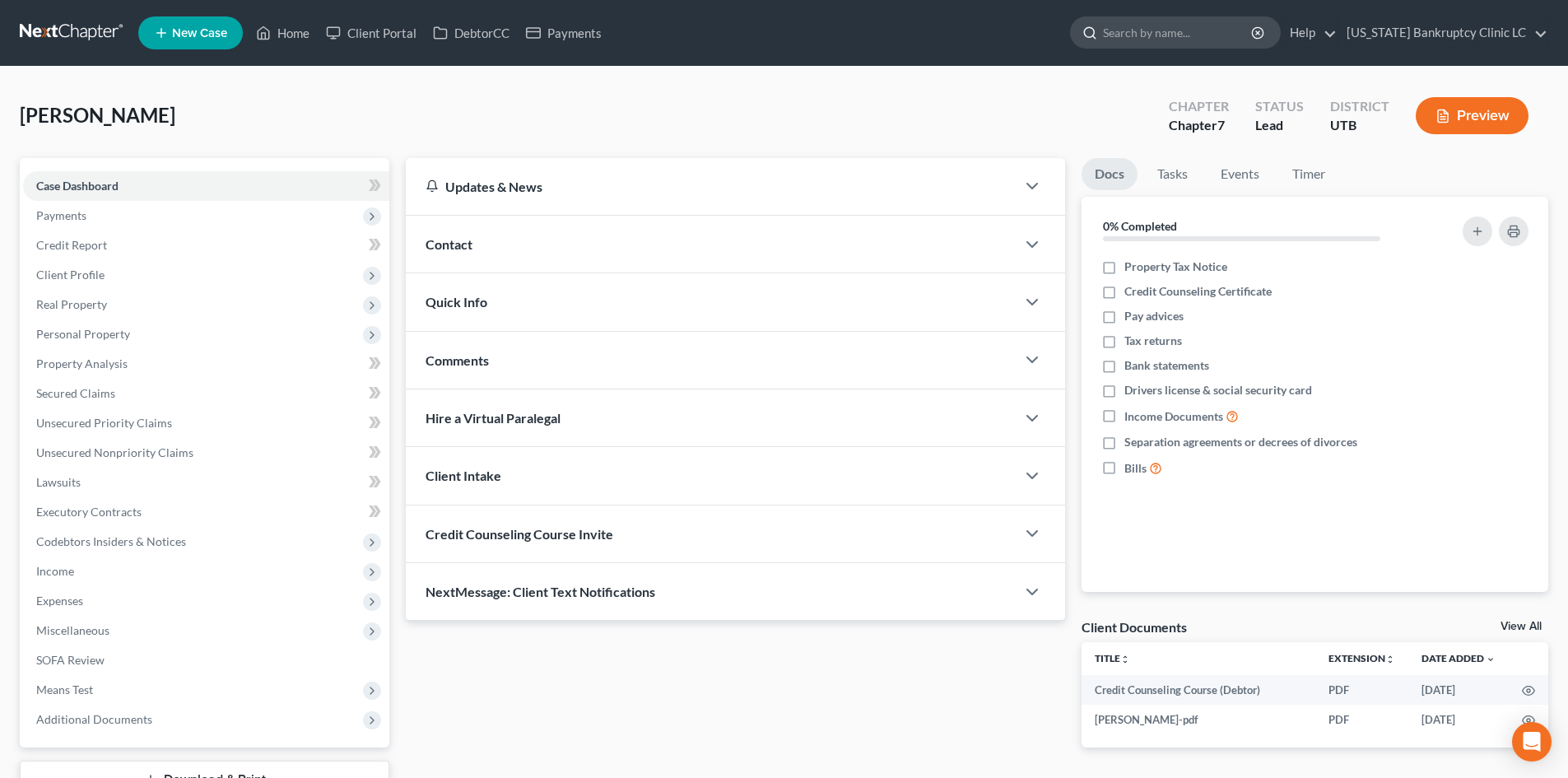
click at [1240, 38] on input "search" at bounding box center [1178, 33] width 151 height 31
paste input "25-23157"
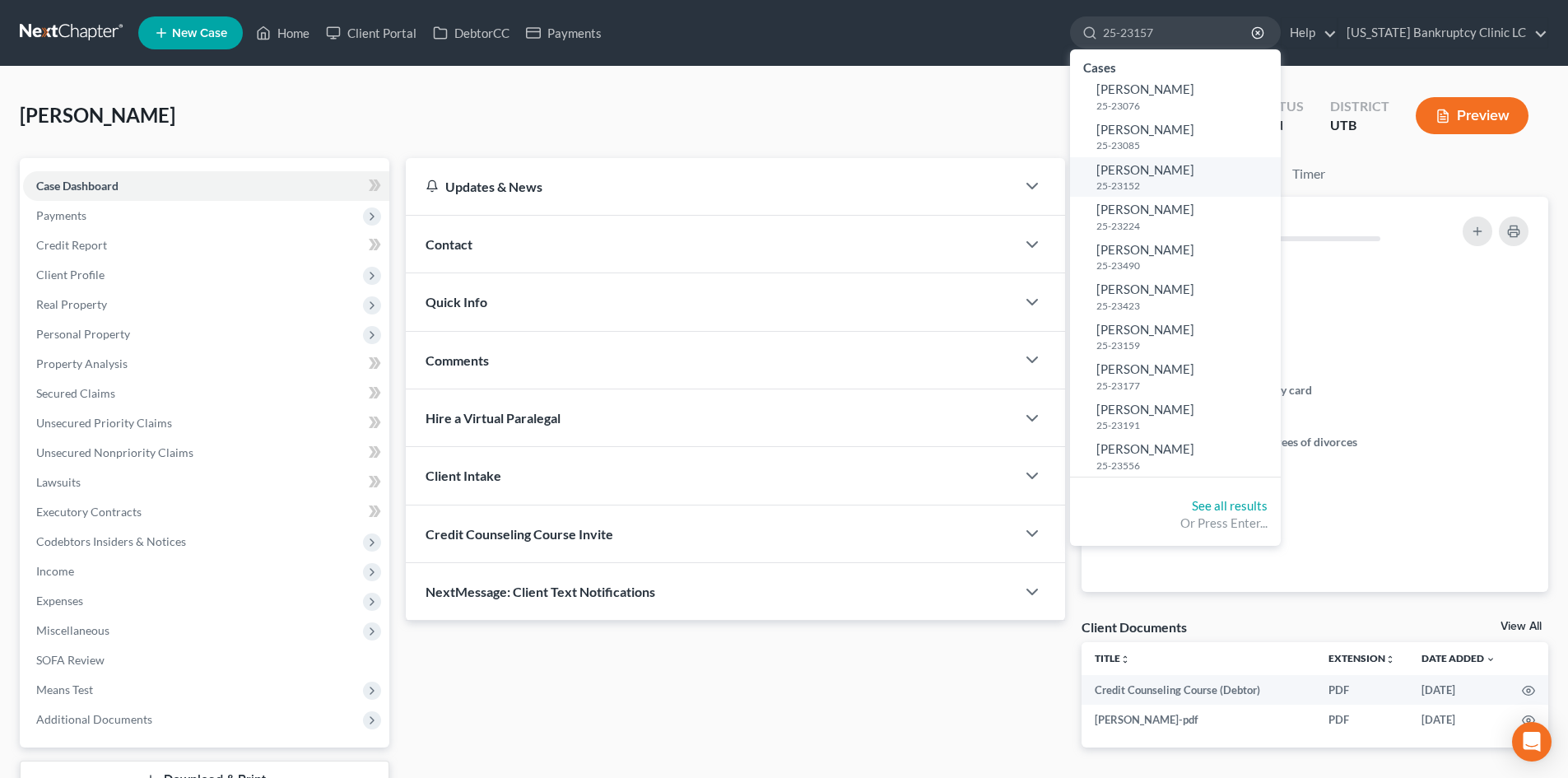
click at [1172, 164] on span "[PERSON_NAME]" at bounding box center [1145, 169] width 98 height 14
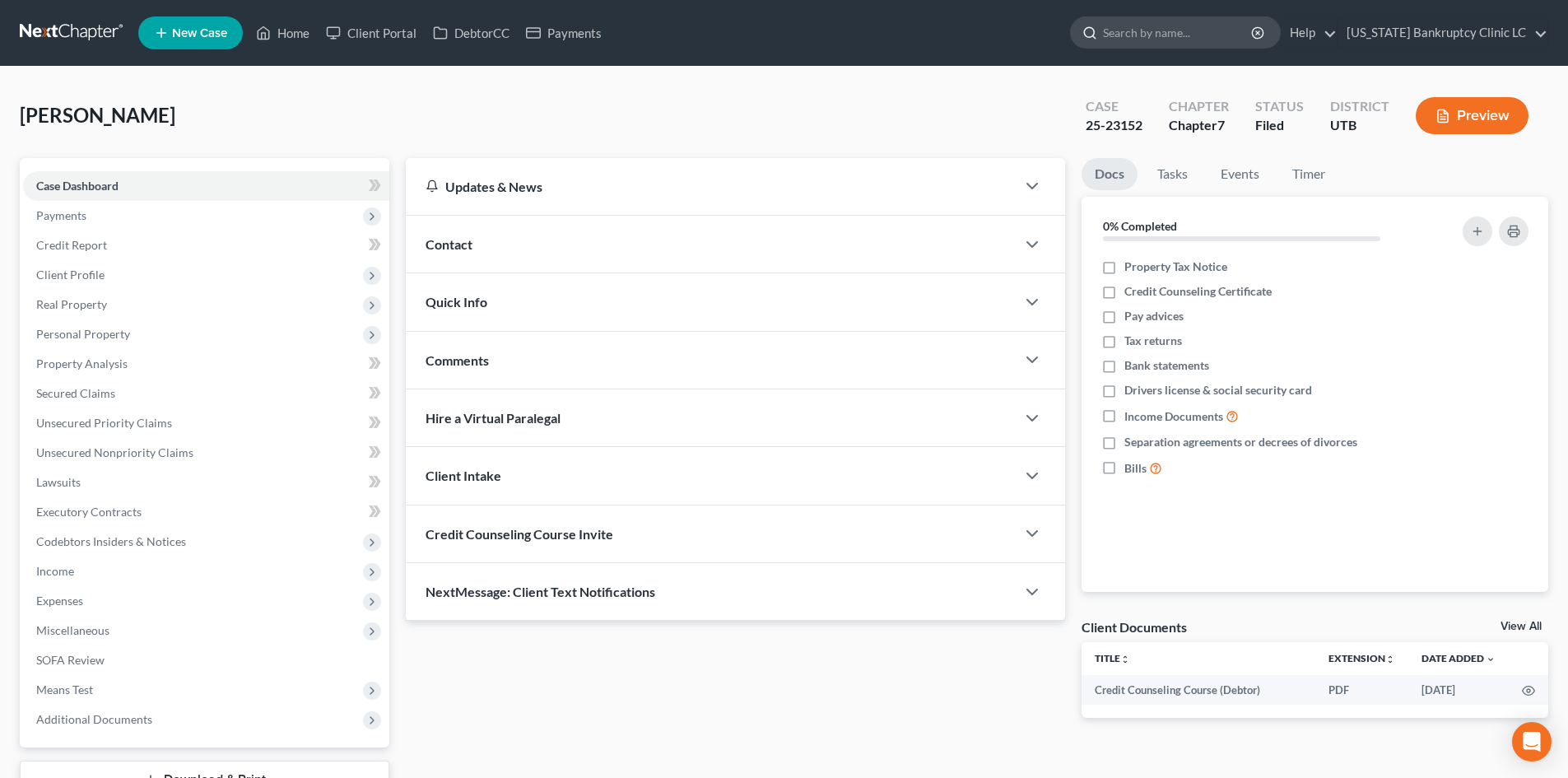
click at [1210, 42] on input "search" at bounding box center [1178, 33] width 151 height 31
paste input "25-23157"
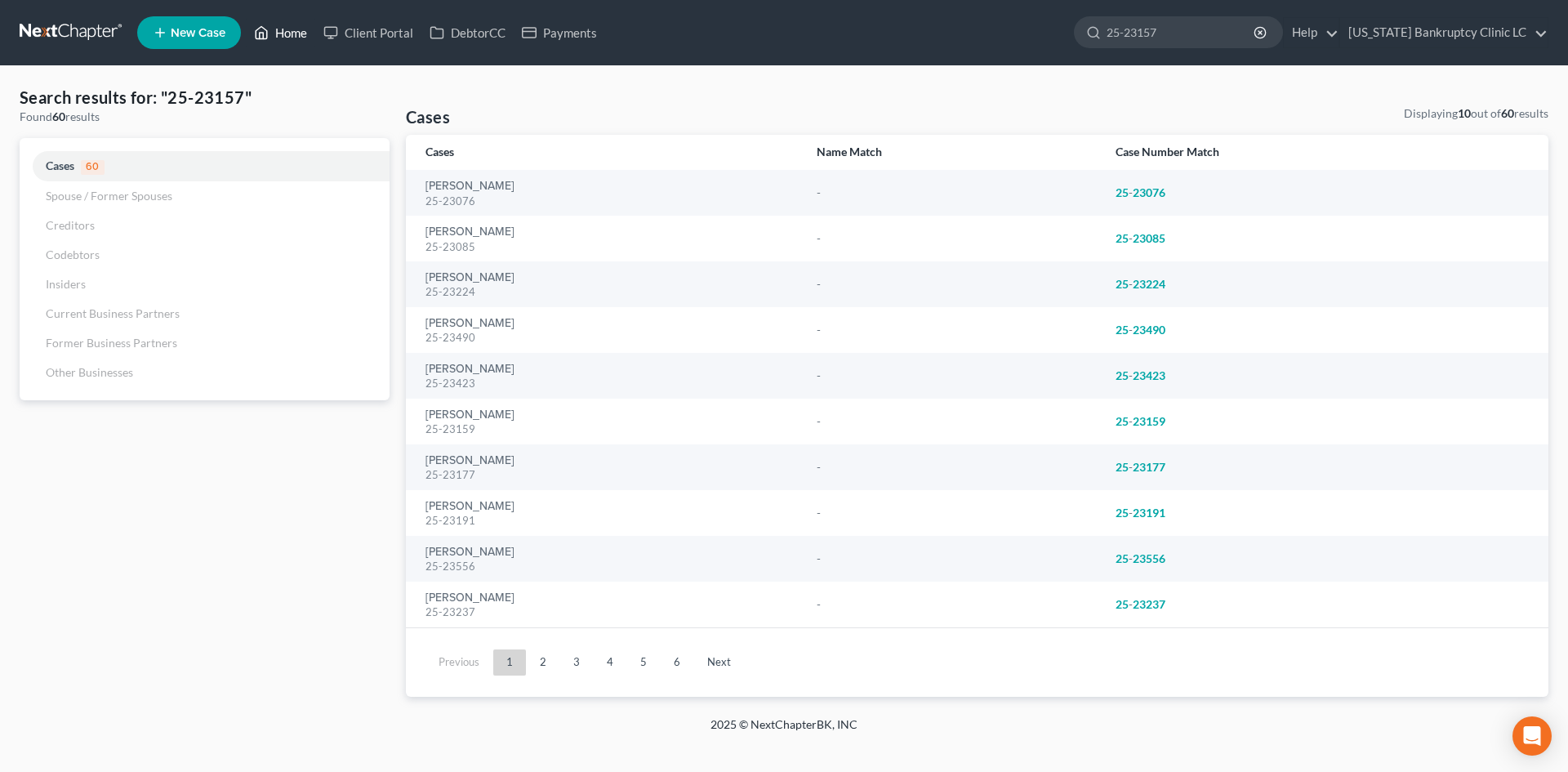
click at [258, 29] on icon at bounding box center [260, 33] width 14 height 19
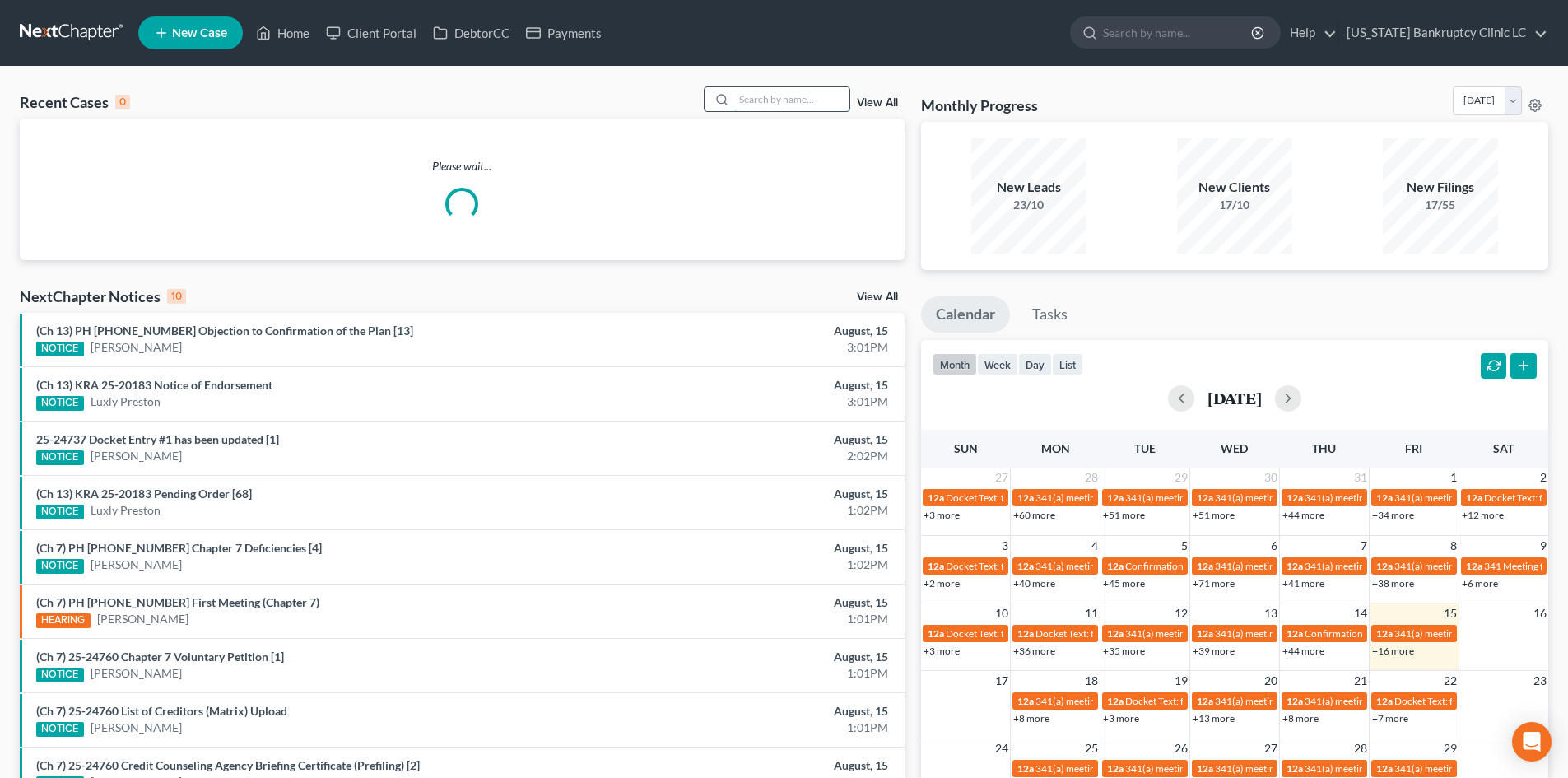
click at [766, 97] on input "search" at bounding box center [791, 98] width 115 height 24
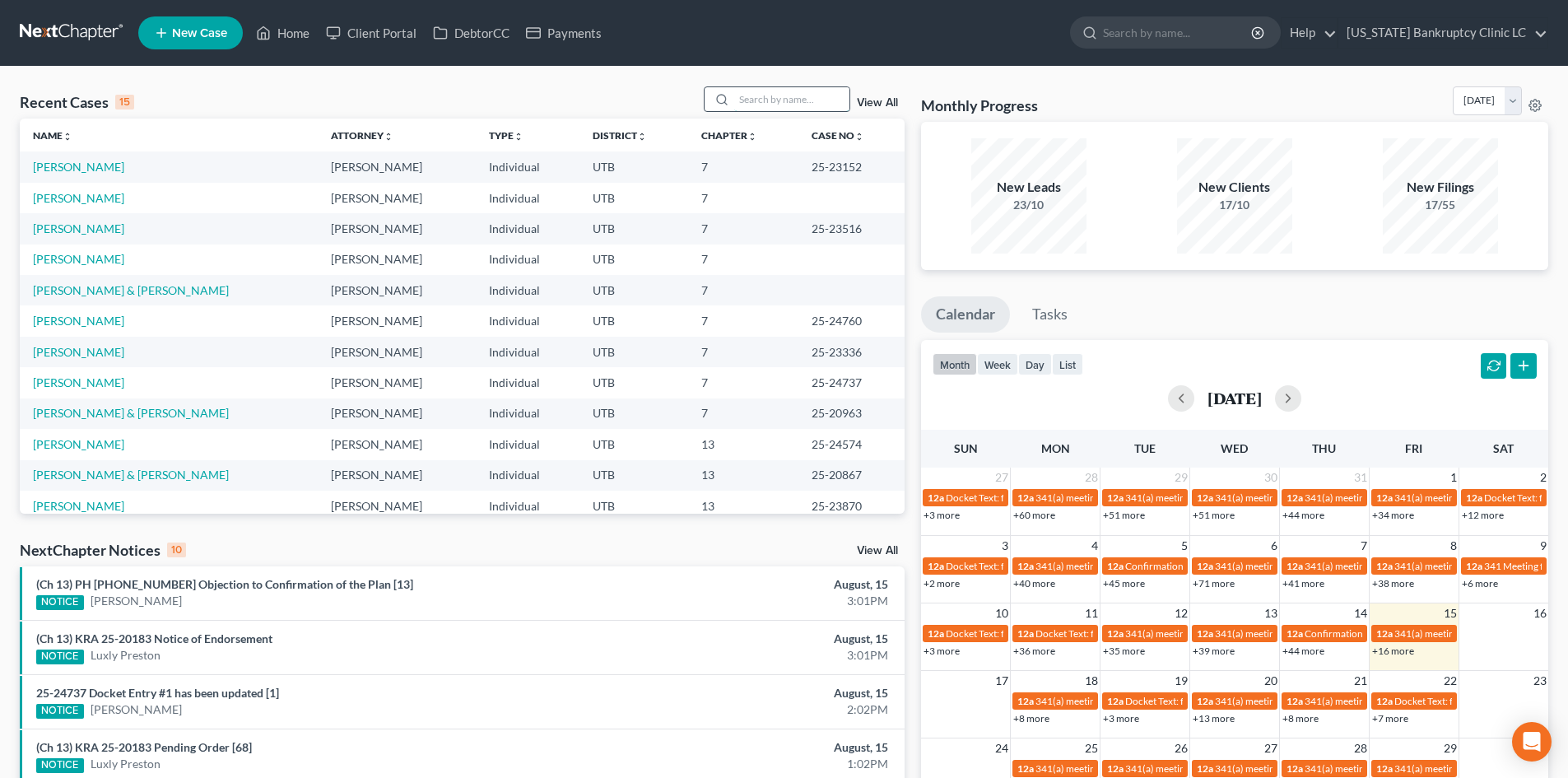
paste input "25-23157"
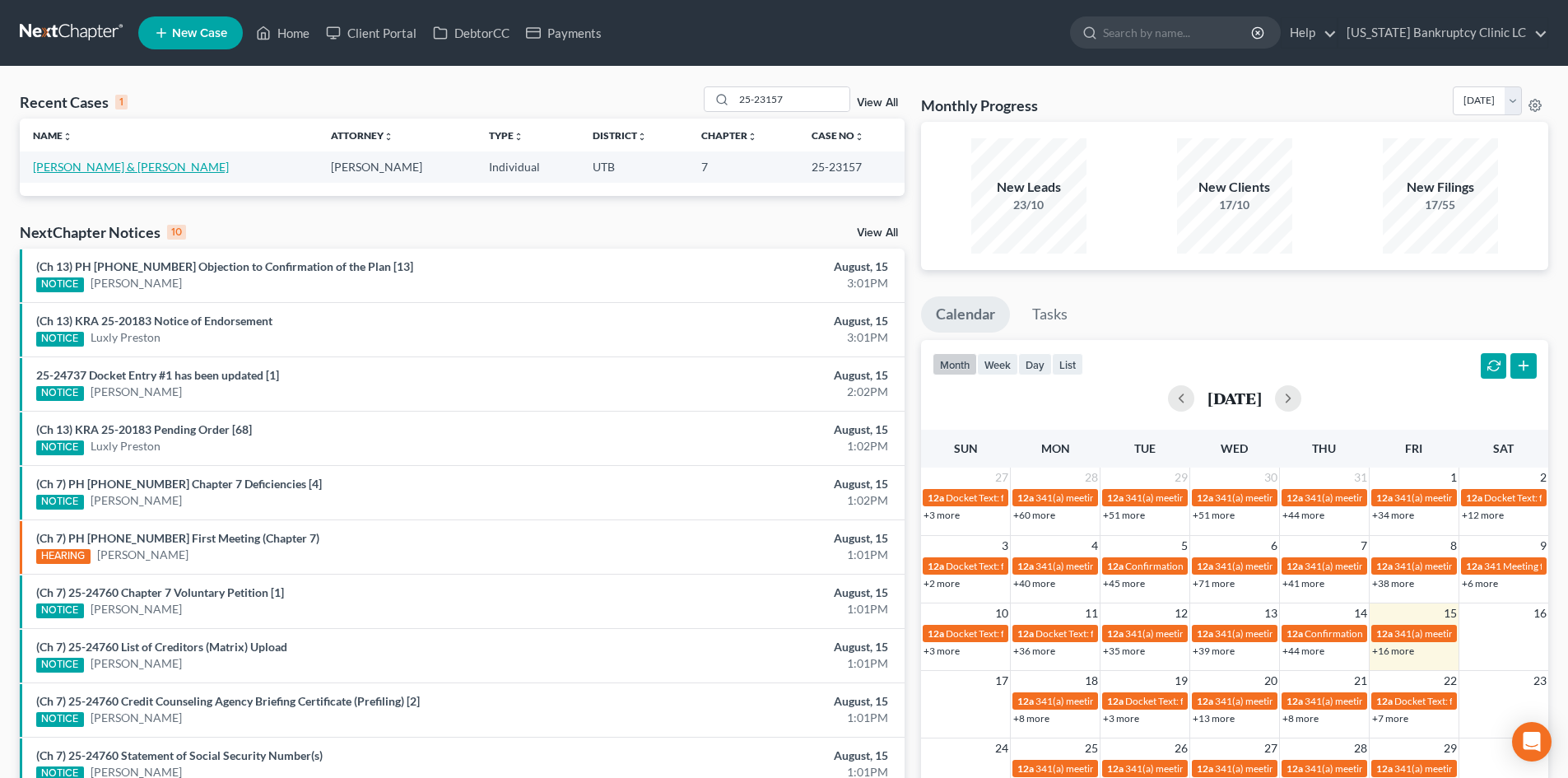
click at [174, 164] on link "[PERSON_NAME] & [PERSON_NAME]" at bounding box center [130, 166] width 196 height 14
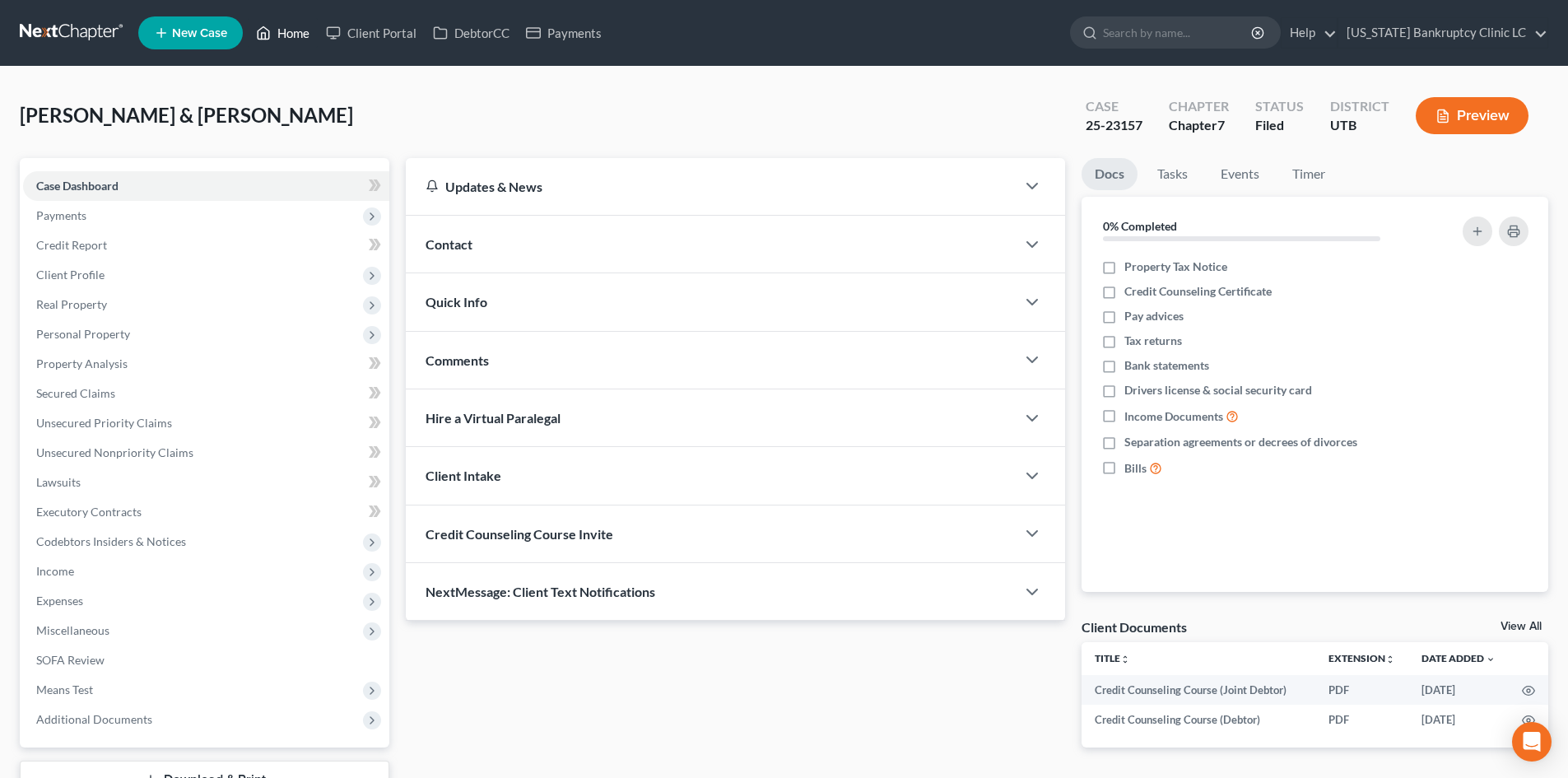
click at [300, 25] on link "Home" at bounding box center [283, 33] width 70 height 30
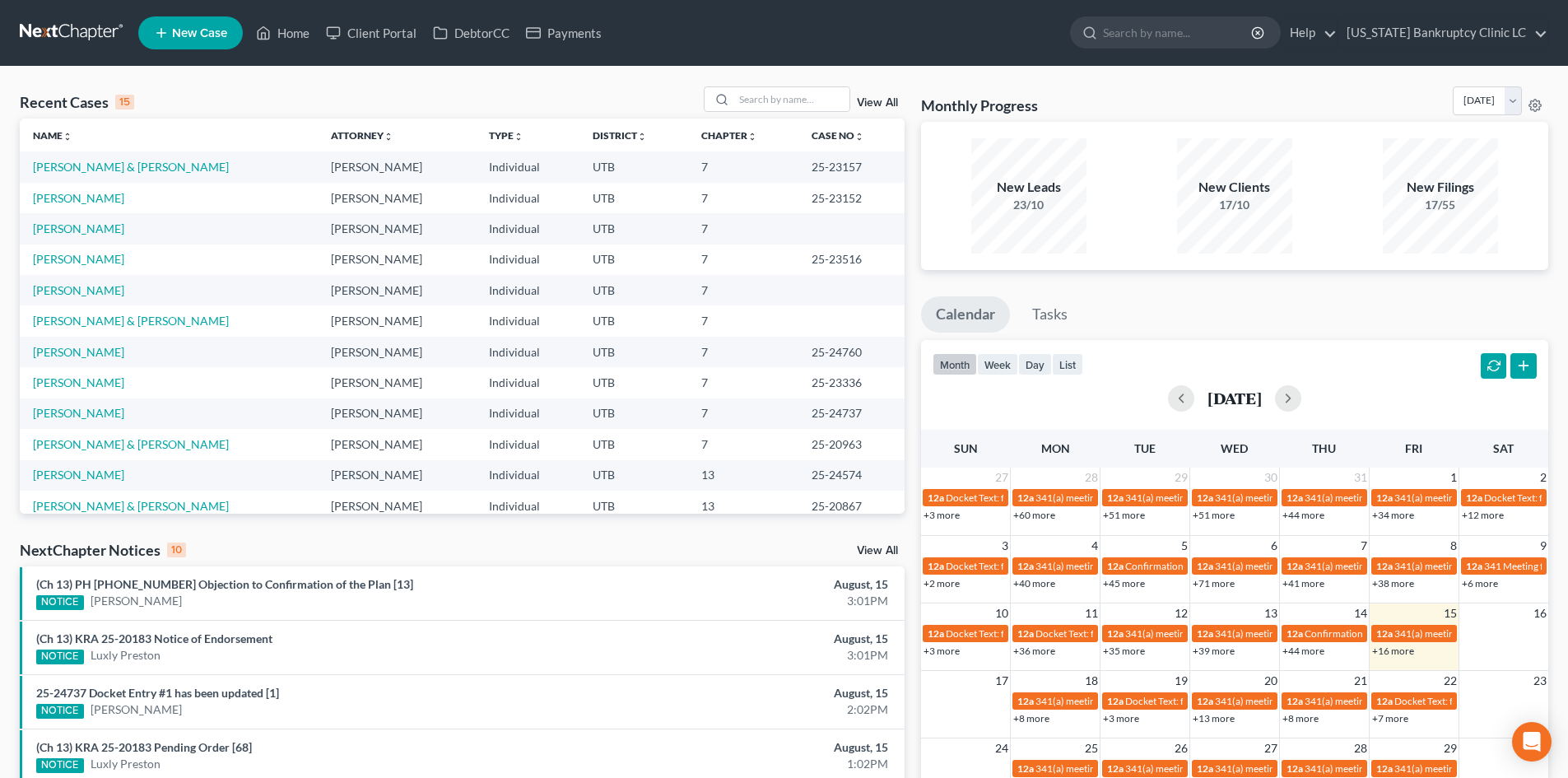
click at [214, 38] on span "New Case" at bounding box center [199, 33] width 55 height 13
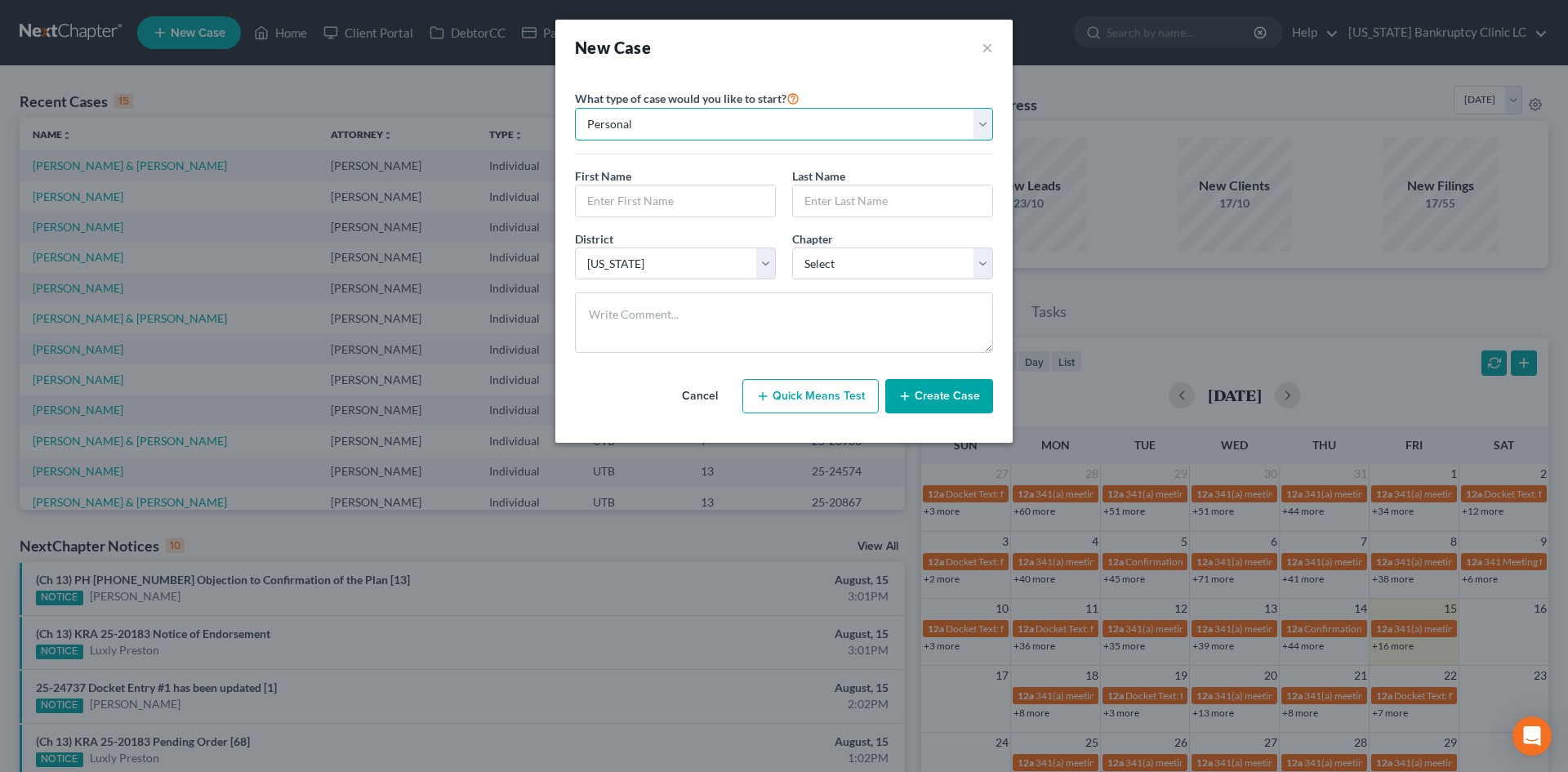
click at [741, 119] on select "Personal Business" at bounding box center [783, 125] width 418 height 33
click at [662, 193] on input "text" at bounding box center [675, 201] width 199 height 31
click at [918, 397] on button "Create Case" at bounding box center [939, 397] width 108 height 34
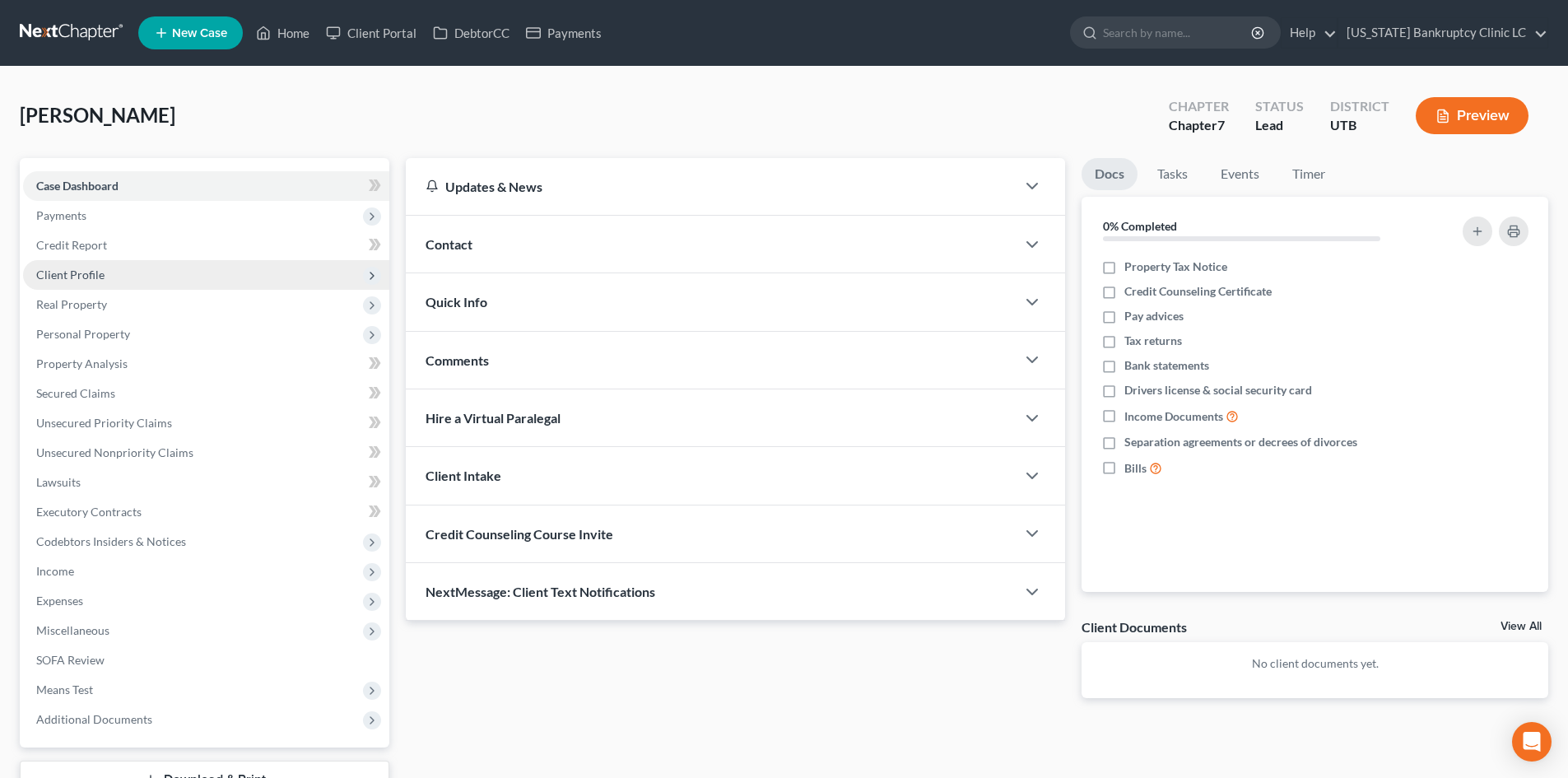
click at [93, 271] on span "Client Profile" at bounding box center [70, 274] width 69 height 14
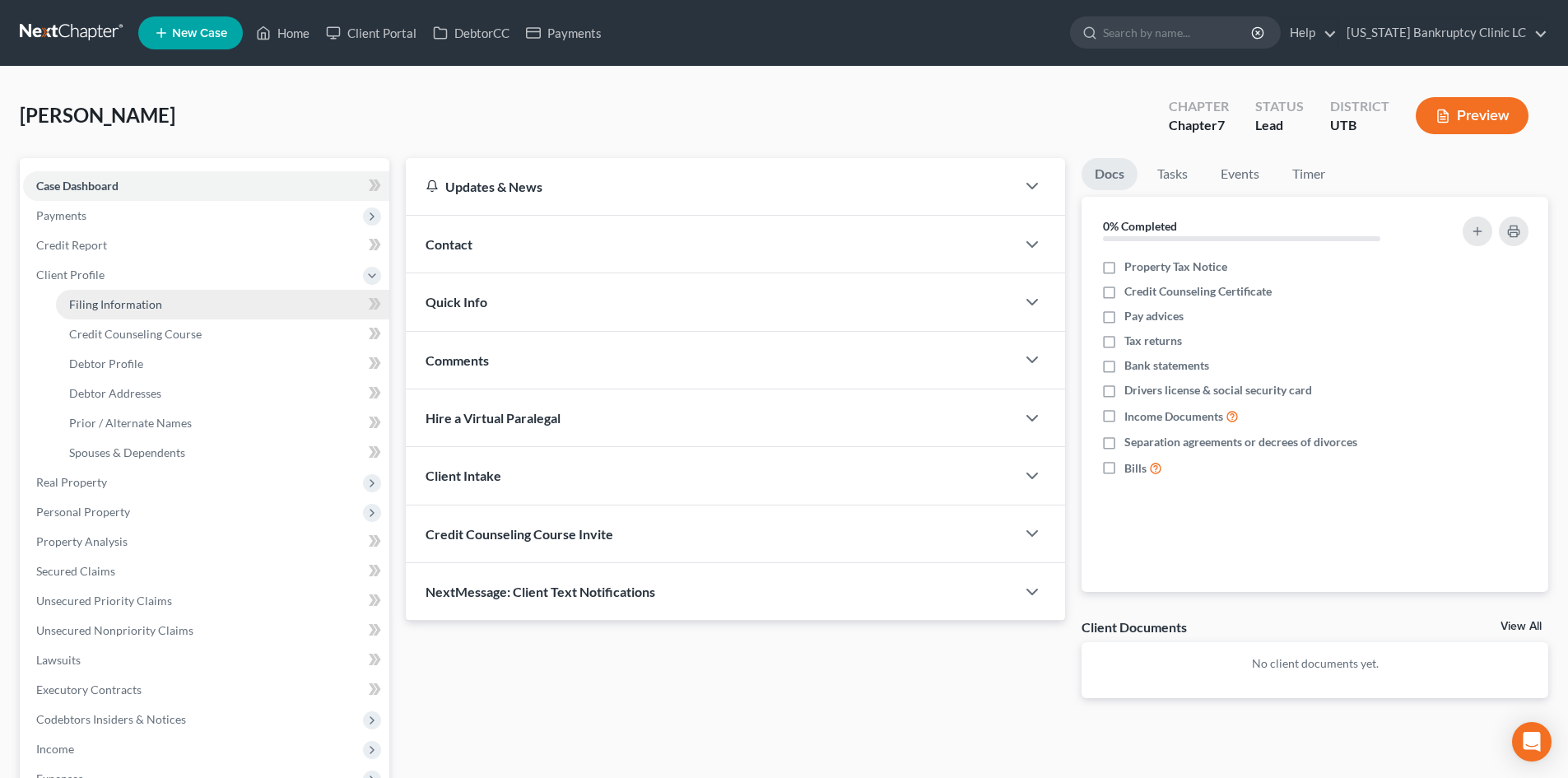
click at [150, 307] on span "Filing Information" at bounding box center [116, 304] width 93 height 14
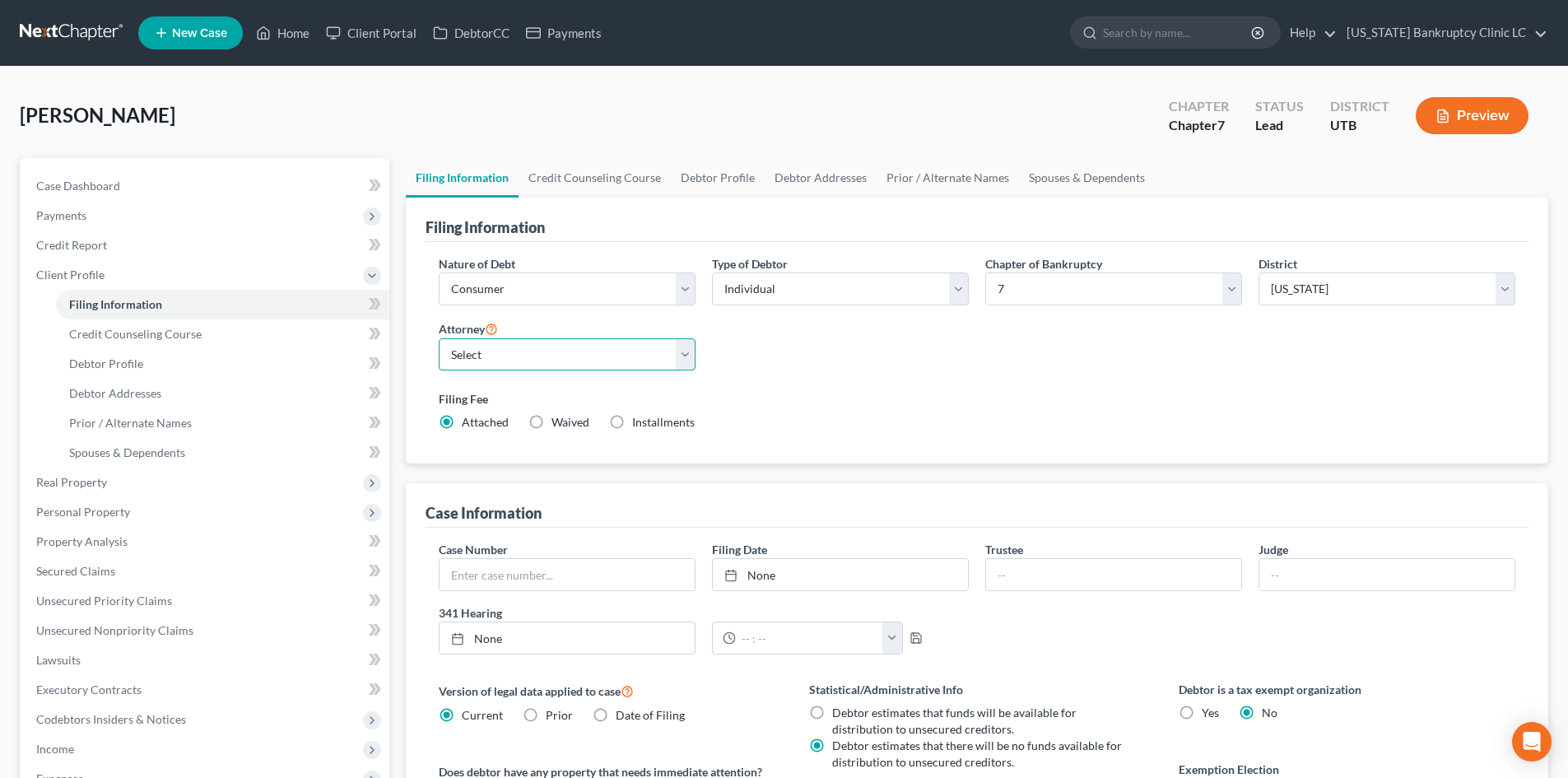
drag, startPoint x: 599, startPoint y: 352, endPoint x: 579, endPoint y: 370, distance: 26.9
click at [599, 352] on select "Select [PERSON_NAME] - UTB [PERSON_NAME] - UT" at bounding box center [567, 355] width 257 height 33
click at [439, 339] on select "Select [PERSON_NAME] - UTB [PERSON_NAME] - UT" at bounding box center [567, 355] width 257 height 33
click at [1042, 407] on label "Filing Fee" at bounding box center [977, 399] width 1077 height 17
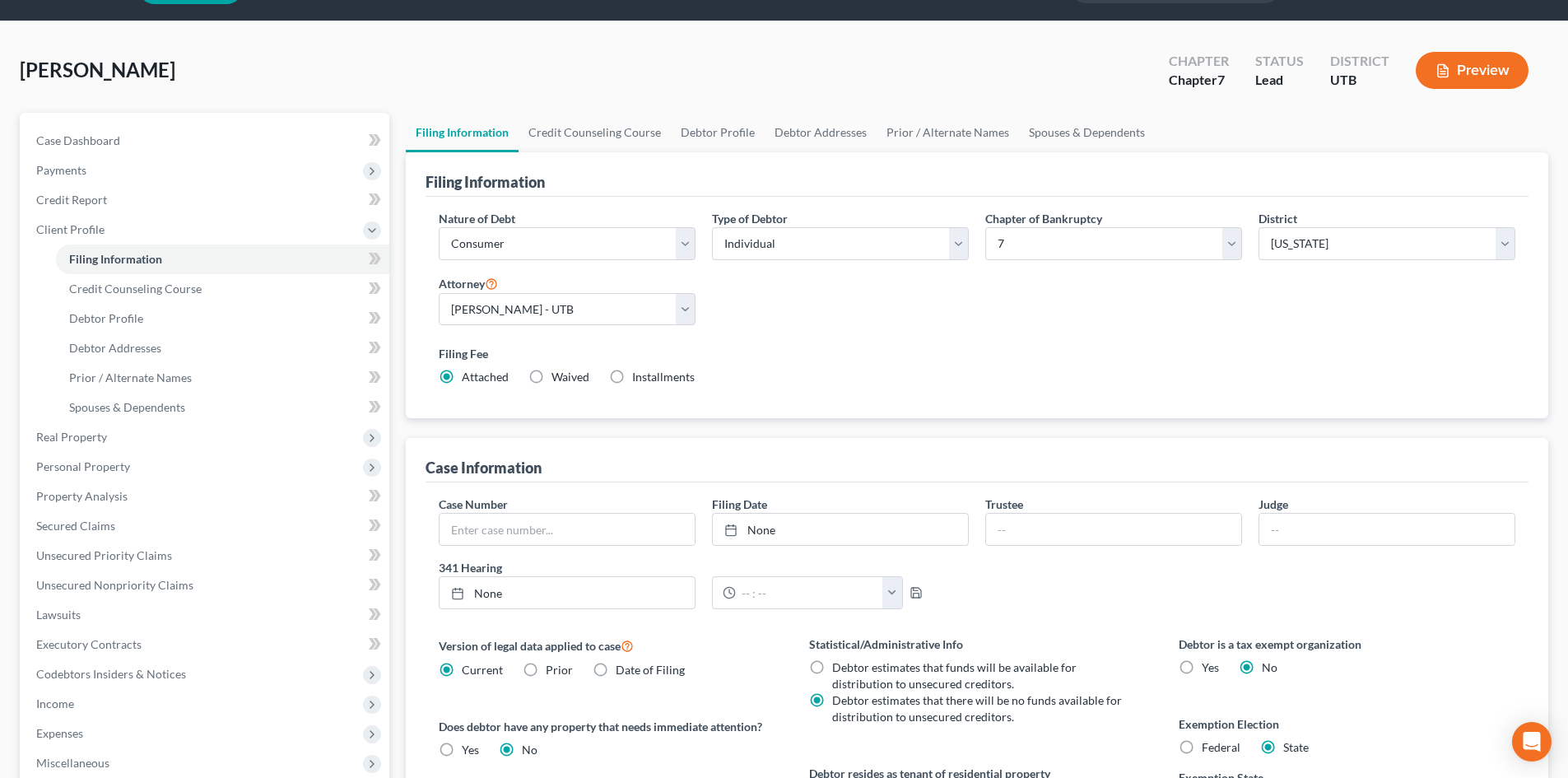
scroll to position [82, 0]
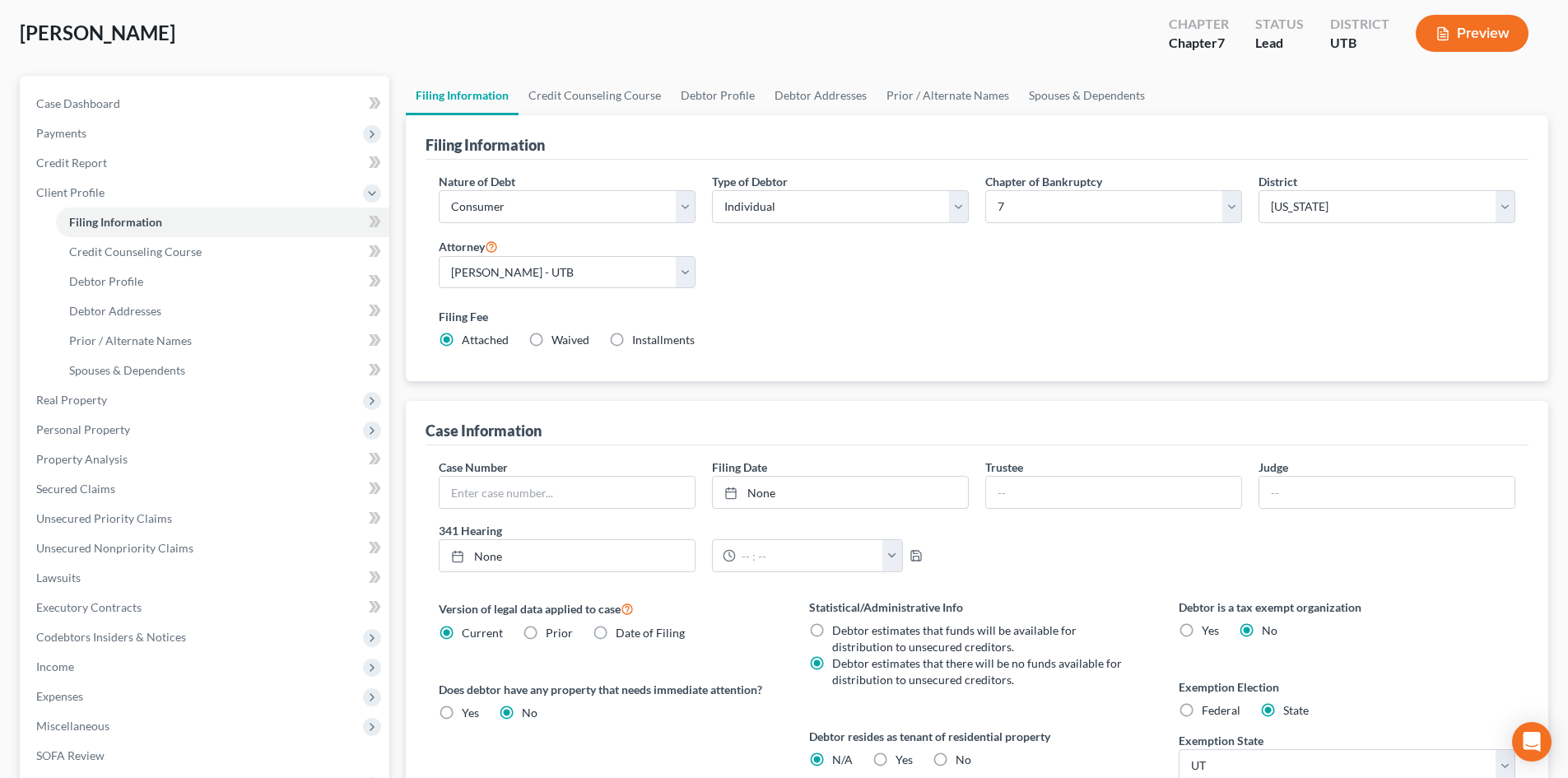
click at [904, 761] on span "Yes" at bounding box center [904, 760] width 17 height 14
click at [904, 761] on input "Yes Yes" at bounding box center [907, 757] width 11 height 11
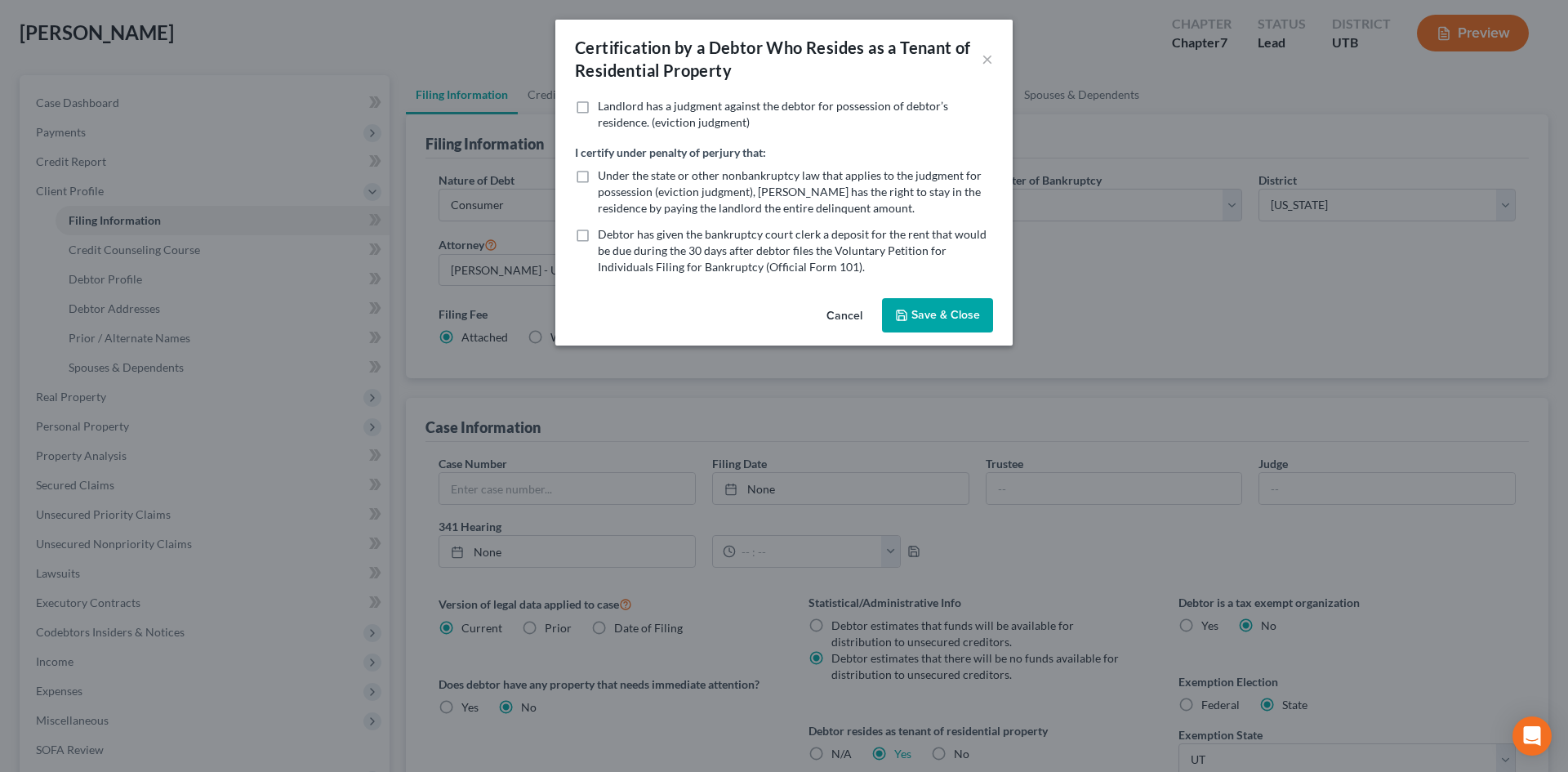
click at [940, 307] on button "Save & Close" at bounding box center [937, 315] width 111 height 34
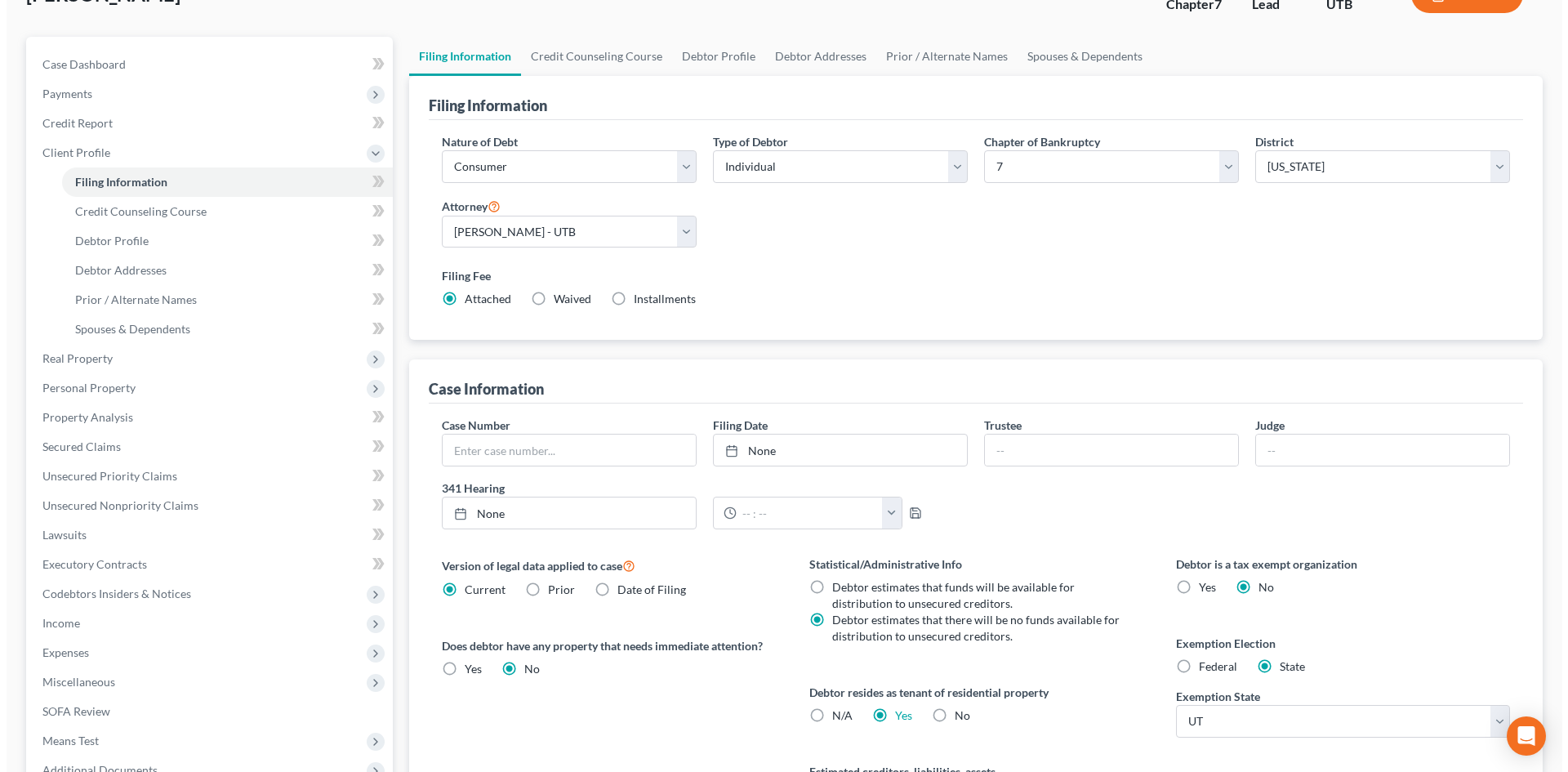
scroll to position [0, 0]
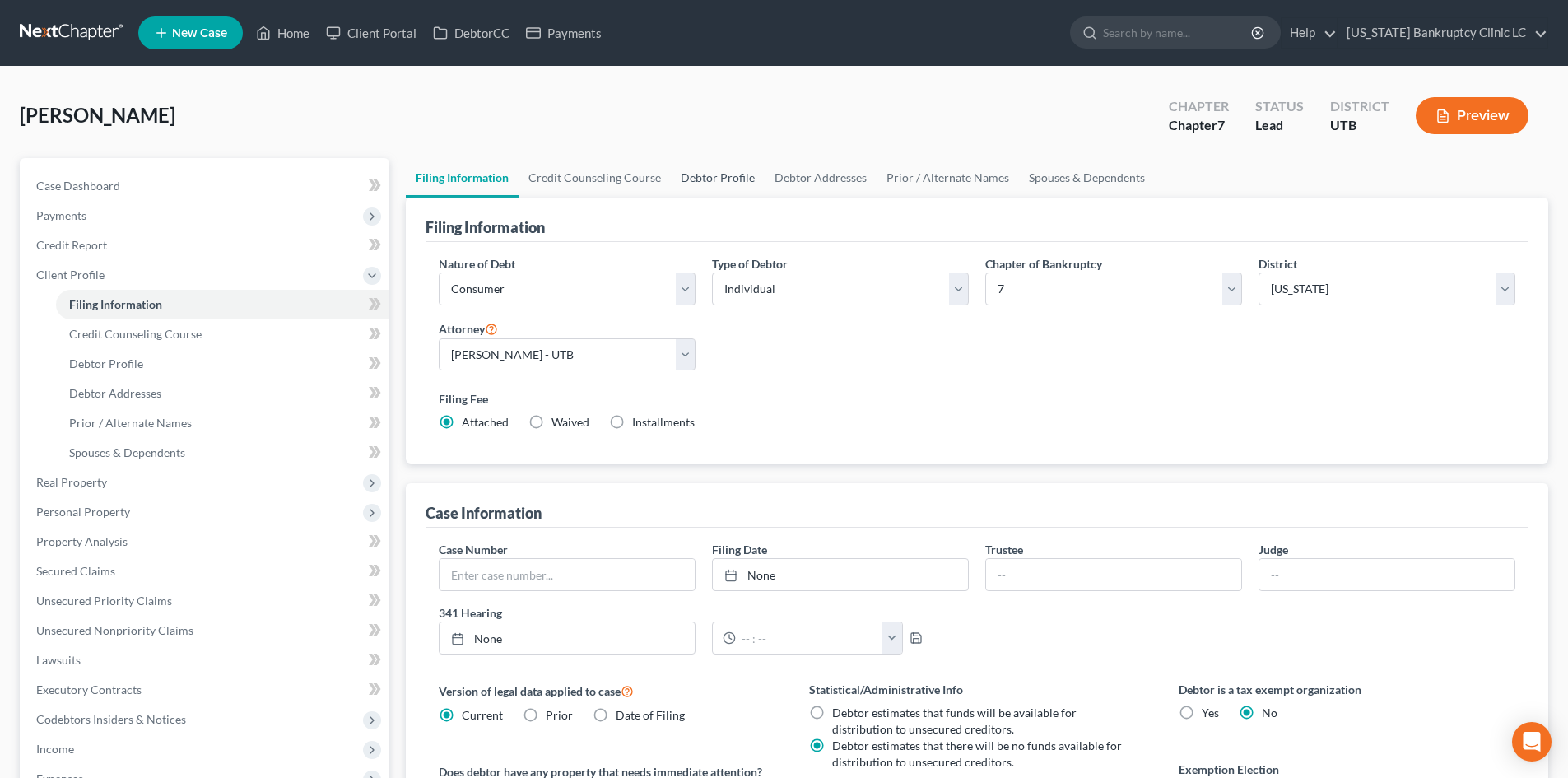
click at [708, 190] on link "Debtor Profile" at bounding box center [717, 178] width 94 height 40
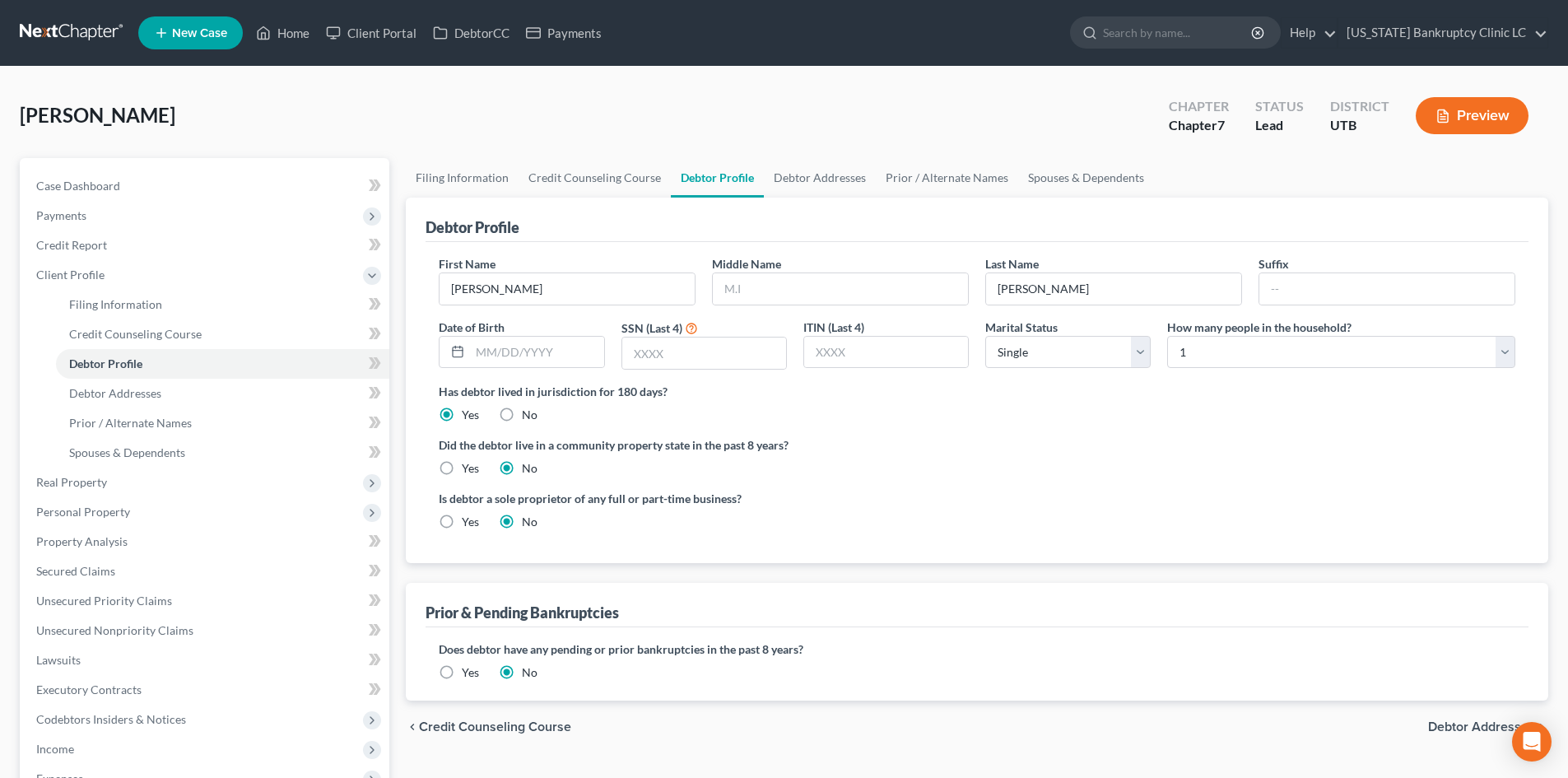
click at [827, 308] on div "First Name [PERSON_NAME] Middle Name Last Name [PERSON_NAME] Suffix Date of Bir…" at bounding box center [977, 319] width 1093 height 127
click at [831, 294] on input "text" at bounding box center [840, 289] width 255 height 31
click at [1095, 290] on input "[PERSON_NAME]" at bounding box center [1114, 289] width 255 height 31
click at [556, 347] on input "text" at bounding box center [536, 352] width 133 height 31
click at [1244, 349] on select "Select 1 2 3 4 5 6 7 8 9 10 11 12 13 14 15 16 17 18 19 20" at bounding box center [1340, 352] width 348 height 33
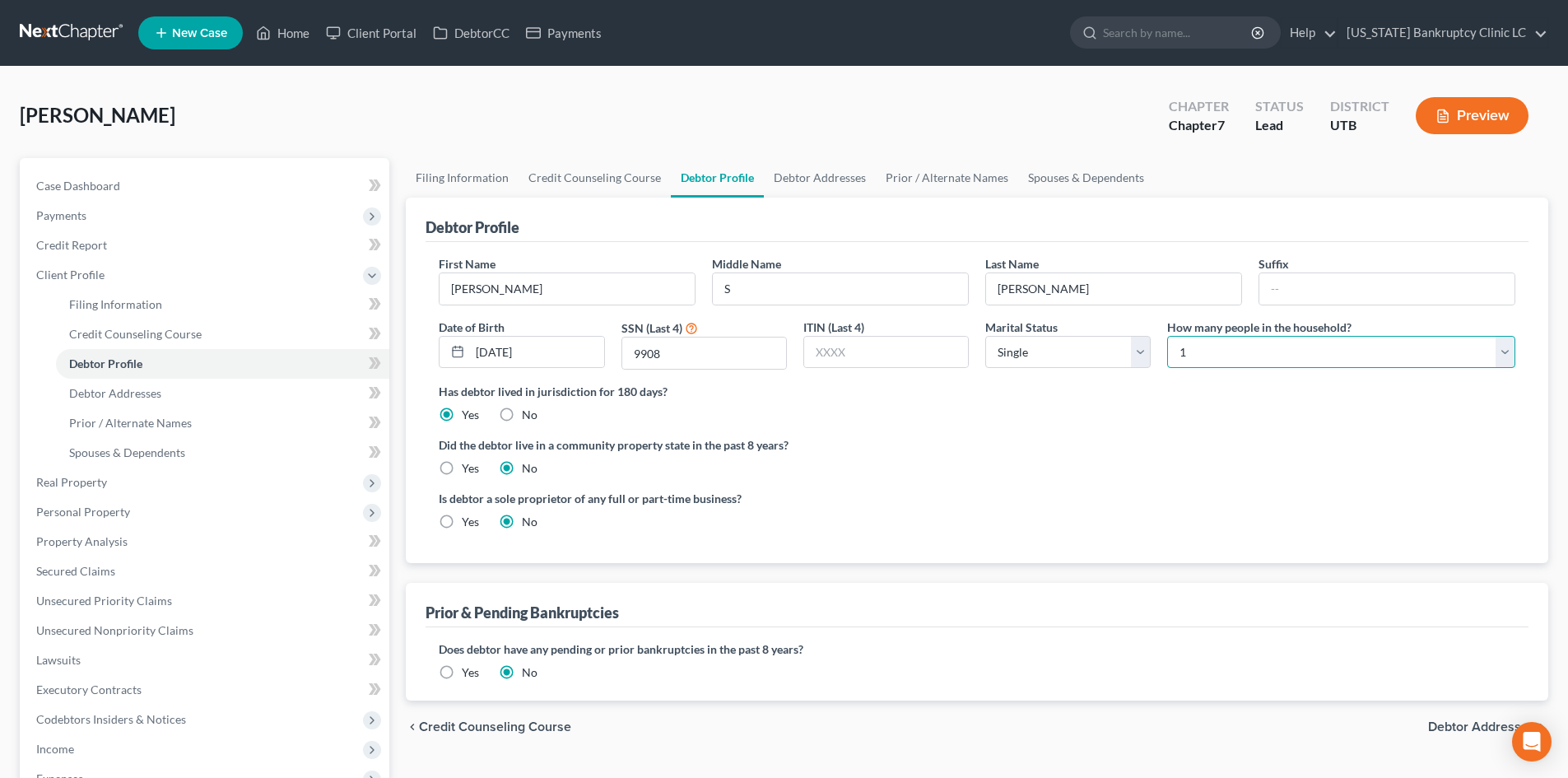
drag, startPoint x: 1285, startPoint y: 355, endPoint x: 1281, endPoint y: 367, distance: 12.6
click at [1285, 355] on select "Select 1 2 3 4 5 6 7 8 9 10 11 12 13 14 15 16 17 18 19 20" at bounding box center [1340, 352] width 348 height 33
click at [1167, 336] on select "Select 1 2 3 4 5 6 7 8 9 10 11 12 13 14 15 16 17 18 19 20" at bounding box center [1340, 352] width 348 height 33
click at [1158, 453] on label "Did the debtor live in a community property state in the past 8 years?" at bounding box center [977, 445] width 1077 height 17
click at [816, 177] on link "Debtor Addresses" at bounding box center [820, 178] width 112 height 40
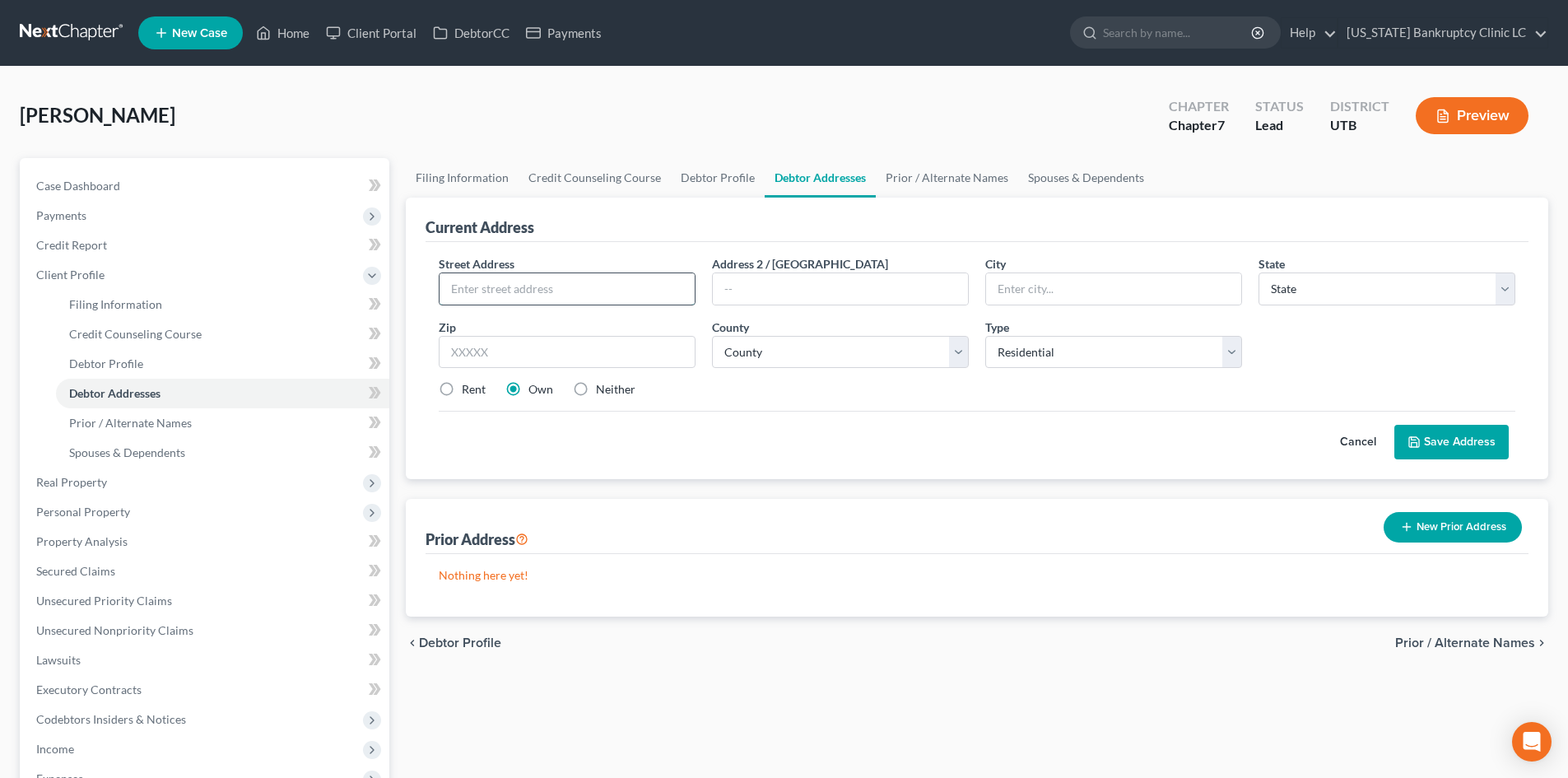
click at [560, 285] on input "text" at bounding box center [566, 289] width 255 height 31
click at [470, 386] on label "Rent" at bounding box center [474, 389] width 24 height 16
click at [470, 386] on input "Rent" at bounding box center [473, 386] width 11 height 11
click at [1436, 443] on button "Save Address" at bounding box center [1451, 442] width 115 height 35
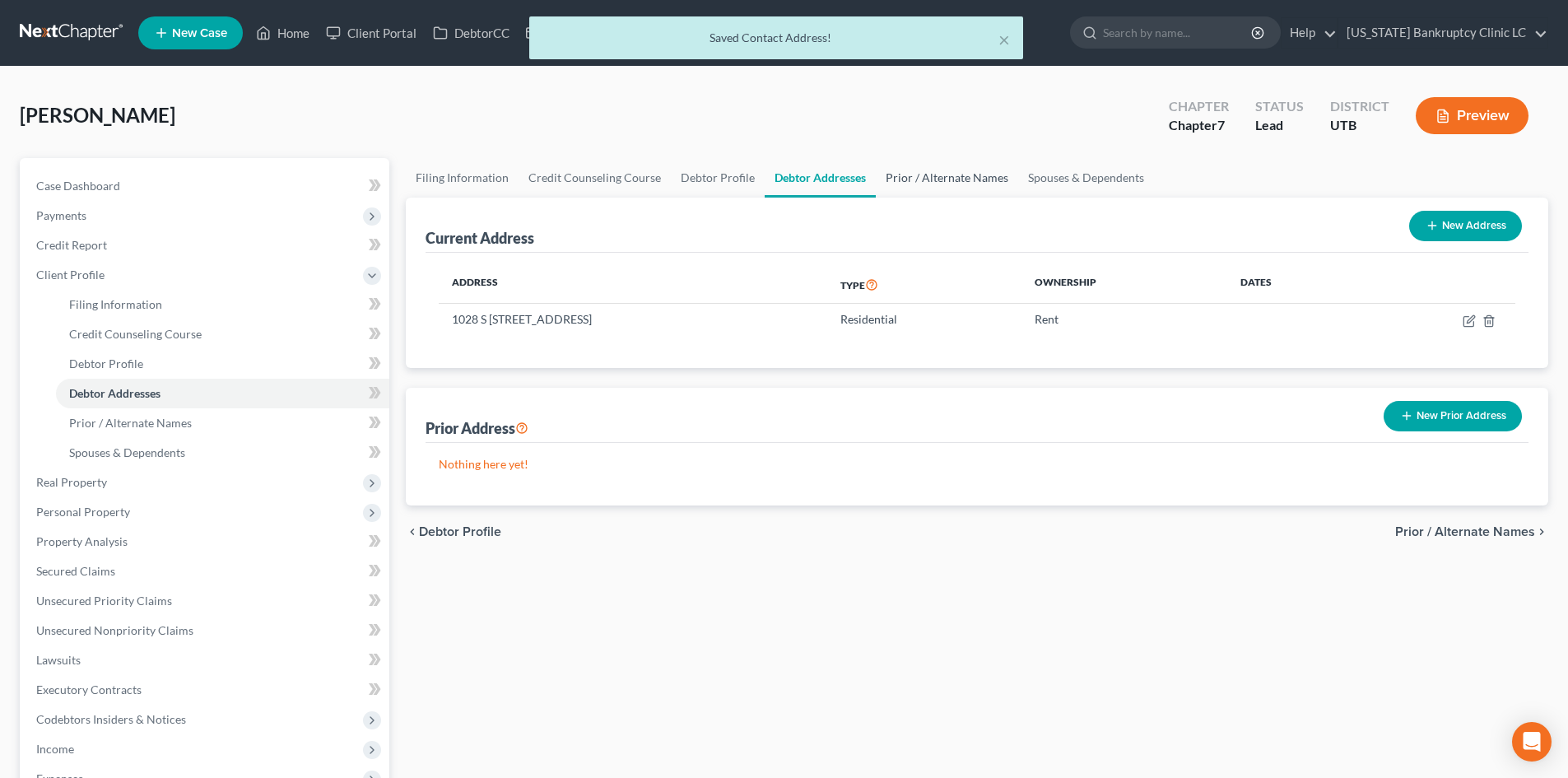
click at [947, 174] on link "Prior / Alternate Names" at bounding box center [948, 178] width 143 height 40
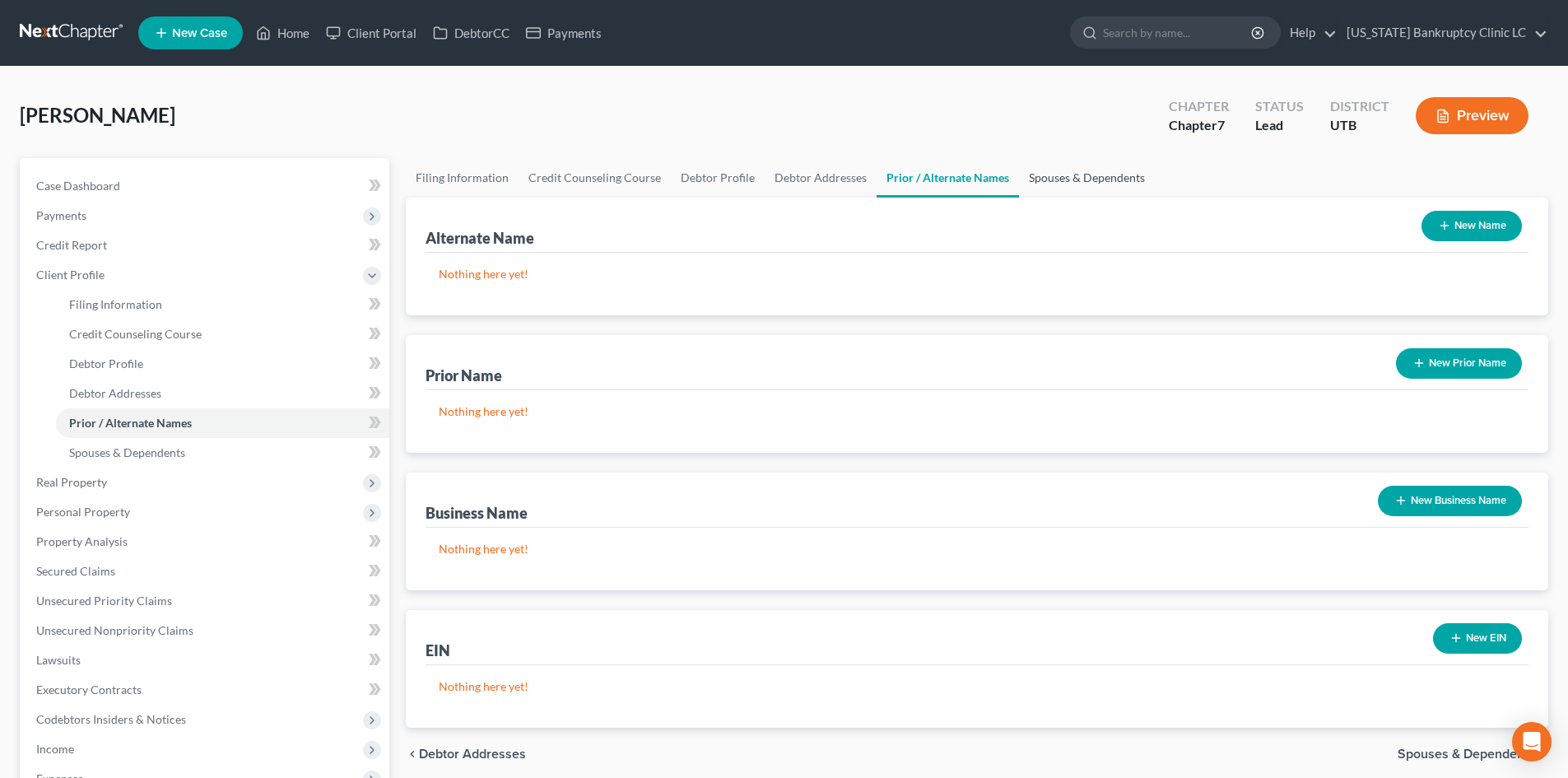
click at [1067, 185] on link "Spouses & Dependents" at bounding box center [1087, 178] width 136 height 40
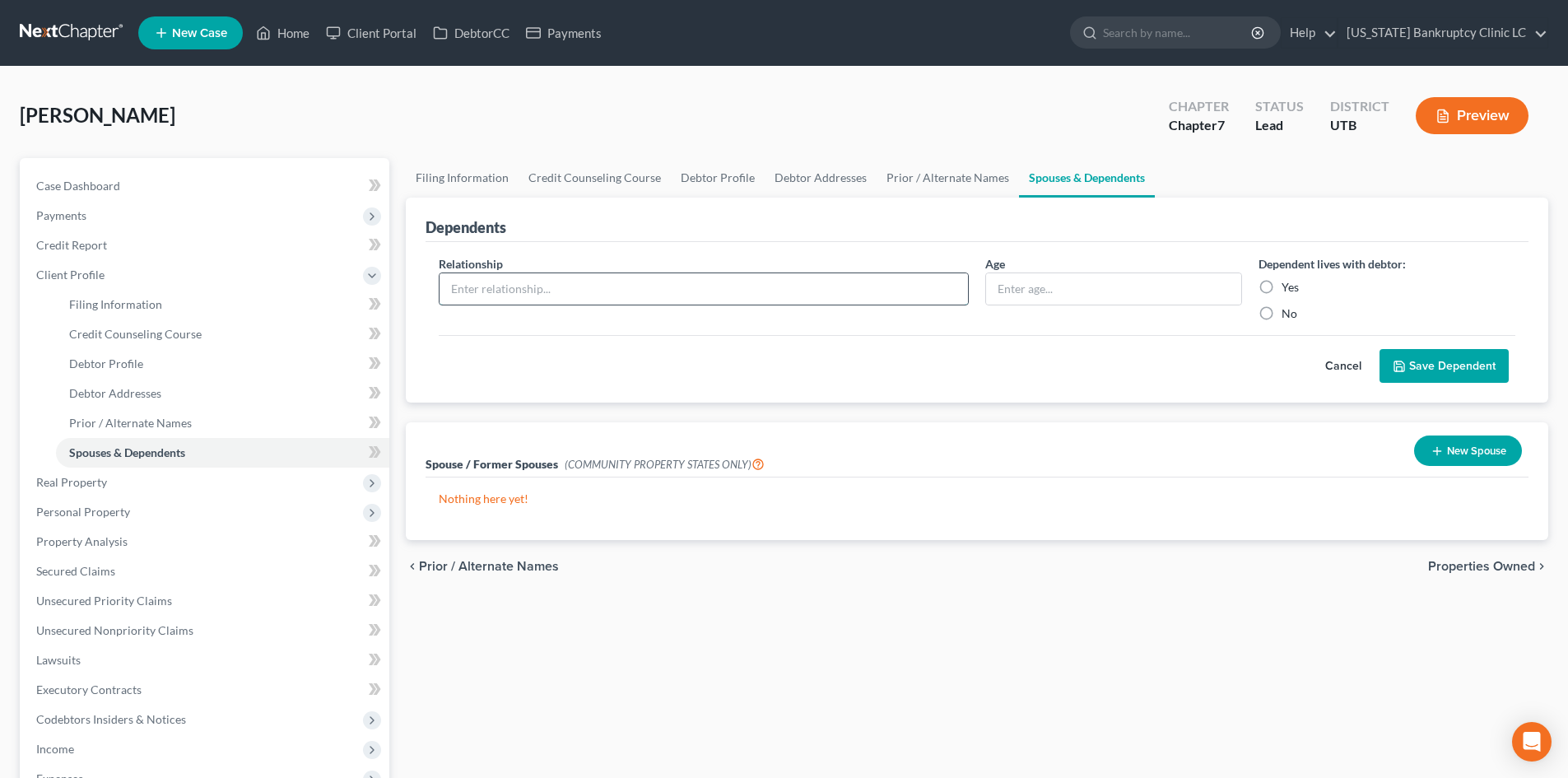
drag, startPoint x: 496, startPoint y: 296, endPoint x: 507, endPoint y: 291, distance: 12.1
click at [496, 296] on input "text" at bounding box center [703, 289] width 529 height 31
click at [1112, 293] on input "text" at bounding box center [1114, 289] width 255 height 31
click at [1290, 284] on label "Yes" at bounding box center [1290, 287] width 17 height 16
click at [1290, 284] on input "Yes" at bounding box center [1293, 284] width 11 height 11
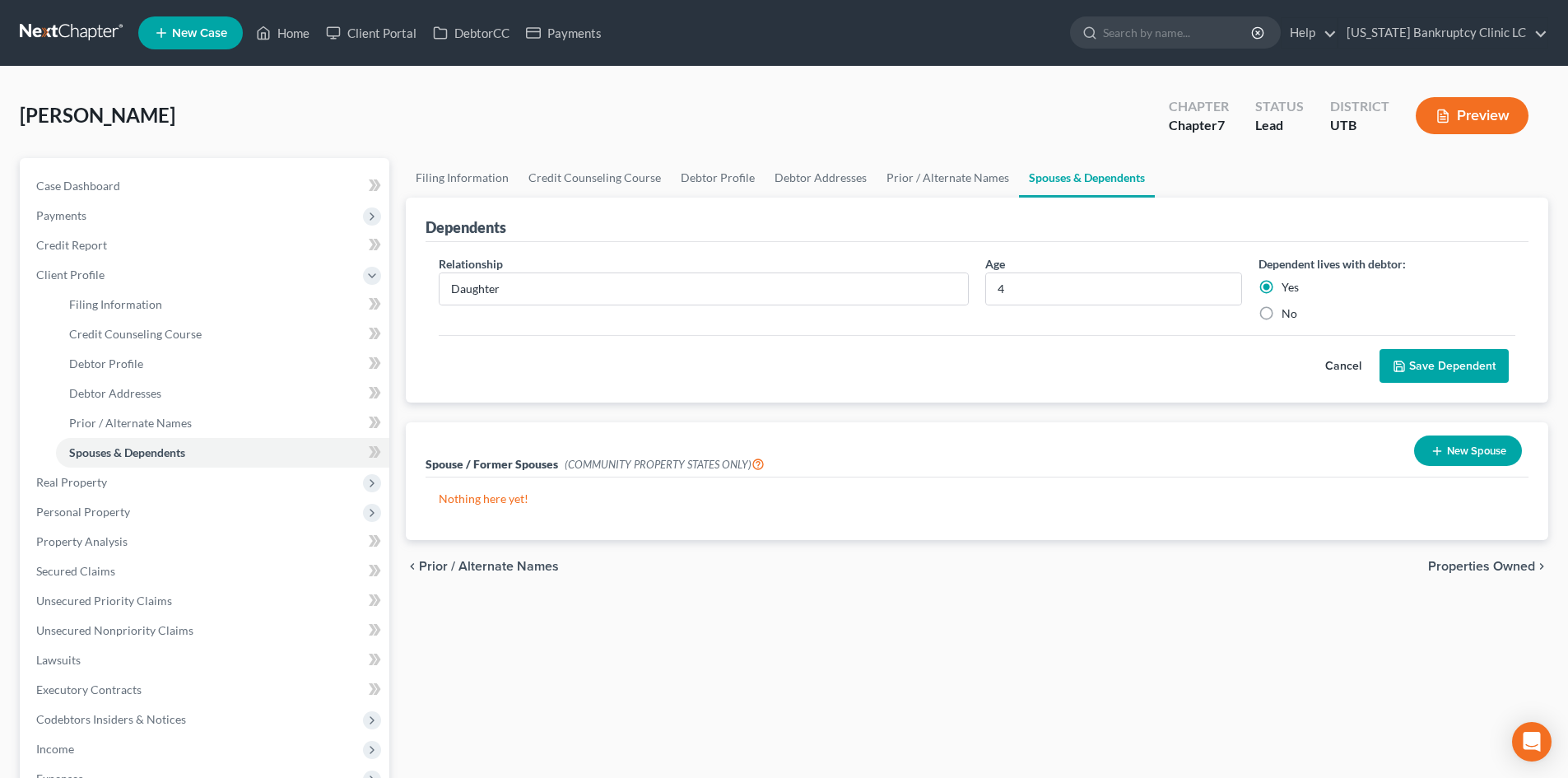
click at [1452, 361] on button "Save Dependent" at bounding box center [1444, 367] width 129 height 35
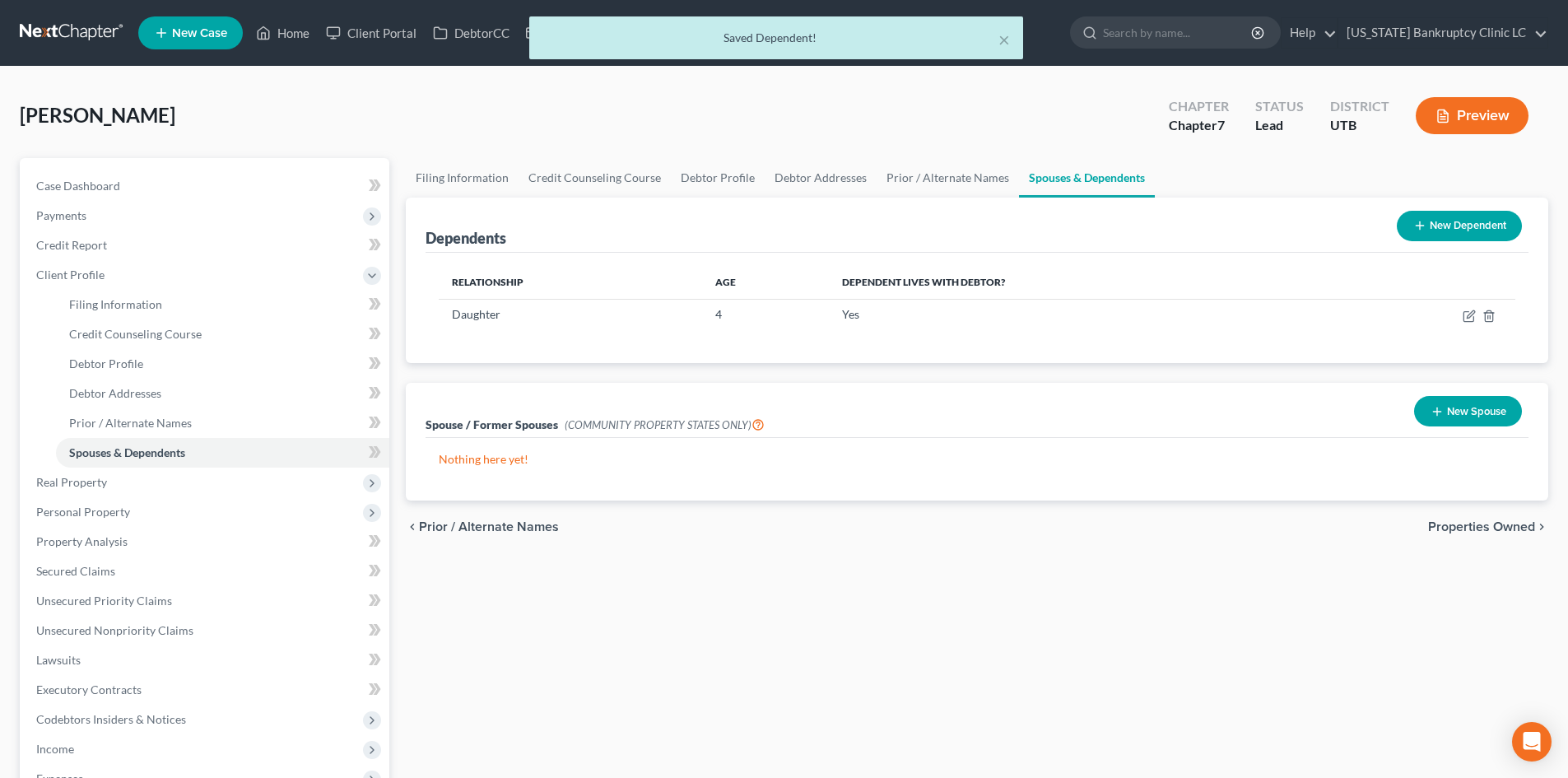
click at [1456, 239] on button "New Dependent" at bounding box center [1459, 226] width 125 height 31
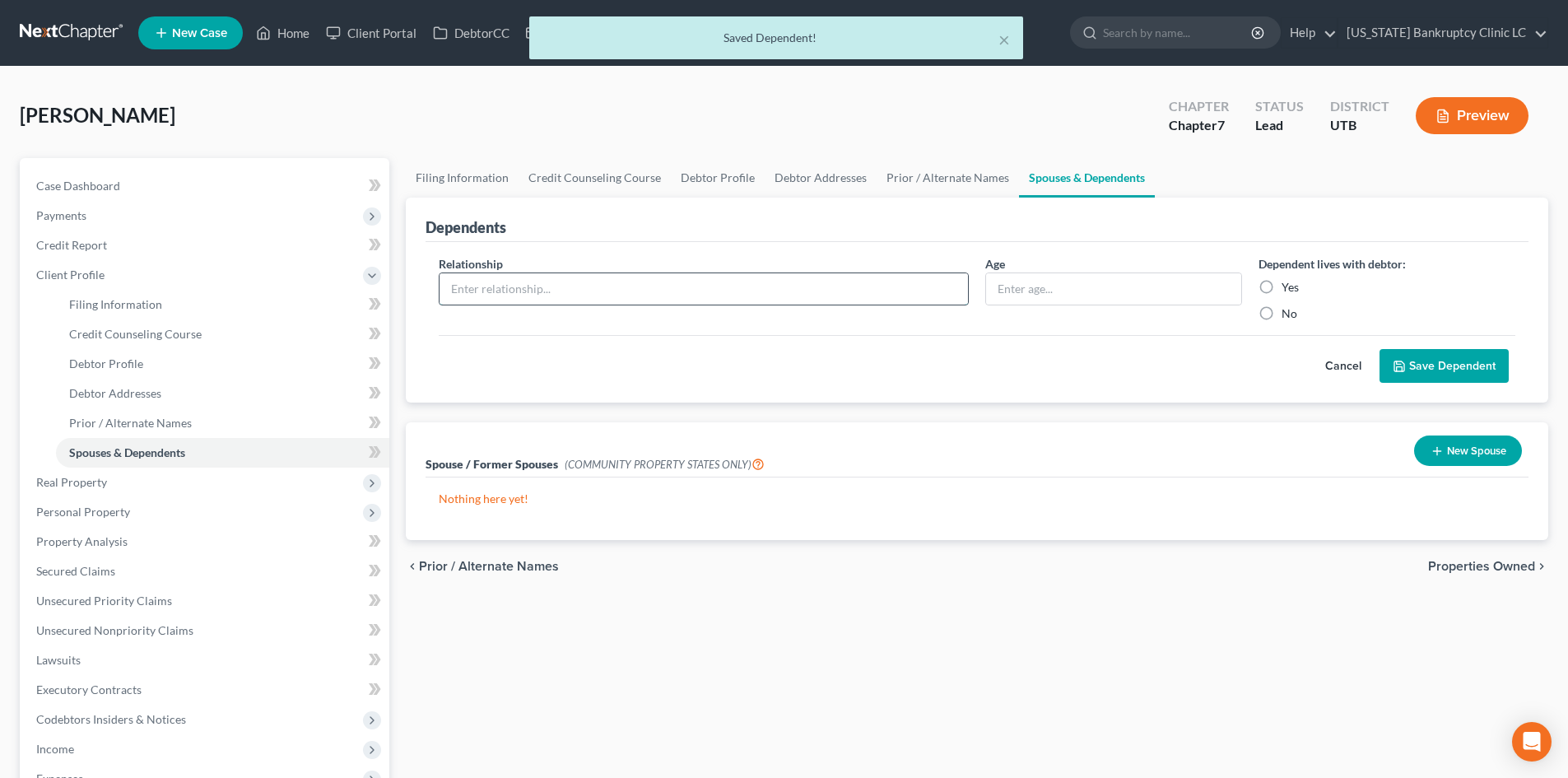
click at [630, 277] on input "text" at bounding box center [703, 289] width 529 height 31
click at [1293, 284] on label "Yes" at bounding box center [1290, 287] width 17 height 16
click at [1293, 284] on input "Yes" at bounding box center [1293, 284] width 11 height 11
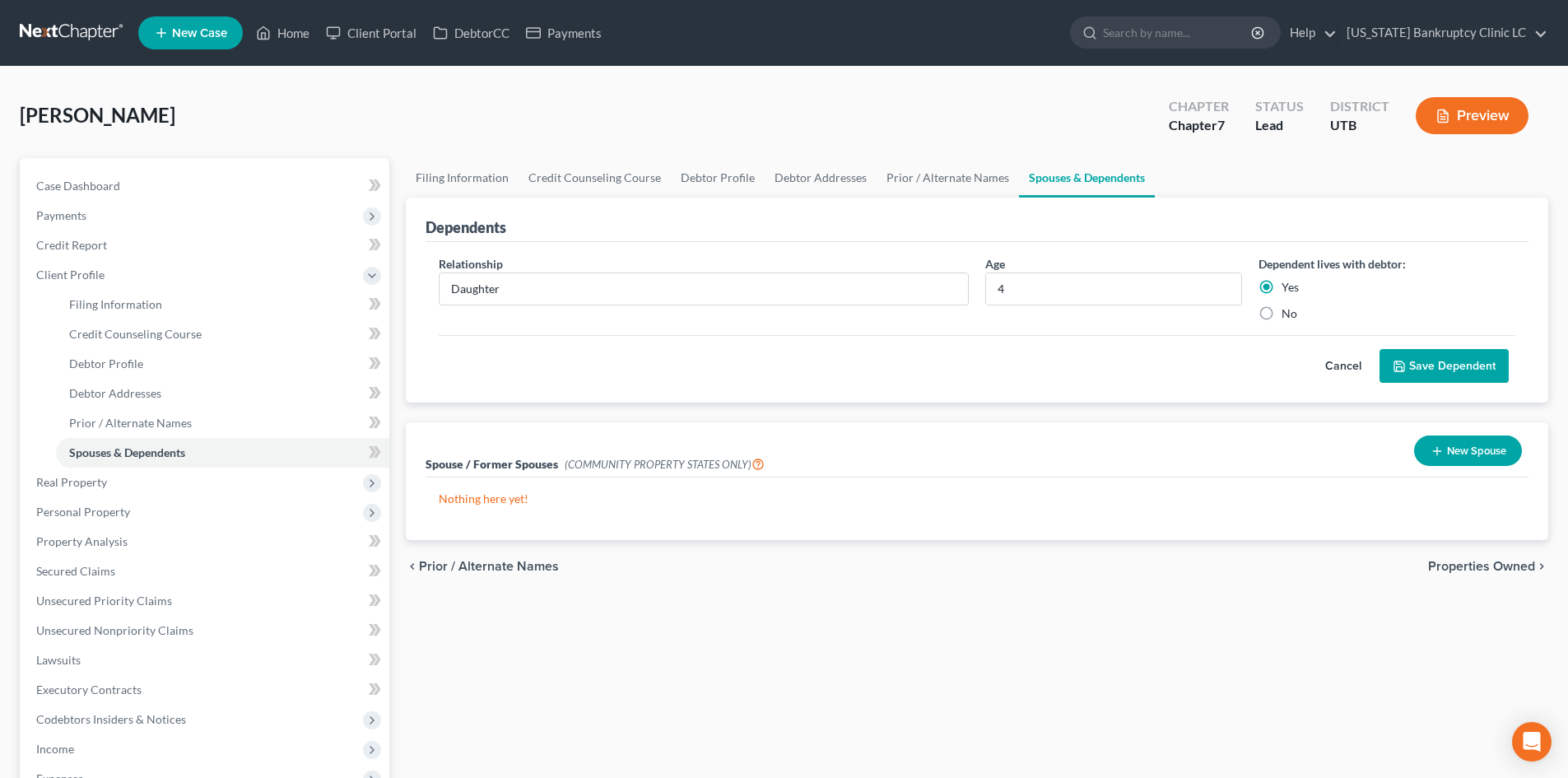
click at [1474, 358] on button "Save Dependent" at bounding box center [1444, 367] width 129 height 35
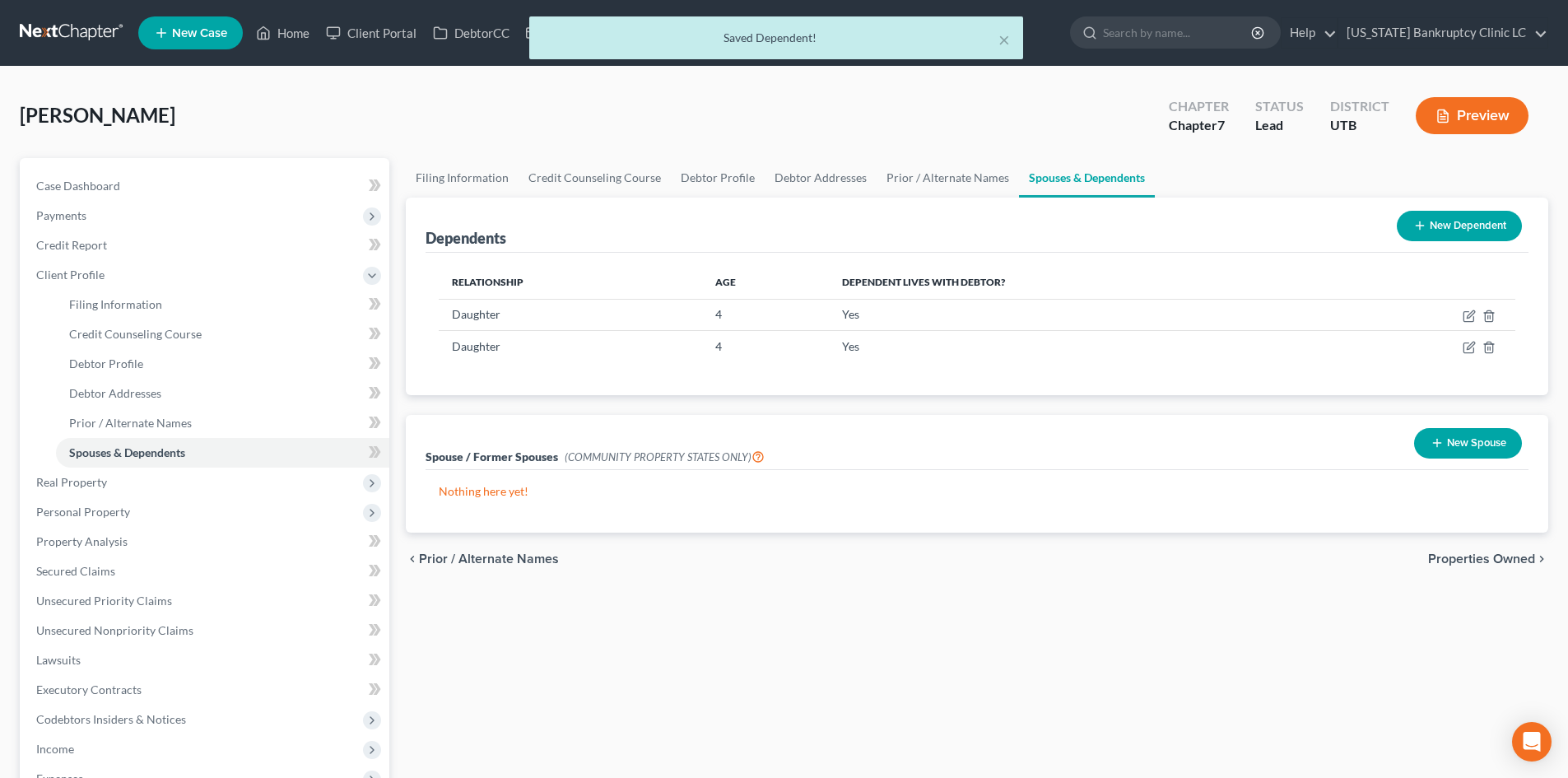
click at [1457, 222] on button "New Dependent" at bounding box center [1459, 226] width 125 height 31
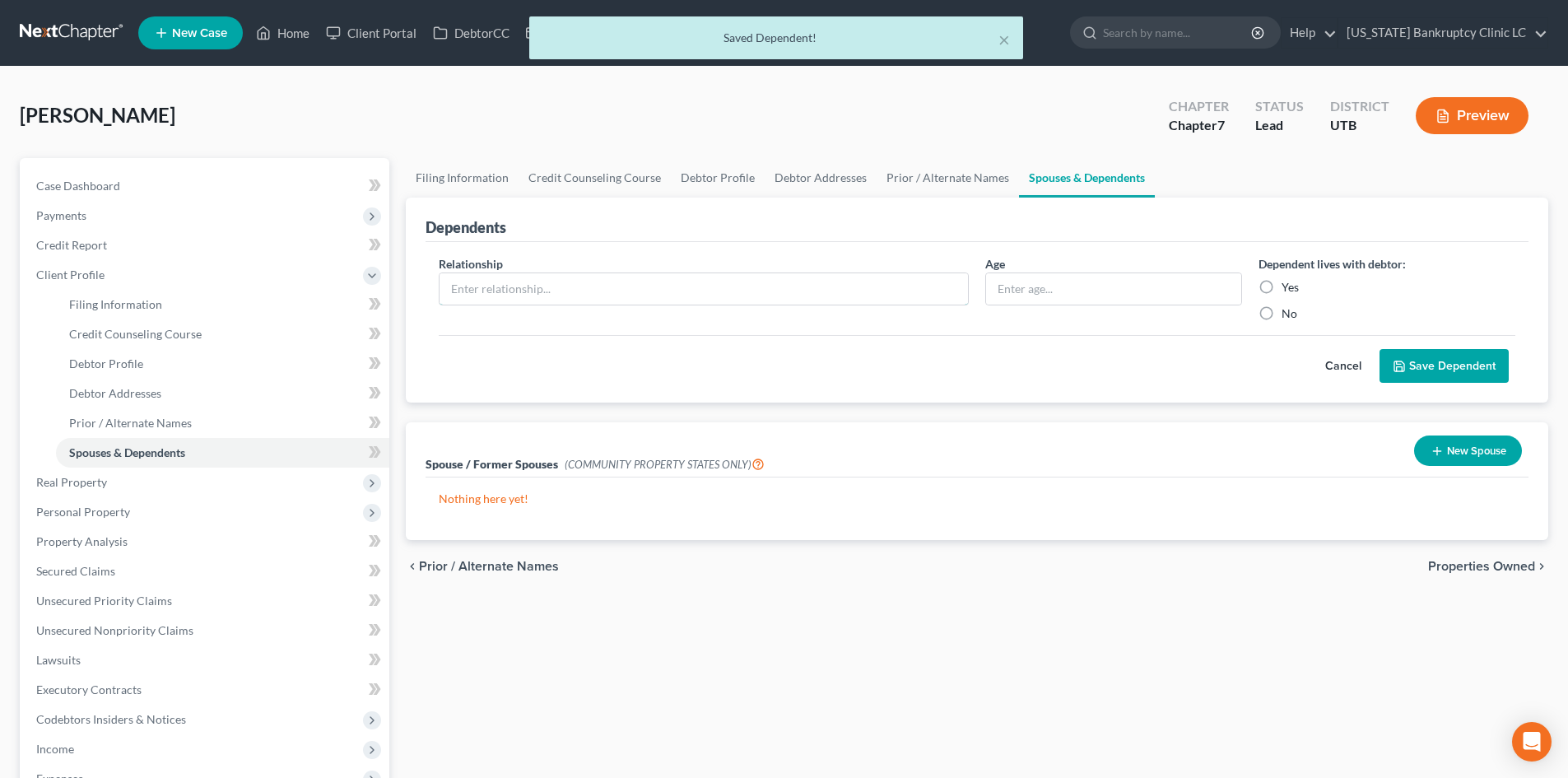
click at [577, 280] on input "text" at bounding box center [703, 289] width 529 height 31
click at [1301, 283] on div "Yes" at bounding box center [1387, 287] width 257 height 16
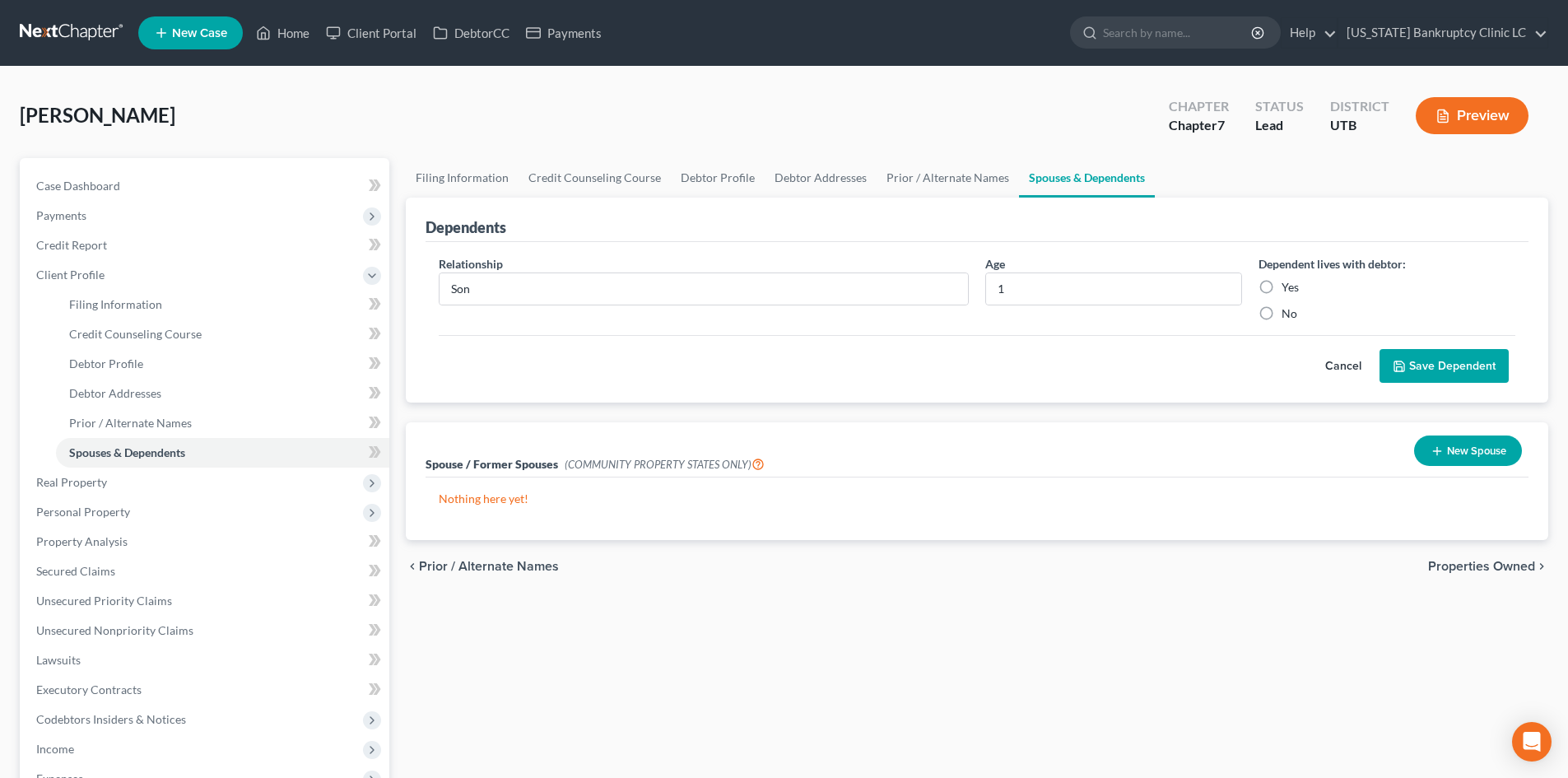
click at [1291, 289] on label "Yes" at bounding box center [1290, 287] width 17 height 16
click at [1291, 289] on input "Yes" at bounding box center [1293, 284] width 11 height 11
click at [1462, 371] on button "Save Dependent" at bounding box center [1444, 367] width 129 height 35
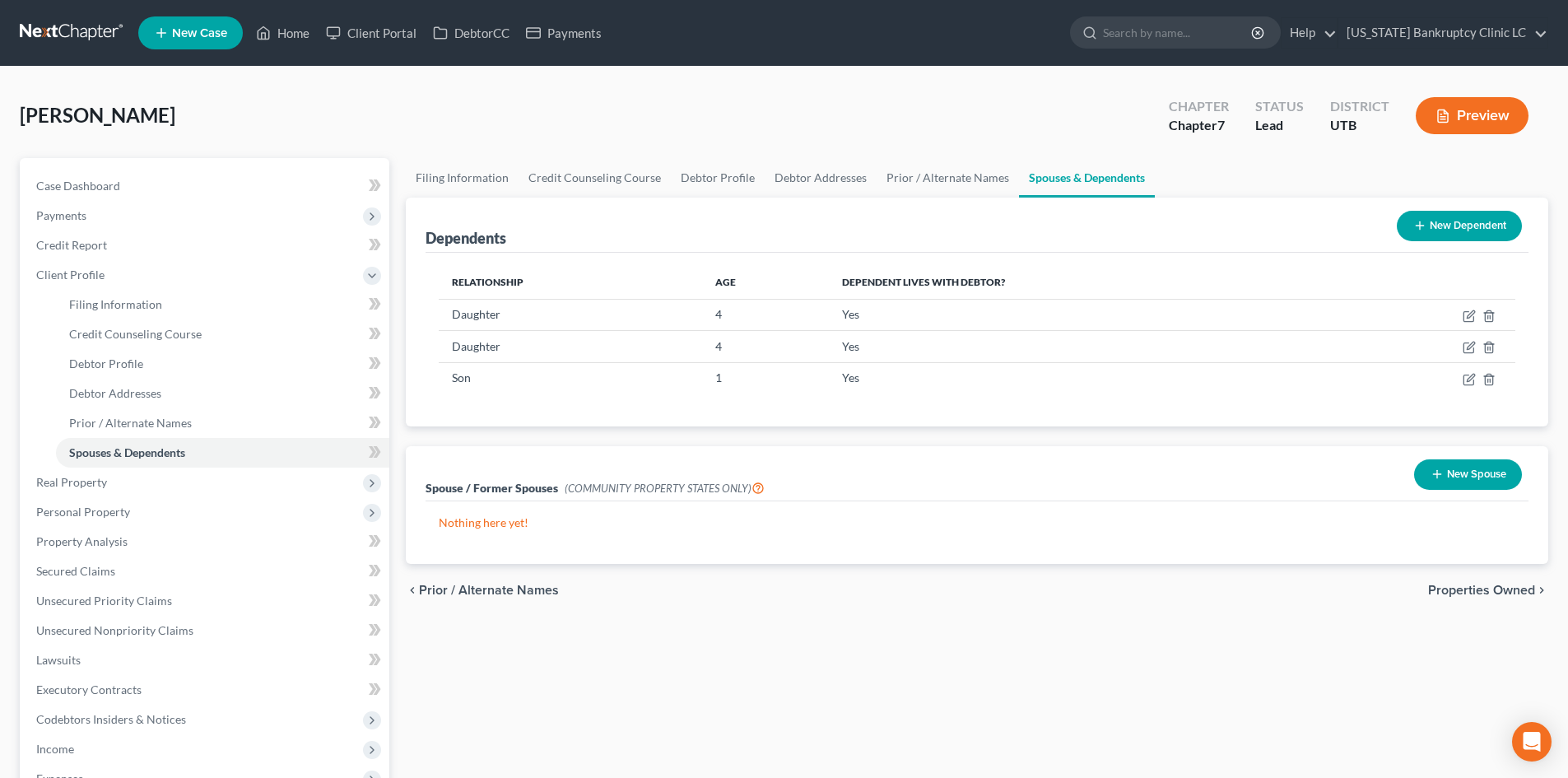
drag, startPoint x: 119, startPoint y: 271, endPoint x: 733, endPoint y: 417, distance: 631.1
click at [119, 271] on span "Client Profile" at bounding box center [206, 275] width 367 height 30
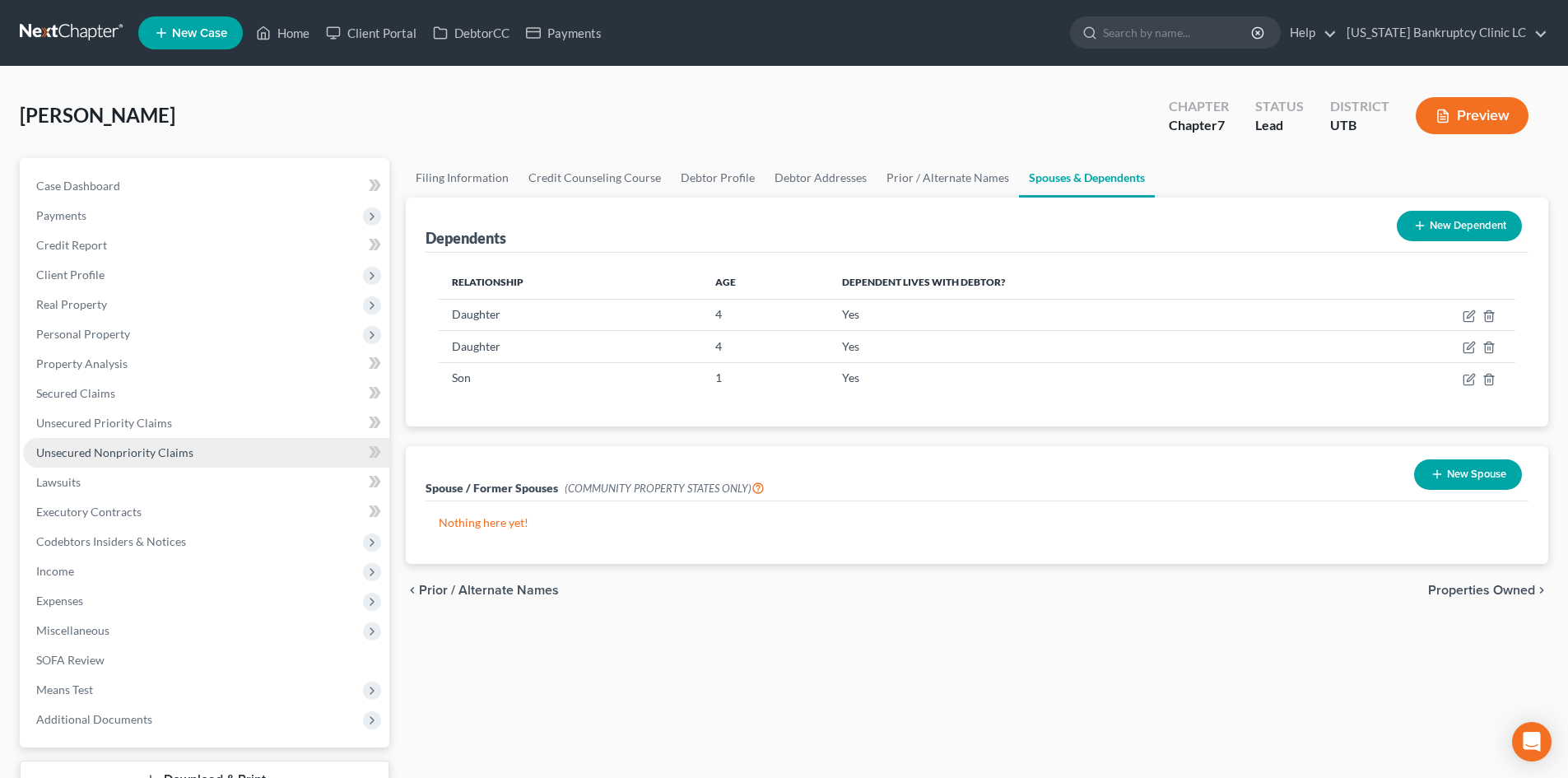
drag, startPoint x: 115, startPoint y: 452, endPoint x: 129, endPoint y: 453, distance: 14.0
click at [115, 452] on span "Unsecured Nonpriority Claims" at bounding box center [115, 452] width 157 height 14
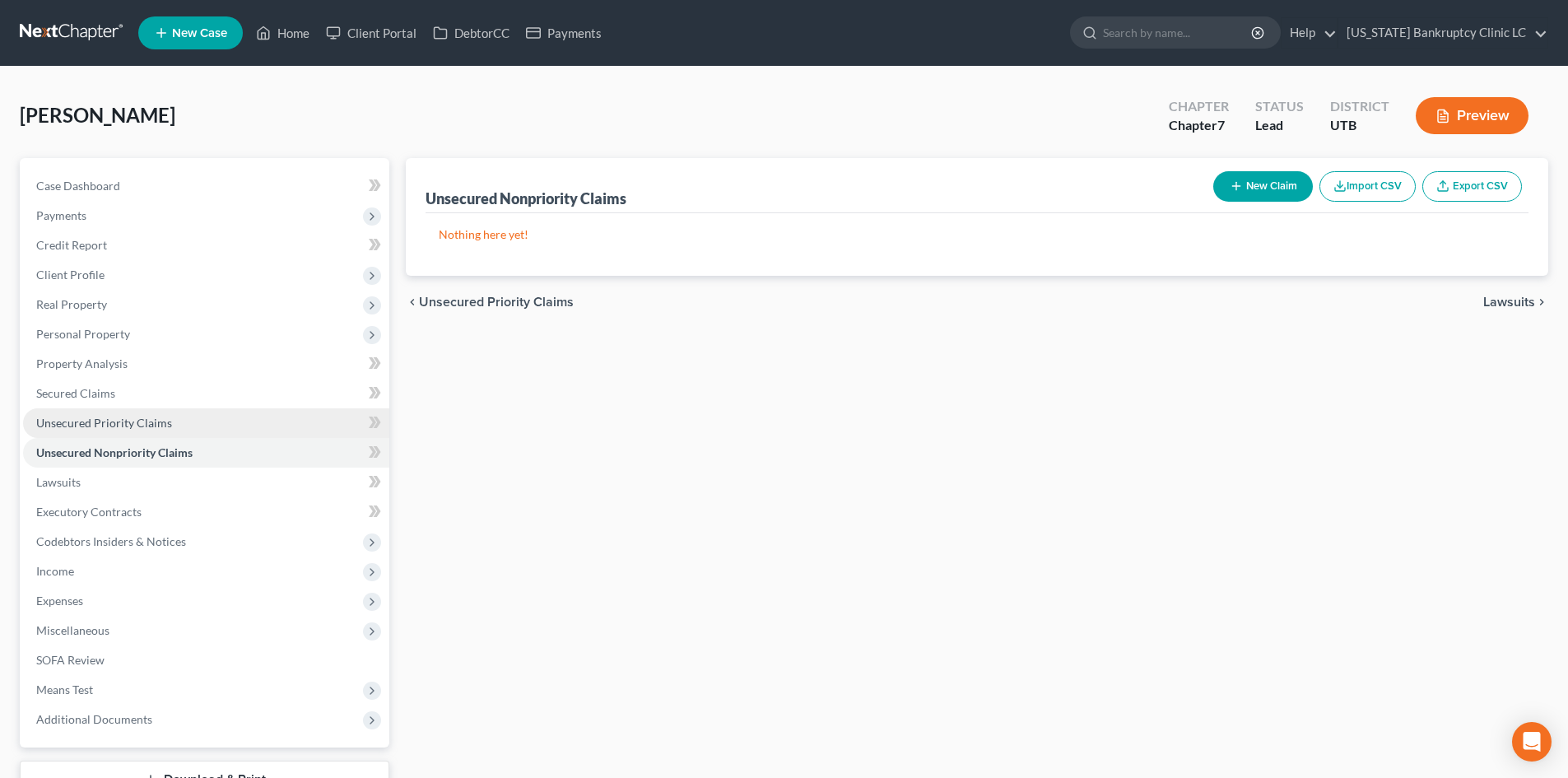
click at [95, 433] on link "Unsecured Priority Claims" at bounding box center [206, 423] width 367 height 30
click at [1275, 193] on button "New Claim" at bounding box center [1262, 186] width 99 height 31
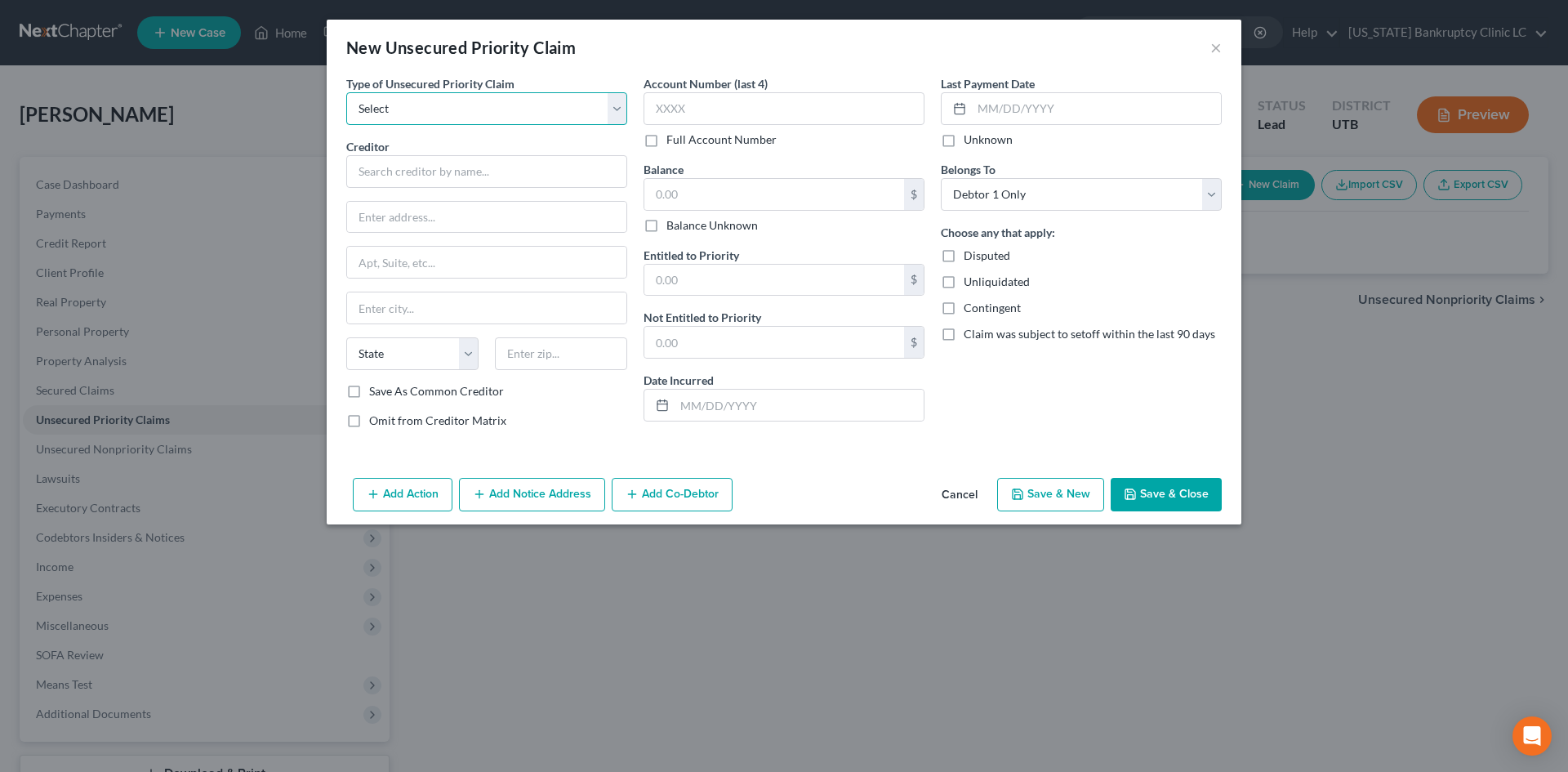
click at [461, 104] on select "Select Taxes & Other Government Units Domestic Support Obligations Extensions o…" at bounding box center [486, 108] width 280 height 33
click at [347, 92] on select "Select Taxes & Other Government Units Domestic Support Obligations Extensions o…" at bounding box center [486, 108] width 280 height 33
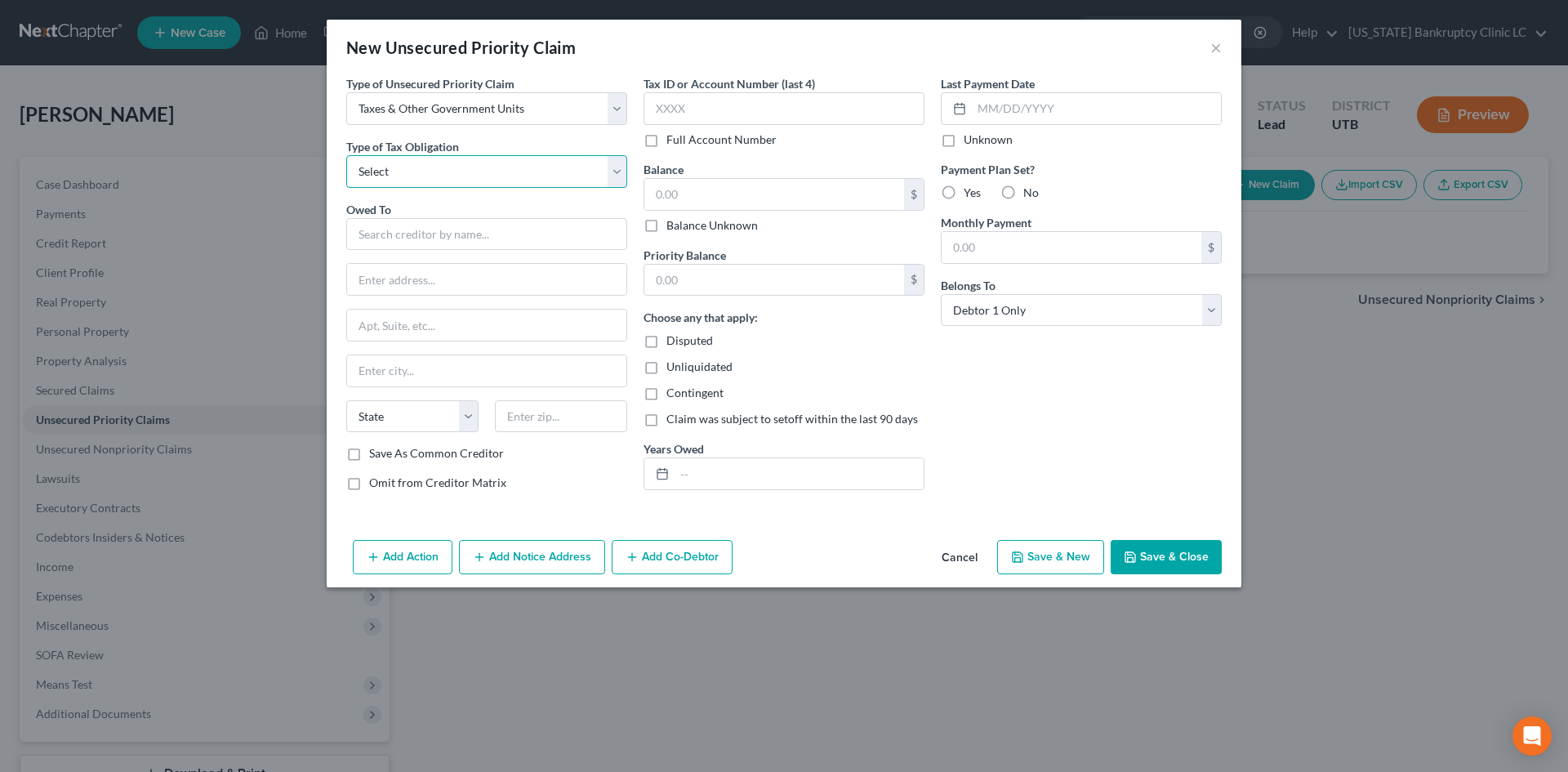
click at [425, 180] on select "Select Federal City State Franchise Tax Board Other" at bounding box center [486, 171] width 280 height 33
click at [347, 155] on select "Select Federal City State Franchise Tax Board Other" at bounding box center [486, 171] width 280 height 33
click at [412, 237] on input "text" at bounding box center [486, 235] width 280 height 33
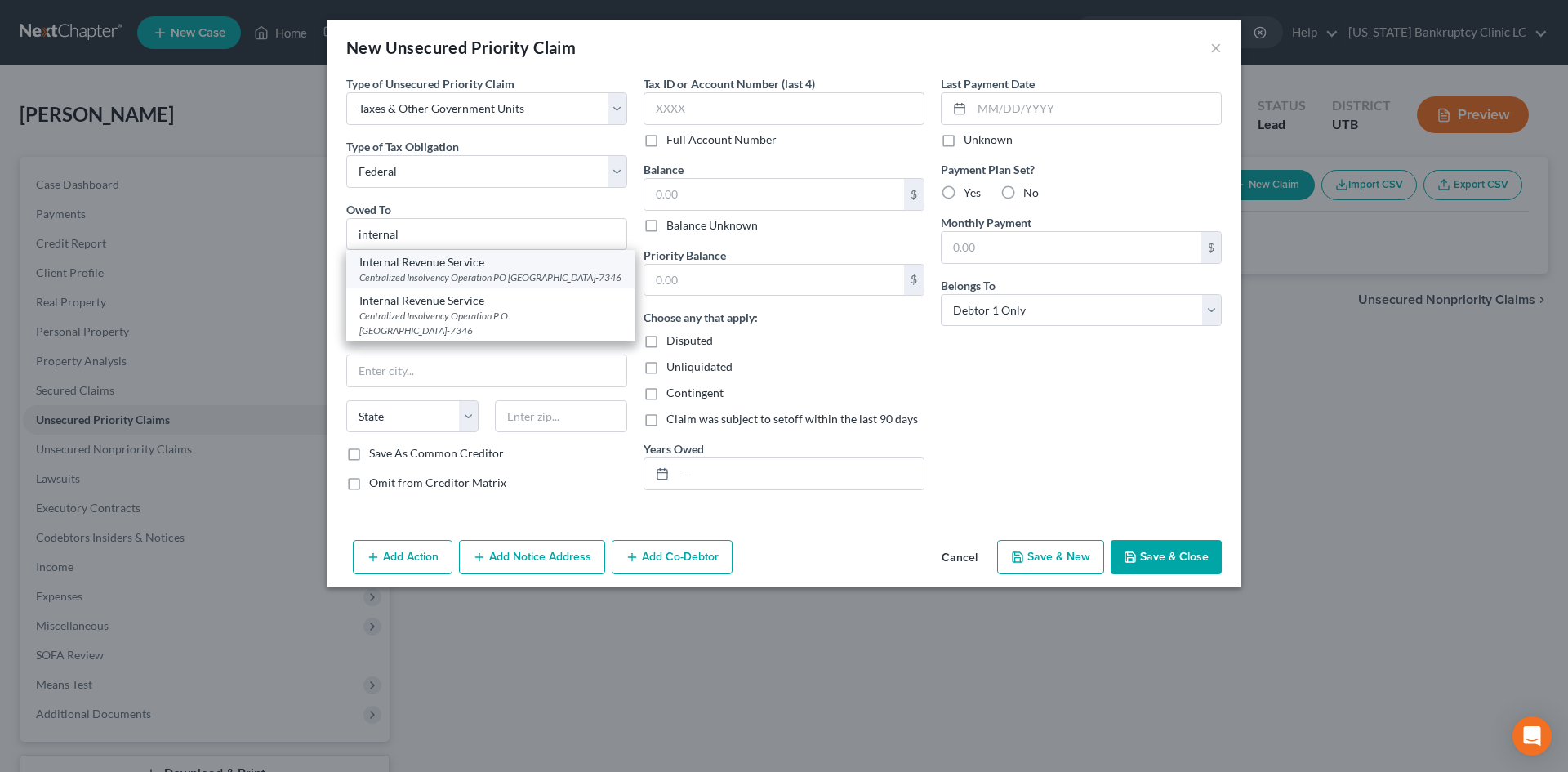
click at [504, 262] on div "Internal Revenue Service" at bounding box center [490, 261] width 263 height 16
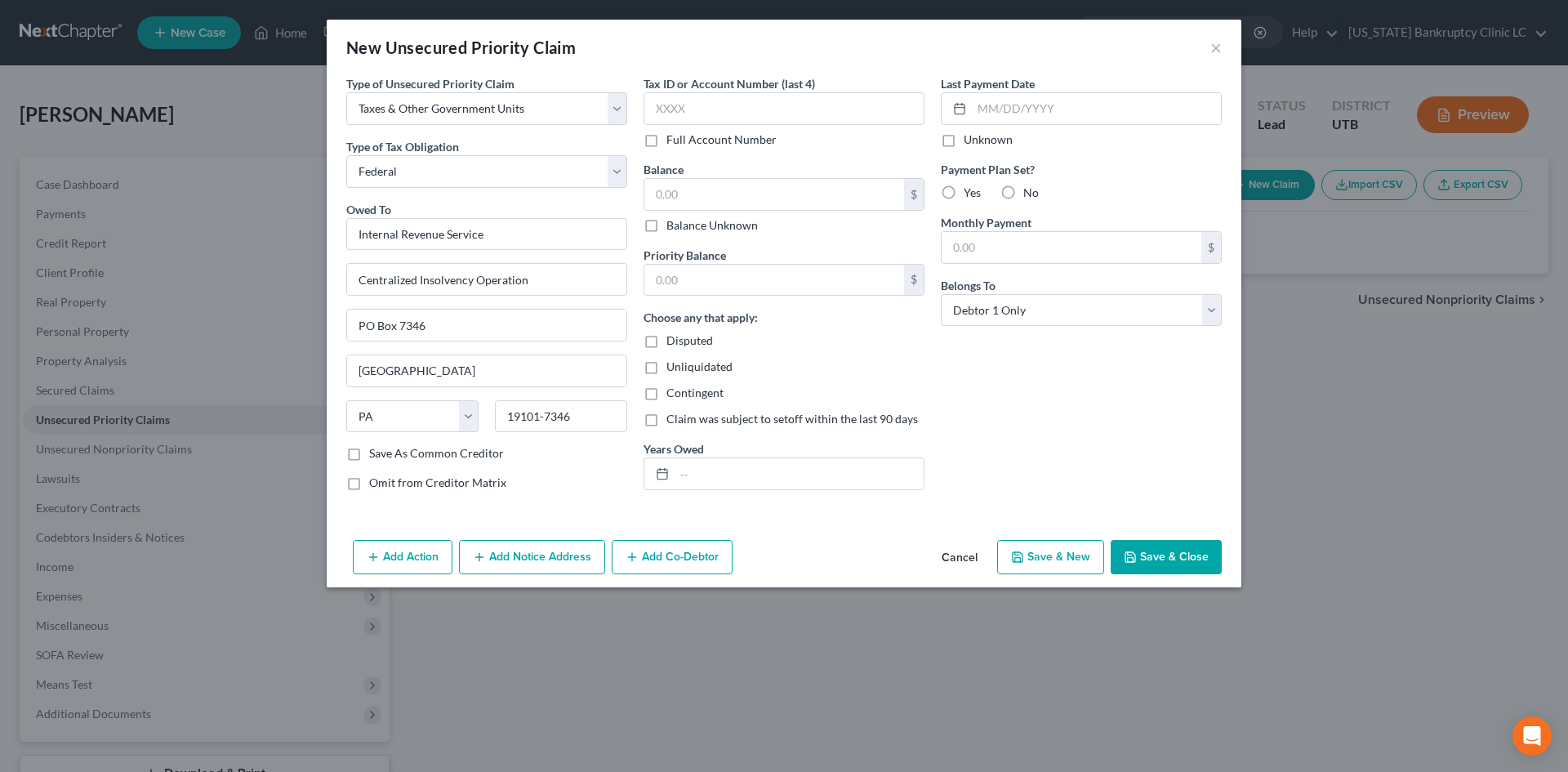
click at [1061, 556] on button "Save & New" at bounding box center [1050, 557] width 107 height 34
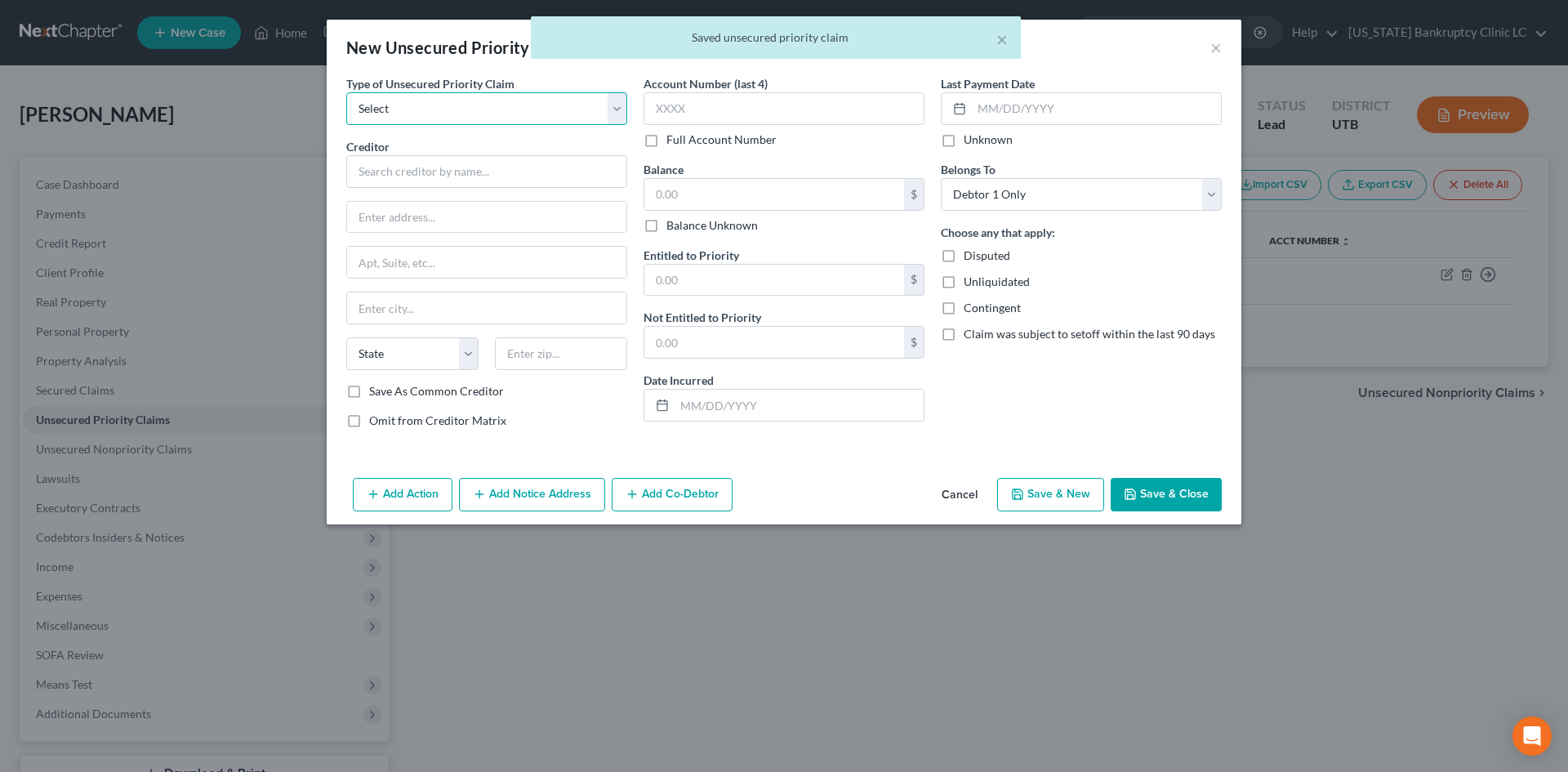
click at [414, 112] on select "Select Taxes & Other Government Units Domestic Support Obligations Extensions o…" at bounding box center [486, 108] width 280 height 33
click at [347, 92] on select "Select Taxes & Other Government Units Domestic Support Obligations Extensions o…" at bounding box center [486, 108] width 280 height 33
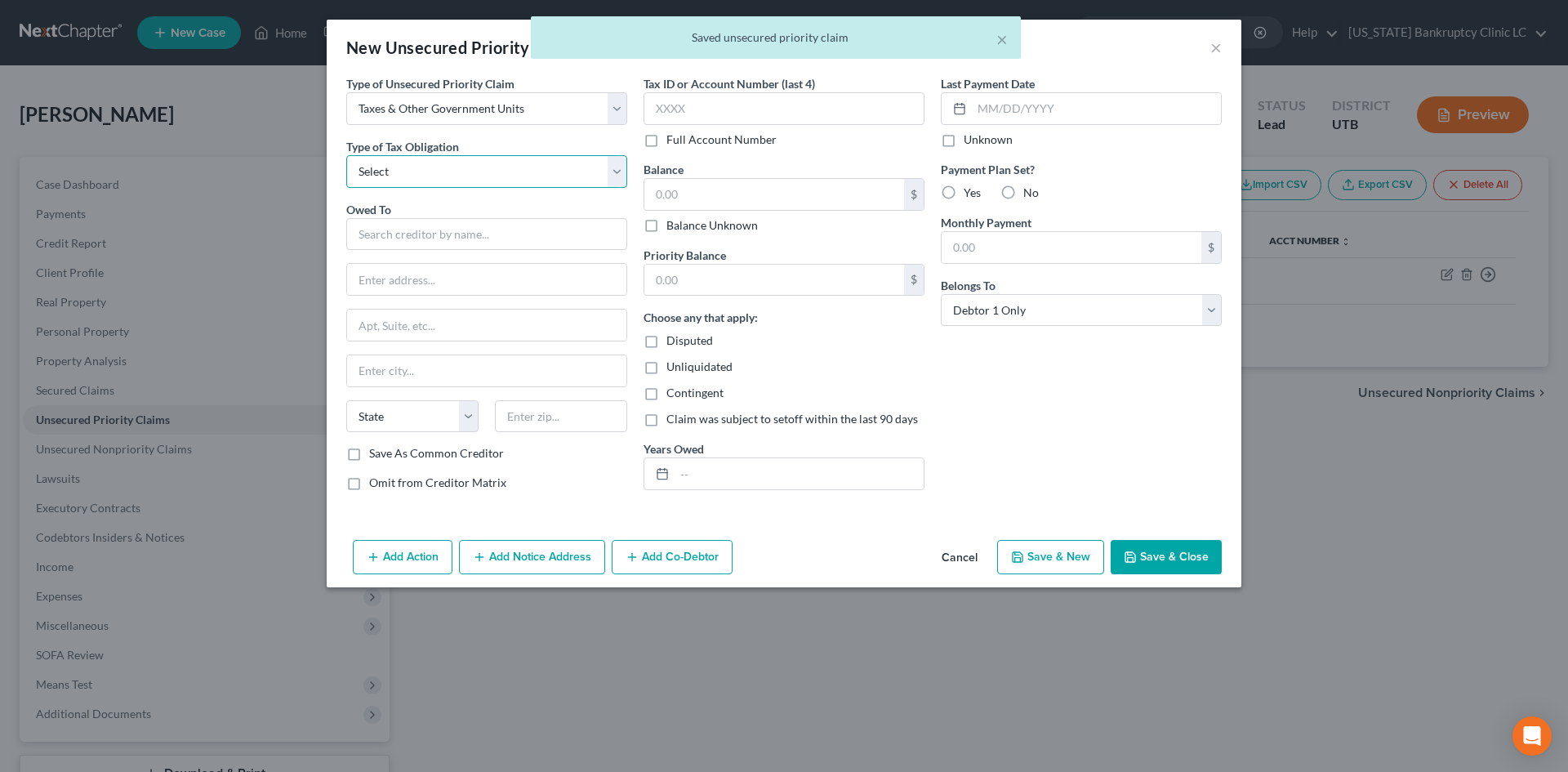
drag, startPoint x: 415, startPoint y: 170, endPoint x: 414, endPoint y: 187, distance: 17.0
click at [415, 170] on select "Select Federal City State Franchise Tax Board Other" at bounding box center [486, 171] width 280 height 33
click at [347, 155] on select "Select Federal City State Franchise Tax Board Other" at bounding box center [486, 171] width 280 height 33
click at [424, 231] on input "text" at bounding box center [486, 235] width 280 height 33
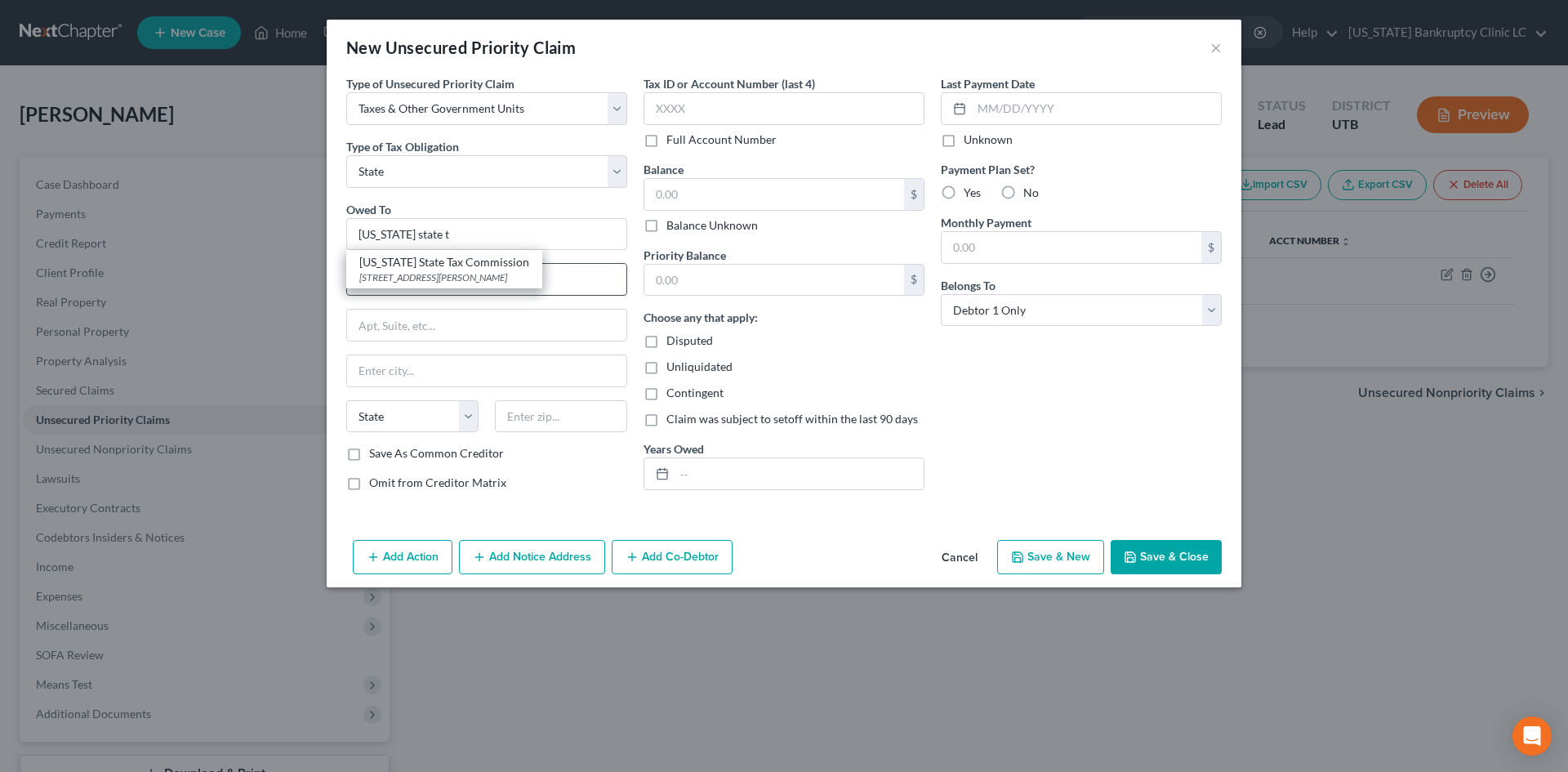
click at [479, 273] on div "[STREET_ADDRESS][PERSON_NAME]" at bounding box center [443, 277] width 169 height 14
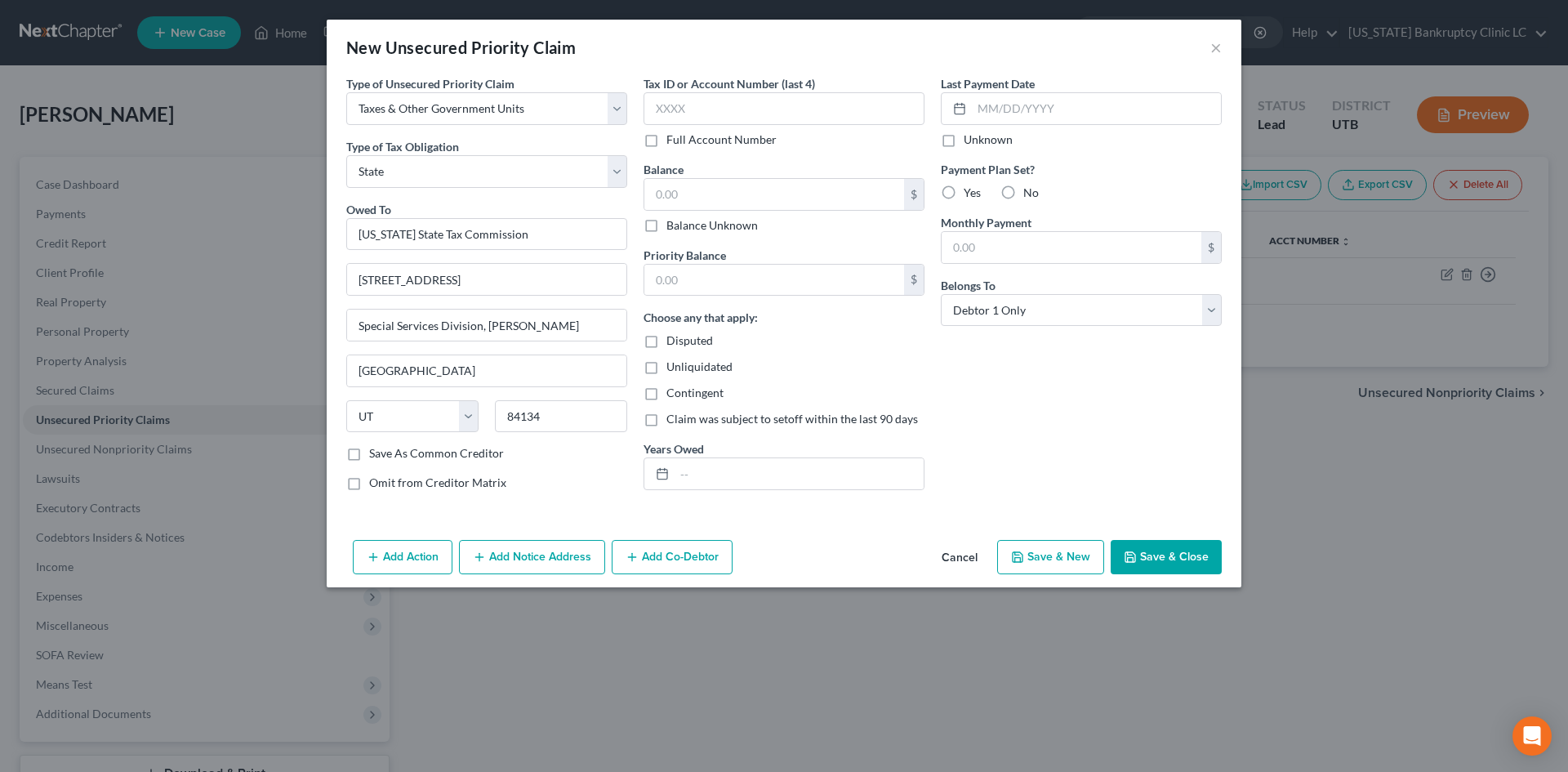
click at [1157, 559] on button "Save & Close" at bounding box center [1166, 557] width 111 height 34
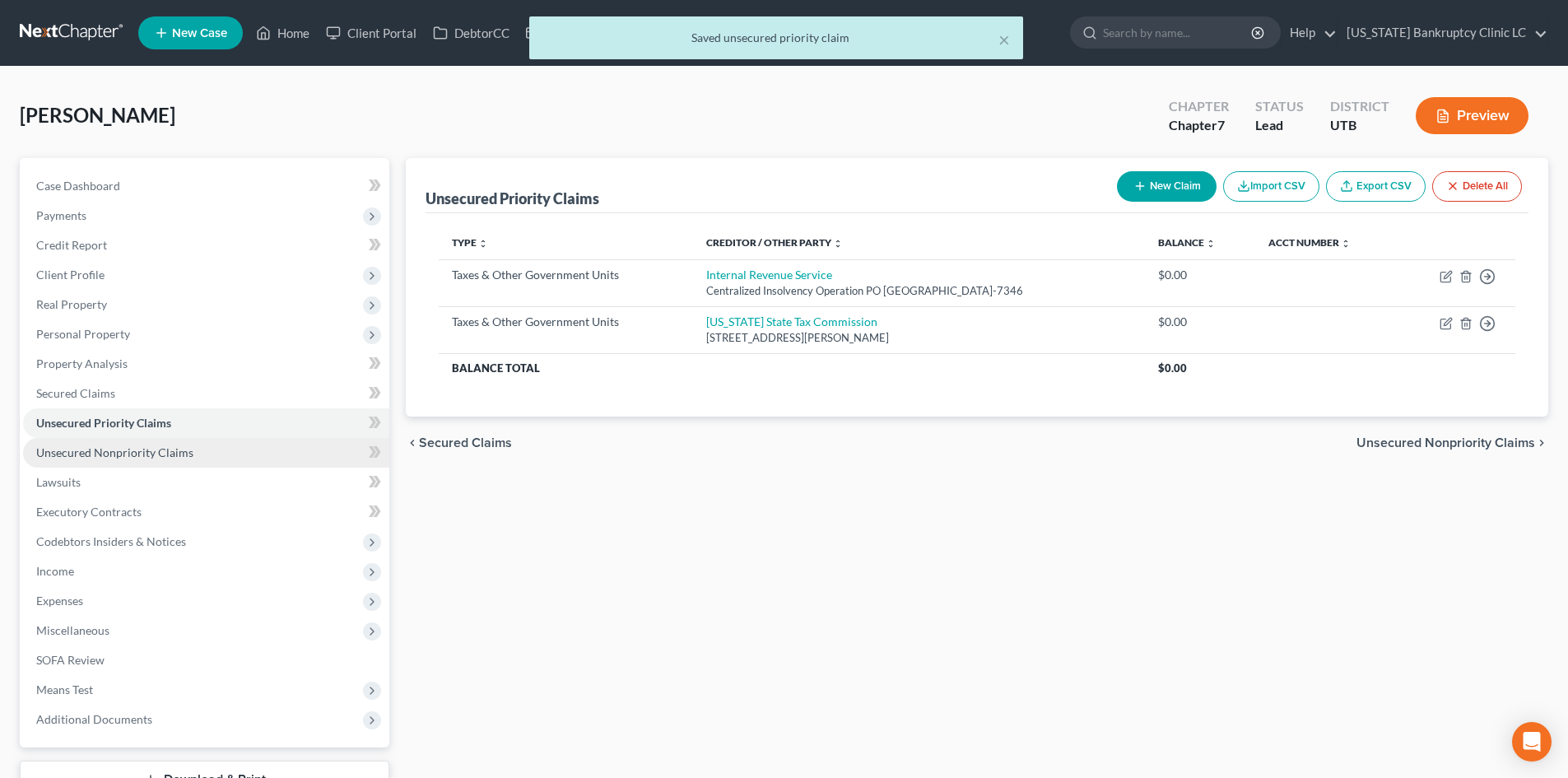
click at [92, 454] on span "Unsecured Nonpriority Claims" at bounding box center [115, 452] width 157 height 14
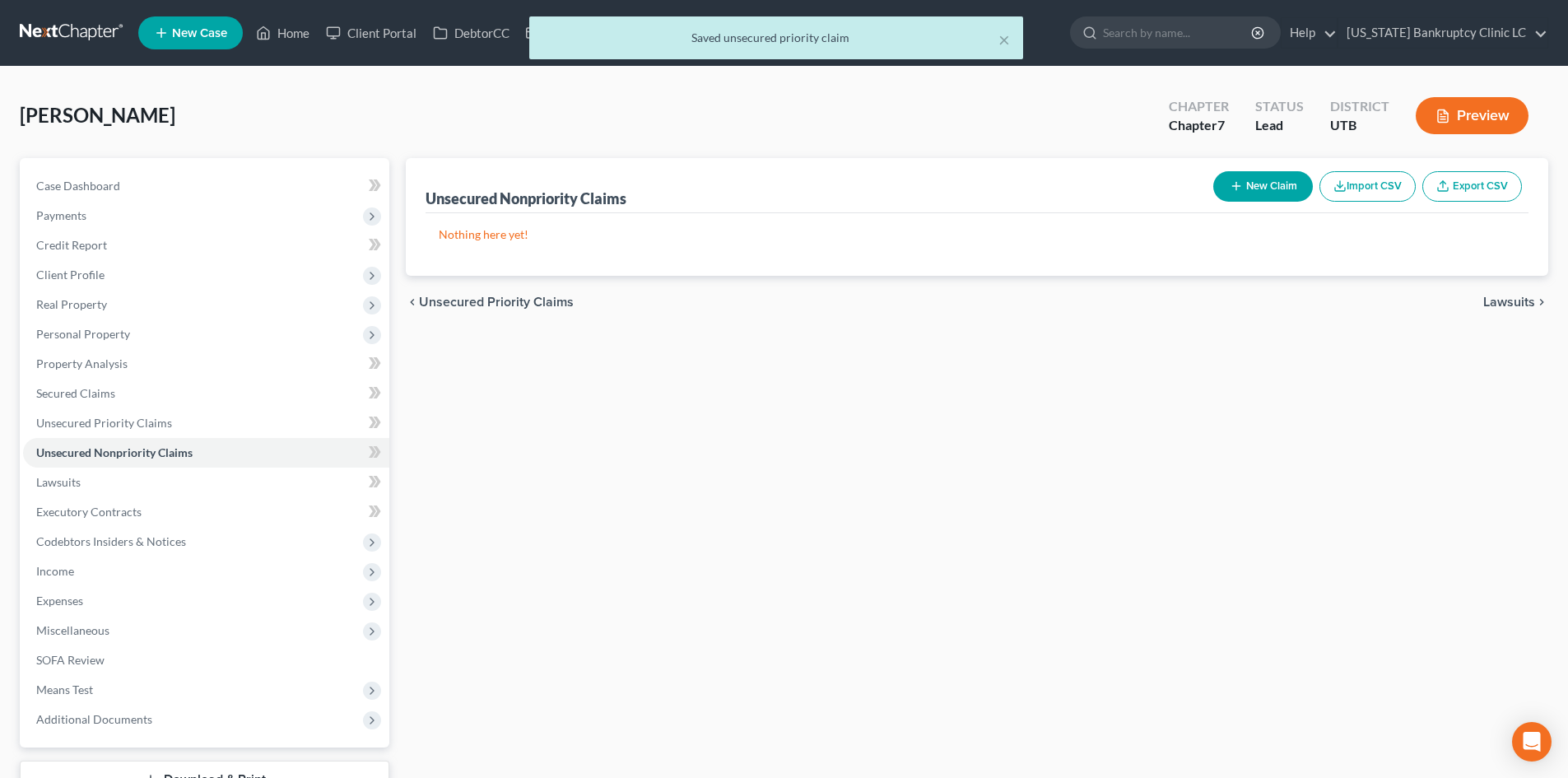
click at [1244, 193] on button "New Claim" at bounding box center [1262, 186] width 99 height 31
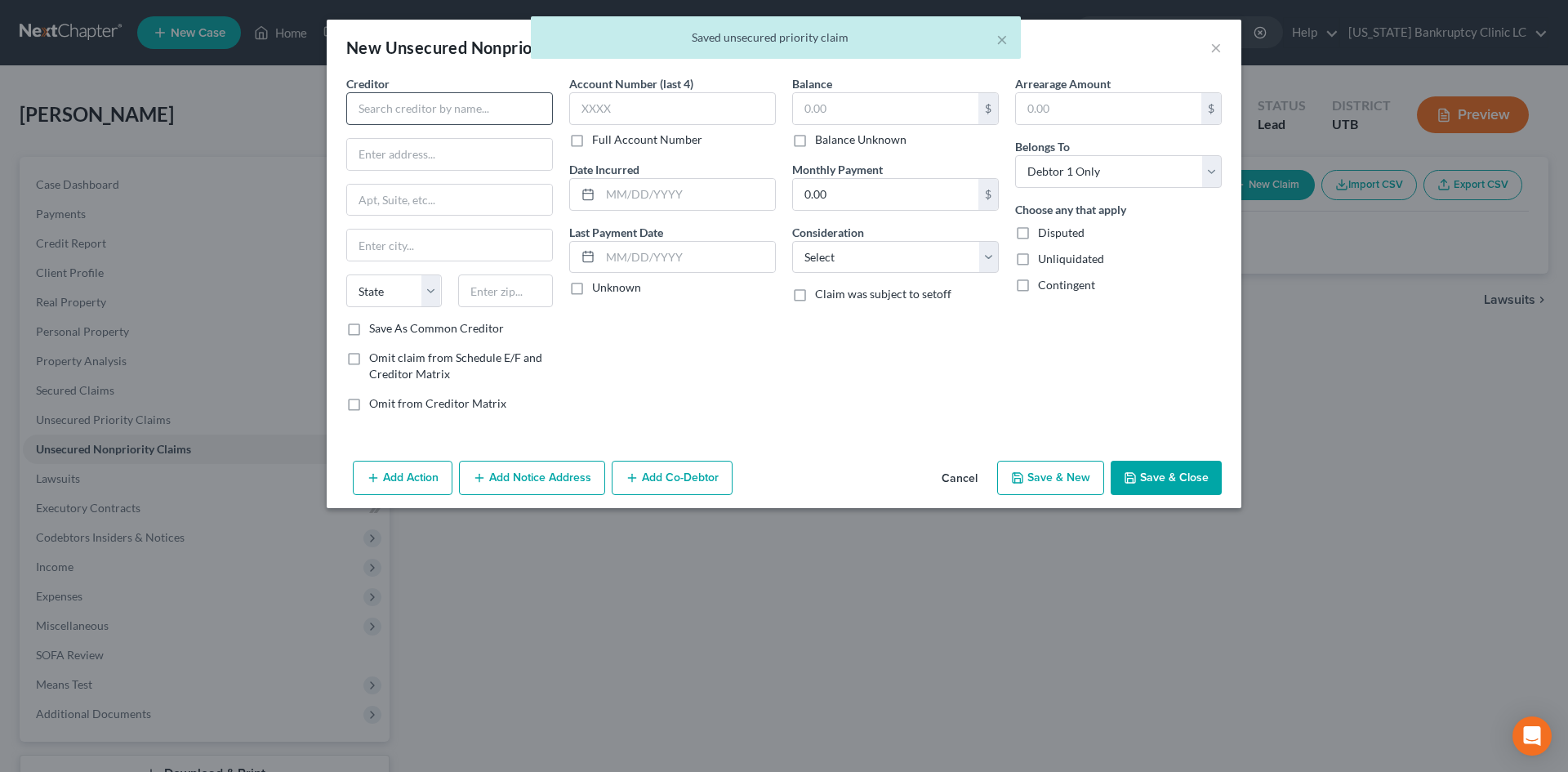
click at [408, 125] on div "Creditor * State [US_STATE] AK AR AZ CA CO [GEOGRAPHIC_DATA] DE DC [GEOGRAPHIC_…" at bounding box center [450, 197] width 207 height 245
click at [409, 120] on input "text" at bounding box center [450, 108] width 207 height 33
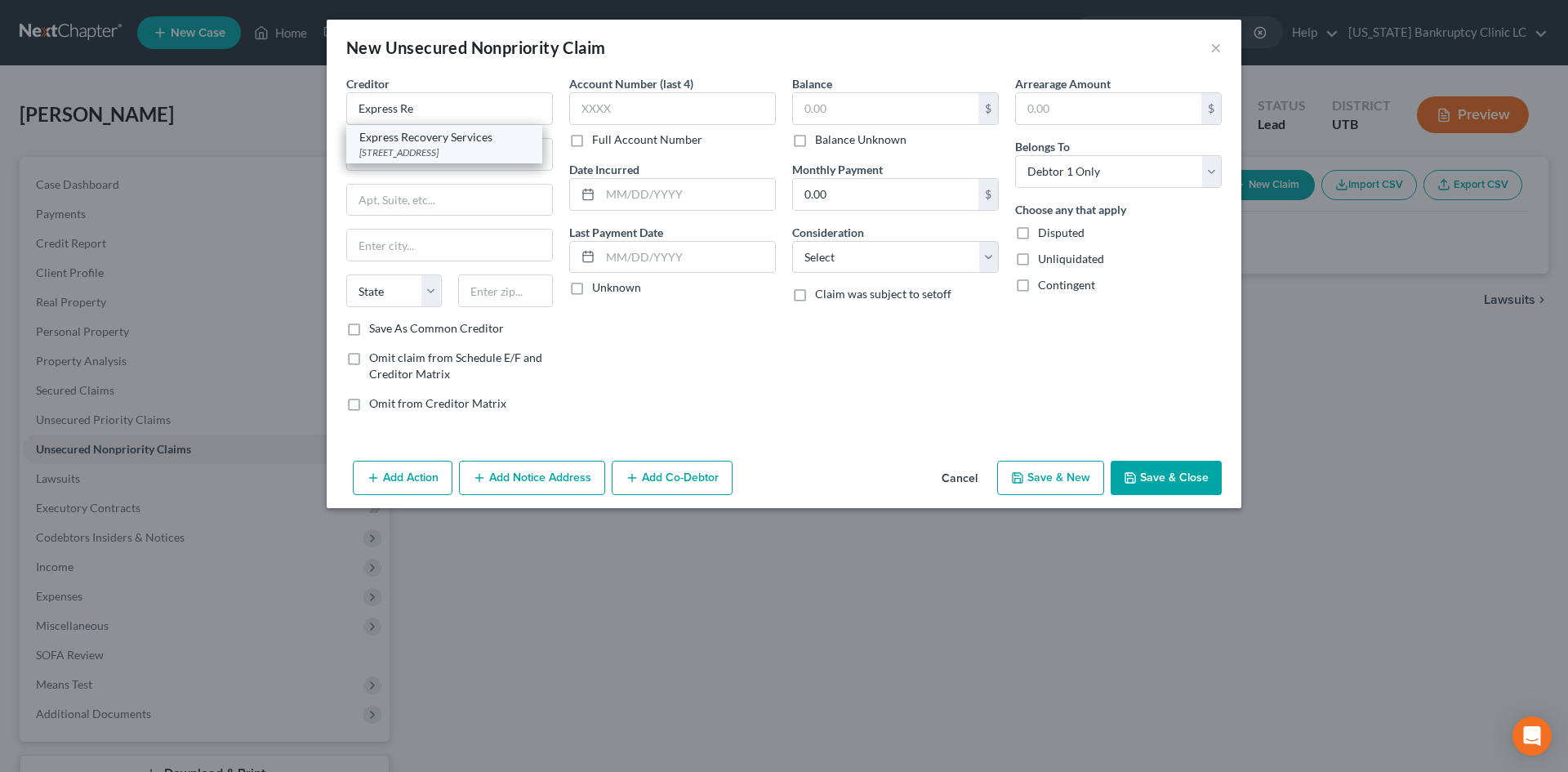
click at [464, 148] on div "[STREET_ADDRESS]" at bounding box center [443, 152] width 169 height 14
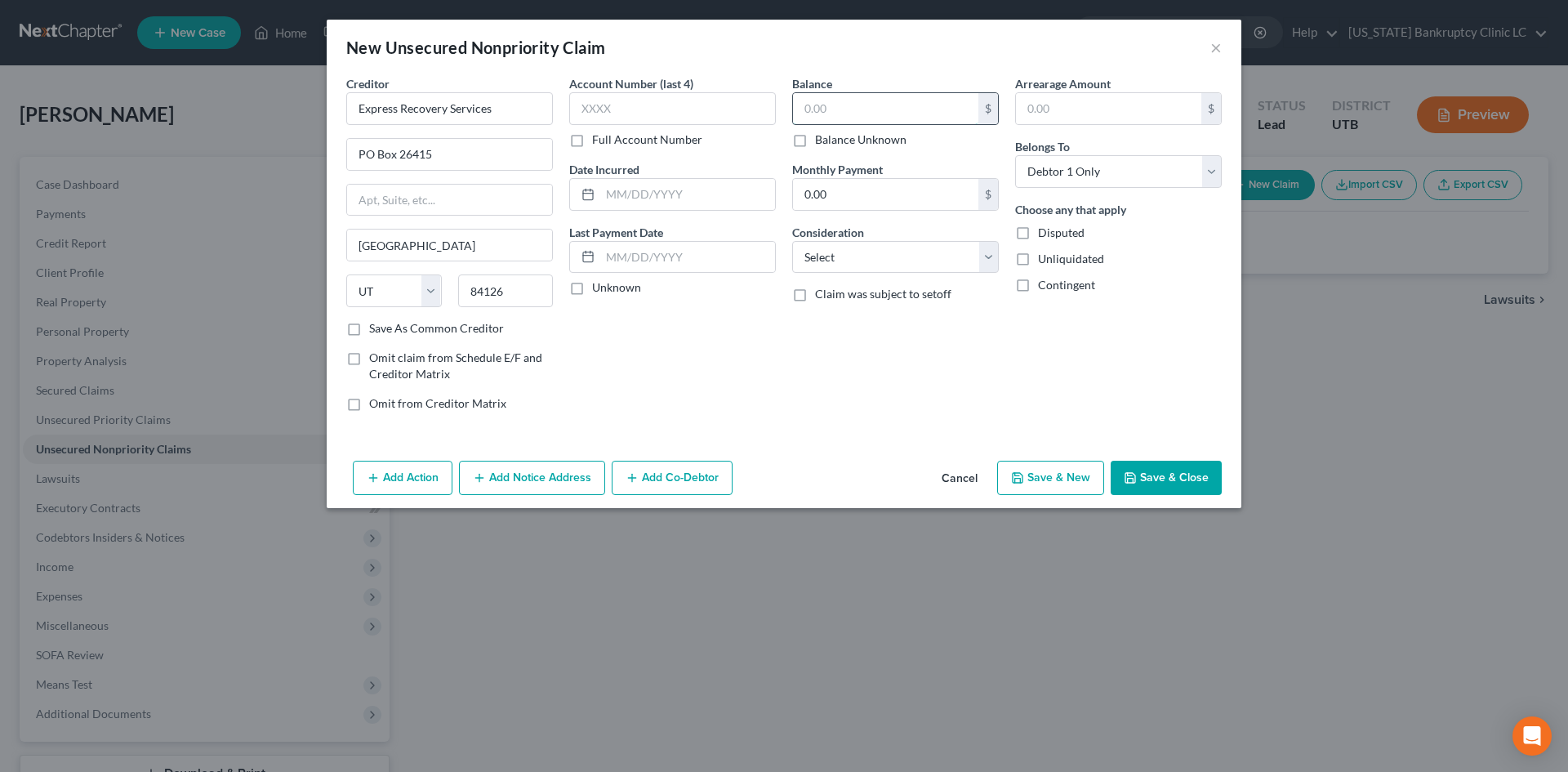
drag, startPoint x: 896, startPoint y: 124, endPoint x: 899, endPoint y: 114, distance: 10.4
click at [896, 124] on input "text" at bounding box center [885, 108] width 186 height 31
click at [899, 114] on input "text" at bounding box center [885, 108] width 186 height 31
click at [1101, 475] on button "Save & New" at bounding box center [1050, 478] width 107 height 34
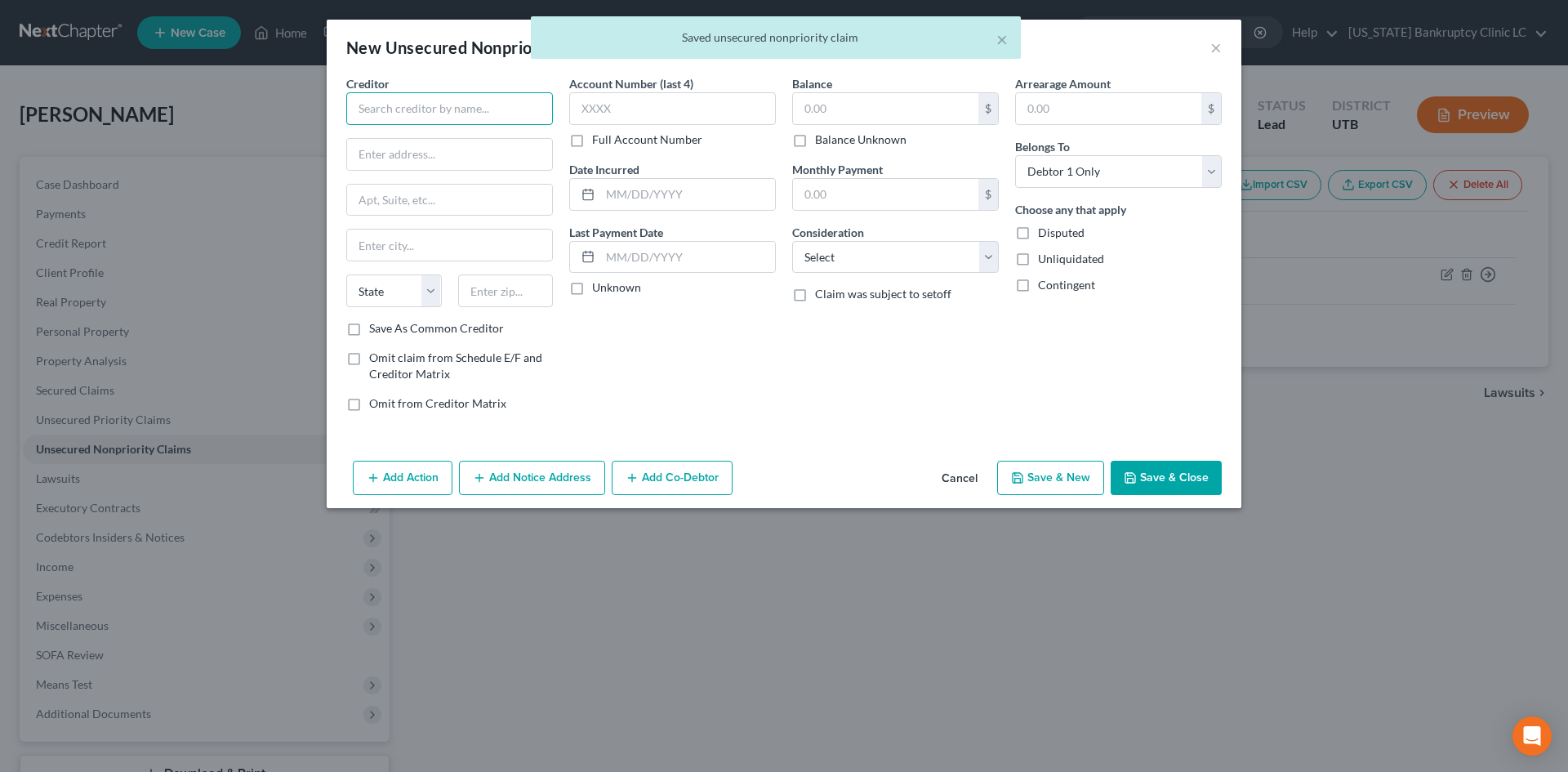
click at [440, 108] on input "text" at bounding box center [450, 108] width 207 height 33
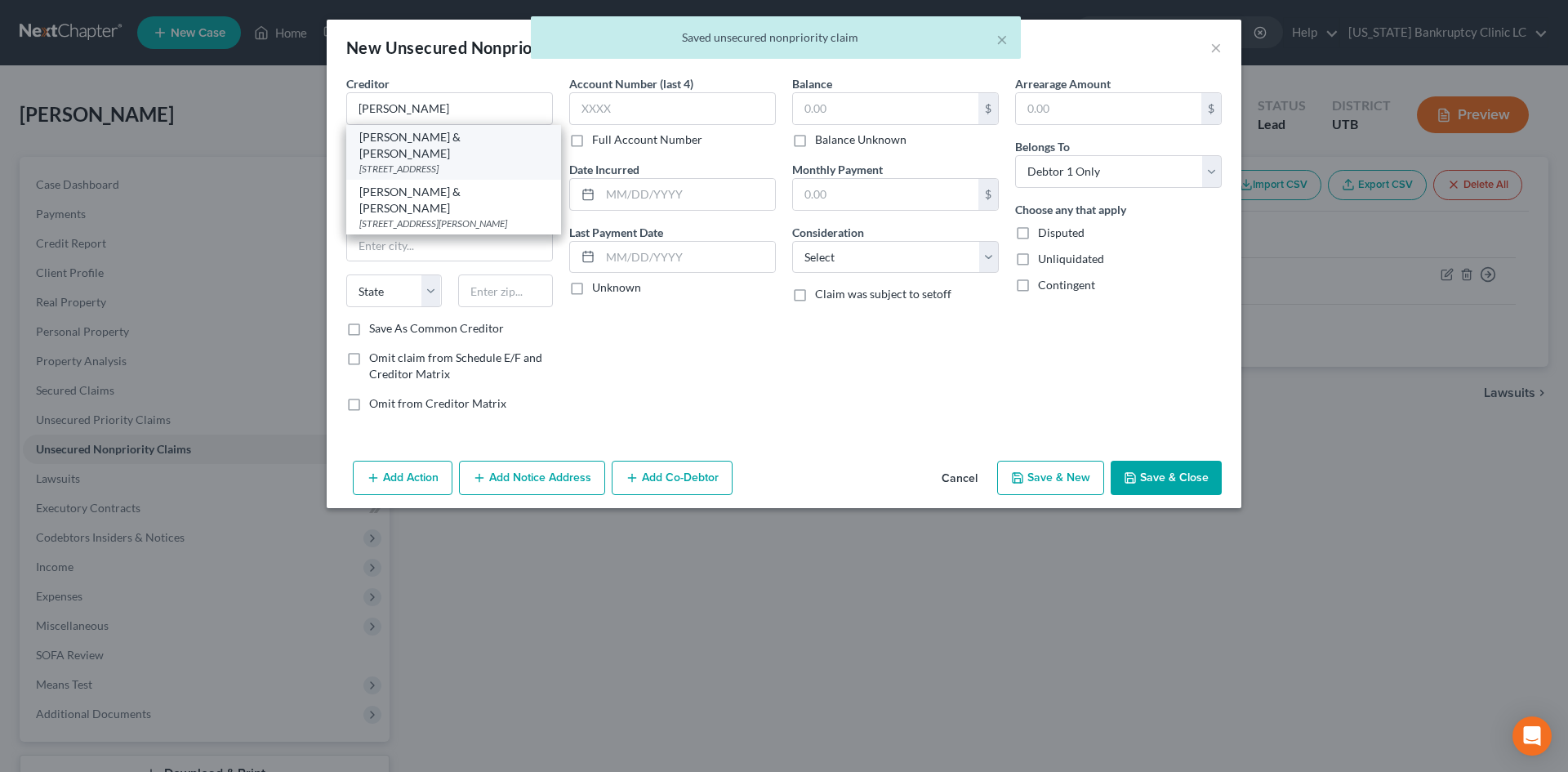
drag, startPoint x: 459, startPoint y: 148, endPoint x: 797, endPoint y: 119, distance: 339.2
click at [459, 162] on div "[STREET_ADDRESS]" at bounding box center [453, 169] width 189 height 14
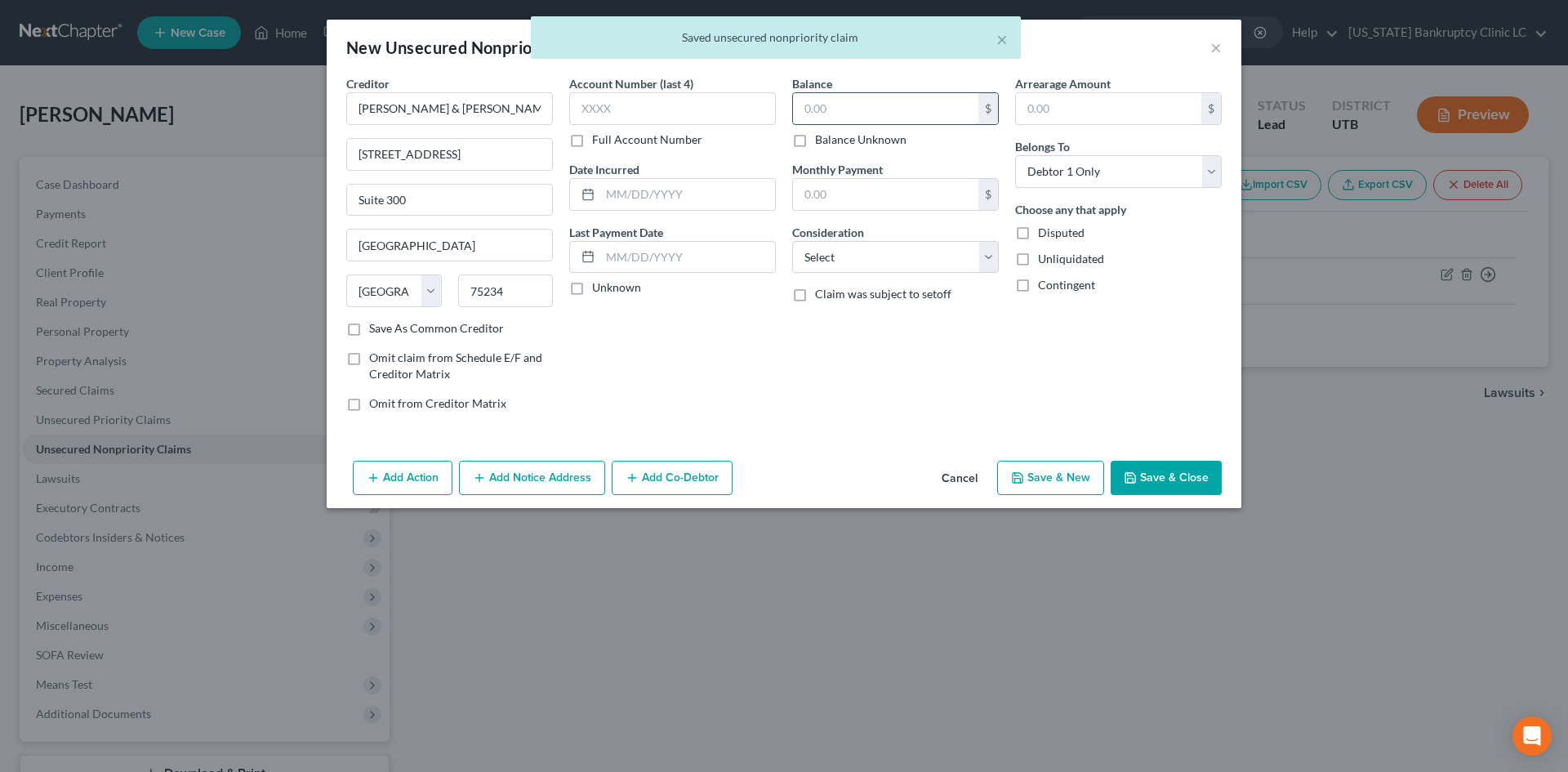
click at [853, 112] on input "text" at bounding box center [885, 108] width 186 height 31
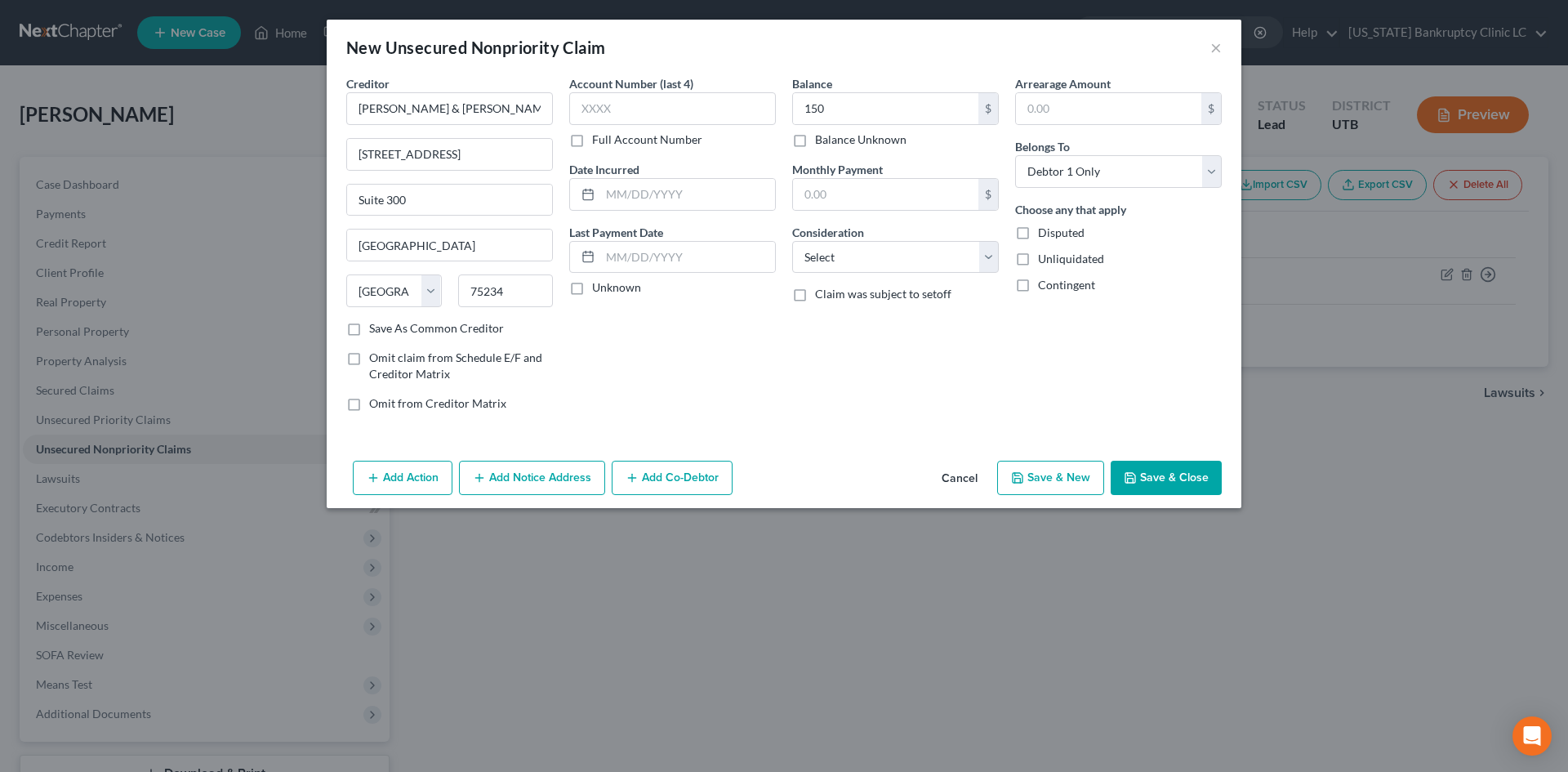
click at [1053, 472] on button "Save & New" at bounding box center [1050, 478] width 107 height 34
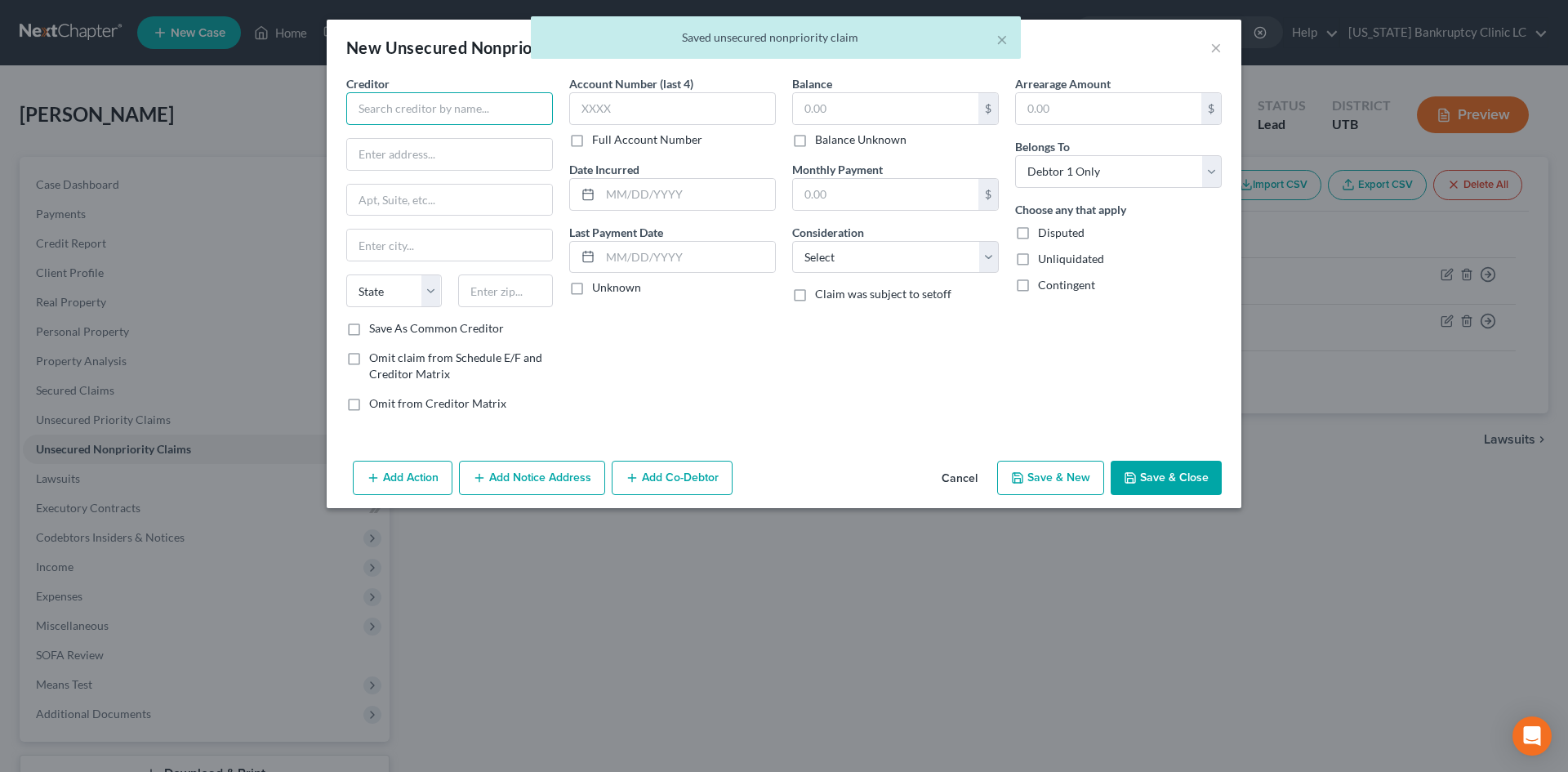
click at [501, 110] on input "text" at bounding box center [450, 108] width 207 height 33
click at [469, 142] on div "[PERSON_NAME]" at bounding box center [443, 137] width 169 height 16
click at [1018, 471] on icon "button" at bounding box center [1018, 478] width 13 height 13
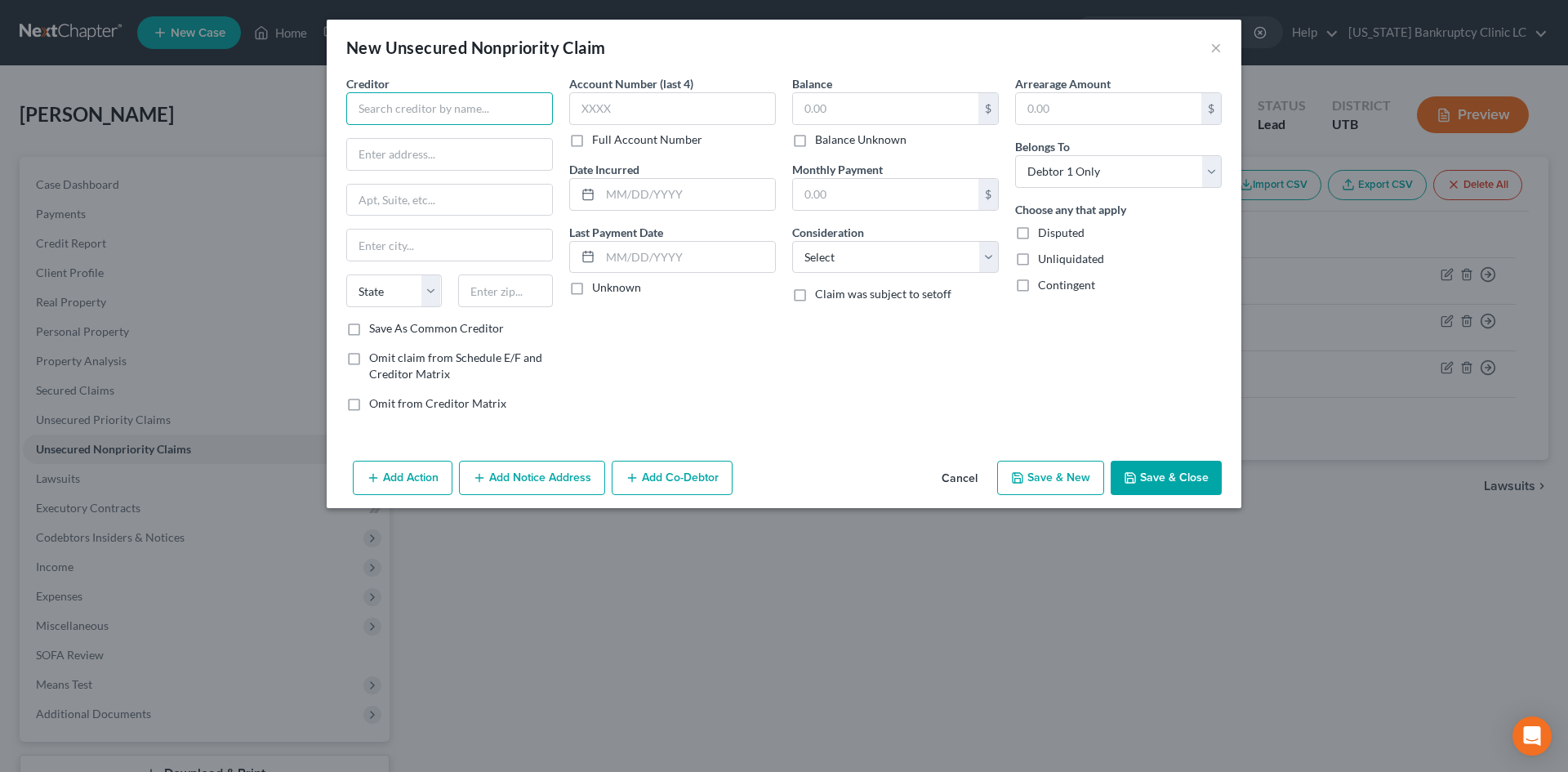
drag, startPoint x: 467, startPoint y: 110, endPoint x: 466, endPoint y: 96, distance: 14.0
click at [467, 110] on input "text" at bounding box center [450, 108] width 207 height 33
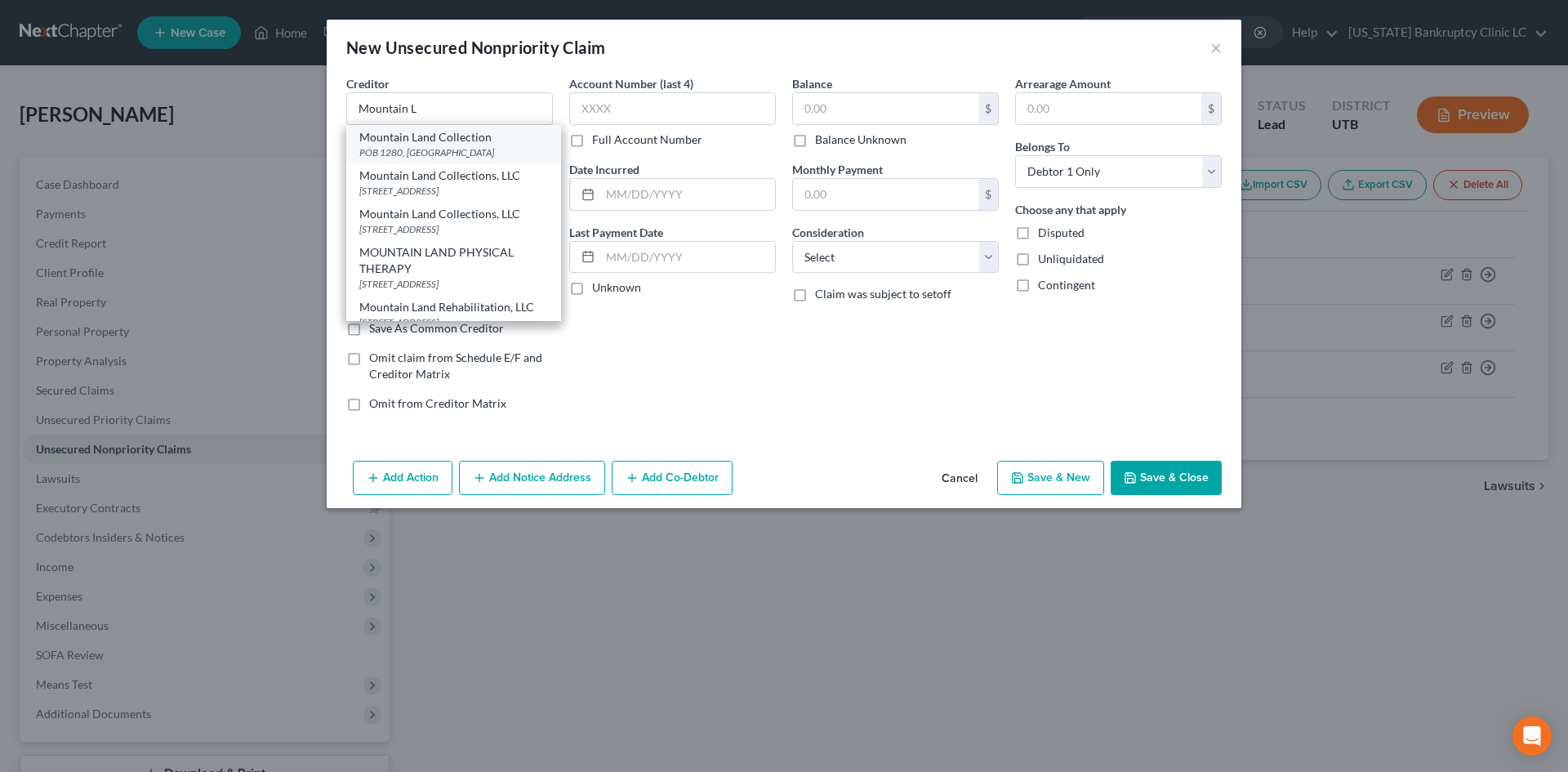
click at [474, 139] on div "Mountain Land Collection" at bounding box center [453, 137] width 189 height 16
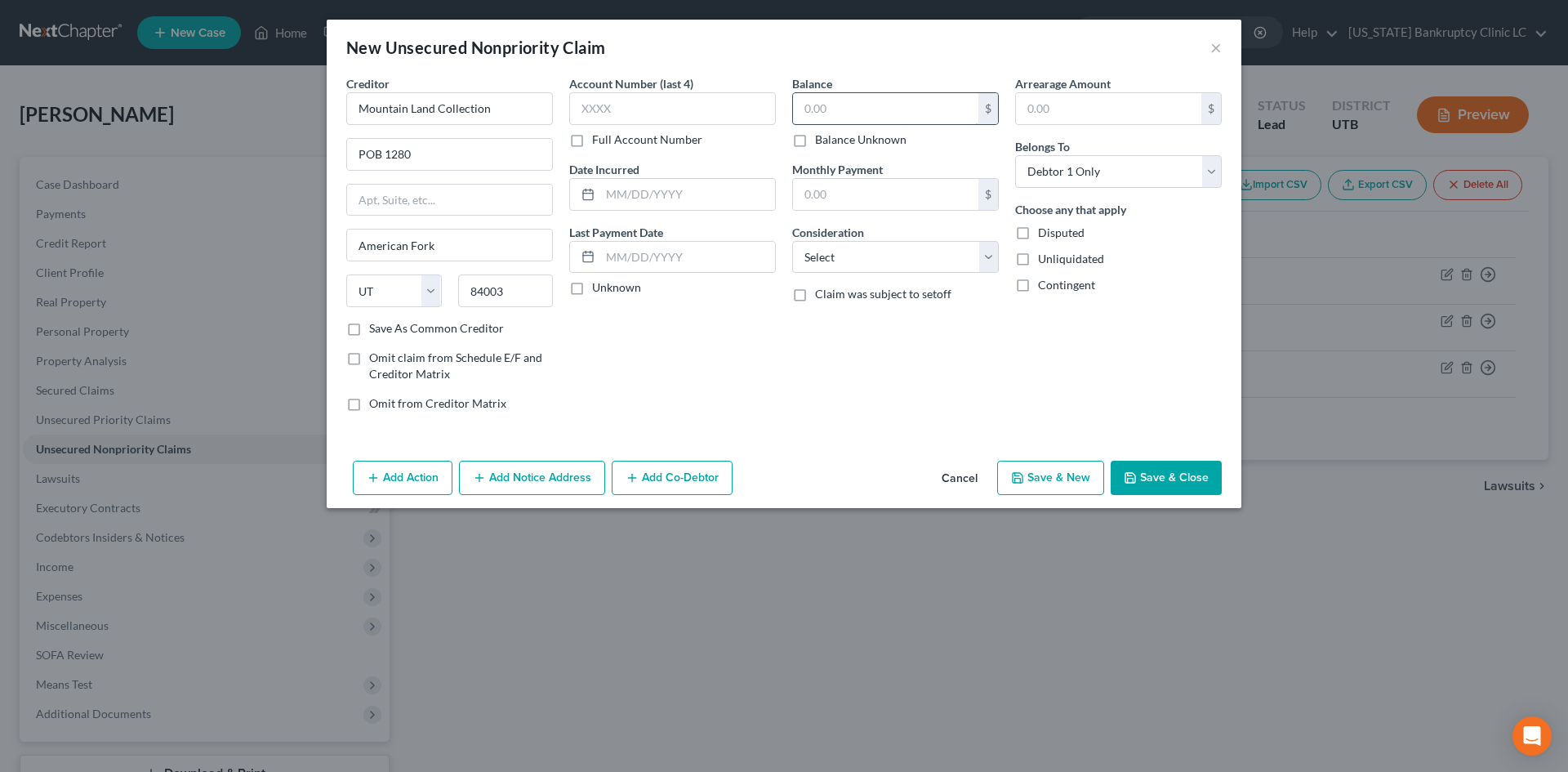
drag, startPoint x: 874, startPoint y: 115, endPoint x: 863, endPoint y: 111, distance: 11.7
click at [874, 114] on input "text" at bounding box center [885, 108] width 186 height 31
click at [1180, 473] on button "Save & Close" at bounding box center [1166, 478] width 111 height 34
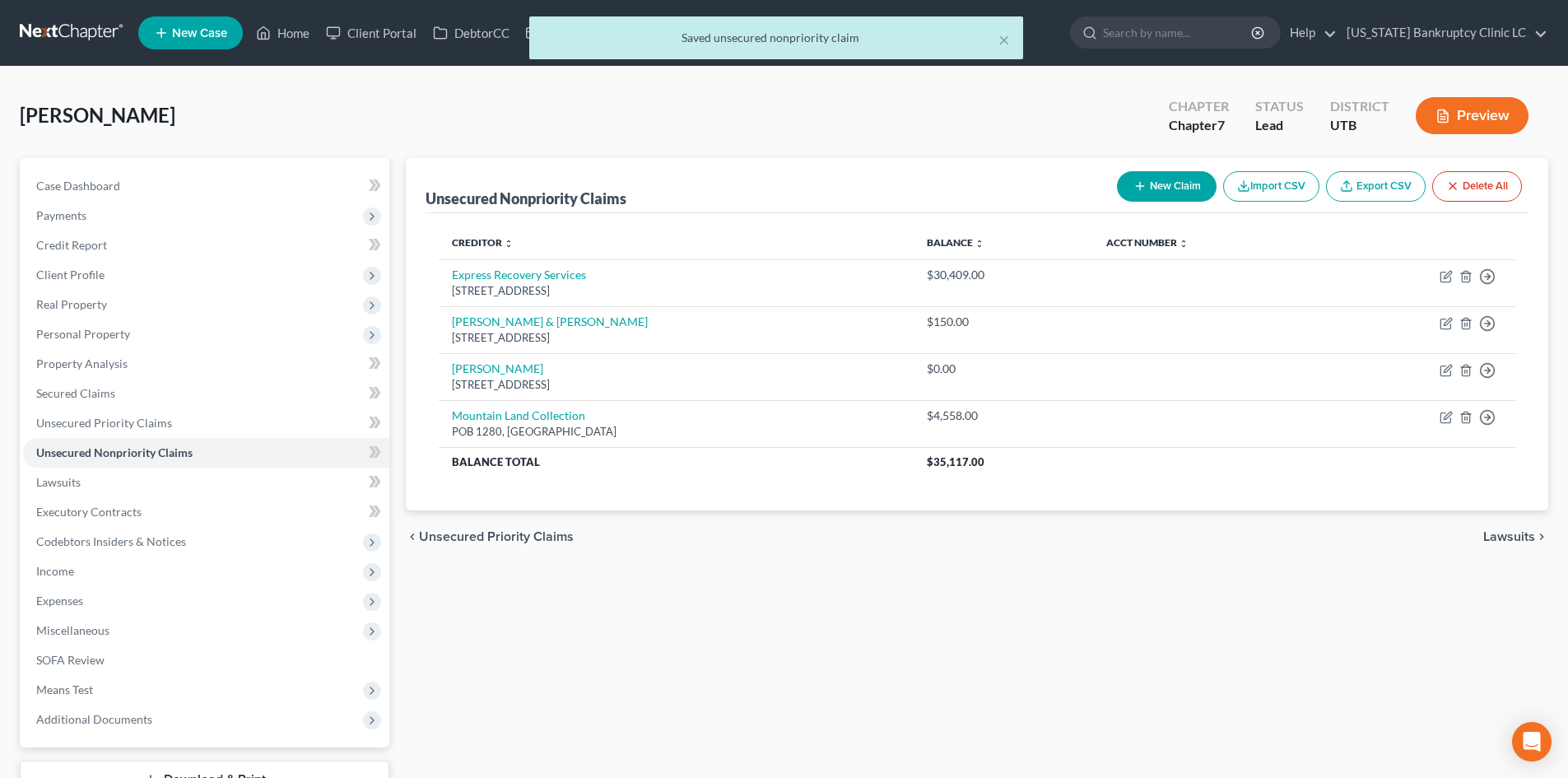
click at [1156, 199] on button "New Claim" at bounding box center [1166, 186] width 99 height 31
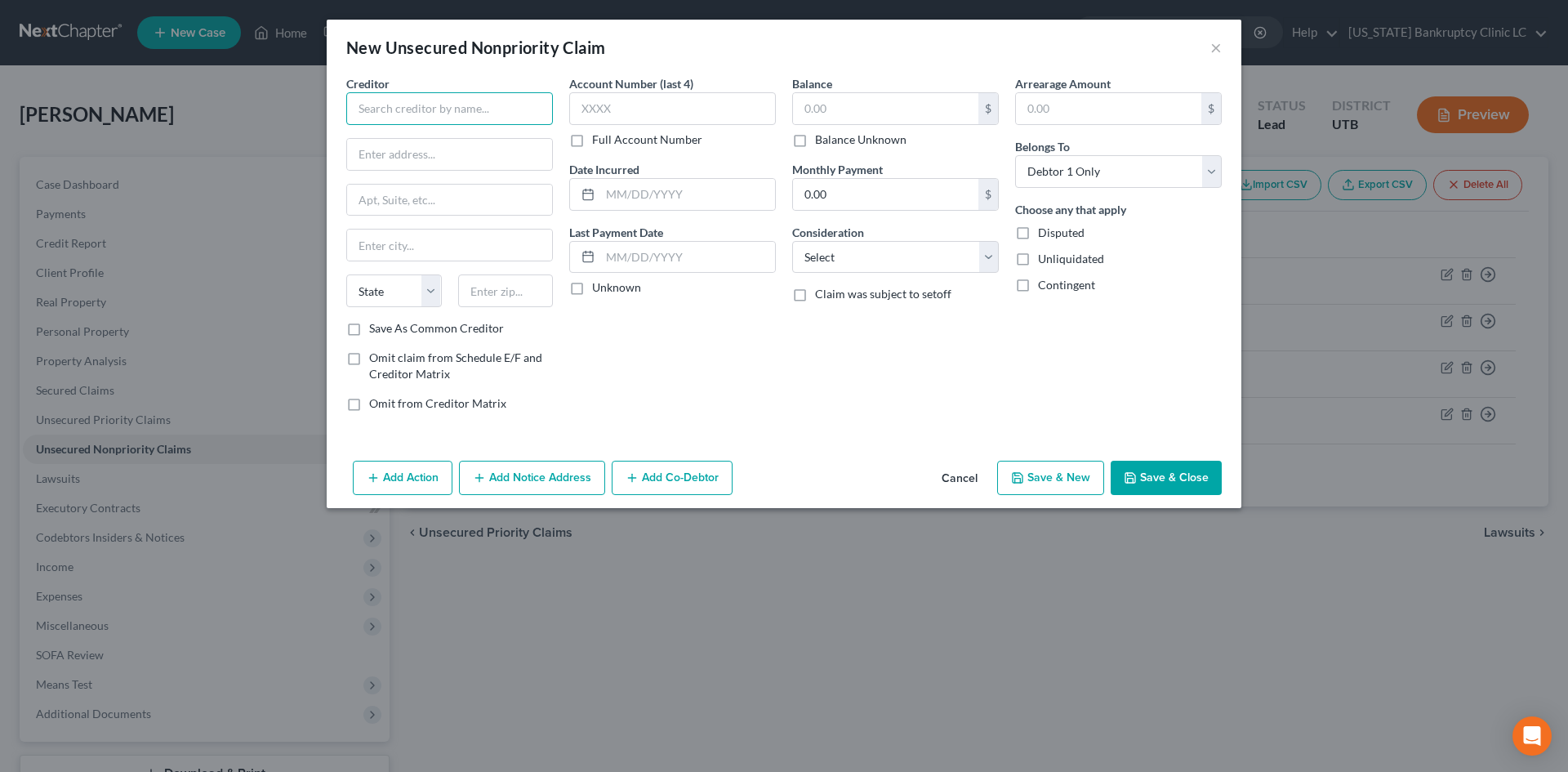
click at [392, 113] on input "text" at bounding box center [450, 108] width 207 height 33
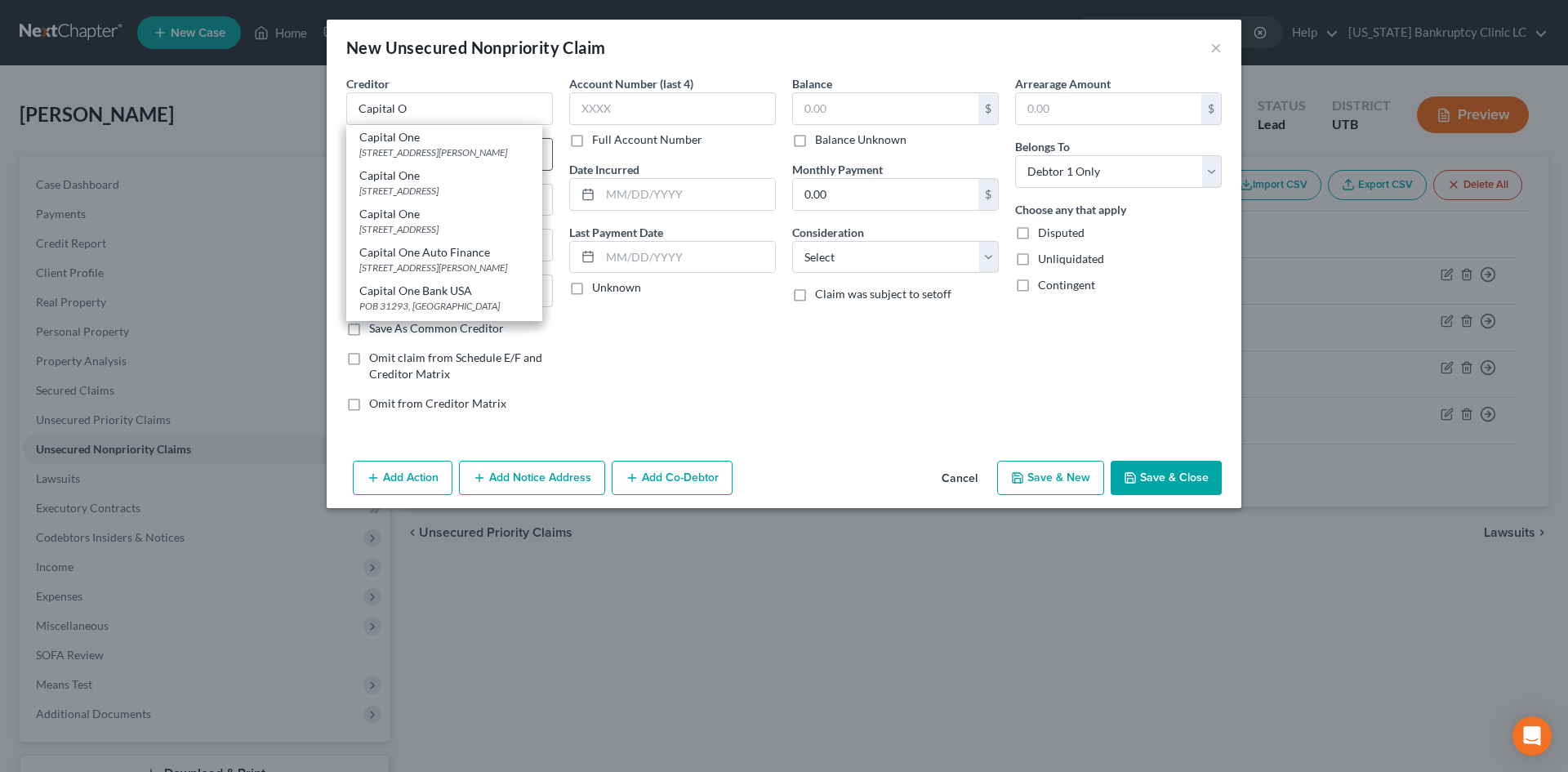
click at [484, 148] on div "[STREET_ADDRESS][PERSON_NAME]" at bounding box center [443, 152] width 169 height 14
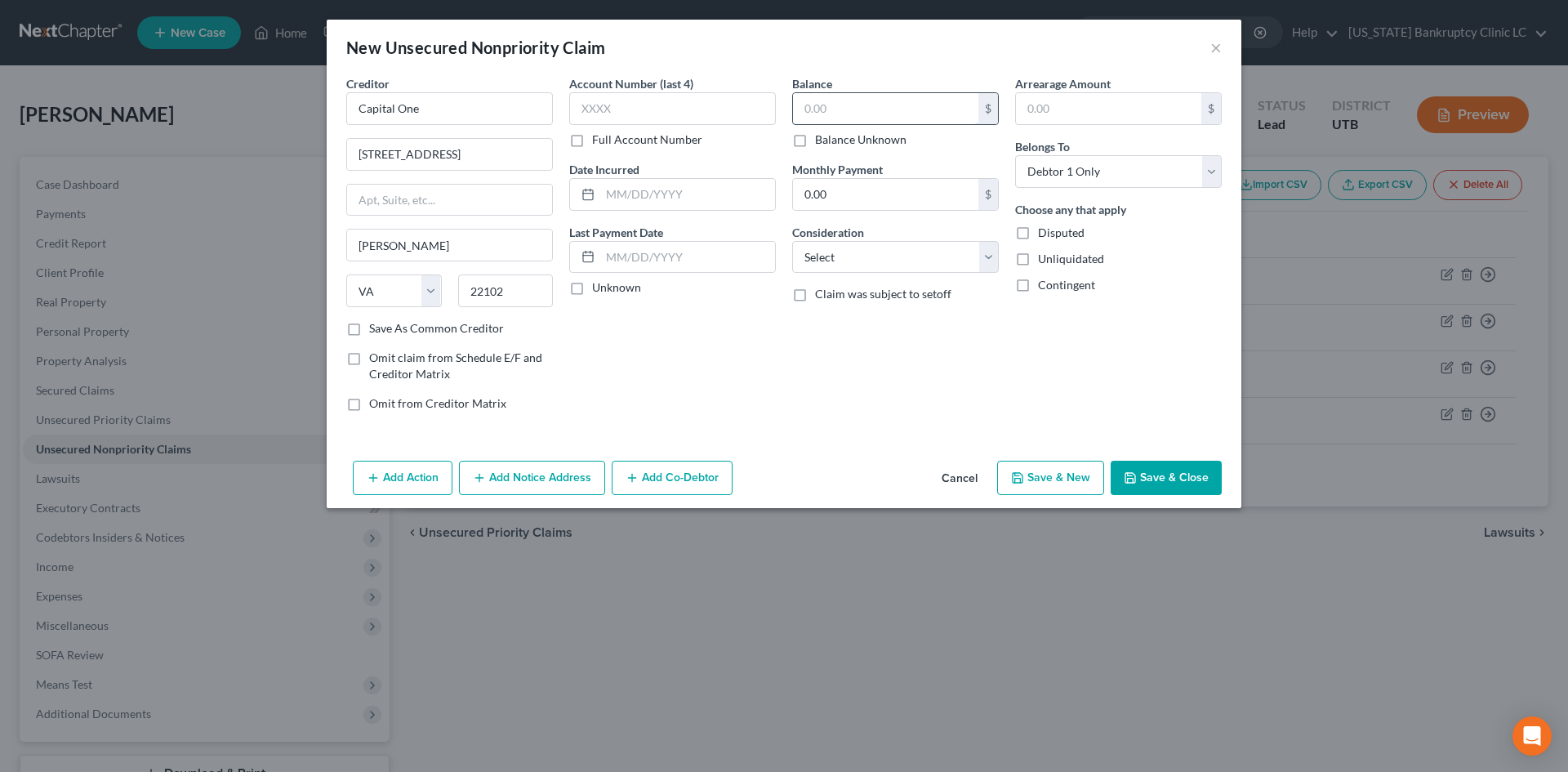
click at [852, 106] on input "text" at bounding box center [885, 108] width 186 height 31
click at [1202, 488] on button "Save & Close" at bounding box center [1166, 478] width 111 height 34
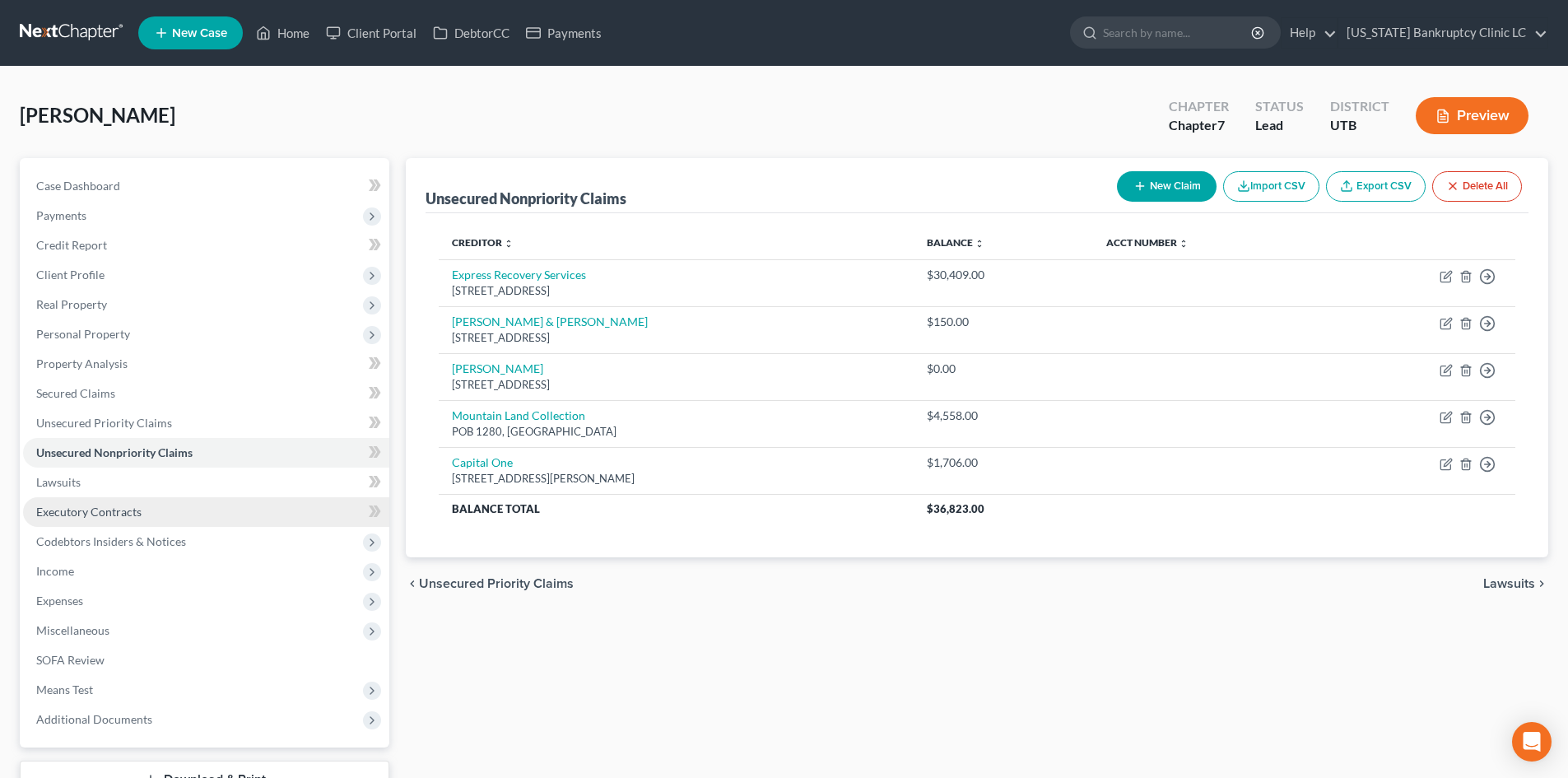
click at [100, 510] on span "Executory Contracts" at bounding box center [89, 512] width 105 height 14
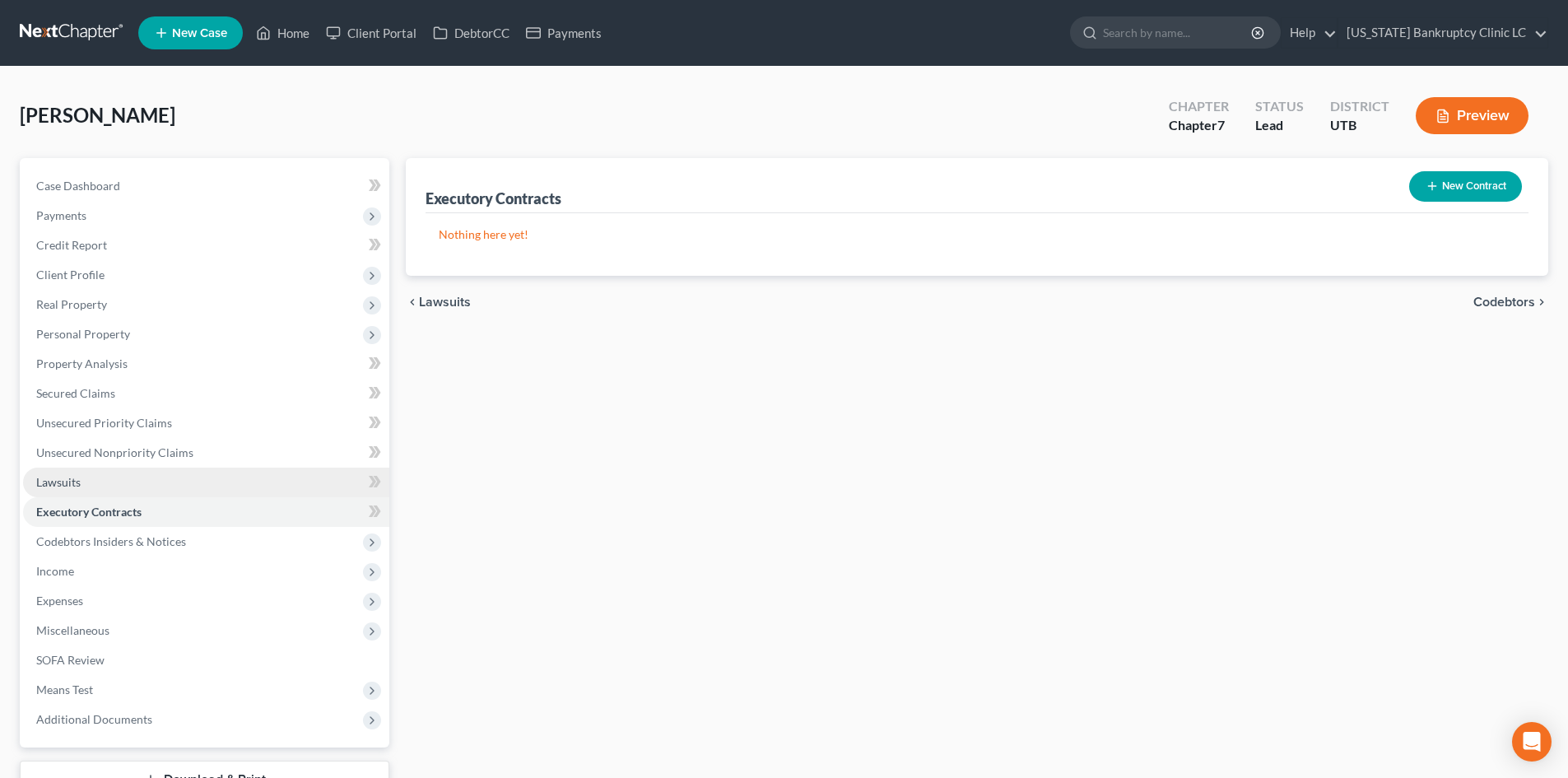
click at [101, 476] on link "Lawsuits" at bounding box center [206, 482] width 367 height 30
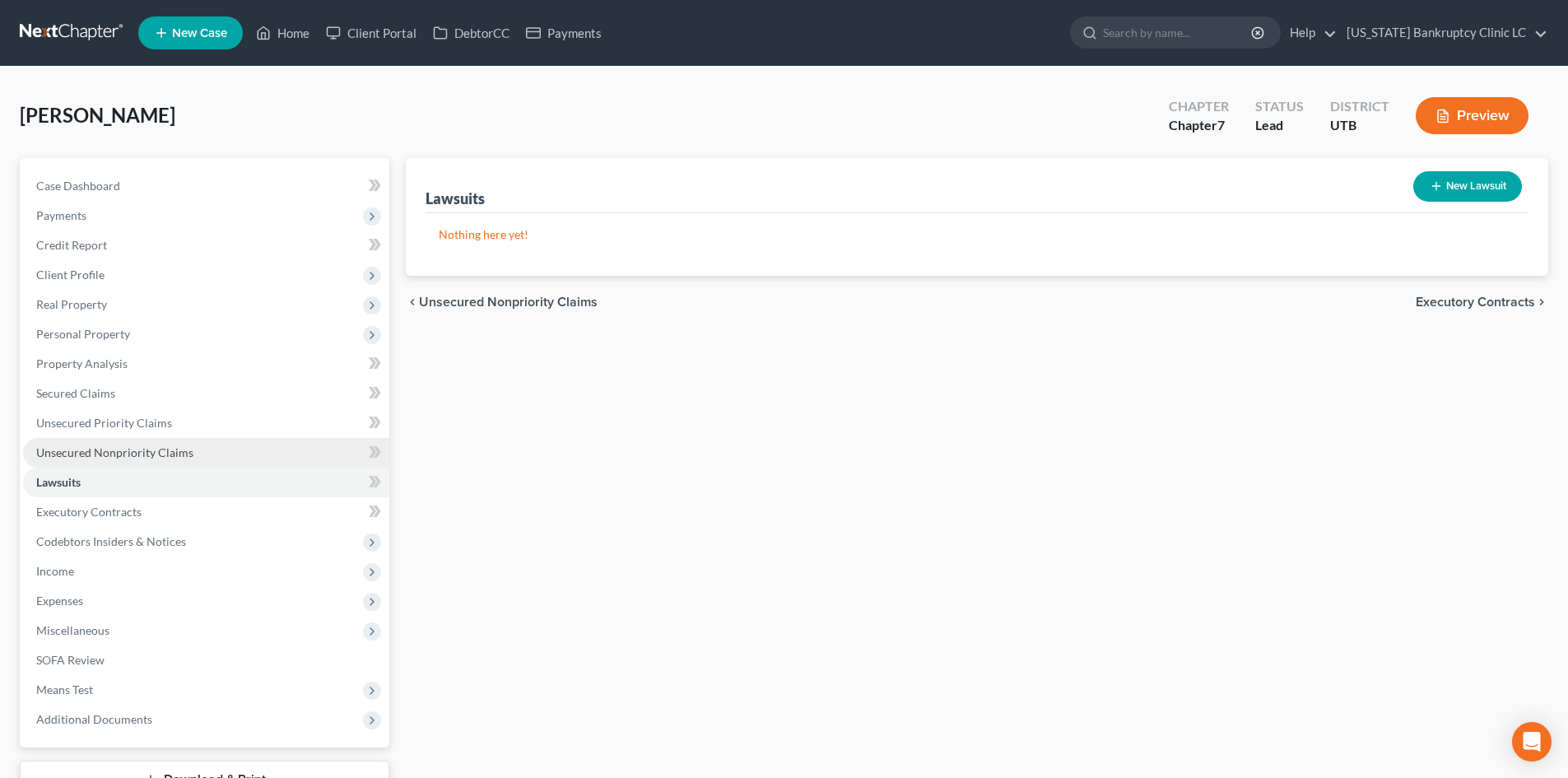
click at [190, 455] on link "Unsecured Nonpriority Claims" at bounding box center [206, 453] width 367 height 30
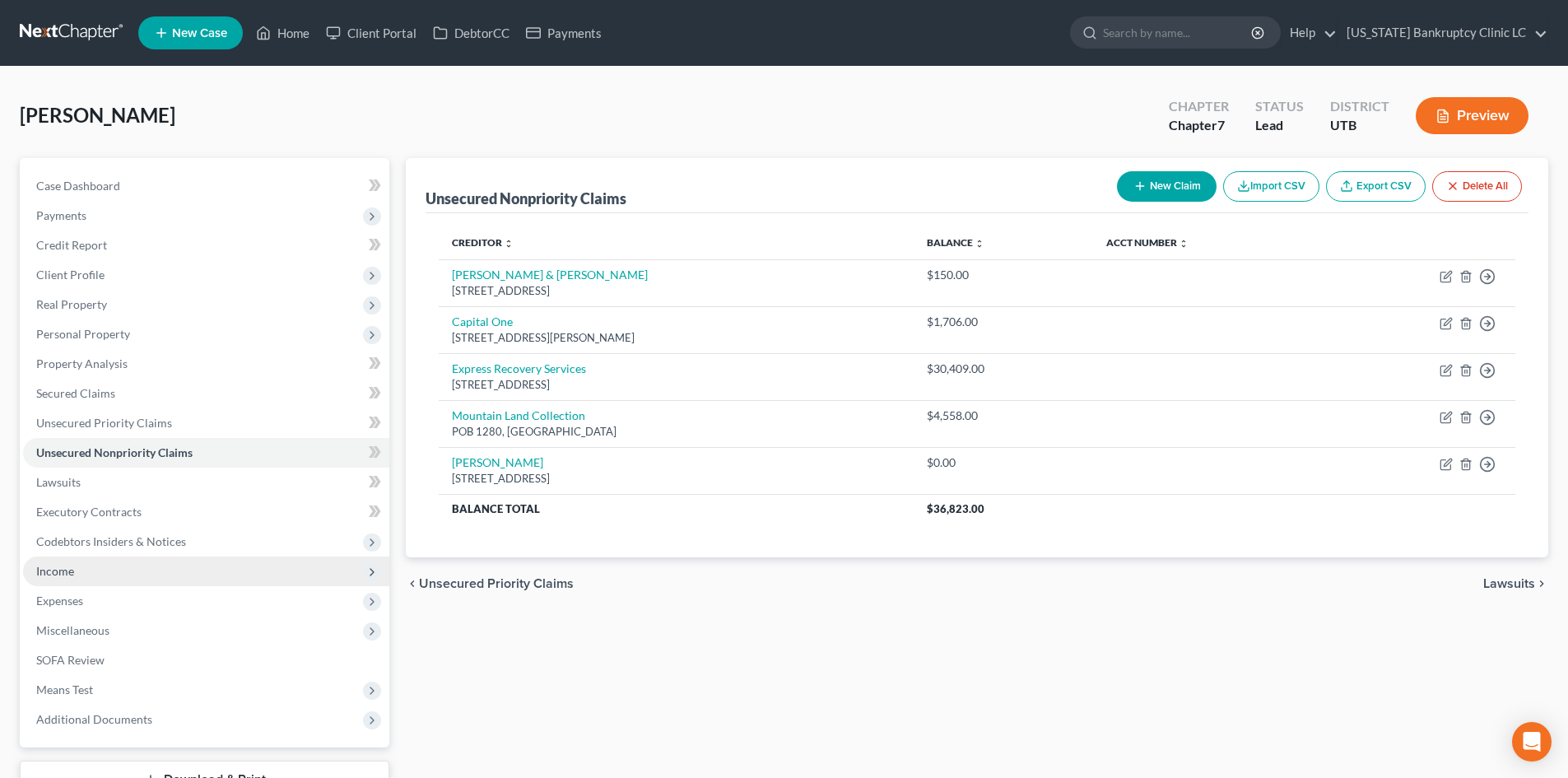
click at [148, 576] on span "Income" at bounding box center [206, 571] width 367 height 30
click at [149, 567] on span "Income" at bounding box center [206, 571] width 367 height 30
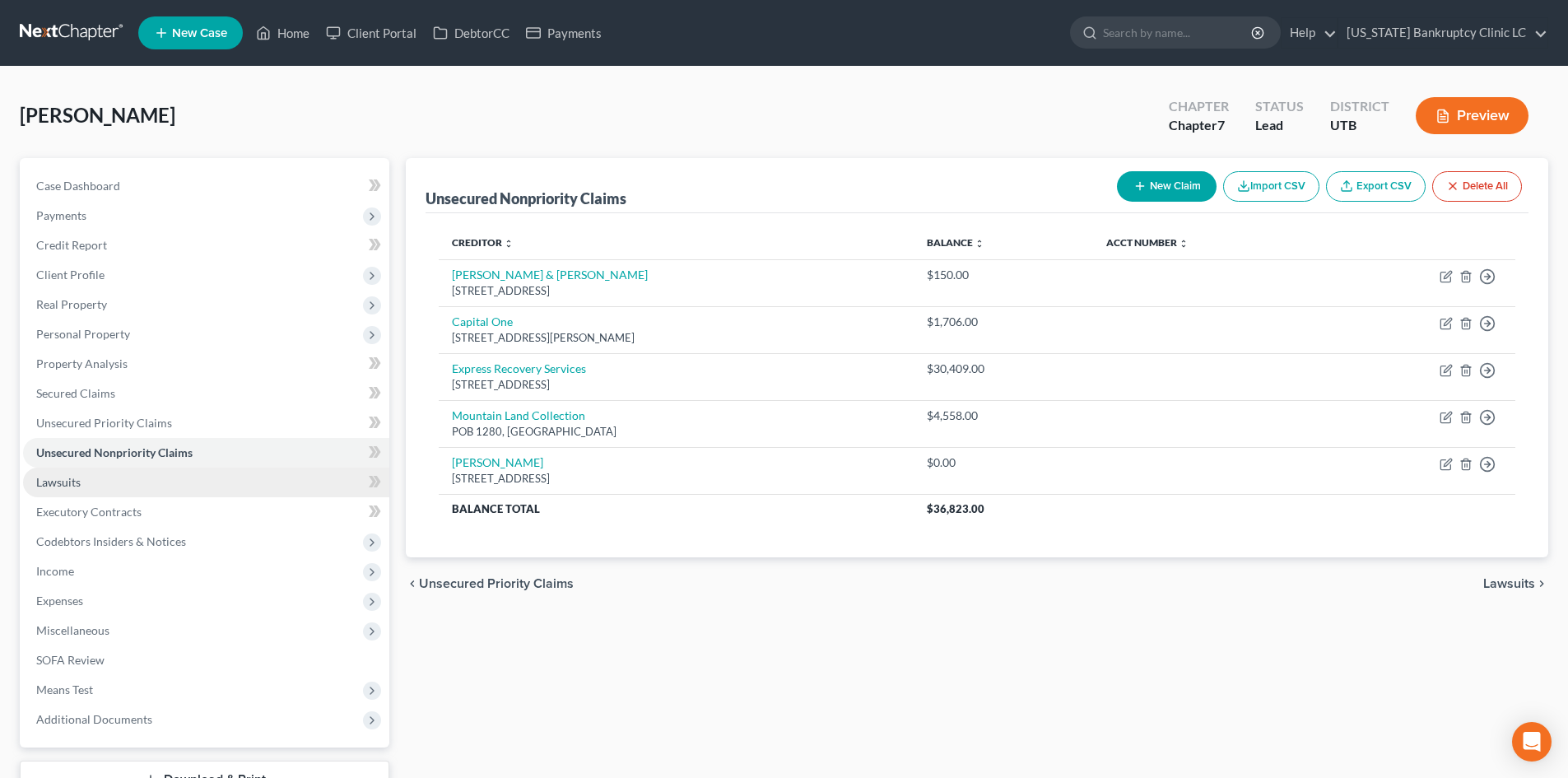
click at [157, 486] on link "Lawsuits" at bounding box center [206, 482] width 367 height 30
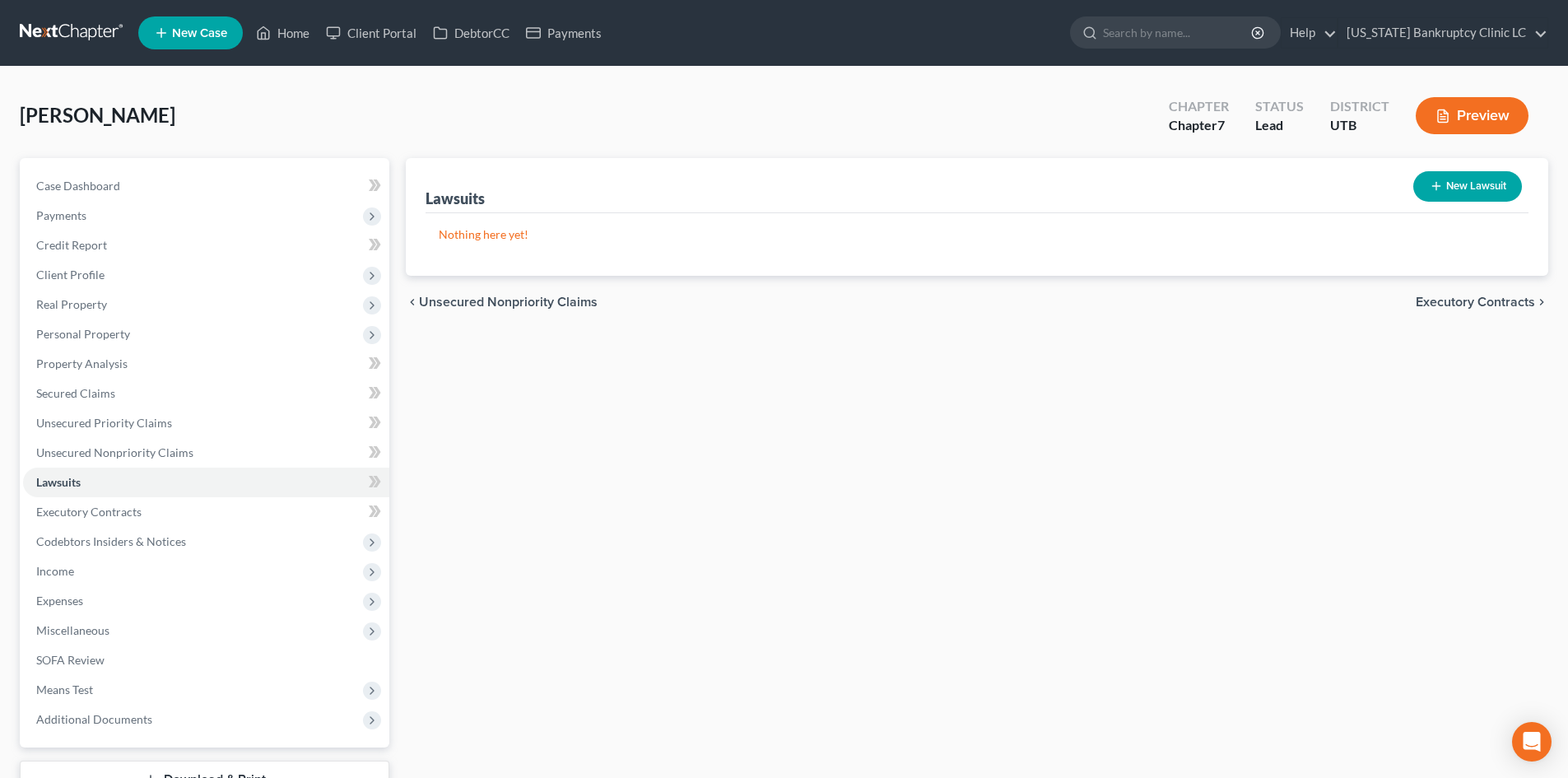
click at [1493, 194] on button "New Lawsuit" at bounding box center [1468, 186] width 109 height 31
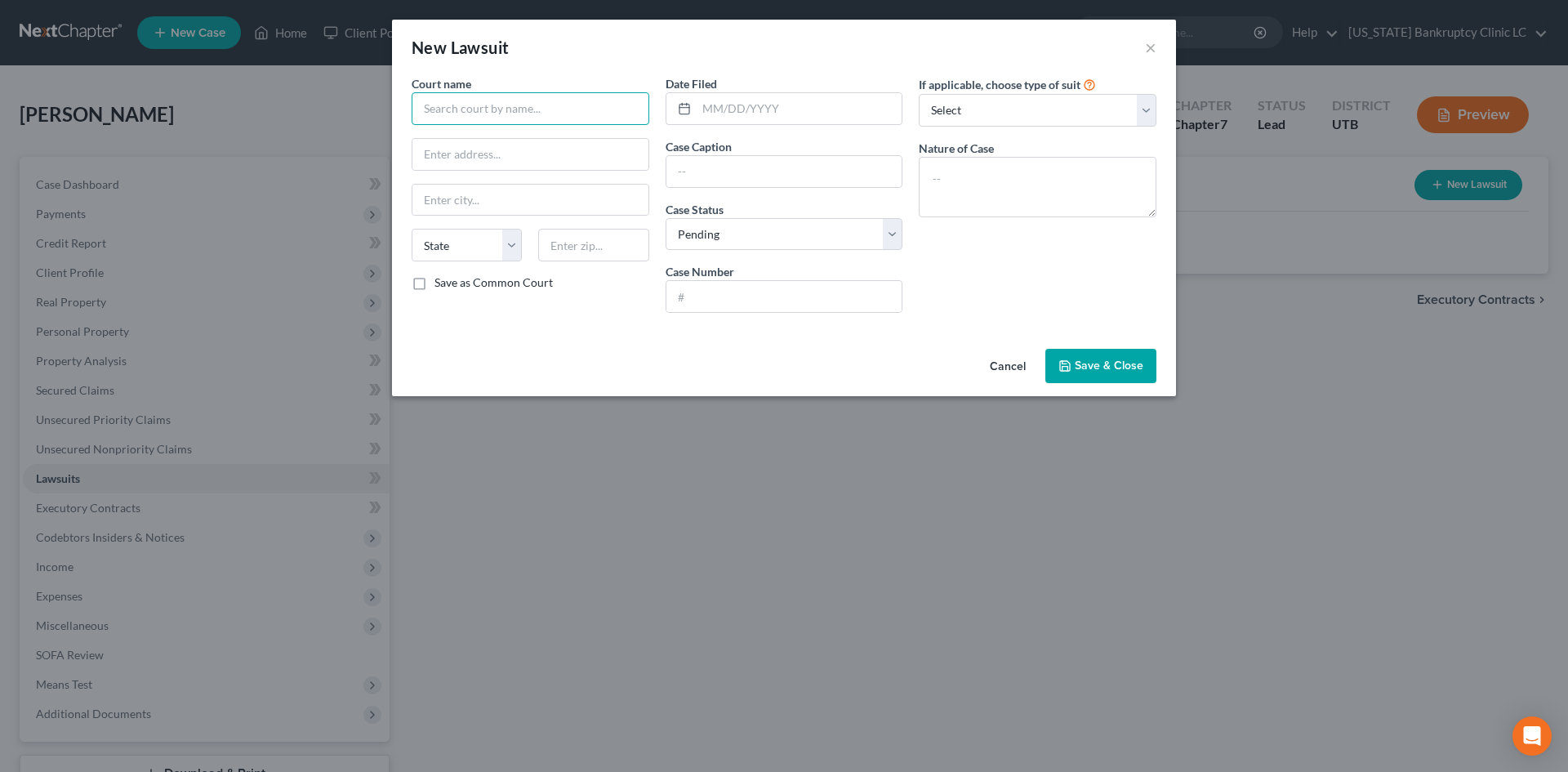
click at [467, 119] on input "text" at bounding box center [530, 108] width 237 height 33
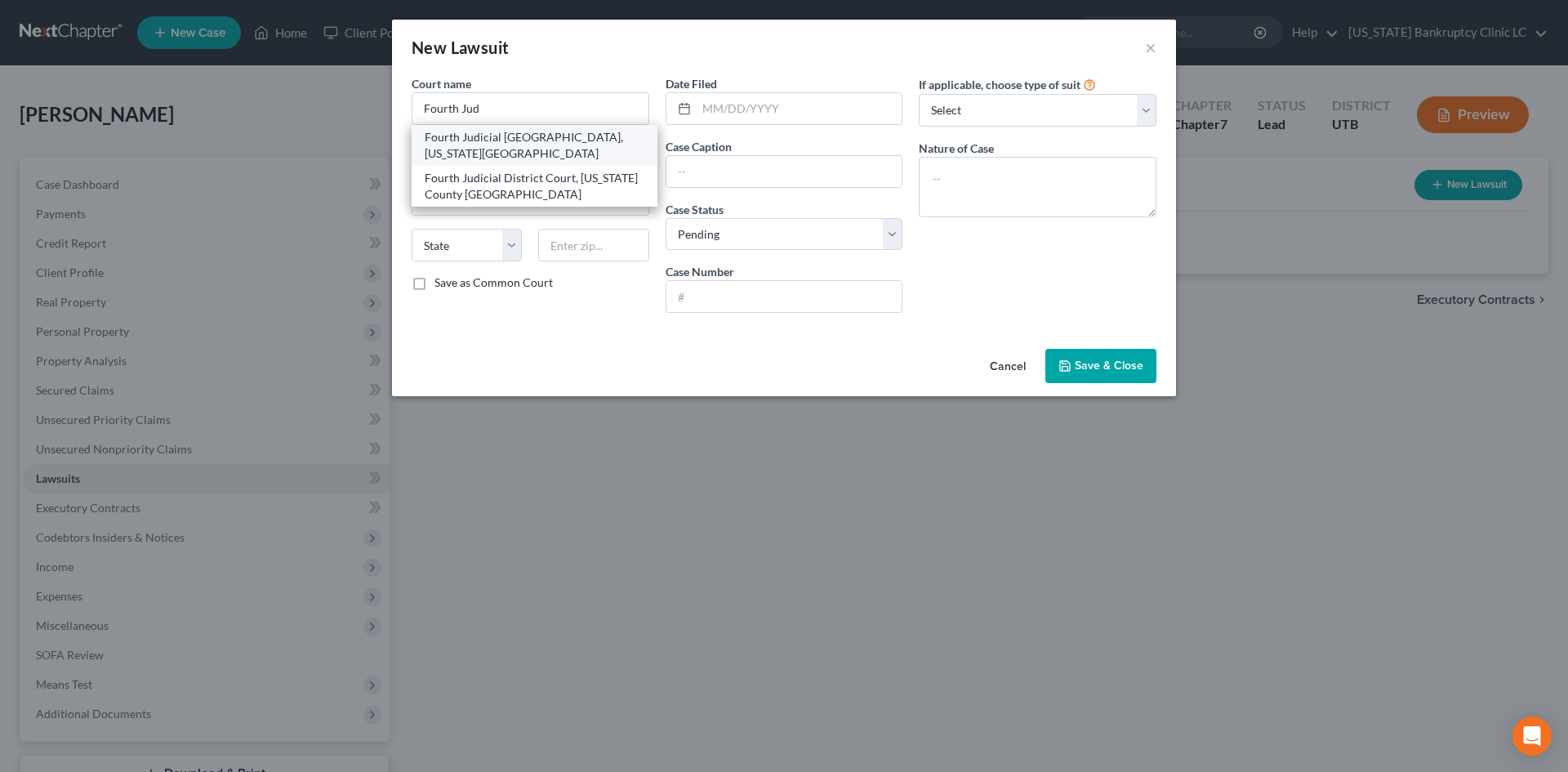
click at [563, 136] on div "Fourth Judicial [GEOGRAPHIC_DATA], [US_STATE][GEOGRAPHIC_DATA]" at bounding box center [534, 146] width 219 height 33
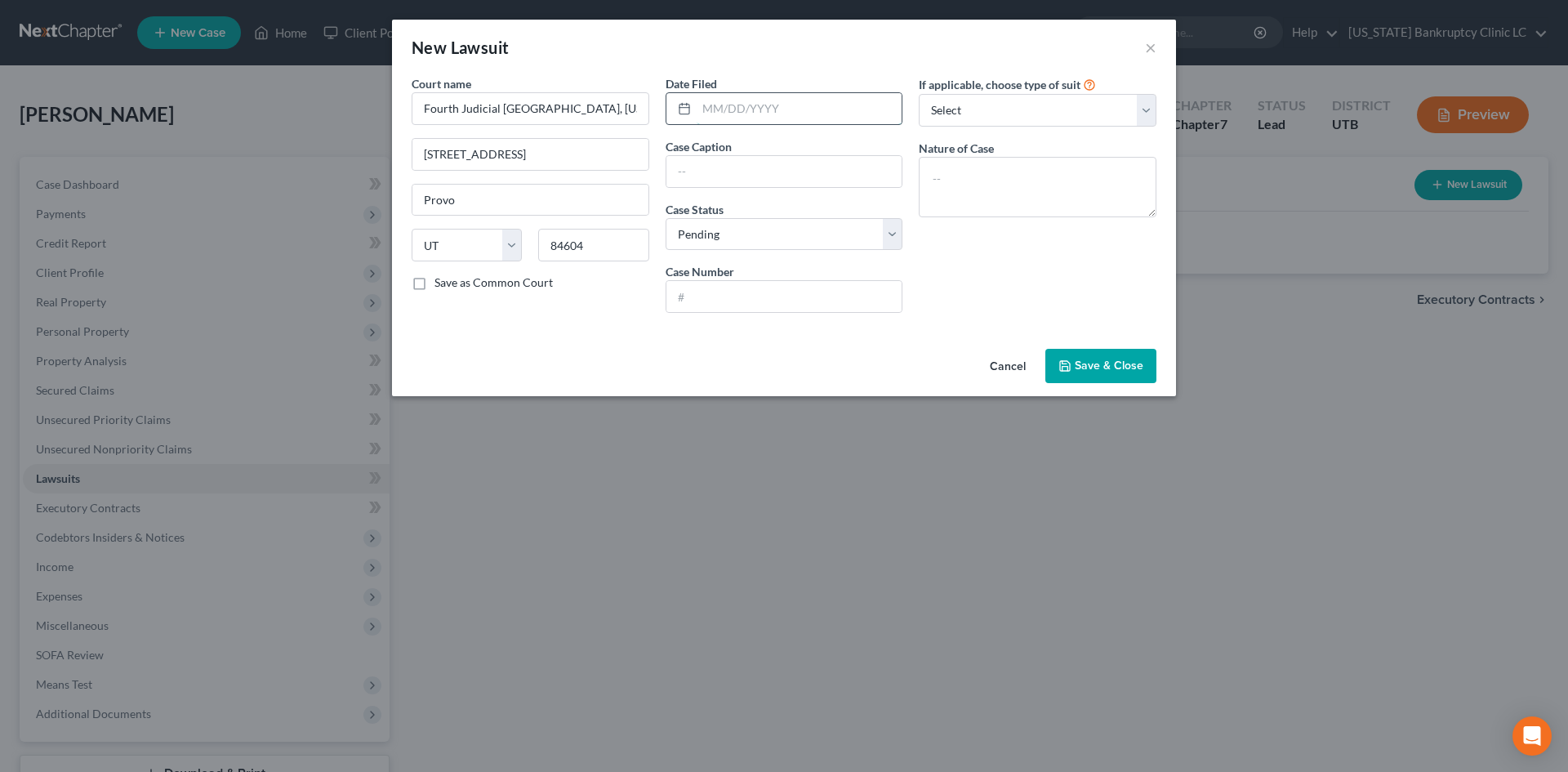
click at [767, 109] on input "text" at bounding box center [799, 108] width 206 height 31
click at [858, 192] on div "Date Filed [DATE] Case Caption Case Status * Select Pending On Appeal Concluded…" at bounding box center [784, 200] width 254 height 251
click at [858, 172] on input "text" at bounding box center [784, 171] width 236 height 31
paste input "MOUNTAIN LAND COLLECTIONS LLC vs. [PERSON_NAME]"
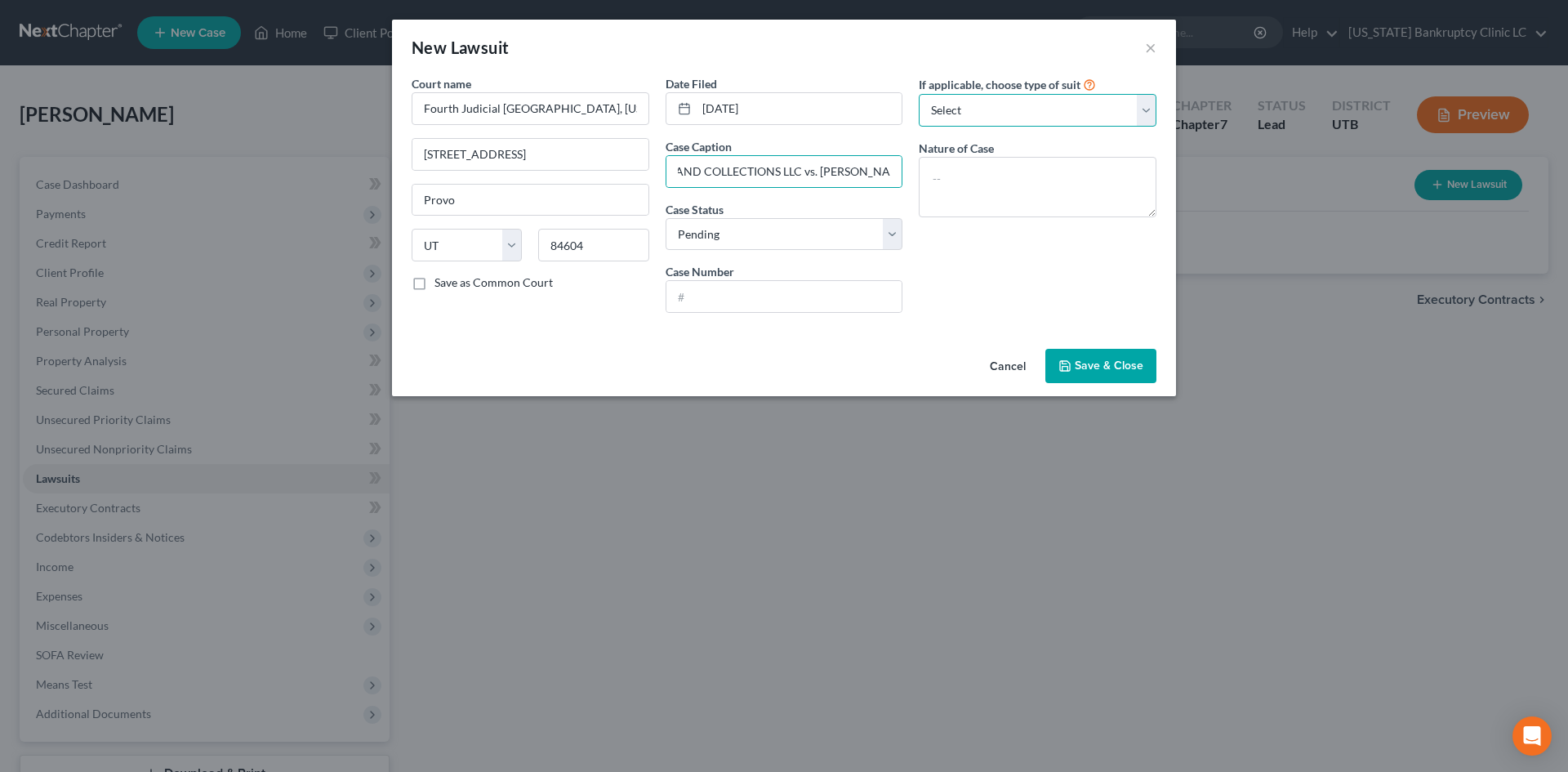
click at [1000, 120] on select "Select Repossession Garnishment Foreclosure Attached, Seized, Or Levied Other" at bounding box center [1038, 110] width 237 height 33
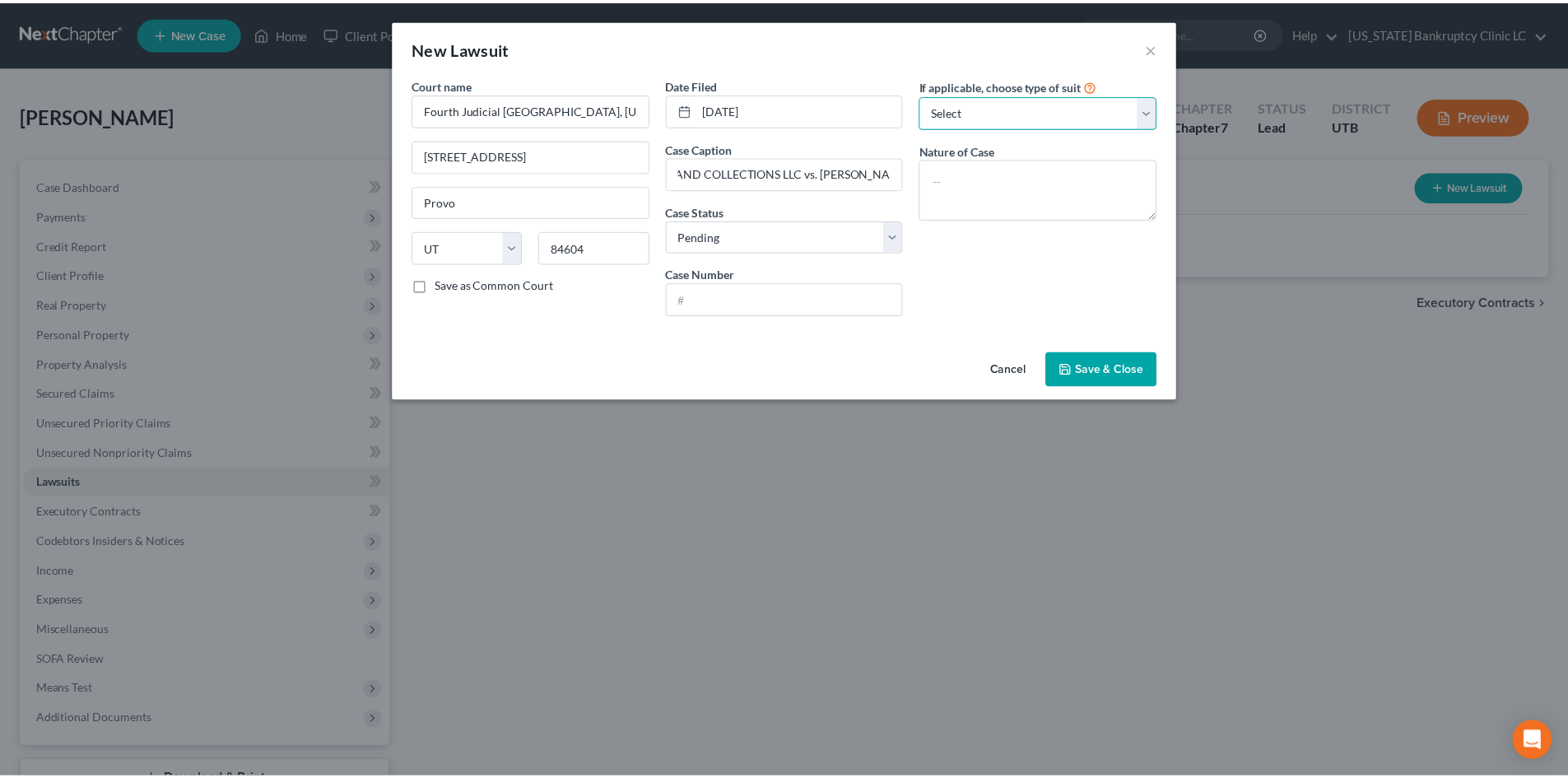
scroll to position [0, 0]
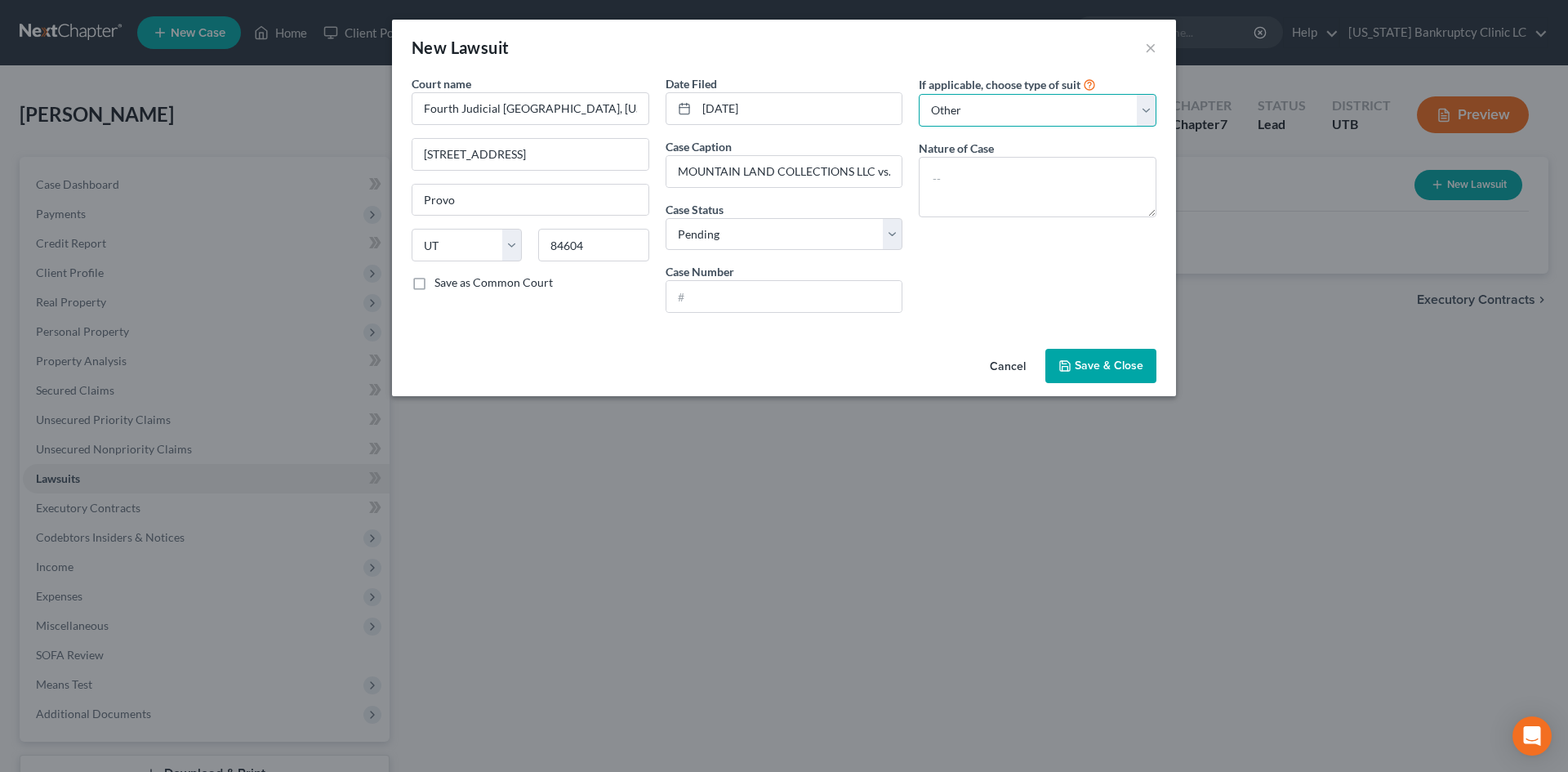
click at [919, 94] on select "Select Repossession Garnishment Foreclosure Attached, Seized, Or Levied Other" at bounding box center [1038, 110] width 237 height 33
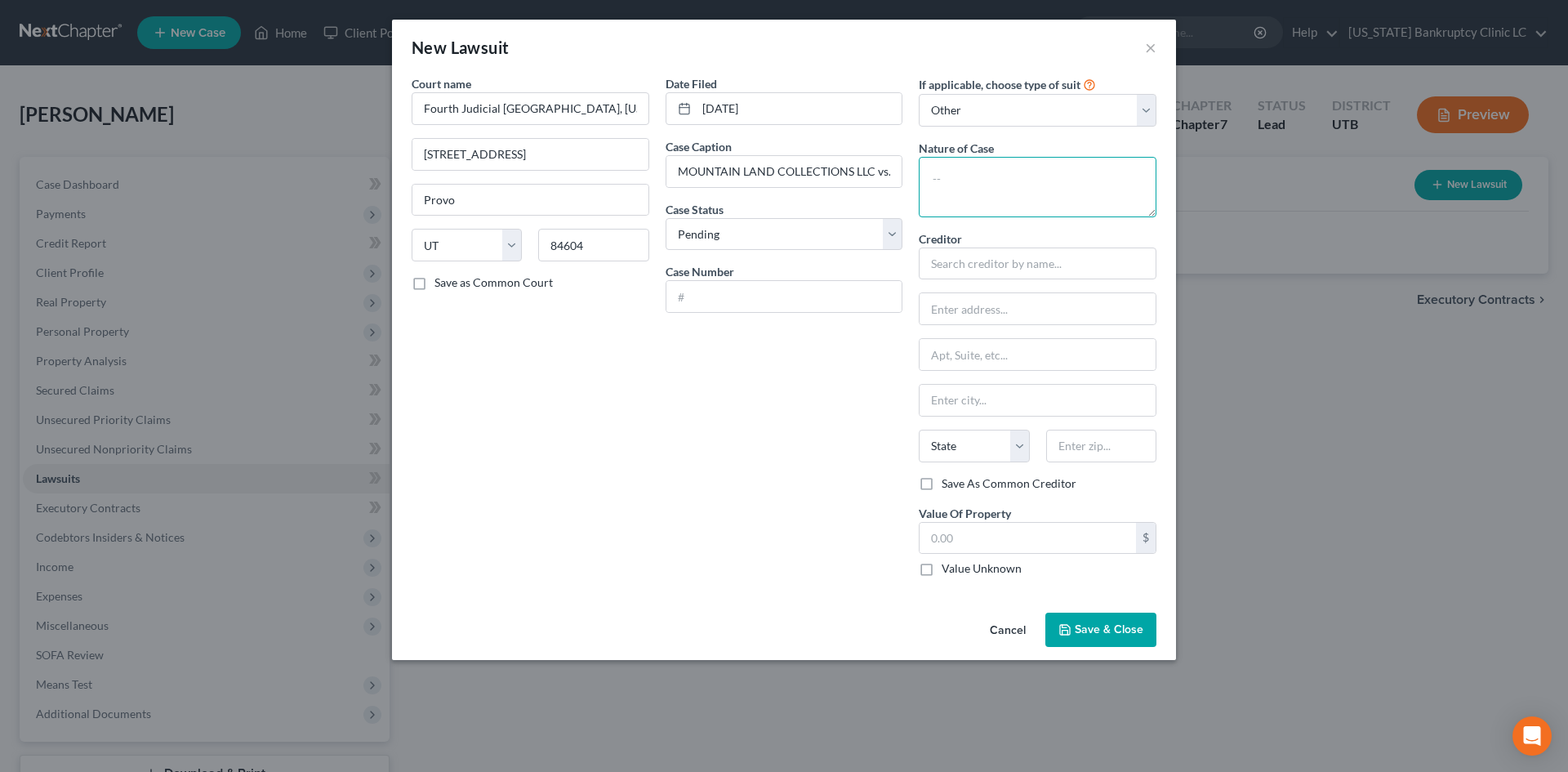
click at [1072, 201] on textarea at bounding box center [1038, 187] width 237 height 60
paste textarea "Debt Collection"
click at [754, 291] on input "text" at bounding box center [784, 296] width 236 height 31
paste input "249101775"
click at [1005, 259] on input "text" at bounding box center [1038, 263] width 237 height 33
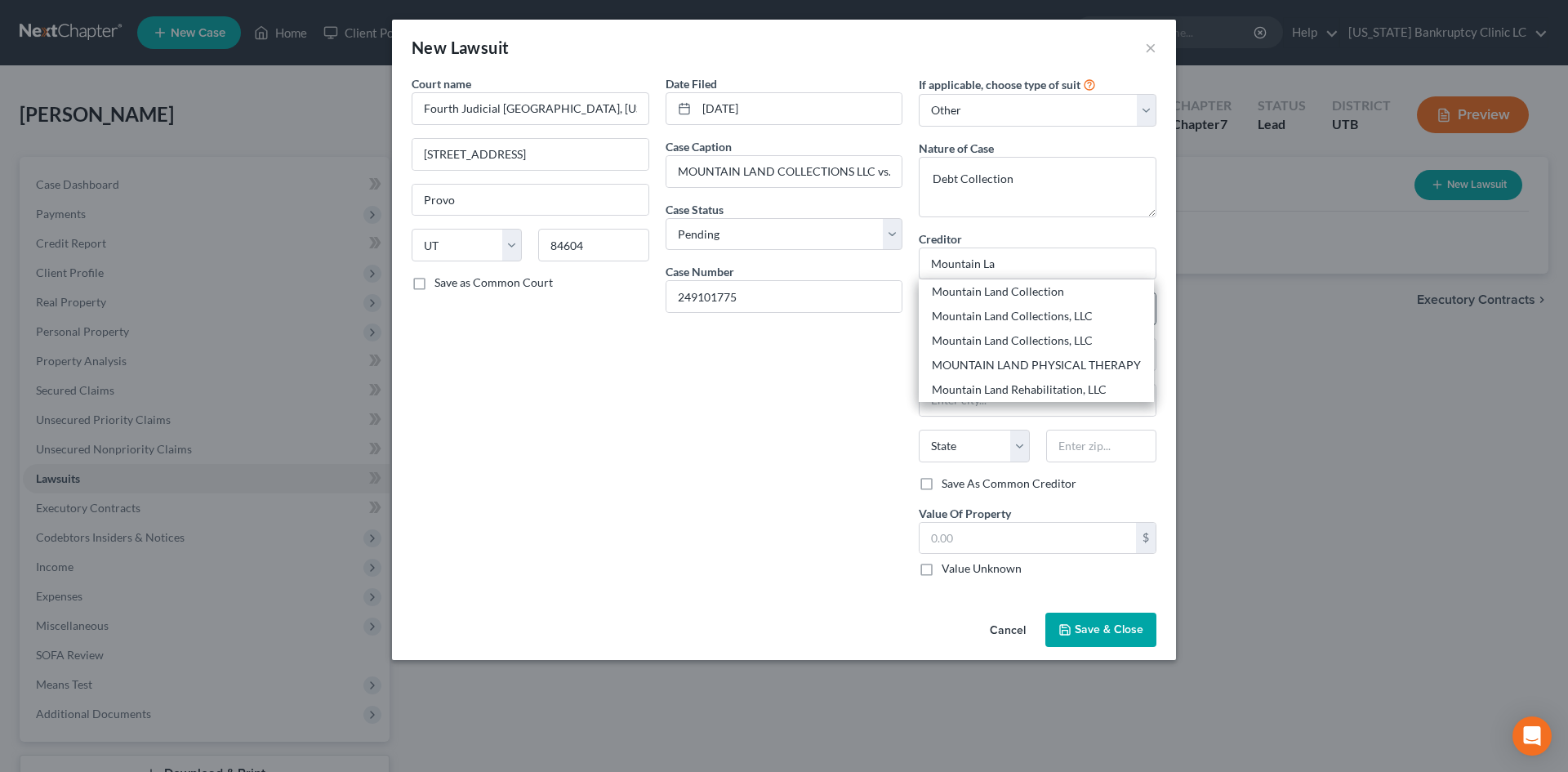
drag, startPoint x: 1031, startPoint y: 297, endPoint x: 1053, endPoint y: 296, distance: 22.0
click at [1031, 294] on div "Mountain Land Collection" at bounding box center [1036, 291] width 209 height 16
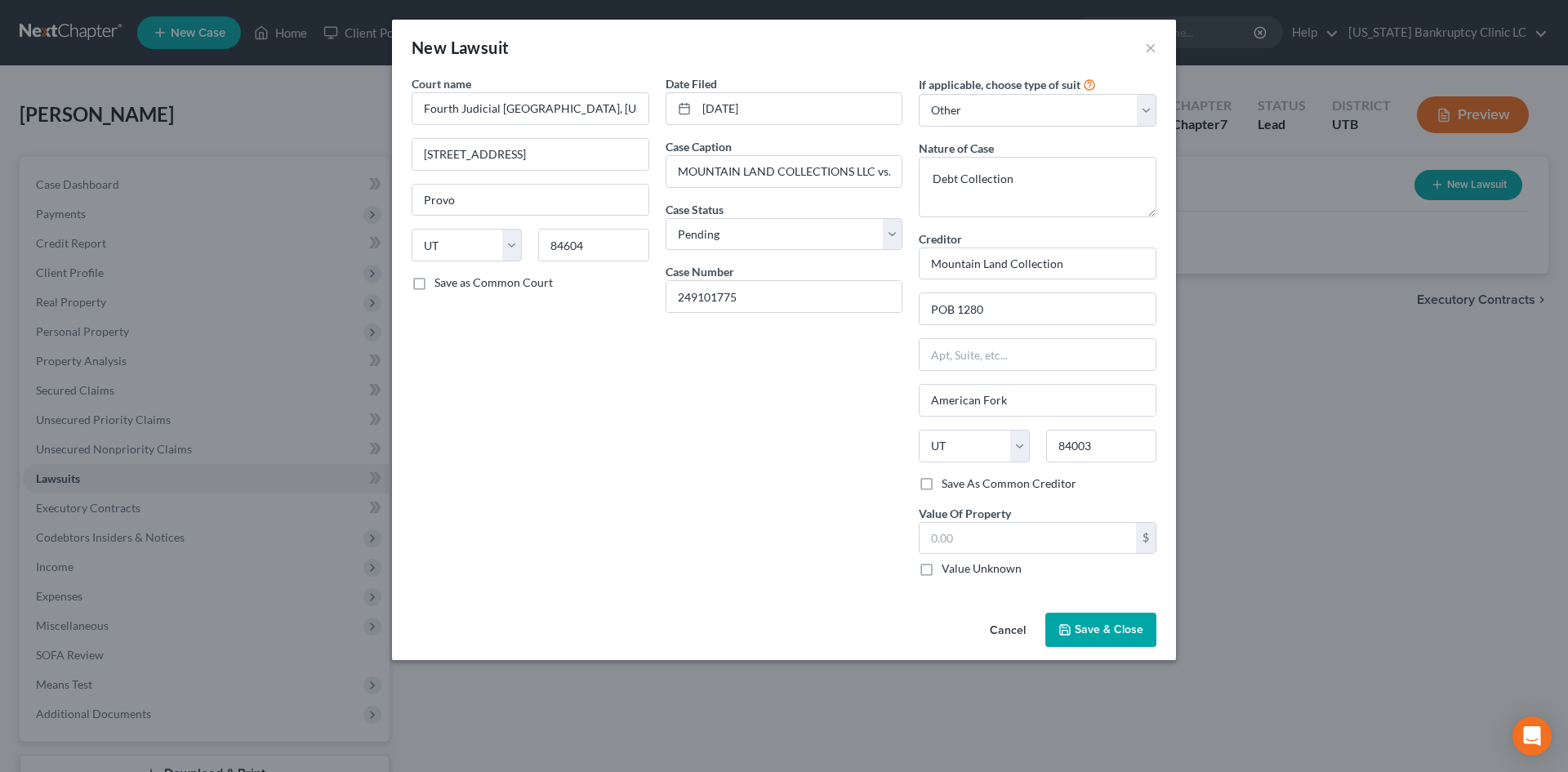
click at [1127, 633] on span "Save & Close" at bounding box center [1109, 629] width 69 height 14
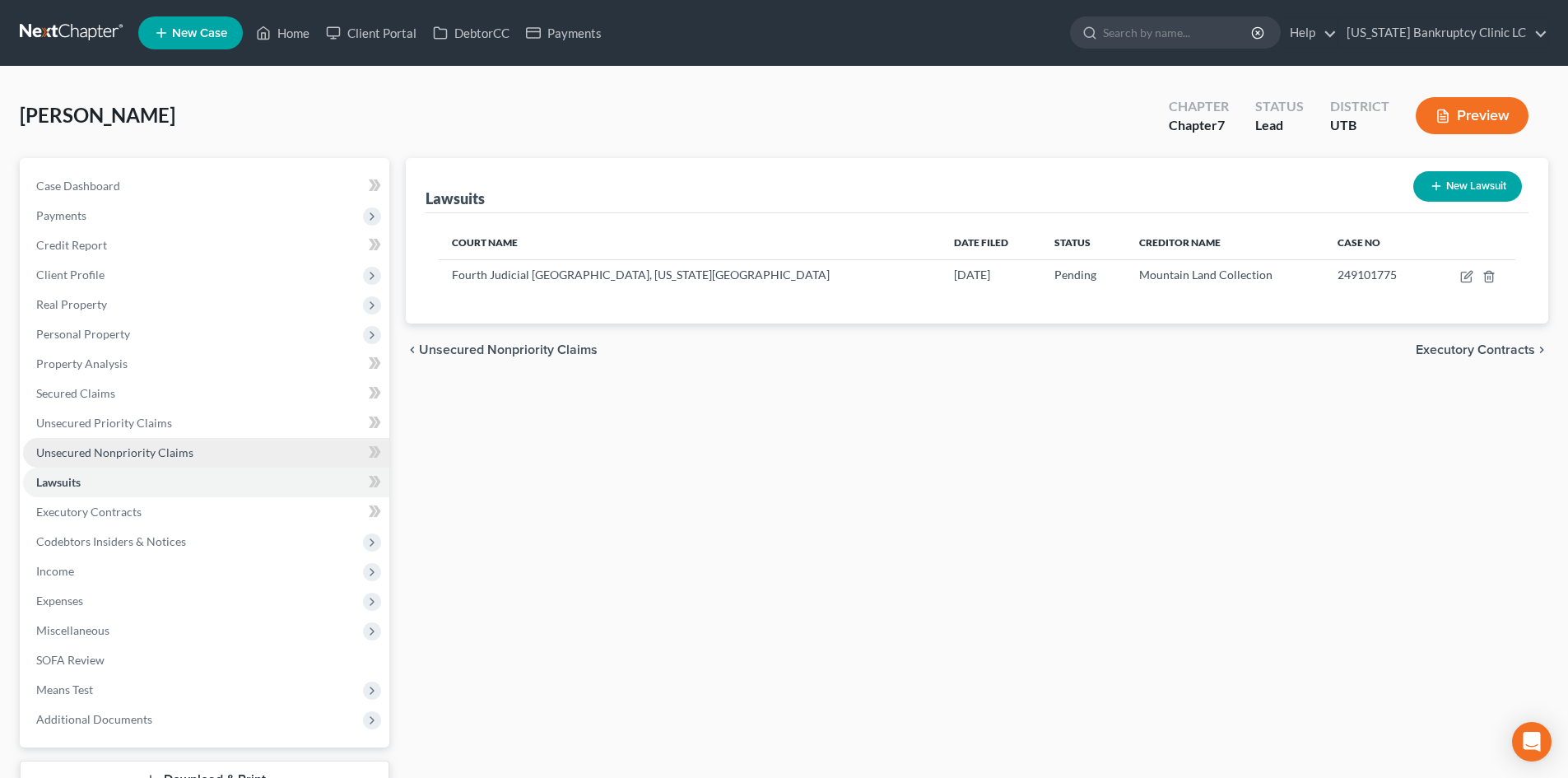
click at [132, 450] on span "Unsecured Nonpriority Claims" at bounding box center [115, 452] width 157 height 14
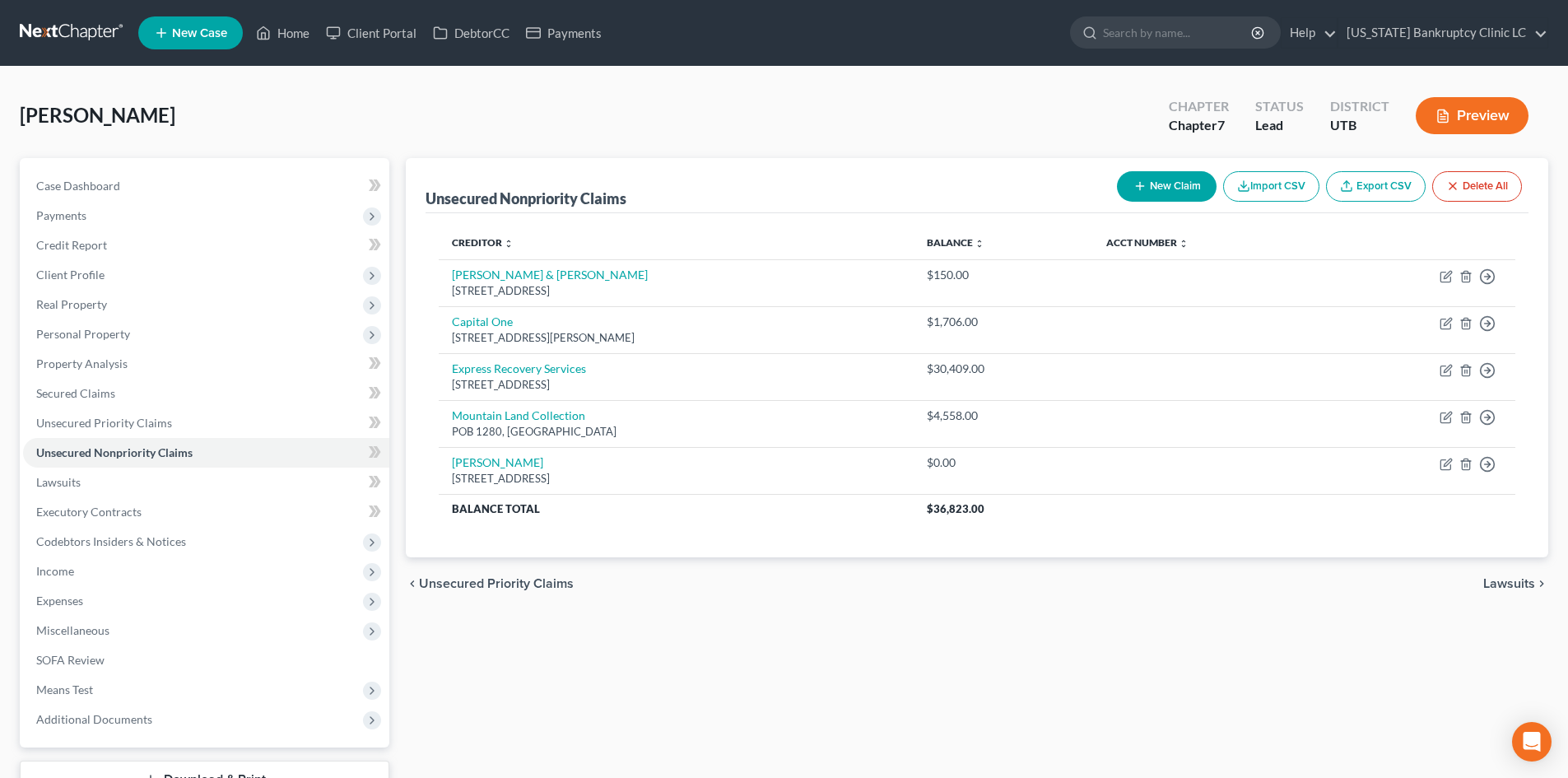
click at [1170, 189] on button "New Claim" at bounding box center [1166, 186] width 99 height 31
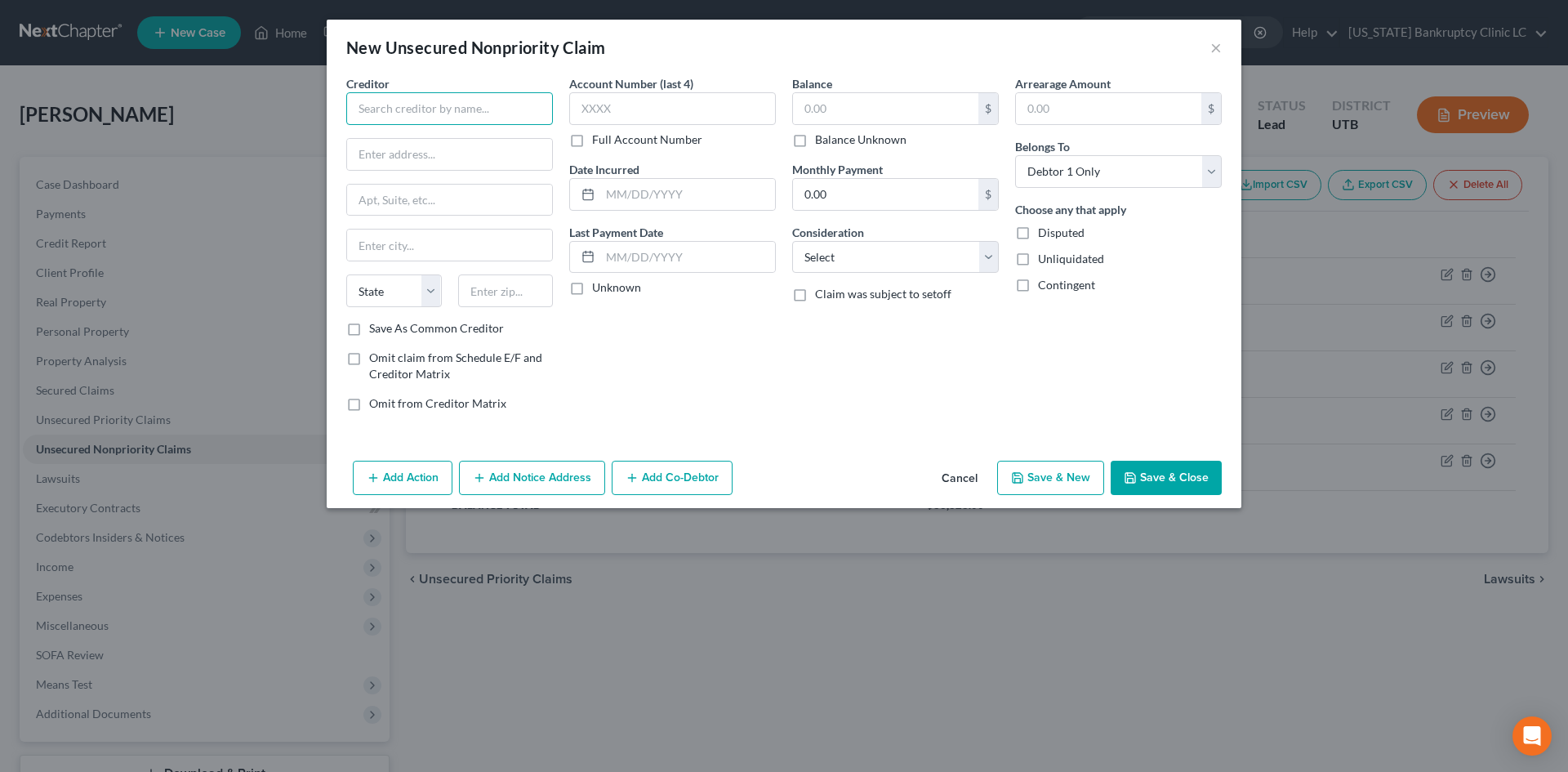
click at [398, 114] on input "text" at bounding box center [450, 108] width 207 height 33
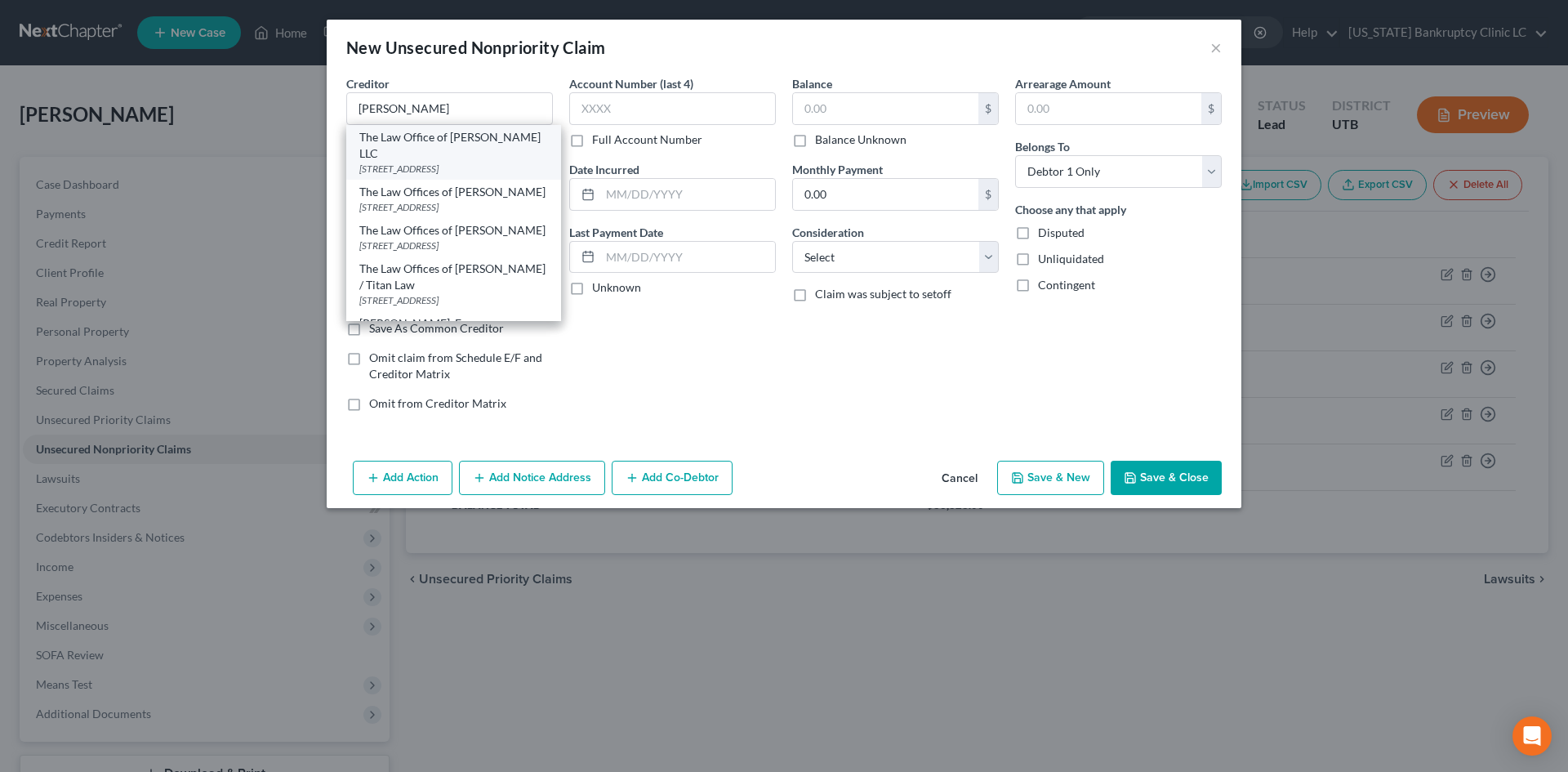
click at [434, 141] on div "The Law Office of [PERSON_NAME] LLC" at bounding box center [453, 146] width 189 height 33
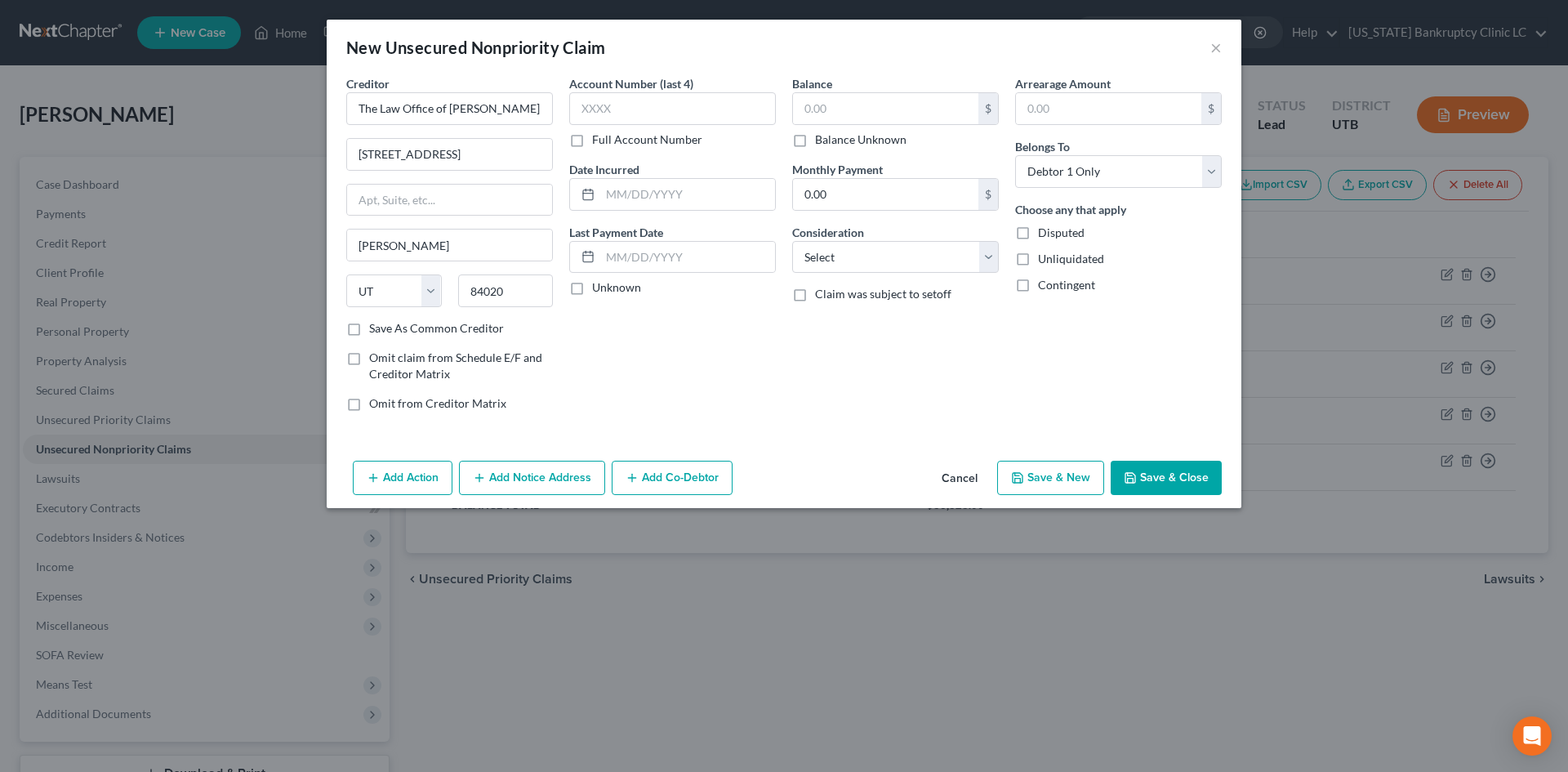
click at [1156, 480] on button "Save & Close" at bounding box center [1166, 478] width 111 height 34
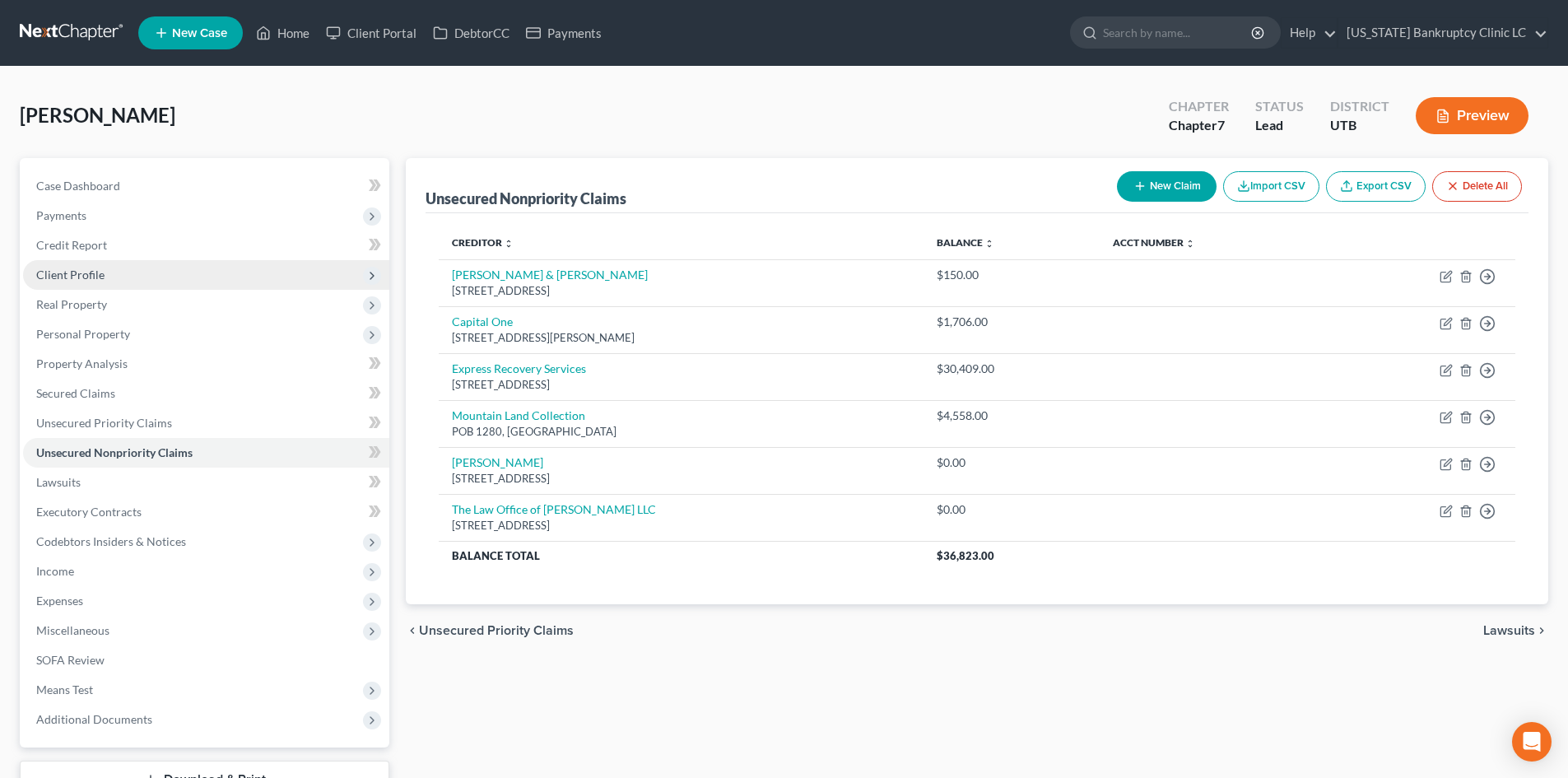
click at [86, 275] on span "Client Profile" at bounding box center [70, 274] width 69 height 14
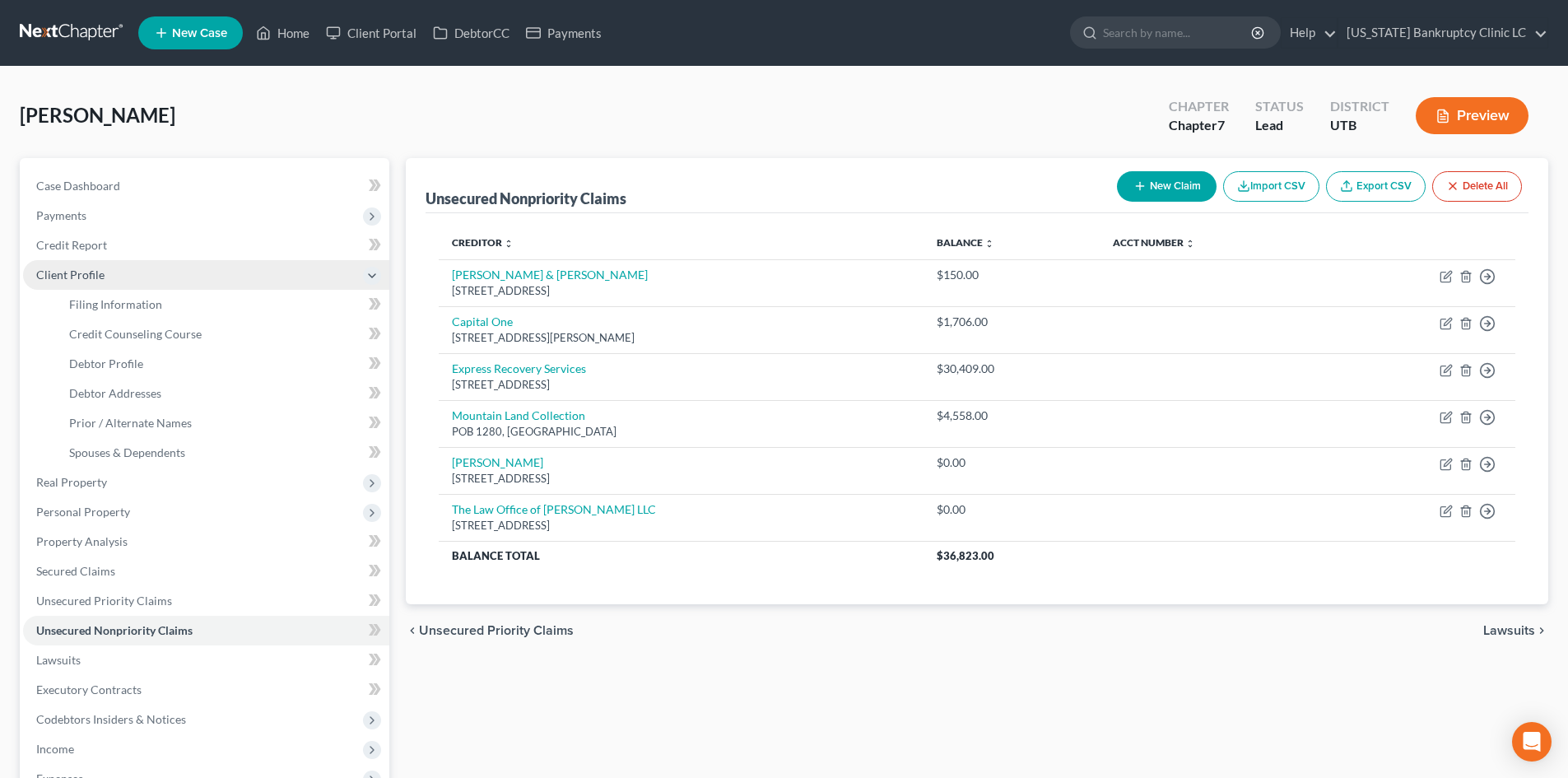
click at [96, 276] on span "Client Profile" at bounding box center [70, 274] width 69 height 14
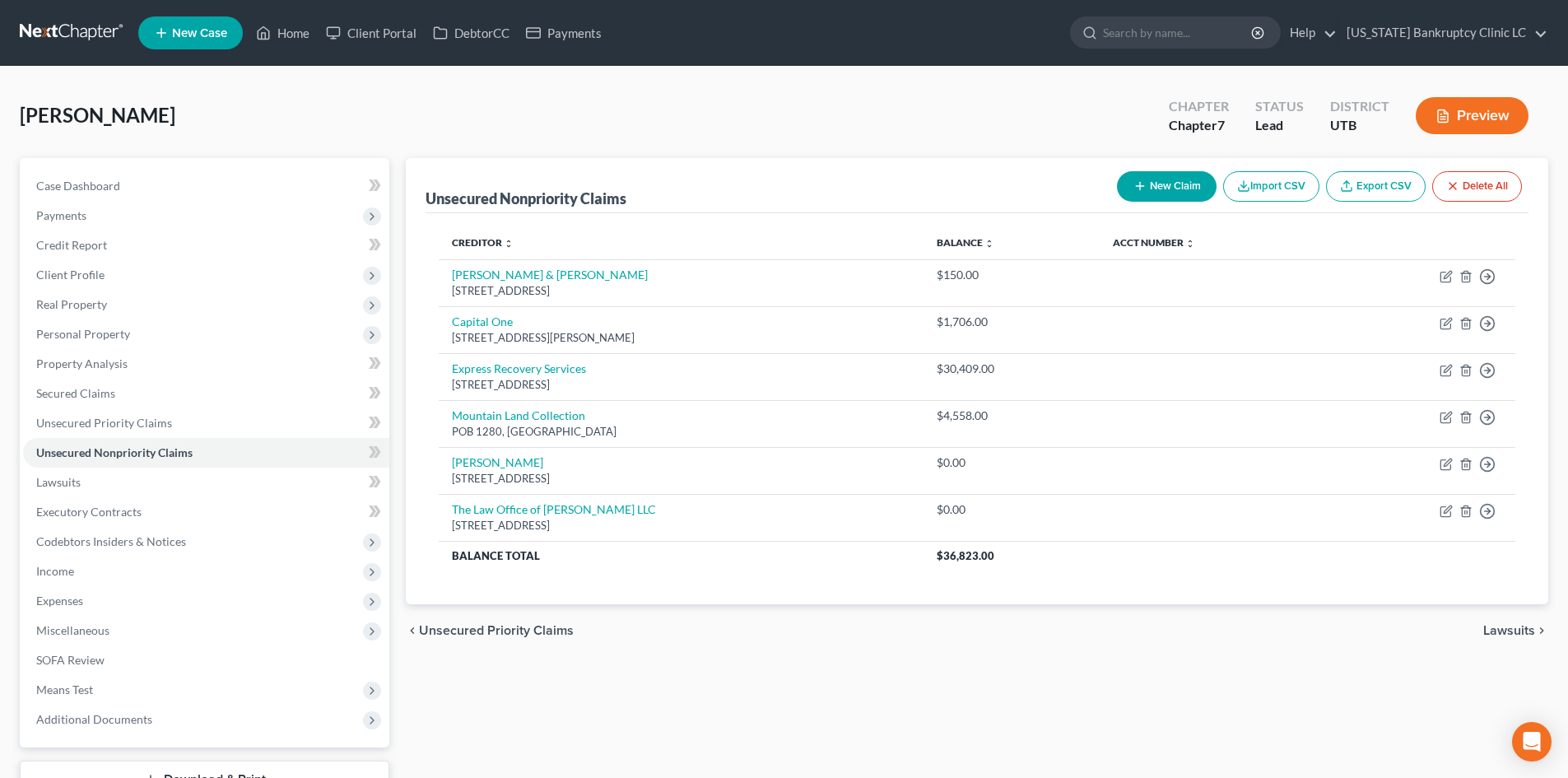
drag, startPoint x: 424, startPoint y: 112, endPoint x: 478, endPoint y: 65, distance: 71.6
click at [424, 112] on div "[PERSON_NAME] Upgraded Chapter Chapter 7 Status Lead District UTB Preview" at bounding box center [784, 123] width 1528 height 71
click at [476, 29] on link "DebtorCC" at bounding box center [471, 33] width 93 height 30
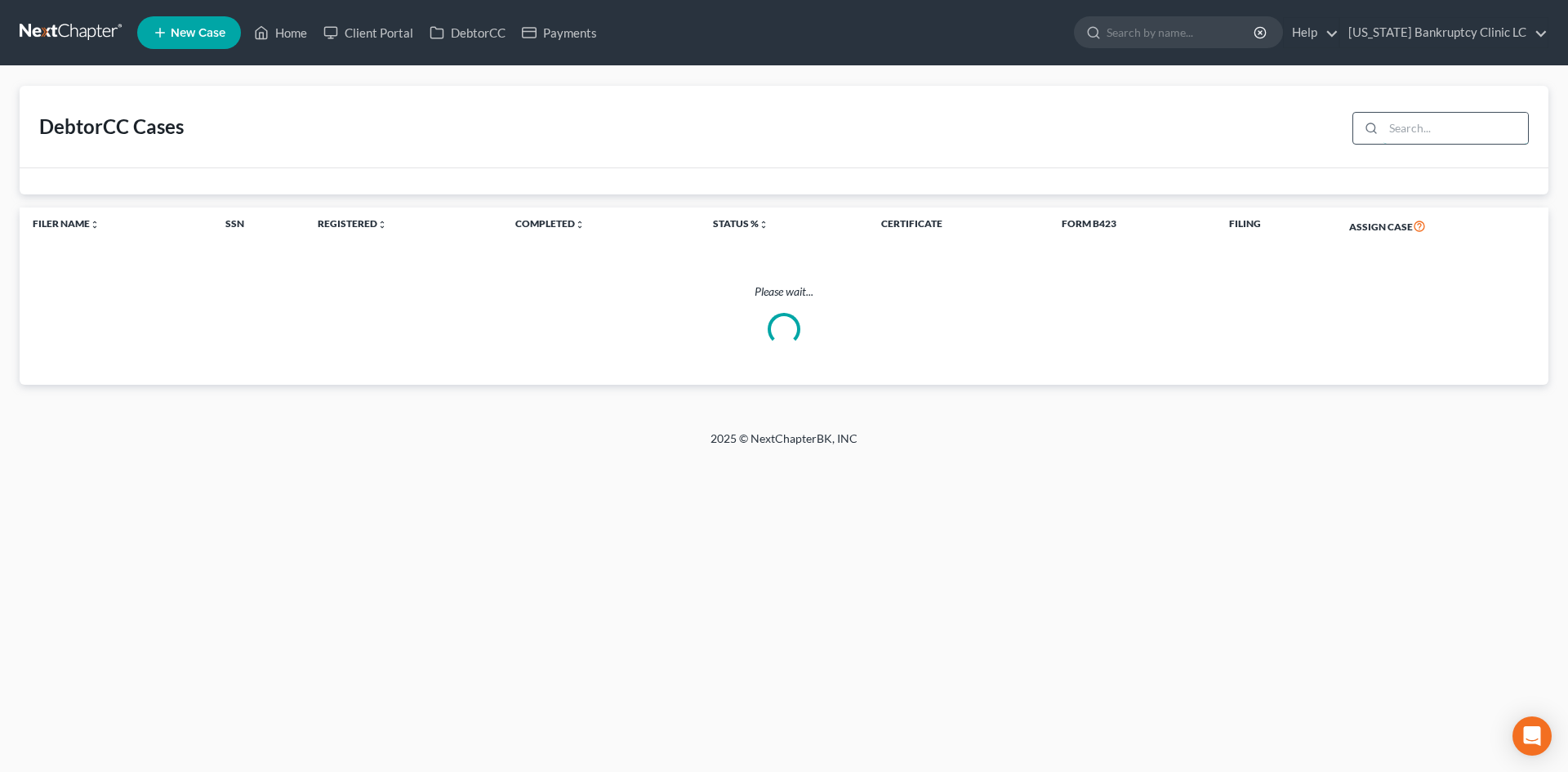
click at [1404, 121] on input "search" at bounding box center [1455, 128] width 145 height 31
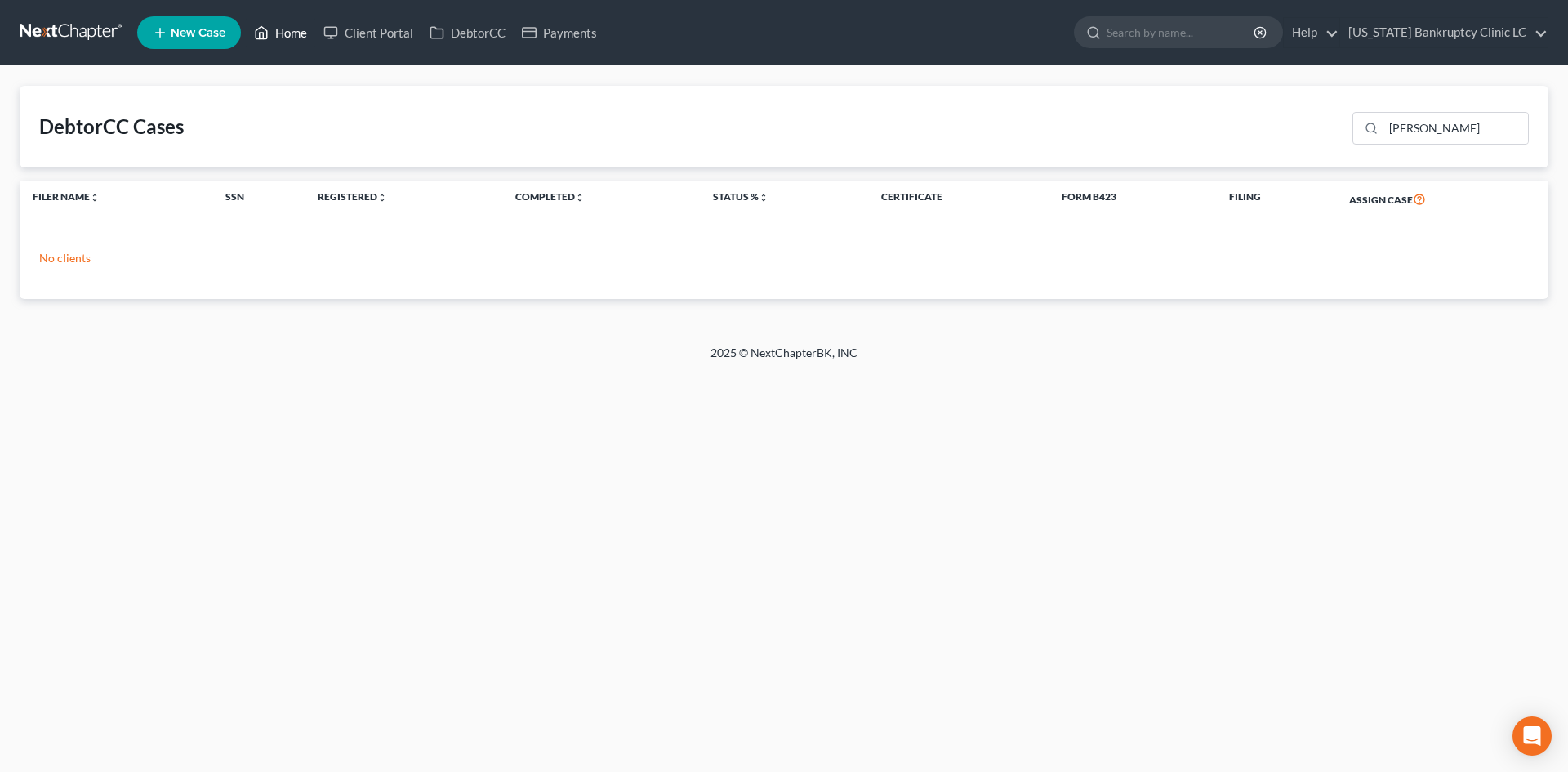
click at [287, 35] on link "Home" at bounding box center [280, 33] width 70 height 30
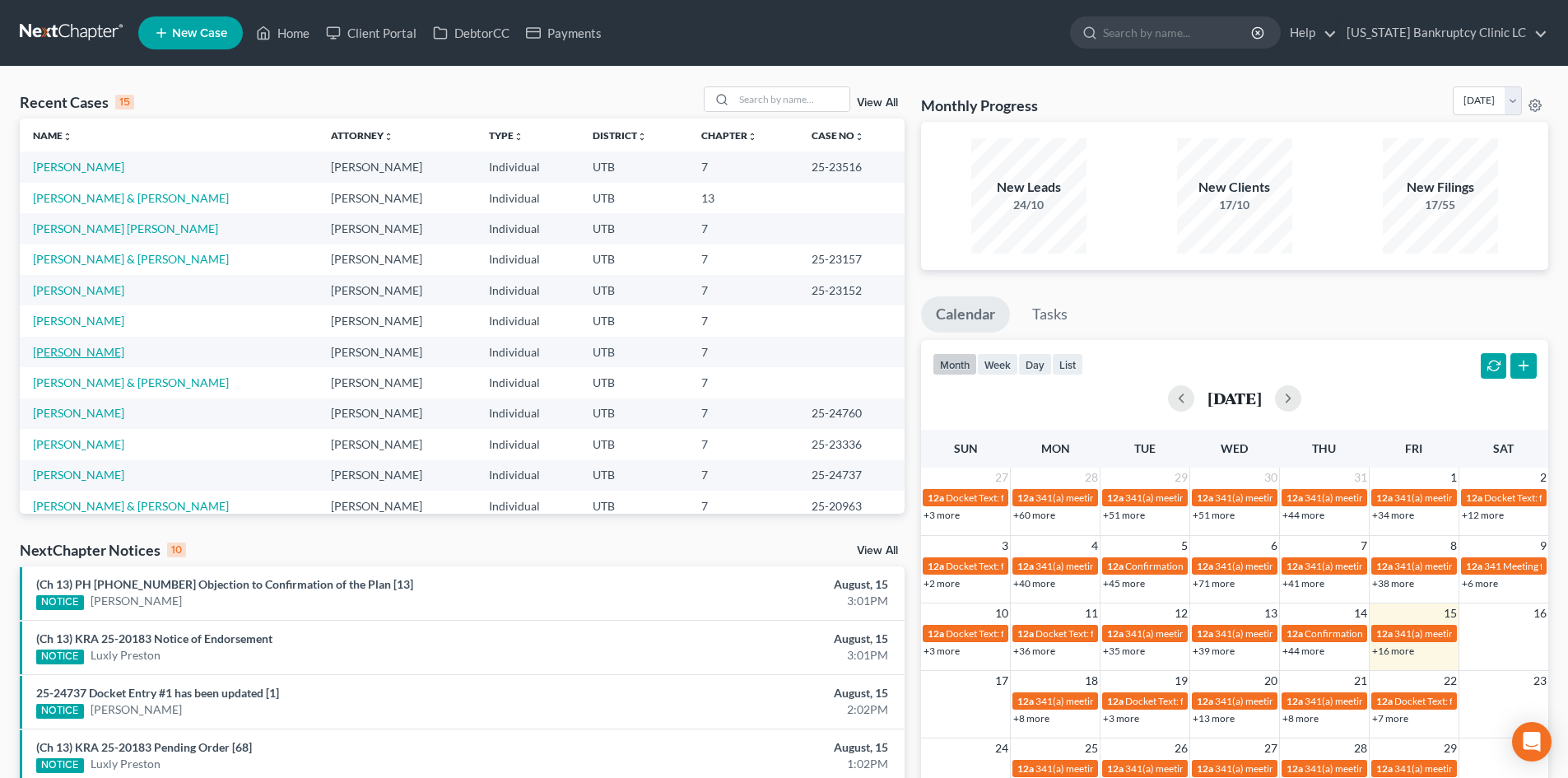
click at [66, 345] on link "[PERSON_NAME]" at bounding box center [78, 351] width 92 height 14
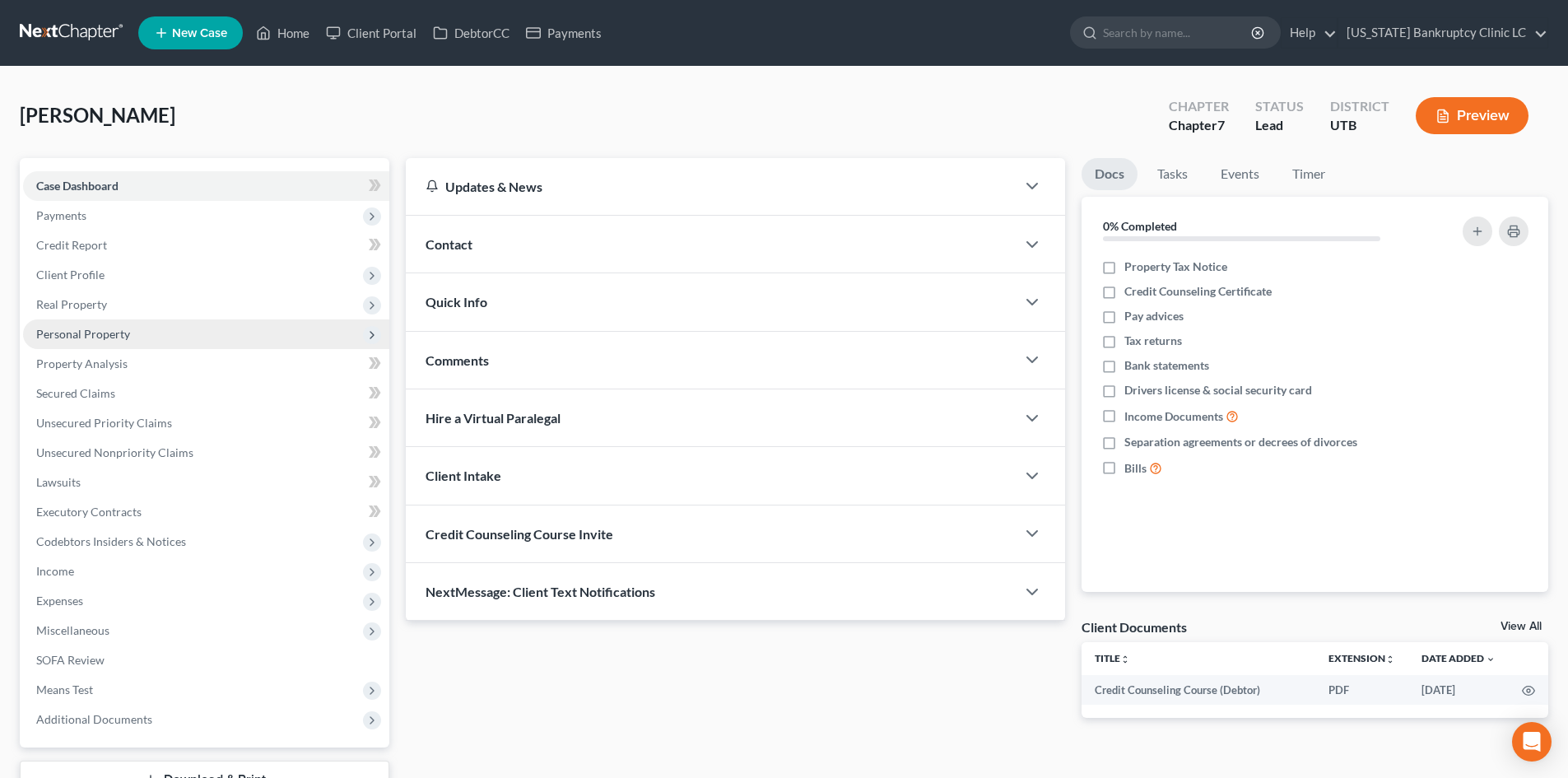
click at [164, 332] on span "Personal Property" at bounding box center [206, 334] width 367 height 30
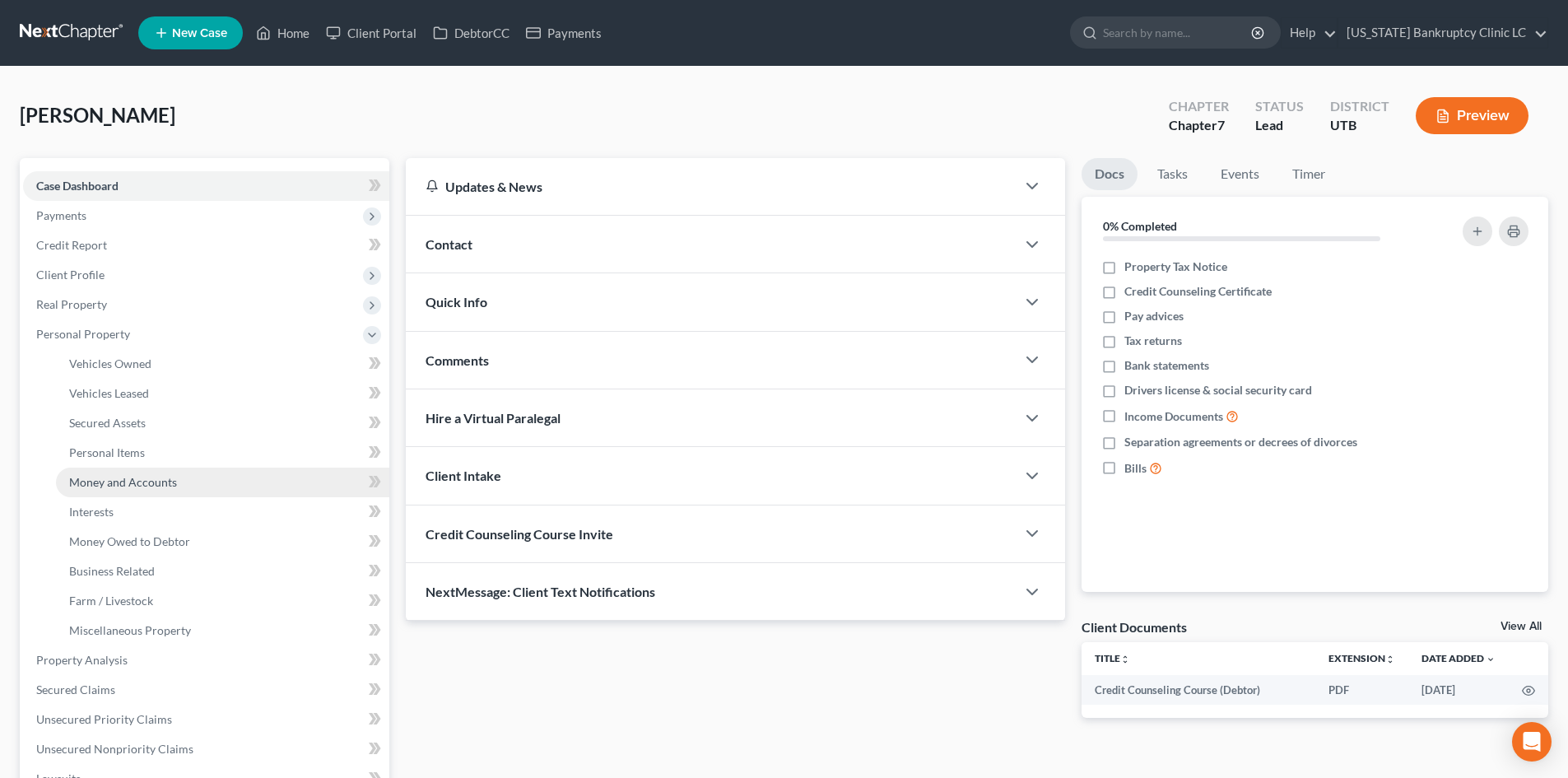
click at [199, 470] on link "Money and Accounts" at bounding box center [222, 482] width 333 height 30
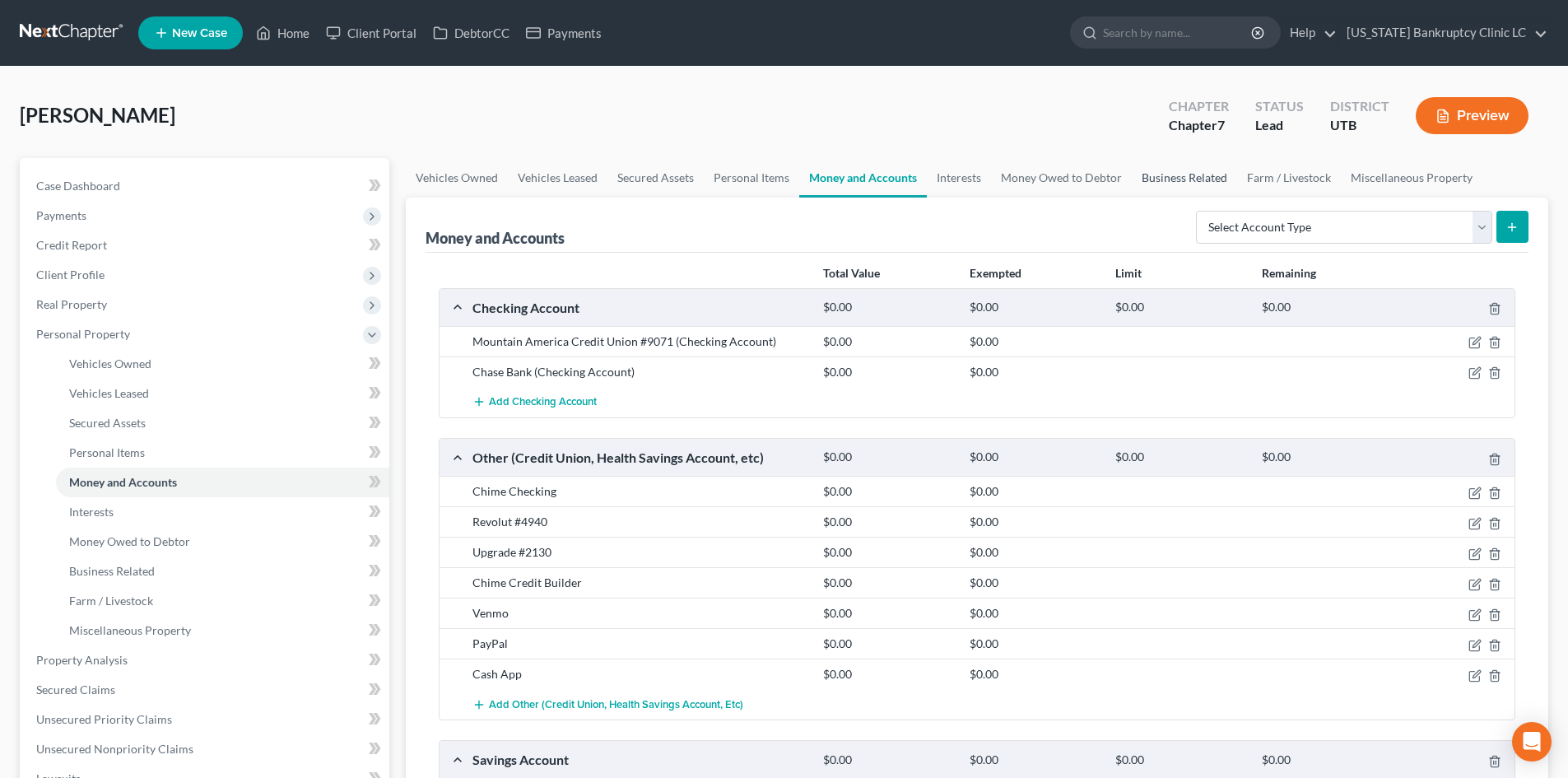
click at [1205, 189] on link "Business Related" at bounding box center [1184, 178] width 105 height 40
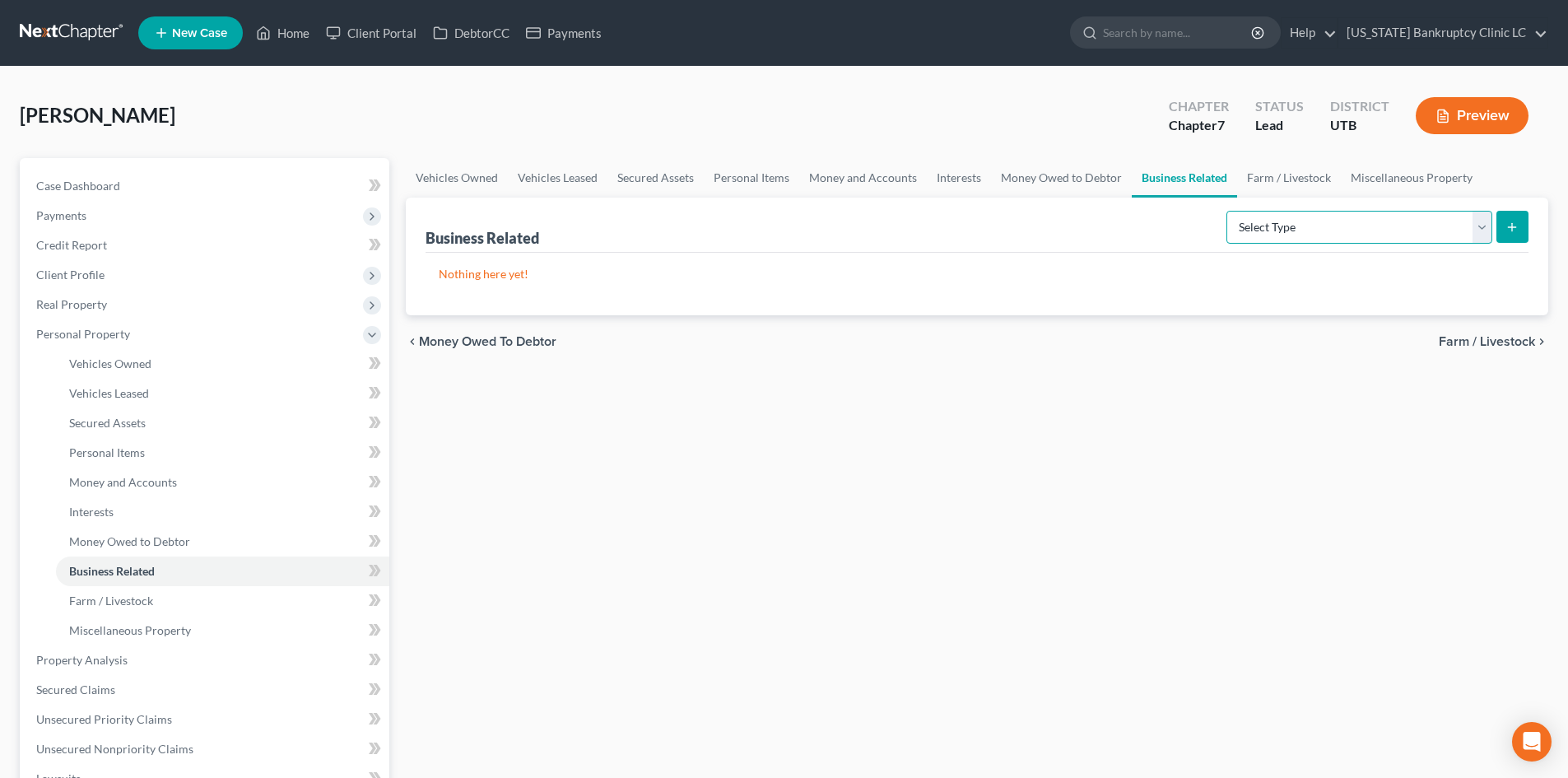
click at [1309, 233] on select "Select Type Customer Lists Franchises Inventory Licenses Machinery Office Equip…" at bounding box center [1360, 227] width 266 height 33
click at [859, 186] on link "Money and Accounts" at bounding box center [863, 178] width 127 height 40
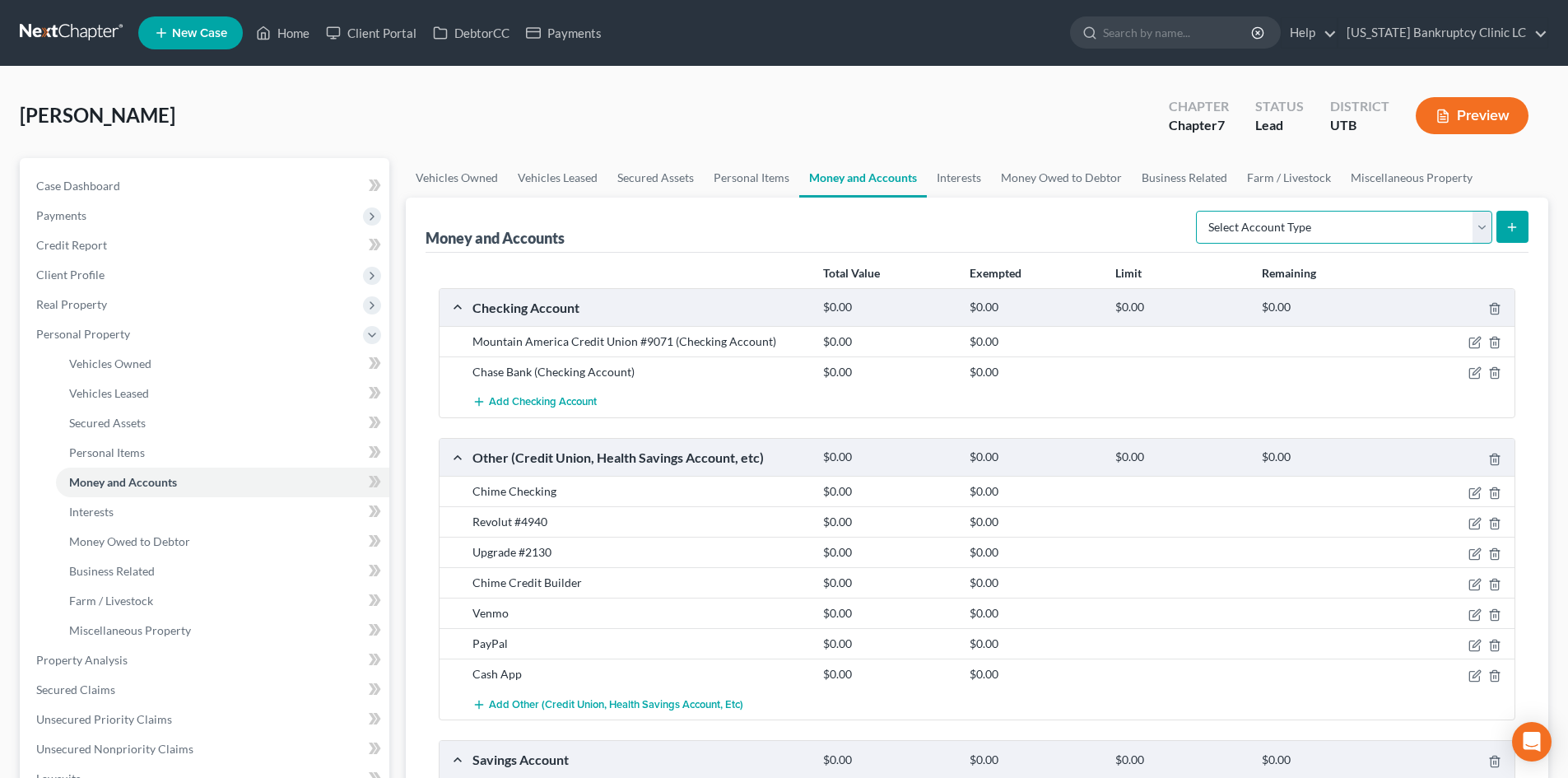
click at [1321, 237] on select "Select Account Type Brokerage Cash on Hand Certificates of Deposit Checking Acc…" at bounding box center [1343, 227] width 296 height 33
click at [1199, 210] on select "Select Account Type Brokerage Cash on Hand Certificates of Deposit Checking Acc…" at bounding box center [1343, 227] width 296 height 33
click at [1519, 223] on icon "submit" at bounding box center [1512, 228] width 14 height 14
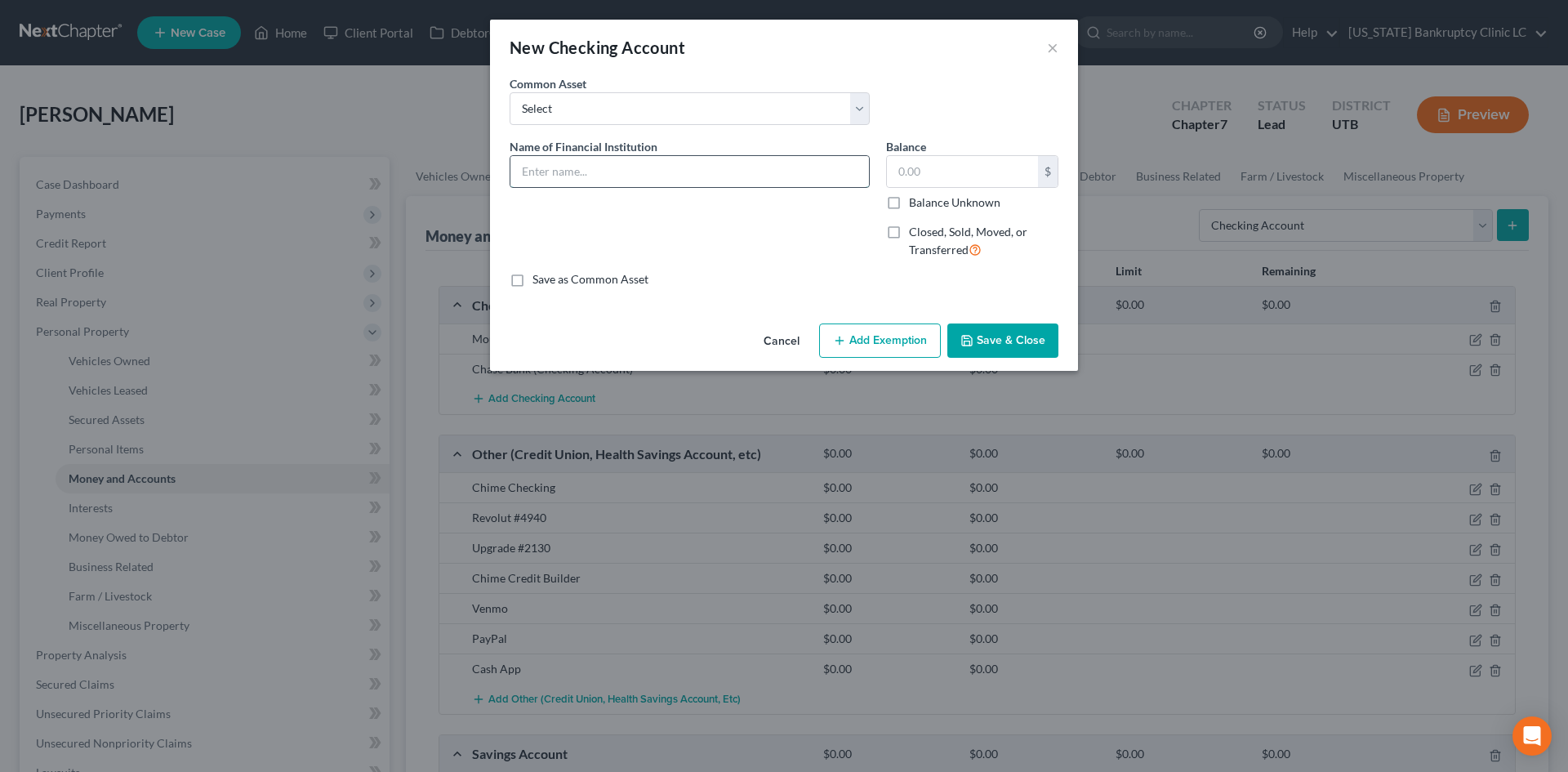
click at [608, 162] on input "text" at bounding box center [689, 171] width 358 height 31
click at [765, 170] on input "Mountain America Business Checking" at bounding box center [689, 171] width 358 height 31
click at [794, 168] on input "Mountain America Business Checking #" at bounding box center [689, 171] width 358 height 31
click at [1001, 352] on button "Save & Close" at bounding box center [1002, 341] width 111 height 34
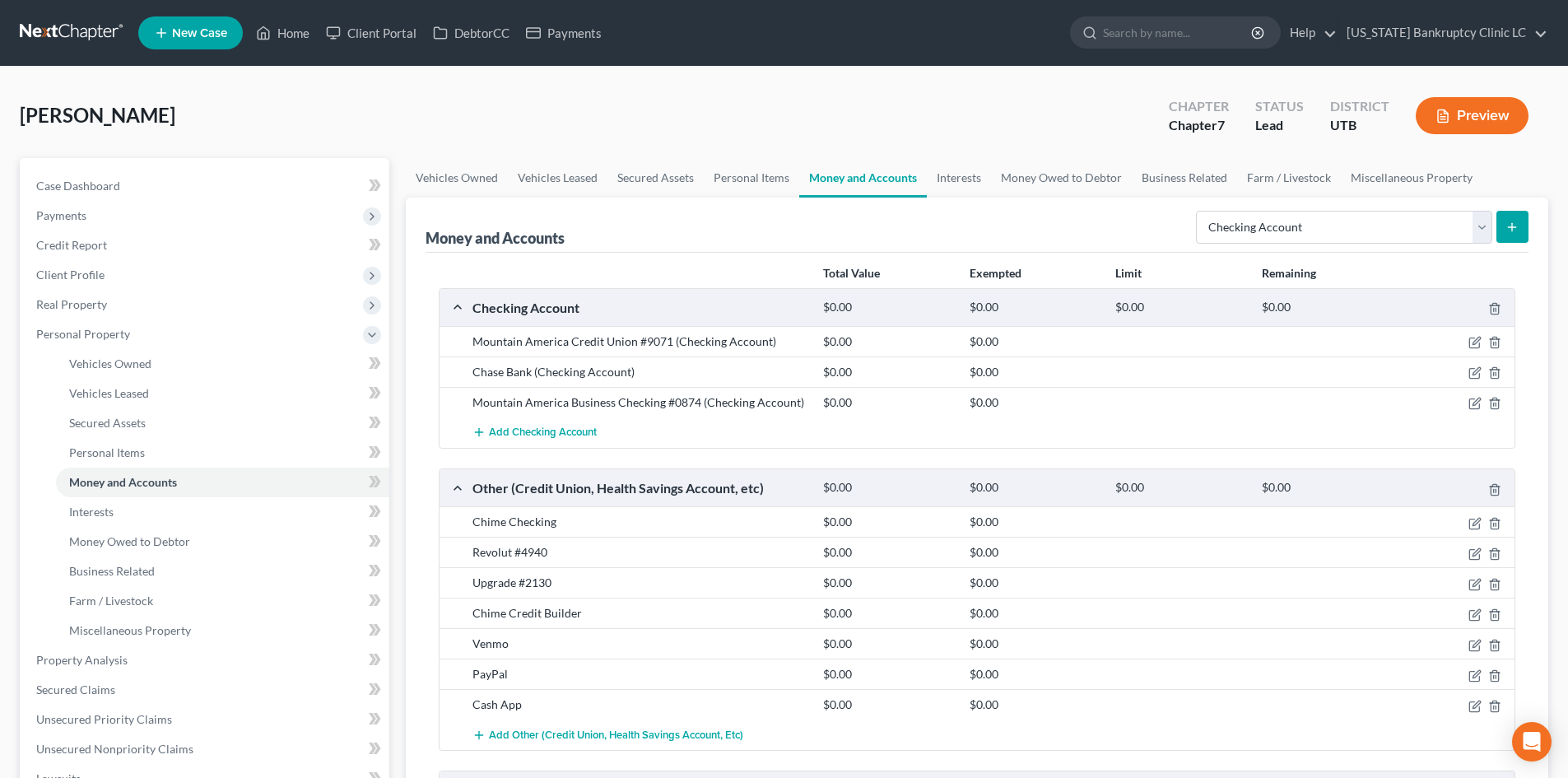
click at [300, 16] on ul "New Case Home Client Portal DebtorCC Payments - No Result - See all results Or …" at bounding box center [842, 33] width 1410 height 42
click at [292, 39] on link "Home" at bounding box center [283, 33] width 70 height 30
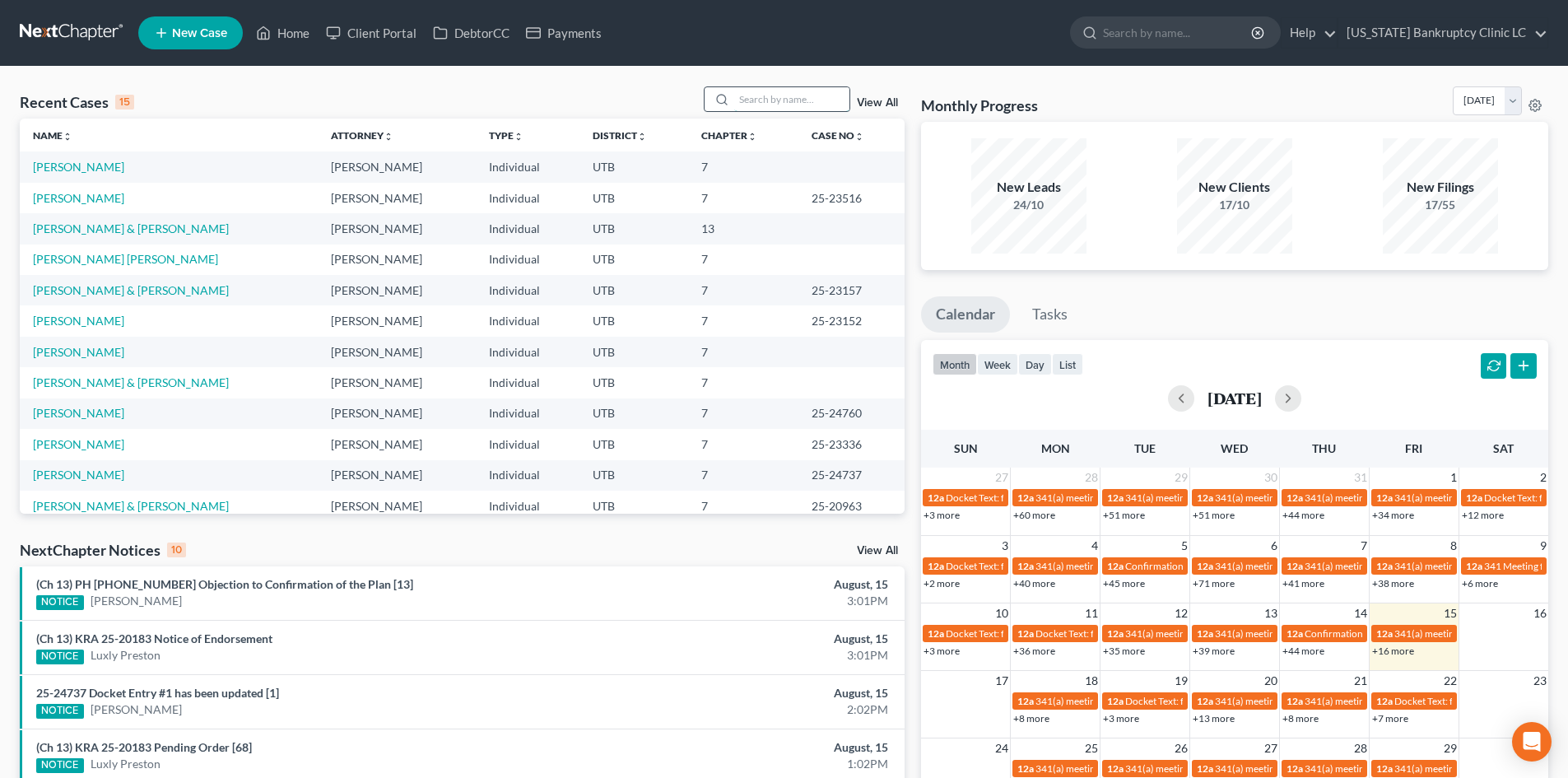
click at [786, 98] on input "search" at bounding box center [791, 98] width 115 height 24
click at [781, 101] on input "search" at bounding box center [791, 98] width 115 height 24
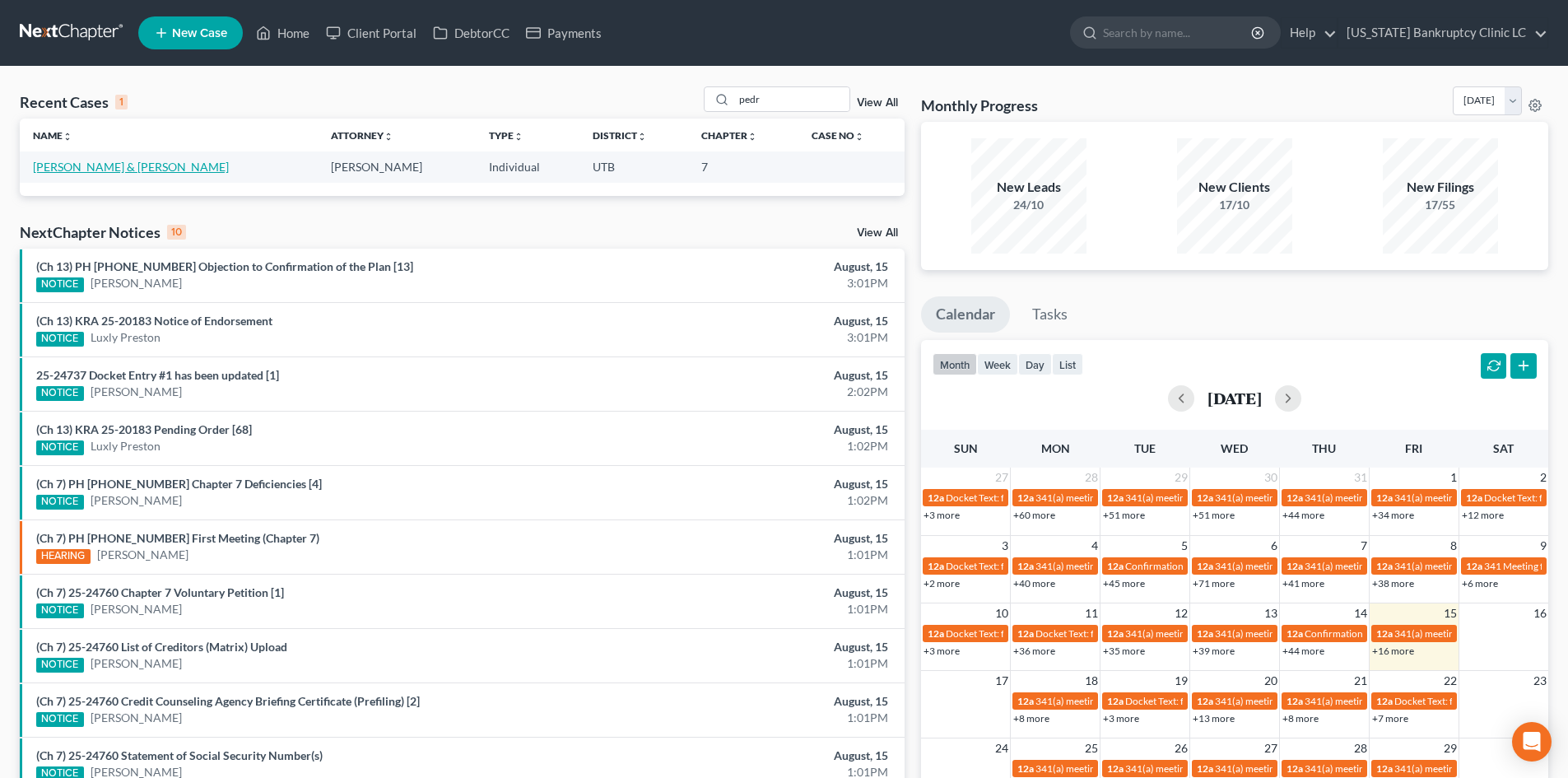
click at [102, 169] on link "[PERSON_NAME] & [PERSON_NAME]" at bounding box center [130, 166] width 196 height 14
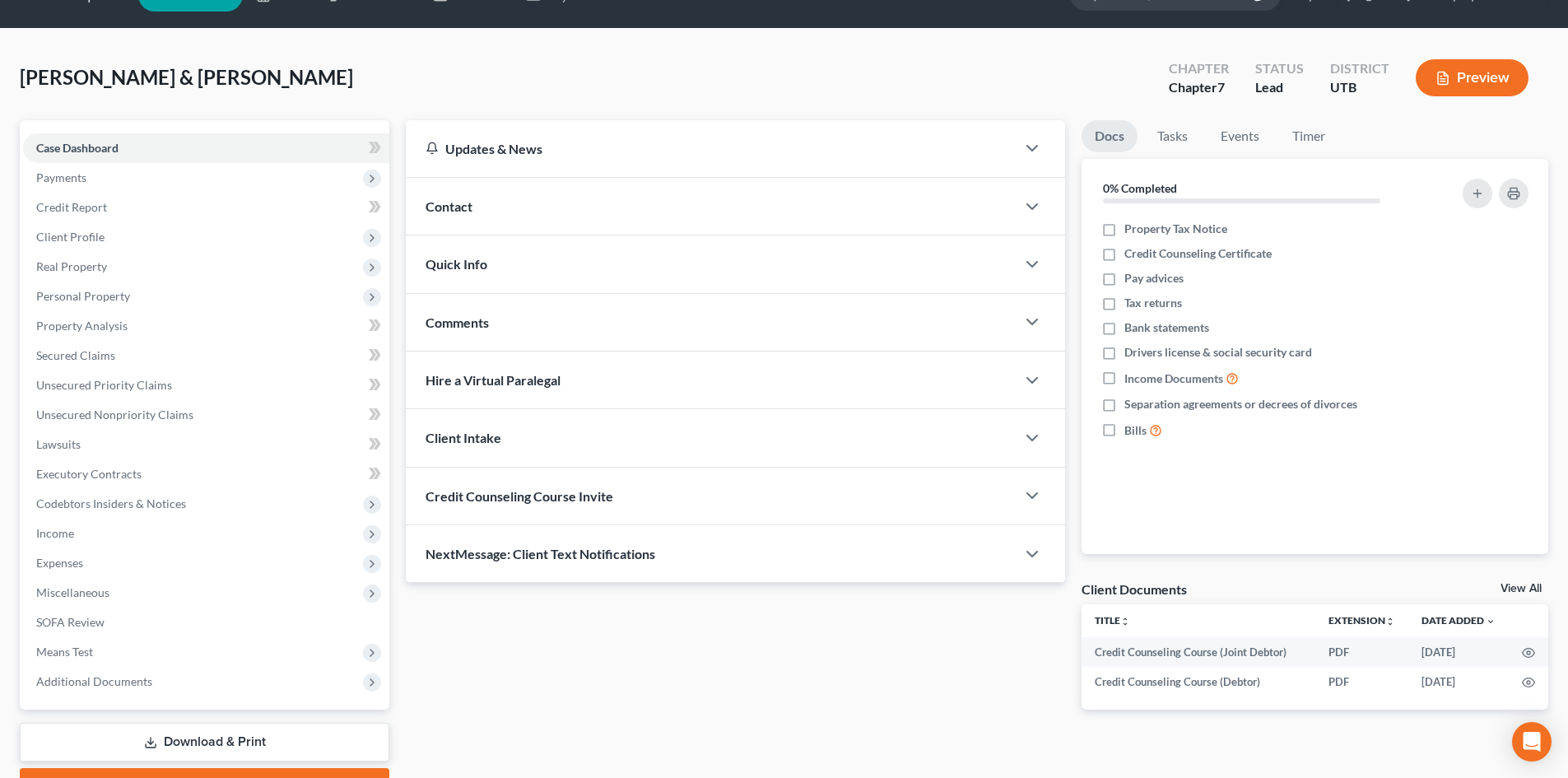
scroll to position [126, 0]
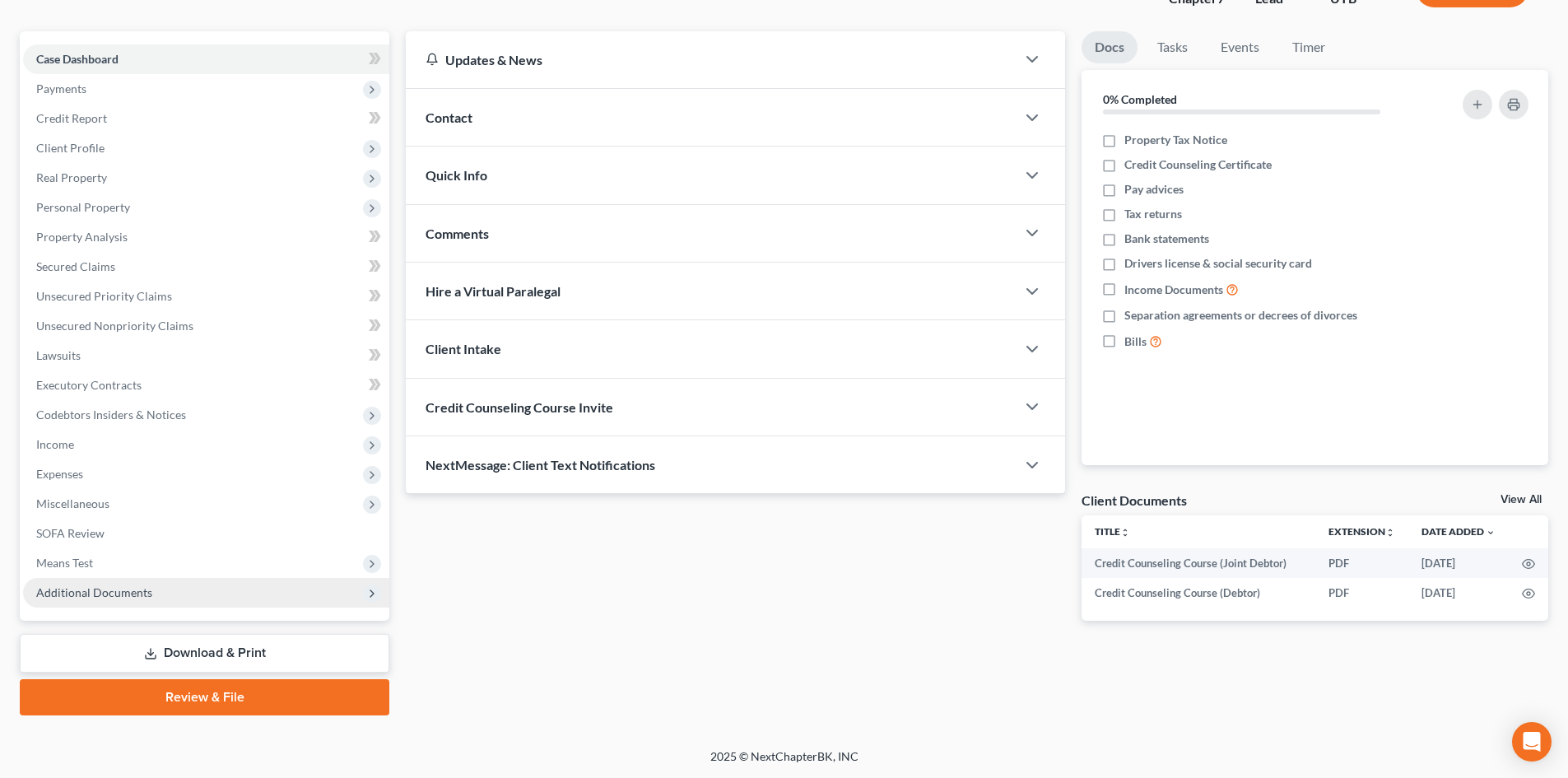
click at [107, 585] on span "Additional Documents" at bounding box center [95, 592] width 116 height 14
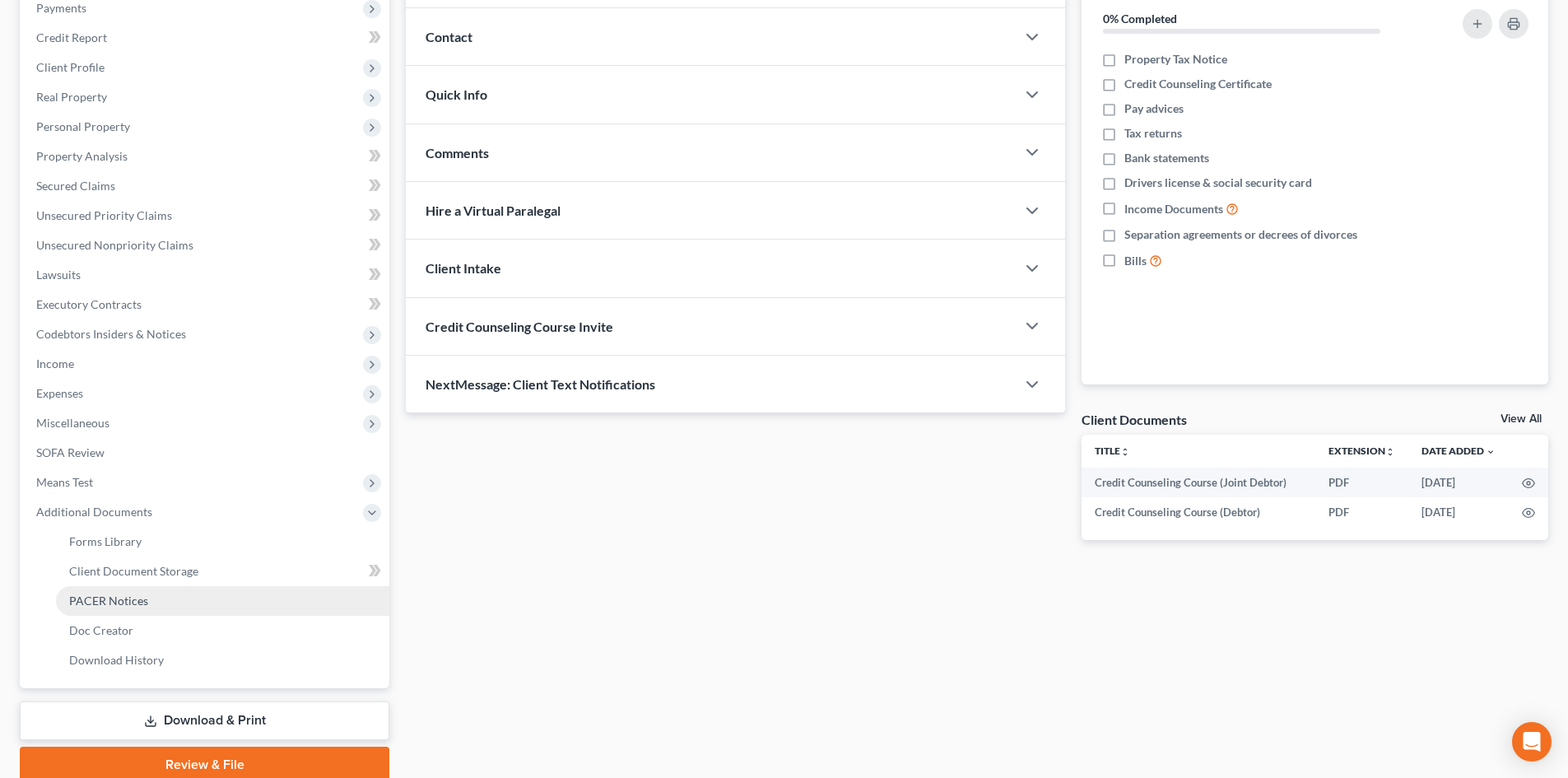
scroll to position [275, 0]
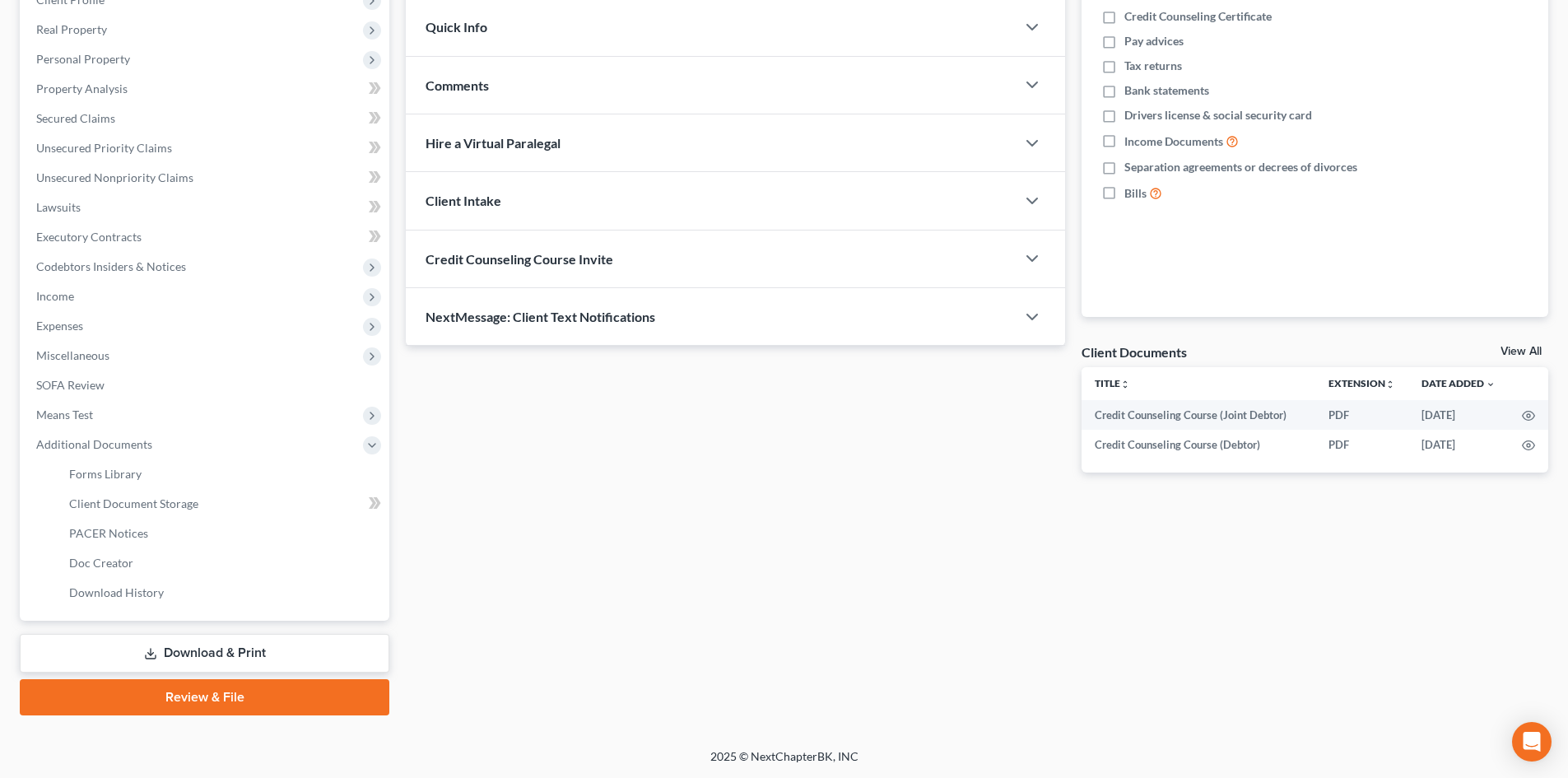
drag, startPoint x: 180, startPoint y: 688, endPoint x: 365, endPoint y: 653, distance: 188.3
click at [182, 688] on link "Review & File" at bounding box center [204, 698] width 370 height 37
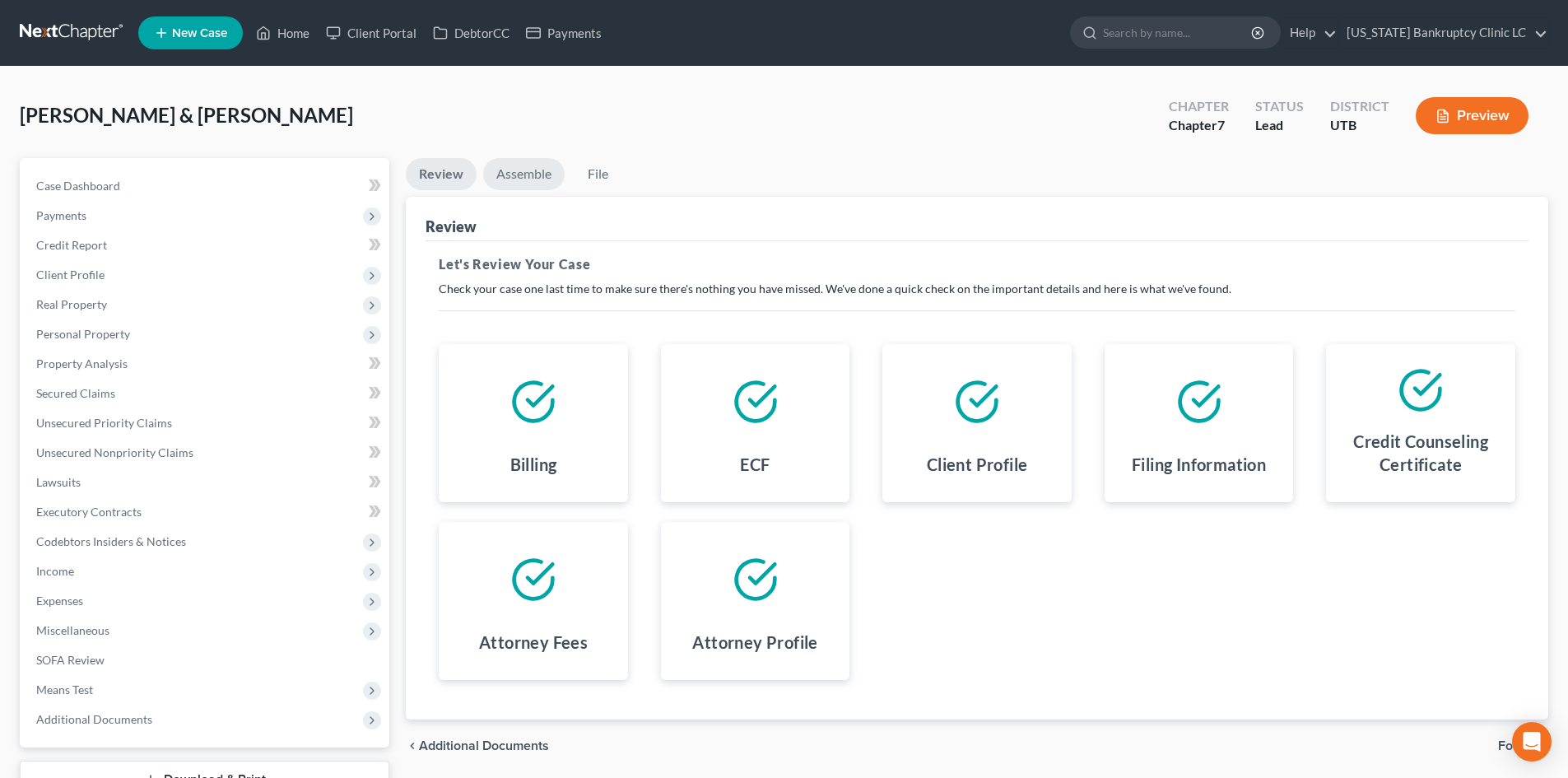
click at [518, 179] on link "Assemble" at bounding box center [524, 174] width 81 height 32
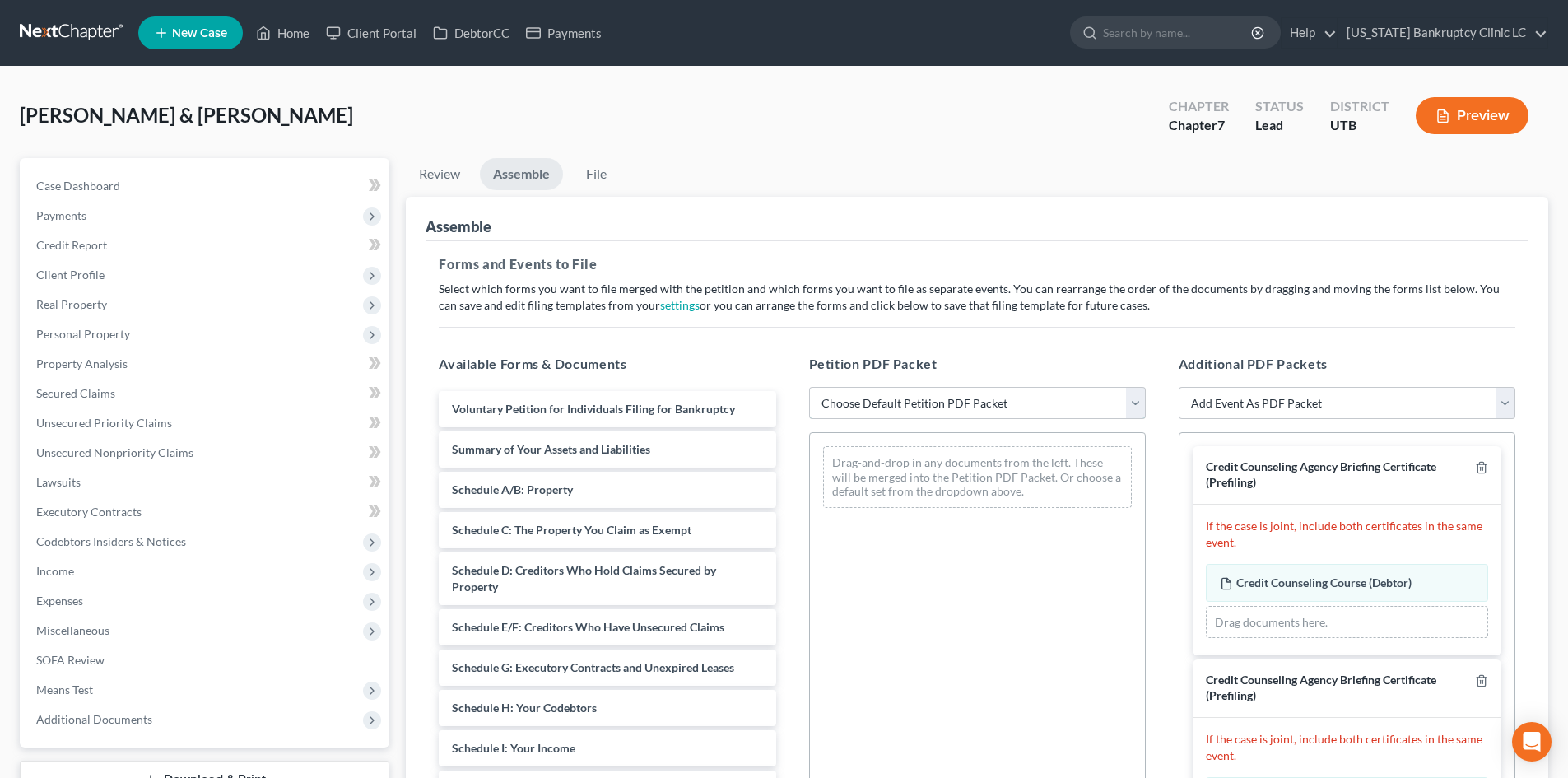
drag, startPoint x: 977, startPoint y: 399, endPoint x: 977, endPoint y: 418, distance: 19.0
click at [977, 399] on select "Choose Default Petition PDF Packet Emergency Filing (Voluntary Petition and Cre…" at bounding box center [977, 403] width 337 height 33
click at [809, 387] on select "Choose Default Petition PDF Packet Emergency Filing (Voluntary Petition and Cre…" at bounding box center [977, 403] width 337 height 33
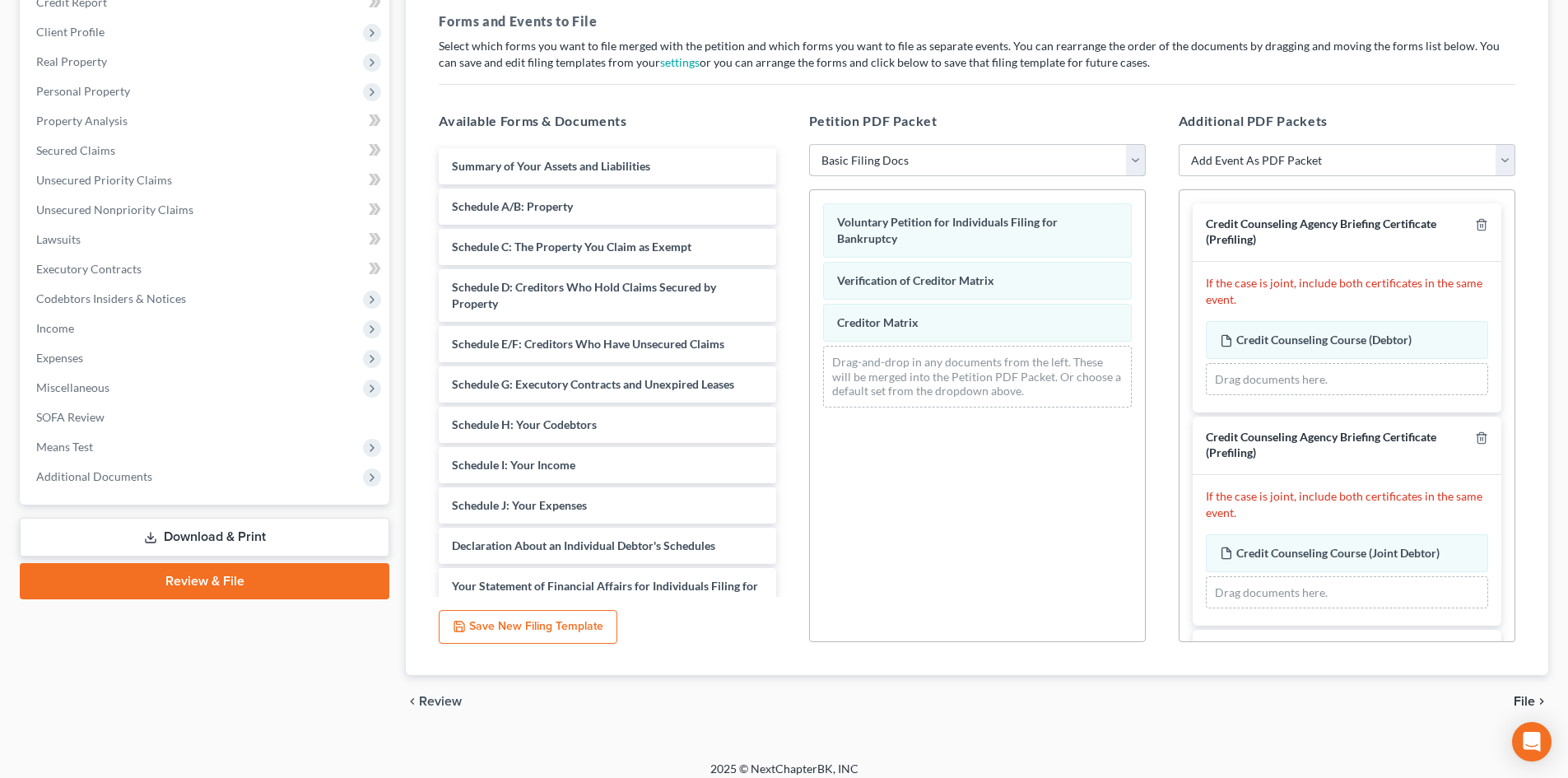
scroll to position [247, 0]
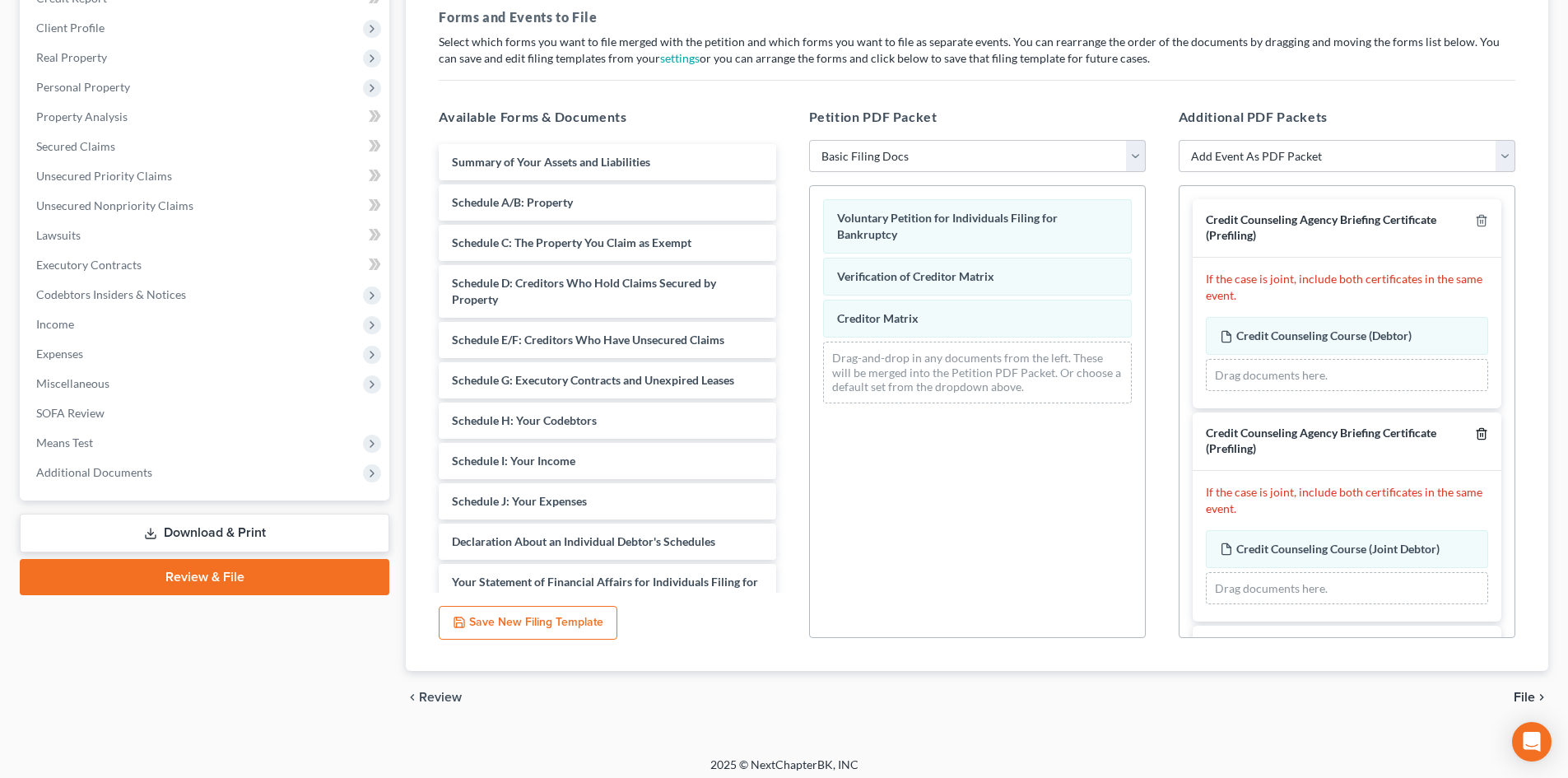
click at [1480, 434] on line "button" at bounding box center [1480, 435] width 0 height 3
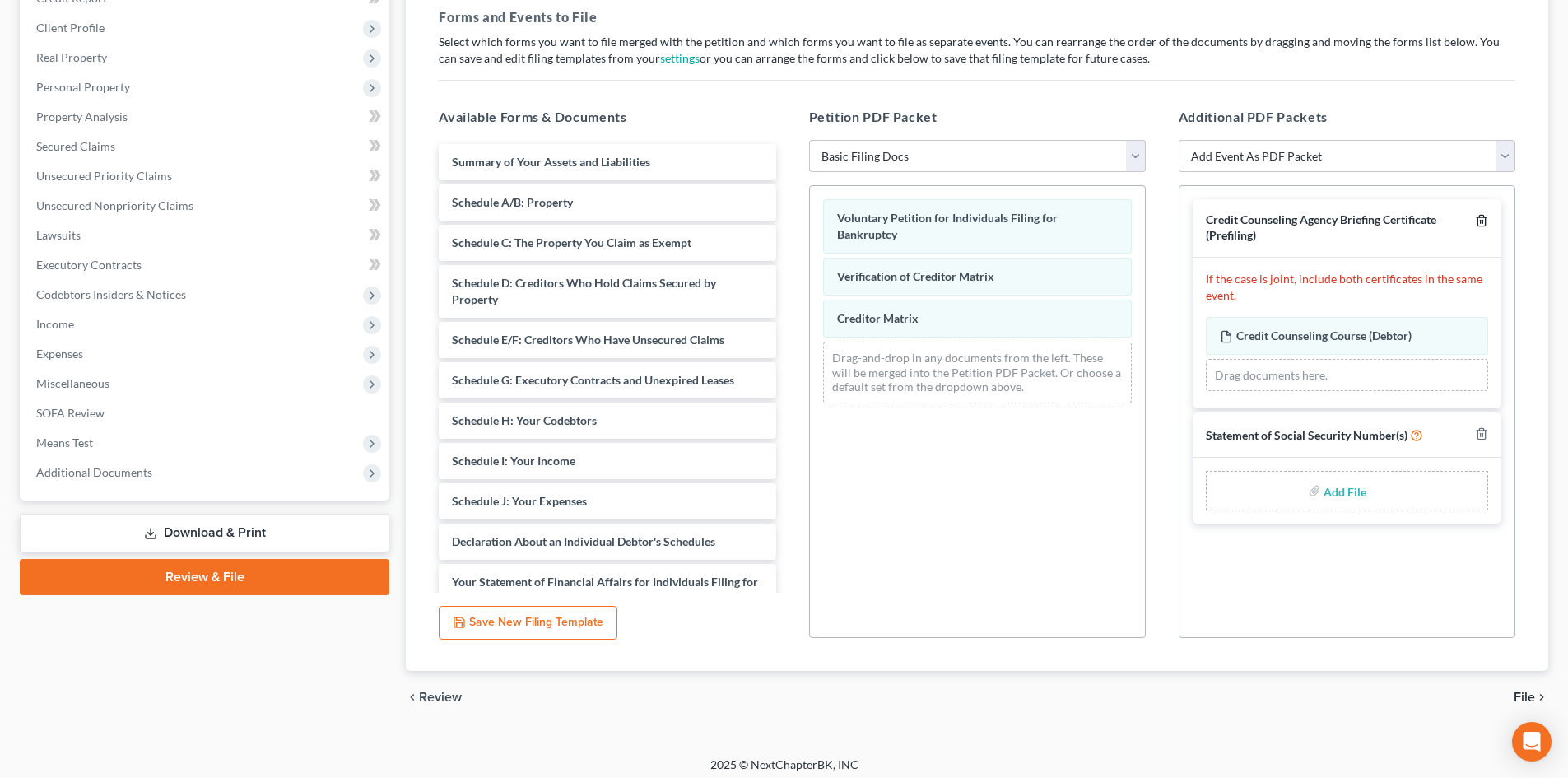
drag, startPoint x: 1480, startPoint y: 218, endPoint x: 1424, endPoint y: 271, distance: 77.1
click at [1481, 217] on polyline "button" at bounding box center [1481, 217] width 10 height 0
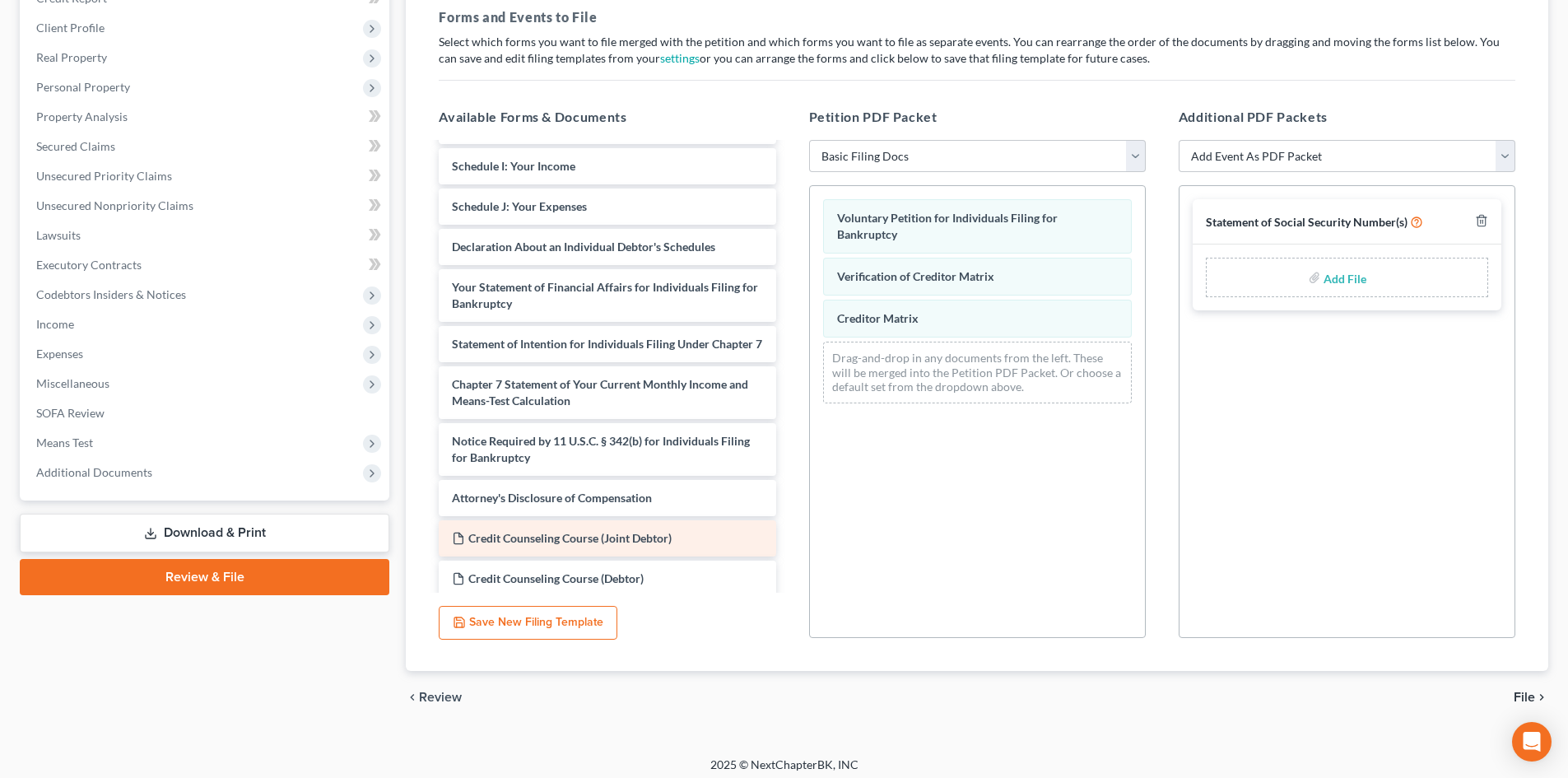
scroll to position [320, 0]
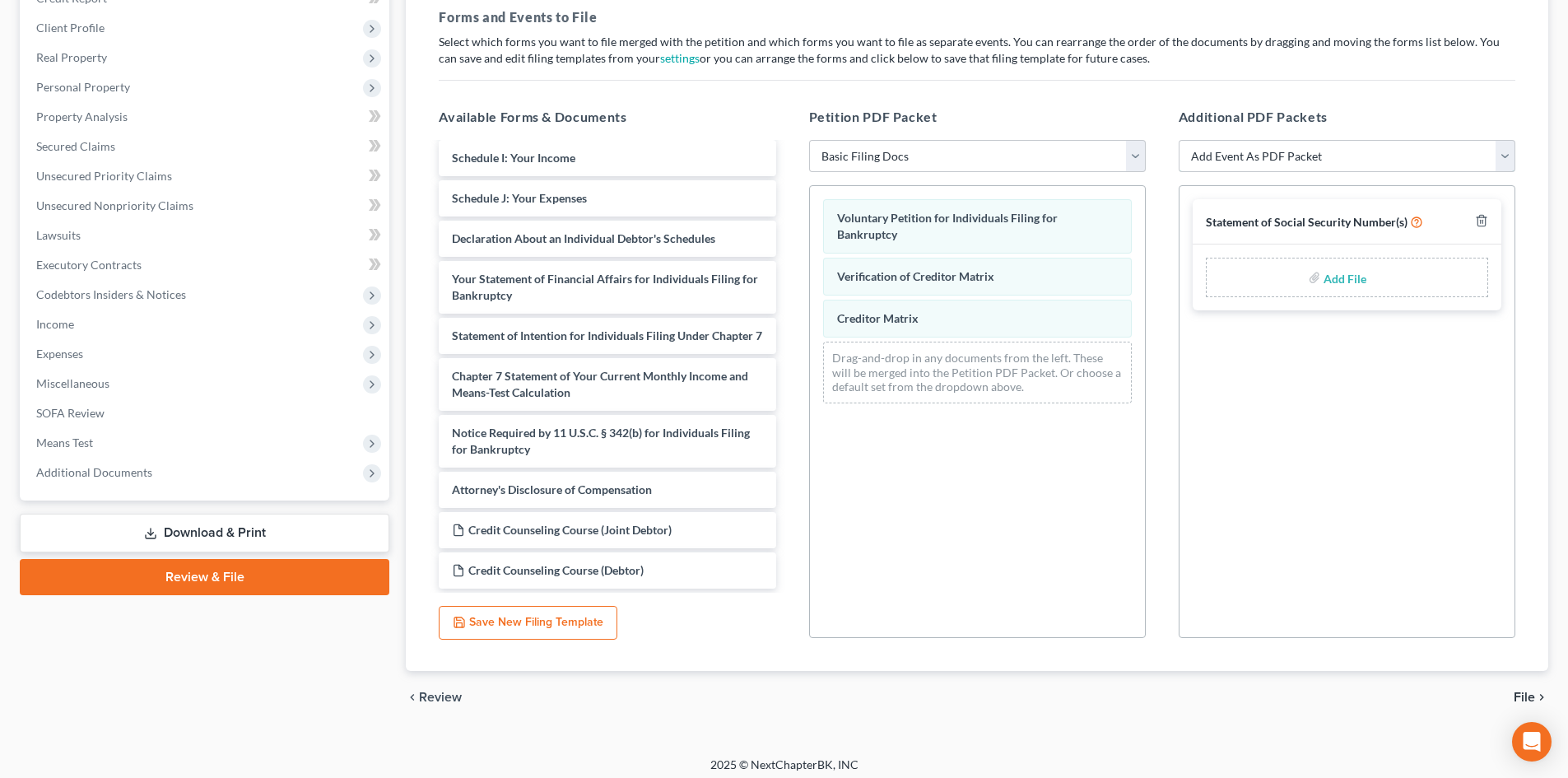
click at [1259, 167] on select "Add Event As PDF Packet Affidavit/Declaration Amended Document Amended Schedule…" at bounding box center [1346, 156] width 337 height 33
click at [1178, 140] on select "Add Event As PDF Packet Affidavit/Declaration Amended Document Amended Schedule…" at bounding box center [1346, 156] width 337 height 33
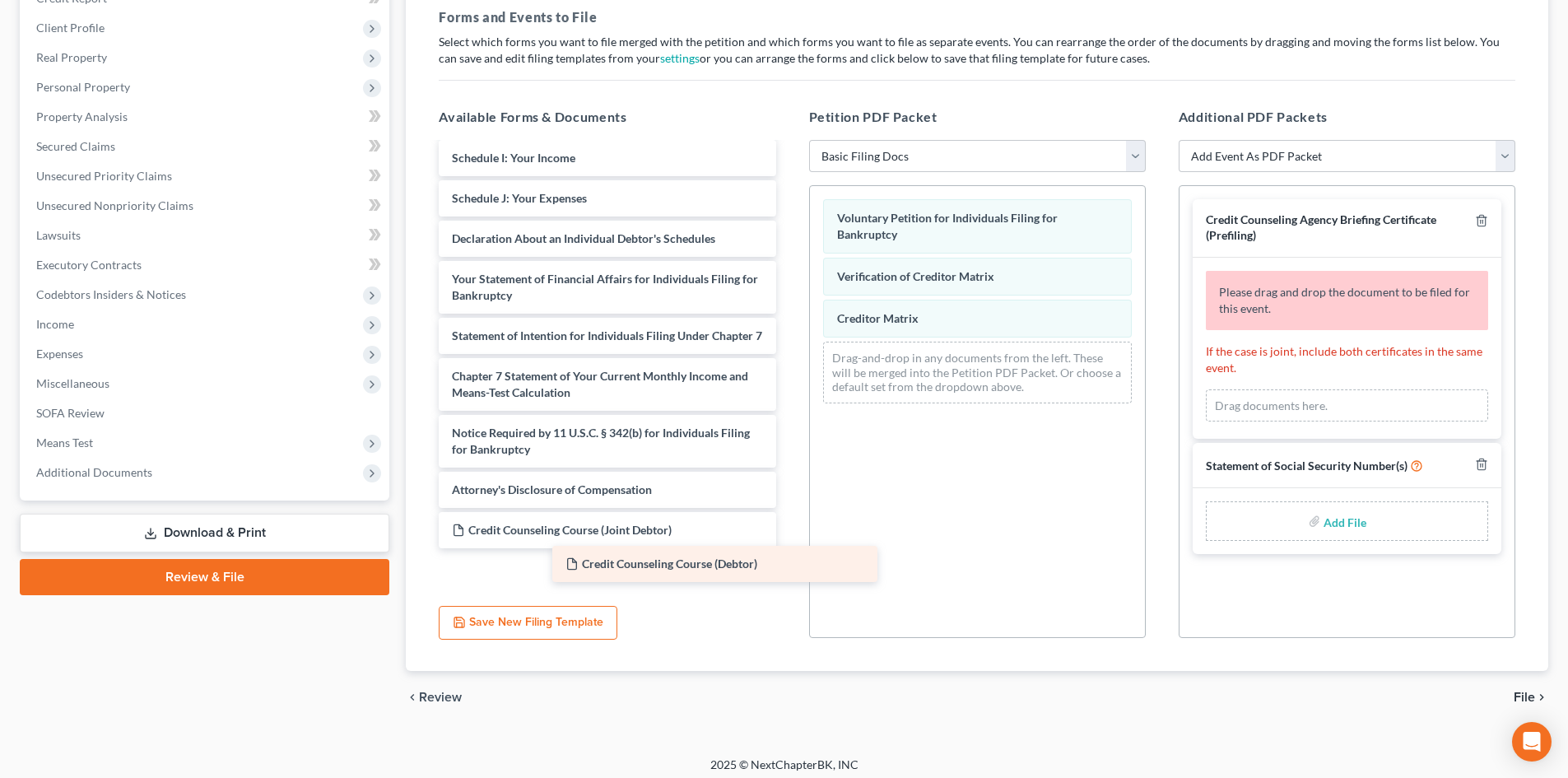
scroll to position [279, 0]
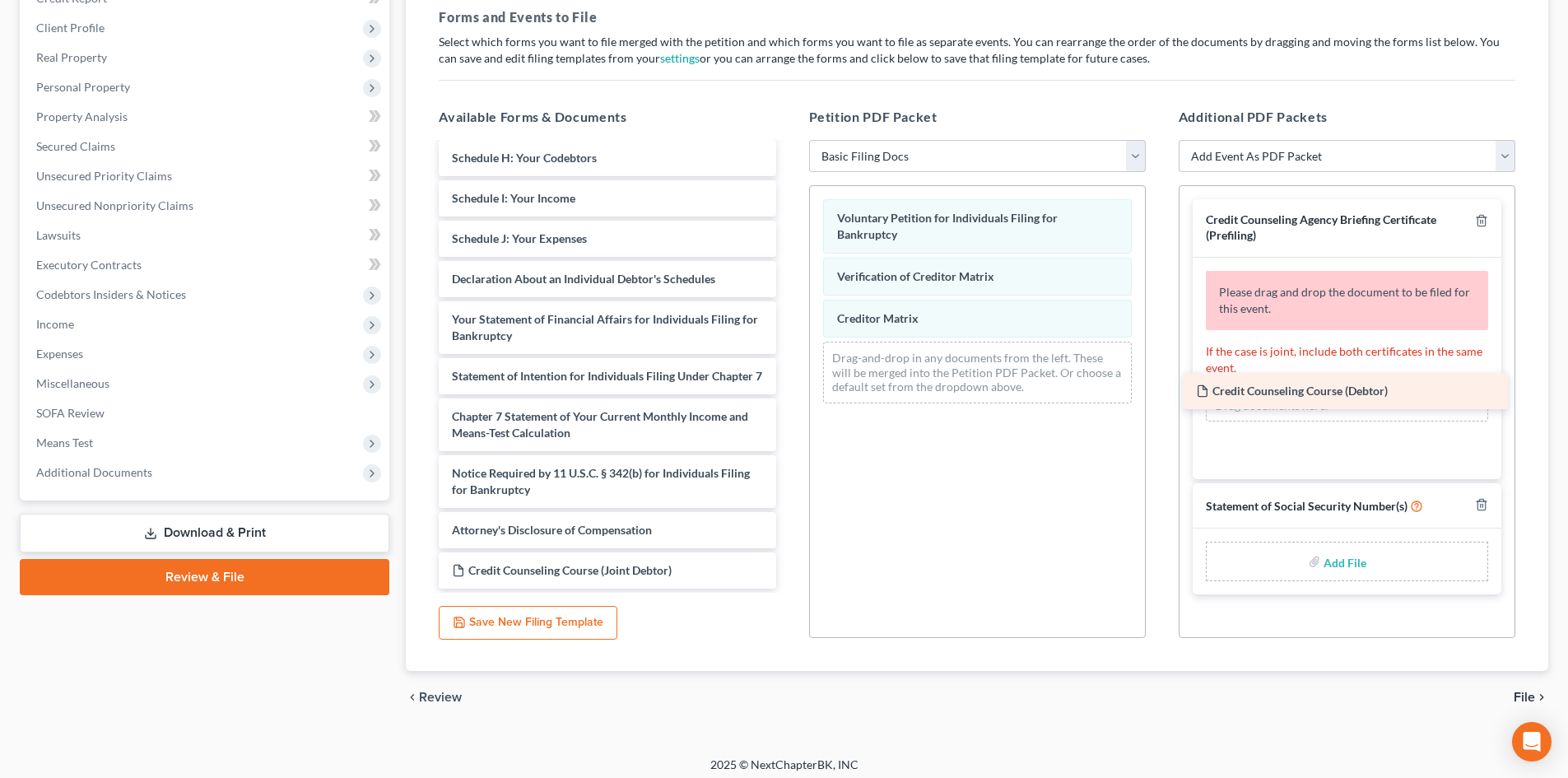
drag, startPoint x: 570, startPoint y: 566, endPoint x: 1313, endPoint y: 386, distance: 764.5
click at [788, 386] on div "Credit Counseling Course (Debtor) Summary of Your Assets and Liabilities Schedu…" at bounding box center [607, 235] width 363 height 708
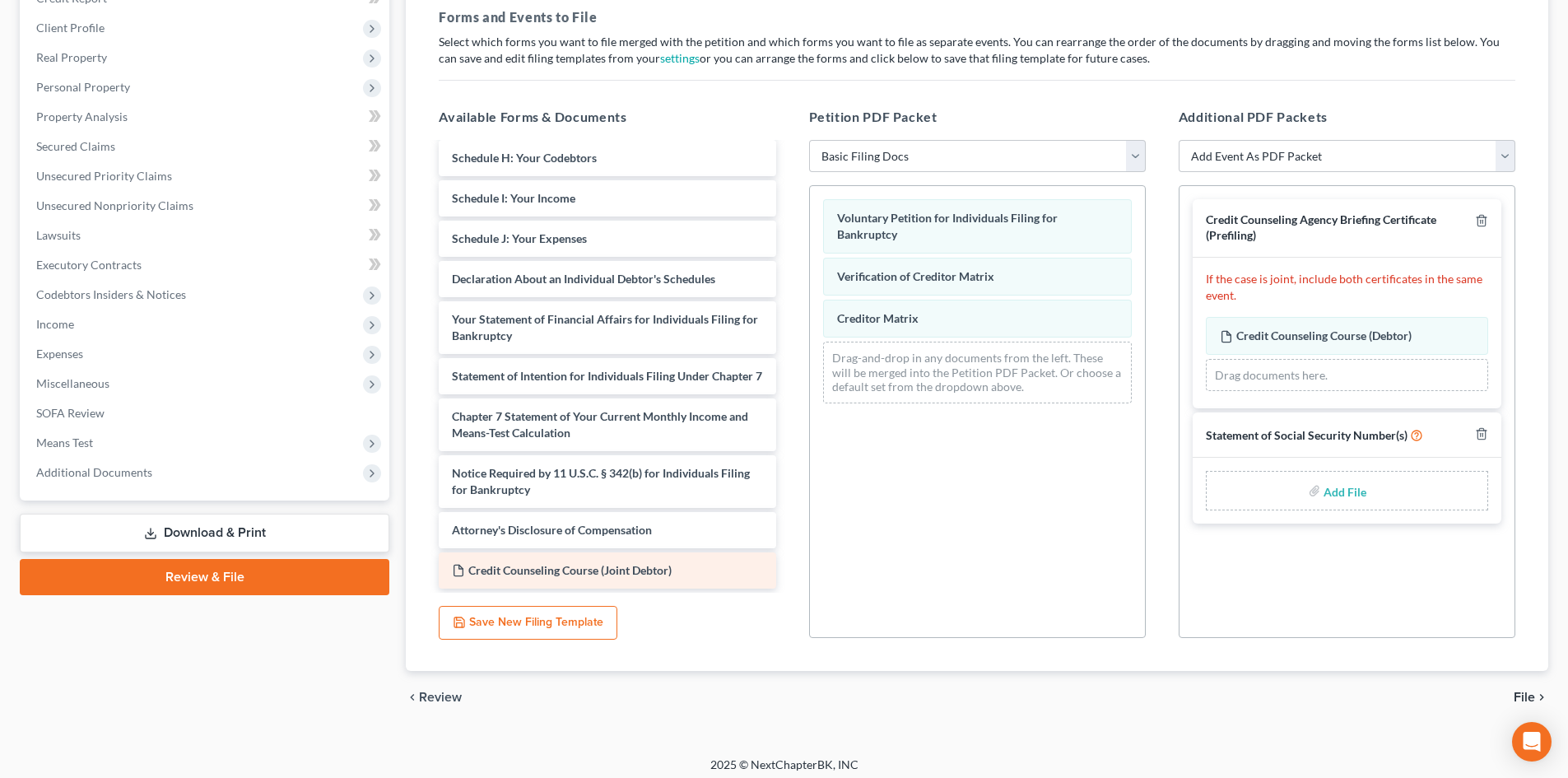
scroll to position [238, 0]
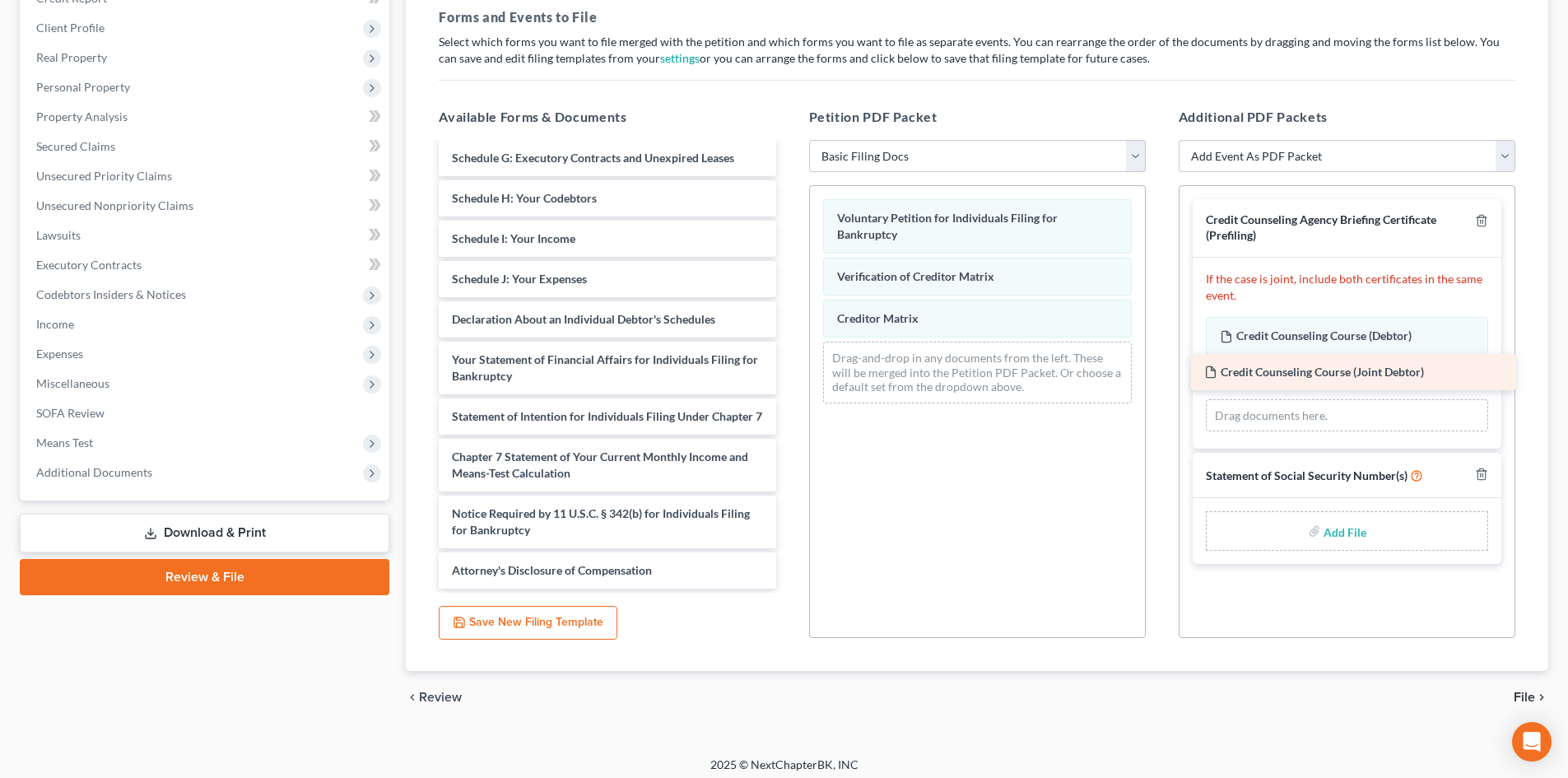
drag, startPoint x: 624, startPoint y: 572, endPoint x: 1369, endPoint y: 369, distance: 772.2
click at [788, 369] on div "Credit Counseling Course (Joint Debtor) Summary of Your Assets and Liabilities …" at bounding box center [607, 255] width 363 height 667
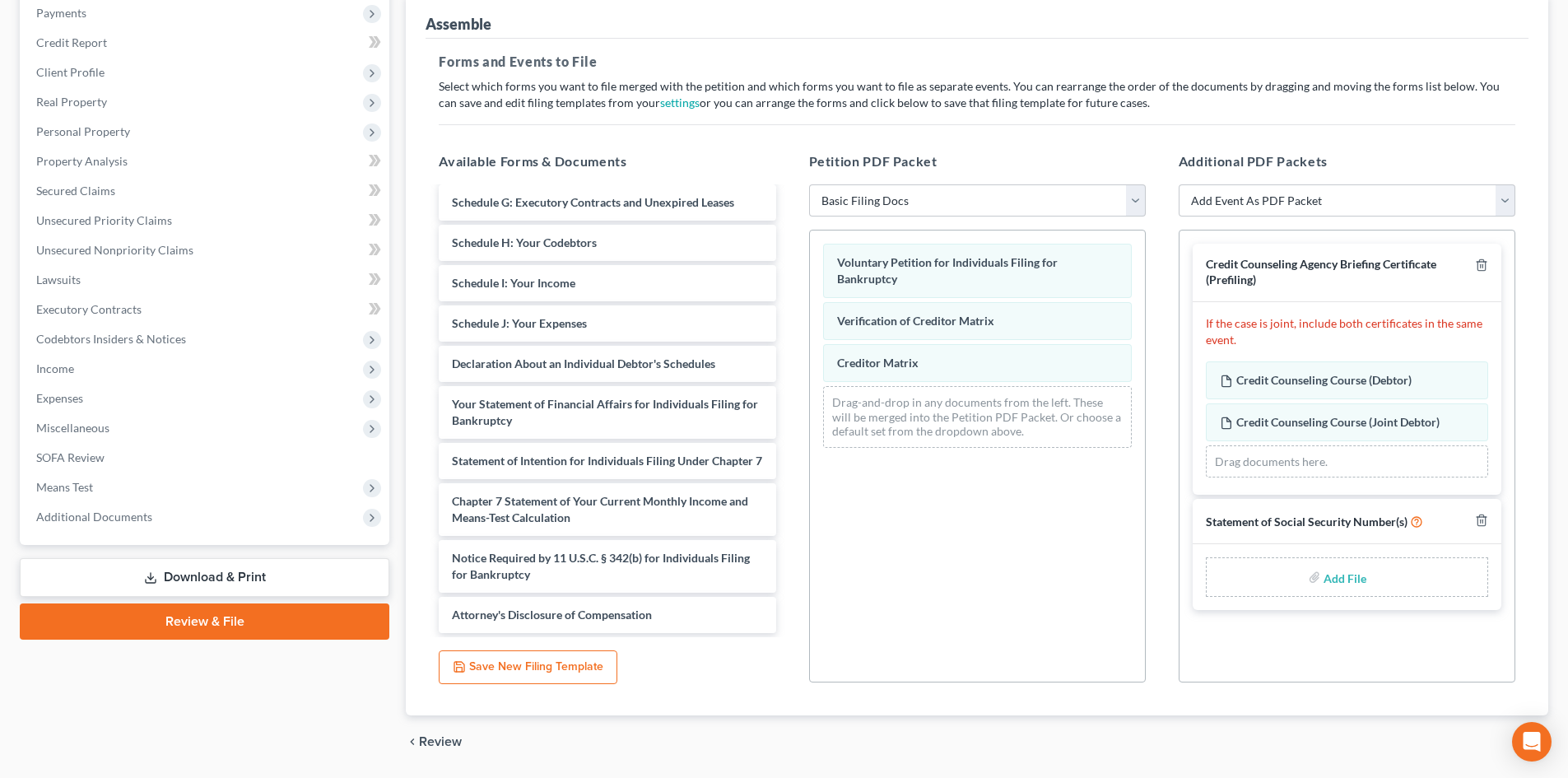
scroll to position [165, 0]
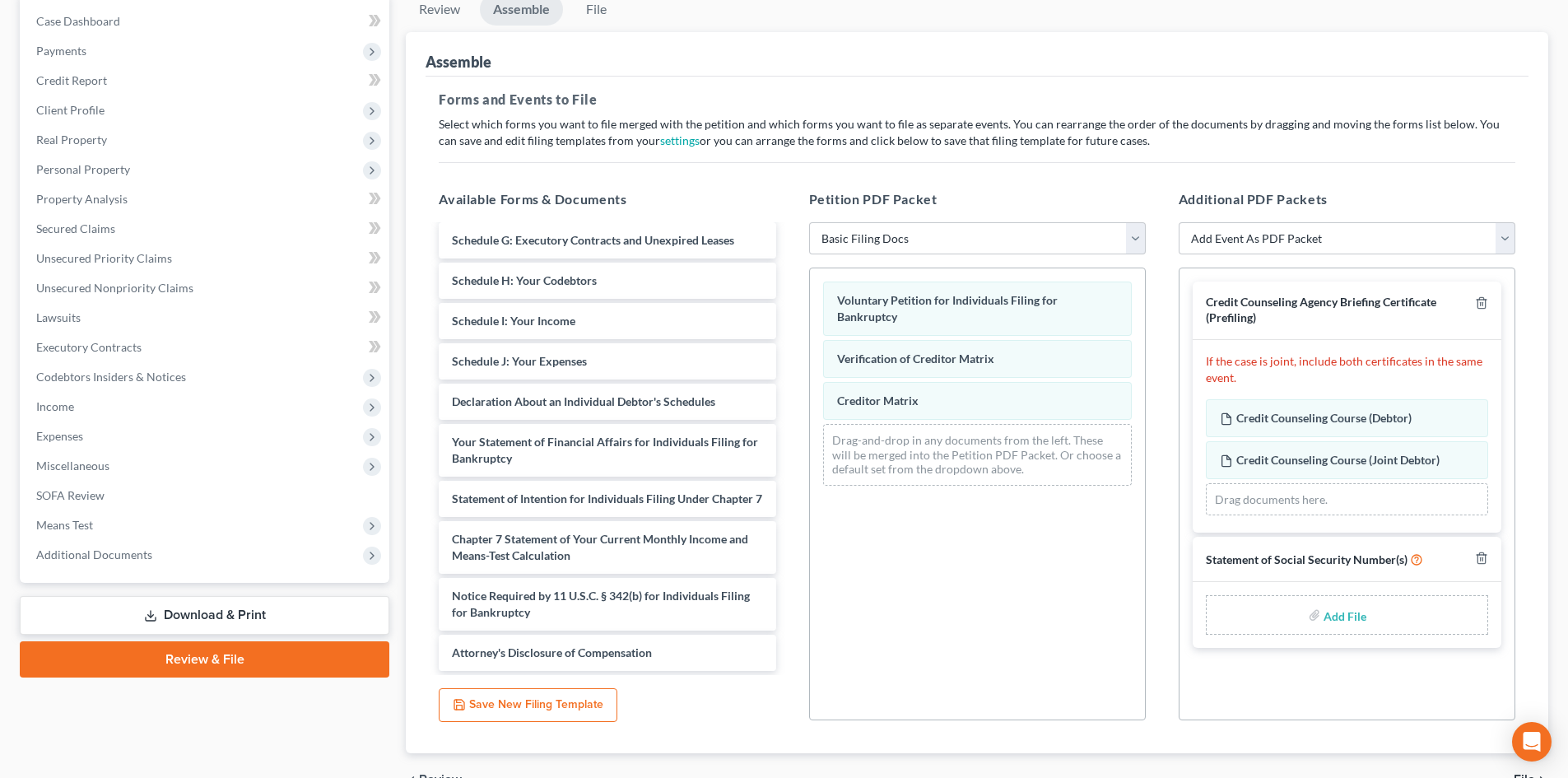
click at [1335, 619] on input "file" at bounding box center [1343, 615] width 40 height 30
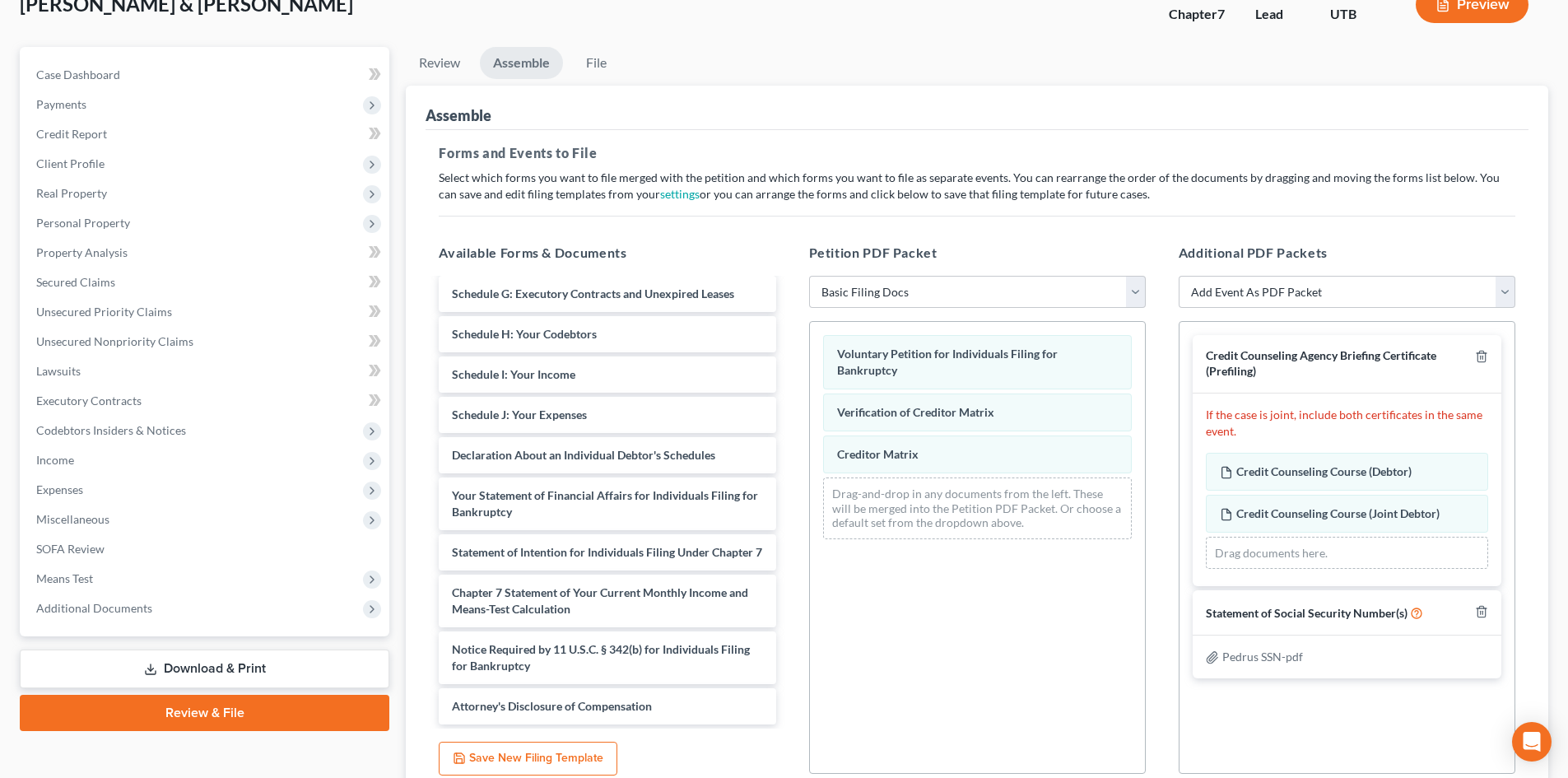
scroll to position [82, 0]
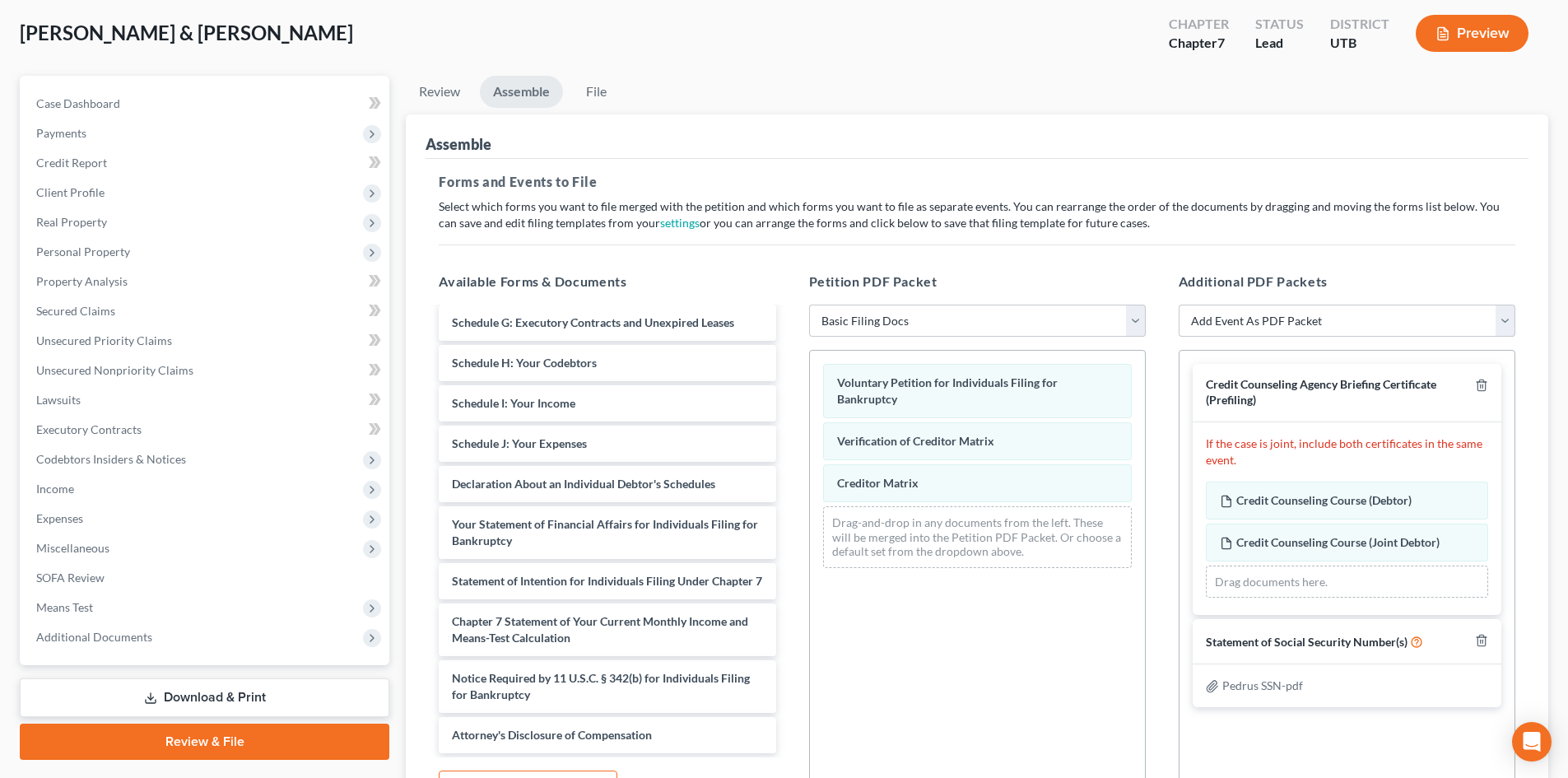
click at [1481, 738] on div "Credit Counseling Agency Briefing Certificate (Prefiling) If the case is joint,…" at bounding box center [1346, 576] width 337 height 453
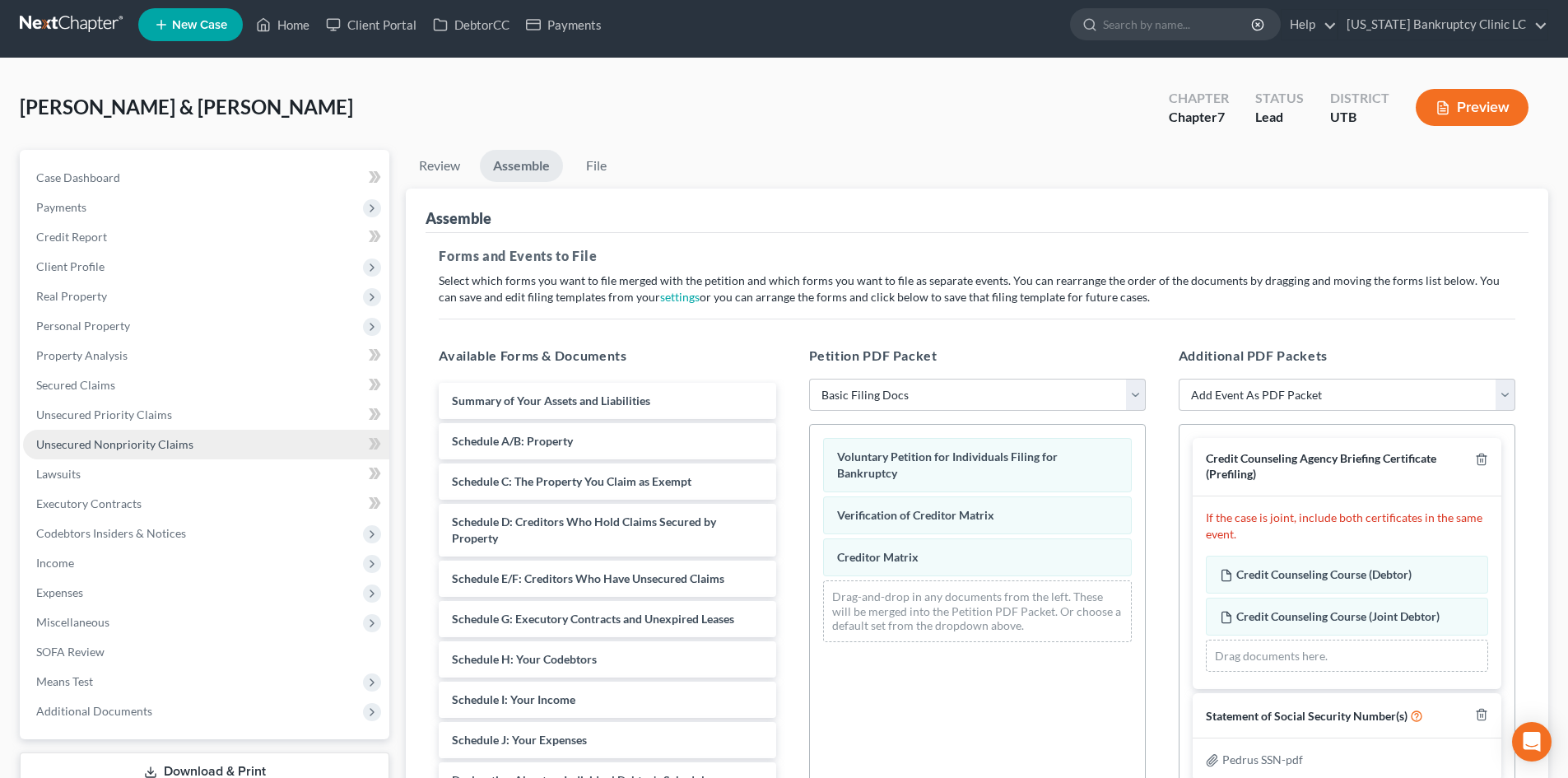
scroll to position [255, 0]
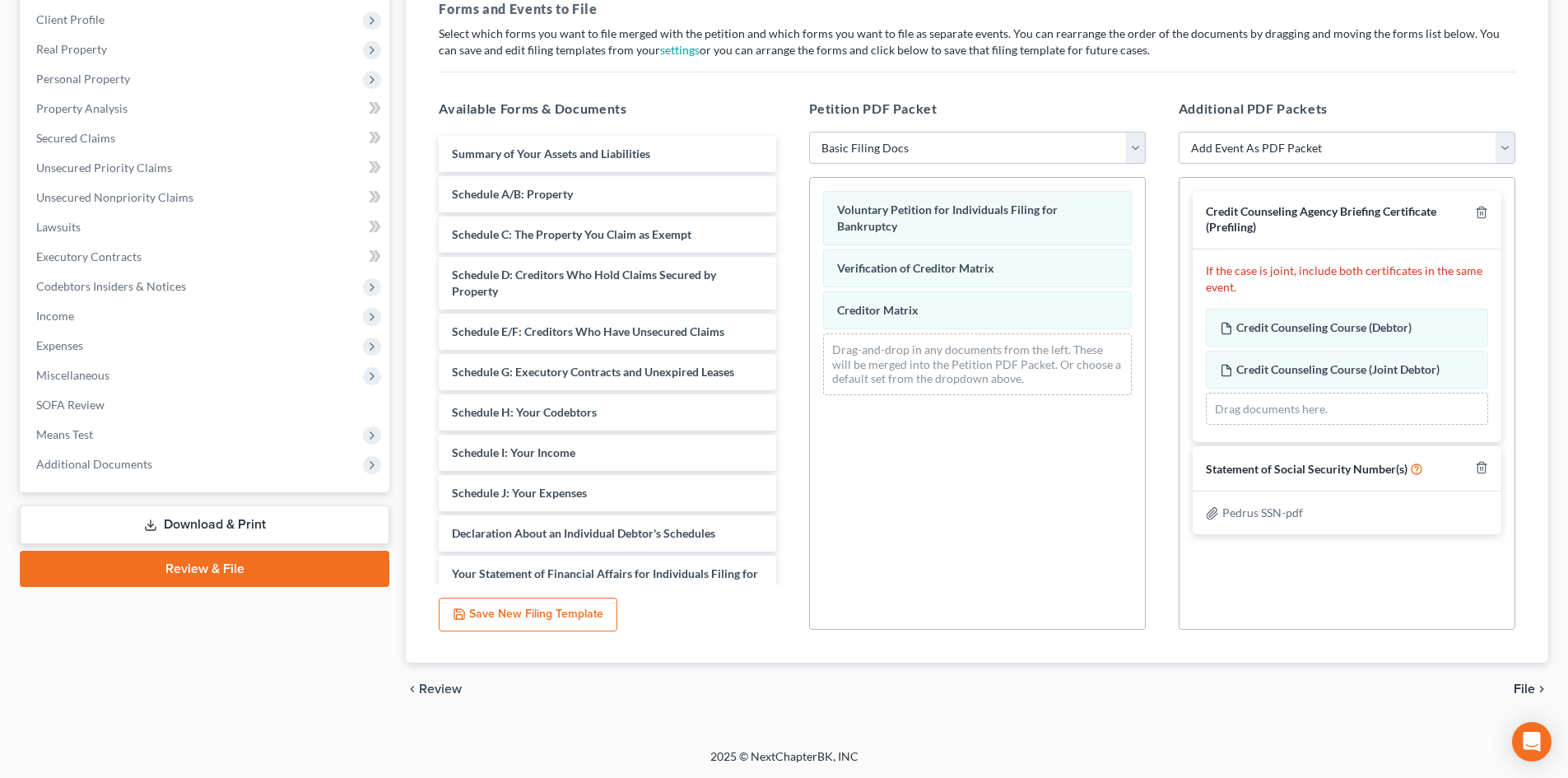
click at [253, 567] on link "Review & File" at bounding box center [204, 570] width 370 height 37
click at [285, 572] on link "Review & File" at bounding box center [204, 570] width 370 height 37
click at [1340, 520] on div "Pedrus SSN-pdf" at bounding box center [1347, 513] width 283 height 16
drag, startPoint x: 1301, startPoint y: 326, endPoint x: 1298, endPoint y: 313, distance: 13.3
click at [1298, 314] on div "Credit Counseling Course (Debtor) Amended Credit Counseling Course (Debtor) Cre…" at bounding box center [1347, 367] width 283 height 117
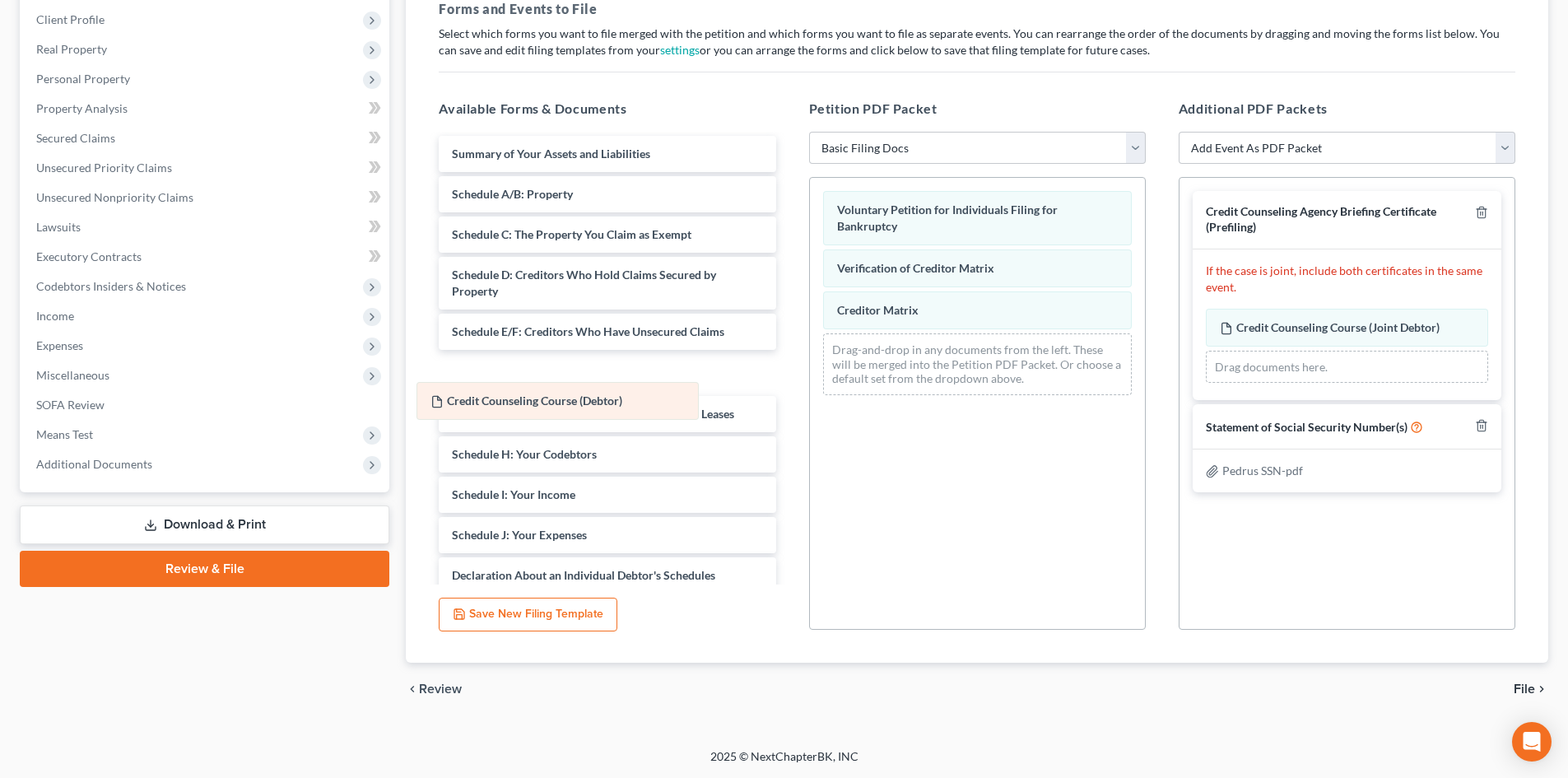
drag, startPoint x: 1310, startPoint y: 327, endPoint x: 528, endPoint y: 405, distance: 785.9
click at [1206, 383] on div "Credit Counseling Course (Debtor) Amended Credit Counseling Course (Debtor) Cre…" at bounding box center [1347, 347] width 283 height 75
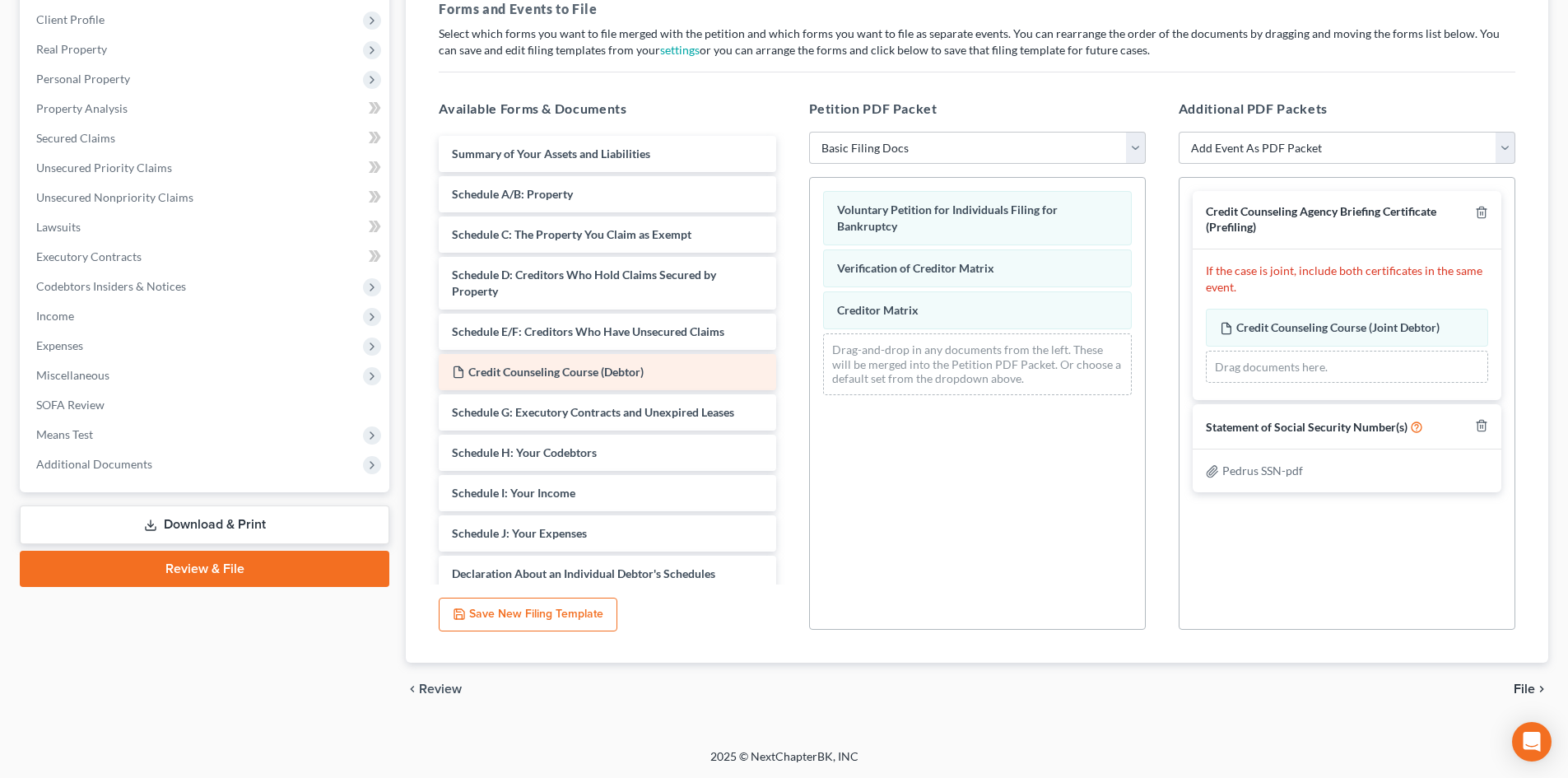
click at [788, 360] on div "Summary of Your Assets and Liabilities Schedule A/B: Property Schedule C: The P…" at bounding box center [607, 489] width 363 height 708
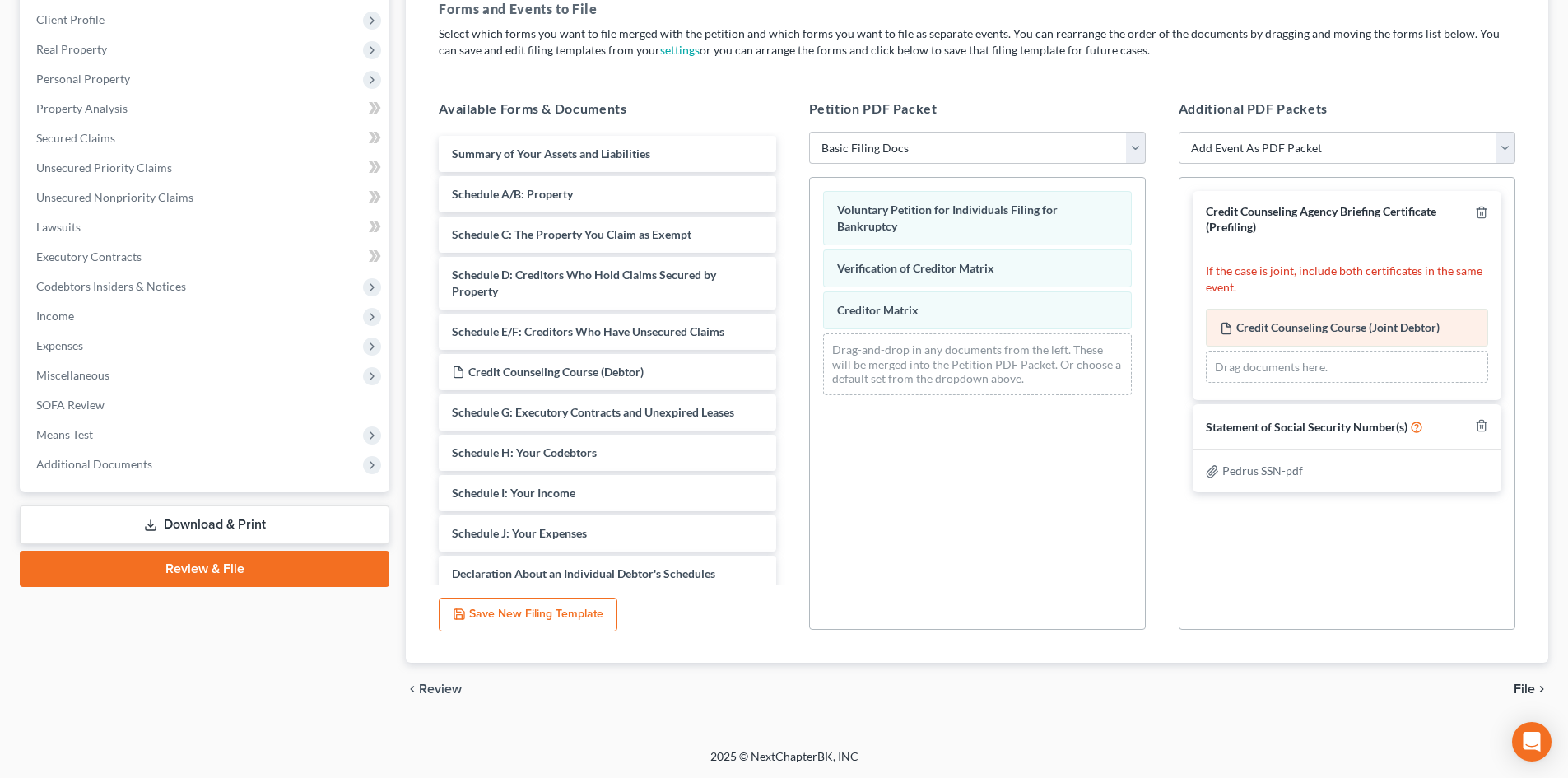
click at [1333, 315] on div "Credit Counseling Course (Joint Debtor) Amended Credit Counseling Course (Joint…" at bounding box center [1347, 327] width 283 height 38
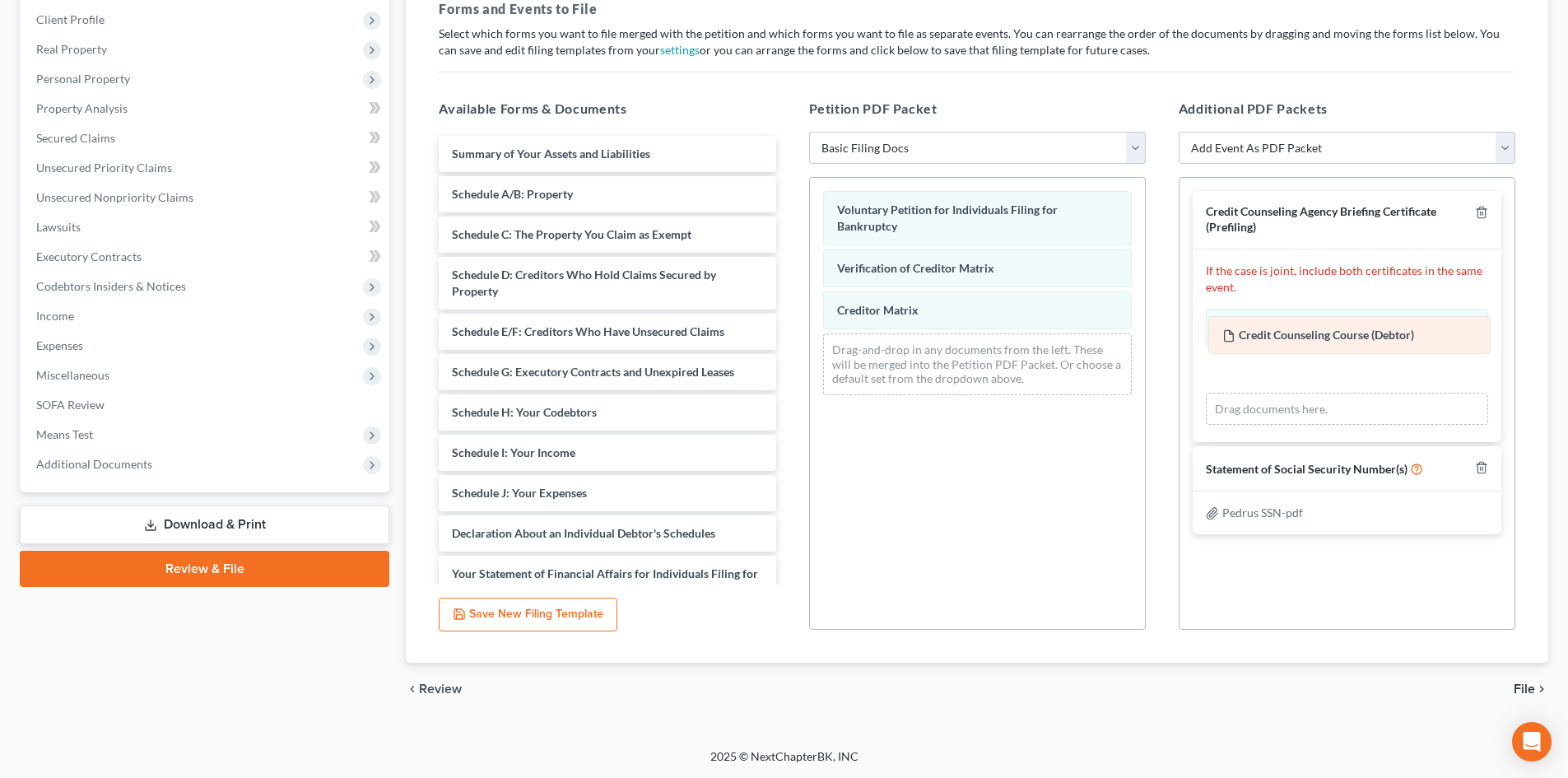
drag, startPoint x: 1300, startPoint y: 368, endPoint x: 1302, endPoint y: 318, distance: 50.0
click at [1302, 316] on div "Credit Counseling Course (Debtor) Amended Credit Counseling Course (Debtor) Cre…" at bounding box center [1347, 367] width 283 height 117
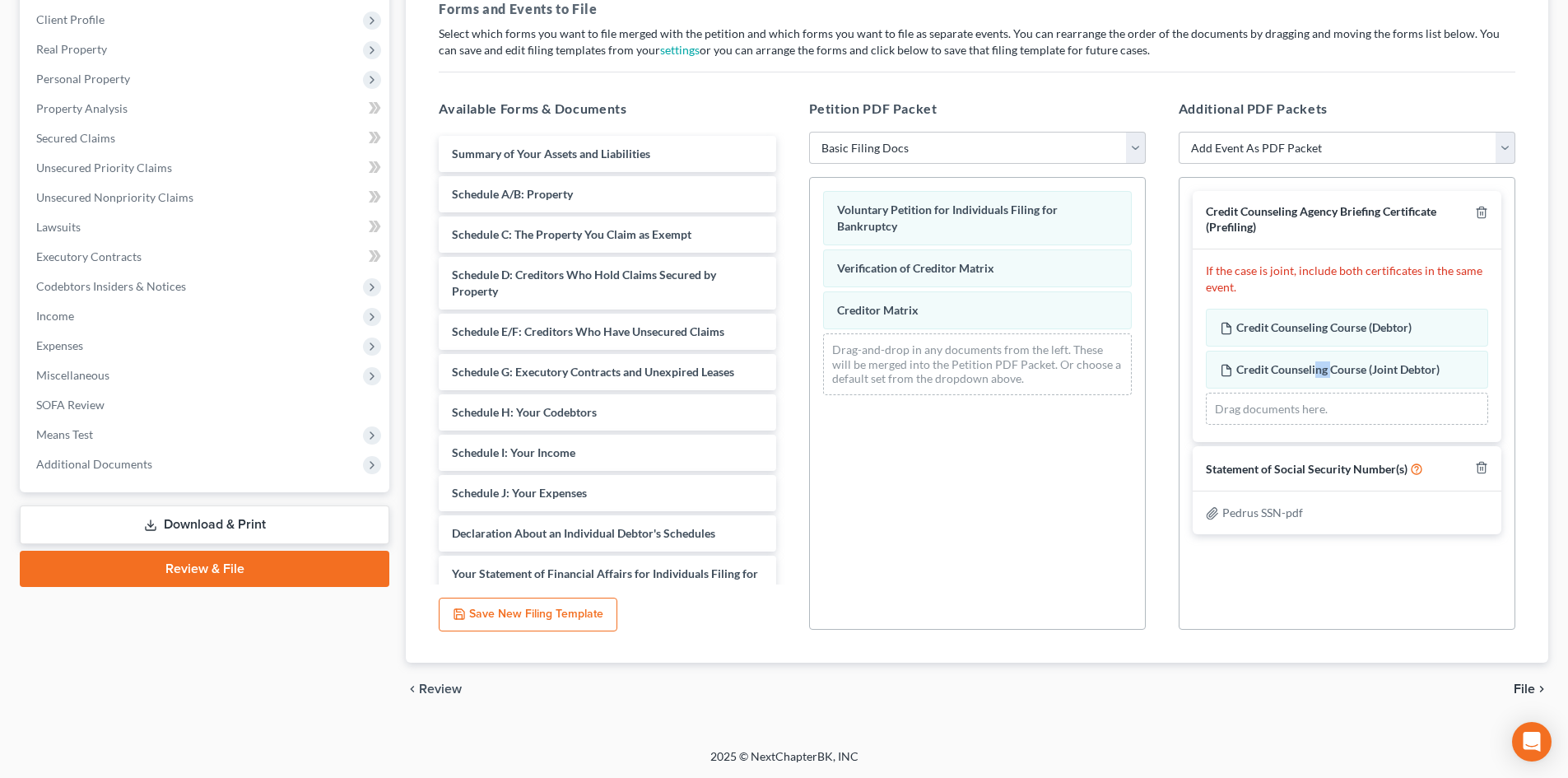
click at [592, 630] on button "Save New Filing Template" at bounding box center [528, 615] width 179 height 35
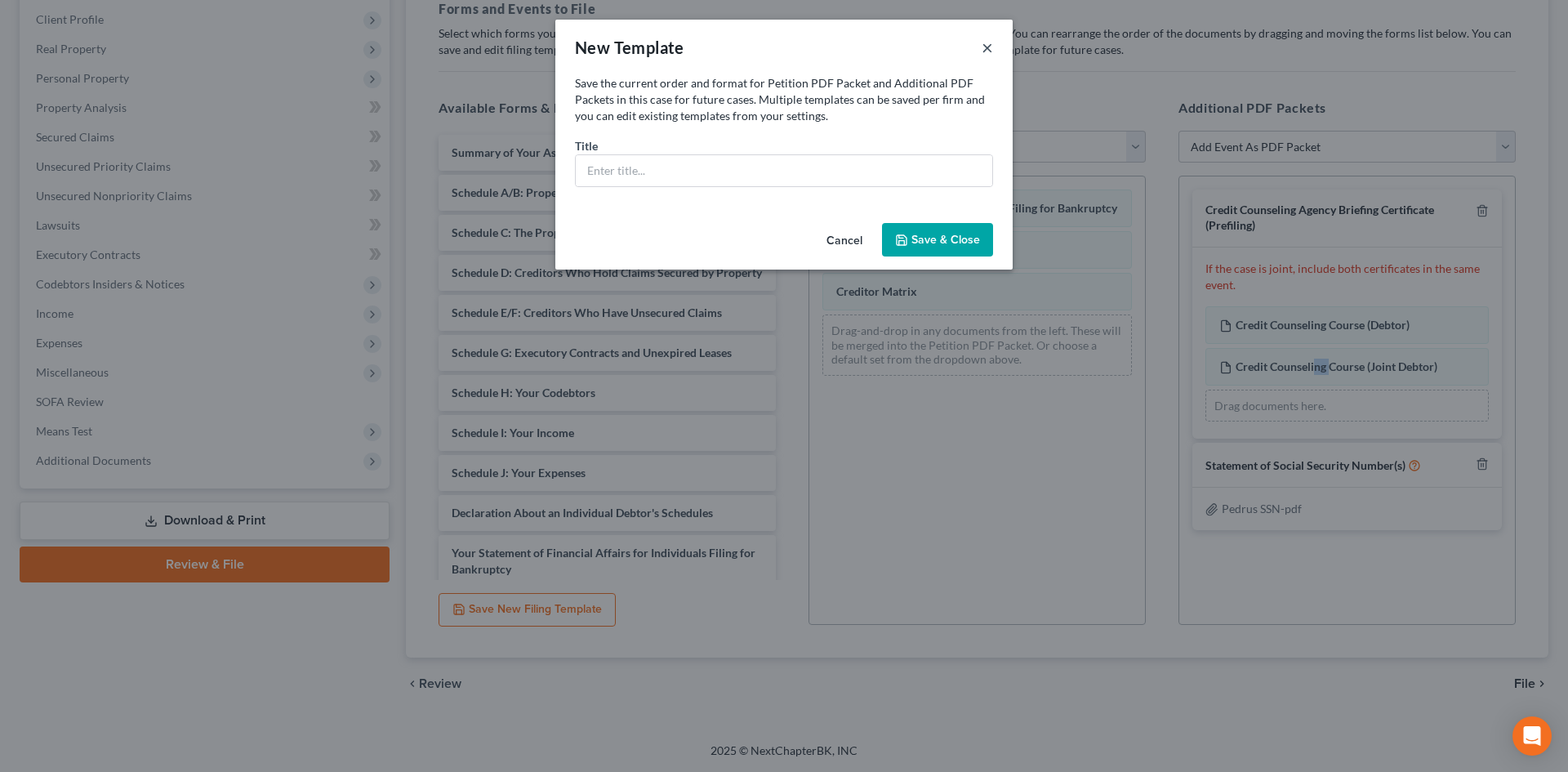
click at [986, 45] on button "×" at bounding box center [987, 47] width 11 height 19
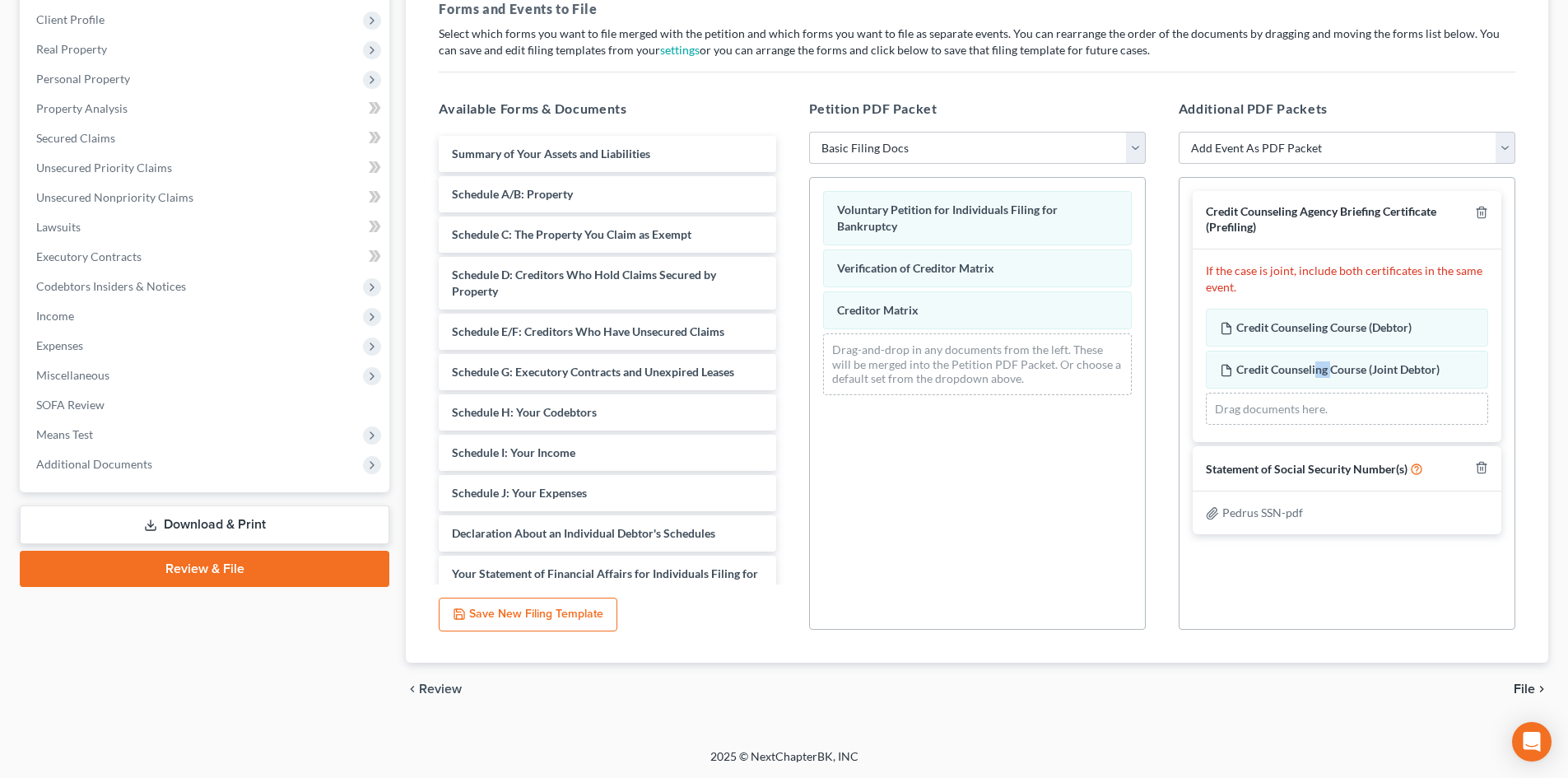
click at [240, 562] on link "Review & File" at bounding box center [204, 570] width 370 height 37
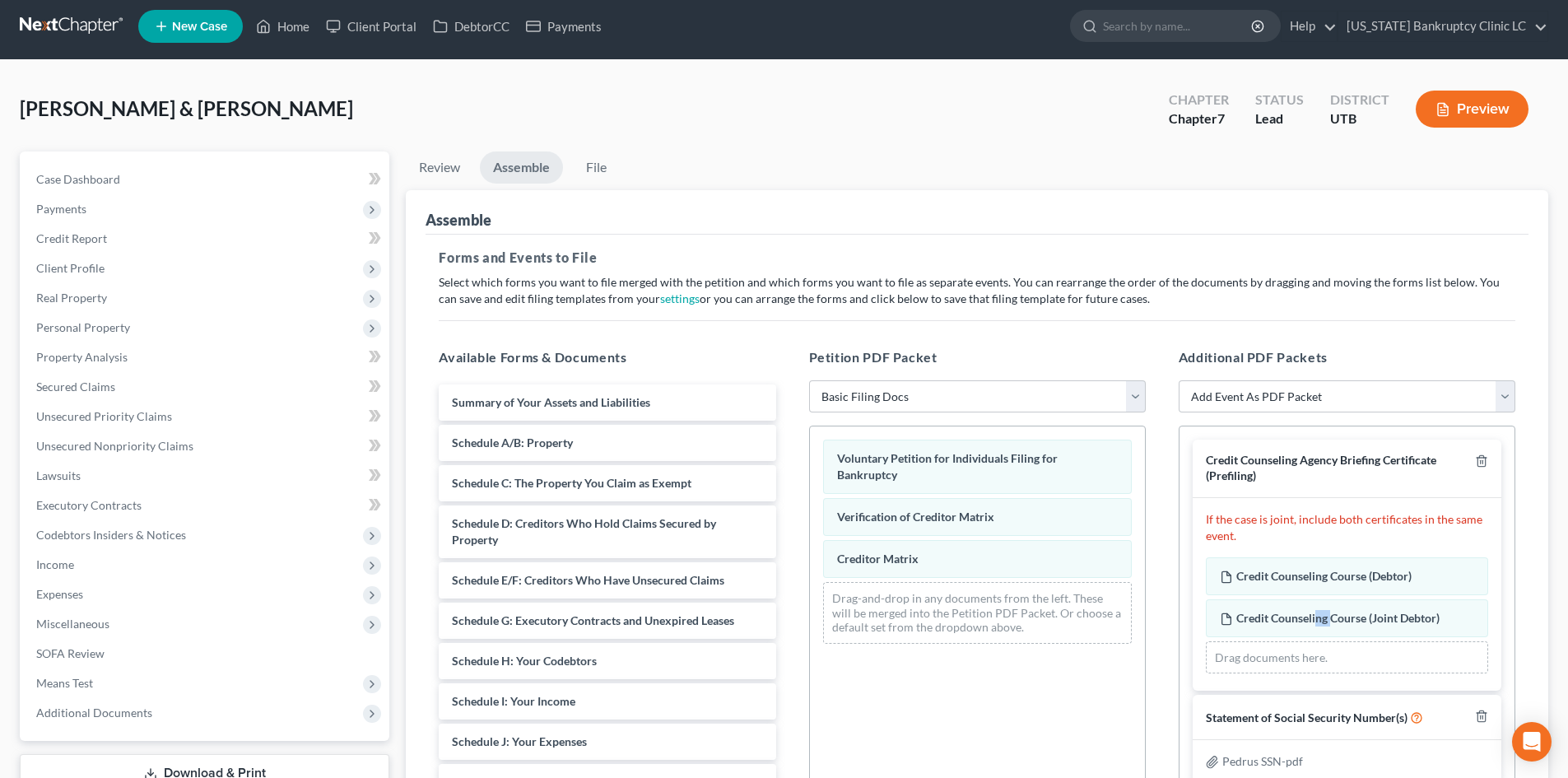
scroll to position [0, 0]
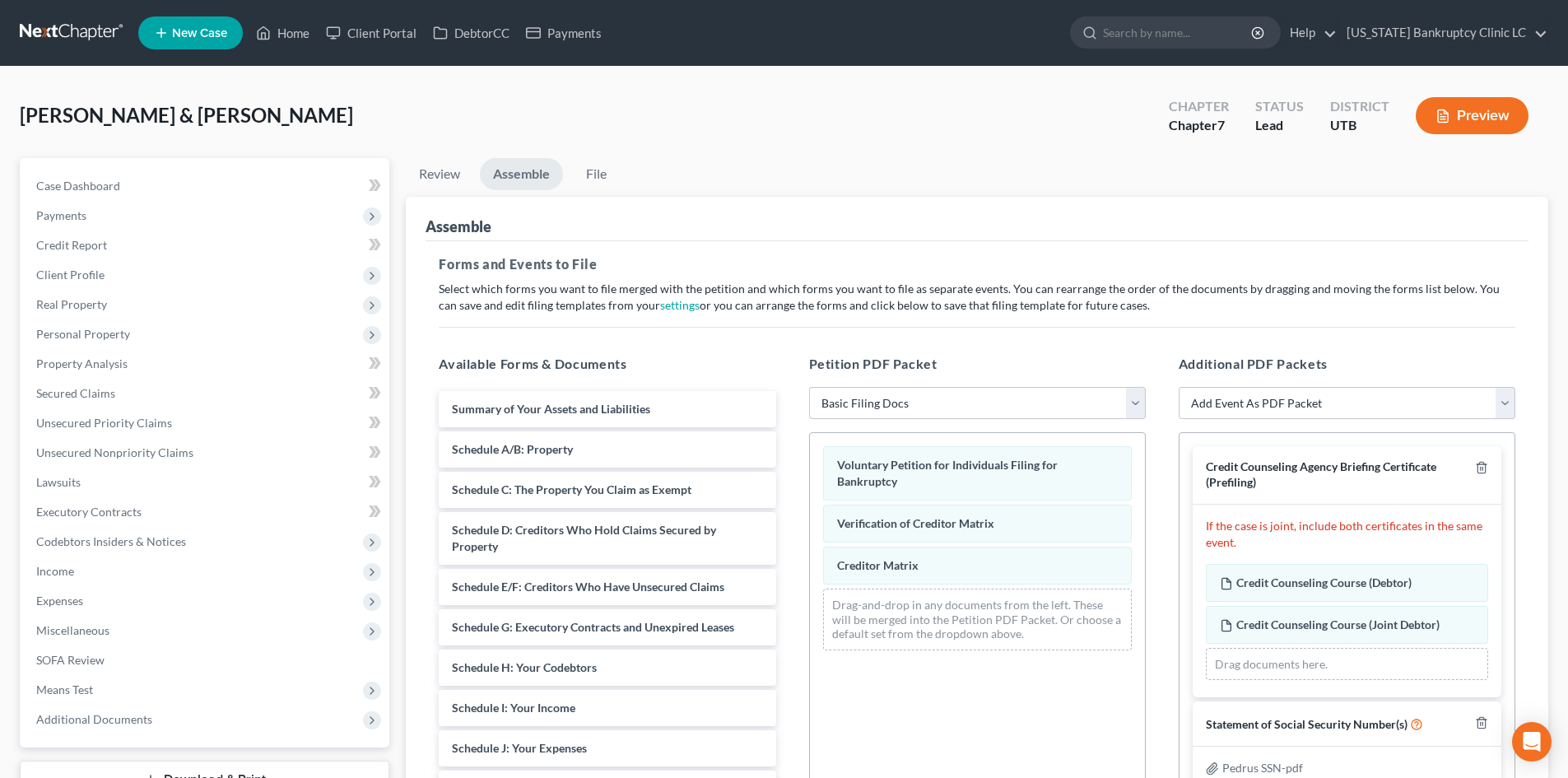
click at [563, 164] on li "Assemble" at bounding box center [521, 178] width 83 height 39
click at [610, 167] on link "File" at bounding box center [595, 174] width 53 height 32
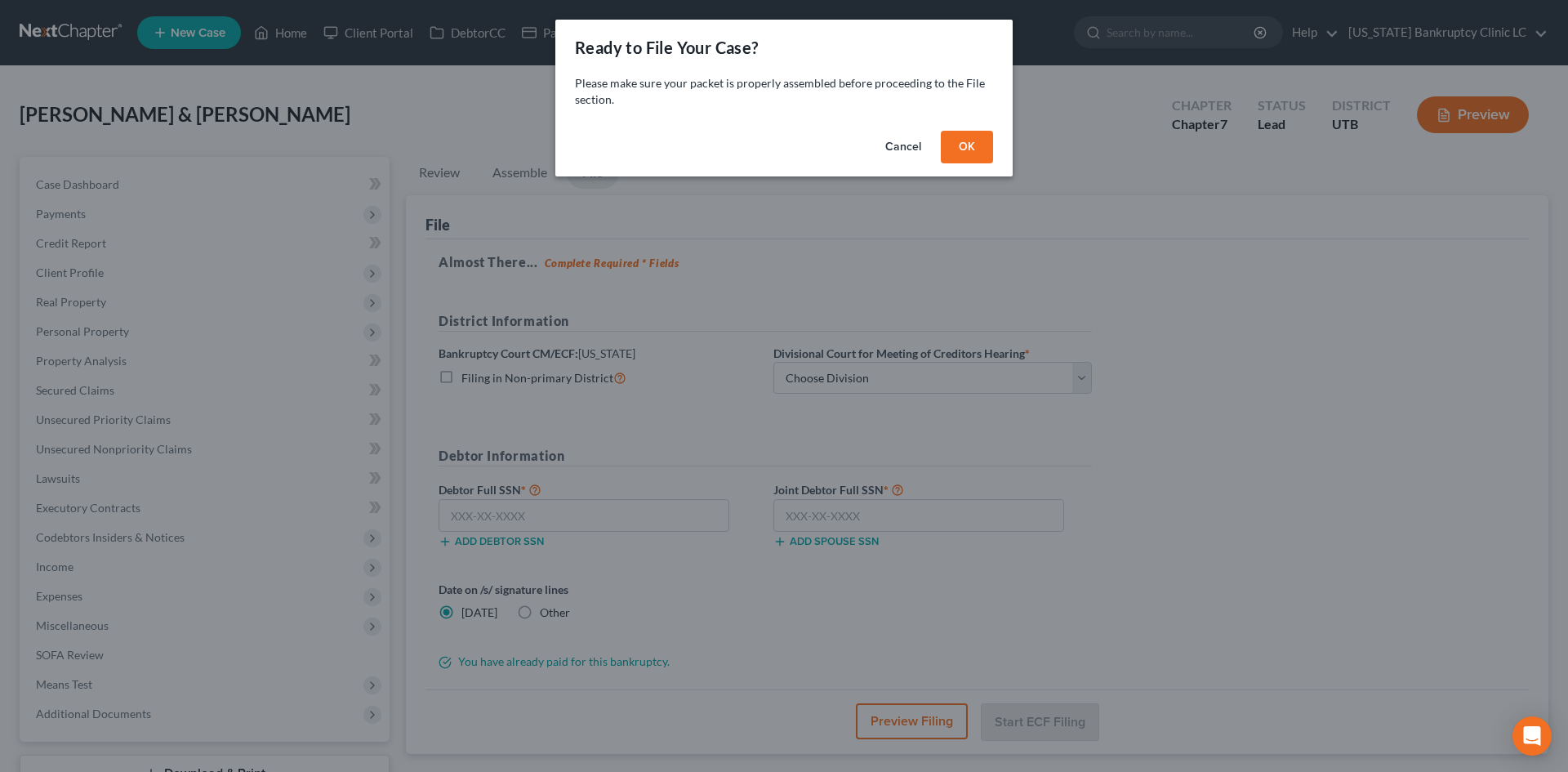
click at [972, 147] on button "OK" at bounding box center [967, 147] width 53 height 33
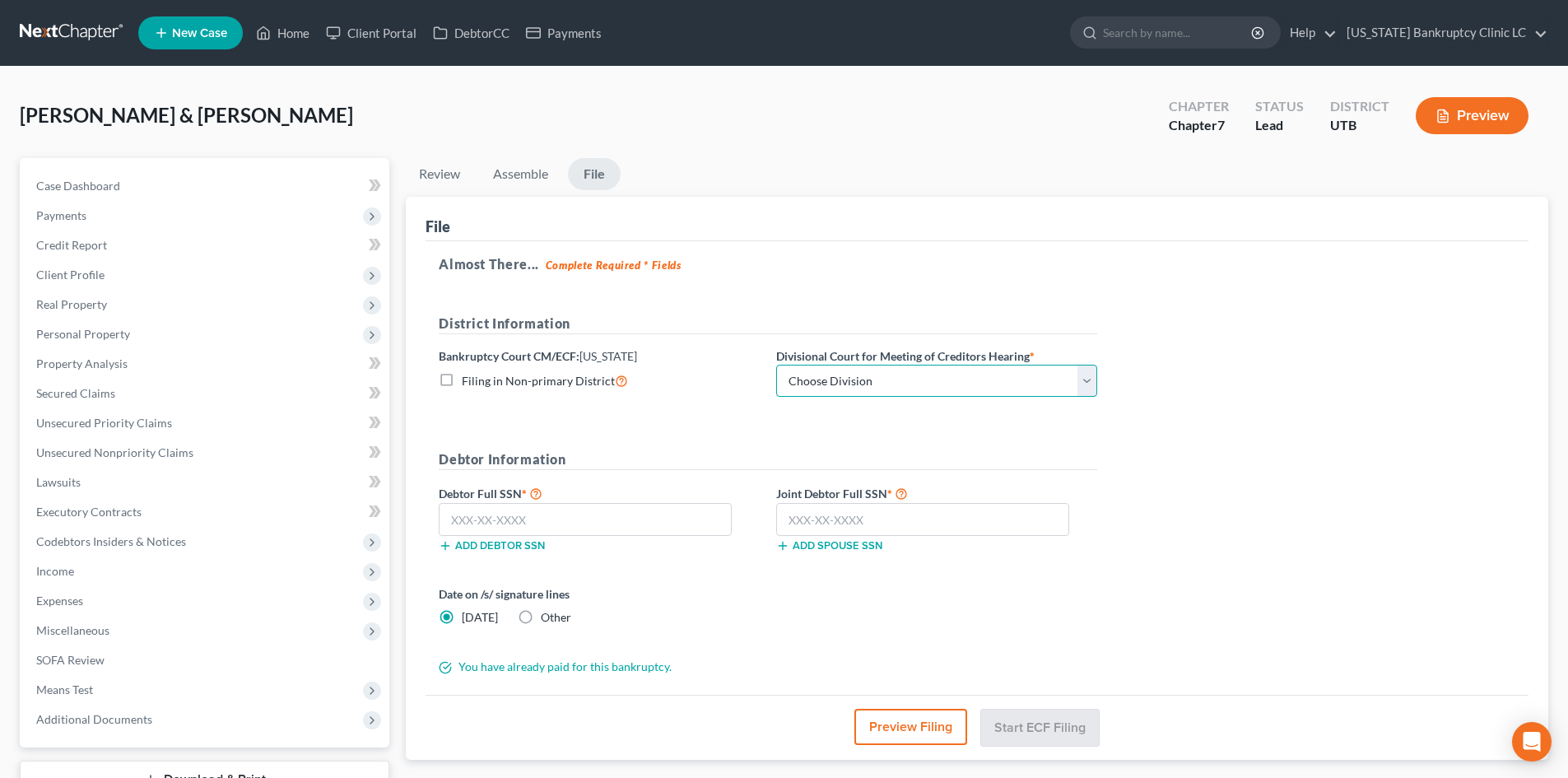
drag, startPoint x: 892, startPoint y: 375, endPoint x: 888, endPoint y: 396, distance: 21.4
click at [892, 375] on select "Choose Division [GEOGRAPHIC_DATA]" at bounding box center [936, 381] width 321 height 33
click at [776, 365] on select "Choose Division [GEOGRAPHIC_DATA]" at bounding box center [936, 381] width 321 height 33
drag, startPoint x: 1238, startPoint y: 504, endPoint x: 1238, endPoint y: 525, distance: 21.0
click at [1239, 504] on div "Almost There... Complete Required * Fields District Information Bankruptcy Cour…" at bounding box center [977, 468] width 1103 height 455
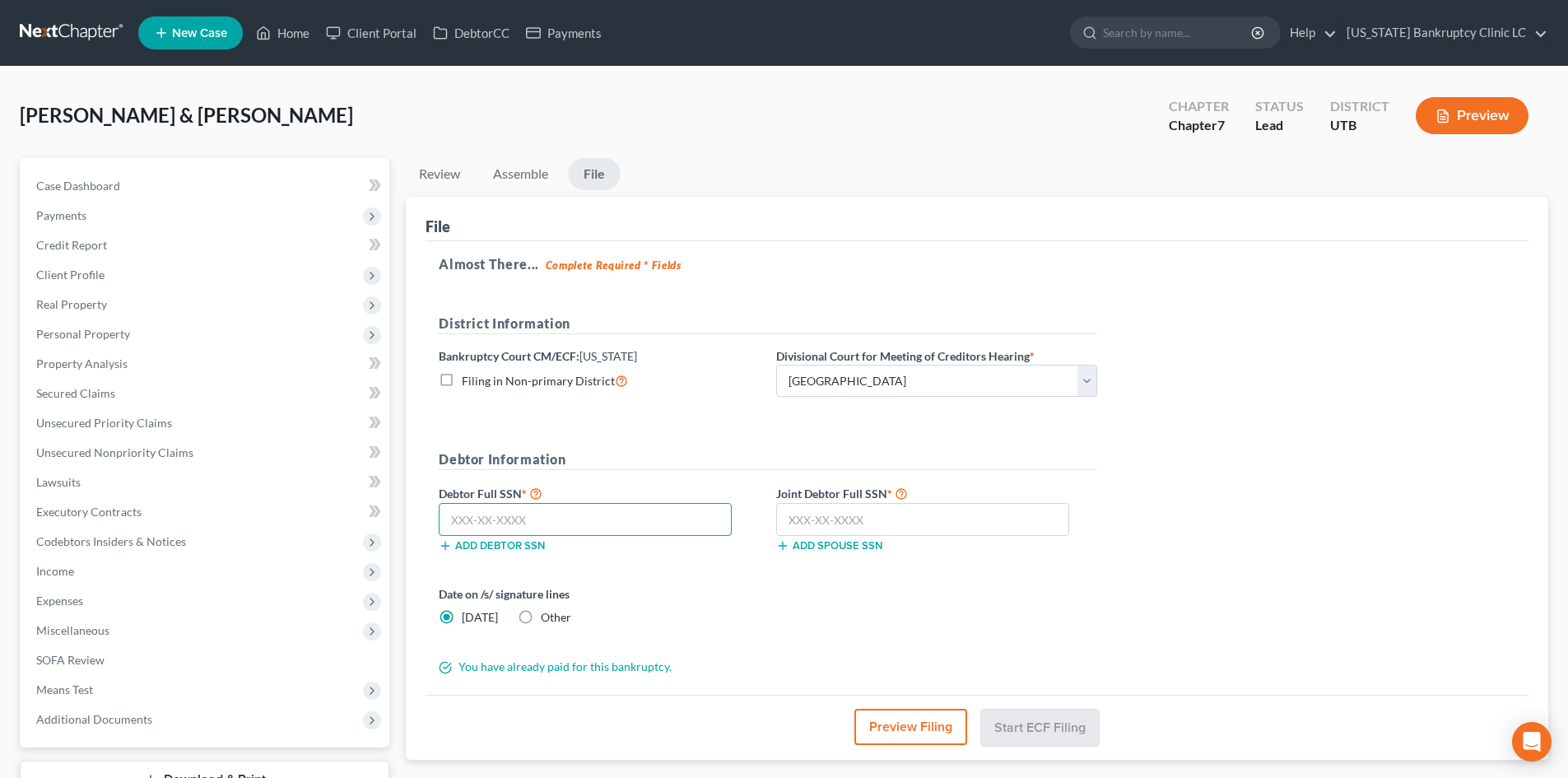
click at [551, 515] on input "text" at bounding box center [586, 519] width 293 height 33
click at [894, 508] on input "text" at bounding box center [922, 519] width 293 height 33
click at [1031, 715] on button "Start ECF Filing" at bounding box center [1040, 727] width 118 height 37
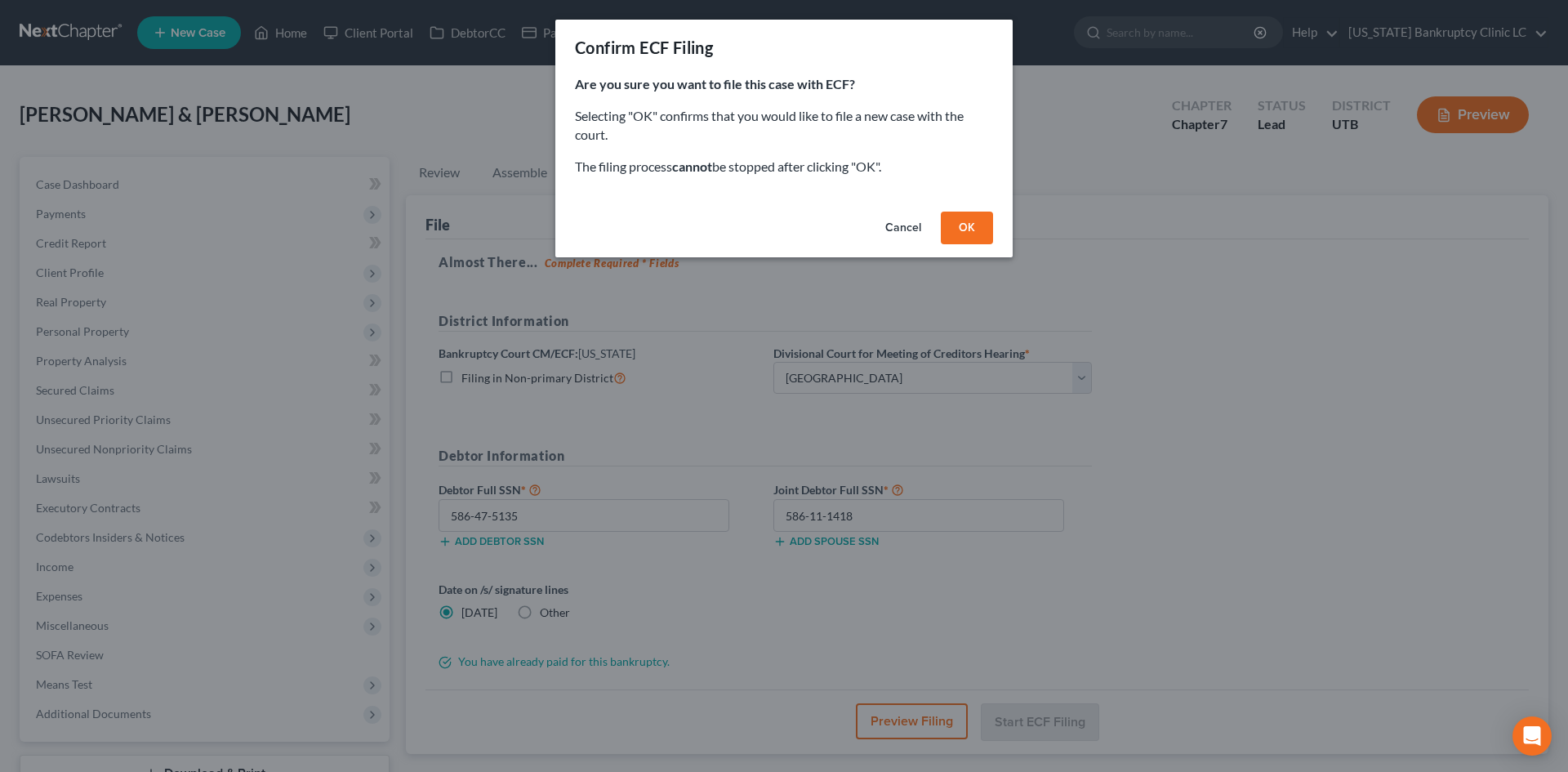
click at [978, 235] on button "OK" at bounding box center [967, 228] width 53 height 33
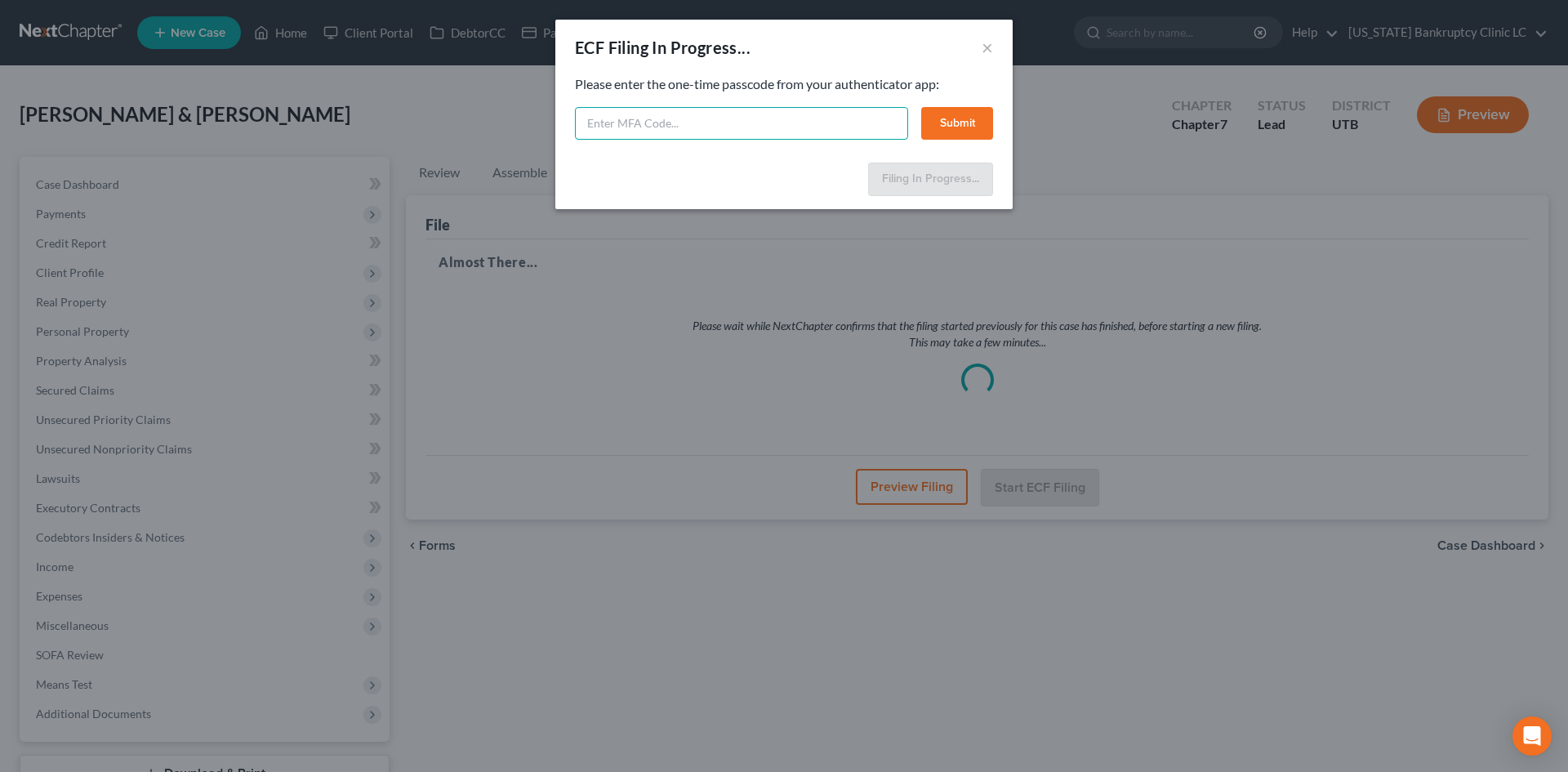
click at [795, 107] on input "text" at bounding box center [741, 124] width 333 height 33
click at [943, 116] on button "Submit" at bounding box center [956, 124] width 72 height 33
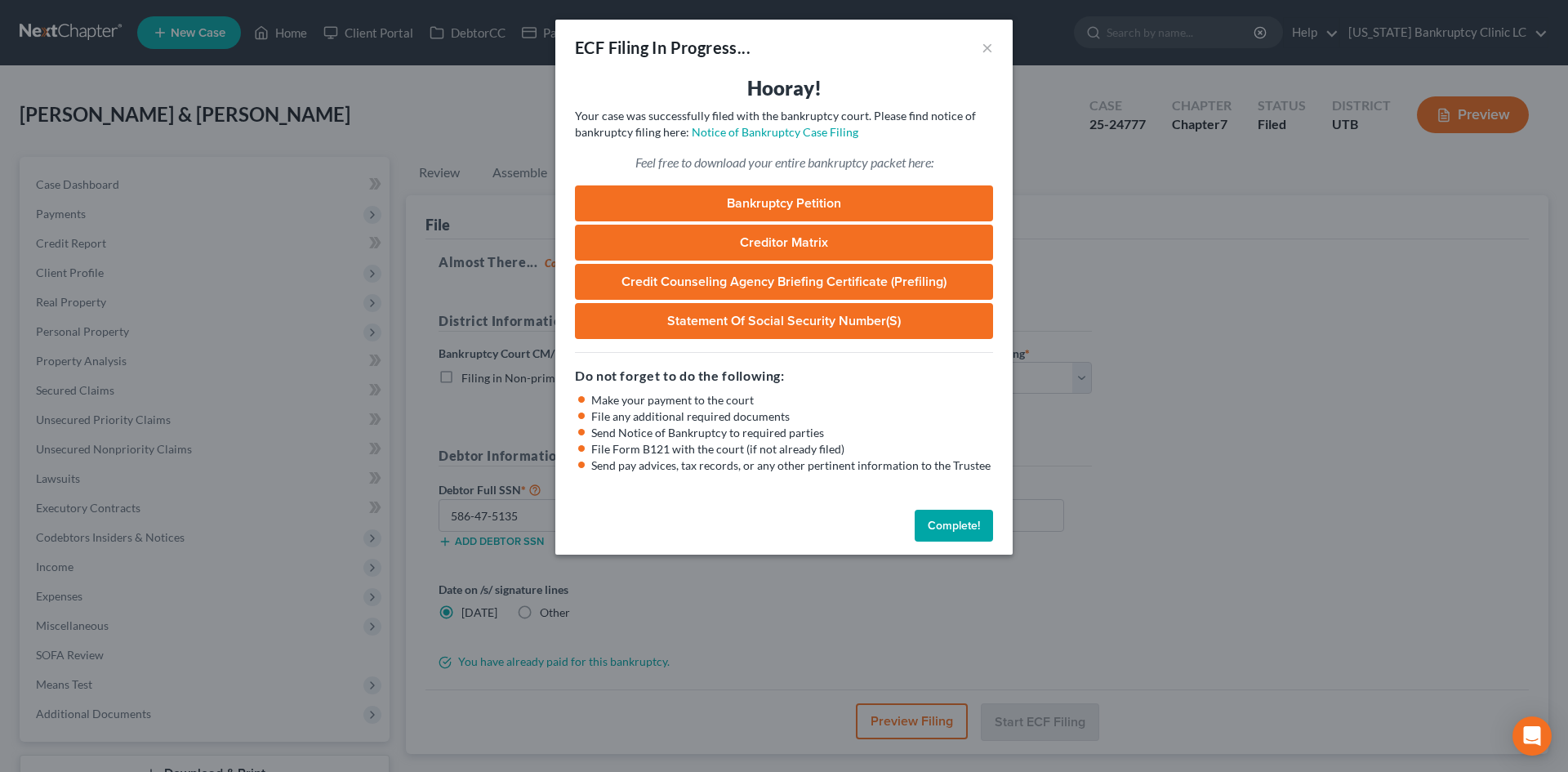
click at [957, 518] on button "Complete!" at bounding box center [953, 526] width 78 height 33
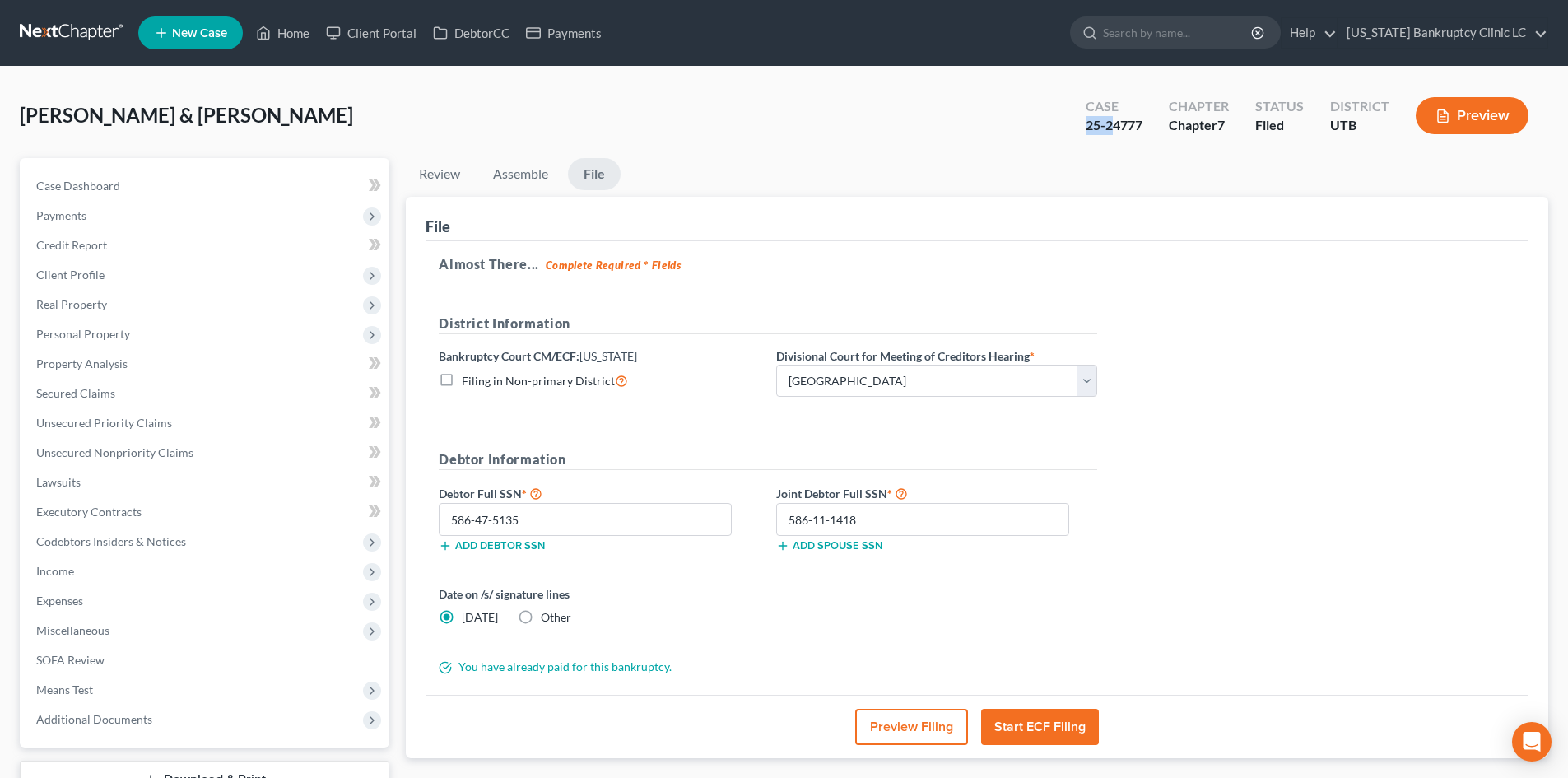
drag, startPoint x: 1086, startPoint y: 134, endPoint x: 1117, endPoint y: 139, distance: 31.4
click at [1117, 139] on div "Case 25-24777" at bounding box center [1114, 117] width 83 height 48
click at [1086, 124] on div "Case 25-24777" at bounding box center [1114, 117] width 83 height 48
click at [1085, 124] on div "Case 25-24777" at bounding box center [1114, 117] width 83 height 48
click at [1084, 126] on div "Case 25-24777" at bounding box center [1114, 117] width 83 height 48
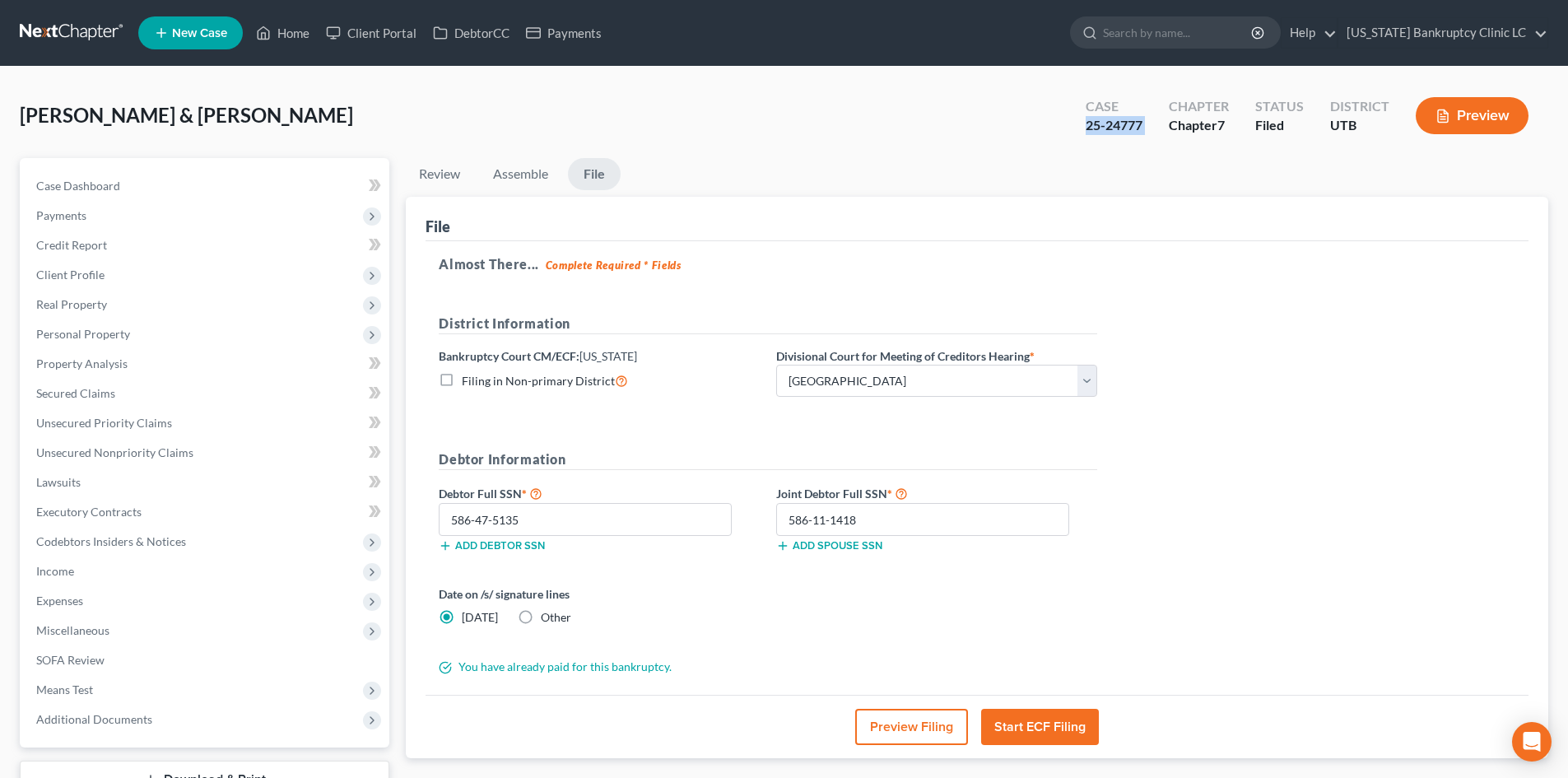
copy div "25-24777"
drag, startPoint x: 90, startPoint y: 339, endPoint x: 101, endPoint y: 339, distance: 11.0
click at [90, 339] on span "Personal Property" at bounding box center [83, 334] width 94 height 14
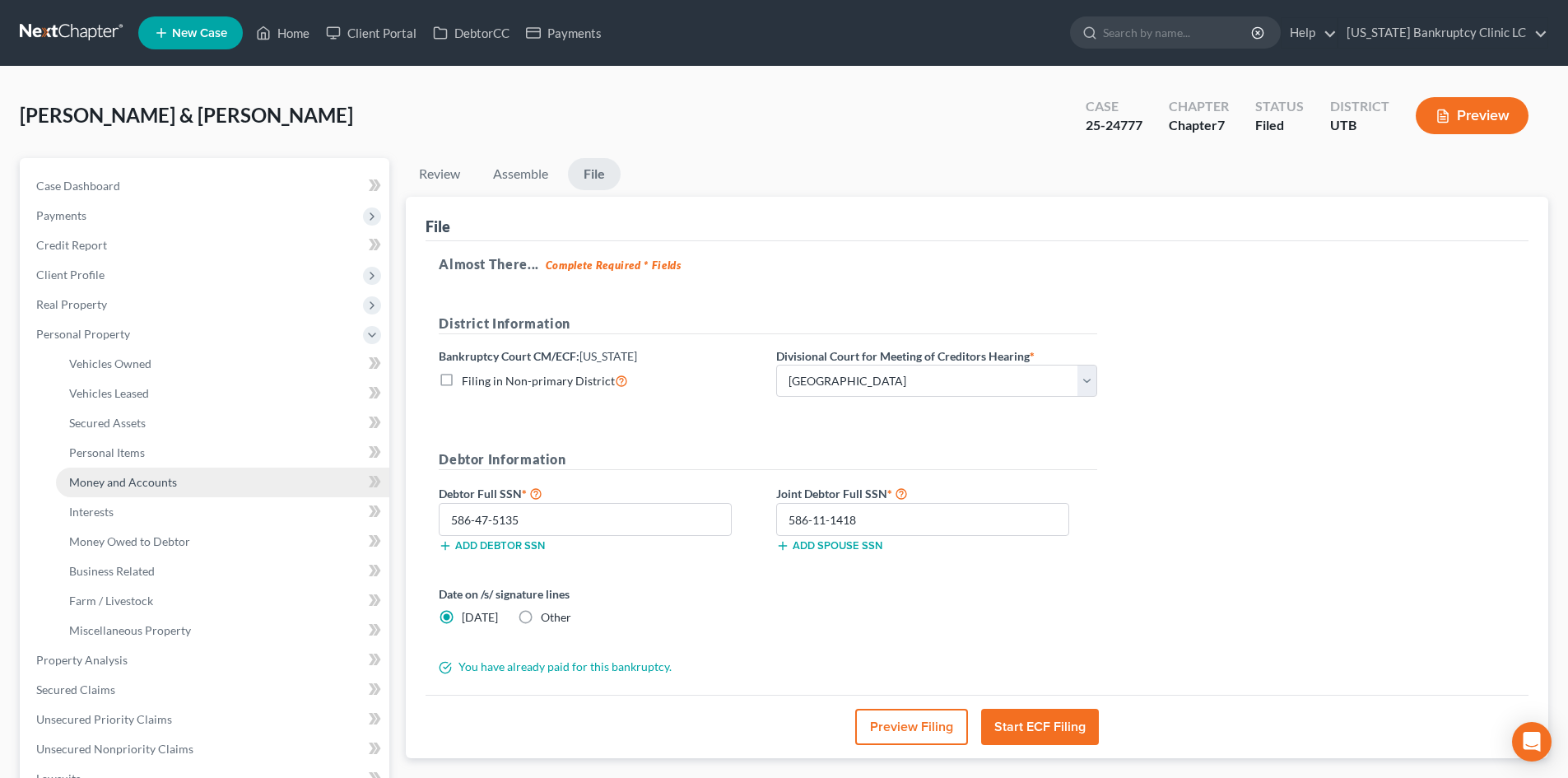
click at [164, 490] on link "Money and Accounts" at bounding box center [222, 482] width 333 height 30
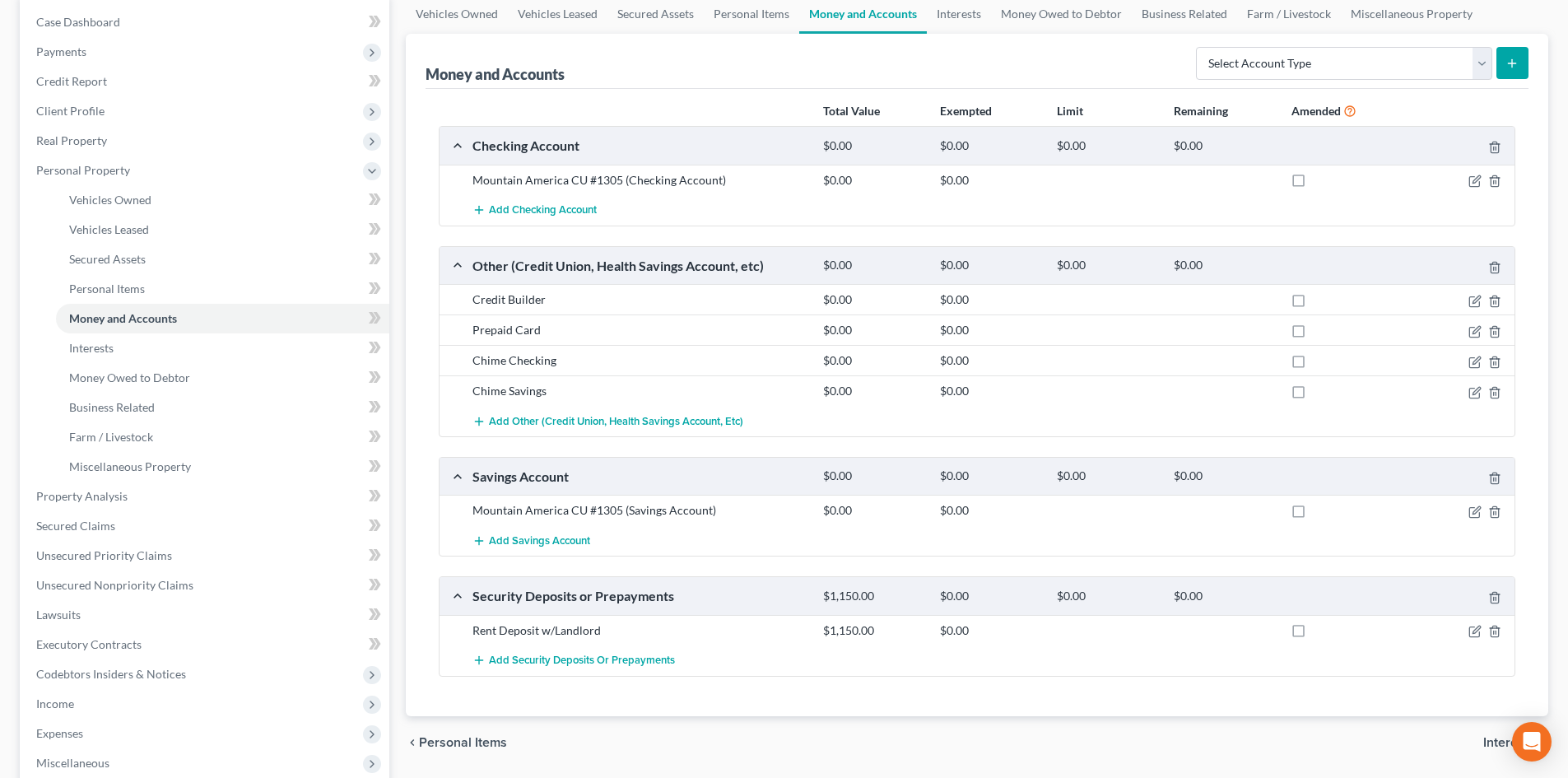
scroll to position [165, 0]
click at [1476, 333] on icon "button" at bounding box center [1475, 331] width 14 height 14
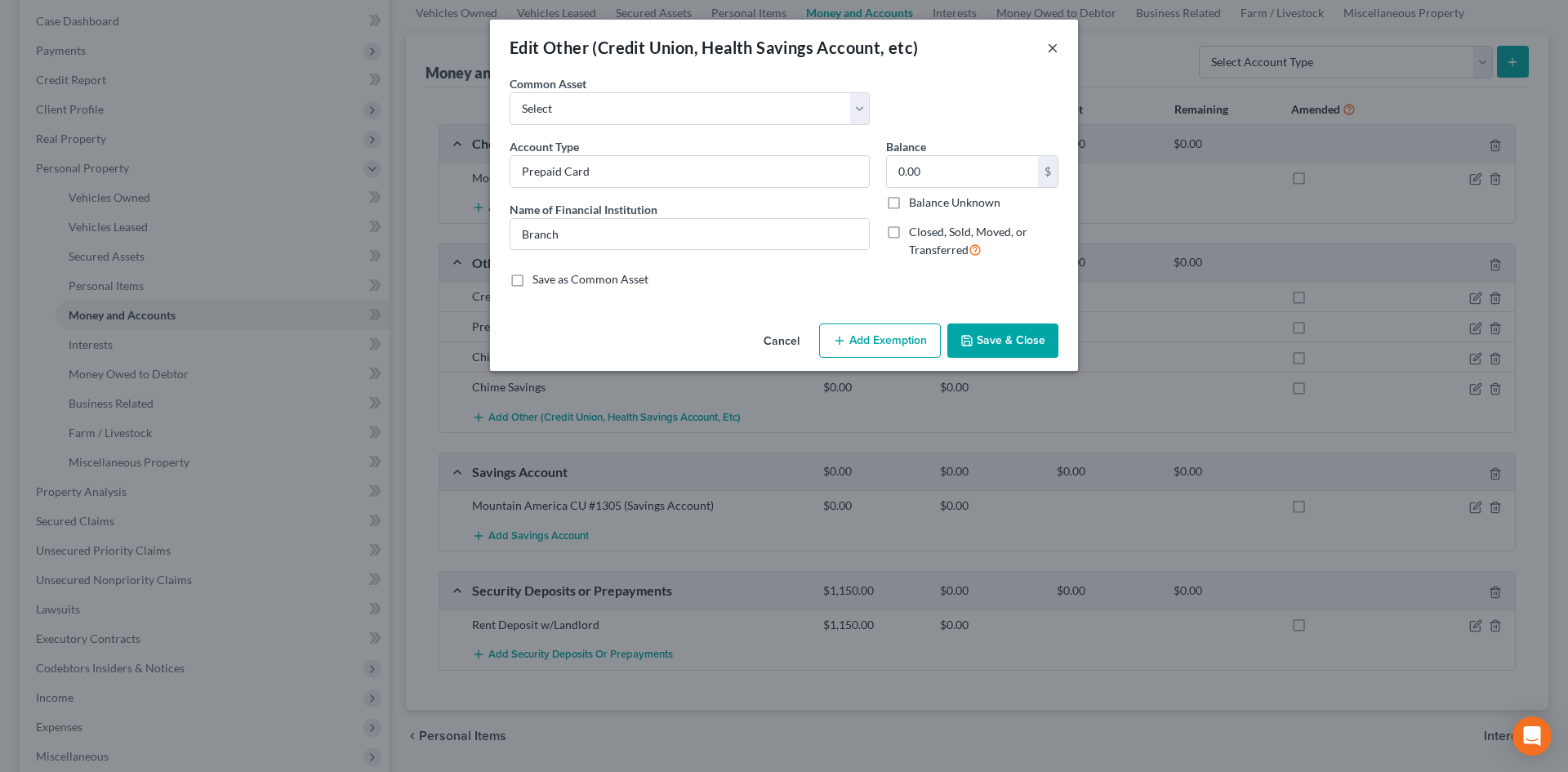
click at [1046, 50] on button "×" at bounding box center [1052, 47] width 11 height 19
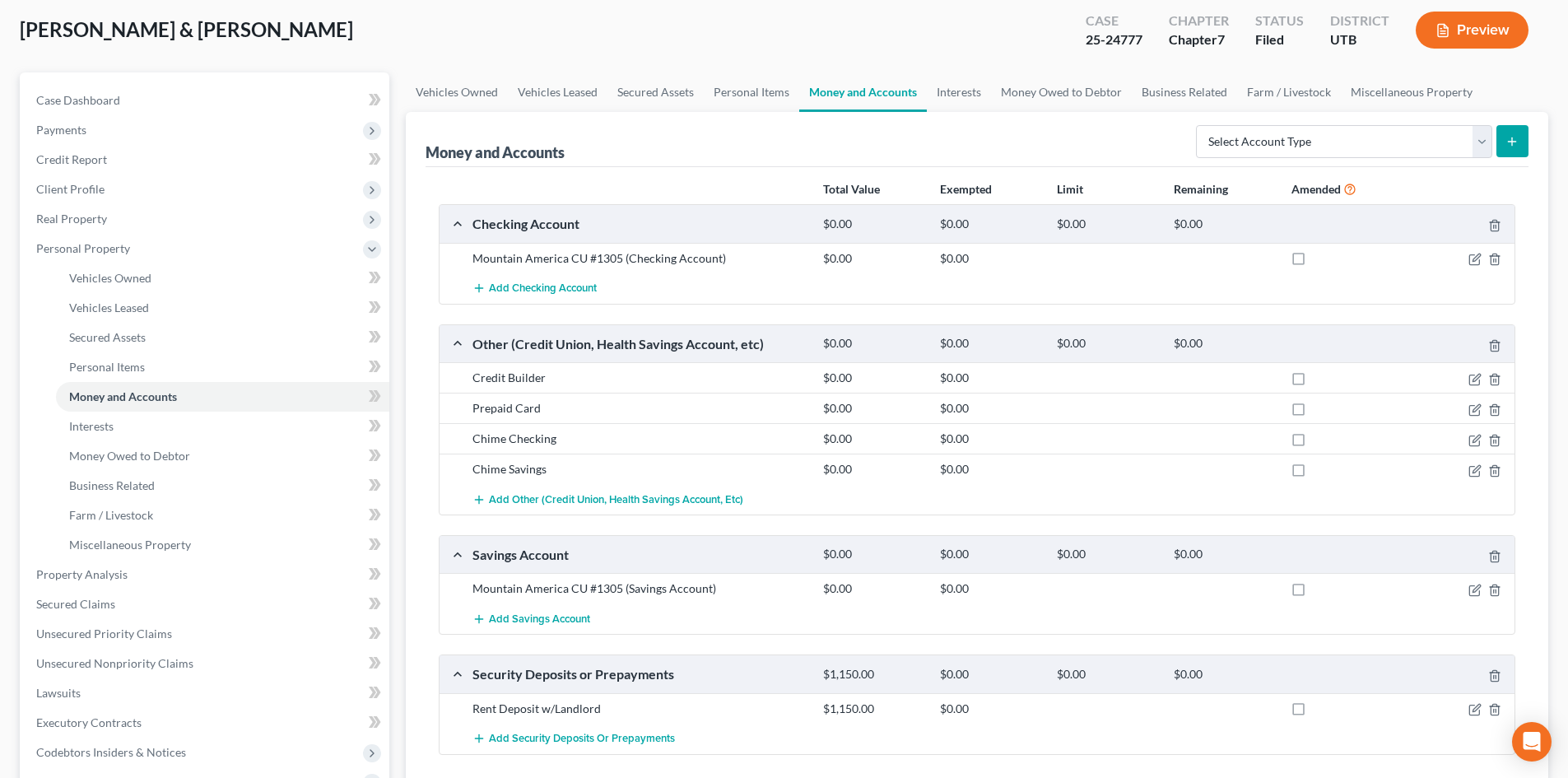
scroll to position [0, 0]
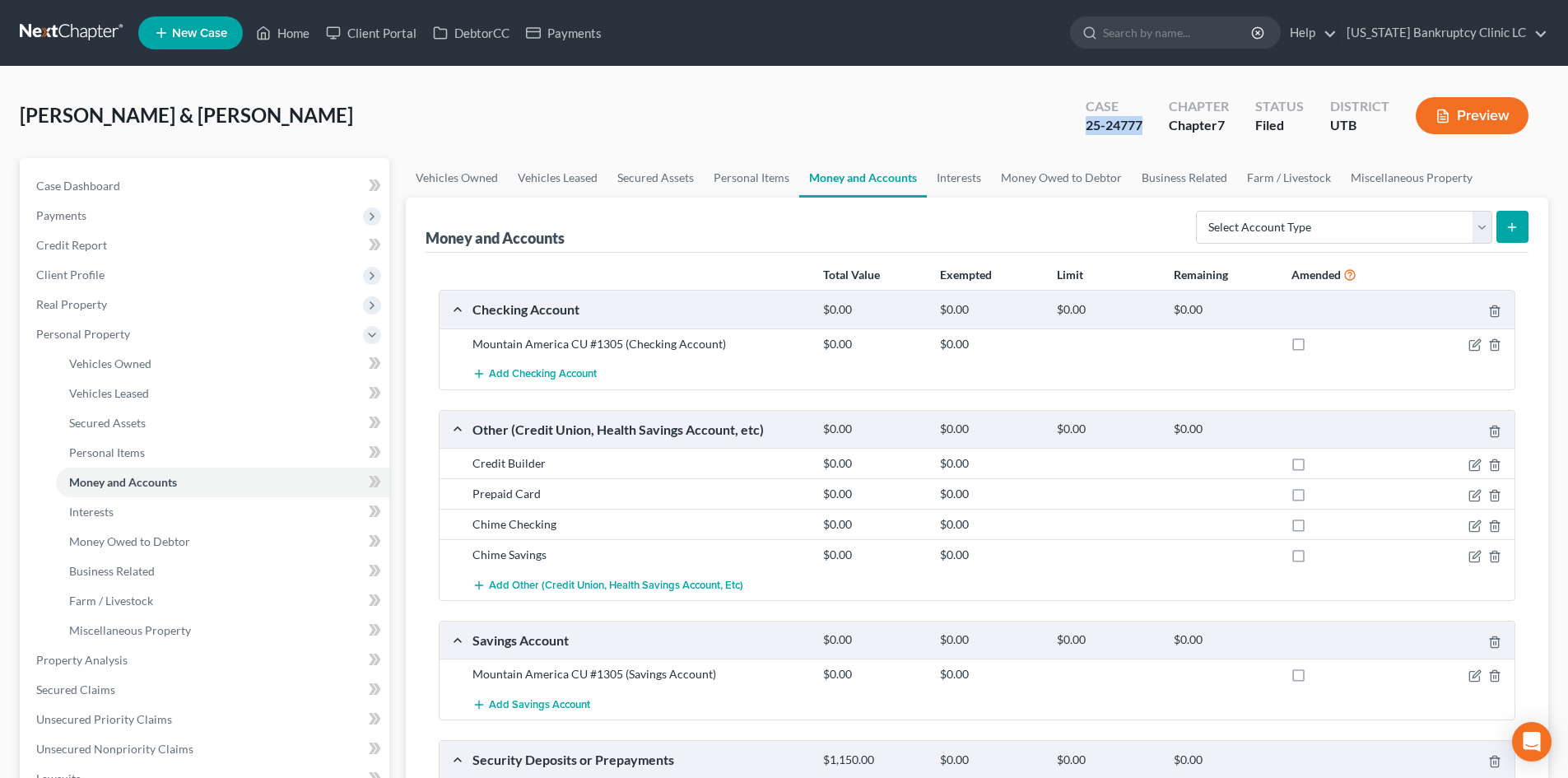
drag, startPoint x: 1071, startPoint y: 121, endPoint x: 1150, endPoint y: 125, distance: 79.1
click at [1150, 125] on div "Case 25-24777 Chapter Chapter 7 Status Filed District UTB Preview" at bounding box center [1307, 116] width 482 height 59
copy div "25-24777"
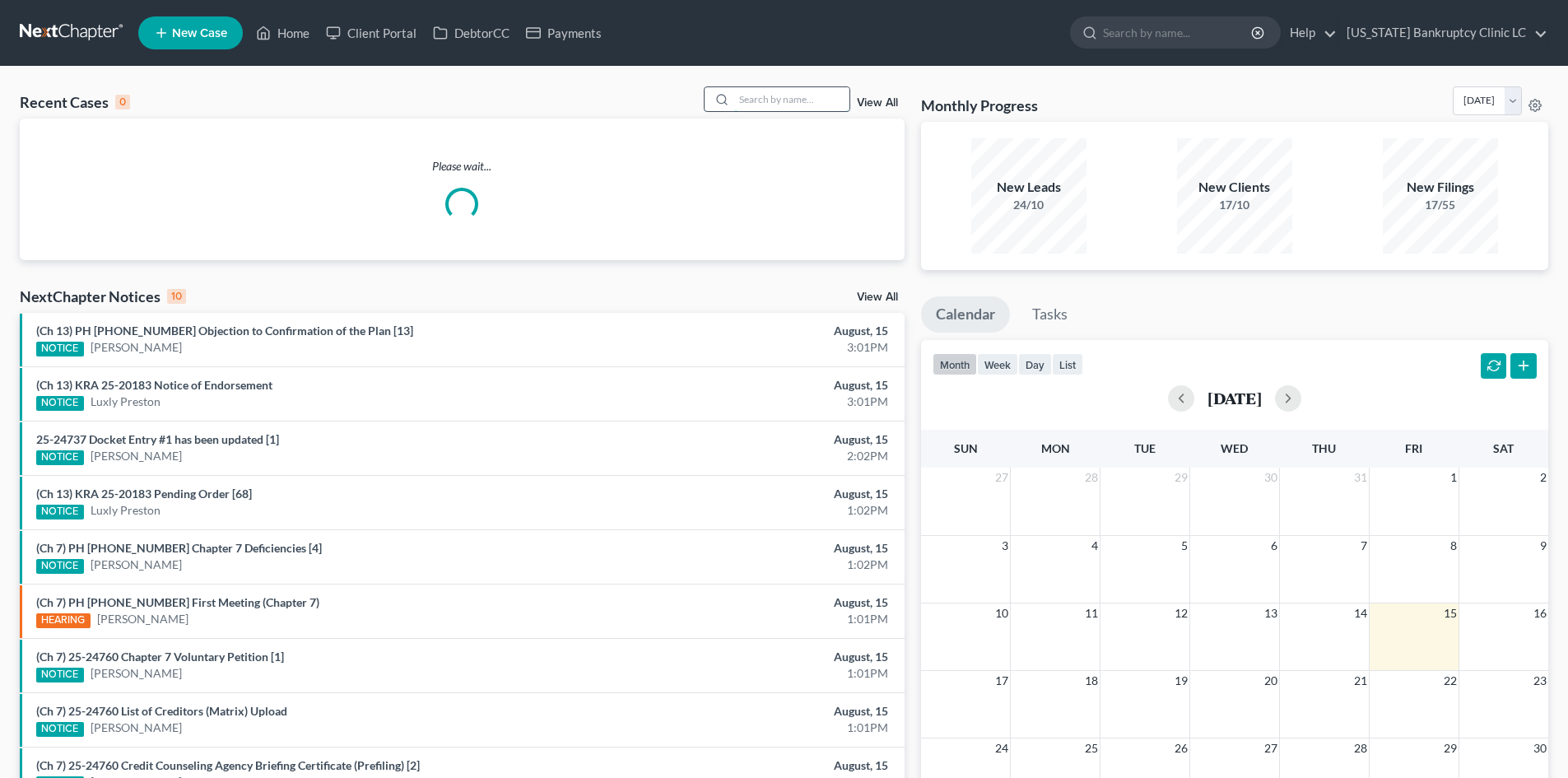
click at [819, 98] on input "search" at bounding box center [791, 98] width 115 height 24
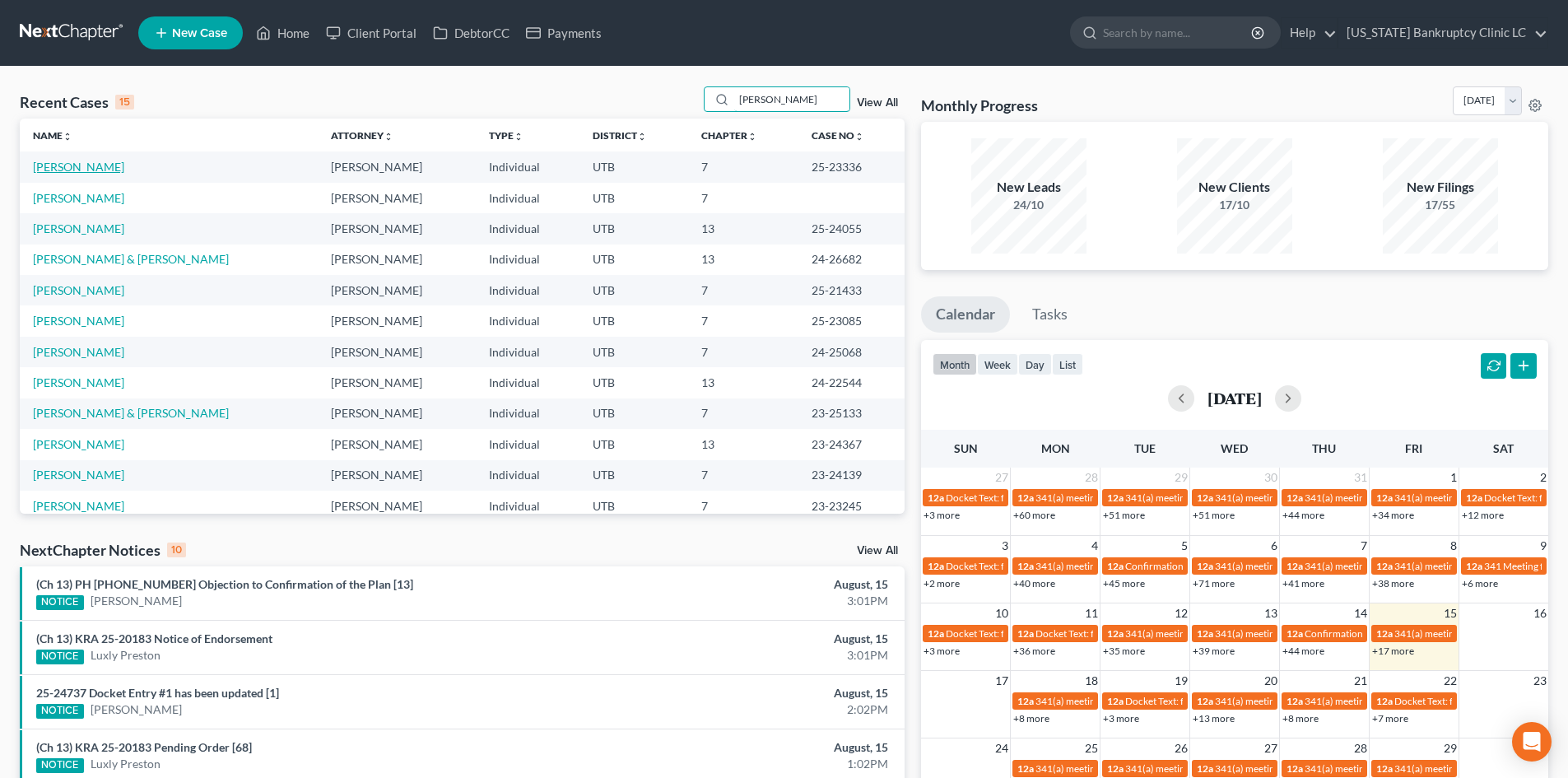
type input "williams"
drag, startPoint x: 75, startPoint y: 167, endPoint x: 618, endPoint y: 210, distance: 544.7
click at [75, 166] on link "[PERSON_NAME]" at bounding box center [78, 166] width 92 height 14
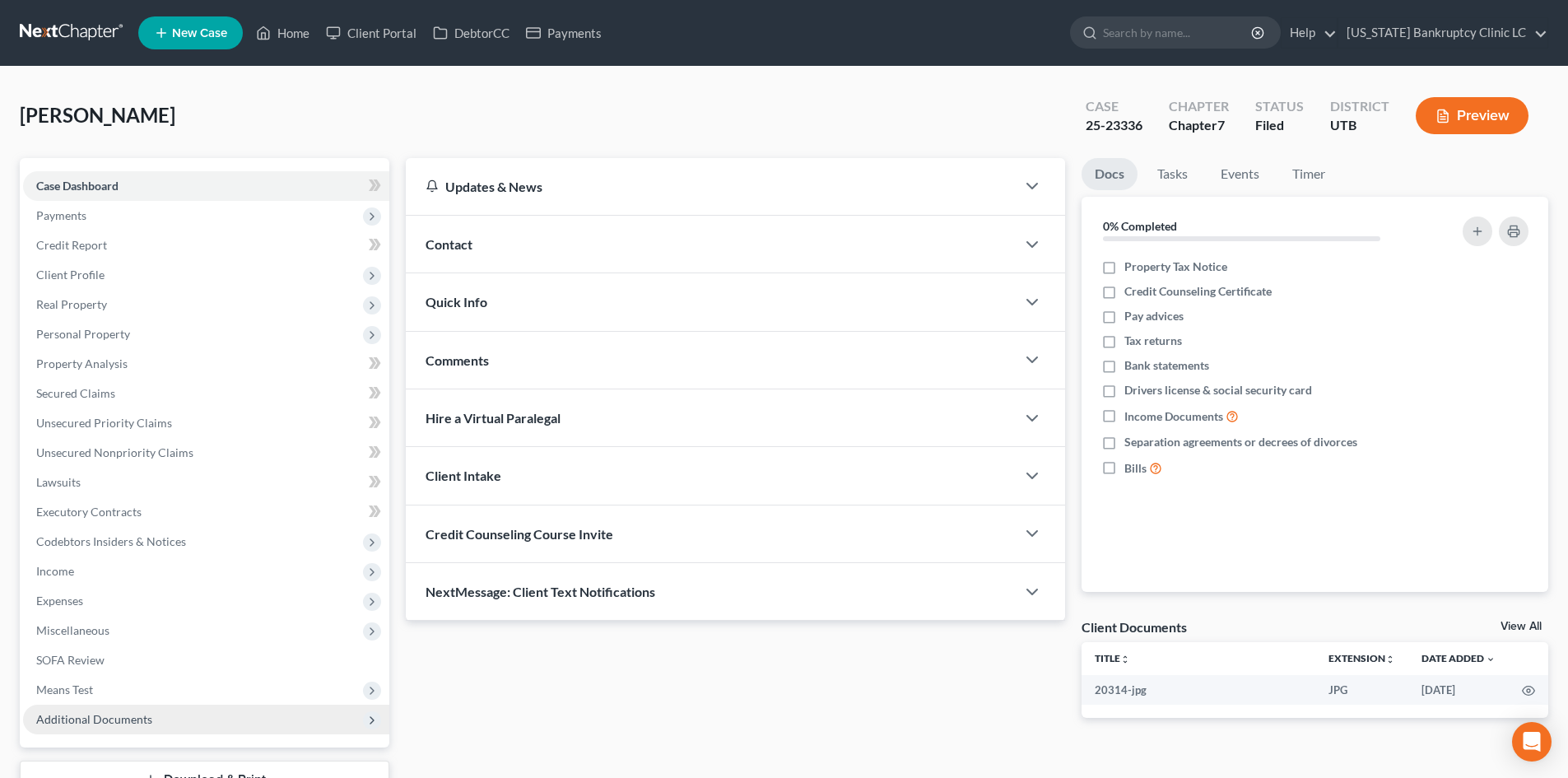
click at [145, 720] on span "Additional Documents" at bounding box center [95, 719] width 116 height 14
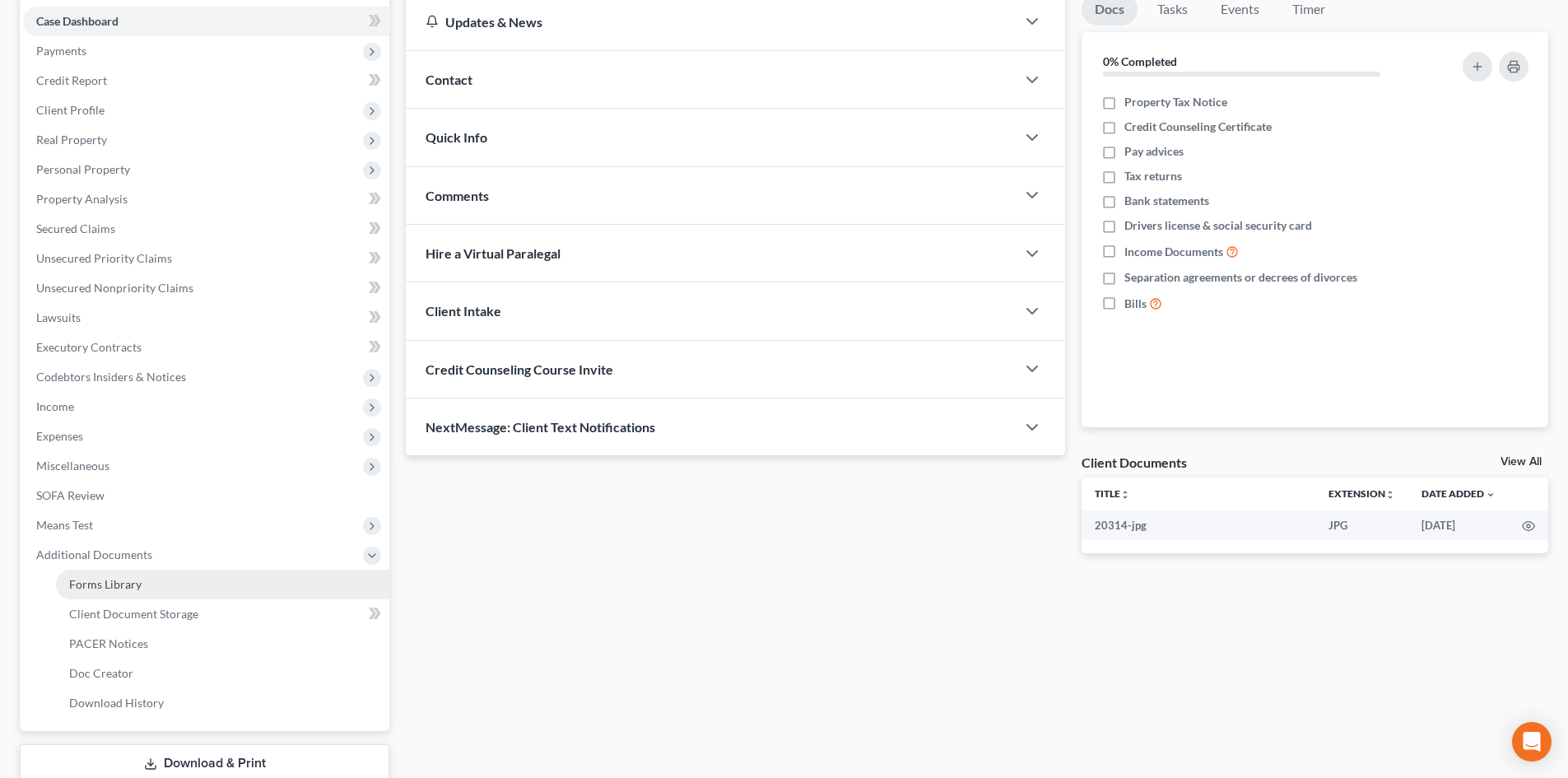
click at [179, 586] on link "Forms Library" at bounding box center [222, 584] width 333 height 30
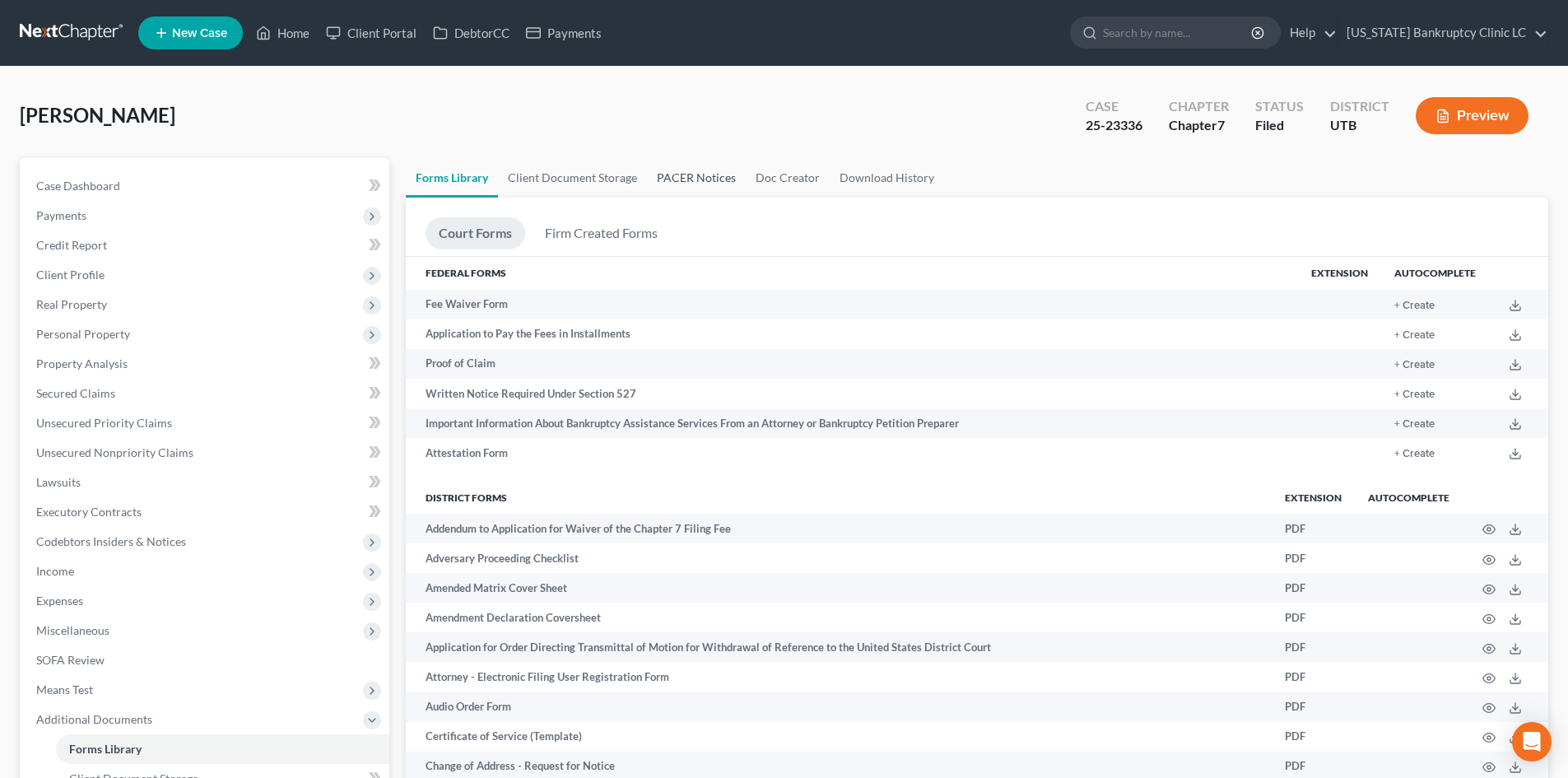
click at [736, 173] on link "PACER Notices" at bounding box center [696, 178] width 98 height 40
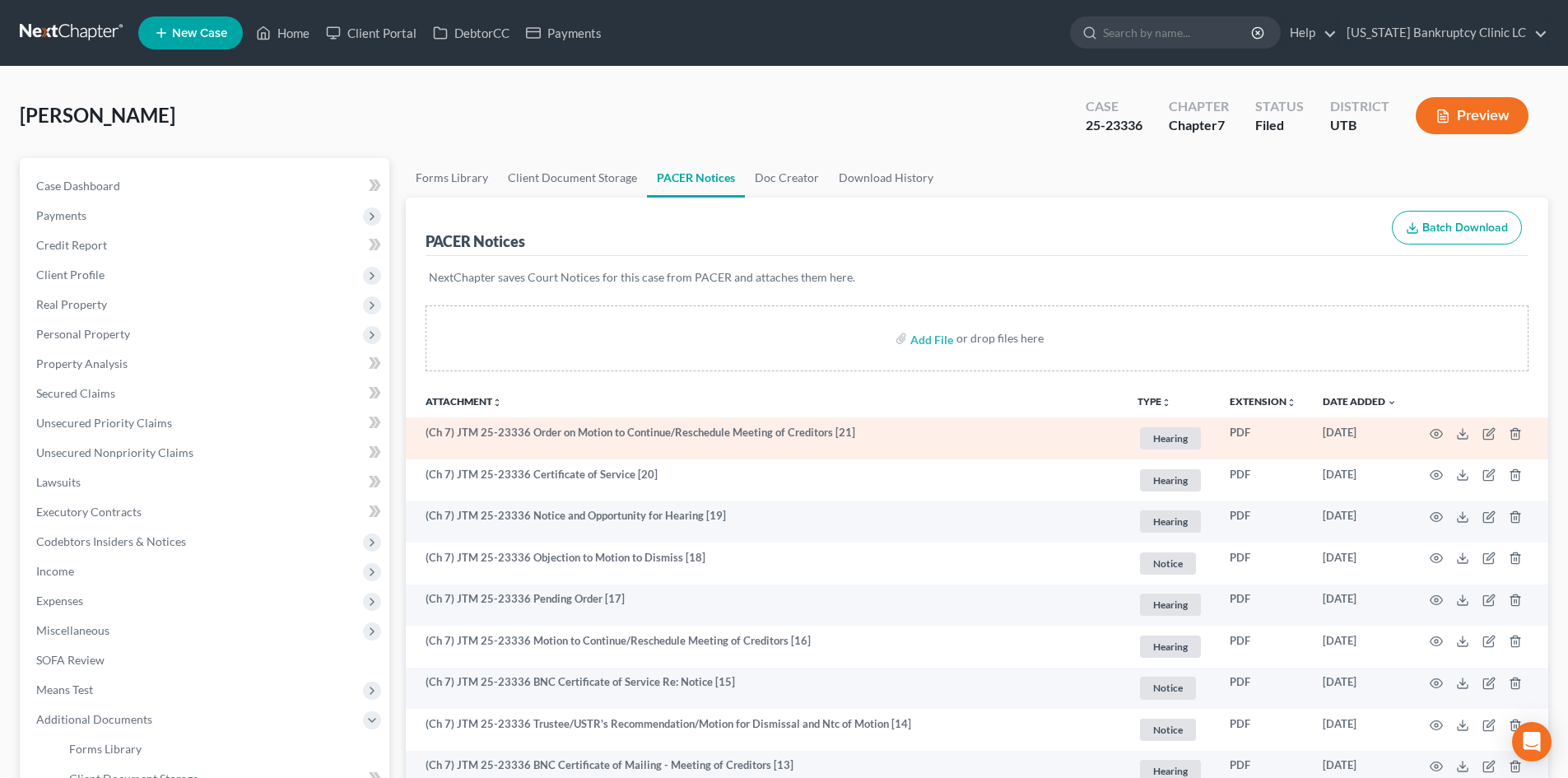
click at [1436, 440] on td at bounding box center [1478, 438] width 138 height 42
click at [1436, 436] on icon "button" at bounding box center [1437, 434] width 14 height 14
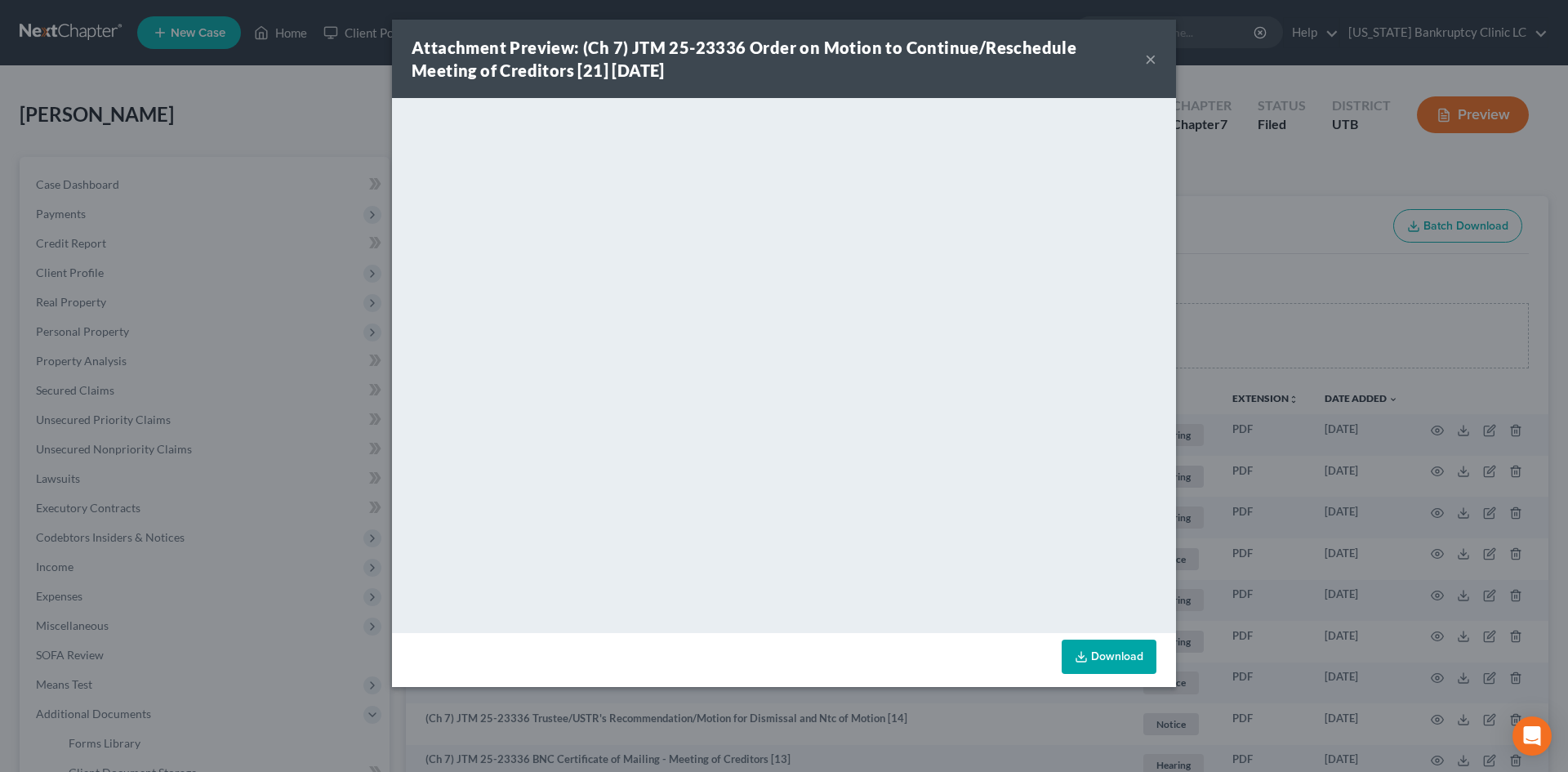
click at [1154, 64] on button "×" at bounding box center [1151, 58] width 11 height 19
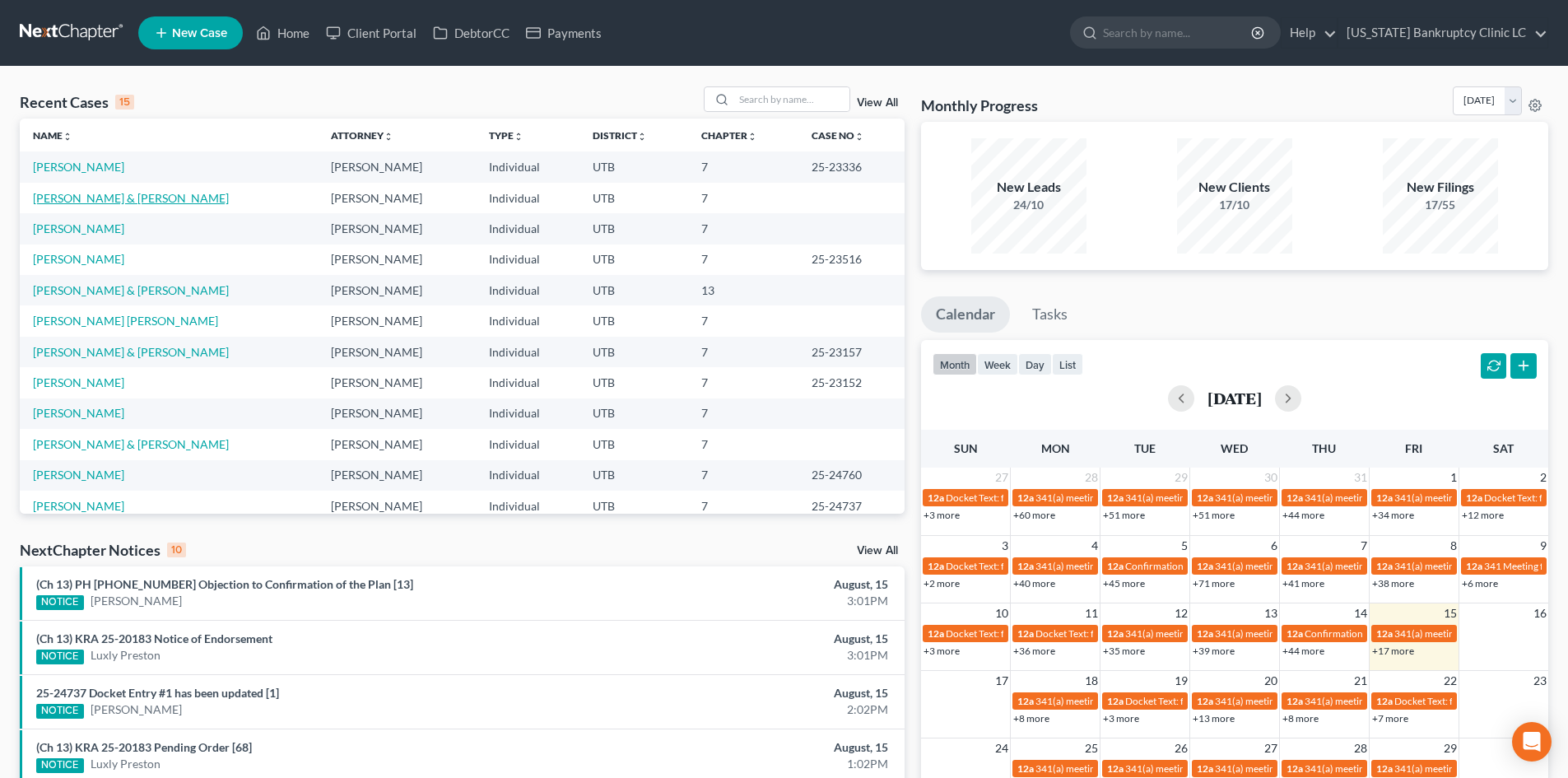
click at [93, 199] on link "[PERSON_NAME] & [PERSON_NAME]" at bounding box center [130, 198] width 196 height 14
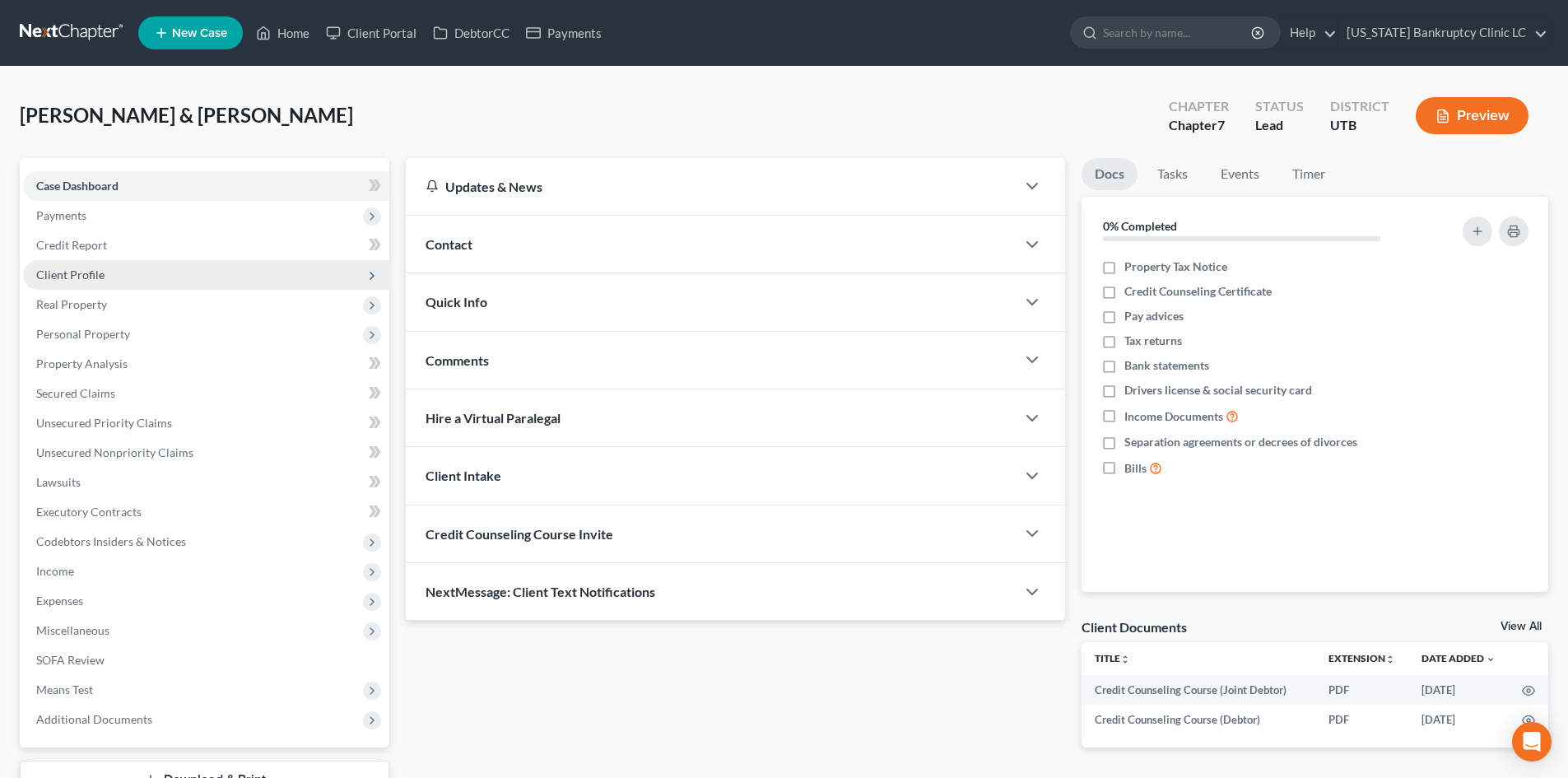
click at [111, 273] on span "Client Profile" at bounding box center [206, 275] width 367 height 30
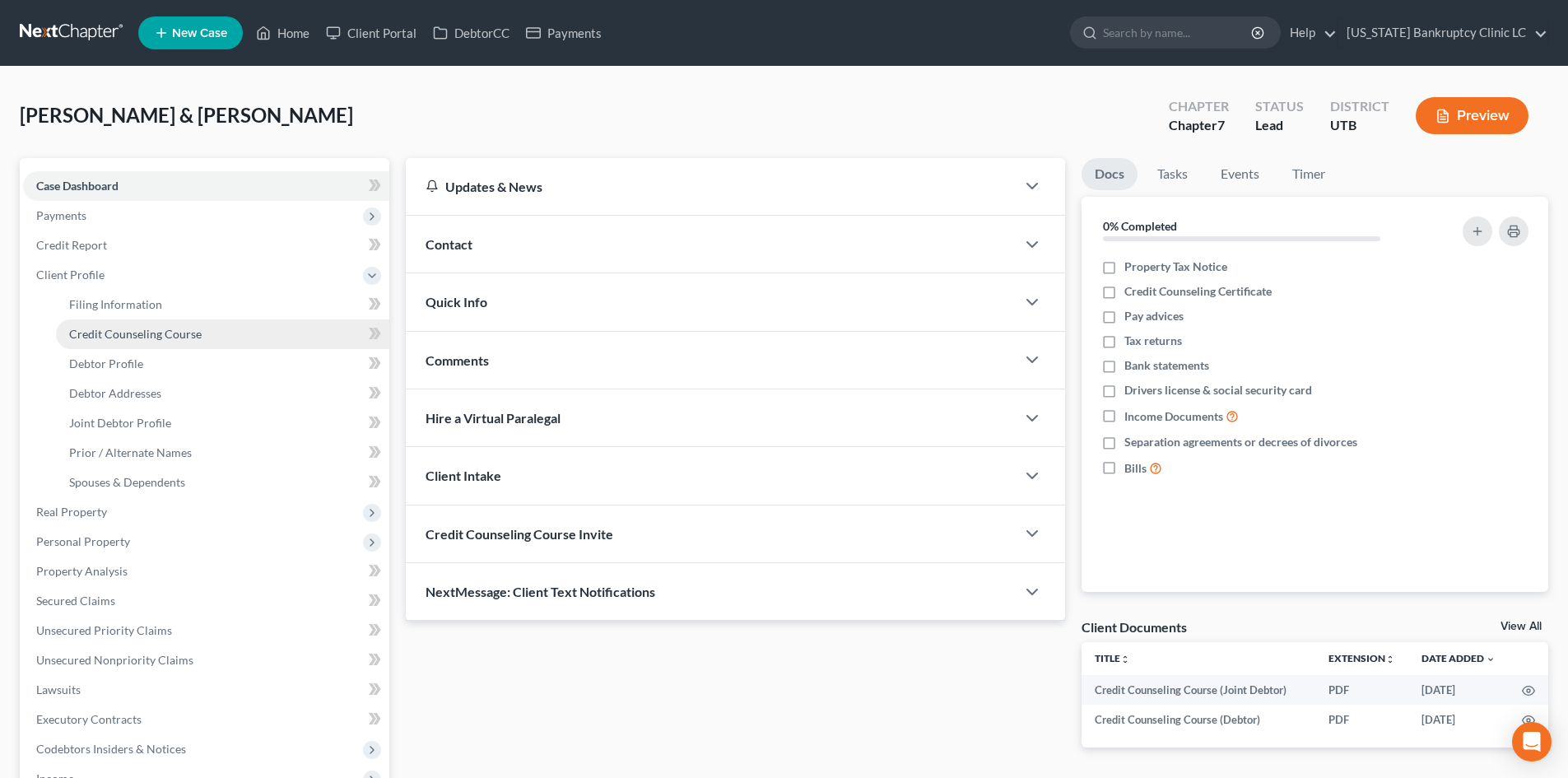
click at [110, 327] on span "Credit Counseling Course" at bounding box center [135, 334] width 132 height 14
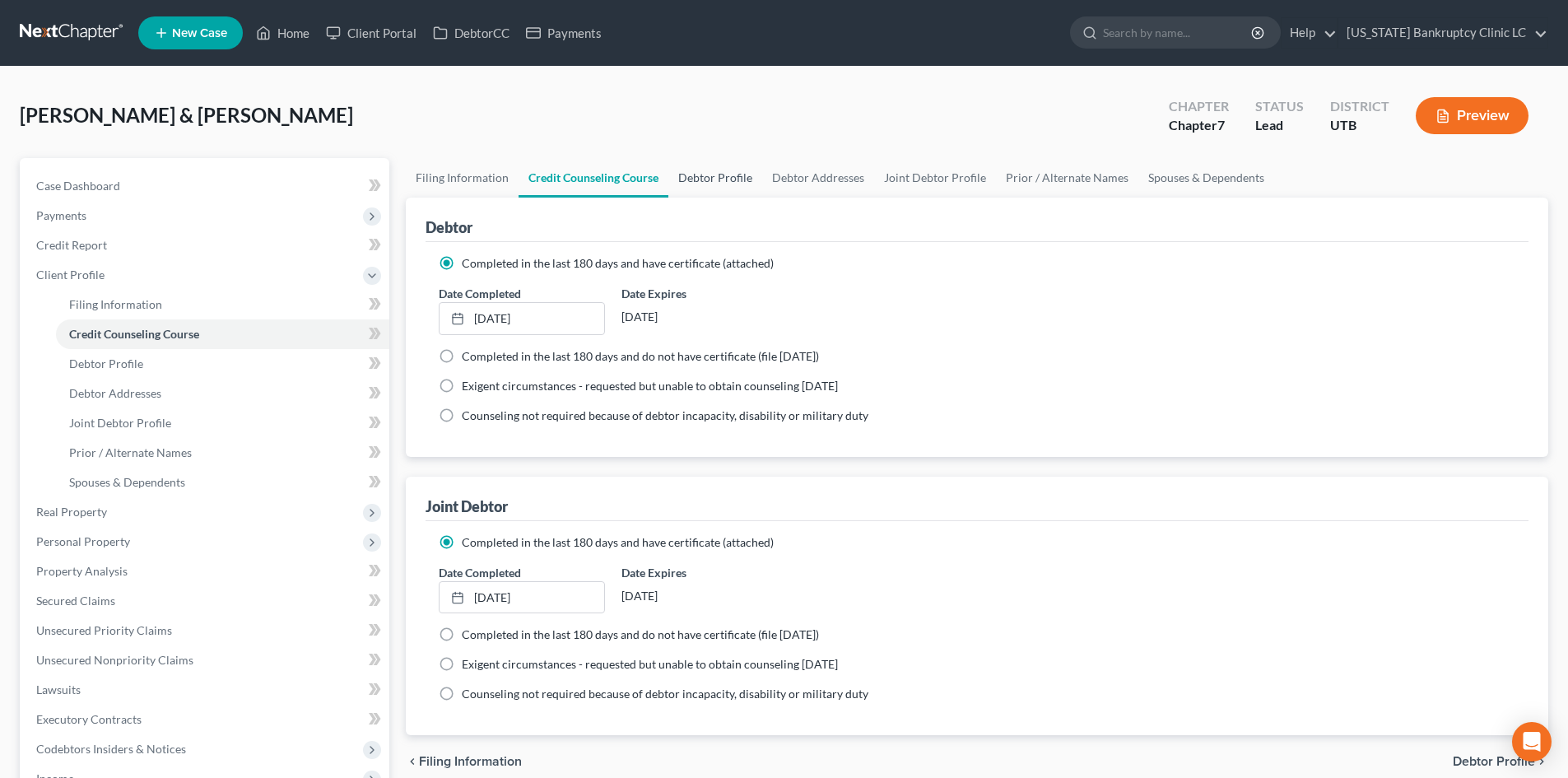
click at [716, 174] on link "Debtor Profile" at bounding box center [715, 178] width 94 height 40
select select "1"
select select "6"
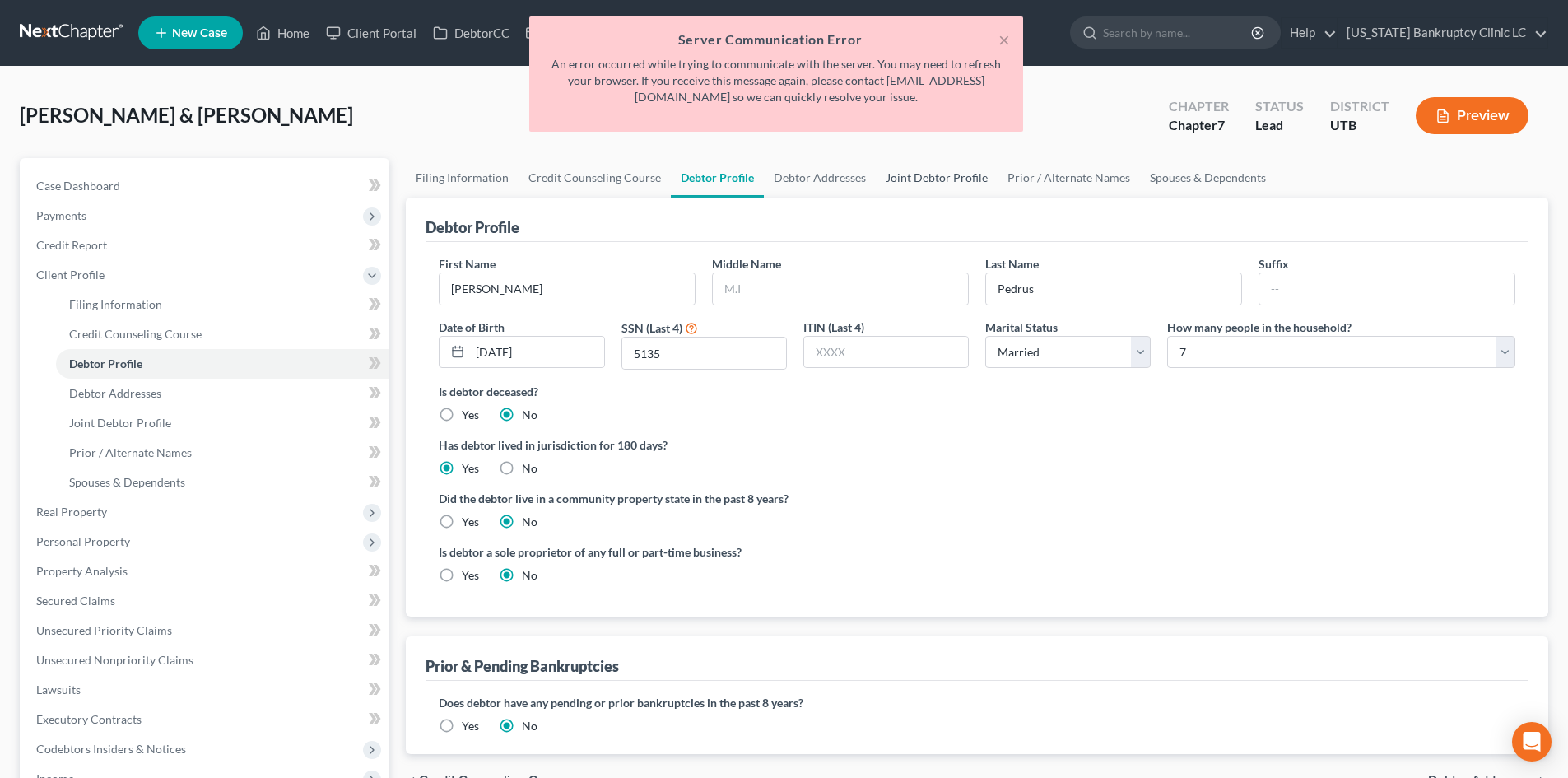
click at [964, 176] on link "Joint Debtor Profile" at bounding box center [937, 178] width 122 height 40
